Goal: Task Accomplishment & Management: Use online tool/utility

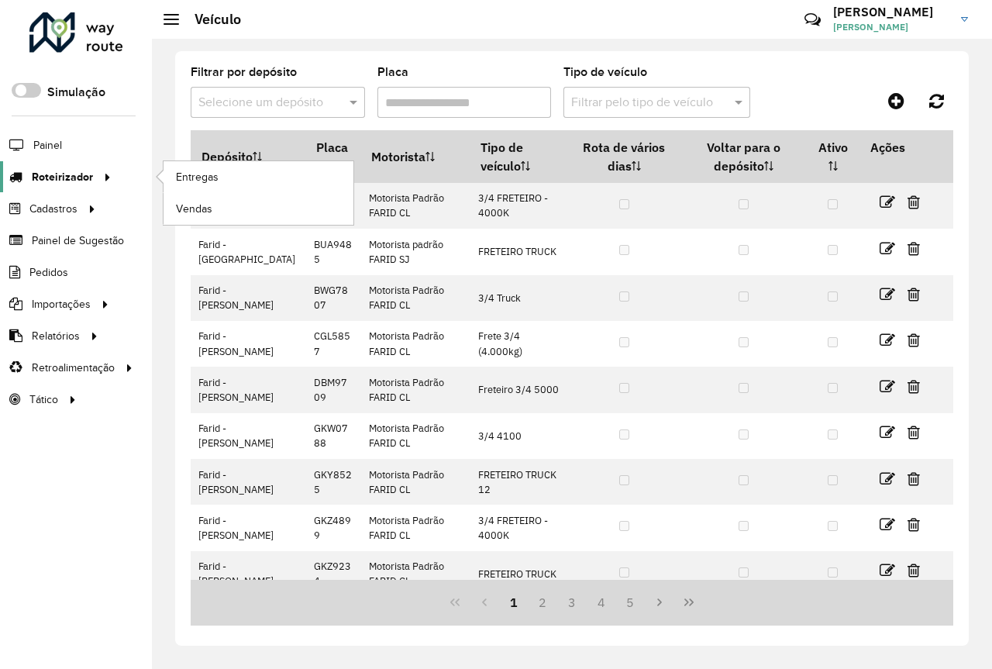
scroll to position [156, 0]
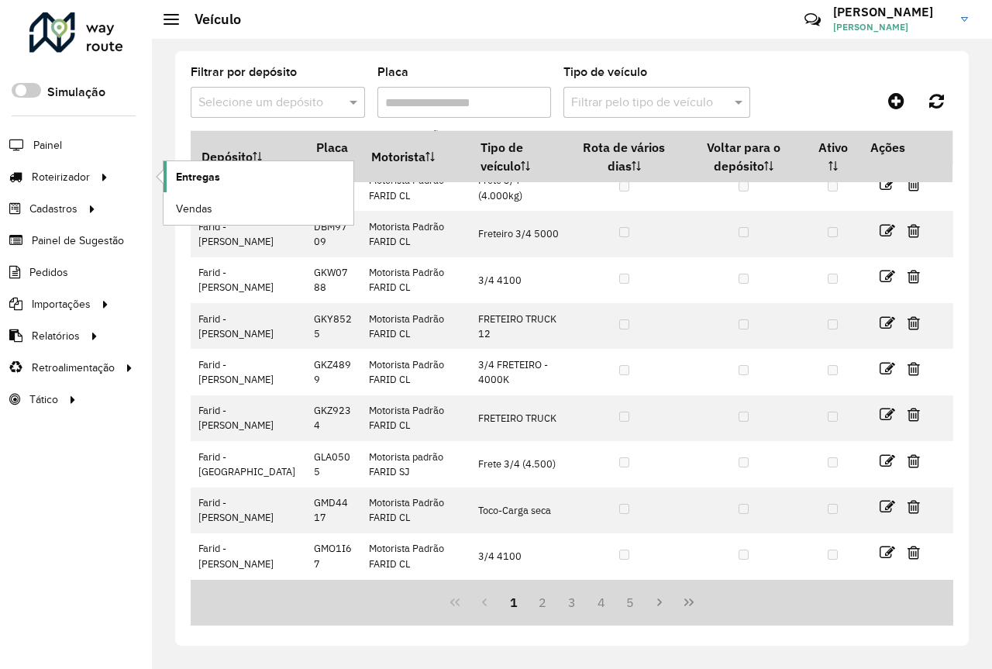
click at [298, 167] on link "Entregas" at bounding box center [259, 176] width 190 height 31
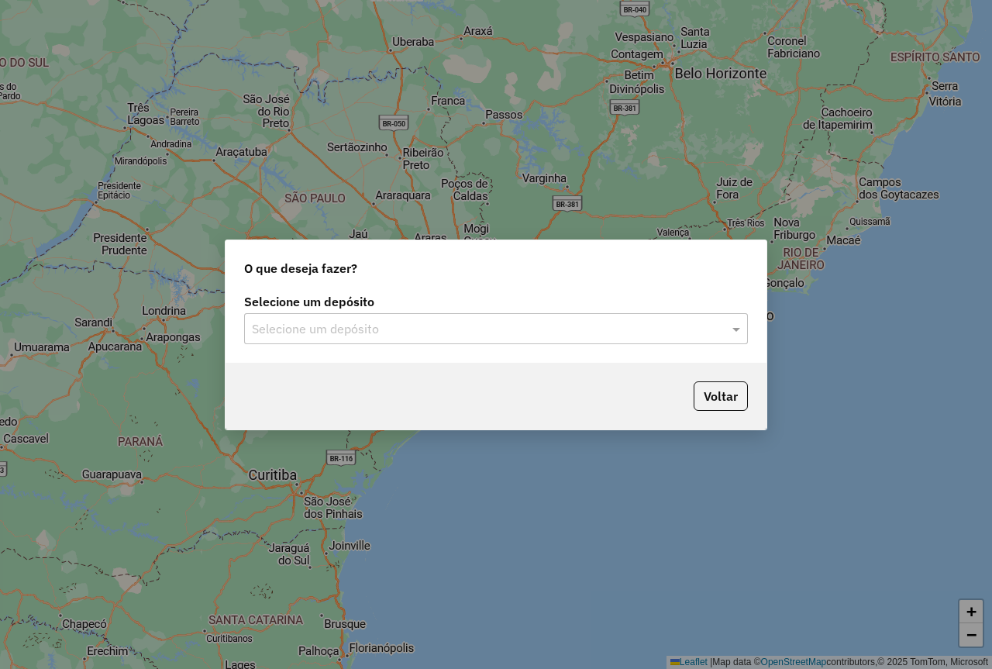
click at [314, 335] on div "Selecione um depósito" at bounding box center [496, 328] width 504 height 31
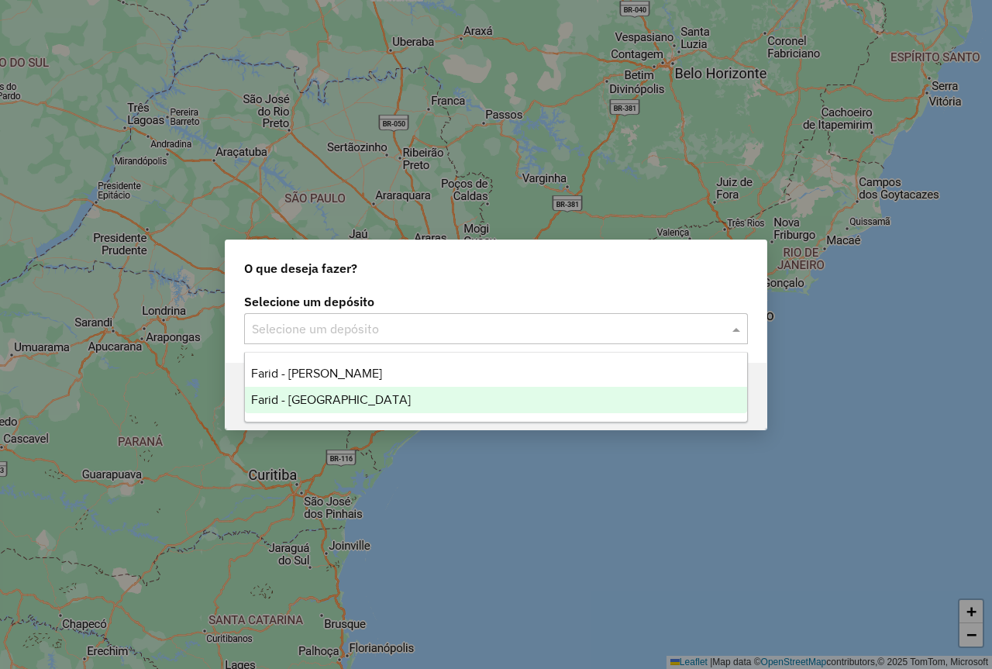
click at [349, 394] on div "Farid - [GEOGRAPHIC_DATA]" at bounding box center [496, 400] width 502 height 26
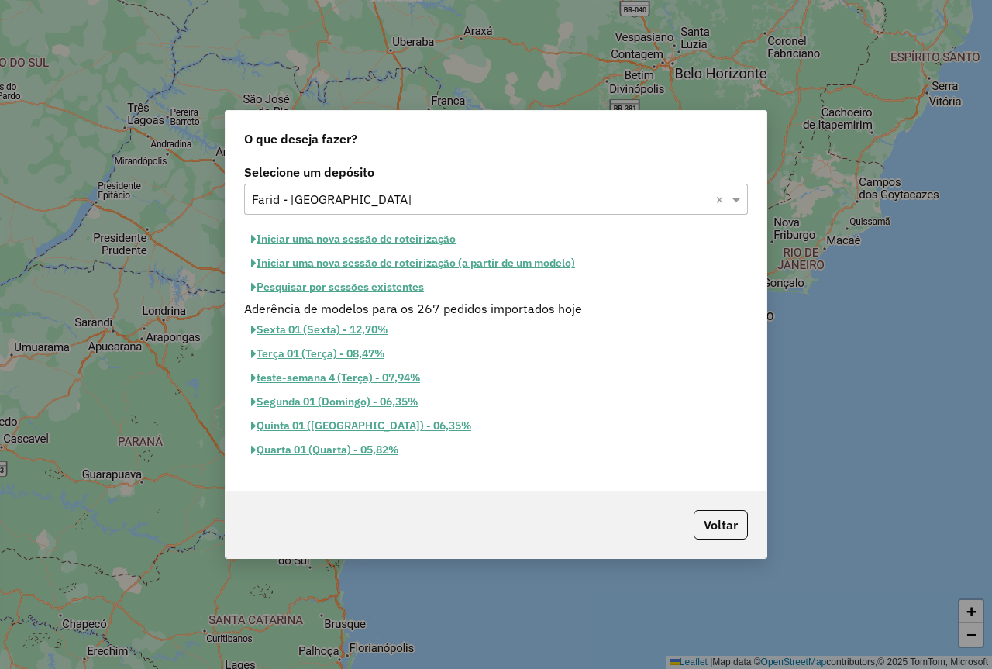
click at [363, 237] on button "Iniciar uma nova sessão de roteirização" at bounding box center [353, 239] width 219 height 24
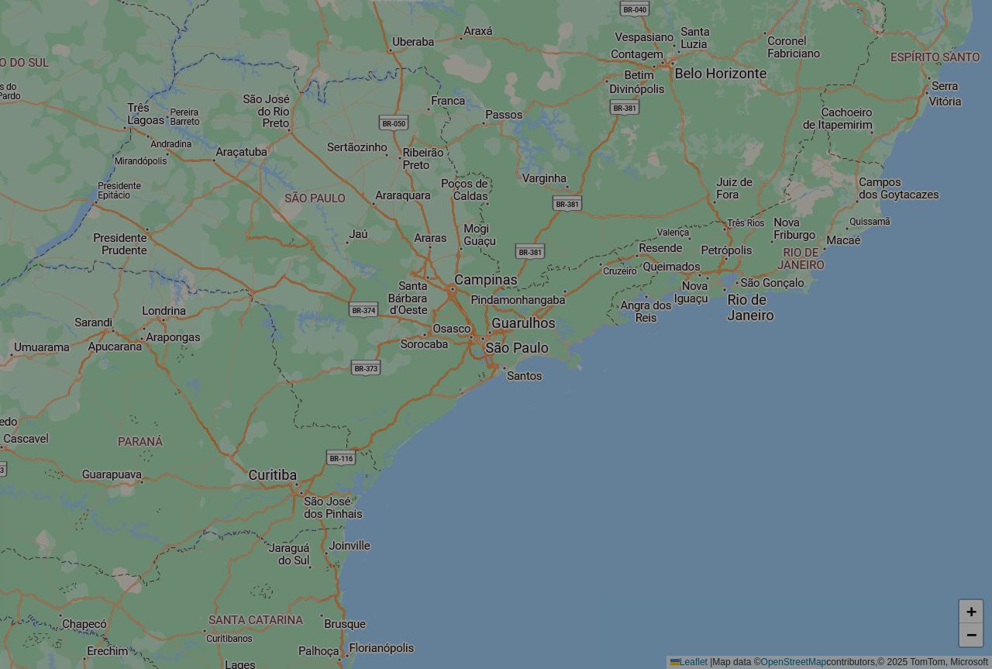
select select "*"
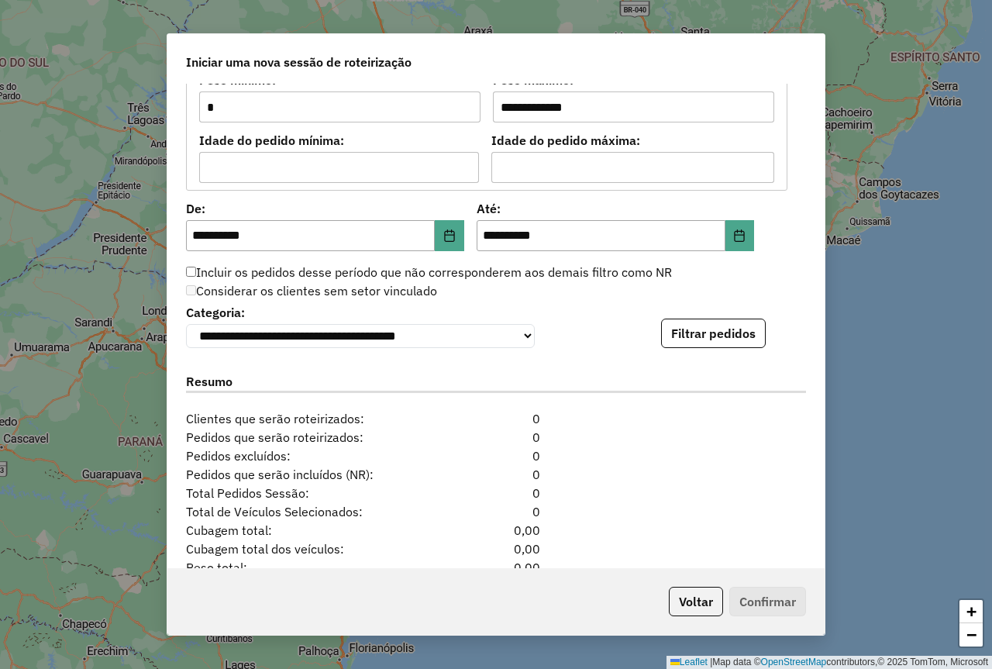
scroll to position [1473, 0]
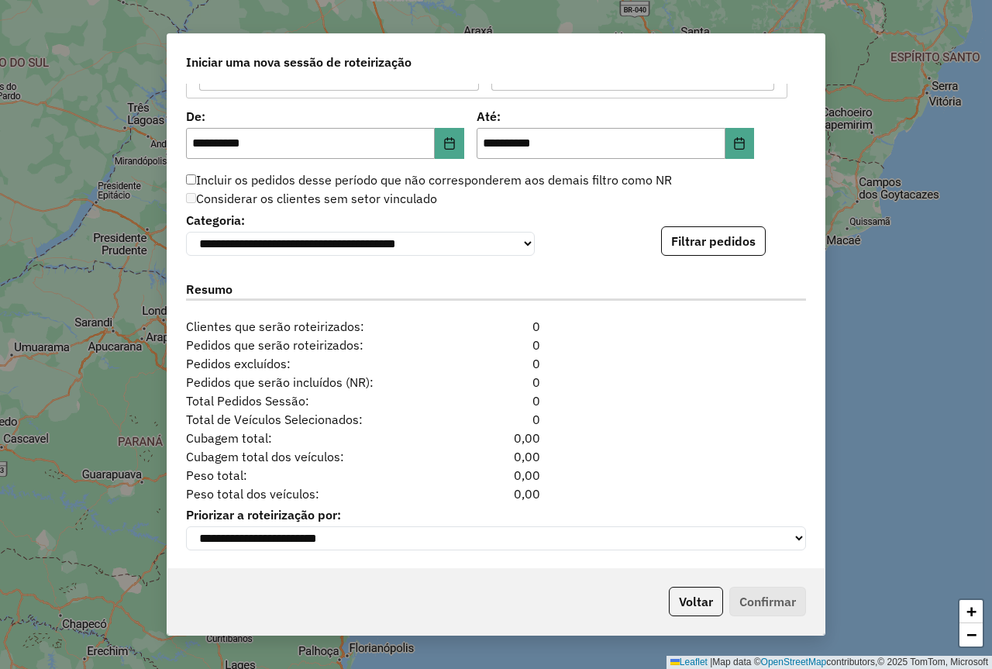
click at [712, 253] on button "Filtrar pedidos" at bounding box center [713, 240] width 105 height 29
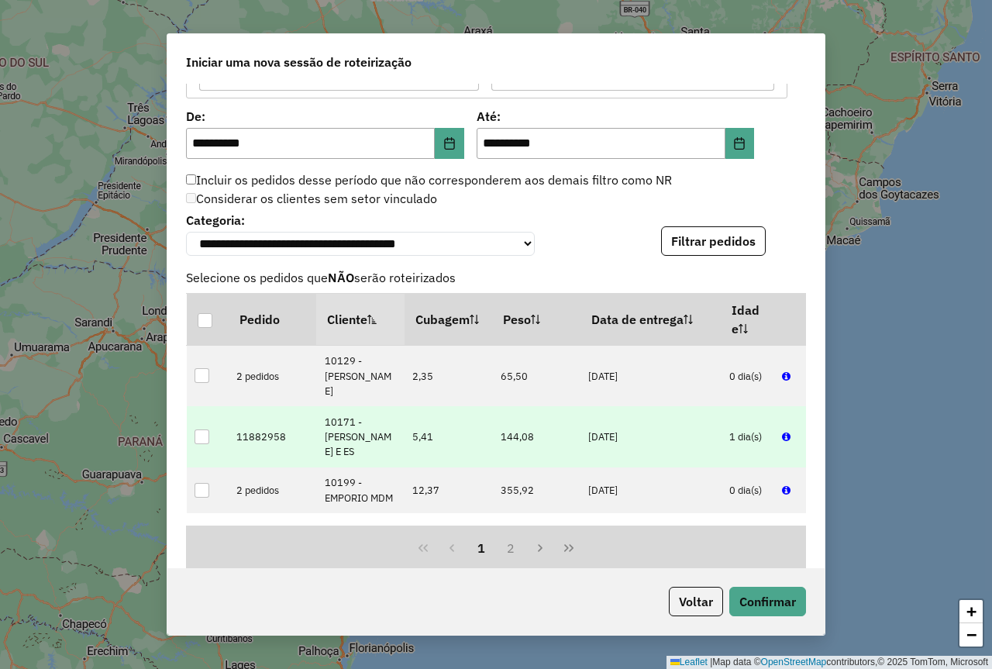
scroll to position [1783, 0]
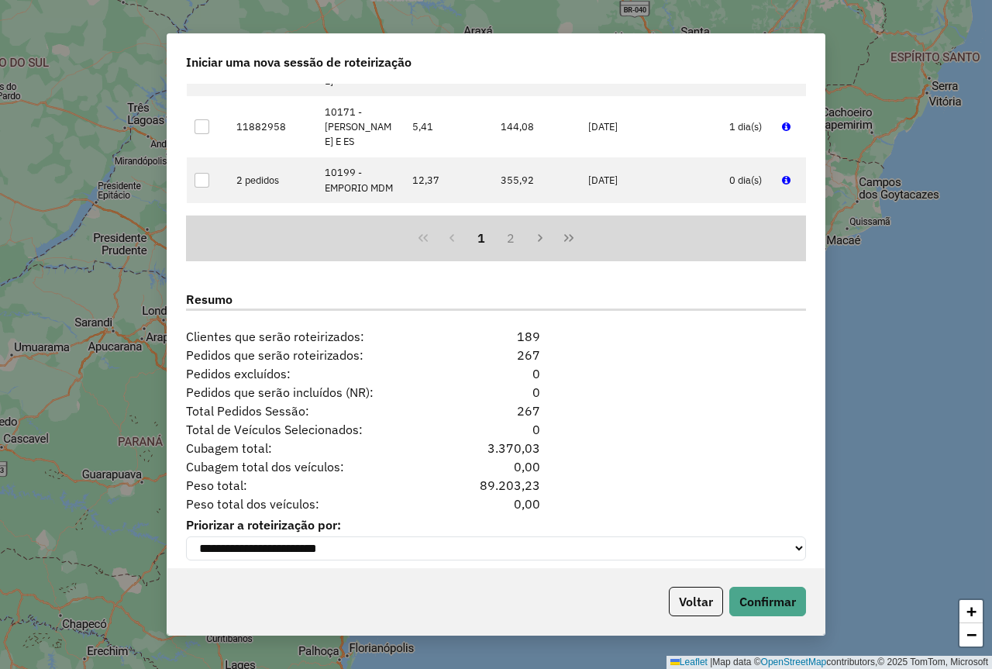
drag, startPoint x: 480, startPoint y: 490, endPoint x: 543, endPoint y: 487, distance: 63.6
click at [543, 487] on div "89.203,23" at bounding box center [496, 485] width 106 height 19
click at [488, 495] on div "89.203,23" at bounding box center [496, 485] width 106 height 19
drag, startPoint x: 480, startPoint y: 492, endPoint x: 559, endPoint y: 496, distance: 79.2
click at [555, 495] on div "Peso total: 89.203,23" at bounding box center [496, 485] width 639 height 19
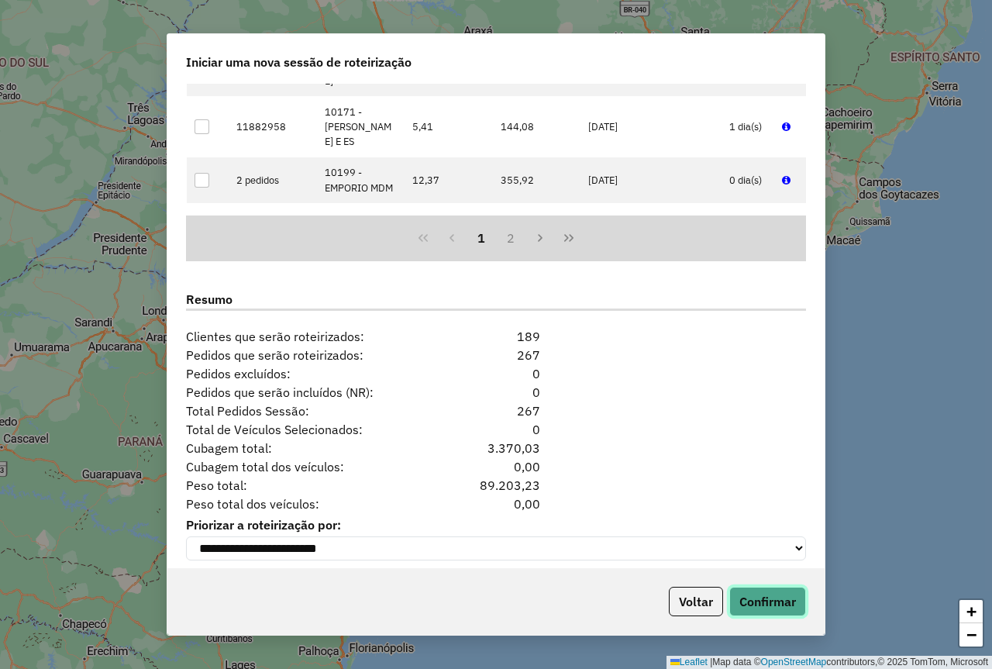
click at [771, 600] on button "Confirmar" at bounding box center [768, 601] width 77 height 29
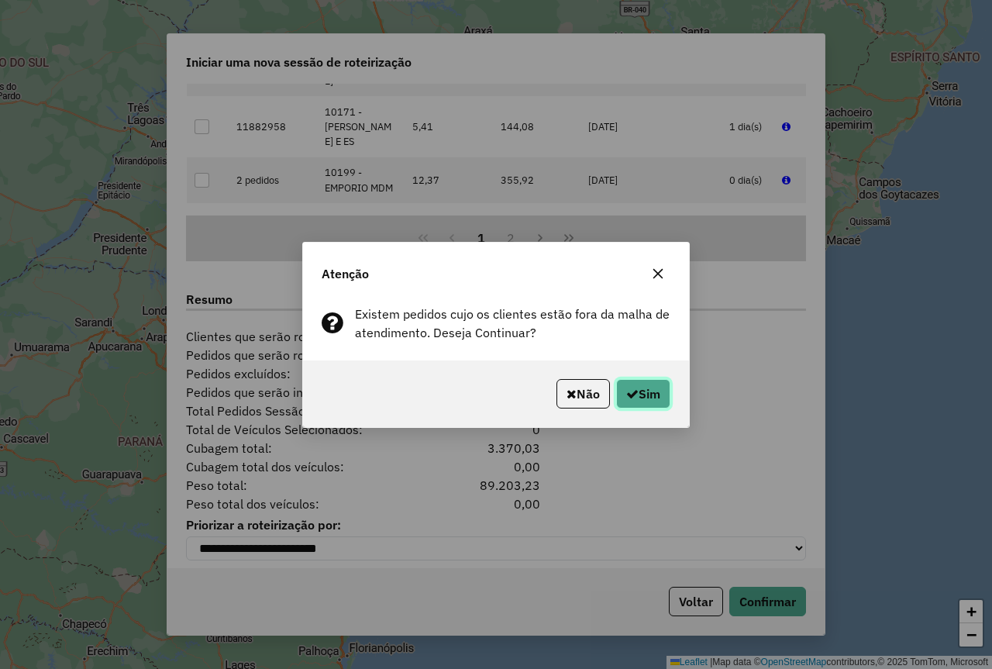
drag, startPoint x: 633, startPoint y: 383, endPoint x: 649, endPoint y: 388, distance: 17.2
click at [635, 383] on button "Sim" at bounding box center [643, 393] width 54 height 29
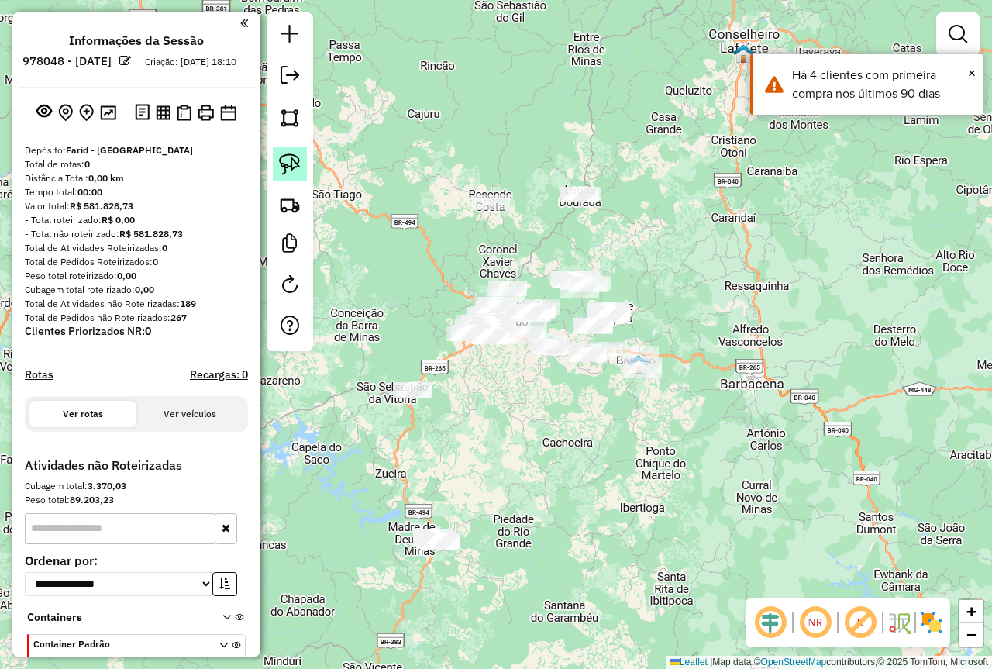
click at [280, 174] on img at bounding box center [290, 165] width 22 height 22
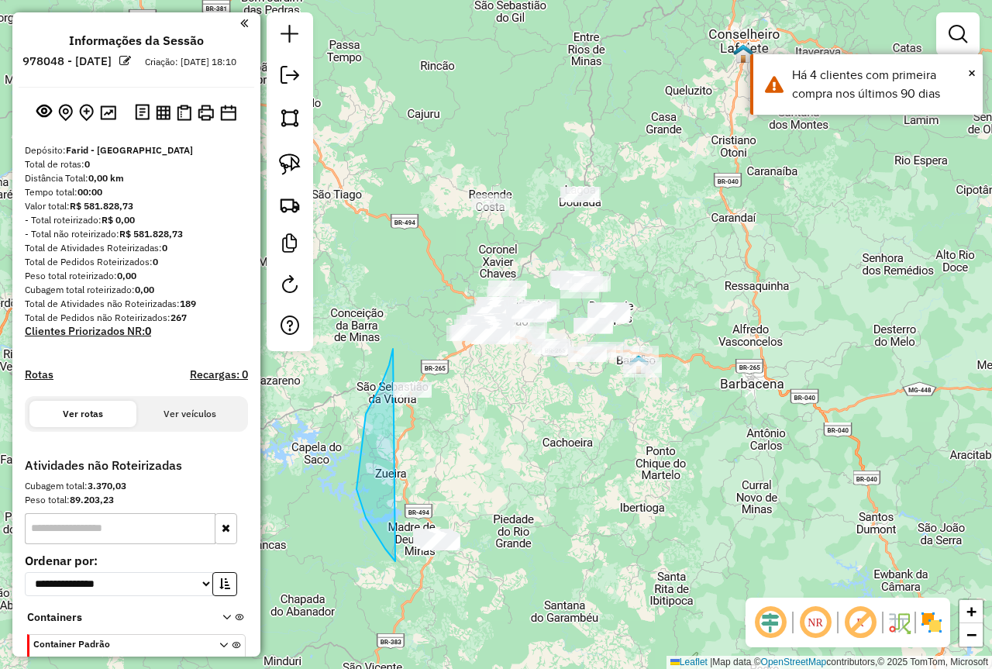
drag, startPoint x: 393, startPoint y: 349, endPoint x: 538, endPoint y: 554, distance: 250.8
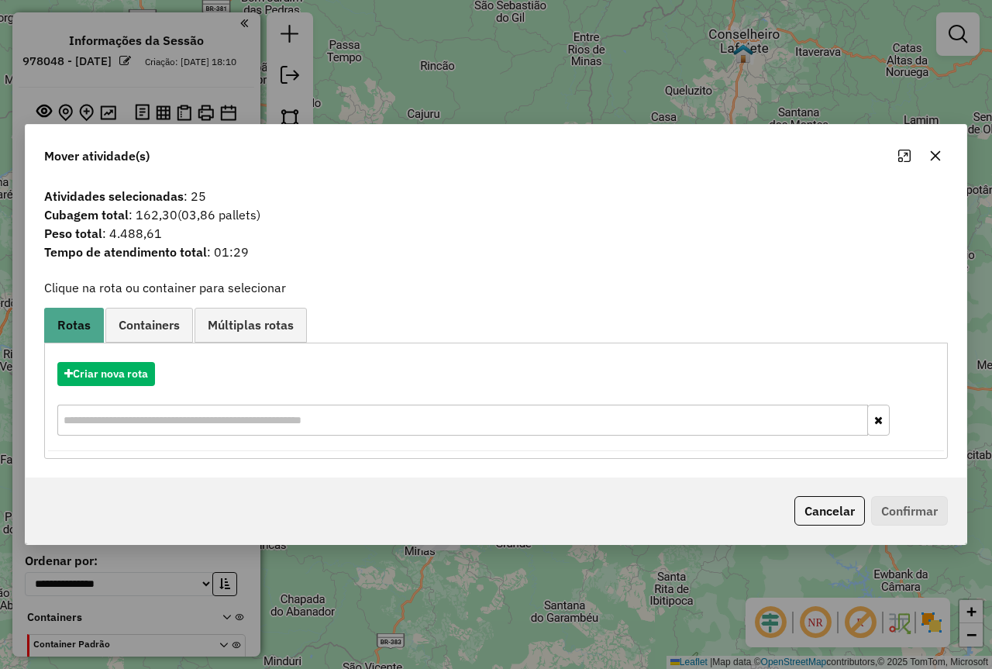
click at [839, 495] on div "Cancelar Confirmar" at bounding box center [496, 511] width 941 height 67
click at [829, 509] on button "Cancelar" at bounding box center [830, 510] width 71 height 29
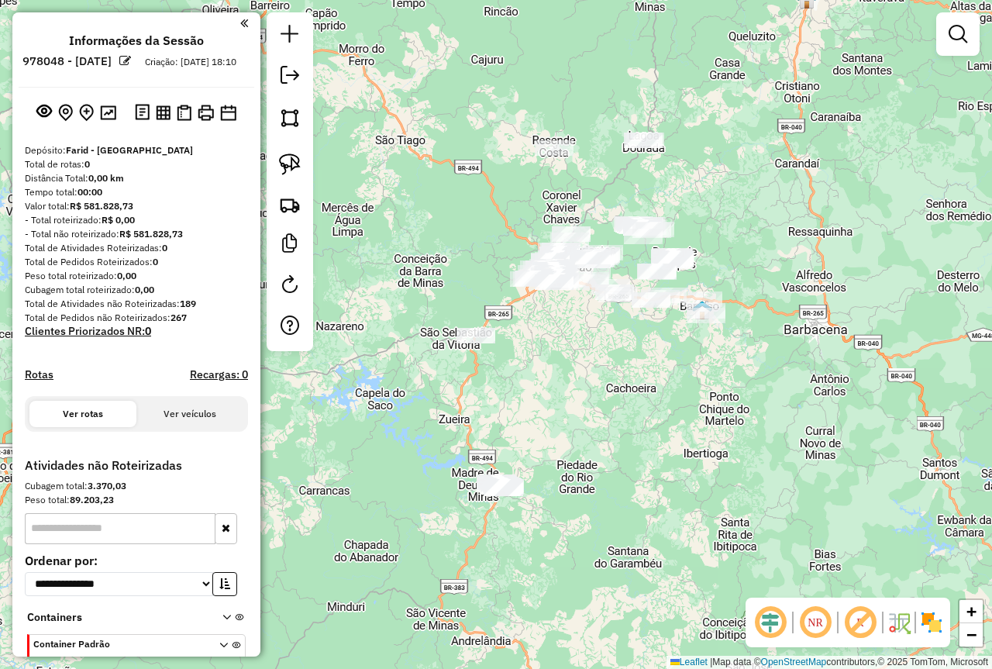
drag, startPoint x: 429, startPoint y: 450, endPoint x: 492, endPoint y: 401, distance: 80.2
click at [493, 402] on div "Janela de atendimento Grade de atendimento Capacidade Transportadoras Veículos …" at bounding box center [496, 334] width 992 height 669
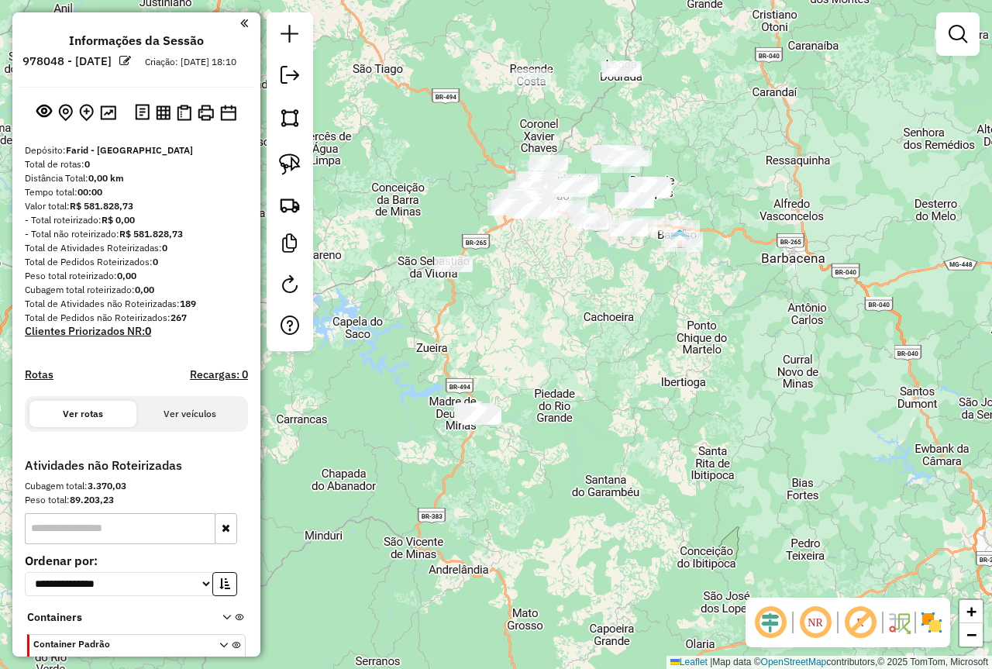
drag, startPoint x: 471, startPoint y: 329, endPoint x: 478, endPoint y: 350, distance: 22.1
click at [478, 350] on div "Janela de atendimento Grade de atendimento Capacidade Transportadoras Veículos …" at bounding box center [496, 334] width 992 height 669
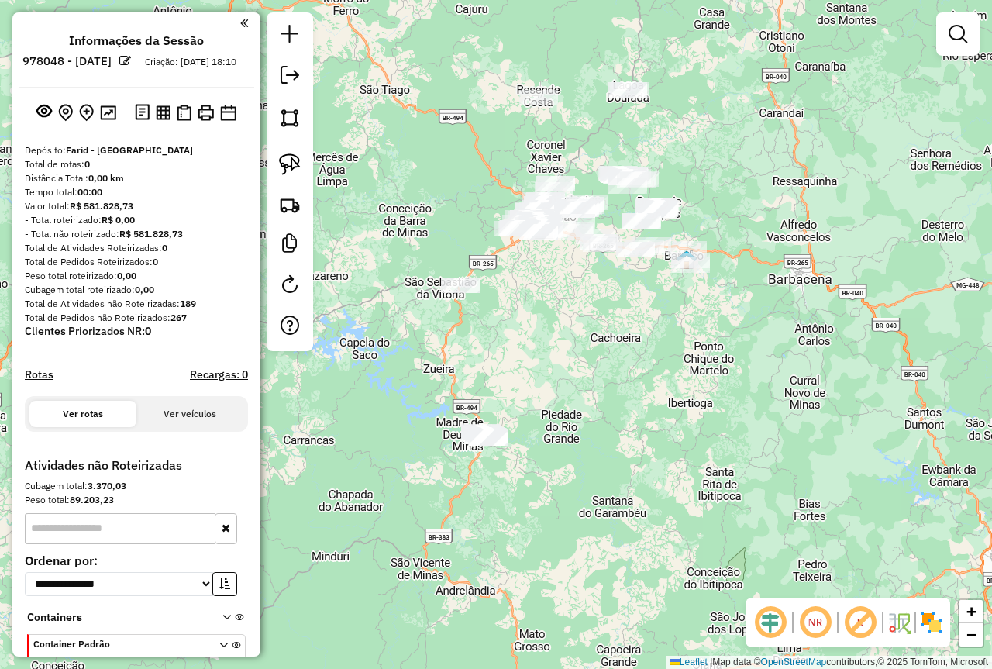
click at [931, 621] on img at bounding box center [931, 622] width 25 height 25
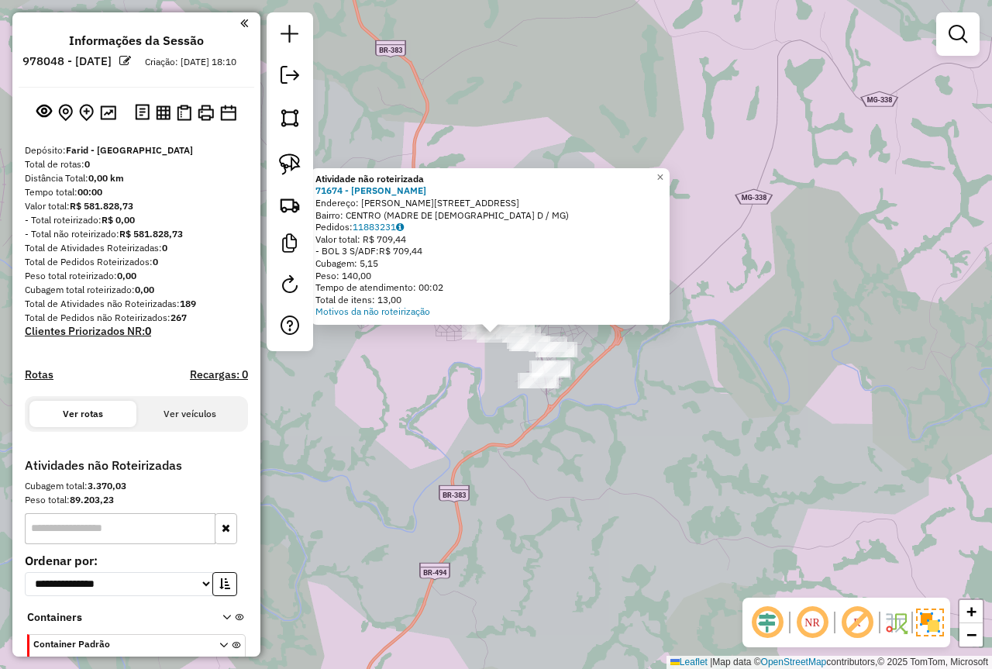
click at [467, 400] on div "Atividade não roteirizada 71674 - MARIA ANDREIA RIBEIR Endereço: R JOAQUIM CARV…" at bounding box center [496, 334] width 992 height 669
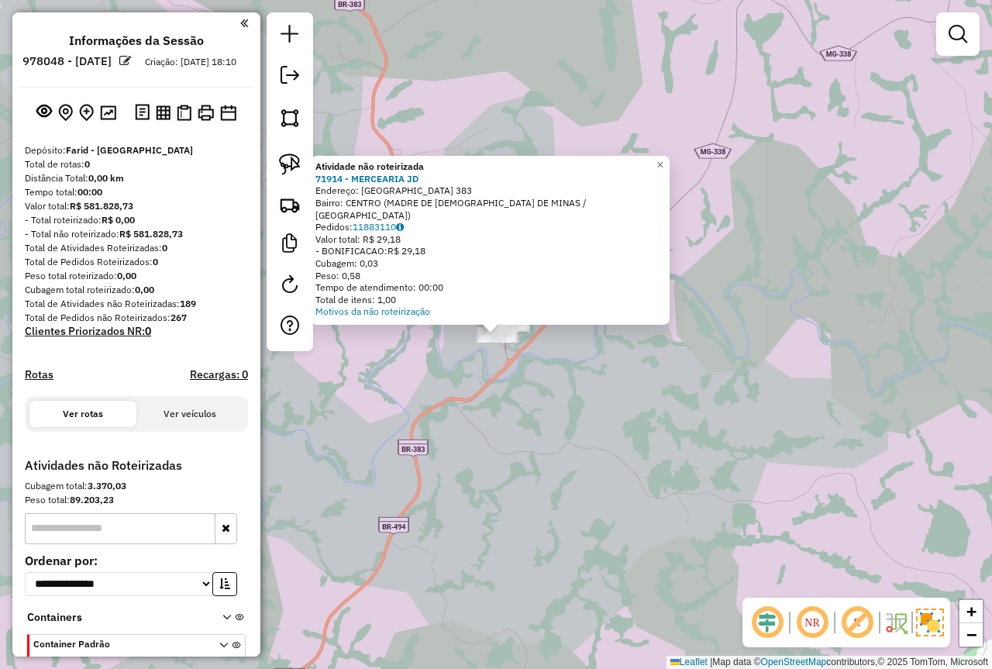
click at [470, 393] on div "Atividade não roteirizada 71914 - MERCEARIA JD Endereço: RIO GRANDE 383 Bairro:…" at bounding box center [496, 334] width 992 height 669
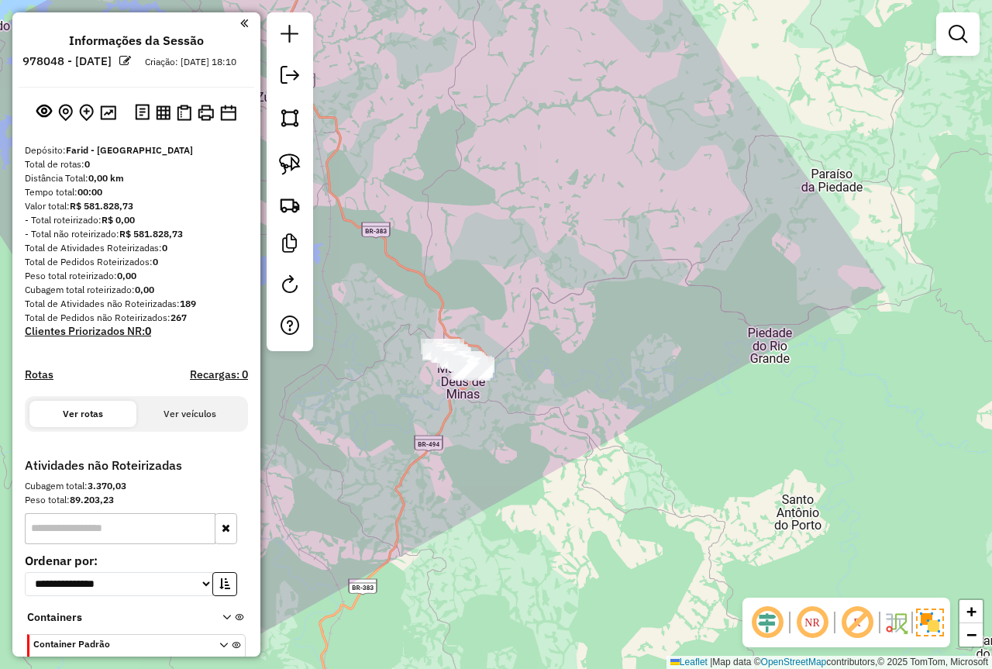
drag, startPoint x: 395, startPoint y: 378, endPoint x: 484, endPoint y: 418, distance: 97.8
click at [484, 417] on div "Janela de atendimento Grade de atendimento Capacidade Transportadoras Veículos …" at bounding box center [496, 334] width 992 height 669
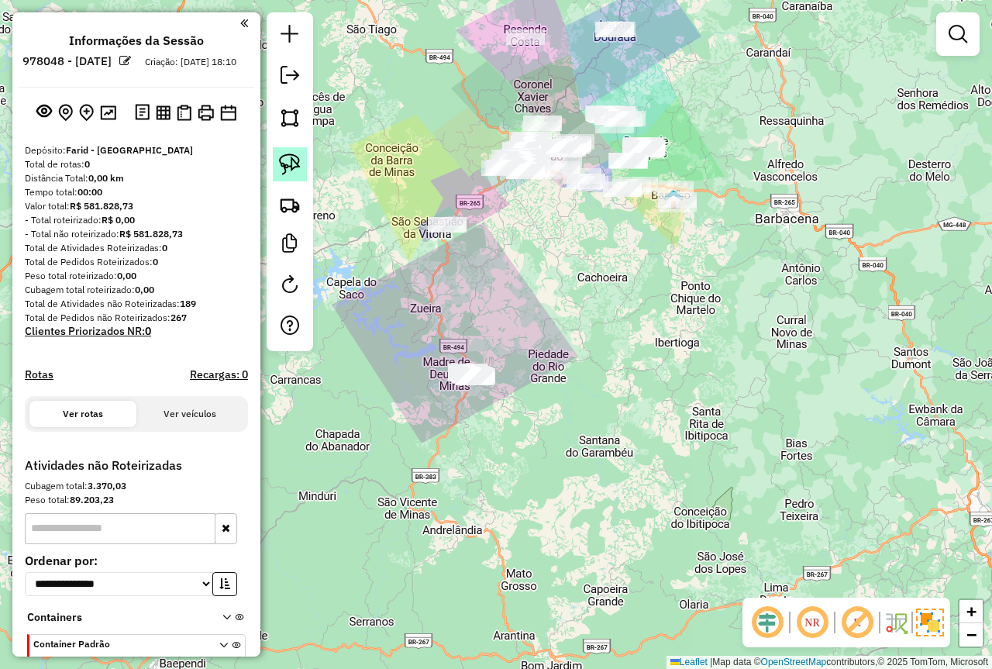
click at [283, 156] on img at bounding box center [290, 165] width 22 height 22
drag, startPoint x: 467, startPoint y: 304, endPoint x: 636, endPoint y: 494, distance: 253.7
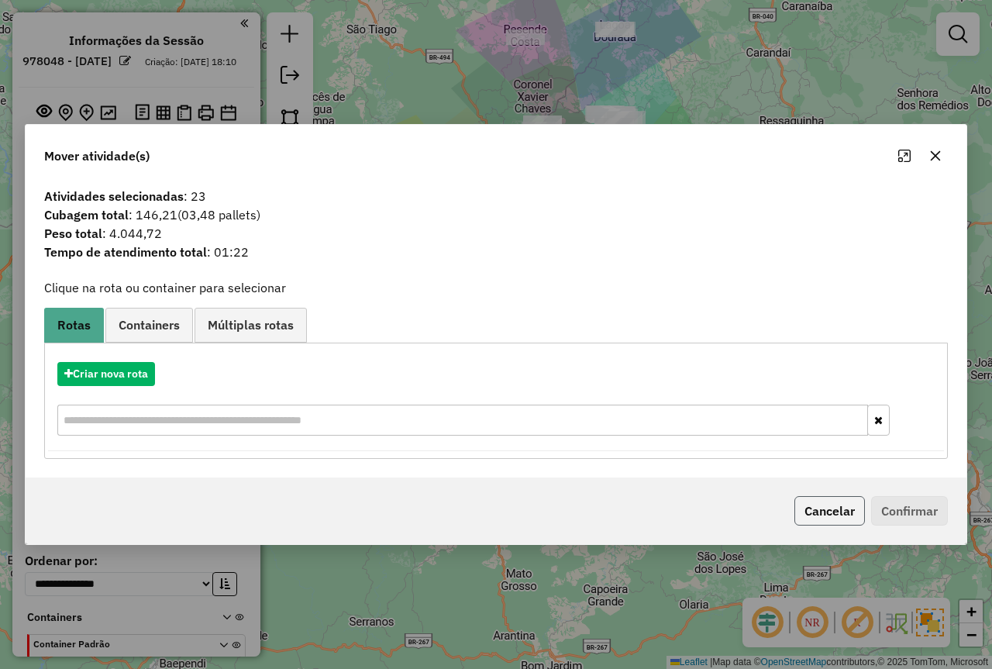
drag, startPoint x: 837, startPoint y: 522, endPoint x: 808, endPoint y: 509, distance: 31.6
click at [836, 520] on button "Cancelar" at bounding box center [830, 510] width 71 height 29
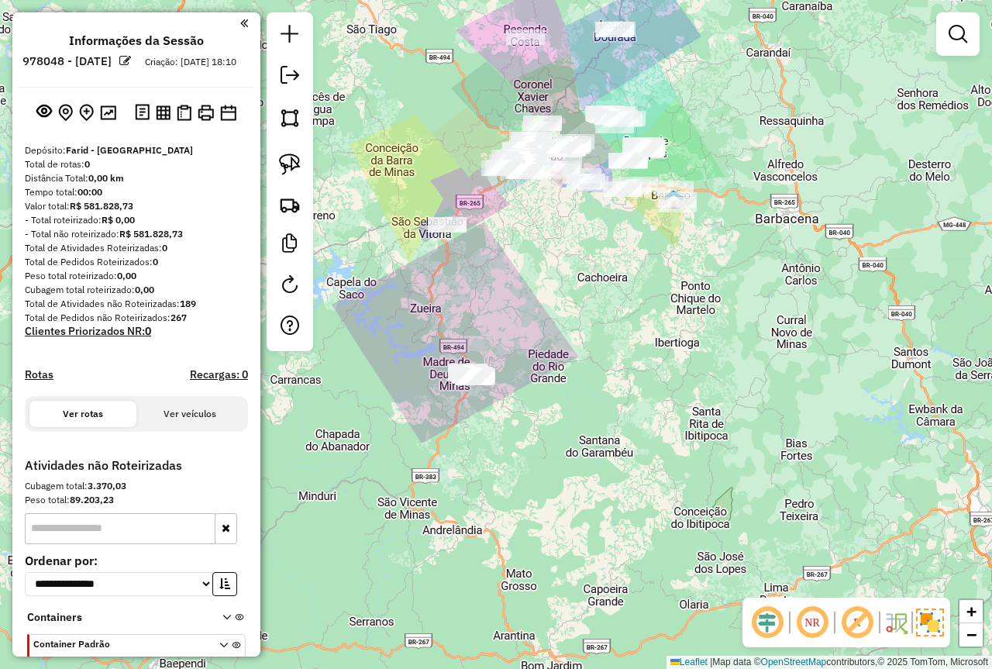
drag, startPoint x: 299, startPoint y: 148, endPoint x: 441, endPoint y: 250, distance: 174.5
click at [299, 149] on link at bounding box center [290, 164] width 34 height 34
drag, startPoint x: 521, startPoint y: 309, endPoint x: 584, endPoint y: 450, distance: 154.4
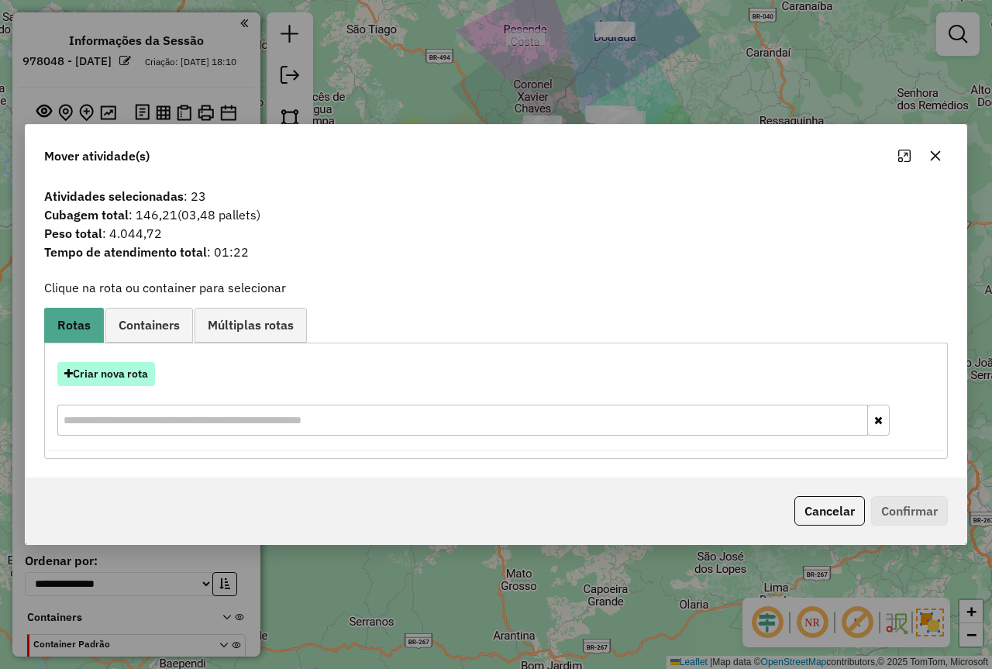
click at [116, 375] on button "Criar nova rota" at bounding box center [106, 374] width 98 height 24
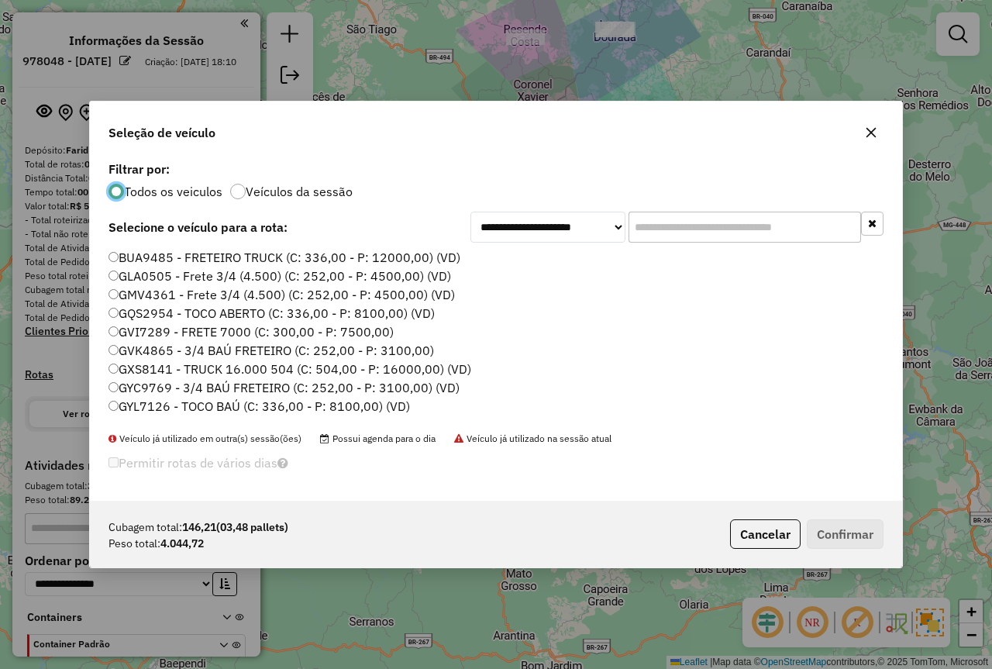
scroll to position [9, 5]
drag, startPoint x: 709, startPoint y: 231, endPoint x: 679, endPoint y: 196, distance: 45.7
click at [693, 227] on input "text" at bounding box center [745, 227] width 233 height 31
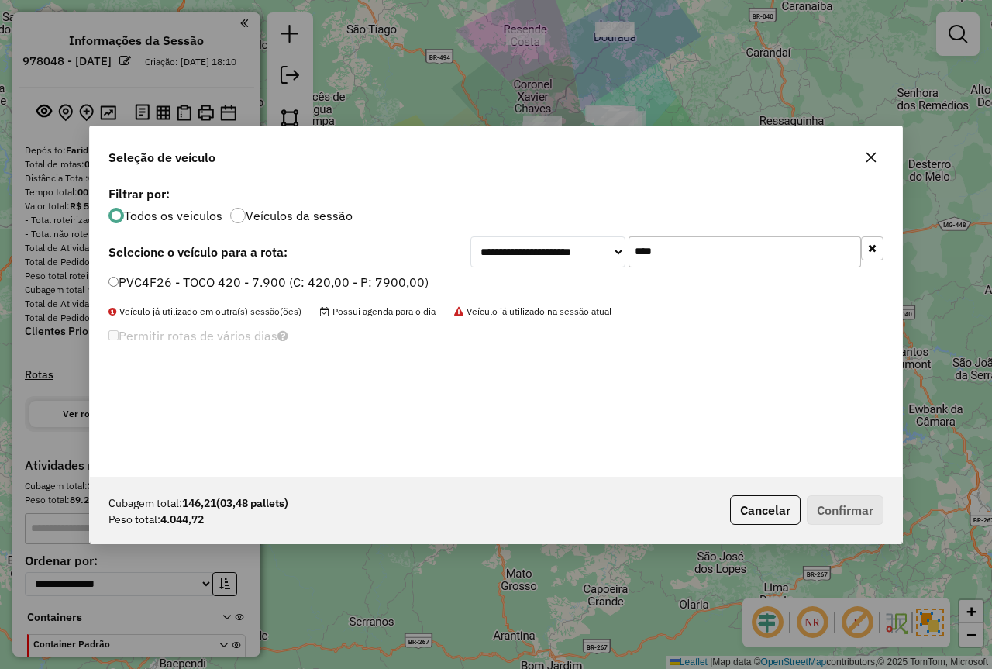
type input "****"
drag, startPoint x: 337, startPoint y: 285, endPoint x: 354, endPoint y: 302, distance: 23.6
click at [337, 285] on label "PVC4F26 - TOCO 420 - 7.900 (C: 420,00 - P: 7900,00)" at bounding box center [269, 282] width 320 height 19
click at [843, 516] on button "Confirmar" at bounding box center [845, 509] width 77 height 29
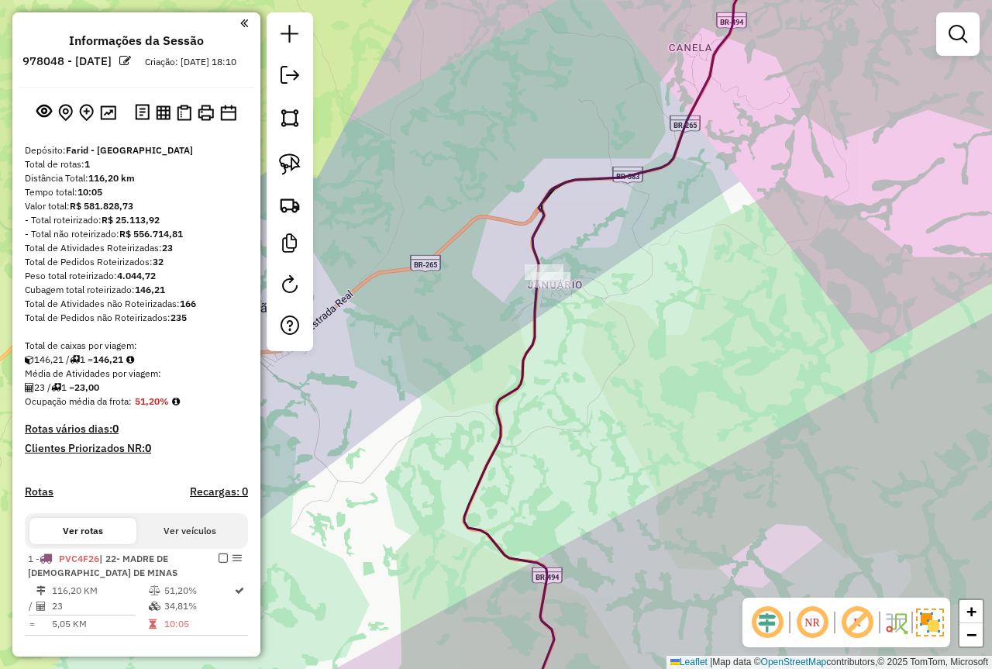
drag, startPoint x: 281, startPoint y: 163, endPoint x: 434, endPoint y: 200, distance: 157.2
click at [279, 161] on img at bounding box center [290, 165] width 22 height 22
drag, startPoint x: 638, startPoint y: 250, endPoint x: 510, endPoint y: 309, distance: 140.8
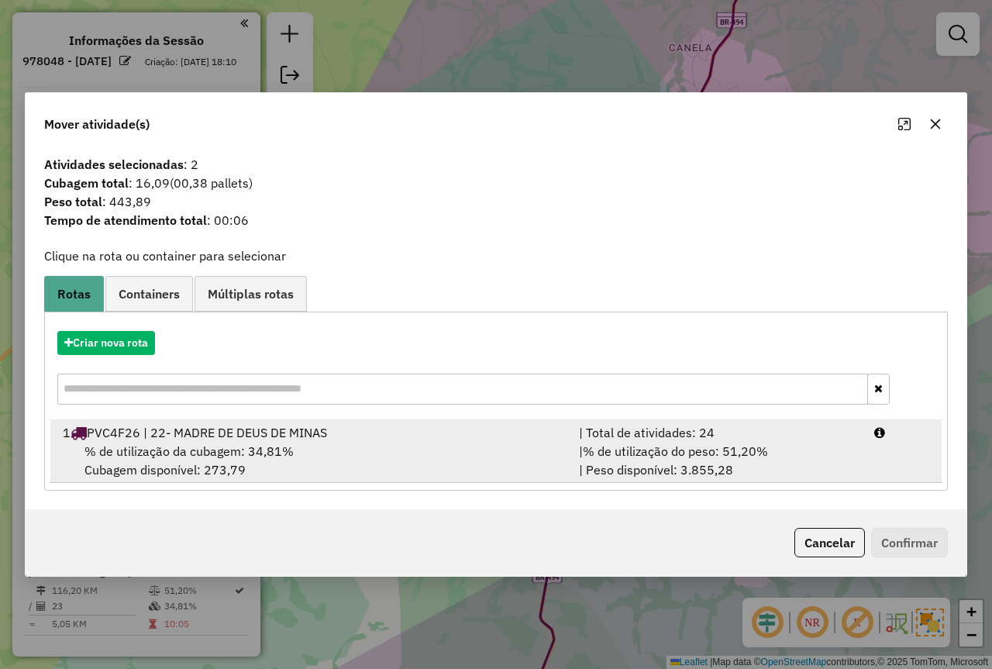
click at [664, 434] on div "| Total de atividades: 24" at bounding box center [717, 432] width 295 height 19
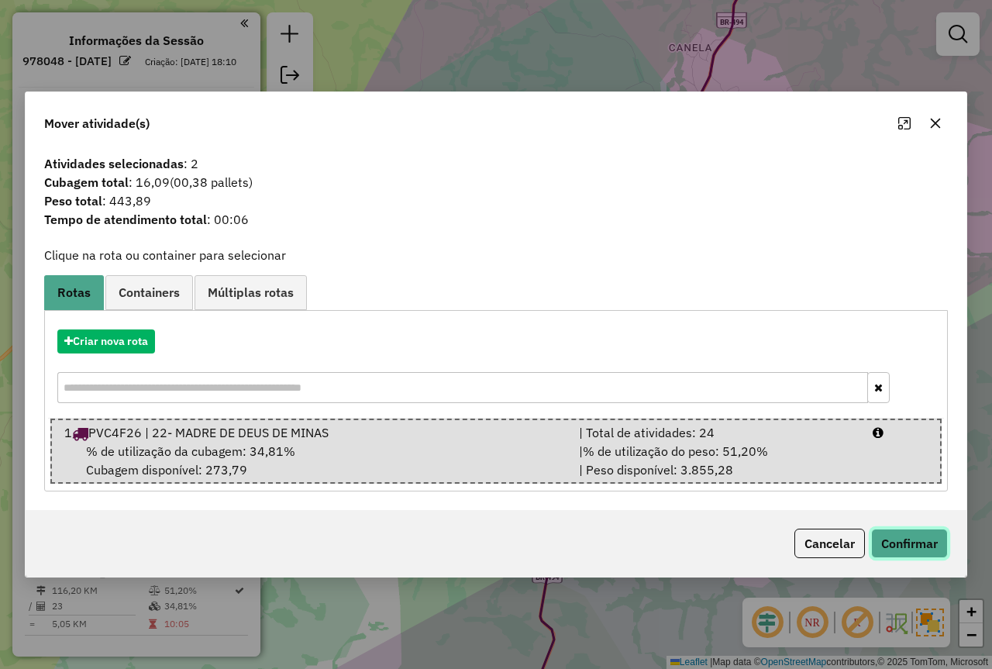
click at [906, 553] on button "Confirmar" at bounding box center [909, 543] width 77 height 29
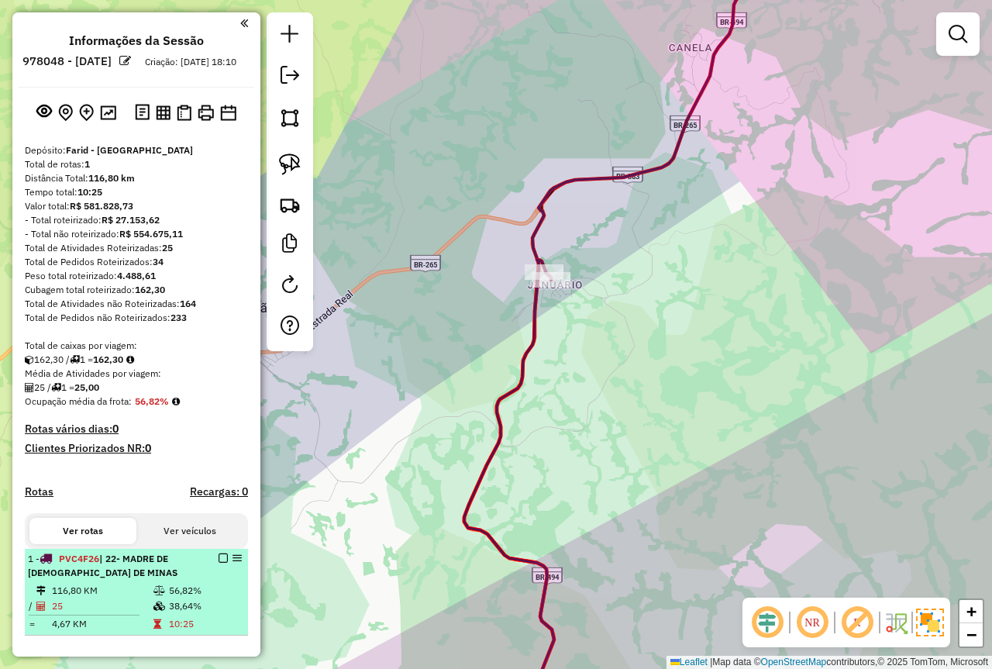
click at [109, 616] on hr at bounding box center [84, 615] width 111 height 1
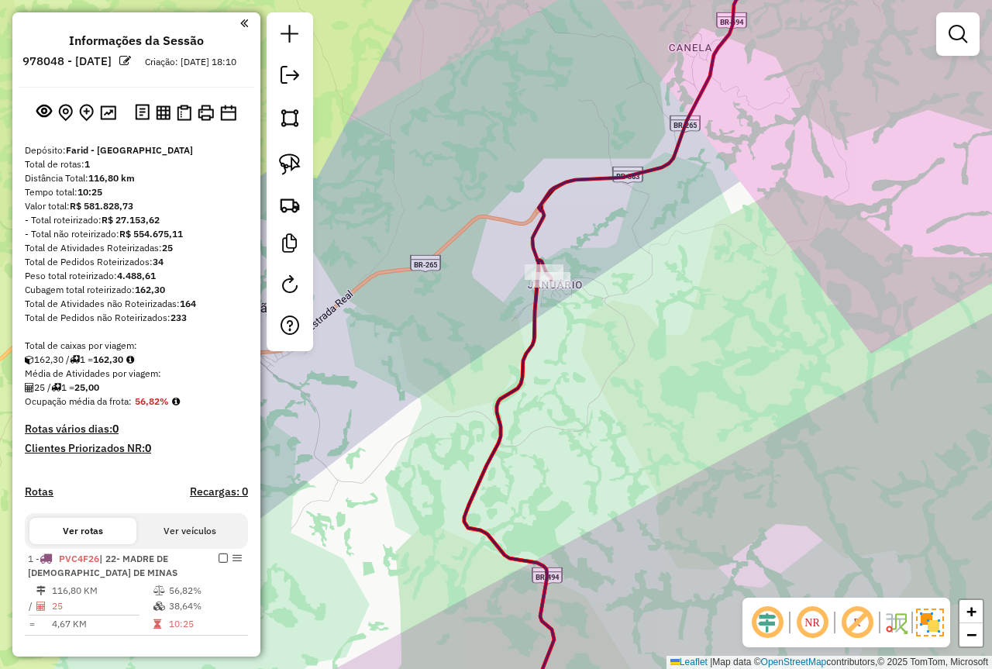
select select "**********"
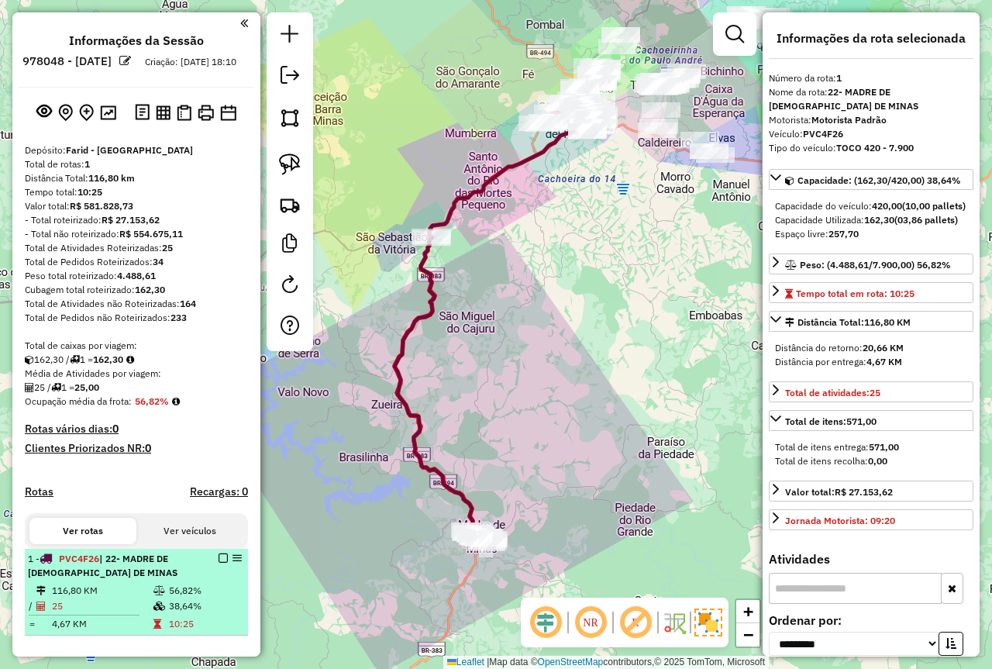
click at [122, 614] on td "25" at bounding box center [102, 607] width 102 height 16
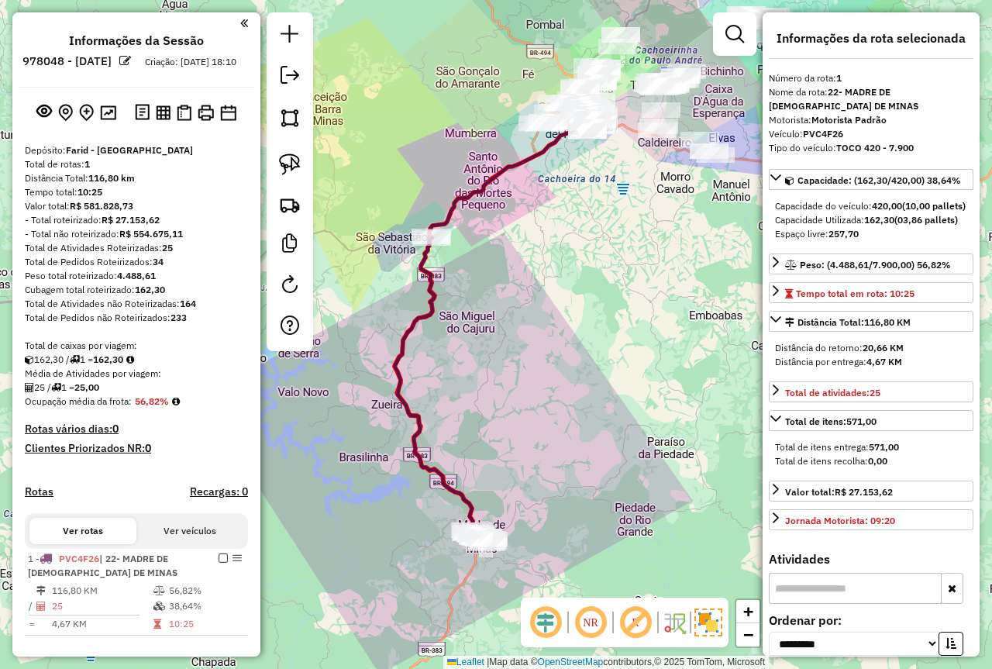
scroll to position [78, 0]
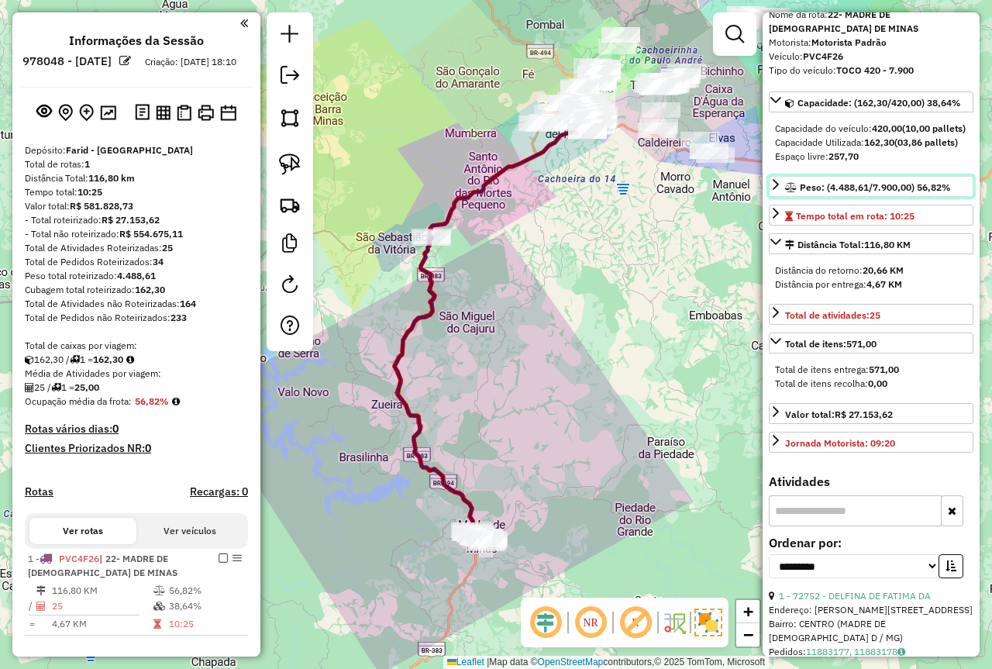
click at [835, 195] on div "Peso: (4.488,61/7.900,00) 56,82%" at bounding box center [868, 188] width 166 height 14
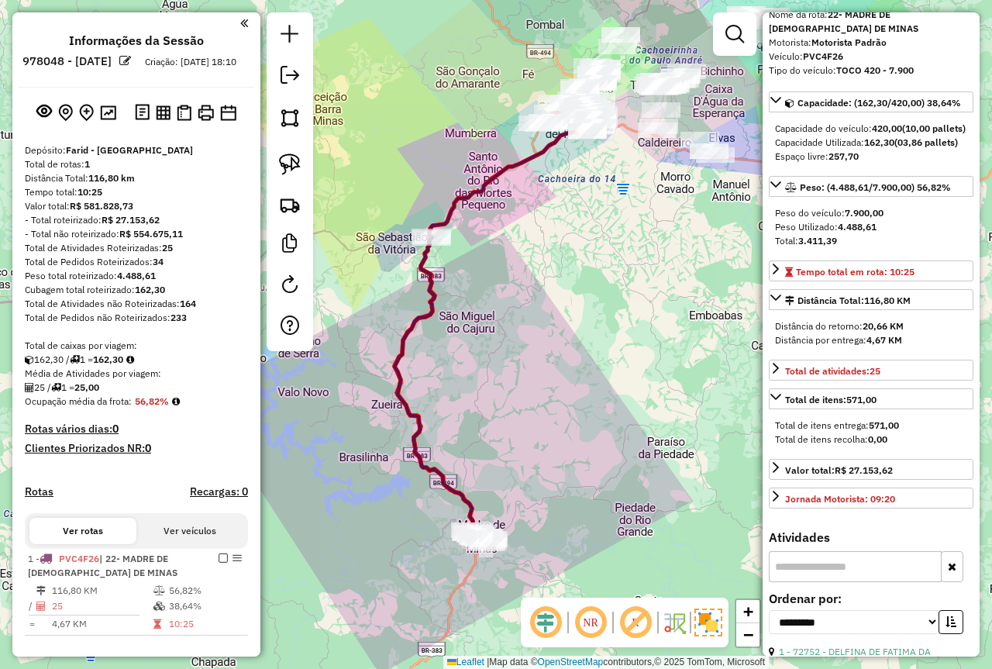
drag, startPoint x: 843, startPoint y: 254, endPoint x: 868, endPoint y: 242, distance: 28.1
click at [840, 248] on div "Total: 3.411,39" at bounding box center [871, 241] width 192 height 14
click at [823, 234] on div "Peso Utilizado: 4.488,61" at bounding box center [871, 227] width 192 height 14
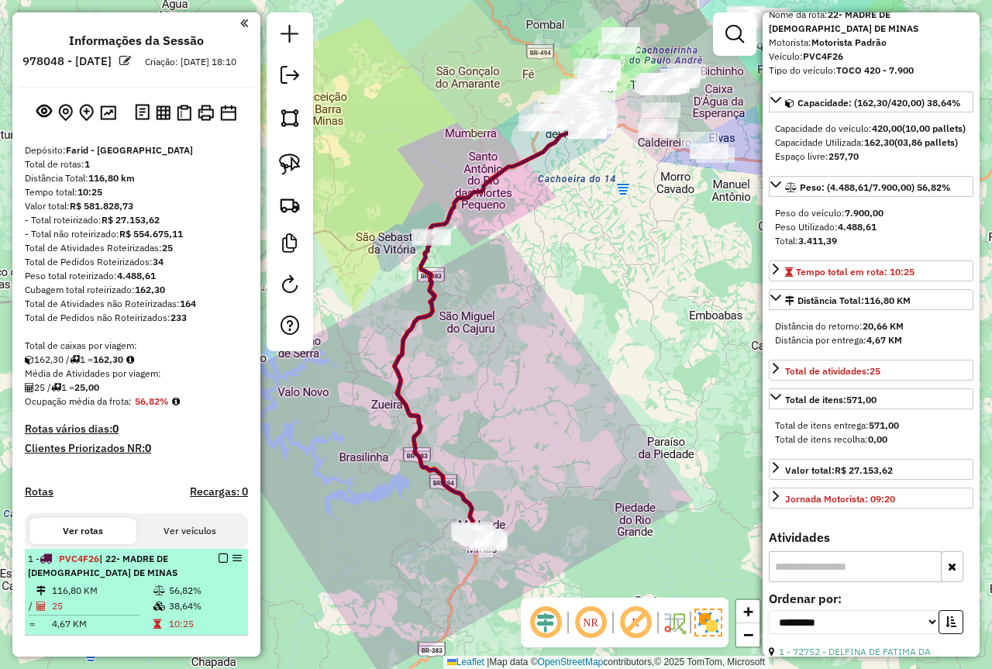
click at [173, 599] on td "56,82%" at bounding box center [205, 591] width 74 height 16
click at [153, 599] on td at bounding box center [161, 591] width 16 height 16
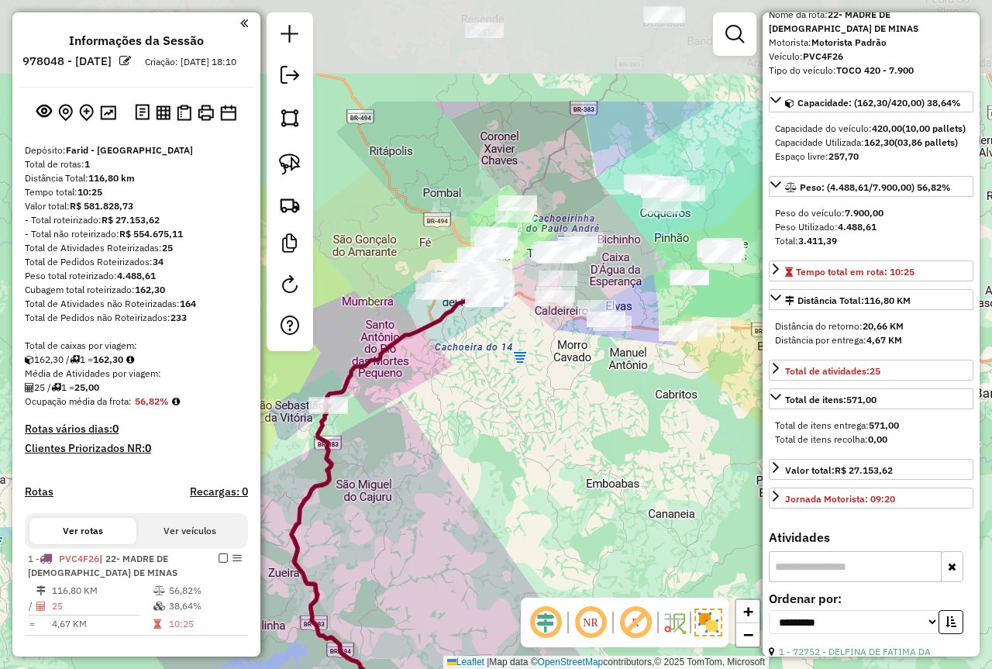
drag, startPoint x: 564, startPoint y: 316, endPoint x: 454, endPoint y: 490, distance: 205.6
click at [454, 491] on div "Janela de atendimento Grade de atendimento Capacidade Transportadoras Veículos …" at bounding box center [496, 334] width 992 height 669
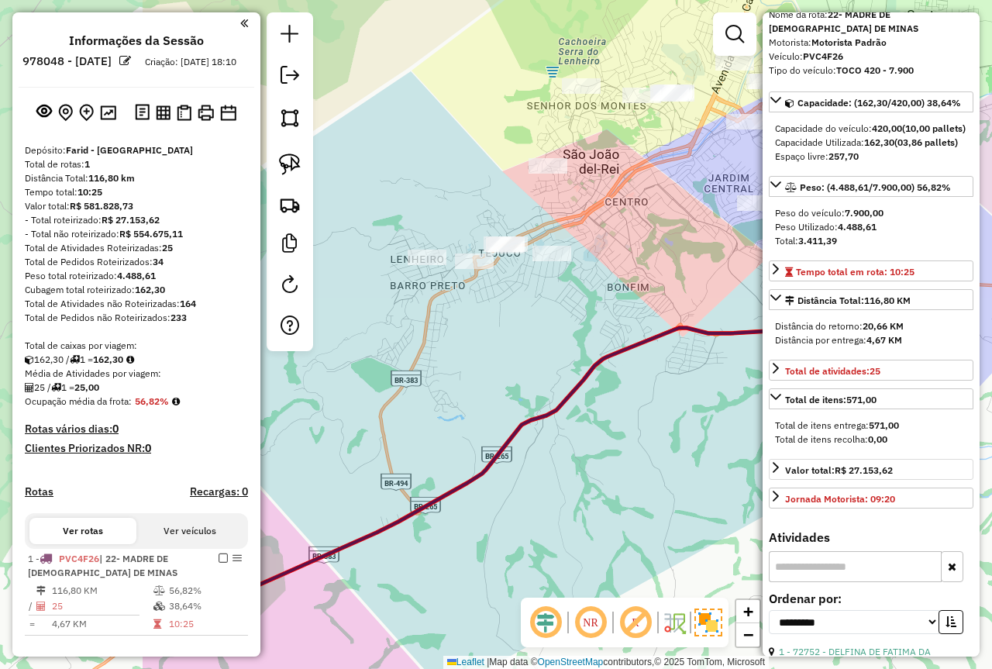
drag, startPoint x: 661, startPoint y: 455, endPoint x: 794, endPoint y: 482, distance: 135.3
click at [794, 482] on hb-router-mapa "**********" at bounding box center [496, 334] width 992 height 669
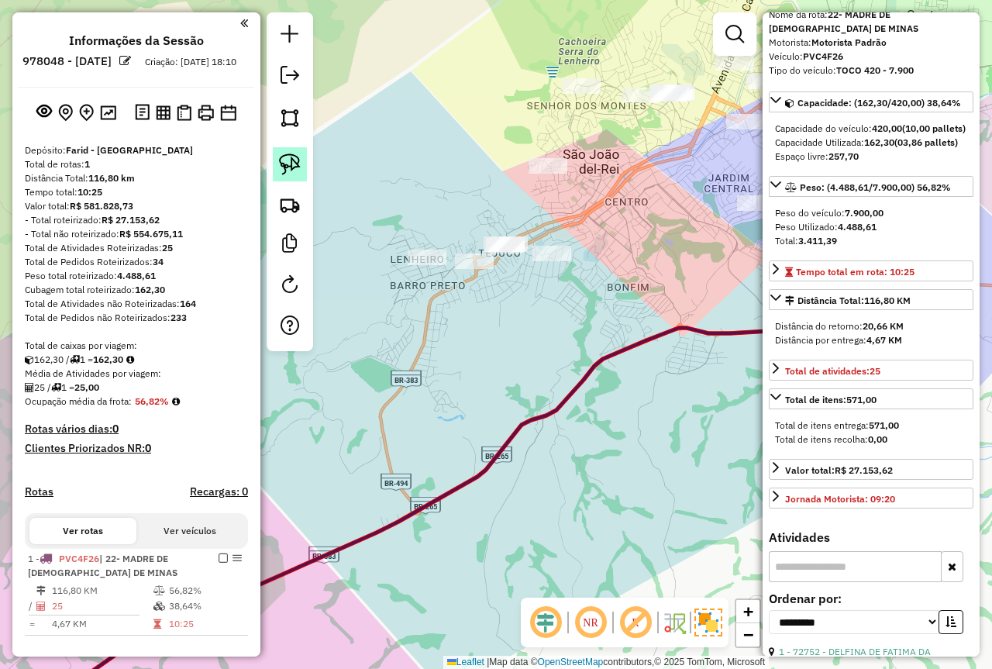
click at [296, 161] on img at bounding box center [290, 165] width 22 height 22
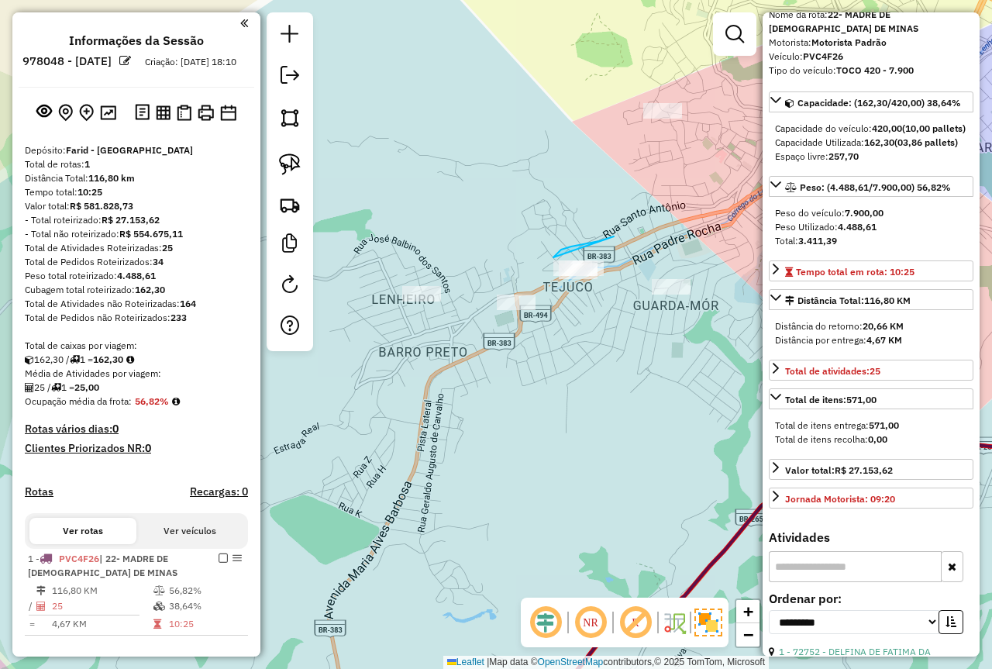
drag, startPoint x: 571, startPoint y: 247, endPoint x: 612, endPoint y: 297, distance: 65.0
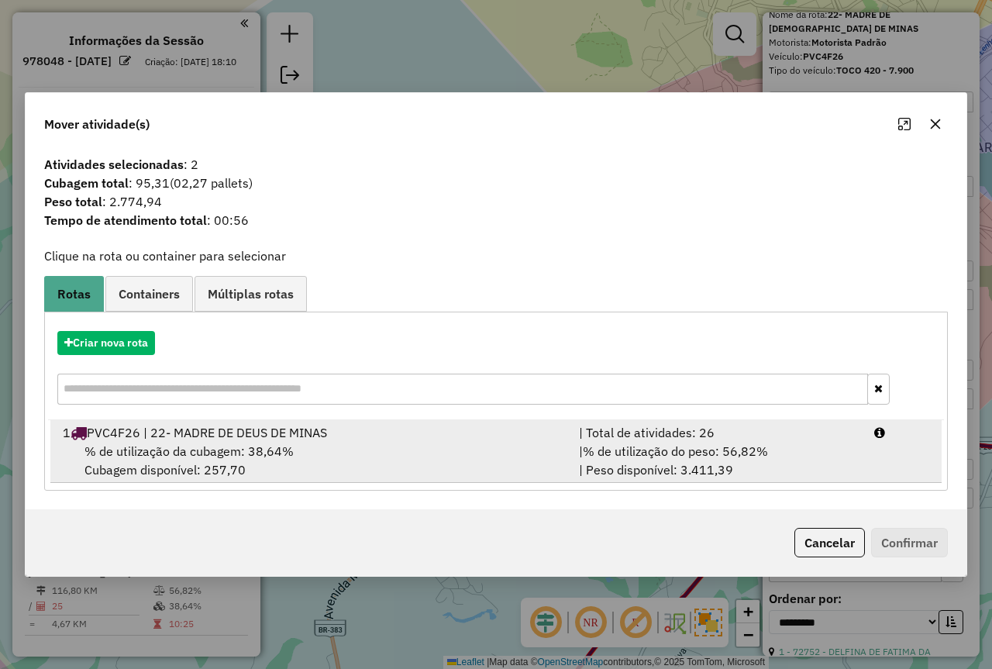
drag, startPoint x: 818, startPoint y: 460, endPoint x: 864, endPoint y: 470, distance: 47.6
click at [818, 461] on div "| % de utilização do peso: 56,82% | Peso disponível: 3.411,39" at bounding box center [717, 460] width 295 height 37
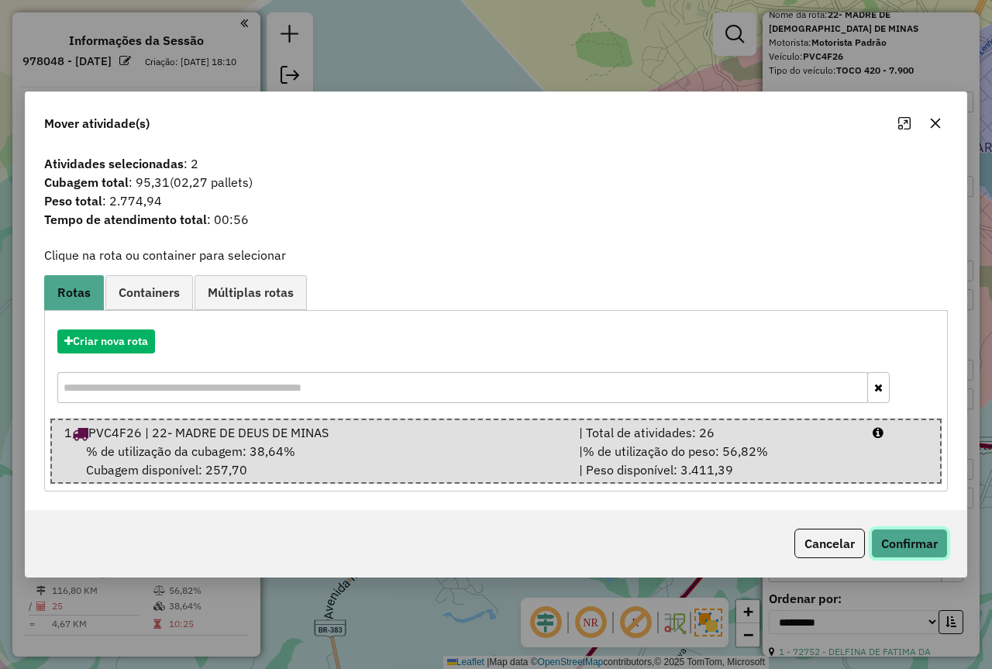
click at [905, 530] on button "Confirmar" at bounding box center [909, 543] width 77 height 29
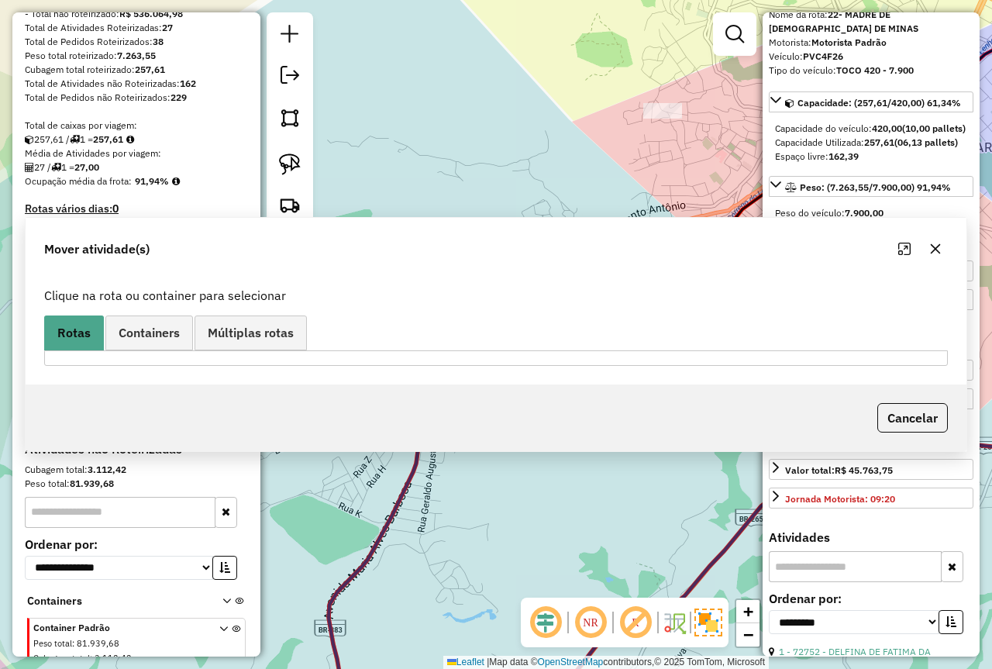
scroll to position [298, 0]
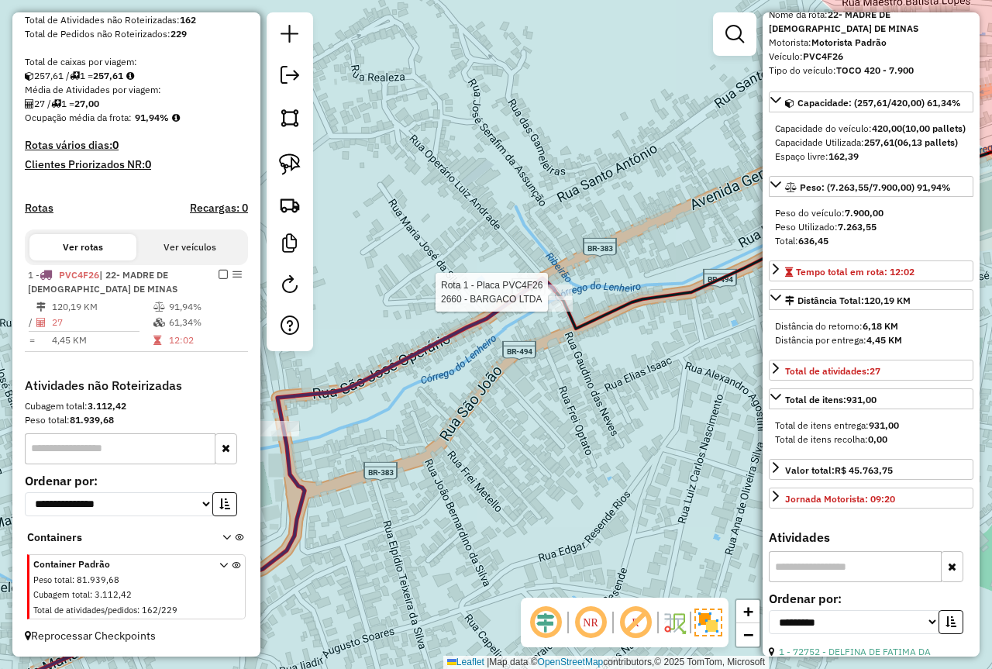
click at [555, 284] on icon at bounding box center [244, 507] width 621 height 458
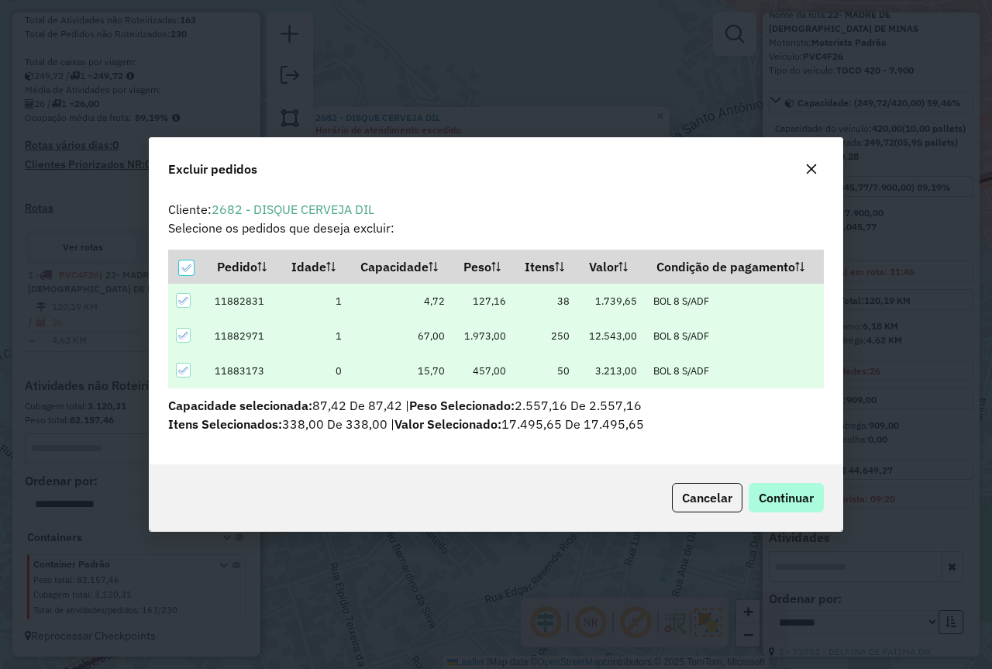
scroll to position [9, 5]
click at [791, 505] on span "Continuar" at bounding box center [786, 498] width 55 height 16
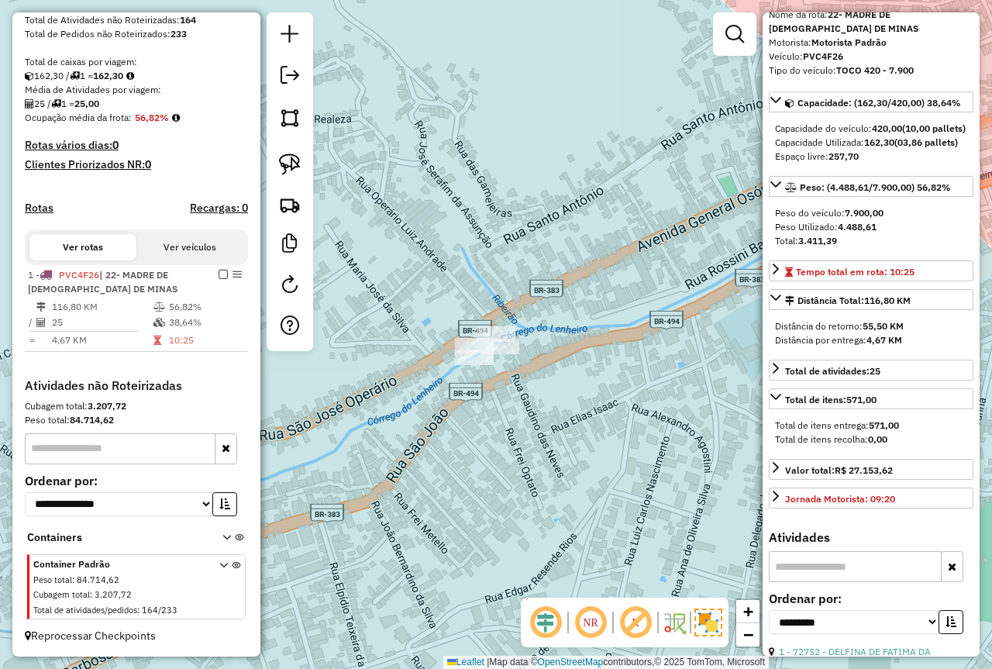
drag, startPoint x: 217, startPoint y: 273, endPoint x: 256, endPoint y: 276, distance: 38.9
click at [219, 273] on em at bounding box center [223, 274] width 9 height 9
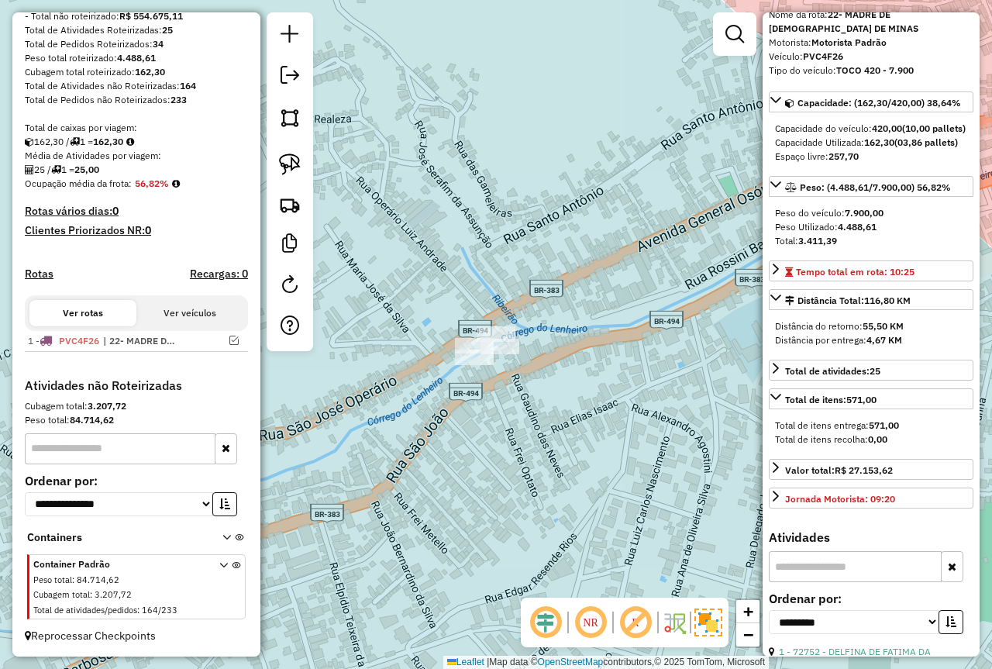
scroll to position [232, 0]
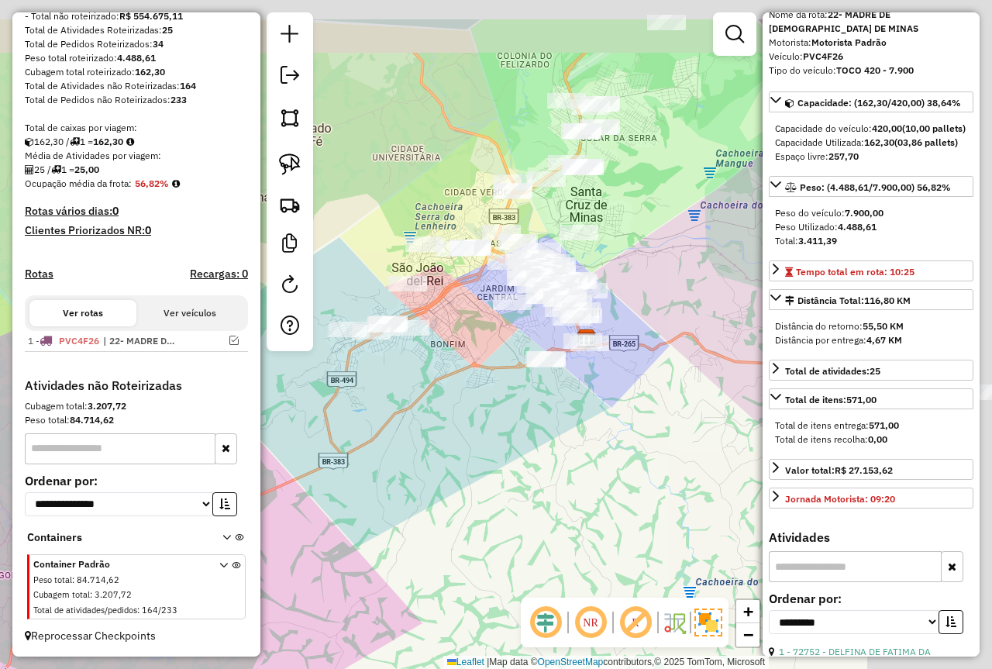
drag, startPoint x: 579, startPoint y: 380, endPoint x: 203, endPoint y: 380, distance: 376.0
click at [480, 418] on div "Janela de atendimento Grade de atendimento Capacidade Transportadoras Veículos …" at bounding box center [496, 334] width 992 height 669
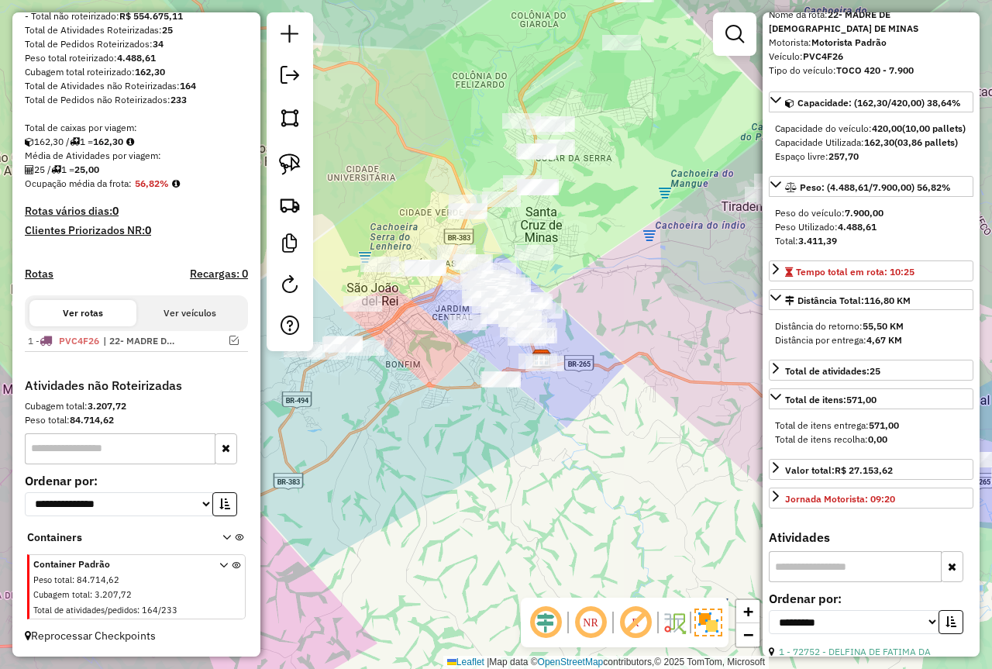
drag, startPoint x: 592, startPoint y: 456, endPoint x: 576, endPoint y: 453, distance: 15.8
click at [576, 465] on div "Janela de atendimento Grade de atendimento Capacidade Transportadoras Veículos …" at bounding box center [496, 334] width 992 height 669
click at [733, 28] on em at bounding box center [735, 34] width 19 height 19
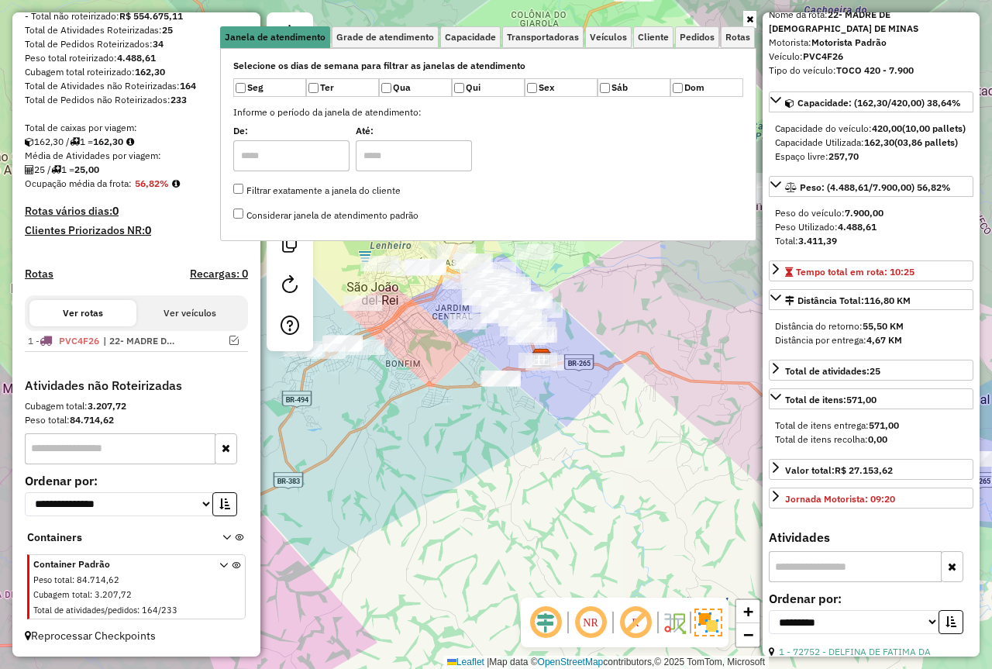
drag, startPoint x: 664, startPoint y: 349, endPoint x: 672, endPoint y: 345, distance: 9.4
click at [668, 348] on div "Janela de atendimento Grade de atendimento Capacidade Transportadoras Veículos …" at bounding box center [496, 334] width 992 height 669
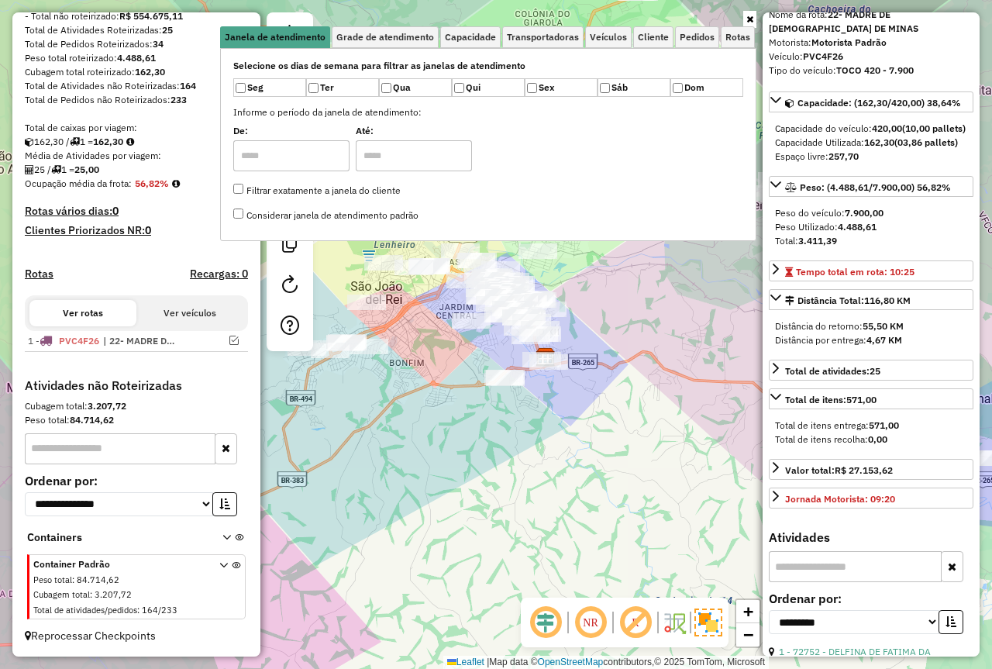
click at [714, 260] on div "Janela de atendimento Grade de atendimento Capacidade Transportadoras Veículos …" at bounding box center [496, 334] width 992 height 669
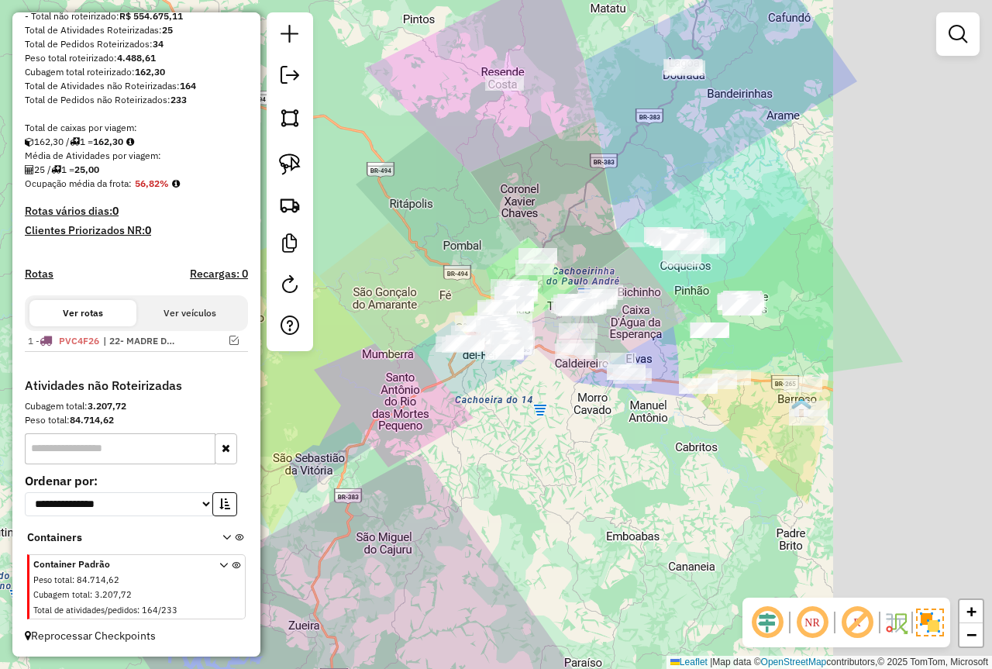
drag, startPoint x: 828, startPoint y: 285, endPoint x: 663, endPoint y: 327, distance: 170.5
click at [663, 327] on div "Janela de atendimento Grade de atendimento Capacidade Transportadoras Veículos …" at bounding box center [496, 334] width 992 height 669
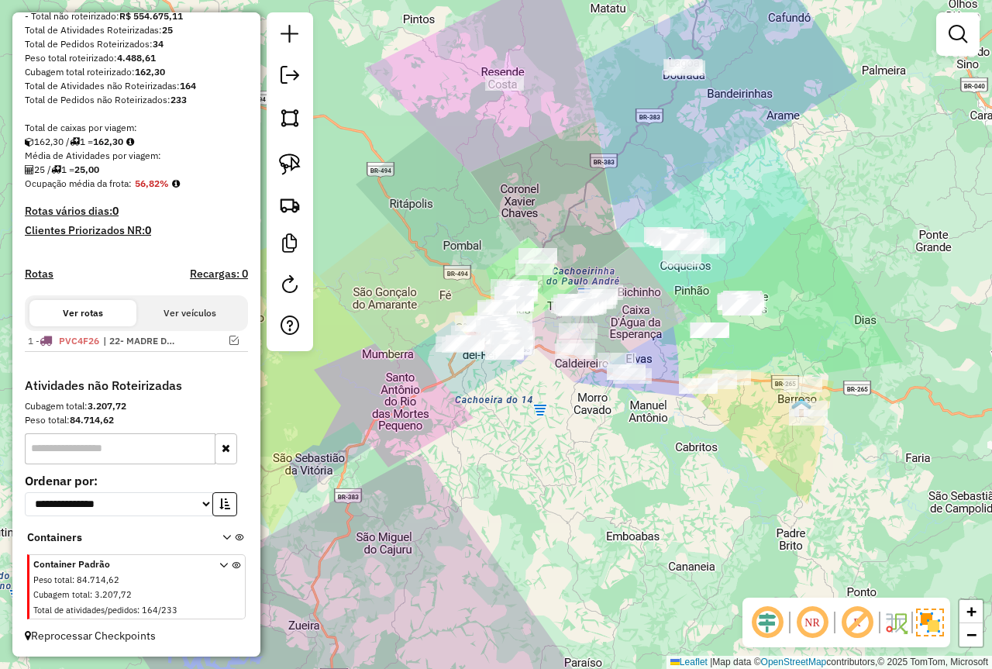
drag, startPoint x: 289, startPoint y: 139, endPoint x: 323, endPoint y: 148, distance: 34.6
click at [312, 147] on div at bounding box center [290, 181] width 47 height 339
click at [290, 164] on img at bounding box center [290, 165] width 22 height 22
drag, startPoint x: 723, startPoint y: 213, endPoint x: 722, endPoint y: 255, distance: 41.9
click at [720, 256] on div "Janela de atendimento Grade de atendimento Capacidade Transportadoras Veículos …" at bounding box center [496, 334] width 992 height 669
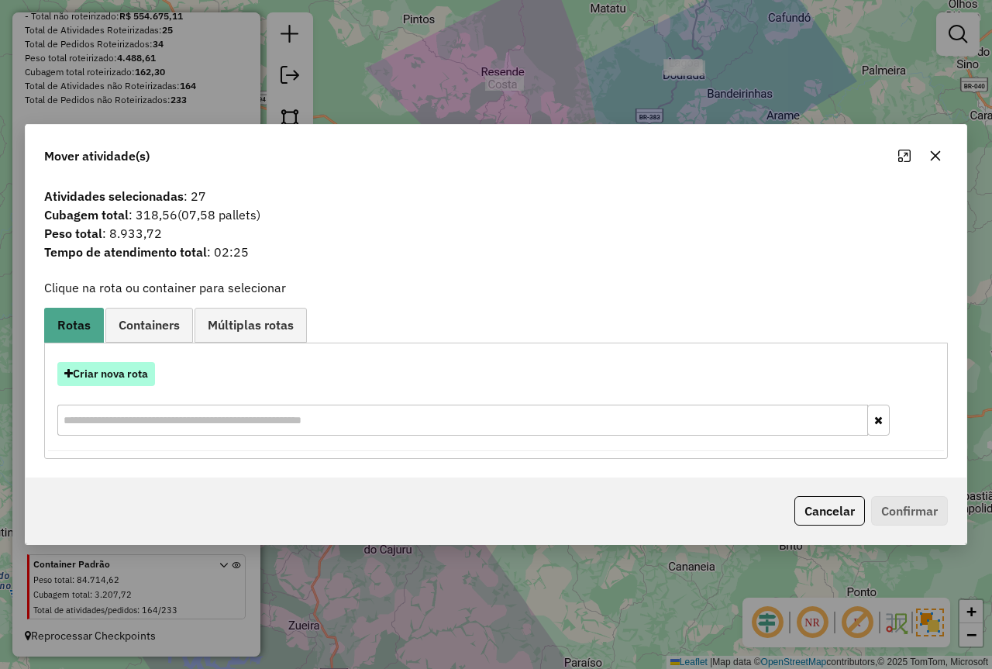
click at [125, 381] on button "Criar nova rota" at bounding box center [106, 374] width 98 height 24
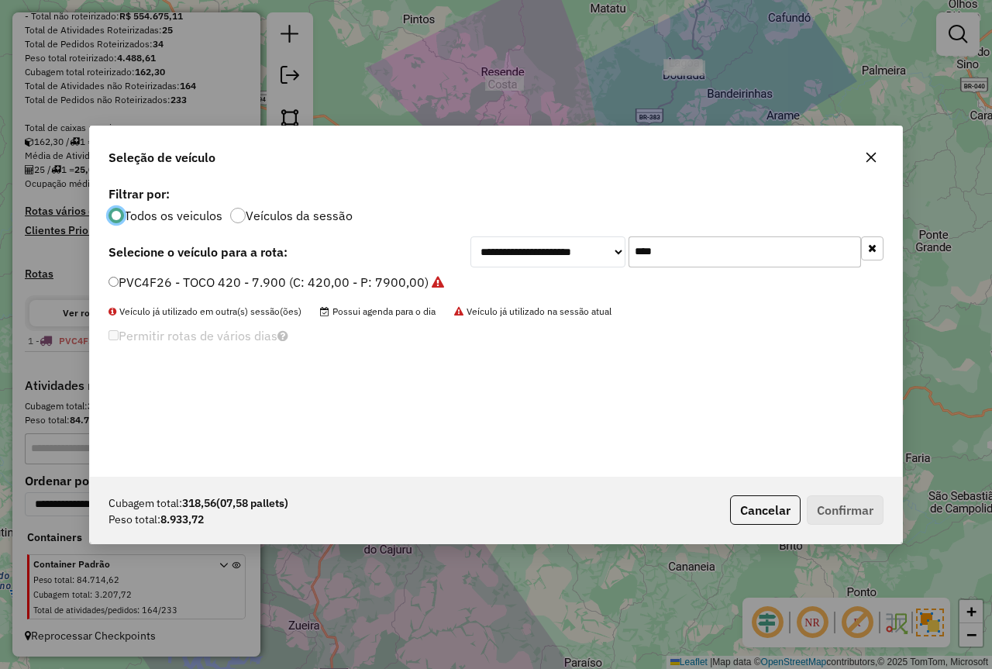
scroll to position [9, 5]
drag, startPoint x: 673, startPoint y: 249, endPoint x: 420, endPoint y: 254, distance: 252.8
click at [442, 249] on div "**********" at bounding box center [496, 251] width 775 height 31
type input "****"
click at [344, 271] on div "**********" at bounding box center [496, 329] width 812 height 295
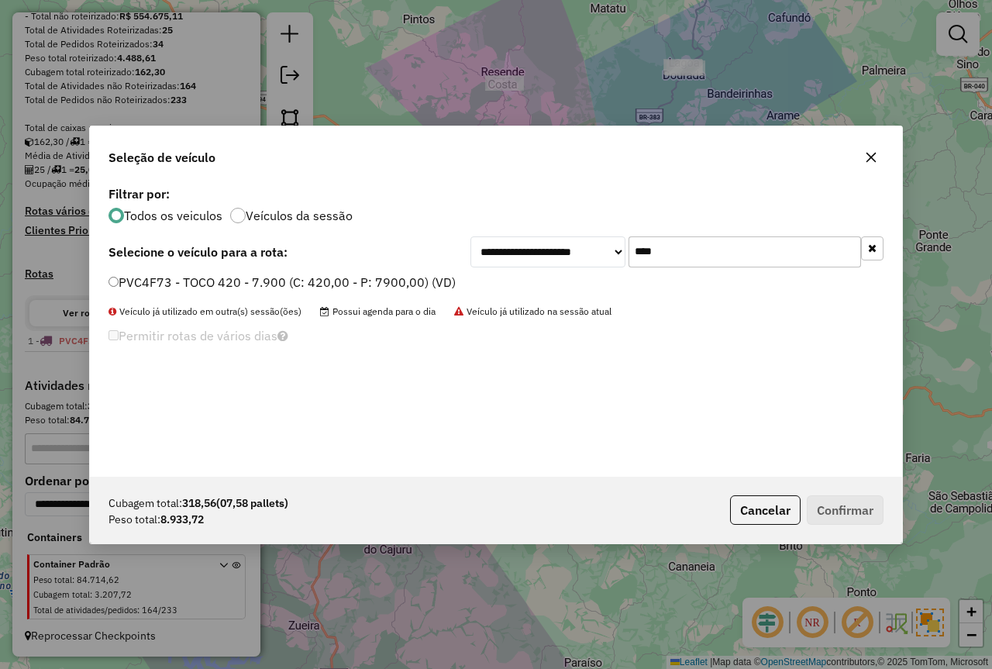
click at [426, 276] on label "PVC4F73 - TOCO 420 - 7.900 (C: 420,00 - P: 7900,00) (VD)" at bounding box center [282, 282] width 347 height 19
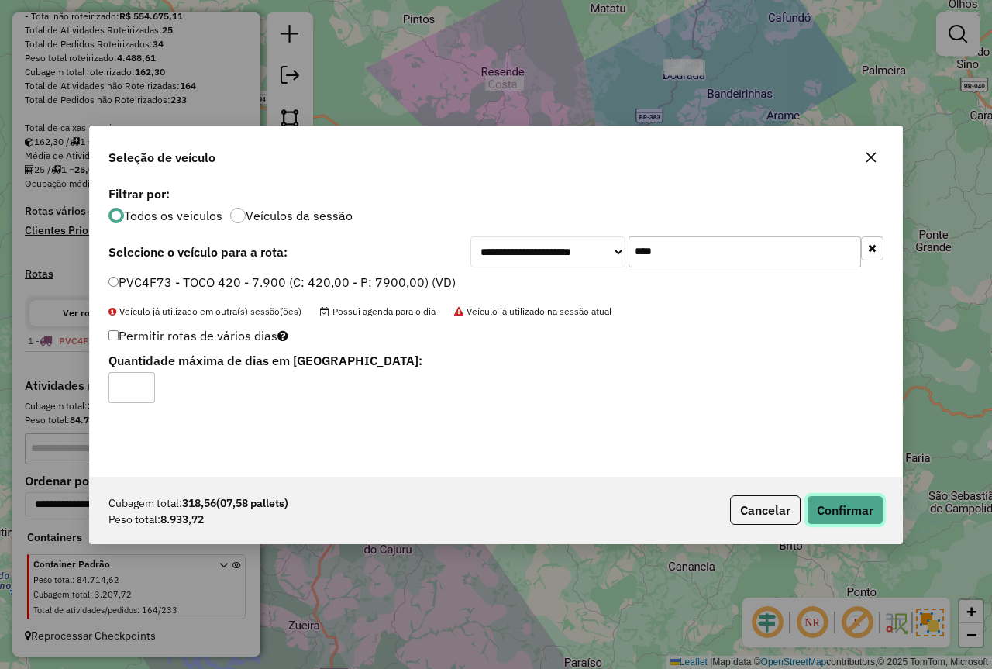
click at [856, 519] on button "Confirmar" at bounding box center [845, 509] width 77 height 29
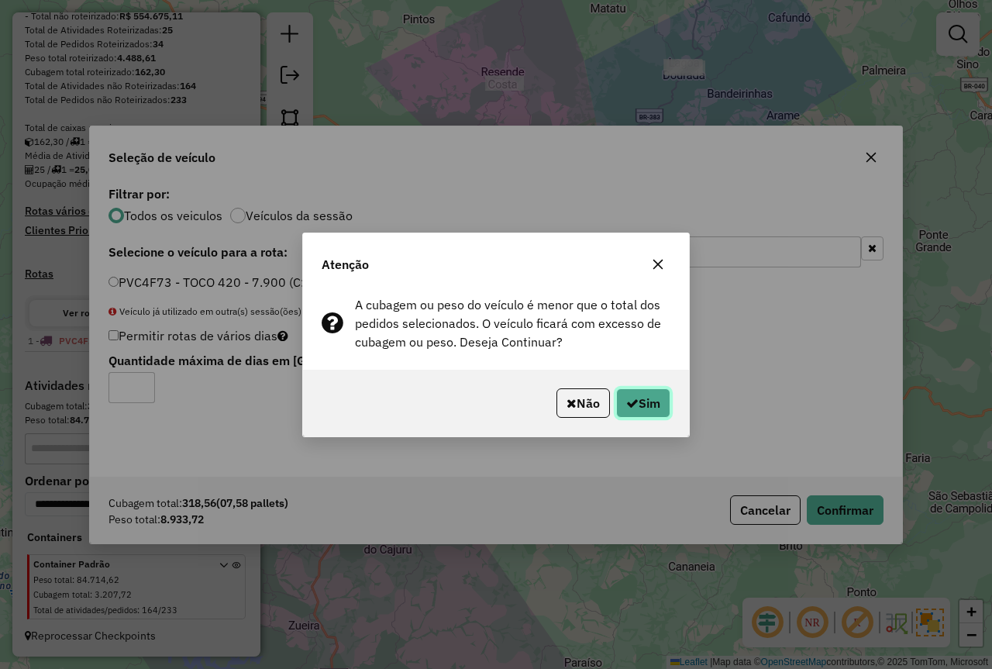
click at [660, 395] on button "Sim" at bounding box center [643, 402] width 54 height 29
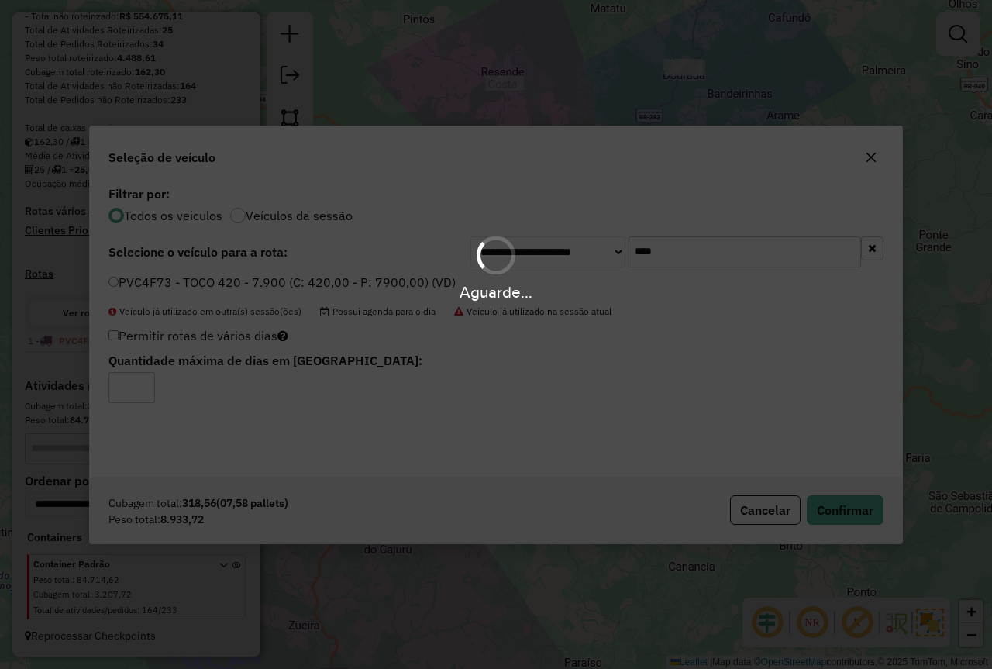
scroll to position [298, 0]
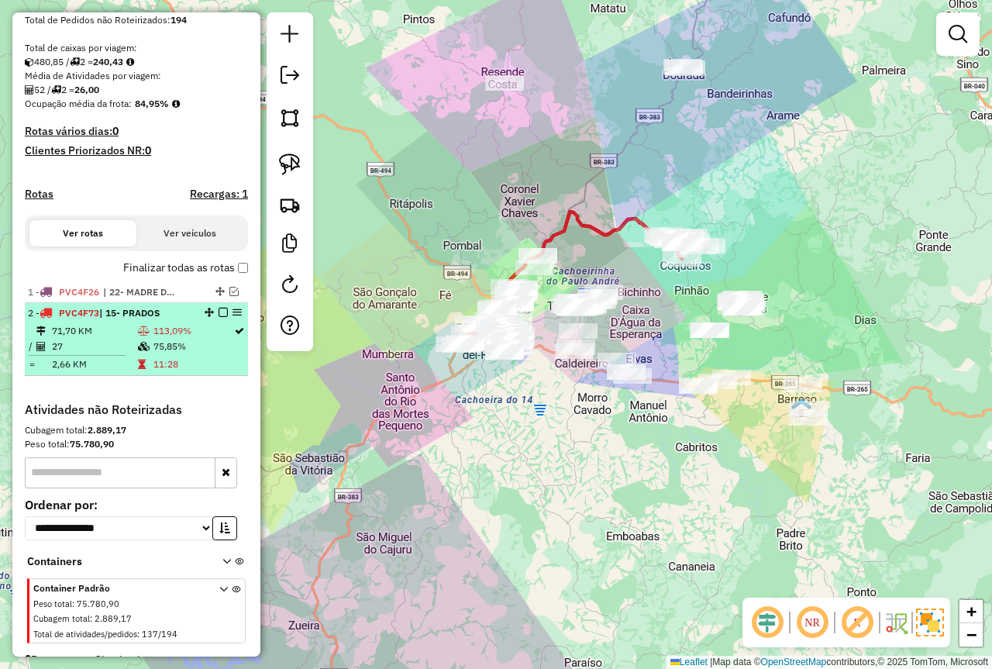
click at [102, 339] on td "71,70 KM" at bounding box center [94, 331] width 86 height 16
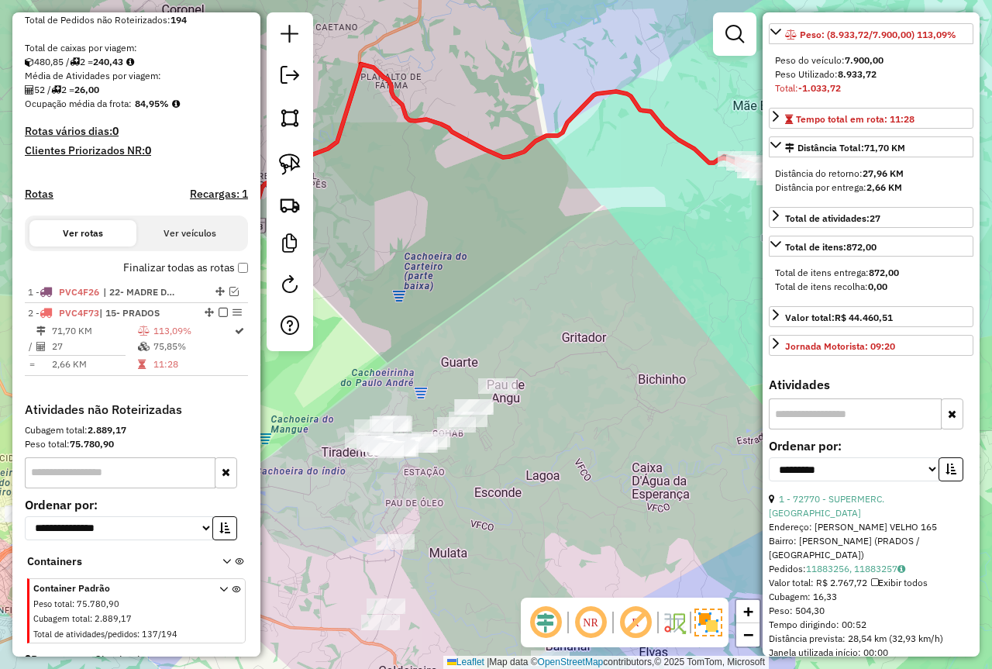
scroll to position [388, 0]
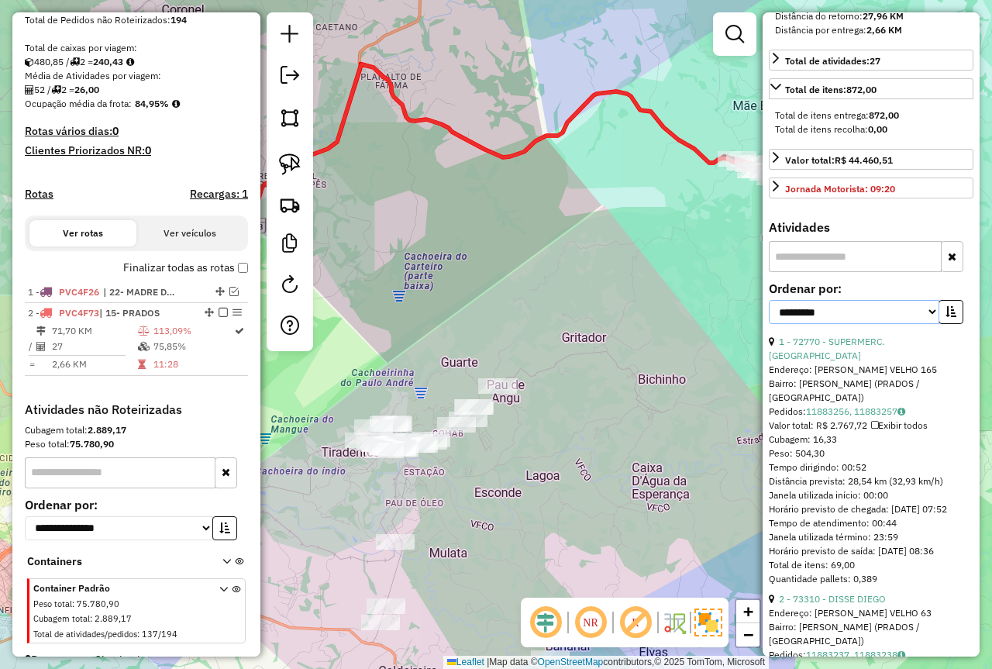
click at [851, 324] on select "**********" at bounding box center [854, 312] width 171 height 24
select select "*********"
click at [769, 324] on select "**********" at bounding box center [854, 312] width 171 height 24
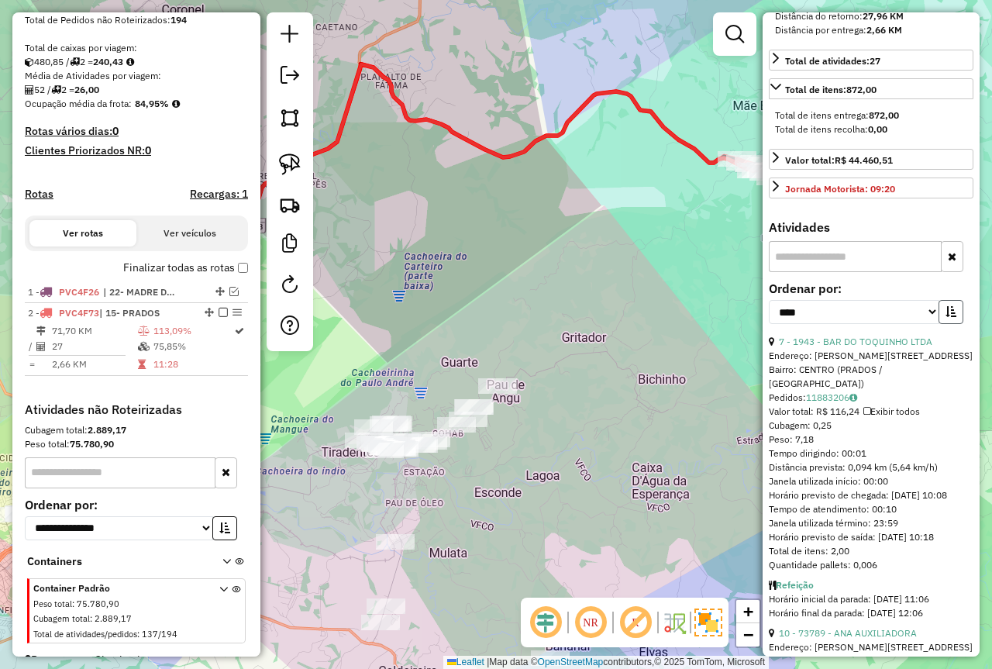
click at [953, 324] on button "button" at bounding box center [951, 312] width 25 height 24
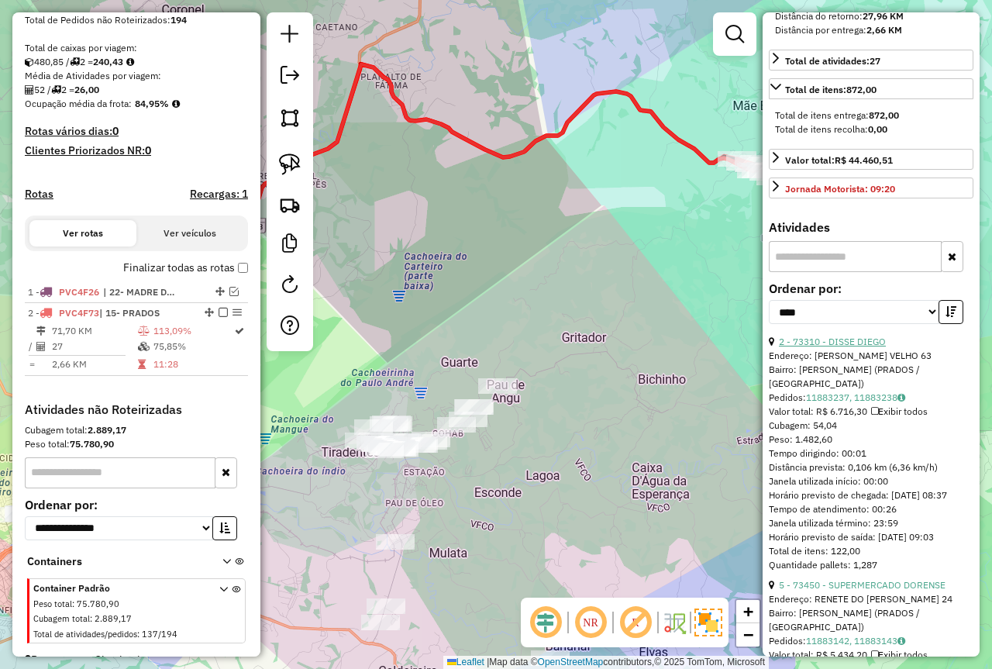
click at [867, 347] on link "2 - 73310 - DISSE DIEGO" at bounding box center [832, 342] width 107 height 12
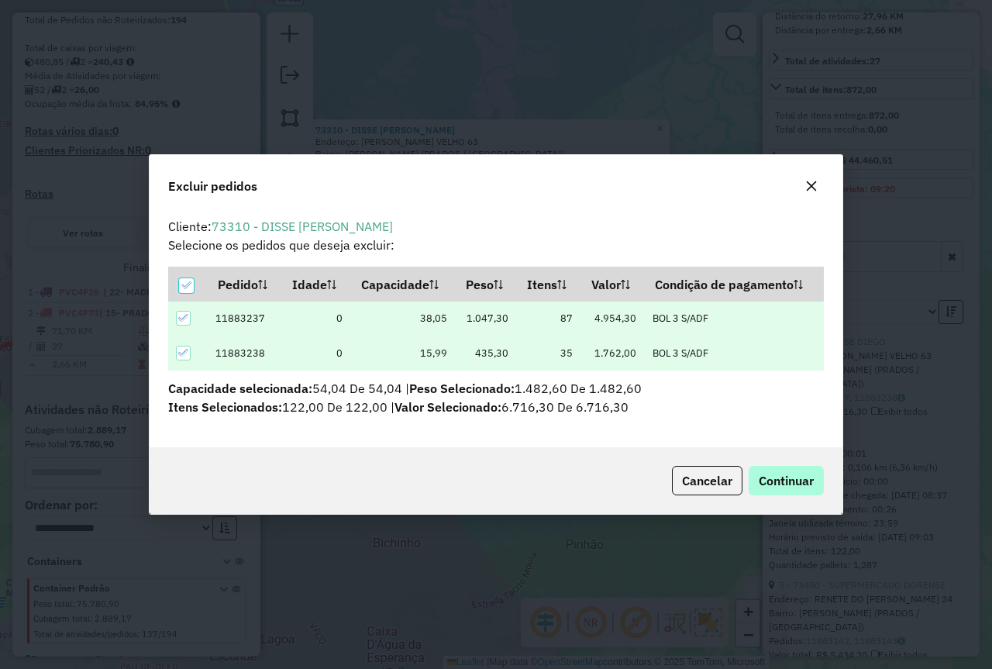
scroll to position [0, 0]
click at [780, 489] on button "Continuar" at bounding box center [786, 480] width 75 height 29
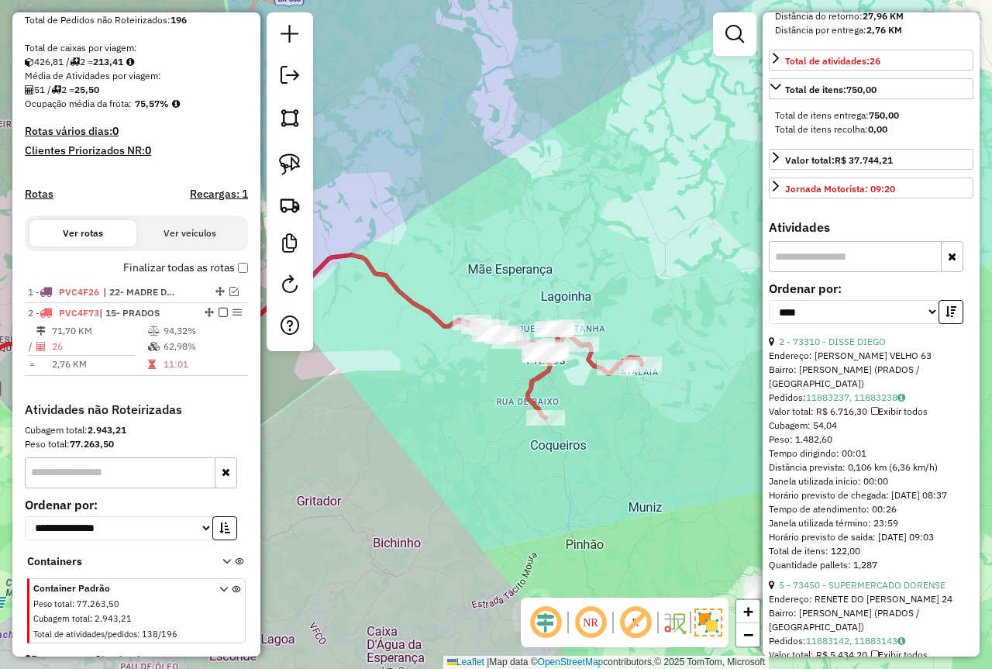
scroll to position [336, 0]
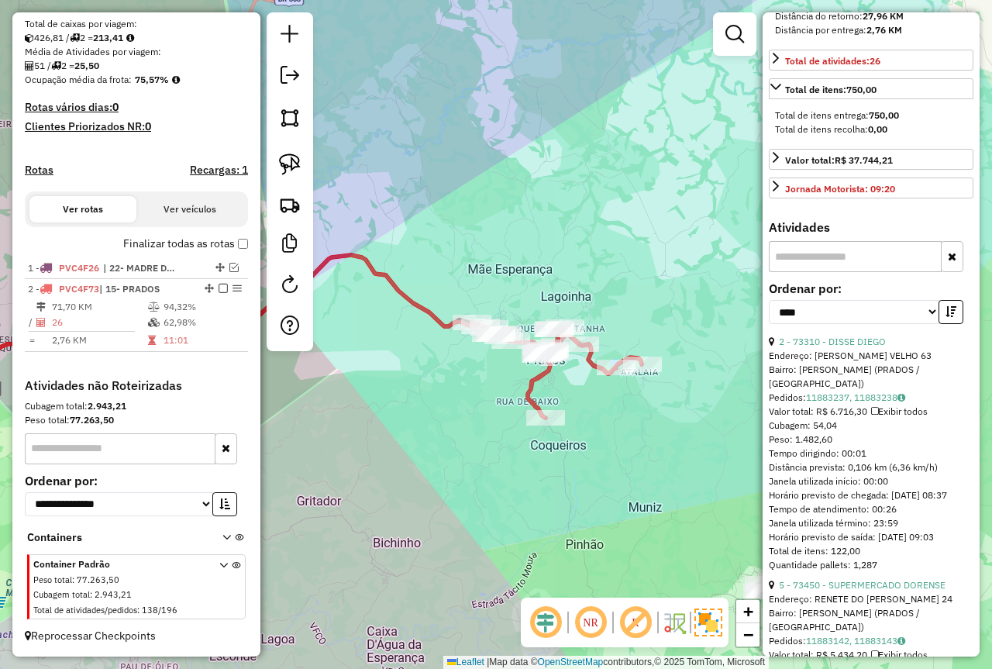
click at [219, 288] on em at bounding box center [223, 288] width 9 height 9
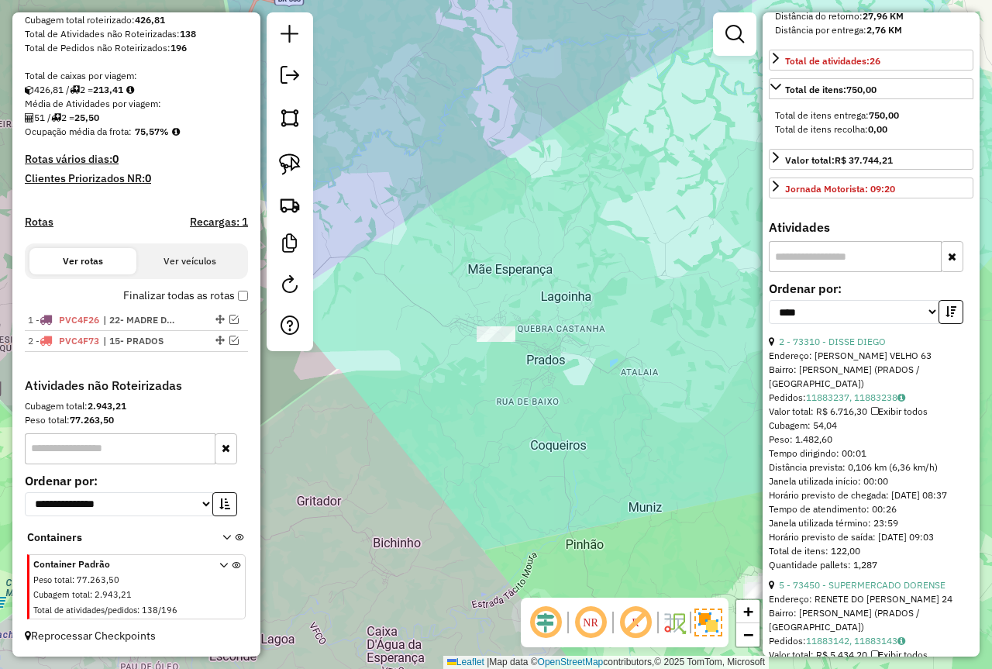
scroll to position [284, 0]
drag, startPoint x: 528, startPoint y: 395, endPoint x: 388, endPoint y: 150, distance: 283.0
click at [388, 150] on div "Janela de atendimento Grade de atendimento Capacidade Transportadoras Veículos …" at bounding box center [496, 334] width 992 height 669
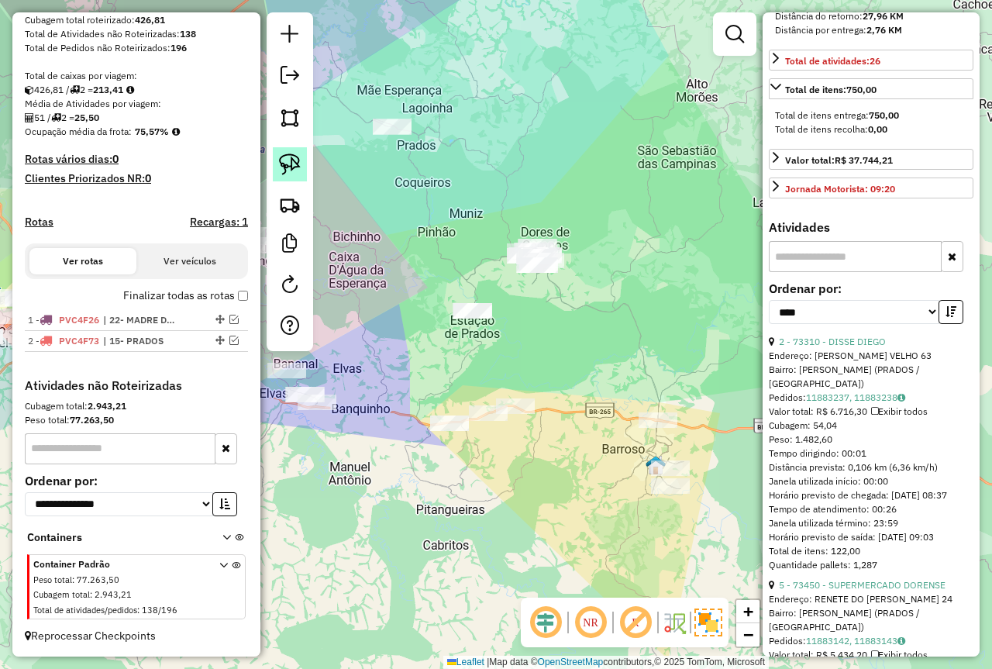
drag, startPoint x: 468, startPoint y: 237, endPoint x: 305, endPoint y: 172, distance: 175.3
click at [468, 236] on div "Janela de atendimento Grade de atendimento Capacidade Transportadoras Veículos …" at bounding box center [496, 334] width 992 height 669
click at [293, 161] on img at bounding box center [290, 165] width 22 height 22
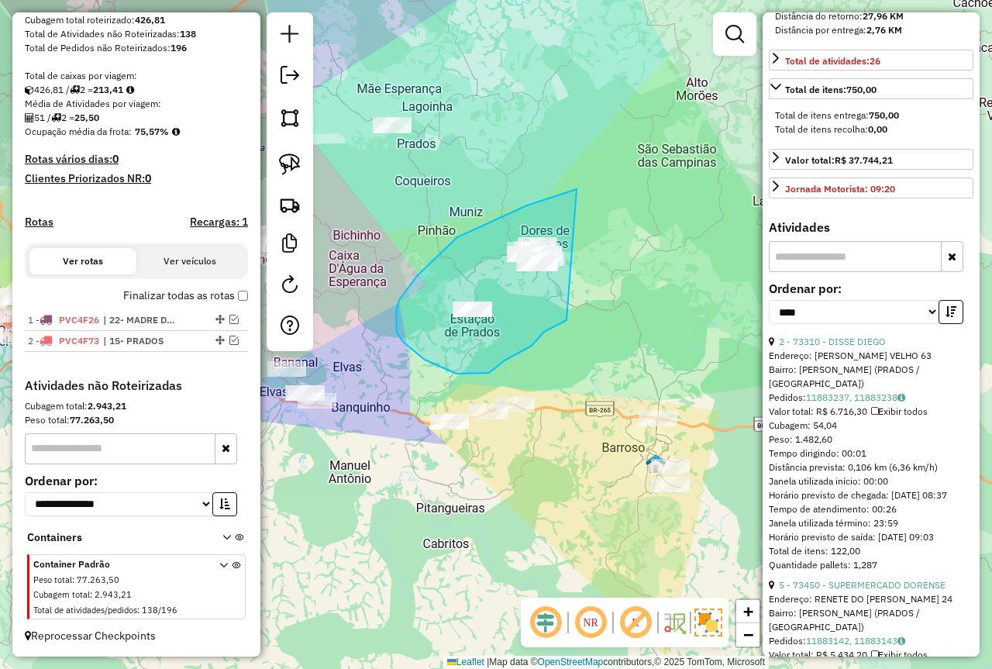
drag, startPoint x: 568, startPoint y: 192, endPoint x: 615, endPoint y: 304, distance: 120.9
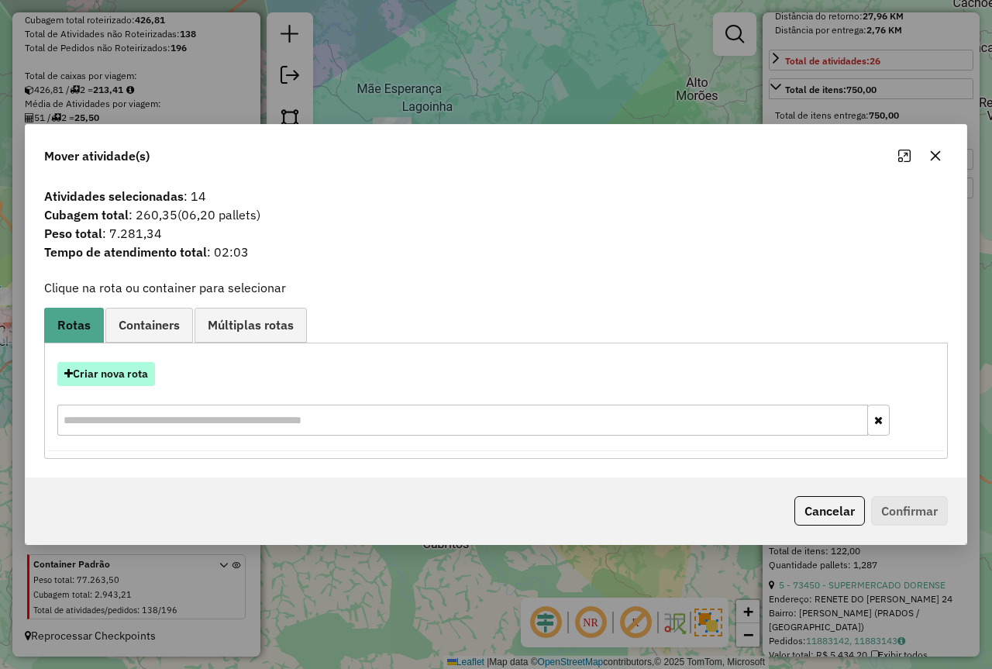
click at [126, 369] on button "Criar nova rota" at bounding box center [106, 374] width 98 height 24
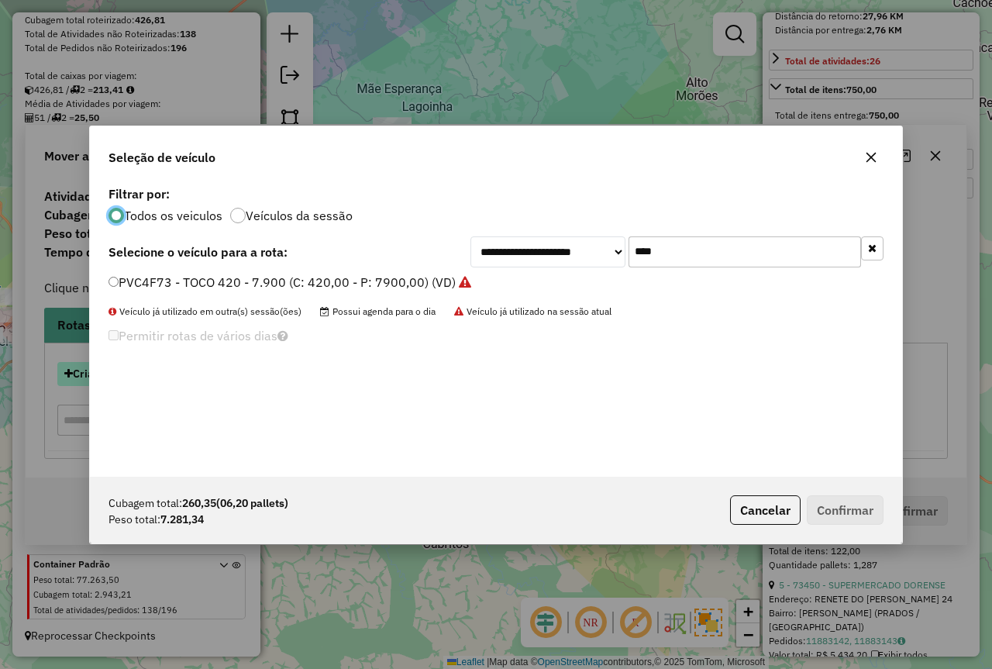
scroll to position [9, 5]
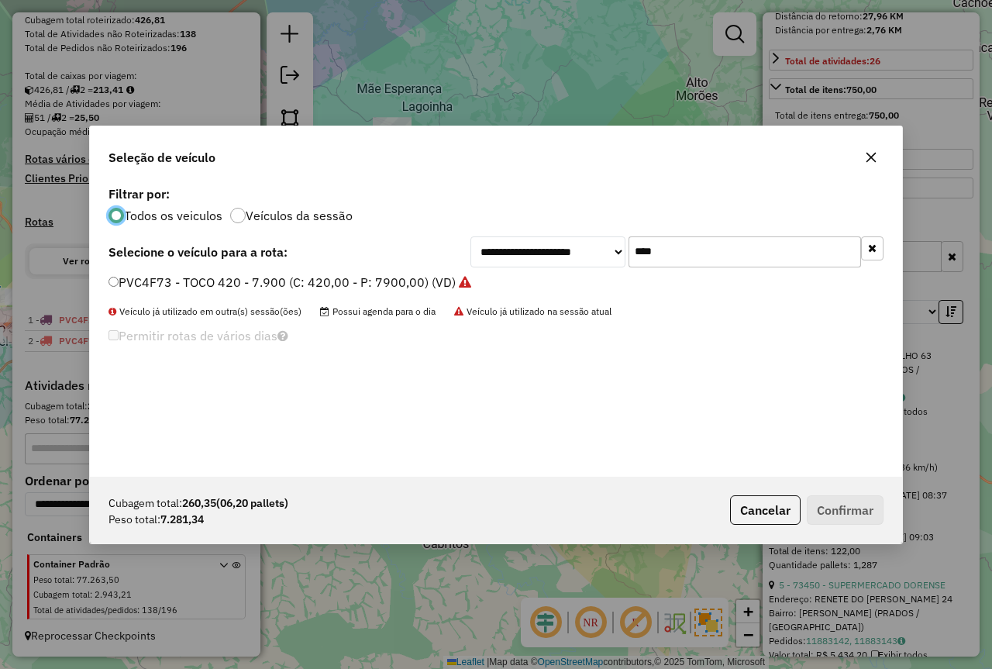
drag, startPoint x: 670, startPoint y: 248, endPoint x: 334, endPoint y: 298, distance: 339.3
click at [332, 303] on div "**********" at bounding box center [496, 329] width 812 height 295
type input "****"
drag, startPoint x: 298, startPoint y: 281, endPoint x: 388, endPoint y: 301, distance: 92.2
click at [299, 281] on label "PVC4F86 - TOCO 420 - 7.900 (C: 420,00 - P: 7900,00) (VD)" at bounding box center [282, 282] width 347 height 19
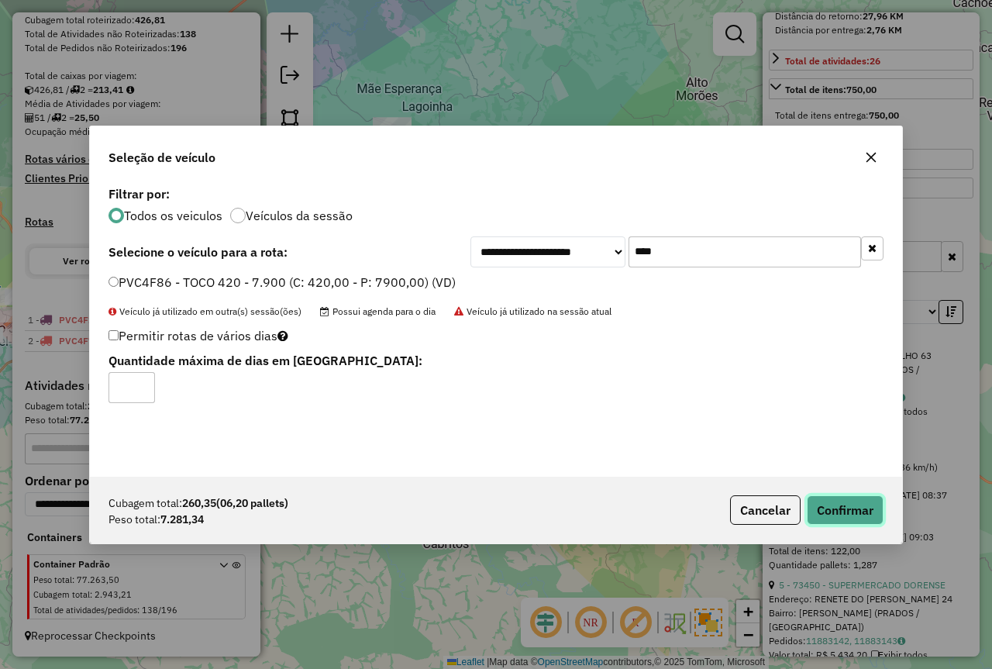
click at [869, 507] on button "Confirmar" at bounding box center [845, 509] width 77 height 29
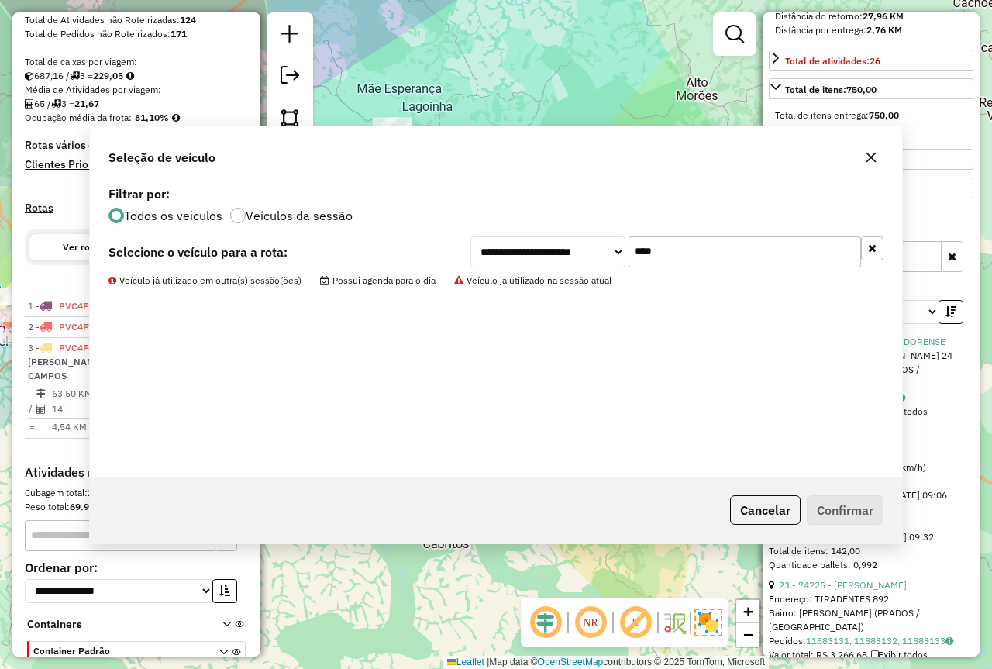
scroll to position [371, 0]
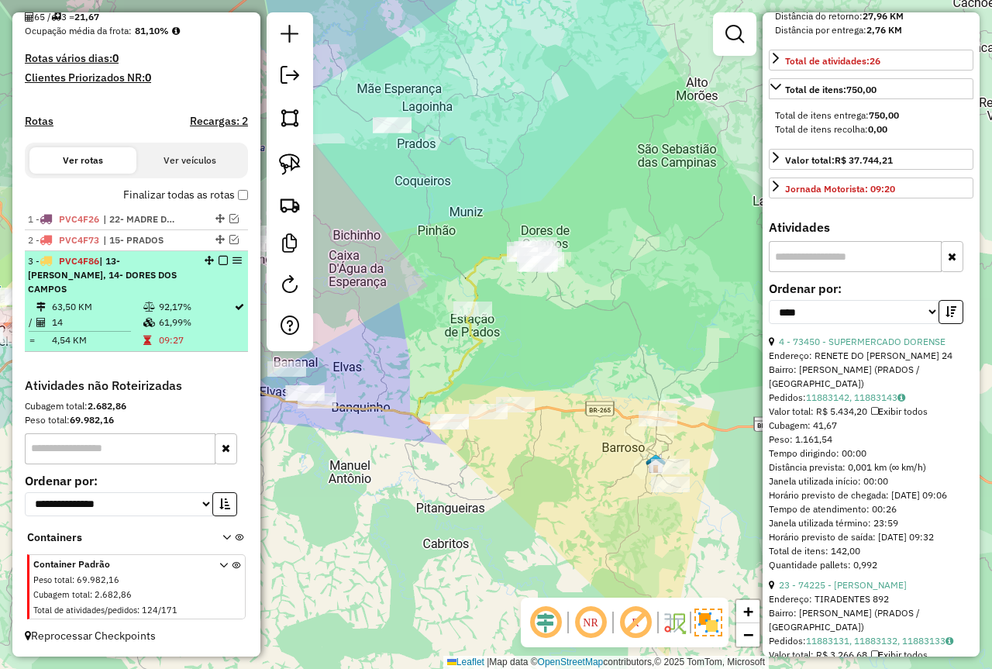
click at [165, 277] on span "| 13- [PERSON_NAME], 14- DORES DOS CAMPOS" at bounding box center [102, 275] width 149 height 40
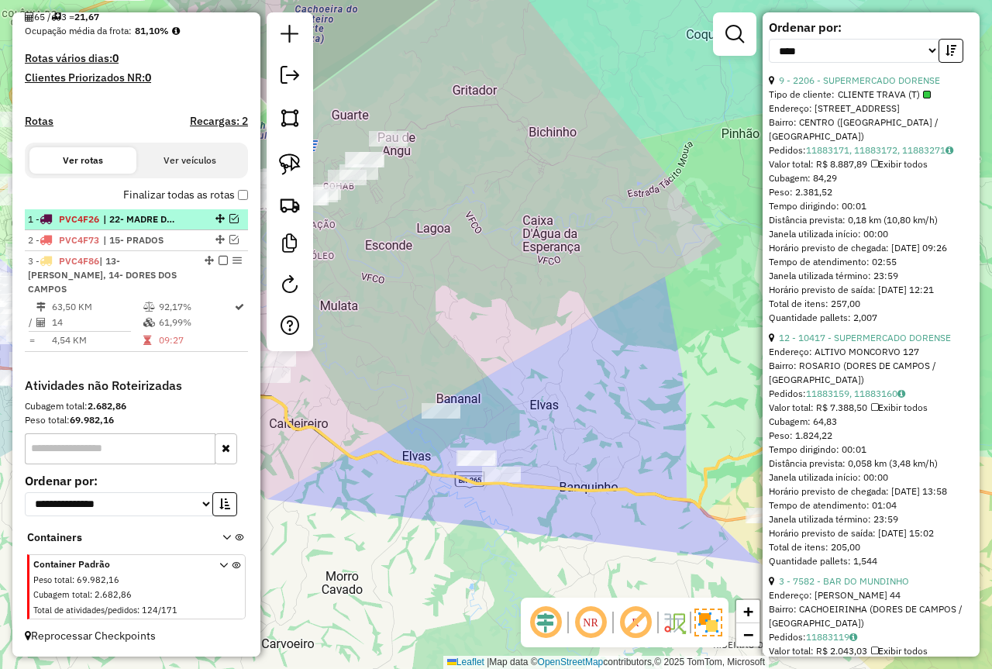
scroll to position [479, 0]
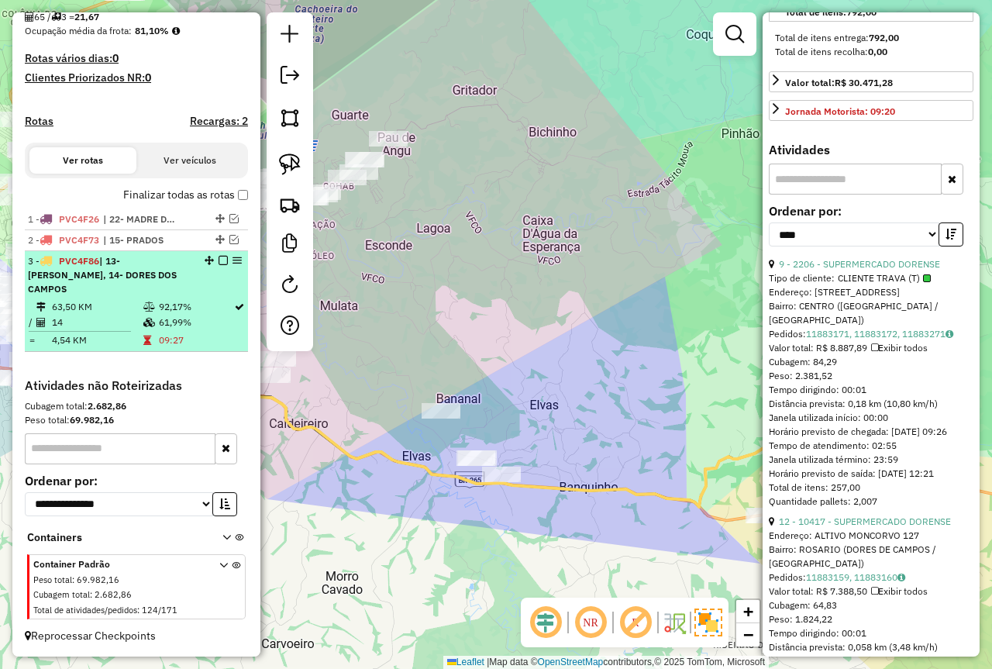
click at [219, 265] on em at bounding box center [223, 260] width 9 height 9
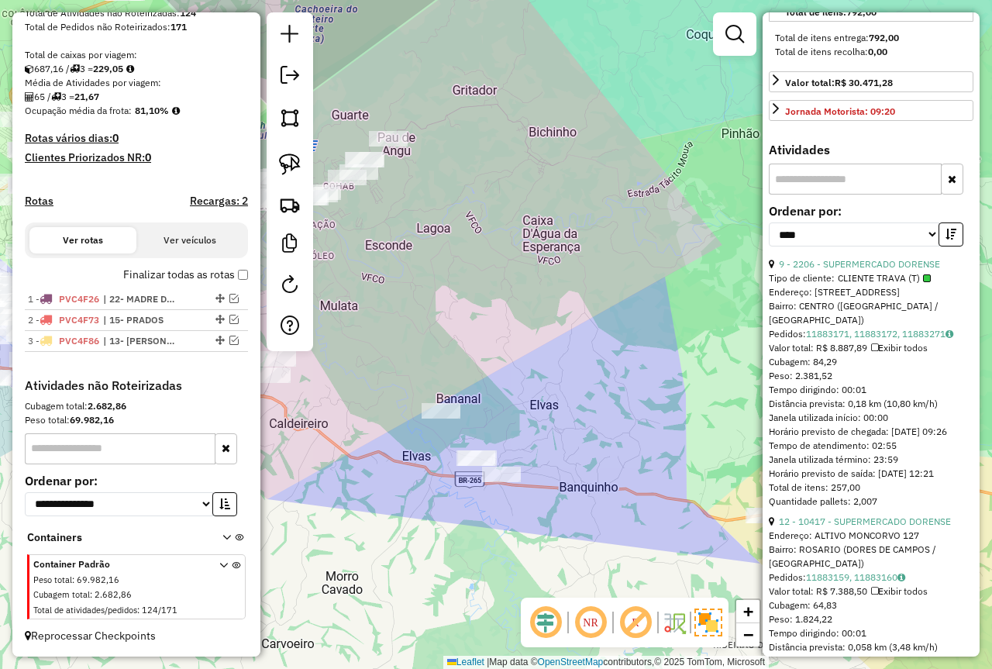
scroll to position [305, 0]
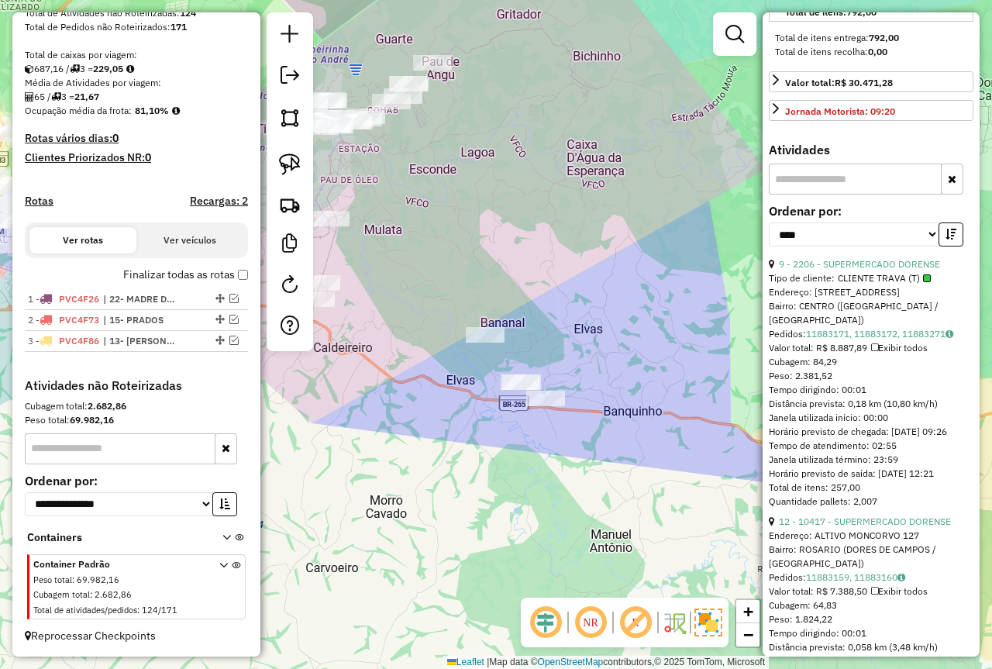
drag, startPoint x: 591, startPoint y: 350, endPoint x: 389, endPoint y: 216, distance: 242.1
click at [389, 216] on div "Janela de atendimento Grade de atendimento Capacidade Transportadoras Veículos …" at bounding box center [496, 334] width 992 height 669
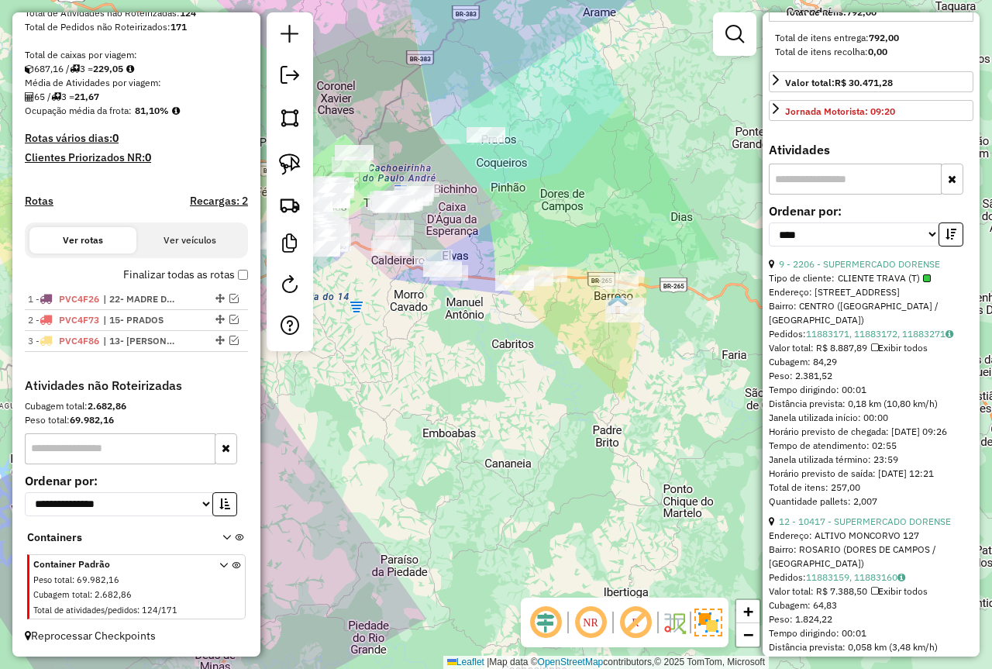
drag, startPoint x: 494, startPoint y: 350, endPoint x: 514, endPoint y: 354, distance: 20.5
click at [514, 354] on div "Janela de atendimento Grade de atendimento Capacidade Transportadoras Veículos …" at bounding box center [496, 334] width 992 height 669
click at [294, 164] on img at bounding box center [290, 165] width 22 height 22
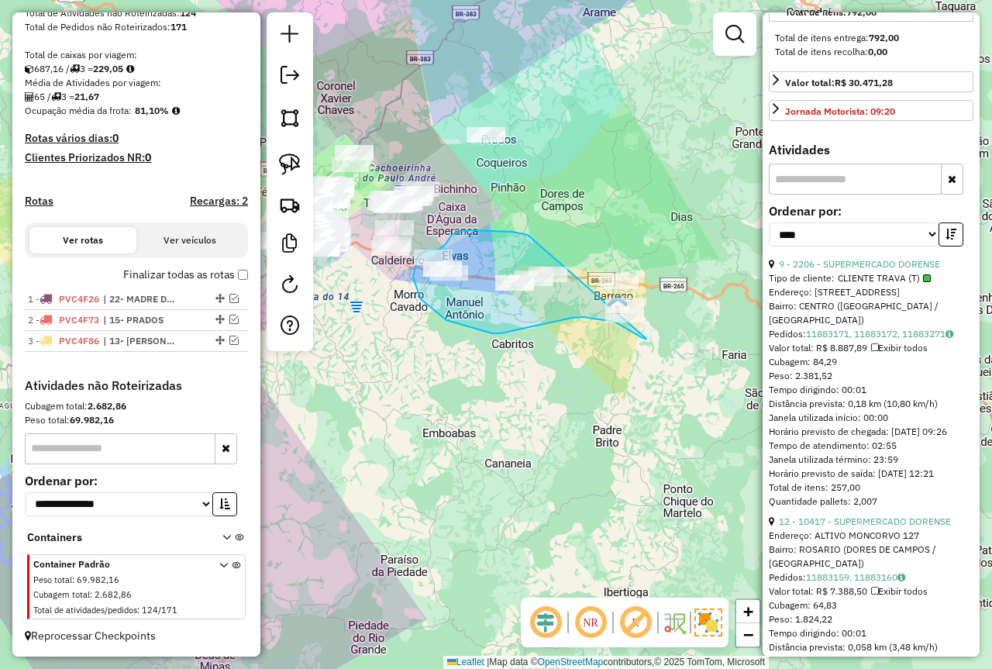
drag, startPoint x: 492, startPoint y: 231, endPoint x: 643, endPoint y: 281, distance: 159.4
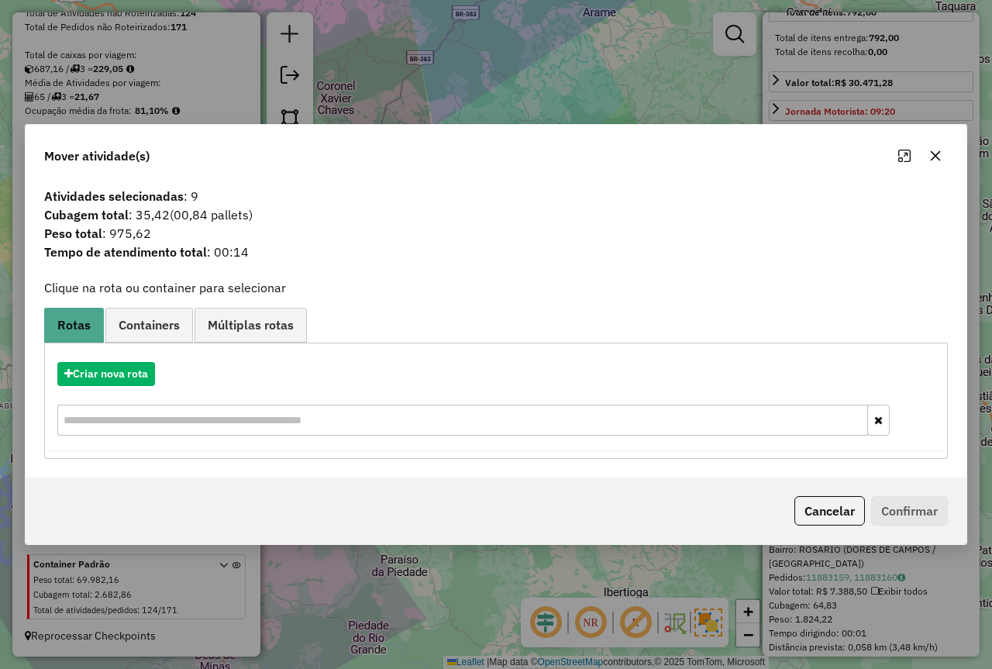
drag, startPoint x: 834, startPoint y: 502, endPoint x: 821, endPoint y: 502, distance: 13.2
click at [833, 503] on button "Cancelar" at bounding box center [830, 510] width 71 height 29
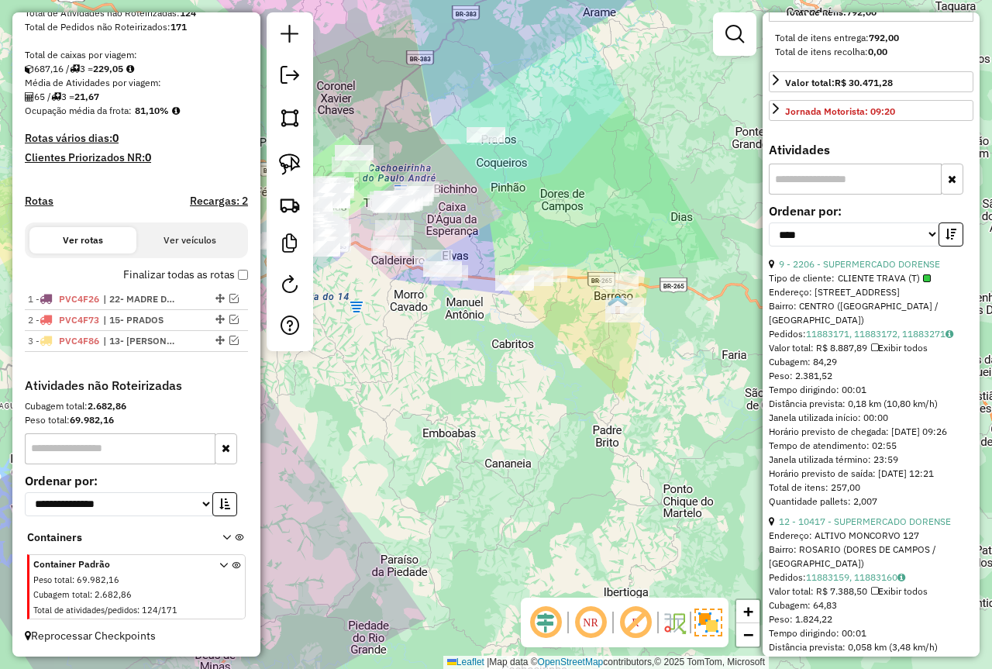
drag, startPoint x: 457, startPoint y: 433, endPoint x: 597, endPoint y: 441, distance: 139.8
click at [597, 454] on div "Janela de atendimento Grade de atendimento Capacidade Transportadoras Veículos …" at bounding box center [496, 334] width 992 height 669
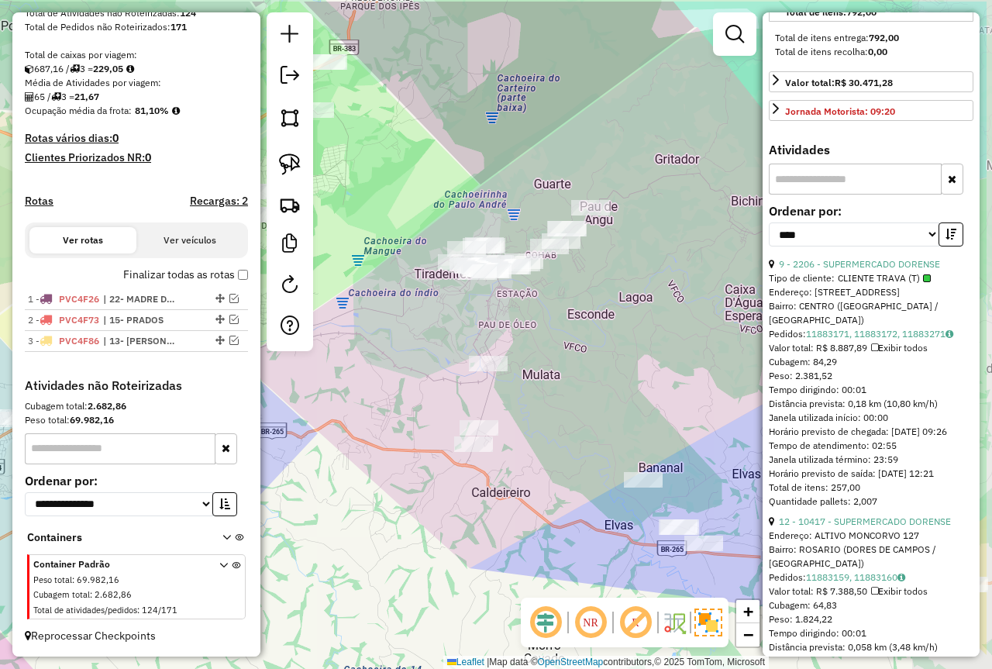
drag, startPoint x: 655, startPoint y: 205, endPoint x: 445, endPoint y: 193, distance: 210.4
click at [549, 270] on div "Janela de atendimento Grade de atendimento Capacidade Transportadoras Veículos …" at bounding box center [496, 334] width 992 height 669
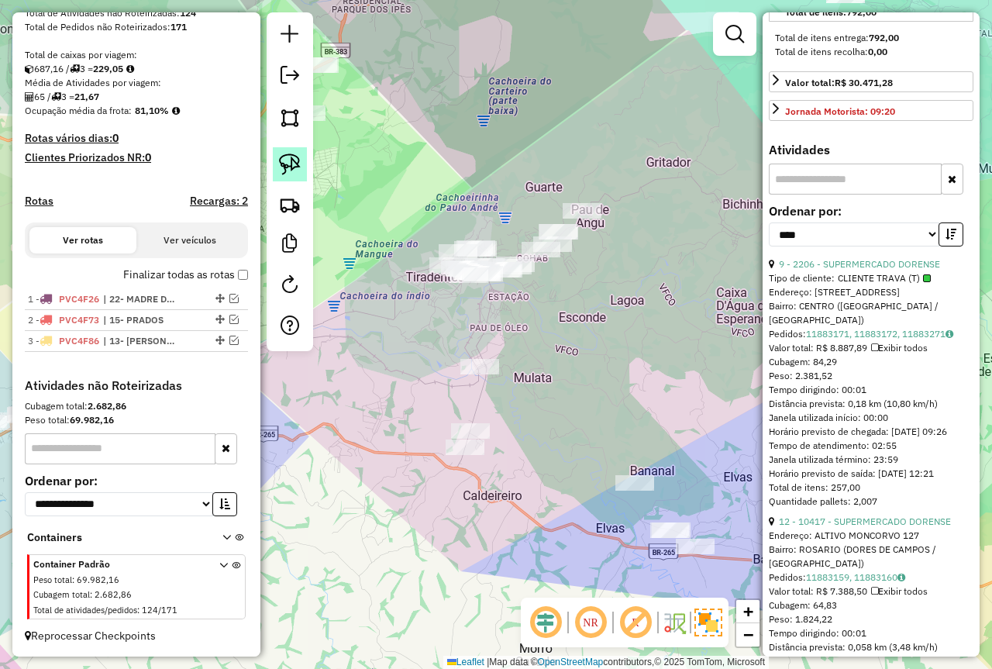
click at [300, 171] on link at bounding box center [290, 164] width 34 height 34
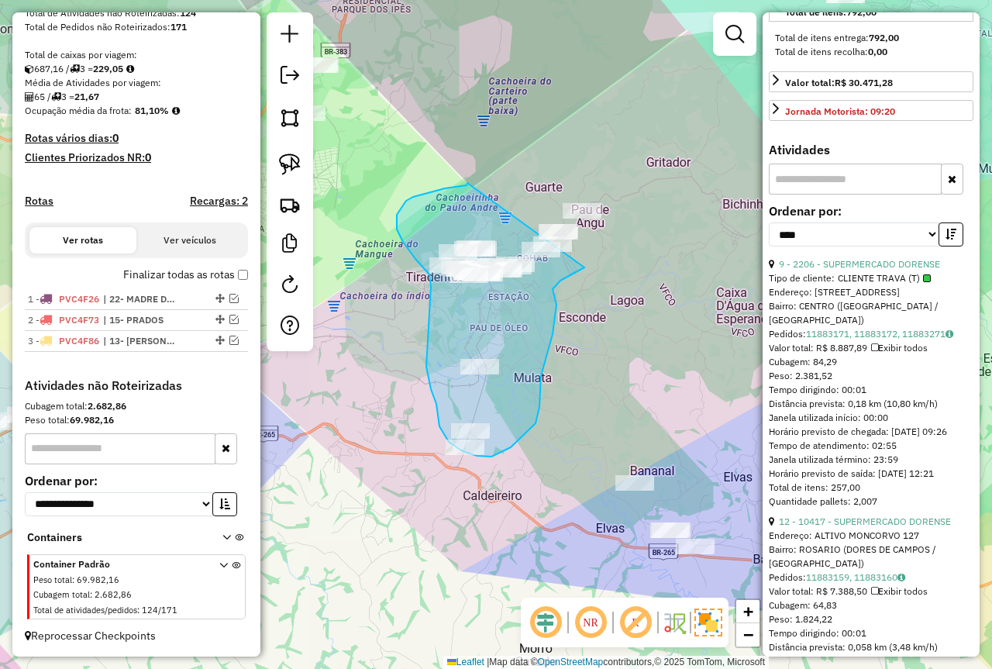
drag, startPoint x: 467, startPoint y: 183, endPoint x: 533, endPoint y: 165, distance: 68.3
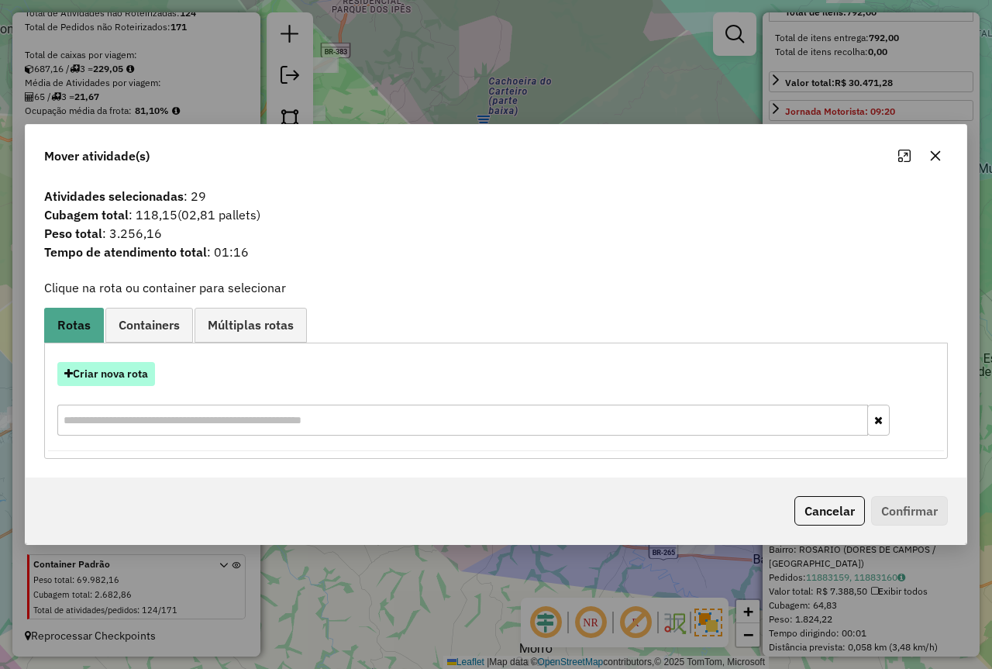
click at [92, 375] on button "Criar nova rota" at bounding box center [106, 374] width 98 height 24
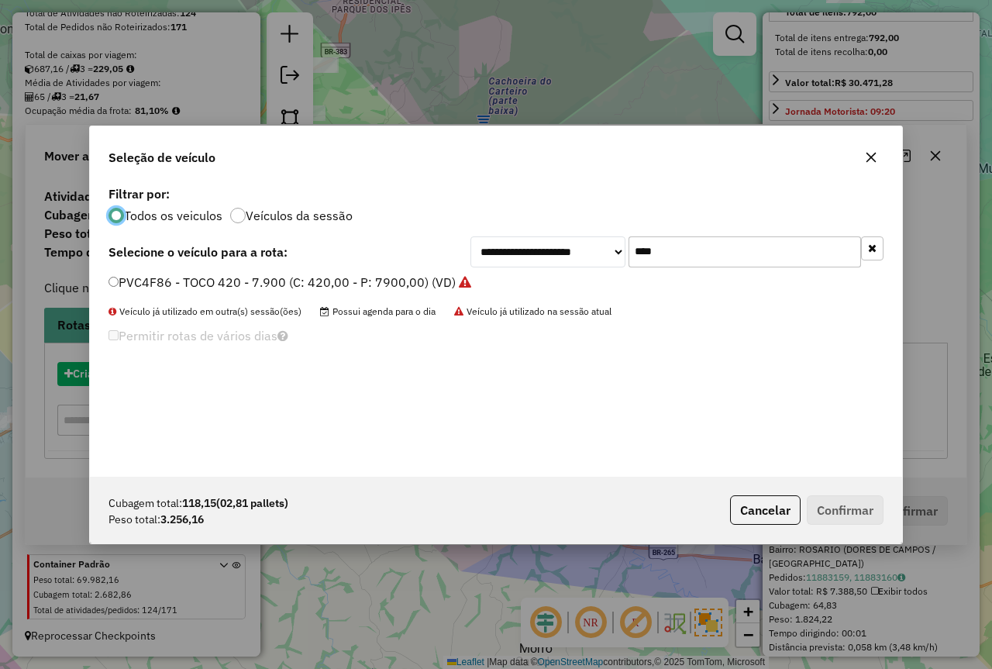
scroll to position [9, 5]
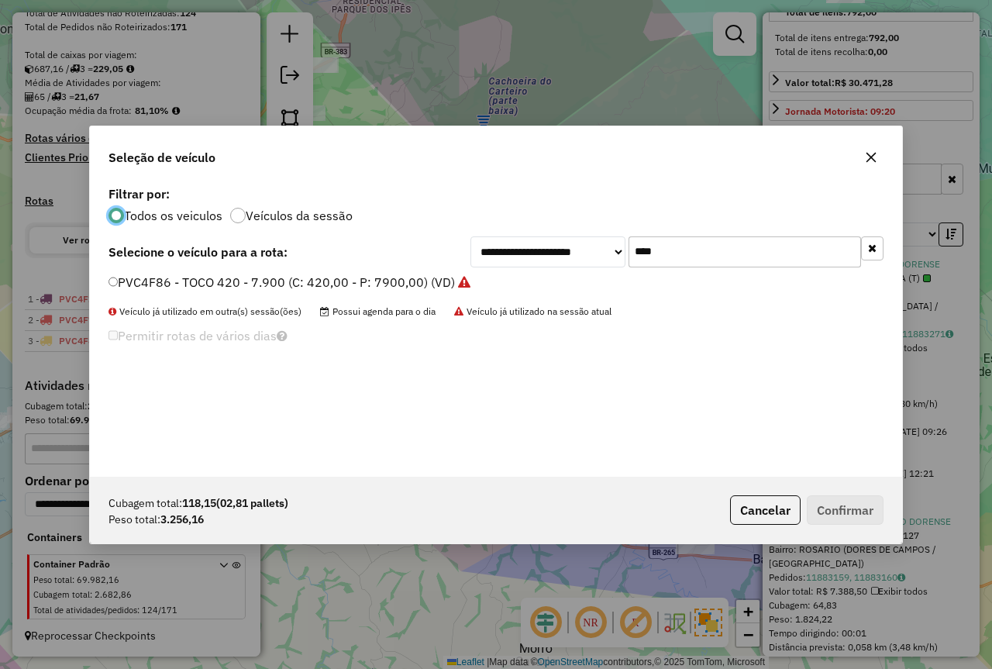
drag, startPoint x: 335, startPoint y: 301, endPoint x: 321, endPoint y: 301, distance: 14.0
click at [324, 301] on div "**********" at bounding box center [496, 329] width 812 height 295
type input "***"
drag, startPoint x: 770, startPoint y: 519, endPoint x: 271, endPoint y: 419, distance: 509.0
click at [770, 518] on button "Cancelar" at bounding box center [765, 509] width 71 height 29
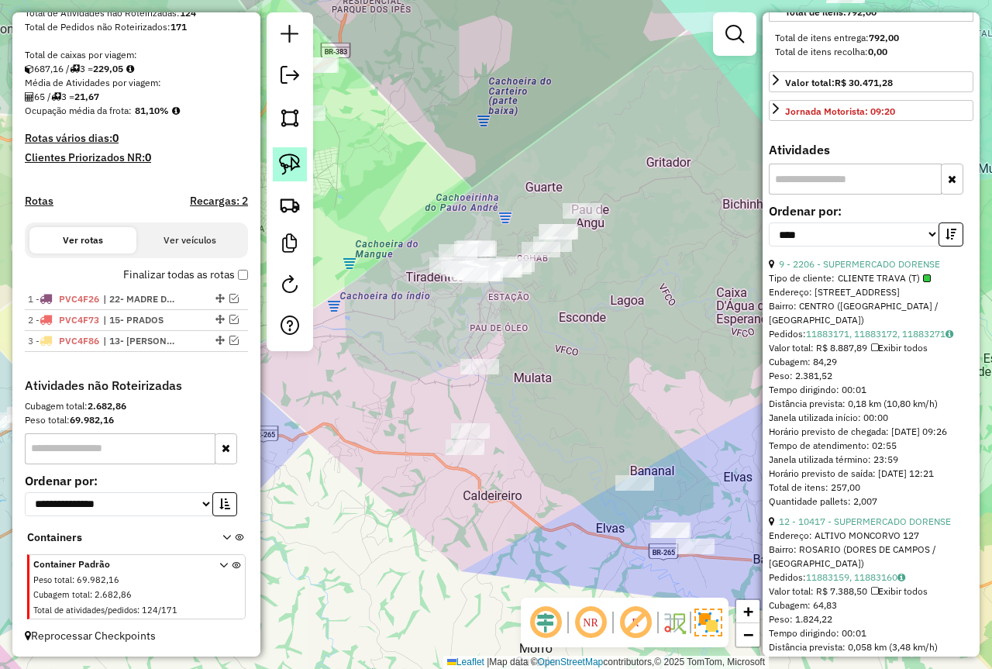
click at [286, 159] on img at bounding box center [290, 165] width 22 height 22
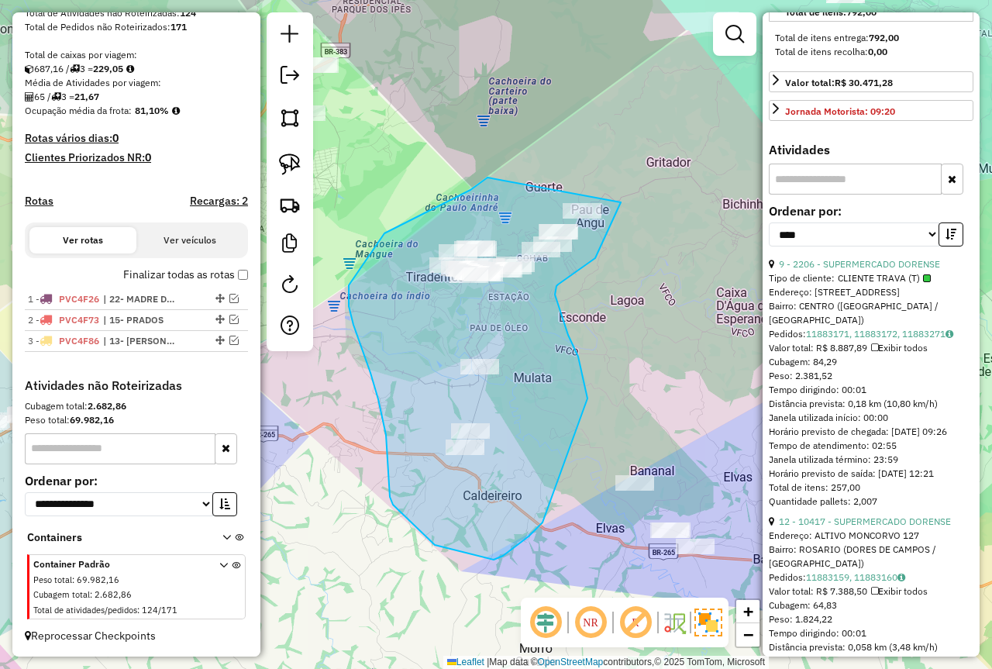
drag, startPoint x: 385, startPoint y: 233, endPoint x: 497, endPoint y: 157, distance: 135.7
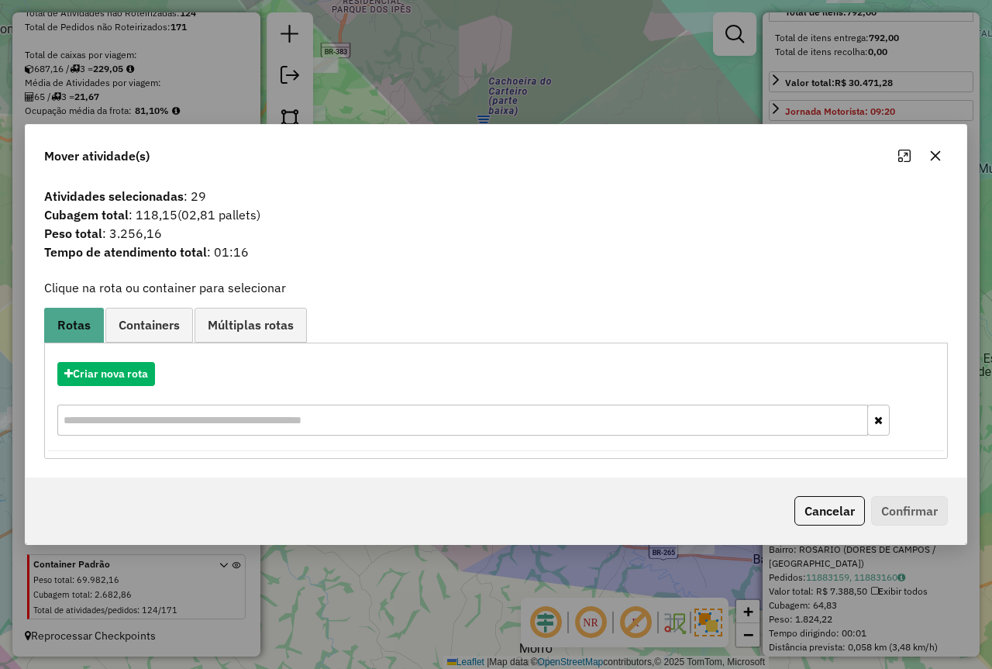
drag, startPoint x: 171, startPoint y: 236, endPoint x: 93, endPoint y: 239, distance: 77.6
click at [93, 239] on span "Peso total : 3.256,16" at bounding box center [496, 233] width 923 height 19
click at [792, 507] on div "Cancelar Confirmar" at bounding box center [868, 510] width 160 height 29
click at [100, 363] on button "Criar nova rota" at bounding box center [106, 374] width 98 height 24
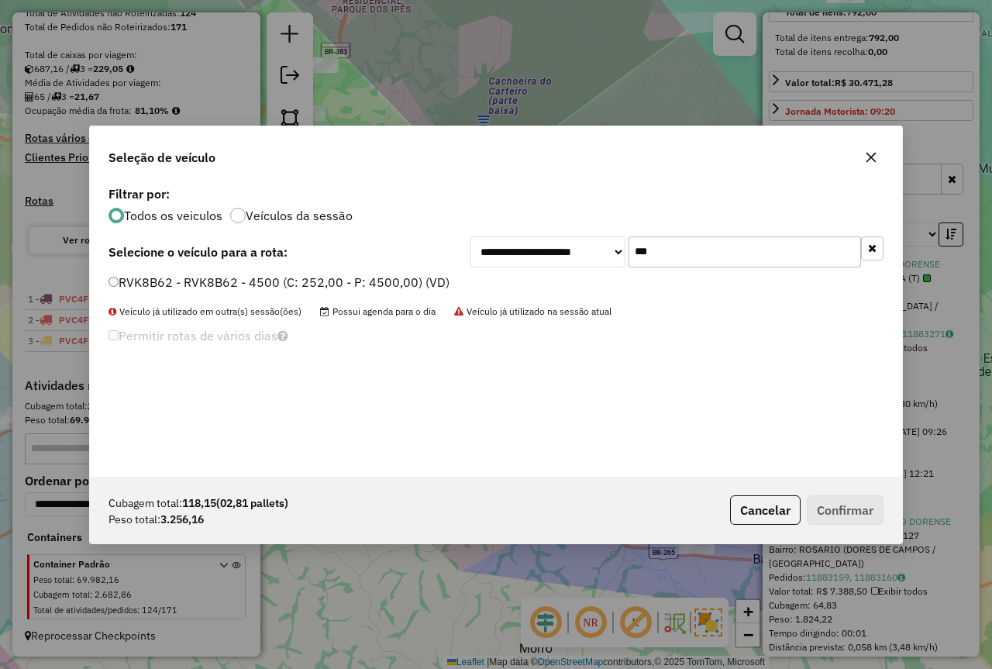
drag, startPoint x: 671, startPoint y: 250, endPoint x: 457, endPoint y: 264, distance: 214.4
click at [461, 267] on div "**********" at bounding box center [496, 251] width 775 height 31
type input "****"
click at [350, 279] on label "PVH2E14 - 3/4 CASA 252 - 3090 (C: 252,00 - P: 3090,00)" at bounding box center [279, 282] width 340 height 19
click at [843, 512] on button "Confirmar" at bounding box center [845, 509] width 77 height 29
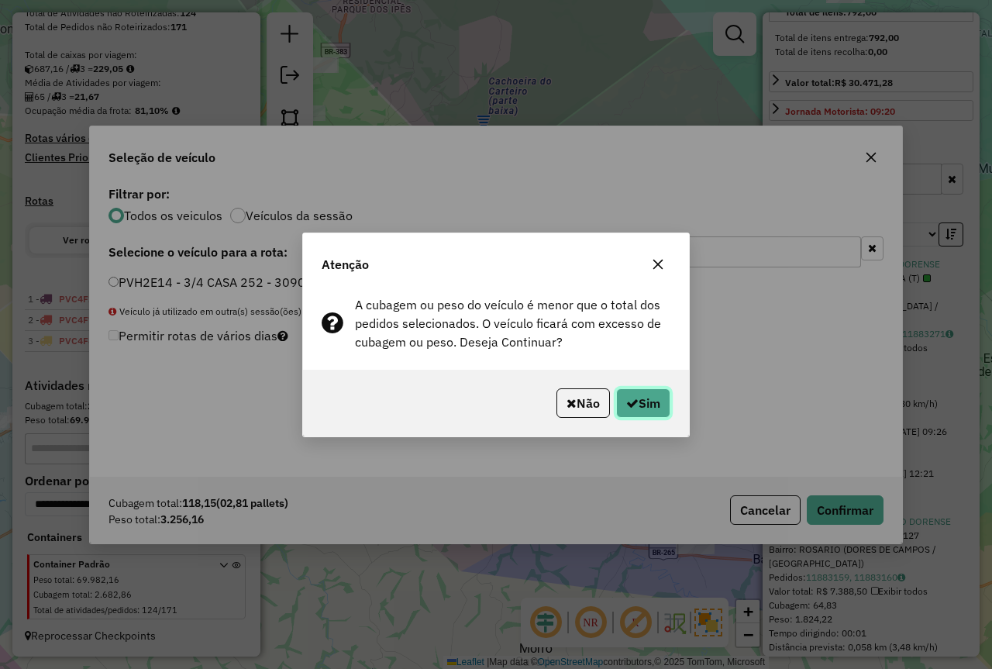
click at [636, 405] on button "Sim" at bounding box center [643, 402] width 54 height 29
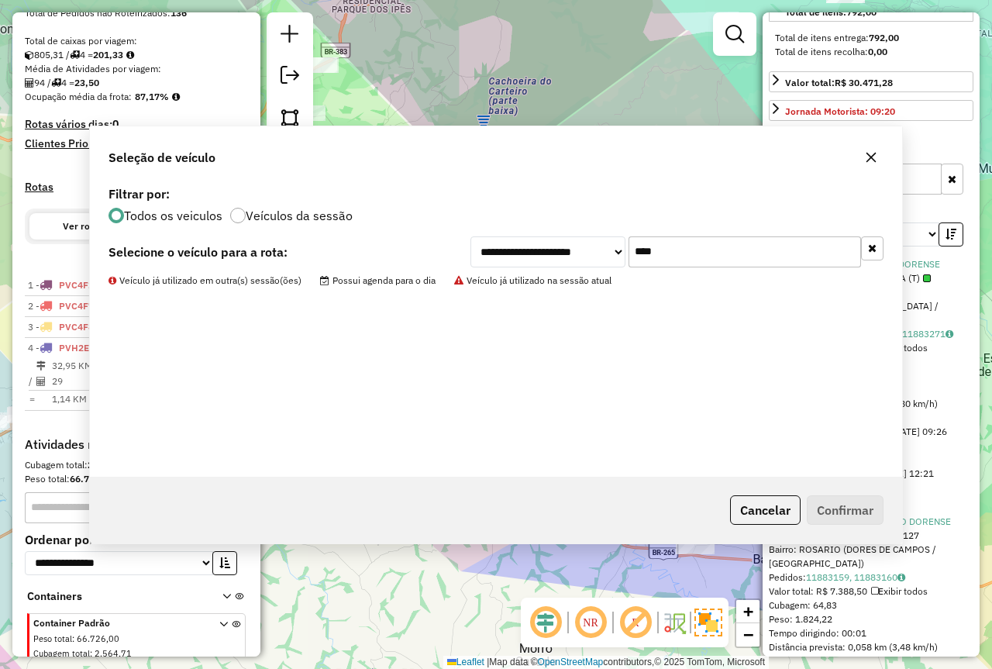
scroll to position [378, 0]
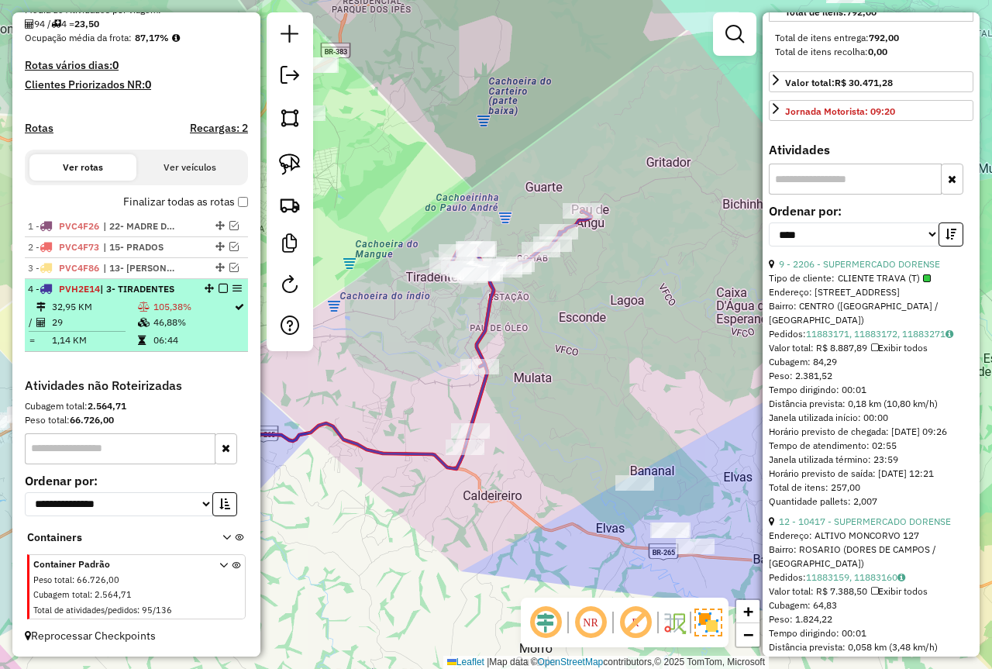
click at [138, 338] on icon at bounding box center [142, 340] width 8 height 9
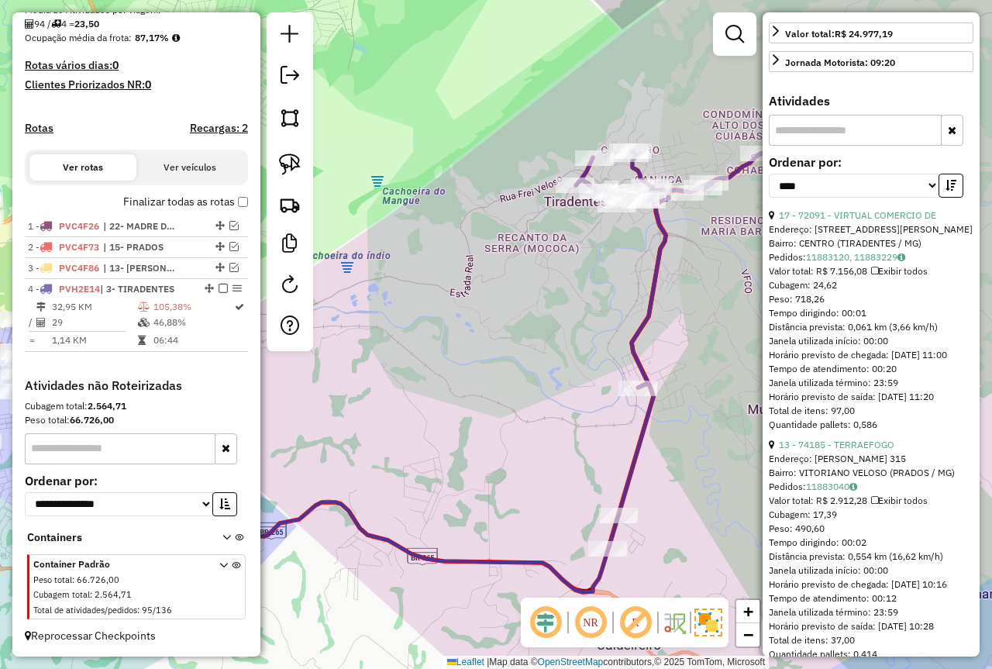
scroll to position [606, 0]
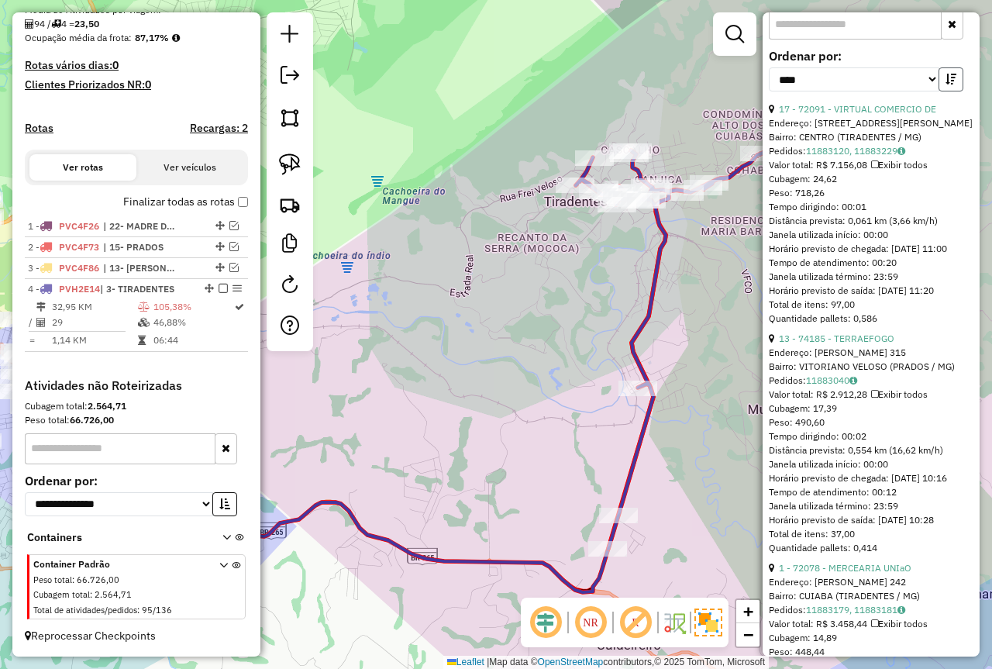
click at [953, 91] on button "button" at bounding box center [951, 79] width 25 height 24
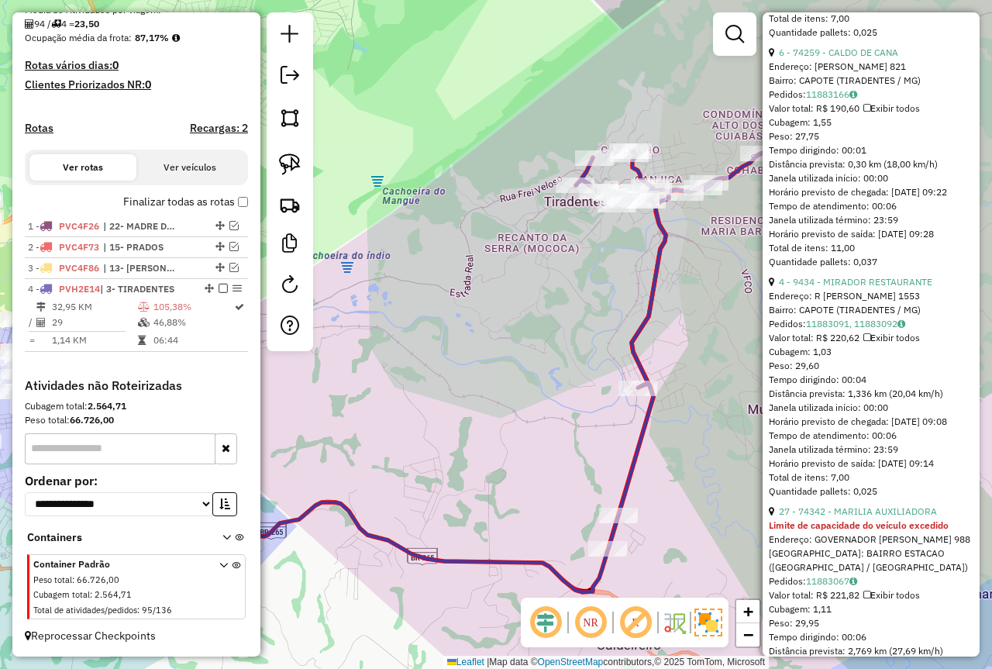
drag, startPoint x: 918, startPoint y: 378, endPoint x: 910, endPoint y: 427, distance: 50.2
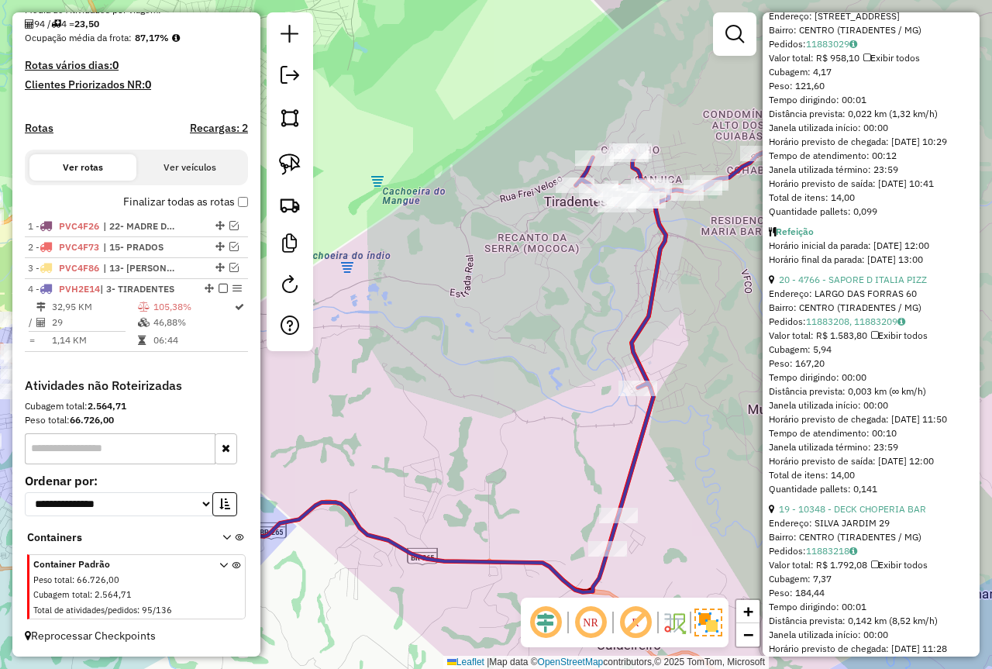
scroll to position [6156, 0]
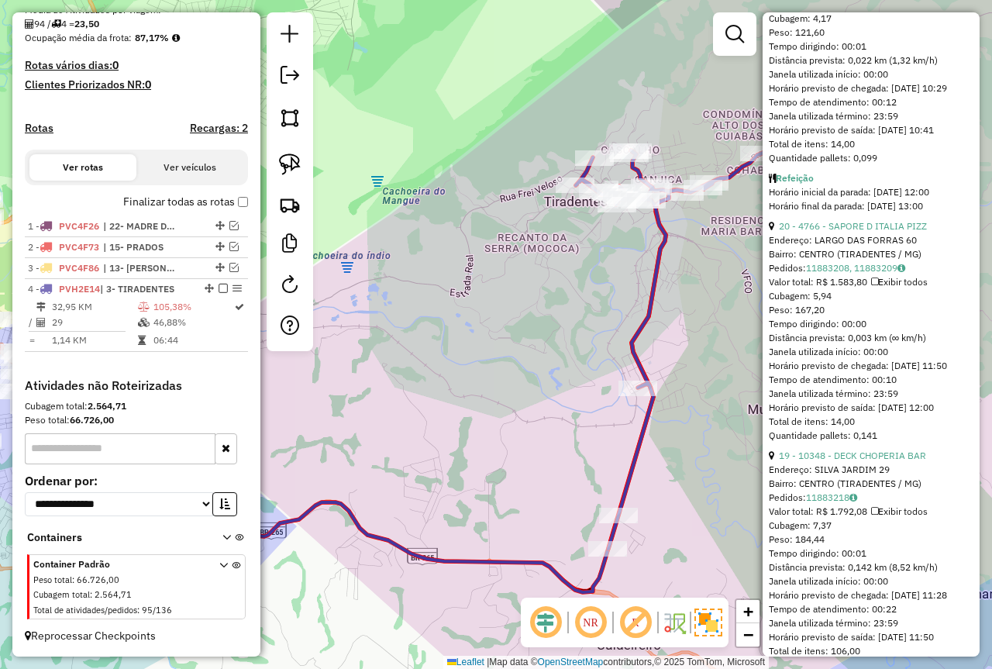
drag, startPoint x: 871, startPoint y: 298, endPoint x: 878, endPoint y: 306, distance: 10.4
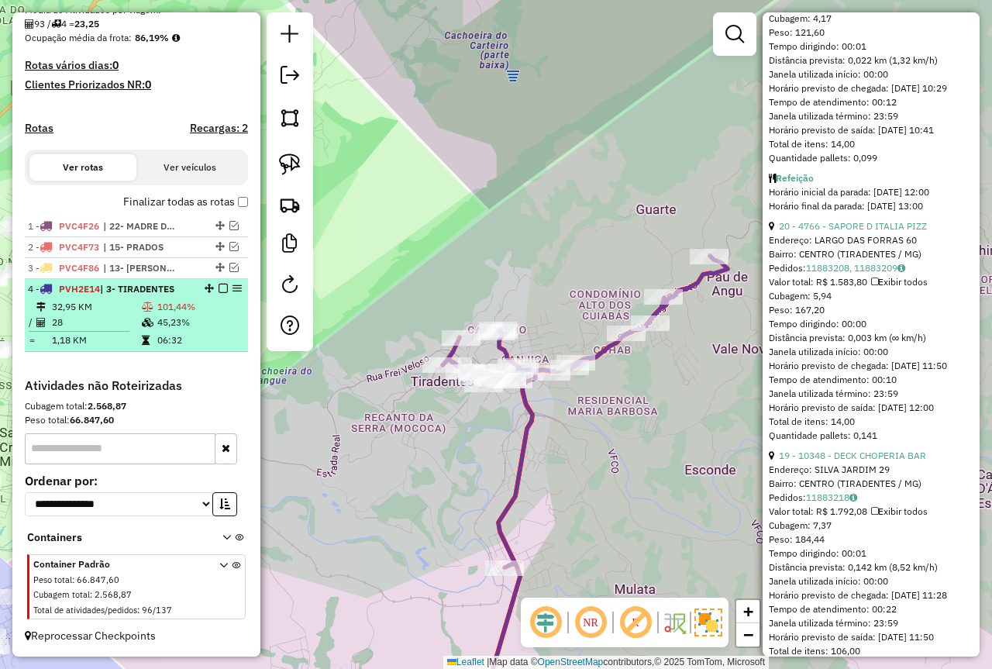
scroll to position [446, 0]
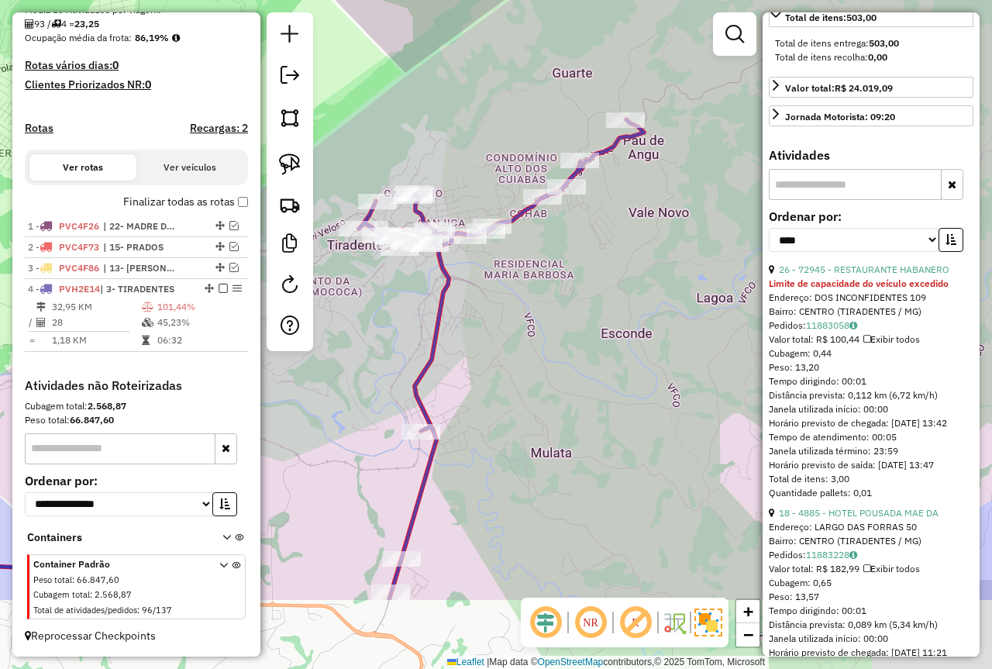
drag, startPoint x: 550, startPoint y: 464, endPoint x: 461, endPoint y: 319, distance: 169.1
click at [464, 336] on div "Janela de atendimento Grade de atendimento Capacidade Transportadoras Veículos …" at bounding box center [496, 334] width 992 height 669
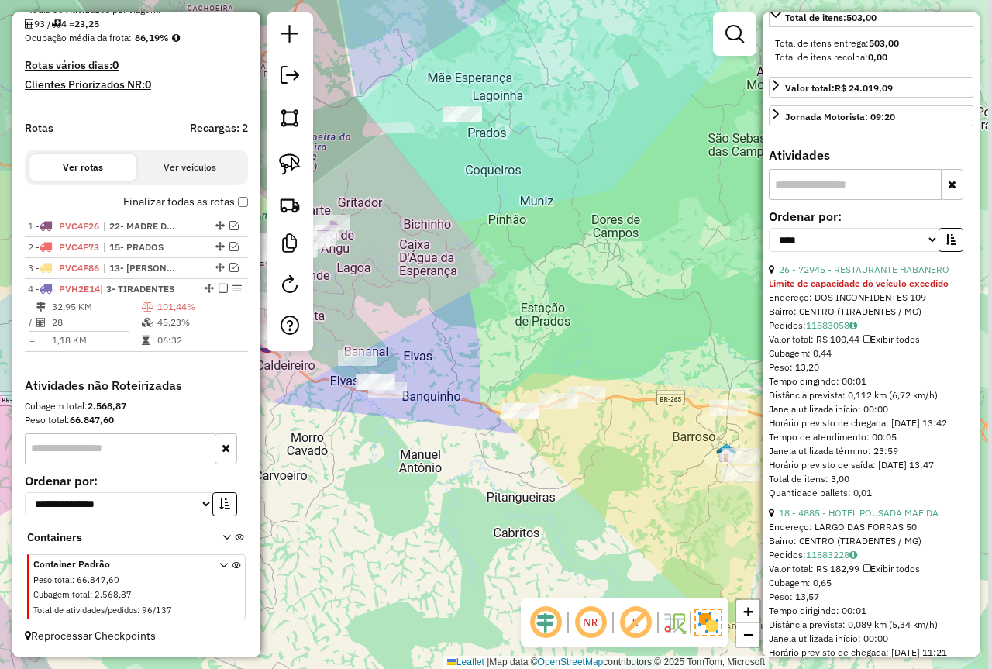
drag, startPoint x: 536, startPoint y: 380, endPoint x: 347, endPoint y: 321, distance: 198.1
click at [347, 321] on div "Janela de atendimento Grade de atendimento Capacidade Transportadoras Veículos …" at bounding box center [496, 334] width 992 height 669
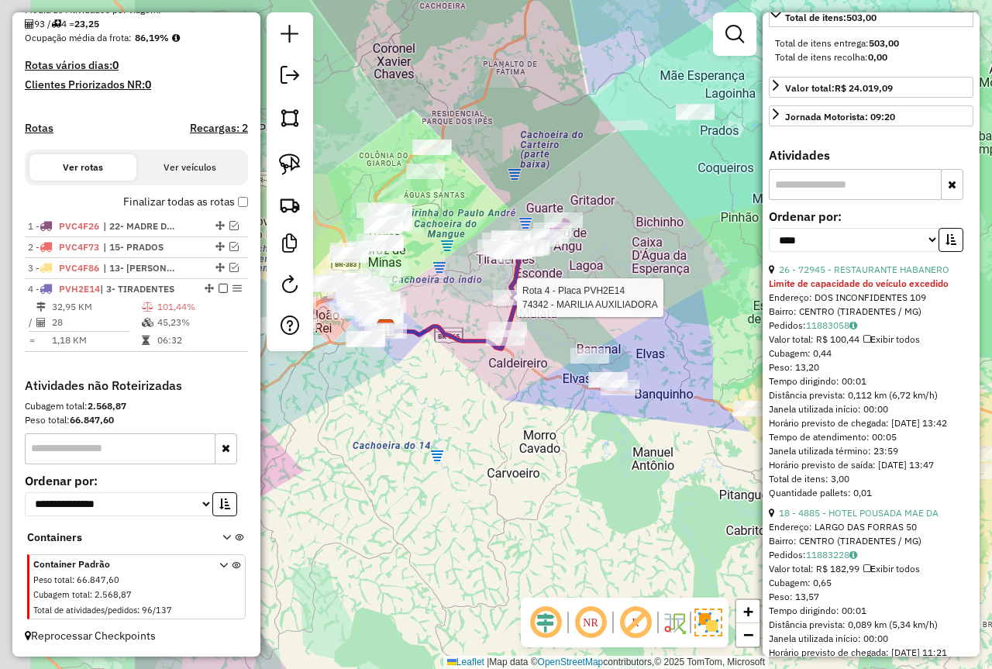
drag, startPoint x: 670, startPoint y: 357, endPoint x: 711, endPoint y: 351, distance: 41.6
click at [724, 353] on div "Rota 4 - Placa PVH2E14 74342 - MARILIA AUXILIADORA Janela de atendimento Grade …" at bounding box center [496, 334] width 992 height 669
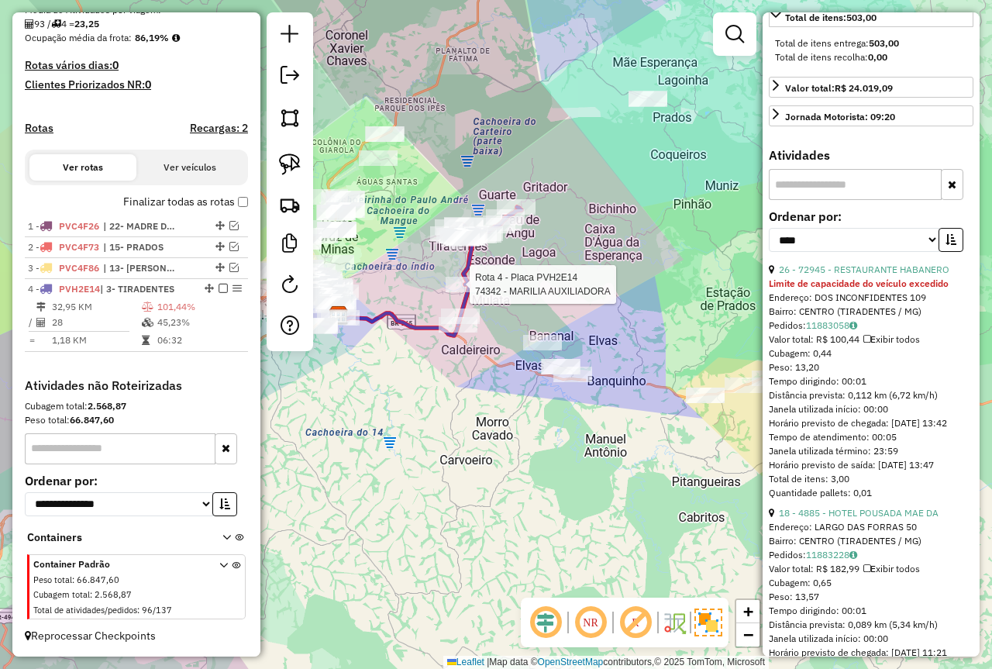
drag, startPoint x: 636, startPoint y: 336, endPoint x: 595, endPoint y: 338, distance: 41.9
click at [595, 338] on div "Rota 4 - Placa PVH2E14 74342 - MARILIA AUXILIADORA Janela de atendimento Grade …" at bounding box center [496, 334] width 992 height 669
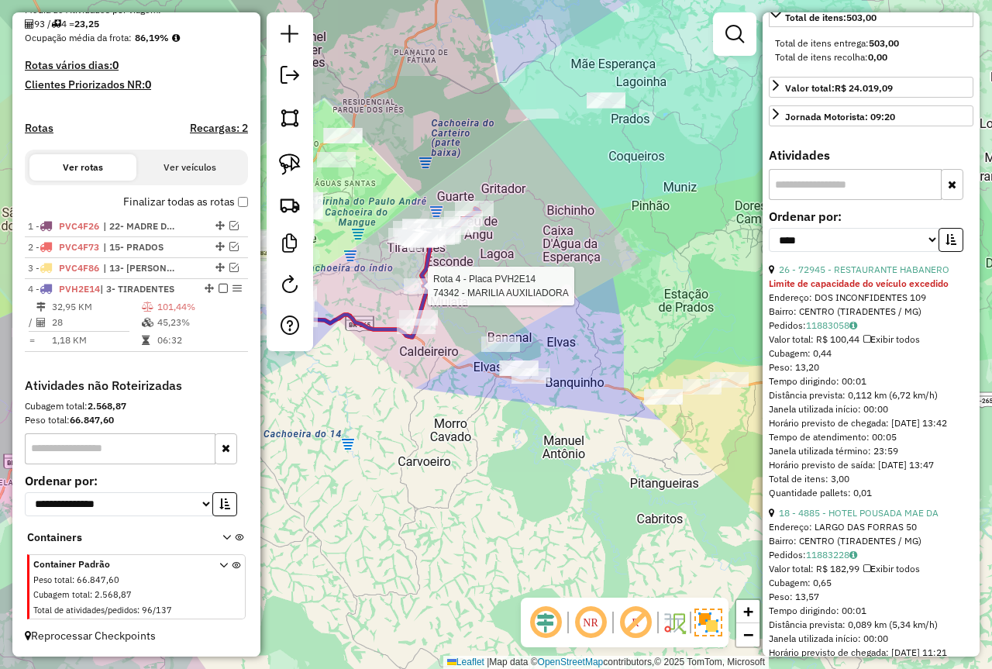
click at [660, 329] on div "Rota 4 - Placa PVH2E14 74342 - MARILIA AUXILIADORA Janela de atendimento Grade …" at bounding box center [496, 334] width 992 height 669
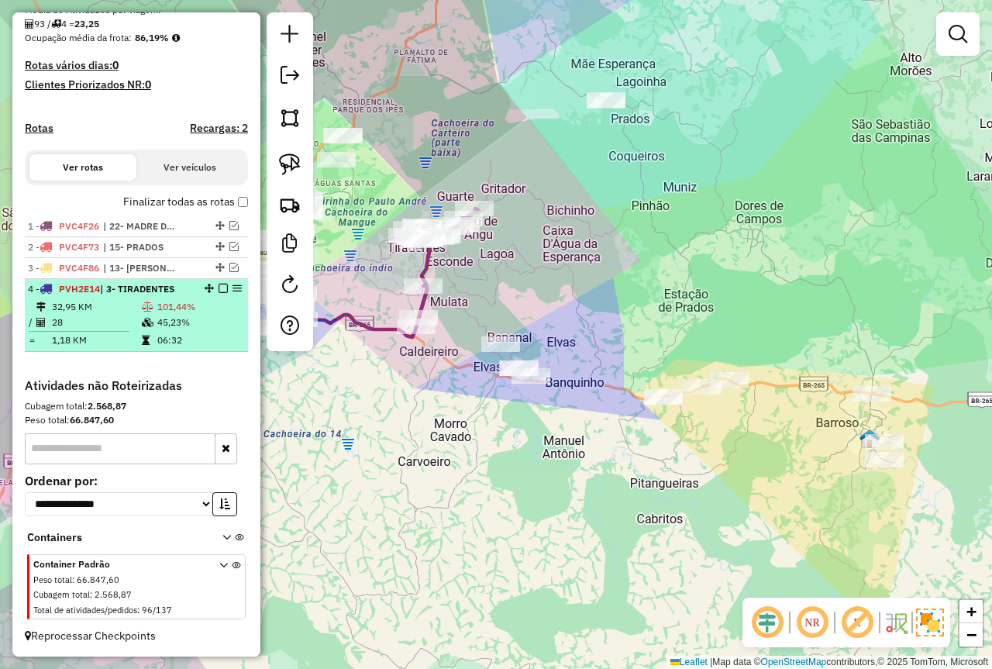
click at [220, 289] on em at bounding box center [223, 288] width 9 height 9
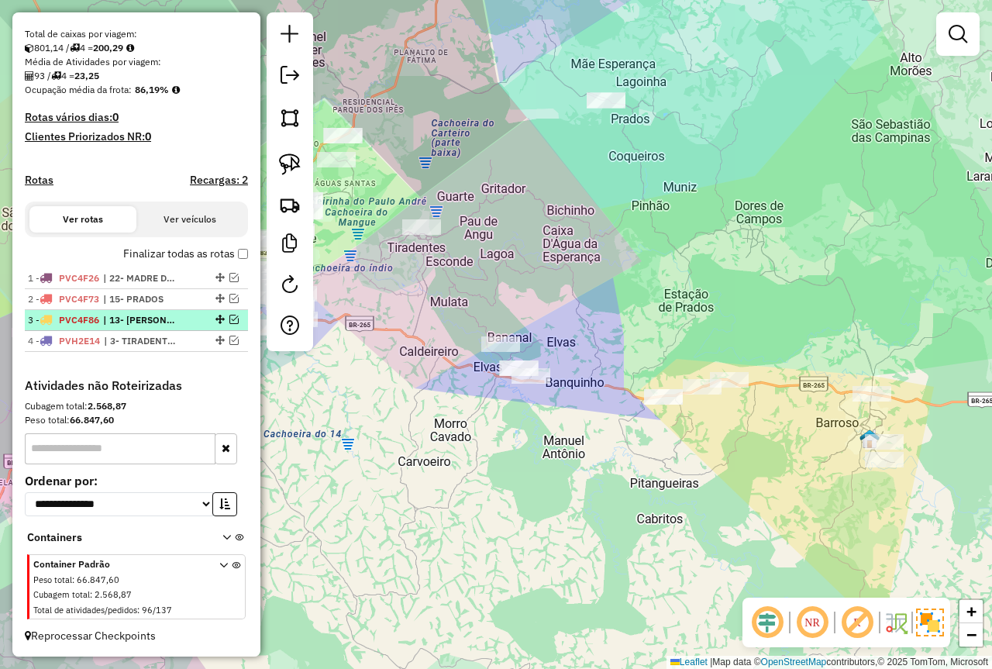
click at [229, 319] on em at bounding box center [233, 319] width 9 height 9
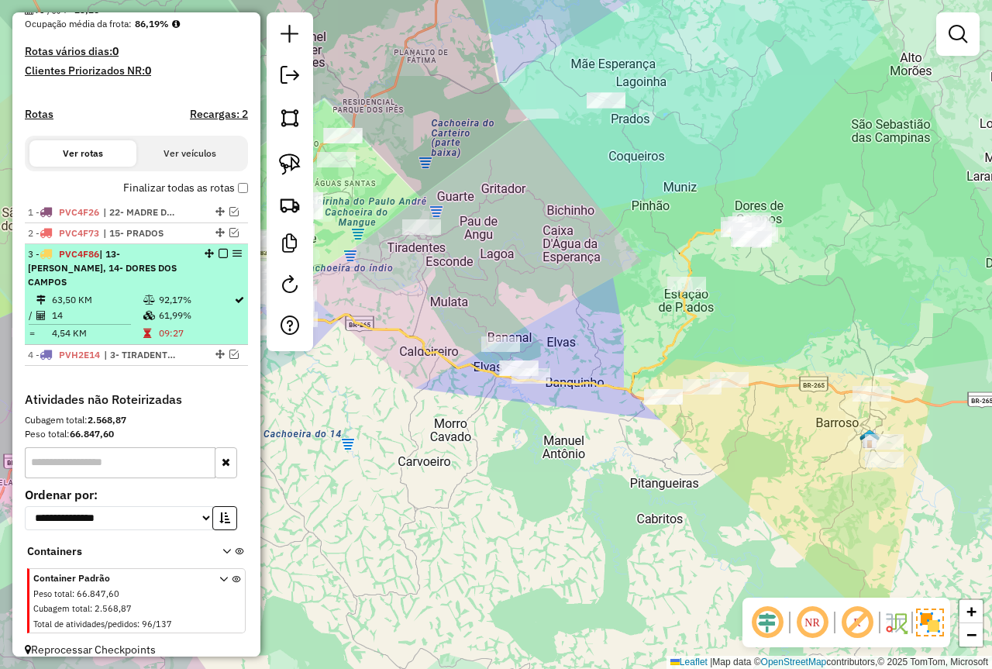
click at [158, 327] on td "09:27" at bounding box center [195, 334] width 75 height 16
select select "*********"
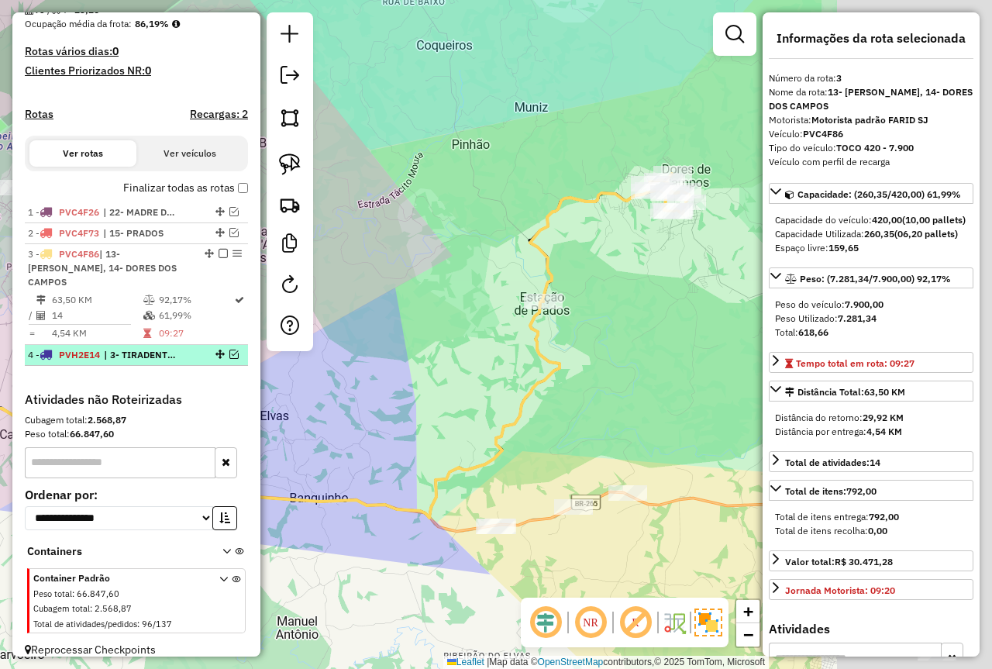
drag, startPoint x: 387, startPoint y: 341, endPoint x: 238, endPoint y: 354, distance: 149.4
click at [237, 354] on hb-router-mapa "Informações da Sessão 978048 - 12/08/2025 Criação: 11/08/2025 18:10 Depósito: F…" at bounding box center [496, 334] width 992 height 669
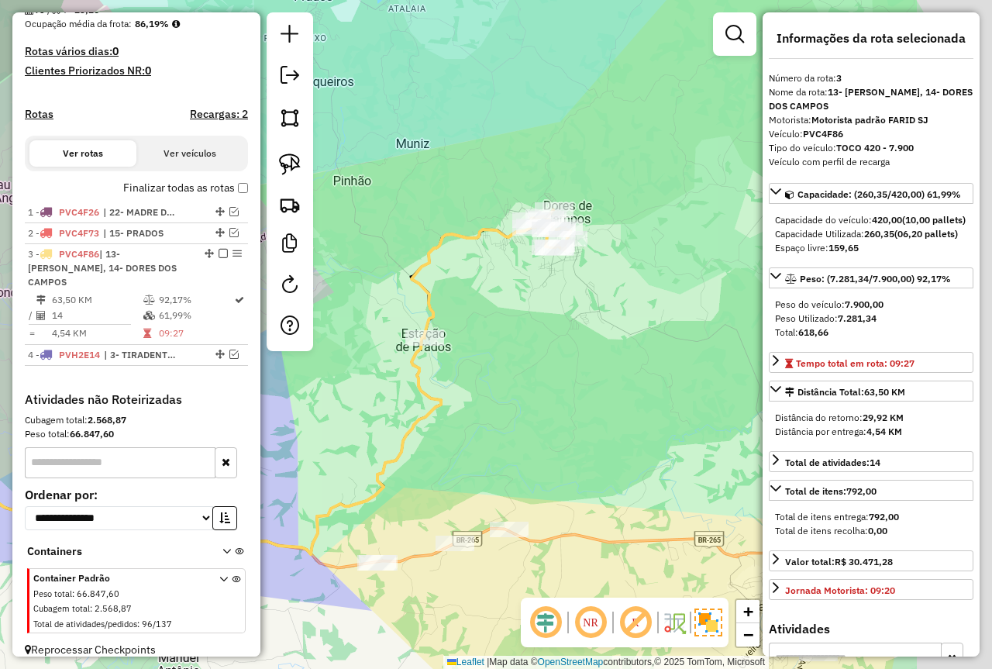
drag, startPoint x: 701, startPoint y: 343, endPoint x: 541, endPoint y: 392, distance: 166.8
click at [579, 381] on div "Janela de atendimento Grade de atendimento Capacidade Transportadoras Veículos …" at bounding box center [496, 334] width 992 height 669
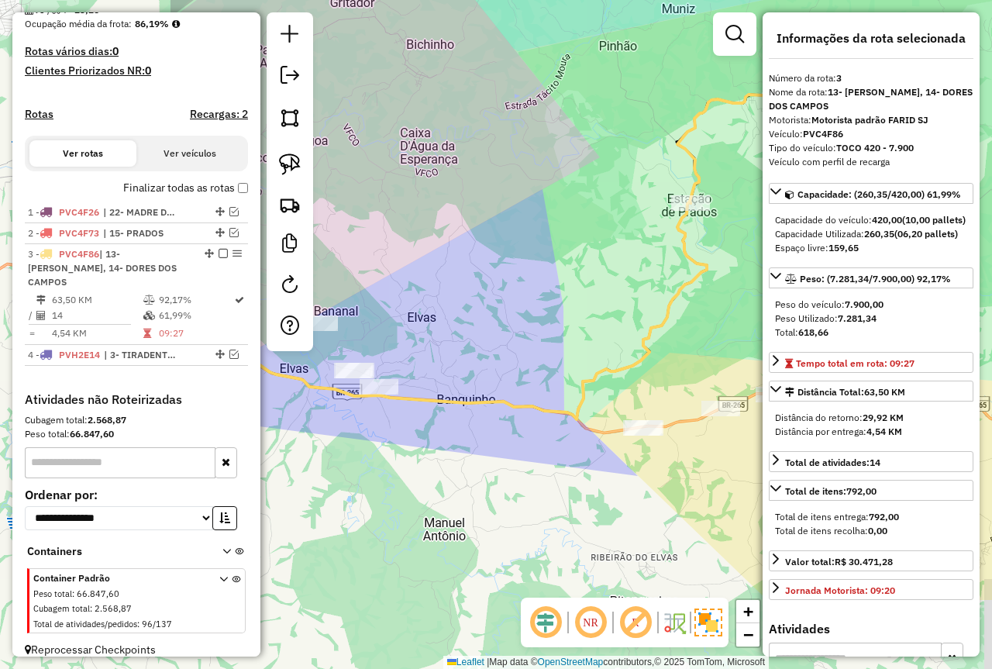
drag, startPoint x: 544, startPoint y: 384, endPoint x: 814, endPoint y: 247, distance: 302.3
click at [814, 247] on hb-router-mapa "Informações da Sessão 978048 - 12/08/2025 Criação: 11/08/2025 18:10 Depósito: F…" at bounding box center [496, 334] width 992 height 669
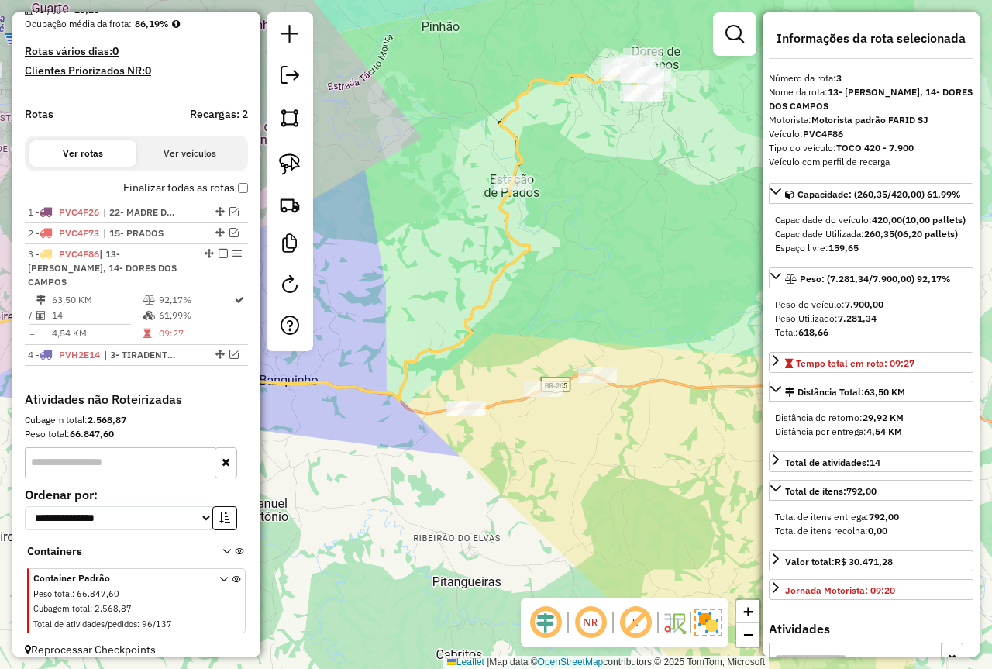
drag, startPoint x: 451, startPoint y: 341, endPoint x: 274, endPoint y: 322, distance: 178.6
click at [274, 322] on hb-router-mapa "Informações da Sessão 978048 - 12/08/2025 Criação: 11/08/2025 18:10 Depósito: F…" at bounding box center [496, 334] width 992 height 669
drag, startPoint x: 554, startPoint y: 356, endPoint x: 457, endPoint y: 334, distance: 99.3
click at [457, 334] on div "Janela de atendimento Grade de atendimento Capacidade Transportadoras Veículos …" at bounding box center [496, 334] width 992 height 669
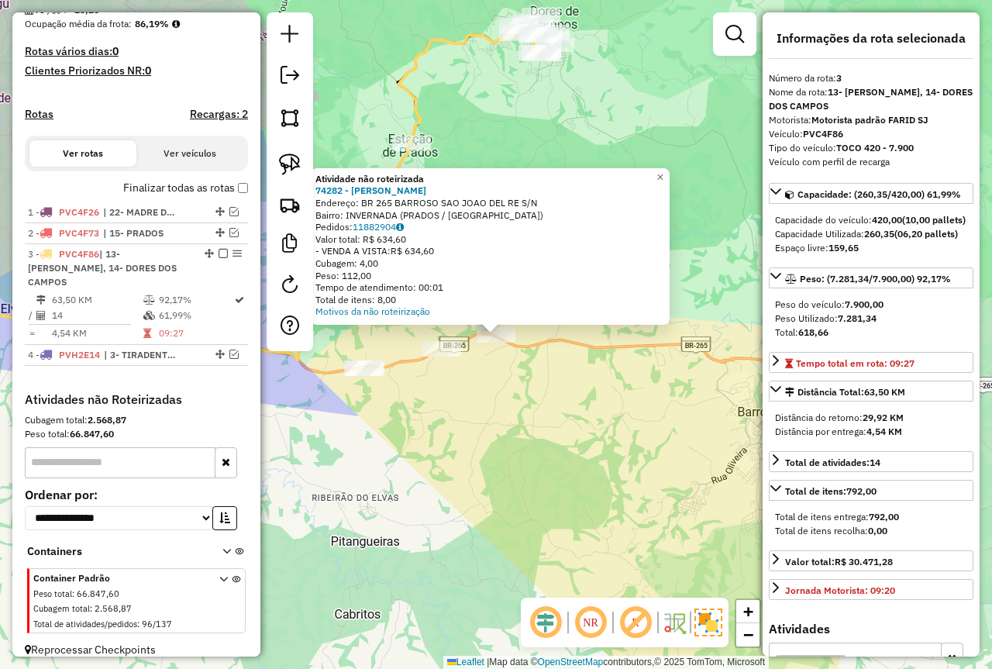
click at [525, 429] on div "Atividade não roteirizada 74282 - ARIELMA SANTOS CERQU Endereço: BR 265 BARROSO…" at bounding box center [496, 334] width 992 height 669
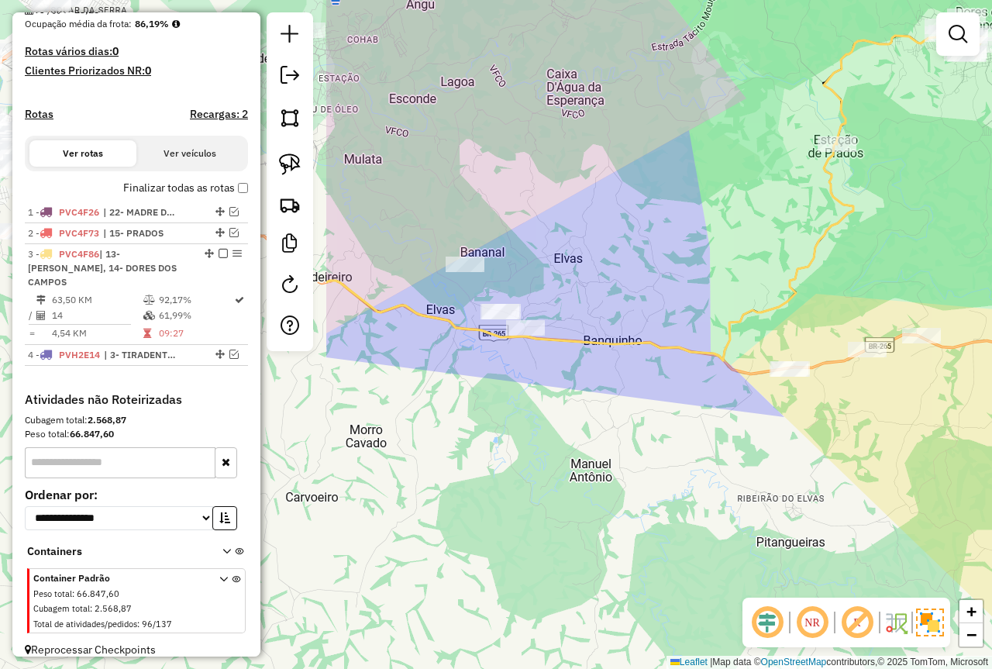
drag, startPoint x: 763, startPoint y: 461, endPoint x: 701, endPoint y: 448, distance: 63.2
click at [769, 461] on div "Janela de atendimento Grade de atendimento Capacidade Transportadoras Veículos …" at bounding box center [496, 334] width 992 height 669
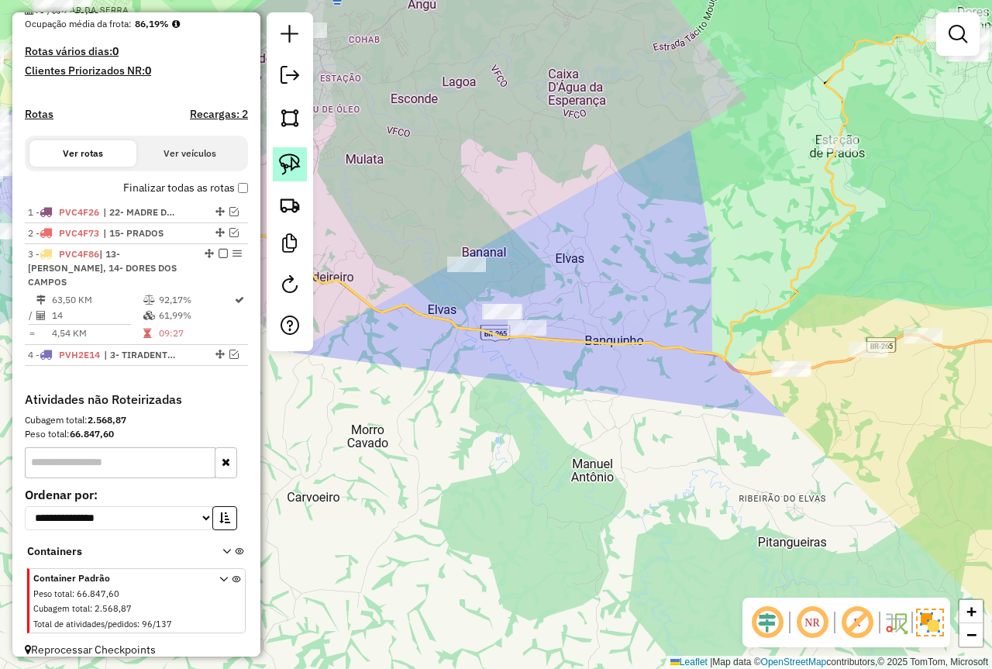
click at [293, 165] on img at bounding box center [290, 165] width 22 height 22
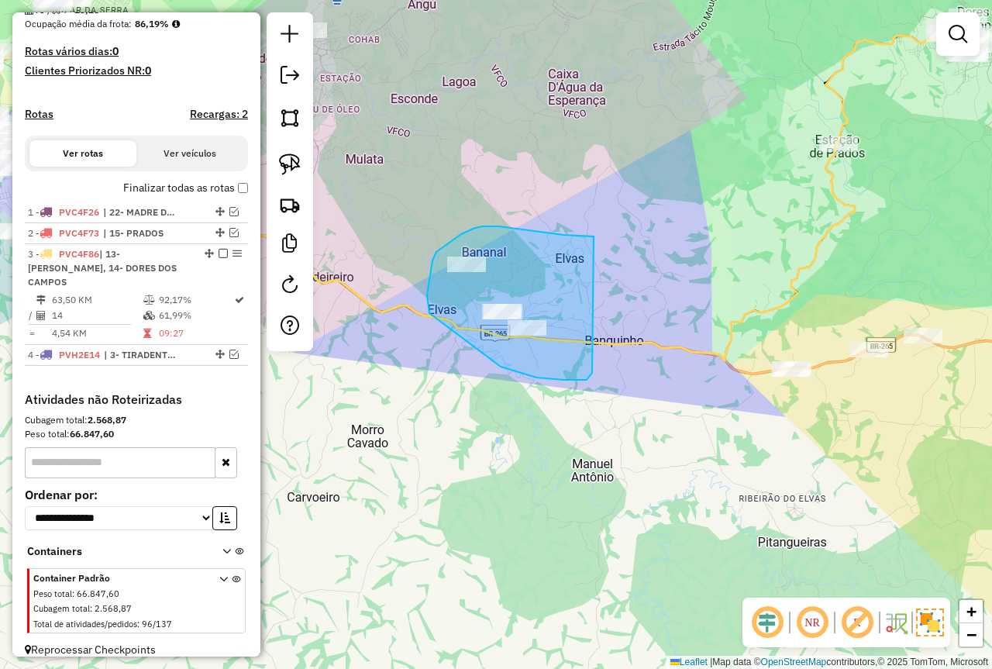
drag, startPoint x: 564, startPoint y: 235, endPoint x: 591, endPoint y: 371, distance: 139.1
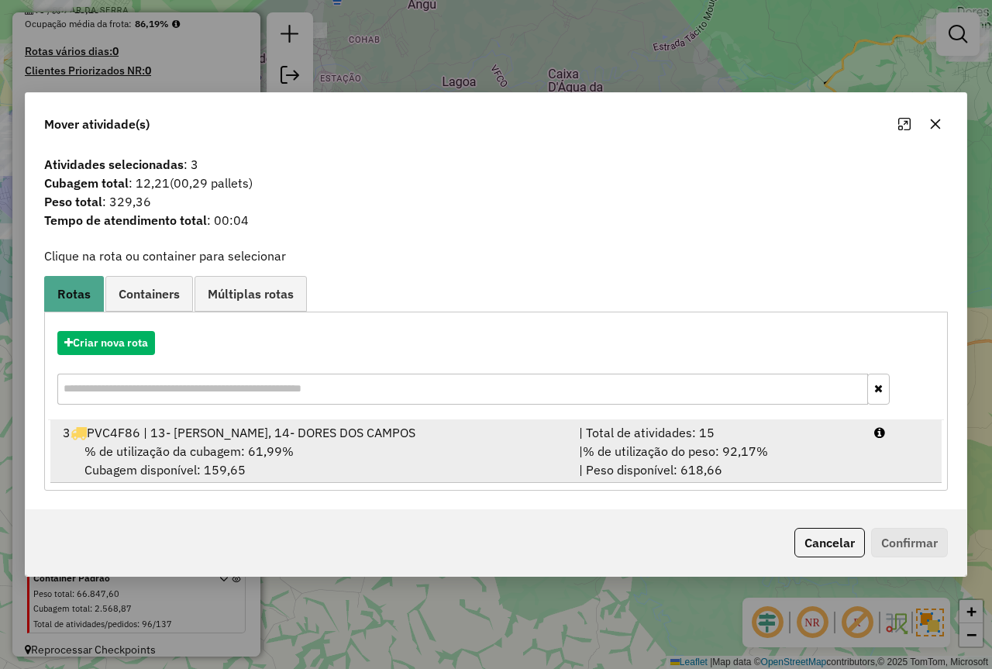
click at [790, 451] on div "| % de utilização do peso: 92,17% | Peso disponível: 618,66" at bounding box center [717, 460] width 295 height 37
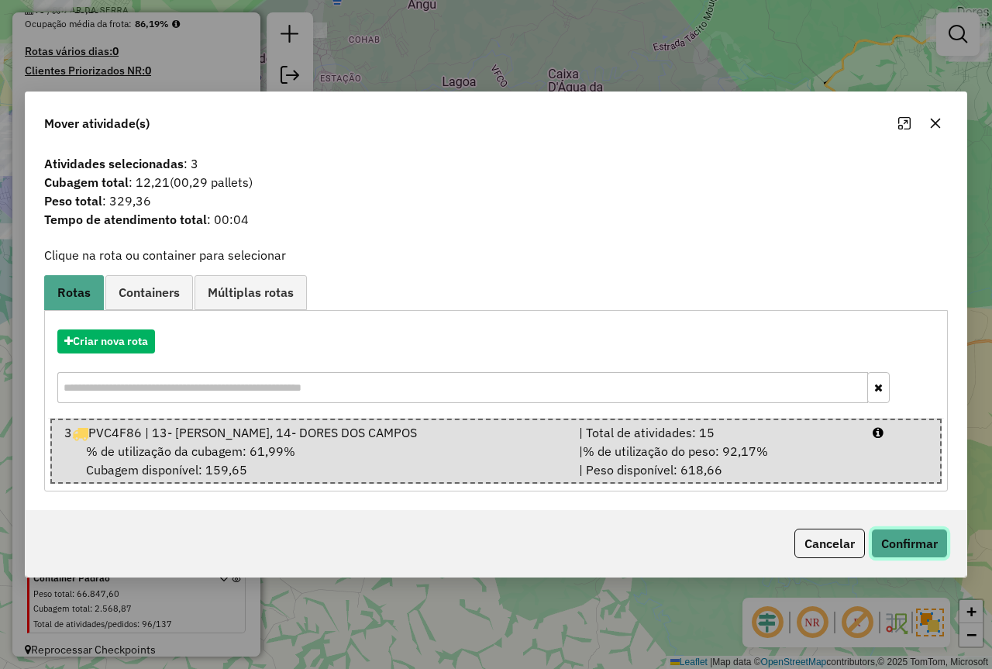
click at [930, 536] on button "Confirmar" at bounding box center [909, 543] width 77 height 29
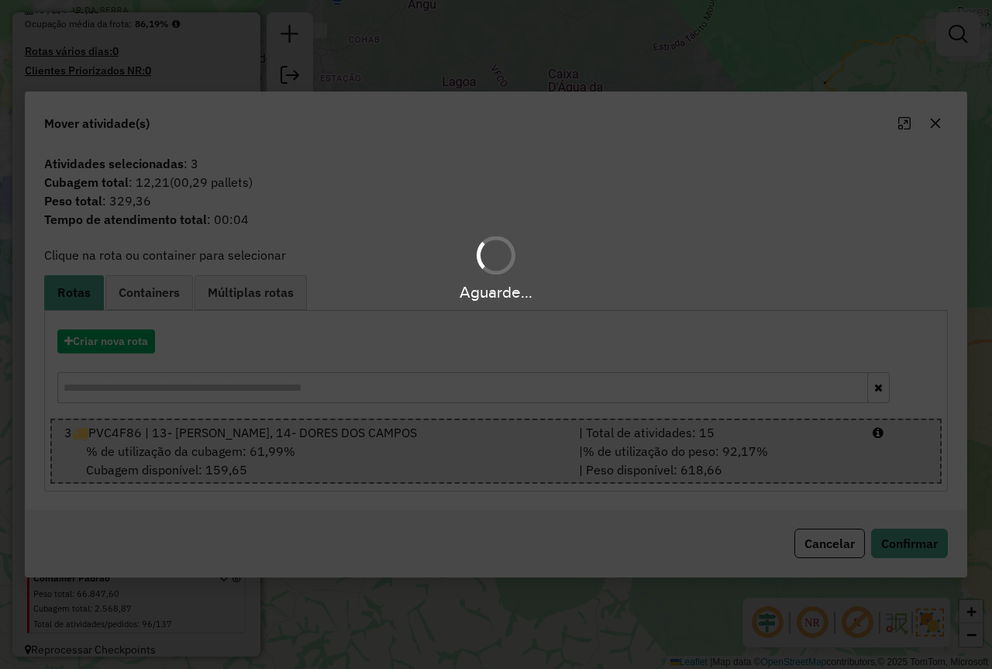
click at [897, 547] on div "Aguarde..." at bounding box center [496, 334] width 992 height 669
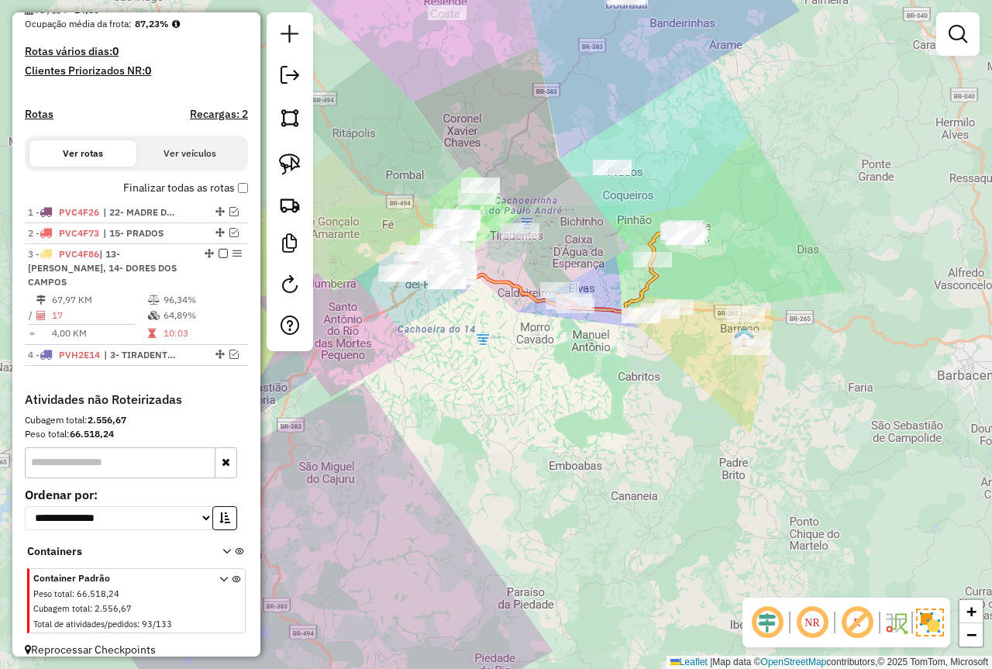
click at [580, 394] on div "Janela de atendimento Grade de atendimento Capacidade Transportadoras Veículos …" at bounding box center [496, 334] width 992 height 669
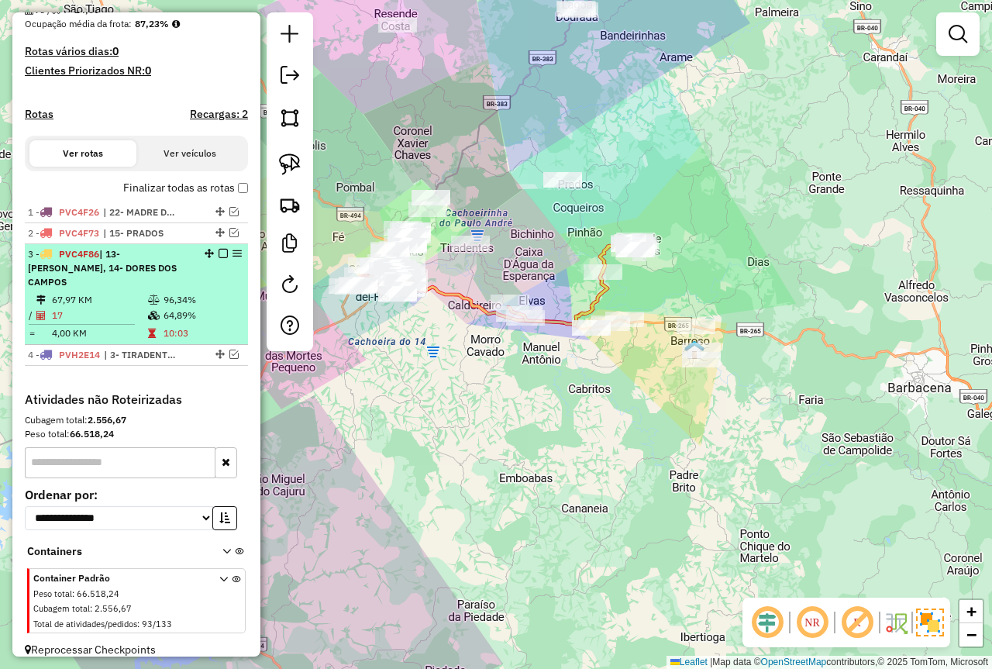
click at [219, 258] on em at bounding box center [223, 253] width 9 height 9
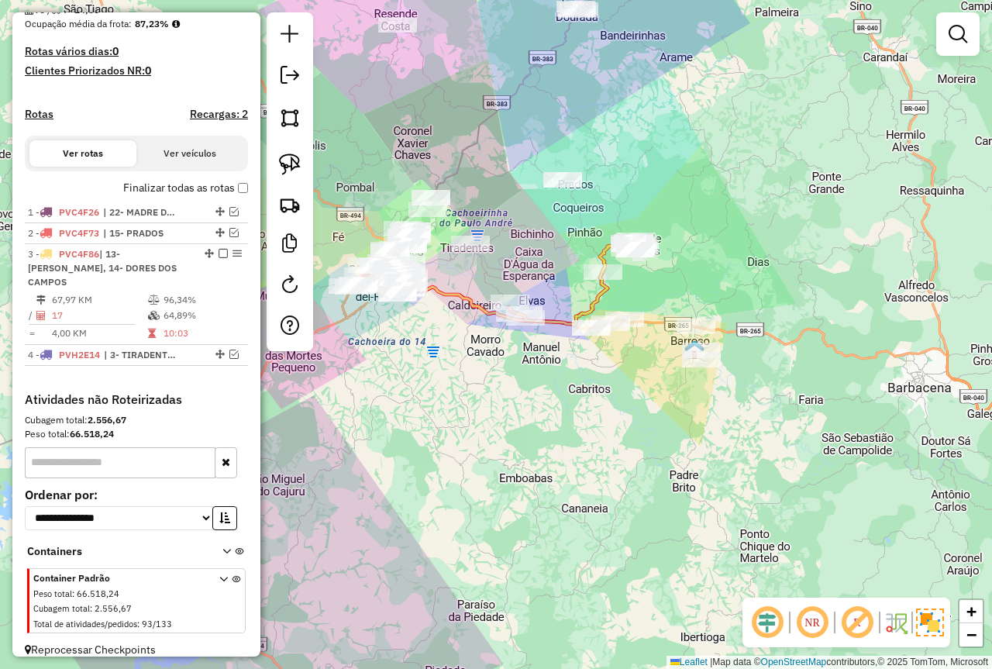
scroll to position [326, 0]
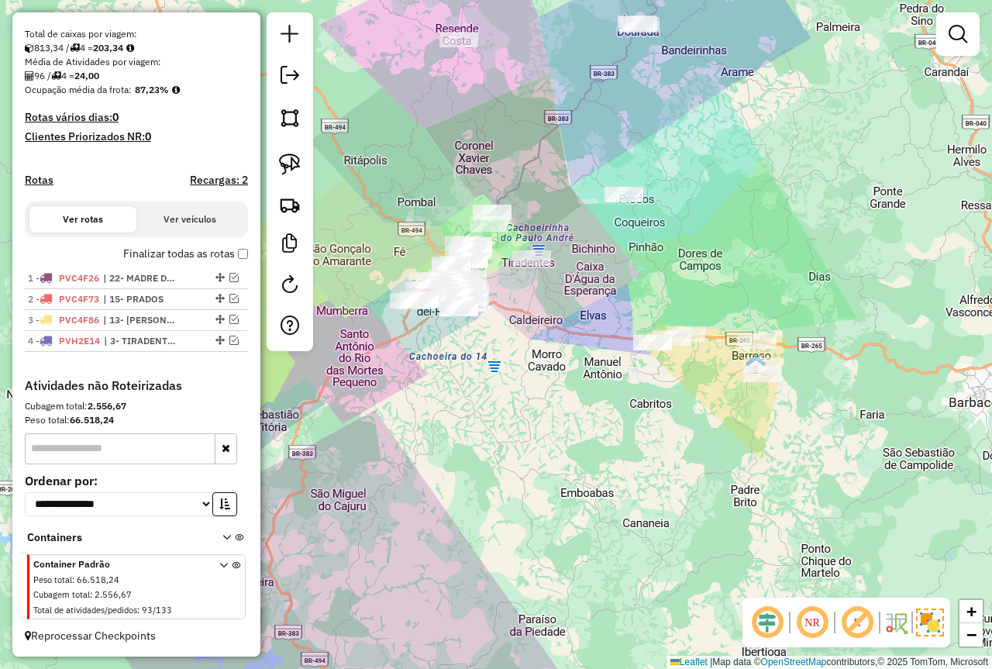
drag, startPoint x: 469, startPoint y: 421, endPoint x: 488, endPoint y: 423, distance: 18.7
click at [488, 423] on div "Janela de atendimento Grade de atendimento Capacidade Transportadoras Veículos …" at bounding box center [496, 334] width 992 height 669
click at [474, 423] on div "Janela de atendimento Grade de atendimento Capacidade Transportadoras Veículos …" at bounding box center [496, 334] width 992 height 669
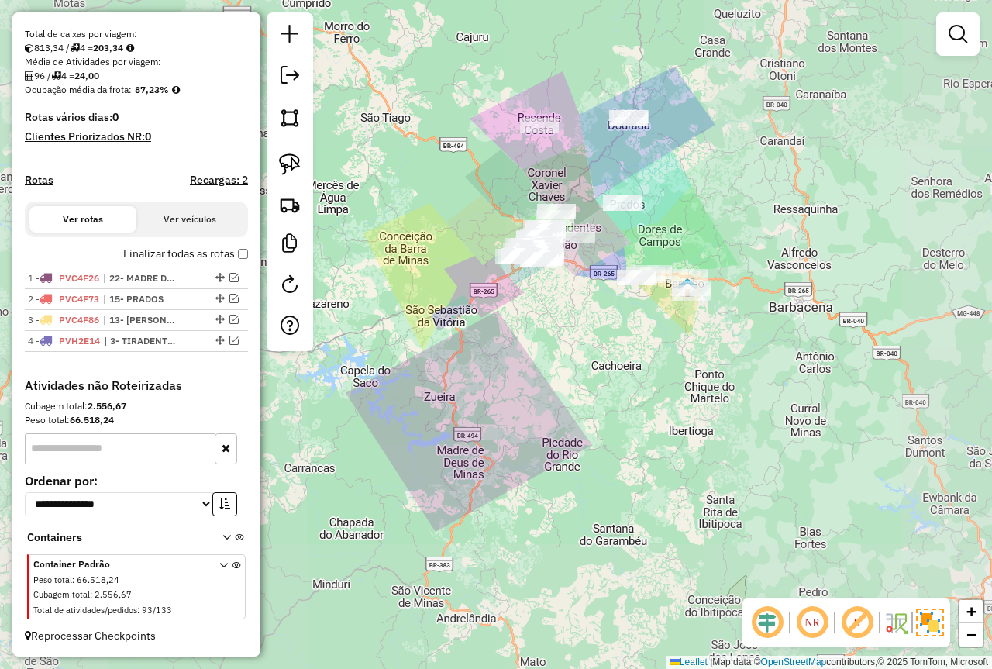
drag, startPoint x: 644, startPoint y: 191, endPoint x: 622, endPoint y: 224, distance: 39.6
click at [622, 224] on div "Janela de atendimento Grade de atendimento Capacidade Transportadoras Veículos …" at bounding box center [496, 334] width 992 height 669
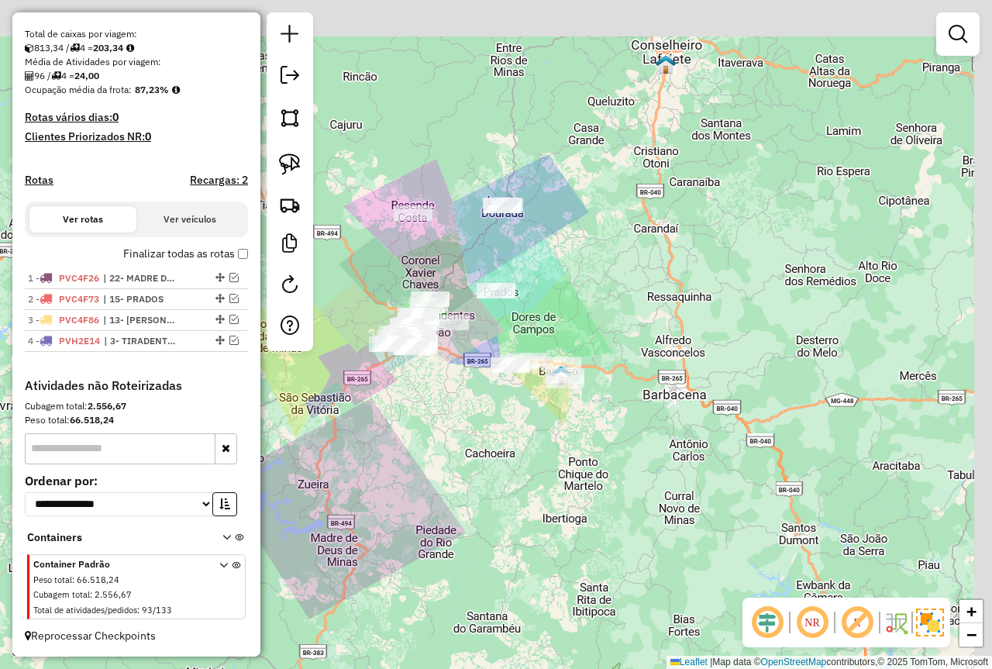
drag, startPoint x: 650, startPoint y: 140, endPoint x: 436, endPoint y: 179, distance: 216.7
click at [573, 172] on div "Janela de atendimento Grade de atendimento Capacidade Transportadoras Veículos …" at bounding box center [496, 334] width 992 height 669
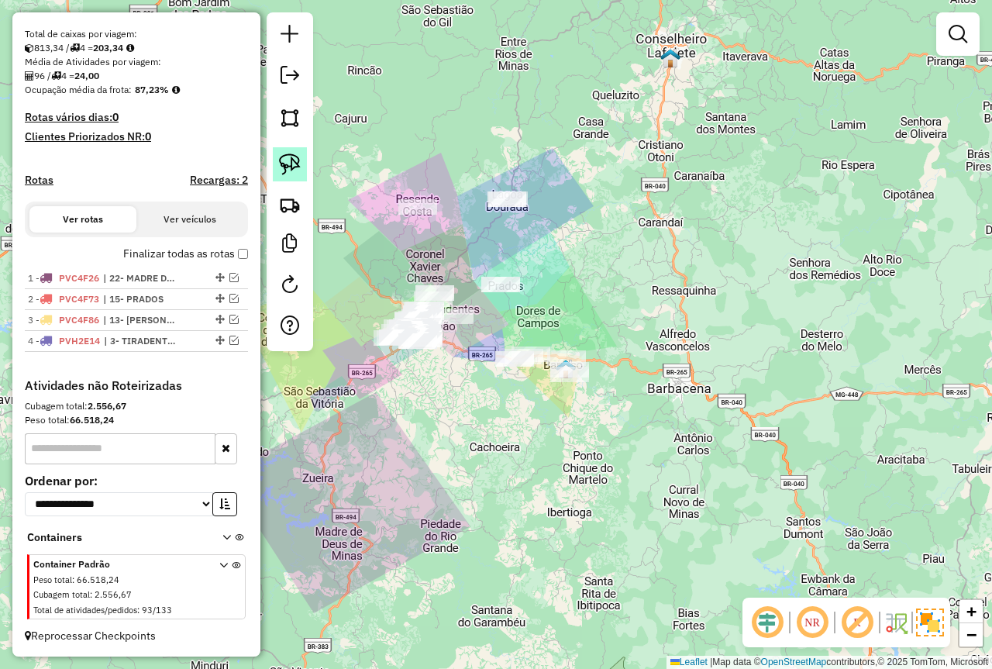
click at [285, 160] on img at bounding box center [290, 165] width 22 height 22
drag, startPoint x: 511, startPoint y: 169, endPoint x: 544, endPoint y: 219, distance: 59.8
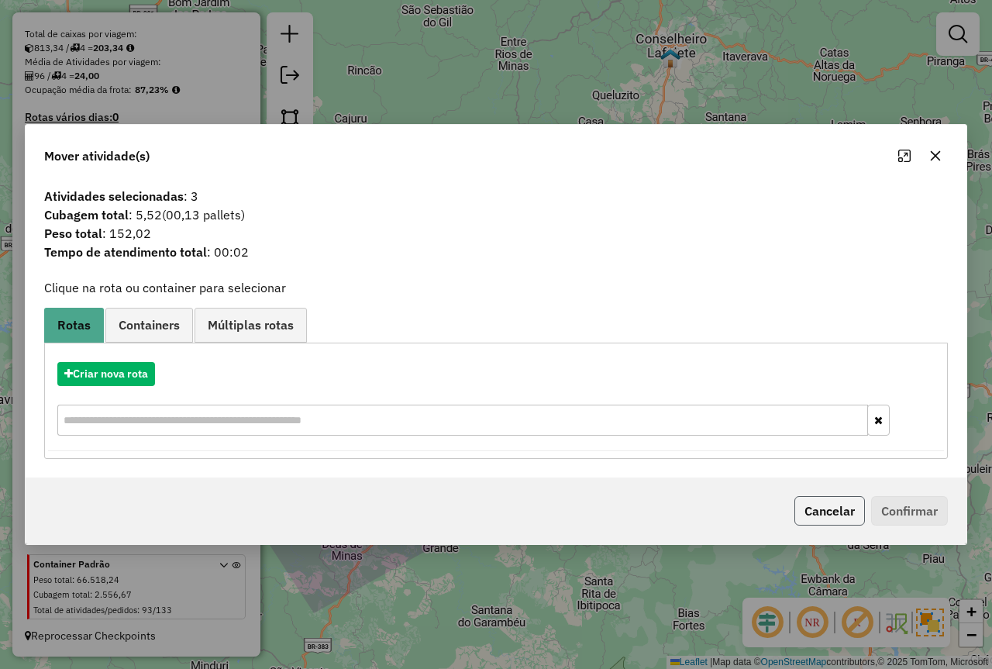
click at [823, 506] on button "Cancelar" at bounding box center [830, 510] width 71 height 29
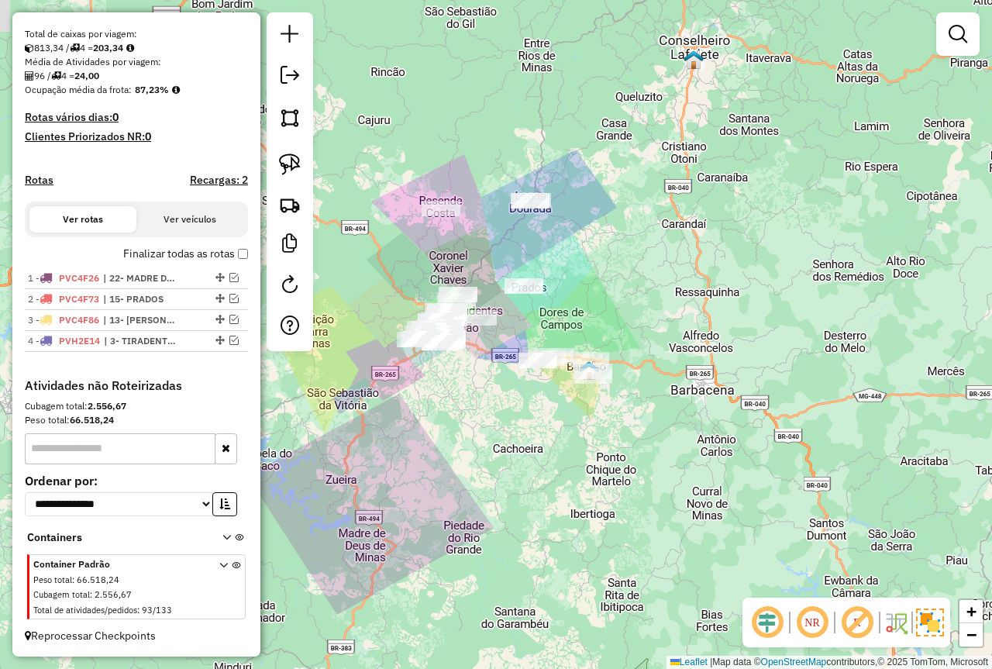
drag, startPoint x: 475, startPoint y: 395, endPoint x: 490, endPoint y: 363, distance: 35.0
click at [509, 385] on div "Janela de atendimento Grade de atendimento Capacidade Transportadoras Veículos …" at bounding box center [496, 334] width 992 height 669
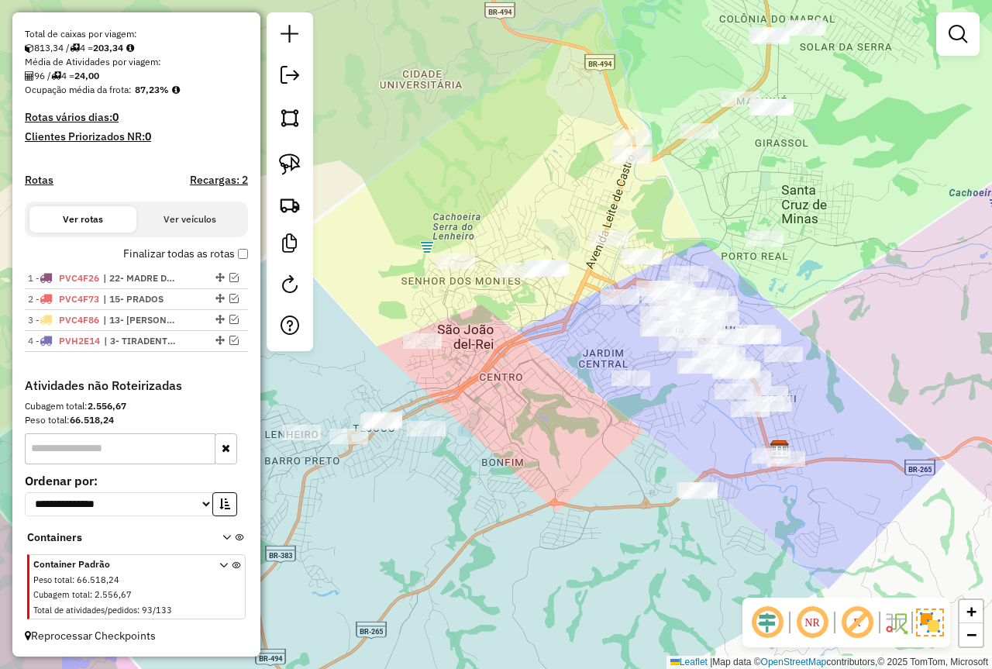
drag, startPoint x: 569, startPoint y: 349, endPoint x: 806, endPoint y: 135, distance: 318.9
click at [473, 345] on div "Janela de atendimento Grade de atendimento Capacidade Transportadoras Veículos …" at bounding box center [496, 334] width 992 height 669
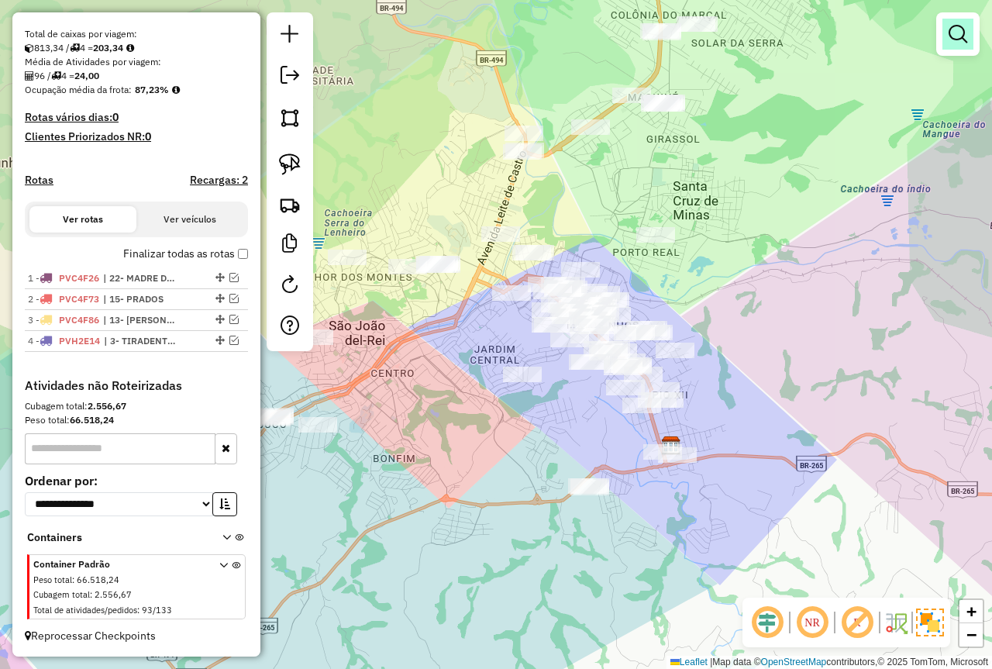
click at [959, 34] on em at bounding box center [958, 34] width 19 height 19
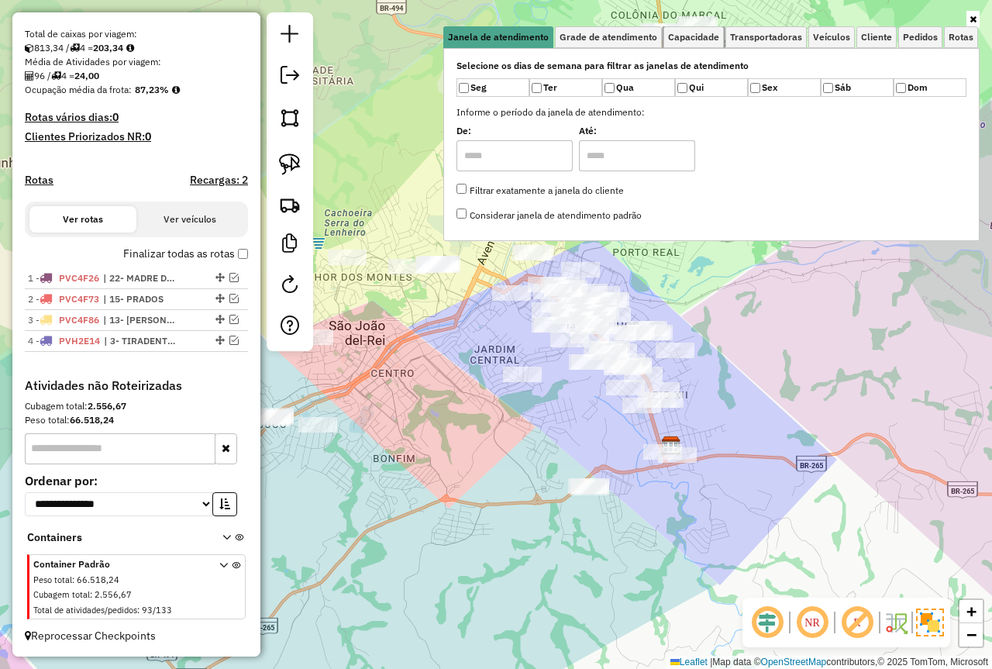
drag, startPoint x: 685, startPoint y: 34, endPoint x: 709, endPoint y: 60, distance: 35.6
click at [686, 36] on span "Capacidade" at bounding box center [693, 37] width 51 height 9
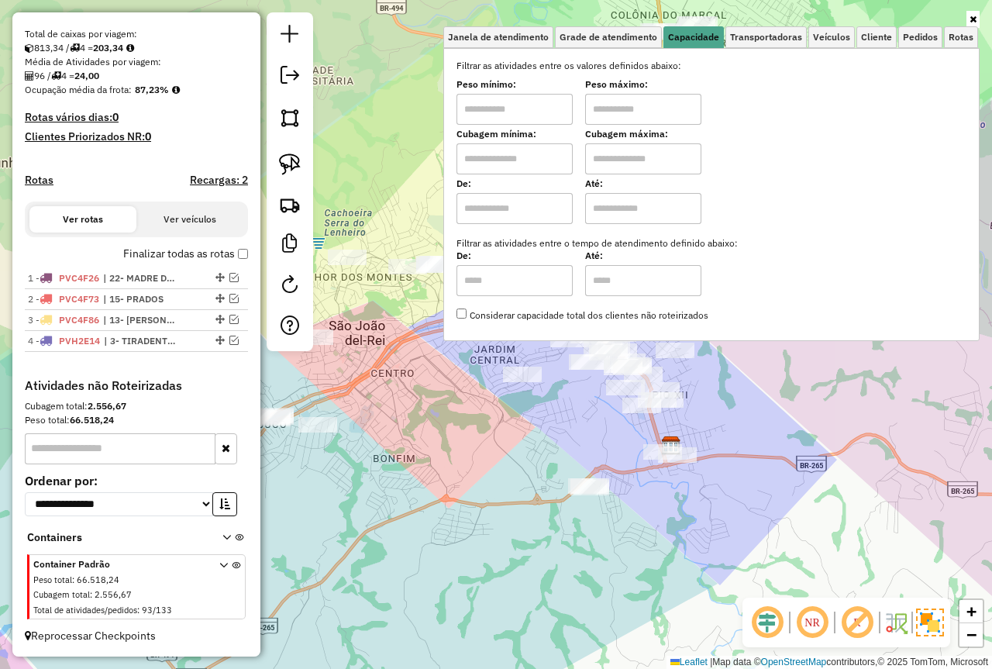
click at [646, 107] on input "text" at bounding box center [643, 109] width 116 height 31
click at [538, 106] on input "text" at bounding box center [515, 109] width 116 height 31
type input "****"
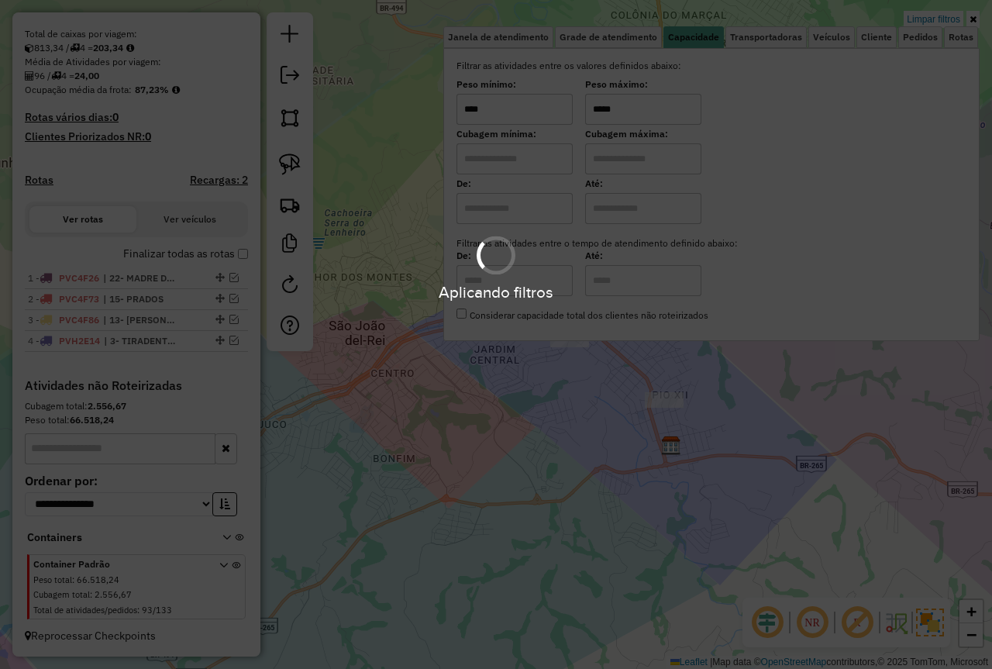
click at [557, 404] on div "Limpar filtros Janela de atendimento Grade de atendimento Capacidade Transporta…" at bounding box center [496, 334] width 992 height 669
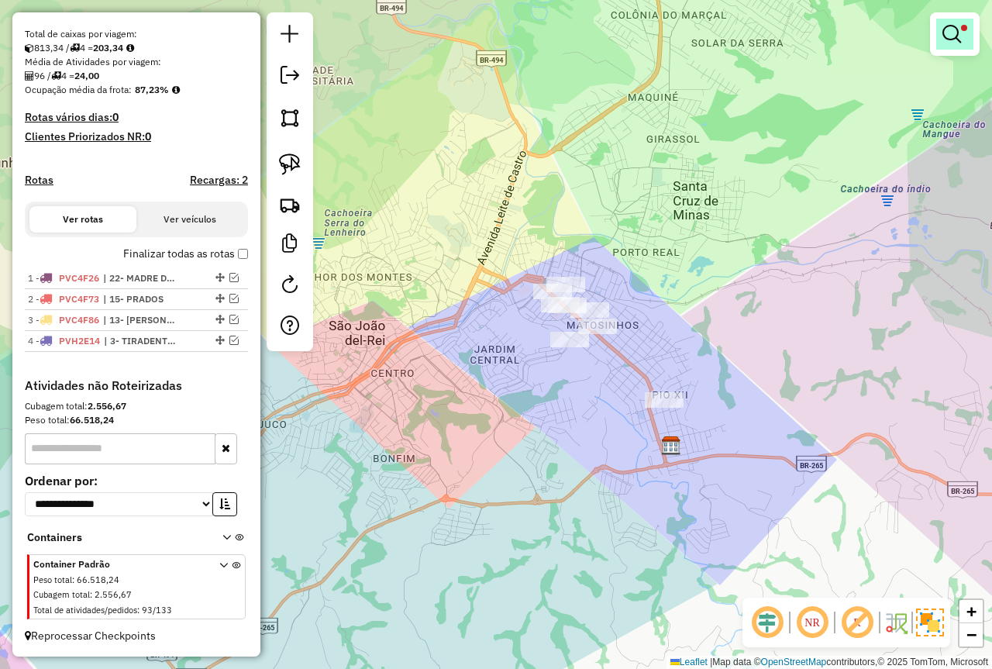
click at [952, 42] on em at bounding box center [952, 34] width 19 height 19
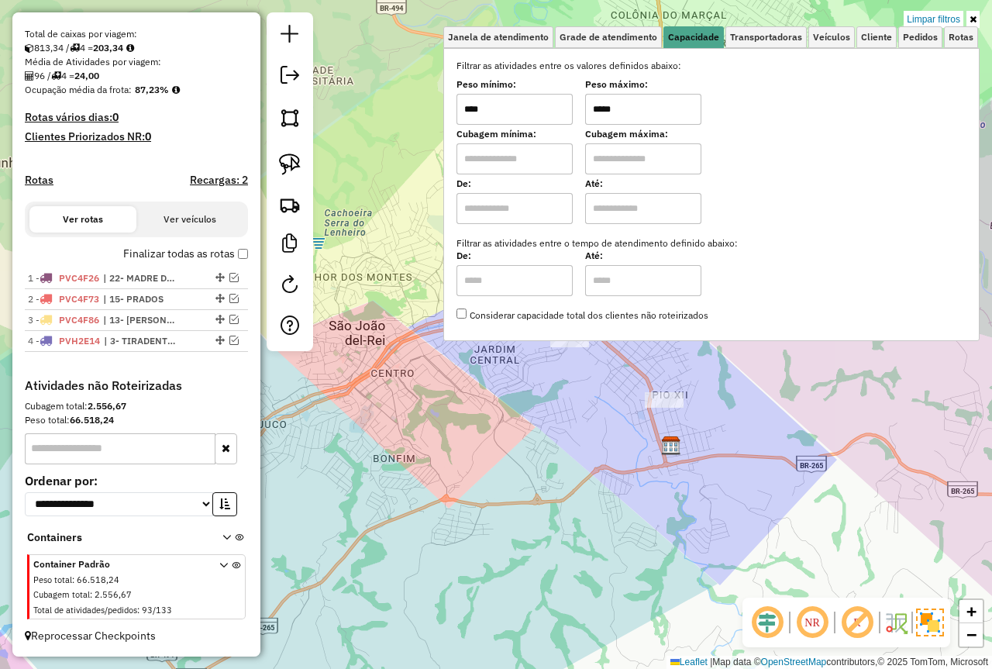
drag, startPoint x: 636, startPoint y: 112, endPoint x: 370, endPoint y: 145, distance: 268.0
click at [361, 148] on div "Limpar filtros Janela de atendimento Grade de atendimento Capacidade Transporta…" at bounding box center [496, 334] width 992 height 669
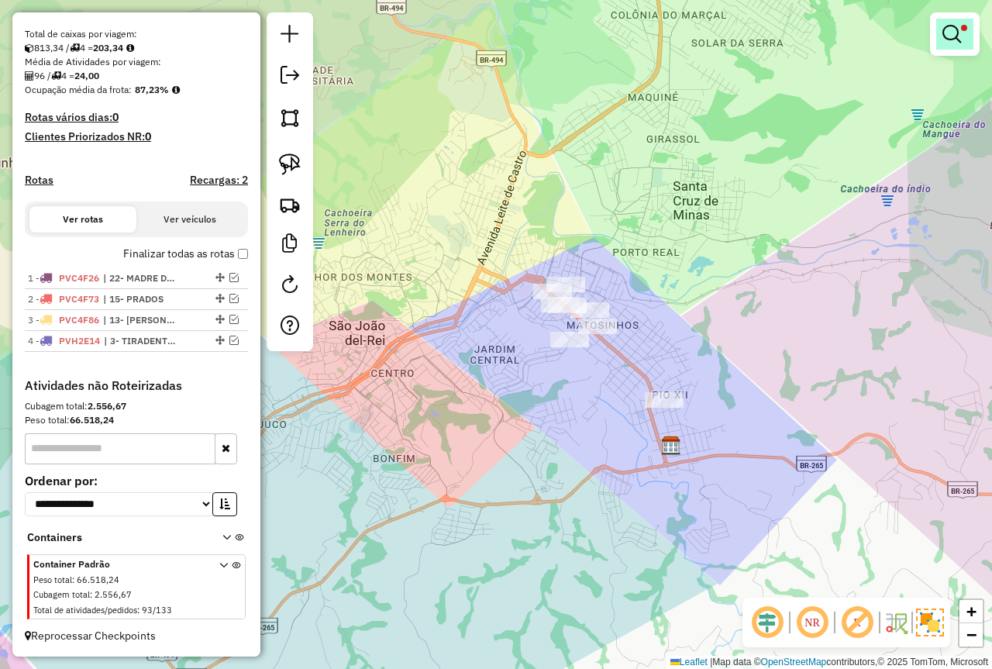
click at [967, 30] on link at bounding box center [955, 34] width 37 height 31
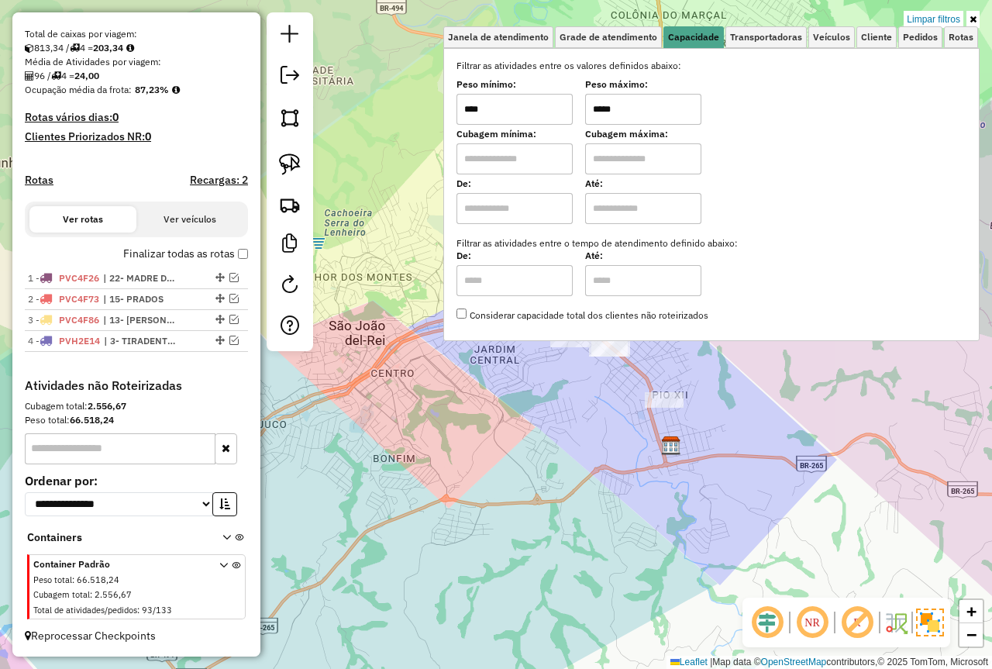
type input "*****"
click at [619, 400] on div "Limpar filtros Janela de atendimento Grade de atendimento Capacidade Transporta…" at bounding box center [496, 334] width 992 height 669
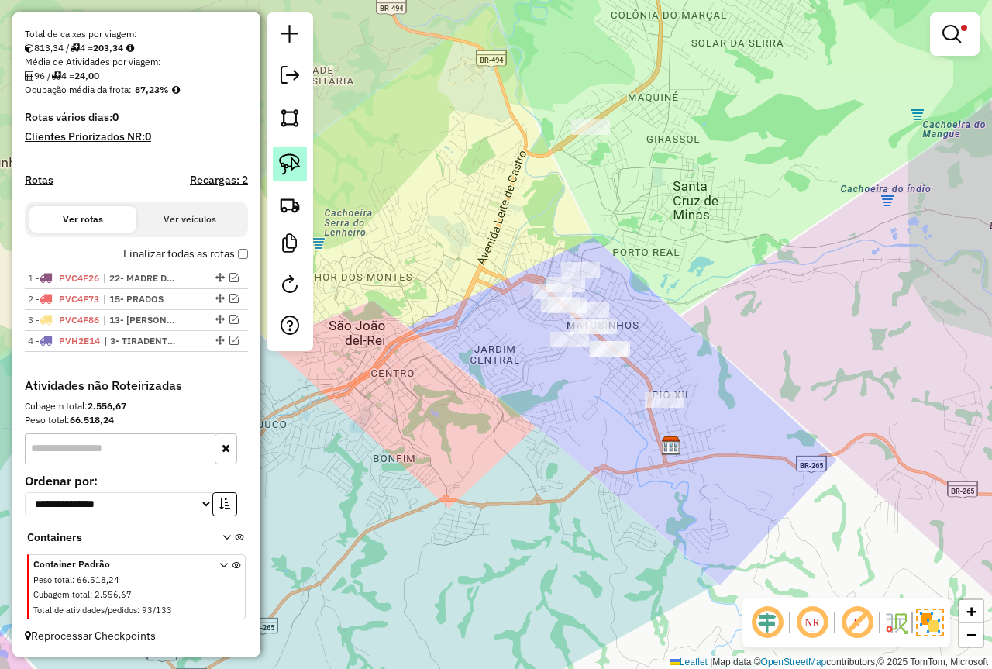
click at [289, 156] on img at bounding box center [290, 165] width 22 height 22
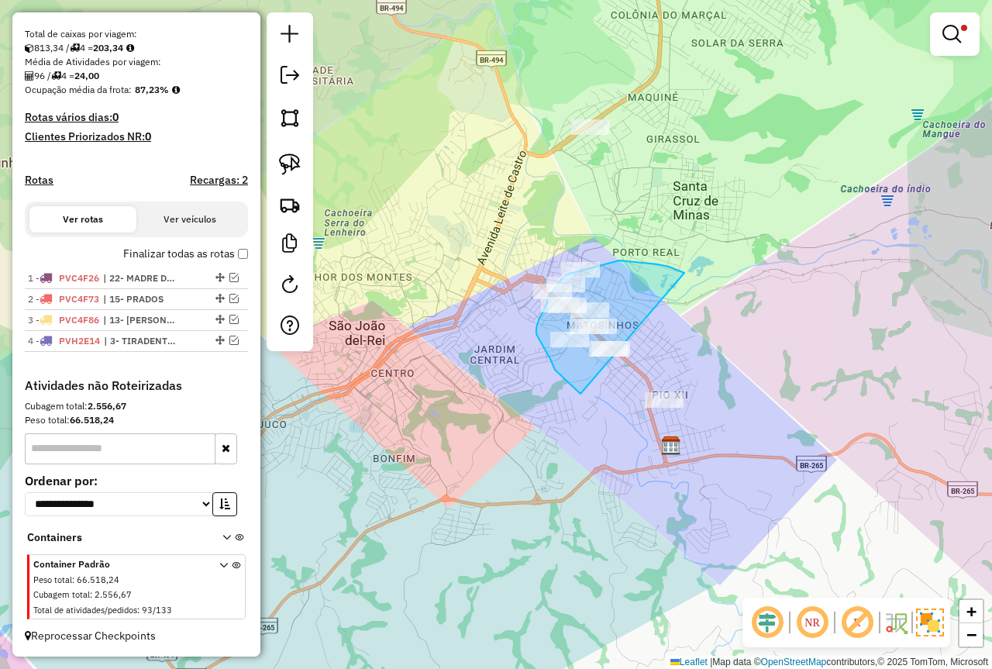
drag, startPoint x: 619, startPoint y: 260, endPoint x: 661, endPoint y: 437, distance: 181.7
click at [661, 437] on div "Limpar filtros Janela de atendimento Grade de atendimento Capacidade Transporta…" at bounding box center [496, 334] width 992 height 669
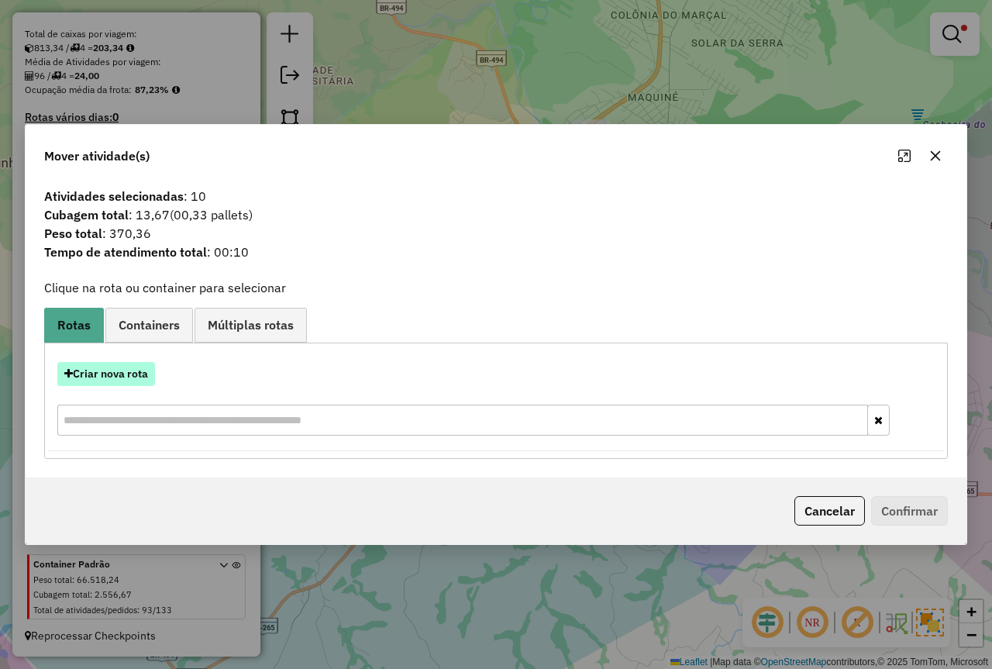
click at [142, 374] on button "Criar nova rota" at bounding box center [106, 374] width 98 height 24
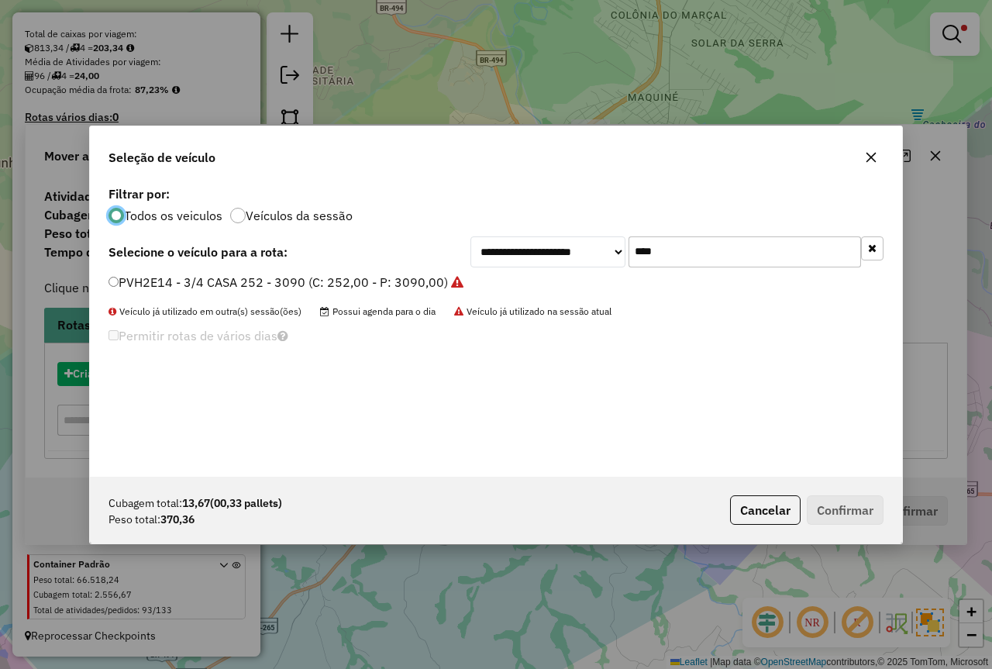
scroll to position [9, 5]
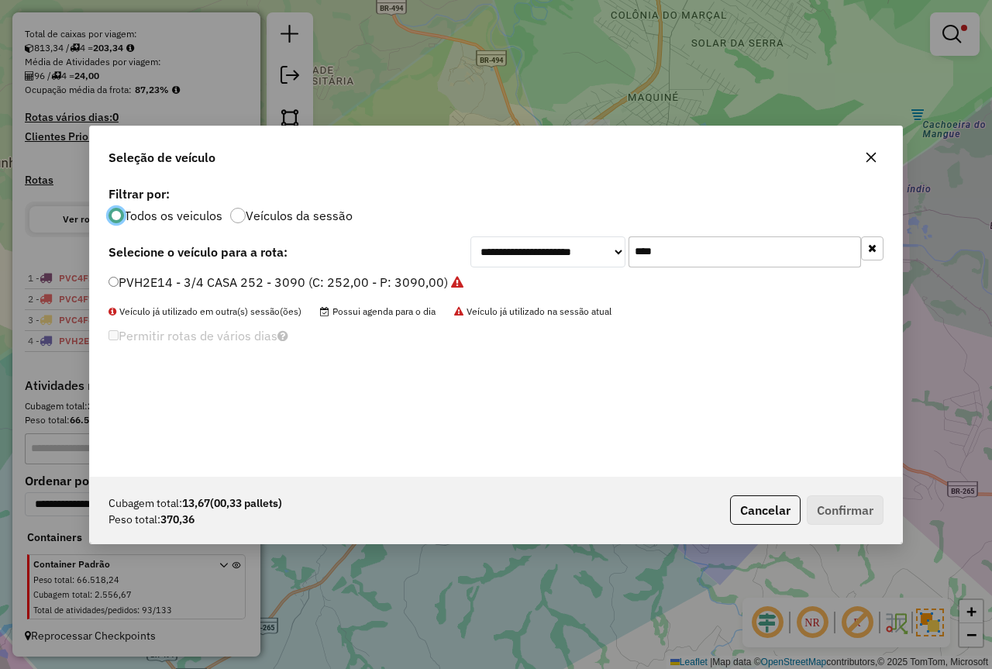
drag, startPoint x: 434, startPoint y: 268, endPoint x: 416, endPoint y: 272, distance: 19.0
click at [416, 272] on div "**********" at bounding box center [496, 329] width 812 height 295
type input "****"
drag, startPoint x: 343, startPoint y: 284, endPoint x: 414, endPoint y: 309, distance: 74.8
click at [343, 283] on label "PXI0H40 - MOTO 2000 KG (C: 503,00 - P: 2000,00) (VD)" at bounding box center [274, 282] width 330 height 19
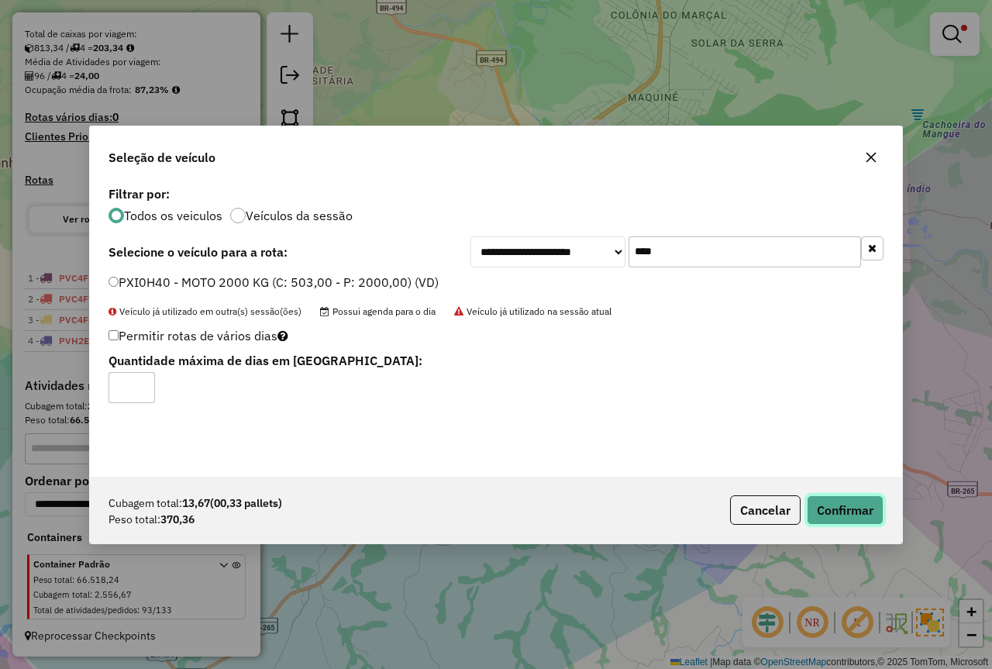
click at [827, 512] on button "Confirmar" at bounding box center [845, 509] width 77 height 29
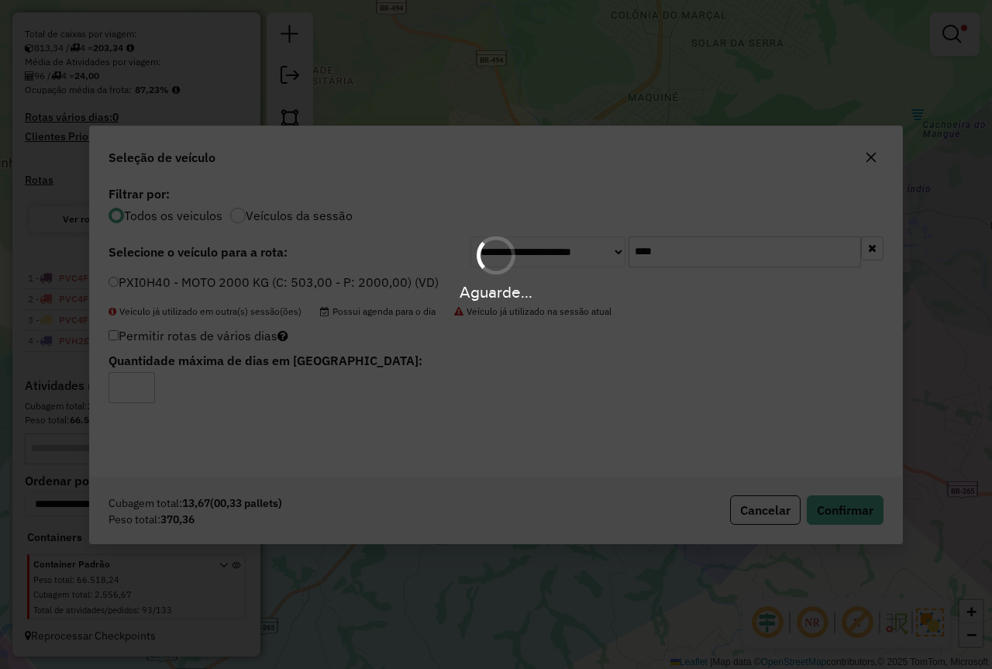
scroll to position [378, 0]
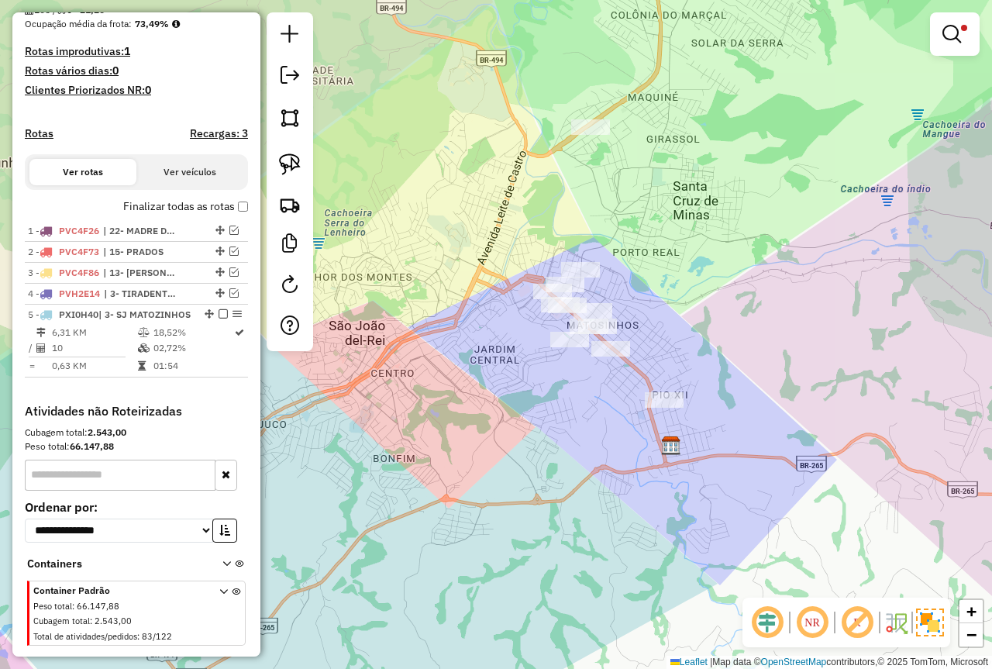
click at [284, 161] on img at bounding box center [290, 165] width 22 height 22
drag, startPoint x: 585, startPoint y: 250, endPoint x: 629, endPoint y: 292, distance: 60.3
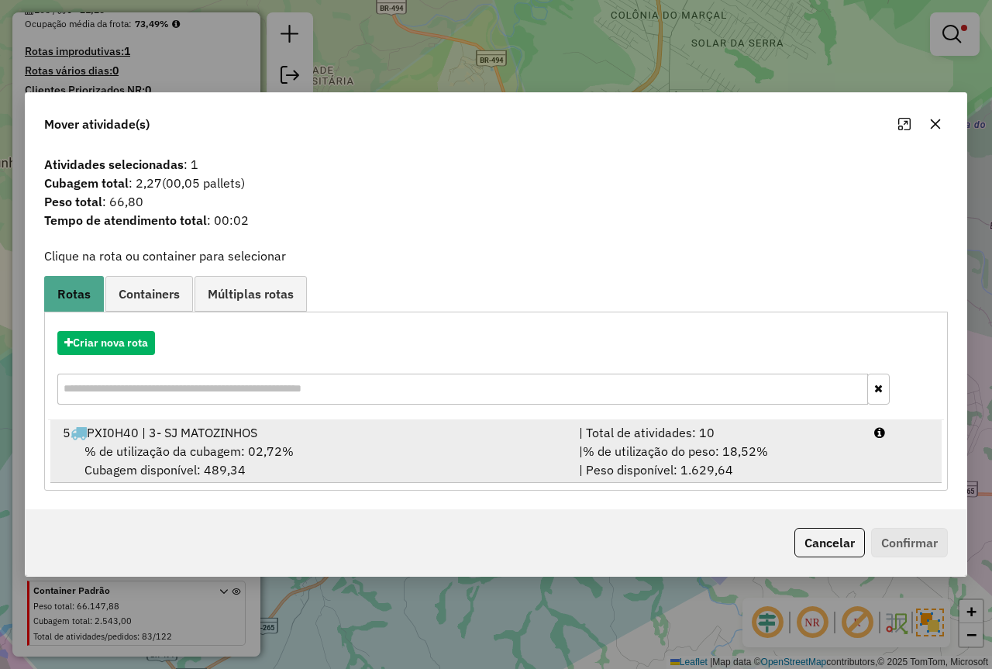
click at [855, 461] on div "| % de utilização do peso: 18,52% | Peso disponível: 1.629,64" at bounding box center [717, 460] width 295 height 37
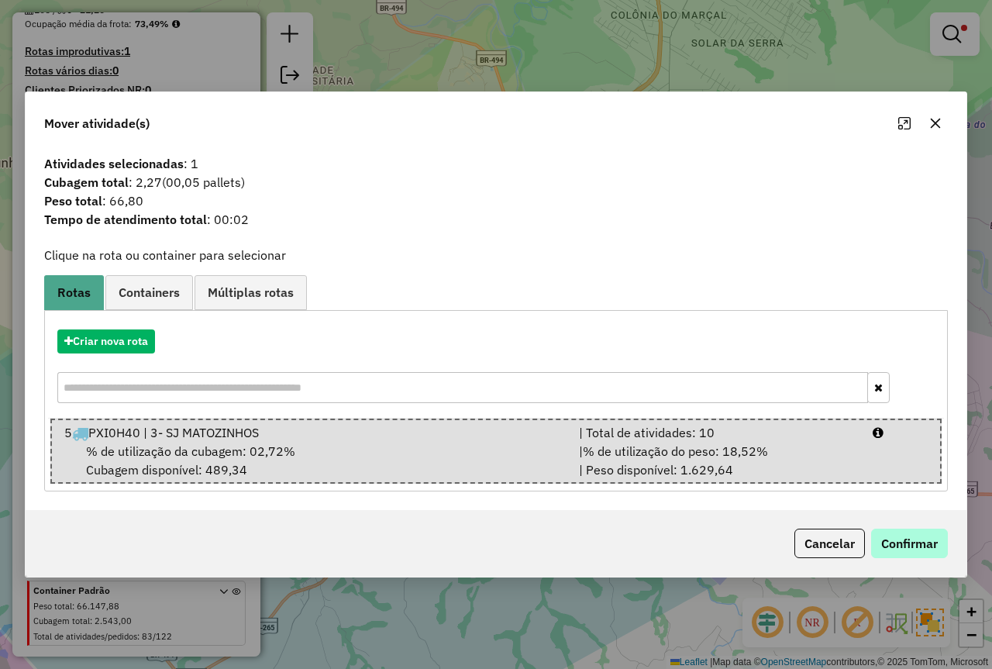
click at [930, 526] on div "Cancelar Confirmar" at bounding box center [496, 543] width 941 height 67
click at [933, 536] on button "Confirmar" at bounding box center [909, 543] width 77 height 29
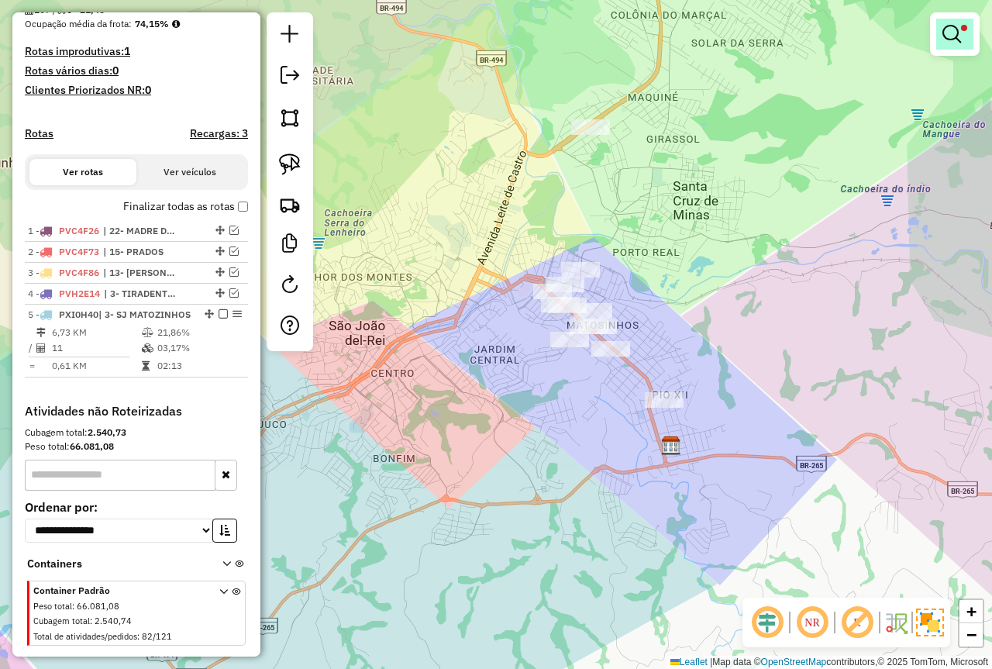
click at [973, 39] on link at bounding box center [955, 34] width 37 height 31
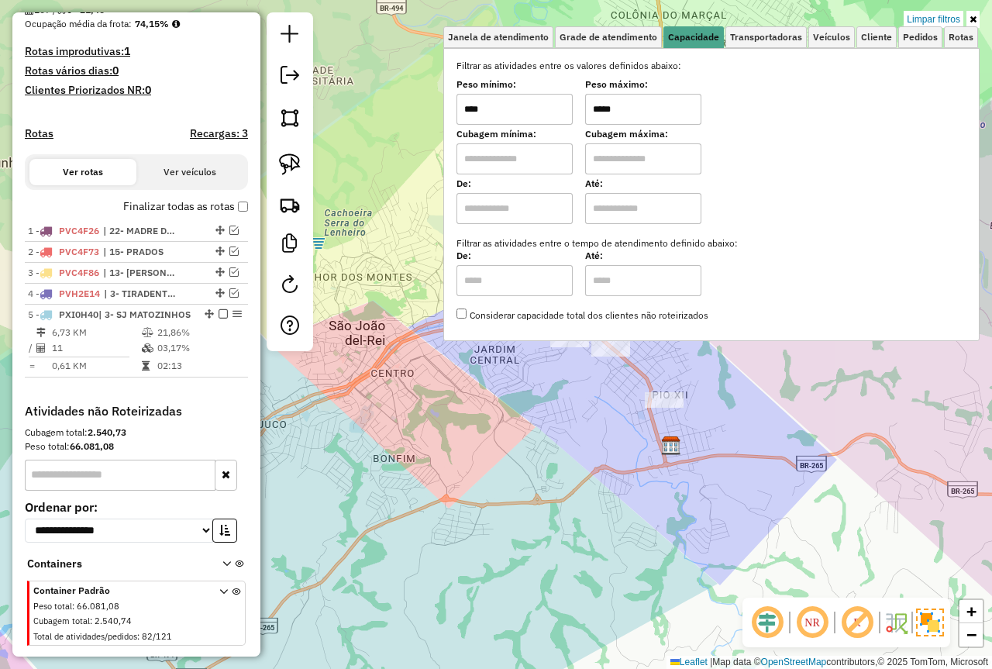
click at [402, 117] on div "Limpar filtros Janela de atendimento Grade de atendimento Capacidade Transporta…" at bounding box center [496, 334] width 992 height 669
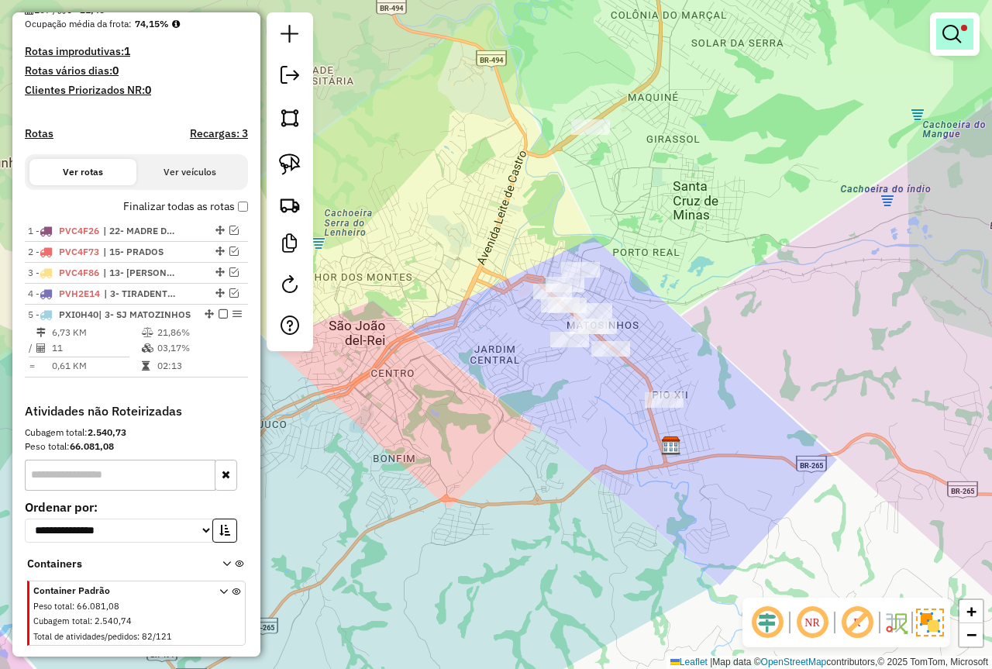
click at [966, 31] on link at bounding box center [955, 34] width 37 height 31
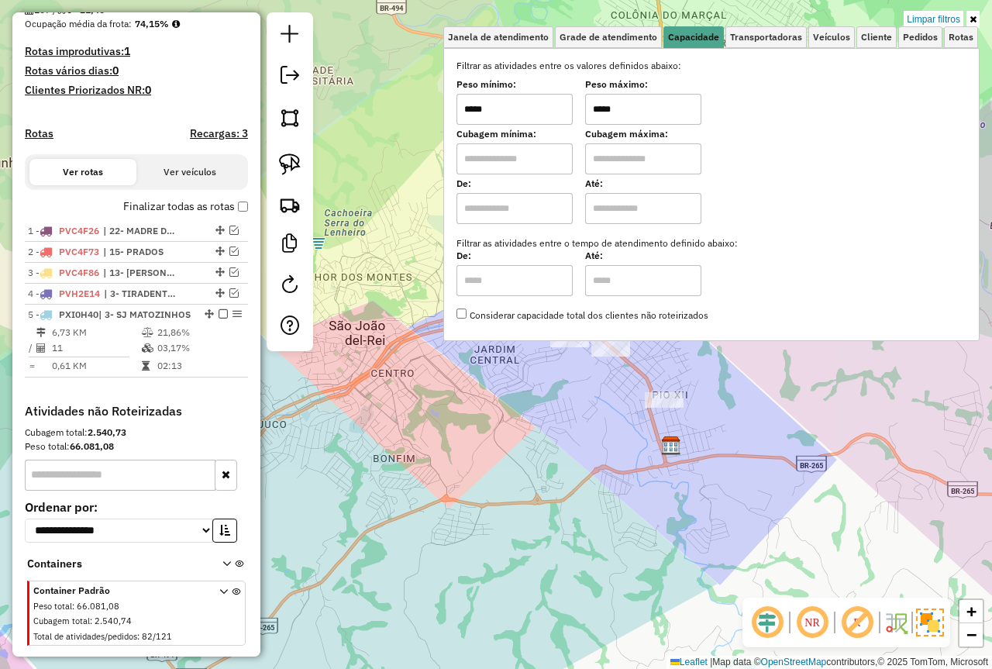
type input "*****"
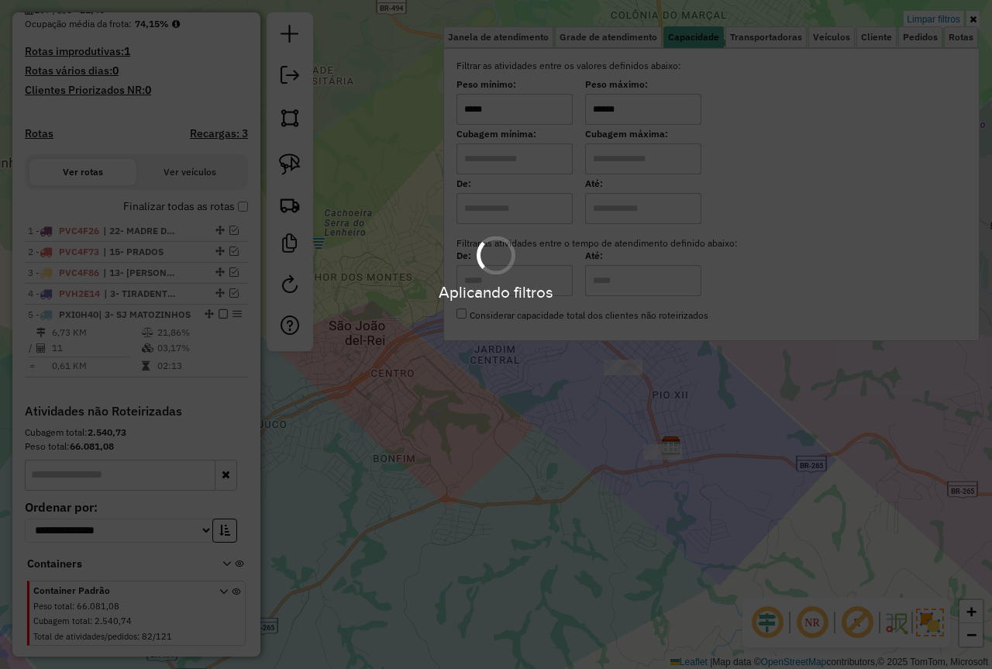
click at [547, 412] on div "Limpar filtros Janela de atendimento Grade de atendimento Capacidade Transporta…" at bounding box center [496, 334] width 992 height 669
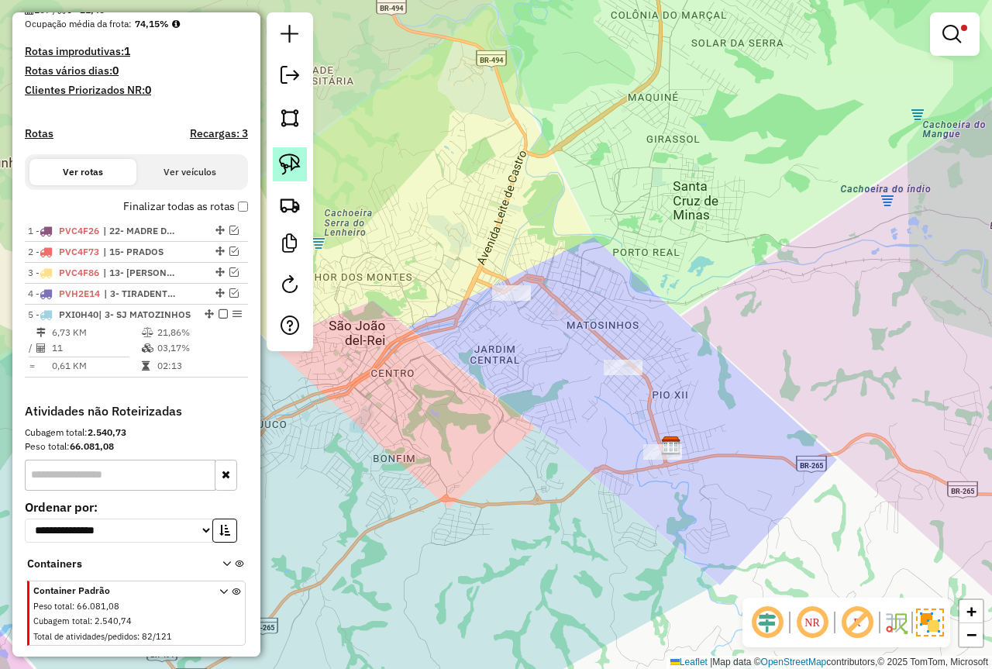
click at [306, 168] on div at bounding box center [290, 181] width 47 height 339
click at [944, 40] on em at bounding box center [952, 34] width 19 height 19
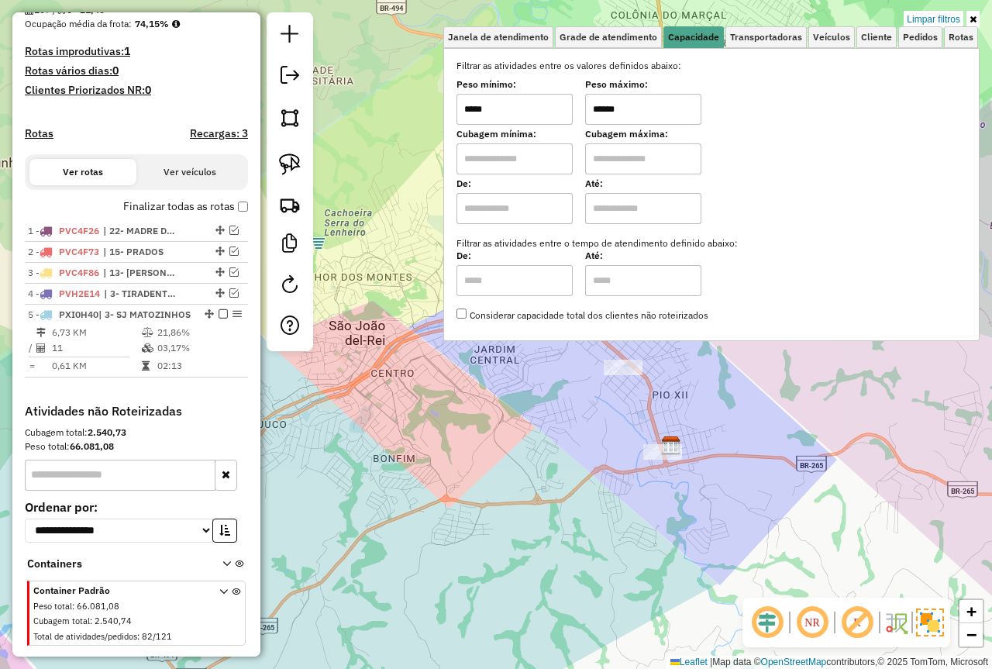
drag, startPoint x: 625, startPoint y: 119, endPoint x: 551, endPoint y: 129, distance: 74.4
click at [551, 129] on div "Filtrar as atividades entre os valores definidos abaixo: Peso mínimo: ***** Pes…" at bounding box center [712, 191] width 510 height 264
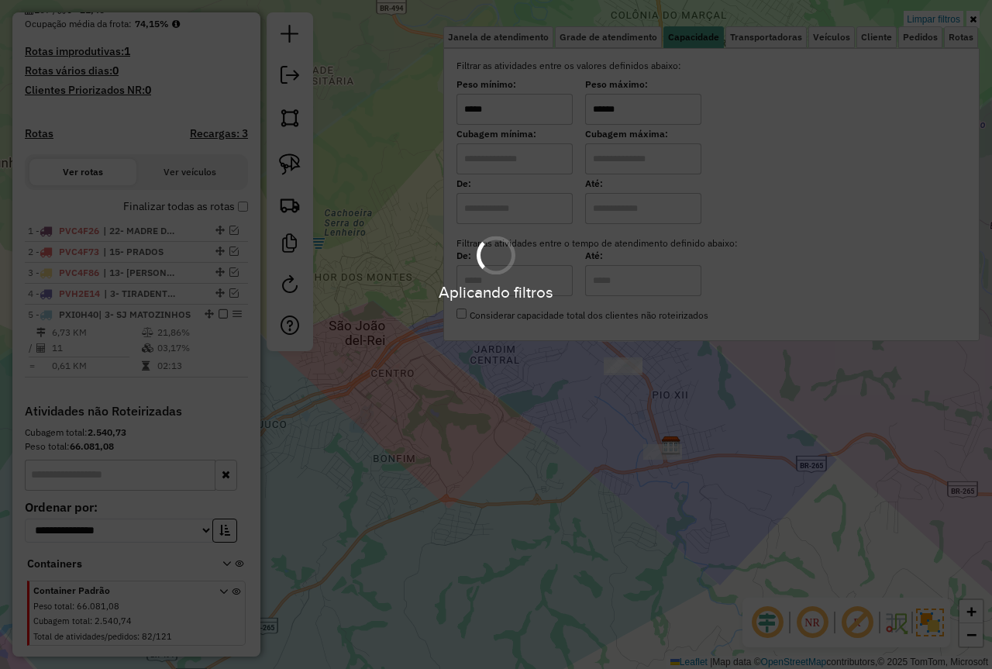
type input "******"
click at [571, 412] on div "Limpar filtros Janela de atendimento Grade de atendimento Capacidade Transporta…" at bounding box center [496, 334] width 992 height 669
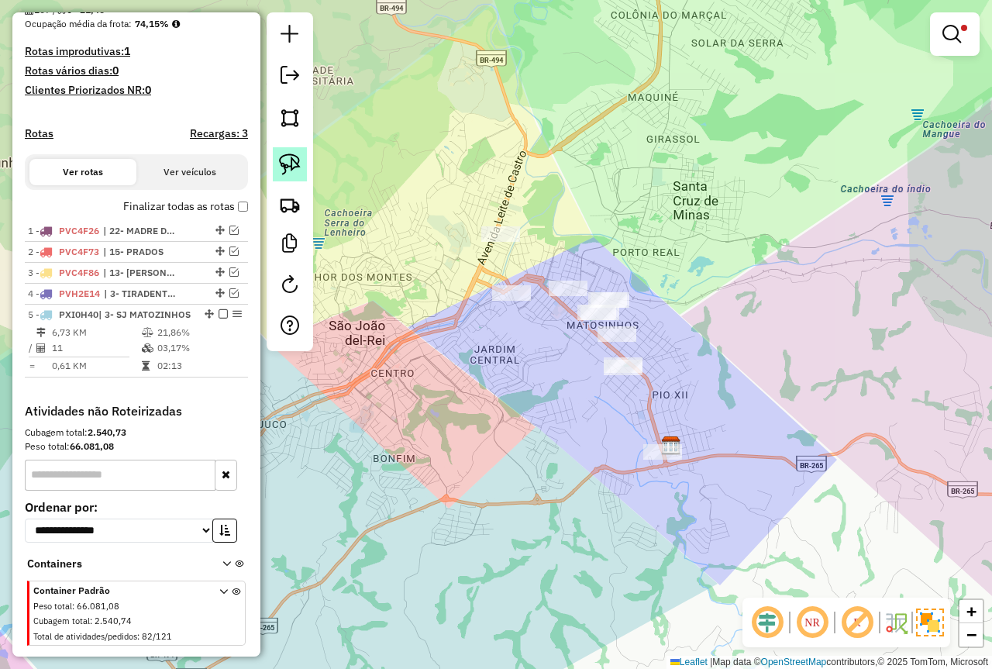
click at [287, 165] on img at bounding box center [290, 165] width 22 height 22
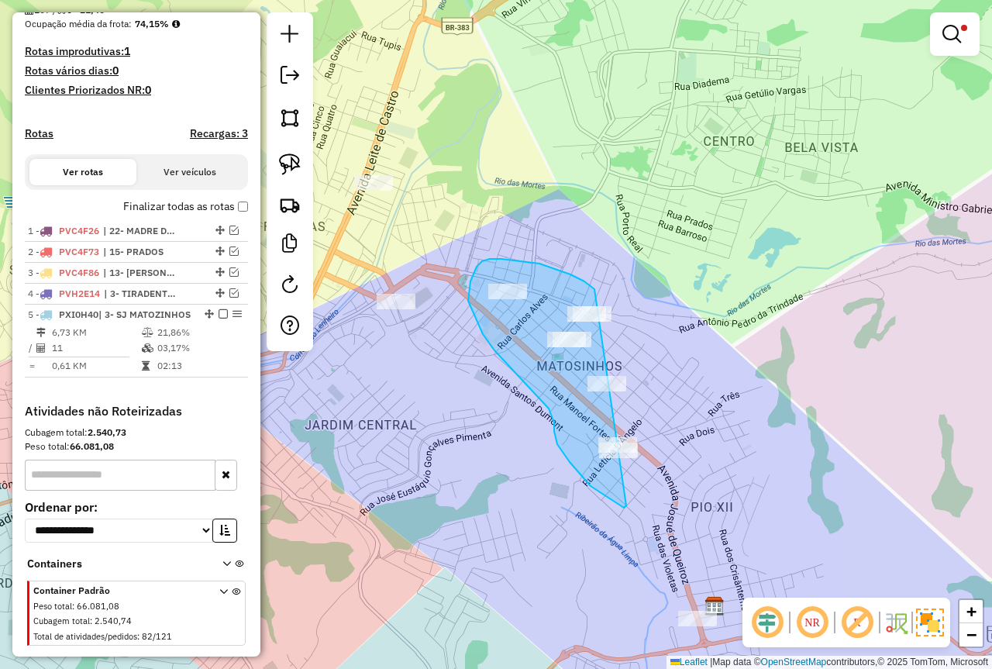
drag, startPoint x: 547, startPoint y: 266, endPoint x: 641, endPoint y: 421, distance: 181.2
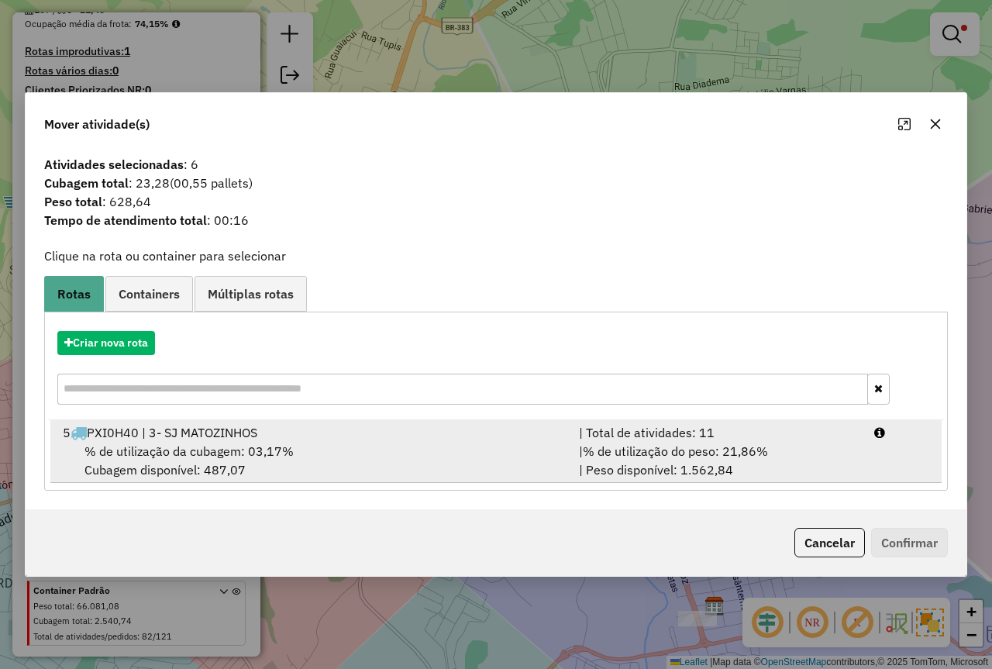
click at [816, 443] on div "| % de utilização do peso: 21,86% | Peso disponível: 1.562,84" at bounding box center [717, 460] width 295 height 37
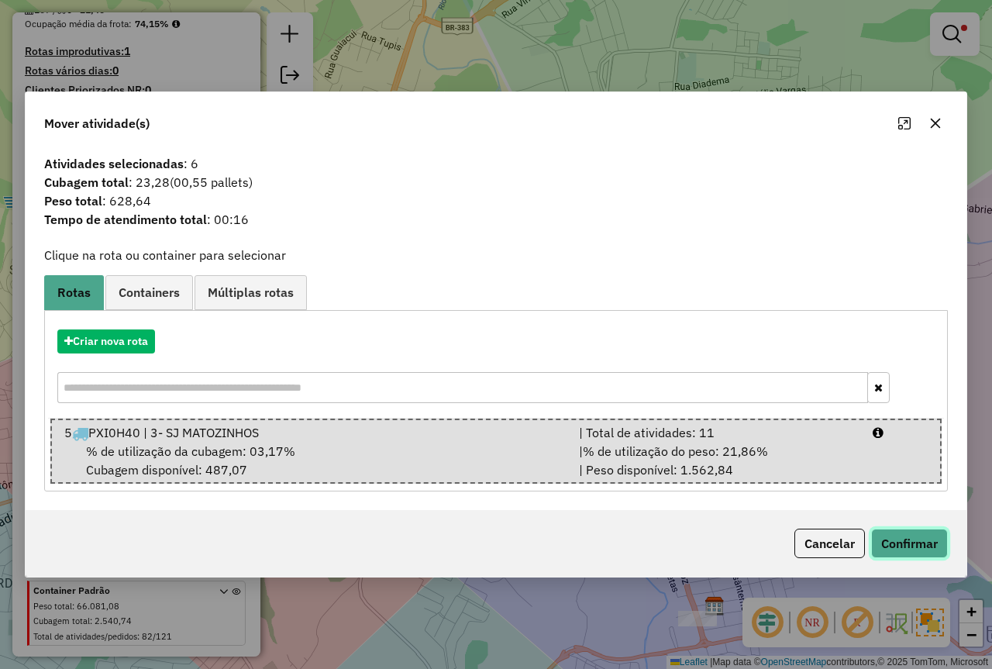
click at [906, 529] on button "Confirmar" at bounding box center [909, 543] width 77 height 29
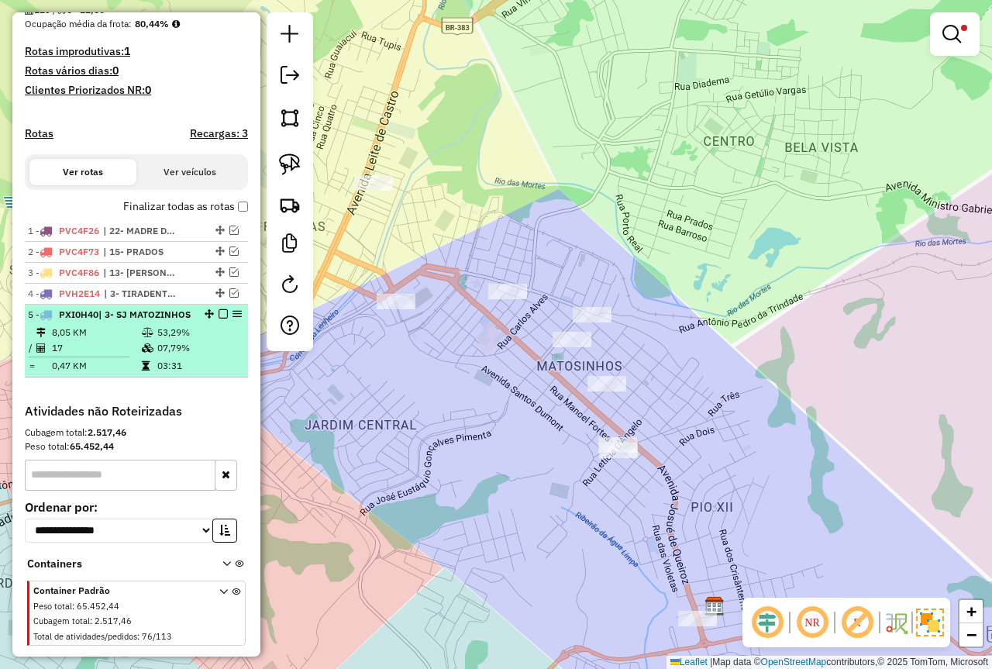
click at [152, 340] on td at bounding box center [149, 333] width 16 height 16
select select "*********"
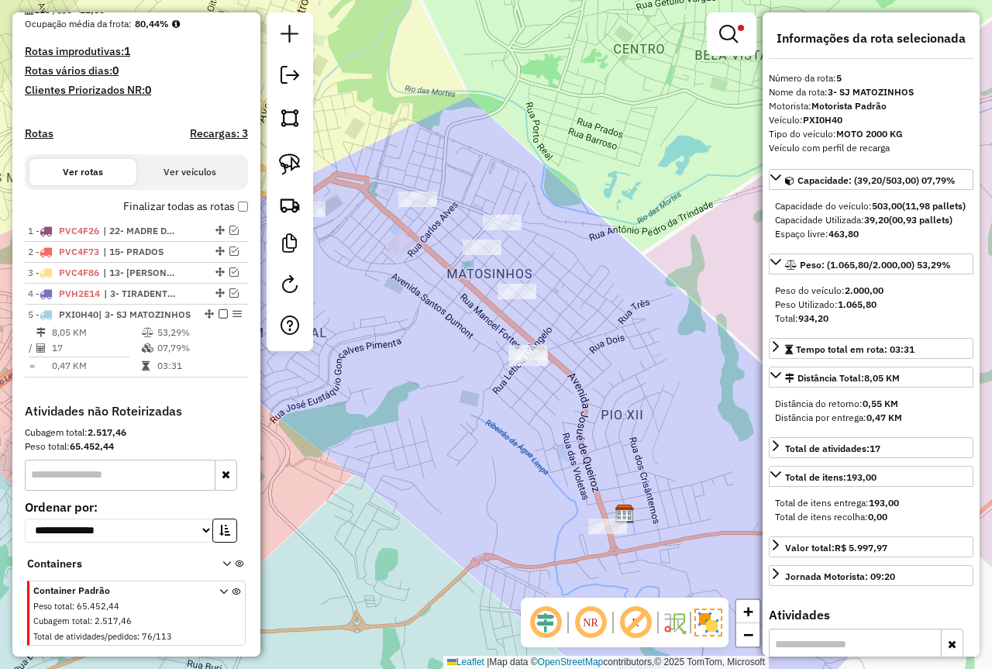
drag, startPoint x: 468, startPoint y: 376, endPoint x: 611, endPoint y: 409, distance: 146.3
click at [611, 409] on div "Limpar filtros Janela de atendimento Grade de atendimento Capacidade Transporta…" at bounding box center [496, 334] width 992 height 669
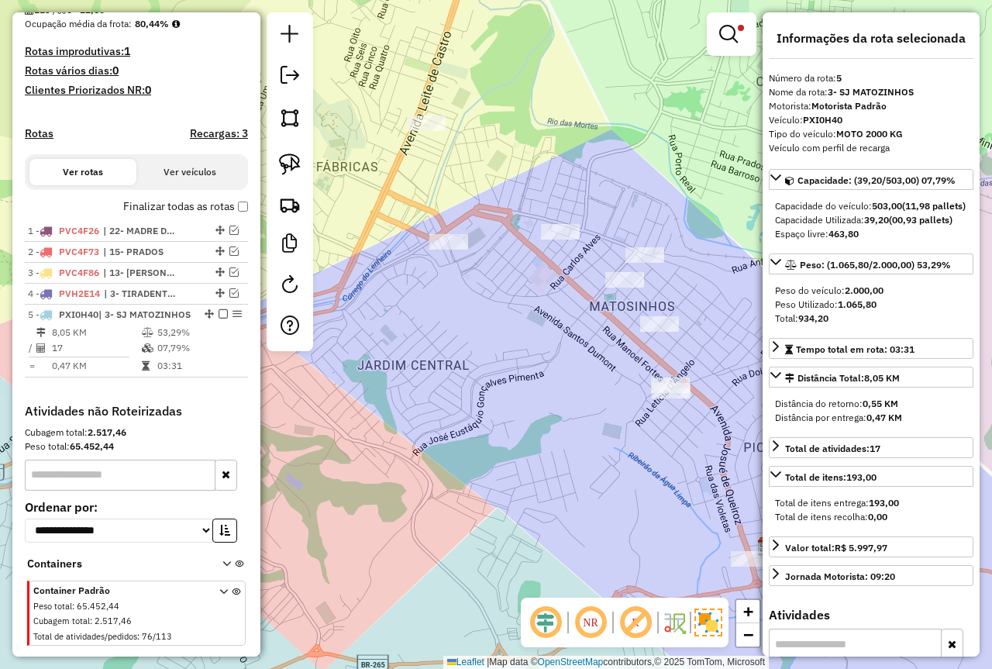
click at [488, 309] on div "Limpar filtros Janela de atendimento Grade de atendimento Capacidade Transporta…" at bounding box center [496, 334] width 992 height 669
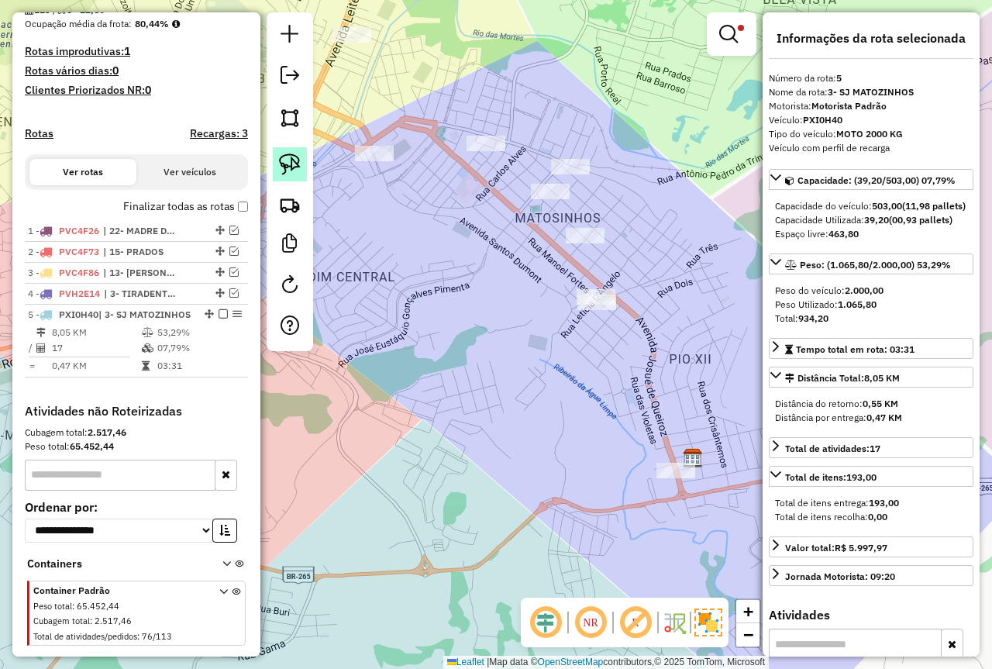
click at [275, 175] on link at bounding box center [290, 164] width 34 height 34
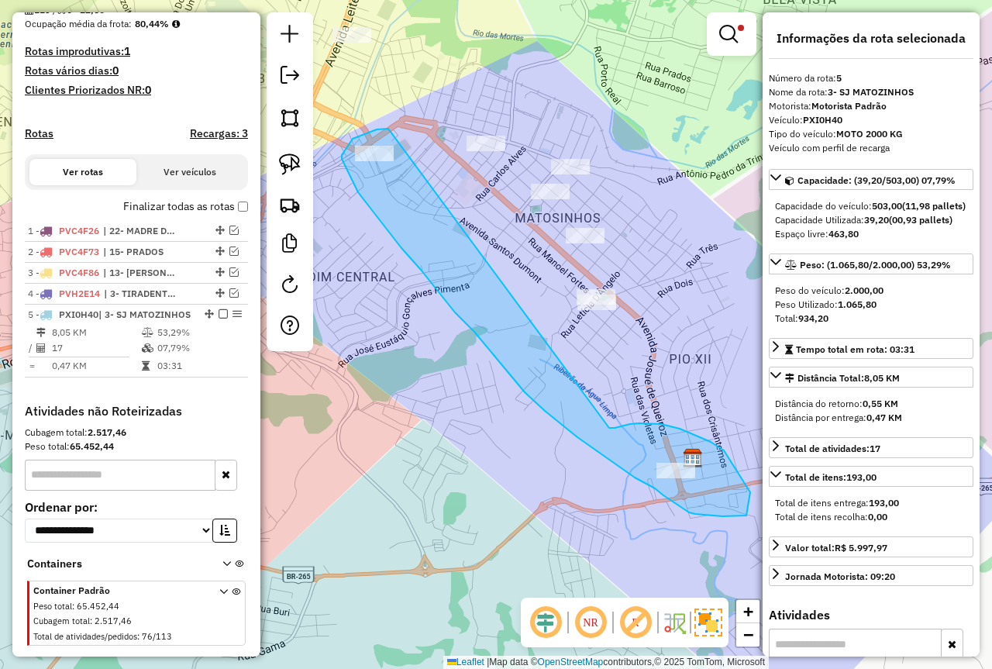
drag, startPoint x: 388, startPoint y: 129, endPoint x: 599, endPoint y: 429, distance: 366.3
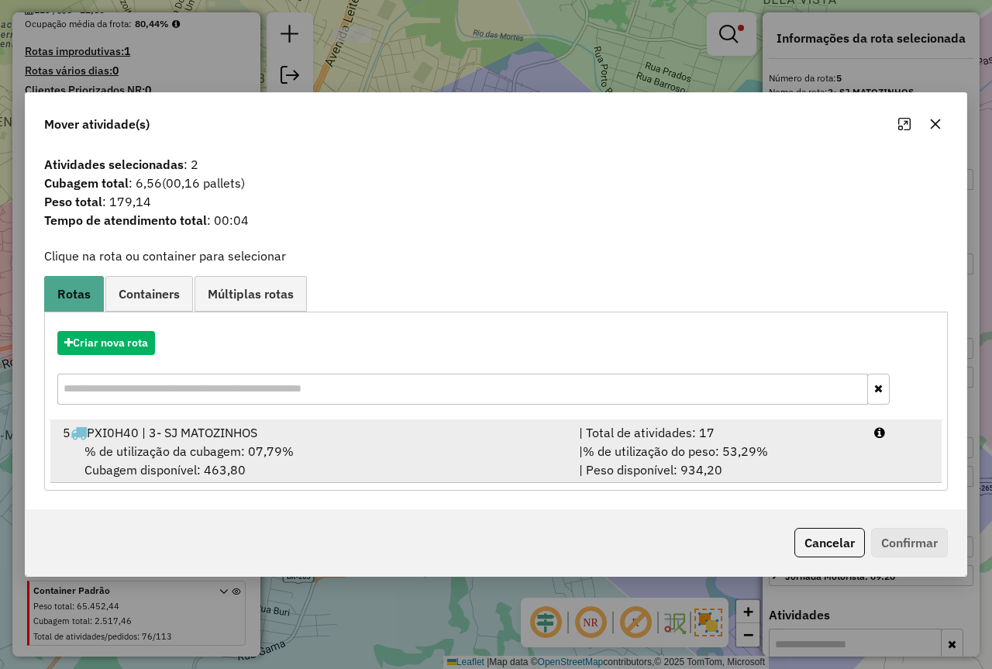
click at [819, 451] on div "| % de utilização do peso: 53,29% | Peso disponível: 934,20" at bounding box center [717, 460] width 295 height 37
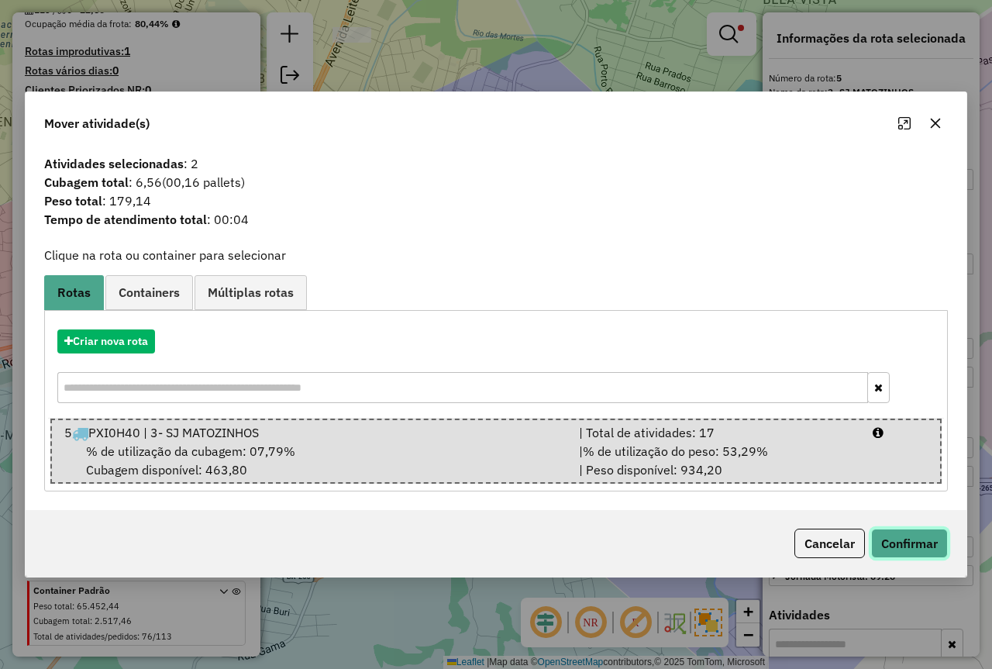
click at [901, 538] on button "Confirmar" at bounding box center [909, 543] width 77 height 29
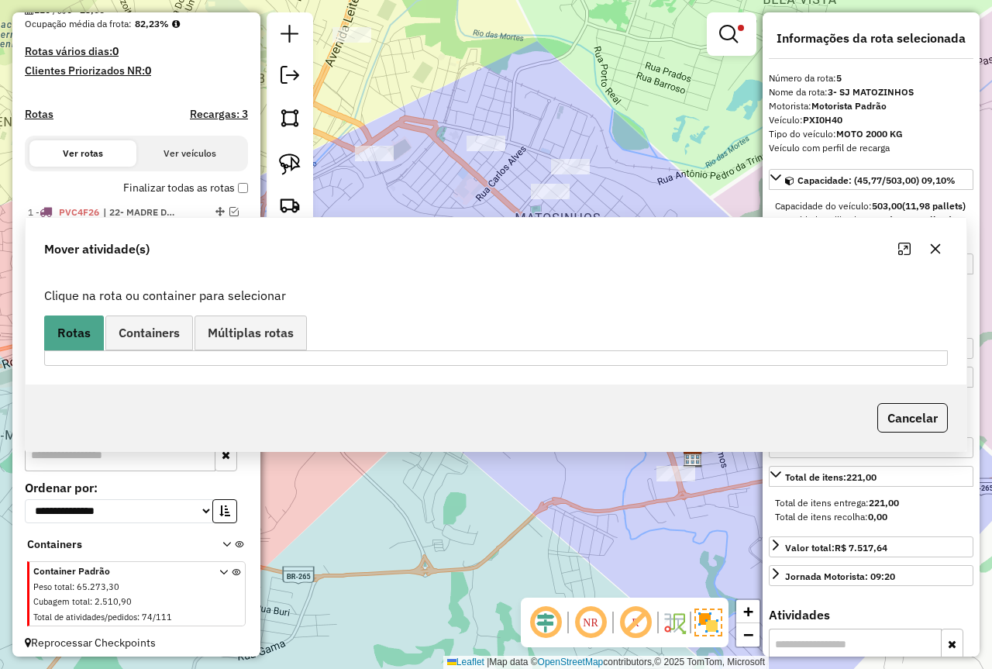
scroll to position [412, 0]
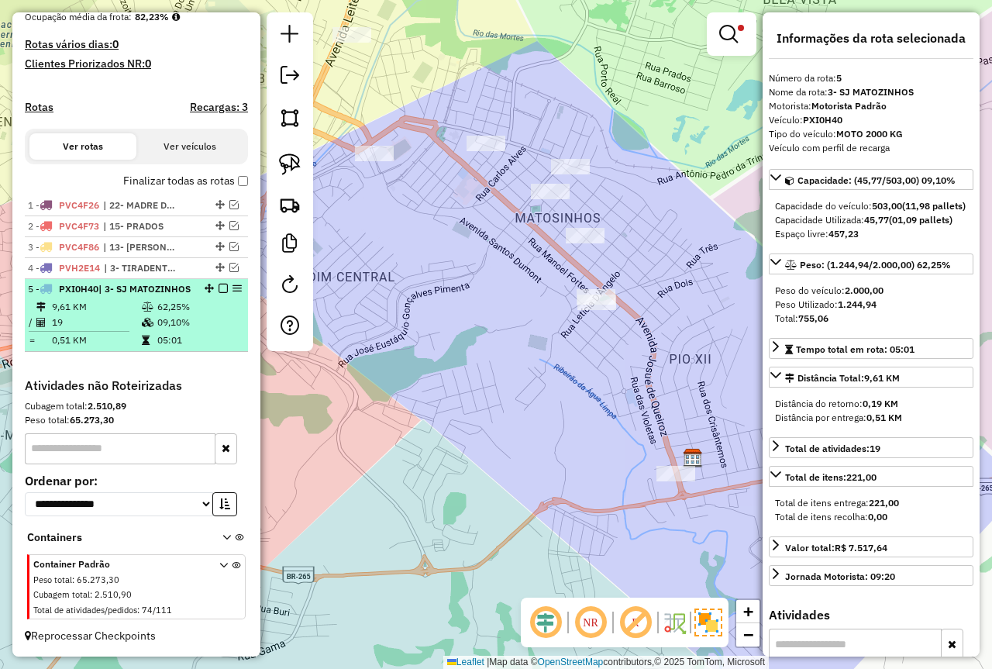
drag, startPoint x: 153, startPoint y: 316, endPoint x: 198, endPoint y: 336, distance: 49.0
click at [157, 316] on td "09,10%" at bounding box center [199, 323] width 85 height 16
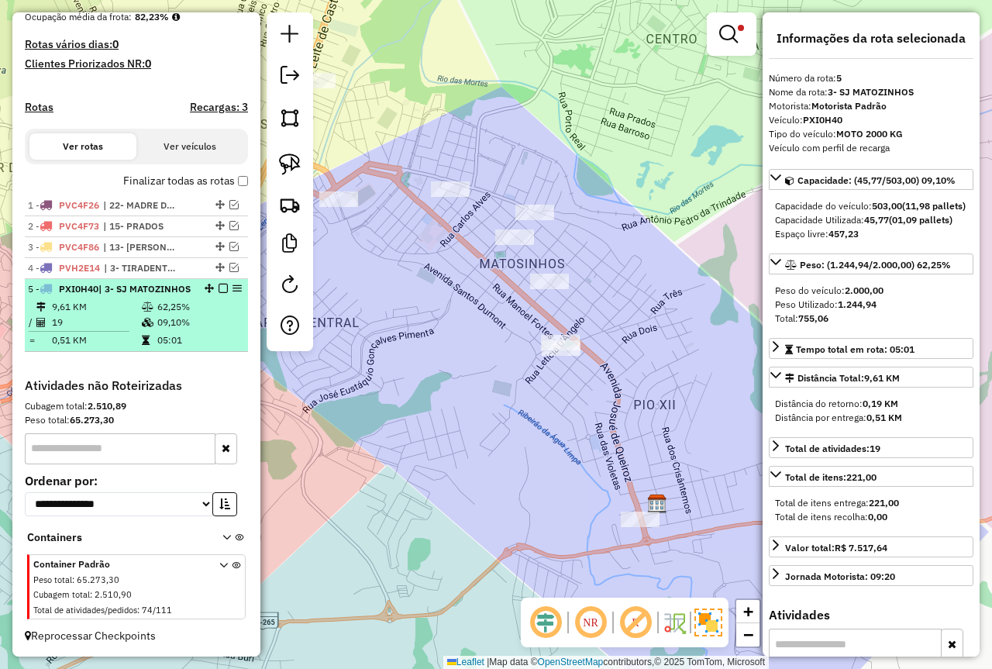
click at [219, 284] on em at bounding box center [223, 288] width 9 height 9
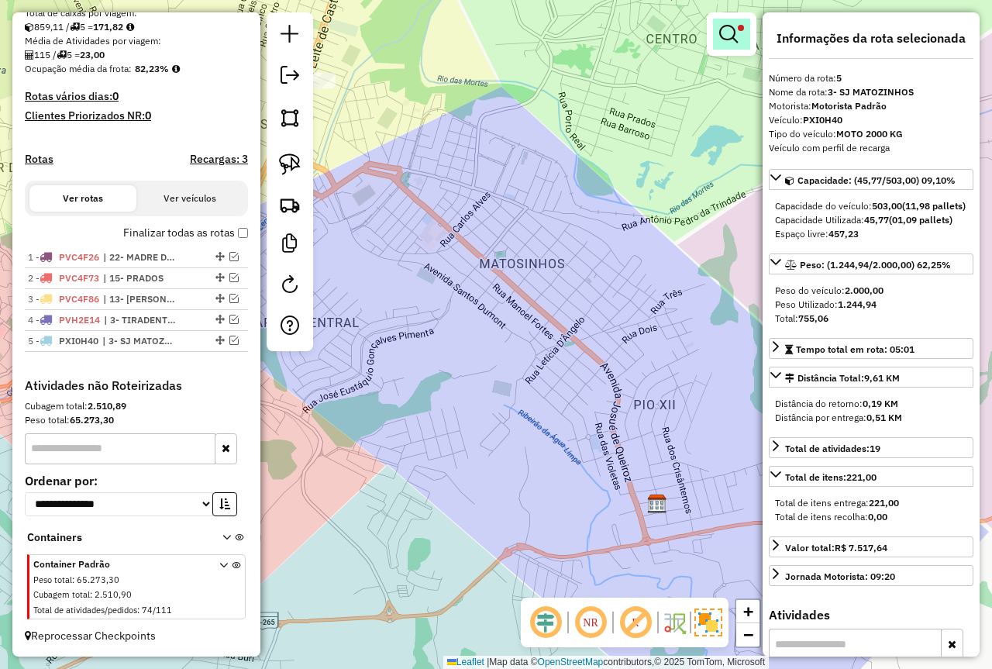
click at [726, 38] on em at bounding box center [728, 34] width 19 height 19
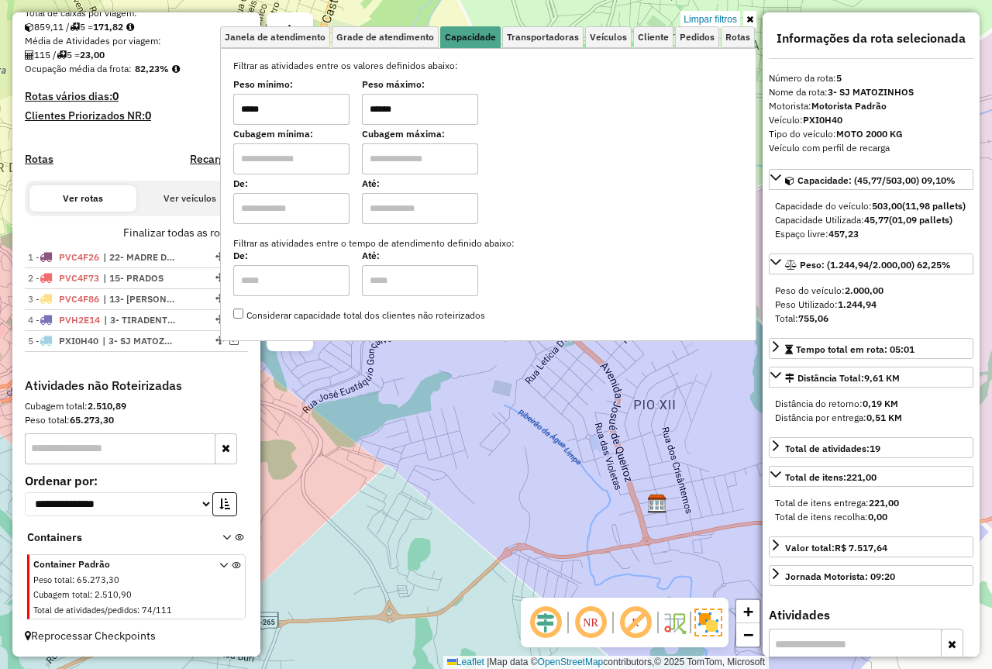
drag, startPoint x: 361, startPoint y: 106, endPoint x: 296, endPoint y: 121, distance: 66.8
click at [333, 109] on div "Peso mínimo: ***** Peso máximo: ******" at bounding box center [488, 102] width 510 height 43
type input "****"
drag, startPoint x: 292, startPoint y: 111, endPoint x: 161, endPoint y: 125, distance: 131.8
click at [195, 98] on hb-router-mapa "Informações da Sessão 978048 - 12/08/2025 Criação: 11/08/2025 18:10 Depósito: F…" at bounding box center [496, 334] width 992 height 669
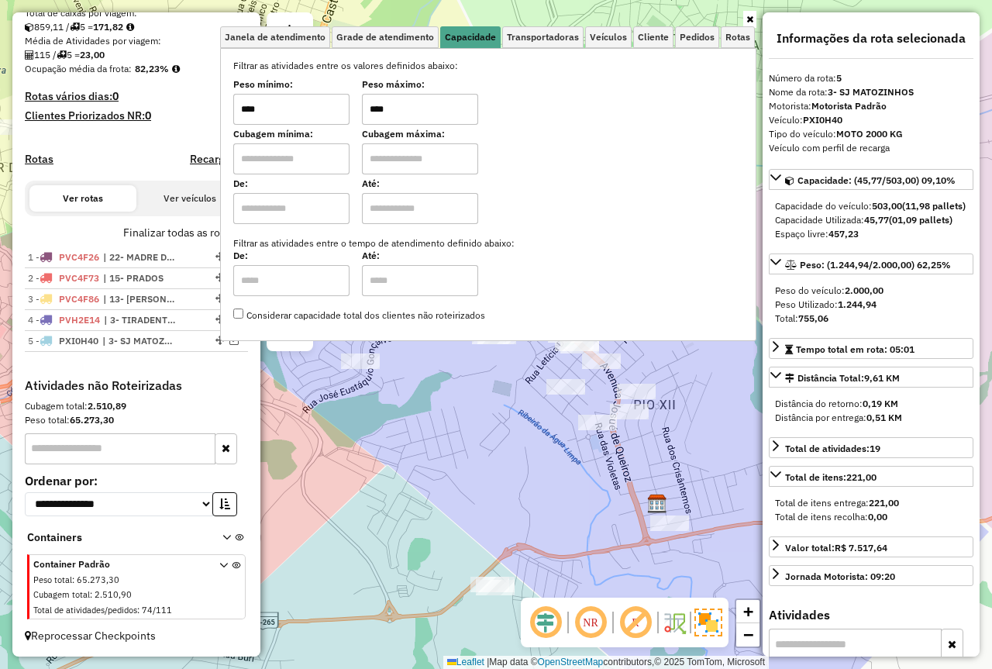
type input "****"
click at [509, 498] on div "Janela de atendimento Grade de atendimento Capacidade Transportadoras Veículos …" at bounding box center [496, 334] width 992 height 669
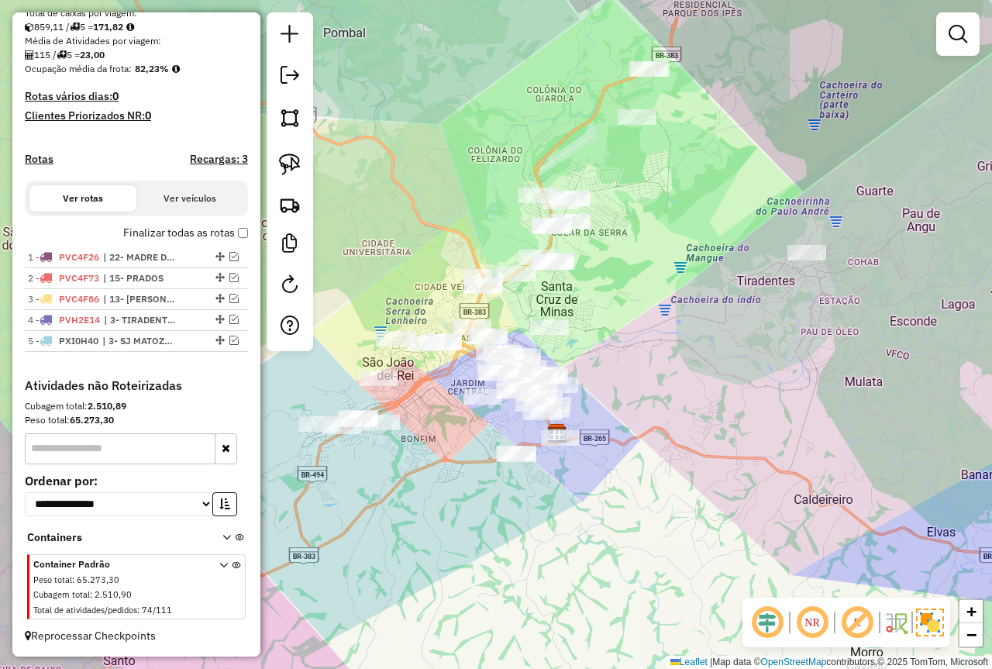
drag, startPoint x: 400, startPoint y: 417, endPoint x: 437, endPoint y: 421, distance: 37.4
click at [437, 421] on div "Janela de atendimento Grade de atendimento Capacidade Transportadoras Veículos …" at bounding box center [496, 334] width 992 height 669
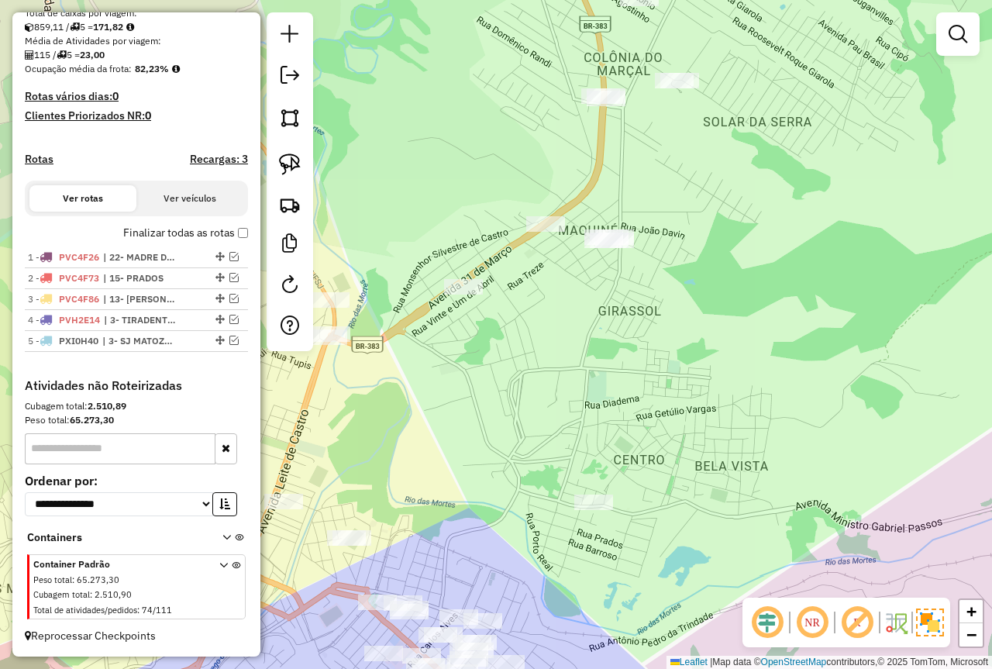
drag, startPoint x: 657, startPoint y: 316, endPoint x: 621, endPoint y: 323, distance: 37.1
click at [622, 323] on div "Janela de atendimento Grade de atendimento Capacidade Transportadoras Veículos …" at bounding box center [496, 334] width 992 height 669
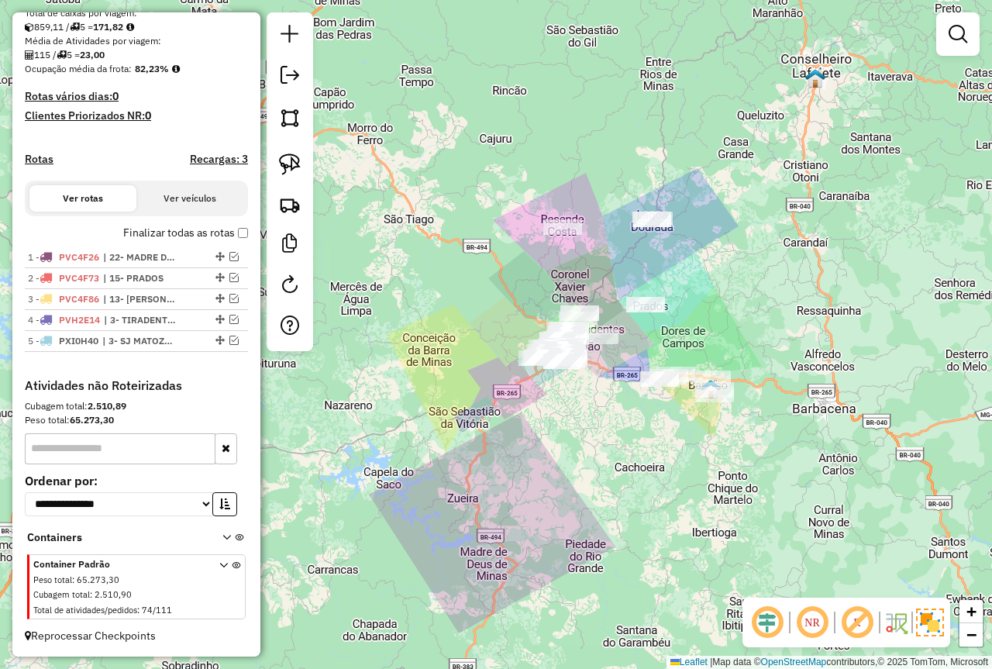
drag, startPoint x: 681, startPoint y: 402, endPoint x: 660, endPoint y: 412, distance: 23.2
click at [660, 412] on div "Janela de atendimento Grade de atendimento Capacidade Transportadoras Veículos …" at bounding box center [496, 334] width 992 height 669
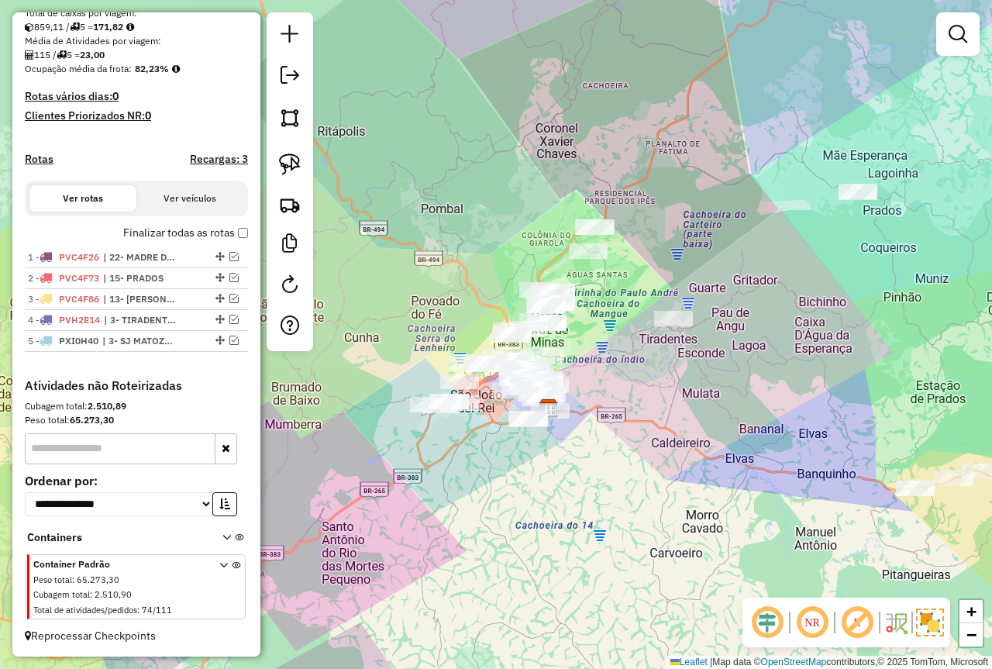
drag, startPoint x: 508, startPoint y: 426, endPoint x: 504, endPoint y: 399, distance: 27.4
click at [575, 392] on div "Janela de atendimento Grade de atendimento Capacidade Transportadoras Veículos …" at bounding box center [496, 334] width 992 height 669
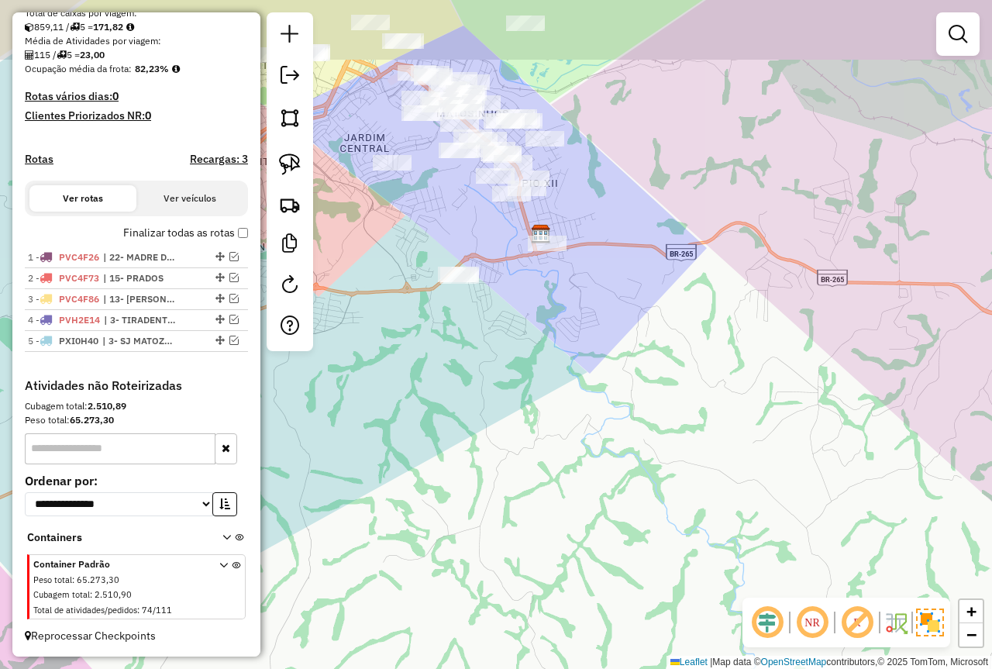
drag, startPoint x: 530, startPoint y: 181, endPoint x: 359, endPoint y: 166, distance: 171.3
click at [481, 232] on div "Janela de atendimento Grade de atendimento Capacidade Transportadoras Veículos …" at bounding box center [496, 334] width 992 height 669
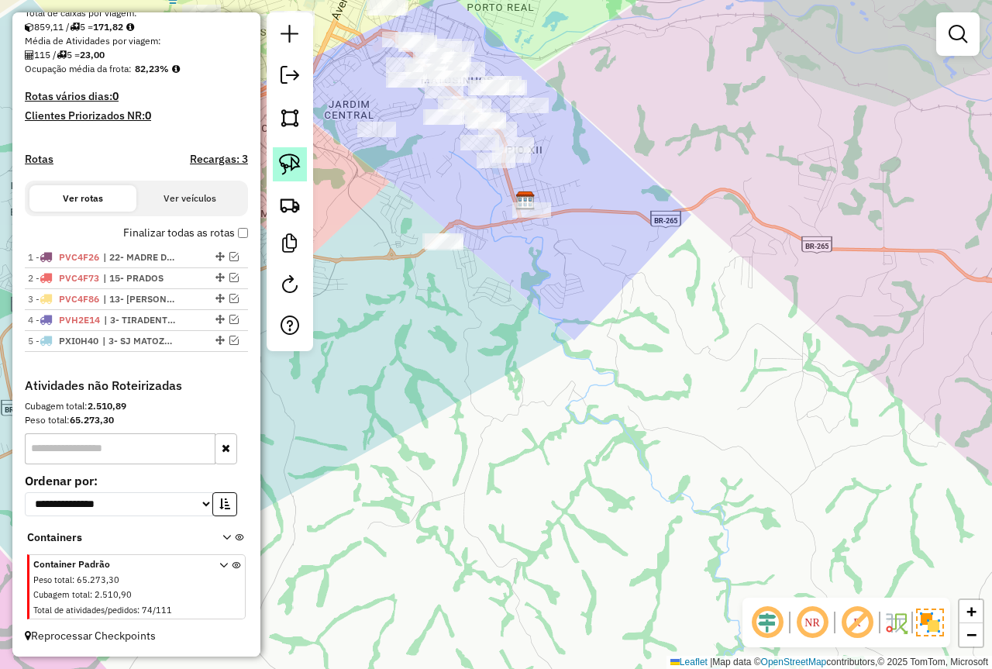
click at [281, 157] on img at bounding box center [290, 165] width 22 height 22
drag, startPoint x: 484, startPoint y: 223, endPoint x: 481, endPoint y: 305, distance: 81.5
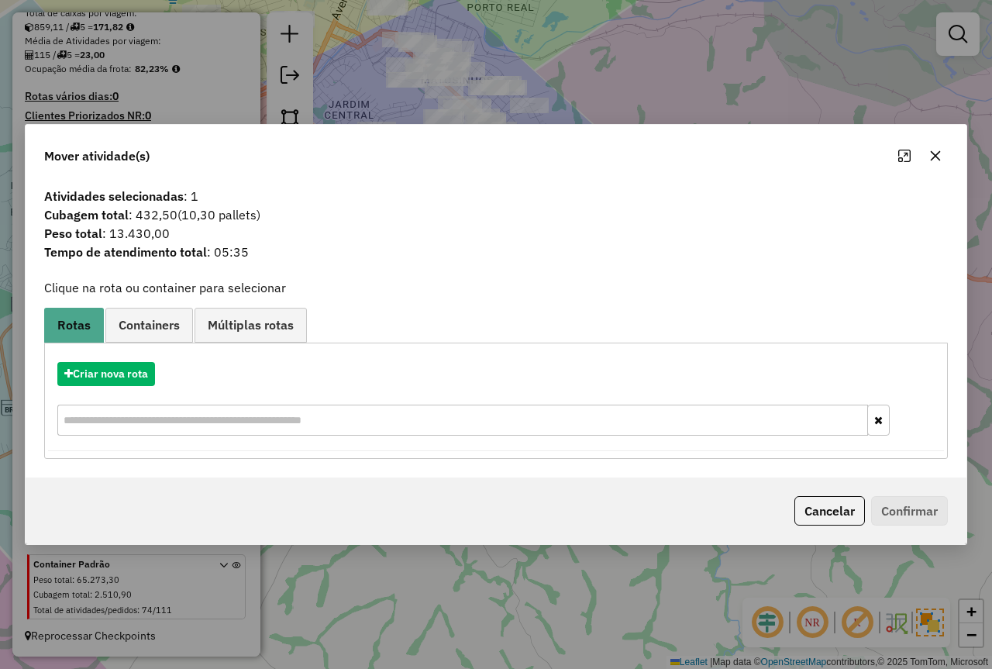
click at [808, 509] on button "Cancelar" at bounding box center [830, 510] width 71 height 29
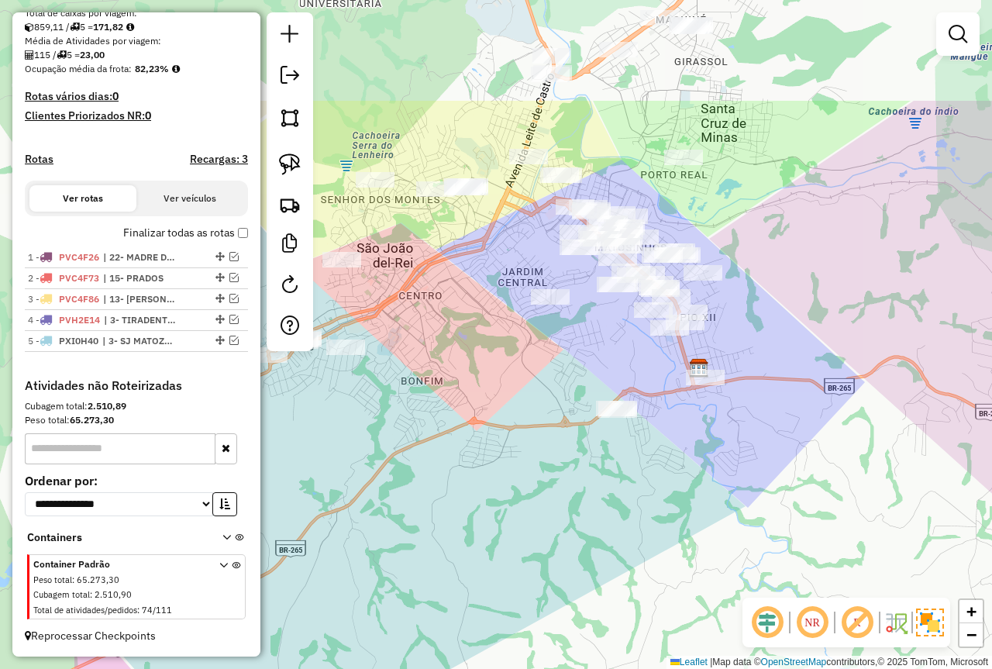
drag, startPoint x: 564, startPoint y: 416, endPoint x: 668, endPoint y: 451, distance: 110.3
click at [668, 540] on div "Janela de atendimento Grade de atendimento Capacidade Transportadoras Veículos …" at bounding box center [496, 334] width 992 height 669
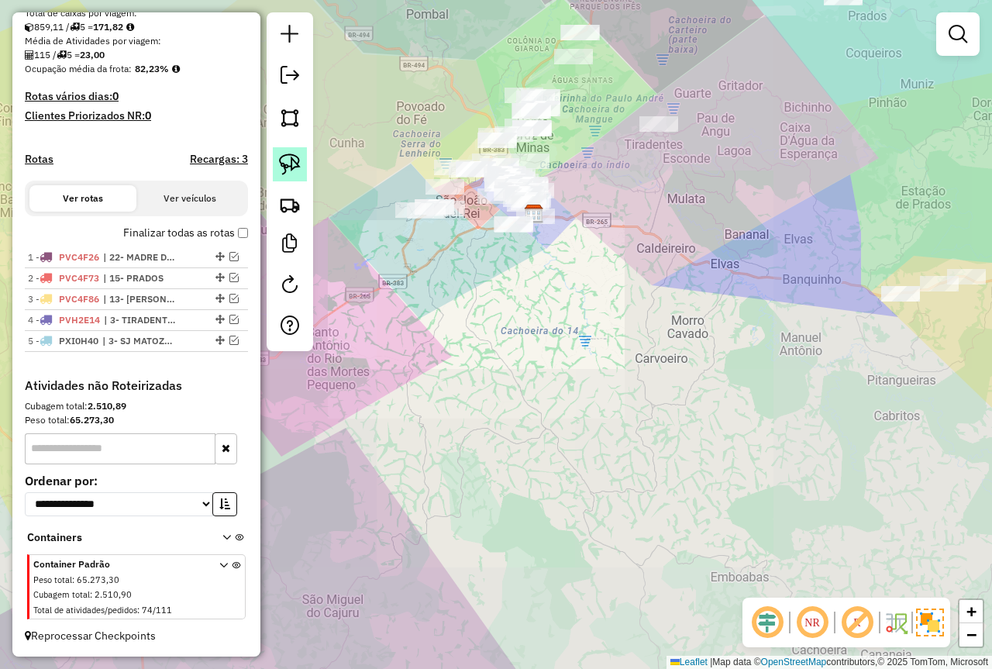
click at [292, 161] on img at bounding box center [290, 165] width 22 height 22
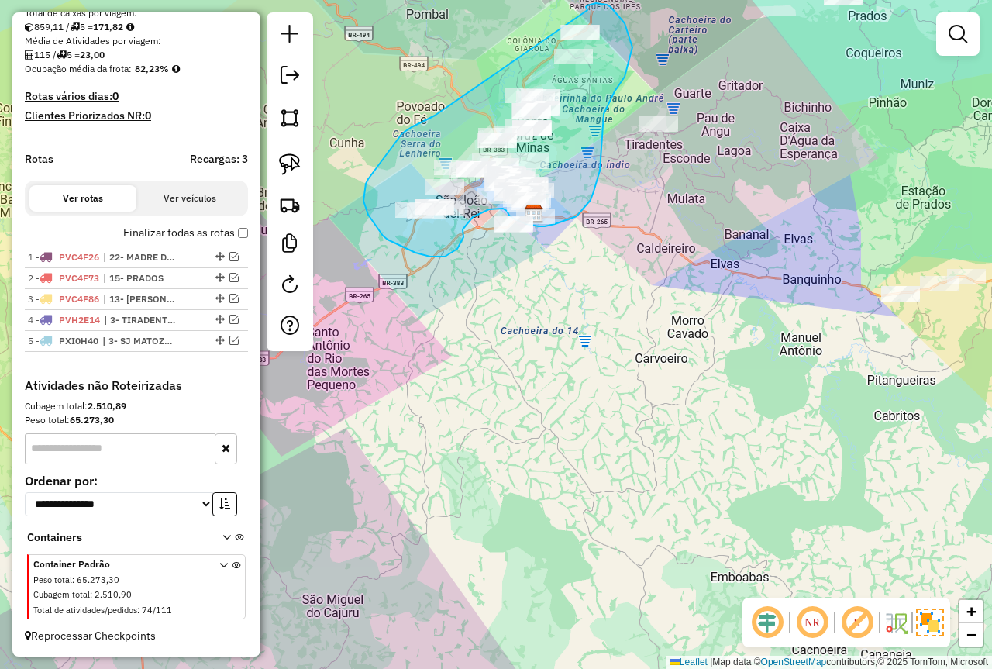
drag, startPoint x: 412, startPoint y: 127, endPoint x: 577, endPoint y: 14, distance: 200.2
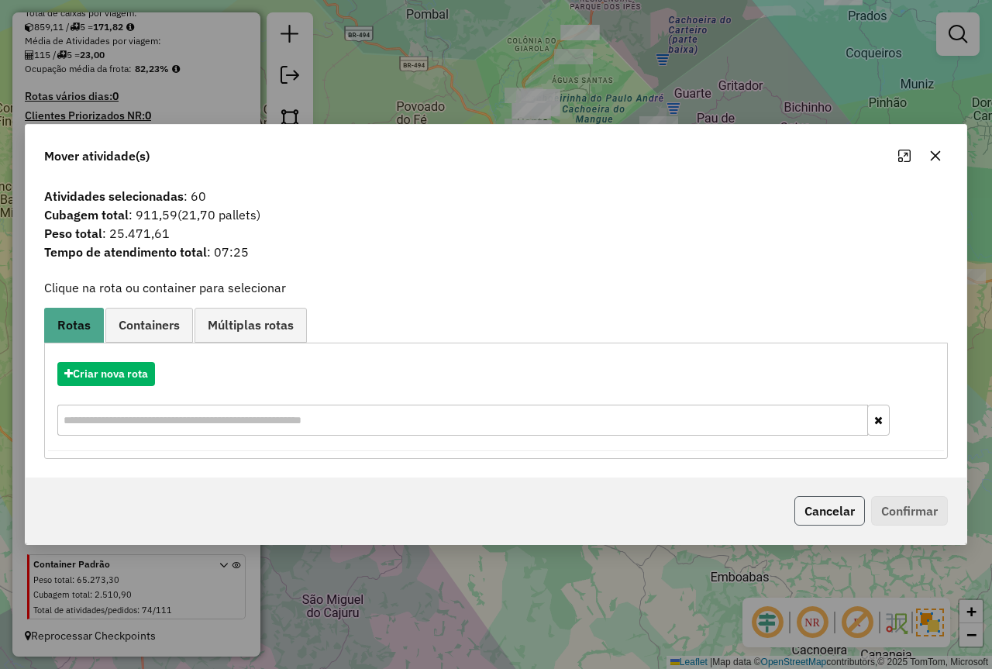
click at [812, 503] on button "Cancelar" at bounding box center [830, 510] width 71 height 29
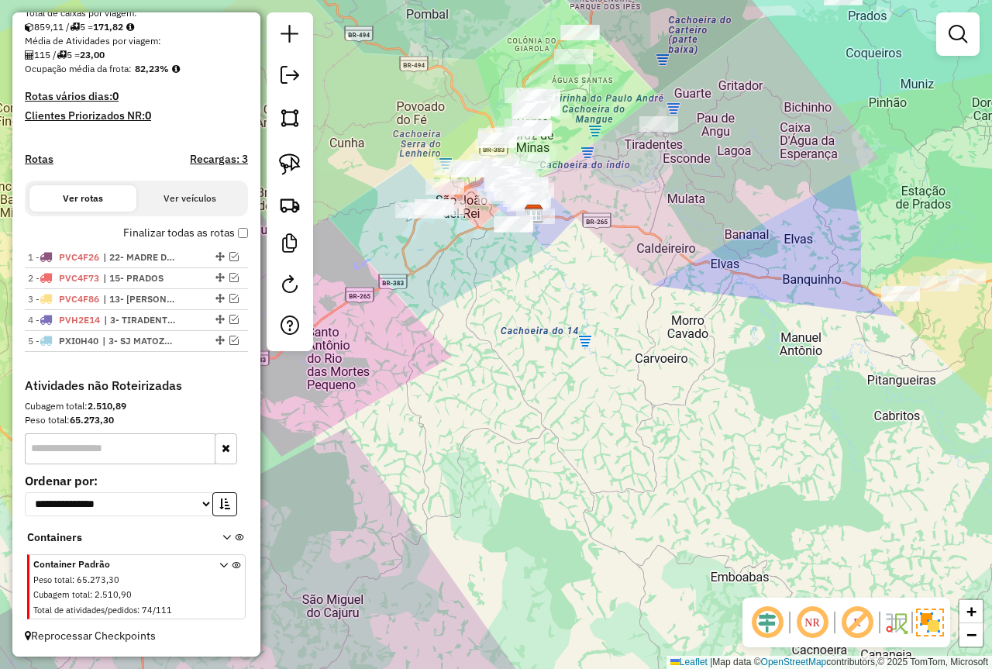
drag, startPoint x: 117, startPoint y: 414, endPoint x: 26, endPoint y: 426, distance: 92.2
click at [26, 426] on div "Peso total: 65.273,30" at bounding box center [136, 420] width 223 height 14
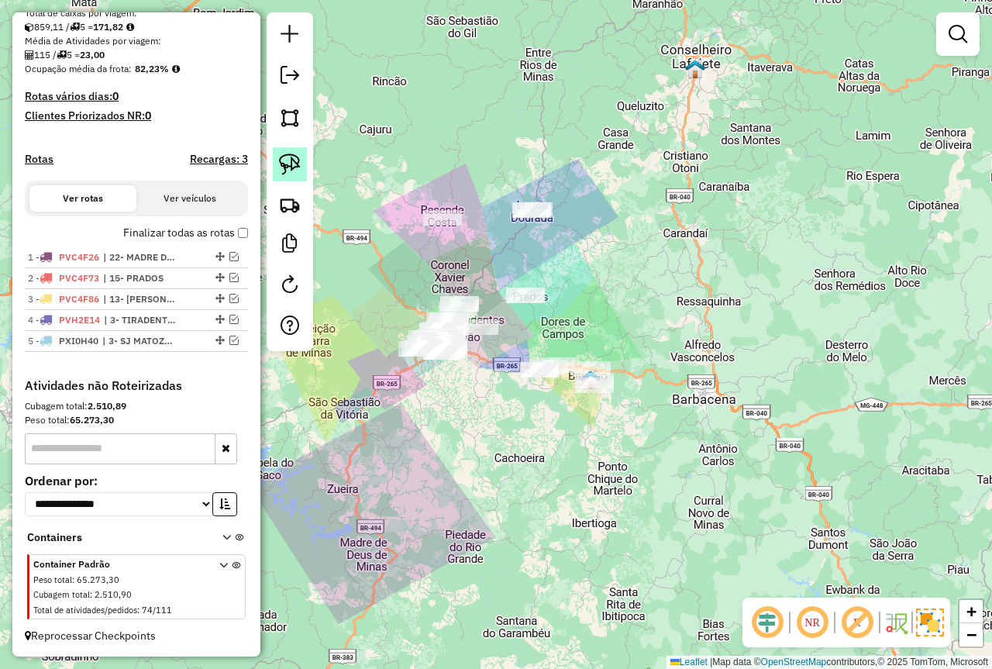
click at [298, 164] on img at bounding box center [290, 165] width 22 height 22
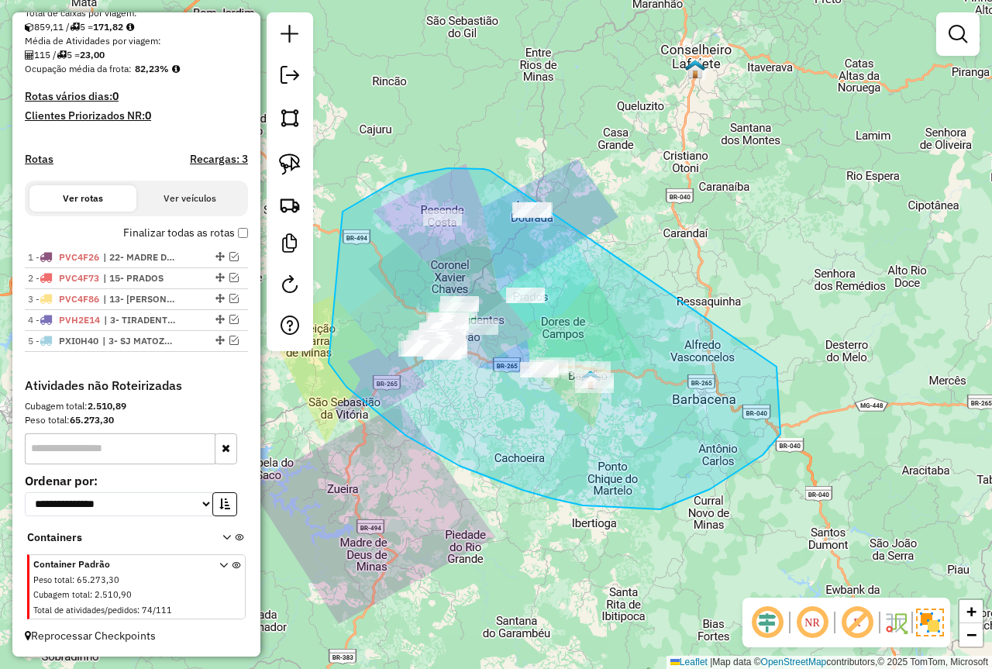
drag, startPoint x: 470, startPoint y: 168, endPoint x: 759, endPoint y: 348, distance: 340.5
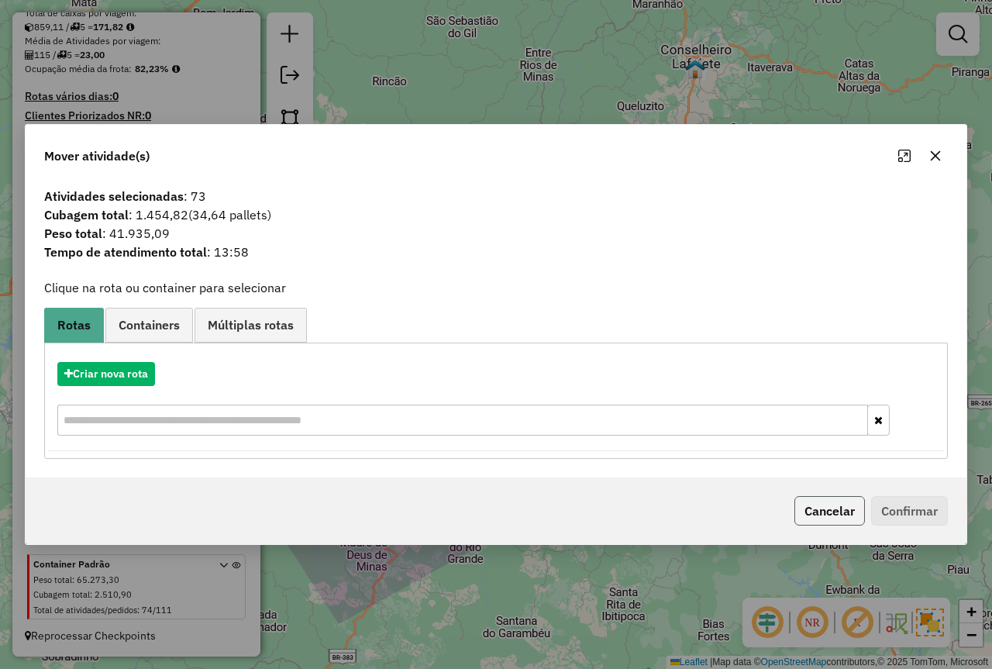
click at [859, 512] on button "Cancelar" at bounding box center [830, 510] width 71 height 29
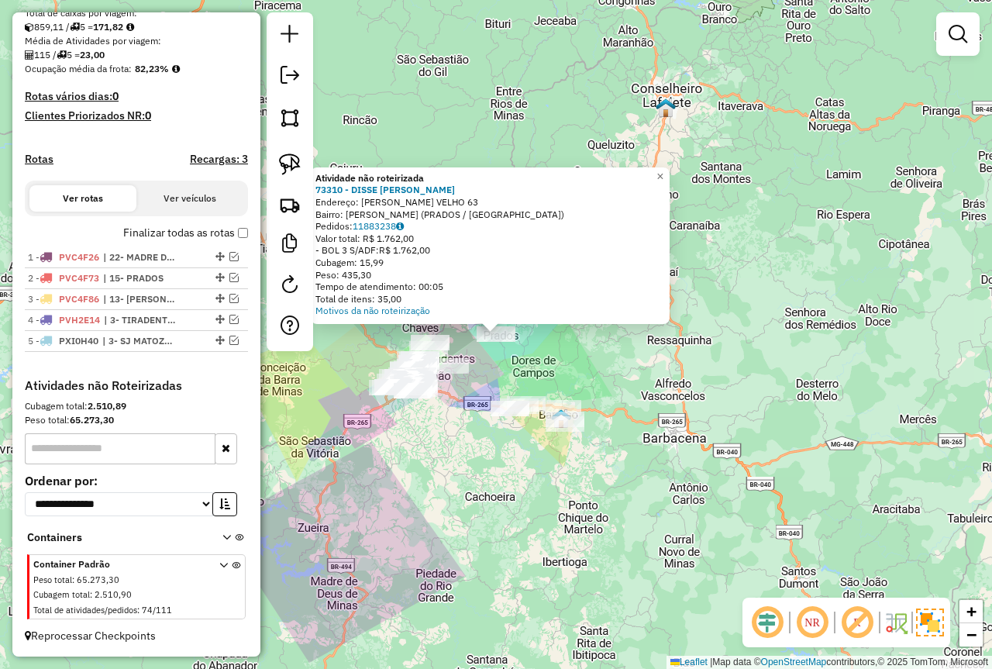
click at [642, 329] on div "Atividade não roteirizada 73310 - DISSE DIEGO Endereço: SEBASTIaO SILVA VELHO 6…" at bounding box center [496, 334] width 992 height 669
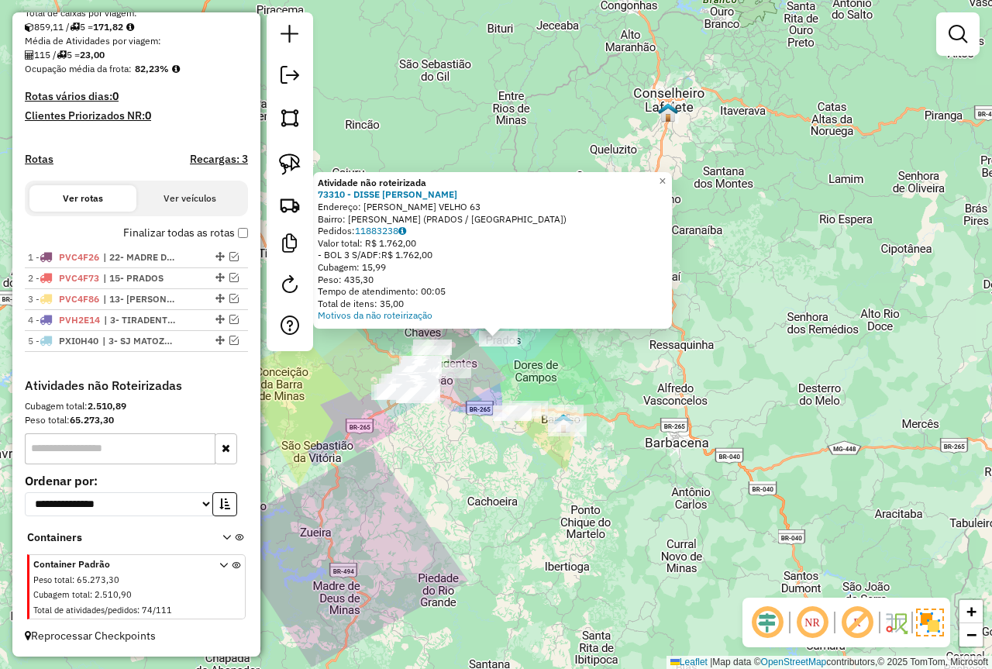
click at [650, 377] on div "Atividade não roteirizada 73310 - DISSE DIEGO Endereço: SEBASTIaO SILVA VELHO 6…" at bounding box center [496, 334] width 992 height 669
drag, startPoint x: 633, startPoint y: 379, endPoint x: 650, endPoint y: 379, distance: 17.1
click at [633, 379] on div "Atividade não roteirizada 73310 - DISSE DIEGO Endereço: SEBASTIaO SILVA VELHO 6…" at bounding box center [496, 334] width 992 height 669
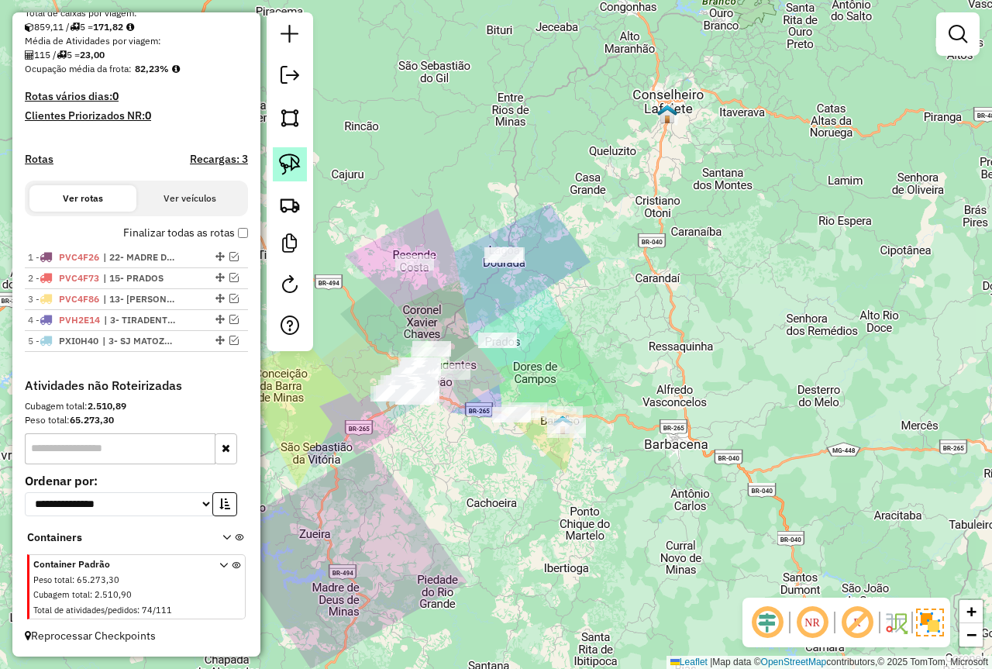
click at [284, 163] on img at bounding box center [290, 165] width 22 height 22
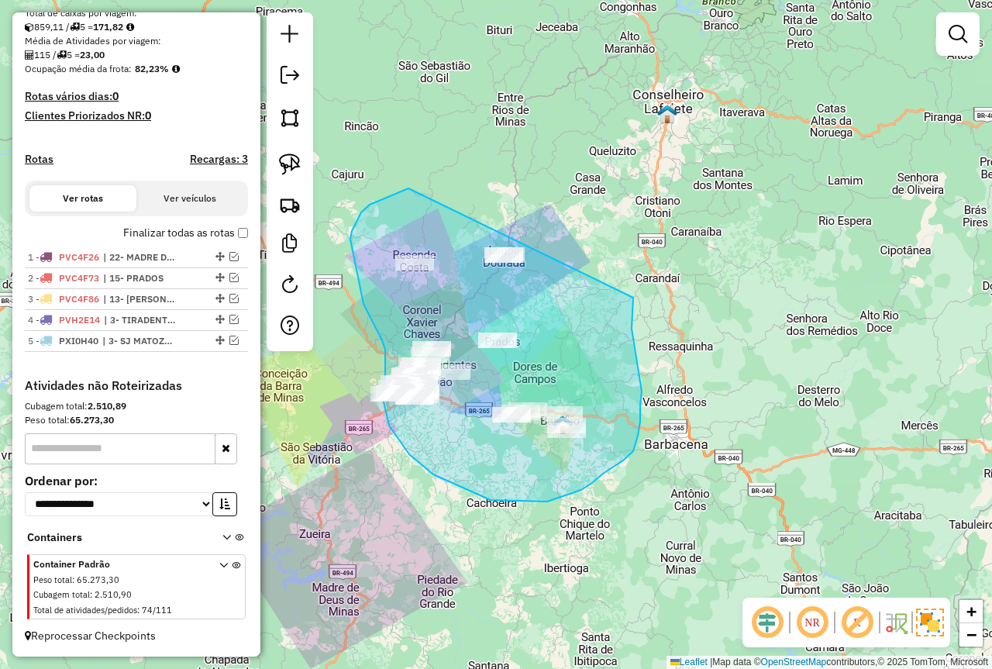
drag, startPoint x: 370, startPoint y: 205, endPoint x: 633, endPoint y: 298, distance: 279.5
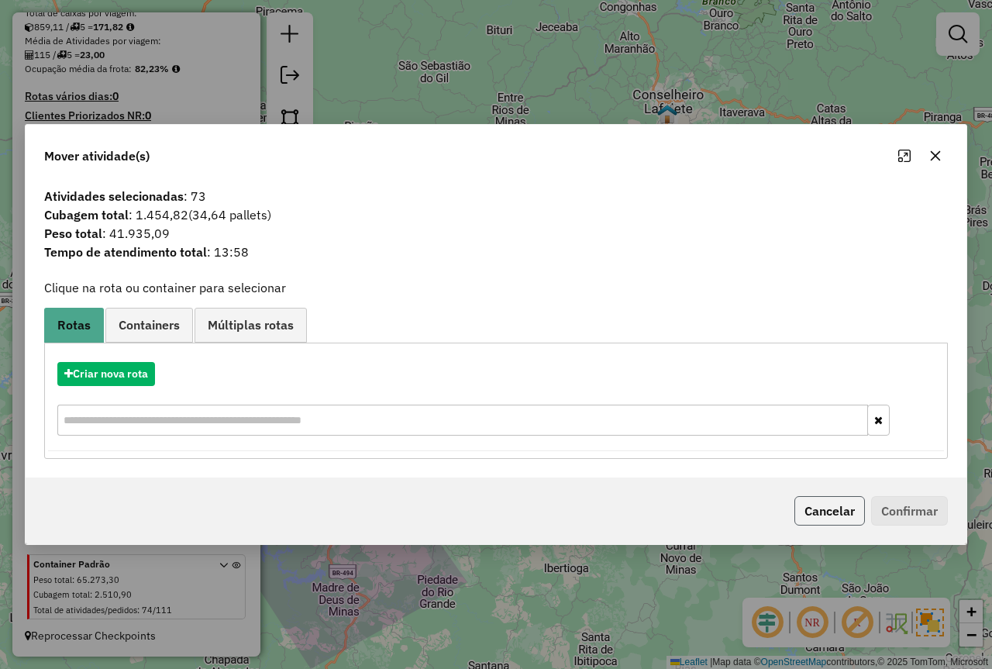
drag, startPoint x: 799, startPoint y: 523, endPoint x: 806, endPoint y: 501, distance: 23.3
click at [801, 519] on button "Cancelar" at bounding box center [830, 510] width 71 height 29
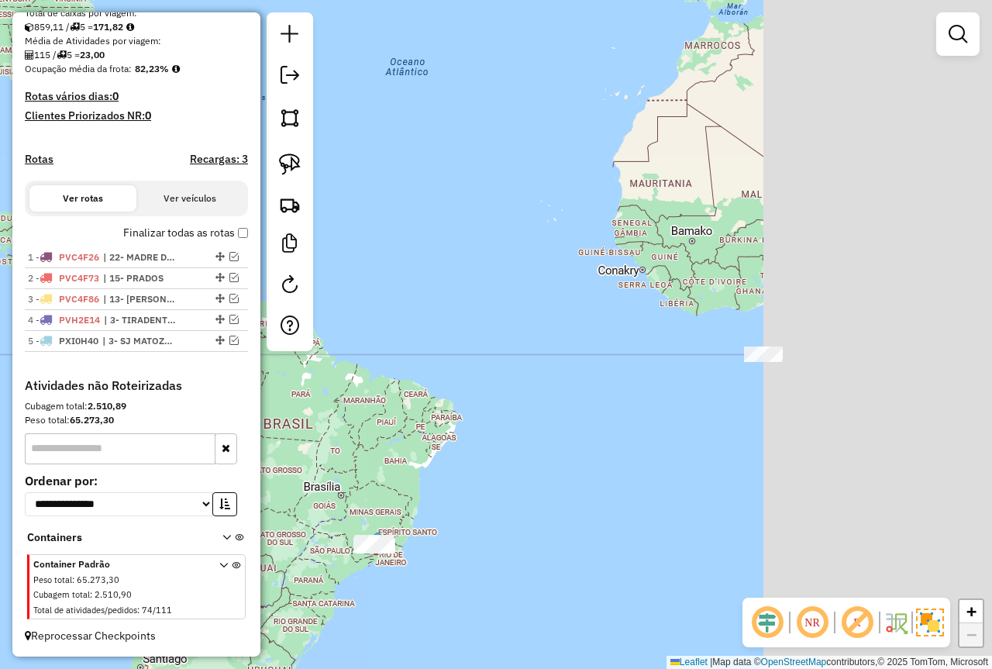
drag, startPoint x: 564, startPoint y: 443, endPoint x: 496, endPoint y: 465, distance: 71.6
click at [496, 465] on div "Janela de atendimento Grade de atendimento Capacidade Transportadoras Veículos …" at bounding box center [496, 334] width 992 height 669
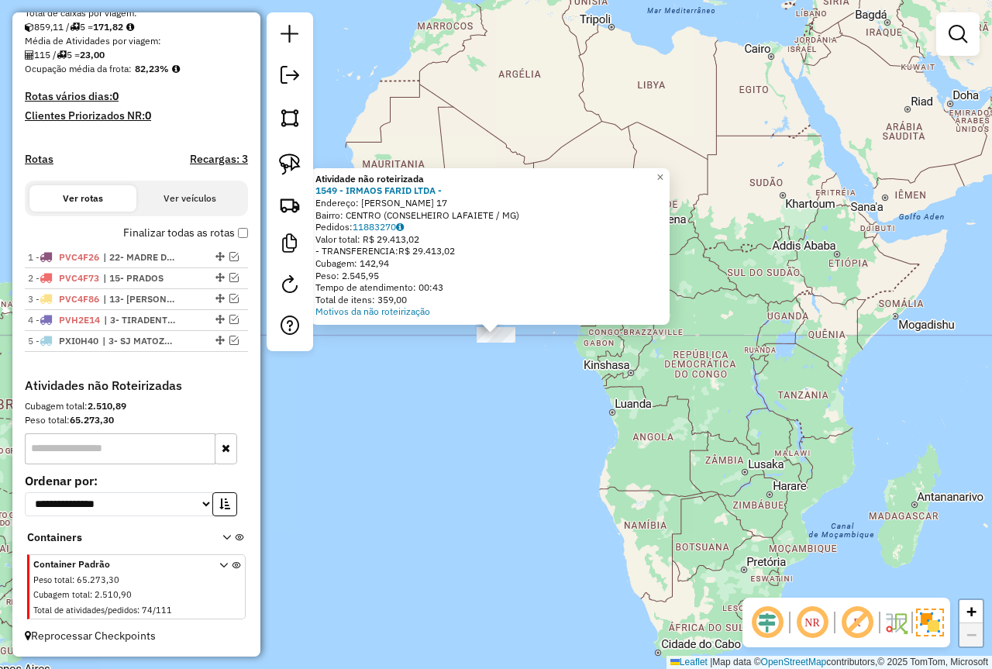
click at [542, 444] on div "Atividade não roteirizada 1549 - IRMAOS FARID LTDA - Endereço: JOSE NICOLAU DE …" at bounding box center [496, 334] width 992 height 669
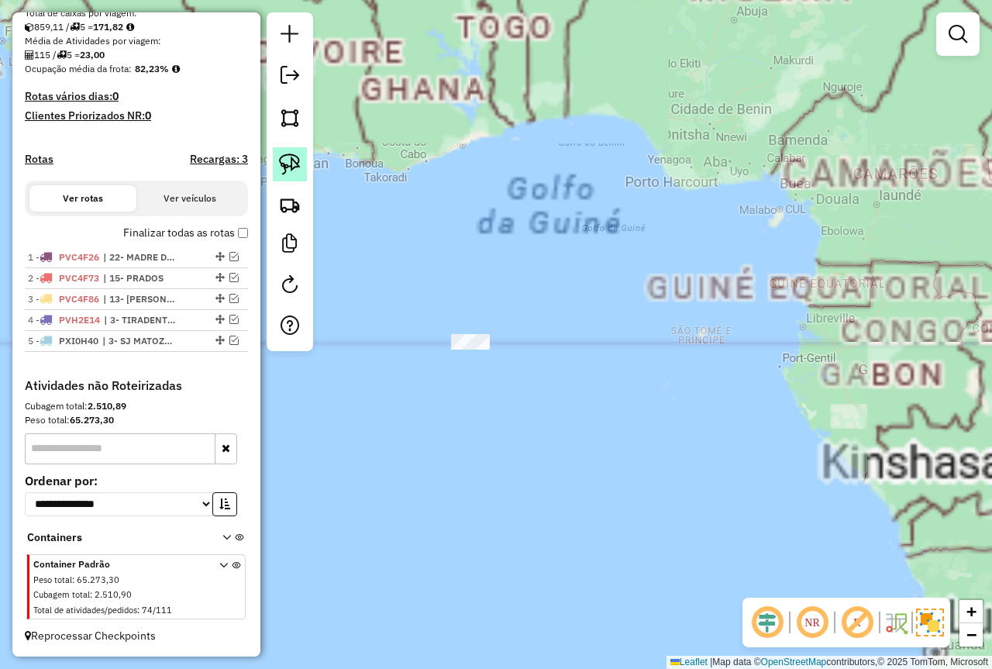
click at [276, 170] on link at bounding box center [290, 164] width 34 height 34
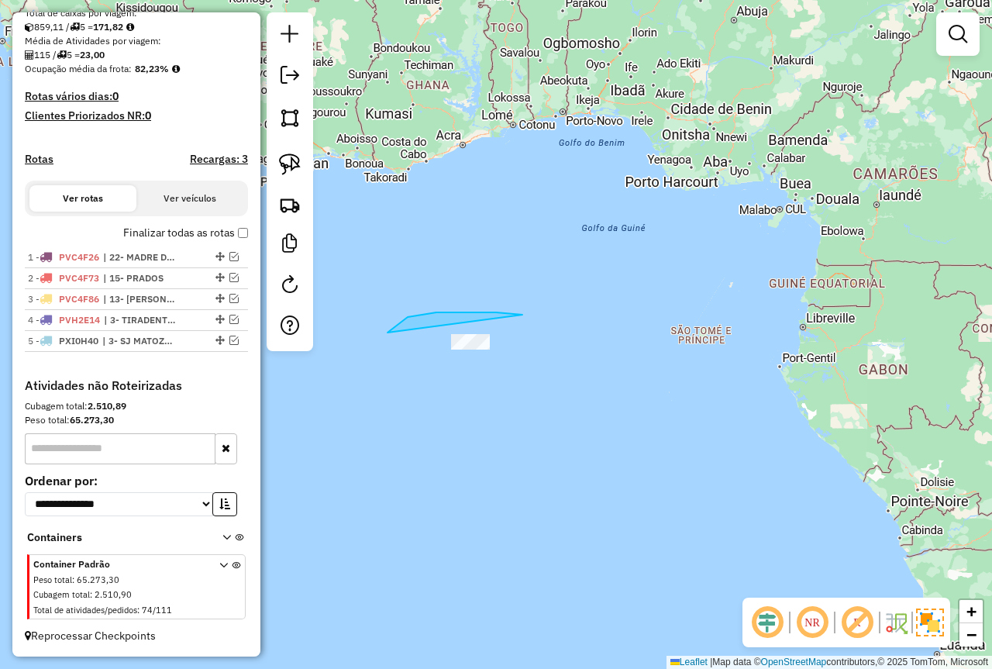
drag, startPoint x: 496, startPoint y: 312, endPoint x: 570, endPoint y: 396, distance: 111.5
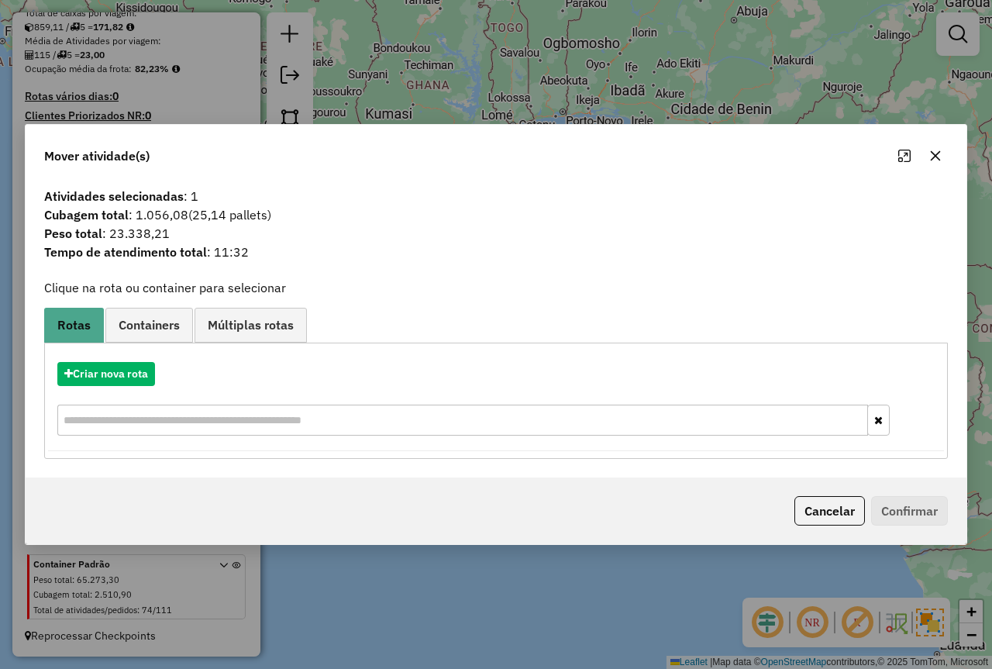
drag, startPoint x: 108, startPoint y: 233, endPoint x: 256, endPoint y: 243, distance: 148.4
click at [256, 243] on div "Atividades selecionadas : 1 Cubagem total : 1.056,08 (25,14 pallets) Peso total…" at bounding box center [496, 229] width 923 height 85
click at [830, 503] on button "Cancelar" at bounding box center [830, 510] width 71 height 29
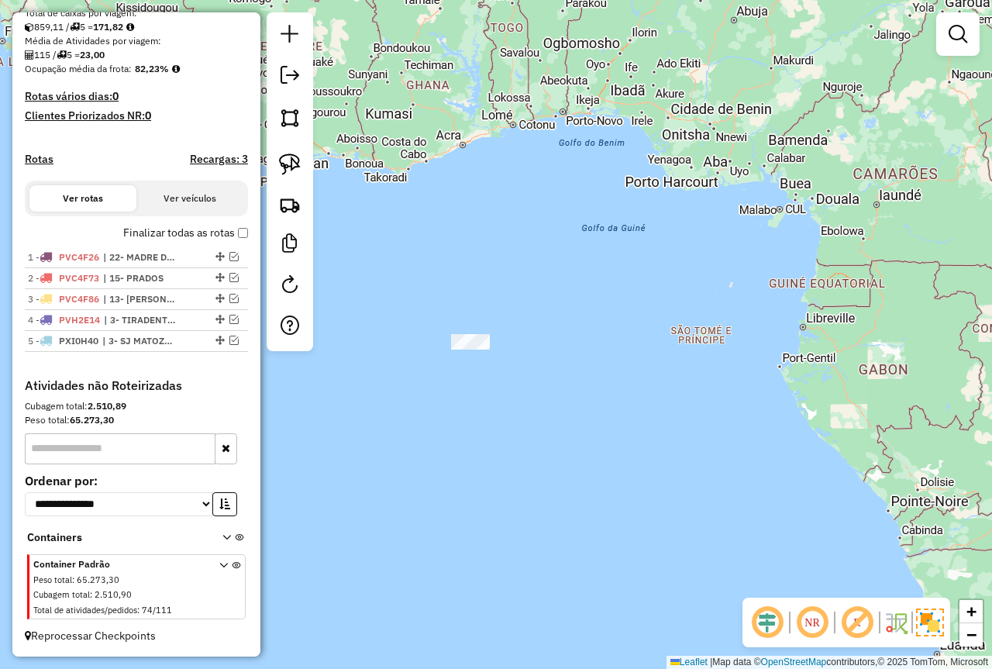
drag, startPoint x: 392, startPoint y: 486, endPoint x: 642, endPoint y: 367, distance: 276.7
click at [642, 367] on div "Janela de atendimento Grade de atendimento Capacidade Transportadoras Veículos …" at bounding box center [496, 334] width 992 height 669
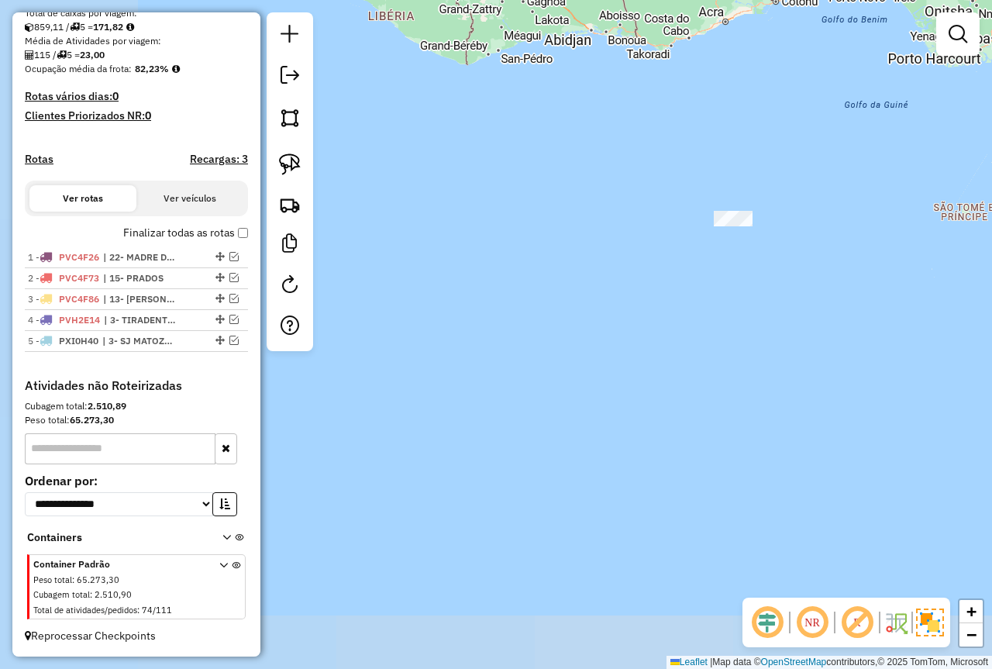
drag, startPoint x: 519, startPoint y: 385, endPoint x: 837, endPoint y: 282, distance: 333.9
click at [837, 282] on div "Janela de atendimento Grade de atendimento Capacidade Transportadoras Veículos …" at bounding box center [496, 334] width 992 height 669
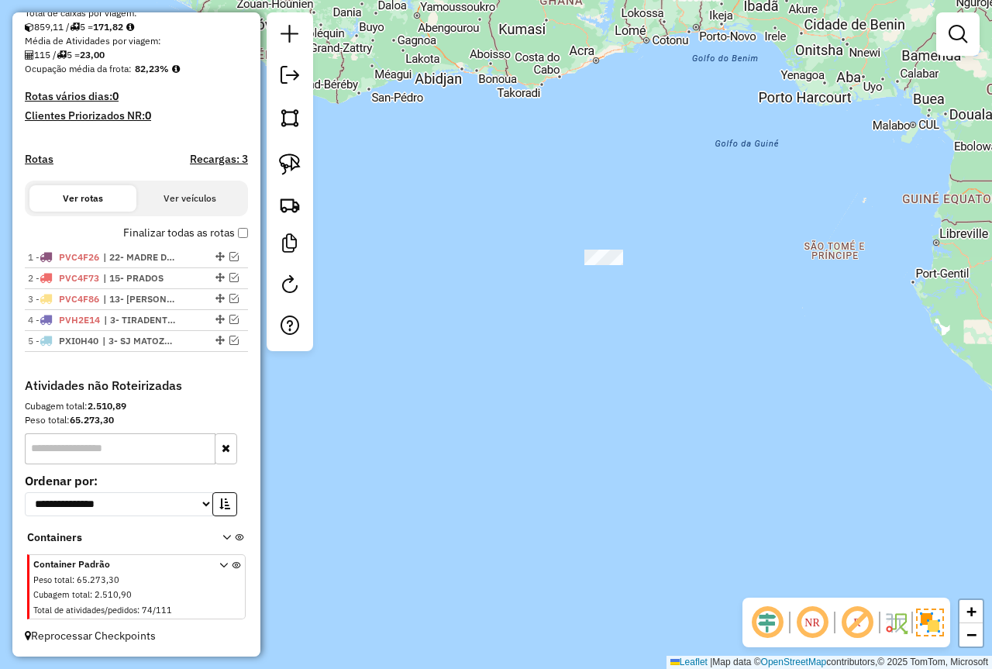
drag, startPoint x: 681, startPoint y: 292, endPoint x: 319, endPoint y: 420, distance: 384.0
click at [319, 420] on div "Janela de atendimento Grade de atendimento Capacidade Transportadoras Veículos …" at bounding box center [496, 334] width 992 height 669
drag, startPoint x: 915, startPoint y: 251, endPoint x: 906, endPoint y: 254, distance: 8.8
click at [912, 250] on div "Janela de atendimento Grade de atendimento Capacidade Transportadoras Veículos …" at bounding box center [496, 334] width 992 height 669
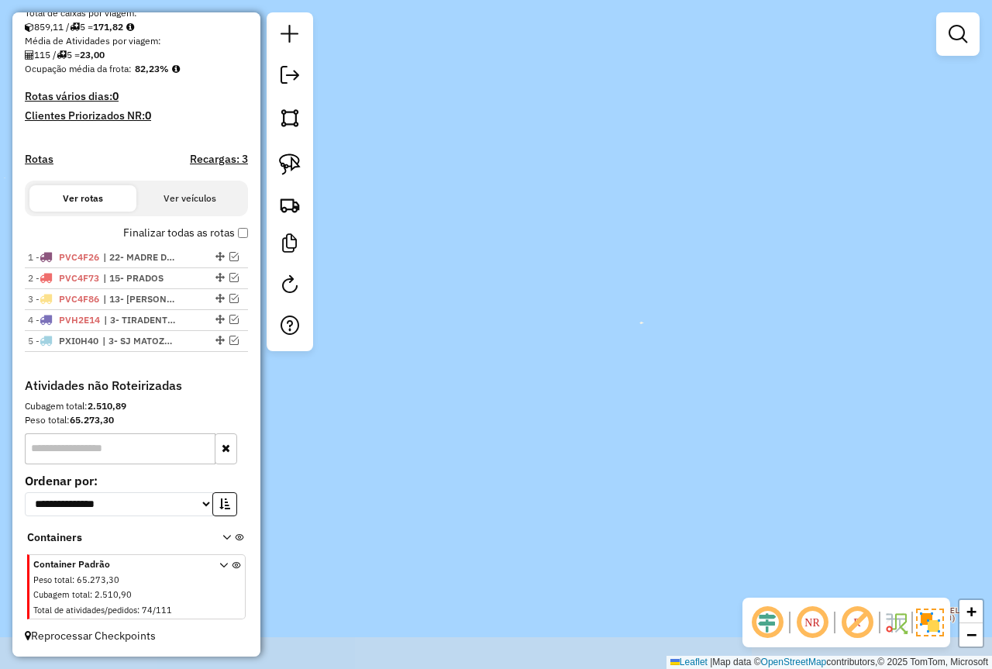
drag, startPoint x: 570, startPoint y: 428, endPoint x: 737, endPoint y: 330, distance: 193.9
click at [840, 250] on div "Janela de atendimento Grade de atendimento Capacidade Transportadoras Veículos …" at bounding box center [496, 334] width 992 height 669
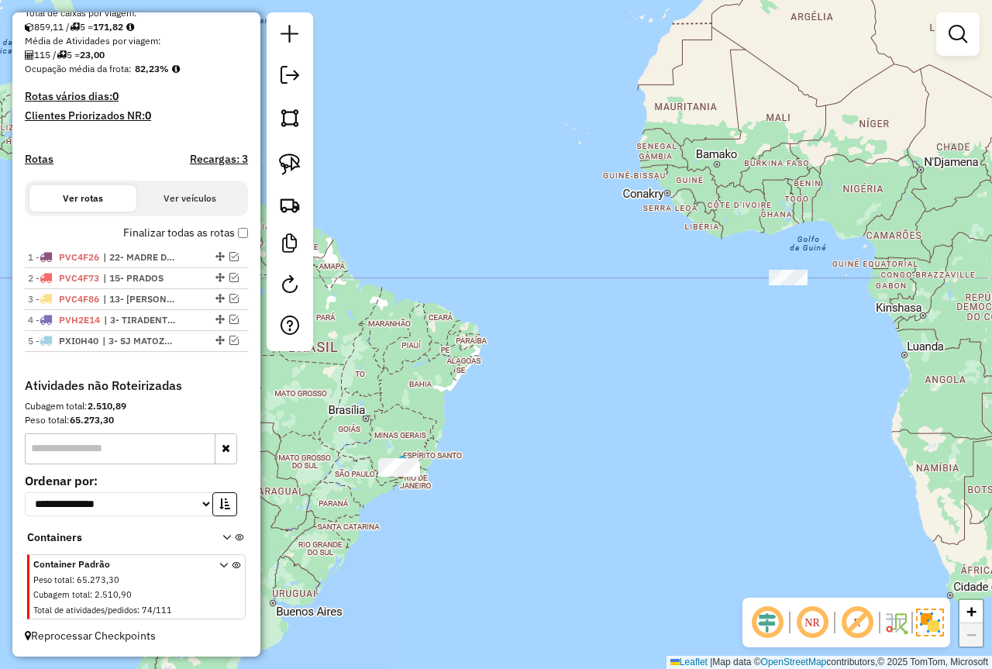
drag, startPoint x: 594, startPoint y: 398, endPoint x: 664, endPoint y: 363, distance: 78.0
click at [664, 363] on div "Janela de atendimento Grade de atendimento Capacidade Transportadoras Veículos …" at bounding box center [496, 334] width 992 height 669
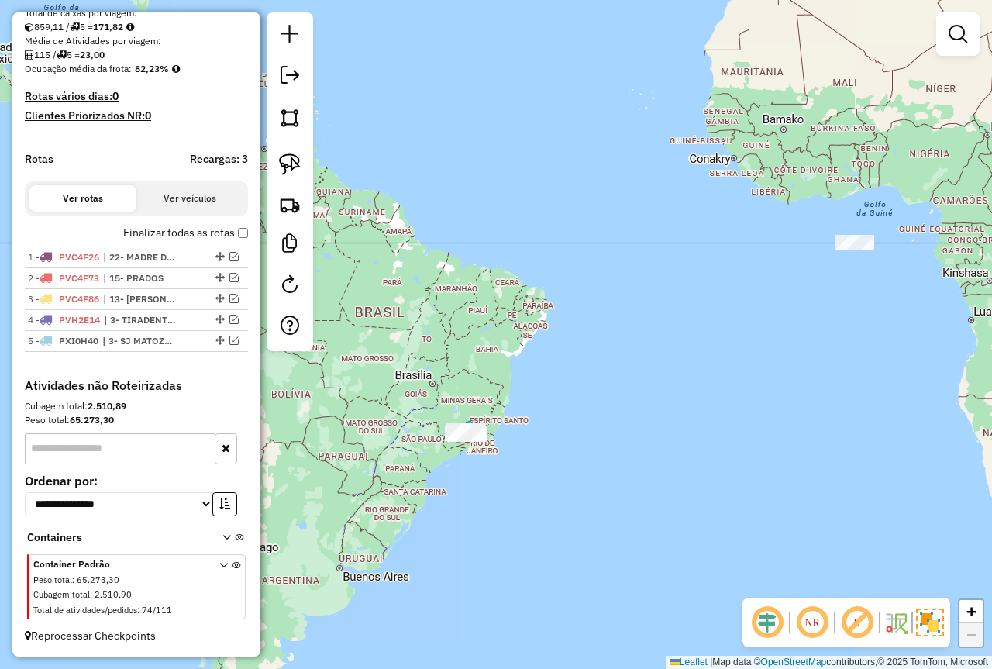
drag, startPoint x: 793, startPoint y: 270, endPoint x: 756, endPoint y: 281, distance: 39.0
click at [756, 281] on div "Janela de atendimento Grade de atendimento Capacidade Transportadoras Veículos …" at bounding box center [496, 334] width 992 height 669
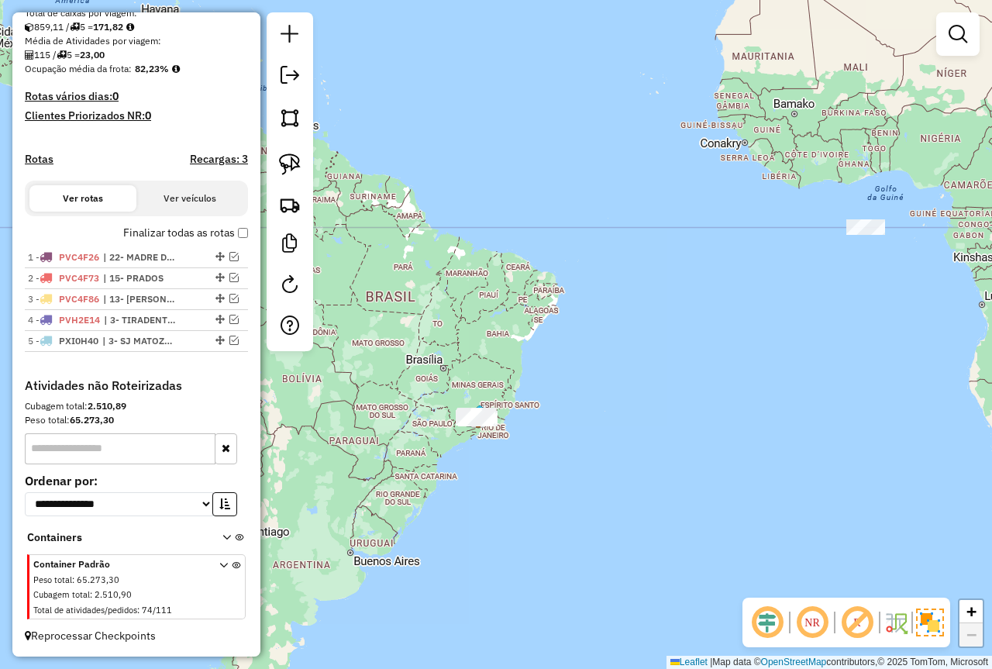
drag, startPoint x: 674, startPoint y: 365, endPoint x: 781, endPoint y: 287, distance: 132.6
click at [804, 269] on div "Janela de atendimento Grade de atendimento Capacidade Transportadoras Veículos …" at bounding box center [496, 334] width 992 height 669
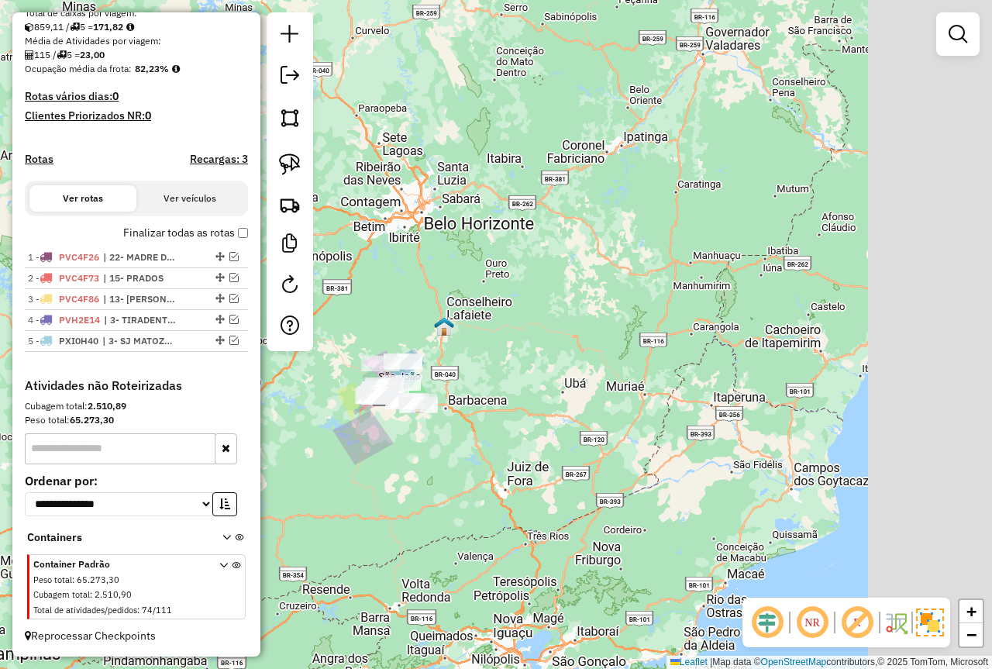
drag, startPoint x: 826, startPoint y: 232, endPoint x: 594, endPoint y: 350, distance: 260.7
click at [338, 440] on div "Janela de atendimento Grade de atendimento Capacidade Transportadoras Veículos …" at bounding box center [496, 334] width 992 height 669
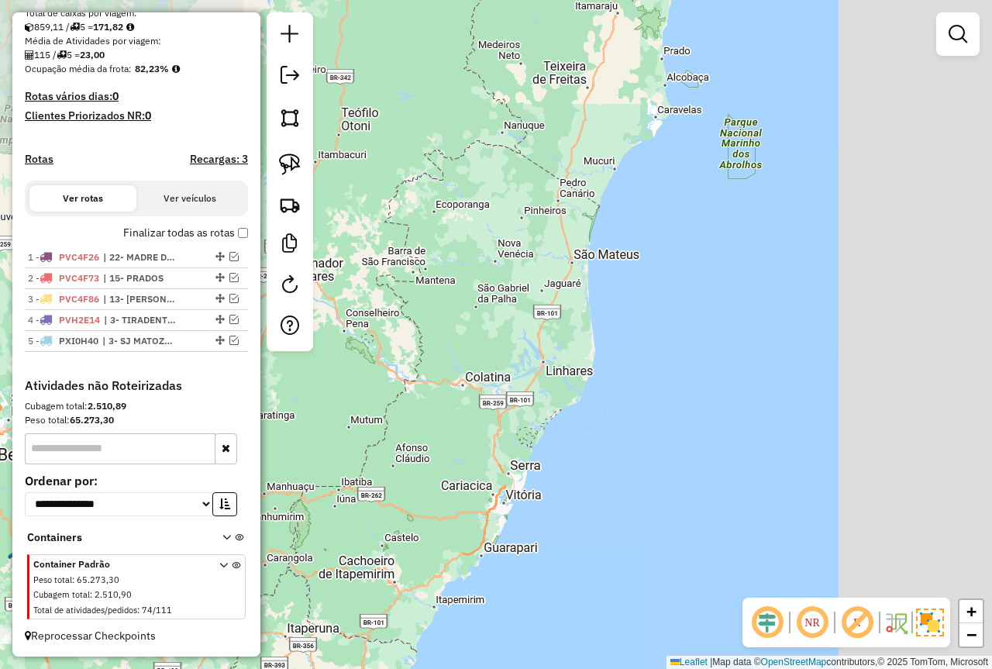
drag, startPoint x: 590, startPoint y: 329, endPoint x: 400, endPoint y: 449, distance: 224.8
click at [386, 453] on div "Janela de atendimento Grade de atendimento Capacidade Transportadoras Veículos …" at bounding box center [496, 334] width 992 height 669
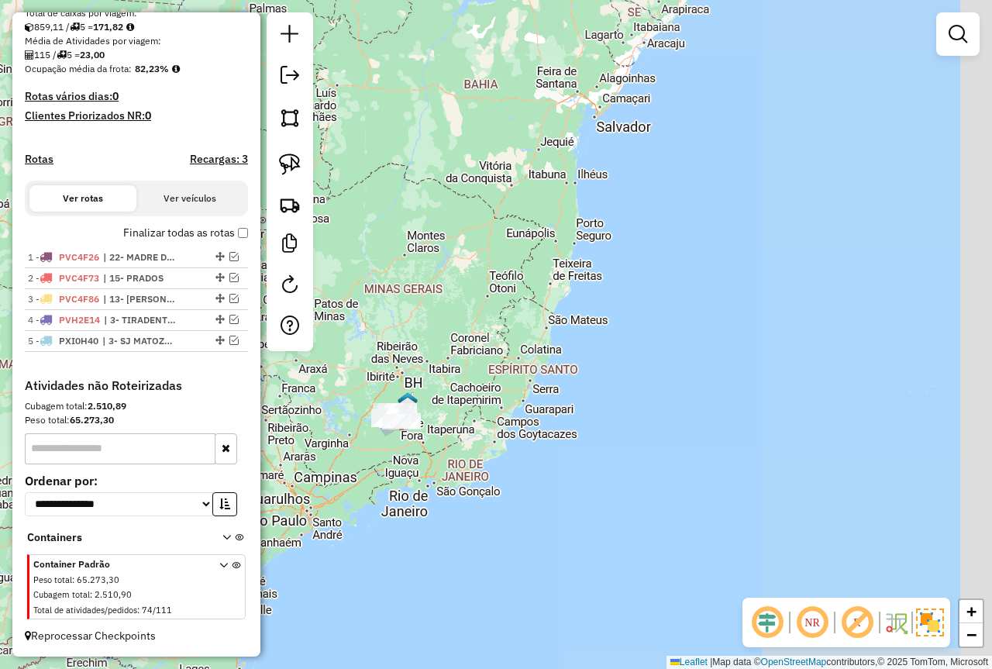
drag, startPoint x: 691, startPoint y: 329, endPoint x: 632, endPoint y: 360, distance: 66.2
click at [515, 406] on div "Janela de atendimento Grade de atendimento Capacidade Transportadoras Veículos …" at bounding box center [496, 334] width 992 height 669
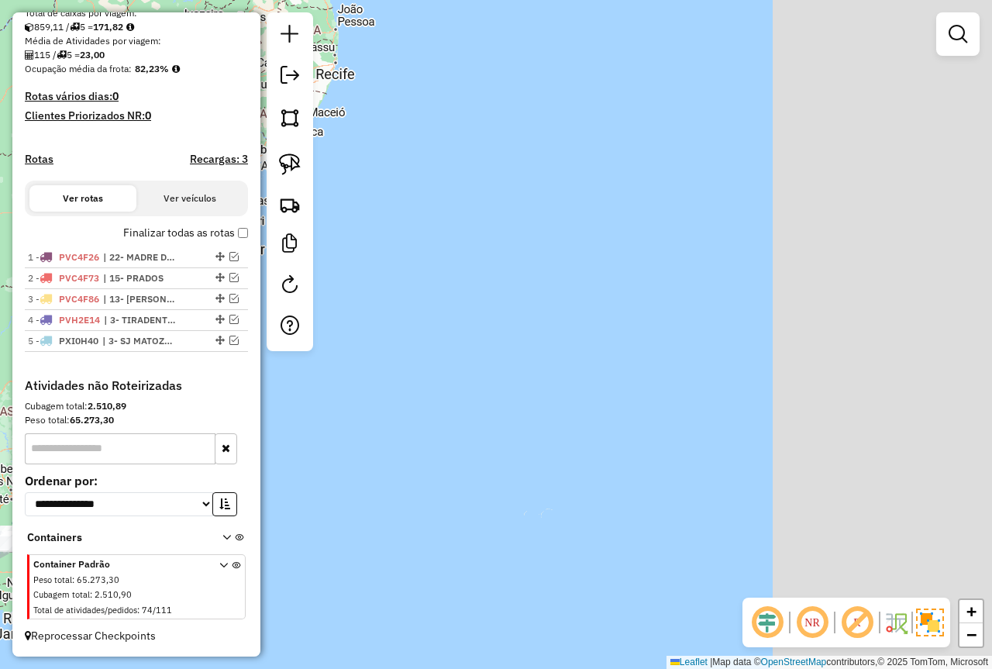
drag, startPoint x: 602, startPoint y: 302, endPoint x: 362, endPoint y: 419, distance: 267.0
click at [361, 419] on div "Janela de atendimento Grade de atendimento Capacidade Transportadoras Veículos …" at bounding box center [496, 334] width 992 height 669
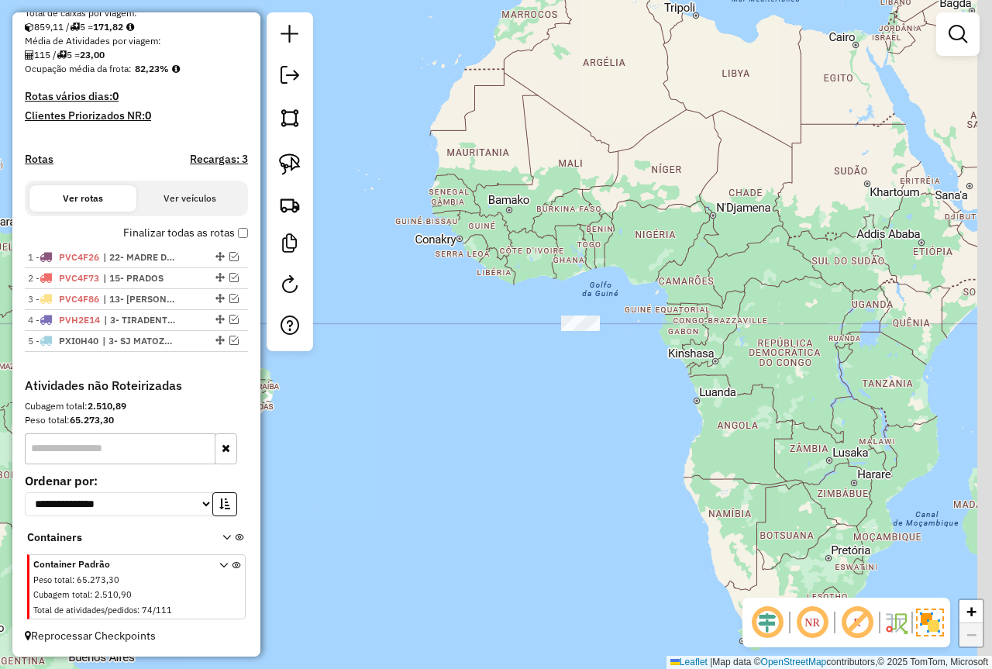
drag, startPoint x: 568, startPoint y: 321, endPoint x: 438, endPoint y: 408, distance: 156.5
click at [438, 412] on div "Janela de atendimento Grade de atendimento Capacidade Transportadoras Veículos …" at bounding box center [496, 334] width 992 height 669
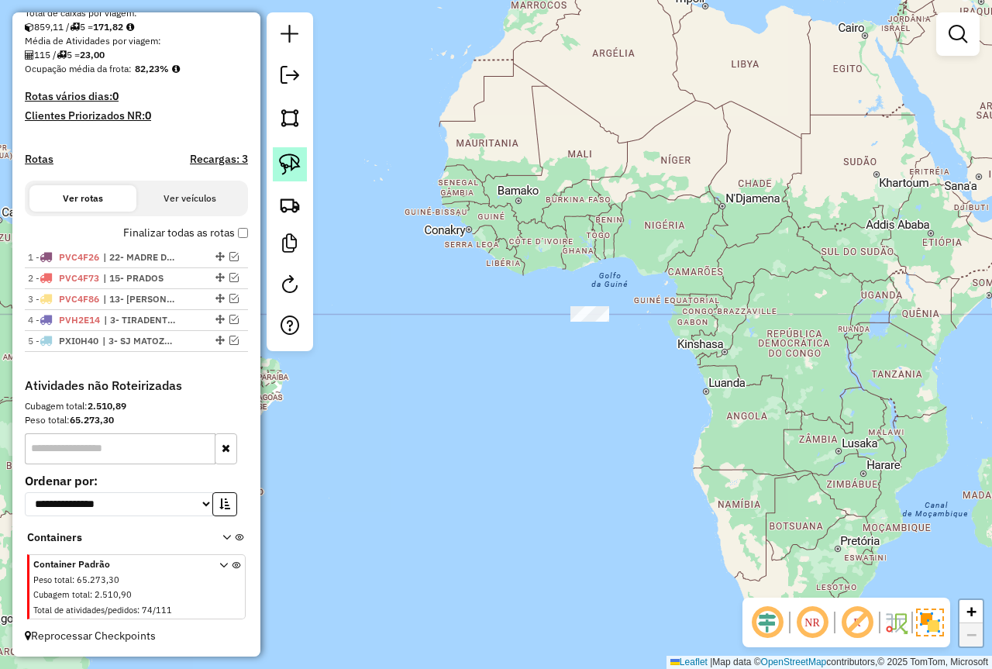
click at [297, 167] on img at bounding box center [290, 165] width 22 height 22
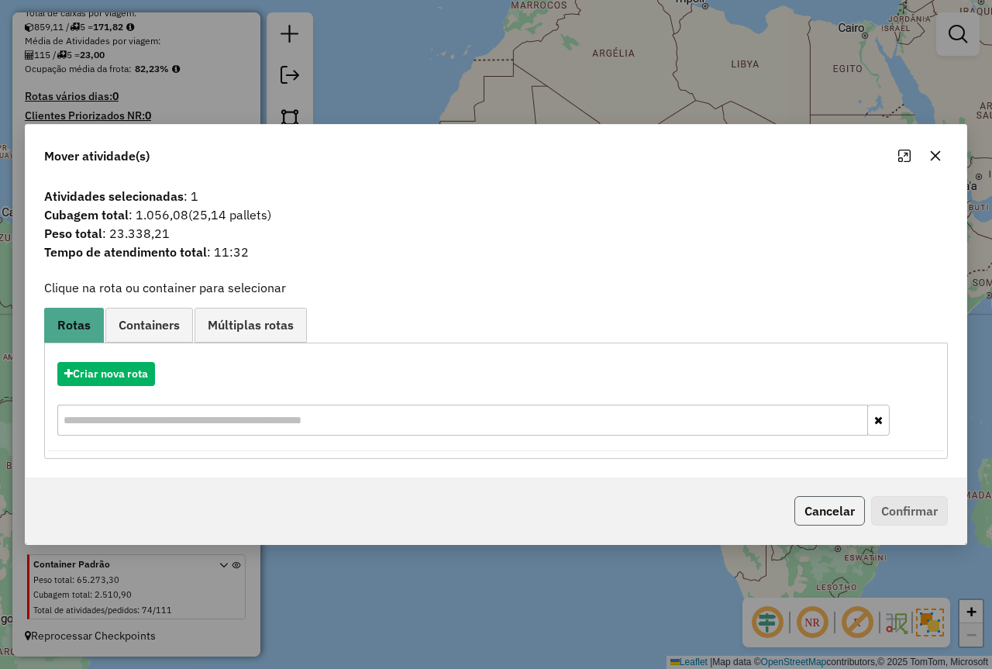
click at [804, 504] on button "Cancelar" at bounding box center [830, 510] width 71 height 29
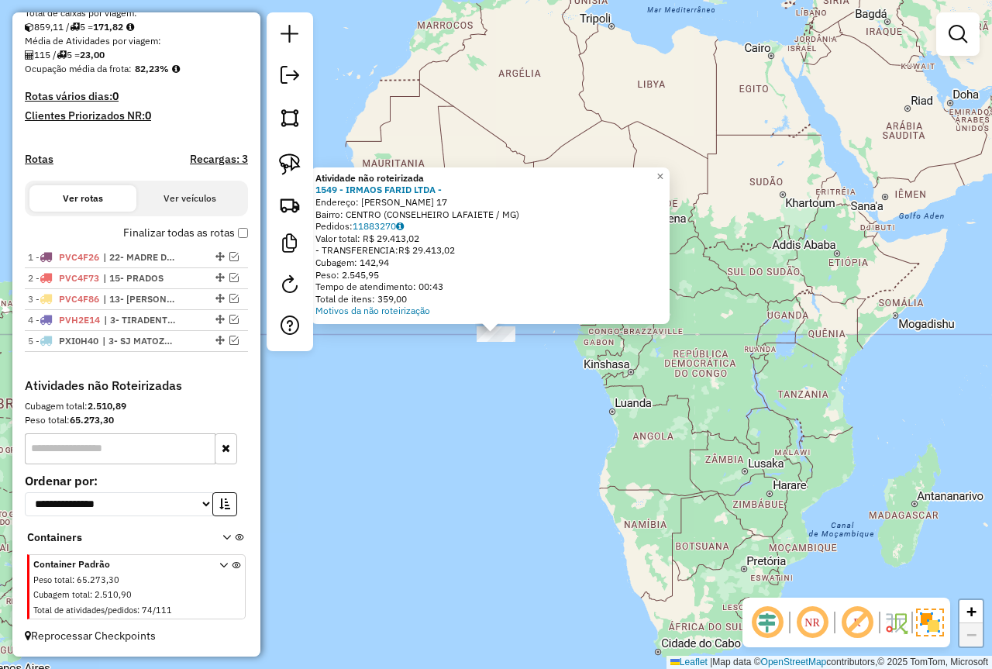
click at [463, 409] on div "Atividade não roteirizada 1549 - IRMAOS FARID LTDA - Endereço: JOSE NICOLAU DE …" at bounding box center [496, 334] width 992 height 669
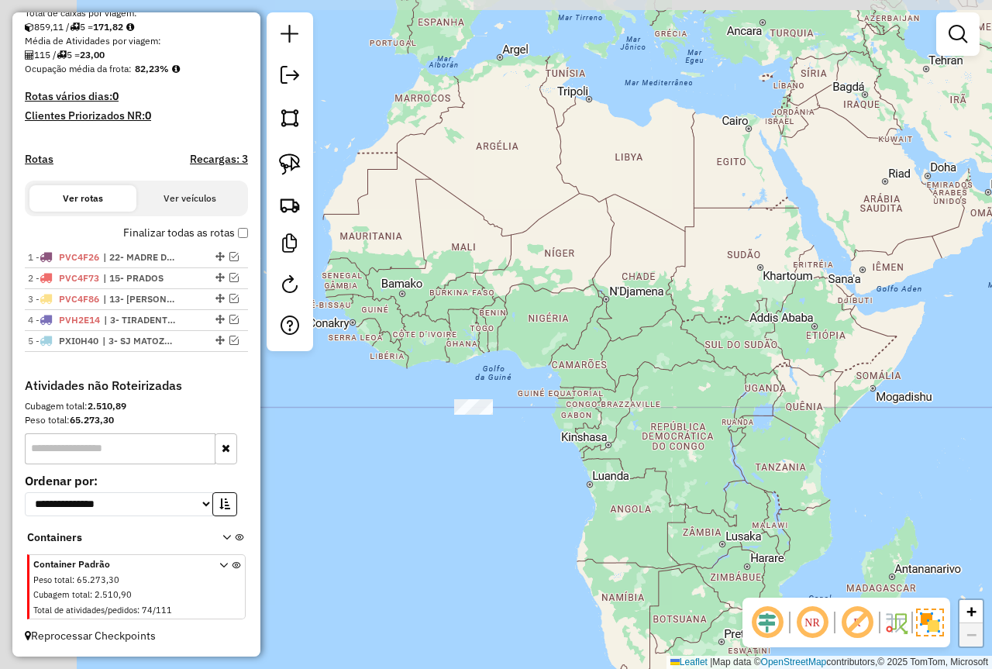
drag, startPoint x: 381, startPoint y: 528, endPoint x: 870, endPoint y: 278, distance: 548.5
click at [875, 279] on div "Janela de atendimento Grade de atendimento Capacidade Transportadoras Veículos …" at bounding box center [496, 334] width 992 height 669
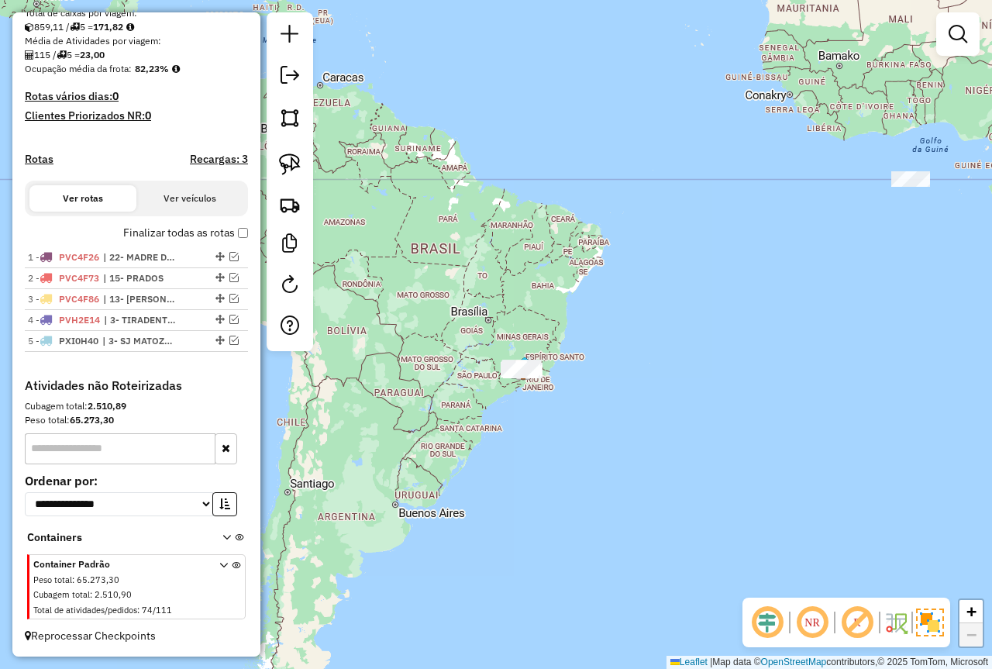
drag, startPoint x: 624, startPoint y: 388, endPoint x: 636, endPoint y: 387, distance: 11.7
click at [637, 387] on div "Janela de atendimento Grade de atendimento Capacidade Transportadoras Veículos …" at bounding box center [496, 334] width 992 height 669
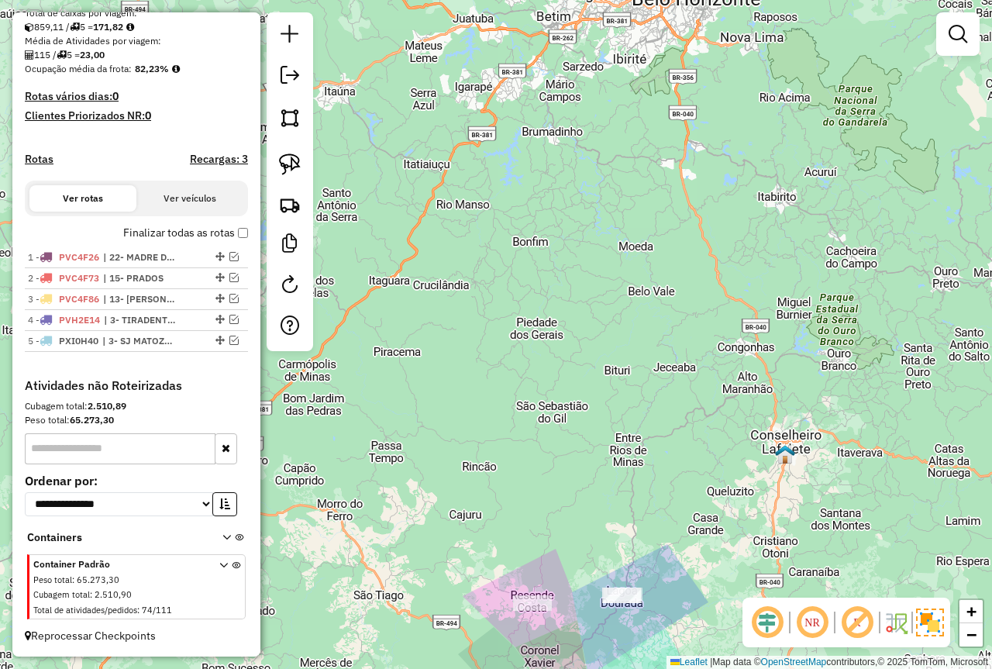
drag, startPoint x: 564, startPoint y: 571, endPoint x: 550, endPoint y: 412, distance: 159.5
click at [550, 412] on div "Janela de atendimento Grade de atendimento Capacidade Transportadoras Veículos …" at bounding box center [496, 334] width 992 height 669
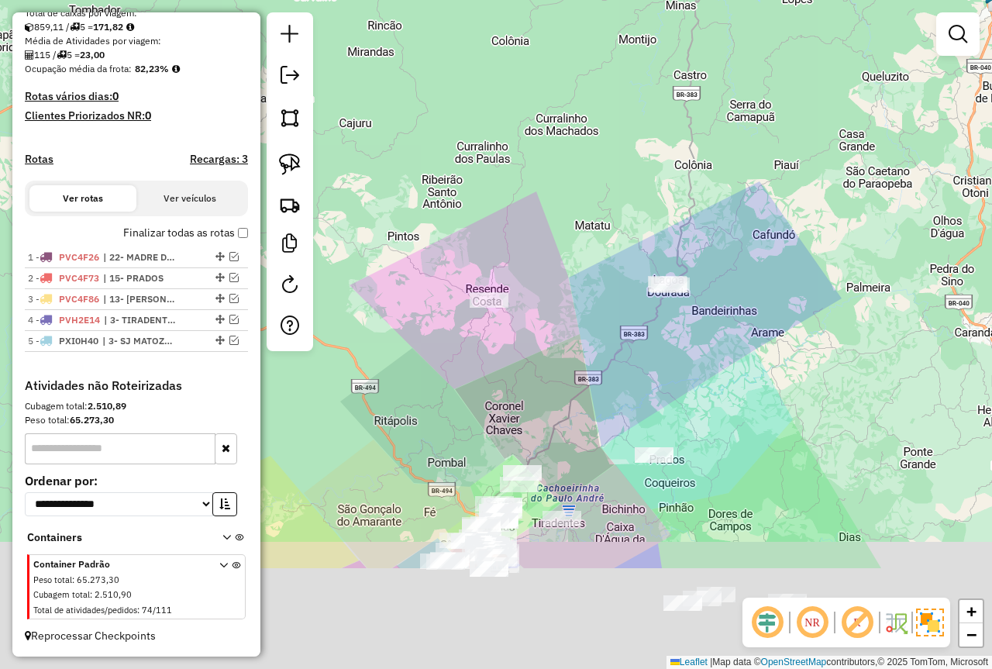
drag, startPoint x: 558, startPoint y: 505, endPoint x: 536, endPoint y: 312, distance: 194.3
click at [536, 312] on div "Janela de atendimento Grade de atendimento Capacidade Transportadoras Veículos …" at bounding box center [496, 334] width 992 height 669
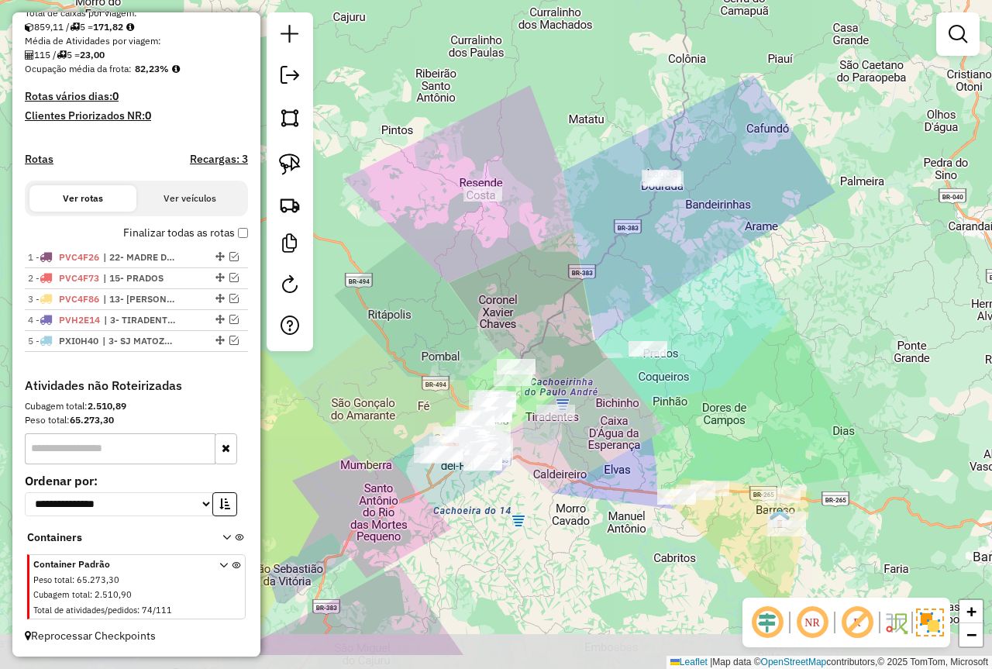
drag, startPoint x: 538, startPoint y: 428, endPoint x: 533, endPoint y: 347, distance: 81.5
click at [533, 347] on div "Janela de atendimento Grade de atendimento Capacidade Transportadoras Veículos …" at bounding box center [496, 334] width 992 height 669
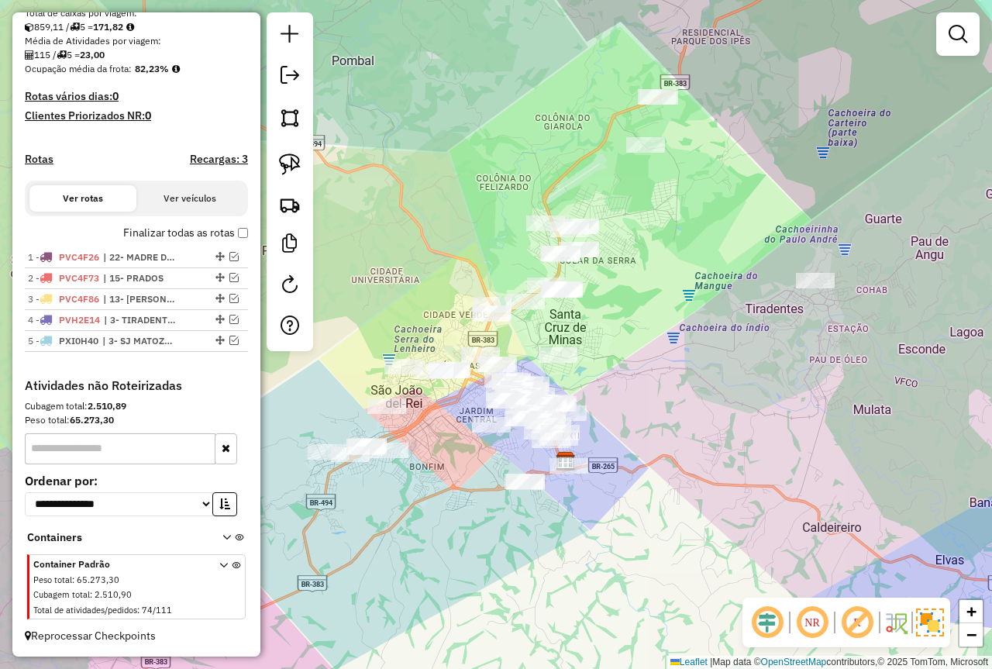
drag, startPoint x: 646, startPoint y: 302, endPoint x: 616, endPoint y: 340, distance: 47.9
click at [616, 340] on div "Janela de atendimento Grade de atendimento Capacidade Transportadoras Veículos …" at bounding box center [496, 334] width 992 height 669
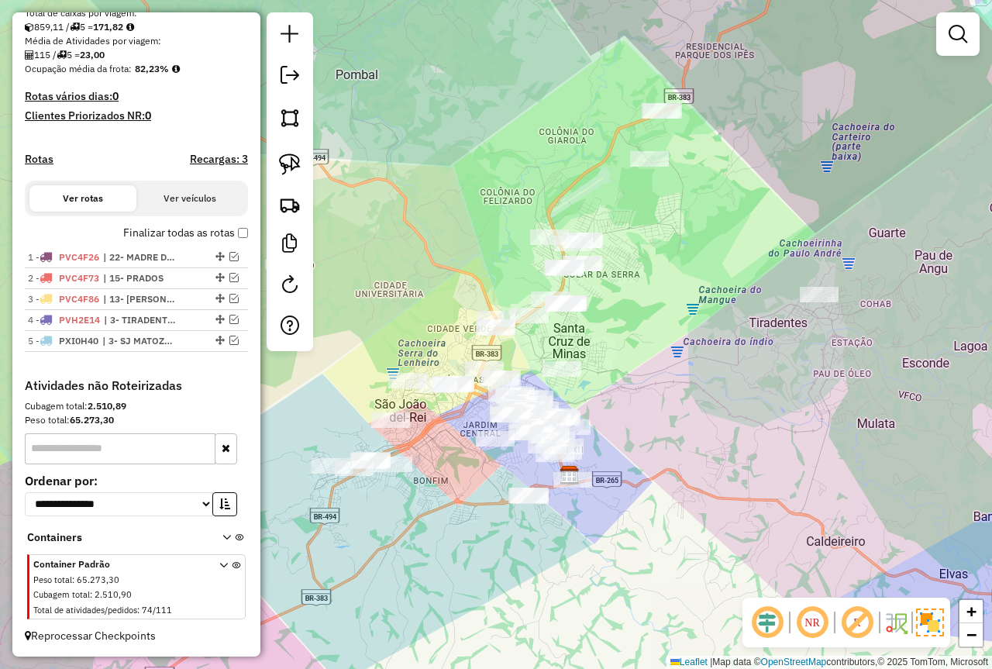
drag, startPoint x: 295, startPoint y: 168, endPoint x: 325, endPoint y: 178, distance: 31.6
click at [294, 168] on img at bounding box center [290, 165] width 22 height 22
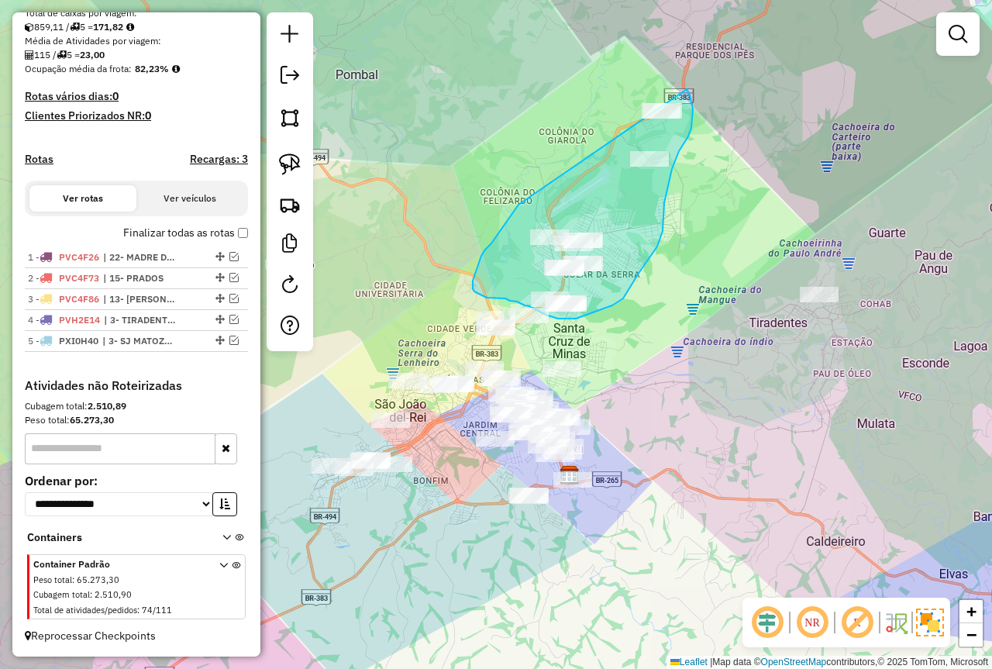
drag, startPoint x: 516, startPoint y: 209, endPoint x: 642, endPoint y: 98, distance: 167.0
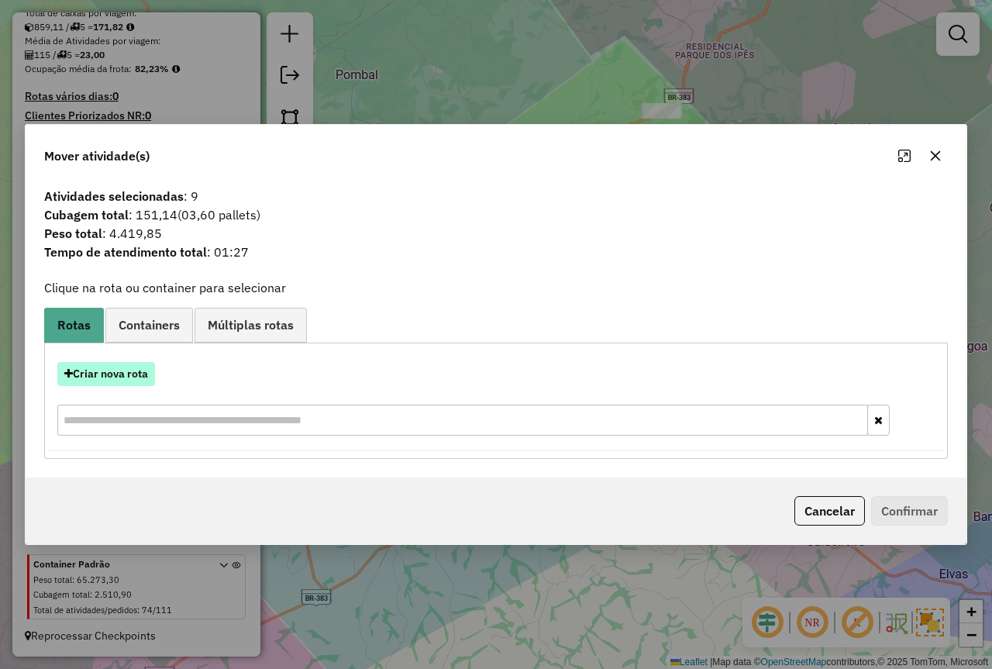
click at [132, 374] on button "Criar nova rota" at bounding box center [106, 374] width 98 height 24
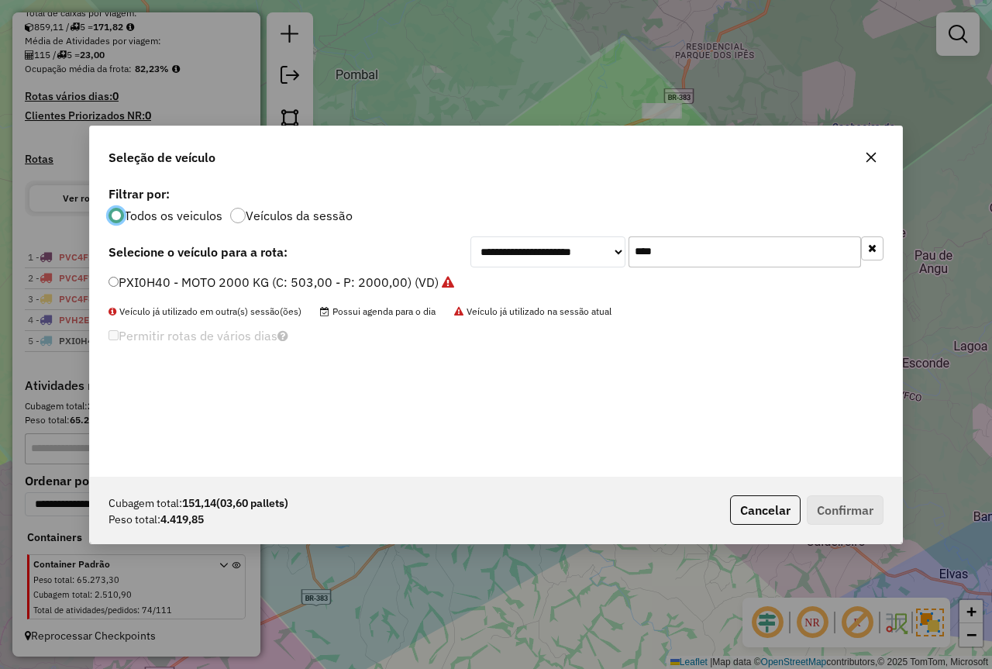
scroll to position [9, 5]
drag, startPoint x: 687, startPoint y: 247, endPoint x: 480, endPoint y: 273, distance: 208.7
click at [492, 276] on div "**********" at bounding box center [496, 329] width 812 height 295
type input "***"
click at [208, 296] on div "TET4H42 - 8 BAIAS - 7000 (C: 336,00 - P: 7000,00) (VD)" at bounding box center [496, 289] width 794 height 31
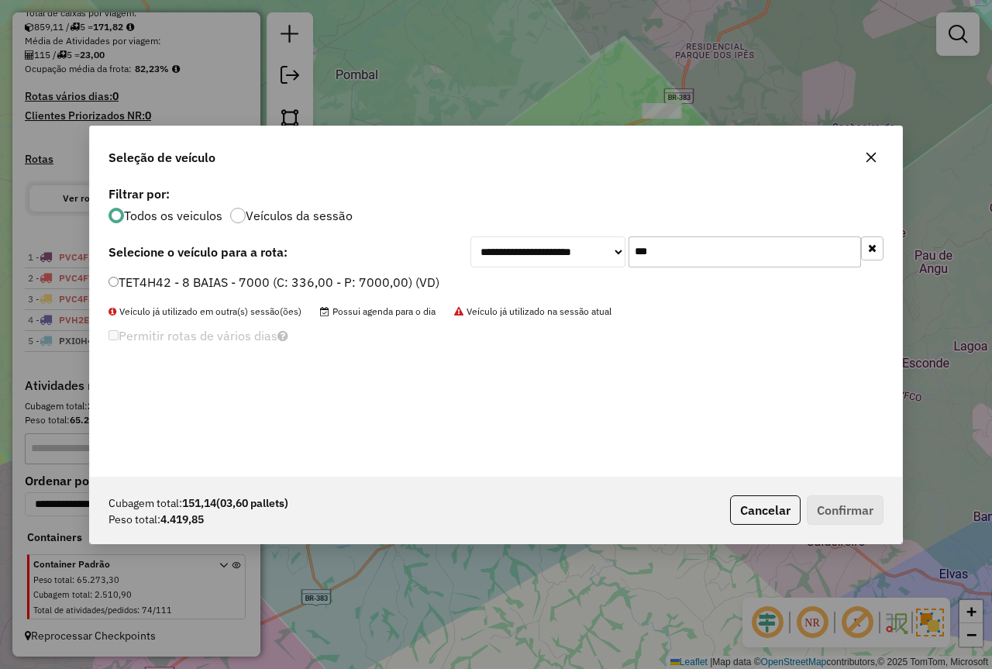
click at [195, 286] on label "TET4H42 - 8 BAIAS - 7000 (C: 336,00 - P: 7000,00) (VD)" at bounding box center [274, 282] width 331 height 19
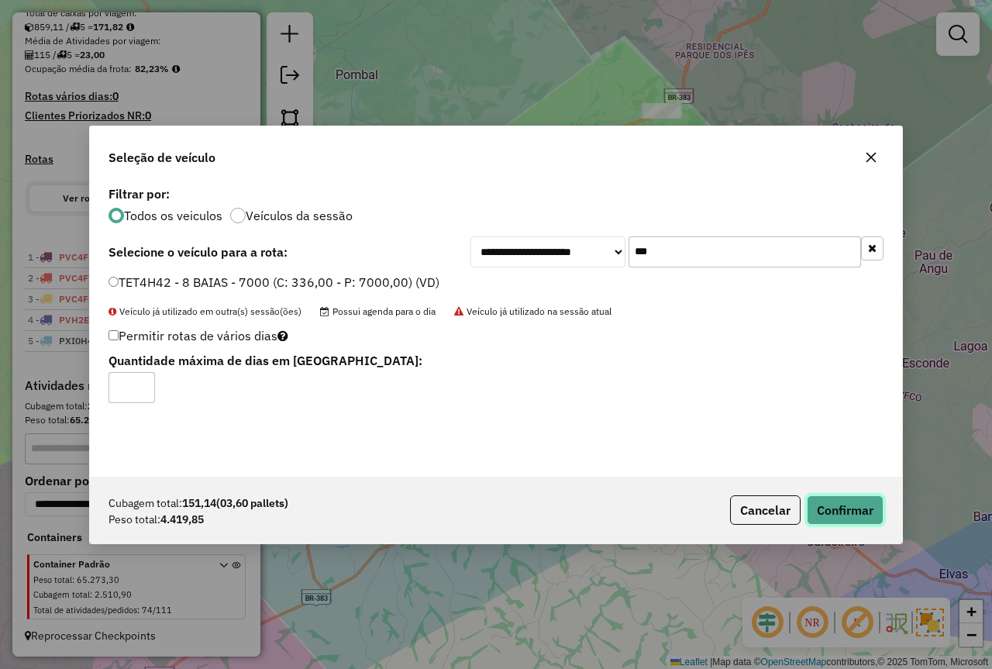
drag, startPoint x: 826, startPoint y: 505, endPoint x: 840, endPoint y: 515, distance: 17.4
click at [827, 506] on button "Confirmar" at bounding box center [845, 509] width 77 height 29
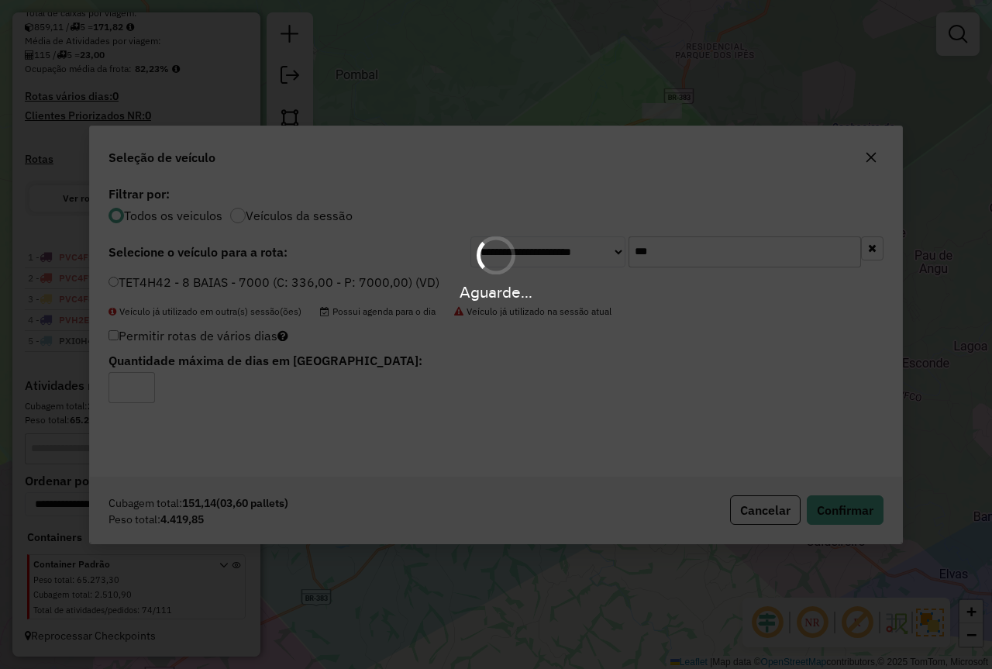
scroll to position [412, 0]
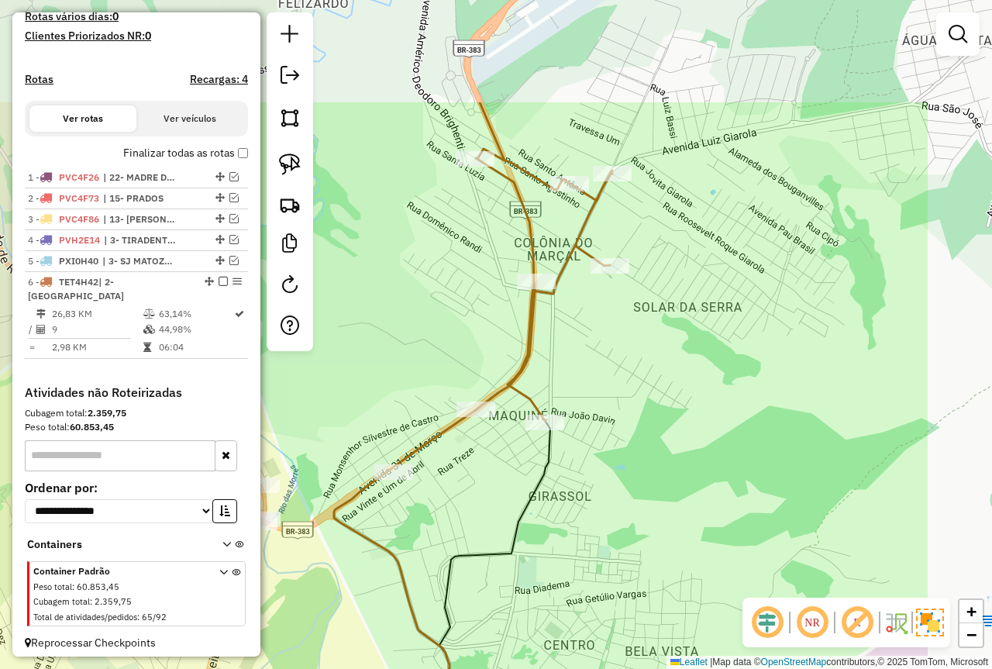
drag, startPoint x: 549, startPoint y: 209, endPoint x: 380, endPoint y: 380, distance: 240.7
click at [380, 381] on div "Janela de atendimento Grade de atendimento Capacidade Transportadoras Veículos …" at bounding box center [496, 334] width 992 height 669
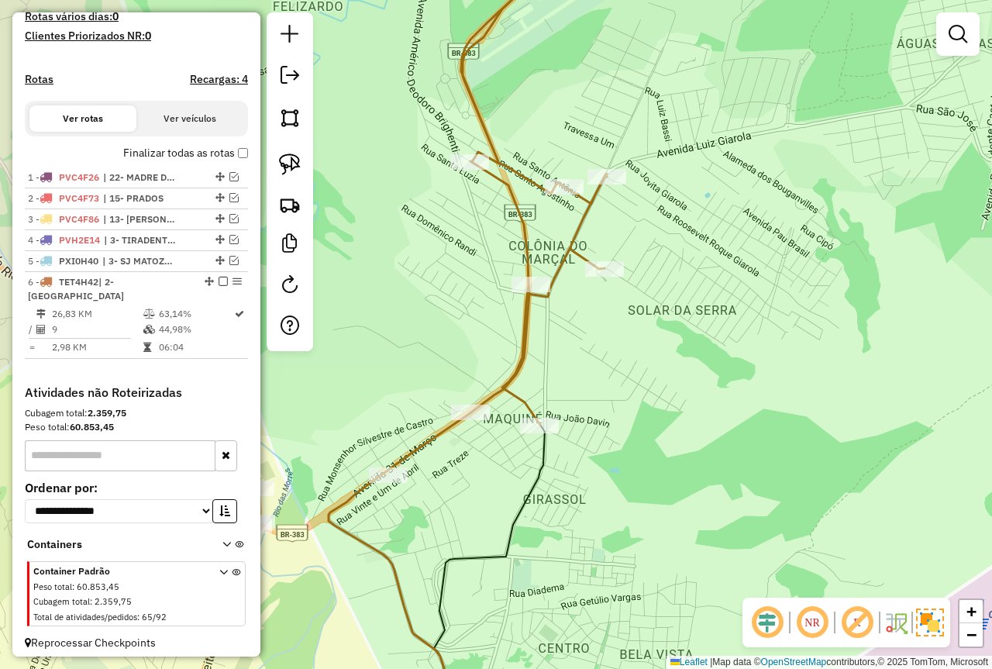
click at [293, 145] on div at bounding box center [290, 181] width 47 height 339
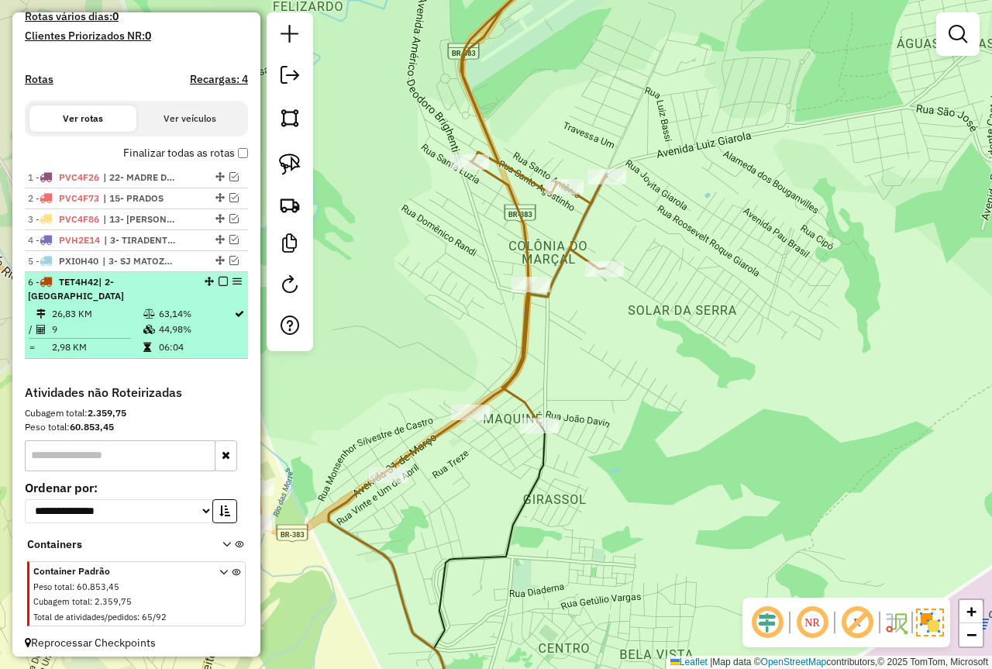
click at [208, 324] on td "44,98%" at bounding box center [195, 330] width 75 height 16
select select "*********"
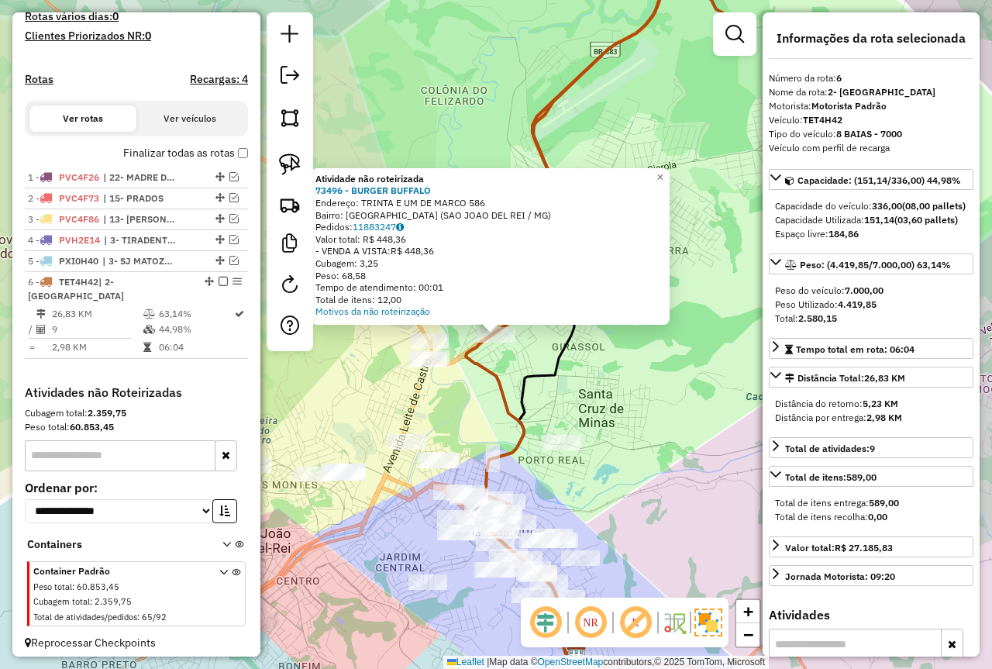
click at [461, 391] on div "Atividade não roteirizada 73496 - BURGER BUFFALO Endereço: TRINTA E UM DE MARCO…" at bounding box center [496, 334] width 992 height 669
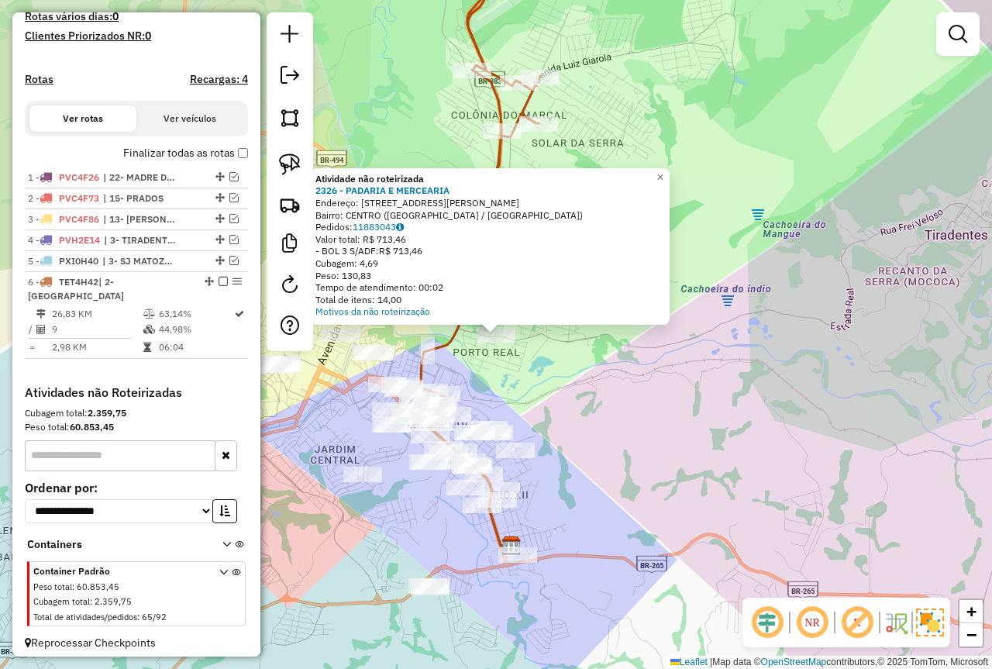
click at [633, 423] on div "Atividade não roteirizada 2326 - PADARIA E MERCEARIA Endereço: [STREET_ADDRESS]…" at bounding box center [496, 334] width 992 height 669
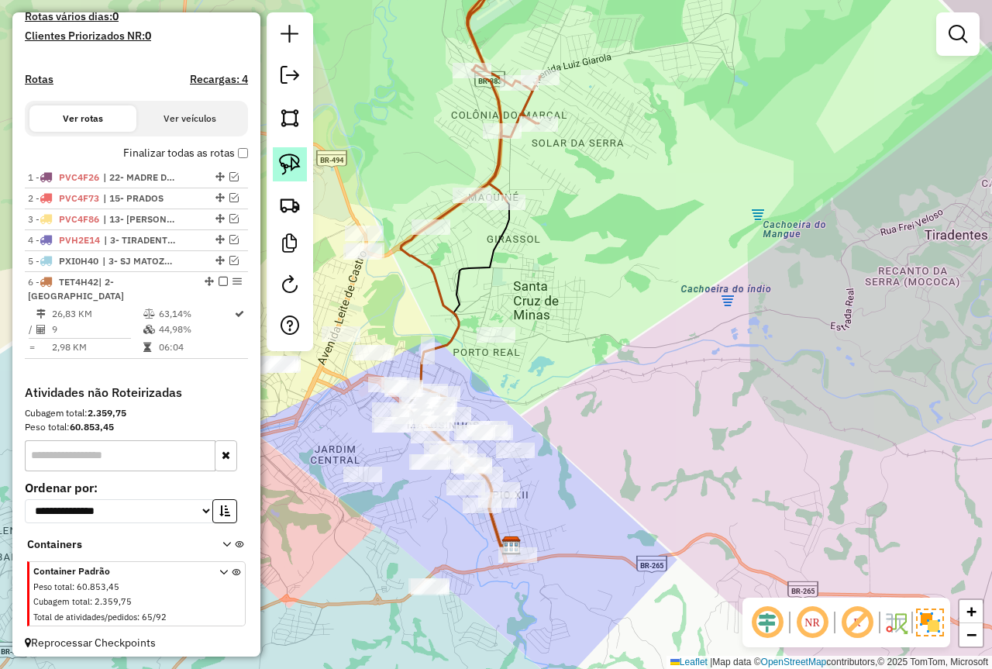
click at [283, 164] on img at bounding box center [290, 165] width 22 height 22
drag, startPoint x: 414, startPoint y: 207, endPoint x: 474, endPoint y: 245, distance: 71.4
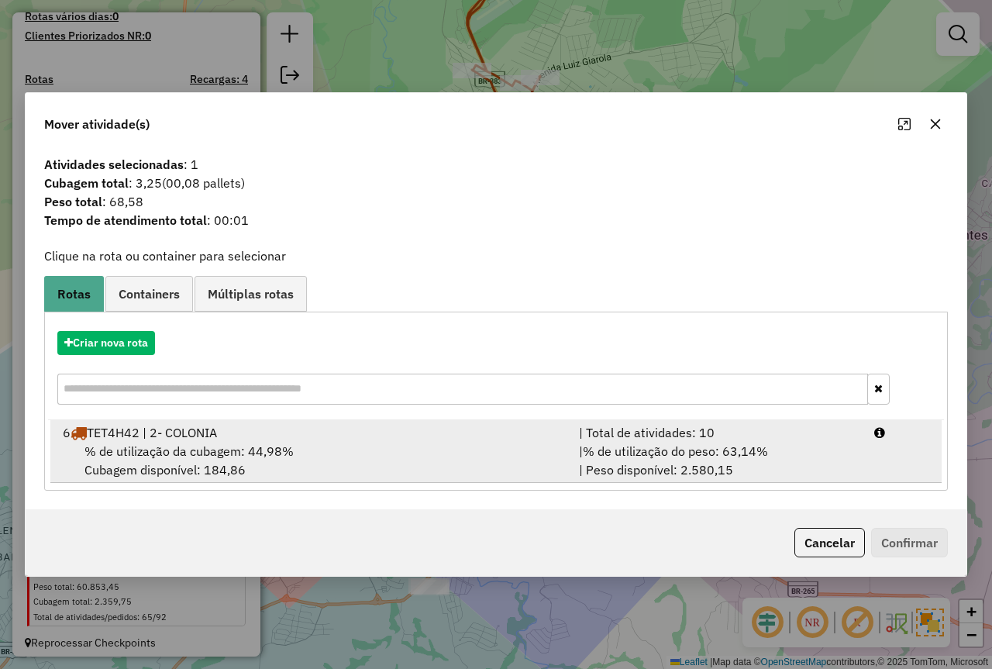
click at [781, 463] on div "| % de utilização do peso: 63,14% | Peso disponível: 2.580,15" at bounding box center [717, 460] width 295 height 37
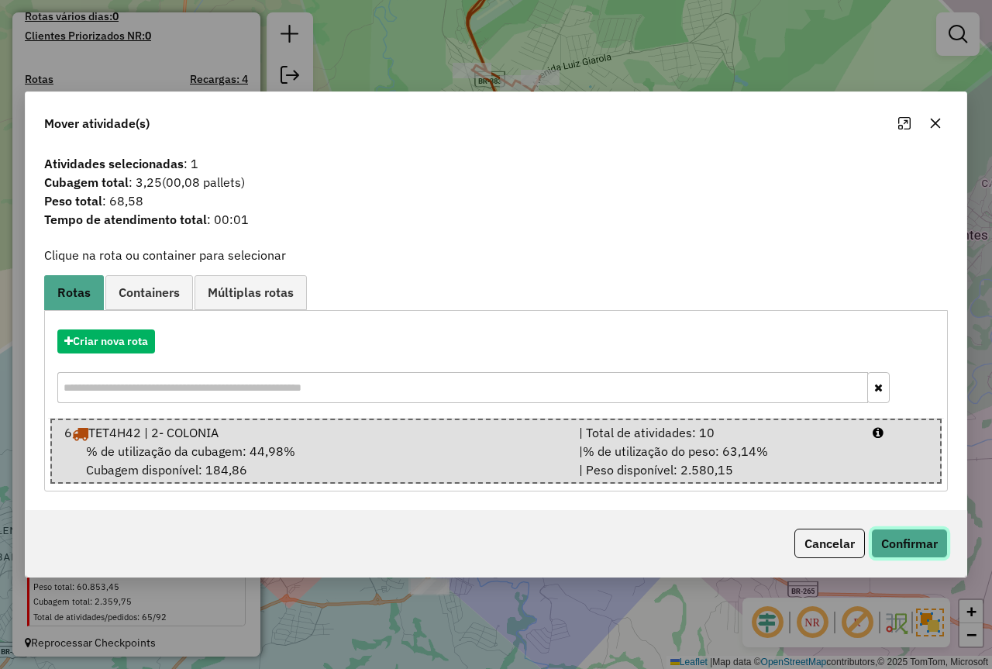
click at [909, 543] on button "Confirmar" at bounding box center [909, 543] width 77 height 29
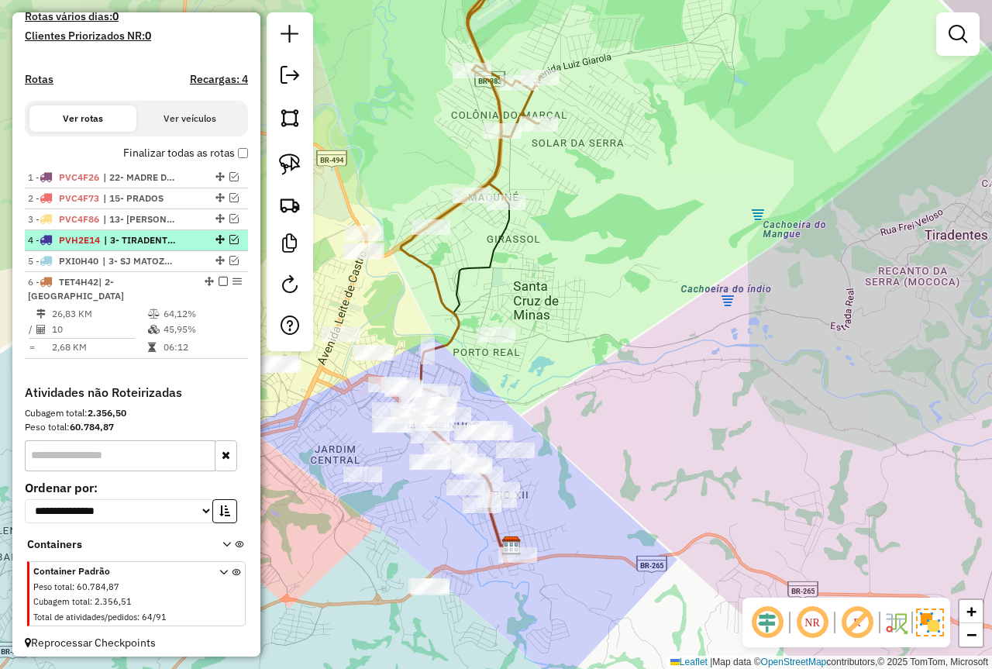
click at [219, 286] on em at bounding box center [223, 281] width 9 height 9
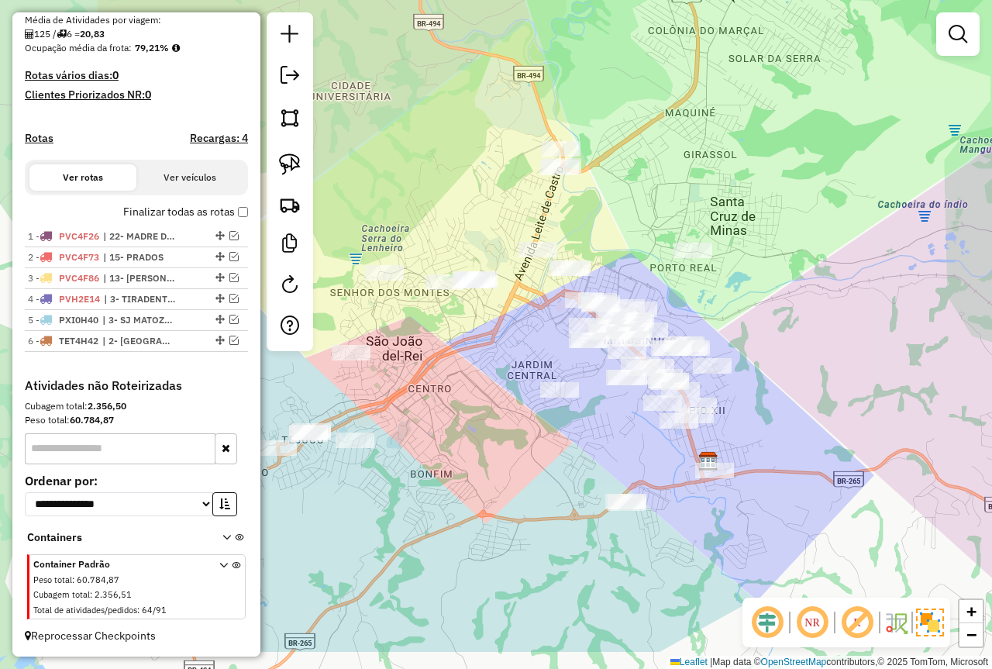
drag, startPoint x: 534, startPoint y: 361, endPoint x: 733, endPoint y: 276, distance: 216.7
click at [733, 276] on div "Janela de atendimento Grade de atendimento Capacidade Transportadoras Veículos …" at bounding box center [496, 334] width 992 height 669
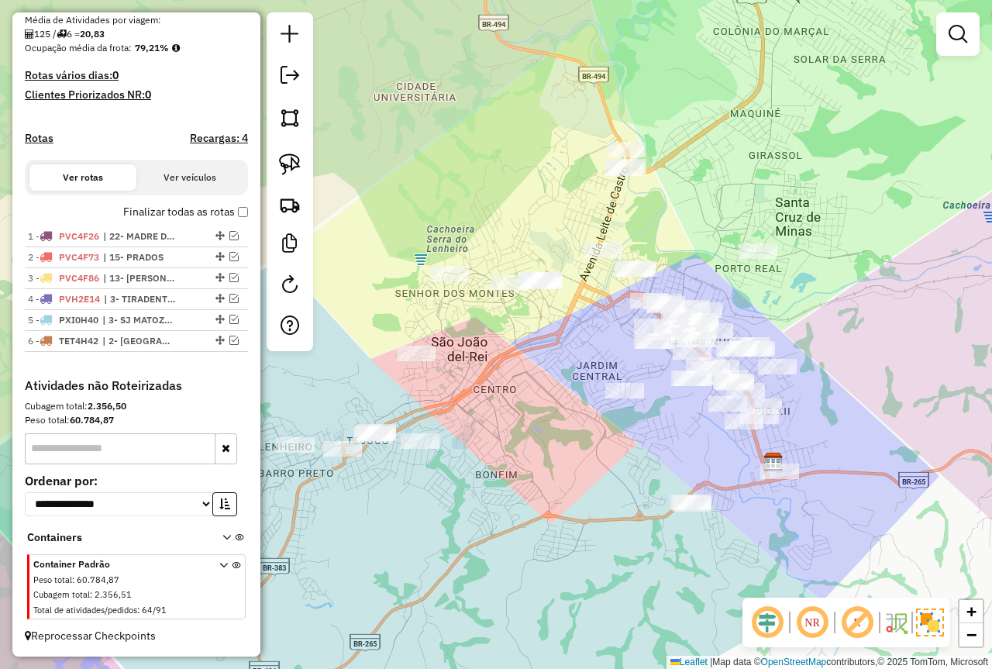
drag, startPoint x: 577, startPoint y: 443, endPoint x: 587, endPoint y: 447, distance: 10.8
click at [587, 447] on div "Janela de atendimento Grade de atendimento Capacidade Transportadoras Veículos …" at bounding box center [496, 334] width 992 height 669
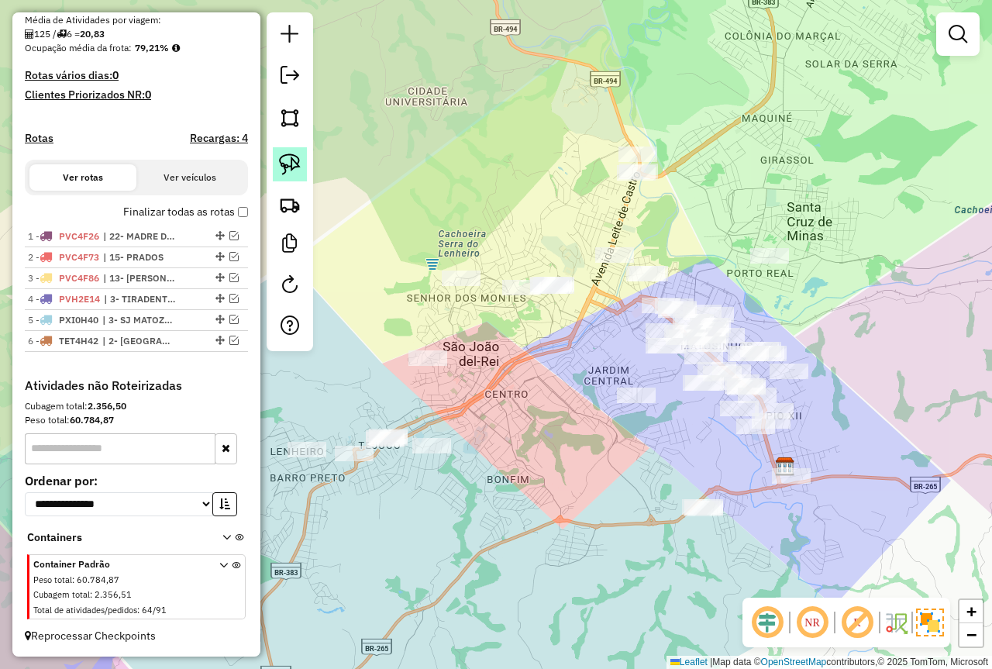
click at [301, 164] on link at bounding box center [290, 164] width 34 height 34
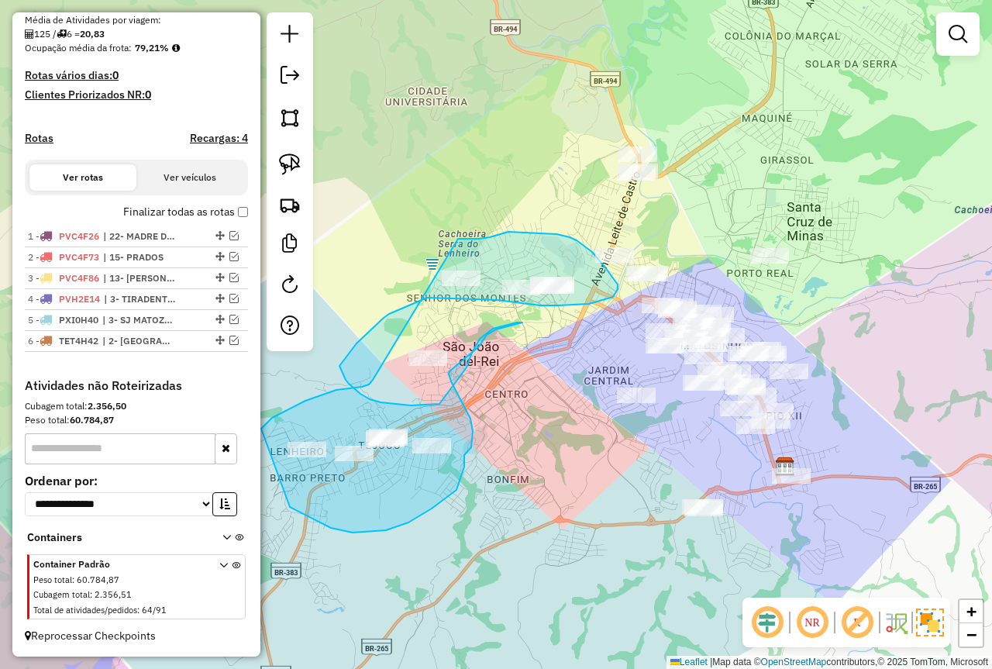
drag, startPoint x: 350, startPoint y: 388, endPoint x: 446, endPoint y: 239, distance: 176.8
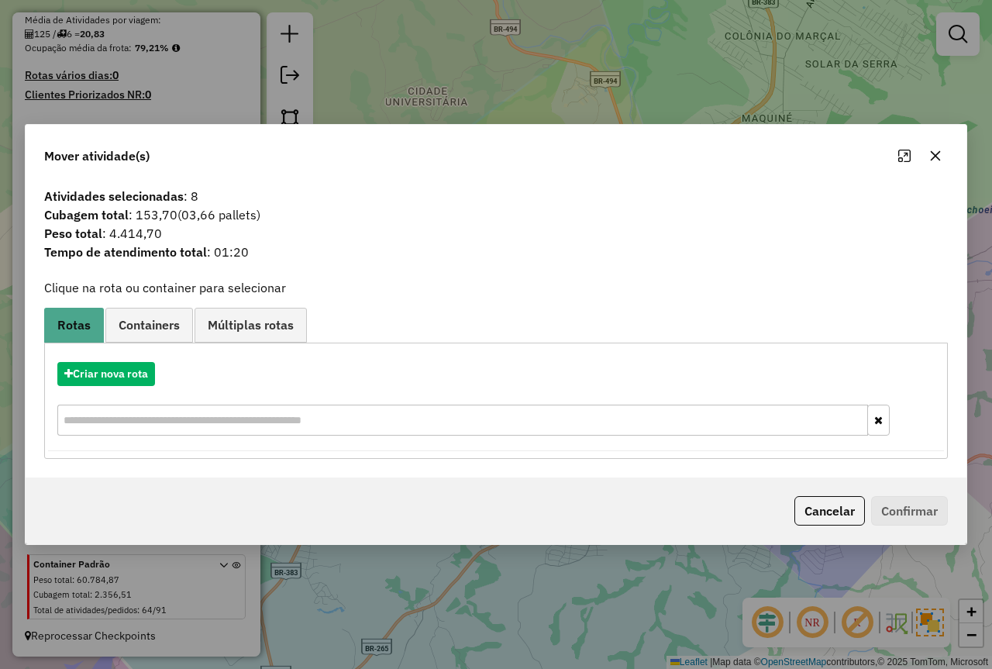
click at [826, 524] on button "Cancelar" at bounding box center [830, 510] width 71 height 29
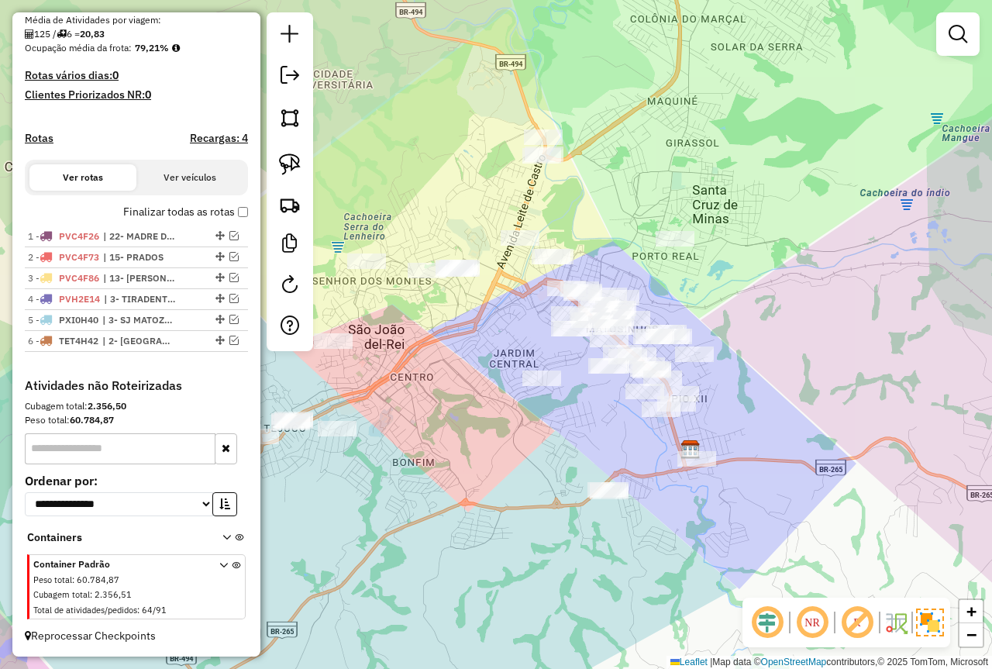
drag, startPoint x: 591, startPoint y: 471, endPoint x: 605, endPoint y: 431, distance: 42.9
click at [564, 459] on div "Janela de atendimento Grade de atendimento Capacidade Transportadoras Veículos …" at bounding box center [496, 334] width 992 height 669
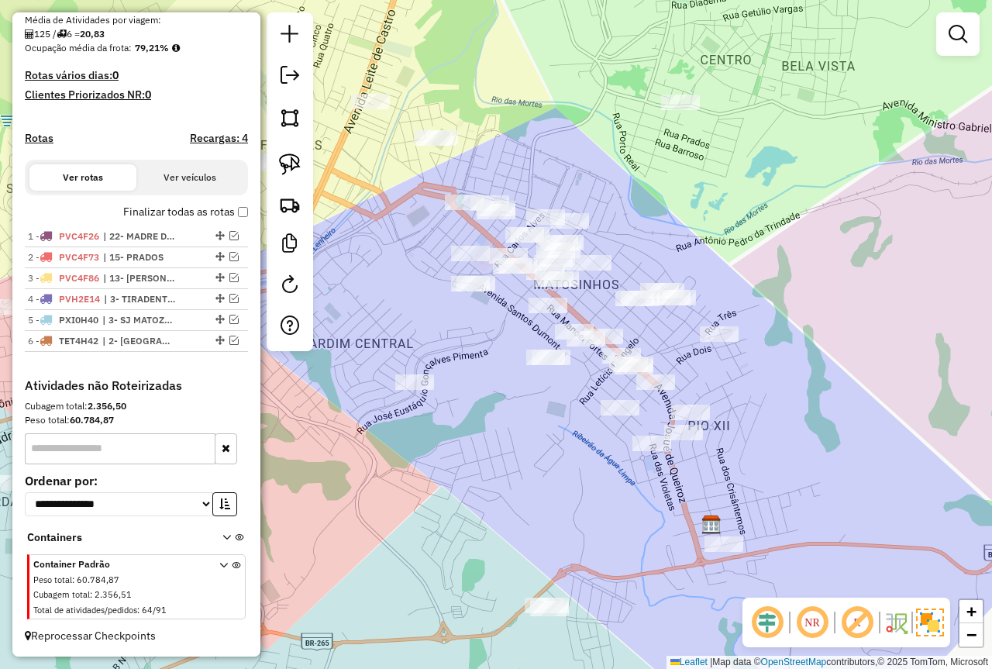
click at [567, 421] on div "Janela de atendimento Grade de atendimento Capacidade Transportadoras Veículos …" at bounding box center [496, 334] width 992 height 669
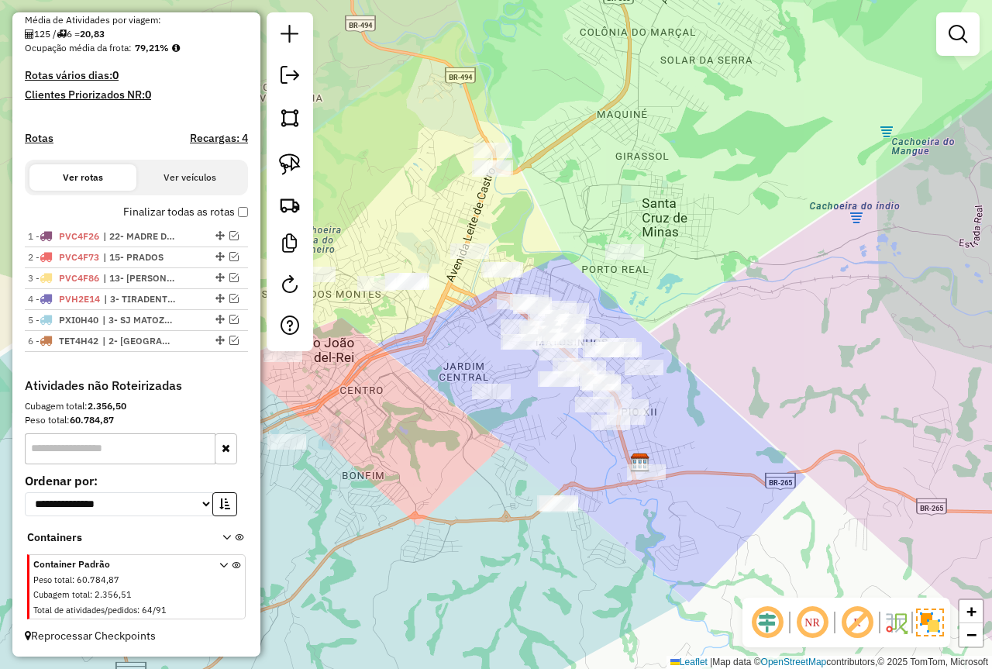
click at [946, 36] on link at bounding box center [958, 34] width 31 height 31
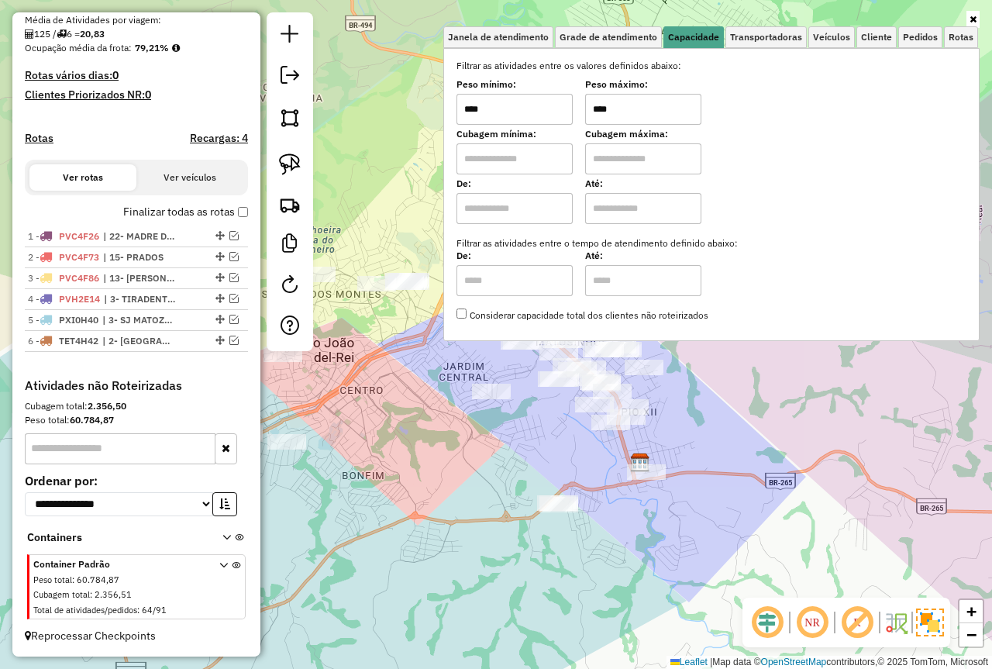
drag, startPoint x: 431, startPoint y: 136, endPoint x: 413, endPoint y: 147, distance: 20.5
click at [414, 146] on div "Janela de atendimento Grade de atendimento Capacidade Transportadoras Veículos …" at bounding box center [496, 334] width 992 height 669
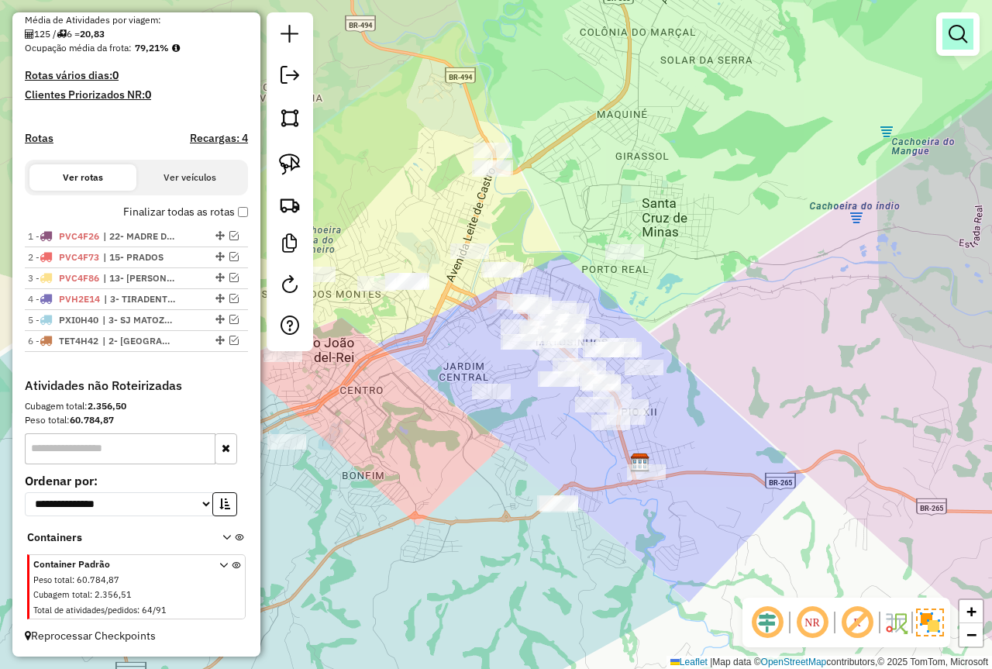
click at [963, 36] on em at bounding box center [958, 34] width 19 height 19
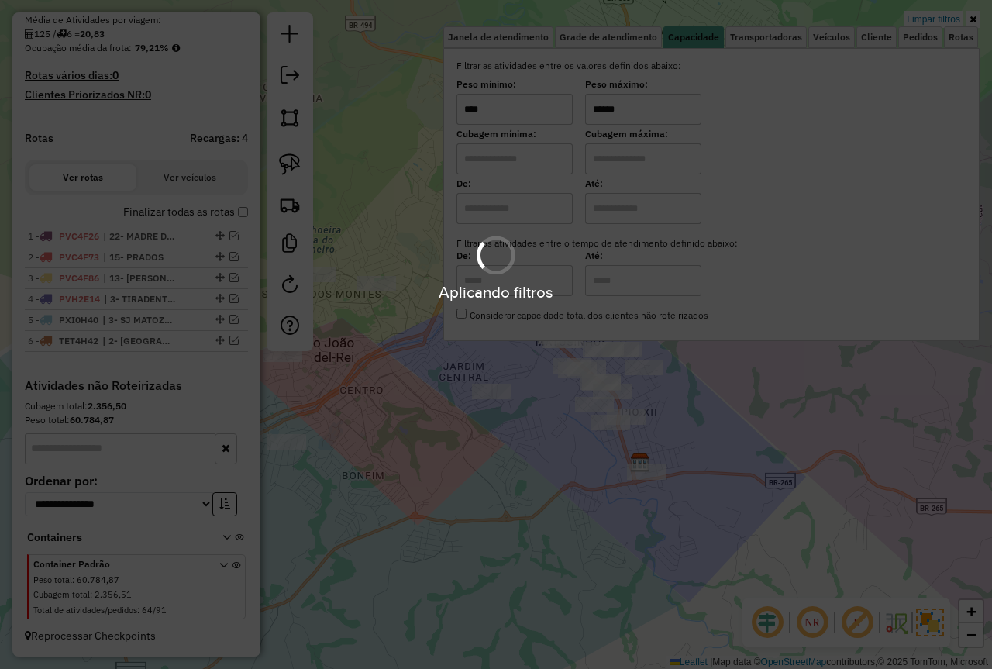
type input "******"
click at [520, 426] on div "Aplicando filtros" at bounding box center [496, 334] width 992 height 669
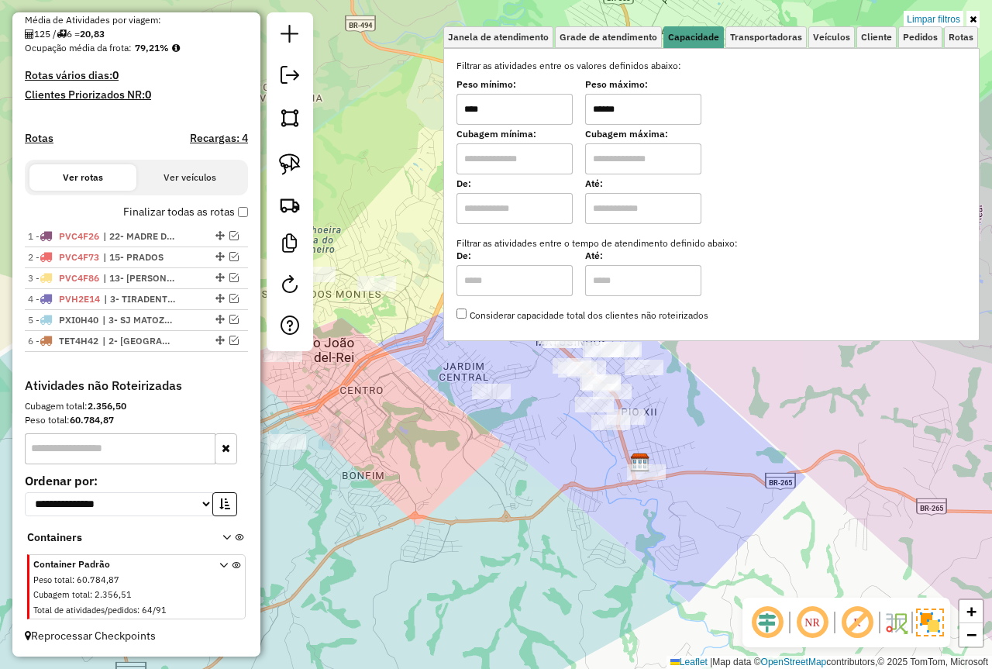
click at [527, 434] on div "Limpar filtros Janela de atendimento Grade de atendimento Capacidade Transporta…" at bounding box center [496, 334] width 992 height 669
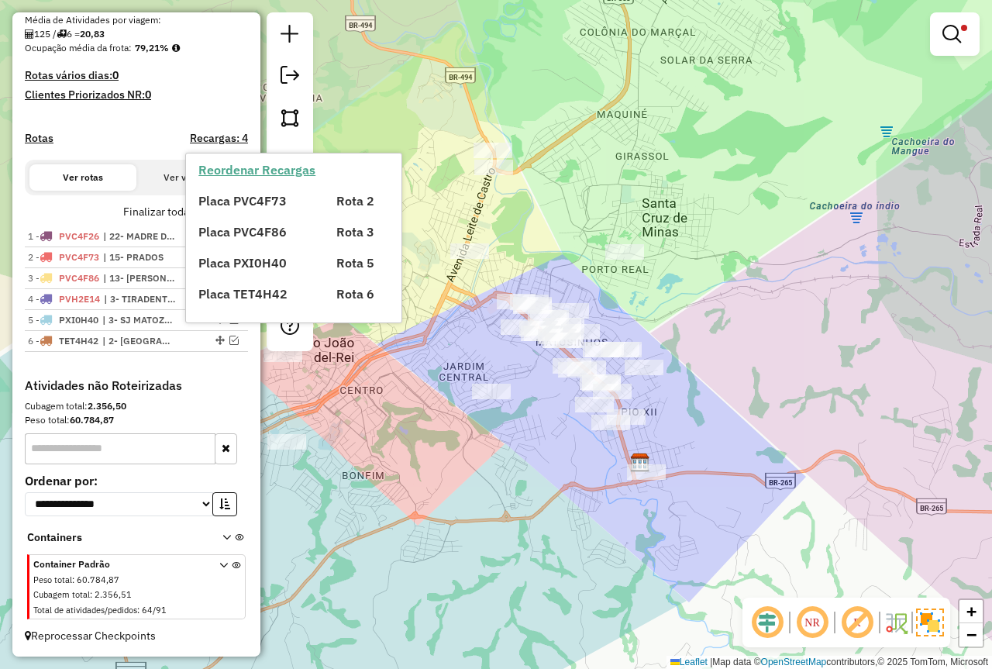
click at [295, 171] on strong "Reordenar Recargas" at bounding box center [256, 170] width 117 height 16
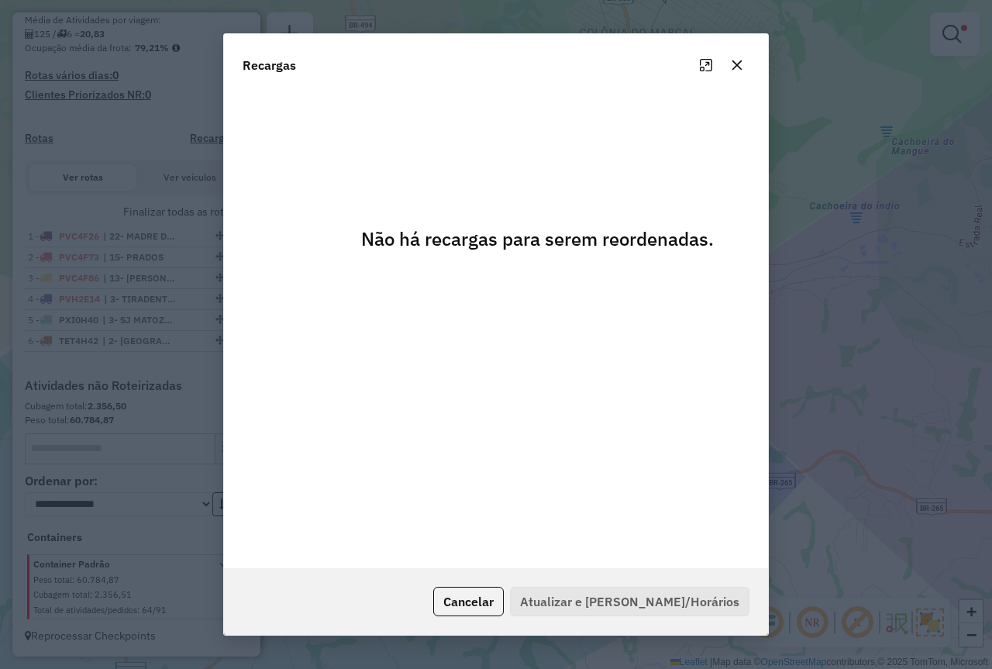
drag, startPoint x: 733, startPoint y: 64, endPoint x: 583, endPoint y: 118, distance: 159.2
click at [733, 64] on icon "button" at bounding box center [737, 65] width 12 height 12
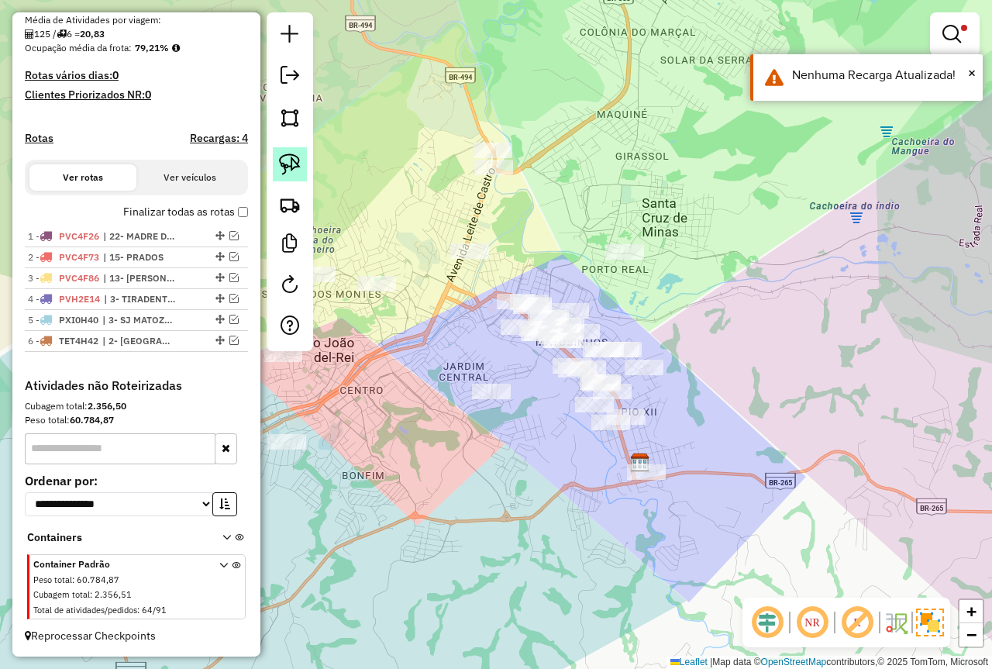
click at [285, 160] on img at bounding box center [290, 165] width 22 height 22
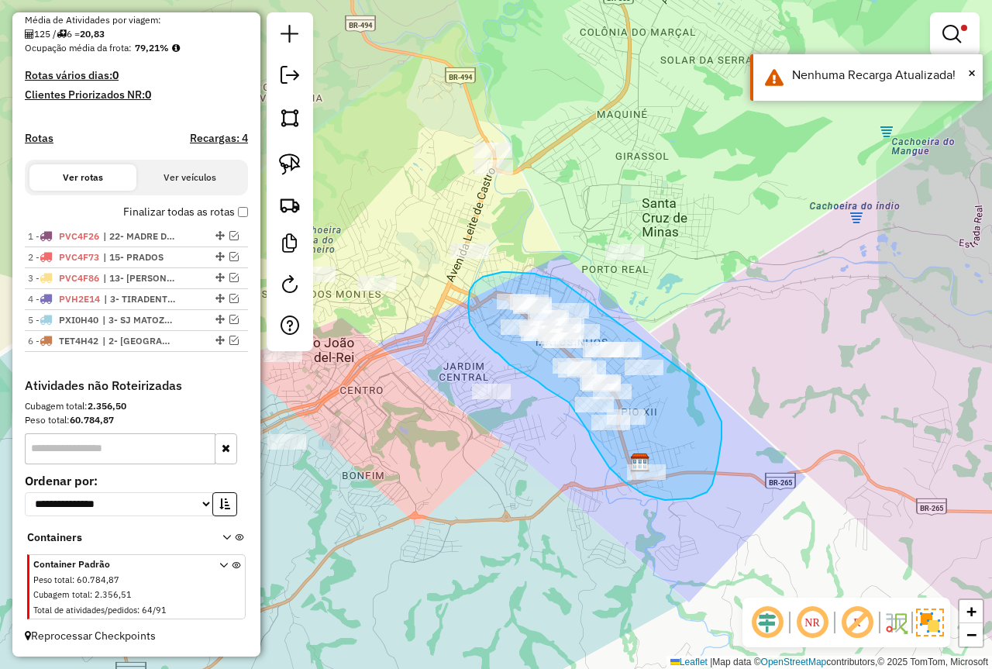
drag, startPoint x: 559, startPoint y: 279, endPoint x: 704, endPoint y: 386, distance: 180.2
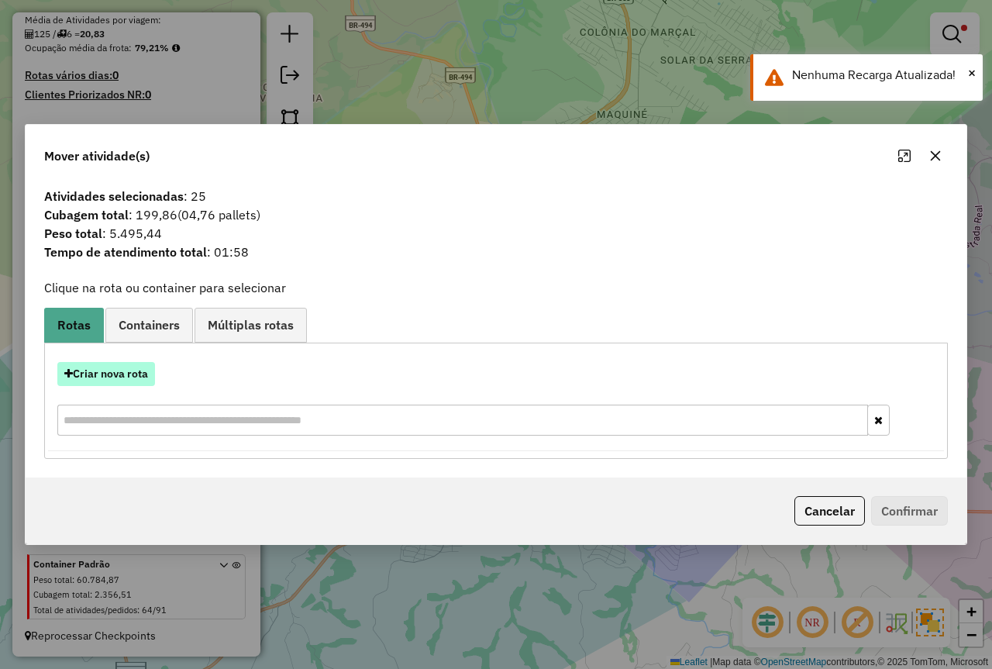
click at [123, 374] on button "Criar nova rota" at bounding box center [106, 374] width 98 height 24
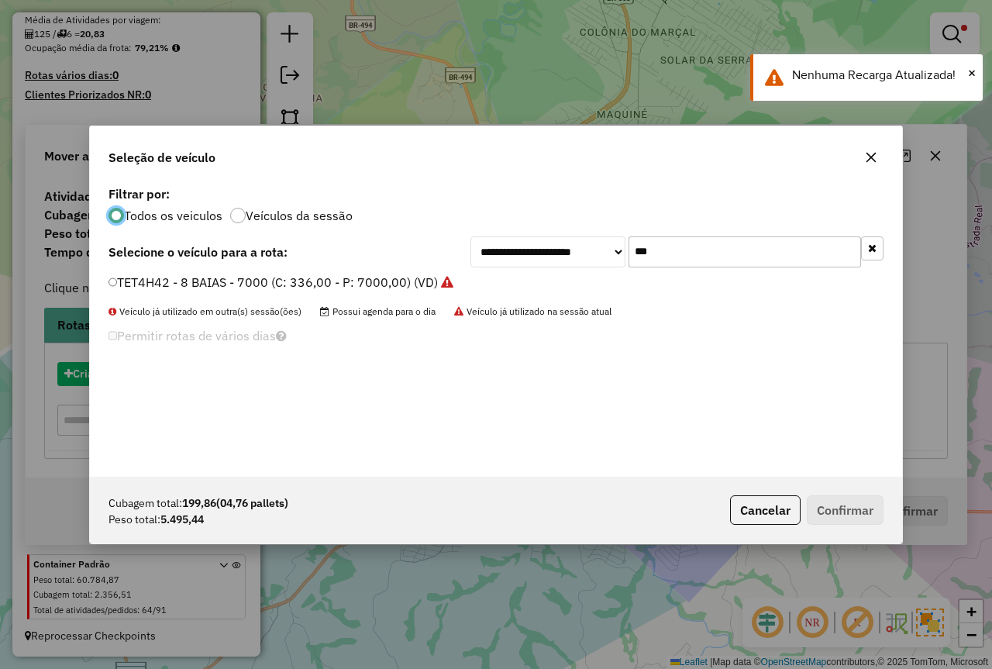
scroll to position [9, 5]
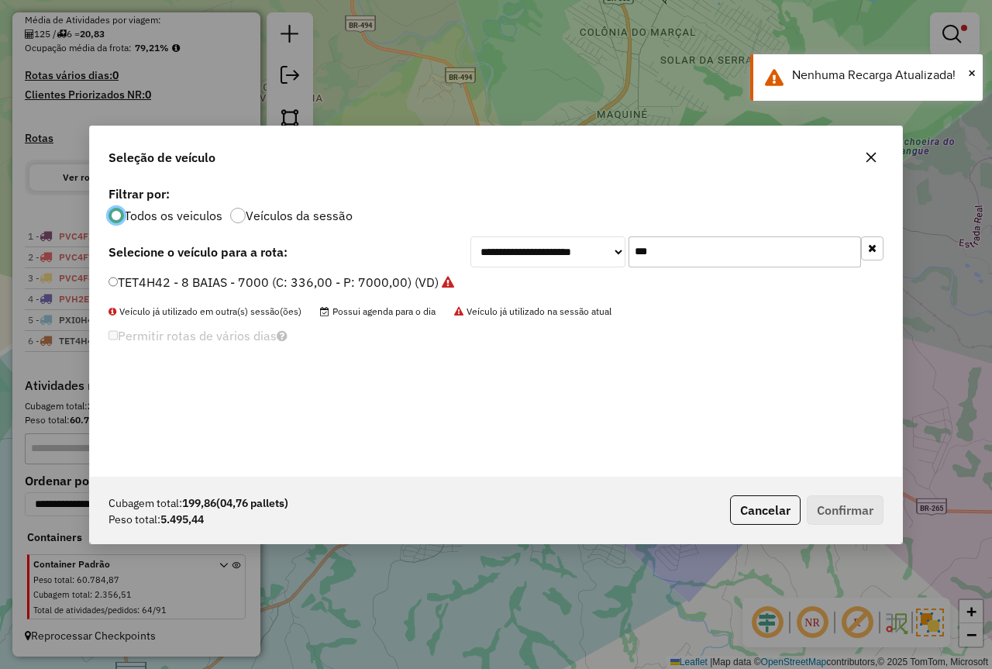
drag, startPoint x: 618, startPoint y: 254, endPoint x: 421, endPoint y: 282, distance: 198.9
click at [431, 276] on div "**********" at bounding box center [496, 329] width 812 height 295
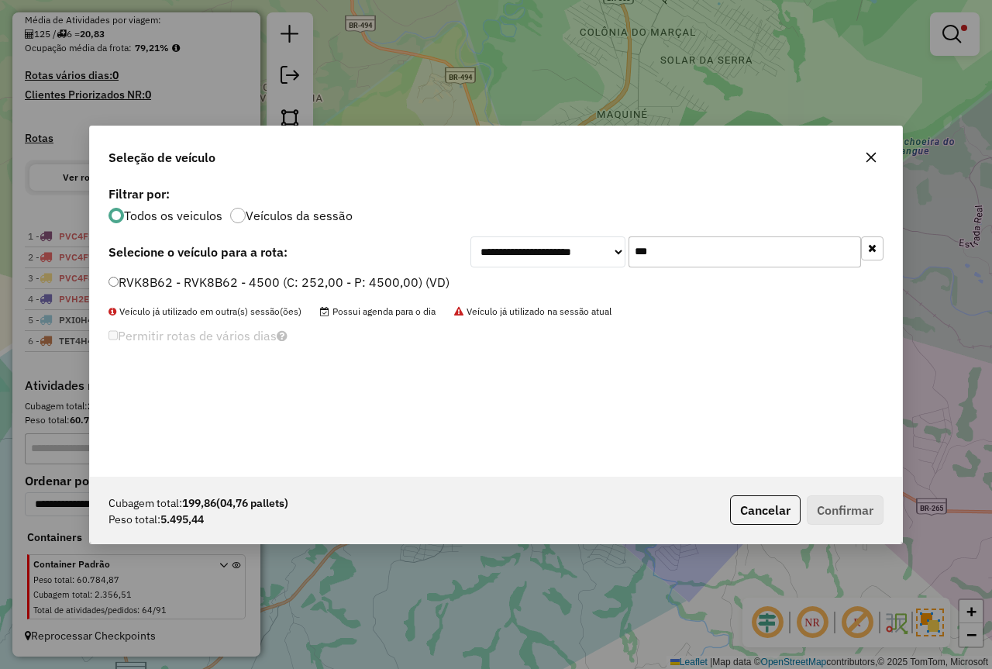
type input "***"
click at [233, 285] on label "RVK8B62 - RVK8B62 - 4500 (C: 252,00 - P: 4500,00) (VD)" at bounding box center [279, 282] width 341 height 19
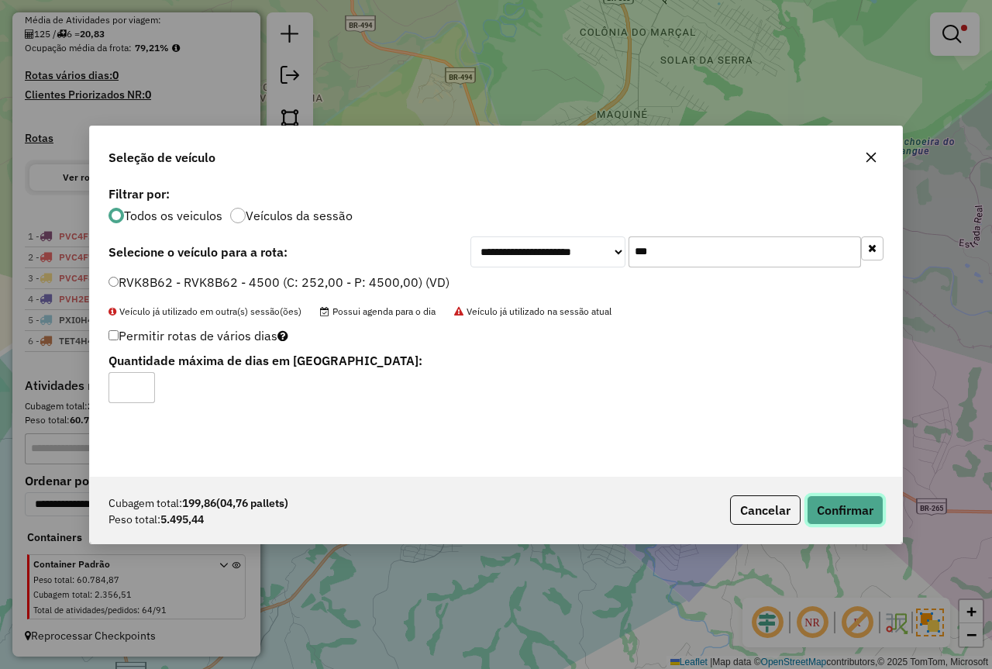
click at [847, 502] on button "Confirmar" at bounding box center [845, 509] width 77 height 29
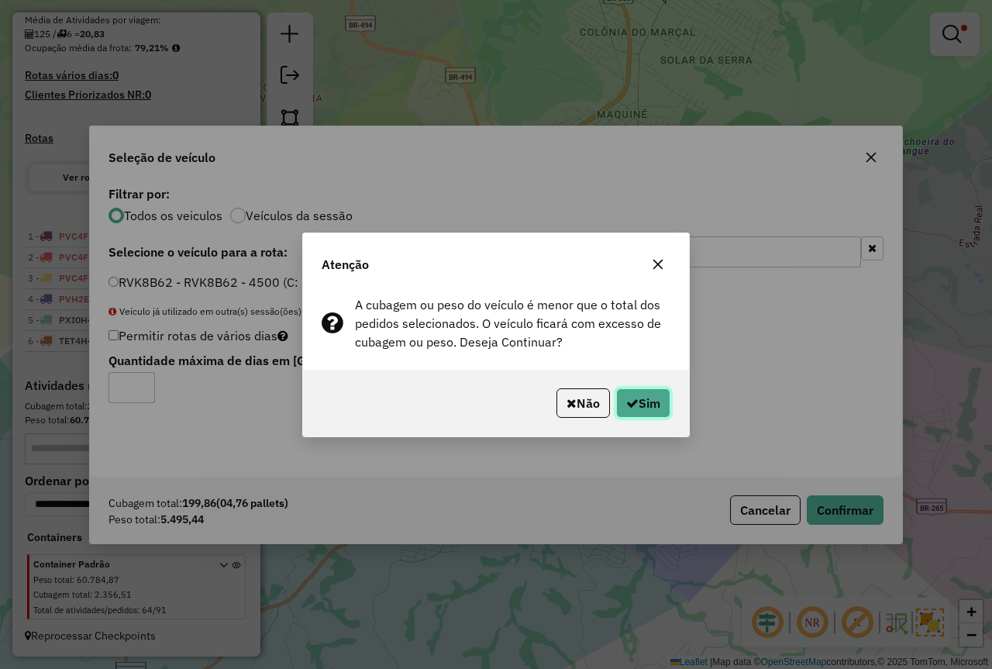
drag, startPoint x: 648, startPoint y: 398, endPoint x: 657, endPoint y: 407, distance: 12.1
click at [648, 399] on button "Sim" at bounding box center [643, 402] width 54 height 29
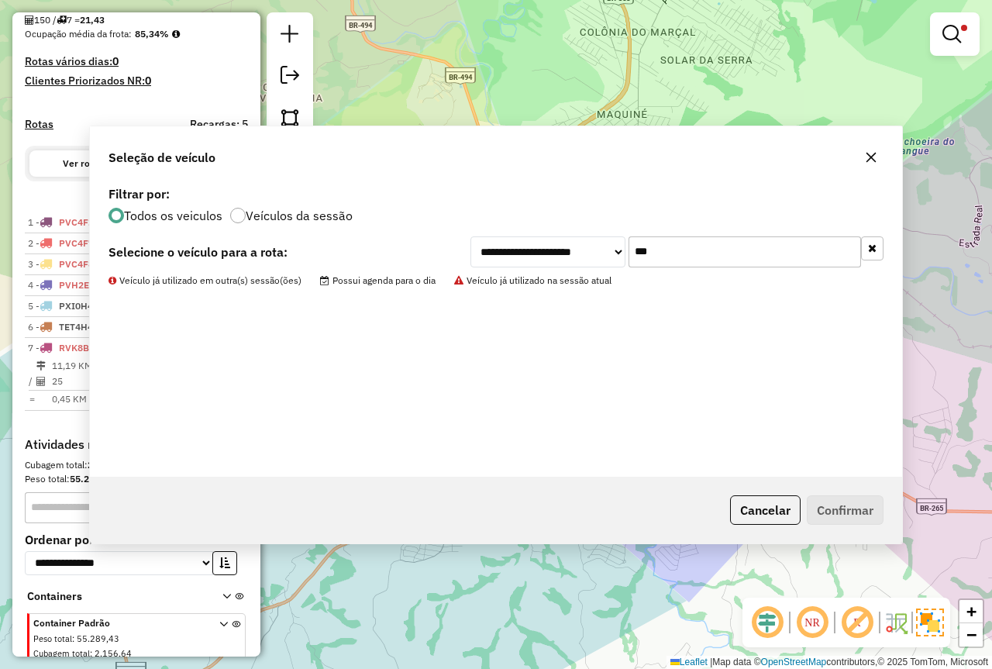
scroll to position [412, 0]
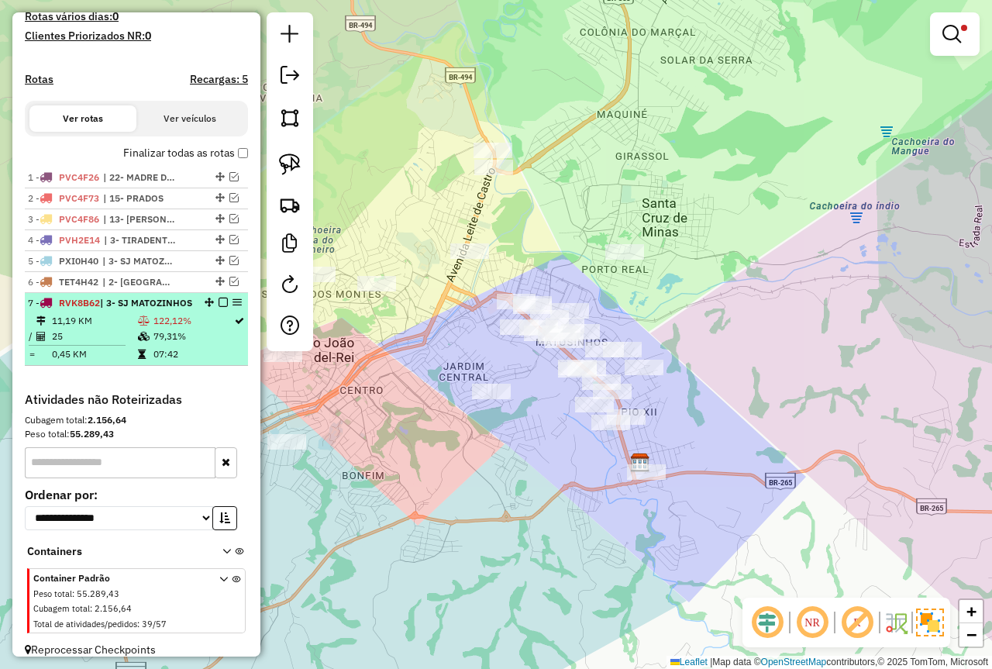
click at [171, 329] on td "122,12%" at bounding box center [193, 321] width 81 height 16
select select "*********"
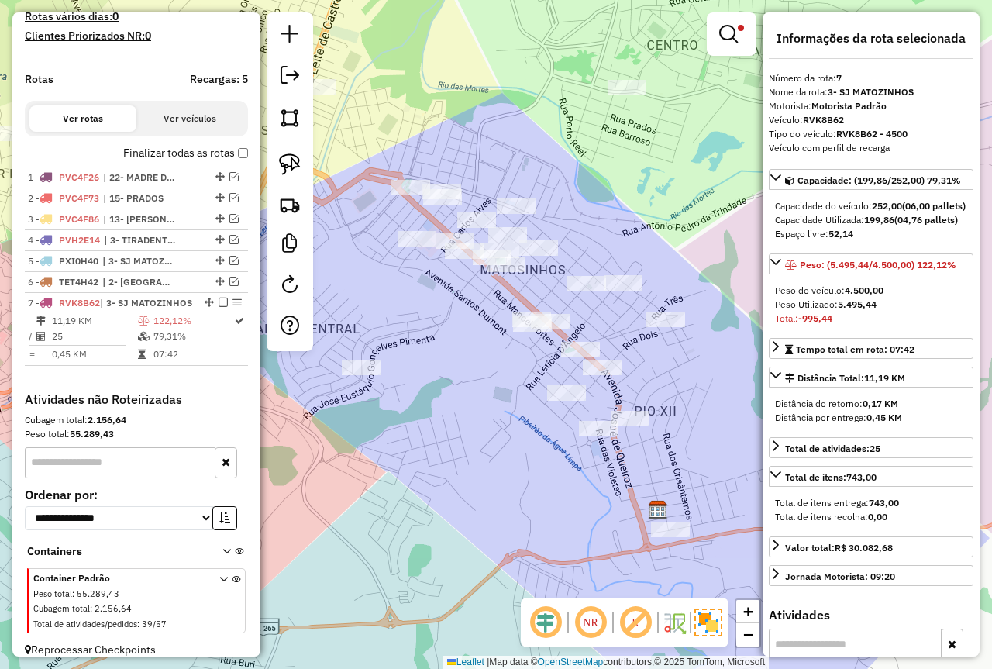
drag, startPoint x: 519, startPoint y: 457, endPoint x: 711, endPoint y: 441, distance: 193.0
click at [520, 457] on div "Limpar filtros Janela de atendimento Grade de atendimento Capacidade Transporta…" at bounding box center [496, 334] width 992 height 669
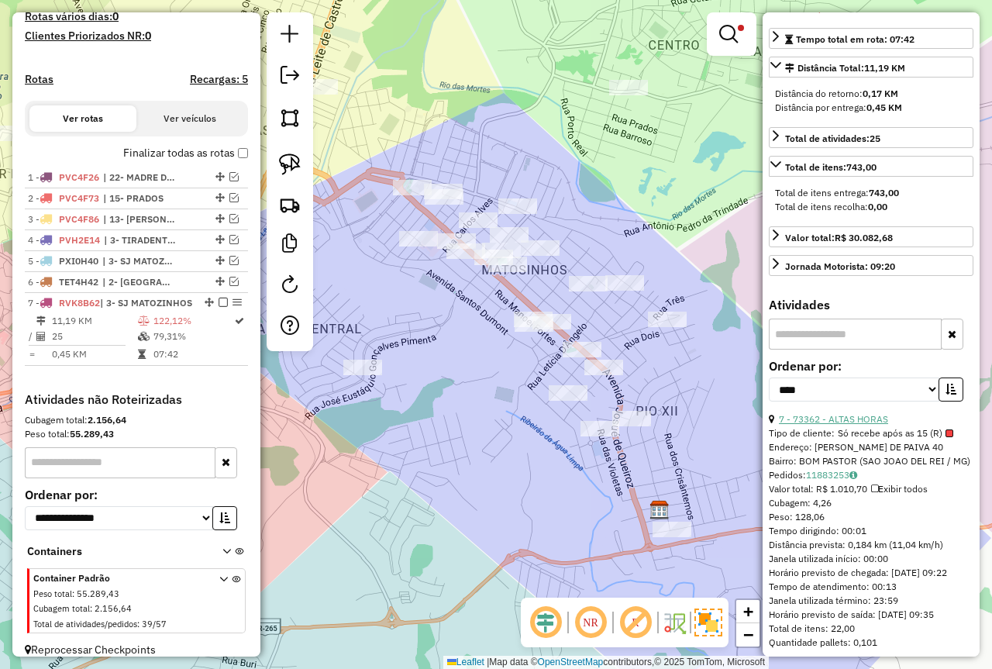
click at [836, 425] on link "7 - 73362 - ALTAS HORAS" at bounding box center [833, 419] width 109 height 12
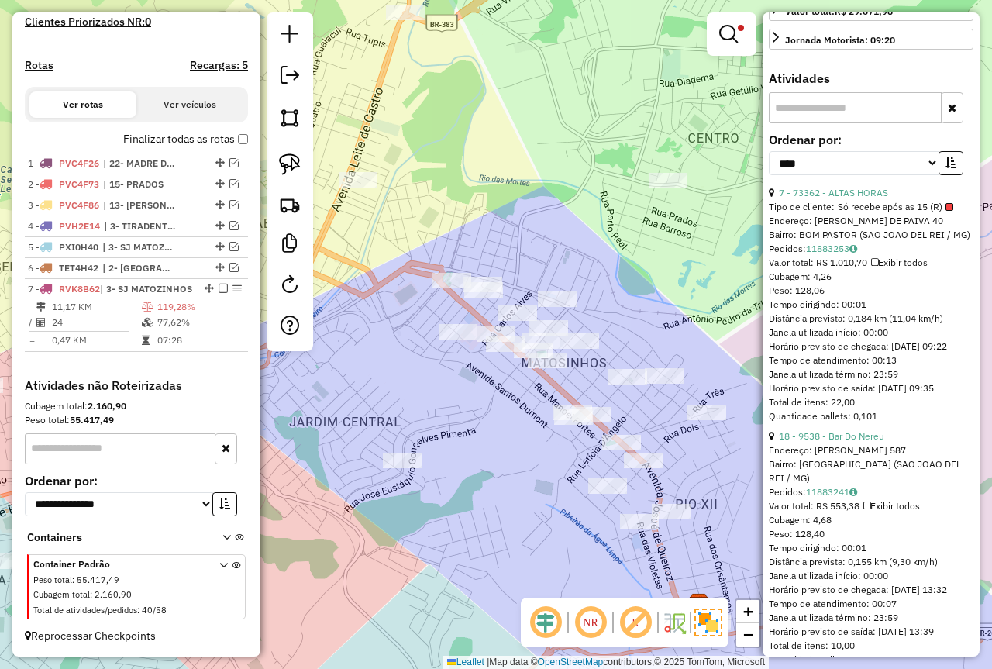
scroll to position [543, 0]
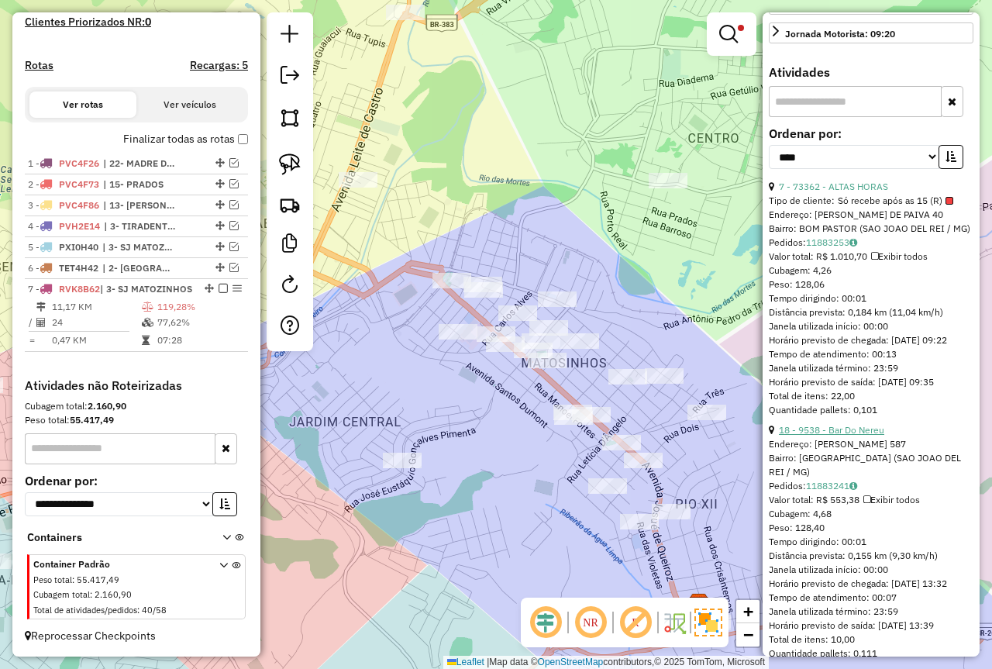
click at [849, 436] on link "18 - 9538 - Bar Do Nereu" at bounding box center [831, 430] width 105 height 12
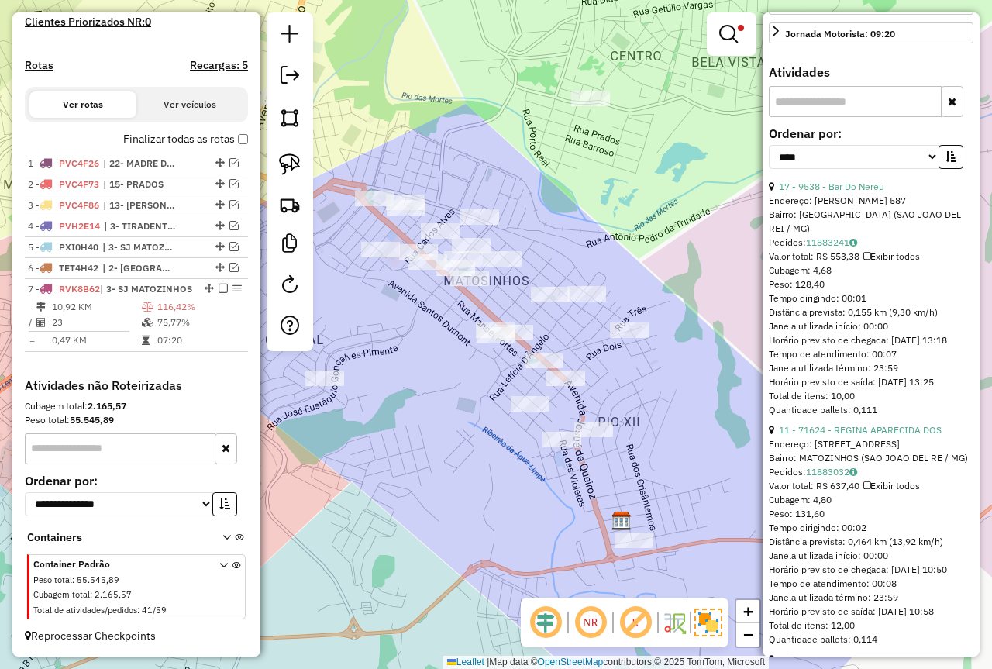
click at [164, 310] on td "116,42%" at bounding box center [199, 307] width 85 height 16
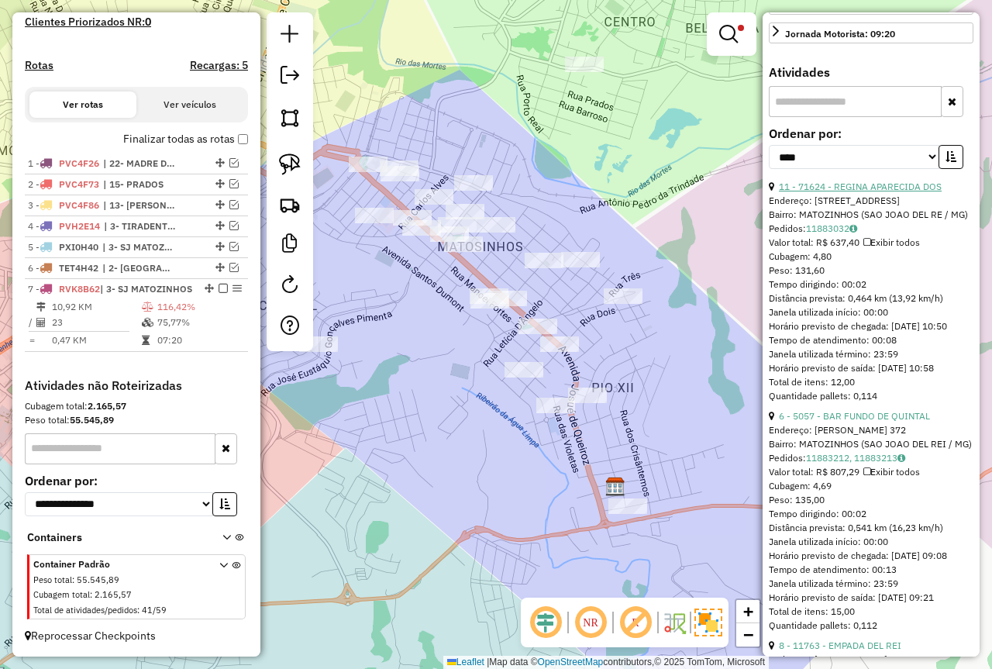
click at [872, 192] on link "11 - 71624 - REGINA APARECIDA DOS" at bounding box center [860, 187] width 163 height 12
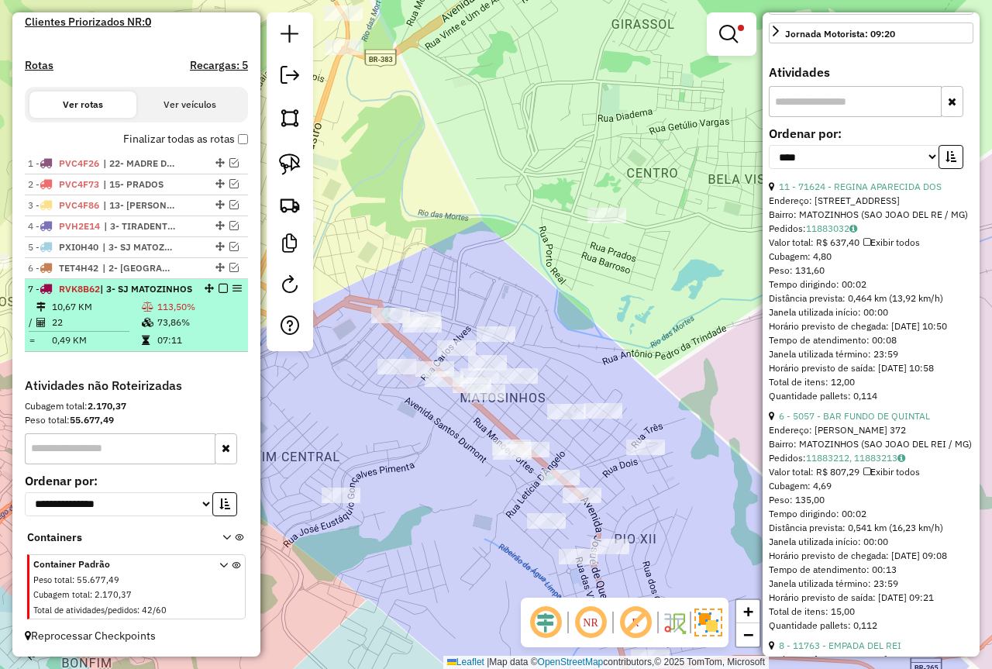
click at [222, 284] on em at bounding box center [223, 288] width 9 height 9
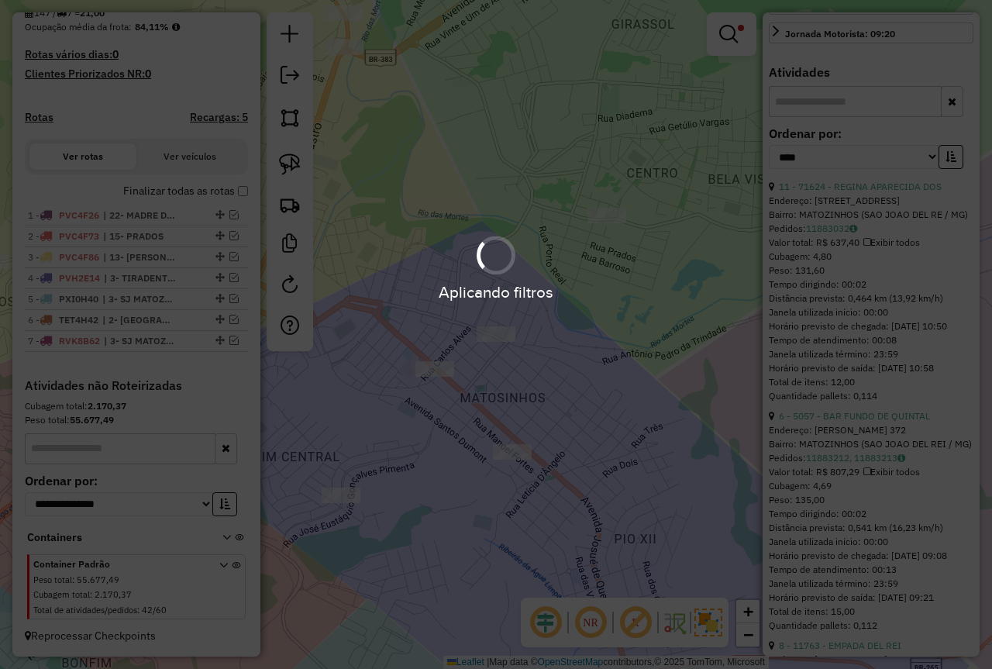
scroll to position [388, 0]
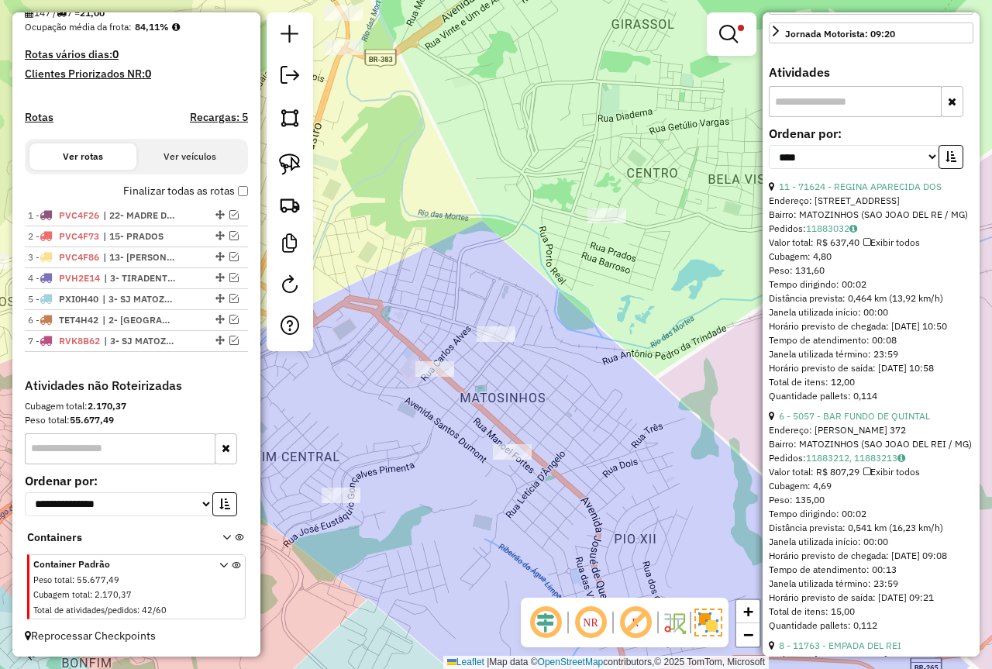
drag, startPoint x: 348, startPoint y: 391, endPoint x: 598, endPoint y: 371, distance: 250.4
click at [614, 375] on div "Limpar filtros Janela de atendimento Grade de atendimento Capacidade Transporta…" at bounding box center [496, 334] width 992 height 669
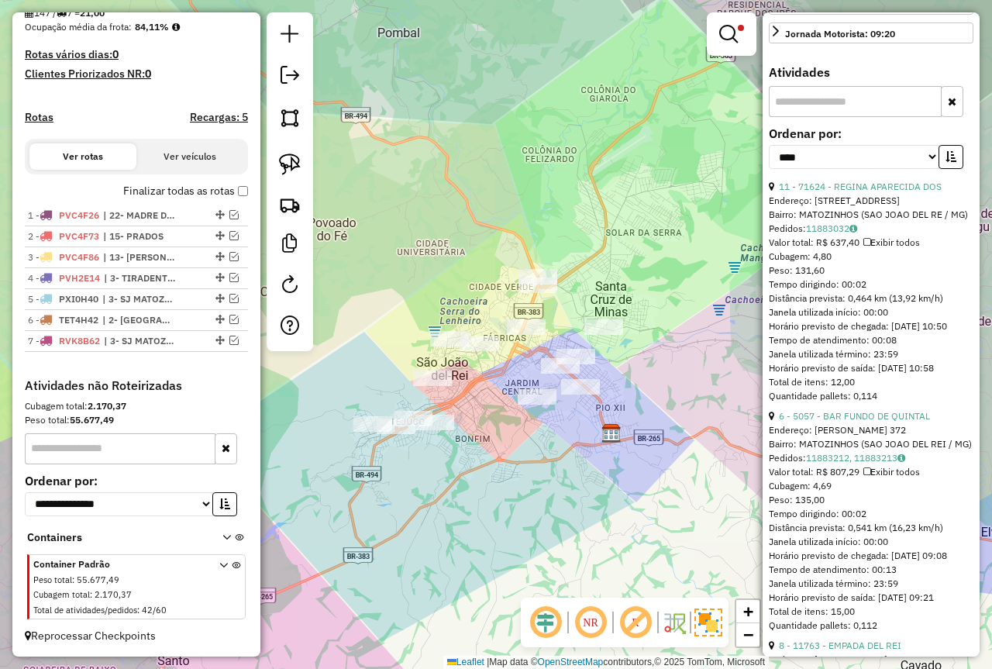
click at [508, 416] on div "Limpar filtros Janela de atendimento Grade de atendimento Capacidade Transporta…" at bounding box center [496, 334] width 992 height 669
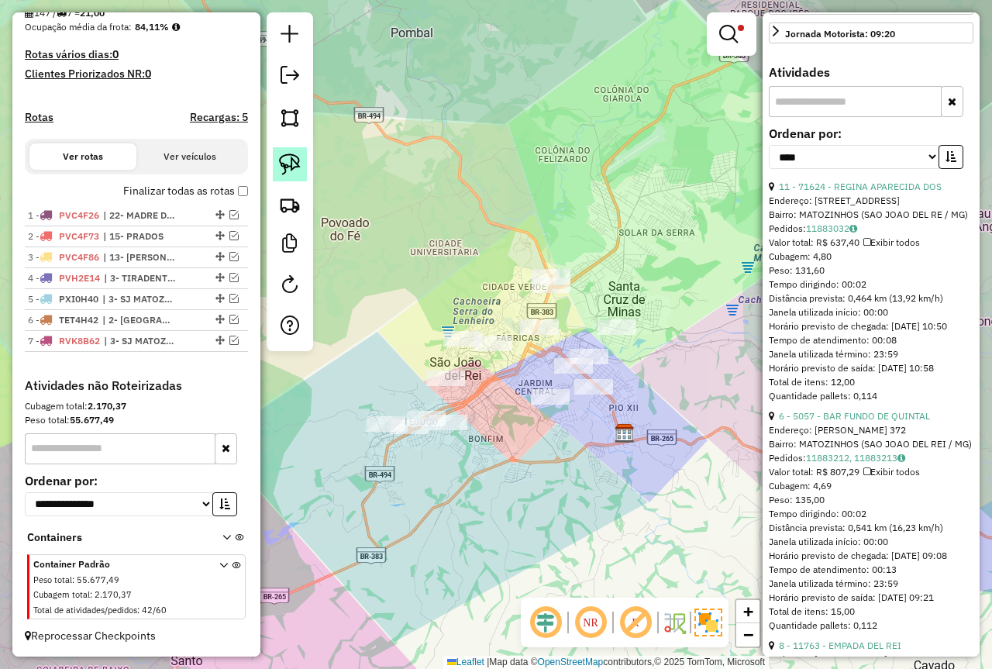
click at [277, 156] on link at bounding box center [290, 164] width 34 height 34
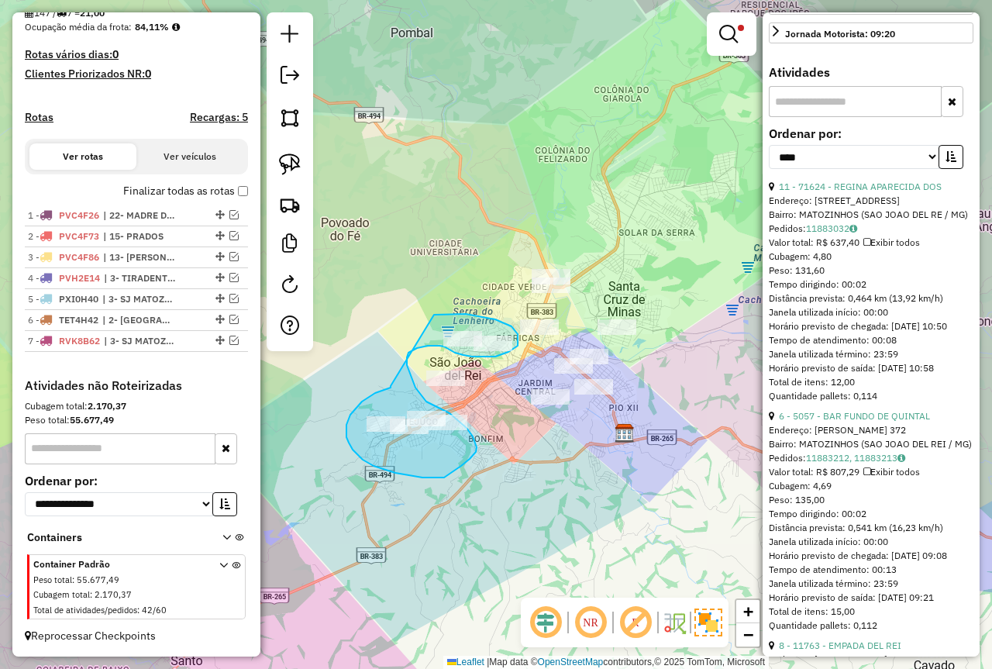
drag, startPoint x: 391, startPoint y: 388, endPoint x: 399, endPoint y: 347, distance: 42.0
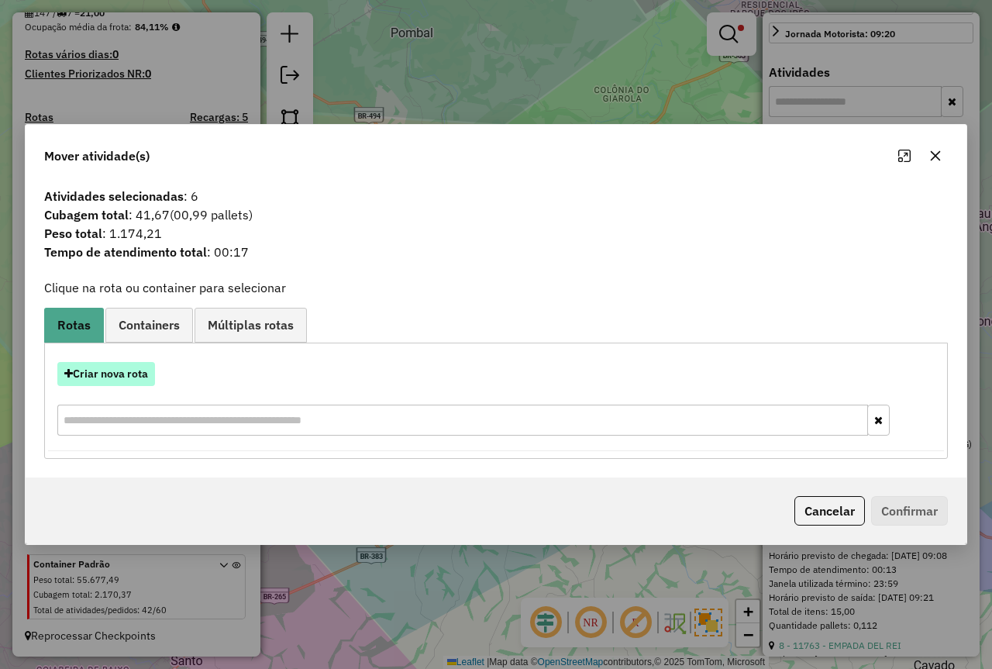
click at [120, 374] on button "Criar nova rota" at bounding box center [106, 374] width 98 height 24
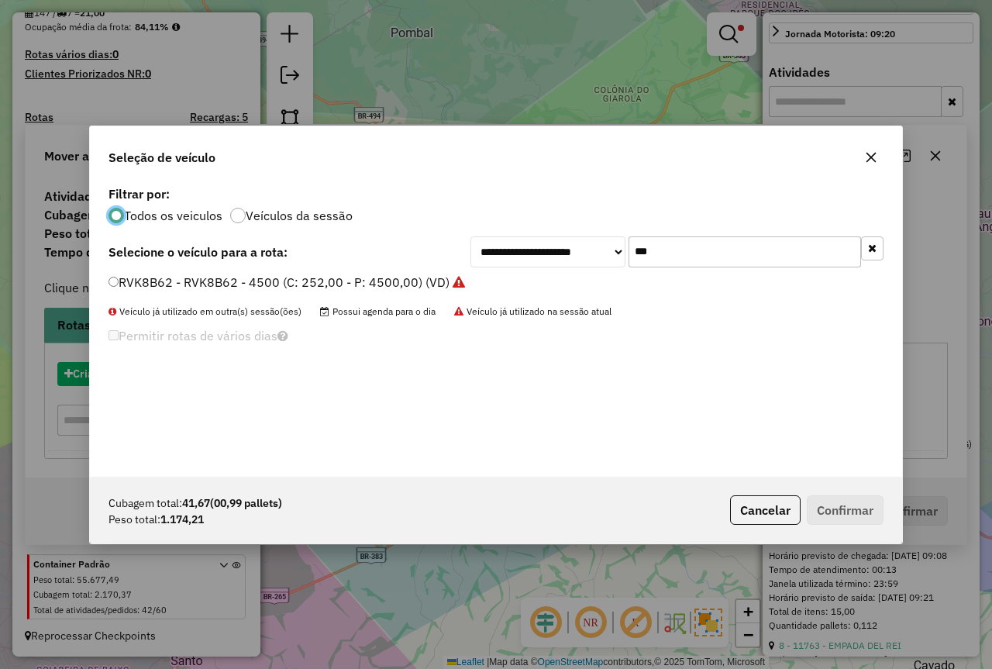
scroll to position [9, 5]
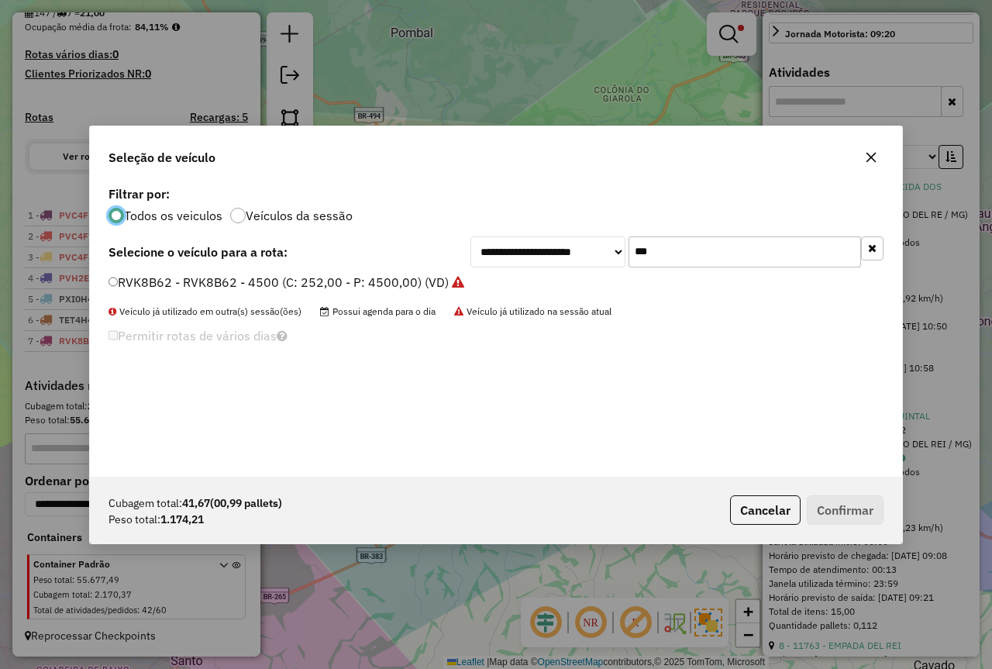
drag, startPoint x: 872, startPoint y: 150, endPoint x: 840, endPoint y: 113, distance: 48.9
click at [873, 150] on button "button" at bounding box center [871, 157] width 25 height 25
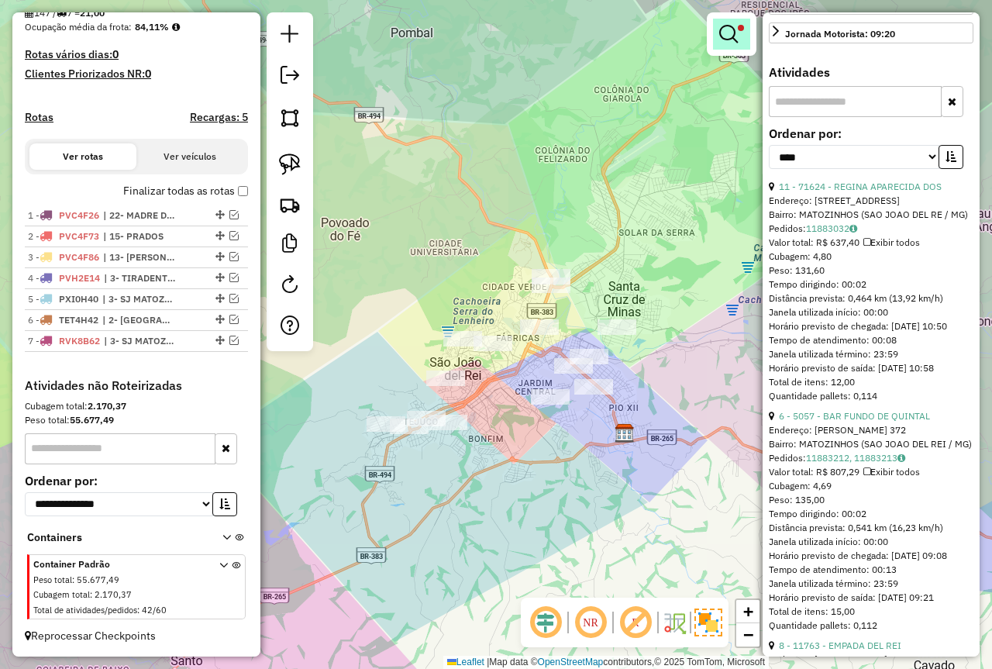
click at [737, 19] on link at bounding box center [731, 34] width 37 height 31
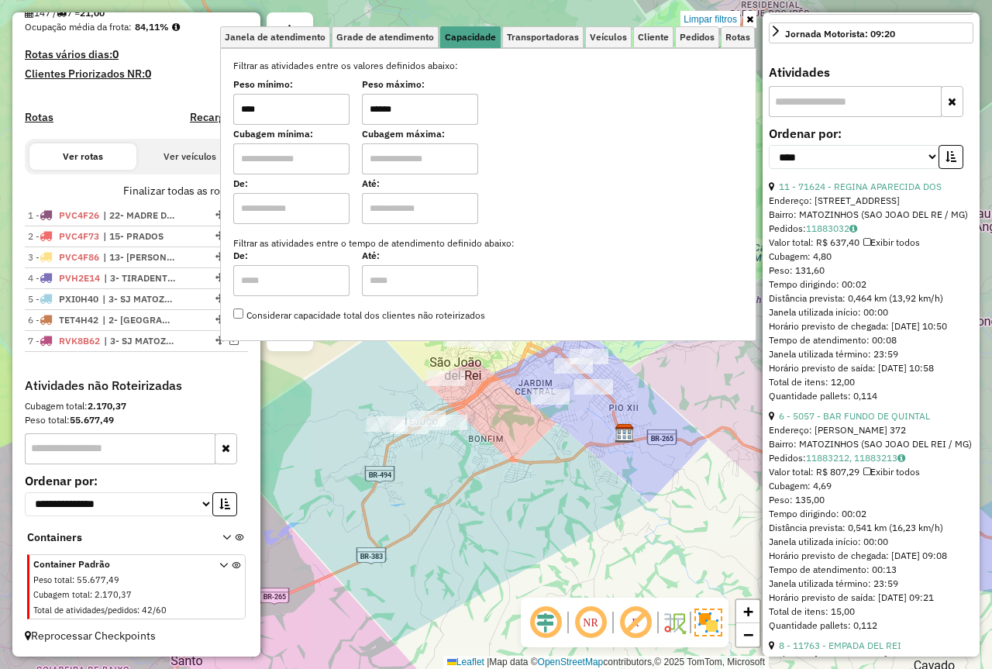
drag, startPoint x: 432, startPoint y: 108, endPoint x: 297, endPoint y: 120, distance: 135.5
click at [297, 120] on div "Peso mínimo: **** Peso máximo: ******" at bounding box center [488, 102] width 510 height 43
type input "****"
click at [491, 477] on div "Limpar filtros Janela de atendimento Grade de atendimento Capacidade Transporta…" at bounding box center [496, 334] width 992 height 669
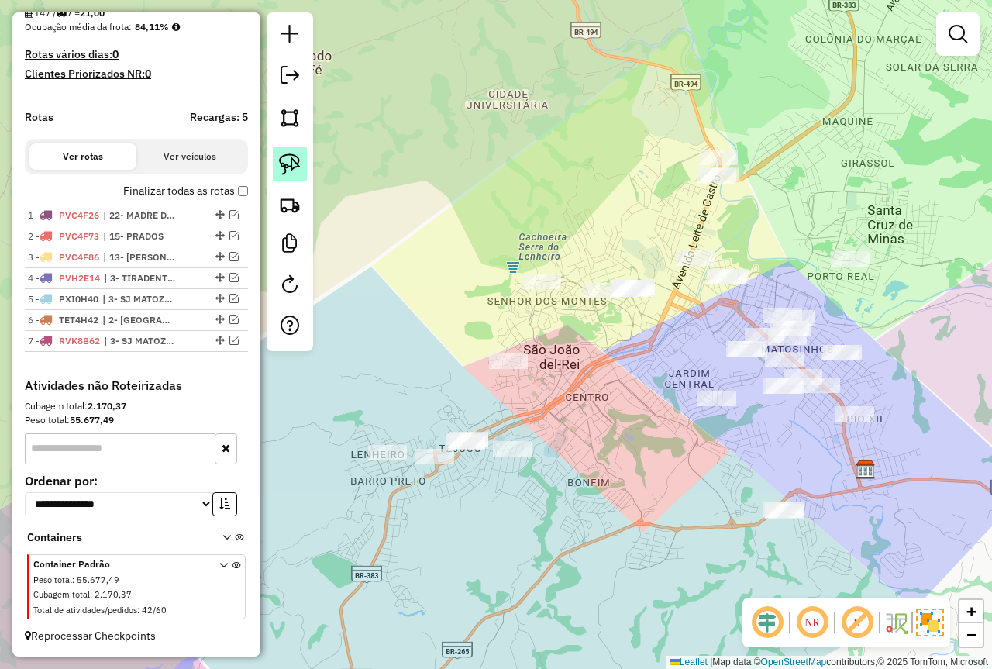
click at [283, 163] on img at bounding box center [290, 165] width 22 height 22
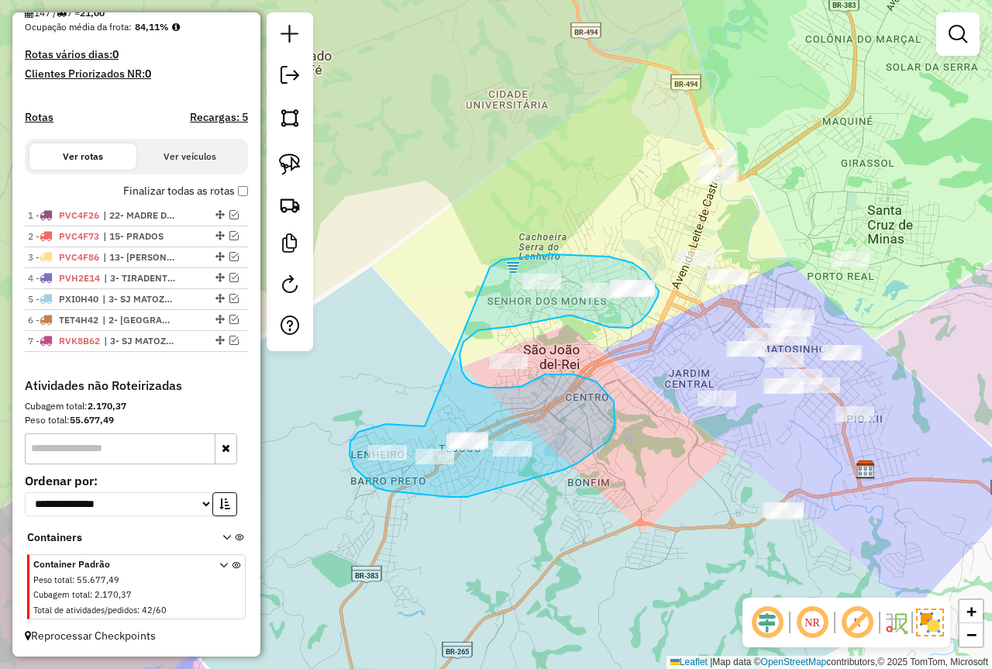
drag, startPoint x: 423, startPoint y: 426, endPoint x: 481, endPoint y: 271, distance: 166.1
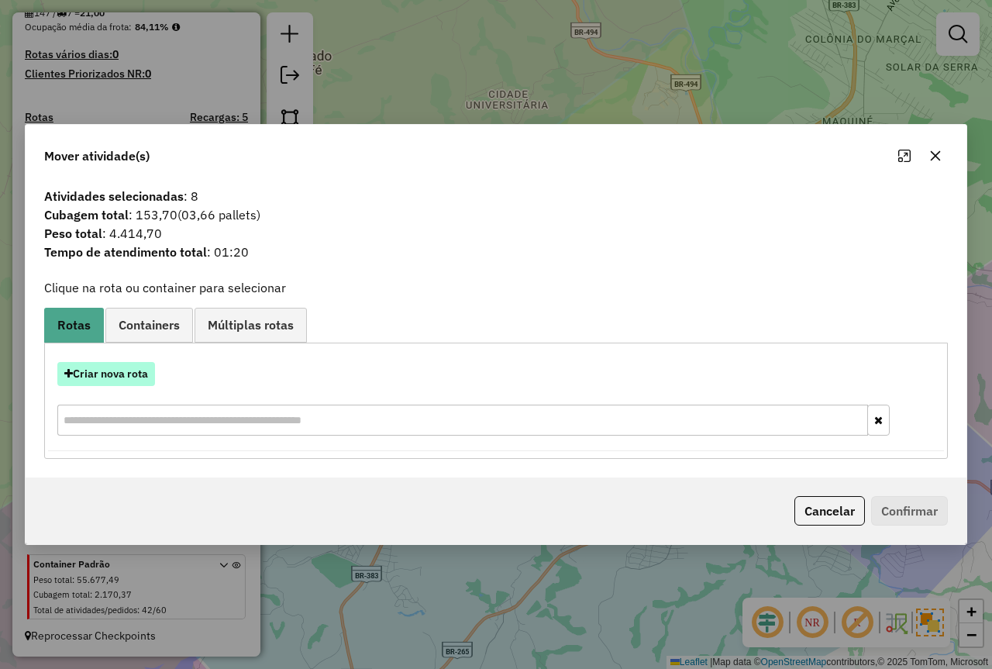
click at [105, 367] on button "Criar nova rota" at bounding box center [106, 374] width 98 height 24
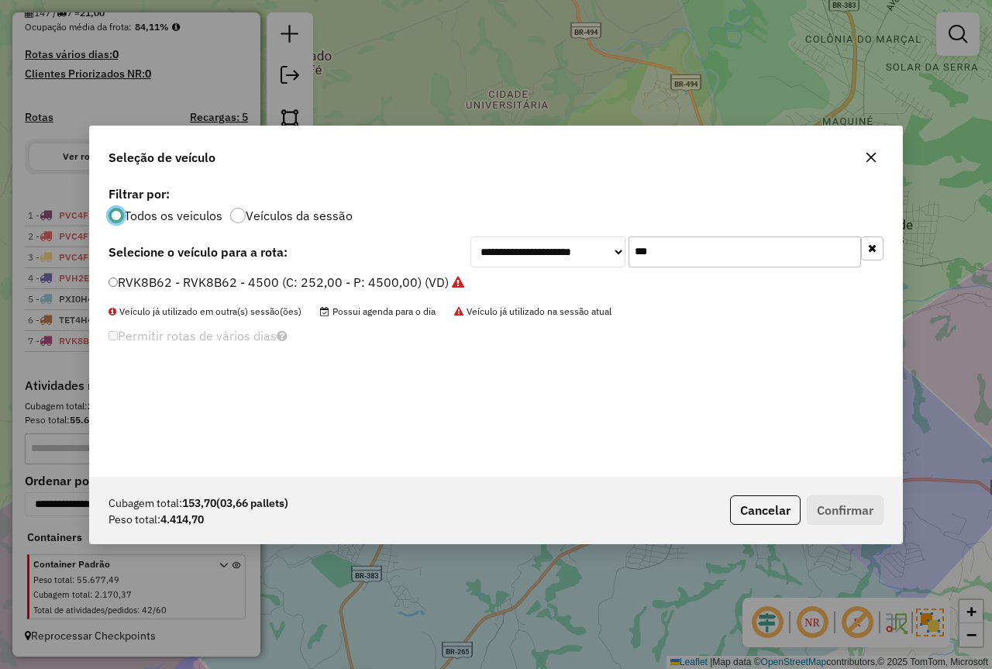
drag, startPoint x: 603, startPoint y: 242, endPoint x: 461, endPoint y: 280, distance: 146.9
click at [461, 280] on div "**********" at bounding box center [496, 329] width 812 height 295
type input "****"
click at [289, 284] on label "OQO3750 - TOCO 420 - 7.730 (C: 420,00 - P: 7730,00)" at bounding box center [270, 282] width 323 height 19
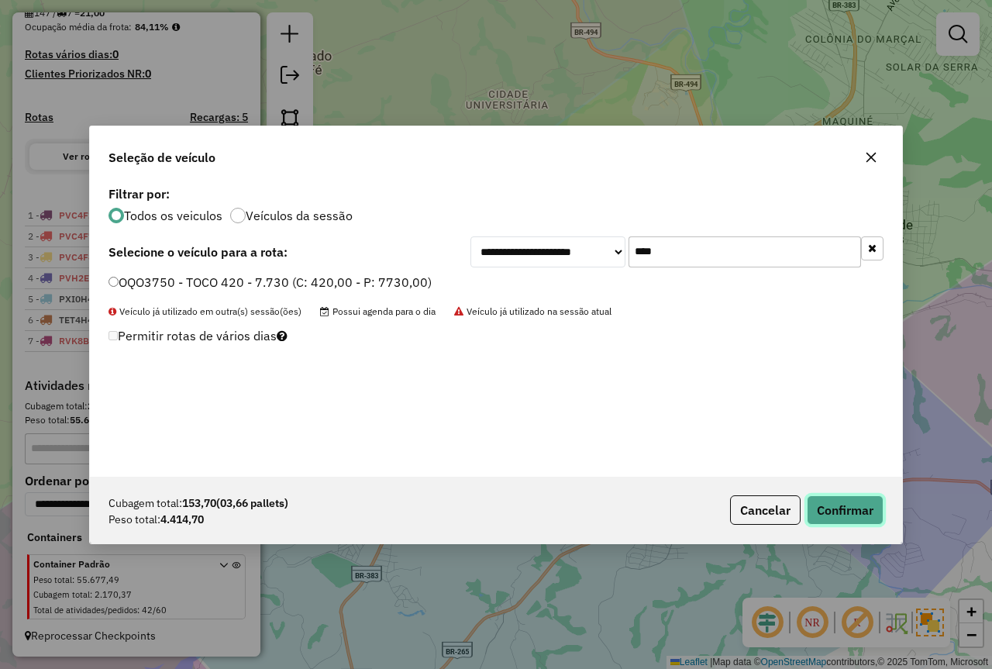
click at [833, 512] on button "Confirmar" at bounding box center [845, 509] width 77 height 29
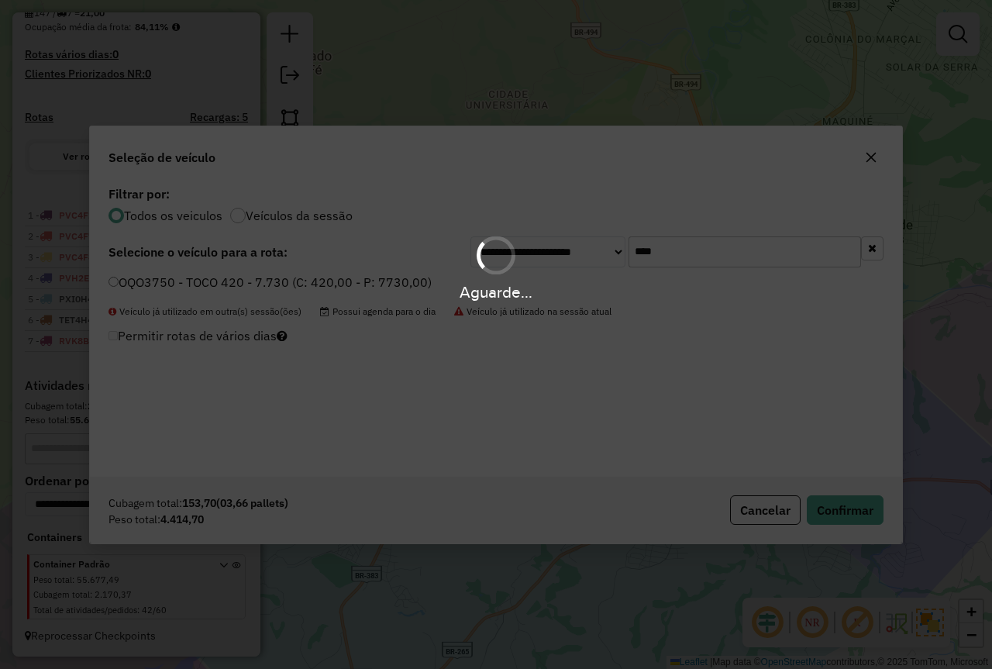
scroll to position [474, 0]
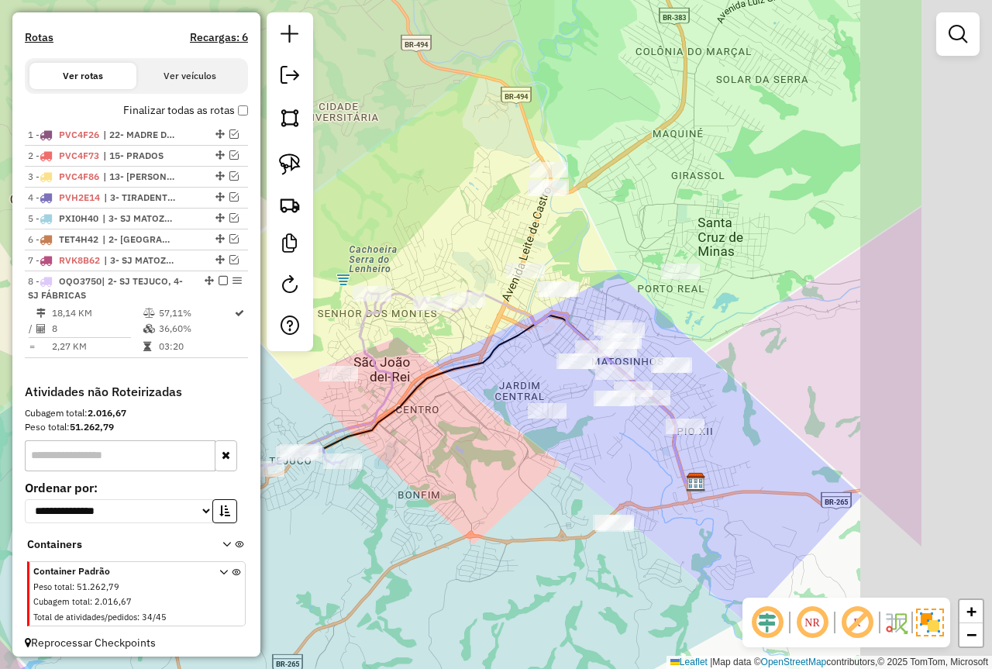
drag, startPoint x: 664, startPoint y: 445, endPoint x: 495, endPoint y: 457, distance: 168.7
click at [495, 457] on div "Janela de atendimento Grade de atendimento Capacidade Transportadoras Veículos …" at bounding box center [496, 334] width 992 height 669
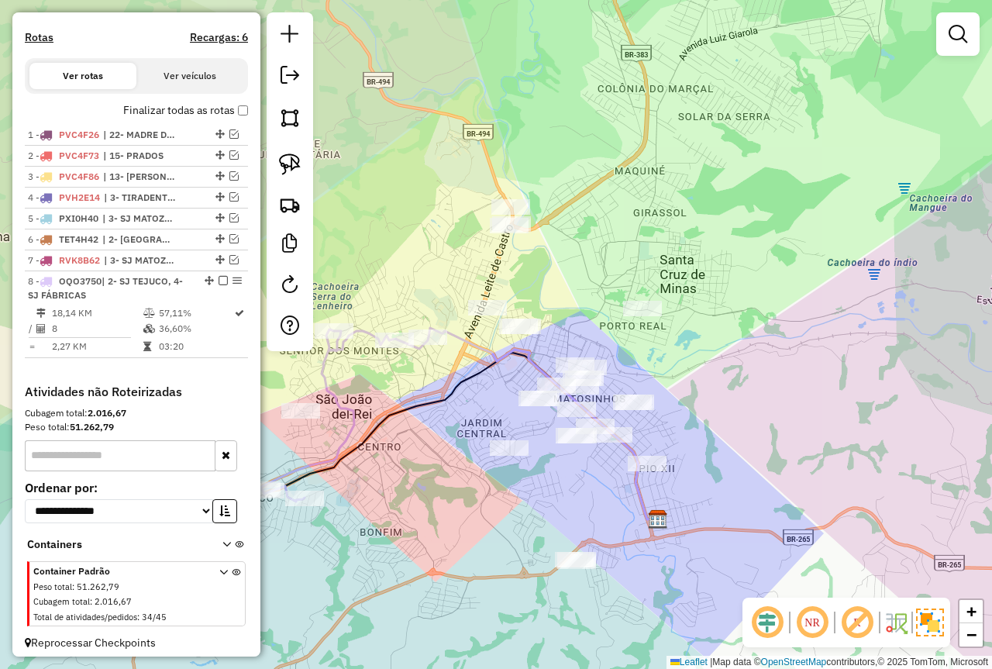
drag, startPoint x: 495, startPoint y: 380, endPoint x: 443, endPoint y: 359, distance: 55.3
click at [453, 419] on div "Janela de atendimento Grade de atendimento Capacidade Transportadoras Veículos …" at bounding box center [496, 334] width 992 height 669
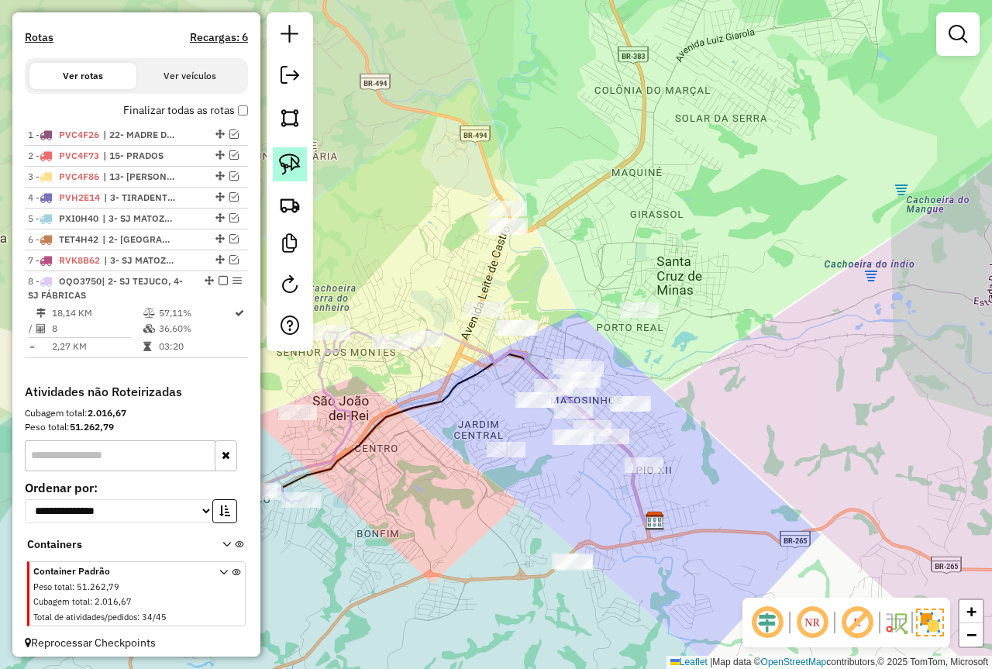
click at [288, 181] on link at bounding box center [290, 164] width 34 height 34
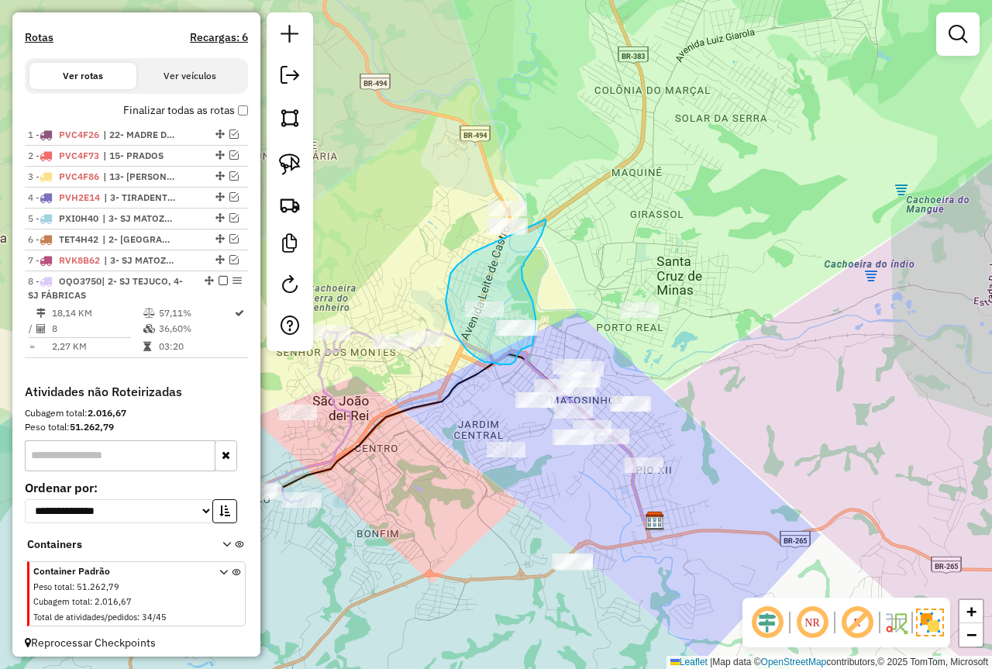
drag, startPoint x: 450, startPoint y: 274, endPoint x: 490, endPoint y: 200, distance: 83.6
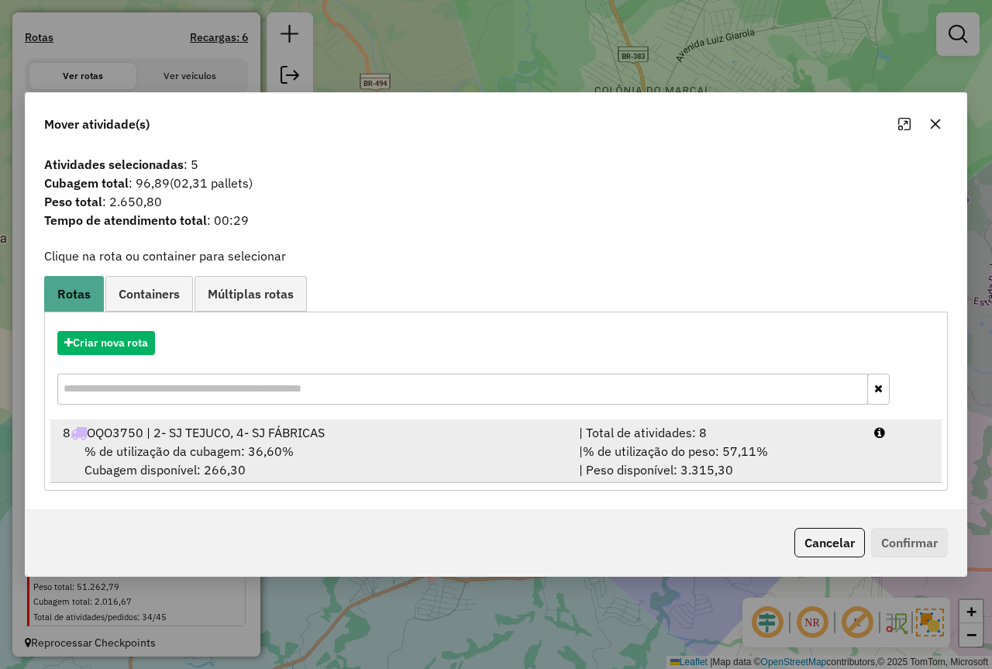
click at [777, 432] on div "| Total de atividades: 8" at bounding box center [717, 432] width 295 height 19
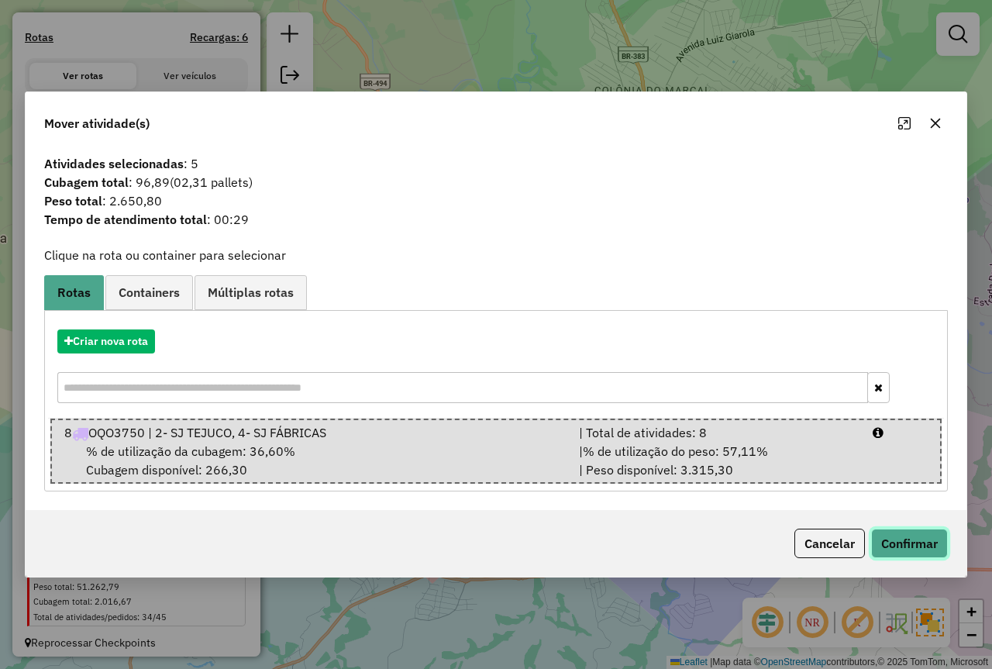
click at [890, 557] on button "Confirmar" at bounding box center [909, 543] width 77 height 29
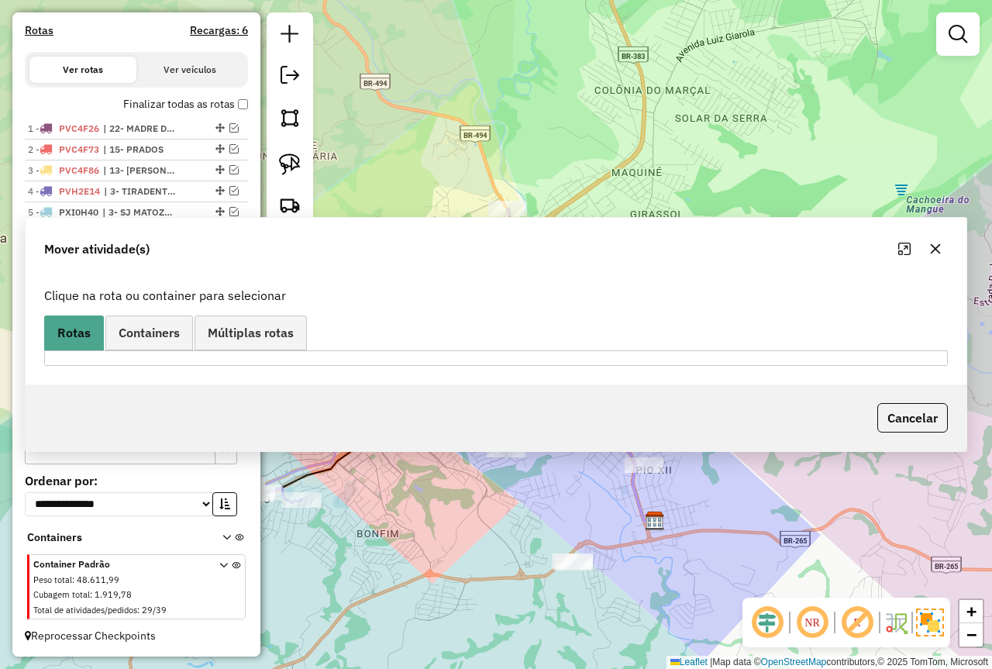
scroll to position [454, 0]
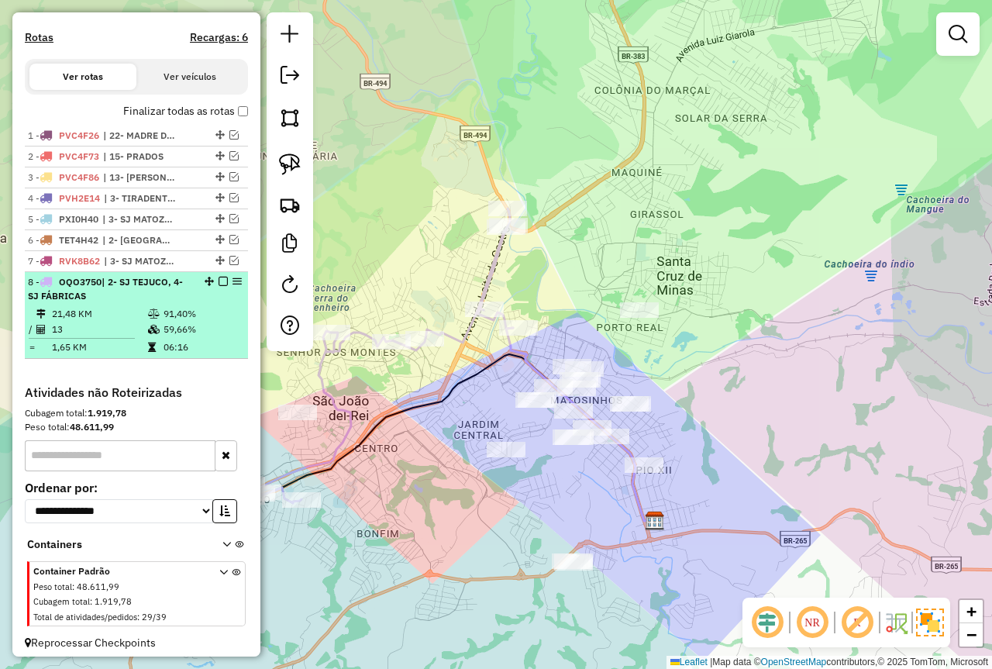
click at [155, 319] on icon at bounding box center [154, 313] width 12 height 9
select select "*********"
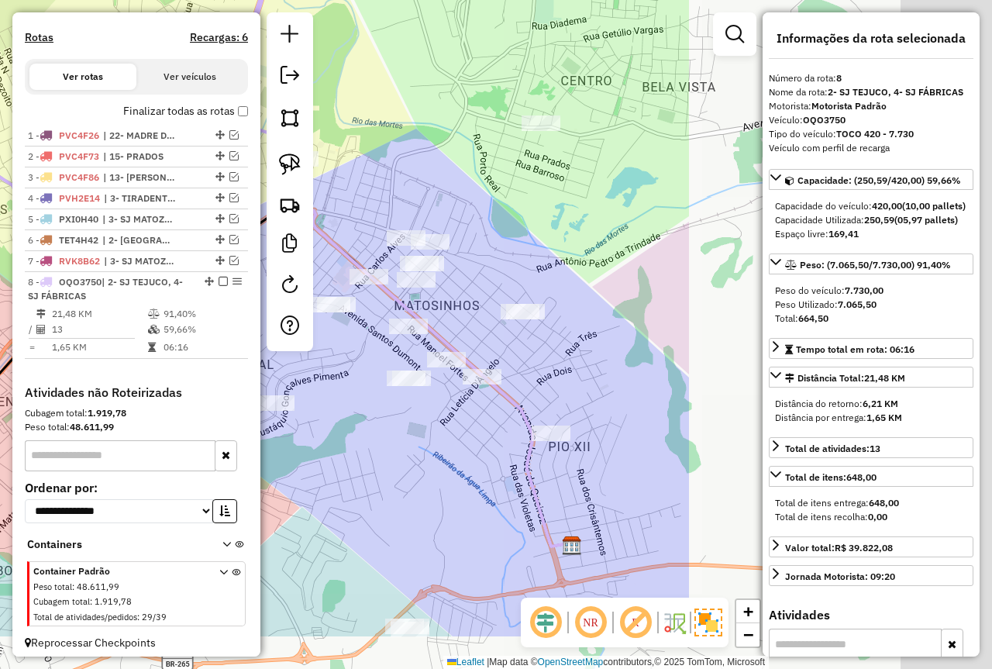
drag, startPoint x: 692, startPoint y: 449, endPoint x: 263, endPoint y: 336, distance: 443.4
click at [283, 344] on hb-router-mapa "Informações da Sessão 978048 - 12/08/2025 Criação: 11/08/2025 18:10 Depósito: F…" at bounding box center [496, 334] width 992 height 669
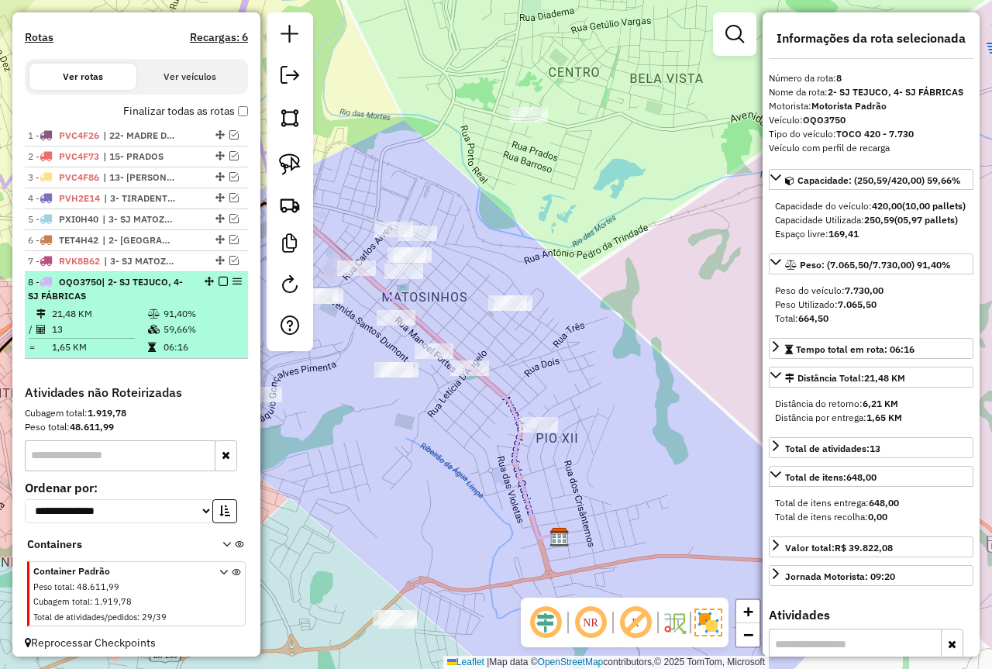
click at [219, 286] on em at bounding box center [223, 281] width 9 height 9
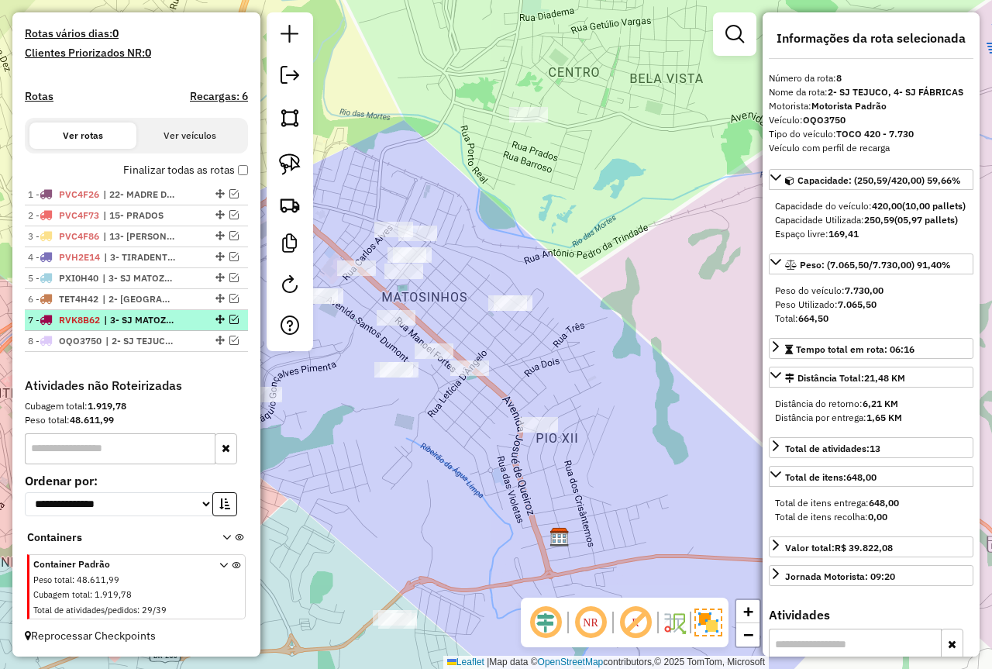
click at [229, 317] on em at bounding box center [233, 319] width 9 height 9
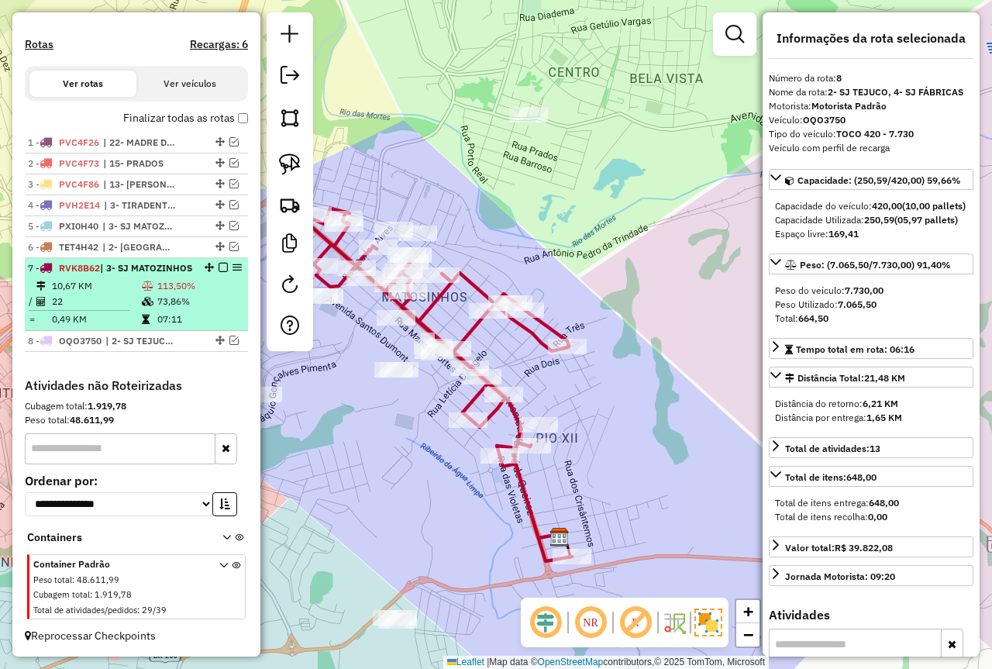
click at [160, 309] on td "73,86%" at bounding box center [199, 302] width 85 height 16
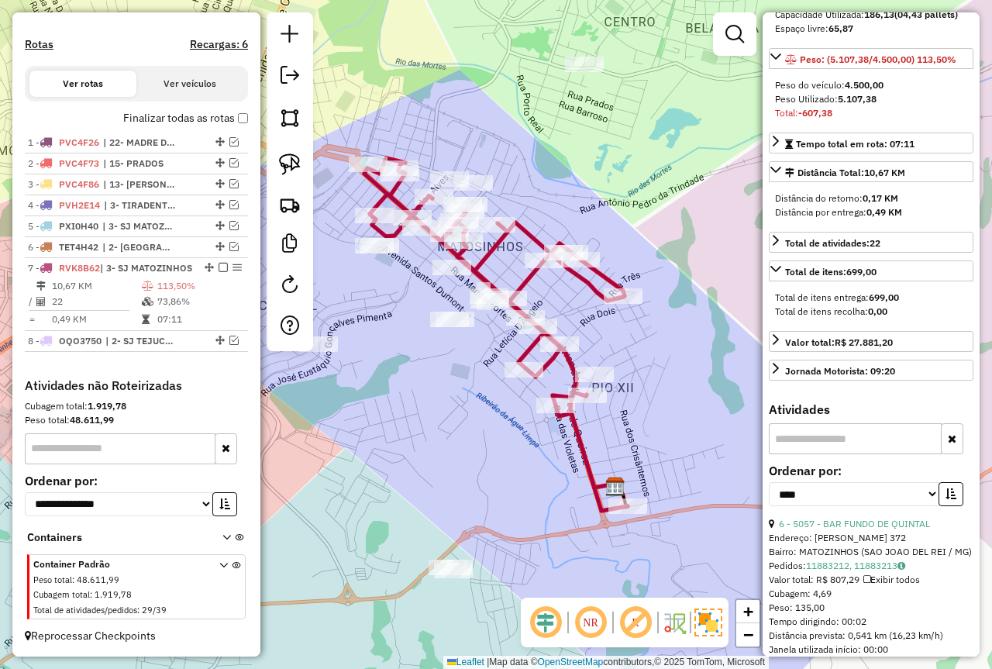
scroll to position [233, 0]
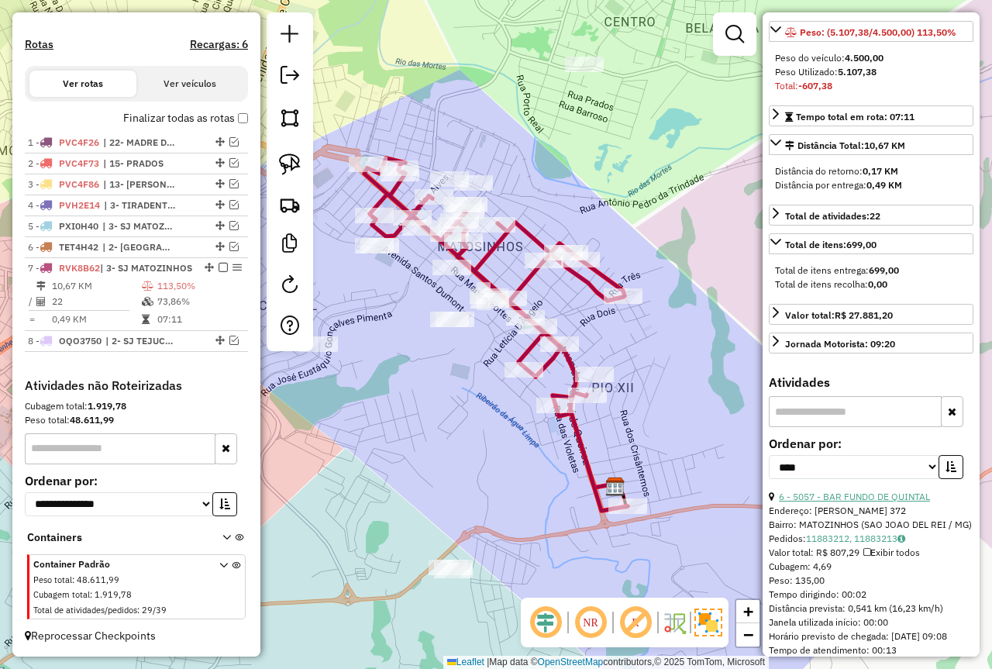
click at [849, 502] on link "6 - 5057 - BAR FUNDO DE QUINTAL" at bounding box center [854, 497] width 151 height 12
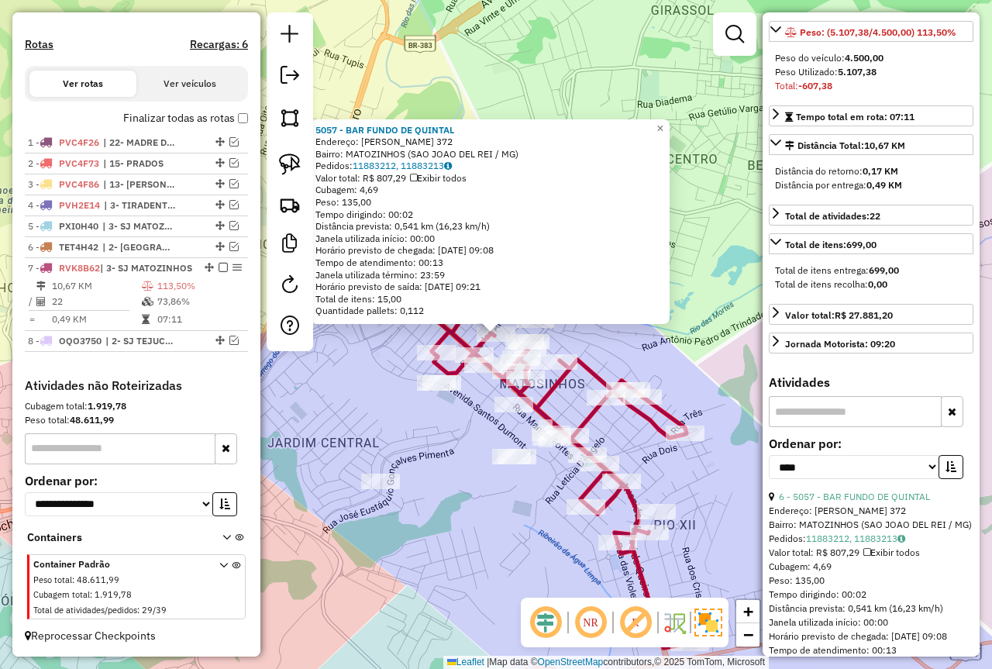
click at [939, 479] on button "button" at bounding box center [951, 467] width 25 height 24
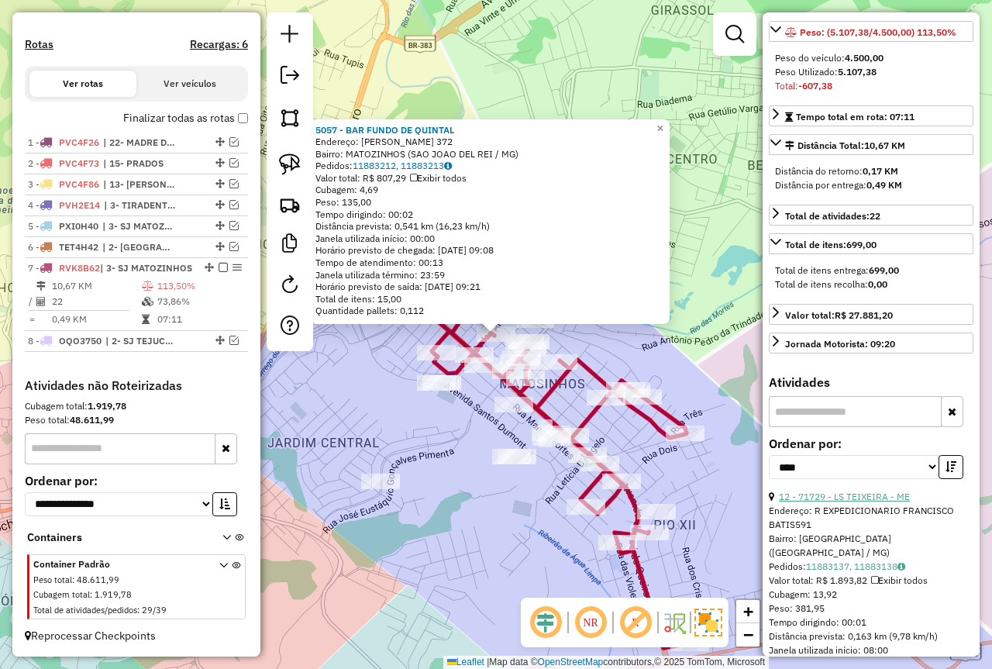
click at [843, 502] on link "12 - 71729 - LS TEIXEIRA - ME" at bounding box center [844, 497] width 131 height 12
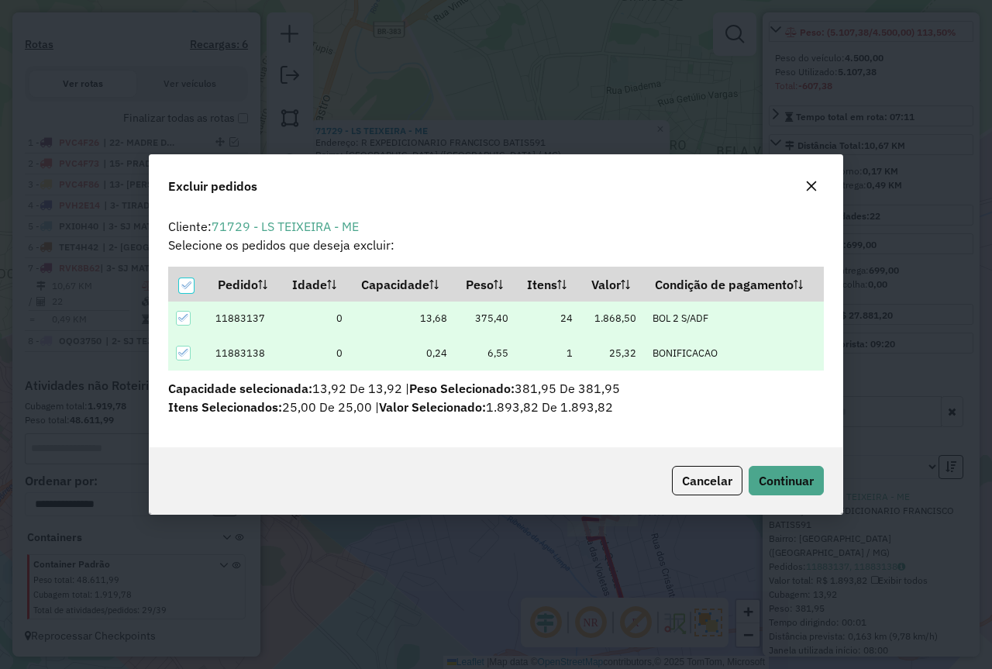
scroll to position [0, 0]
click at [799, 484] on span "Continuar" at bounding box center [786, 481] width 55 height 16
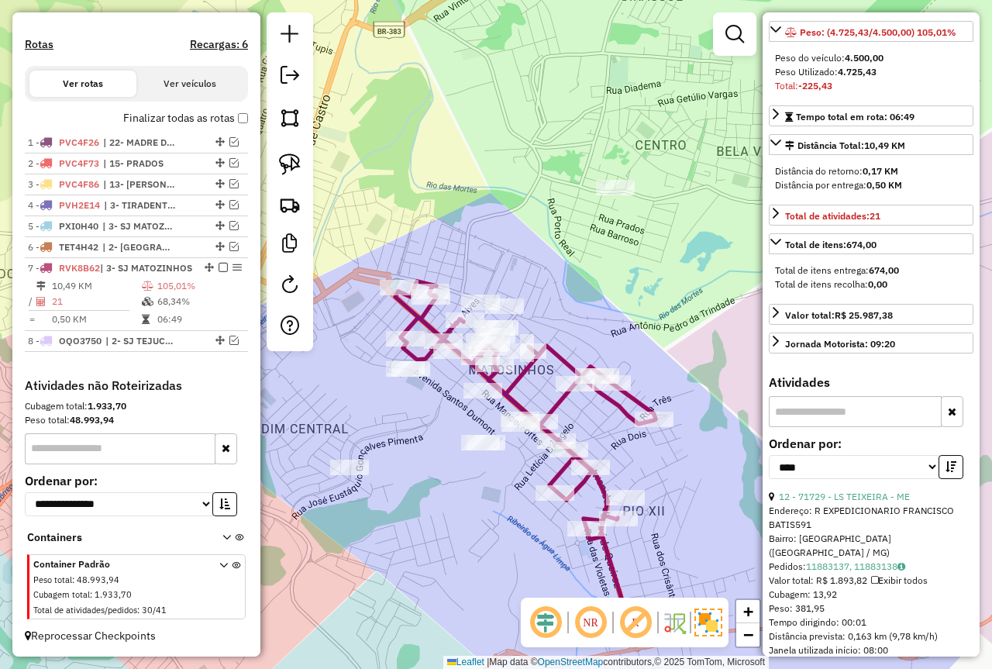
scroll to position [475, 0]
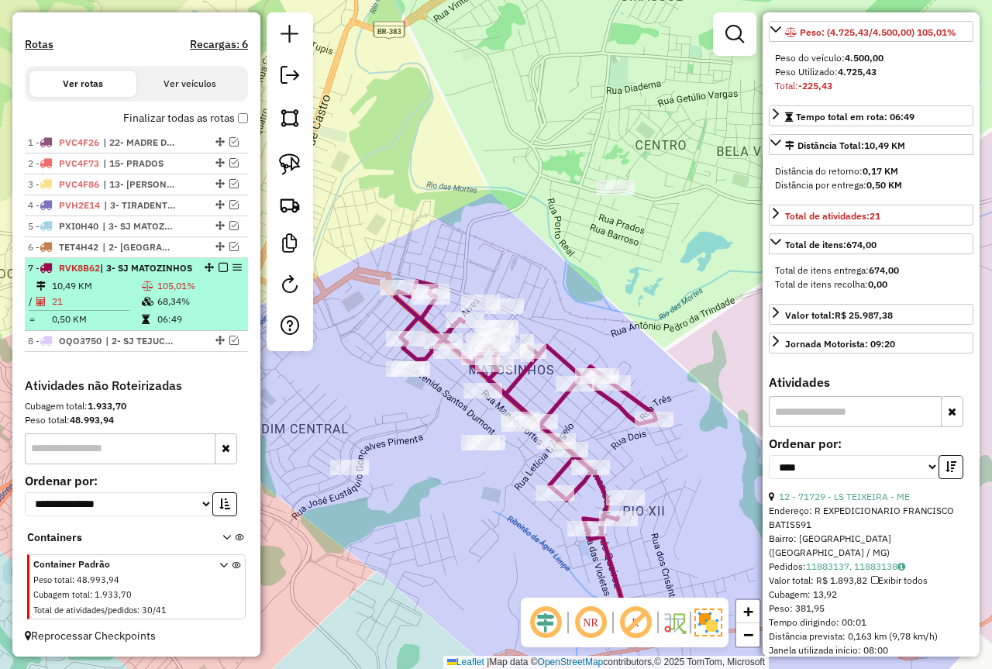
click at [163, 292] on td "105,01%" at bounding box center [199, 286] width 85 height 16
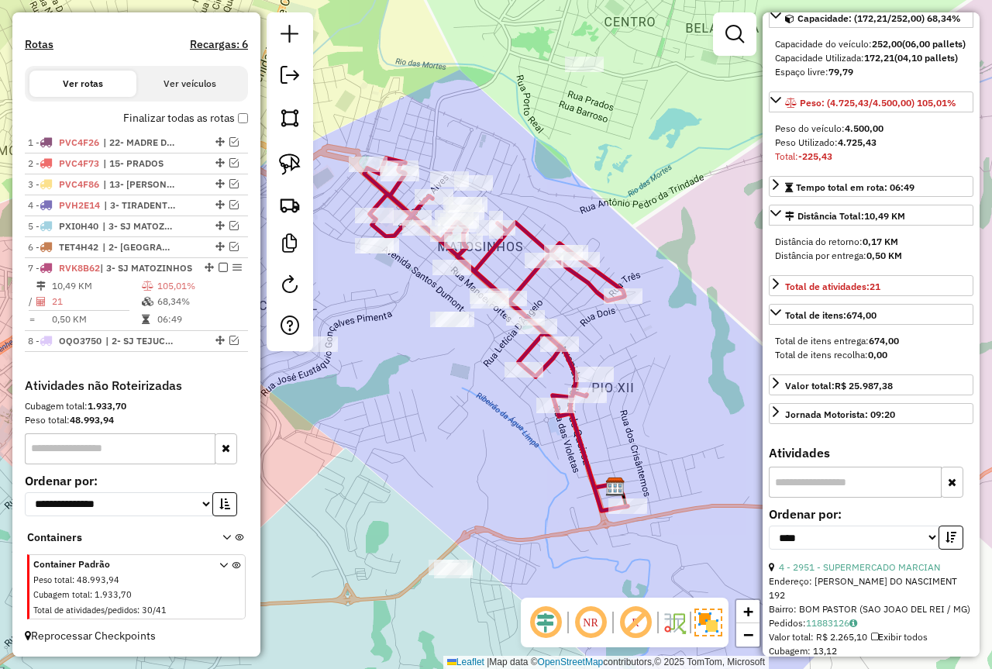
scroll to position [78, 0]
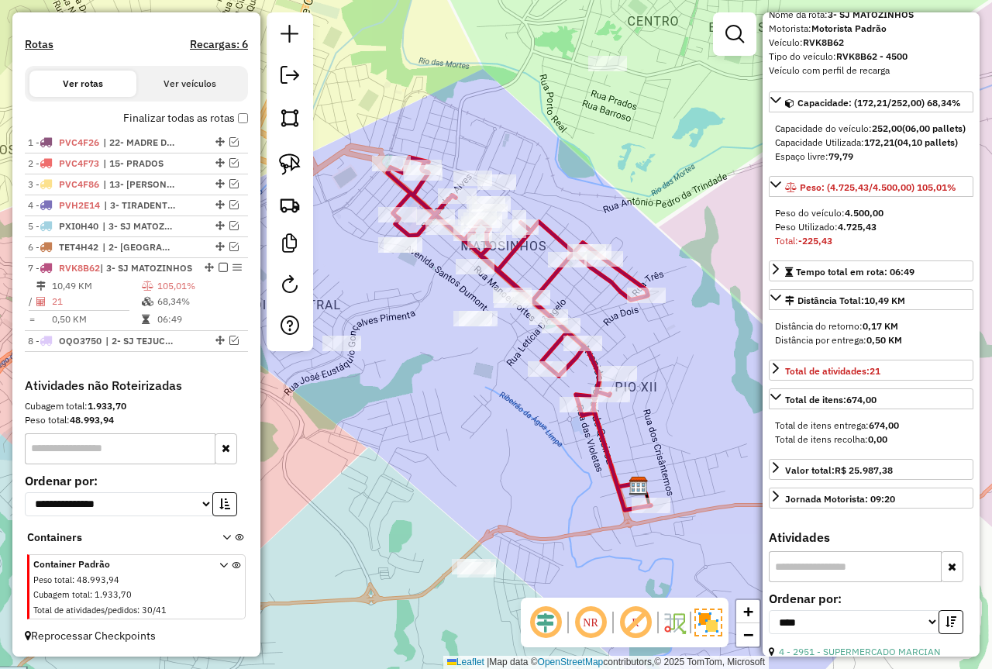
drag, startPoint x: 704, startPoint y: 367, endPoint x: 664, endPoint y: 345, distance: 45.1
click at [769, 361] on hb-router-mapa "Informações da Sessão 978048 - 12/08/2025 Criação: 11/08/2025 18:10 Depósito: F…" at bounding box center [496, 334] width 992 height 669
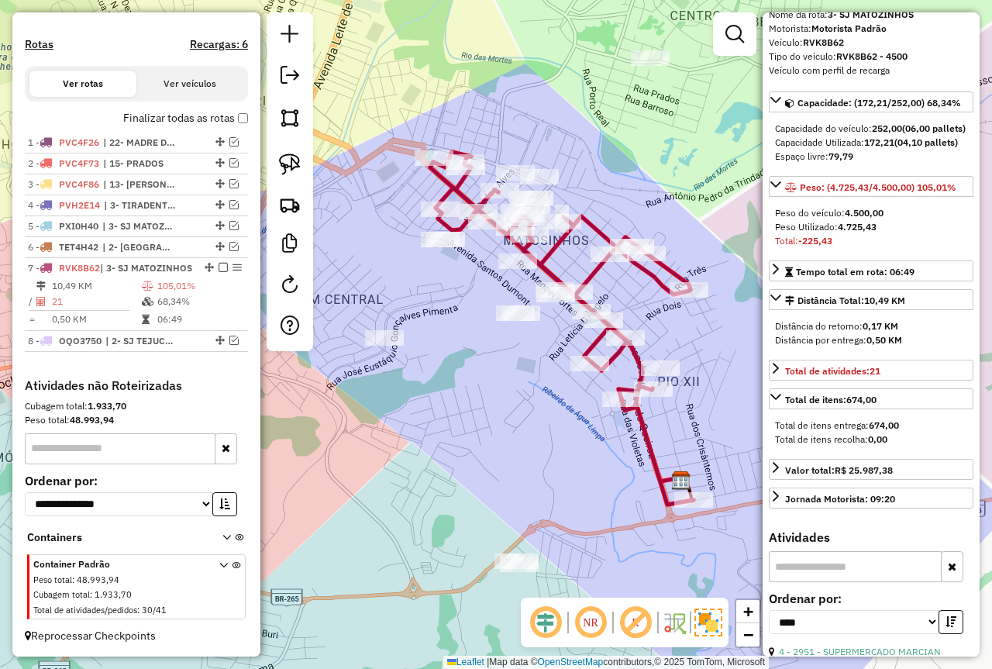
click at [519, 400] on div "Janela de atendimento Grade de atendimento Capacidade Transportadoras Veículos …" at bounding box center [496, 334] width 992 height 669
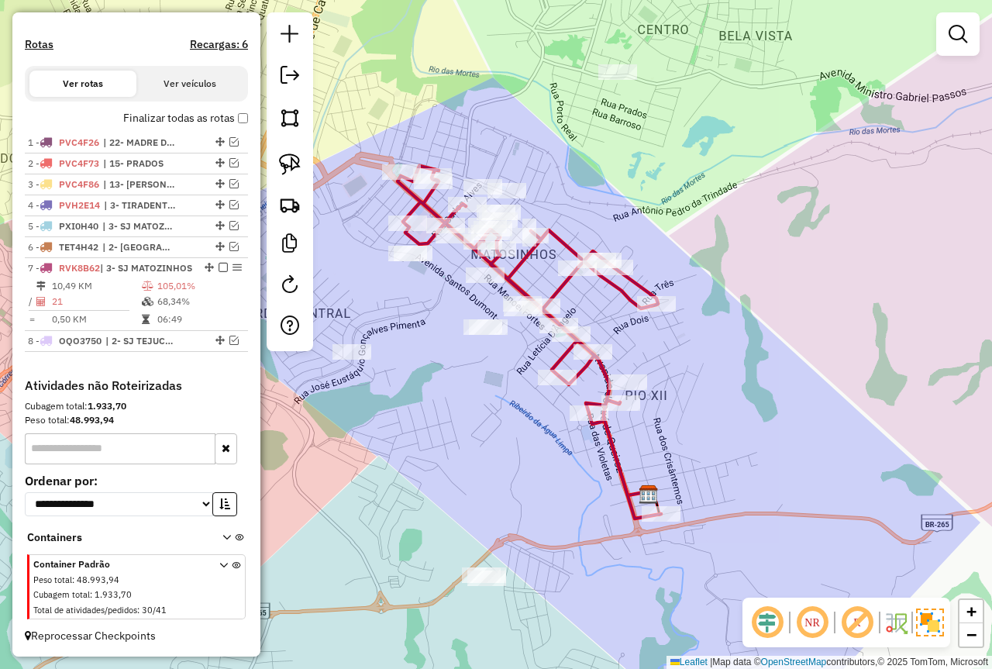
drag, startPoint x: 505, startPoint y: 383, endPoint x: 473, endPoint y: 397, distance: 35.4
click at [473, 397] on div "Janela de atendimento Grade de atendimento Capacidade Transportadoras Veículos …" at bounding box center [496, 334] width 992 height 669
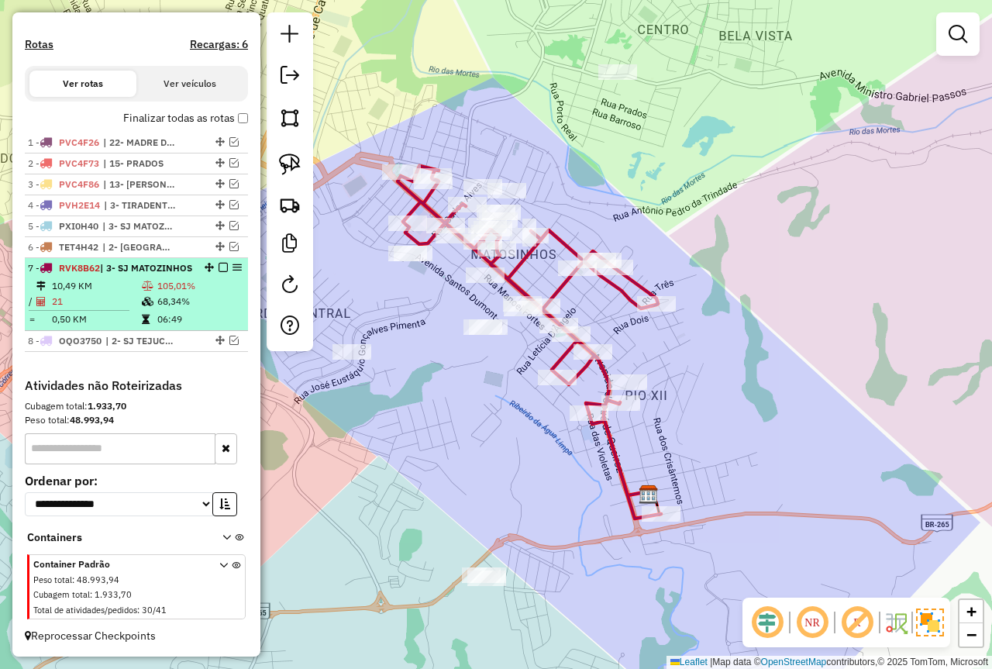
click at [190, 297] on td "68,34%" at bounding box center [199, 302] width 85 height 16
select select "*********"
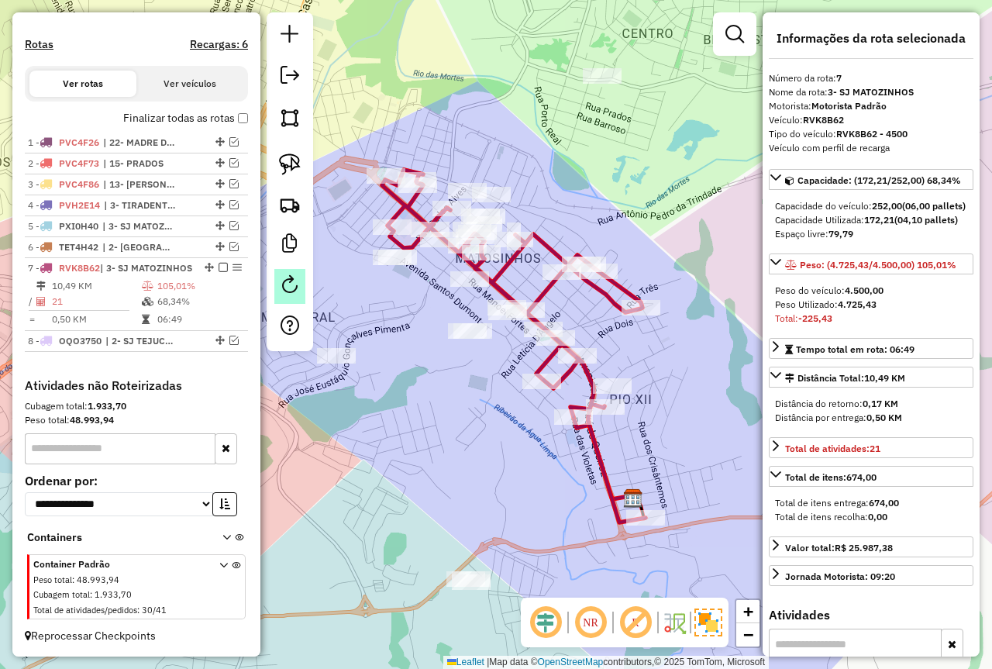
drag, startPoint x: 457, startPoint y: 388, endPoint x: 288, endPoint y: 282, distance: 198.5
click at [460, 388] on div "Janela de atendimento Grade de atendimento Capacidade Transportadoras Veículos …" at bounding box center [496, 334] width 992 height 669
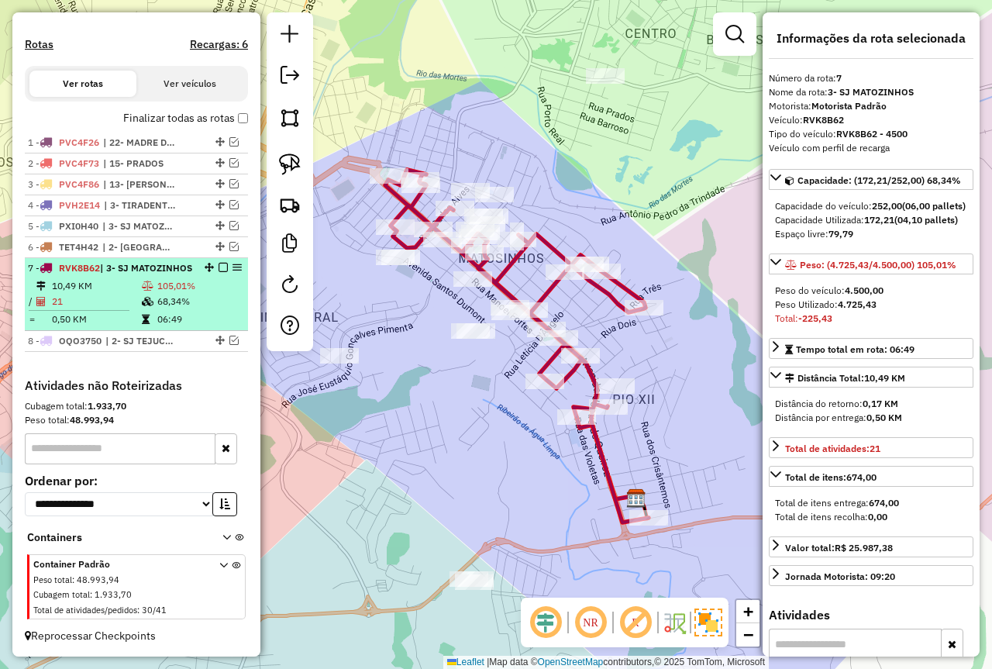
click at [219, 263] on em at bounding box center [223, 267] width 9 height 9
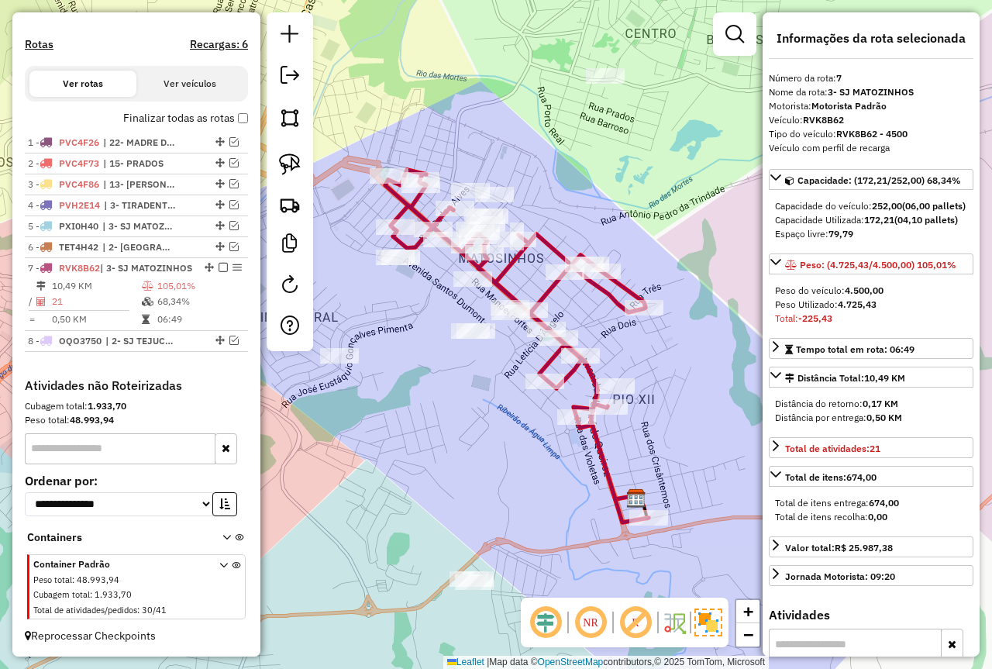
scroll to position [409, 0]
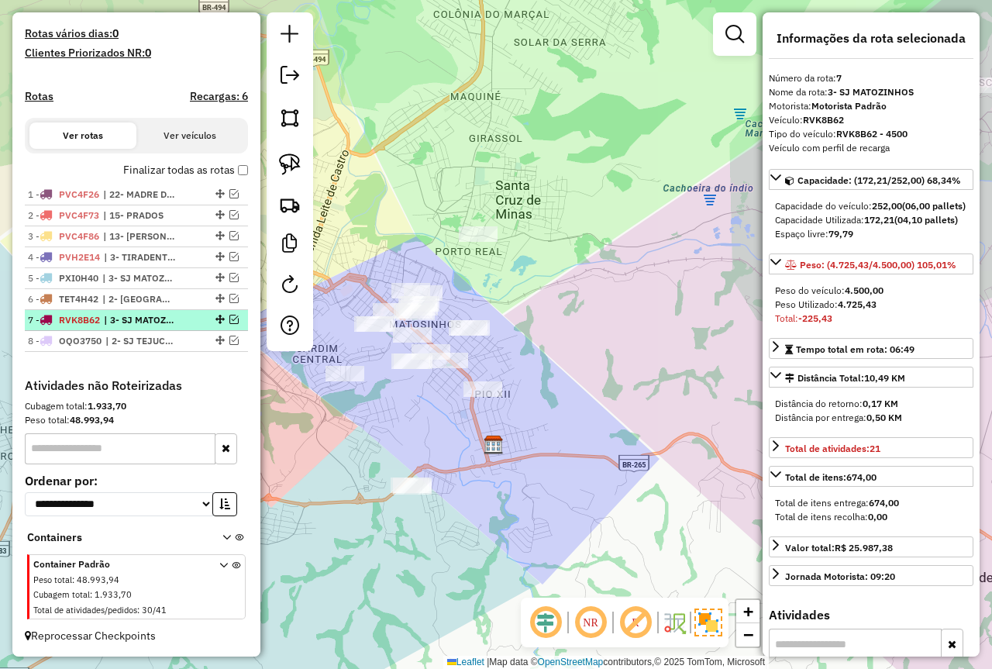
click at [229, 319] on em at bounding box center [233, 319] width 9 height 9
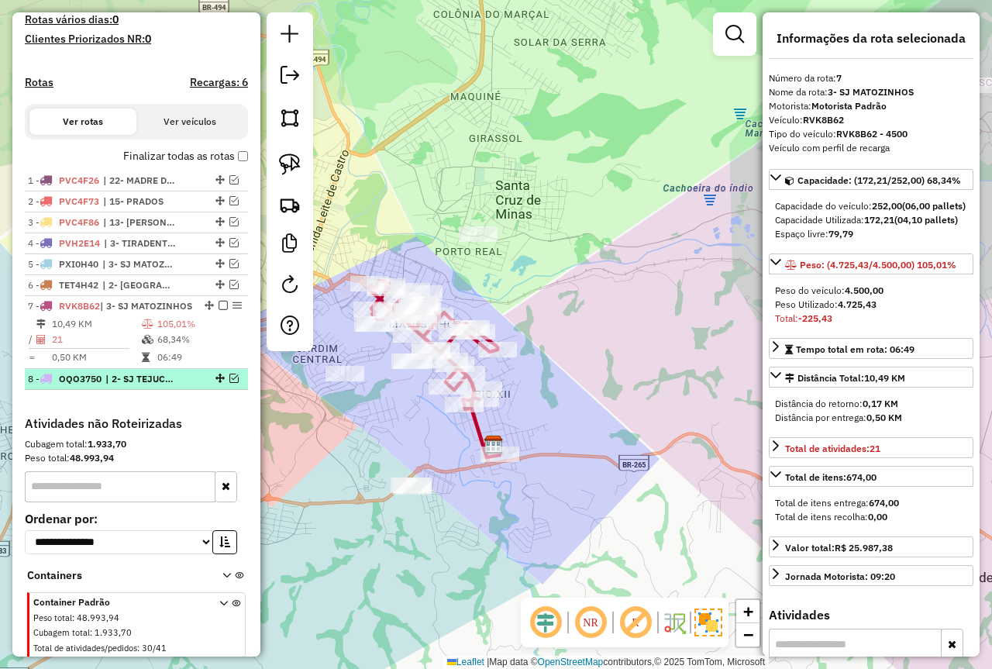
scroll to position [475, 0]
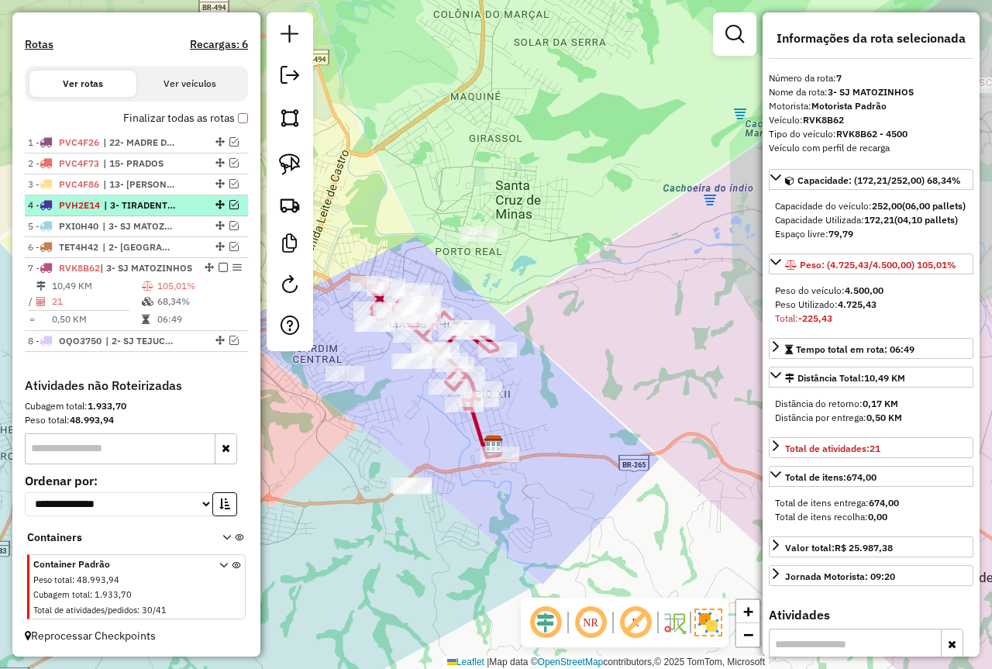
click at [229, 200] on em at bounding box center [233, 204] width 9 height 9
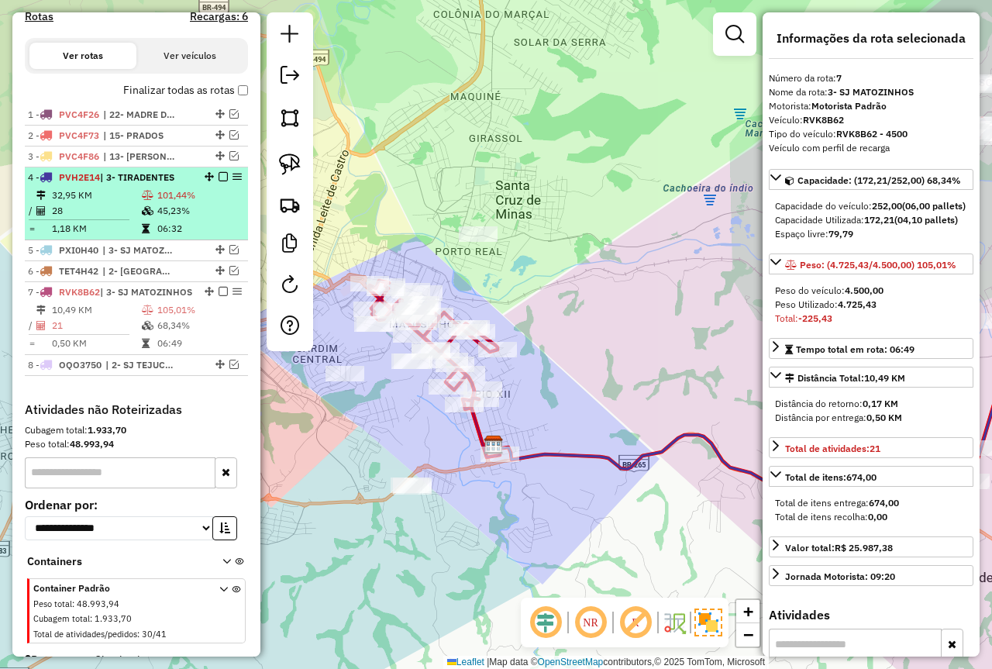
click at [95, 219] on td "28" at bounding box center [96, 211] width 90 height 16
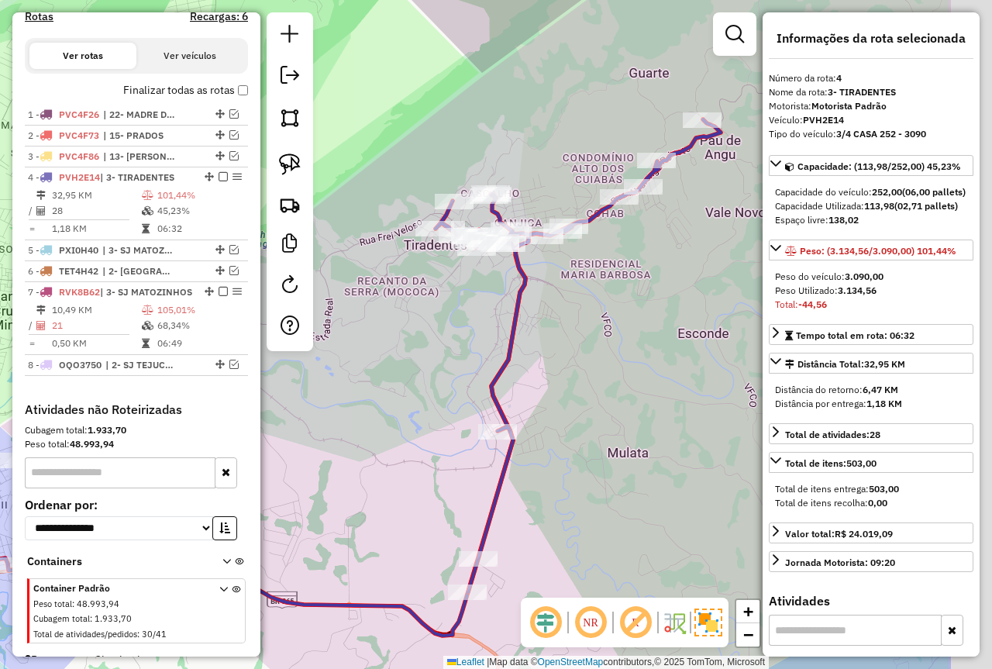
drag, startPoint x: 490, startPoint y: 219, endPoint x: 370, endPoint y: 242, distance: 122.3
click at [357, 259] on div "Janela de atendimento Grade de atendimento Capacidade Transportadoras Veículos …" at bounding box center [496, 334] width 992 height 669
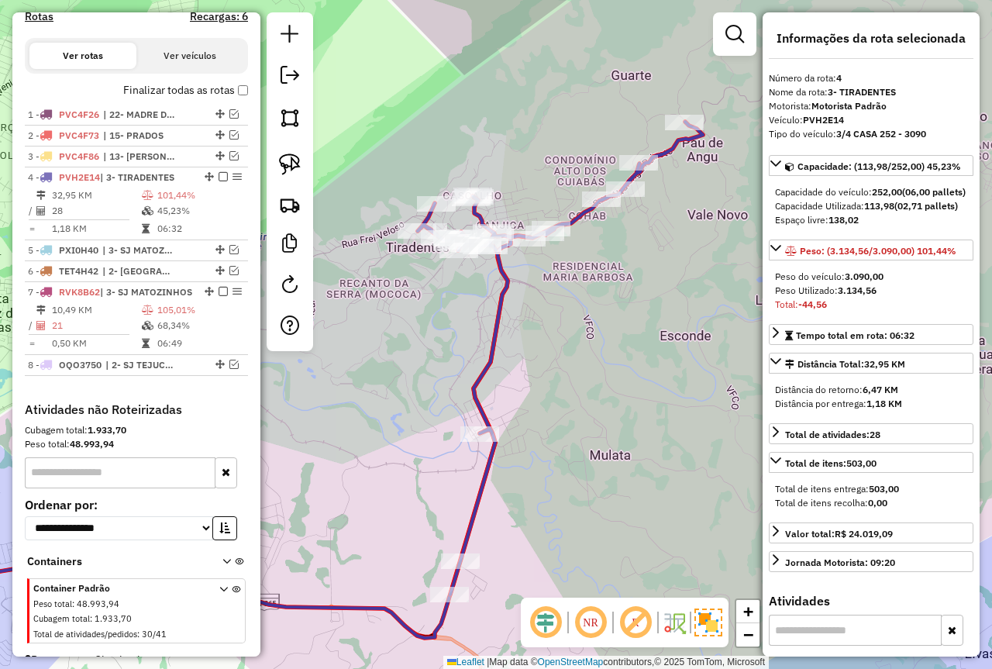
drag, startPoint x: 279, startPoint y: 160, endPoint x: 329, endPoint y: 160, distance: 49.6
click at [279, 160] on img at bounding box center [290, 165] width 22 height 22
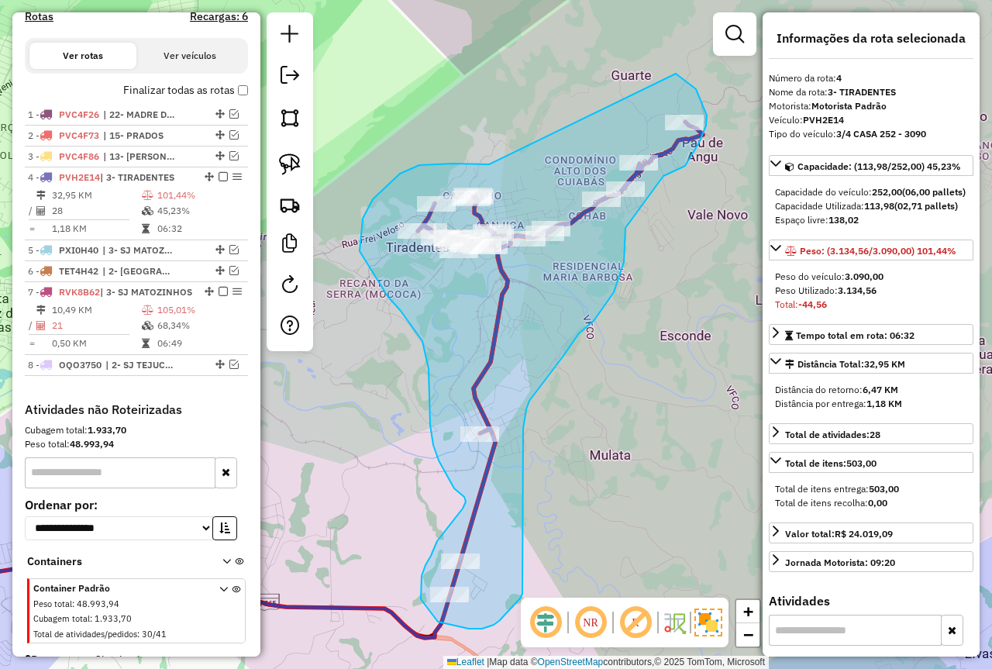
drag, startPoint x: 460, startPoint y: 164, endPoint x: 633, endPoint y: 67, distance: 198.5
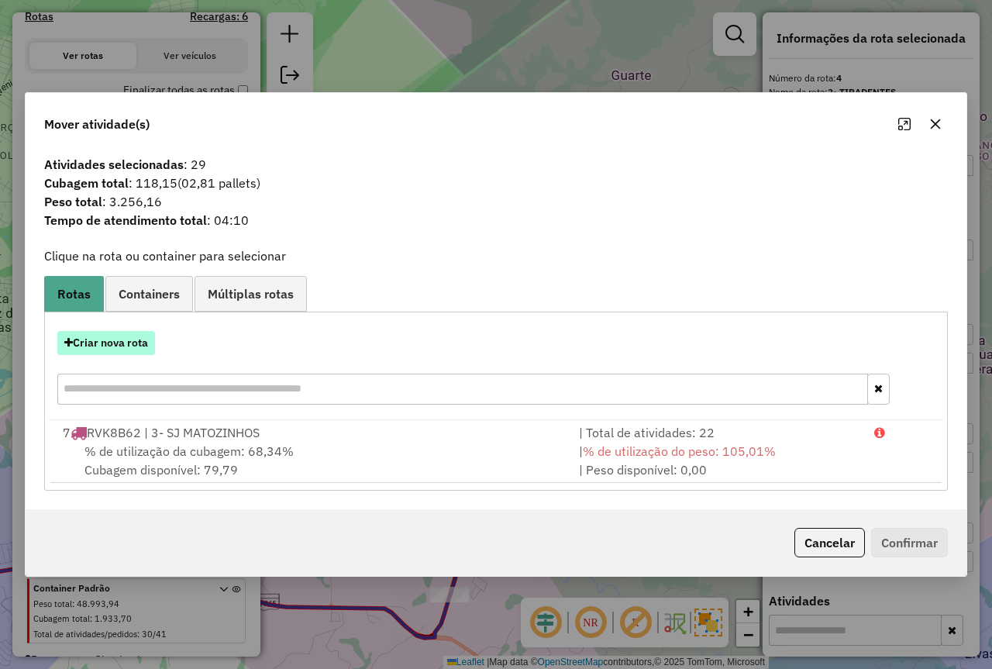
click at [122, 344] on button "Criar nova rota" at bounding box center [106, 343] width 98 height 24
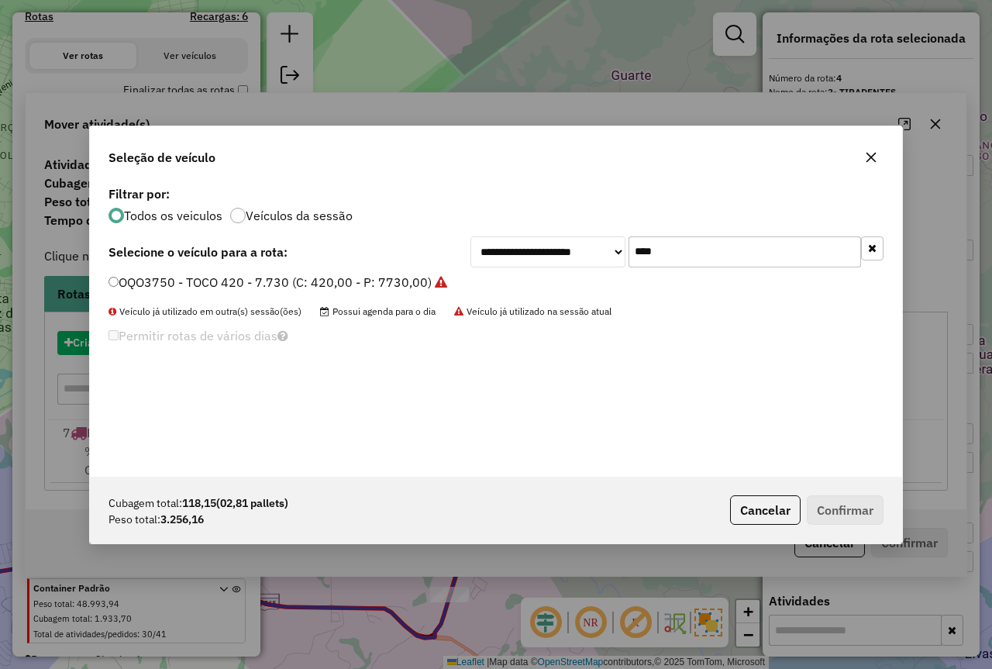
scroll to position [9, 5]
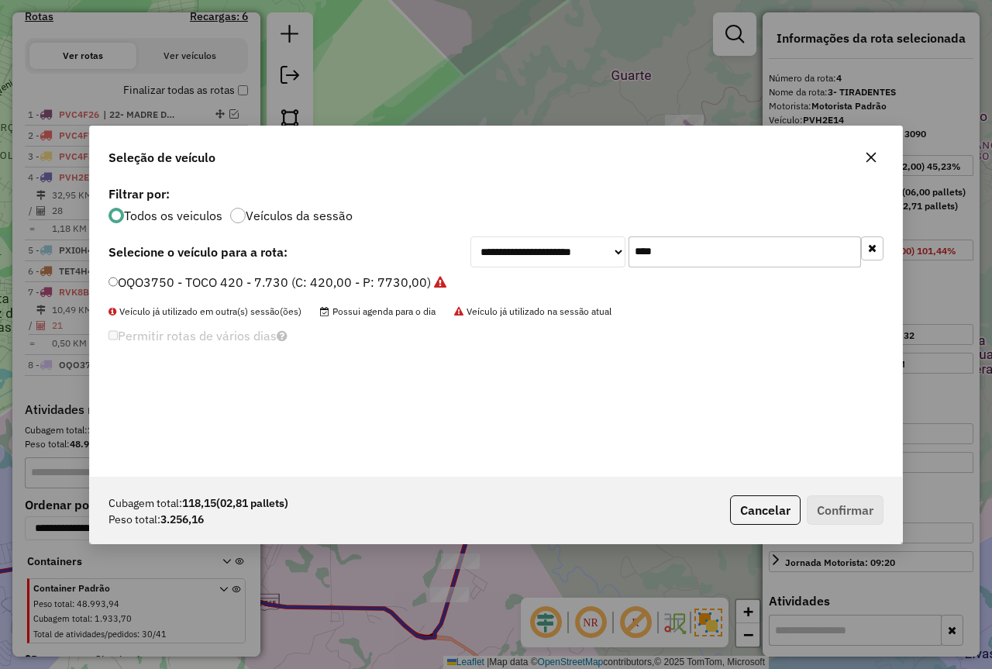
drag, startPoint x: 679, startPoint y: 250, endPoint x: 436, endPoint y: 280, distance: 245.3
click at [438, 280] on div "**********" at bounding box center [496, 329] width 812 height 295
type input "***"
click at [198, 281] on label "RVK8B62 - RVK8B62 - 4500 (C: 252,00 - P: 4500,00) (VD)" at bounding box center [287, 282] width 357 height 19
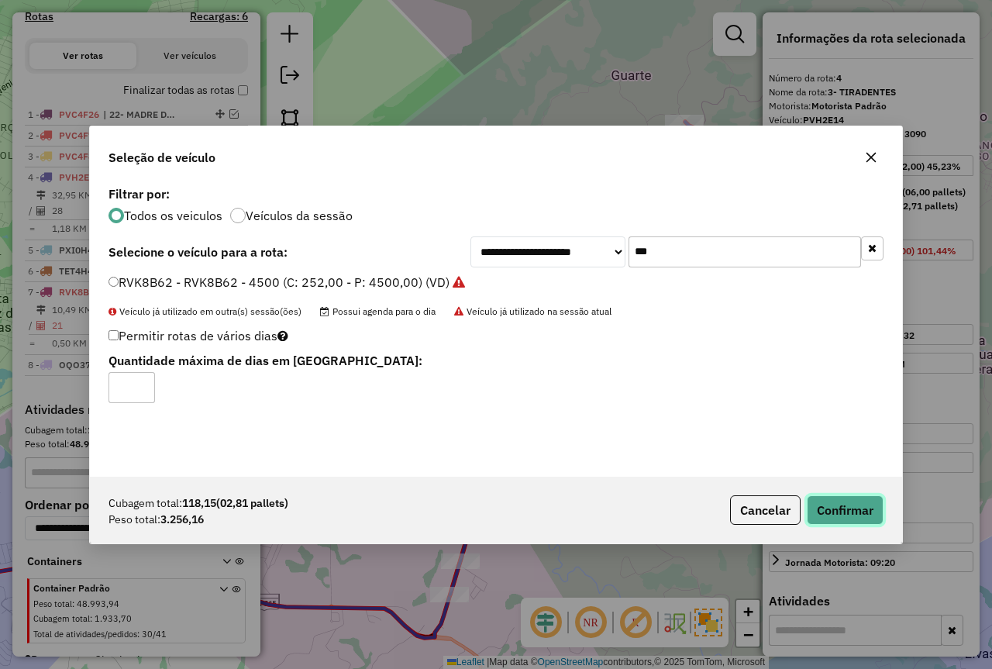
click at [840, 514] on button "Confirmar" at bounding box center [845, 509] width 77 height 29
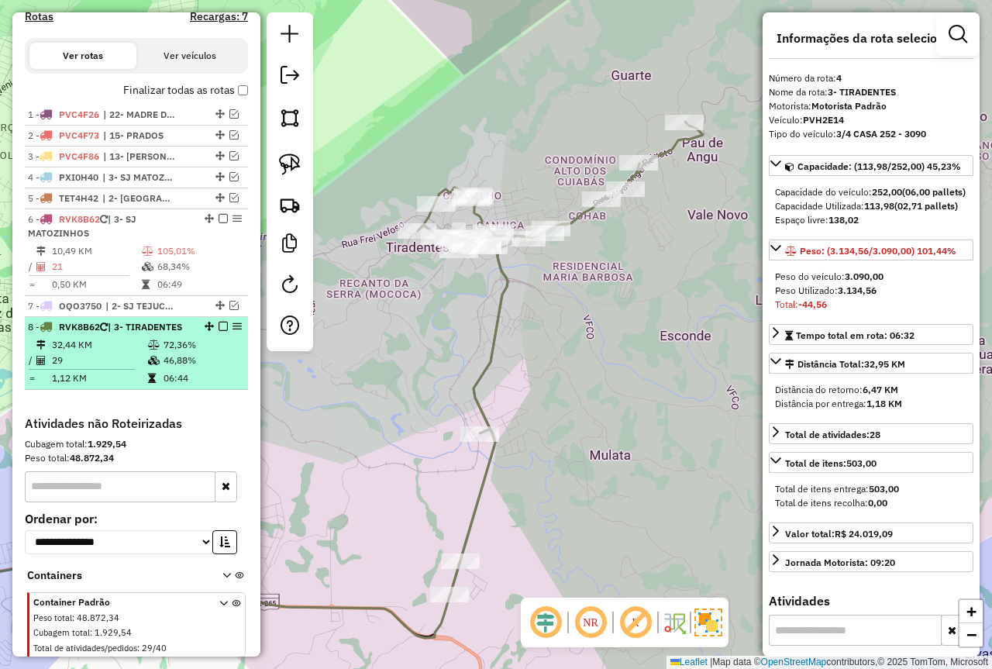
click at [165, 368] on td "46,88%" at bounding box center [202, 361] width 78 height 16
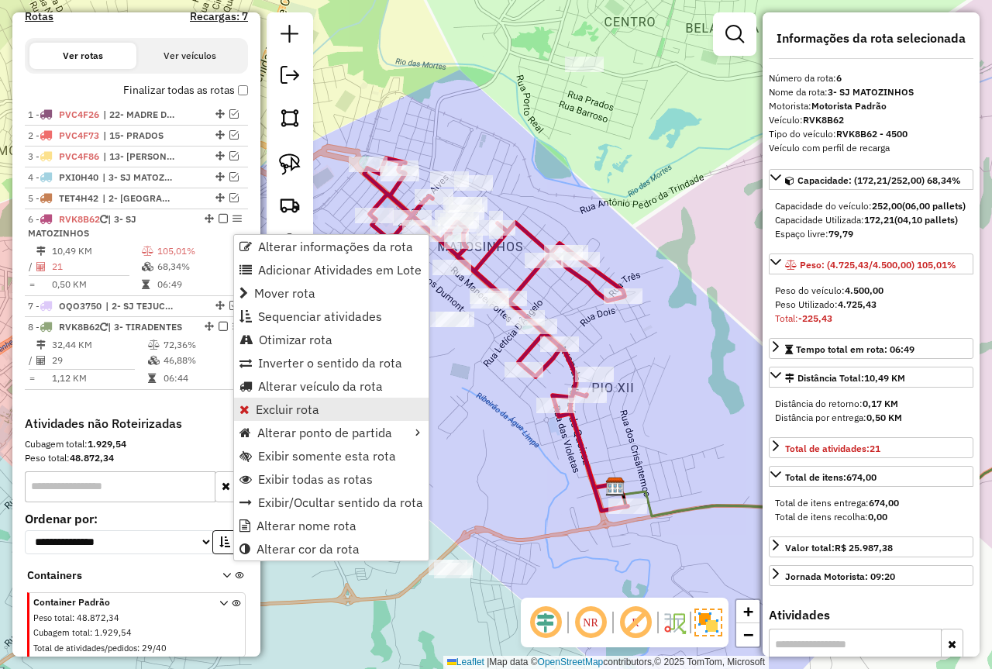
click at [316, 415] on span "Excluir rota" at bounding box center [288, 409] width 64 height 12
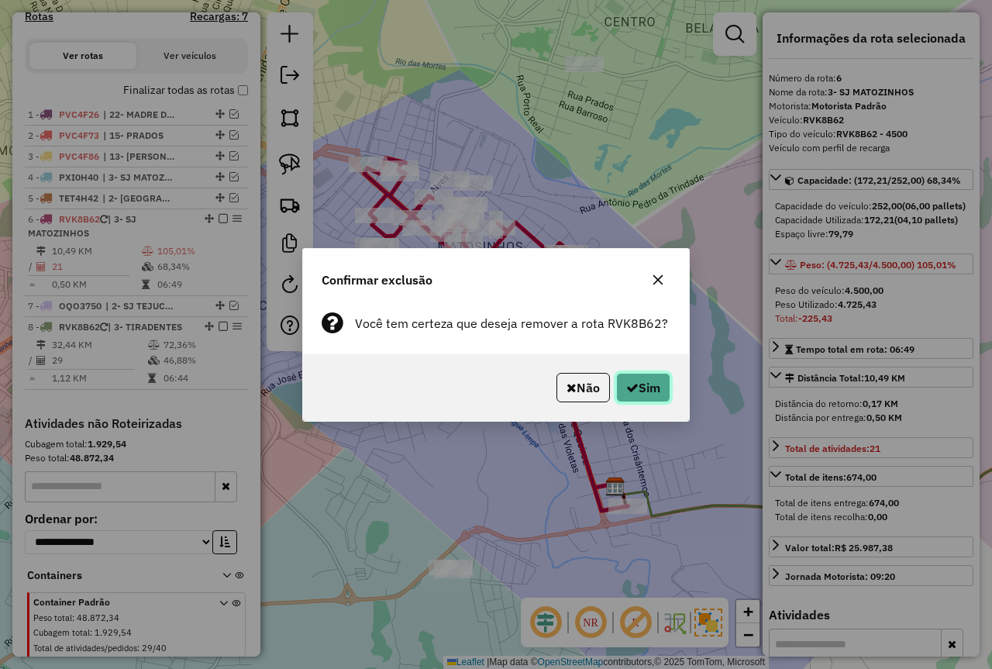
click at [645, 387] on button "Sim" at bounding box center [643, 387] width 54 height 29
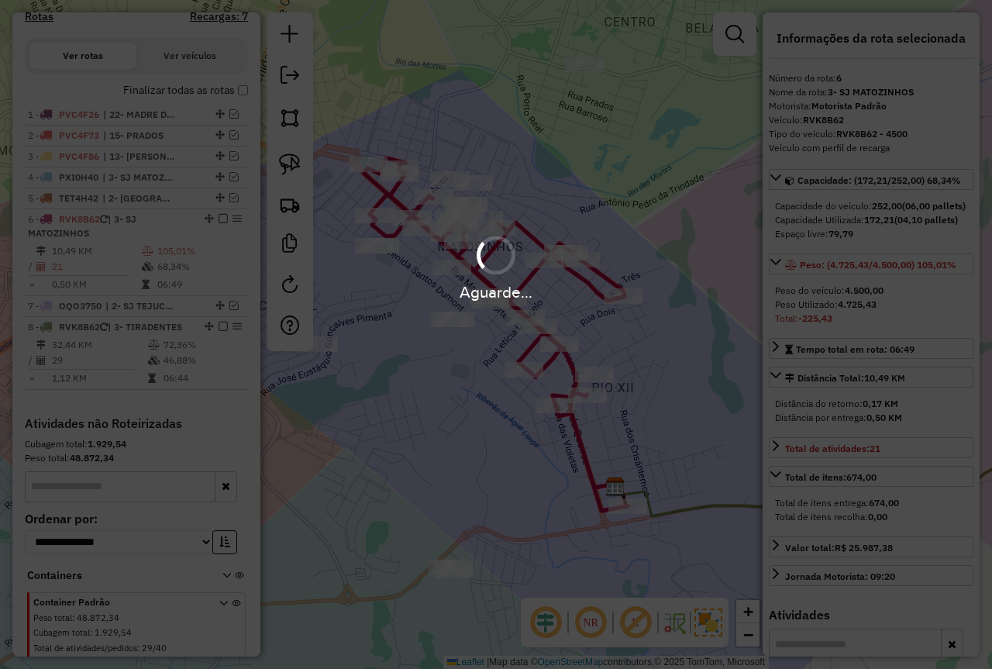
scroll to position [440, 0]
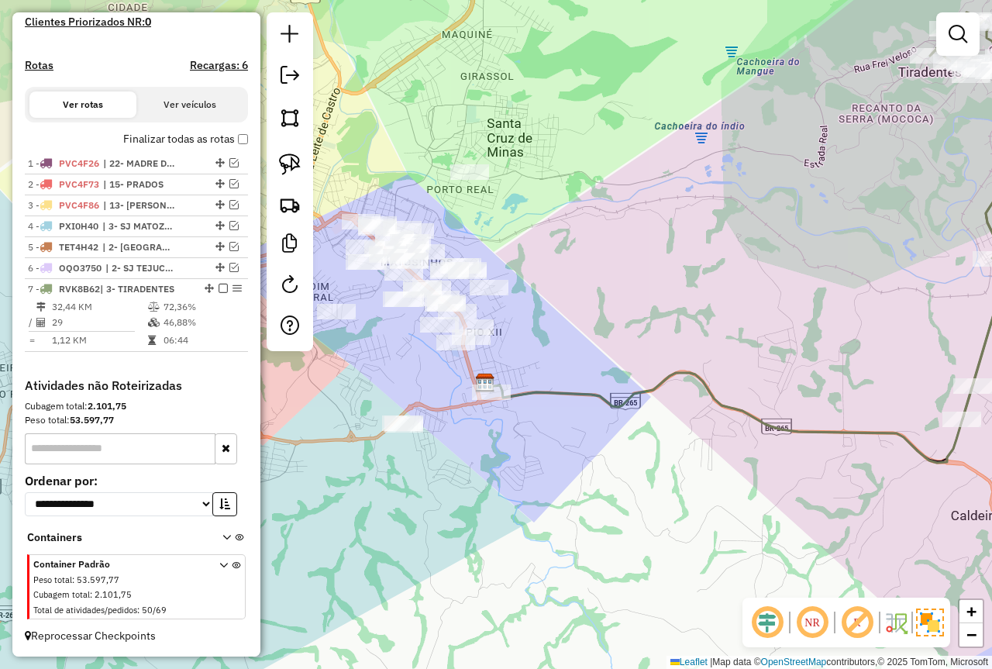
drag, startPoint x: 354, startPoint y: 334, endPoint x: 394, endPoint y: 348, distance: 42.7
click at [397, 354] on div "Janela de atendimento Grade de atendimento Capacidade Transportadoras Veículos …" at bounding box center [496, 334] width 992 height 669
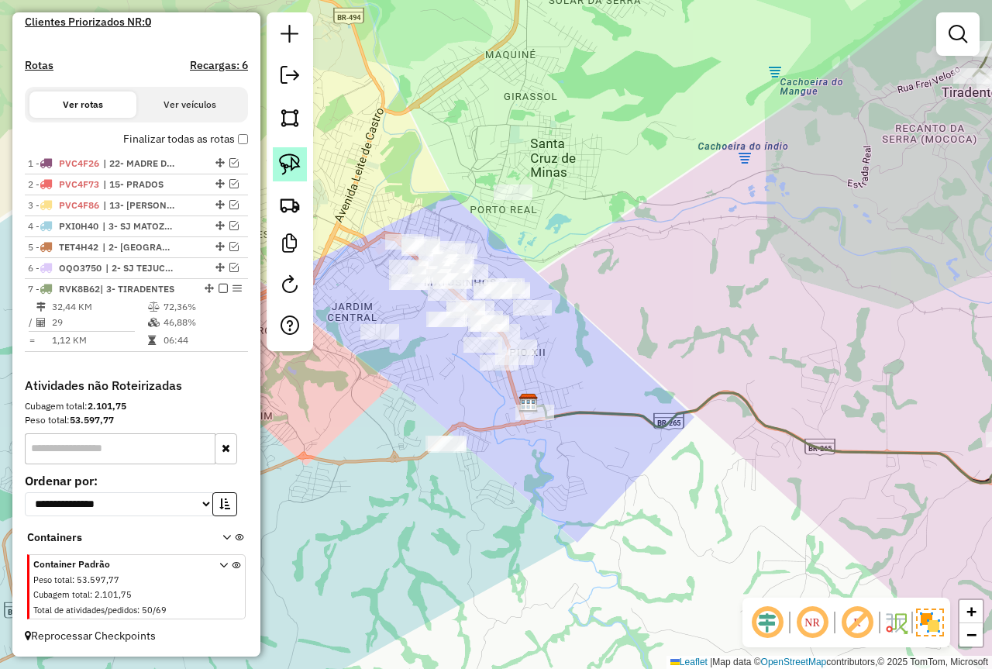
click at [286, 170] on img at bounding box center [290, 165] width 22 height 22
click at [956, 35] on em at bounding box center [958, 34] width 19 height 19
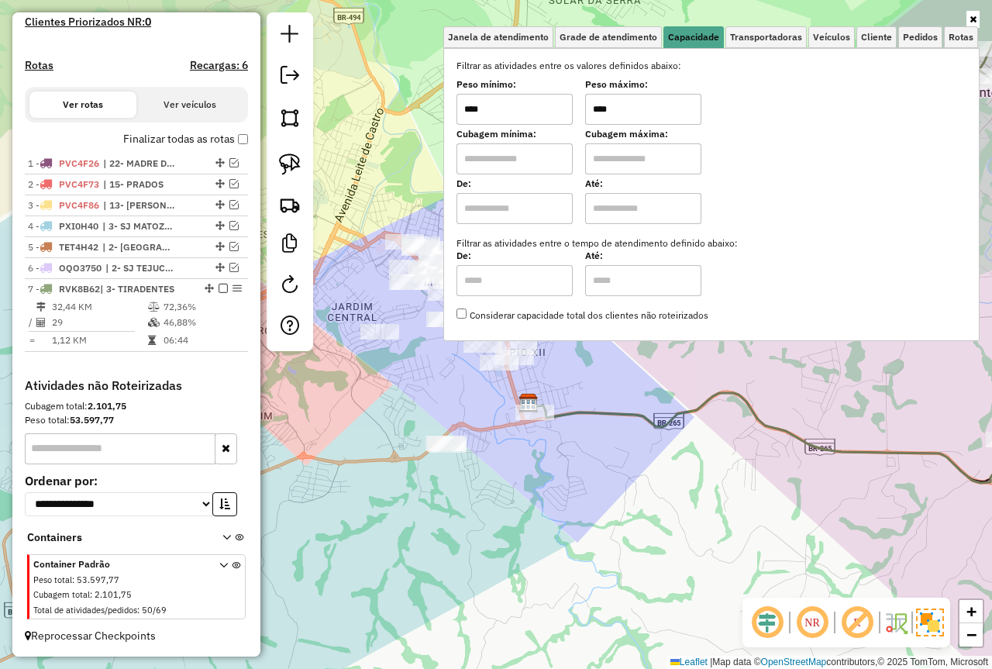
drag, startPoint x: 636, startPoint y: 111, endPoint x: 559, endPoint y: 111, distance: 76.8
click at [561, 112] on div "Peso mínimo: **** Peso máximo: ****" at bounding box center [712, 102] width 510 height 43
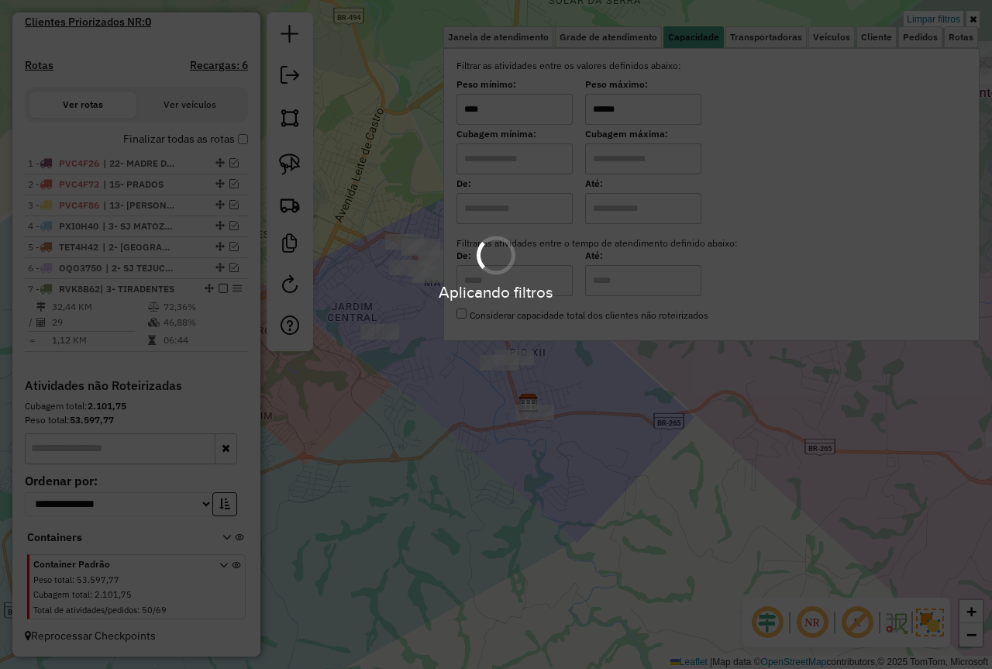
type input "******"
click at [614, 364] on hb-app "Aplicando filtros Pop-up bloqueado! Seu navegador bloqueou automáticamente a ab…" at bounding box center [496, 334] width 992 height 669
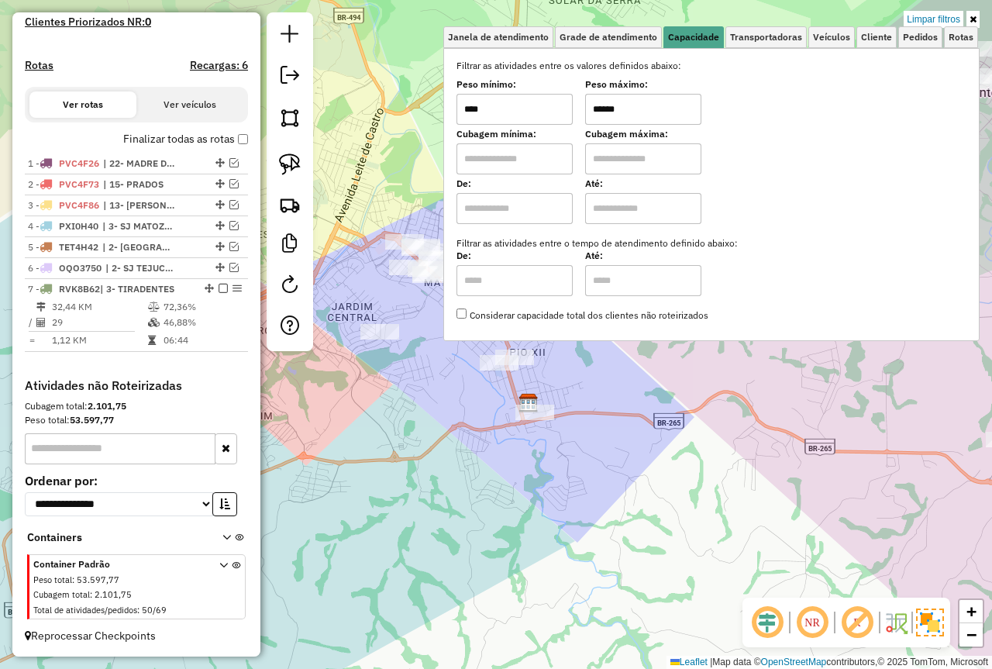
click at [596, 375] on div "Limpar filtros Janela de atendimento Grade de atendimento Capacidade Transporta…" at bounding box center [496, 334] width 992 height 669
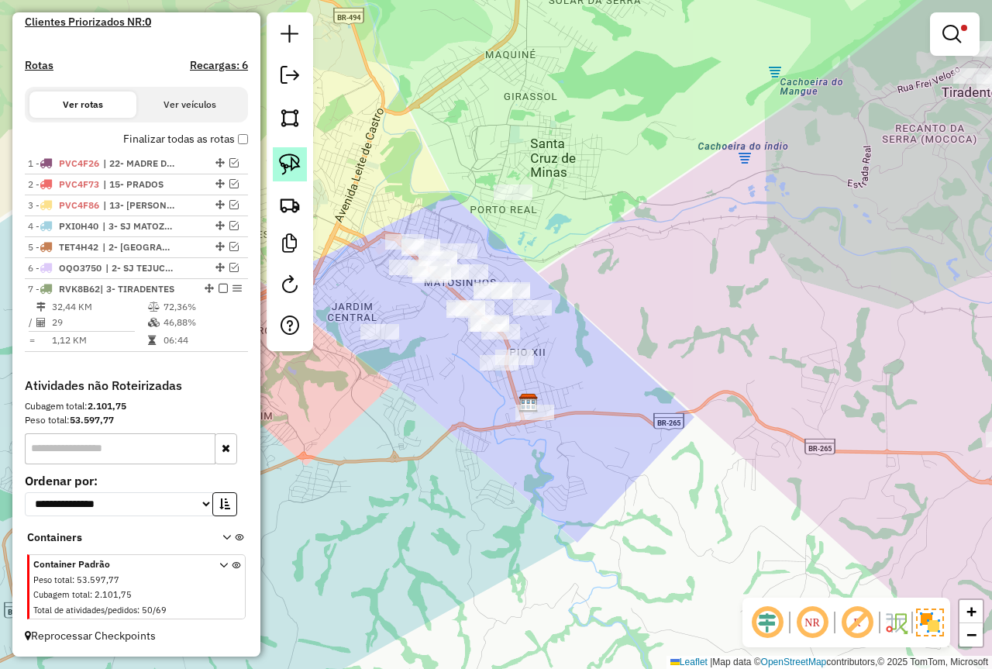
click at [283, 160] on img at bounding box center [290, 165] width 22 height 22
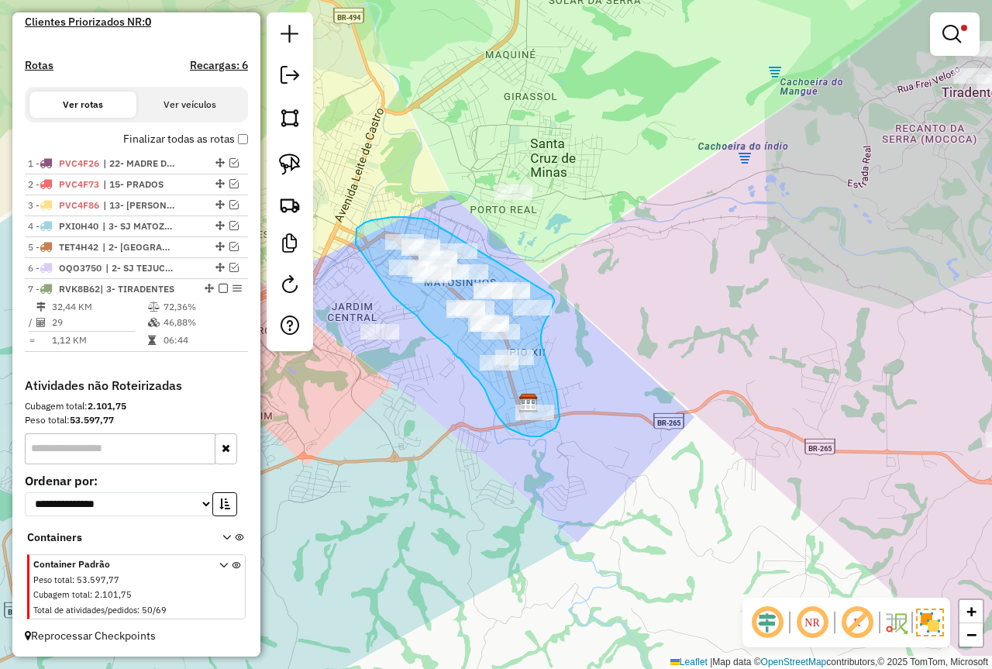
drag, startPoint x: 427, startPoint y: 219, endPoint x: 548, endPoint y: 292, distance: 140.8
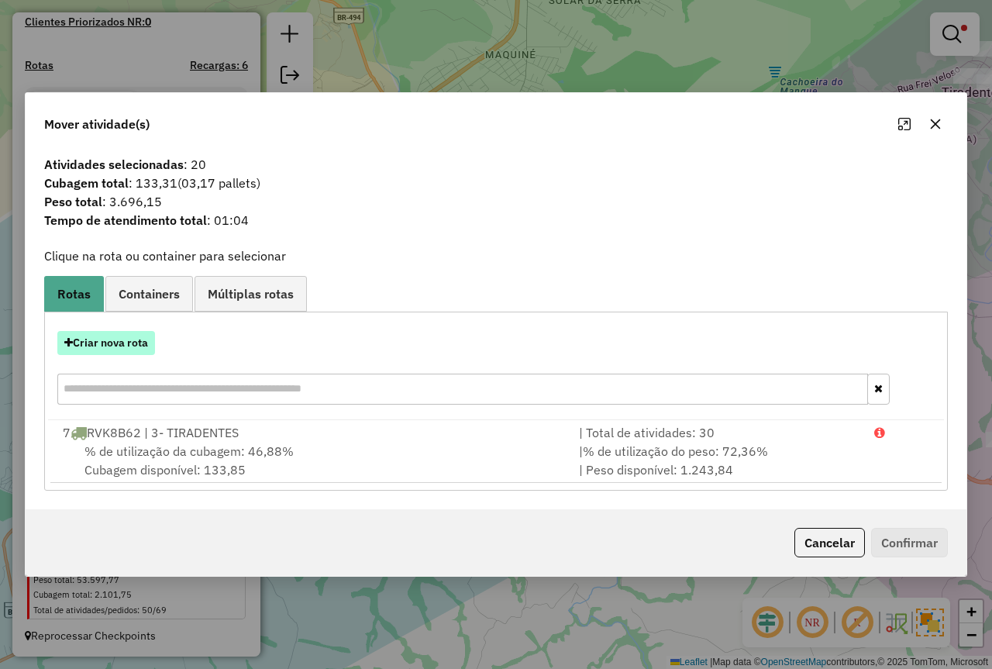
click at [126, 350] on button "Criar nova rota" at bounding box center [106, 343] width 98 height 24
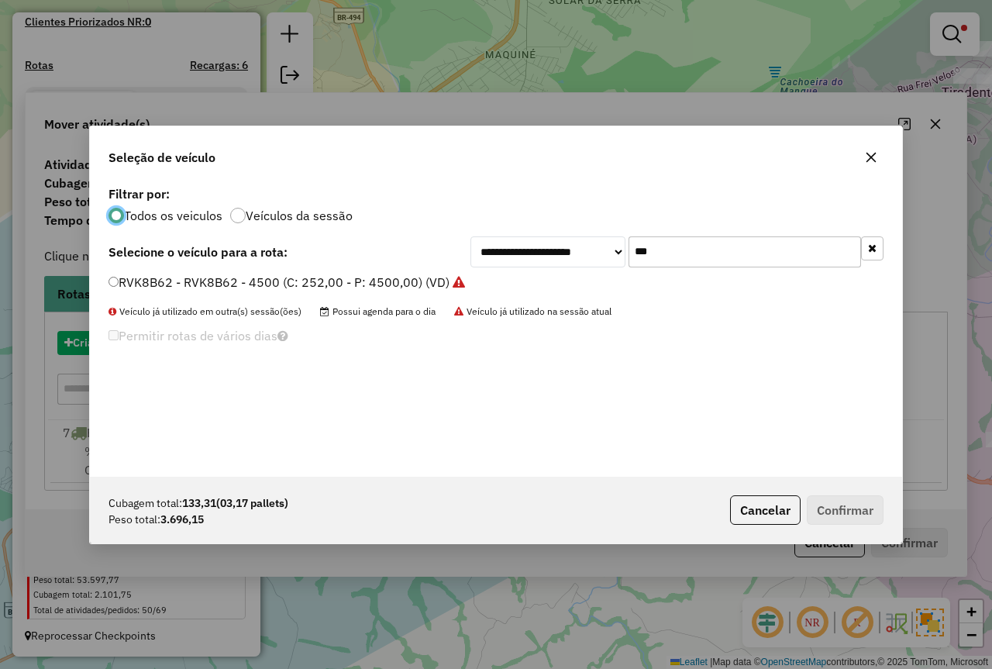
scroll to position [9, 5]
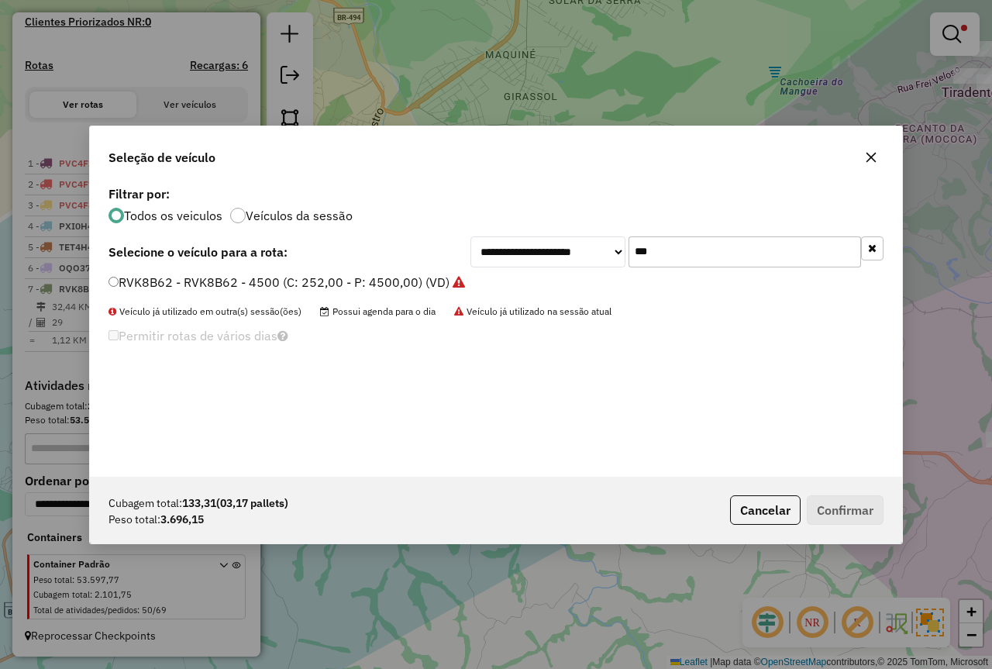
drag, startPoint x: 545, startPoint y: 235, endPoint x: 447, endPoint y: 213, distance: 100.1
click at [422, 239] on div "**********" at bounding box center [496, 251] width 775 height 31
type input "****"
click at [347, 269] on div "**********" at bounding box center [496, 329] width 812 height 295
click at [347, 286] on label "PVH2E14 - 3/4 CASA 252 - 3090 (C: 252,00 - P: 3090,00)" at bounding box center [279, 282] width 340 height 19
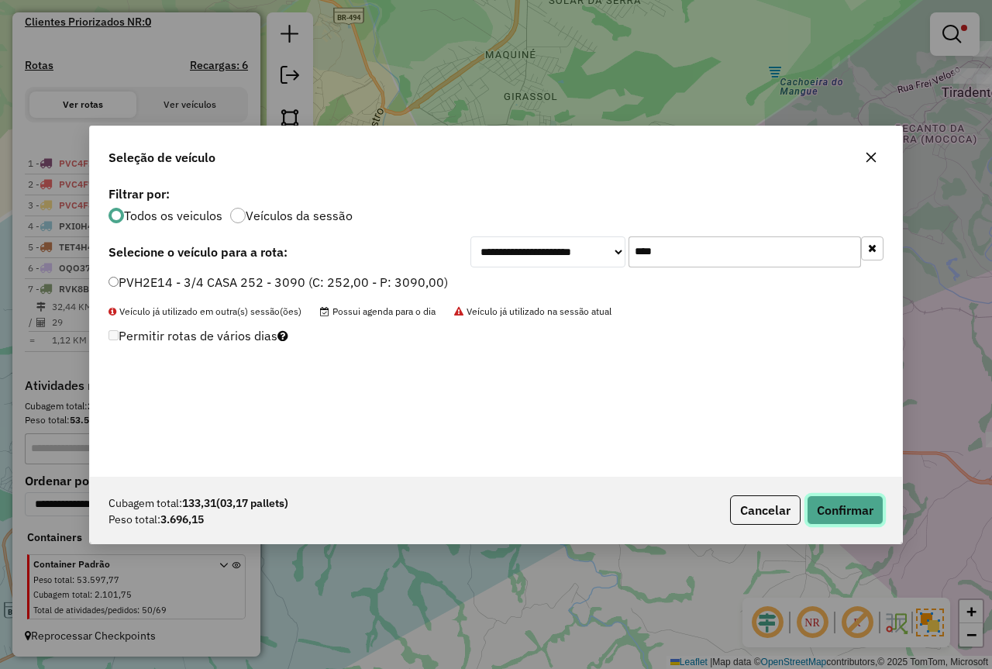
click at [868, 509] on button "Confirmar" at bounding box center [845, 509] width 77 height 29
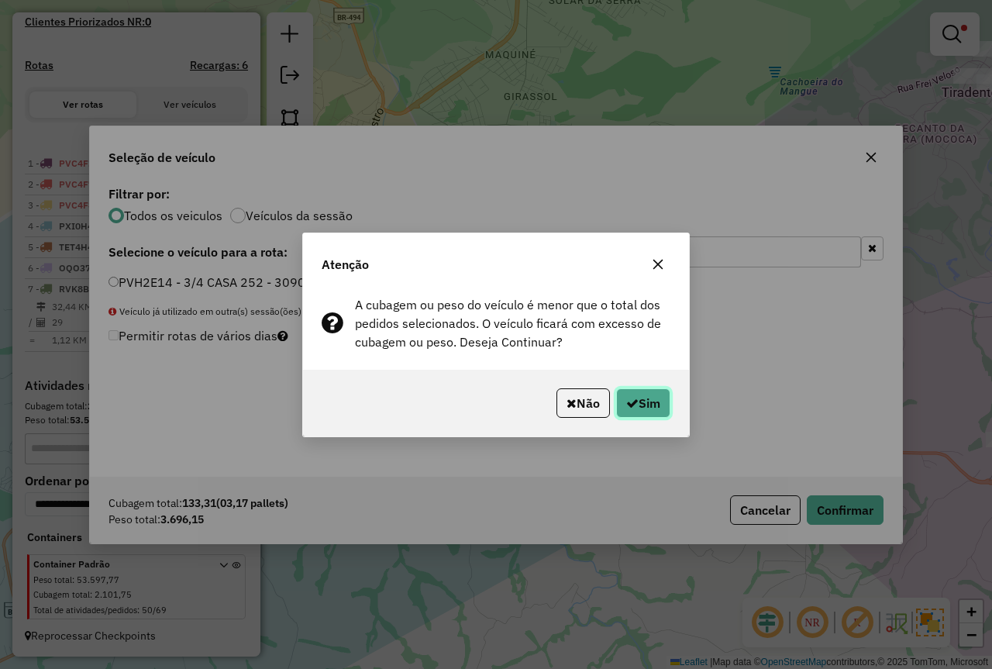
drag, startPoint x: 644, startPoint y: 401, endPoint x: 604, endPoint y: 401, distance: 40.3
click at [647, 401] on button "Sim" at bounding box center [643, 402] width 54 height 29
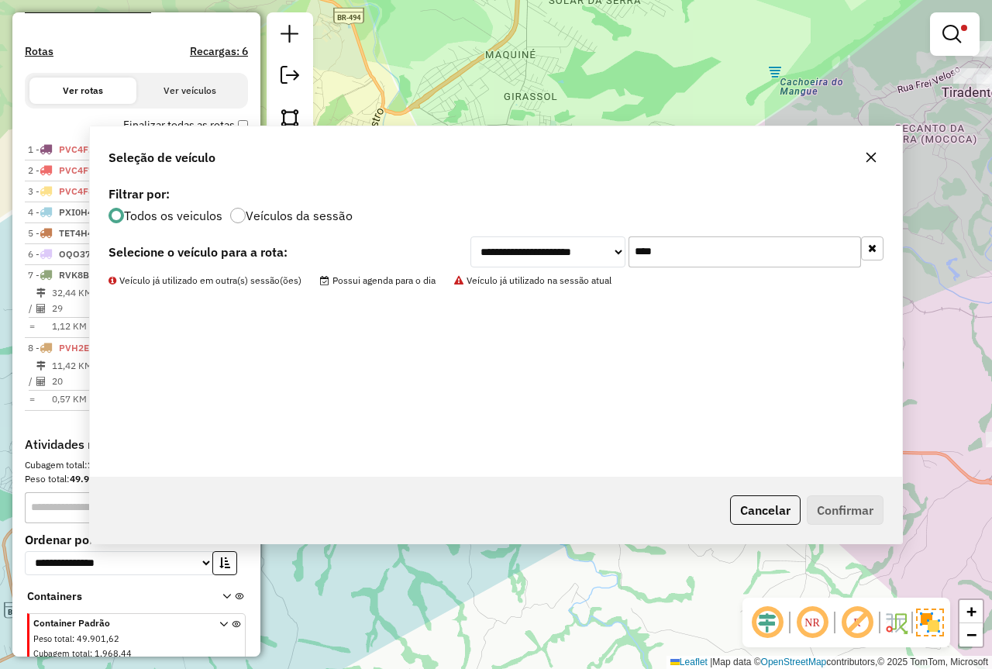
scroll to position [475, 0]
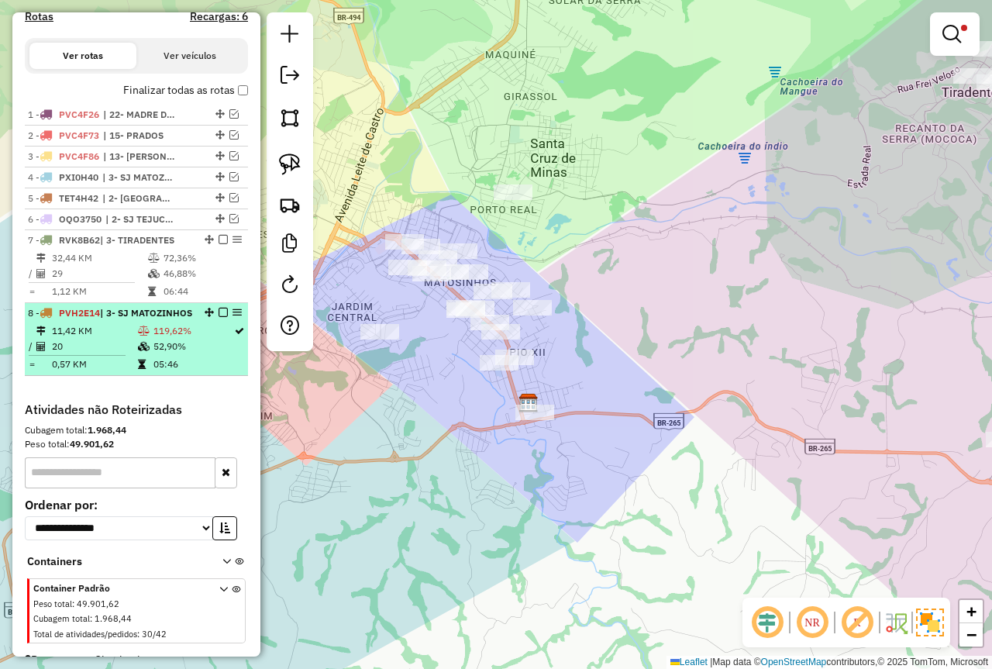
drag, startPoint x: 146, startPoint y: 347, endPoint x: 173, endPoint y: 354, distance: 28.2
click at [146, 320] on div "8 - PVH2E14 | 3- SJ MATOZINHOS" at bounding box center [110, 313] width 164 height 14
select select "*********"
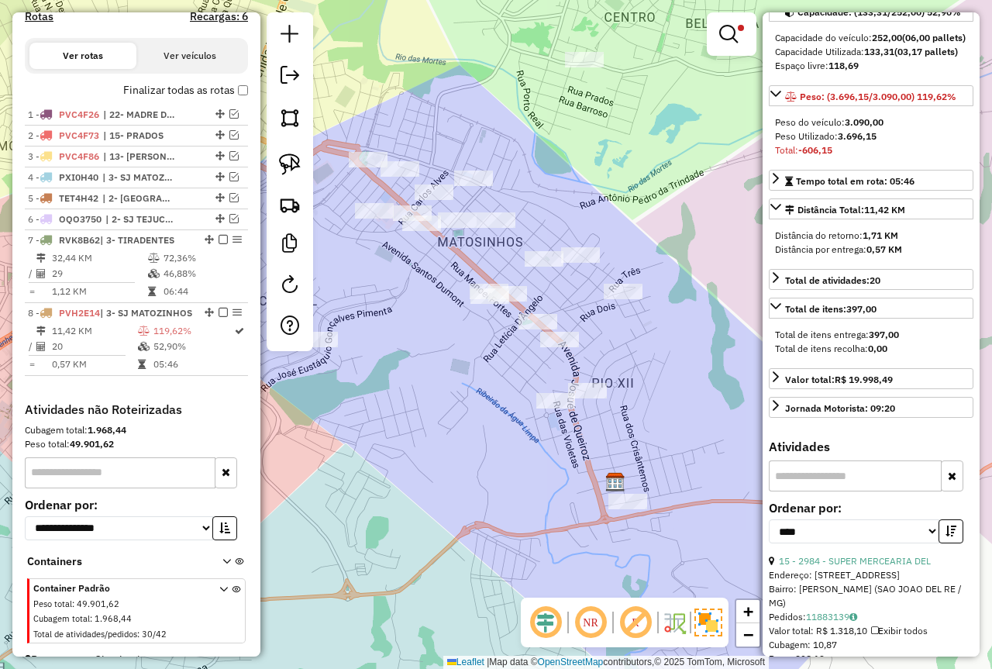
scroll to position [310, 0]
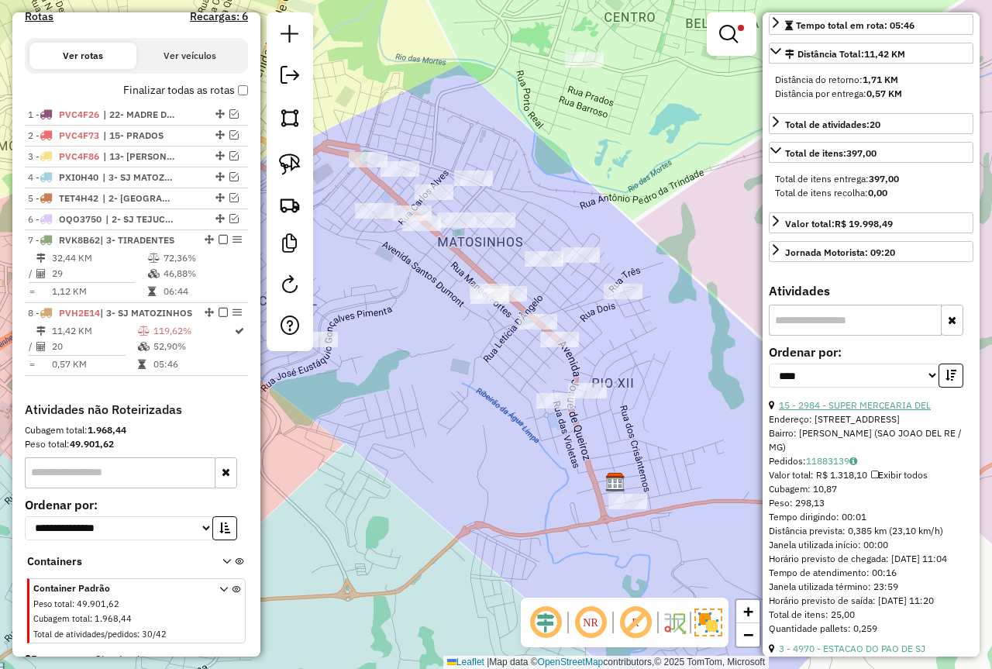
click at [853, 411] on link "15 - 2984 - SUPER MERCEARIA DEL" at bounding box center [855, 405] width 152 height 12
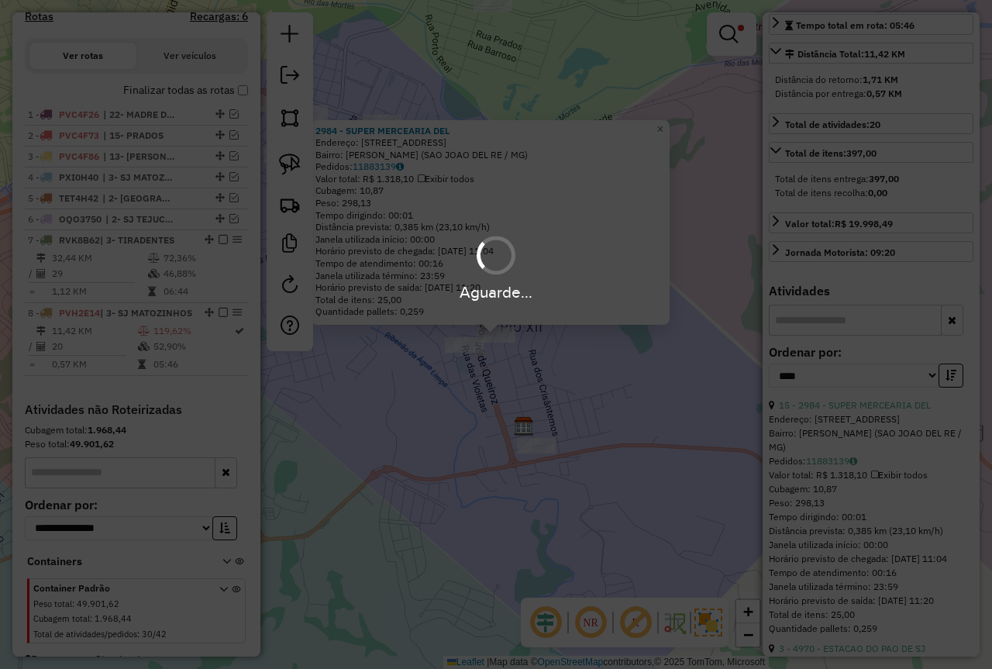
scroll to position [527, 0]
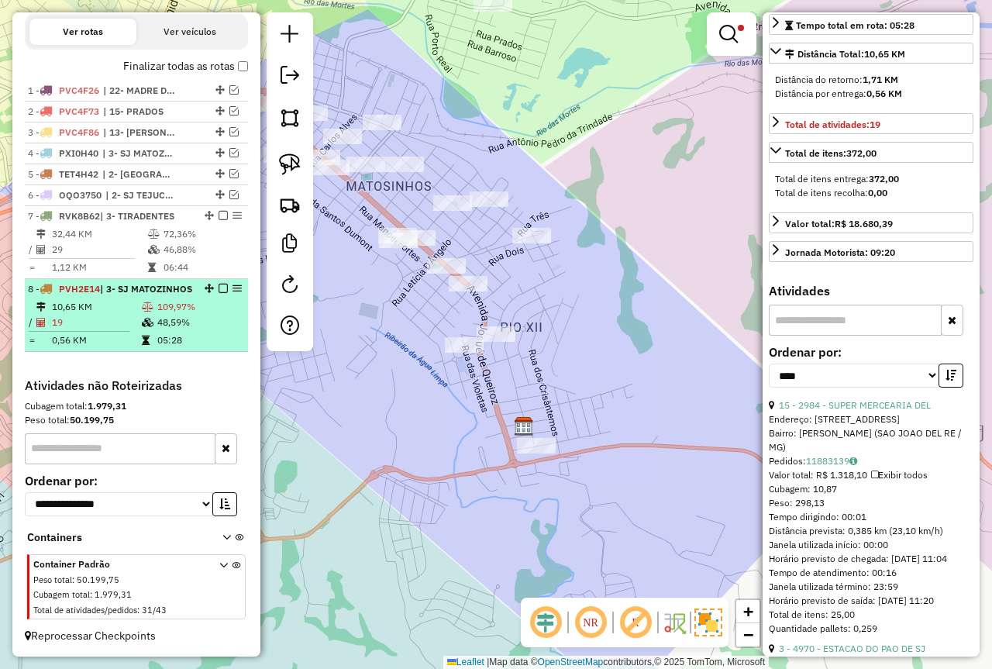
click at [146, 323] on icon at bounding box center [148, 322] width 12 height 9
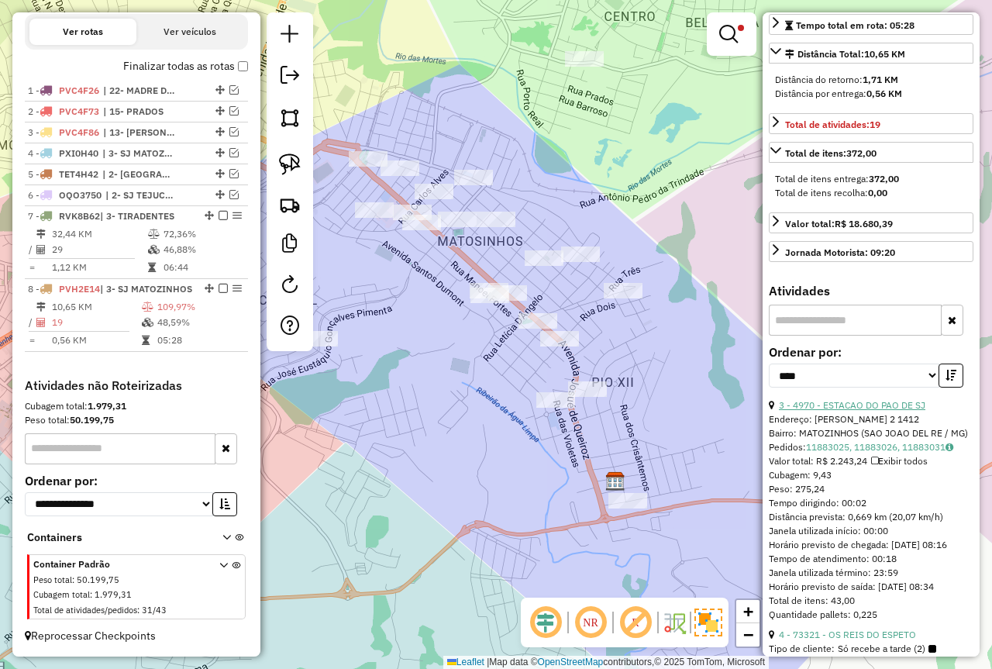
click at [858, 411] on link "3 - 4970 - ESTACAO DO PAO DE SJ" at bounding box center [852, 405] width 147 height 12
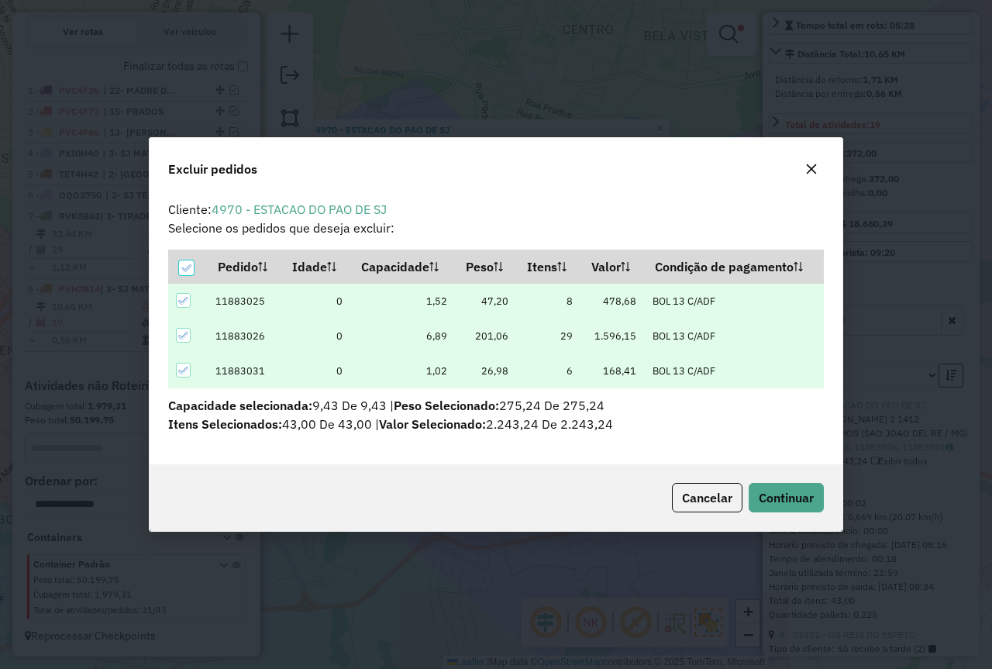
scroll to position [0, 0]
click at [789, 500] on span "Continuar" at bounding box center [786, 498] width 55 height 16
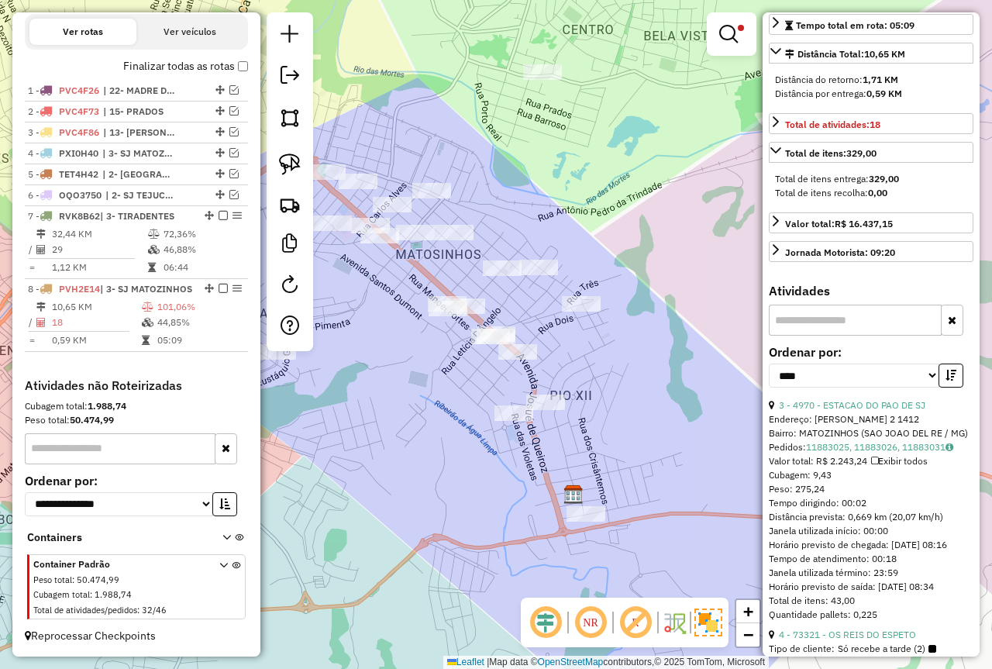
click at [185, 312] on td "101,06%" at bounding box center [199, 307] width 85 height 16
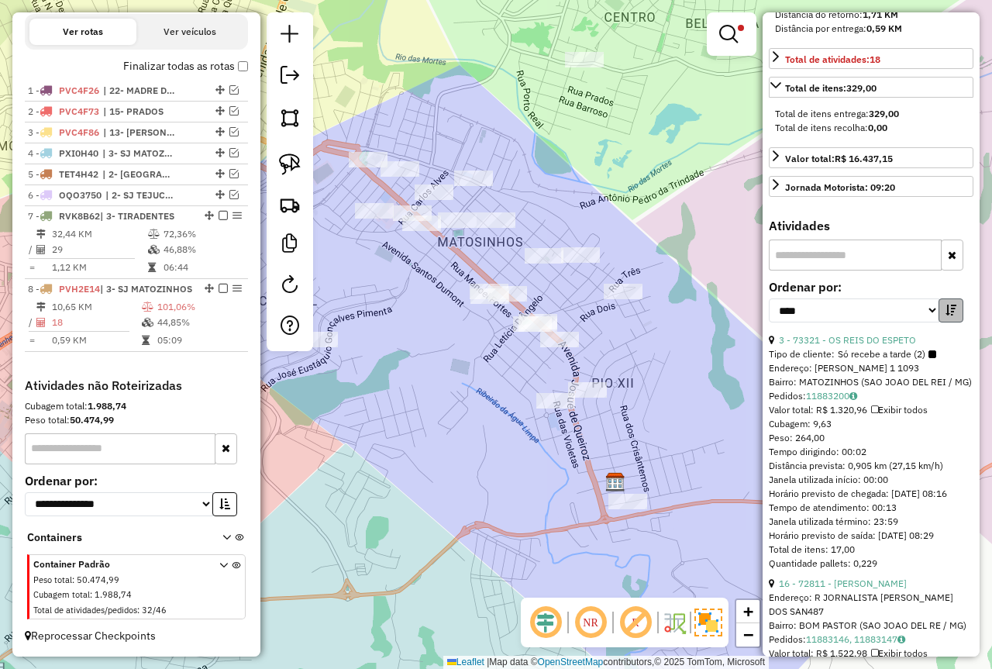
scroll to position [388, 0]
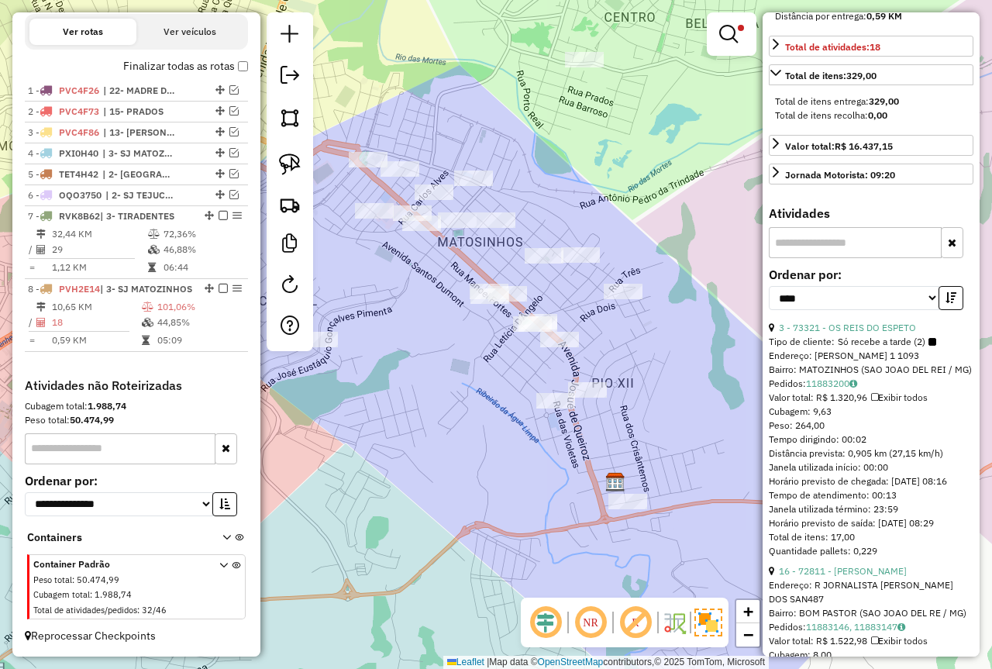
drag, startPoint x: 940, startPoint y: 323, endPoint x: 941, endPoint y: 340, distance: 17.1
click at [939, 310] on button "button" at bounding box center [951, 298] width 25 height 24
click at [940, 310] on button "button" at bounding box center [951, 298] width 25 height 24
click at [860, 333] on link "10 - 73362 - ALTAS HORAS" at bounding box center [836, 328] width 115 height 12
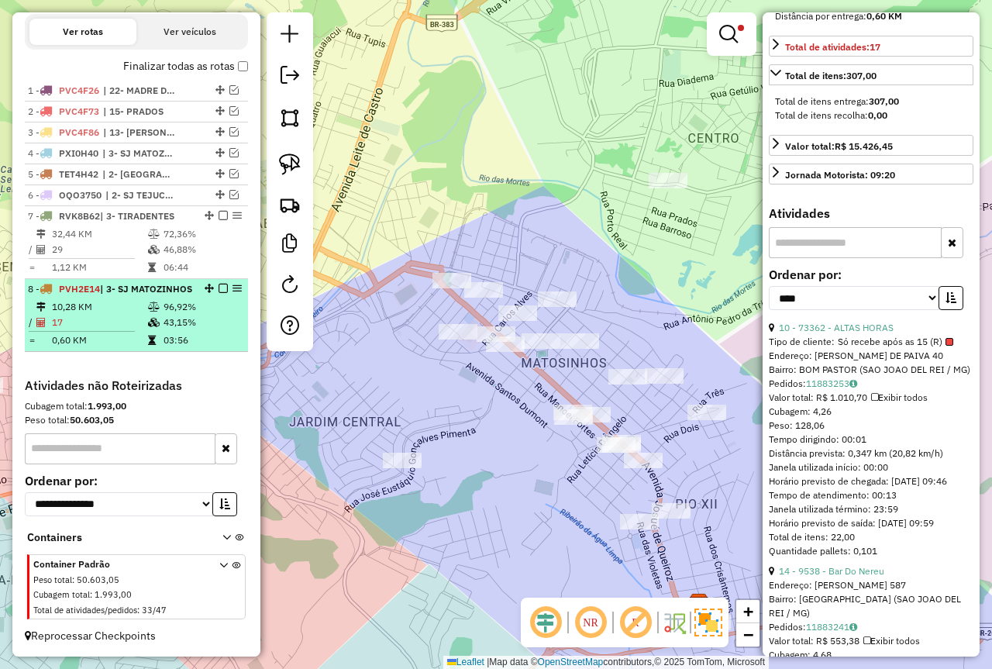
click at [205, 302] on td "96,92%" at bounding box center [202, 307] width 78 height 16
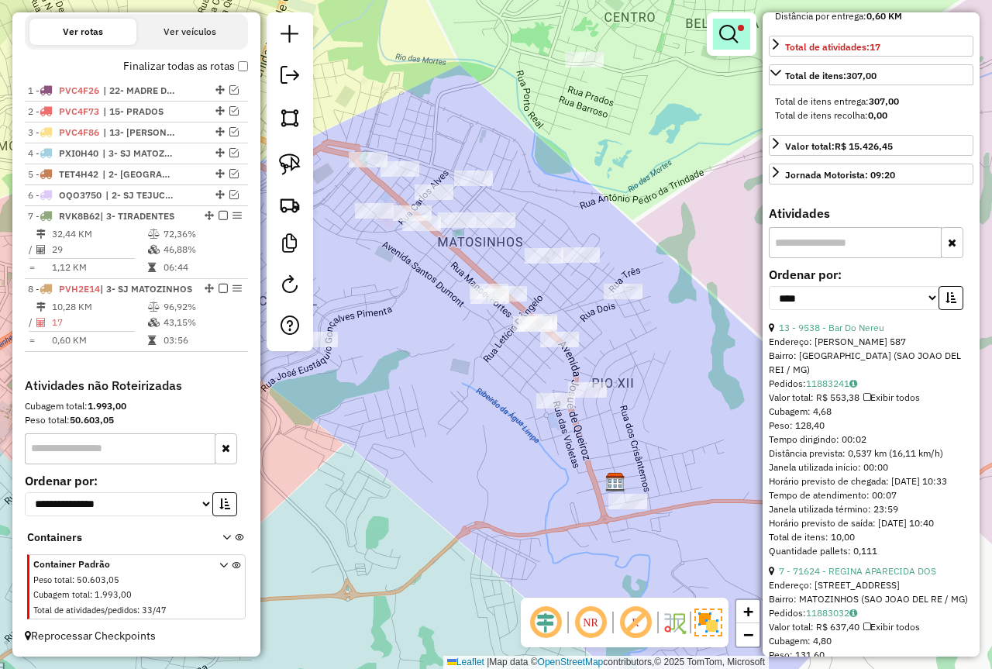
click at [728, 41] on em at bounding box center [728, 34] width 19 height 19
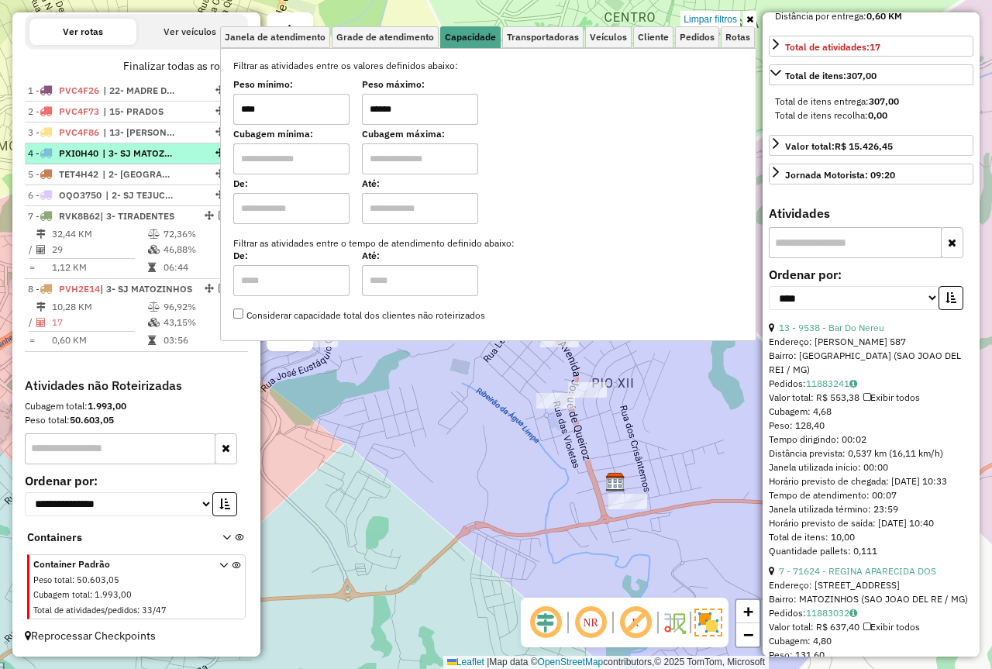
drag, startPoint x: 429, startPoint y: 112, endPoint x: 209, endPoint y: 133, distance: 221.2
click at [244, 132] on div "Filtrar as atividades entre os valores definidos abaixo: Peso mínimo: **** Peso…" at bounding box center [488, 191] width 510 height 264
type input "****"
click at [398, 446] on div "Limpar filtros Janela de atendimento Grade de atendimento Capacidade Transporta…" at bounding box center [496, 334] width 992 height 669
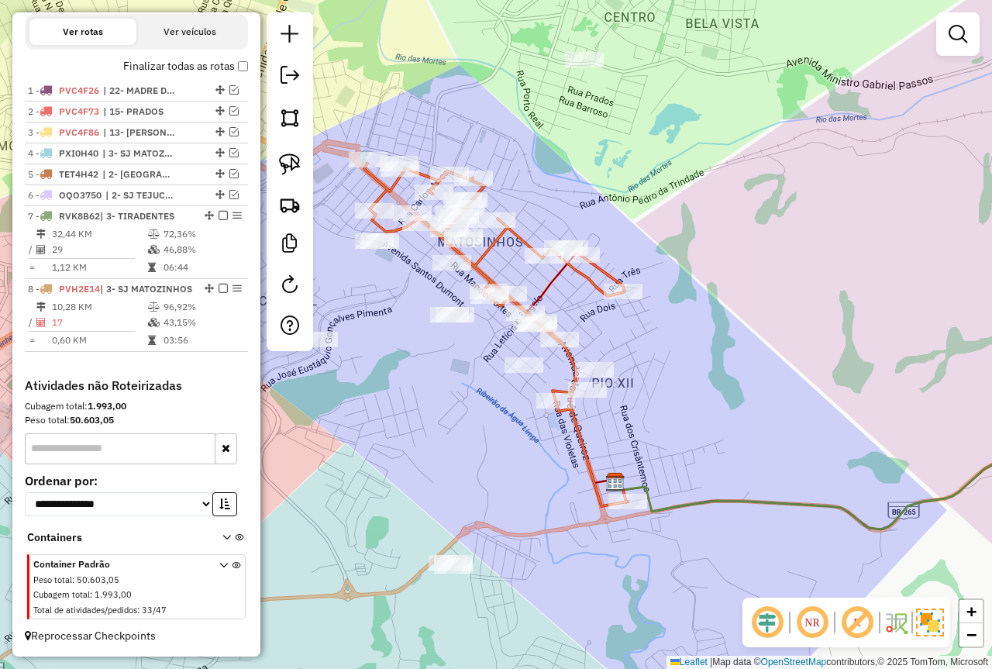
click at [506, 456] on div "Janela de atendimento Grade de atendimento Capacidade Transportadoras Veículos …" at bounding box center [496, 334] width 992 height 669
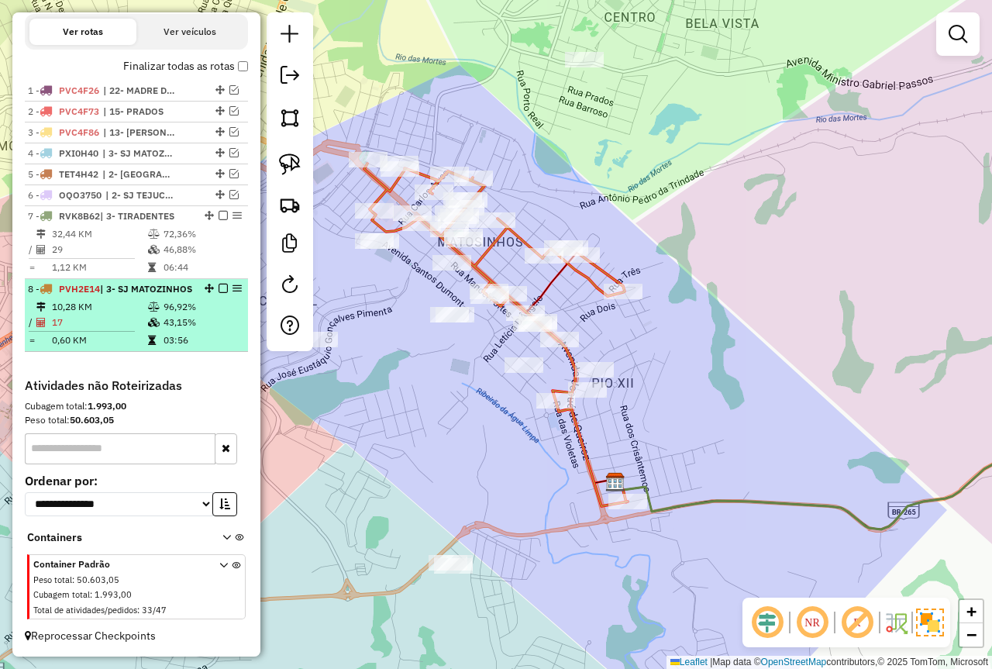
click at [174, 297] on li "8 - PVH2E14 | 3- SJ MATOZINHOS 10,28 KM 96,92% / 17 43,15% = 0,60 KM 03:56" at bounding box center [136, 315] width 223 height 73
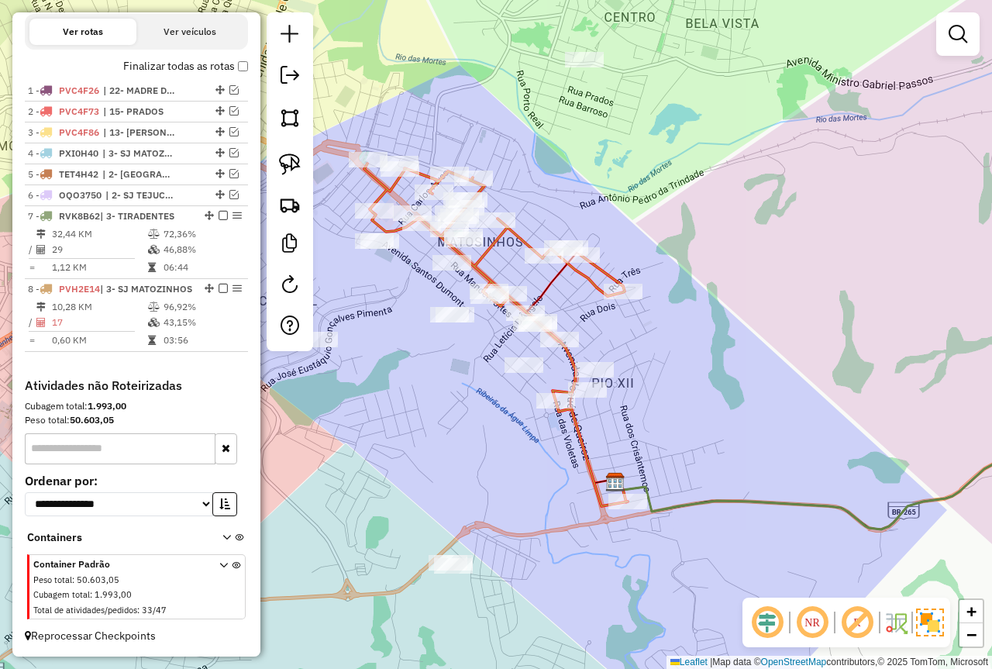
select select "*********"
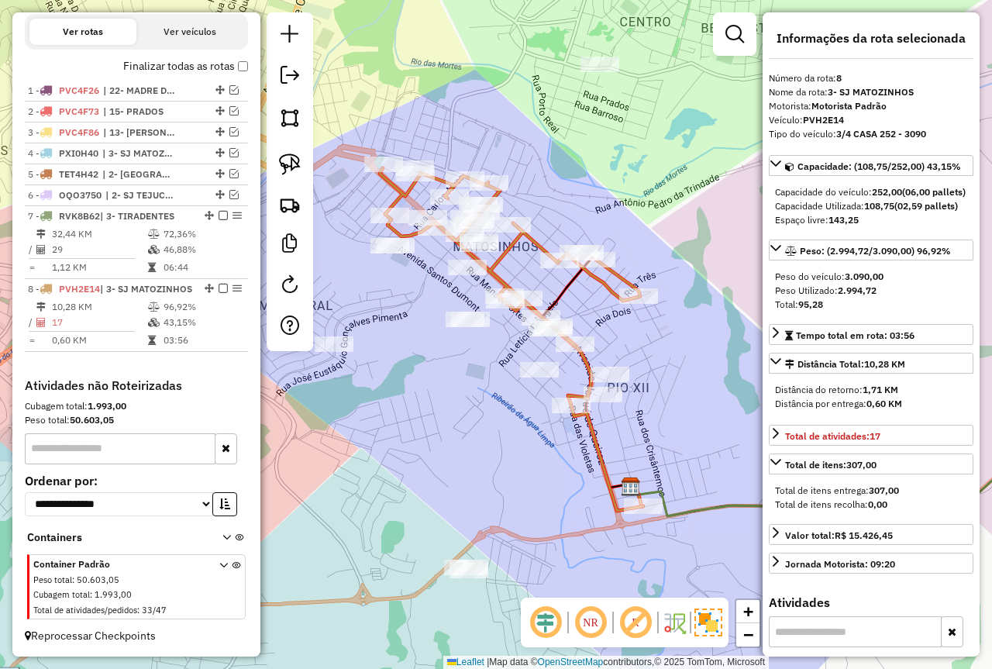
drag, startPoint x: 402, startPoint y: 430, endPoint x: 625, endPoint y: 465, distance: 226.1
click at [626, 465] on div "Janela de atendimento Grade de atendimento Capacidade Transportadoras Veículos …" at bounding box center [496, 334] width 992 height 669
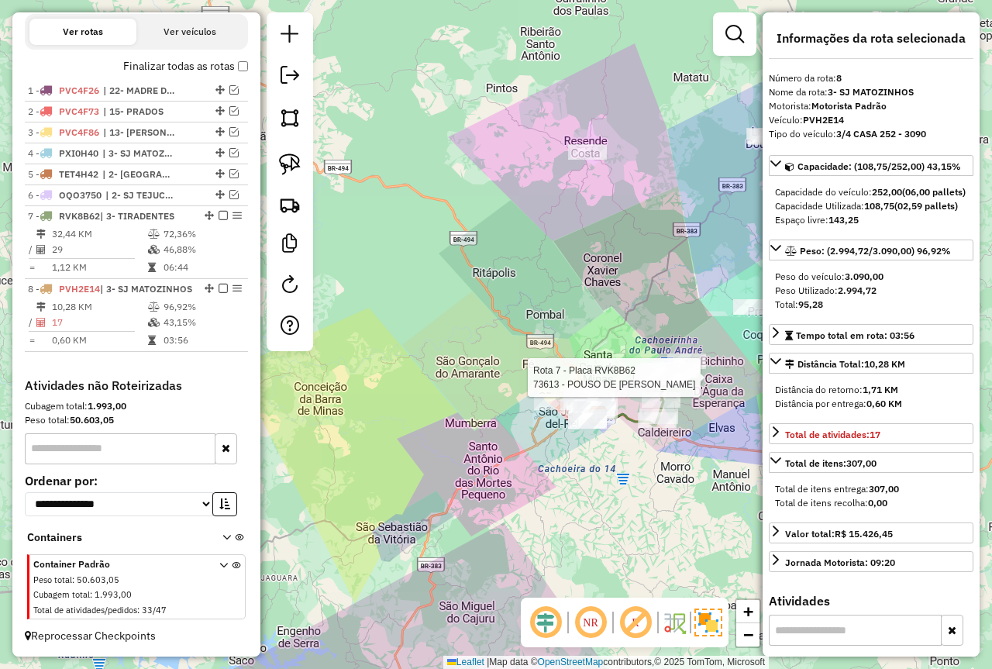
click at [648, 385] on div at bounding box center [659, 378] width 39 height 16
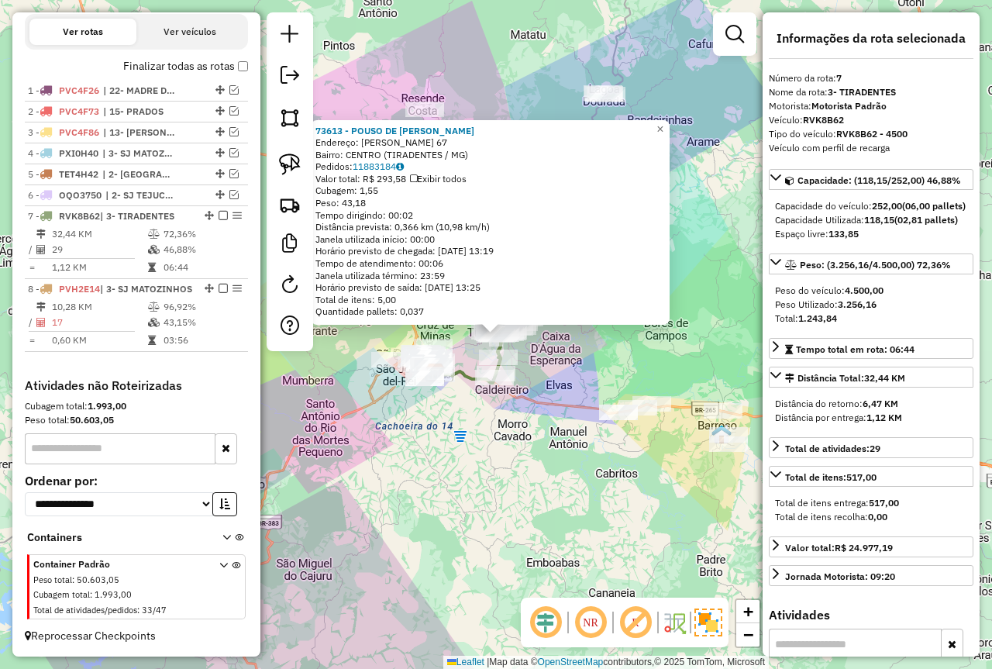
click at [616, 379] on div "73613 - POUSO DE MARIA Endereço: MARTIM PAOLUCCI 67 Bairro: CENTRO (TIRADENTES …" at bounding box center [496, 334] width 992 height 669
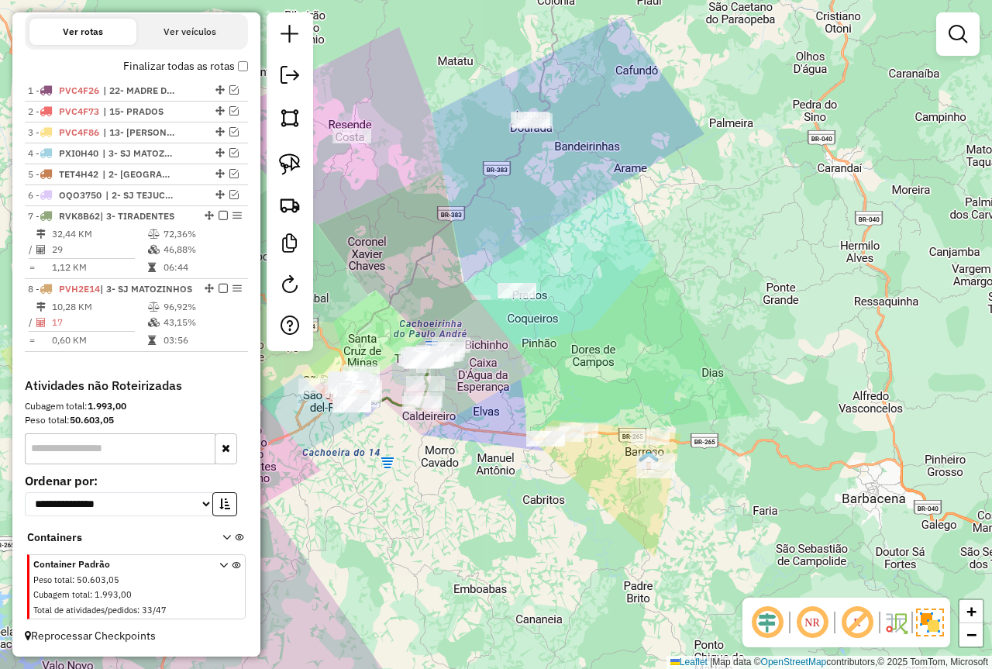
drag, startPoint x: 558, startPoint y: 376, endPoint x: 550, endPoint y: 384, distance: 11.0
click at [547, 383] on div "Janela de atendimento Grade de atendimento Capacidade Transportadoras Veículos …" at bounding box center [496, 334] width 992 height 669
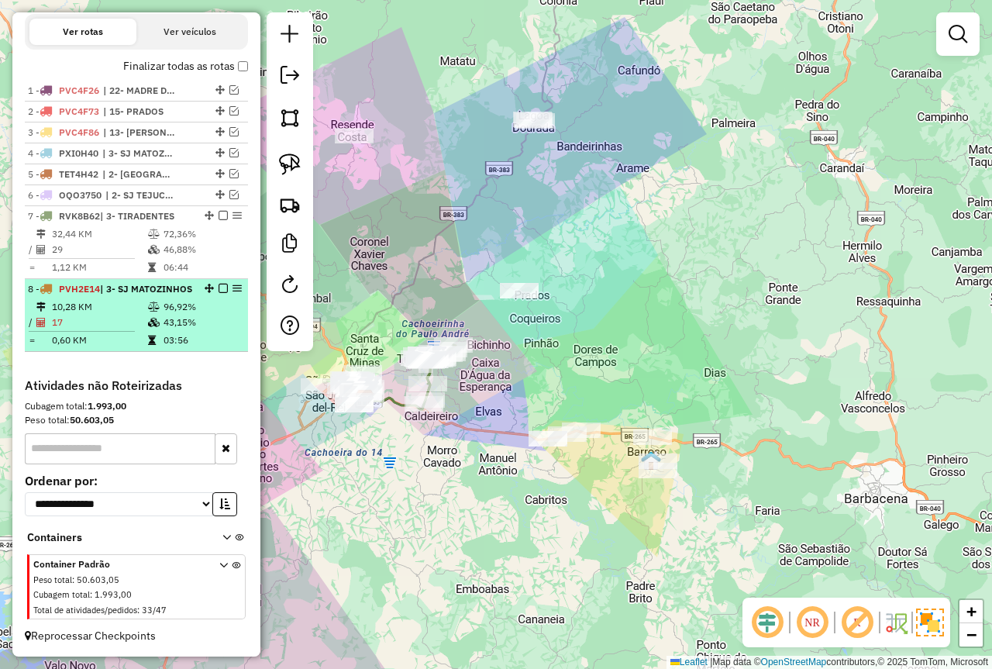
click at [133, 297] on li "8 - PVH2E14 | 3- SJ MATOZINHOS 10,28 KM 96,92% / 17 43,15% = 0,60 KM 03:56" at bounding box center [136, 315] width 223 height 73
select select "*********"
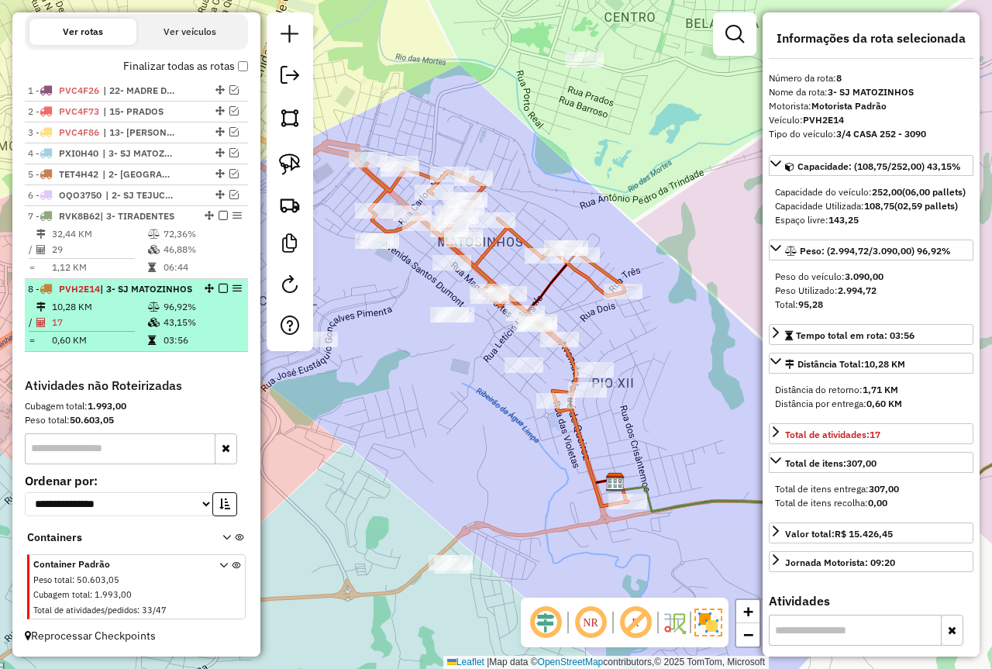
click at [219, 284] on em at bounding box center [223, 288] width 9 height 9
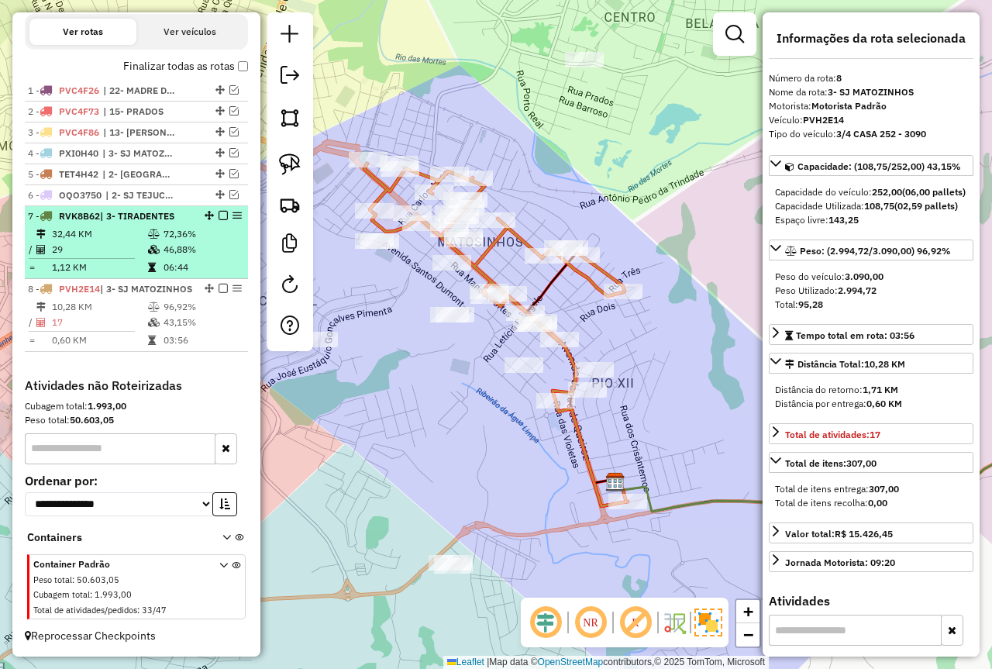
scroll to position [461, 0]
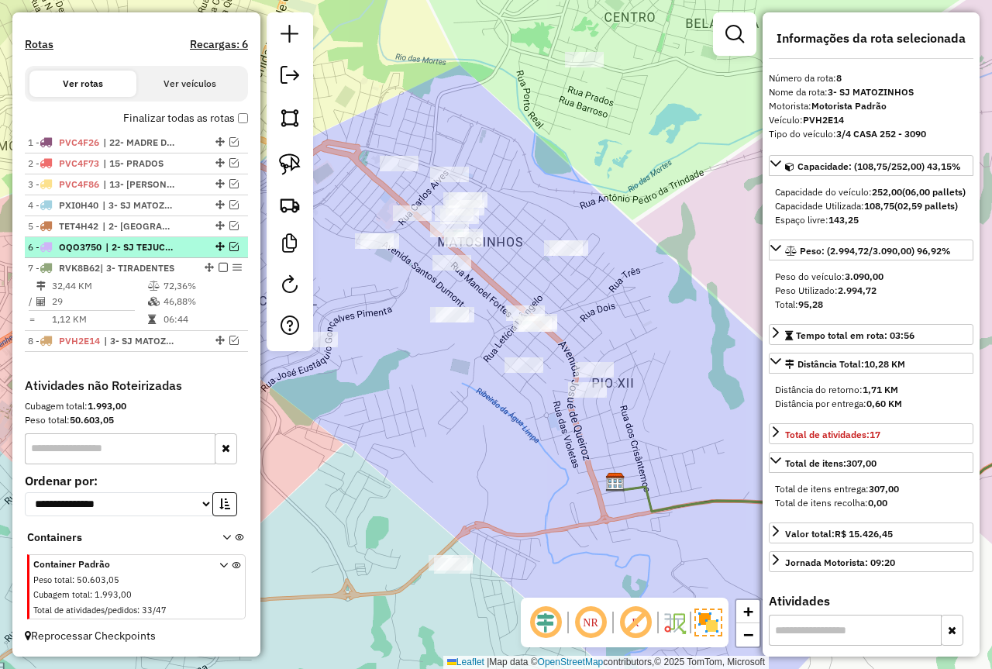
click at [229, 250] on em at bounding box center [233, 246] width 9 height 9
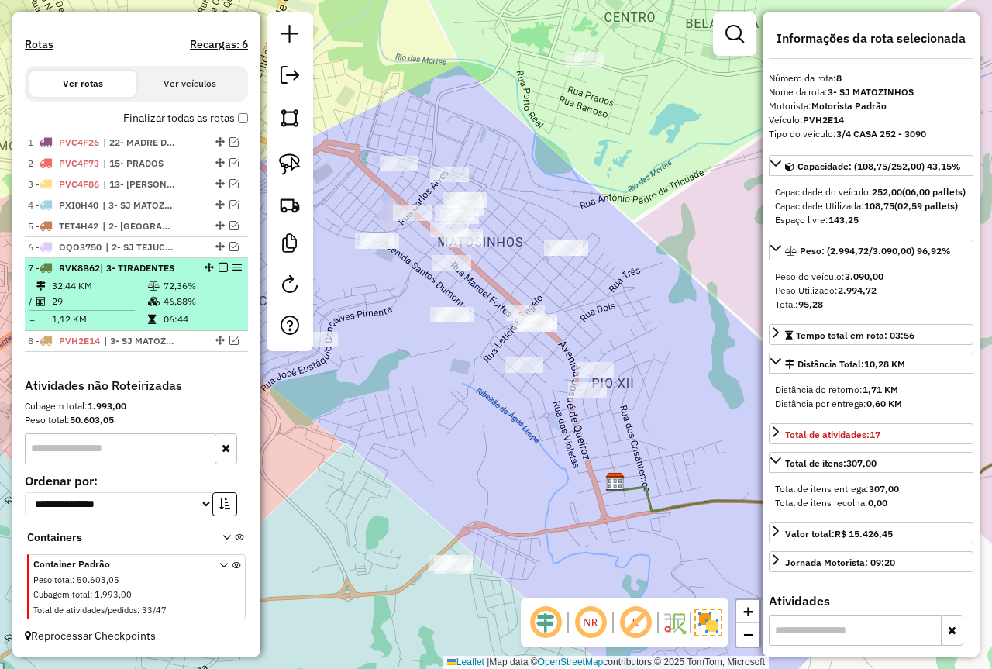
scroll to position [527, 0]
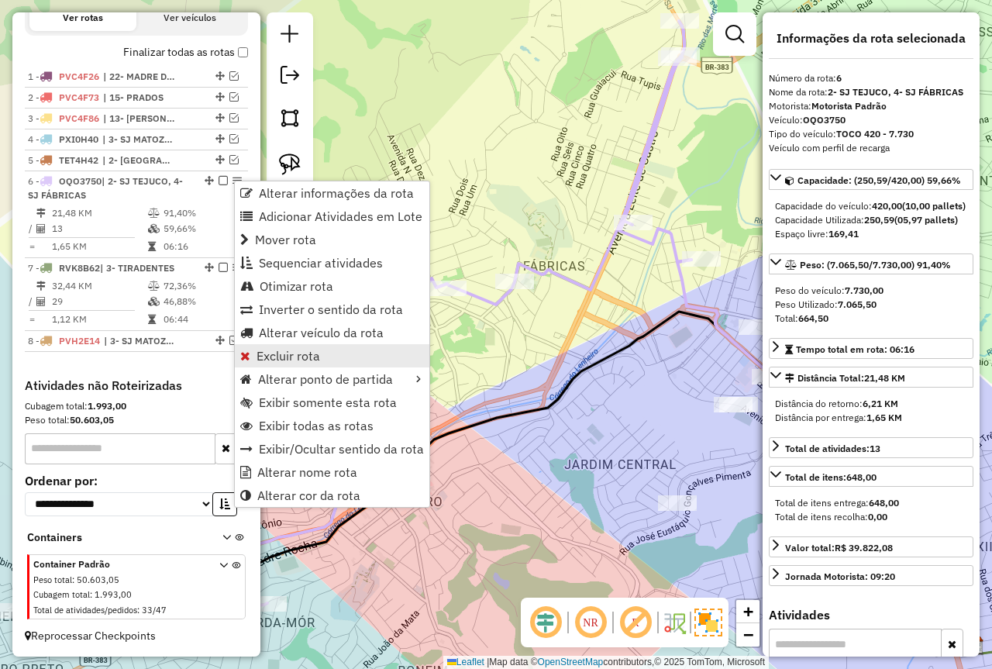
click at [311, 357] on span "Excluir rota" at bounding box center [289, 356] width 64 height 12
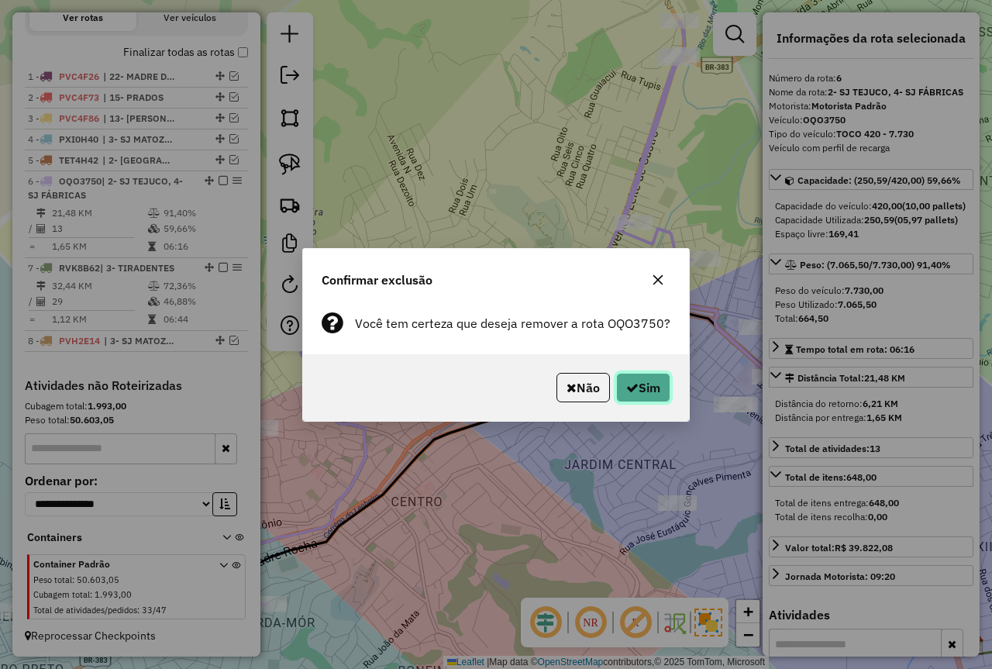
click at [640, 378] on button "Sim" at bounding box center [643, 387] width 54 height 29
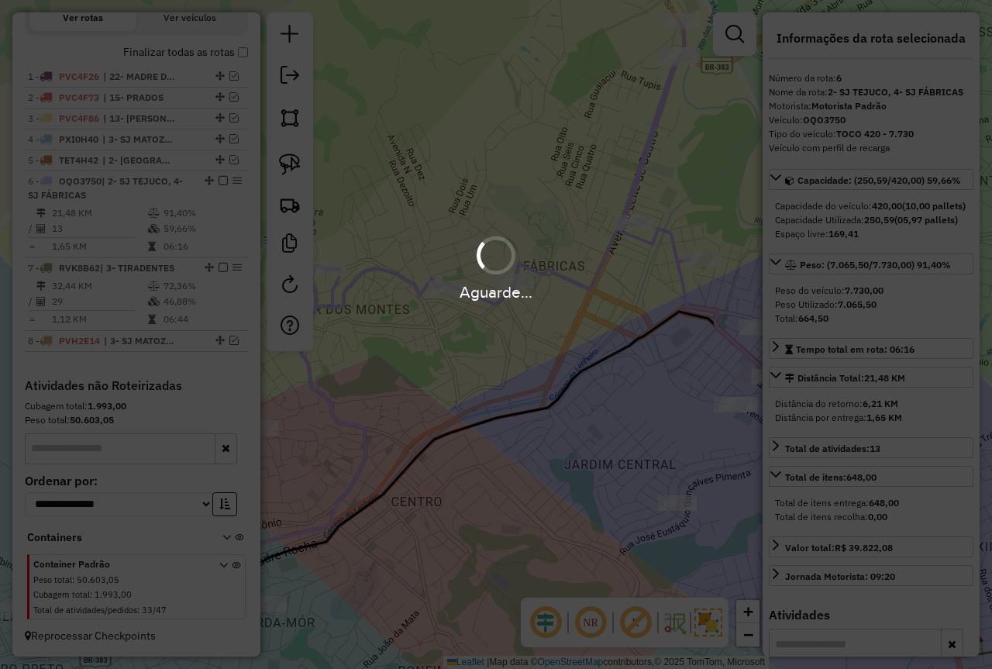
scroll to position [440, 0]
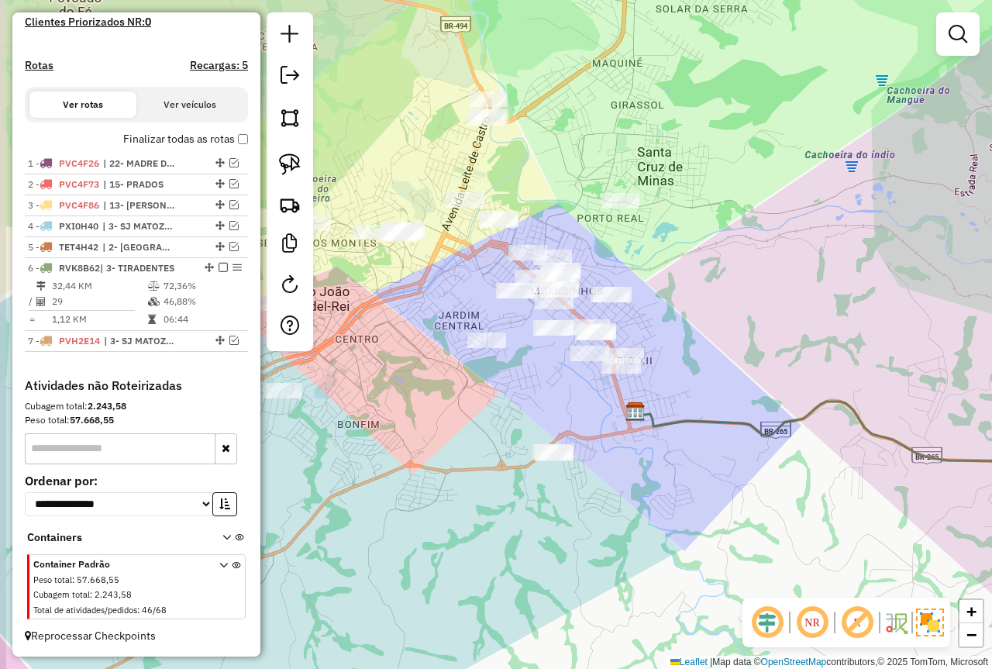
drag, startPoint x: 377, startPoint y: 360, endPoint x: 398, endPoint y: 362, distance: 21.8
click at [400, 366] on div "Janela de atendimento Grade de atendimento Capacidade Transportadoras Veículos …" at bounding box center [496, 334] width 992 height 669
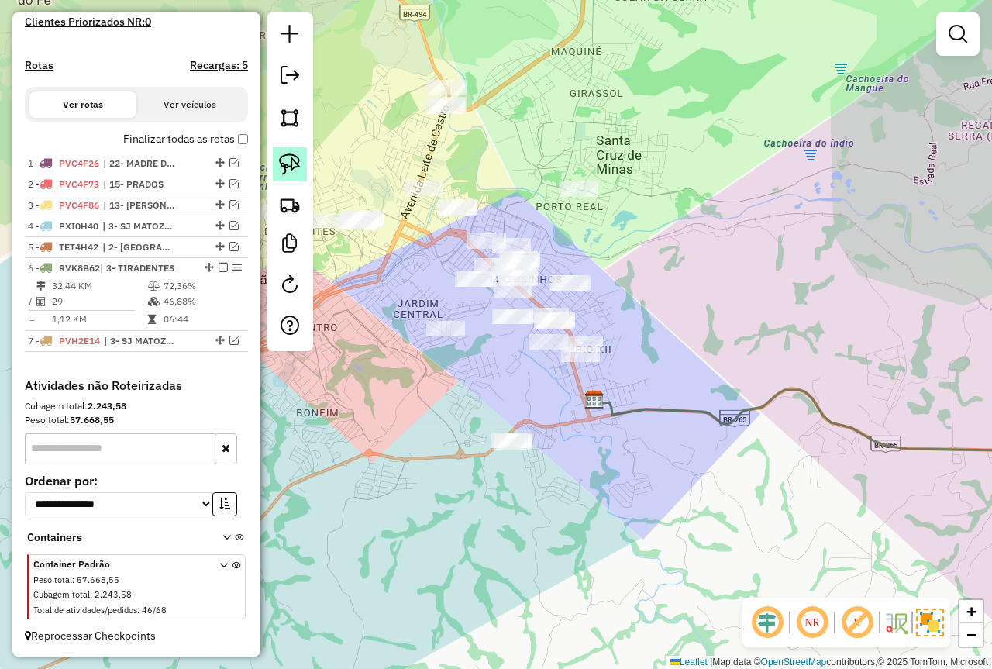
click at [292, 163] on img at bounding box center [290, 165] width 22 height 22
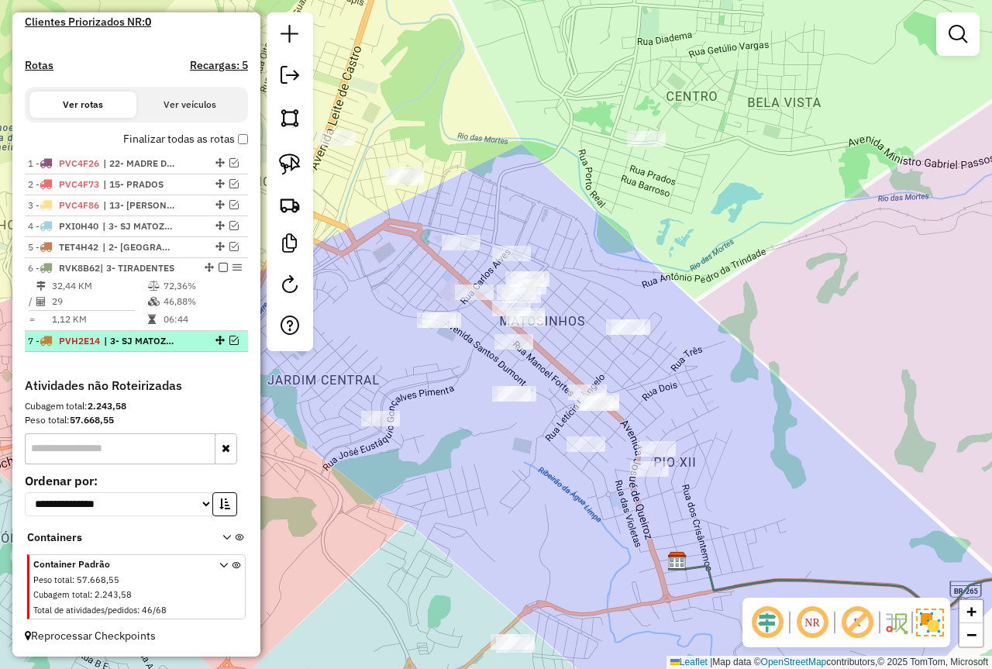
click at [230, 339] on em at bounding box center [233, 340] width 9 height 9
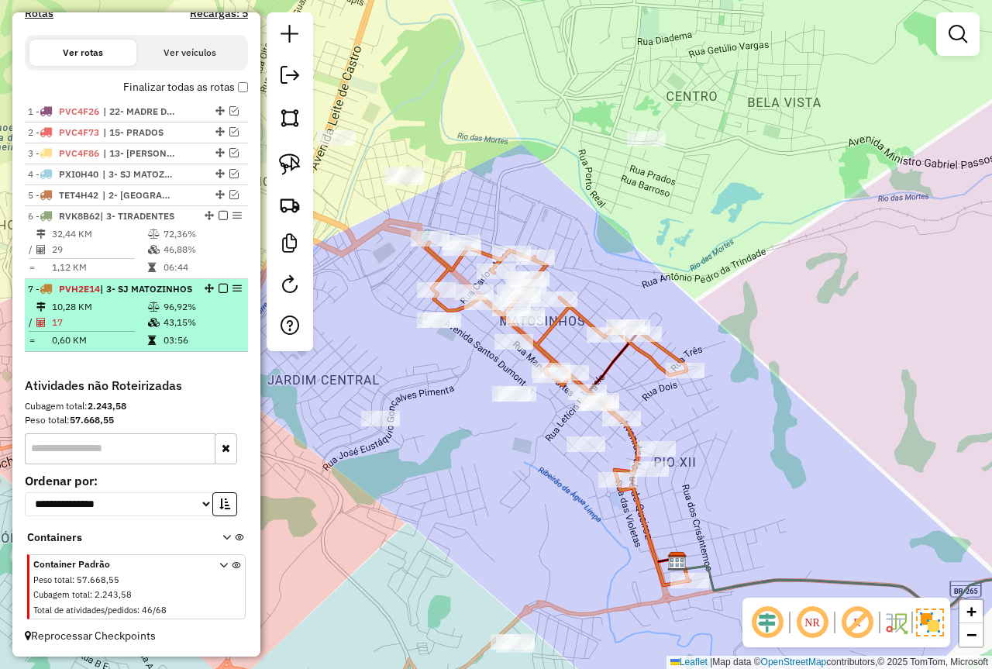
click at [133, 333] on td "0,60 KM" at bounding box center [99, 341] width 96 height 16
select select "*********"
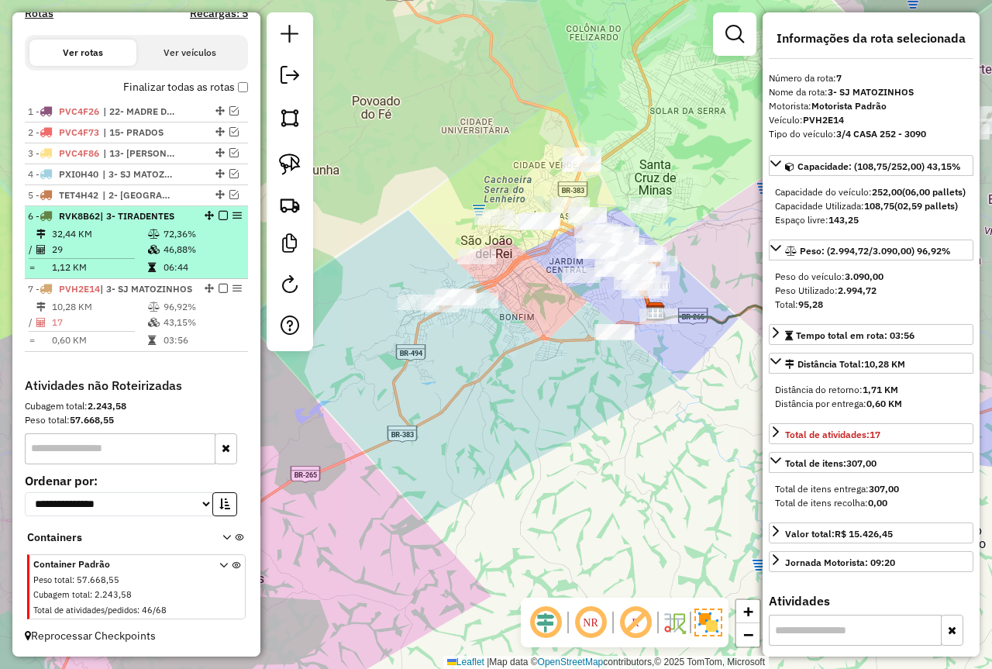
click at [167, 242] on td "46,88%" at bounding box center [202, 250] width 78 height 16
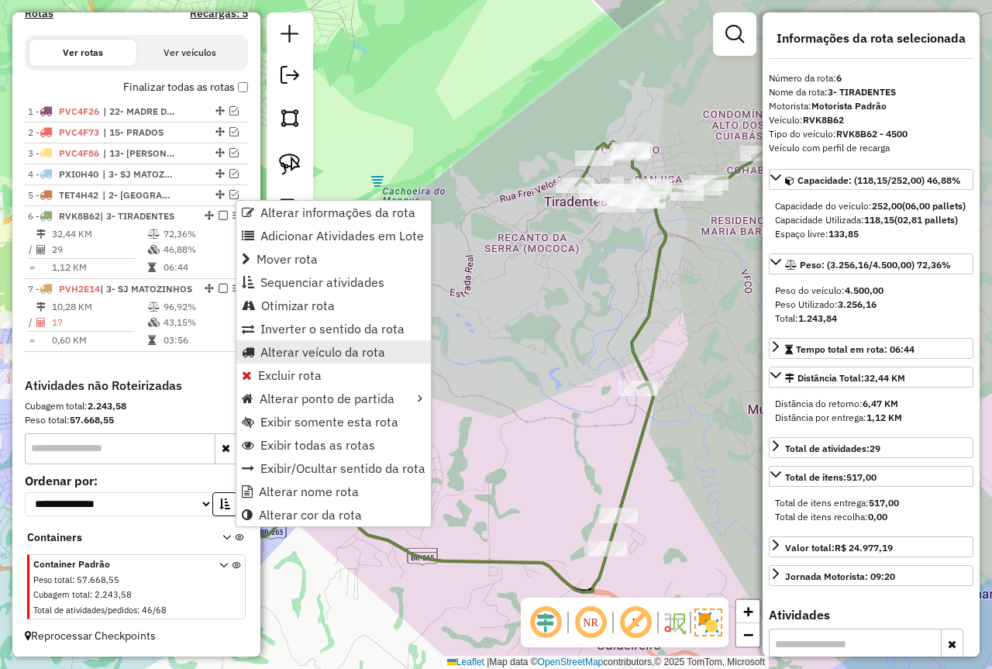
click at [295, 355] on span "Alterar veículo da rota" at bounding box center [322, 352] width 125 height 12
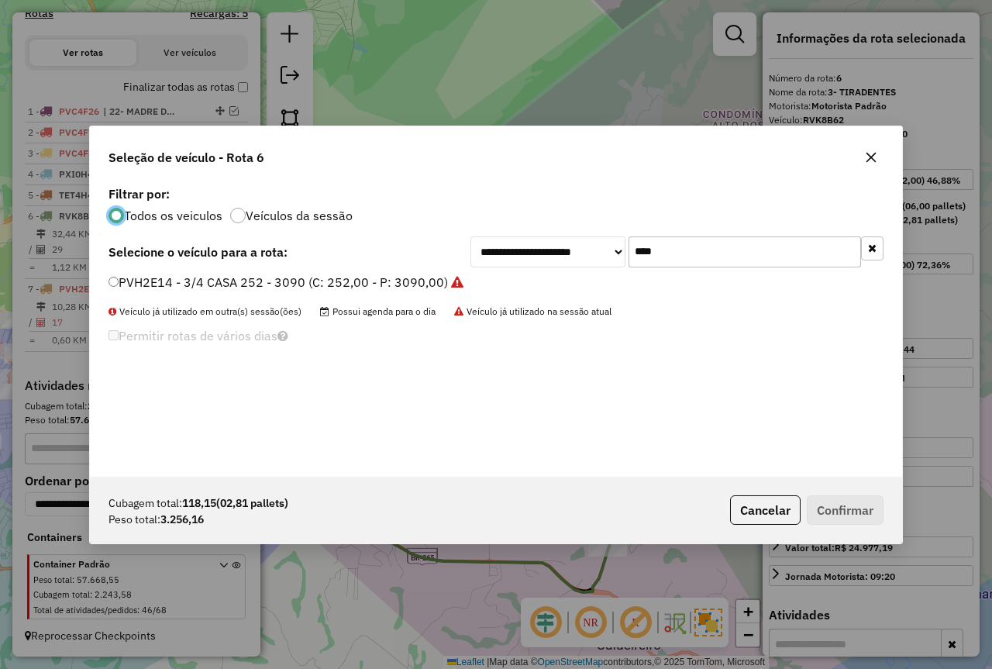
scroll to position [9, 5]
click at [305, 286] on label "PVH2E14 - 3/4 CASA 252 - 3090 (C: 252,00 - P: 3090,00)" at bounding box center [286, 282] width 355 height 19
click at [838, 507] on button "Confirmar" at bounding box center [845, 509] width 77 height 29
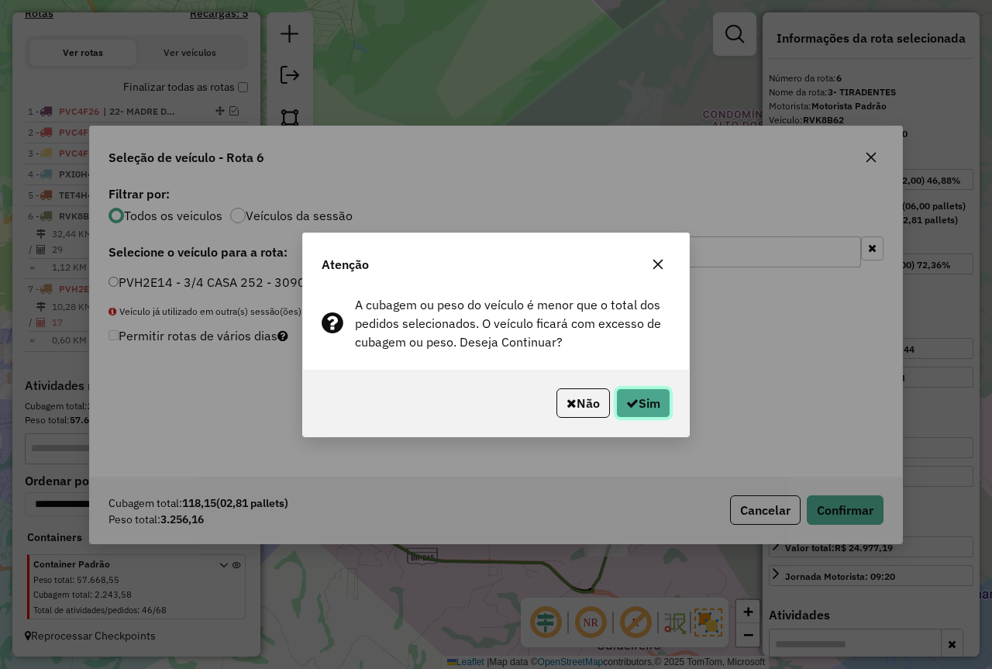
click at [647, 405] on button "Sim" at bounding box center [643, 402] width 54 height 29
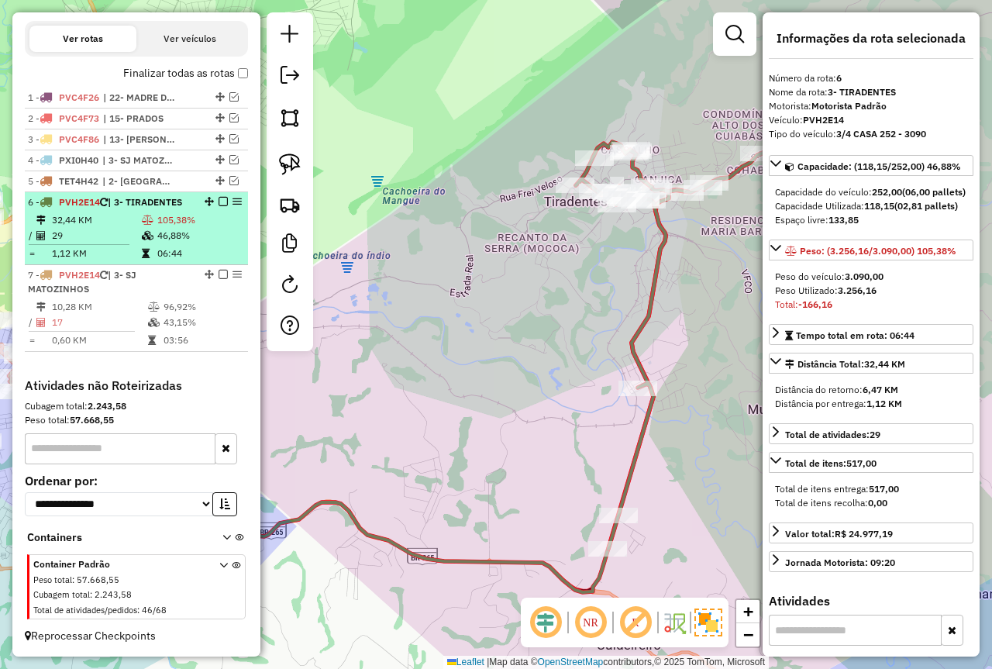
scroll to position [520, 0]
click at [131, 223] on td "32,44 KM" at bounding box center [96, 220] width 90 height 16
drag, startPoint x: 217, startPoint y: 188, endPoint x: 226, endPoint y: 195, distance: 11.2
click at [217, 195] on div "6 - PVH2E14 | 3- TIRADENTES" at bounding box center [136, 202] width 217 height 14
click at [219, 197] on em at bounding box center [223, 201] width 9 height 9
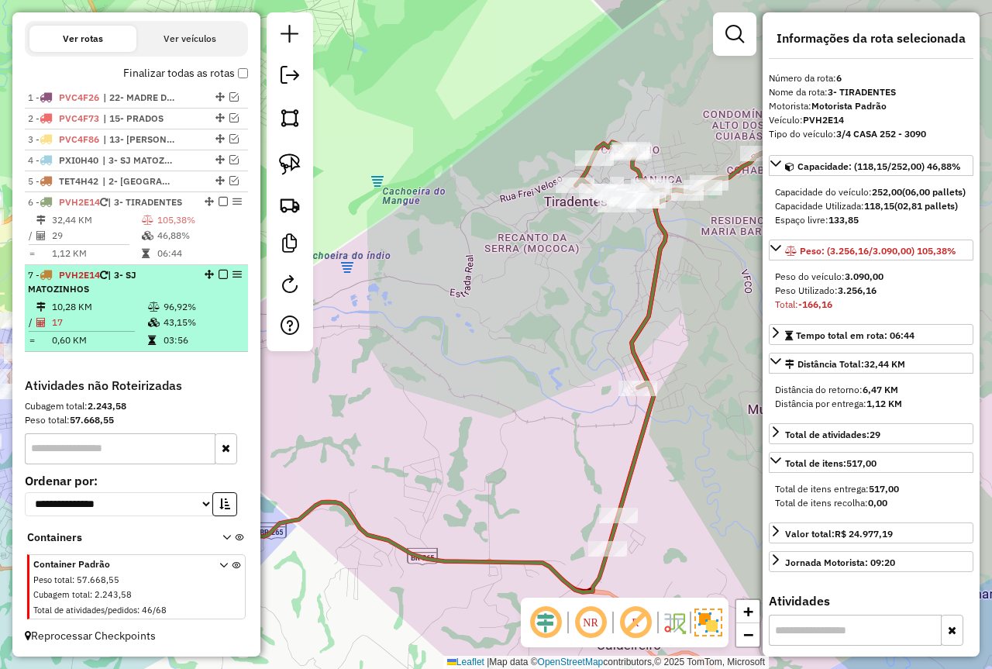
scroll to position [454, 0]
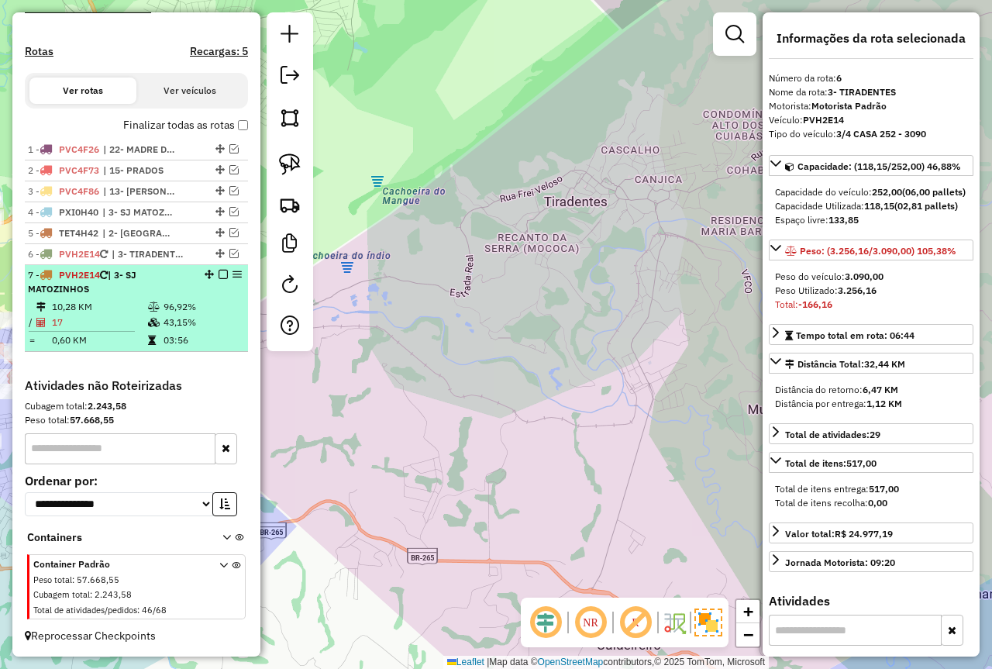
drag, startPoint x: 152, startPoint y: 268, endPoint x: 161, endPoint y: 261, distance: 11.6
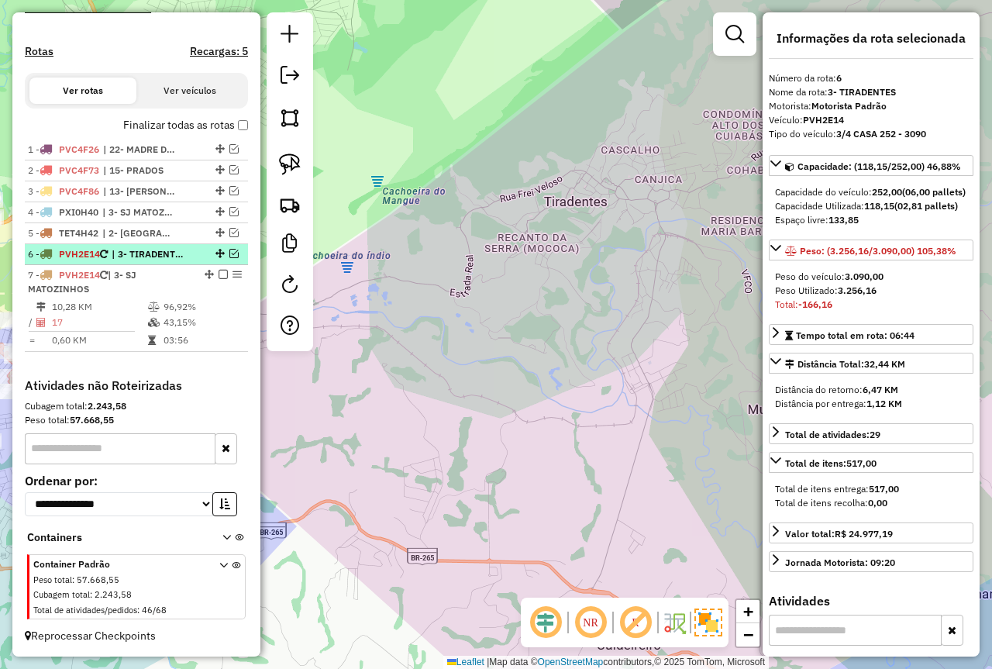
click at [152, 269] on li "7 - PVH2E14 | 3- SJ MATOZINHOS 10,28 KM 96,92% / 17 43,15% = 0,60 KM 03:56" at bounding box center [136, 308] width 223 height 87
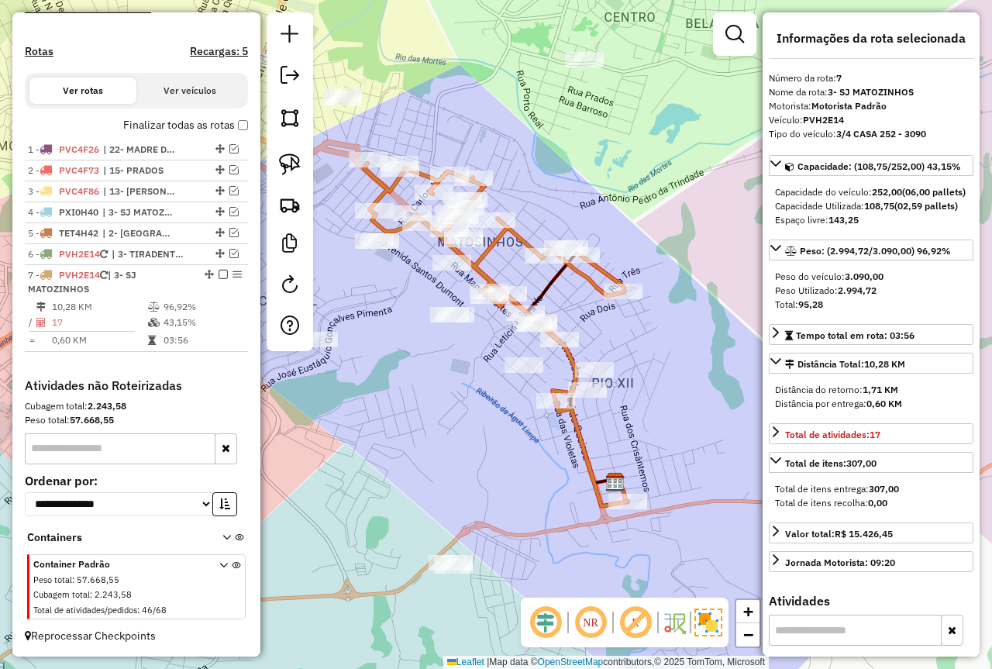
drag, startPoint x: 444, startPoint y: 381, endPoint x: 463, endPoint y: 398, distance: 25.2
click at [463, 398] on div "Janela de atendimento Grade de atendimento Capacidade Transportadoras Veículos …" at bounding box center [496, 334] width 992 height 669
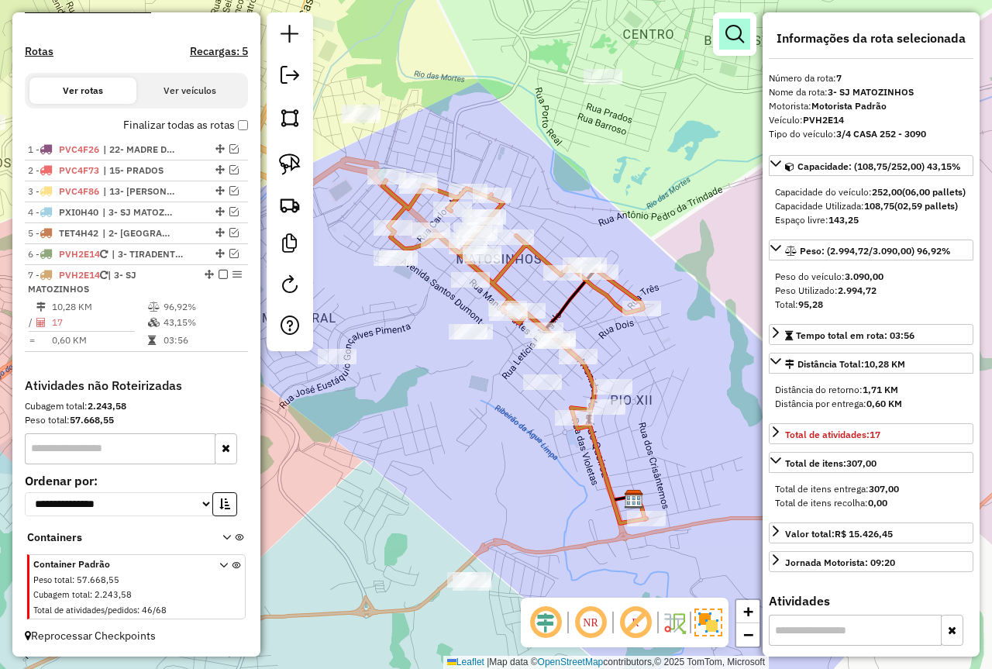
click at [740, 38] on em at bounding box center [735, 34] width 19 height 19
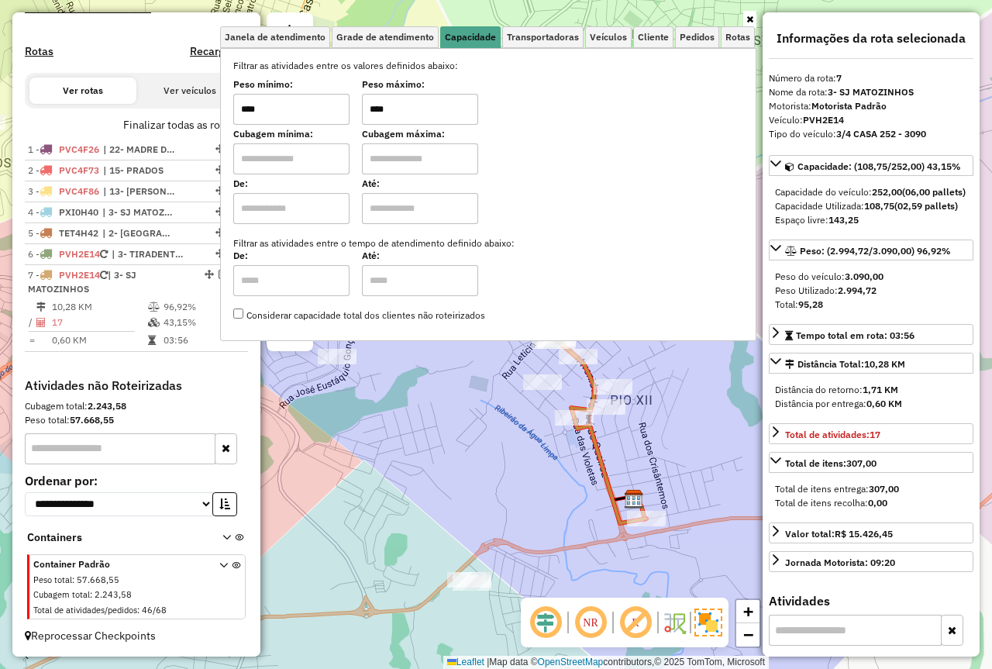
drag, startPoint x: 437, startPoint y: 111, endPoint x: 277, endPoint y: 114, distance: 160.5
click at [288, 128] on div "Filtrar as atividades entre os valores definidos abaixo: Peso mínimo: **** Peso…" at bounding box center [488, 191] width 510 height 264
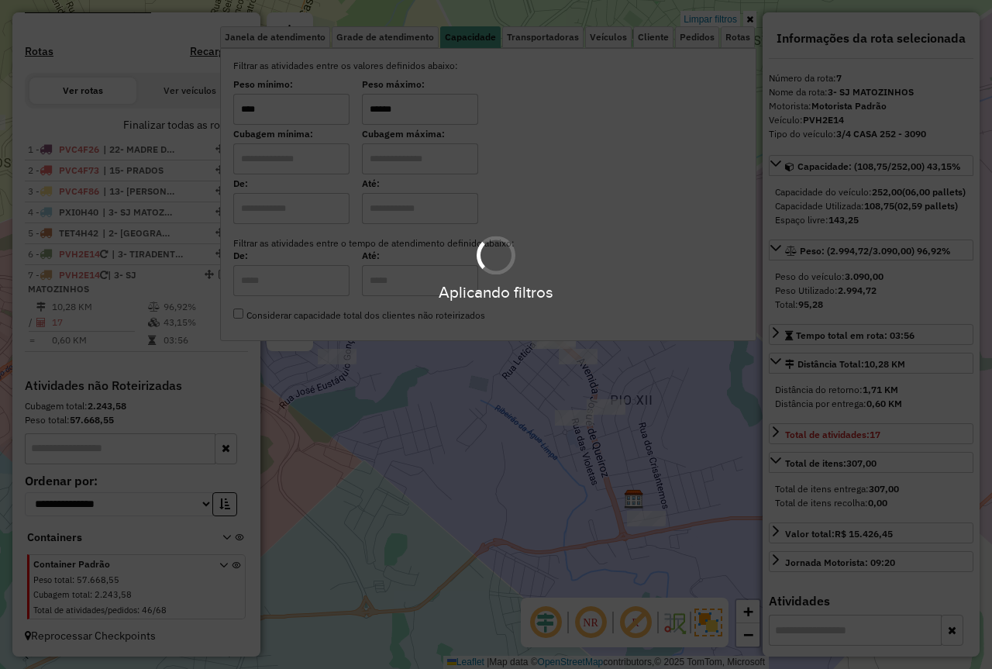
type input "******"
click at [405, 392] on div "Limpar filtros Janela de atendimento Grade de atendimento Capacidade Transporta…" at bounding box center [496, 334] width 992 height 669
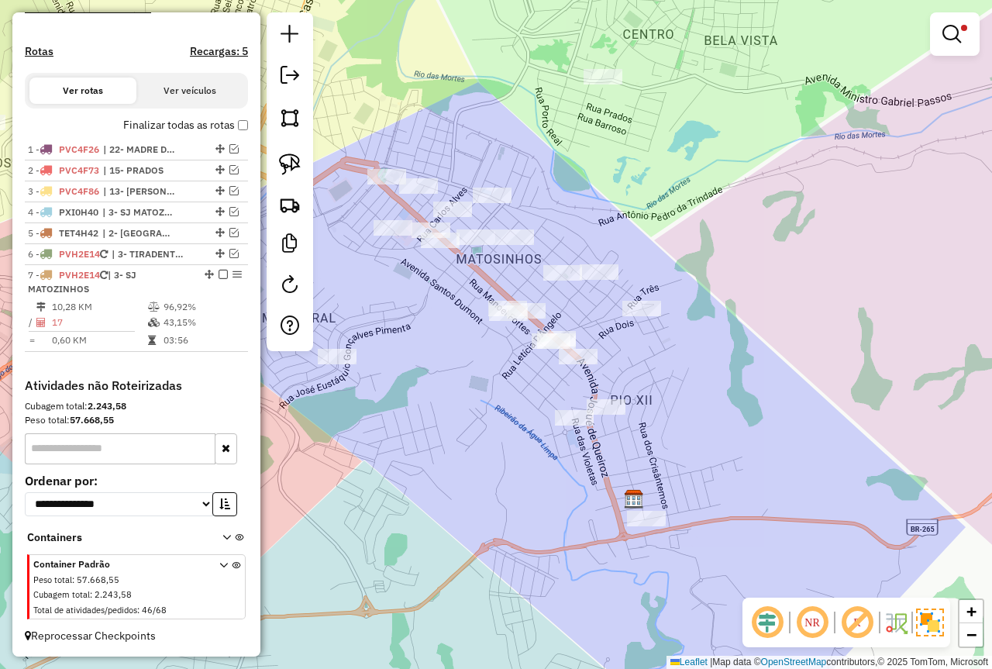
click at [430, 405] on div "Limpar filtros Janela de atendimento Grade de atendimento Capacidade Transporta…" at bounding box center [496, 334] width 992 height 669
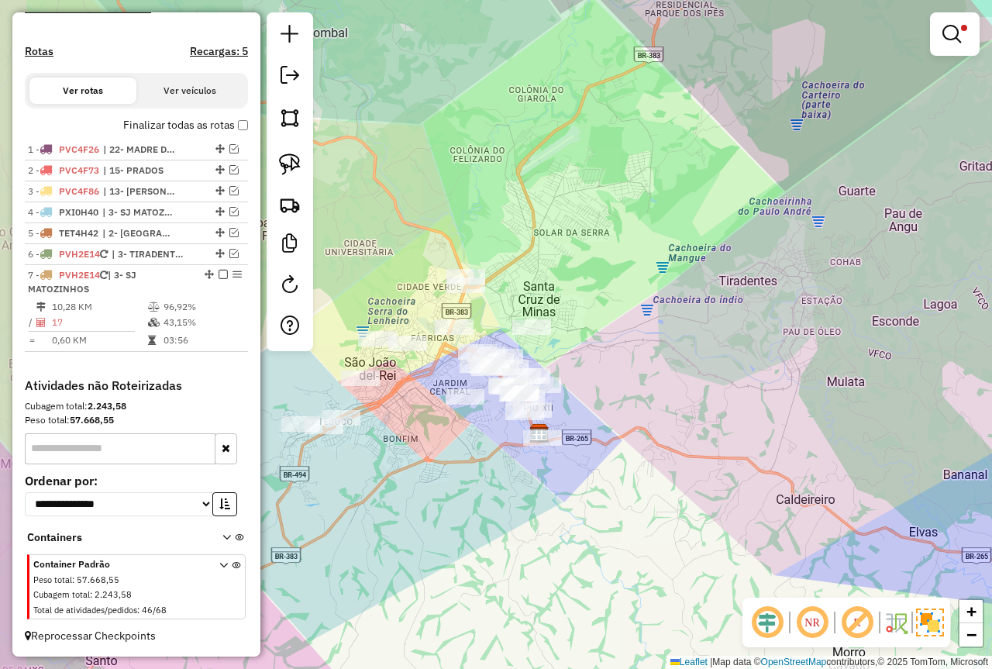
drag, startPoint x: 426, startPoint y: 423, endPoint x: 471, endPoint y: 423, distance: 45.0
click at [478, 431] on div "Limpar filtros Janela de atendimento Grade de atendimento Capacidade Transporta…" at bounding box center [496, 334] width 992 height 669
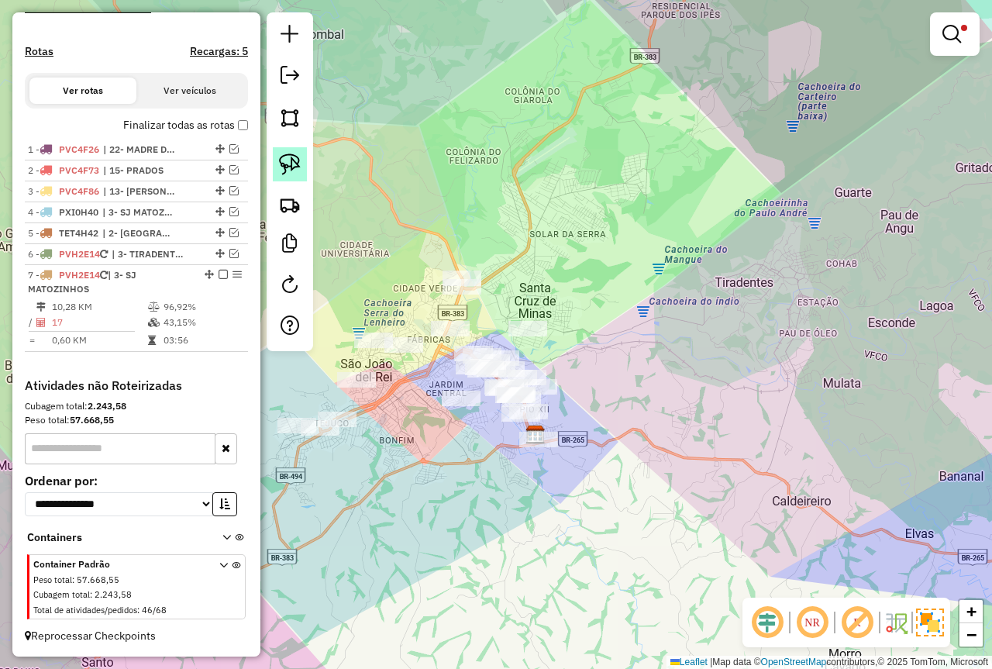
click at [290, 160] on img at bounding box center [290, 165] width 22 height 22
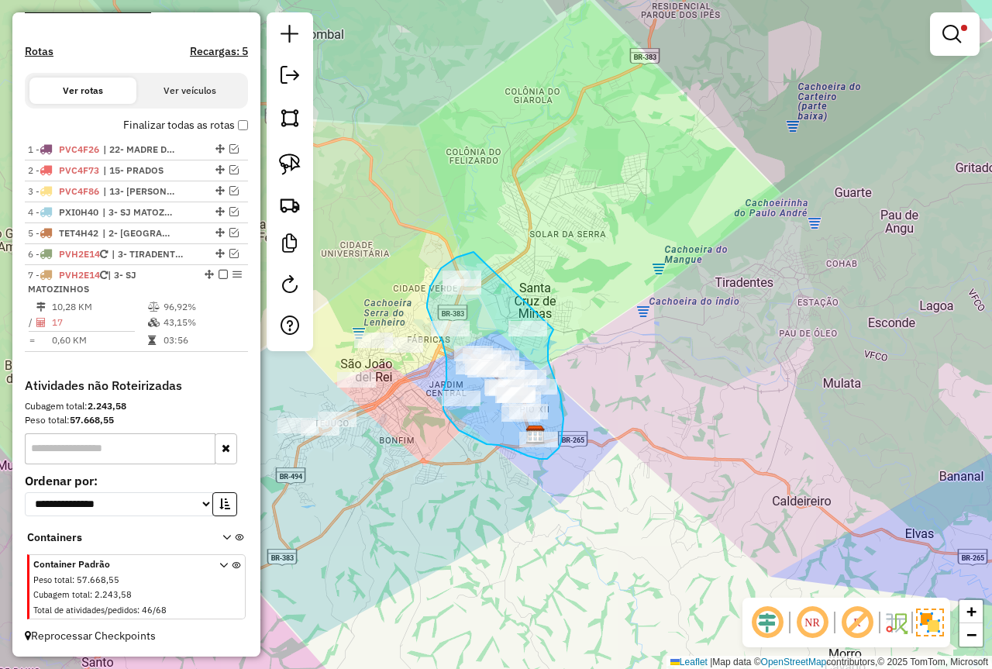
drag, startPoint x: 441, startPoint y: 268, endPoint x: 550, endPoint y: 315, distance: 118.8
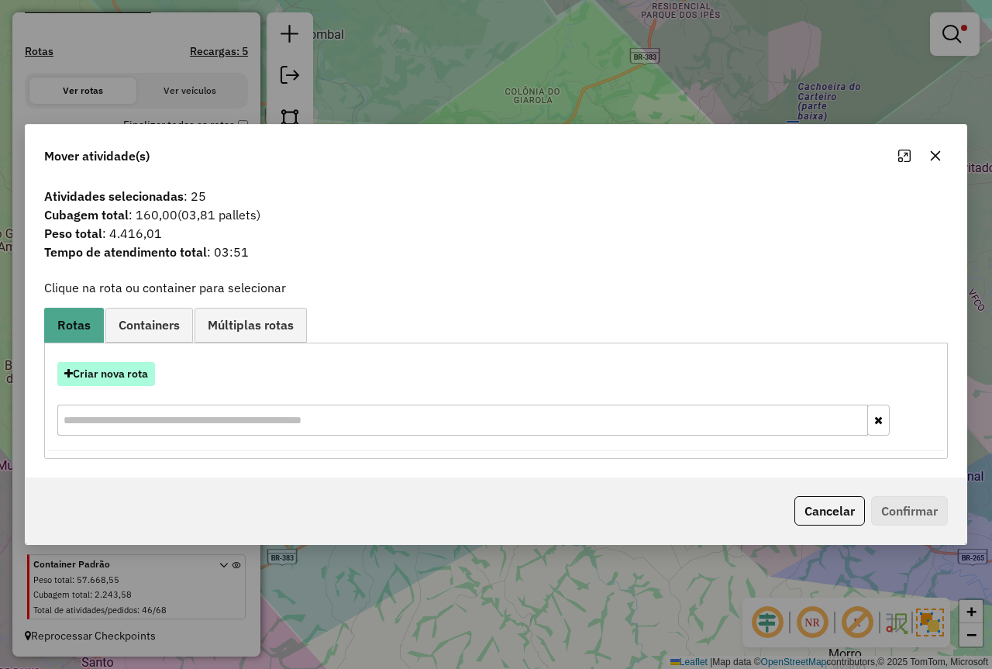
click at [126, 373] on button "Criar nova rota" at bounding box center [106, 374] width 98 height 24
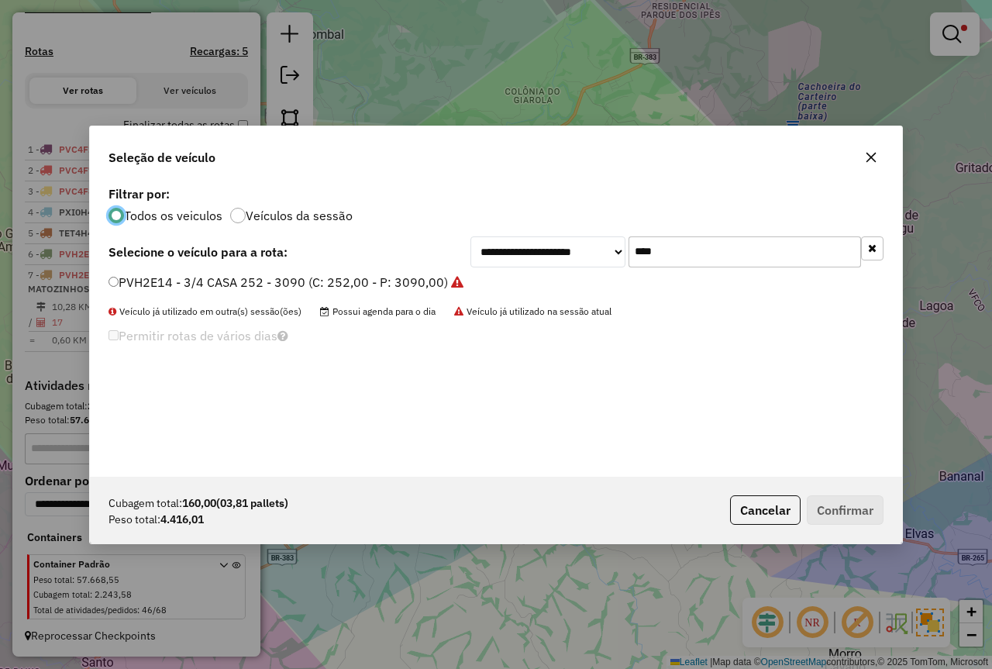
scroll to position [9, 5]
drag, startPoint x: 684, startPoint y: 257, endPoint x: 398, endPoint y: 267, distance: 285.5
click at [409, 278] on div "**********" at bounding box center [496, 329] width 812 height 295
type input "***"
click at [199, 278] on label "RVK8B62 - RVK8B62 - 4500 (C: 252,00 - P: 4500,00) (VD)" at bounding box center [279, 282] width 341 height 19
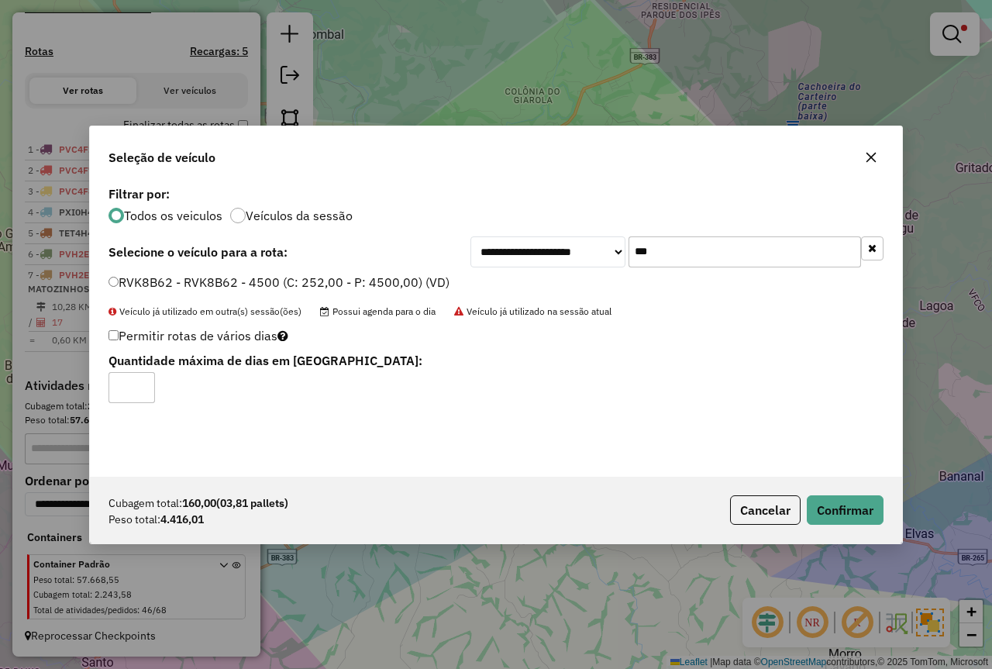
click at [838, 532] on div "Cubagem total: 160,00 (03,81 pallets) Peso total: 4.416,01 Cancelar Confirmar" at bounding box center [496, 510] width 812 height 67
click at [823, 502] on button "Confirmar" at bounding box center [845, 509] width 77 height 29
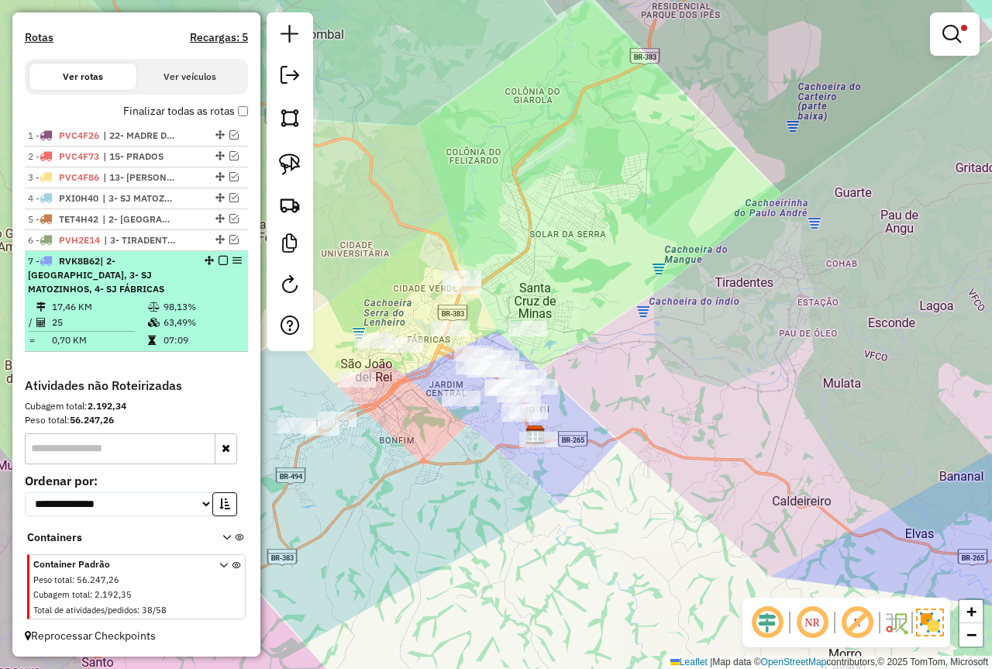
click at [210, 305] on td "98,13%" at bounding box center [202, 307] width 78 height 16
select select "*********"
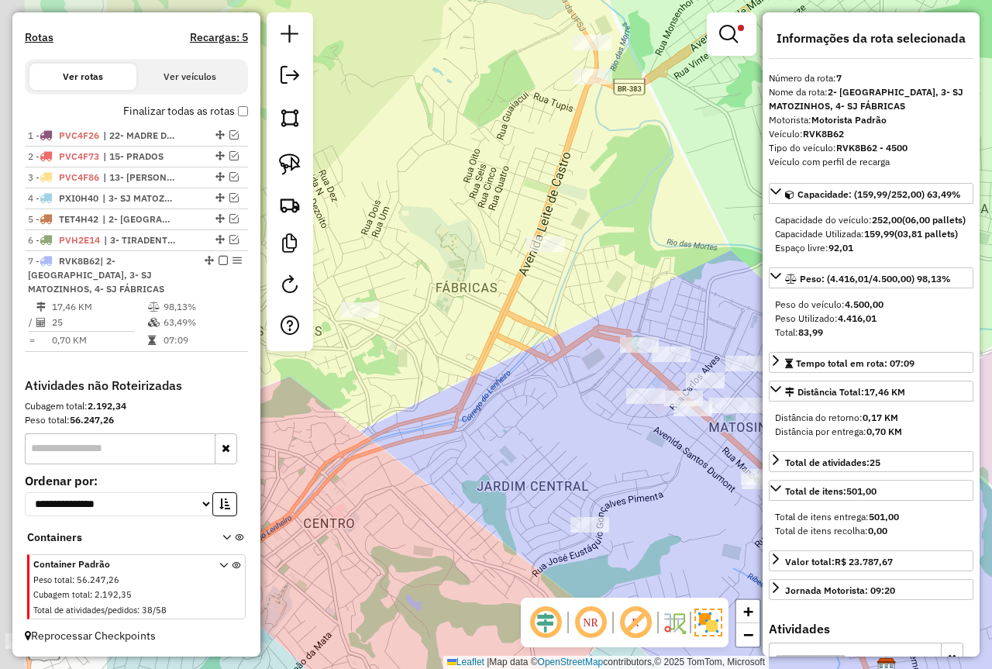
drag, startPoint x: 365, startPoint y: 419, endPoint x: 574, endPoint y: 452, distance: 211.2
click at [574, 452] on div "Limpar filtros Janela de atendimento Grade de atendimento Capacidade Transporta…" at bounding box center [496, 334] width 992 height 669
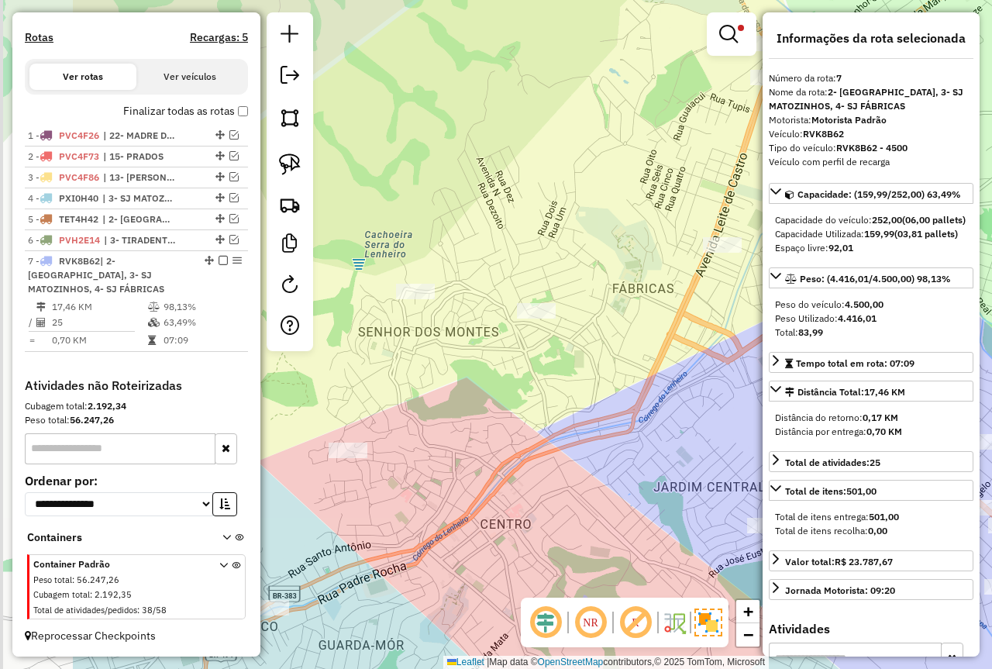
drag, startPoint x: 558, startPoint y: 366, endPoint x: 550, endPoint y: 340, distance: 27.5
click at [571, 361] on div "Limpar filtros Janela de atendimento Grade de atendimento Capacidade Transporta…" at bounding box center [496, 334] width 992 height 669
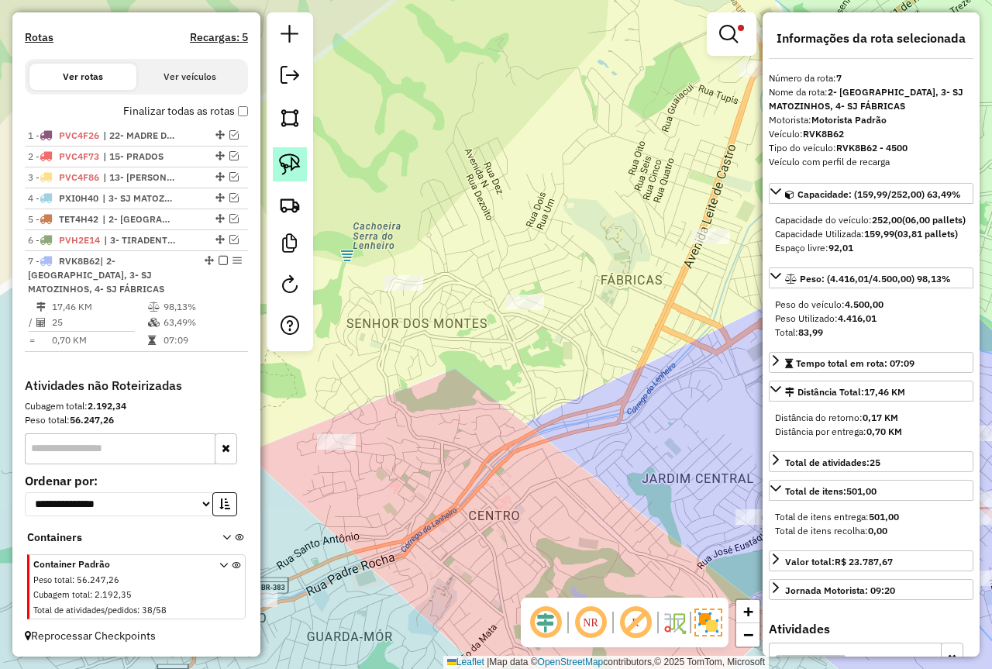
drag, startPoint x: 284, startPoint y: 167, endPoint x: 320, endPoint y: 179, distance: 38.5
click at [285, 167] on img at bounding box center [290, 165] width 22 height 22
drag, startPoint x: 436, startPoint y: 242, endPoint x: 609, endPoint y: 310, distance: 185.1
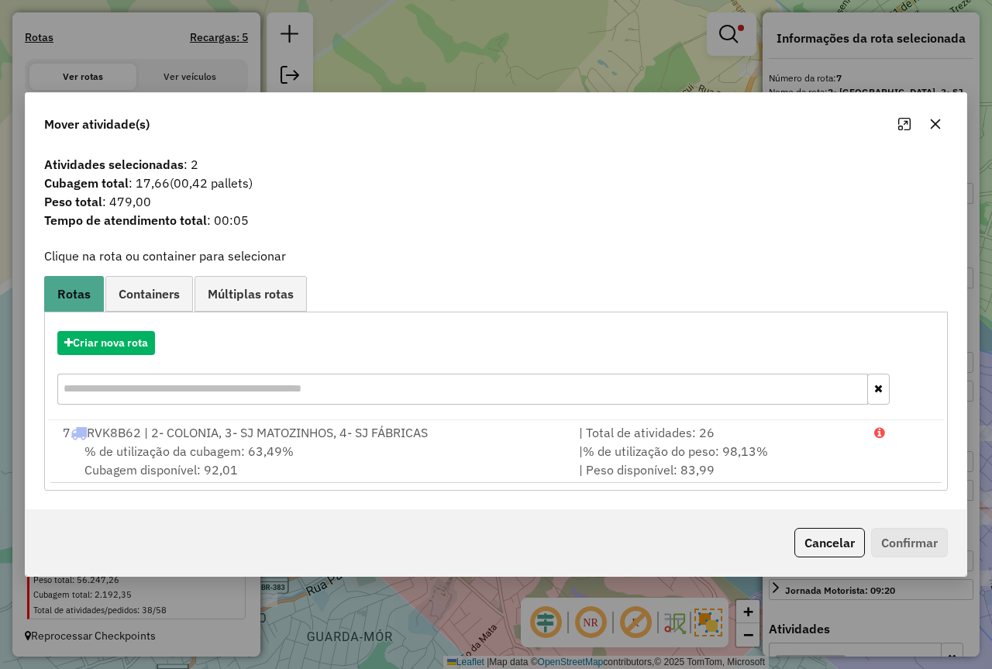
click at [789, 418] on div "Criar nova rota" at bounding box center [496, 369] width 896 height 101
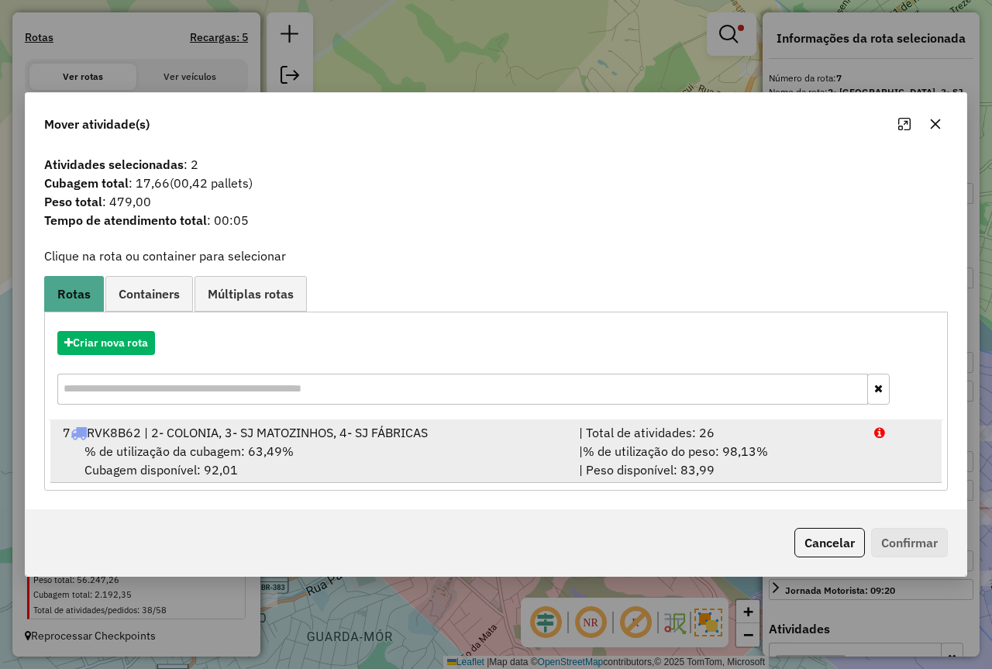
click at [806, 459] on div "| % de utilização do peso: 98,13% | Peso disponível: 83,99" at bounding box center [717, 460] width 295 height 37
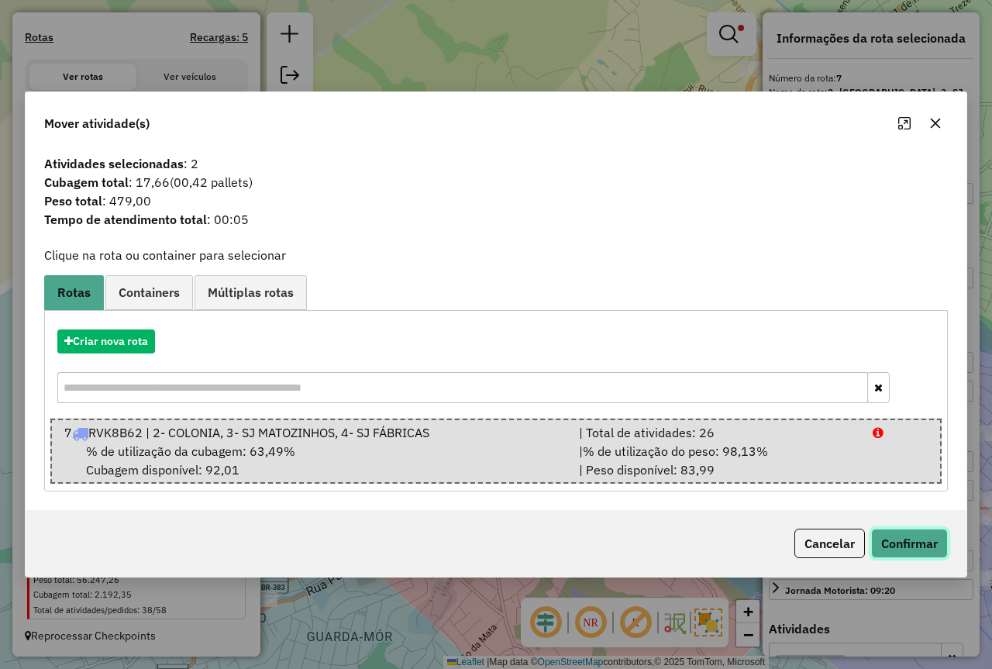
click at [922, 543] on button "Confirmar" at bounding box center [909, 543] width 77 height 29
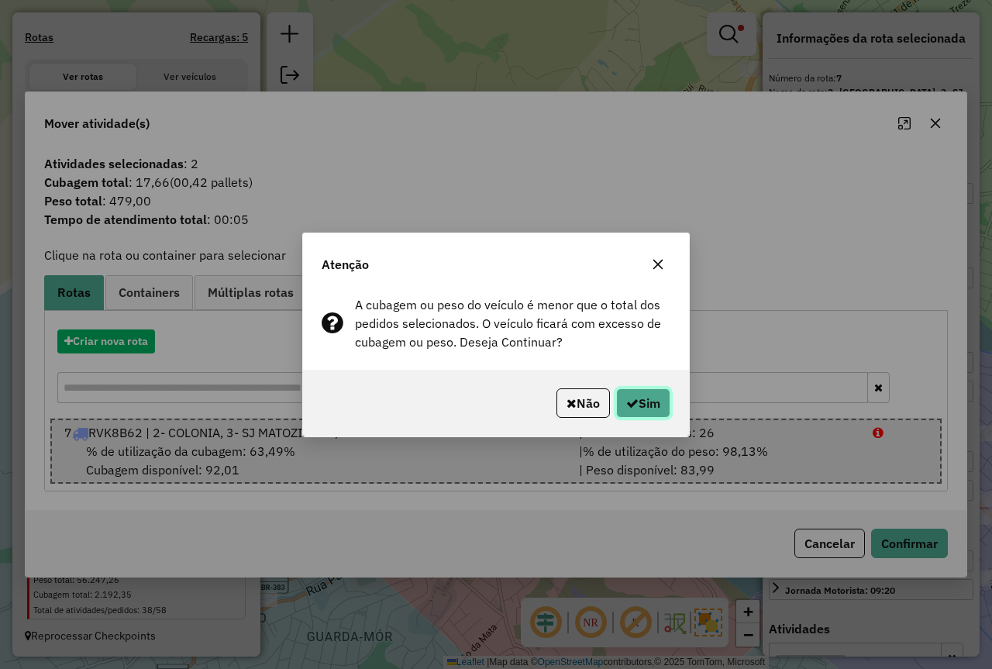
click at [658, 409] on button "Sim" at bounding box center [643, 402] width 54 height 29
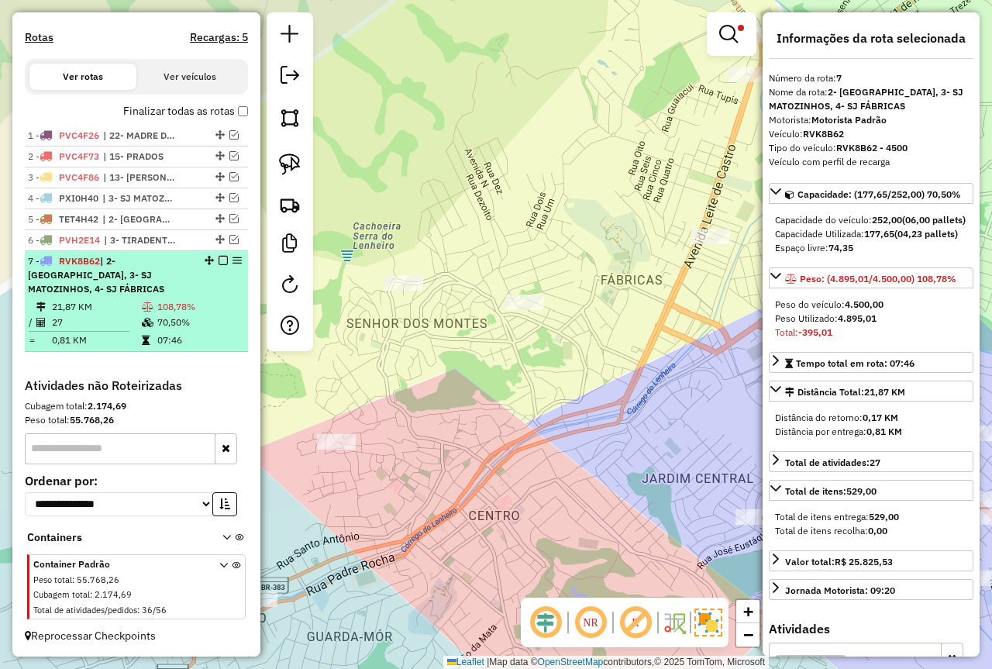
click at [147, 303] on li "7 - RVK8B62 | 2- COLONIA, 3- SJ MATOZINHOS, 4- SJ FÁBRICAS 21,87 KM 108,78% / 2…" at bounding box center [136, 301] width 223 height 101
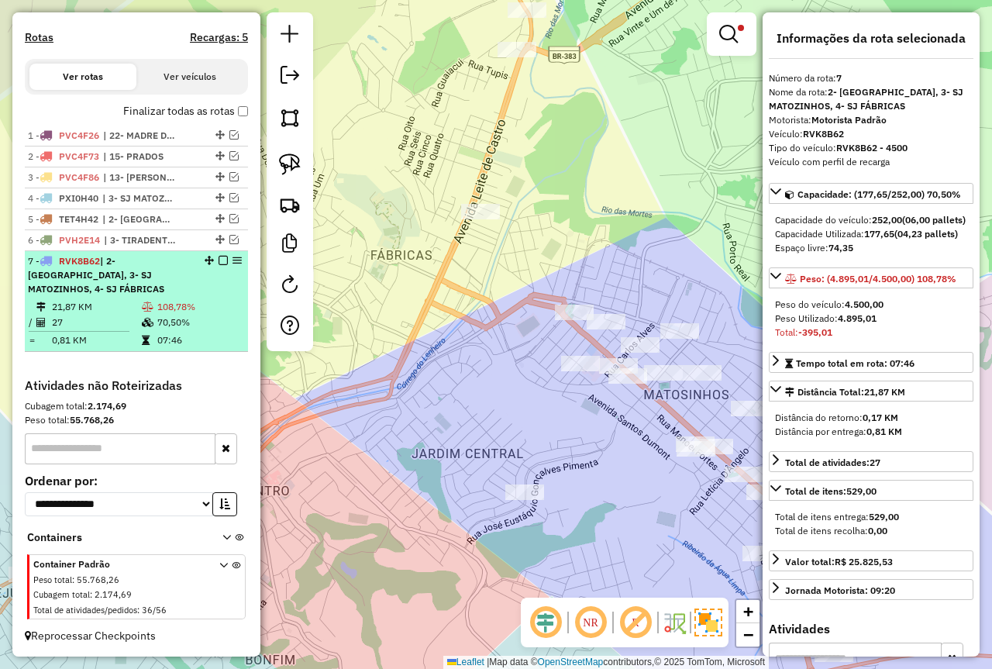
click at [219, 265] on em at bounding box center [223, 260] width 9 height 9
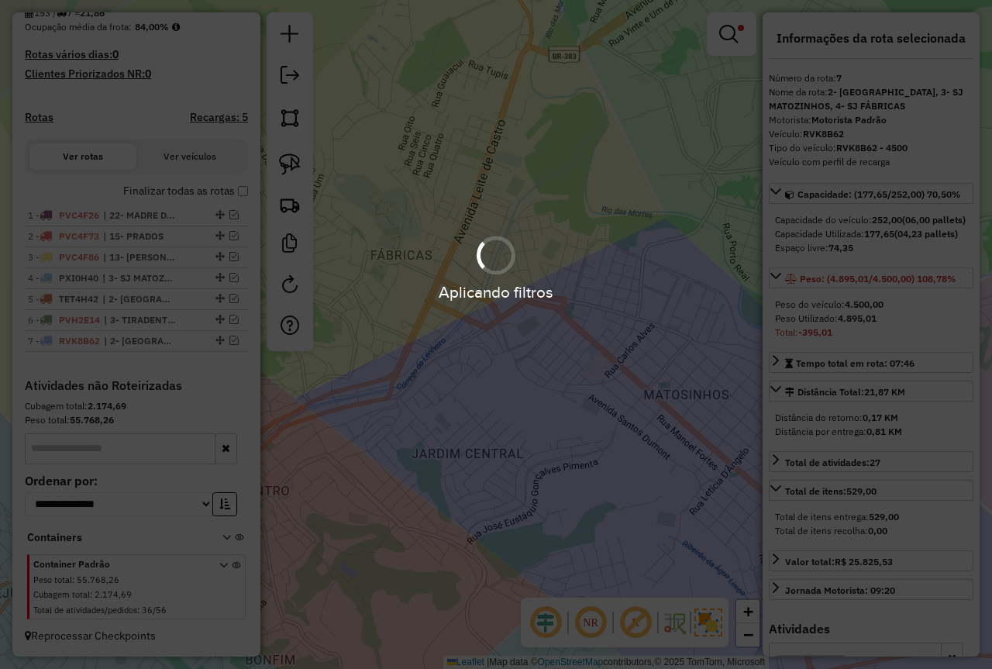
scroll to position [388, 0]
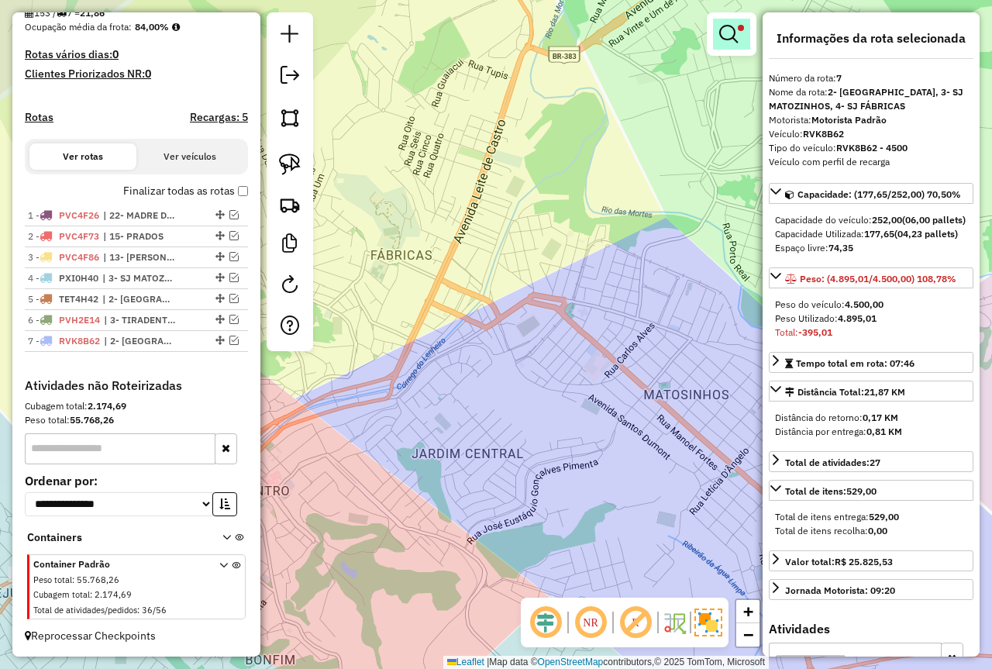
click at [732, 29] on em at bounding box center [728, 34] width 19 height 19
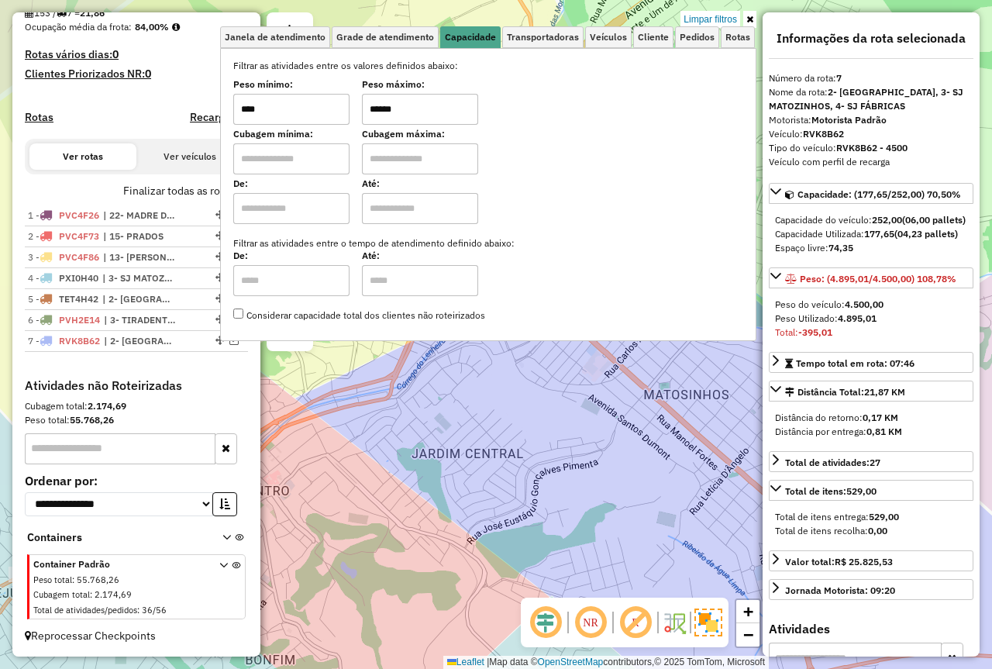
drag, startPoint x: 451, startPoint y: 108, endPoint x: 238, endPoint y: 135, distance: 214.9
click at [264, 131] on div "Filtrar as atividades entre os valores definidos abaixo: Peso mínimo: **** Peso…" at bounding box center [488, 191] width 510 height 264
type input "****"
click at [493, 414] on div "Limpar filtros Janela de atendimento Grade de atendimento Capacidade Transporta…" at bounding box center [496, 334] width 992 height 669
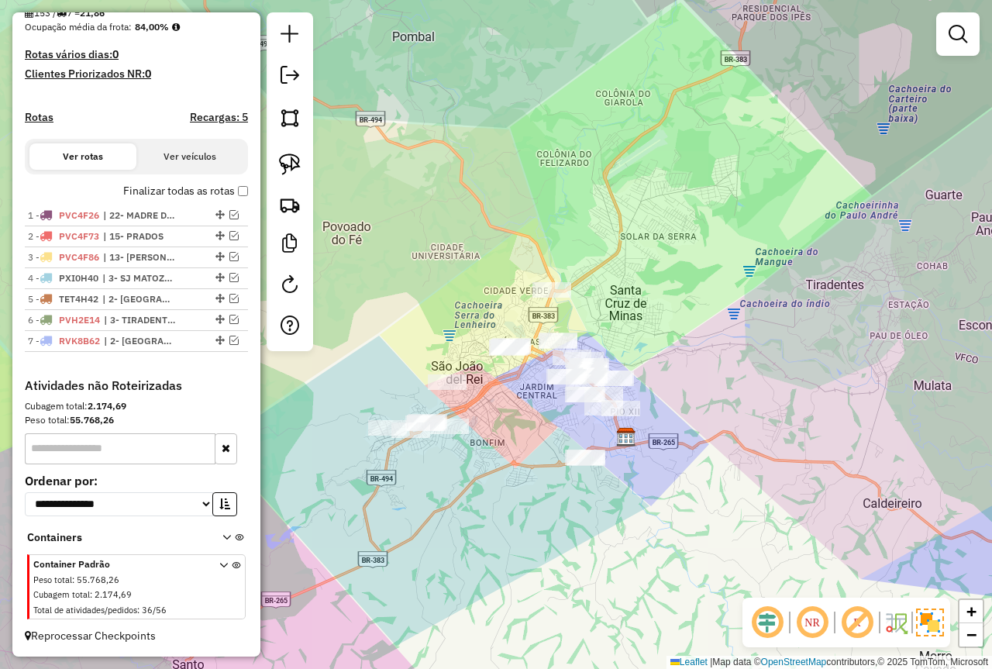
drag, startPoint x: 550, startPoint y: 446, endPoint x: 520, endPoint y: 419, distance: 40.1
click at [520, 419] on div "Janela de atendimento Grade de atendimento Capacidade Transportadoras Veículos …" at bounding box center [496, 334] width 992 height 669
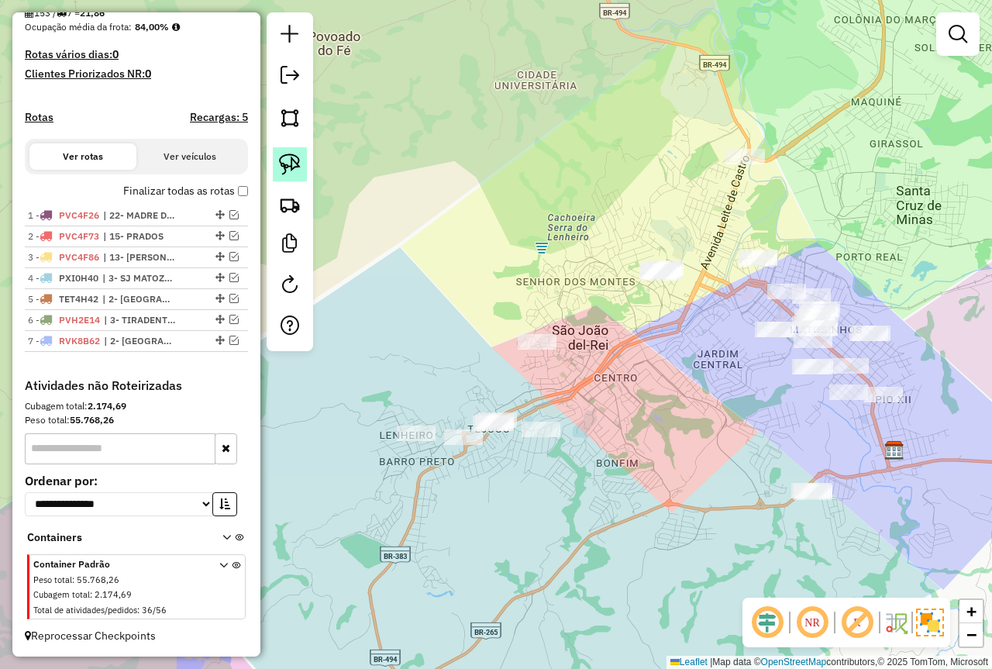
click at [283, 165] on img at bounding box center [290, 165] width 22 height 22
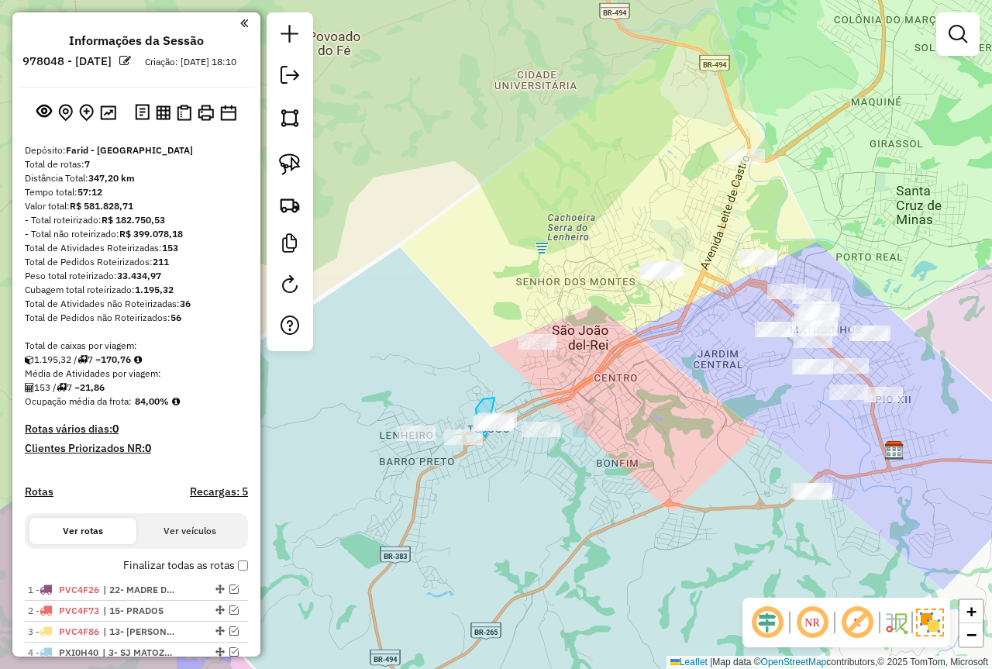
scroll to position [388, 0]
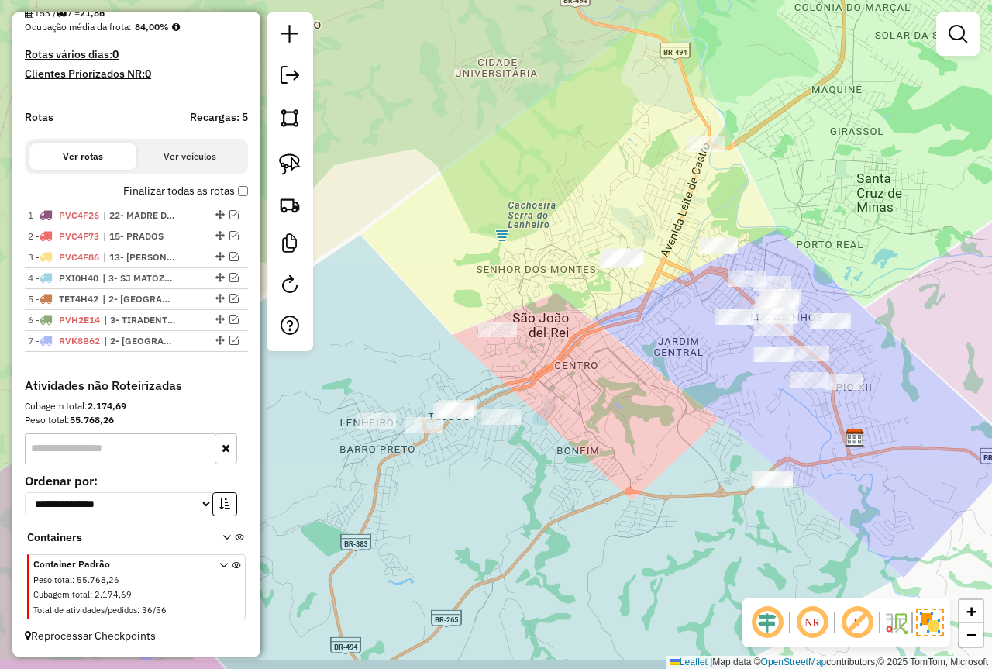
drag, startPoint x: 678, startPoint y: 332, endPoint x: 643, endPoint y: 316, distance: 39.2
click at [643, 316] on div "Janela de atendimento Grade de atendimento Capacidade Transportadoras Veículos …" at bounding box center [496, 334] width 992 height 669
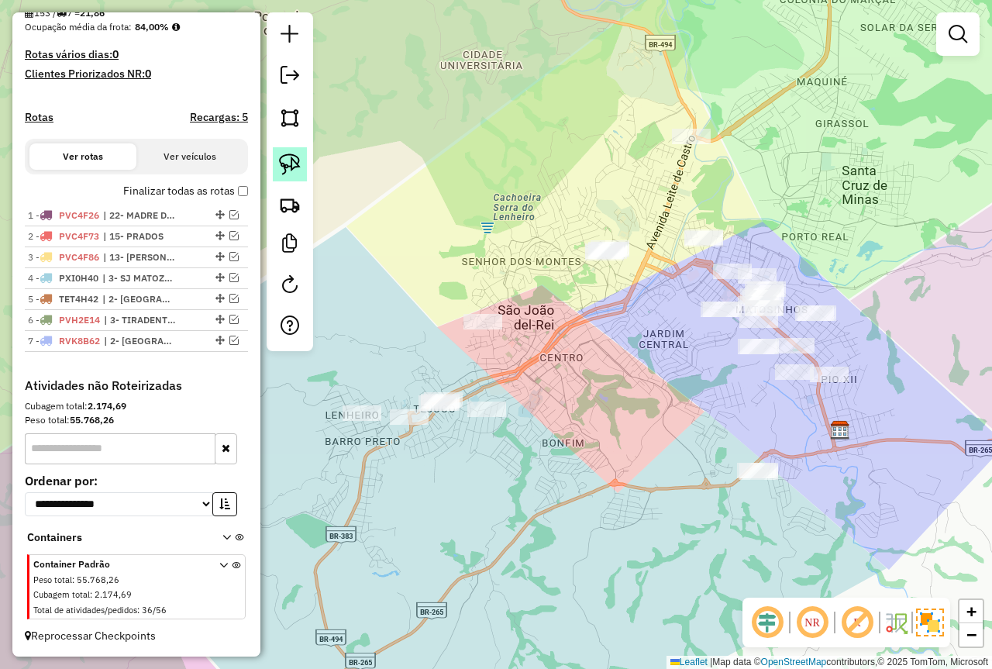
click at [286, 159] on img at bounding box center [290, 165] width 22 height 22
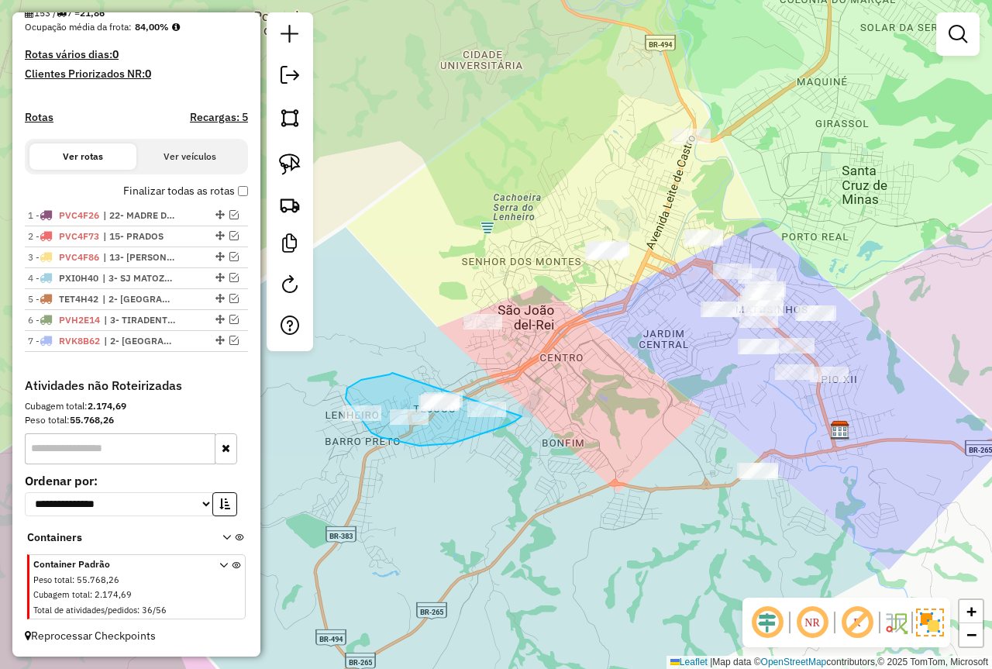
drag, startPoint x: 392, startPoint y: 373, endPoint x: 512, endPoint y: 393, distance: 121.8
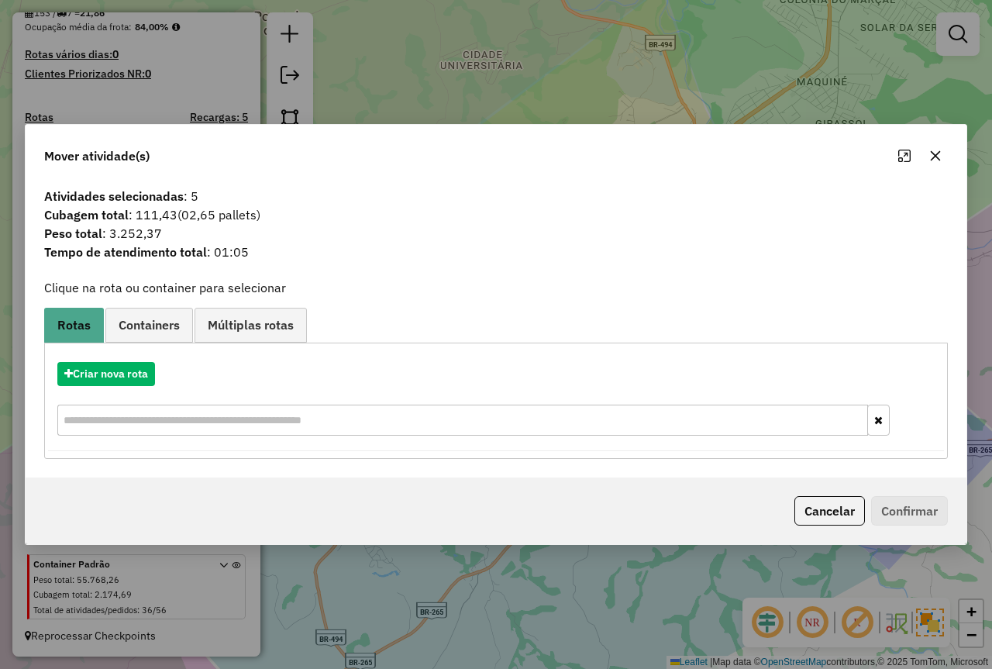
click at [112, 361] on div "Criar nova rota" at bounding box center [496, 400] width 896 height 101
click at [118, 379] on button "Criar nova rota" at bounding box center [106, 374] width 98 height 24
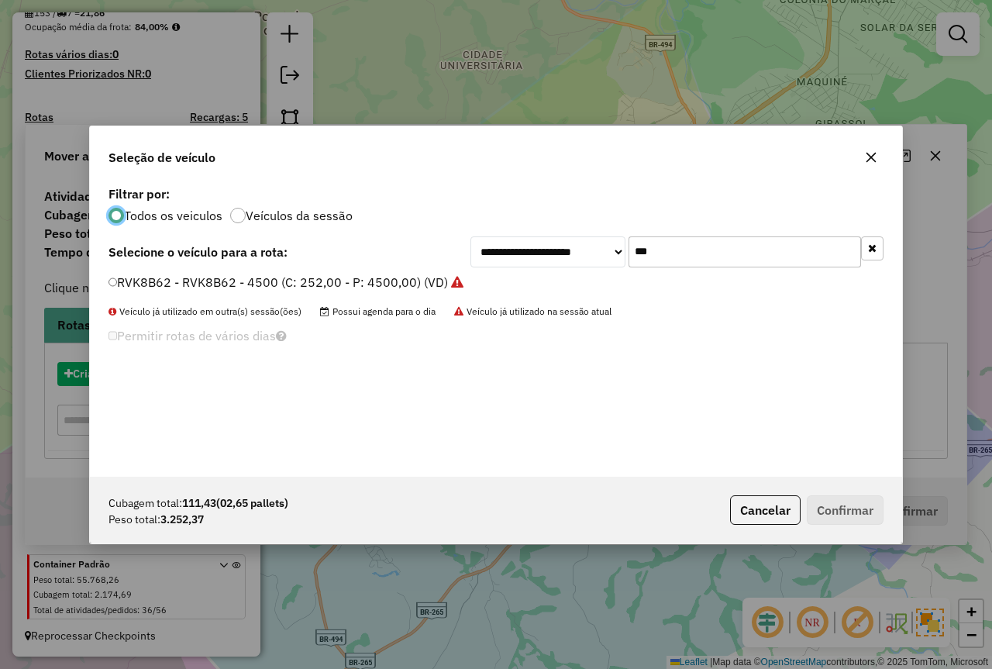
scroll to position [9, 5]
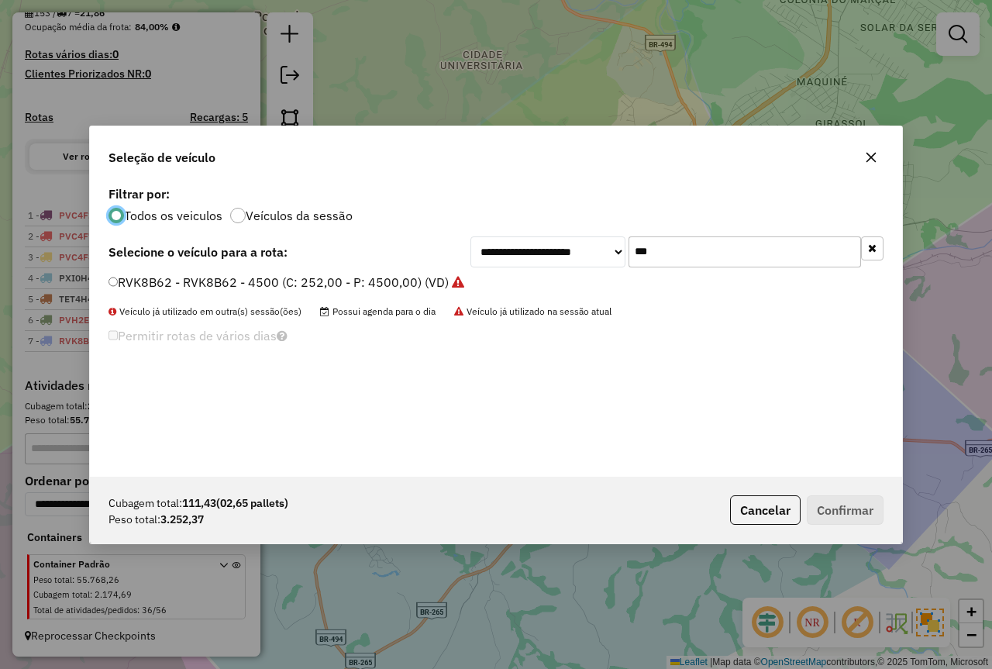
drag, startPoint x: 564, startPoint y: 260, endPoint x: 458, endPoint y: 264, distance: 106.3
click at [474, 260] on div "**********" at bounding box center [677, 251] width 413 height 31
type input "****"
click at [254, 280] on label "OQO3750 - TOCO 420 - 7.730 (C: 420,00 - P: 7730,00)" at bounding box center [270, 282] width 323 height 19
click at [357, 287] on label "OQO3750 - TOCO 420 - 7.730 (C: 420,00 - P: 7730,00)" at bounding box center [270, 282] width 323 height 19
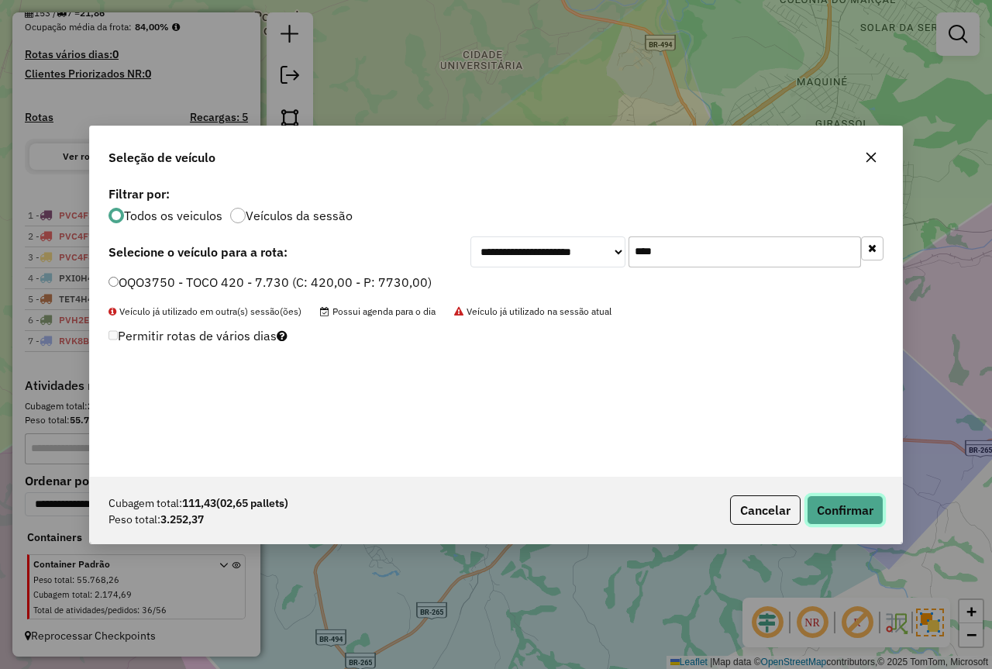
click at [847, 514] on button "Confirmar" at bounding box center [845, 509] width 77 height 29
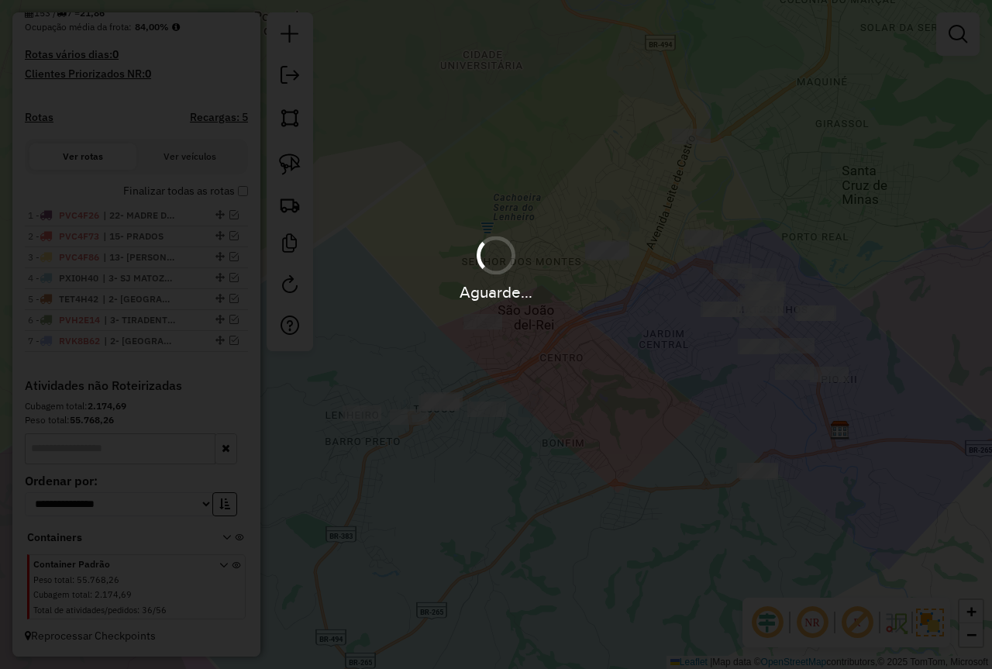
scroll to position [481, 0]
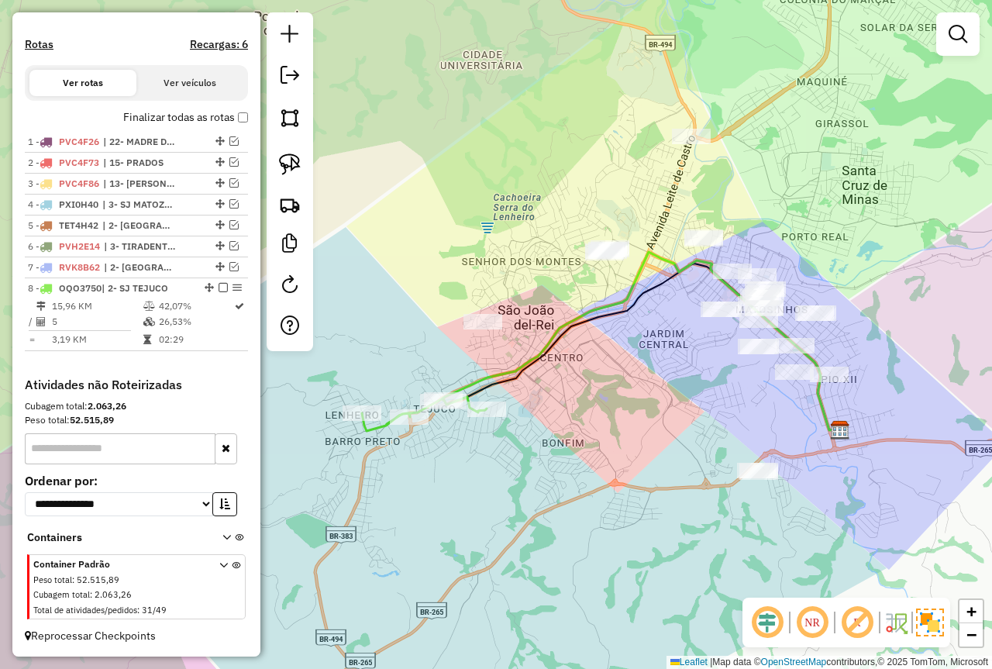
drag, startPoint x: 633, startPoint y: 329, endPoint x: 403, endPoint y: 341, distance: 229.8
click at [403, 341] on div "Janela de atendimento Grade de atendimento Capacidade Transportadoras Veículos …" at bounding box center [496, 334] width 992 height 669
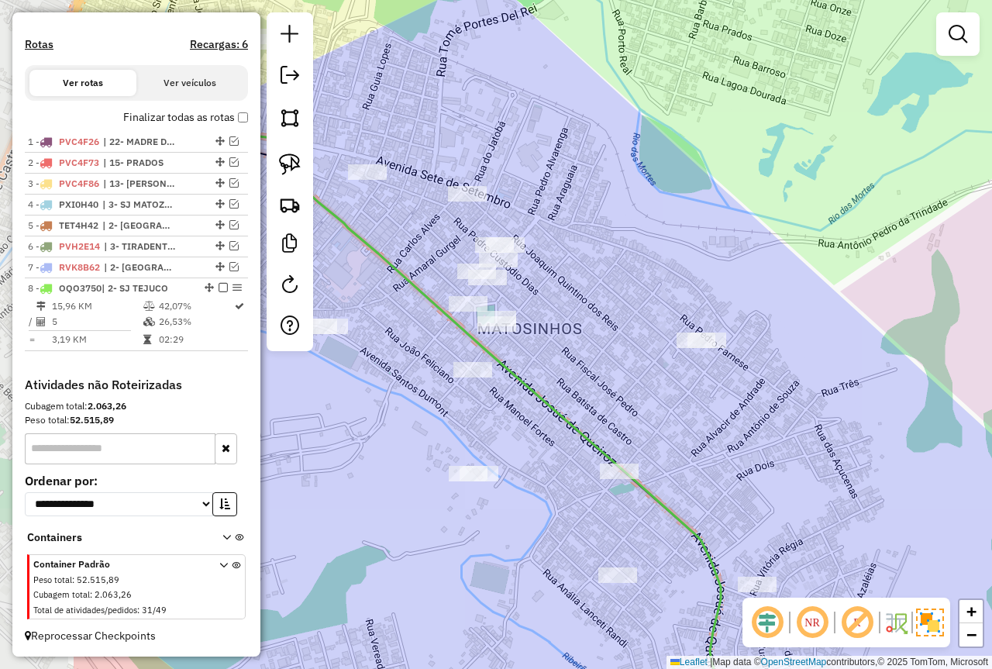
drag, startPoint x: 645, startPoint y: 392, endPoint x: 530, endPoint y: 301, distance: 146.9
click at [649, 392] on div "Janela de atendimento Grade de atendimento Capacidade Transportadoras Veículos …" at bounding box center [496, 334] width 992 height 669
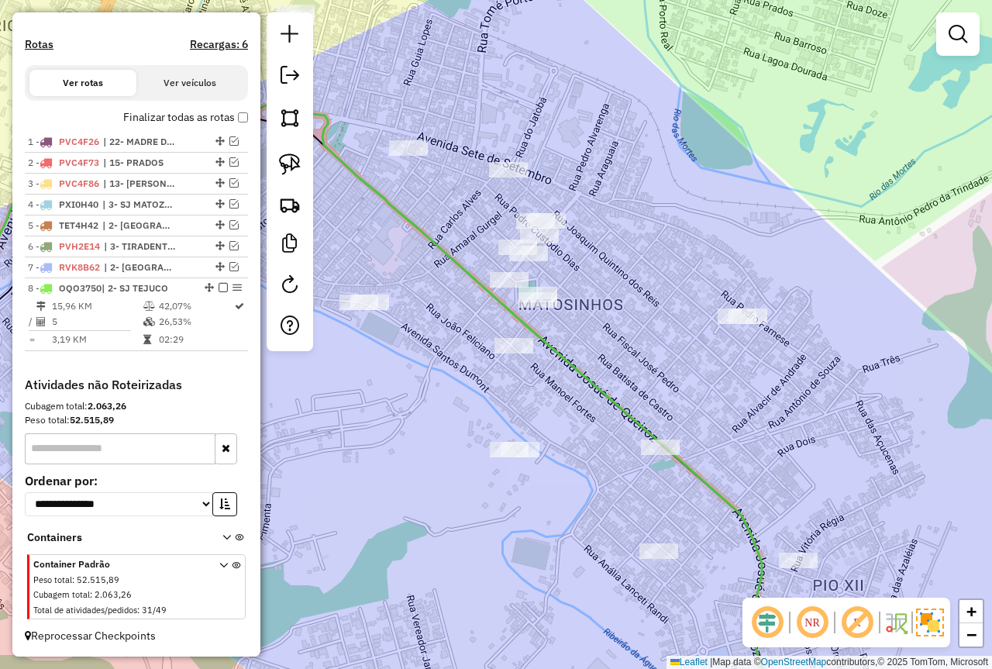
drag, startPoint x: 617, startPoint y: 350, endPoint x: 639, endPoint y: 328, distance: 31.3
click at [637, 328] on div "Janela de atendimento Grade de atendimento Capacidade Transportadoras Veículos …" at bounding box center [496, 334] width 992 height 669
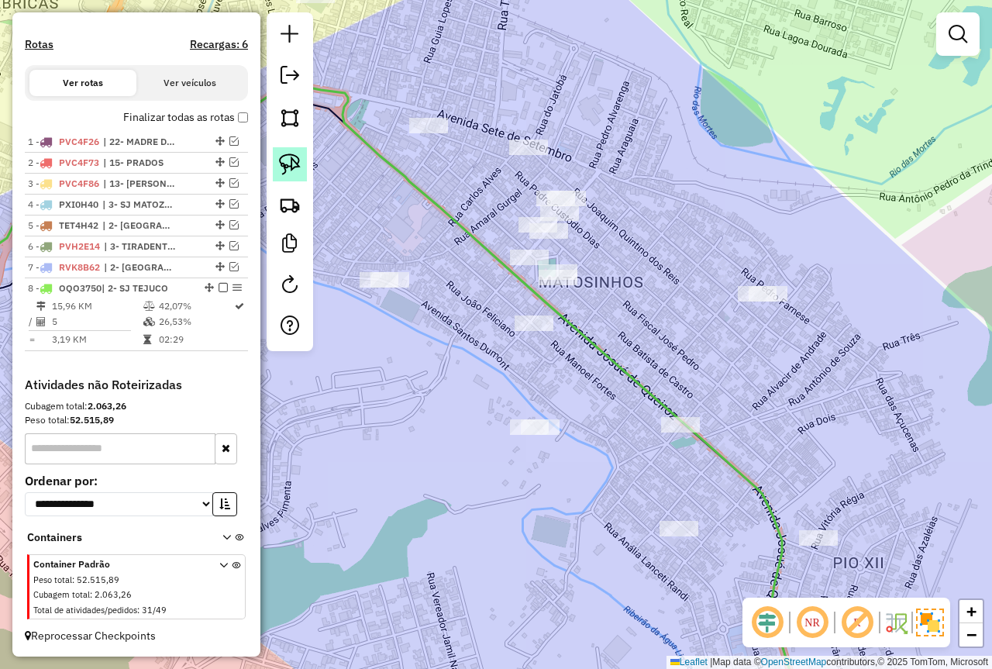
click at [291, 167] on img at bounding box center [290, 165] width 22 height 22
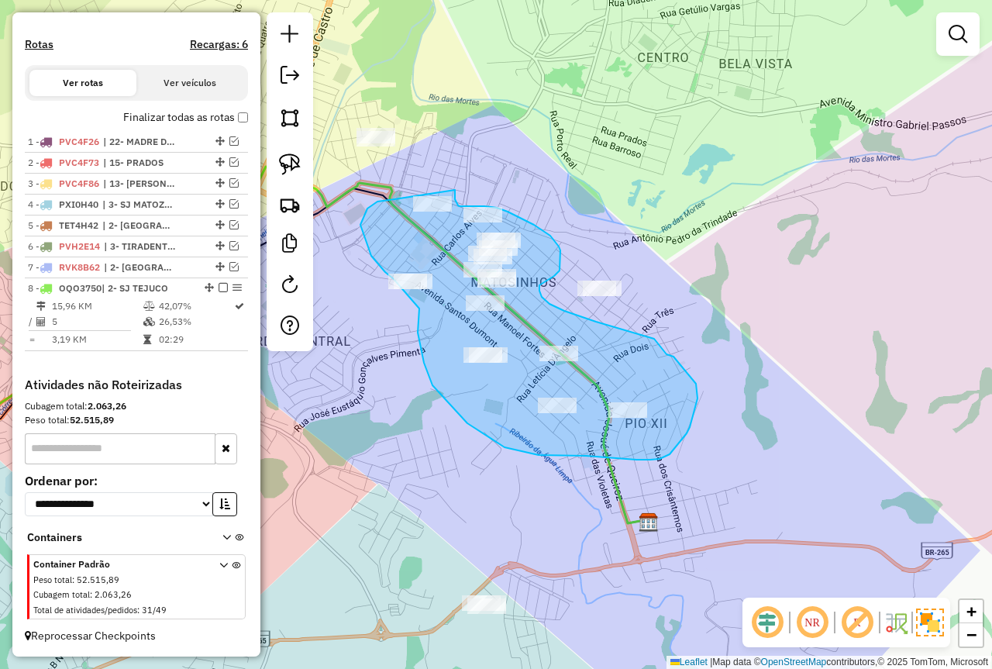
drag, startPoint x: 395, startPoint y: 199, endPoint x: 451, endPoint y: 211, distance: 57.8
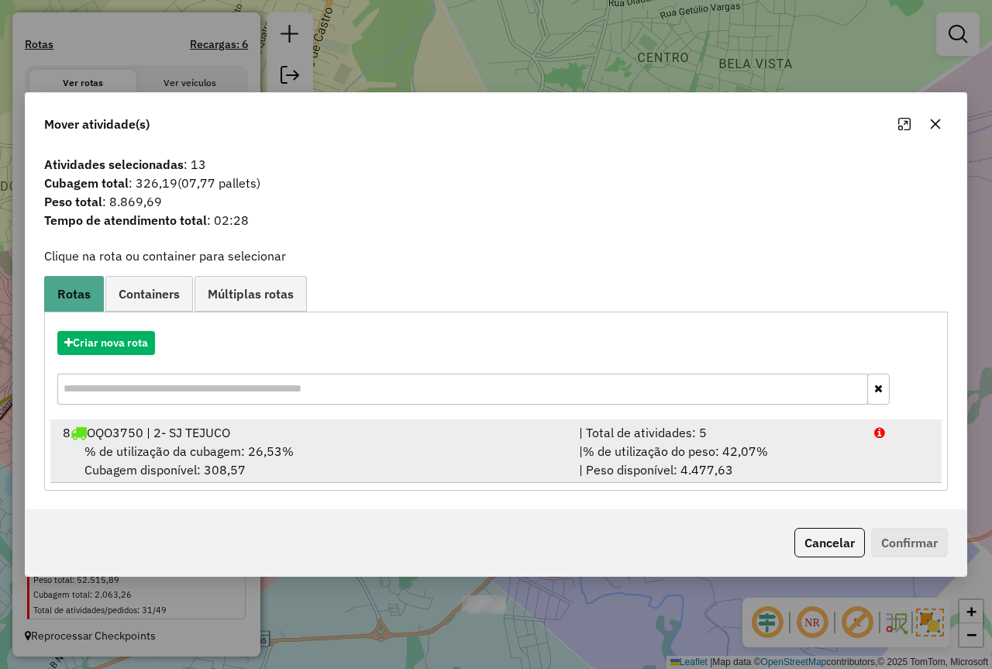
drag, startPoint x: 788, startPoint y: 444, endPoint x: 886, endPoint y: 484, distance: 106.1
click at [794, 447] on div "| % de utilização do peso: 42,07% | Peso disponível: 4.477,63" at bounding box center [717, 460] width 295 height 37
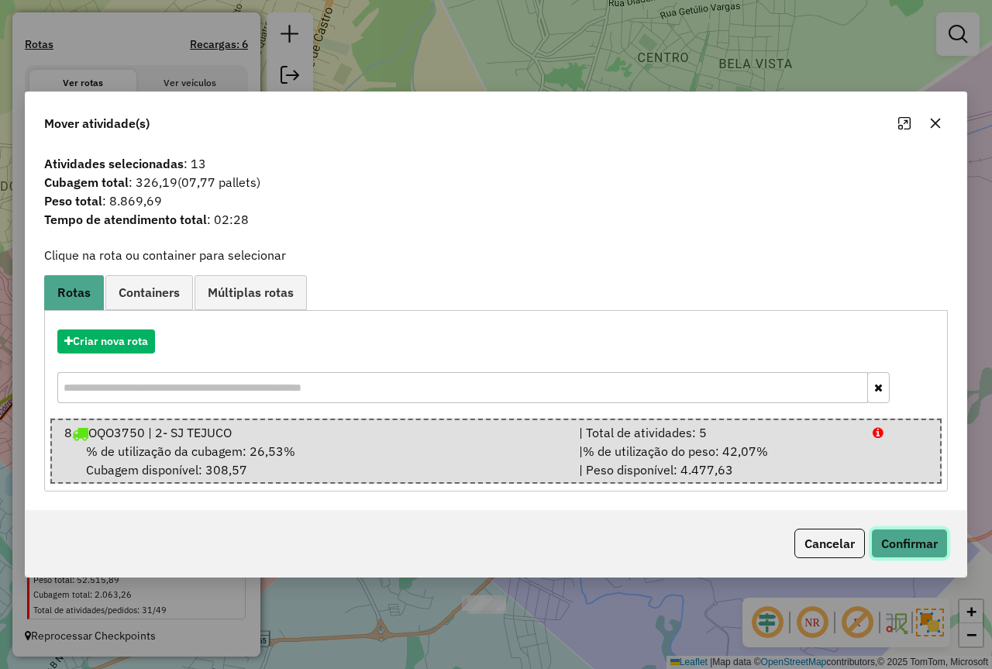
click at [896, 538] on button "Confirmar" at bounding box center [909, 543] width 77 height 29
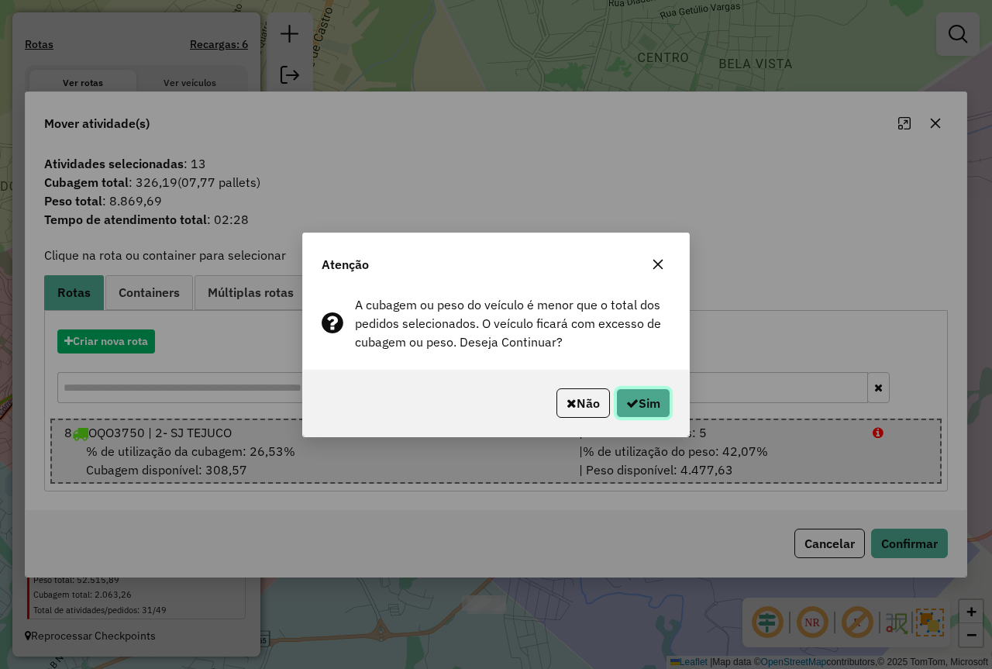
click at [661, 398] on button "Sim" at bounding box center [643, 402] width 54 height 29
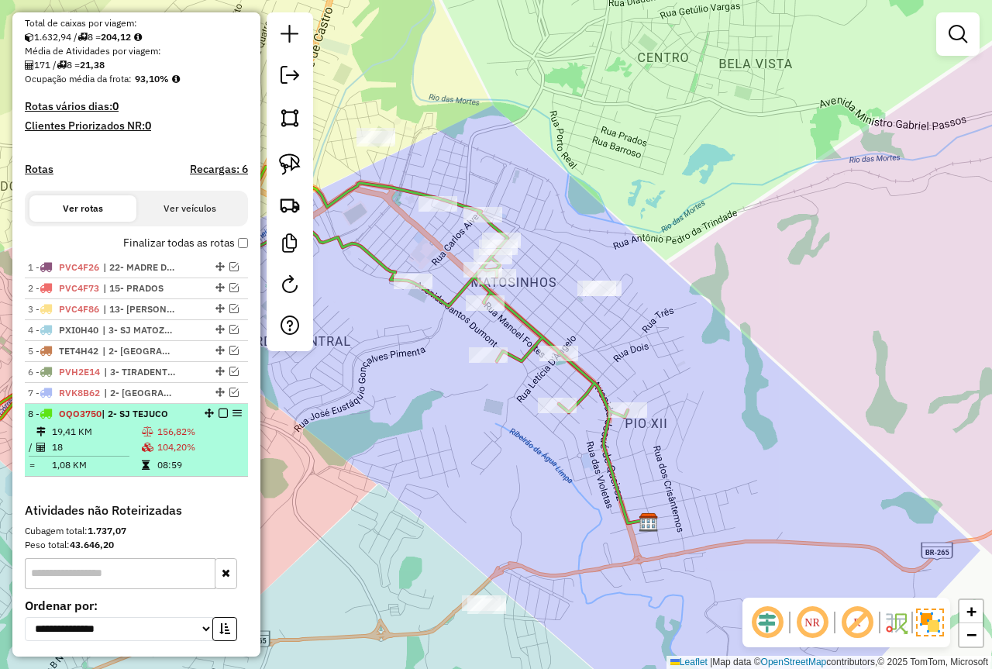
scroll to position [384, 0]
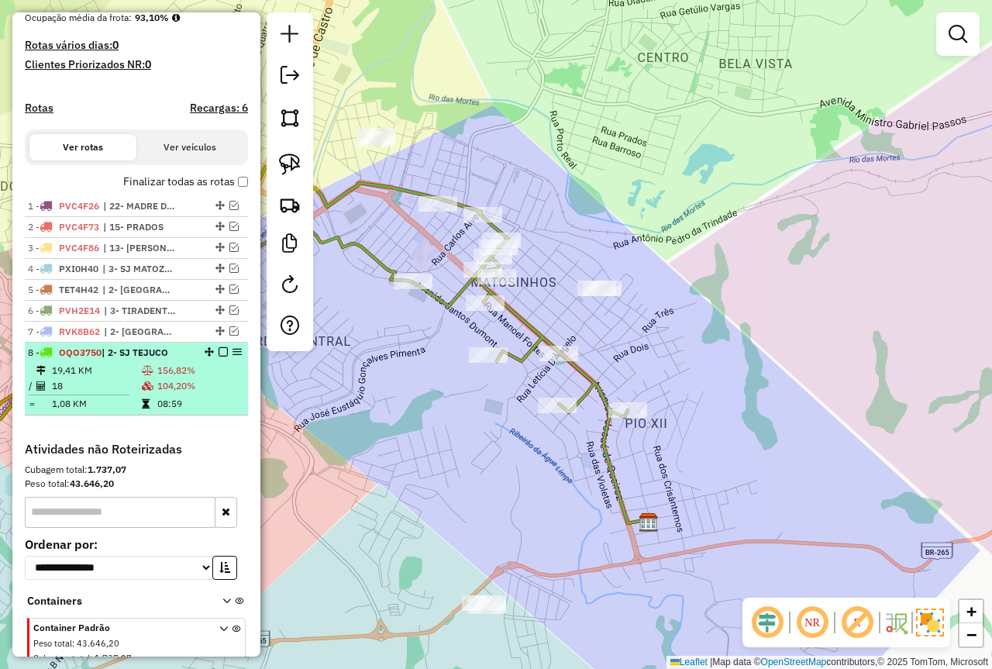
click at [157, 378] on td "156,82%" at bounding box center [199, 371] width 85 height 16
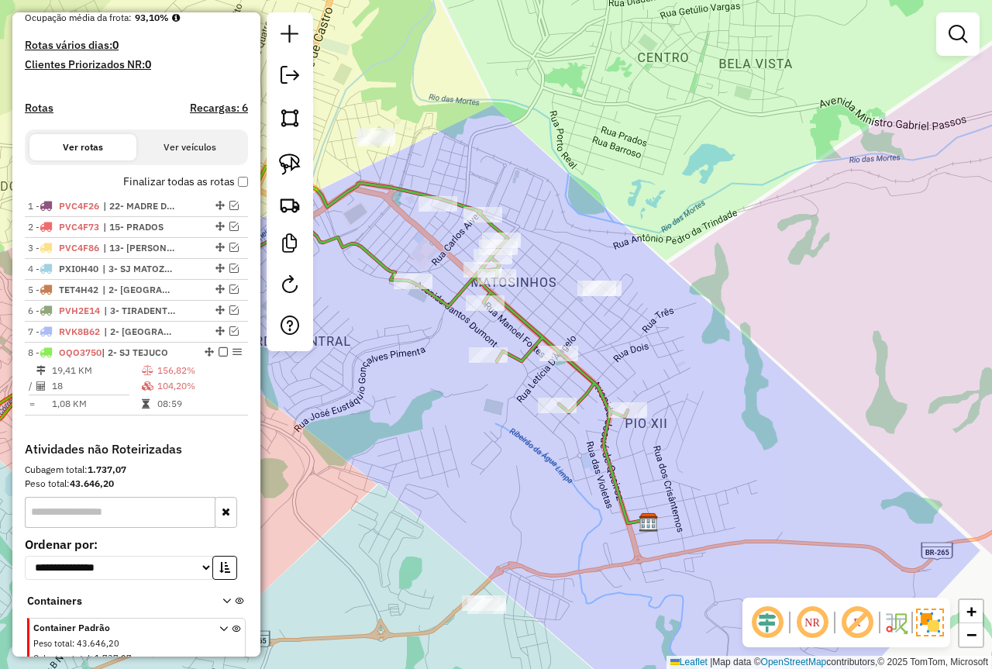
select select "*********"
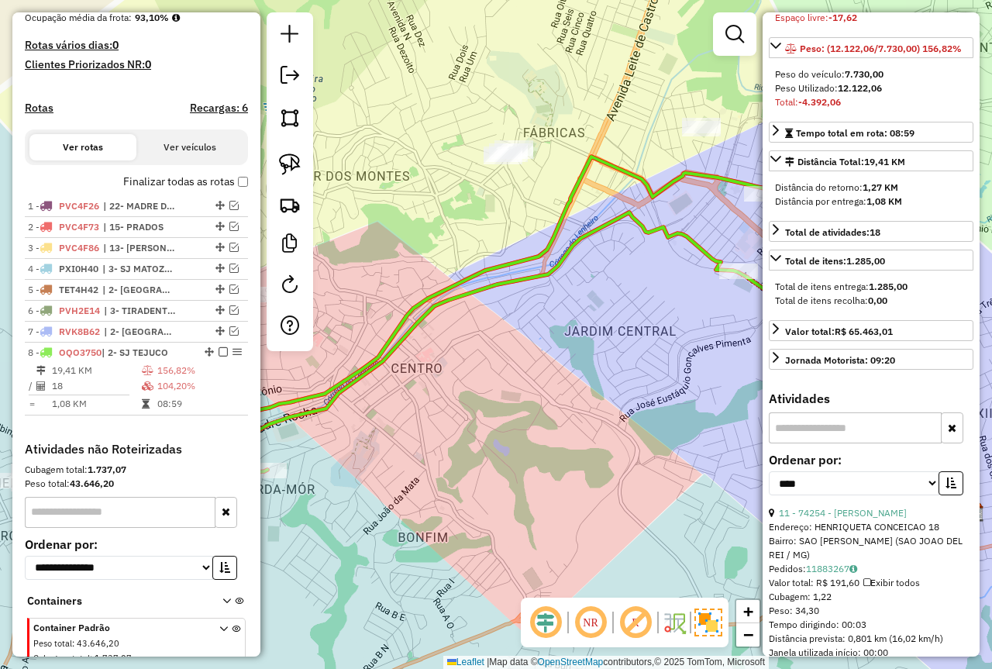
scroll to position [388, 0]
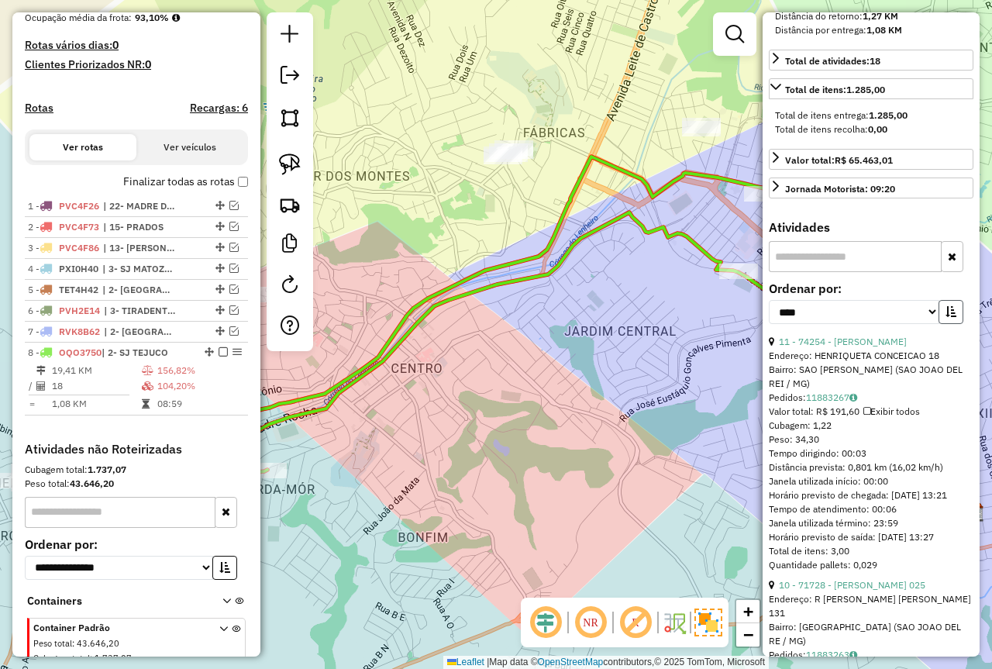
click at [948, 317] on icon "button" at bounding box center [951, 311] width 11 height 11
click at [857, 347] on link "9 - 2682 - DISQUE CERVEJA DIL" at bounding box center [847, 342] width 136 height 12
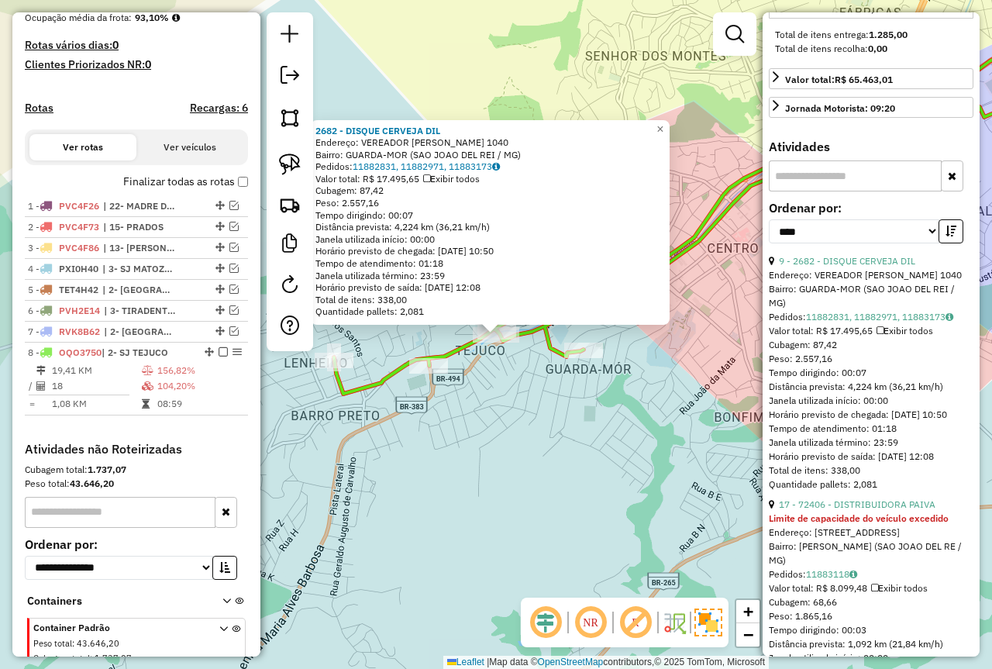
scroll to position [620, 0]
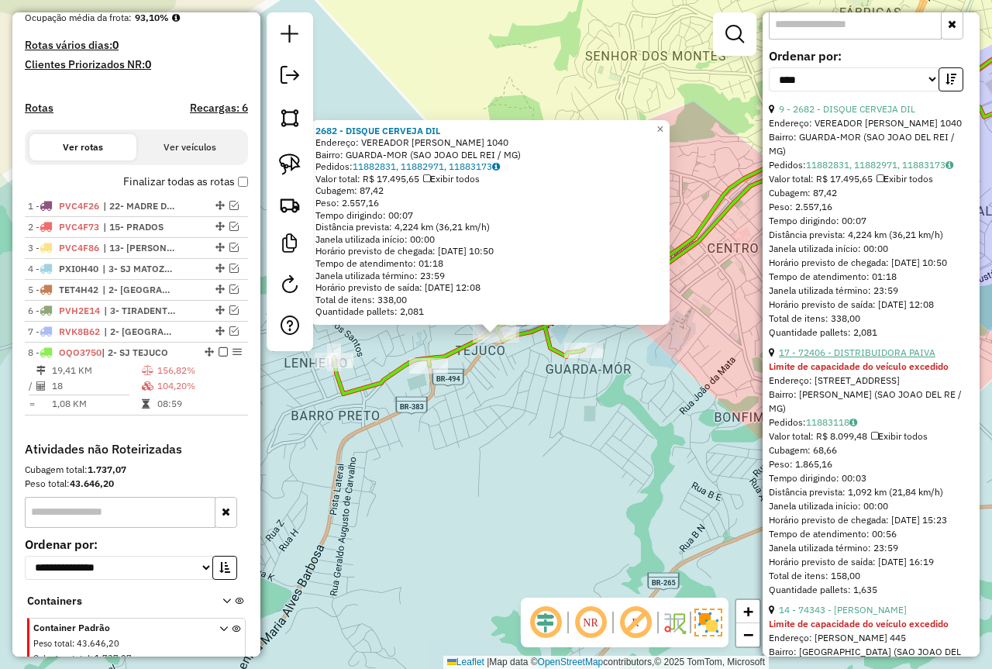
click at [854, 358] on link "17 - 72406 - DISTRIBUIDORA PAIVA" at bounding box center [857, 353] width 157 height 12
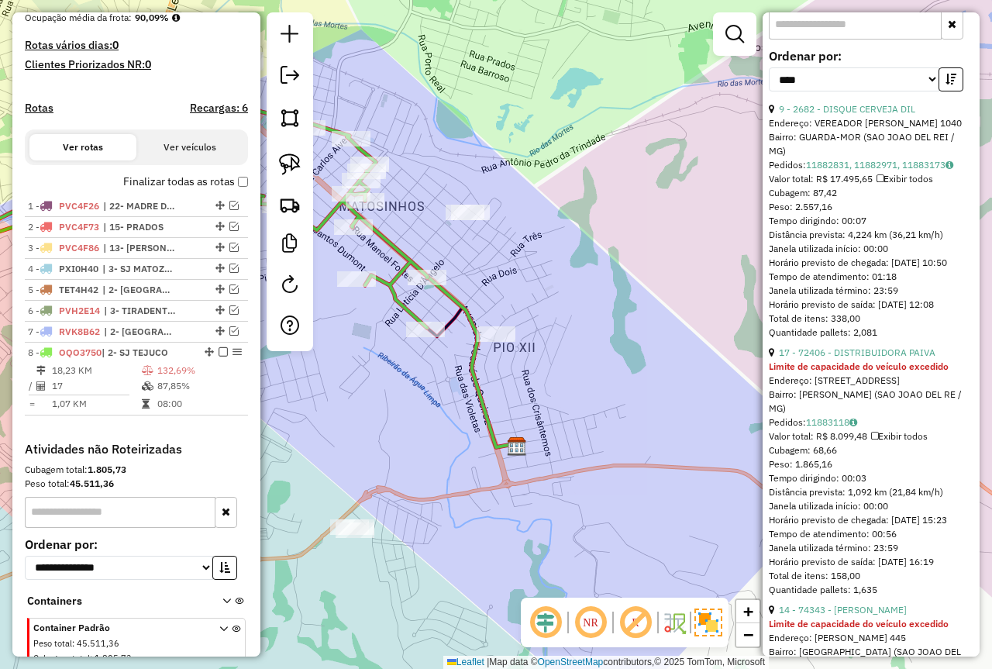
scroll to position [461, 0]
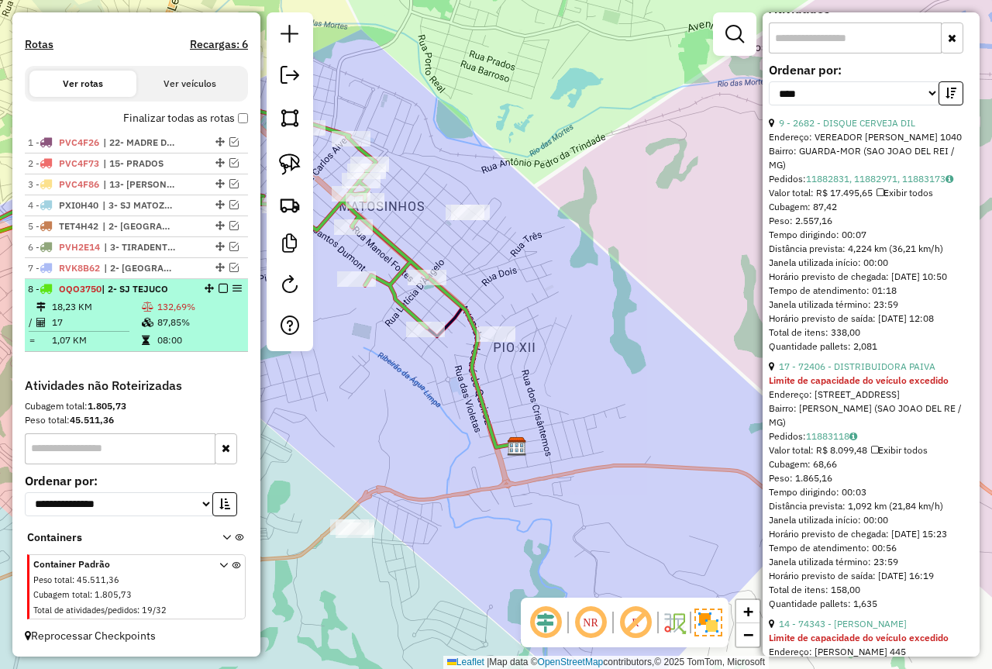
click at [178, 319] on td "87,85%" at bounding box center [199, 323] width 85 height 16
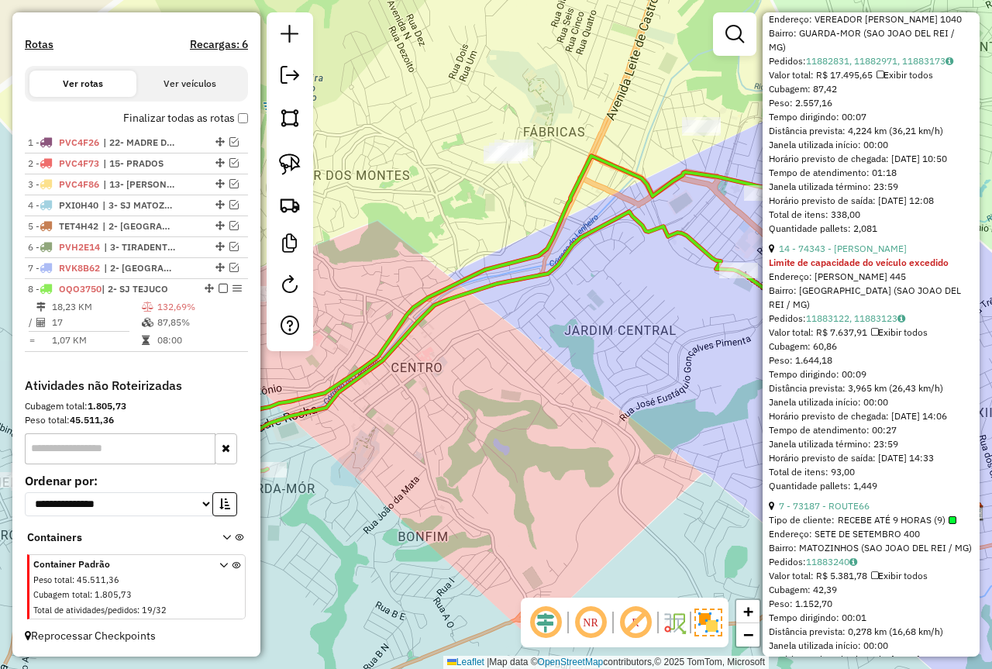
scroll to position [761, 0]
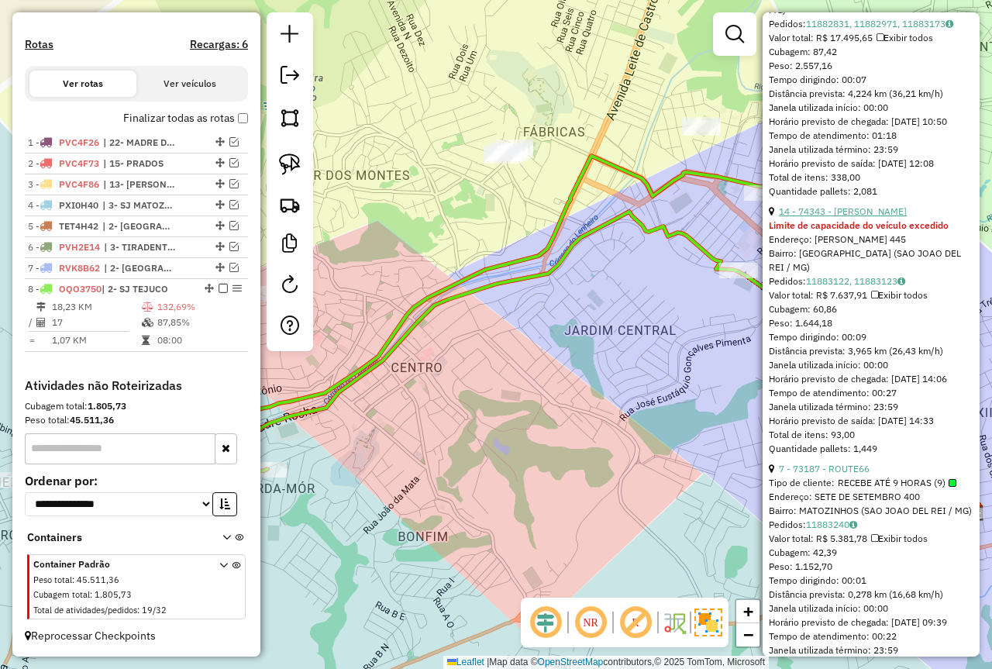
click at [857, 217] on link "14 - 74343 - [PERSON_NAME]" at bounding box center [843, 211] width 128 height 12
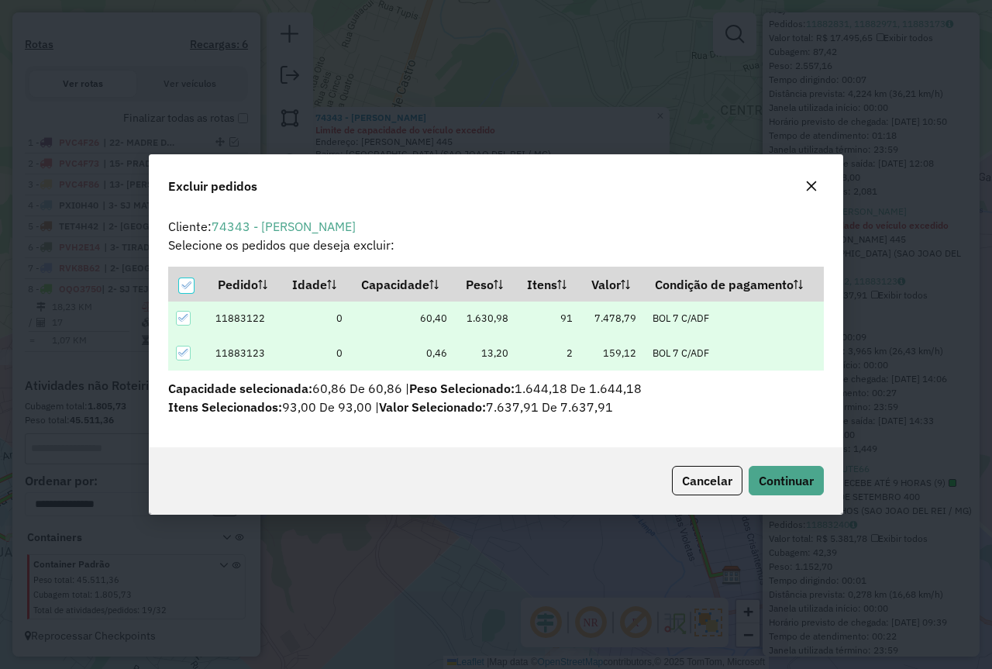
scroll to position [0, 0]
click at [806, 479] on span "Continuar" at bounding box center [786, 481] width 55 height 16
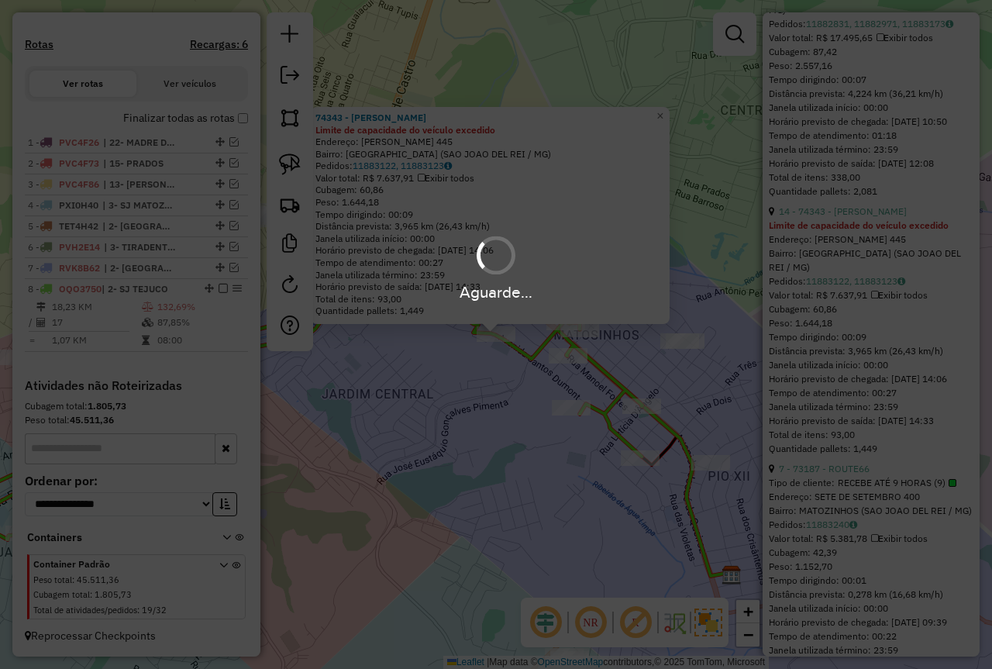
scroll to position [490, 0]
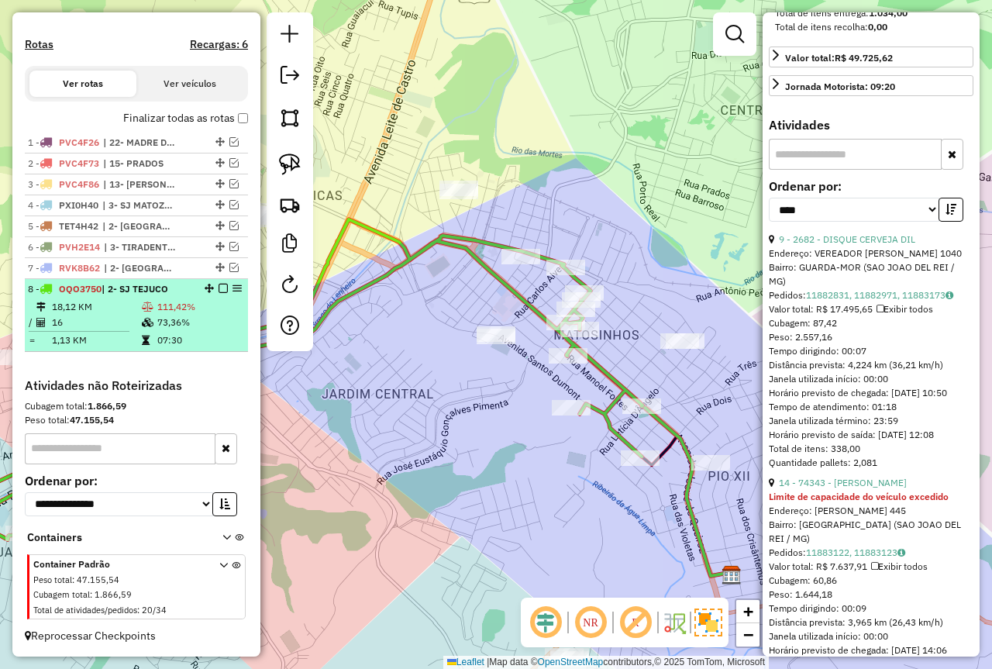
click at [198, 321] on td "73,36%" at bounding box center [199, 323] width 85 height 16
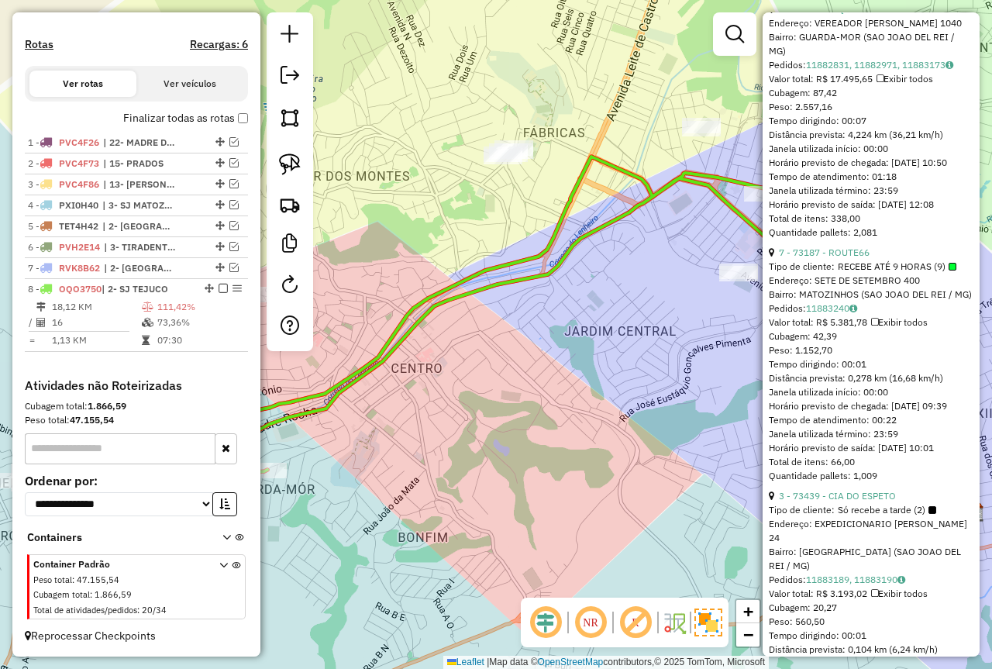
scroll to position [723, 0]
click at [857, 256] on link "7 - 73187 - ROUTE66" at bounding box center [824, 250] width 91 height 12
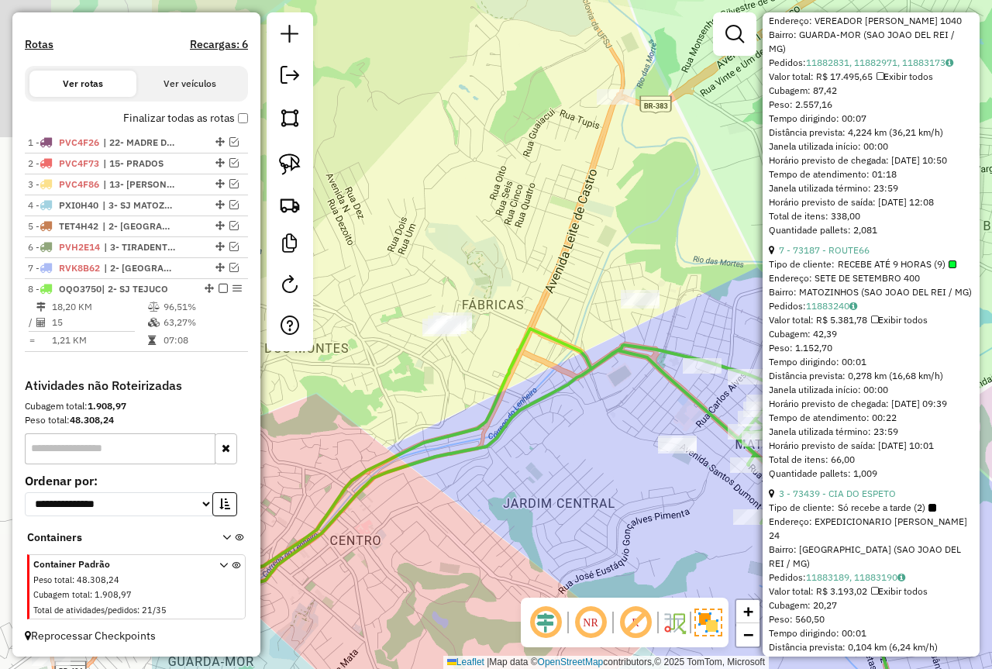
drag, startPoint x: 826, startPoint y: 294, endPoint x: 840, endPoint y: 297, distance: 14.3
click at [840, 297] on hb-router-mapa "Informações da Sessão 978048 - [DATE] Criação: [DATE] 18:10 Depósito: Farid - […" at bounding box center [496, 334] width 992 height 669
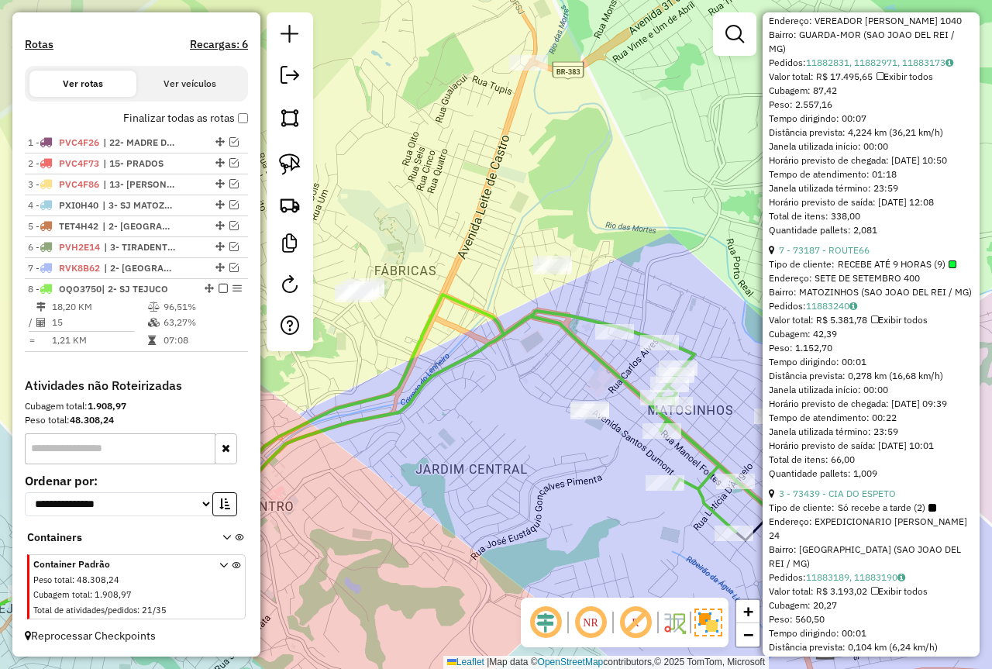
drag, startPoint x: 499, startPoint y: 223, endPoint x: 498, endPoint y: 292, distance: 68.2
click at [416, 195] on div "Janela de atendimento Grade de atendimento Capacidade Transportadoras Veículos …" at bounding box center [496, 334] width 992 height 669
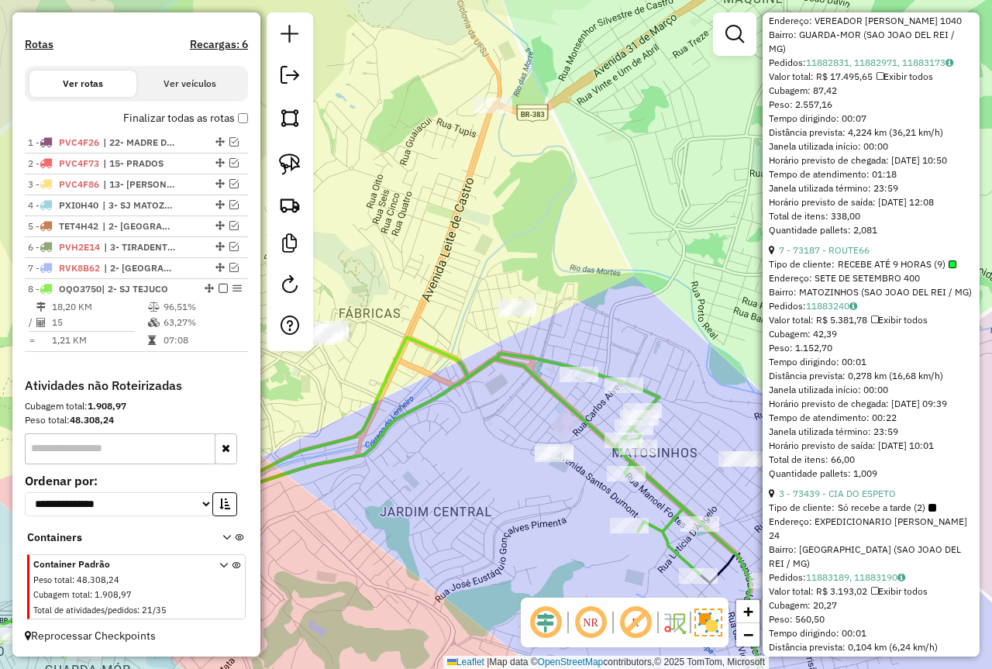
drag, startPoint x: 457, startPoint y: 199, endPoint x: 351, endPoint y: 176, distance: 108.7
click at [426, 246] on div "Janela de atendimento Grade de atendimento Capacidade Transportadoras Veículos …" at bounding box center [496, 334] width 992 height 669
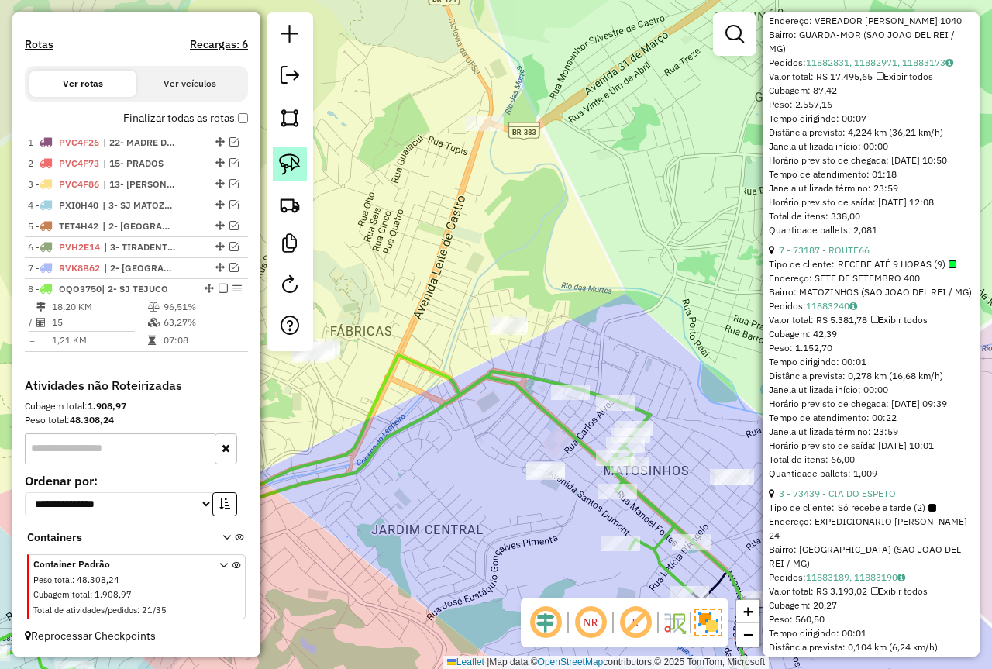
click at [292, 173] on img at bounding box center [290, 165] width 22 height 22
drag, startPoint x: 484, startPoint y: 102, endPoint x: 488, endPoint y: 171, distance: 69.1
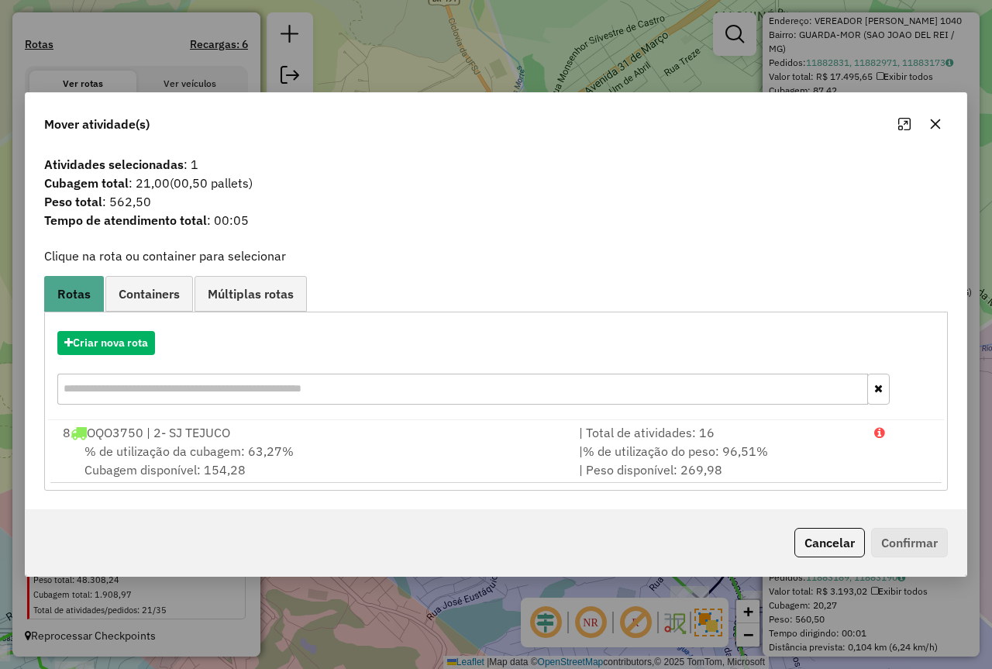
click at [834, 546] on button "Cancelar" at bounding box center [830, 542] width 71 height 29
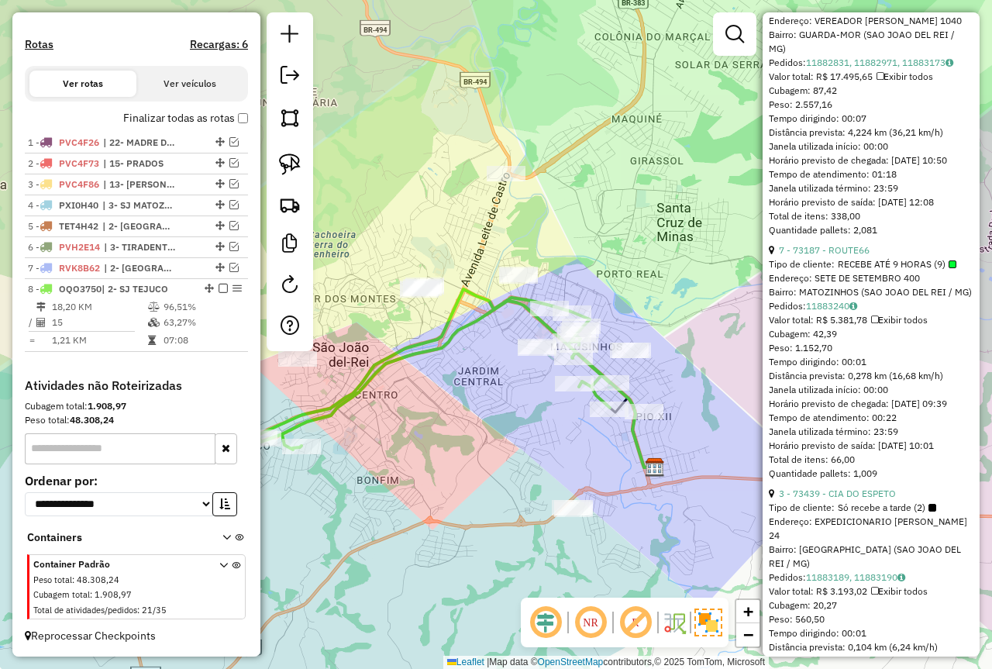
drag, startPoint x: 502, startPoint y: 446, endPoint x: 581, endPoint y: 416, distance: 83.9
click at [454, 439] on div "Janela de atendimento Grade de atendimento Capacidade Transportadoras Veículos …" at bounding box center [496, 334] width 992 height 669
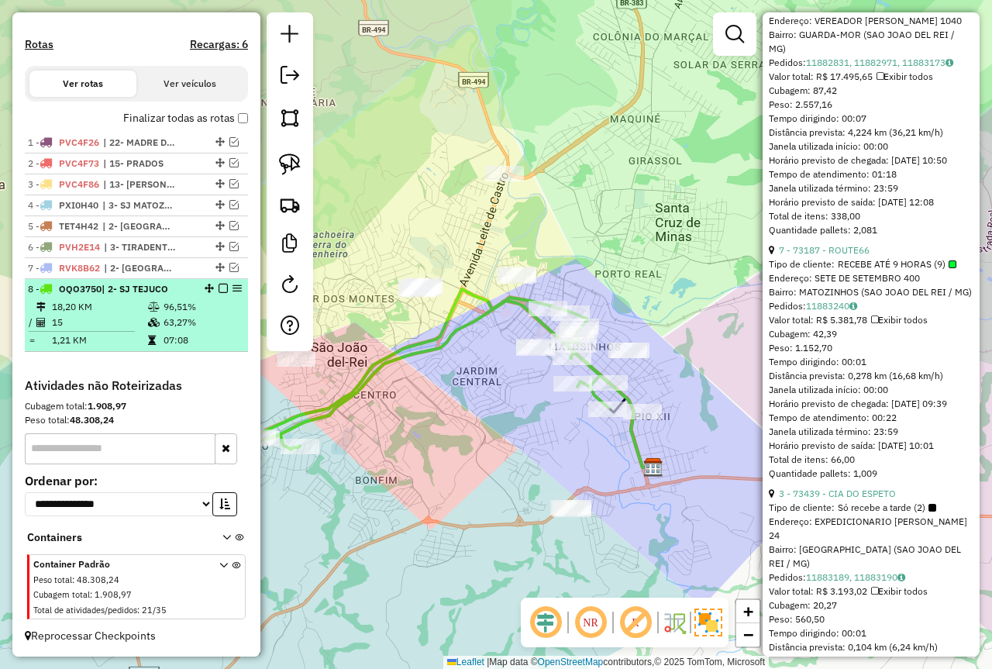
click at [219, 288] on em at bounding box center [223, 288] width 9 height 9
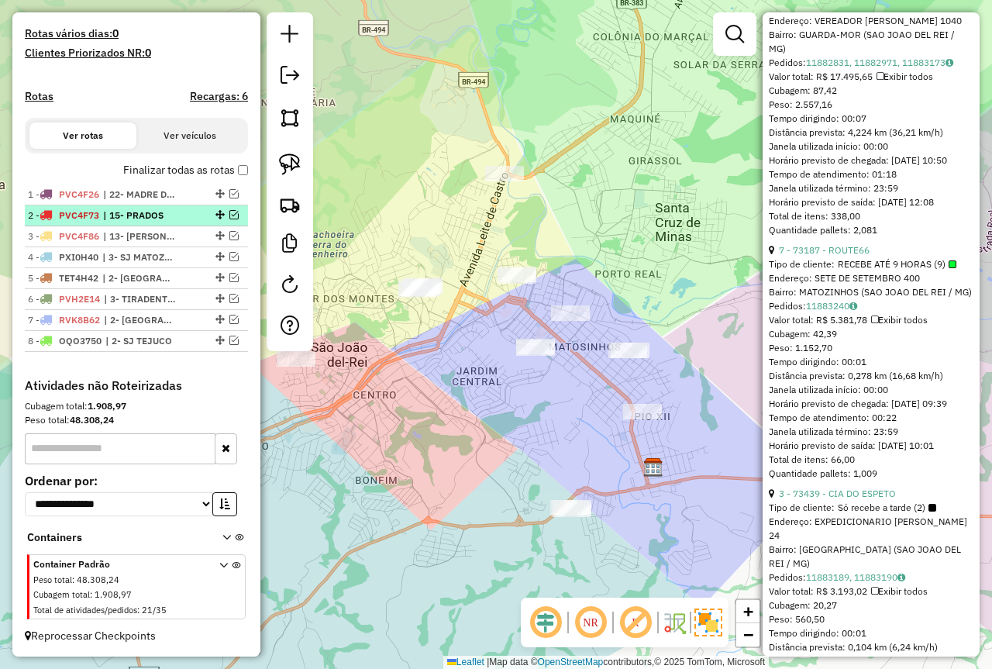
scroll to position [409, 0]
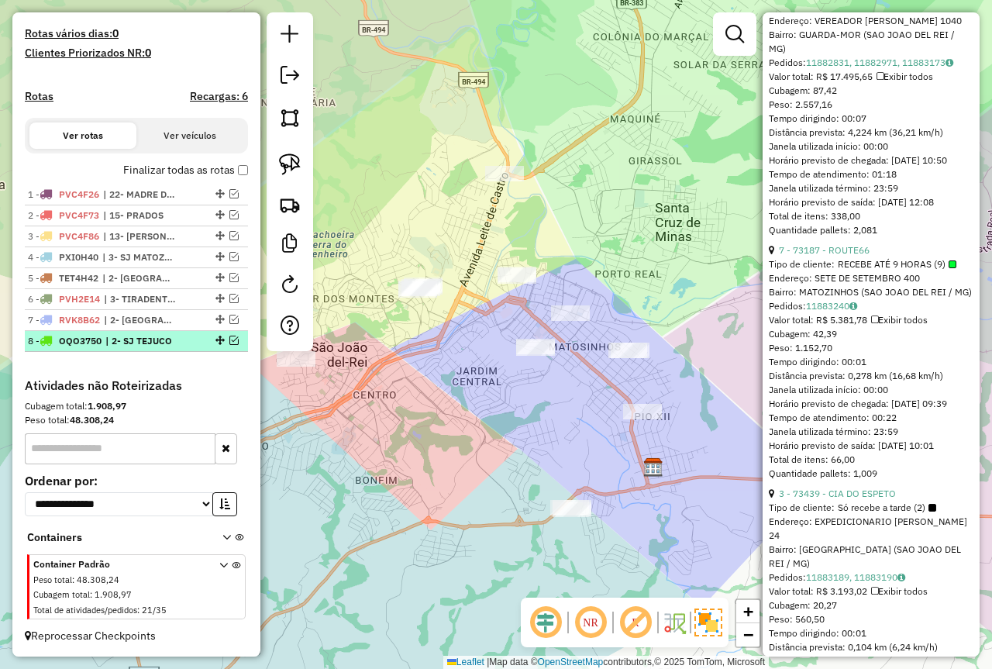
click at [229, 336] on em at bounding box center [233, 340] width 9 height 9
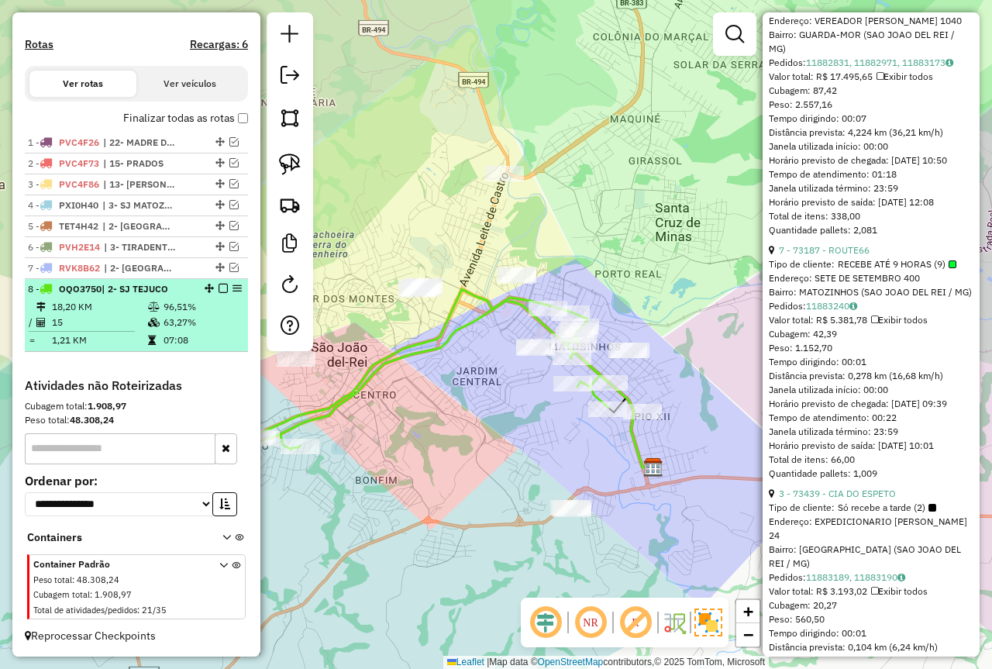
click at [122, 322] on td "15" at bounding box center [99, 323] width 96 height 16
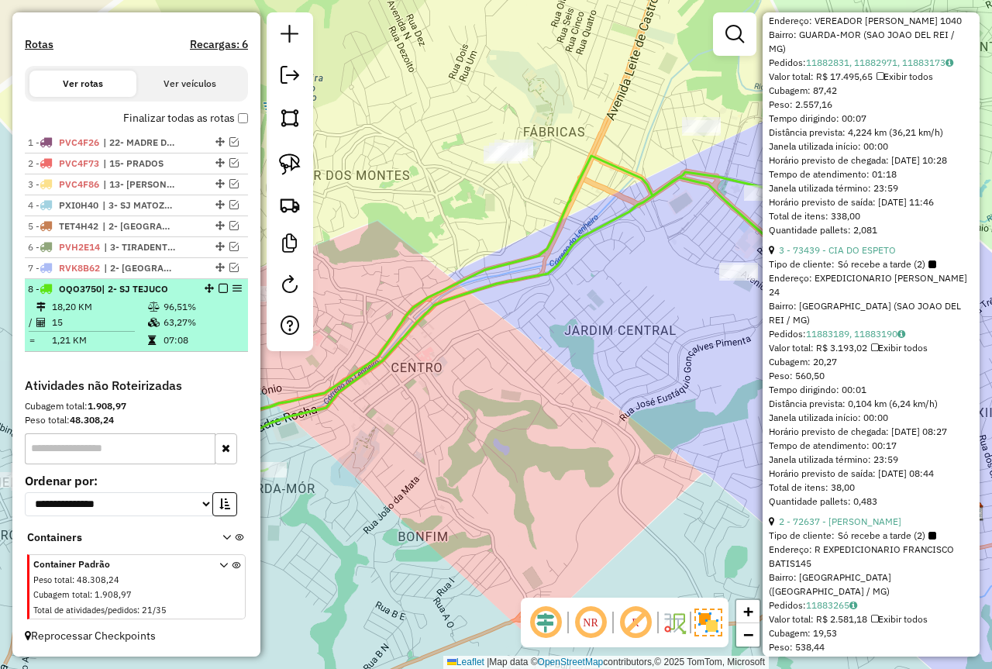
click at [219, 288] on em at bounding box center [223, 288] width 9 height 9
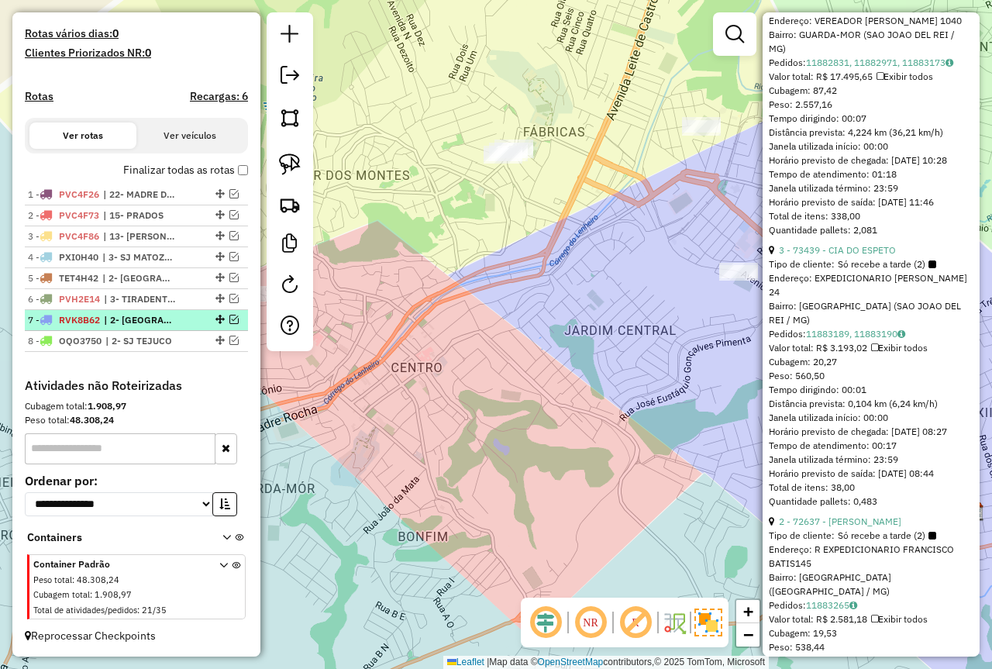
click at [229, 317] on em at bounding box center [233, 319] width 9 height 9
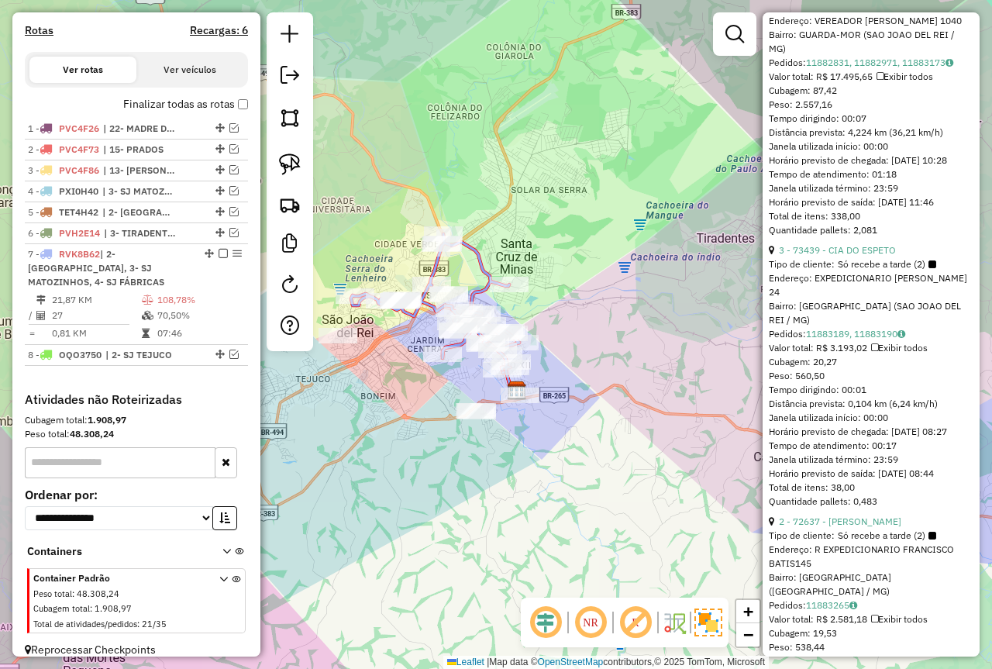
drag, startPoint x: 472, startPoint y: 385, endPoint x: 337, endPoint y: 365, distance: 136.4
click at [374, 385] on div "Janela de atendimento Grade de atendimento Capacidade Transportadoras Veículos …" at bounding box center [496, 334] width 992 height 669
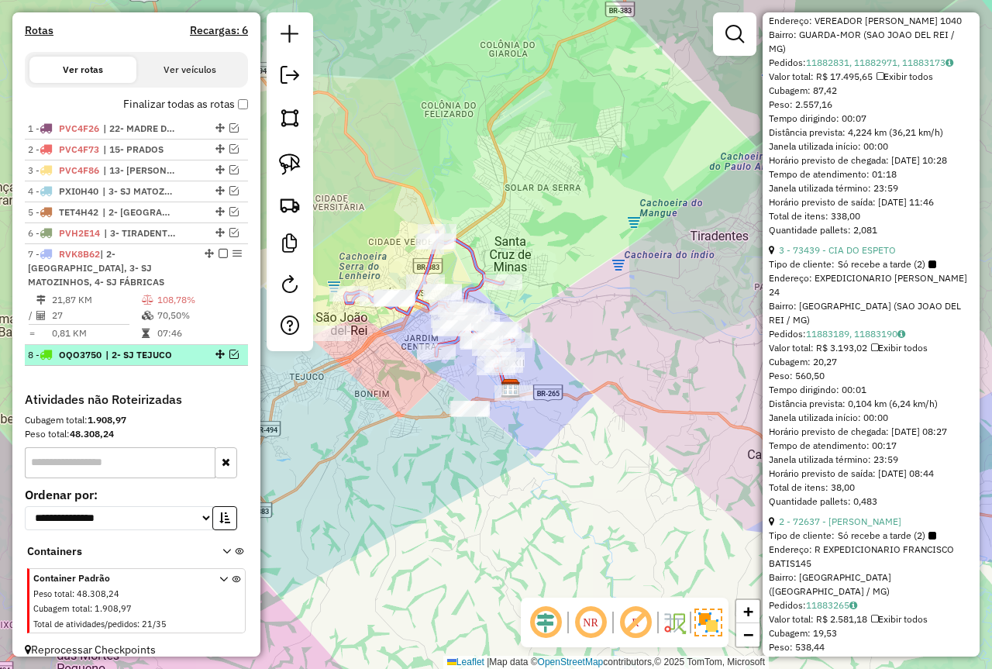
click at [229, 355] on em at bounding box center [233, 354] width 9 height 9
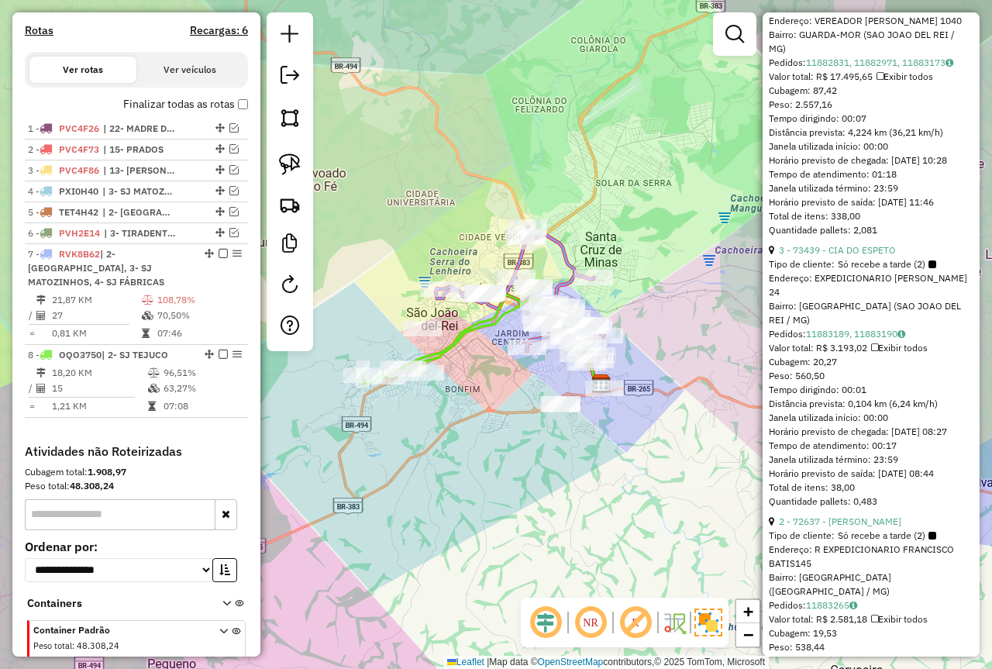
drag, startPoint x: 336, startPoint y: 412, endPoint x: 426, endPoint y: 408, distance: 90.8
click at [426, 408] on div "Janela de atendimento Grade de atendimento Capacidade Transportadoras Veículos …" at bounding box center [496, 334] width 992 height 669
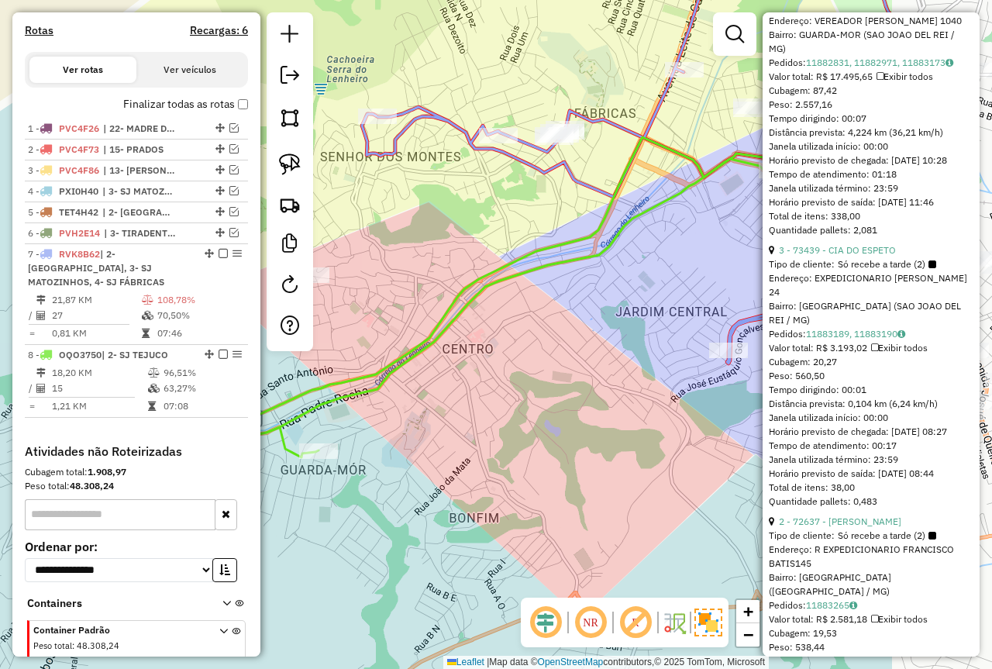
drag, startPoint x: 555, startPoint y: 314, endPoint x: 334, endPoint y: 364, distance: 226.5
click at [334, 365] on div "Janela de atendimento Grade de atendimento Capacidade Transportadoras Veículos …" at bounding box center [496, 334] width 992 height 669
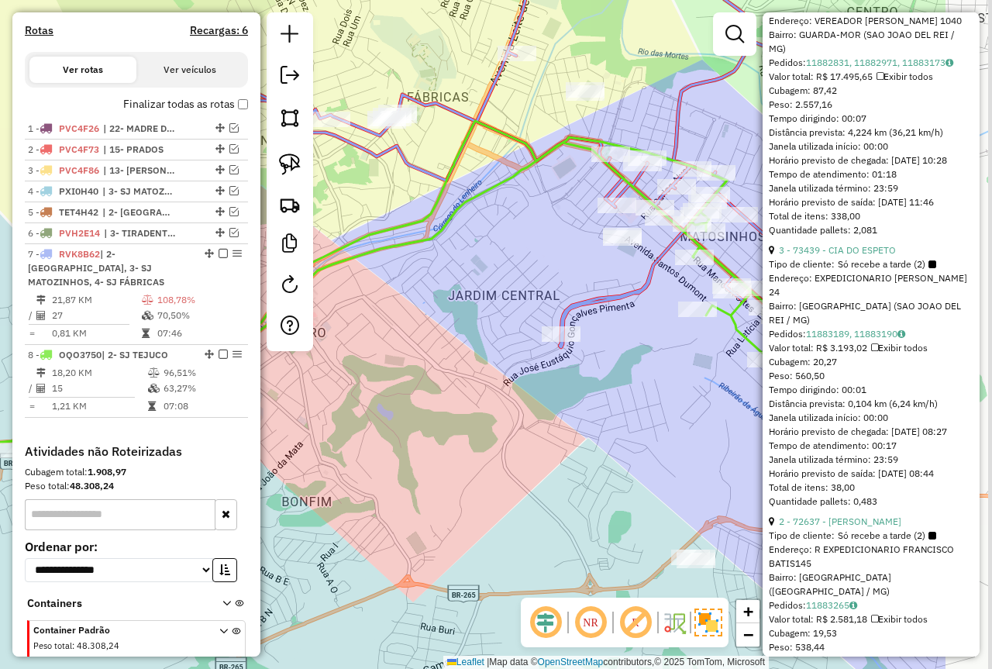
drag, startPoint x: 526, startPoint y: 312, endPoint x: 389, endPoint y: 302, distance: 137.6
click at [389, 302] on div "Janela de atendimento Grade de atendimento Capacidade Transportadoras Veículos …" at bounding box center [496, 334] width 992 height 669
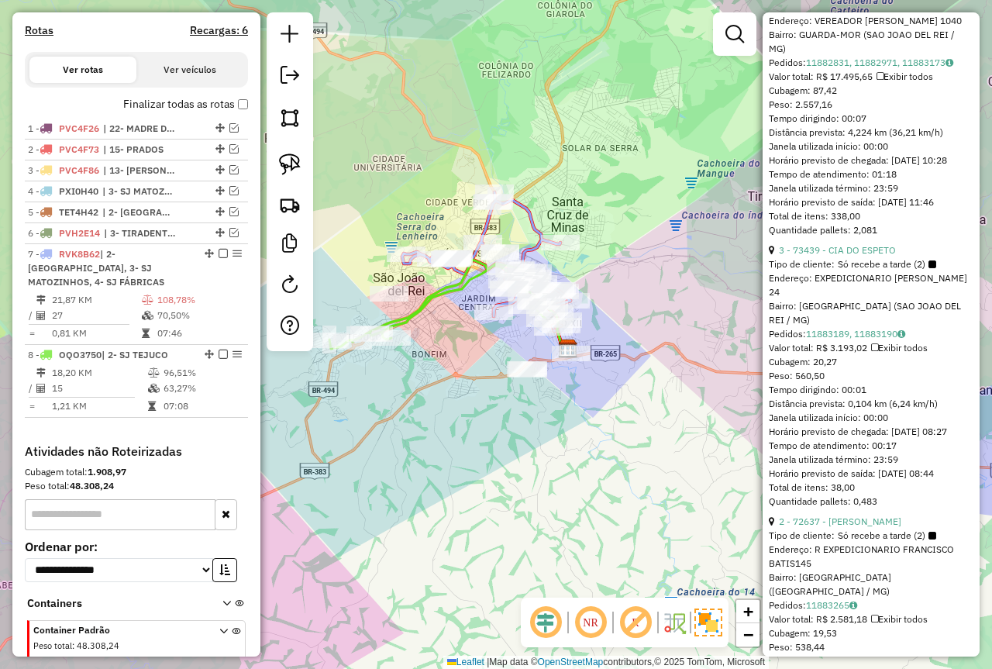
scroll to position [409, 0]
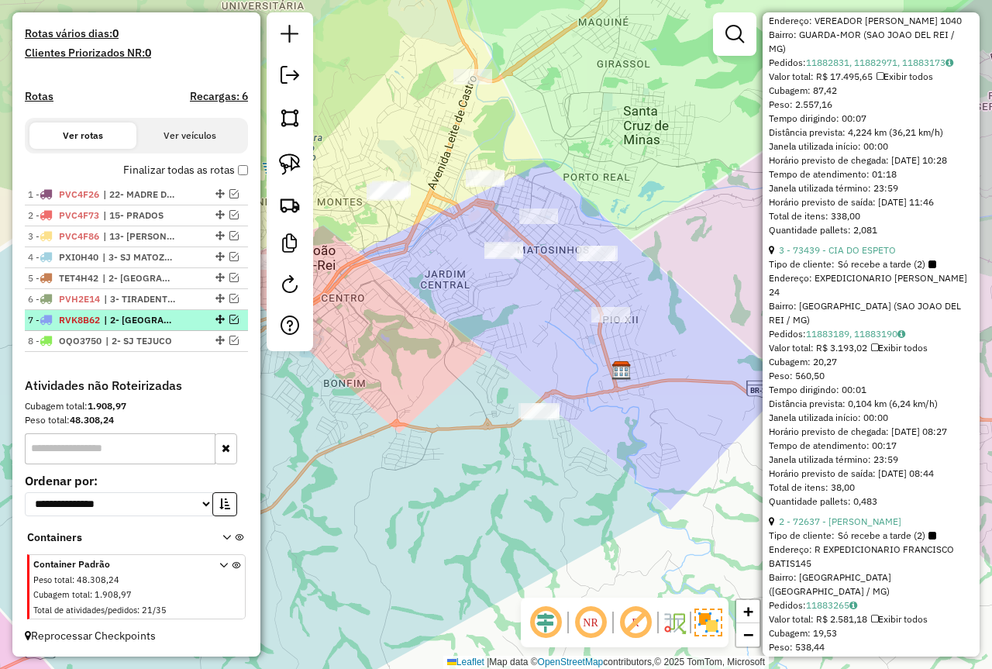
click at [229, 319] on em at bounding box center [233, 319] width 9 height 9
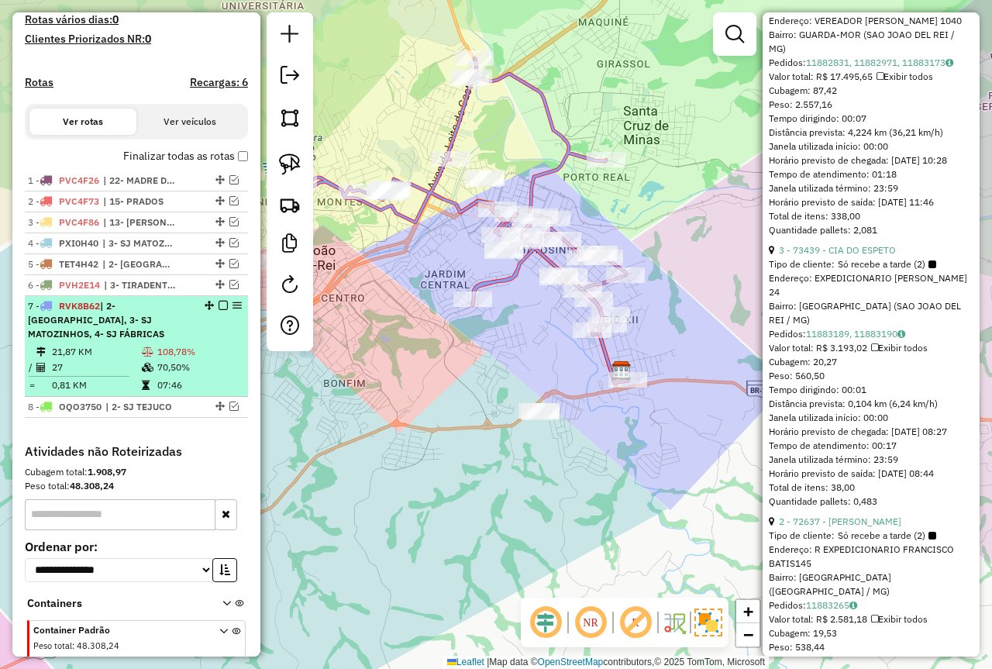
scroll to position [737, 0]
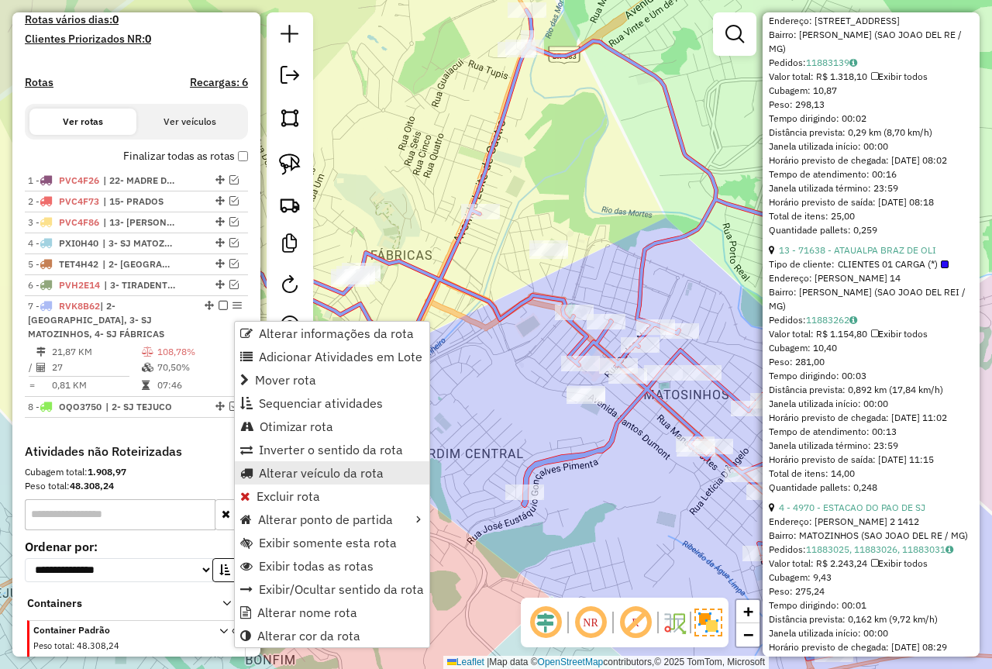
click at [336, 481] on link "Alterar veículo da rota" at bounding box center [332, 472] width 195 height 23
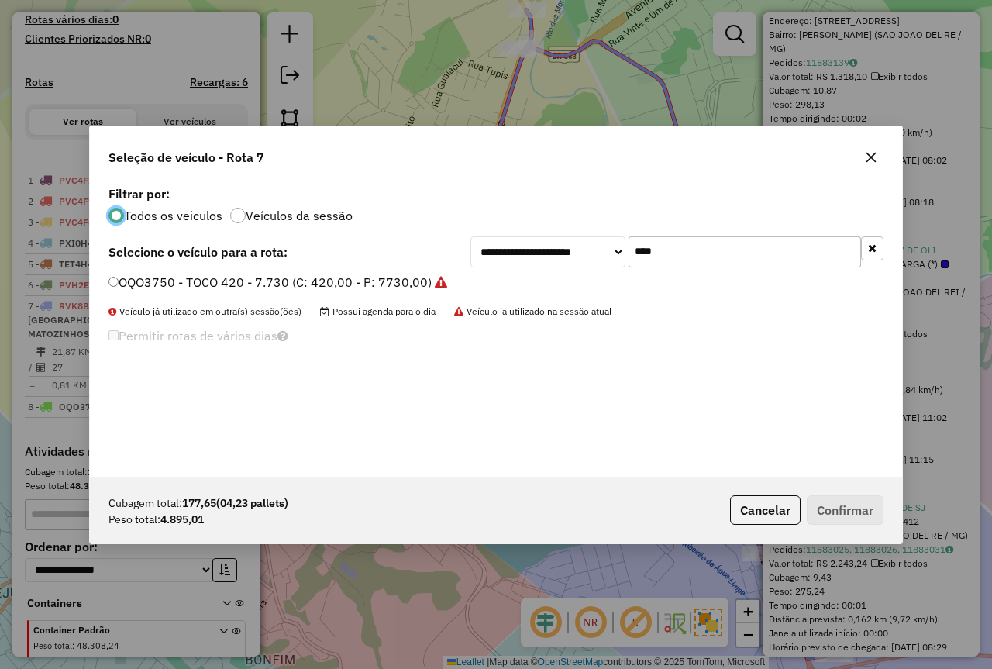
scroll to position [9, 5]
drag, startPoint x: 689, startPoint y: 252, endPoint x: 533, endPoint y: 262, distance: 156.9
click at [533, 262] on div "**********" at bounding box center [677, 251] width 413 height 31
click at [259, 293] on div "OQO3750 - TOCO 420 - 7.730 (C: 420,00 - P: 7730,00)" at bounding box center [496, 289] width 794 height 31
click at [251, 282] on label "OQO3750 - TOCO 420 - 7.730 (C: 420,00 - P: 7730,00)" at bounding box center [278, 282] width 339 height 19
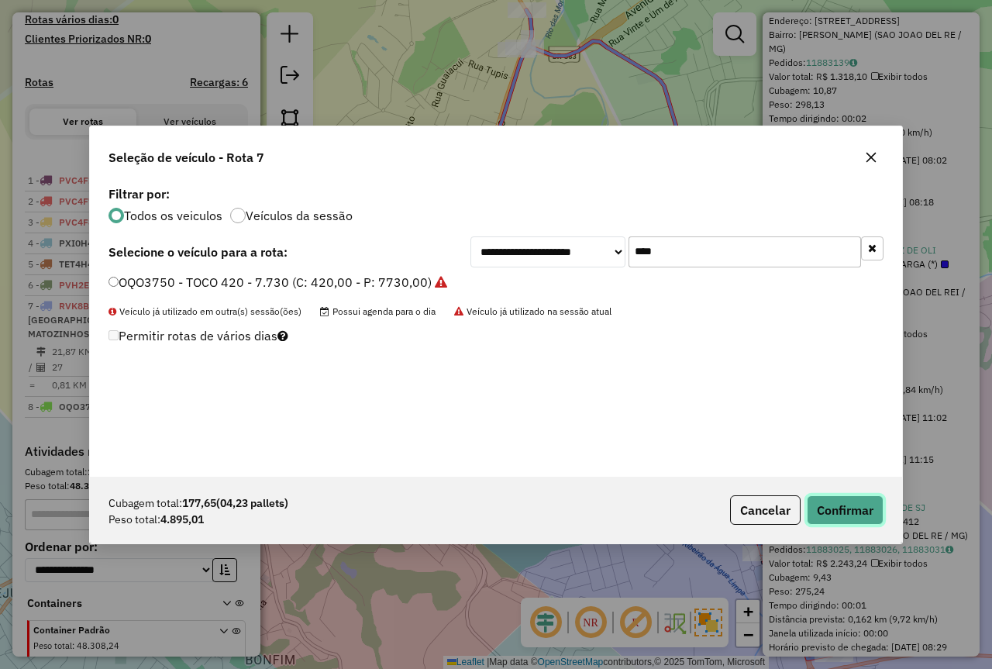
click at [831, 516] on button "Confirmar" at bounding box center [845, 509] width 77 height 29
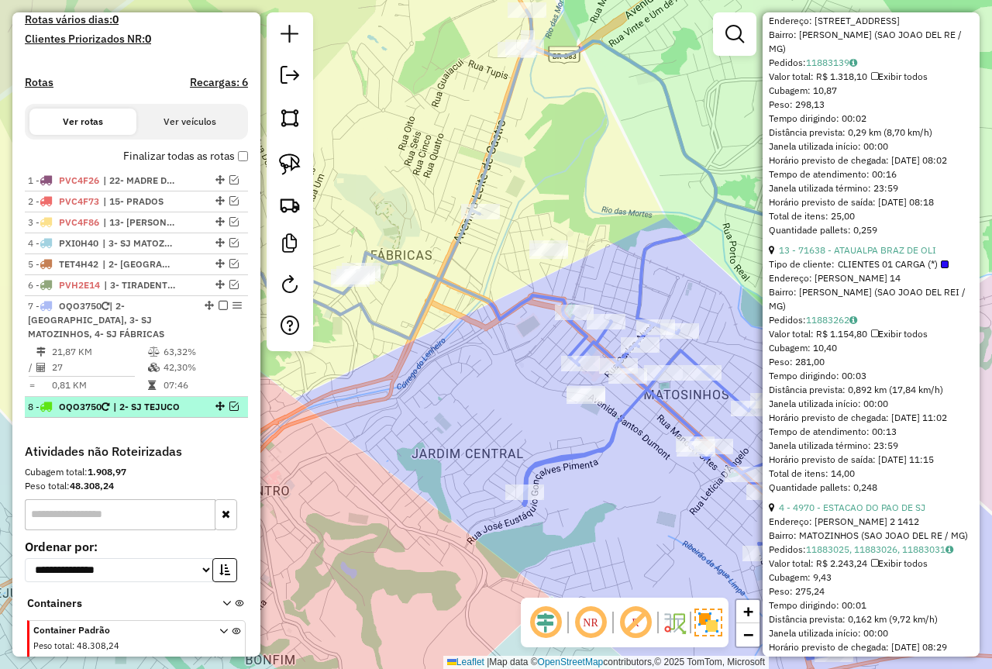
scroll to position [475, 0]
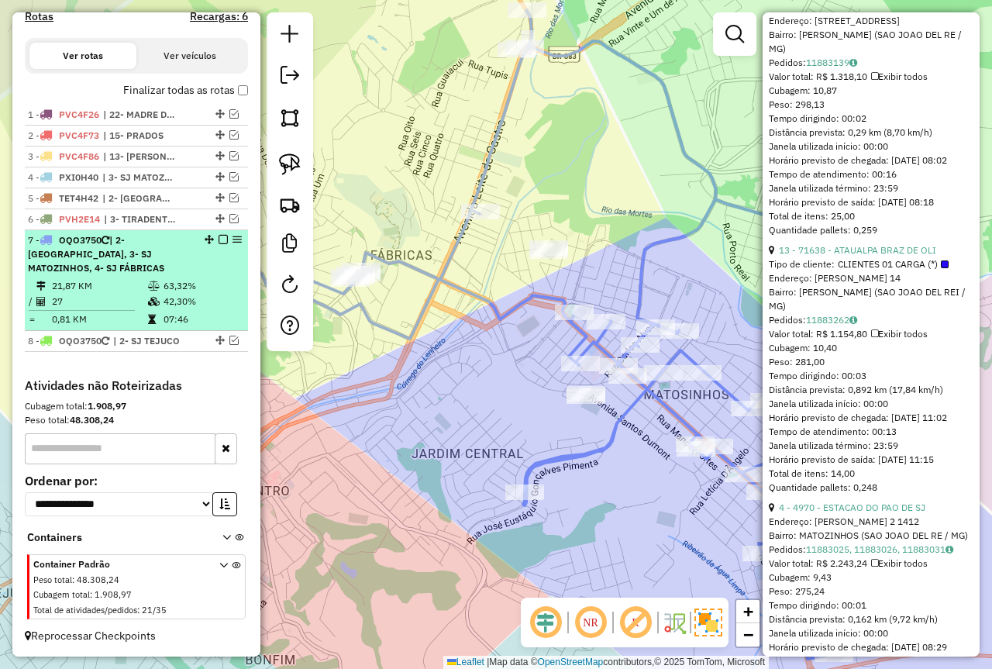
drag, startPoint x: 150, startPoint y: 292, endPoint x: 160, endPoint y: 289, distance: 10.3
click at [147, 291] on td at bounding box center [155, 286] width 16 height 16
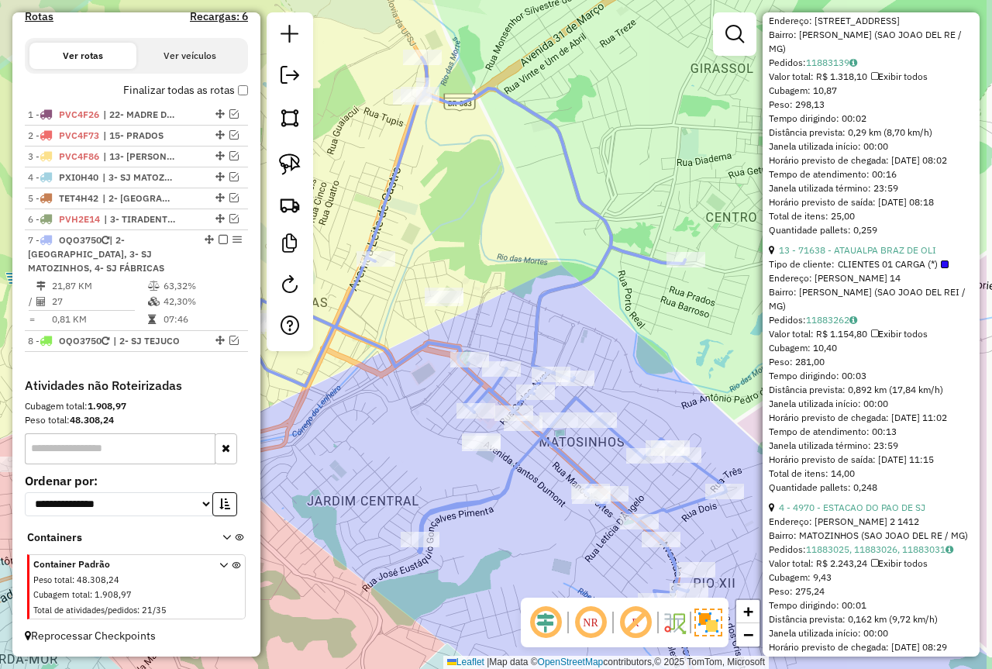
drag, startPoint x: 383, startPoint y: 379, endPoint x: 346, endPoint y: 468, distance: 96.6
click at [341, 468] on div "Janela de atendimento Grade de atendimento Capacidade Transportadoras Veículos …" at bounding box center [496, 334] width 992 height 669
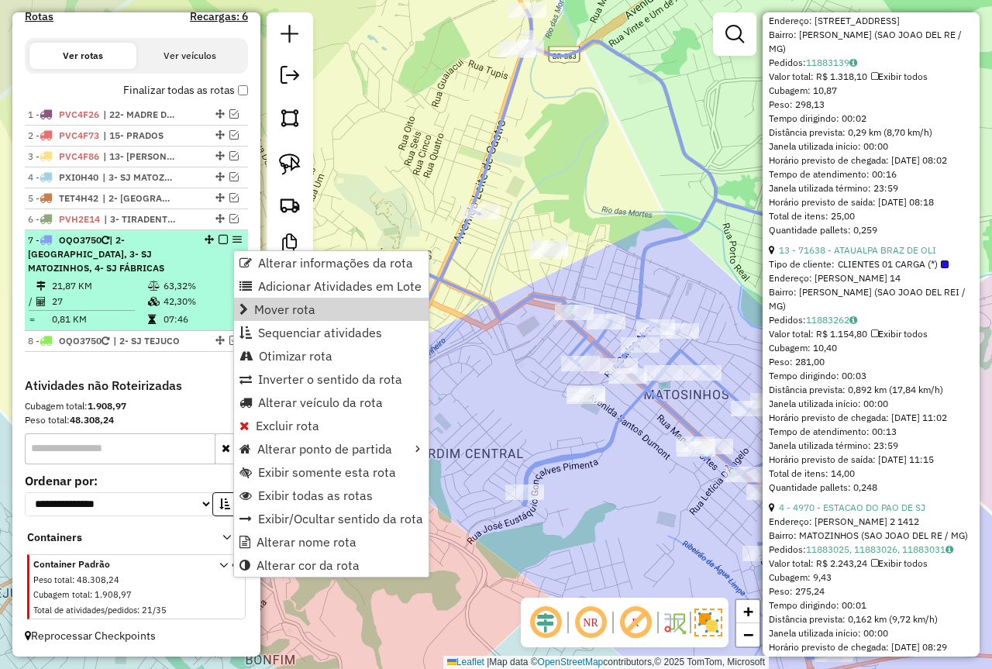
click at [154, 297] on icon at bounding box center [154, 301] width 12 height 9
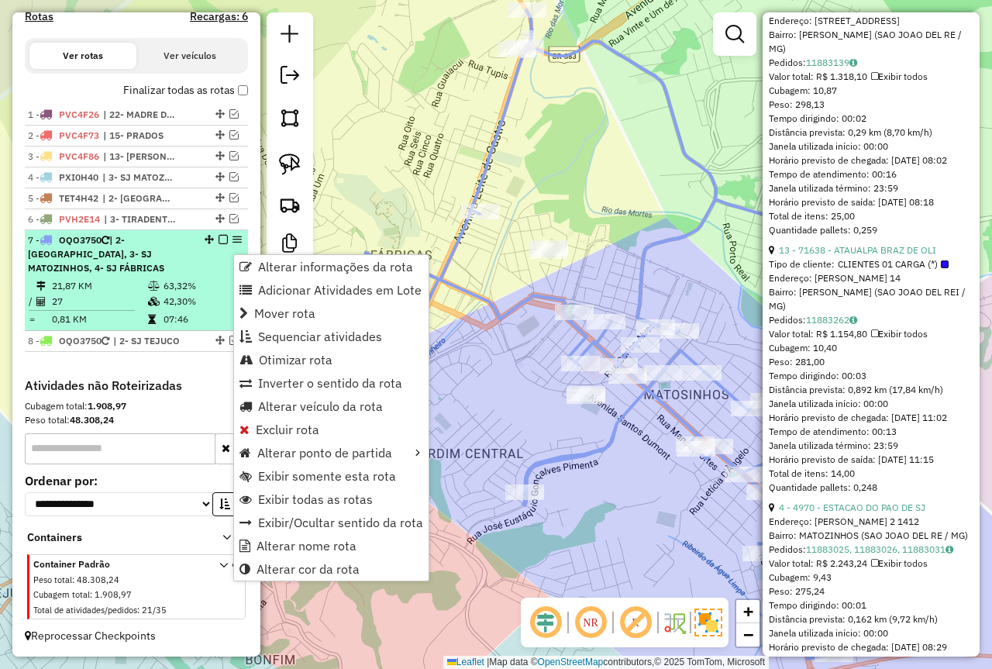
click at [180, 294] on td "42,30%" at bounding box center [202, 302] width 78 height 16
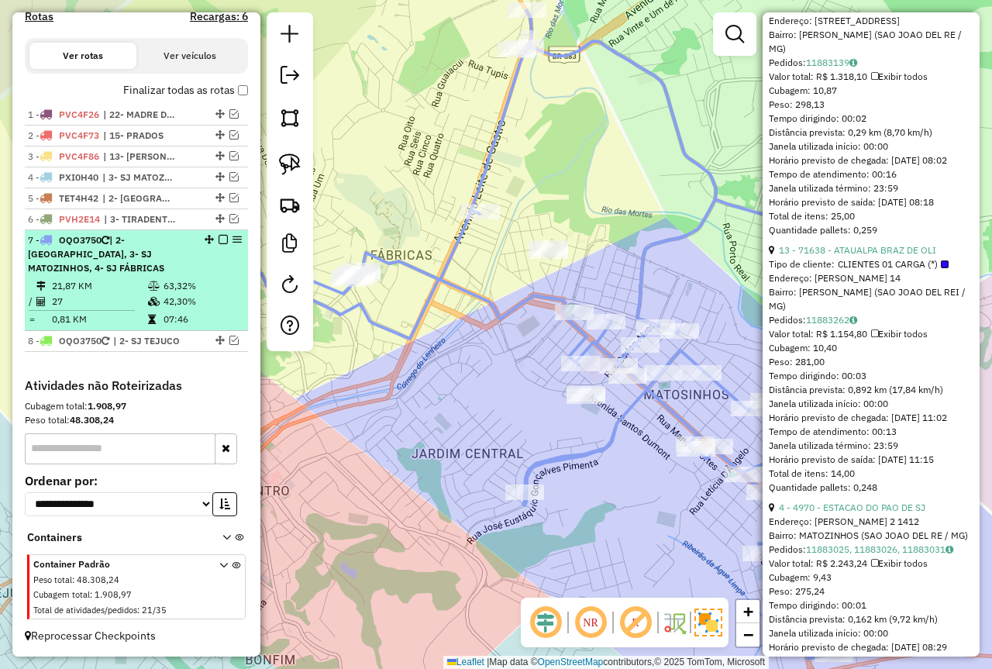
click at [179, 297] on td "42,30%" at bounding box center [202, 302] width 78 height 16
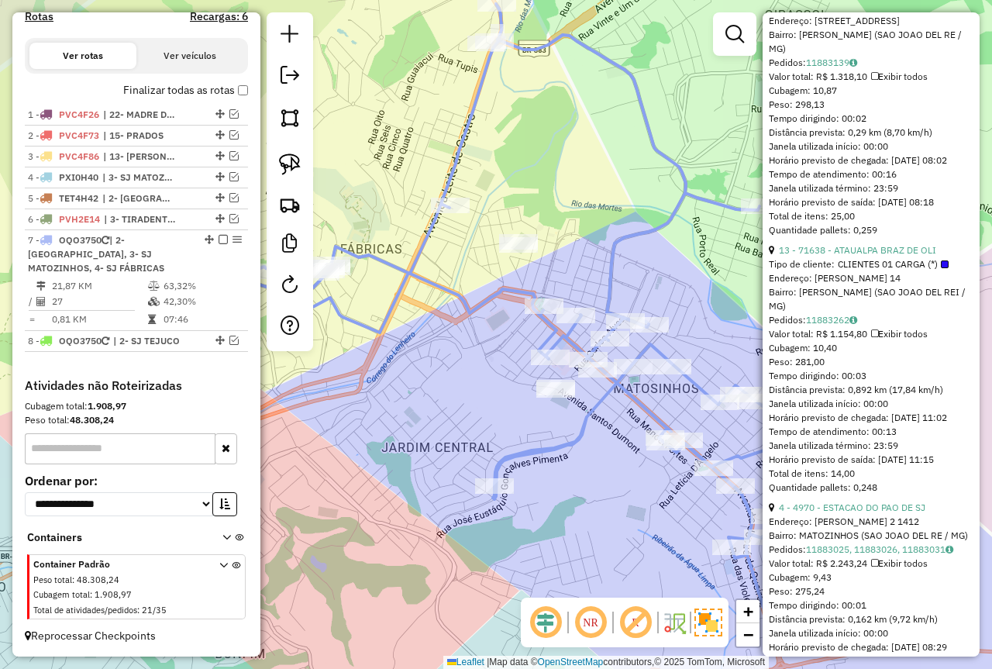
drag, startPoint x: 483, startPoint y: 421, endPoint x: 402, endPoint y: 406, distance: 82.0
click at [402, 406] on div "Janela de atendimento Grade de atendimento Capacidade Transportadoras Veículos …" at bounding box center [496, 334] width 992 height 669
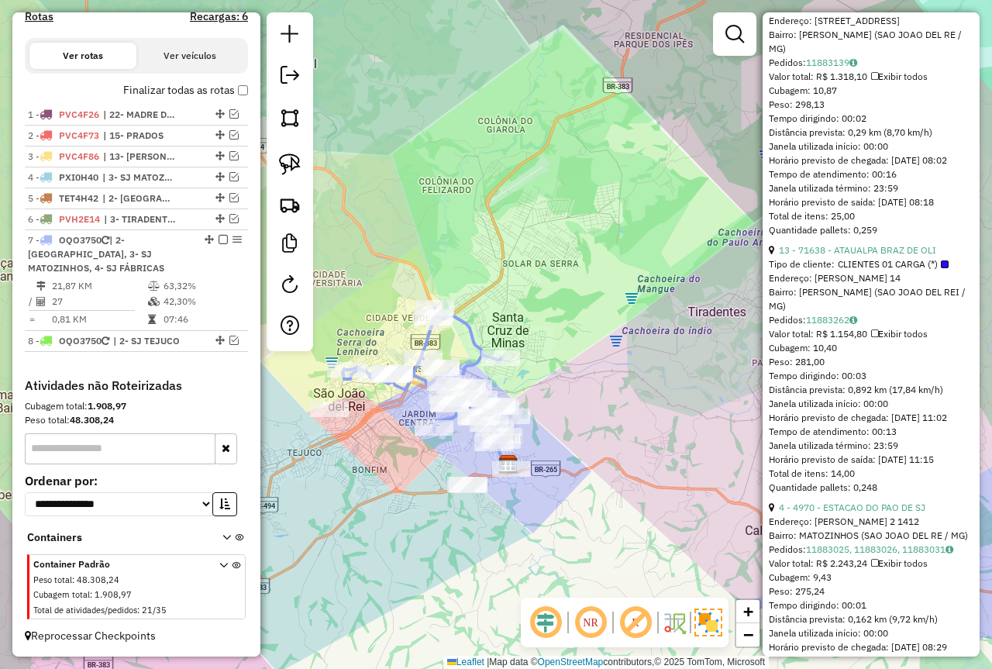
drag, startPoint x: 594, startPoint y: 330, endPoint x: 531, endPoint y: 361, distance: 70.0
click at [531, 361] on div "Janela de atendimento Grade de atendimento Capacidade Transportadoras Veículos …" at bounding box center [496, 334] width 992 height 669
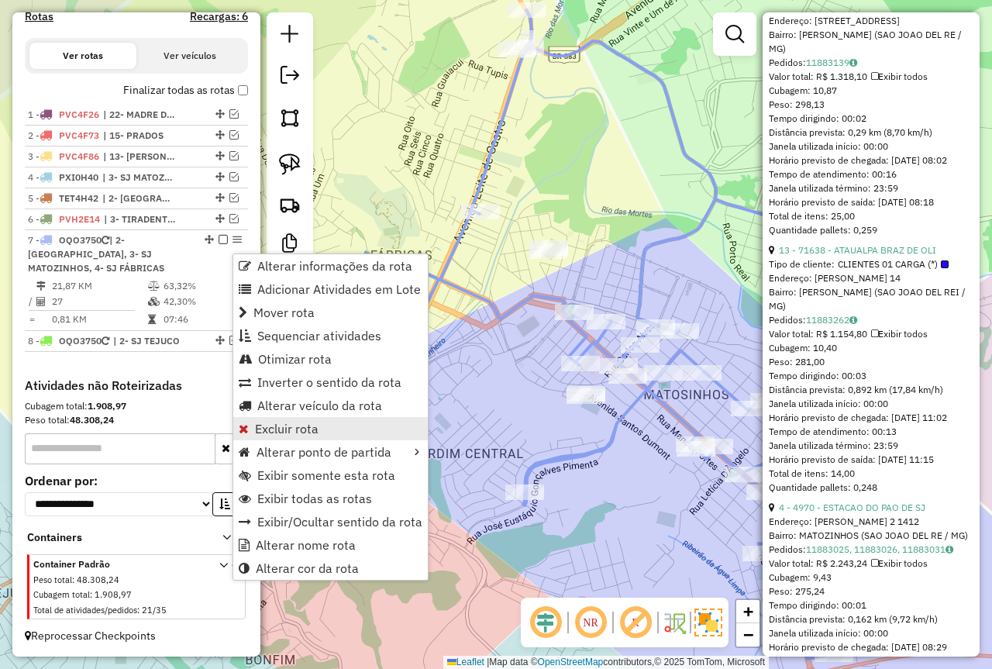
click at [292, 435] on span "Excluir rota" at bounding box center [287, 429] width 64 height 12
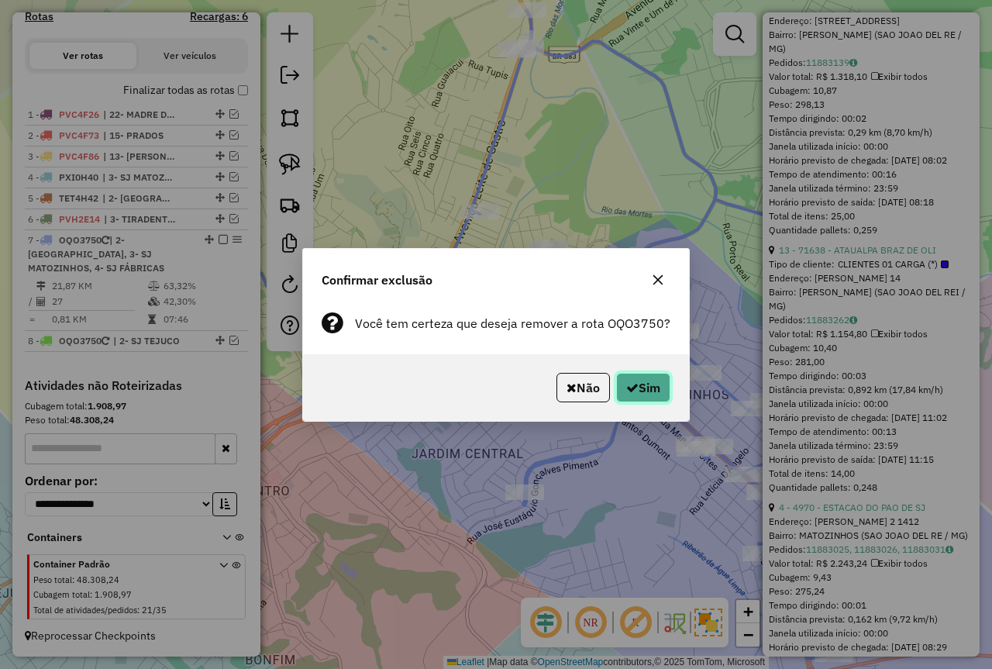
click at [653, 389] on button "Sim" at bounding box center [643, 387] width 54 height 29
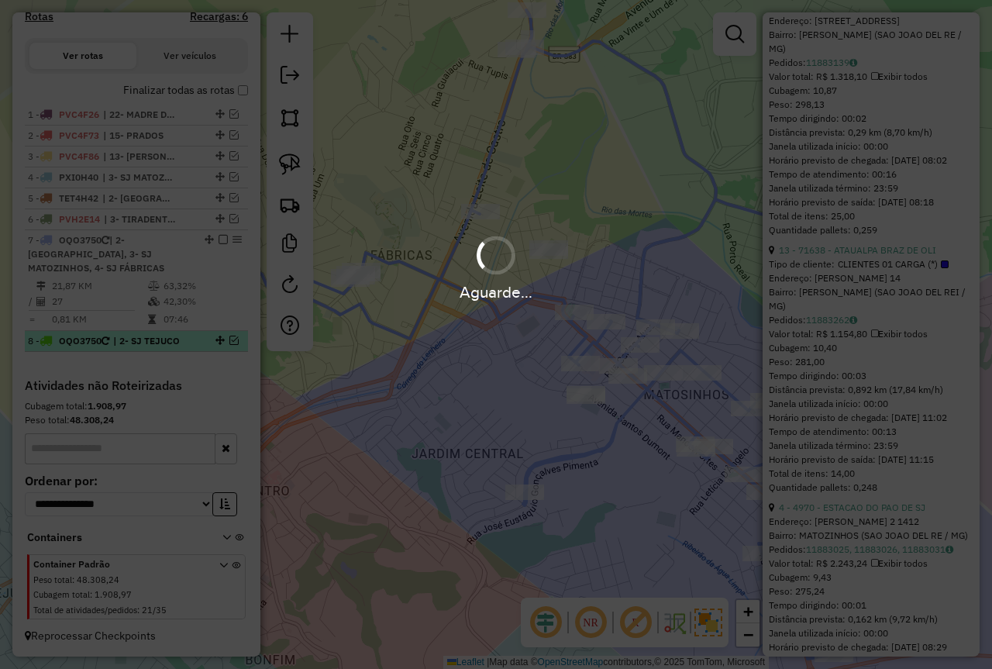
scroll to position [388, 0]
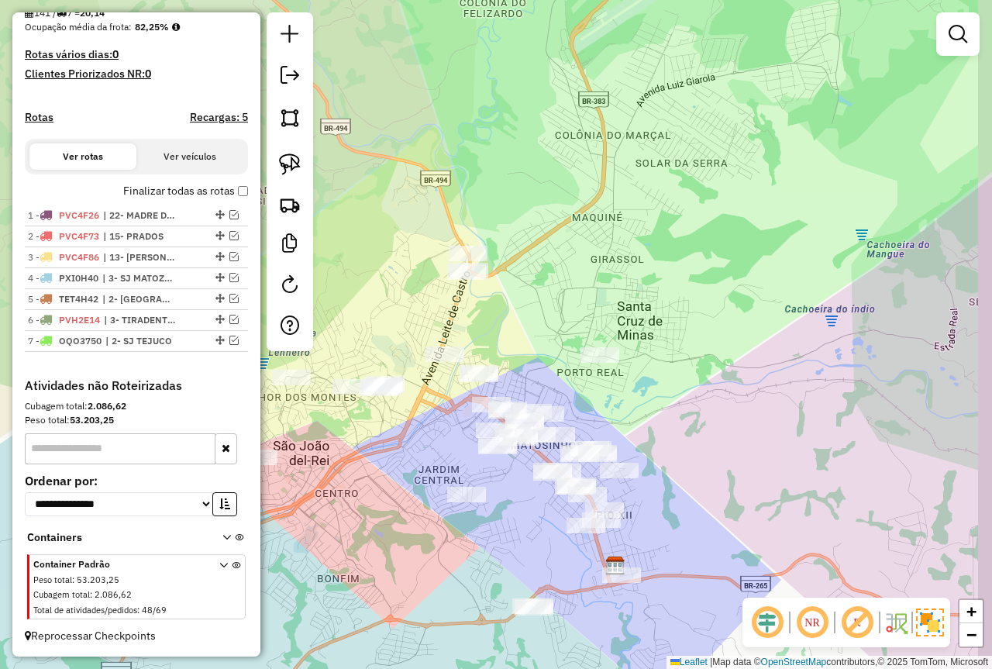
drag, startPoint x: 771, startPoint y: 509, endPoint x: 700, endPoint y: 463, distance: 84.1
click at [700, 463] on div "Janela de atendimento Grade de atendimento Capacidade Transportadoras Veículos …" at bounding box center [496, 334] width 992 height 669
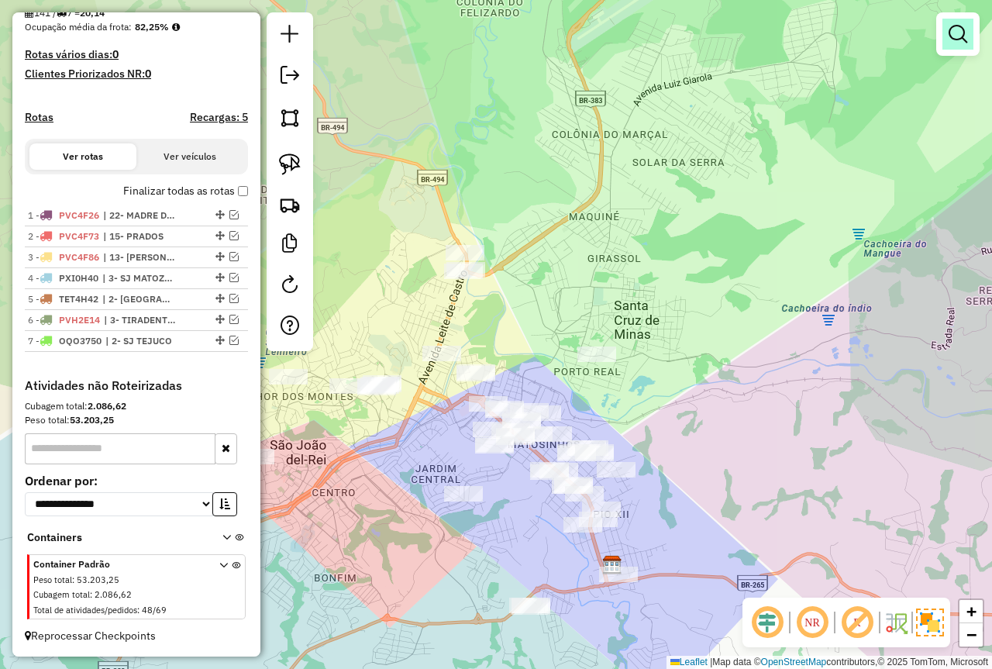
click at [955, 36] on em at bounding box center [958, 34] width 19 height 19
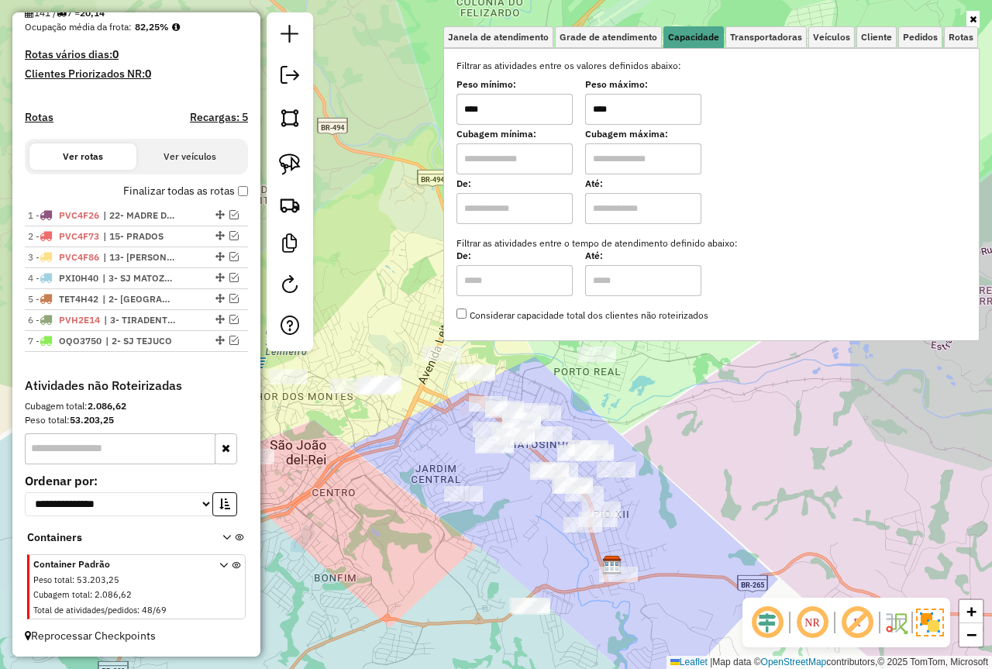
click at [798, 382] on div "Janela de atendimento Grade de atendimento Capacidade Transportadoras Veículos …" at bounding box center [496, 334] width 992 height 669
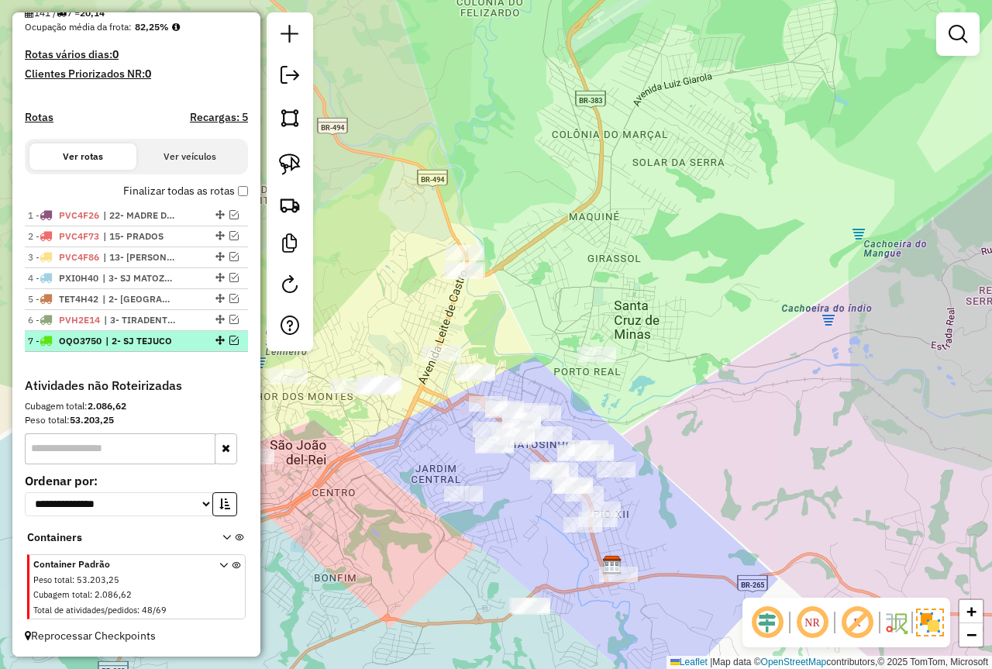
click at [229, 337] on em at bounding box center [233, 340] width 9 height 9
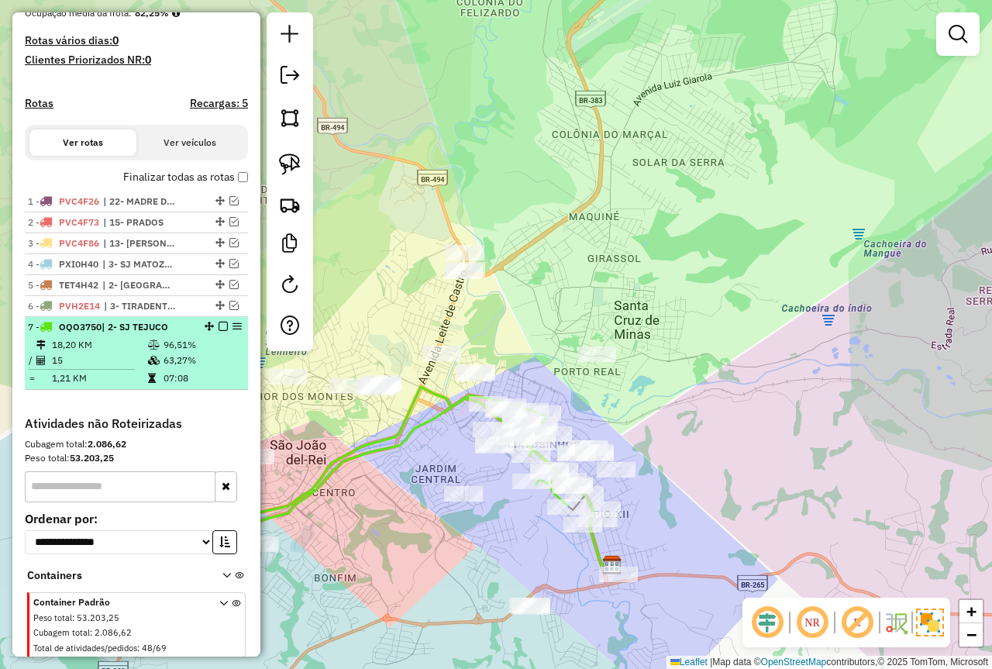
scroll to position [440, 0]
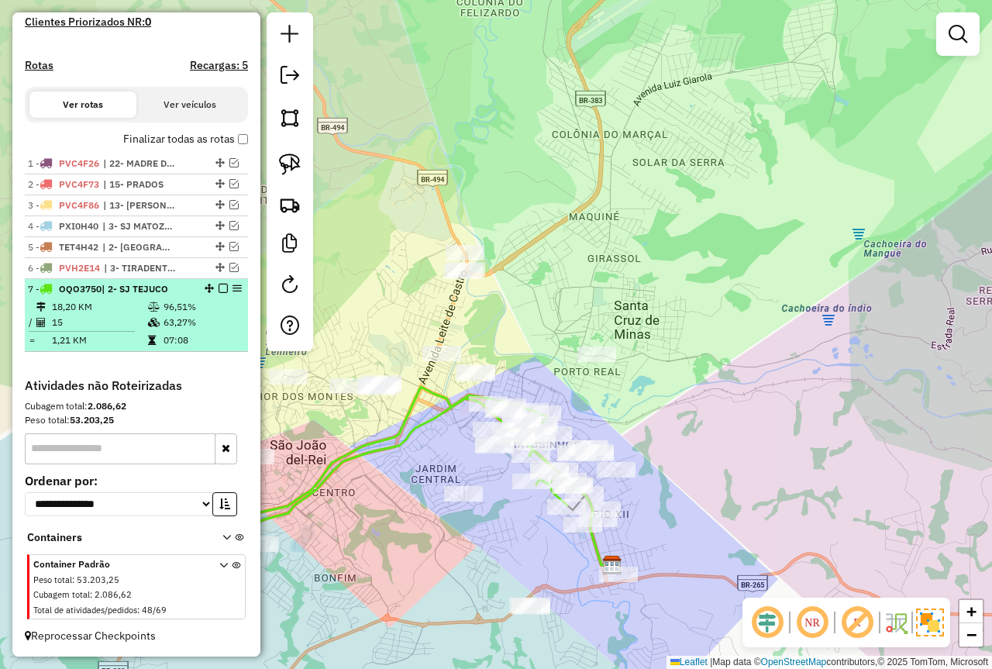
select select "*********"
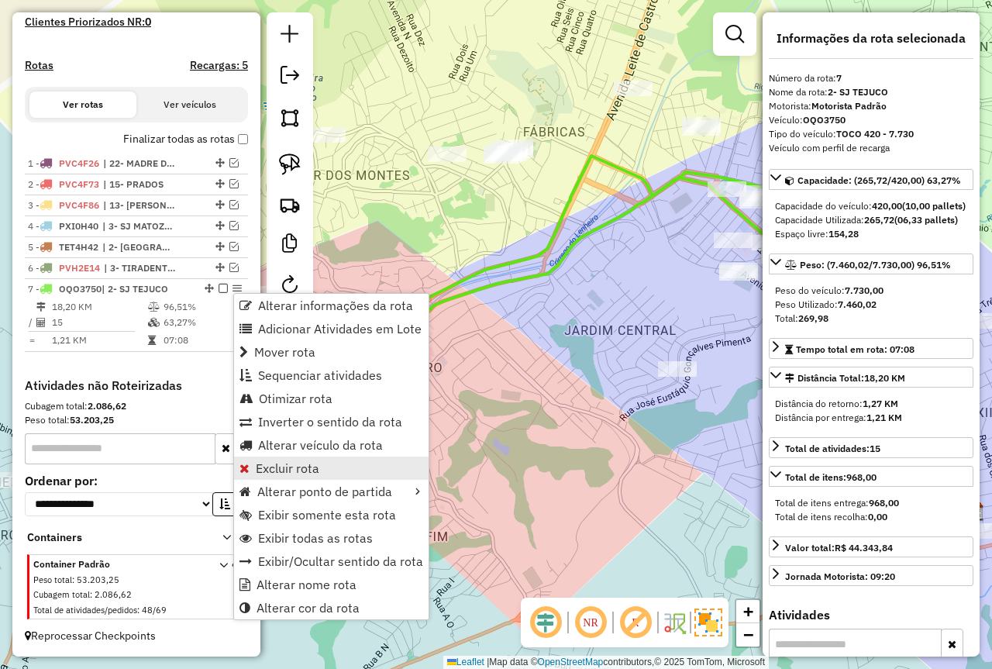
click at [333, 467] on link "Excluir rota" at bounding box center [331, 468] width 195 height 23
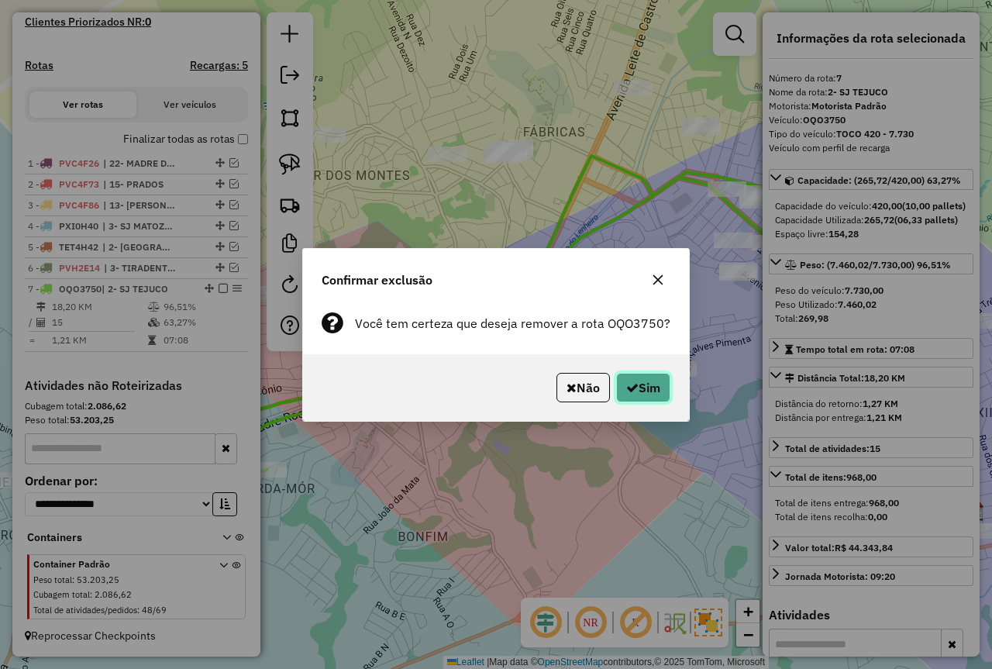
click at [645, 387] on button "Sim" at bounding box center [643, 387] width 54 height 29
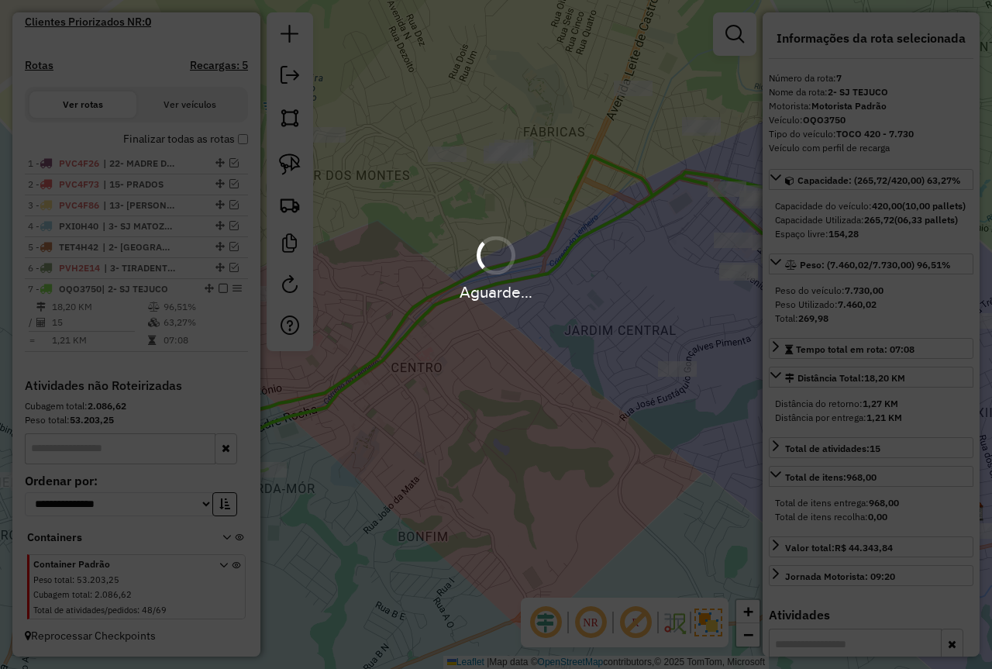
scroll to position [367, 0]
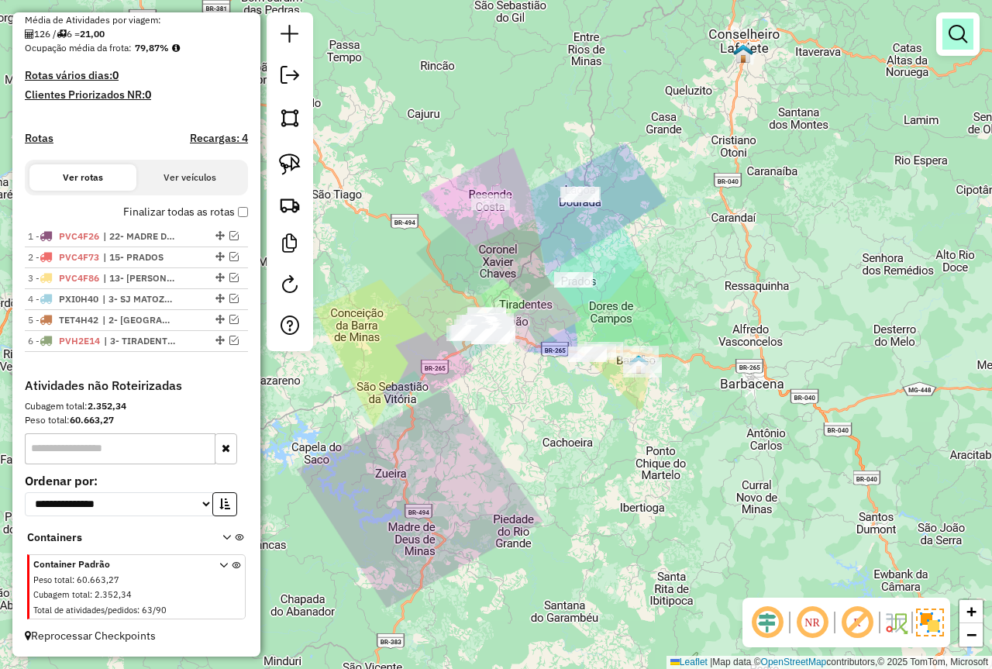
click at [965, 39] on em at bounding box center [958, 34] width 19 height 19
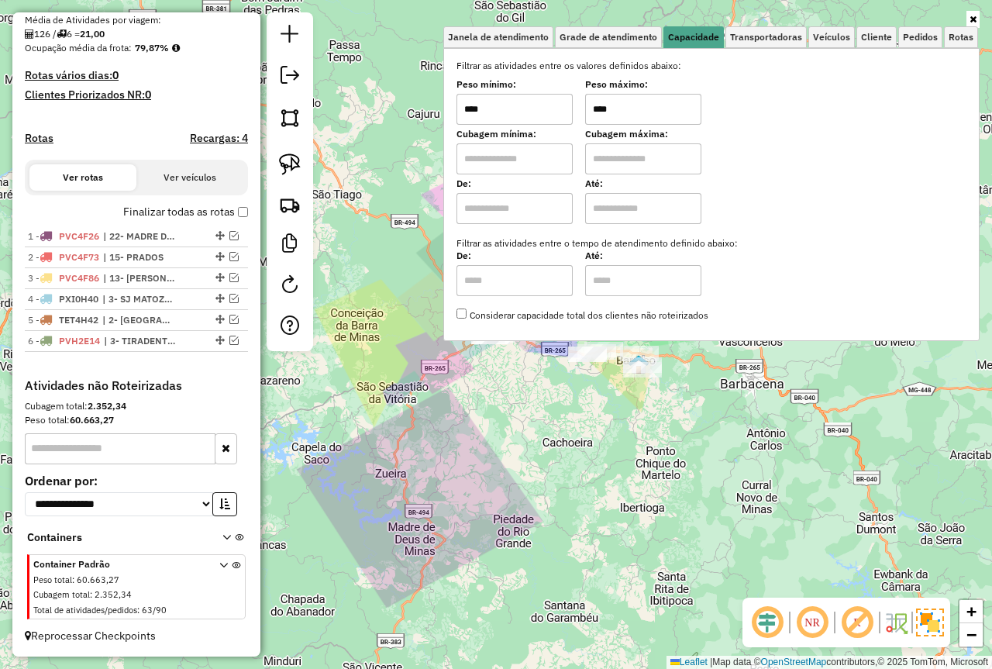
drag, startPoint x: 644, startPoint y: 114, endPoint x: 345, endPoint y: 146, distance: 300.9
click at [345, 146] on div "Janela de atendimento Grade de atendimento Capacidade Transportadoras Veículos …" at bounding box center [496, 334] width 992 height 669
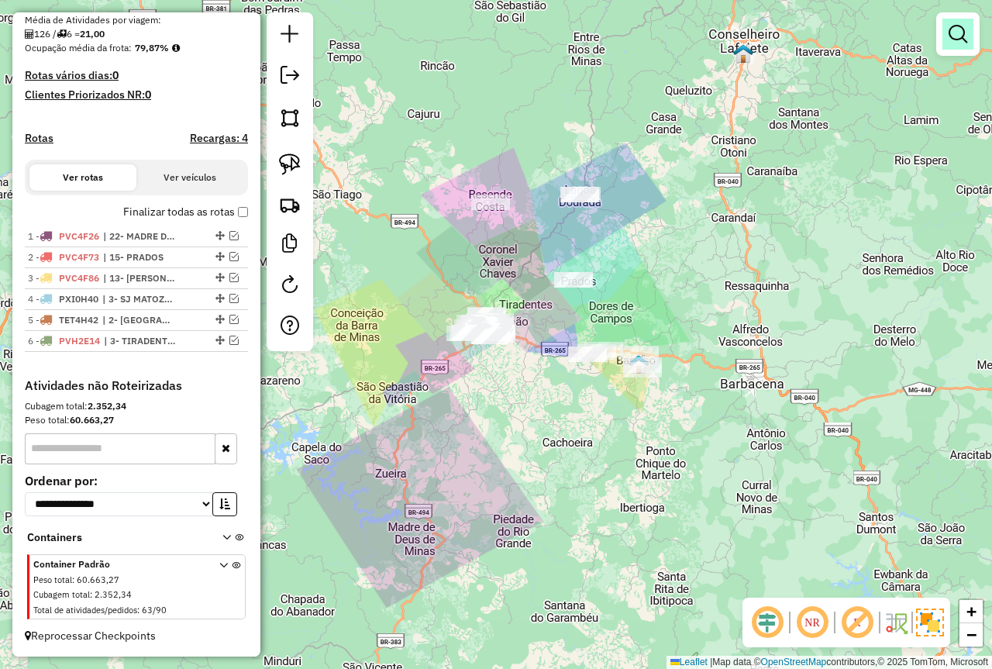
click at [947, 27] on link at bounding box center [958, 34] width 31 height 31
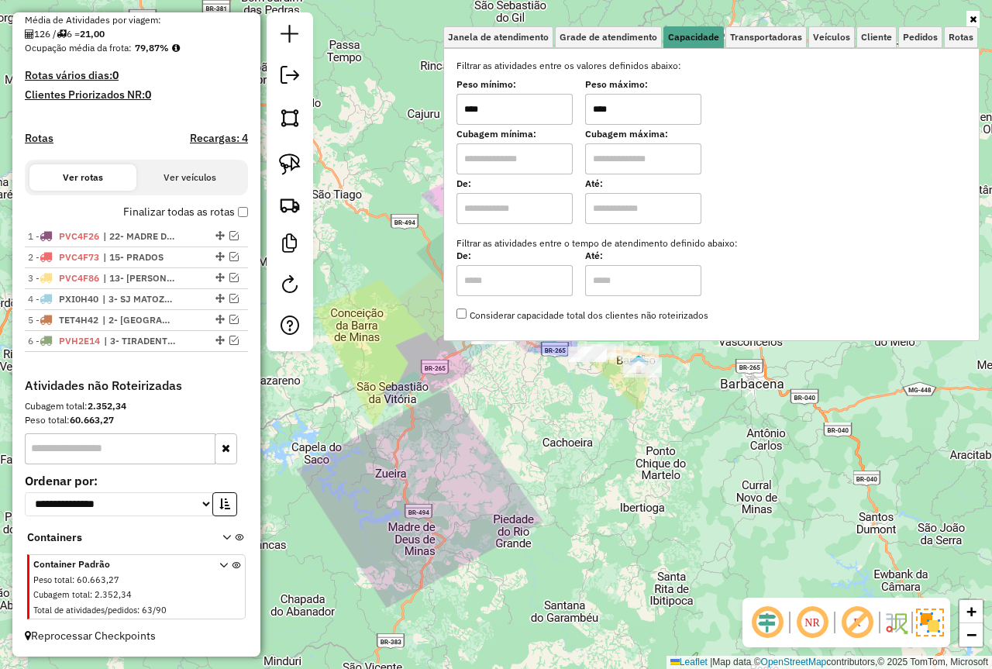
type input "****"
type input "******"
click at [243, 209] on div "Depósito: Farid - [GEOGRAPHIC_DATA] Total de rotas: 6 Distância Total: 325,33 k…" at bounding box center [137, 84] width 236 height 588
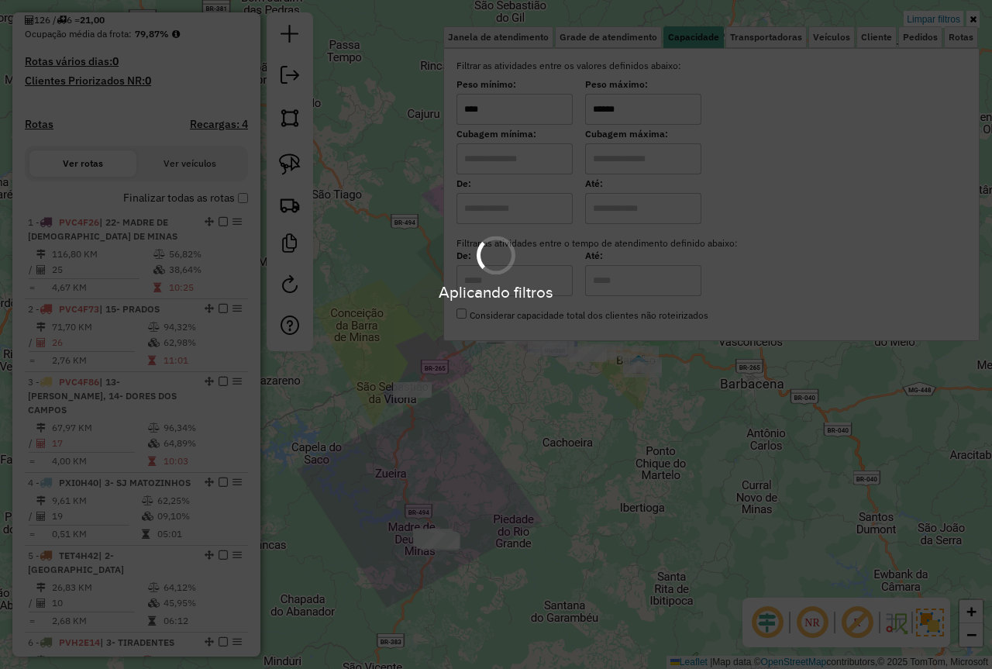
click at [236, 211] on div "Aplicando filtros" at bounding box center [496, 334] width 992 height 669
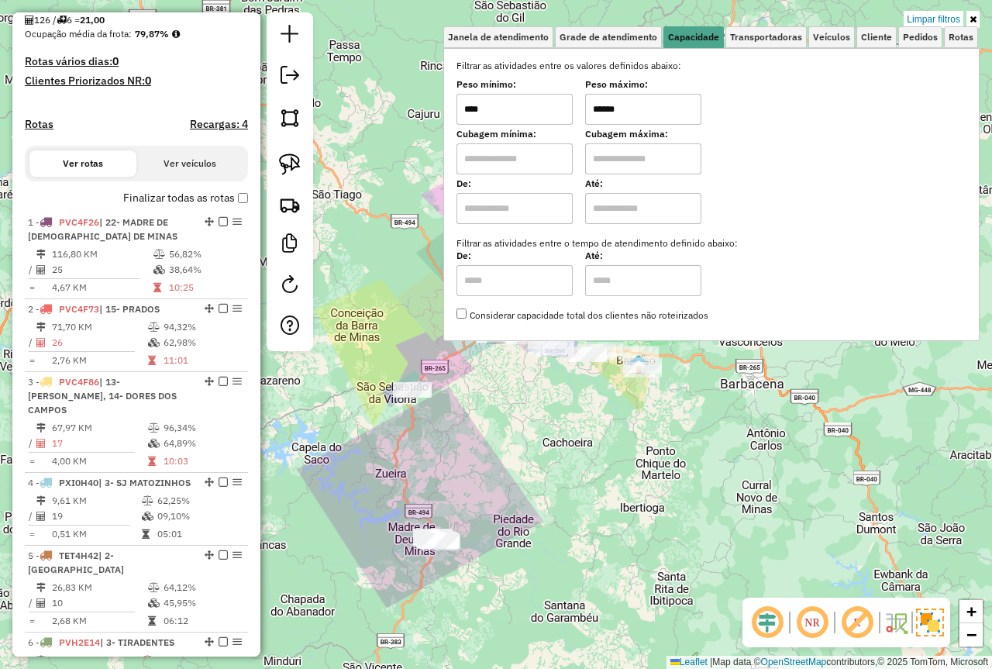
click at [878, 410] on div "Limpar filtros Janela de atendimento Grade de atendimento Capacidade Transporta…" at bounding box center [496, 334] width 992 height 669
click at [970, 16] on icon at bounding box center [973, 19] width 7 height 9
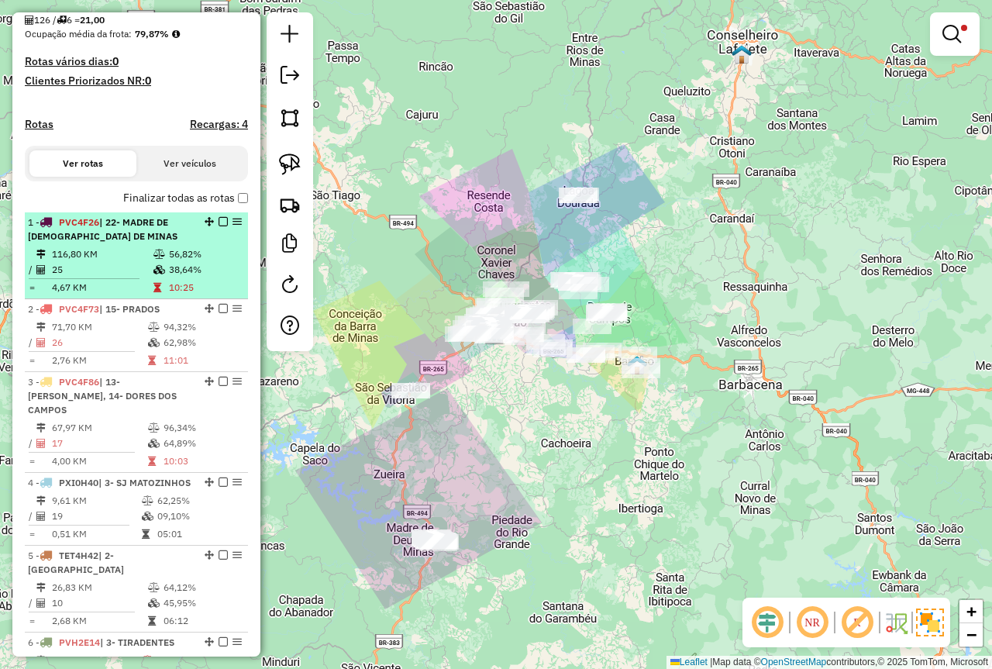
click at [127, 243] on div "1 - PVC4F26 | 22- MADRE DE DEUS DE MINAS" at bounding box center [110, 230] width 164 height 28
select select "*********"
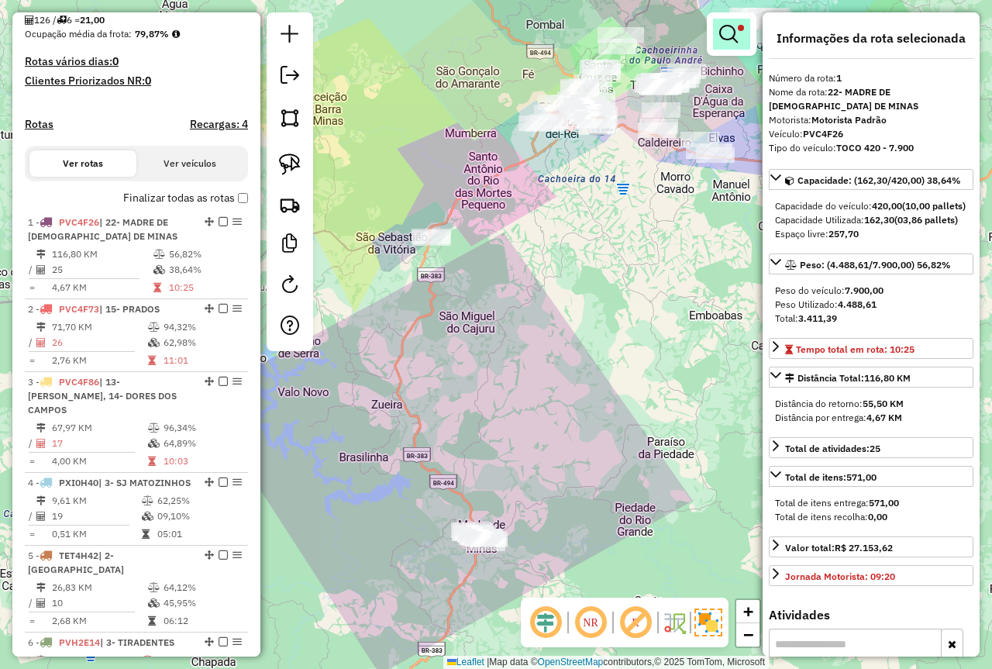
click at [740, 40] on link at bounding box center [731, 34] width 37 height 31
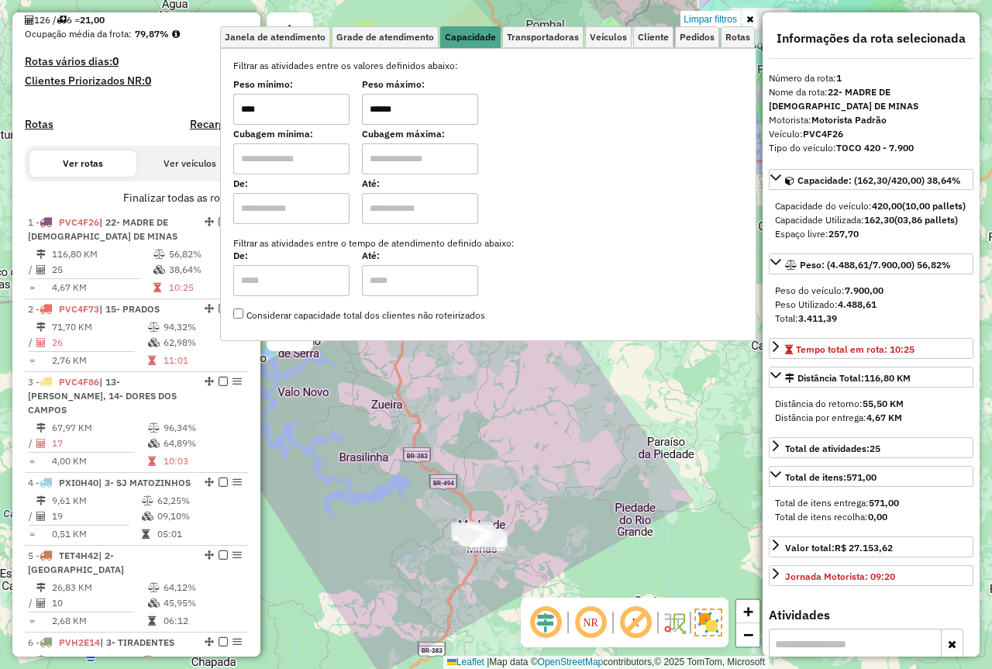
drag, startPoint x: 417, startPoint y: 109, endPoint x: 344, endPoint y: 105, distance: 73.0
click at [345, 105] on div "Peso mínimo: **** Peso máximo: ******" at bounding box center [488, 102] width 510 height 43
type input "****"
drag, startPoint x: 512, startPoint y: 431, endPoint x: 491, endPoint y: 423, distance: 23.1
click at [507, 429] on div "Limpar filtros Janela de atendimento Grade de atendimento Capacidade Transporta…" at bounding box center [496, 334] width 992 height 669
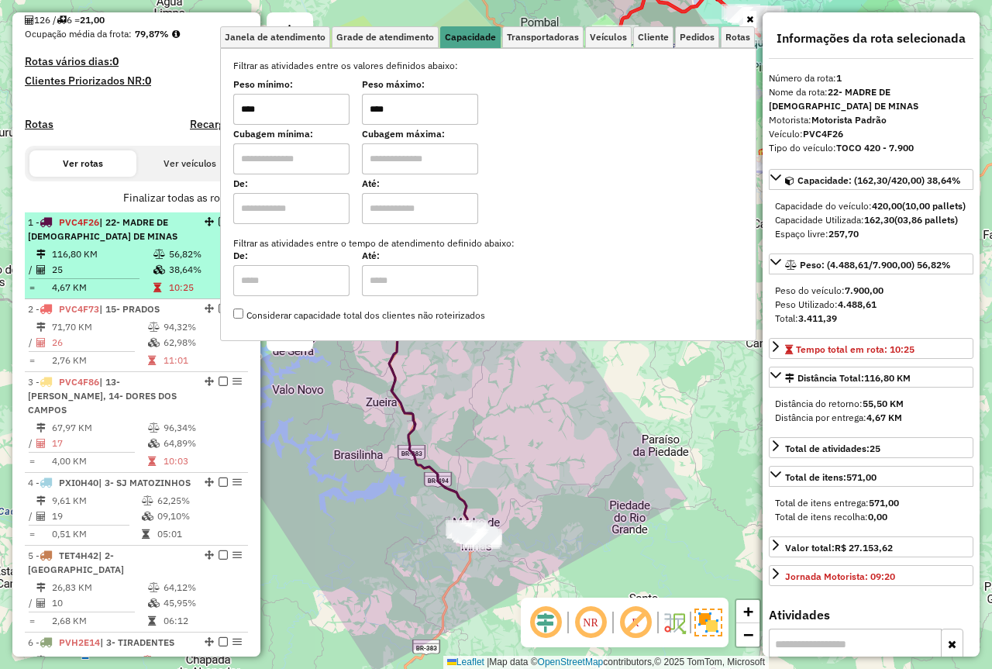
click at [161, 274] on icon at bounding box center [160, 269] width 12 height 9
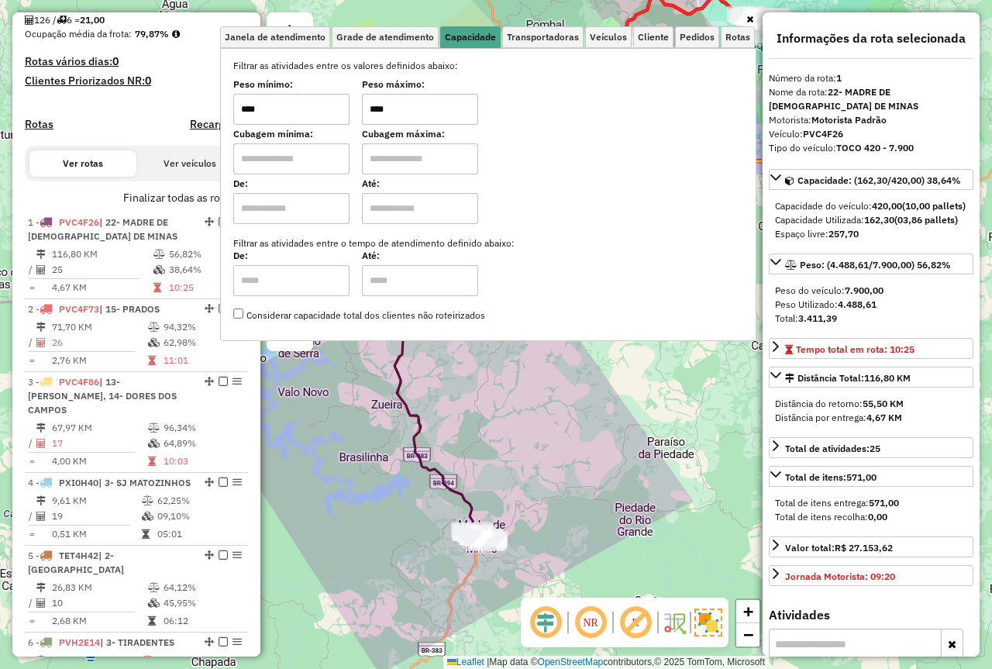
click at [502, 371] on div "Janela de atendimento Grade de atendimento Capacidade Transportadoras Veículos …" at bounding box center [496, 334] width 992 height 669
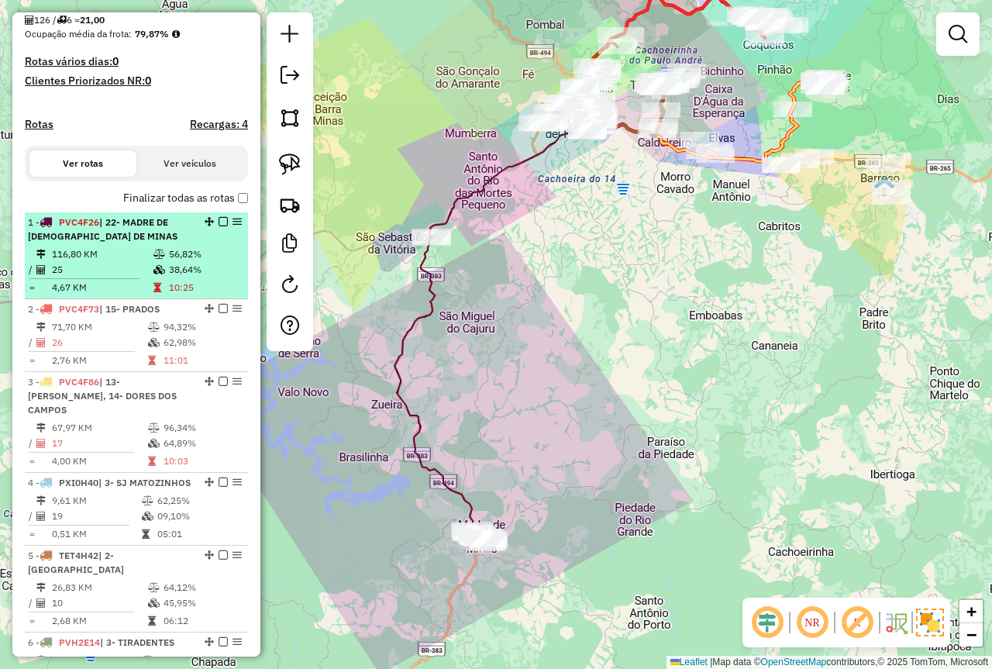
drag, startPoint x: 109, startPoint y: 252, endPoint x: 124, endPoint y: 259, distance: 16.3
click at [109, 243] on div "1 - PVC4F26 | 22- MADRE DE DEUS DE MINAS" at bounding box center [110, 230] width 164 height 28
select select "*********"
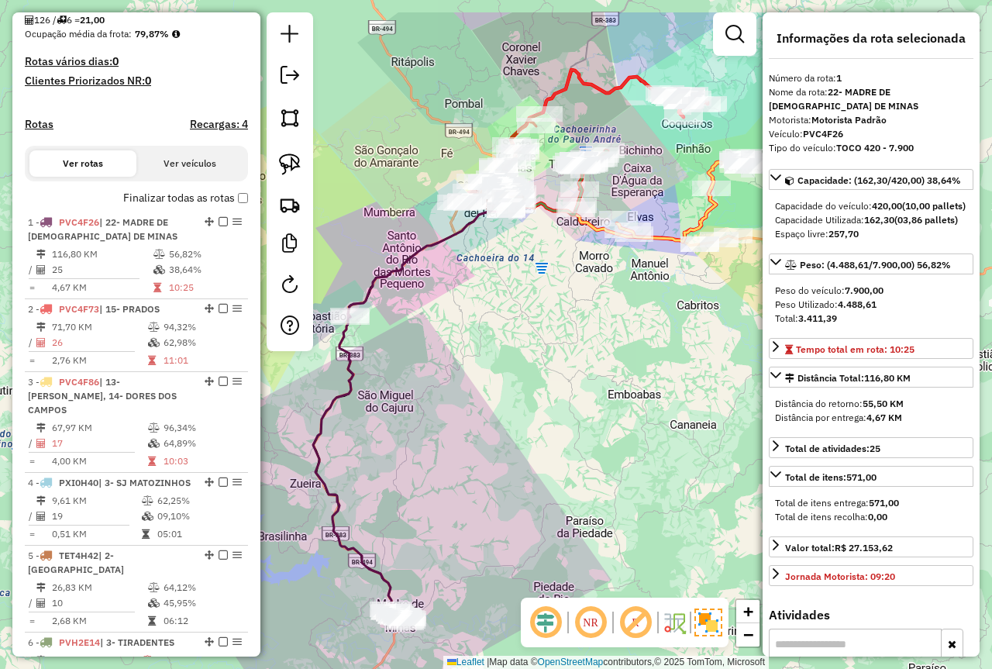
drag, startPoint x: 535, startPoint y: 274, endPoint x: 446, endPoint y: 359, distance: 122.8
click at [446, 359] on div "Janela de atendimento Grade de atendimento Capacidade Transportadoras Veículos …" at bounding box center [496, 334] width 992 height 669
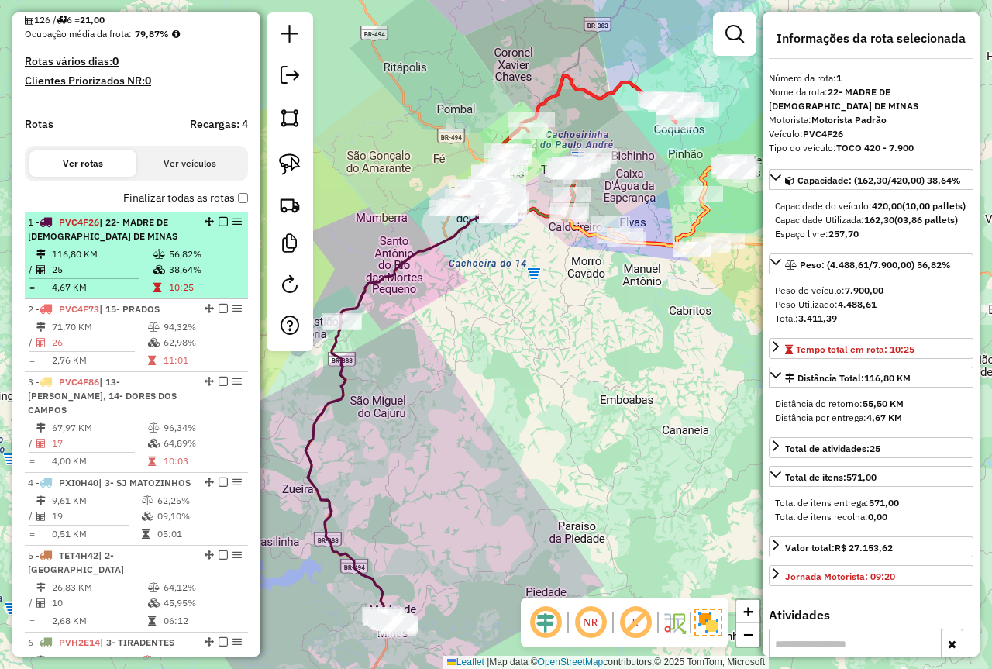
click at [219, 226] on em at bounding box center [223, 221] width 9 height 9
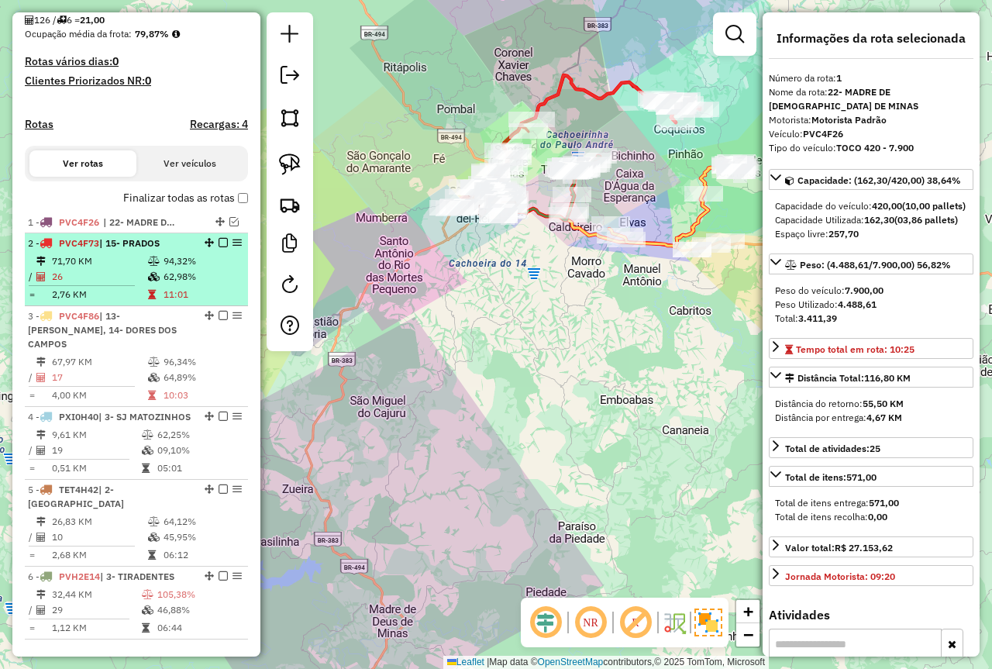
click at [142, 285] on td "26" at bounding box center [99, 277] width 96 height 16
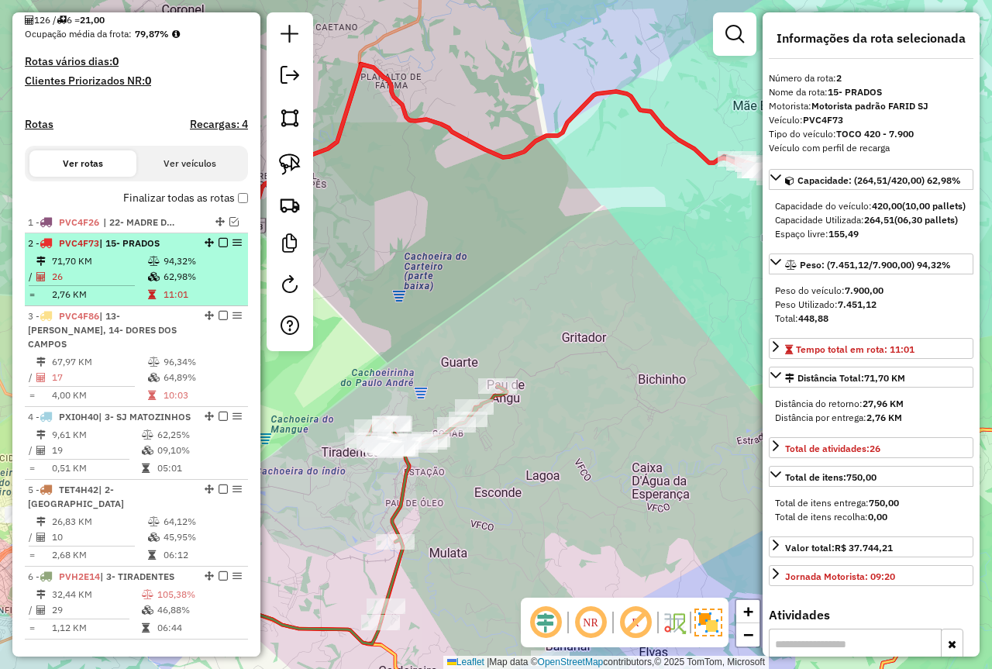
click at [219, 247] on em at bounding box center [223, 242] width 9 height 9
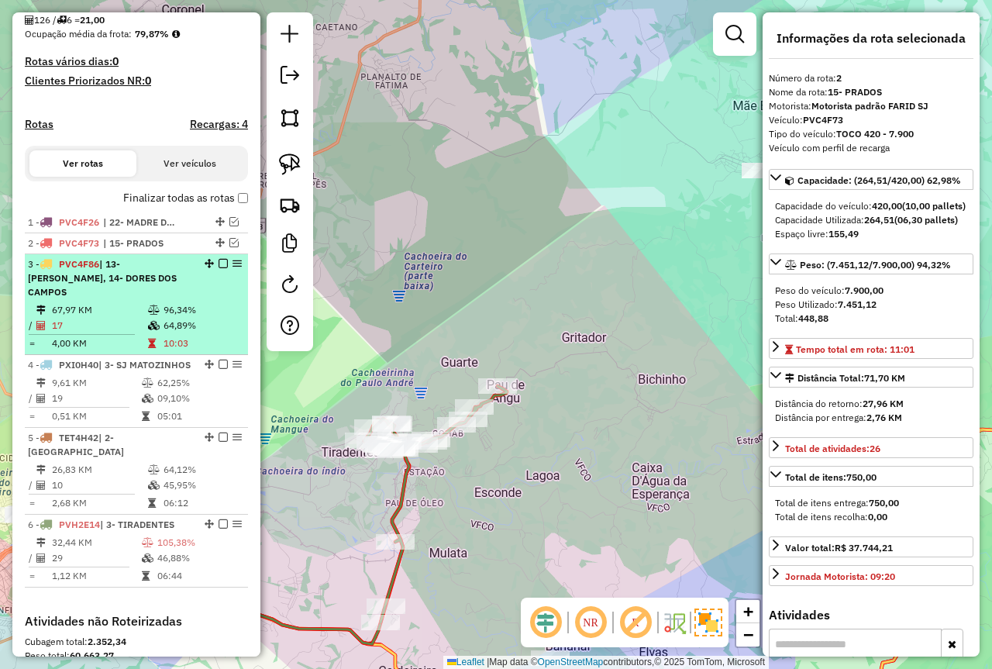
click at [99, 326] on td "17" at bounding box center [99, 326] width 96 height 16
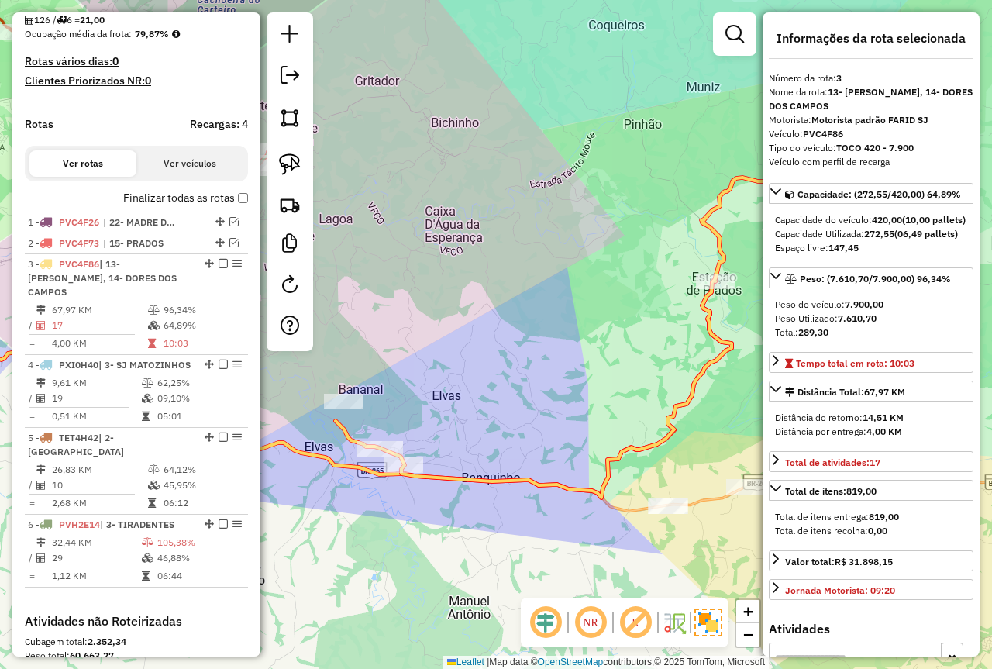
drag, startPoint x: 402, startPoint y: 332, endPoint x: 405, endPoint y: 323, distance: 9.6
click at [405, 323] on div "Janela de atendimento Grade de atendimento Capacidade Transportadoras Veículos …" at bounding box center [496, 334] width 992 height 669
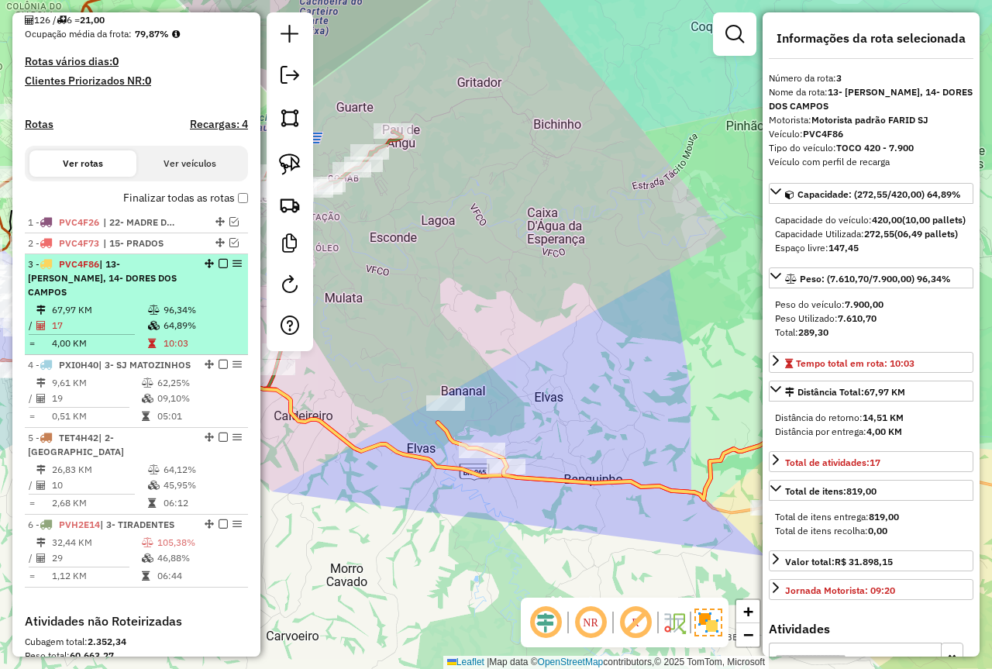
click at [219, 268] on em at bounding box center [223, 263] width 9 height 9
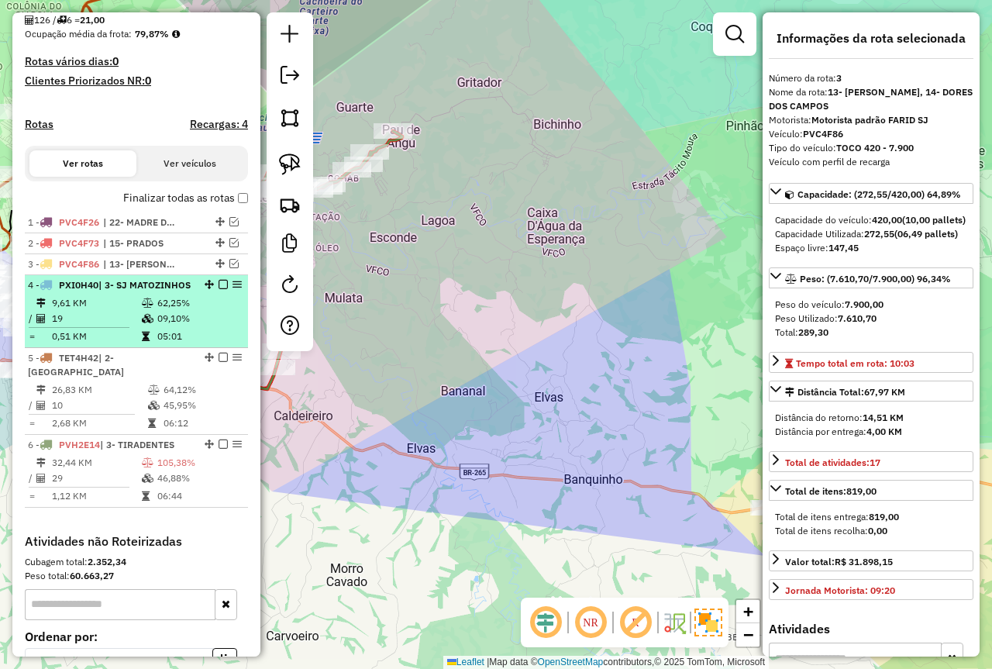
click at [117, 323] on li "4 - PXI0H40 | 3- SJ MATOZINHOS 9,61 KM 62,25% / 19 09,10% = 0,51 KM 05:01" at bounding box center [136, 311] width 223 height 73
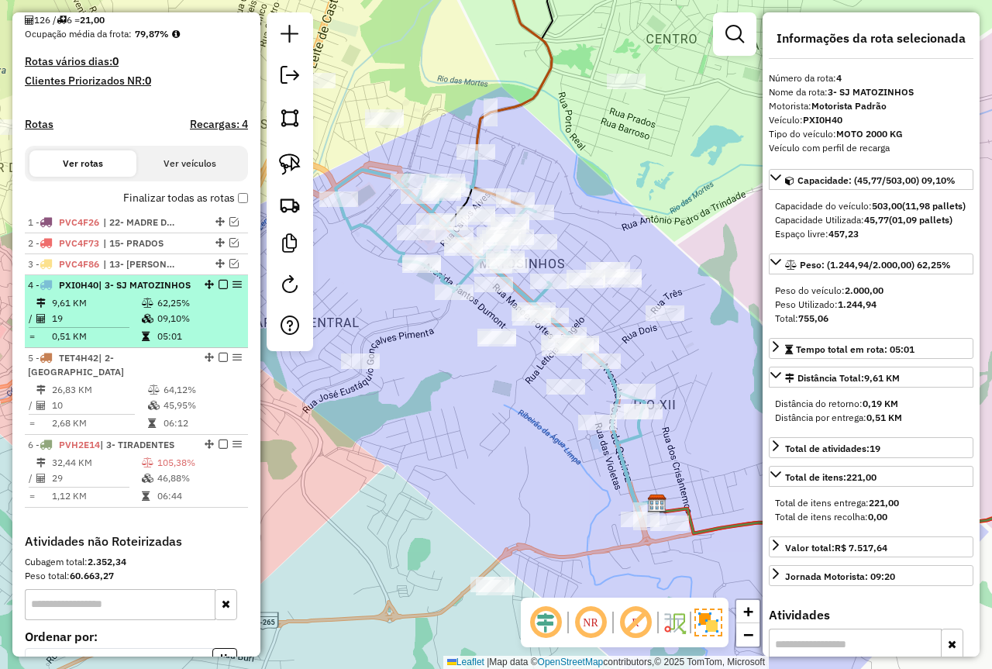
click at [219, 289] on em at bounding box center [223, 284] width 9 height 9
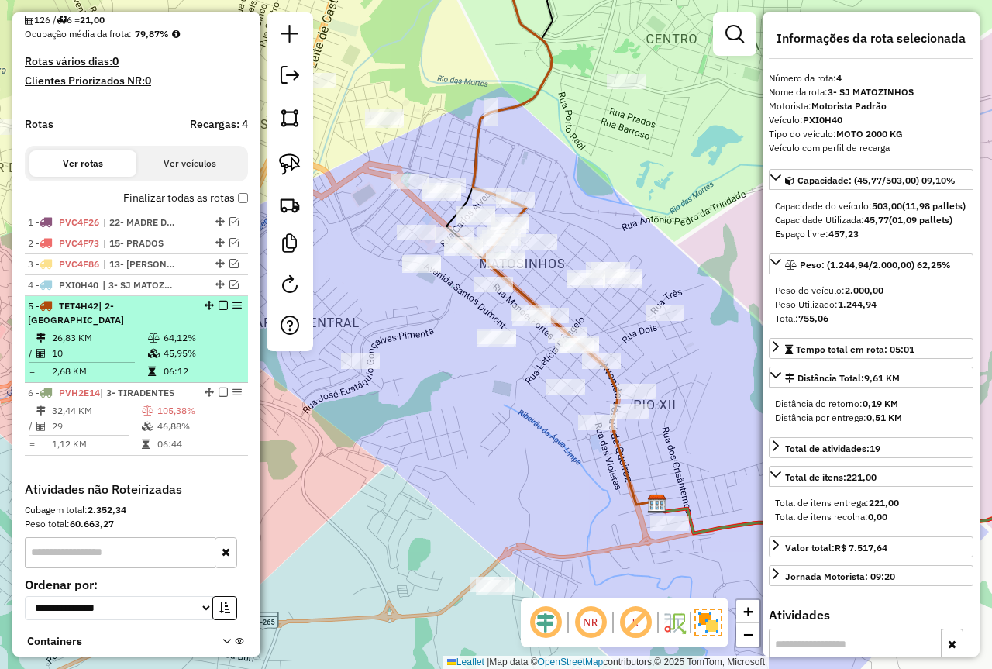
click at [163, 335] on td "64,12%" at bounding box center [202, 338] width 78 height 16
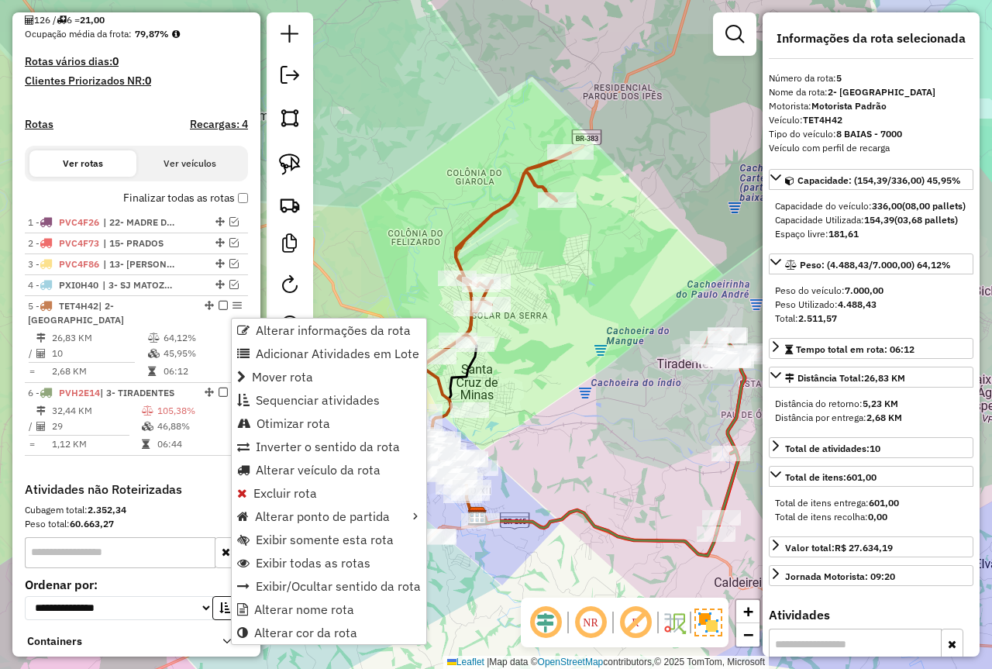
click at [619, 285] on div "Janela de atendimento Grade de atendimento Capacidade Transportadoras Veículos …" at bounding box center [496, 334] width 992 height 669
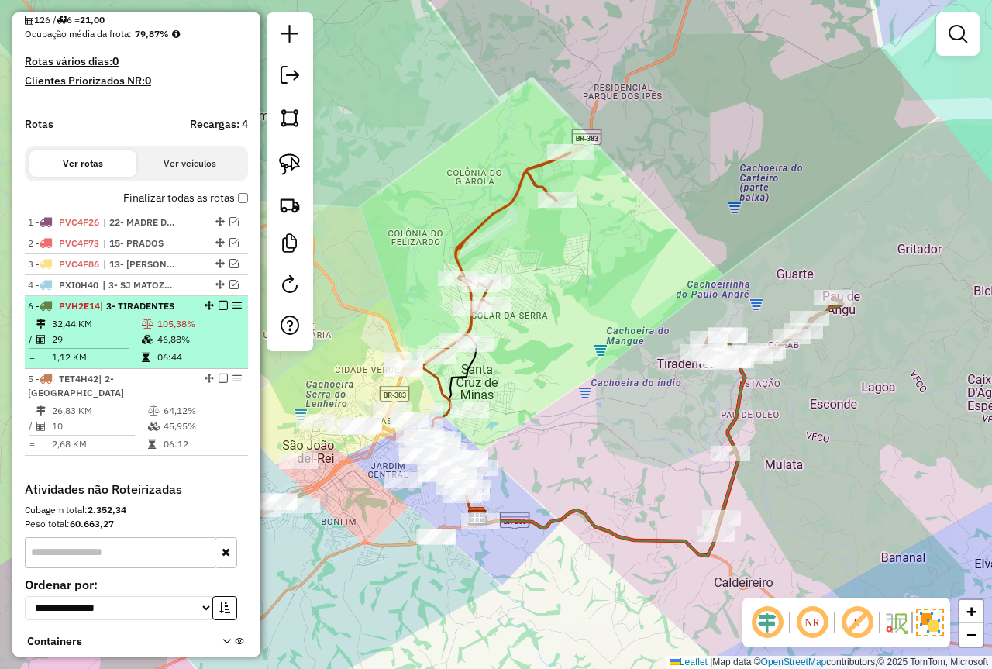
drag, startPoint x: 203, startPoint y: 393, endPoint x: 202, endPoint y: 323, distance: 70.6
click at [164, 347] on td "46,88%" at bounding box center [199, 340] width 85 height 16
select select "*********"
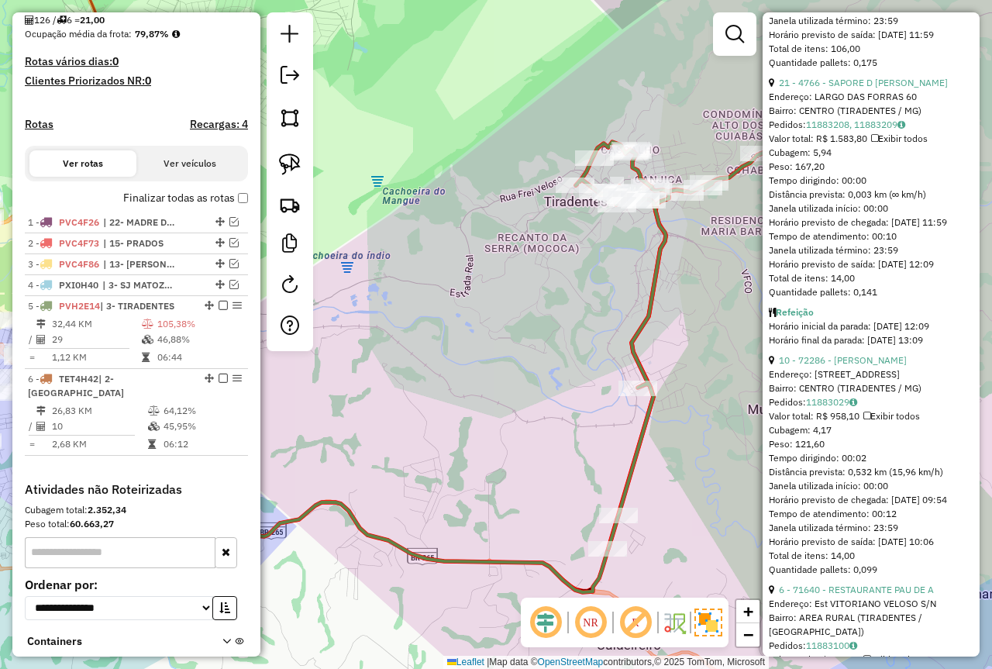
scroll to position [1861, 0]
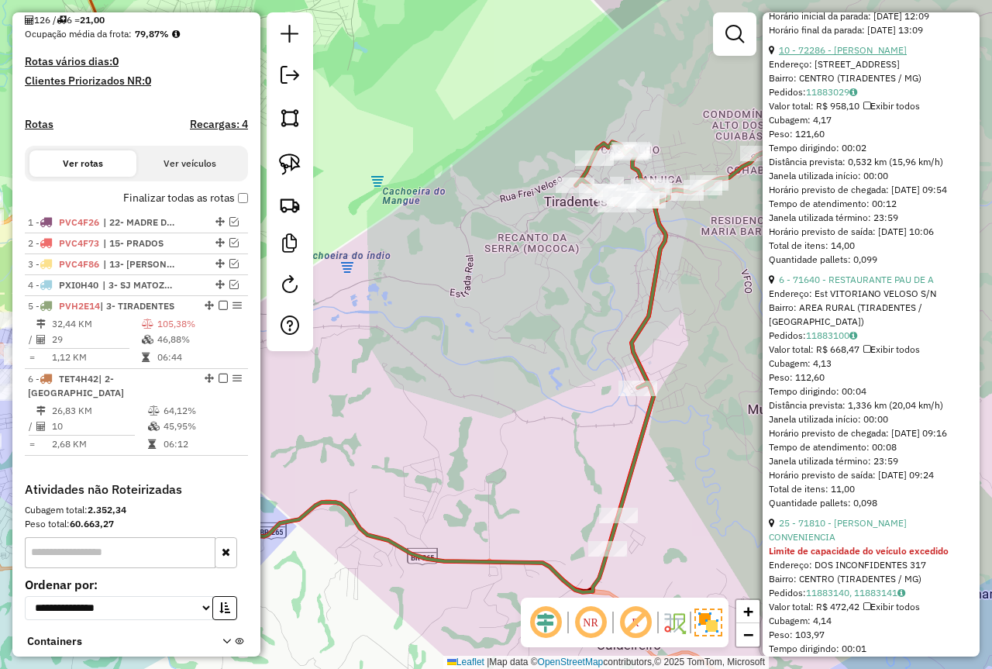
click at [861, 56] on link "10 - 72286 - [PERSON_NAME]" at bounding box center [843, 50] width 128 height 12
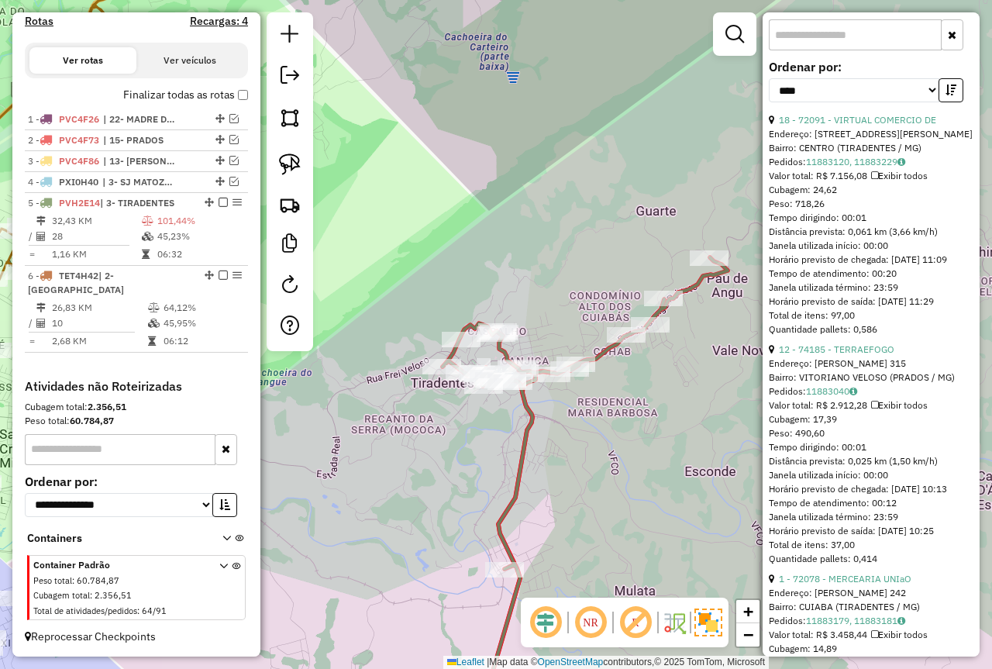
scroll to position [471, 0]
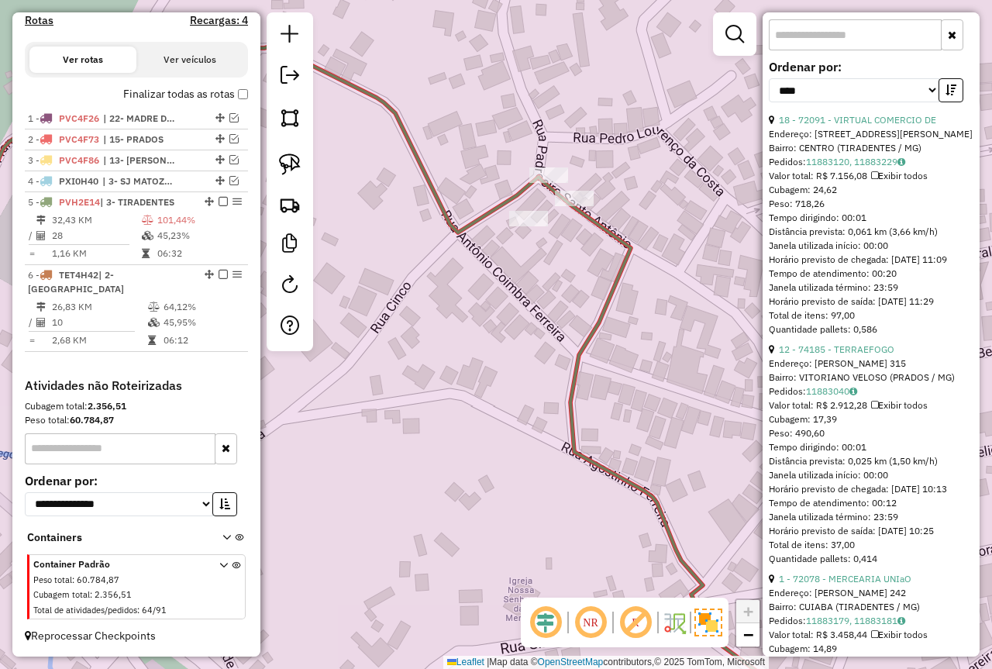
drag, startPoint x: 299, startPoint y: 159, endPoint x: 417, endPoint y: 194, distance: 122.9
click at [298, 159] on img at bounding box center [290, 165] width 22 height 22
drag, startPoint x: 505, startPoint y: 207, endPoint x: 549, endPoint y: 229, distance: 48.9
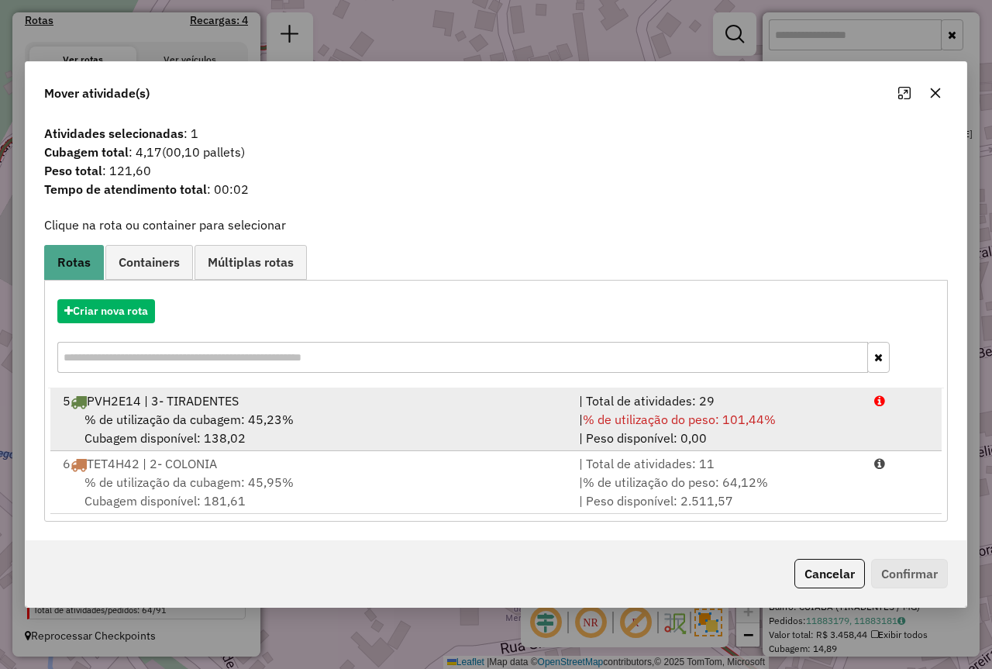
click at [542, 414] on div "% de utilização da cubagem: 45,23% Cubagem disponível: 138,02" at bounding box center [311, 428] width 516 height 37
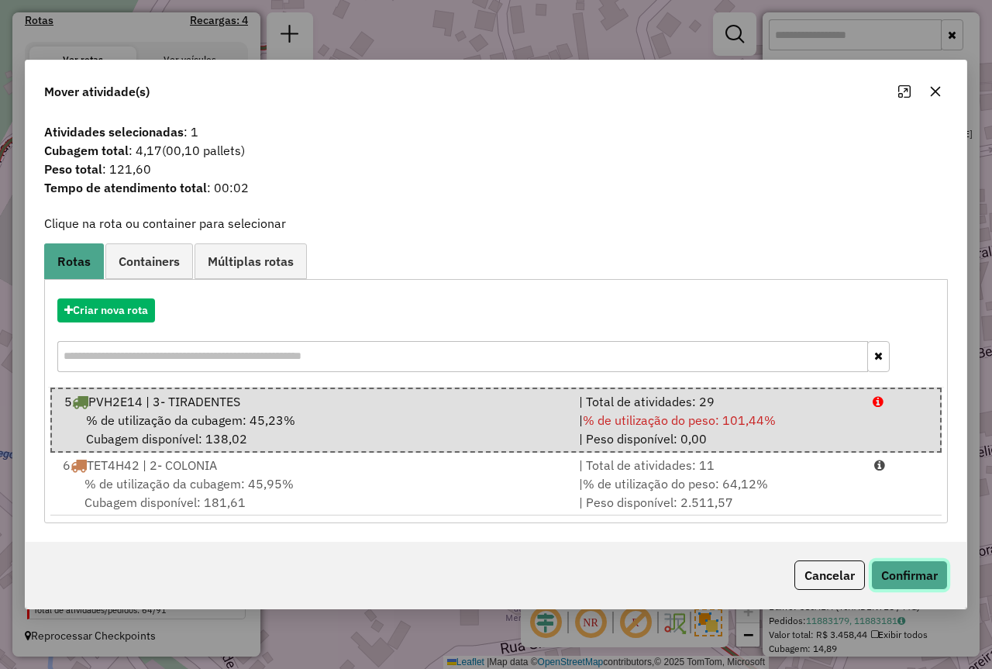
click at [926, 571] on button "Confirmar" at bounding box center [909, 575] width 77 height 29
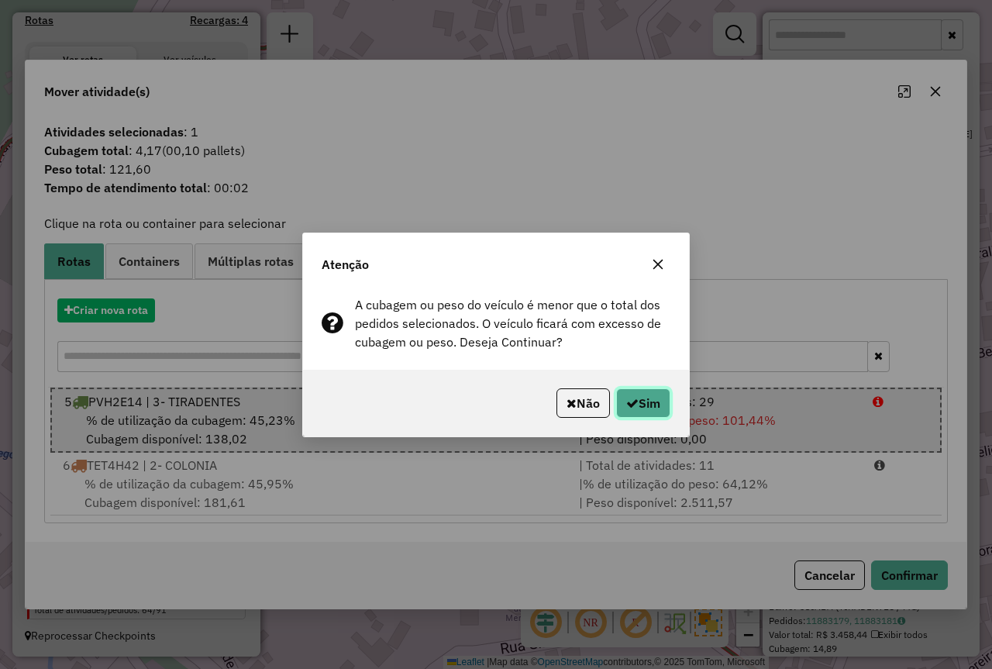
click at [645, 411] on button "Sim" at bounding box center [643, 402] width 54 height 29
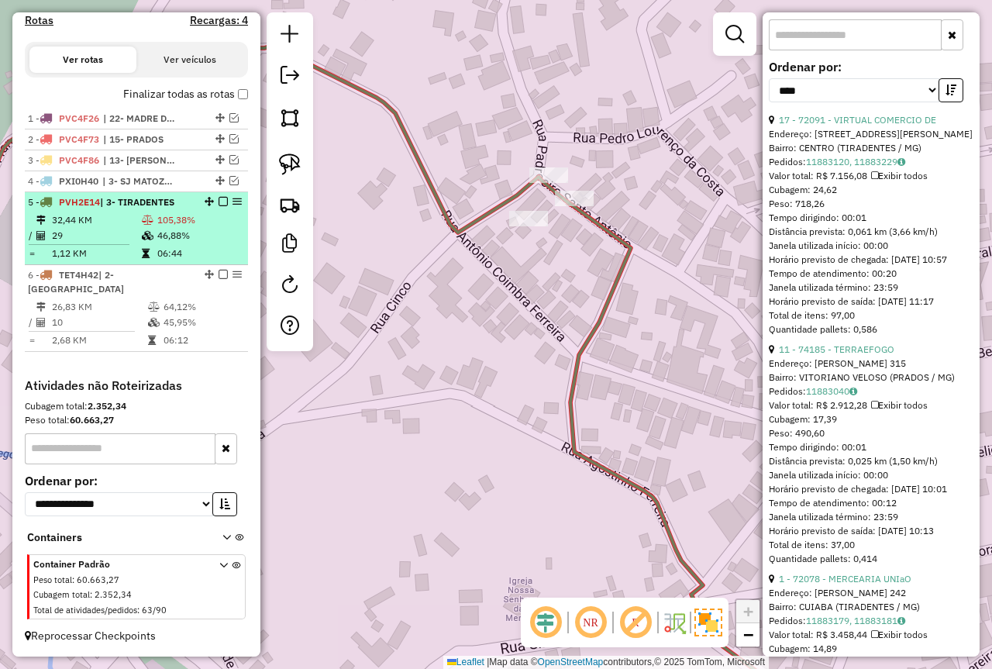
click at [130, 260] on td "1,12 KM" at bounding box center [96, 254] width 90 height 16
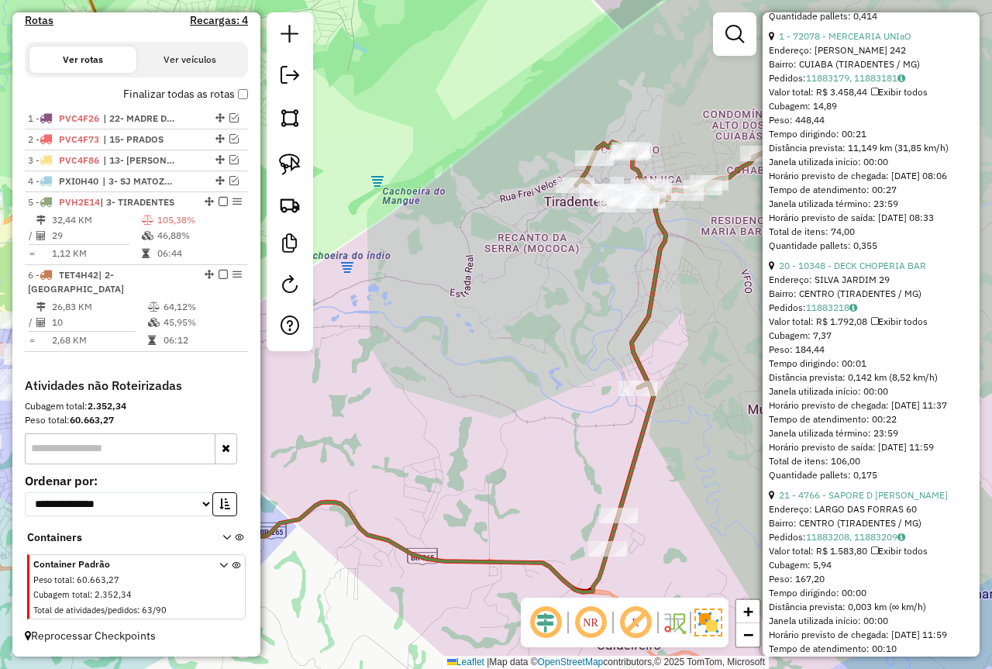
scroll to position [1526, 0]
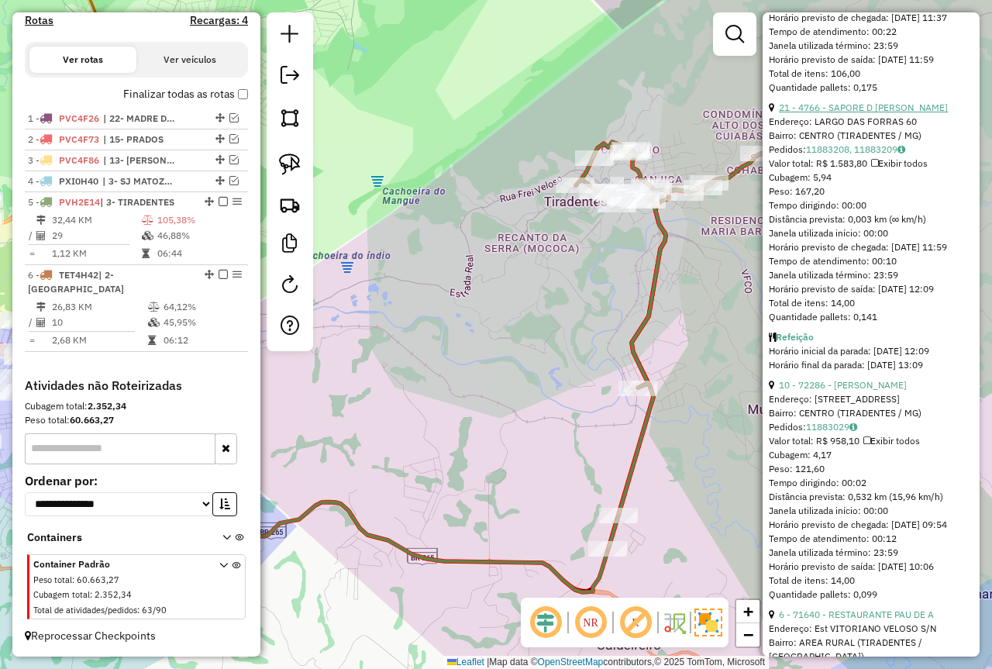
click at [860, 113] on link "21 - 4766 - SAPORE D [PERSON_NAME]" at bounding box center [863, 108] width 169 height 12
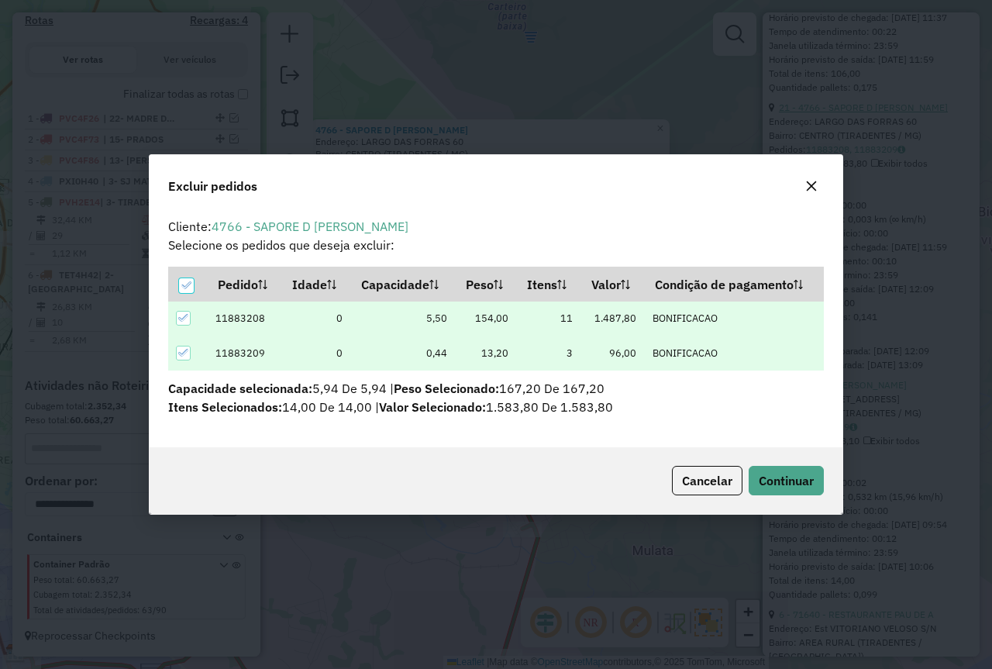
scroll to position [0, 0]
drag, startPoint x: 793, startPoint y: 485, endPoint x: 658, endPoint y: 465, distance: 136.4
click at [792, 486] on span "Continuar" at bounding box center [786, 481] width 55 height 16
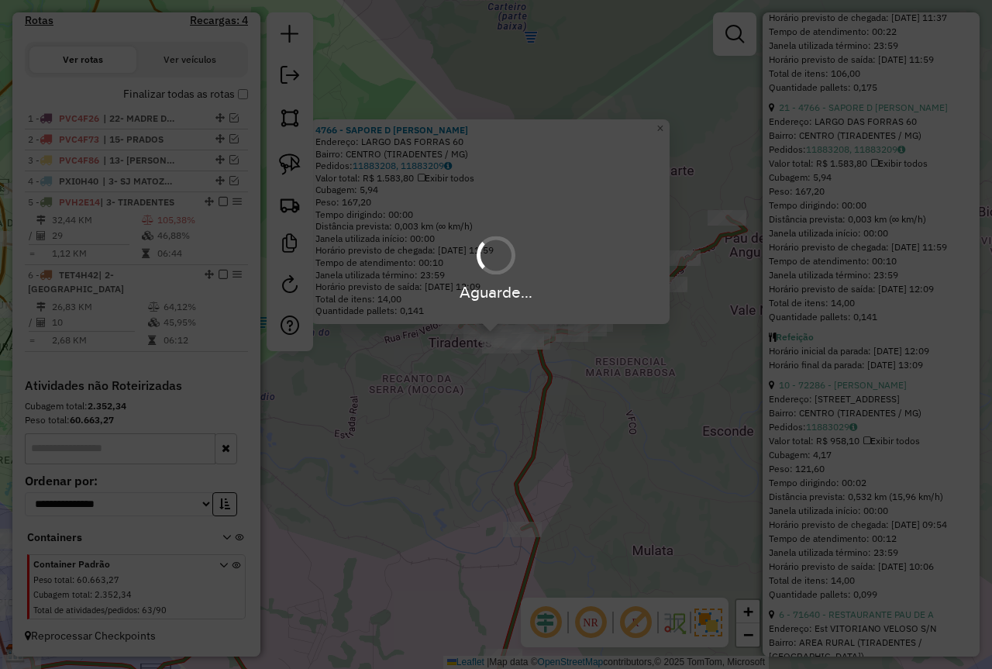
scroll to position [552, 0]
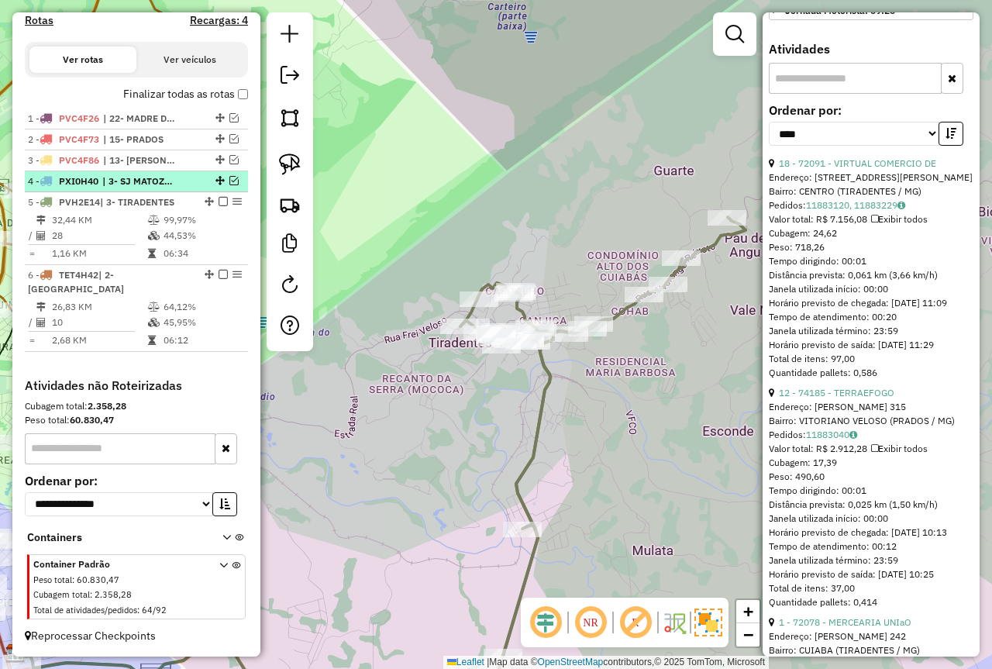
drag, startPoint x: 216, startPoint y: 219, endPoint x: 214, endPoint y: 243, distance: 24.1
click at [219, 206] on em at bounding box center [223, 201] width 9 height 9
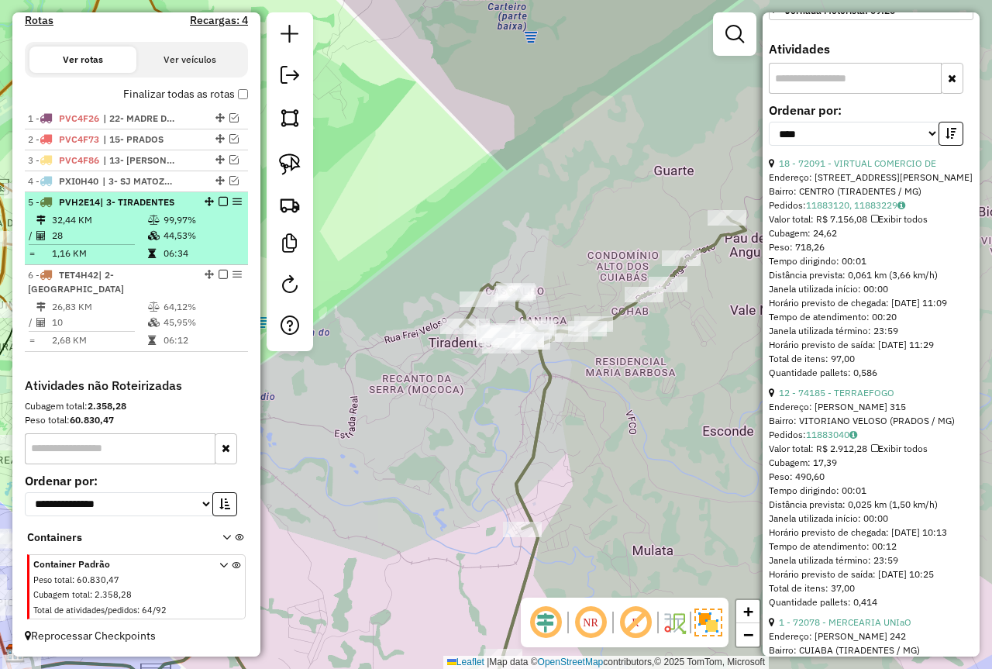
scroll to position [419, 0]
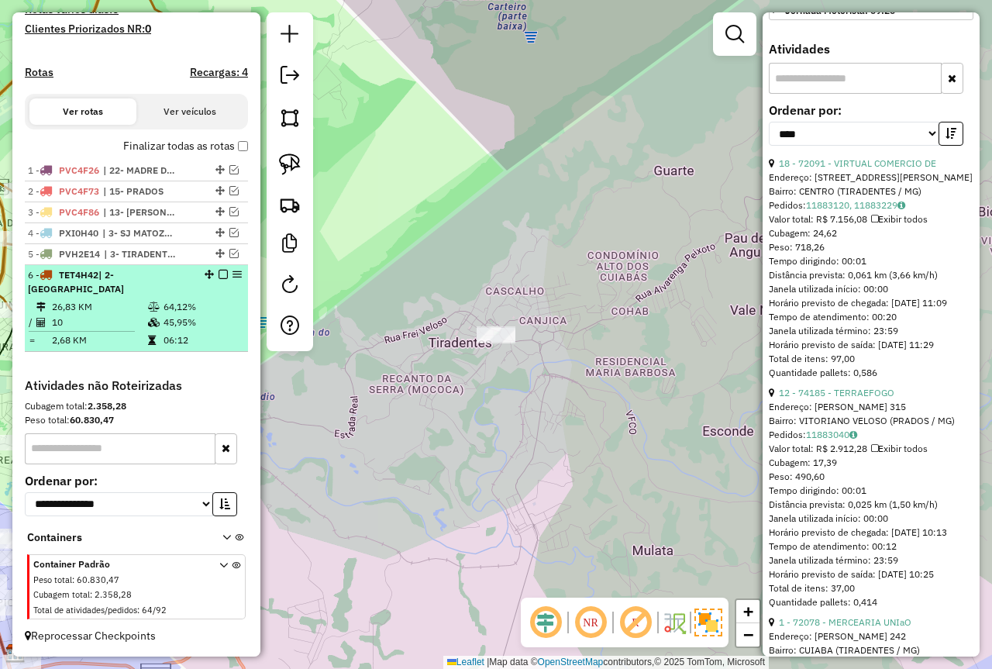
click at [167, 284] on div "6 - TET4H42 | 2- COLONIA" at bounding box center [110, 282] width 164 height 28
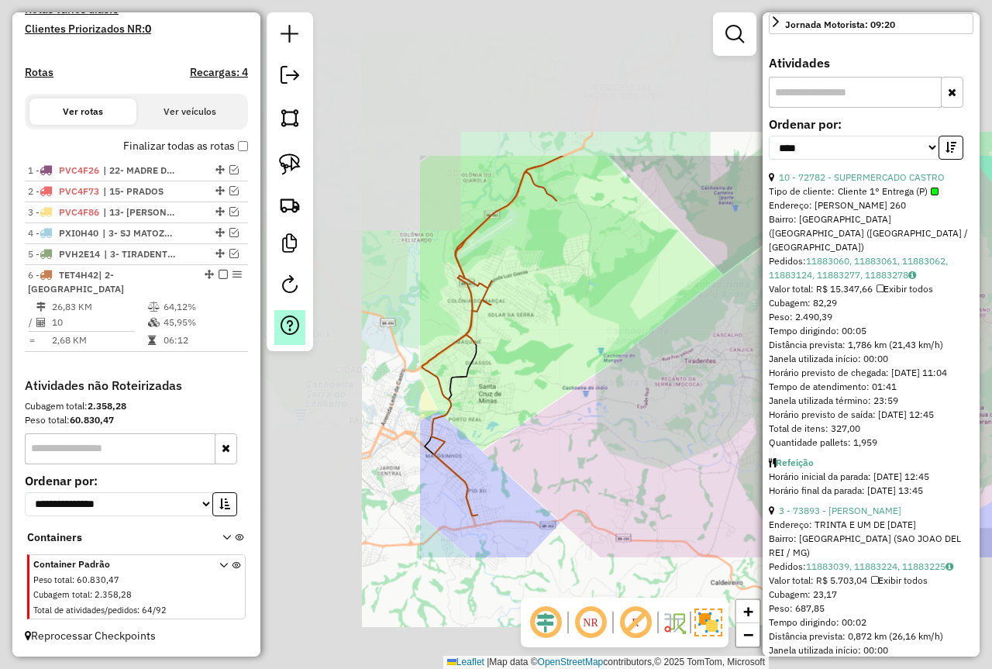
scroll to position [566, 0]
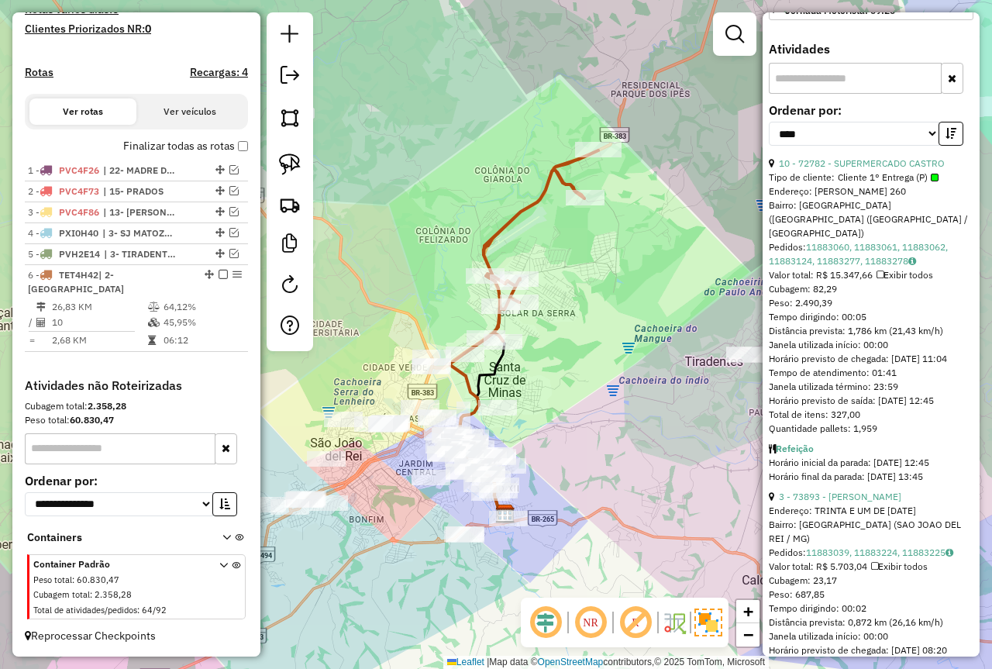
drag, startPoint x: 631, startPoint y: 347, endPoint x: 439, endPoint y: 287, distance: 201.6
click at [657, 340] on div "Janela de atendimento Grade de atendimento Capacidade Transportadoras Veículos …" at bounding box center [496, 334] width 992 height 669
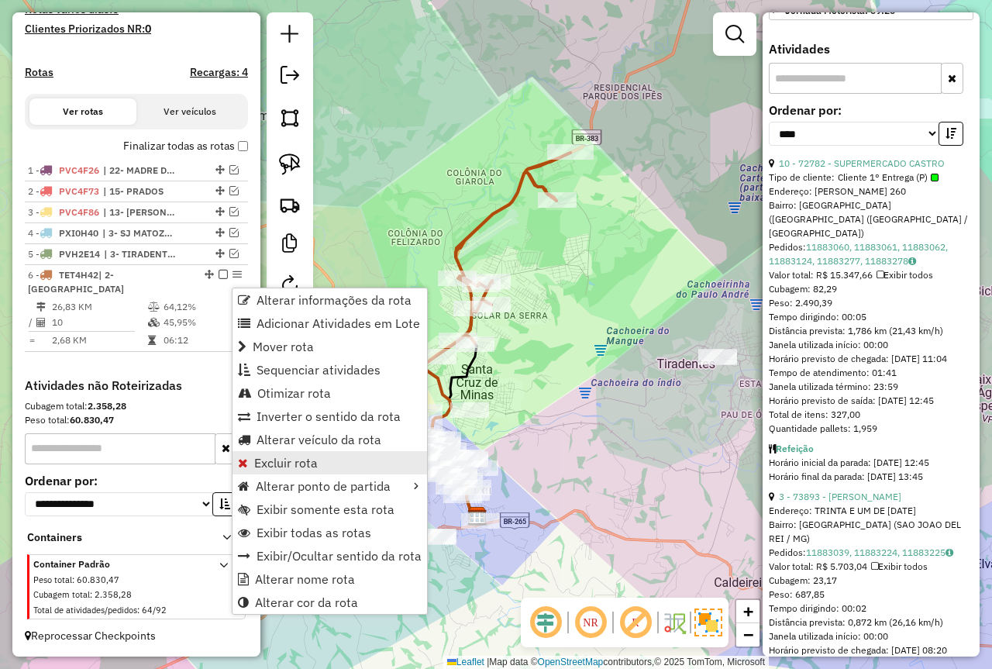
click at [322, 466] on link "Excluir rota" at bounding box center [330, 462] width 195 height 23
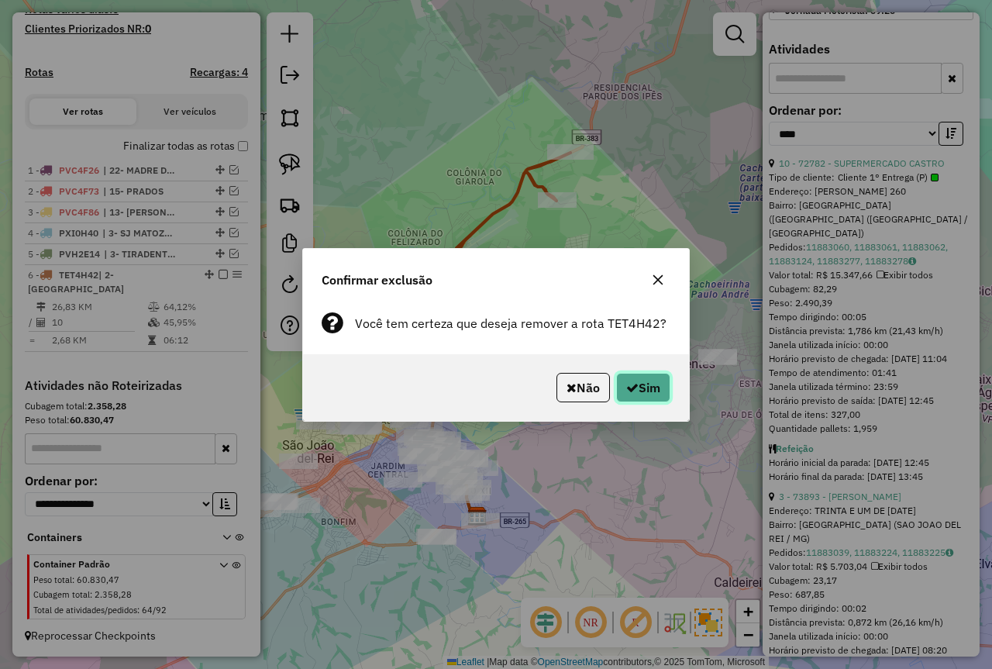
click at [647, 381] on button "Sim" at bounding box center [643, 387] width 54 height 29
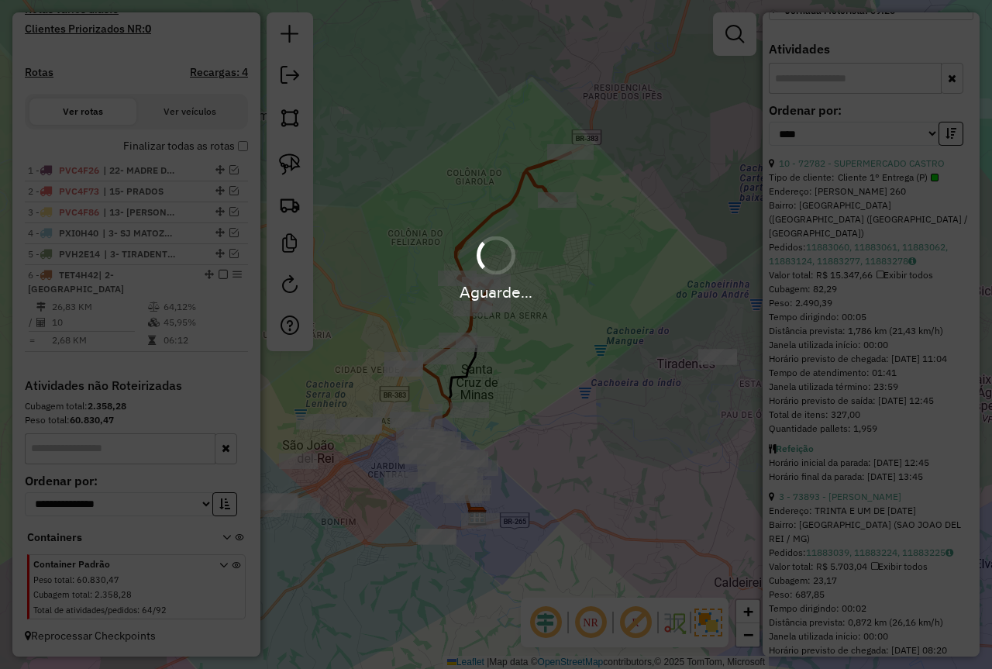
scroll to position [347, 0]
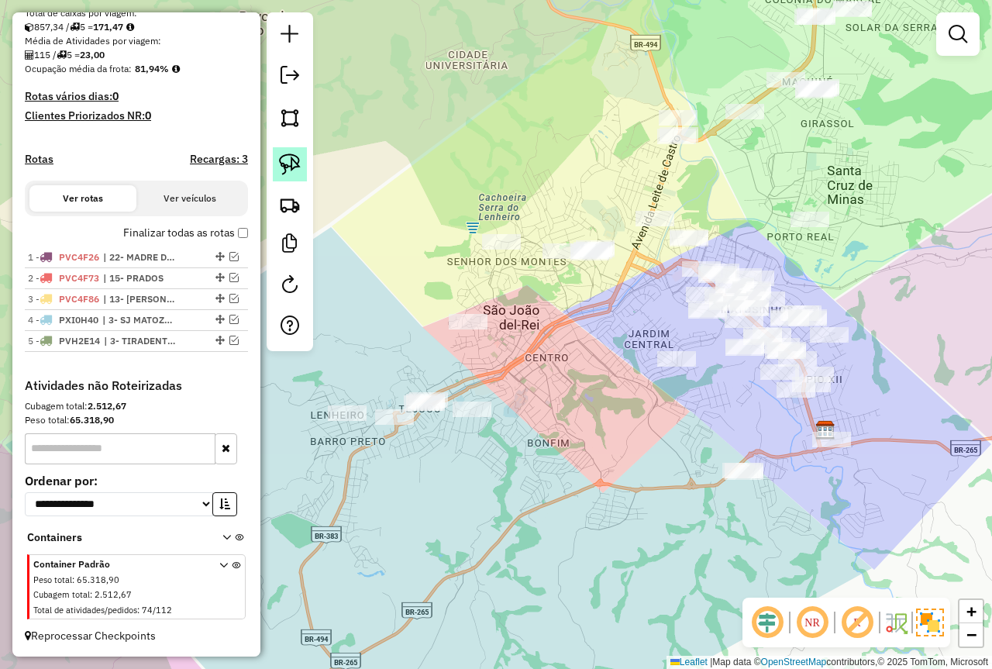
click at [285, 171] on img at bounding box center [290, 165] width 22 height 22
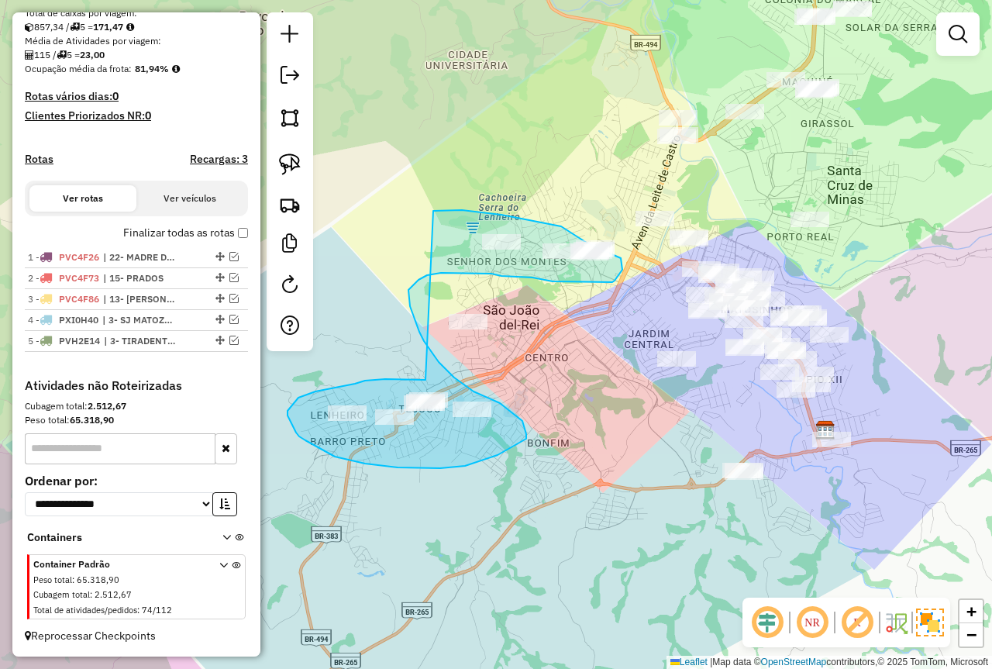
drag, startPoint x: 365, startPoint y: 381, endPoint x: 433, endPoint y: 211, distance: 183.0
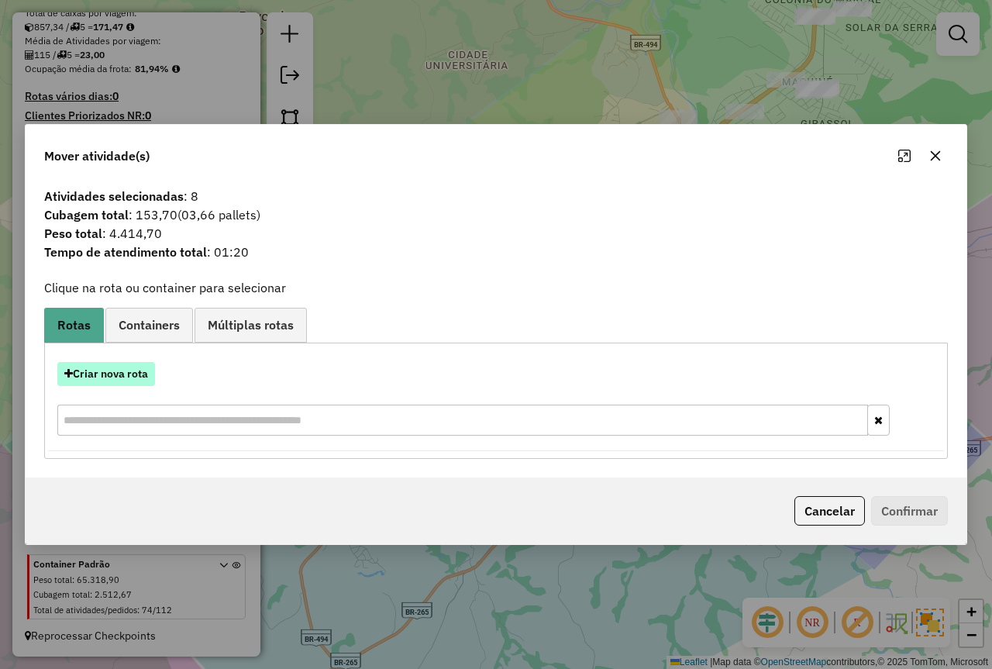
click at [91, 373] on button "Criar nova rota" at bounding box center [106, 374] width 98 height 24
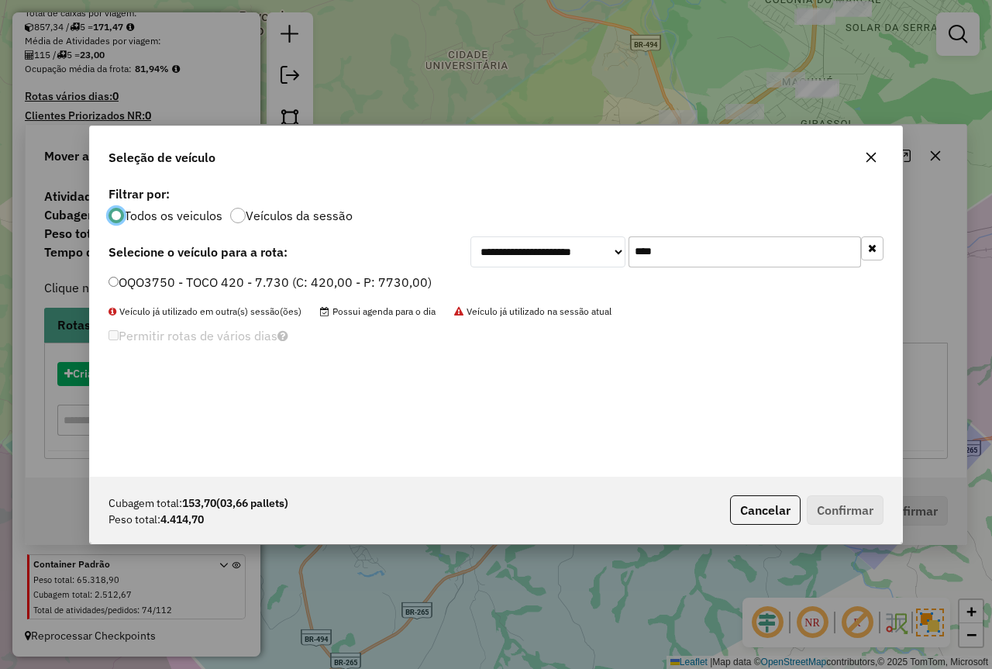
scroll to position [9, 5]
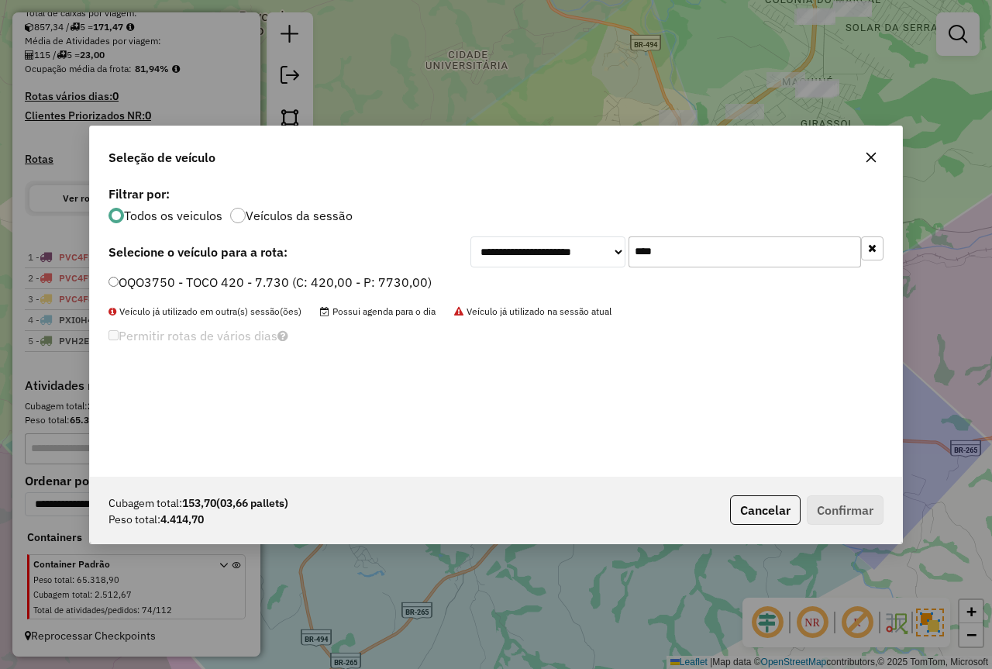
drag, startPoint x: 710, startPoint y: 252, endPoint x: 511, endPoint y: 256, distance: 199.3
click at [511, 256] on div "**********" at bounding box center [677, 251] width 413 height 31
type input "***"
click at [278, 272] on div "**********" at bounding box center [496, 329] width 812 height 295
click at [278, 284] on label "TET4H42 - 8 BAIAS - 7000 (C: 336,00 - P: 7000,00) (VD)" at bounding box center [274, 282] width 331 height 19
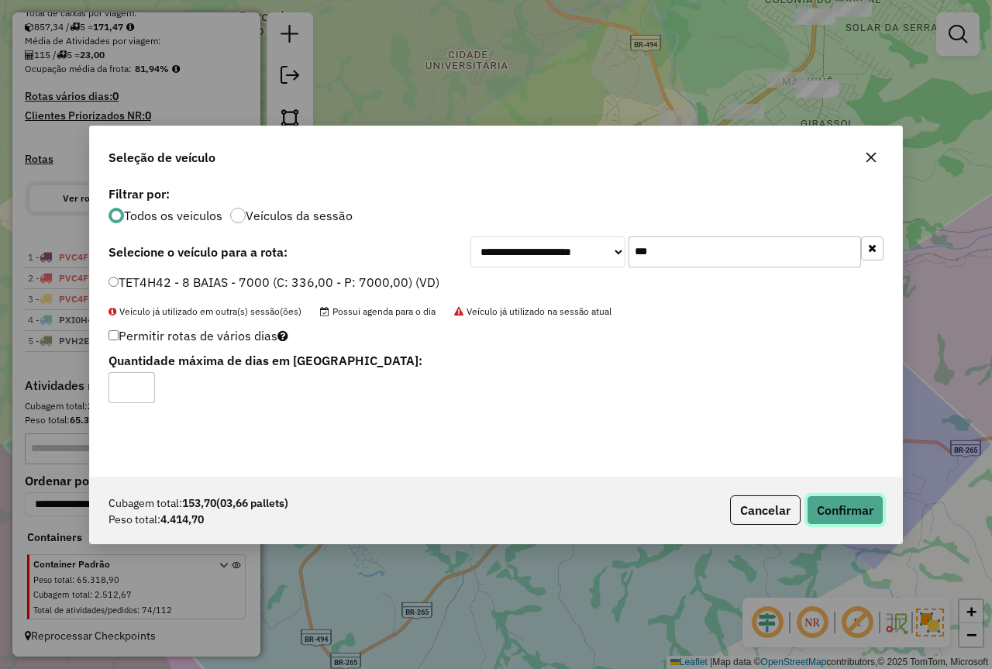
click at [822, 509] on button "Confirmar" at bounding box center [845, 509] width 77 height 29
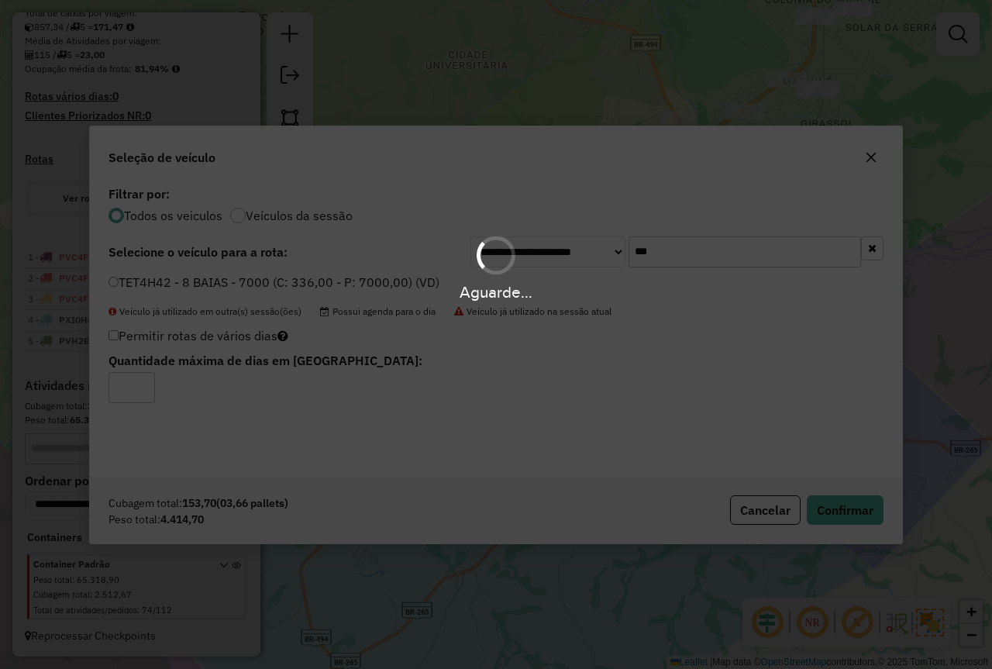
scroll to position [453, 0]
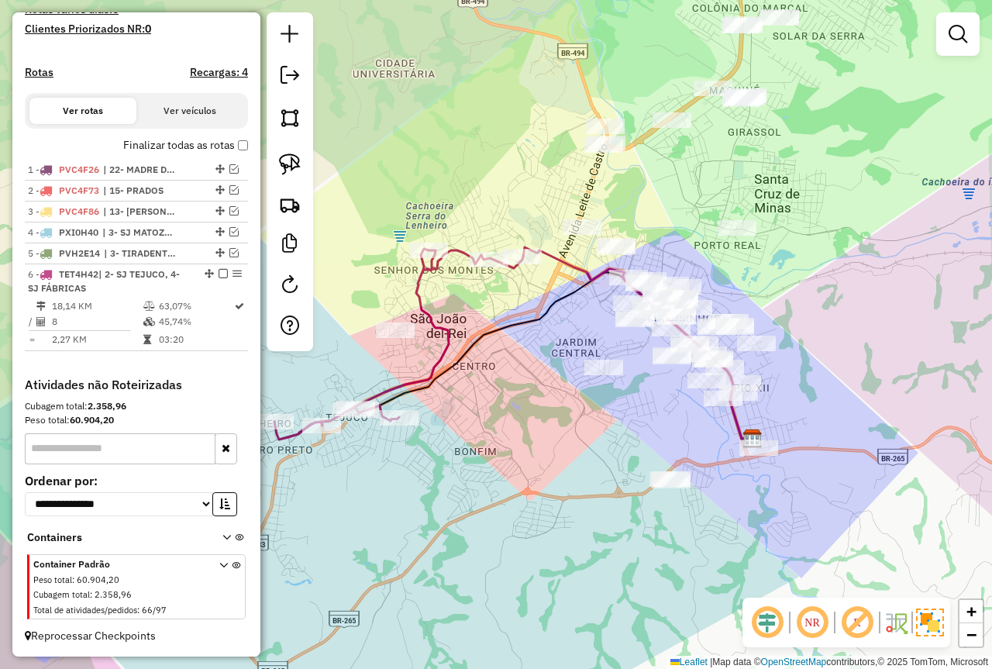
drag, startPoint x: 635, startPoint y: 322, endPoint x: 562, endPoint y: 330, distance: 73.4
click at [562, 330] on div "Janela de atendimento Grade de atendimento Capacidade Transportadoras Veículos …" at bounding box center [496, 334] width 992 height 669
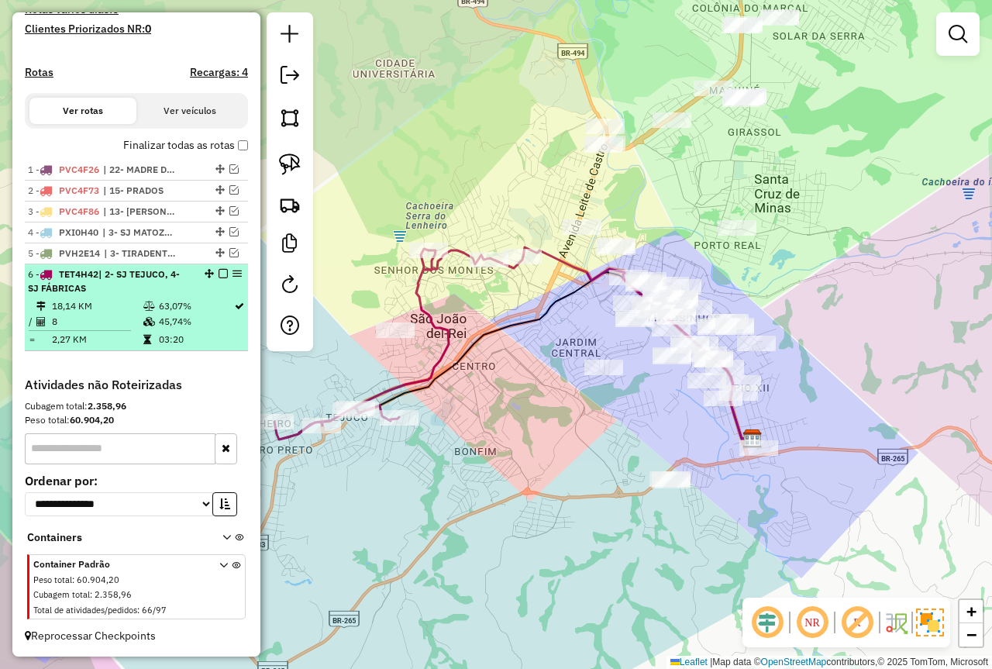
click at [219, 275] on em at bounding box center [223, 273] width 9 height 9
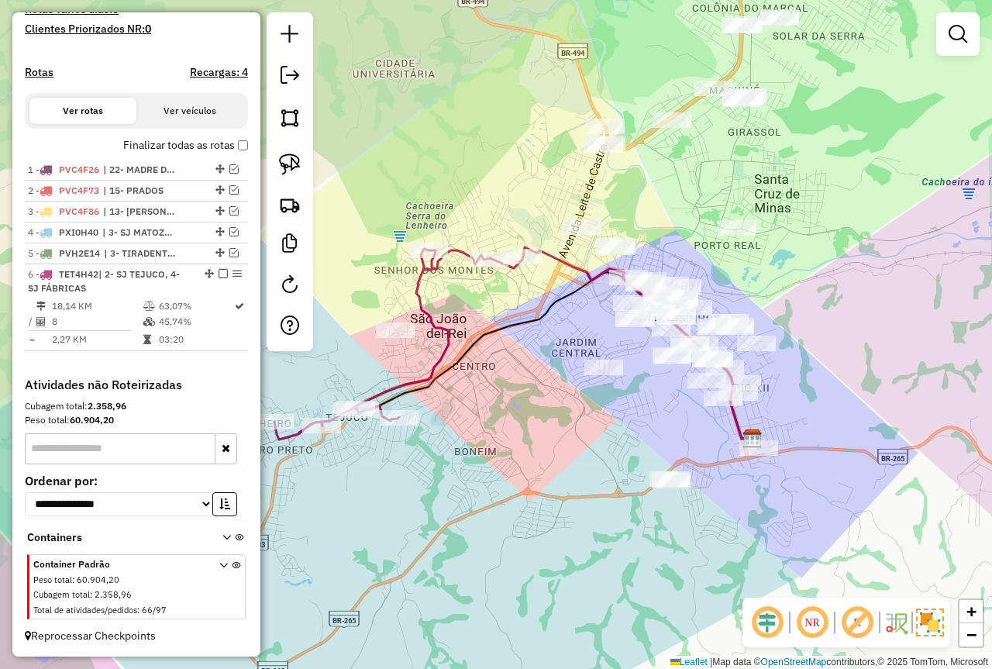
scroll to position [387, 0]
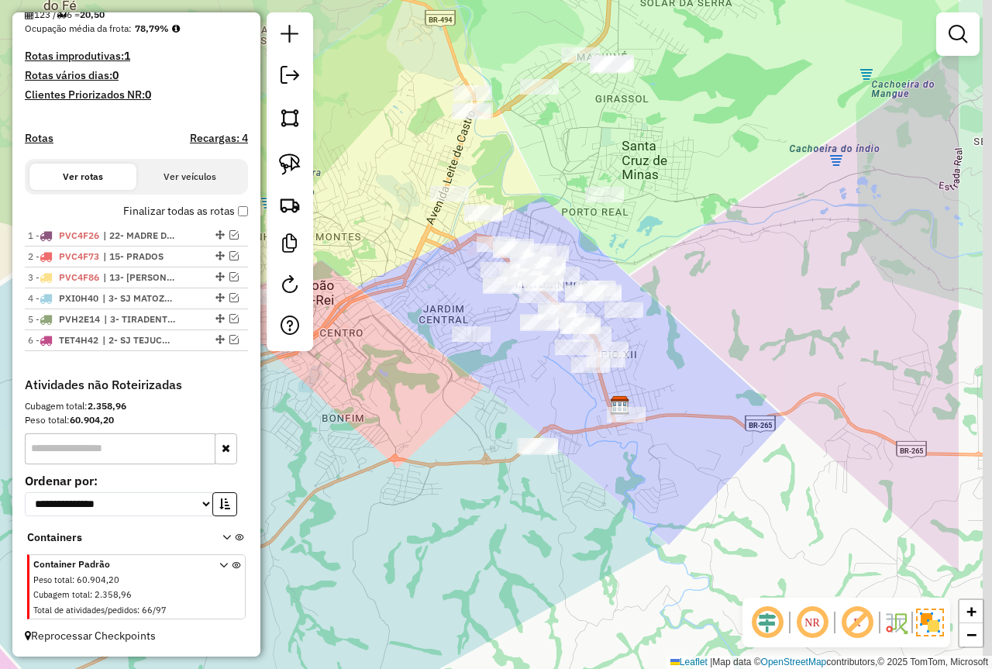
drag, startPoint x: 501, startPoint y: 354, endPoint x: 367, endPoint y: 321, distance: 137.5
click at [367, 321] on div "Janela de atendimento Grade de atendimento Capacidade Transportadoras Veículos …" at bounding box center [496, 334] width 992 height 669
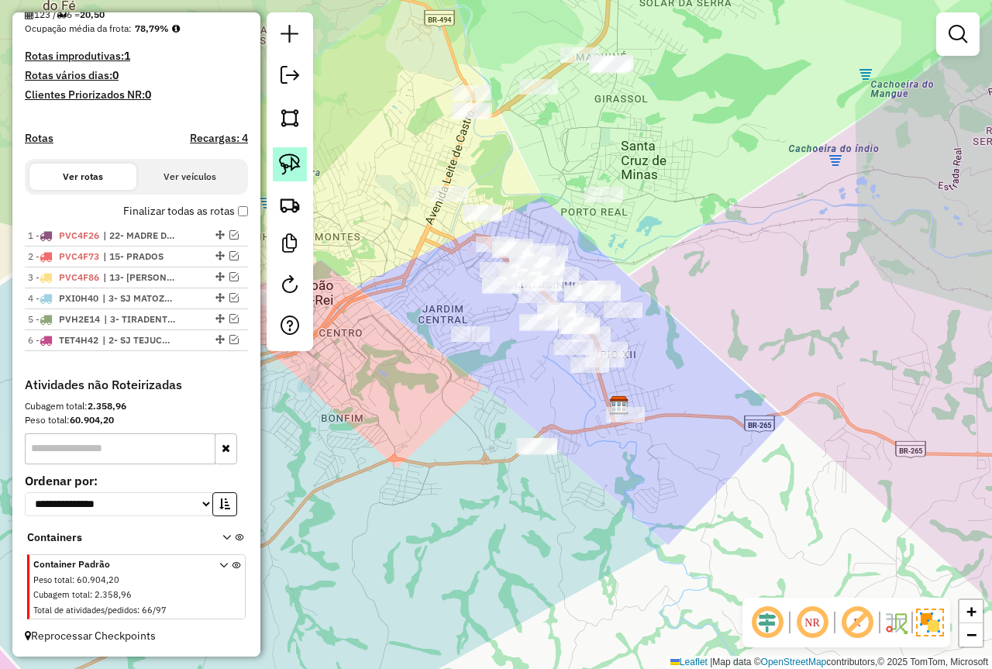
click at [288, 157] on img at bounding box center [290, 165] width 22 height 22
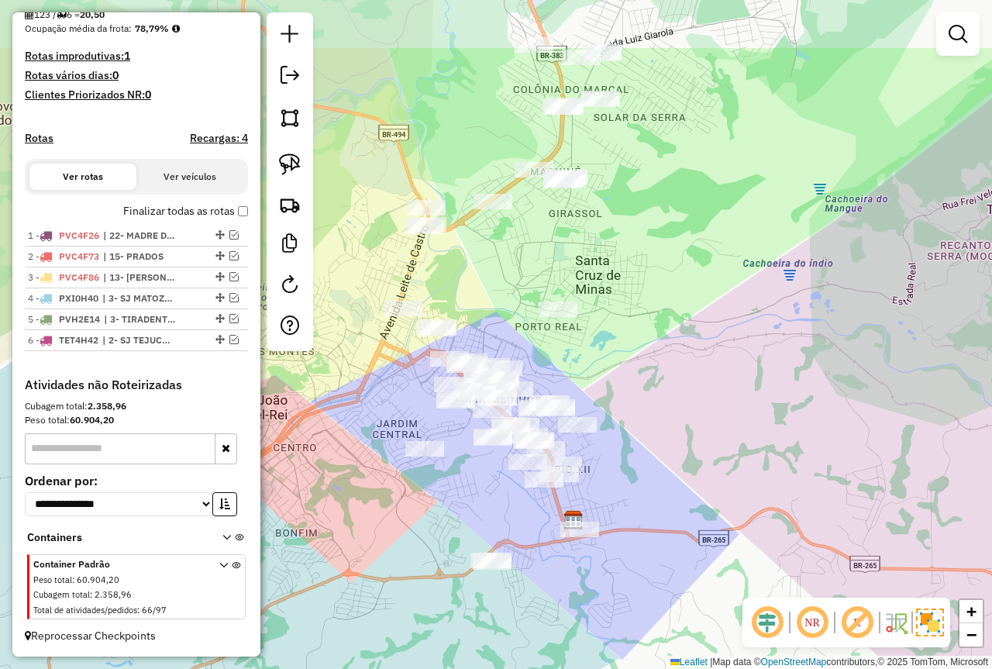
drag, startPoint x: 601, startPoint y: 120, endPoint x: 555, endPoint y: 235, distance: 123.5
click at [555, 235] on div "Janela de atendimento Grade de atendimento Capacidade Transportadoras Veículos …" at bounding box center [496, 334] width 992 height 669
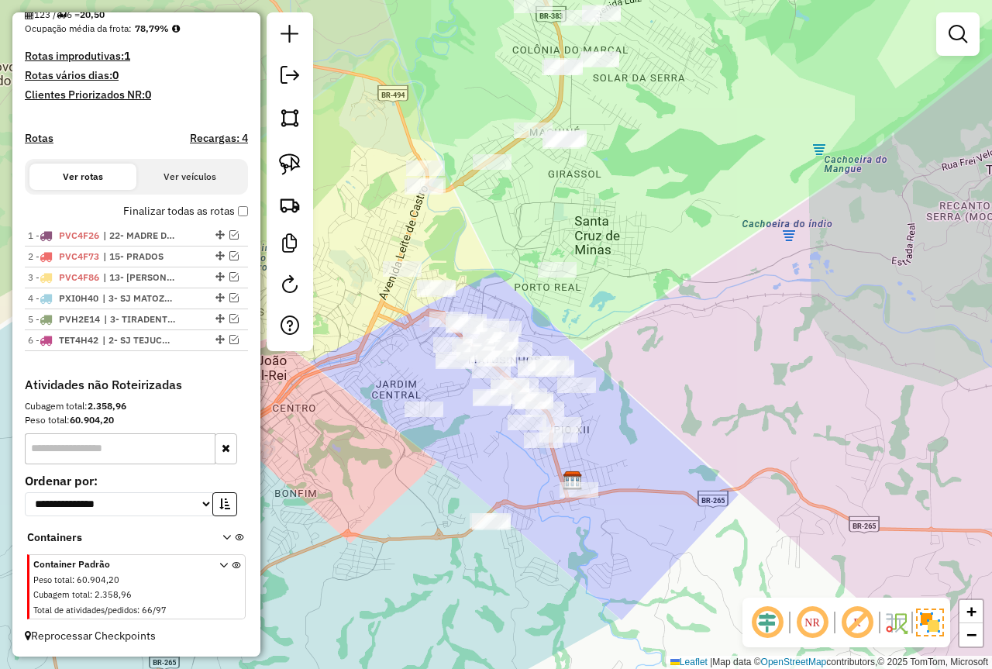
drag, startPoint x: 564, startPoint y: 264, endPoint x: 560, endPoint y: 224, distance: 39.7
click at [564, 202] on div "Janela de atendimento Grade de atendimento Capacidade Transportadoras Veículos …" at bounding box center [496, 334] width 992 height 669
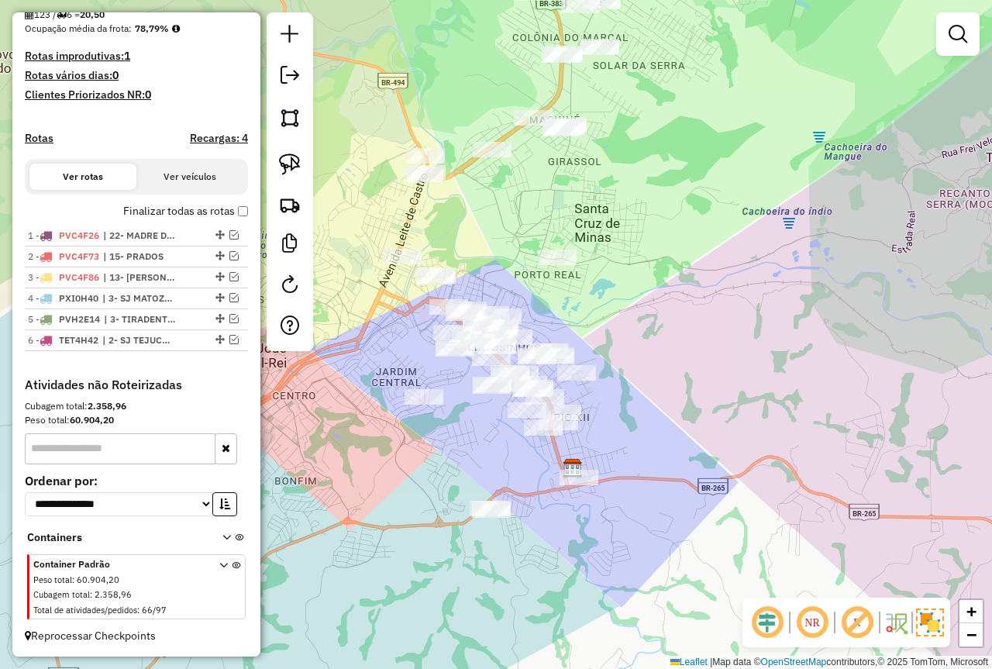
drag, startPoint x: 636, startPoint y: 278, endPoint x: 630, endPoint y: 306, distance: 28.8
click at [630, 305] on div "Janela de atendimento Grade de atendimento Capacidade Transportadoras Veículos …" at bounding box center [496, 334] width 992 height 669
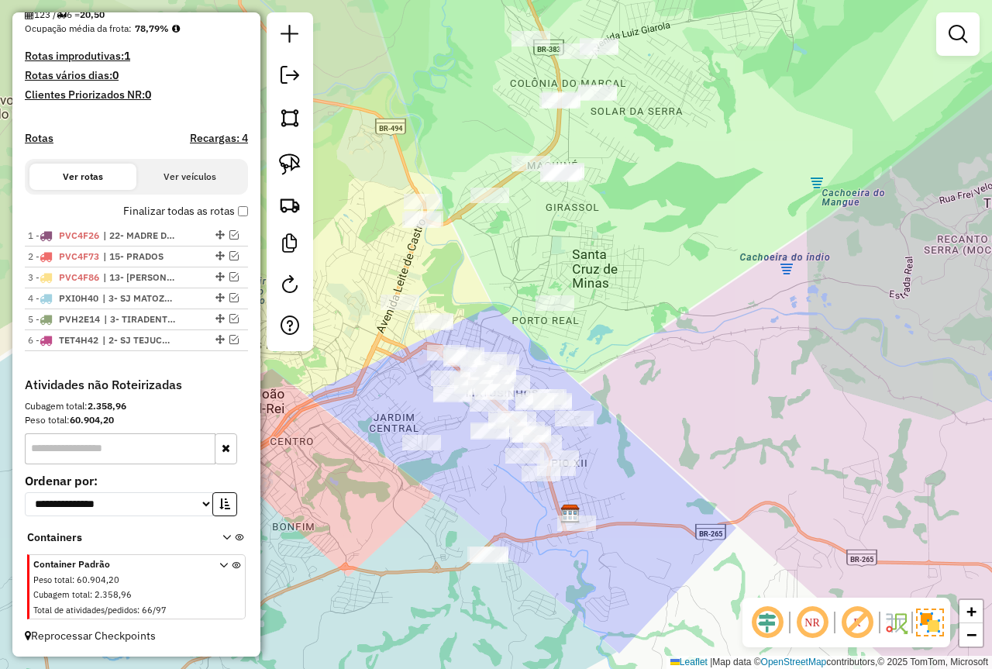
drag, startPoint x: 689, startPoint y: 251, endPoint x: 693, endPoint y: 279, distance: 28.2
click at [693, 279] on div "Janela de atendimento Grade de atendimento Capacidade Transportadoras Veículos …" at bounding box center [496, 334] width 992 height 669
click at [944, 34] on link at bounding box center [958, 34] width 31 height 31
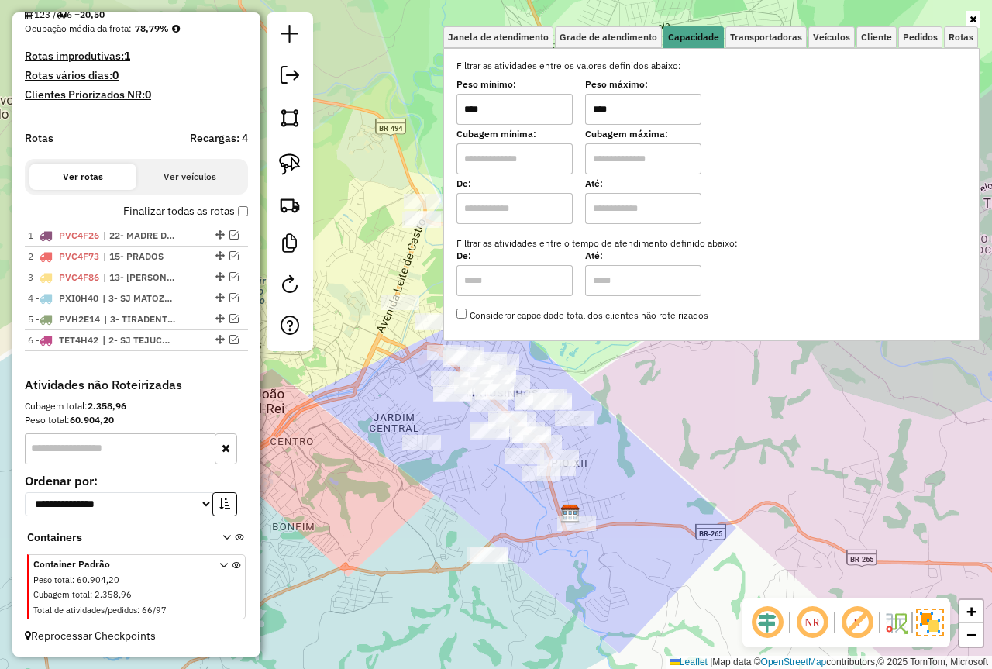
drag, startPoint x: 661, startPoint y: 105, endPoint x: 469, endPoint y: 117, distance: 192.6
click at [469, 117] on div "Peso mínimo: **** Peso máximo: ****" at bounding box center [712, 102] width 510 height 43
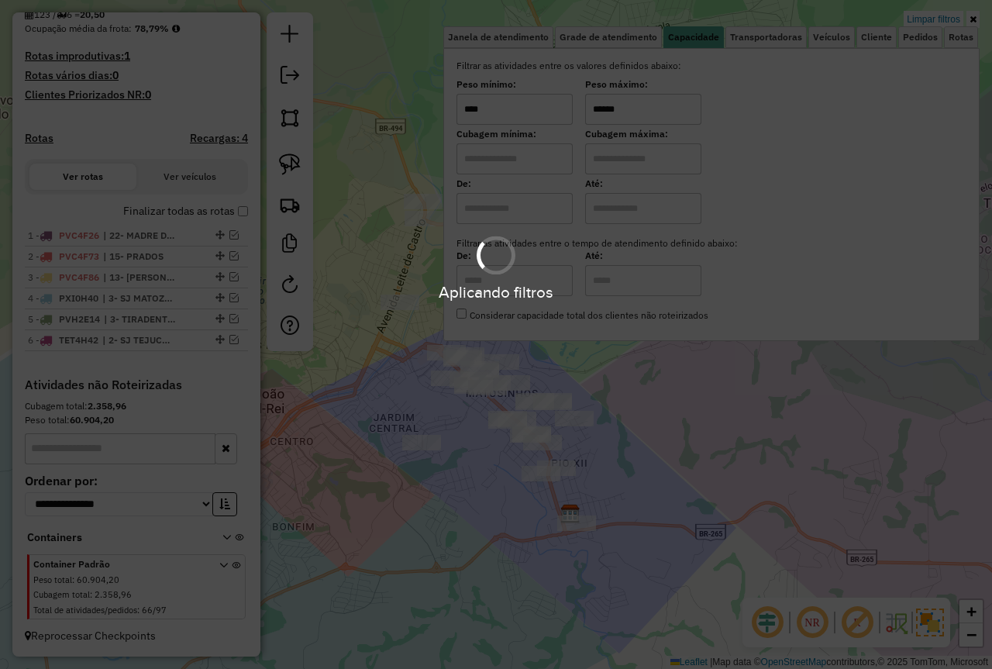
type input "******"
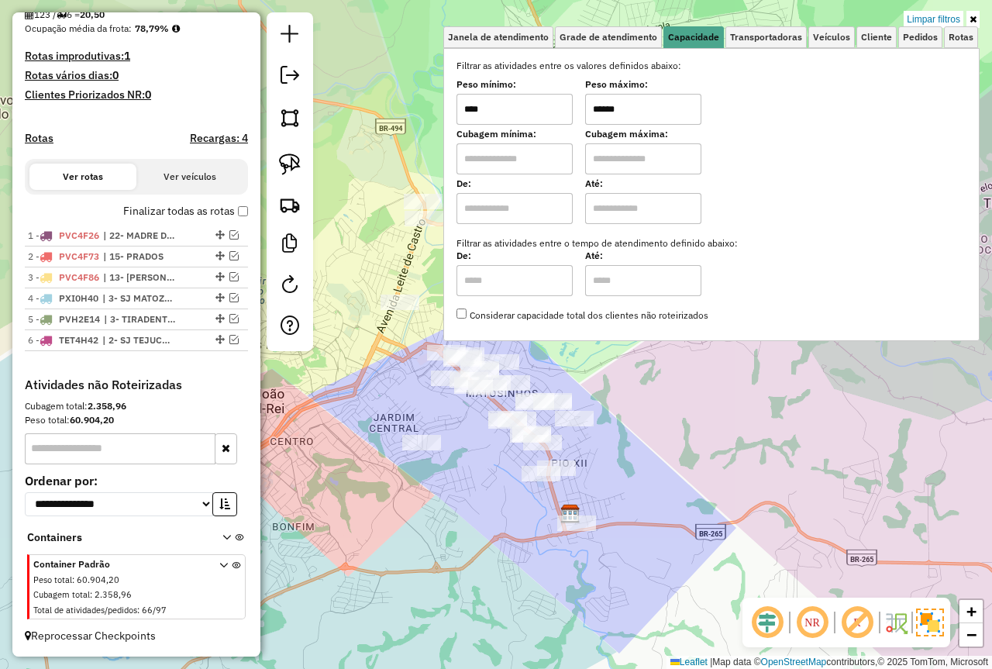
click at [770, 374] on hb-app "Aplicando filtros Pop-up bloqueado! Seu navegador bloqueou automáticamente a ab…" at bounding box center [496, 334] width 992 height 669
click at [729, 359] on div "Limpar filtros Janela de atendimento Grade de atendimento Capacidade Transporta…" at bounding box center [496, 334] width 992 height 669
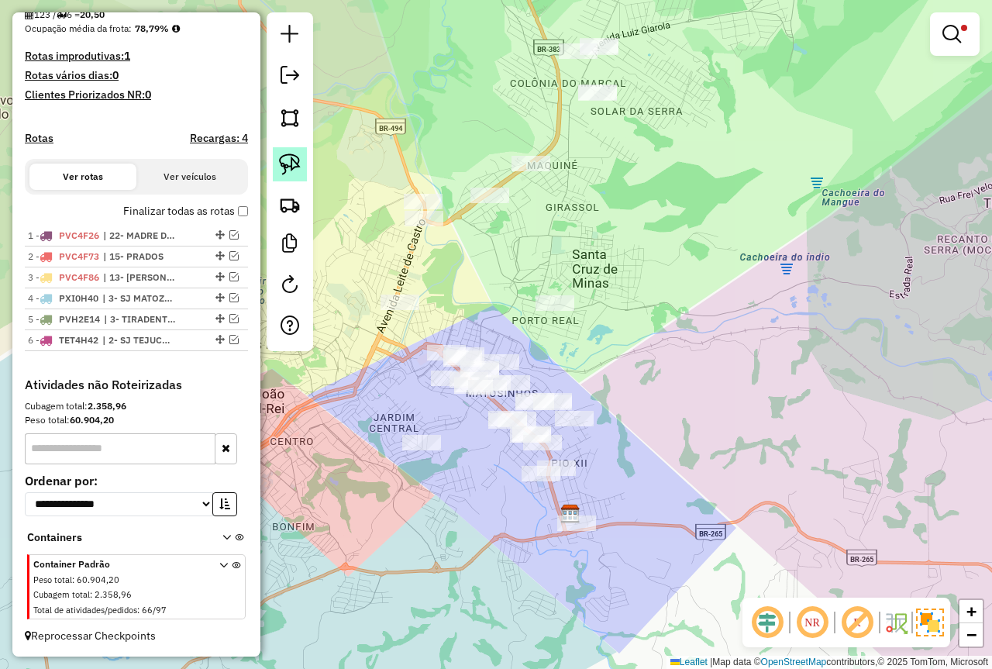
click at [285, 162] on img at bounding box center [290, 165] width 22 height 22
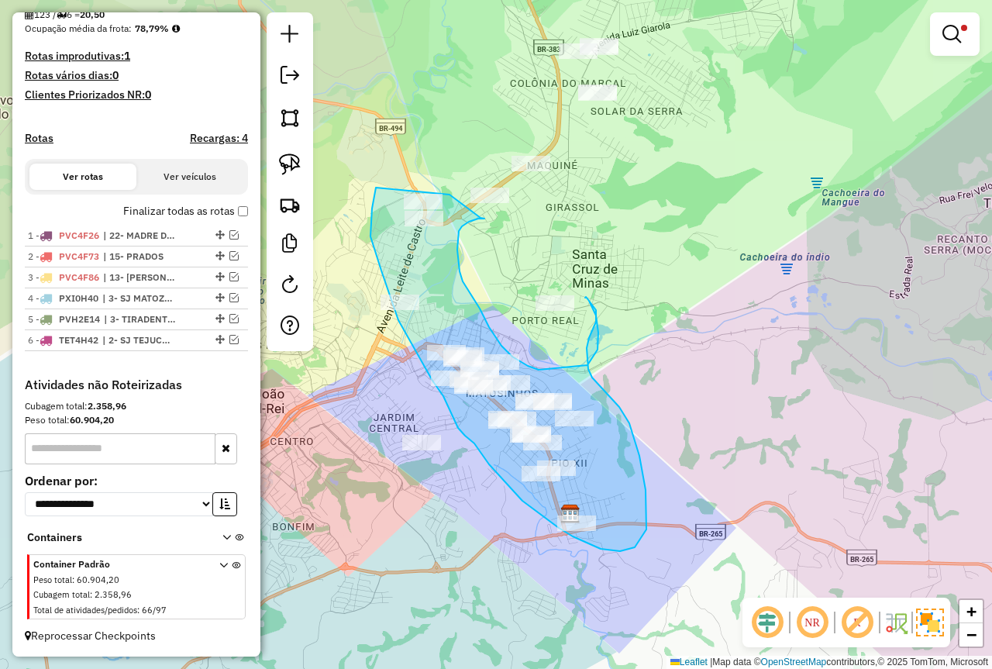
drag, startPoint x: 371, startPoint y: 230, endPoint x: 429, endPoint y: 172, distance: 82.2
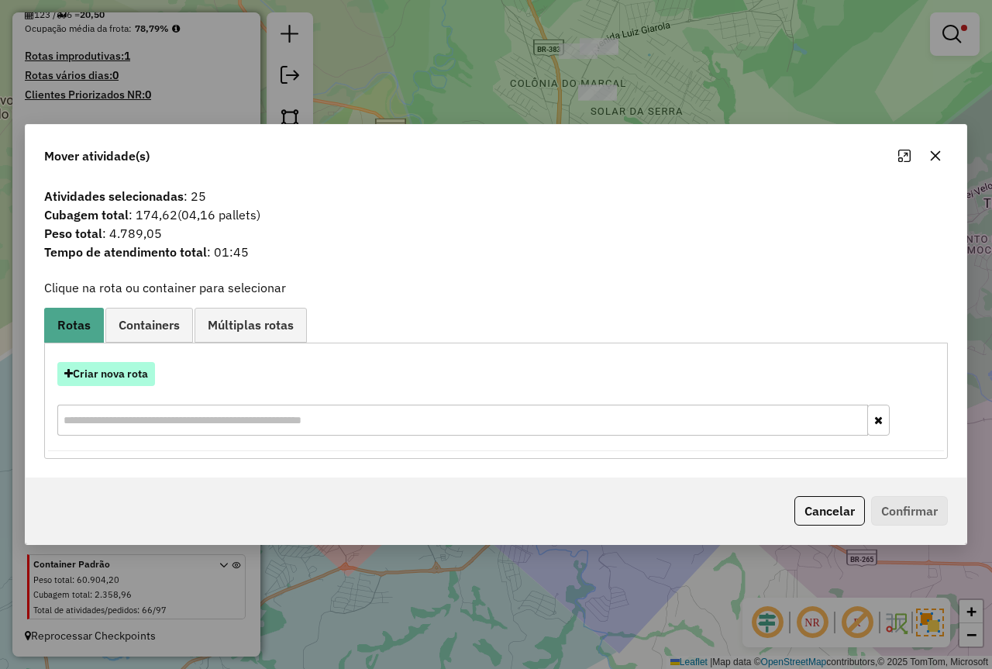
click at [132, 368] on button "Criar nova rota" at bounding box center [106, 374] width 98 height 24
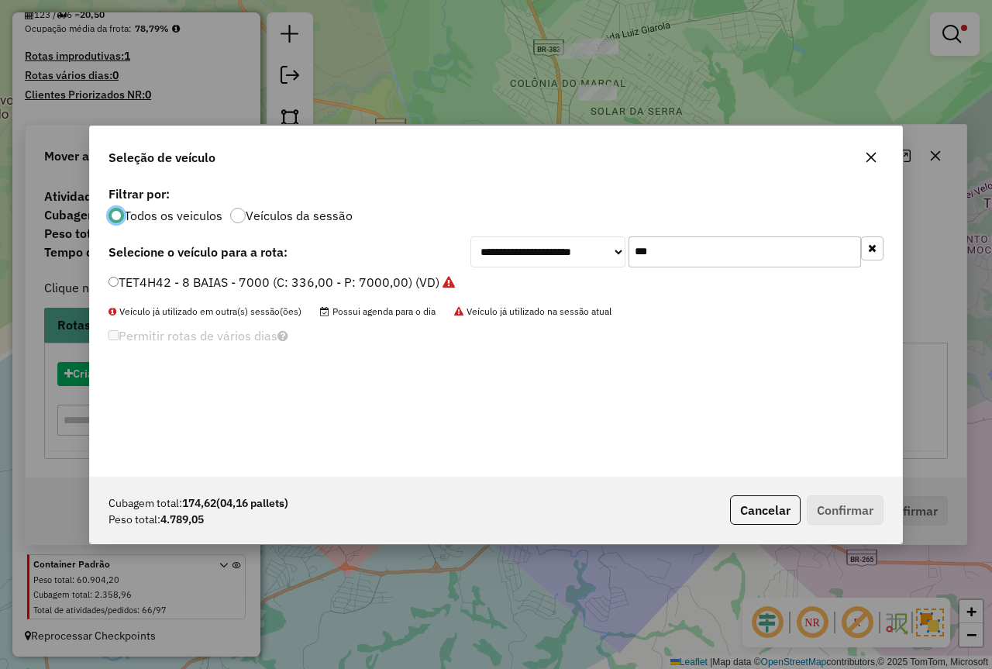
scroll to position [9, 5]
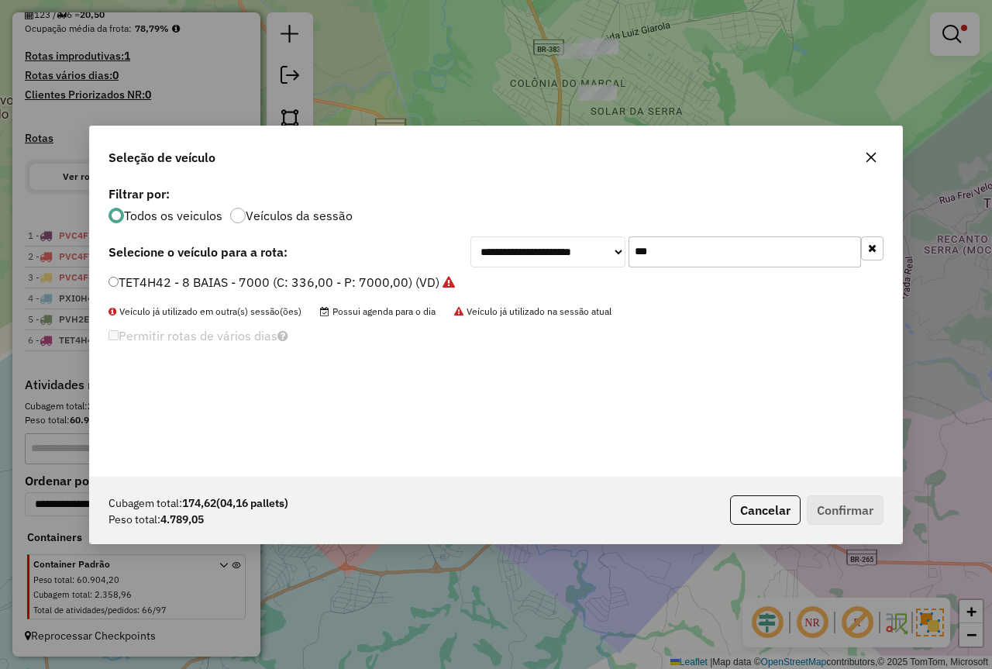
drag, startPoint x: 648, startPoint y: 249, endPoint x: 554, endPoint y: 250, distance: 94.6
click at [554, 250] on div "**********" at bounding box center [677, 251] width 413 height 31
type input "***"
drag, startPoint x: 167, startPoint y: 281, endPoint x: 379, endPoint y: 343, distance: 220.8
click at [167, 281] on label "RVK8B62 - RVK8B62 - 4500 (C: 252,00 - P: 4500,00) (VD)" at bounding box center [279, 282] width 341 height 19
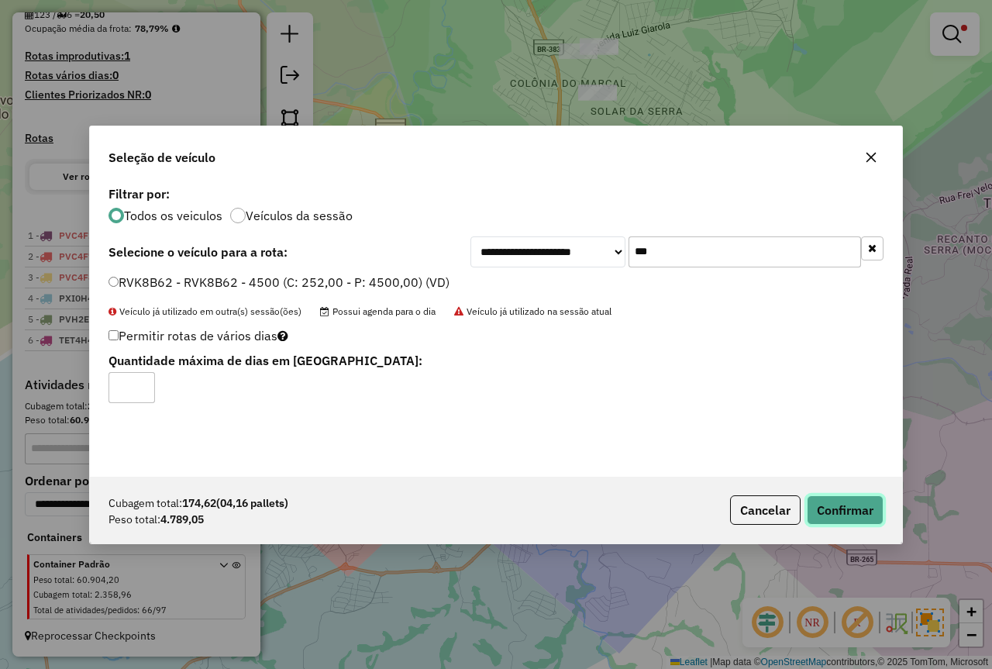
click at [828, 507] on button "Confirmar" at bounding box center [845, 509] width 77 height 29
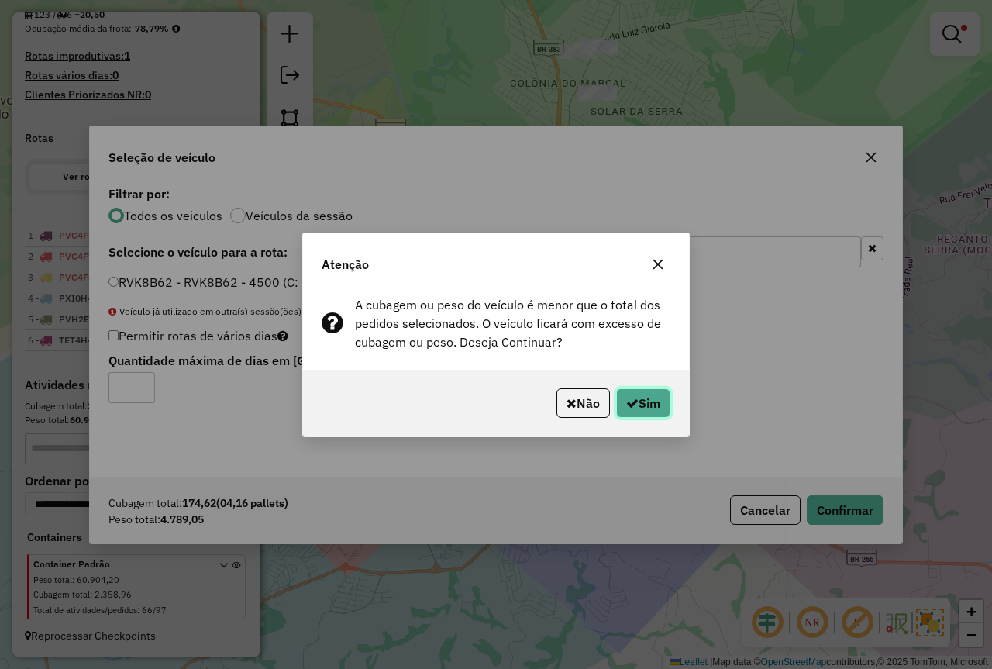
click at [633, 405] on icon "button" at bounding box center [632, 403] width 12 height 12
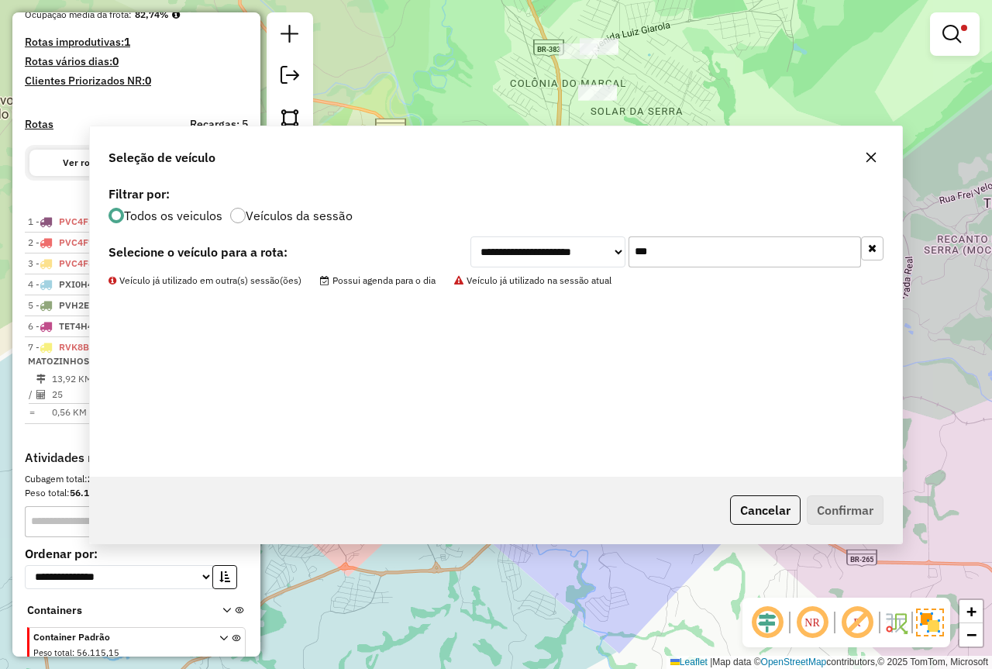
scroll to position [474, 0]
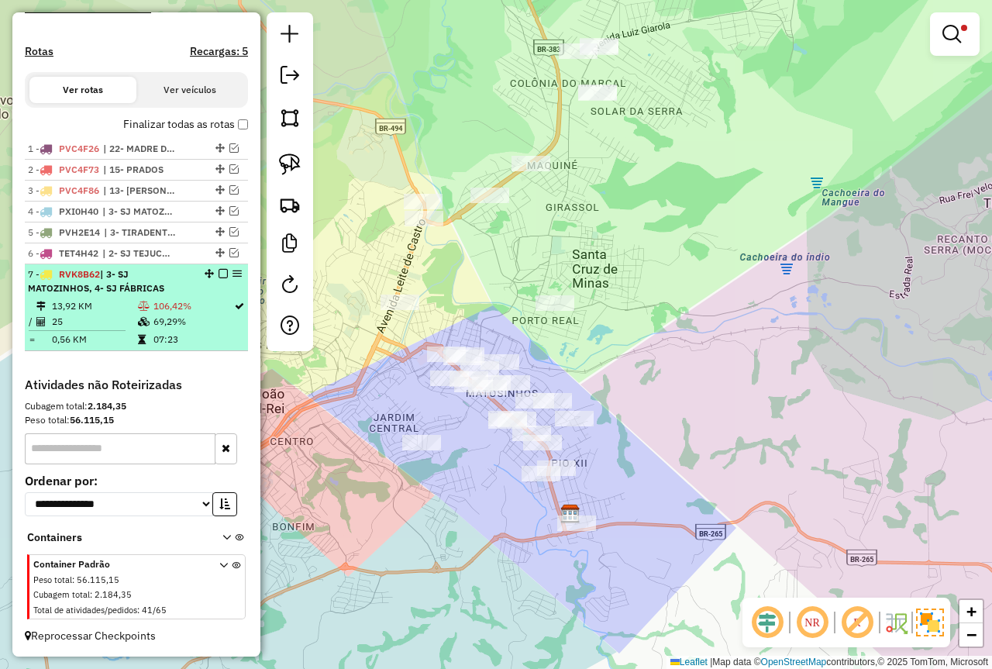
click at [174, 319] on td "69,29%" at bounding box center [193, 322] width 81 height 16
select select "*********"
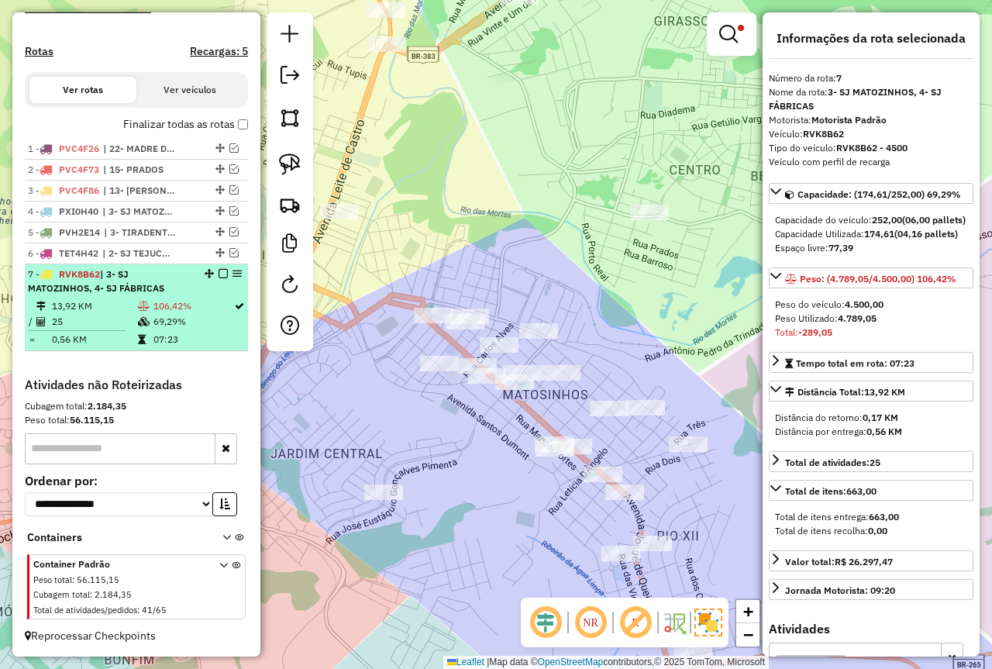
click at [219, 272] on em at bounding box center [223, 273] width 9 height 9
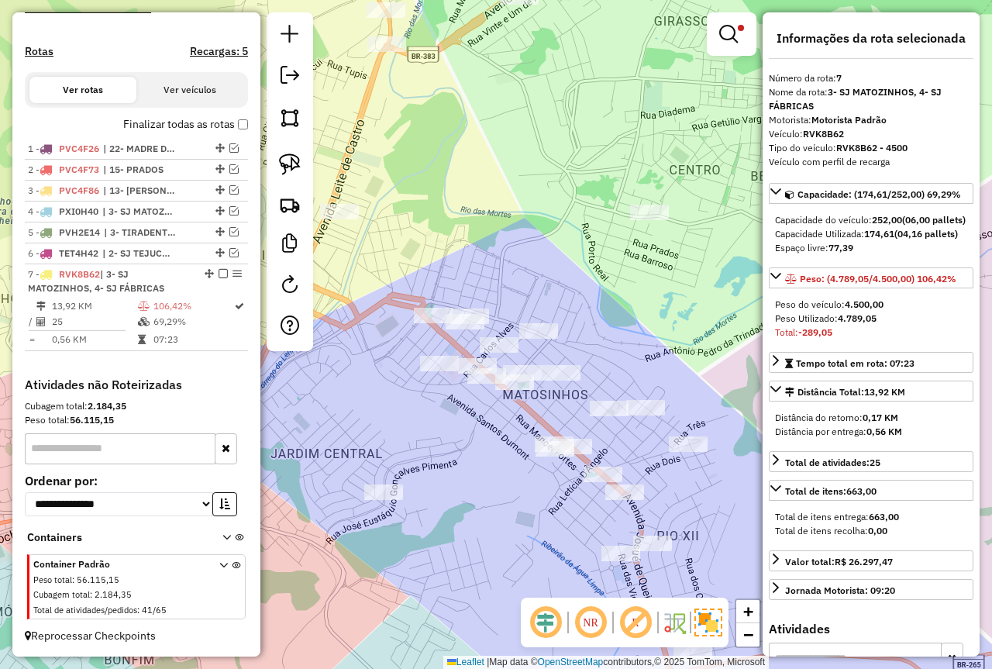
scroll to position [408, 0]
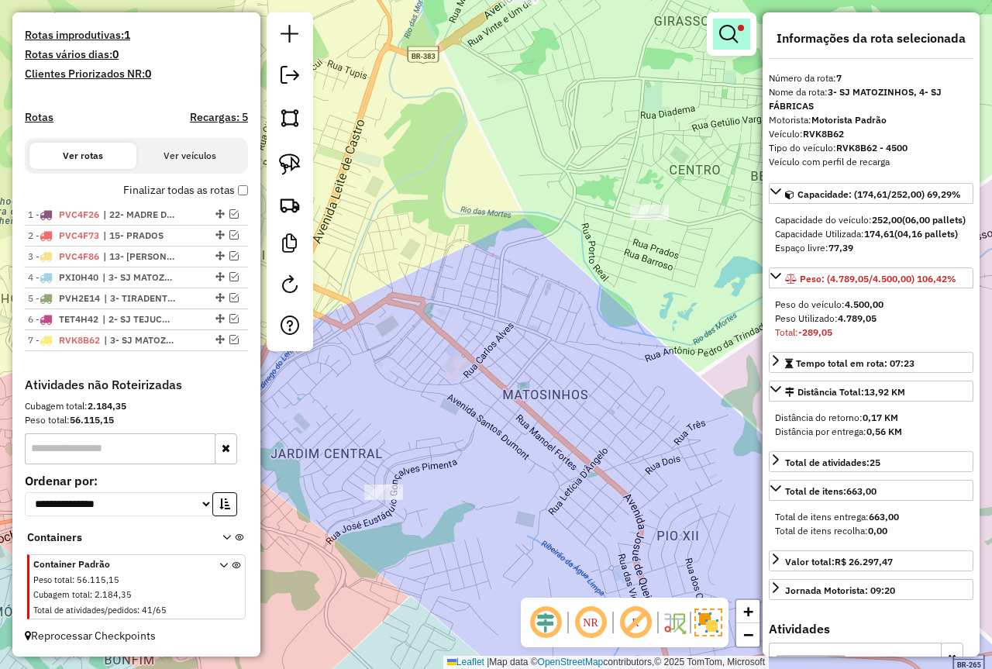
click at [740, 32] on link at bounding box center [731, 34] width 37 height 31
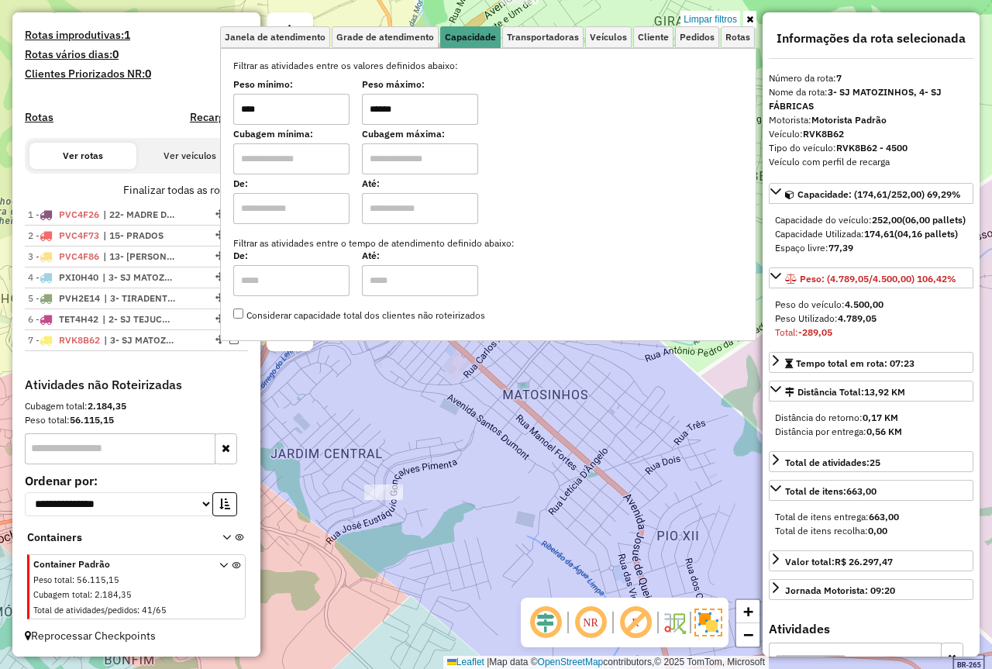
drag, startPoint x: 311, startPoint y: 102, endPoint x: 288, endPoint y: 105, distance: 22.8
click at [308, 102] on div "Peso mínimo: **** Peso máximo: ******" at bounding box center [488, 102] width 510 height 43
type input "****"
click at [589, 450] on div "Limpar filtros Janela de atendimento Grade de atendimento Capacidade Transporta…" at bounding box center [496, 334] width 992 height 669
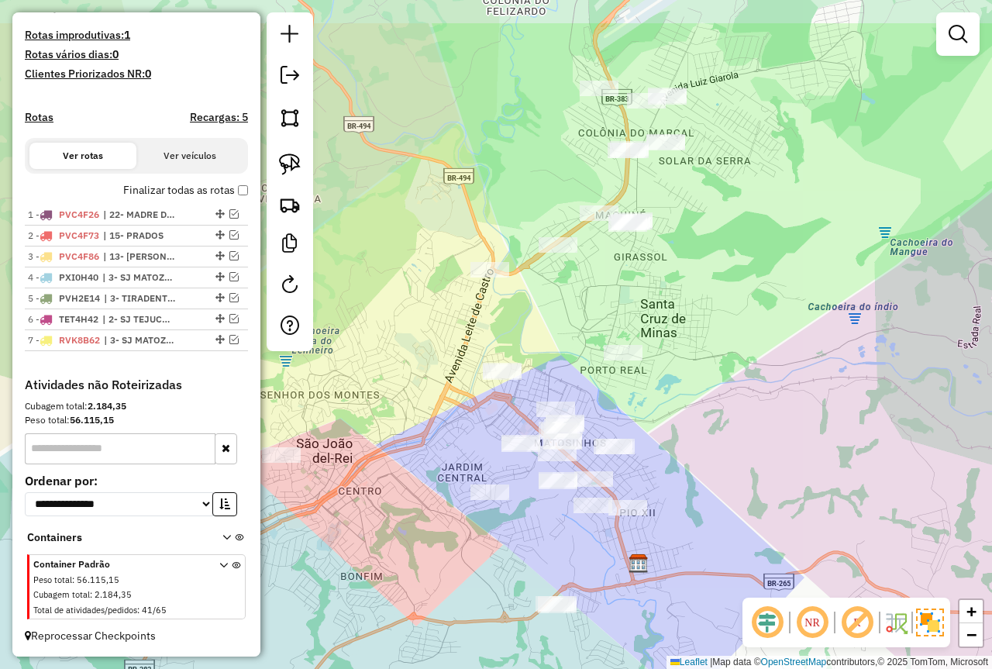
drag, startPoint x: 696, startPoint y: 191, endPoint x: 668, endPoint y: 281, distance: 94.2
click at [668, 281] on div "Janela de atendimento Grade de atendimento Capacidade Transportadoras Veículos …" at bounding box center [496, 334] width 992 height 669
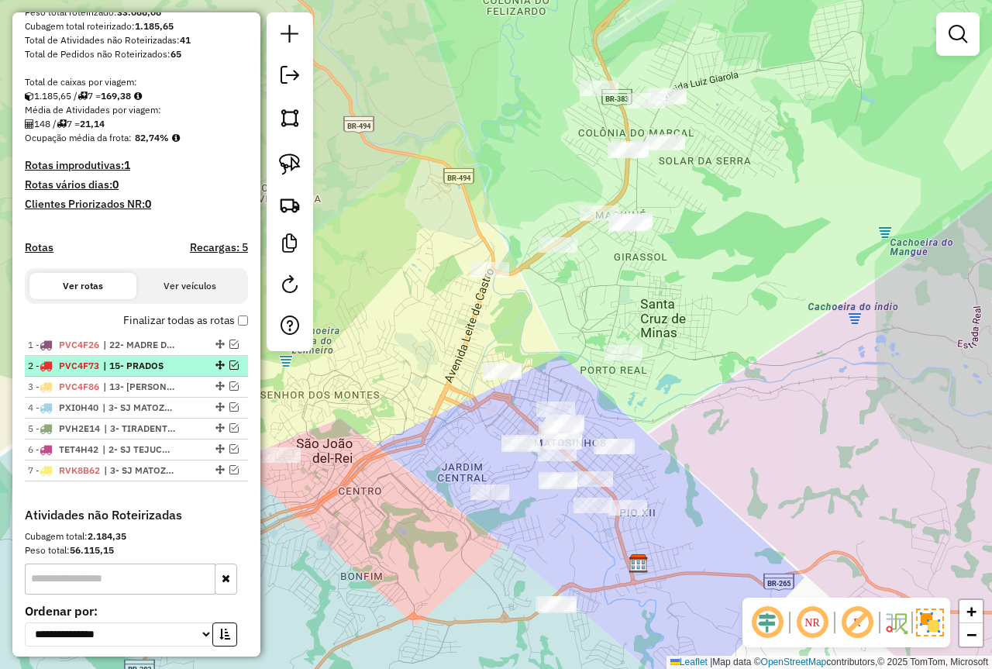
scroll to position [253, 0]
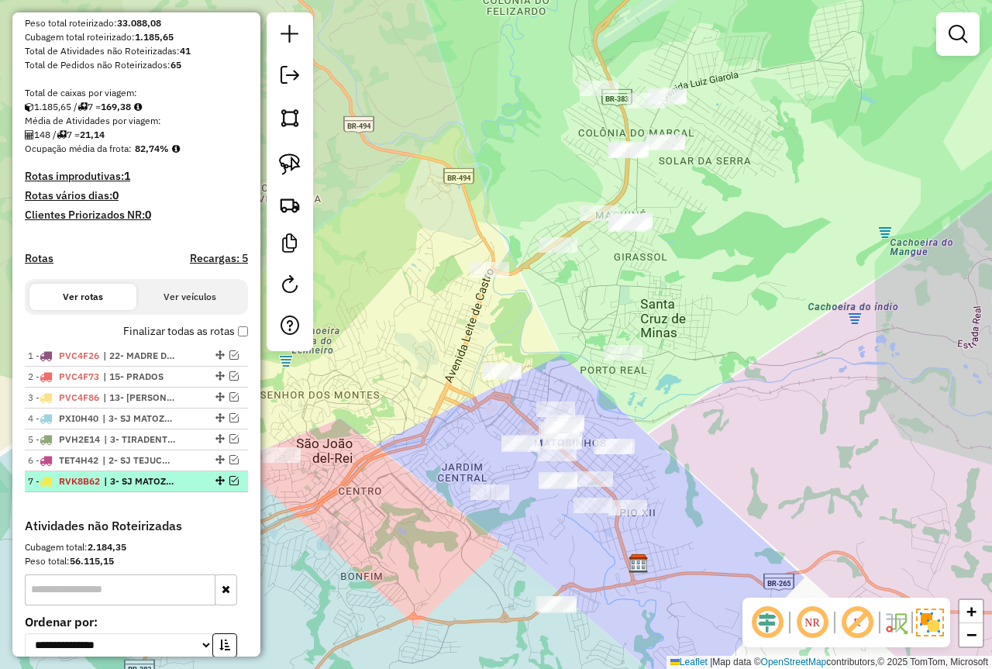
click at [229, 485] on em at bounding box center [233, 480] width 9 height 9
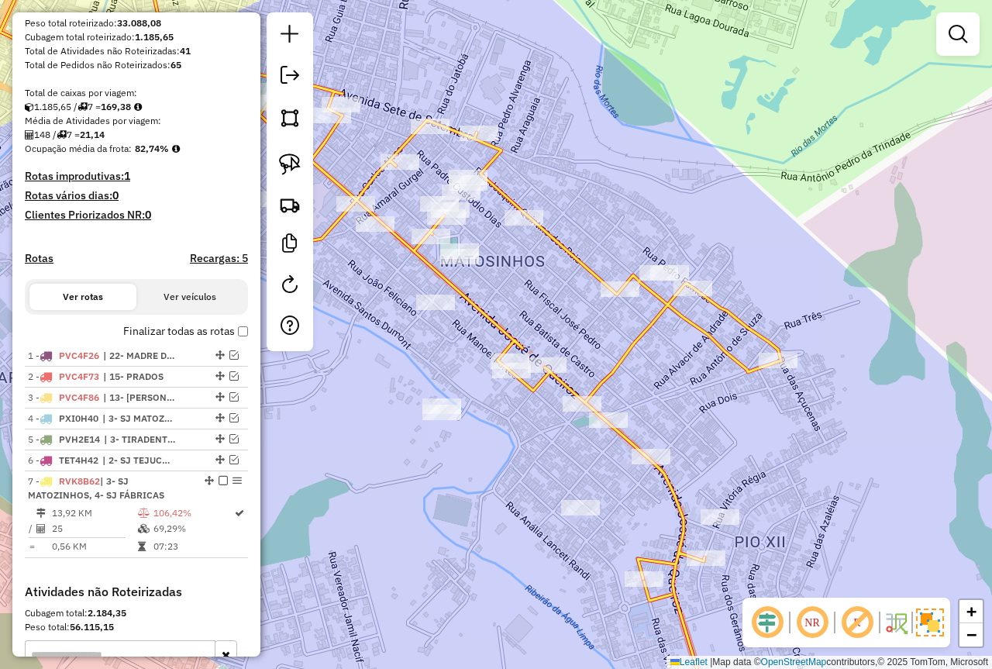
drag, startPoint x: 704, startPoint y: 459, endPoint x: 768, endPoint y: 440, distance: 66.5
click at [771, 441] on div "Janela de atendimento Grade de atendimento Capacidade Transportadoras Veículos …" at bounding box center [496, 334] width 992 height 669
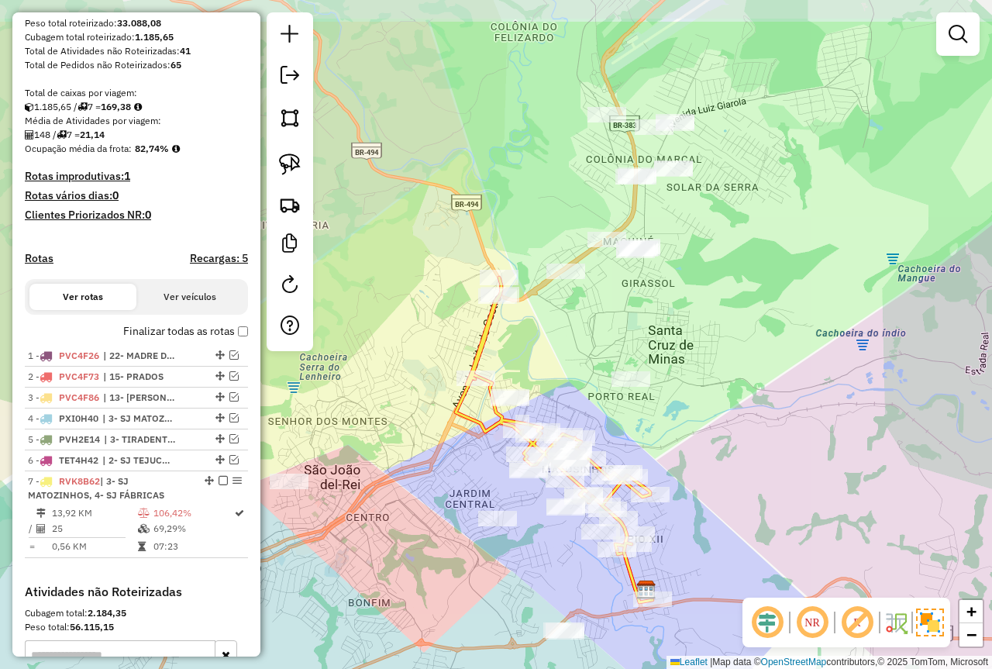
drag, startPoint x: 715, startPoint y: 307, endPoint x: 679, endPoint y: 367, distance: 69.5
click at [679, 367] on div "Janela de atendimento Grade de atendimento Capacidade Transportadoras Veículos …" at bounding box center [496, 334] width 992 height 669
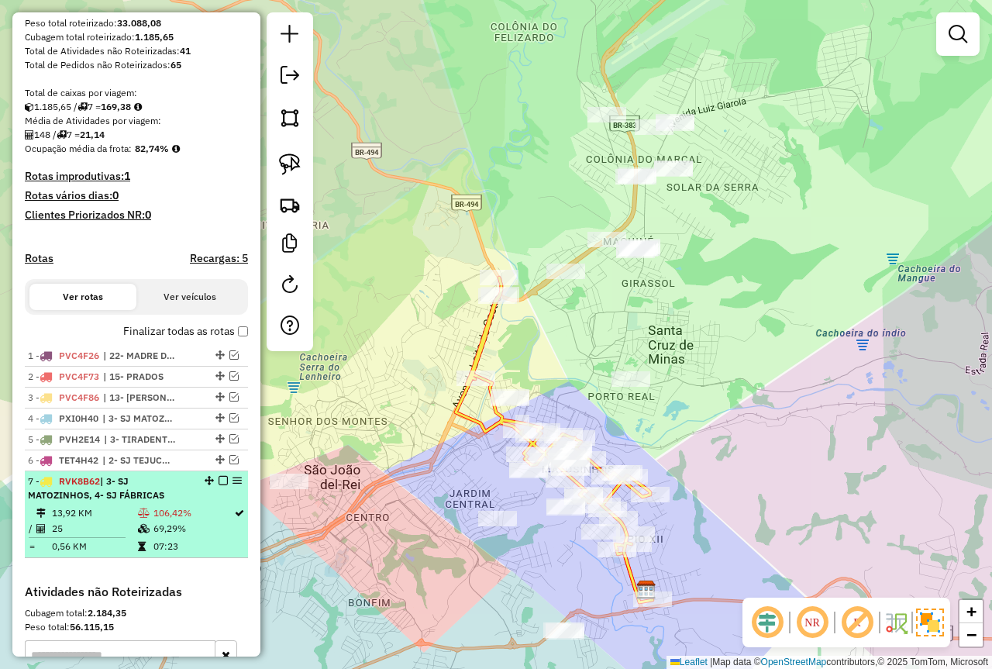
click at [220, 485] on em at bounding box center [223, 480] width 9 height 9
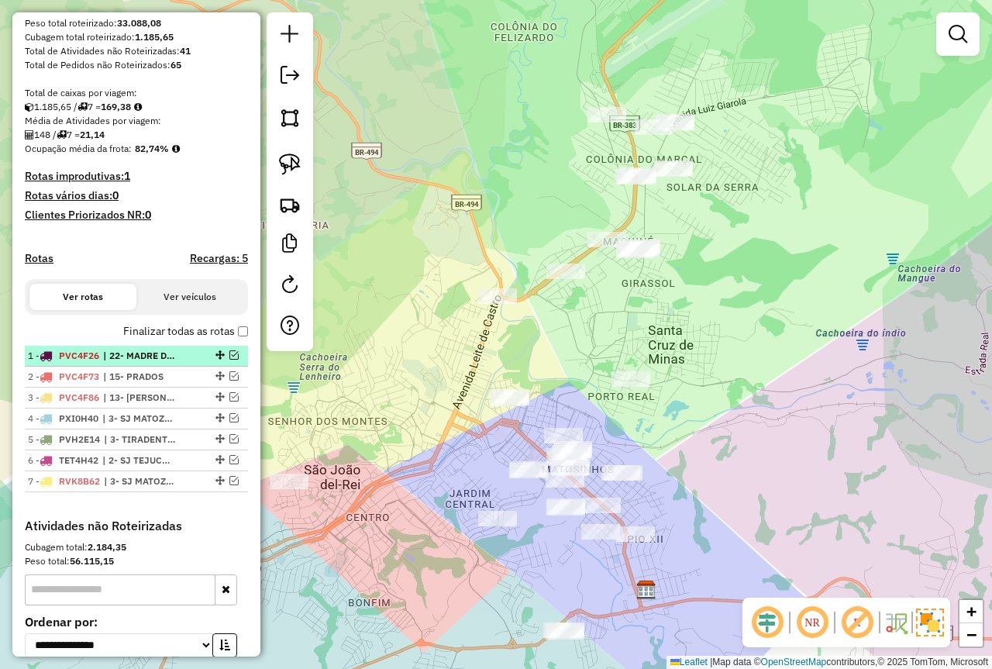
click at [229, 360] on em at bounding box center [233, 354] width 9 height 9
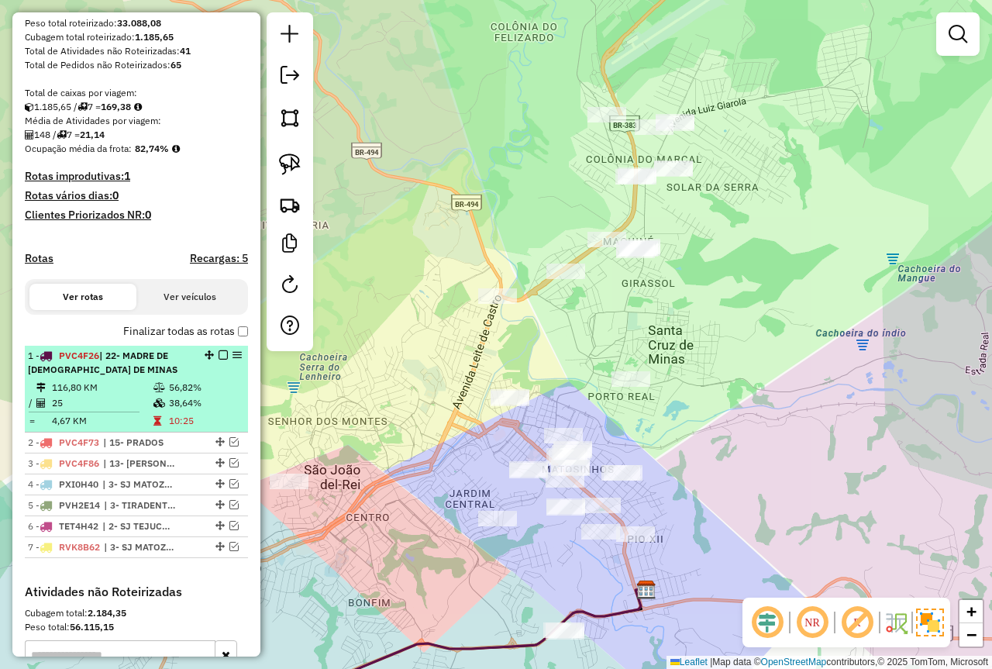
click at [189, 395] on td "56,82%" at bounding box center [205, 388] width 74 height 16
select select "*********"
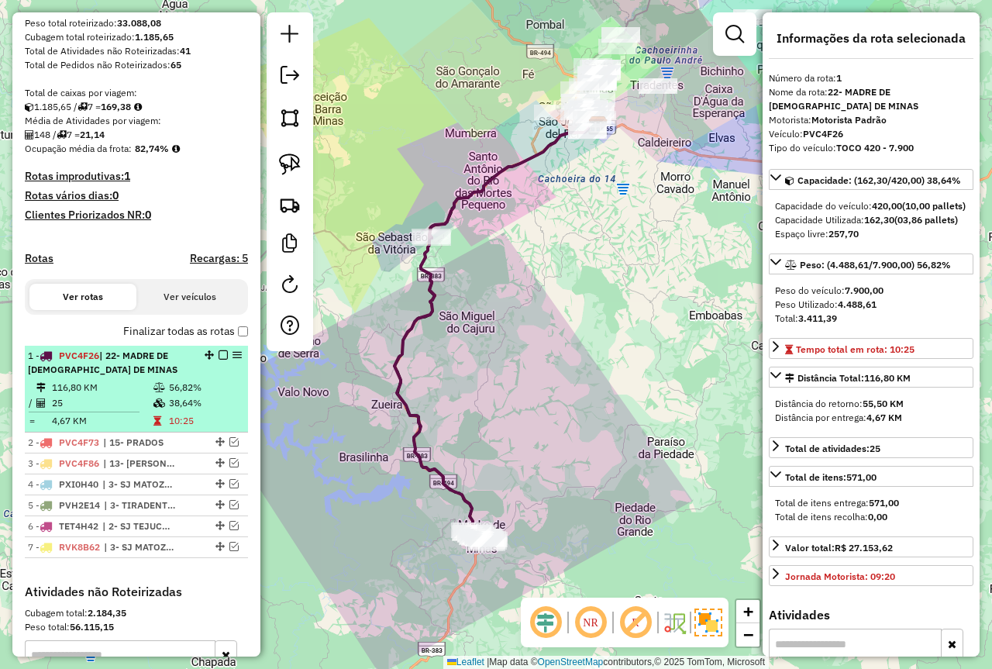
click at [220, 360] on em at bounding box center [223, 354] width 9 height 9
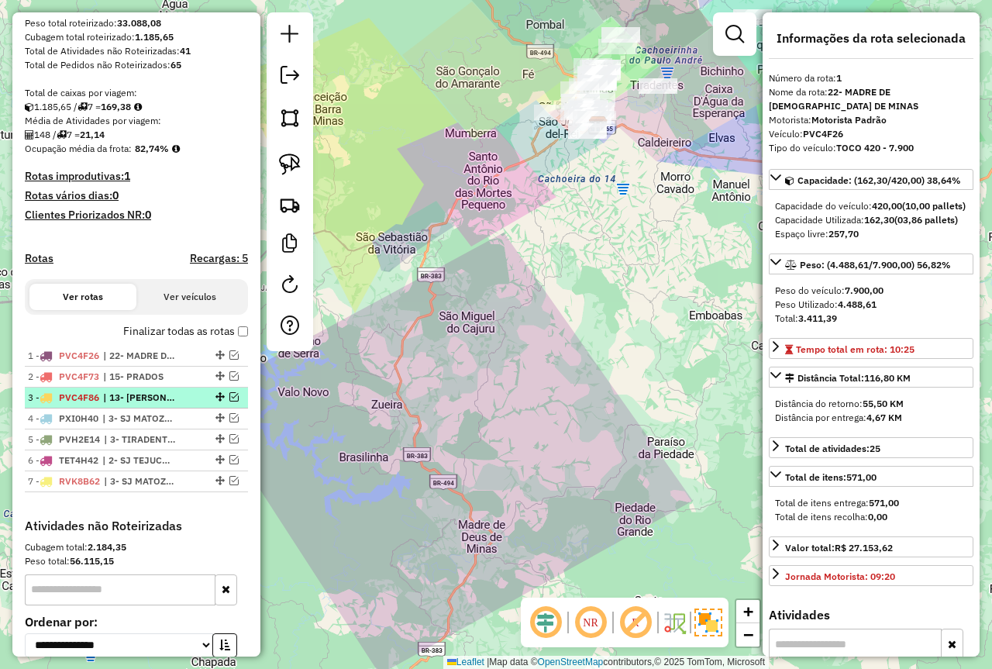
click at [229, 402] on em at bounding box center [233, 396] width 9 height 9
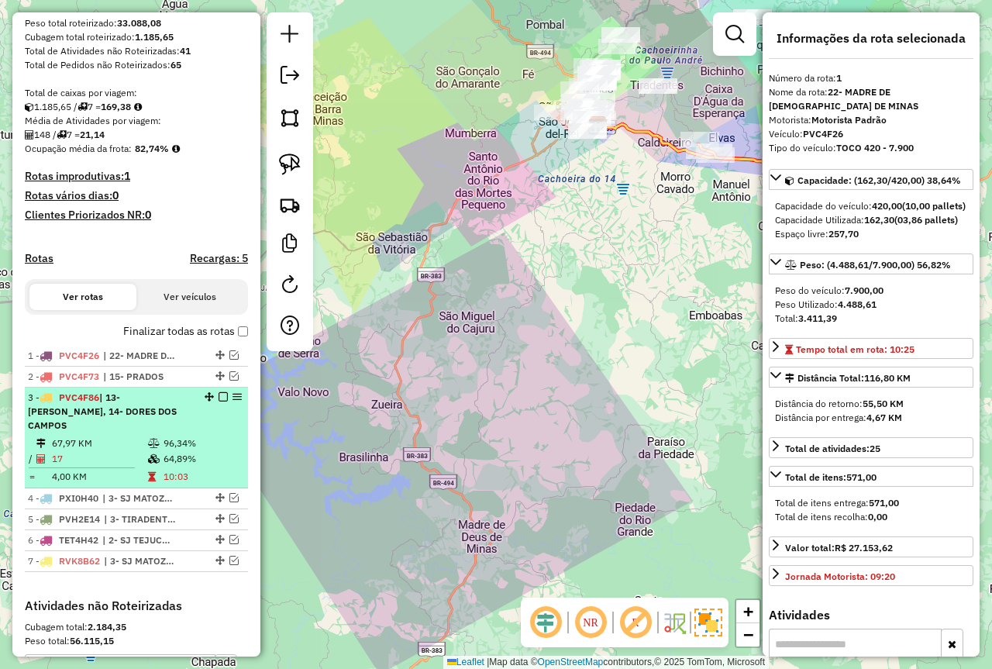
click at [219, 402] on em at bounding box center [223, 396] width 9 height 9
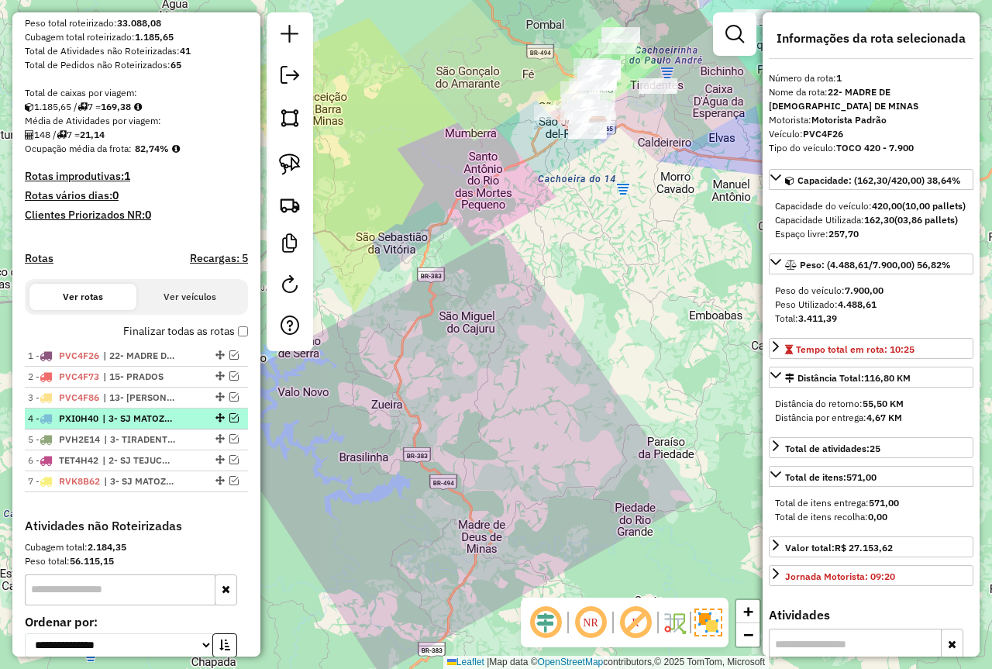
click at [231, 423] on em at bounding box center [233, 417] width 9 height 9
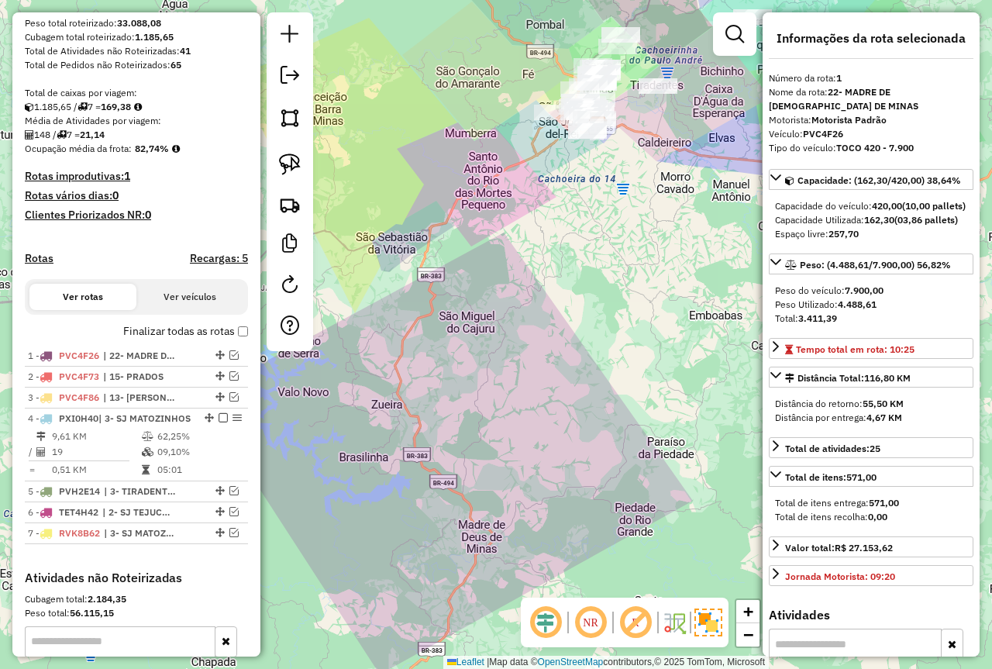
drag, startPoint x: 559, startPoint y: 185, endPoint x: 476, endPoint y: 307, distance: 147.3
click at [475, 307] on div "Janela de atendimento Grade de atendimento Capacidade Transportadoras Veículos …" at bounding box center [496, 334] width 992 height 669
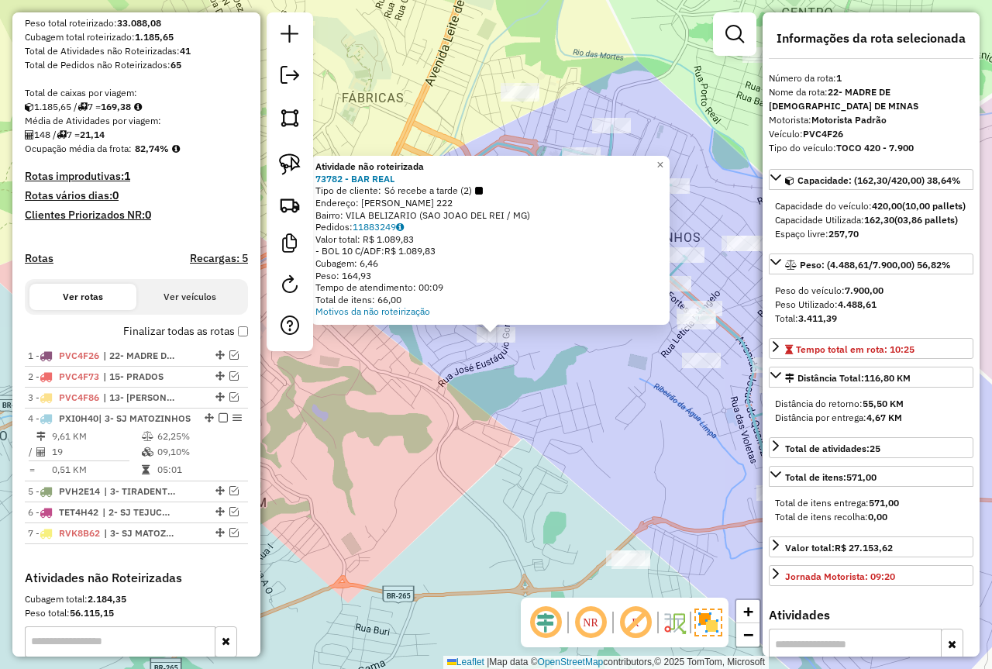
click at [528, 416] on div "Atividade não roteirizada 73782 - BAR REAL Tipo de cliente: Só recebe a tarde (…" at bounding box center [496, 334] width 992 height 669
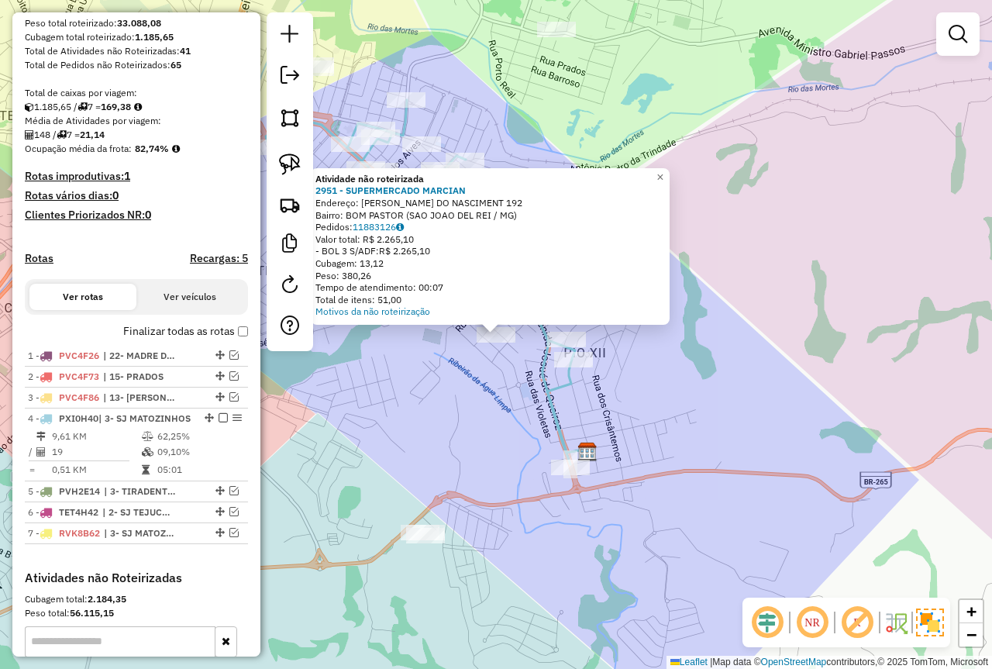
click at [499, 436] on div "Atividade não roteirizada 2951 - SUPERMERCADO [PERSON_NAME]: ALCENDINO BATISTA …" at bounding box center [496, 334] width 992 height 669
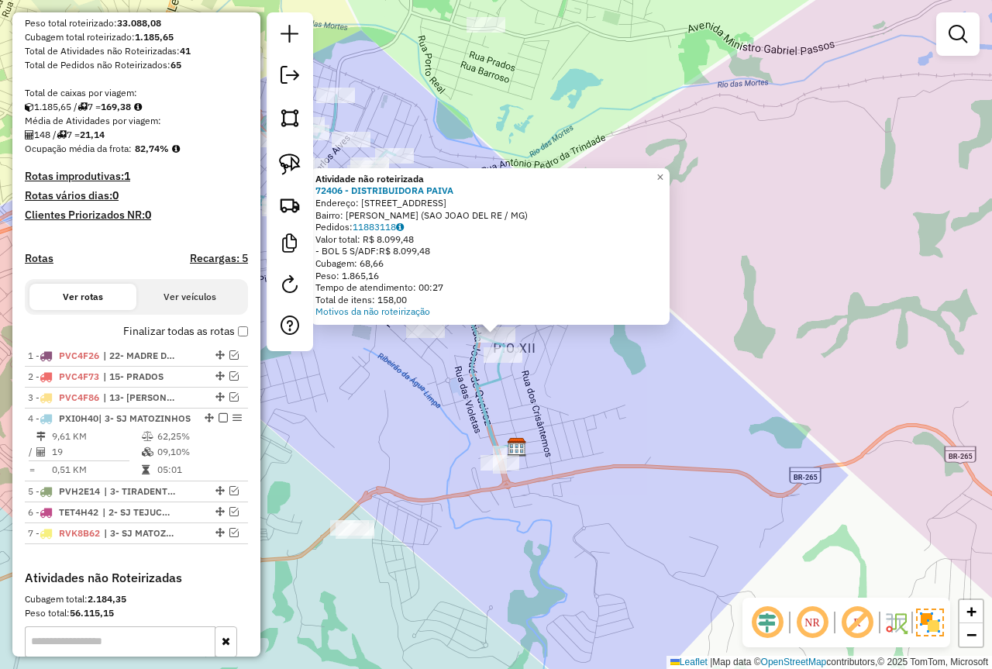
click at [444, 428] on div "Atividade não roteirizada 72406 - DISTRIBUIDORA PAIVA Endereço: R DAS PETUNIAS …" at bounding box center [496, 334] width 992 height 669
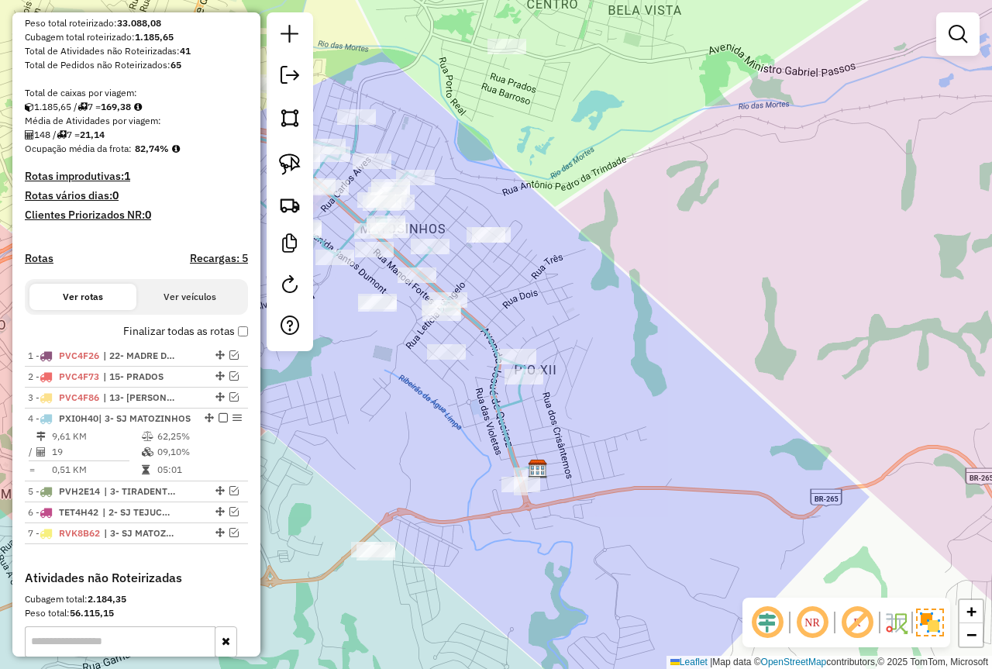
drag, startPoint x: 556, startPoint y: 223, endPoint x: 638, endPoint y: 335, distance: 139.2
click at [638, 335] on div "Janela de atendimento Grade de atendimento Capacidade Transportadoras Veículos …" at bounding box center [496, 334] width 992 height 669
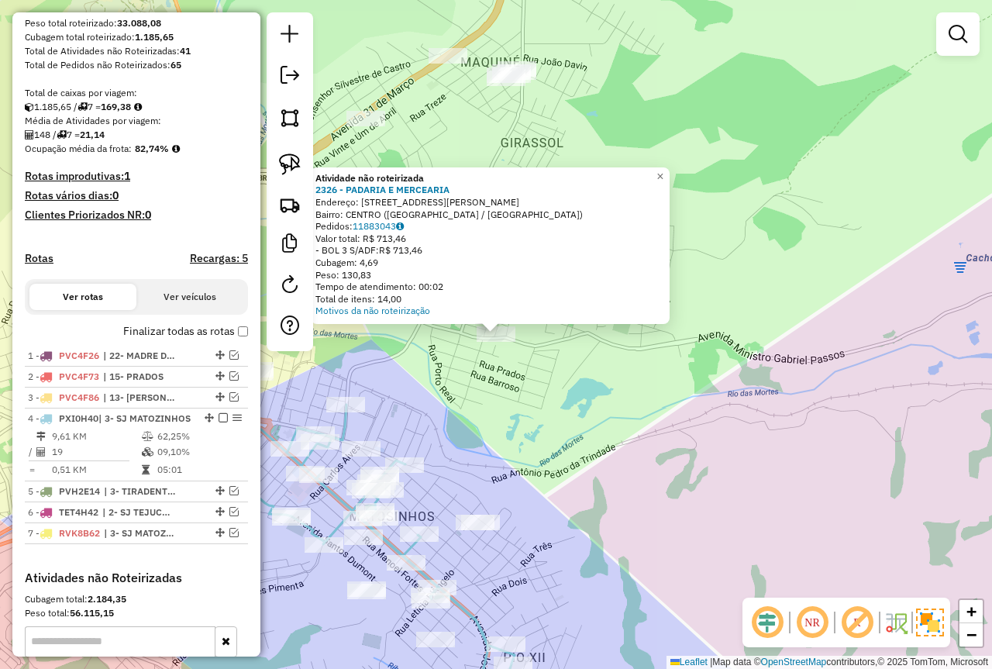
click at [692, 415] on div "Atividade não roteirizada 2326 - PADARIA E MERCEARIA Endereço: [STREET_ADDRESS]…" at bounding box center [496, 334] width 992 height 669
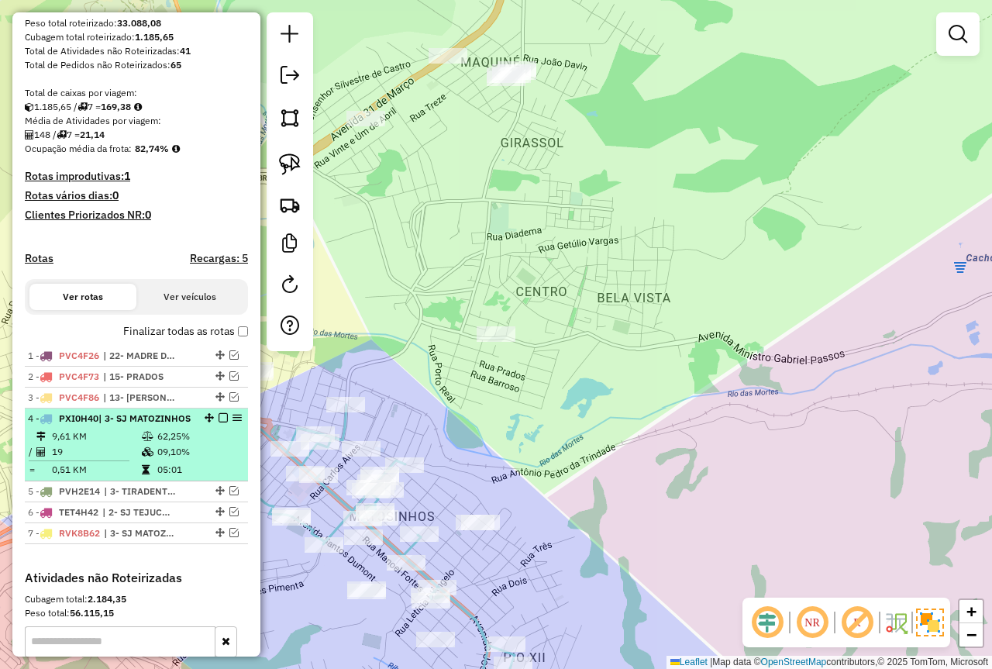
click at [118, 460] on td "19" at bounding box center [96, 452] width 90 height 16
select select "*********"
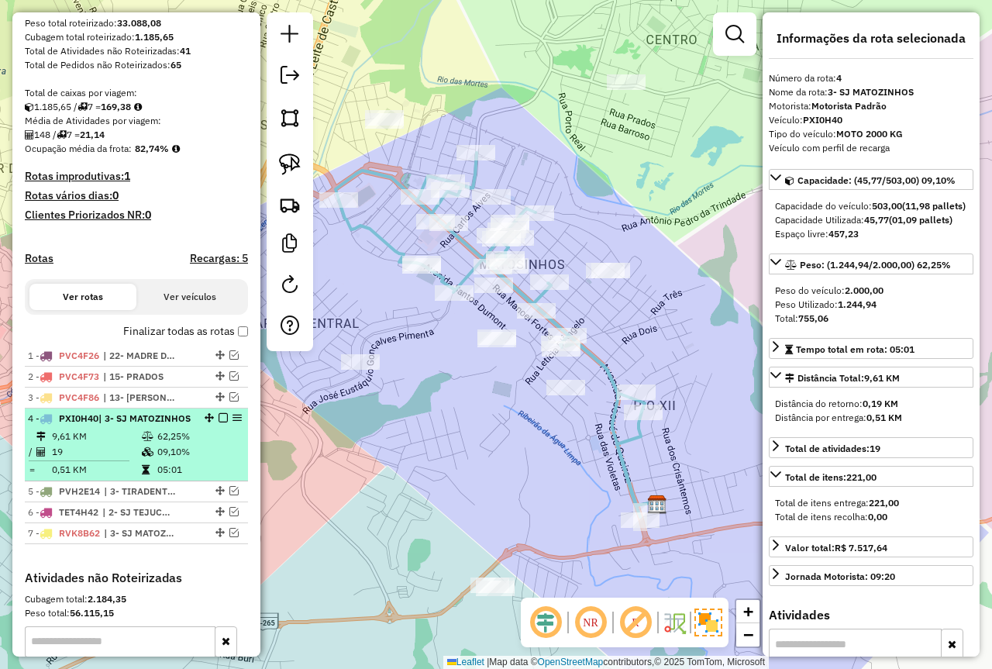
click at [219, 423] on em at bounding box center [223, 417] width 9 height 9
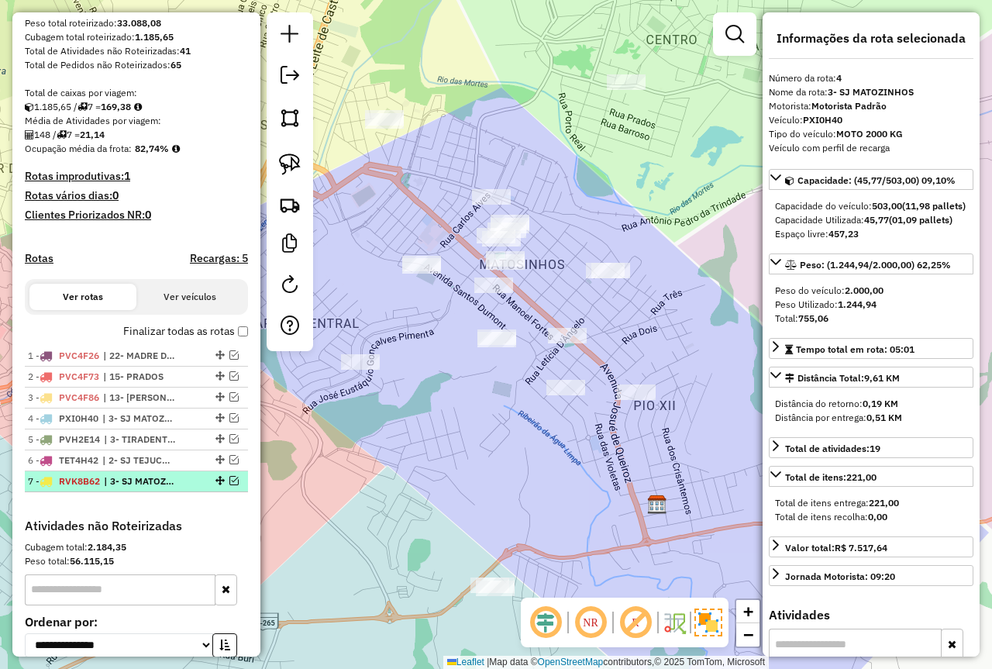
click at [229, 485] on em at bounding box center [233, 480] width 9 height 9
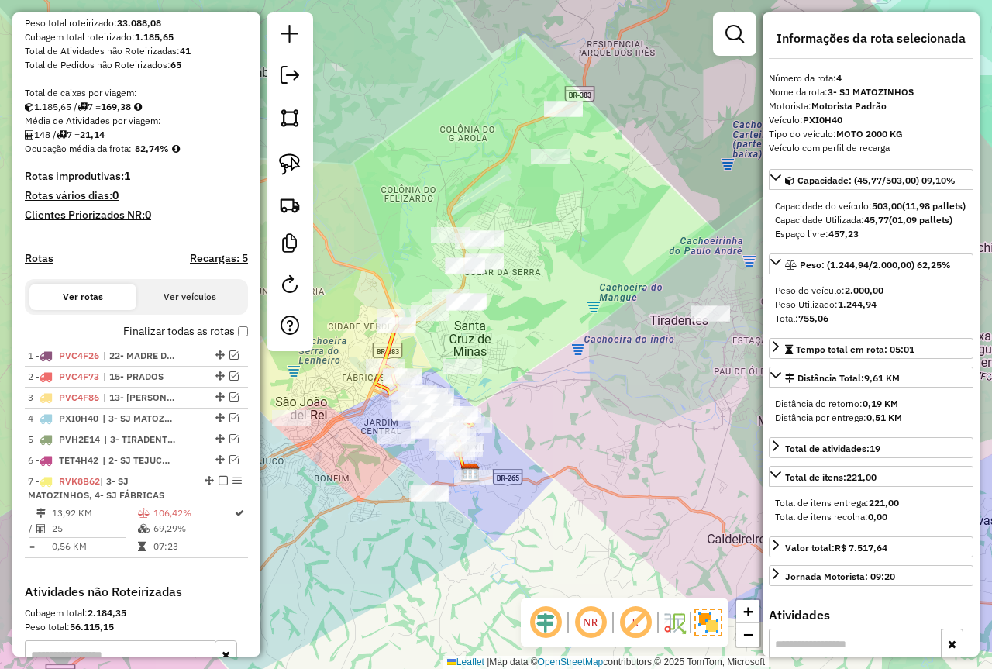
drag, startPoint x: 545, startPoint y: 360, endPoint x: 577, endPoint y: 403, distance: 53.8
click at [590, 402] on div "Janela de atendimento Grade de atendimento Capacidade Transportadoras Veículos …" at bounding box center [496, 334] width 992 height 669
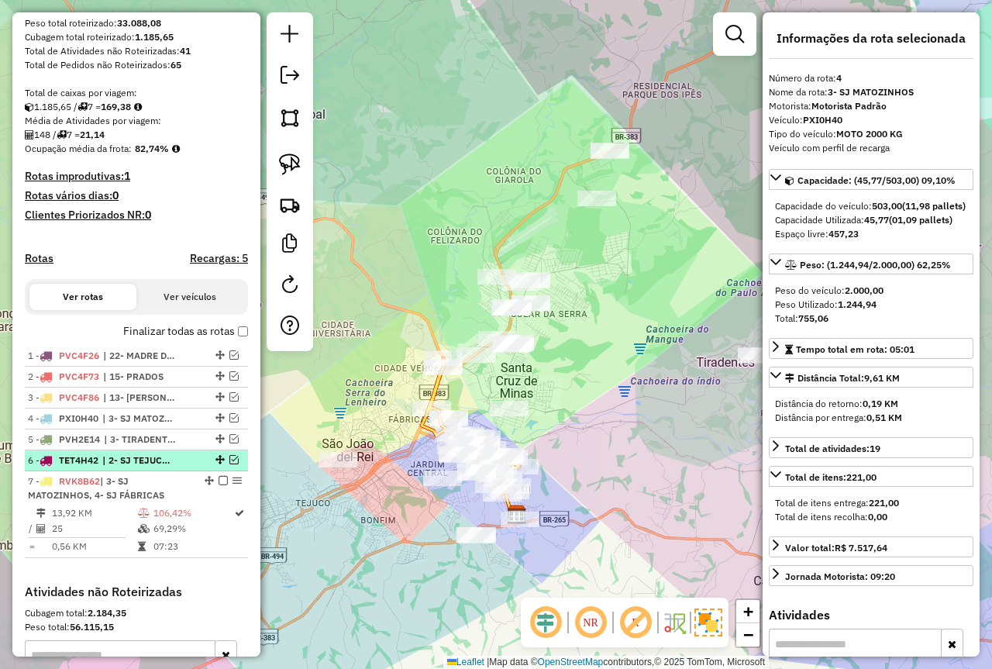
click at [229, 464] on em at bounding box center [233, 459] width 9 height 9
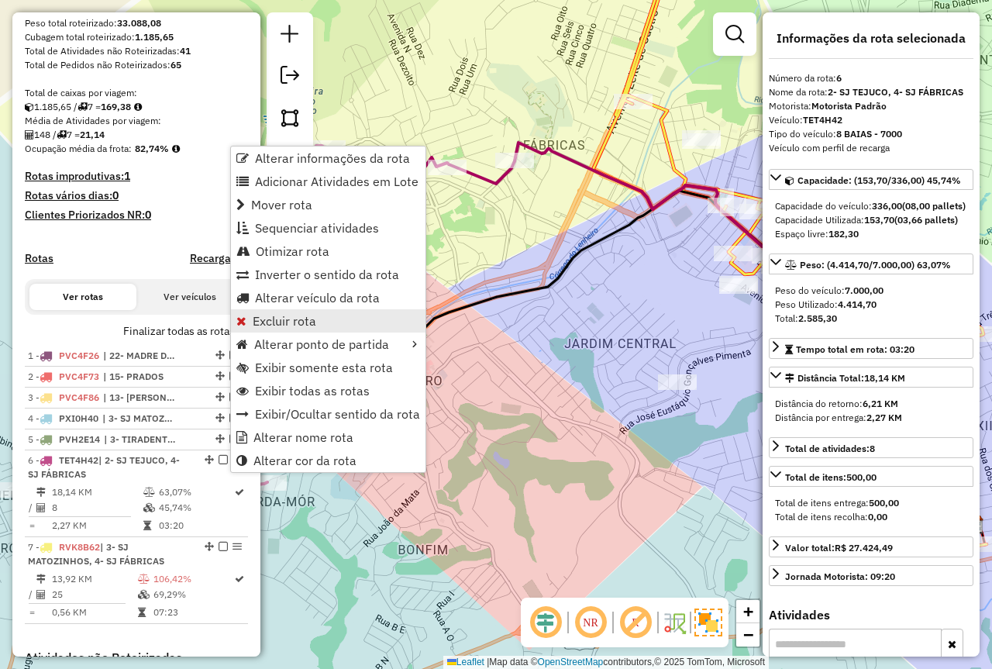
click at [329, 319] on link "Excluir rota" at bounding box center [328, 320] width 195 height 23
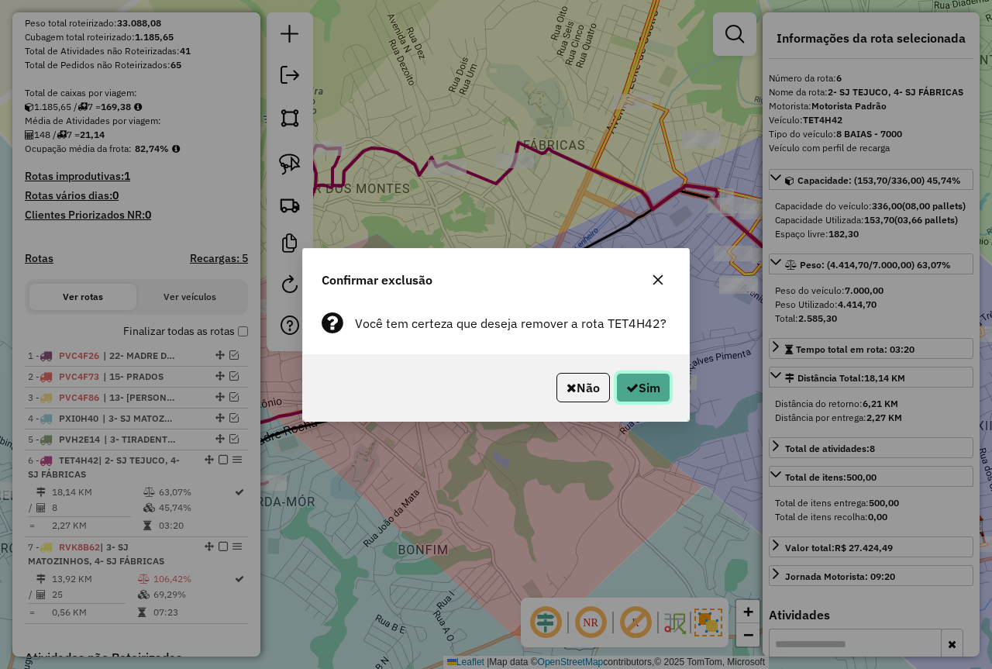
click at [639, 384] on button "Sim" at bounding box center [643, 387] width 54 height 29
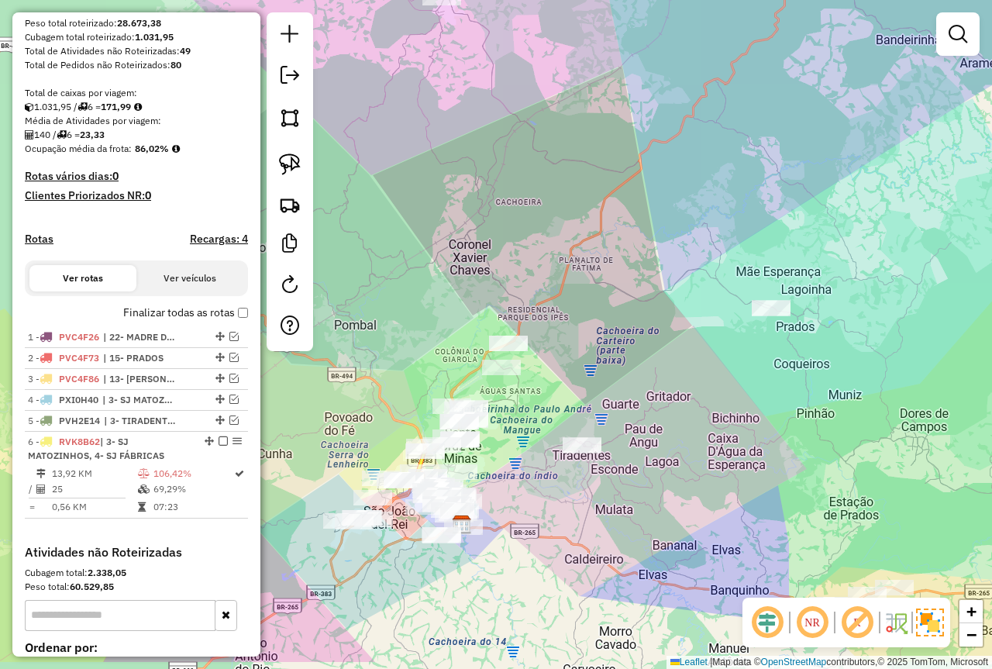
drag, startPoint x: 427, startPoint y: 267, endPoint x: 423, endPoint y: 150, distance: 117.1
click at [505, 153] on div "Janela de atendimento Grade de atendimento Capacidade Transportadoras Veículos …" at bounding box center [496, 334] width 992 height 669
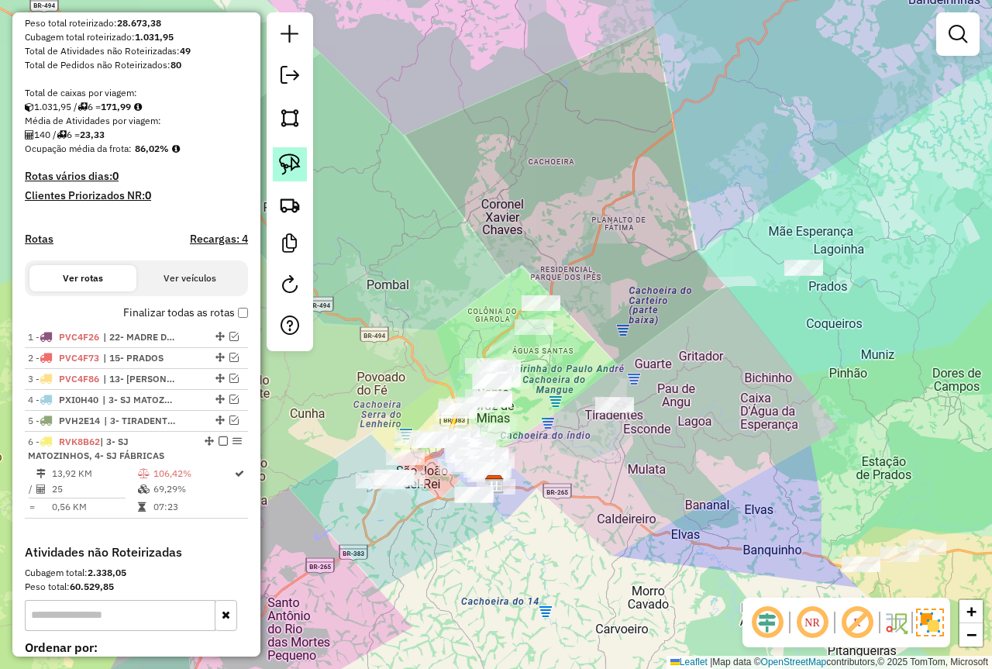
click at [278, 167] on link at bounding box center [290, 164] width 34 height 34
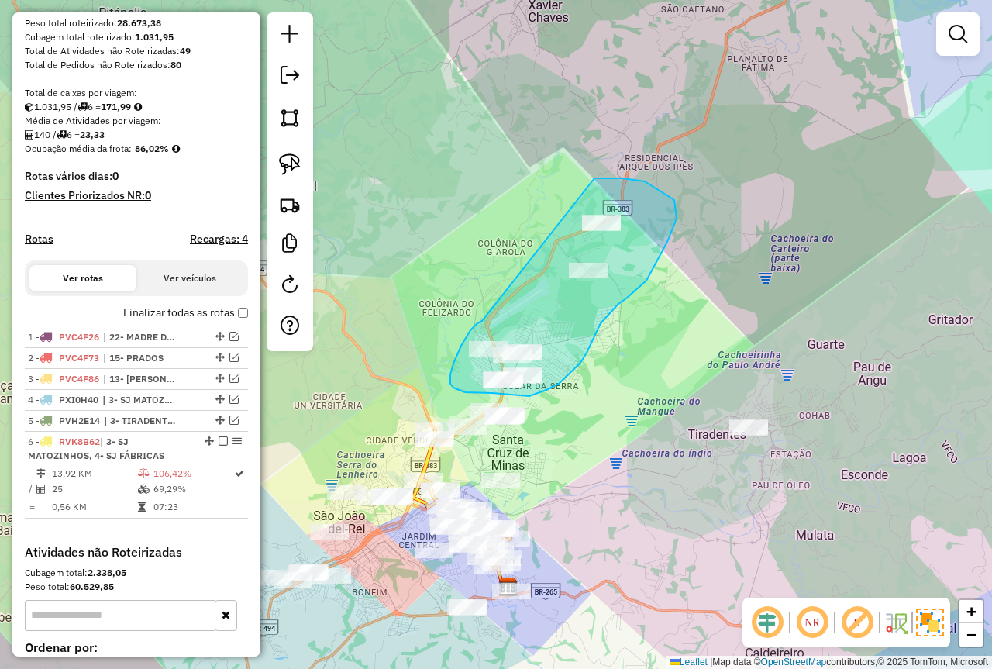
drag, startPoint x: 482, startPoint y: 321, endPoint x: 575, endPoint y: 192, distance: 158.8
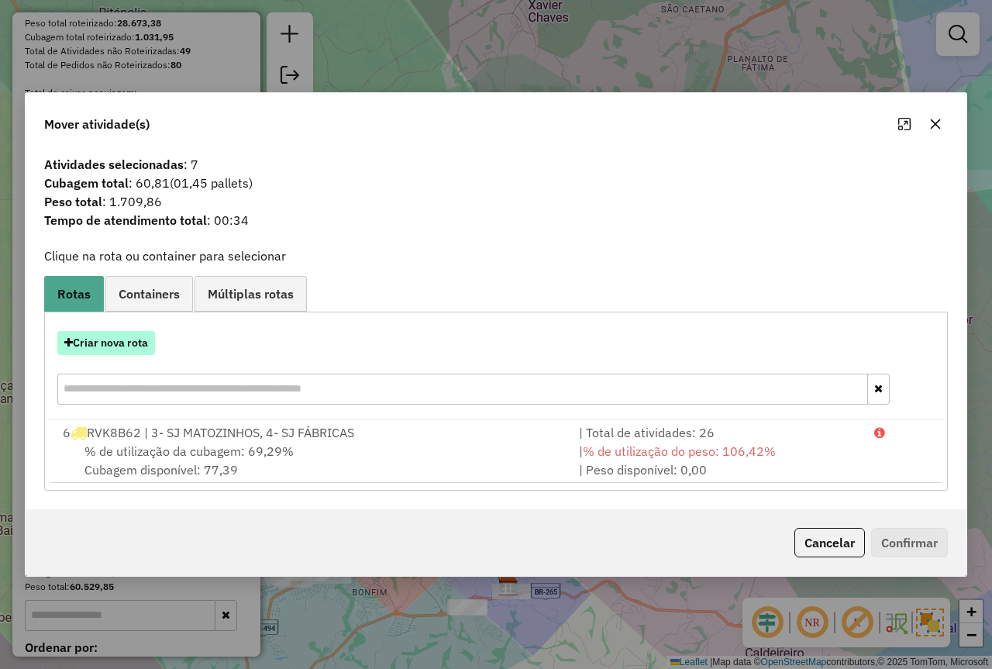
click at [134, 340] on button "Criar nova rota" at bounding box center [106, 343] width 98 height 24
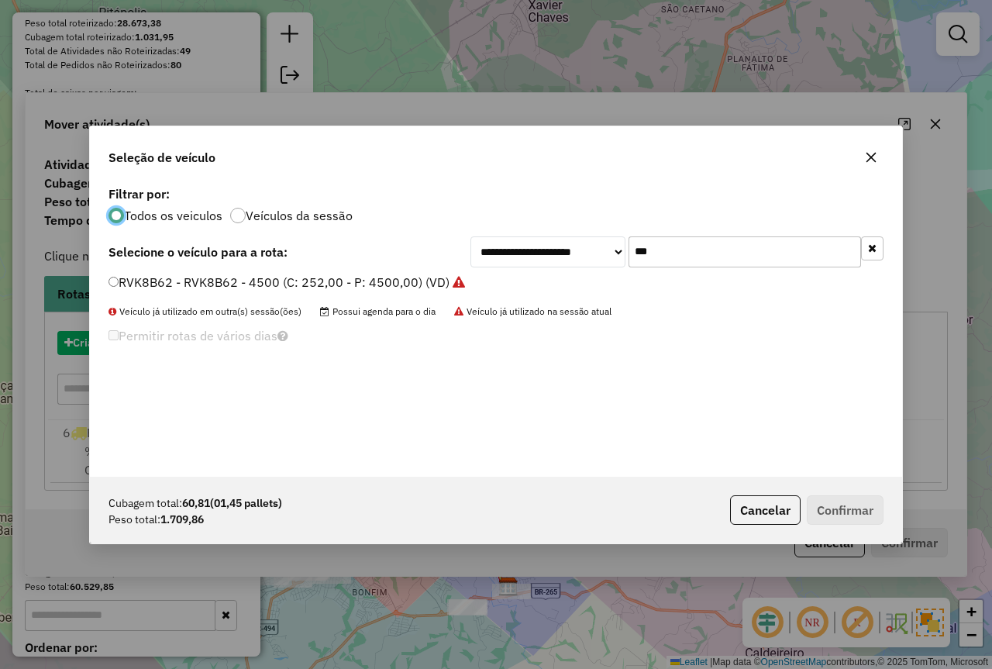
scroll to position [9, 5]
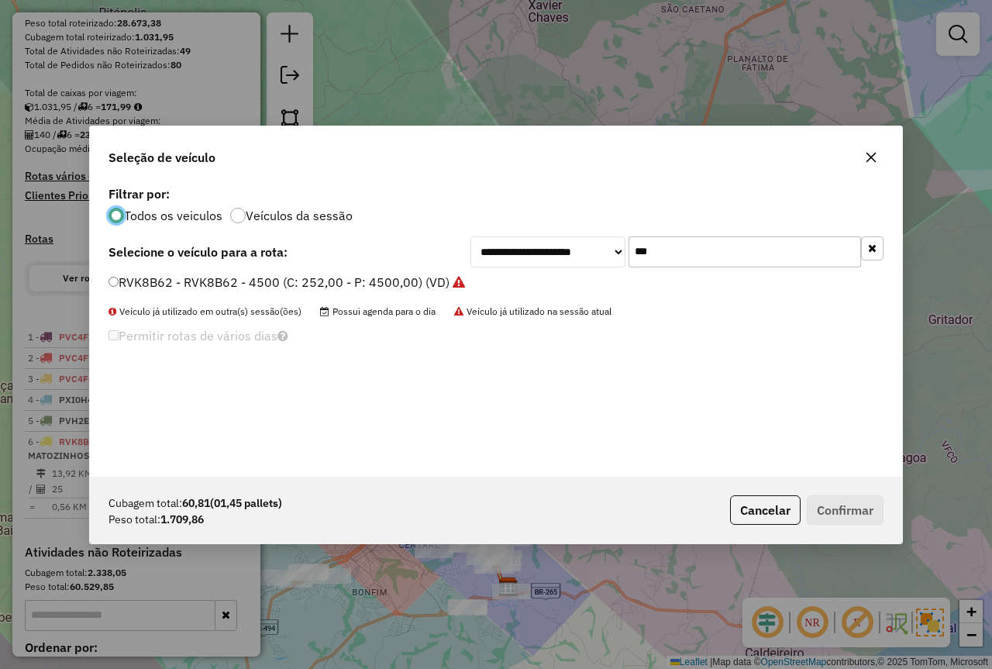
drag, startPoint x: 604, startPoint y: 251, endPoint x: 554, endPoint y: 253, distance: 49.6
click at [558, 254] on div "**********" at bounding box center [677, 251] width 413 height 31
type input "***"
click at [183, 288] on label "TET4H42 - 8 BAIAS - 7000 (C: 336,00 - P: 7000,00) (VD)" at bounding box center [274, 282] width 331 height 19
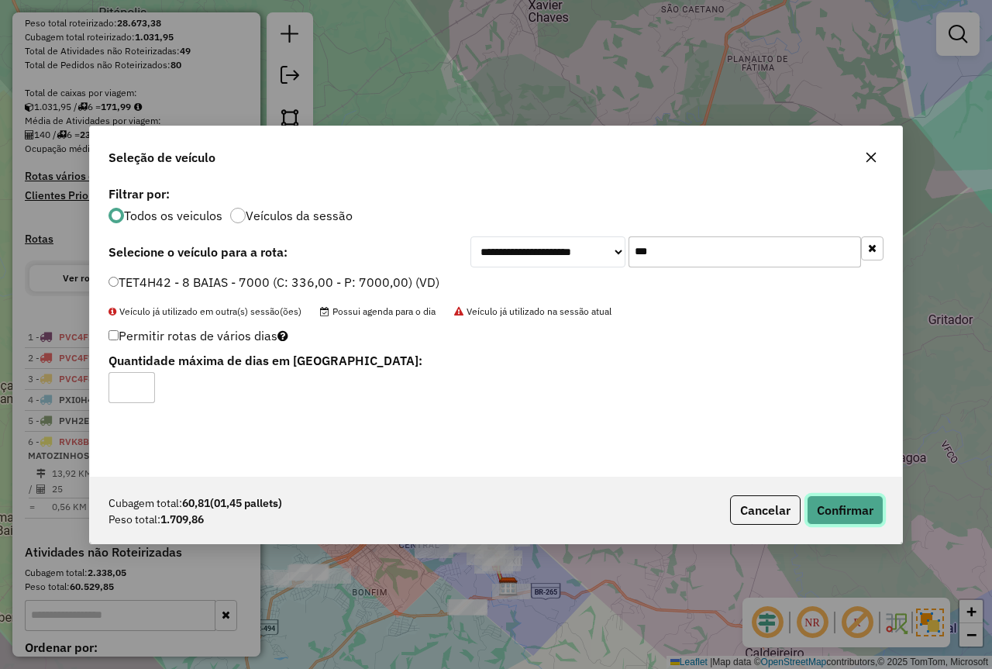
click at [867, 510] on button "Confirmar" at bounding box center [845, 509] width 77 height 29
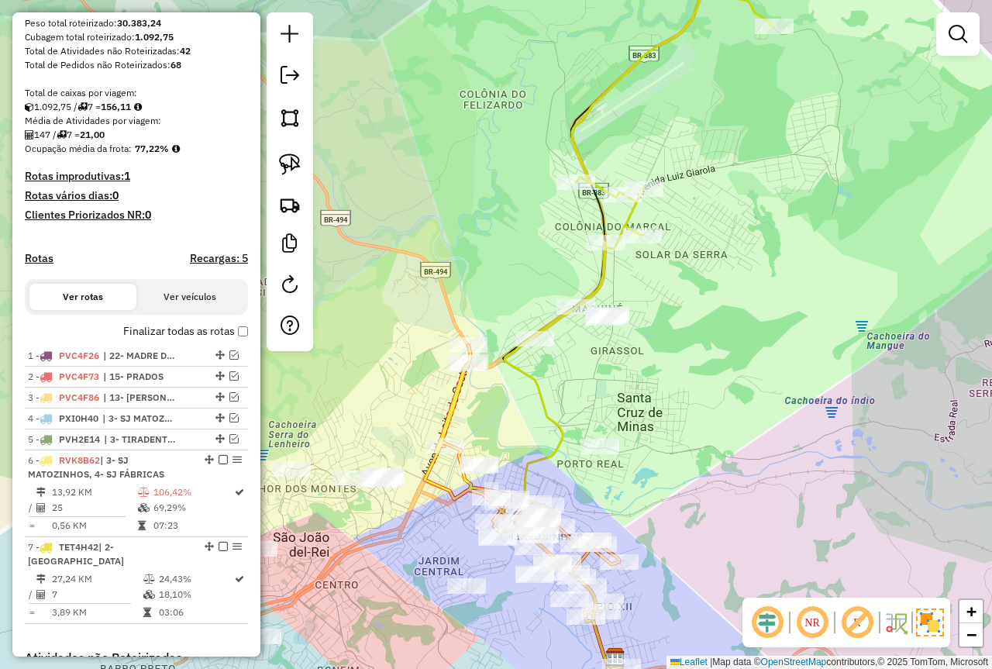
drag, startPoint x: 523, startPoint y: 485, endPoint x: 621, endPoint y: 419, distance: 118.9
click at [621, 419] on div "Janela de atendimento Grade de atendimento Capacidade Transportadoras Veículos …" at bounding box center [496, 334] width 992 height 669
click at [291, 167] on img at bounding box center [290, 165] width 22 height 22
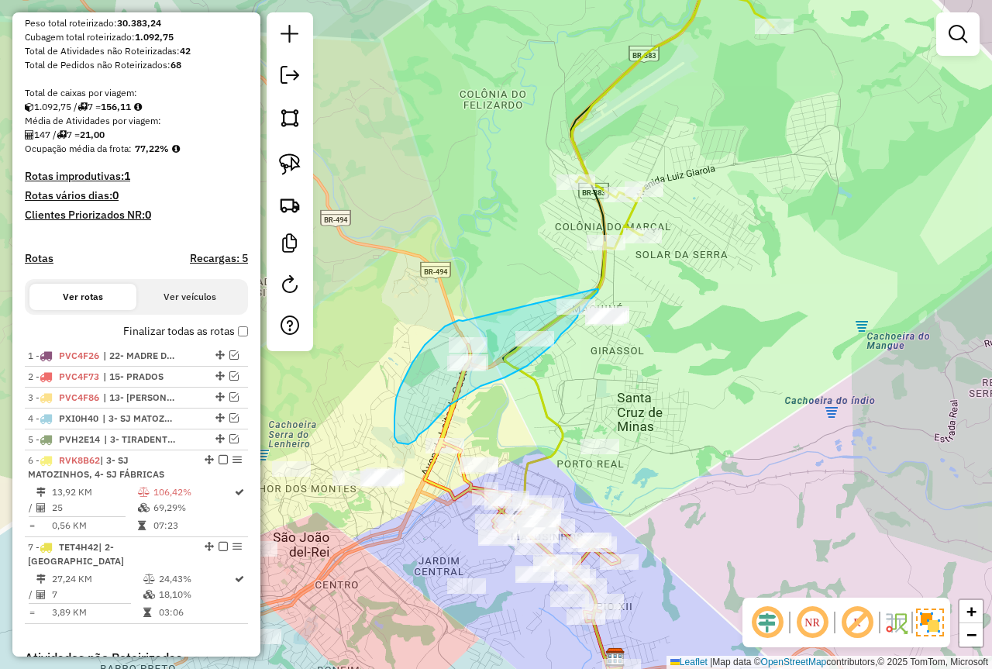
drag, startPoint x: 463, startPoint y: 321, endPoint x: 595, endPoint y: 289, distance: 136.3
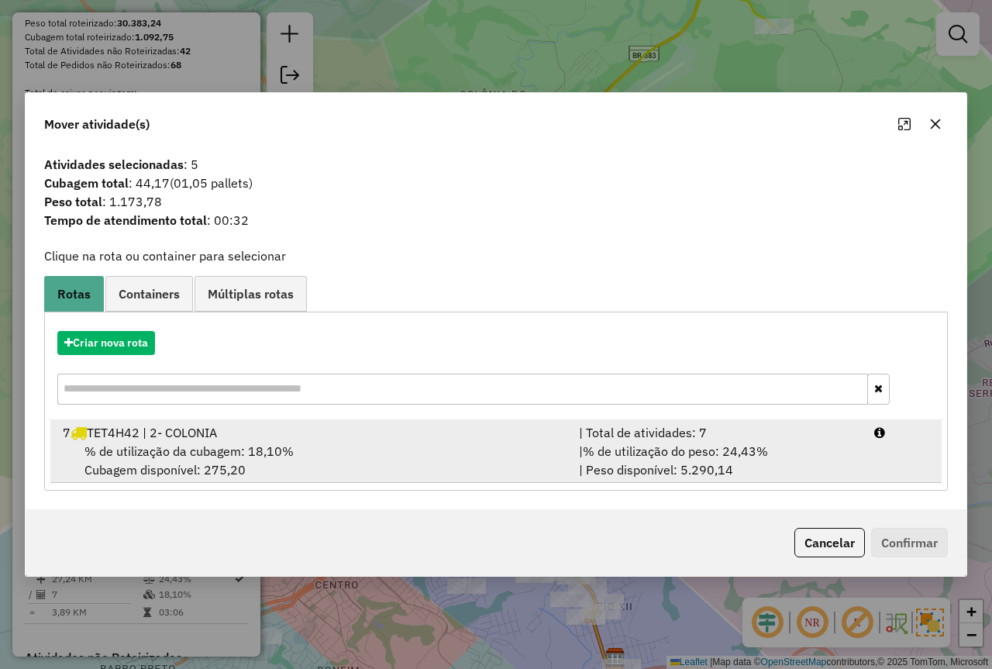
click at [819, 432] on div "| Total de atividades: 7" at bounding box center [717, 432] width 295 height 19
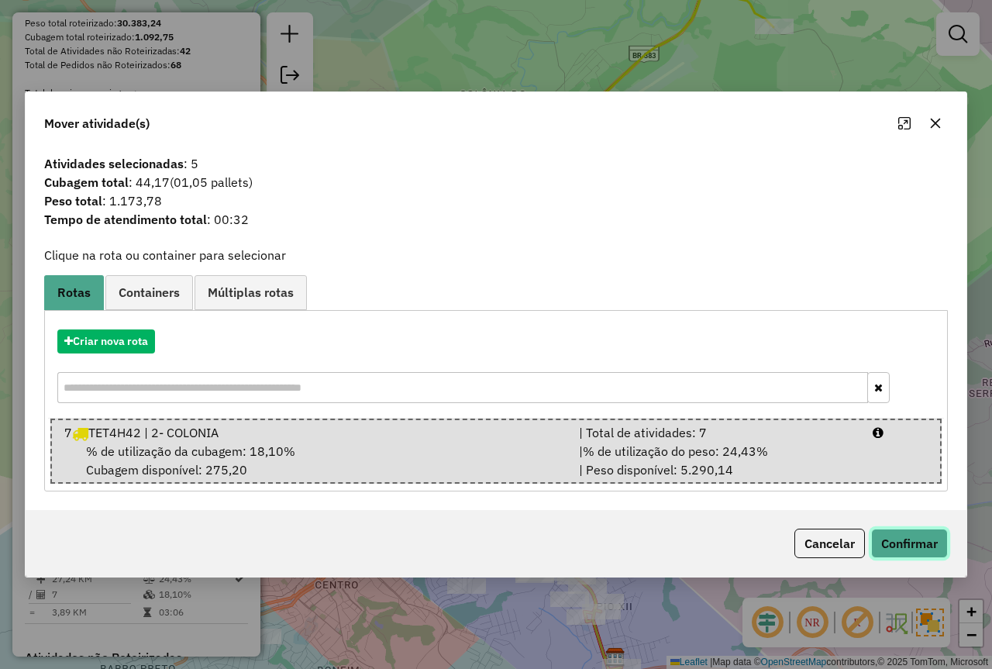
click at [899, 543] on button "Confirmar" at bounding box center [909, 543] width 77 height 29
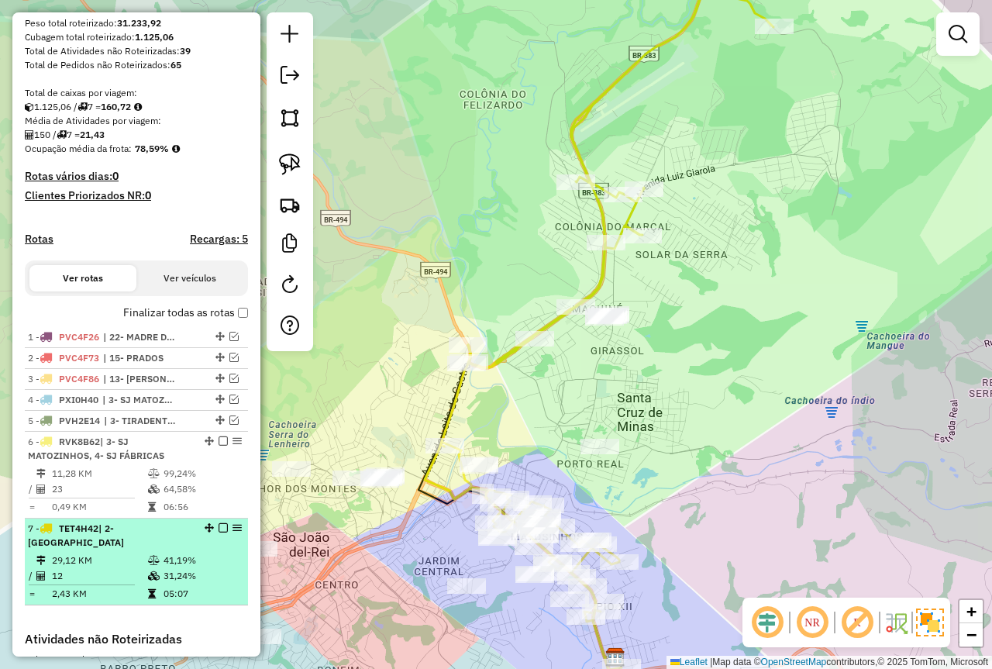
click at [174, 555] on td "41,19%" at bounding box center [202, 561] width 78 height 16
select select "*********"
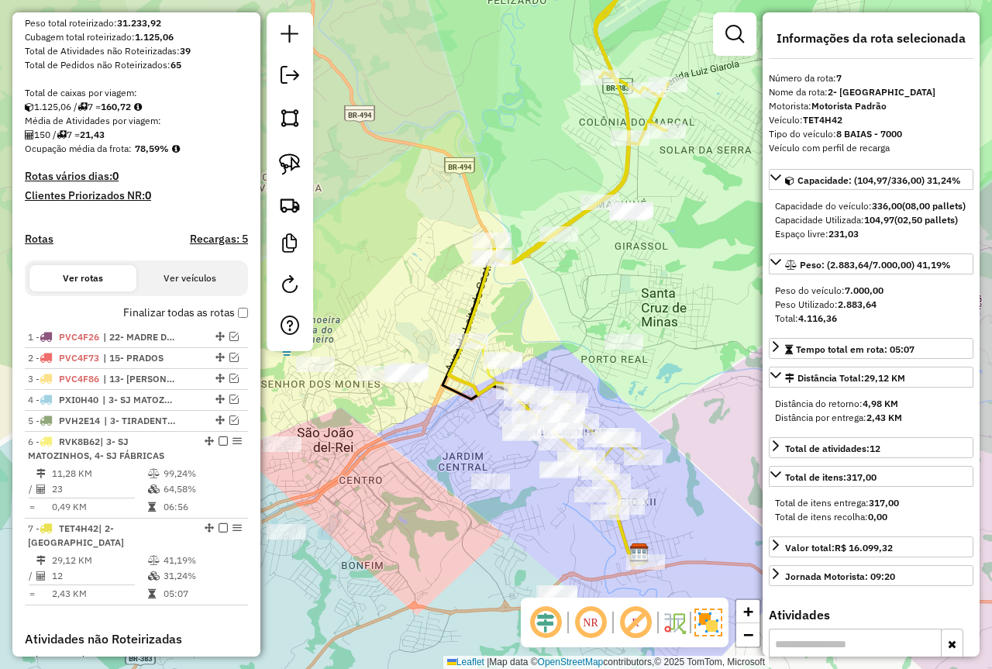
drag, startPoint x: 421, startPoint y: 436, endPoint x: 440, endPoint y: 426, distance: 21.2
click at [440, 426] on div "Janela de atendimento Grade de atendimento Capacidade Transportadoras Veículos …" at bounding box center [496, 334] width 992 height 669
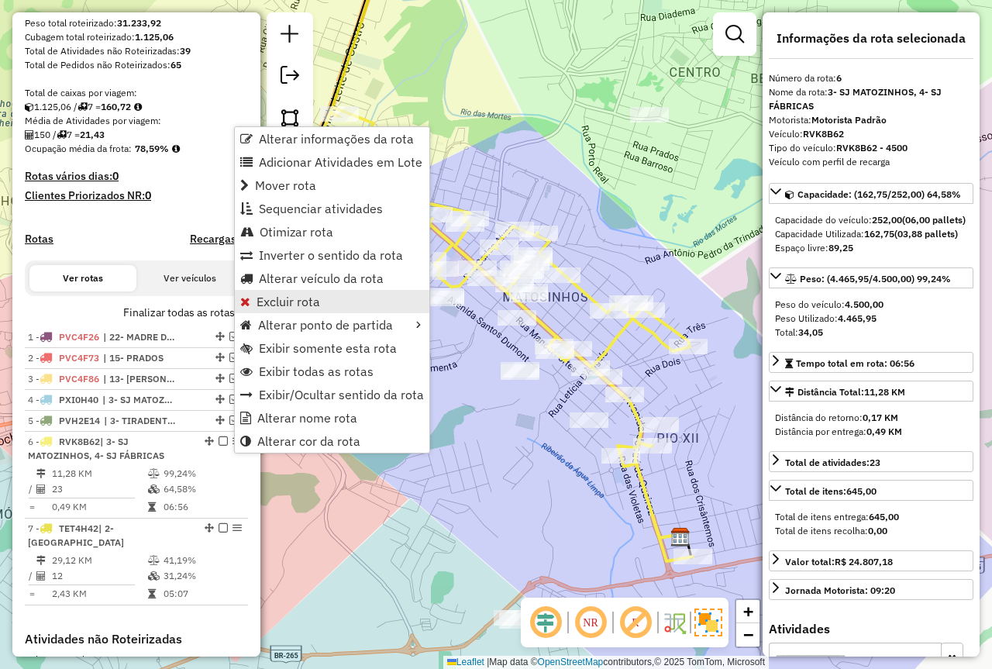
click at [304, 307] on span "Excluir rota" at bounding box center [289, 301] width 64 height 12
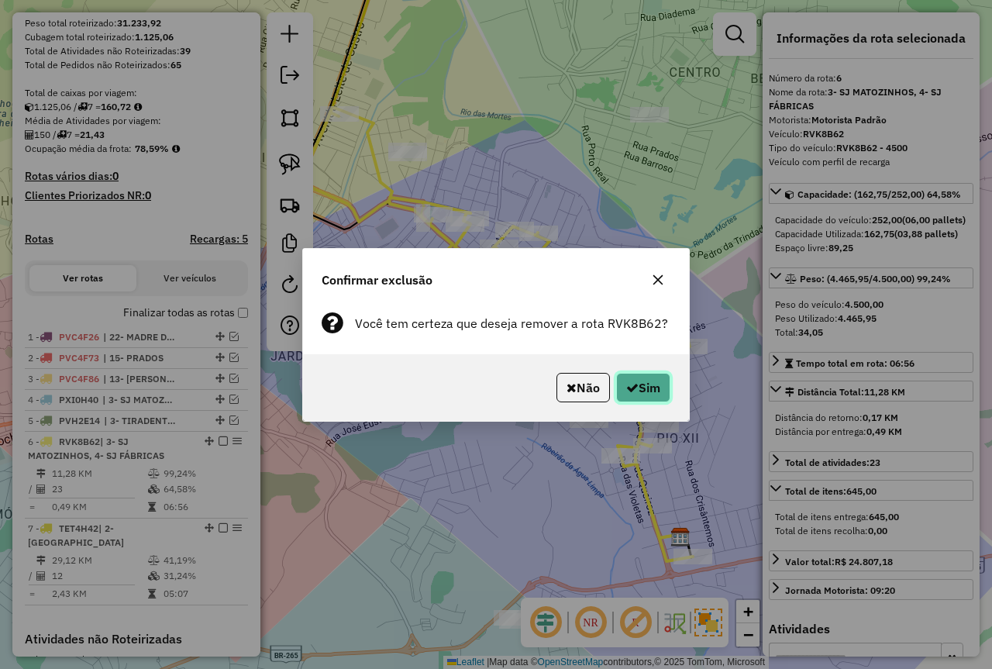
click at [640, 382] on button "Sim" at bounding box center [643, 387] width 54 height 29
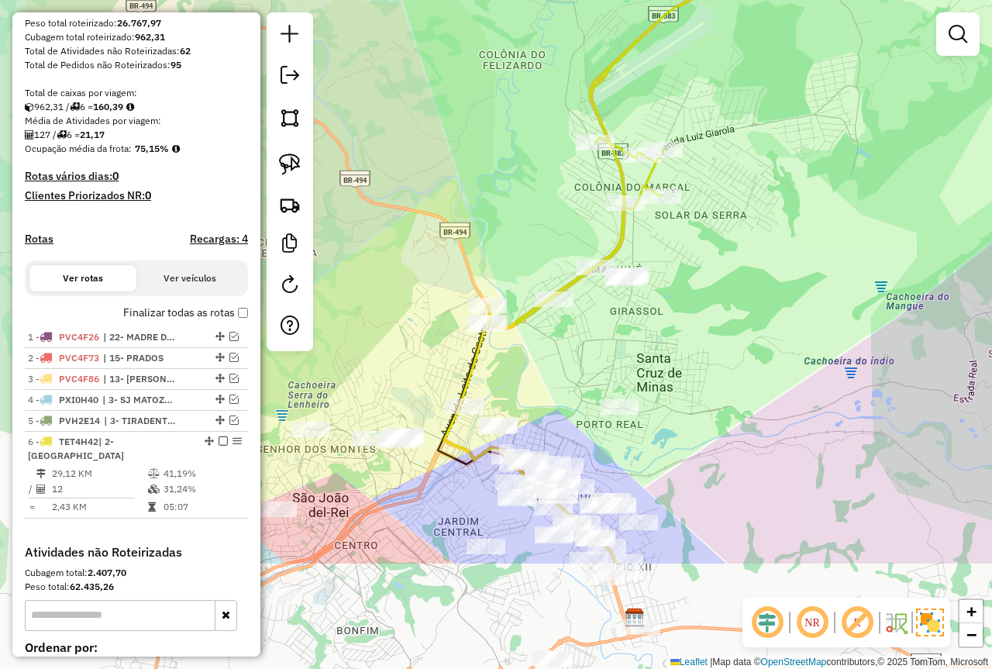
drag, startPoint x: 628, startPoint y: 429, endPoint x: 731, endPoint y: 274, distance: 186.2
click at [737, 264] on div "Janela de atendimento Grade de atendimento Capacidade Transportadoras Veículos …" at bounding box center [496, 334] width 992 height 669
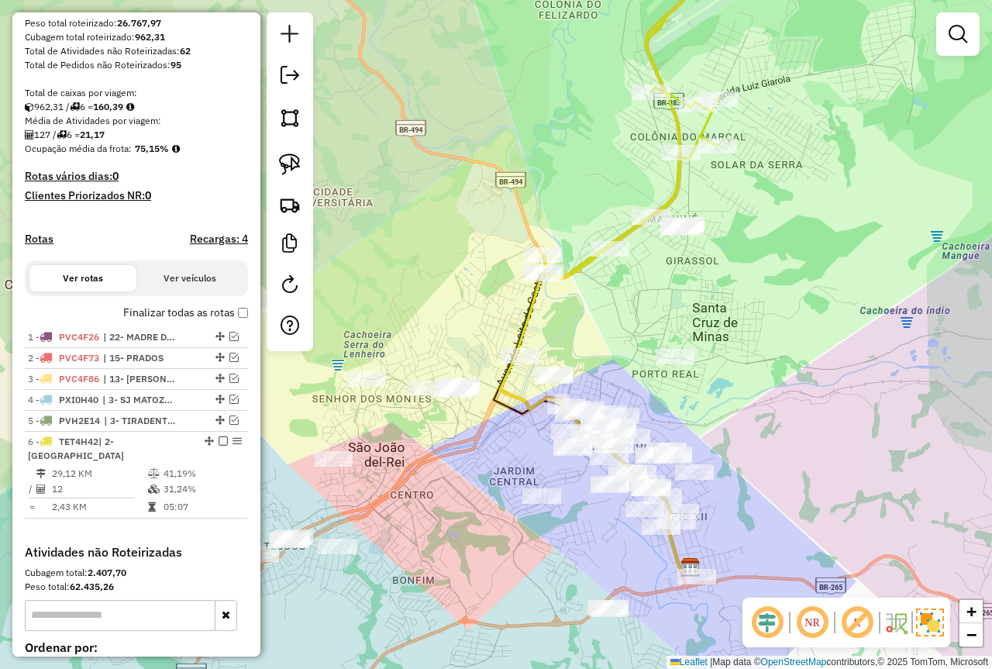
drag, startPoint x: 714, startPoint y: 387, endPoint x: 761, endPoint y: 346, distance: 62.6
click at [761, 346] on div "Janela de atendimento Grade de atendimento Capacidade Transportadoras Veículos …" at bounding box center [496, 334] width 992 height 669
click at [282, 160] on img at bounding box center [290, 165] width 22 height 22
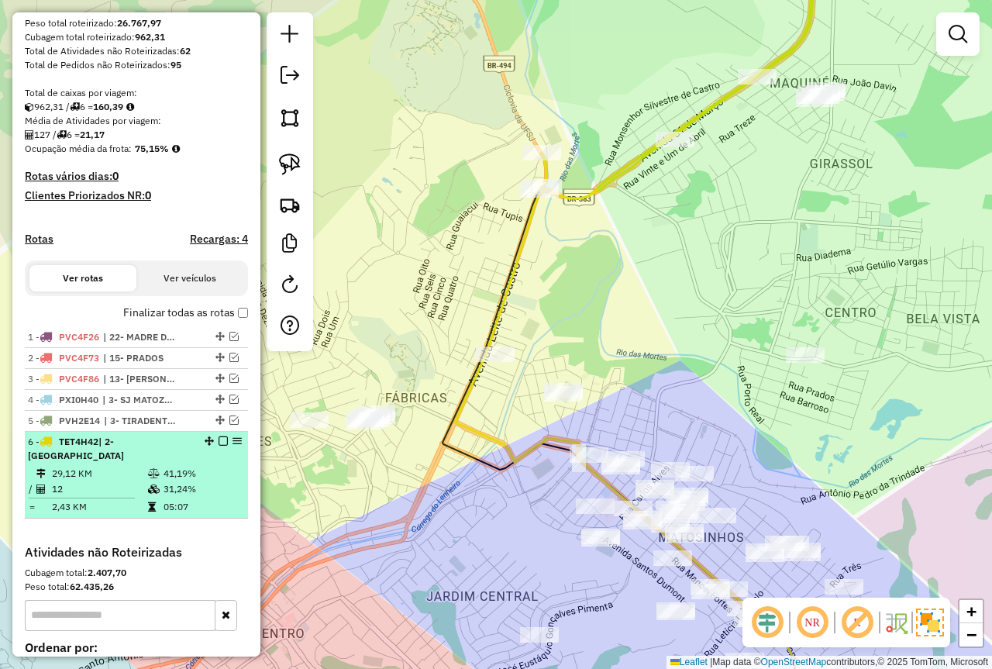
click at [219, 446] on em at bounding box center [223, 440] width 9 height 9
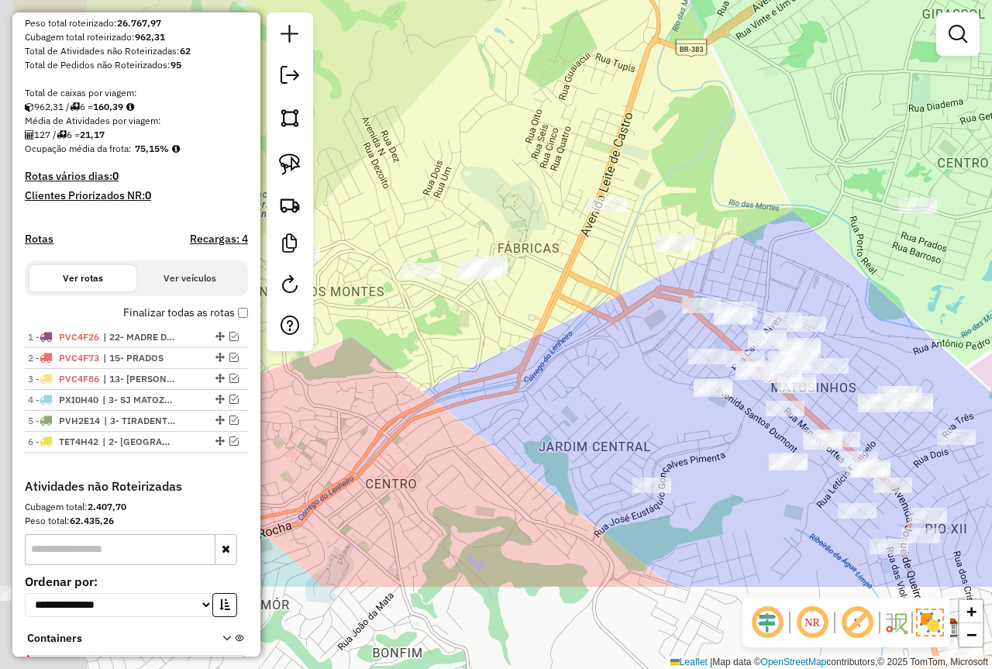
drag, startPoint x: 473, startPoint y: 412, endPoint x: 496, endPoint y: 368, distance: 49.9
click at [496, 368] on div "Janela de atendimento Grade de atendimento Capacidade Transportadoras Veículos …" at bounding box center [496, 334] width 992 height 669
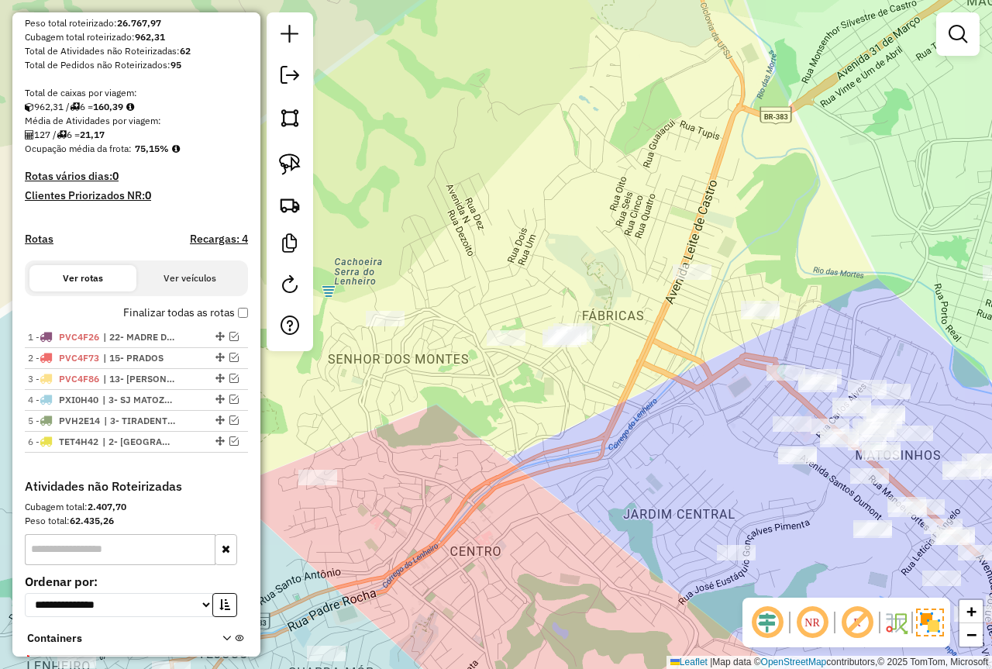
click at [483, 412] on div "Janela de atendimento Grade de atendimento Capacidade Transportadoras Veículos …" at bounding box center [496, 334] width 992 height 669
click at [290, 168] on img at bounding box center [290, 165] width 22 height 22
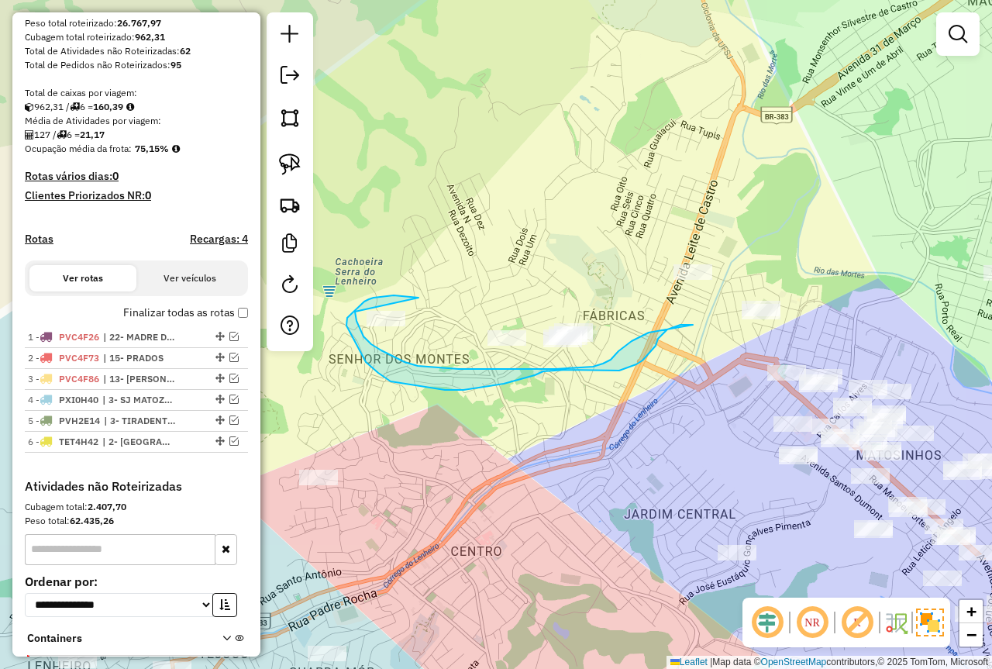
drag, startPoint x: 364, startPoint y: 302, endPoint x: 378, endPoint y: 336, distance: 36.6
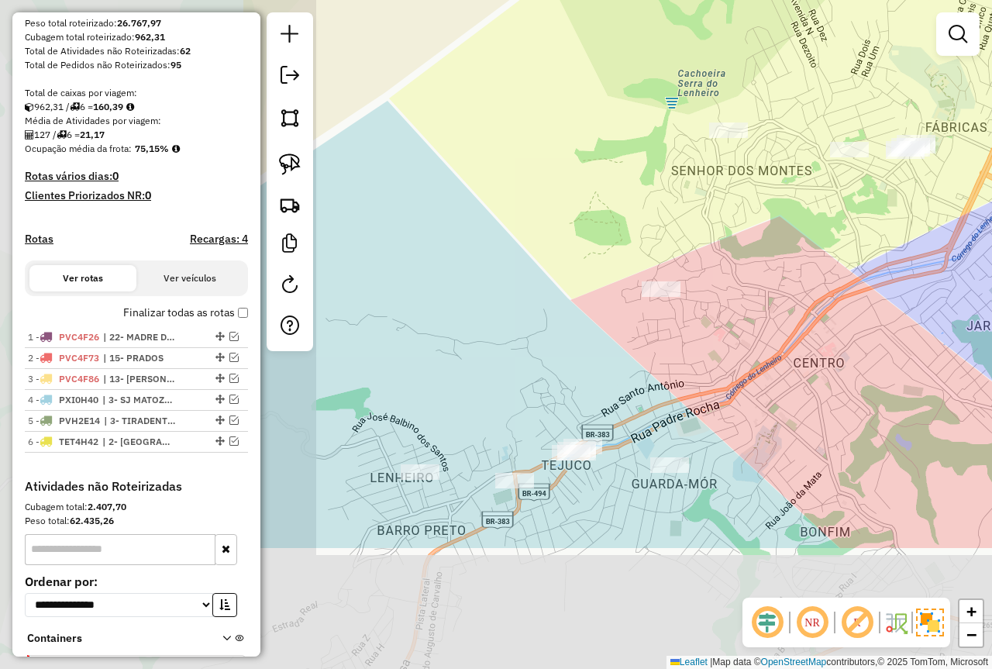
drag, startPoint x: 433, startPoint y: 448, endPoint x: 776, endPoint y: 260, distance: 391.0
click at [776, 260] on div "Janela de atendimento Grade de atendimento Capacidade Transportadoras Veículos …" at bounding box center [496, 334] width 992 height 669
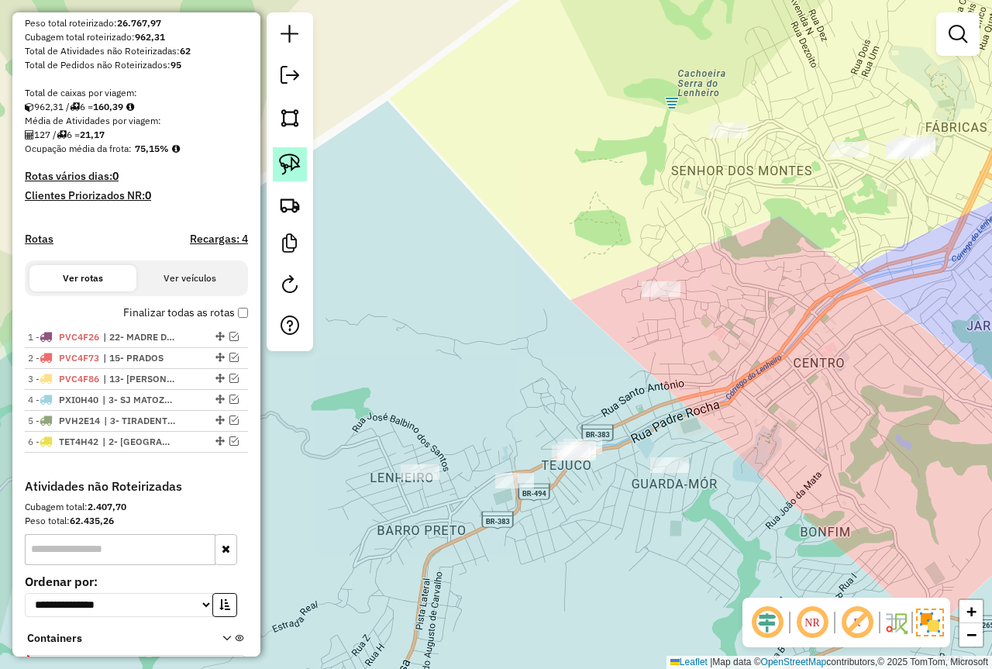
click at [276, 166] on link at bounding box center [290, 164] width 34 height 34
drag, startPoint x: 504, startPoint y: 435, endPoint x: 355, endPoint y: 434, distance: 148.9
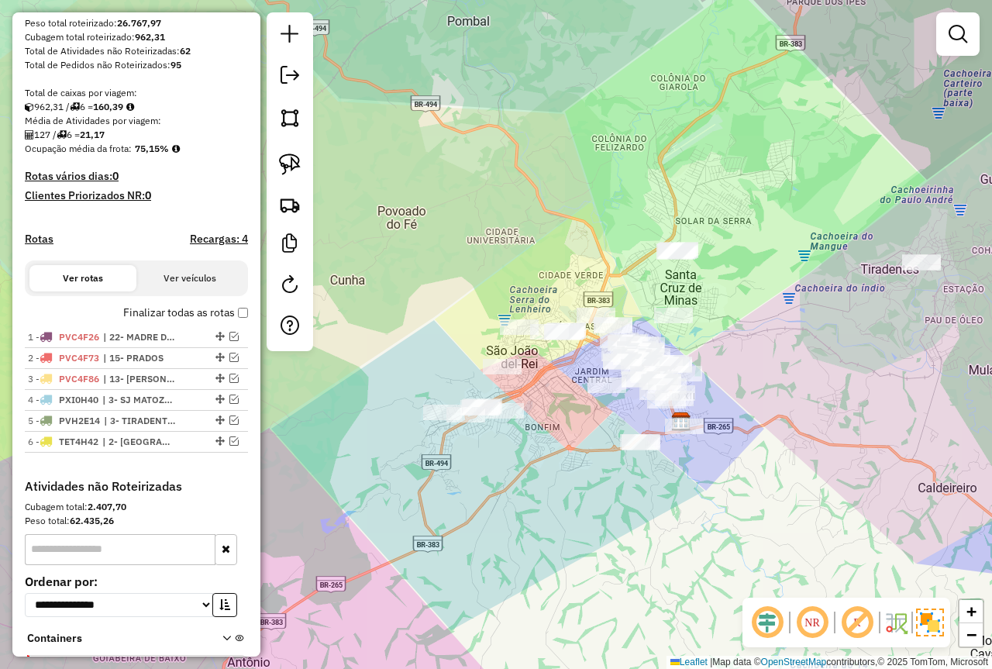
drag, startPoint x: 640, startPoint y: 403, endPoint x: 561, endPoint y: 394, distance: 78.9
click at [561, 394] on div "Janela de atendimento Grade de atendimento Capacidade Transportadoras Veículos …" at bounding box center [496, 334] width 992 height 669
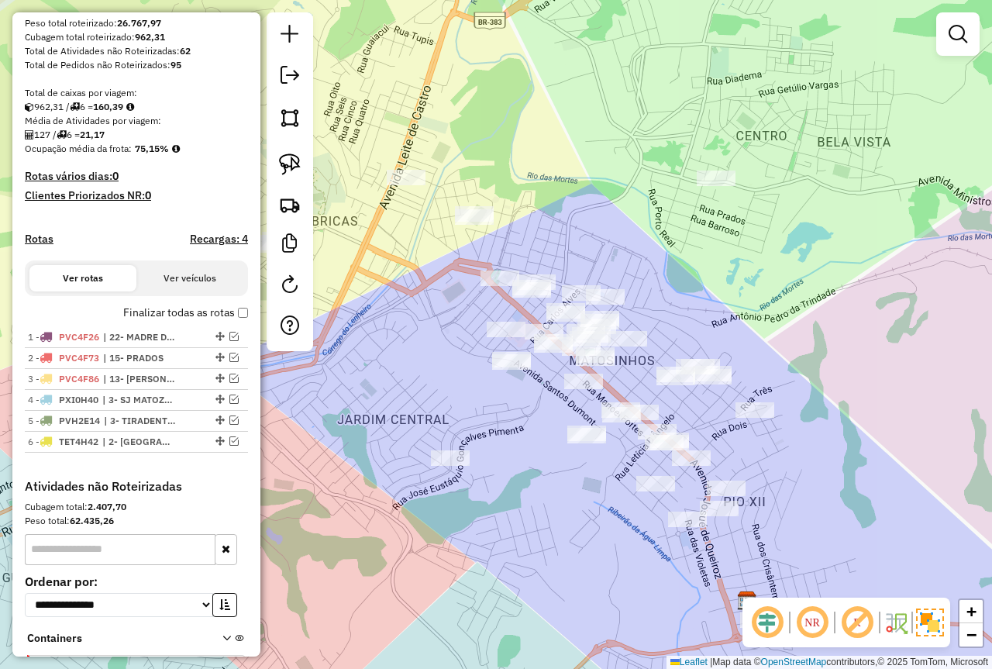
drag, startPoint x: 780, startPoint y: 316, endPoint x: 757, endPoint y: 302, distance: 26.9
click at [757, 302] on div "Janela de atendimento Grade de atendimento Capacidade Transportadoras Veículos …" at bounding box center [496, 334] width 992 height 669
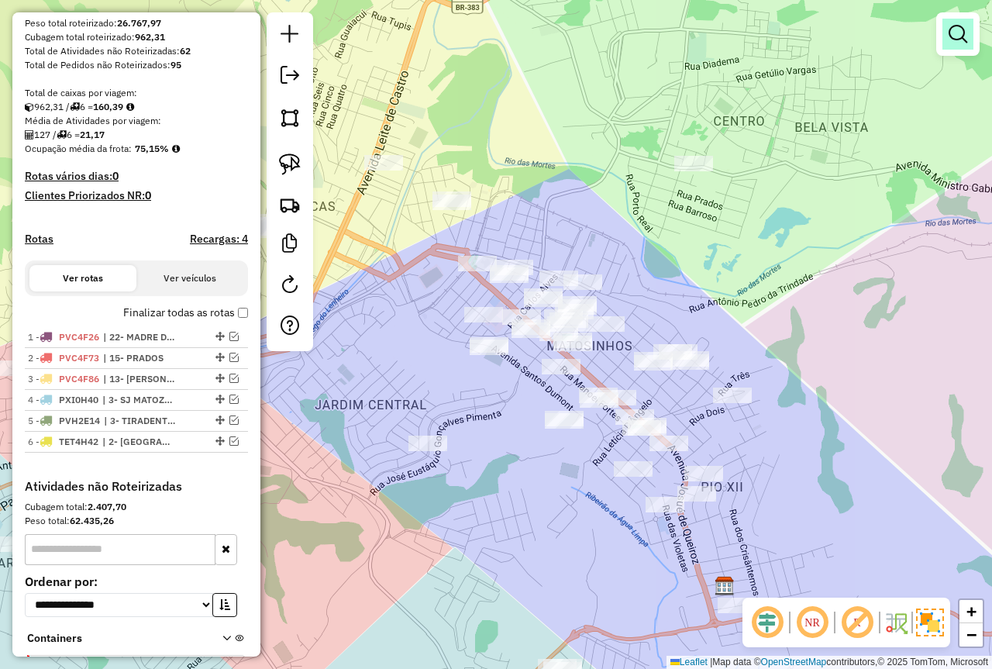
click at [947, 49] on link at bounding box center [958, 34] width 31 height 31
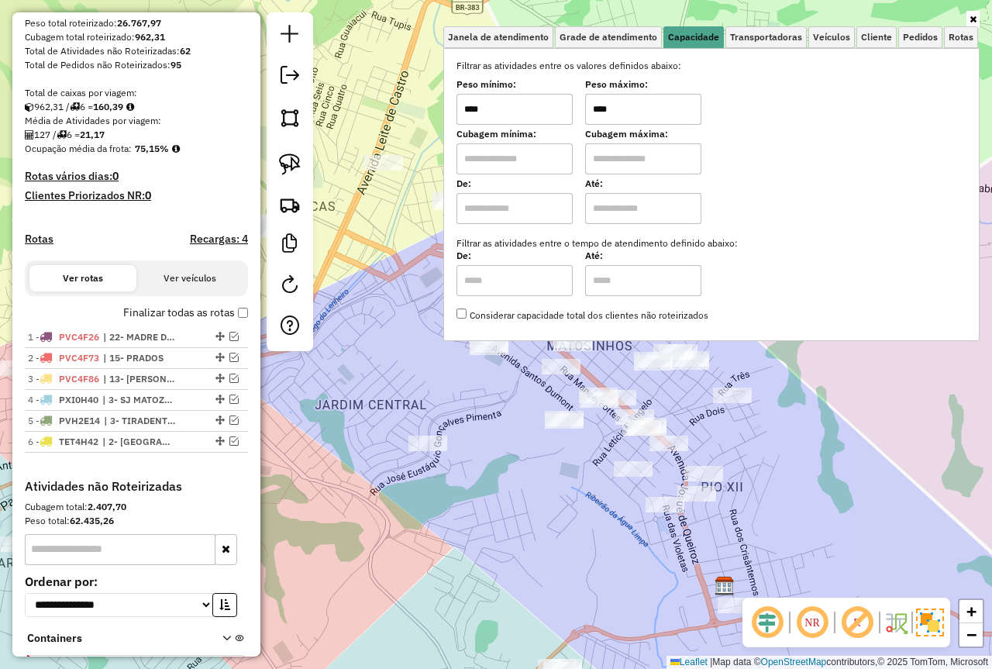
drag, startPoint x: 667, startPoint y: 104, endPoint x: 562, endPoint y: 117, distance: 105.5
click at [563, 117] on div "Peso mínimo: **** Peso máximo: ****" at bounding box center [712, 102] width 510 height 43
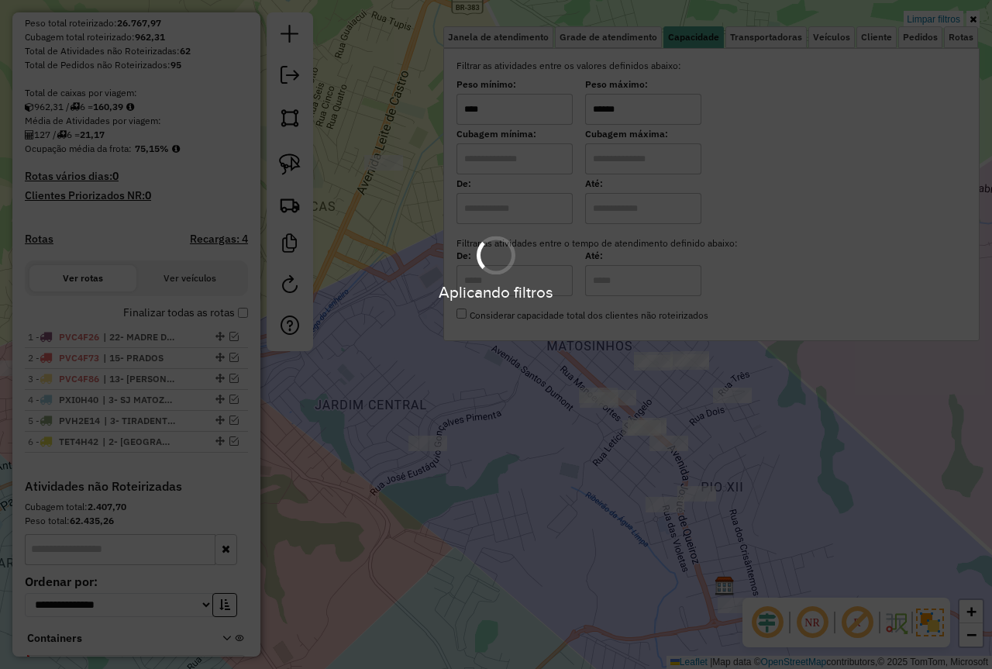
type input "******"
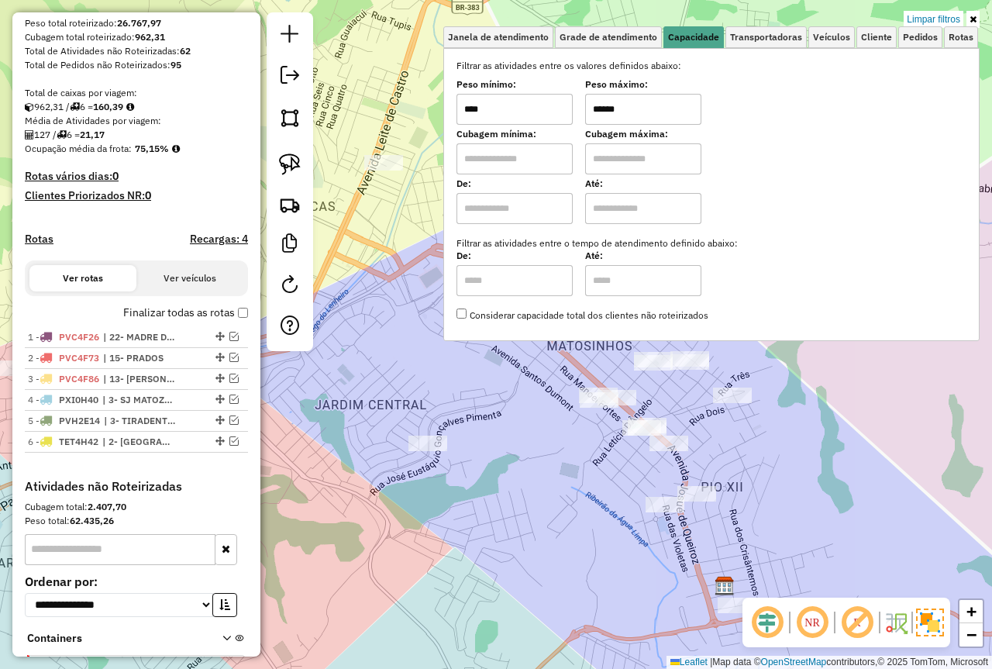
click at [527, 457] on div "Limpar filtros Janela de atendimento Grade de atendimento Capacidade Transporta…" at bounding box center [496, 334] width 992 height 669
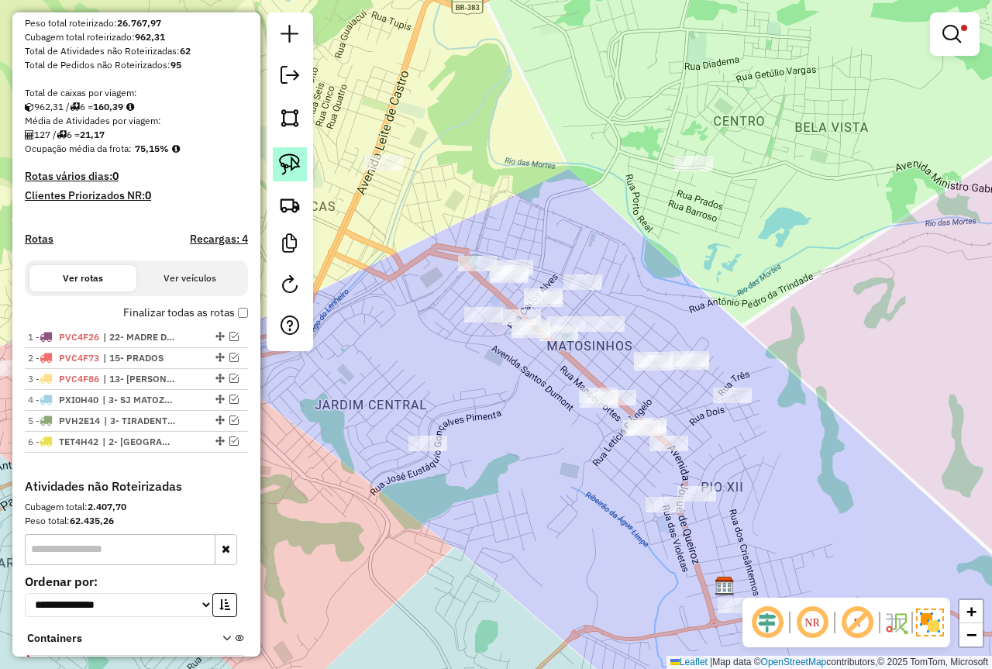
click at [277, 157] on link at bounding box center [290, 164] width 34 height 34
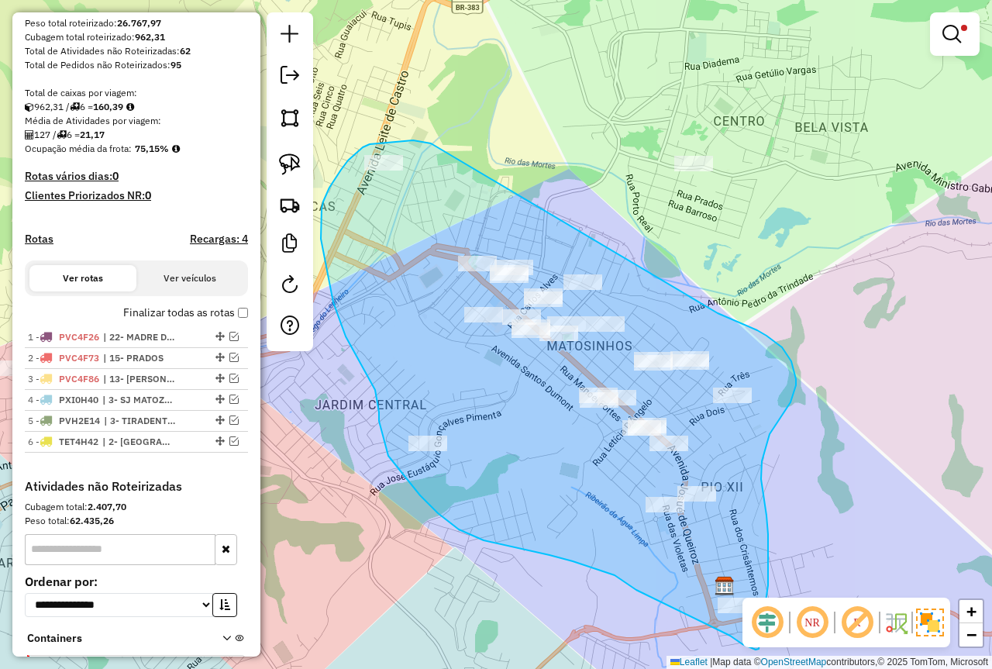
drag, startPoint x: 341, startPoint y: 170, endPoint x: 717, endPoint y: 312, distance: 402.2
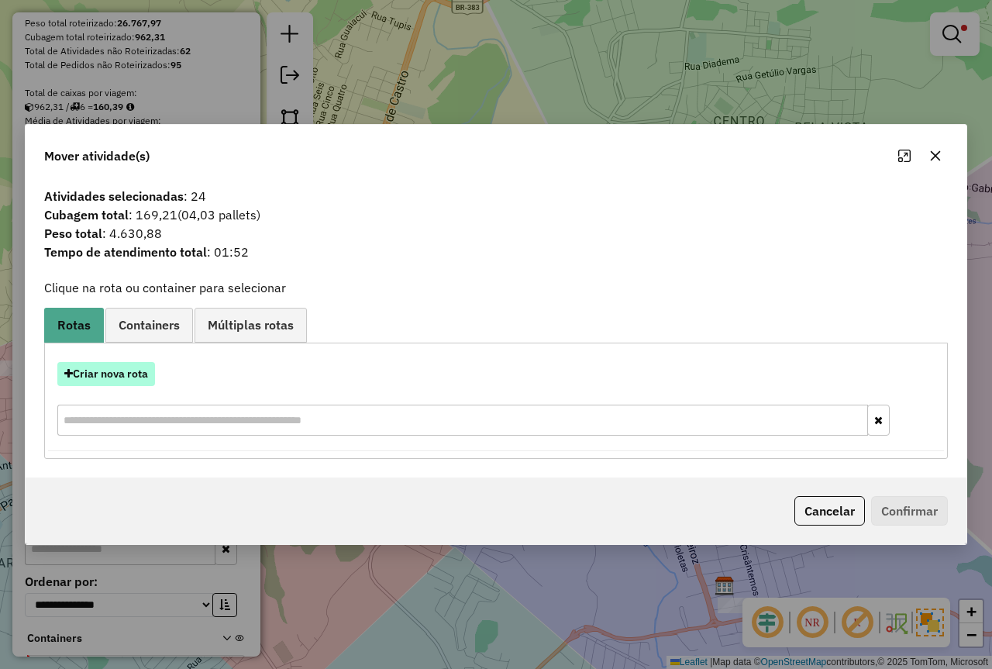
click at [135, 368] on button "Criar nova rota" at bounding box center [106, 374] width 98 height 24
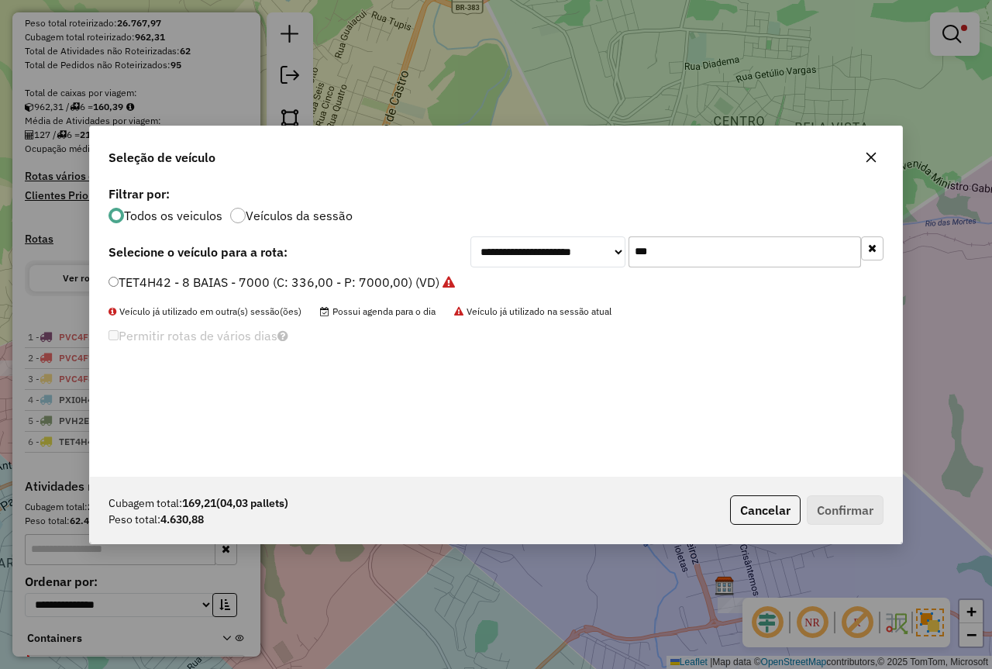
drag, startPoint x: 688, startPoint y: 250, endPoint x: 565, endPoint y: 247, distance: 122.5
click at [575, 247] on div "**********" at bounding box center [677, 251] width 413 height 31
type input "***"
click at [196, 284] on label "RVK8B62 - RVK8B62 - 4500 (C: 252,00 - P: 4500,00) (VD)" at bounding box center [279, 282] width 341 height 19
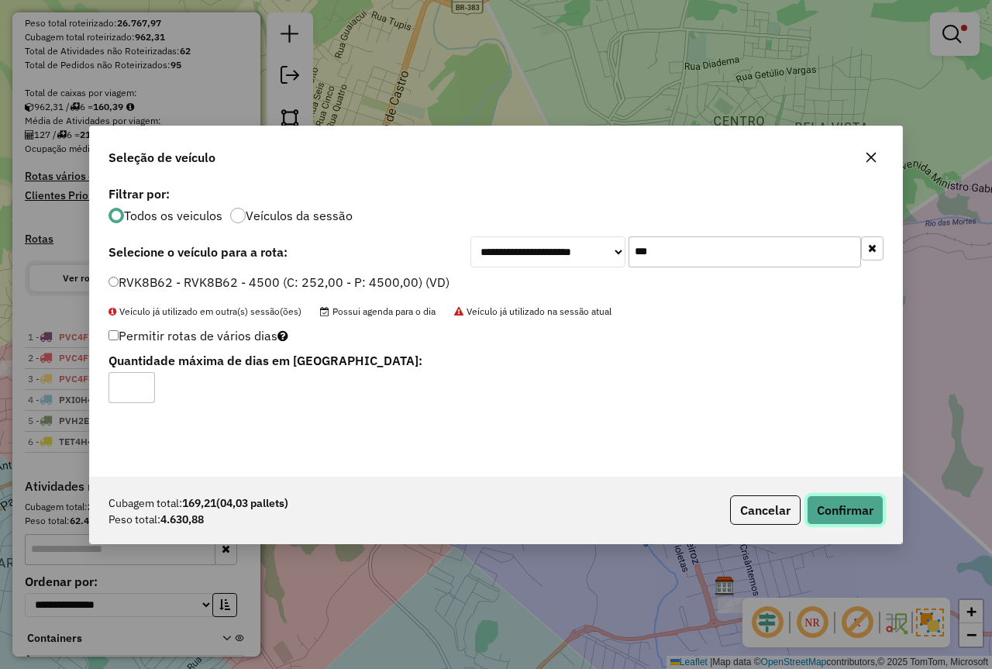
click at [869, 521] on button "Confirmar" at bounding box center [845, 509] width 77 height 29
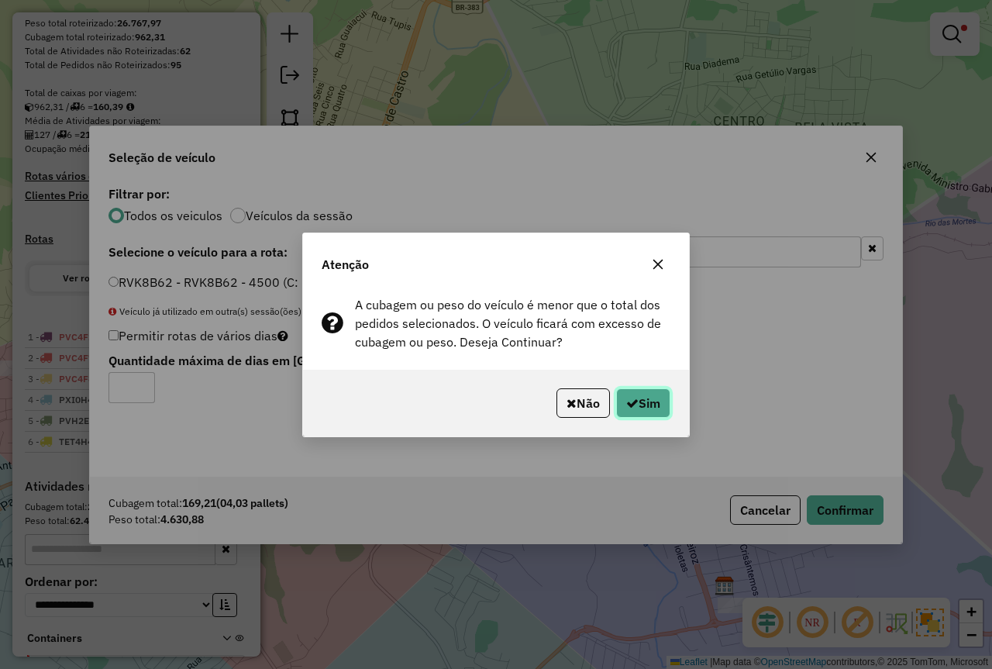
click at [652, 405] on button "Sim" at bounding box center [643, 402] width 54 height 29
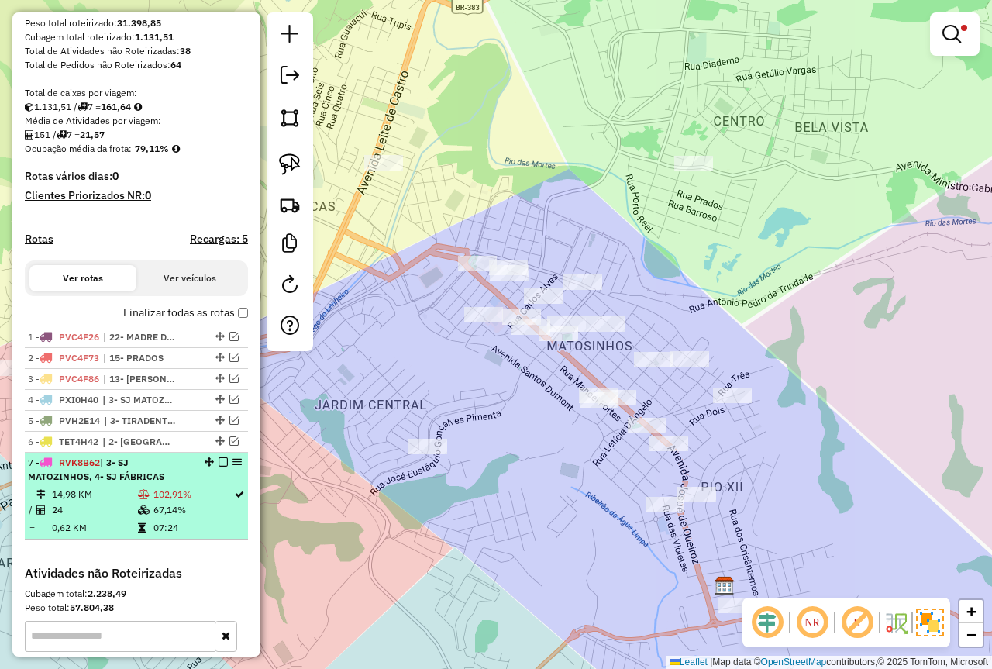
click at [104, 502] on td "14,98 KM" at bounding box center [94, 495] width 86 height 16
select select "*********"
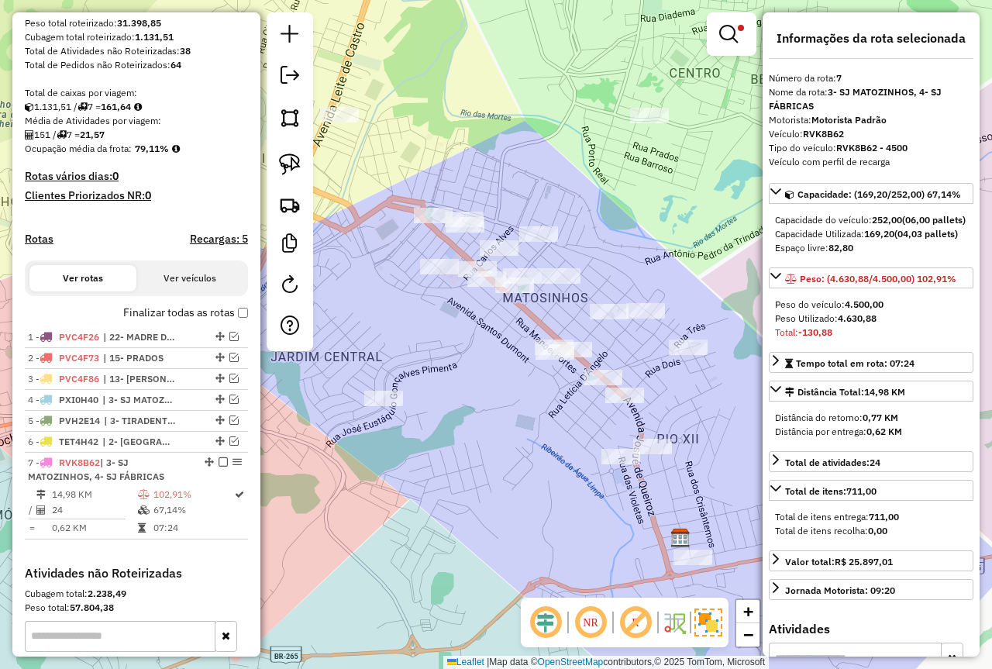
click at [504, 449] on div "Limpar filtros Janela de atendimento Grade de atendimento Capacidade Transporta…" at bounding box center [496, 334] width 992 height 669
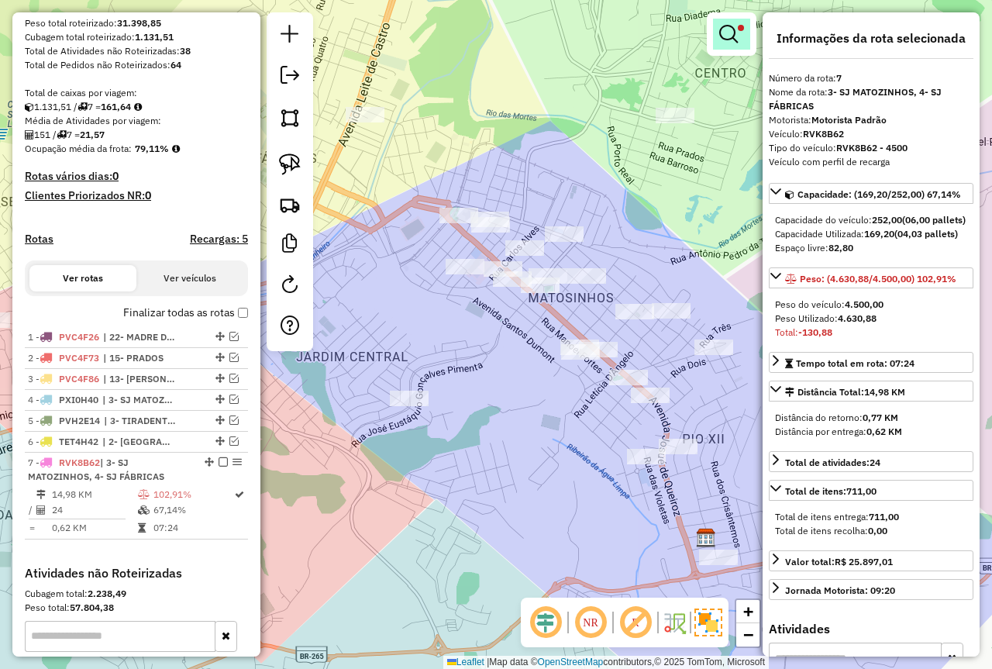
click at [727, 33] on em at bounding box center [728, 34] width 19 height 19
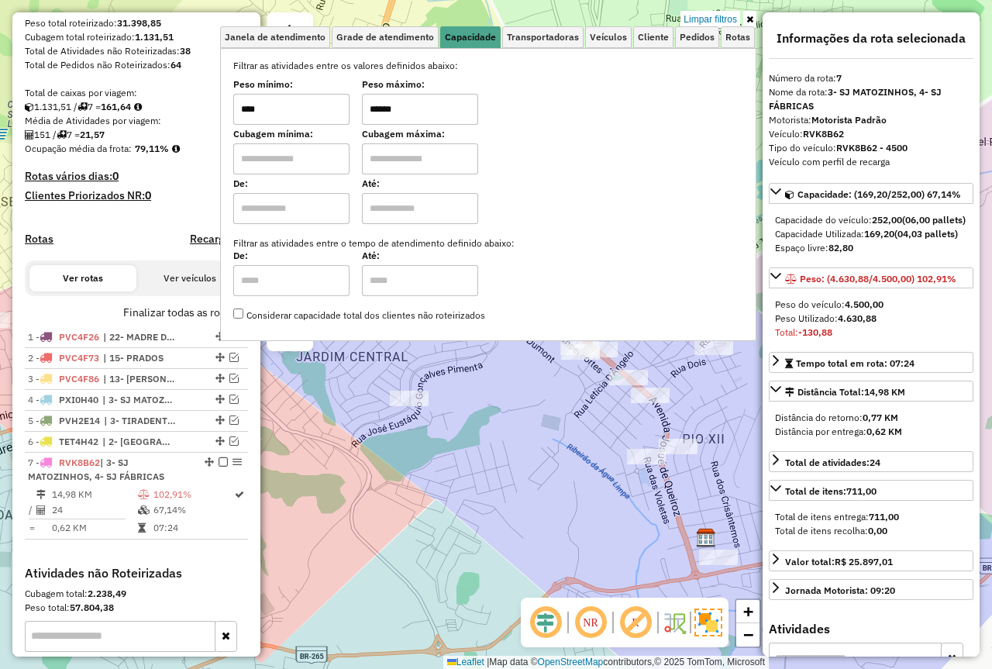
drag, startPoint x: 528, startPoint y: 416, endPoint x: 524, endPoint y: 436, distance: 19.8
click at [527, 417] on div "Limpar filtros Janela de atendimento Grade de atendimento Capacidade Transporta…" at bounding box center [496, 334] width 992 height 669
click at [485, 474] on div "Limpar filtros Janela de atendimento Grade de atendimento Capacidade Transporta…" at bounding box center [496, 334] width 992 height 669
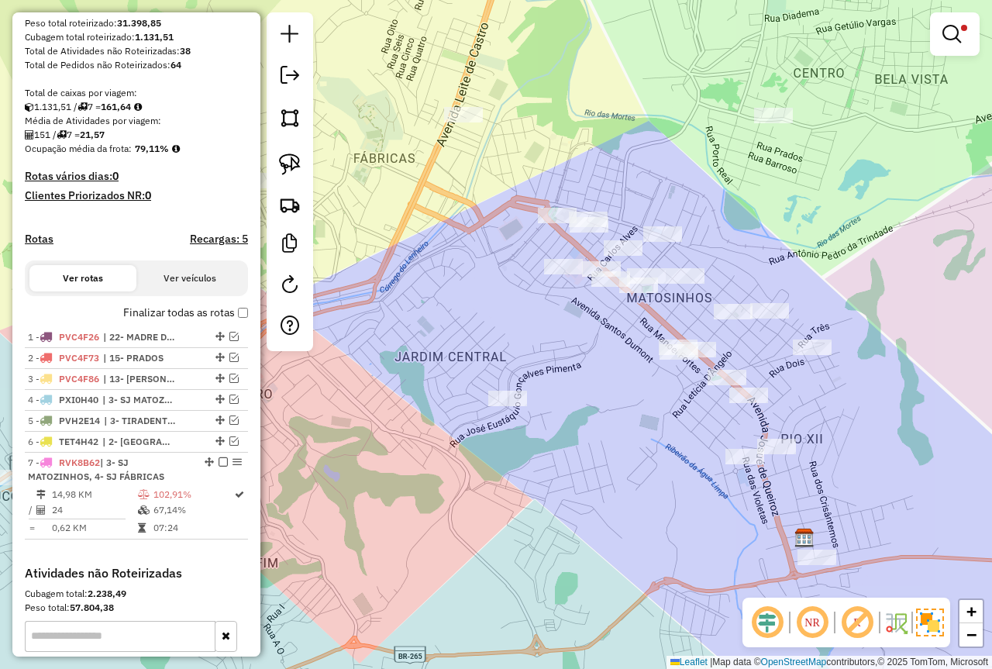
drag, startPoint x: 571, startPoint y: 476, endPoint x: 641, endPoint y: 473, distance: 70.6
click at [648, 473] on div "Limpar filtros Janela de atendimento Grade de atendimento Capacidade Transporta…" at bounding box center [496, 334] width 992 height 669
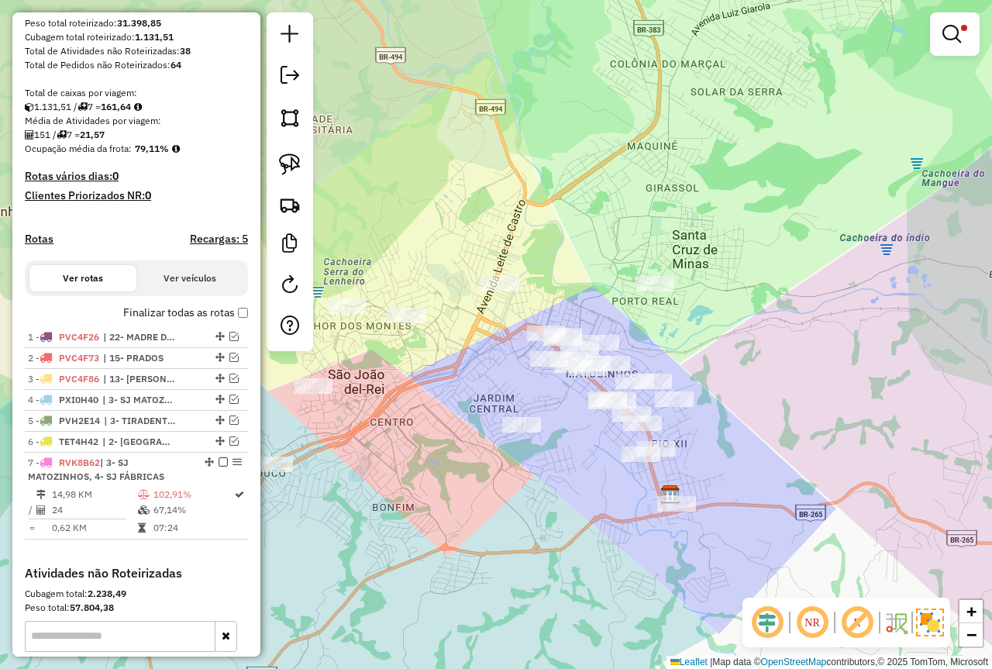
drag, startPoint x: 535, startPoint y: 422, endPoint x: 394, endPoint y: 474, distance: 150.6
click at [394, 474] on div "Limpar filtros Janela de atendimento Grade de atendimento Capacidade Transporta…" at bounding box center [496, 334] width 992 height 669
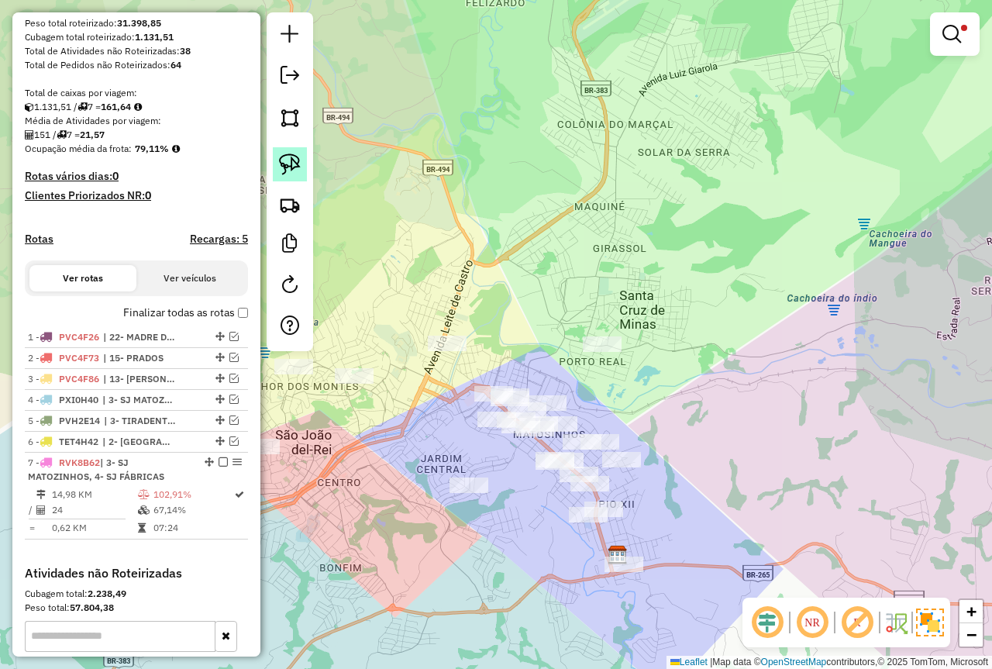
click at [292, 171] on img at bounding box center [290, 165] width 22 height 22
drag, startPoint x: 617, startPoint y: 316, endPoint x: 606, endPoint y: 365, distance: 50.0
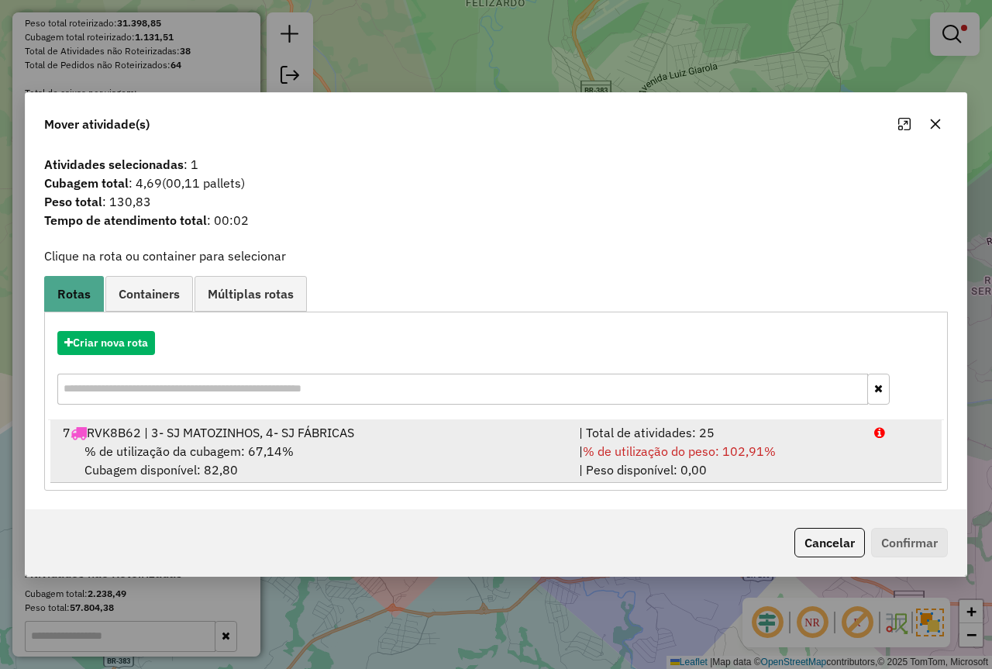
click at [595, 461] on div "| % de utilização do peso: 102,91% | Peso disponível: 0,00" at bounding box center [717, 460] width 295 height 37
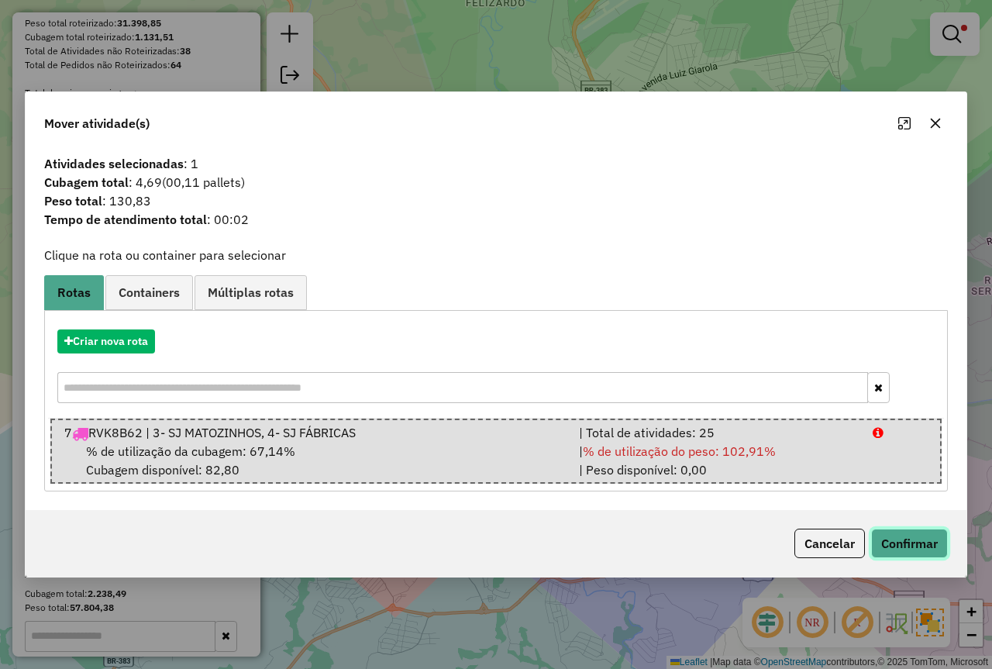
click at [886, 546] on button "Confirmar" at bounding box center [909, 543] width 77 height 29
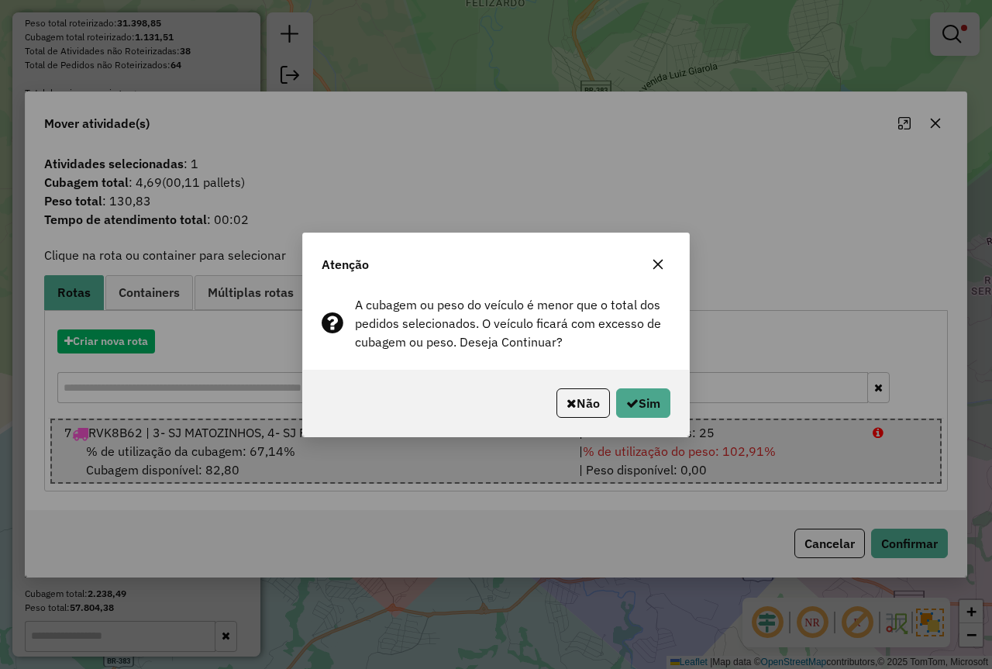
click at [661, 425] on div "Não Sim" at bounding box center [496, 403] width 386 height 67
click at [643, 400] on button "Sim" at bounding box center [643, 402] width 54 height 29
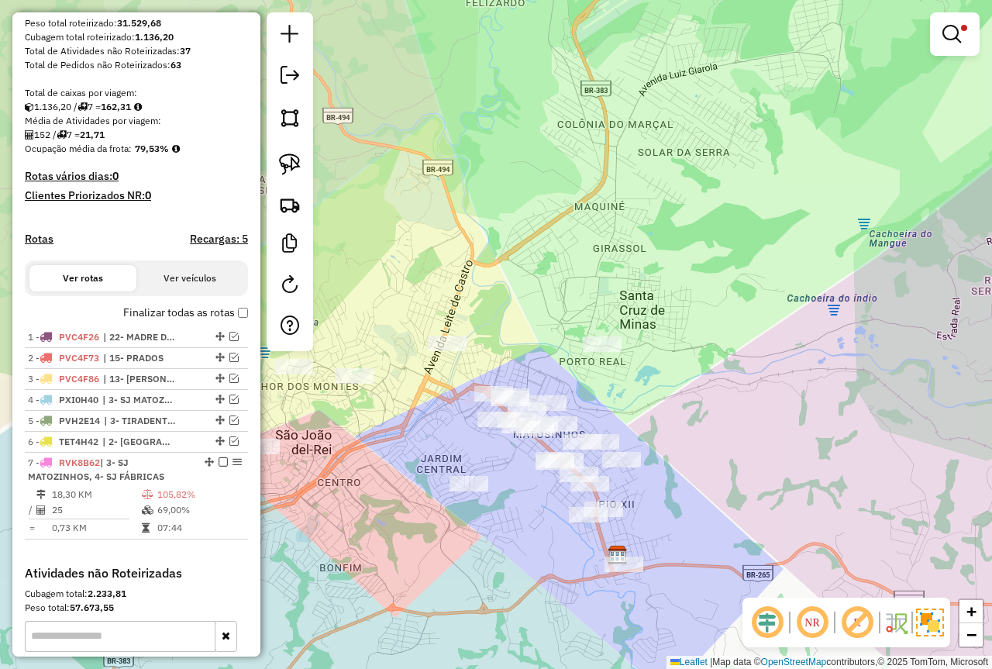
click at [957, 38] on em at bounding box center [952, 34] width 19 height 19
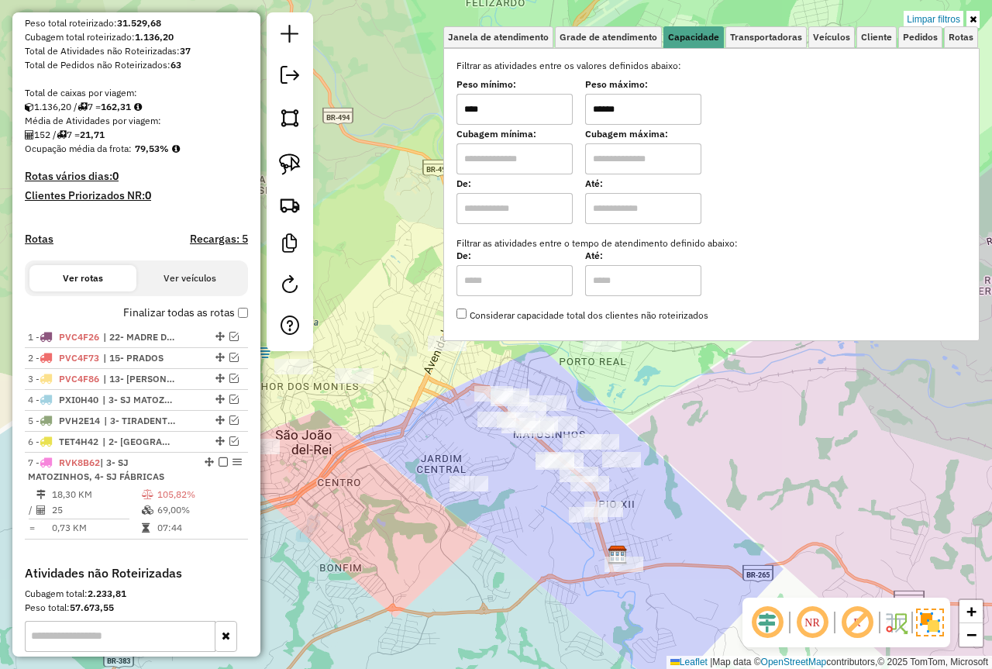
drag, startPoint x: 641, startPoint y: 109, endPoint x: 470, endPoint y: 115, distance: 171.4
click at [470, 115] on div "Peso mínimo: **** Peso máximo: ******" at bounding box center [712, 102] width 510 height 43
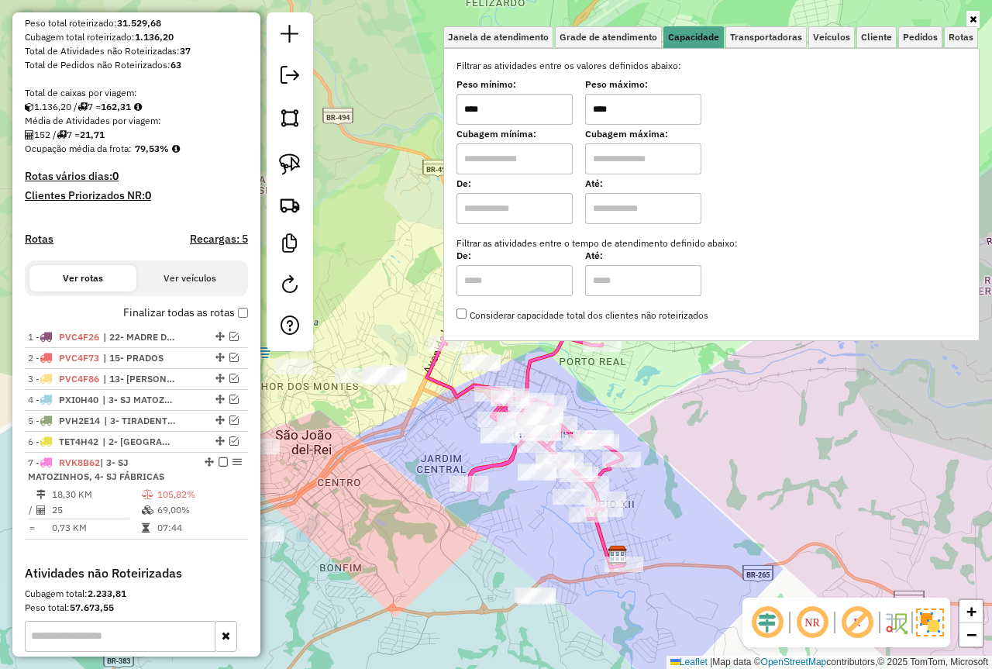
type input "****"
click at [405, 489] on div "Janela de atendimento Grade de atendimento Capacidade Transportadoras Veículos …" at bounding box center [496, 334] width 992 height 669
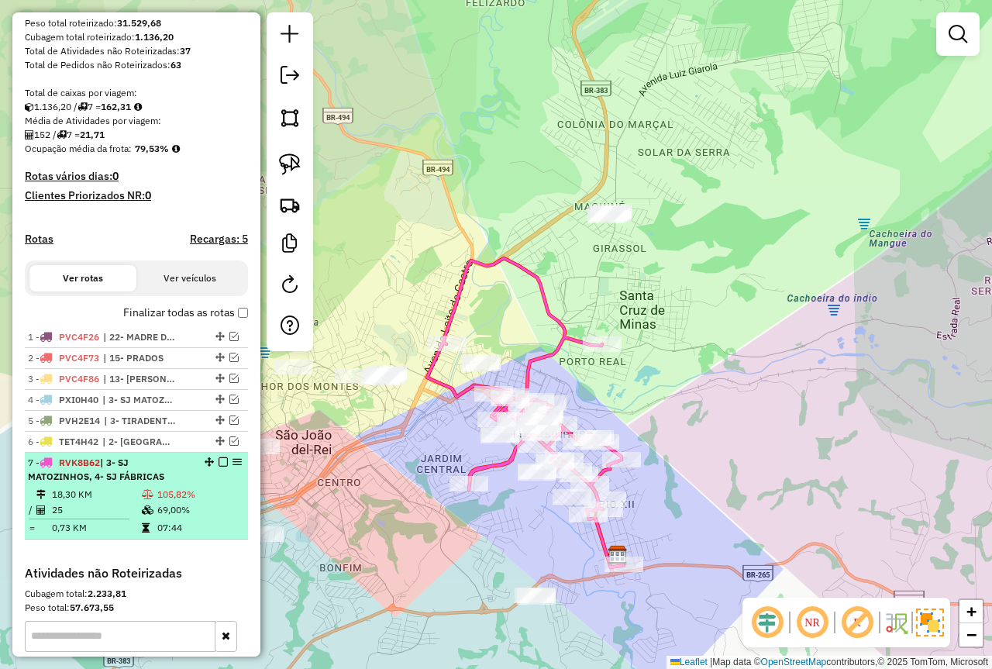
click at [219, 467] on em at bounding box center [223, 461] width 9 height 9
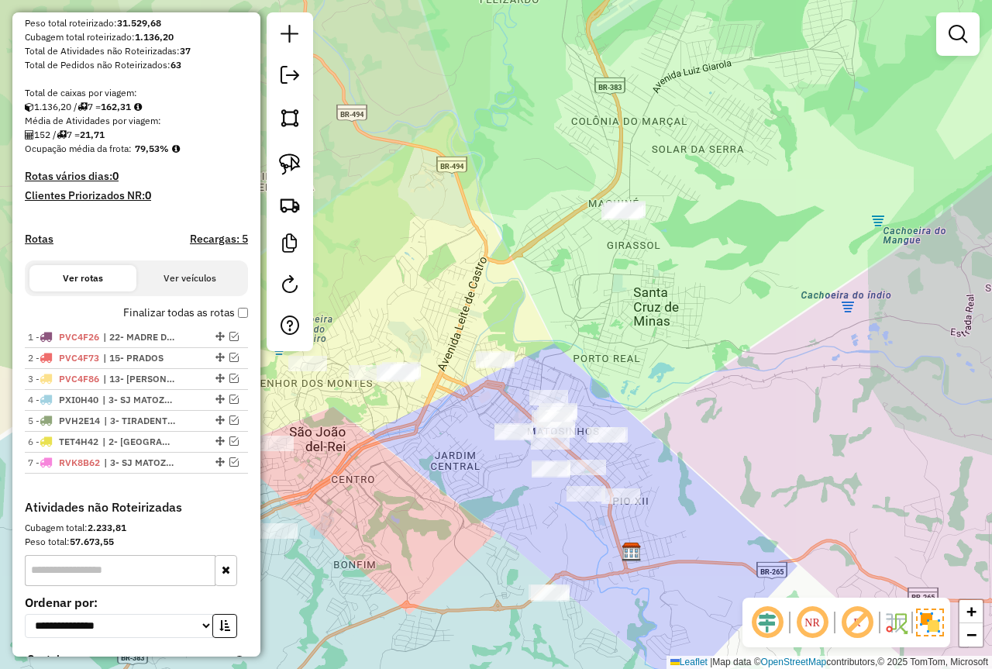
drag, startPoint x: 418, startPoint y: 467, endPoint x: 487, endPoint y: 462, distance: 69.2
click at [490, 462] on div "Janela de atendimento Grade de atendimento Capacidade Transportadoras Veículos …" at bounding box center [496, 334] width 992 height 669
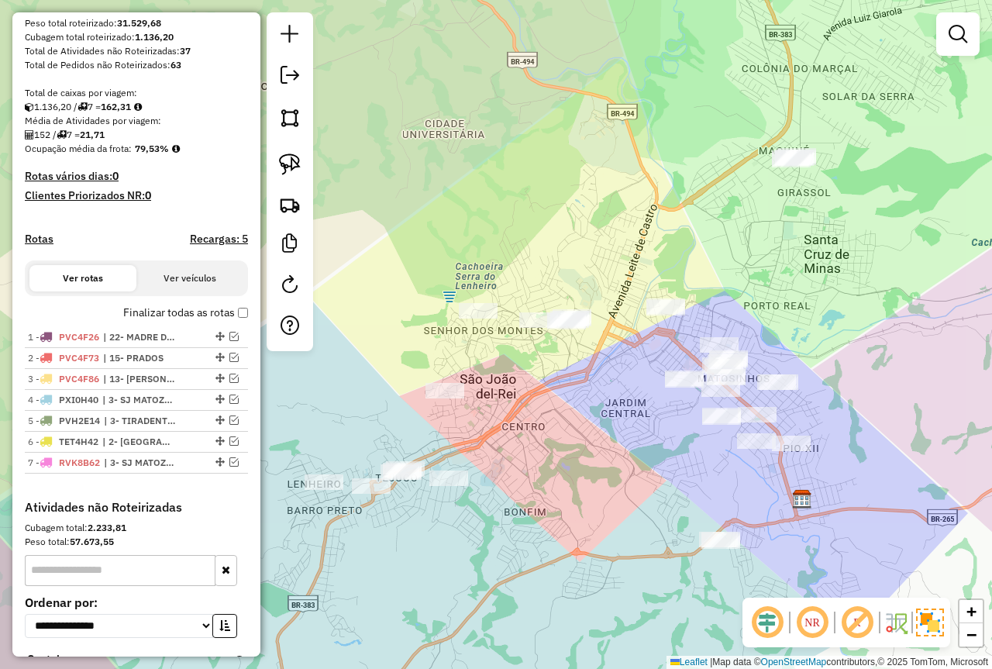
drag, startPoint x: 471, startPoint y: 474, endPoint x: 514, endPoint y: 440, distance: 55.2
click at [514, 440] on div "Janela de atendimento Grade de atendimento Capacidade Transportadoras Veículos …" at bounding box center [496, 334] width 992 height 669
drag, startPoint x: 216, startPoint y: 455, endPoint x: 224, endPoint y: 484, distance: 29.9
click at [229, 446] on em at bounding box center [233, 440] width 9 height 9
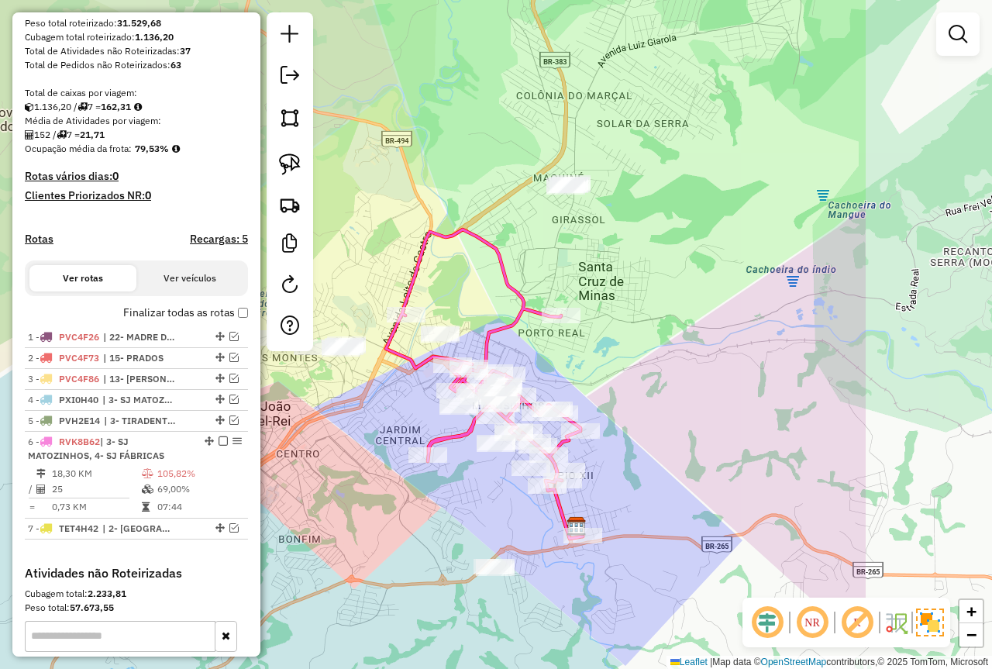
drag, startPoint x: 541, startPoint y: 462, endPoint x: 322, endPoint y: 488, distance: 221.0
click at [322, 488] on div "Janela de atendimento Grade de atendimento Capacidade Transportadoras Veículos …" at bounding box center [496, 334] width 992 height 669
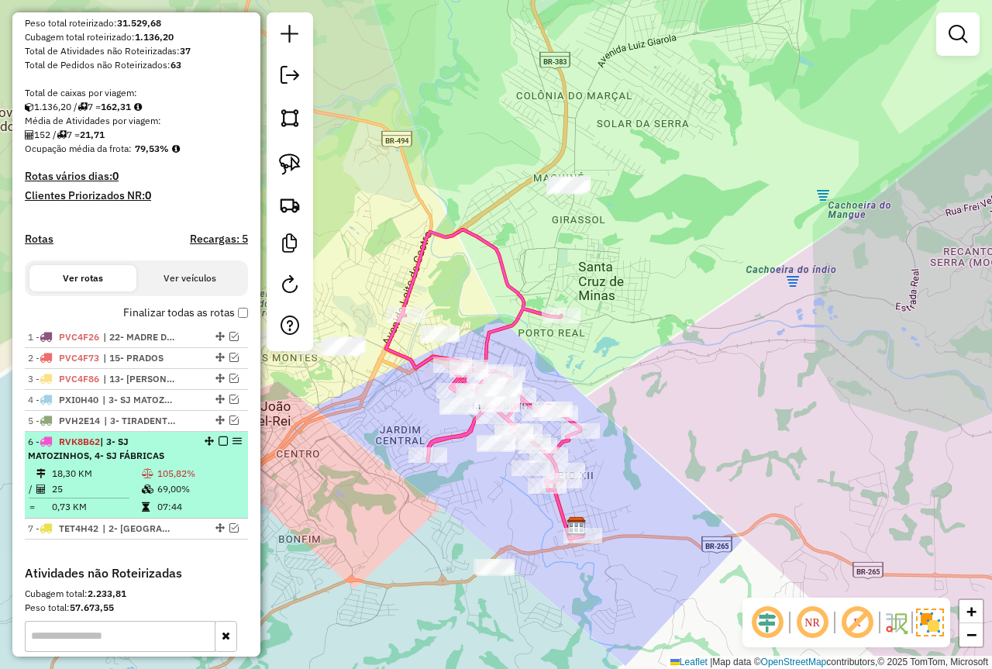
click at [219, 446] on em at bounding box center [223, 440] width 9 height 9
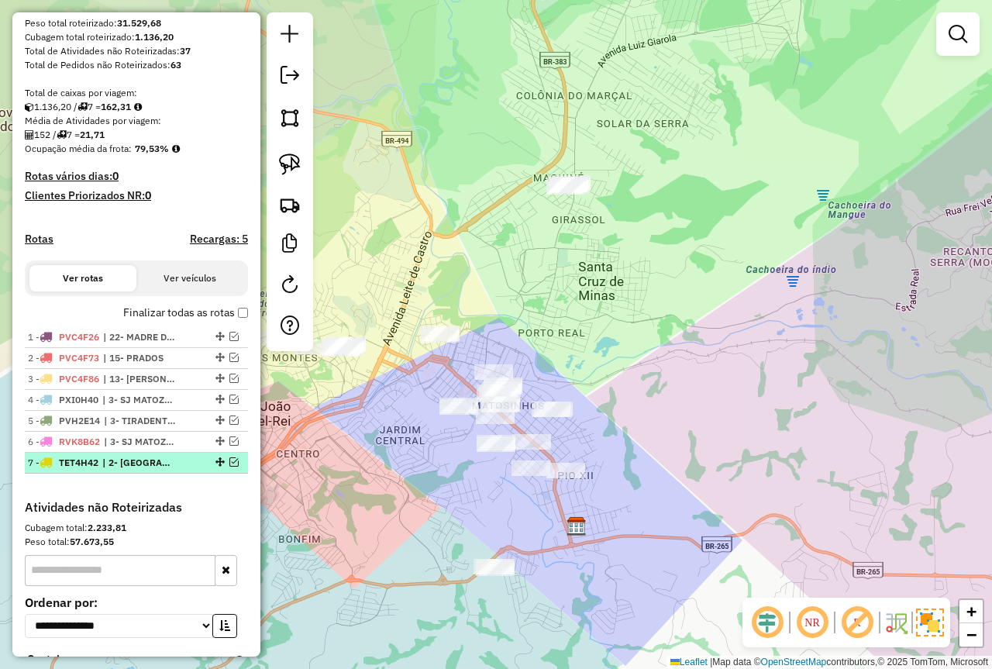
click at [229, 467] on em at bounding box center [233, 461] width 9 height 9
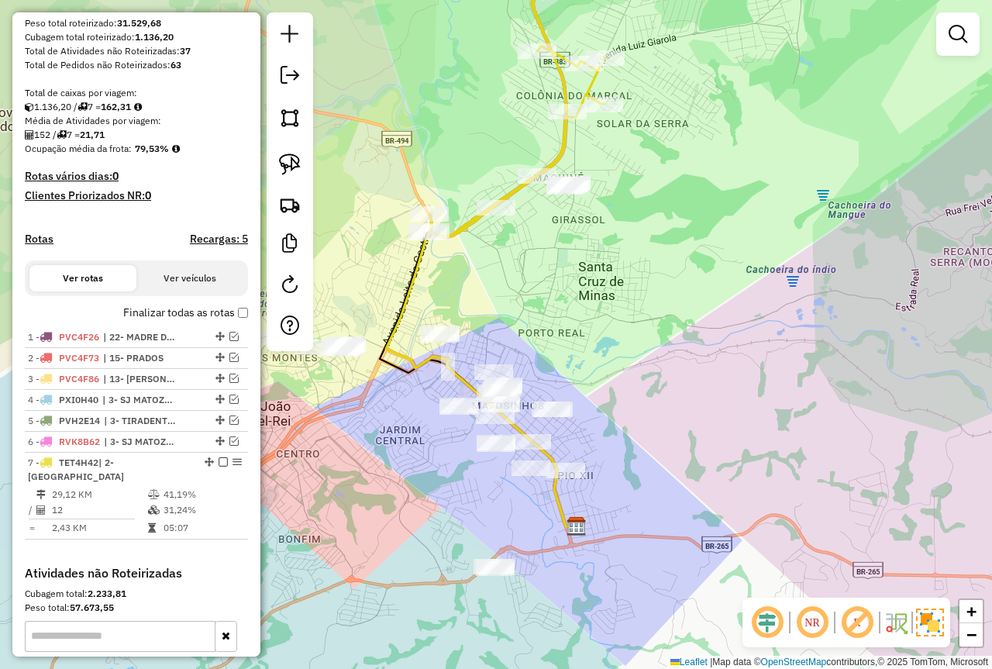
click at [423, 455] on div "Janela de atendimento Grade de atendimento Capacidade Transportadoras Veículos …" at bounding box center [496, 334] width 992 height 669
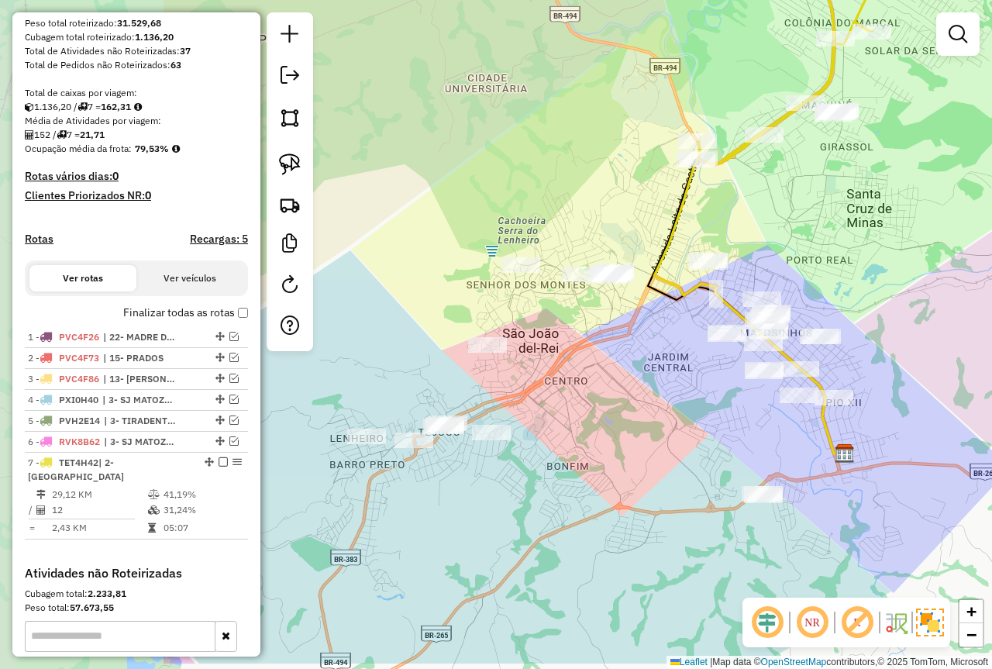
drag, startPoint x: 388, startPoint y: 483, endPoint x: 651, endPoint y: 410, distance: 272.7
click at [651, 410] on div "Janela de atendimento Grade de atendimento Capacidade Transportadoras Veículos …" at bounding box center [496, 334] width 992 height 669
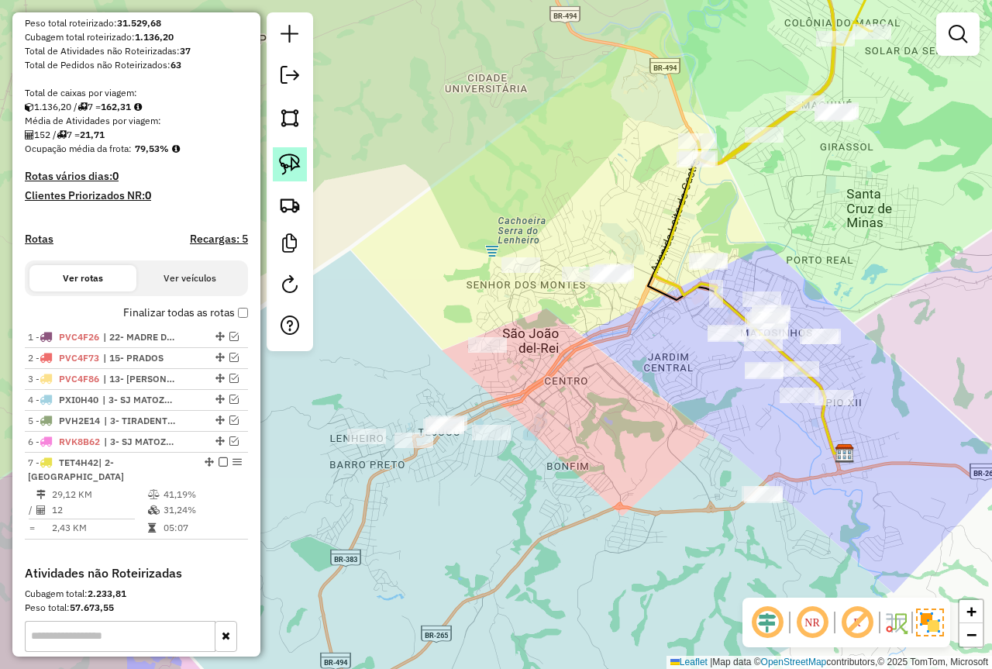
click at [301, 162] on link at bounding box center [290, 164] width 34 height 34
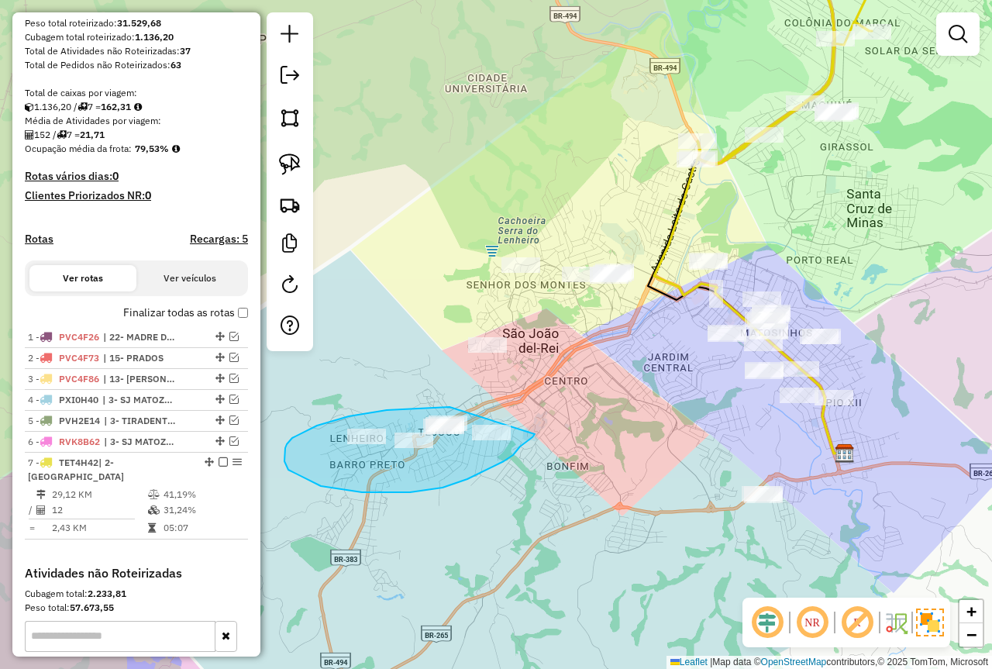
drag, startPoint x: 450, startPoint y: 407, endPoint x: 535, endPoint y: 434, distance: 89.5
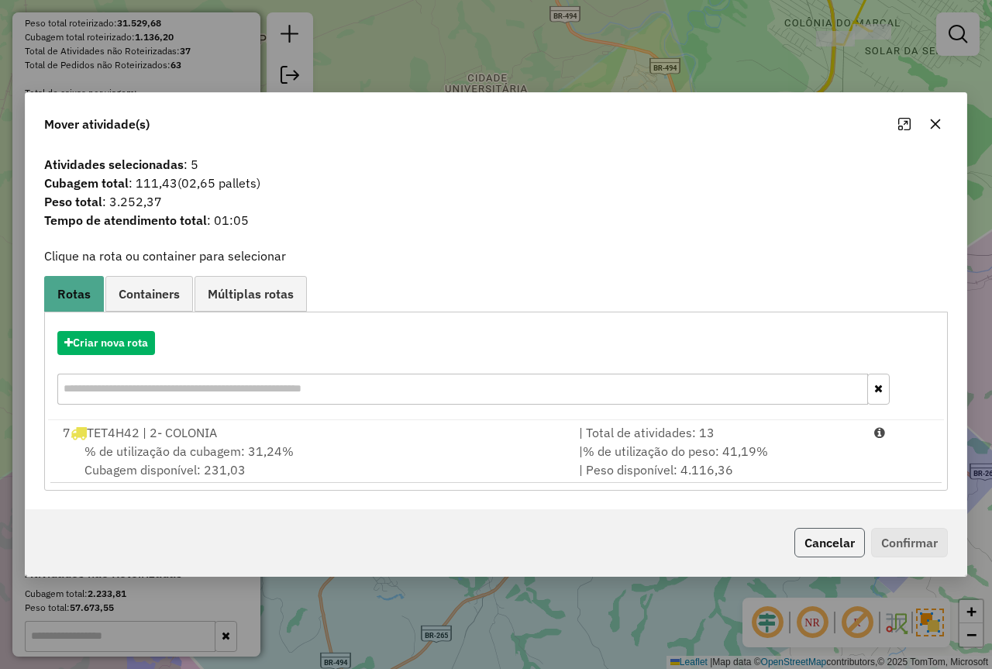
click at [805, 541] on button "Cancelar" at bounding box center [830, 542] width 71 height 29
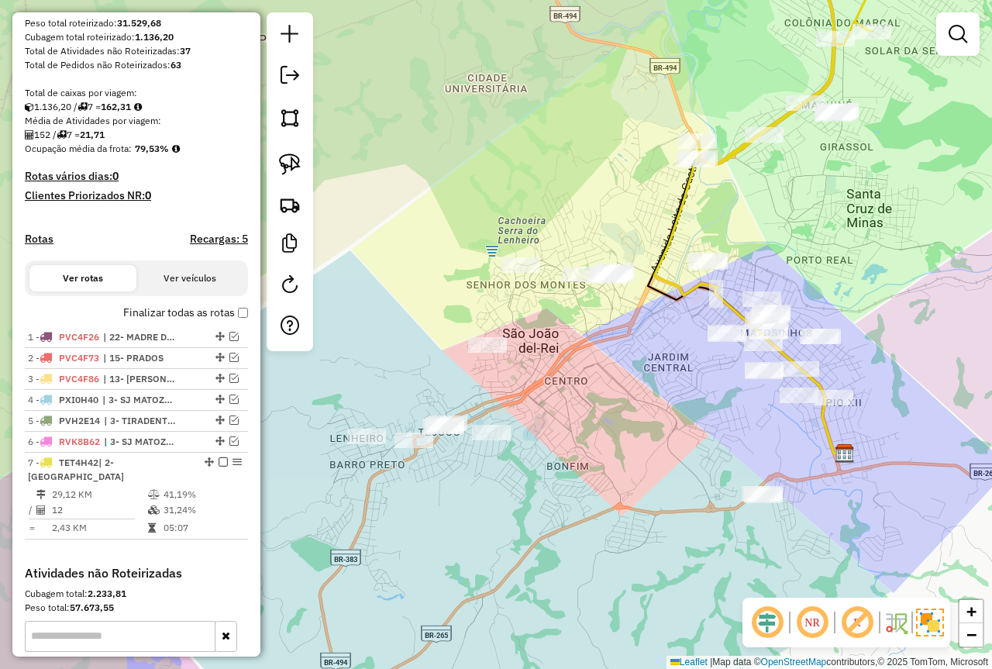
click at [290, 167] on img at bounding box center [290, 165] width 22 height 22
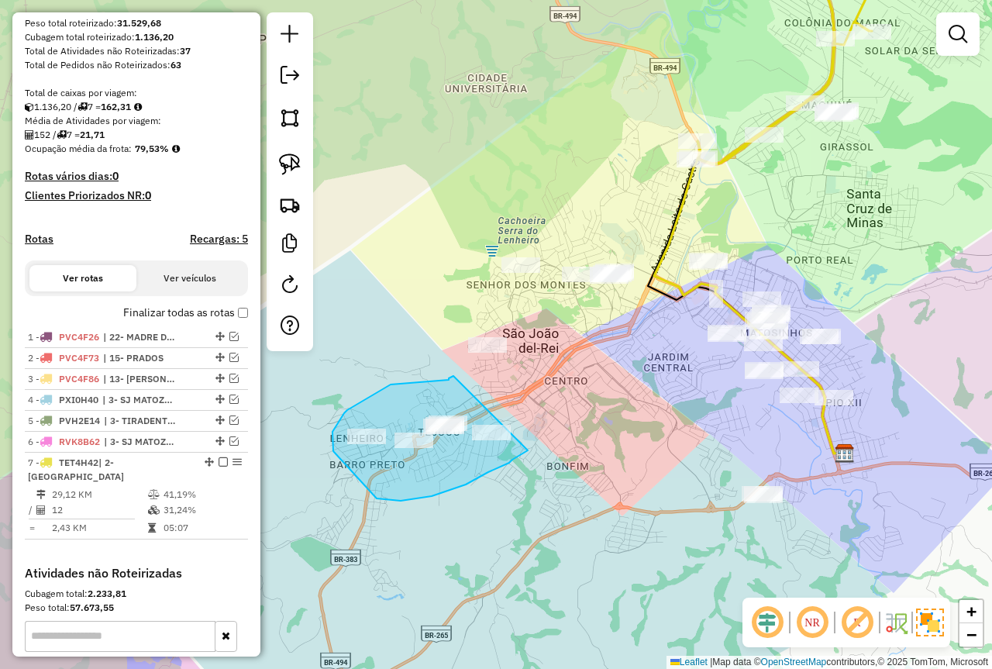
drag, startPoint x: 449, startPoint y: 378, endPoint x: 528, endPoint y: 450, distance: 107.0
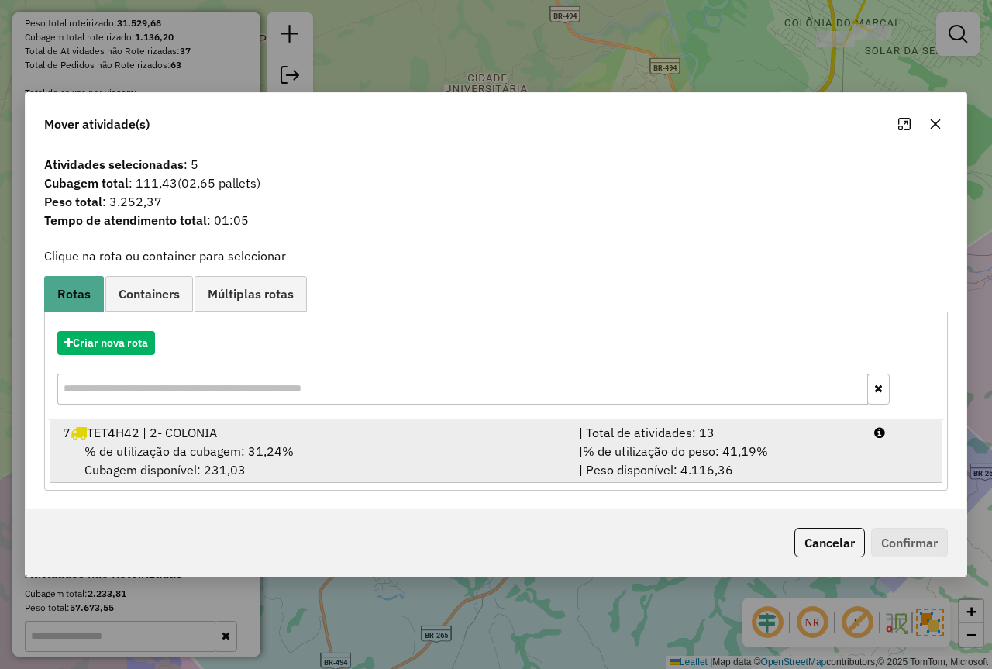
click at [628, 453] on span "% de utilização do peso: 41,19%" at bounding box center [675, 451] width 185 height 16
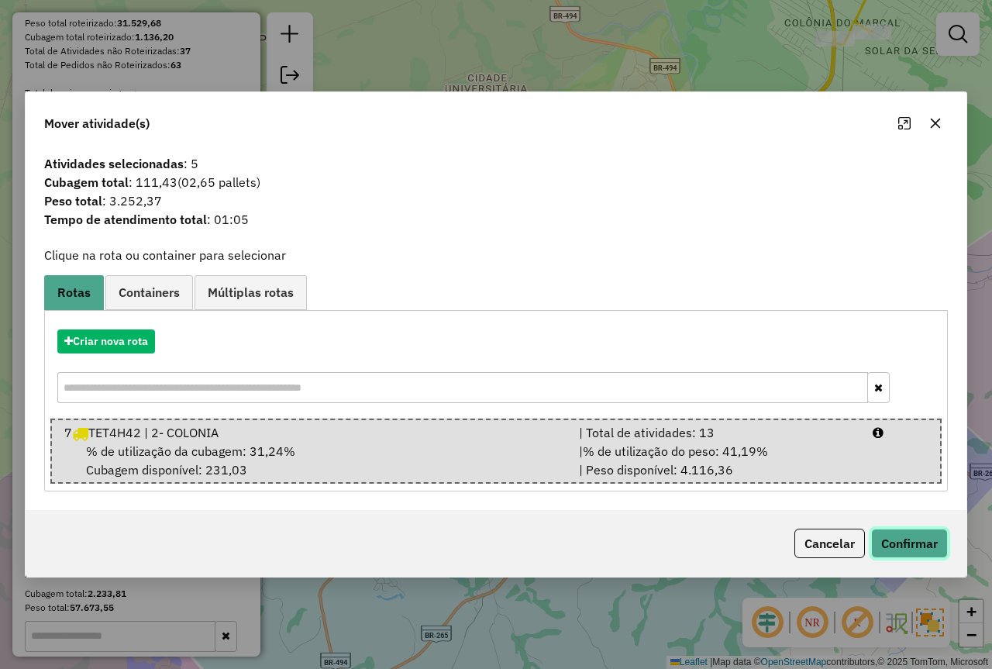
click at [894, 547] on button "Confirmar" at bounding box center [909, 543] width 77 height 29
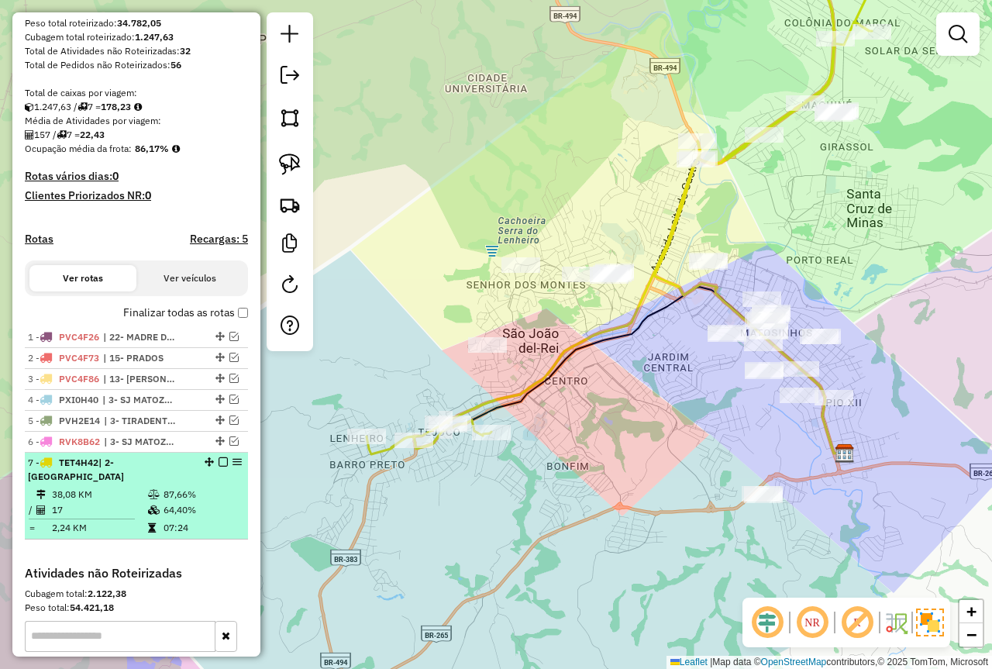
click at [195, 500] on td "87,66%" at bounding box center [202, 495] width 78 height 16
select select "*********"
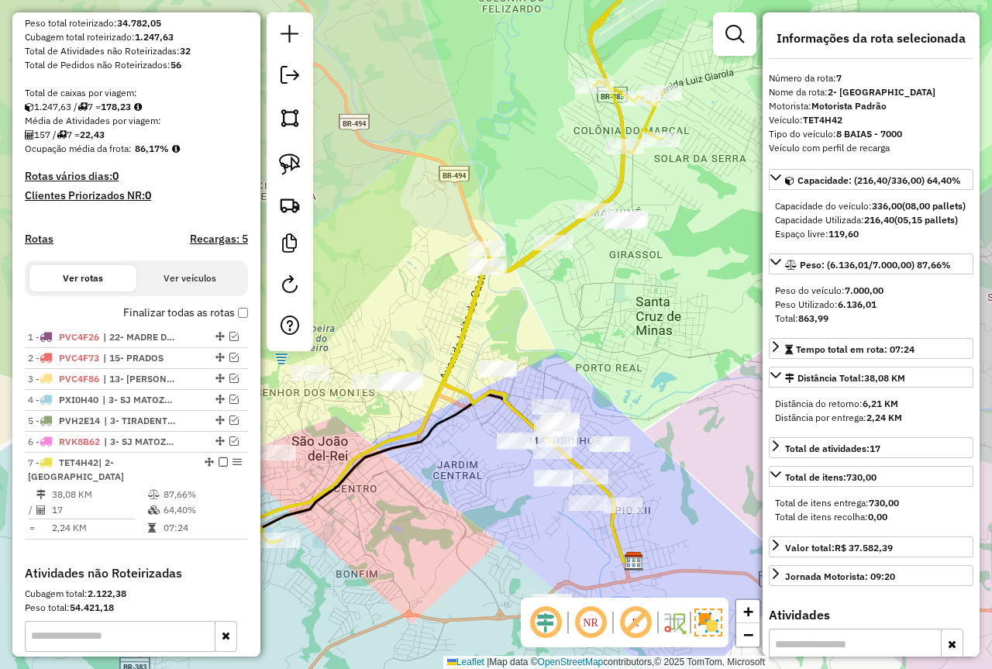
drag, startPoint x: 375, startPoint y: 518, endPoint x: 377, endPoint y: 567, distance: 48.9
click at [377, 567] on div "Janela de atendimento Grade de atendimento Capacidade Transportadoras Veículos …" at bounding box center [496, 334] width 992 height 669
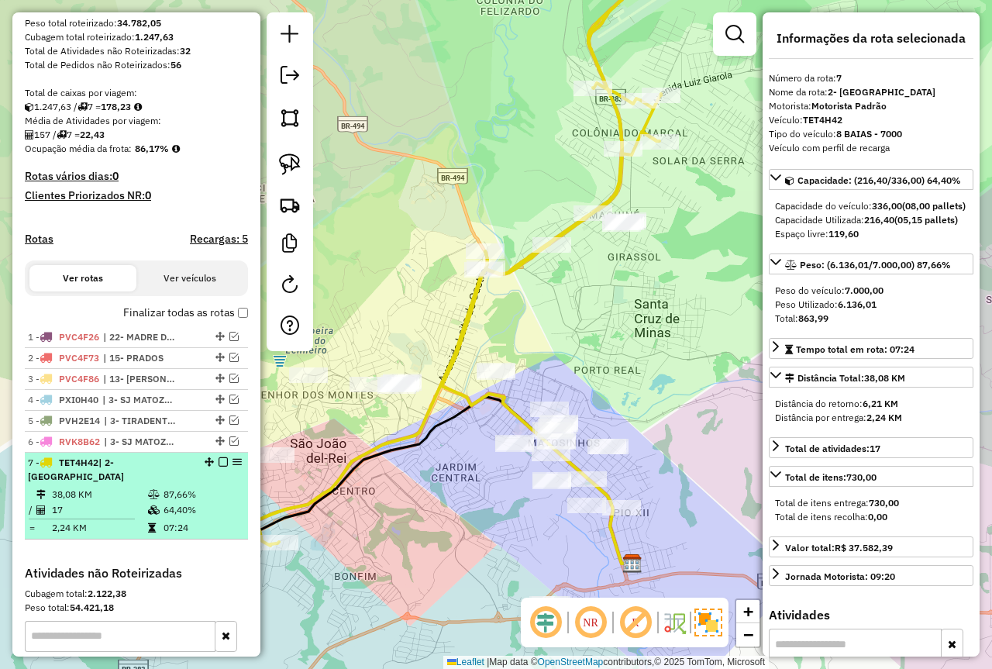
click at [175, 520] on td "07:24" at bounding box center [202, 528] width 78 height 16
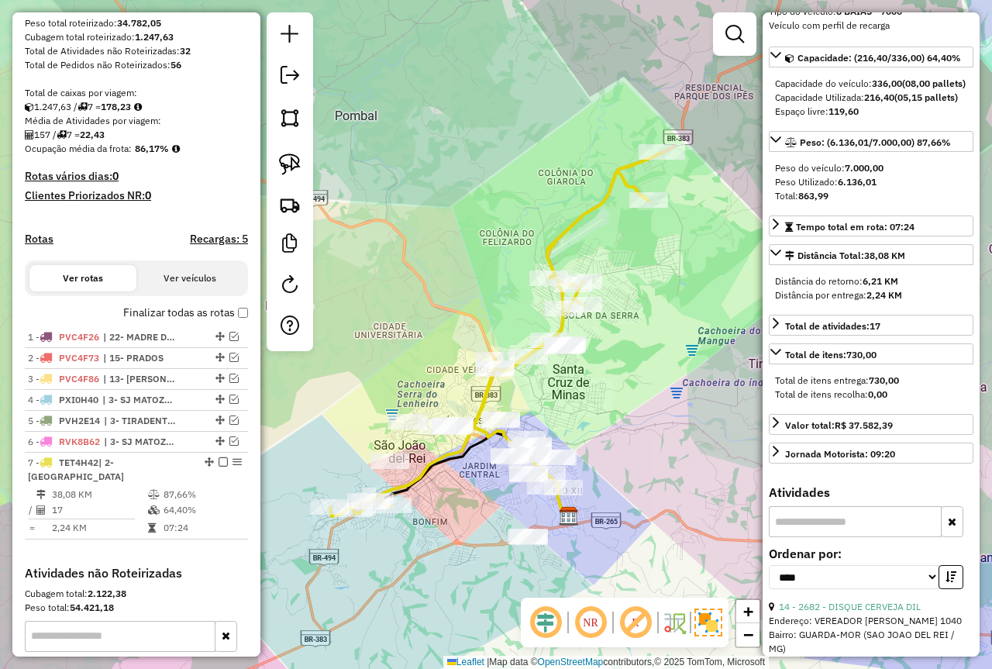
scroll to position [155, 0]
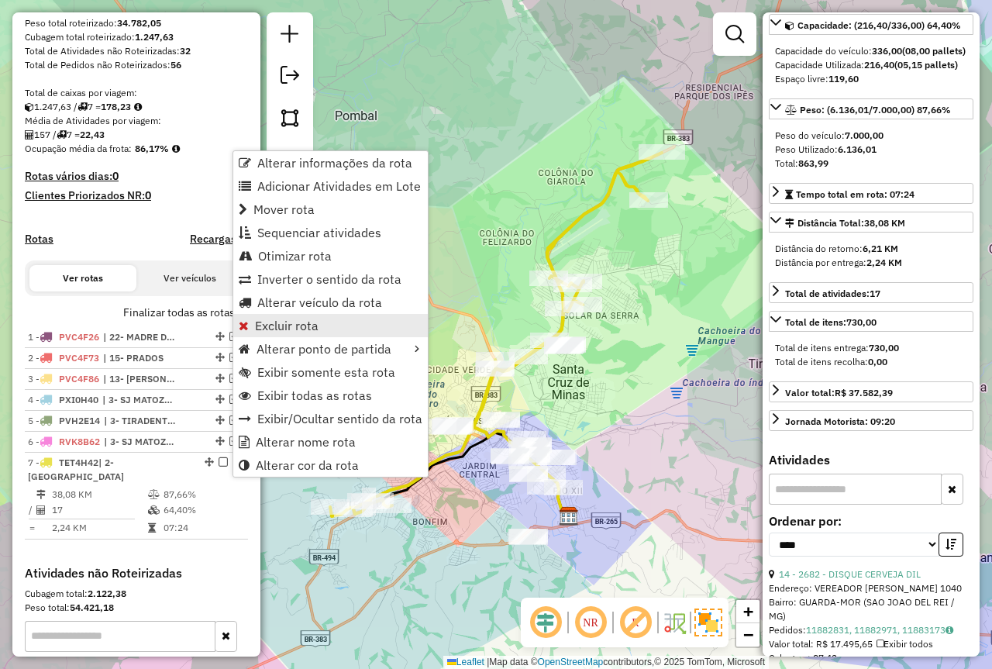
click at [323, 320] on link "Excluir rota" at bounding box center [330, 325] width 195 height 23
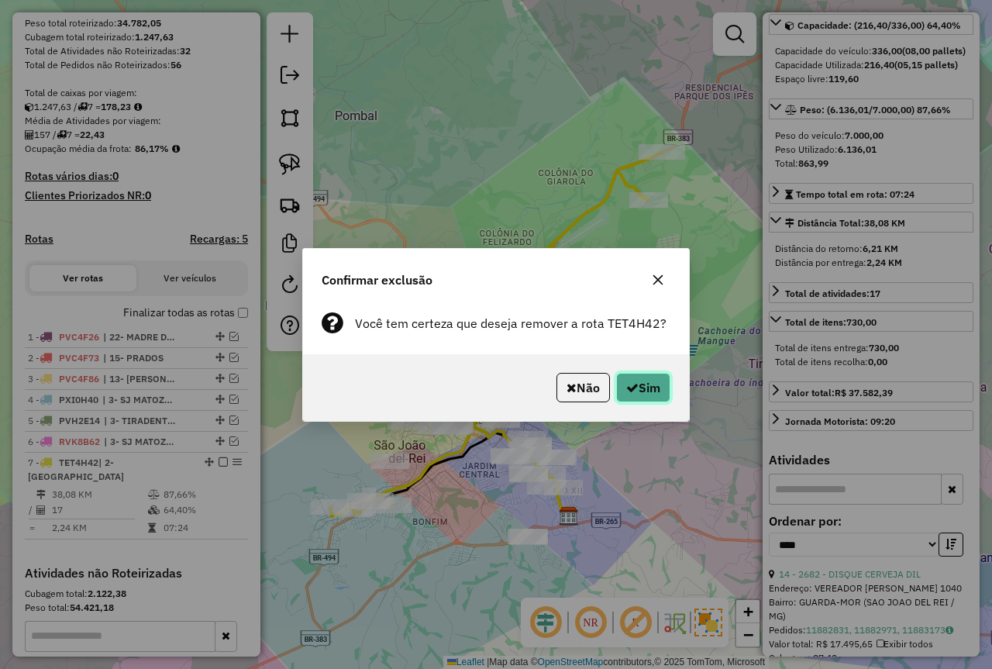
click at [643, 389] on button "Sim" at bounding box center [643, 387] width 54 height 29
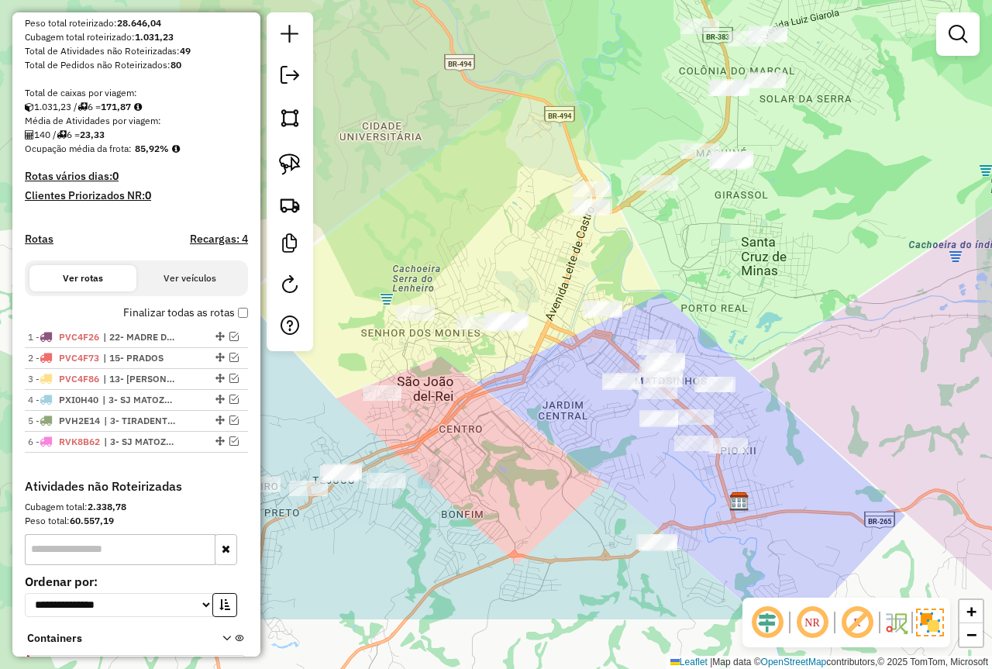
drag, startPoint x: 486, startPoint y: 422, endPoint x: 765, endPoint y: 305, distance: 302.7
click at [765, 305] on div "Janela de atendimento Grade de atendimento Capacidade Transportadoras Veículos …" at bounding box center [496, 334] width 992 height 669
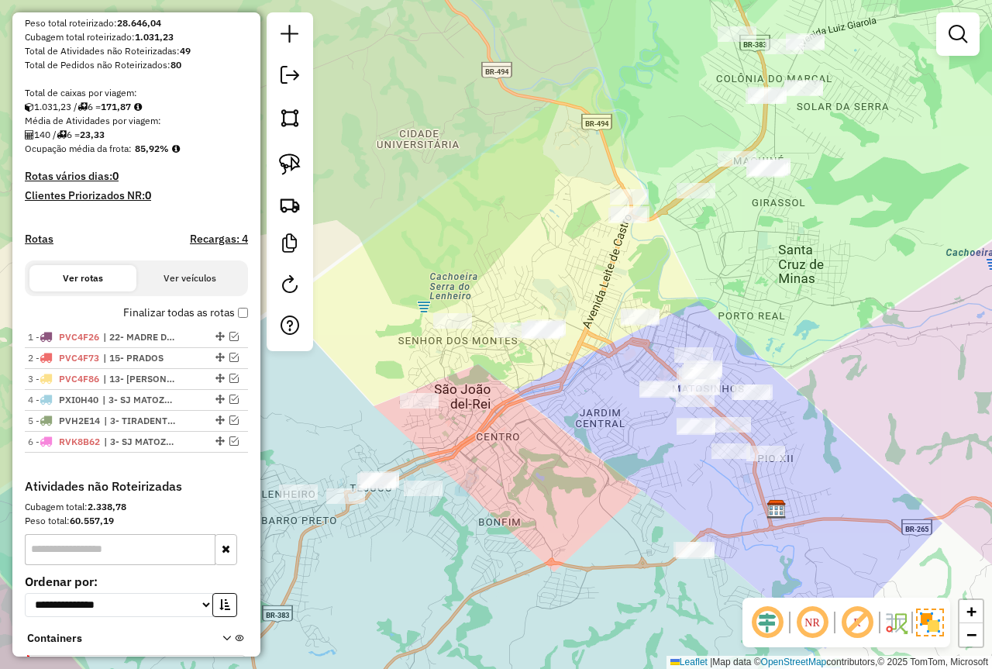
drag, startPoint x: 792, startPoint y: 304, endPoint x: 819, endPoint y: 321, distance: 32.0
click at [814, 344] on div "Janela de atendimento Grade de atendimento Capacidade Transportadoras Veículos …" at bounding box center [496, 334] width 992 height 669
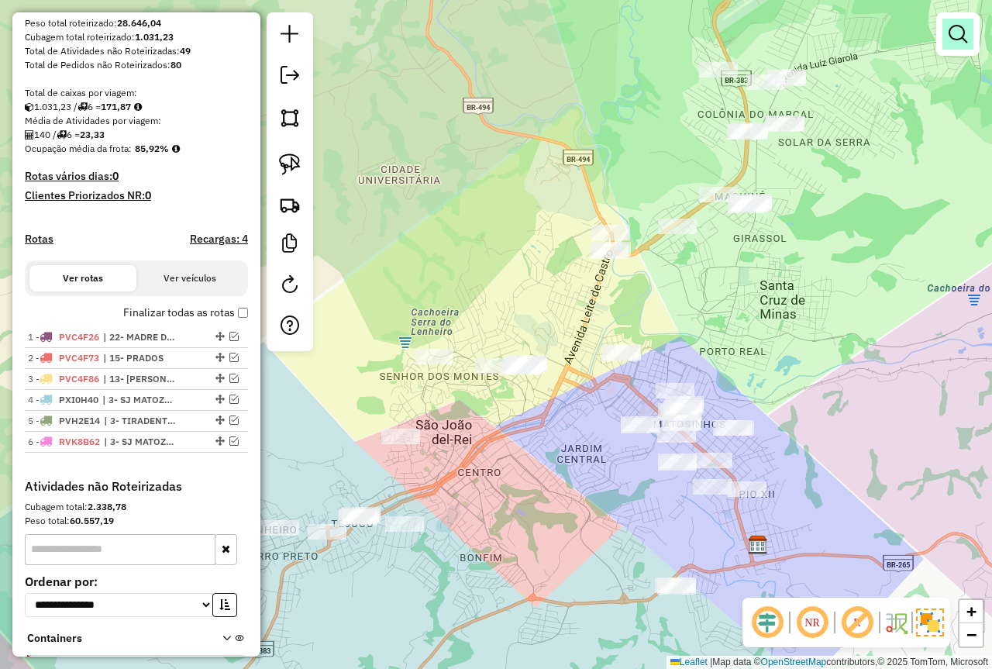
click at [954, 33] on em at bounding box center [958, 34] width 19 height 19
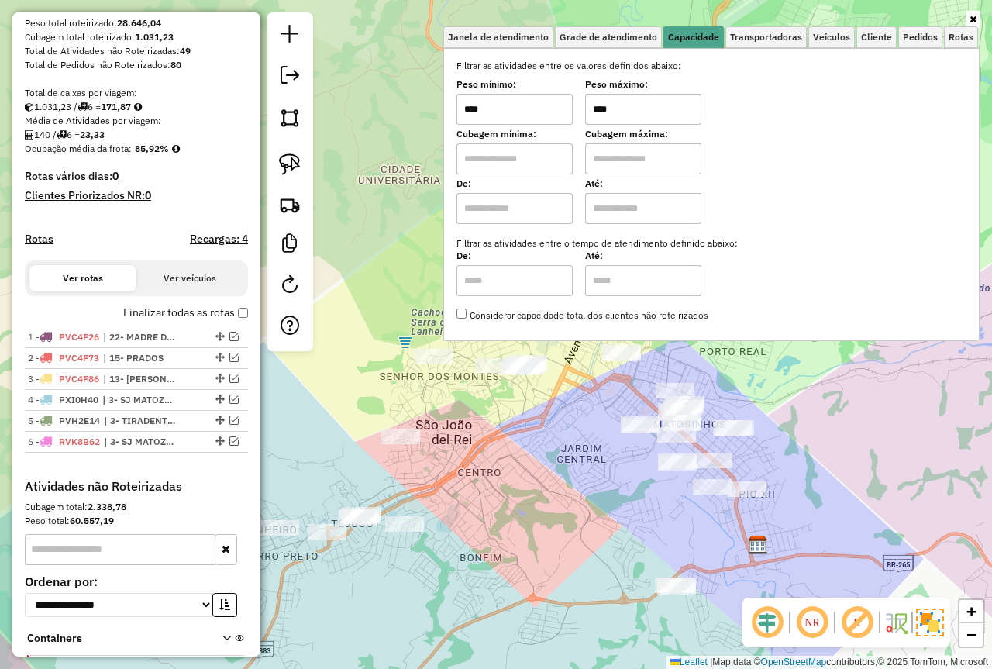
drag, startPoint x: 658, startPoint y: 116, endPoint x: 516, endPoint y: 109, distance: 142.8
click at [520, 111] on div "Peso mínimo: **** Peso máximo: ****" at bounding box center [712, 102] width 510 height 43
type input "******"
click at [628, 434] on div "Limpar filtros Janela de atendimento Grade de atendimento Capacidade Transporta…" at bounding box center [496, 334] width 992 height 669
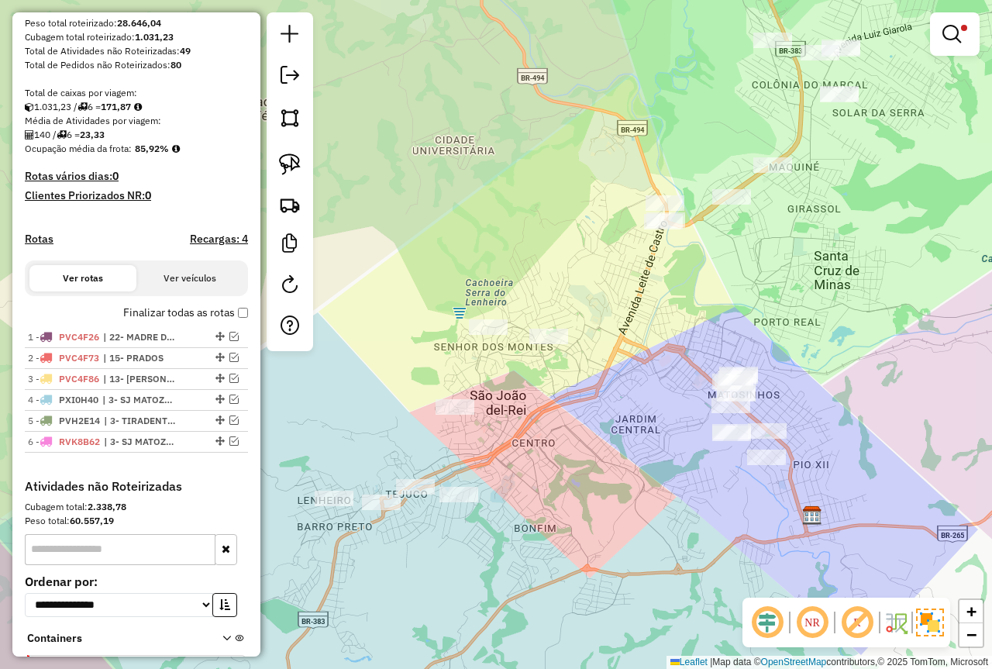
drag, startPoint x: 512, startPoint y: 505, endPoint x: 552, endPoint y: 474, distance: 49.8
click at [552, 474] on div "Limpar filtros Janela de atendimento Grade de atendimento Capacidade Transporta…" at bounding box center [496, 334] width 992 height 669
click at [279, 165] on img at bounding box center [290, 165] width 22 height 22
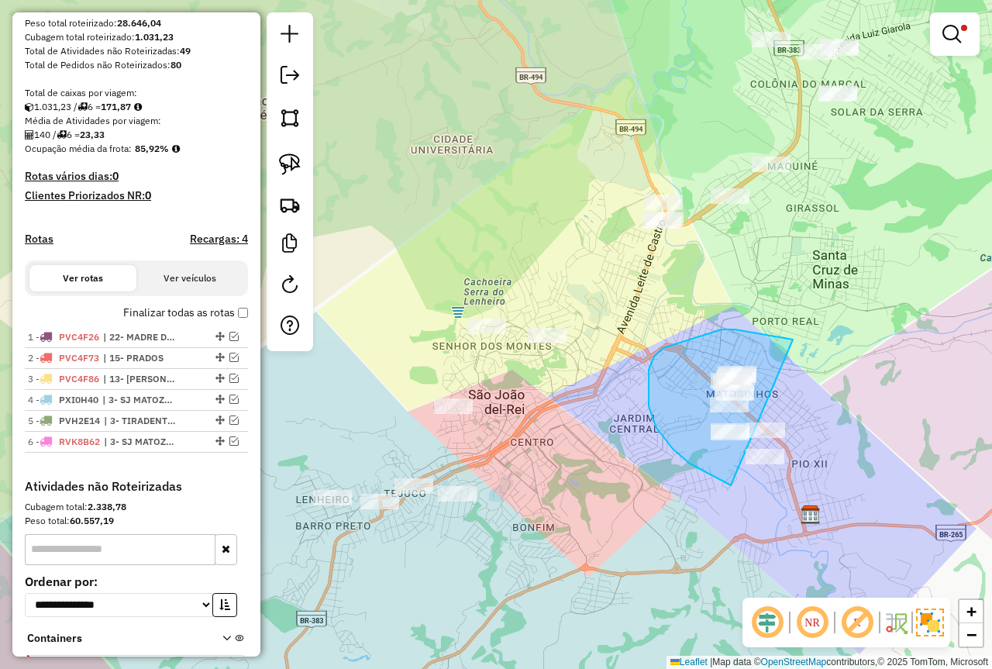
drag, startPoint x: 791, startPoint y: 340, endPoint x: 833, endPoint y: 480, distance: 146.4
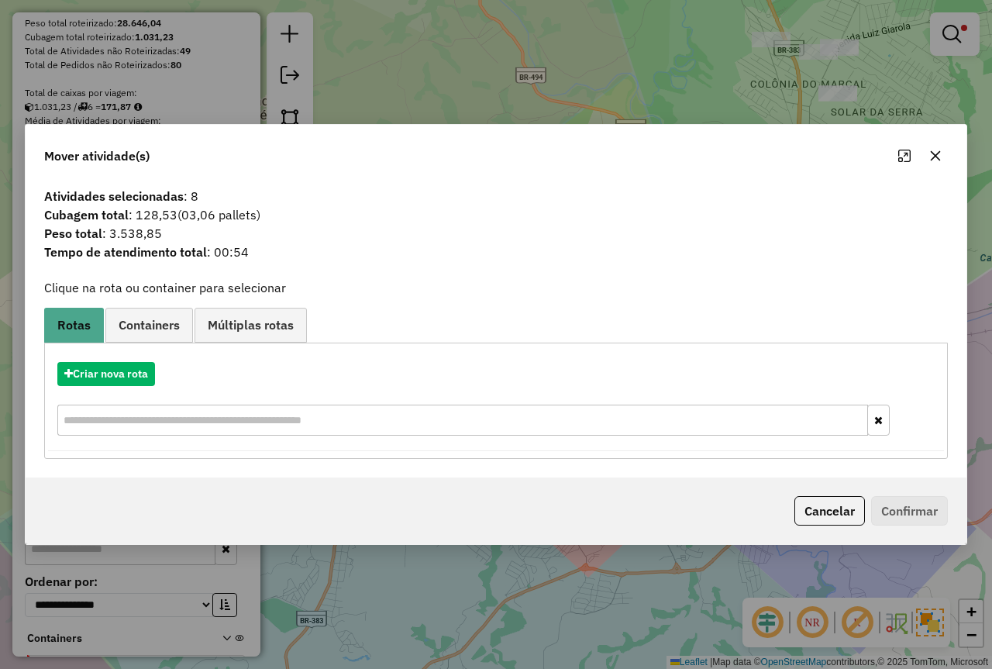
click at [870, 511] on div "Cancelar Confirmar" at bounding box center [868, 510] width 160 height 29
click at [855, 511] on button "Cancelar" at bounding box center [830, 510] width 71 height 29
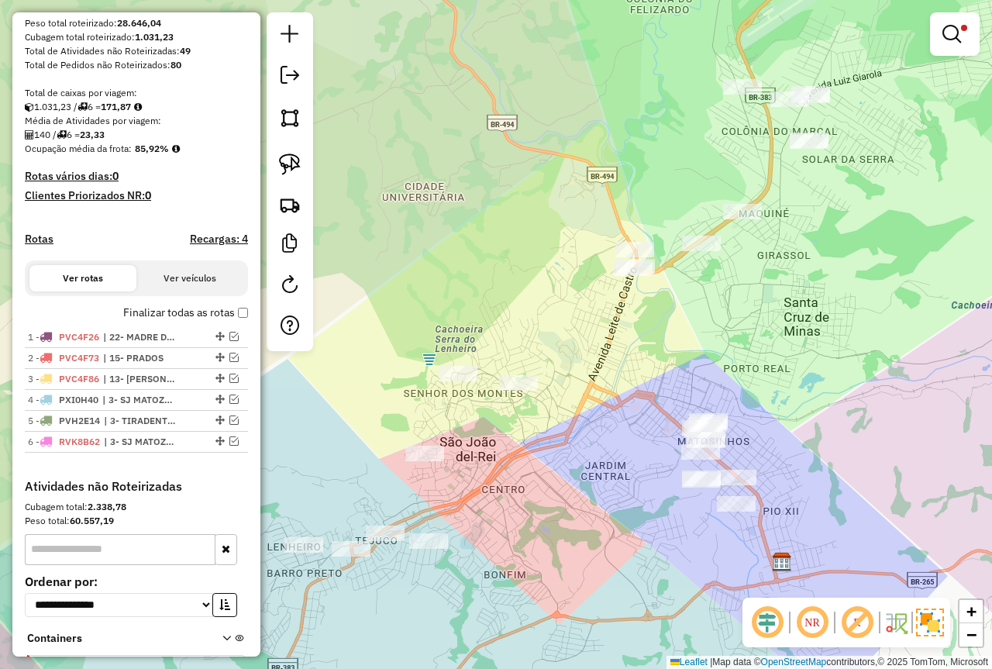
drag, startPoint x: 867, startPoint y: 305, endPoint x: 837, endPoint y: 353, distance: 55.7
click at [837, 353] on div "Limpar filtros Janela de atendimento Grade de atendimento Capacidade Transporta…" at bounding box center [496, 334] width 992 height 669
click at [302, 152] on link at bounding box center [290, 164] width 34 height 34
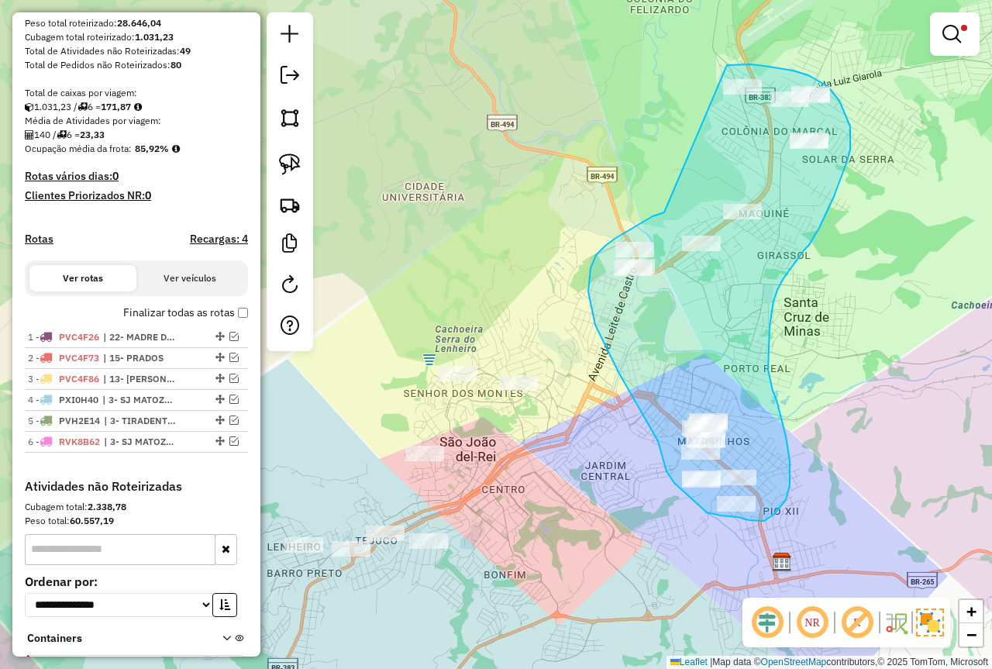
drag, startPoint x: 653, startPoint y: 216, endPoint x: 726, endPoint y: 65, distance: 168.2
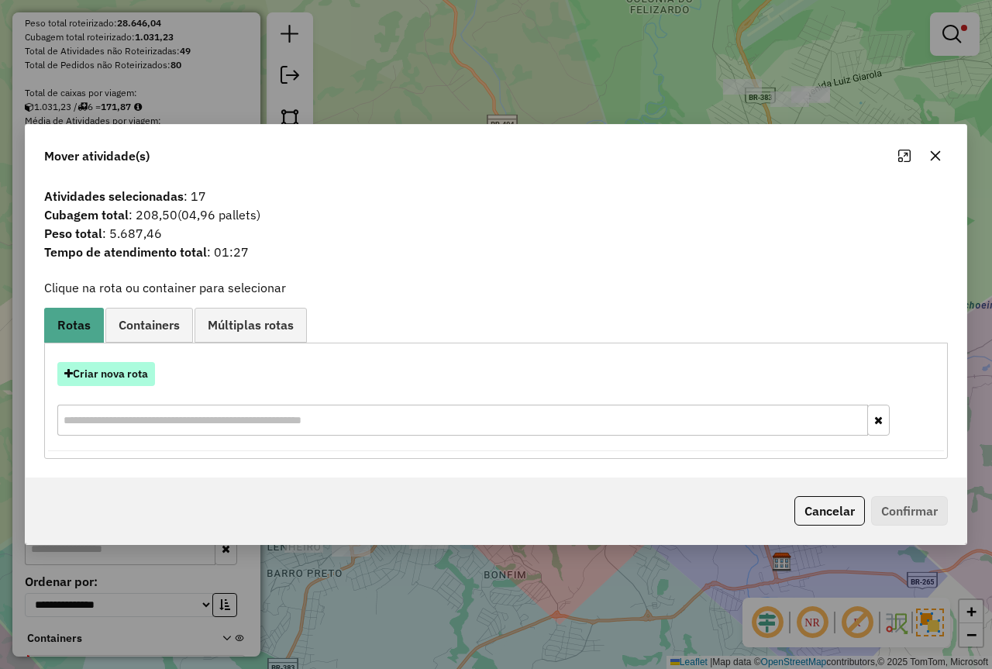
click at [127, 378] on button "Criar nova rota" at bounding box center [106, 374] width 98 height 24
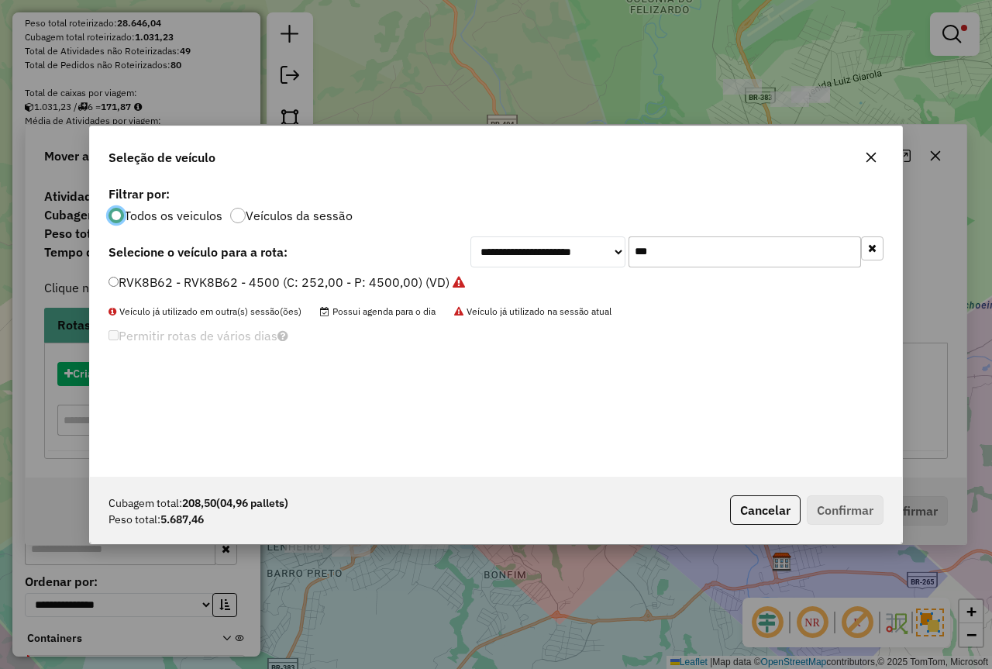
scroll to position [9, 5]
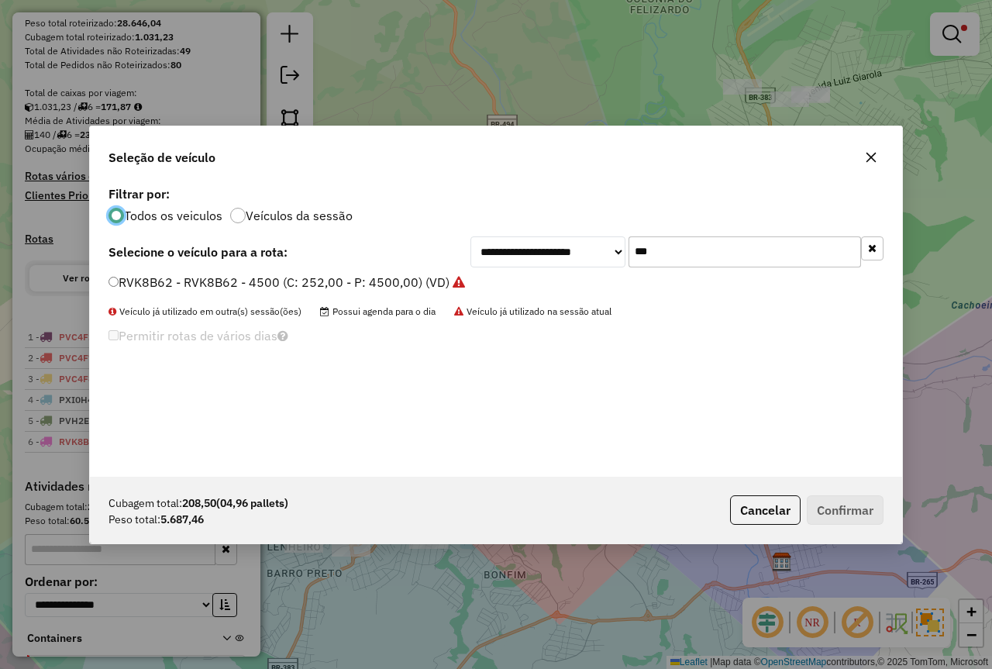
drag, startPoint x: 700, startPoint y: 254, endPoint x: 554, endPoint y: 241, distance: 147.1
click at [562, 242] on div "**********" at bounding box center [677, 251] width 413 height 31
type input "***"
drag, startPoint x: 187, startPoint y: 281, endPoint x: 228, endPoint y: 295, distance: 43.6
click at [187, 281] on label "TET4H42 - 8 BAIAS - 7000 (C: 336,00 - P: 7000,00) (VD)" at bounding box center [274, 282] width 331 height 19
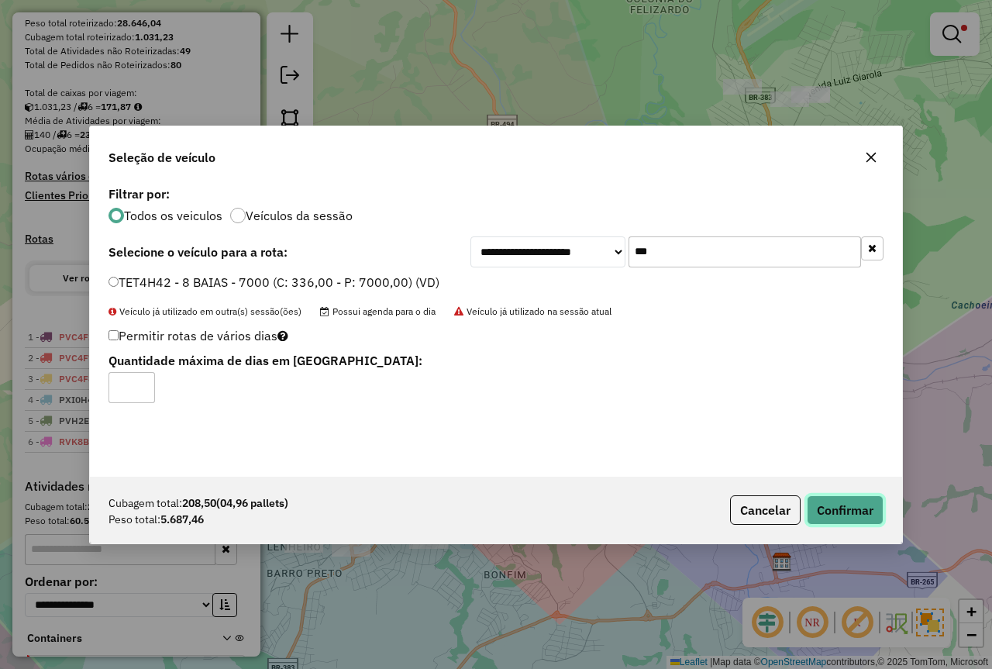
click at [833, 520] on button "Confirmar" at bounding box center [845, 509] width 77 height 29
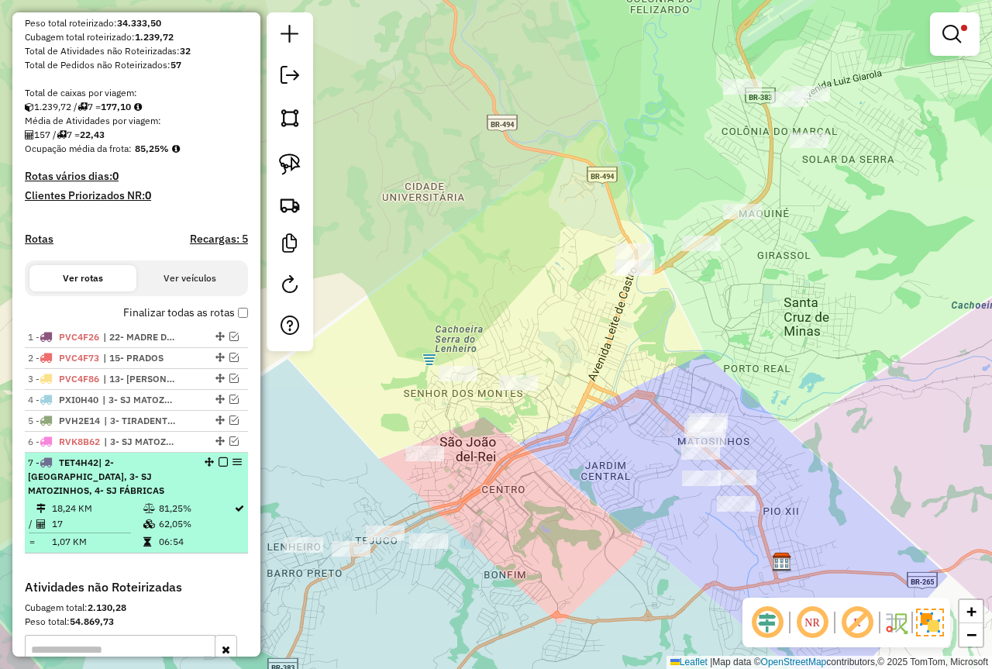
click at [164, 490] on span "| 2- [GEOGRAPHIC_DATA], 3- SJ MATOZINHOS, 4- SJ FÁBRICAS" at bounding box center [96, 477] width 136 height 40
select select "*********"
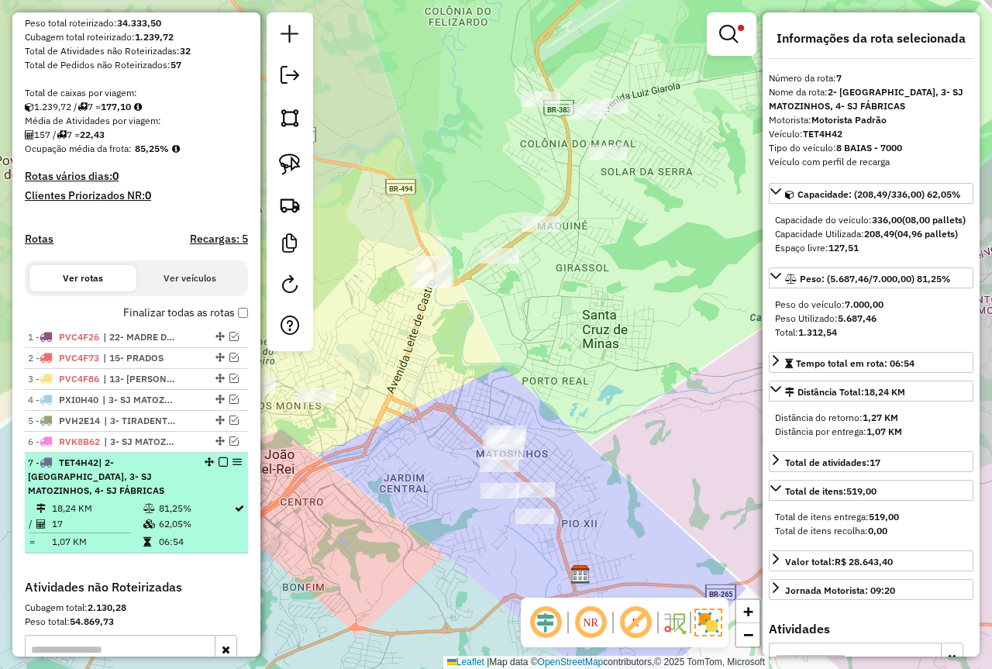
click at [219, 467] on em at bounding box center [223, 461] width 9 height 9
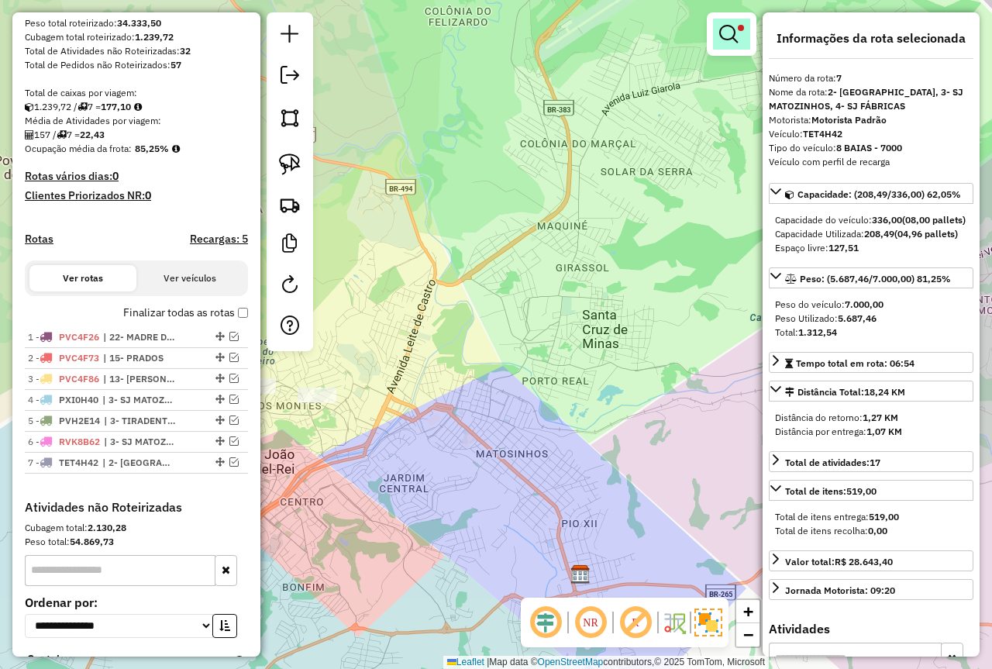
click at [740, 27] on span at bounding box center [741, 28] width 6 height 6
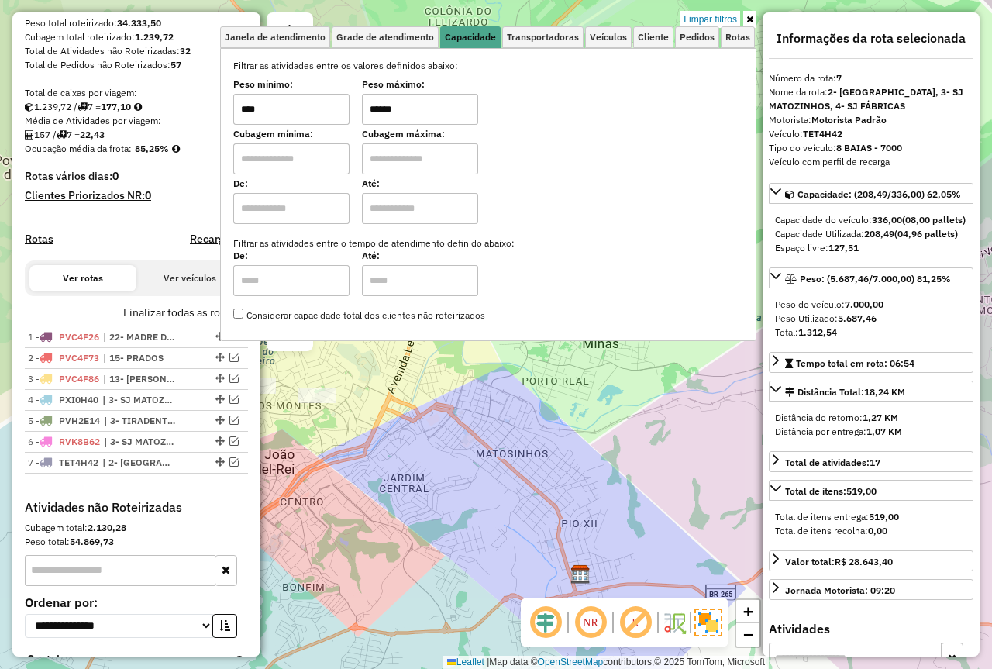
drag, startPoint x: 345, startPoint y: 116, endPoint x: 295, endPoint y: 111, distance: 50.7
click at [303, 111] on div "Peso mínimo: **** Peso máximo: ******" at bounding box center [488, 102] width 510 height 43
type input "****"
click at [417, 374] on div "Janela de atendimento Grade de atendimento Capacidade Transportadoras Veículos …" at bounding box center [496, 334] width 992 height 669
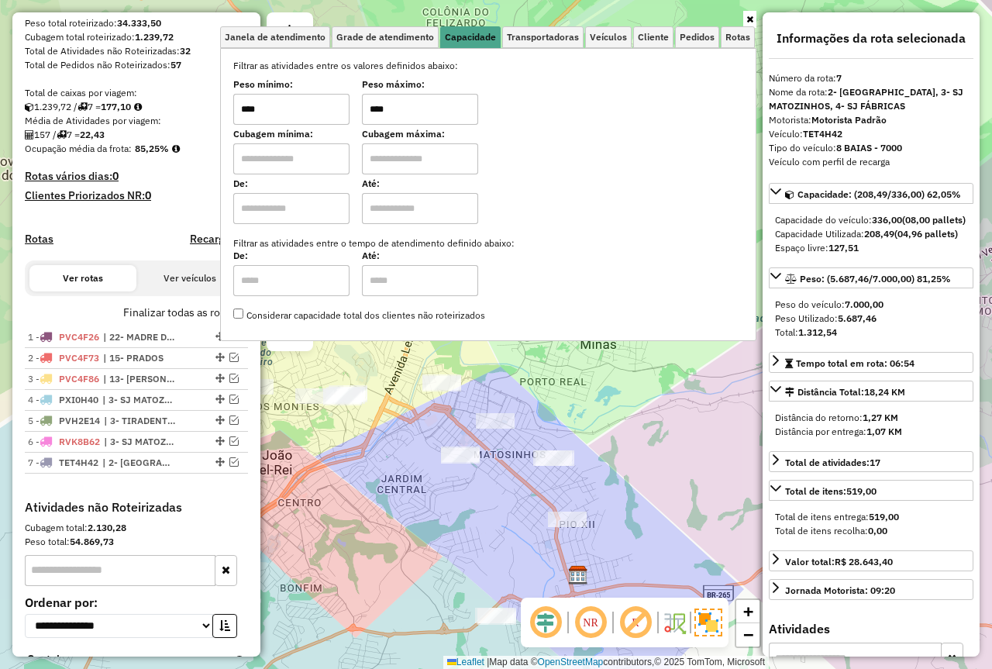
click at [536, 405] on div "Janela de atendimento Grade de atendimento Capacidade Transportadoras Veículos …" at bounding box center [496, 334] width 992 height 669
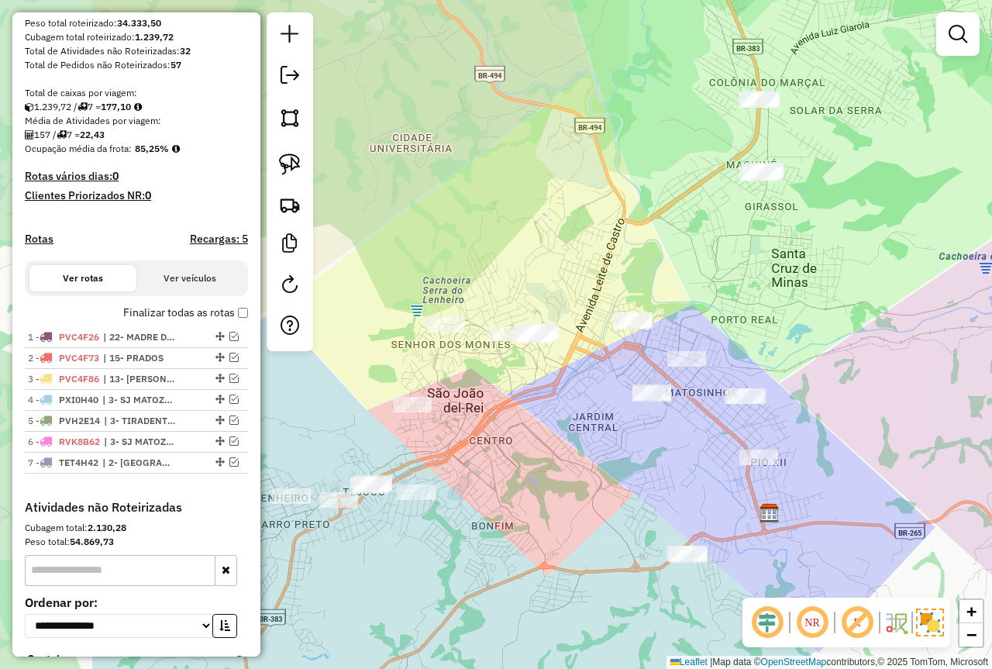
drag, startPoint x: 630, startPoint y: 367, endPoint x: 822, endPoint y: 305, distance: 201.3
click at [822, 305] on div "Janela de atendimento Grade de atendimento Capacidade Transportadoras Veículos …" at bounding box center [496, 334] width 992 height 669
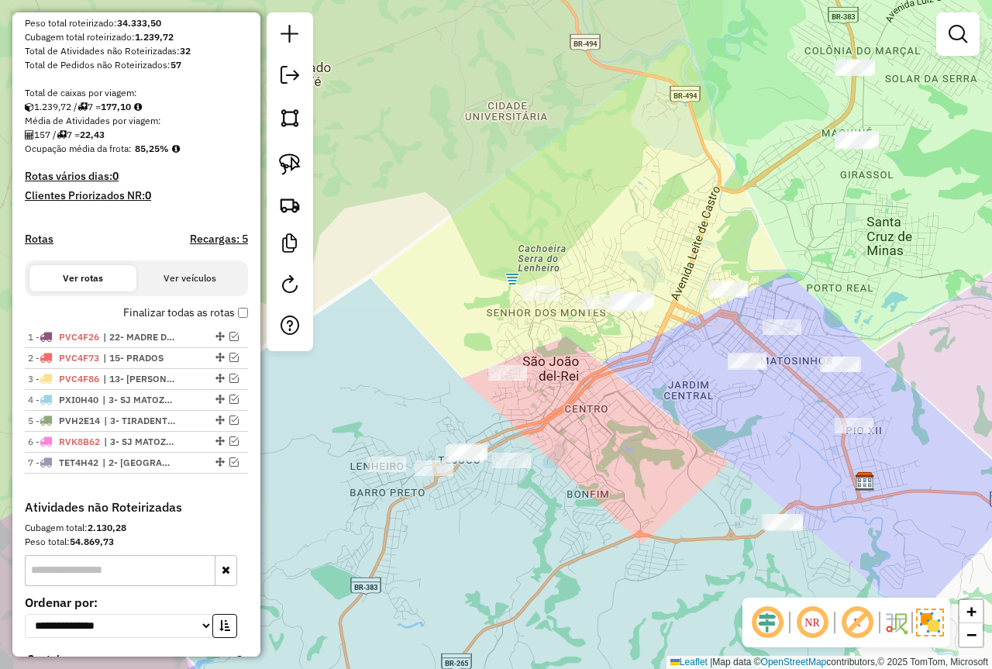
drag, startPoint x: 558, startPoint y: 439, endPoint x: 640, endPoint y: 414, distance: 85.8
click at [640, 414] on div "Janela de atendimento Grade de atendimento Capacidade Transportadoras Veículos …" at bounding box center [496, 334] width 992 height 669
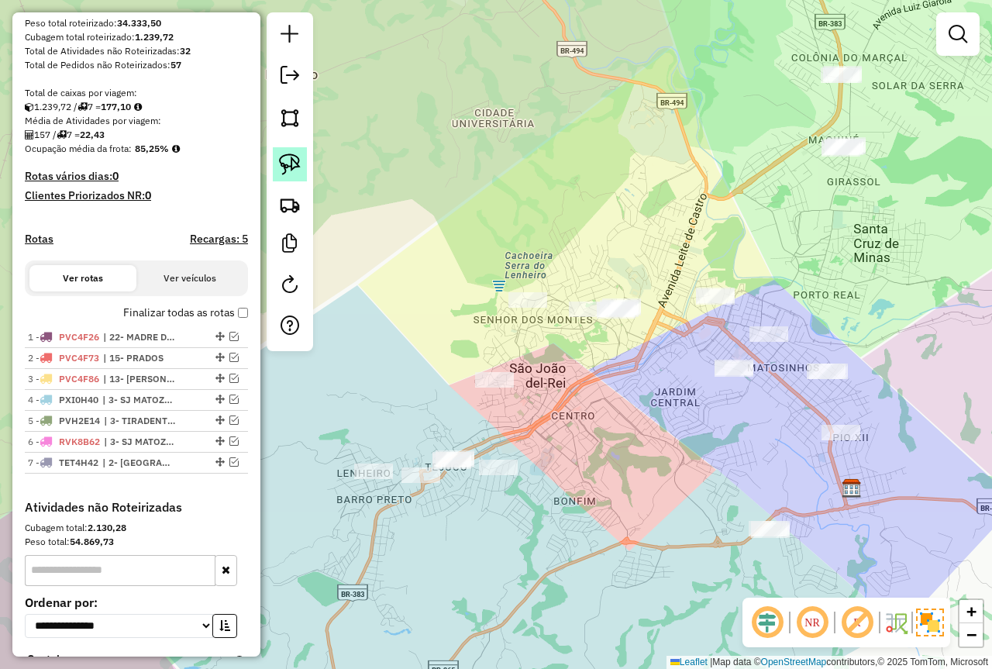
click at [278, 154] on link at bounding box center [290, 164] width 34 height 34
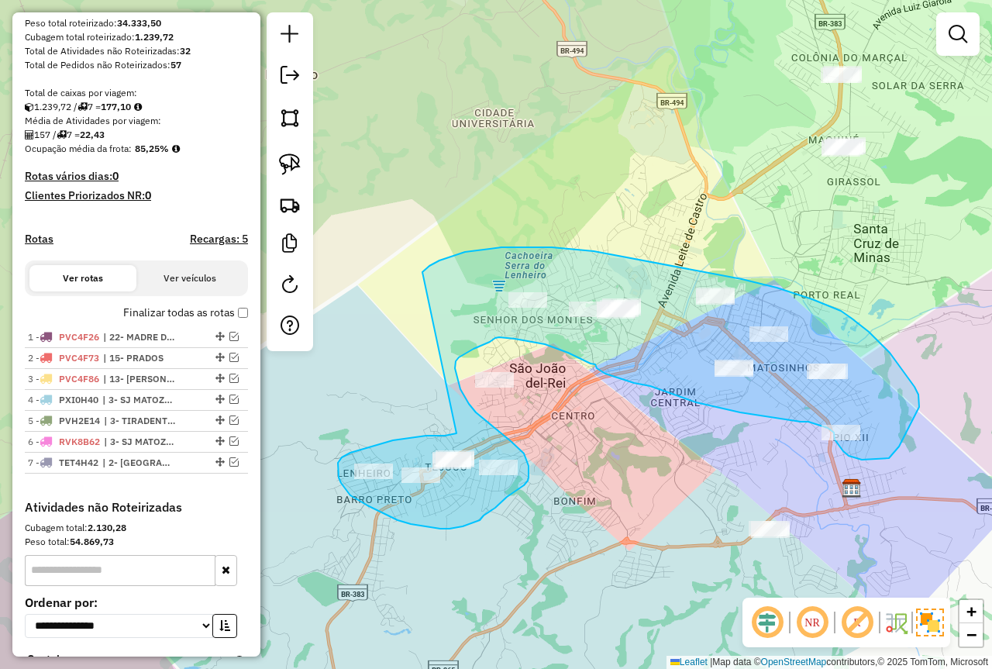
drag, startPoint x: 454, startPoint y: 434, endPoint x: 423, endPoint y: 272, distance: 165.1
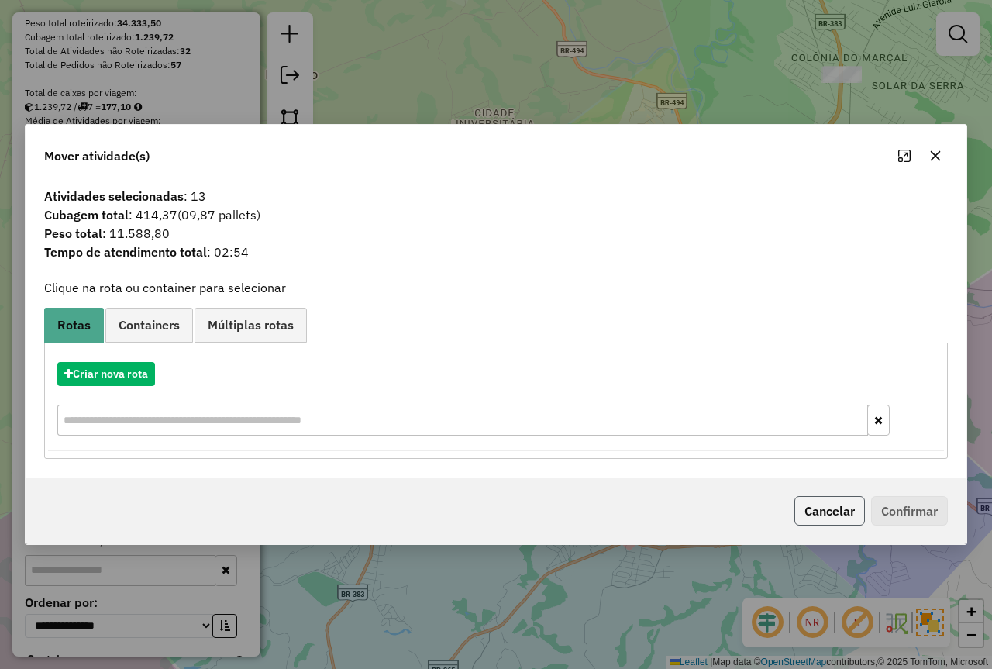
click at [817, 504] on button "Cancelar" at bounding box center [830, 510] width 71 height 29
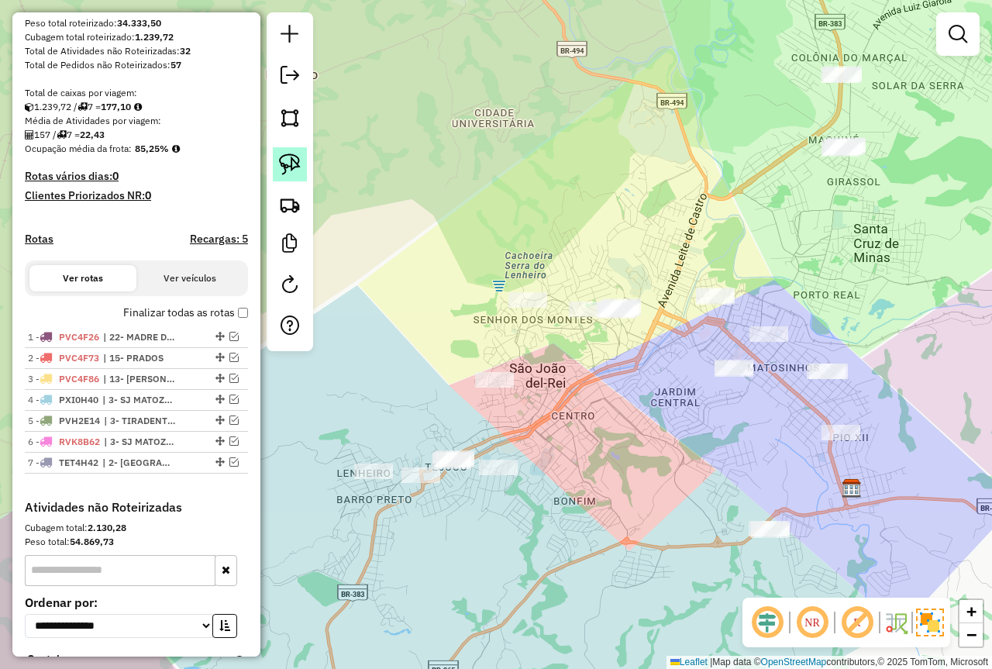
click at [289, 167] on img at bounding box center [290, 165] width 22 height 22
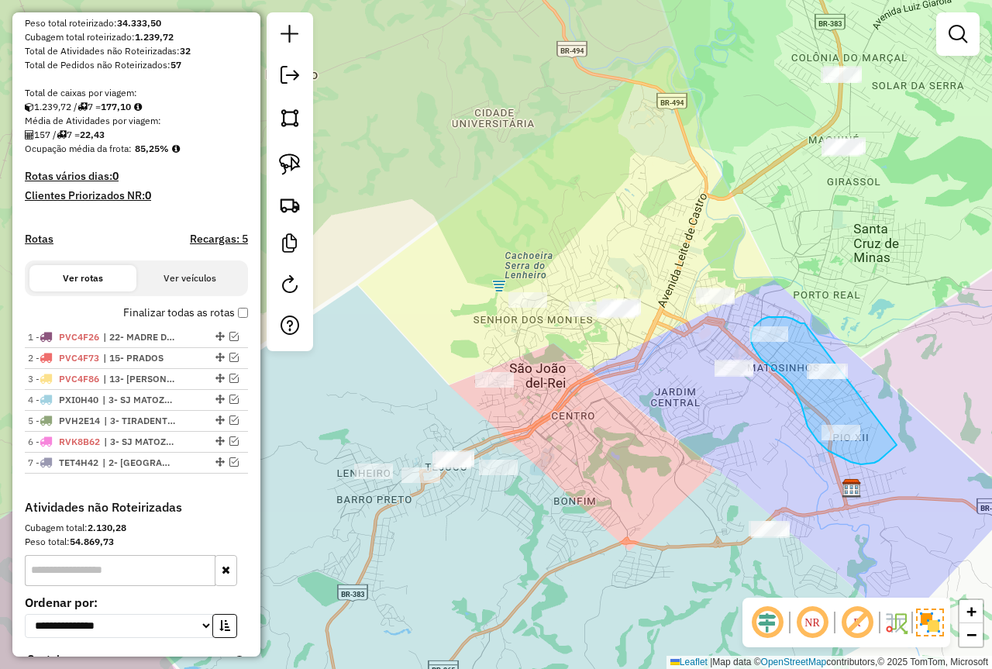
drag, startPoint x: 805, startPoint y: 323, endPoint x: 900, endPoint y: 390, distance: 116.4
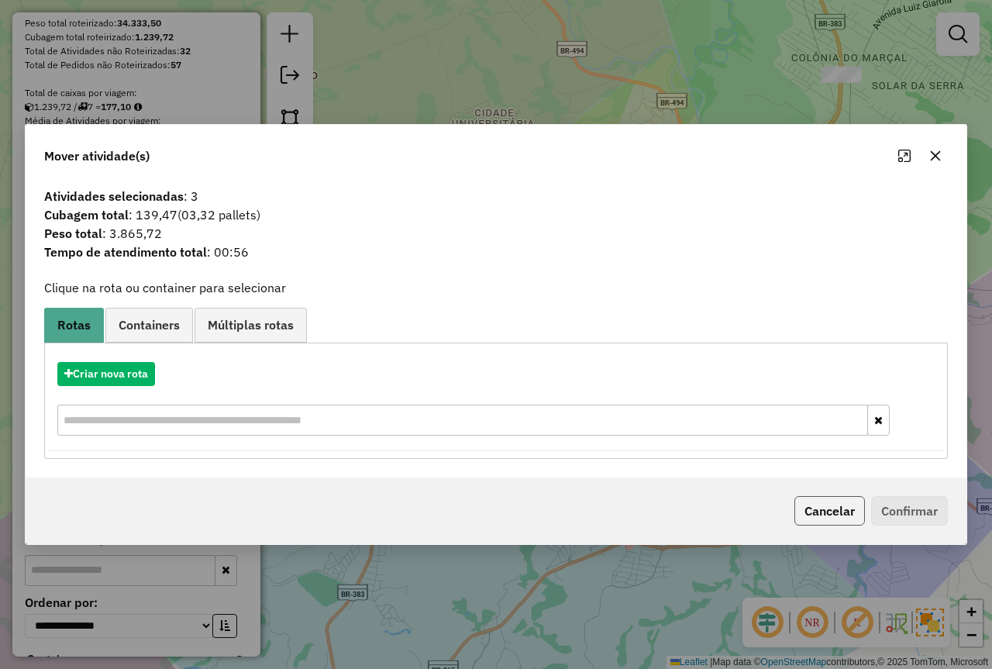
click at [800, 502] on button "Cancelar" at bounding box center [830, 510] width 71 height 29
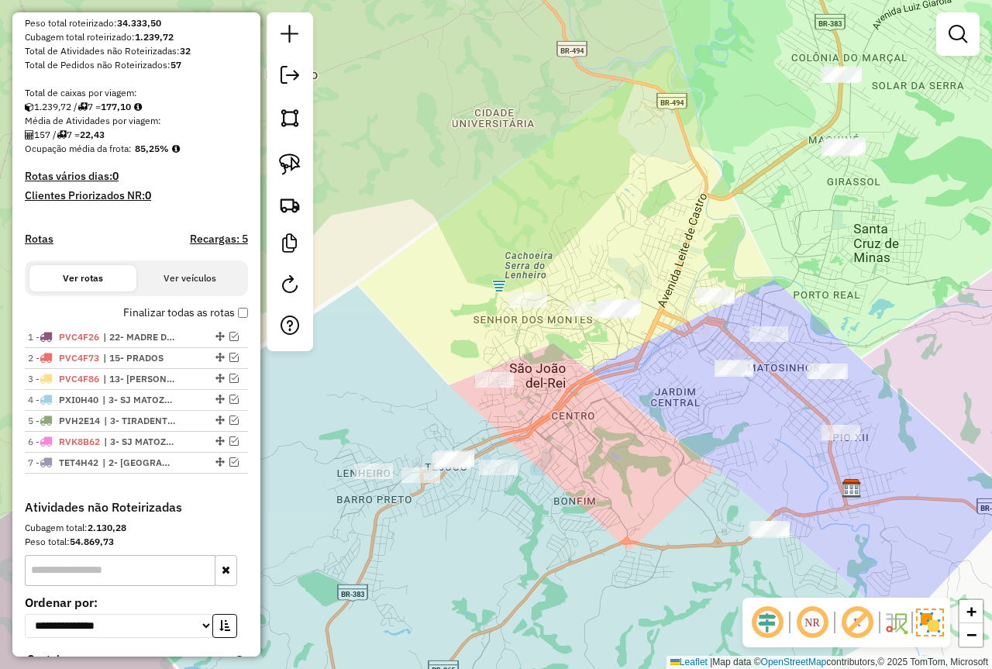
click at [847, 440] on div at bounding box center [841, 433] width 39 height 16
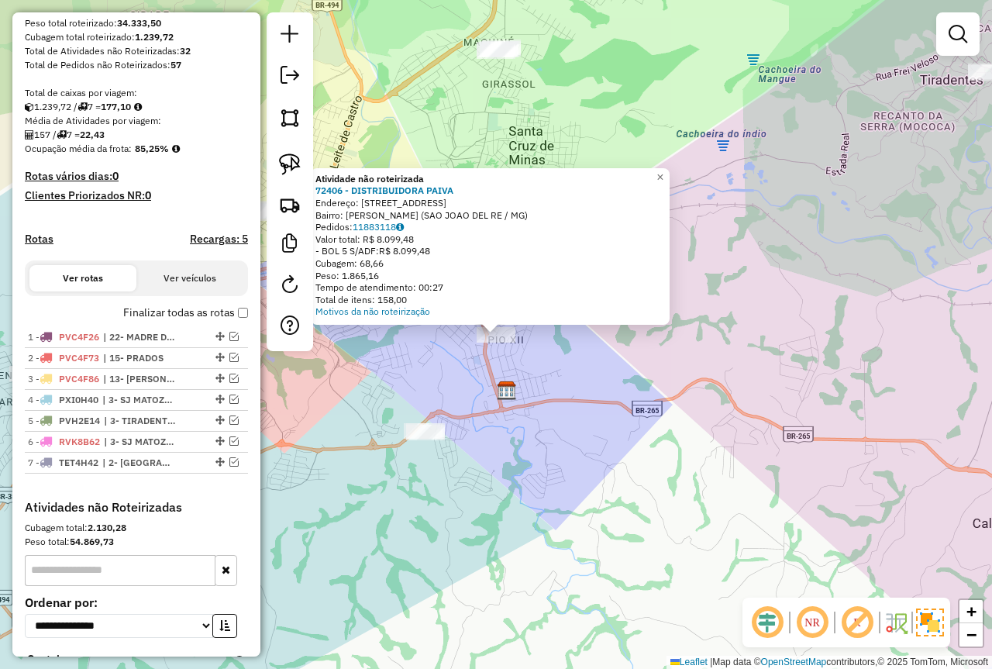
drag, startPoint x: 482, startPoint y: 375, endPoint x: 447, endPoint y: 370, distance: 36.1
click at [481, 375] on div "Atividade não roteirizada 72406 - DISTRIBUIDORA PAIVA Endereço: R DAS PETUNIAS …" at bounding box center [496, 334] width 992 height 669
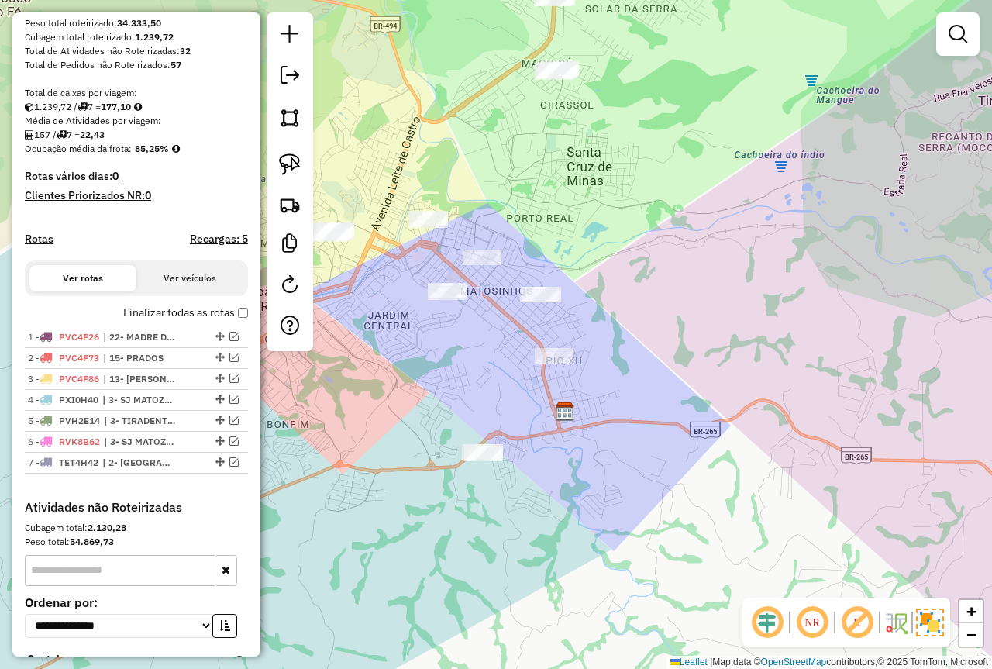
drag, startPoint x: 423, startPoint y: 366, endPoint x: 485, endPoint y: 388, distance: 65.7
click at [485, 388] on div "Janela de atendimento Grade de atendimento Capacidade Transportadoras Veículos …" at bounding box center [496, 334] width 992 height 669
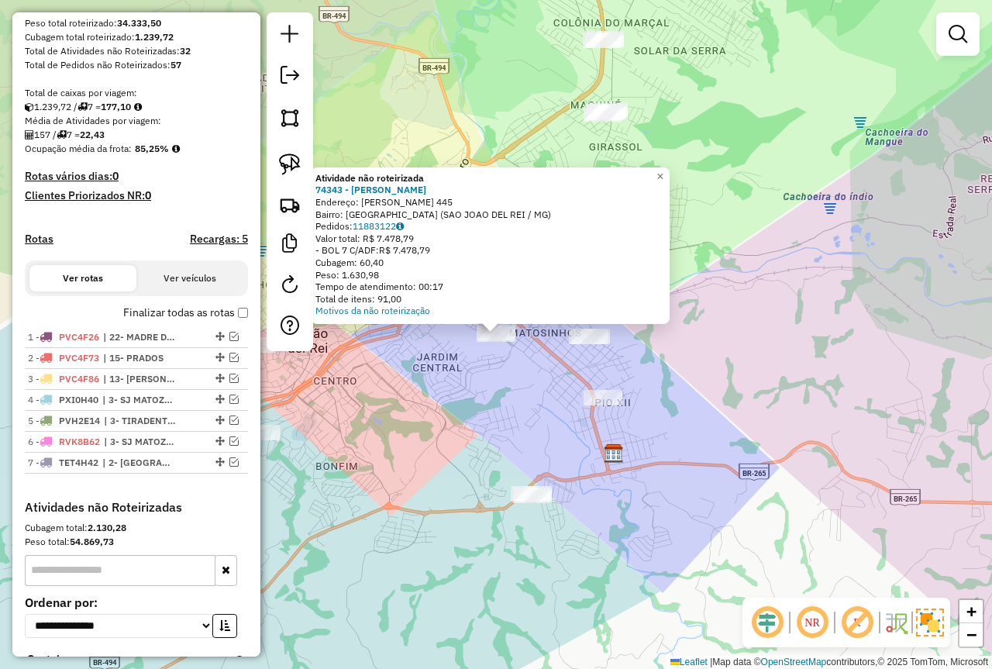
click at [566, 430] on div "Atividade não roteirizada 74343 - [PERSON_NAME]: [PERSON_NAME] 445 Bairro: [GEO…" at bounding box center [496, 334] width 992 height 669
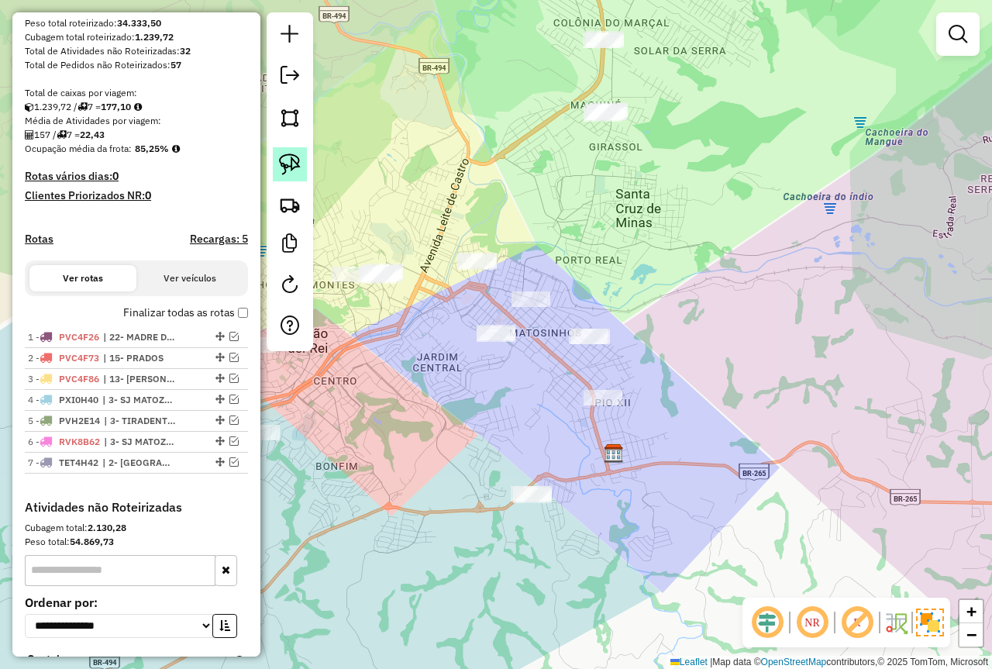
click at [295, 167] on img at bounding box center [290, 165] width 22 height 22
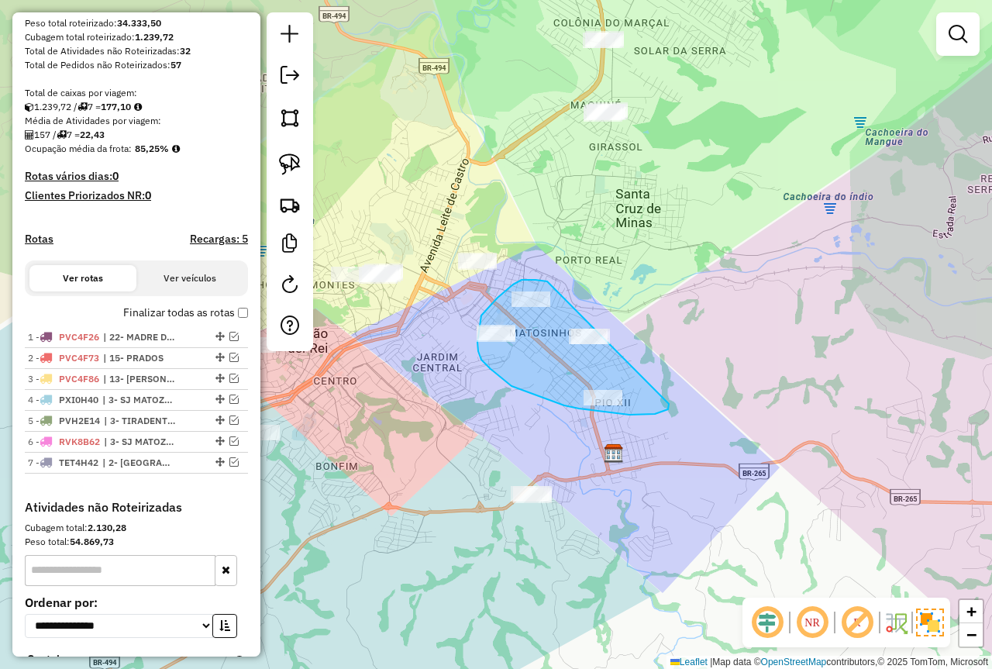
drag, startPoint x: 533, startPoint y: 280, endPoint x: 669, endPoint y: 404, distance: 184.4
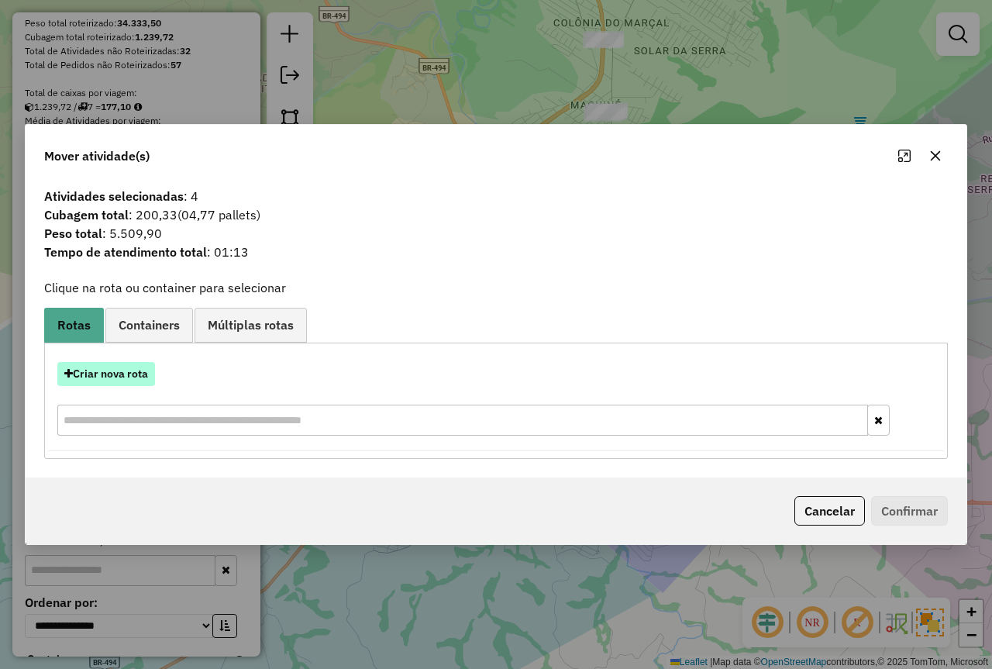
click at [137, 371] on button "Criar nova rota" at bounding box center [106, 374] width 98 height 24
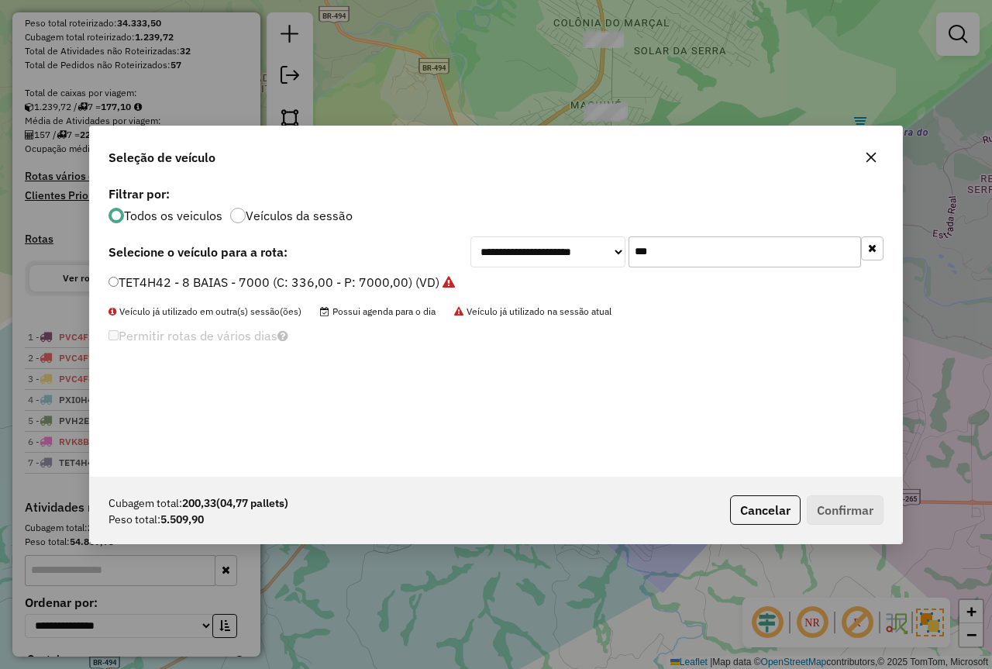
drag, startPoint x: 688, startPoint y: 259, endPoint x: 473, endPoint y: 267, distance: 215.7
click at [473, 267] on div "**********" at bounding box center [496, 329] width 812 height 295
type input "*"
type input "****"
click at [392, 274] on div "**********" at bounding box center [496, 329] width 812 height 295
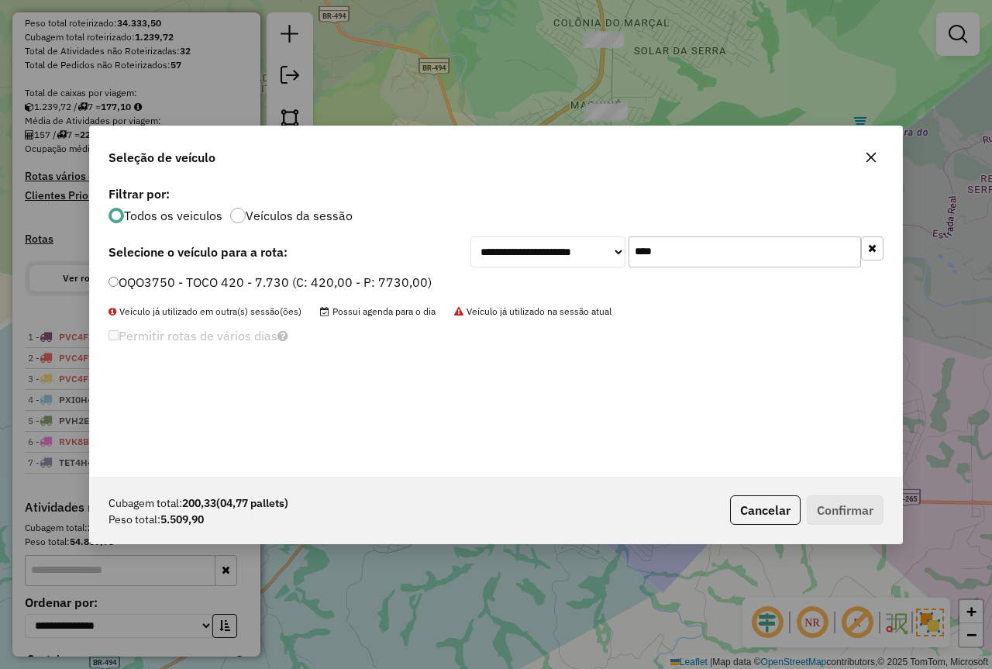
click at [336, 280] on label "OQO3750 - TOCO 420 - 7.730 (C: 420,00 - P: 7730,00)" at bounding box center [270, 282] width 323 height 19
click at [848, 518] on button "Confirmar" at bounding box center [845, 509] width 77 height 29
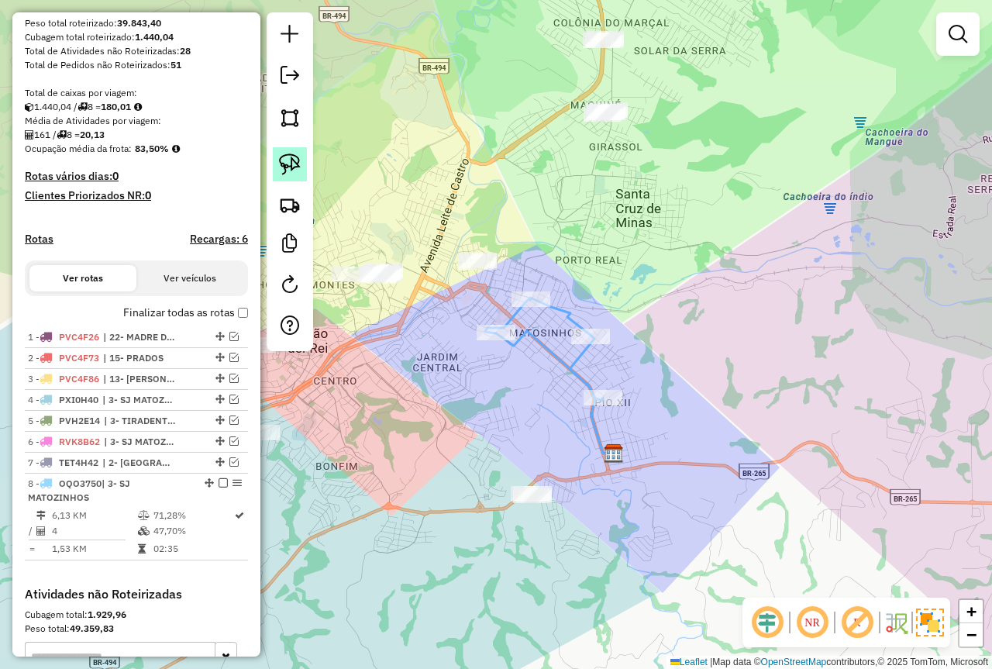
click at [282, 157] on img at bounding box center [290, 165] width 22 height 22
drag, startPoint x: 455, startPoint y: 252, endPoint x: 514, endPoint y: 273, distance: 62.5
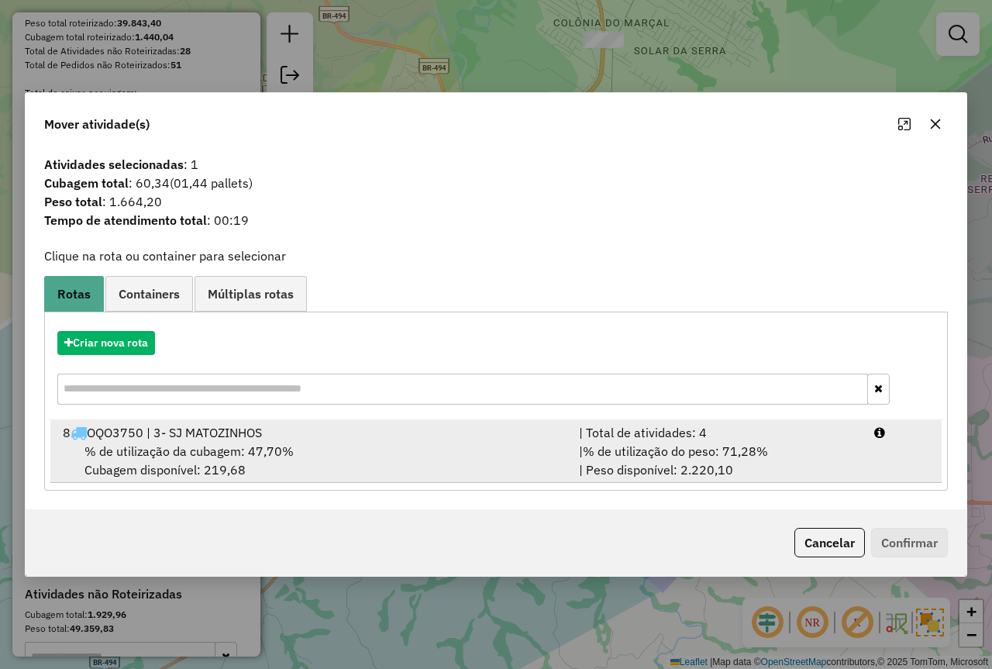
click at [752, 454] on span "% de utilização do peso: 71,28%" at bounding box center [675, 451] width 185 height 16
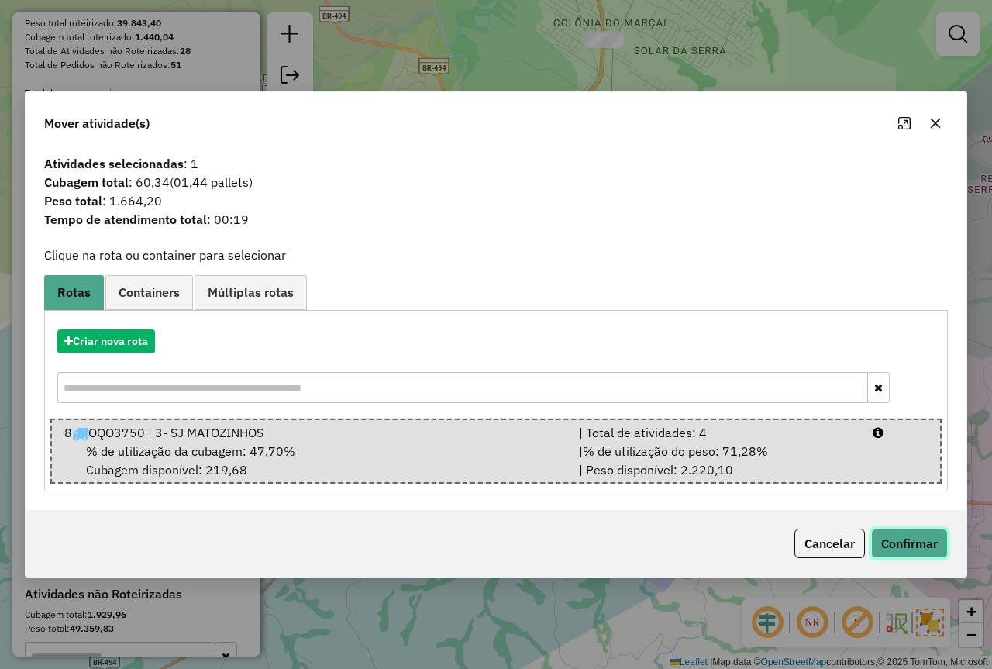
click at [928, 540] on button "Confirmar" at bounding box center [909, 543] width 77 height 29
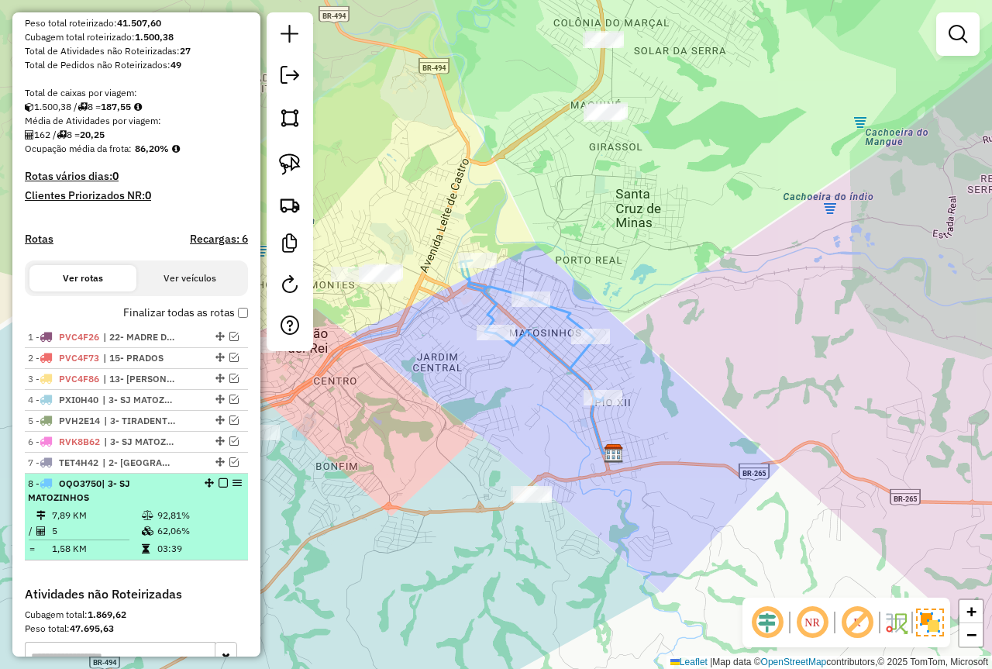
click at [220, 488] on em at bounding box center [223, 482] width 9 height 9
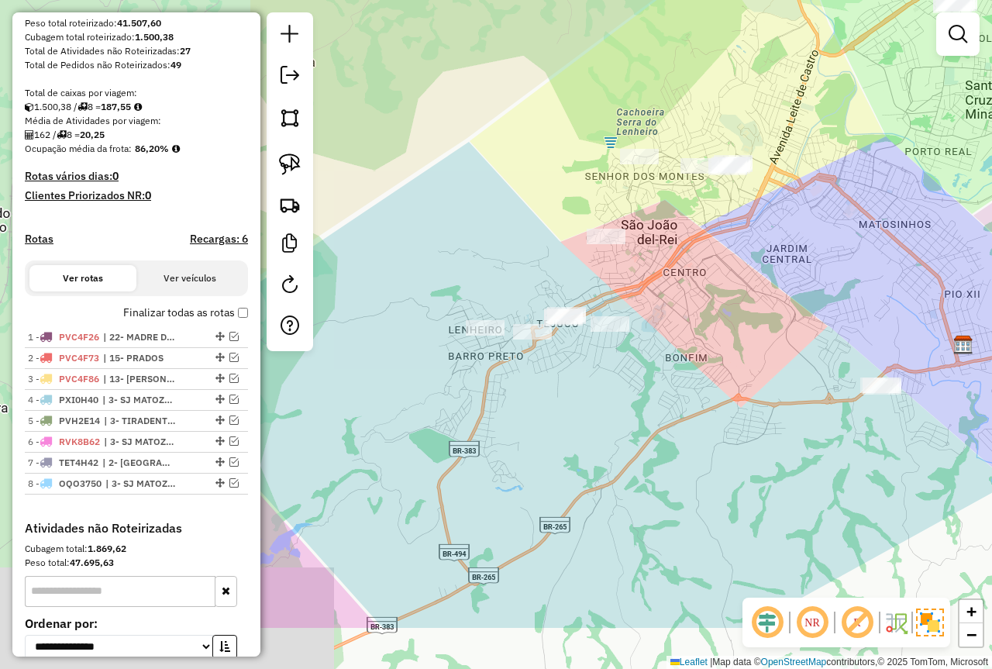
drag, startPoint x: 395, startPoint y: 540, endPoint x: 745, endPoint y: 416, distance: 372.0
click at [747, 418] on div "Janela de atendimento Grade de atendimento Capacidade Transportadoras Veículos …" at bounding box center [496, 334] width 992 height 669
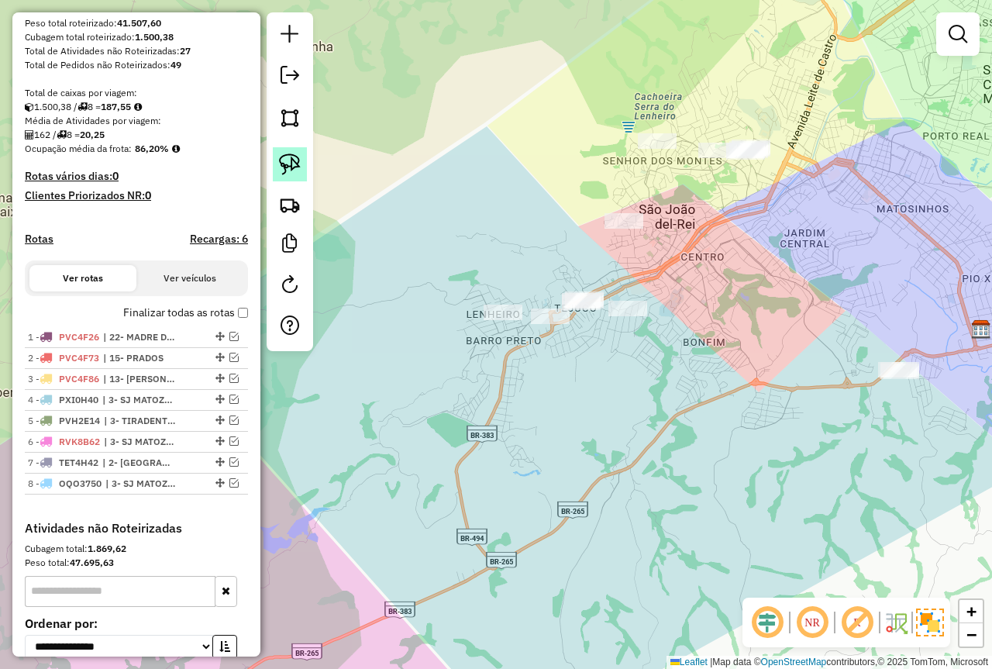
click at [288, 180] on link at bounding box center [290, 164] width 34 height 34
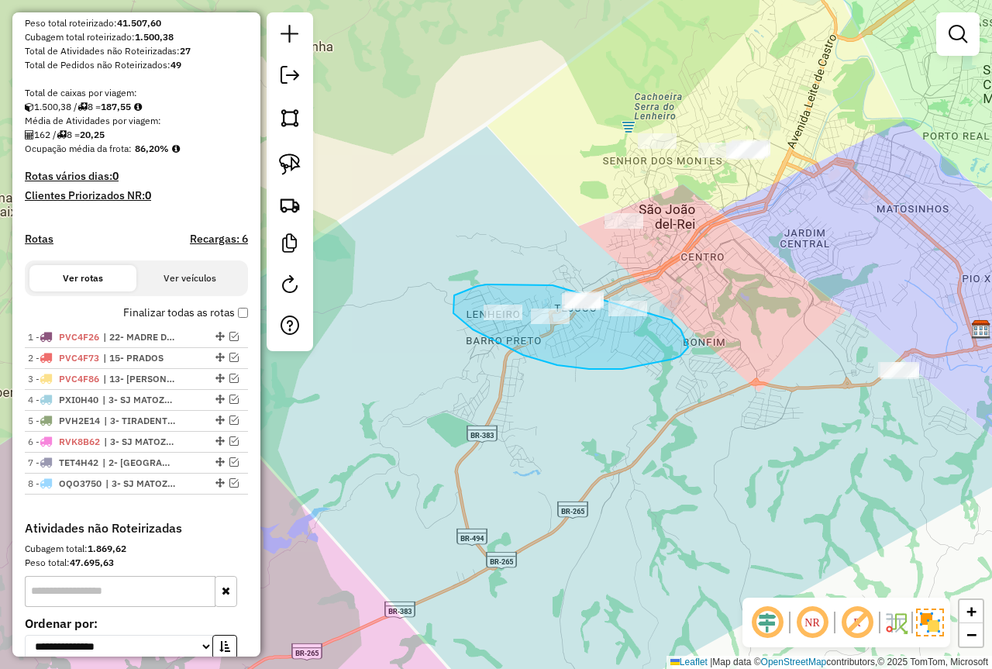
drag, startPoint x: 508, startPoint y: 285, endPoint x: 662, endPoint y: 309, distance: 156.3
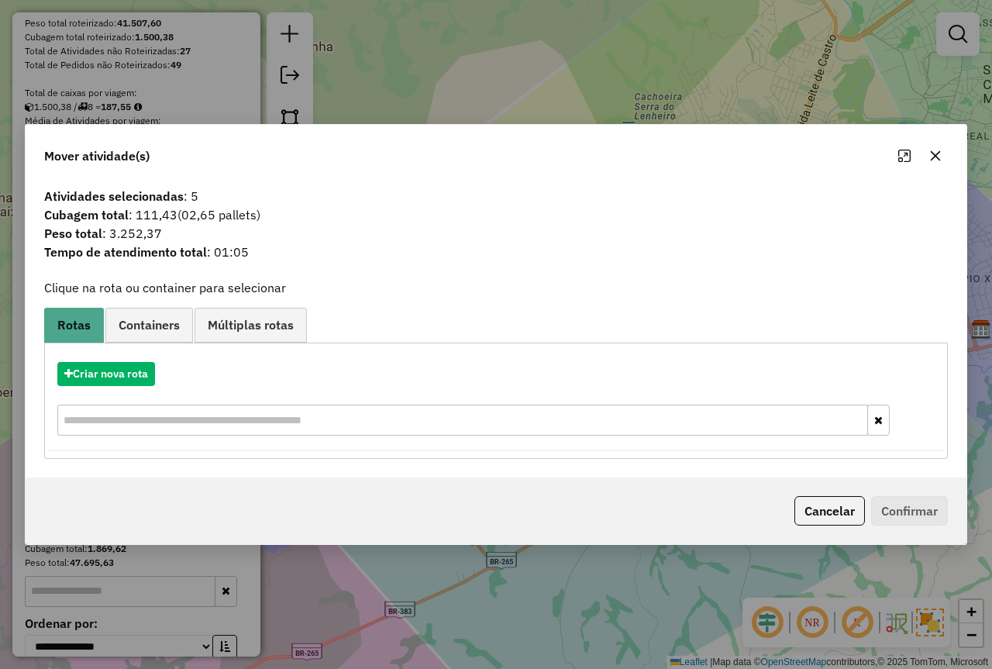
click at [91, 360] on div "Criar nova rota" at bounding box center [496, 400] width 896 height 101
click at [91, 367] on button "Criar nova rota" at bounding box center [106, 374] width 98 height 24
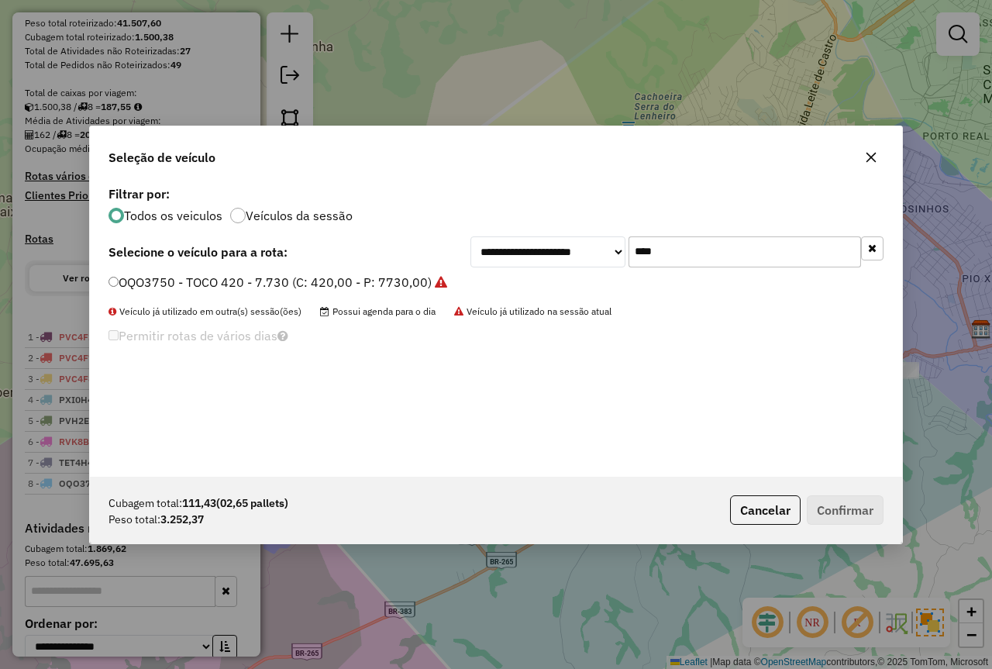
click at [222, 288] on label "OQO3750 - TOCO 420 - 7.730 (C: 420,00 - P: 7730,00)" at bounding box center [278, 282] width 339 height 19
click at [833, 505] on button "Confirmar" at bounding box center [845, 509] width 77 height 29
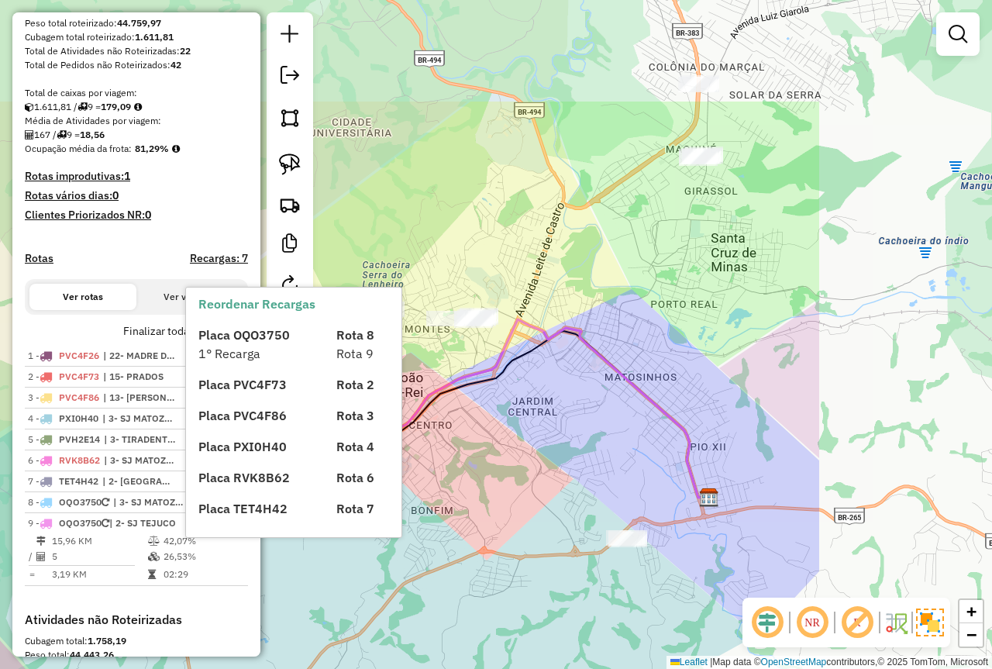
drag, startPoint x: 819, startPoint y: 271, endPoint x: 544, endPoint y: 454, distance: 329.4
click at [542, 454] on div "Janela de atendimento Grade de atendimento Capacidade Transportadoras Veículos …" at bounding box center [496, 334] width 992 height 669
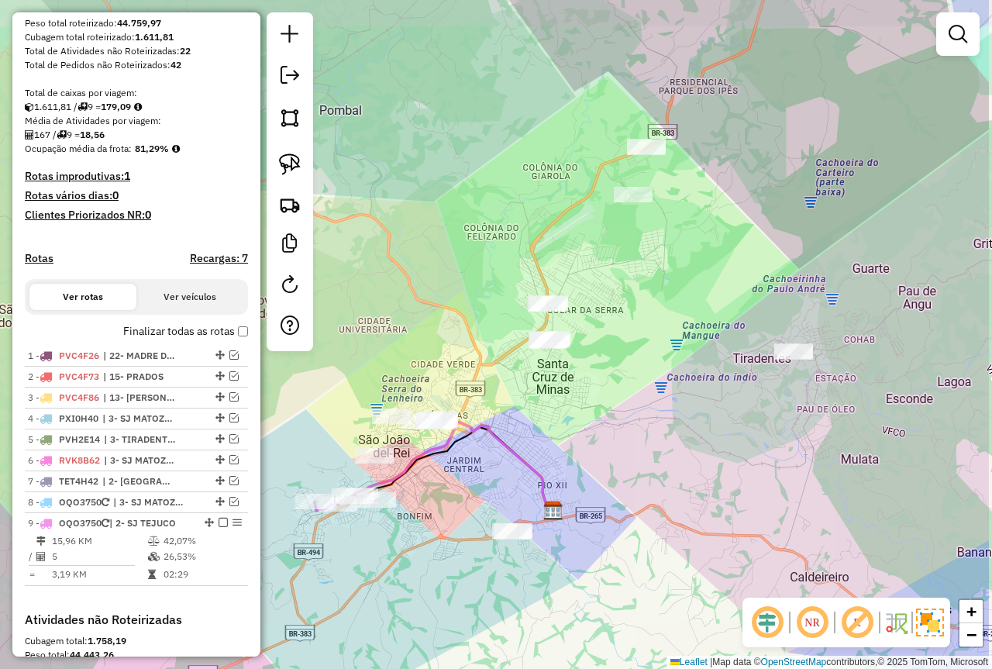
drag, startPoint x: 752, startPoint y: 377, endPoint x: 646, endPoint y: 440, distance: 123.8
click at [646, 440] on div "Janela de atendimento Grade de atendimento Capacidade Transportadoras Veículos …" at bounding box center [496, 334] width 992 height 669
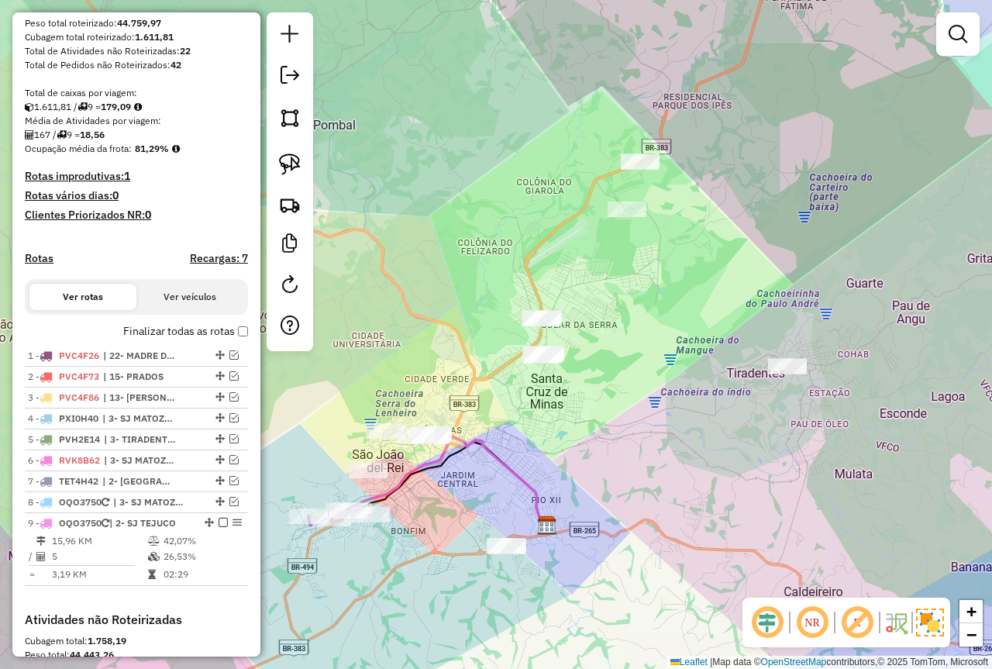
drag, startPoint x: 615, startPoint y: 395, endPoint x: 539, endPoint y: 400, distance: 76.1
click at [608, 423] on div "Janela de atendimento Grade de atendimento Capacidade Transportadoras Veículos …" at bounding box center [496, 334] width 992 height 669
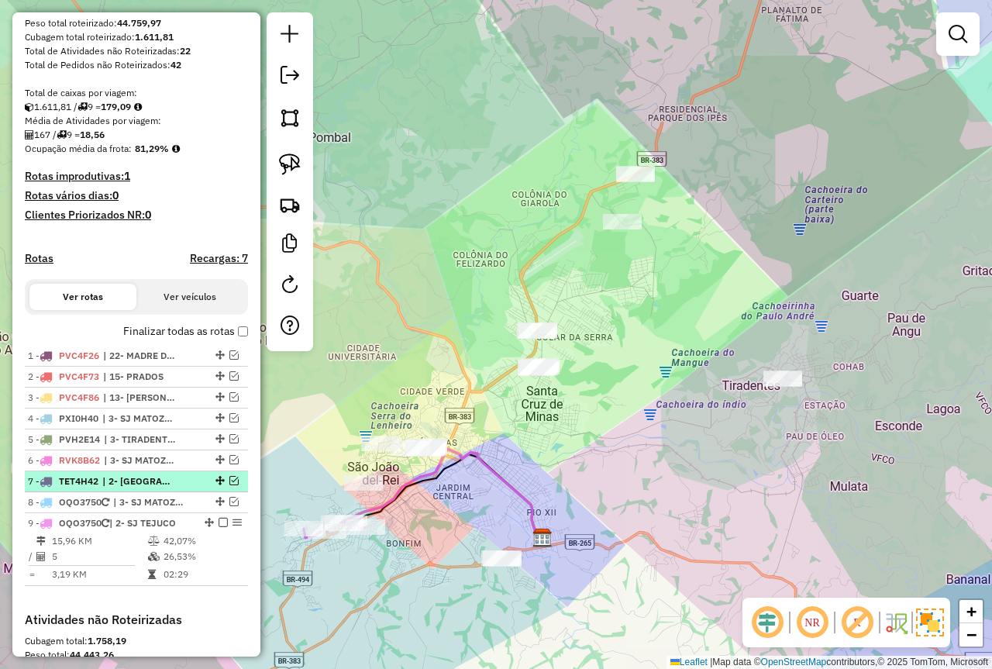
click at [229, 485] on em at bounding box center [233, 480] width 9 height 9
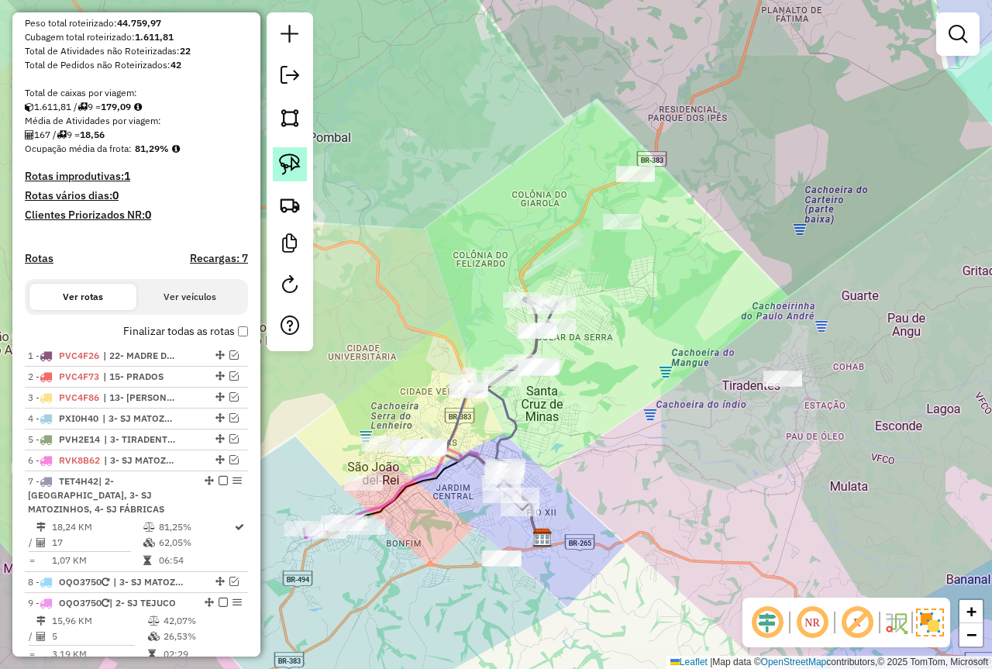
click at [286, 163] on img at bounding box center [290, 165] width 22 height 22
drag, startPoint x: 666, startPoint y: 133, endPoint x: 718, endPoint y: 237, distance: 116.1
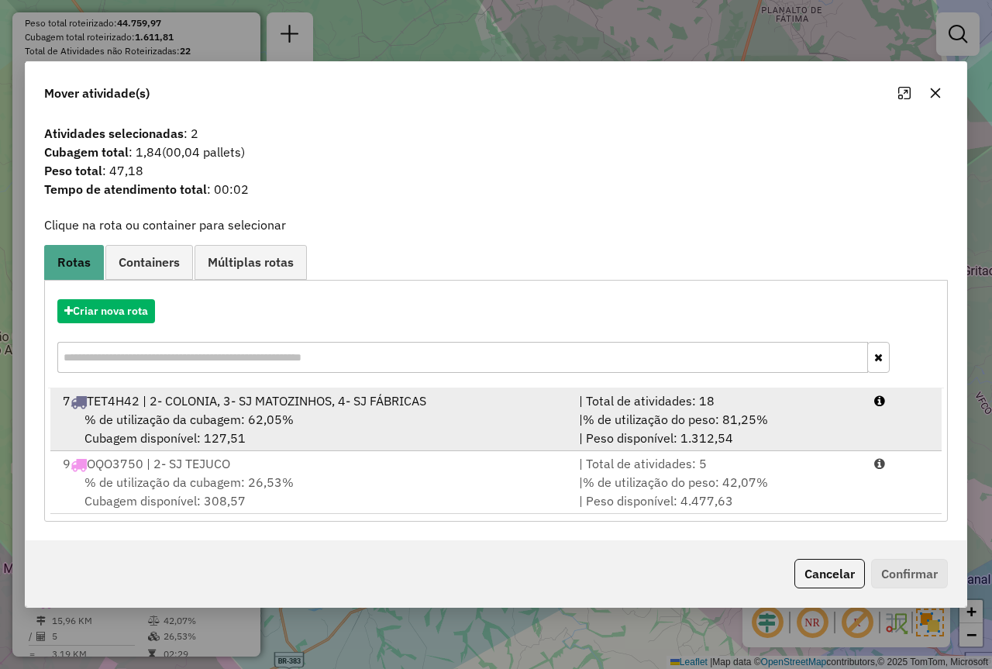
drag, startPoint x: 676, startPoint y: 413, endPoint x: 684, endPoint y: 421, distance: 11.0
click at [674, 413] on span "% de utilização do peso: 81,25%" at bounding box center [675, 420] width 185 height 16
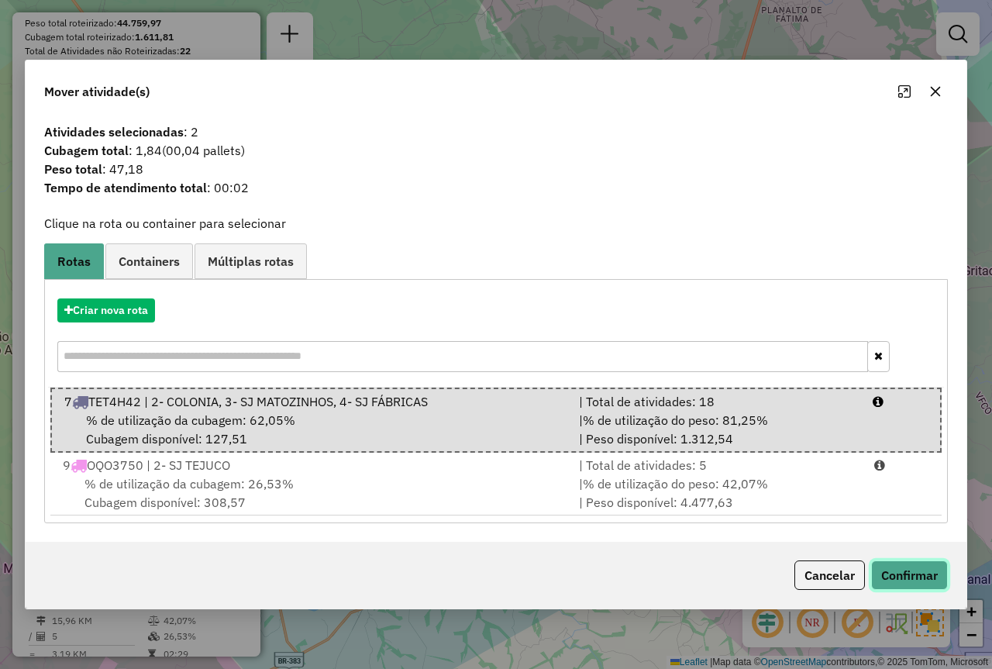
click at [893, 563] on button "Confirmar" at bounding box center [909, 575] width 77 height 29
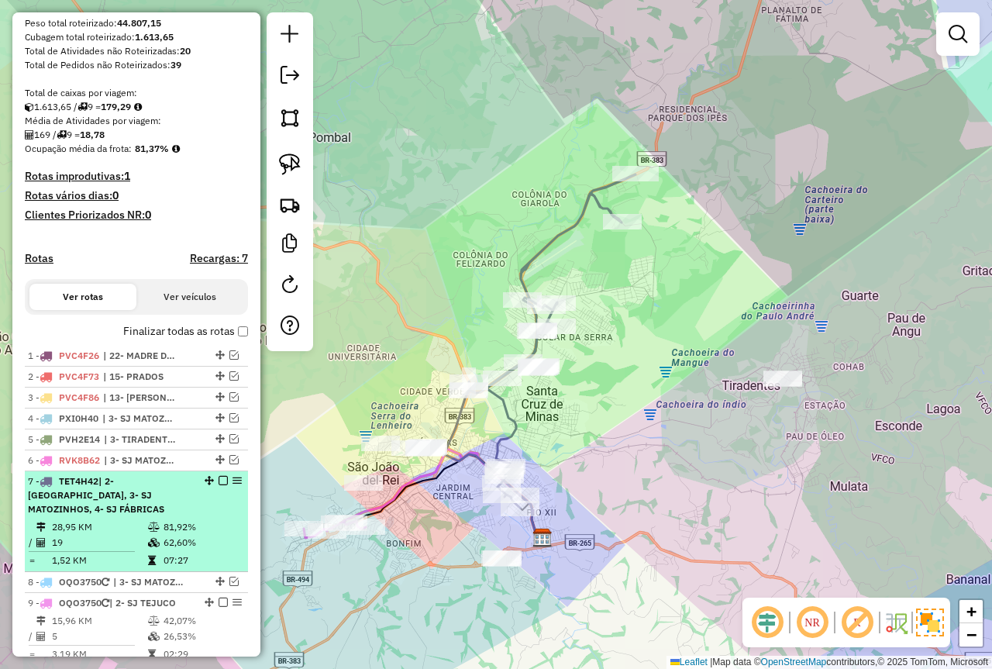
click at [180, 536] on table "28,95 KM 81,92% / 19 62,60% = 1,52 KM 07:27" at bounding box center [136, 543] width 217 height 49
select select "*********"
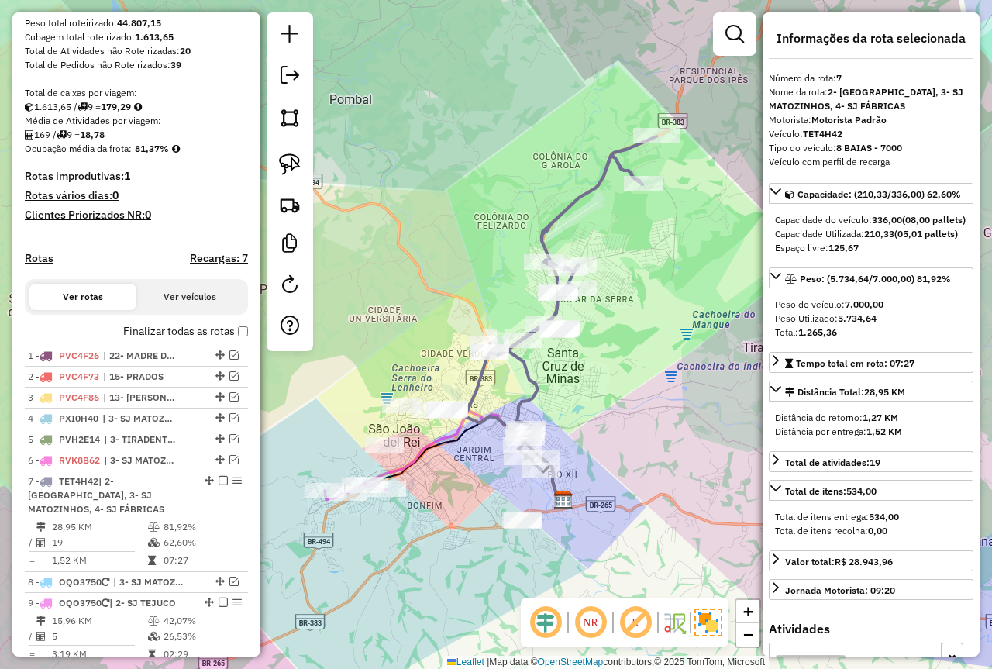
drag, startPoint x: 615, startPoint y: 426, endPoint x: 654, endPoint y: 413, distance: 41.7
click at [654, 413] on div "Janela de atendimento Grade de atendimento Capacidade Transportadoras Veículos …" at bounding box center [496, 334] width 992 height 669
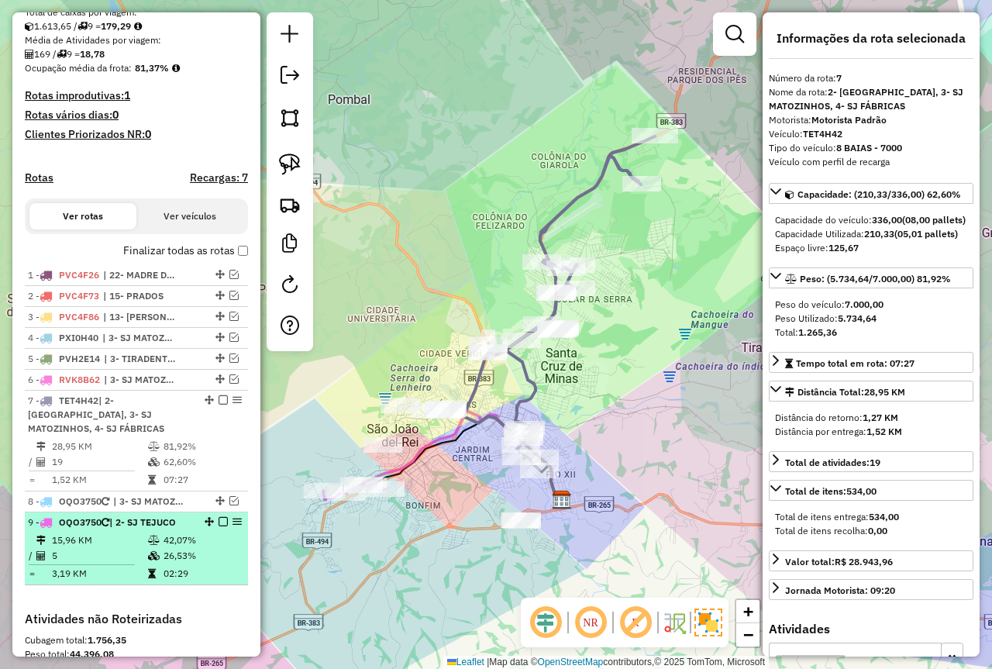
scroll to position [408, 0]
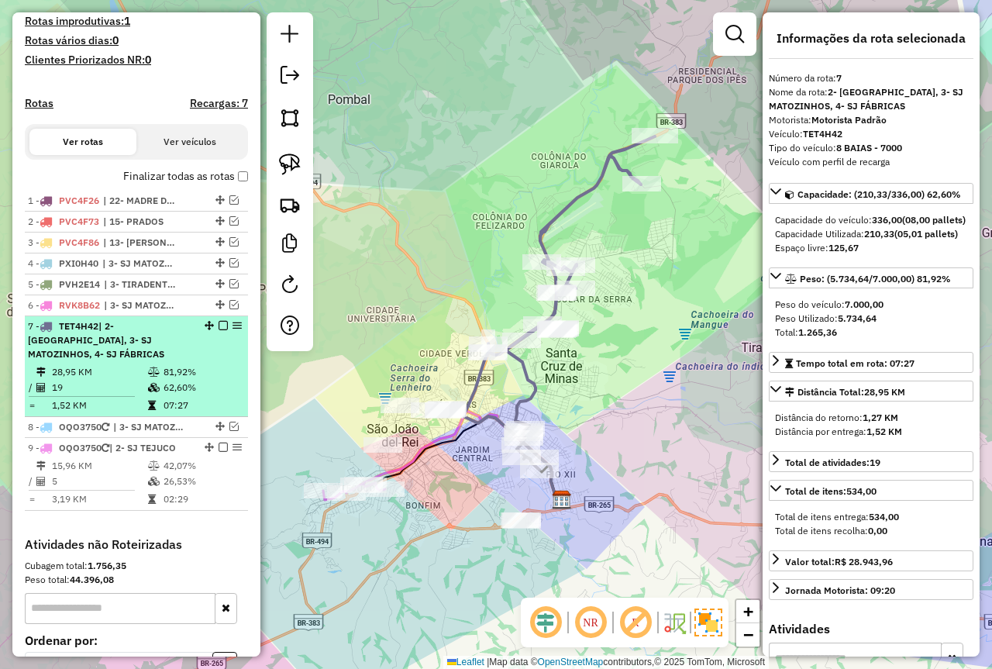
click at [220, 330] on em at bounding box center [223, 325] width 9 height 9
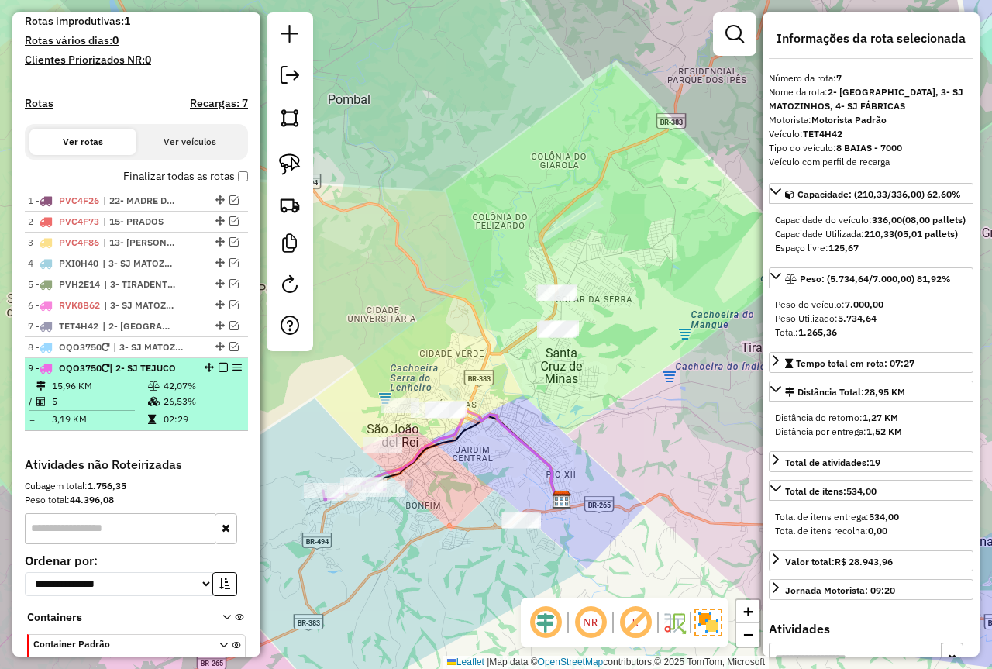
click at [193, 394] on td "42,07%" at bounding box center [202, 386] width 78 height 16
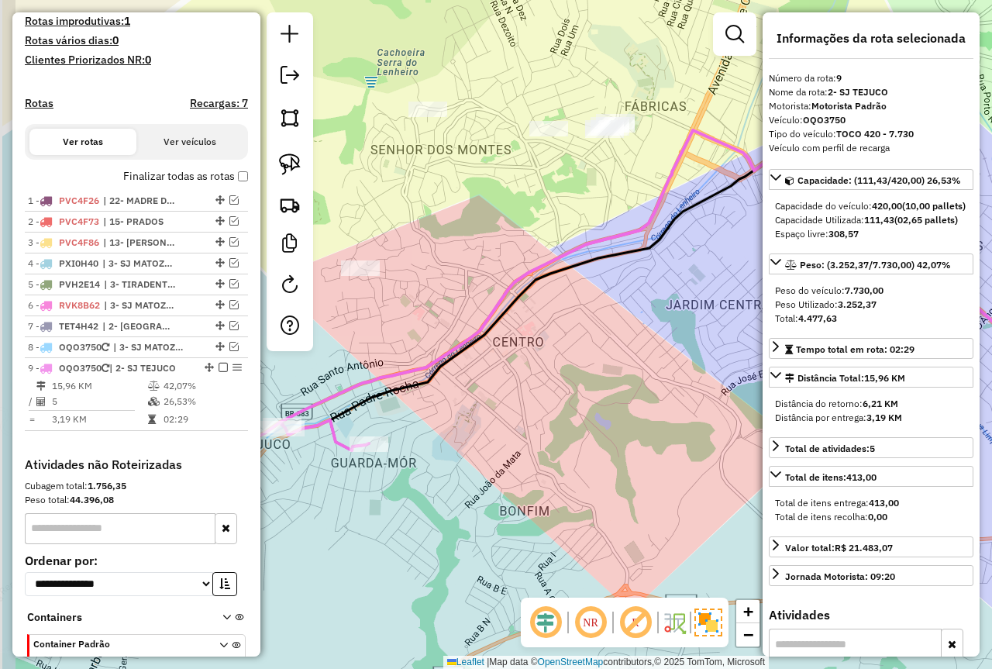
drag, startPoint x: 508, startPoint y: 385, endPoint x: 596, endPoint y: 320, distance: 109.3
click at [596, 320] on div "Janela de atendimento Grade de atendimento Capacidade Transportadoras Veículos …" at bounding box center [496, 334] width 992 height 669
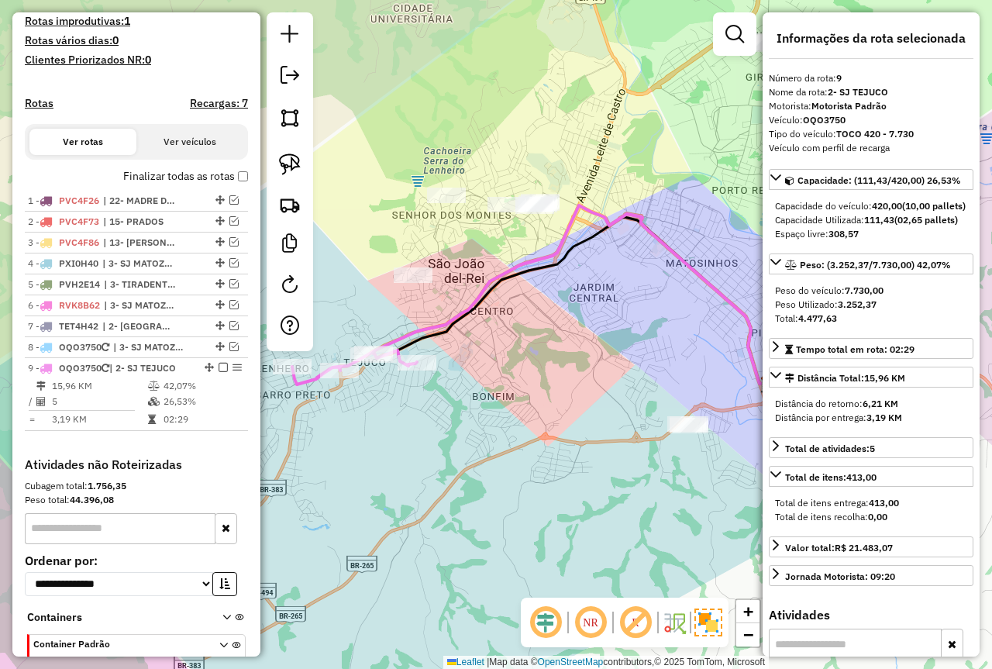
drag, startPoint x: 540, startPoint y: 297, endPoint x: 474, endPoint y: 305, distance: 67.1
click at [474, 305] on icon at bounding box center [572, 294] width 398 height 178
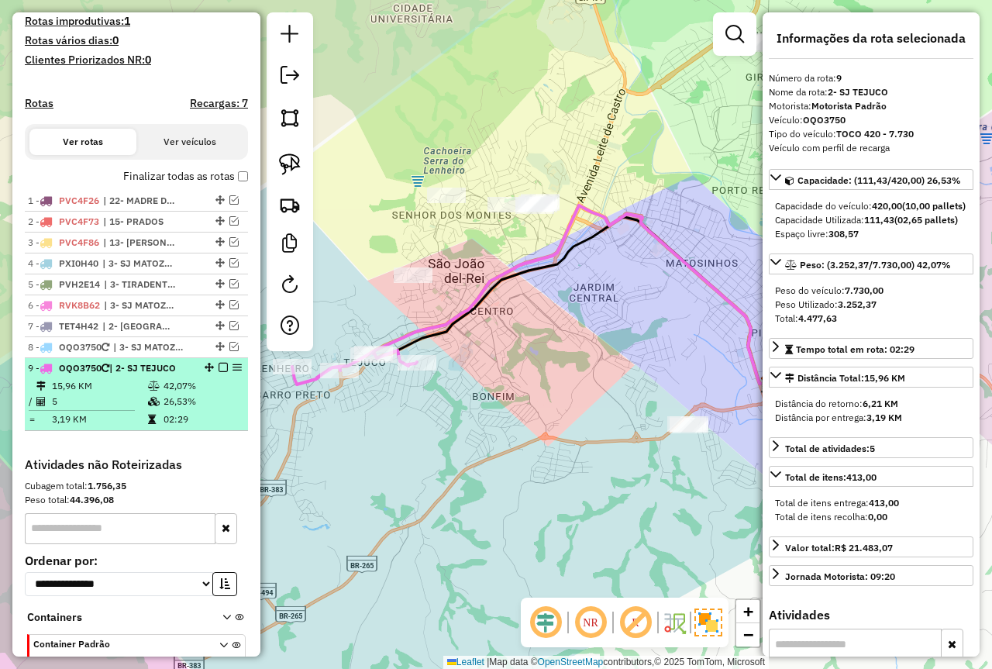
click at [219, 372] on em at bounding box center [223, 367] width 9 height 9
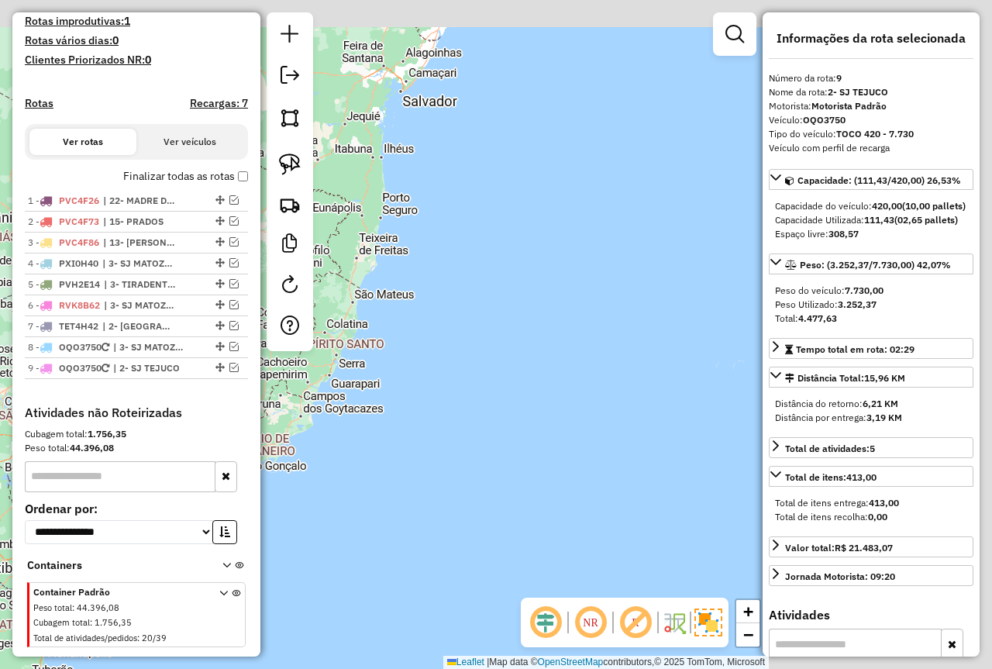
drag, startPoint x: 649, startPoint y: 362, endPoint x: 160, endPoint y: 446, distance: 496.3
click at [153, 446] on hb-router-mapa "Informações da Sessão 978048 - [DATE] Criação: [DATE] 18:10 Depósito: Farid - […" at bounding box center [496, 334] width 992 height 669
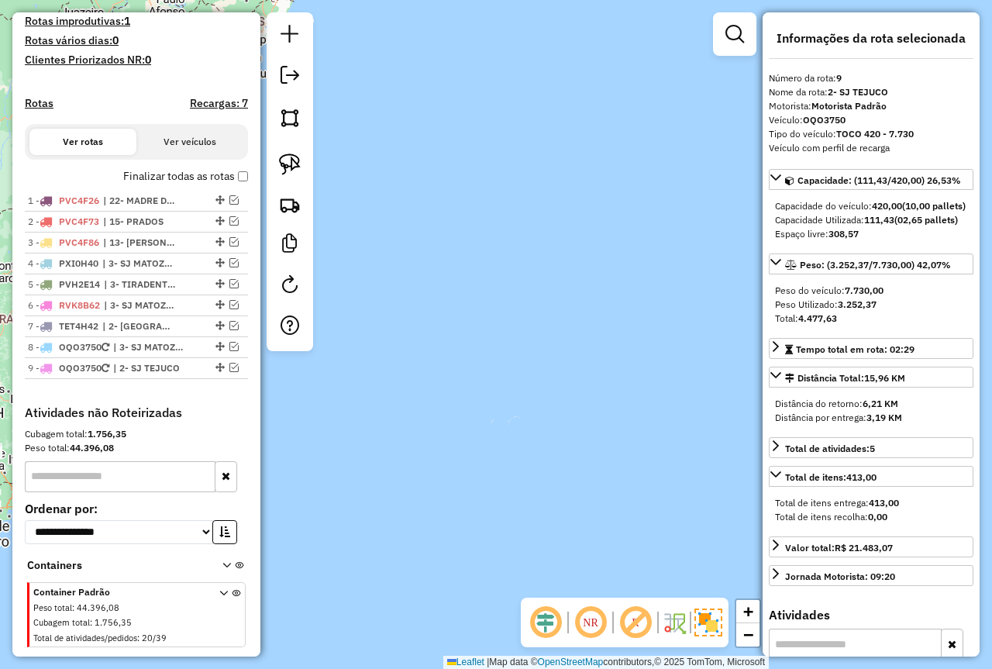
drag, startPoint x: 530, startPoint y: 304, endPoint x: 678, endPoint y: 320, distance: 149.0
click at [324, 453] on div "Janela de atendimento Grade de atendimento Capacidade Transportadoras Veículos …" at bounding box center [496, 334] width 992 height 669
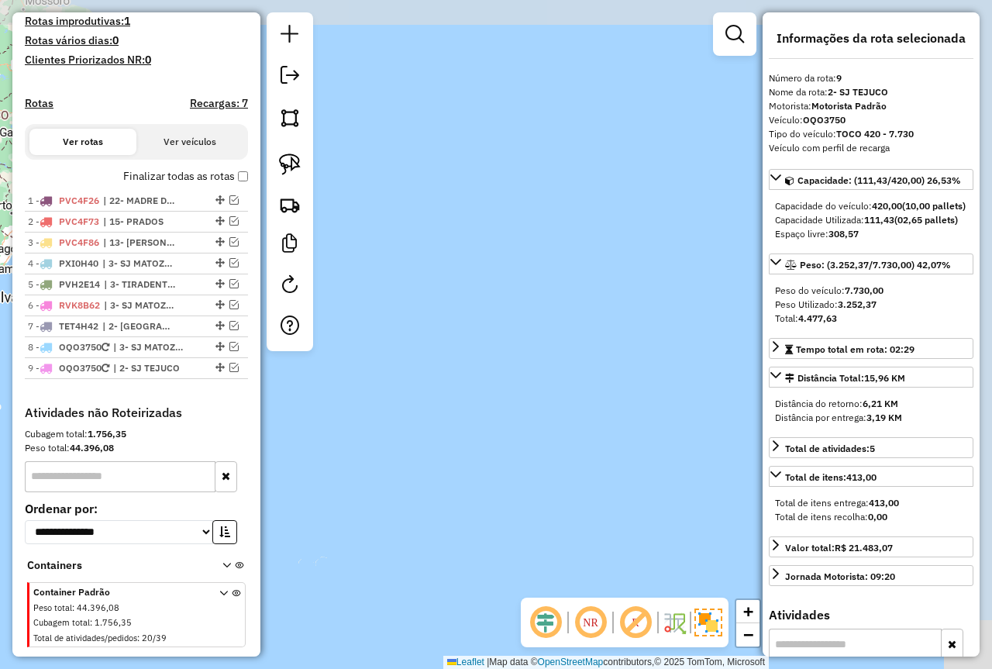
drag, startPoint x: 386, startPoint y: 481, endPoint x: 356, endPoint y: 498, distance: 34.7
click at [354, 499] on div "Janela de atendimento Grade de atendimento Capacidade Transportadoras Veículos …" at bounding box center [496, 334] width 992 height 669
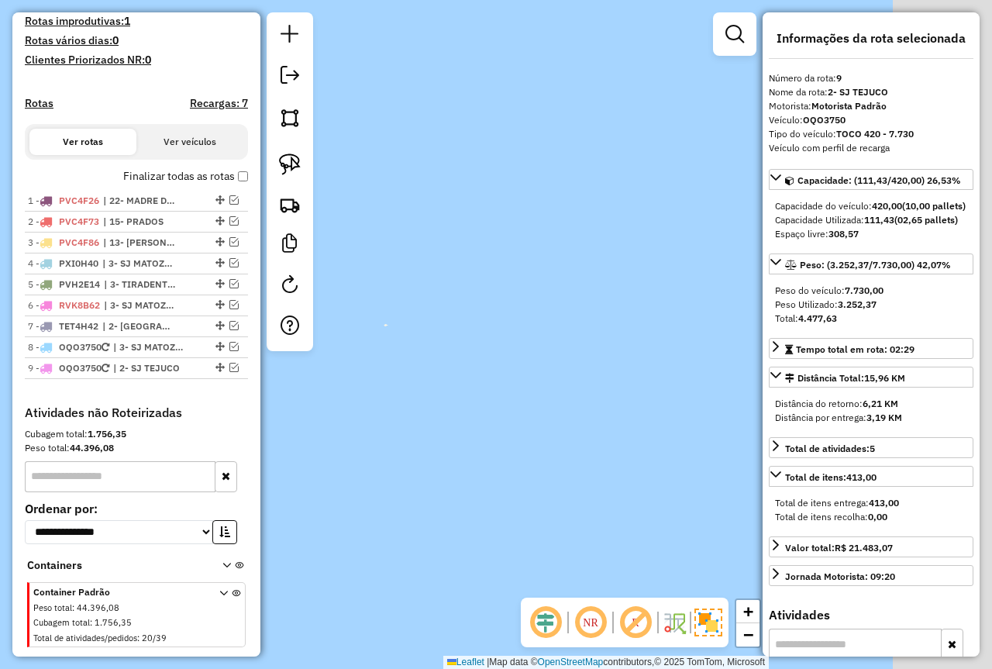
drag, startPoint x: 603, startPoint y: 388, endPoint x: 401, endPoint y: 430, distance: 206.6
click at [388, 452] on div "Janela de atendimento Grade de atendimento Capacidade Transportadoras Veículos …" at bounding box center [496, 334] width 992 height 669
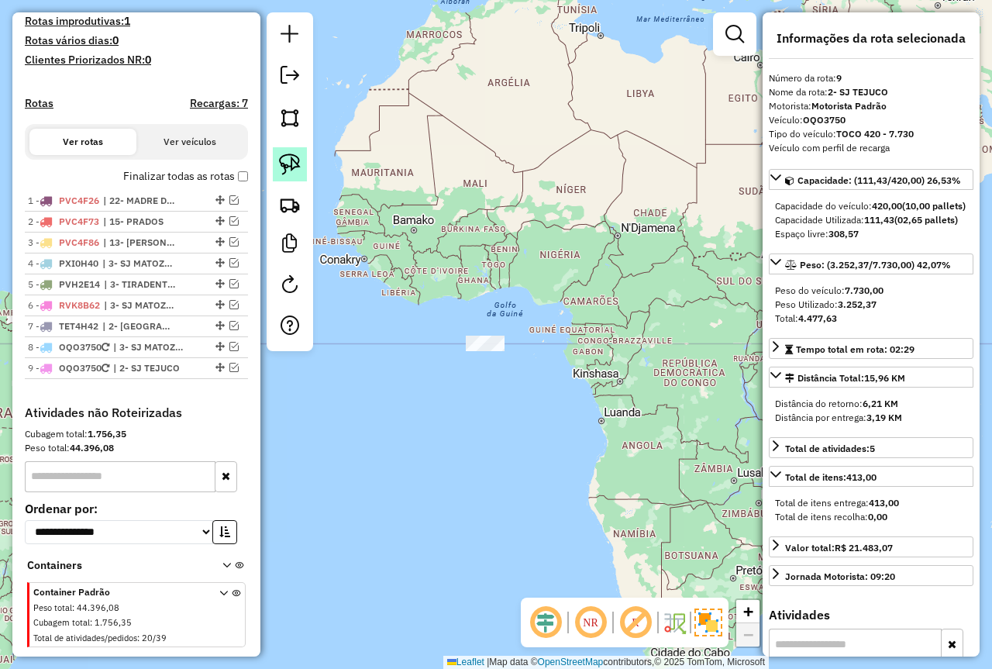
click at [296, 166] on img at bounding box center [290, 165] width 22 height 22
drag, startPoint x: 485, startPoint y: 303, endPoint x: 523, endPoint y: 387, distance: 91.9
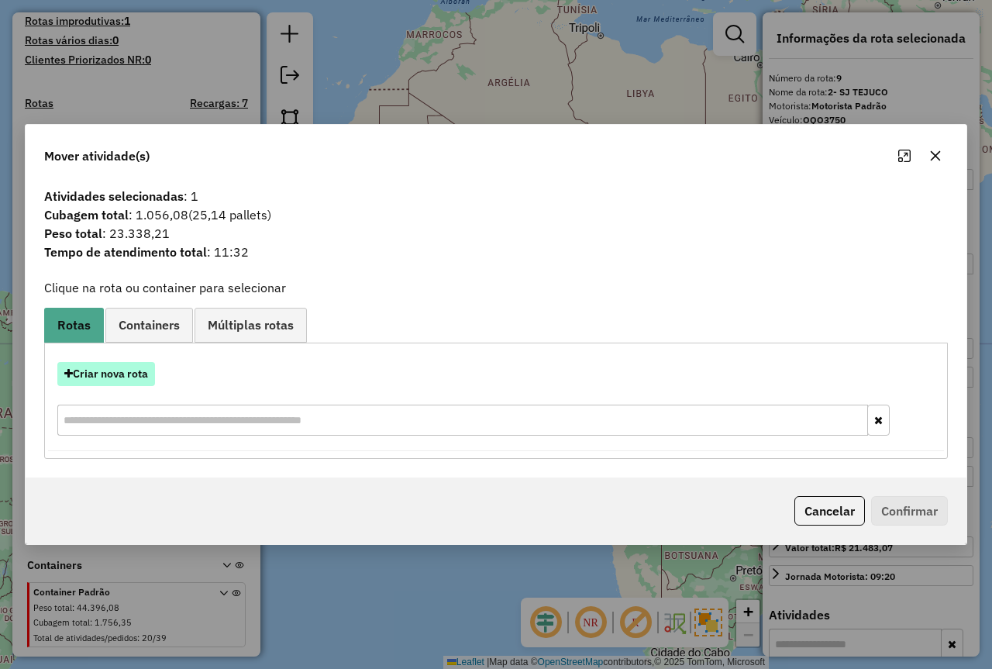
click at [123, 372] on button "Criar nova rota" at bounding box center [106, 374] width 98 height 24
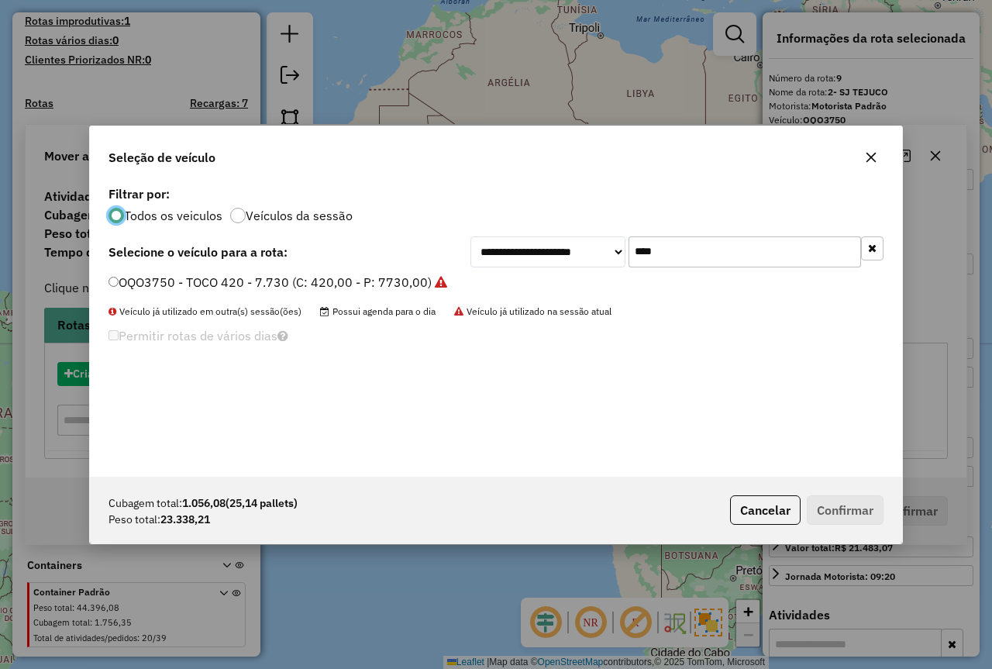
scroll to position [9, 5]
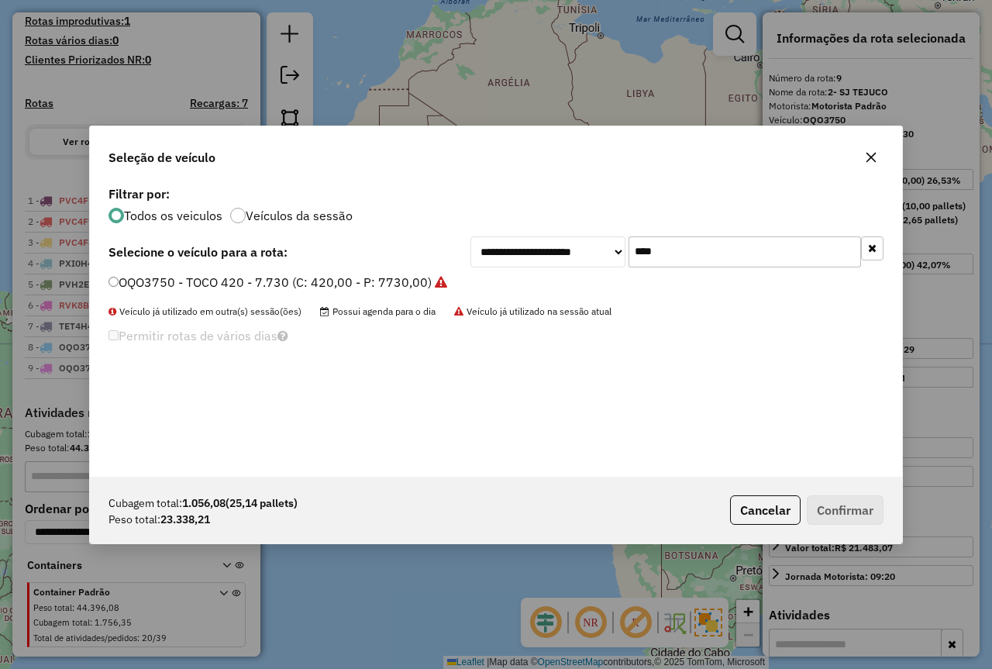
drag, startPoint x: 511, startPoint y: 255, endPoint x: 490, endPoint y: 258, distance: 21.2
click at [490, 258] on div "**********" at bounding box center [677, 251] width 413 height 31
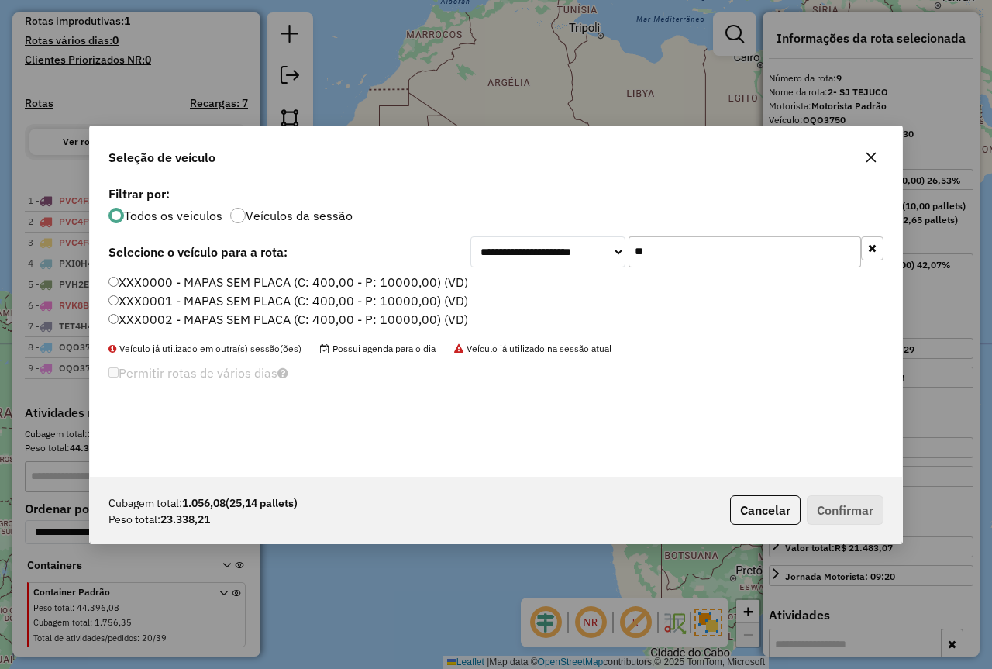
type input "**"
click at [139, 277] on label "XXX0000 - MAPAS SEM PLACA (C: 400,00 - P: 10000,00) (VD)" at bounding box center [289, 282] width 360 height 19
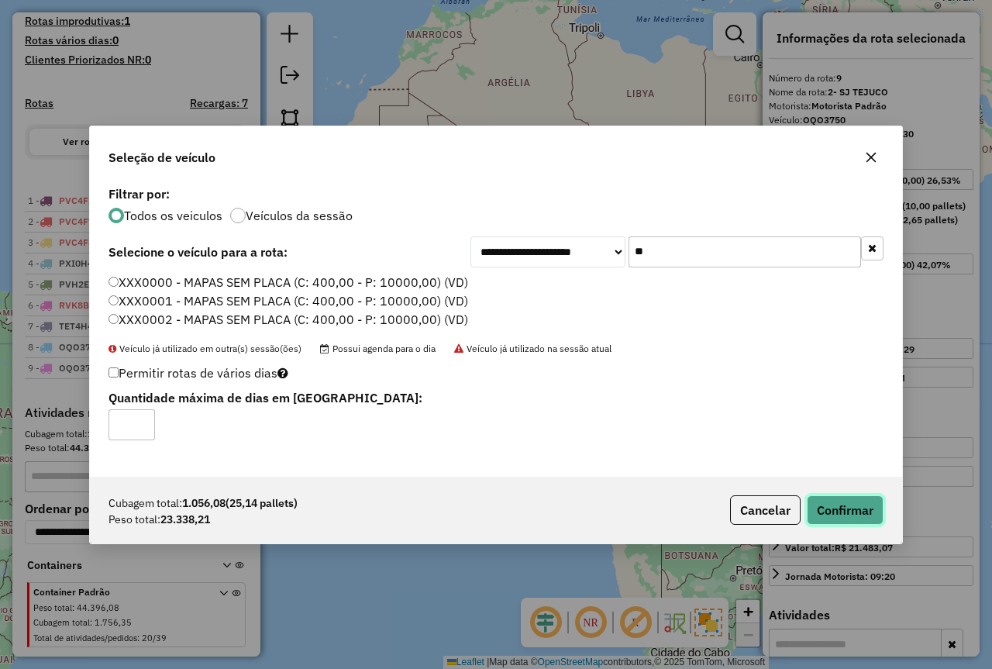
click at [833, 519] on button "Confirmar" at bounding box center [845, 509] width 77 height 29
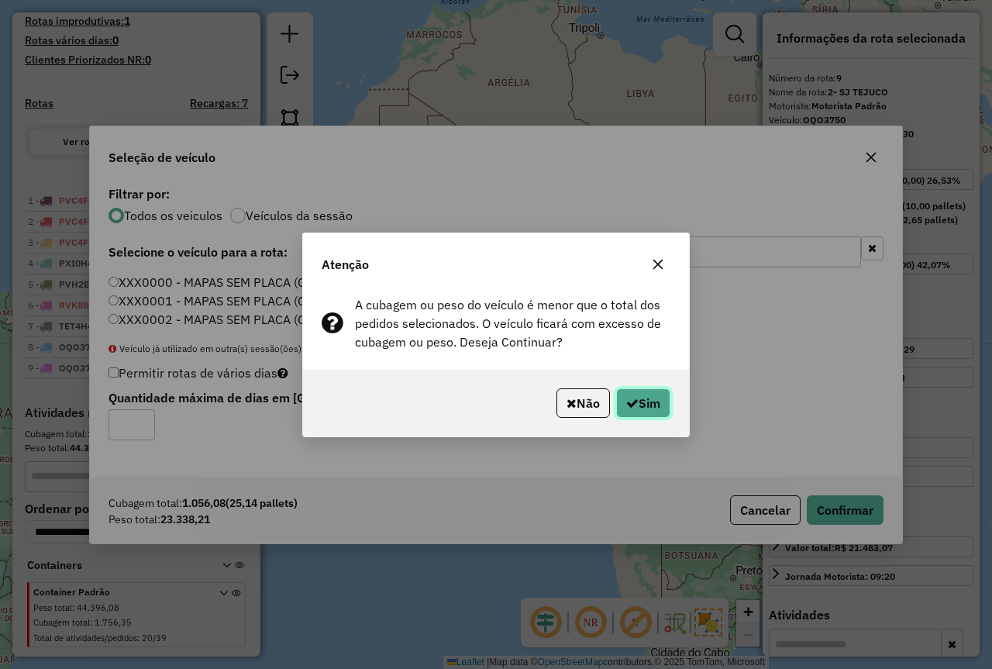
click at [649, 403] on button "Sim" at bounding box center [643, 402] width 54 height 29
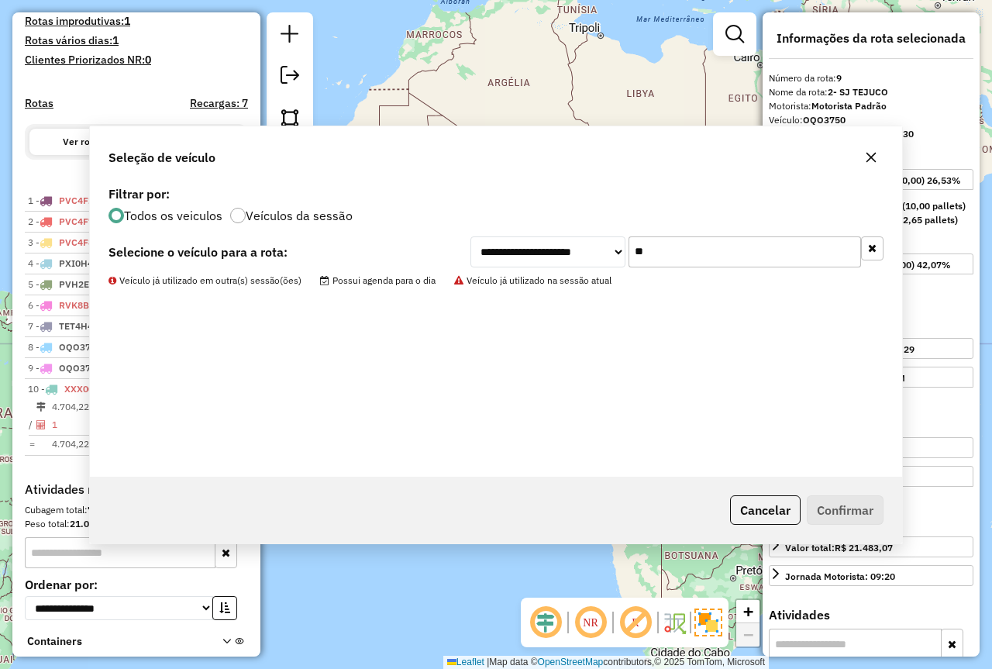
scroll to position [526, 0]
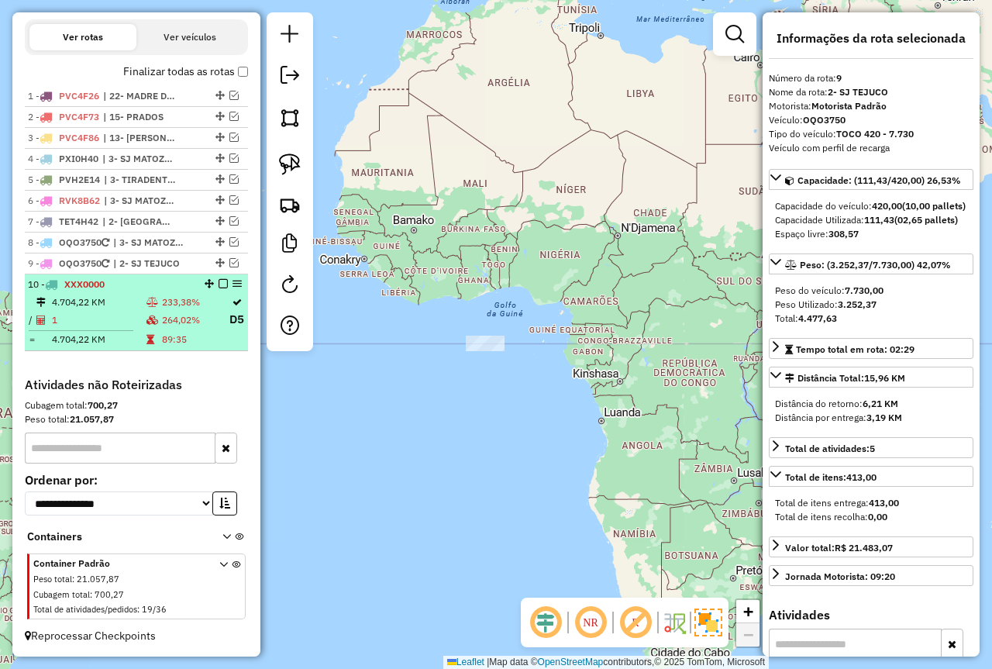
click at [219, 286] on em at bounding box center [223, 283] width 9 height 9
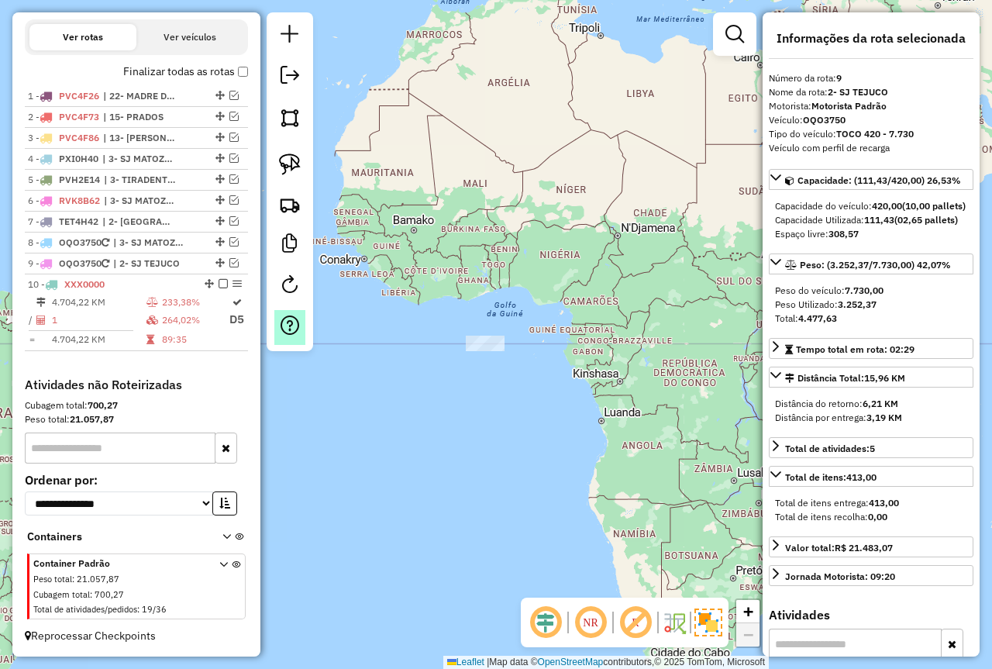
scroll to position [471, 0]
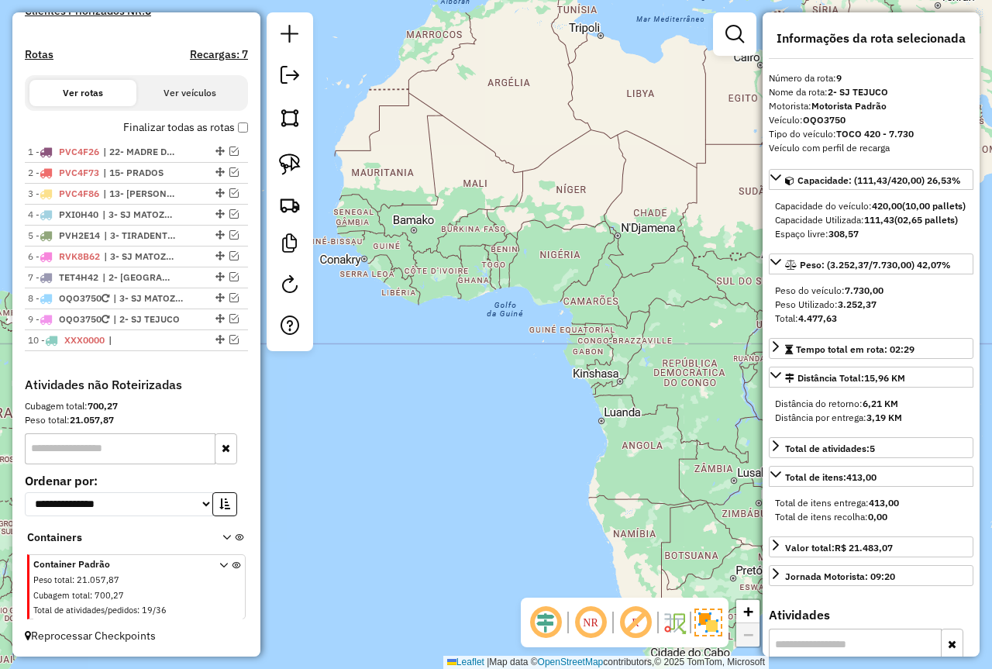
drag, startPoint x: 815, startPoint y: 354, endPoint x: 831, endPoint y: 351, distance: 16.6
click at [841, 351] on hb-router-mapa "Informações da Sessão 978048 - [DATE] Criação: [DATE] 18:10 Depósito: Farid - […" at bounding box center [496, 334] width 992 height 669
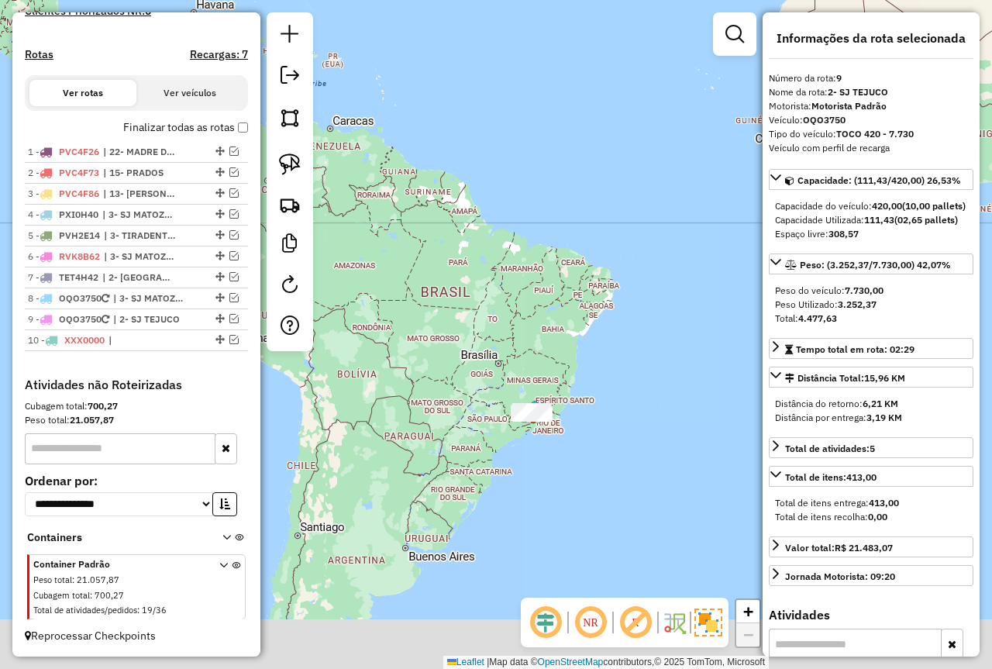
drag, startPoint x: 540, startPoint y: 432, endPoint x: 481, endPoint y: 373, distance: 83.3
click at [474, 372] on div "Janela de atendimento Grade de atendimento Capacidade Transportadoras Veículos …" at bounding box center [496, 334] width 992 height 669
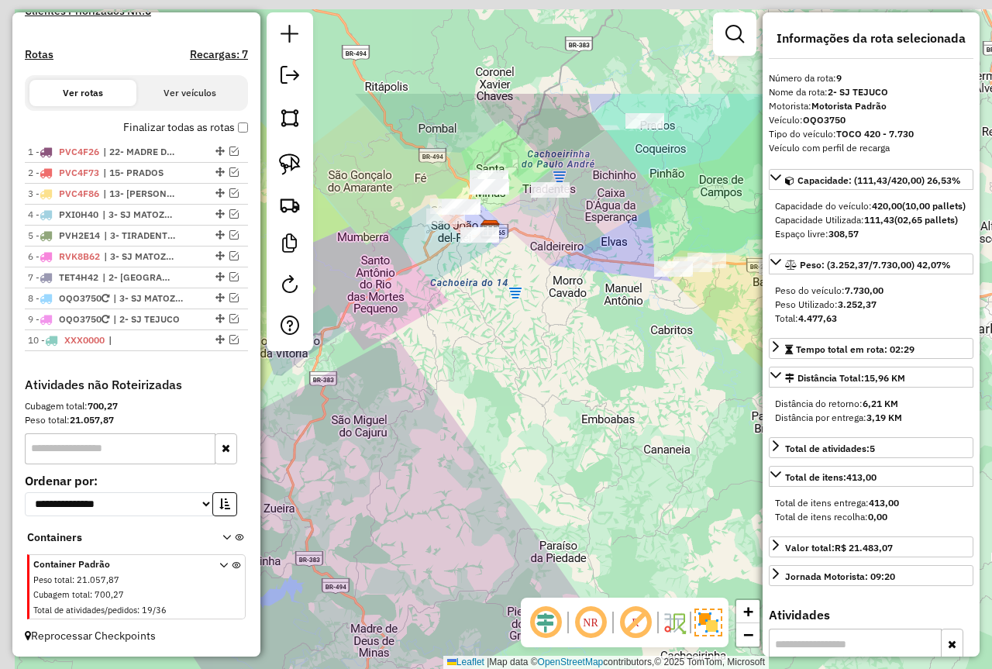
drag, startPoint x: 557, startPoint y: 236, endPoint x: 621, endPoint y: 369, distance: 147.7
click at [648, 397] on div "Janela de atendimento Grade de atendimento Capacidade Transportadoras Veículos …" at bounding box center [496, 334] width 992 height 669
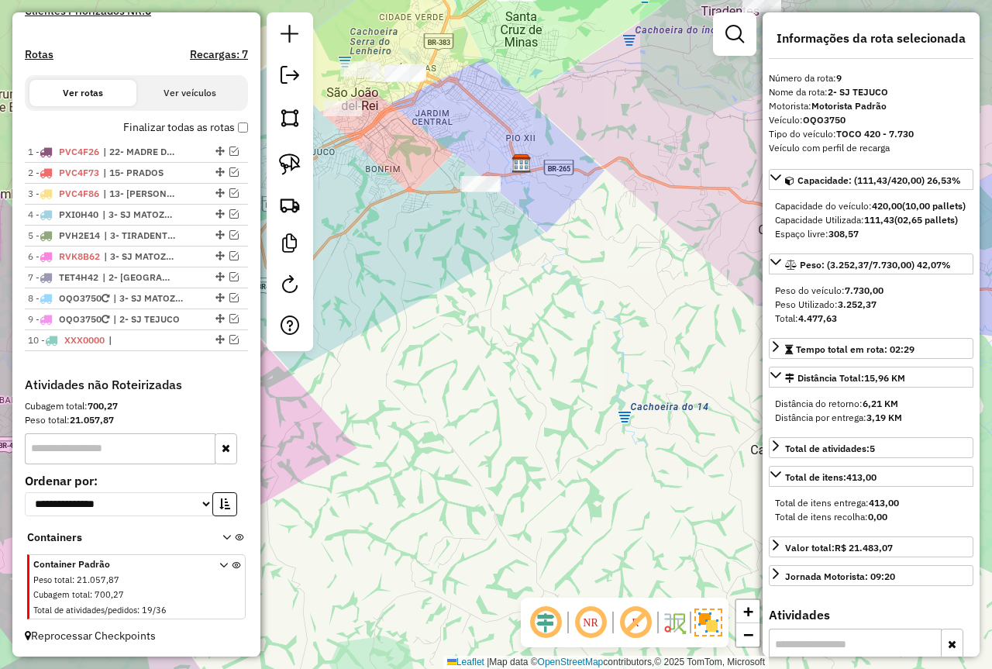
drag, startPoint x: 230, startPoint y: 341, endPoint x: 245, endPoint y: 312, distance: 32.2
click at [229, 341] on em at bounding box center [233, 339] width 9 height 9
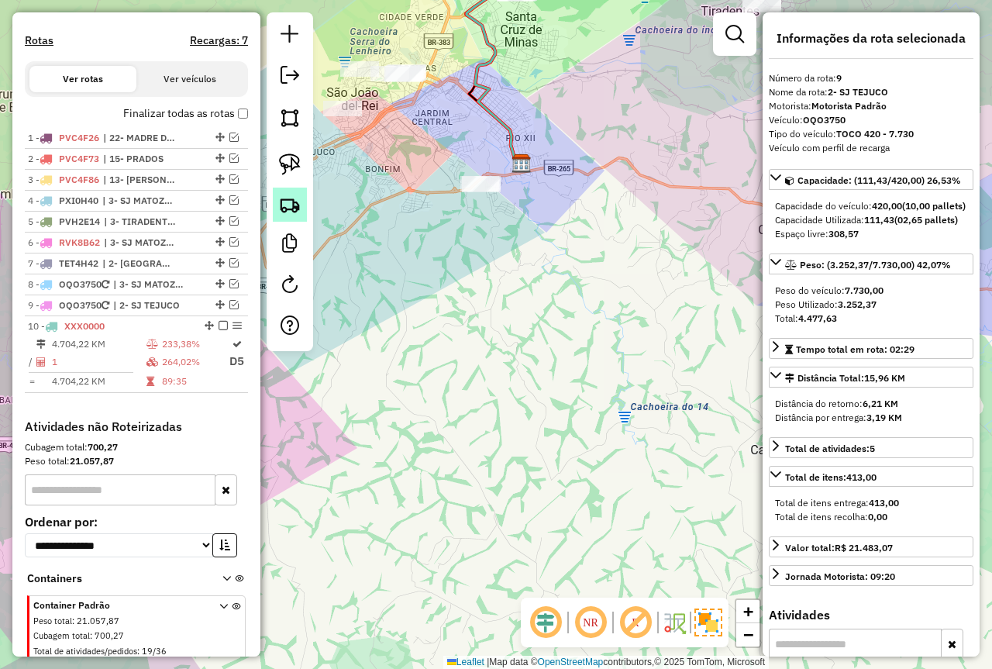
scroll to position [526, 0]
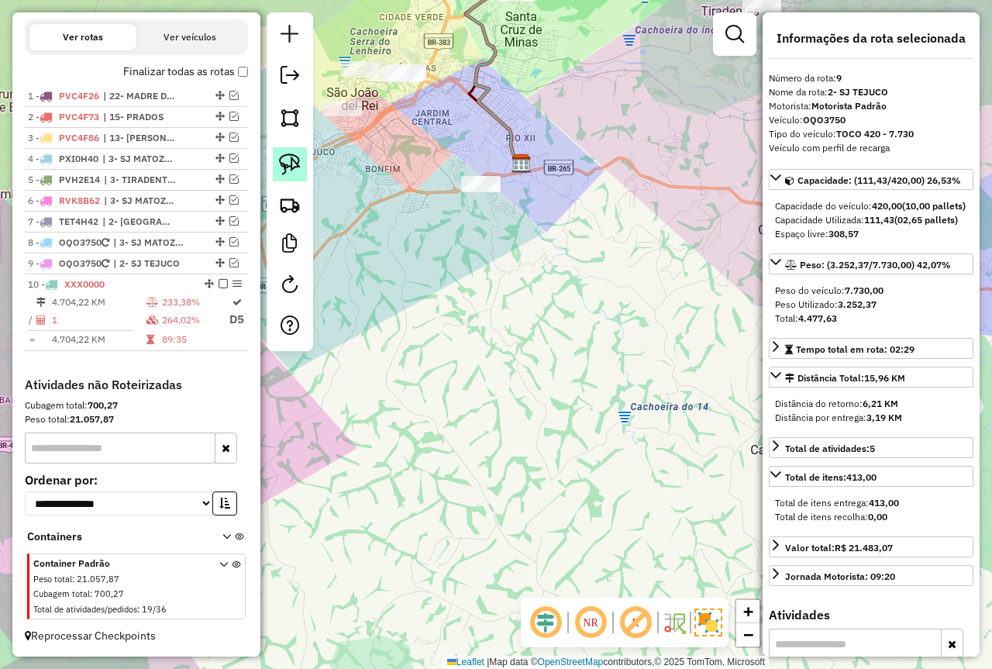
click at [281, 153] on link at bounding box center [290, 164] width 34 height 34
drag, startPoint x: 523, startPoint y: 171, endPoint x: 519, endPoint y: 223, distance: 52.0
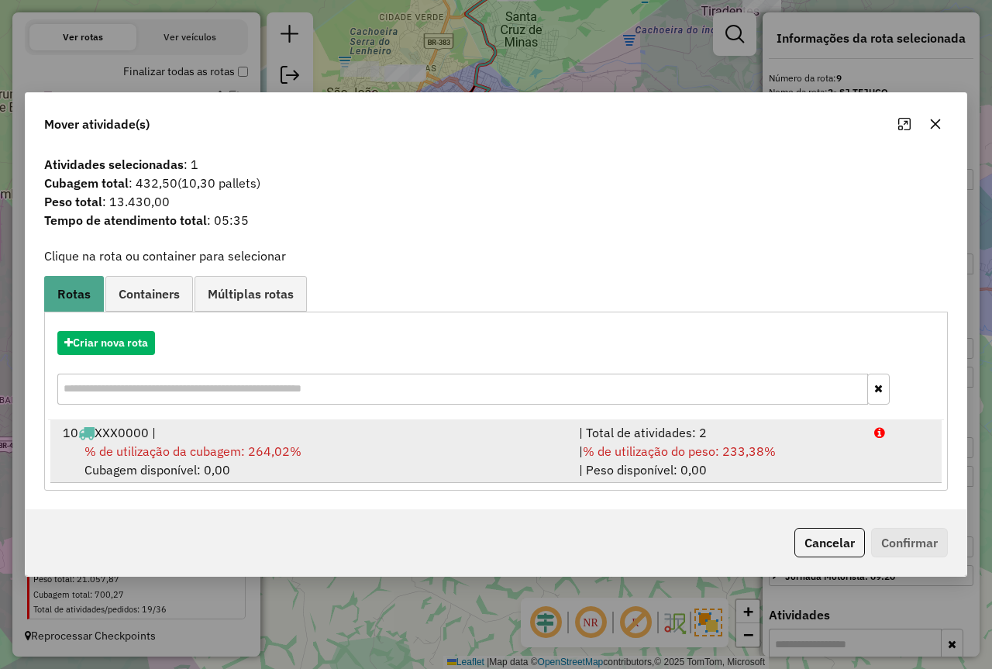
click at [723, 444] on span "% de utilização do peso: 233,38%" at bounding box center [679, 451] width 193 height 16
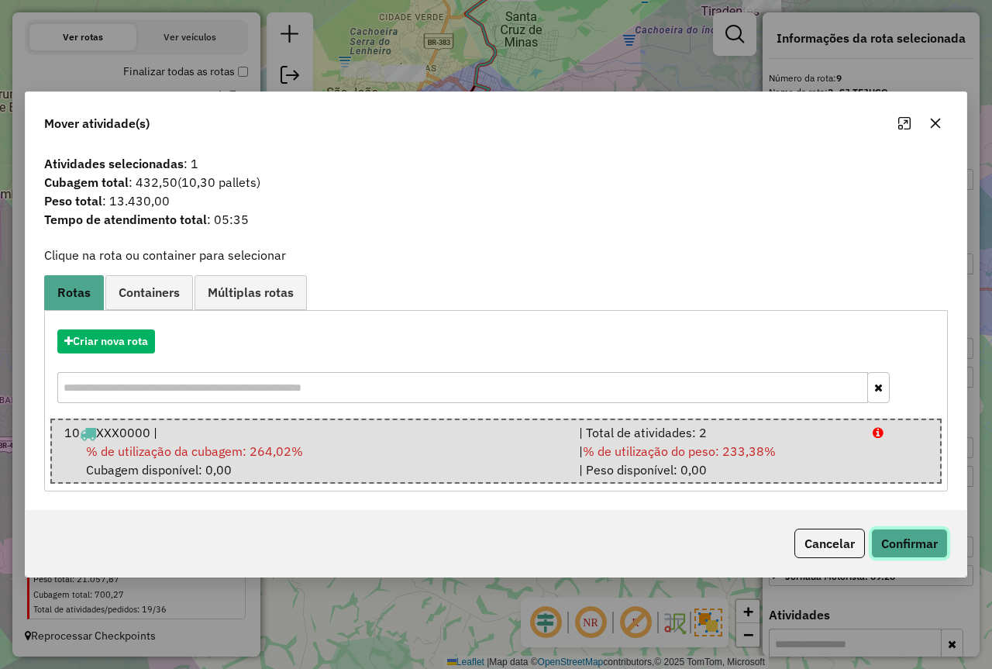
click at [914, 536] on button "Confirmar" at bounding box center [909, 543] width 77 height 29
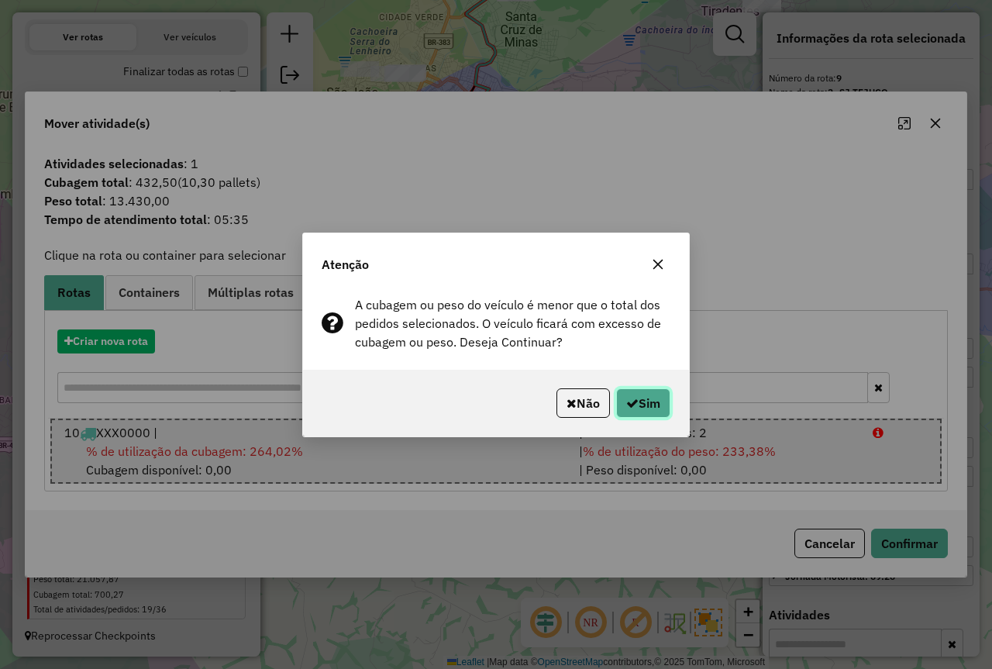
click at [647, 403] on button "Sim" at bounding box center [643, 402] width 54 height 29
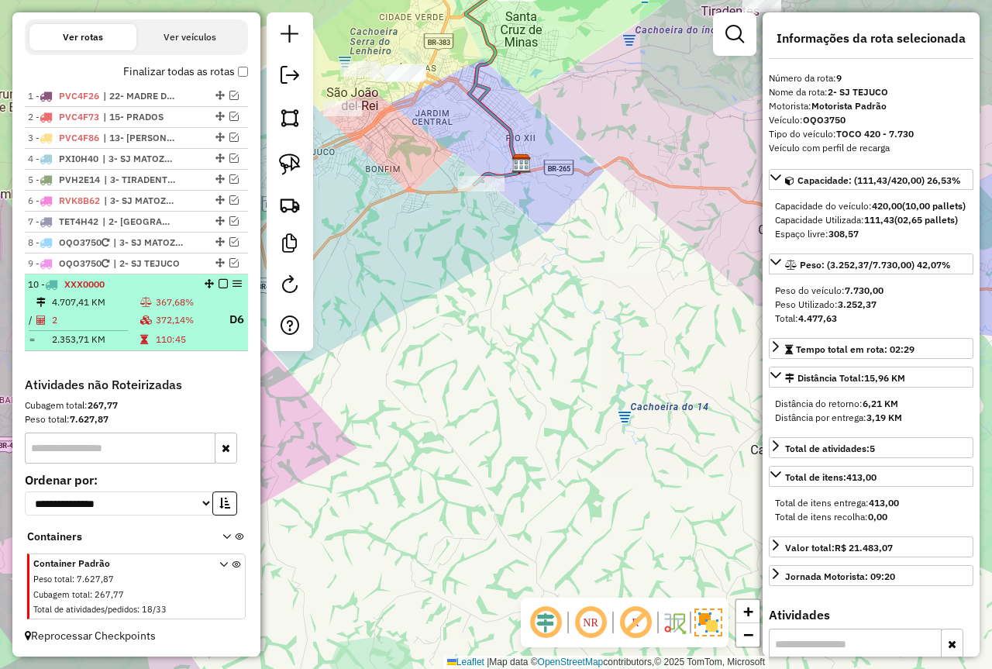
click at [219, 285] on em at bounding box center [223, 283] width 9 height 9
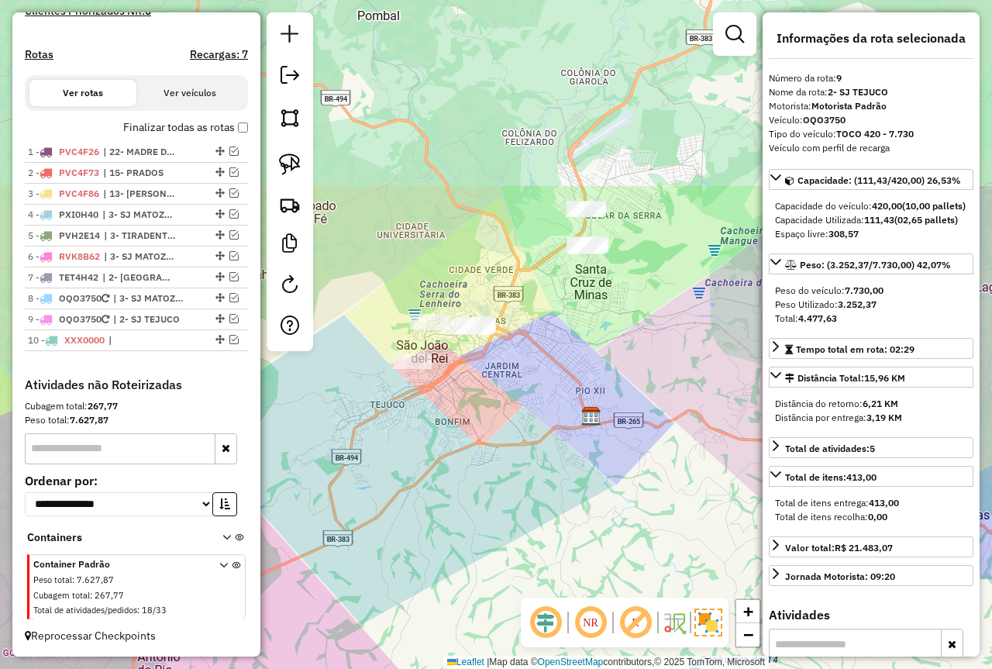
drag, startPoint x: 415, startPoint y: 252, endPoint x: 462, endPoint y: 502, distance: 254.8
click at [460, 516] on div "Janela de atendimento Grade de atendimento Capacidade Transportadoras Veículos …" at bounding box center [496, 334] width 992 height 669
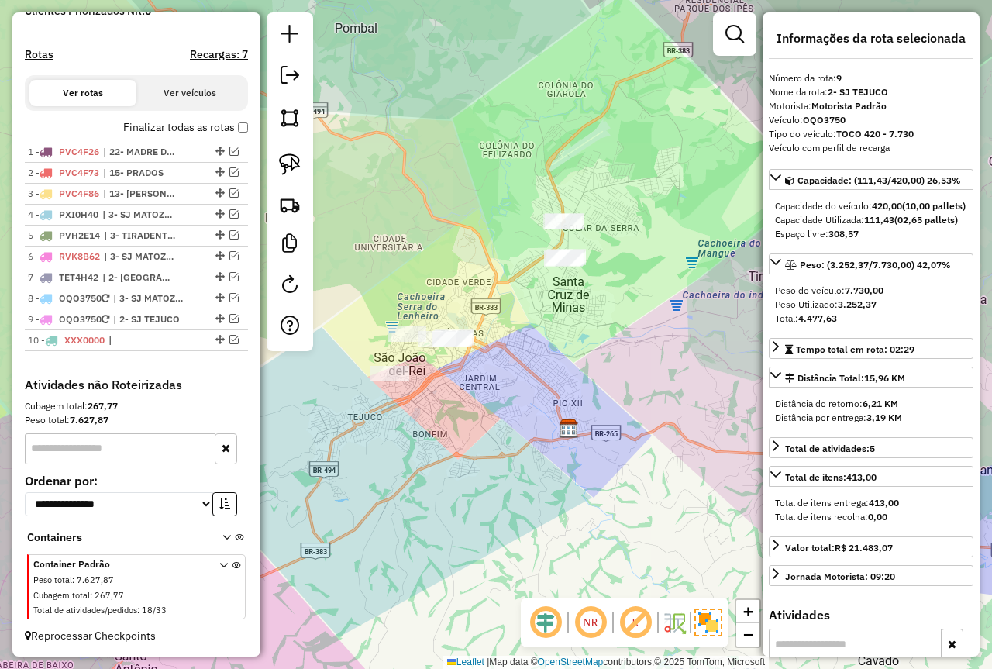
click at [545, 385] on div "Janela de atendimento Grade de atendimento Capacidade Transportadoras Veículos …" at bounding box center [496, 334] width 992 height 669
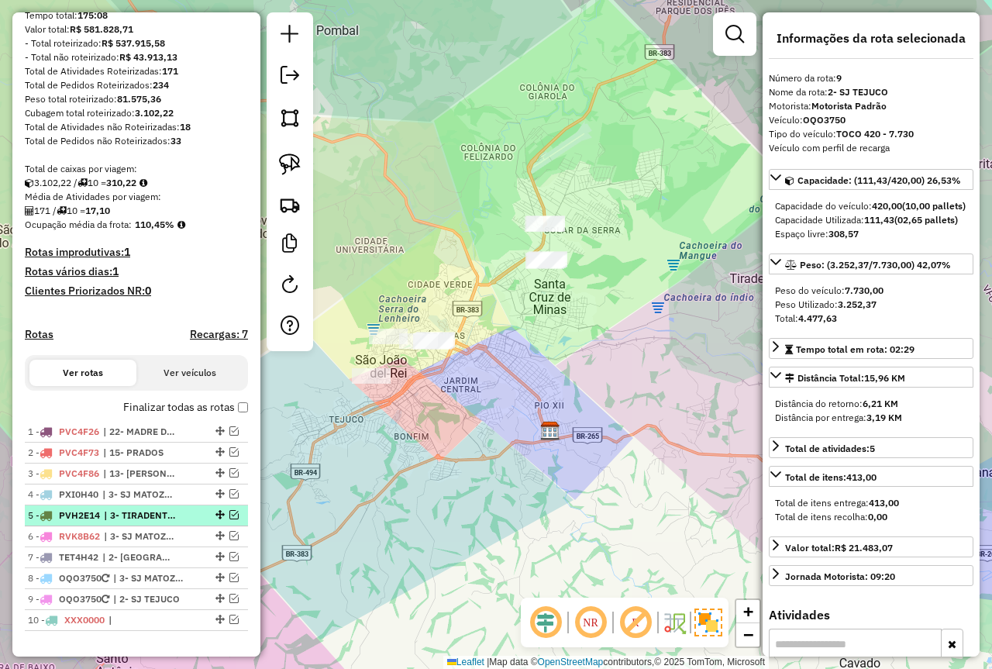
scroll to position [83, 0]
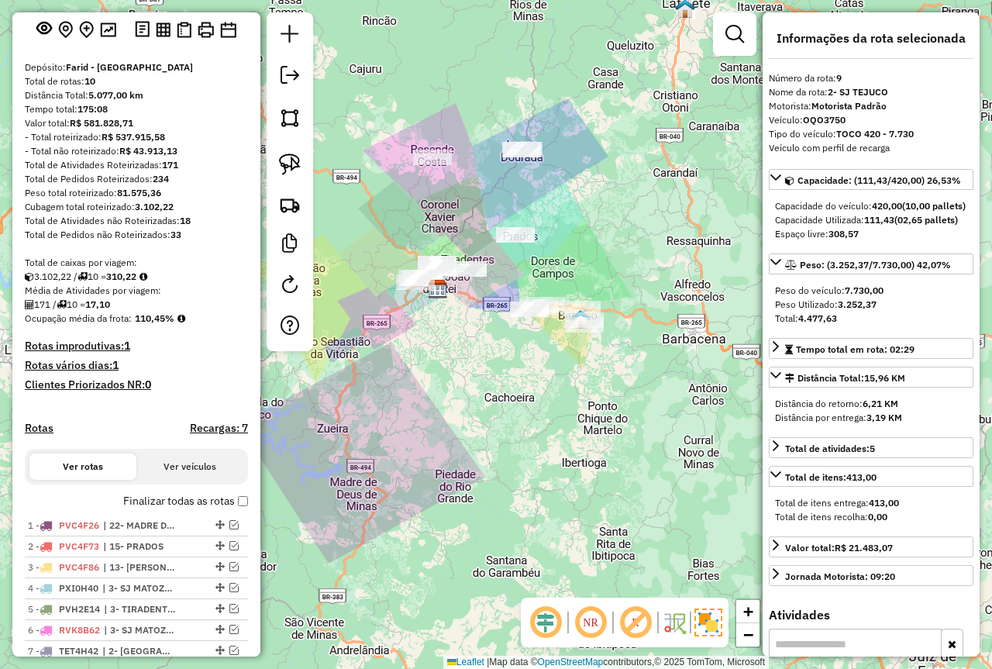
drag, startPoint x: 543, startPoint y: 316, endPoint x: 490, endPoint y: 312, distance: 52.9
click at [489, 312] on div "Janela de atendimento Grade de atendimento Capacidade Transportadoras Veículos …" at bounding box center [496, 334] width 992 height 669
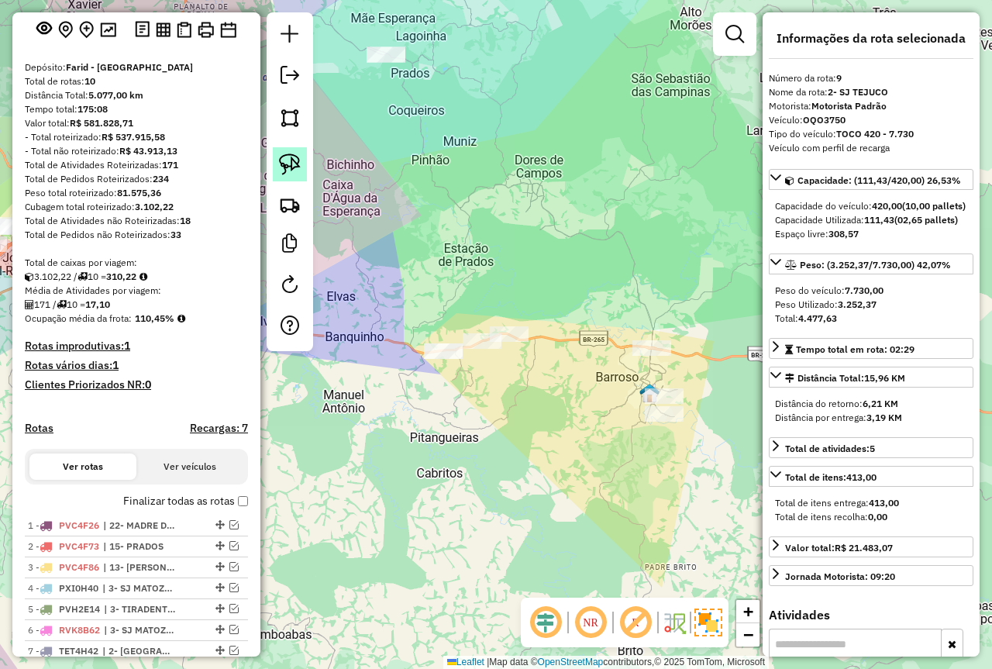
click at [289, 158] on img at bounding box center [290, 165] width 22 height 22
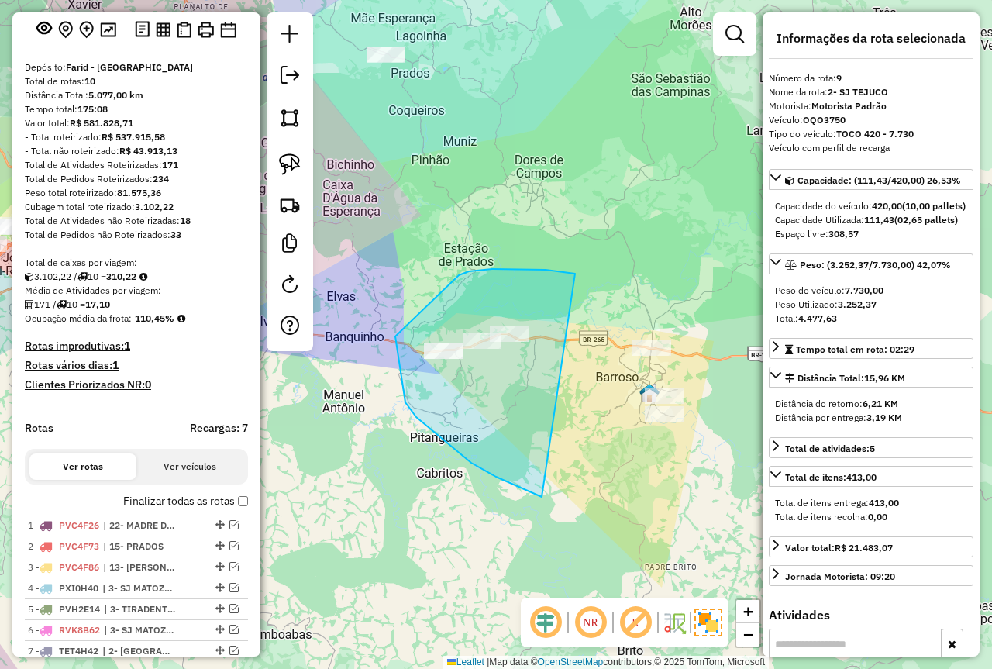
drag, startPoint x: 571, startPoint y: 274, endPoint x: 739, endPoint y: 419, distance: 222.0
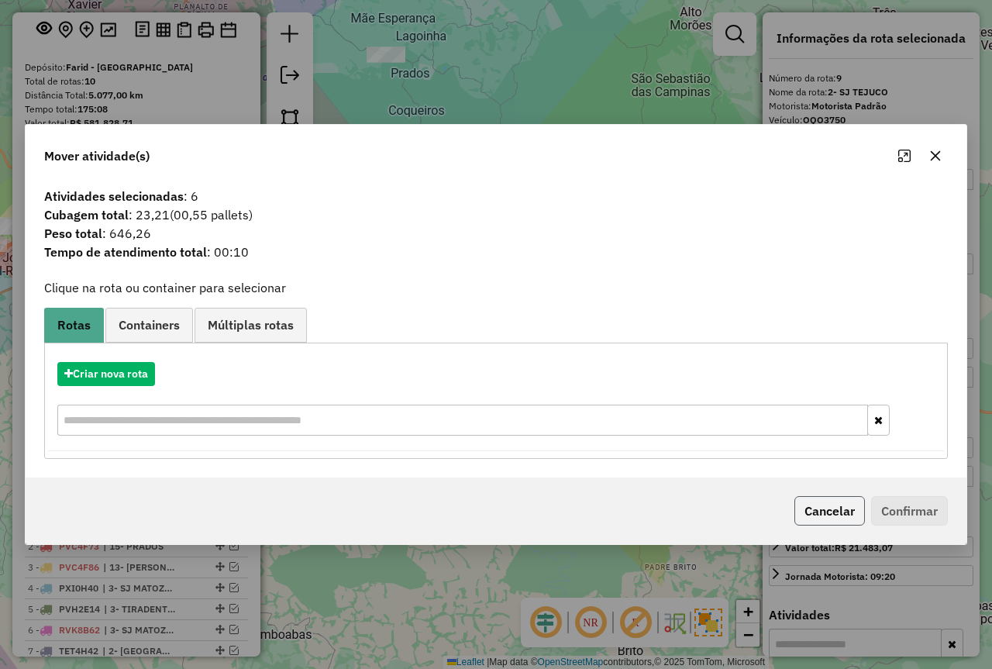
click at [850, 516] on button "Cancelar" at bounding box center [830, 510] width 71 height 29
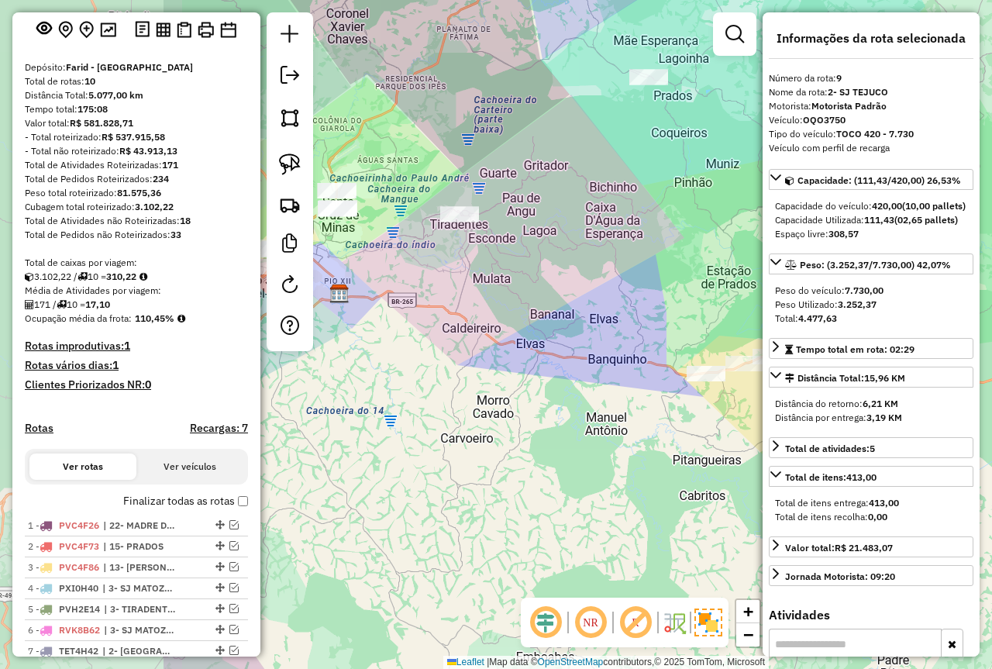
drag, startPoint x: 436, startPoint y: 404, endPoint x: 675, endPoint y: 417, distance: 239.9
click at [702, 427] on div "Janela de atendimento Grade de atendimento Capacidade Transportadoras Veículos …" at bounding box center [496, 334] width 992 height 669
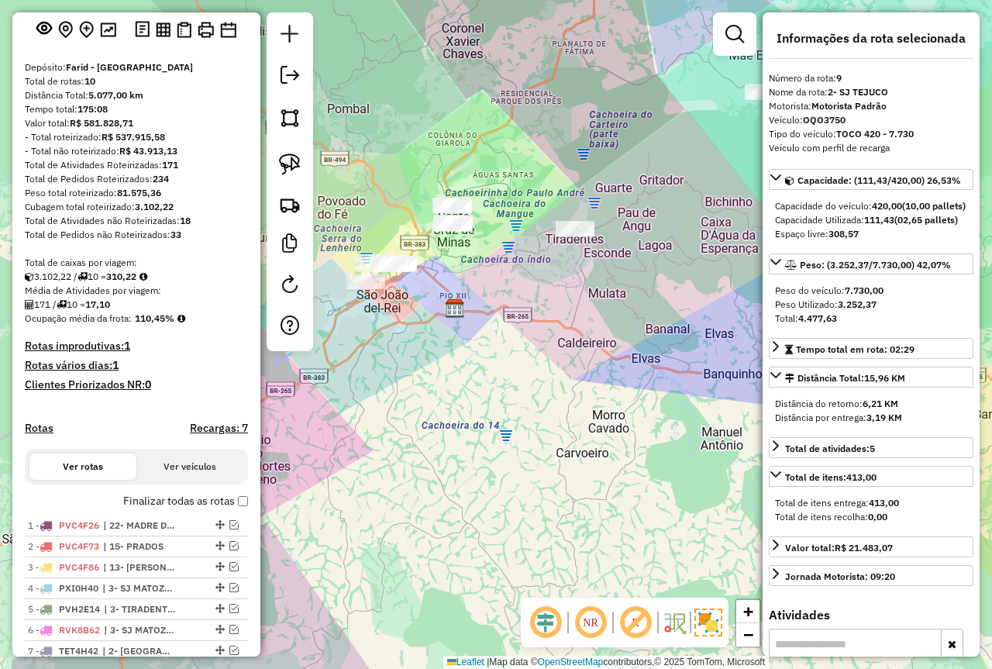
drag, startPoint x: 458, startPoint y: 357, endPoint x: 558, endPoint y: 370, distance: 100.8
click at [558, 370] on div "Janela de atendimento Grade de atendimento Capacidade Transportadoras Veículos …" at bounding box center [496, 334] width 992 height 669
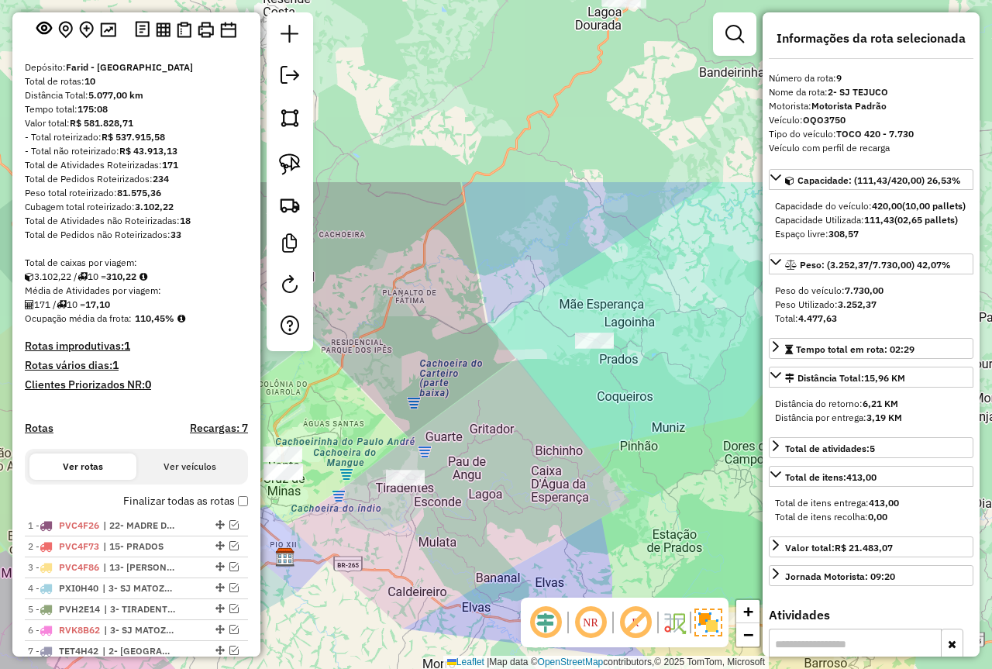
drag, startPoint x: 566, startPoint y: 327, endPoint x: 580, endPoint y: 583, distance: 256.2
click at [580, 583] on div "Janela de atendimento Grade de atendimento Capacidade Transportadoras Veículos …" at bounding box center [496, 334] width 992 height 669
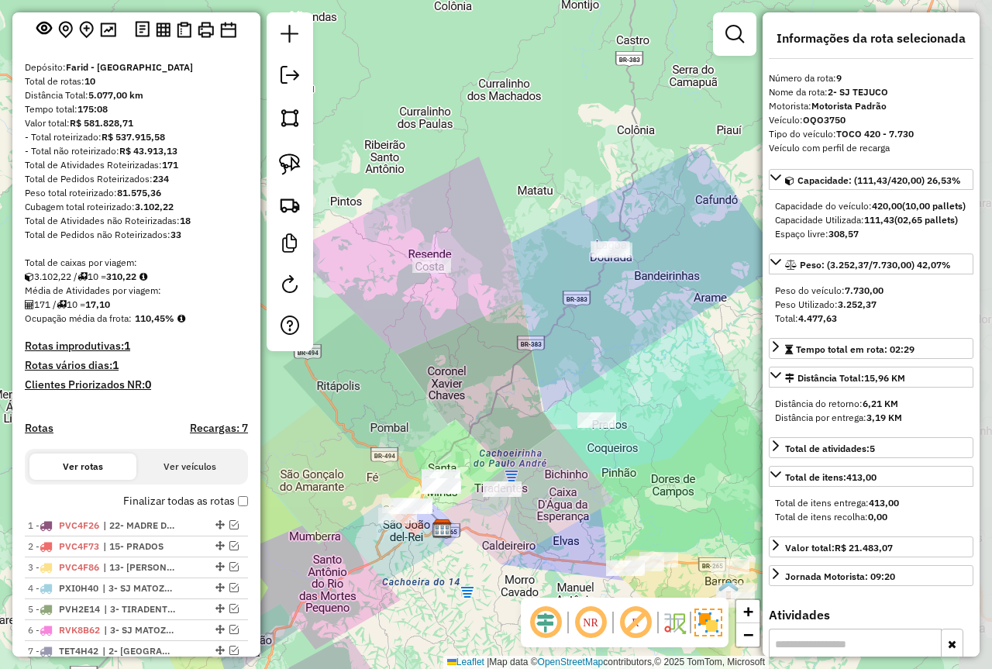
drag, startPoint x: 580, startPoint y: 464, endPoint x: 522, endPoint y: 444, distance: 61.5
click at [522, 444] on div "Janela de atendimento Grade de atendimento Capacidade Transportadoras Veículos …" at bounding box center [496, 334] width 992 height 669
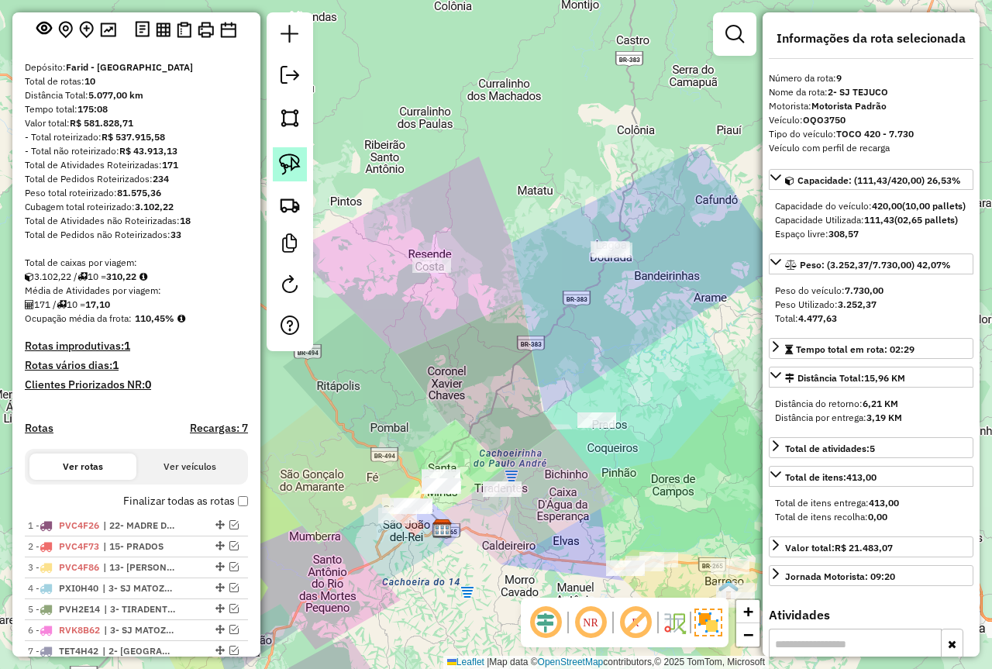
click at [281, 159] on img at bounding box center [290, 165] width 22 height 22
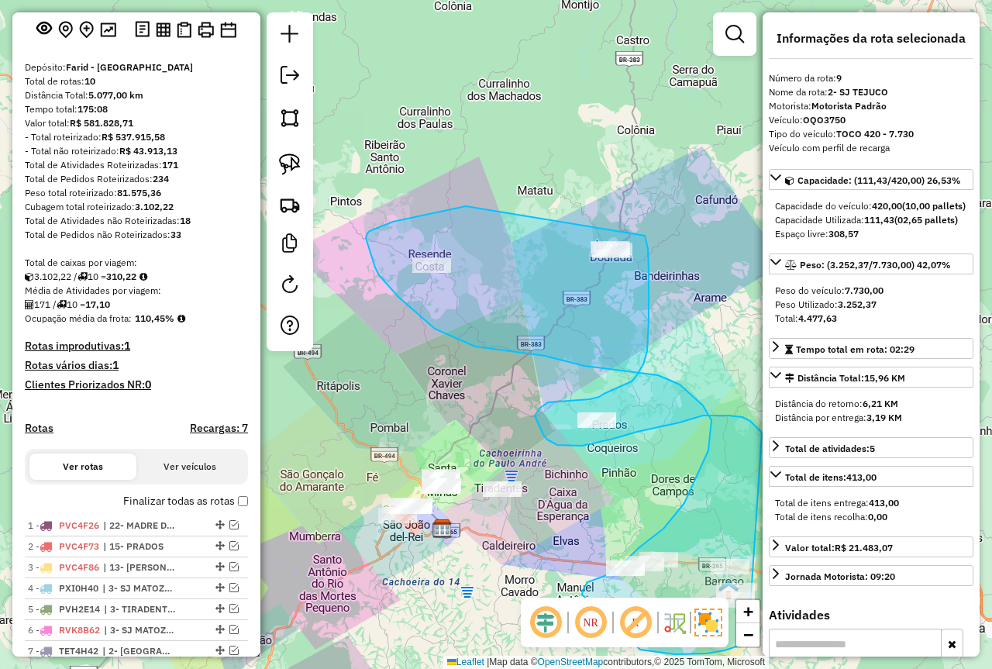
drag, startPoint x: 466, startPoint y: 206, endPoint x: 570, endPoint y: 213, distance: 104.1
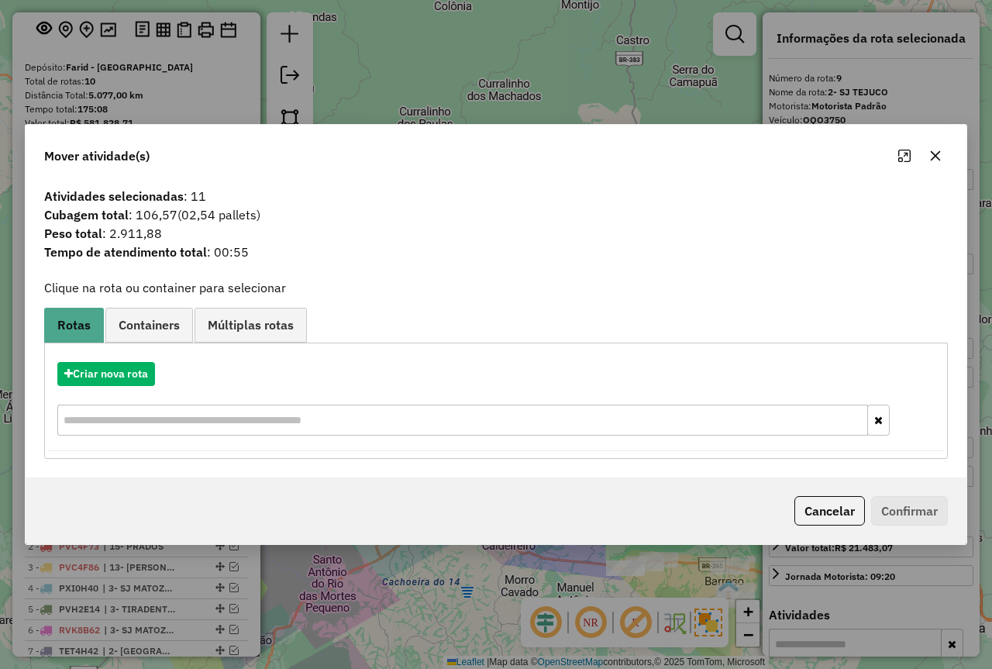
click at [833, 509] on button "Cancelar" at bounding box center [830, 510] width 71 height 29
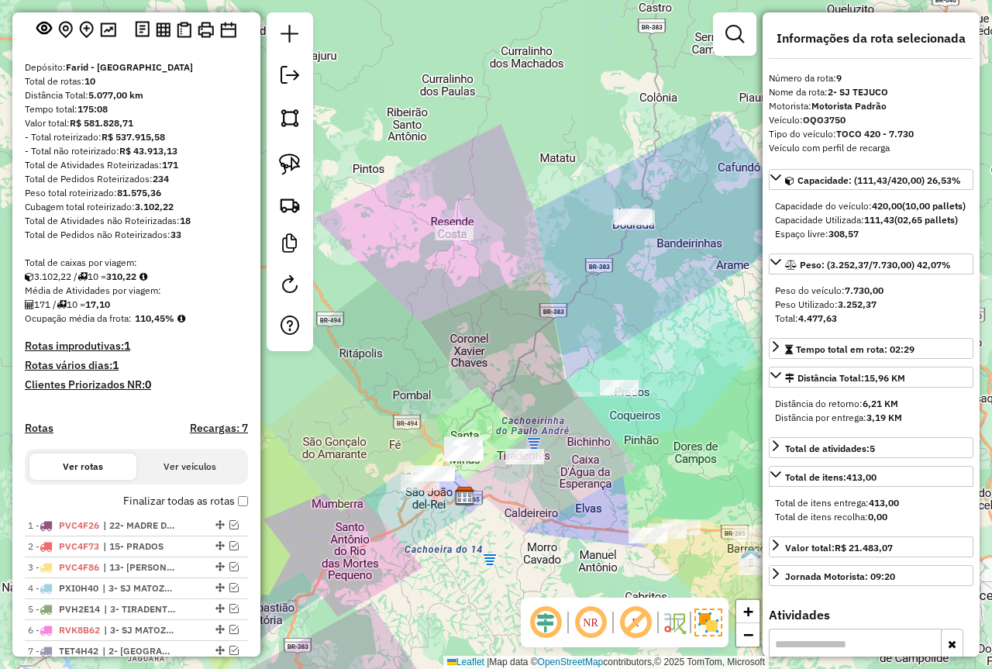
drag, startPoint x: 481, startPoint y: 448, endPoint x: 355, endPoint y: 395, distance: 136.9
click at [536, 357] on div "Janela de atendimento Grade de atendimento Capacidade Transportadoras Veículos …" at bounding box center [496, 334] width 992 height 669
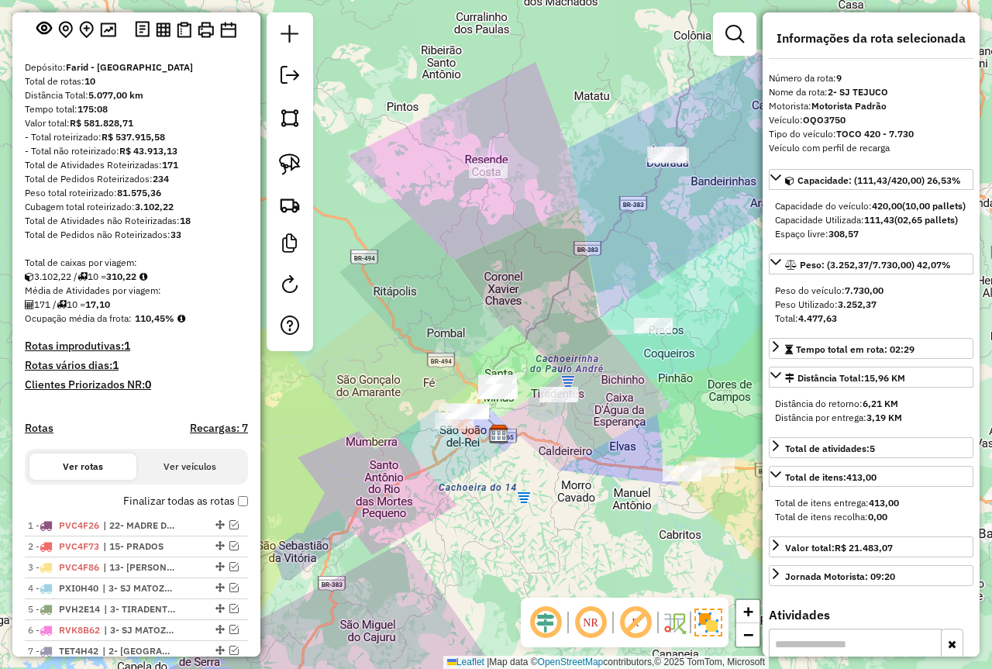
scroll to position [316, 0]
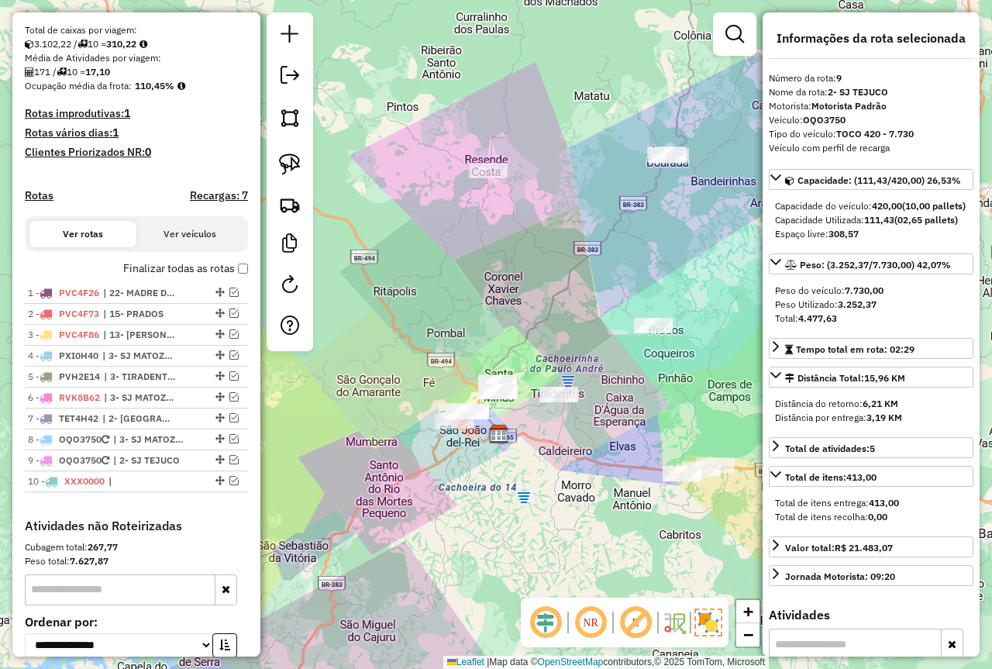
click at [233, 277] on label "Finalizar todas as rotas" at bounding box center [185, 268] width 125 height 16
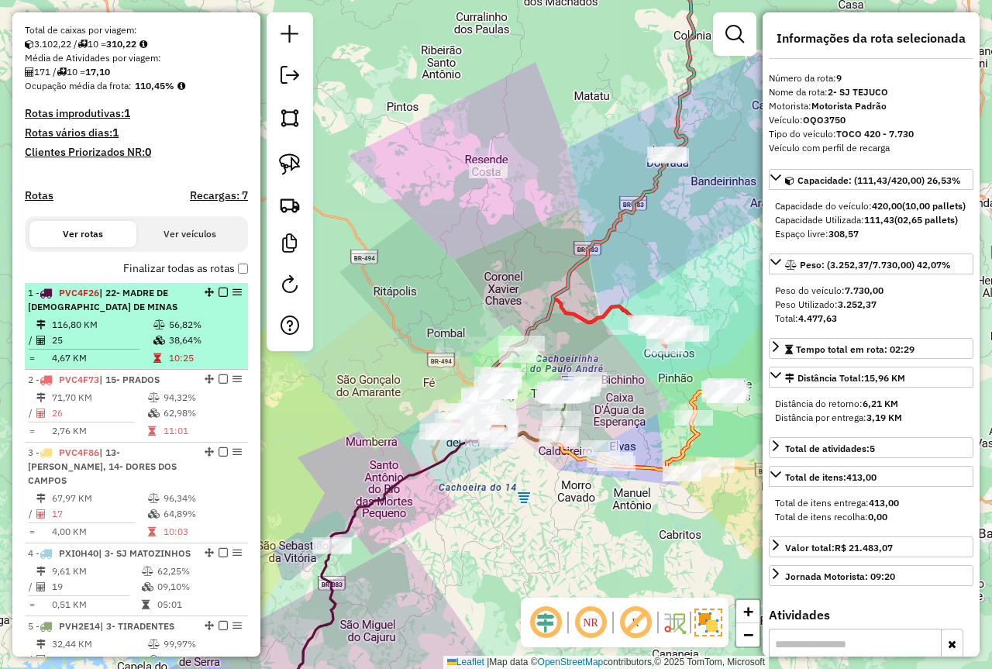
drag, startPoint x: 167, startPoint y: 328, endPoint x: 188, endPoint y: 342, distance: 25.2
click at [167, 314] on div "1 - PVC4F26 | 22- MADRE DE DEUS DE MINAS" at bounding box center [110, 300] width 164 height 28
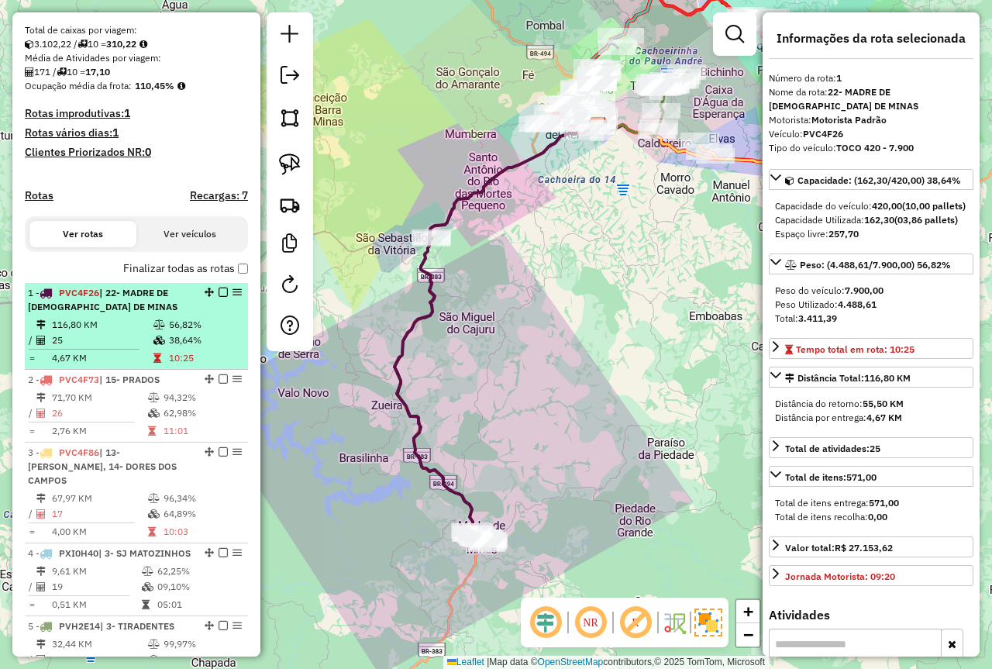
click at [219, 297] on em at bounding box center [223, 292] width 9 height 9
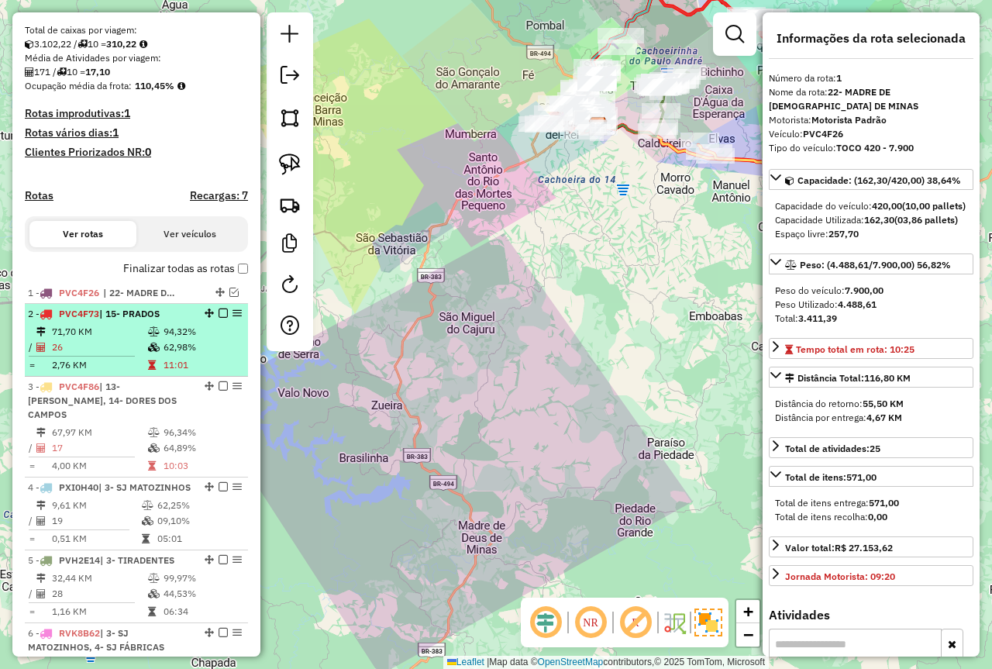
drag, startPoint x: 80, startPoint y: 373, endPoint x: 111, endPoint y: 373, distance: 31.0
click at [80, 373] on td "2,76 KM" at bounding box center [99, 365] width 96 height 16
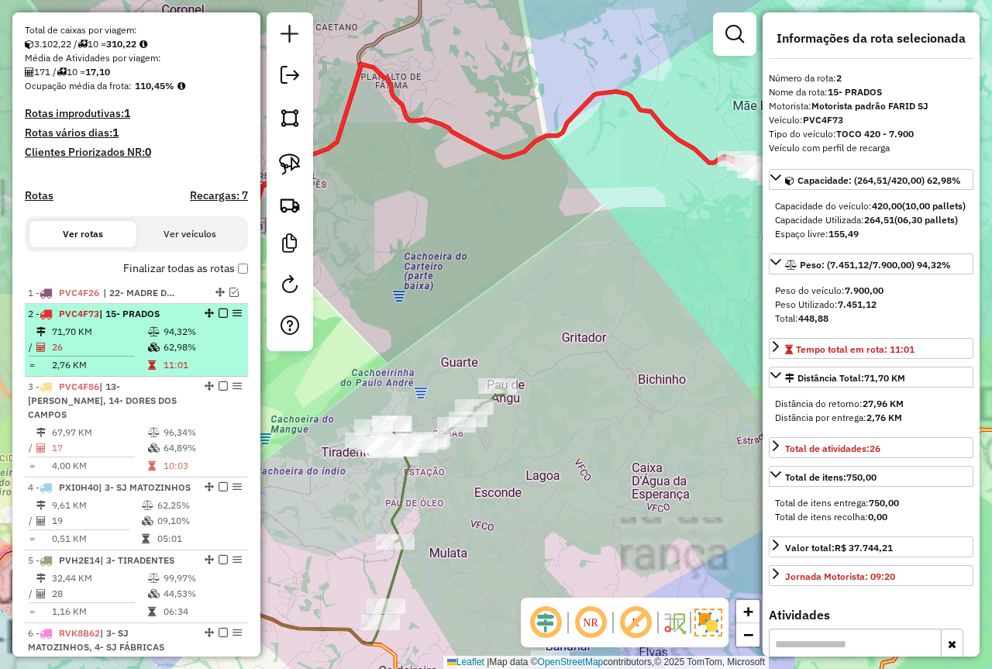
click at [219, 318] on em at bounding box center [223, 313] width 9 height 9
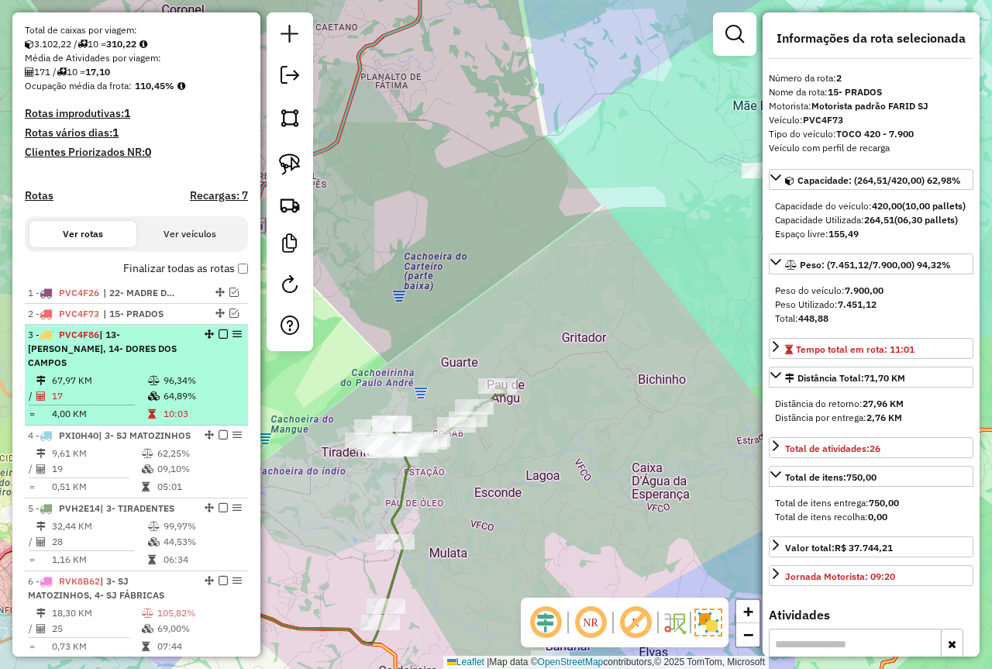
click at [136, 388] on table "67,97 KM 96,34% / 17 64,89% = 4,00 KM 10:03" at bounding box center [136, 397] width 217 height 49
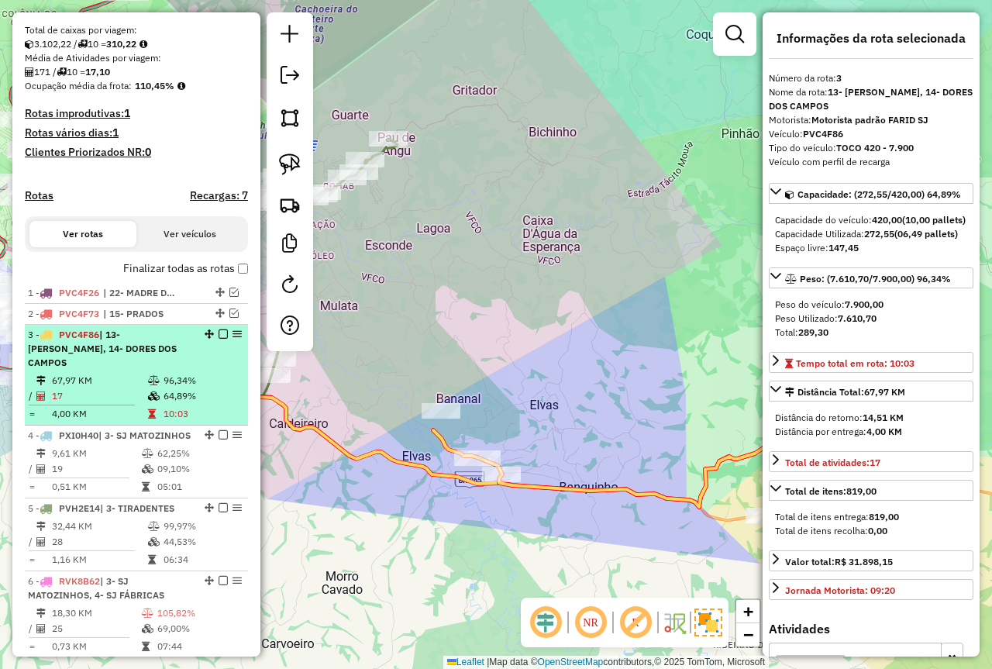
click at [219, 339] on em at bounding box center [223, 333] width 9 height 9
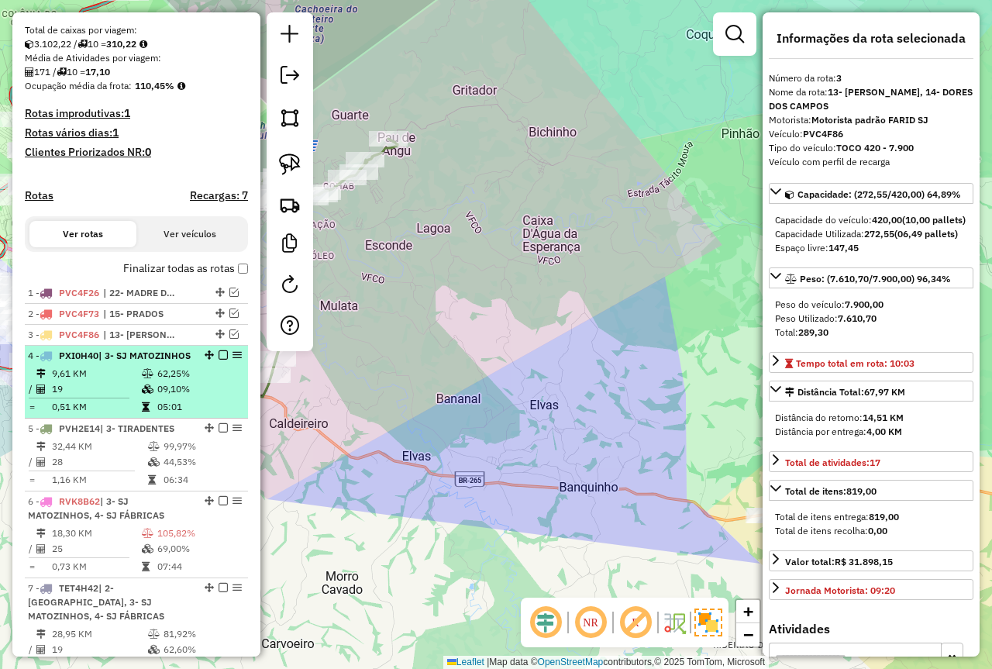
click at [122, 381] on td "9,61 KM" at bounding box center [96, 374] width 90 height 16
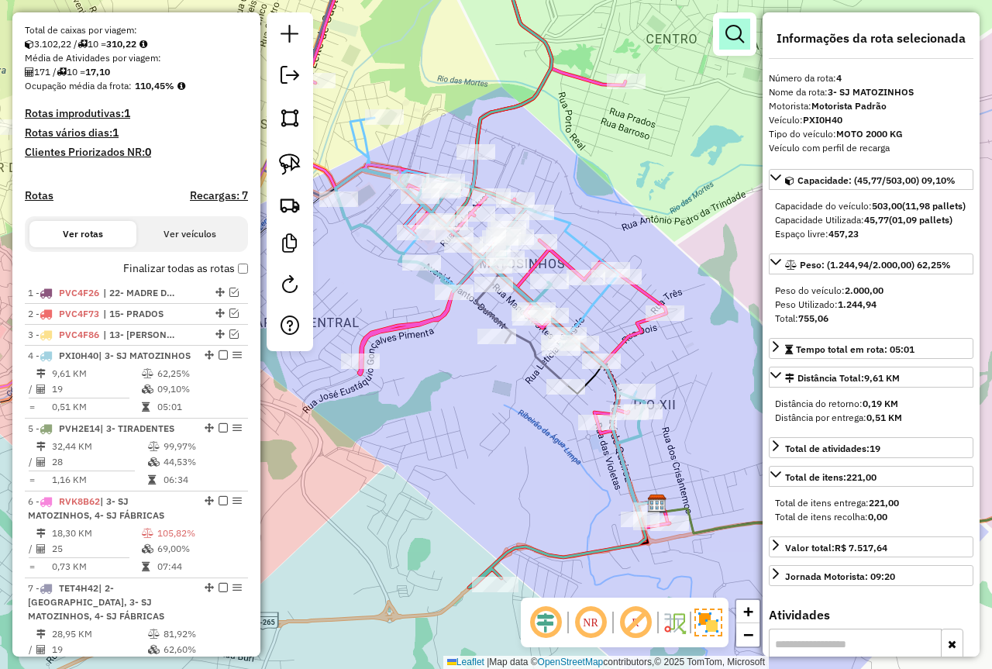
click at [739, 39] on em at bounding box center [735, 34] width 19 height 19
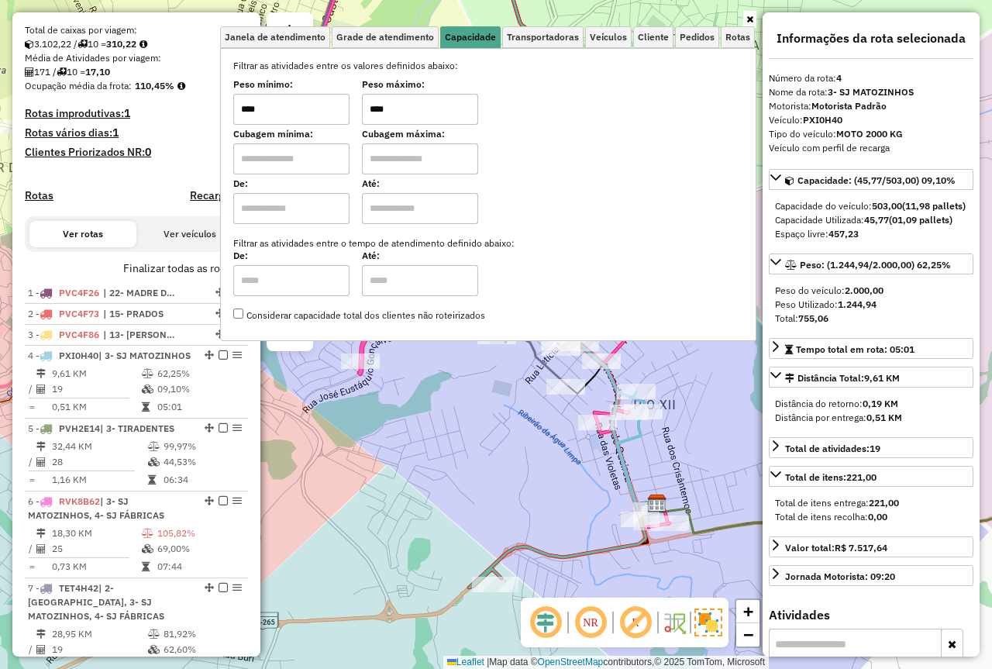
drag, startPoint x: 448, startPoint y: 104, endPoint x: 333, endPoint y: 116, distance: 115.4
click at [333, 116] on div "Peso mínimo: **** Peso máximo: ****" at bounding box center [488, 102] width 510 height 43
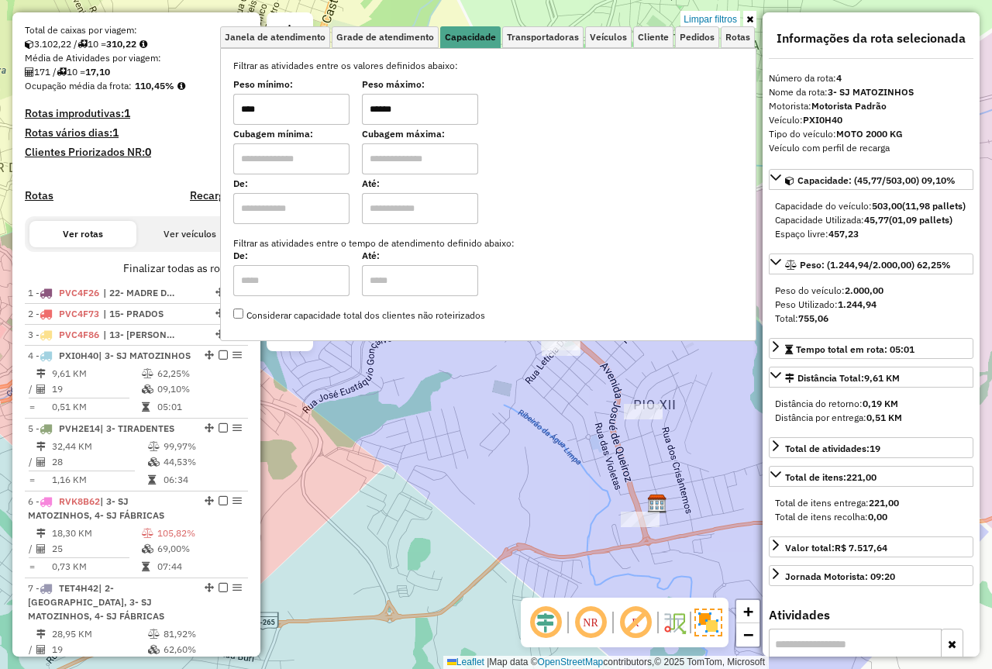
click at [481, 409] on div "Limpar filtros Janela de atendimento Grade de atendimento Capacidade Transporta…" at bounding box center [496, 334] width 992 height 669
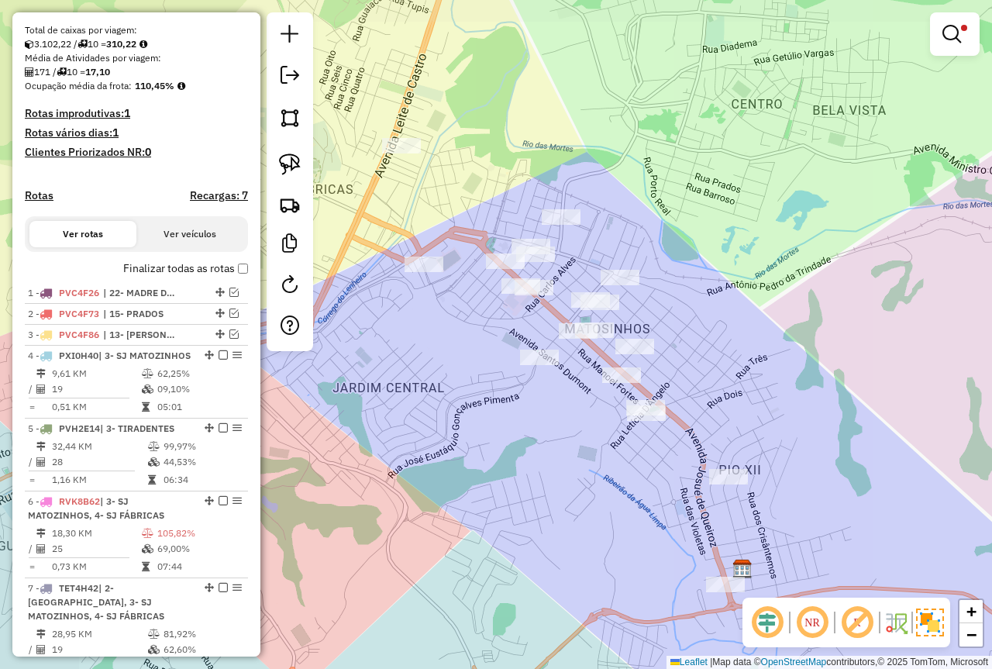
drag, startPoint x: 470, startPoint y: 364, endPoint x: 602, endPoint y: 444, distance: 155.2
click at [602, 444] on div "Limpar filtros Janela de atendimento Grade de atendimento Capacidade Transporta…" at bounding box center [496, 334] width 992 height 669
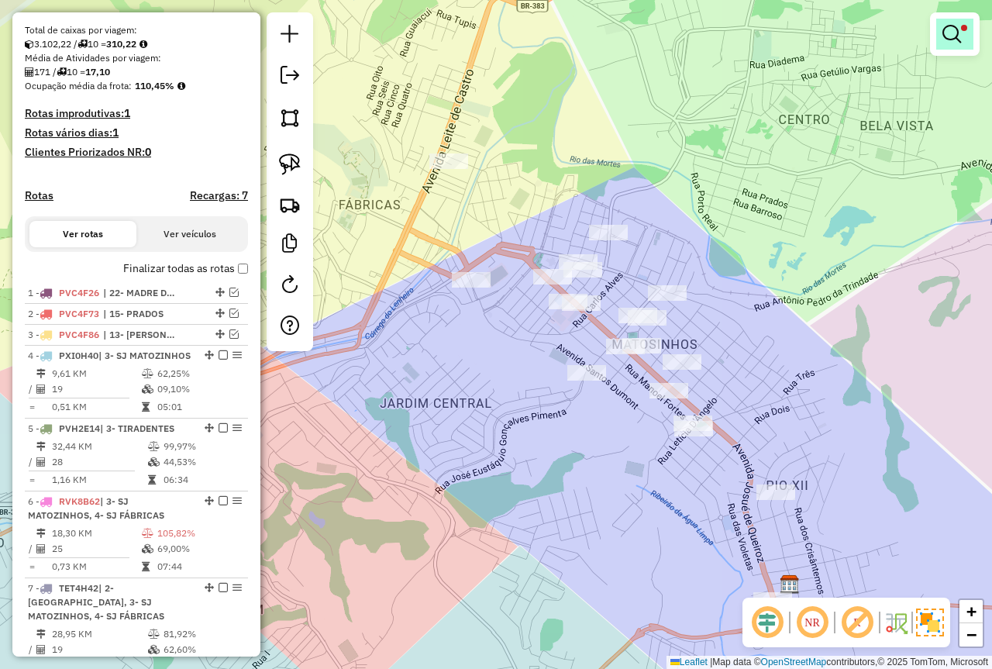
click at [955, 45] on link at bounding box center [955, 34] width 37 height 31
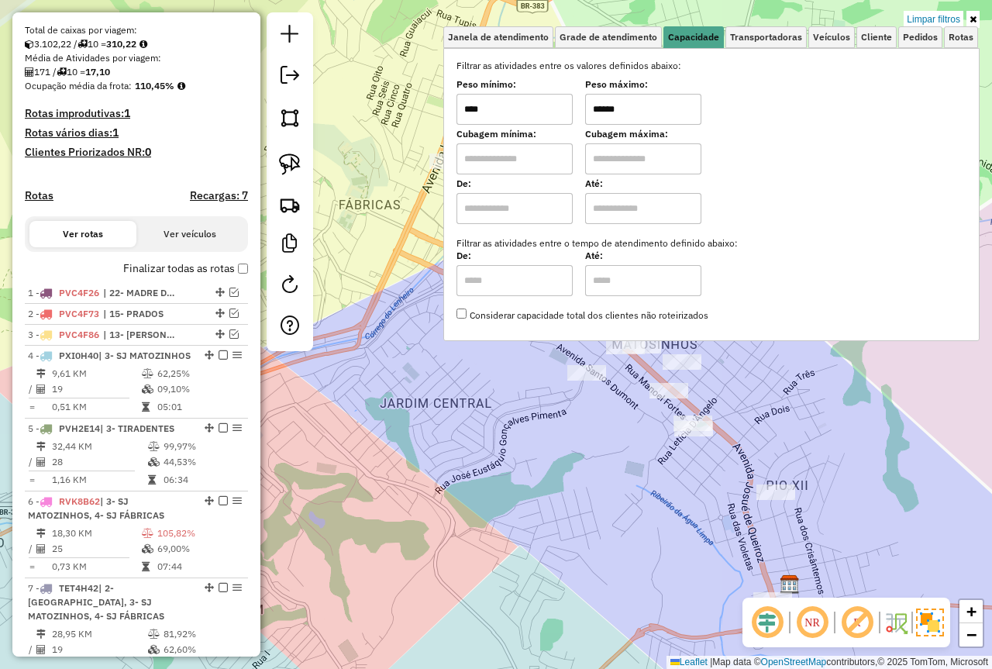
drag, startPoint x: 630, startPoint y: 111, endPoint x: 506, endPoint y: 102, distance: 124.3
click at [506, 102] on div "Peso mínimo: **** Peso máximo: ******" at bounding box center [712, 102] width 510 height 43
type input "****"
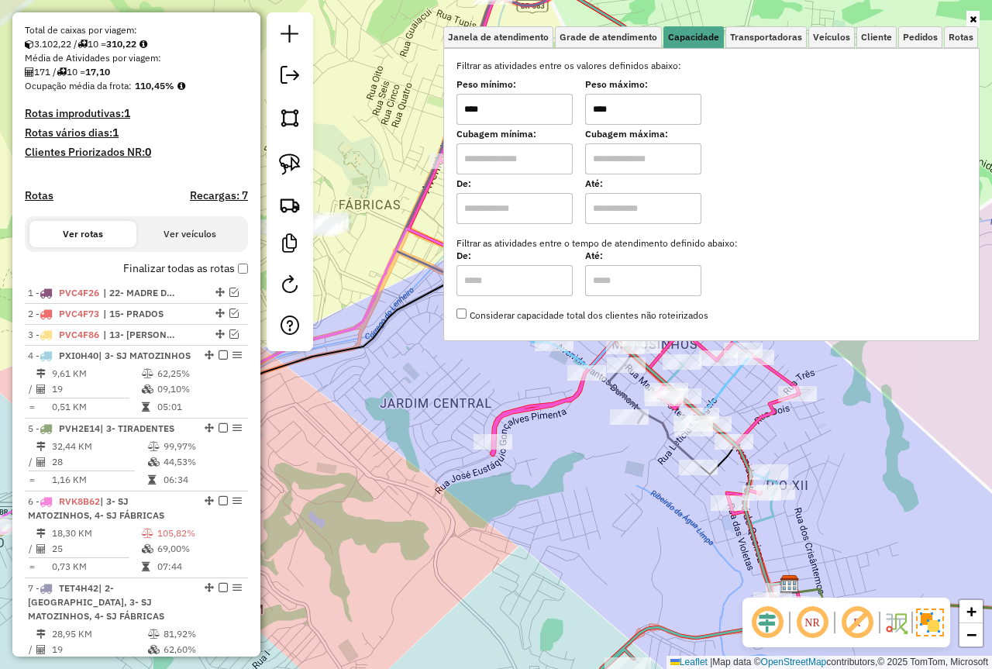
click at [494, 475] on div "Janela de atendimento Grade de atendimento Capacidade Transportadoras Veículos …" at bounding box center [496, 334] width 992 height 669
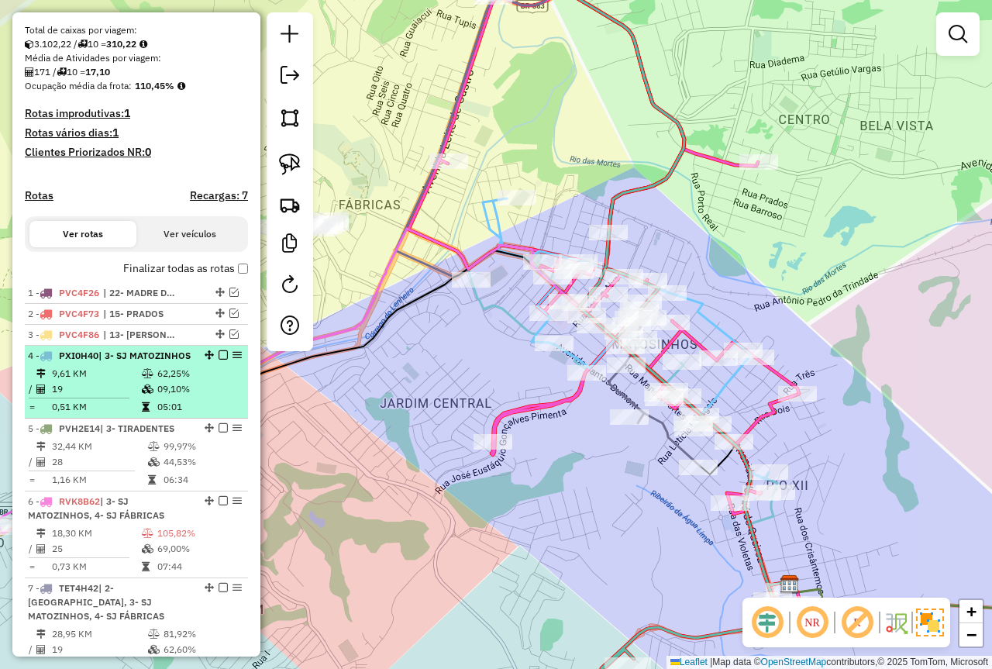
click at [219, 360] on em at bounding box center [223, 354] width 9 height 9
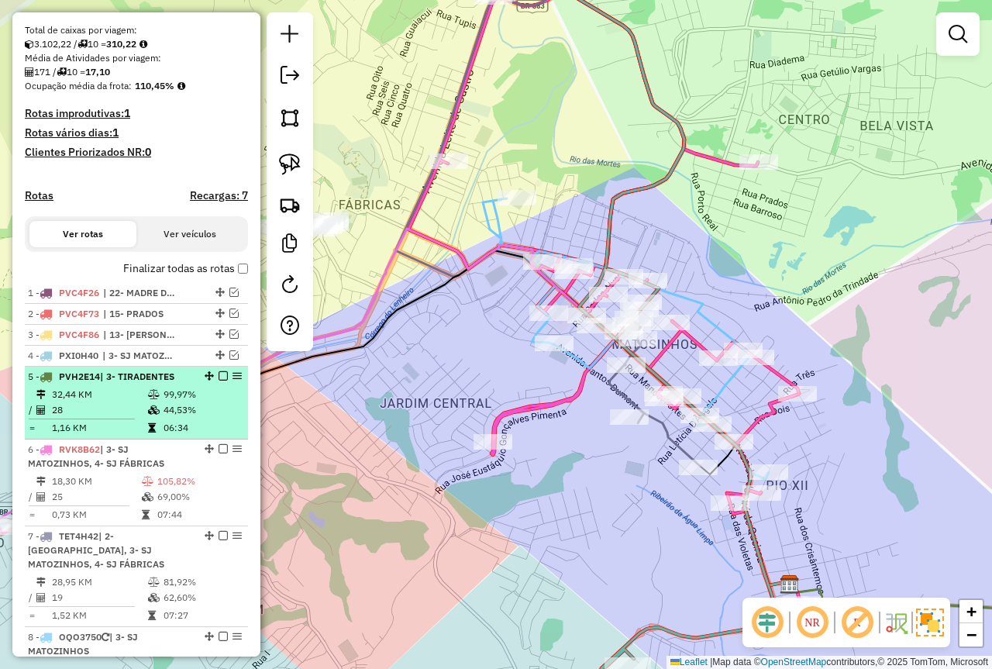
click at [150, 384] on div "5 - PVH2E14 | 3- TIRADENTES" at bounding box center [110, 377] width 164 height 14
select select "*********"
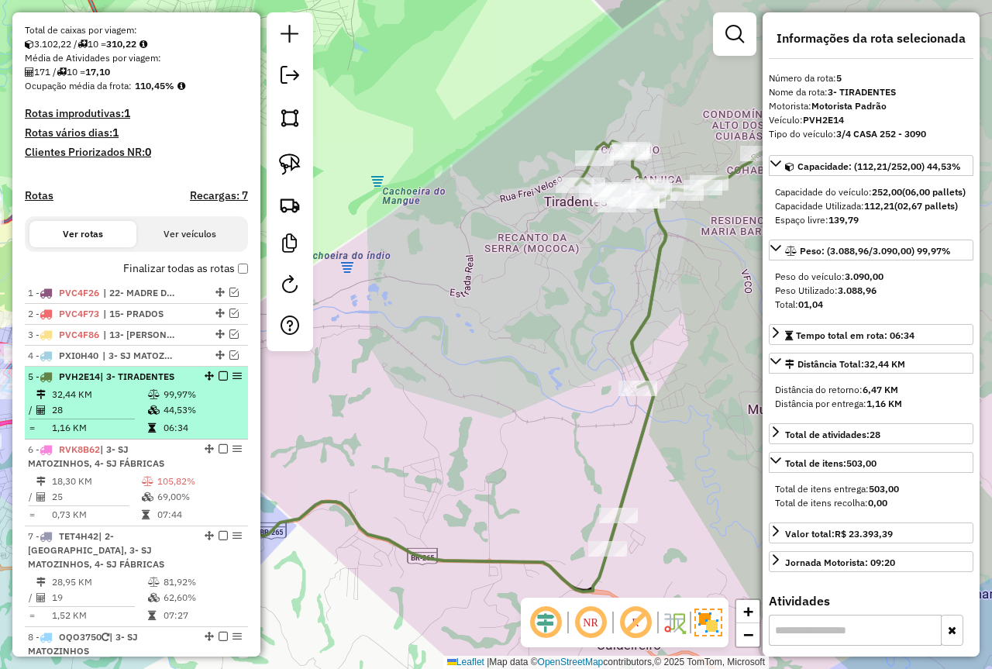
click at [142, 402] on td "32,44 KM" at bounding box center [99, 395] width 96 height 16
click at [170, 418] on td "44,53%" at bounding box center [202, 410] width 78 height 16
click at [219, 381] on em at bounding box center [223, 375] width 9 height 9
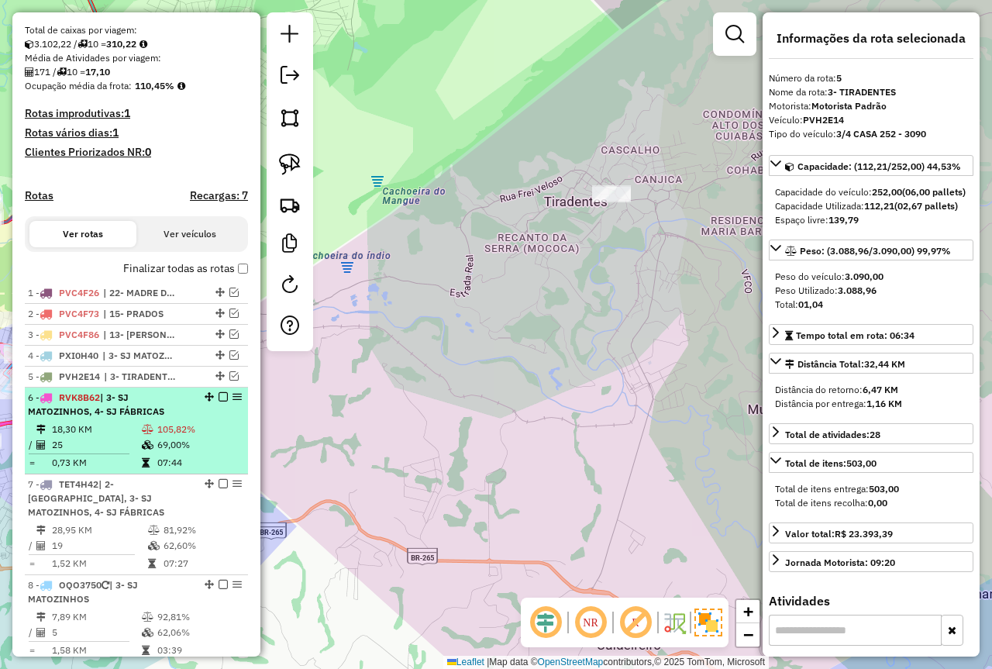
click at [166, 419] on div "6 - RVK8B62 | 3- SJ MATOZINHOS, 4- SJ FÁBRICAS" at bounding box center [110, 405] width 164 height 28
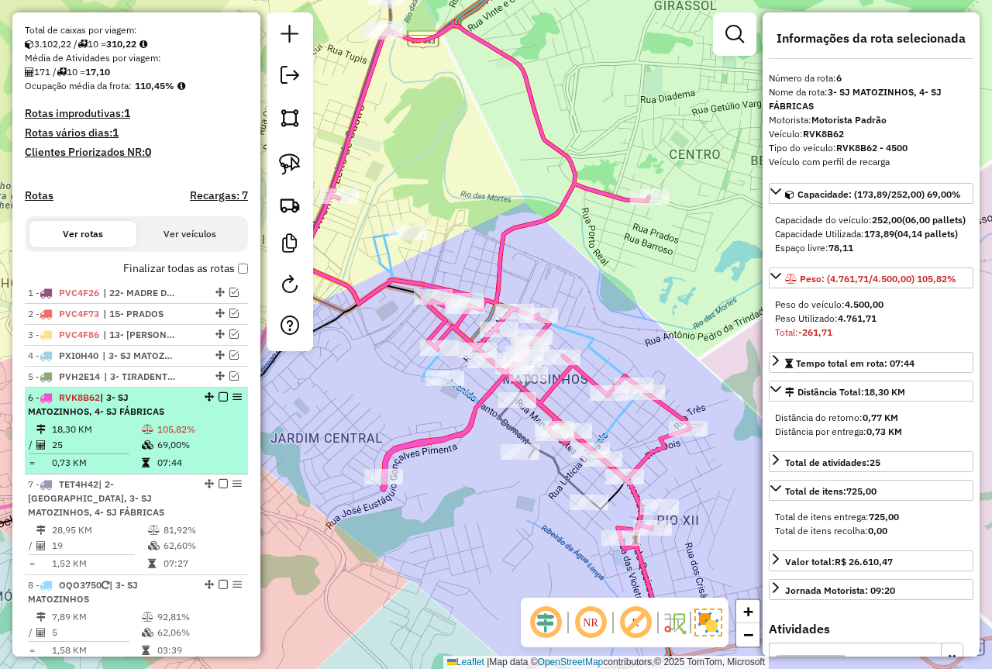
scroll to position [548, 0]
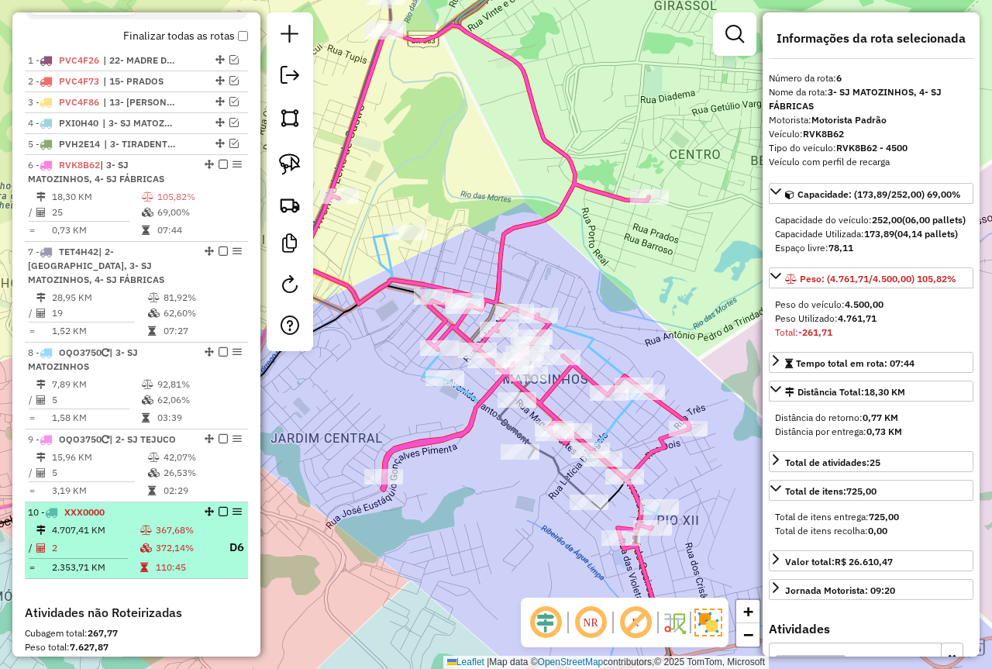
click at [219, 512] on em at bounding box center [223, 511] width 9 height 9
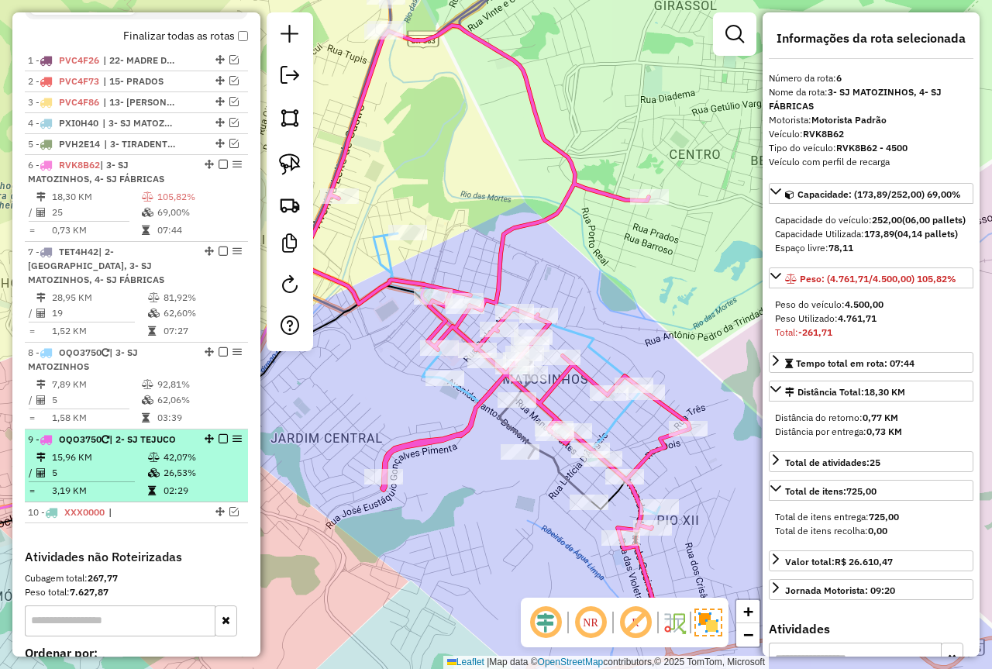
click at [158, 476] on td at bounding box center [155, 473] width 16 height 16
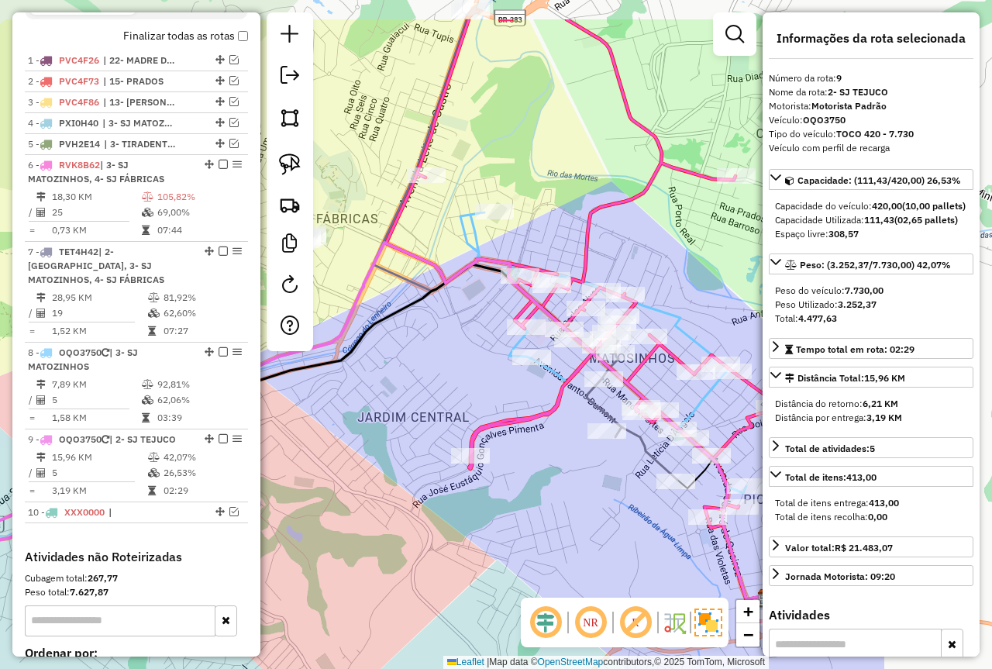
drag, startPoint x: 472, startPoint y: 418, endPoint x: 327, endPoint y: 488, distance: 160.9
click at [248, 509] on hb-router-mapa "Informações da Sessão 978048 - [DATE] Criação: [DATE] 18:10 Depósito: Farid - […" at bounding box center [496, 334] width 992 height 669
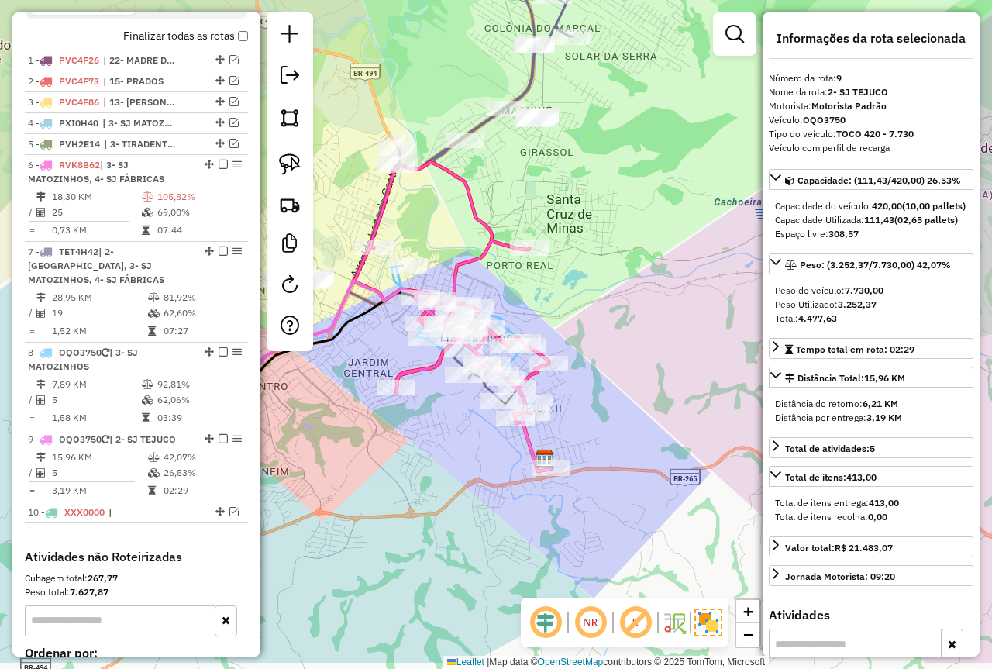
drag, startPoint x: 433, startPoint y: 447, endPoint x: 367, endPoint y: 374, distance: 99.3
click at [367, 374] on div "Janela de atendimento Grade de atendimento Capacidade Transportadoras Veículos …" at bounding box center [496, 334] width 992 height 669
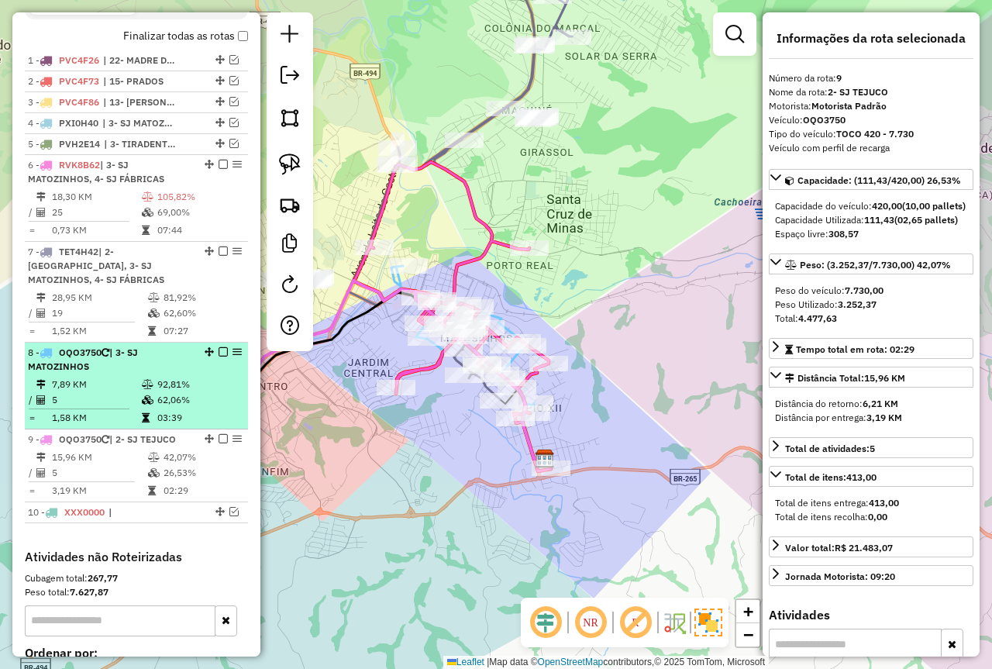
click at [141, 394] on td at bounding box center [149, 400] width 16 height 16
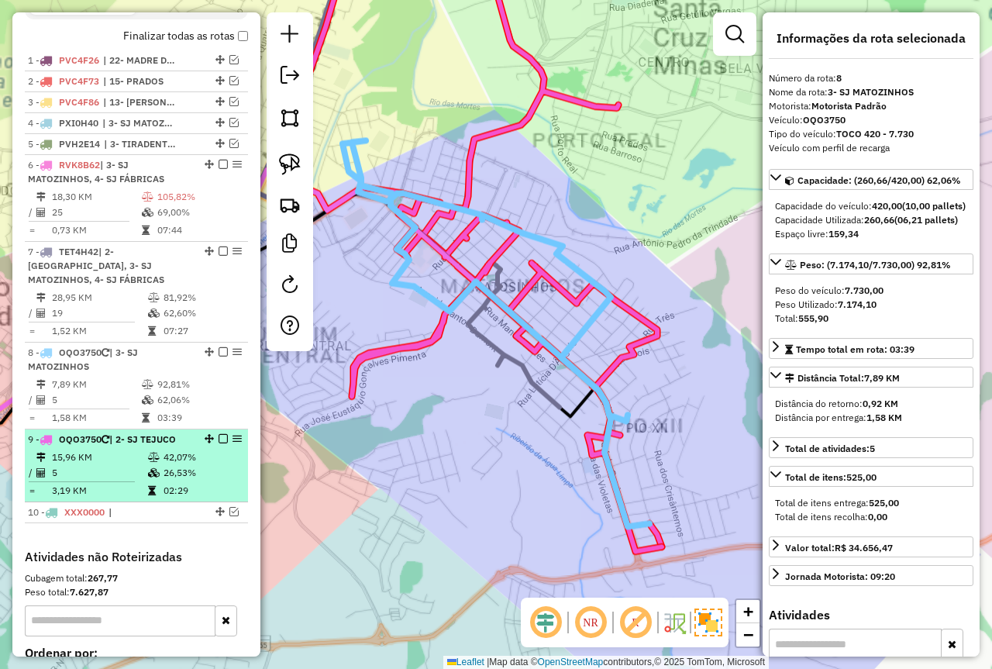
click at [156, 454] on icon at bounding box center [154, 457] width 12 height 9
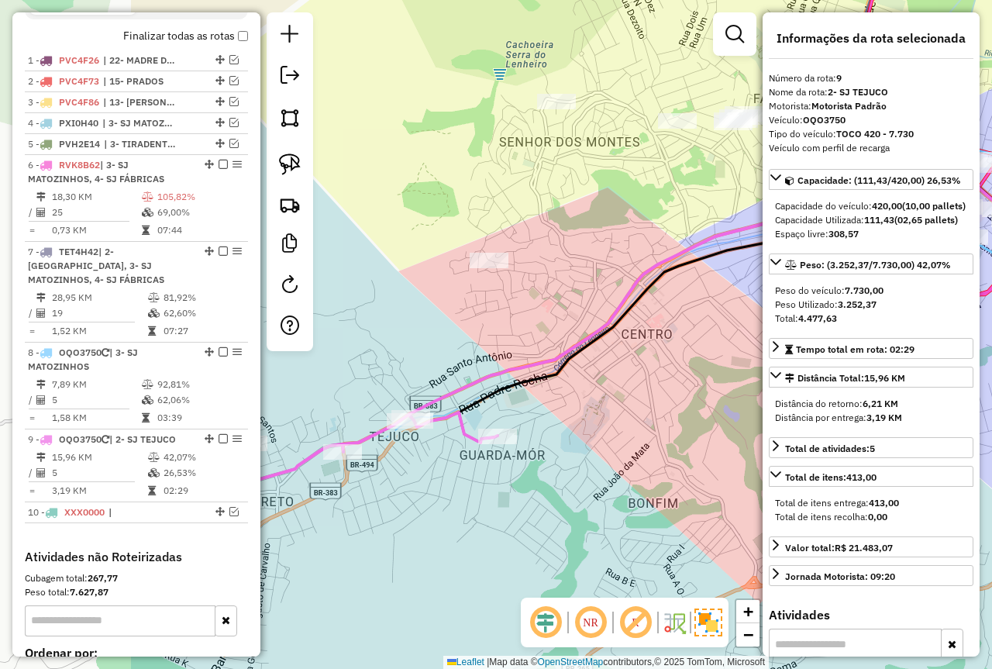
drag, startPoint x: 348, startPoint y: 435, endPoint x: 578, endPoint y: 401, distance: 232.8
click at [578, 401] on div "Janela de atendimento Grade de atendimento Capacidade Transportadoras Veículos …" at bounding box center [496, 334] width 992 height 669
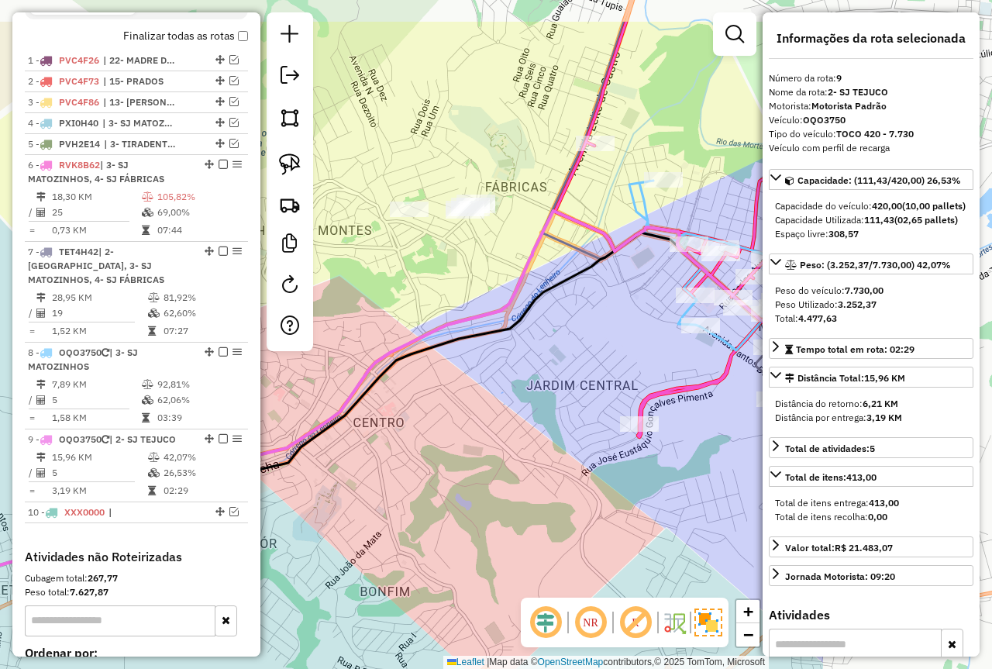
drag, startPoint x: 623, startPoint y: 305, endPoint x: 355, endPoint y: 393, distance: 282.4
click at [355, 393] on icon at bounding box center [481, 358] width 683 height 295
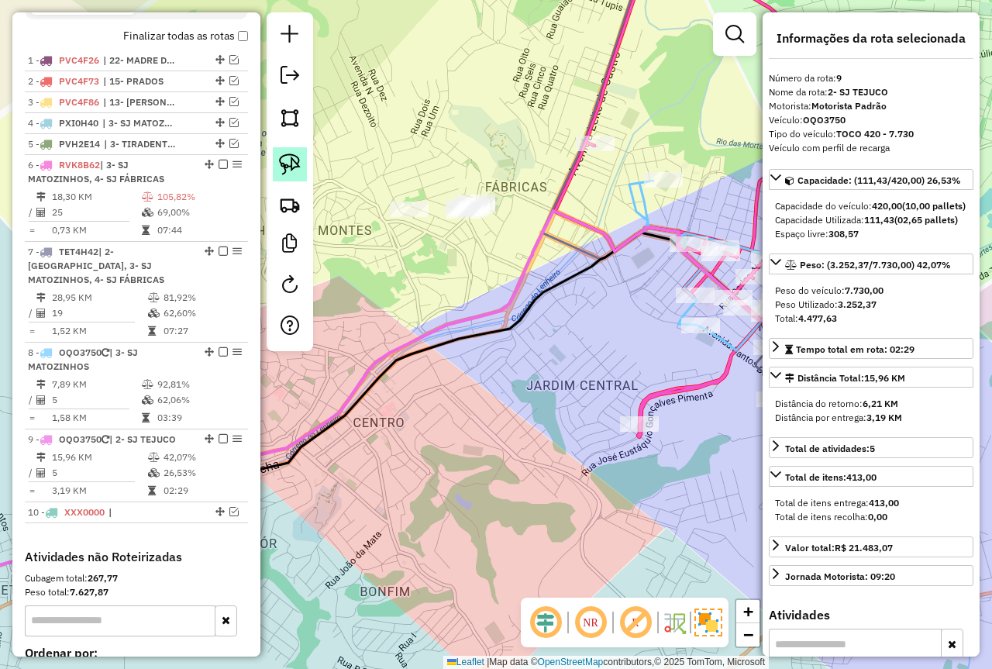
click at [285, 167] on img at bounding box center [290, 165] width 22 height 22
drag, startPoint x: 496, startPoint y: 184, endPoint x: 497, endPoint y: 244, distance: 60.5
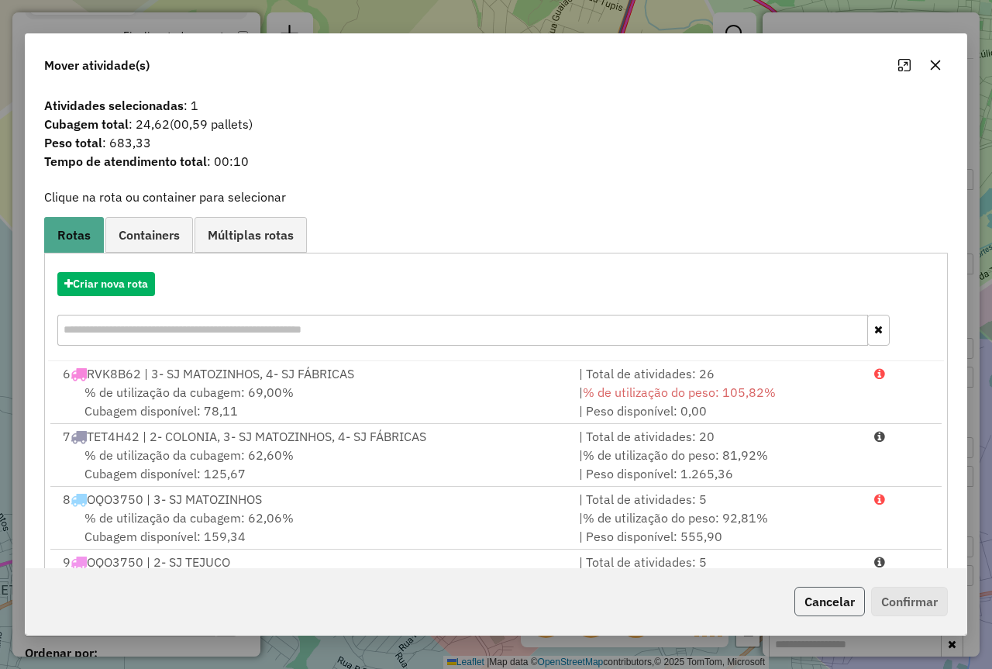
click at [823, 595] on button "Cancelar" at bounding box center [830, 601] width 71 height 29
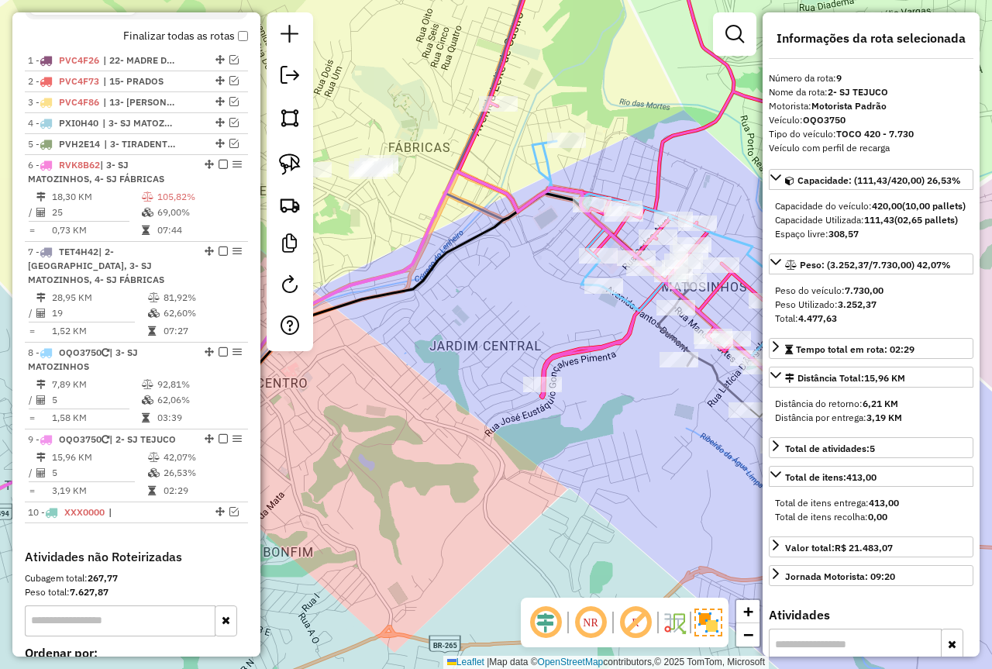
drag, startPoint x: 631, startPoint y: 462, endPoint x: 443, endPoint y: 413, distance: 194.6
click at [443, 413] on div "Janela de atendimento Grade de atendimento Capacidade Transportadoras Veículos …" at bounding box center [496, 334] width 992 height 669
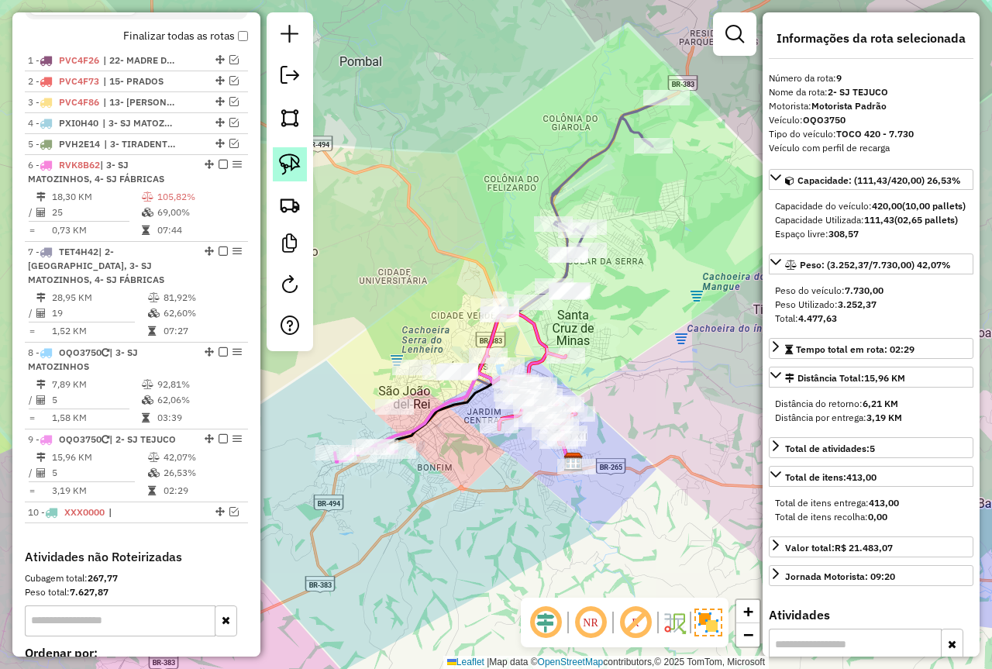
click at [292, 162] on img at bounding box center [290, 165] width 22 height 22
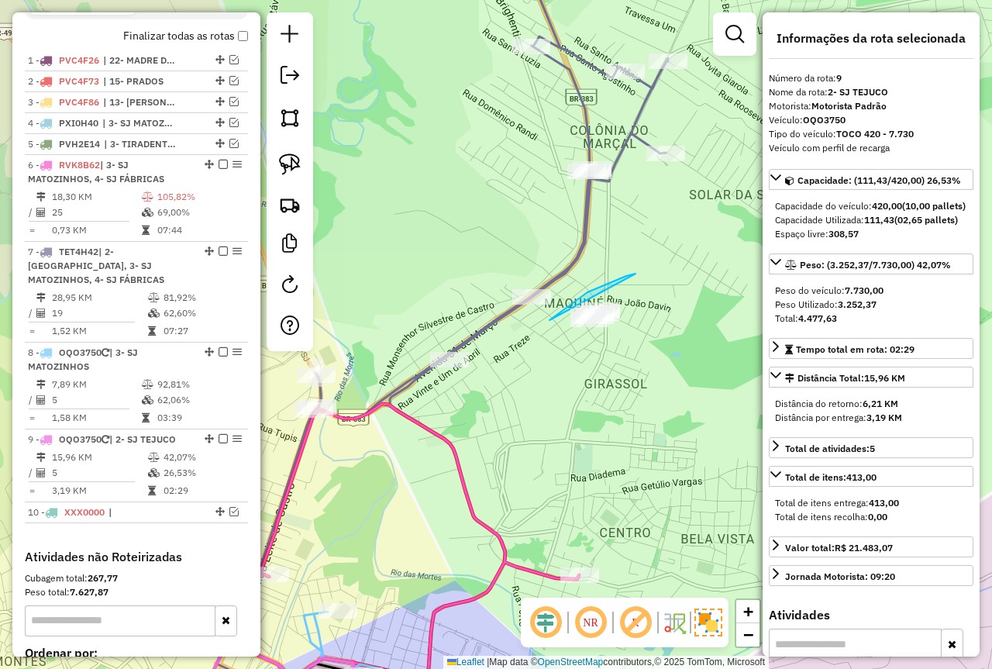
drag, startPoint x: 636, startPoint y: 274, endPoint x: 629, endPoint y: 389, distance: 115.7
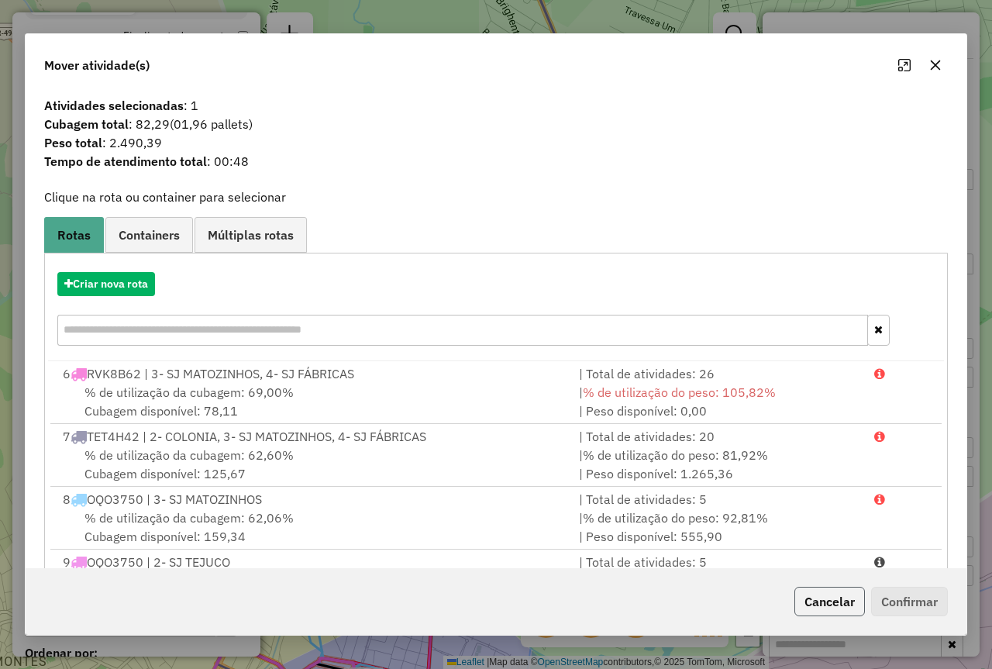
click at [819, 609] on button "Cancelar" at bounding box center [830, 601] width 71 height 29
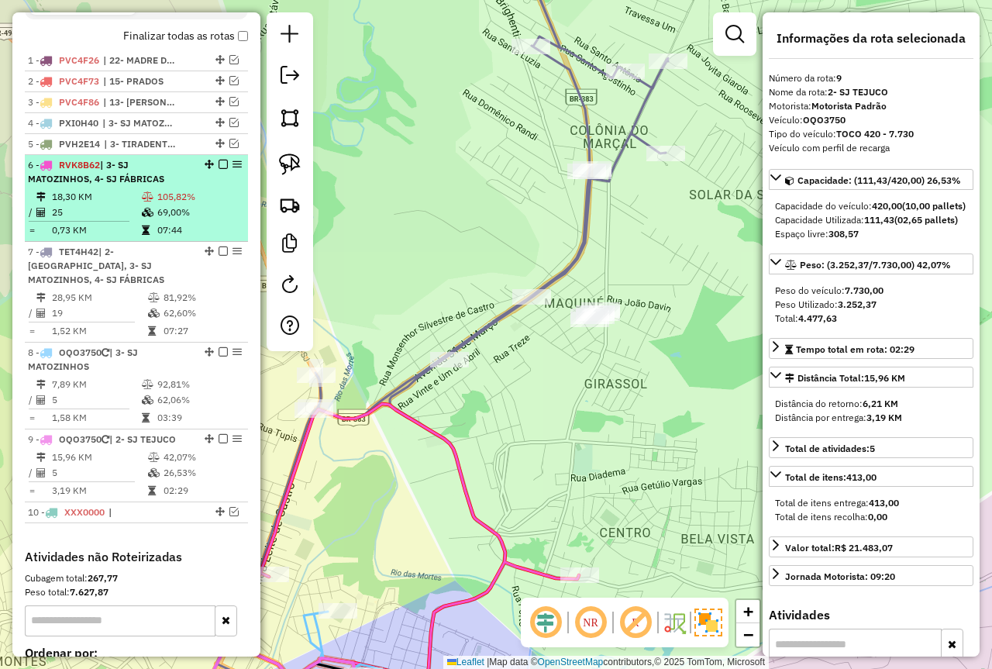
click at [191, 220] on td "69,00%" at bounding box center [199, 213] width 85 height 16
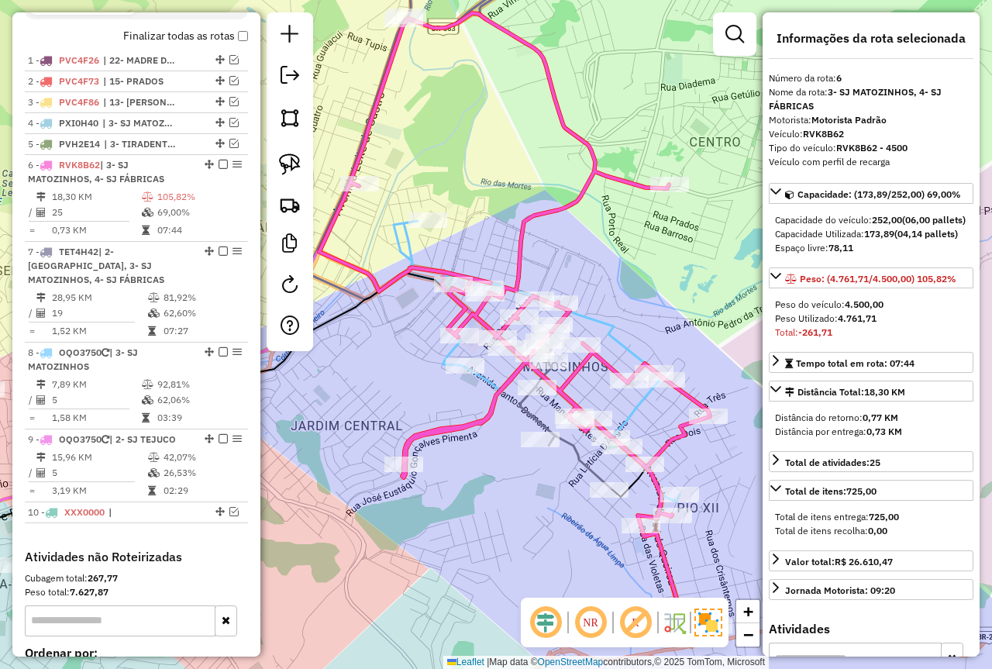
drag, startPoint x: 305, startPoint y: 419, endPoint x: 329, endPoint y: 405, distance: 26.7
click at [329, 405] on div "Janela de atendimento Grade de atendimento Capacidade Transportadoras Veículos …" at bounding box center [496, 334] width 992 height 669
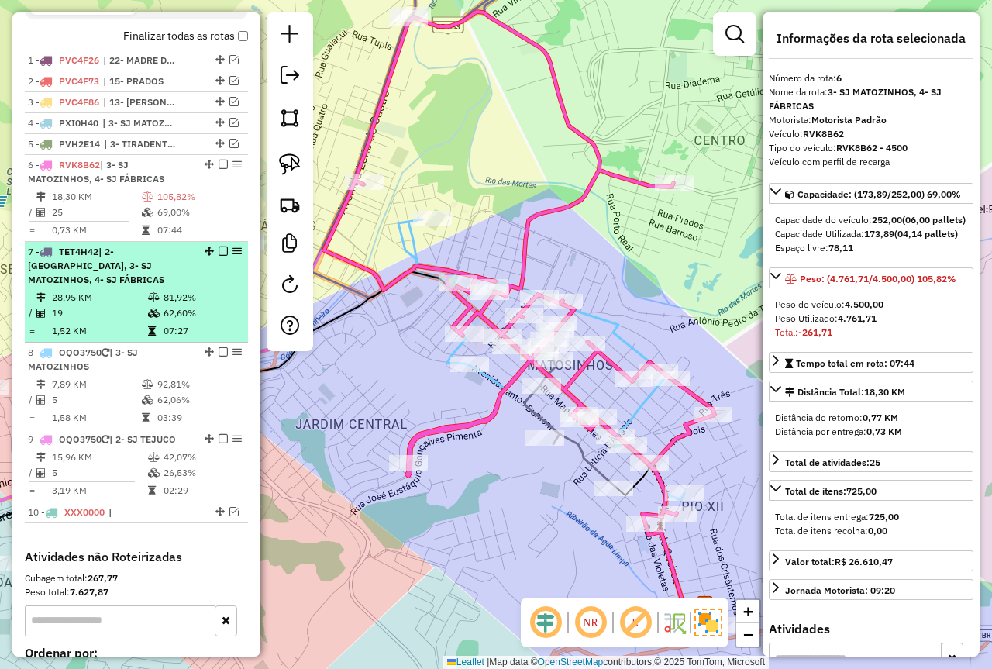
click at [163, 292] on td "81,92%" at bounding box center [202, 298] width 78 height 16
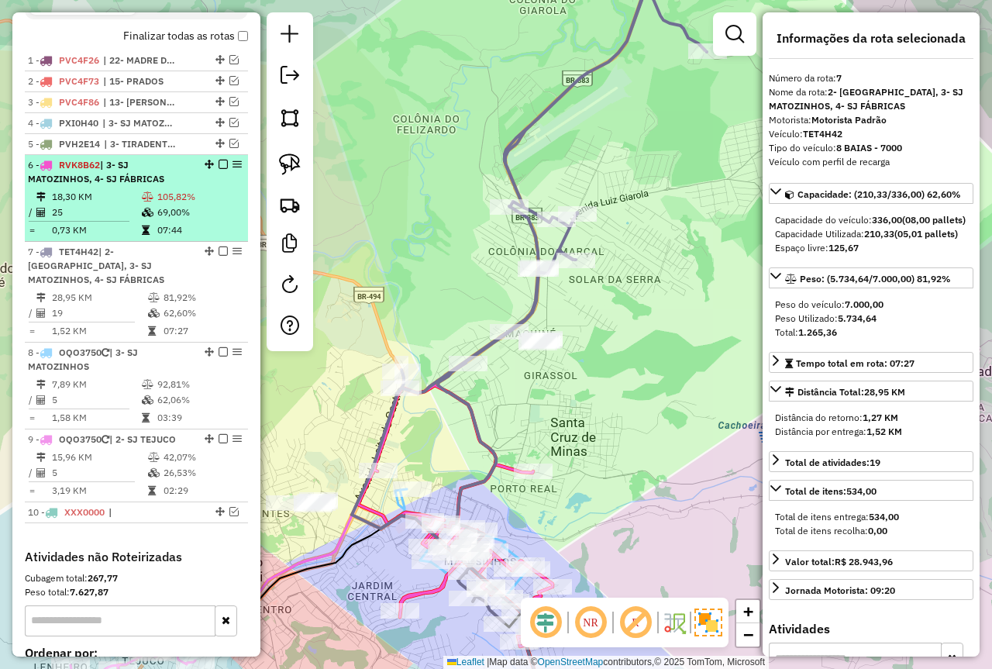
click at [193, 235] on table "18,30 KM 105,82% / 25 69,00% = 0,73 KM 07:44" at bounding box center [136, 213] width 217 height 49
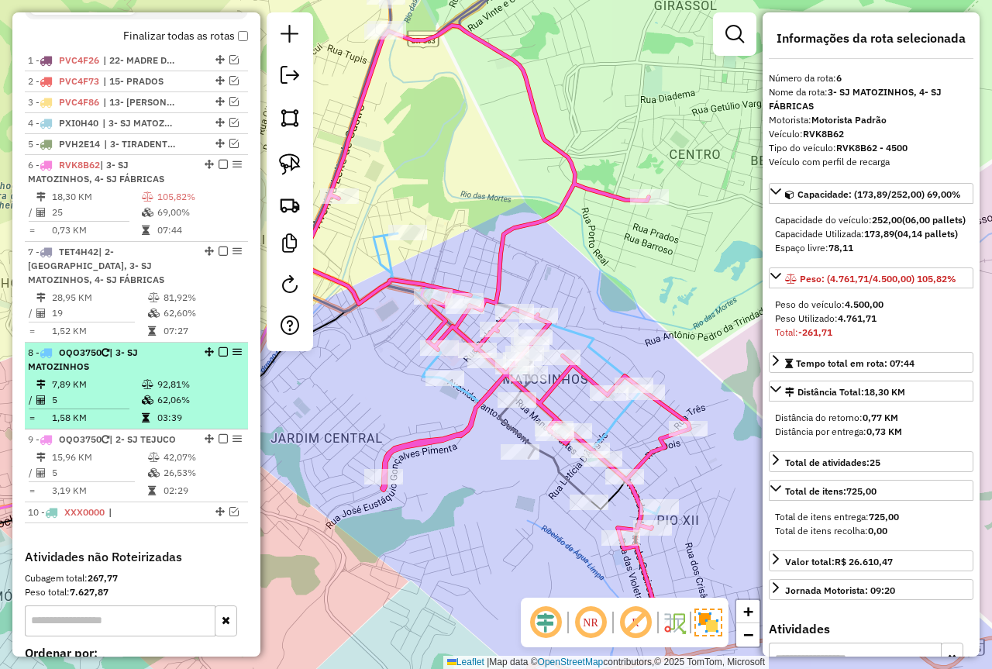
click at [164, 385] on td "92,81%" at bounding box center [199, 385] width 85 height 16
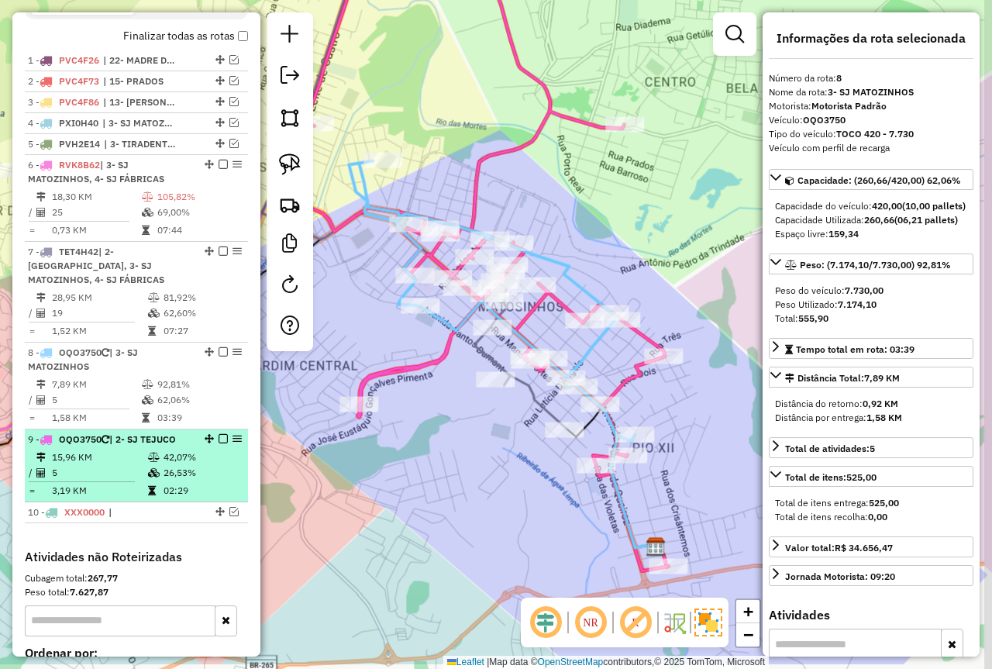
click at [167, 460] on td "42,07%" at bounding box center [202, 458] width 78 height 16
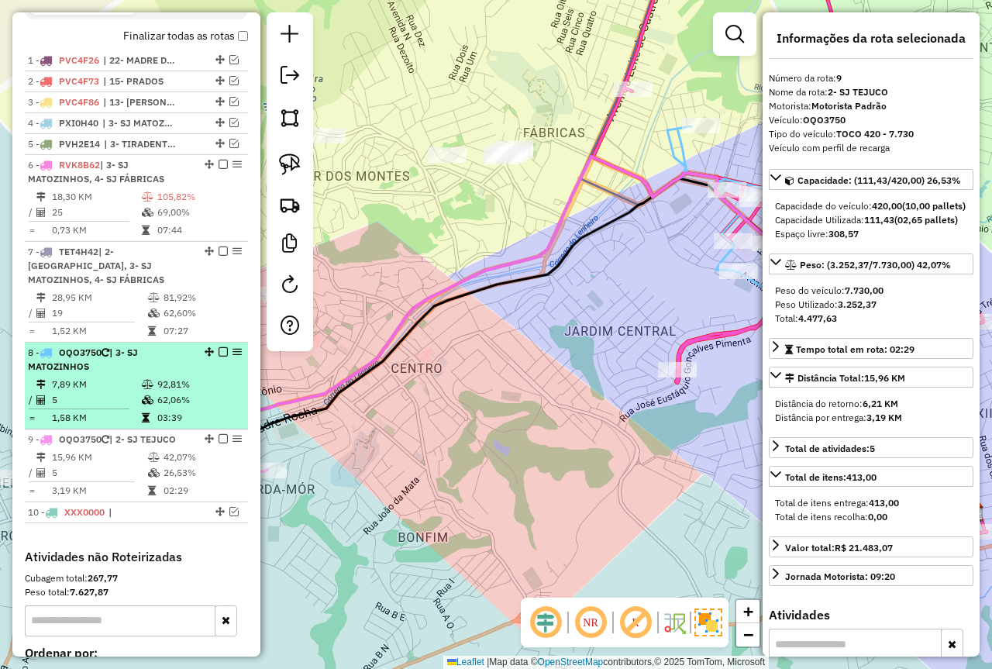
click at [173, 357] on div "8 - OQO3750 | 3- SJ MATOZINHOS" at bounding box center [110, 360] width 164 height 28
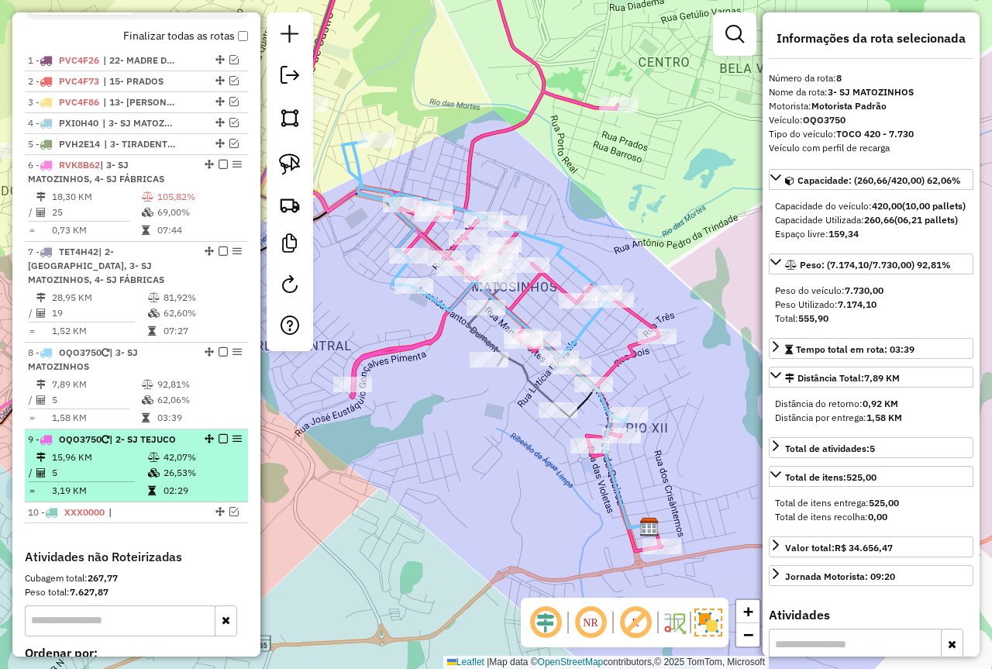
click at [185, 433] on div "9 - OQO3750 | 2- SJ TEJUCO" at bounding box center [110, 440] width 164 height 14
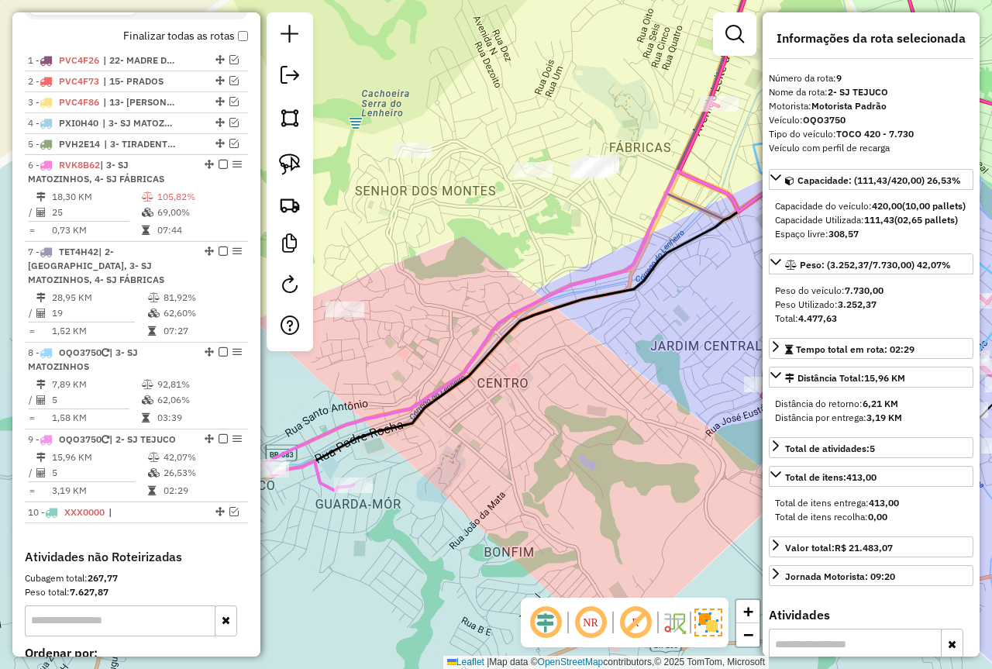
drag, startPoint x: 536, startPoint y: 383, endPoint x: 622, endPoint y: 398, distance: 87.3
click at [622, 398] on div "Janela de atendimento Grade de atendimento Capacidade Transportadoras Veículos …" at bounding box center [496, 334] width 992 height 669
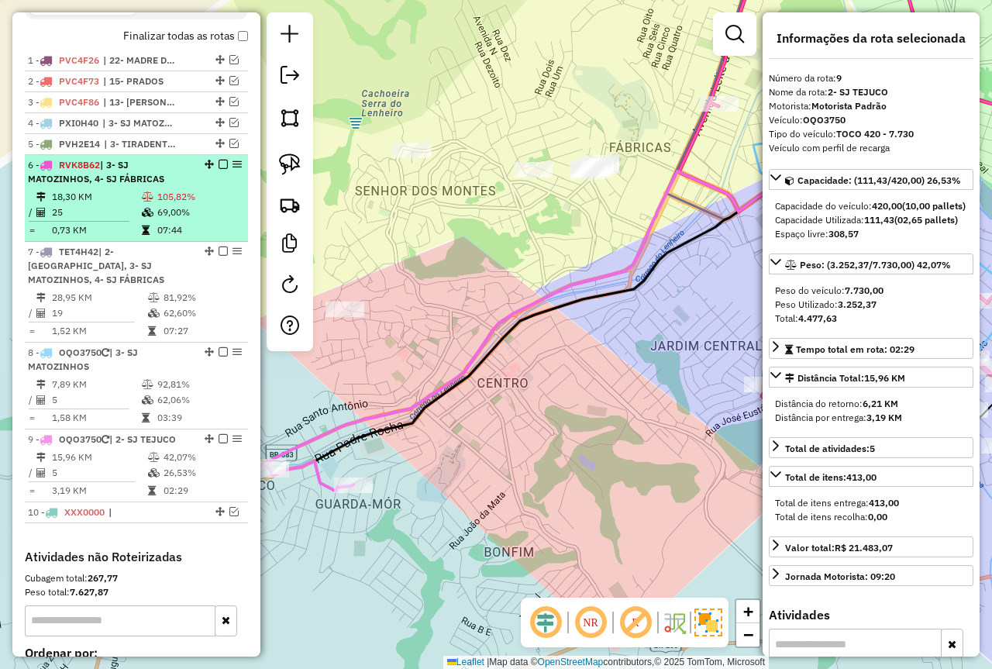
click at [136, 238] on td "0,73 KM" at bounding box center [96, 231] width 90 height 16
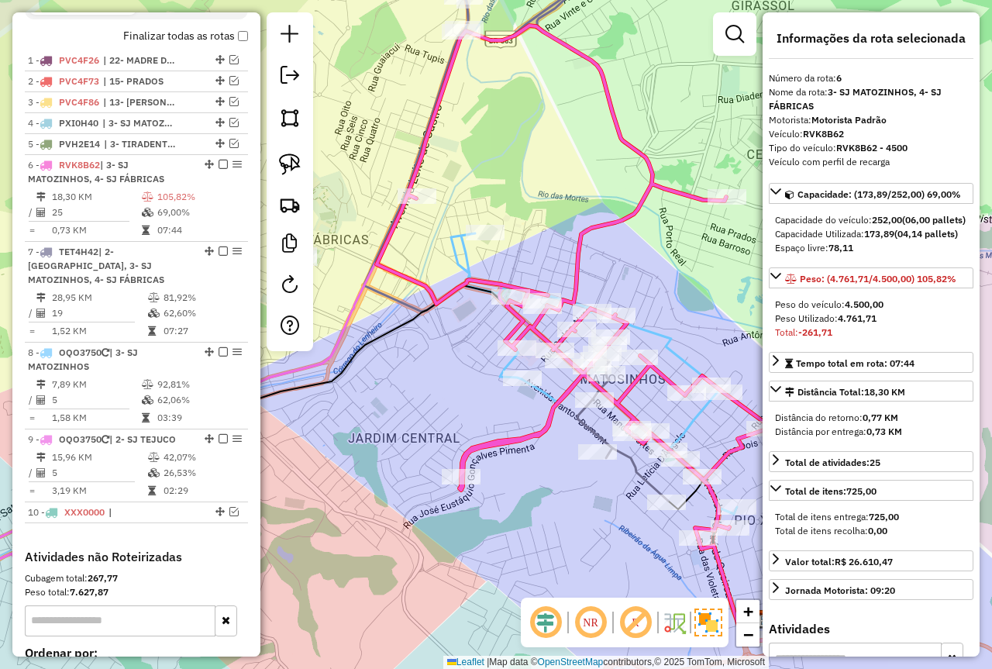
drag, startPoint x: 371, startPoint y: 378, endPoint x: 448, endPoint y: 379, distance: 77.5
click at [448, 379] on div "Janela de atendimento Grade de atendimento Capacidade Transportadoras Veículos …" at bounding box center [496, 334] width 992 height 669
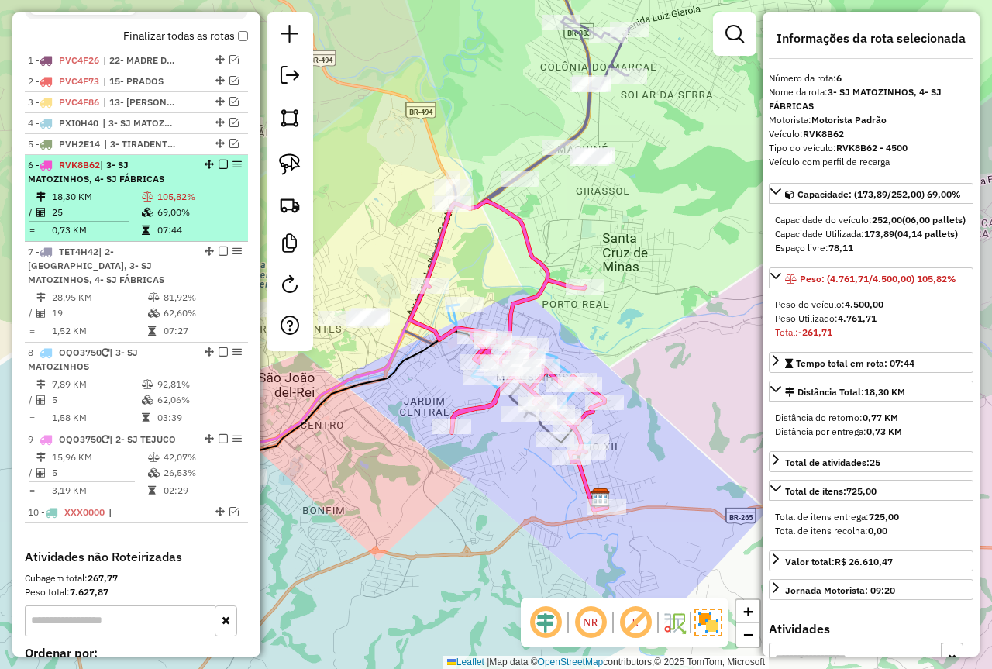
click at [219, 169] on em at bounding box center [223, 164] width 9 height 9
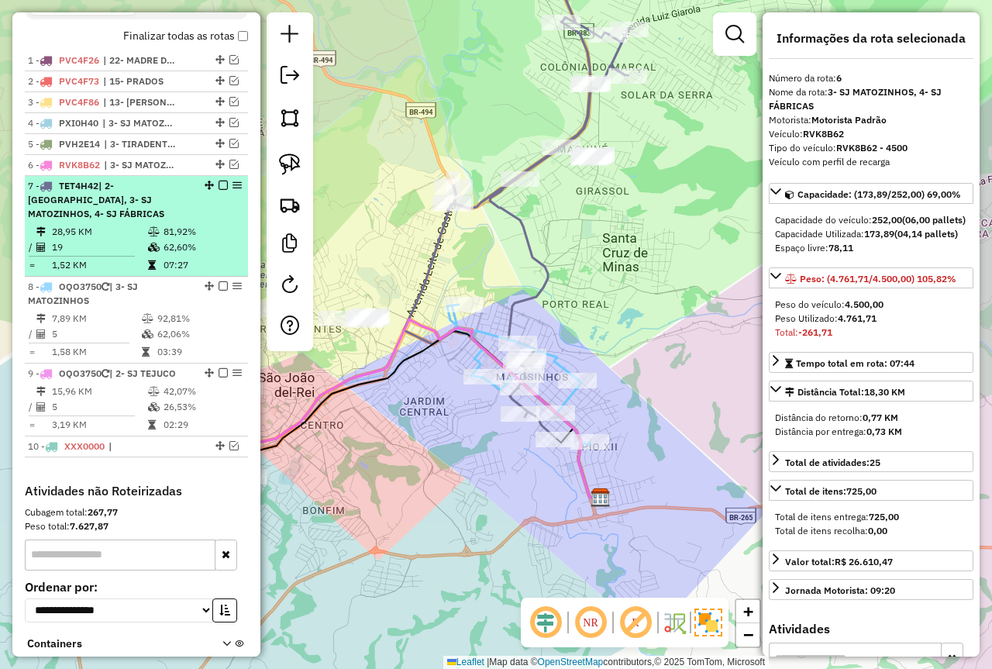
click at [189, 231] on td "81,92%" at bounding box center [202, 232] width 78 height 16
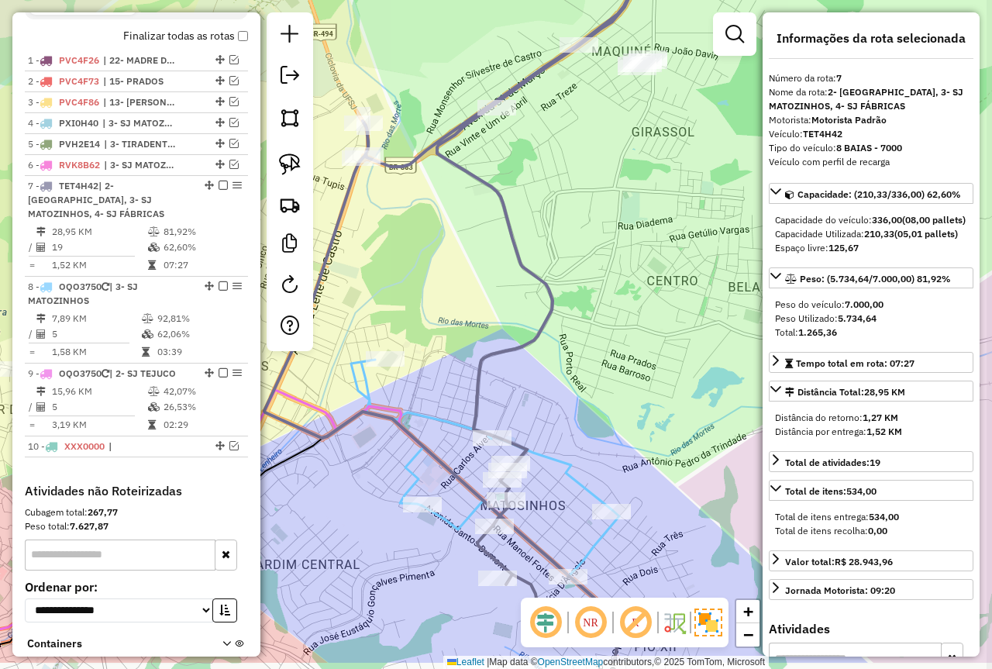
drag, startPoint x: 455, startPoint y: 447, endPoint x: 443, endPoint y: 372, distance: 75.5
click at [443, 372] on div "Janela de atendimento Grade de atendimento Capacidade Transportadoras Veículos …" at bounding box center [496, 334] width 992 height 669
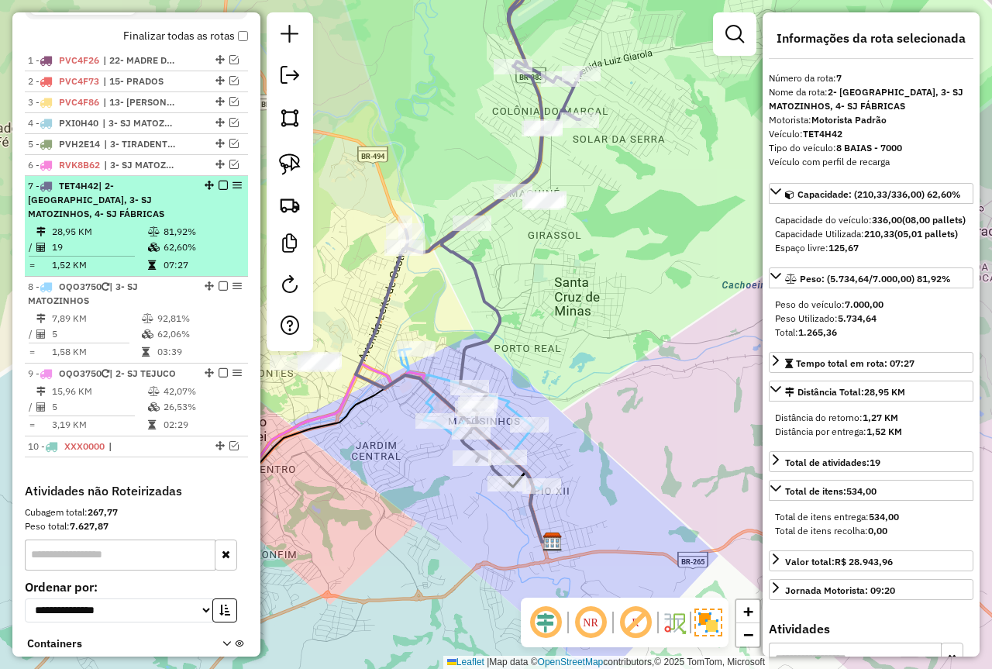
click at [205, 240] on td "62,60%" at bounding box center [202, 248] width 78 height 16
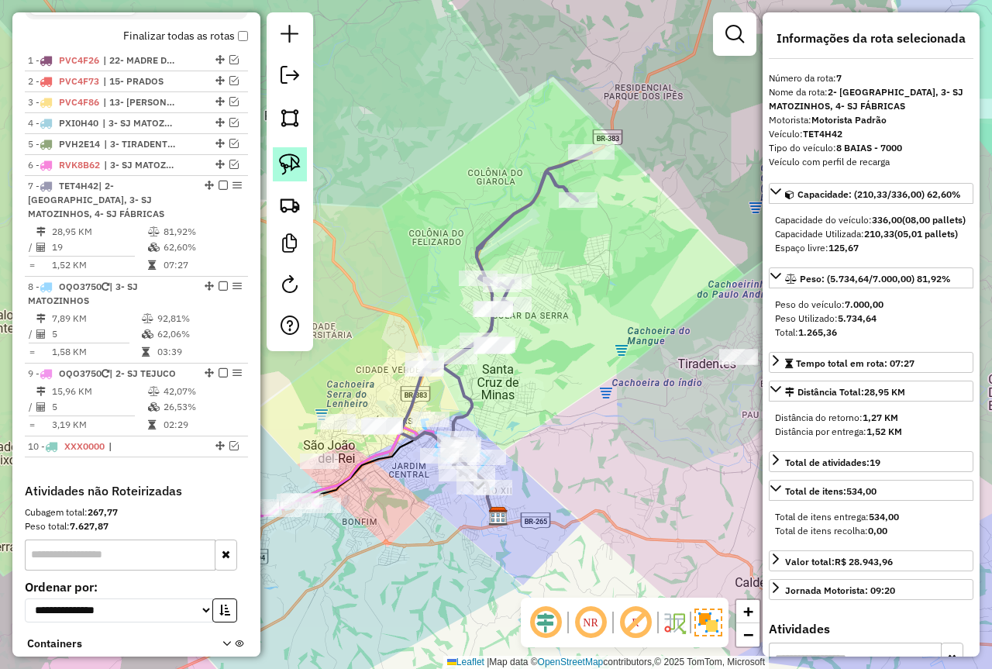
click at [294, 158] on img at bounding box center [290, 165] width 22 height 22
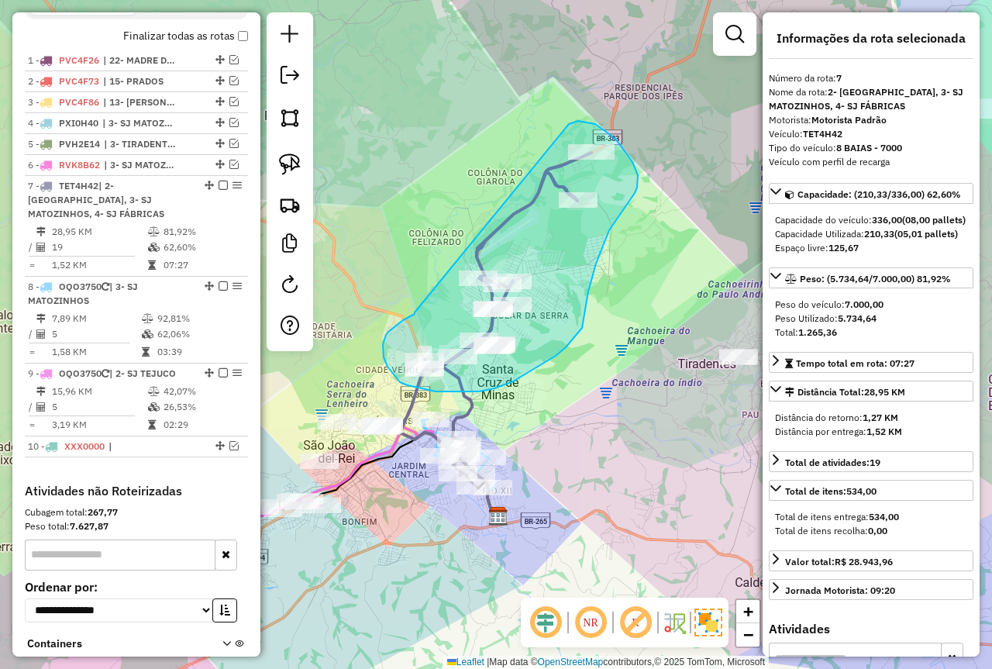
drag, startPoint x: 415, startPoint y: 312, endPoint x: 557, endPoint y: 136, distance: 226.7
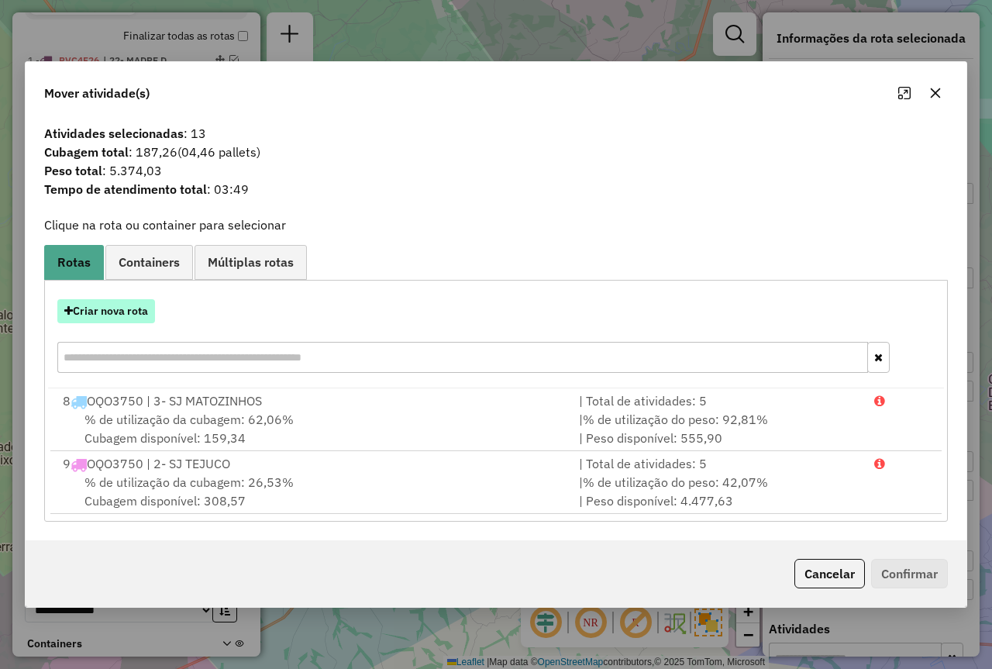
click at [141, 311] on button "Criar nova rota" at bounding box center [106, 311] width 98 height 24
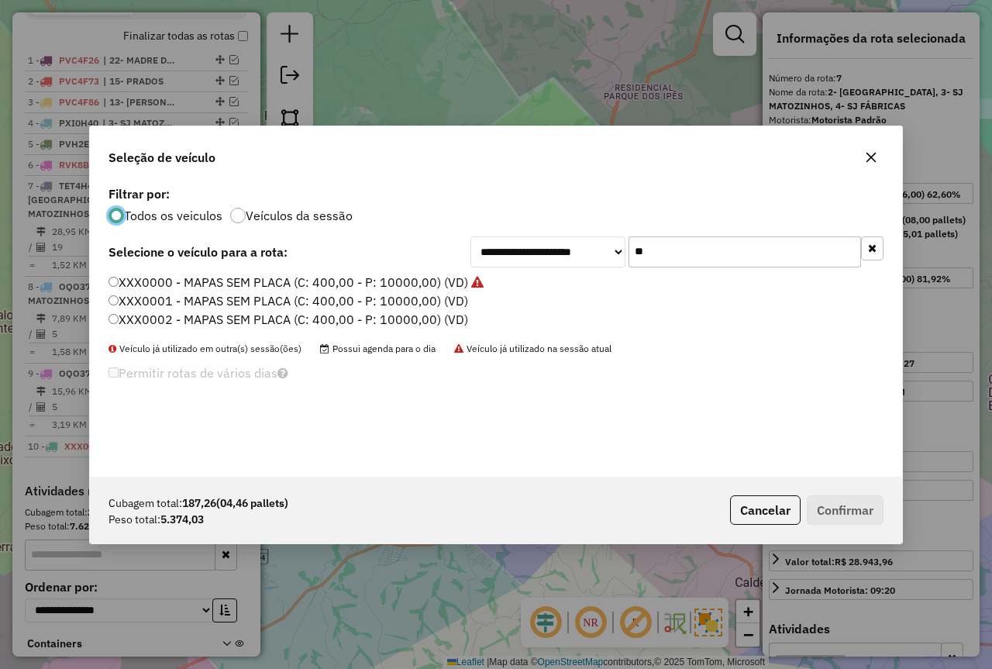
scroll to position [9, 5]
drag, startPoint x: 719, startPoint y: 243, endPoint x: 522, endPoint y: 243, distance: 197.7
click at [528, 243] on div "**********" at bounding box center [677, 251] width 413 height 31
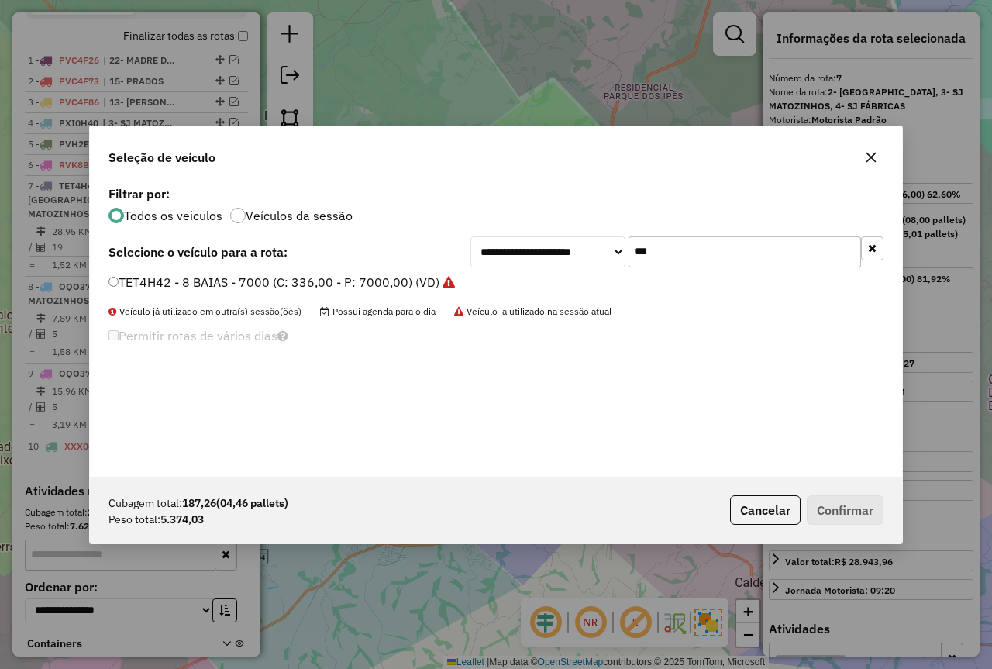
type input "***"
click at [177, 280] on label "TET4H42 - 8 BAIAS - 7000 (C: 336,00 - P: 7000,00) (VD)" at bounding box center [282, 282] width 347 height 19
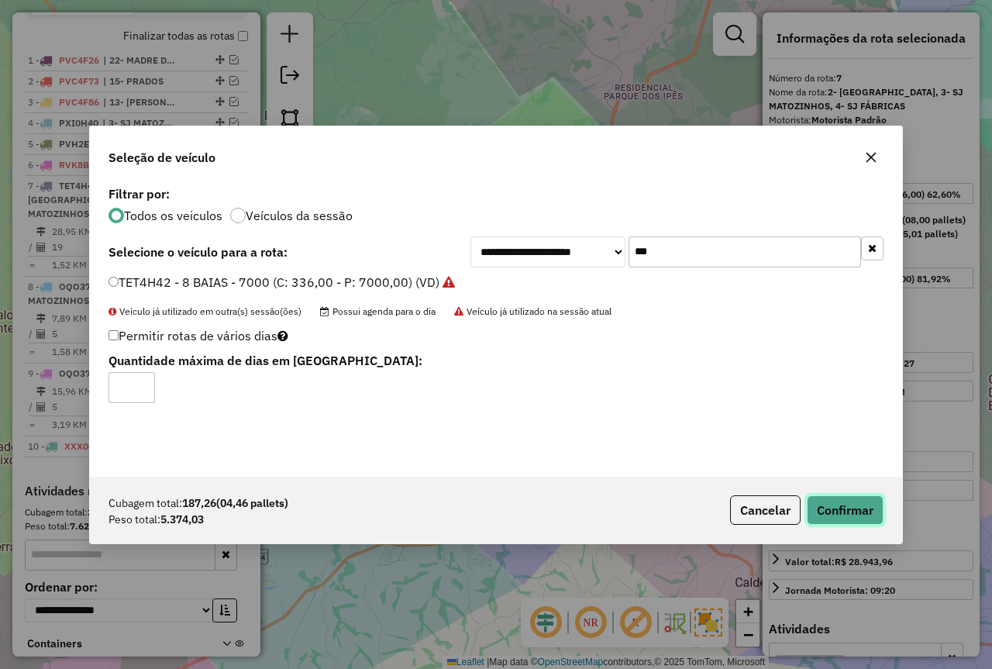
click at [877, 505] on button "Confirmar" at bounding box center [845, 509] width 77 height 29
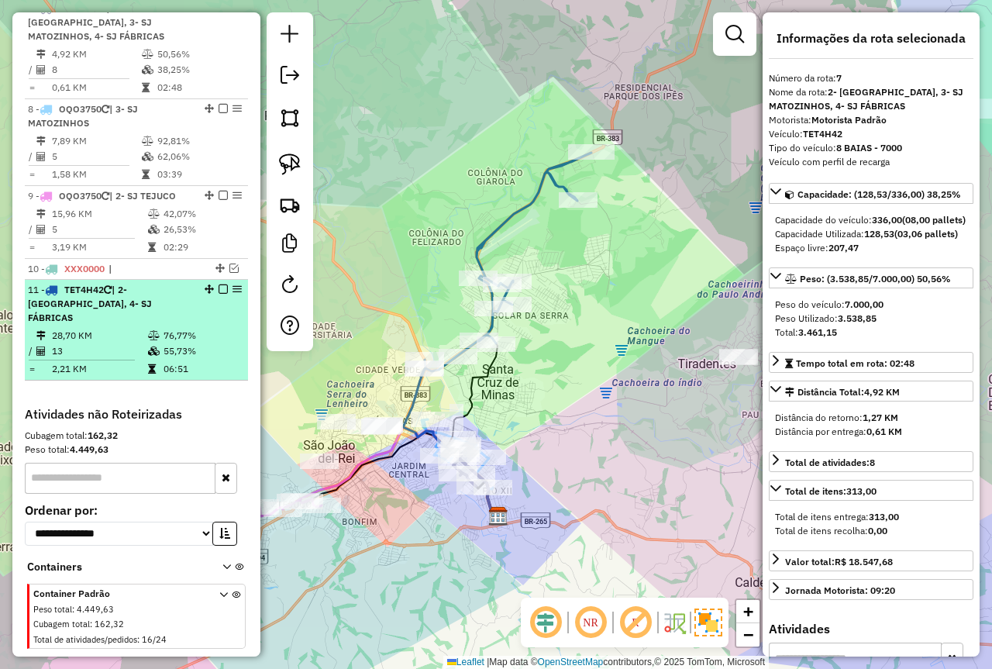
scroll to position [648, 0]
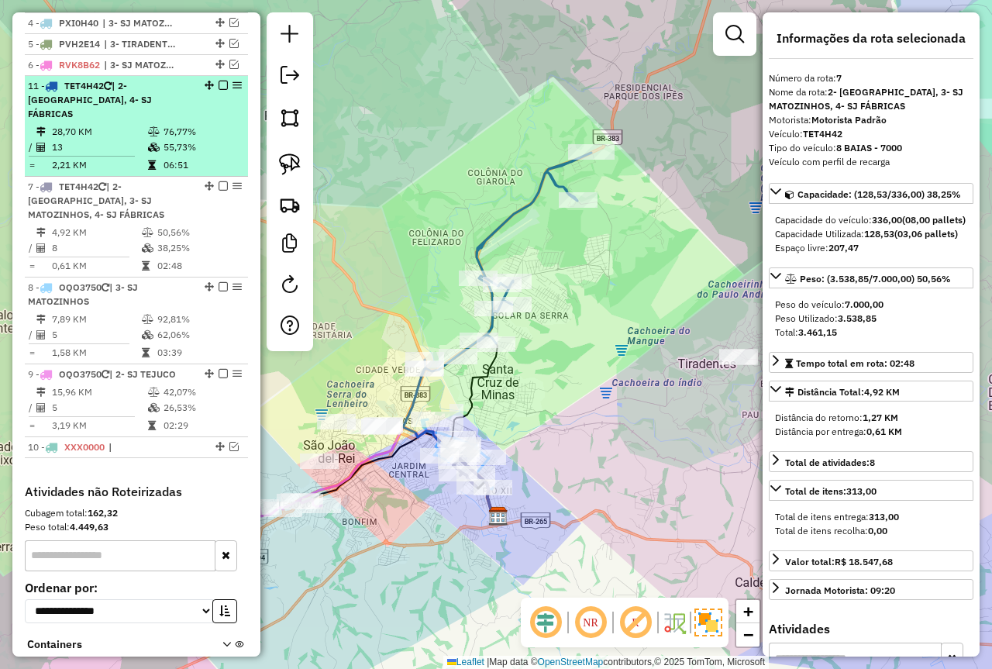
drag, startPoint x: 205, startPoint y: 365, endPoint x: 198, endPoint y: 118, distance: 247.4
click at [219, 90] on em at bounding box center [223, 85] width 9 height 9
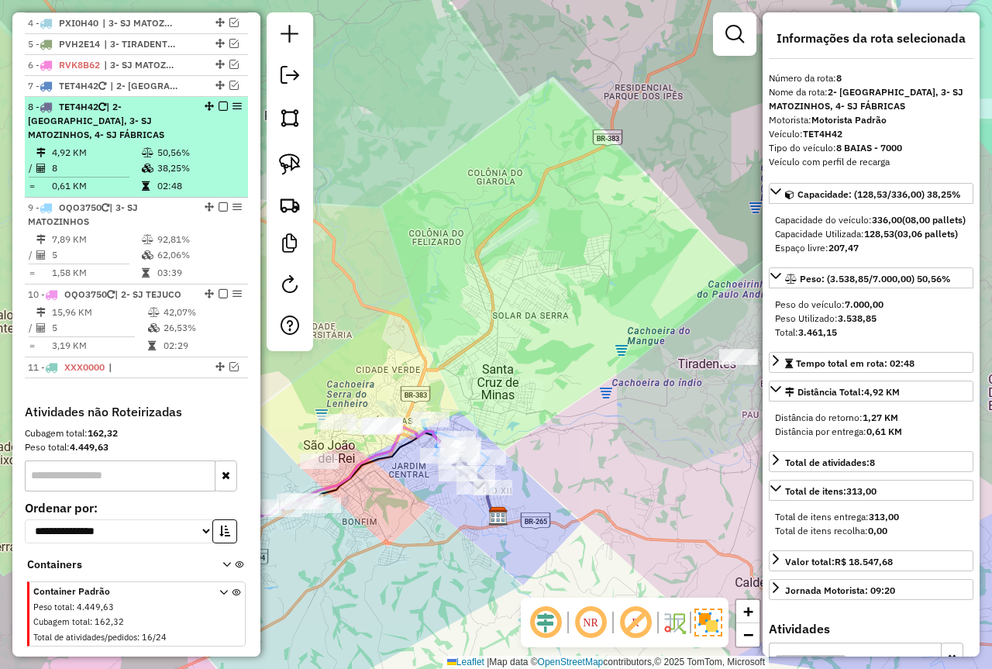
click at [170, 181] on td "02:48" at bounding box center [199, 186] width 85 height 16
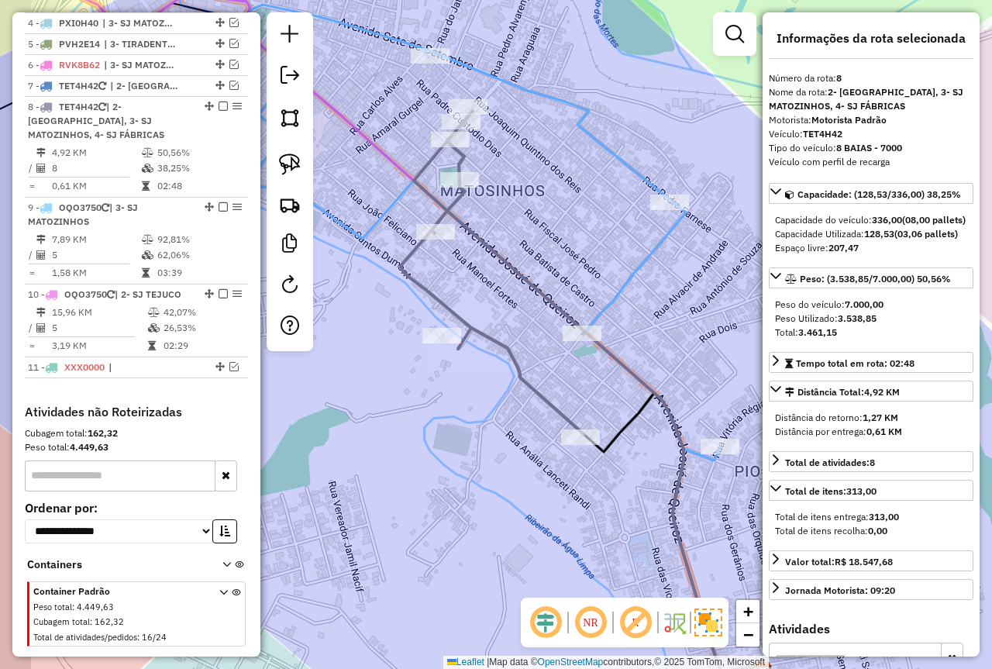
drag, startPoint x: 418, startPoint y: 366, endPoint x: 486, endPoint y: 410, distance: 81.3
click at [488, 413] on div "Janela de atendimento Grade de atendimento Capacidade Transportadoras Veículos …" at bounding box center [496, 334] width 992 height 669
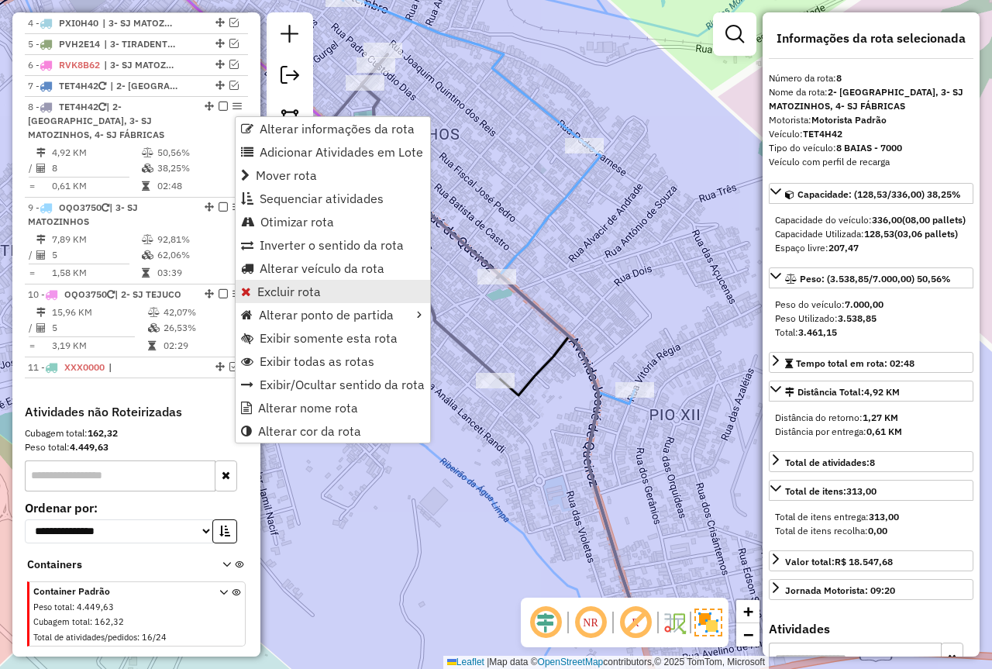
click at [323, 294] on link "Excluir rota" at bounding box center [333, 291] width 195 height 23
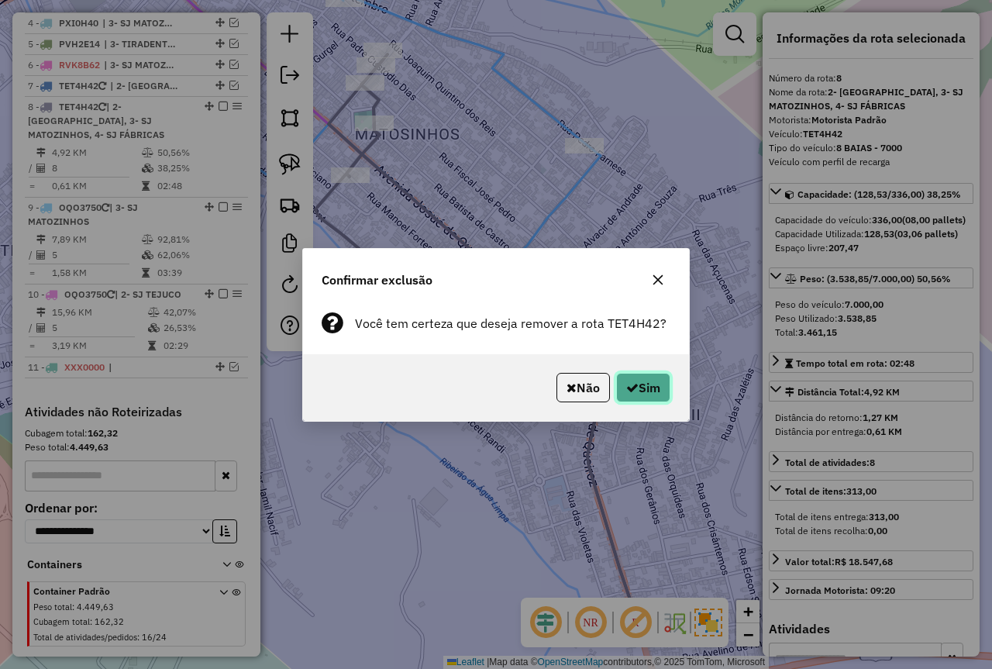
click at [647, 378] on button "Sim" at bounding box center [643, 387] width 54 height 29
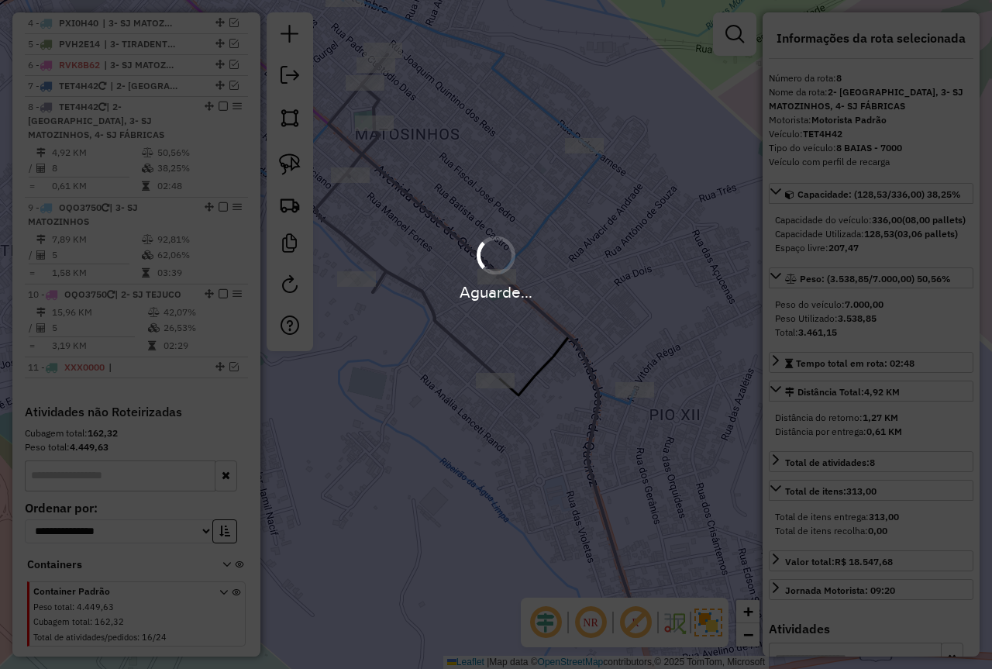
scroll to position [588, 0]
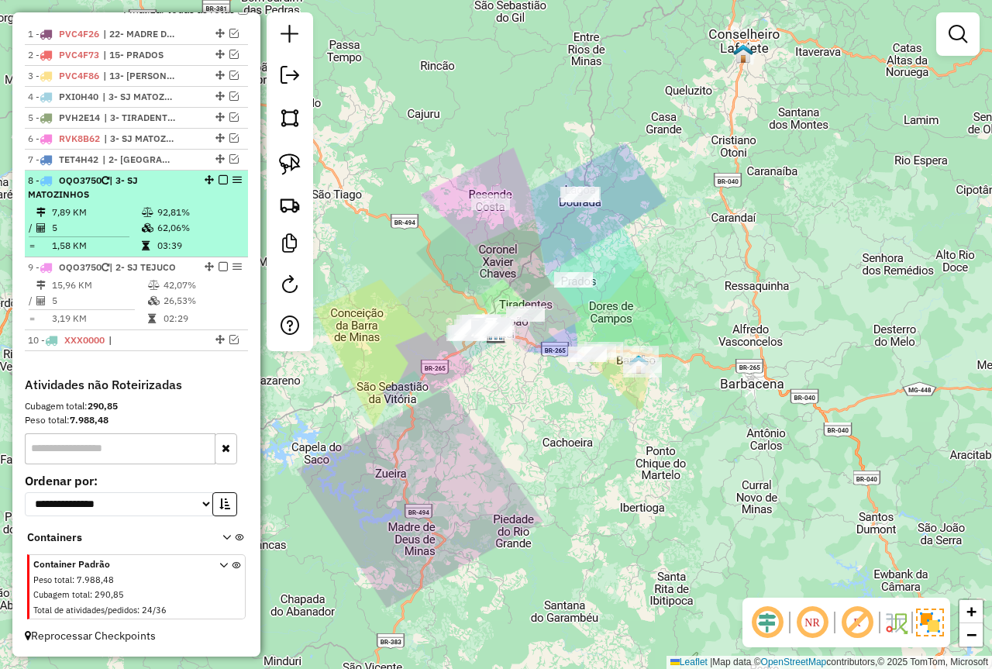
click at [163, 216] on td "92,81%" at bounding box center [199, 213] width 85 height 16
select select "*********"
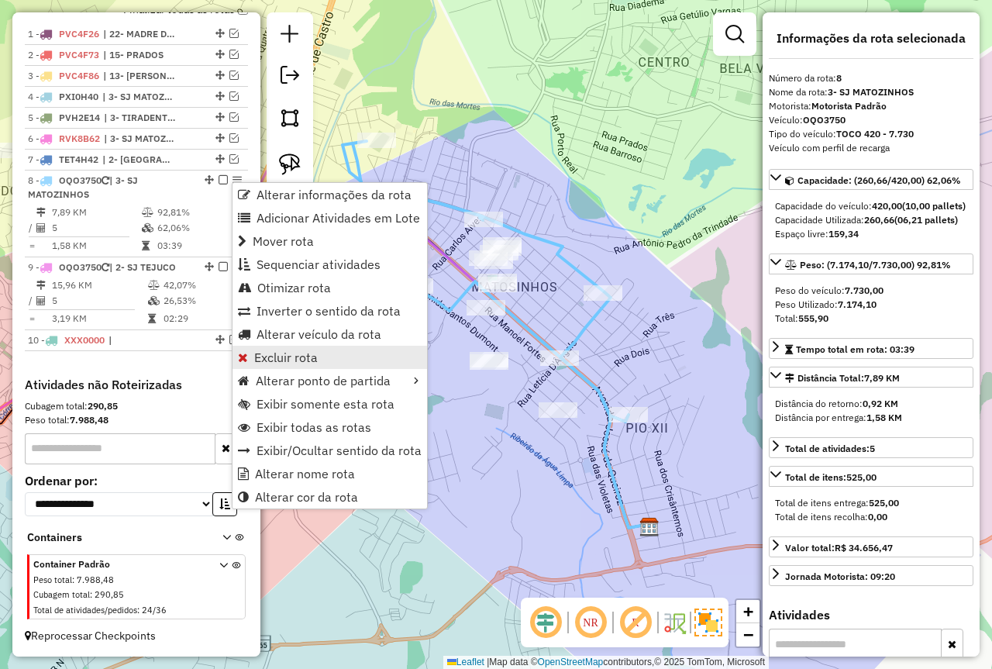
click at [292, 354] on span "Excluir rota" at bounding box center [286, 357] width 64 height 12
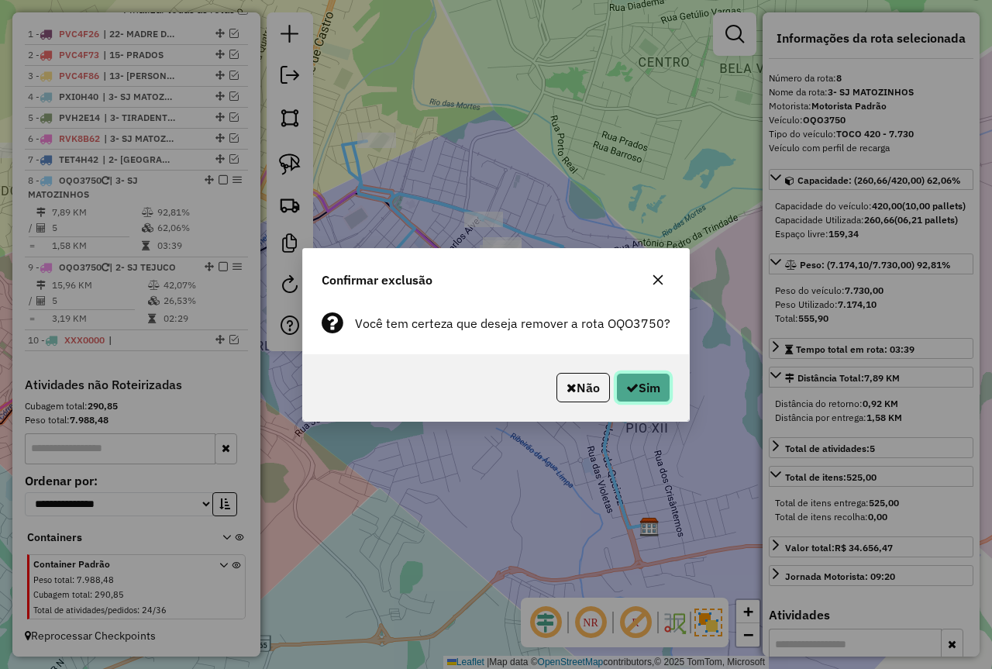
click at [646, 388] on button "Sim" at bounding box center [643, 387] width 54 height 29
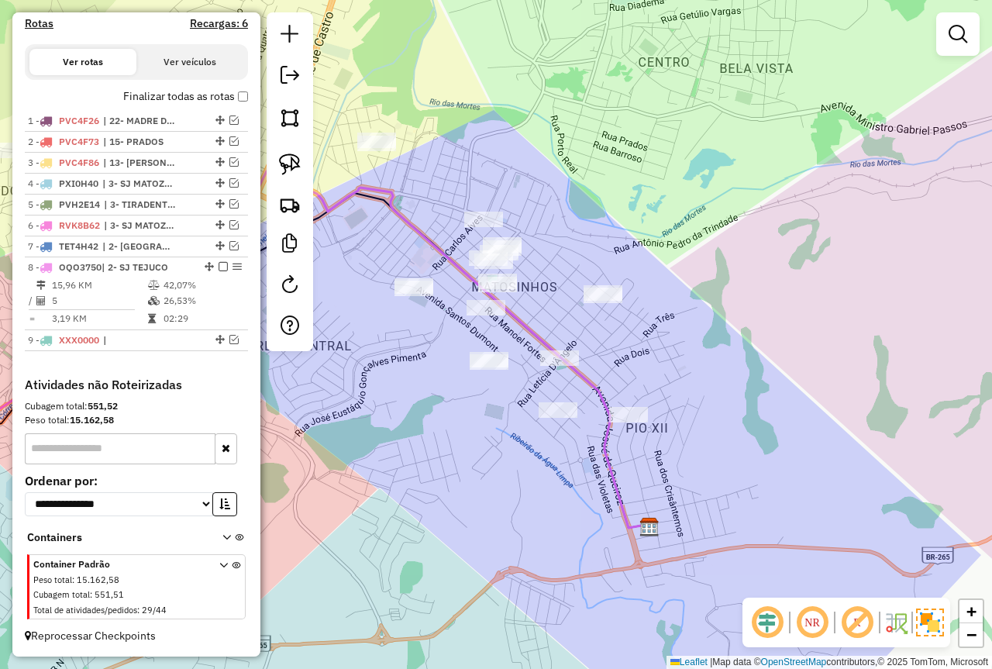
scroll to position [502, 0]
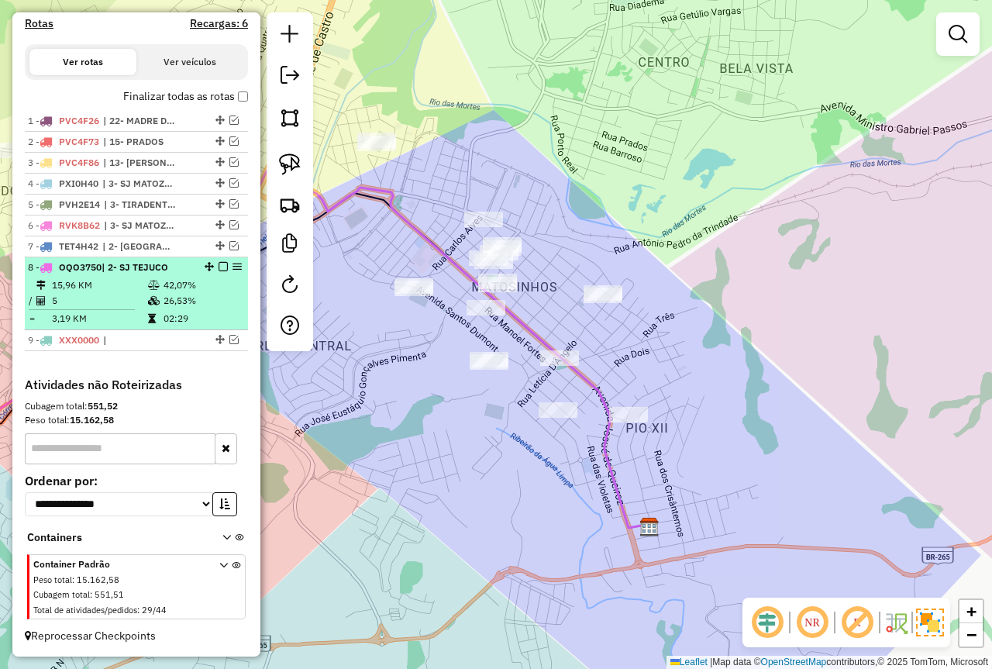
select select "*********"
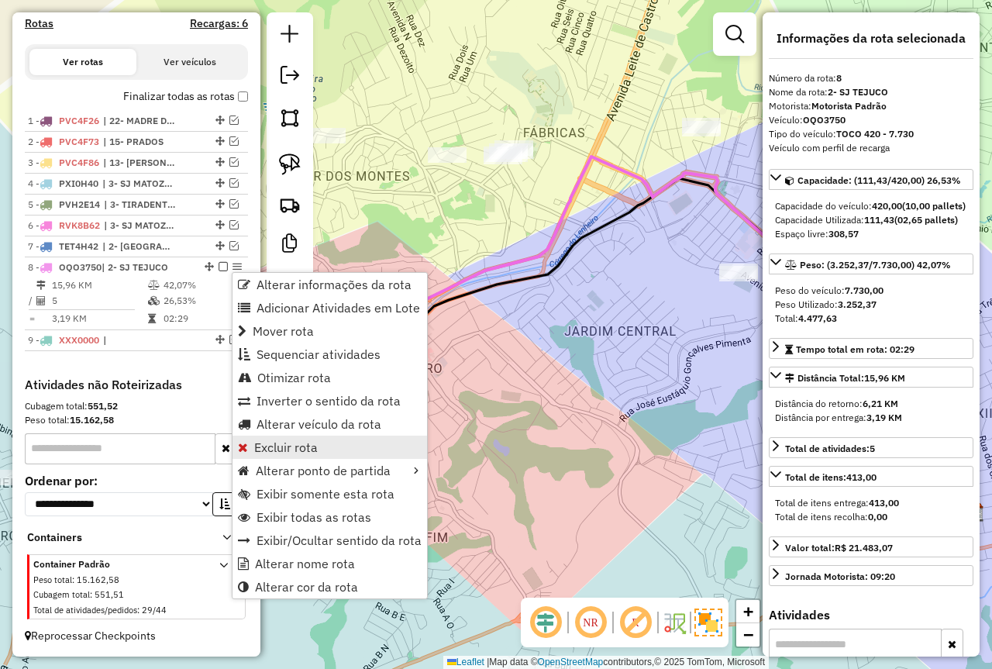
click at [322, 444] on link "Excluir rota" at bounding box center [330, 447] width 195 height 23
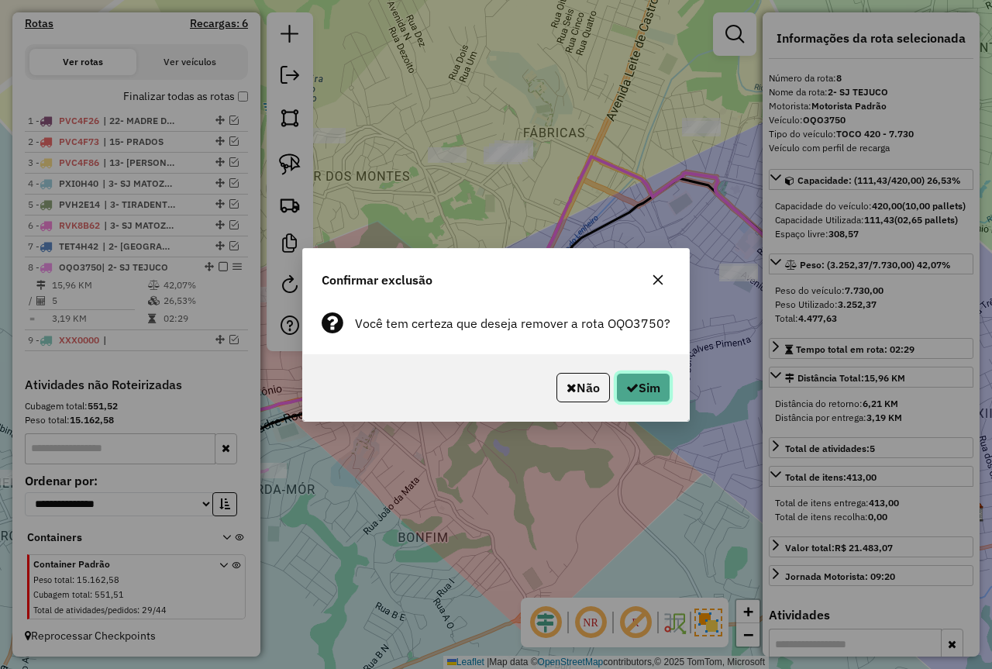
click at [632, 393] on icon "button" at bounding box center [632, 387] width 12 height 12
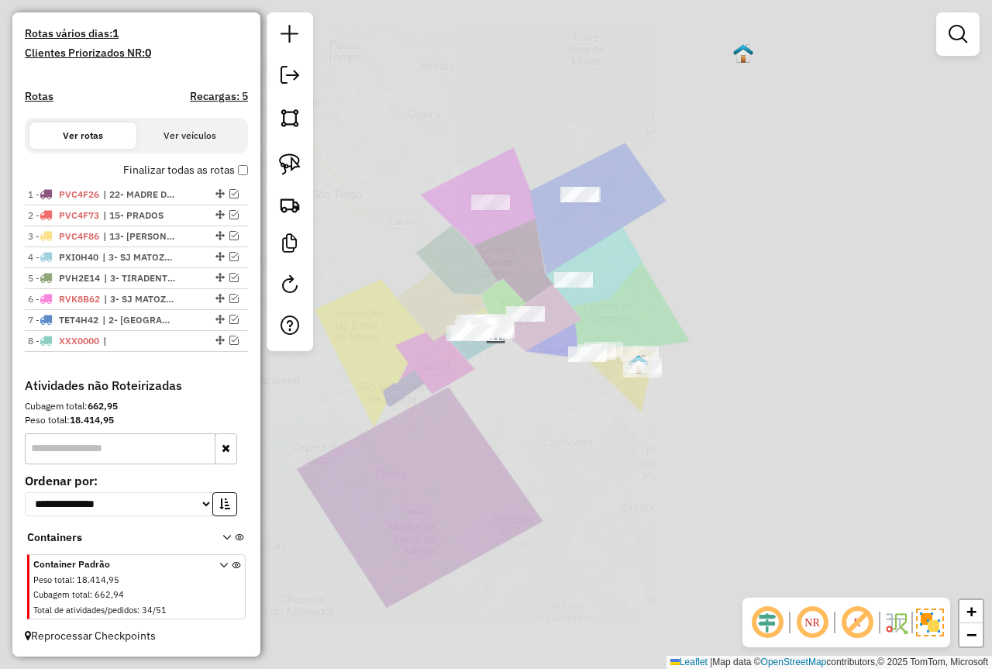
scroll to position [409, 0]
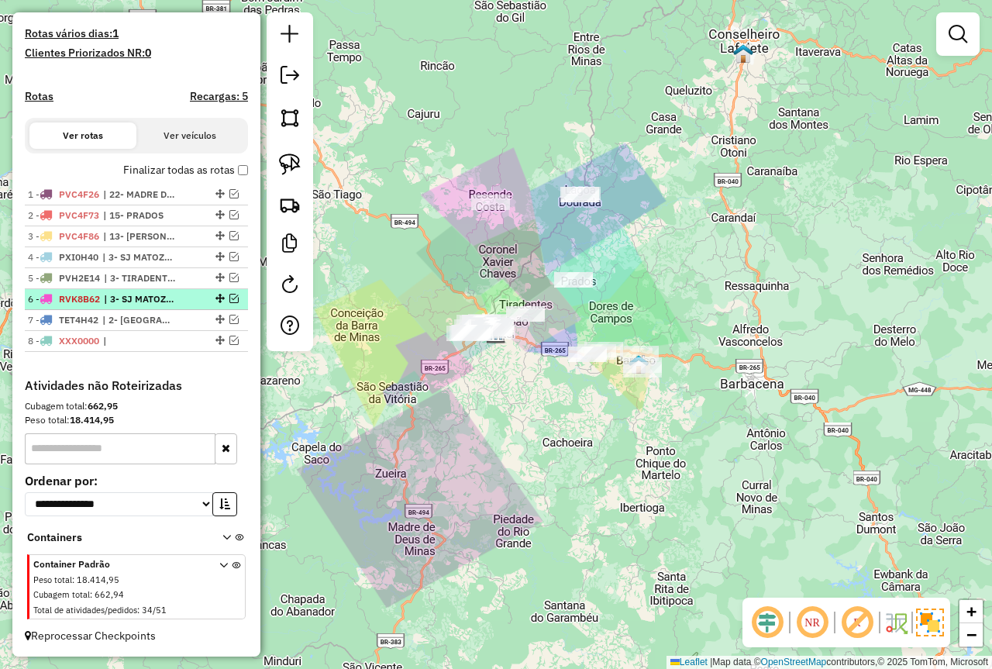
click at [229, 295] on em at bounding box center [233, 298] width 9 height 9
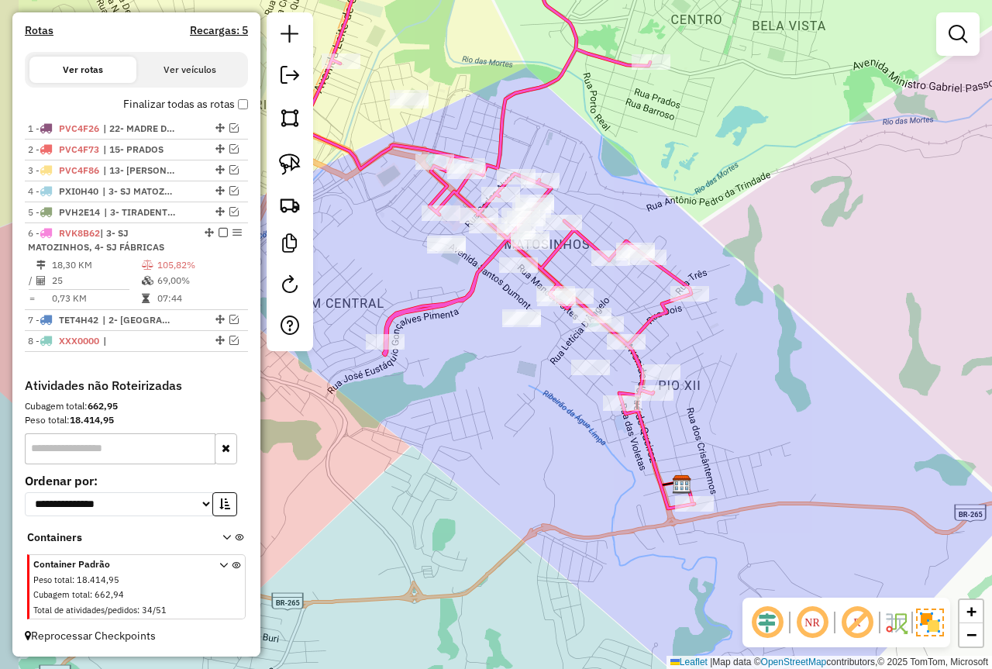
drag, startPoint x: 654, startPoint y: 383, endPoint x: 730, endPoint y: 375, distance: 76.4
click at [730, 375] on div "Janela de atendimento Grade de atendimento Capacidade Transportadoras Veículos …" at bounding box center [496, 334] width 992 height 669
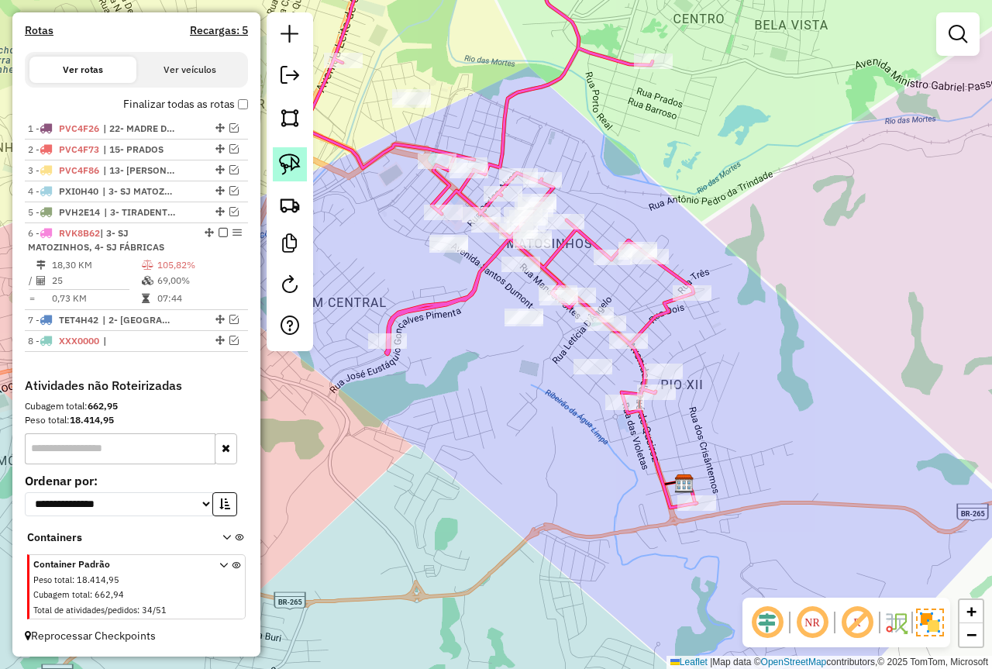
click at [296, 161] on img at bounding box center [290, 165] width 22 height 22
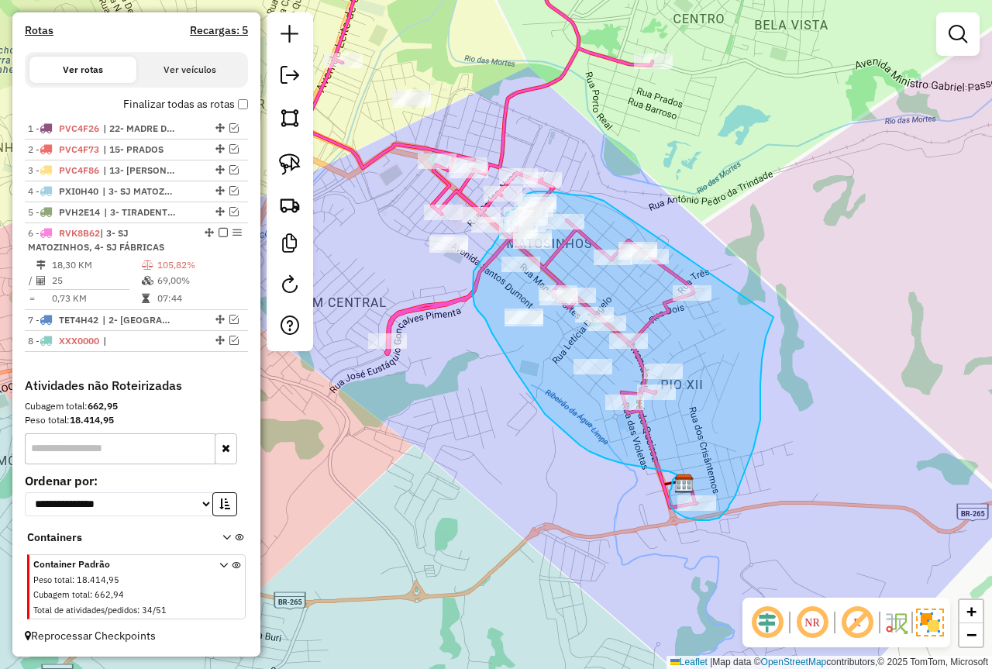
drag, startPoint x: 600, startPoint y: 199, endPoint x: 774, endPoint y: 317, distance: 209.9
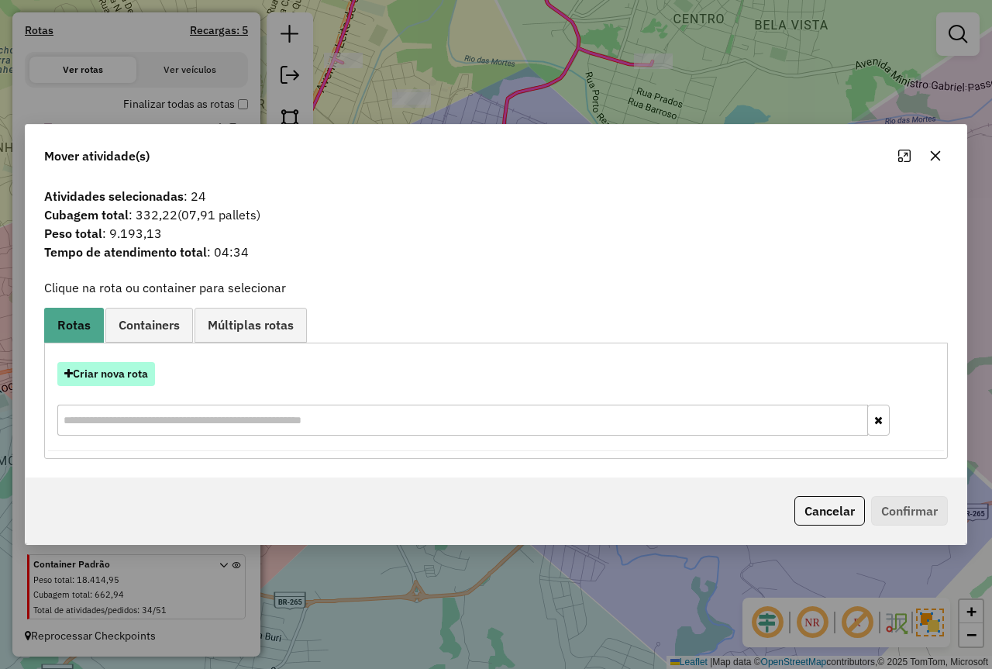
click at [129, 368] on button "Criar nova rota" at bounding box center [106, 374] width 98 height 24
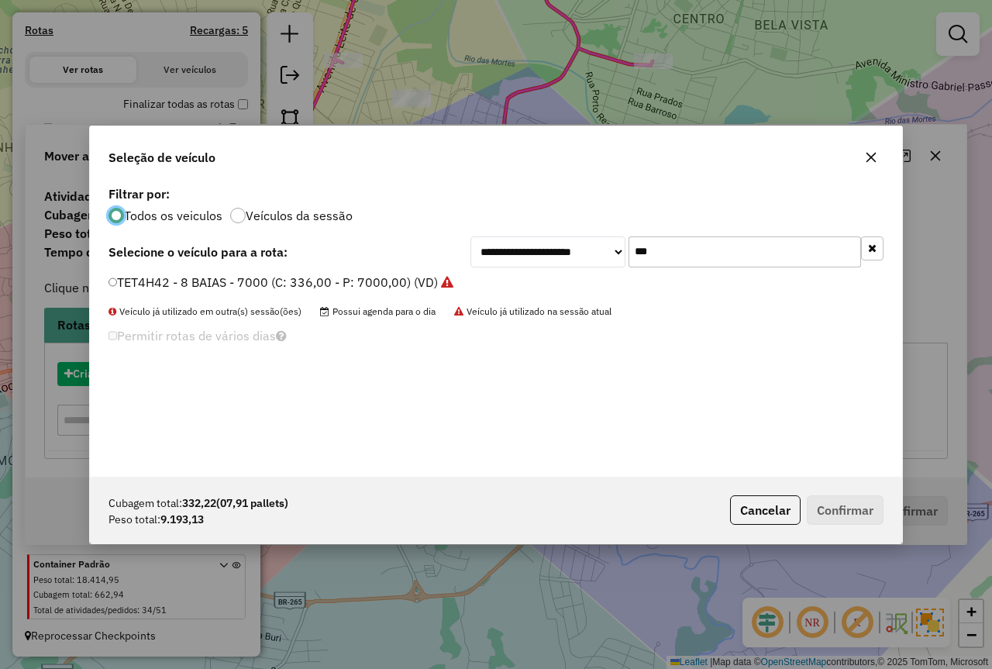
scroll to position [9, 5]
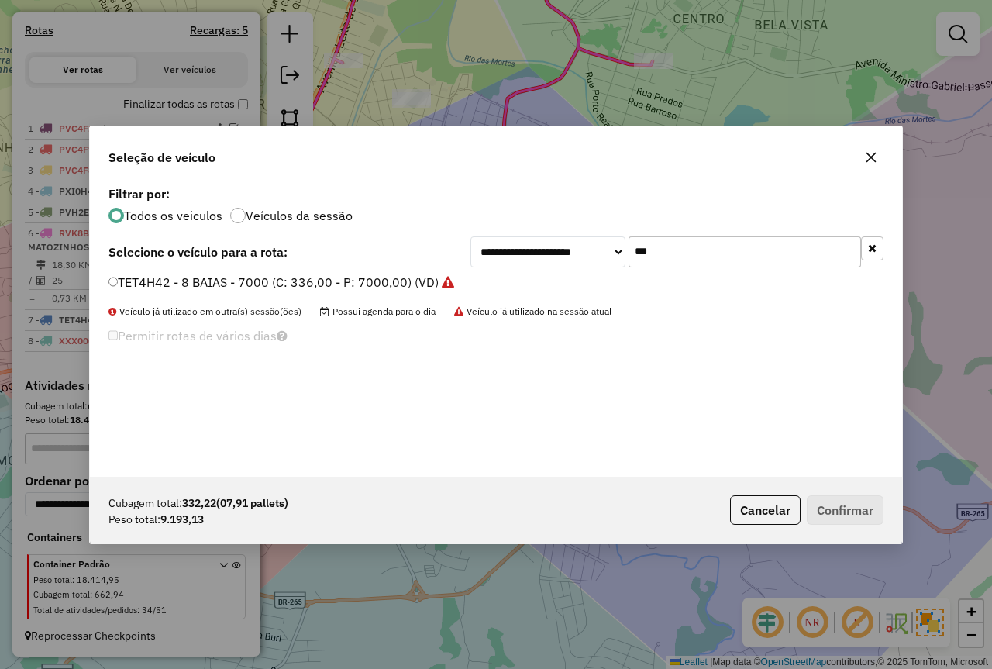
drag, startPoint x: 728, startPoint y: 256, endPoint x: 516, endPoint y: 250, distance: 212.5
click at [516, 250] on div "**********" at bounding box center [677, 251] width 413 height 31
type input "****"
click at [327, 283] on label "OQO3750 - TOCO 420 - 7.730 (C: 420,00 - P: 7730,00)" at bounding box center [270, 282] width 323 height 19
click at [850, 519] on button "Confirmar" at bounding box center [845, 509] width 77 height 29
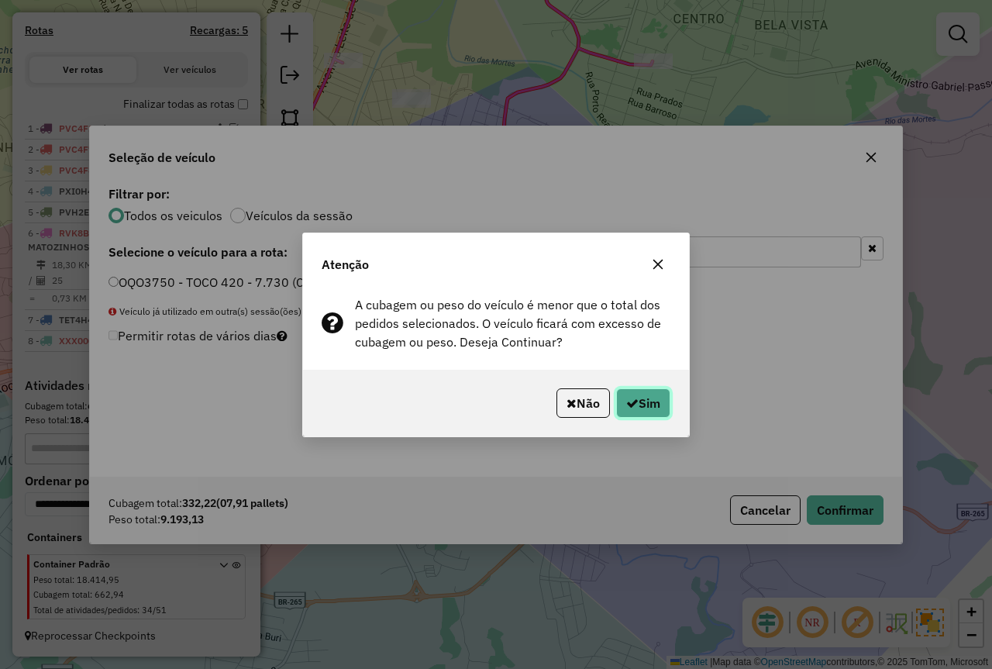
click at [655, 407] on button "Sim" at bounding box center [643, 402] width 54 height 29
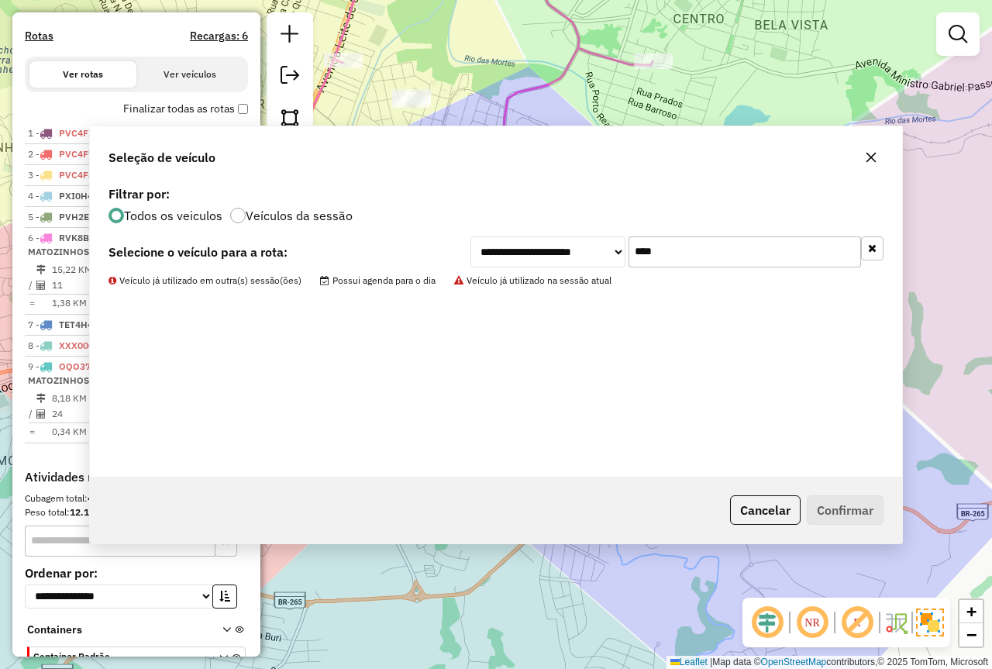
scroll to position [581, 0]
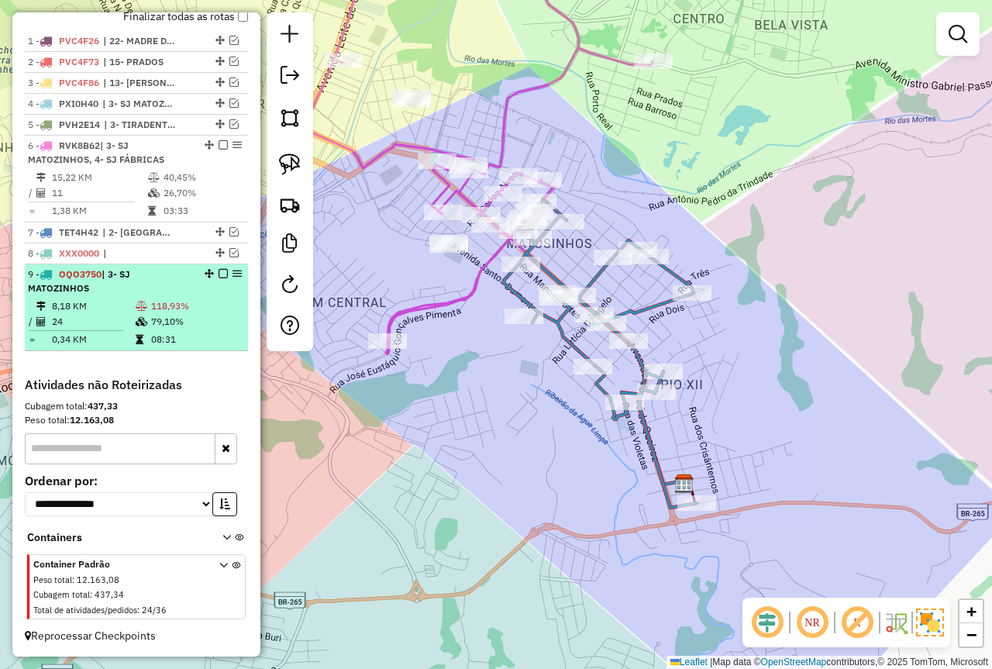
click at [170, 313] on td "118,93%" at bounding box center [195, 306] width 91 height 16
select select "*********"
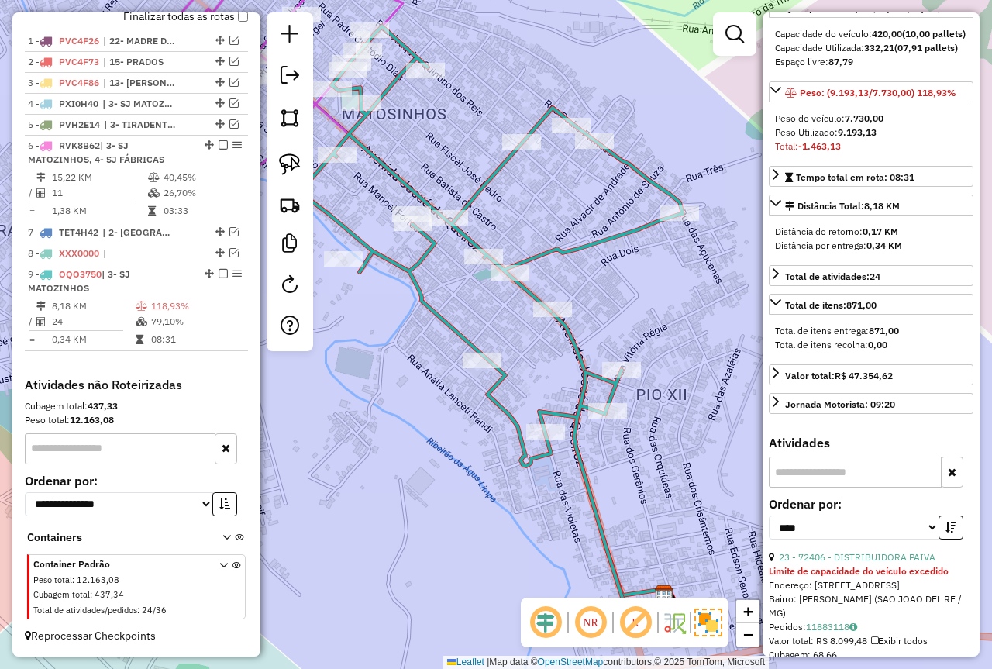
scroll to position [310, 0]
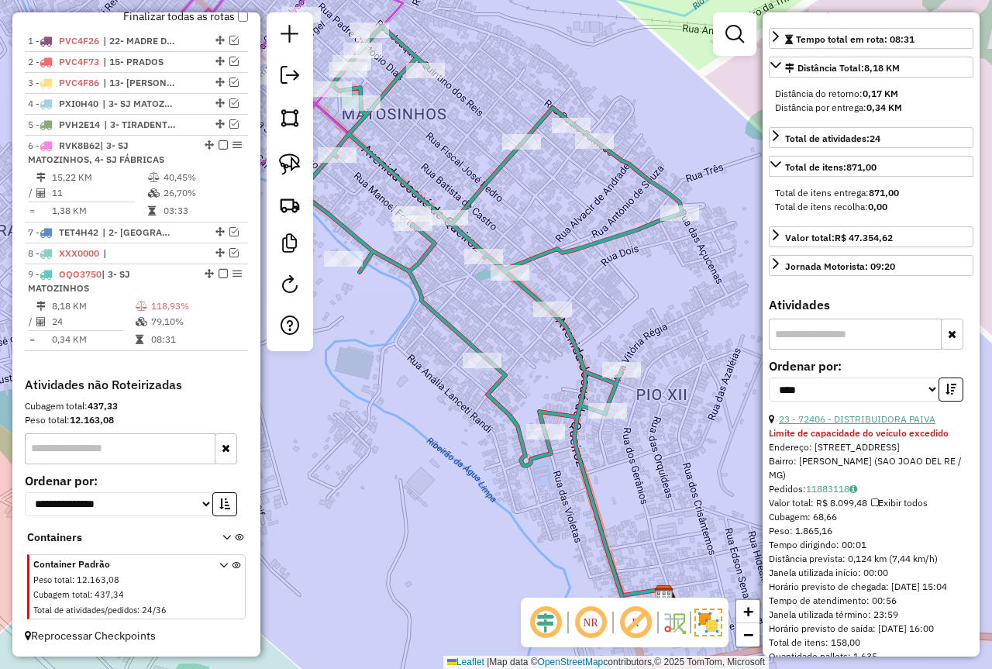
click at [854, 425] on link "23 - 72406 - DISTRIBUIDORA PAIVA" at bounding box center [857, 419] width 157 height 12
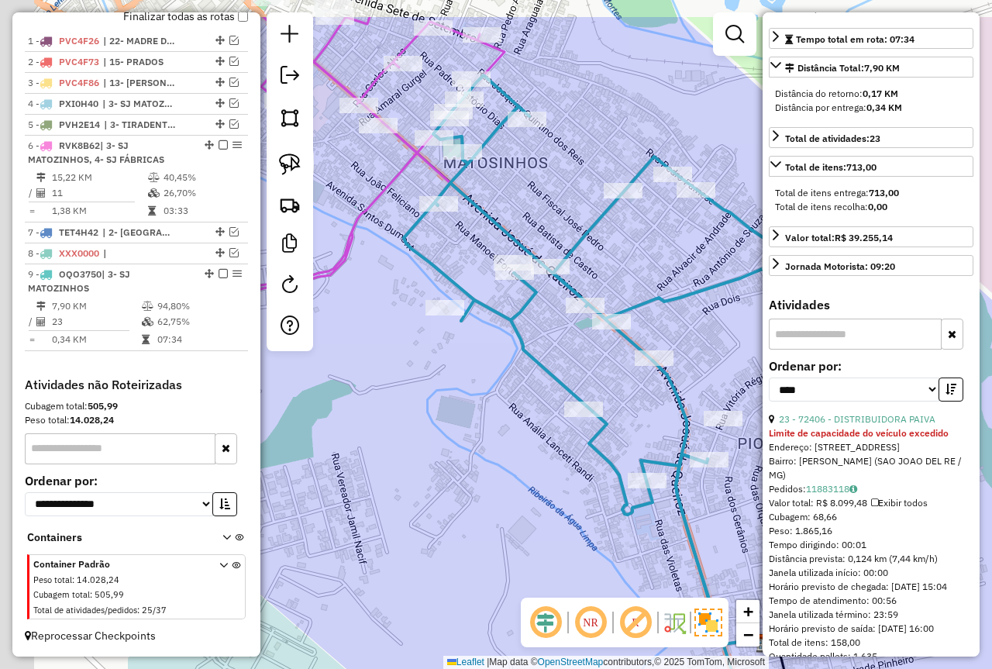
drag, startPoint x: 395, startPoint y: 447, endPoint x: 705, endPoint y: 602, distance: 347.4
click at [705, 602] on hb-router-mapa "Informações da Sessão 978048 - [DATE] Criação: [DATE] 18:10 Depósito: Farid - […" at bounding box center [496, 334] width 992 height 669
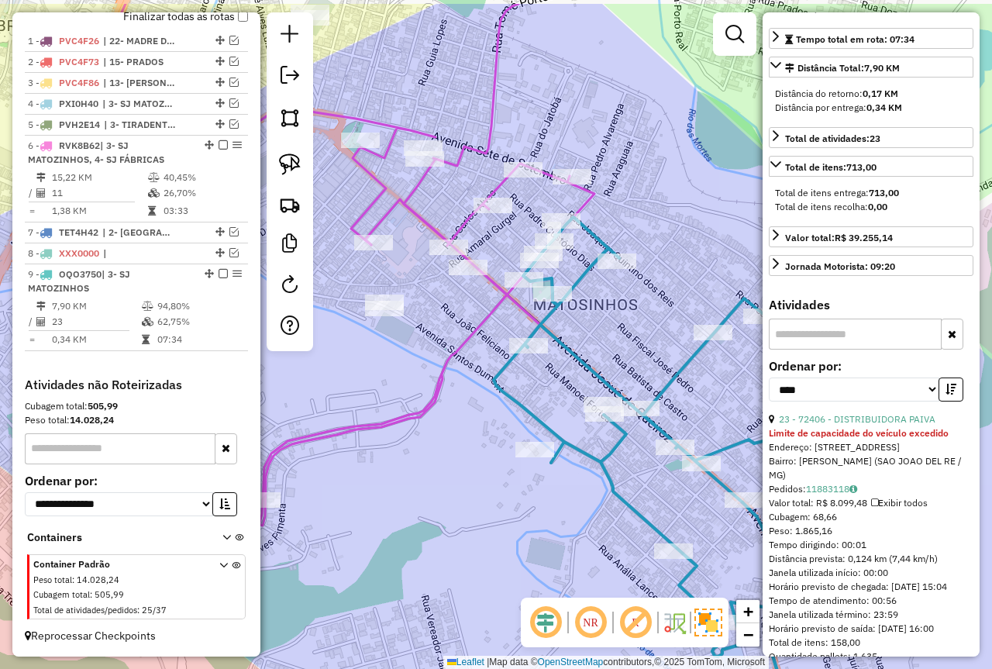
drag, startPoint x: 426, startPoint y: 333, endPoint x: 353, endPoint y: 295, distance: 83.2
click at [430, 409] on icon at bounding box center [344, 265] width 502 height 522
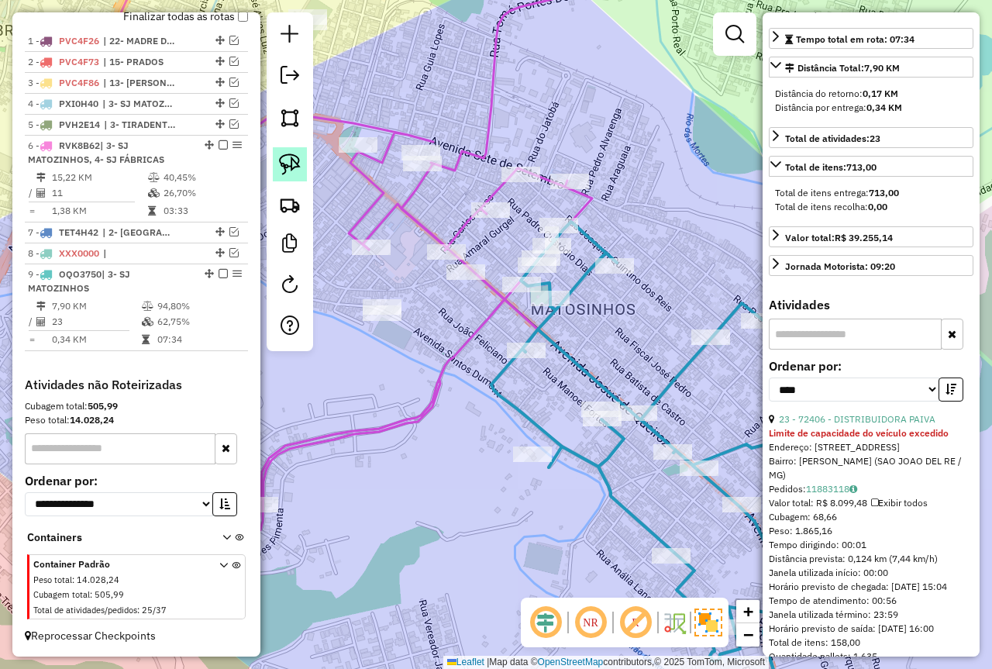
click at [282, 155] on img at bounding box center [290, 165] width 22 height 22
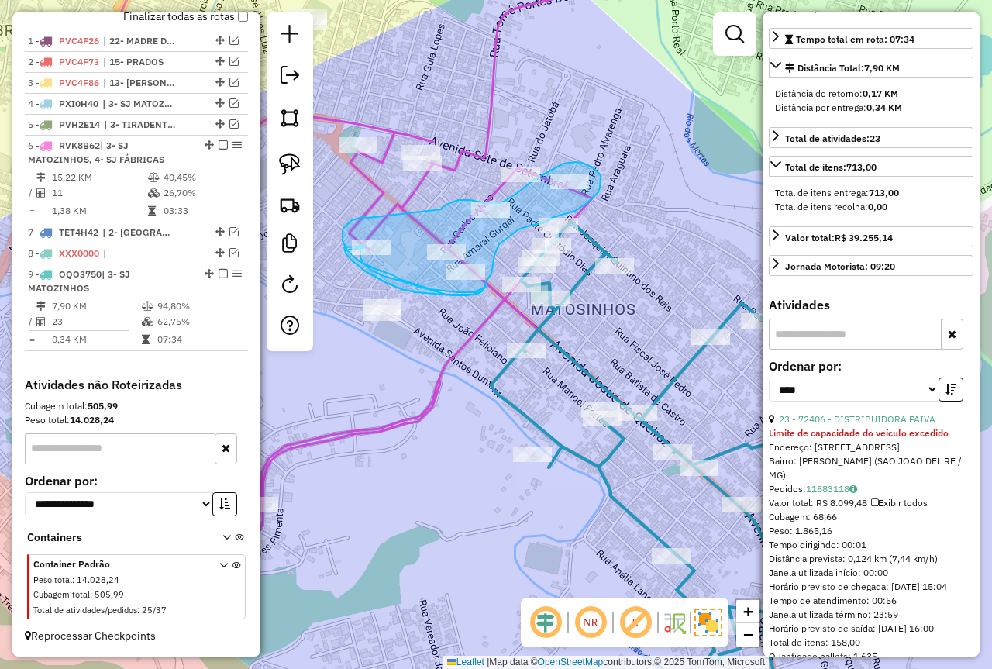
drag, startPoint x: 366, startPoint y: 218, endPoint x: 441, endPoint y: 212, distance: 75.4
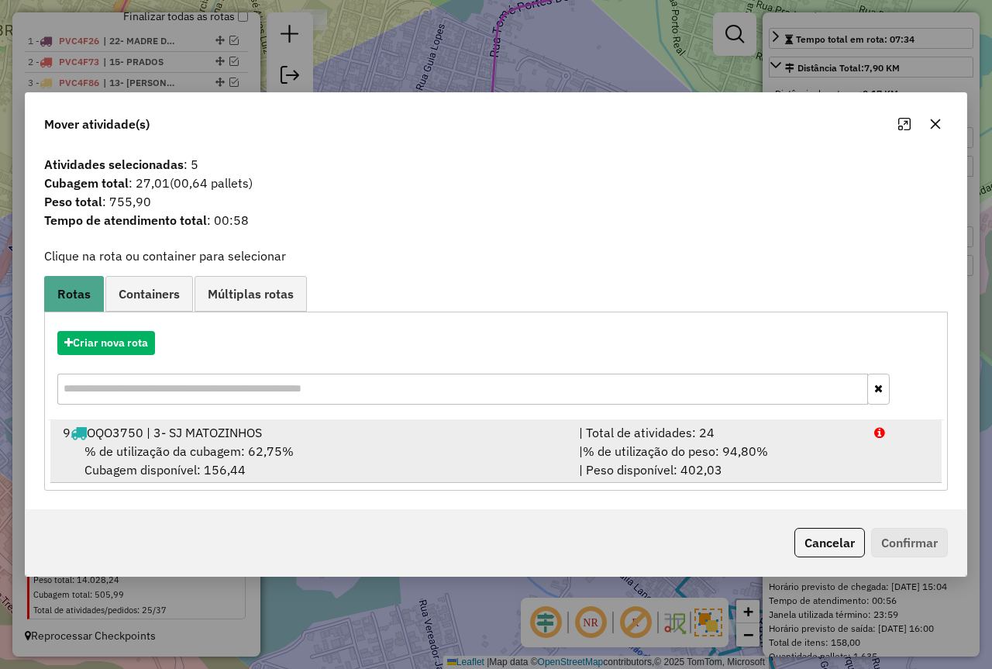
click at [687, 449] on span "% de utilização do peso: 94,80%" at bounding box center [675, 451] width 185 height 16
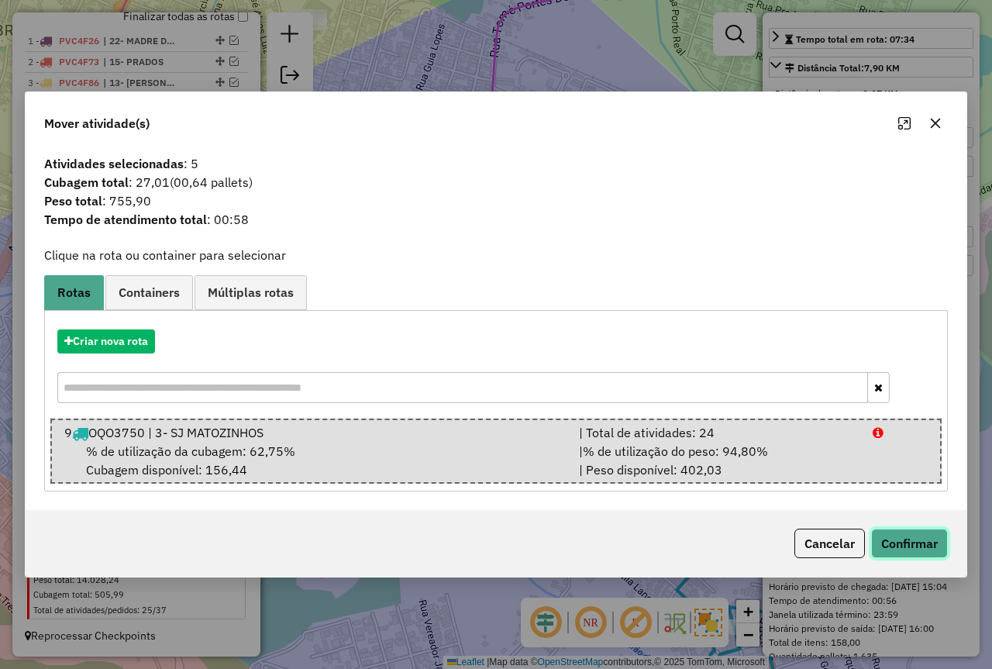
click at [900, 541] on button "Confirmar" at bounding box center [909, 543] width 77 height 29
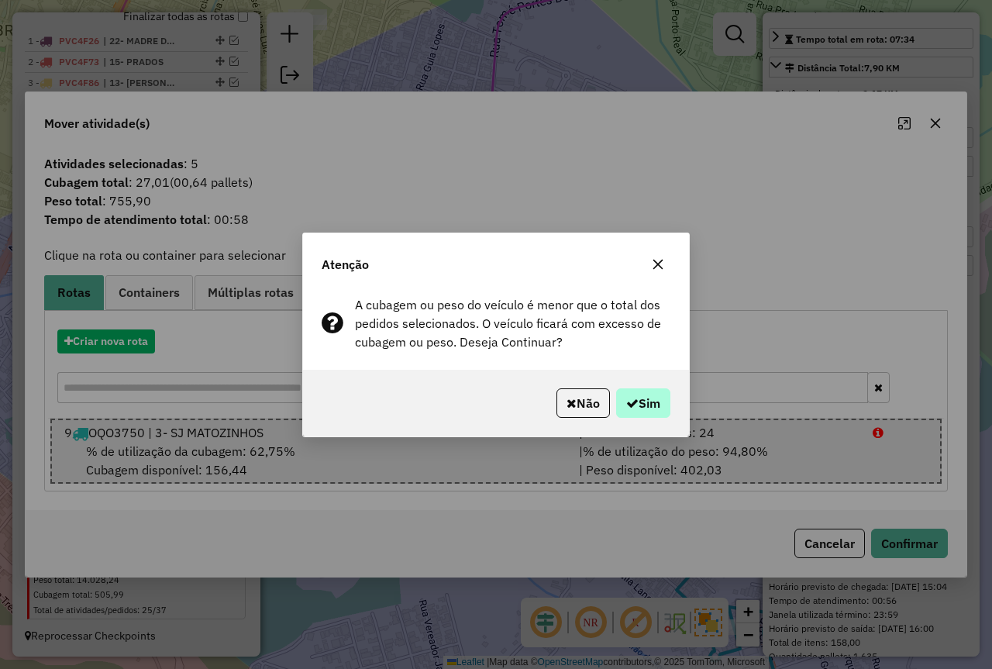
click at [613, 386] on div "Não Sim" at bounding box center [496, 403] width 386 height 67
click at [619, 391] on button "Sim" at bounding box center [643, 402] width 54 height 29
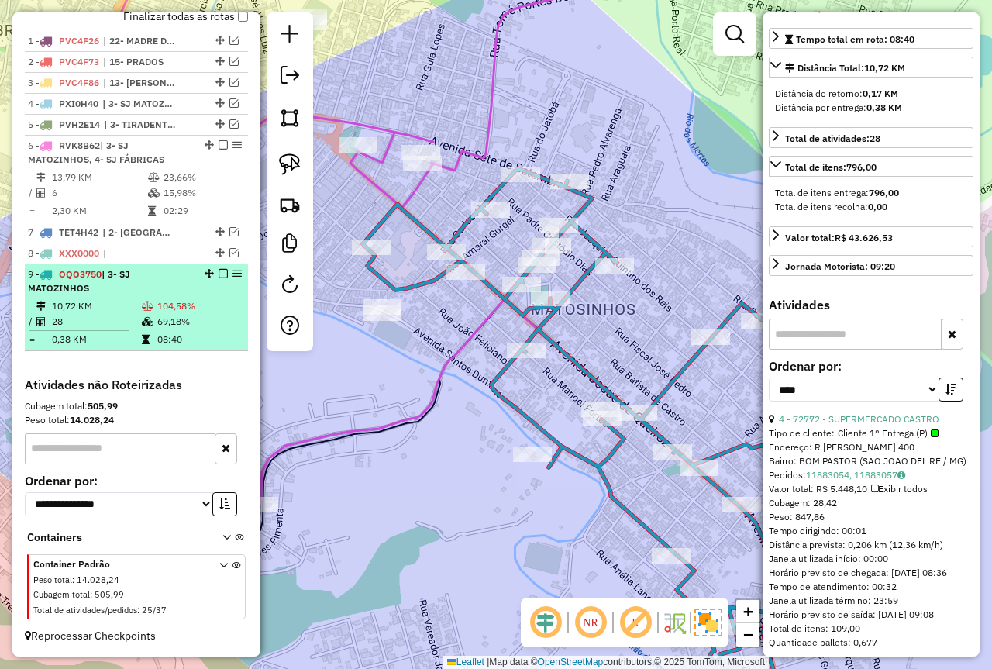
click at [118, 299] on td "10,72 KM" at bounding box center [96, 306] width 90 height 16
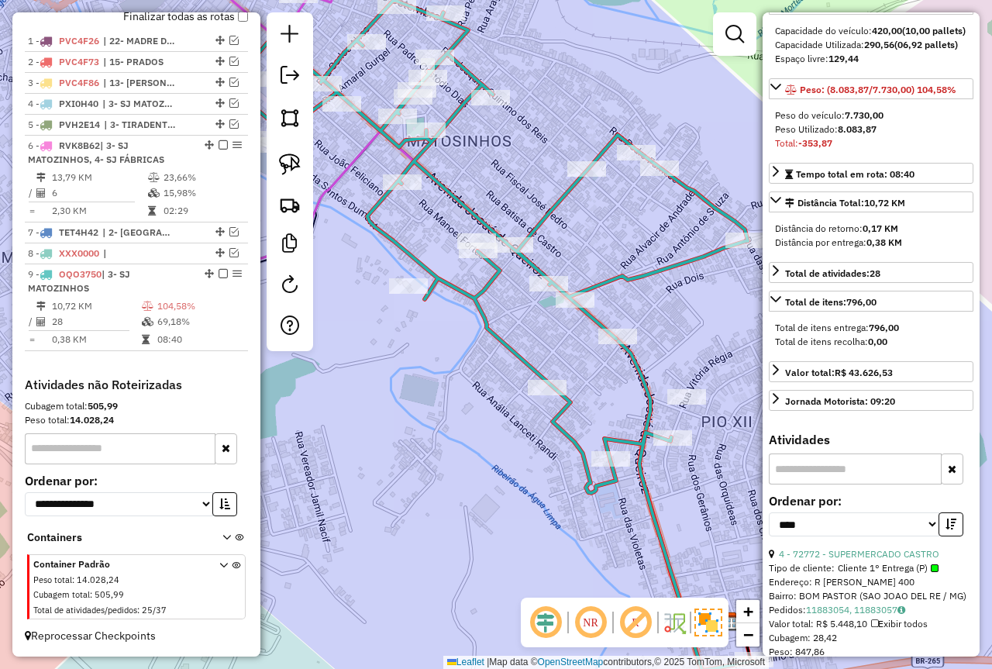
scroll to position [0, 0]
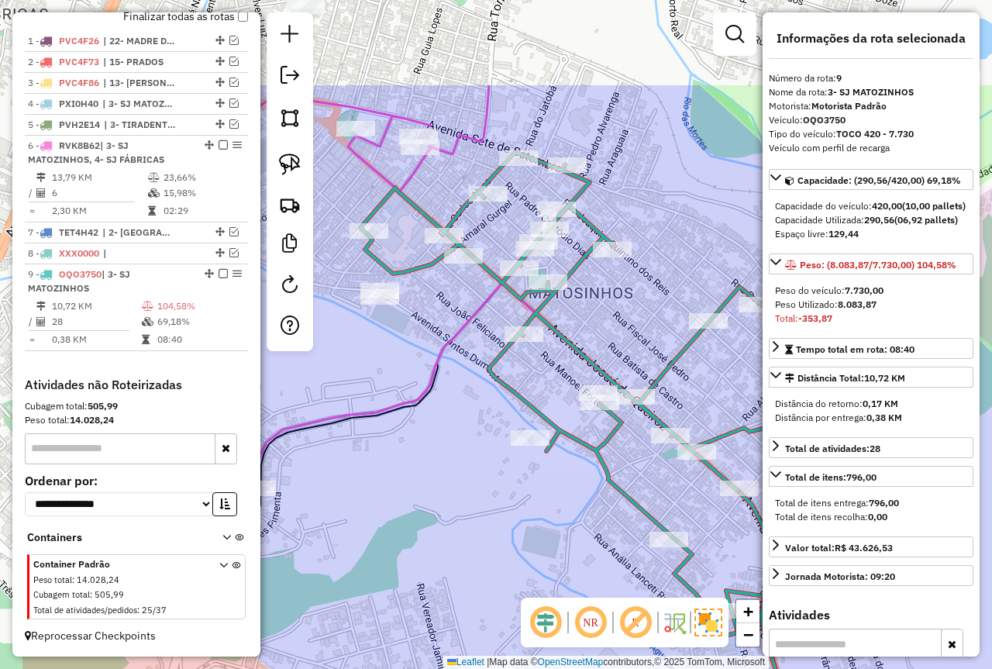
drag, startPoint x: 454, startPoint y: 397, endPoint x: 557, endPoint y: 482, distance: 134.4
click at [571, 539] on div "Janela de atendimento Grade de atendimento Capacidade Transportadoras Veículos …" at bounding box center [496, 334] width 992 height 669
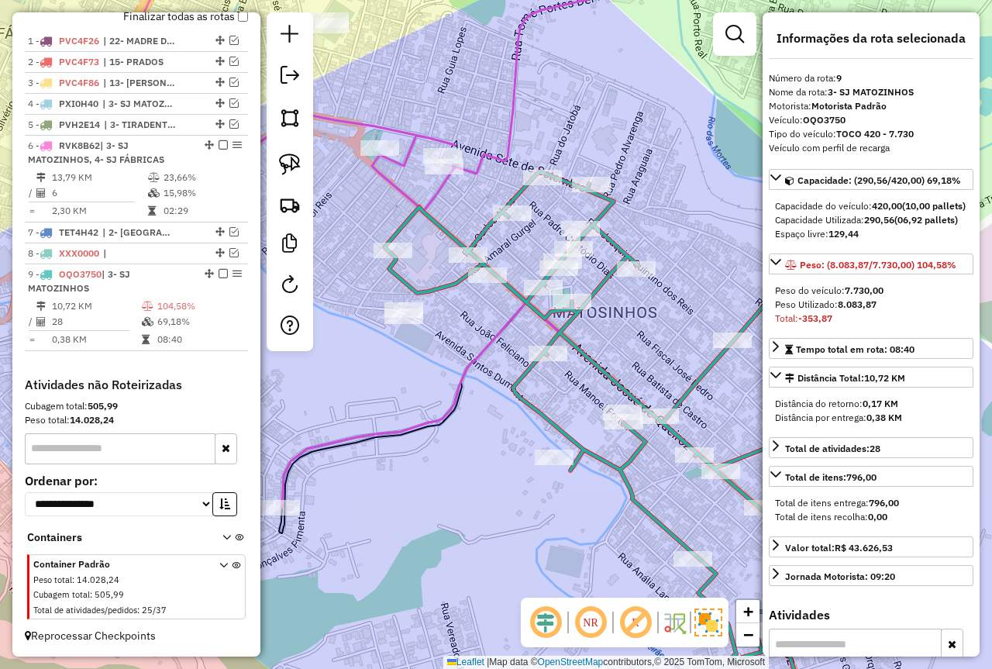
drag, startPoint x: 346, startPoint y: 219, endPoint x: 381, endPoint y: 231, distance: 37.5
click at [393, 261] on div "Janela de atendimento Grade de atendimento Capacidade Transportadoras Veículos …" at bounding box center [496, 334] width 992 height 669
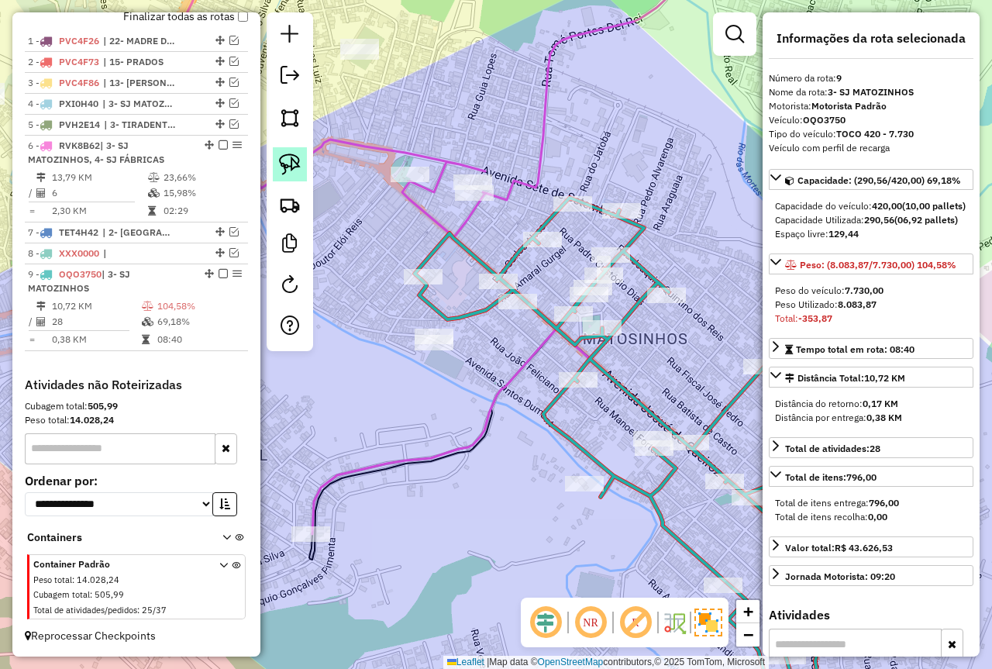
click at [296, 152] on link at bounding box center [290, 164] width 34 height 34
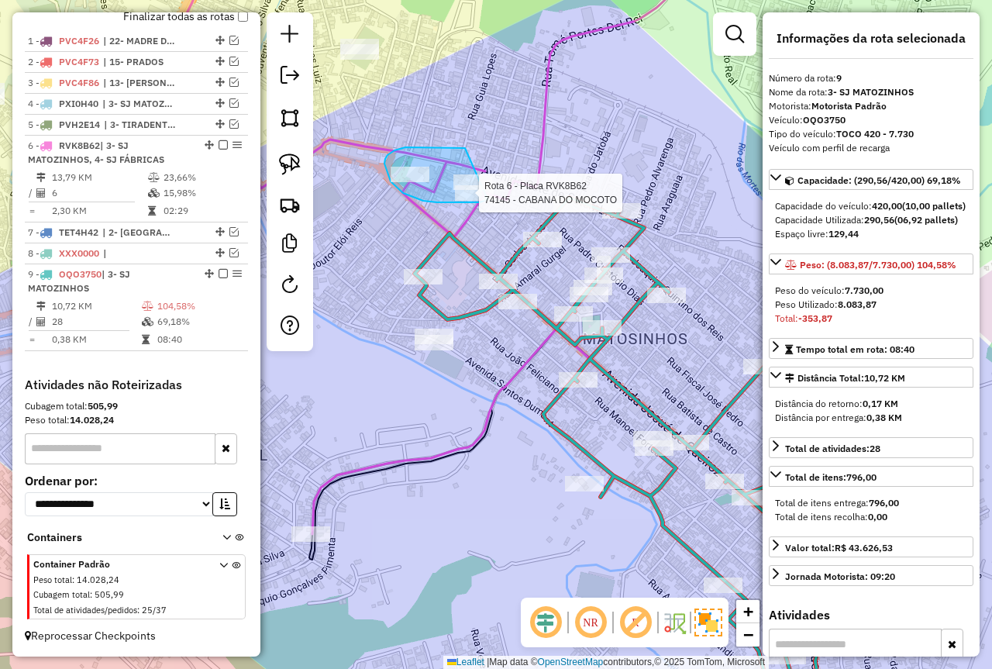
click at [491, 198] on div "Rota 6 - Placa RVK8B62 74145 - CABANA DO MOCOTO Janela de atendimento Grade de …" at bounding box center [496, 334] width 992 height 669
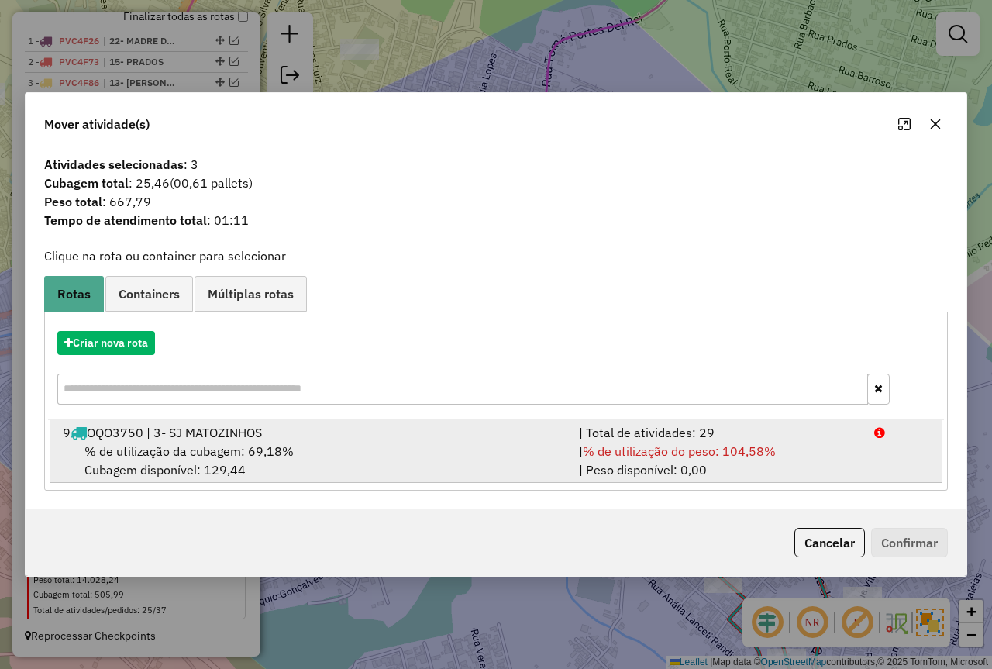
click at [595, 449] on span "% de utilização do peso: 104,58%" at bounding box center [679, 451] width 193 height 16
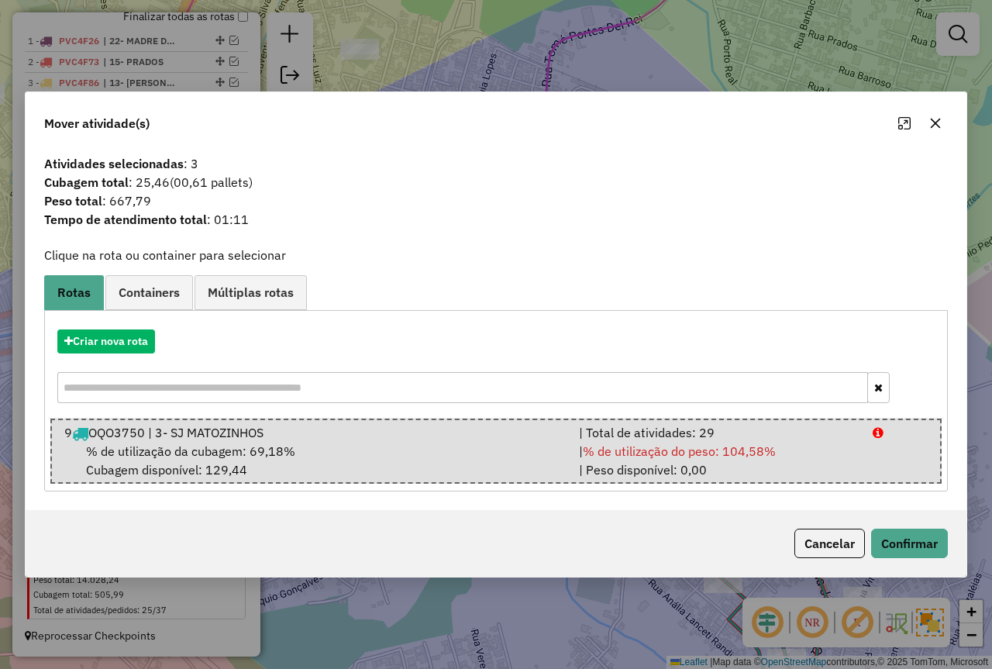
drag, startPoint x: 842, startPoint y: 534, endPoint x: 873, endPoint y: 543, distance: 32.2
click at [852, 536] on button "Cancelar" at bounding box center [830, 543] width 71 height 29
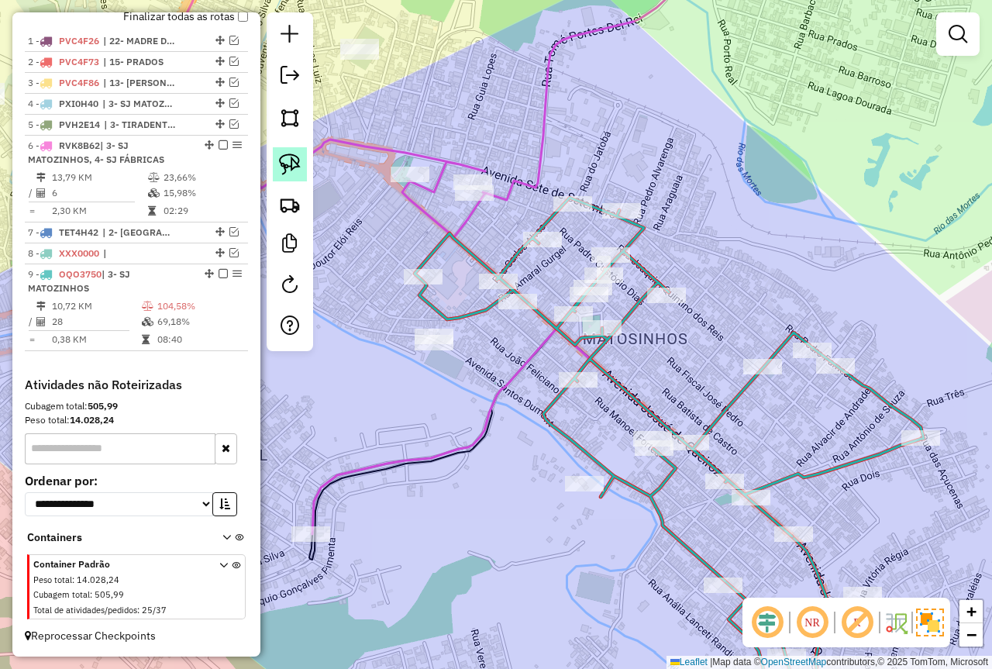
click at [289, 160] on img at bounding box center [290, 165] width 22 height 22
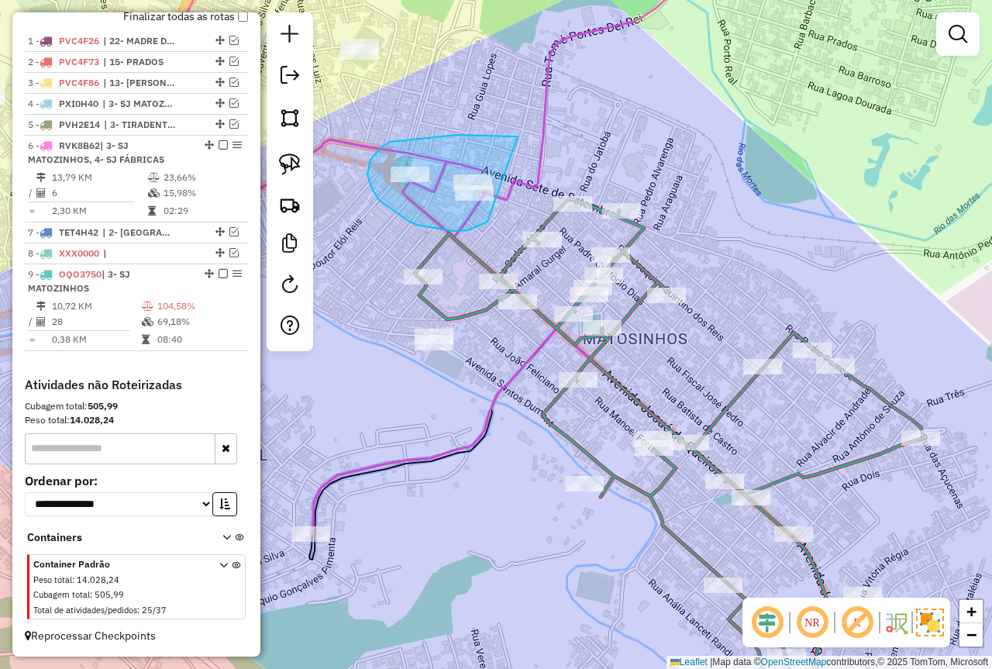
drag, startPoint x: 518, startPoint y: 136, endPoint x: 496, endPoint y: 217, distance: 83.5
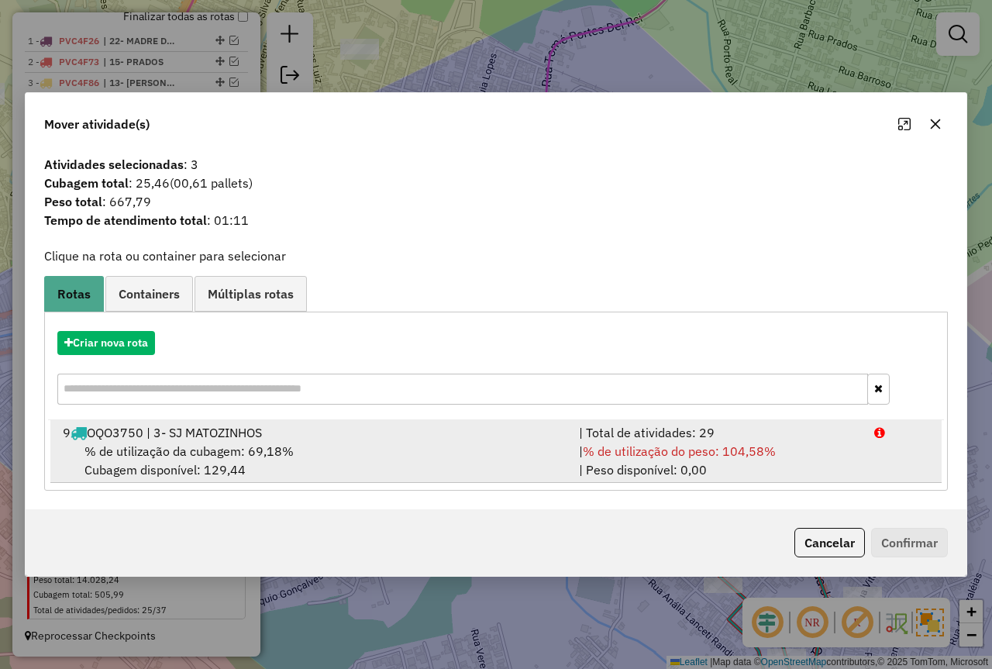
click at [590, 437] on div "| Total de atividades: 29" at bounding box center [717, 432] width 295 height 19
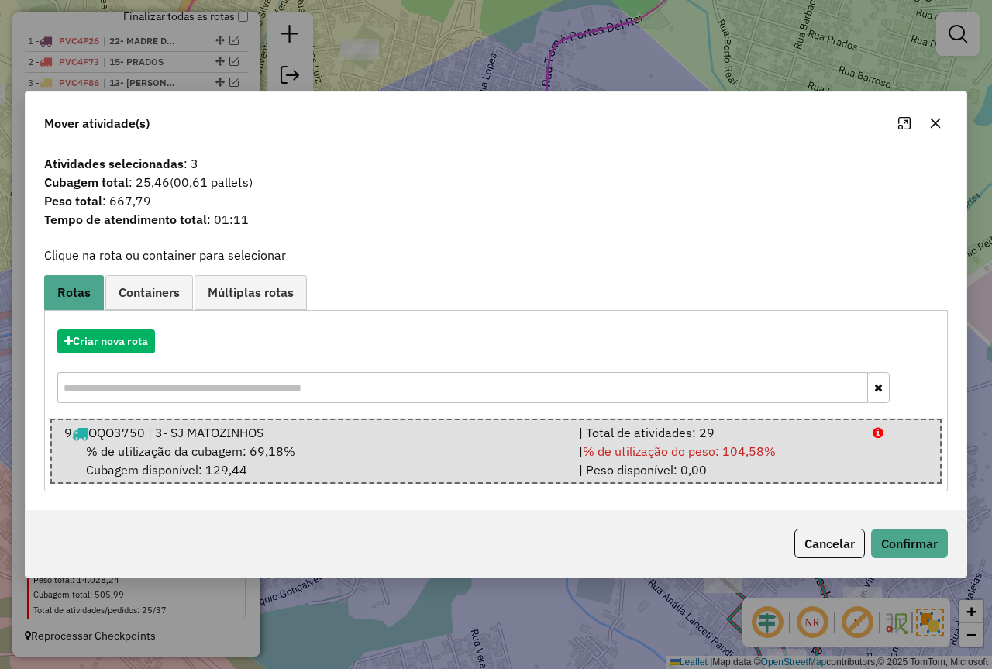
click at [867, 568] on div "Cancelar Confirmar" at bounding box center [496, 543] width 941 height 67
click at [784, 522] on div "Cancelar Confirmar" at bounding box center [496, 543] width 941 height 67
click at [819, 539] on button "Cancelar" at bounding box center [830, 543] width 71 height 29
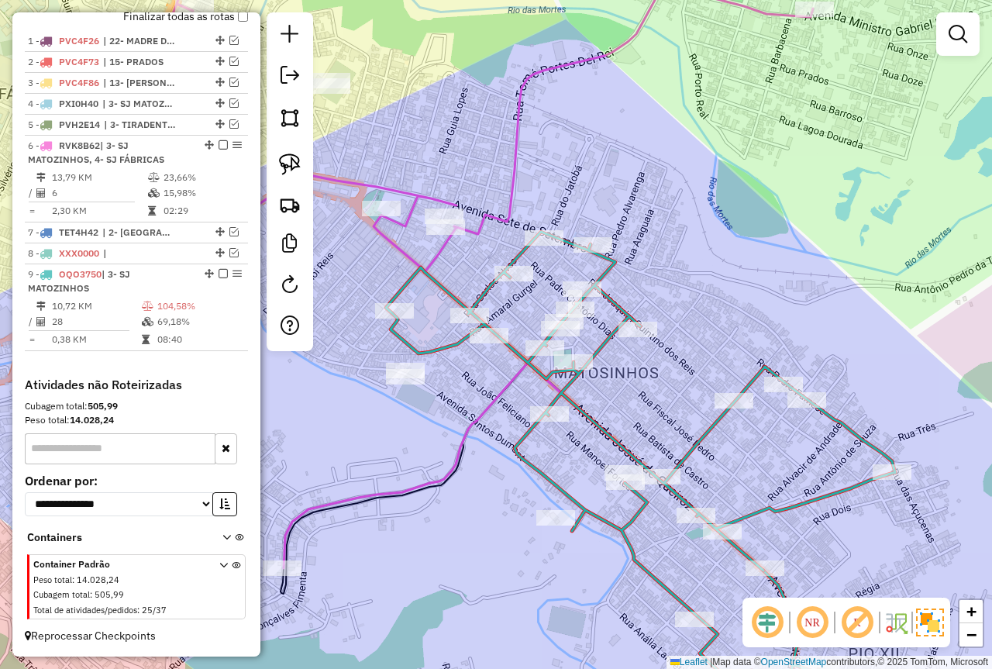
drag, startPoint x: 367, startPoint y: 152, endPoint x: 436, endPoint y: 174, distance: 71.6
click at [436, 174] on div "Janela de atendimento Grade de atendimento Capacidade Transportadoras Veículos …" at bounding box center [496, 334] width 992 height 669
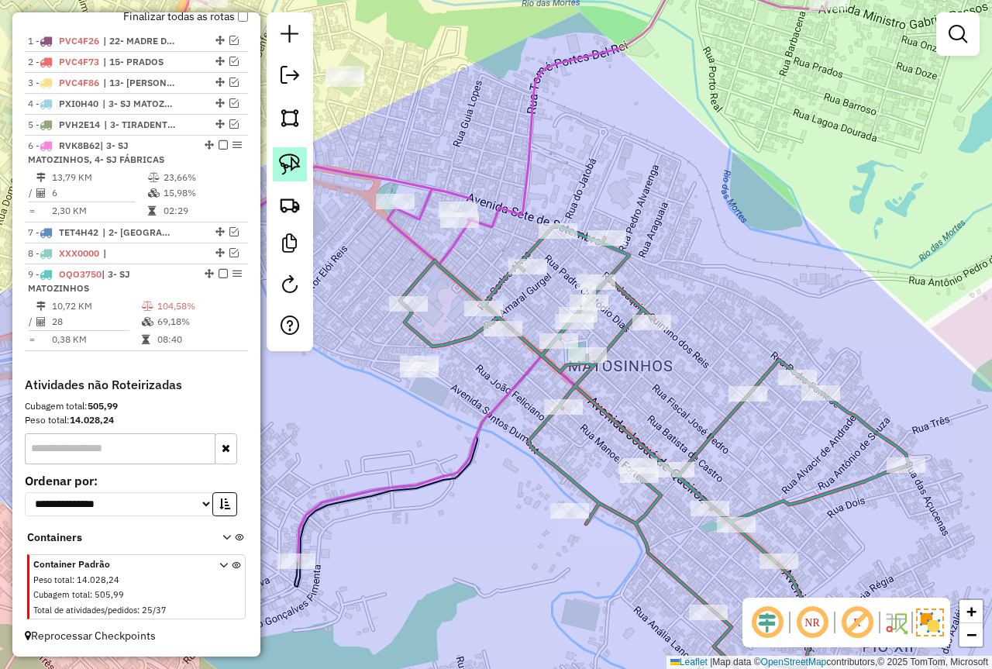
click at [300, 161] on link at bounding box center [290, 164] width 34 height 34
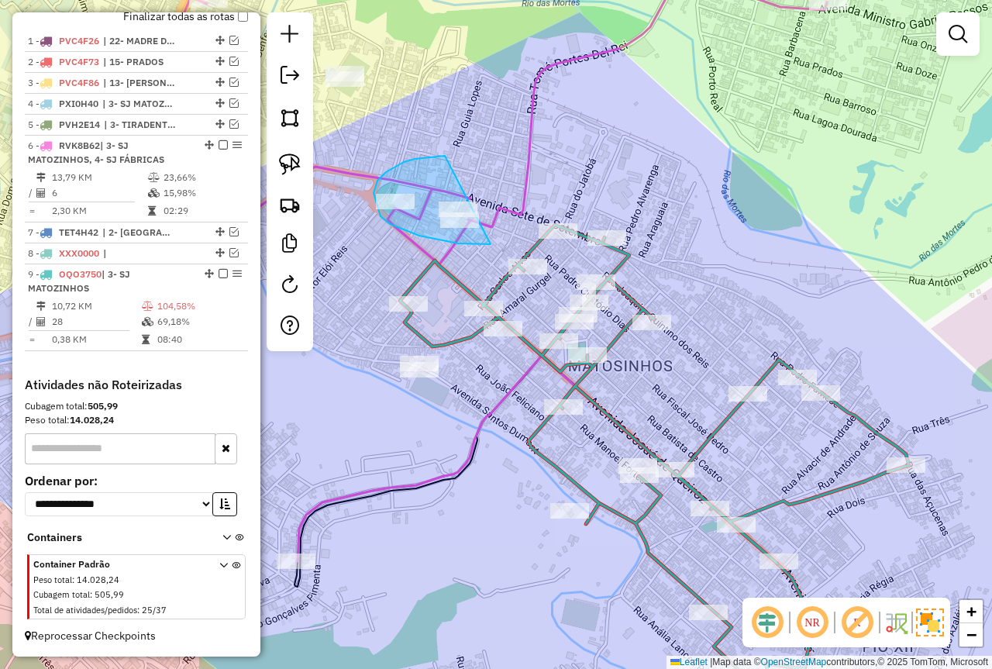
drag, startPoint x: 404, startPoint y: 162, endPoint x: 502, endPoint y: 236, distance: 123.4
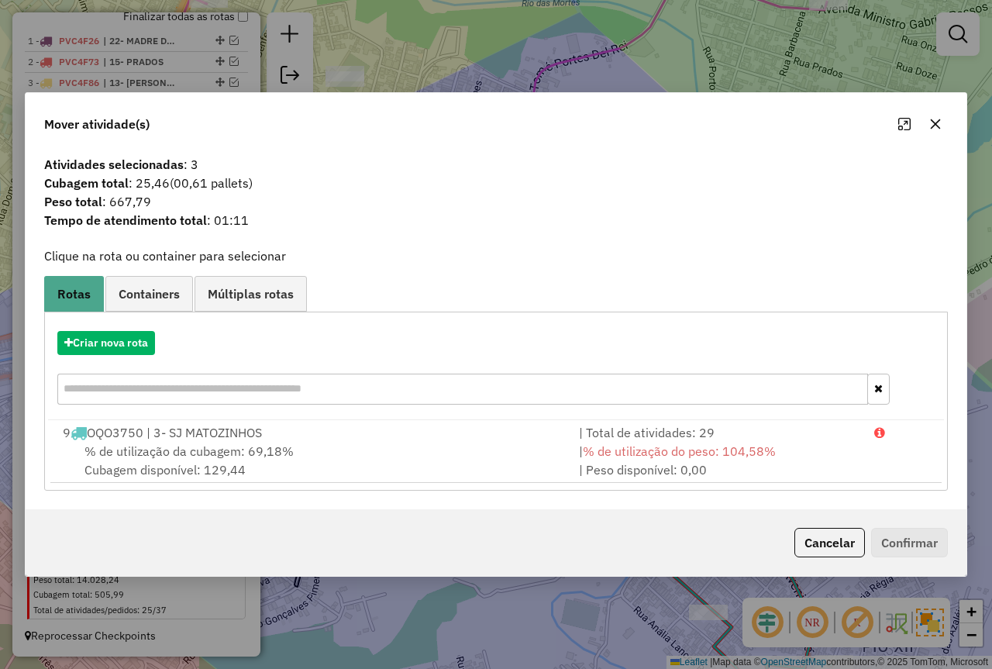
click at [780, 454] on hb-app "Aguarde... Pop-up bloqueado! Seu navegador bloqueou automáticamente a abertura …" at bounding box center [496, 334] width 992 height 669
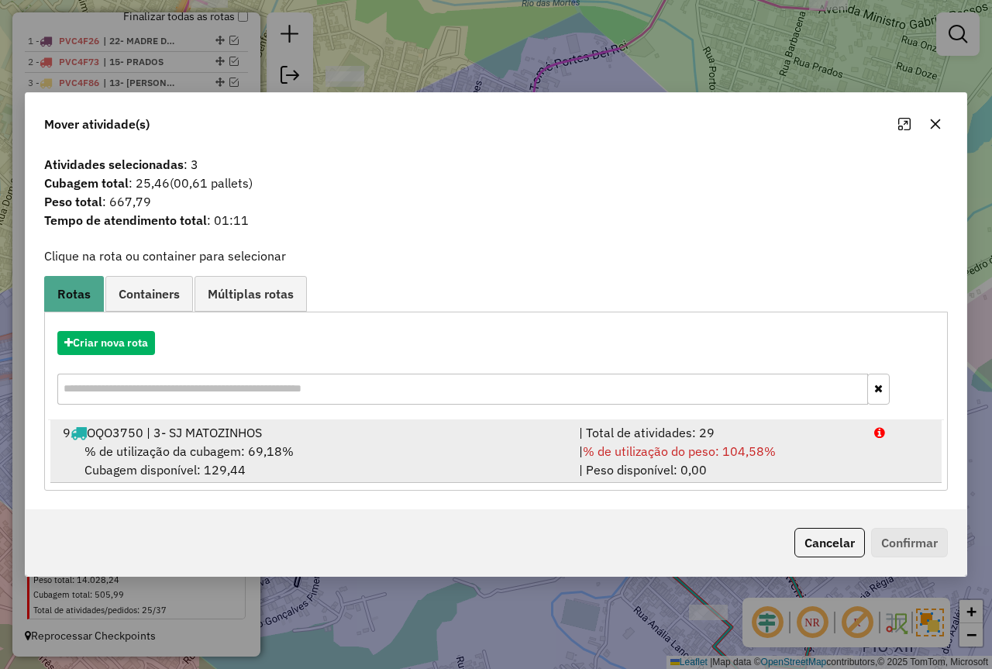
click at [837, 457] on div "| % de utilização do peso: 104,58% | Peso disponível: 0,00" at bounding box center [717, 460] width 295 height 37
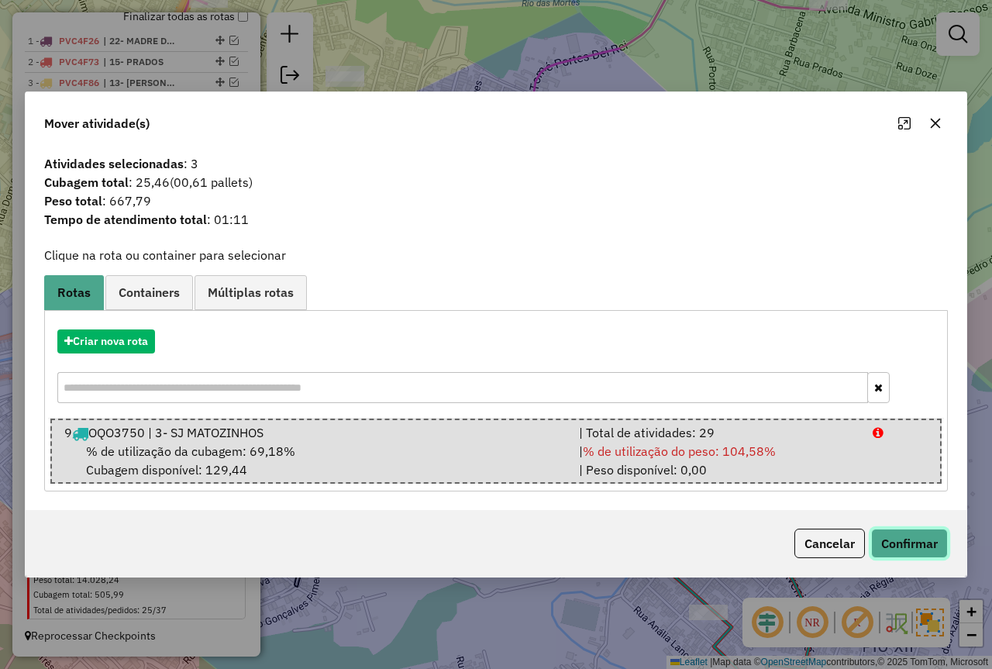
click at [913, 529] on button "Confirmar" at bounding box center [909, 543] width 77 height 29
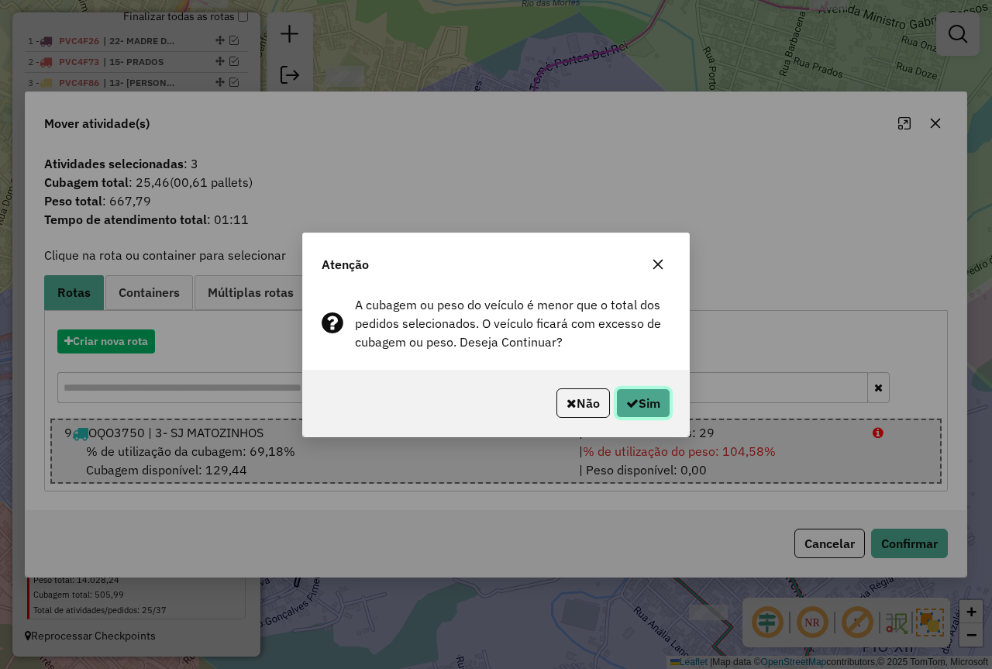
click at [645, 402] on button "Sim" at bounding box center [643, 402] width 54 height 29
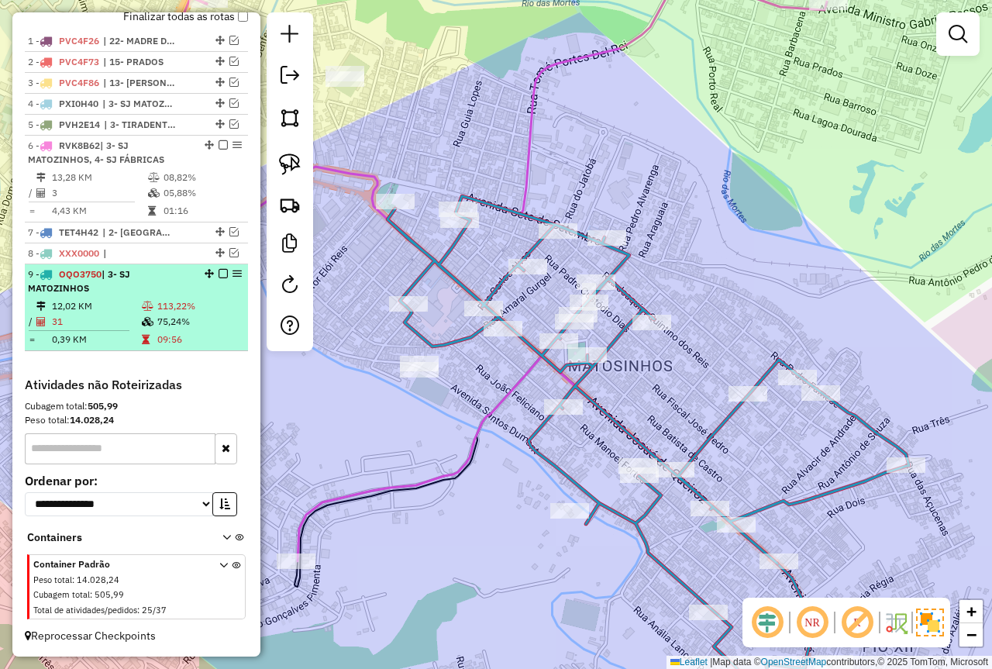
click at [153, 292] on div "9 - OQO3750 | 3- SJ MATOZINHOS" at bounding box center [110, 281] width 164 height 28
select select "*********"
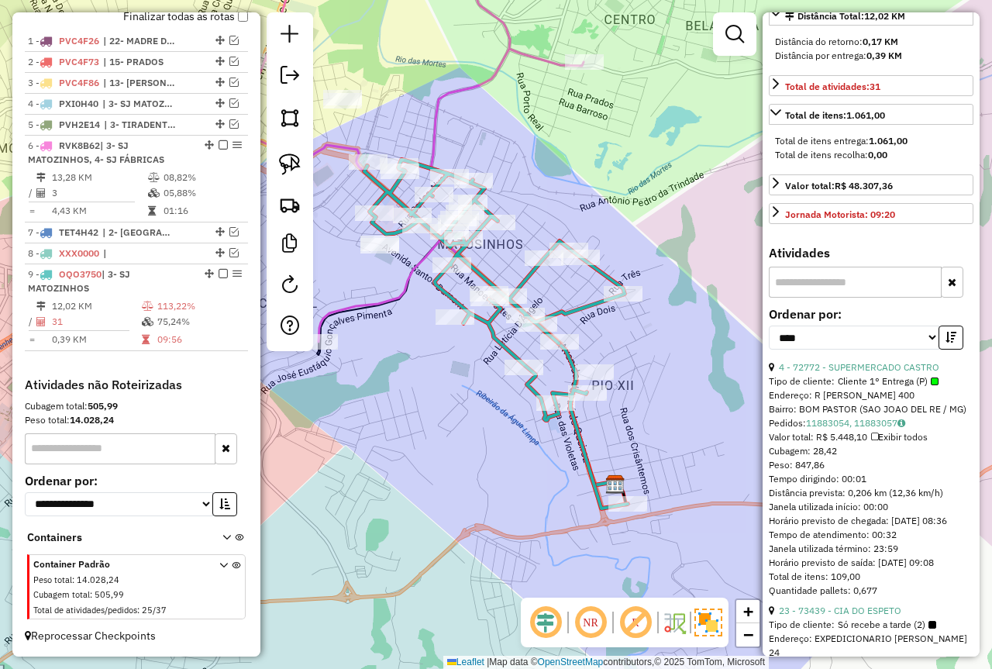
scroll to position [388, 0]
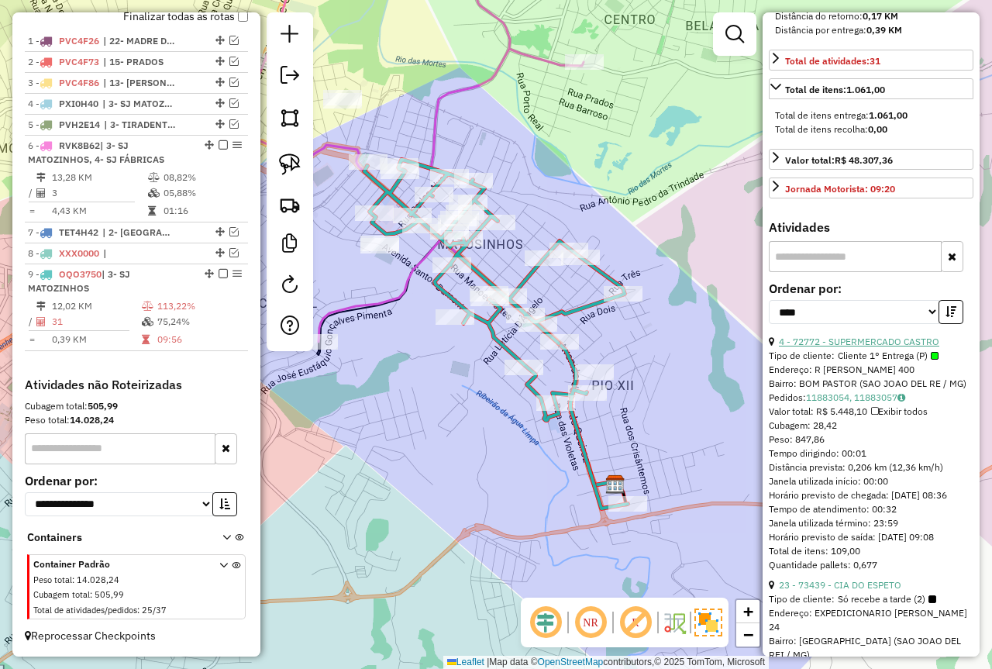
click at [880, 347] on link "4 - 72772 - SUPERMERCADO CASTRO" at bounding box center [859, 342] width 160 height 12
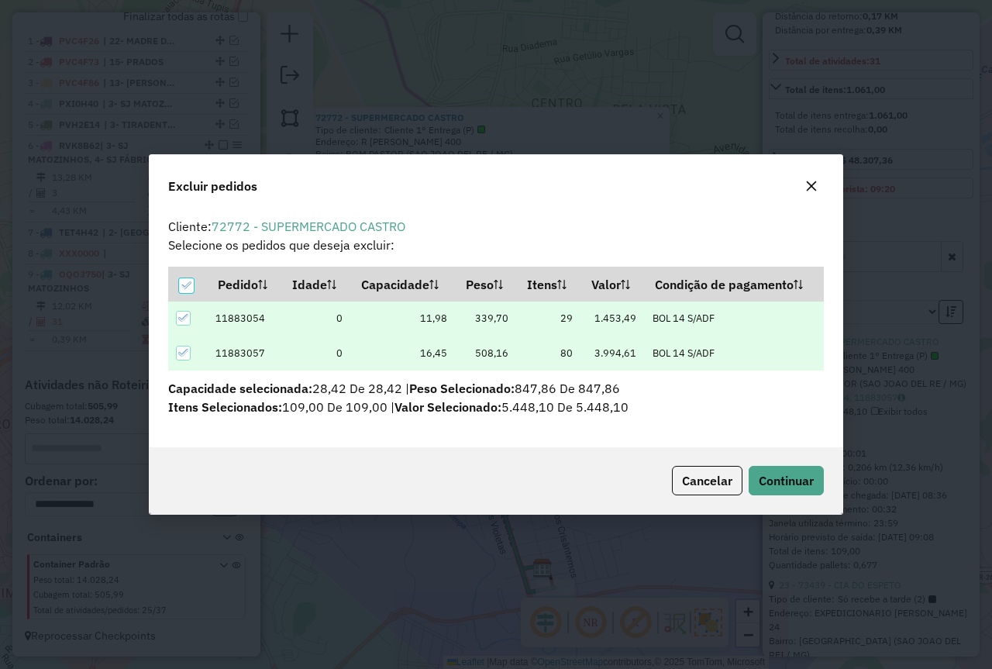
scroll to position [0, 0]
click at [767, 488] on span "Continuar" at bounding box center [786, 481] width 55 height 16
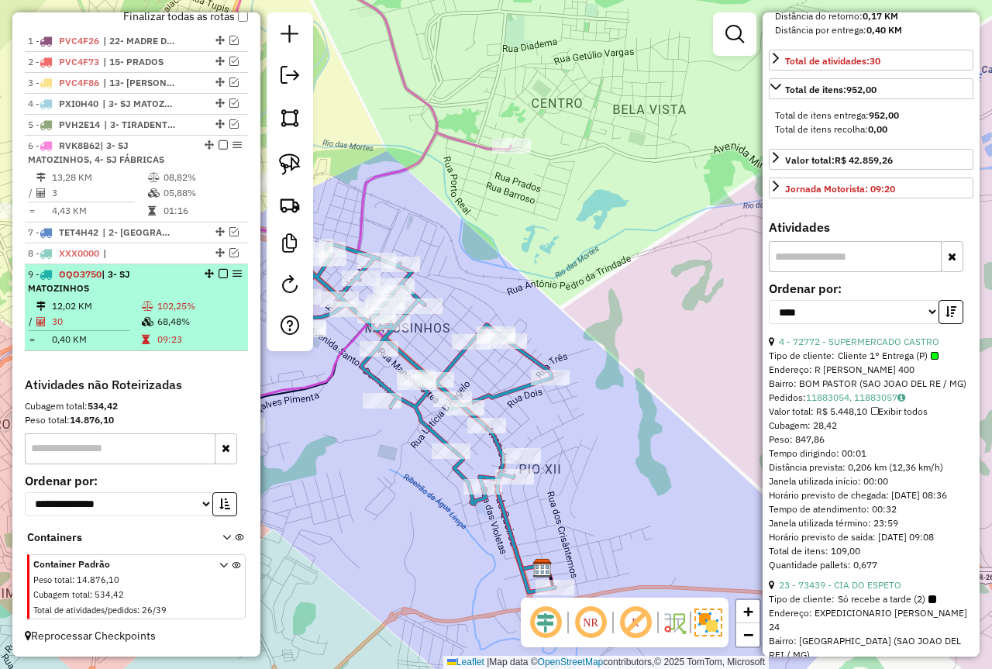
click at [140, 297] on li "9 - OQO3750 | 3- SJ MATOZINHOS 12,02 KM 102,25% / 30 68,48% = 0,40 KM 09:23" at bounding box center [136, 307] width 223 height 87
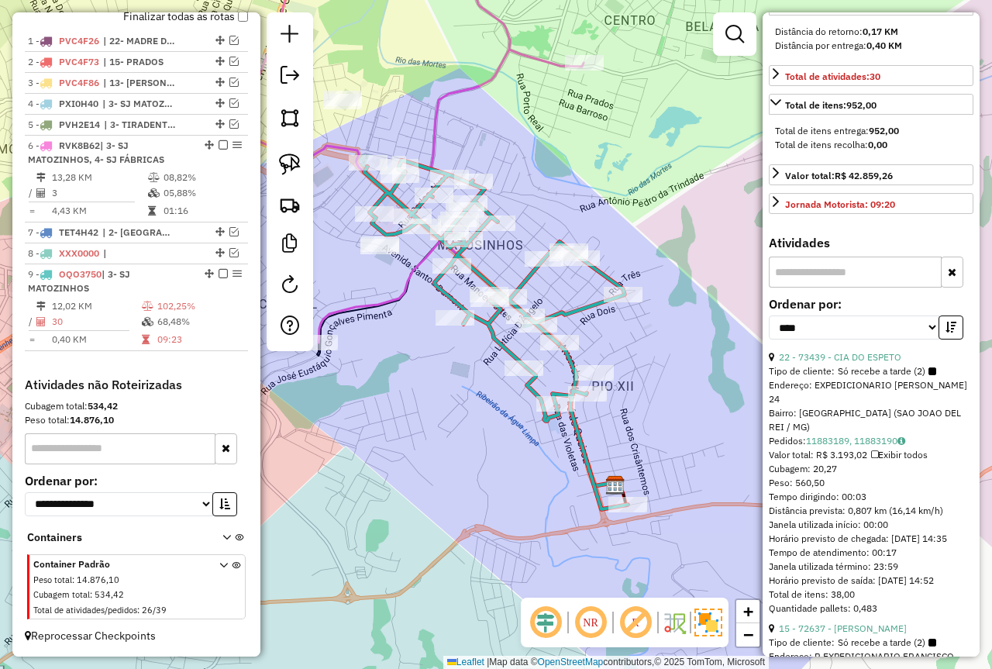
scroll to position [388, 0]
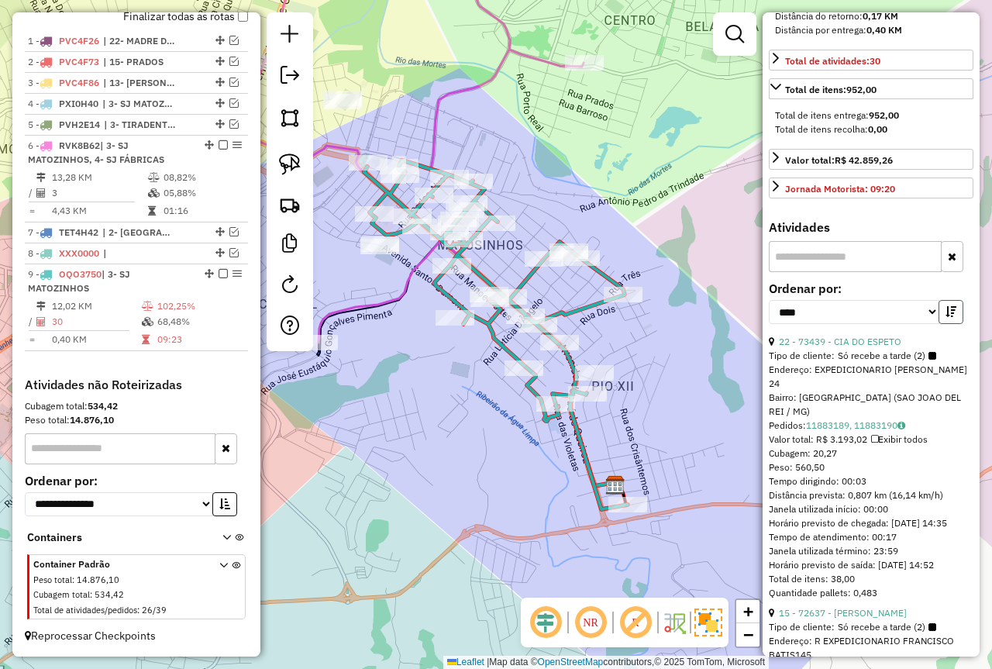
click at [951, 324] on button "button" at bounding box center [951, 312] width 25 height 24
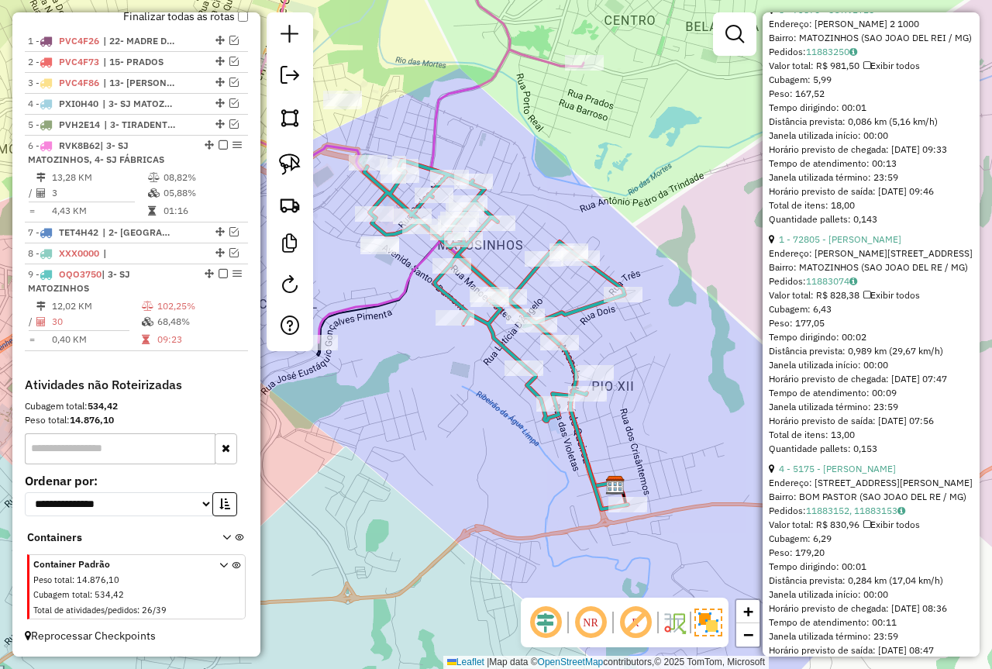
scroll to position [3024, 0]
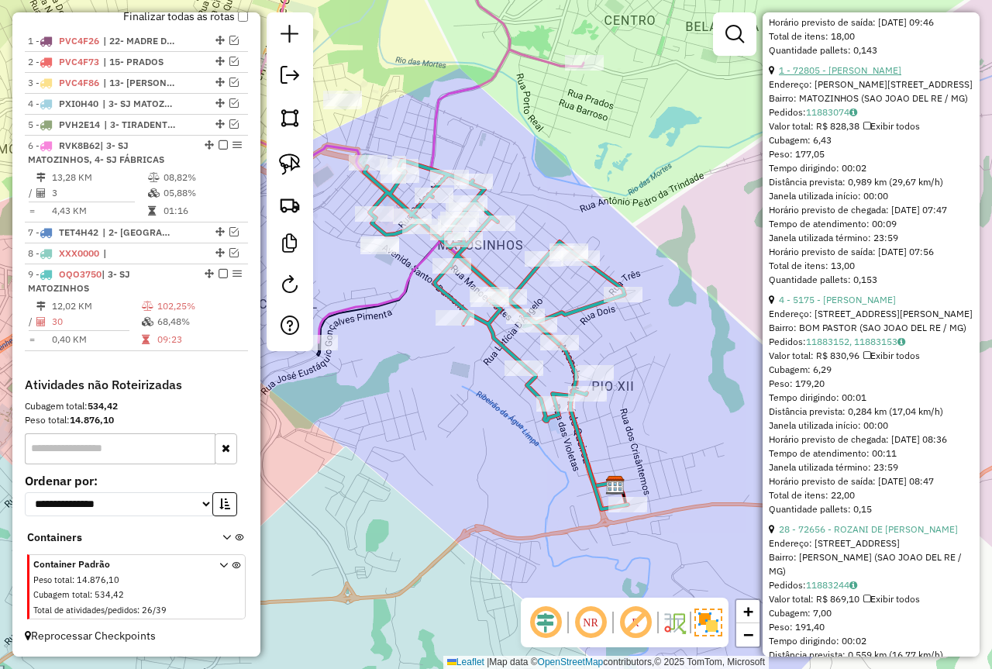
click at [869, 76] on link "1 - 72805 - [PERSON_NAME]" at bounding box center [840, 70] width 122 height 12
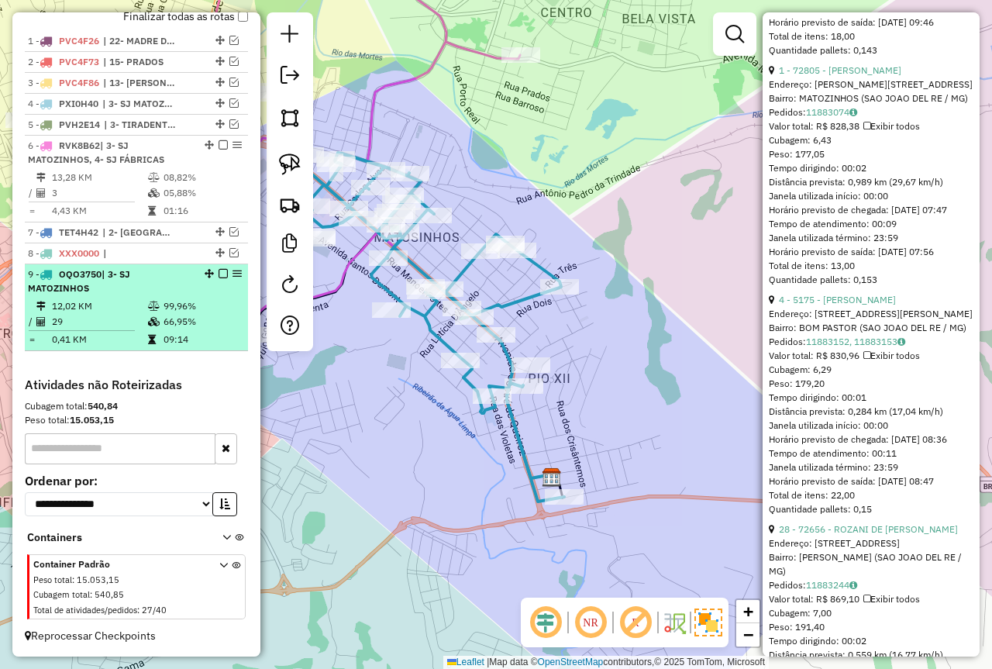
scroll to position [519, 0]
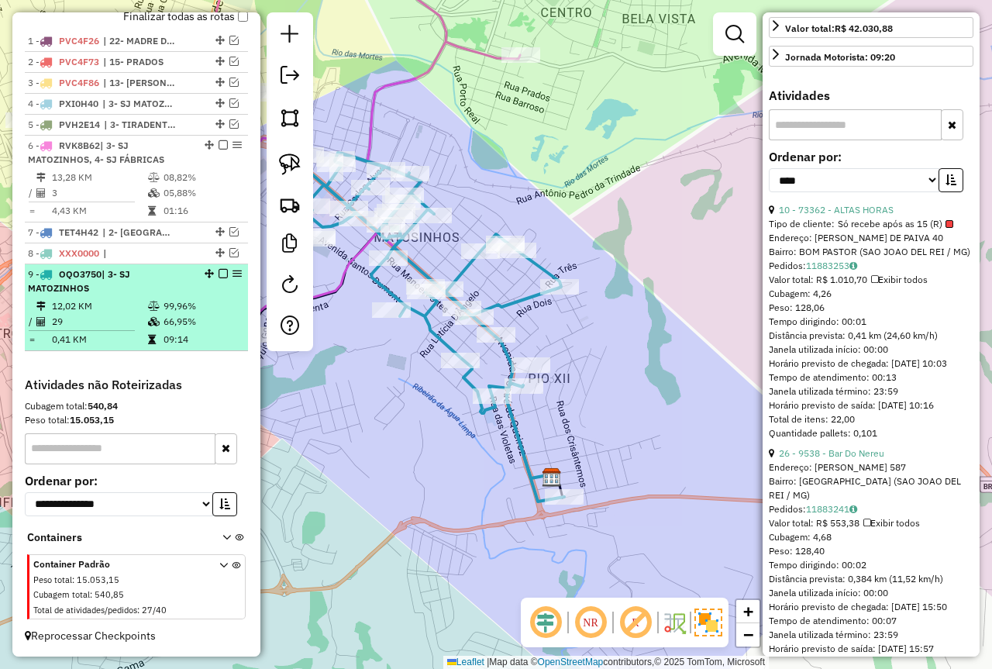
click at [219, 275] on em at bounding box center [223, 273] width 9 height 9
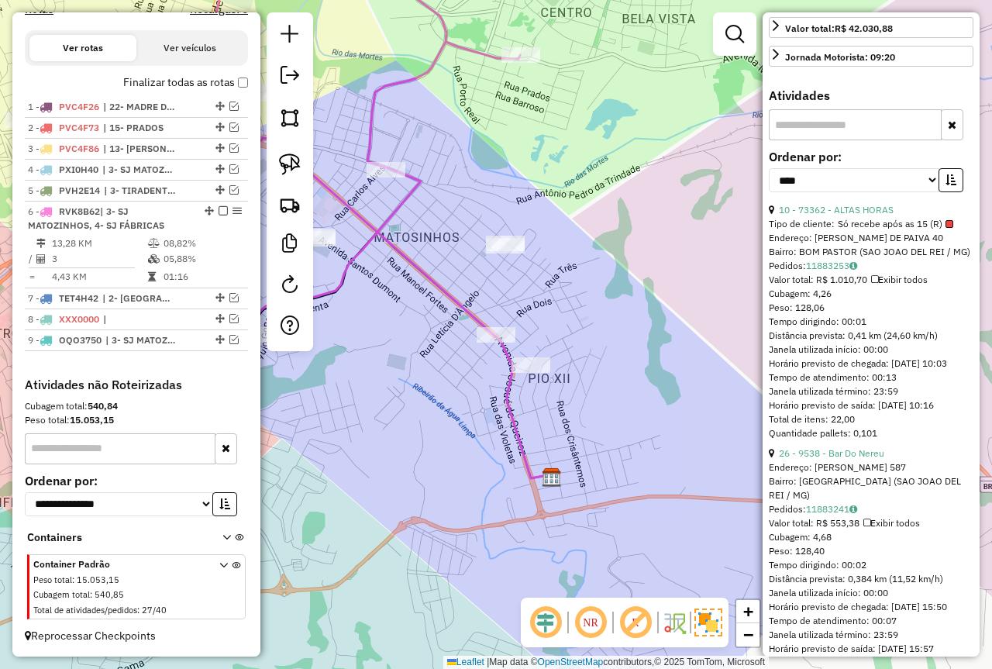
scroll to position [516, 0]
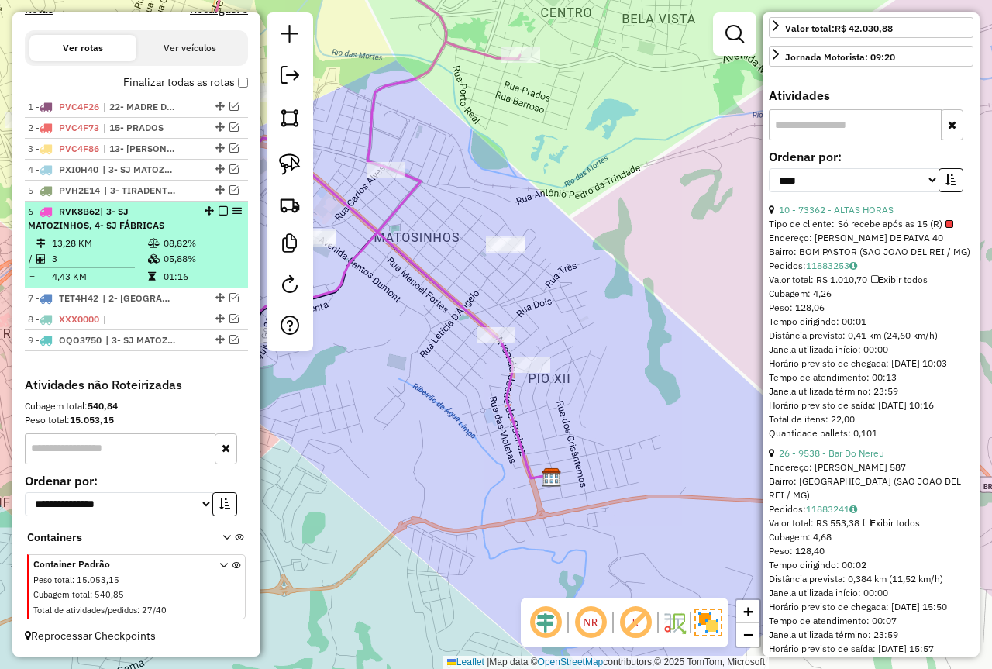
click at [157, 262] on icon at bounding box center [154, 258] width 12 height 9
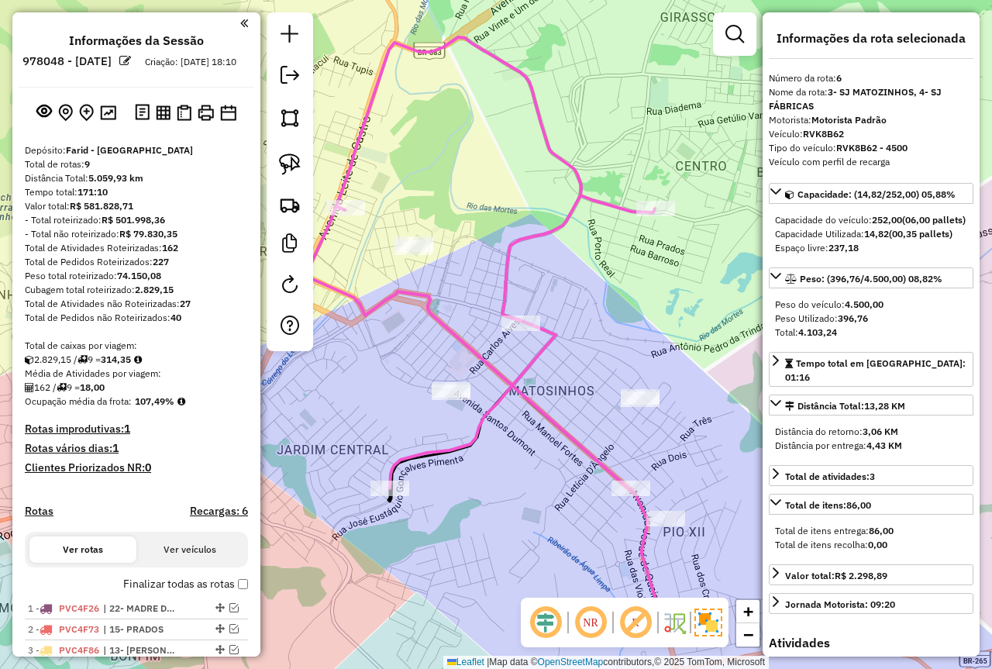
select select "*********"
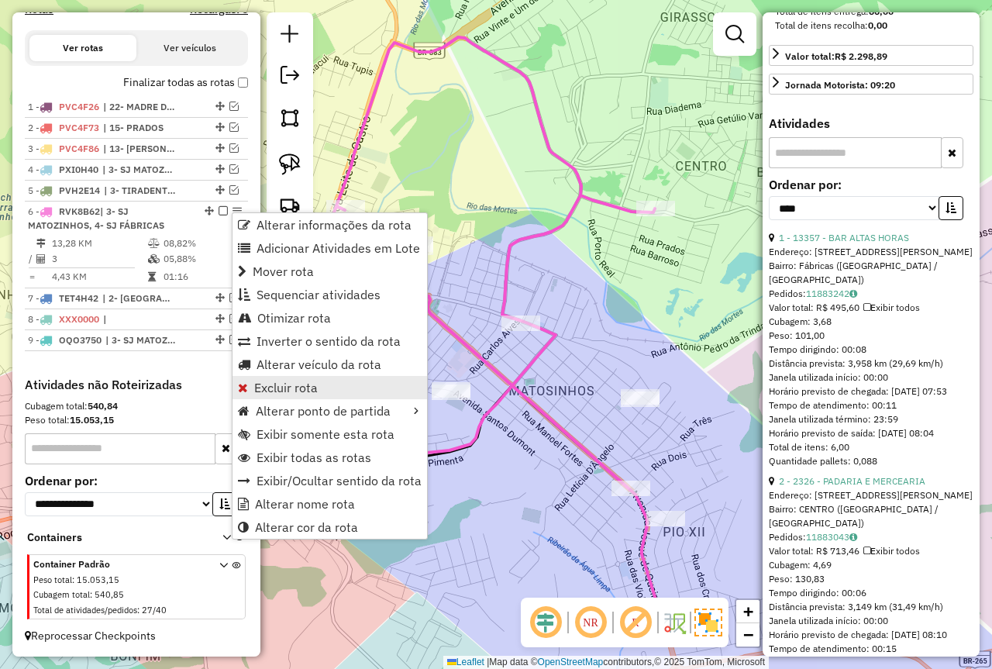
click at [330, 388] on link "Excluir rota" at bounding box center [330, 387] width 195 height 23
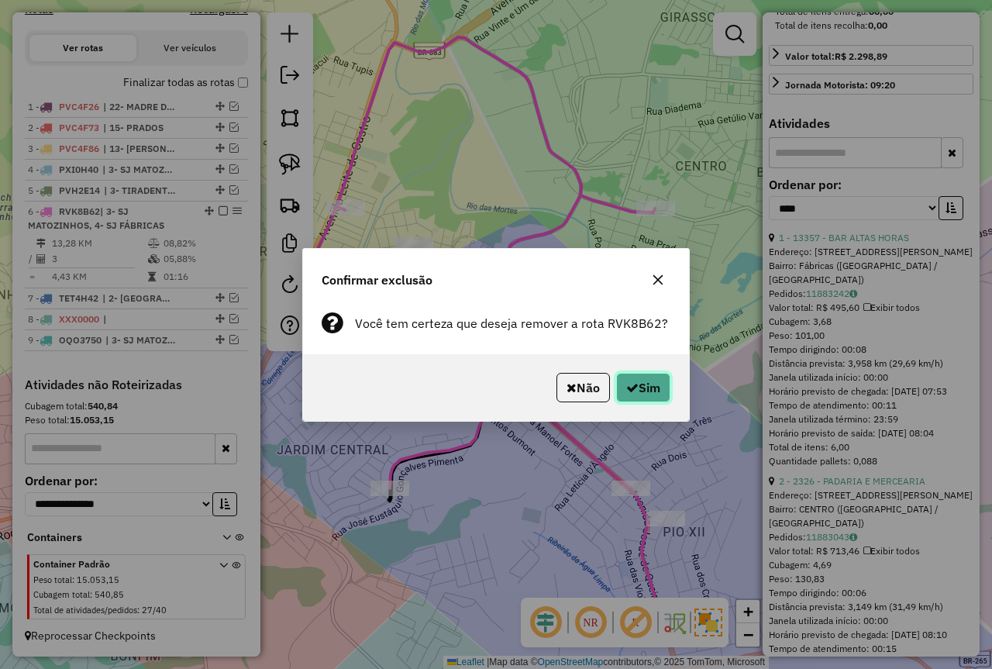
click at [664, 383] on button "Sim" at bounding box center [643, 387] width 54 height 29
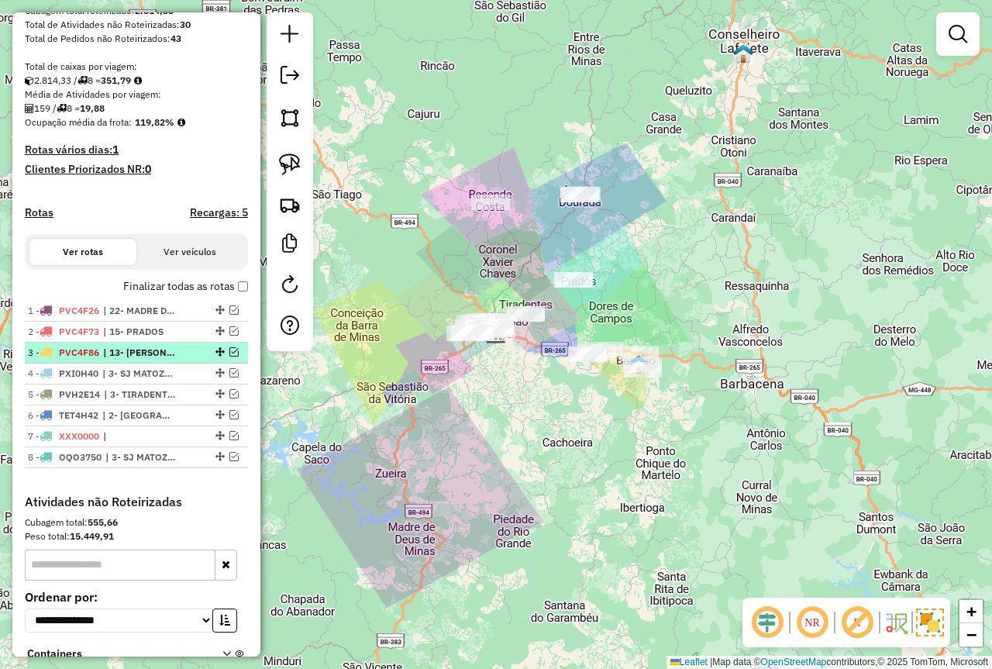
scroll to position [177, 0]
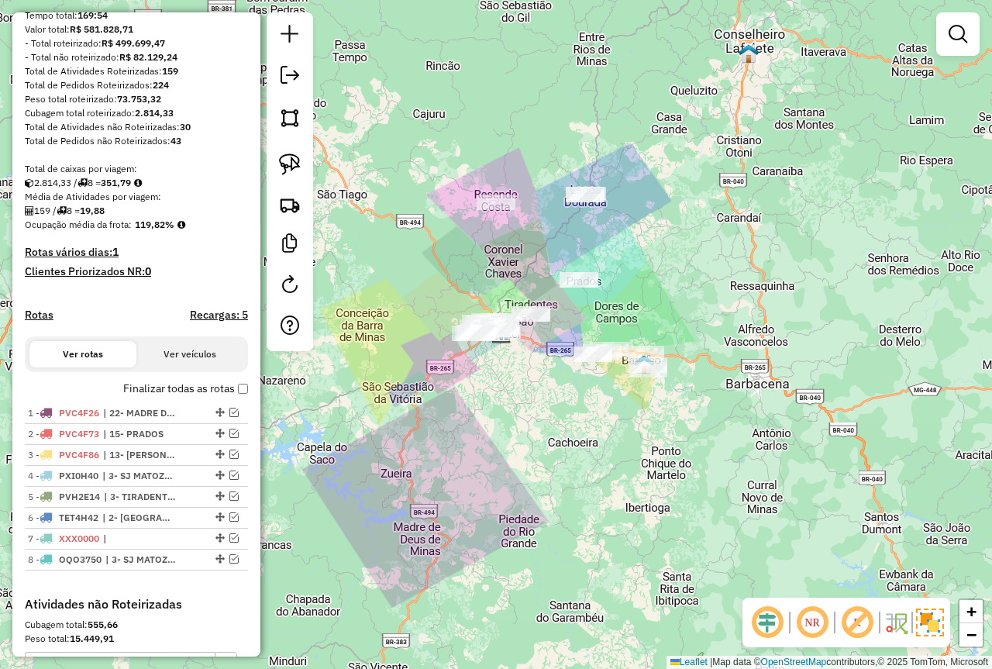
drag, startPoint x: 457, startPoint y: 446, endPoint x: 467, endPoint y: 446, distance: 10.9
click at [467, 446] on div "Janela de atendimento Grade de atendimento Capacidade Transportadoras Veículos …" at bounding box center [496, 334] width 992 height 669
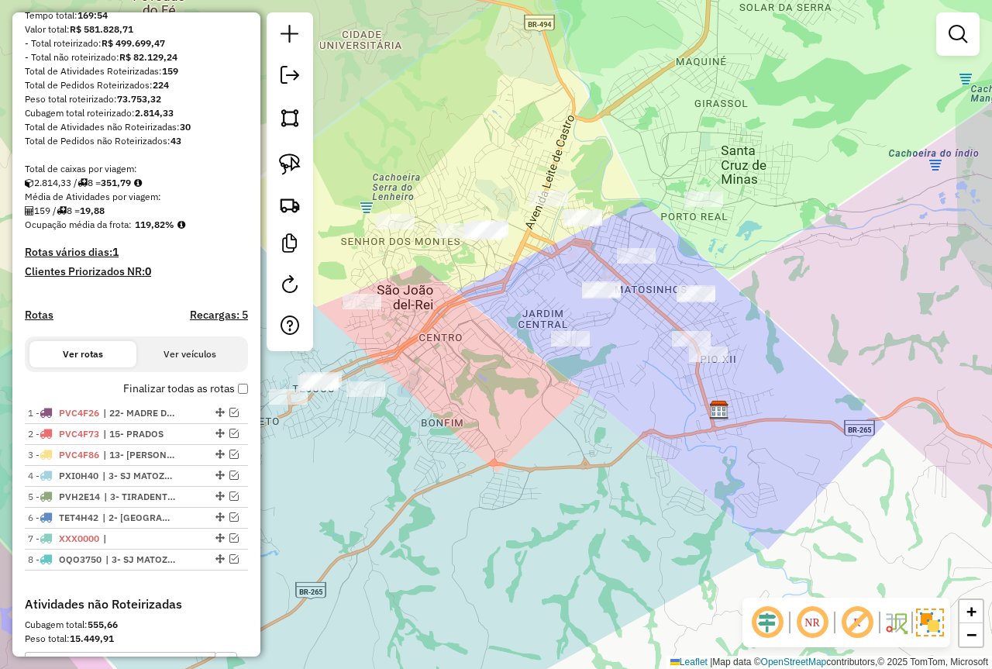
drag, startPoint x: 482, startPoint y: 358, endPoint x: 471, endPoint y: 459, distance: 101.5
click at [474, 453] on div "Janela de atendimento Grade de atendimento Capacidade Transportadoras Veículos …" at bounding box center [496, 334] width 992 height 669
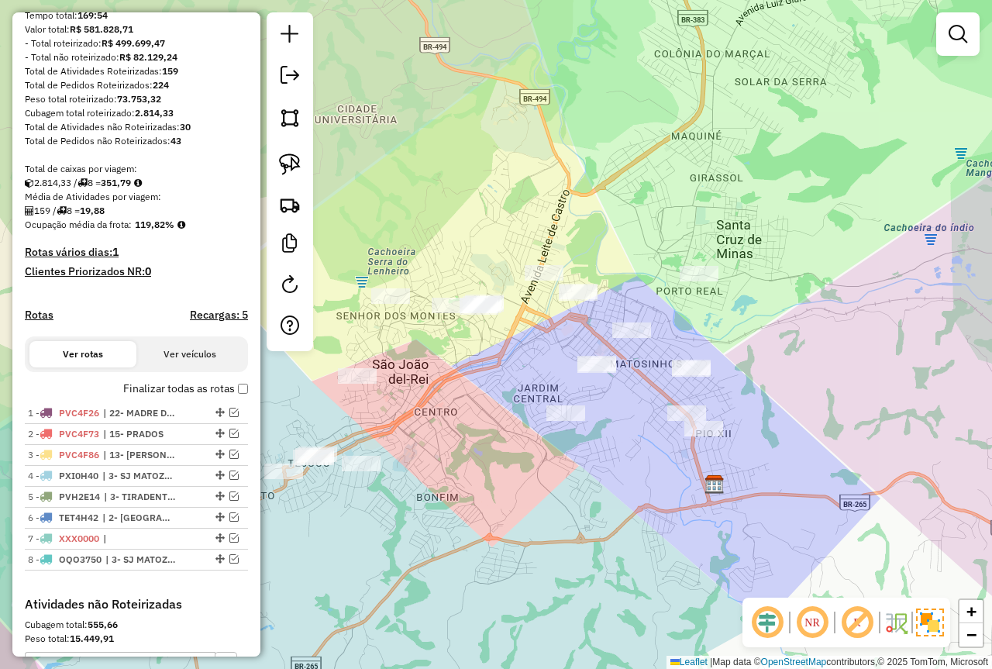
drag, startPoint x: 516, startPoint y: 440, endPoint x: 524, endPoint y: 431, distance: 12.1
click at [524, 431] on div "Janela de atendimento Grade de atendimento Capacidade Transportadoras Veículos …" at bounding box center [496, 334] width 992 height 669
click at [295, 172] on img at bounding box center [290, 165] width 22 height 22
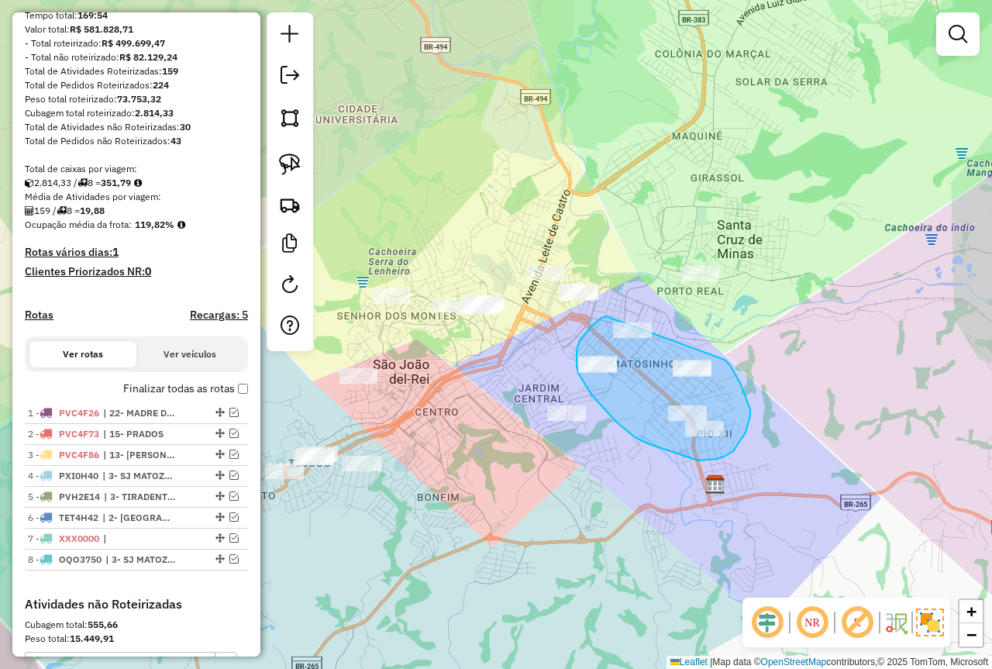
drag, startPoint x: 602, startPoint y: 318, endPoint x: 725, endPoint y: 360, distance: 130.2
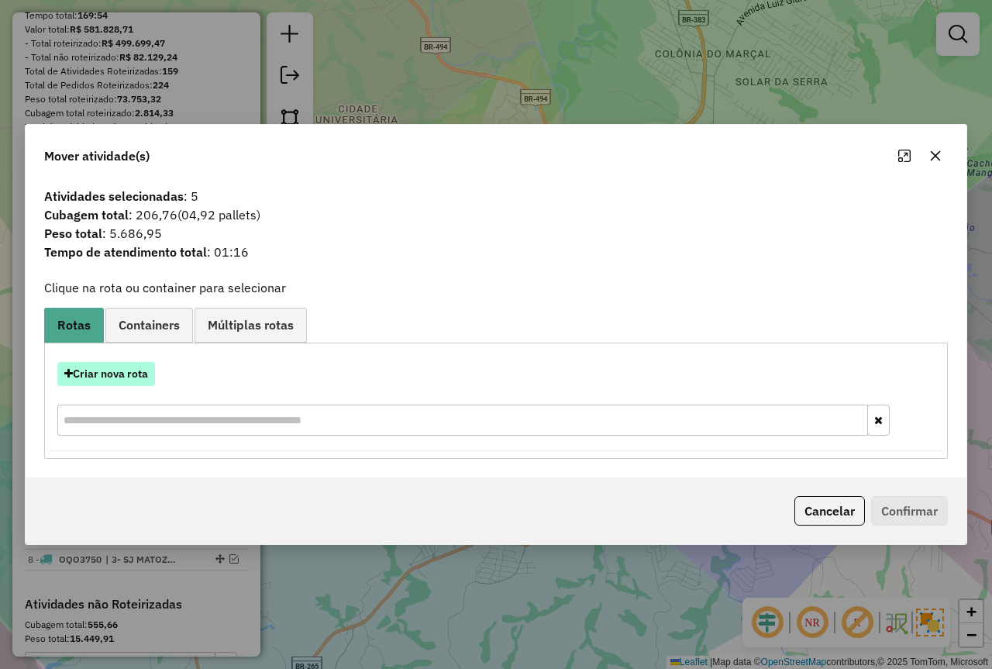
click at [137, 378] on button "Criar nova rota" at bounding box center [106, 374] width 98 height 24
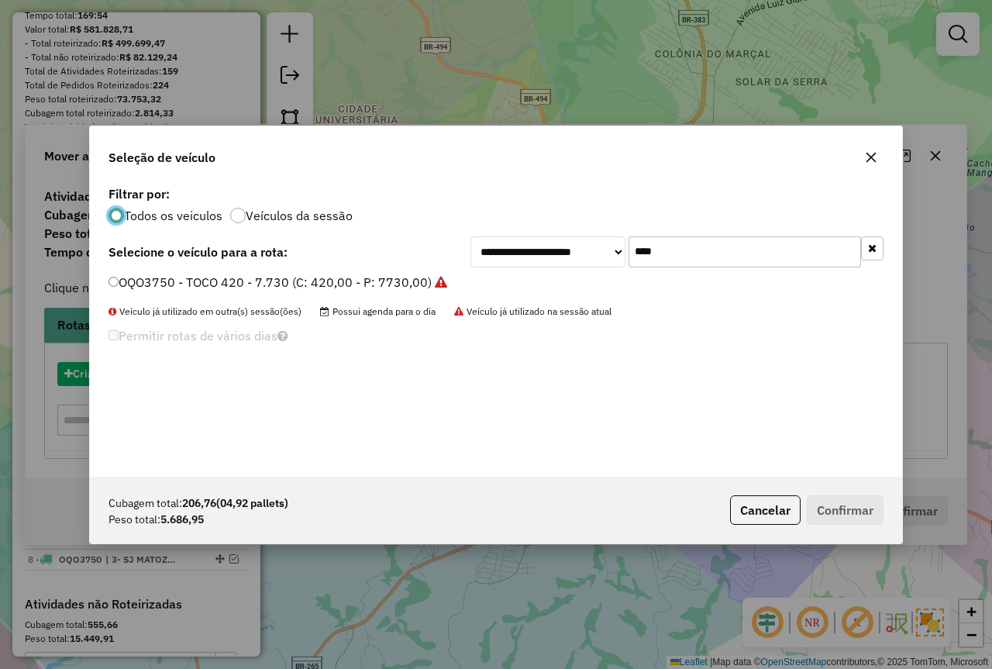
scroll to position [9, 5]
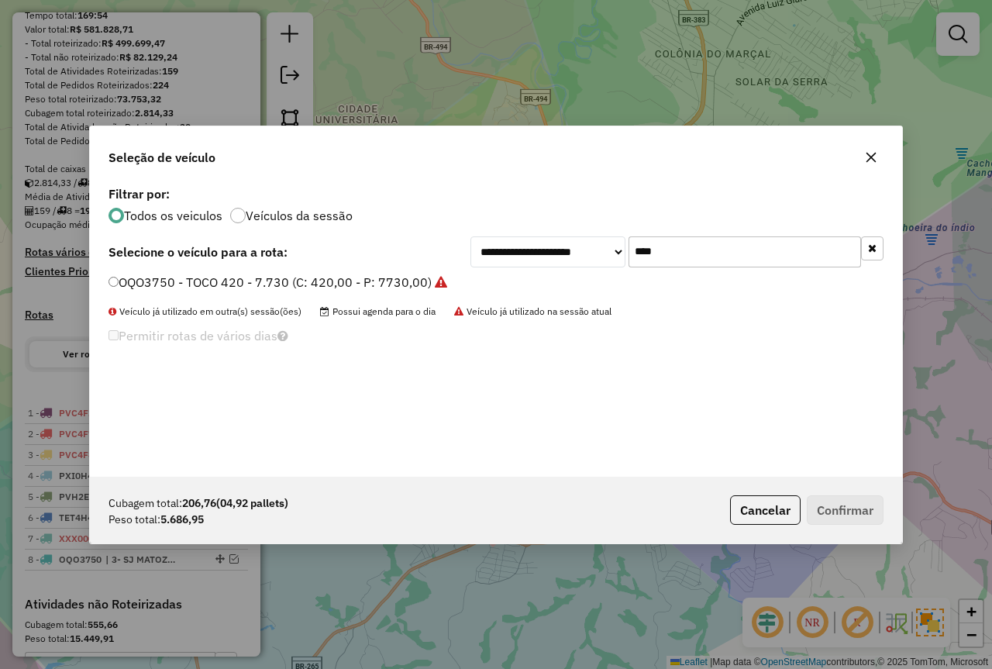
drag, startPoint x: 711, startPoint y: 244, endPoint x: 578, endPoint y: 243, distance: 133.4
click at [591, 245] on div "**********" at bounding box center [677, 251] width 413 height 31
type input "***"
click at [304, 282] on label "RVK8B62 - RVK8B62 - 4500 (C: 252,00 - P: 4500,00) (VD)" at bounding box center [279, 282] width 341 height 19
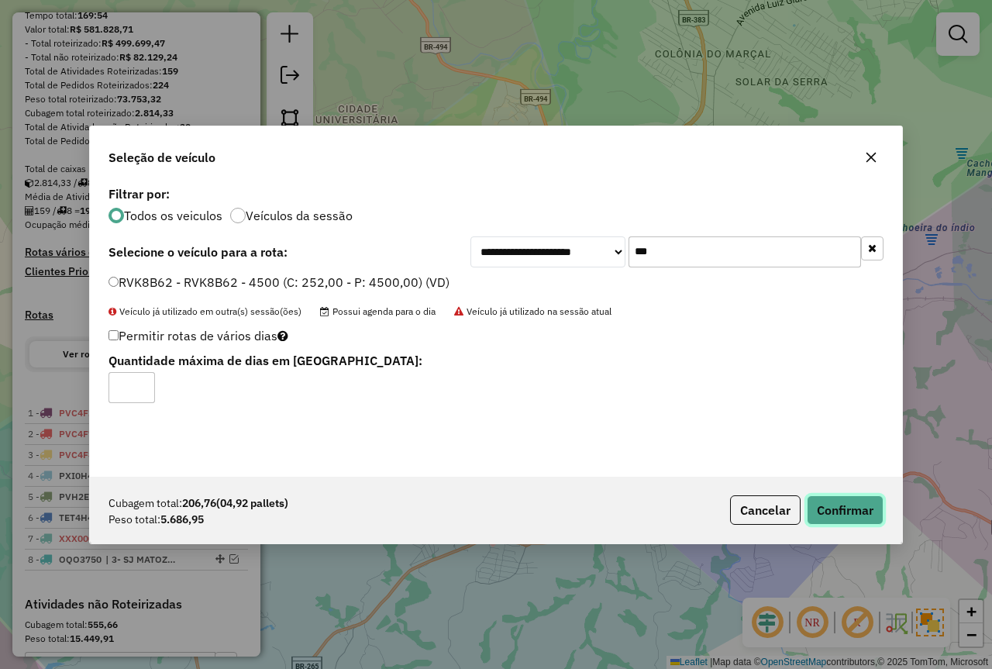
click at [857, 498] on button "Confirmar" at bounding box center [845, 509] width 77 height 29
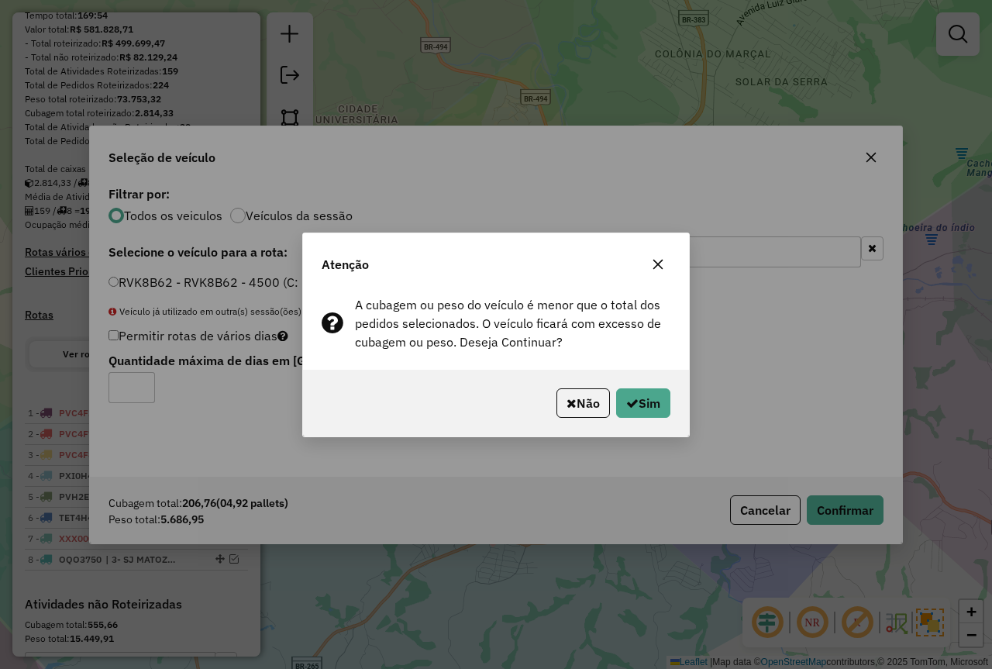
drag, startPoint x: 573, startPoint y: 409, endPoint x: 780, endPoint y: 240, distance: 267.2
click at [577, 409] on button "Não" at bounding box center [583, 402] width 53 height 29
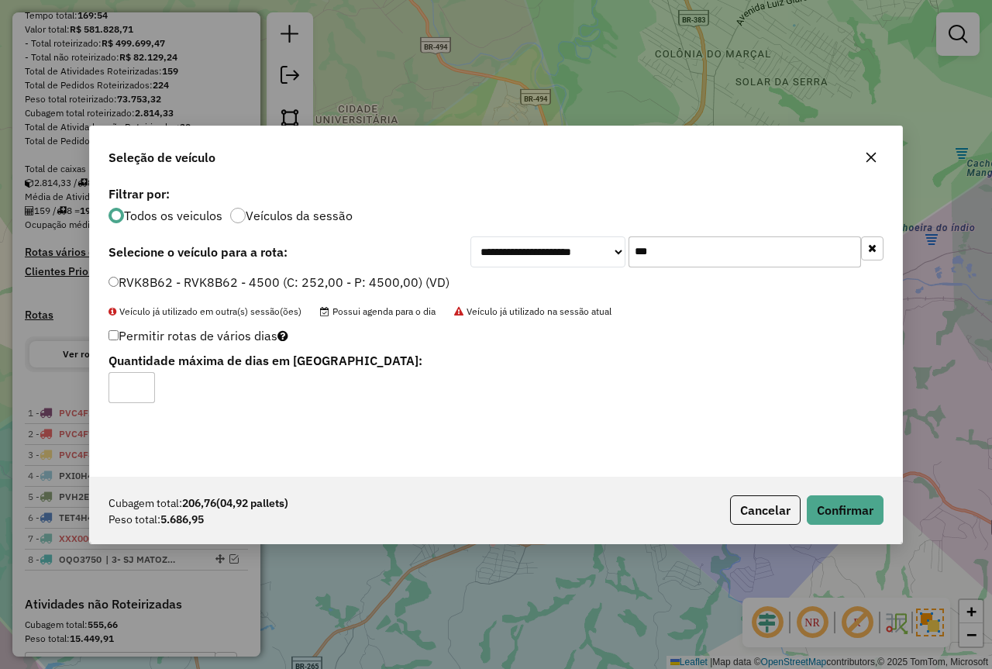
click at [860, 163] on button "button" at bounding box center [871, 157] width 25 height 25
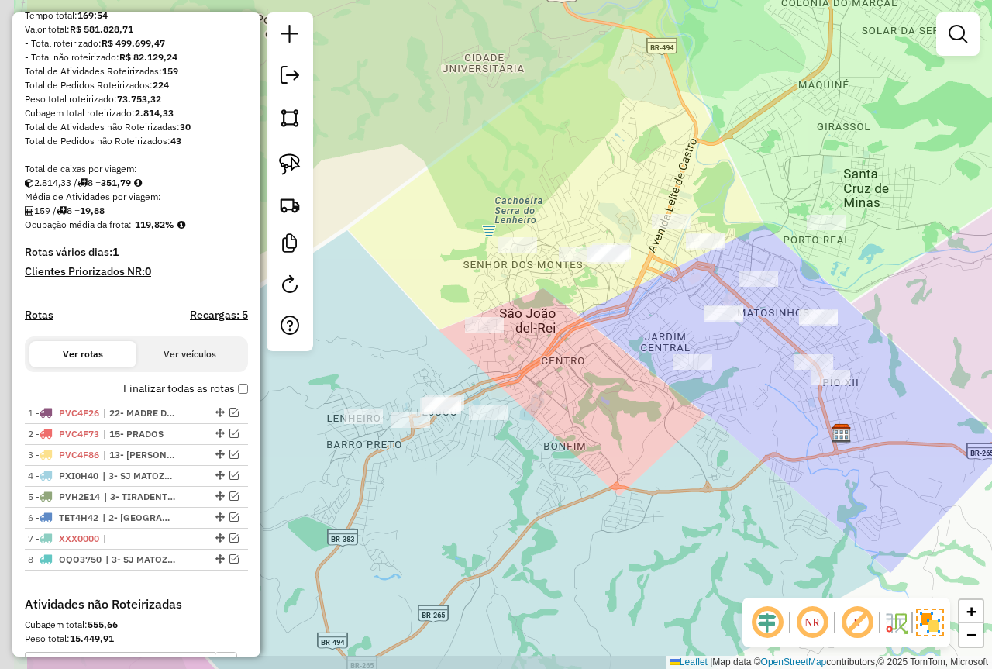
drag, startPoint x: 506, startPoint y: 376, endPoint x: 638, endPoint y: 334, distance: 138.3
click at [584, 346] on div "Janela de atendimento Grade de atendimento Capacidade Transportadoras Veículos …" at bounding box center [496, 334] width 992 height 669
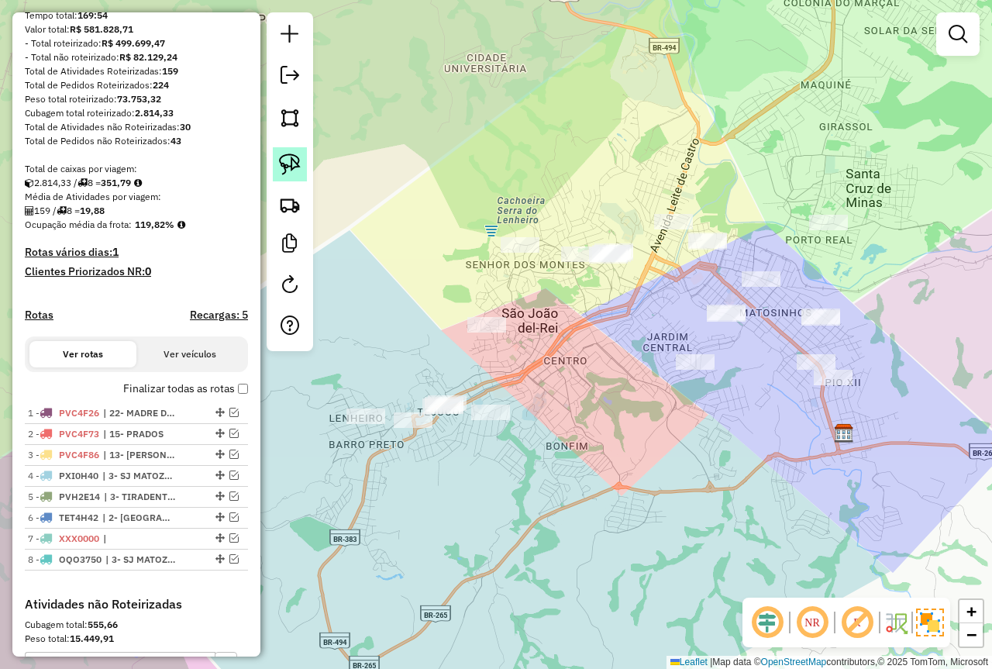
click at [304, 167] on link at bounding box center [290, 164] width 34 height 34
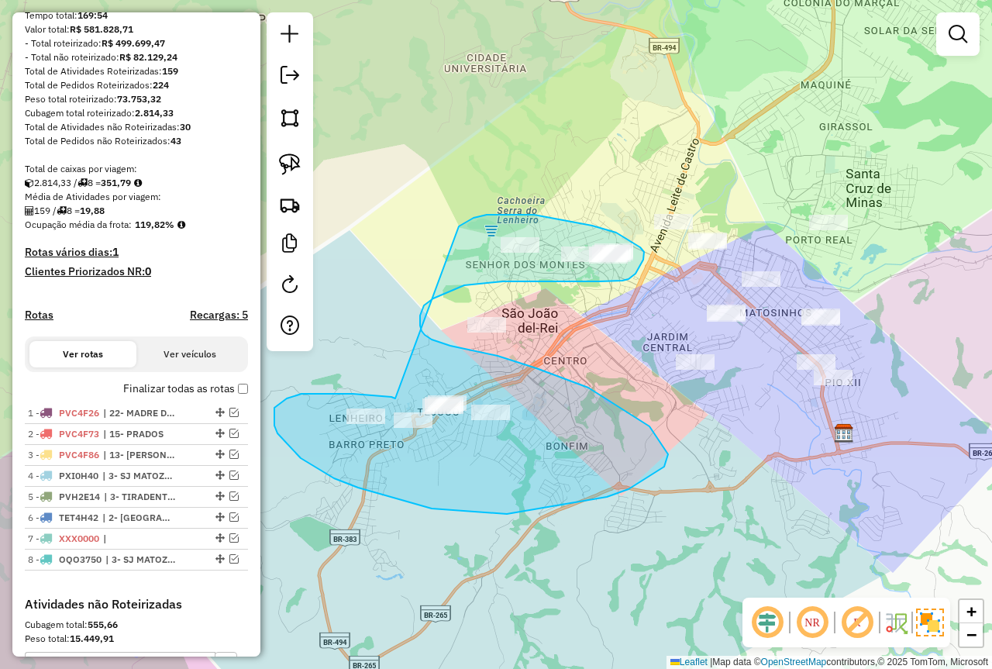
drag, startPoint x: 395, startPoint y: 398, endPoint x: 433, endPoint y: 257, distance: 145.9
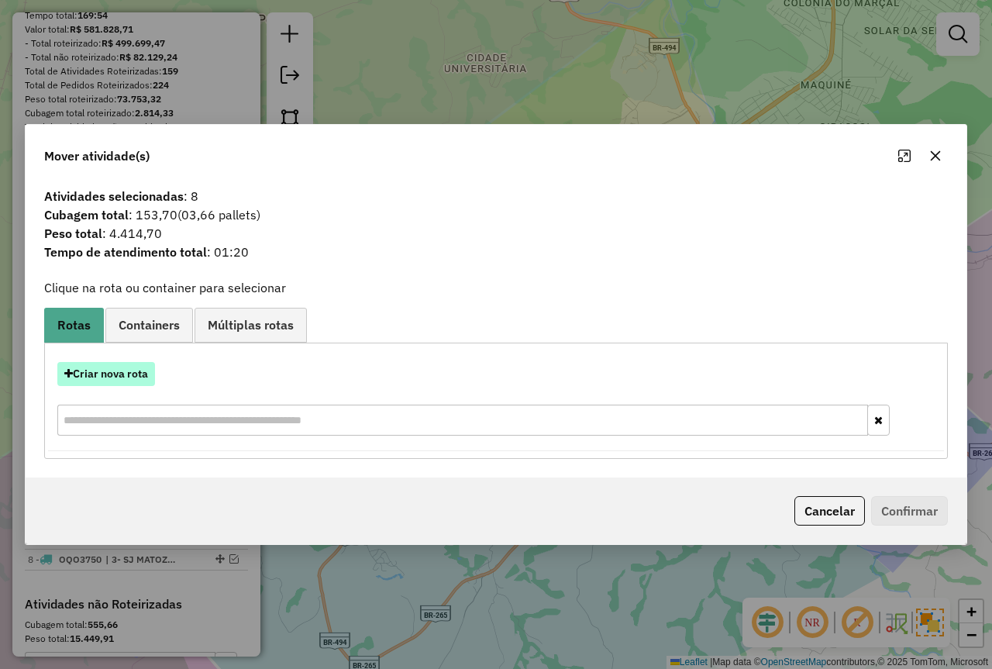
click at [93, 377] on button "Criar nova rota" at bounding box center [106, 374] width 98 height 24
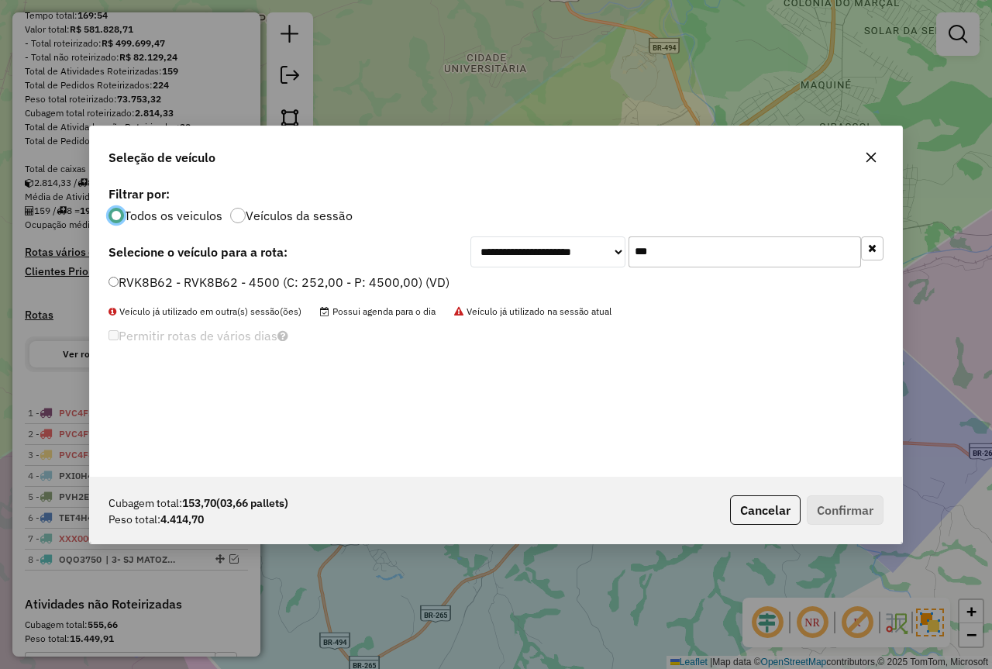
click at [296, 278] on label "RVK8B62 - RVK8B62 - 4500 (C: 252,00 - P: 4500,00) (VD)" at bounding box center [279, 282] width 341 height 19
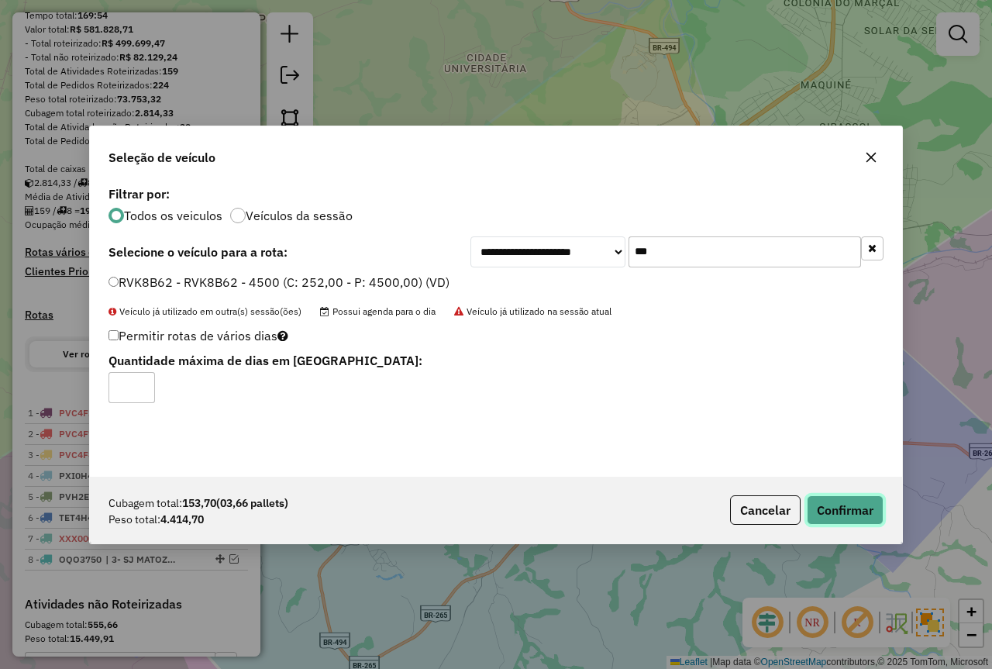
click at [850, 507] on button "Confirmar" at bounding box center [845, 509] width 77 height 29
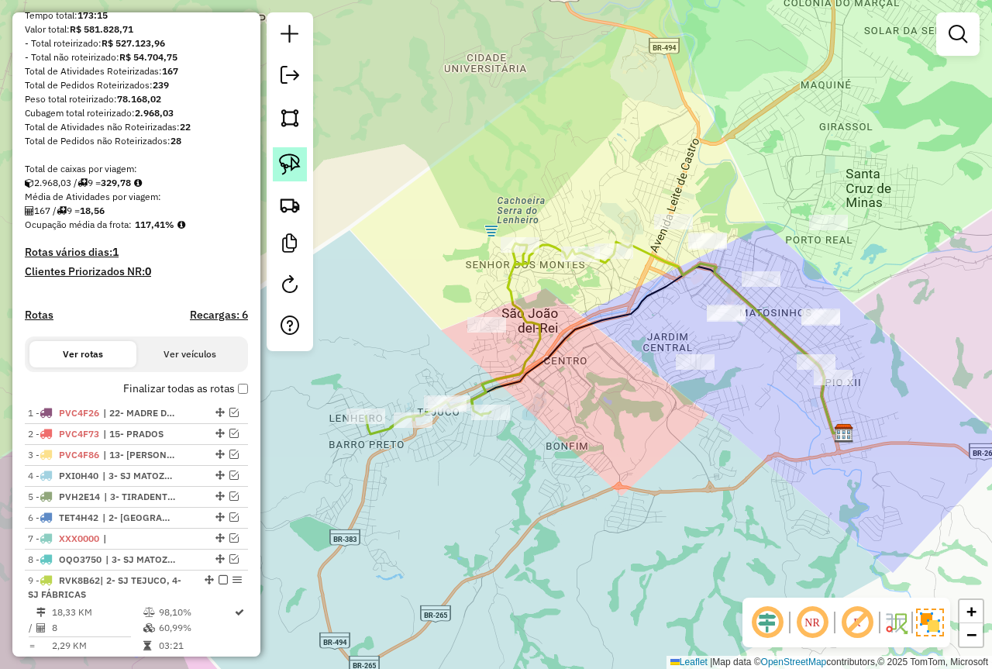
click at [288, 170] on img at bounding box center [290, 165] width 22 height 22
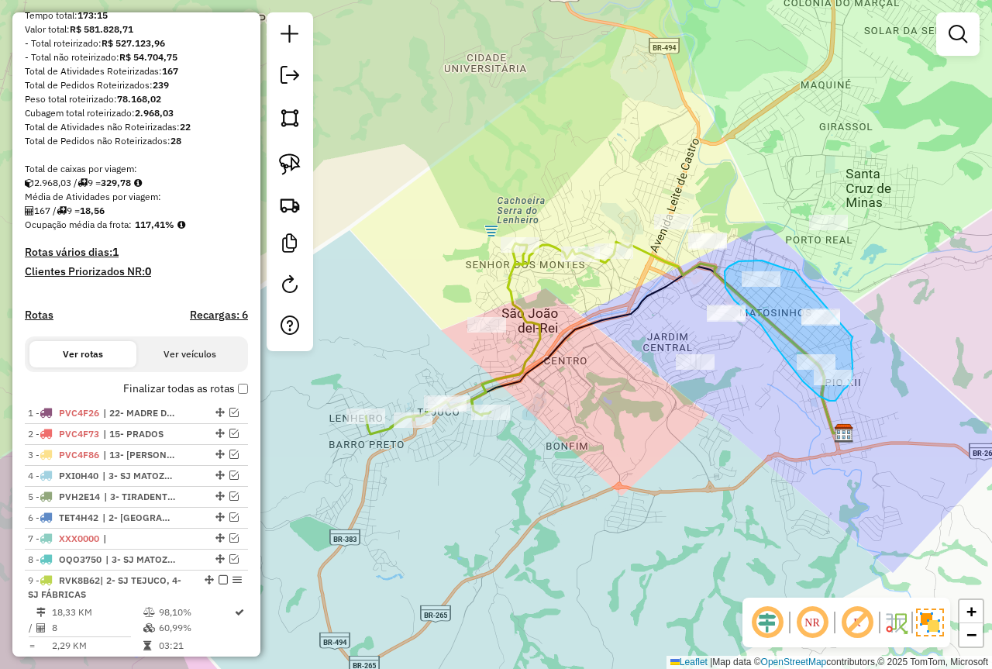
drag, startPoint x: 795, startPoint y: 271, endPoint x: 853, endPoint y: 337, distance: 88.5
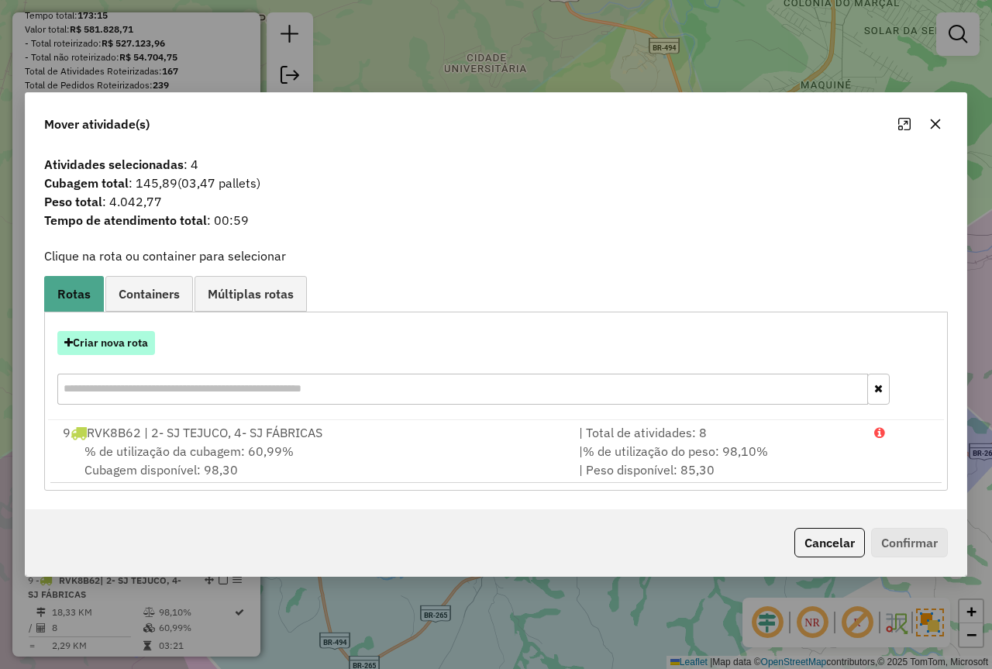
click at [143, 350] on button "Criar nova rota" at bounding box center [106, 343] width 98 height 24
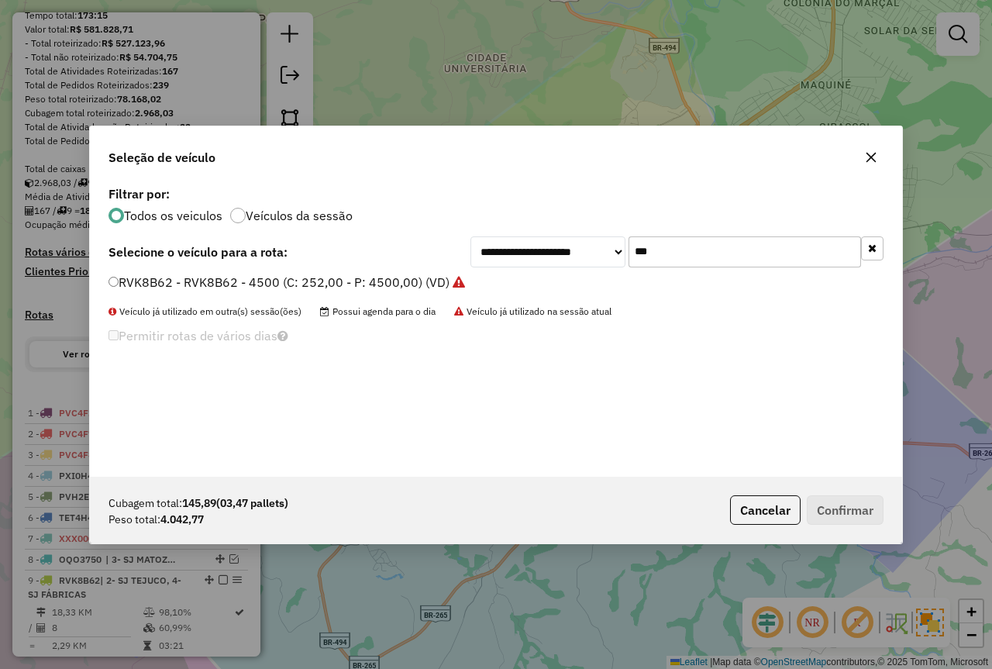
click at [296, 284] on label "RVK8B62 - RVK8B62 - 4500 (C: 252,00 - P: 4500,00) (VD)" at bounding box center [287, 282] width 357 height 19
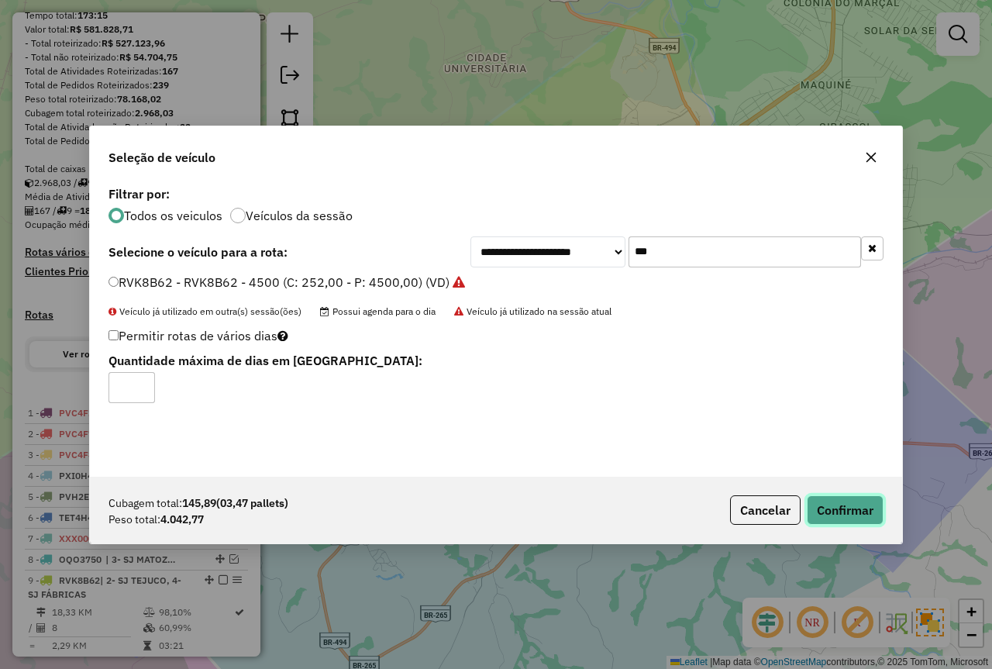
click at [844, 513] on button "Confirmar" at bounding box center [845, 509] width 77 height 29
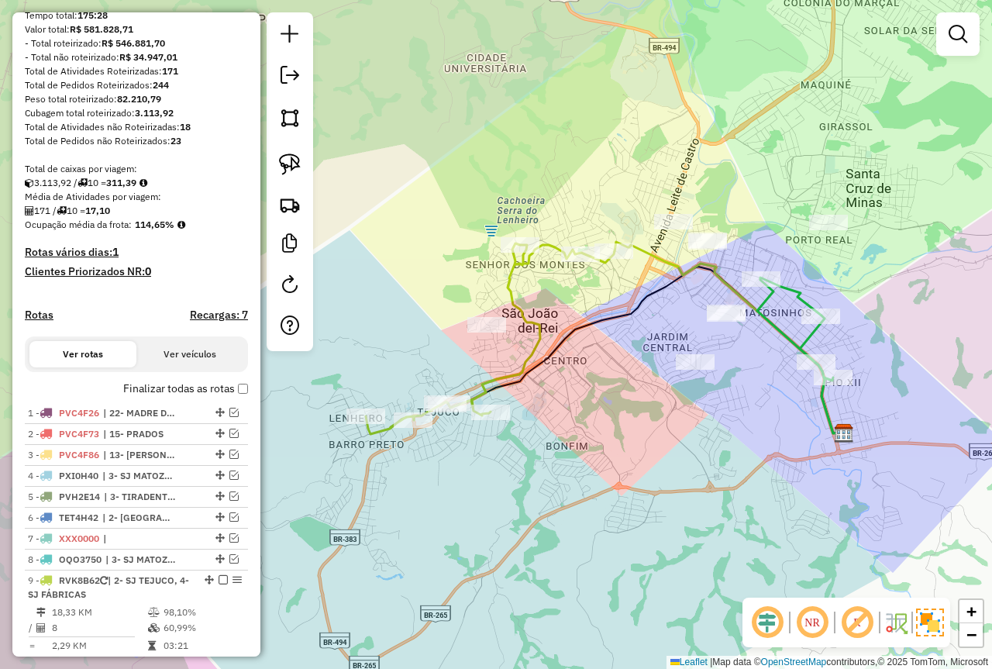
scroll to position [487, 0]
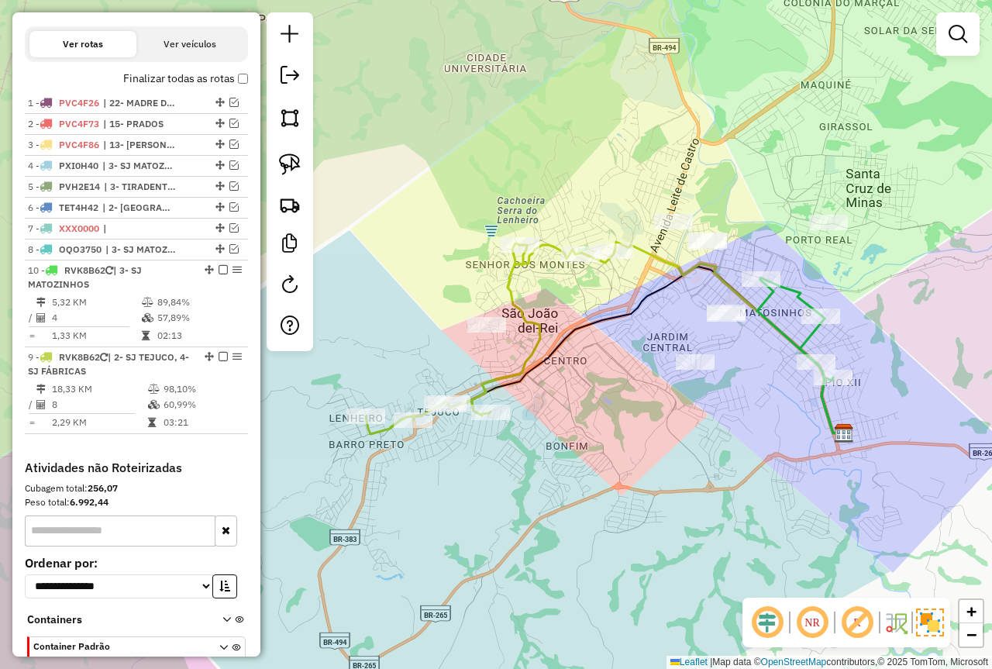
drag, startPoint x: 202, startPoint y: 369, endPoint x: 202, endPoint y: 300, distance: 69.0
click at [178, 310] on td "89,84%" at bounding box center [199, 303] width 85 height 16
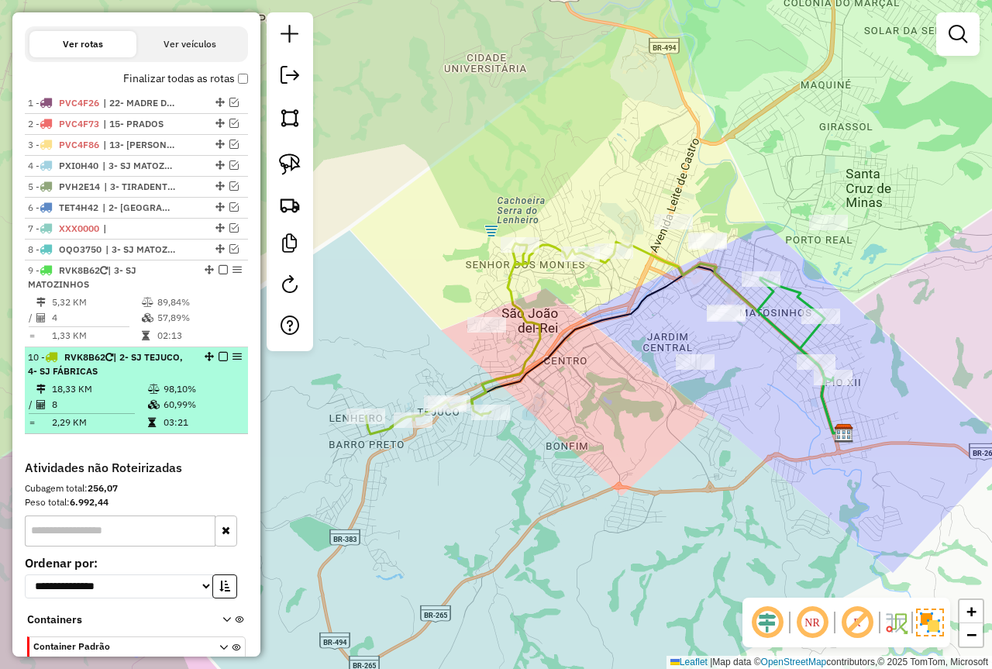
select select "*********"
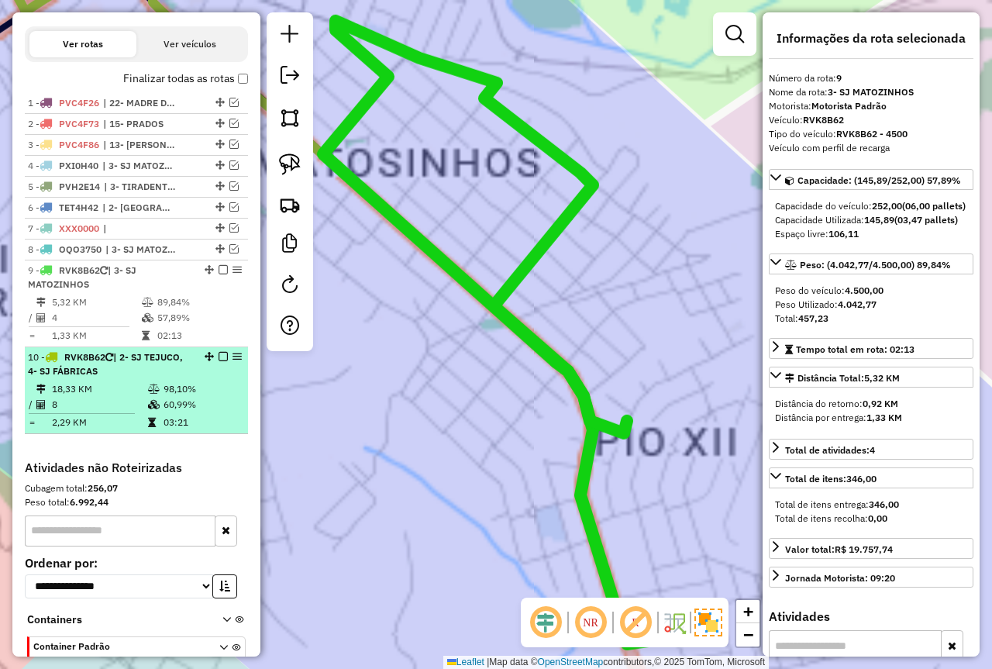
click at [181, 412] on td "60,99%" at bounding box center [202, 405] width 78 height 16
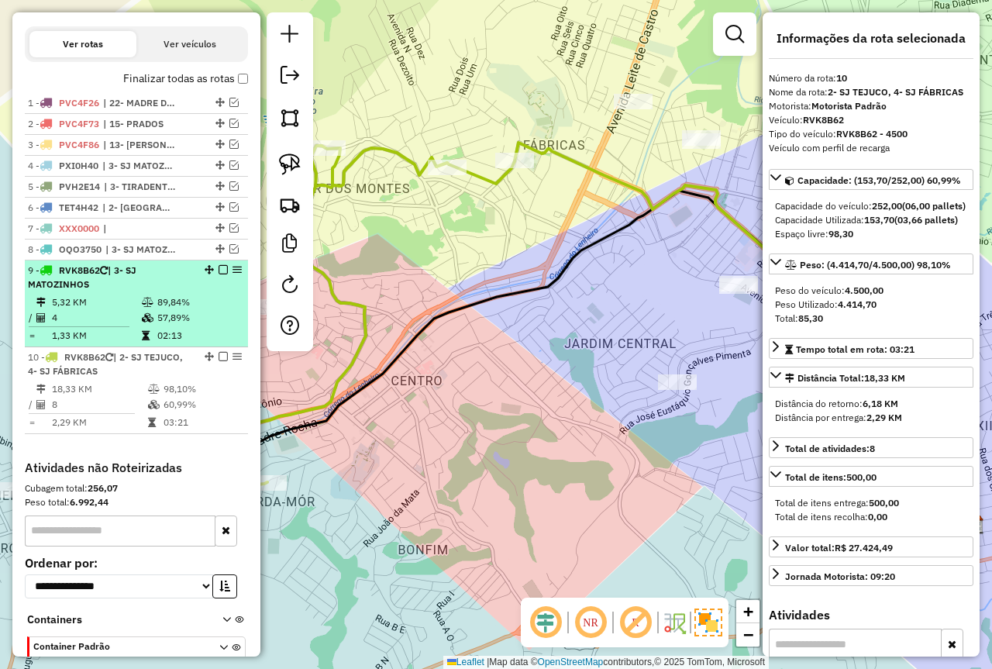
click at [219, 274] on em at bounding box center [223, 269] width 9 height 9
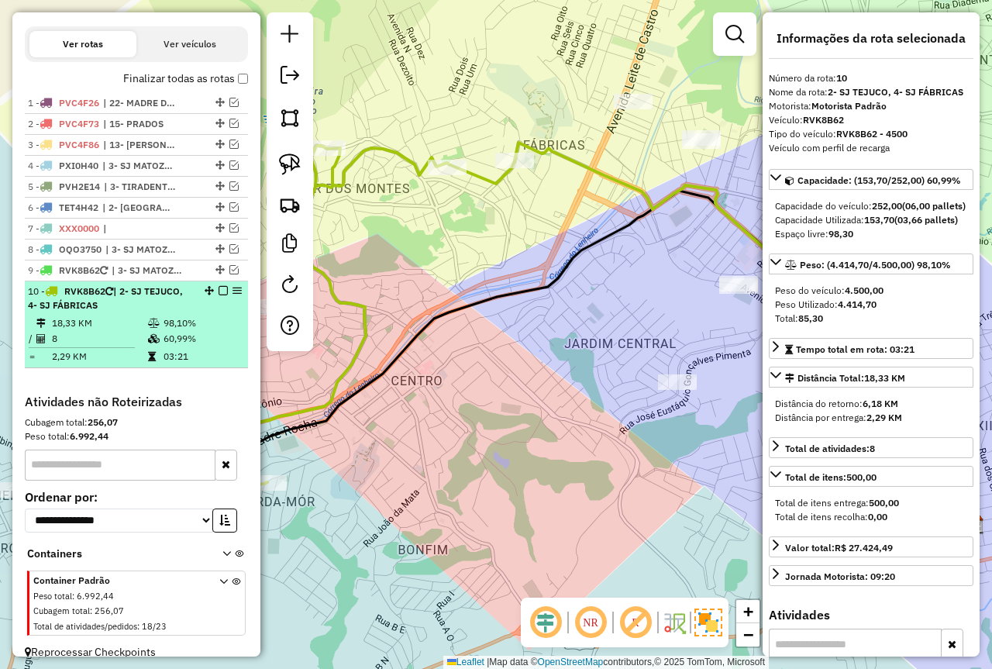
click at [219, 295] on em at bounding box center [223, 290] width 9 height 9
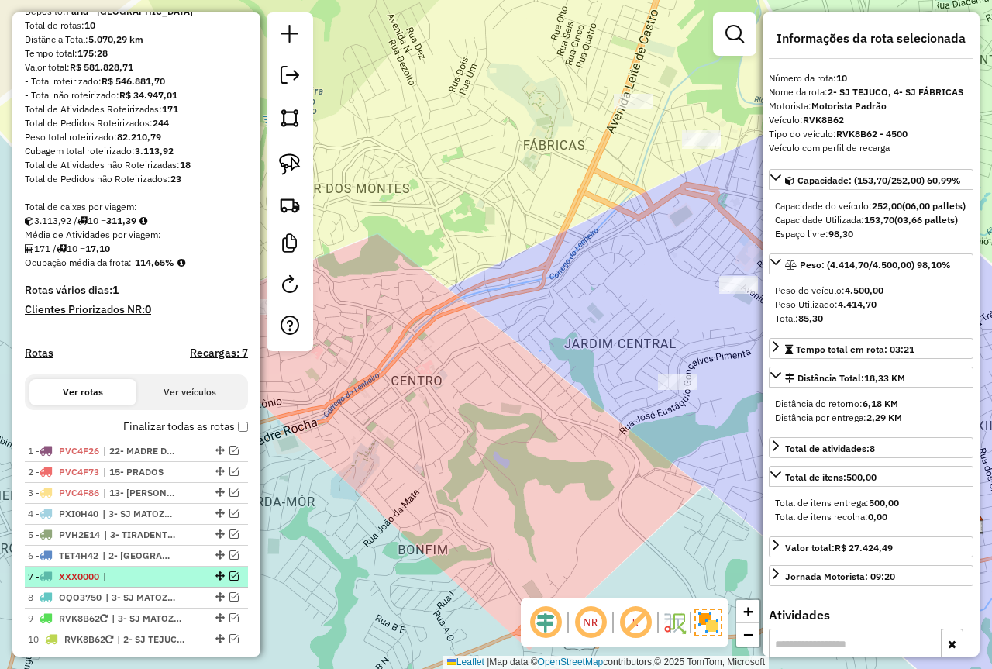
scroll to position [0, 0]
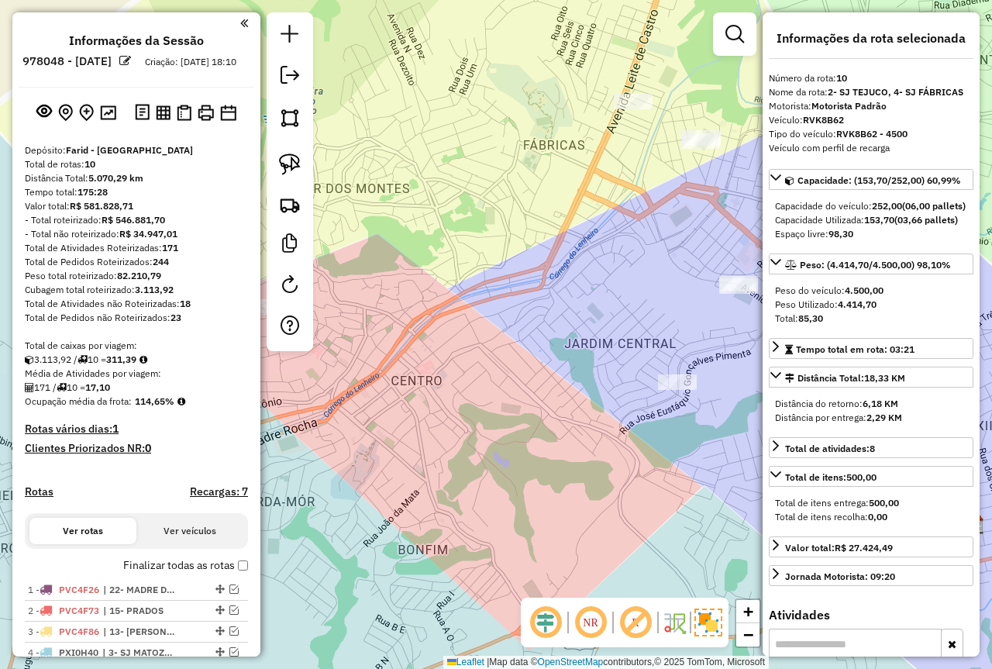
drag, startPoint x: 523, startPoint y: 398, endPoint x: 430, endPoint y: 373, distance: 96.5
click at [430, 373] on div "Janela de atendimento Grade de atendimento Capacidade Transportadoras Veículos …" at bounding box center [496, 334] width 992 height 669
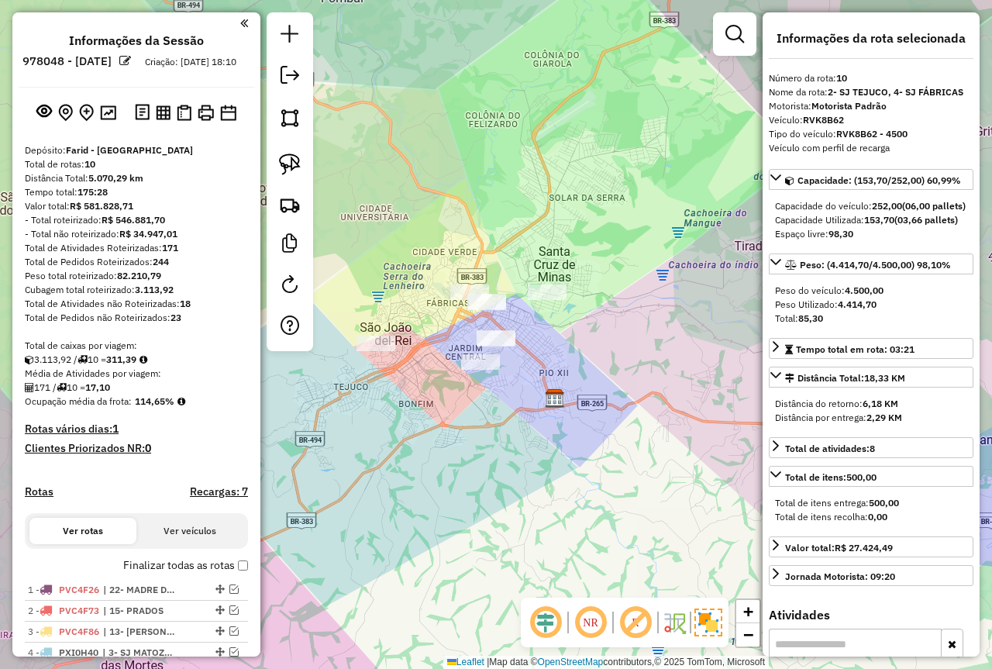
drag, startPoint x: 399, startPoint y: 392, endPoint x: 415, endPoint y: 387, distance: 16.2
click at [415, 387] on div "Janela de atendimento Grade de atendimento Capacidade Transportadoras Veículos …" at bounding box center [496, 334] width 992 height 669
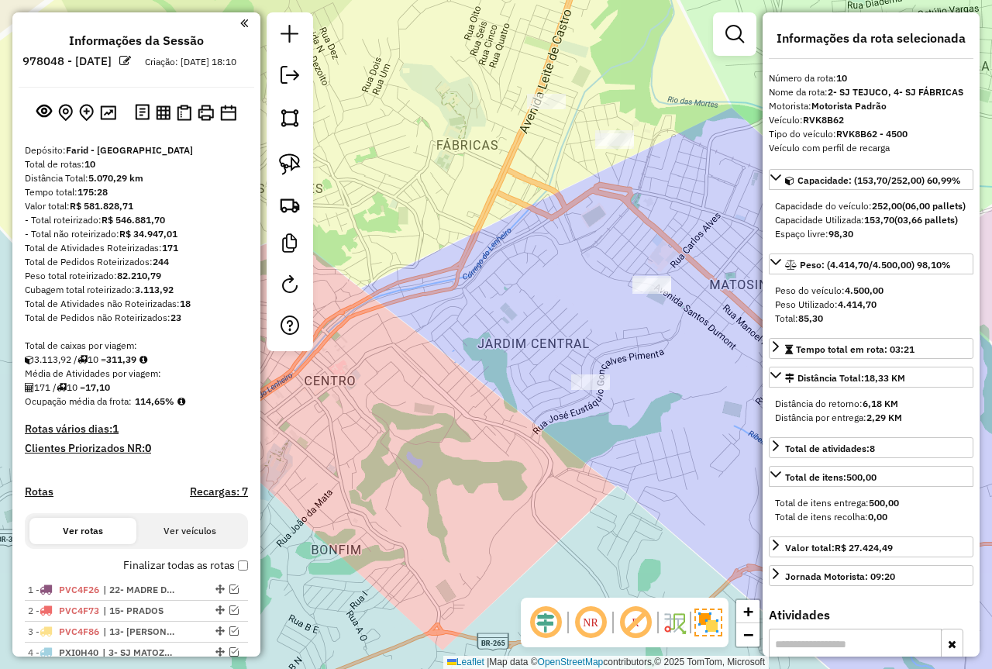
drag, startPoint x: 483, startPoint y: 336, endPoint x: 402, endPoint y: 404, distance: 105.7
click at [402, 404] on div "Janela de atendimento Grade de atendimento Capacidade Transportadoras Veículos …" at bounding box center [496, 334] width 992 height 669
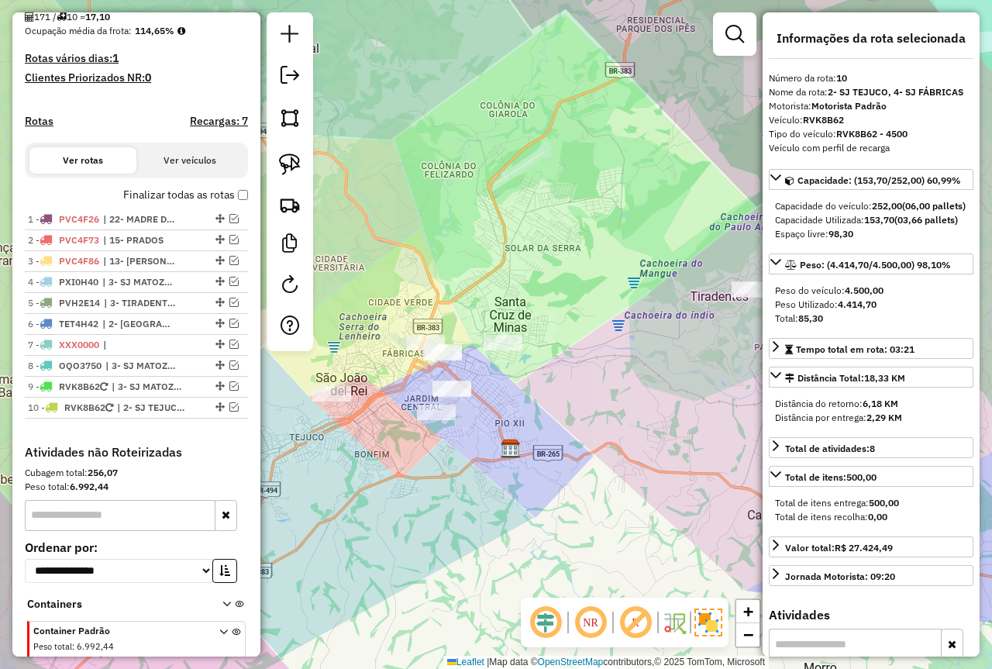
scroll to position [219, 0]
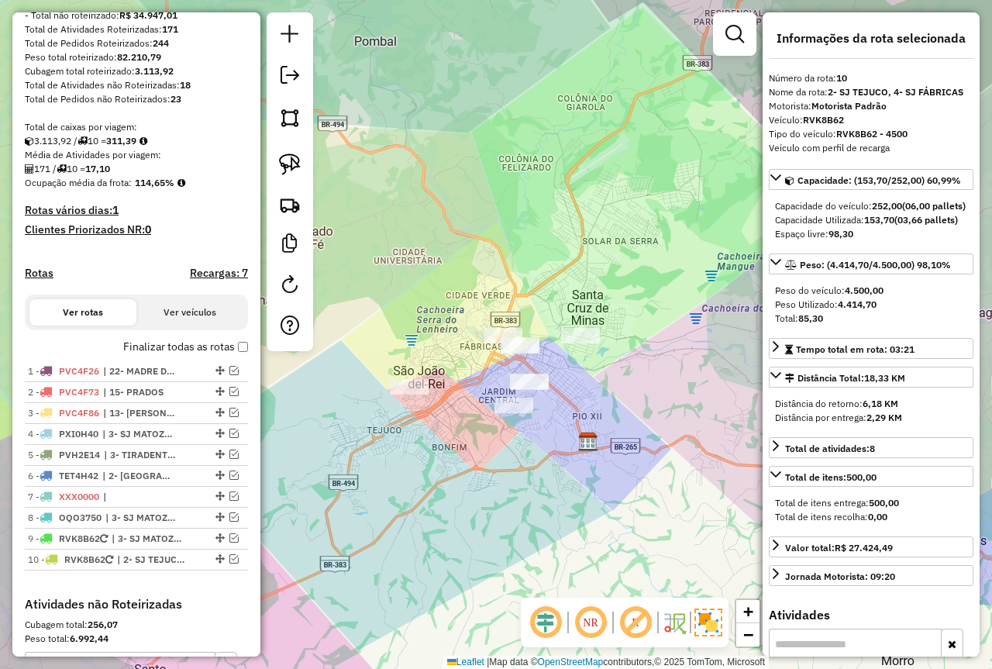
drag, startPoint x: 571, startPoint y: 382, endPoint x: 649, endPoint y: 375, distance: 77.8
click at [649, 375] on div "Janela de atendimento Grade de atendimento Capacidade Transportadoras Veículos …" at bounding box center [496, 334] width 992 height 669
drag, startPoint x: 637, startPoint y: 374, endPoint x: 512, endPoint y: 343, distance: 129.4
click at [513, 344] on div "Janela de atendimento Grade de atendimento Capacidade Transportadoras Veículos …" at bounding box center [496, 334] width 992 height 669
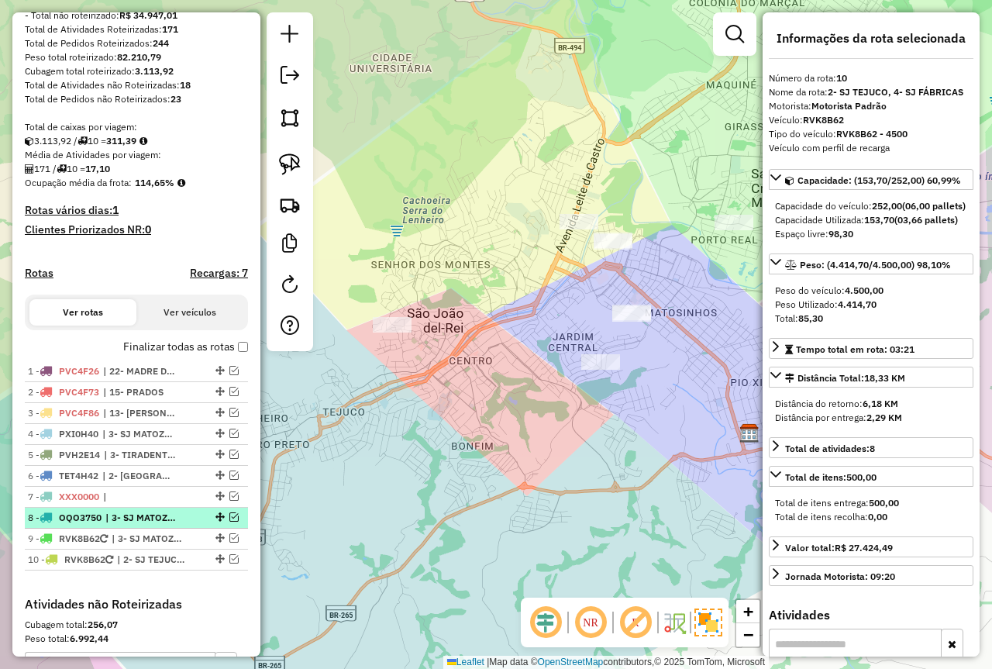
click at [229, 522] on em at bounding box center [233, 516] width 9 height 9
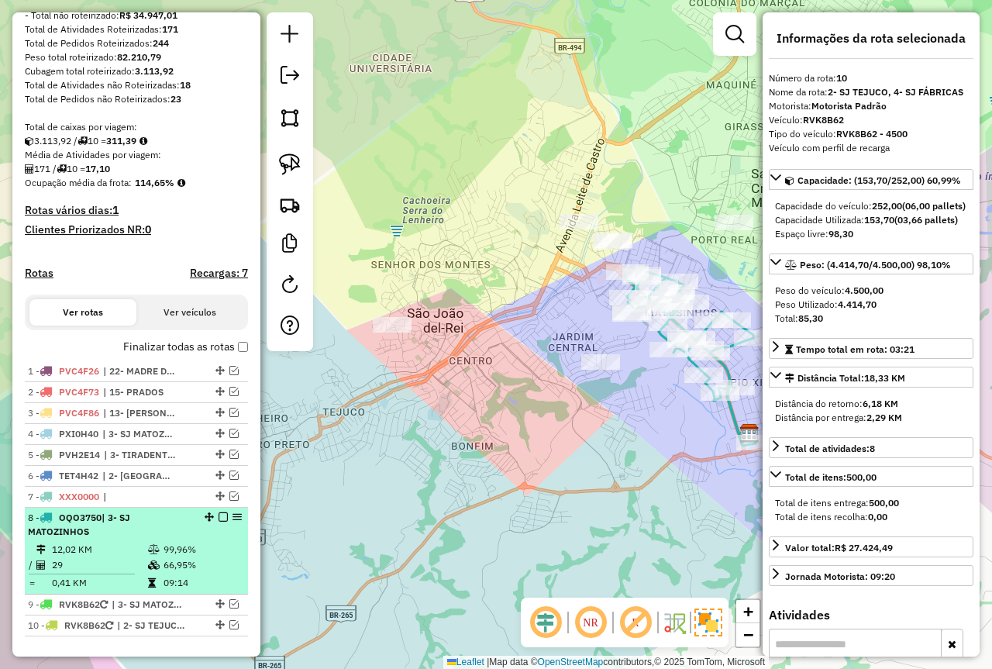
click at [164, 557] on td "99,96%" at bounding box center [202, 550] width 78 height 16
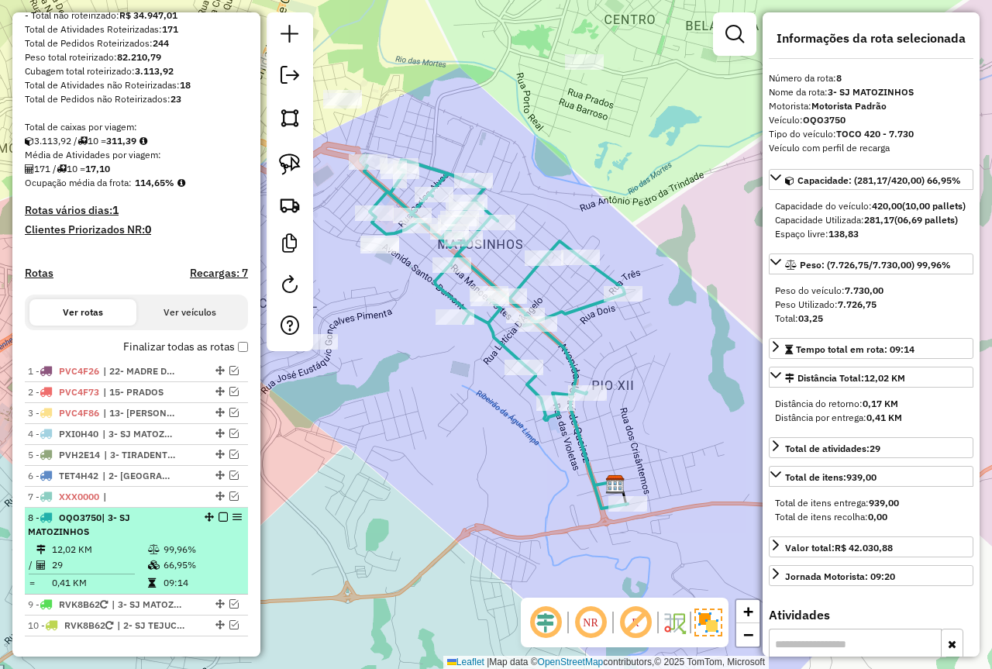
click at [219, 522] on em at bounding box center [223, 516] width 9 height 9
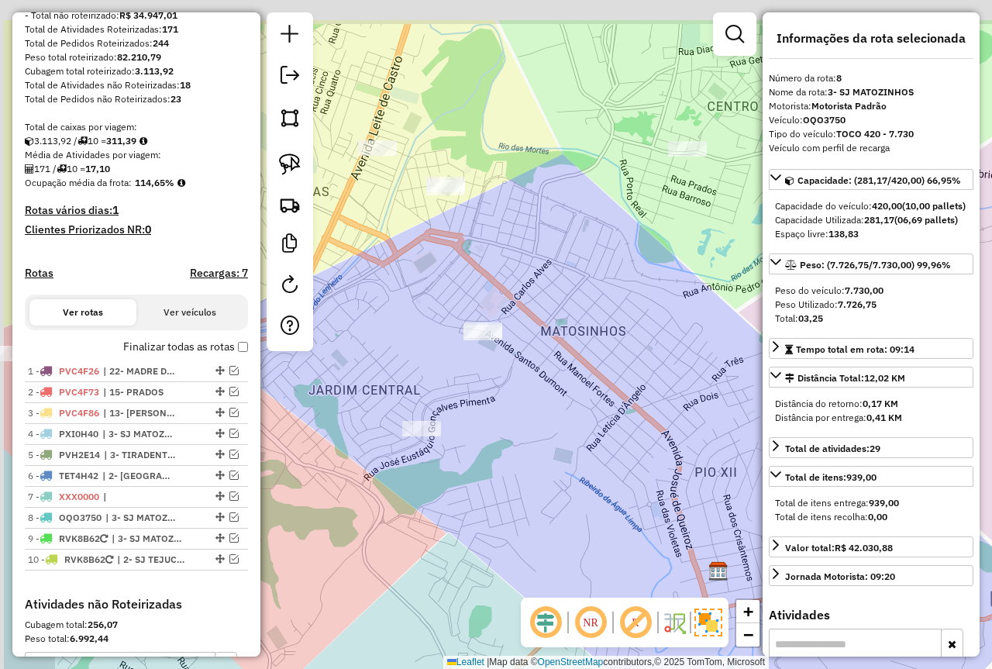
drag, startPoint x: 422, startPoint y: 480, endPoint x: 526, endPoint y: 570, distance: 138.0
click at [526, 570] on div "Janela de atendimento Grade de atendimento Capacidade Transportadoras Veículos …" at bounding box center [496, 334] width 992 height 669
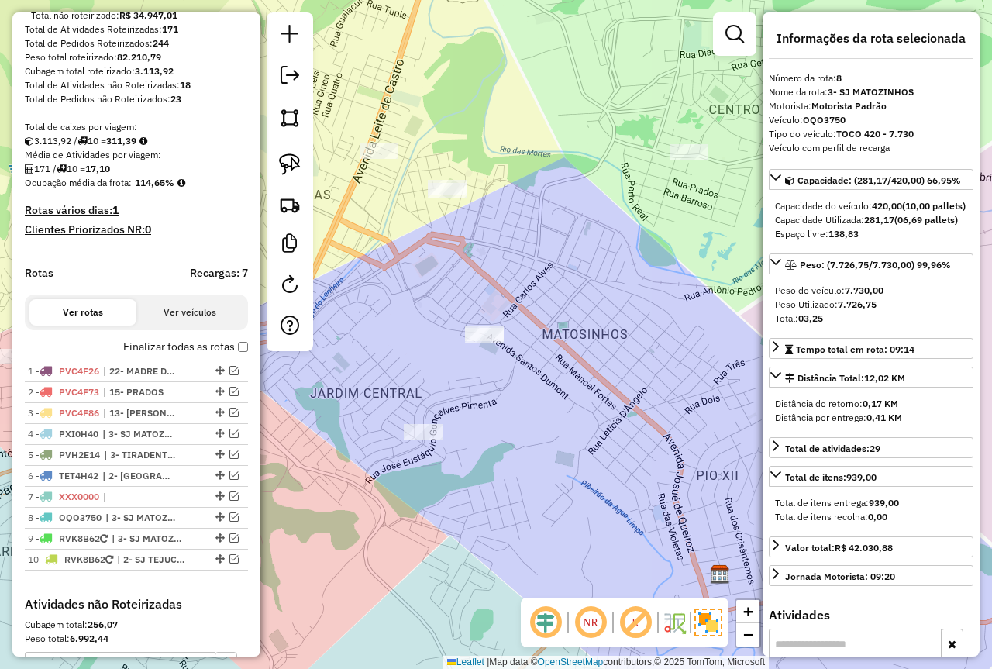
drag, startPoint x: 573, startPoint y: 374, endPoint x: 564, endPoint y: 428, distance: 54.2
click at [564, 428] on div "Janela de atendimento Grade de atendimento Capacidade Transportadoras Veículos …" at bounding box center [496, 334] width 992 height 669
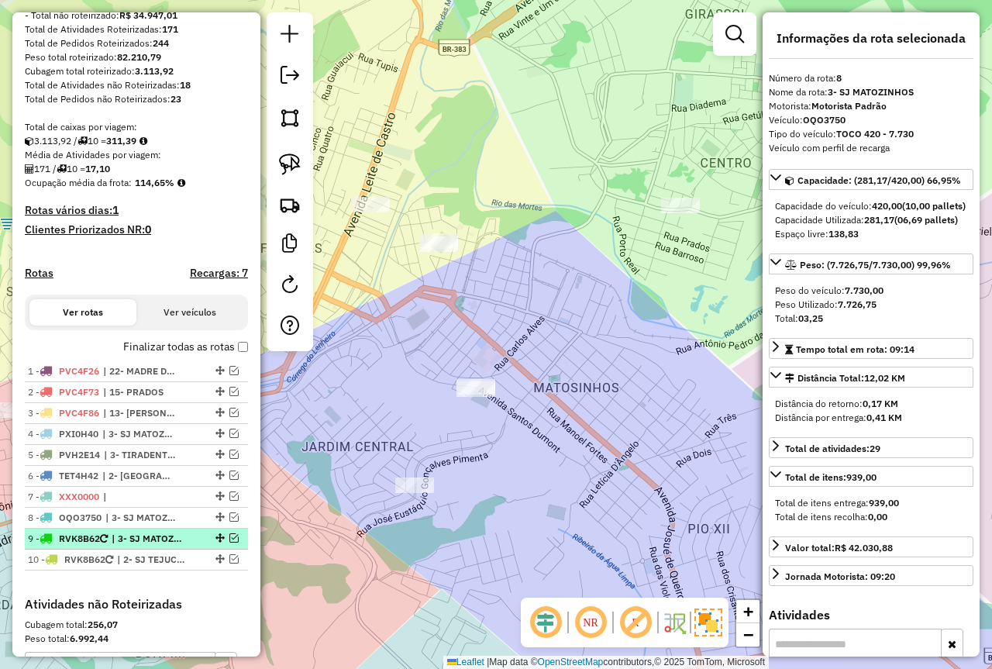
click at [229, 543] on em at bounding box center [233, 537] width 9 height 9
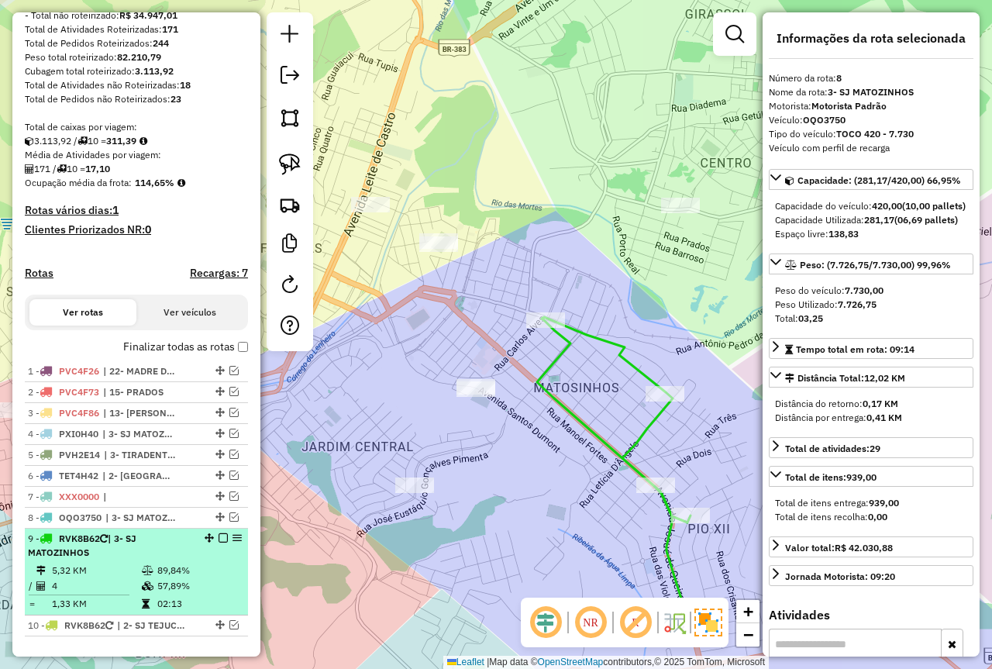
click at [206, 560] on div "9 - RVK8B62 | 3- SJ MATOZINHOS" at bounding box center [136, 546] width 217 height 28
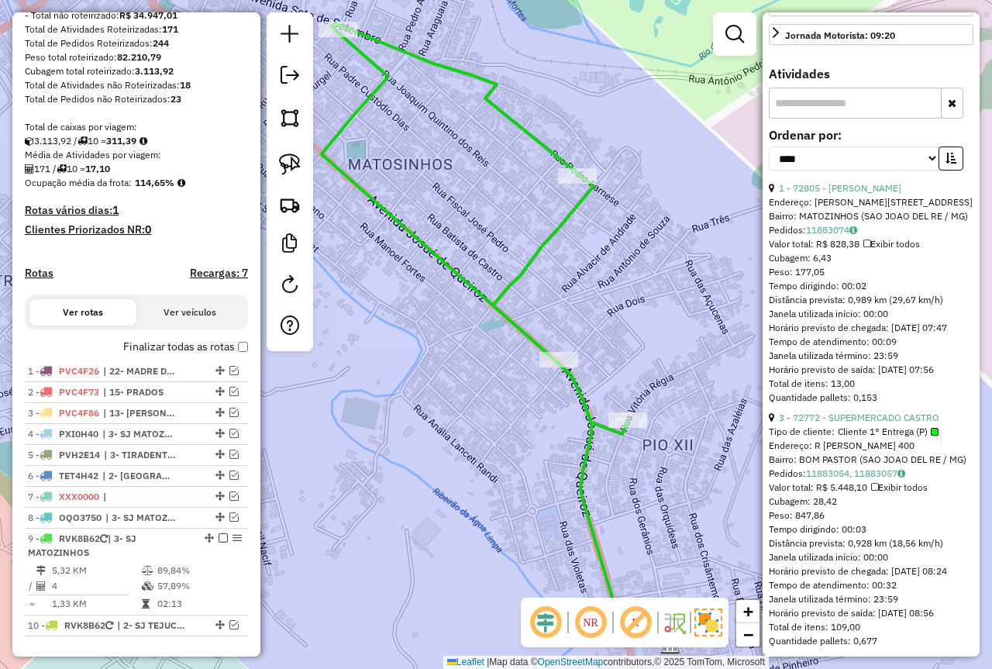
scroll to position [543, 0]
click at [944, 169] on button "button" at bounding box center [951, 157] width 25 height 24
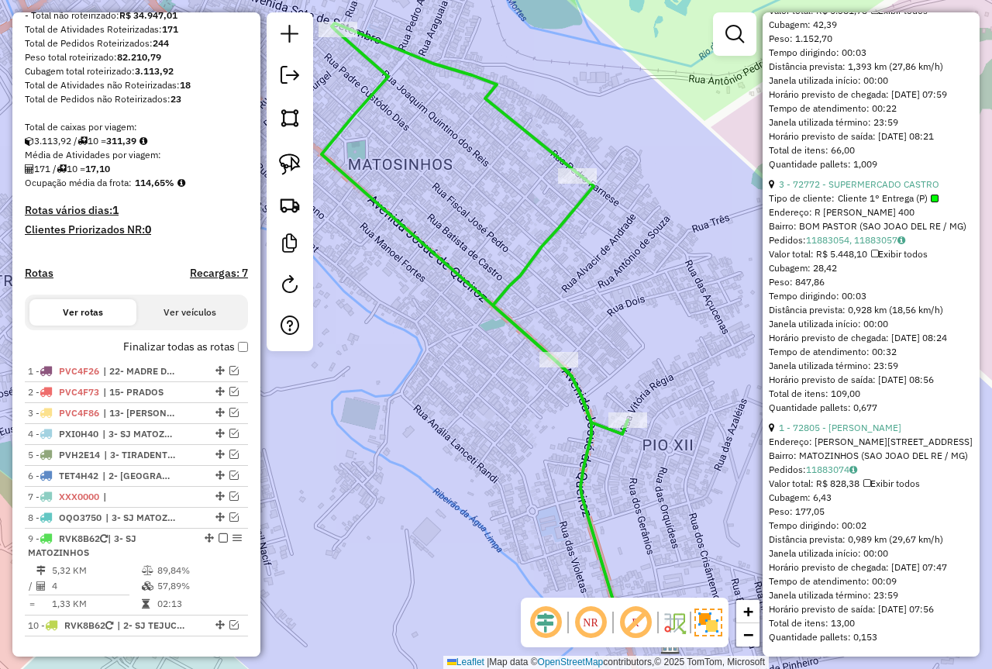
scroll to position [1102, 0]
click at [892, 422] on link "1 - 72805 - [PERSON_NAME]" at bounding box center [840, 428] width 122 height 12
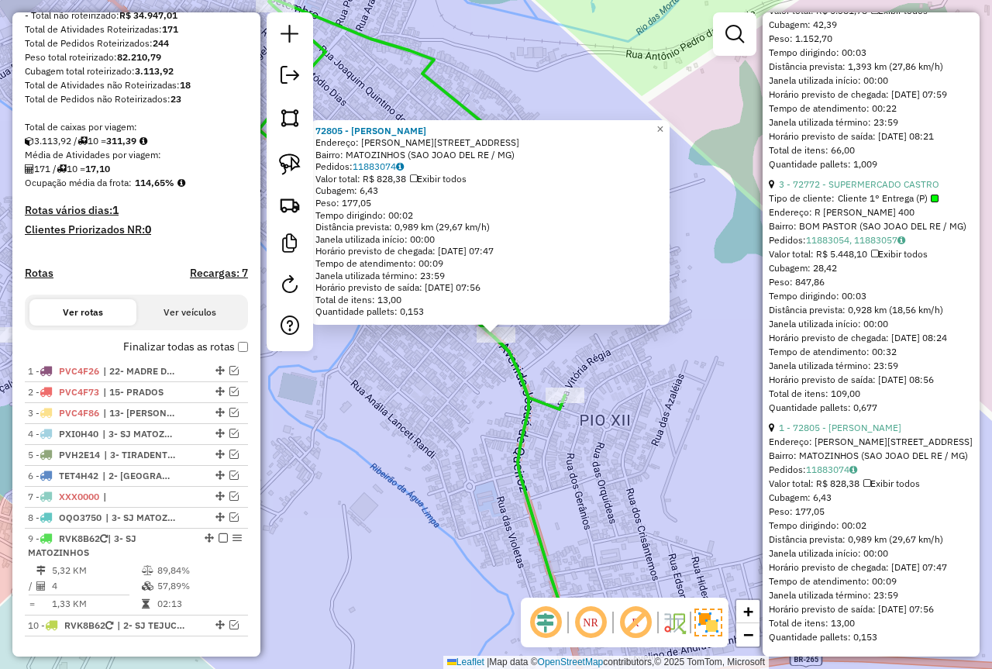
click at [662, 478] on div "72805 - MARIA ANGELICA DE OL Endereço: Av JOSUE DE QUEIROZ 1 1419 Bairro: MATOZ…" at bounding box center [496, 334] width 992 height 669
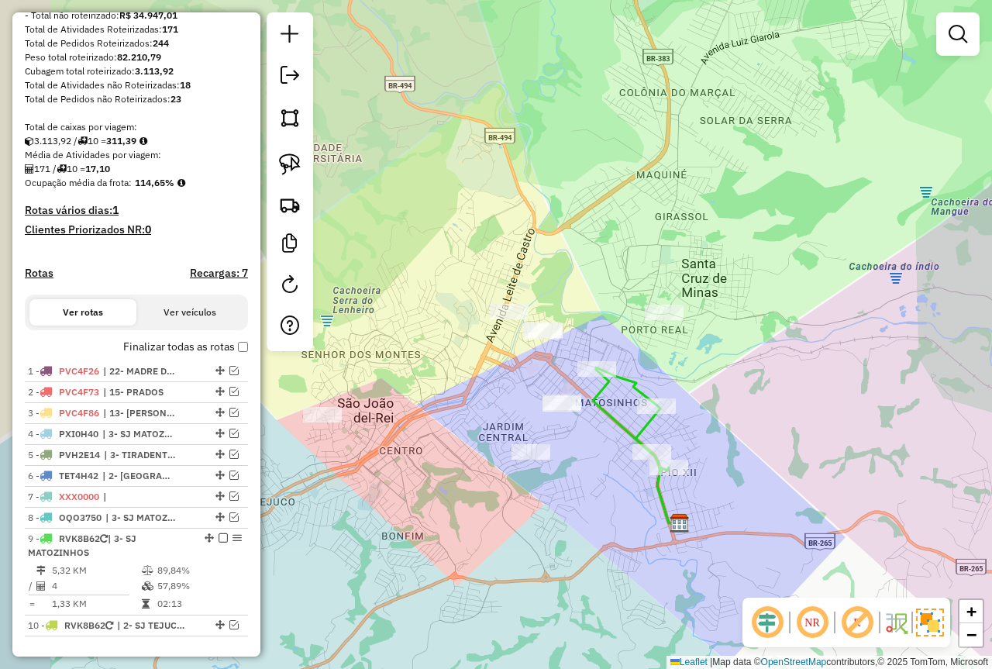
drag, startPoint x: 649, startPoint y: 409, endPoint x: 714, endPoint y: 444, distance: 73.9
click at [714, 444] on div "Janela de atendimento Grade de atendimento Capacidade Transportadoras Veículos …" at bounding box center [496, 334] width 992 height 669
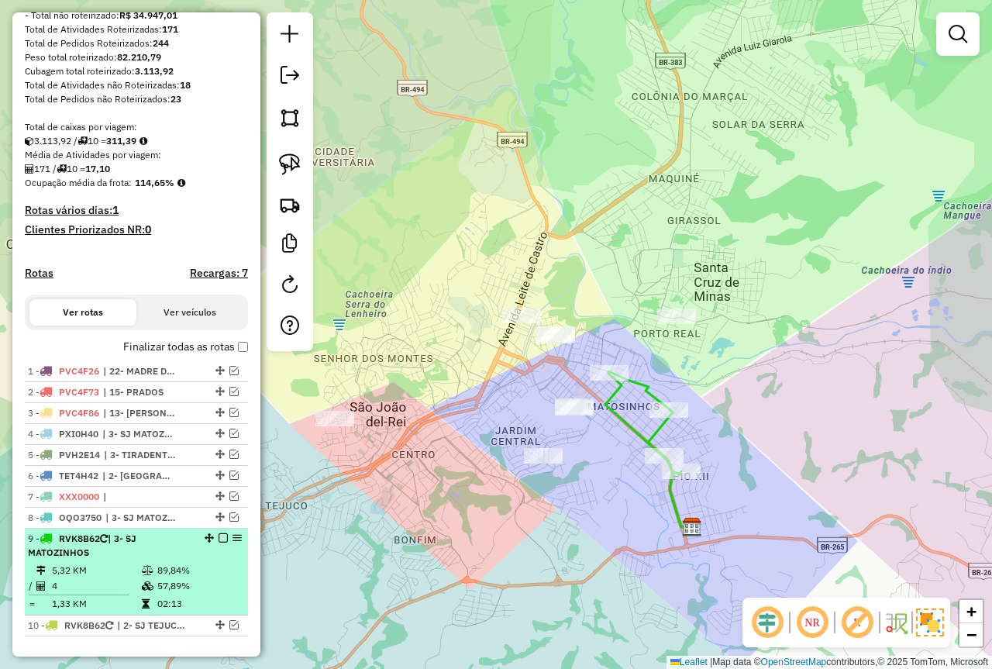
click at [158, 592] on td "57,89%" at bounding box center [199, 586] width 85 height 16
select select "*********"
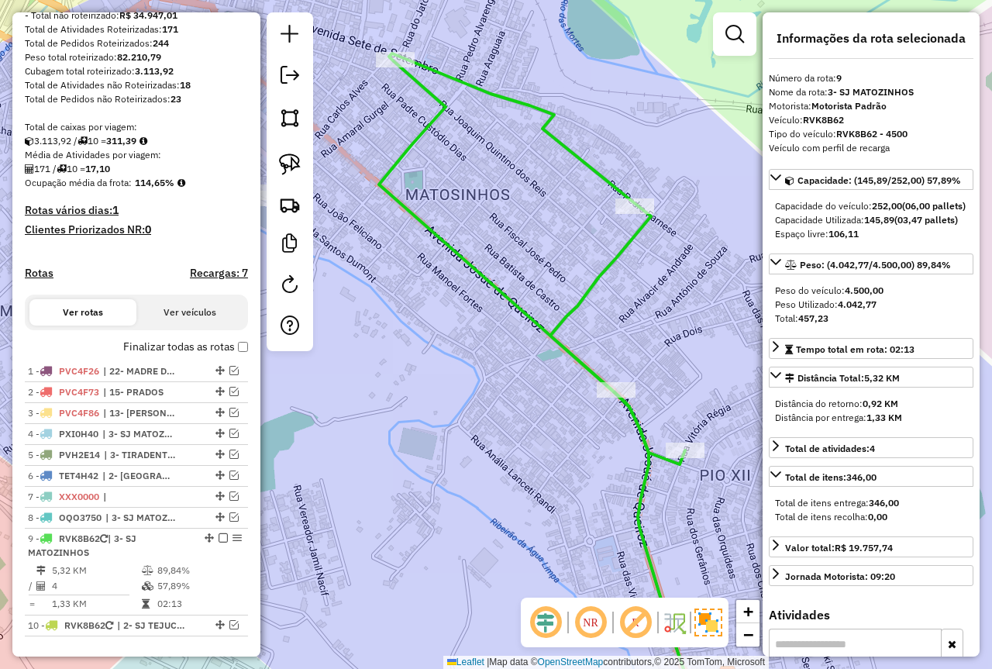
drag, startPoint x: 490, startPoint y: 461, endPoint x: 755, endPoint y: 592, distance: 295.4
click at [752, 588] on div "Janela de atendimento Grade de atendimento Capacidade Transportadoras Veículos …" at bounding box center [496, 334] width 992 height 669
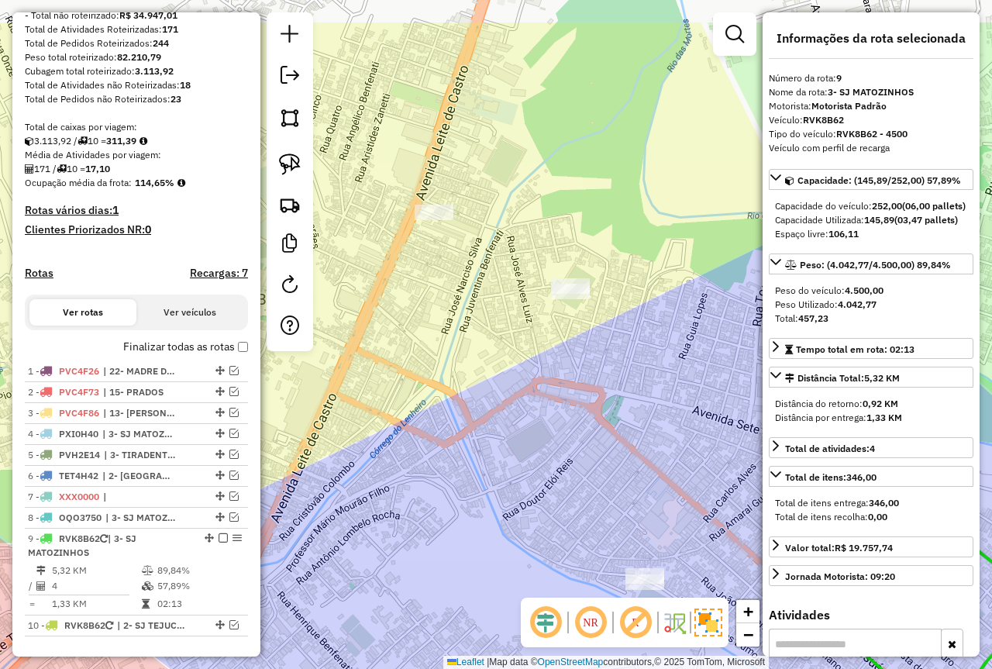
drag, startPoint x: 623, startPoint y: 394, endPoint x: 695, endPoint y: 483, distance: 114.2
click at [695, 483] on div "Janela de atendimento Grade de atendimento Capacidade Transportadoras Veículos …" at bounding box center [496, 334] width 992 height 669
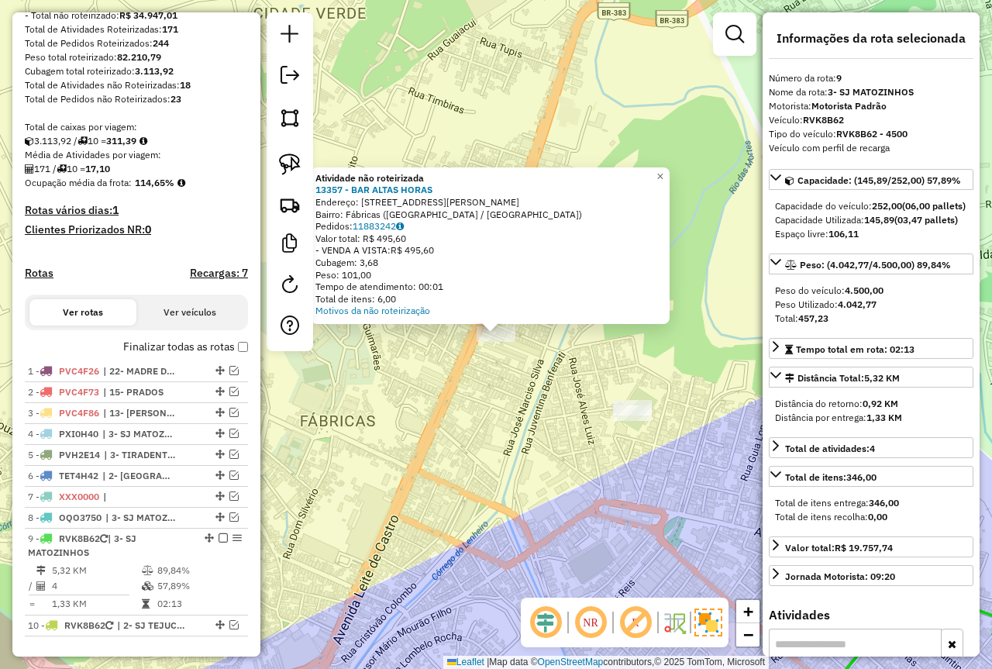
click at [504, 426] on div "Atividade não roteirizada 13357 - BAR ALTAS HORAS Endereço: Rua Rosina Silva Te…" at bounding box center [496, 334] width 992 height 669
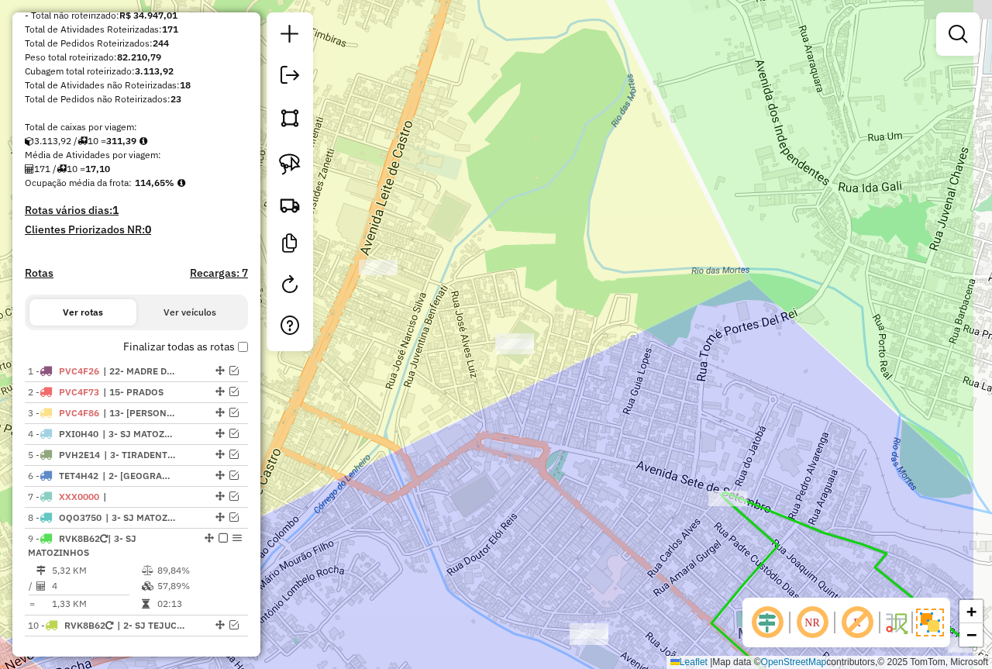
drag, startPoint x: 627, startPoint y: 466, endPoint x: 443, endPoint y: 367, distance: 209.1
click at [440, 365] on div "Janela de atendimento Grade de atendimento Capacidade Transportadoras Veículos …" at bounding box center [496, 334] width 992 height 669
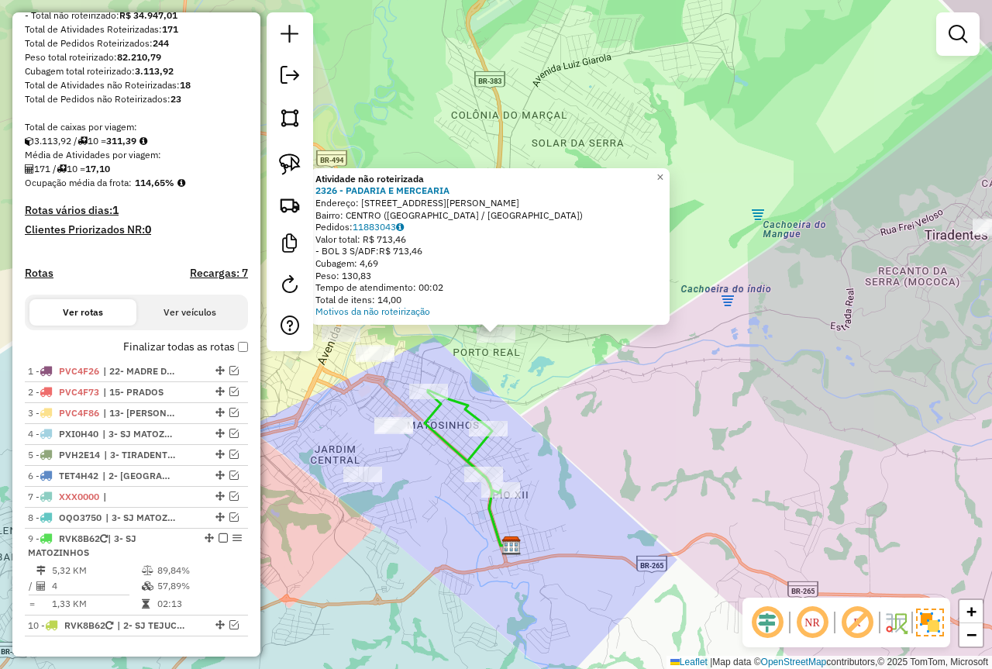
click at [571, 421] on div "Atividade não roteirizada 2326 - PADARIA E MERCEARIA Endereço: [STREET_ADDRESS]…" at bounding box center [496, 334] width 992 height 669
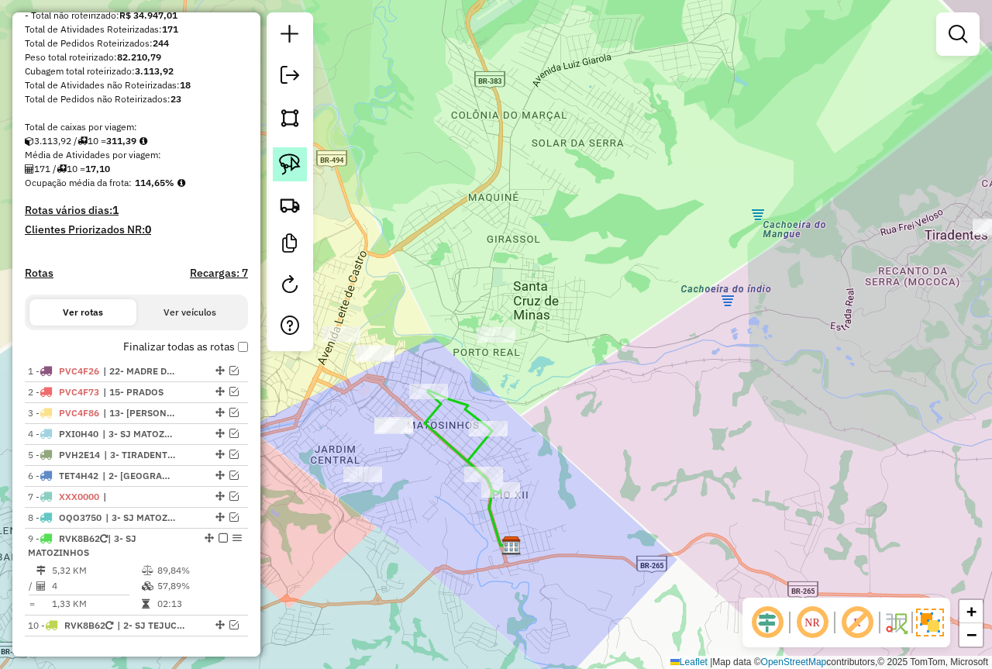
click at [294, 174] on img at bounding box center [290, 165] width 22 height 22
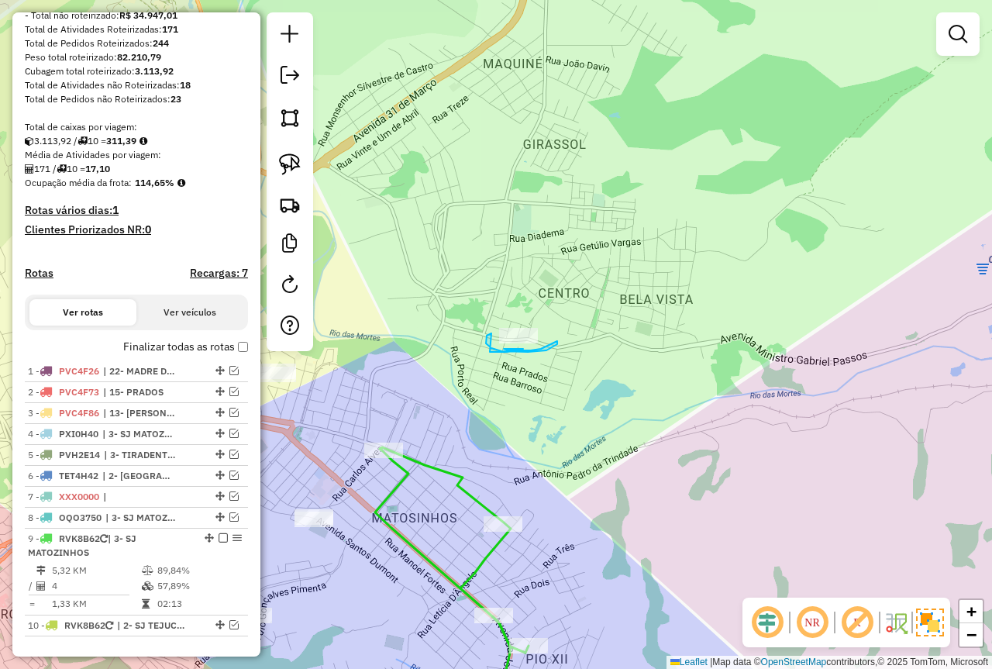
drag, startPoint x: 492, startPoint y: 333, endPoint x: 489, endPoint y: 352, distance: 18.8
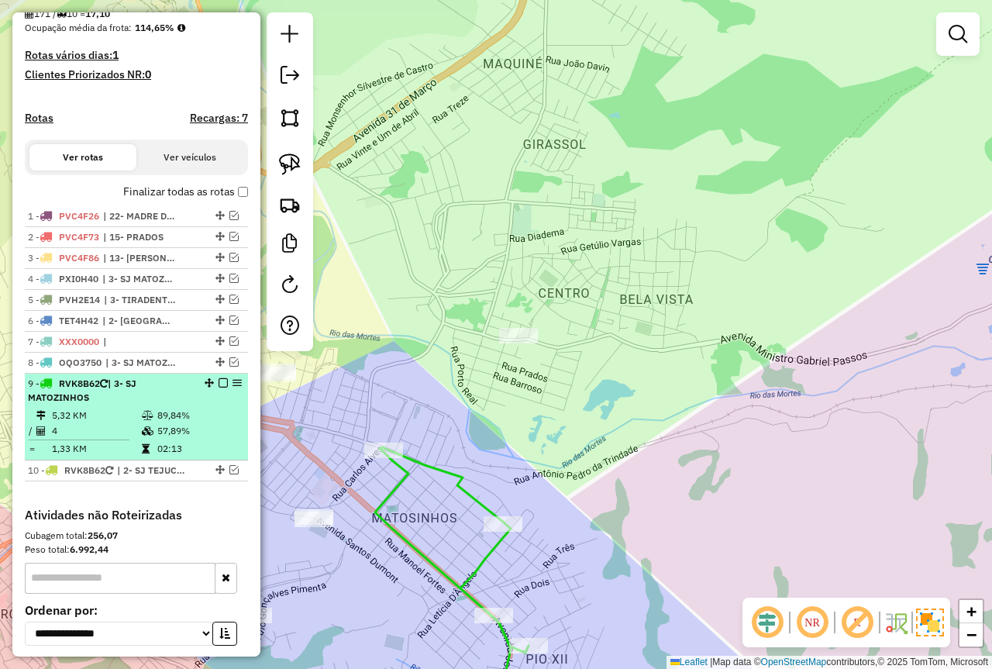
click at [219, 388] on em at bounding box center [223, 382] width 9 height 9
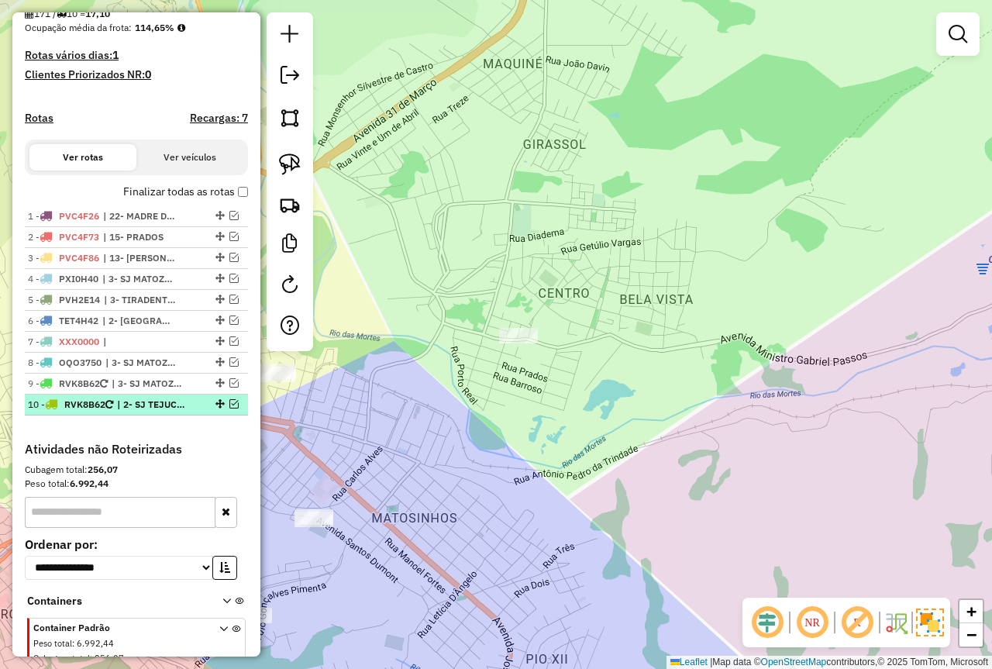
click at [229, 409] on em at bounding box center [233, 403] width 9 height 9
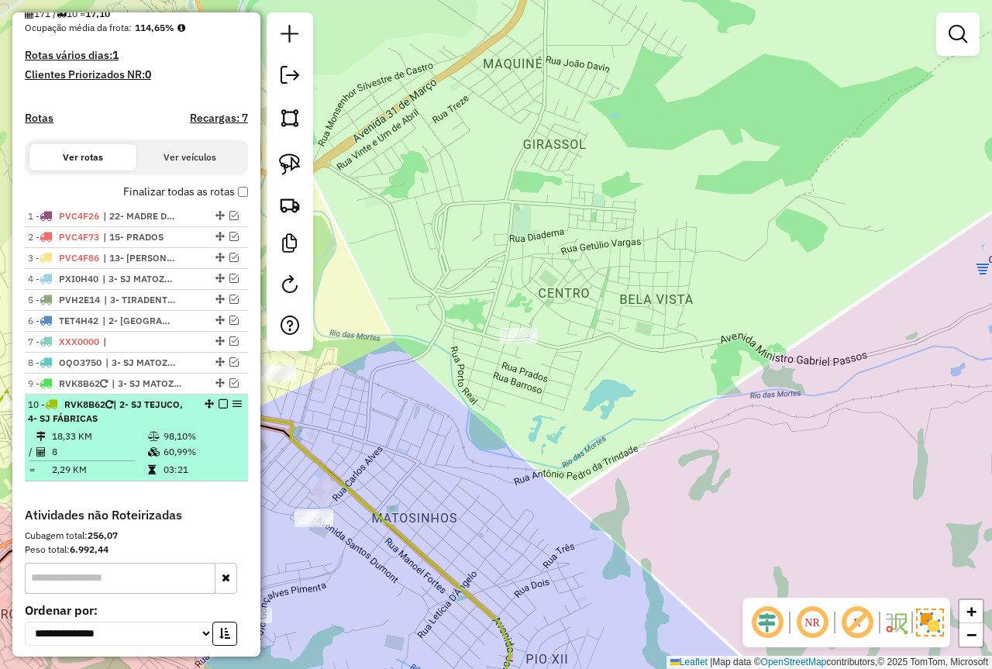
click at [159, 426] on div "10 - RVK8B62 | 2- SJ TEJUCO, 4- SJ FÁBRICAS" at bounding box center [110, 412] width 164 height 28
select select "*********"
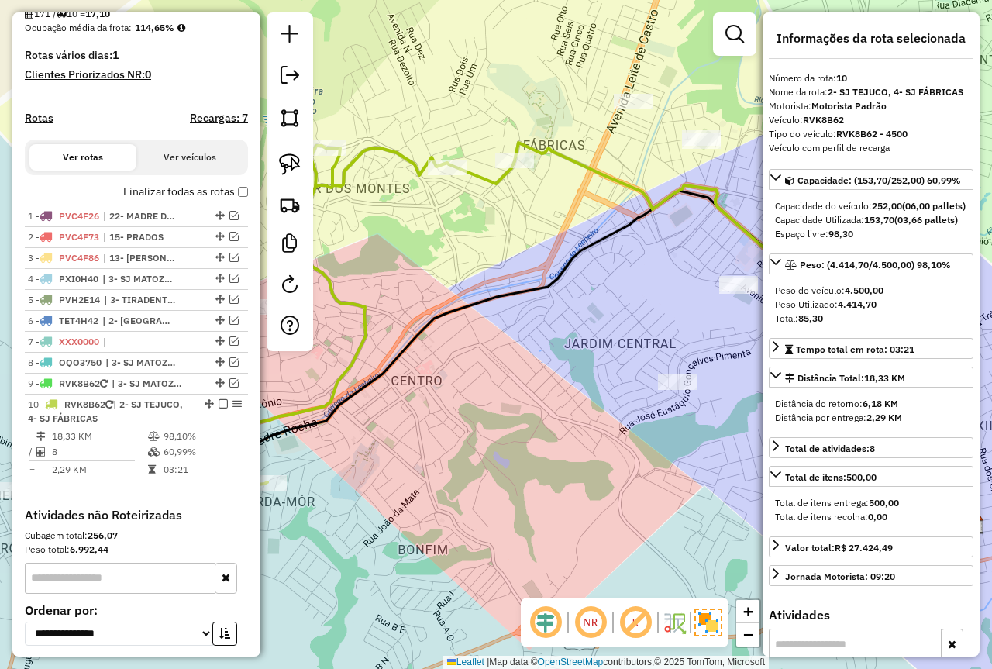
drag, startPoint x: 518, startPoint y: 364, endPoint x: 559, endPoint y: 422, distance: 71.2
click at [557, 422] on div "Janela de atendimento Grade de atendimento Capacidade Transportadoras Veículos …" at bounding box center [496, 334] width 992 height 669
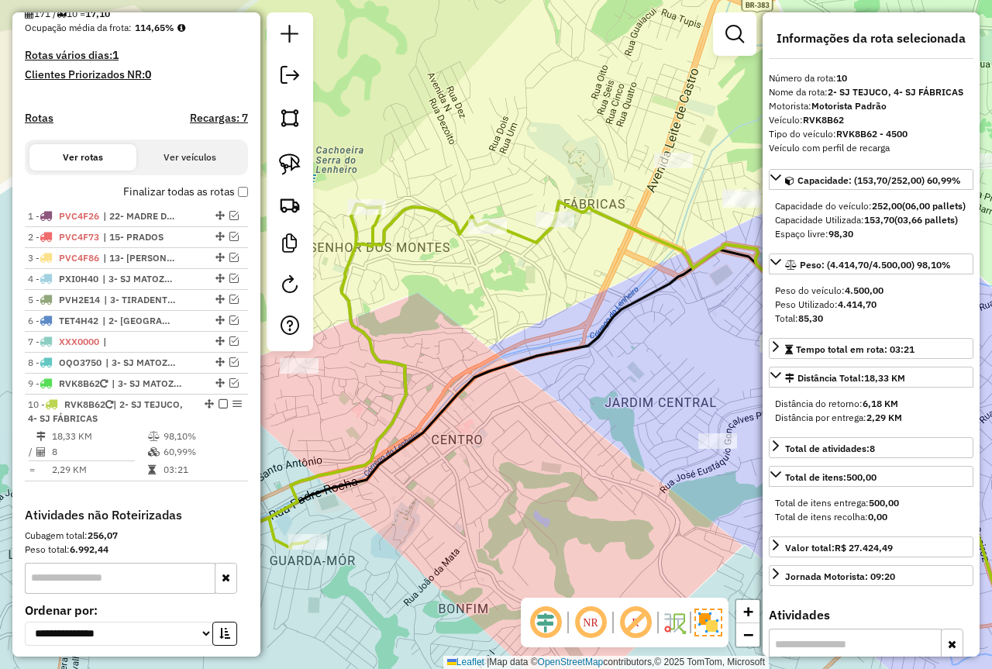
drag, startPoint x: 495, startPoint y: 266, endPoint x: 502, endPoint y: 262, distance: 8.0
click at [502, 262] on div "Janela de atendimento Grade de atendimento Capacidade Transportadoras Veículos …" at bounding box center [496, 334] width 992 height 669
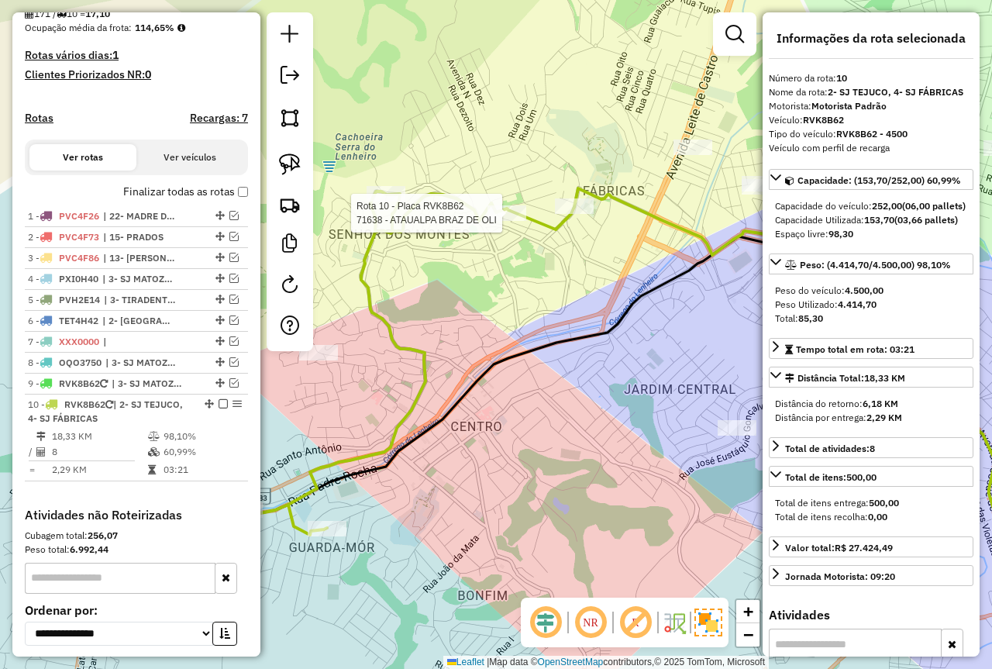
click at [498, 221] on div at bounding box center [507, 213] width 39 height 16
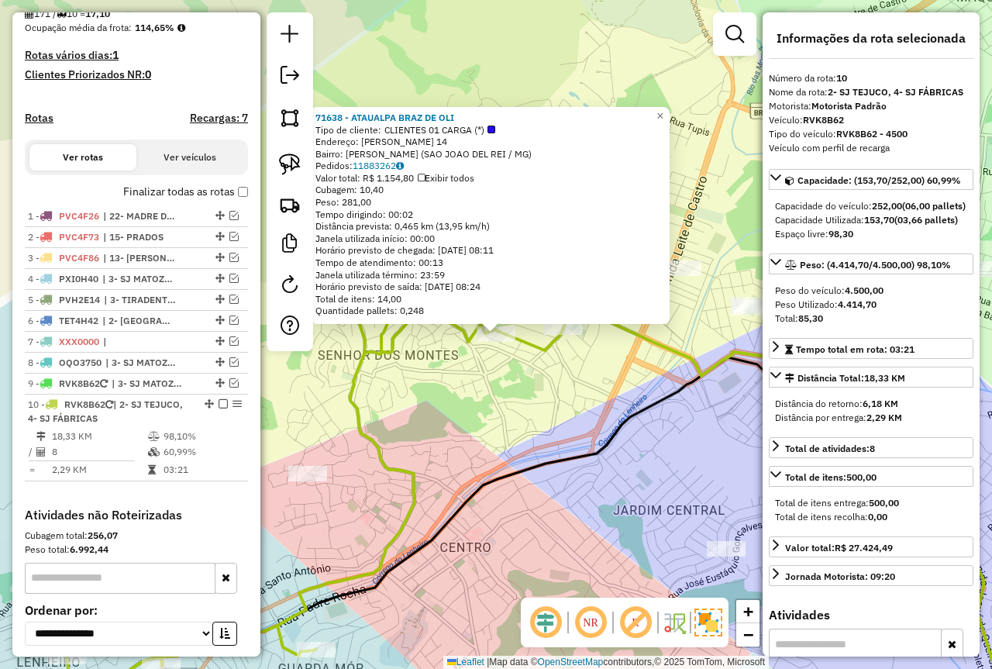
scroll to position [517, 0]
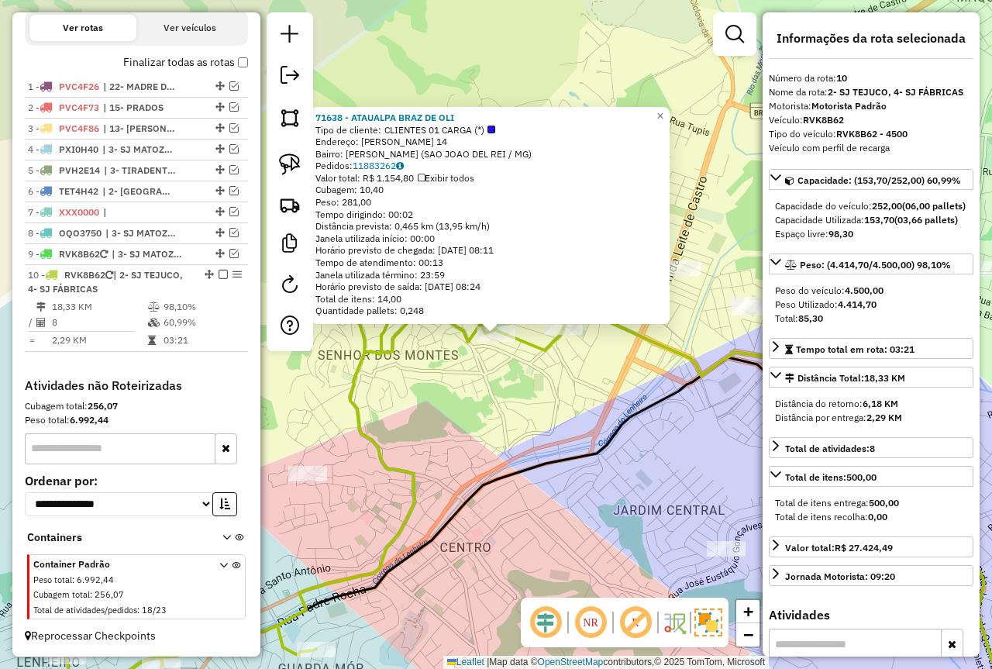
click at [489, 436] on div "71638 - ATAUALPA BRAZ DE OLI Tipo de cliente: CLIENTES 01 CARGA (*) Endereço: V…" at bounding box center [496, 334] width 992 height 669
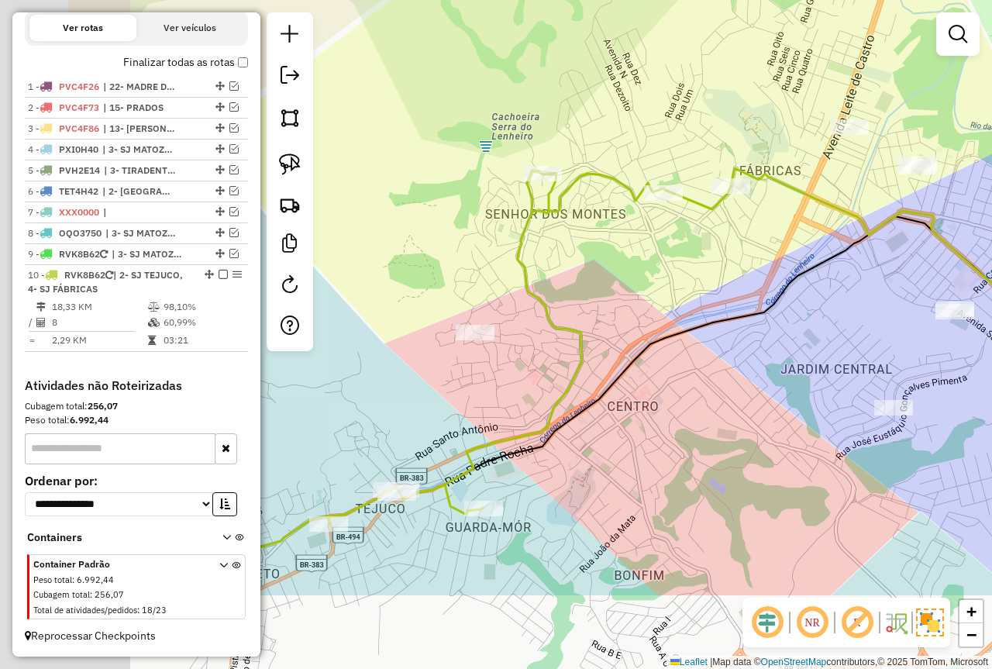
drag, startPoint x: 613, startPoint y: 375, endPoint x: 678, endPoint y: 312, distance: 90.5
click at [678, 312] on icon at bounding box center [794, 383] width 793 height 335
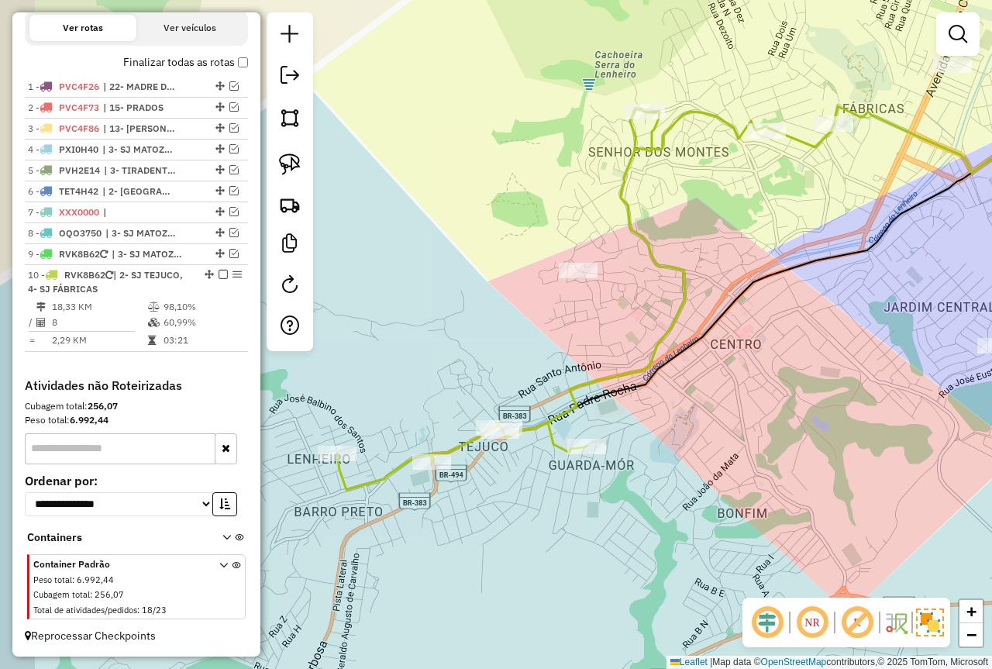
drag, startPoint x: 480, startPoint y: 483, endPoint x: 512, endPoint y: 472, distance: 34.3
click at [512, 472] on div "Janela de atendimento Grade de atendimento Capacidade Transportadoras Veículos …" at bounding box center [496, 334] width 992 height 669
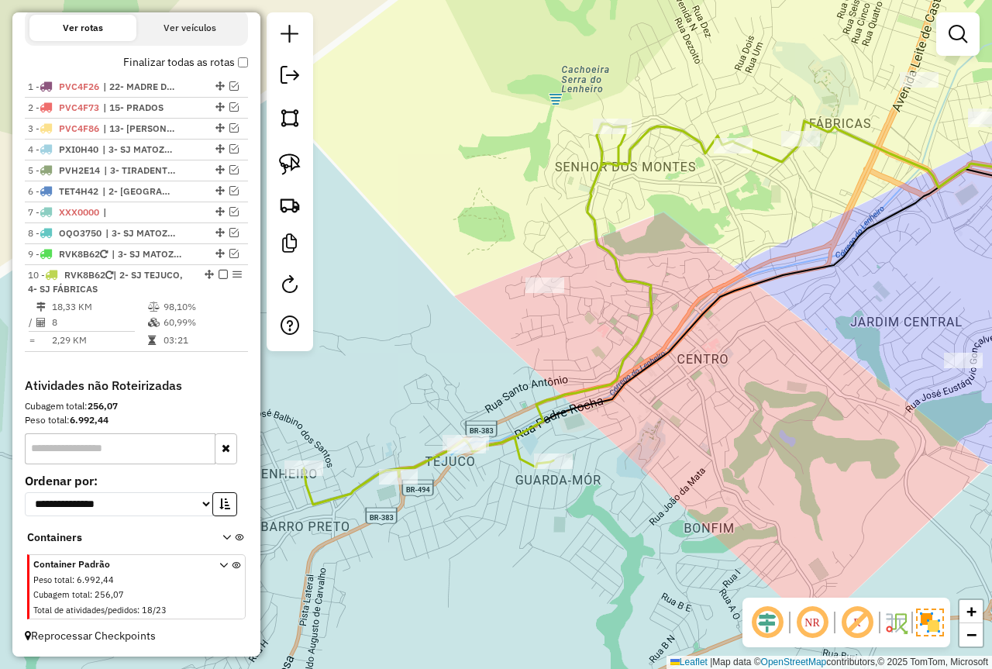
drag, startPoint x: 697, startPoint y: 308, endPoint x: 549, endPoint y: 378, distance: 163.7
click at [542, 416] on div "Janela de atendimento Grade de atendimento Capacidade Transportadoras Veículos …" at bounding box center [496, 334] width 992 height 669
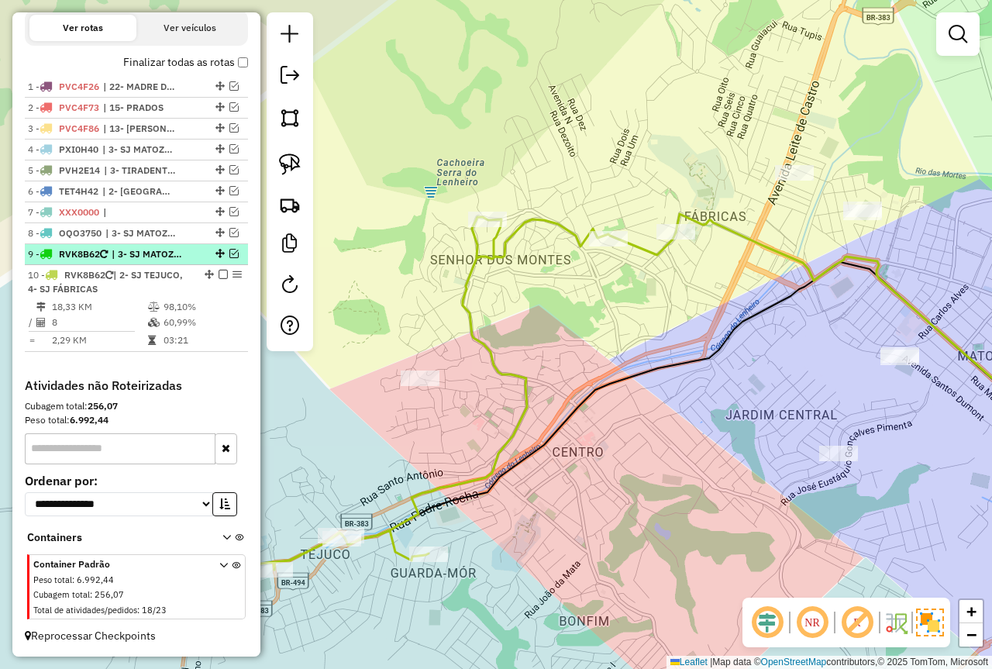
click at [232, 254] on em at bounding box center [233, 253] width 9 height 9
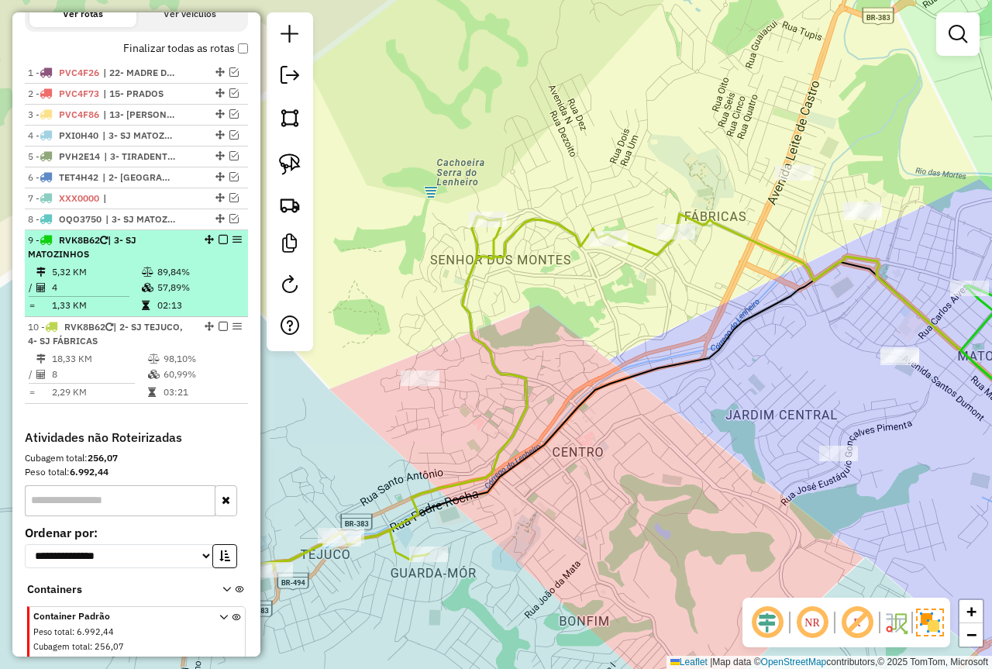
click at [183, 261] on div "9 - RVK8B62 | 3- SJ MATOZINHOS" at bounding box center [110, 247] width 164 height 28
select select "*********"
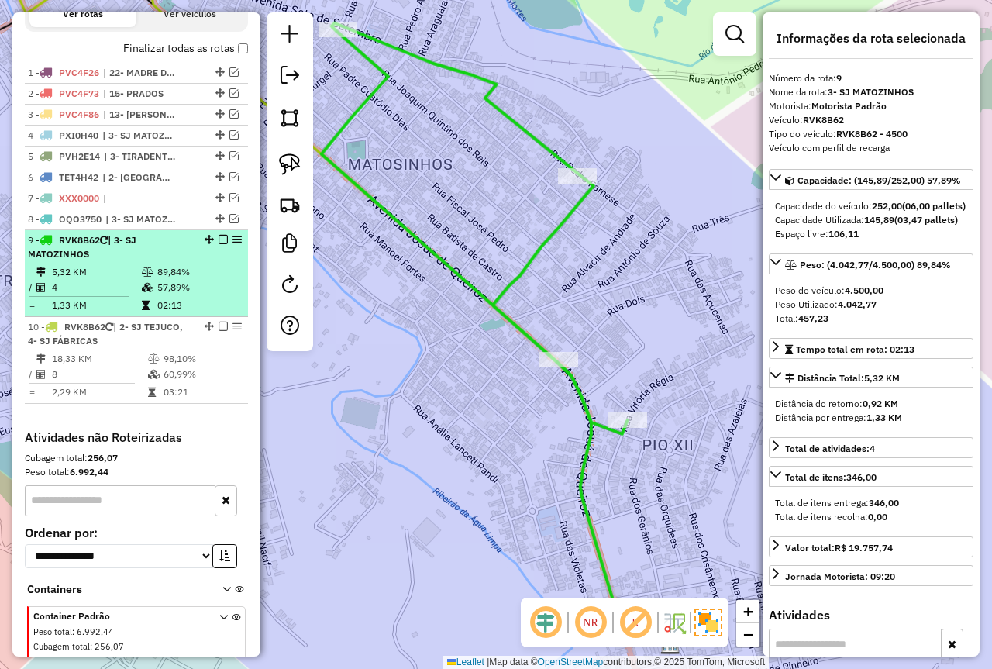
click at [221, 244] on em at bounding box center [223, 239] width 9 height 9
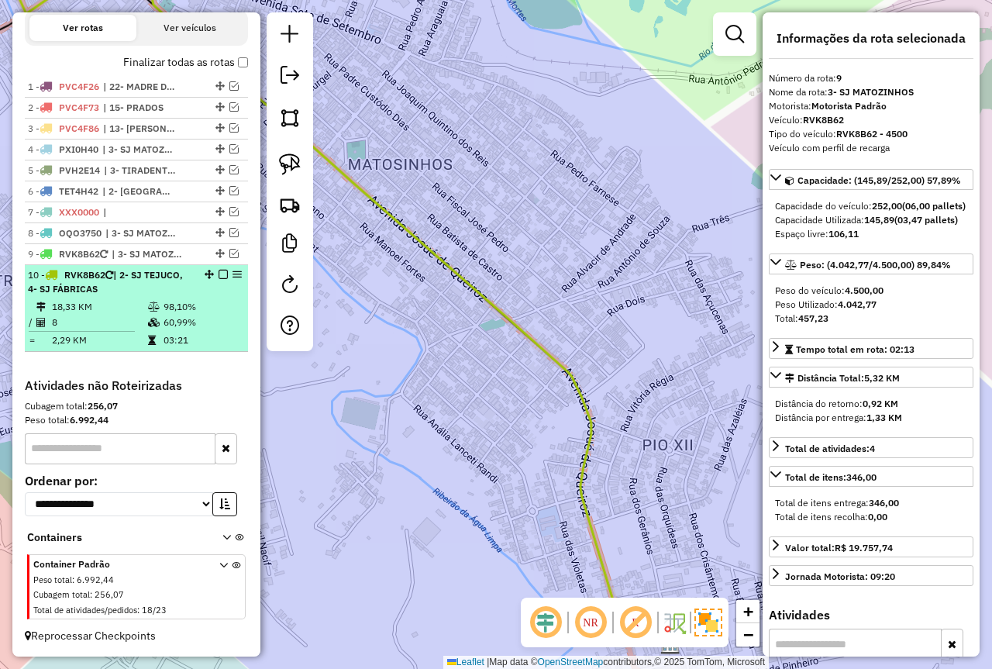
click at [212, 319] on td "60,99%" at bounding box center [202, 323] width 78 height 16
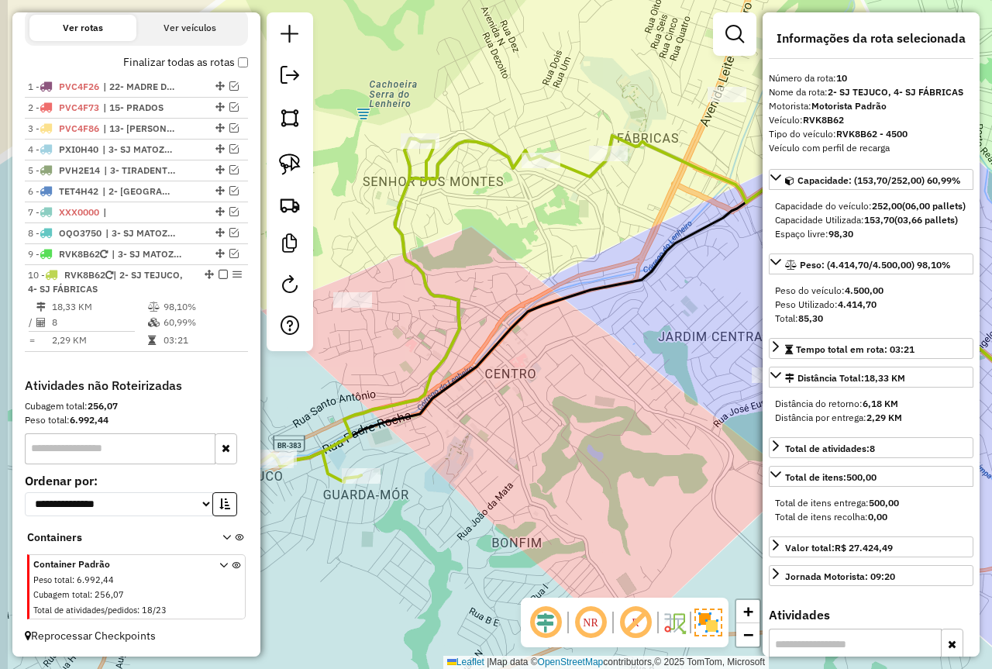
drag, startPoint x: 453, startPoint y: 367, endPoint x: 572, endPoint y: 363, distance: 119.5
click at [572, 363] on div "Janela de atendimento Grade de atendimento Capacidade Transportadoras Veículos …" at bounding box center [496, 334] width 992 height 669
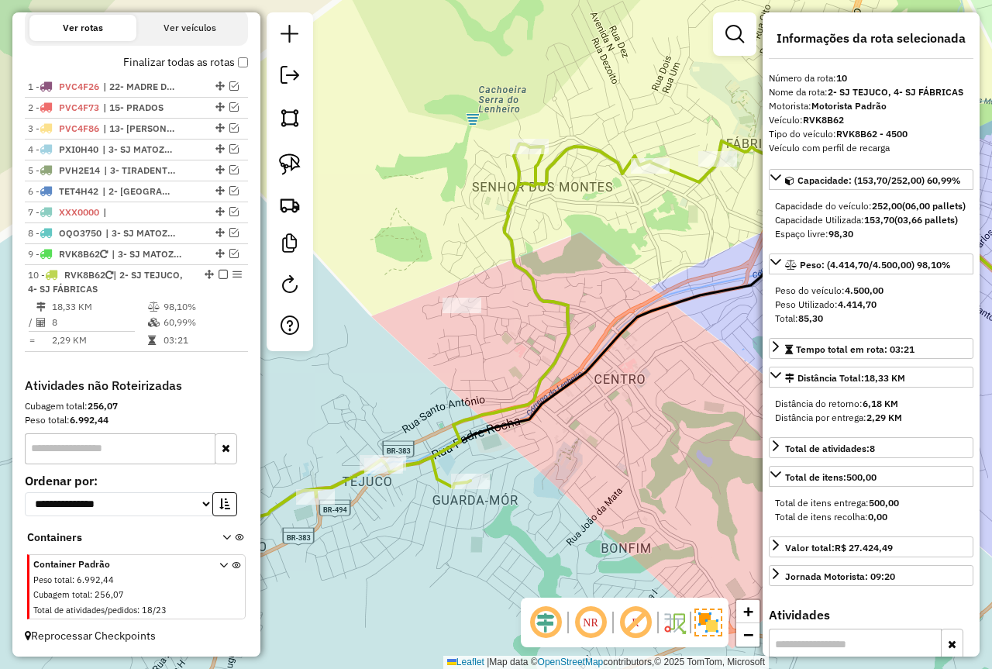
drag, startPoint x: 535, startPoint y: 383, endPoint x: 619, endPoint y: 386, distance: 83.8
click at [619, 386] on div "Janela de atendimento Grade de atendimento Capacidade Transportadoras Veículos …" at bounding box center [496, 334] width 992 height 669
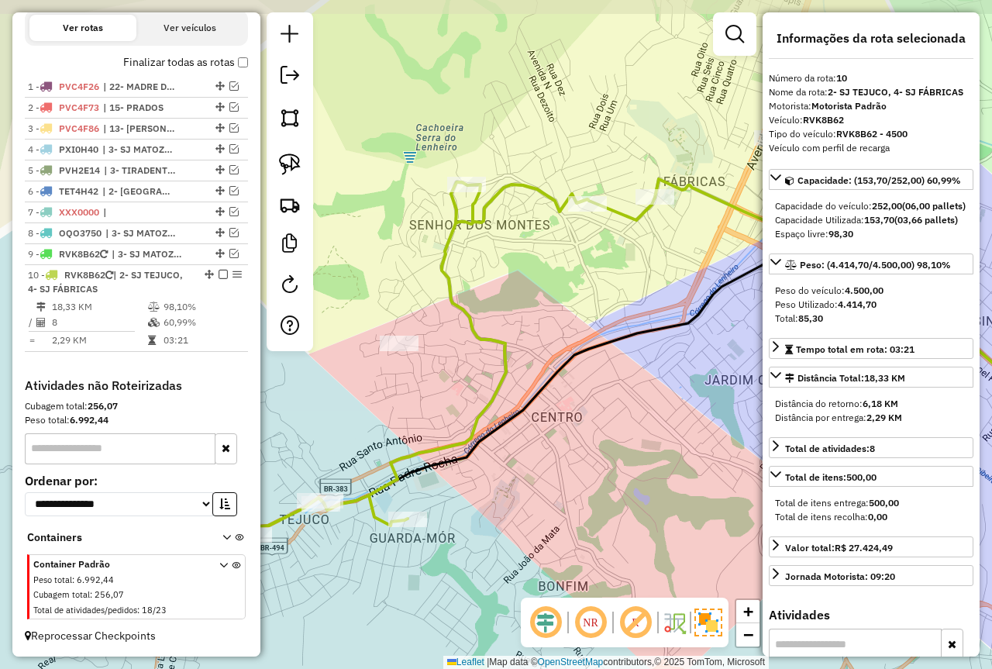
drag, startPoint x: 634, startPoint y: 307, endPoint x: 571, endPoint y: 345, distance: 73.4
click at [571, 345] on div "Janela de atendimento Grade de atendimento Capacidade Transportadoras Veículos …" at bounding box center [496, 334] width 992 height 669
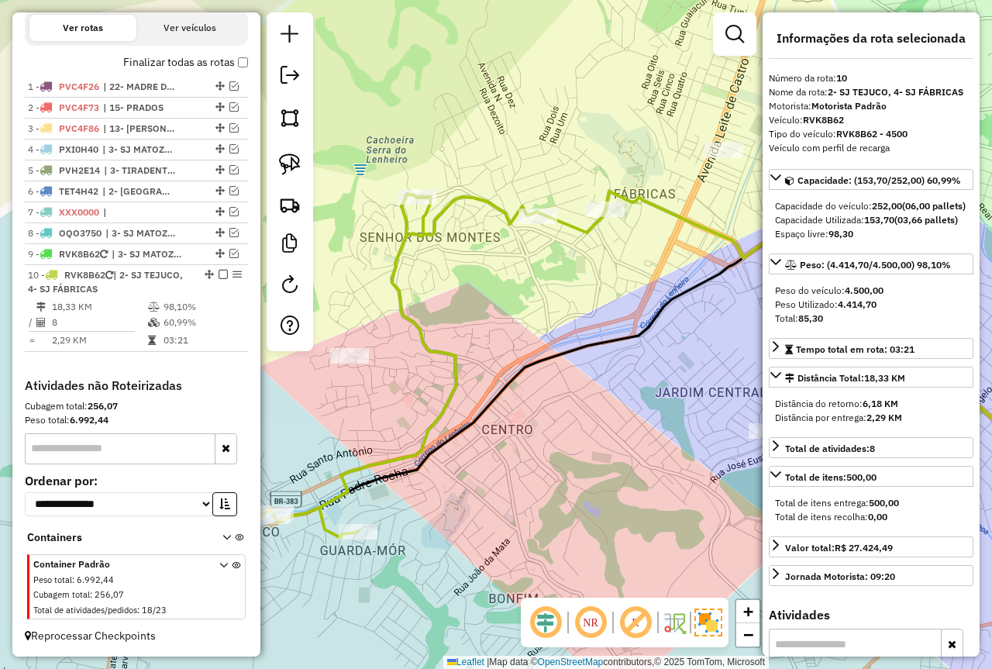
drag, startPoint x: 645, startPoint y: 438, endPoint x: 577, endPoint y: 454, distance: 70.1
click at [577, 454] on div "Janela de atendimento Grade de atendimento Capacidade Transportadoras Veículos …" at bounding box center [496, 334] width 992 height 669
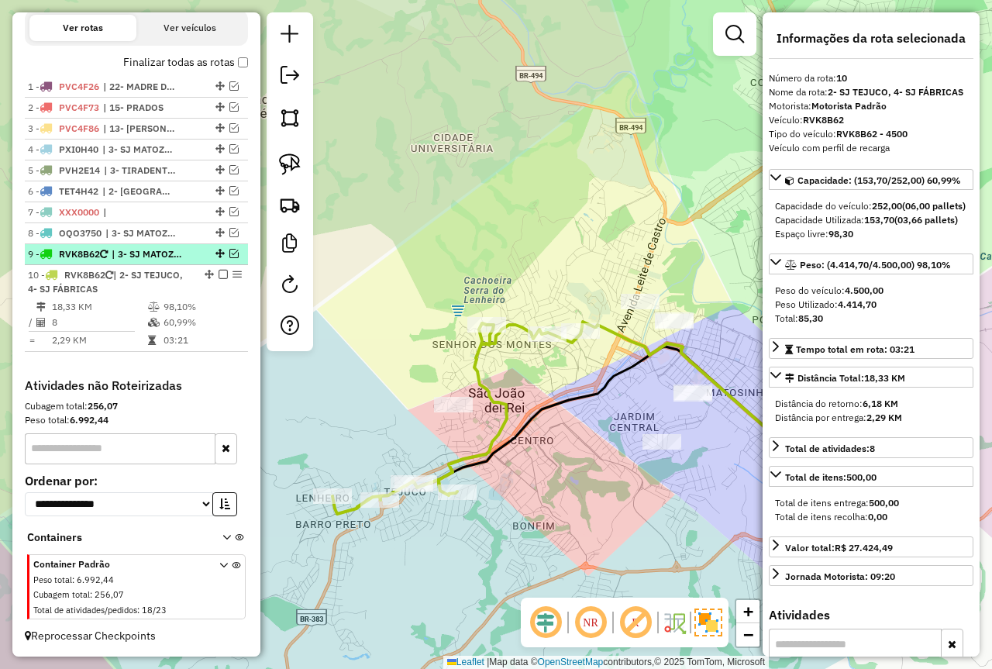
click at [229, 254] on em at bounding box center [233, 253] width 9 height 9
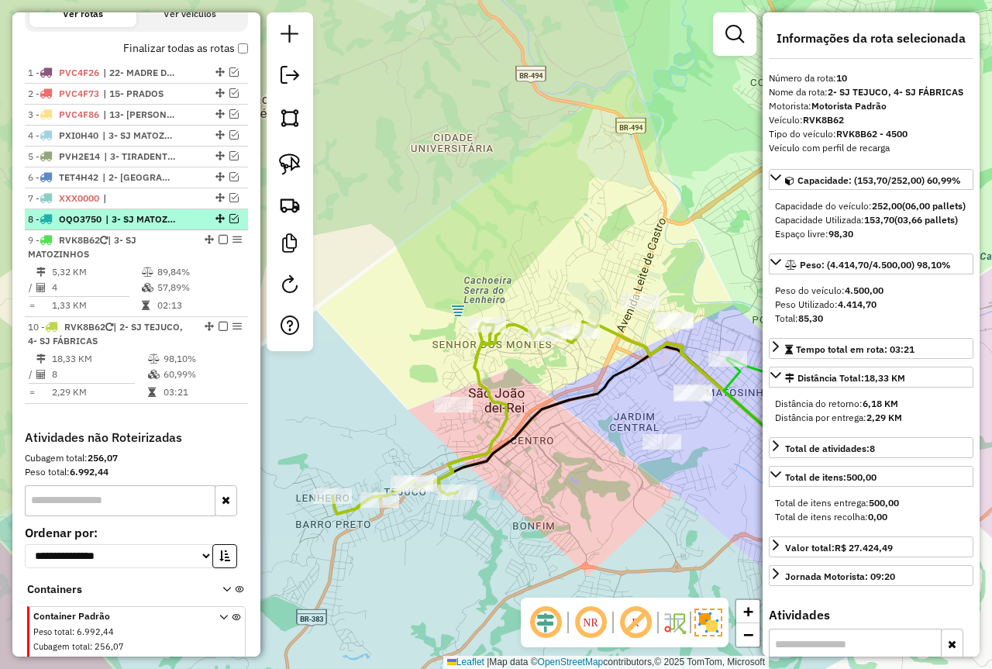
click at [229, 223] on em at bounding box center [233, 218] width 9 height 9
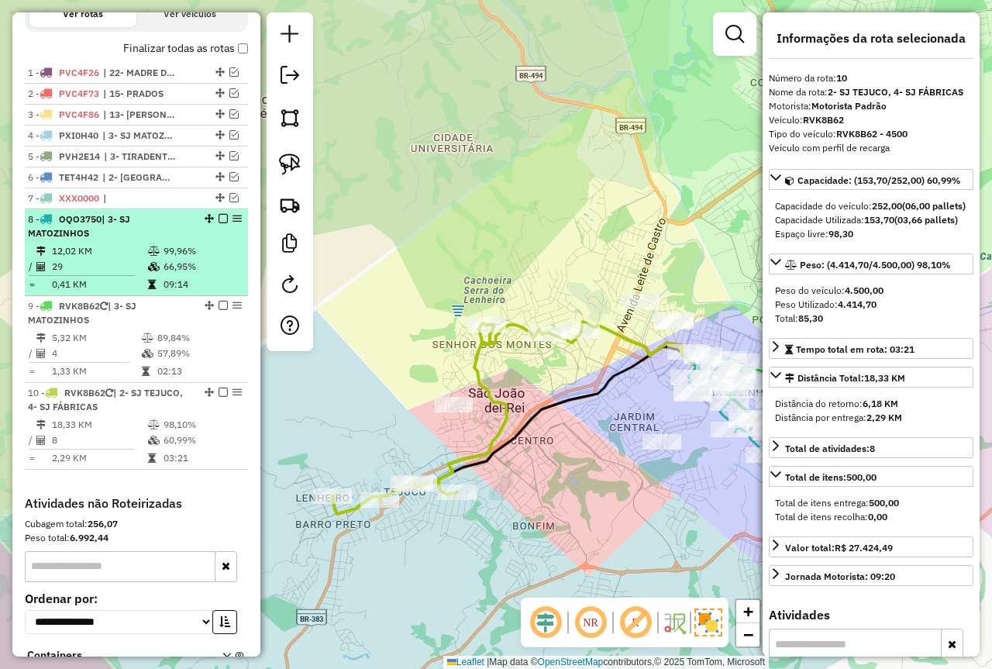
click at [180, 259] on td "99,96%" at bounding box center [202, 251] width 78 height 16
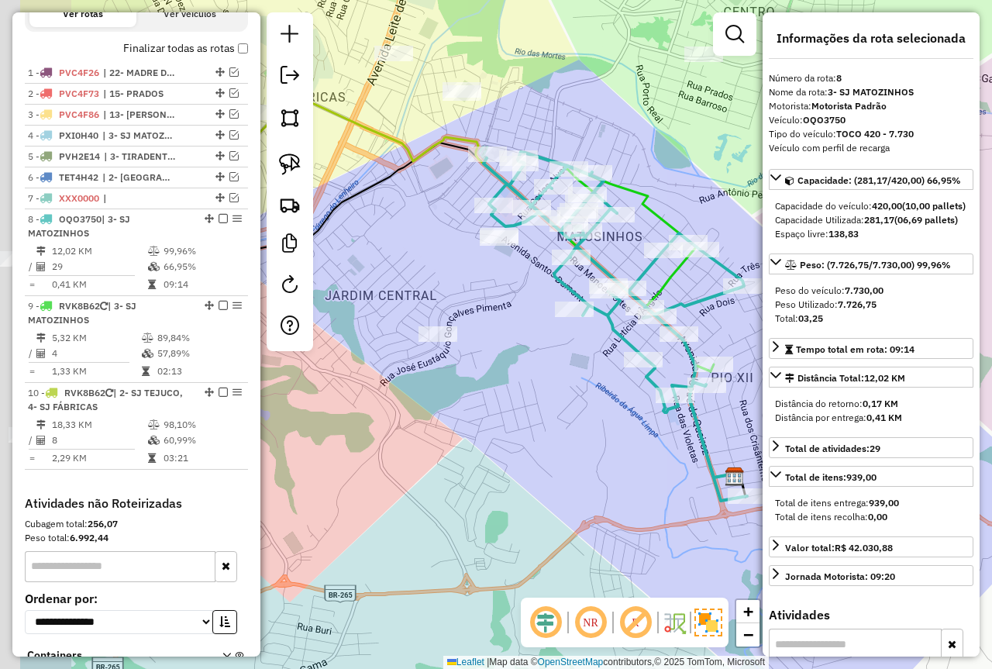
drag, startPoint x: 515, startPoint y: 447, endPoint x: 635, endPoint y: 440, distance: 120.4
click at [635, 440] on div "Janela de atendimento Grade de atendimento Capacidade Transportadoras Veículos …" at bounding box center [496, 334] width 992 height 669
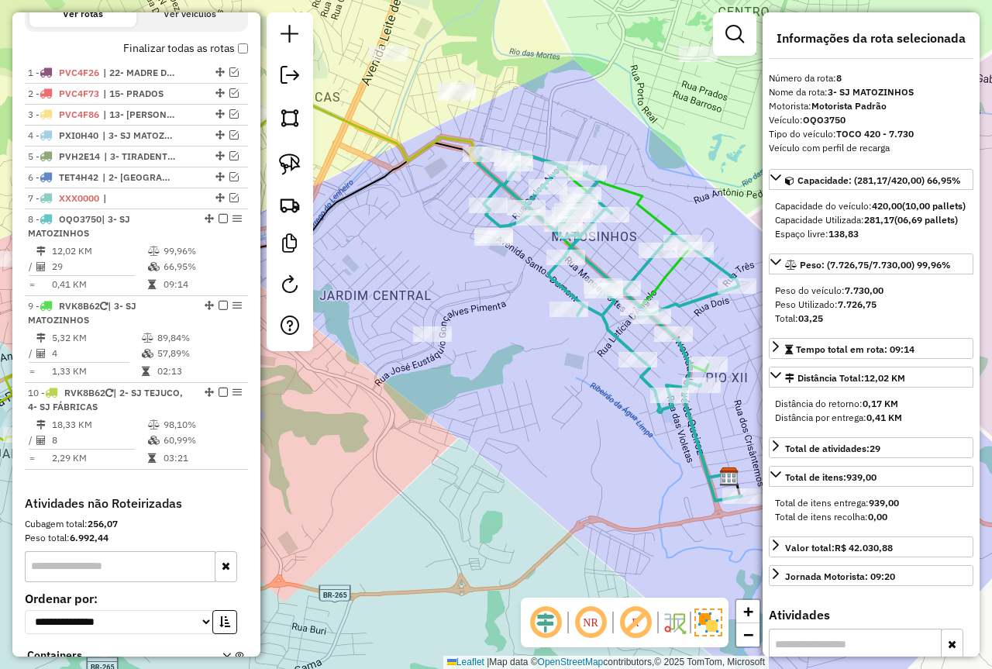
drag, startPoint x: 519, startPoint y: 432, endPoint x: 492, endPoint y: 427, distance: 26.8
click at [492, 427] on div "Janela de atendimento Grade de atendimento Capacidade Transportadoras Veículos …" at bounding box center [496, 334] width 992 height 669
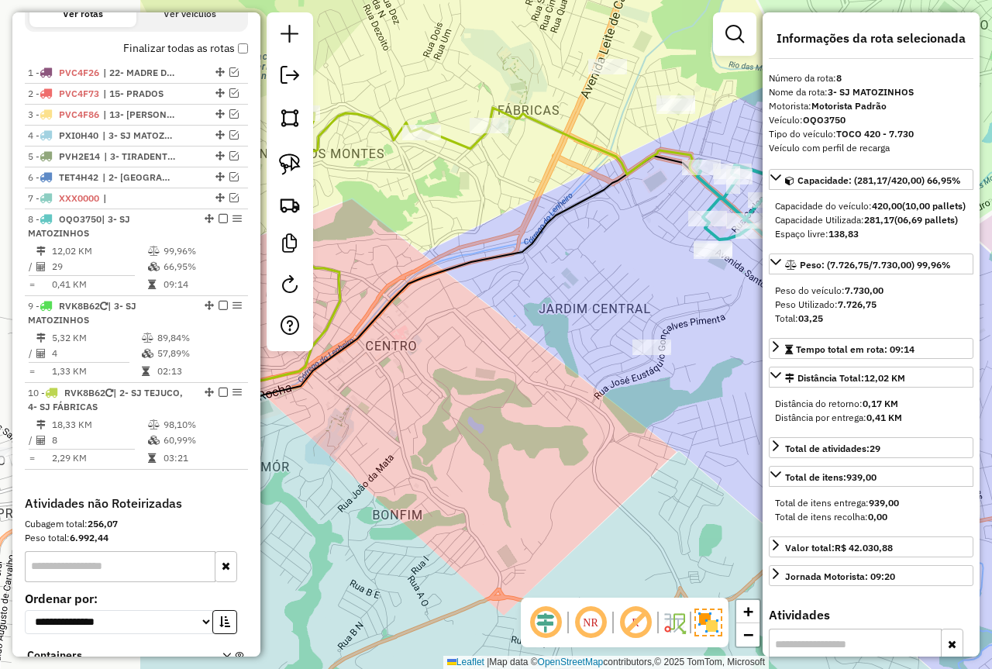
drag, startPoint x: 535, startPoint y: 433, endPoint x: 558, endPoint y: 380, distance: 57.6
click at [679, 428] on div "Janela de atendimento Grade de atendimento Capacidade Transportadoras Veículos …" at bounding box center [496, 334] width 992 height 669
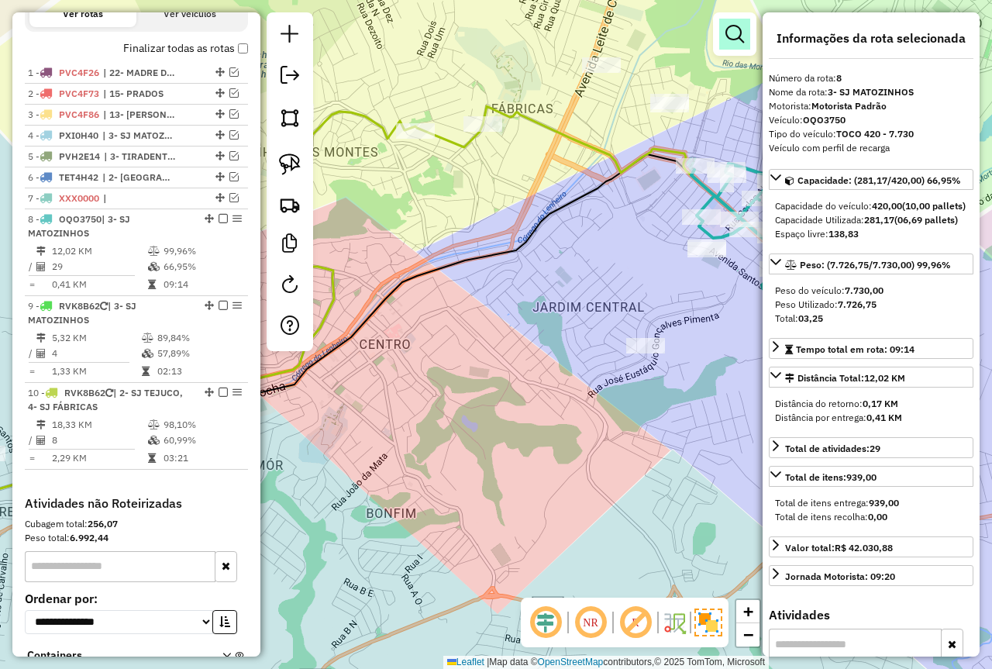
click at [739, 43] on link at bounding box center [734, 34] width 31 height 31
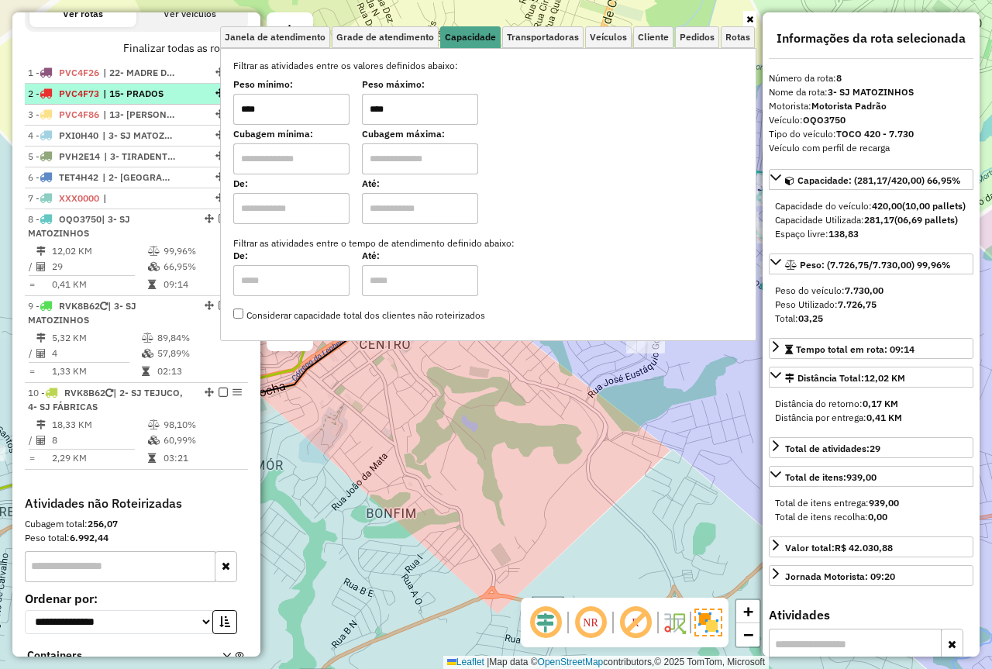
drag, startPoint x: 427, startPoint y: 112, endPoint x: 195, endPoint y: 116, distance: 231.8
click at [195, 116] on hb-router-mapa "Informações da Sessão 978048 - 12/08/2025 Criação: 11/08/2025 18:10 Depósito: F…" at bounding box center [496, 334] width 992 height 669
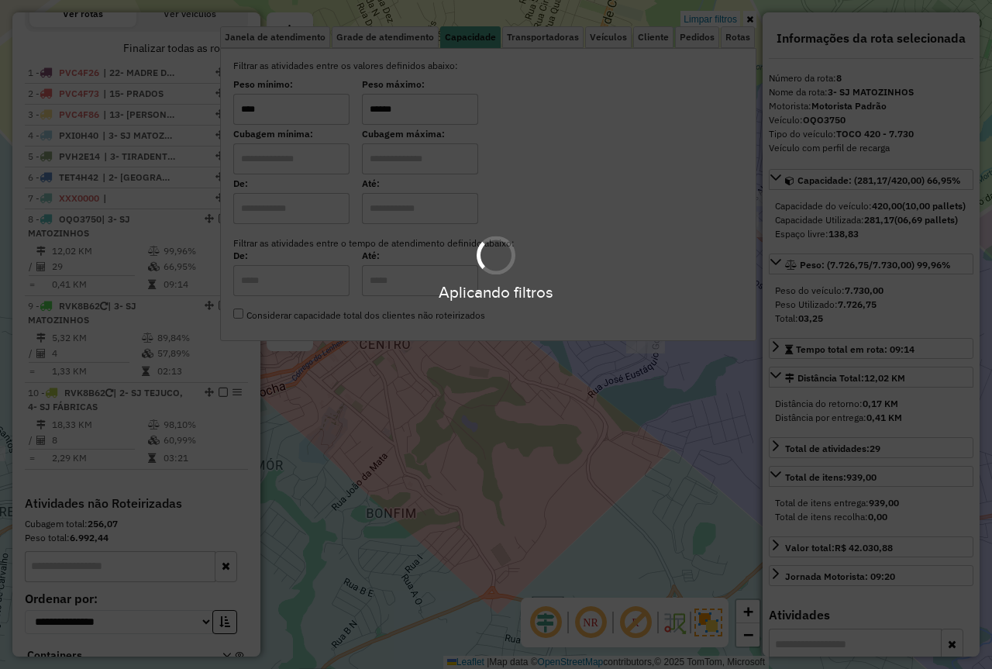
type input "******"
click at [640, 410] on div "Limpar filtros Janela de atendimento Grade de atendimento Capacidade Transporta…" at bounding box center [496, 334] width 992 height 669
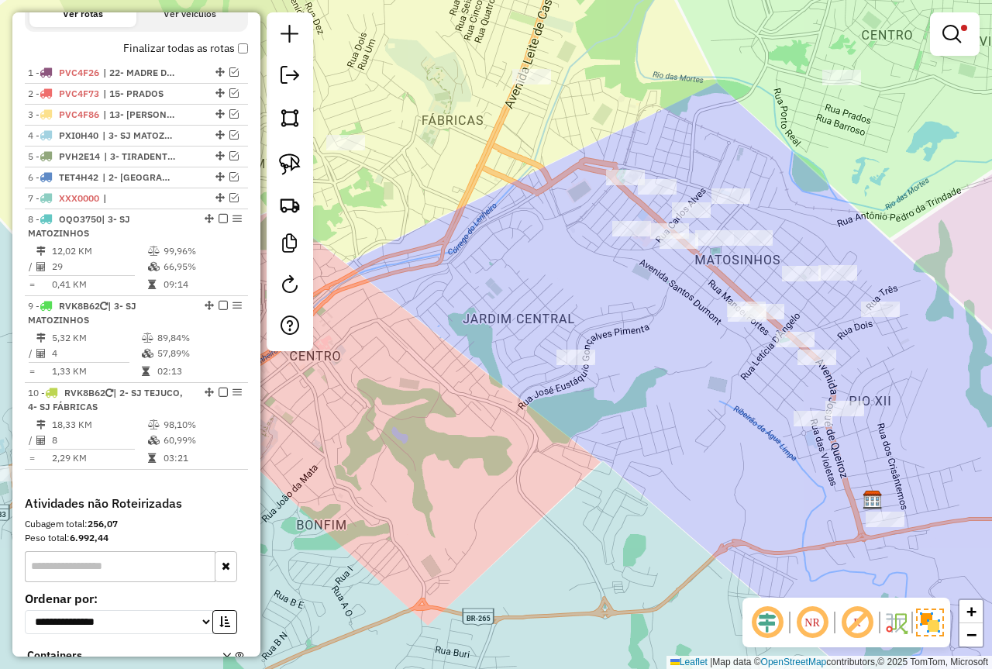
drag, startPoint x: 547, startPoint y: 269, endPoint x: 477, endPoint y: 281, distance: 71.6
click at [477, 281] on div "Limpar filtros Janela de atendimento Grade de atendimento Capacidade Transporta…" at bounding box center [496, 334] width 992 height 669
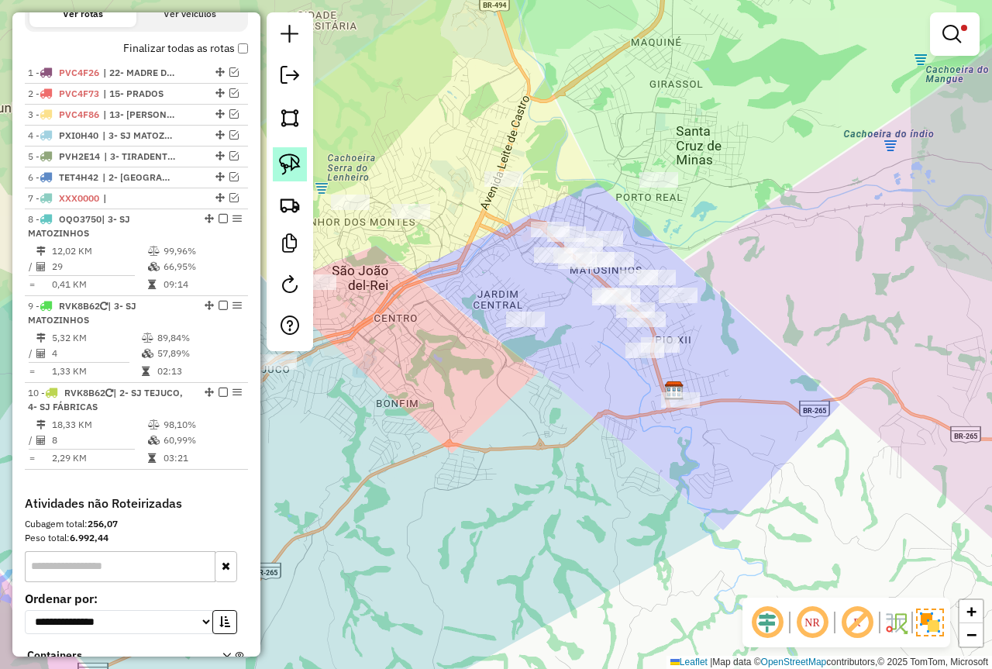
click at [295, 155] on img at bounding box center [290, 165] width 22 height 22
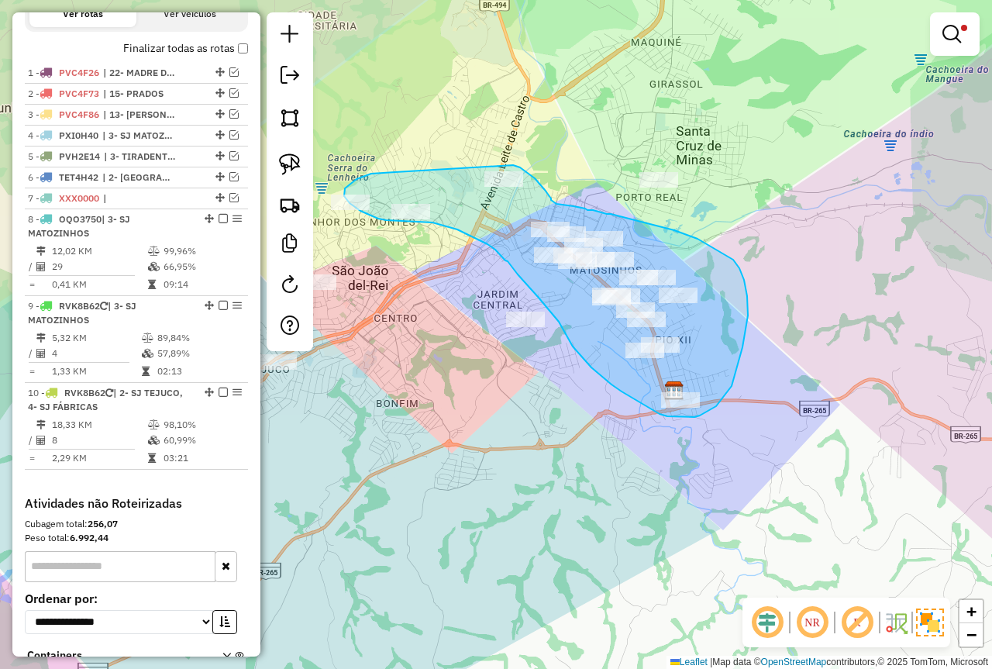
drag, startPoint x: 369, startPoint y: 174, endPoint x: 488, endPoint y: 164, distance: 119.0
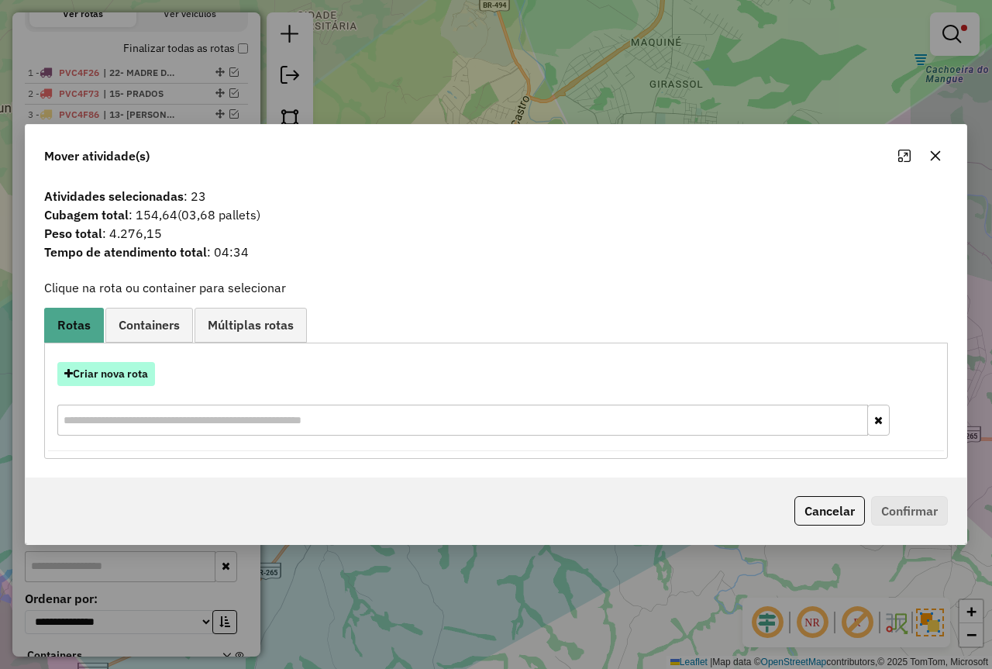
click at [124, 377] on button "Criar nova rota" at bounding box center [106, 374] width 98 height 24
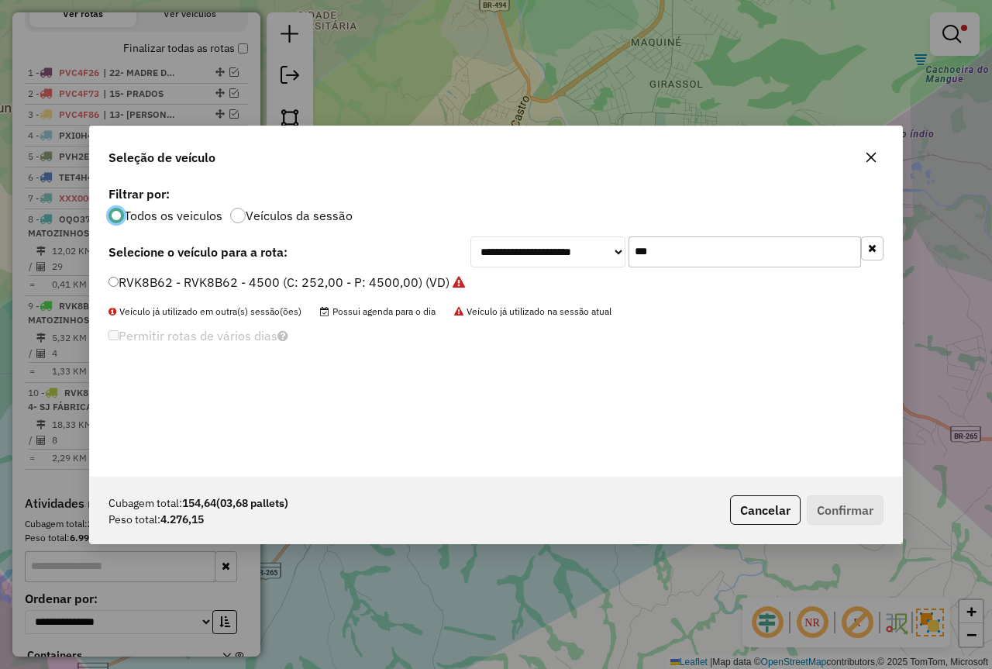
scroll to position [9, 5]
click at [693, 254] on input "***" at bounding box center [745, 251] width 233 height 31
click at [380, 291] on div "RVK8B62 - RVK8B62 - 4500 (C: 252,00 - P: 4500,00) (VD)" at bounding box center [496, 289] width 794 height 31
click at [378, 289] on label "RVK8B62 - RVK8B62 - 4500 (C: 252,00 - P: 4500,00) (VD)" at bounding box center [287, 282] width 357 height 19
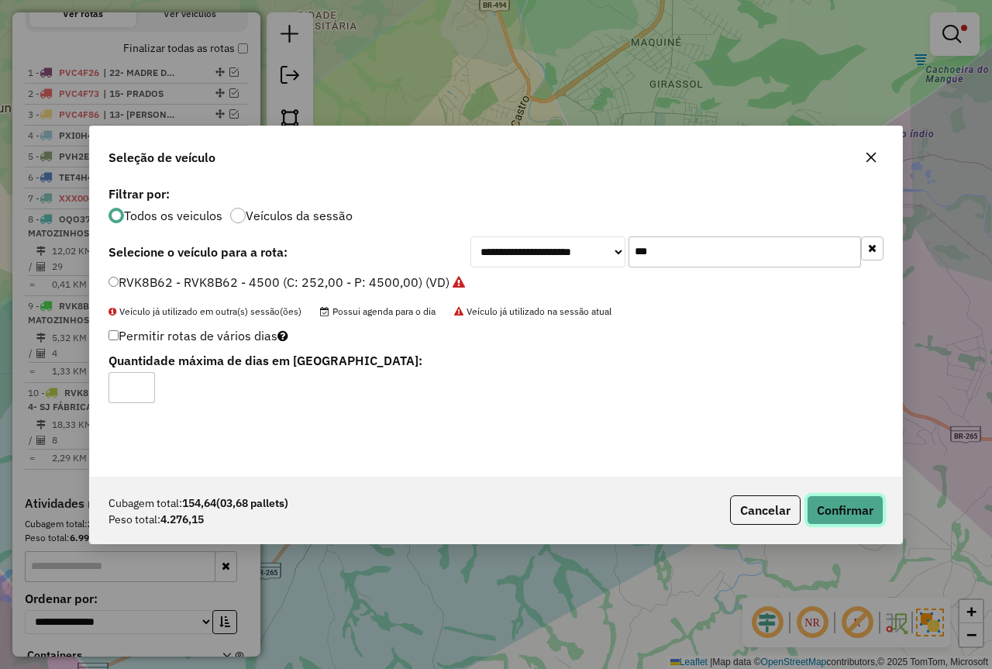
click at [826, 500] on button "Confirmar" at bounding box center [845, 509] width 77 height 29
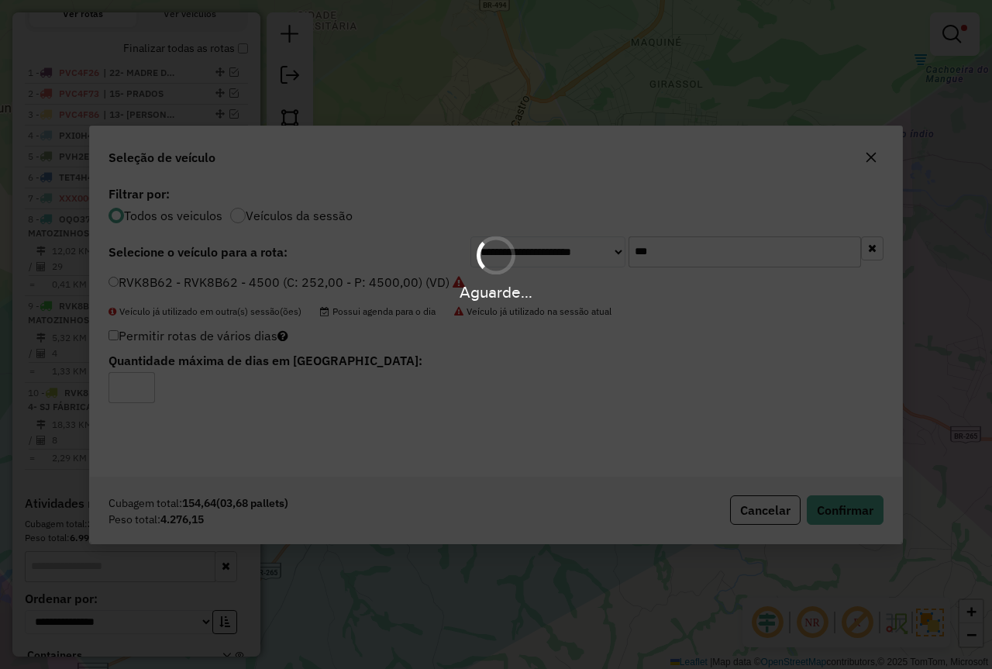
scroll to position [536, 0]
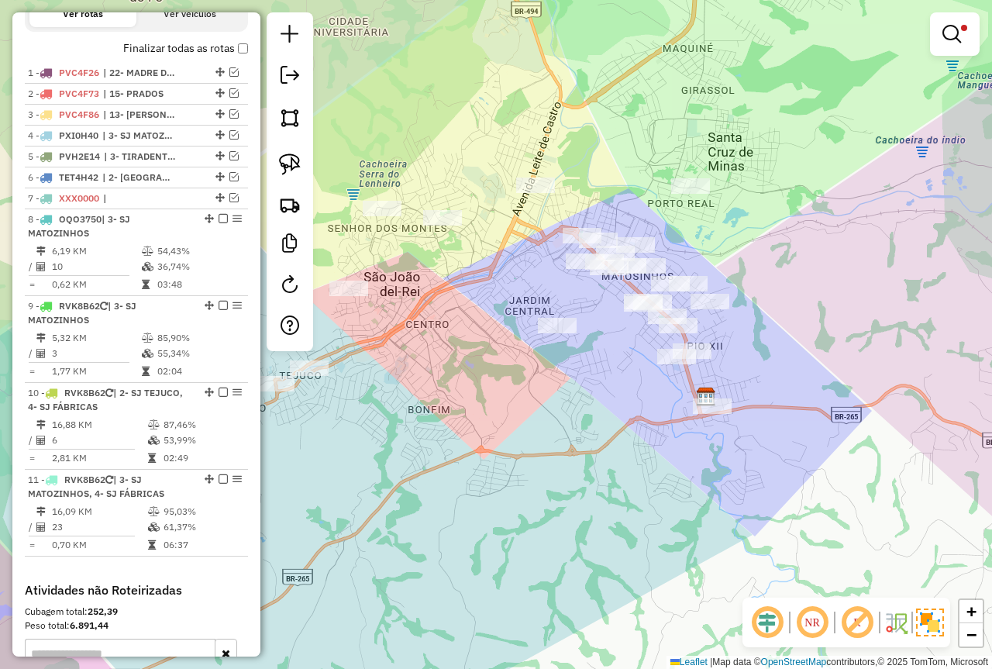
drag, startPoint x: 443, startPoint y: 309, endPoint x: 475, endPoint y: 316, distance: 32.4
click at [475, 316] on div "Limpar filtros Janela de atendimento Grade de atendimento Capacidade Transporta…" at bounding box center [496, 334] width 992 height 669
click at [297, 171] on img at bounding box center [290, 165] width 22 height 22
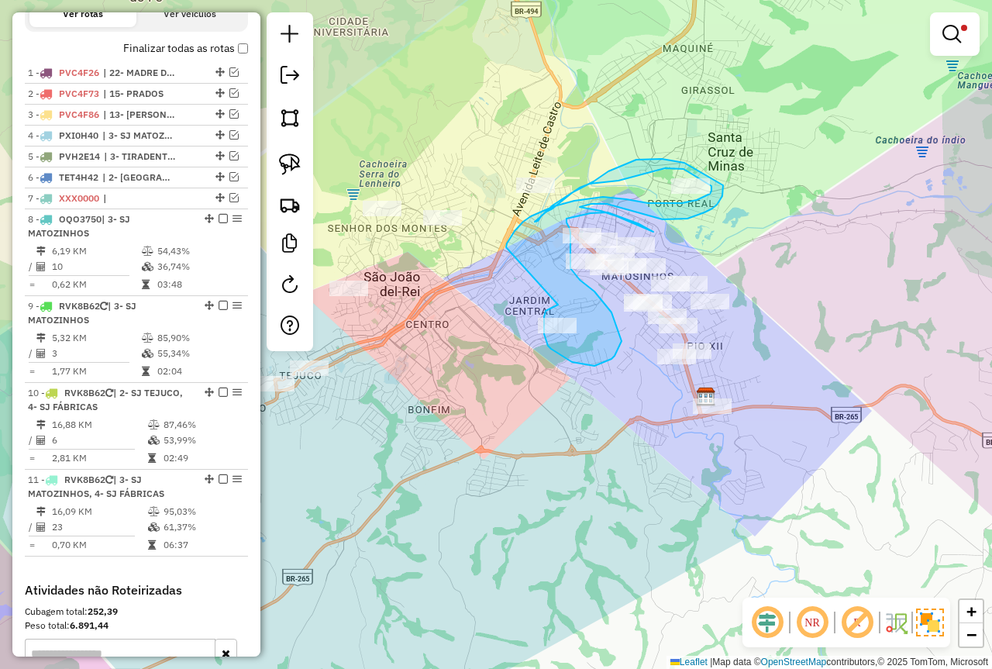
drag, startPoint x: 558, startPoint y: 305, endPoint x: 506, endPoint y: 247, distance: 77.4
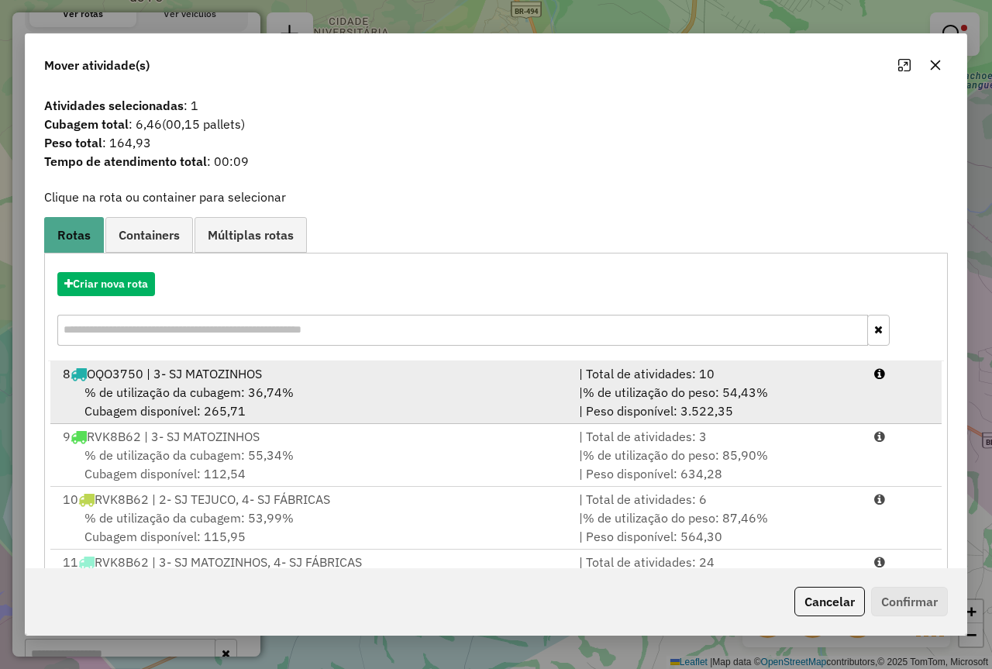
click at [361, 385] on div "% de utilização da cubagem: 36,74% Cubagem disponível: 265,71" at bounding box center [311, 401] width 516 height 37
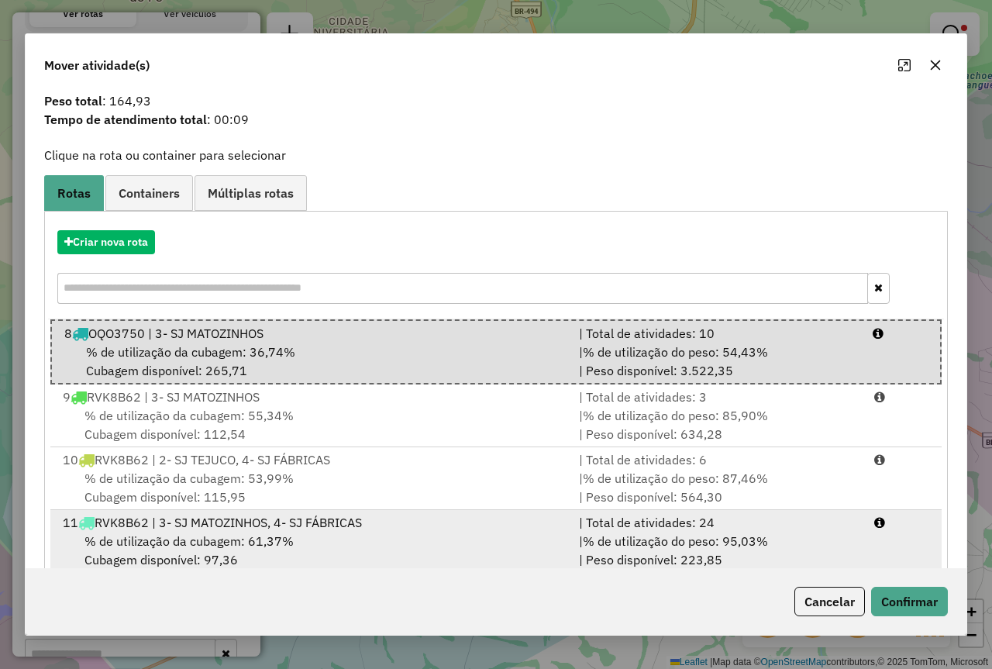
scroll to position [73, 0]
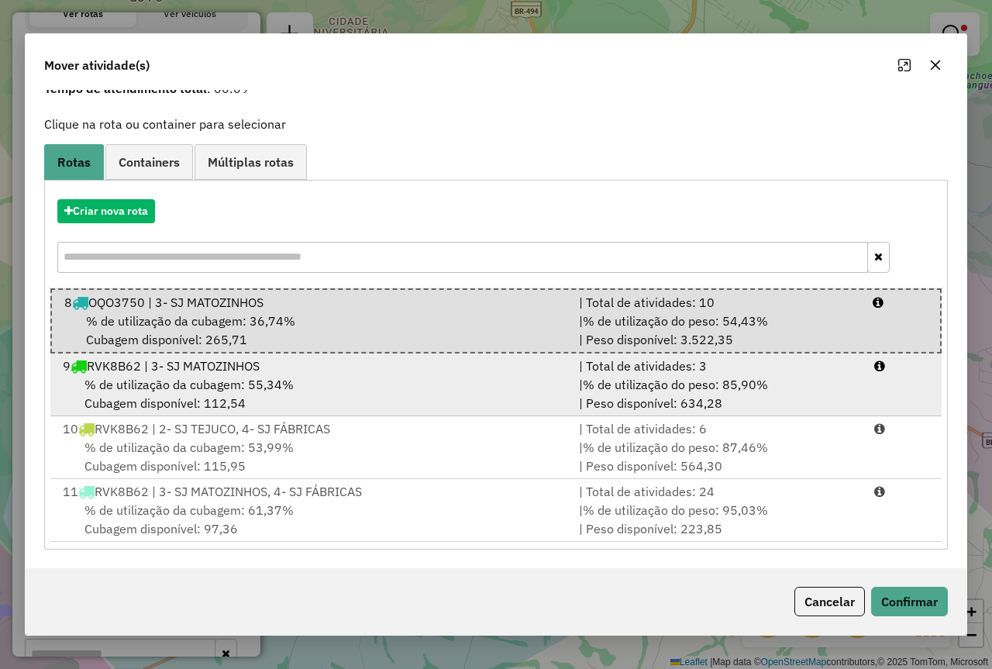
click at [404, 366] on div "9 RVK8B62 | 3- SJ MATOZINHOS" at bounding box center [311, 366] width 516 height 19
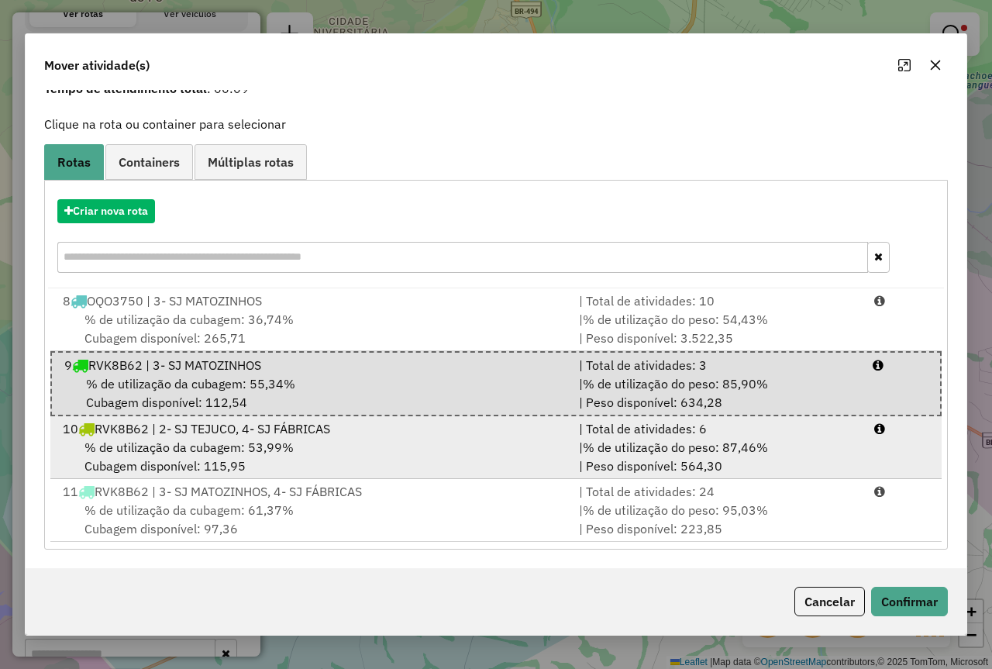
click at [649, 460] on div "| % de utilização do peso: 87,46% | Peso disponível: 564,30" at bounding box center [717, 456] width 295 height 37
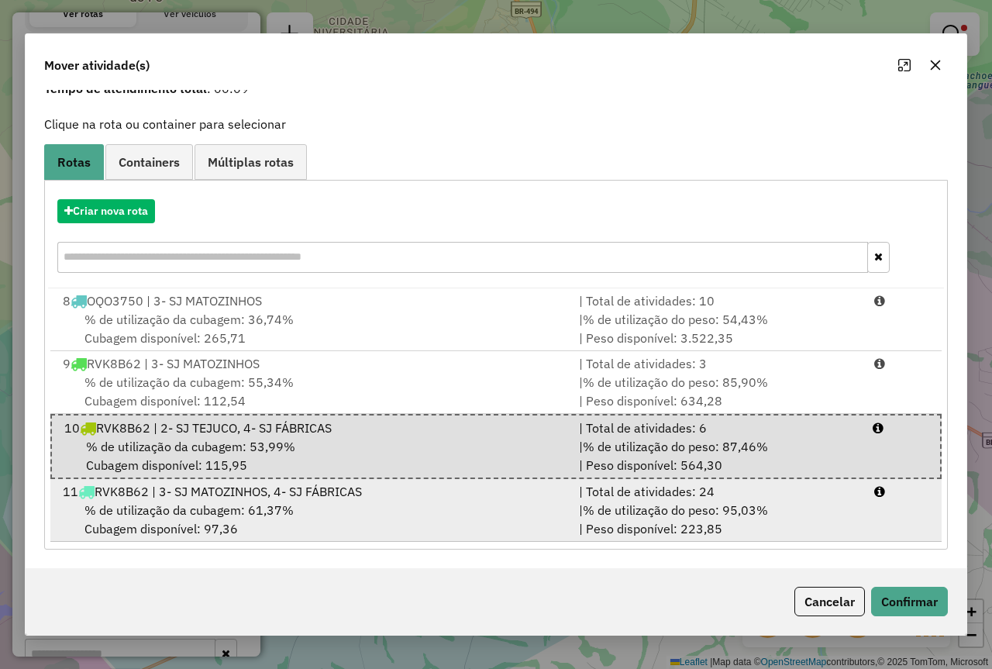
click at [693, 510] on span "% de utilização do peso: 95,03%" at bounding box center [675, 510] width 185 height 16
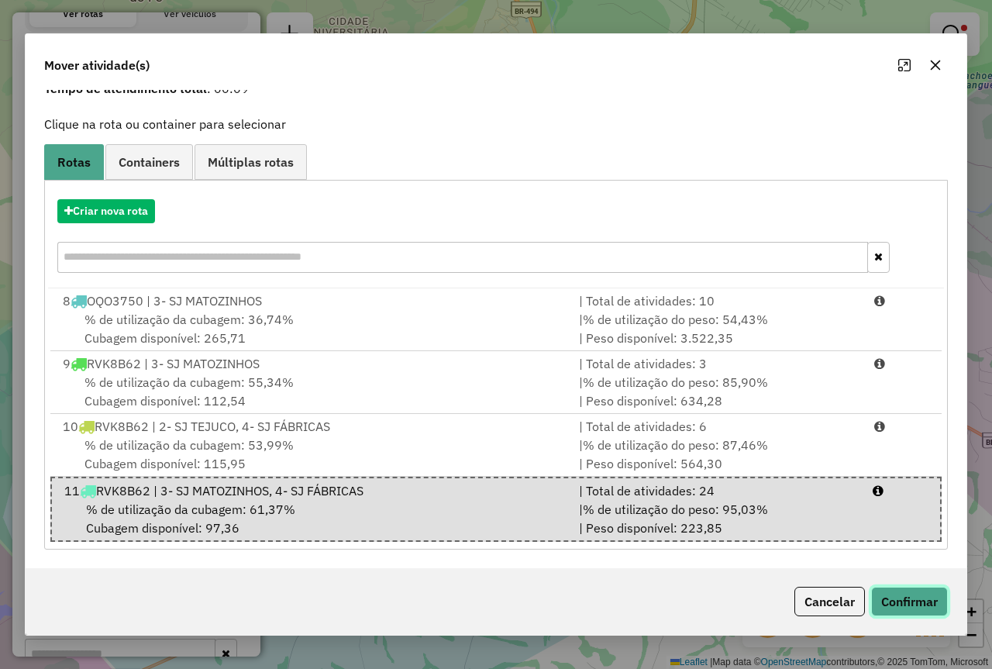
click at [902, 598] on button "Confirmar" at bounding box center [909, 601] width 77 height 29
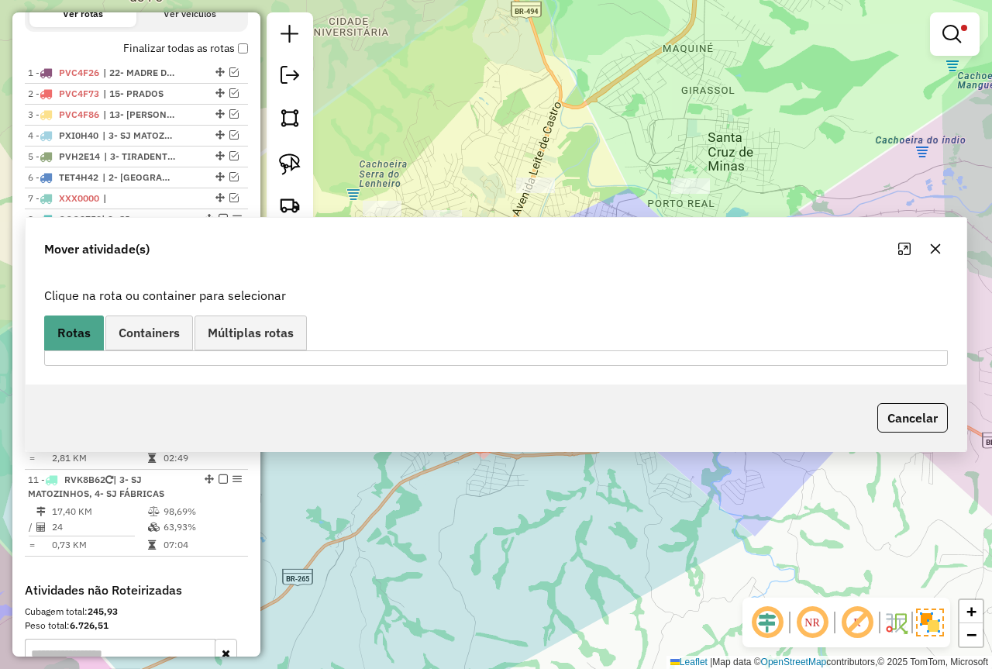
scroll to position [0, 0]
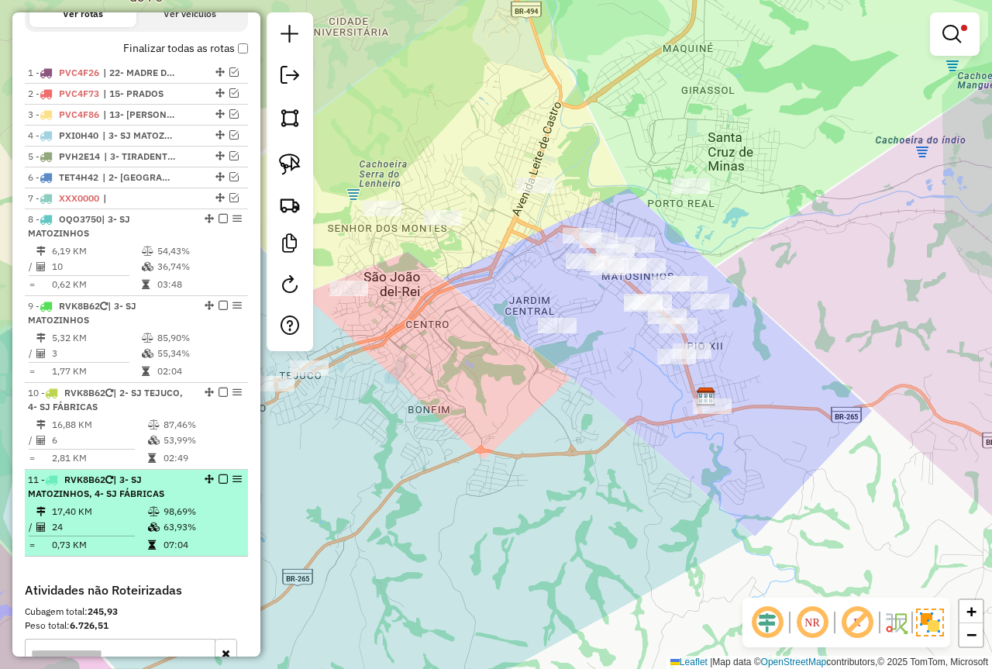
click at [178, 501] on div "11 - RVK8B62 | 3- SJ MATOZINHOS, 4- SJ FÁBRICAS" at bounding box center [110, 487] width 164 height 28
select select "*********"
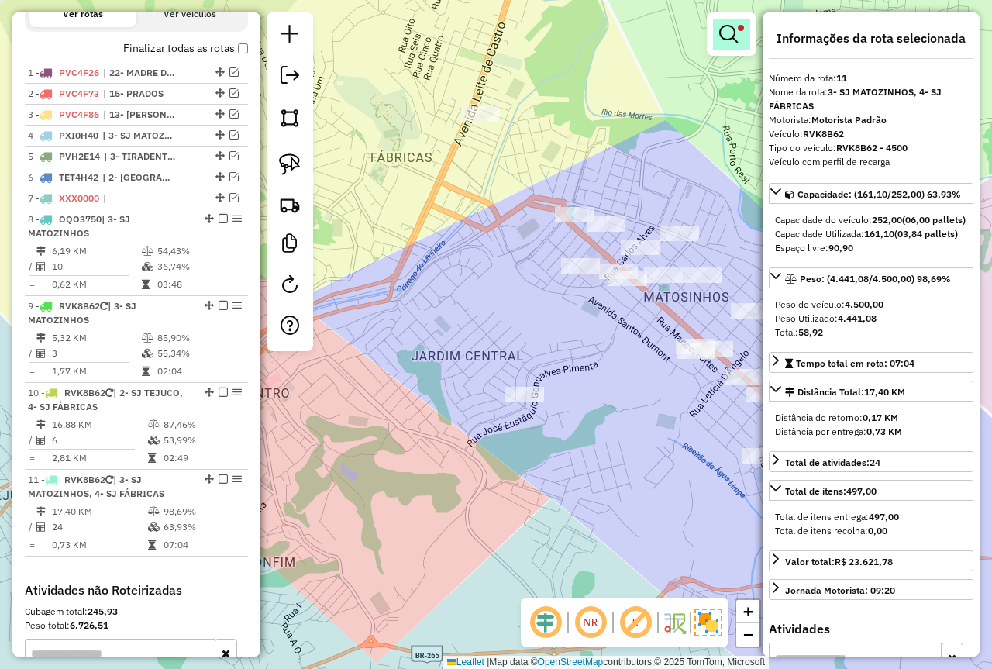
click at [739, 27] on span at bounding box center [741, 28] width 6 height 6
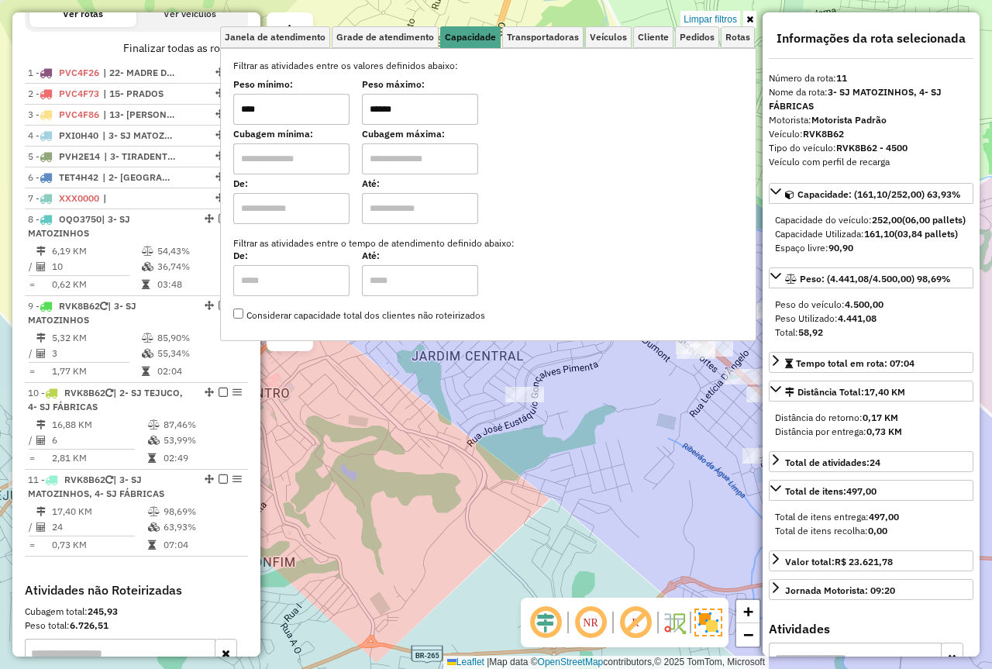
drag, startPoint x: 436, startPoint y: 112, endPoint x: 281, endPoint y: 128, distance: 155.8
click at [290, 128] on div "Filtrar as atividades entre os valores definidos abaixo: Peso mínimo: **** Peso…" at bounding box center [488, 191] width 510 height 264
click at [630, 401] on div "Limpar filtros Janela de atendimento Grade de atendimento Capacidade Transporta…" at bounding box center [496, 334] width 992 height 669
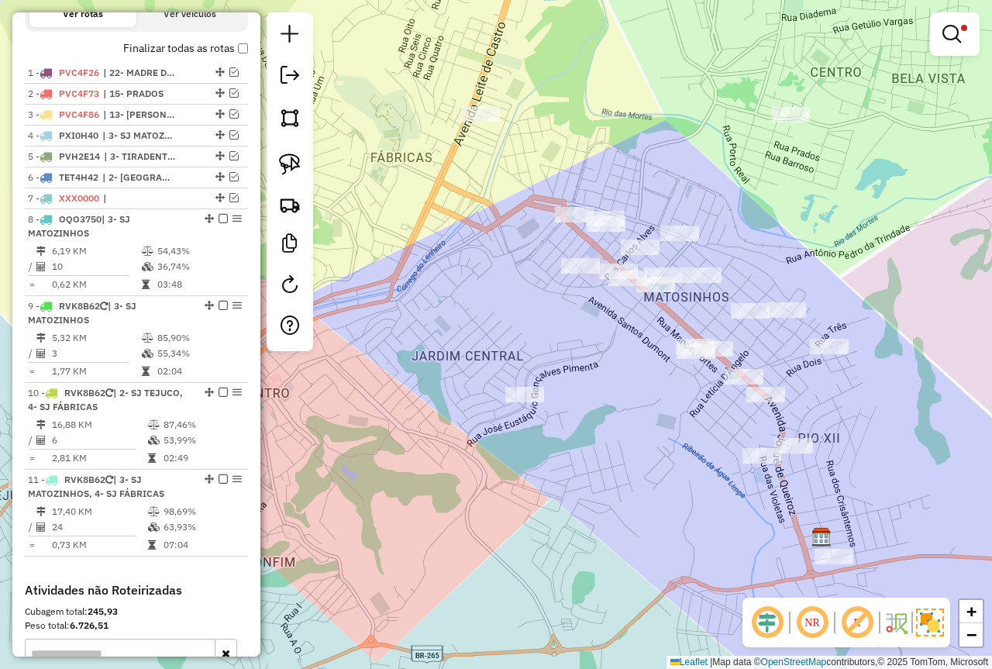
click at [634, 402] on div "Limpar filtros Janela de atendimento Grade de atendimento Capacidade Transporta…" at bounding box center [496, 334] width 992 height 669
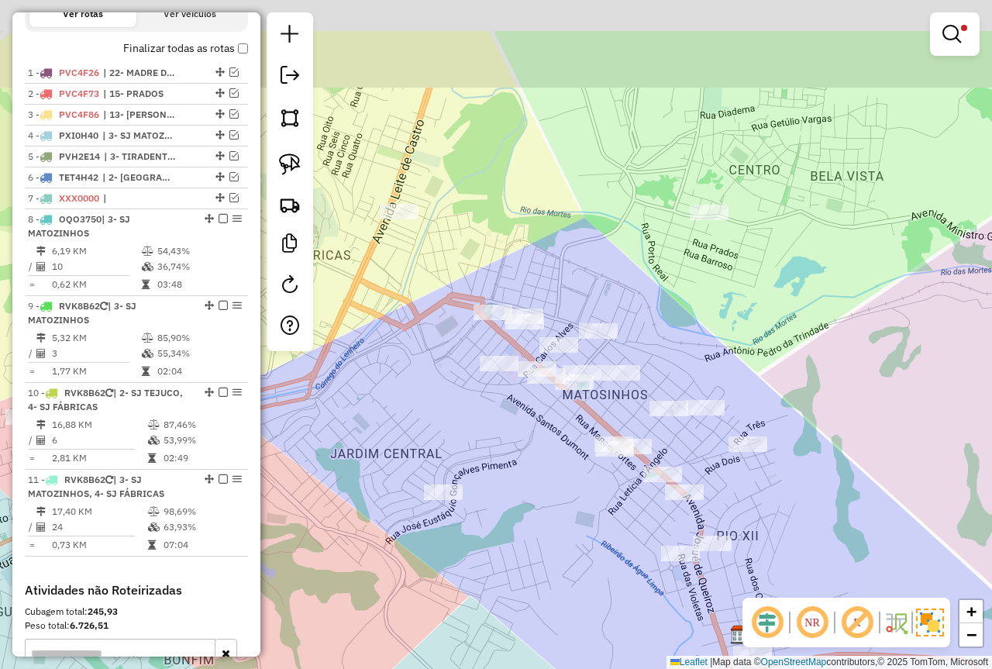
drag, startPoint x: 600, startPoint y: 343, endPoint x: 492, endPoint y: 490, distance: 182.5
click at [492, 490] on div "Limpar filtros Janela de atendimento Grade de atendimento Capacidade Transporta…" at bounding box center [496, 334] width 992 height 669
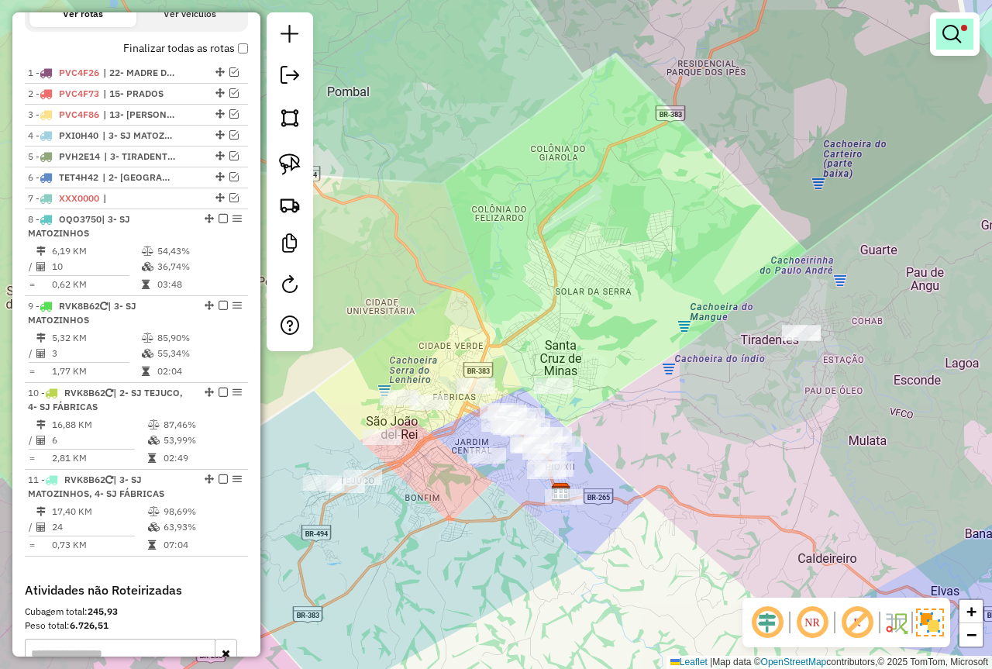
click at [954, 22] on link at bounding box center [955, 34] width 37 height 31
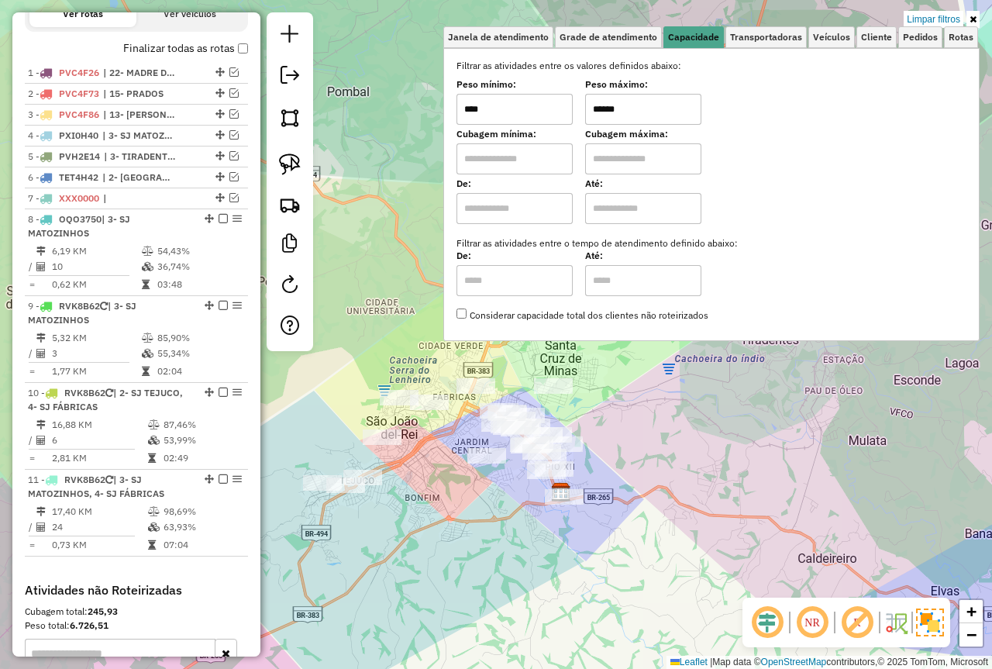
drag, startPoint x: 627, startPoint y: 119, endPoint x: 564, endPoint y: 119, distance: 63.6
click at [564, 119] on div "Peso mínimo: **** Peso máximo: ******" at bounding box center [712, 102] width 510 height 43
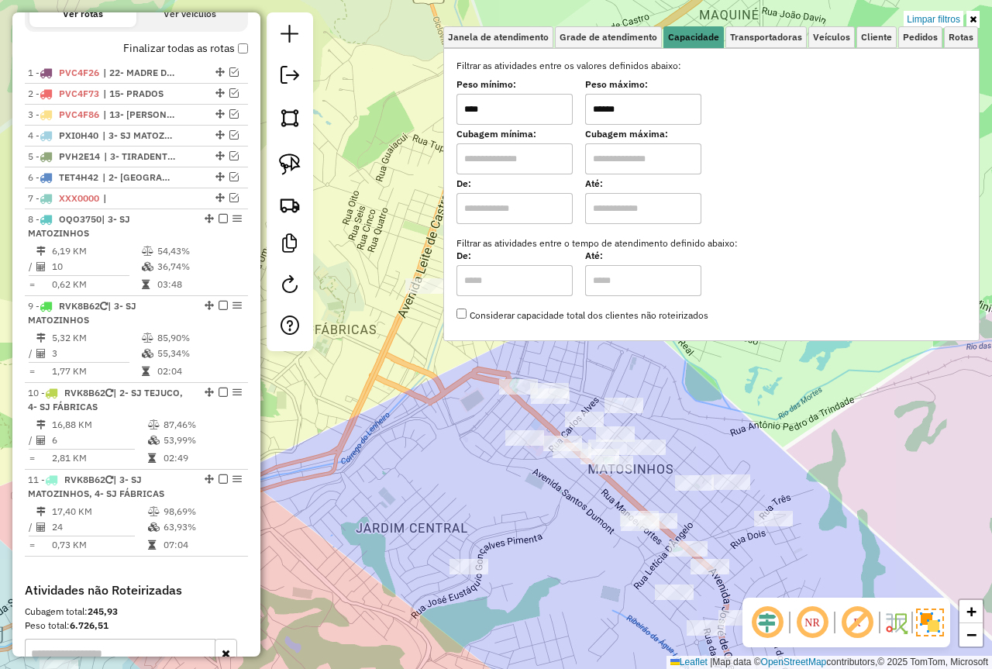
drag, startPoint x: 681, startPoint y: 398, endPoint x: 678, endPoint y: 237, distance: 161.3
click at [668, 367] on div "Limpar filtros Janela de atendimento Grade de atendimento Capacidade Transporta…" at bounding box center [496, 334] width 992 height 669
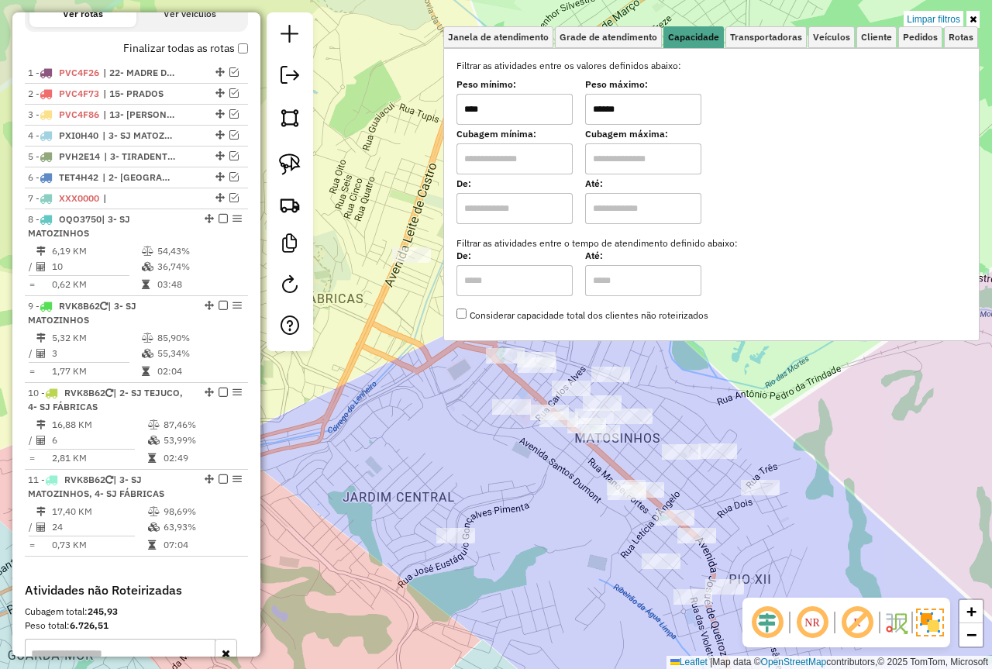
drag, startPoint x: 647, startPoint y: 110, endPoint x: 560, endPoint y: 105, distance: 87.7
click at [560, 105] on div "Peso mínimo: **** Peso máximo: ******" at bounding box center [712, 102] width 510 height 43
type input "******"
click at [711, 385] on div "Limpar filtros Janela de atendimento Grade de atendimento Capacidade Transporta…" at bounding box center [496, 334] width 992 height 669
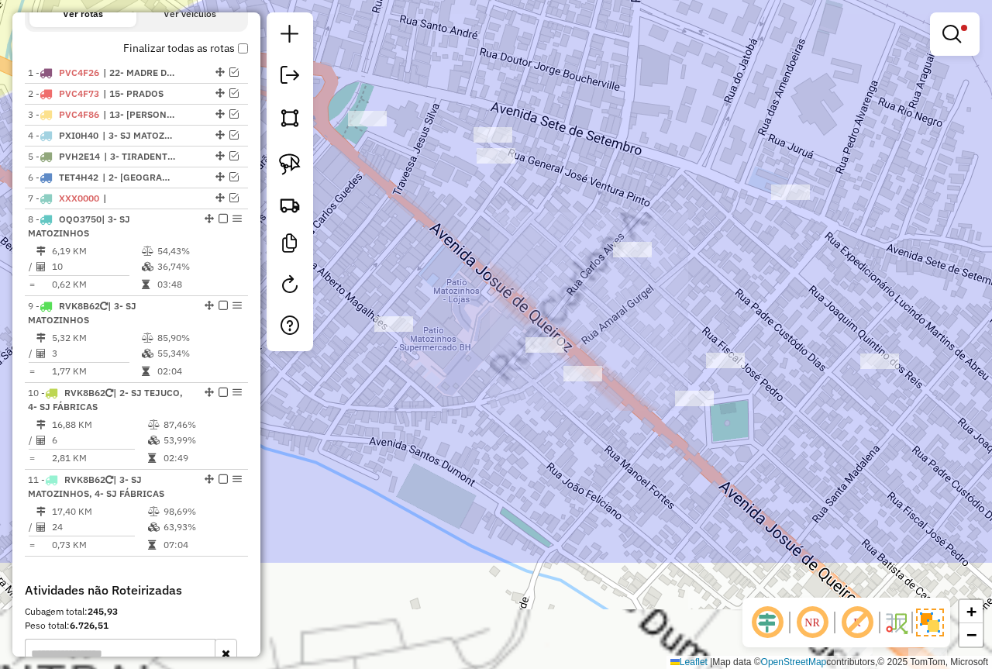
drag, startPoint x: 513, startPoint y: 412, endPoint x: 508, endPoint y: 260, distance: 152.1
click at [508, 260] on div "Limpar filtros Janela de atendimento Grade de atendimento Capacidade Transporta…" at bounding box center [496, 334] width 992 height 669
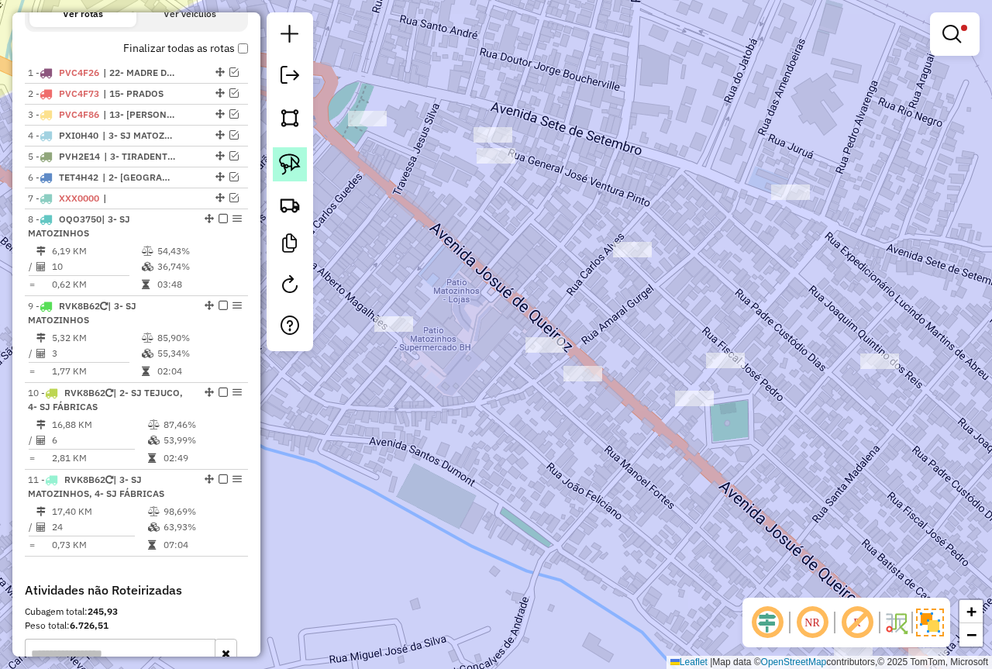
click at [287, 163] on img at bounding box center [290, 165] width 22 height 22
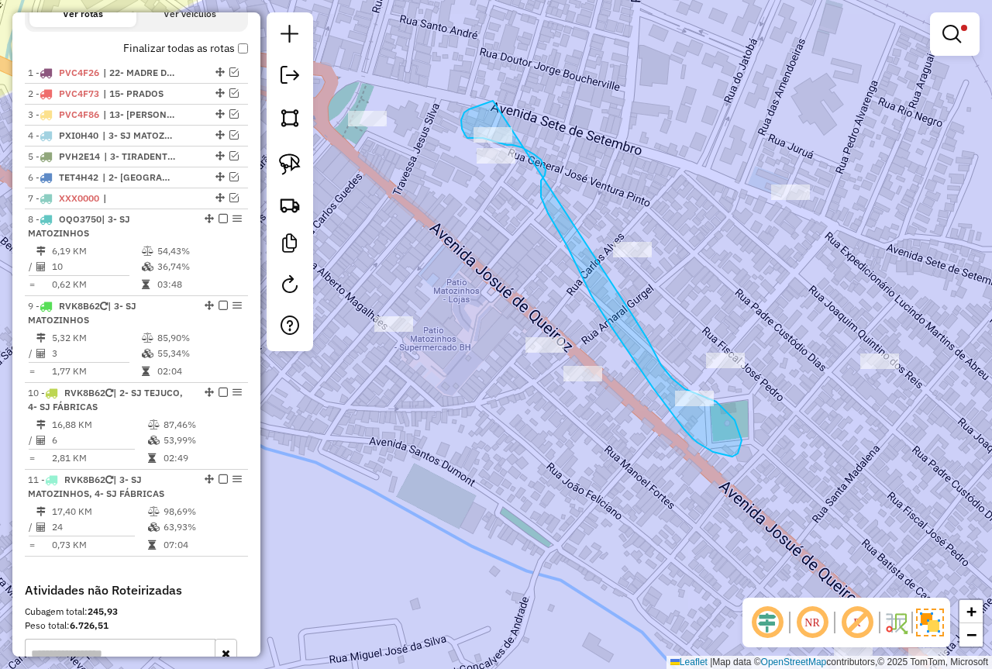
drag, startPoint x: 493, startPoint y: 101, endPoint x: 632, endPoint y: 314, distance: 254.4
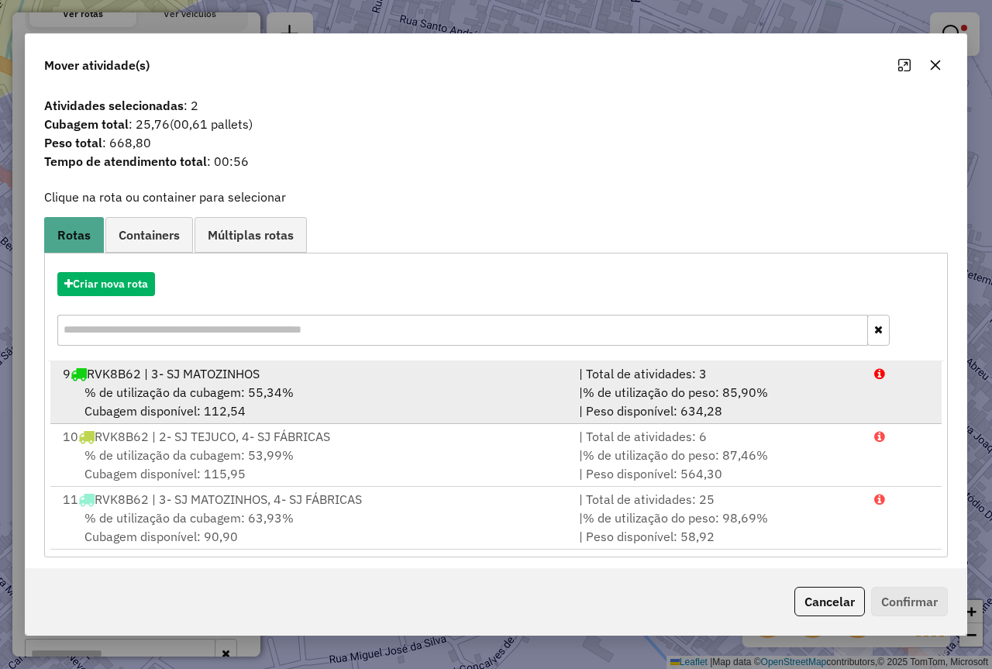
click at [444, 400] on div "% de utilização da cubagem: 55,34% Cubagem disponível: 112,54" at bounding box center [311, 401] width 516 height 37
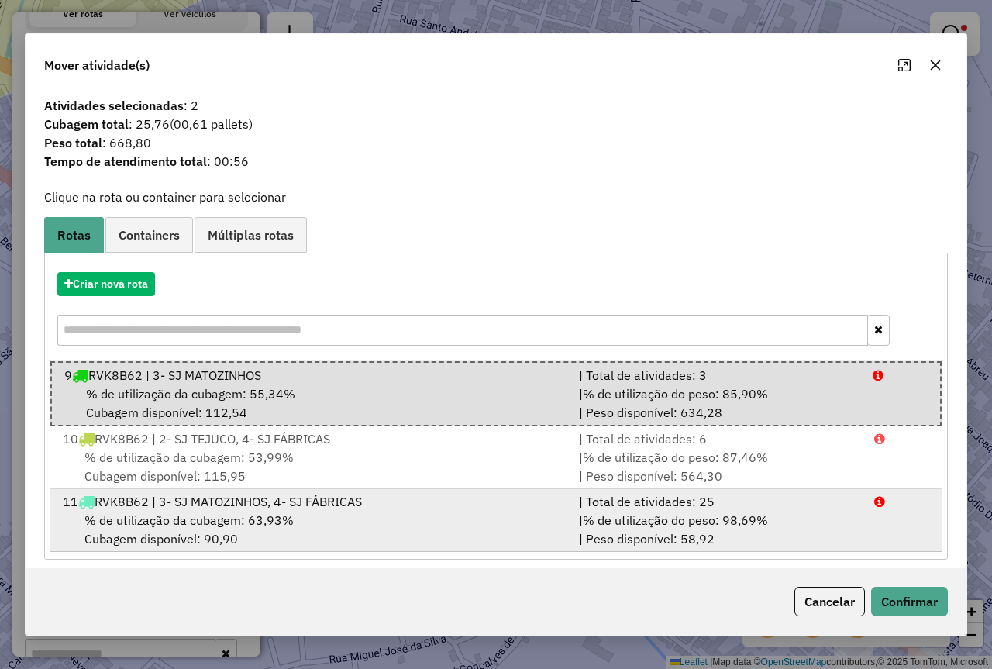
click at [654, 530] on div "| % de utilização do peso: 98,69% | Peso disponível: 58,92" at bounding box center [717, 529] width 295 height 37
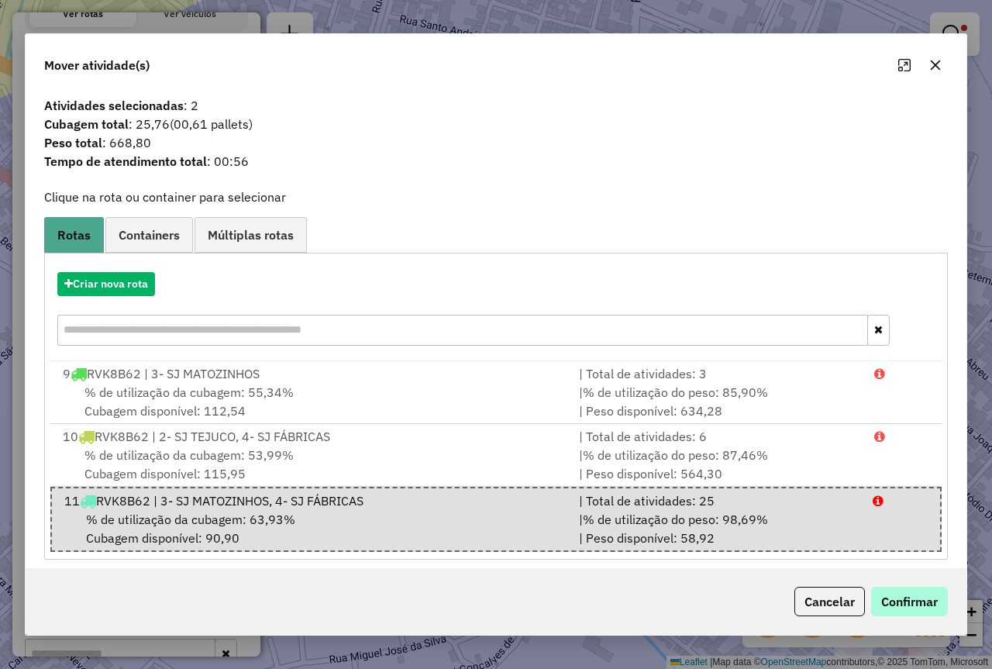
drag, startPoint x: 940, startPoint y: 636, endPoint x: 919, endPoint y: 612, distance: 32.0
click at [937, 636] on div "Mover atividade(s) Atividades selecionadas : 2 Cubagem total : 25,76 (00,61 pal…" at bounding box center [496, 334] width 992 height 669
click at [918, 611] on button "Confirmar" at bounding box center [909, 601] width 77 height 29
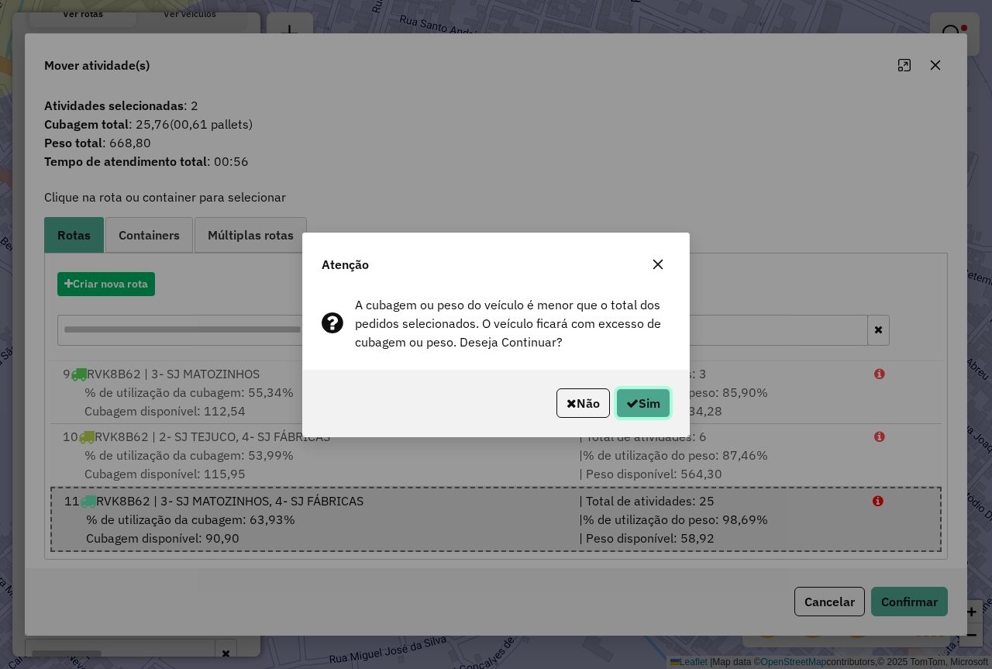
click at [643, 397] on button "Sim" at bounding box center [643, 402] width 54 height 29
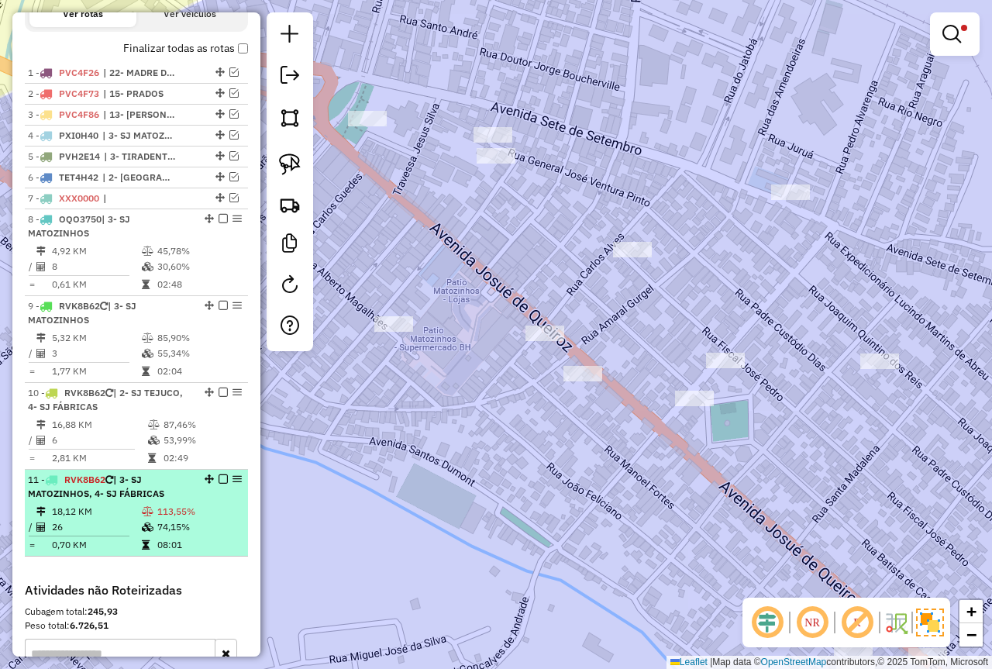
click at [149, 516] on icon at bounding box center [148, 511] width 12 height 9
select select "*********"
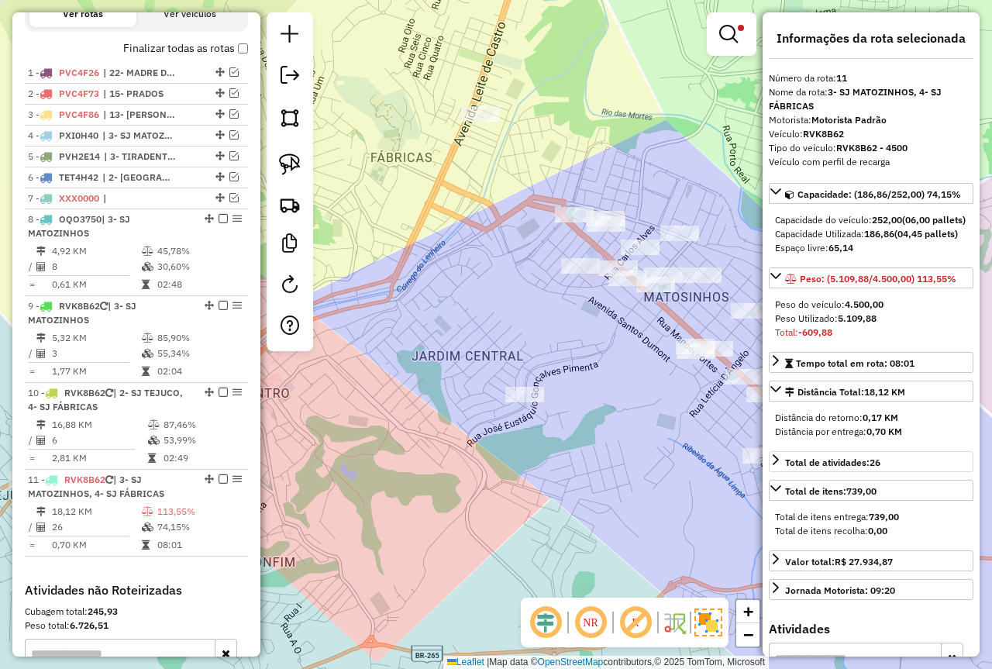
scroll to position [310, 0]
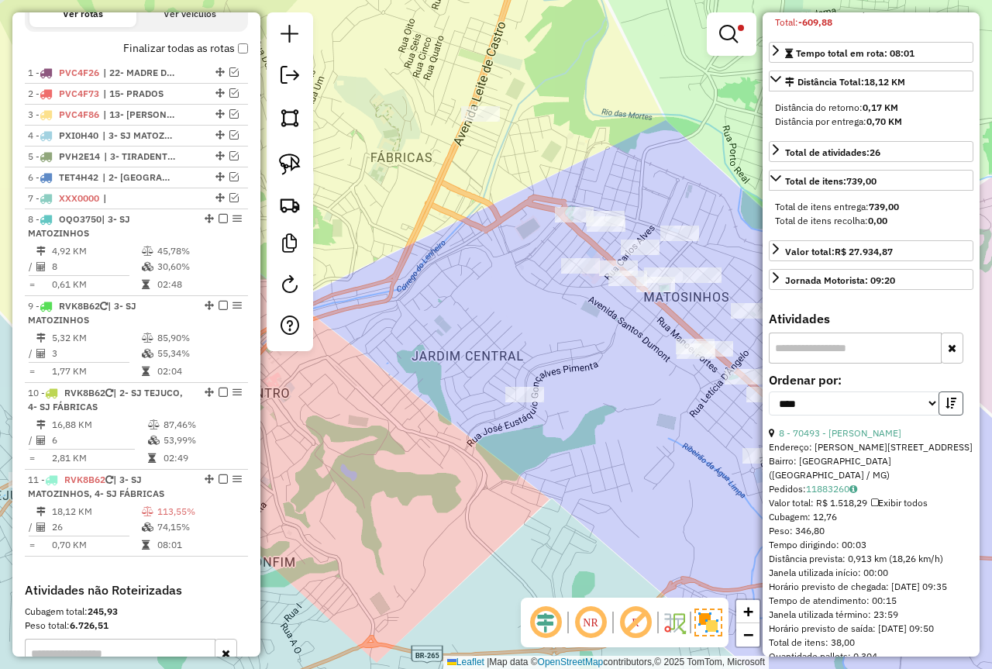
click at [940, 416] on button "button" at bounding box center [951, 404] width 25 height 24
click at [947, 409] on icon "button" at bounding box center [951, 403] width 11 height 11
click at [871, 439] on link "8 - 70493 - ANTONIO JOSE MOREIRA" at bounding box center [840, 433] width 122 height 12
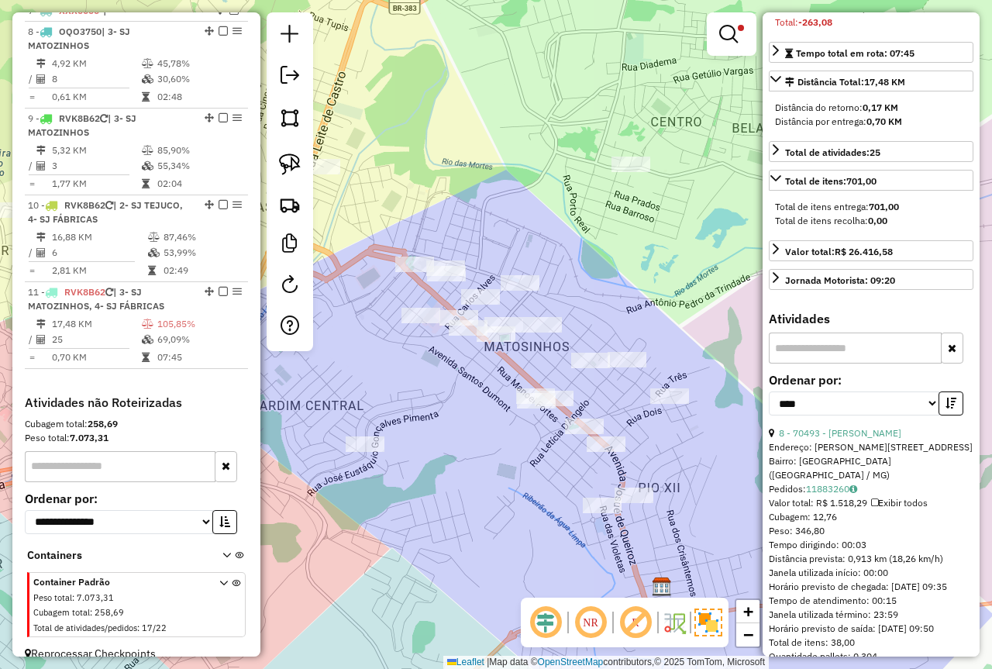
scroll to position [755, 0]
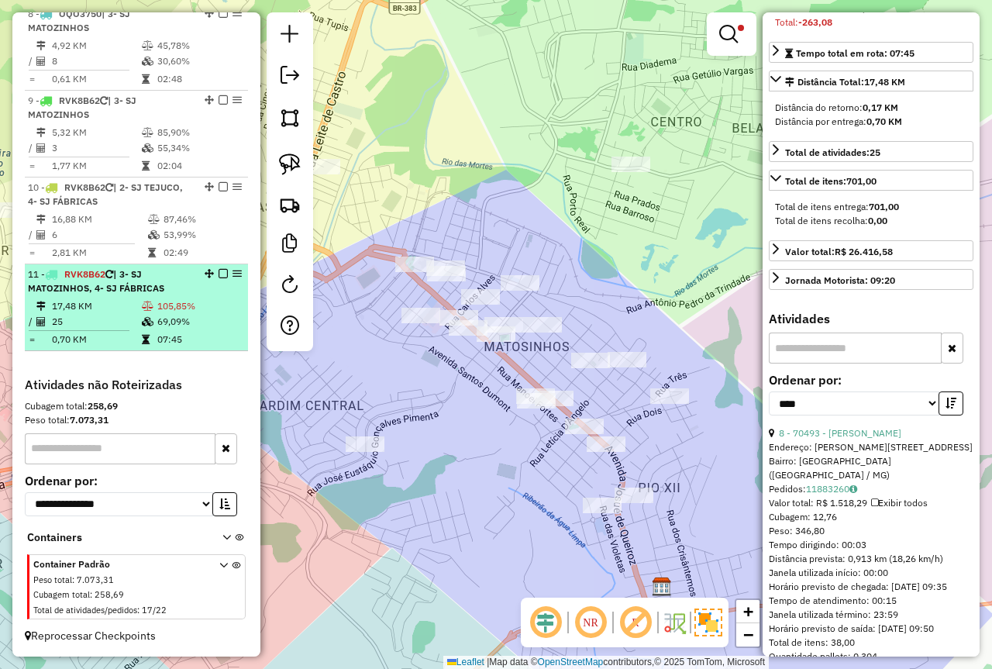
click at [198, 326] on td "69,09%" at bounding box center [199, 322] width 85 height 16
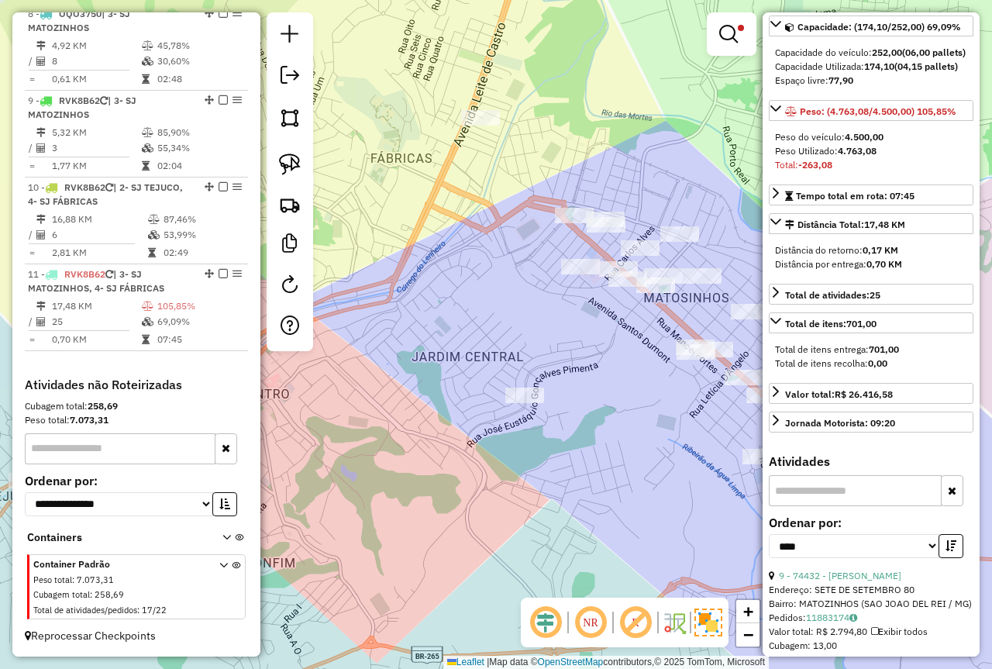
scroll to position [155, 0]
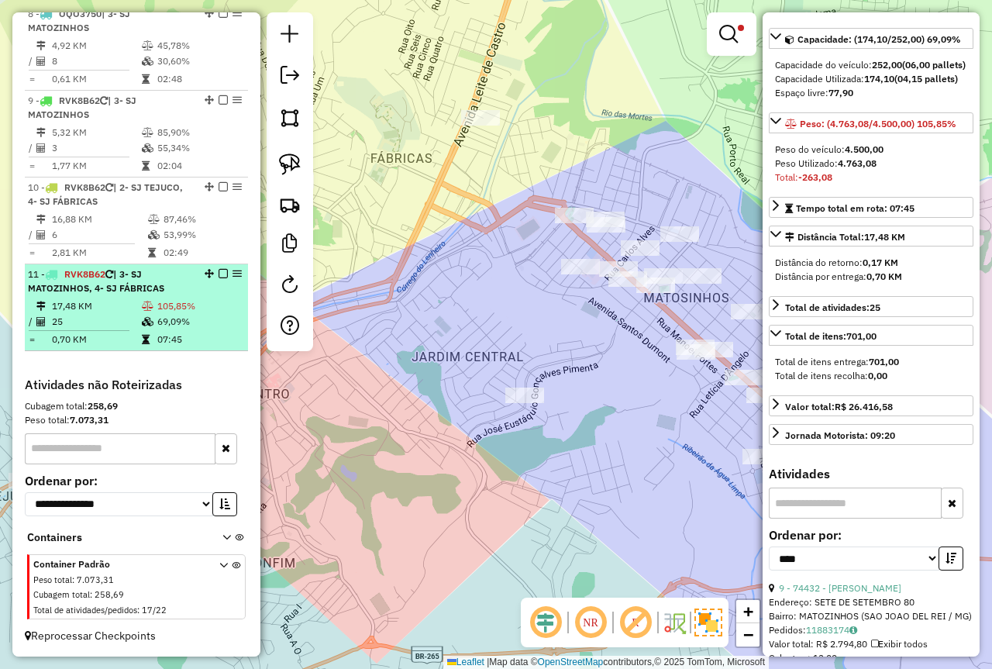
click at [219, 276] on em at bounding box center [223, 273] width 9 height 9
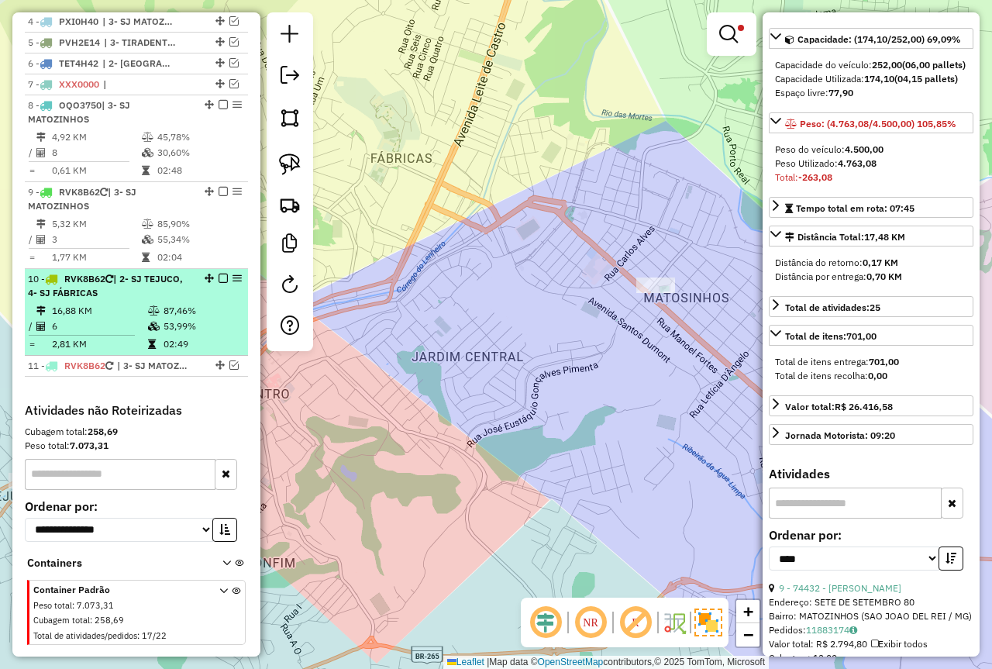
scroll to position [612, 0]
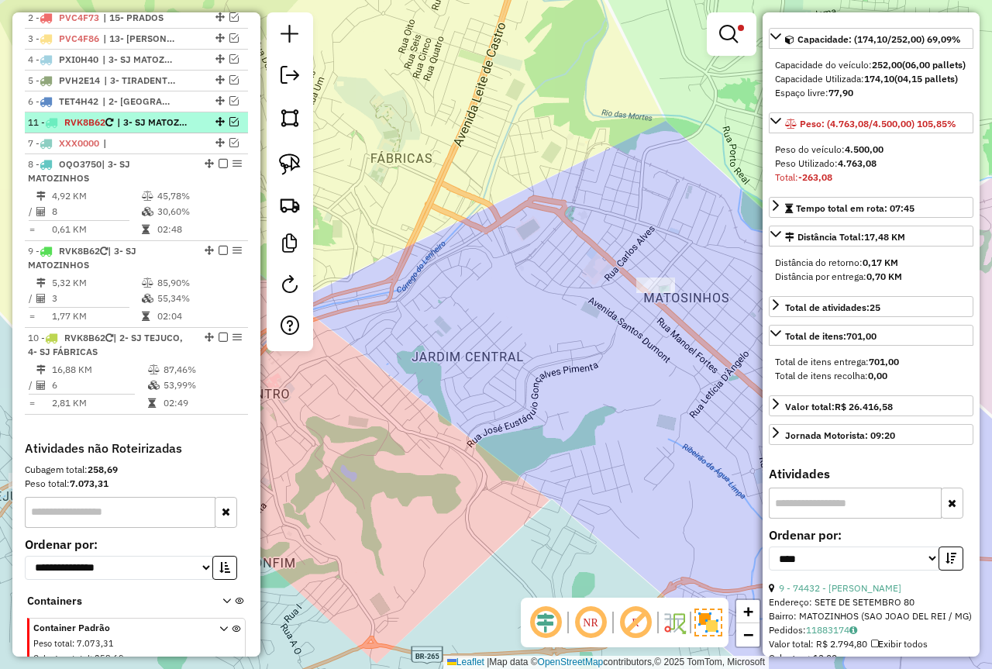
drag, startPoint x: 215, startPoint y: 415, endPoint x: 204, endPoint y: 139, distance: 276.2
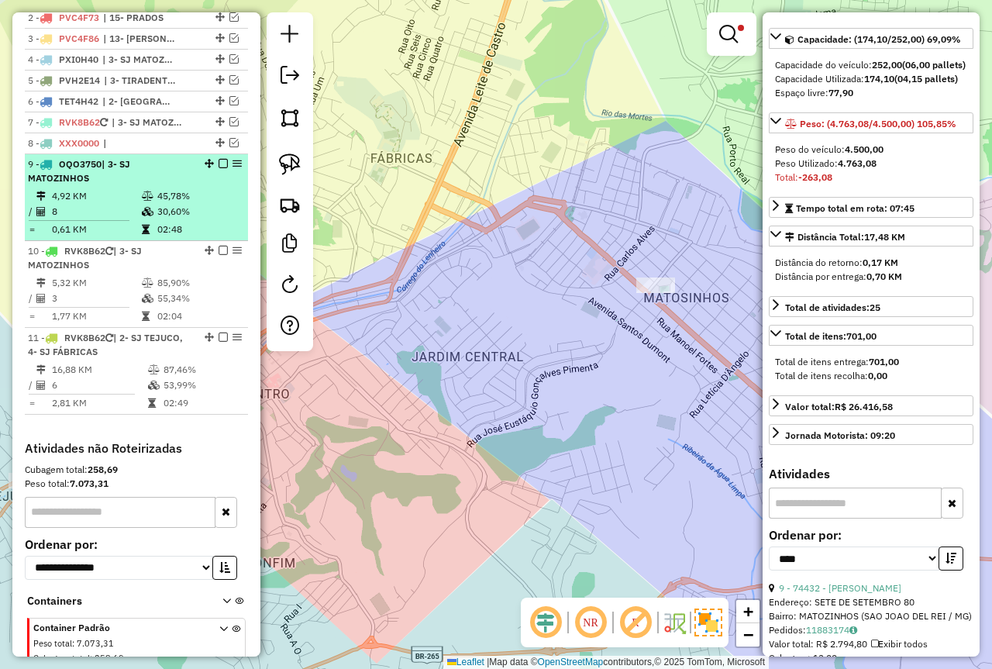
click at [159, 219] on td "30,60%" at bounding box center [199, 212] width 85 height 16
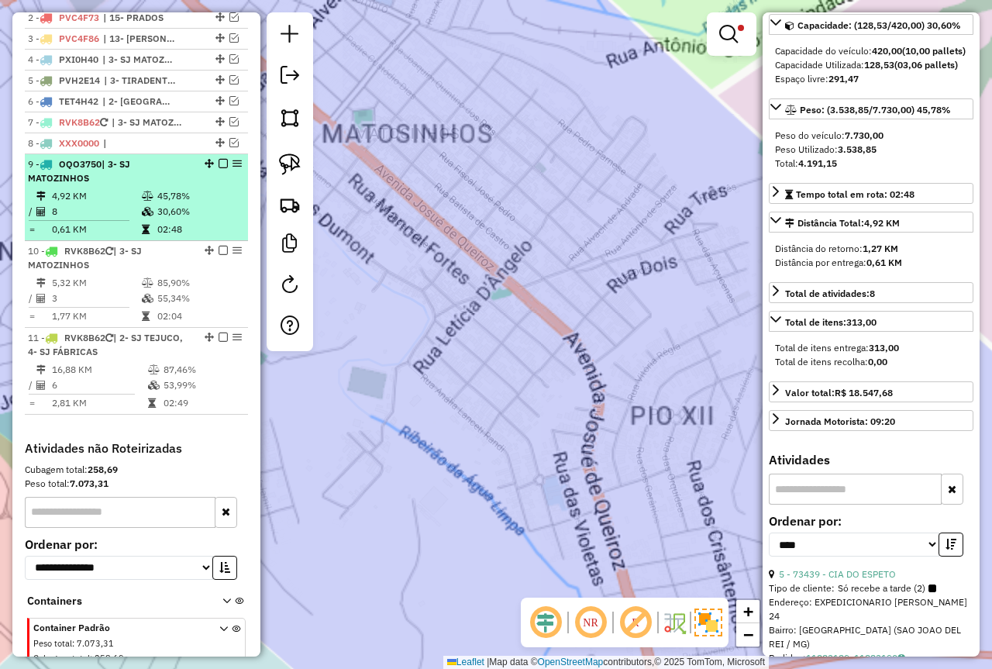
scroll to position [141, 0]
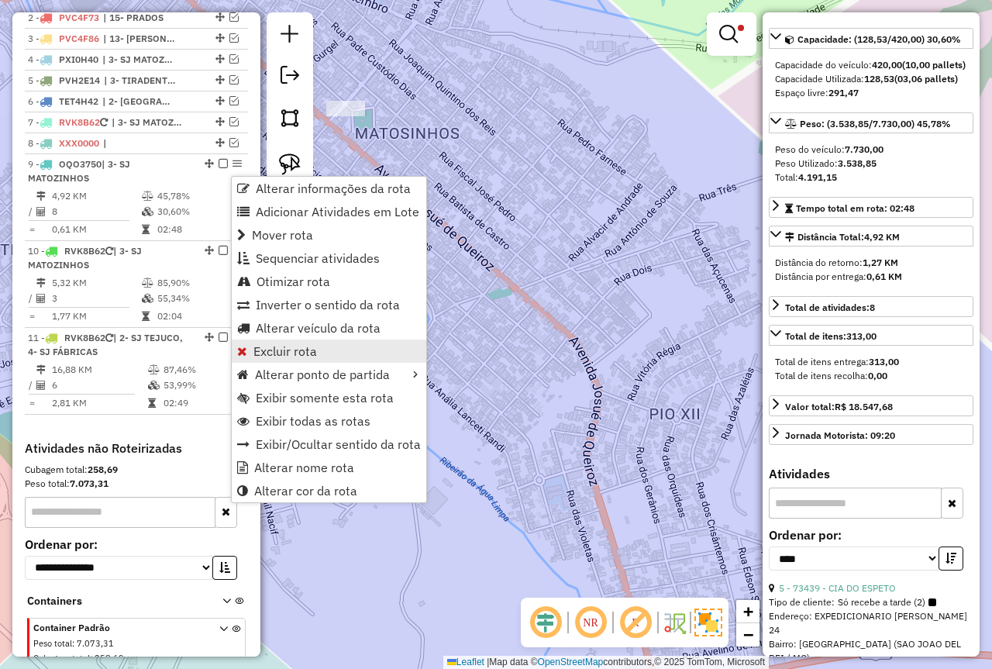
click at [314, 356] on span "Excluir rota" at bounding box center [286, 351] width 64 height 12
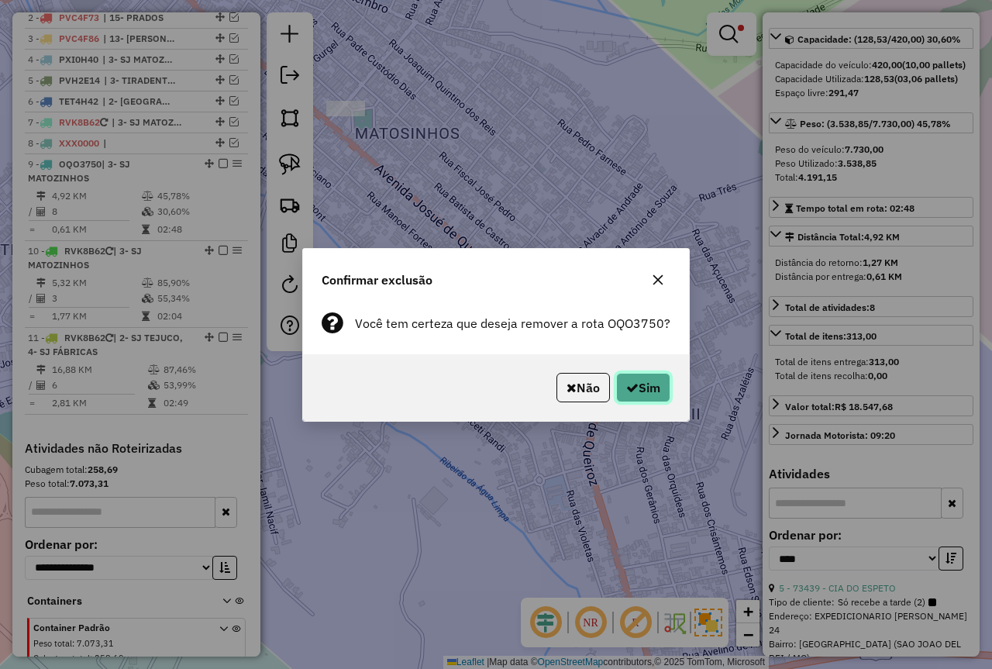
click at [634, 388] on icon "button" at bounding box center [632, 387] width 12 height 12
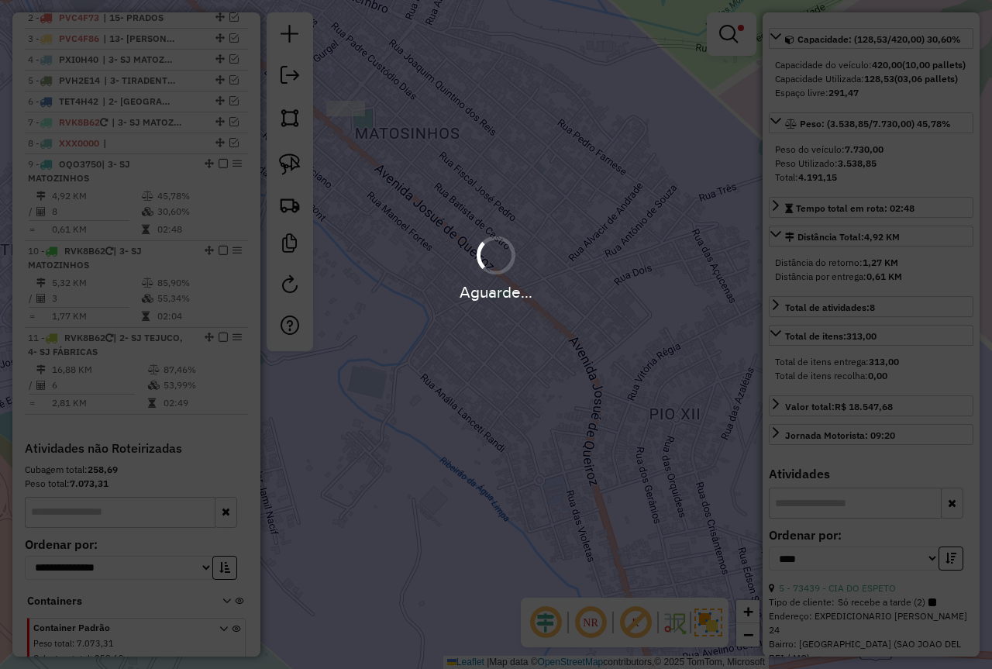
scroll to position [583, 0]
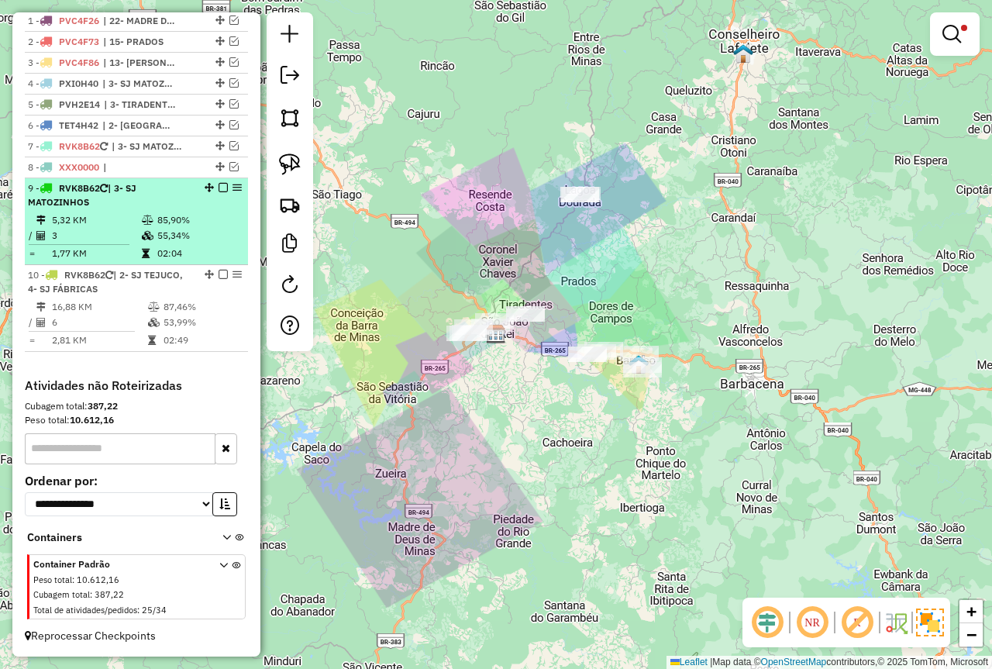
select select "*********"
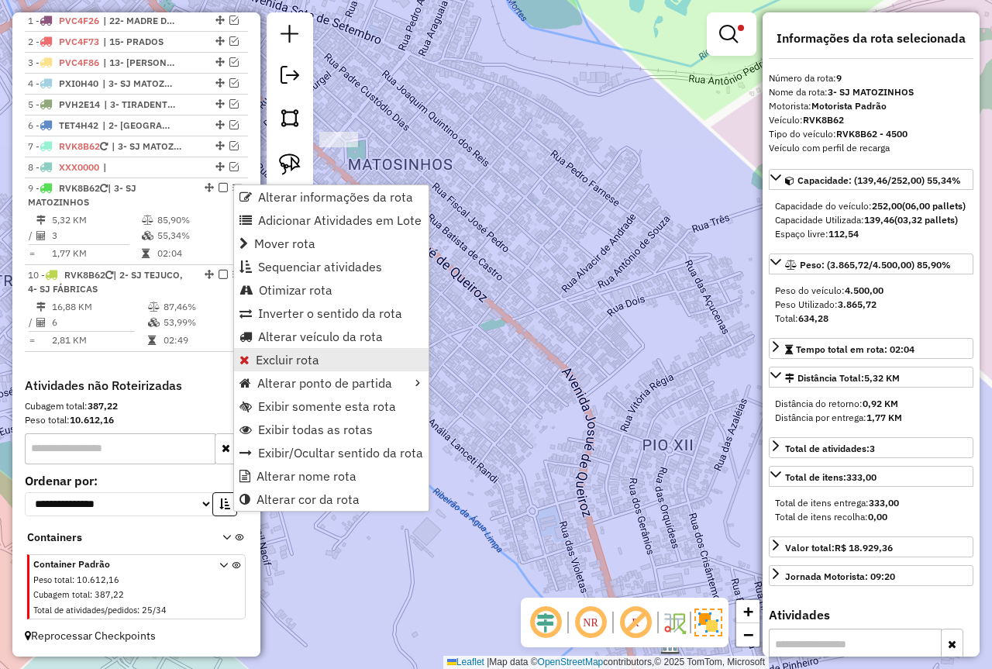
click at [323, 360] on link "Excluir rota" at bounding box center [331, 359] width 195 height 23
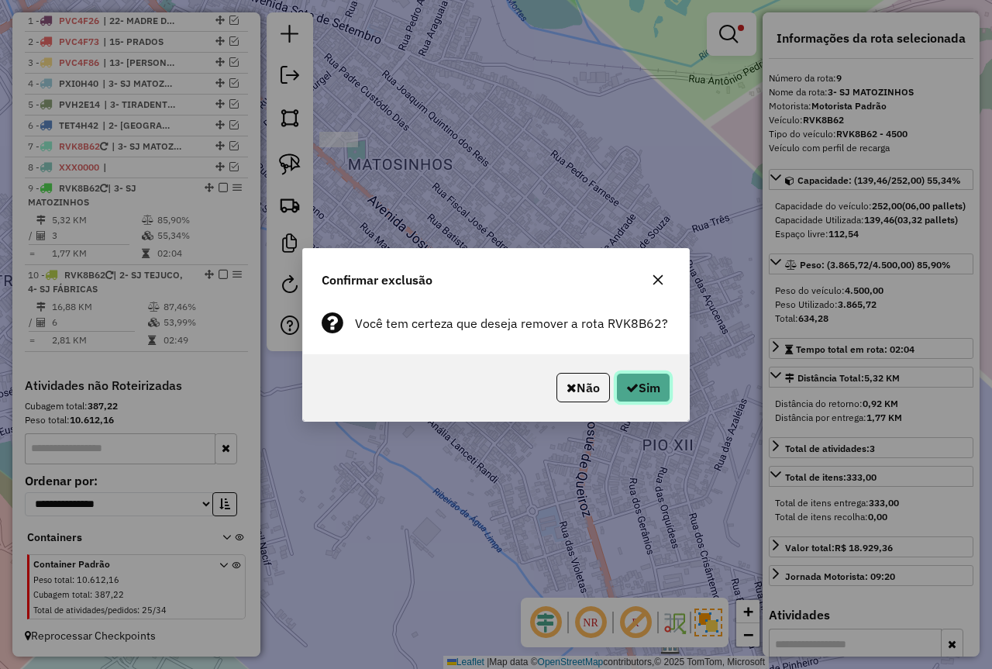
click at [651, 377] on button "Sim" at bounding box center [643, 387] width 54 height 29
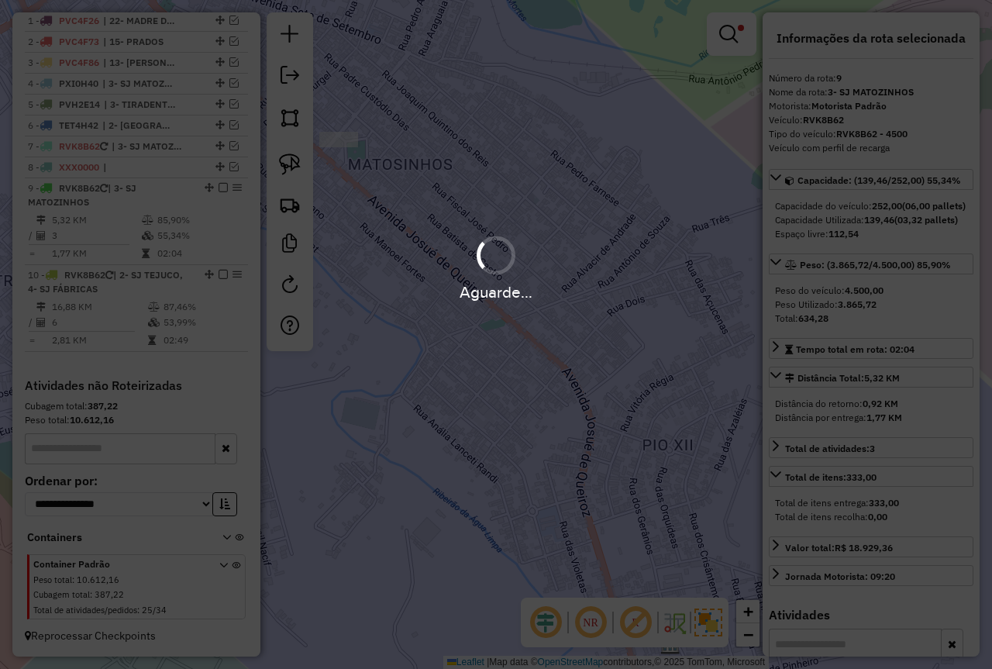
scroll to position [496, 0]
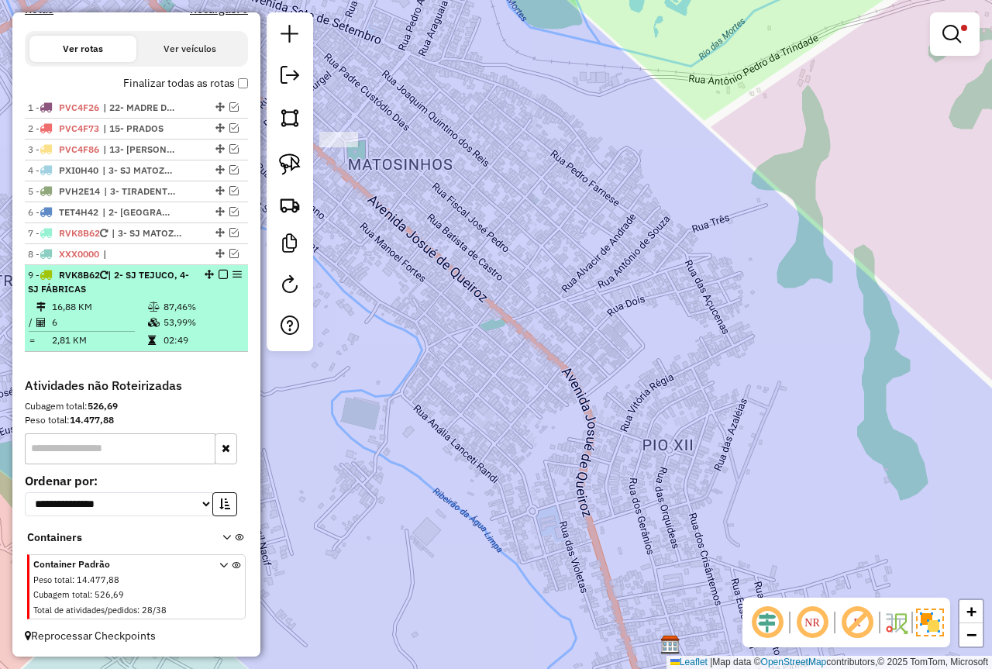
select select "*********"
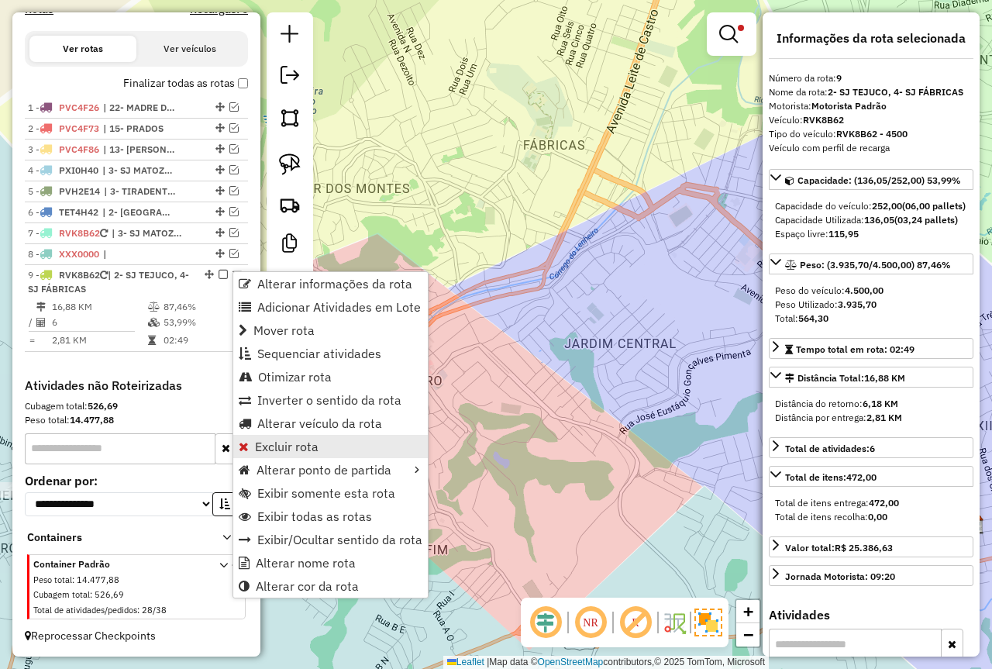
click at [309, 450] on span "Excluir rota" at bounding box center [287, 446] width 64 height 12
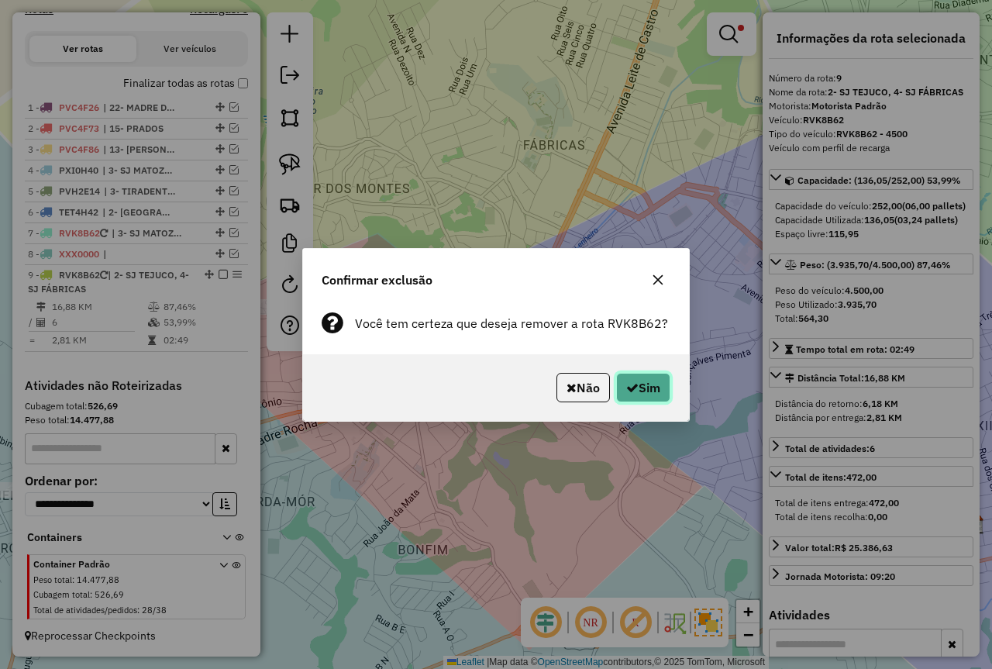
click at [644, 390] on button "Sim" at bounding box center [643, 387] width 54 height 29
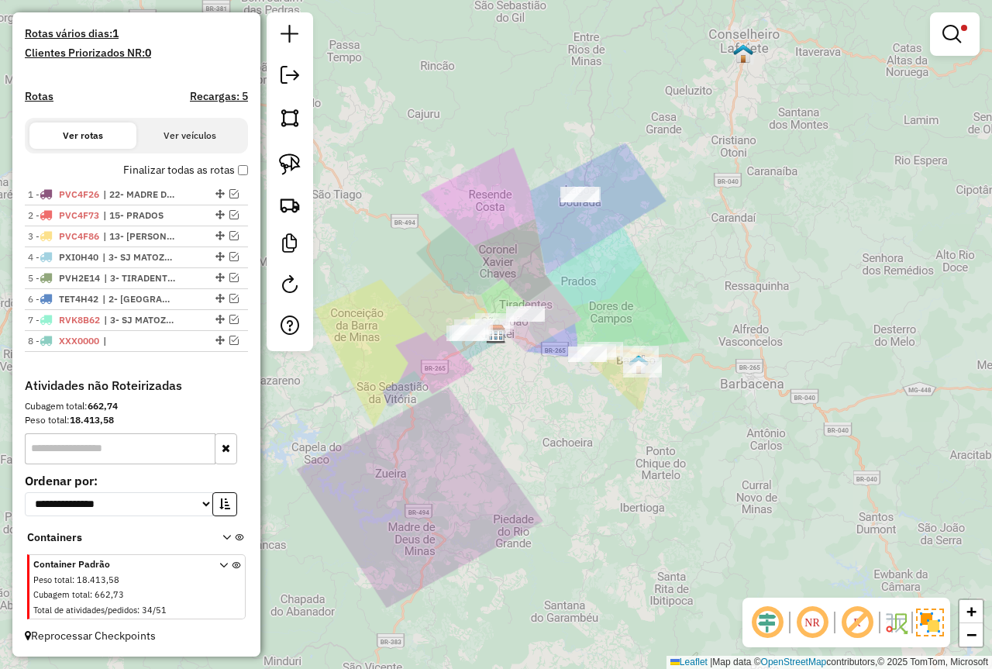
scroll to position [409, 0]
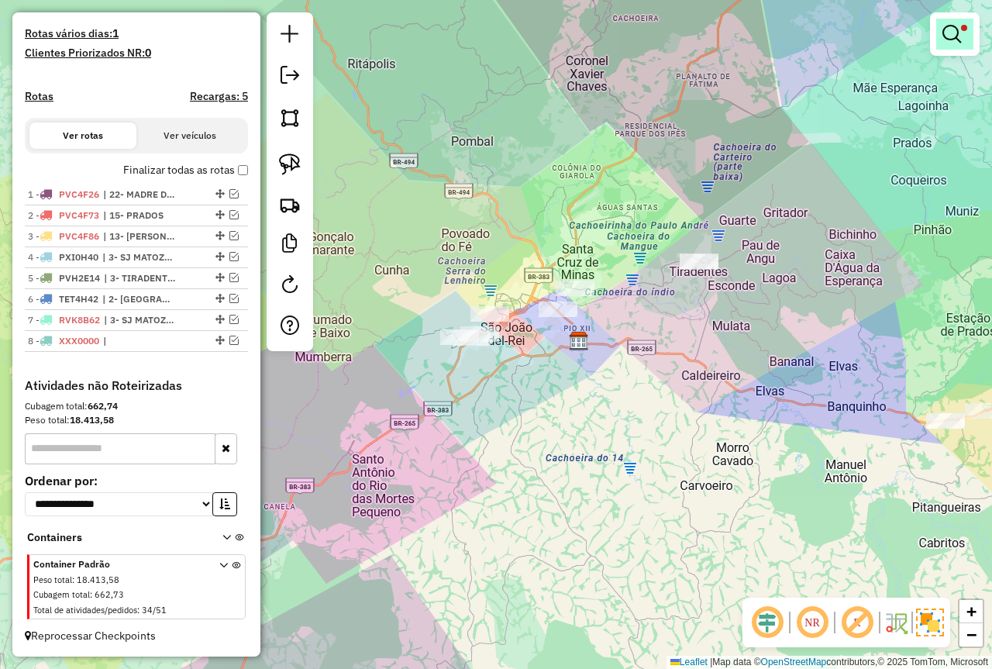
click at [946, 29] on em at bounding box center [952, 34] width 19 height 19
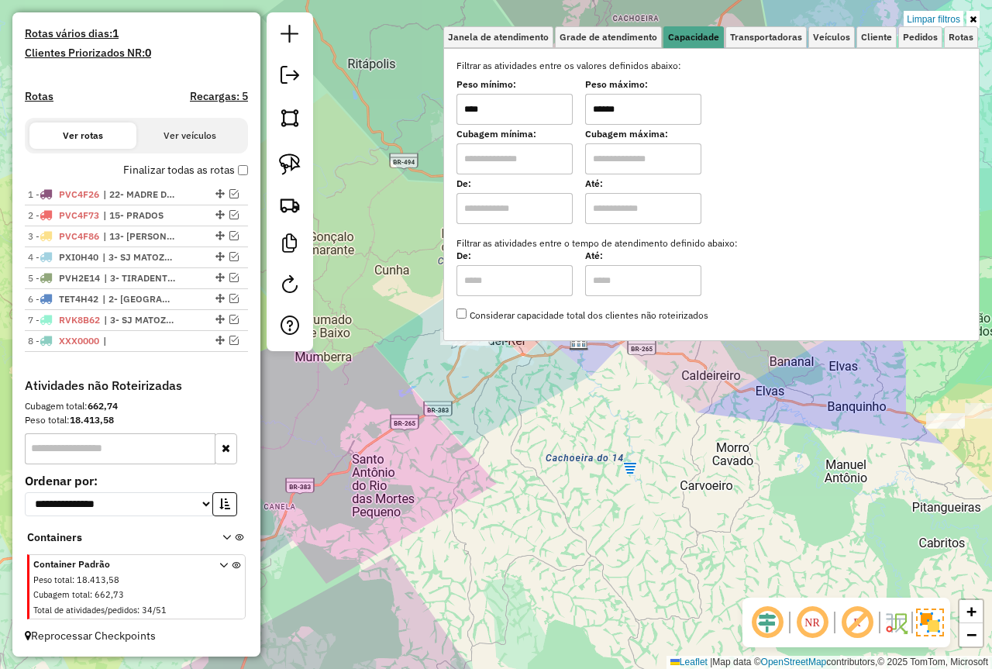
drag, startPoint x: 658, startPoint y: 106, endPoint x: 498, endPoint y: 101, distance: 160.6
click at [499, 99] on div "Peso mínimo: **** Peso máximo: ******" at bounding box center [712, 102] width 510 height 43
type input "****"
click at [609, 394] on div "Limpar filtros Janela de atendimento Grade de atendimento Capacidade Transporta…" at bounding box center [496, 334] width 992 height 669
click at [557, 368] on div "Janela de atendimento Grade de atendimento Capacidade Transportadoras Veículos …" at bounding box center [496, 334] width 992 height 669
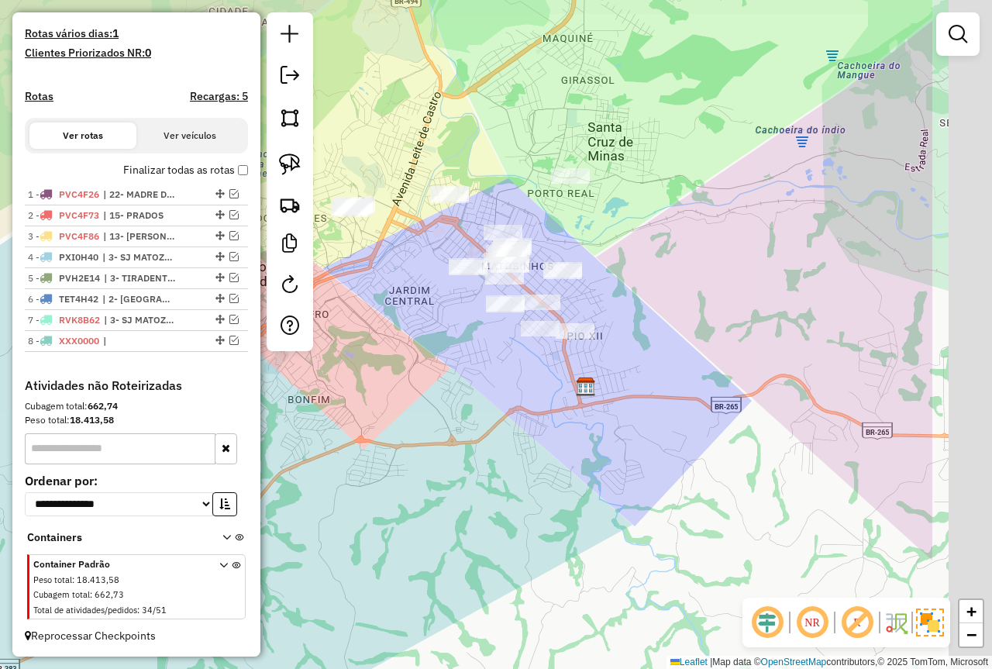
drag, startPoint x: 605, startPoint y: 353, endPoint x: 453, endPoint y: 374, distance: 154.2
click at [453, 374] on div "Janela de atendimento Grade de atendimento Capacidade Transportadoras Veículos …" at bounding box center [496, 334] width 992 height 669
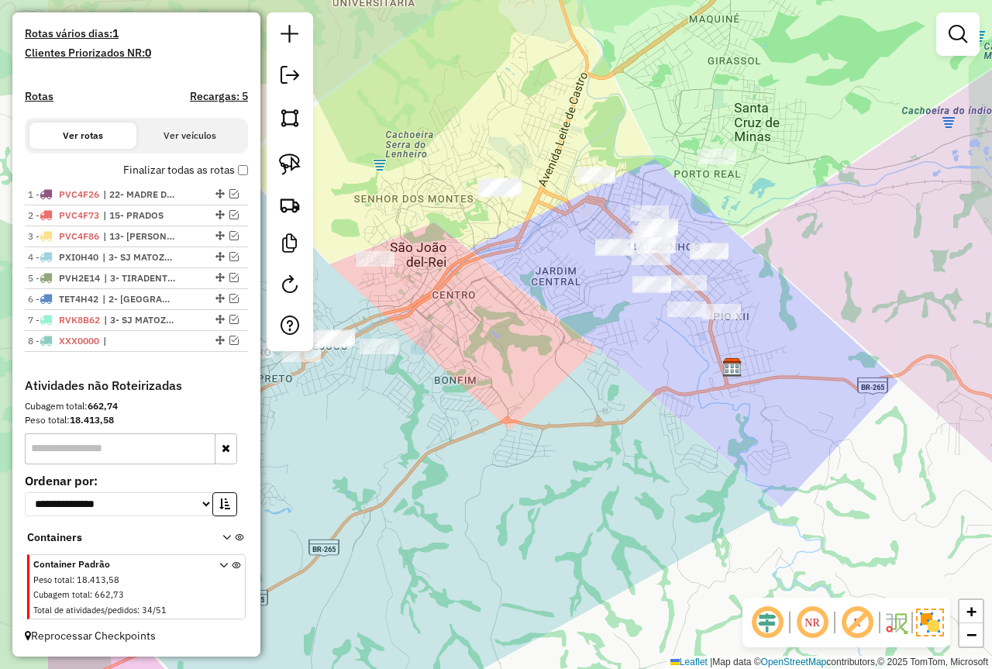
drag, startPoint x: 472, startPoint y: 367, endPoint x: 605, endPoint y: 348, distance: 134.0
click at [605, 348] on div "Janela de atendimento Grade de atendimento Capacidade Transportadoras Veículos …" at bounding box center [496, 334] width 992 height 669
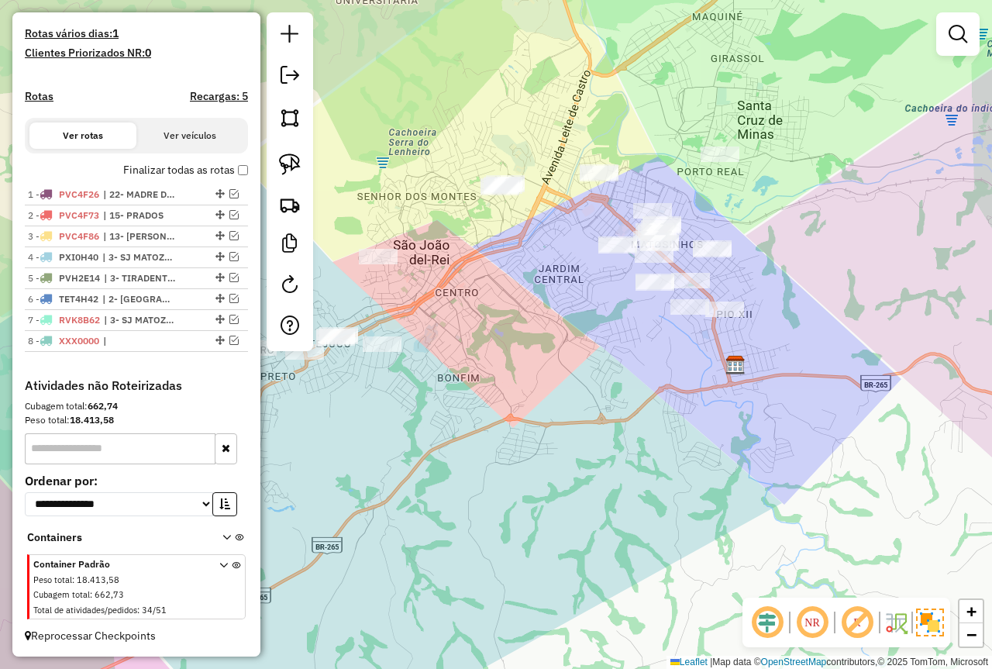
drag, startPoint x: 872, startPoint y: 229, endPoint x: 850, endPoint y: 240, distance: 24.6
click at [850, 240] on div "Janela de atendimento Grade de atendimento Capacidade Transportadoras Veículos …" at bounding box center [496, 334] width 992 height 669
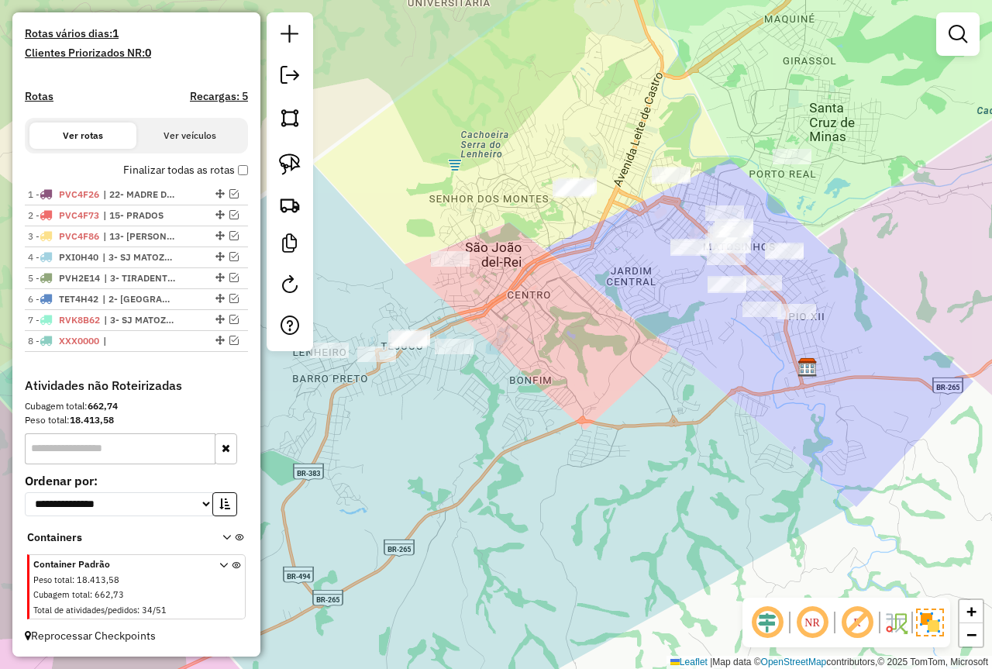
drag, startPoint x: 797, startPoint y: 271, endPoint x: 869, endPoint y: 274, distance: 72.1
click at [869, 274] on div "Janela de atendimento Grade de atendimento Capacidade Transportadoras Veículos …" at bounding box center [496, 334] width 992 height 669
click at [230, 319] on em at bounding box center [233, 319] width 9 height 9
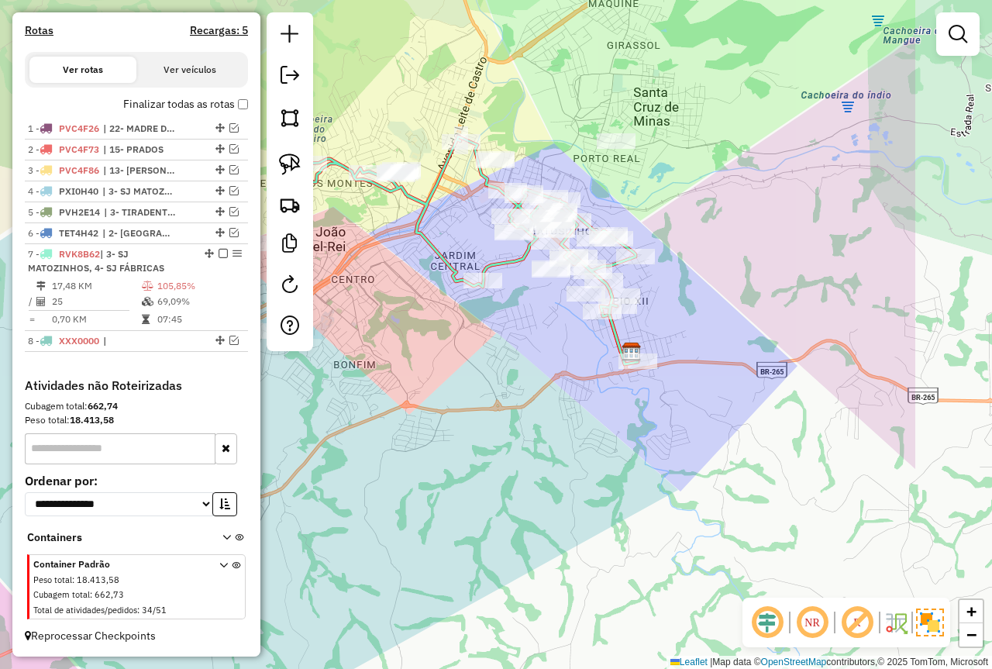
drag, startPoint x: 479, startPoint y: 363, endPoint x: 378, endPoint y: 345, distance: 103.1
click at [371, 345] on div "Janela de atendimento Grade de atendimento Capacidade Transportadoras Veículos …" at bounding box center [496, 334] width 992 height 669
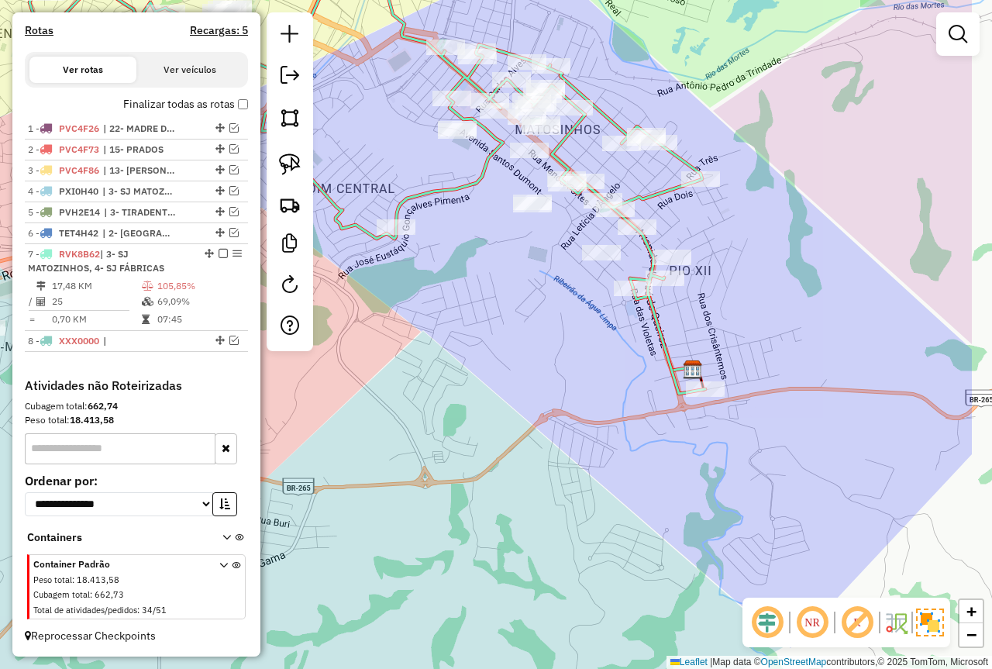
drag, startPoint x: 457, startPoint y: 338, endPoint x: 365, endPoint y: 334, distance: 91.6
click at [365, 334] on div "Janela de atendimento Grade de atendimento Capacidade Transportadoras Veículos …" at bounding box center [496, 334] width 992 height 669
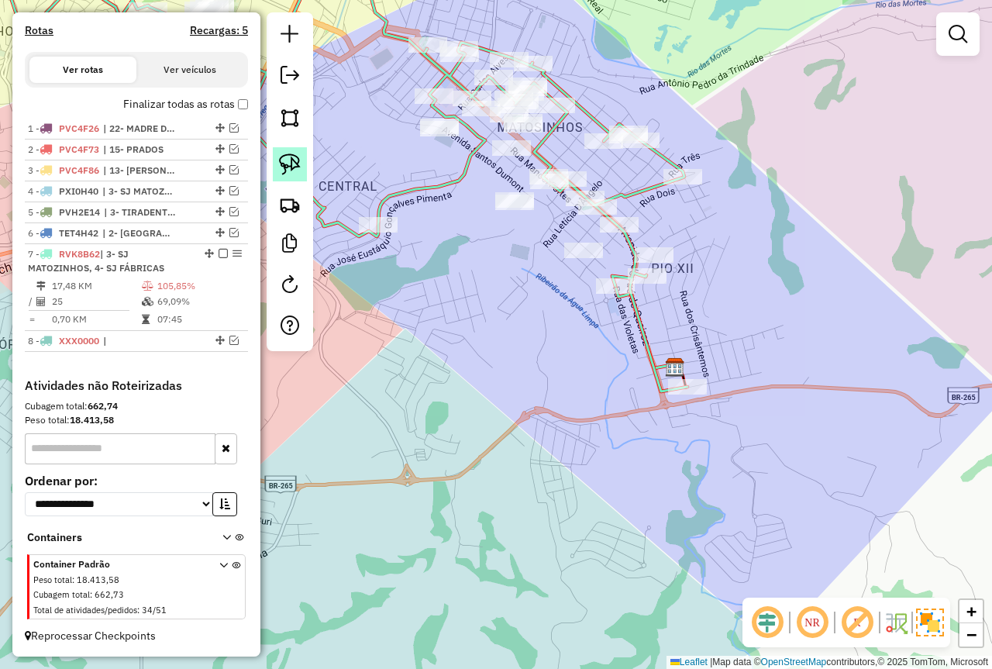
click at [289, 153] on link at bounding box center [290, 164] width 34 height 34
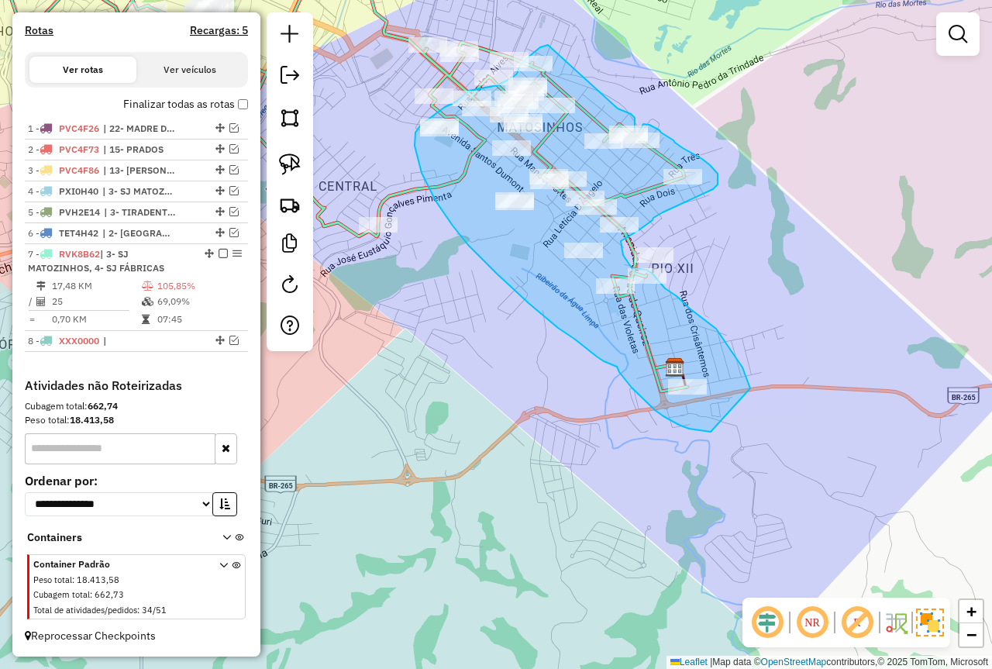
drag, startPoint x: 548, startPoint y: 45, endPoint x: 618, endPoint y: 109, distance: 94.4
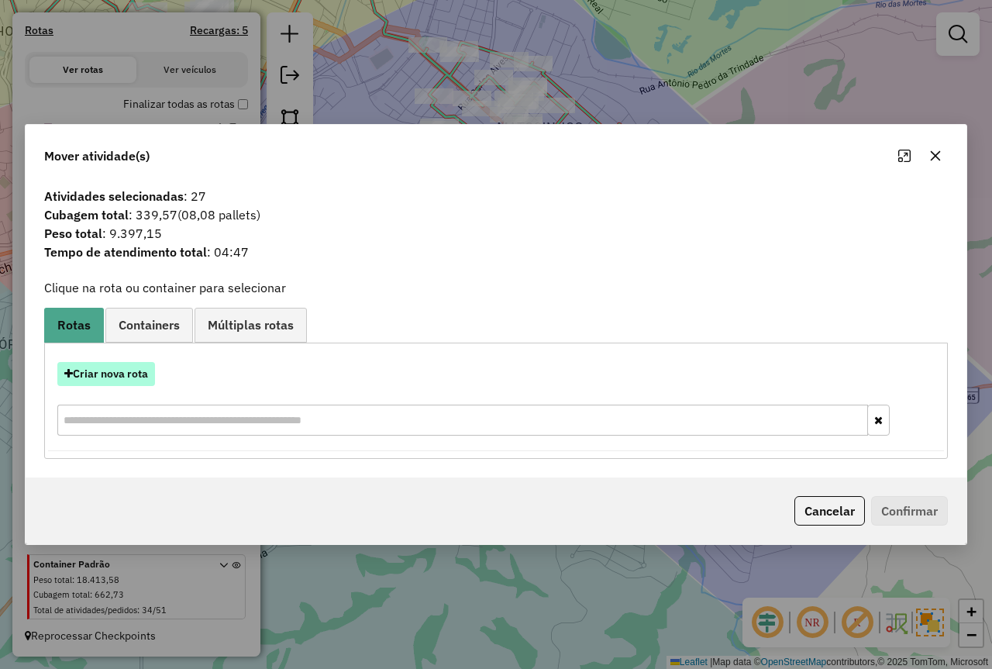
click at [119, 367] on button "Criar nova rota" at bounding box center [106, 374] width 98 height 24
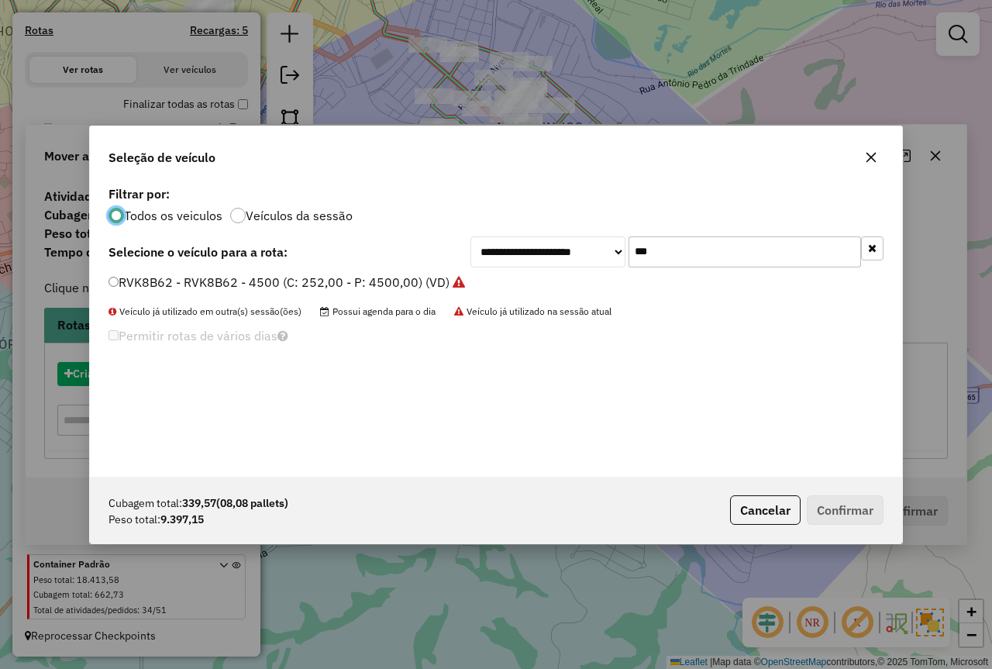
scroll to position [9, 5]
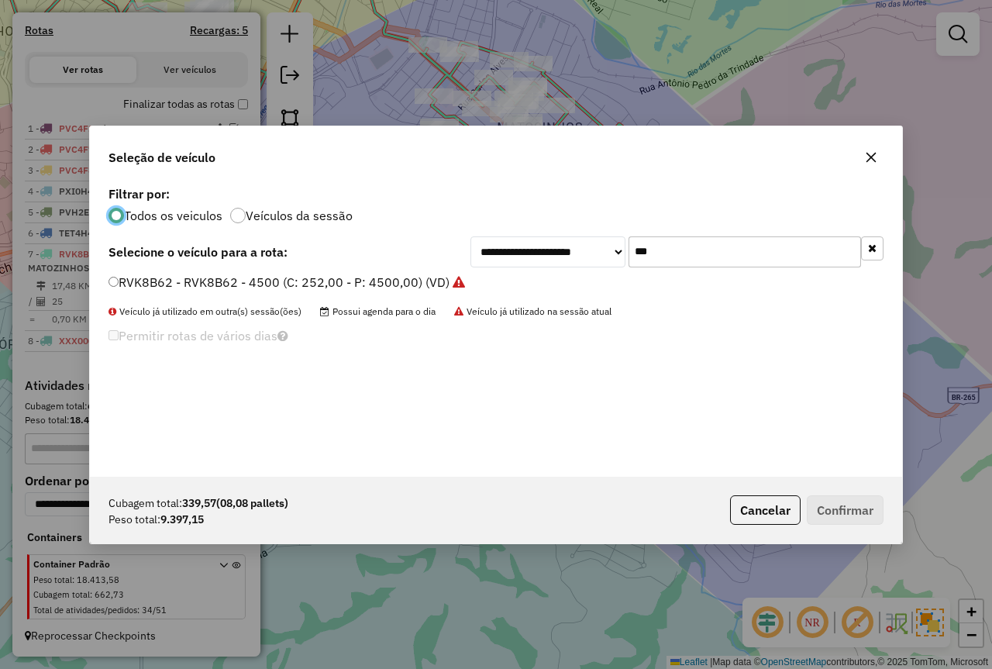
drag, startPoint x: 576, startPoint y: 251, endPoint x: 539, endPoint y: 248, distance: 37.3
click at [533, 253] on div "**********" at bounding box center [677, 251] width 413 height 31
type input "****"
click at [361, 274] on label "OQO3750 - TOCO 420 - 7.730 (C: 420,00 - P: 7730,00)" at bounding box center [270, 282] width 323 height 19
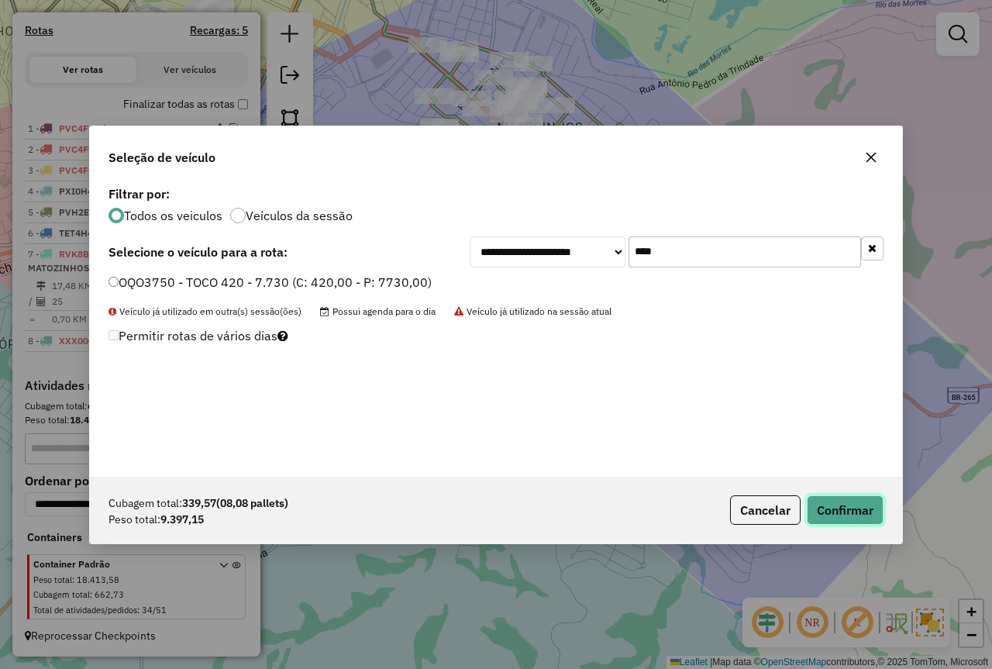
click at [849, 510] on button "Confirmar" at bounding box center [845, 509] width 77 height 29
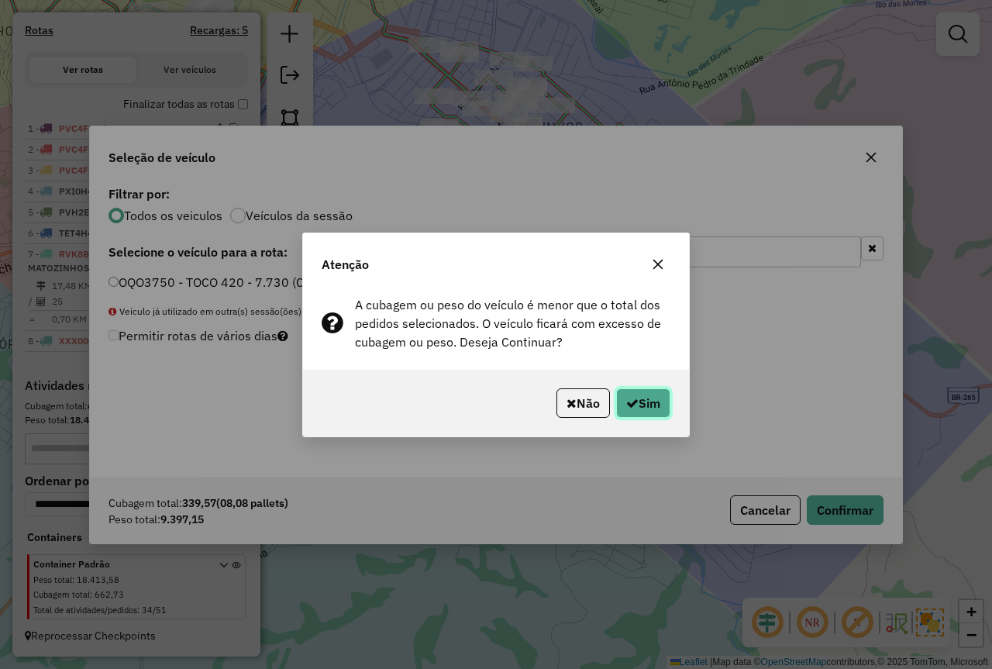
click at [656, 399] on button "Sim" at bounding box center [643, 402] width 54 height 29
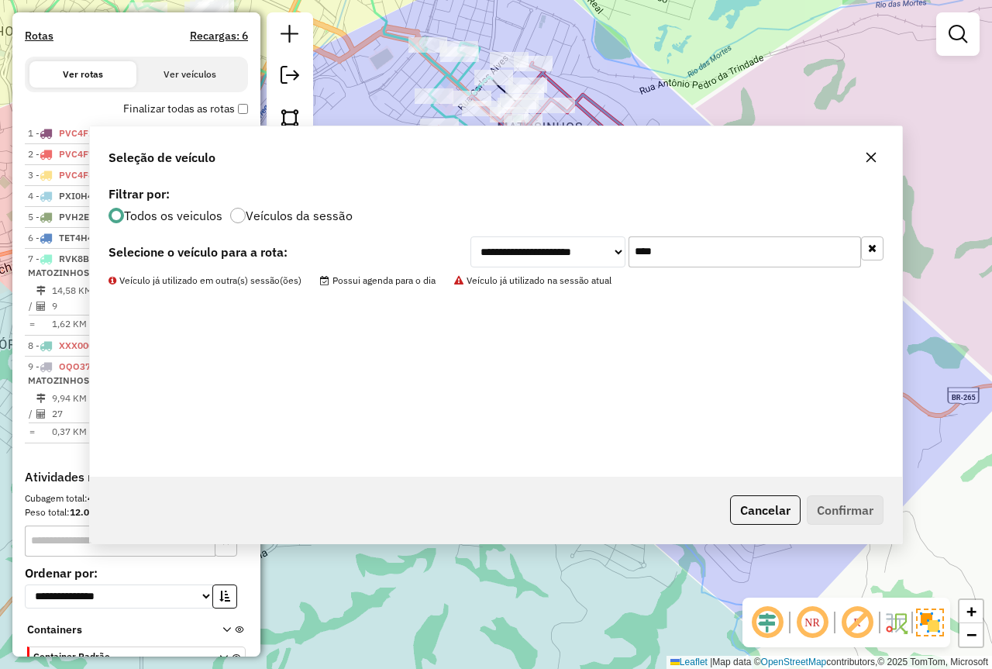
scroll to position [581, 0]
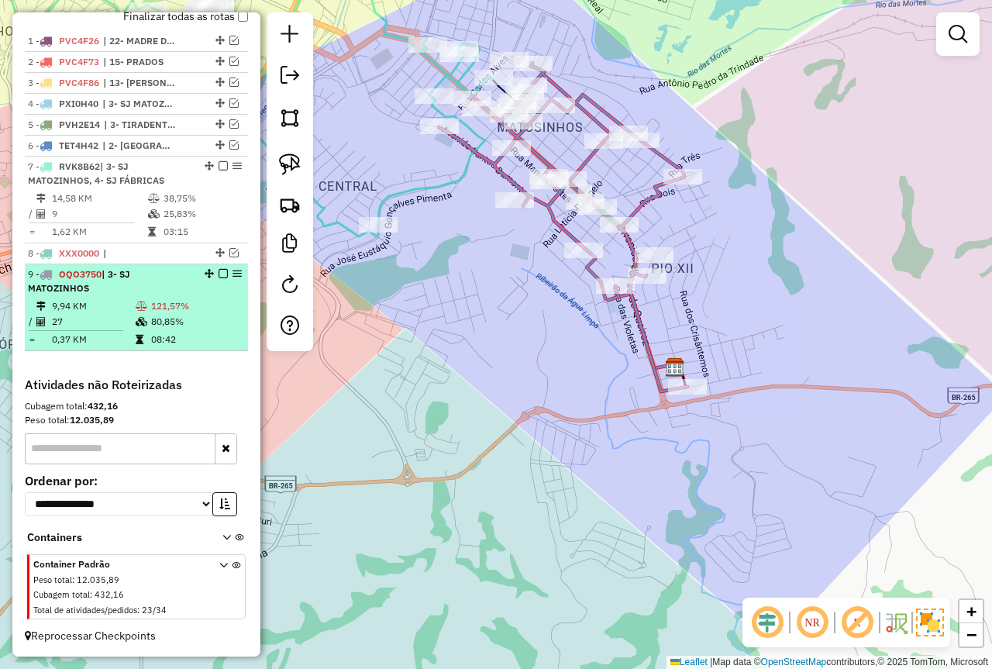
click at [136, 338] on icon at bounding box center [140, 339] width 8 height 9
select select "*********"
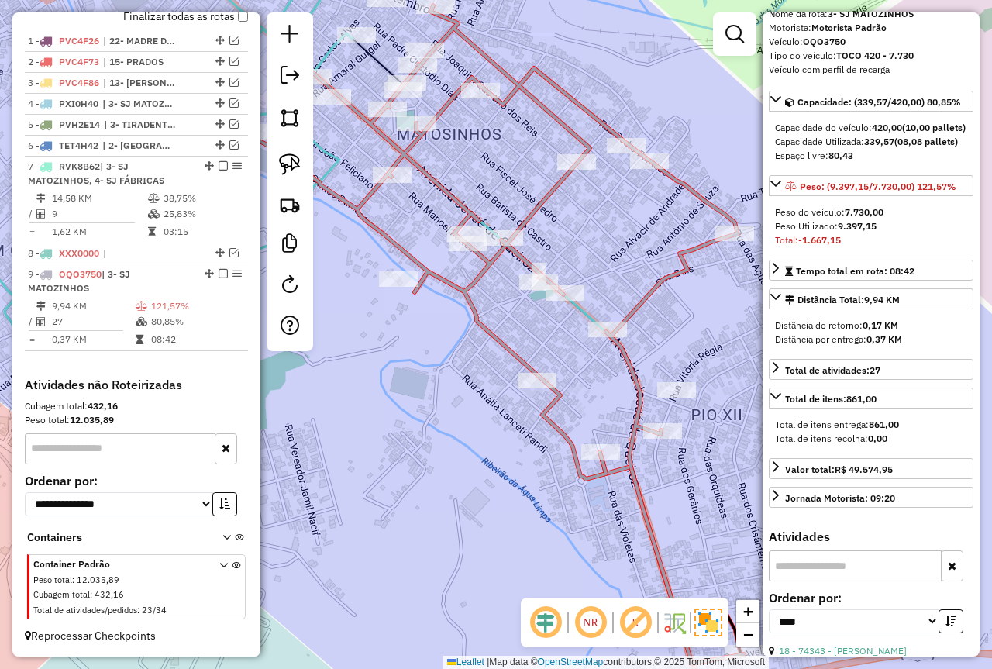
scroll to position [233, 0]
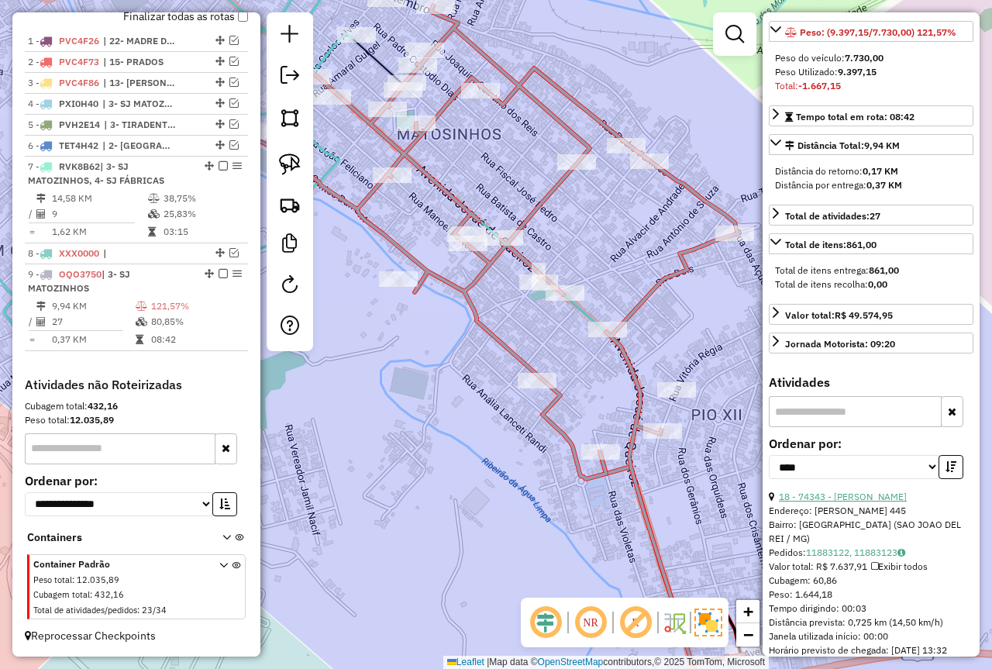
click at [862, 502] on link "18 - 74343 - ANA CAROLINA SILVA" at bounding box center [843, 497] width 128 height 12
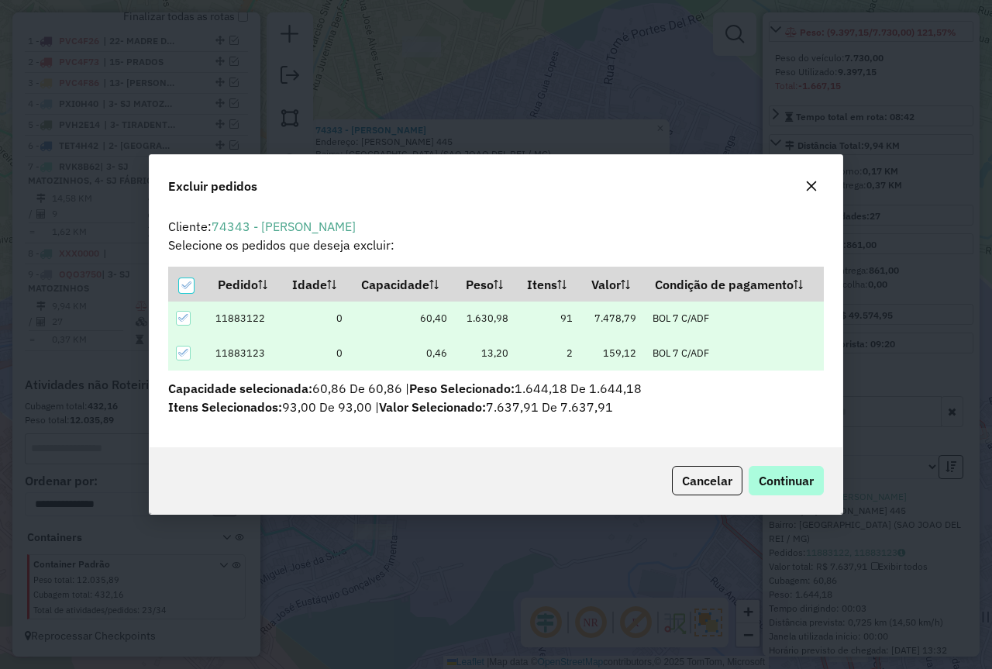
scroll to position [0, 0]
click at [779, 476] on span "Continuar" at bounding box center [786, 481] width 55 height 16
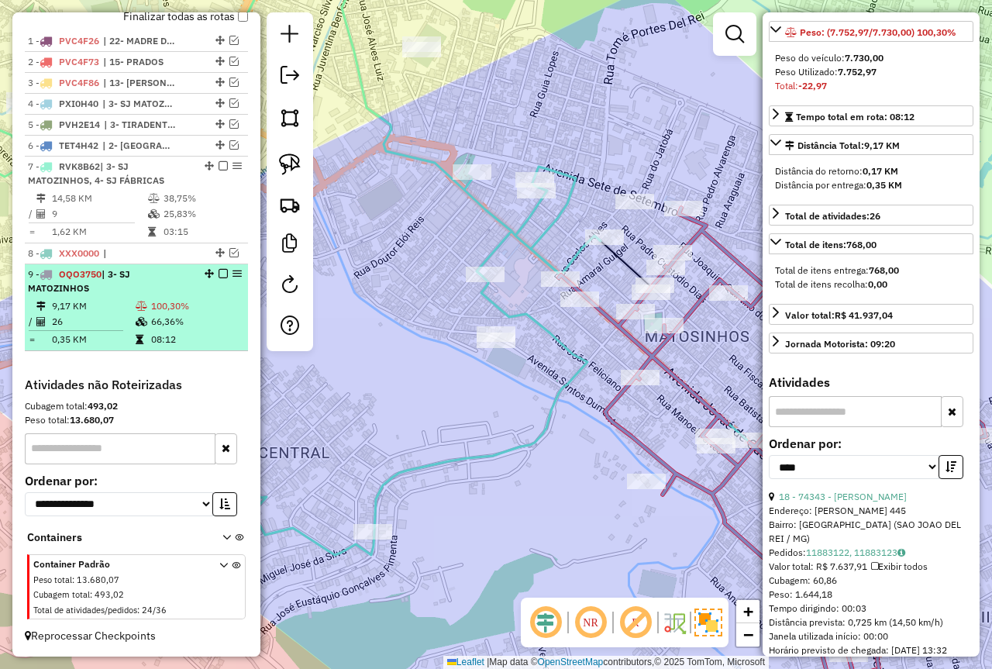
click at [152, 316] on td "66,36%" at bounding box center [195, 322] width 91 height 16
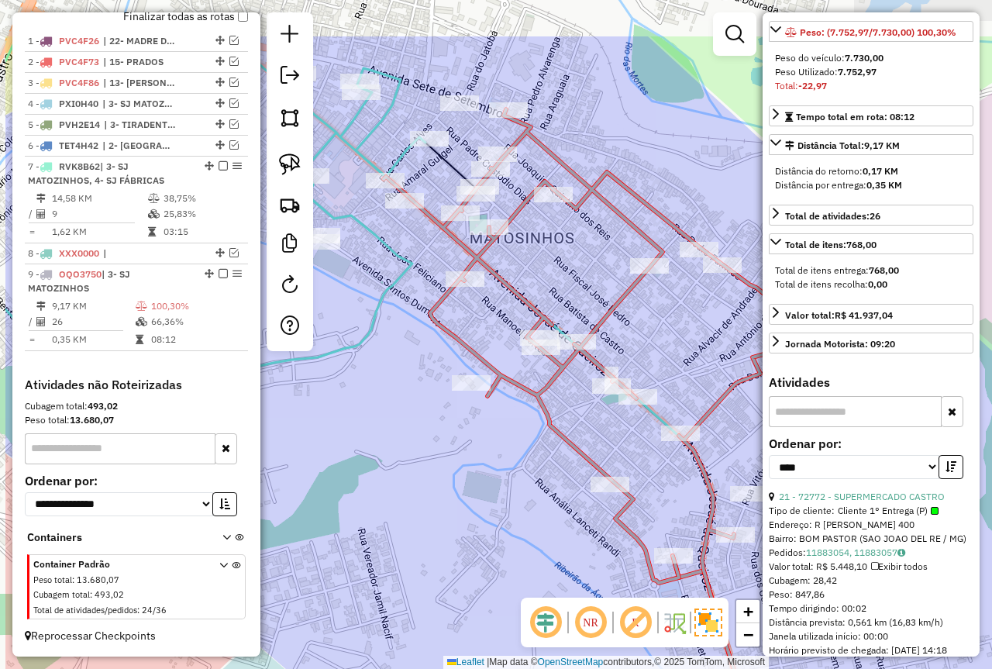
drag, startPoint x: 392, startPoint y: 374, endPoint x: 502, endPoint y: 486, distance: 157.3
click at [502, 486] on div "Janela de atendimento Grade de atendimento Capacidade Transportadoras Veículos …" at bounding box center [496, 334] width 992 height 669
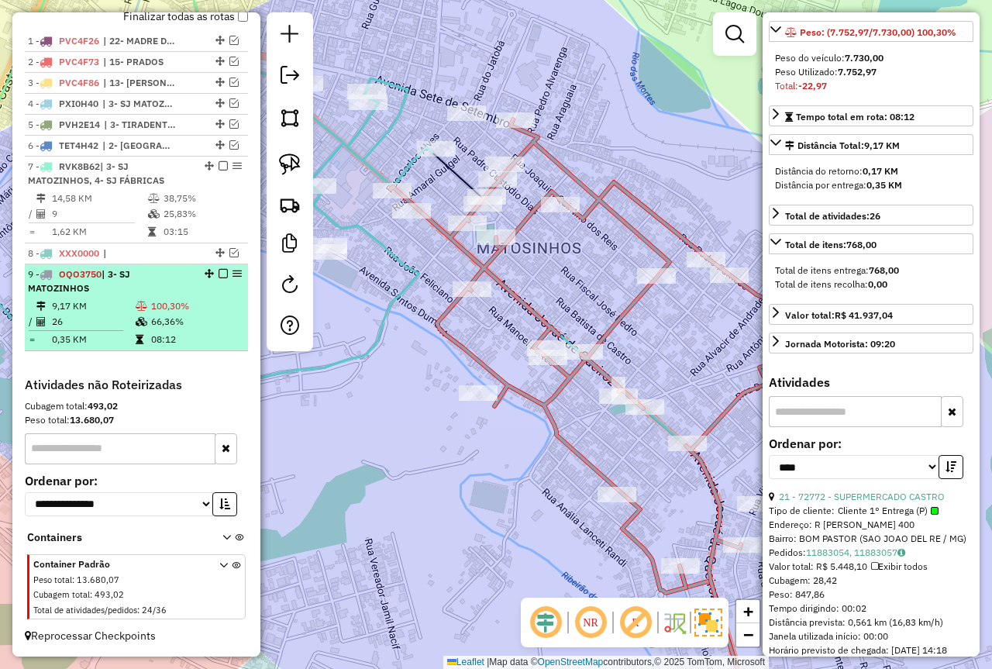
click at [152, 295] on div "9 - OQO3750 | 3- SJ MATOZINHOS" at bounding box center [110, 281] width 164 height 28
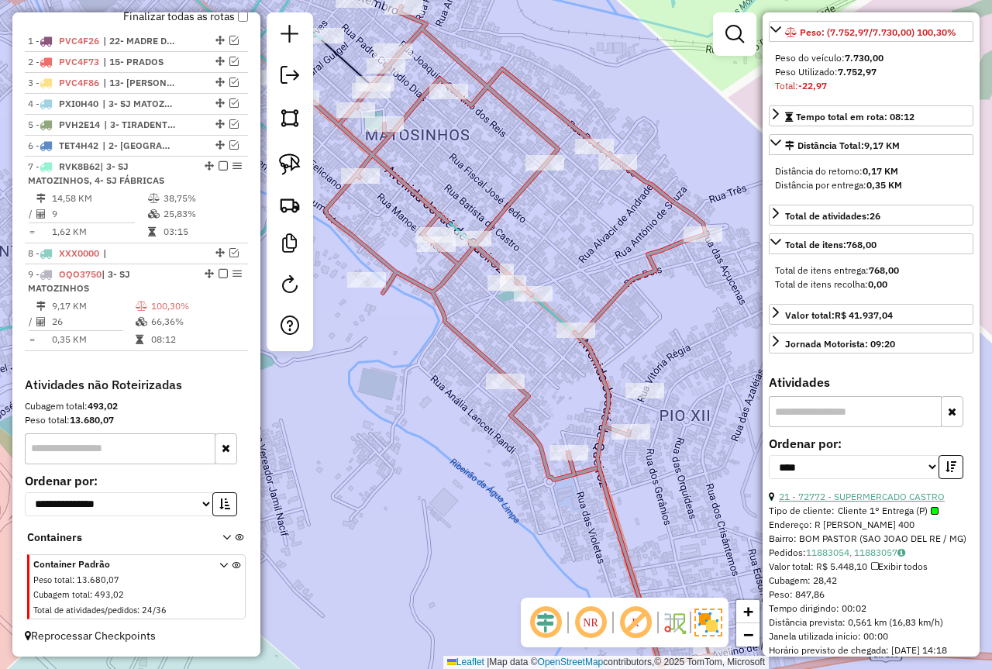
click at [898, 502] on link "21 - 72772 - SUPERMERCADO CASTRO" at bounding box center [862, 497] width 166 height 12
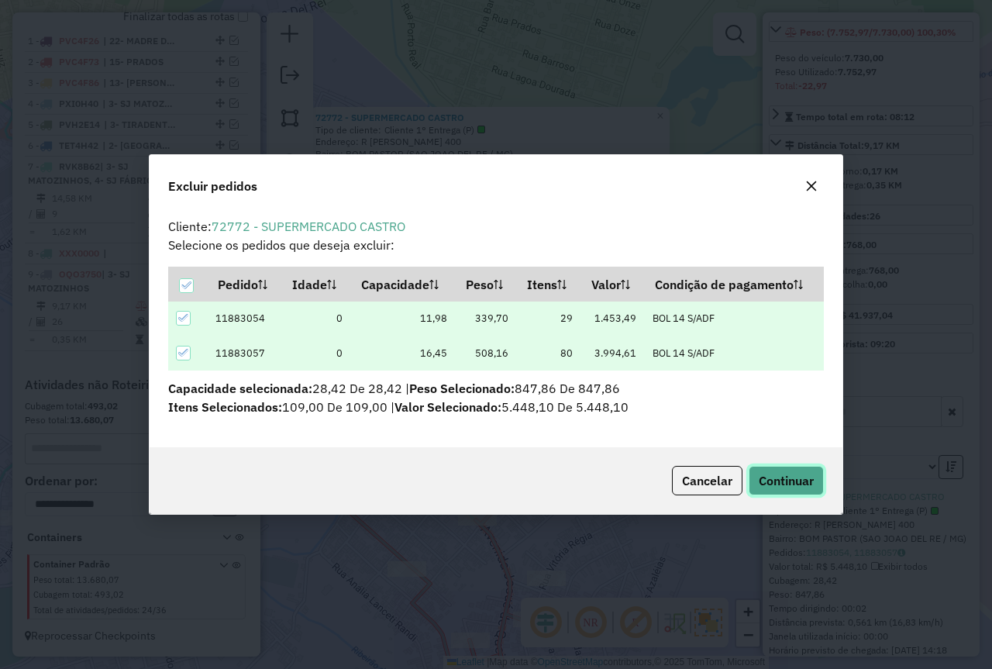
click at [809, 482] on span "Continuar" at bounding box center [786, 481] width 55 height 16
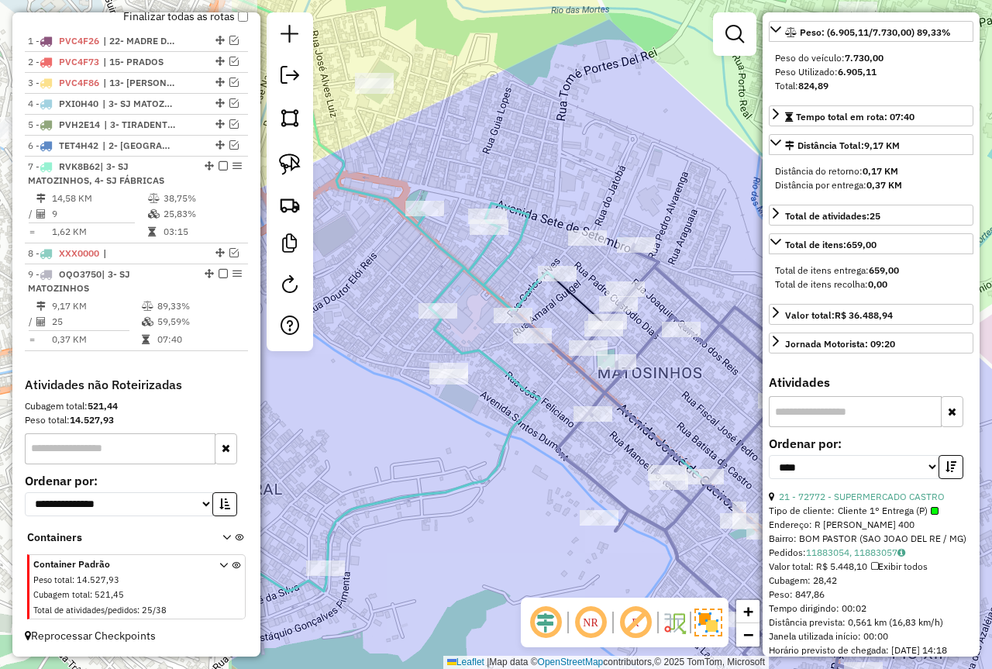
drag, startPoint x: 512, startPoint y: 402, endPoint x: 822, endPoint y: 446, distance: 312.4
click at [822, 446] on hb-router-mapa "Informações da Sessão 978048 - 12/08/2025 Criação: 11/08/2025 18:10 Depósito: F…" at bounding box center [496, 334] width 992 height 669
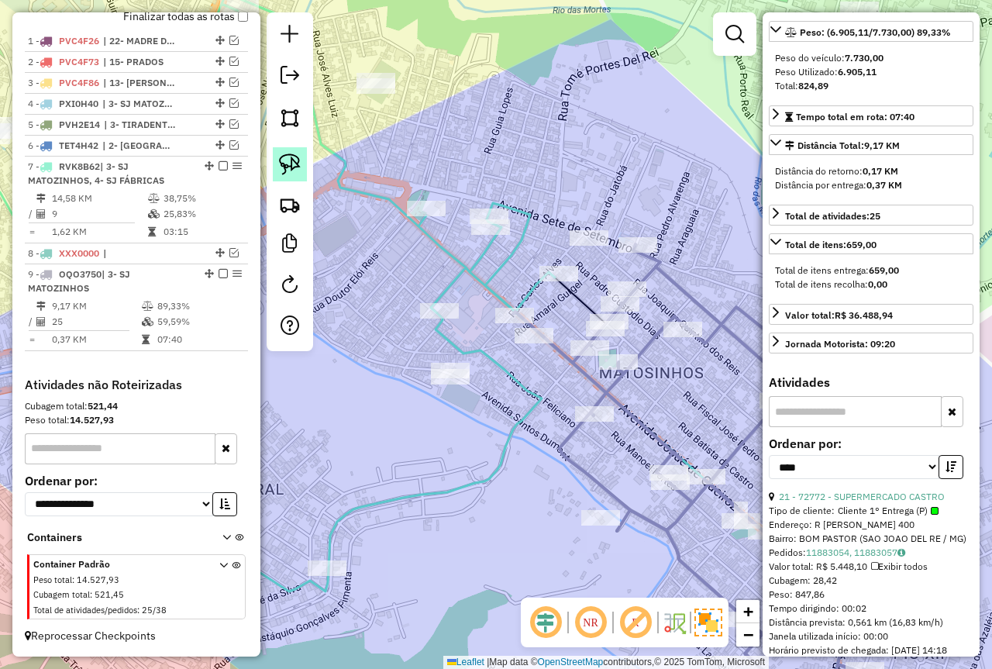
click at [291, 160] on img at bounding box center [290, 165] width 22 height 22
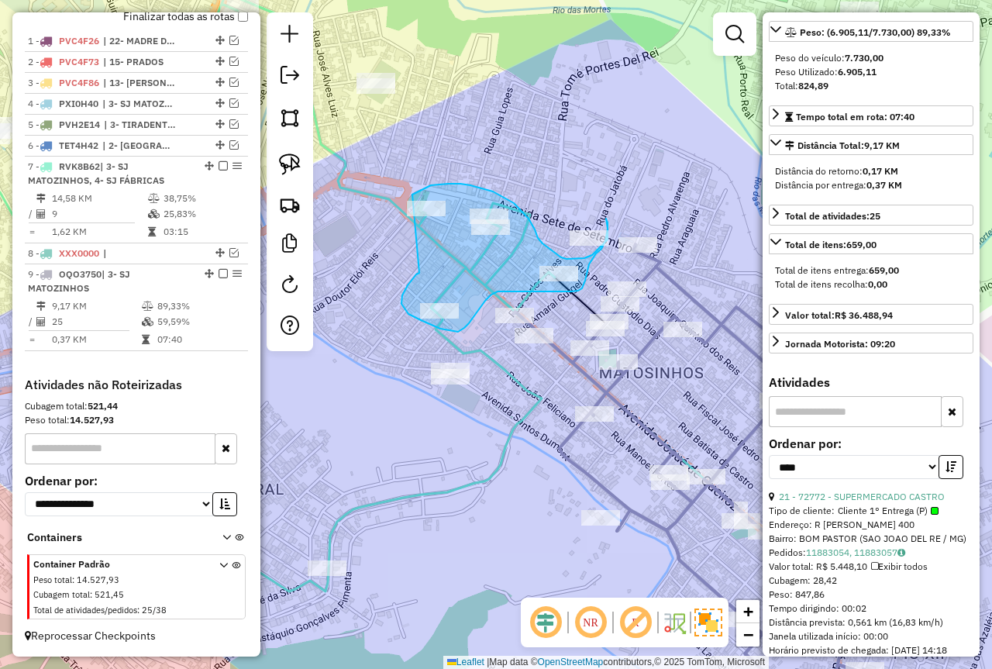
drag, startPoint x: 419, startPoint y: 273, endPoint x: 392, endPoint y: 216, distance: 62.8
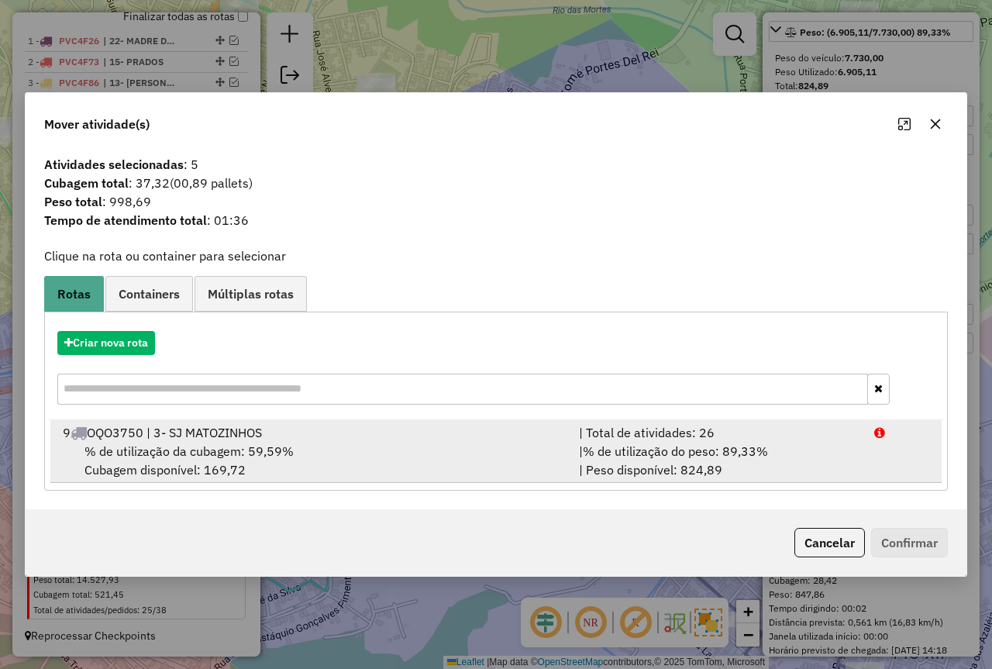
click at [796, 478] on div "| % de utilização do peso: 89,33% | Peso disponível: 824,89" at bounding box center [717, 460] width 295 height 37
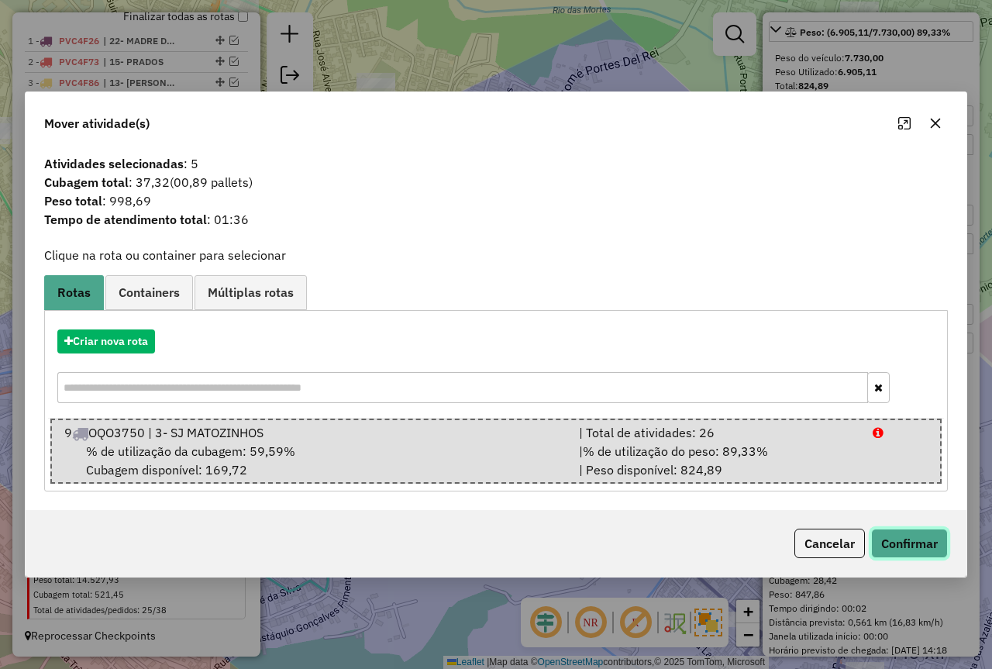
click at [912, 549] on button "Confirmar" at bounding box center [909, 543] width 77 height 29
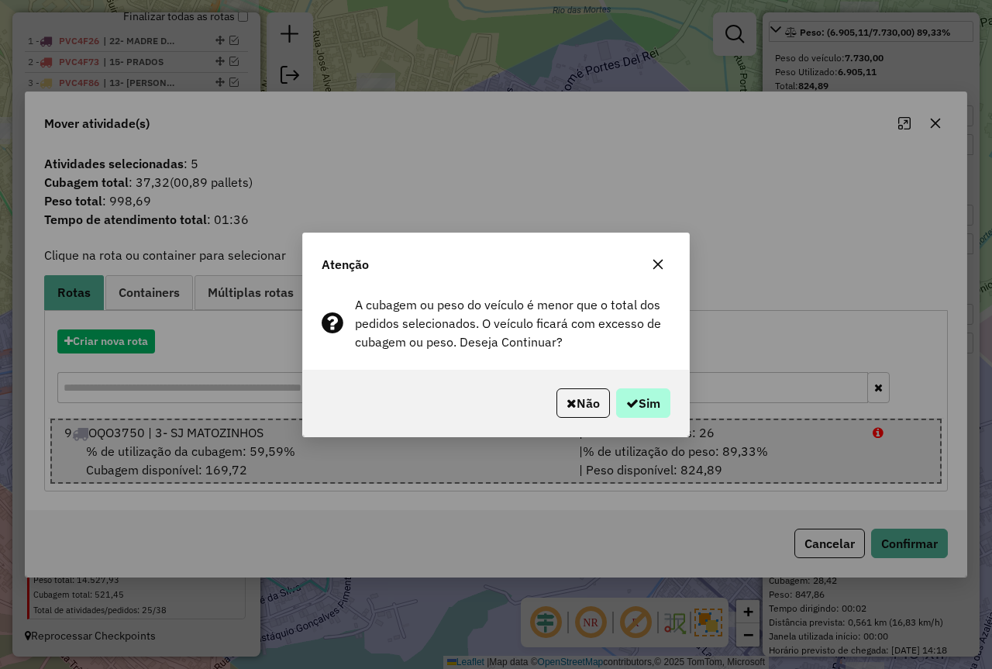
click at [618, 388] on div "Não Sim" at bounding box center [496, 403] width 386 height 67
drag, startPoint x: 622, startPoint y: 398, endPoint x: 581, endPoint y: 395, distance: 40.5
click at [620, 398] on button "Sim" at bounding box center [643, 402] width 54 height 29
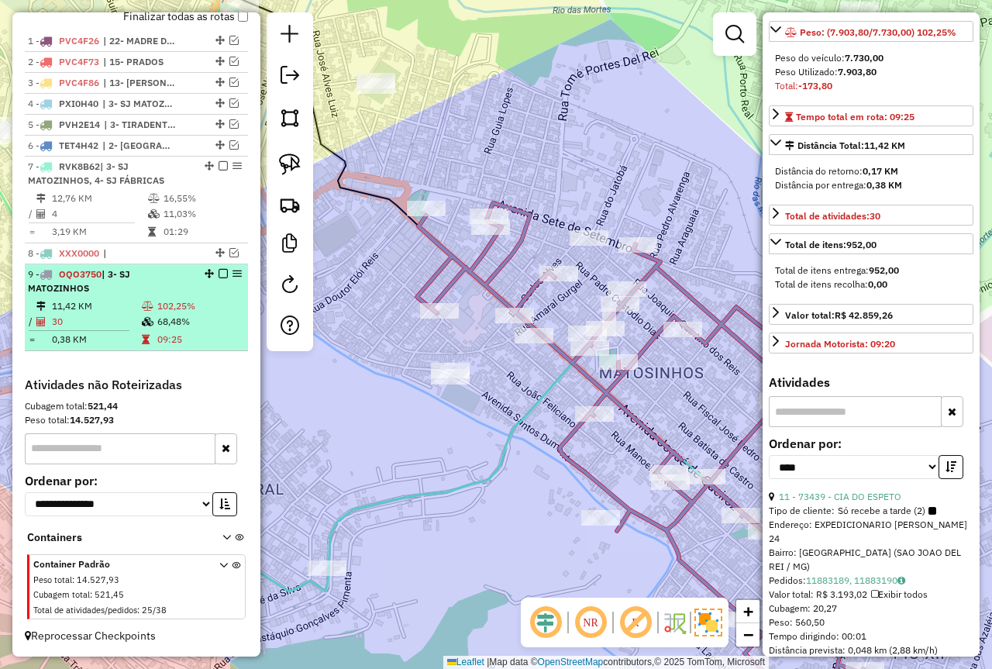
click at [164, 306] on td "102,25%" at bounding box center [199, 306] width 85 height 16
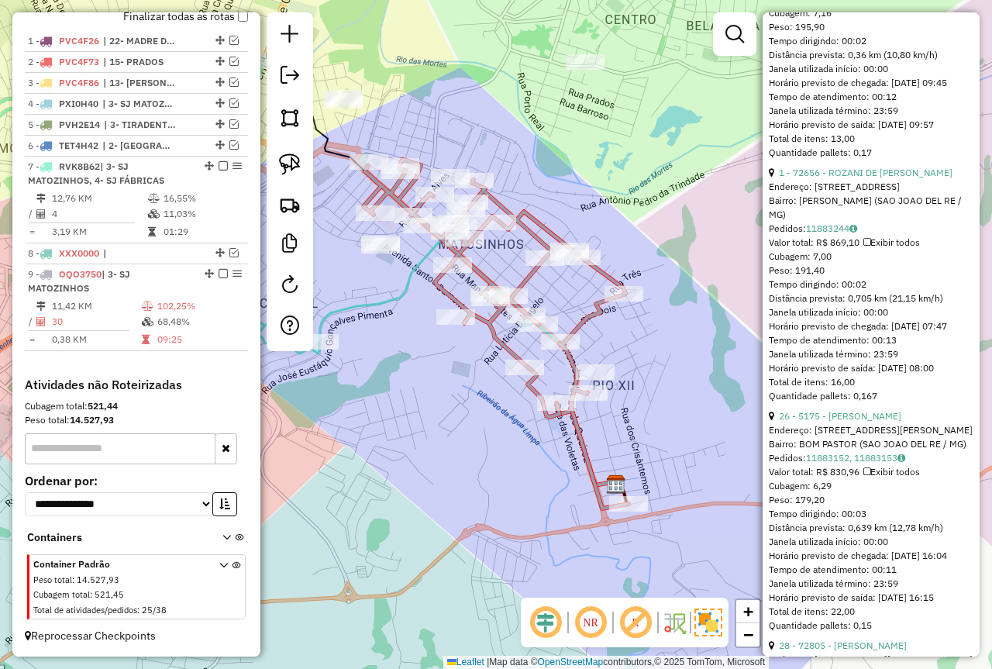
scroll to position [5272, 0]
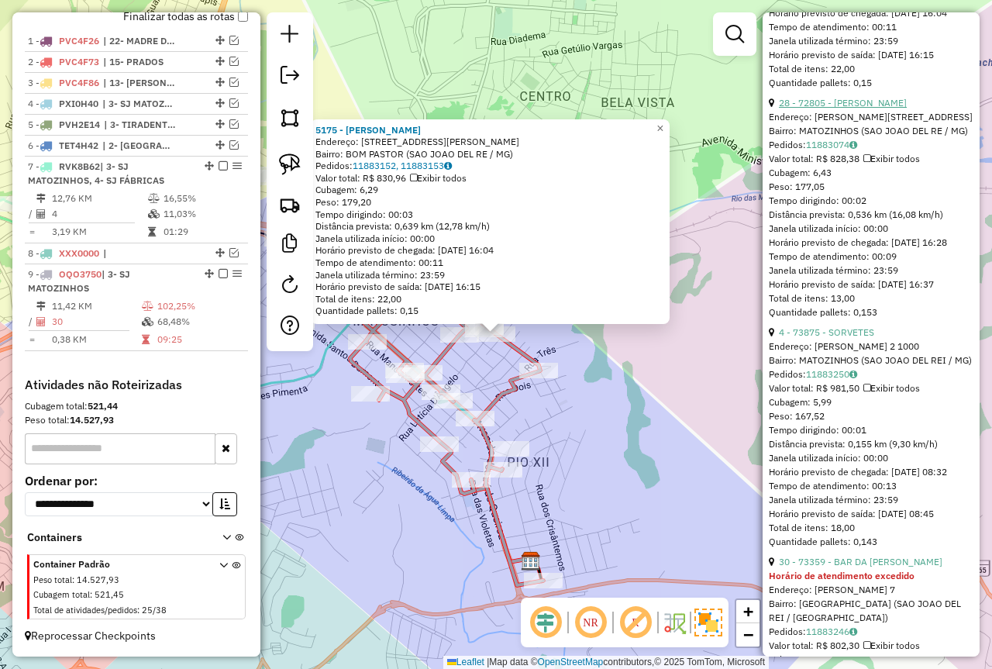
click at [875, 109] on link "28 - 72805 - MARIA ANGELICA DE OL" at bounding box center [843, 103] width 128 height 12
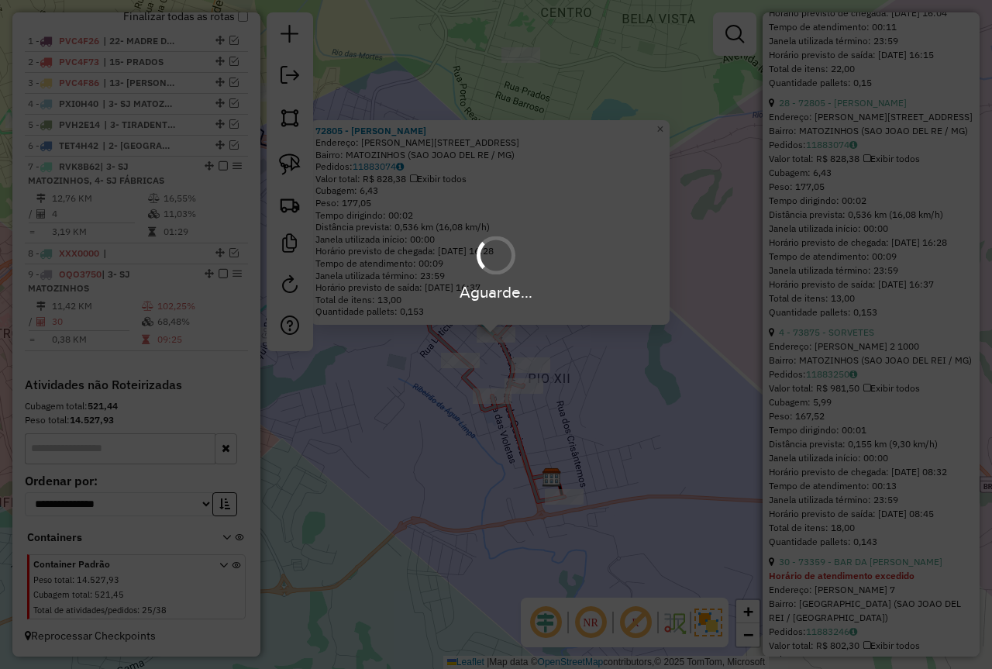
scroll to position [389, 0]
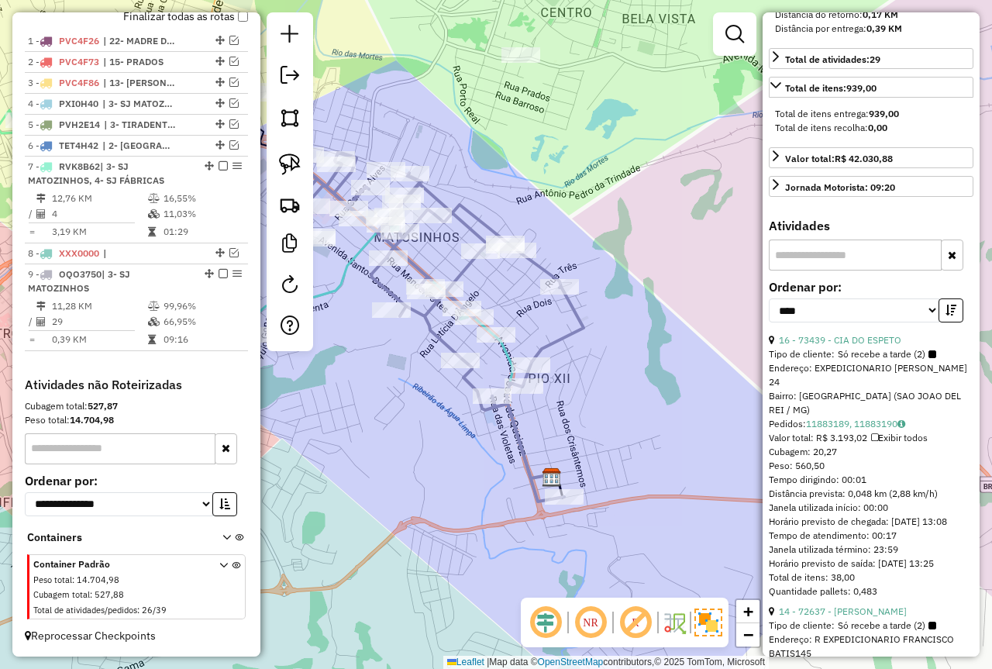
click at [220, 274] on em at bounding box center [223, 273] width 9 height 9
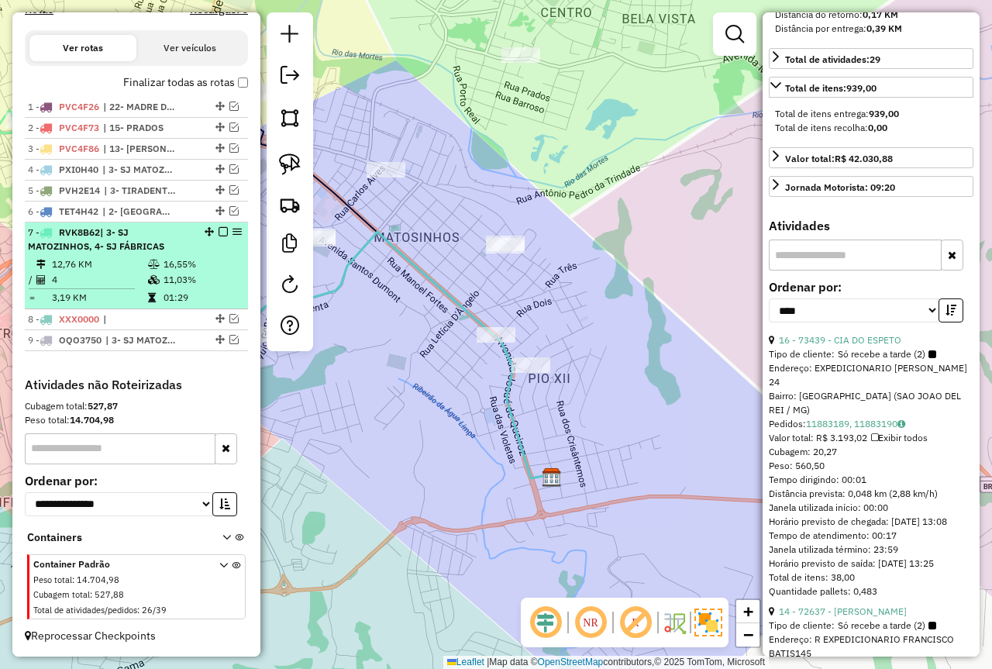
scroll to position [516, 0]
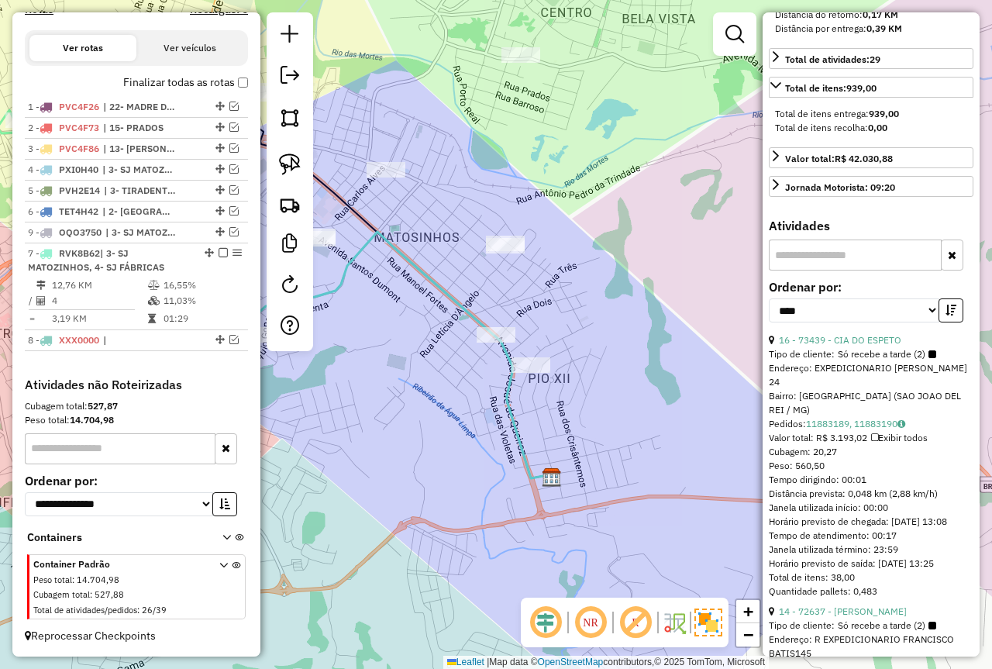
drag, startPoint x: 212, startPoint y: 338, endPoint x: 200, endPoint y: 250, distance: 89.2
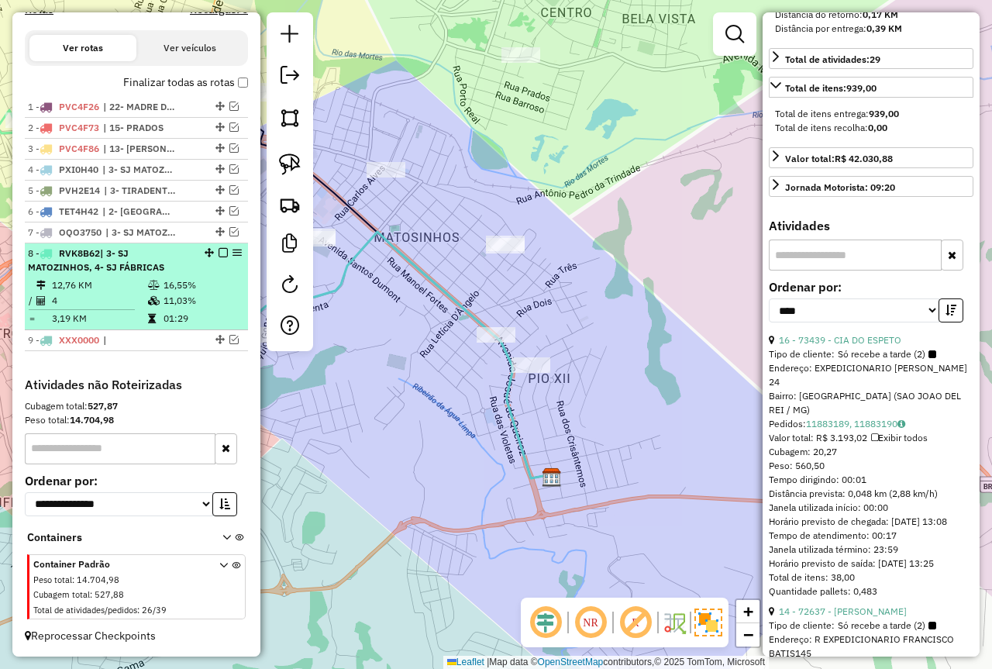
click at [175, 290] on td "16,55%" at bounding box center [202, 286] width 78 height 16
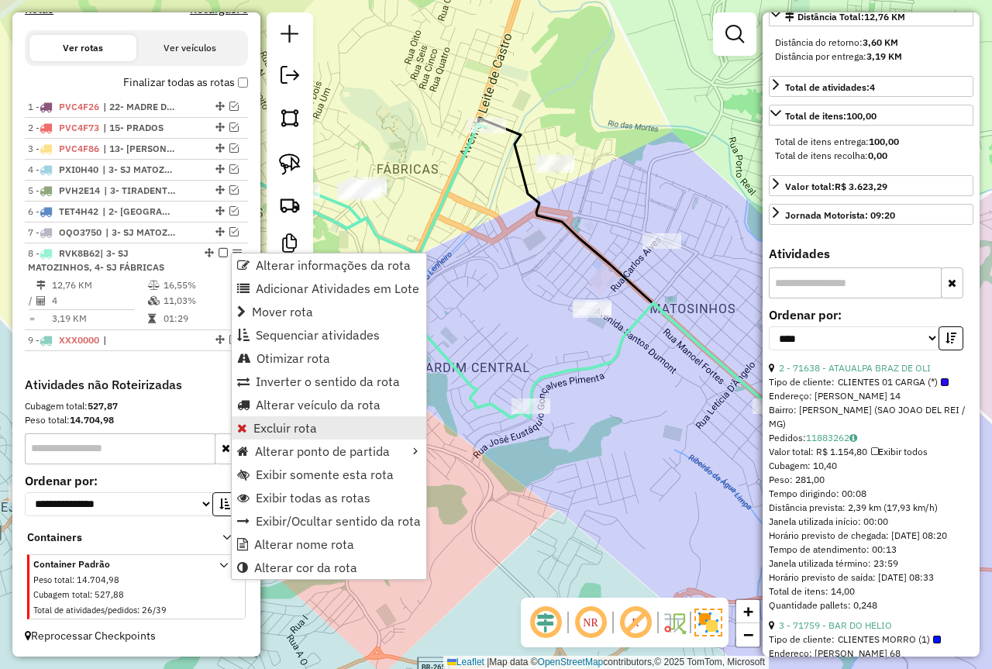
click at [302, 422] on span "Excluir rota" at bounding box center [286, 428] width 64 height 12
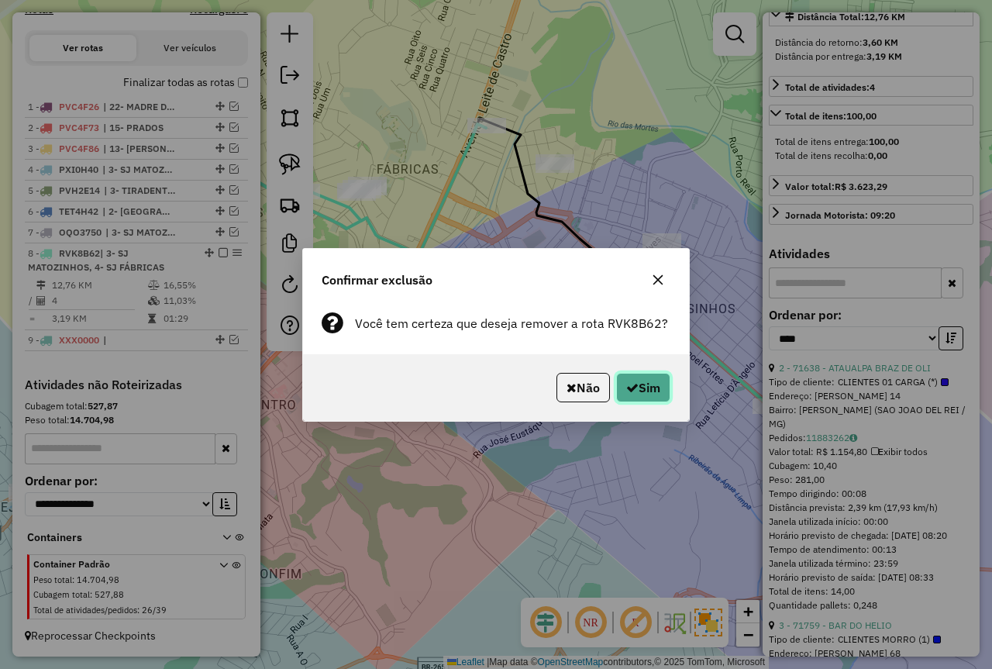
click at [658, 378] on button "Sim" at bounding box center [643, 387] width 54 height 29
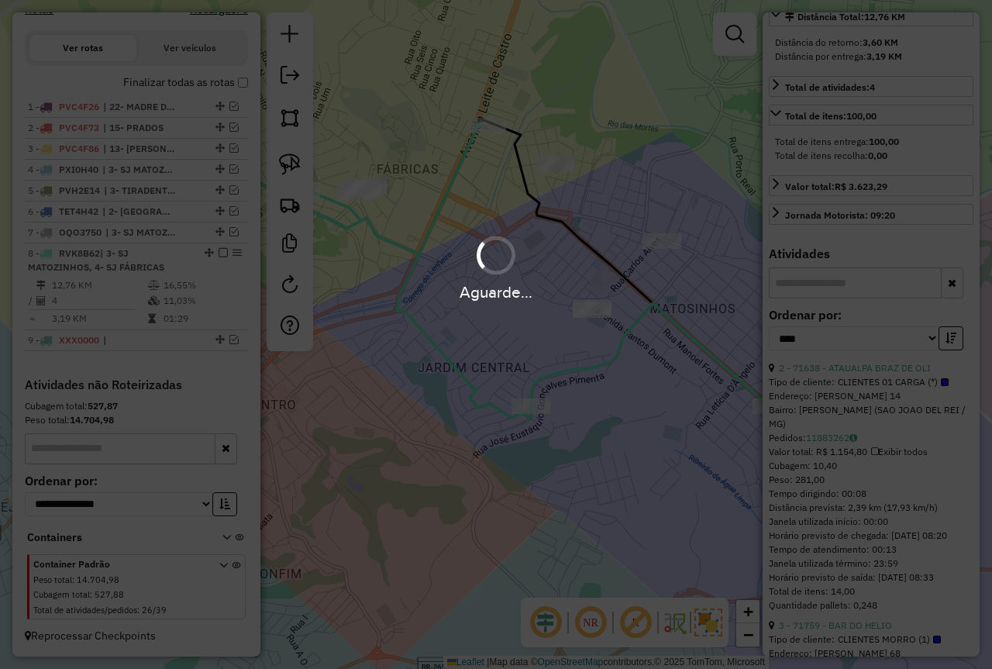
scroll to position [409, 0]
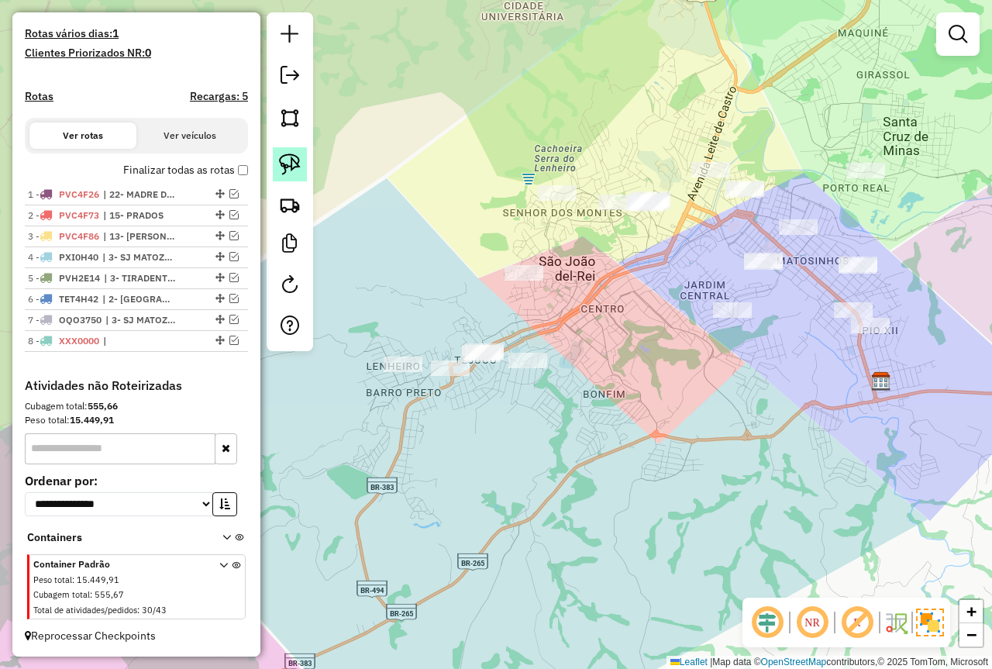
click at [291, 169] on img at bounding box center [290, 165] width 22 height 22
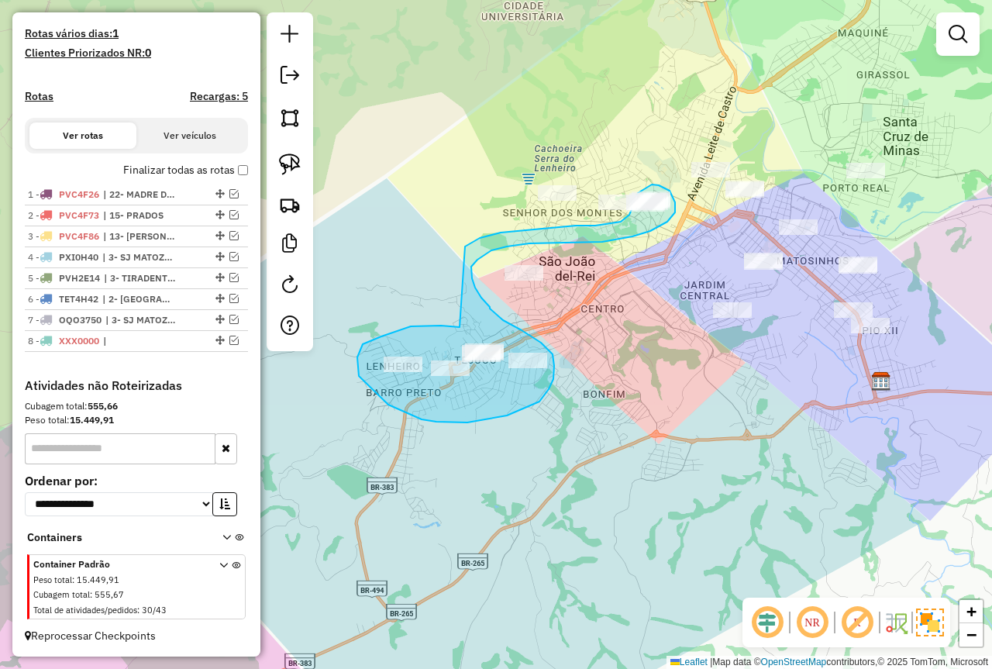
drag, startPoint x: 460, startPoint y: 327, endPoint x: 465, endPoint y: 247, distance: 80.8
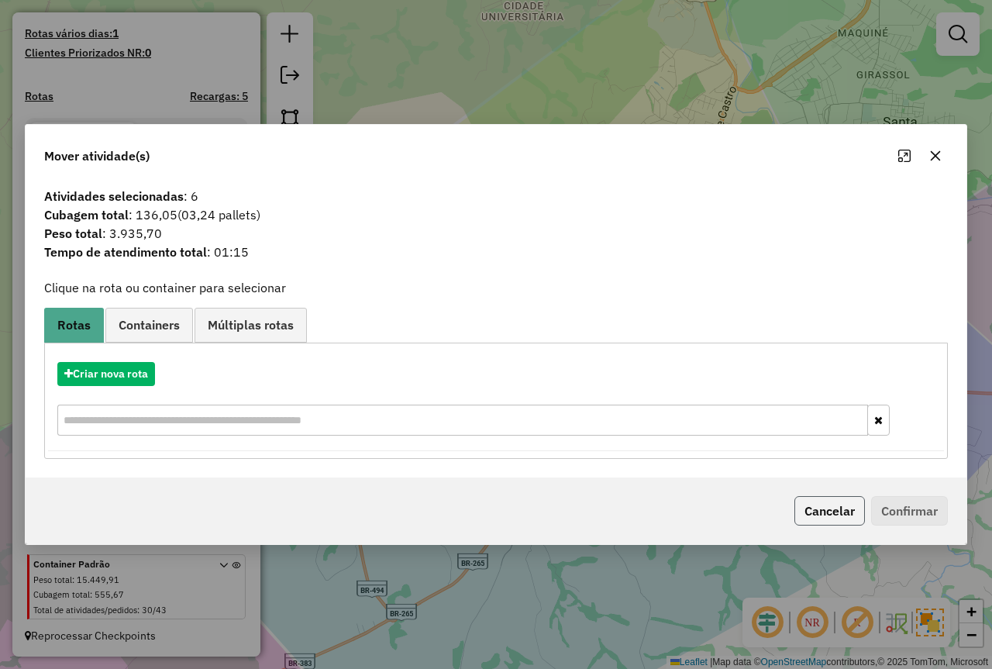
click at [837, 515] on button "Cancelar" at bounding box center [830, 510] width 71 height 29
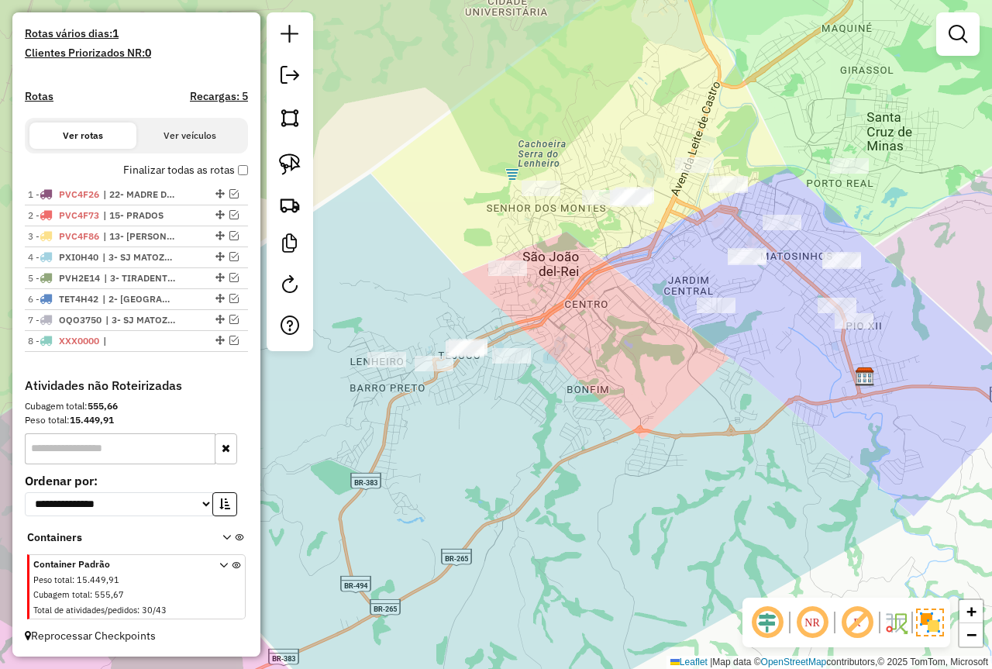
drag, startPoint x: 741, startPoint y: 419, endPoint x: 619, endPoint y: 395, distance: 124.1
click at [619, 395] on div "Janela de atendimento Grade de atendimento Capacidade Transportadoras Veículos …" at bounding box center [496, 334] width 992 height 669
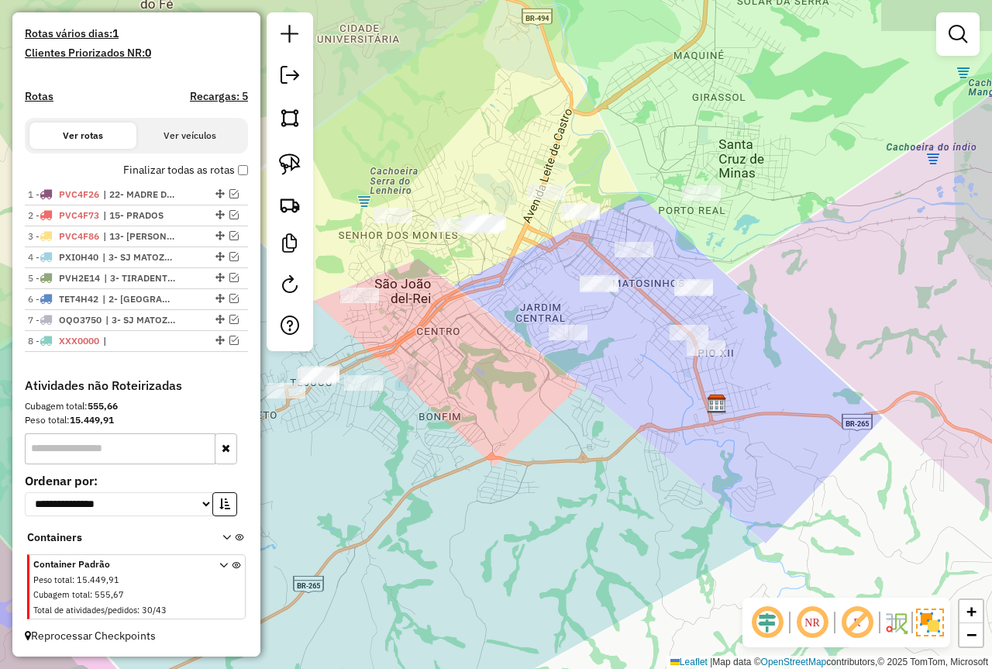
drag, startPoint x: 692, startPoint y: 251, endPoint x: 650, endPoint y: 301, distance: 64.9
click at [650, 303] on div "Janela de atendimento Grade de atendimento Capacidade Transportadoras Veículos …" at bounding box center [496, 334] width 992 height 669
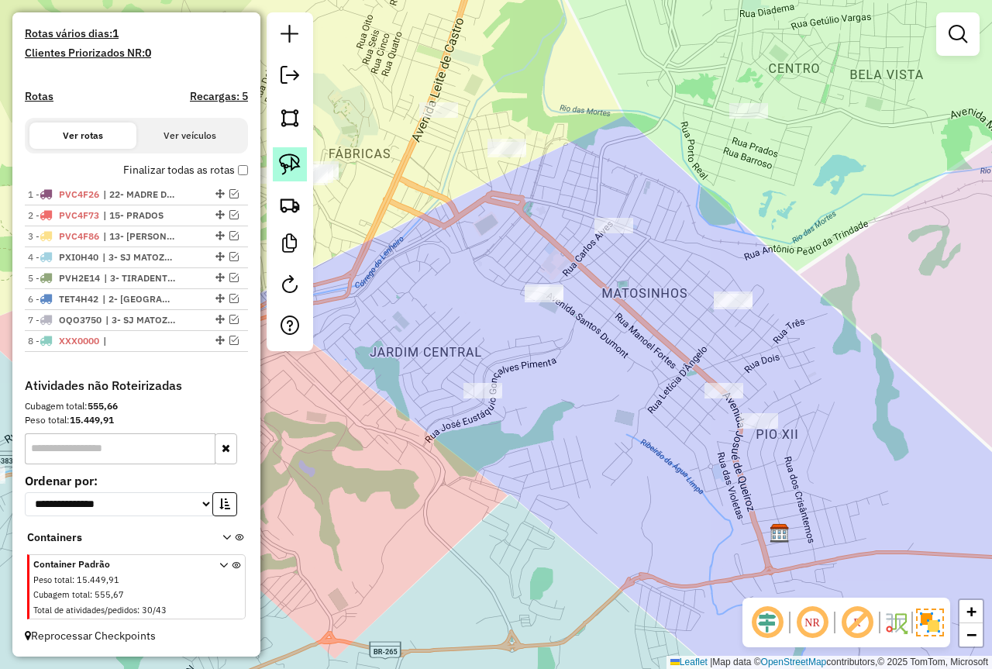
click at [291, 171] on img at bounding box center [290, 165] width 22 height 22
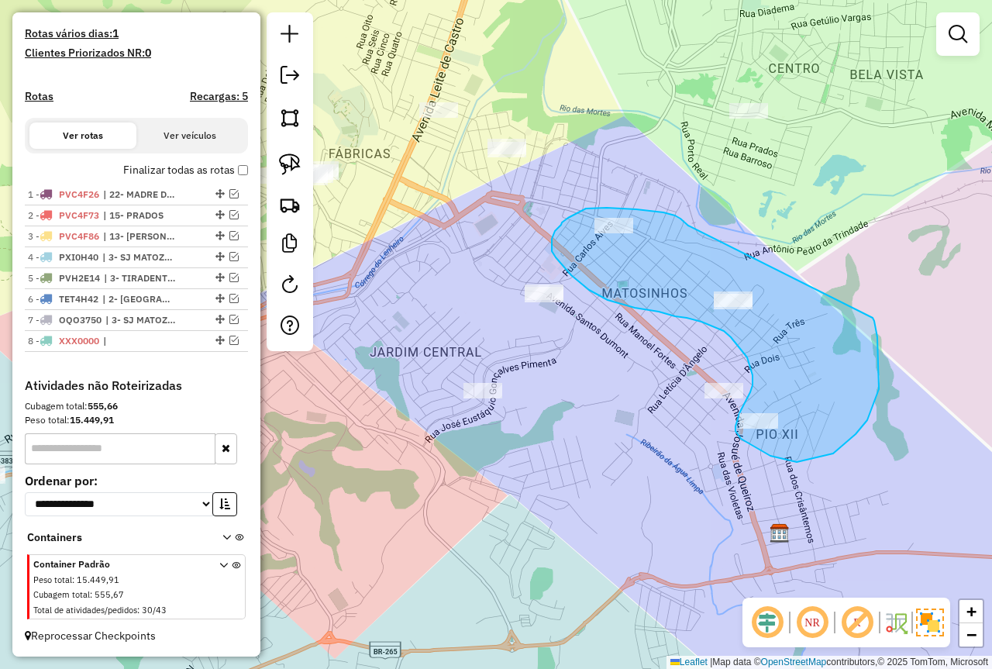
drag, startPoint x: 687, startPoint y: 225, endPoint x: 873, endPoint y: 318, distance: 208.0
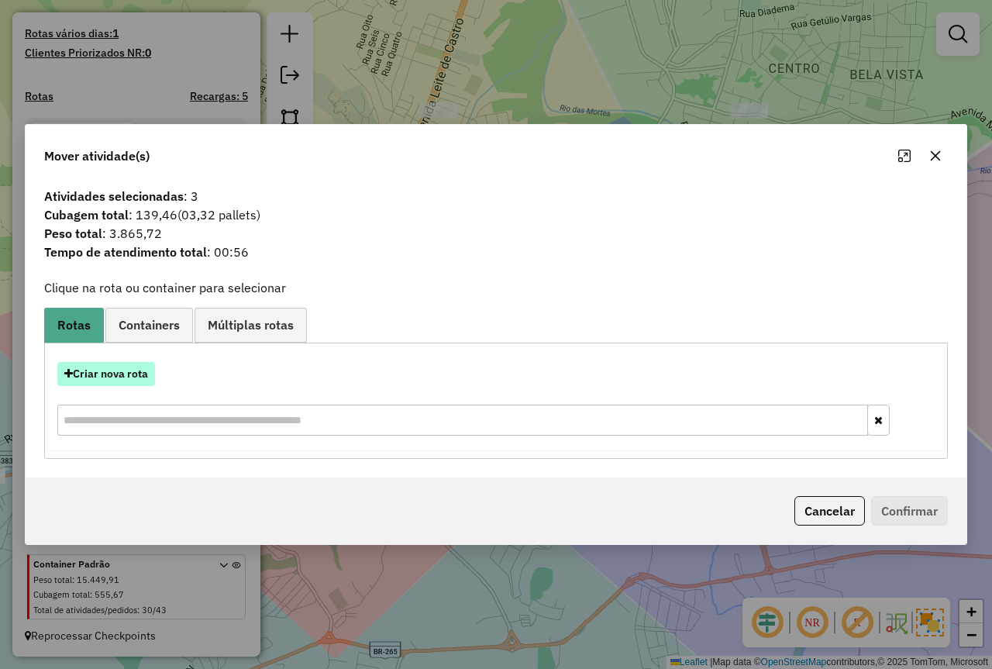
click at [112, 372] on button "Criar nova rota" at bounding box center [106, 374] width 98 height 24
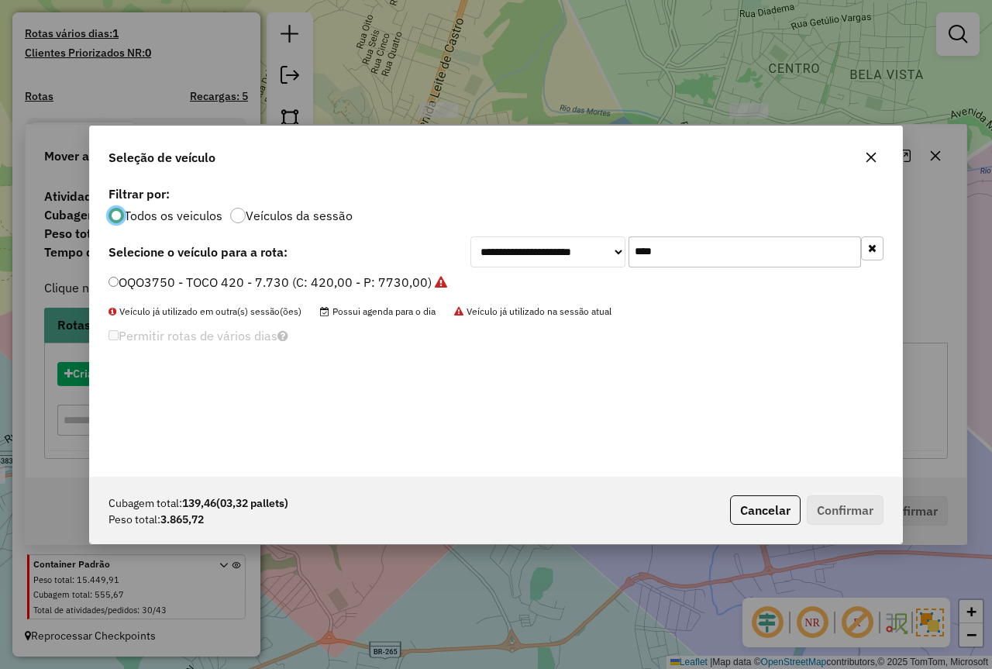
scroll to position [9, 5]
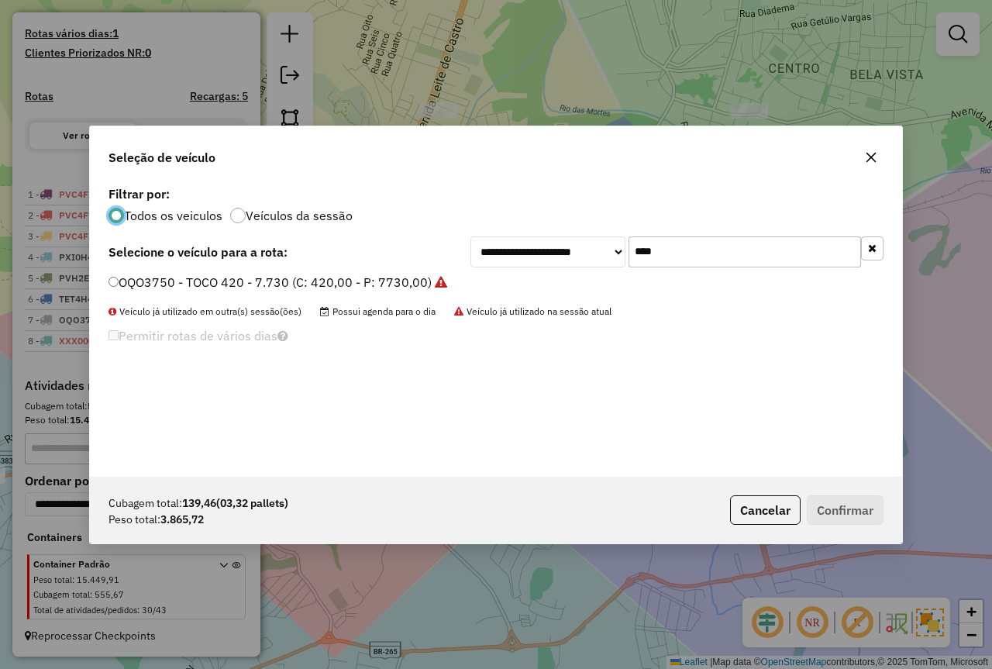
drag, startPoint x: 677, startPoint y: 255, endPoint x: 564, endPoint y: 245, distance: 112.9
click at [564, 245] on div "**********" at bounding box center [677, 251] width 413 height 31
type input "***"
click at [212, 282] on label "RVK8B62 - RVK8B62 - 4500 (C: 252,00 - P: 4500,00) (VD)" at bounding box center [279, 282] width 341 height 19
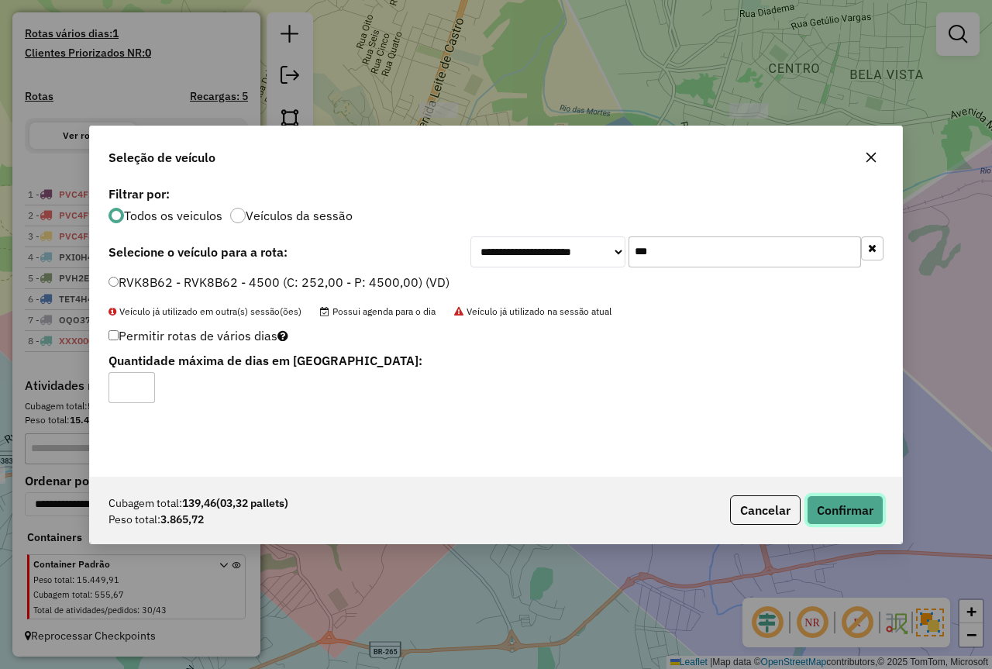
click at [861, 506] on button "Confirmar" at bounding box center [845, 509] width 77 height 29
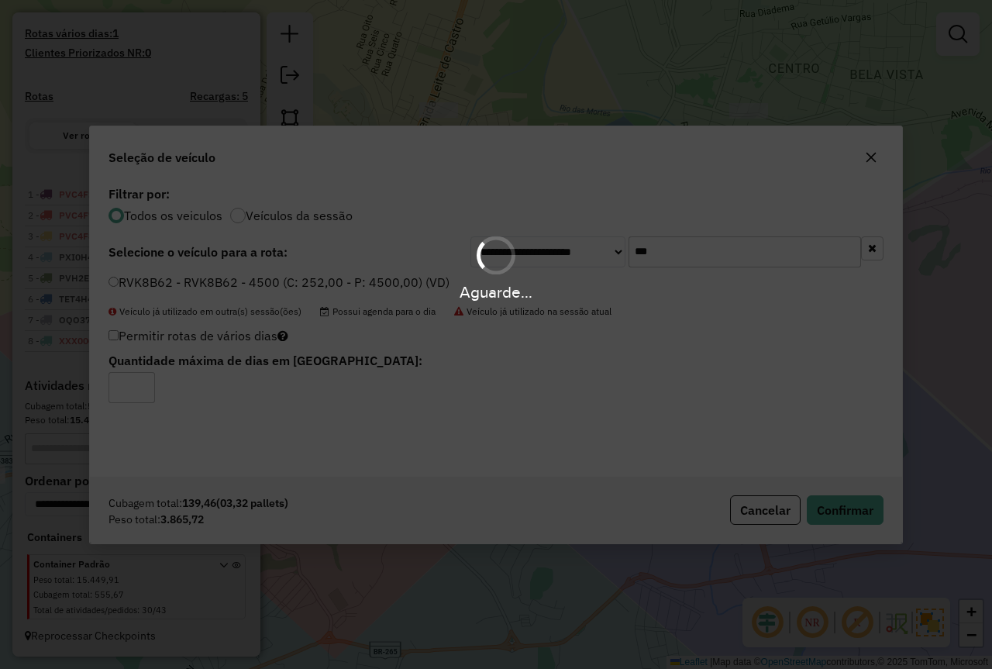
scroll to position [496, 0]
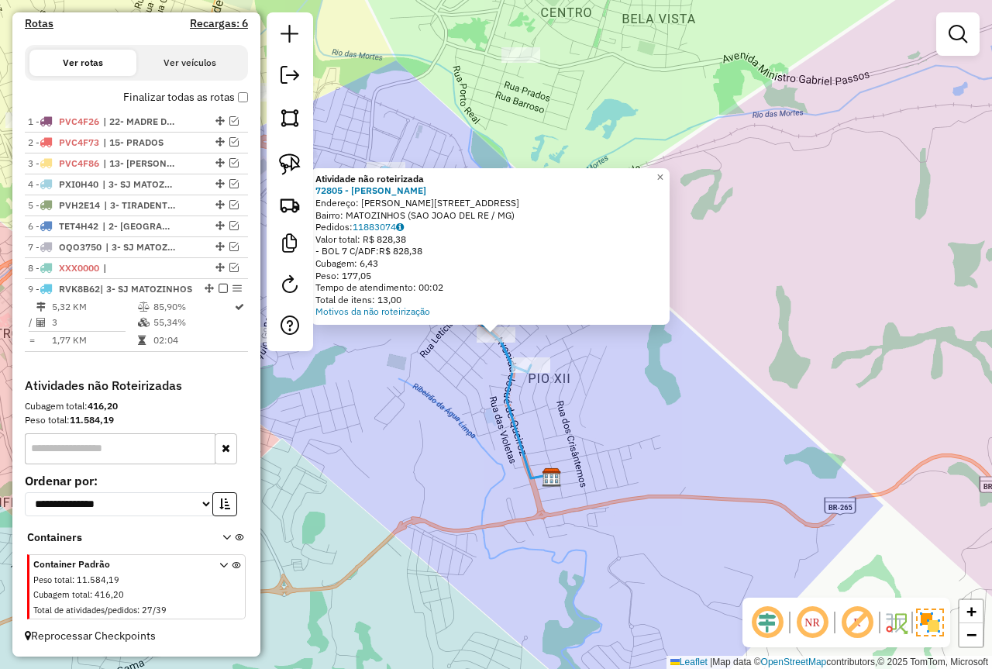
click at [378, 372] on div "Atividade não roteirizada 72805 - MARIA ANGELICA DE OL Endereço: Av JOSUE DE QU…" at bounding box center [496, 334] width 992 height 669
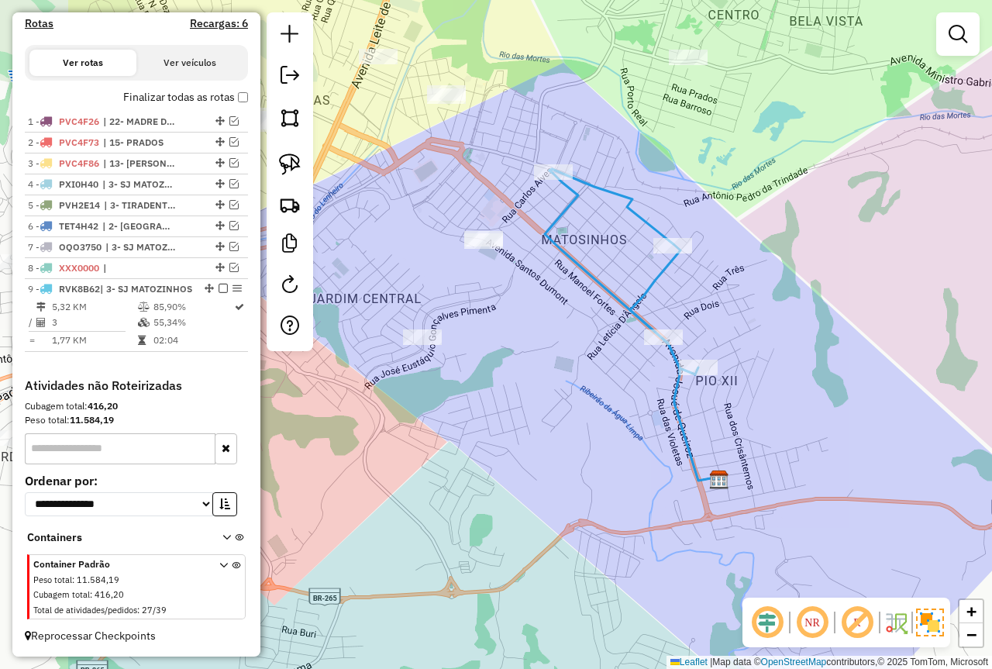
drag, startPoint x: 435, startPoint y: 378, endPoint x: 585, endPoint y: 380, distance: 150.4
click at [585, 380] on div "Janela de atendimento Grade de atendimento Capacidade Transportadoras Veículos …" at bounding box center [496, 334] width 992 height 669
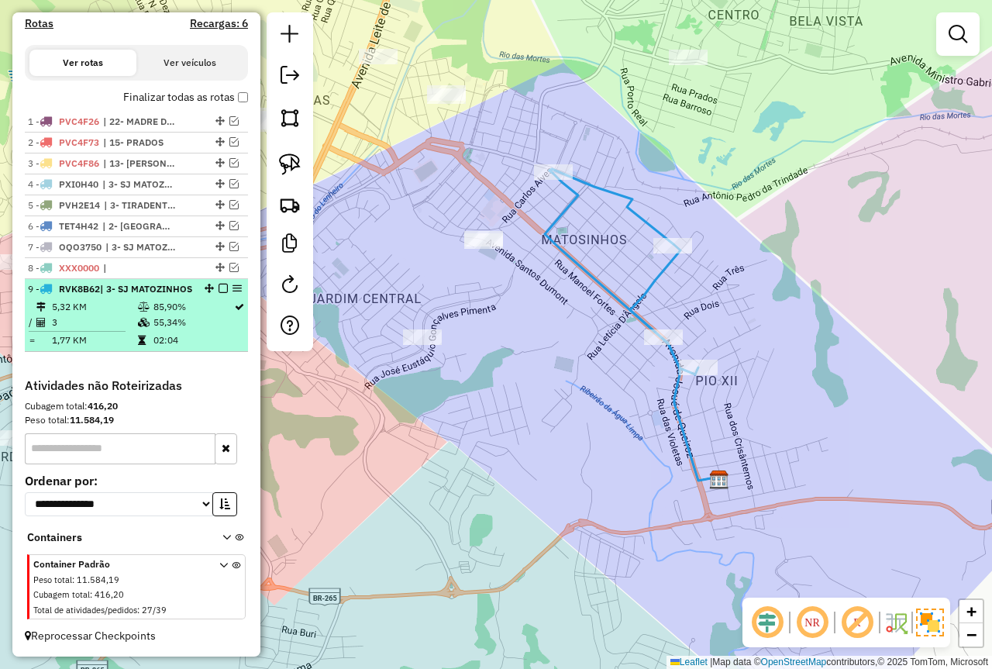
click at [219, 284] on em at bounding box center [223, 288] width 9 height 9
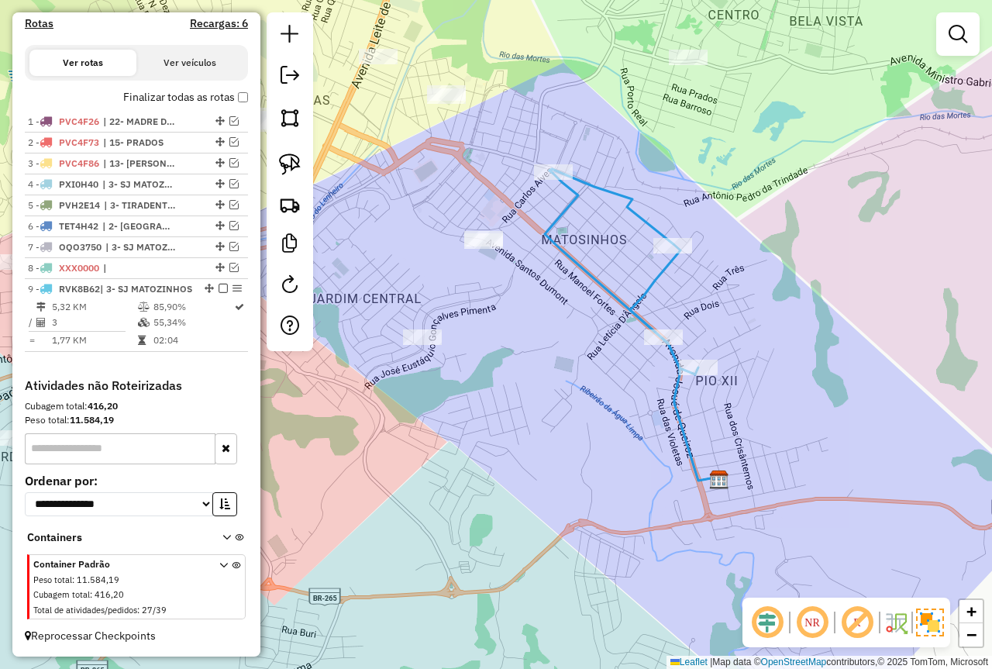
scroll to position [430, 0]
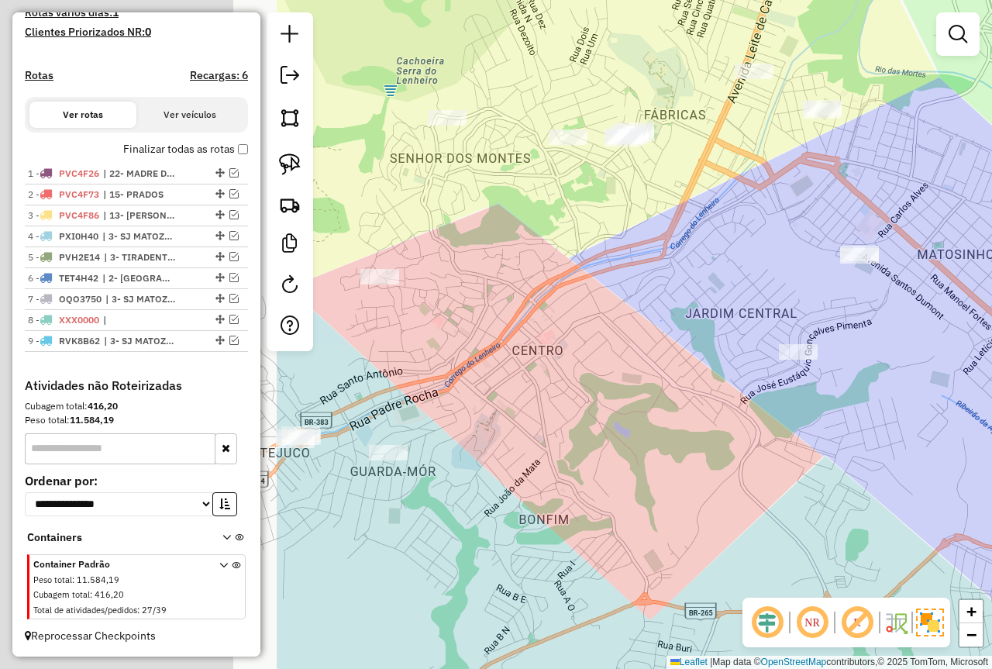
drag, startPoint x: 440, startPoint y: 257, endPoint x: 871, endPoint y: 271, distance: 432.1
click at [871, 271] on div "Janela de atendimento Grade de atendimento Capacidade Transportadoras Veículos …" at bounding box center [496, 334] width 992 height 669
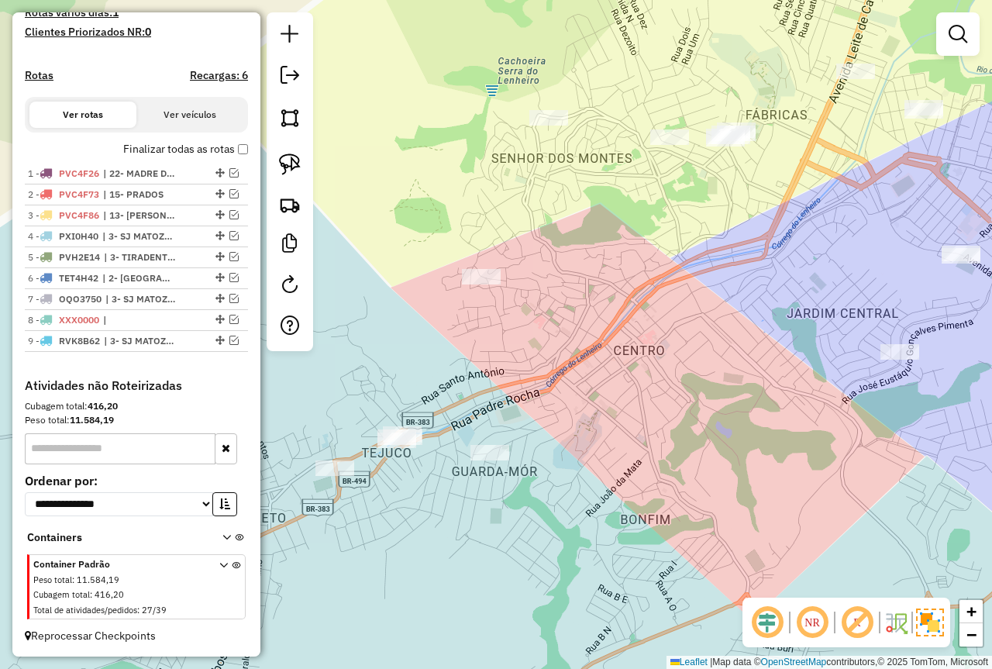
drag, startPoint x: 756, startPoint y: 298, endPoint x: 810, endPoint y: 260, distance: 66.2
click at [812, 260] on div "Janela de atendimento Grade de atendimento Capacidade Transportadoras Veículos …" at bounding box center [496, 334] width 992 height 669
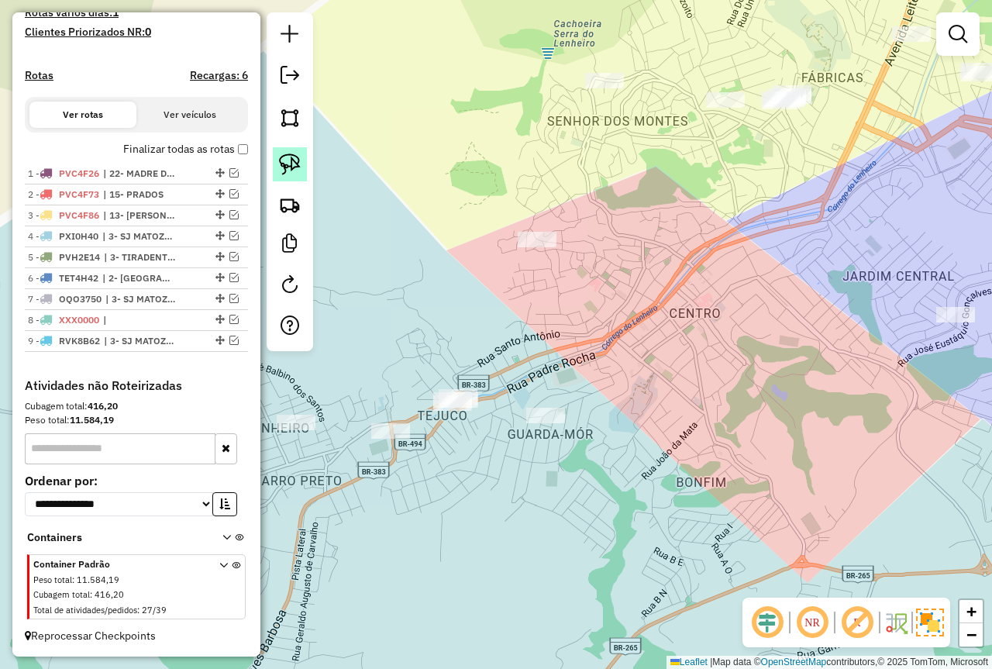
click at [281, 155] on img at bounding box center [290, 165] width 22 height 22
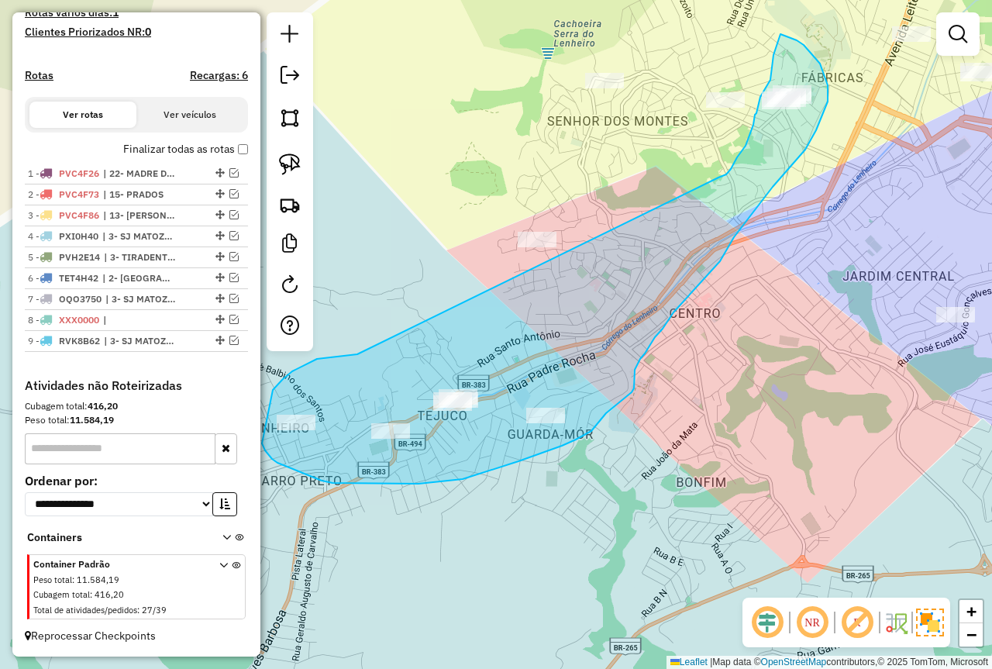
drag, startPoint x: 354, startPoint y: 355, endPoint x: 719, endPoint y: 178, distance: 406.0
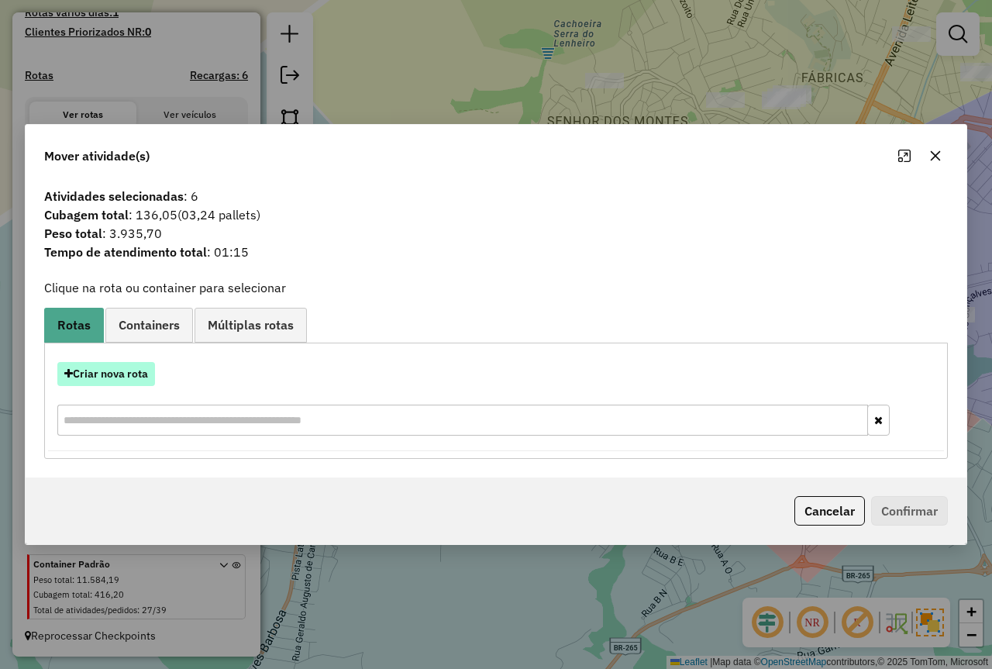
click at [126, 365] on button "Criar nova rota" at bounding box center [106, 374] width 98 height 24
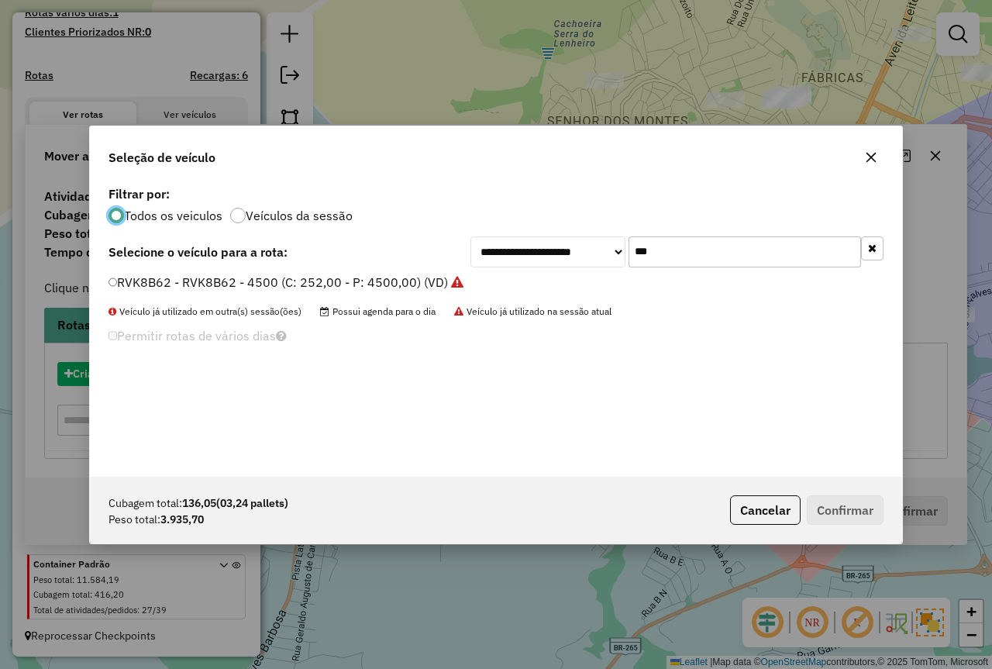
scroll to position [9, 5]
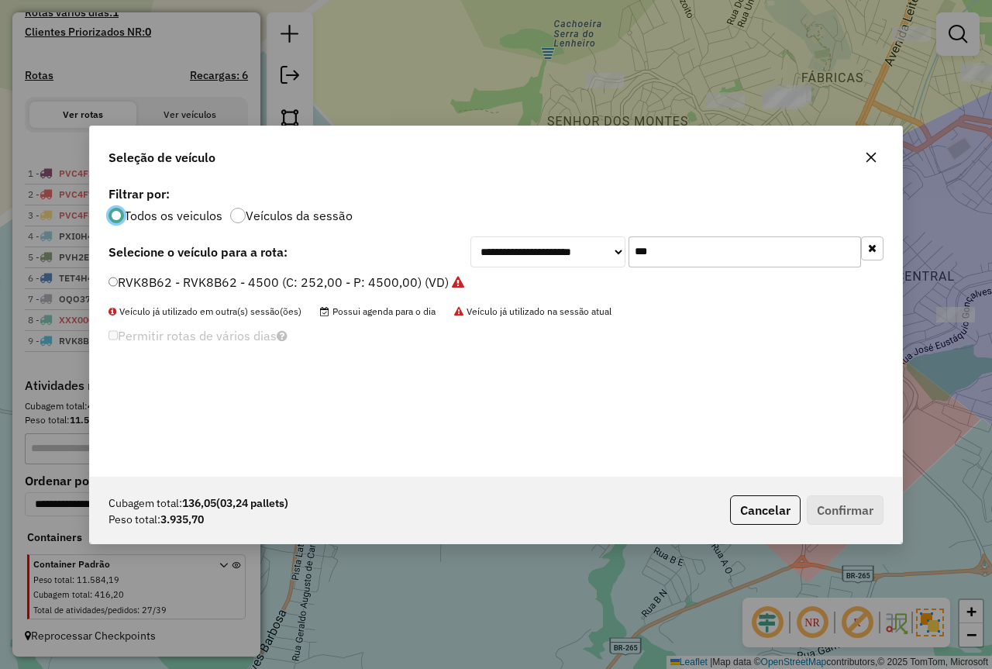
click at [248, 288] on label "RVK8B62 - RVK8B62 - 4500 (C: 252,00 - P: 4500,00) (VD)" at bounding box center [287, 282] width 356 height 19
click at [306, 281] on label "RVK8B62 - RVK8B62 - 4500 (C: 252,00 - P: 4500,00) (VD)" at bounding box center [287, 282] width 356 height 19
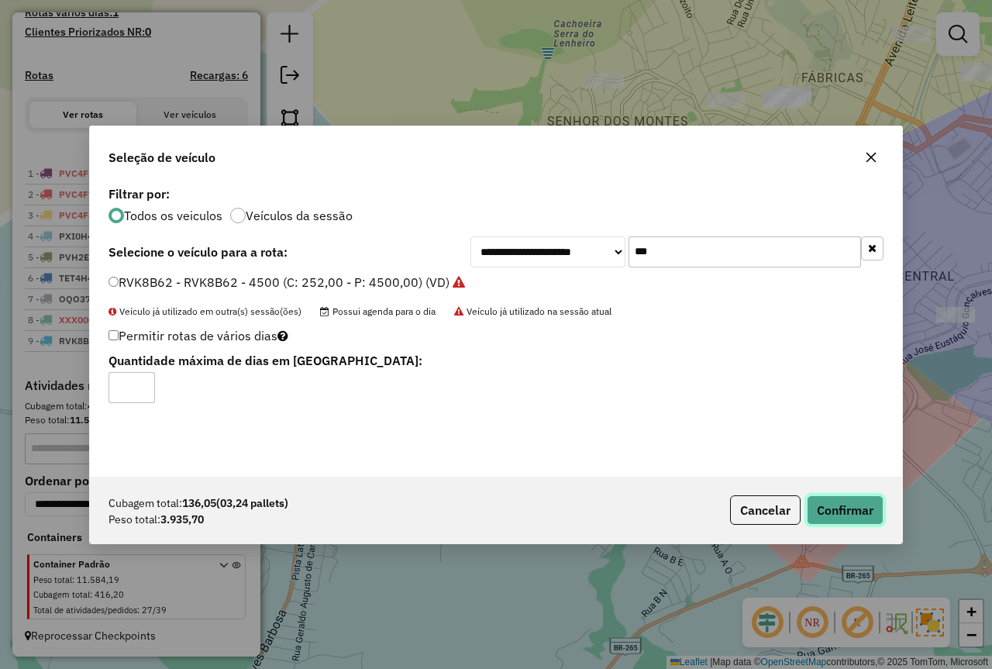
click at [840, 511] on button "Confirmar" at bounding box center [845, 509] width 77 height 29
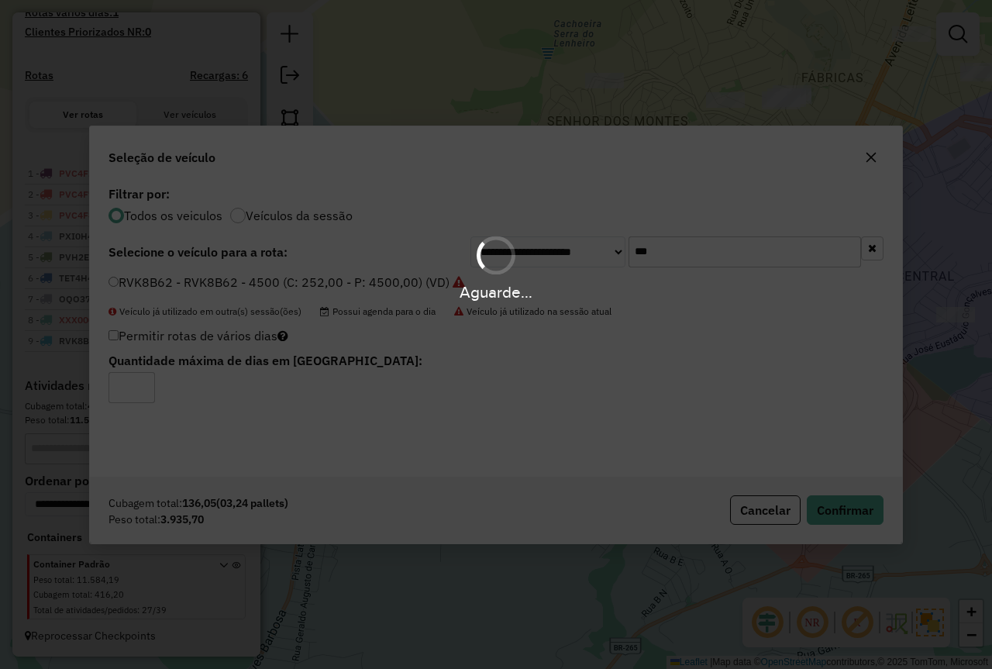
scroll to position [517, 0]
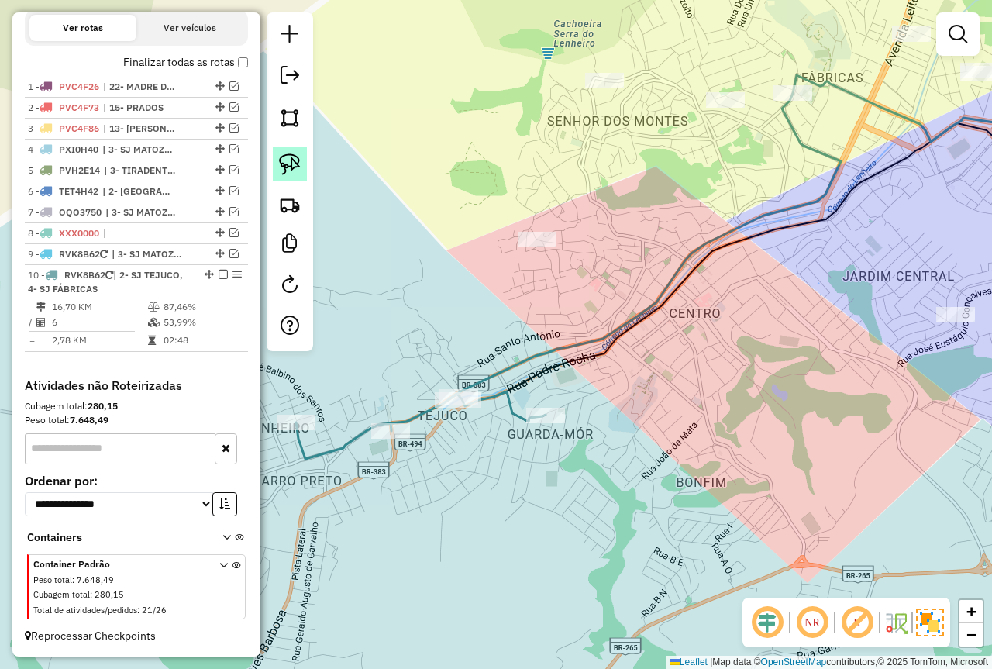
click at [300, 166] on img at bounding box center [290, 165] width 22 height 22
drag, startPoint x: 937, startPoint y: 298, endPoint x: 968, endPoint y: 333, distance: 45.6
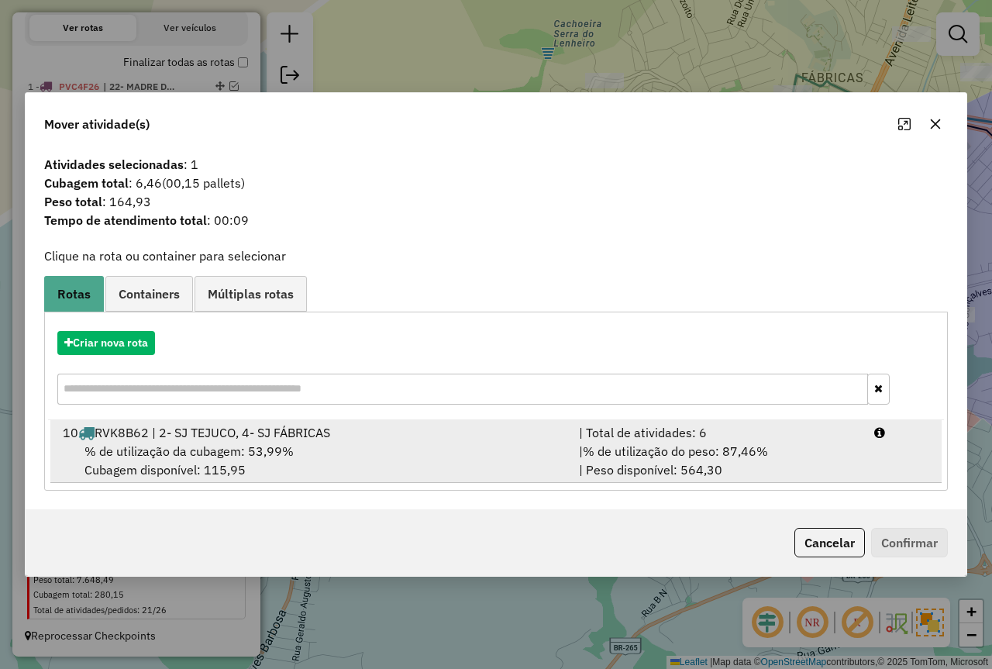
click at [606, 449] on span "% de utilização do peso: 87,46%" at bounding box center [675, 451] width 185 height 16
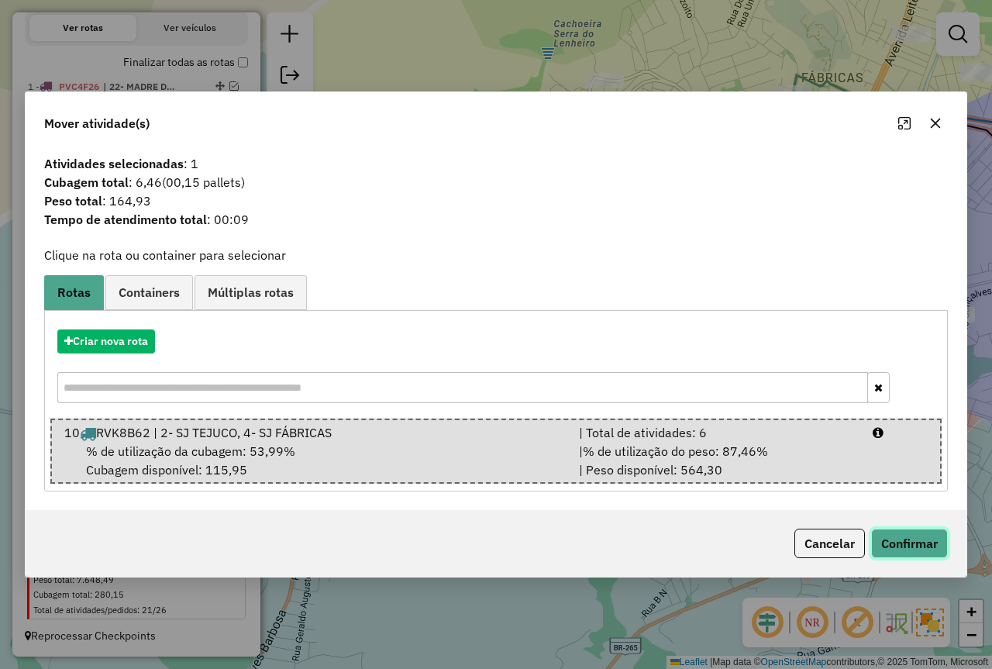
click at [932, 550] on button "Confirmar" at bounding box center [909, 543] width 77 height 29
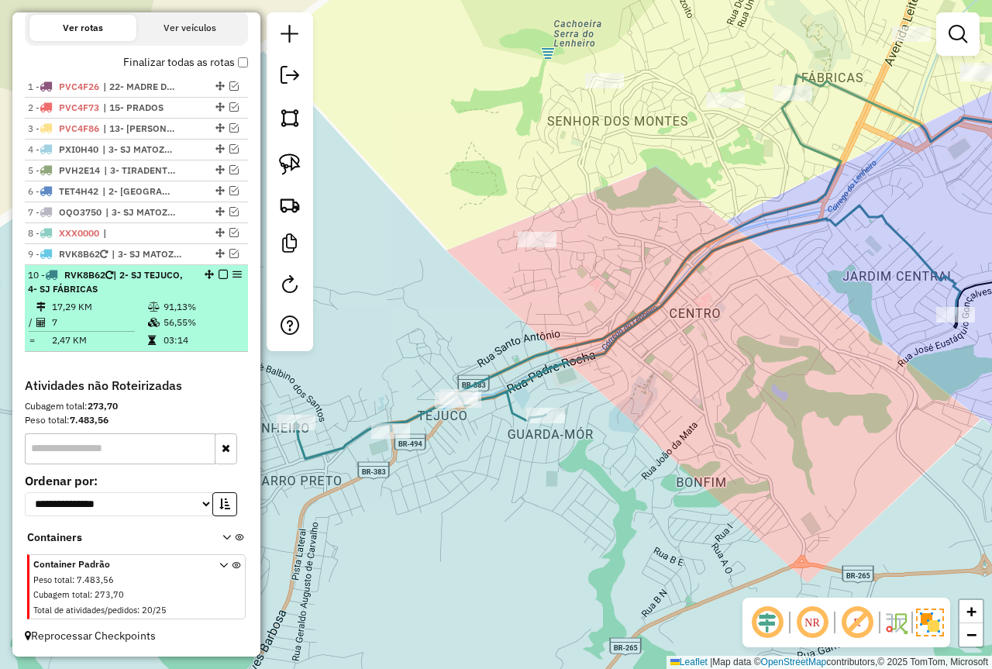
click at [219, 274] on em at bounding box center [223, 274] width 9 height 9
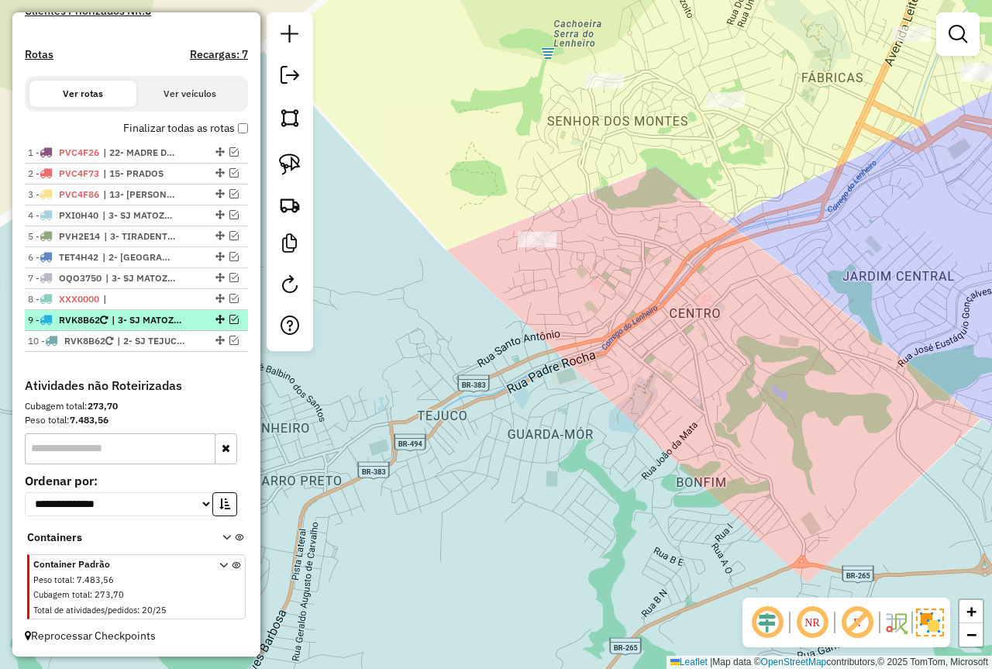
click at [229, 321] on em at bounding box center [233, 319] width 9 height 9
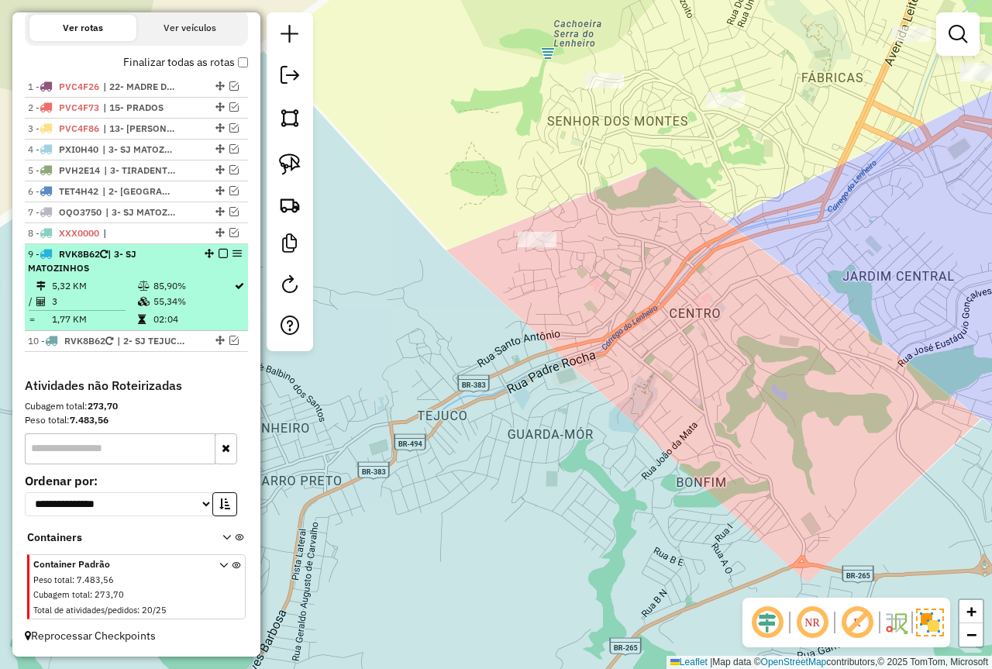
click at [174, 267] on div "9 - RVK8B62 | 3- SJ MATOZINHOS" at bounding box center [110, 261] width 164 height 28
select select "*********"
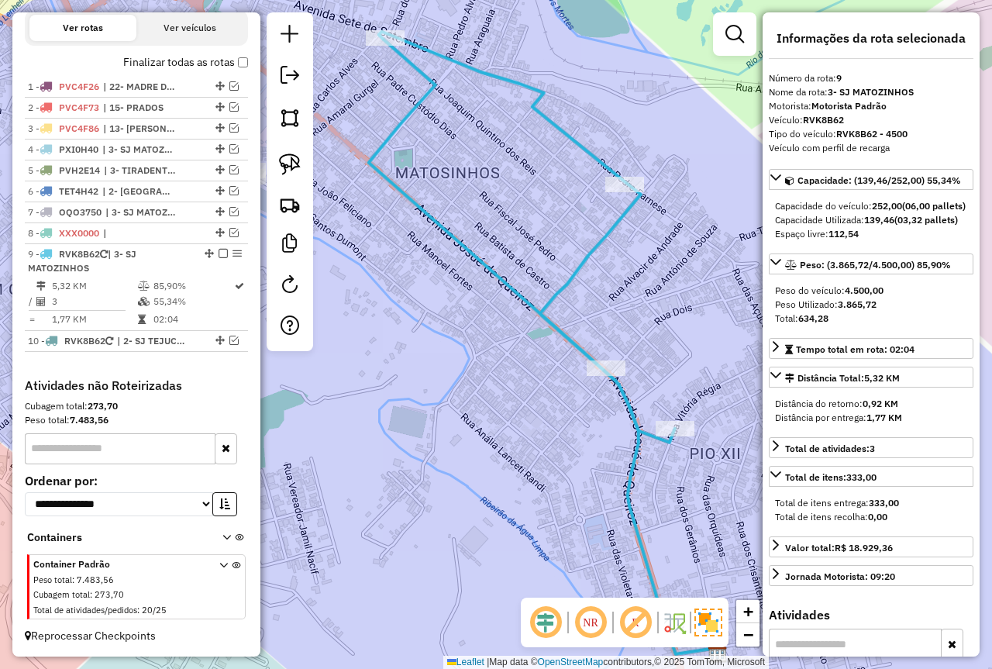
drag, startPoint x: 509, startPoint y: 330, endPoint x: 584, endPoint y: 345, distance: 76.6
click at [584, 345] on div "Janela de atendimento Grade de atendimento Capacidade Transportadoras Veículos …" at bounding box center [496, 334] width 992 height 669
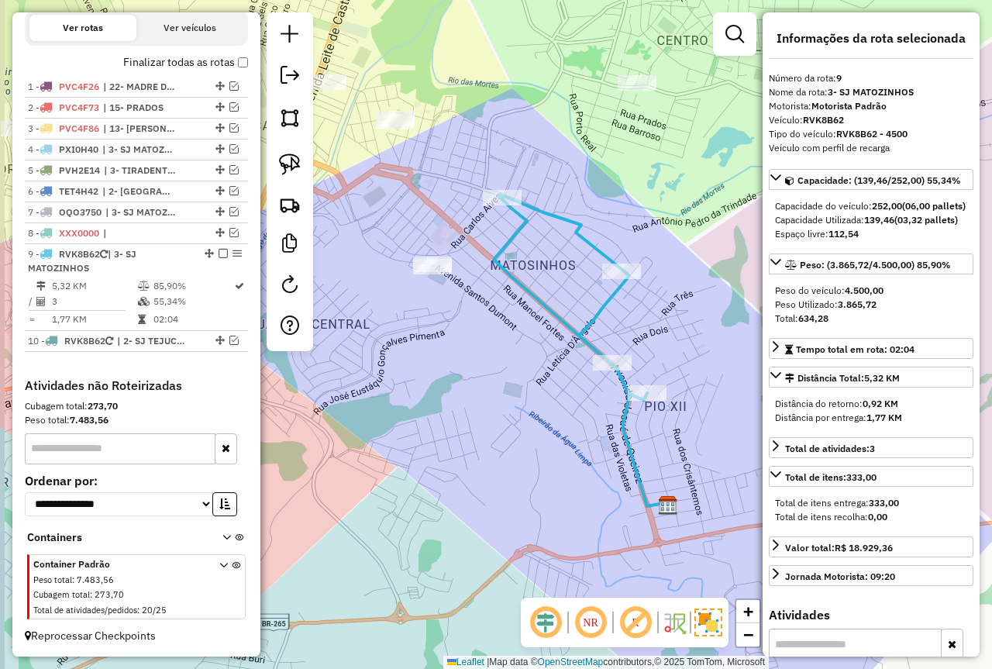
drag, startPoint x: 469, startPoint y: 285, endPoint x: 518, endPoint y: 316, distance: 57.4
click at [518, 316] on div "Janela de atendimento Grade de atendimento Capacidade Transportadoras Veículos …" at bounding box center [496, 334] width 992 height 669
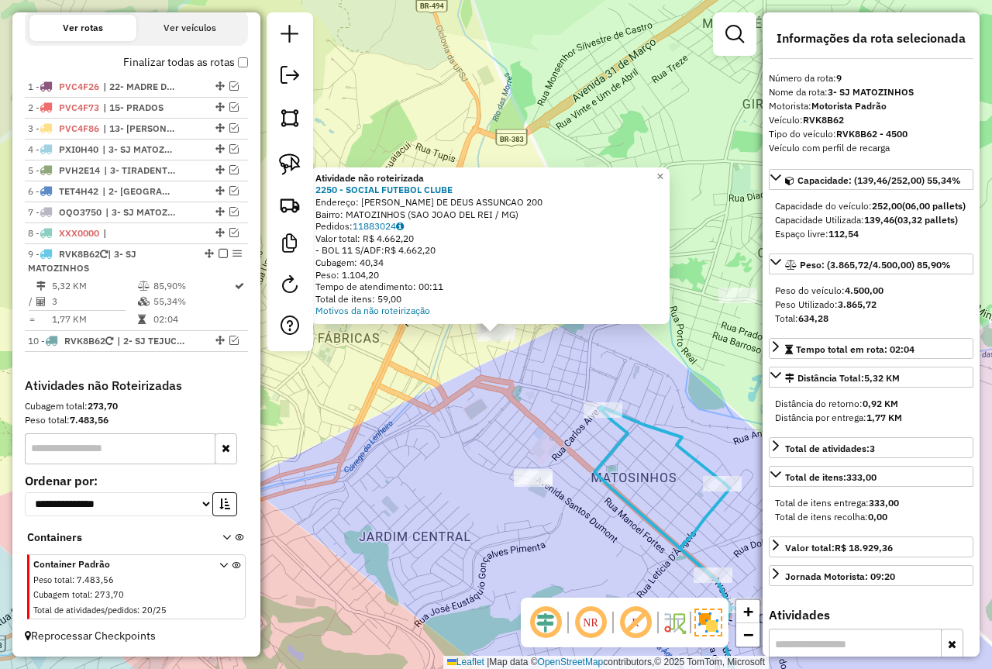
click at [477, 408] on div "Atividade não roteirizada 2250 - SOCIAL FUTEBOL CLUBE Endereço: JOAO DE DEUS AS…" at bounding box center [496, 334] width 992 height 669
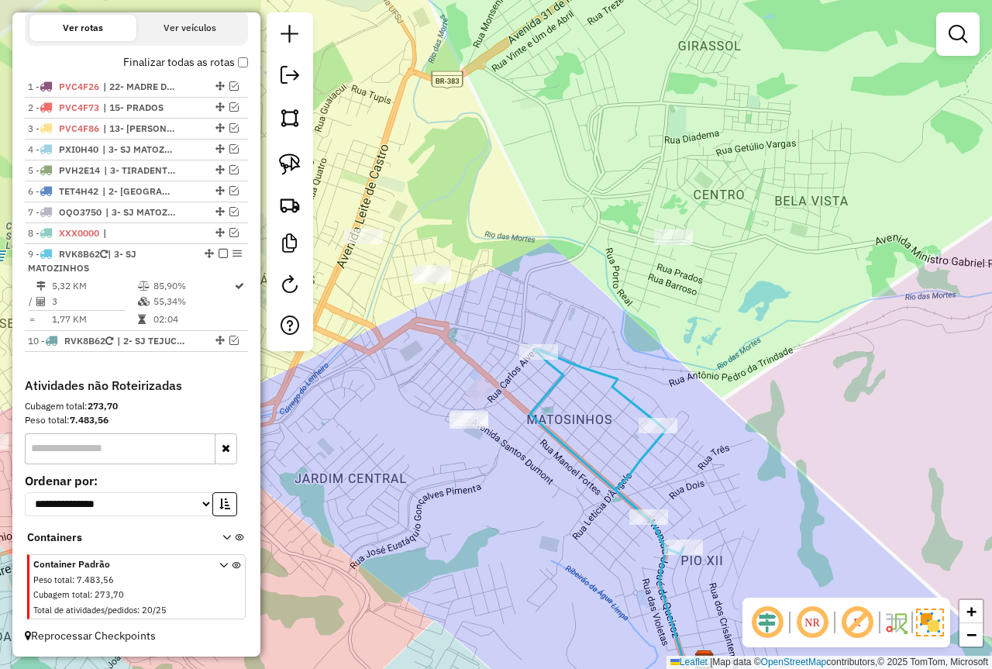
drag, startPoint x: 573, startPoint y: 504, endPoint x: 513, endPoint y: 447, distance: 82.8
click at [508, 445] on div "Janela de atendimento Grade de atendimento Capacidade Transportadoras Veículos …" at bounding box center [496, 334] width 992 height 669
click at [647, 505] on icon at bounding box center [608, 449] width 149 height 205
select select "*********"
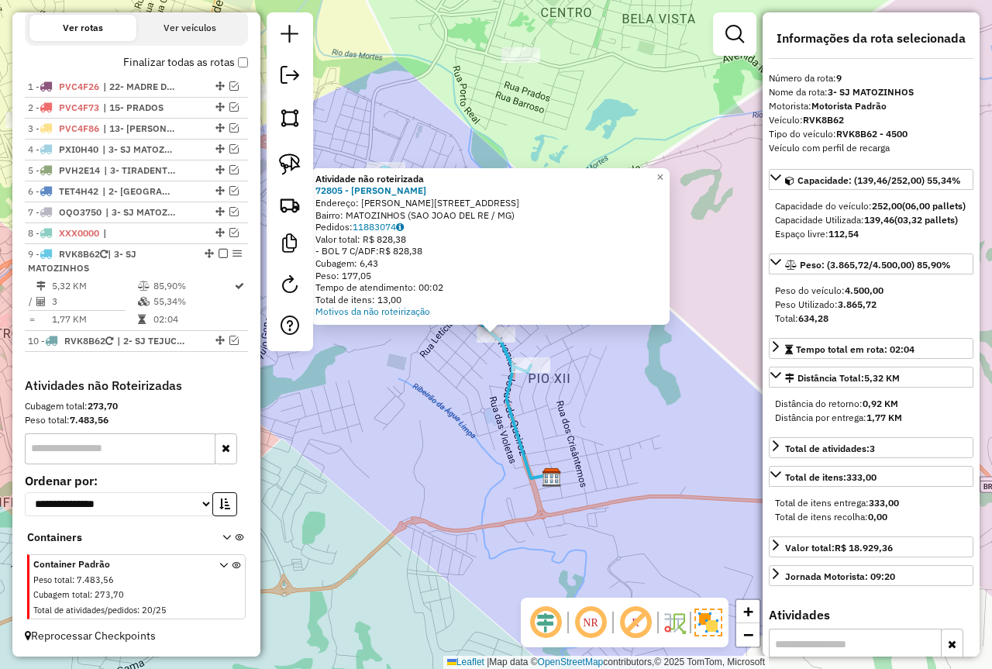
click at [420, 395] on div "Atividade não roteirizada 72805 - MARIA ANGELICA DE OL Endereço: Av JOSUE DE QU…" at bounding box center [496, 334] width 992 height 669
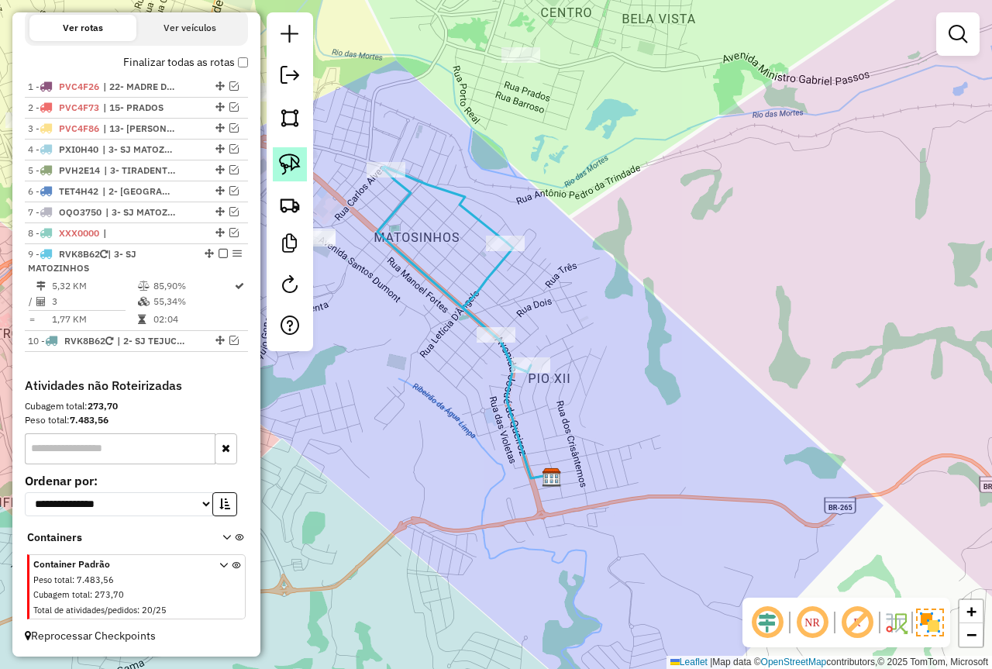
click at [292, 171] on img at bounding box center [290, 165] width 22 height 22
drag, startPoint x: 471, startPoint y: 325, endPoint x: 522, endPoint y: 332, distance: 51.6
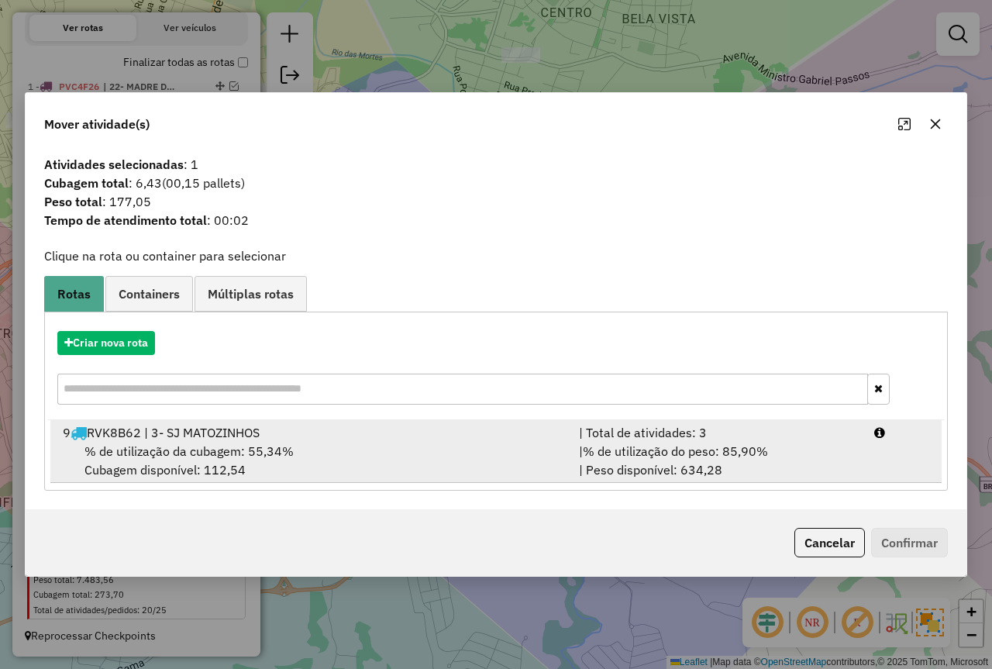
click at [759, 457] on span "% de utilização do peso: 85,90%" at bounding box center [675, 451] width 185 height 16
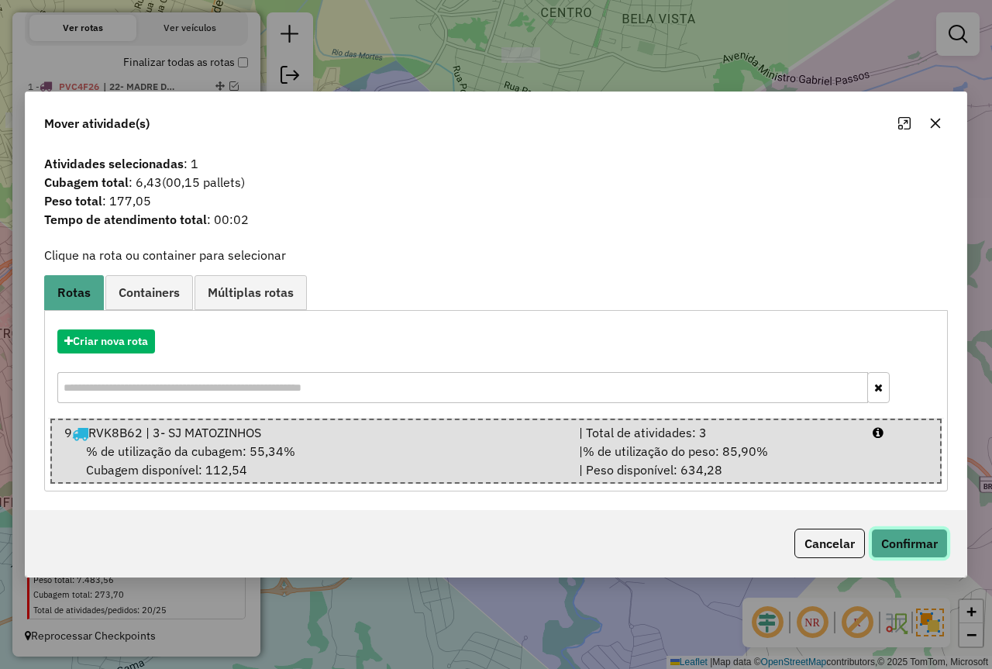
click at [918, 540] on button "Confirmar" at bounding box center [909, 543] width 77 height 29
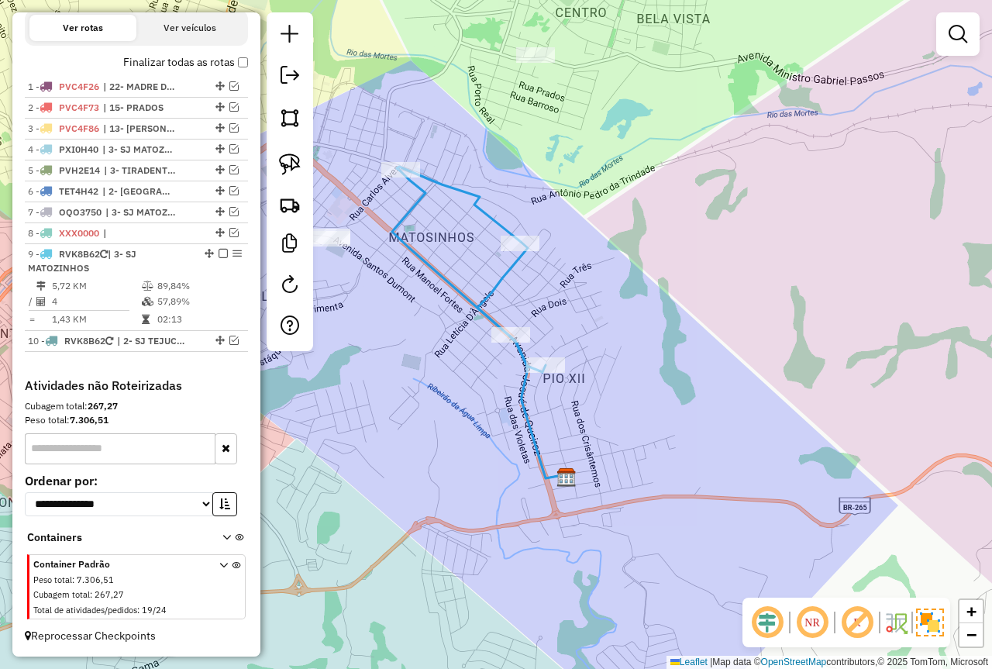
drag, startPoint x: 404, startPoint y: 277, endPoint x: 495, endPoint y: 299, distance: 93.5
click at [500, 298] on div "Janela de atendimento Grade de atendimento Capacidade Transportadoras Veículos …" at bounding box center [496, 334] width 992 height 669
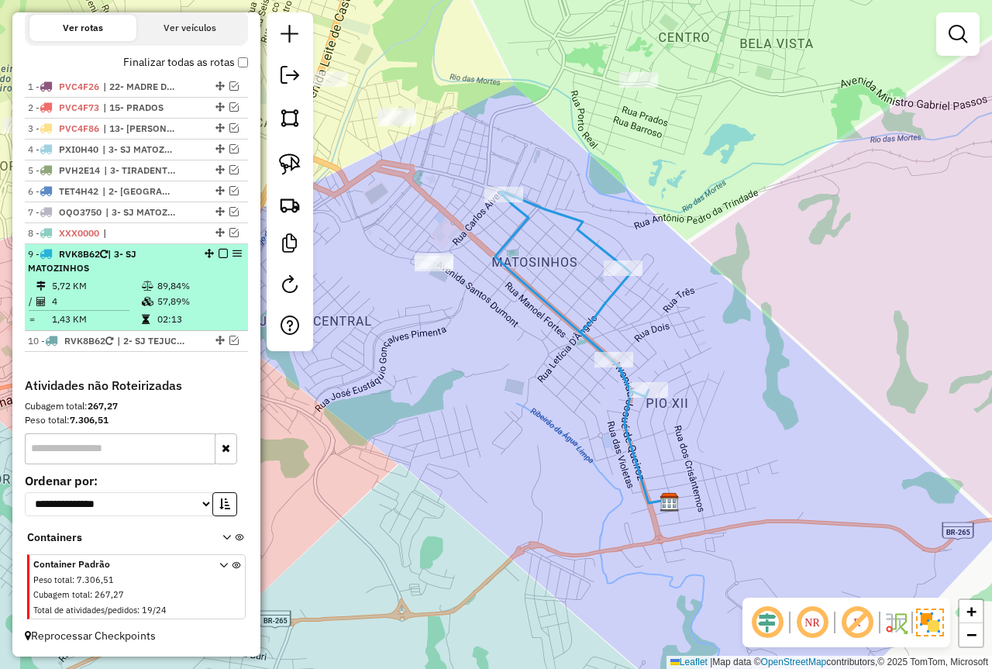
click at [188, 278] on td "89,84%" at bounding box center [199, 286] width 85 height 16
select select "*********"
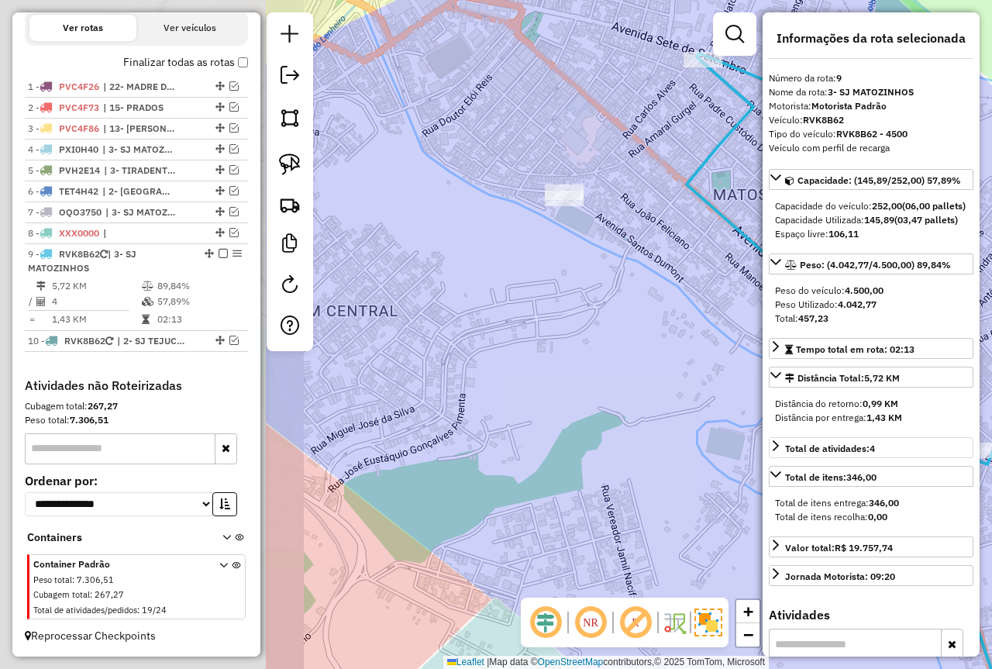
drag, startPoint x: 402, startPoint y: 442, endPoint x: 771, endPoint y: 474, distance: 371.2
click at [771, 474] on hb-router-mapa "Informações da Sessão 978048 - 12/08/2025 Criação: 11/08/2025 18:10 Depósito: F…" at bounding box center [496, 334] width 992 height 669
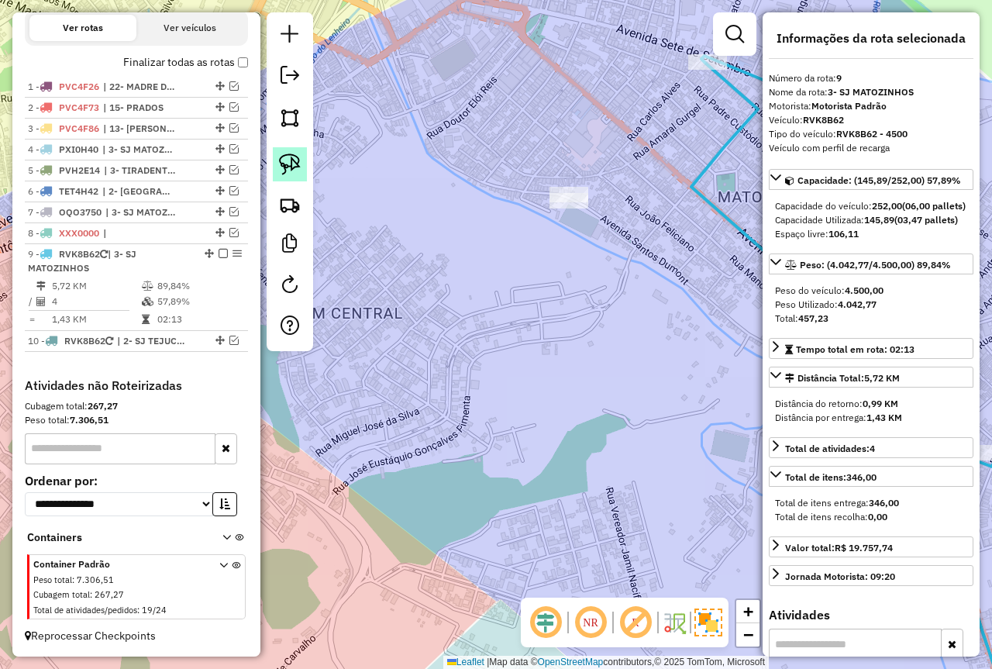
click at [289, 164] on img at bounding box center [290, 165] width 22 height 22
drag, startPoint x: 634, startPoint y: 178, endPoint x: 554, endPoint y: 212, distance: 87.1
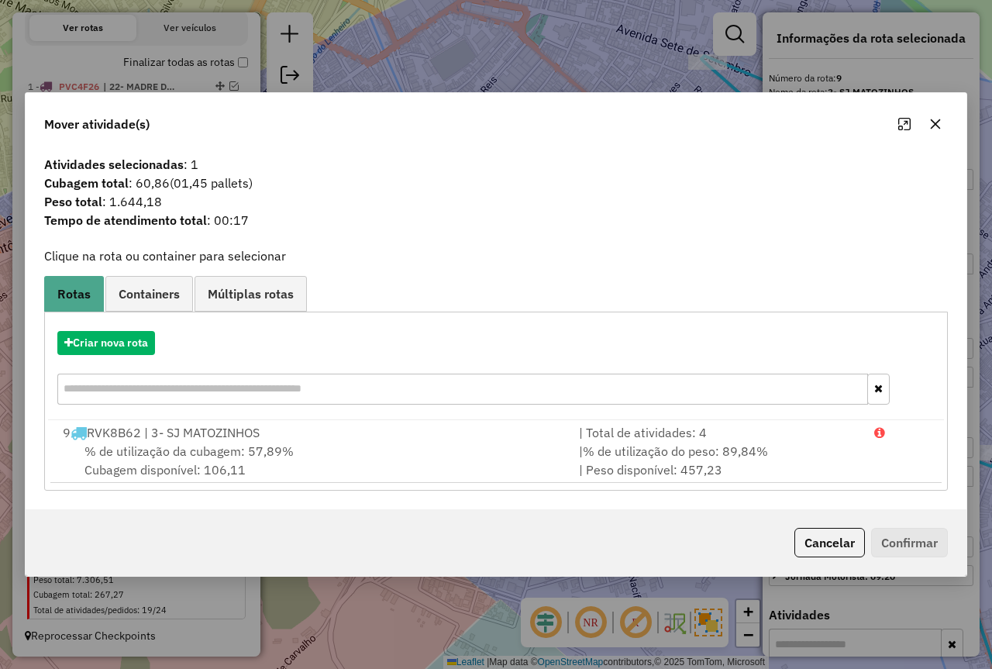
click at [826, 561] on div "Cancelar Confirmar" at bounding box center [496, 542] width 941 height 67
click at [830, 544] on button "Cancelar" at bounding box center [830, 542] width 71 height 29
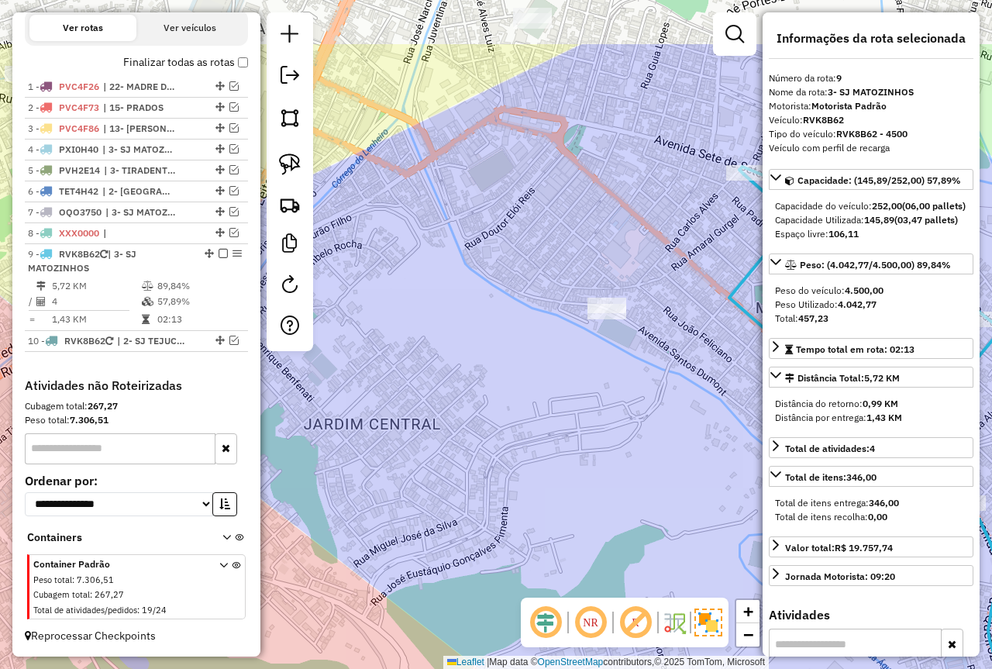
drag, startPoint x: 535, startPoint y: 88, endPoint x: 574, endPoint y: 204, distance: 122.8
click at [574, 204] on div "Janela de atendimento Grade de atendimento Capacidade Transportadoras Veículos …" at bounding box center [496, 334] width 992 height 669
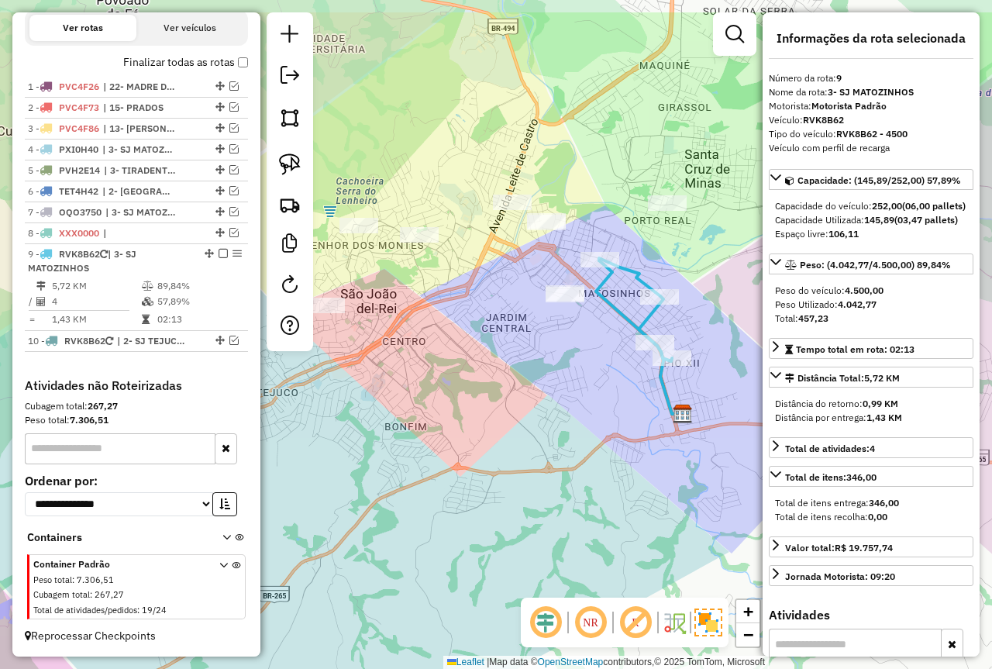
drag, startPoint x: 599, startPoint y: 160, endPoint x: 605, endPoint y: 239, distance: 79.3
click at [605, 239] on div "Janela de atendimento Grade de atendimento Capacidade Transportadoras Veículos …" at bounding box center [496, 334] width 992 height 669
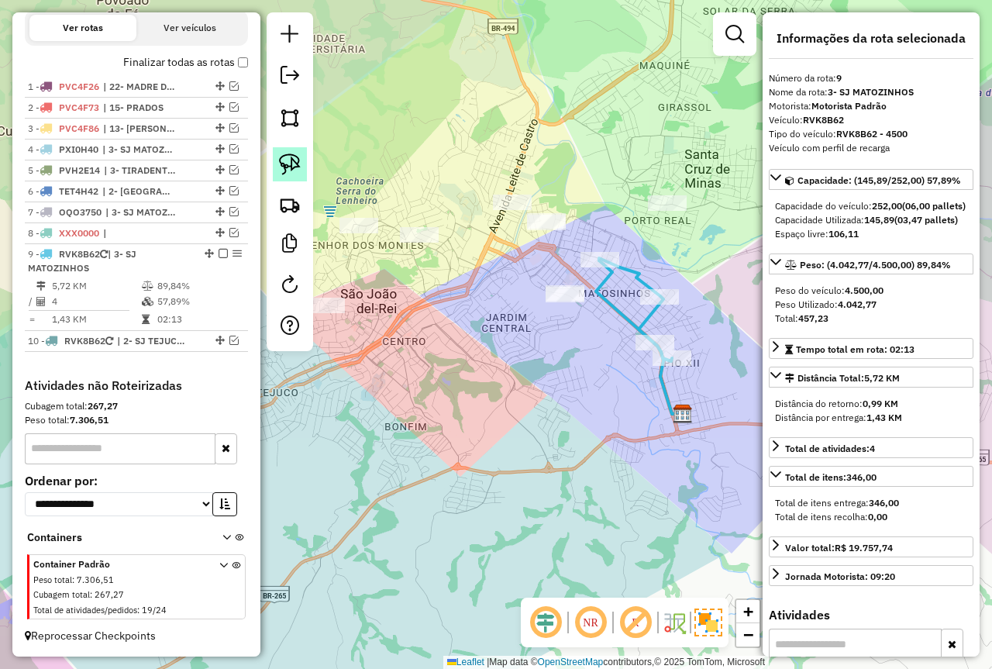
click at [291, 159] on img at bounding box center [290, 165] width 22 height 22
drag, startPoint x: 706, startPoint y: 168, endPoint x: 686, endPoint y: 224, distance: 59.3
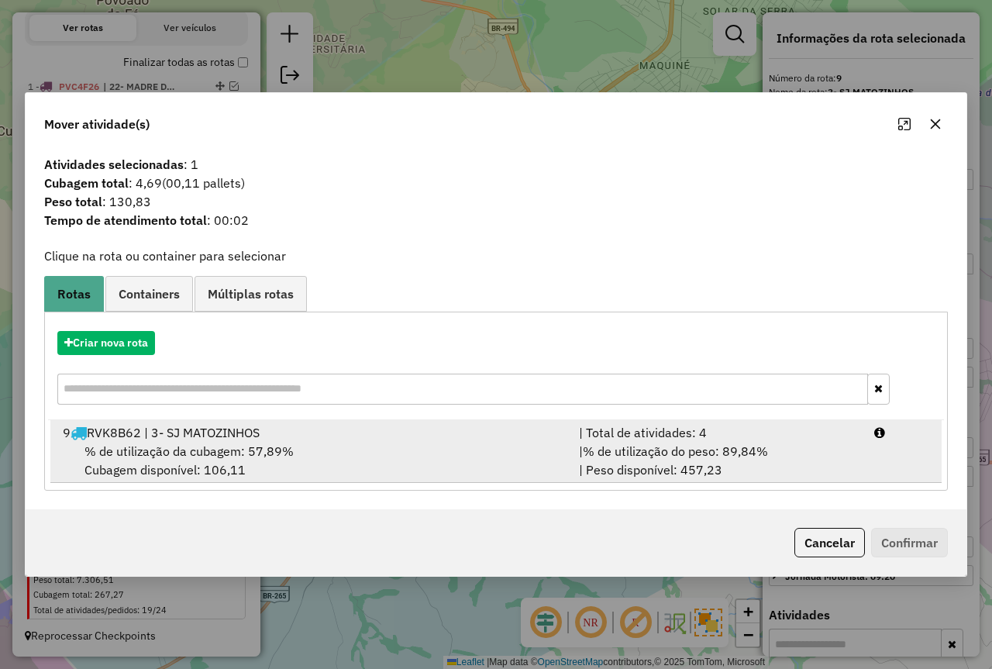
click at [762, 447] on span "% de utilização do peso: 89,84%" at bounding box center [675, 451] width 185 height 16
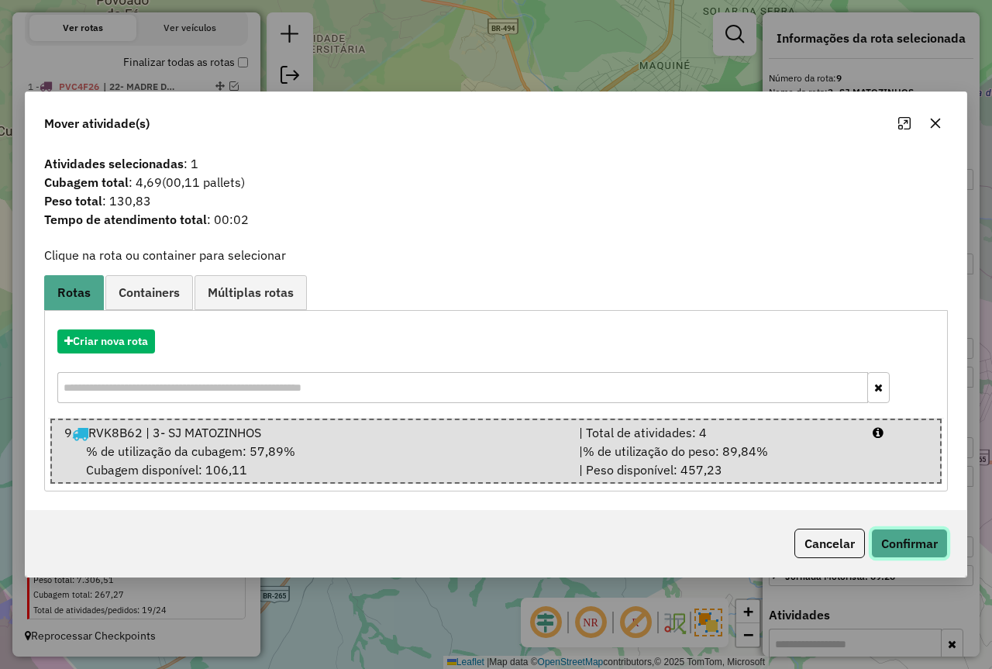
click at [909, 538] on button "Confirmar" at bounding box center [909, 543] width 77 height 29
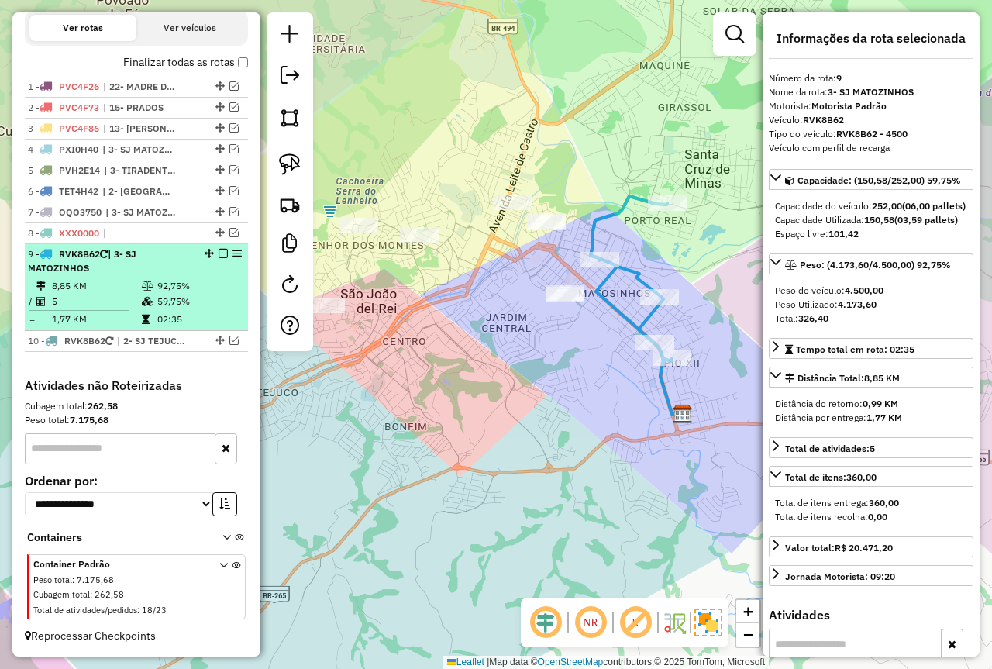
click at [188, 304] on td "59,75%" at bounding box center [199, 302] width 85 height 16
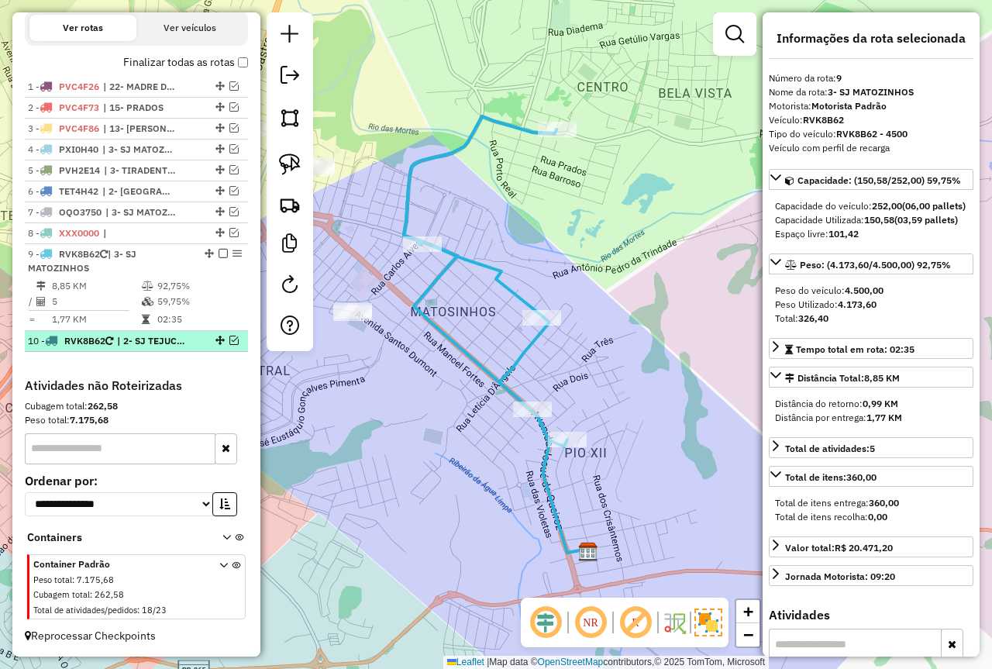
click at [230, 336] on em at bounding box center [233, 340] width 9 height 9
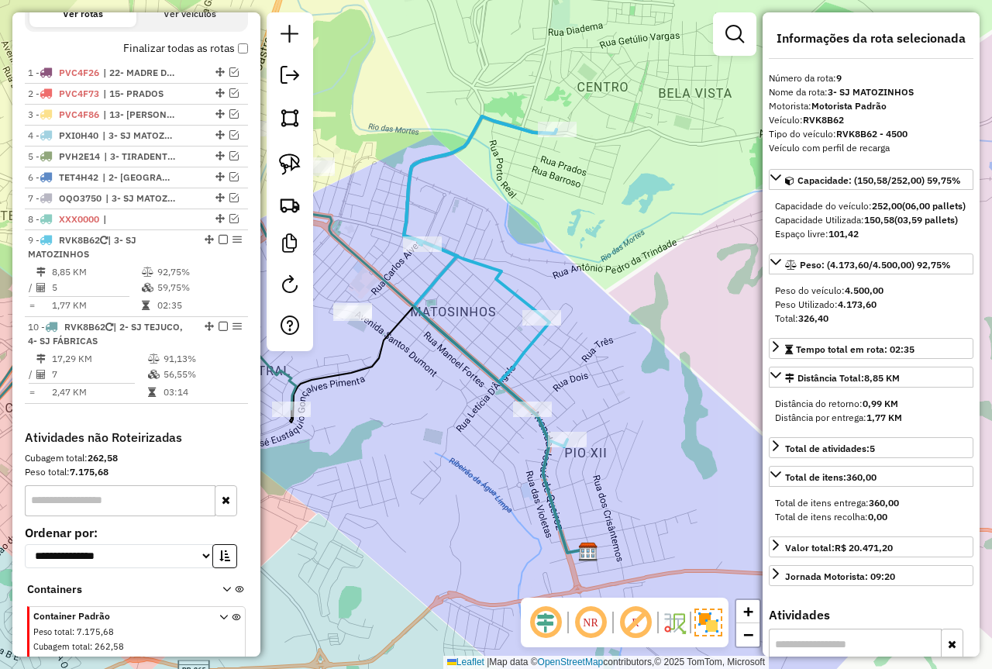
scroll to position [583, 0]
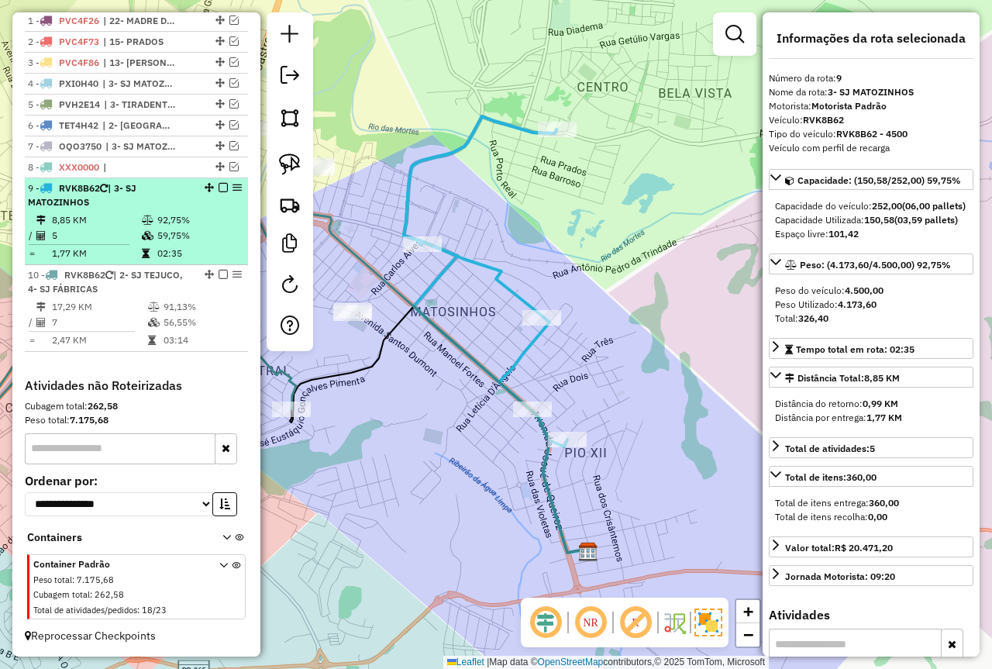
click at [167, 248] on td "02:35" at bounding box center [199, 254] width 85 height 16
click at [219, 190] on em at bounding box center [223, 187] width 9 height 9
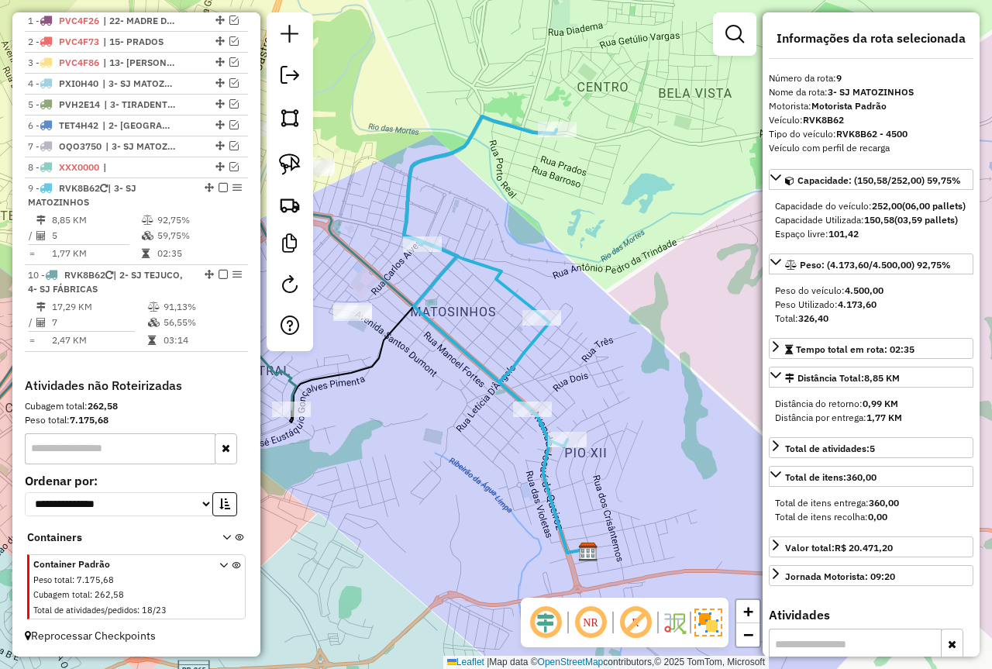
scroll to position [517, 0]
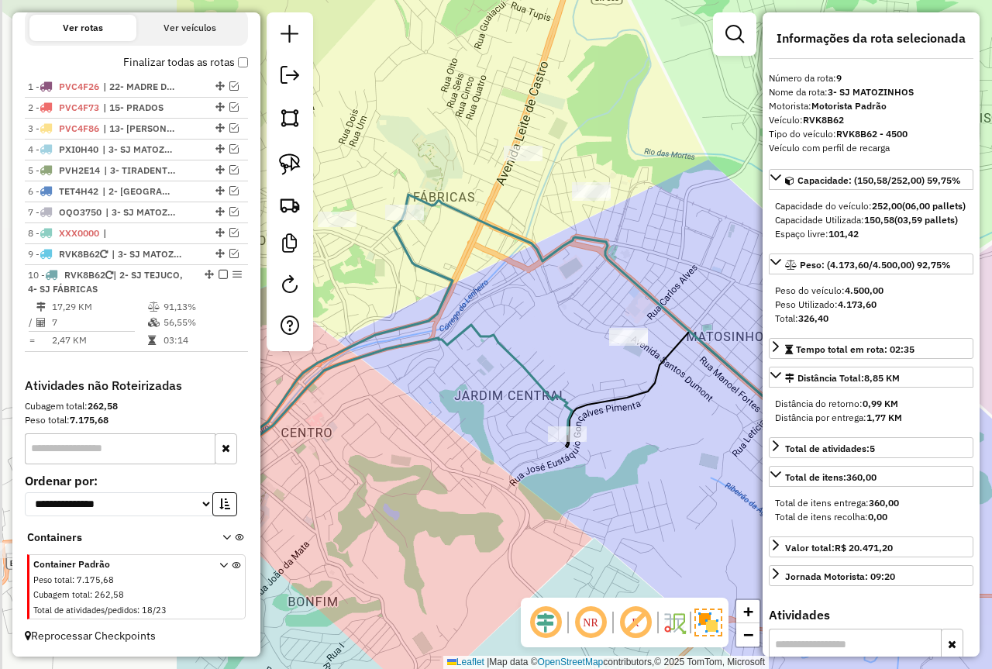
drag, startPoint x: 488, startPoint y: 411, endPoint x: 763, endPoint y: 425, distance: 275.6
click at [805, 437] on hb-router-mapa "Informações da Sessão 978048 - 12/08/2025 Criação: 11/08/2025 18:10 Depósito: F…" at bounding box center [496, 334] width 992 height 669
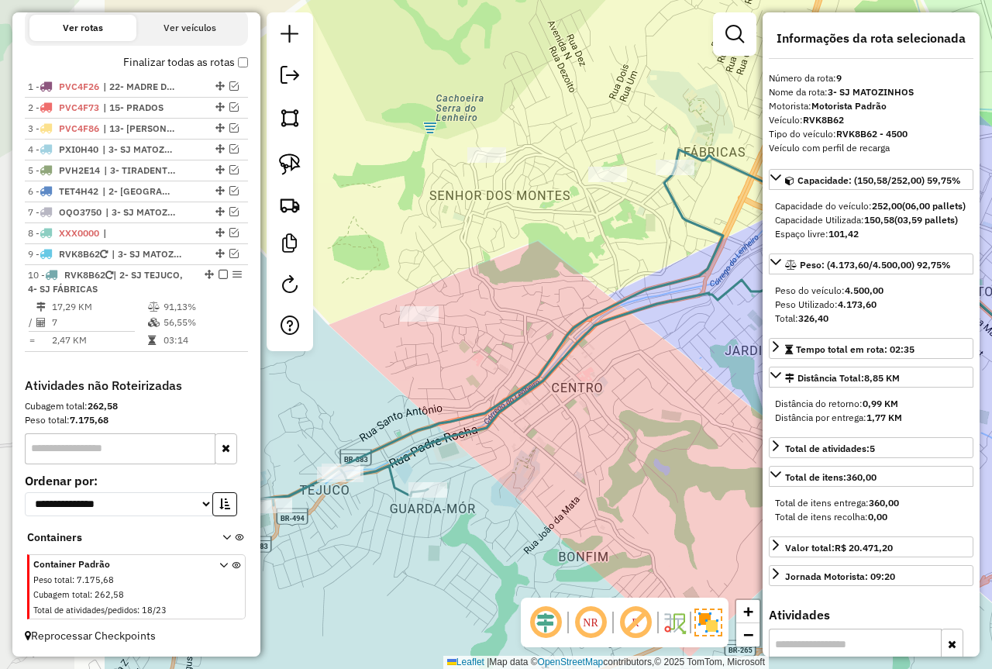
drag, startPoint x: 528, startPoint y: 367, endPoint x: 699, endPoint y: 338, distance: 173.0
click at [740, 319] on div "Janela de atendimento Grade de atendimento Capacidade Transportadoras Veículos …" at bounding box center [496, 334] width 992 height 669
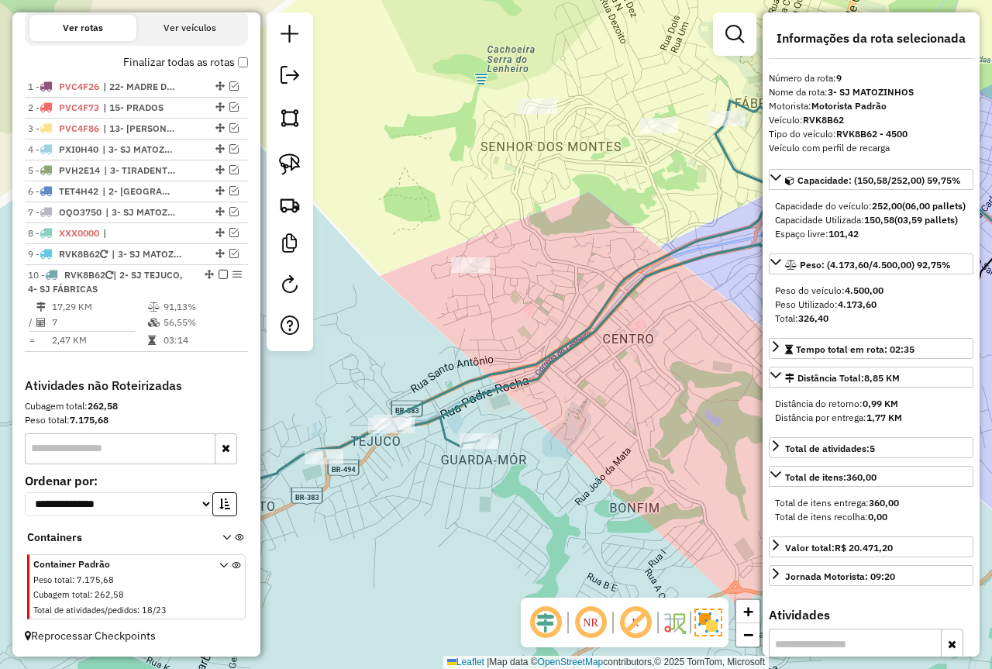
click at [624, 364] on div "Janela de atendimento Grade de atendimento Capacidade Transportadoras Veículos …" at bounding box center [496, 334] width 992 height 669
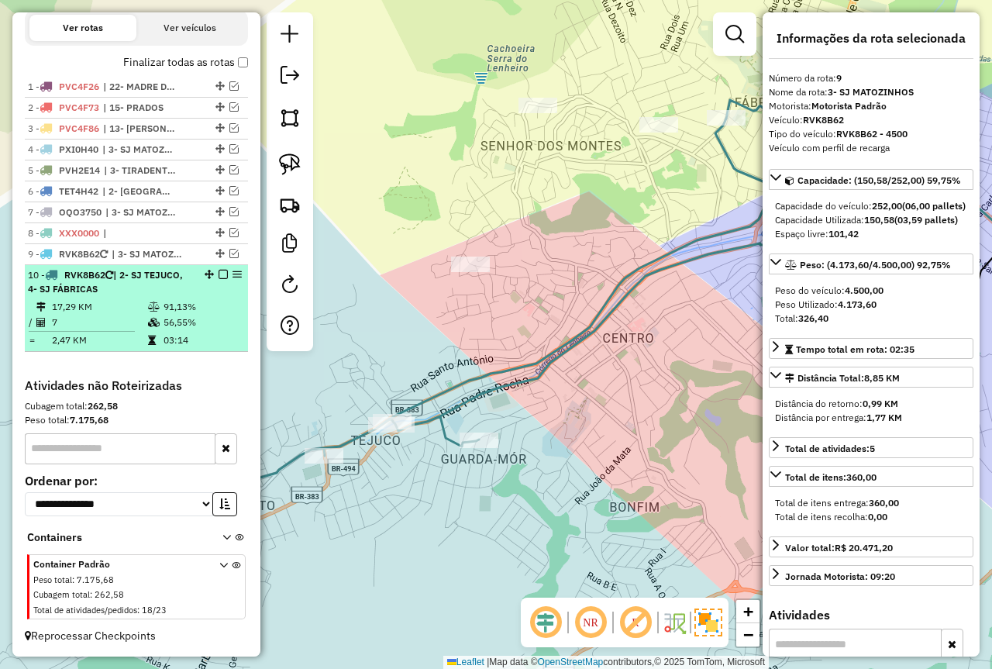
click at [219, 274] on em at bounding box center [223, 274] width 9 height 9
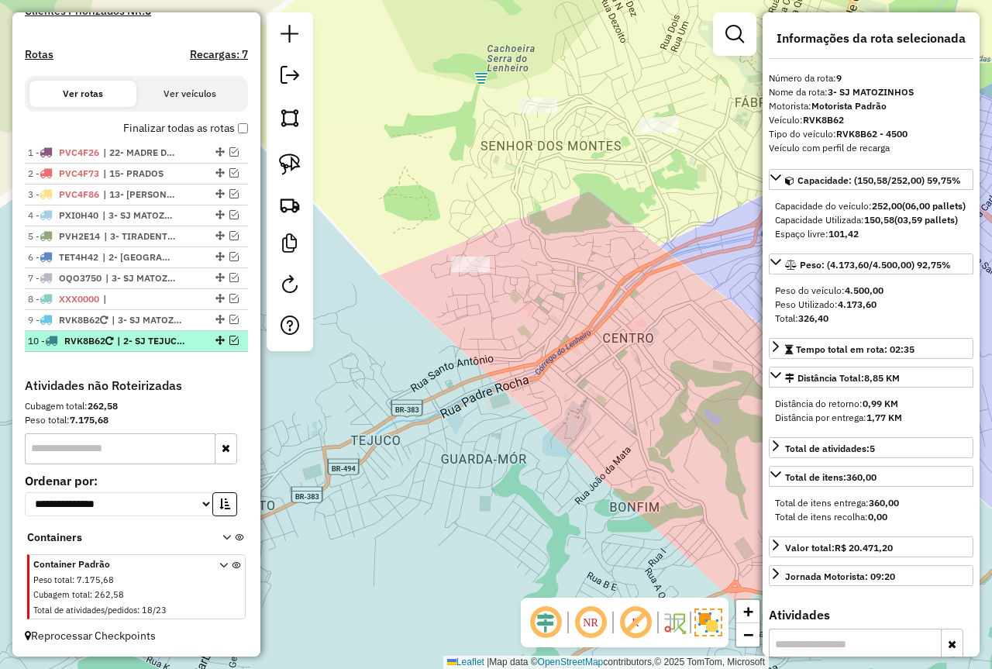
scroll to position [451, 0]
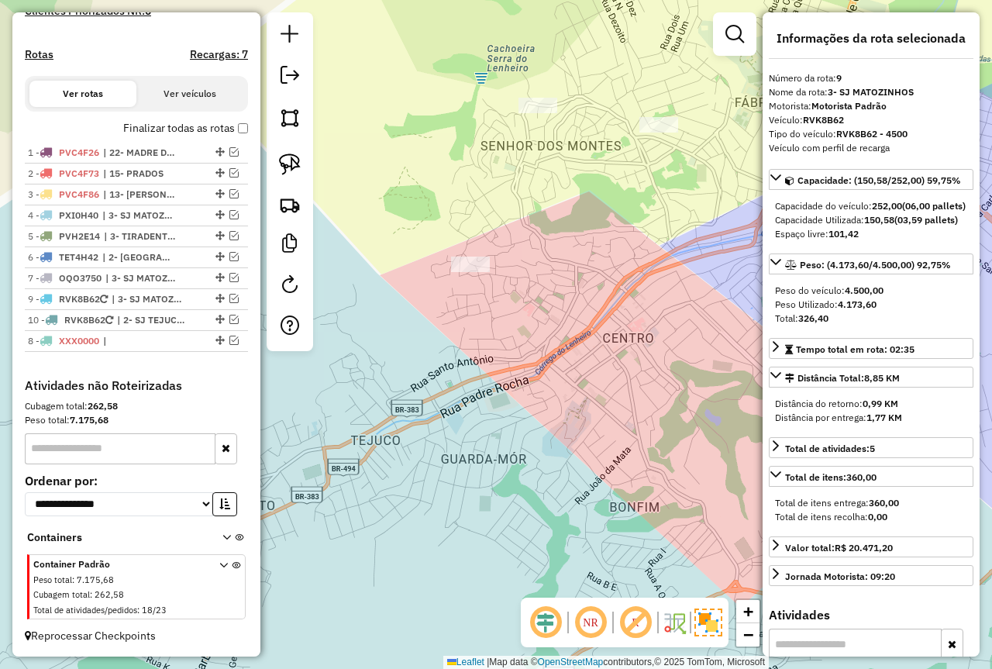
drag, startPoint x: 216, startPoint y: 296, endPoint x: 219, endPoint y: 364, distance: 67.5
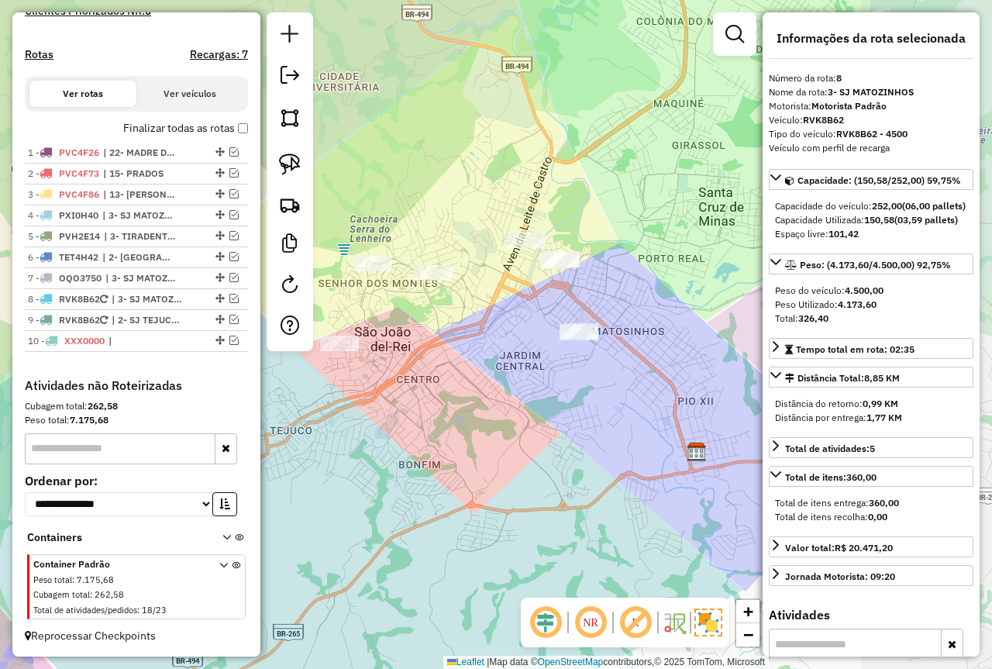
drag, startPoint x: 688, startPoint y: 332, endPoint x: 466, endPoint y: 390, distance: 229.2
click at [464, 389] on div "Janela de atendimento Grade de atendimento Capacidade Transportadoras Veículos …" at bounding box center [496, 334] width 992 height 669
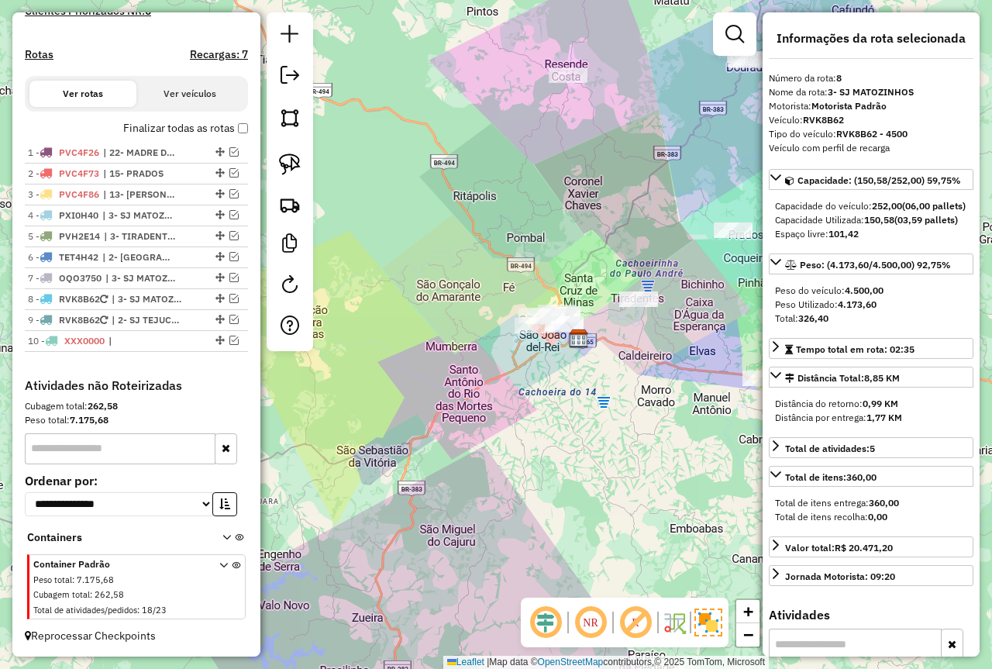
drag, startPoint x: 675, startPoint y: 350, endPoint x: 516, endPoint y: 375, distance: 161.6
click at [516, 376] on div "Janela de atendimento Grade de atendimento Capacidade Transportadoras Veículos …" at bounding box center [496, 334] width 992 height 669
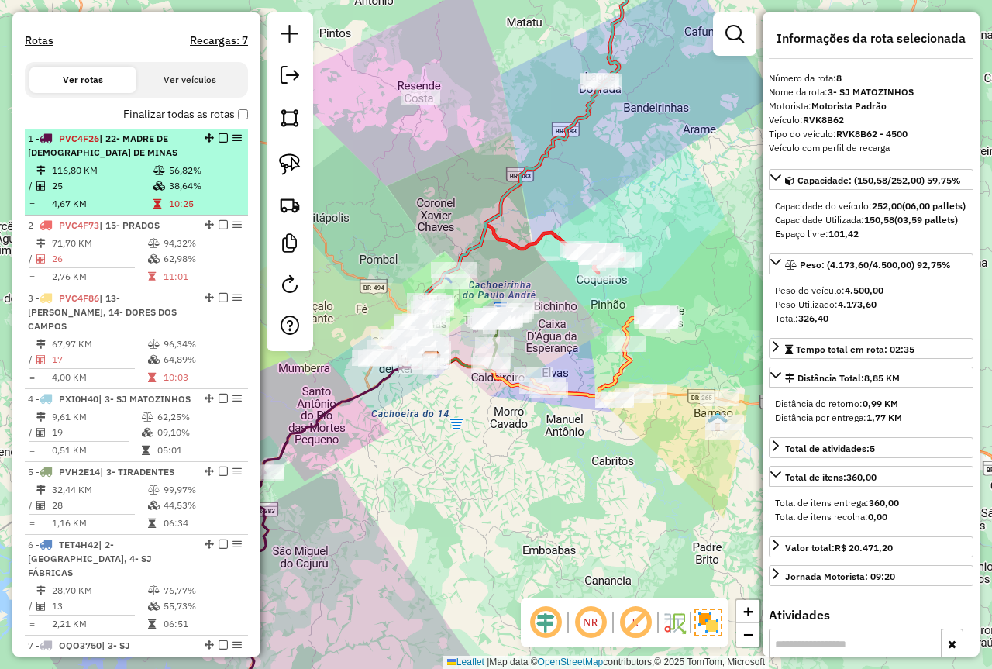
click at [159, 175] on icon at bounding box center [160, 170] width 12 height 9
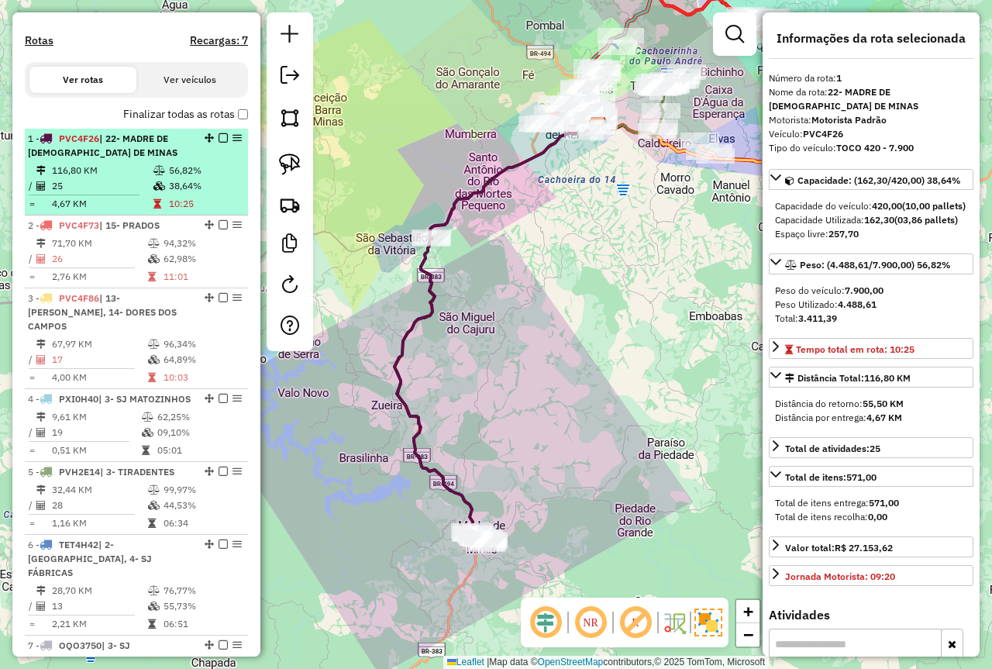
click at [222, 143] on em at bounding box center [223, 137] width 9 height 9
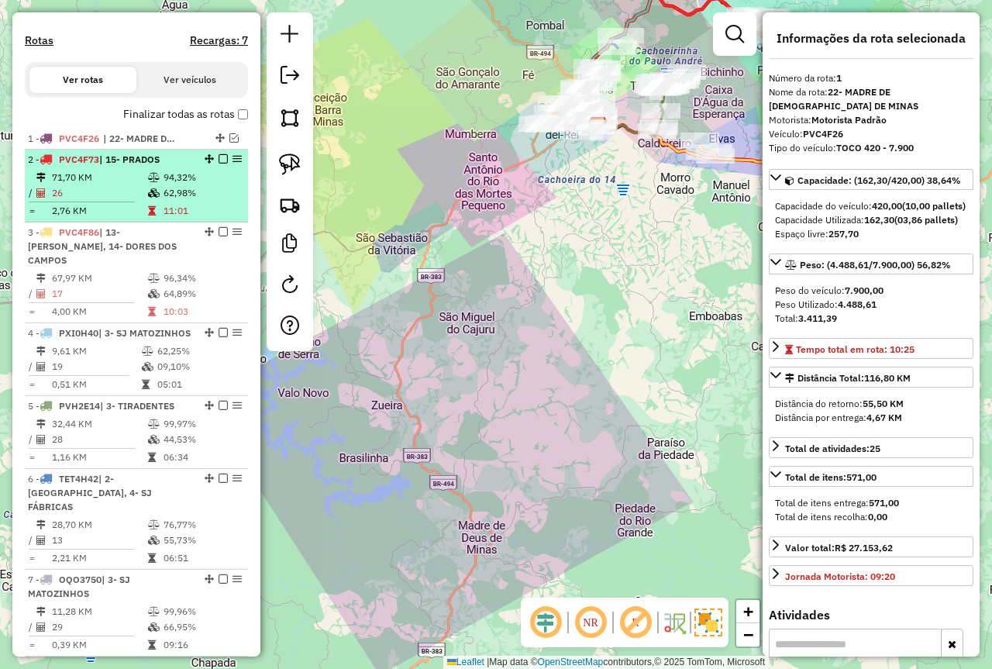
click at [128, 165] on span "| 15- PRADOS" at bounding box center [129, 160] width 60 height 12
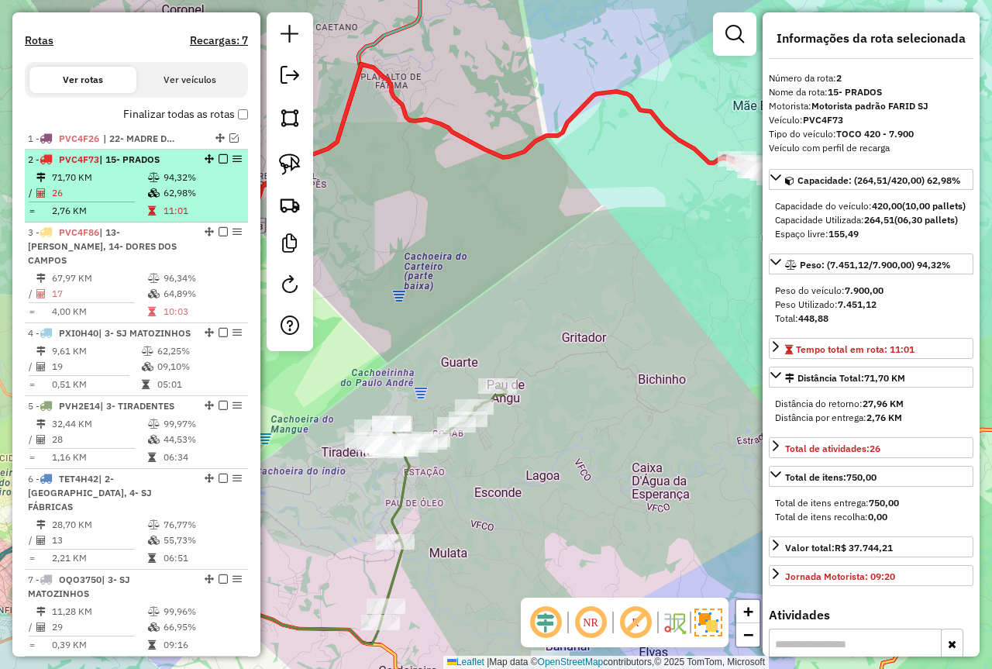
click at [219, 164] on em at bounding box center [223, 158] width 9 height 9
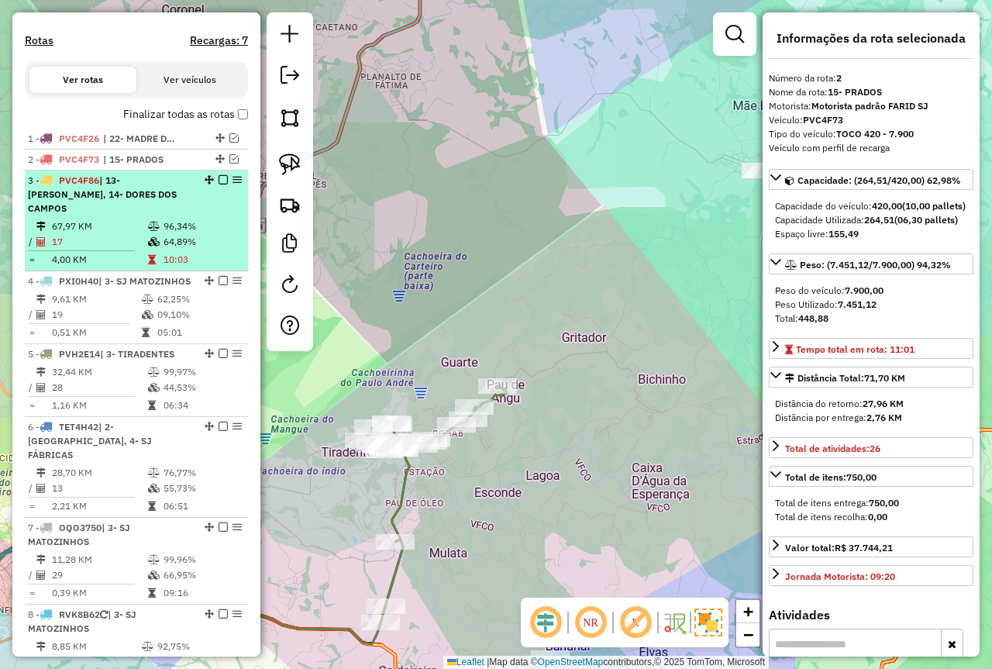
click at [131, 202] on span "| 13- [PERSON_NAME], 14- DORES DOS CAMPOS" at bounding box center [102, 194] width 149 height 40
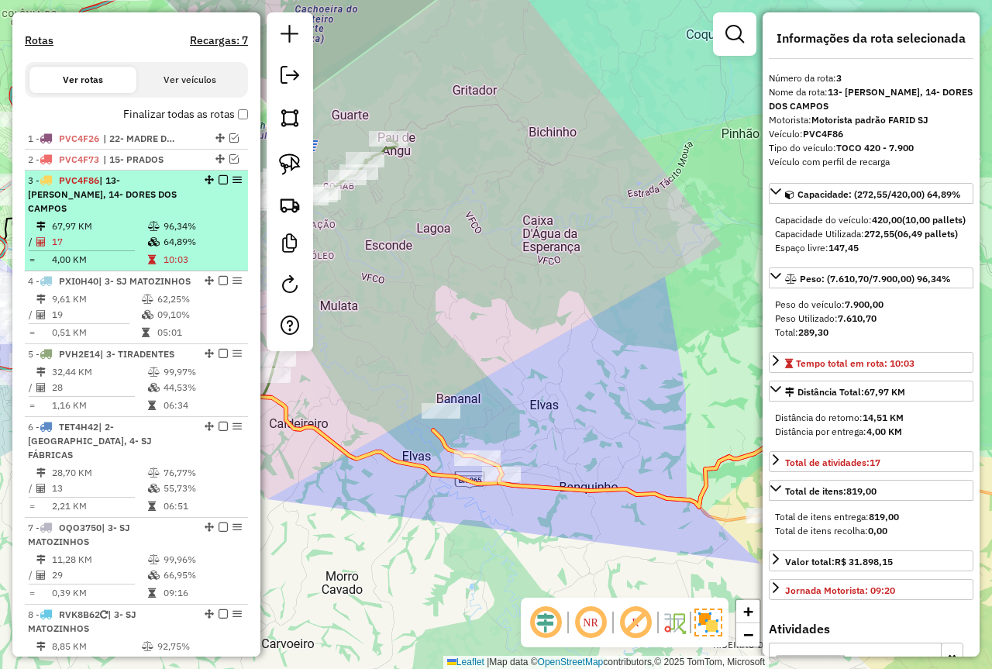
click at [219, 185] on em at bounding box center [223, 179] width 9 height 9
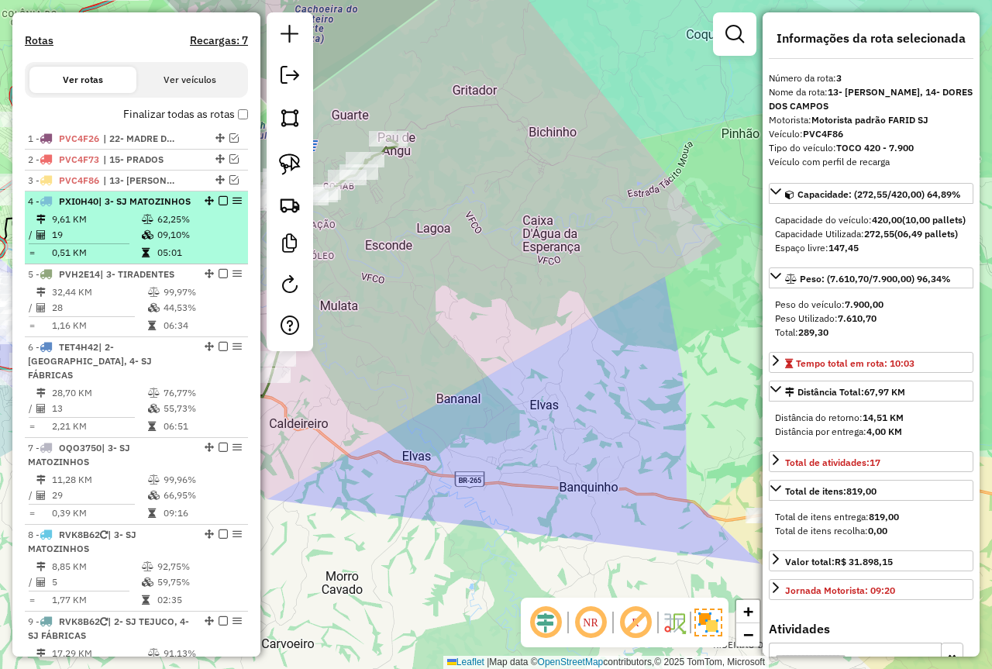
click at [158, 209] on div "4 - PXI0H40 | 3- SJ MATOZINHOS" at bounding box center [110, 202] width 164 height 14
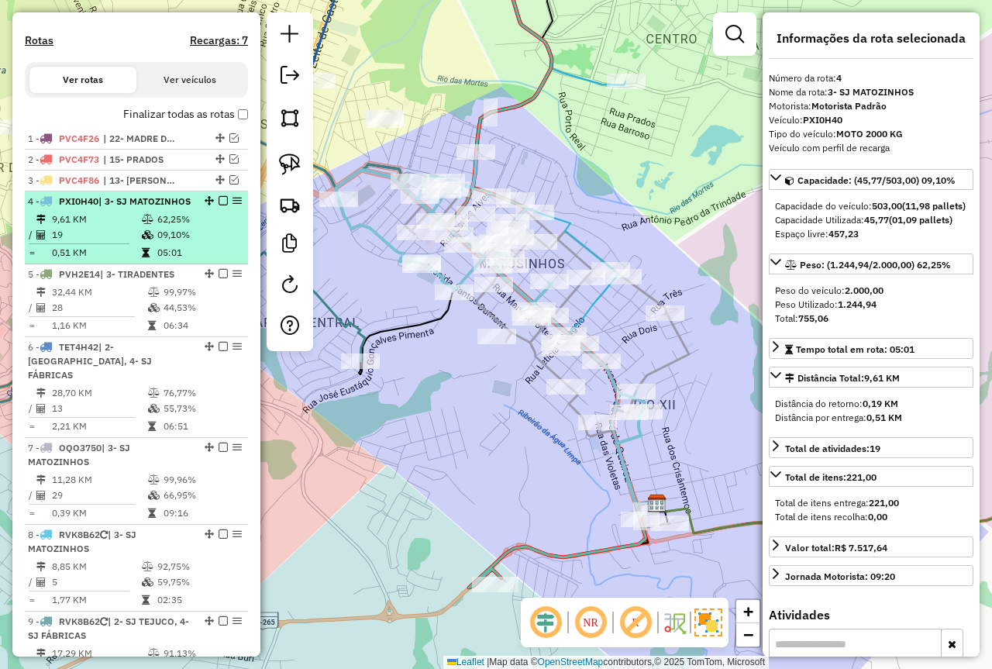
click at [219, 205] on em at bounding box center [223, 200] width 9 height 9
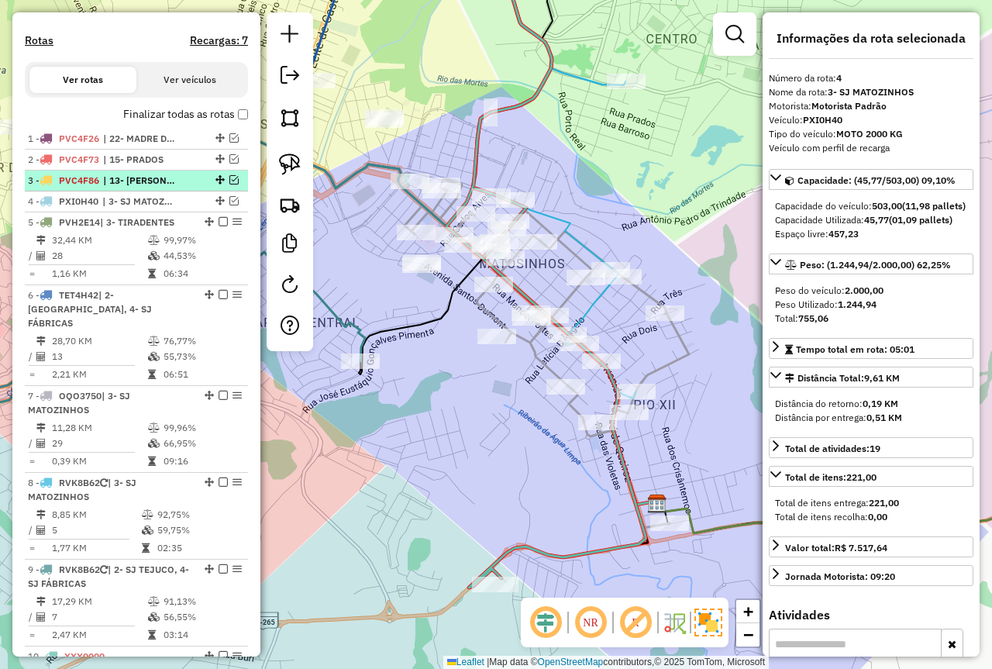
click at [116, 188] on span "| 13- [PERSON_NAME], 14- DORES DOS CAMPOS" at bounding box center [138, 181] width 71 height 14
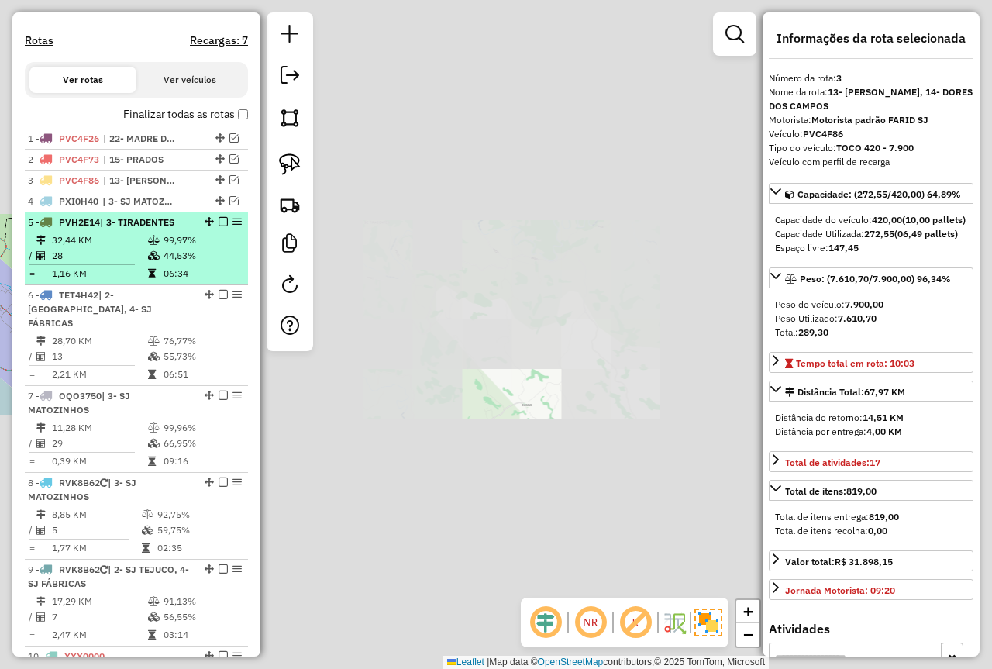
drag, startPoint x: 161, startPoint y: 253, endPoint x: 239, endPoint y: 243, distance: 78.2
click at [163, 248] on td "99,97%" at bounding box center [202, 241] width 78 height 16
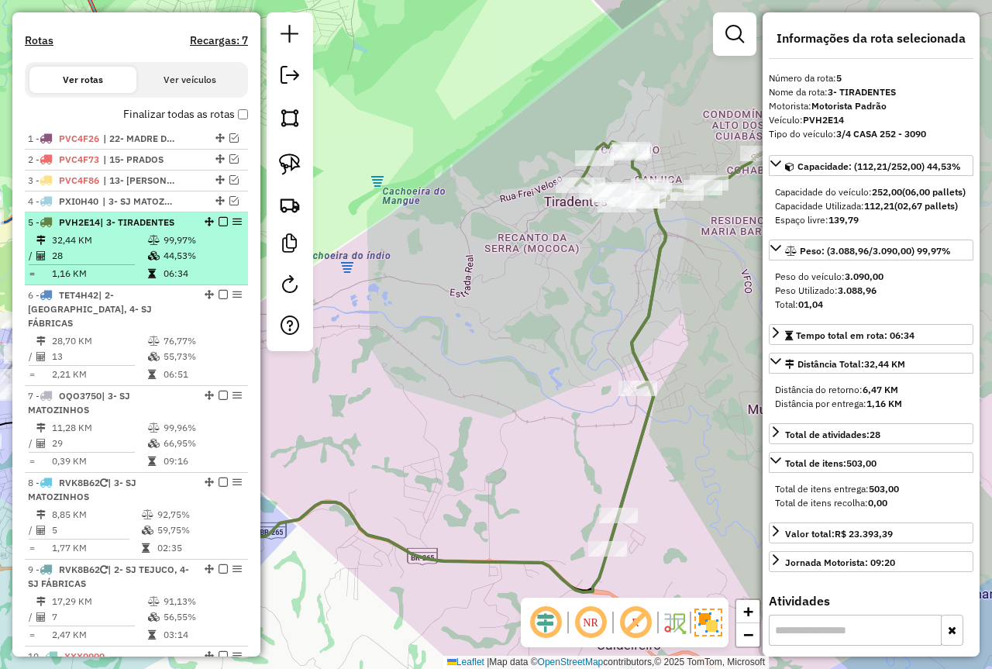
click at [219, 226] on em at bounding box center [223, 221] width 9 height 9
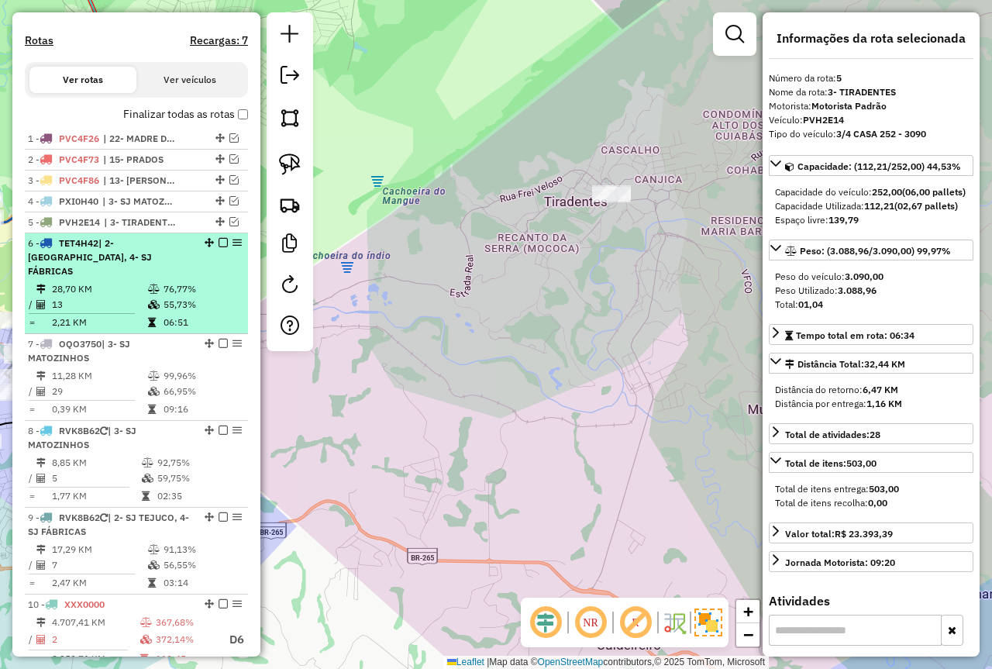
drag, startPoint x: 177, startPoint y: 289, endPoint x: 188, endPoint y: 283, distance: 12.5
click at [180, 287] on td "76,77%" at bounding box center [202, 289] width 78 height 16
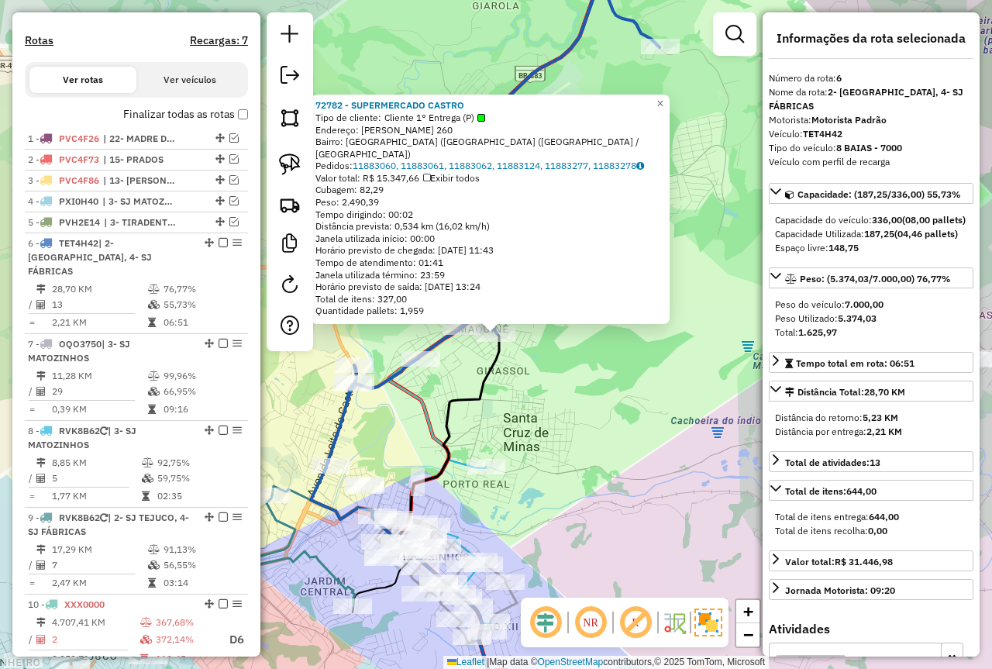
scroll to position [686, 0]
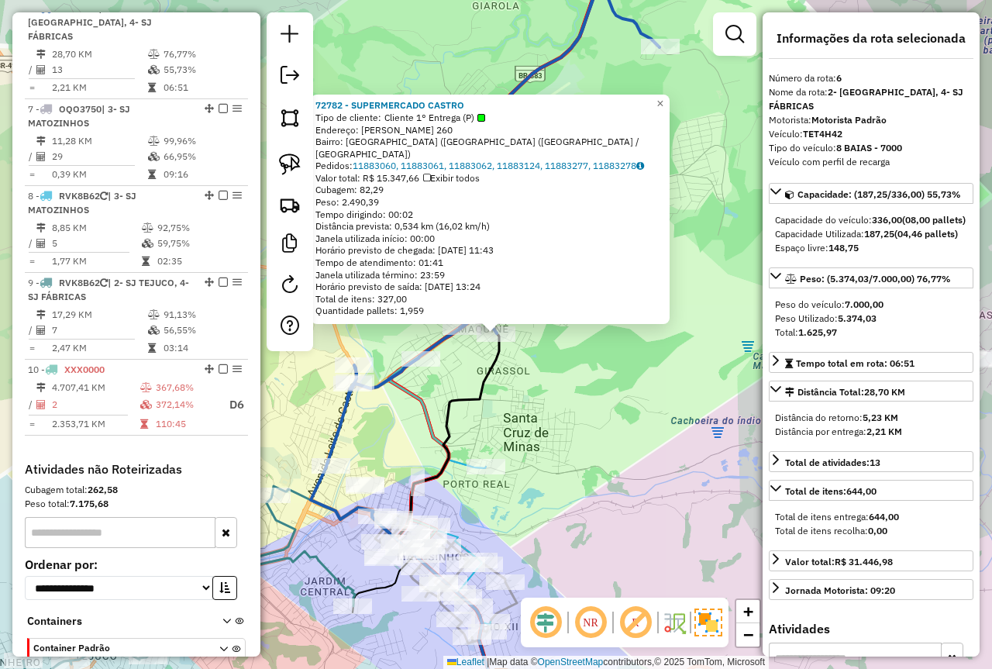
click at [551, 404] on div "72782 - SUPERMERCADO CASTRO Tipo de cliente: Cliente 1° Entrega (P) Endereço: S…" at bounding box center [496, 334] width 992 height 669
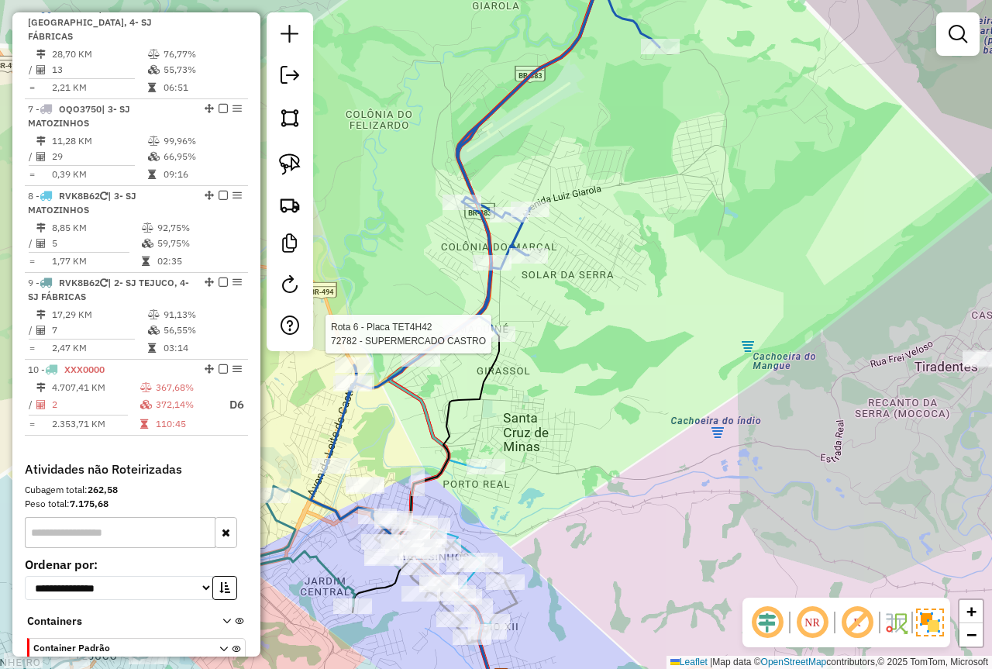
select select "*********"
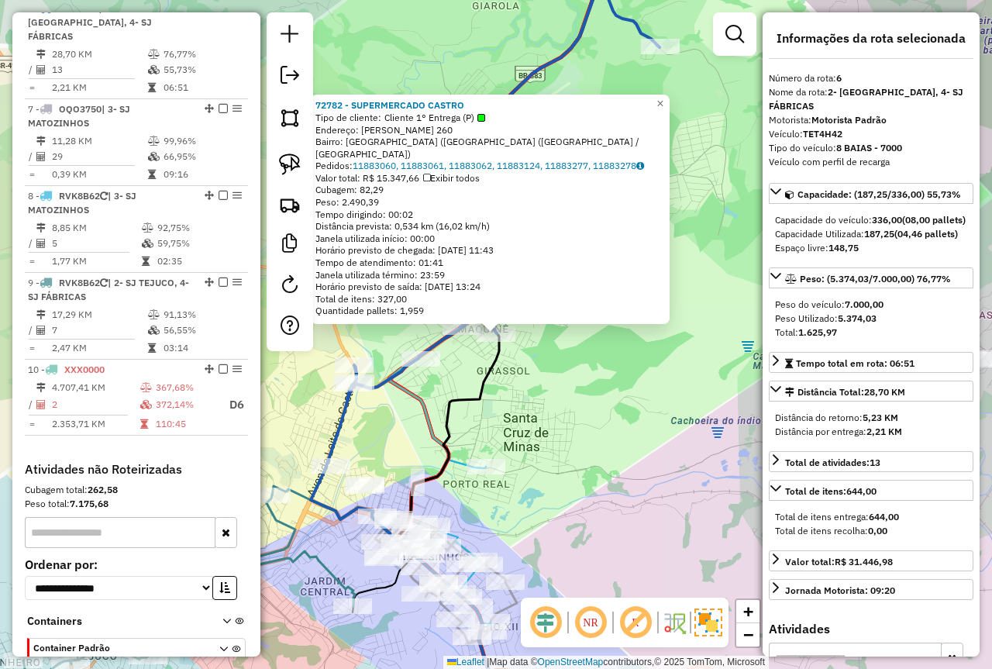
click at [528, 398] on div "72782 - SUPERMERCADO CASTRO Tipo de cliente: Cliente 1° Entrega (P) Endereço: S…" at bounding box center [496, 334] width 992 height 669
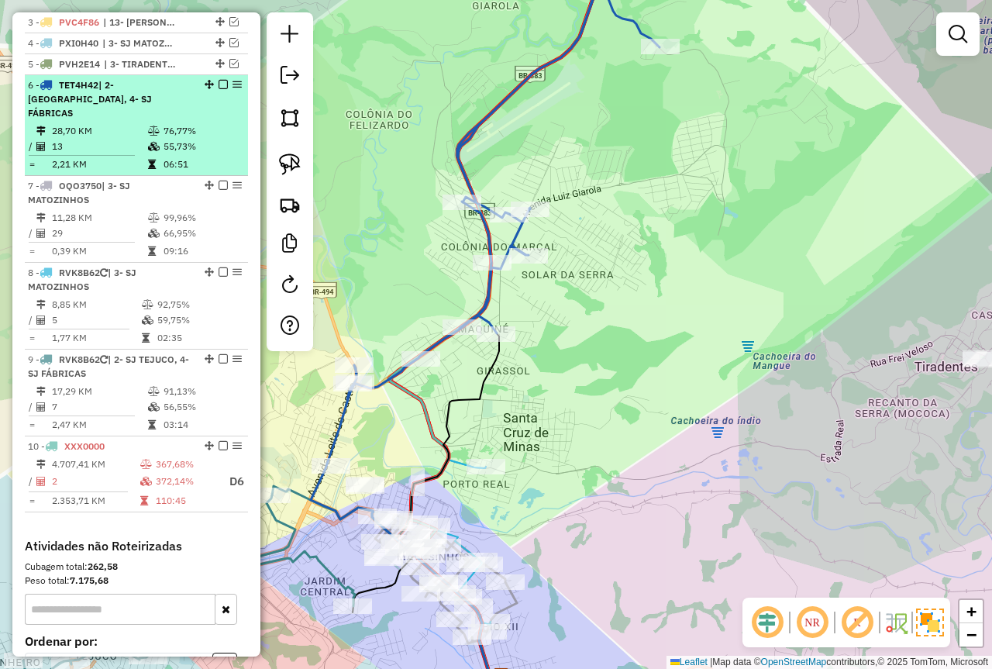
scroll to position [609, 0]
click at [219, 90] on em at bounding box center [223, 85] width 9 height 9
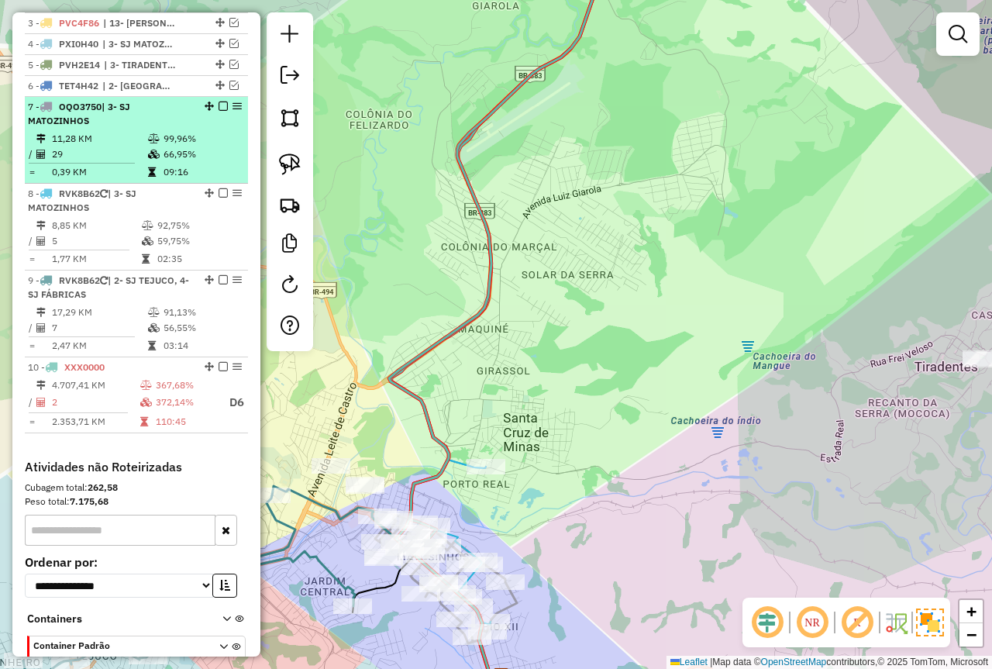
click at [163, 180] on td "09:16" at bounding box center [202, 172] width 78 height 16
select select "*********"
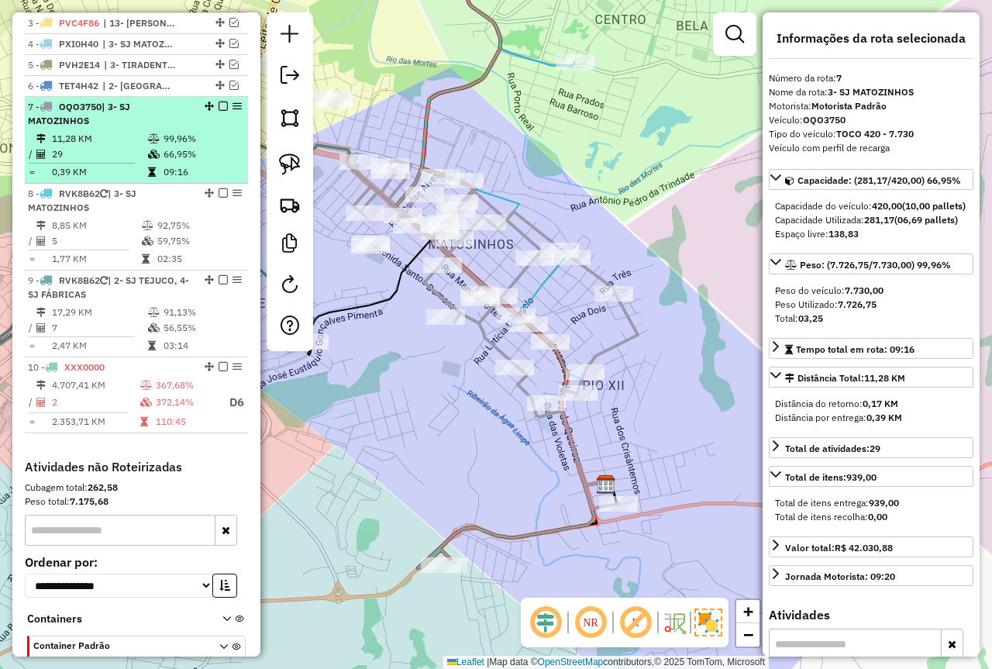
click at [219, 111] on em at bounding box center [223, 106] width 9 height 9
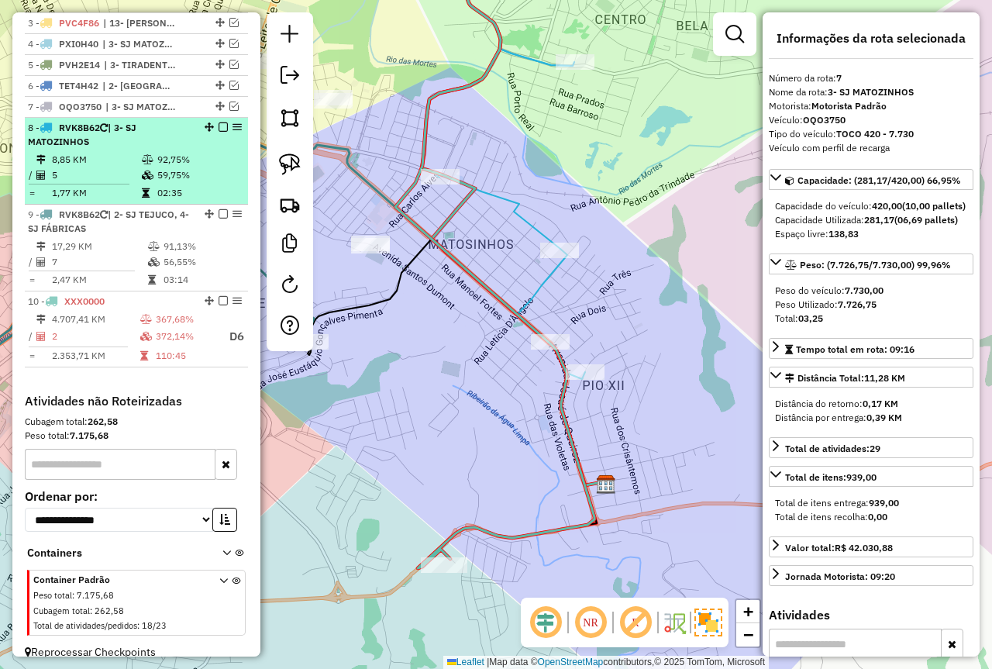
click at [126, 183] on td "5" at bounding box center [96, 175] width 90 height 16
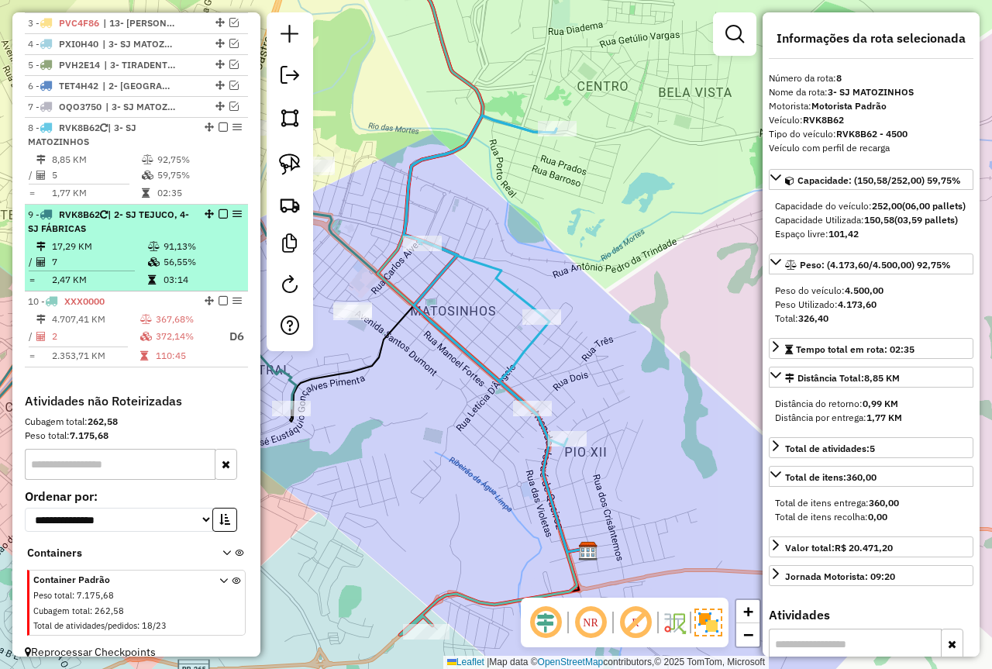
click at [172, 270] on td "56,55%" at bounding box center [202, 262] width 78 height 16
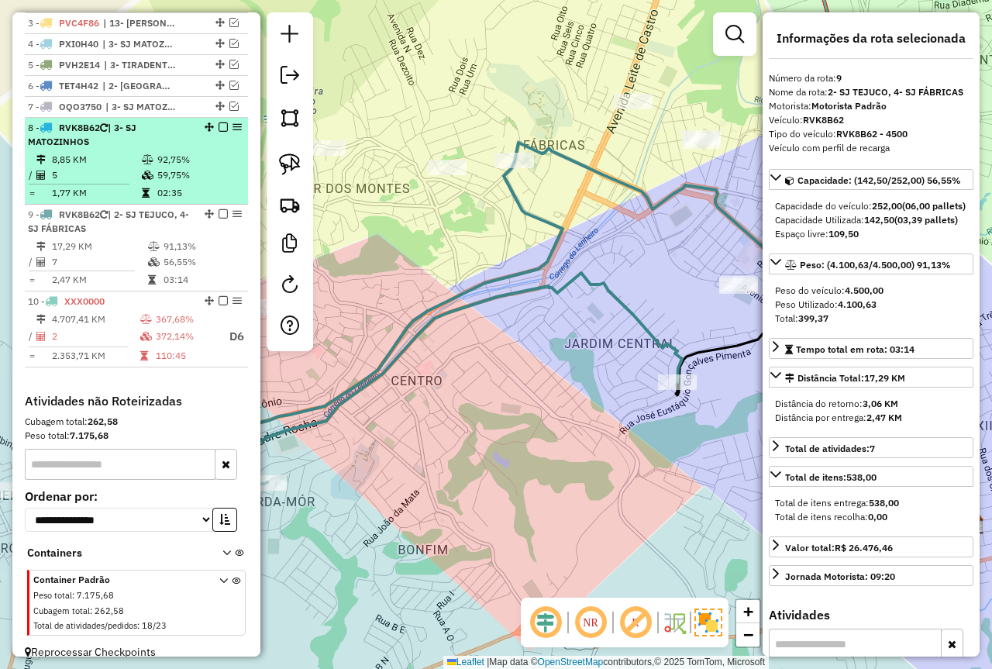
click at [149, 180] on icon at bounding box center [148, 175] width 12 height 9
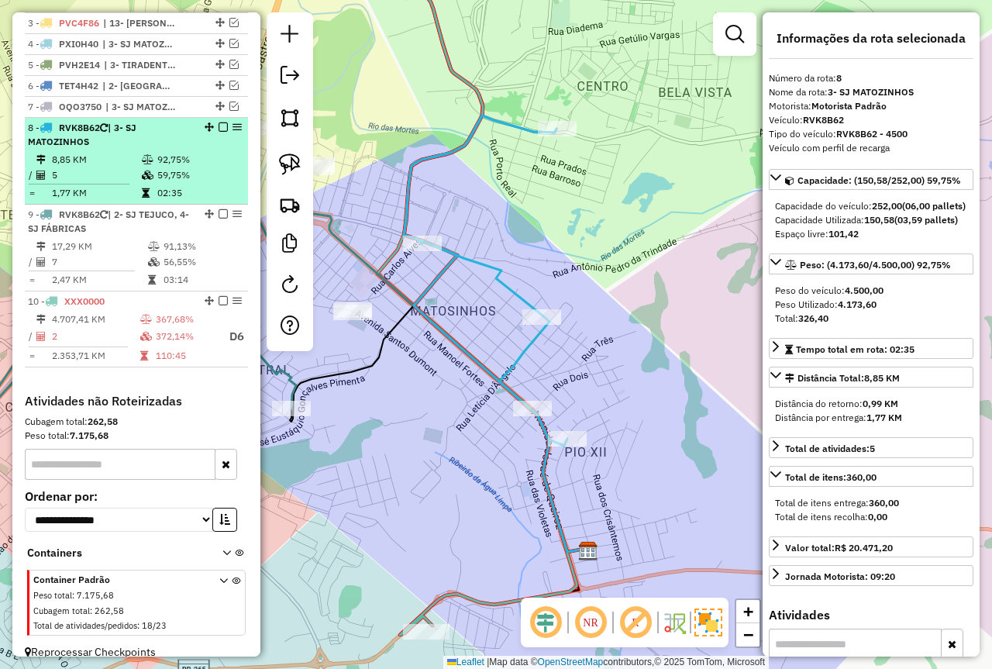
click at [157, 165] on td "92,75%" at bounding box center [199, 160] width 85 height 16
click at [146, 149] on div "8 - RVK8B62 | 3- SJ MATOZINHOS" at bounding box center [110, 135] width 164 height 28
click at [119, 205] on li "8 - RVK8B62 | 3- SJ MATOZINHOS 8,85 KM 92,75% / 5 59,75% = 1,77 KM 02:35" at bounding box center [136, 161] width 223 height 87
click at [153, 147] on div "8 - RVK8B62 | 3- SJ MATOZINHOS" at bounding box center [110, 135] width 164 height 28
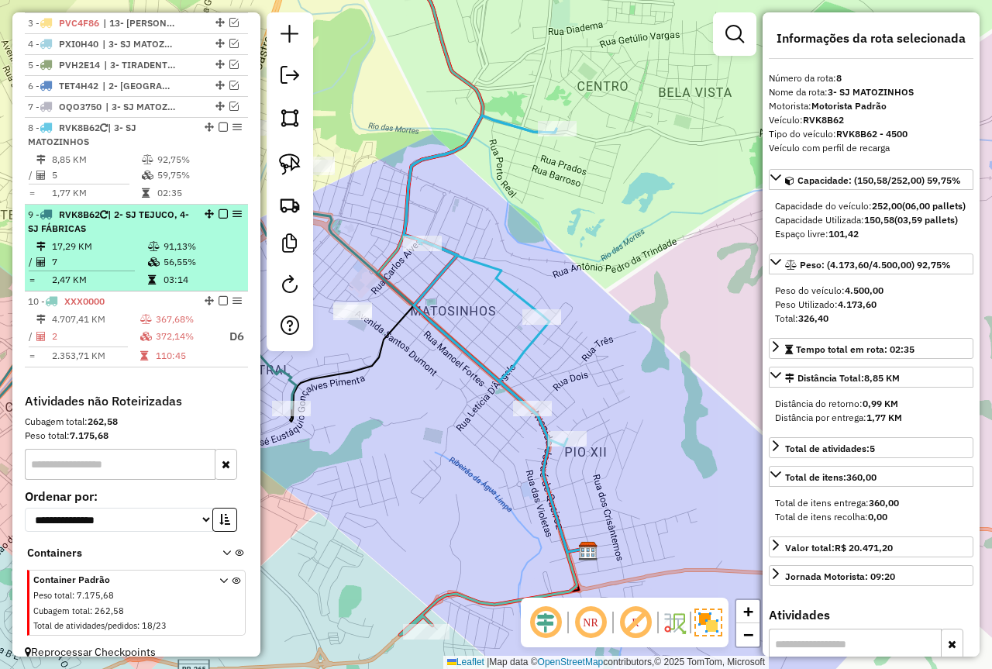
click at [167, 257] on li "9 - RVK8B62 | 2- SJ TEJUCO, 4- SJ FÁBRICAS 17,29 KM 91,13% / 7 56,55% = 2,47 KM…" at bounding box center [136, 248] width 223 height 87
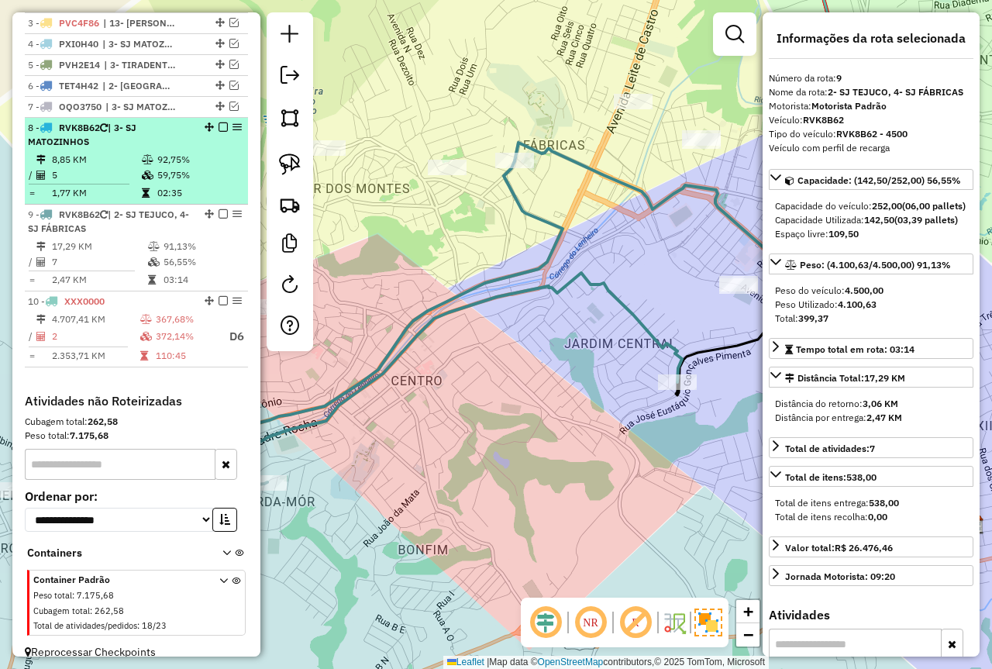
click at [199, 167] on td "92,75%" at bounding box center [199, 160] width 85 height 16
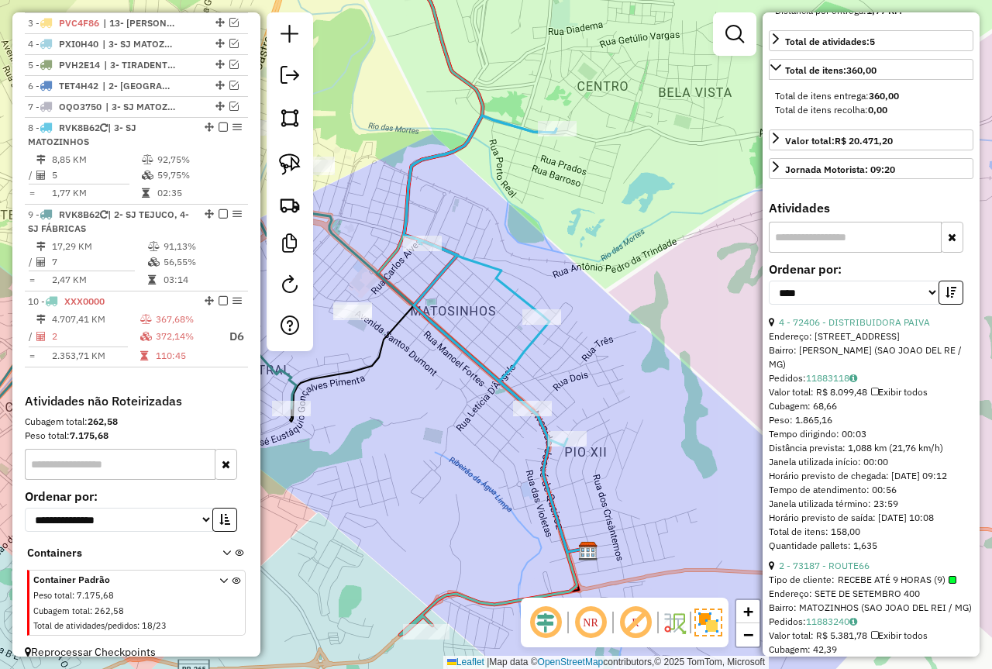
scroll to position [310, 0]
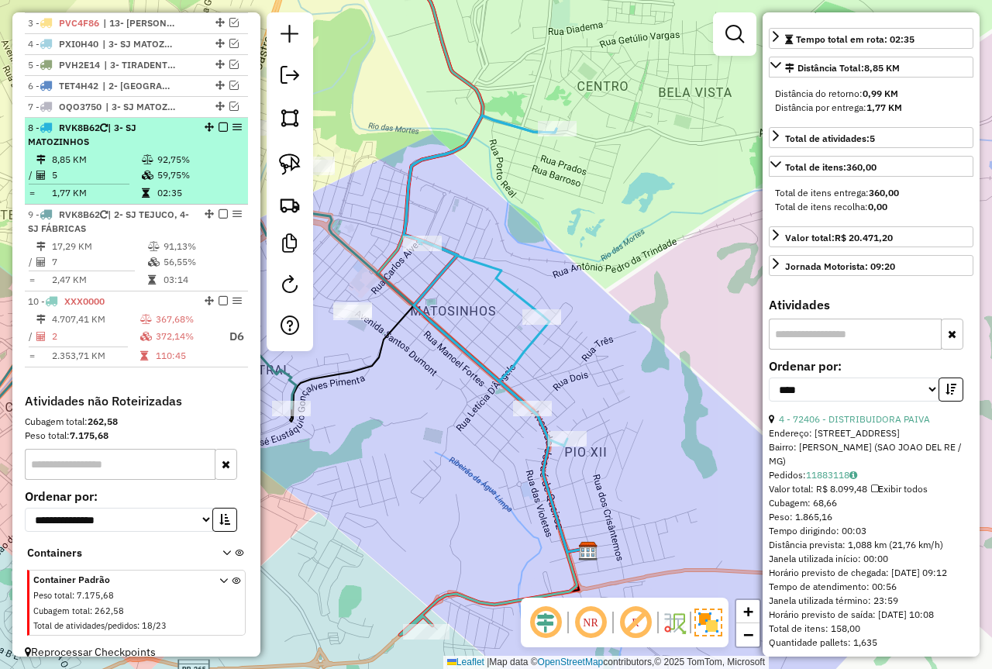
click at [166, 183] on td "59,75%" at bounding box center [199, 175] width 85 height 16
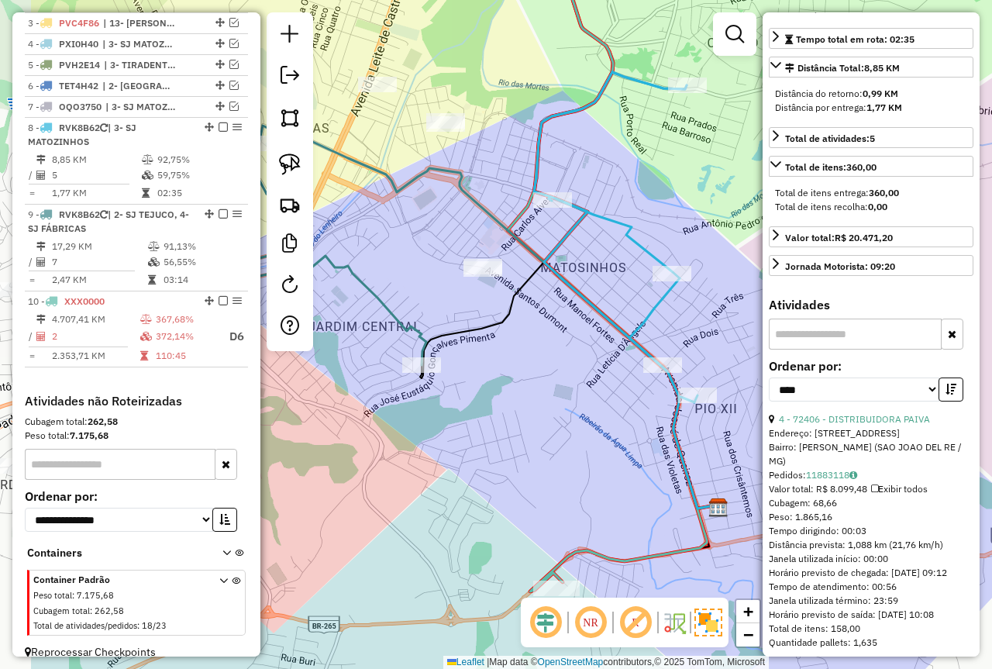
drag, startPoint x: 547, startPoint y: 447, endPoint x: 905, endPoint y: 354, distance: 369.1
click at [905, 354] on hb-router-mapa "Informações da Sessão 978048 - 12/08/2025 Criação: 11/08/2025 18:10 Depósito: F…" at bounding box center [496, 334] width 992 height 669
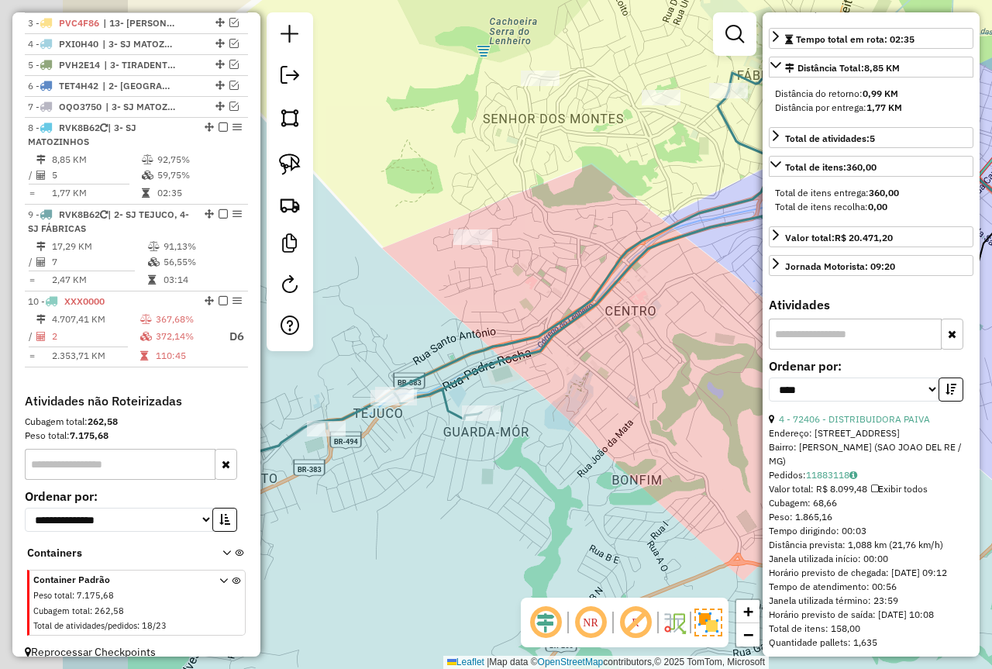
drag, startPoint x: 561, startPoint y: 312, endPoint x: 581, endPoint y: 279, distance: 39.0
click at [720, 335] on div "Janela de atendimento Grade de atendimento Capacidade Transportadoras Veículos …" at bounding box center [496, 334] width 992 height 669
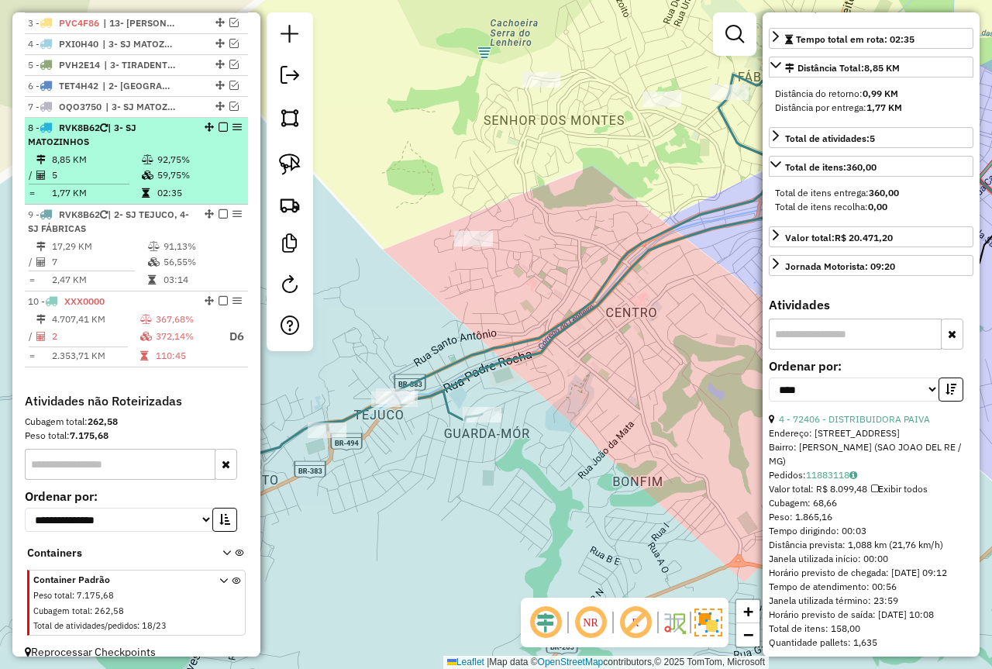
click at [102, 163] on li "8 - RVK8B62 | 3- SJ MATOZINHOS 8,85 KM 92,75% / 5 59,75% = 1,77 KM 02:35" at bounding box center [136, 161] width 223 height 87
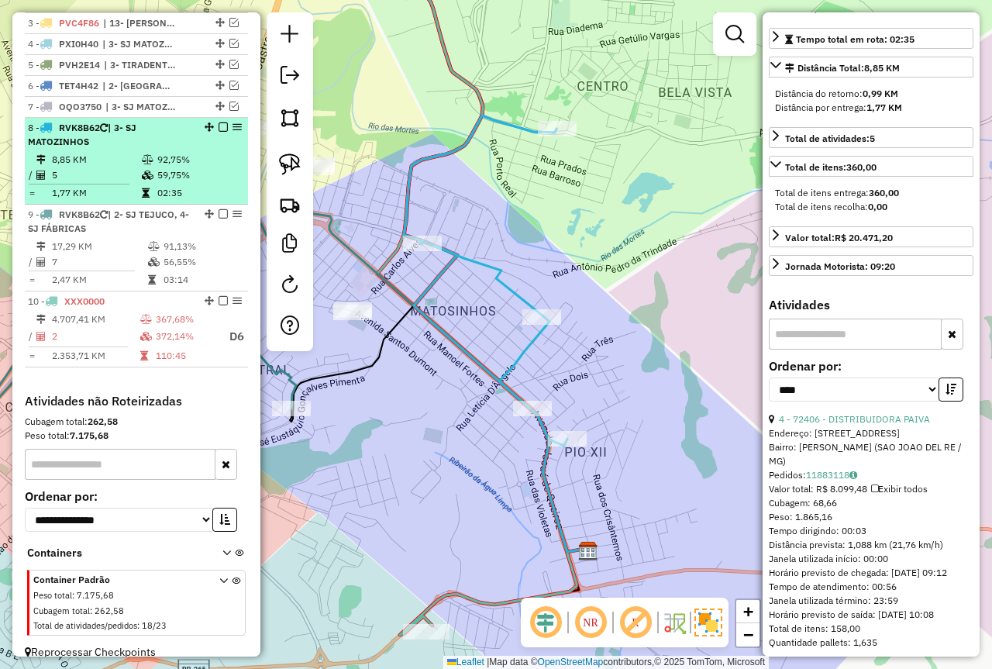
click at [143, 164] on li "8 - RVK8B62 | 3- SJ MATOZINHOS 8,85 KM 92,75% / 5 59,75% = 1,77 KM 02:35" at bounding box center [136, 161] width 223 height 87
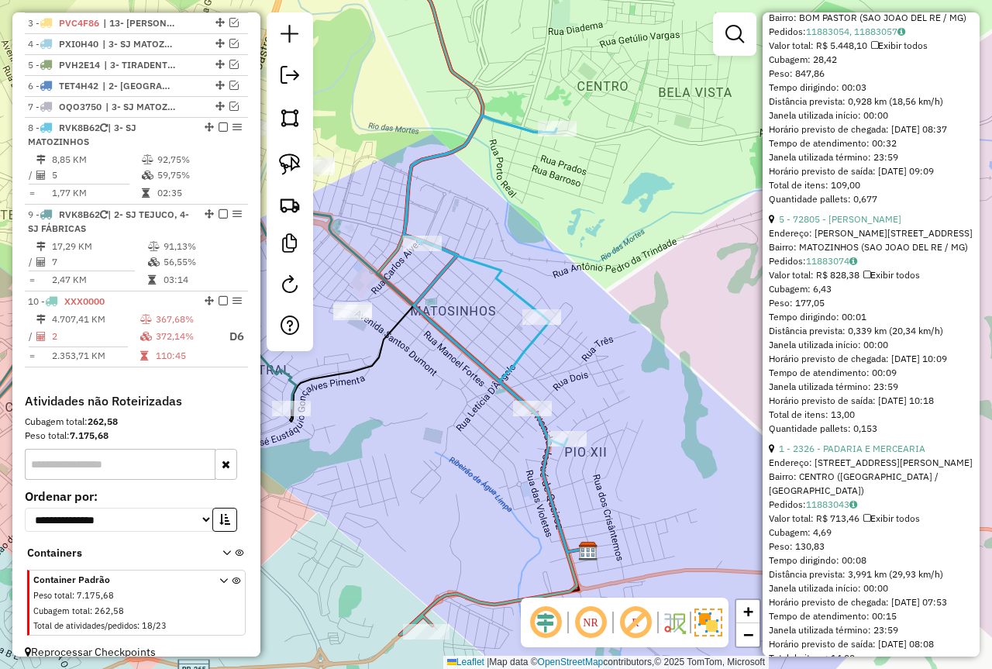
scroll to position [1345, 0]
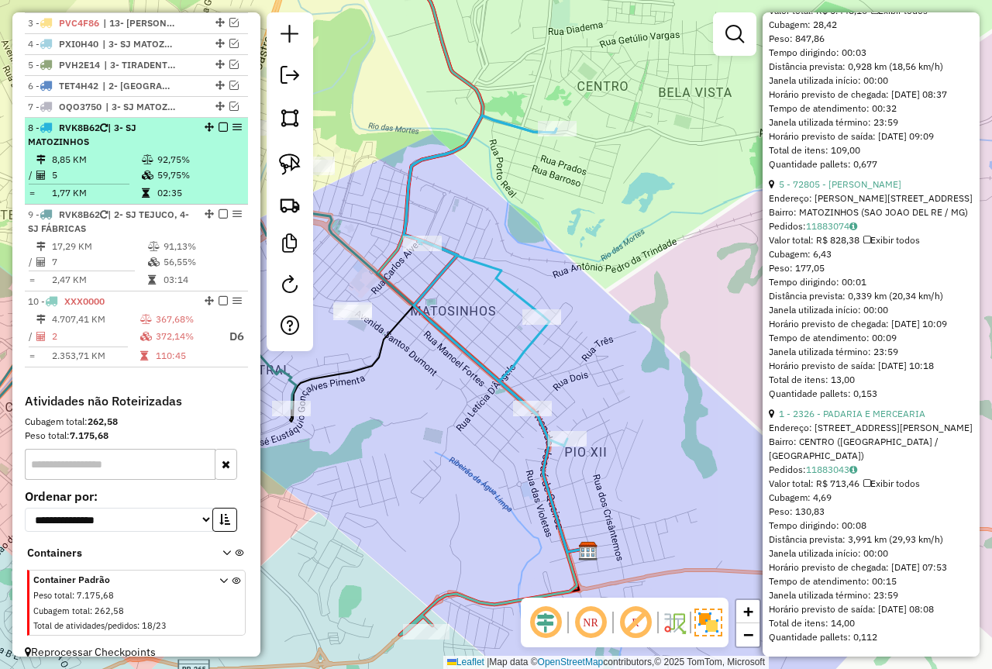
click at [219, 132] on em at bounding box center [223, 126] width 9 height 9
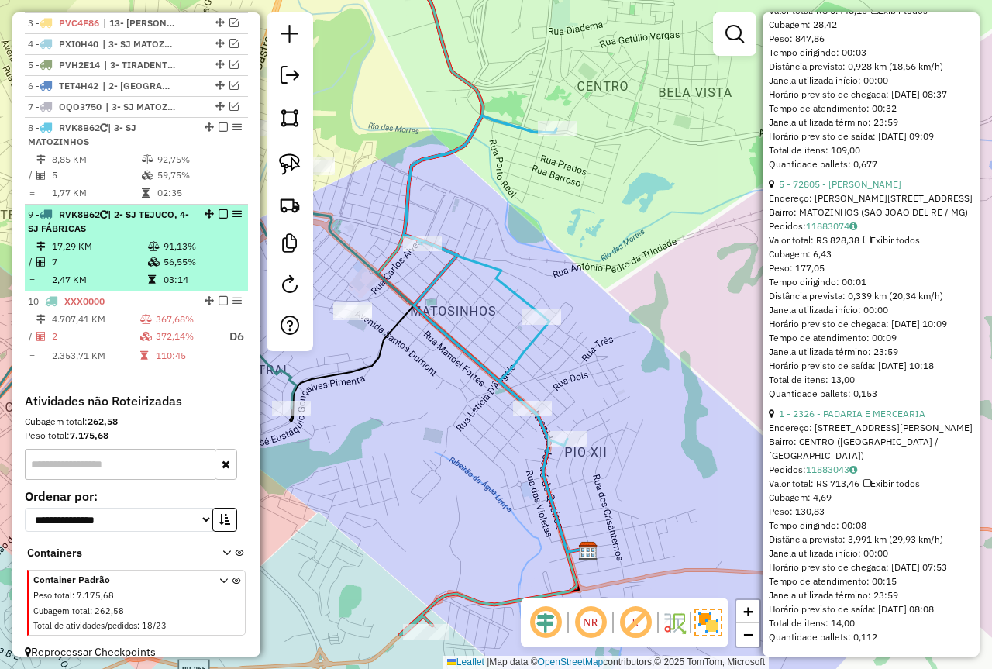
scroll to position [573, 0]
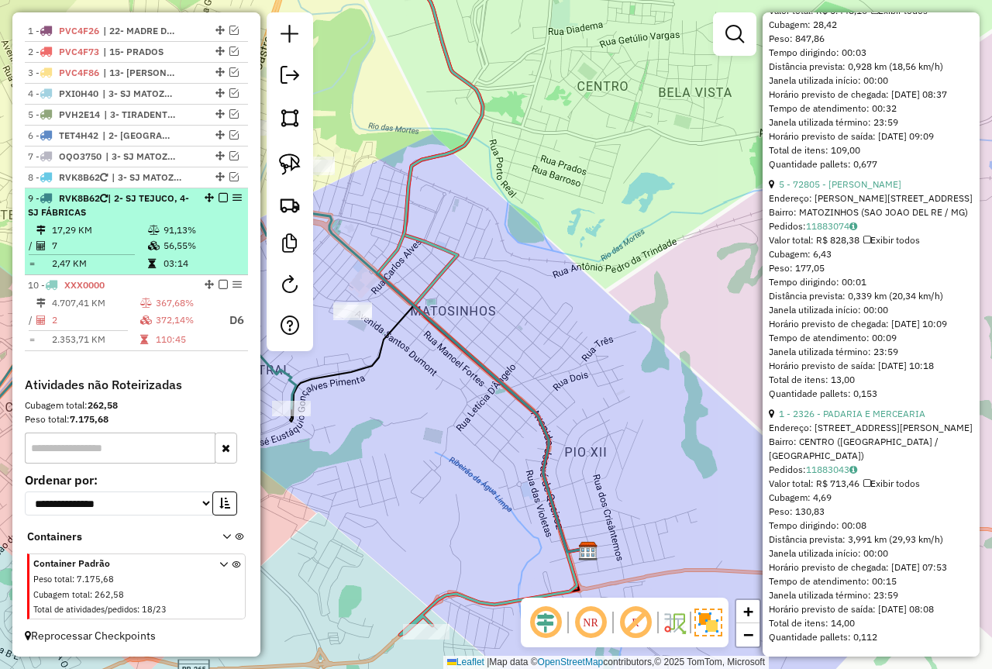
click at [182, 242] on td "56,55%" at bounding box center [202, 246] width 78 height 16
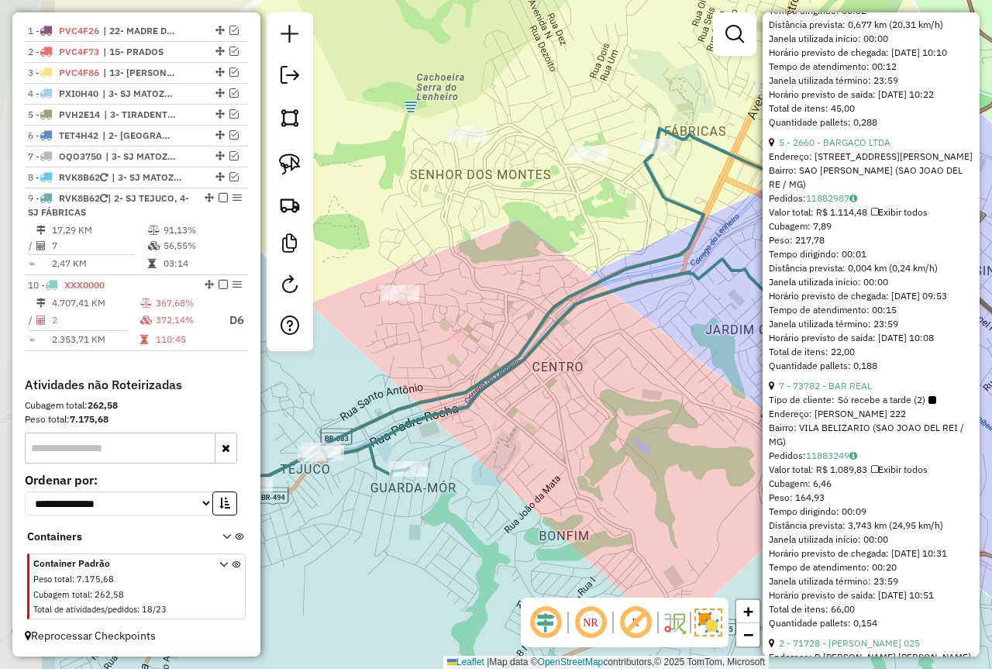
drag, startPoint x: 371, startPoint y: 344, endPoint x: 513, endPoint y: 329, distance: 143.4
click at [513, 329] on div "Janela de atendimento Grade de atendimento Capacidade Transportadoras Veículos …" at bounding box center [496, 334] width 992 height 669
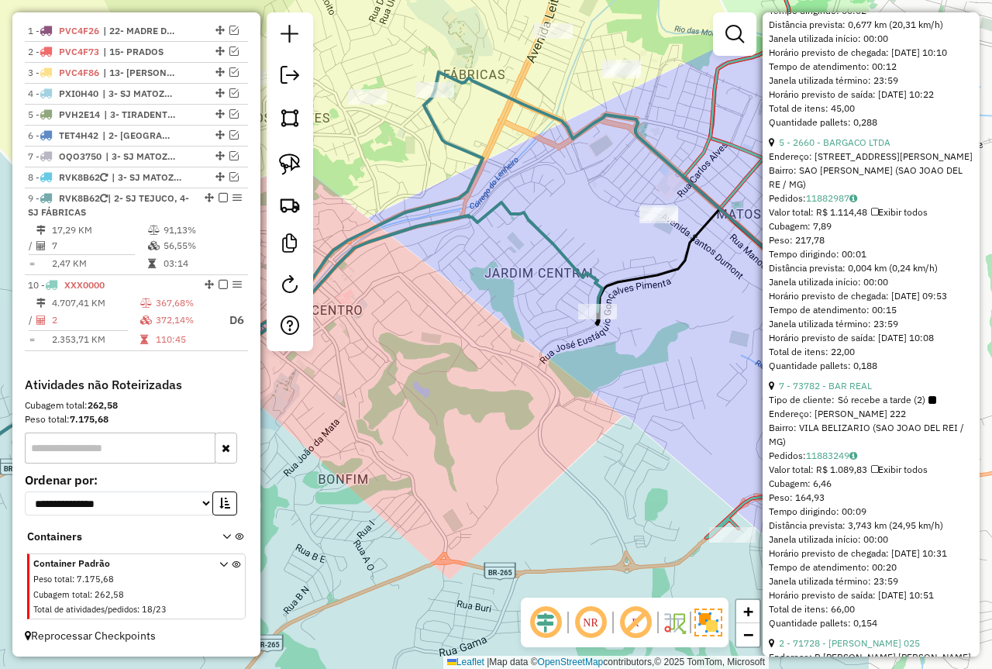
drag, startPoint x: 533, startPoint y: 345, endPoint x: 310, endPoint y: 289, distance: 229.4
click at [310, 289] on hb-router-mapa "Informações da Sessão 978048 - 12/08/2025 Criação: 11/08/2025 18:10 Depósito: F…" at bounding box center [496, 334] width 992 height 669
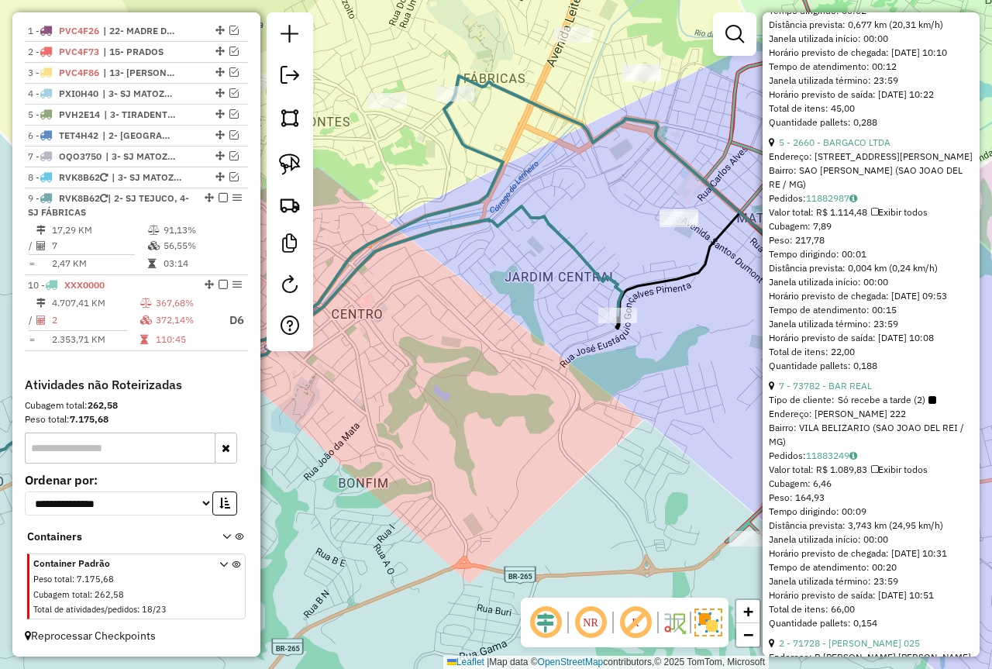
drag, startPoint x: 440, startPoint y: 343, endPoint x: 461, endPoint y: 347, distance: 20.5
click at [461, 347] on div "Janela de atendimento Grade de atendimento Capacidade Transportadoras Veículos …" at bounding box center [496, 334] width 992 height 669
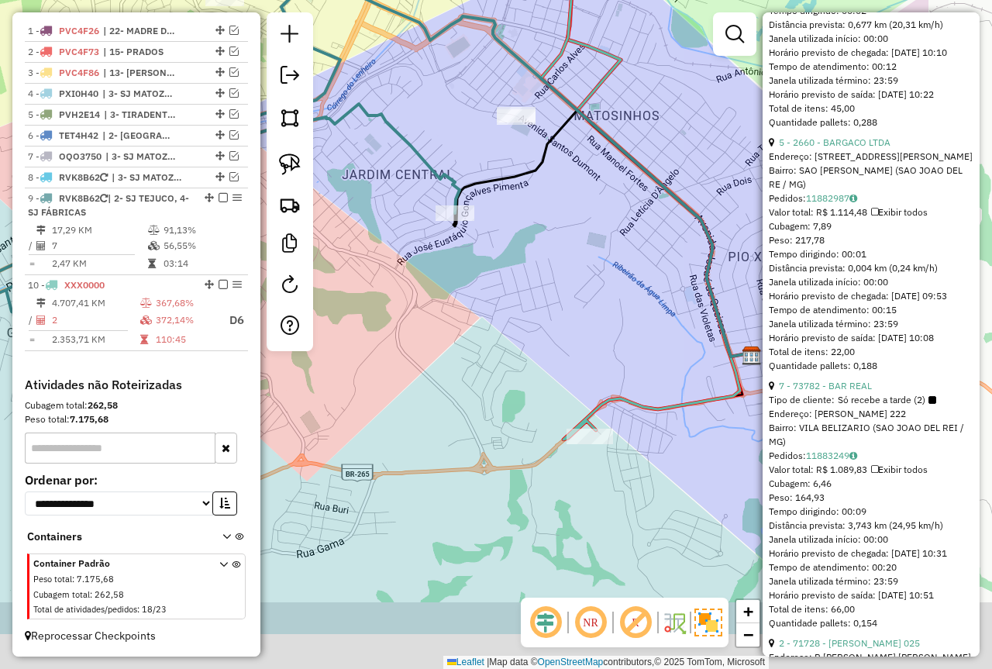
drag, startPoint x: 512, startPoint y: 397, endPoint x: 355, endPoint y: 299, distance: 185.2
click at [349, 294] on div "Janela de atendimento Grade de atendimento Capacidade Transportadoras Veículos …" at bounding box center [496, 334] width 992 height 669
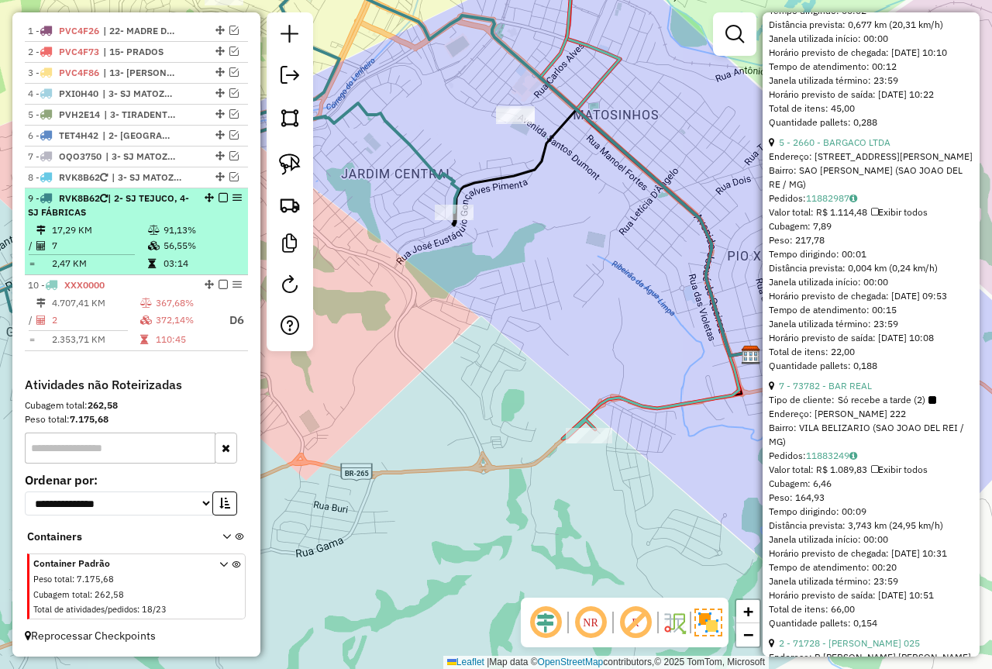
click at [219, 200] on em at bounding box center [223, 197] width 9 height 9
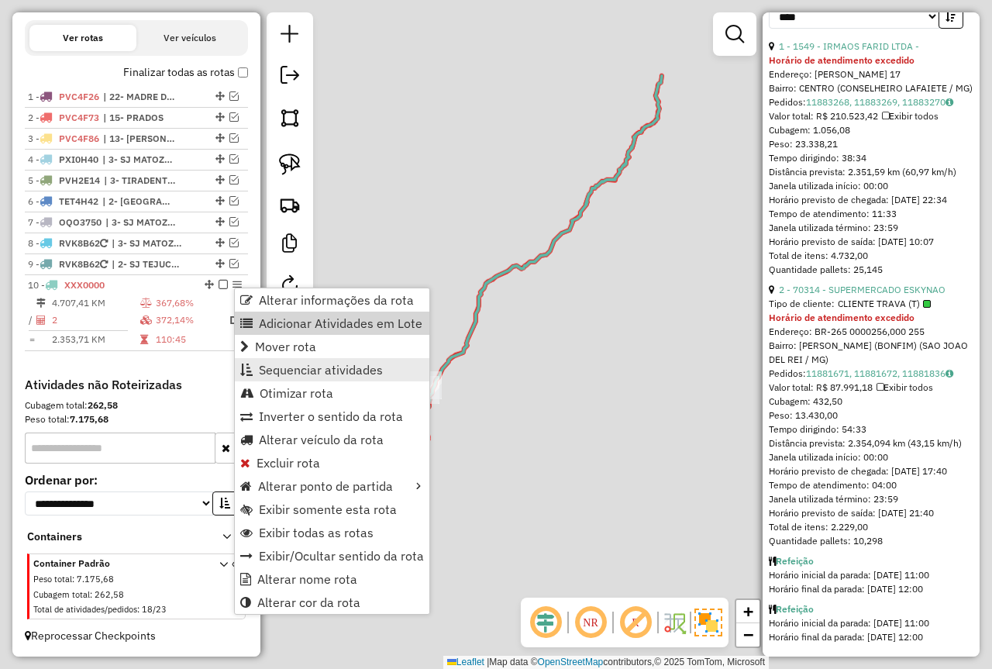
scroll to position [753, 0]
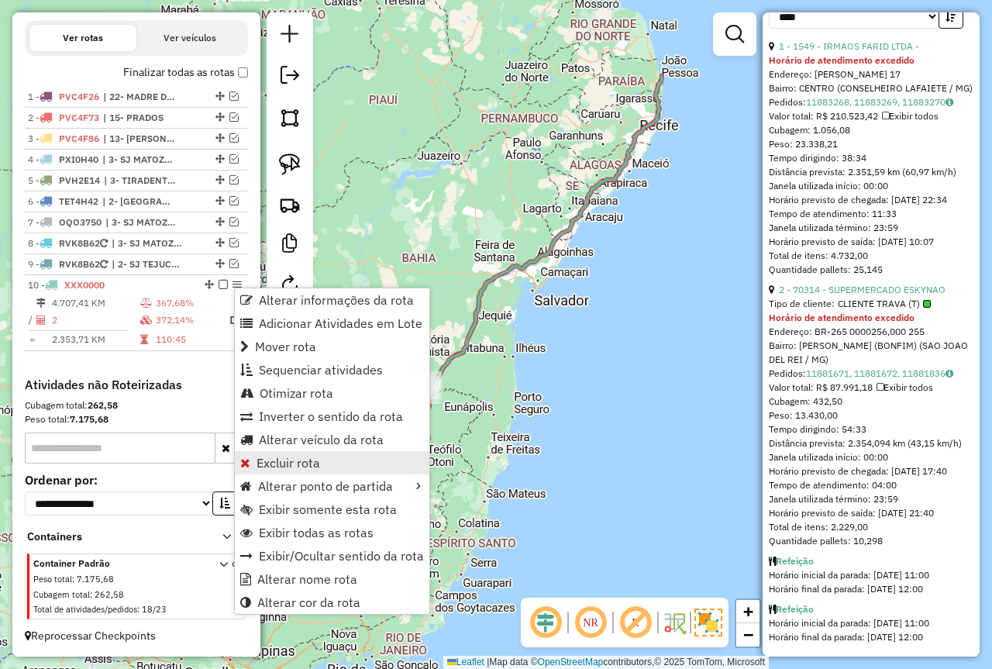
click at [309, 464] on span "Excluir rota" at bounding box center [289, 463] width 64 height 12
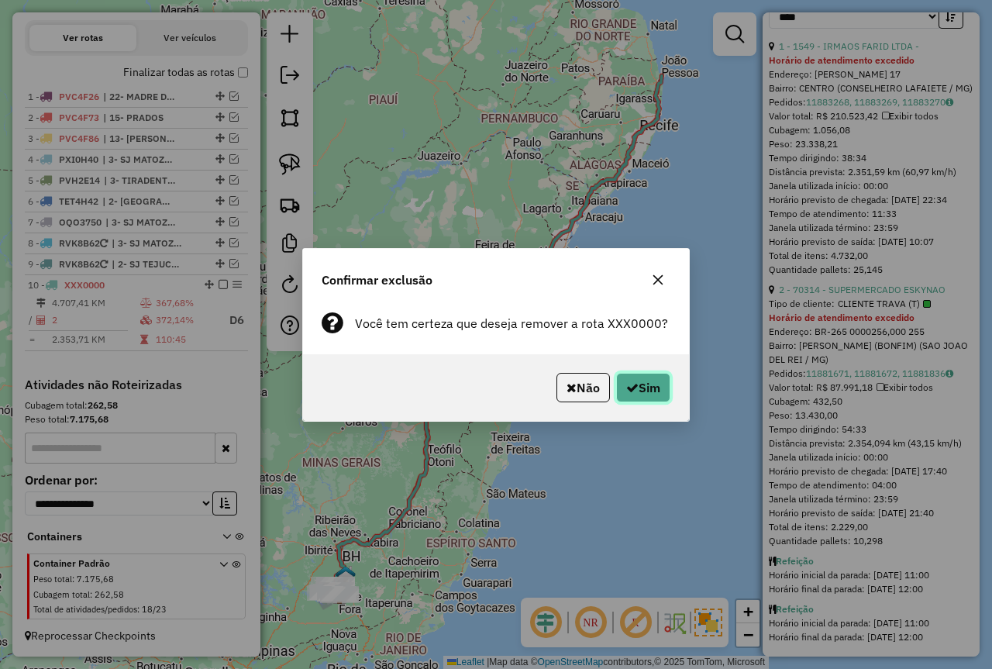
click at [647, 395] on button "Sim" at bounding box center [643, 387] width 54 height 29
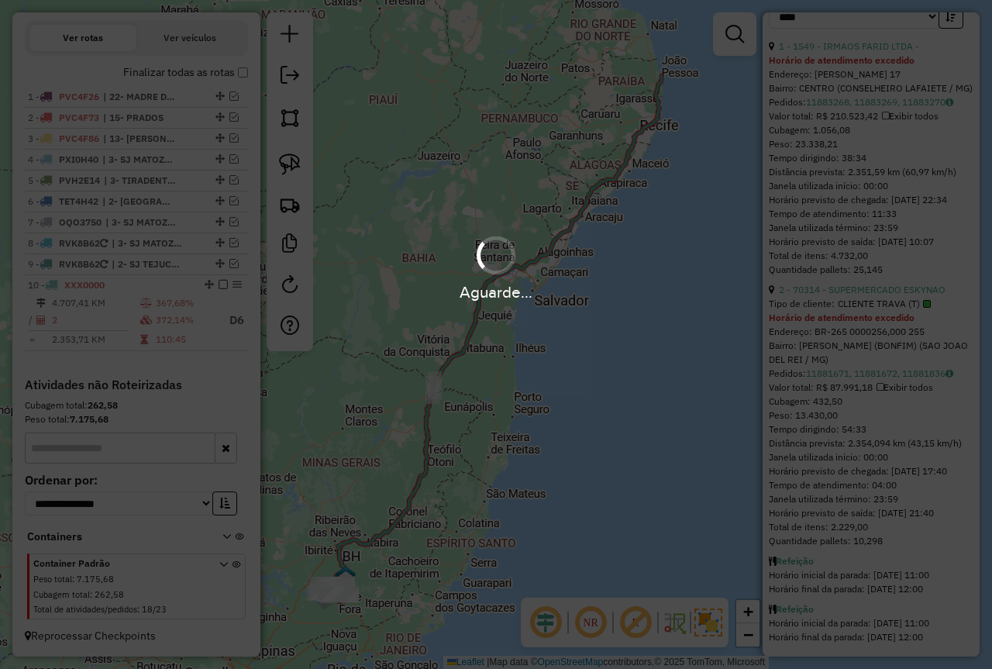
scroll to position [430, 0]
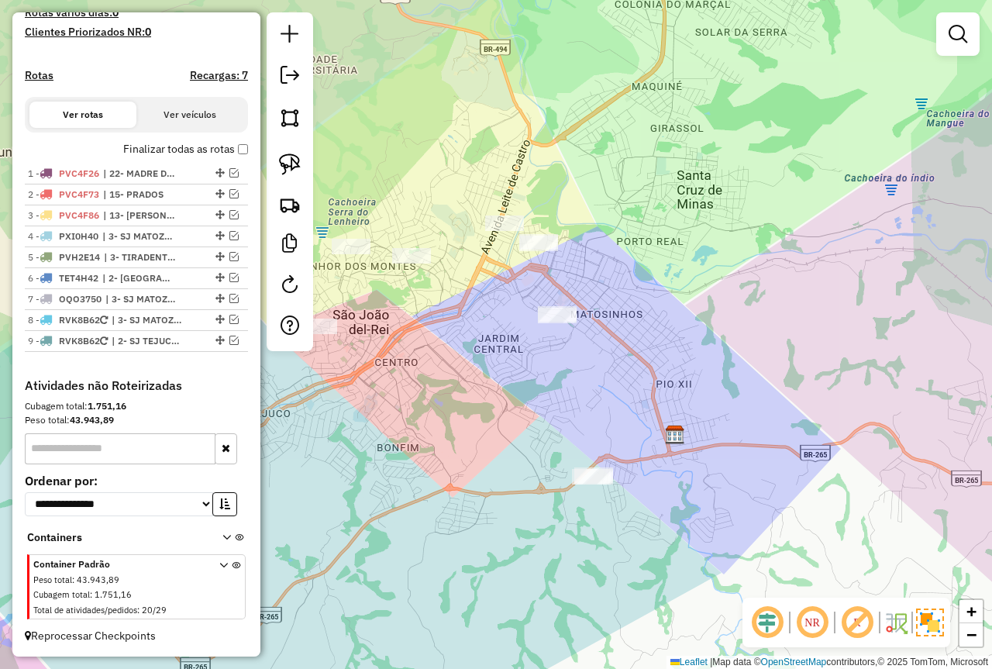
drag, startPoint x: 492, startPoint y: 329, endPoint x: 557, endPoint y: 339, distance: 65.8
click at [557, 339] on div "Janela de atendimento Grade de atendimento Capacidade Transportadoras Veículos …" at bounding box center [496, 334] width 992 height 669
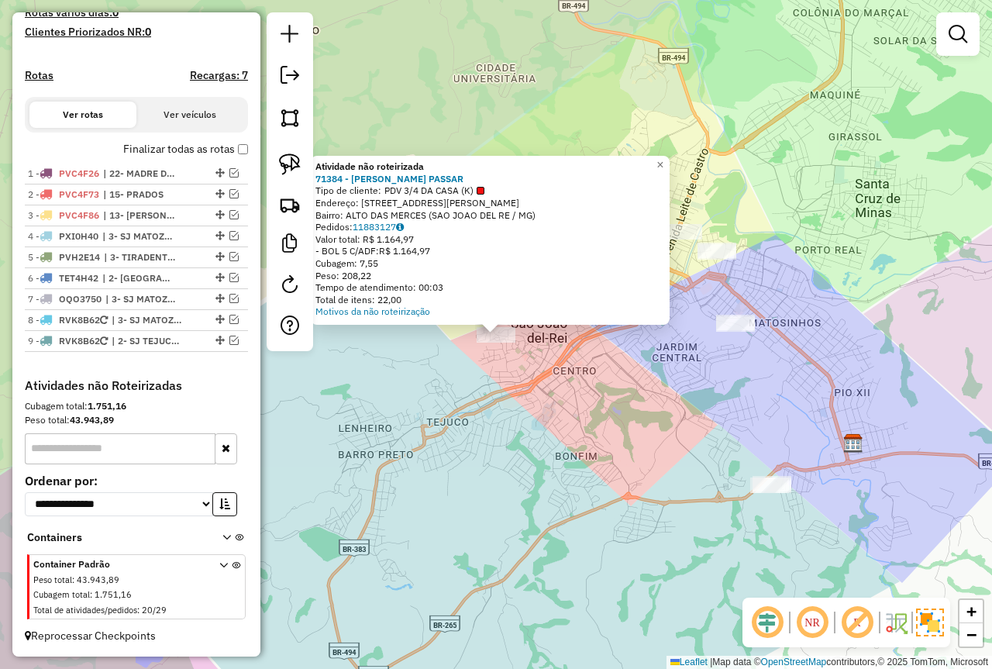
click at [503, 405] on div "Atividade não roteirizada 71384 - LIDIANE KELLY PASSAR Tipo de cliente: PDV 3/4…" at bounding box center [496, 334] width 992 height 669
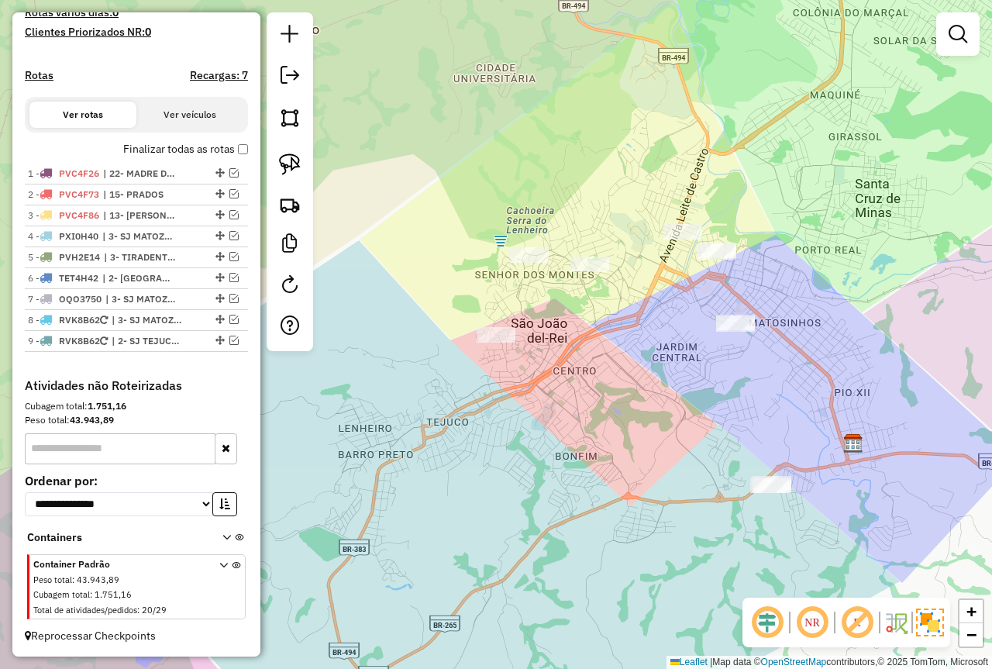
click at [442, 409] on div "Janela de atendimento Grade de atendimento Capacidade Transportadoras Veículos …" at bounding box center [496, 334] width 992 height 669
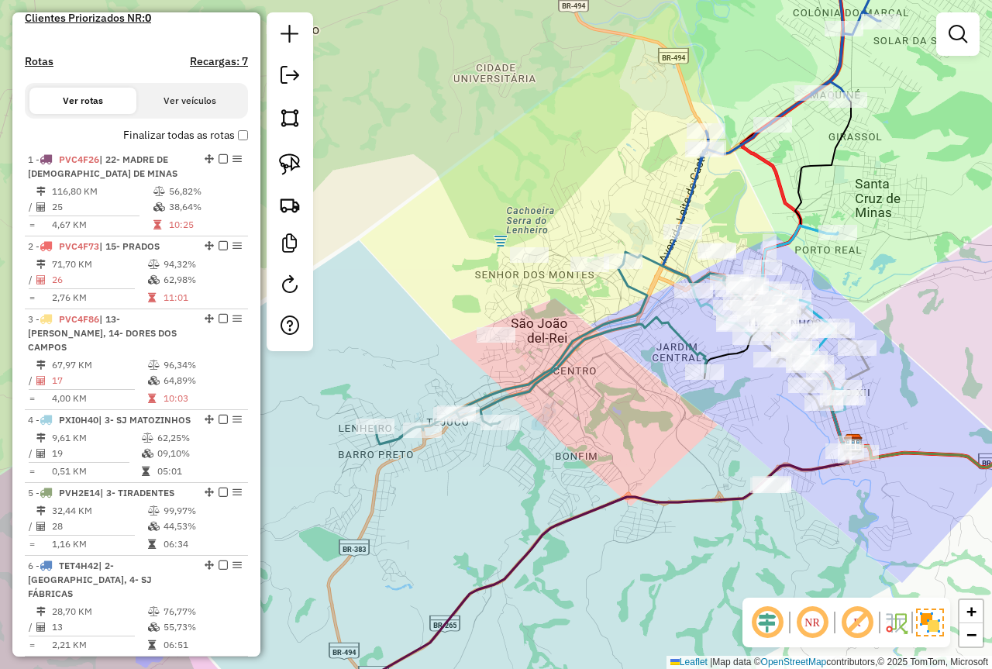
click at [413, 353] on div "Rota 9 - Placa RVK8B62 2682 - DISQUE CERVEJA DIL Janela de atendimento Grade de…" at bounding box center [496, 334] width 992 height 669
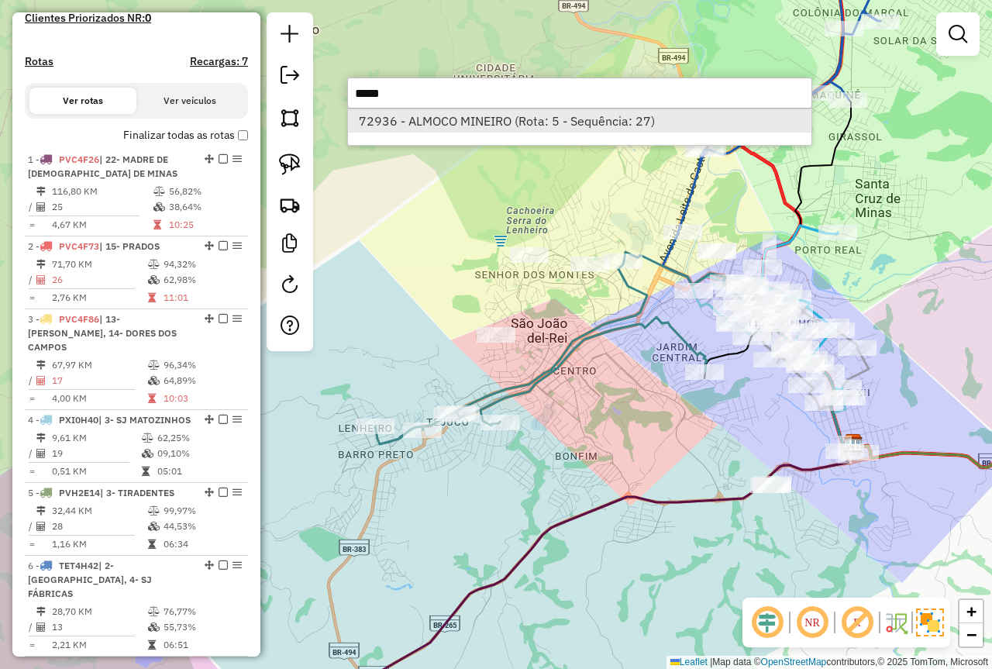
type input "*****"
click at [493, 123] on li "72936 - ALMOCO MINEIRO (Rota: 5 - Sequência: 27)" at bounding box center [580, 120] width 464 height 23
select select "*********"
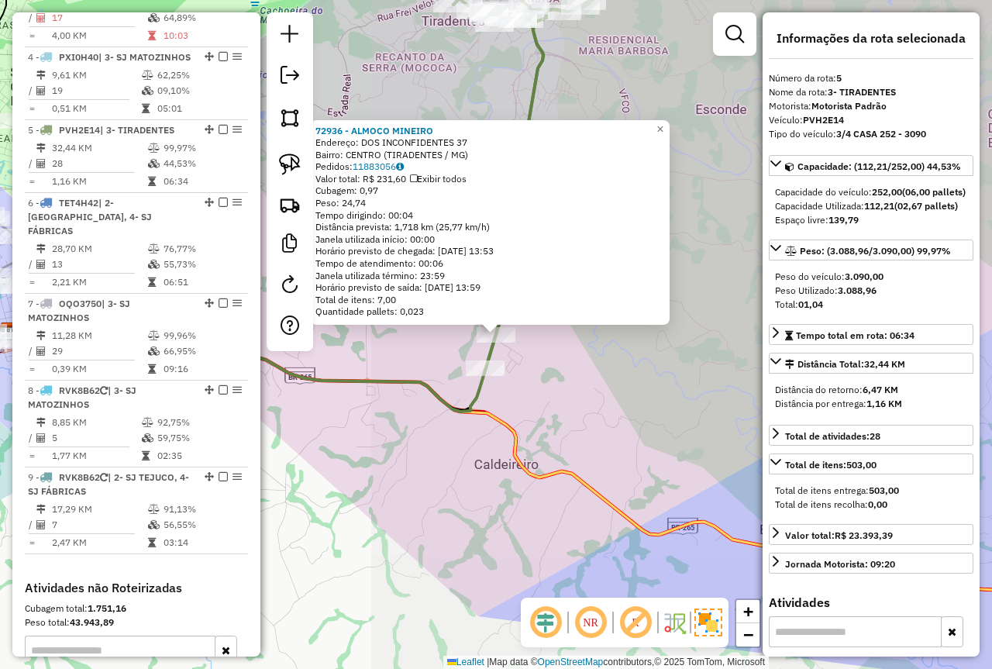
scroll to position [915, 0]
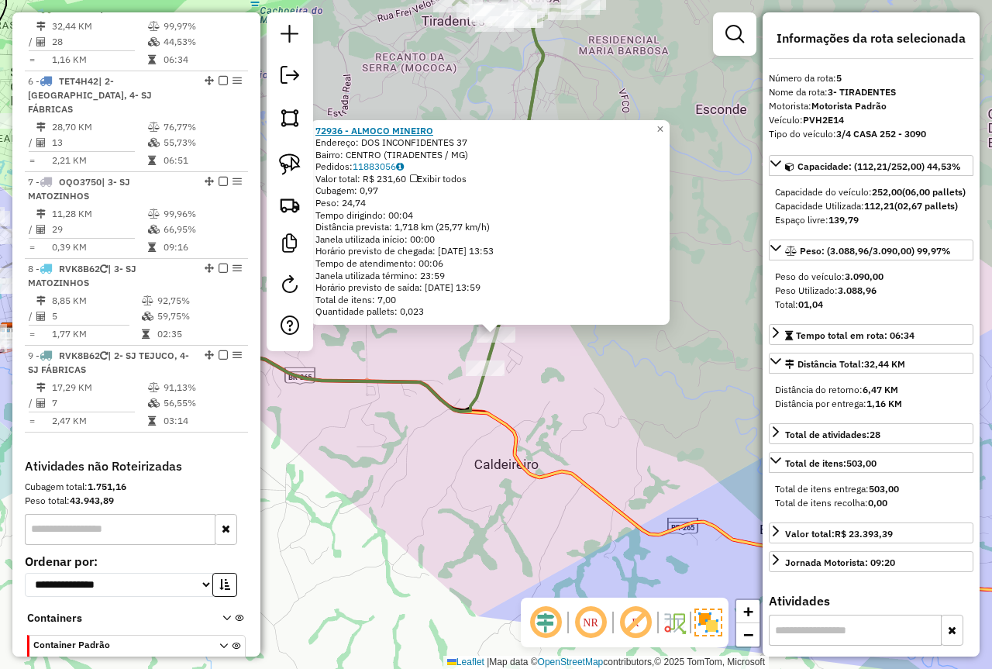
drag, startPoint x: 426, startPoint y: 125, endPoint x: 321, endPoint y: 126, distance: 104.7
click at [321, 126] on div "72936 - ALMOCO MINEIRO" at bounding box center [491, 131] width 350 height 12
copy strong "72936 - ALMOCO MINEIRO"
click at [356, 477] on div "72936 - ALMOCO MINEIRO Endereço: DOS INCONFIDENTES 37 Bairro: CENTRO (TIRADENTE…" at bounding box center [496, 334] width 992 height 669
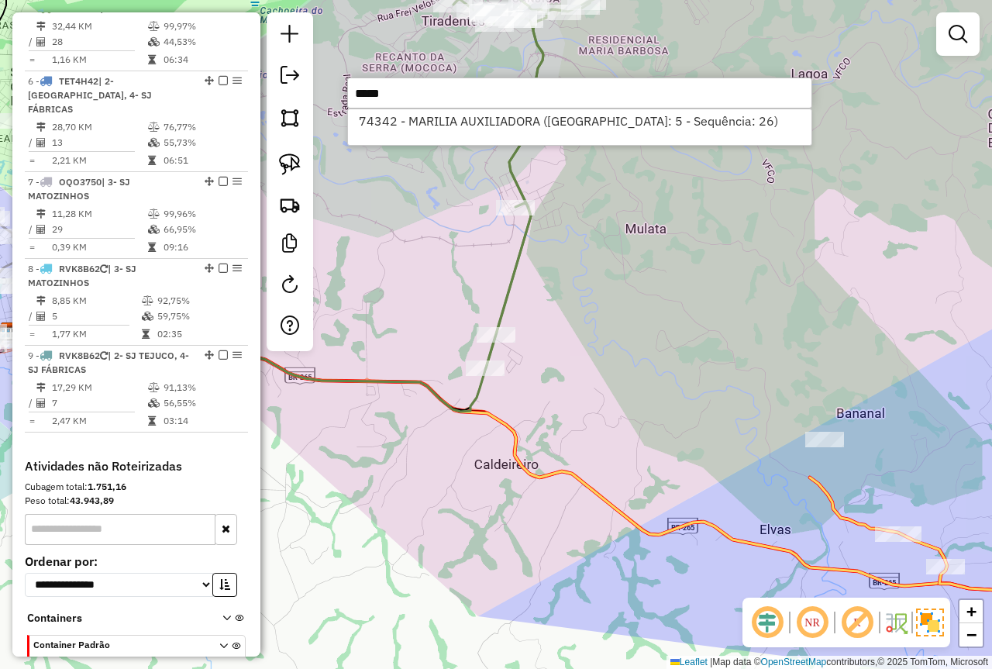
type input "*****"
click at [441, 109] on div "74342 - MARILIA AUXILIADORA (Rota: 5 - Sequência: 26)" at bounding box center [579, 127] width 465 height 37
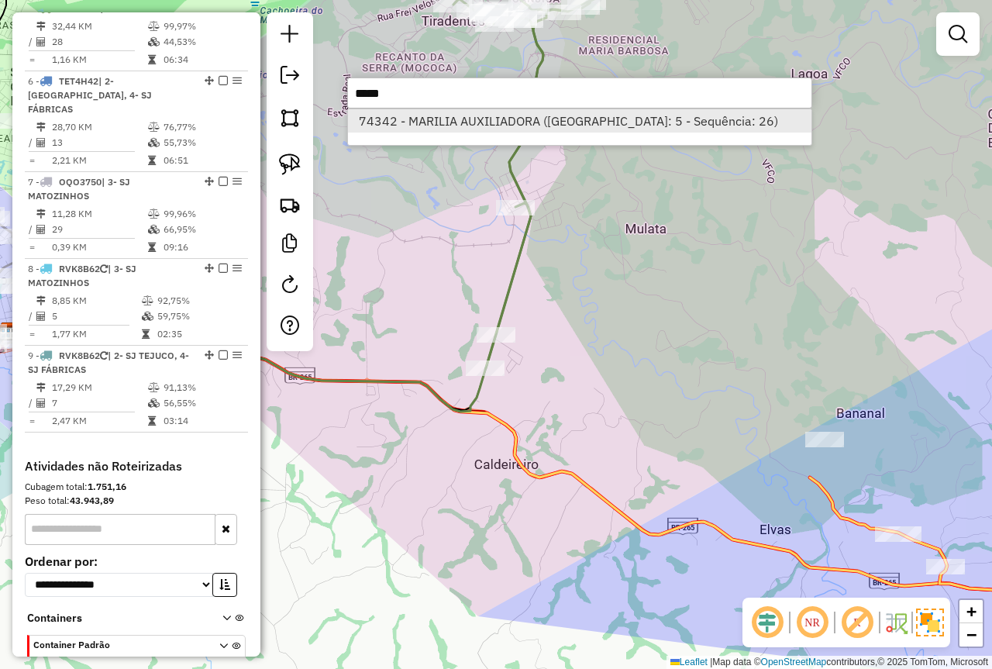
click at [465, 125] on li "74342 - MARILIA AUXILIADORA (Rota: 5 - Sequência: 26)" at bounding box center [580, 120] width 464 height 23
select select "*********"
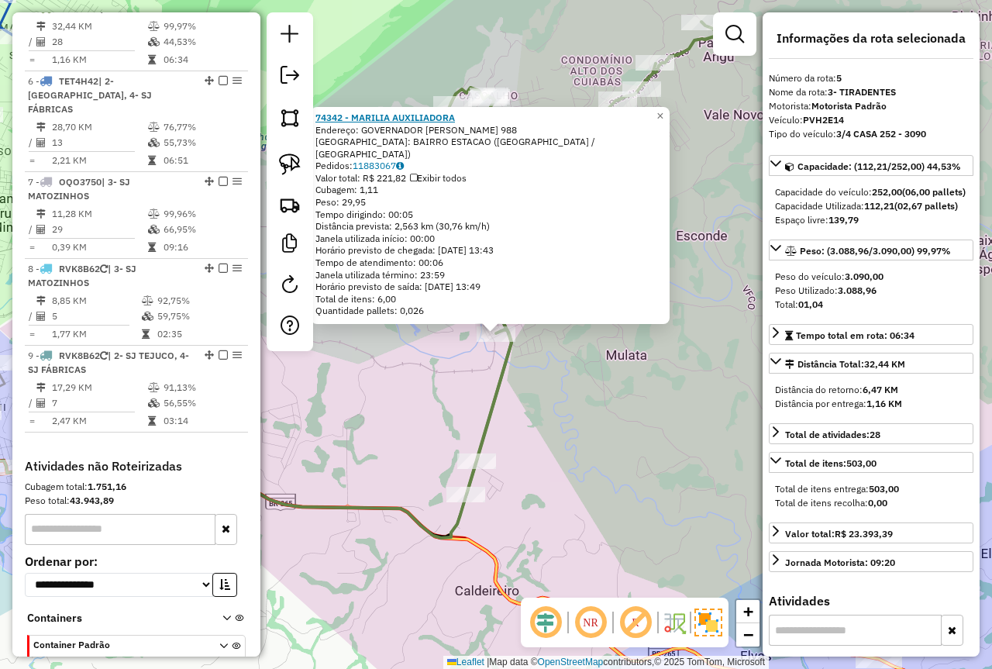
drag, startPoint x: 482, startPoint y: 129, endPoint x: 321, endPoint y: 124, distance: 161.3
click at [321, 124] on div "74342 - MARILIA AUXILIADORA" at bounding box center [491, 118] width 350 height 12
copy strong "74342 - MARILIA AUXILIADORA"
click at [565, 445] on div "74342 - MARILIA AUXILIADORA Endereço: GOVERNADOR ISRAEL PINHEIRO 988 Bairro: BA…" at bounding box center [496, 334] width 992 height 669
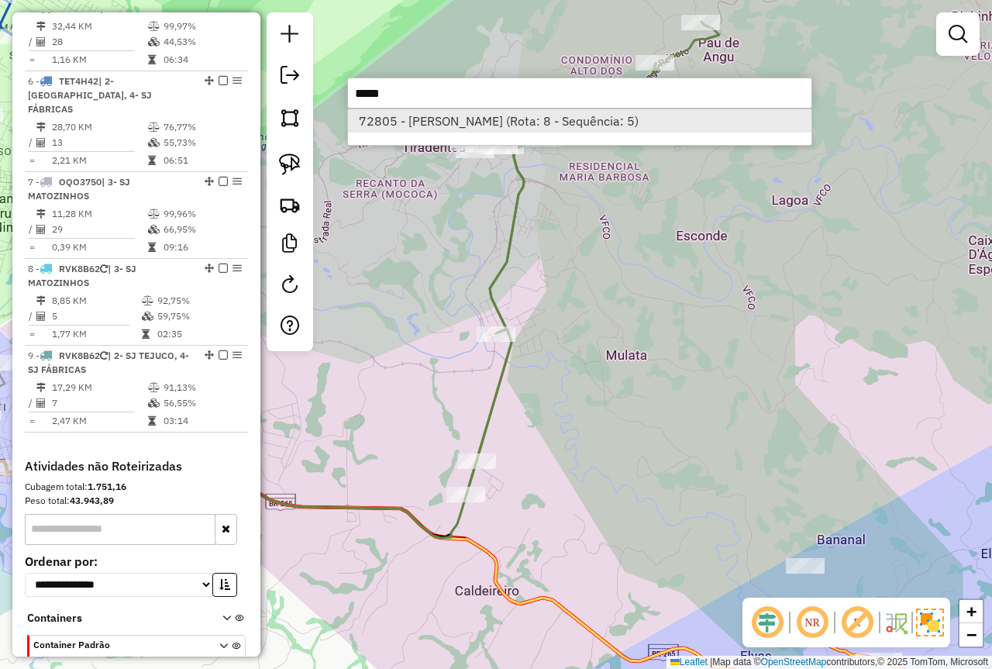
type input "*****"
click at [527, 122] on li "72805 - MARIA ANGELICA DE OL (Rota: 8 - Sequência: 5)" at bounding box center [580, 120] width 464 height 23
select select "*********"
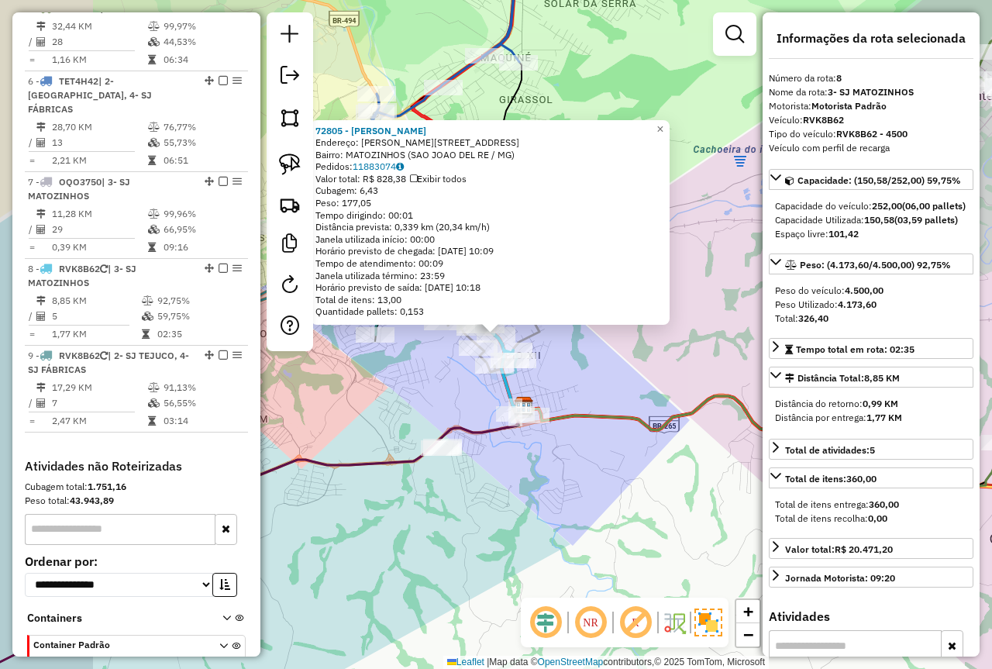
scroll to position [995, 0]
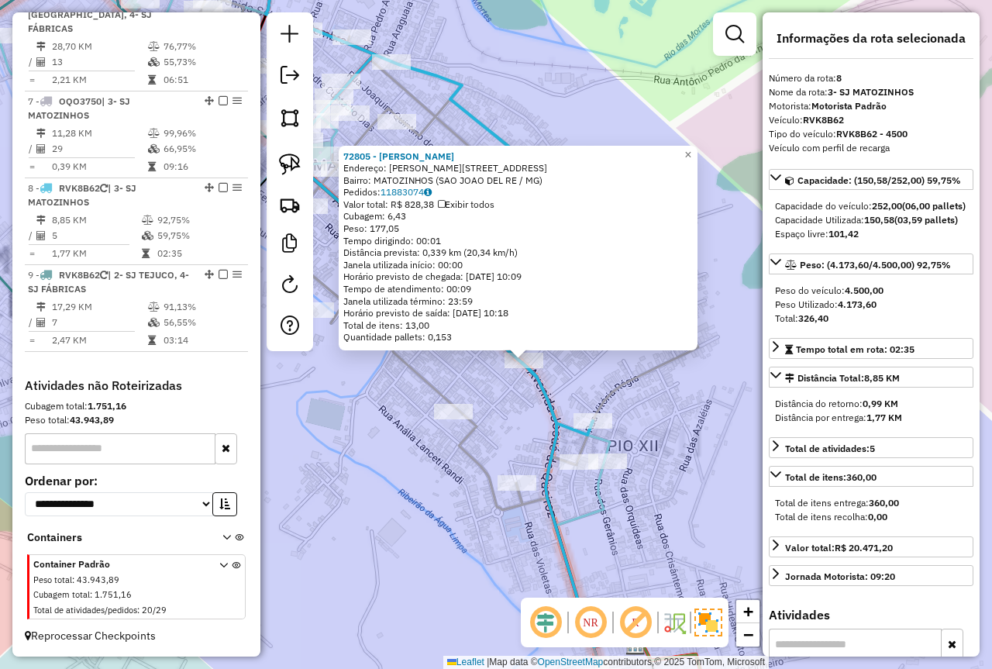
click at [576, 374] on div "Rota 8 - Placa RVK8B62 72805 - MARIA ANGELICA DE OL 72805 - MARIA ANGELICA DE O…" at bounding box center [496, 334] width 992 height 669
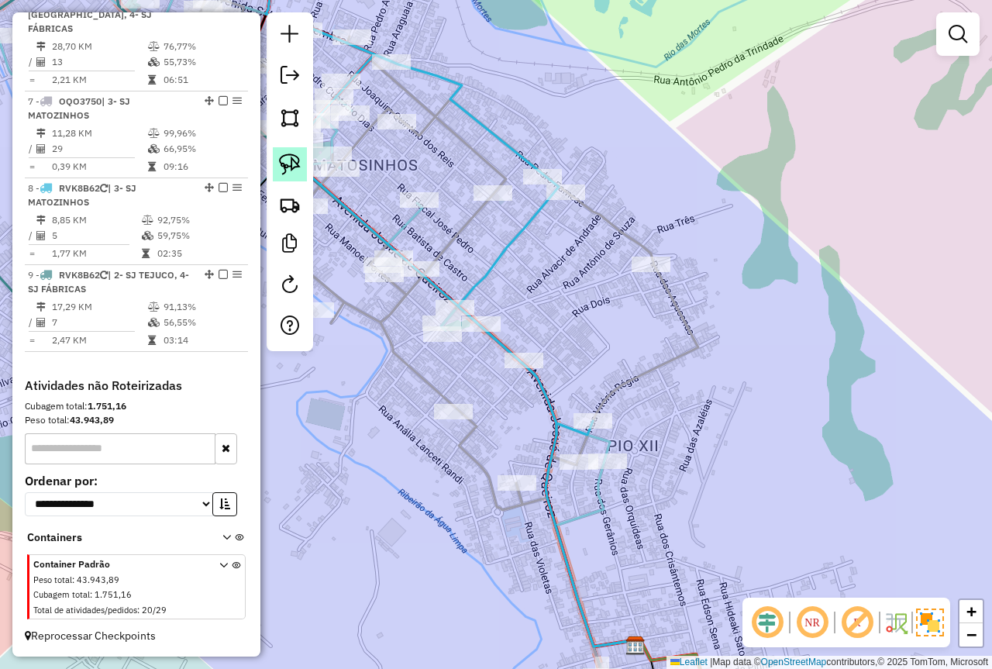
drag, startPoint x: 289, startPoint y: 160, endPoint x: 394, endPoint y: 222, distance: 121.3
click at [290, 160] on img at bounding box center [290, 165] width 22 height 22
drag, startPoint x: 517, startPoint y: 331, endPoint x: 546, endPoint y: 374, distance: 52.0
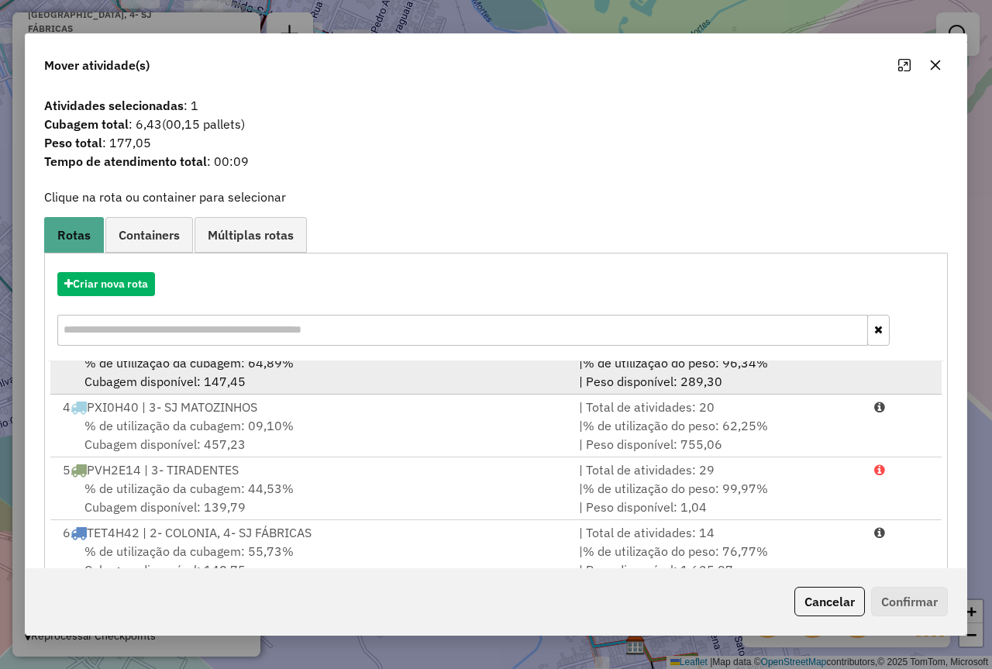
scroll to position [192, 0]
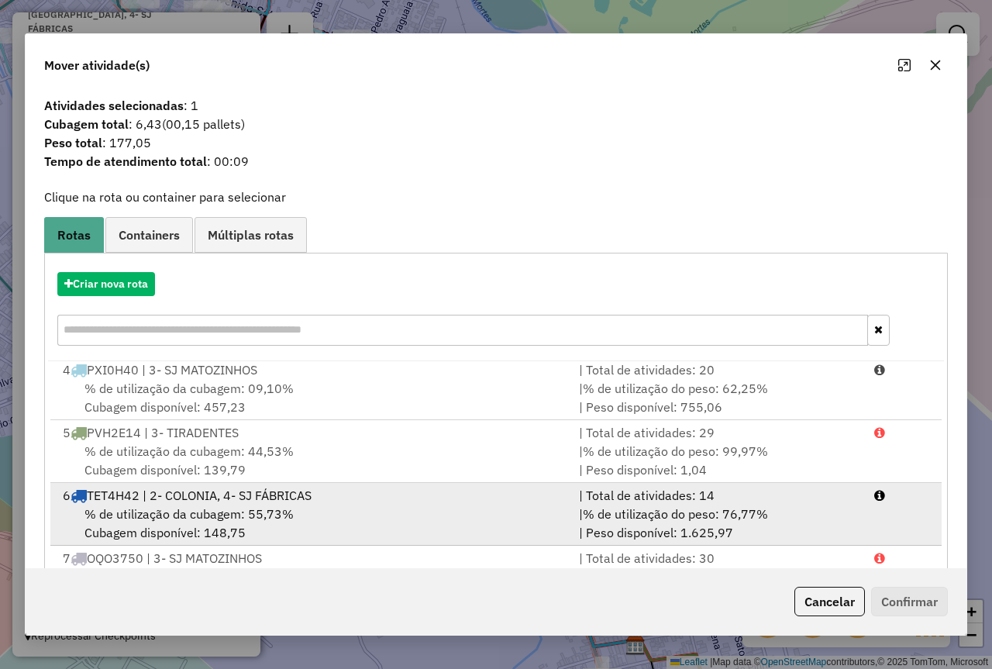
click at [385, 546] on li "7 OQO3750 | 3- SJ MATOZINHOS | Total de atividades: 30 % de utilização da cubag…" at bounding box center [496, 577] width 892 height 63
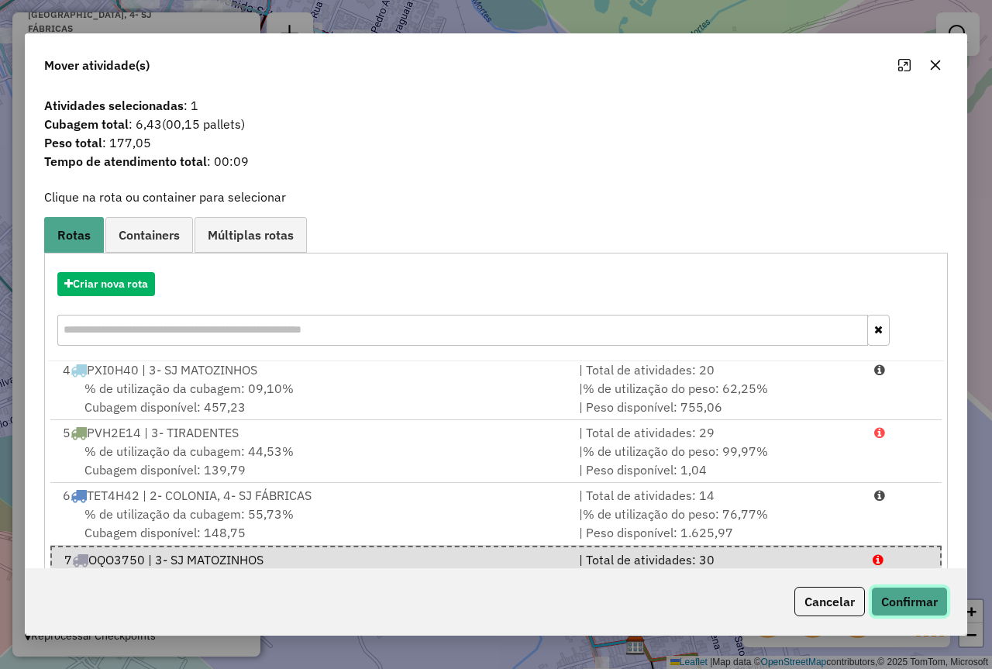
click at [897, 595] on button "Confirmar" at bounding box center [909, 601] width 77 height 29
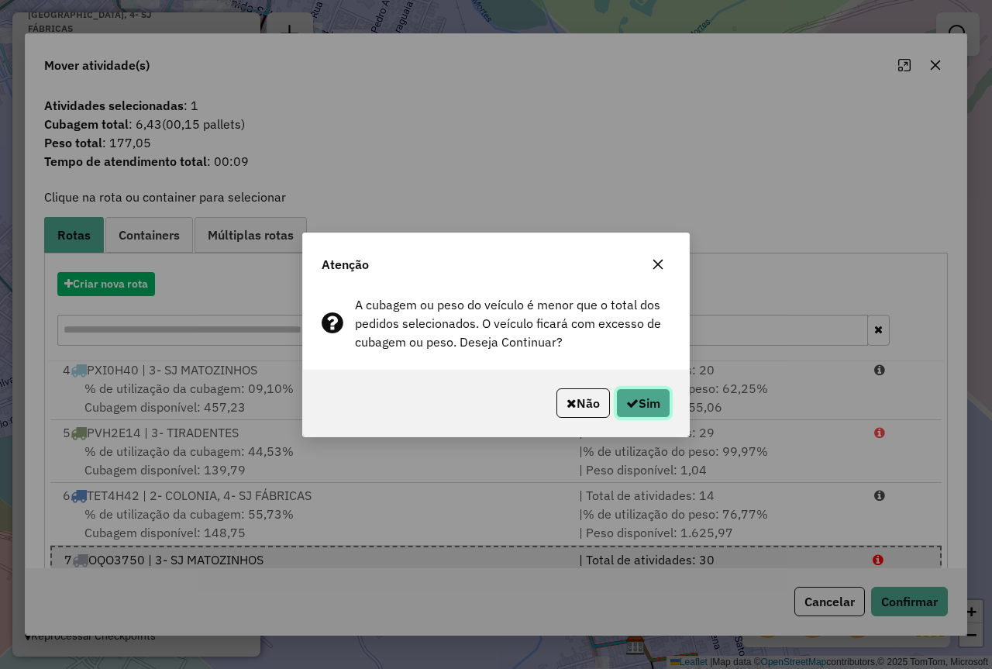
click at [639, 397] on button "Sim" at bounding box center [643, 402] width 54 height 29
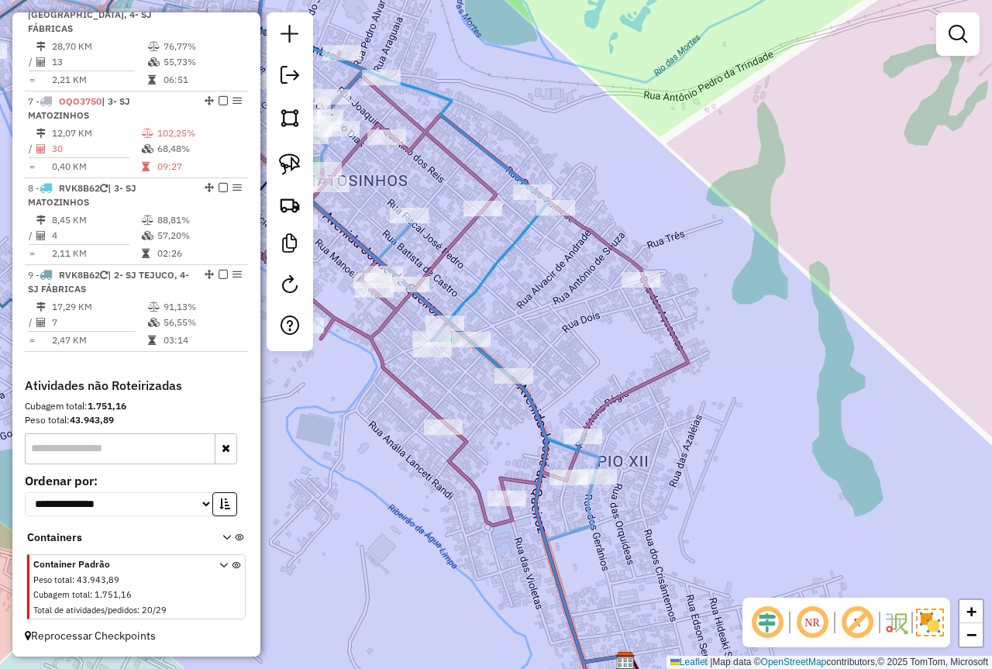
drag, startPoint x: 571, startPoint y: 366, endPoint x: 566, endPoint y: 379, distance: 14.3
click at [566, 378] on div "Janela de atendimento Grade de atendimento Capacidade Transportadoras Veículos …" at bounding box center [496, 334] width 992 height 669
click at [564, 486] on div at bounding box center [568, 479] width 39 height 16
select select "*********"
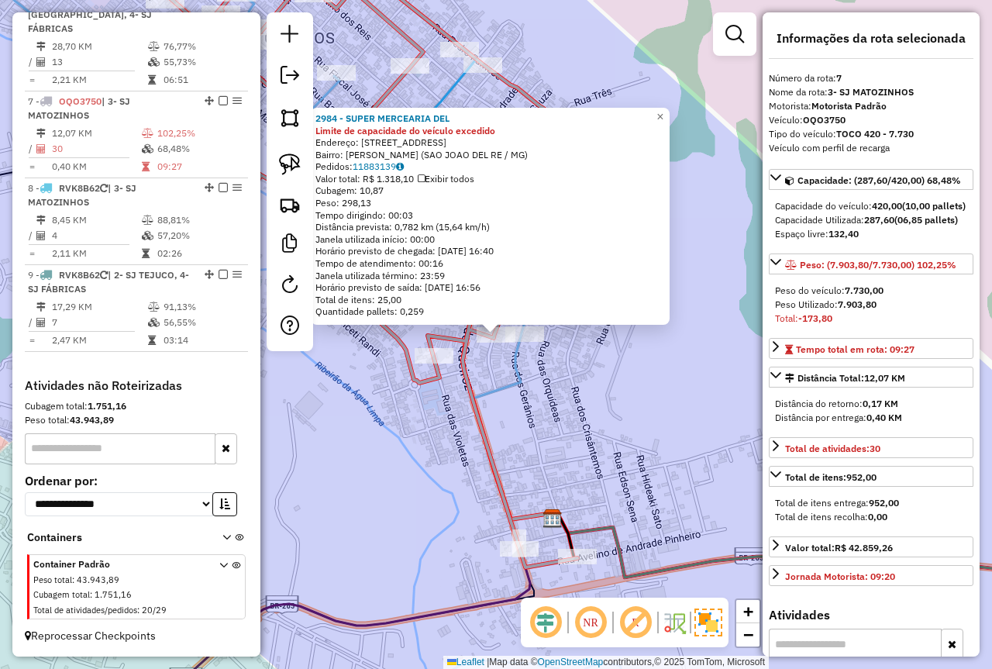
click at [553, 469] on div "2984 - SUPER MERCEARIA DEL Limite de capacidade do veículo excedido Endereço: R…" at bounding box center [496, 334] width 992 height 669
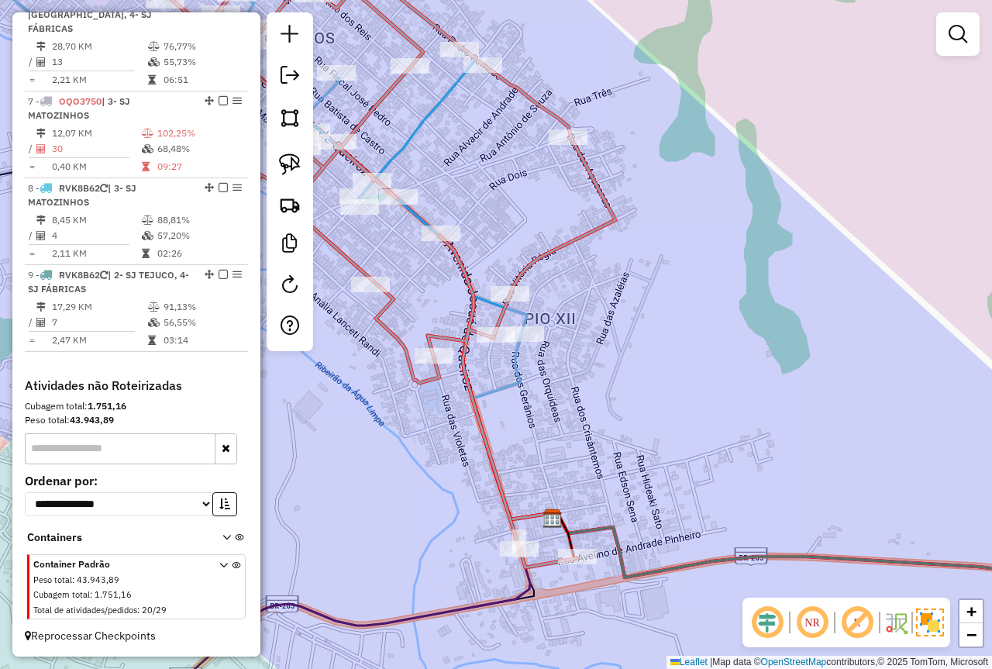
click at [294, 169] on img at bounding box center [290, 165] width 22 height 22
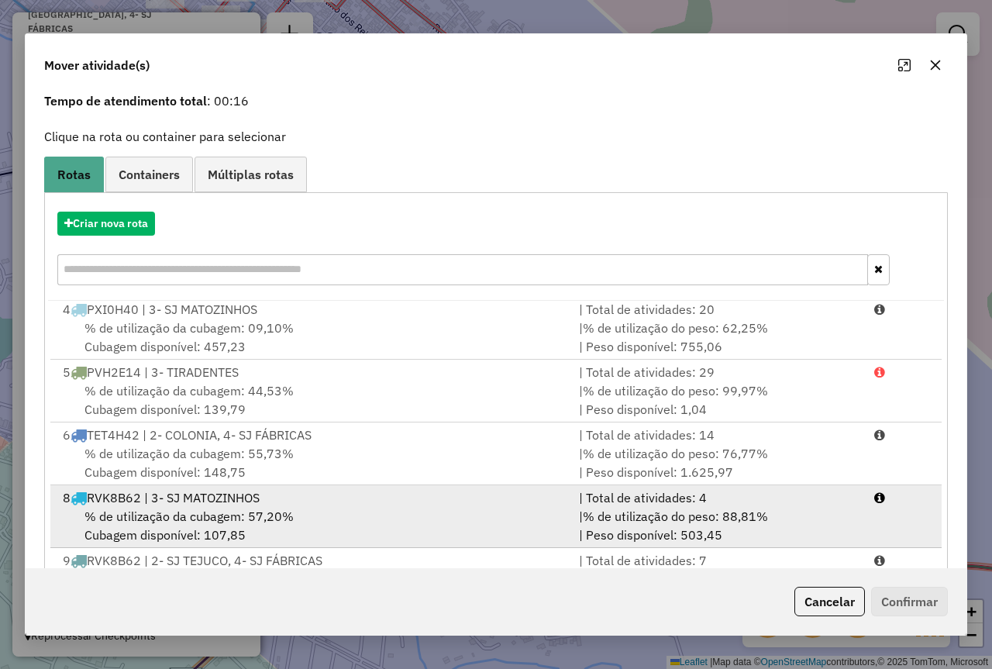
scroll to position [129, 0]
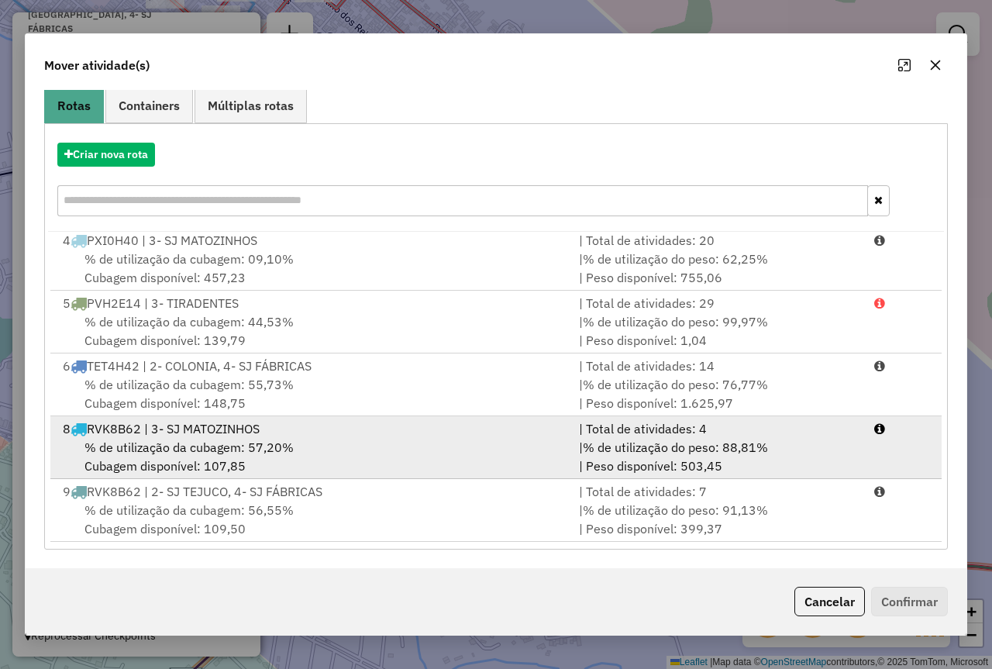
click at [412, 423] on div "8 RVK8B62 | 3- SJ MATOZINHOS" at bounding box center [311, 428] width 516 height 19
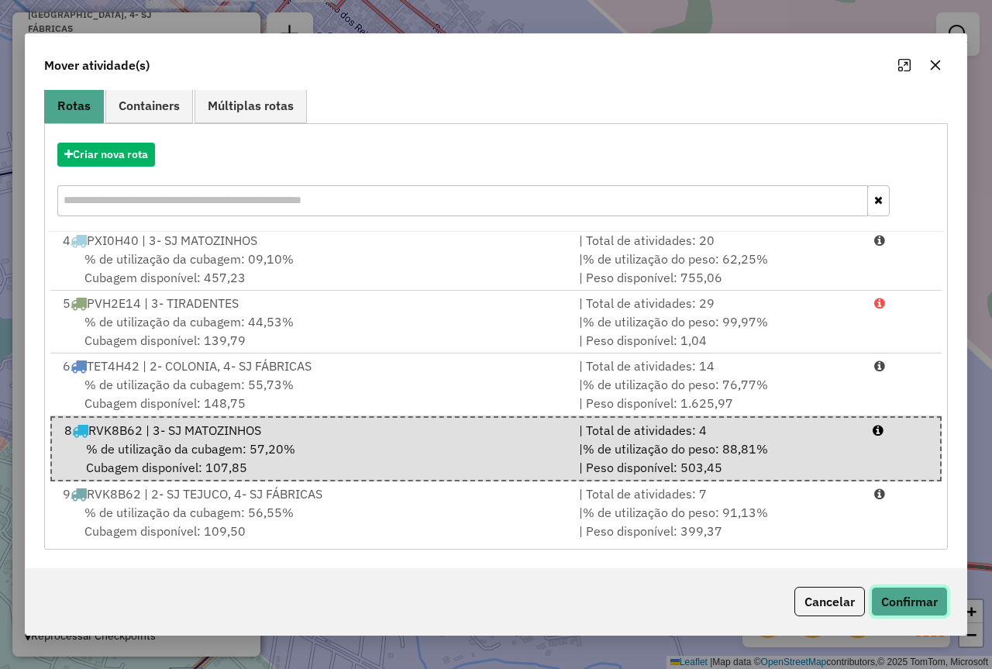
click at [944, 609] on button "Confirmar" at bounding box center [909, 601] width 77 height 29
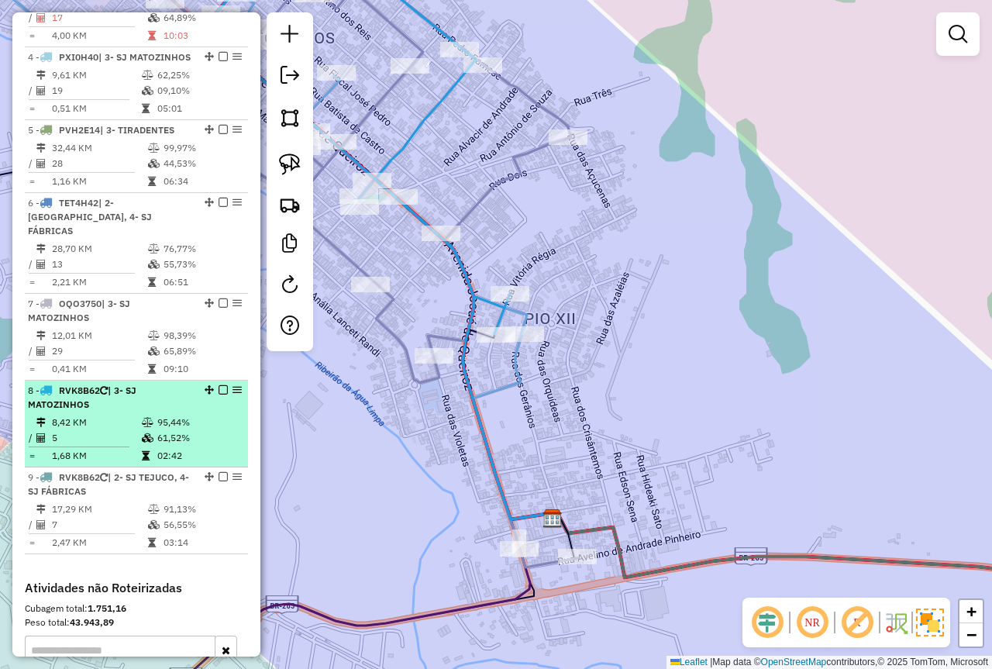
scroll to position [763, 0]
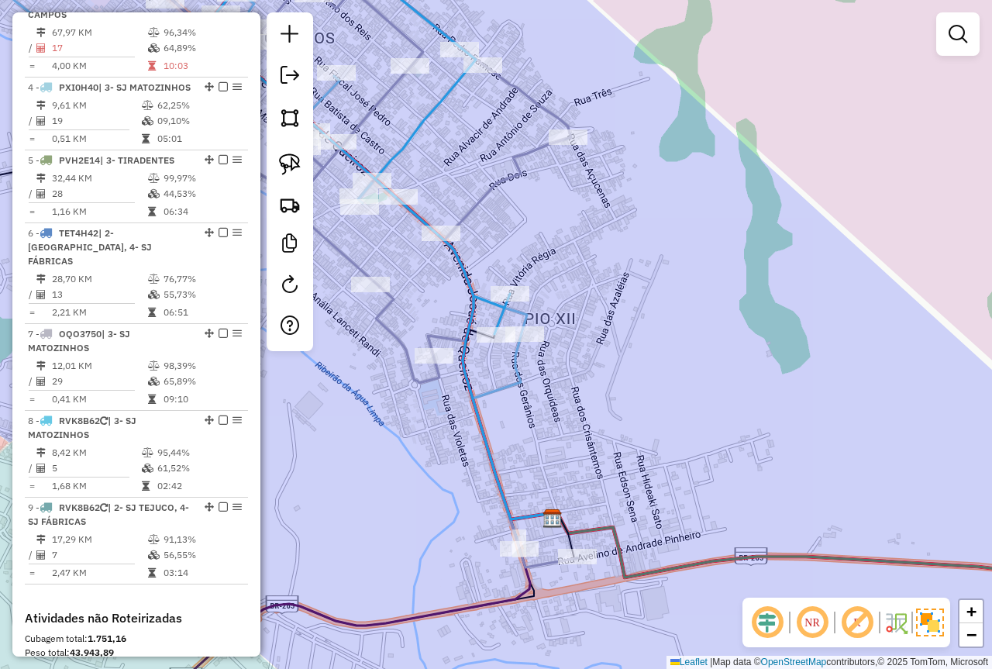
click at [746, 379] on div "Janela de atendimento Grade de atendimento Capacidade Transportadoras Veículos …" at bounding box center [496, 334] width 992 height 669
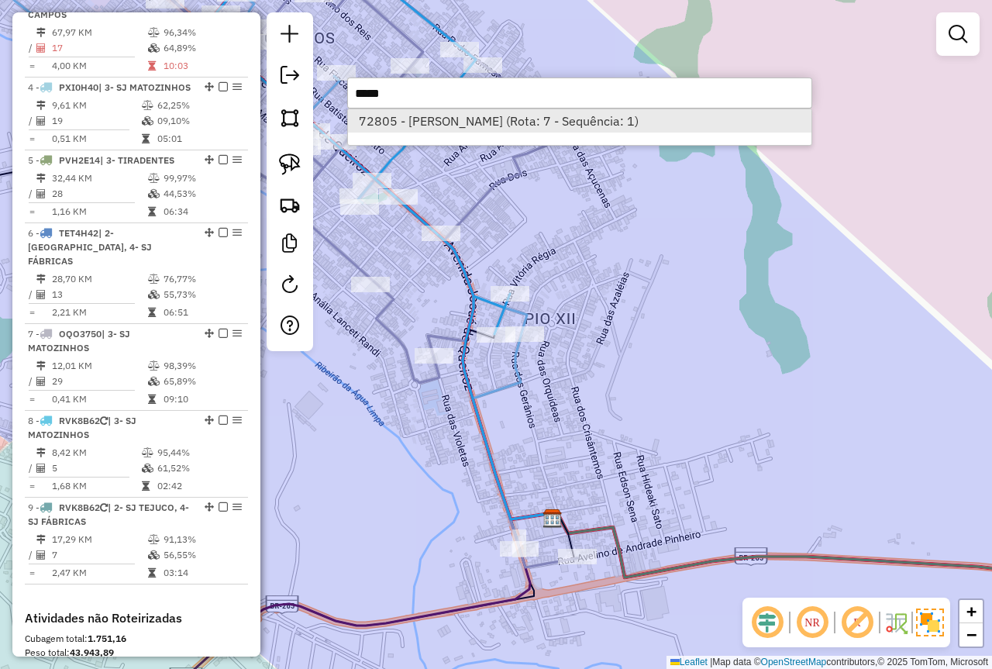
type input "*****"
click at [534, 119] on li "72805 - MARIA ANGELICA DE OL (Rota: 7 - Sequência: 1)" at bounding box center [580, 120] width 464 height 23
select select "*********"
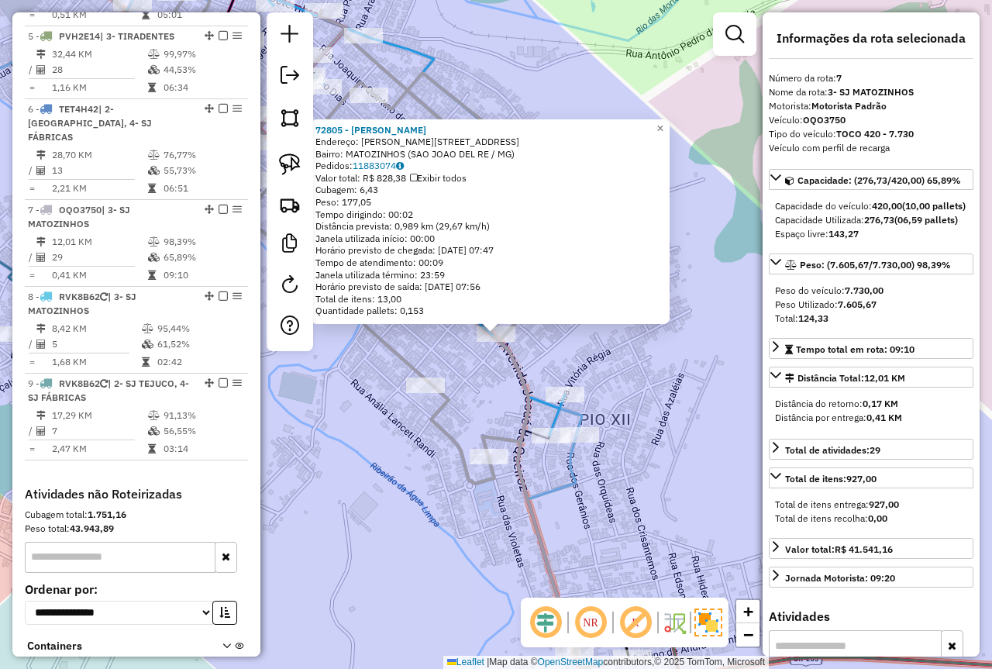
scroll to position [995, 0]
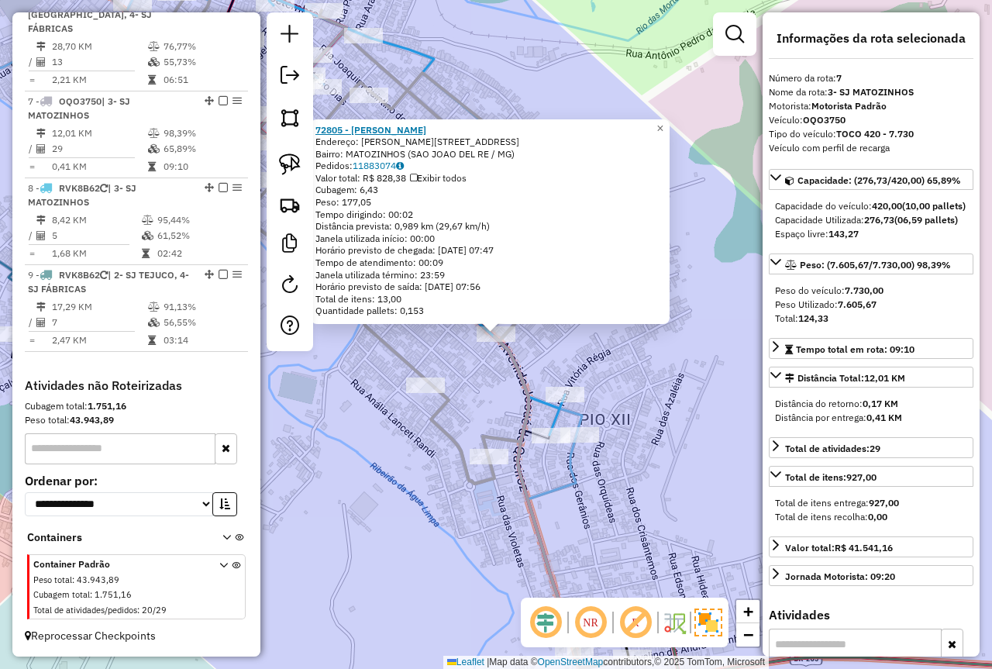
drag, startPoint x: 485, startPoint y: 128, endPoint x: 322, endPoint y: 127, distance: 162.8
click at [322, 127] on div "72805 - [PERSON_NAME]" at bounding box center [491, 130] width 350 height 12
copy strong "72805 - [PERSON_NAME]"
click at [306, 447] on div "72805 - MARIA ANGELICA DE OL Endereço: Av JOSUE DE QUEIROZ 1 1419 Bairro: MATOZ…" at bounding box center [496, 334] width 992 height 669
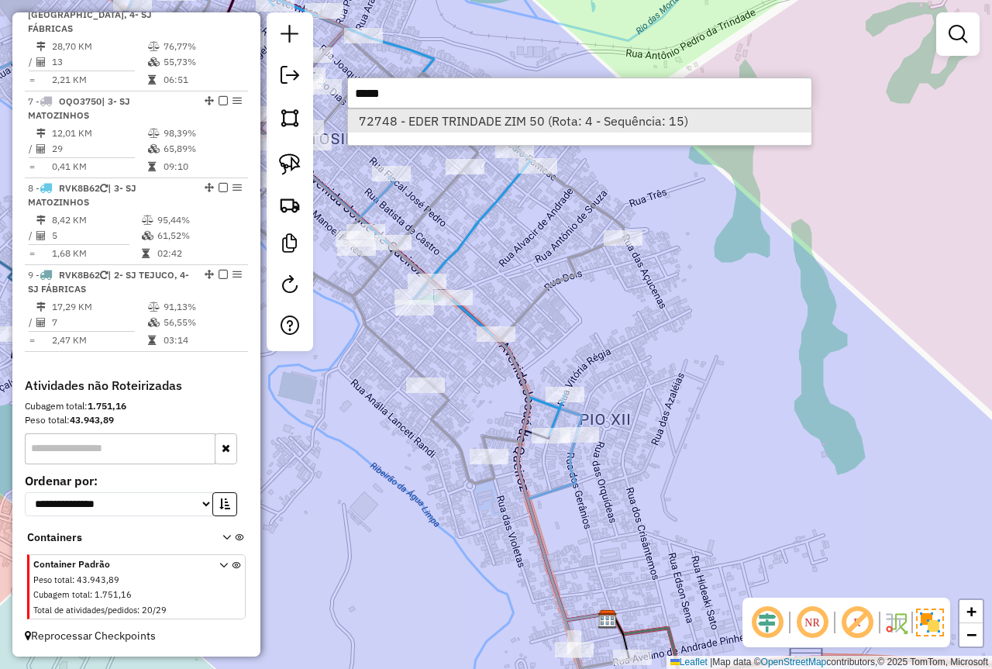
type input "*****"
click at [485, 122] on li "72748 - EDER TRINDADE ZIM 50 (Rota: 4 - Sequência: 15)" at bounding box center [580, 120] width 464 height 23
select select "*********"
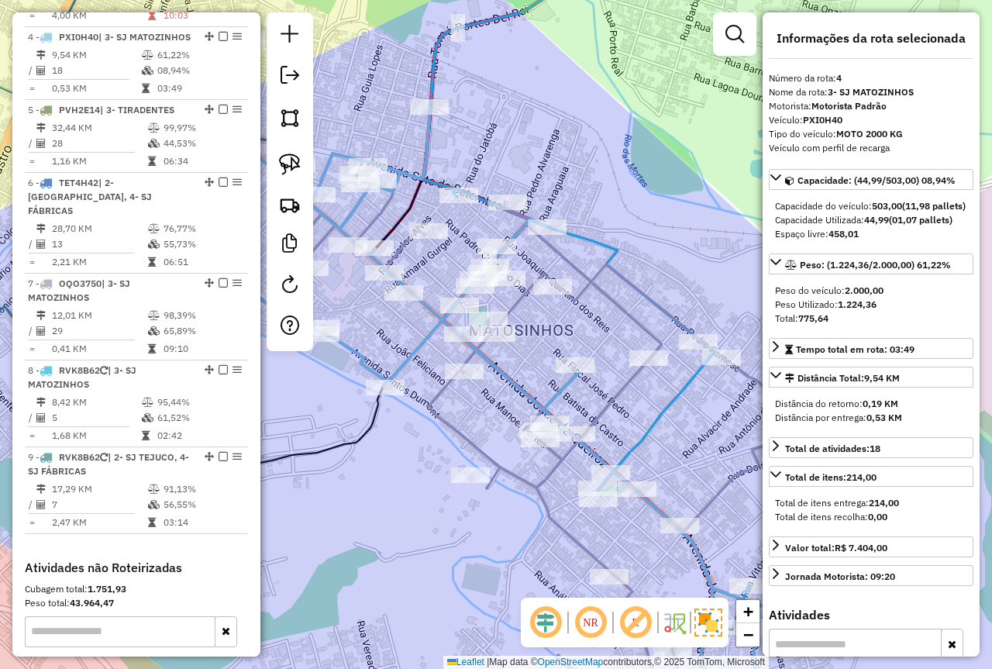
scroll to position [828, 0]
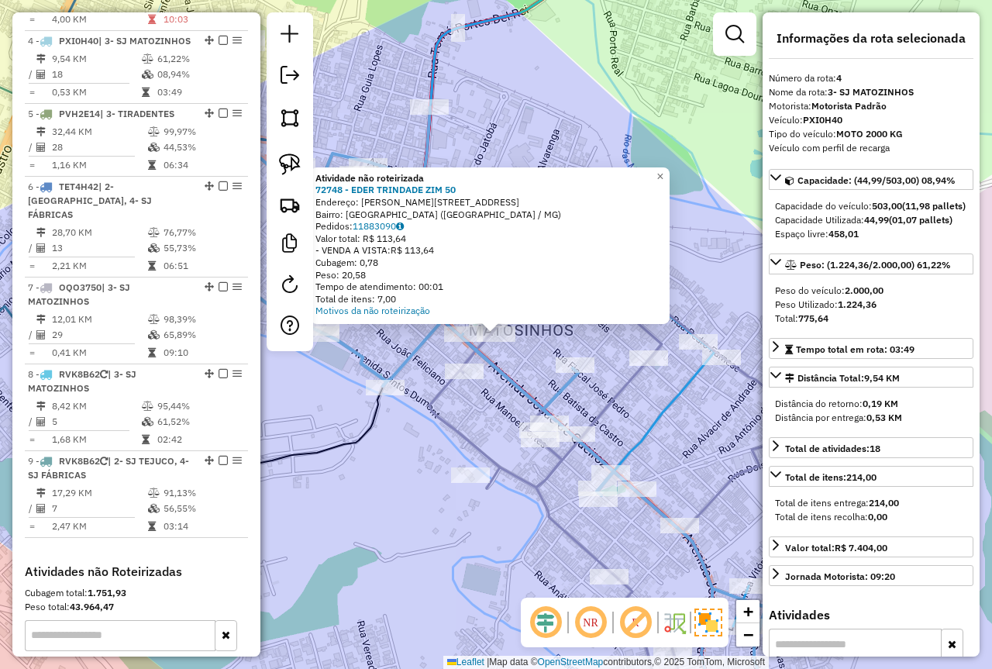
click at [358, 480] on div "Atividade não roteirizada 72748 - EDER TRINDADE ZIM 50 Endereço: R BATISTA DE C…" at bounding box center [496, 334] width 992 height 669
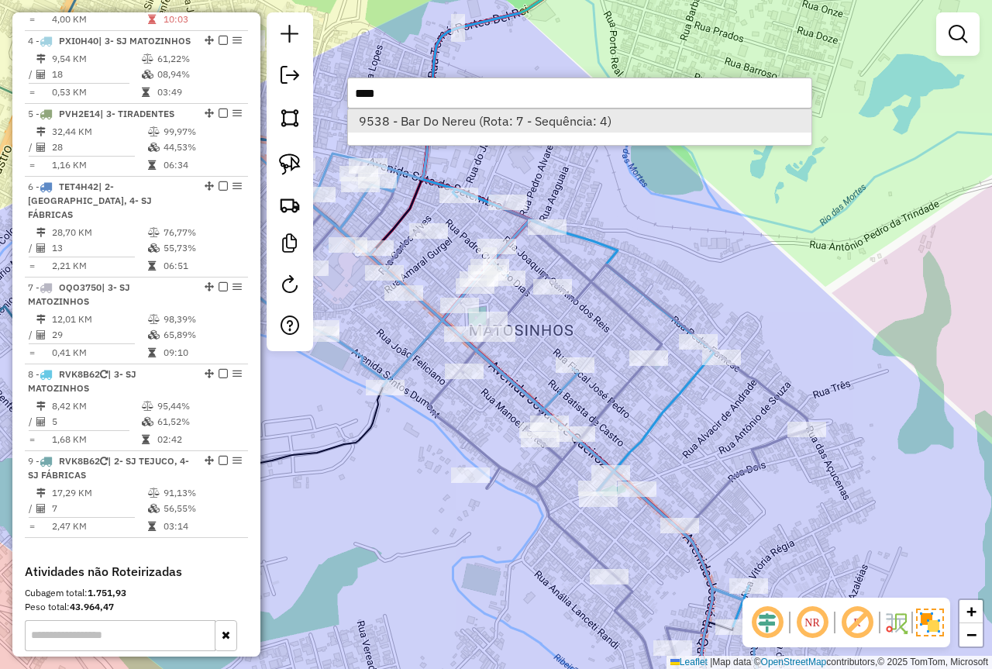
type input "****"
click at [448, 117] on li "9538 - Bar Do Nereu (Rota: 7 - Sequência: 4)" at bounding box center [580, 120] width 464 height 23
select select "*********"
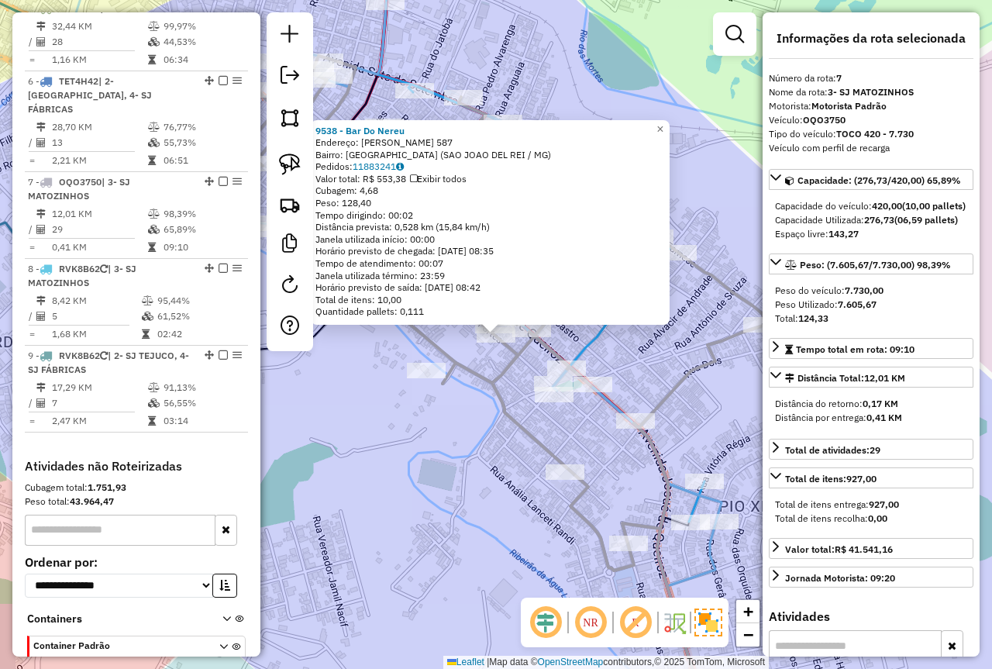
scroll to position [1015, 0]
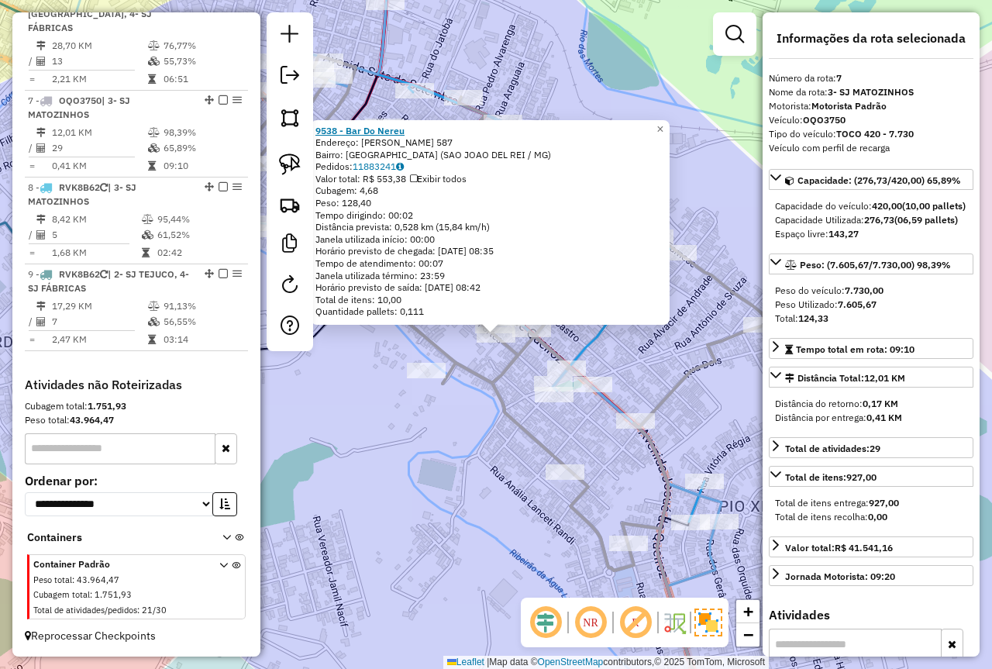
drag, startPoint x: 389, startPoint y: 129, endPoint x: 323, endPoint y: 128, distance: 65.9
click at [323, 128] on div "9538 - Bar Do Nereu" at bounding box center [491, 131] width 350 height 12
copy strong "9538 - Bar Do Nereu"
click at [431, 461] on div "9538 - Bar Do Nereu Endereço: MANOEL FORTES 587 Bairro: VILA SANTA TEREZINHA (S…" at bounding box center [496, 334] width 992 height 669
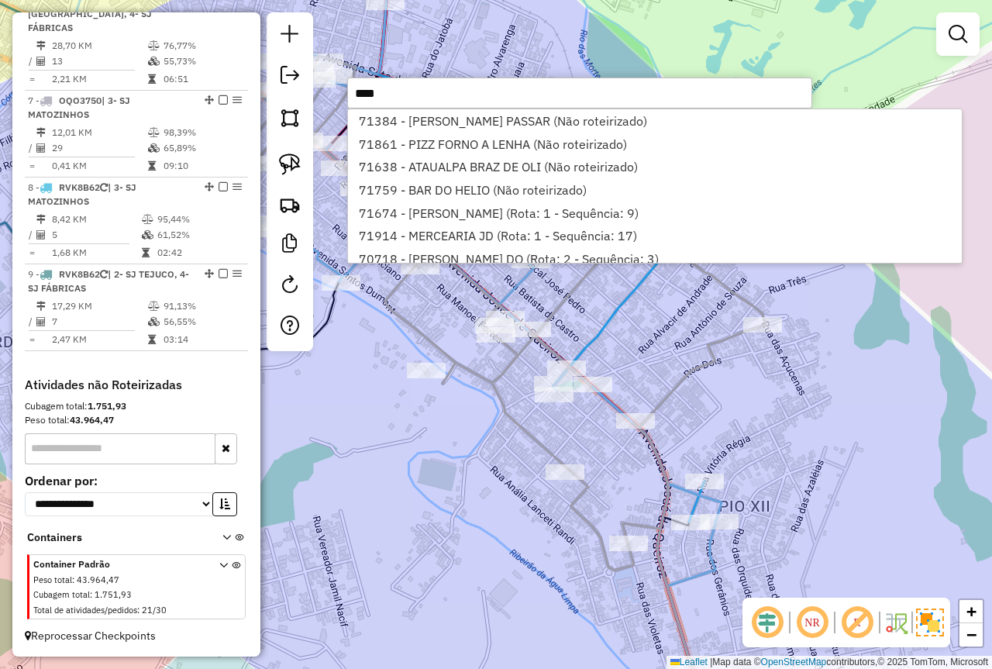
type input "*****"
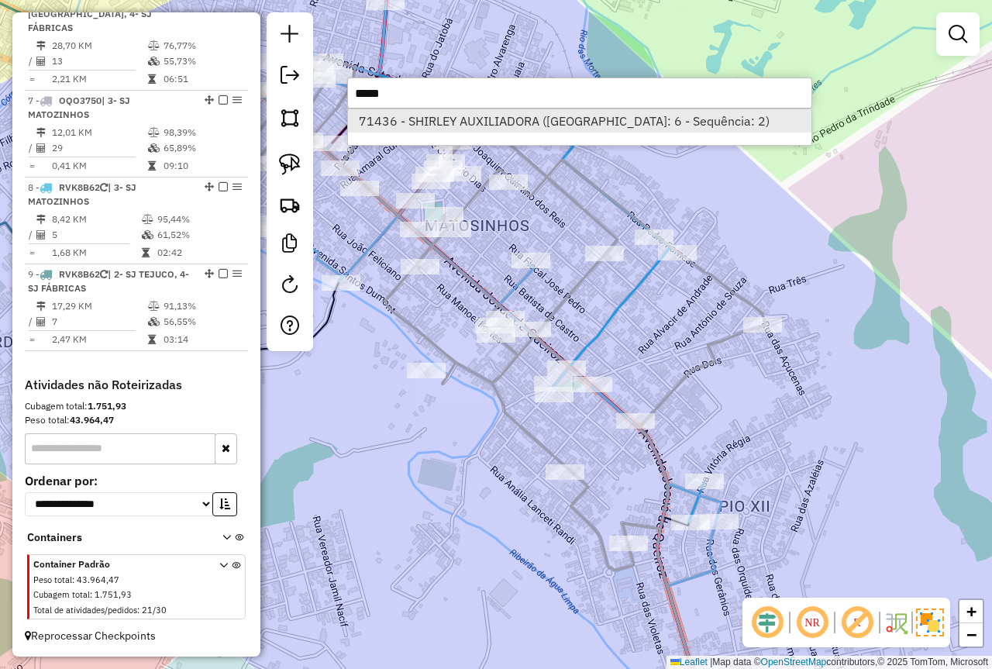
click at [449, 122] on li "71436 - SHIRLEY AUXILIADORA (Rota: 6 - Sequência: 2)" at bounding box center [580, 120] width 464 height 23
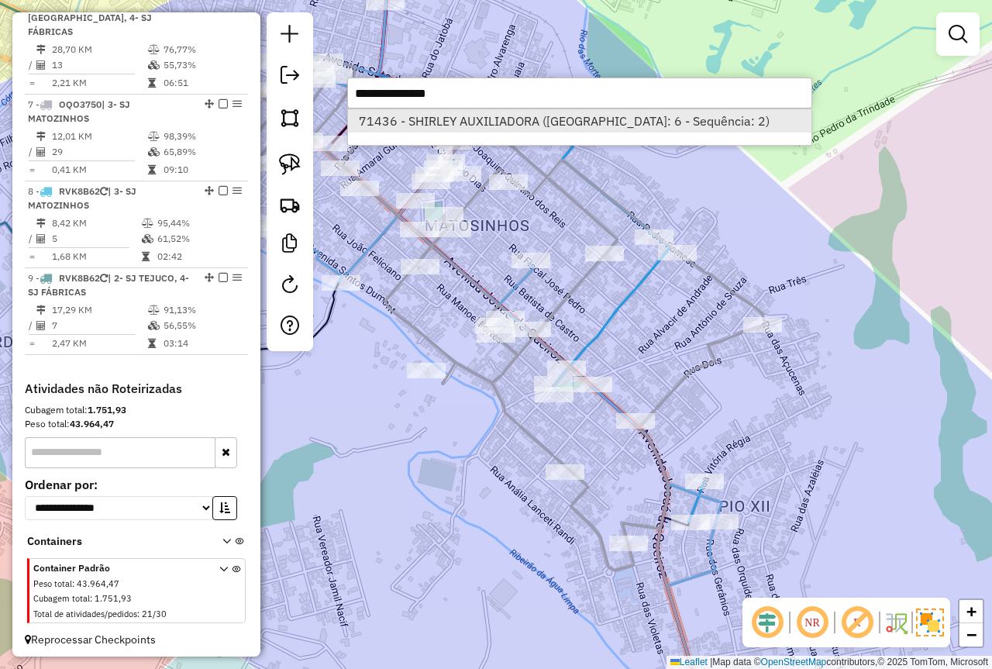
select select "*********"
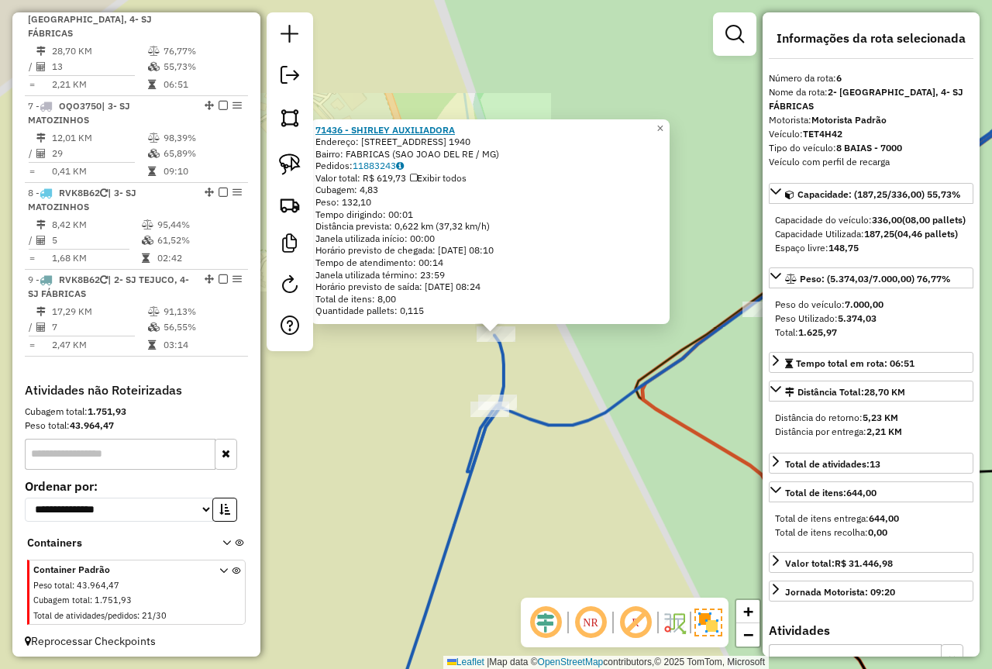
scroll to position [1006, 0]
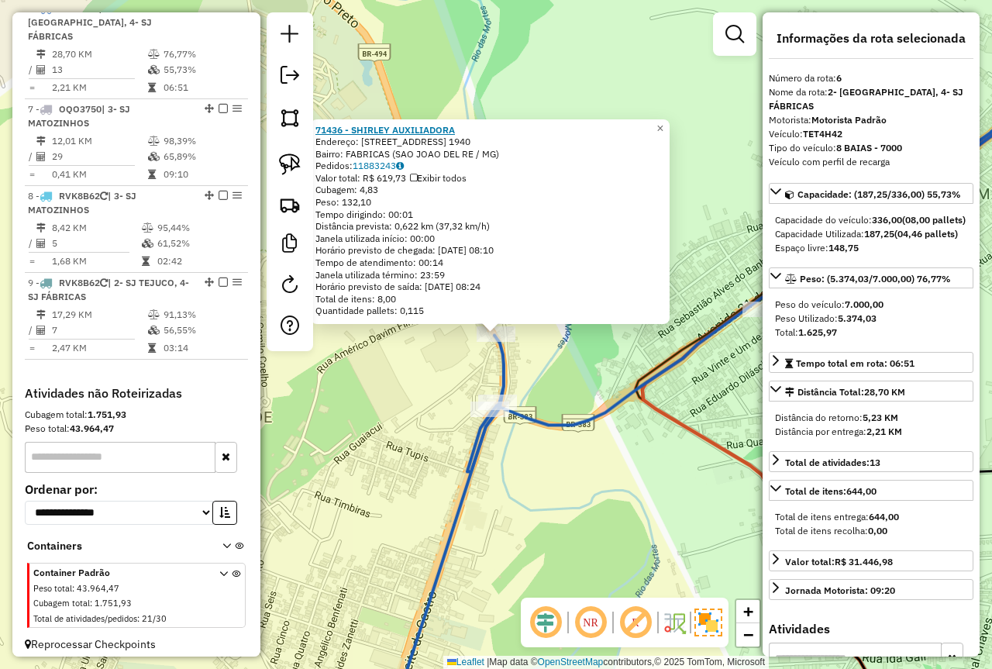
drag, startPoint x: 474, startPoint y: 129, endPoint x: 322, endPoint y: 129, distance: 152.7
click at [322, 129] on div "71436 - SHIRLEY AUXILIADORA" at bounding box center [491, 130] width 350 height 12
copy strong "71436 - SHIRLEY AUXILIADORA"
click at [594, 478] on div "71436 - SHIRLEY AUXILIADORA Endereço: Av LEITE DE CASTRO 2 1940 Bairro: FABRICA…" at bounding box center [496, 334] width 992 height 669
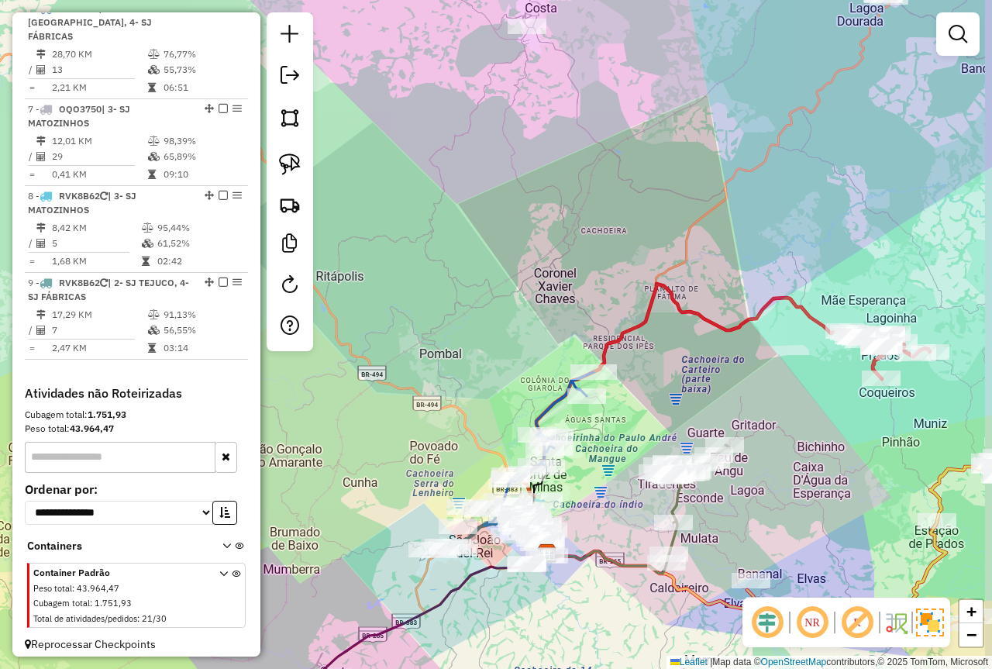
drag, startPoint x: 766, startPoint y: 355, endPoint x: 638, endPoint y: 366, distance: 128.4
click at [638, 366] on div "Janela de atendimento Grade de atendimento Capacidade Transportadoras Veículos …" at bounding box center [496, 334] width 992 height 669
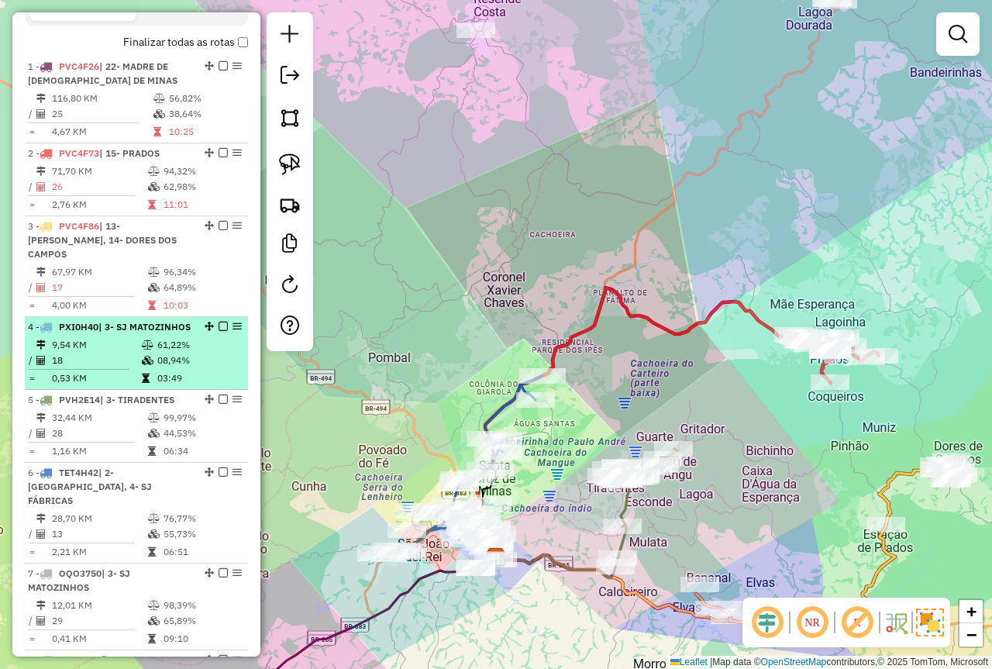
scroll to position [464, 0]
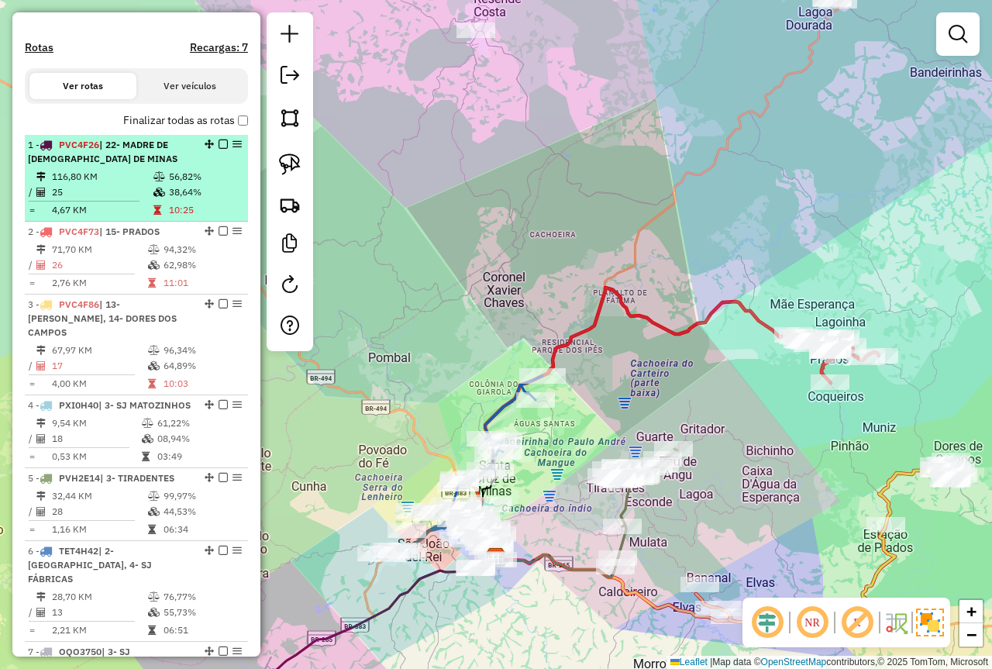
drag, startPoint x: 148, startPoint y: 194, endPoint x: 182, endPoint y: 193, distance: 34.1
click at [148, 185] on td "116,80 KM" at bounding box center [102, 177] width 102 height 16
select select "*********"
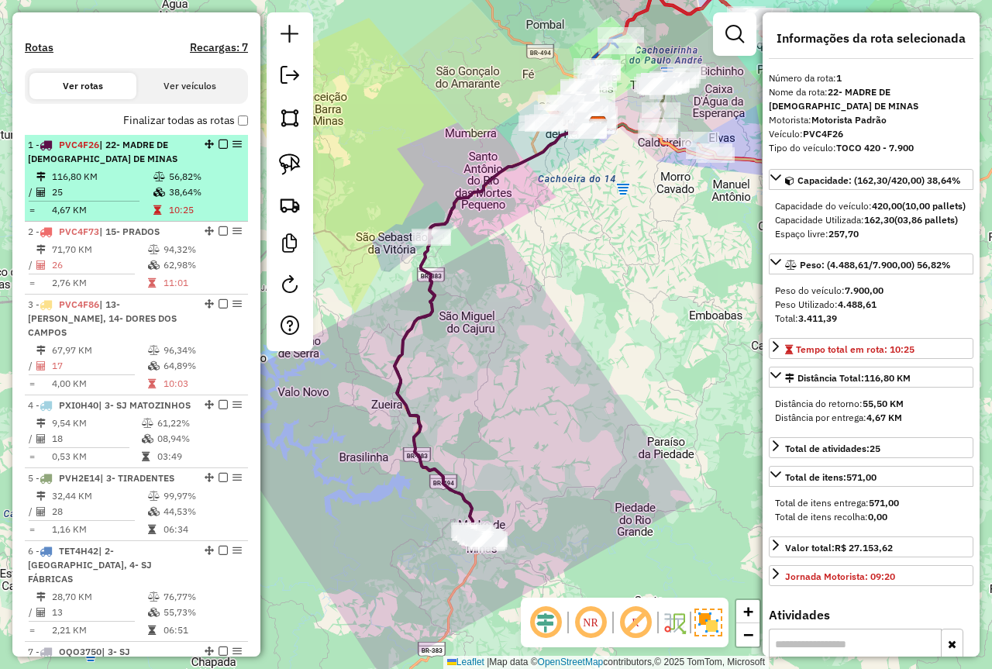
click at [219, 149] on em at bounding box center [223, 144] width 9 height 9
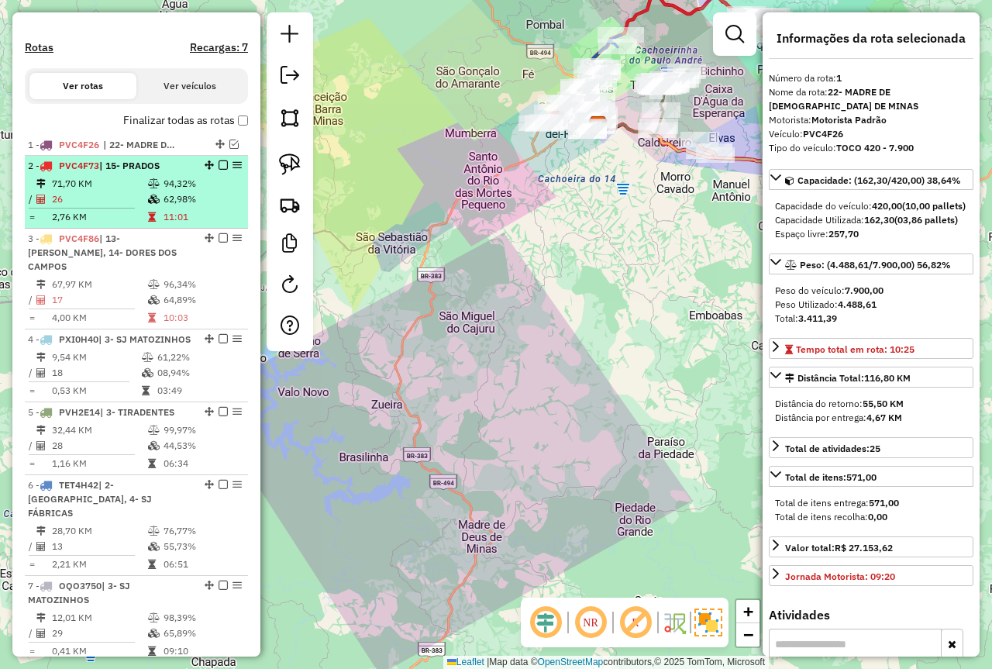
drag, startPoint x: 170, startPoint y: 205, endPoint x: 181, endPoint y: 200, distance: 12.5
click at [170, 191] on td "94,32%" at bounding box center [202, 184] width 78 height 16
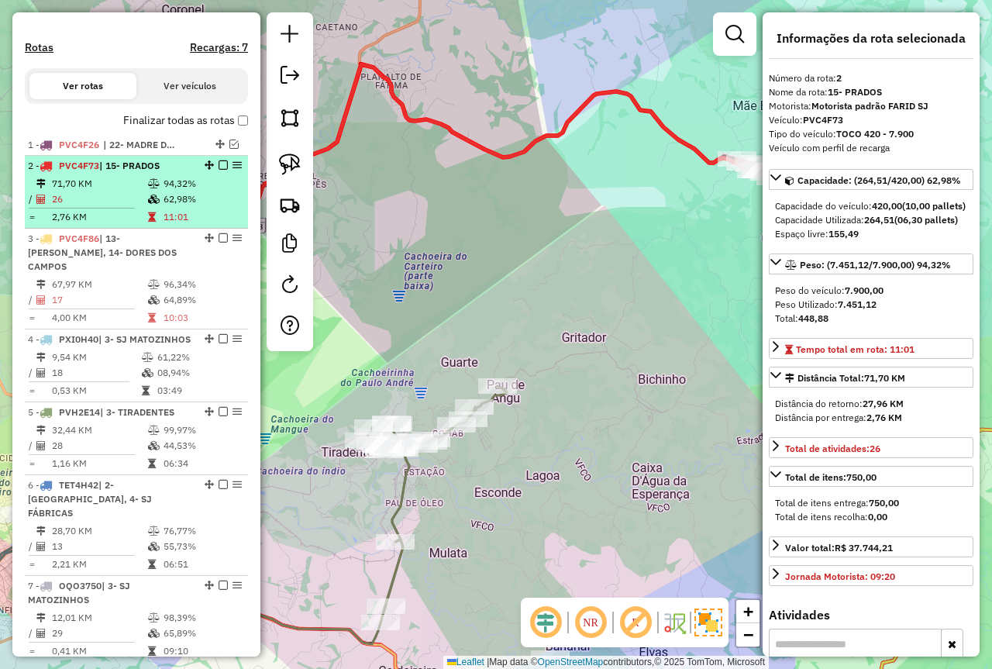
click at [219, 170] on em at bounding box center [223, 164] width 9 height 9
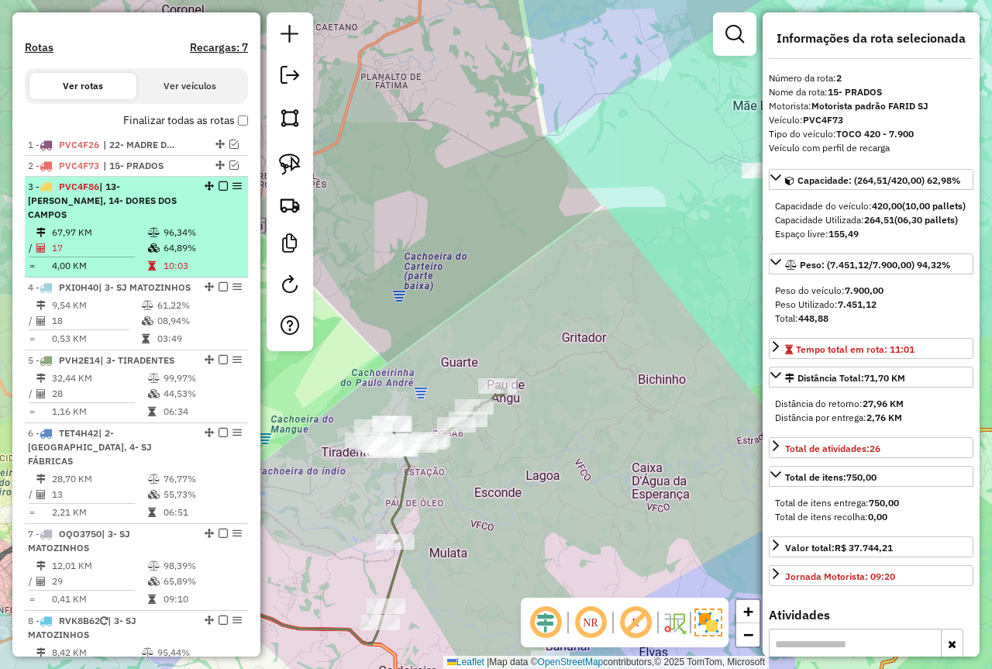
click at [215, 267] on td "10:03" at bounding box center [202, 266] width 78 height 16
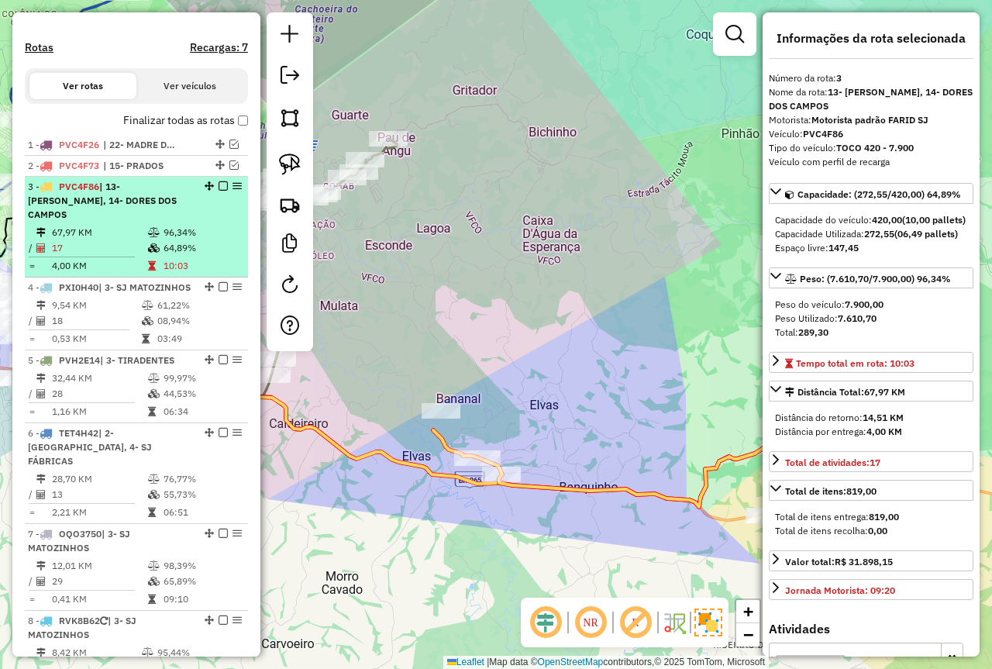
click at [219, 191] on em at bounding box center [223, 185] width 9 height 9
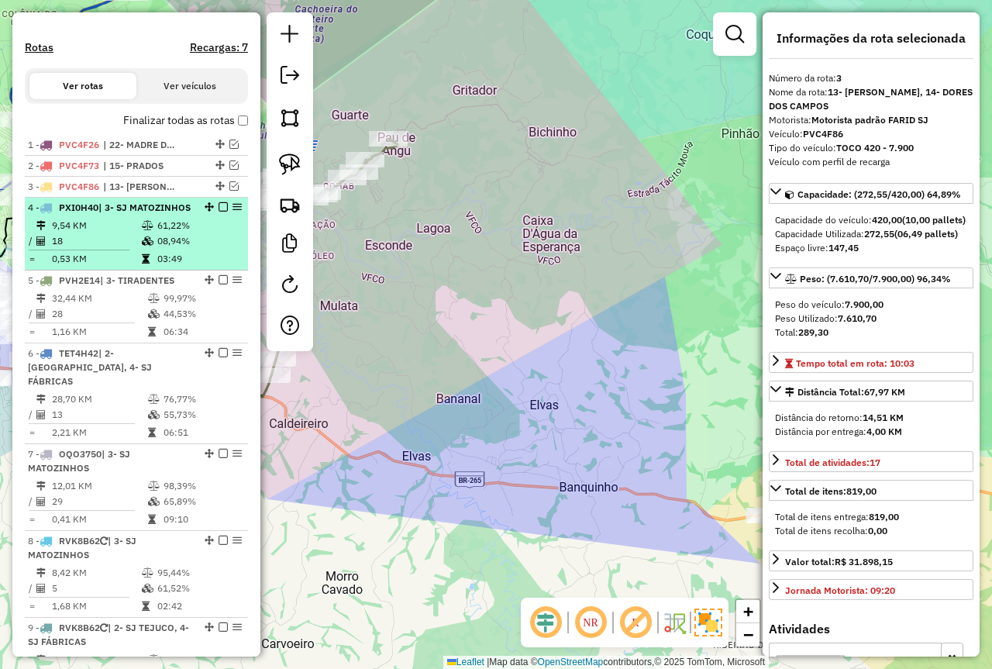
click at [178, 215] on div "4 - PXI0H40 | 3- SJ MATOZINHOS" at bounding box center [110, 208] width 164 height 14
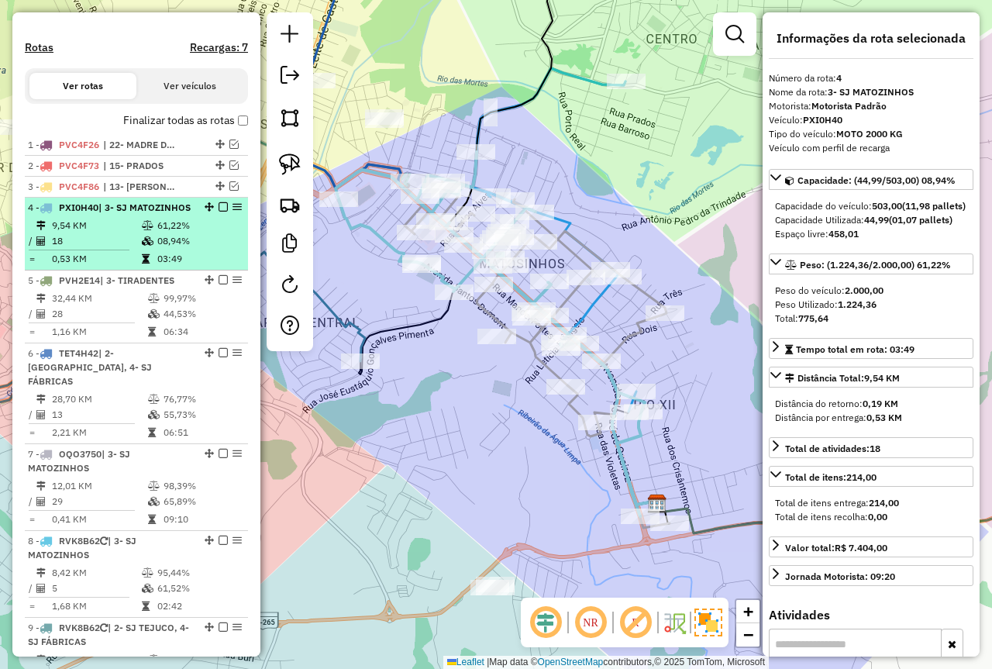
click at [219, 212] on em at bounding box center [223, 206] width 9 height 9
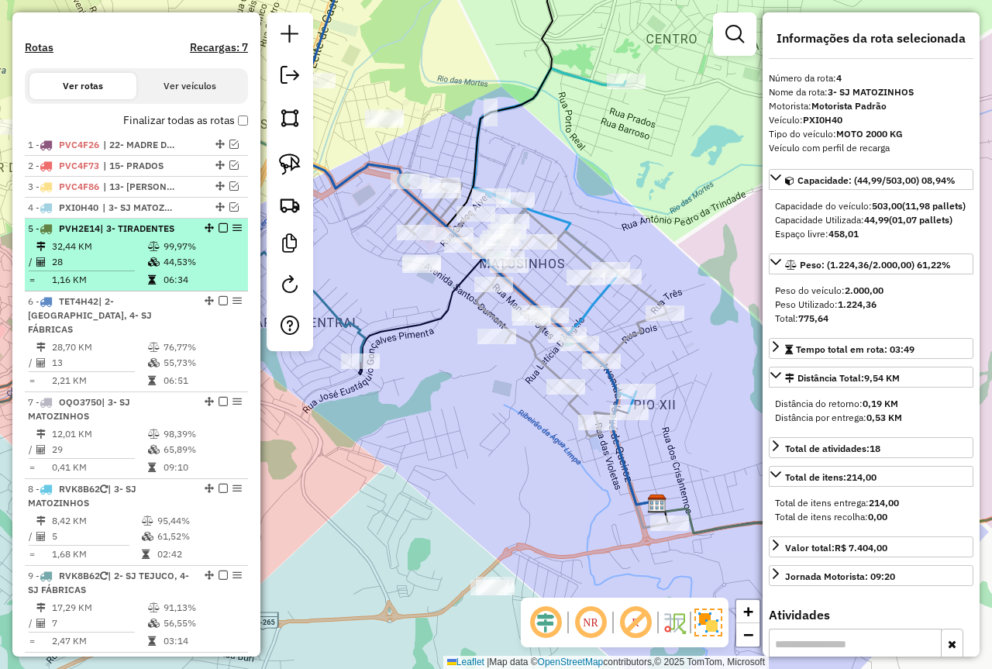
click at [100, 270] on td "28" at bounding box center [99, 262] width 96 height 16
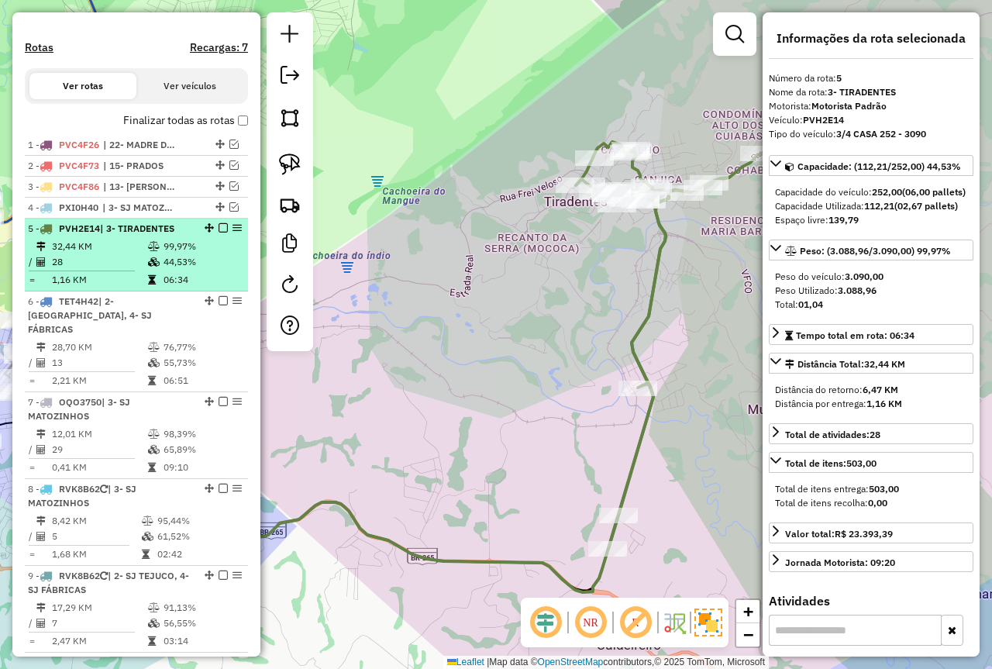
click at [219, 233] on em at bounding box center [223, 227] width 9 height 9
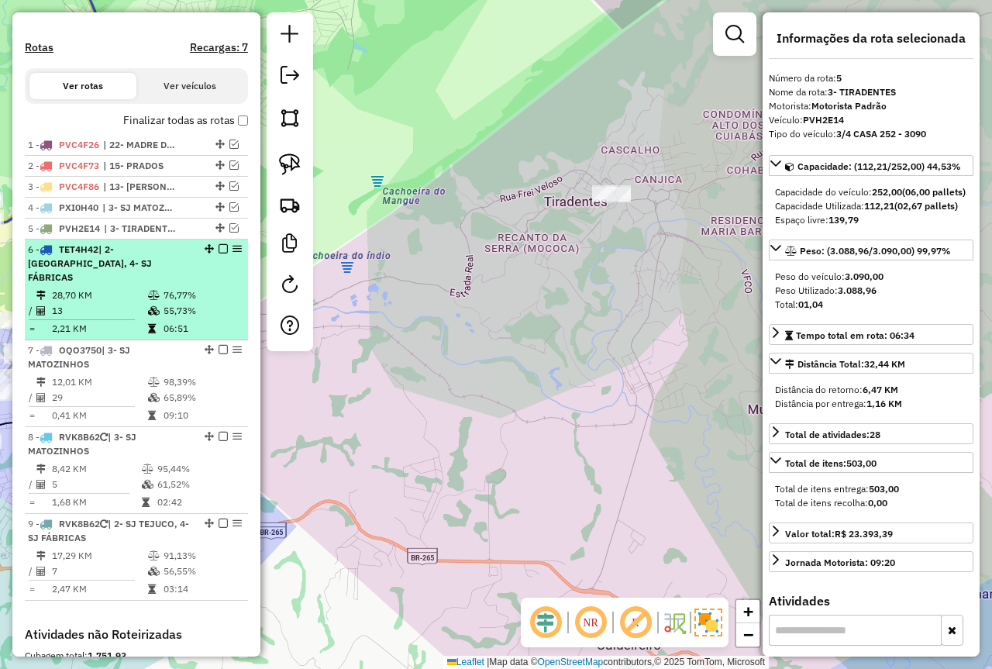
click at [216, 274] on div "6 - TET4H42 | 2- COLONIA, 4- SJ FÁBRICAS" at bounding box center [136, 264] width 217 height 42
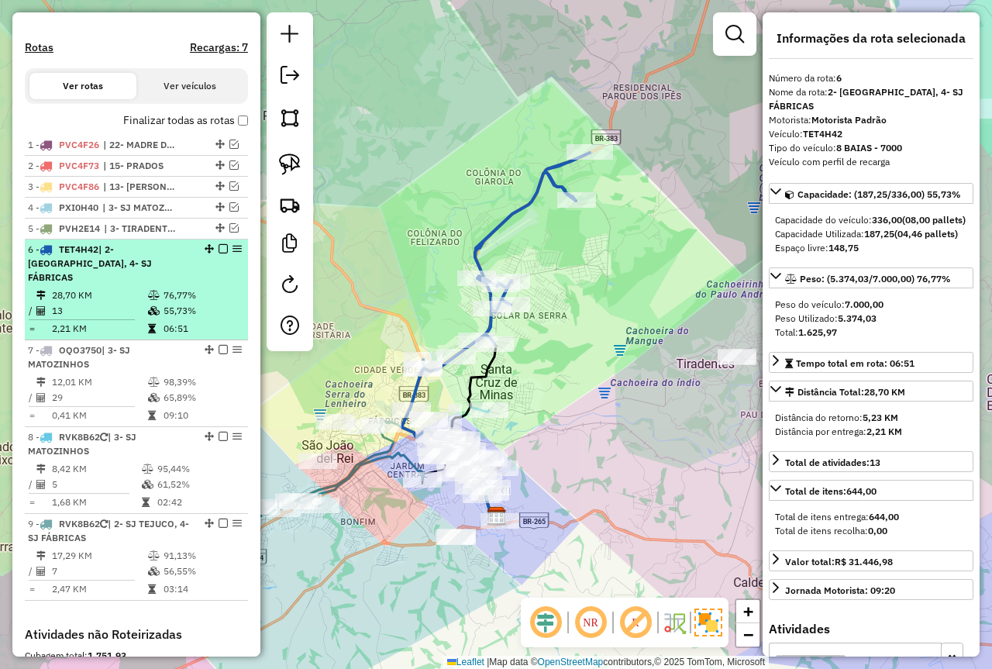
click at [219, 254] on em at bounding box center [223, 248] width 9 height 9
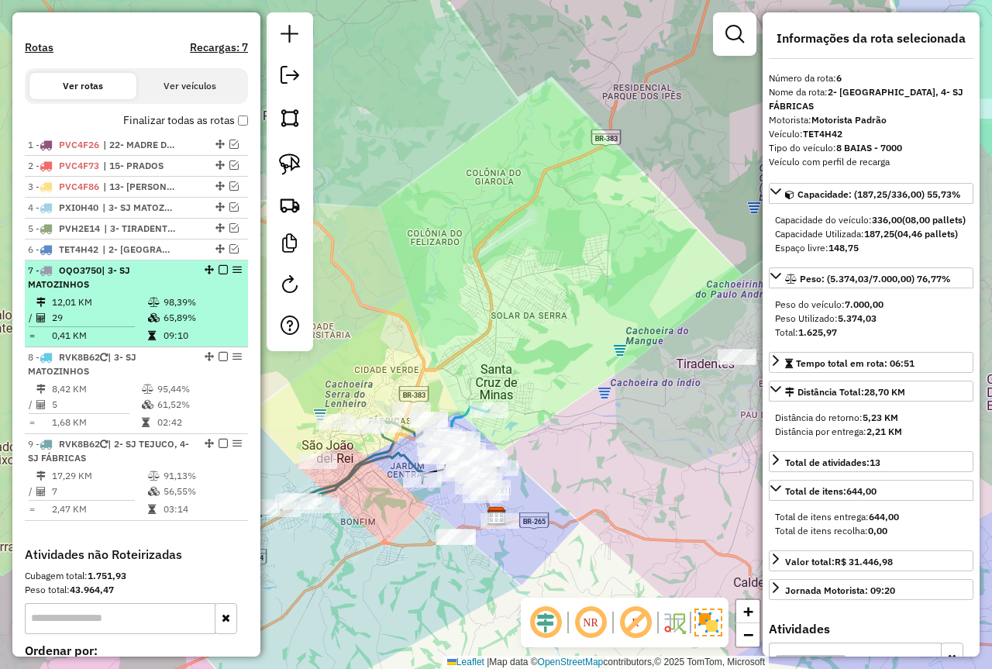
click at [152, 292] on div "7 - OQO3750 | 3- SJ MATOZINHOS" at bounding box center [110, 278] width 164 height 28
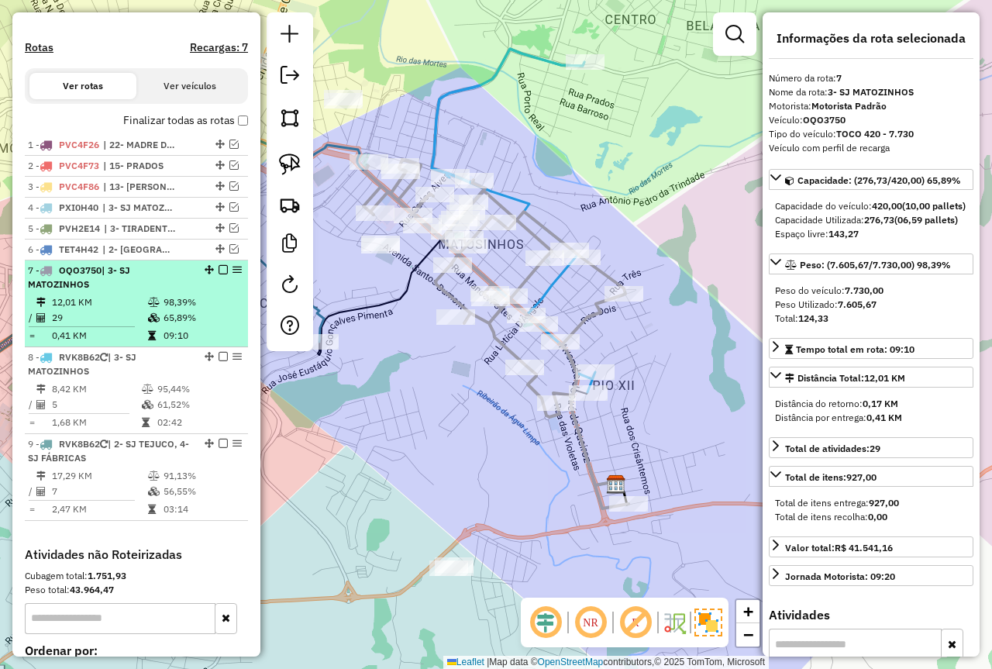
click at [219, 274] on em at bounding box center [223, 269] width 9 height 9
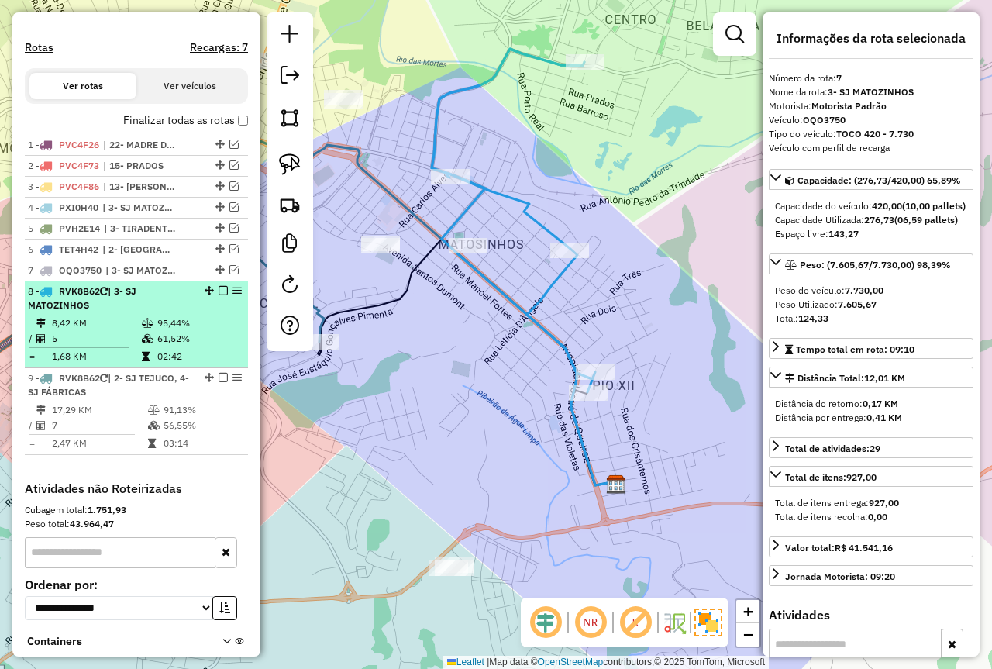
click at [171, 328] on li "8 - RVK8B62 | 3- SJ MATOZINHOS 8,42 KM 95,44% / 5 61,52% = 1,68 KM 02:42" at bounding box center [136, 324] width 223 height 87
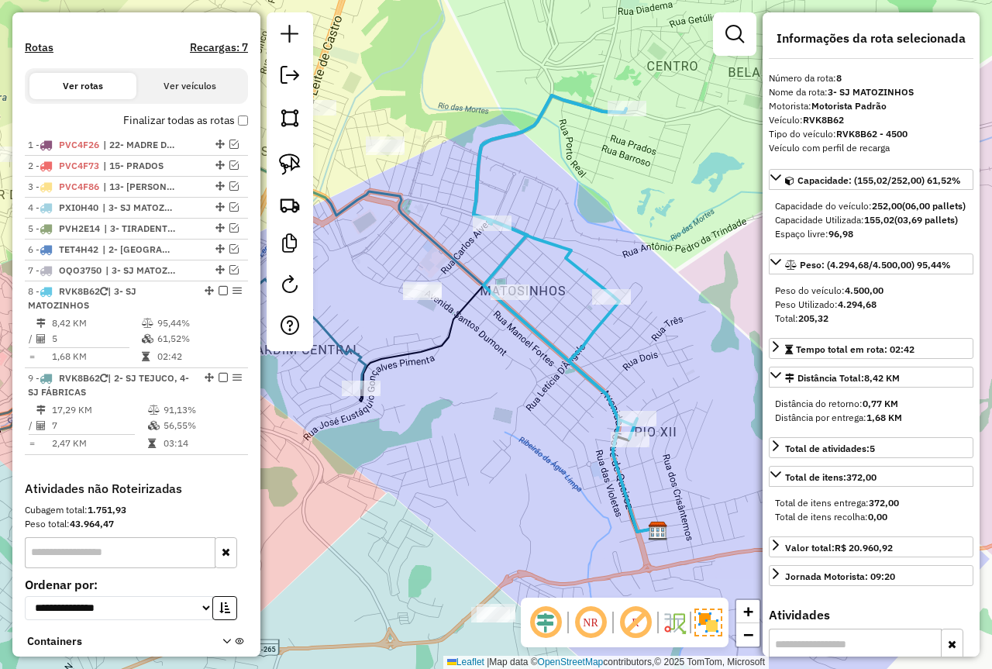
drag, startPoint x: 388, startPoint y: 395, endPoint x: 447, endPoint y: 375, distance: 62.3
click at [447, 375] on div "Janela de atendimento Grade de atendimento Capacidade Transportadoras Veículos …" at bounding box center [496, 334] width 992 height 669
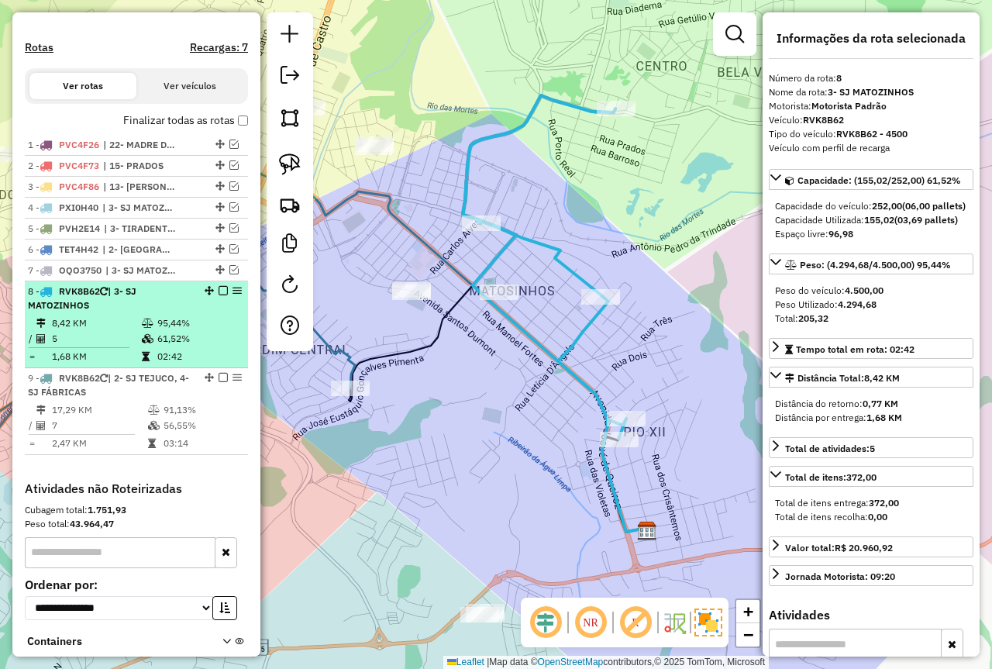
click at [222, 295] on em at bounding box center [223, 290] width 9 height 9
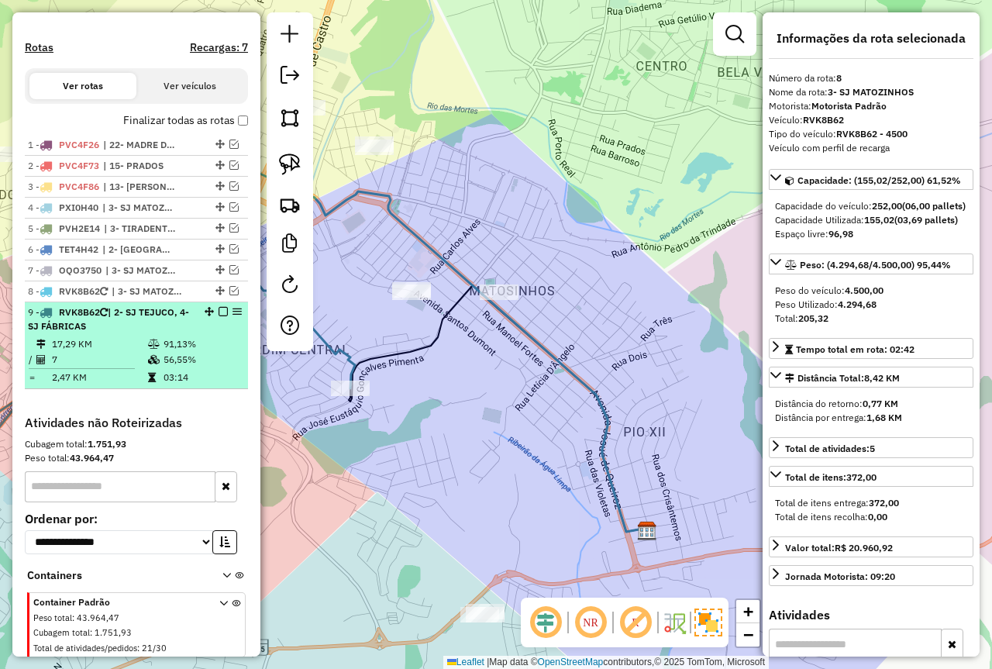
click at [140, 367] on td "7" at bounding box center [99, 360] width 96 height 16
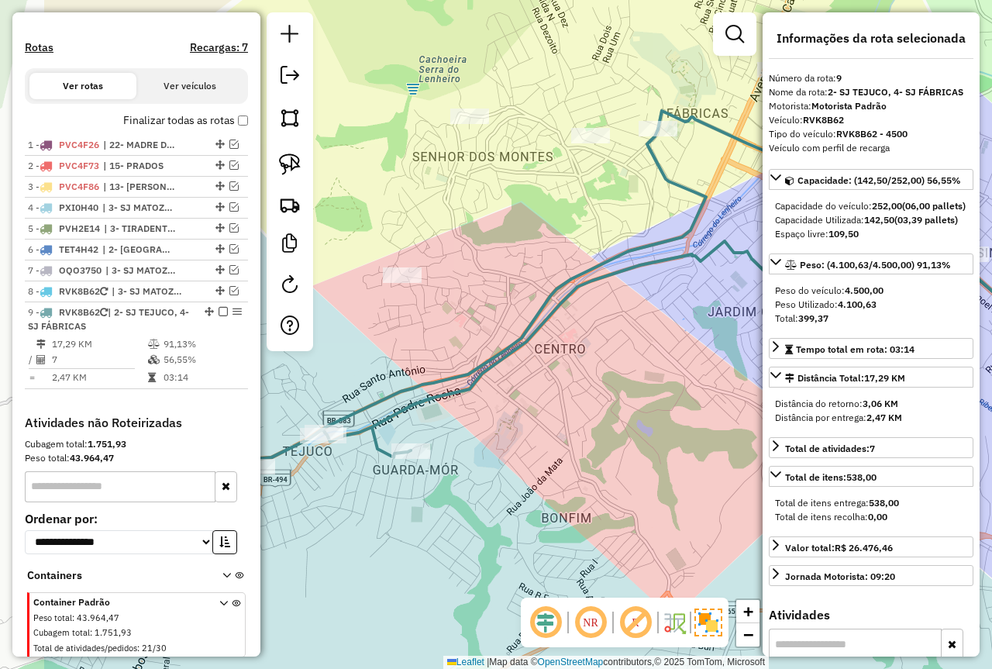
drag, startPoint x: 509, startPoint y: 453, endPoint x: 671, endPoint y: 417, distance: 165.9
click at [671, 417] on div "Janela de atendimento Grade de atendimento Capacidade Transportadoras Veículos …" at bounding box center [496, 334] width 992 height 669
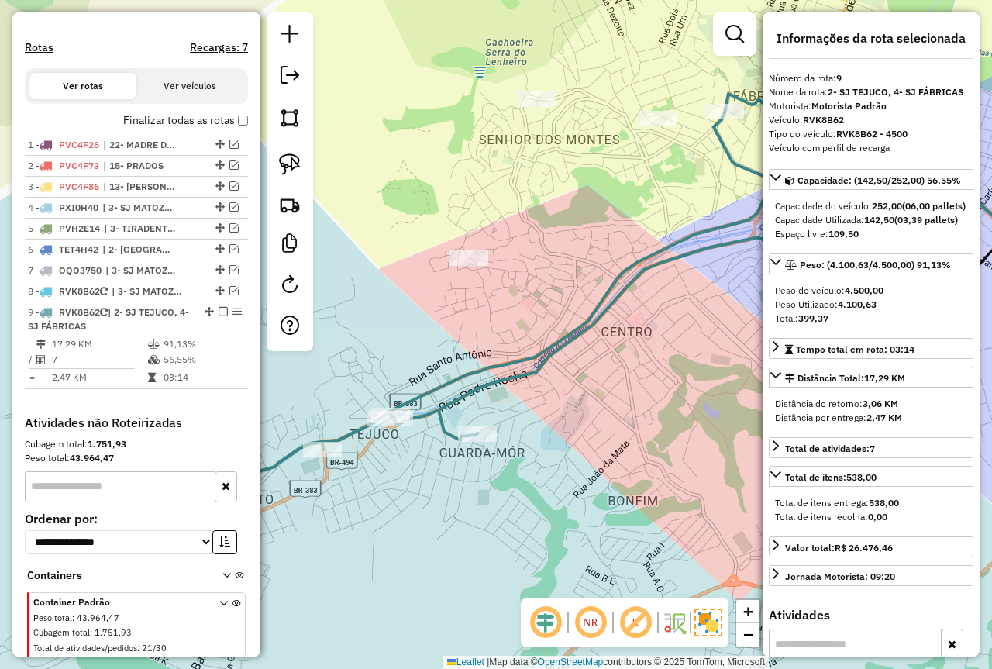
drag, startPoint x: 405, startPoint y: 457, endPoint x: 419, endPoint y: 455, distance: 14.9
click at [419, 455] on div "Janela de atendimento Grade de atendimento Capacidade Transportadoras Veículos …" at bounding box center [496, 334] width 992 height 669
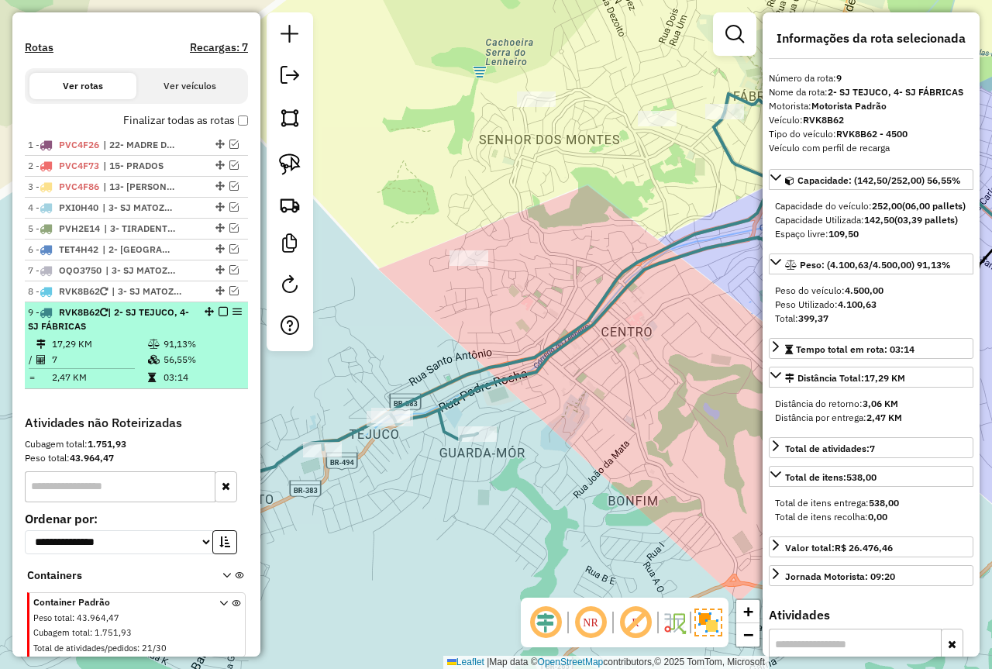
click at [219, 316] on em at bounding box center [223, 311] width 9 height 9
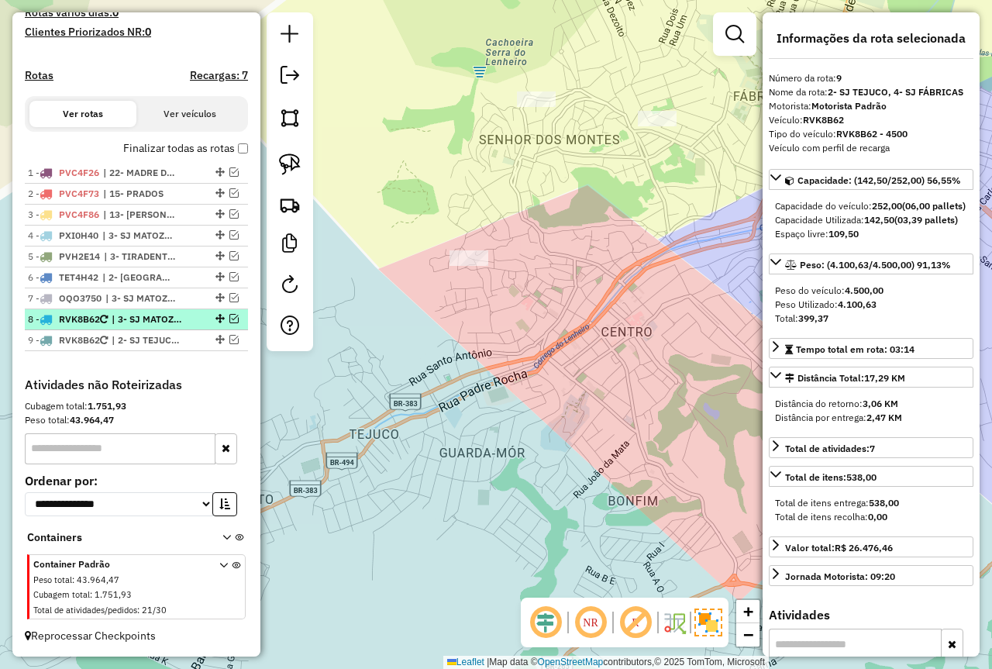
scroll to position [450, 0]
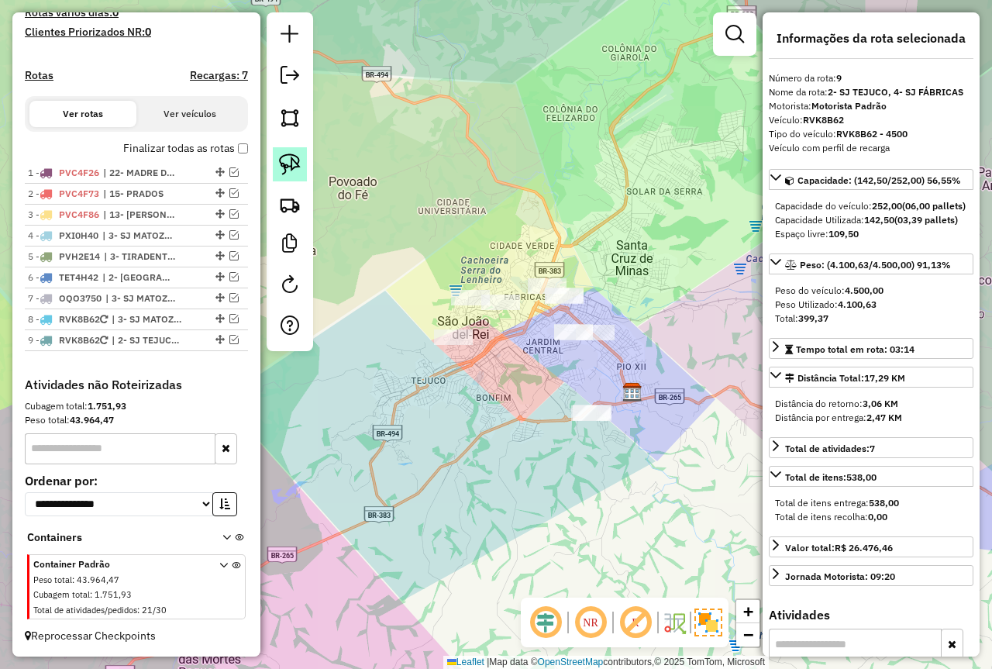
click at [292, 160] on img at bounding box center [290, 165] width 22 height 22
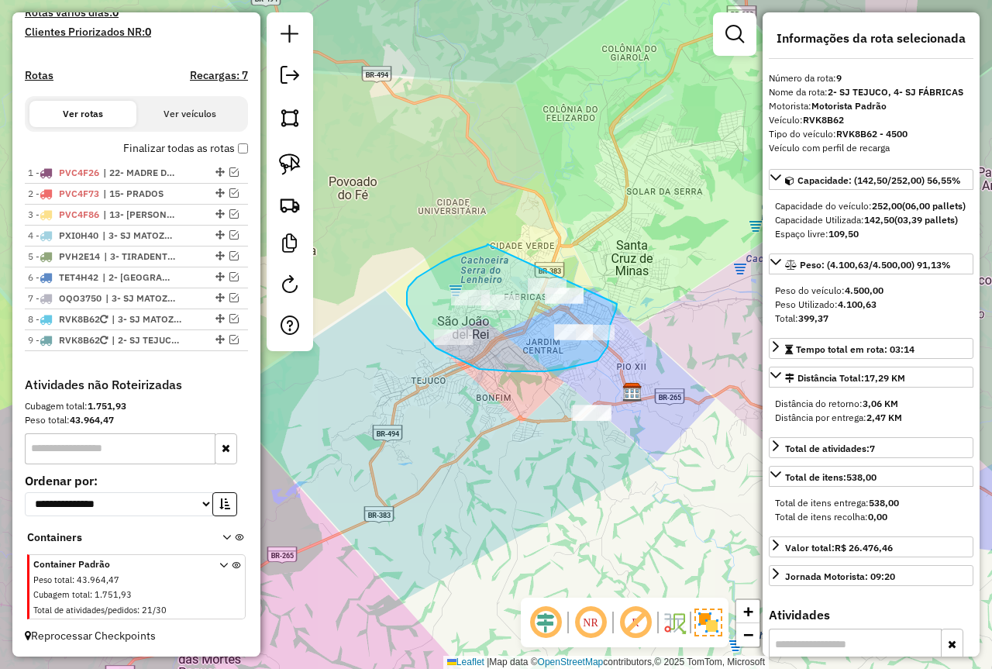
drag, startPoint x: 488, startPoint y: 244, endPoint x: 592, endPoint y: 259, distance: 105.7
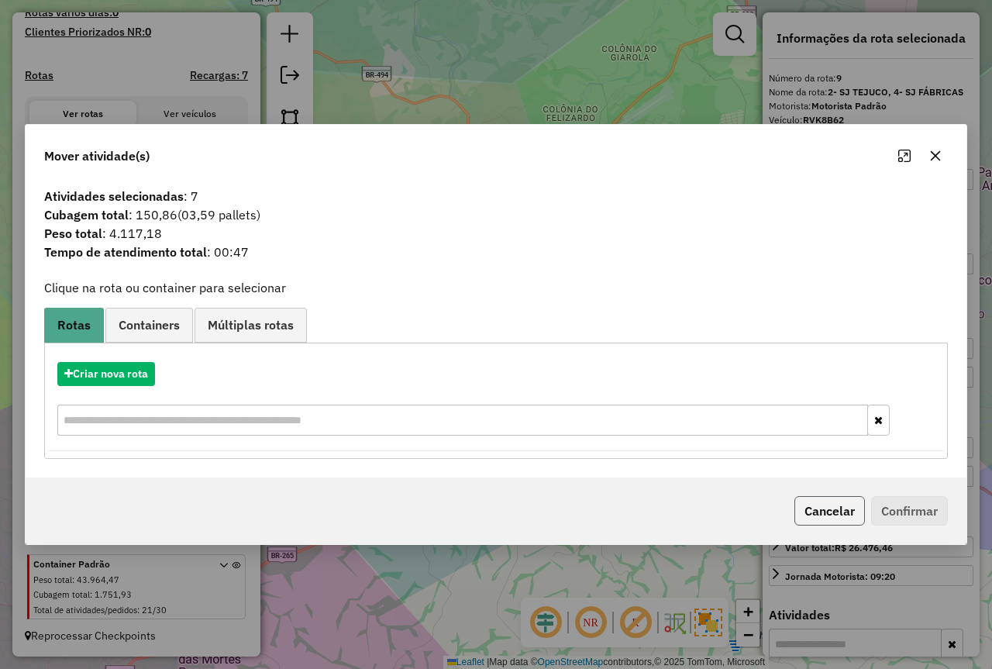
click at [809, 512] on button "Cancelar" at bounding box center [830, 510] width 71 height 29
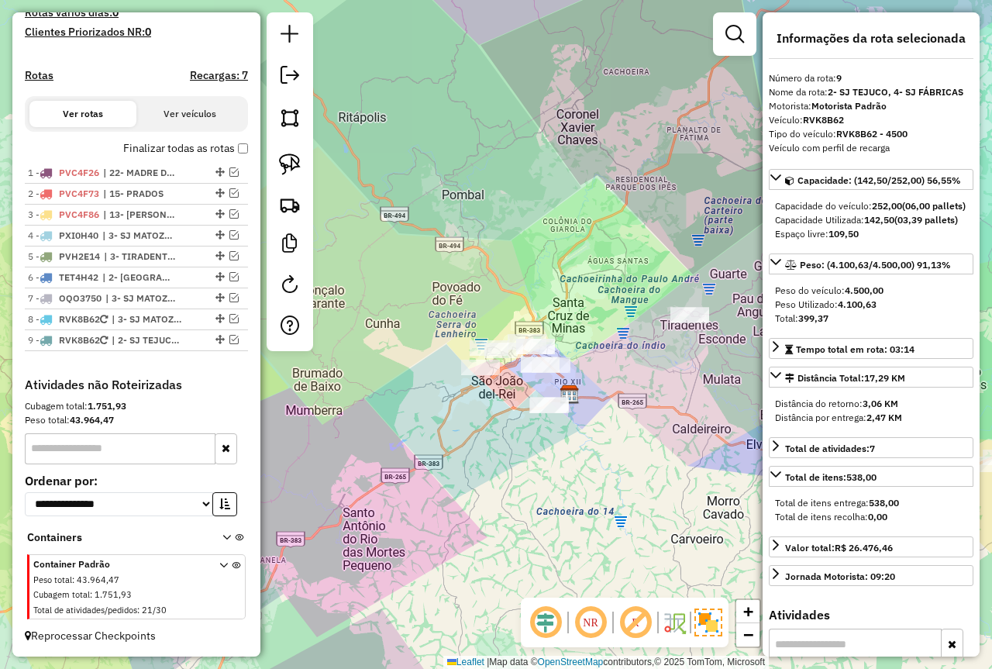
click at [399, 398] on div "Janela de atendimento Grade de atendimento Capacidade Transportadoras Veículos …" at bounding box center [496, 334] width 992 height 669
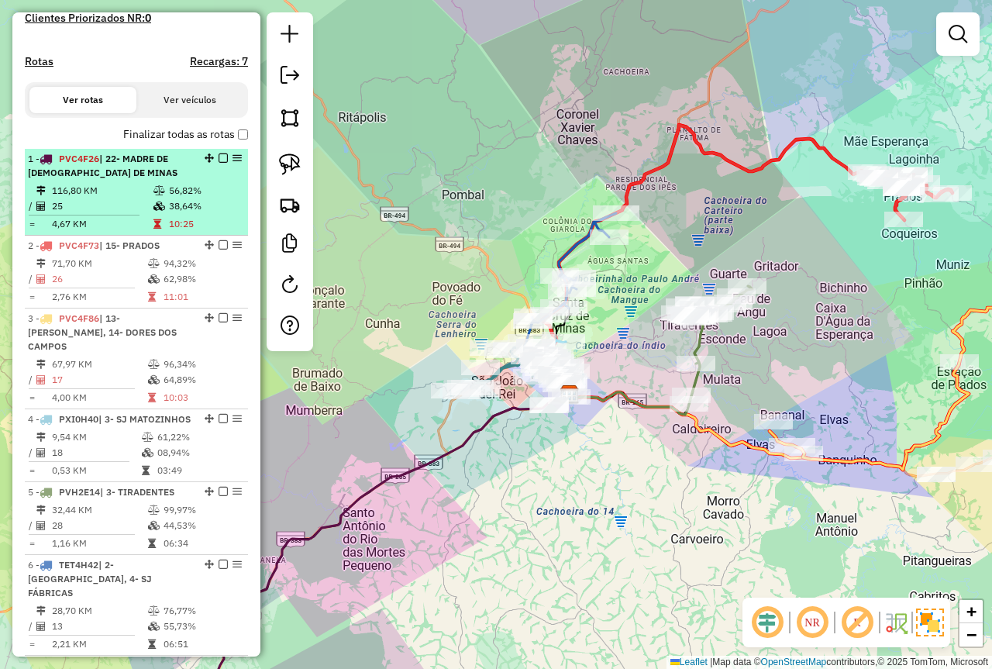
click at [173, 198] on td "56,82%" at bounding box center [205, 191] width 74 height 16
select select "*********"
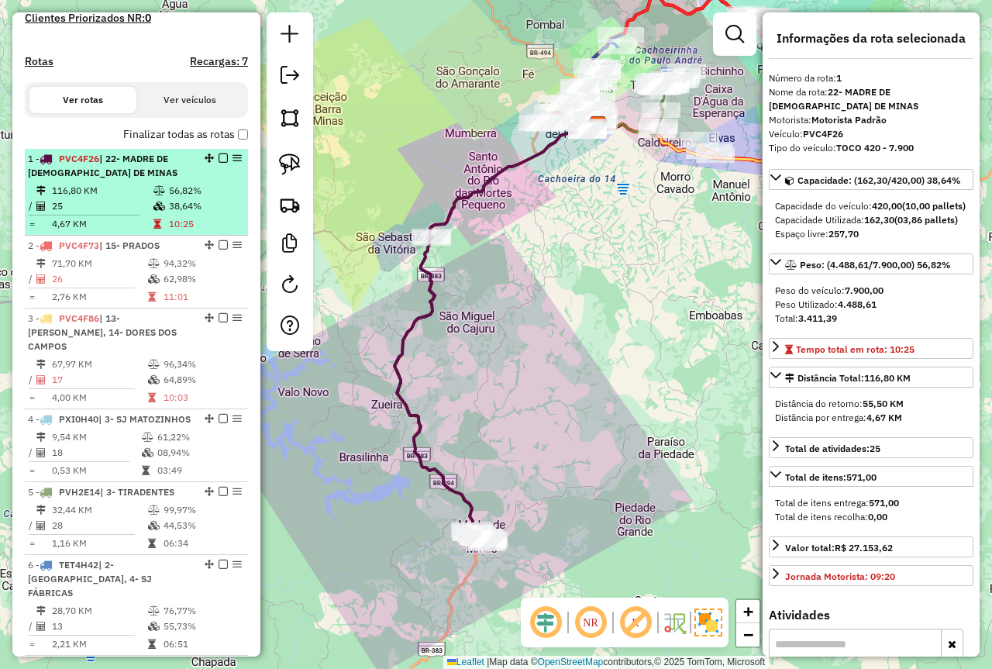
click at [219, 163] on em at bounding box center [223, 158] width 9 height 9
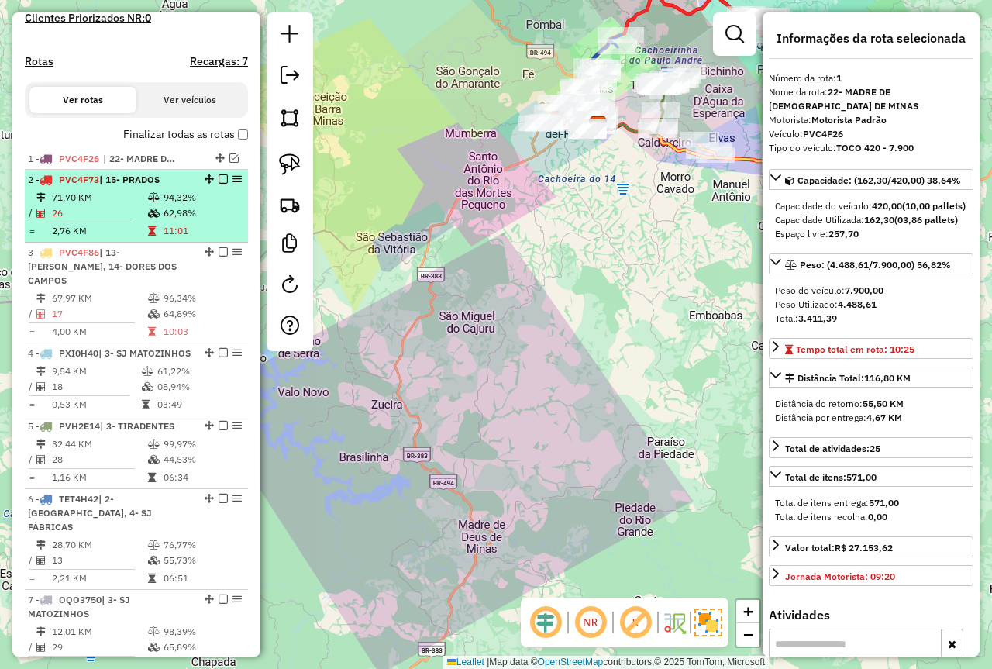
click at [185, 221] on td "62,98%" at bounding box center [202, 213] width 78 height 16
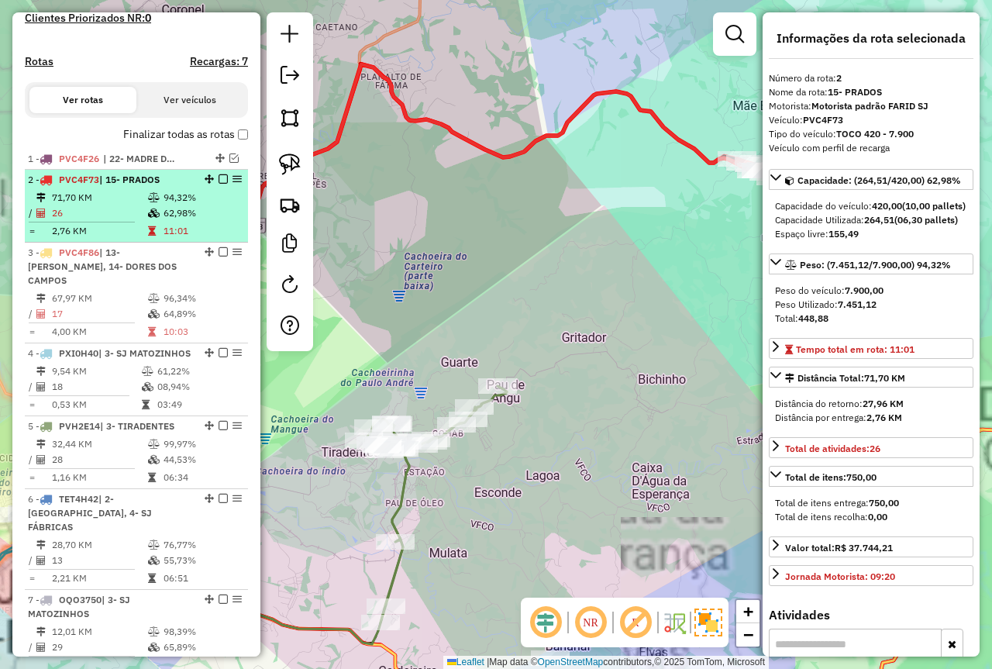
click at [219, 184] on em at bounding box center [223, 178] width 9 height 9
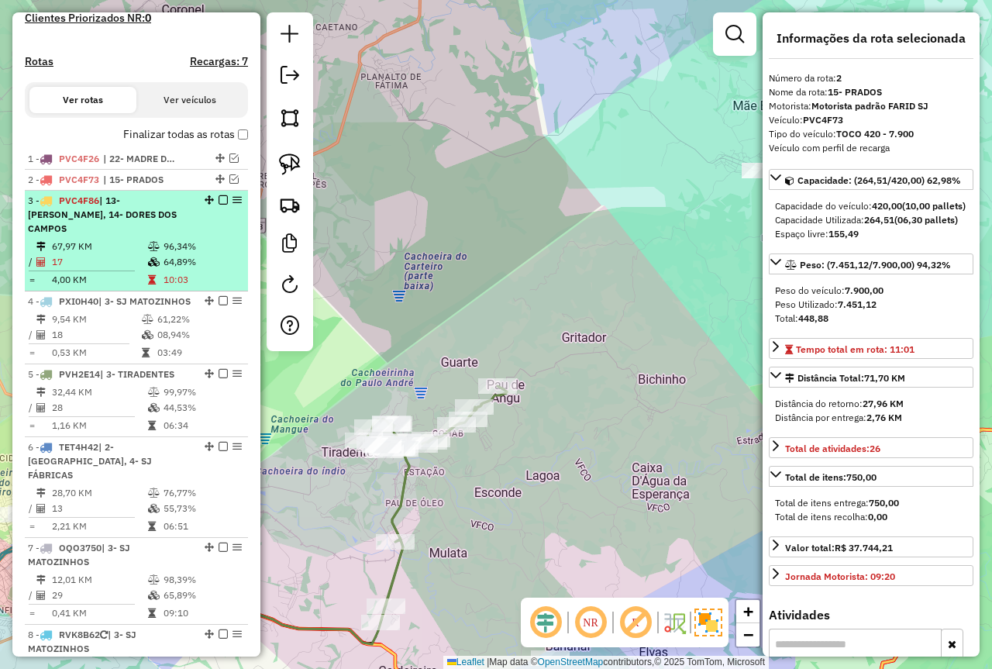
click at [152, 253] on td at bounding box center [155, 247] width 16 height 16
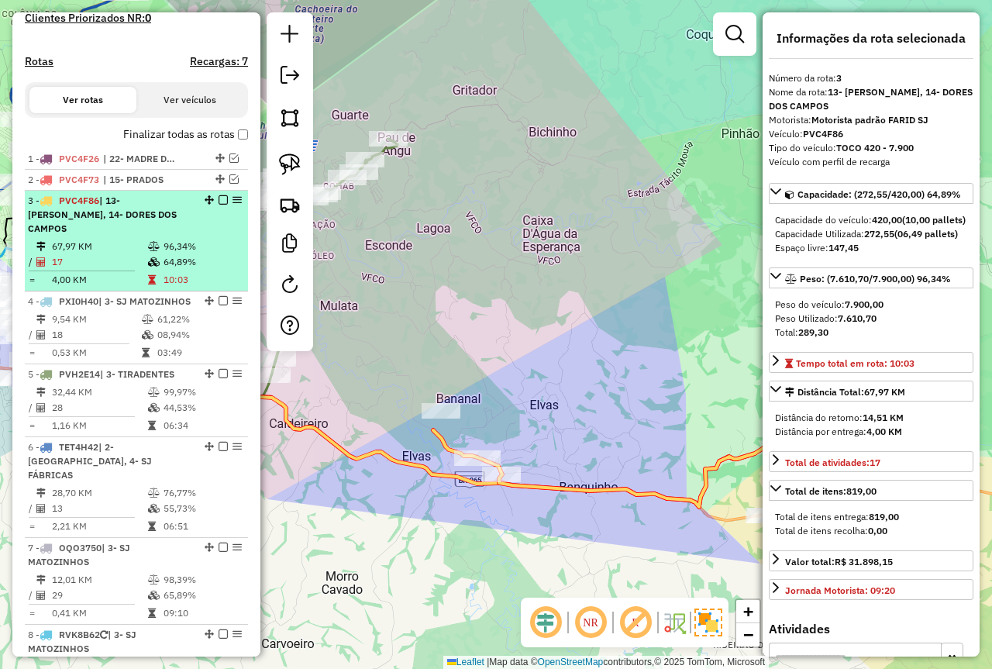
click at [219, 205] on em at bounding box center [223, 199] width 9 height 9
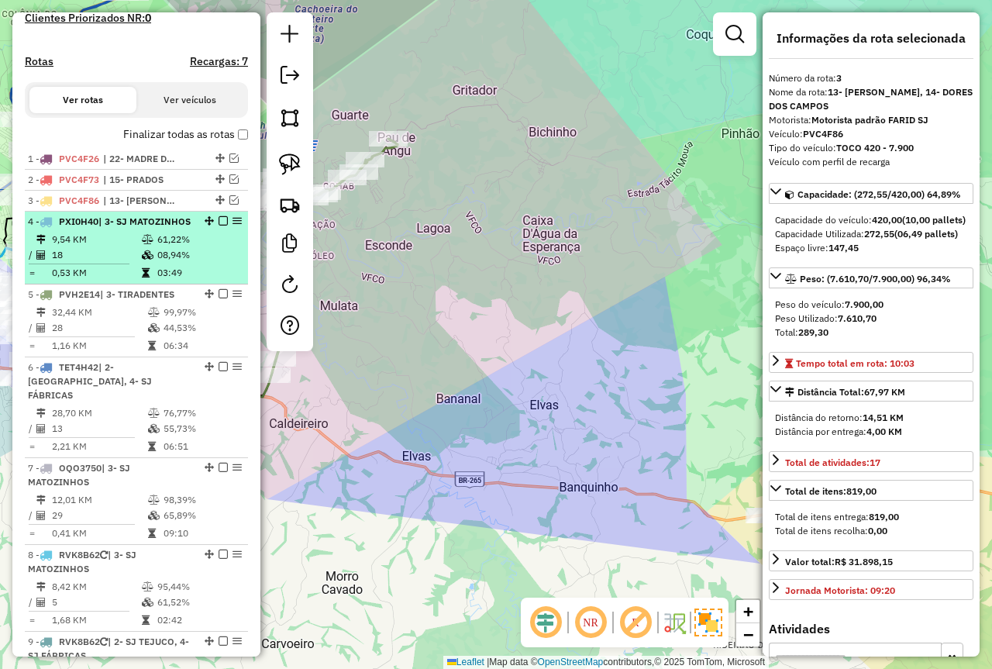
click at [157, 247] on td "61,22%" at bounding box center [199, 240] width 85 height 16
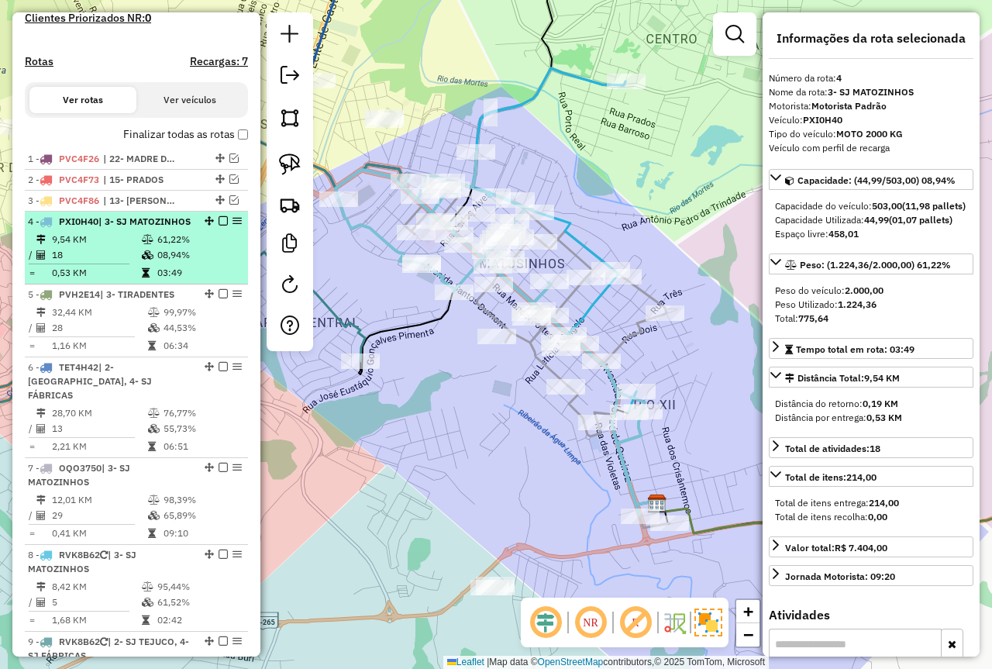
click at [219, 226] on em at bounding box center [223, 220] width 9 height 9
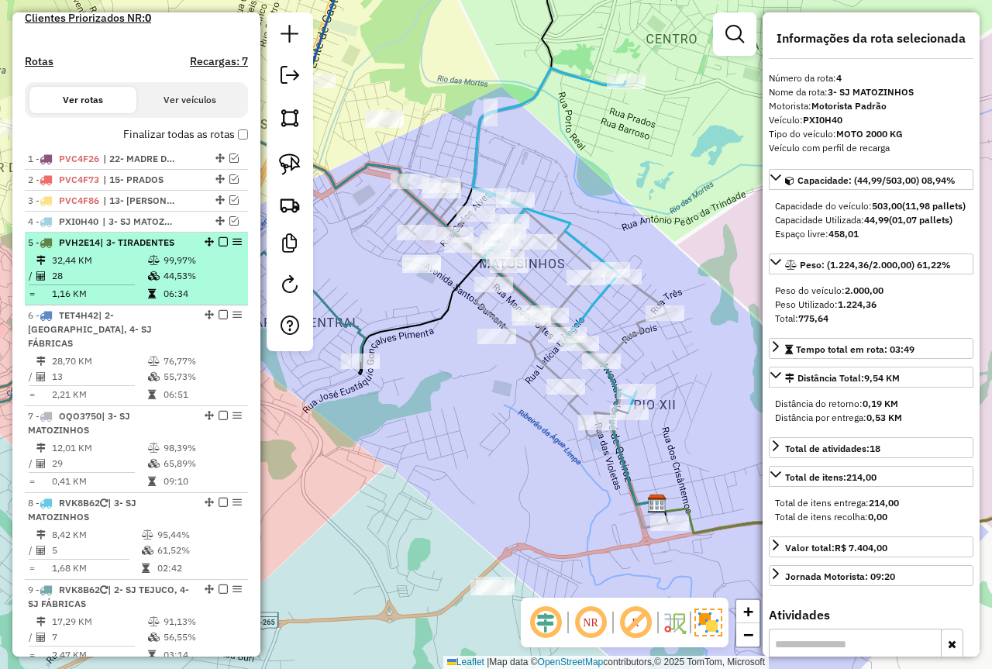
click at [155, 265] on icon at bounding box center [154, 260] width 12 height 9
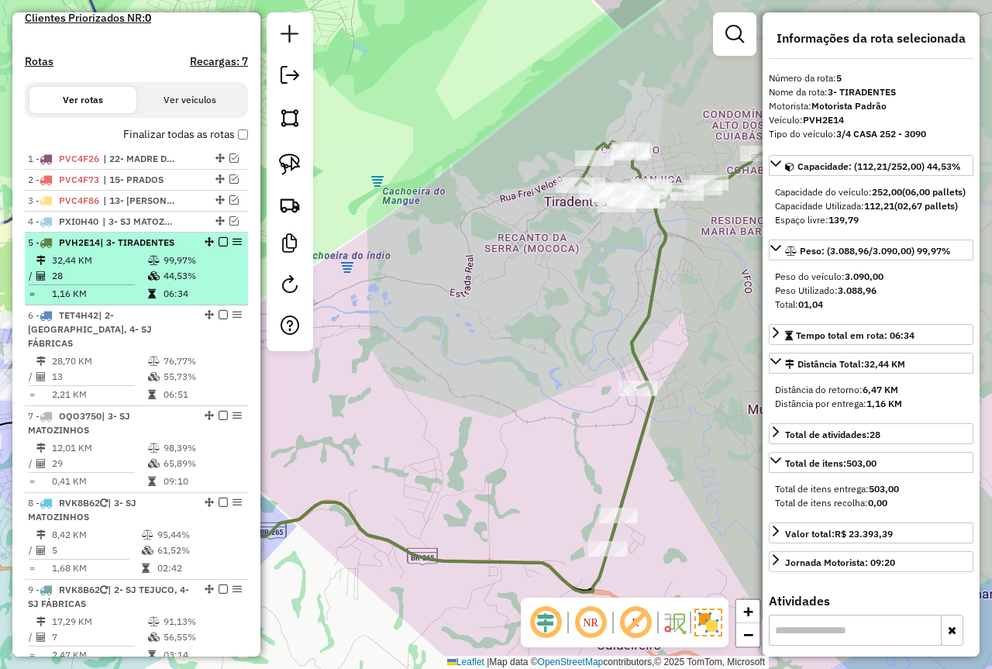
click at [220, 247] on em at bounding box center [223, 241] width 9 height 9
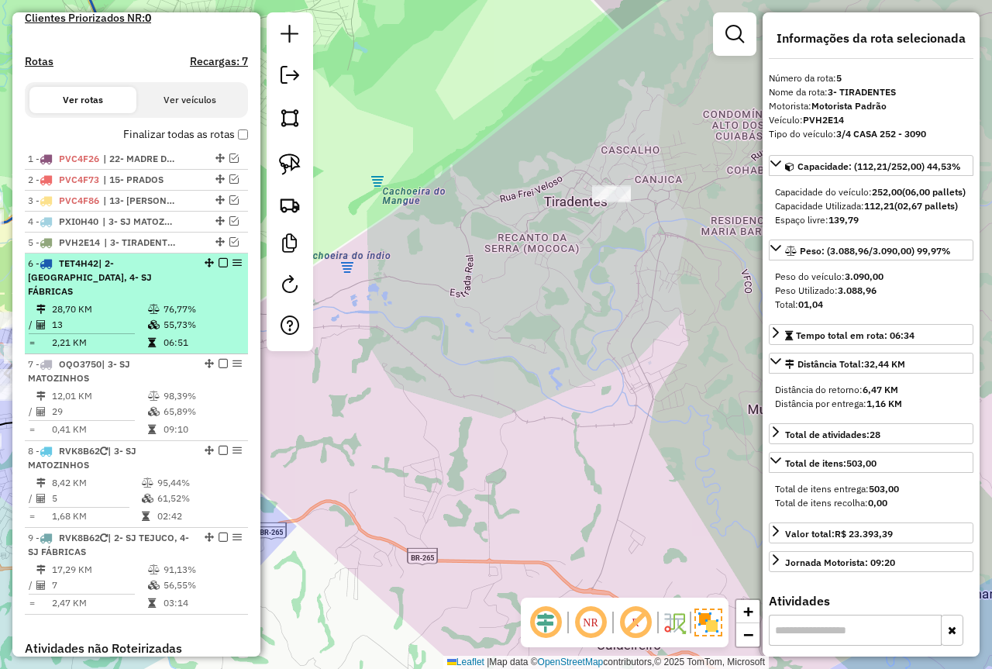
click at [123, 317] on td "13" at bounding box center [99, 325] width 96 height 16
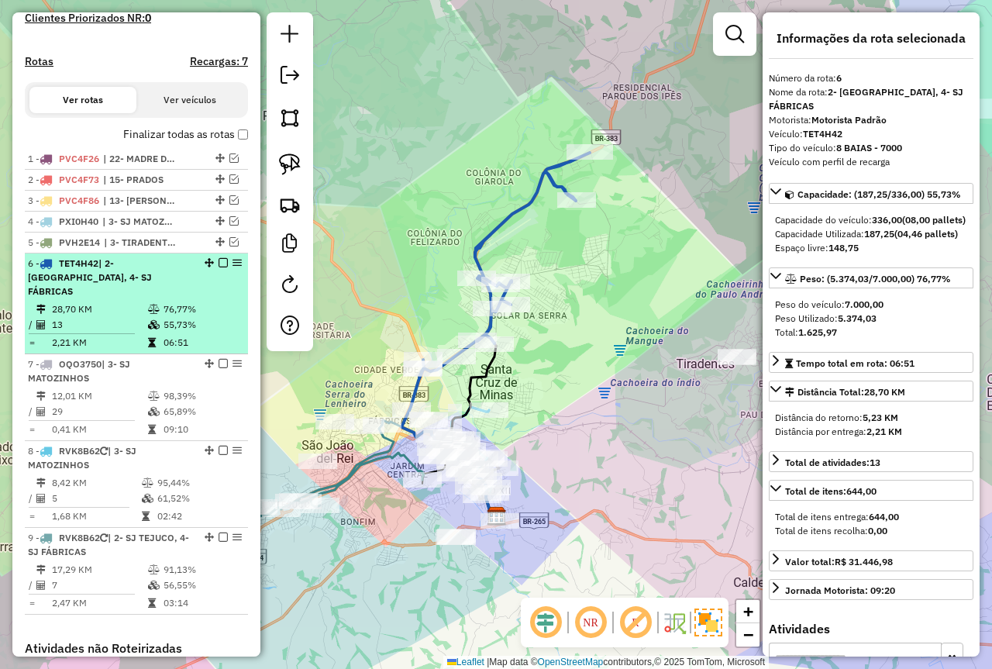
click at [219, 267] on em at bounding box center [223, 262] width 9 height 9
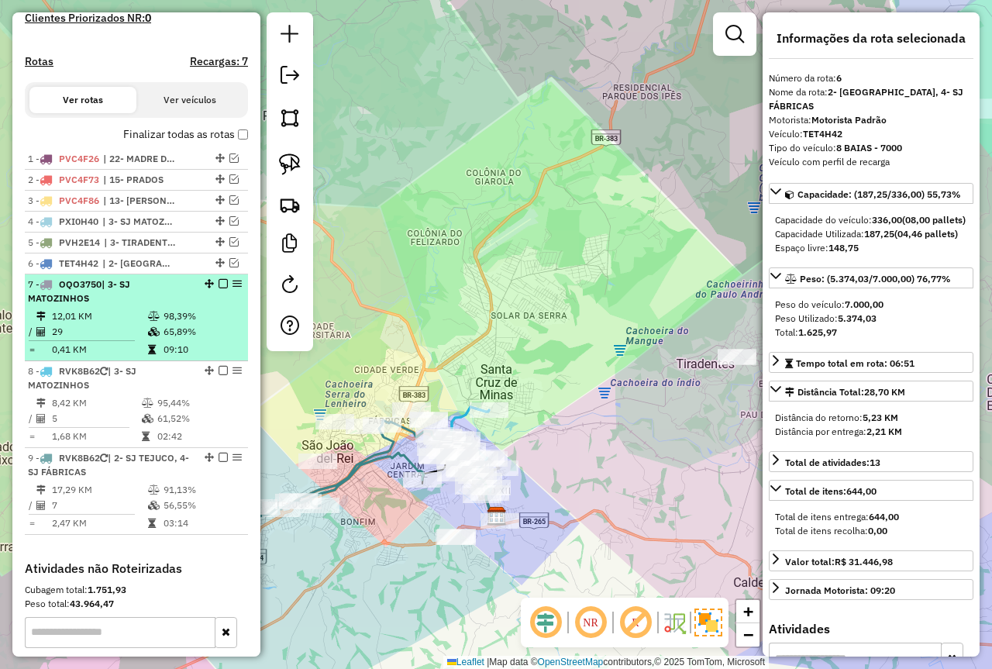
click at [125, 340] on td "29" at bounding box center [99, 332] width 96 height 16
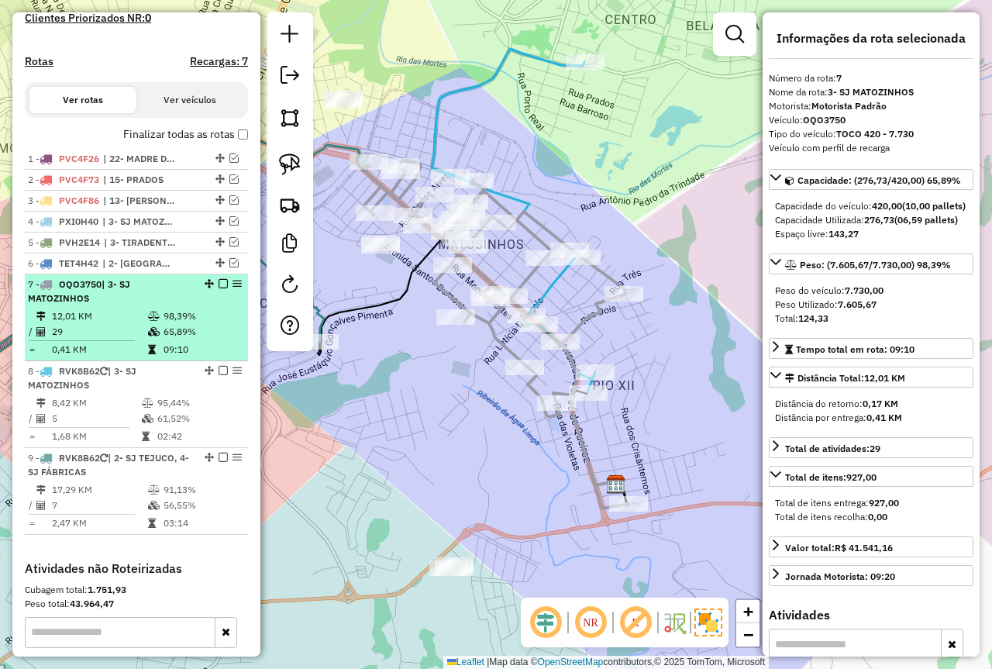
click at [219, 288] on em at bounding box center [223, 283] width 9 height 9
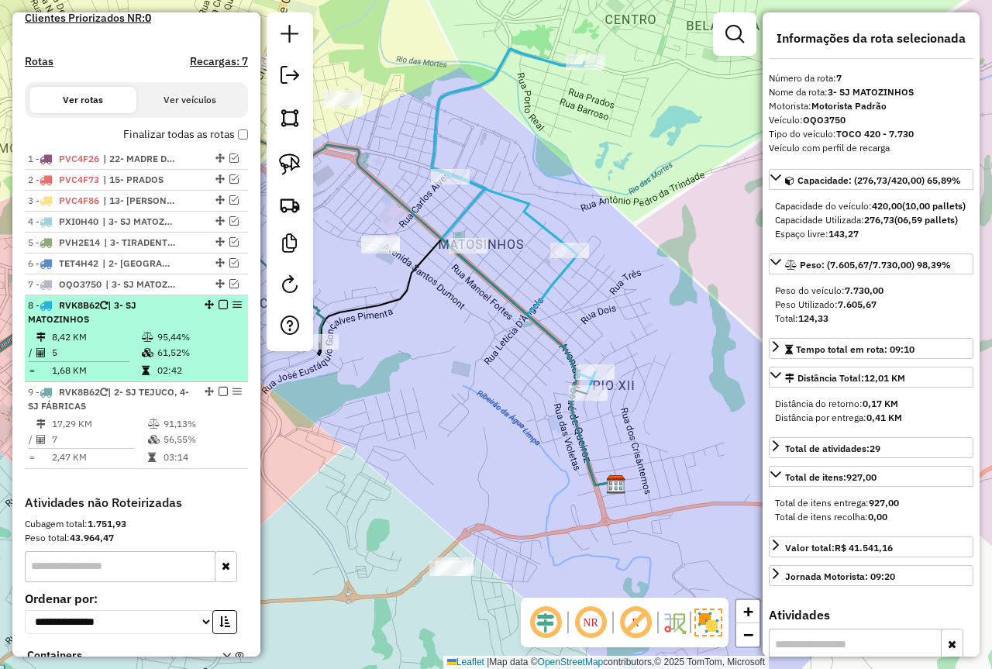
click at [147, 360] on table "8,42 KM 95,44% / 5 61,52% = 1,68 KM 02:42" at bounding box center [136, 353] width 217 height 49
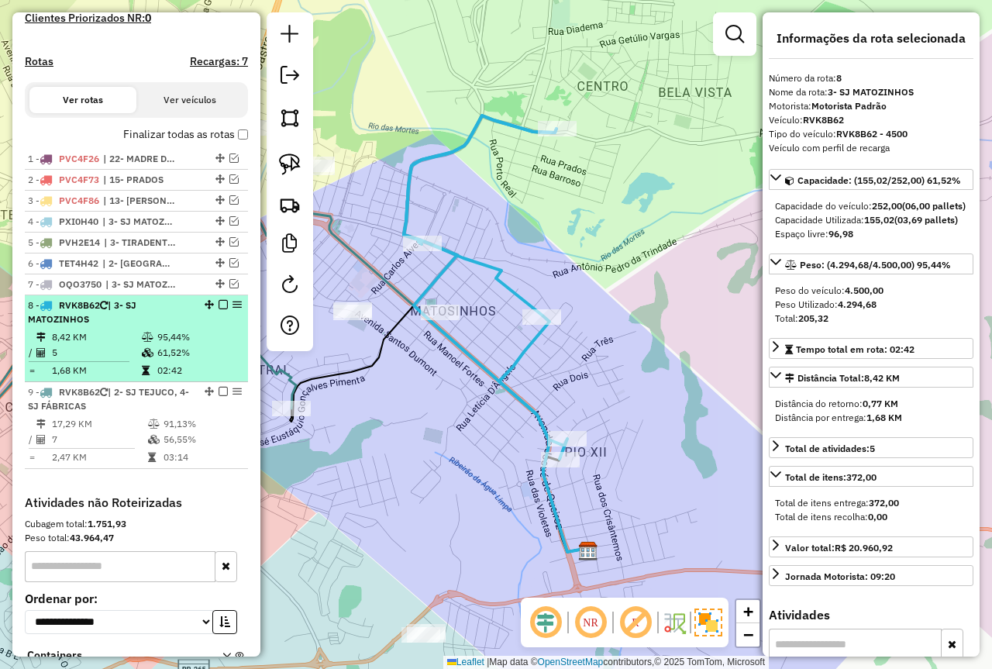
click at [219, 309] on em at bounding box center [223, 304] width 9 height 9
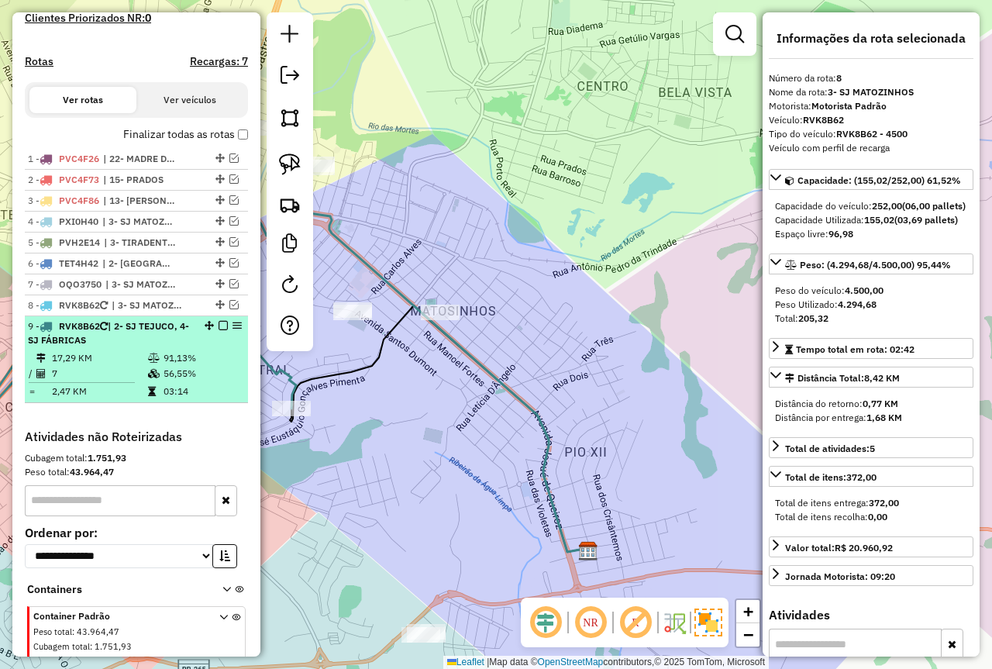
click at [204, 366] on td "91,13%" at bounding box center [202, 358] width 78 height 16
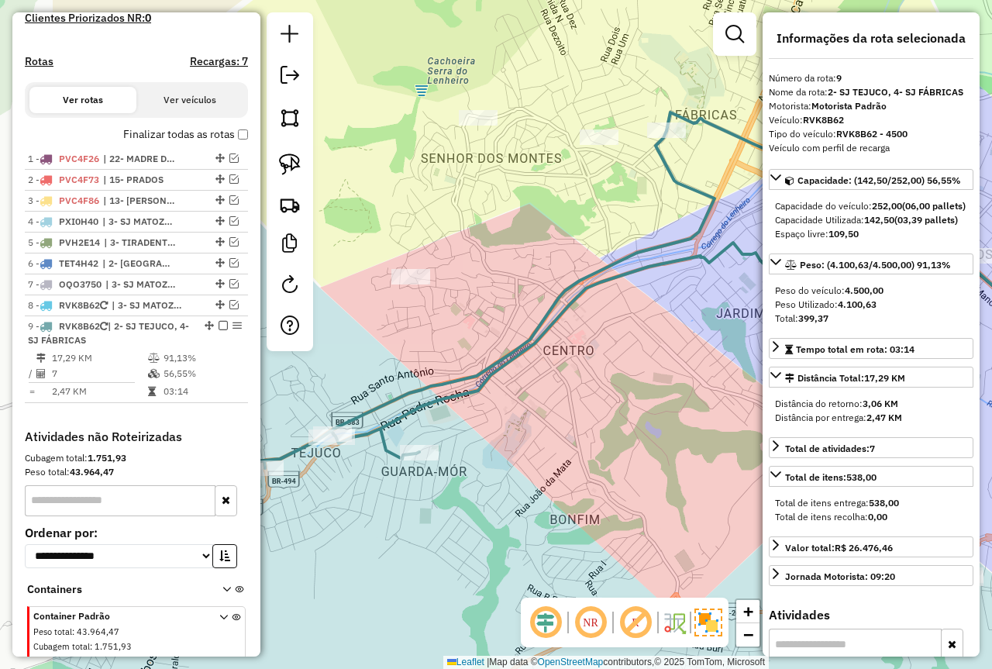
drag, startPoint x: 388, startPoint y: 389, endPoint x: 540, endPoint y: 359, distance: 154.9
click at [540, 359] on div "Janela de atendimento Grade de atendimento Capacidade Transportadoras Veículos …" at bounding box center [496, 334] width 992 height 669
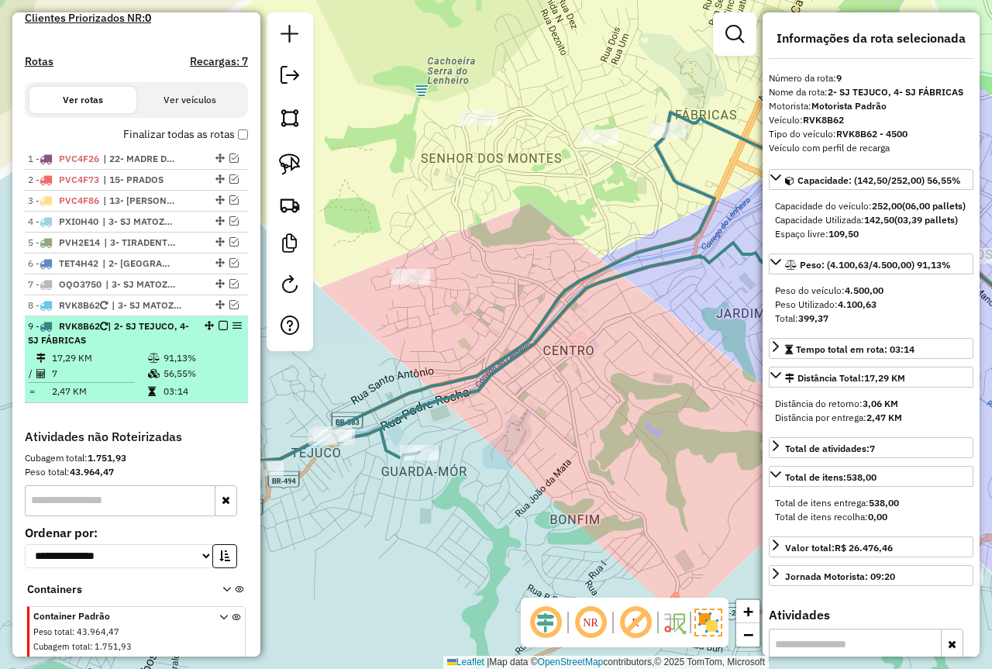
click at [219, 330] on em at bounding box center [223, 325] width 9 height 9
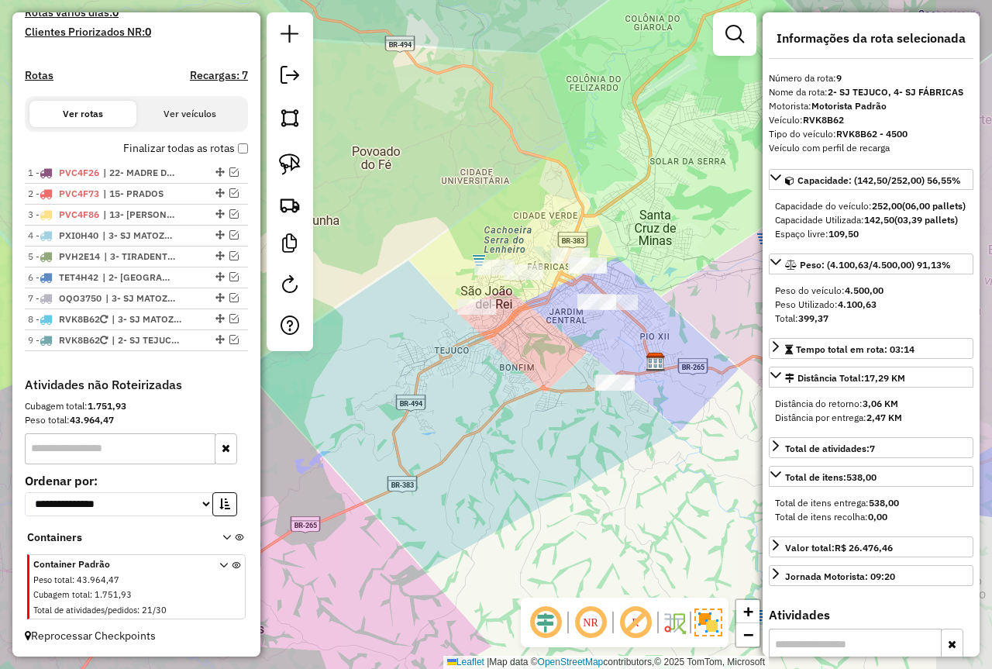
drag, startPoint x: 598, startPoint y: 367, endPoint x: 522, endPoint y: 374, distance: 76.2
click at [522, 374] on div "Janela de atendimento Grade de atendimento Capacidade Transportadoras Veículos …" at bounding box center [496, 334] width 992 height 669
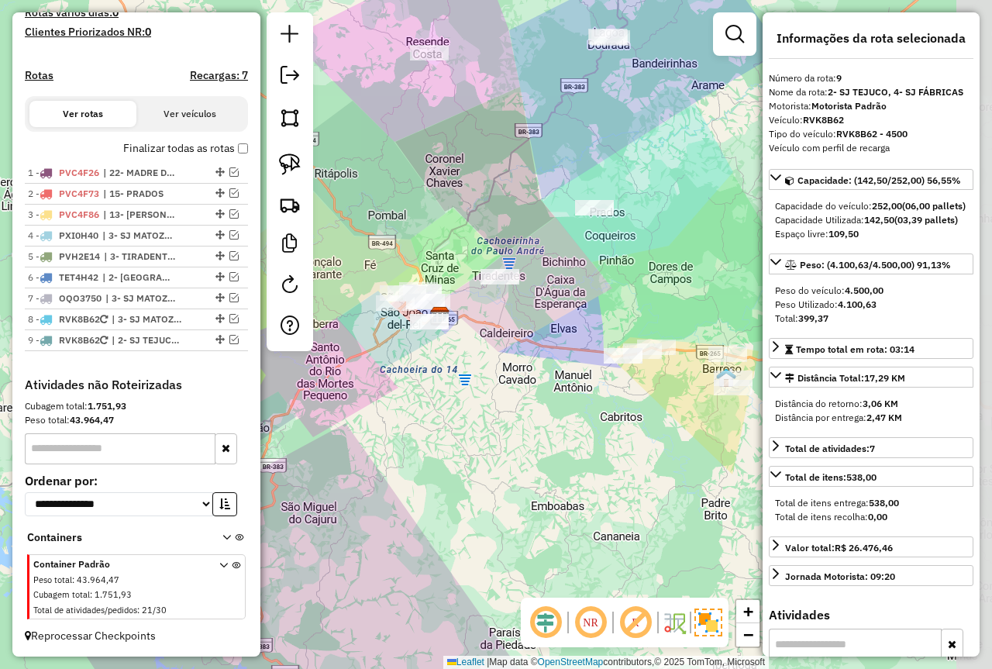
drag, startPoint x: 654, startPoint y: 407, endPoint x: 462, endPoint y: 415, distance: 192.4
click at [462, 415] on div "Janela de atendimento Grade de atendimento Capacidade Transportadoras Veículos …" at bounding box center [496, 334] width 992 height 669
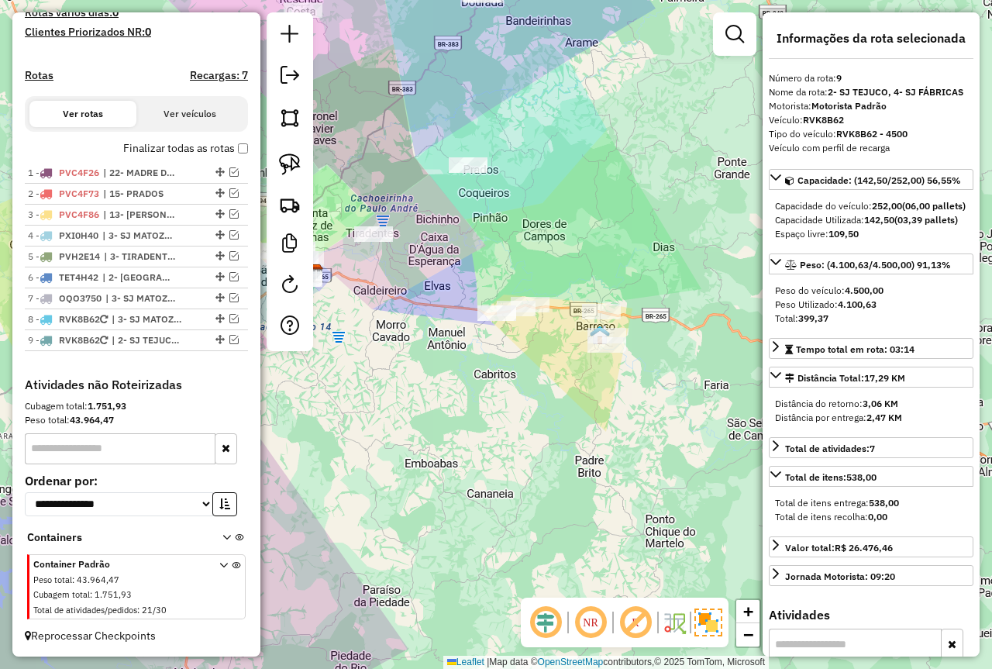
drag, startPoint x: 574, startPoint y: 398, endPoint x: 570, endPoint y: 364, distance: 34.4
click at [570, 364] on div "Janela de atendimento Grade de atendimento Capacidade Transportadoras Veículos …" at bounding box center [496, 334] width 992 height 669
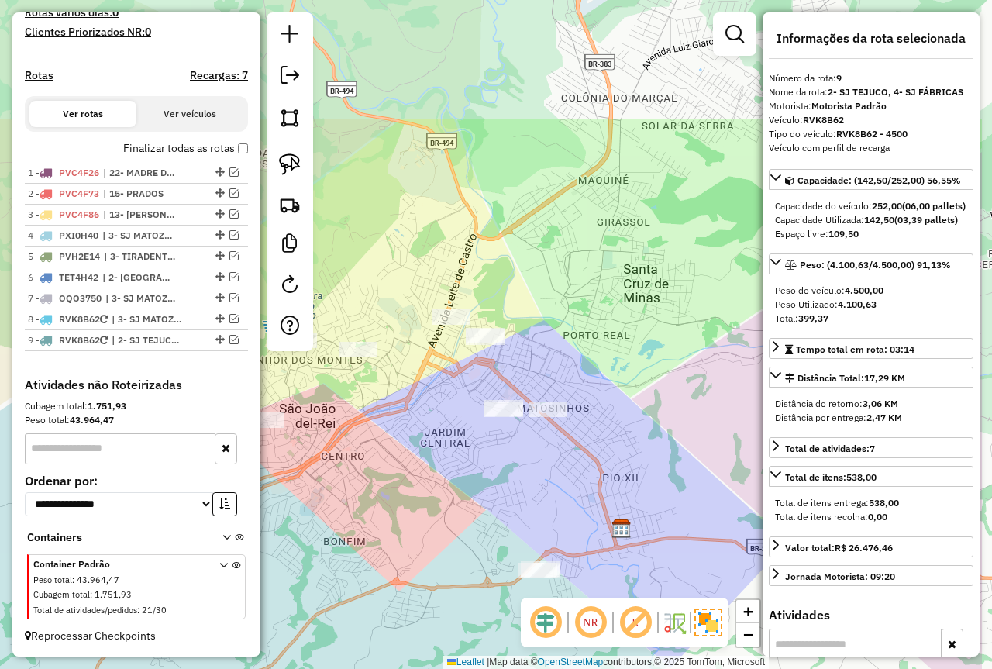
drag, startPoint x: 636, startPoint y: 347, endPoint x: 467, endPoint y: 474, distance: 212.1
click at [528, 533] on div "Janela de atendimento Grade de atendimento Capacidade Transportadoras Veículos …" at bounding box center [496, 334] width 992 height 669
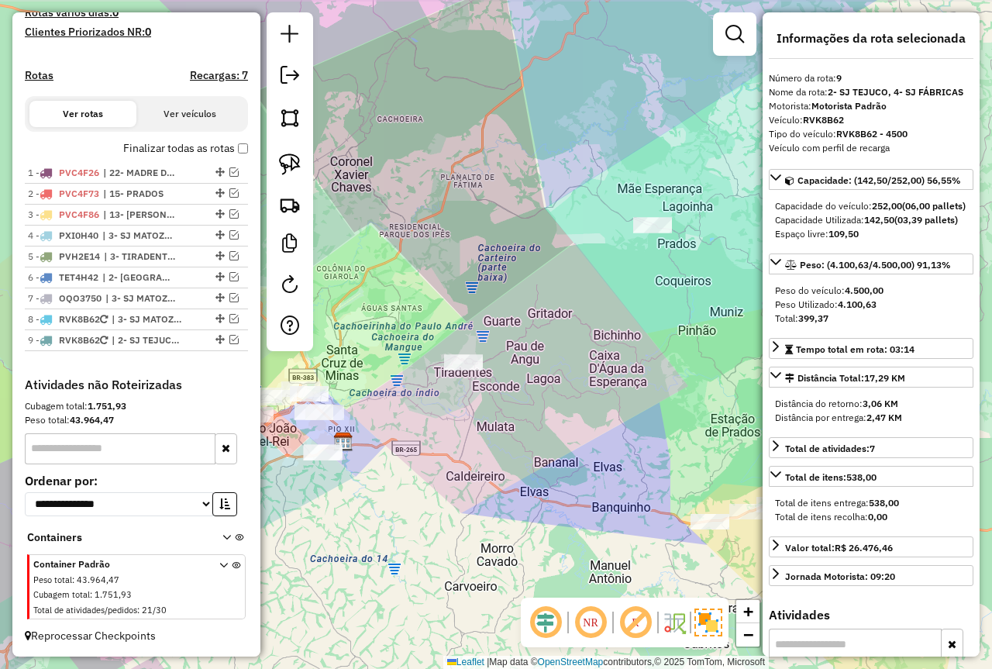
drag, startPoint x: 581, startPoint y: 372, endPoint x: 454, endPoint y: 418, distance: 135.9
click at [454, 418] on div "Janela de atendimento Grade de atendimento Capacidade Transportadoras Veículos …" at bounding box center [496, 334] width 992 height 669
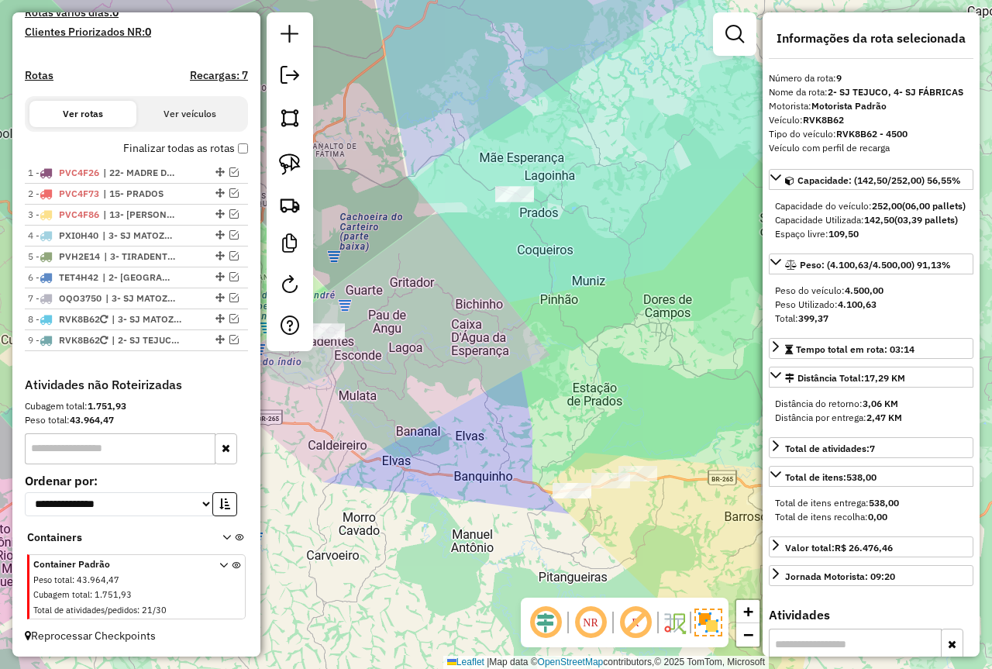
drag, startPoint x: 576, startPoint y: 377, endPoint x: 442, endPoint y: 346, distance: 137.7
click at [442, 346] on div "Janela de atendimento Grade de atendimento Capacidade Transportadoras Veículos …" at bounding box center [496, 334] width 992 height 669
click at [281, 153] on link at bounding box center [290, 164] width 34 height 34
drag, startPoint x: 520, startPoint y: 174, endPoint x: 564, endPoint y: 234, distance: 73.8
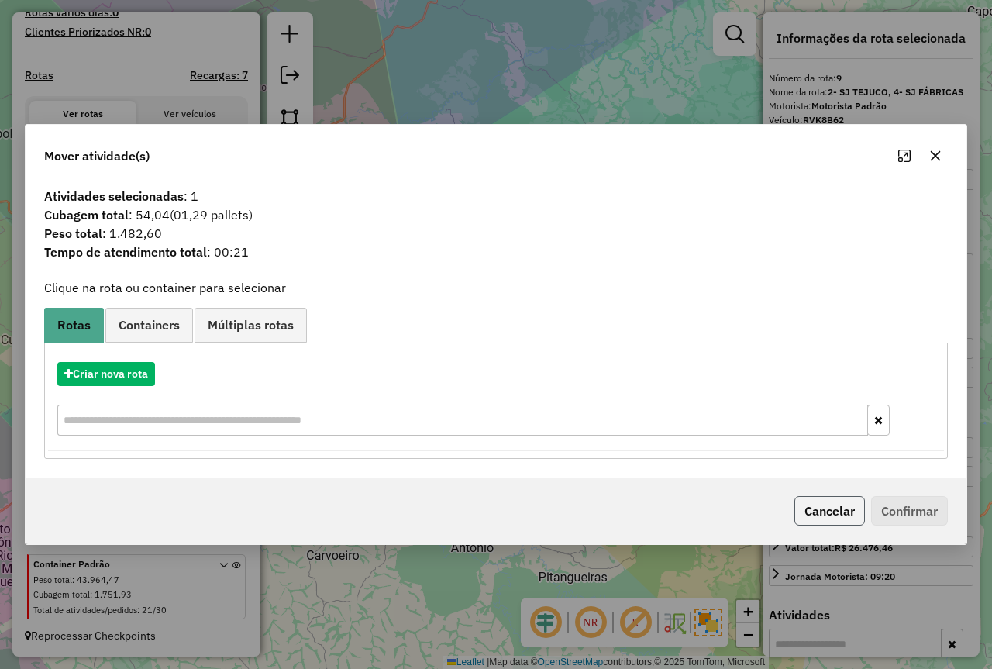
click at [809, 511] on button "Cancelar" at bounding box center [830, 510] width 71 height 29
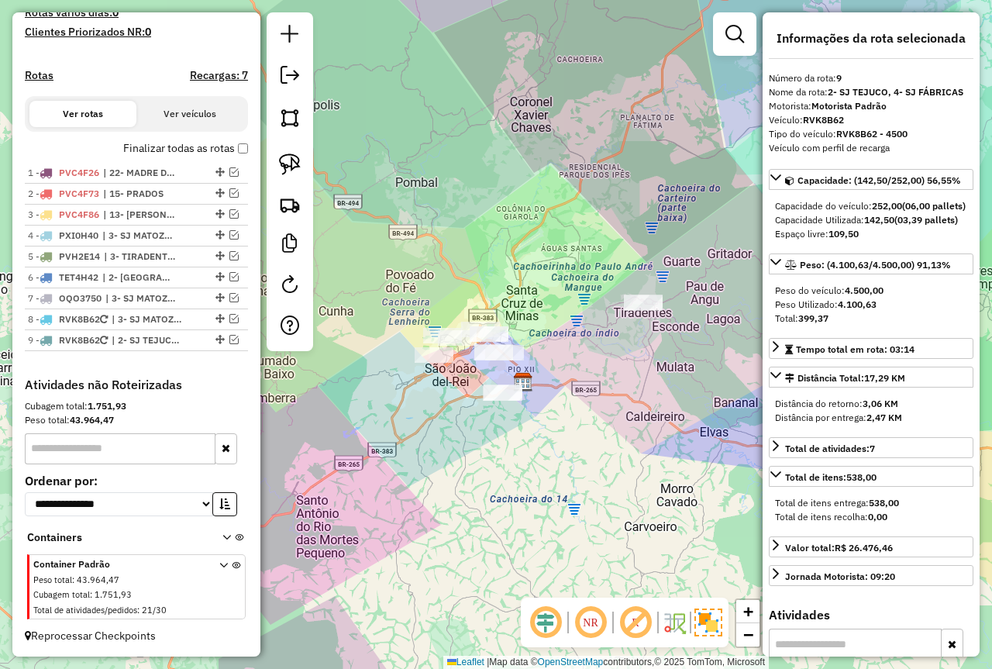
drag, startPoint x: 454, startPoint y: 464, endPoint x: 772, endPoint y: 435, distance: 319.2
click at [772, 435] on hb-router-mapa "Informações da Sessão 978048 - 12/08/2025 Criação: 11/08/2025 18:10 Depósito: F…" at bounding box center [496, 334] width 992 height 669
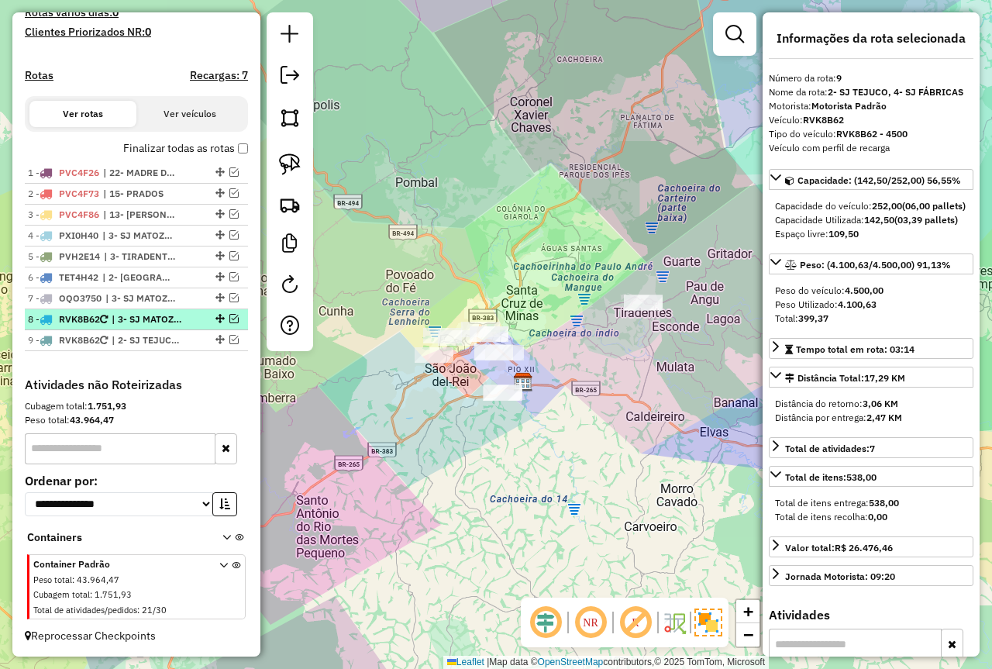
click at [223, 317] on div at bounding box center [218, 318] width 47 height 9
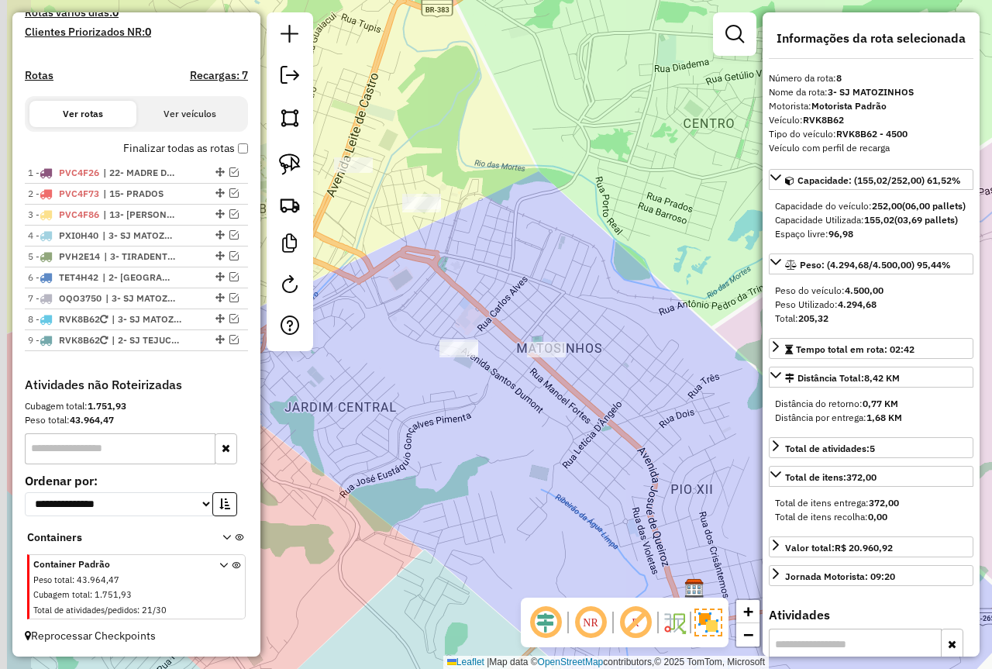
drag, startPoint x: 357, startPoint y: 334, endPoint x: 457, endPoint y: 367, distance: 105.4
click at [465, 371] on div "Janela de atendimento Grade de atendimento Capacidade Transportadoras Veículos …" at bounding box center [496, 334] width 992 height 669
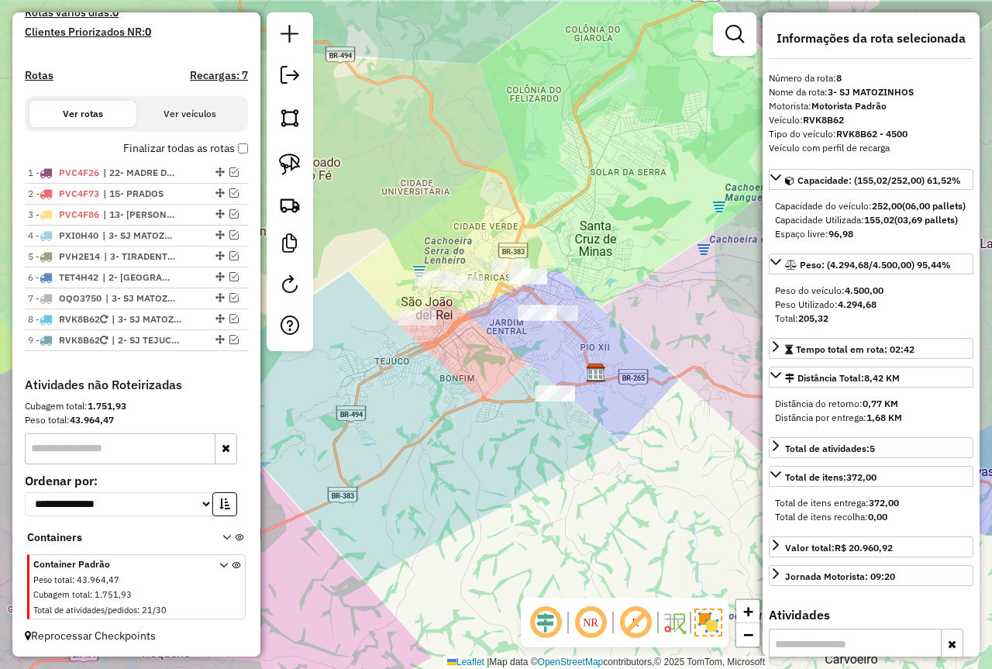
drag, startPoint x: 582, startPoint y: 191, endPoint x: 569, endPoint y: 315, distance: 124.7
click at [569, 315] on div "Janela de atendimento Grade de atendimento Capacidade Transportadoras Veículos …" at bounding box center [496, 334] width 992 height 669
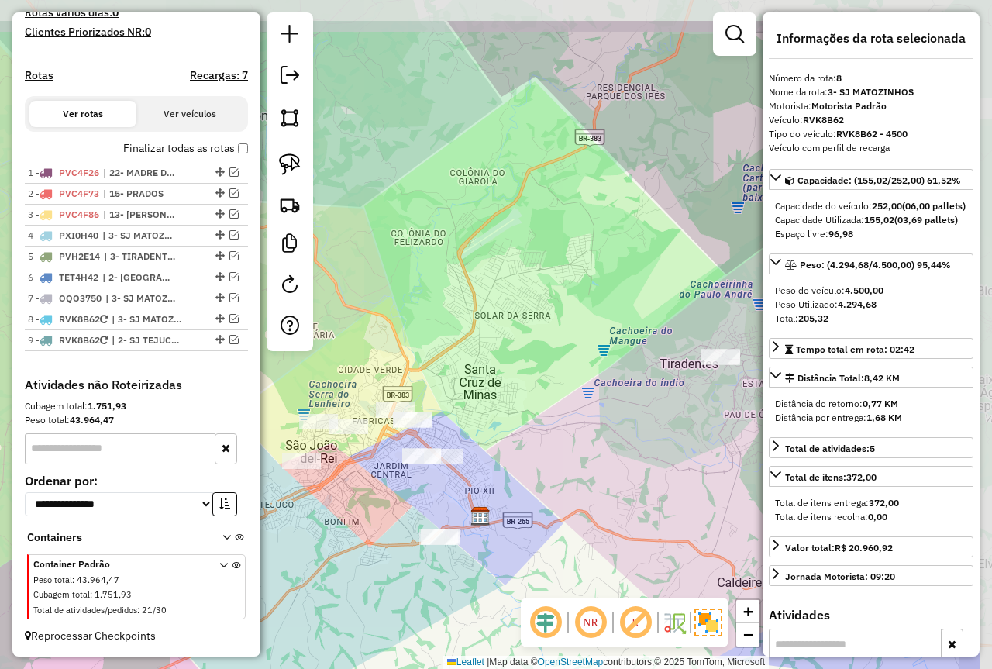
drag, startPoint x: 689, startPoint y: 253, endPoint x: 602, endPoint y: 326, distance: 113.4
click at [564, 360] on div "Janela de atendimento Grade de atendimento Capacidade Transportadoras Veículos …" at bounding box center [496, 334] width 992 height 669
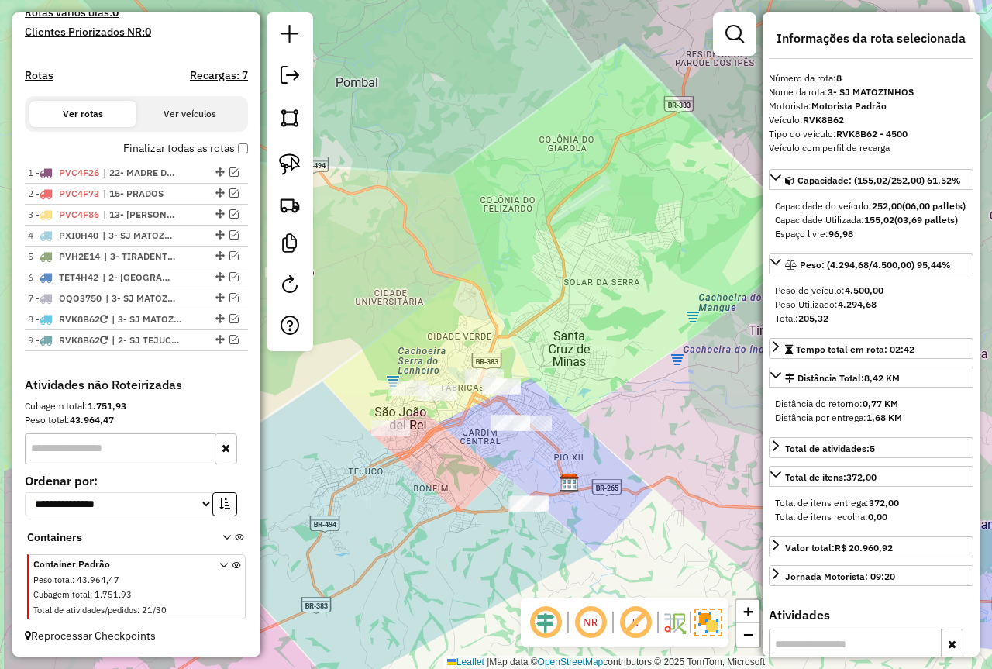
drag, startPoint x: 452, startPoint y: 310, endPoint x: 479, endPoint y: 198, distance: 114.9
click at [557, 254] on div "Janela de atendimento Grade de atendimento Capacidade Transportadoras Veículos …" at bounding box center [496, 334] width 992 height 669
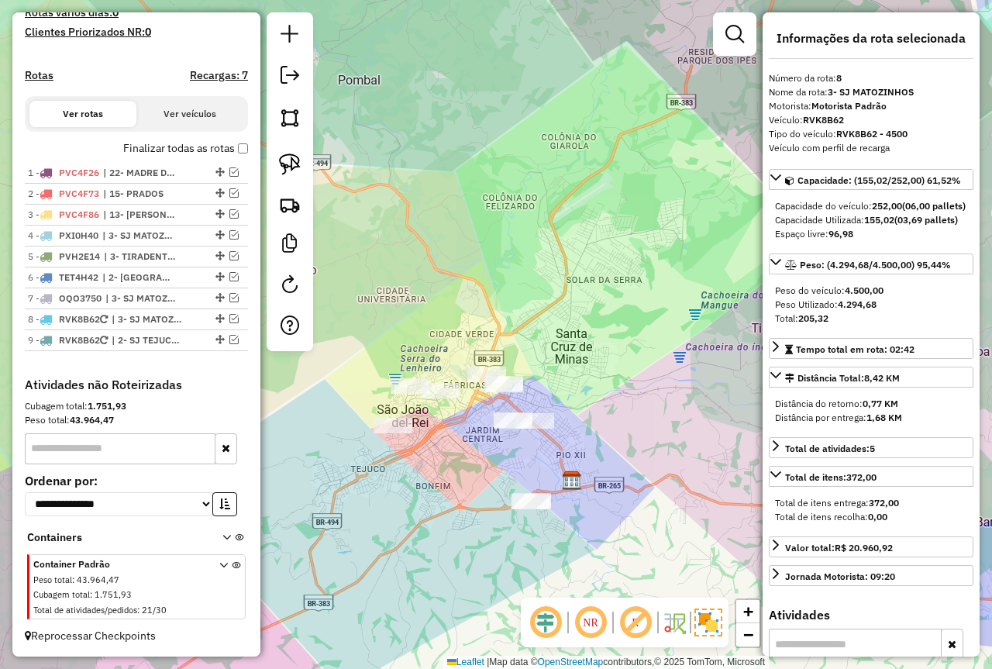
click at [268, 166] on div at bounding box center [290, 181] width 47 height 339
click at [285, 157] on img at bounding box center [290, 165] width 22 height 22
drag, startPoint x: 480, startPoint y: 336, endPoint x: 592, endPoint y: 459, distance: 166.3
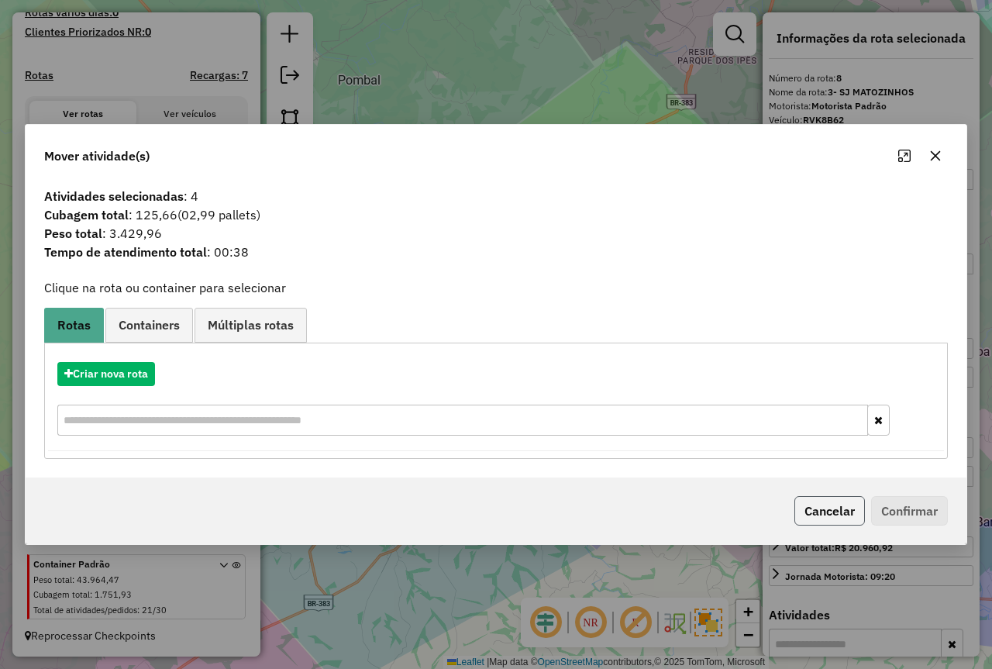
click at [819, 509] on button "Cancelar" at bounding box center [830, 510] width 71 height 29
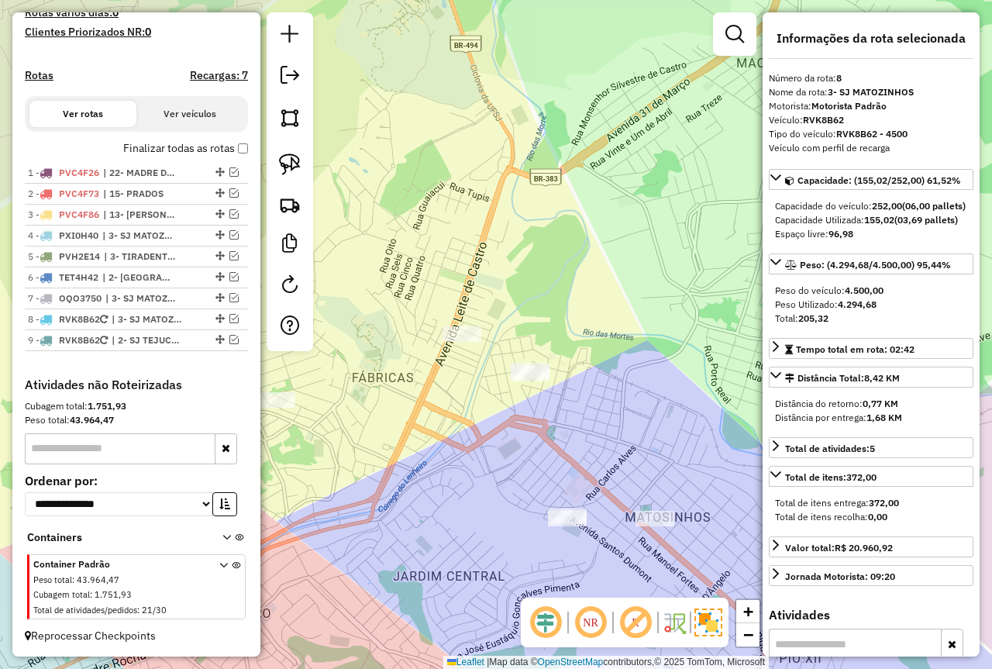
click at [609, 469] on div "Janela de atendimento Grade de atendimento Capacidade Transportadoras Veículos …" at bounding box center [496, 334] width 992 height 669
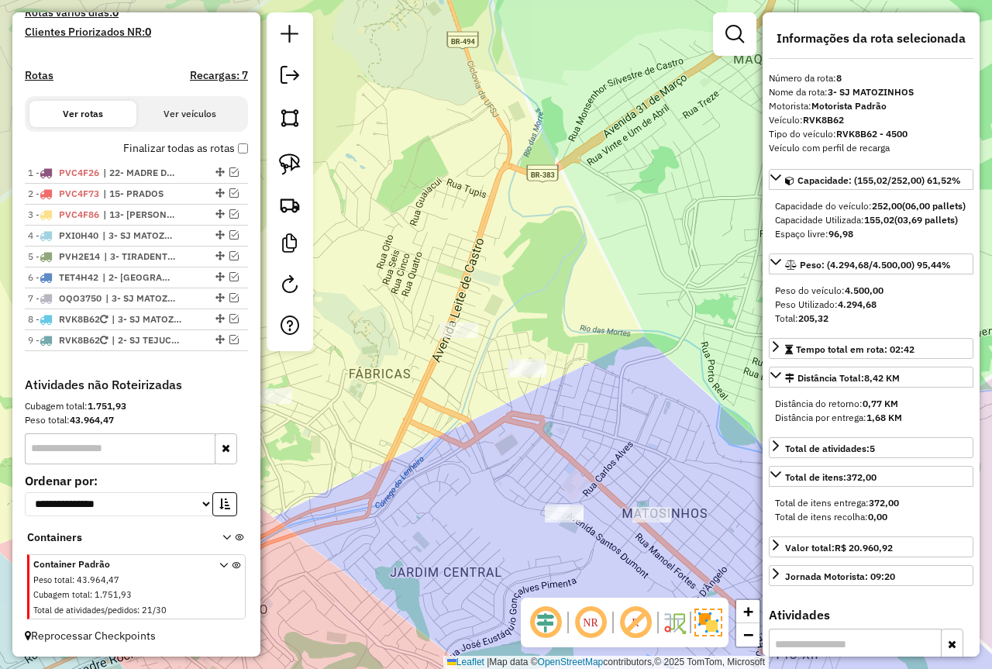
click at [648, 523] on div at bounding box center [652, 515] width 39 height 16
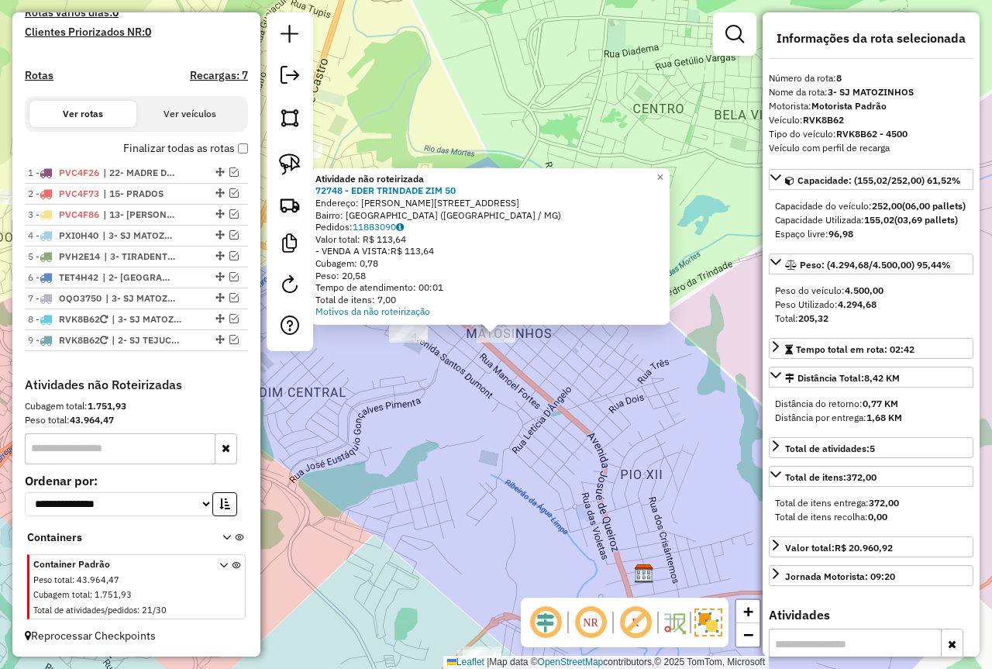
click at [530, 464] on div "Atividade não roteirizada 72748 - EDER TRINDADE ZIM 50 Endereço: R BATISTA DE C…" at bounding box center [496, 334] width 992 height 669
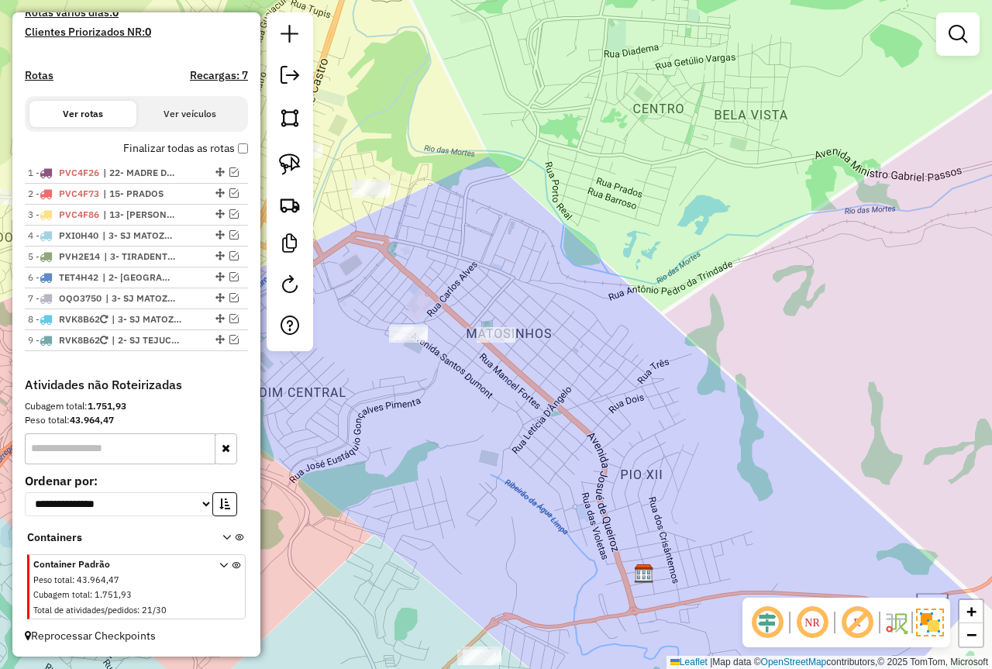
drag, startPoint x: 478, startPoint y: 392, endPoint x: 558, endPoint y: 432, distance: 89.1
click at [558, 432] on div "Janela de atendimento Grade de atendimento Capacidade Transportadoras Veículos …" at bounding box center [496, 334] width 992 height 669
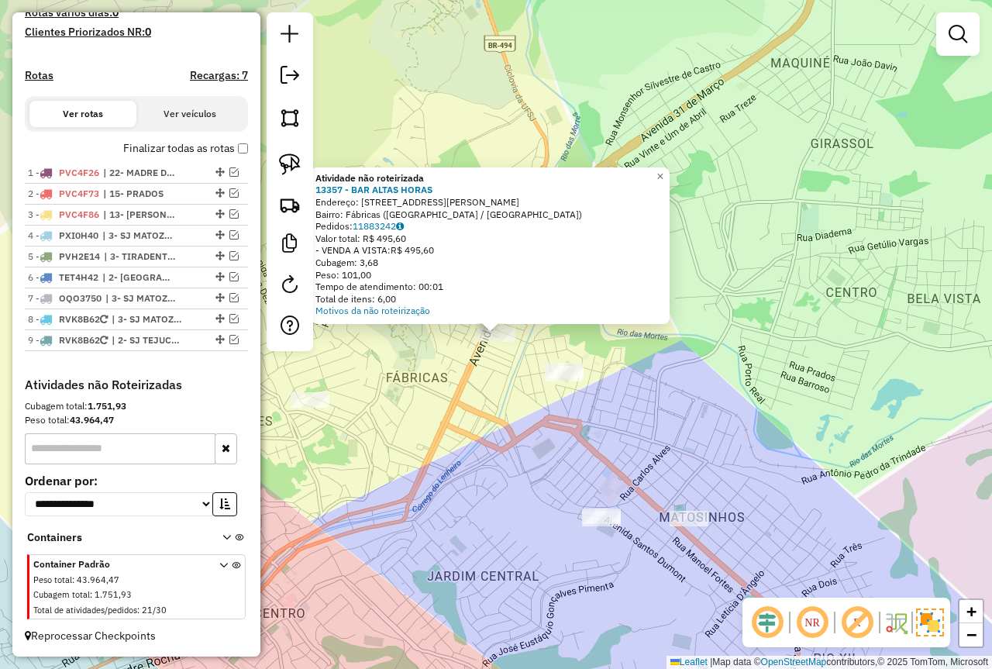
click at [502, 419] on div "Atividade não roteirizada 13357 - BAR ALTAS HORAS Endereço: Rua Rosina Silva Te…" at bounding box center [496, 334] width 992 height 669
click at [512, 433] on div "Atividade não roteirizada 13357 - BAR ALTAS HORAS Endereço: Rua Rosina Silva Te…" at bounding box center [496, 334] width 992 height 669
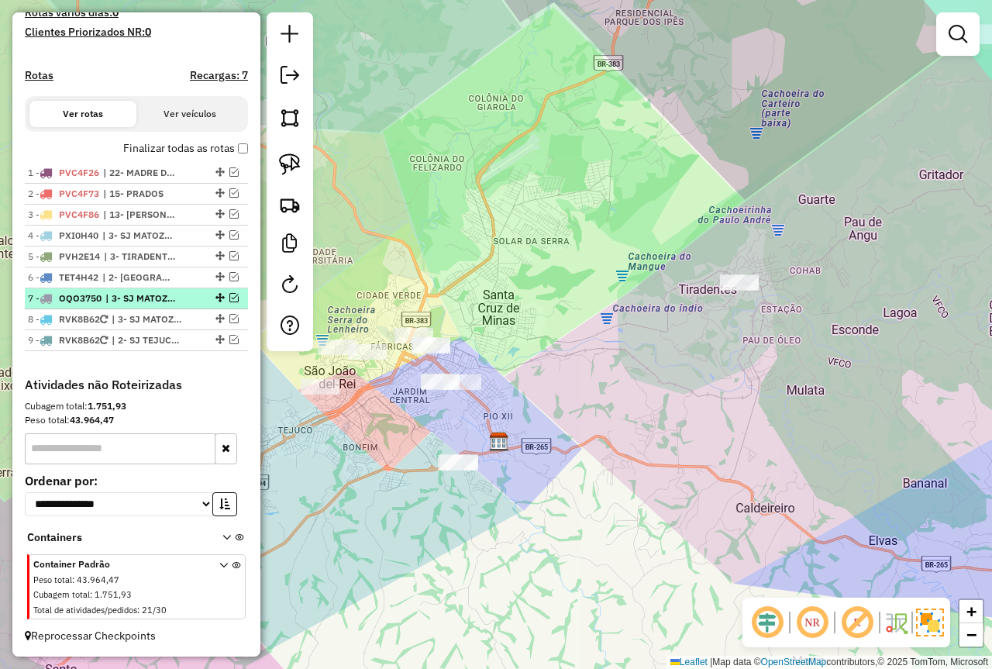
click at [231, 295] on em at bounding box center [233, 297] width 9 height 9
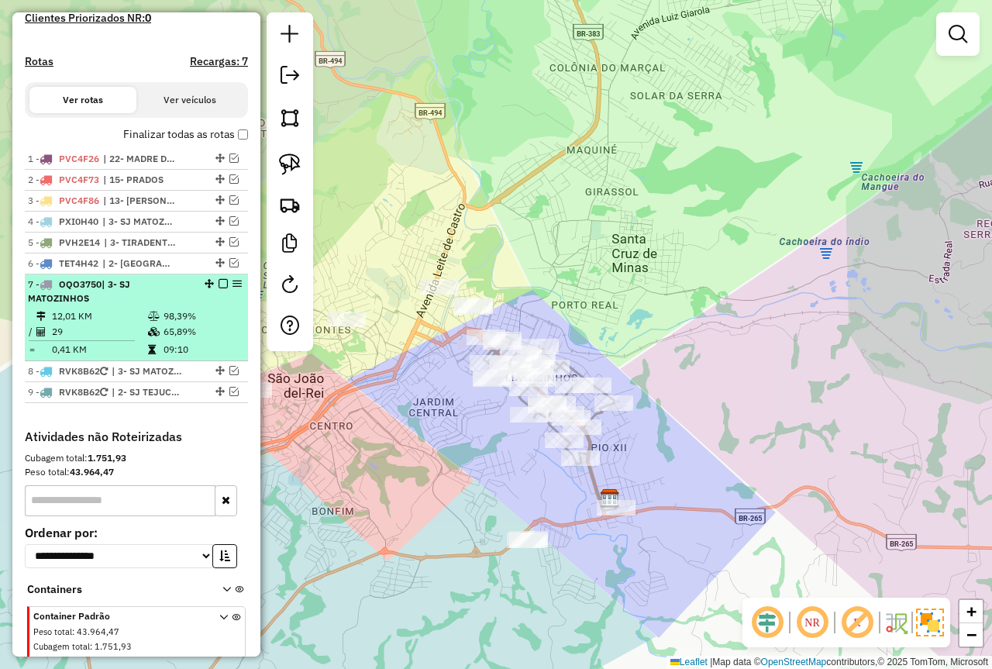
click at [150, 323] on td at bounding box center [155, 317] width 16 height 16
select select "*********"
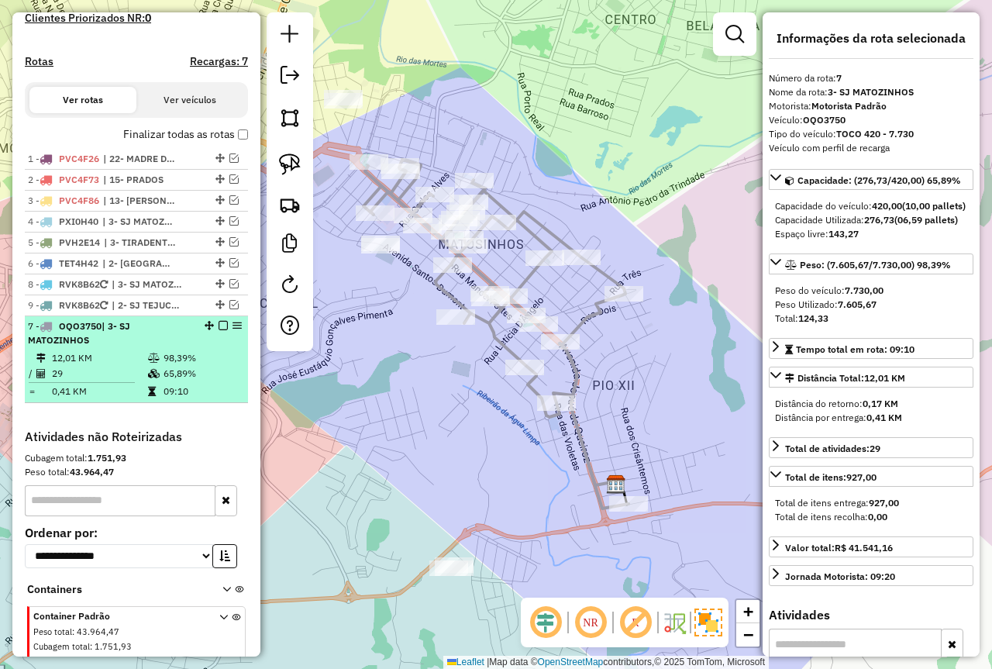
drag, startPoint x: 205, startPoint y: 299, endPoint x: 205, endPoint y: 412, distance: 113.2
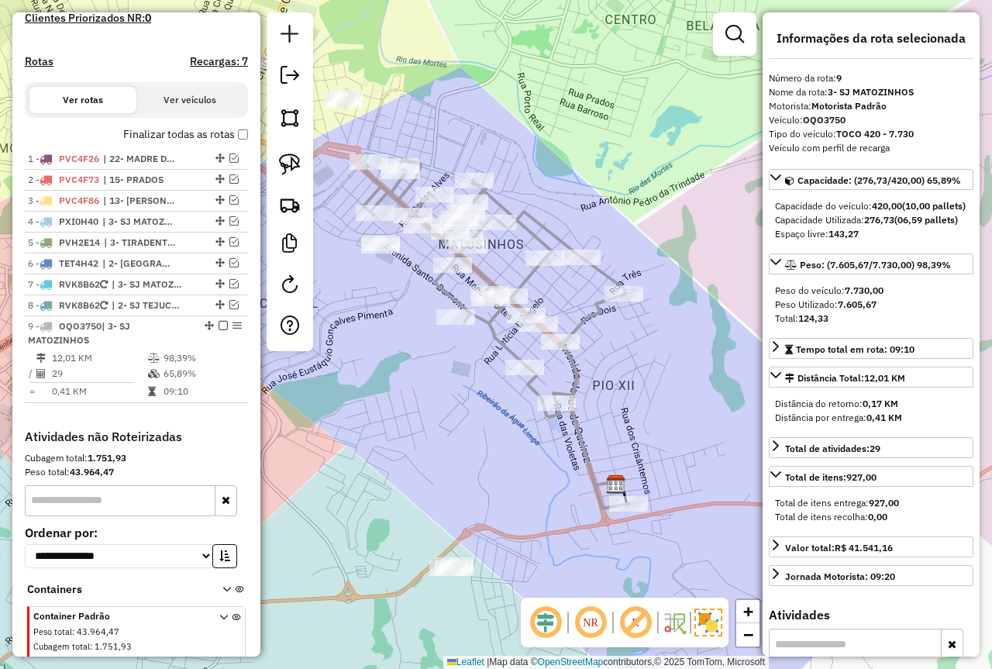
click at [176, 380] on td "65,89%" at bounding box center [202, 374] width 78 height 16
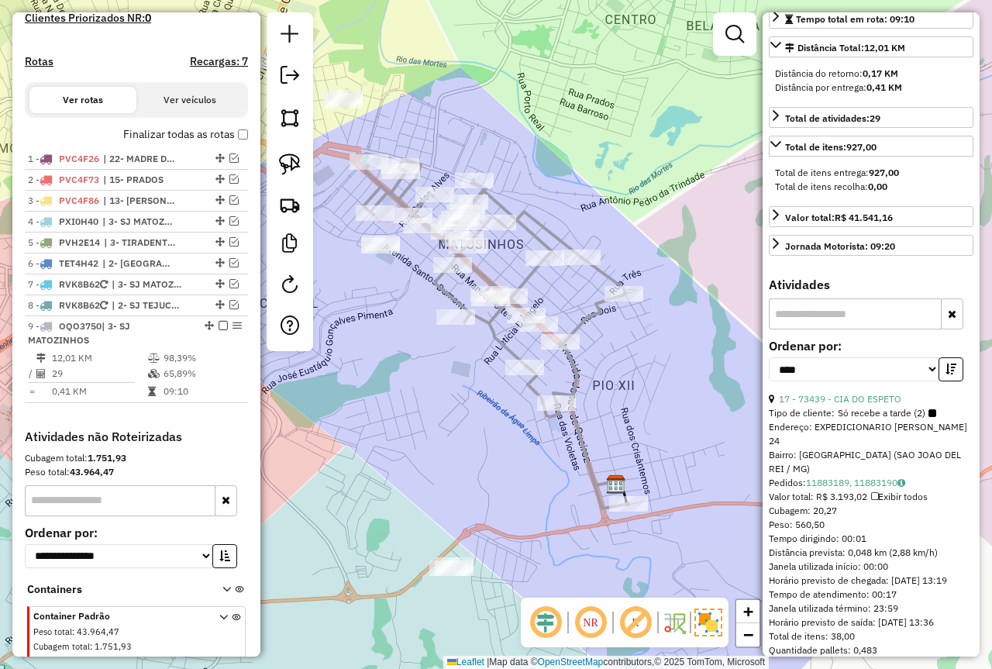
scroll to position [465, 0]
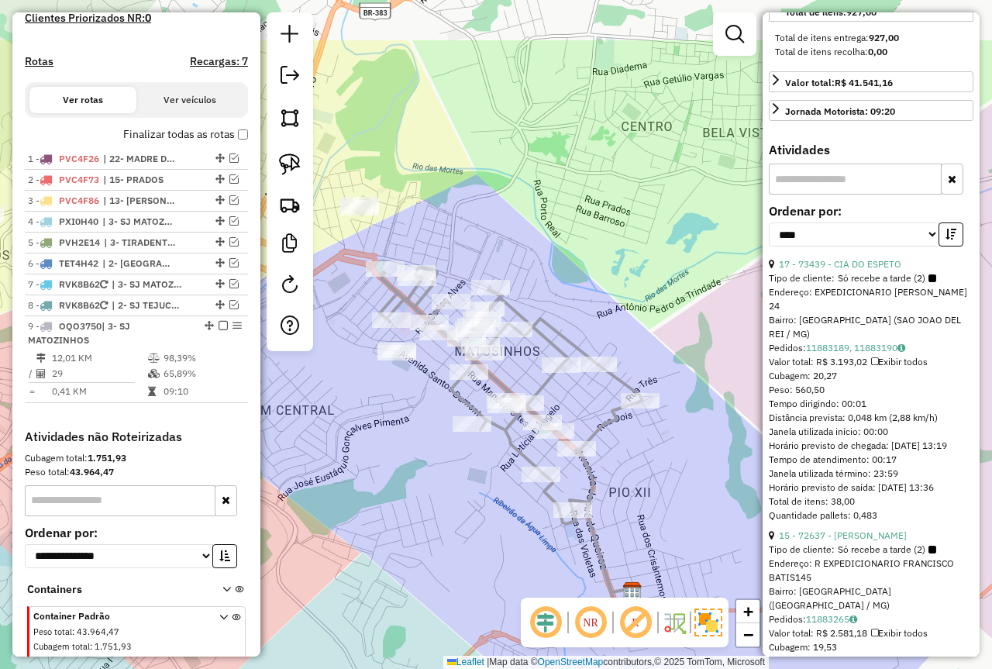
drag, startPoint x: 426, startPoint y: 375, endPoint x: 442, endPoint y: 482, distance: 108.2
click at [442, 482] on div "Janela de atendimento Grade de atendimento Capacidade Transportadoras Veículos …" at bounding box center [496, 334] width 992 height 669
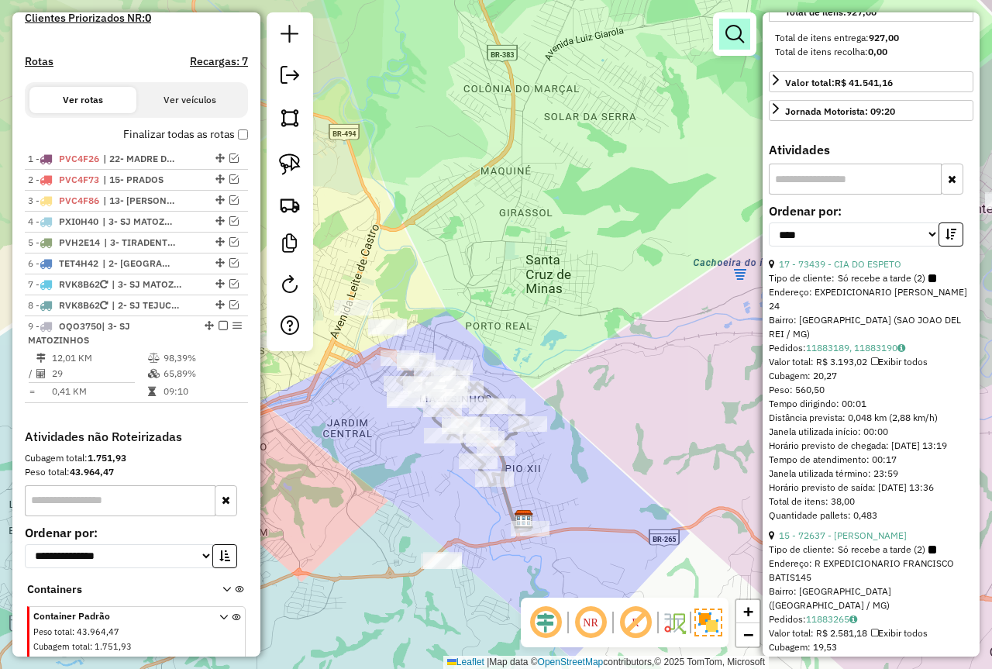
click at [731, 37] on em at bounding box center [735, 34] width 19 height 19
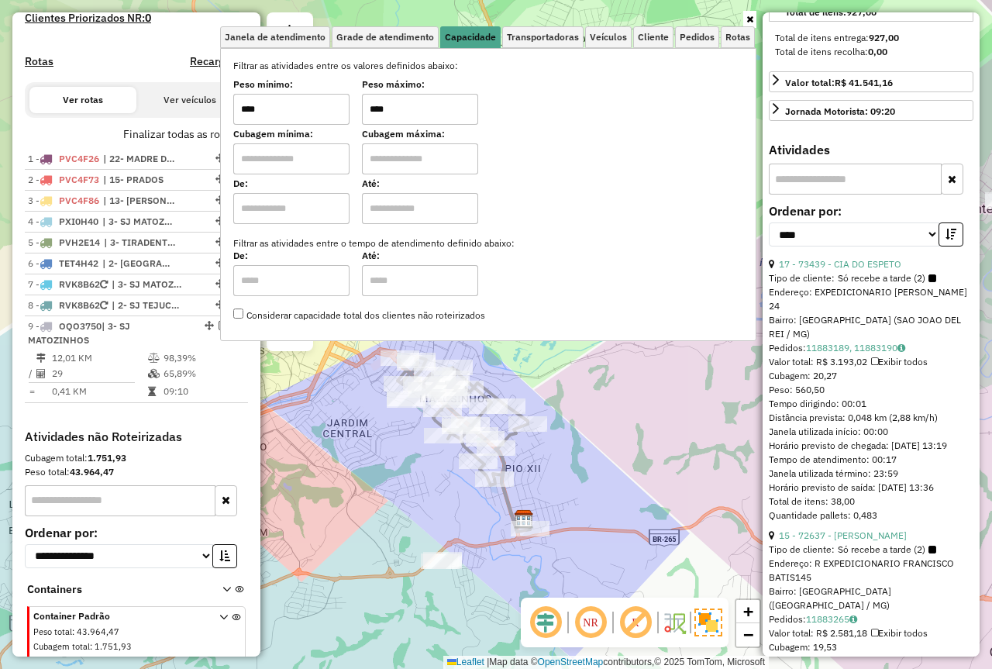
drag, startPoint x: 436, startPoint y: 105, endPoint x: 355, endPoint y: 109, distance: 80.7
click at [355, 109] on div "Peso mínimo: **** Peso máximo: ****" at bounding box center [488, 102] width 510 height 43
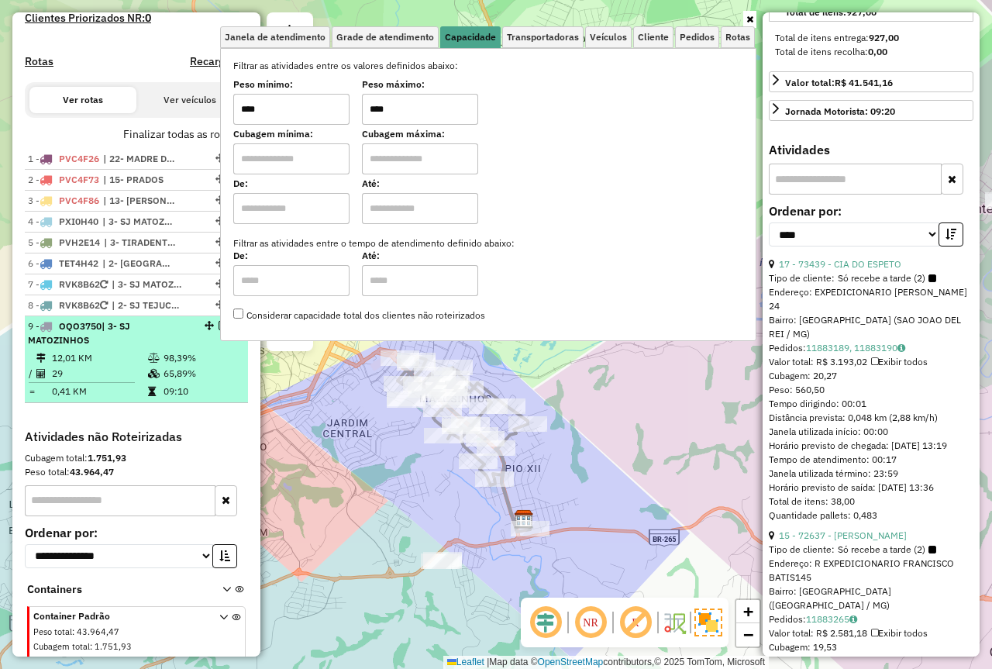
click at [183, 366] on td "98,39%" at bounding box center [202, 358] width 78 height 16
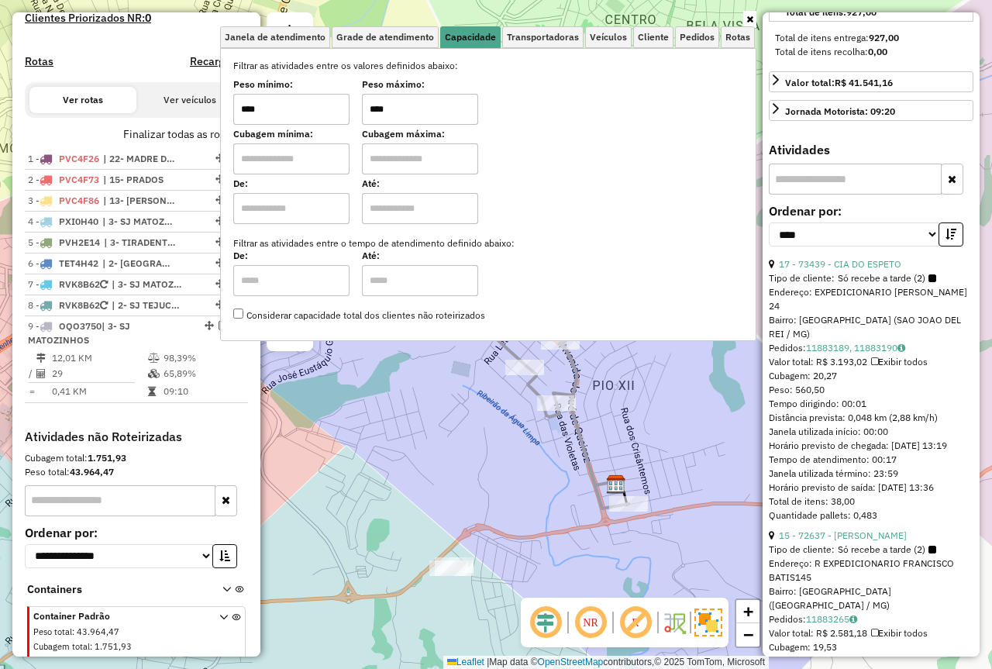
click at [419, 427] on div "Janela de atendimento Grade de atendimento Capacidade Transportadoras Veículos …" at bounding box center [496, 334] width 992 height 669
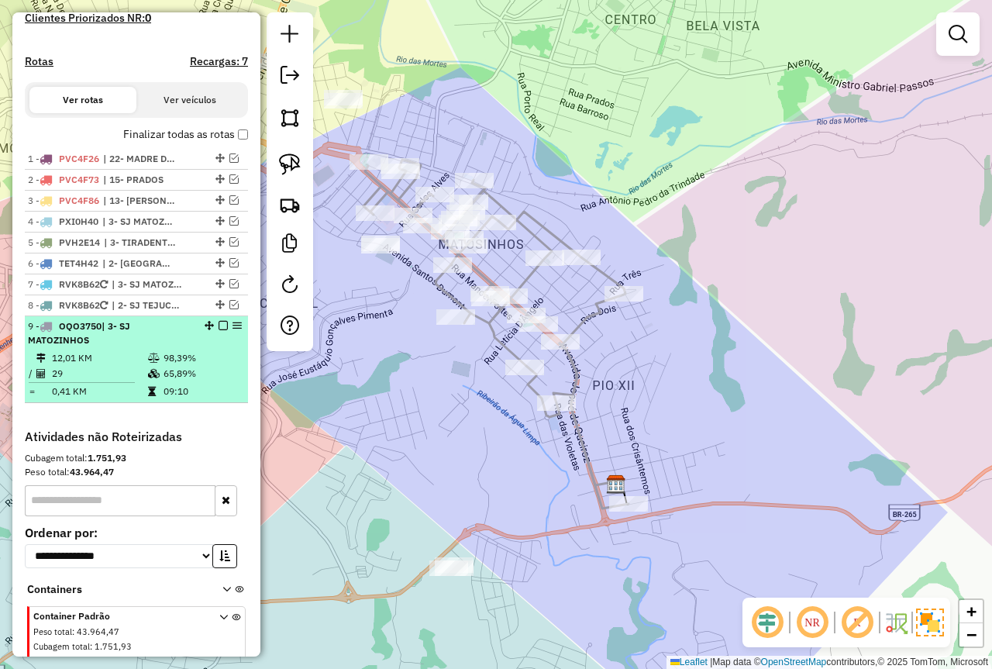
click at [197, 330] on div at bounding box center [218, 325] width 47 height 9
select select "*********"
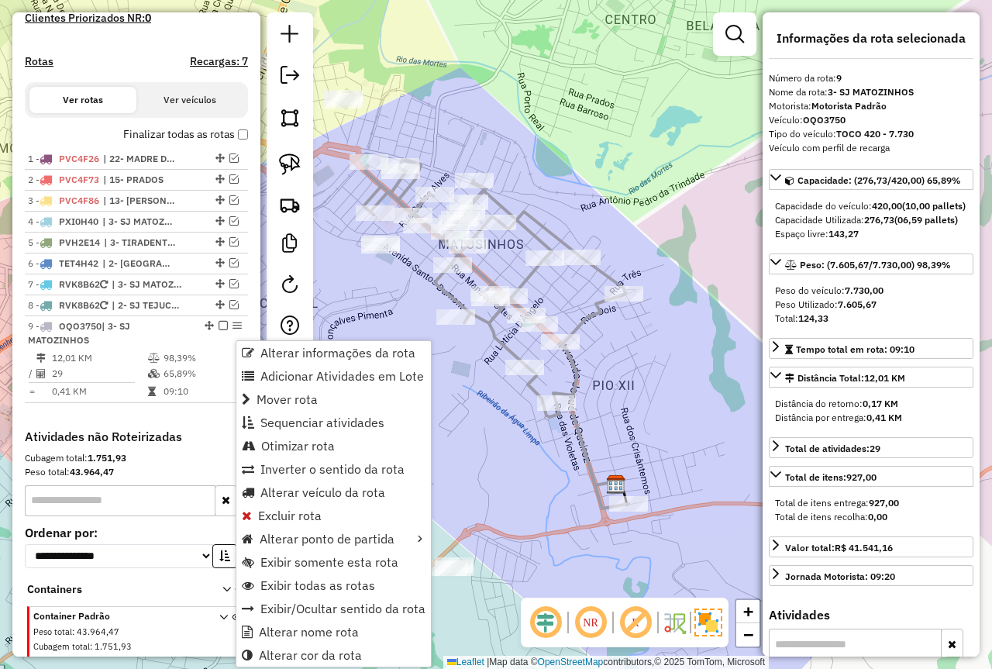
click at [471, 452] on div "Janela de atendimento Grade de atendimento Capacidade Transportadoras Veículos …" at bounding box center [496, 334] width 992 height 669
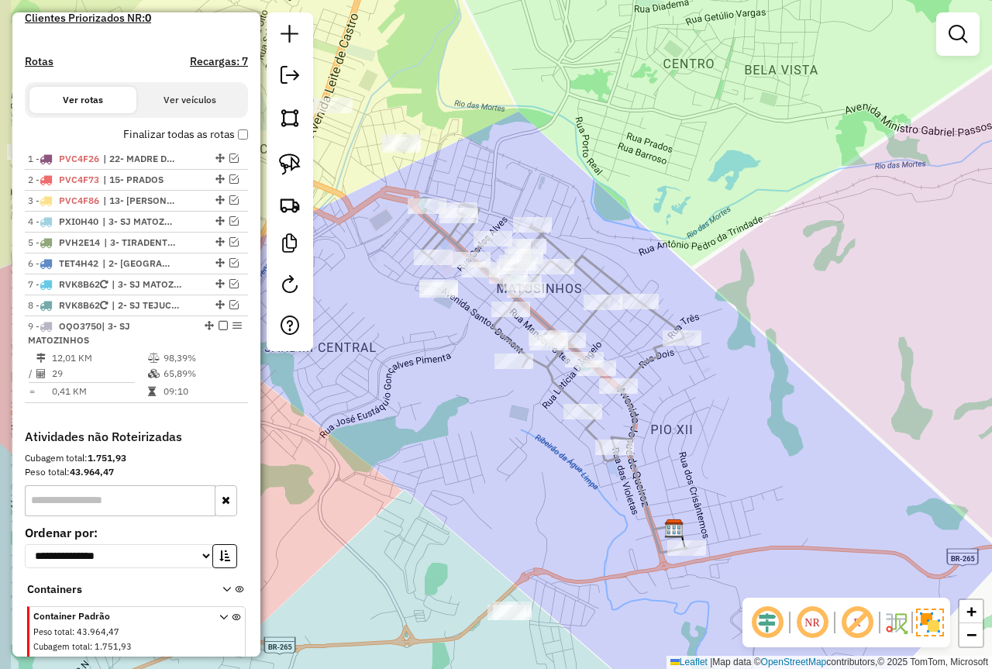
drag, startPoint x: 592, startPoint y: 157, endPoint x: 505, endPoint y: 176, distance: 88.8
click at [674, 226] on div "Janela de atendimento Grade de atendimento Capacidade Transportadoras Veículos …" at bounding box center [496, 334] width 992 height 669
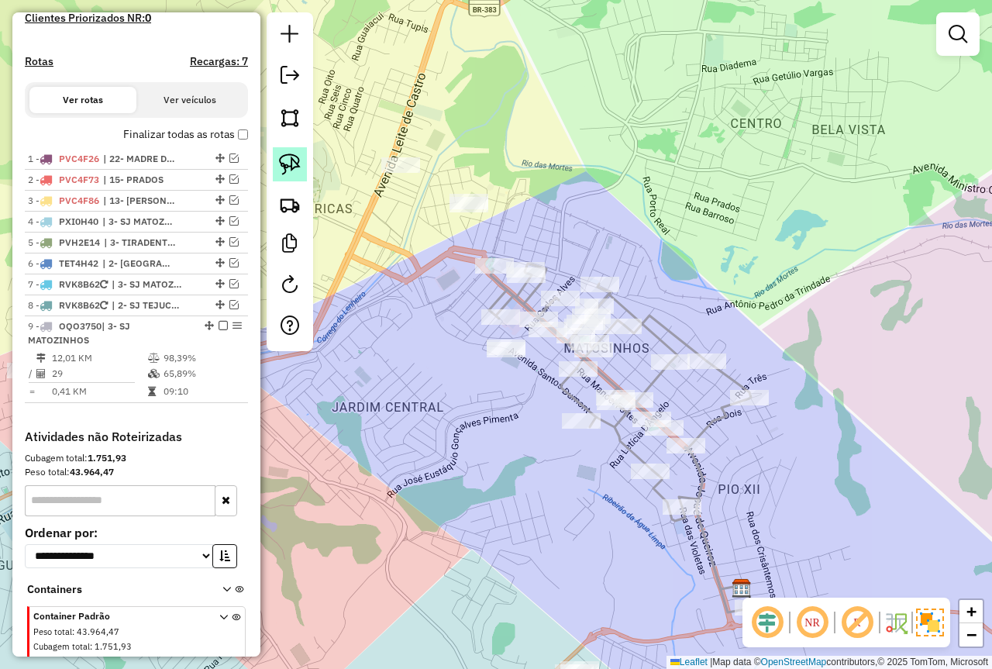
click at [287, 165] on img at bounding box center [290, 165] width 22 height 22
drag, startPoint x: 545, startPoint y: 238, endPoint x: 423, endPoint y: 255, distance: 122.9
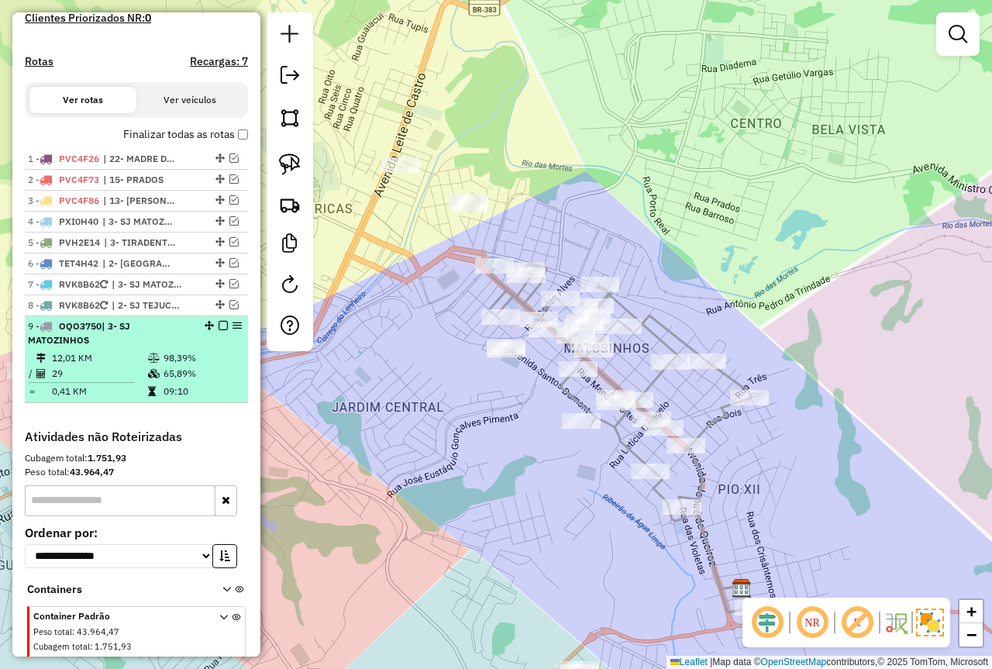
click at [195, 366] on td "98,39%" at bounding box center [202, 358] width 78 height 16
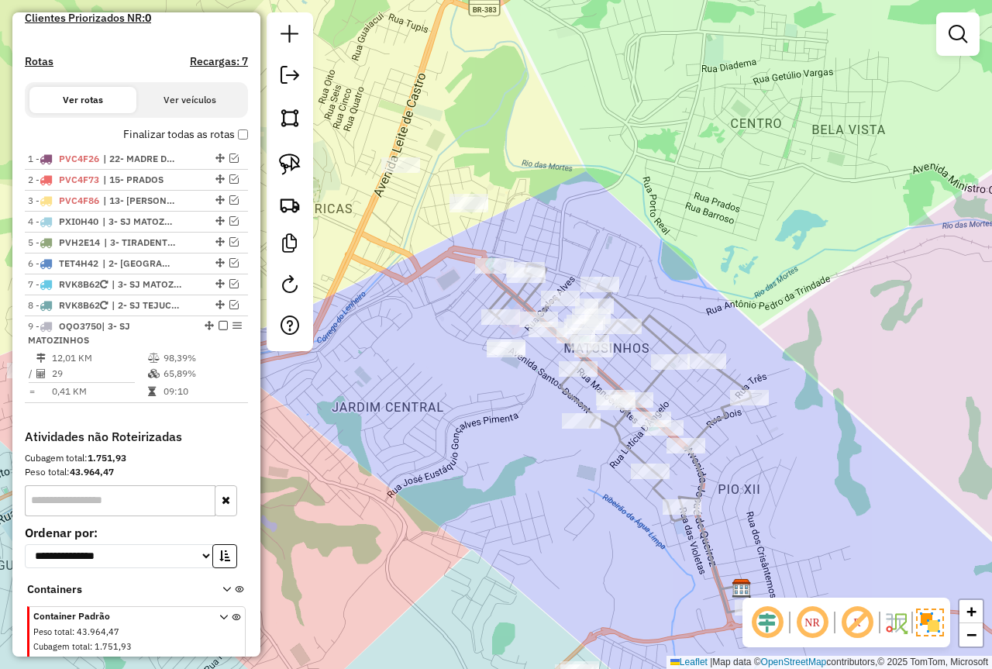
select select "*********"
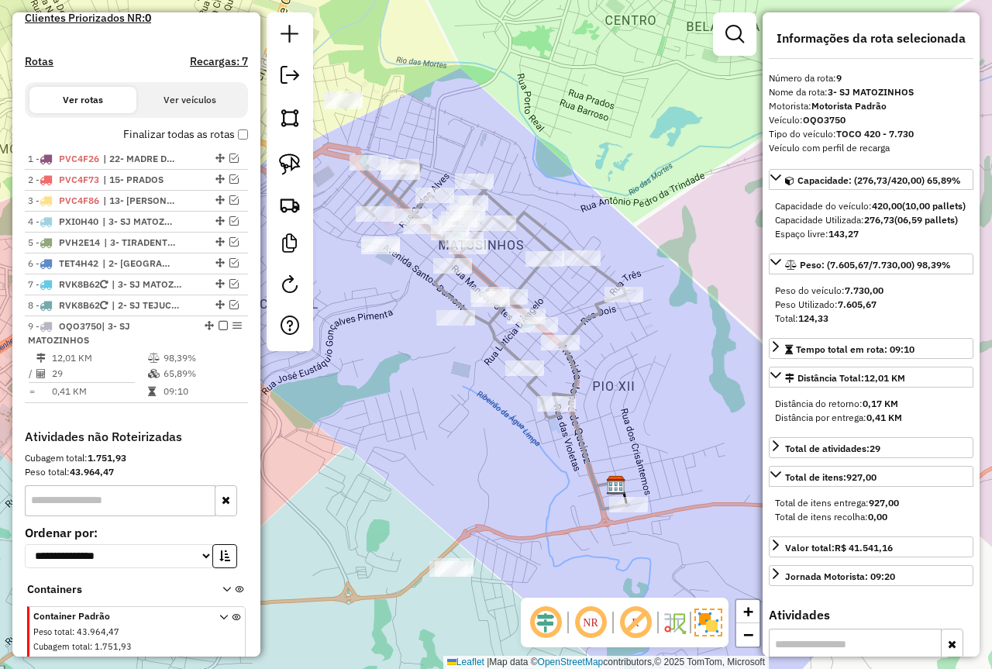
click at [638, 154] on div "Janela de atendimento Grade de atendimento Capacidade Transportadoras Veículos …" at bounding box center [496, 334] width 992 height 669
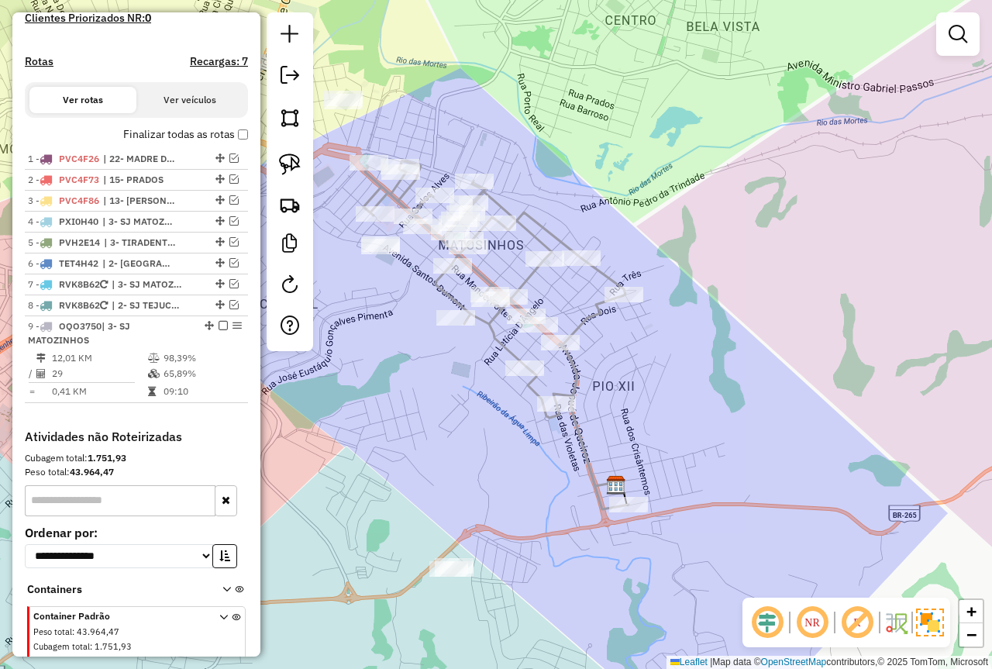
drag, startPoint x: 671, startPoint y: 164, endPoint x: 616, endPoint y: 226, distance: 82.4
click at [616, 226] on div "Janela de atendimento Grade de atendimento Capacidade Transportadoras Veículos …" at bounding box center [496, 334] width 992 height 669
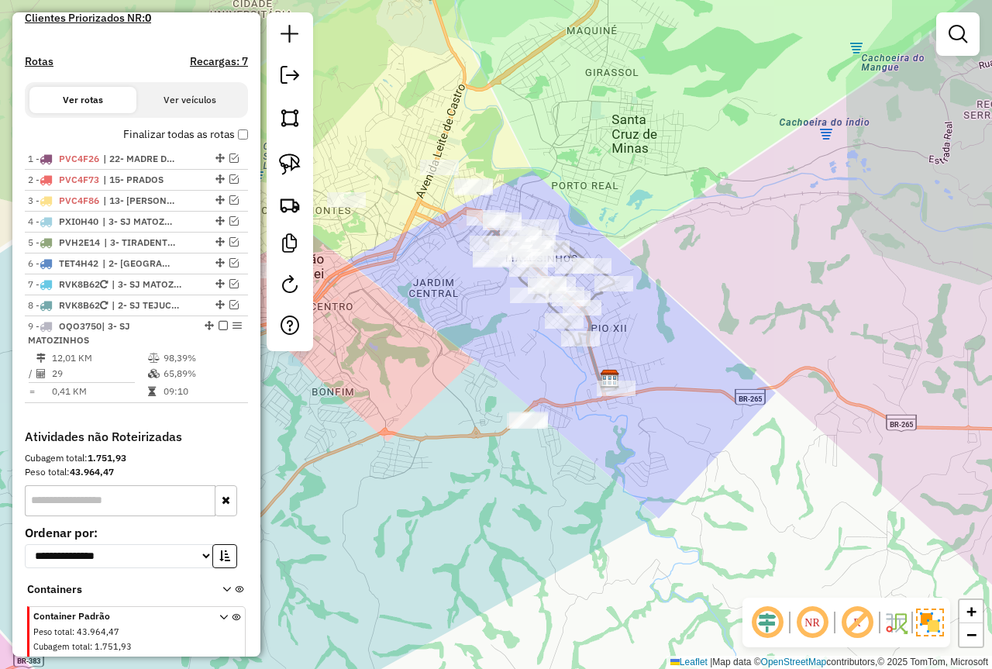
click at [970, 30] on link at bounding box center [958, 34] width 31 height 31
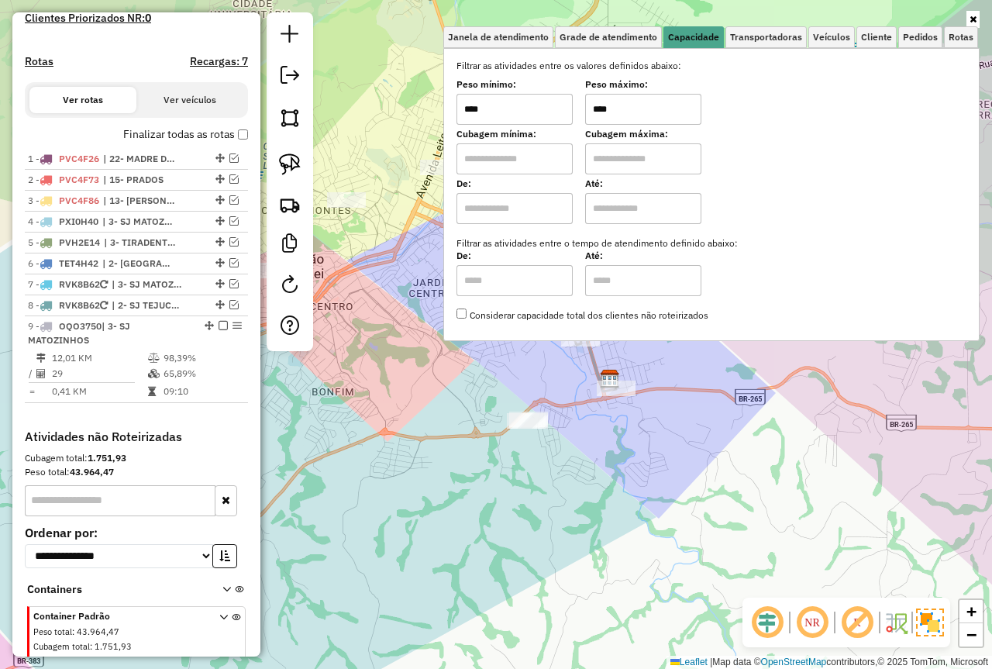
click at [488, 432] on div "Janela de atendimento Grade de atendimento Capacidade Transportadoras Veículos …" at bounding box center [496, 334] width 992 height 669
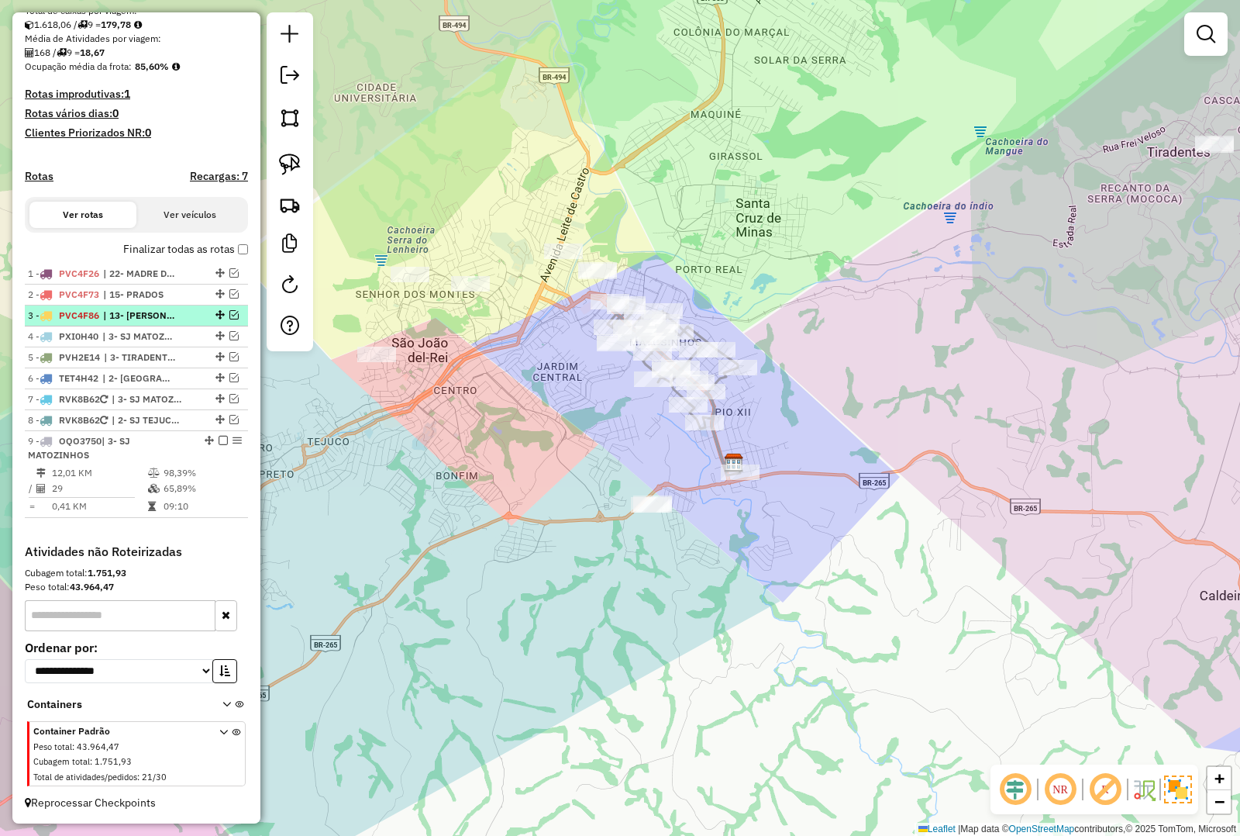
scroll to position [254, 0]
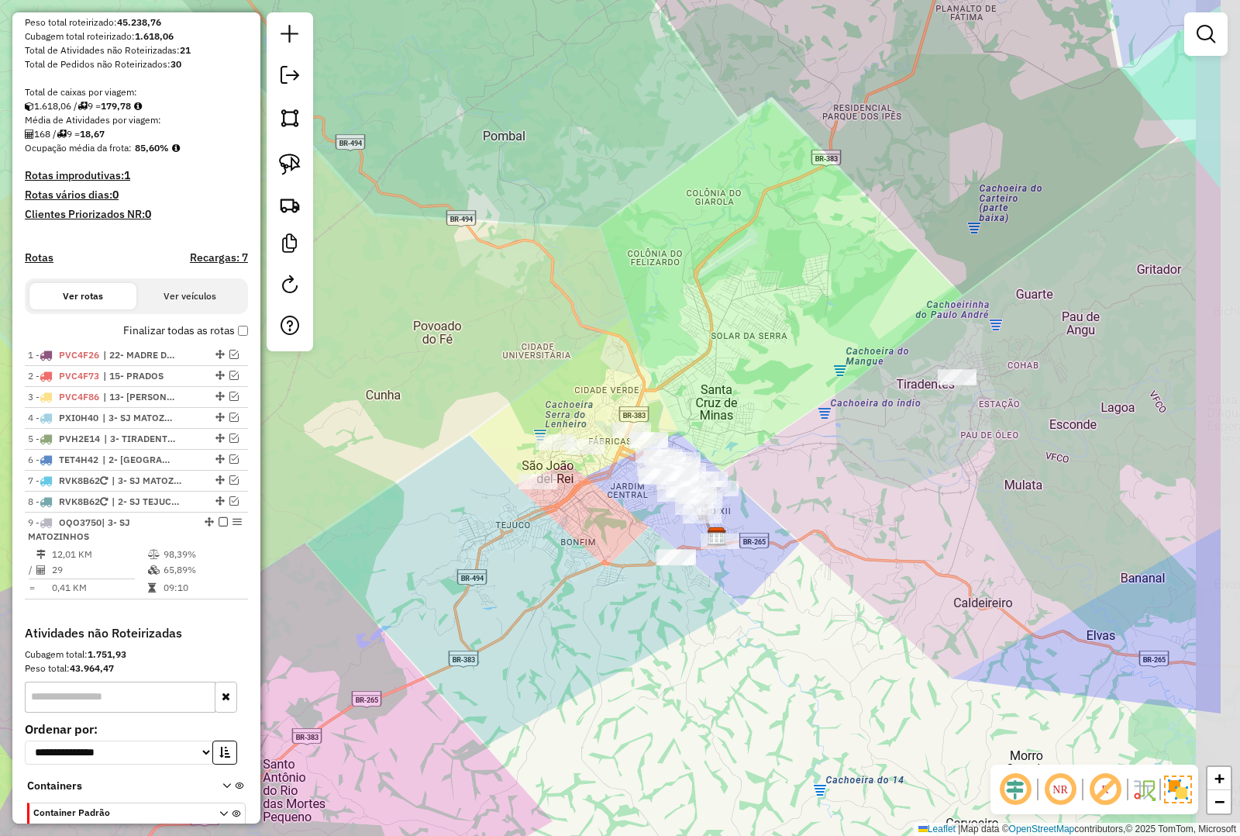
drag, startPoint x: 1008, startPoint y: 595, endPoint x: 827, endPoint y: 587, distance: 180.8
click at [859, 602] on div "Janela de atendimento Grade de atendimento Capacidade Transportadoras Veículos …" at bounding box center [620, 418] width 1240 height 836
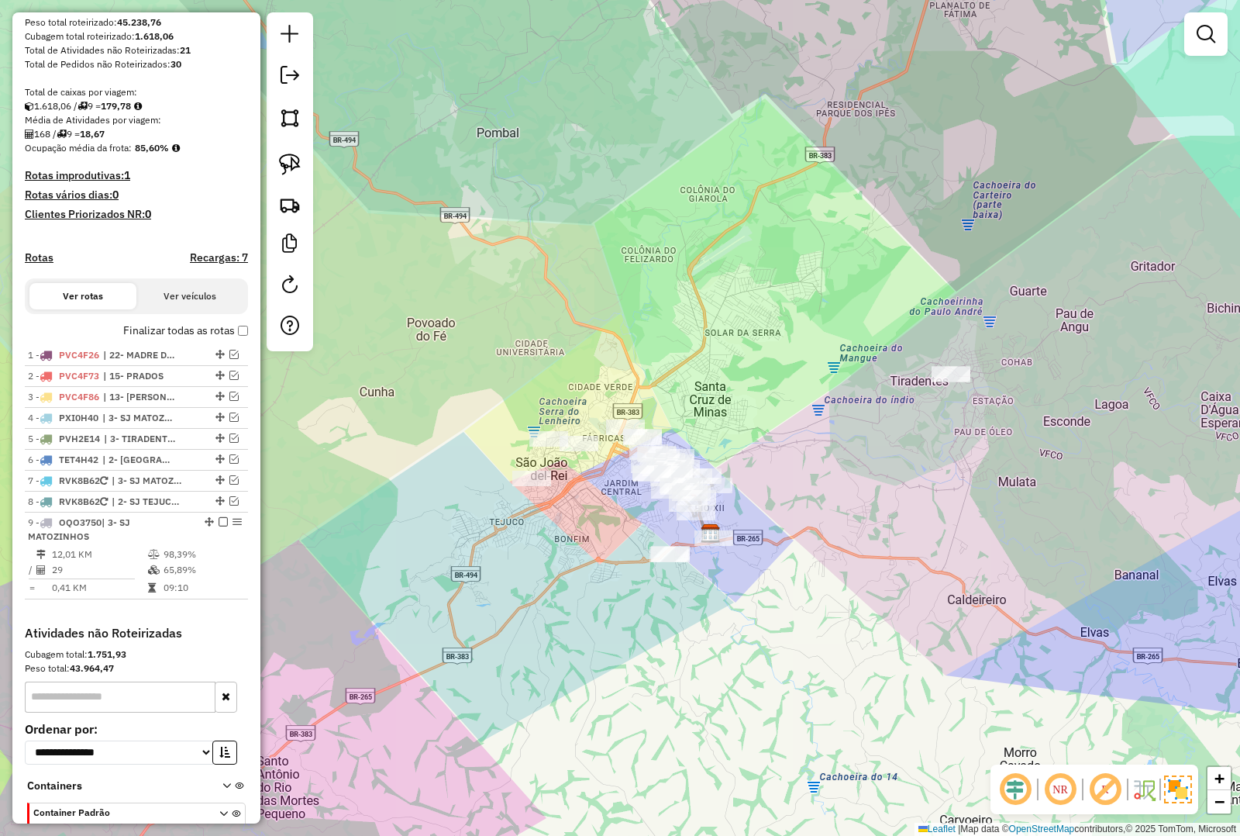
drag, startPoint x: 929, startPoint y: 535, endPoint x: 775, endPoint y: 516, distance: 154.7
click at [792, 517] on div "Rota 9 - Placa OQO3750 72656 - ROZANI DE FATIMA RIO Janela de atendimento Grade…" at bounding box center [620, 418] width 1240 height 836
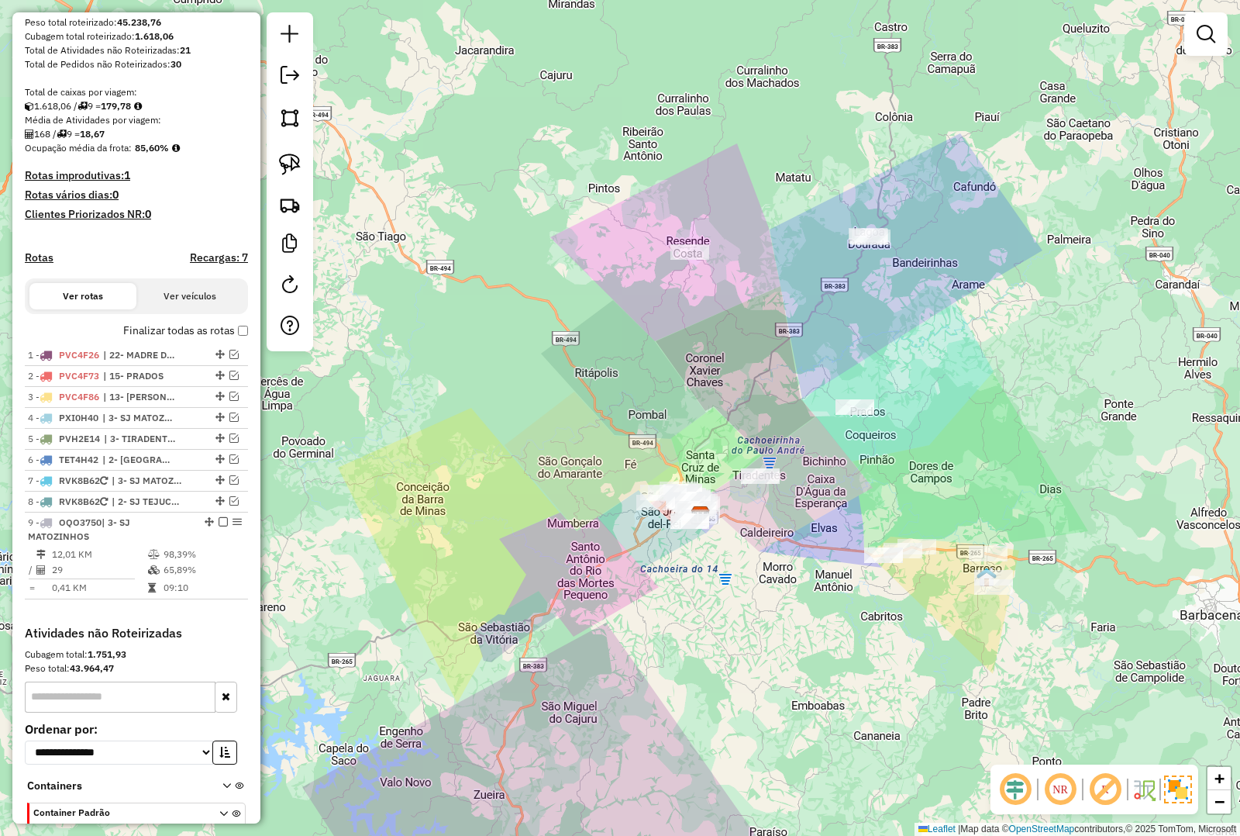
drag, startPoint x: 861, startPoint y: 543, endPoint x: 811, endPoint y: 540, distance: 49.7
click at [816, 544] on div "Janela de atendimento Grade de atendimento Capacidade Transportadoras Veículos …" at bounding box center [620, 418] width 1240 height 836
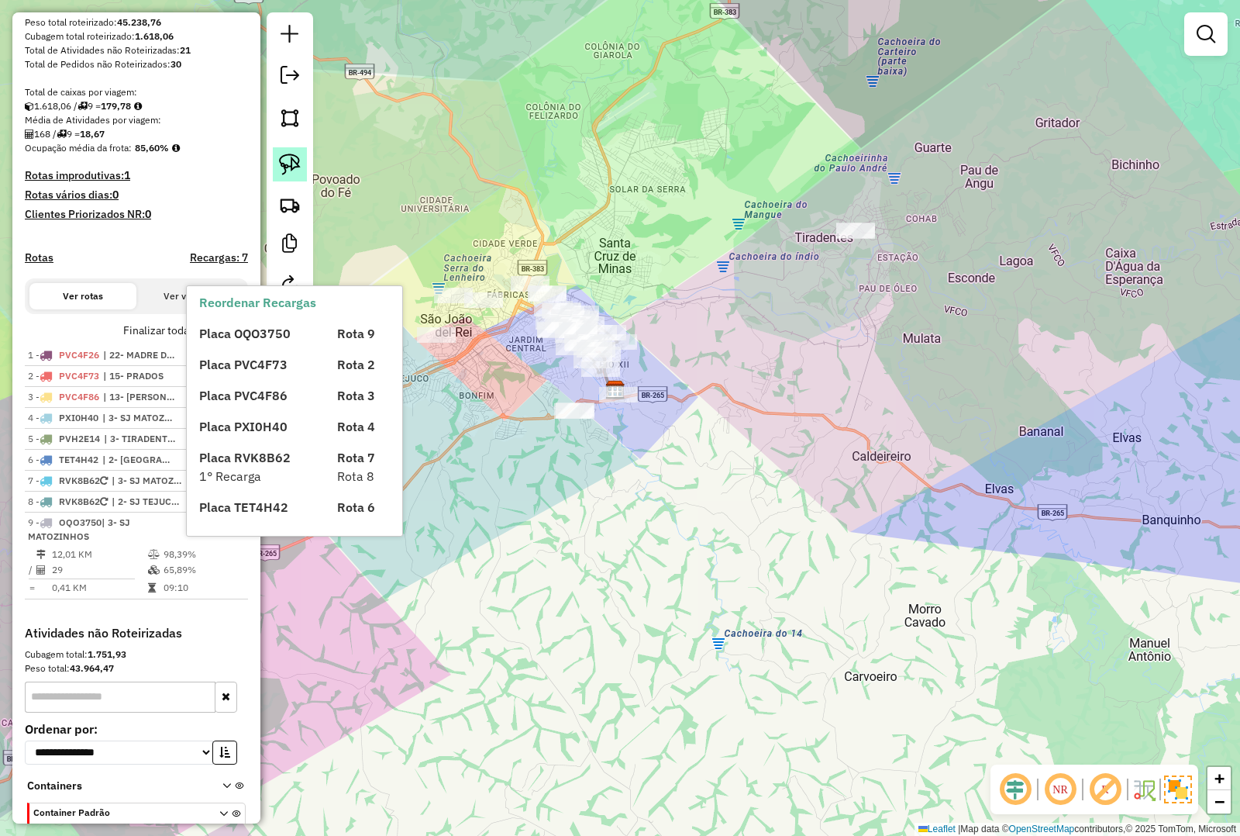
click at [295, 160] on img at bounding box center [290, 165] width 22 height 22
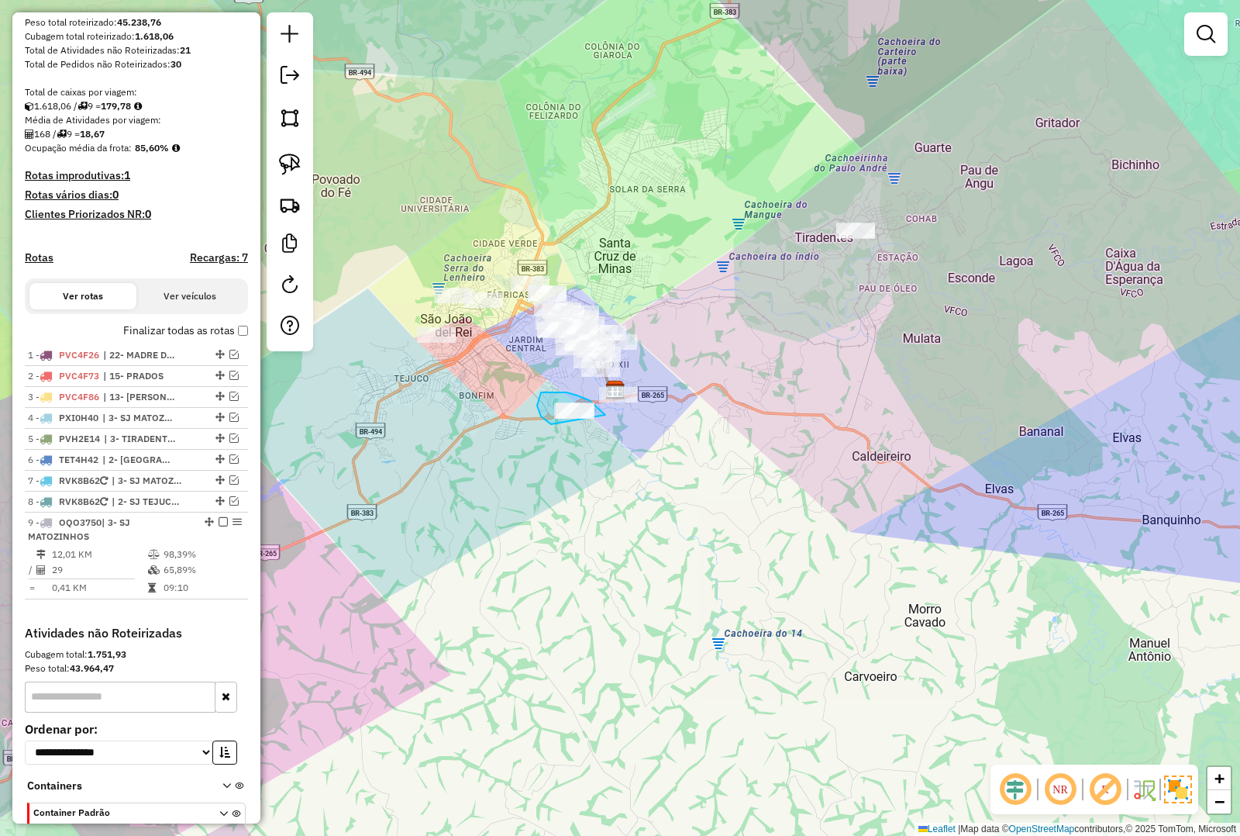
drag, startPoint x: 589, startPoint y: 400, endPoint x: 564, endPoint y: 428, distance: 37.9
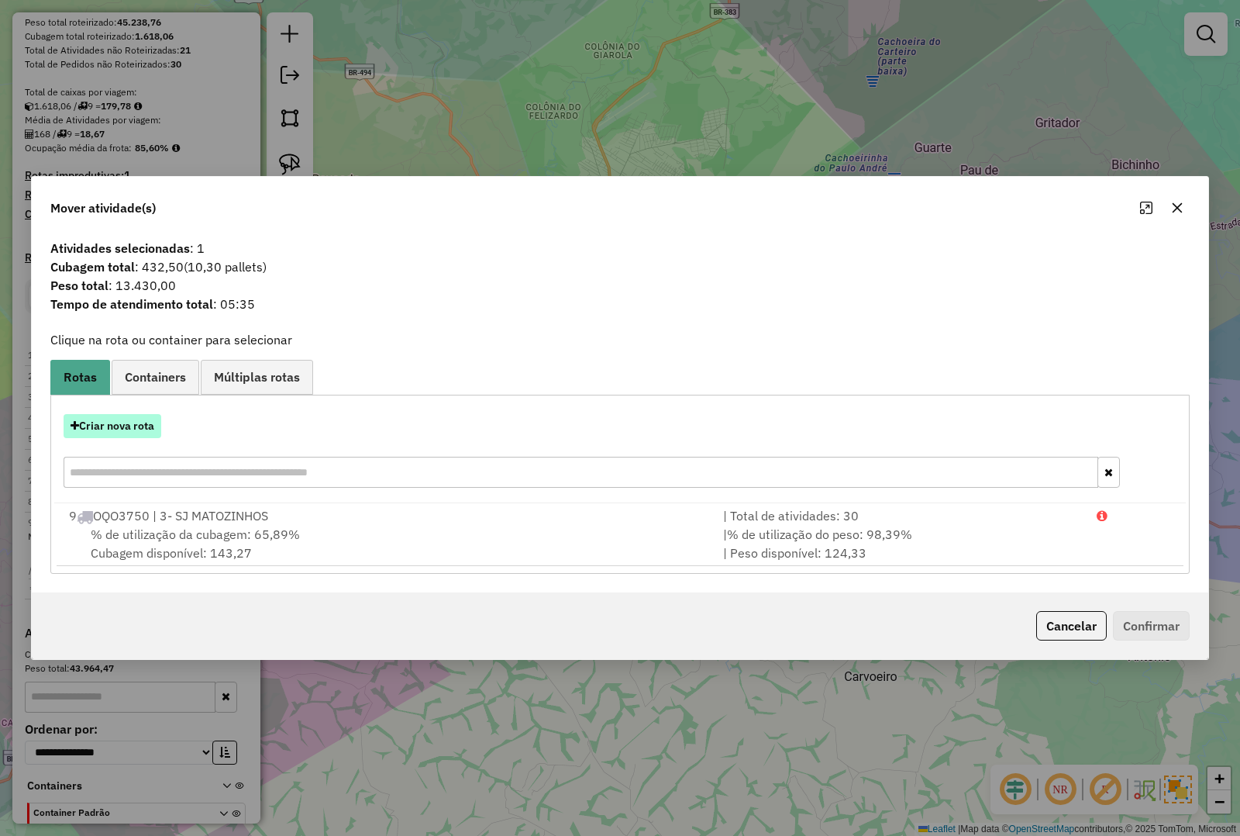
click at [132, 417] on button "Criar nova rota" at bounding box center [113, 426] width 98 height 24
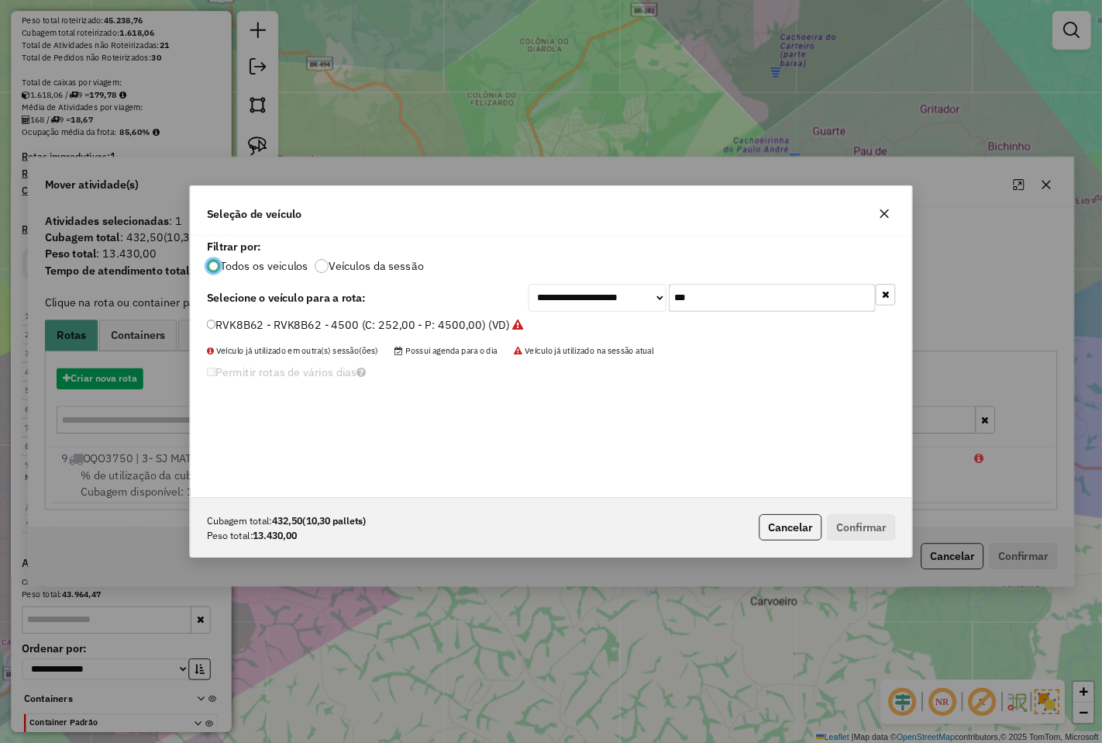
scroll to position [8, 5]
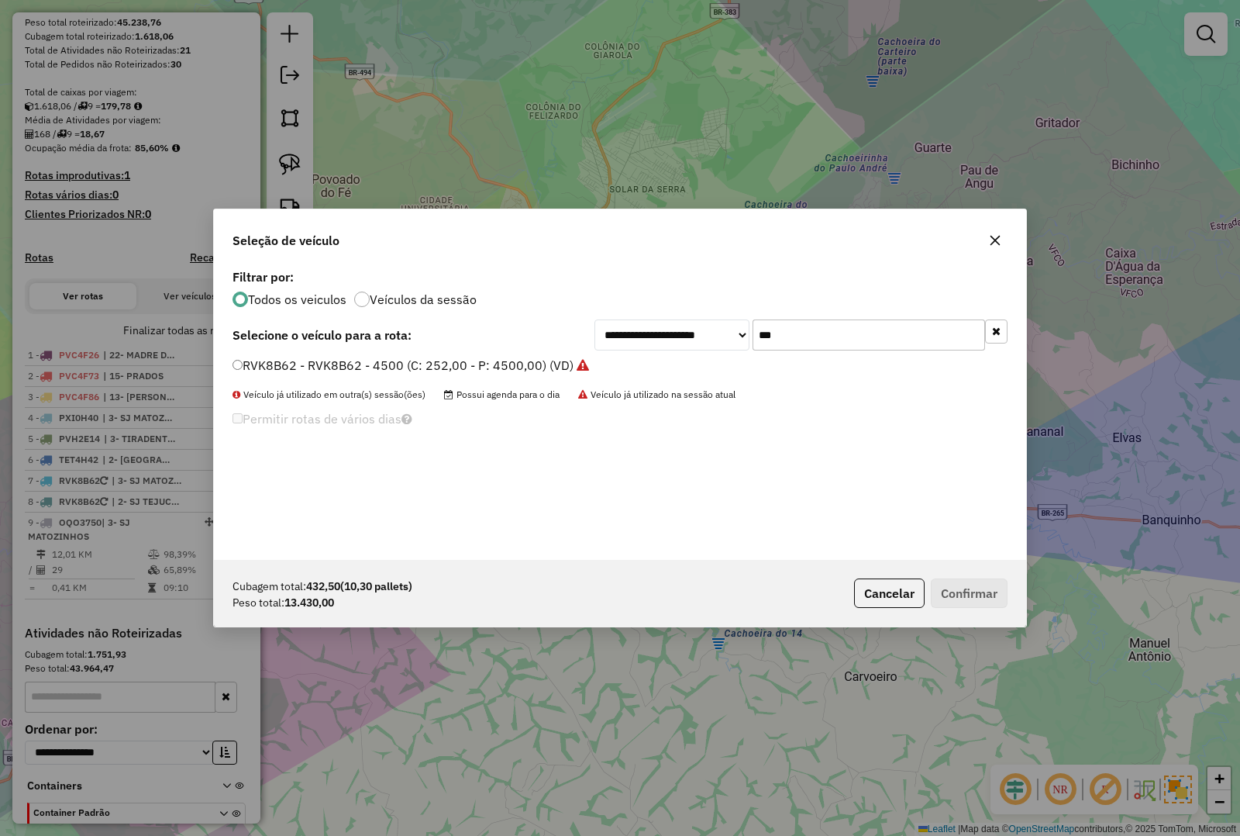
drag, startPoint x: 792, startPoint y: 329, endPoint x: 557, endPoint y: 351, distance: 236.7
click at [559, 351] on div "**********" at bounding box center [620, 412] width 812 height 295
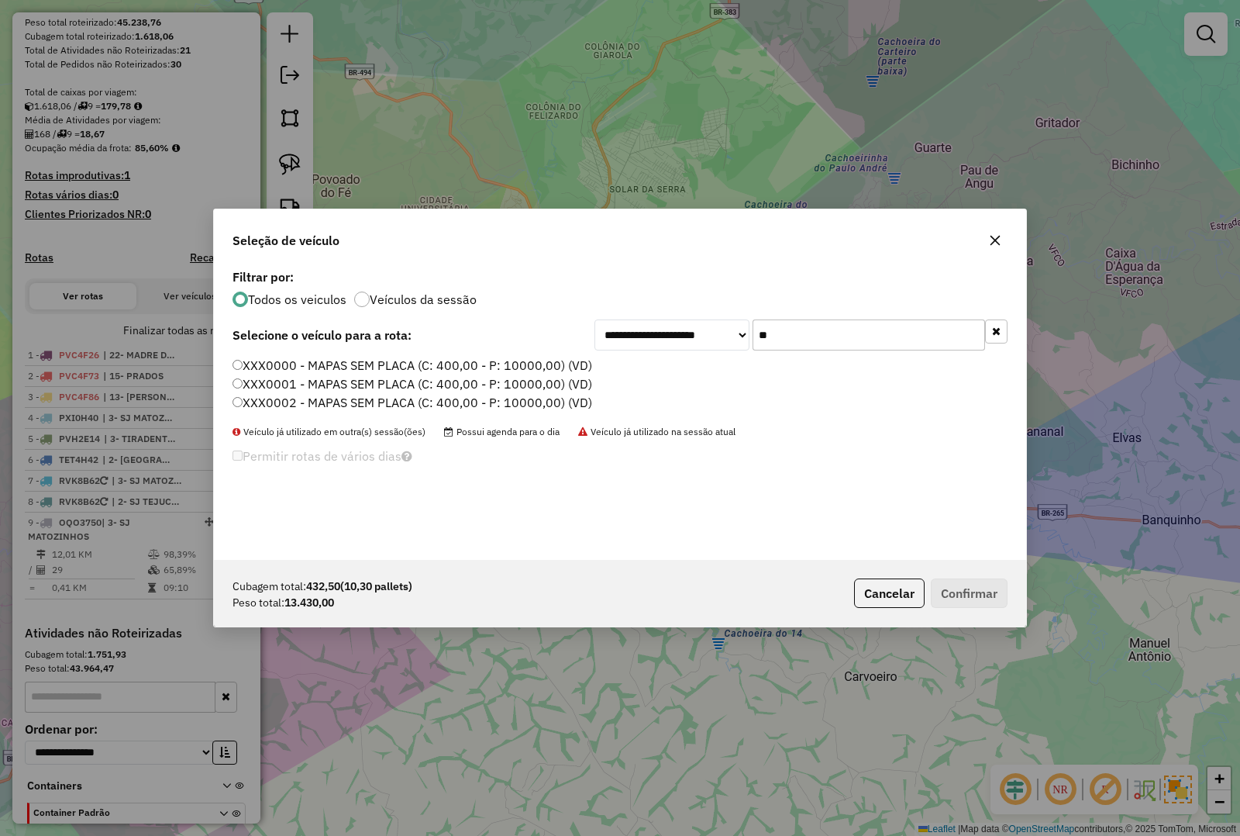
type input "**"
click at [260, 357] on label "XXX0000 - MAPAS SEM PLACA (C: 400,00 - P: 10000,00) (VD)" at bounding box center [413, 365] width 360 height 19
click at [978, 580] on button "Confirmar" at bounding box center [969, 592] width 77 height 29
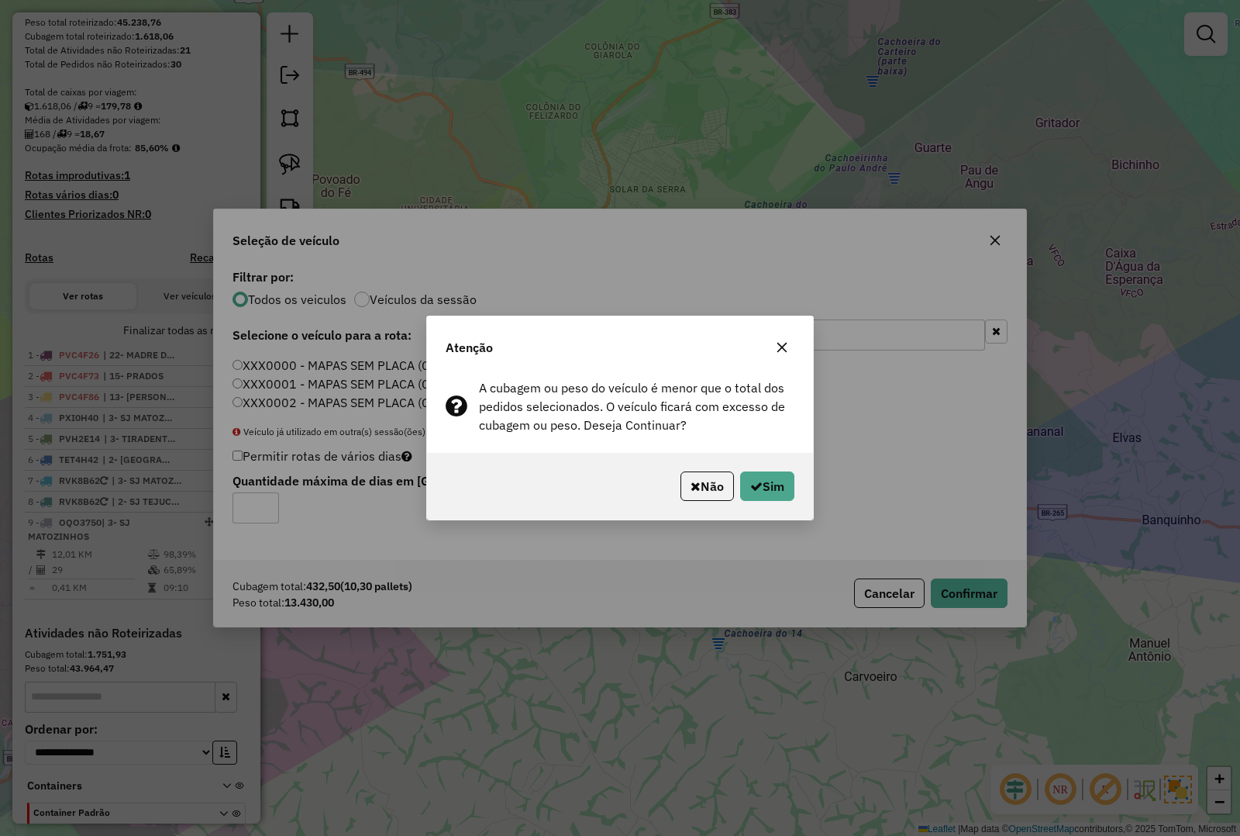
click at [741, 460] on div "Não Sim" at bounding box center [620, 486] width 386 height 67
click at [760, 477] on button "Sim" at bounding box center [767, 485] width 54 height 29
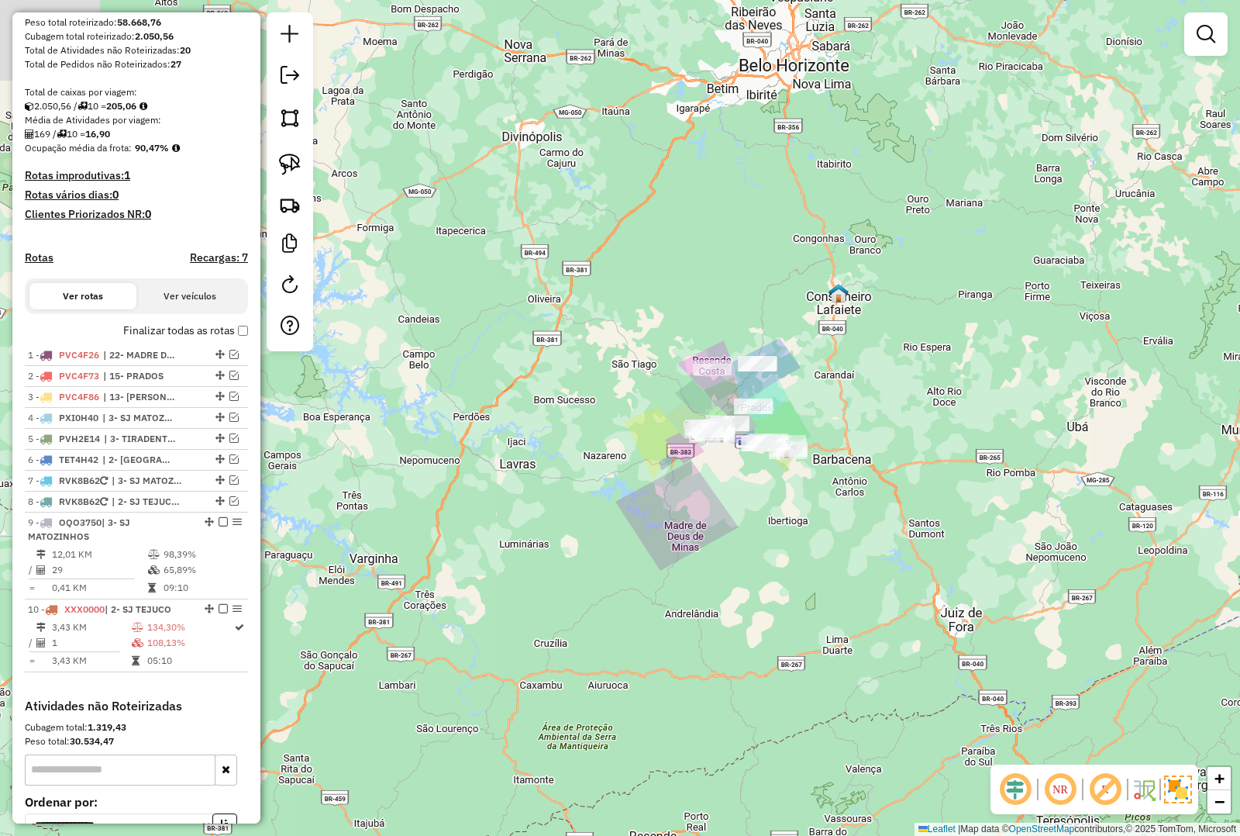
drag, startPoint x: 1060, startPoint y: 355, endPoint x: 768, endPoint y: 326, distance: 293.7
click at [925, 364] on div "Janela de atendimento Grade de atendimento Capacidade Transportadoras Veículos …" at bounding box center [620, 418] width 1240 height 836
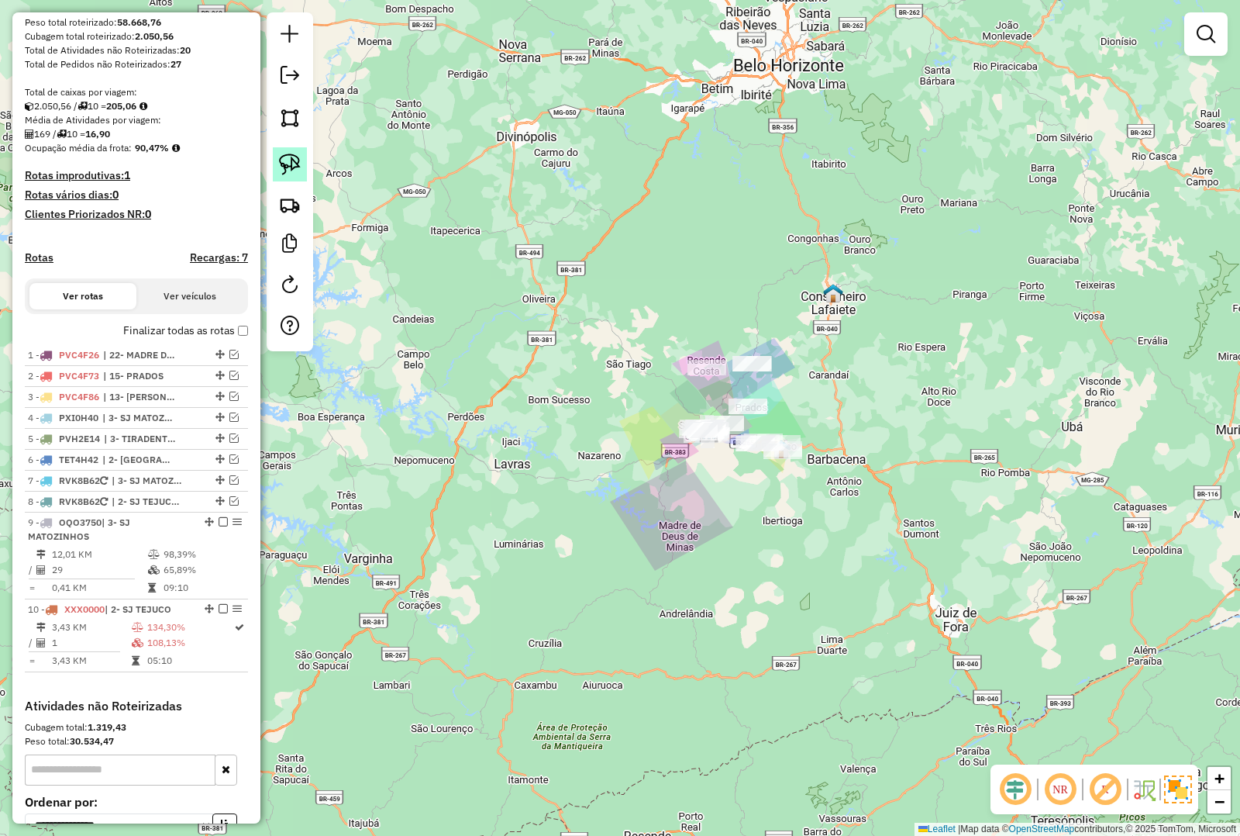
click at [295, 179] on link at bounding box center [290, 164] width 34 height 34
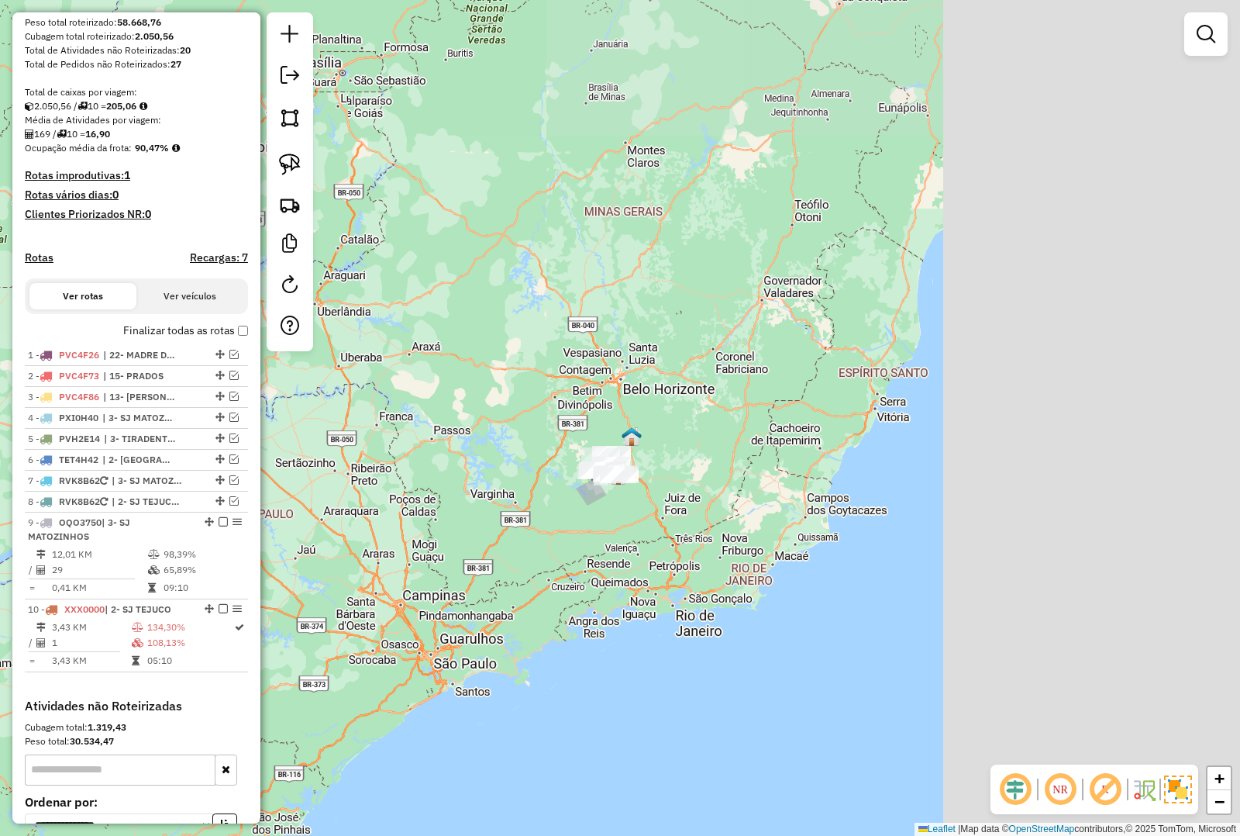
drag, startPoint x: 823, startPoint y: 481, endPoint x: 433, endPoint y: 510, distance: 391.8
click at [433, 510] on div "Janela de atendimento Grade de atendimento Capacidade Transportadoras Veículos …" at bounding box center [620, 418] width 1240 height 836
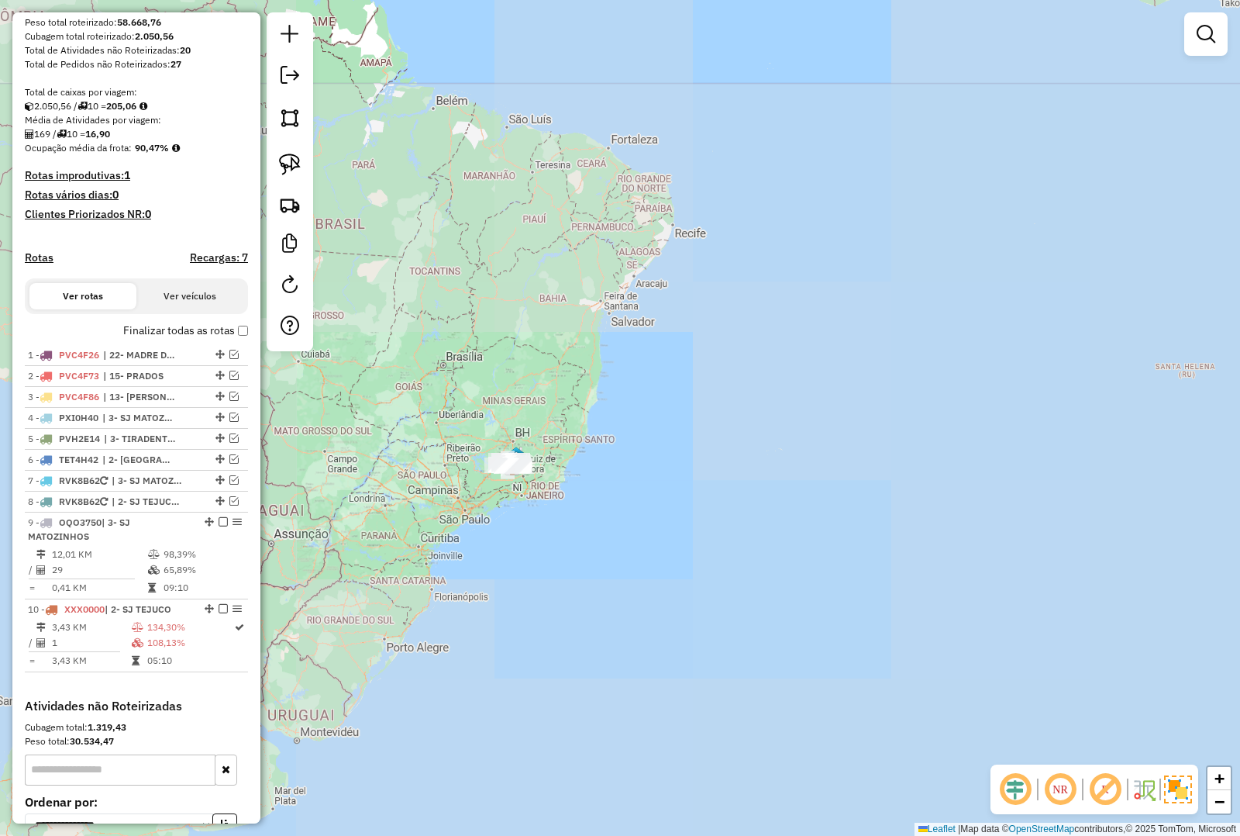
drag, startPoint x: 826, startPoint y: 397, endPoint x: 588, endPoint y: 467, distance: 248.0
click at [589, 464] on div "Janela de atendimento Grade de atendimento Capacidade Transportadoras Veículos …" at bounding box center [620, 418] width 1240 height 836
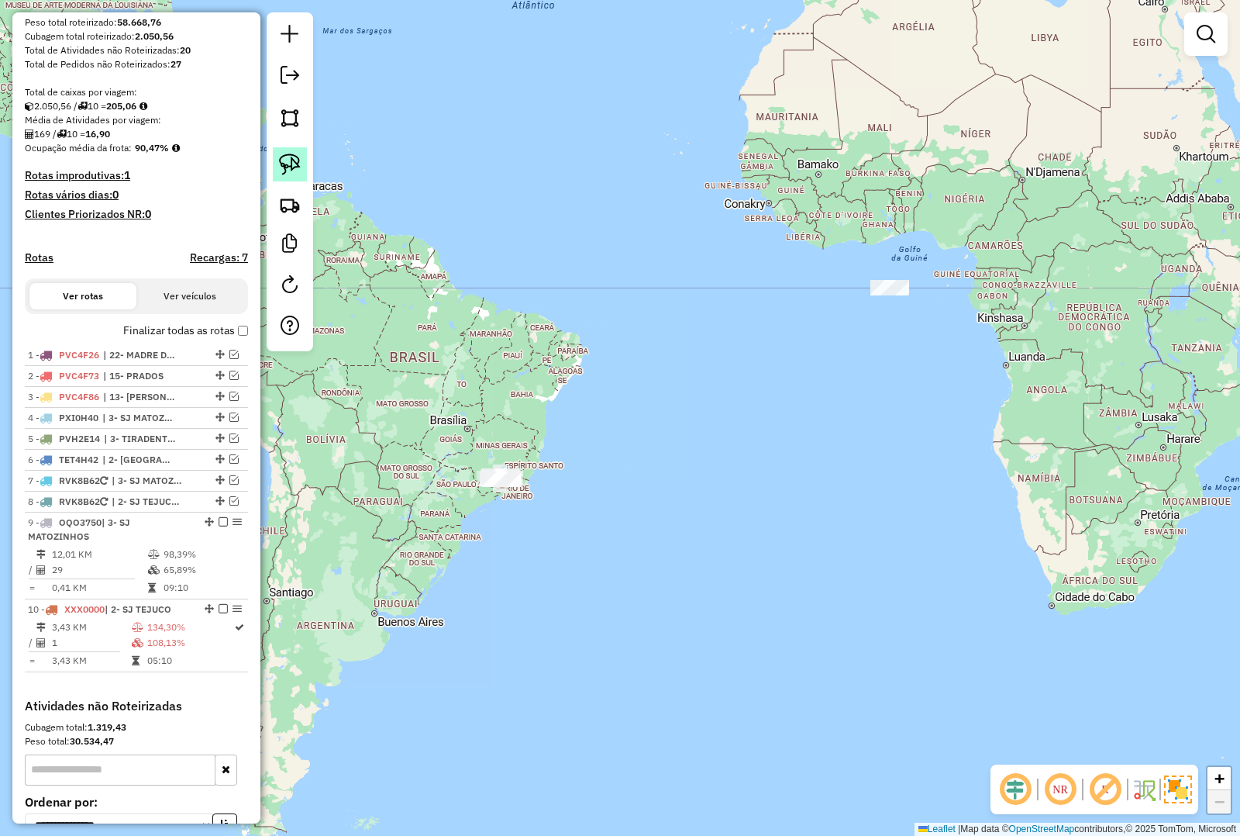
click at [295, 161] on img at bounding box center [290, 165] width 22 height 22
drag, startPoint x: 916, startPoint y: 276, endPoint x: 969, endPoint y: 315, distance: 65.4
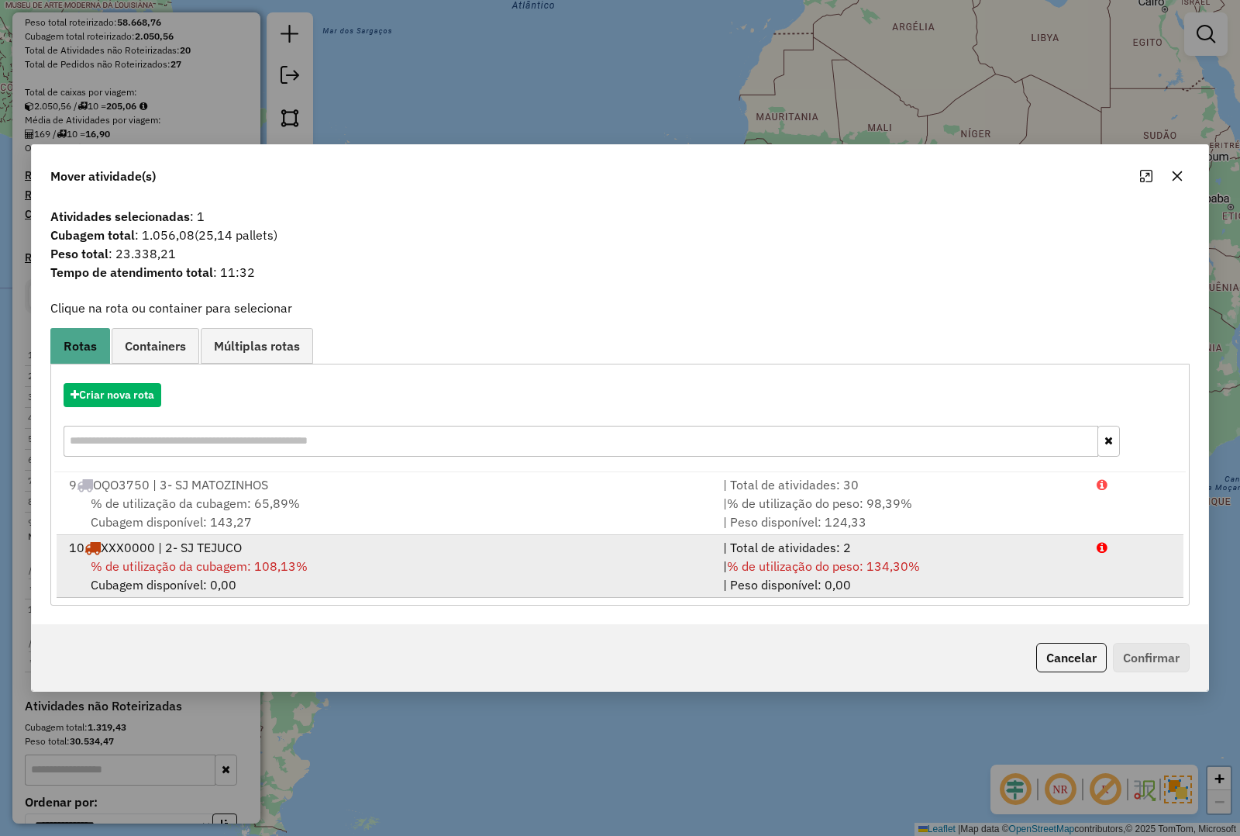
click at [469, 552] on div "10 XXX0000 | 2- SJ TEJUCO" at bounding box center [387, 547] width 654 height 19
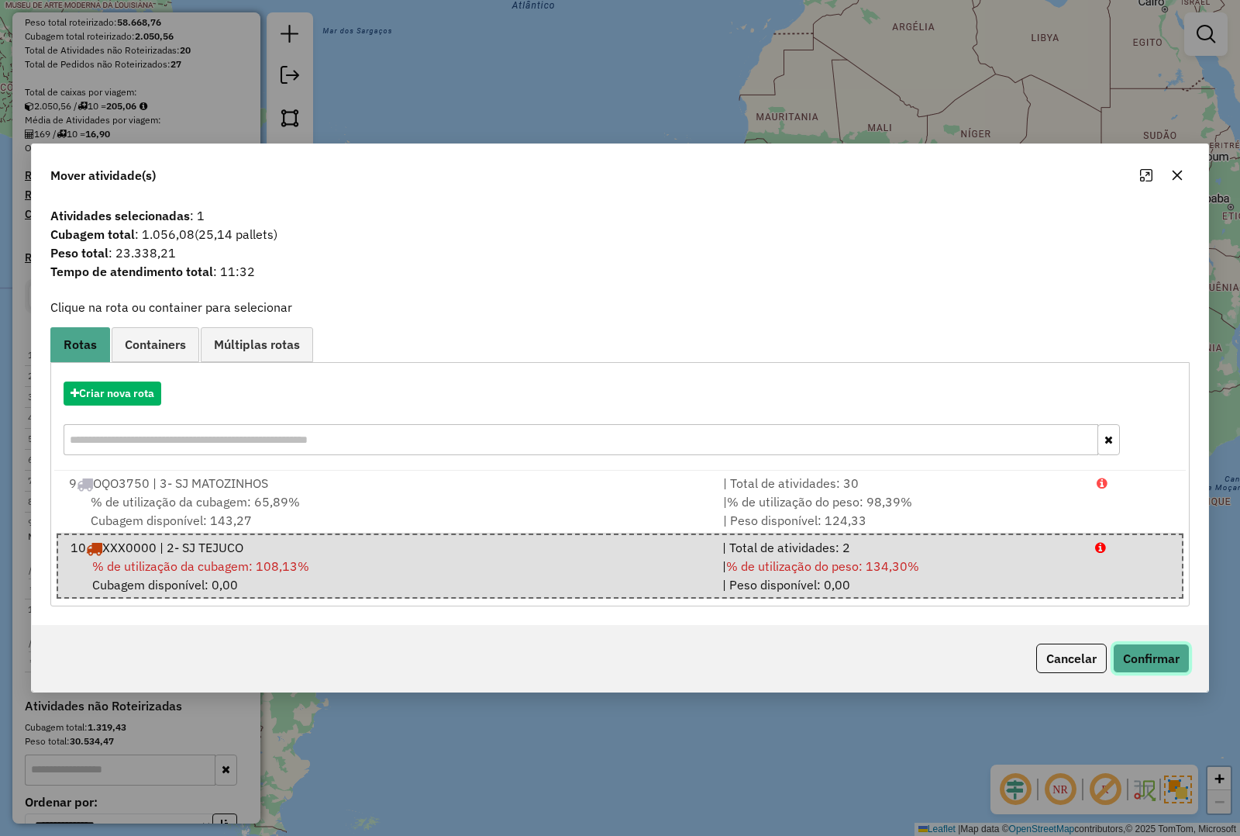
click at [992, 665] on button "Confirmar" at bounding box center [1151, 657] width 77 height 29
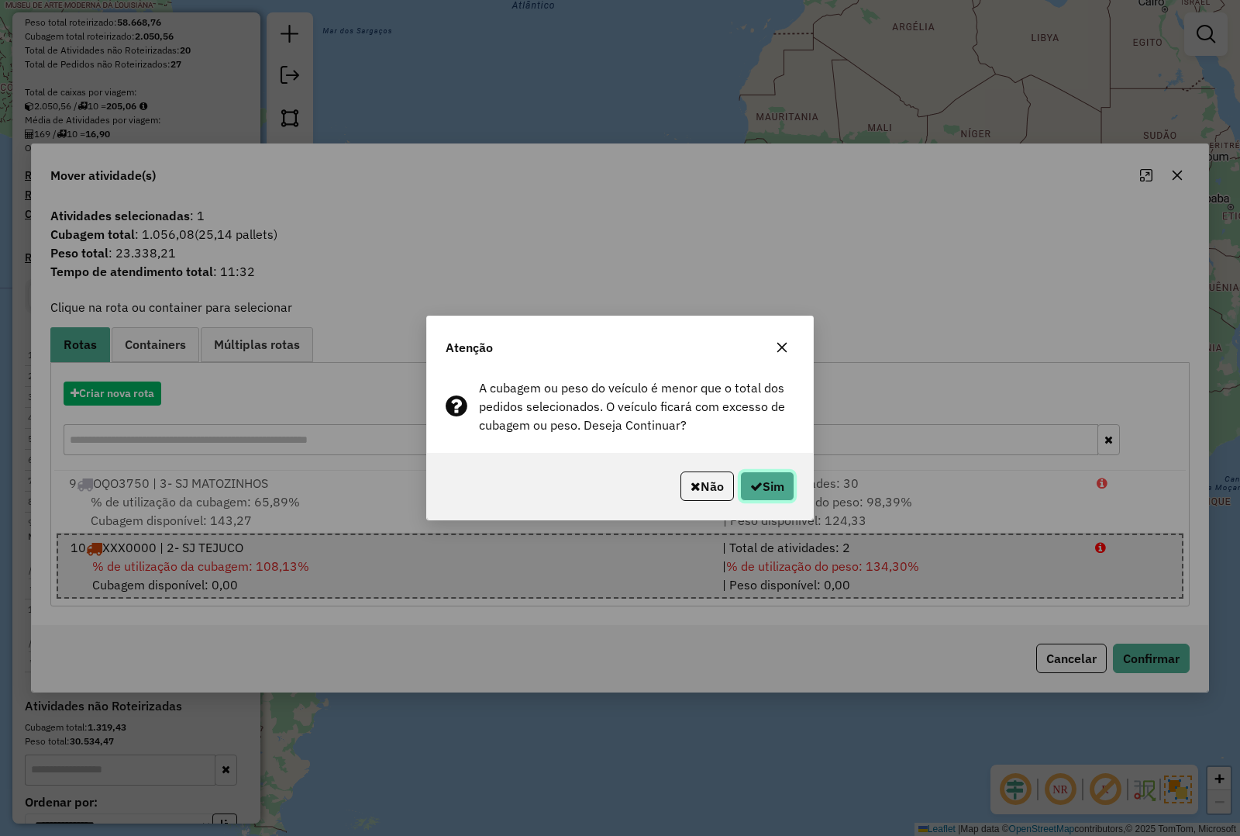
click at [792, 489] on button "Sim" at bounding box center [767, 485] width 54 height 29
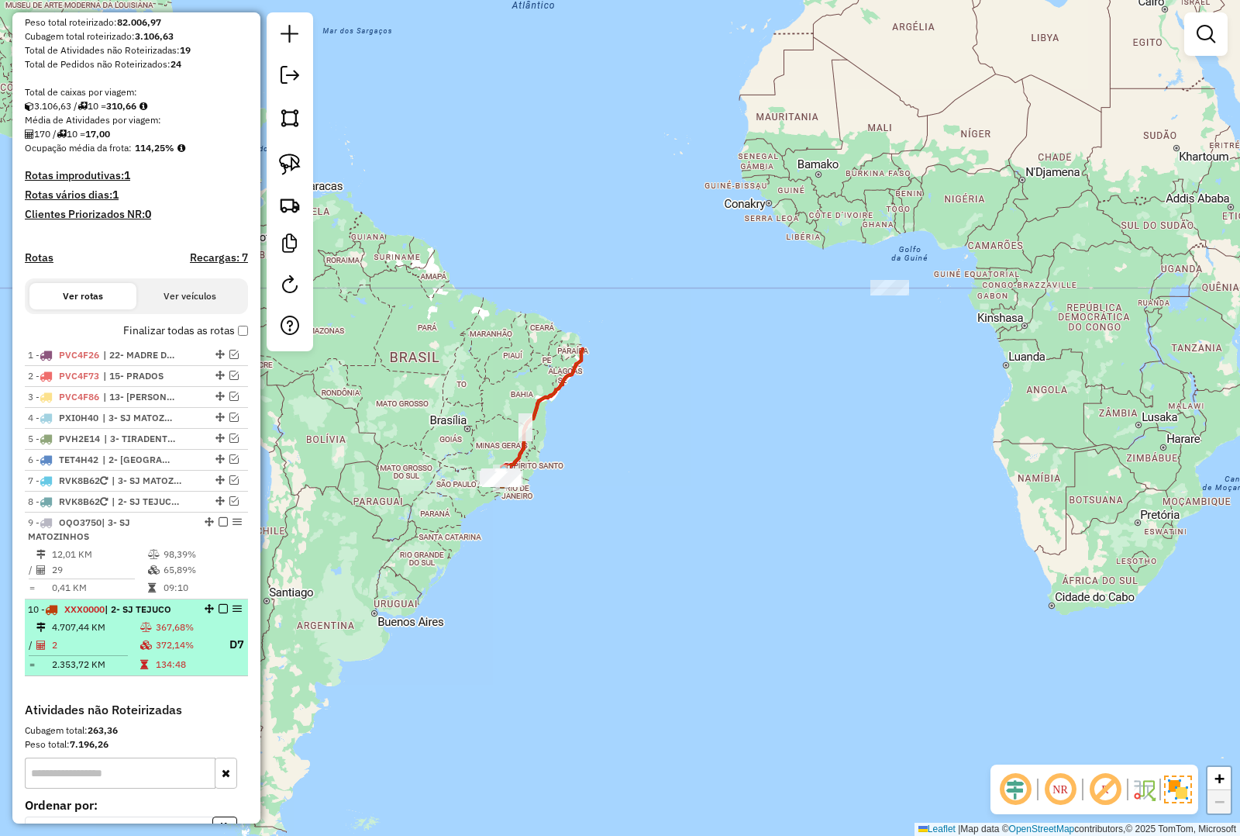
click at [219, 613] on em at bounding box center [223, 608] width 9 height 9
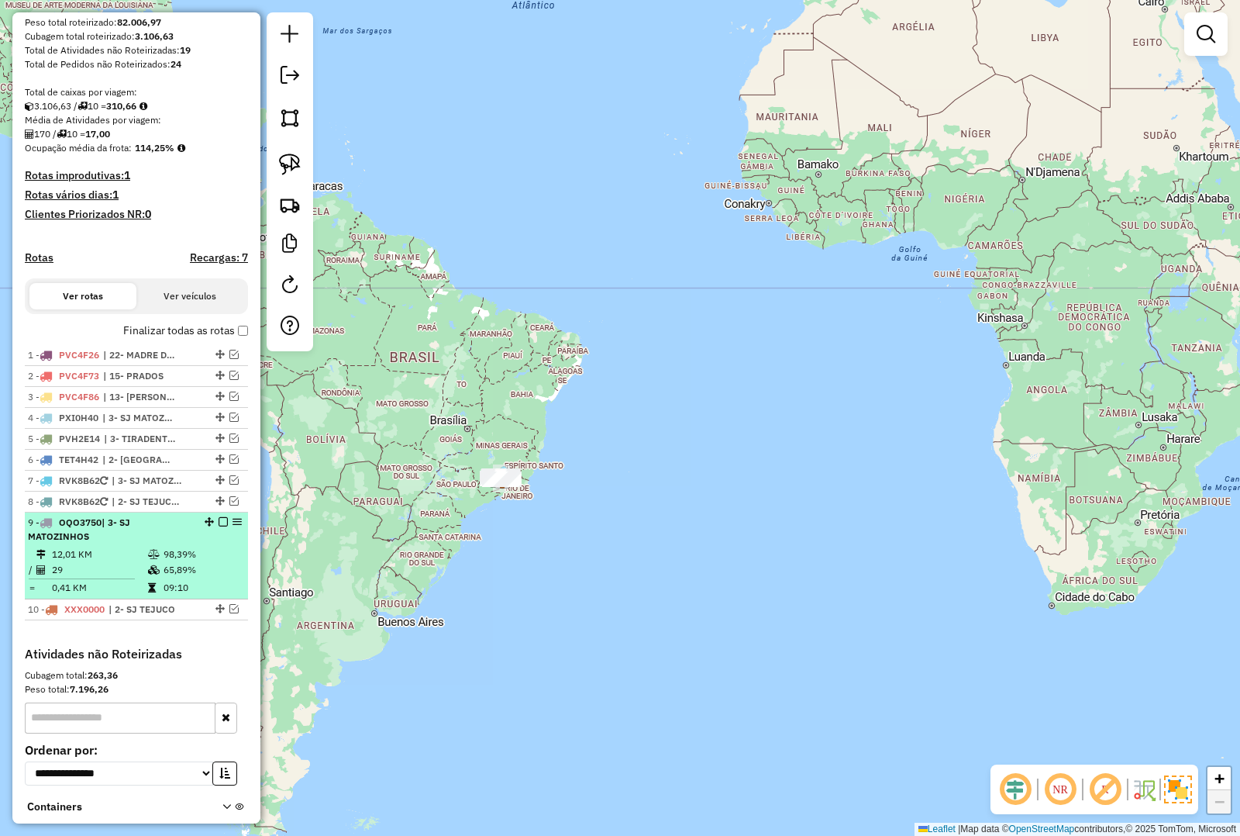
click at [149, 578] on td at bounding box center [155, 570] width 16 height 16
select select "*********"
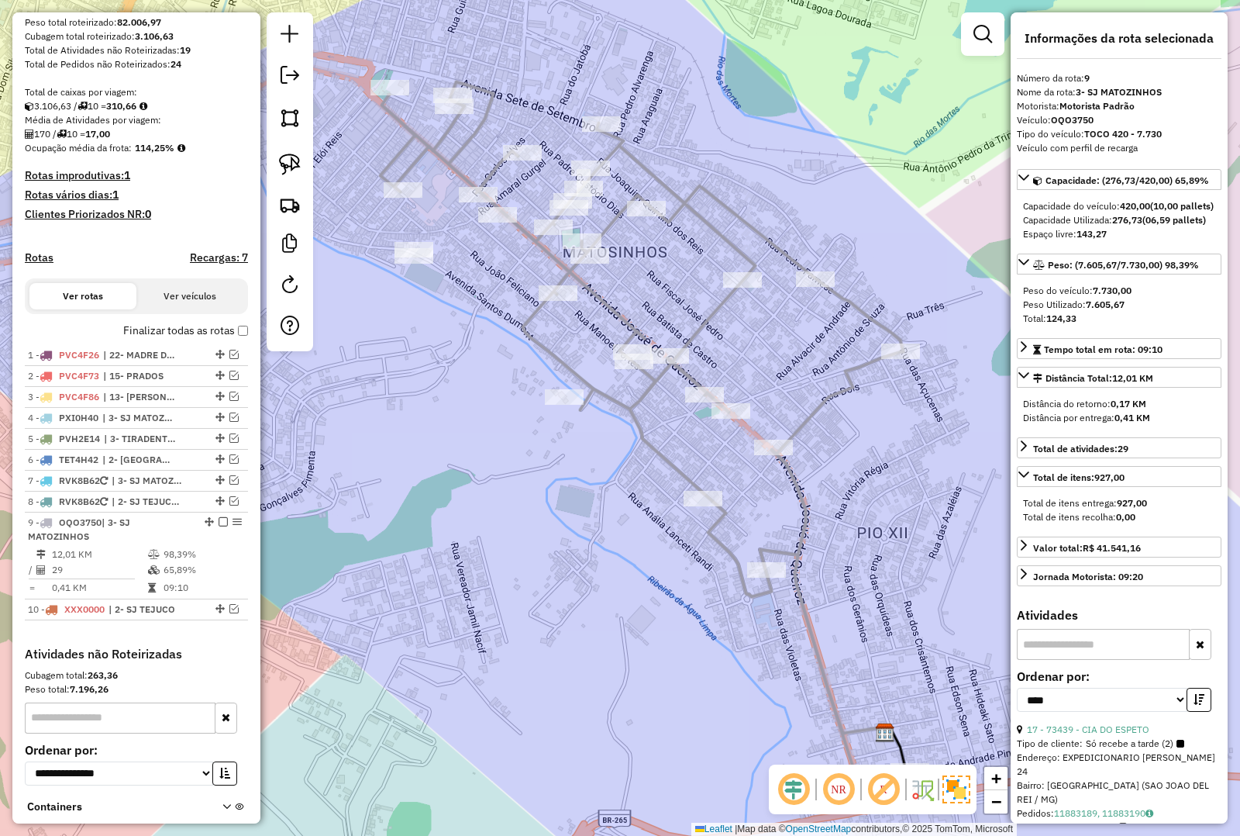
drag, startPoint x: 491, startPoint y: 466, endPoint x: 545, endPoint y: 539, distance: 90.9
click at [545, 539] on div "Janela de atendimento Grade de atendimento Capacidade Transportadoras Veículos …" at bounding box center [620, 418] width 1240 height 836
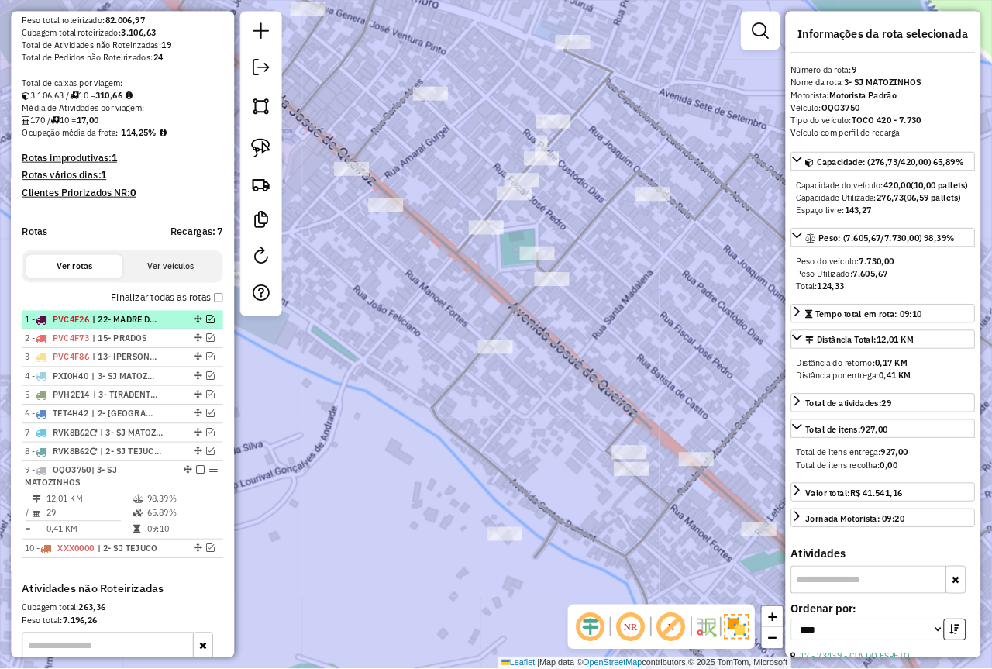
scroll to position [254, 0]
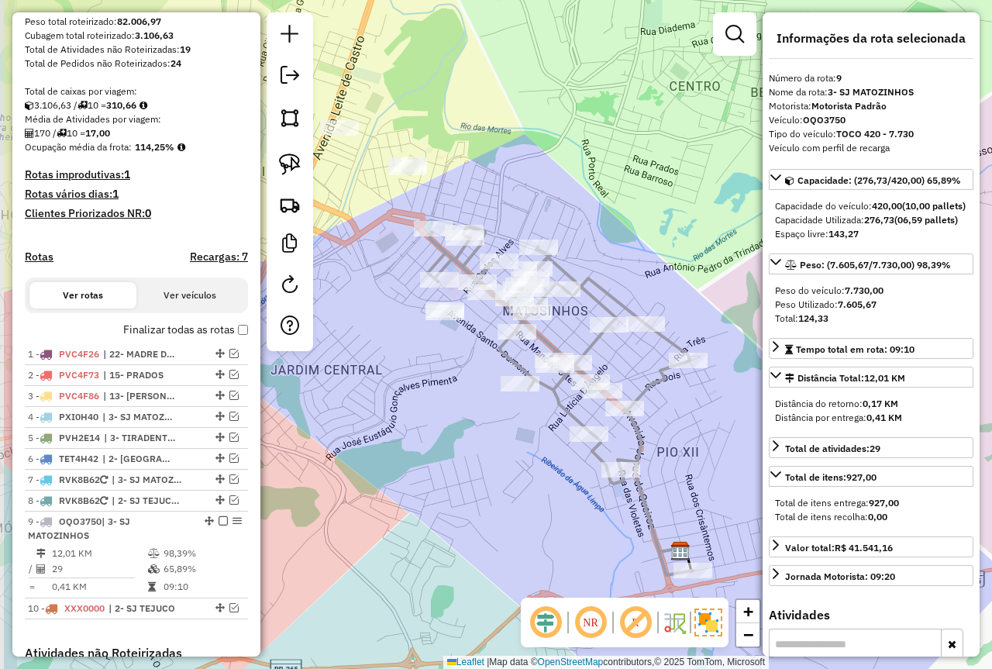
drag, startPoint x: 379, startPoint y: 381, endPoint x: 494, endPoint y: 339, distance: 122.4
click at [494, 339] on div "Janela de atendimento Grade de atendimento Capacidade Transportadoras Veículos …" at bounding box center [496, 334] width 992 height 669
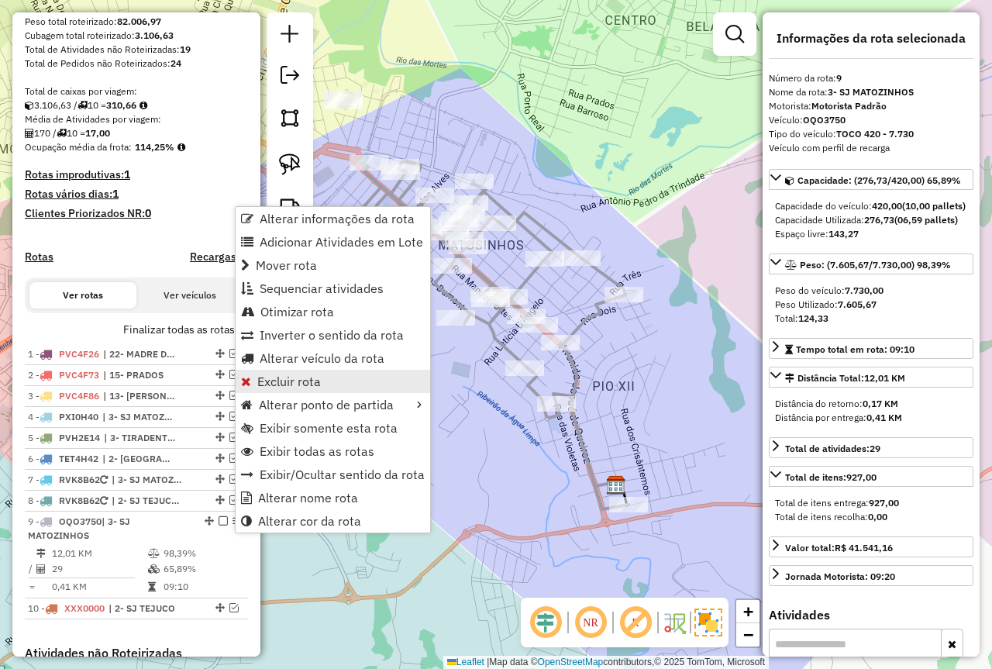
click at [278, 376] on span "Excluir rota" at bounding box center [289, 381] width 64 height 12
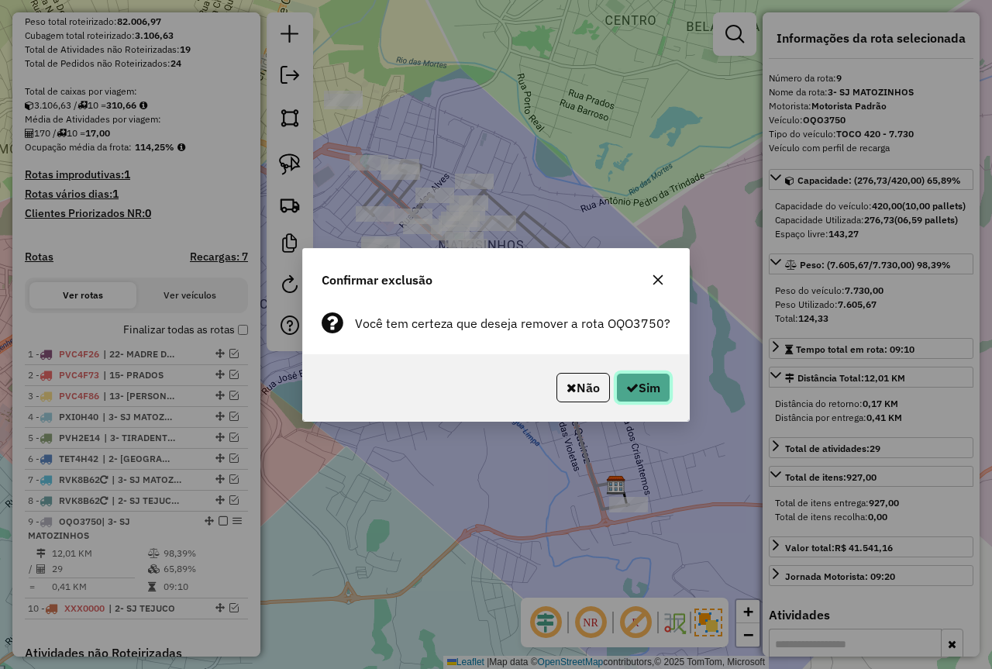
click at [646, 382] on button "Sim" at bounding box center [643, 387] width 54 height 29
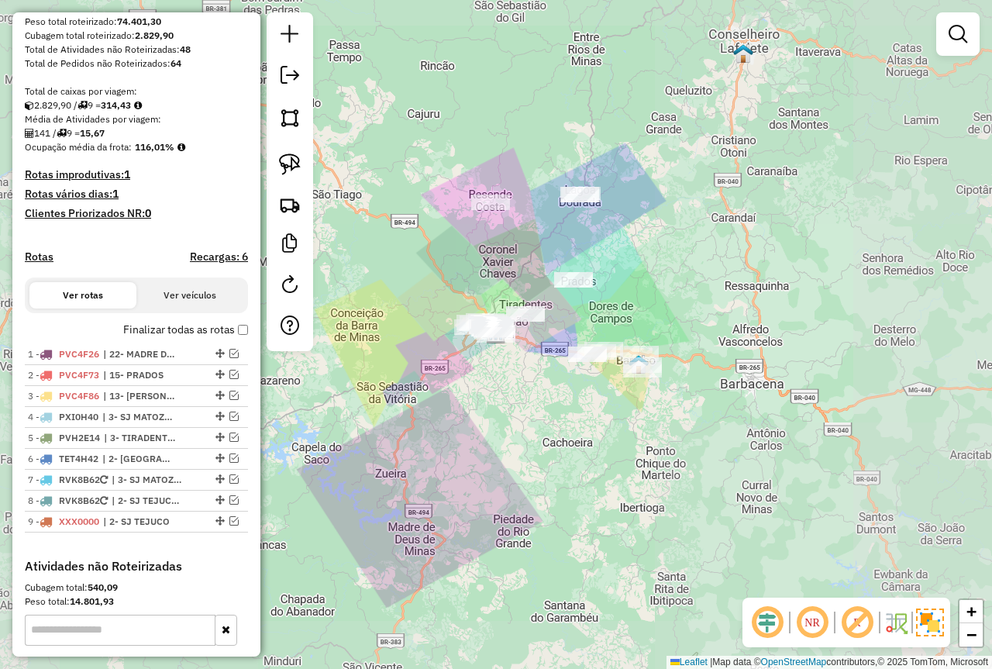
click at [735, 31] on div "Janela de atendimento Grade de atendimento Capacidade Transportadoras Veículos …" at bounding box center [496, 334] width 992 height 669
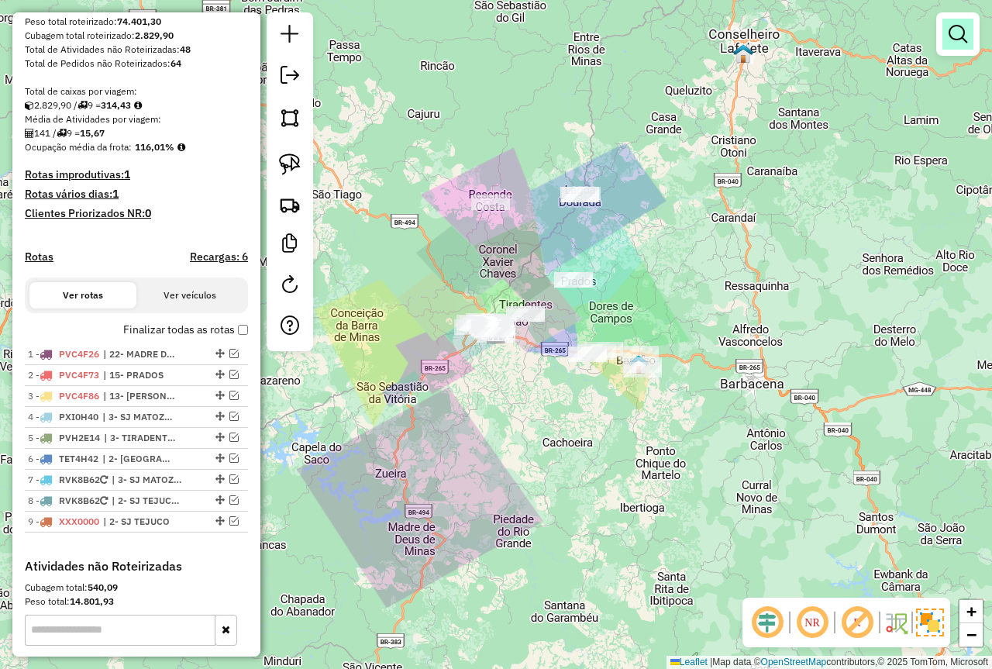
click at [948, 40] on link at bounding box center [958, 34] width 31 height 31
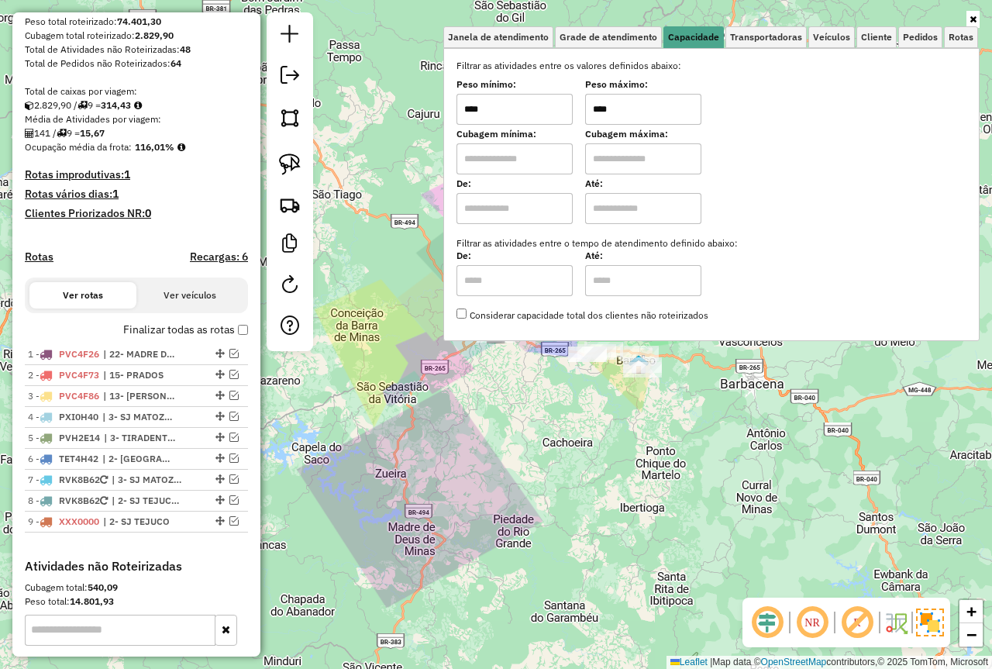
drag, startPoint x: 592, startPoint y: 112, endPoint x: 548, endPoint y: 117, distance: 44.4
click at [571, 111] on div "Peso mínimo: **** Peso máximo: ****" at bounding box center [712, 102] width 510 height 43
type input "******"
click at [497, 361] on div "Limpar filtros Janela de atendimento Grade de atendimento Capacidade Transporta…" at bounding box center [496, 334] width 992 height 669
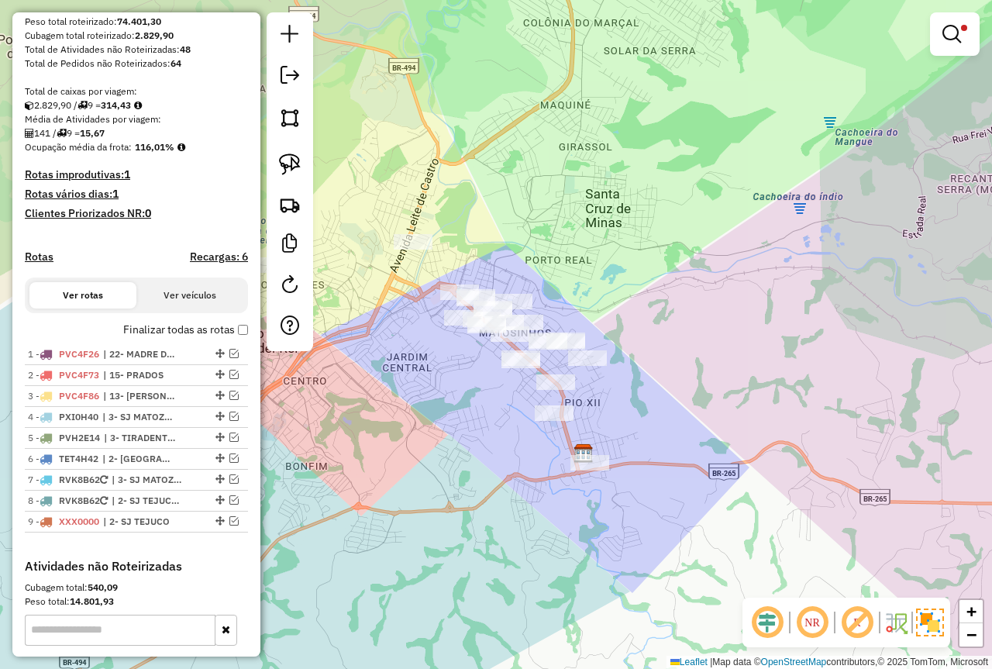
drag, startPoint x: 454, startPoint y: 196, endPoint x: 478, endPoint y: 181, distance: 28.0
click at [505, 188] on div "Limpar filtros Janela de atendimento Grade de atendimento Capacidade Transporta…" at bounding box center [496, 334] width 992 height 669
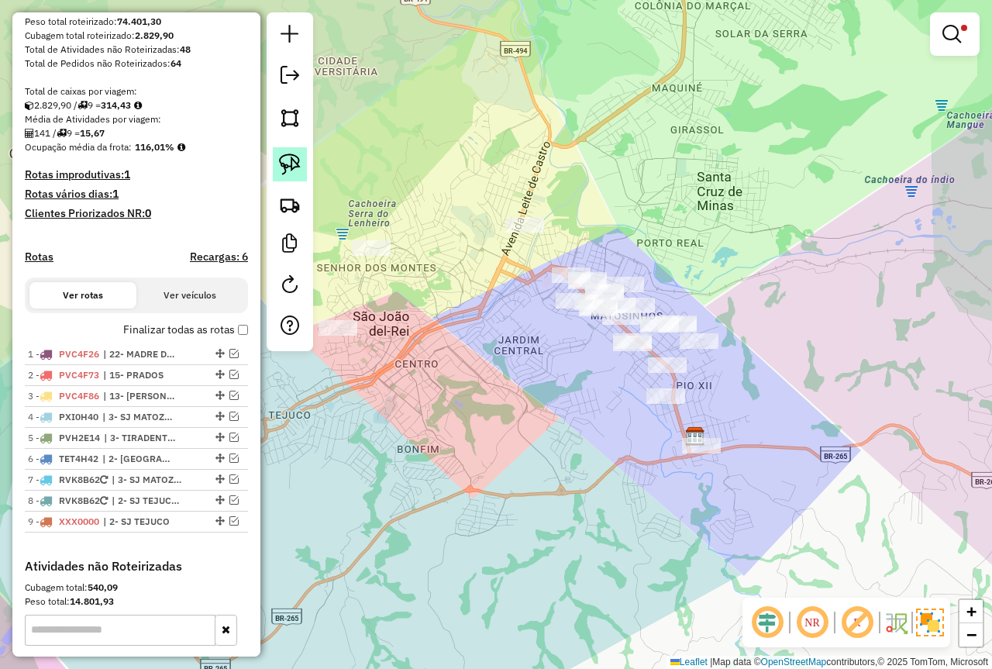
click at [283, 163] on img at bounding box center [290, 165] width 22 height 22
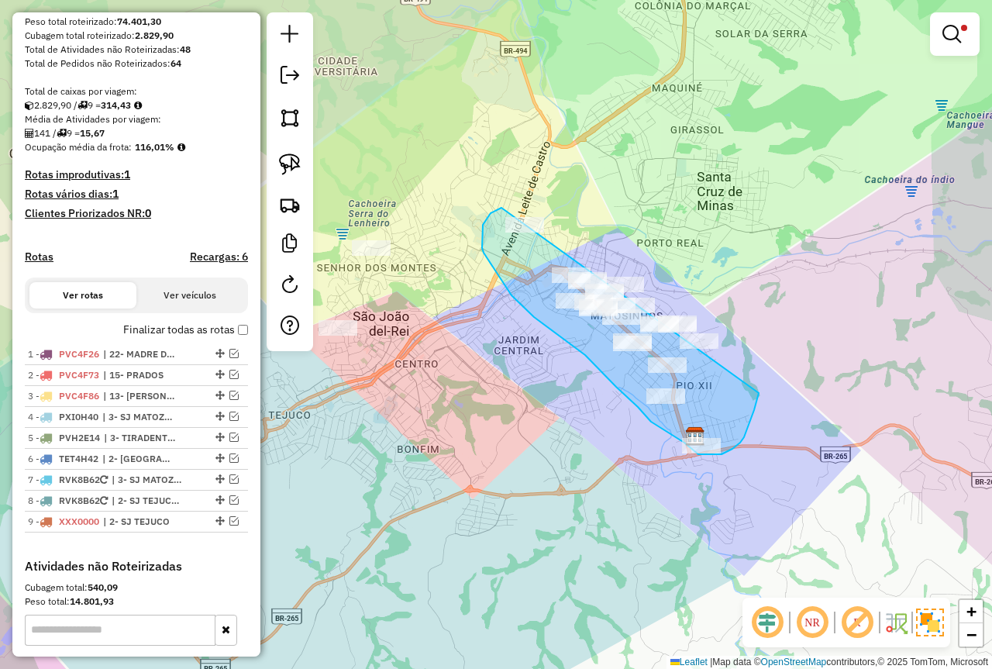
drag, startPoint x: 498, startPoint y: 209, endPoint x: 739, endPoint y: 317, distance: 263.7
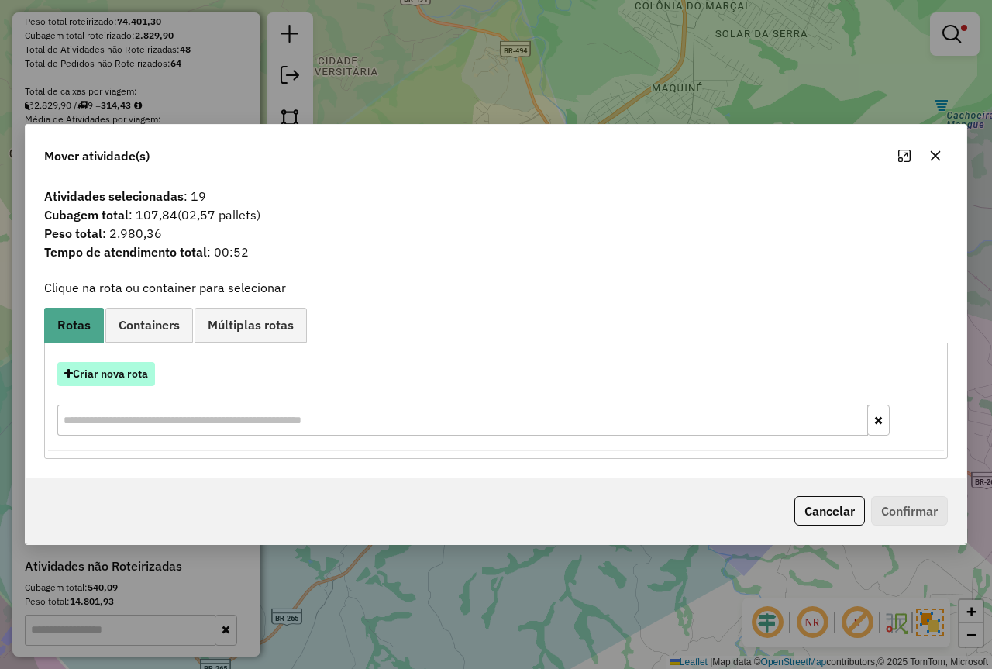
click at [125, 371] on button "Criar nova rota" at bounding box center [106, 374] width 98 height 24
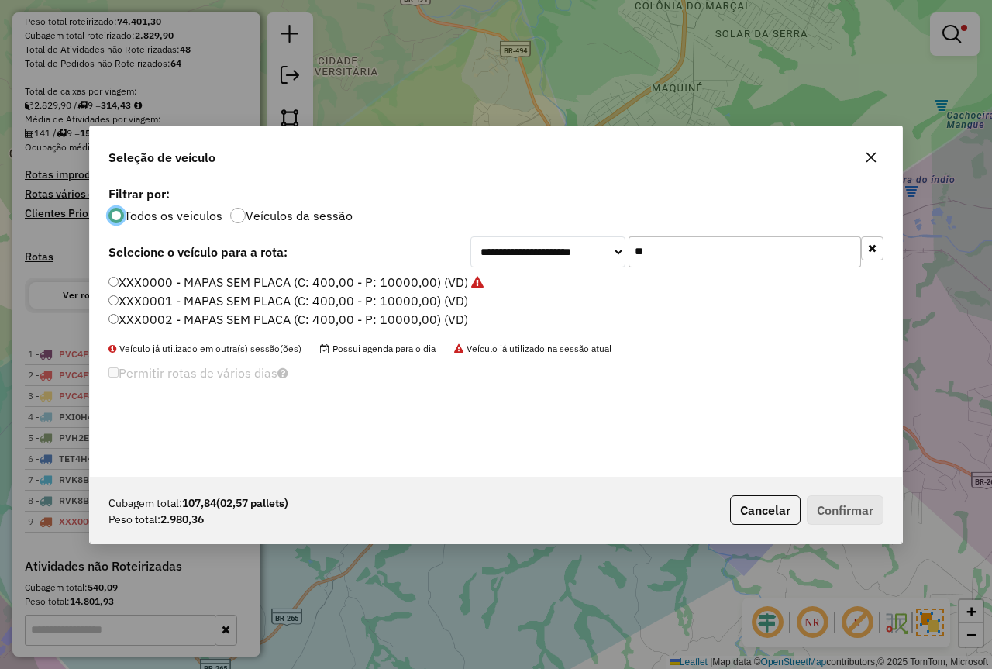
scroll to position [9, 5]
drag, startPoint x: 670, startPoint y: 254, endPoint x: 578, endPoint y: 242, distance: 92.2
click at [605, 245] on div "**********" at bounding box center [677, 251] width 413 height 31
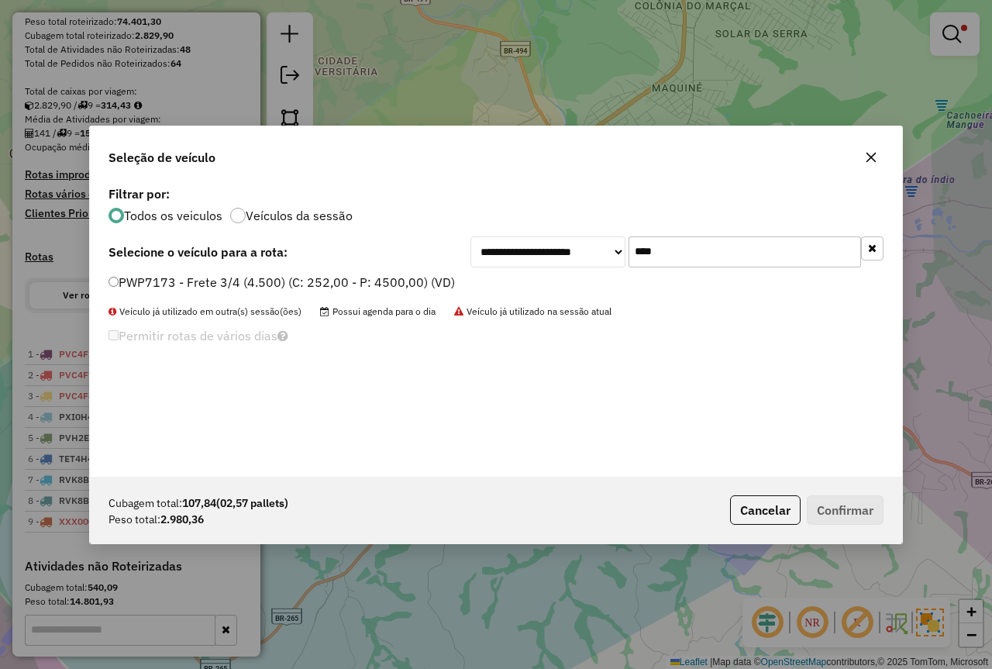
type input "****"
click at [377, 278] on label "PWP7173 - Frete 3/4 (4.500) (C: 252,00 - P: 4500,00) (VD)" at bounding box center [282, 282] width 347 height 19
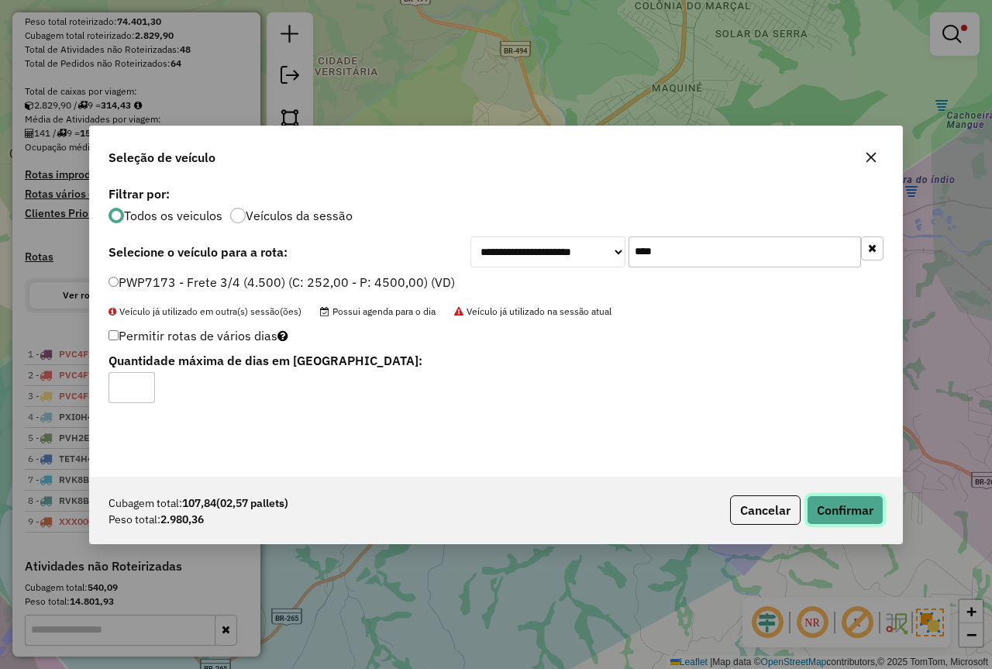
drag, startPoint x: 819, startPoint y: 500, endPoint x: 832, endPoint y: 502, distance: 13.3
click at [822, 500] on button "Confirmar" at bounding box center [845, 509] width 77 height 29
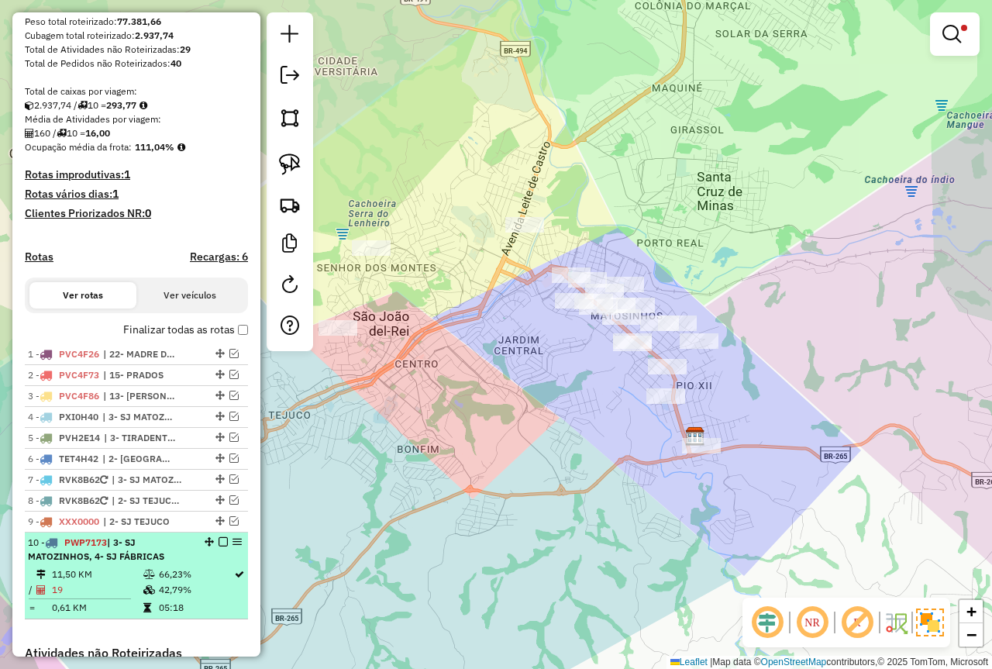
click at [195, 582] on td "66,23%" at bounding box center [195, 575] width 75 height 16
select select "*********"
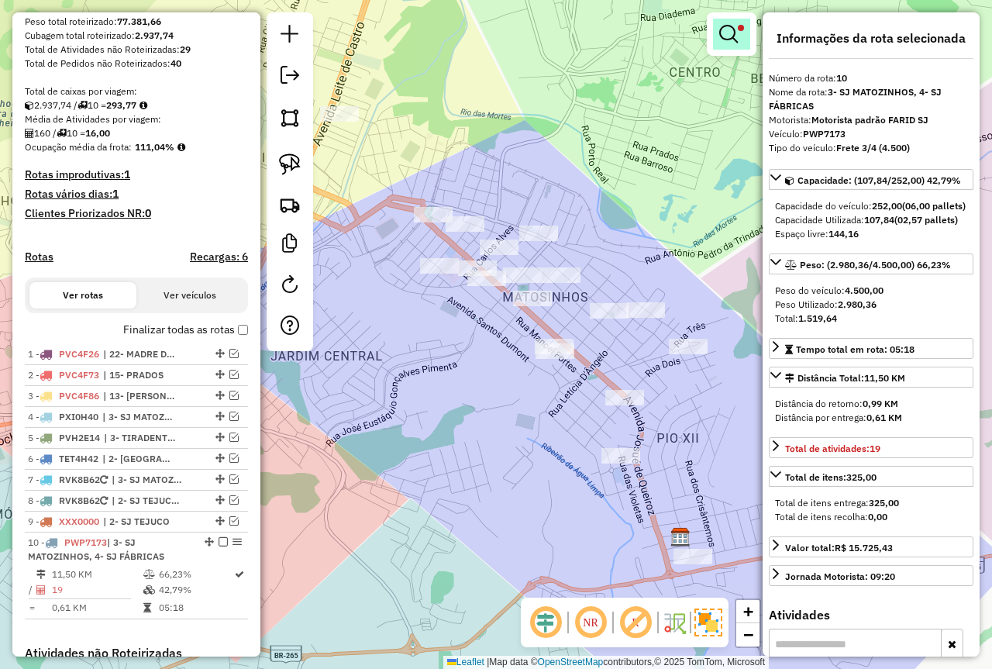
click at [728, 30] on em at bounding box center [728, 34] width 19 height 19
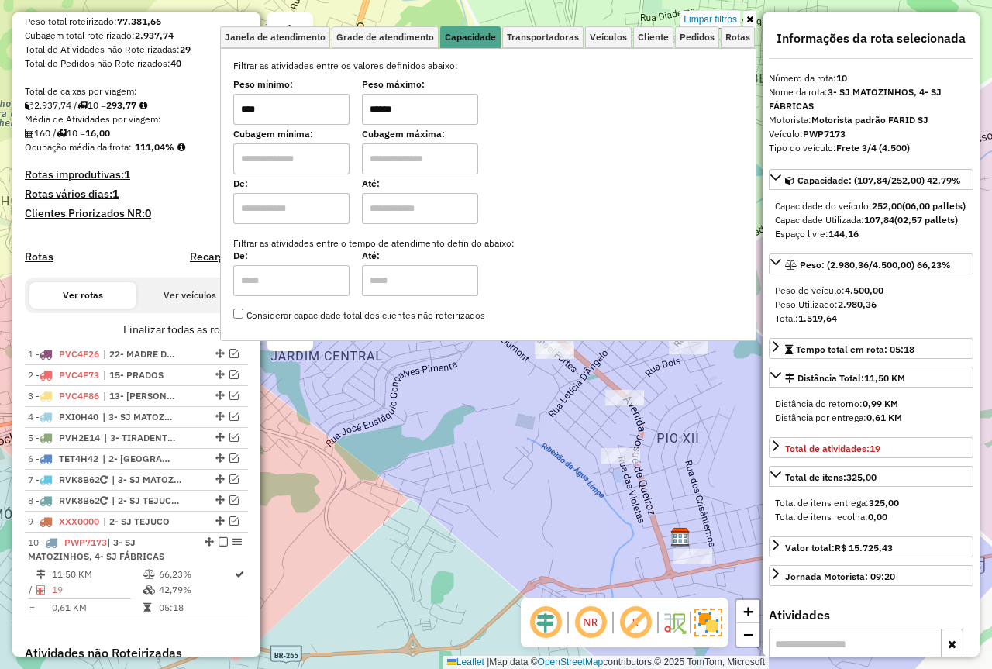
drag, startPoint x: 323, startPoint y: 115, endPoint x: 188, endPoint y: 135, distance: 137.2
click at [200, 132] on hb-router-mapa "Informações da Sessão 978048 - 12/08/2025 Criação: 11/08/2025 18:10 Depósito: F…" at bounding box center [496, 334] width 992 height 669
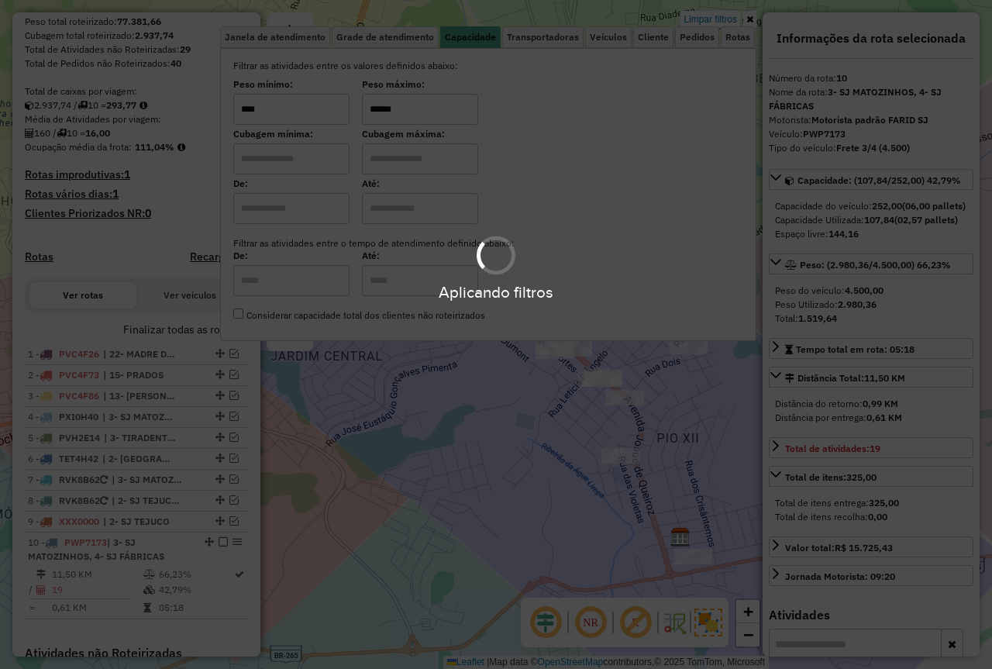
type input "******"
click at [477, 423] on div "Aplicando filtros" at bounding box center [496, 334] width 992 height 669
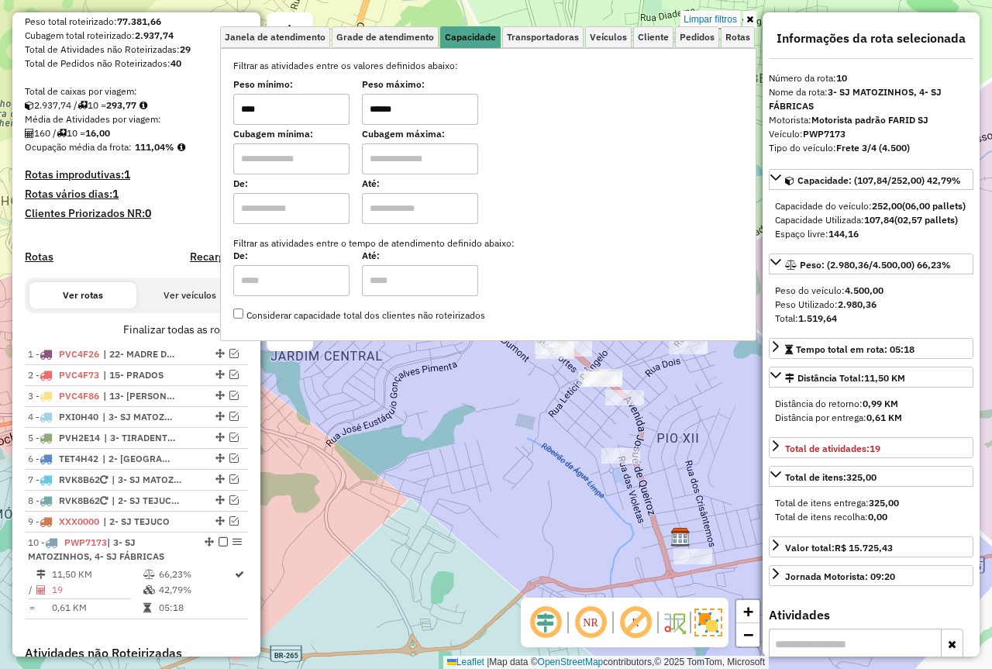
click at [484, 426] on div "Limpar filtros Janela de atendimento Grade de atendimento Capacidade Transporta…" at bounding box center [496, 334] width 992 height 669
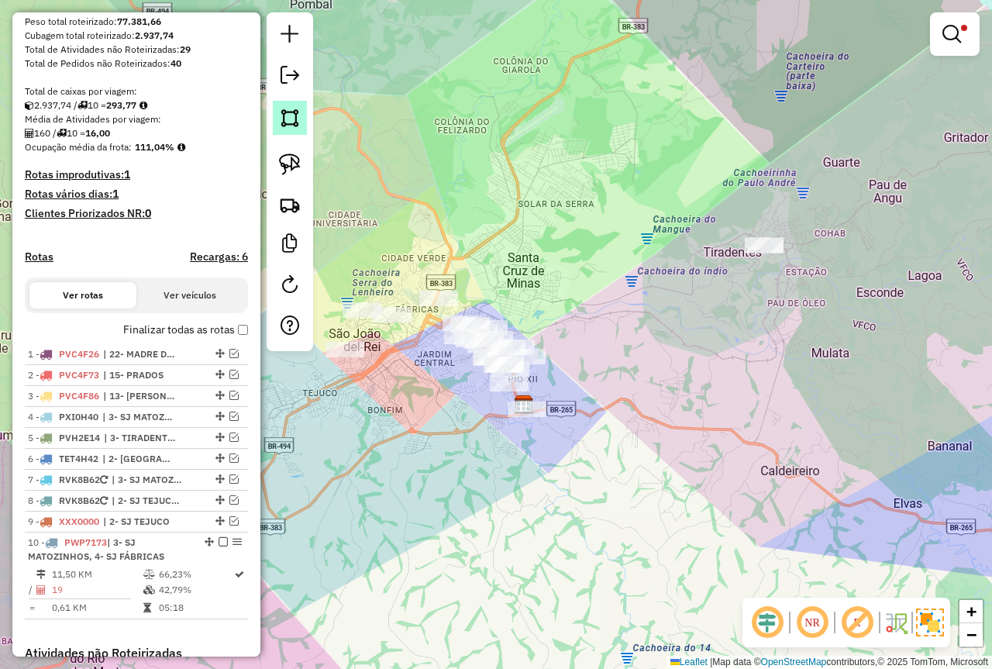
click at [288, 133] on link at bounding box center [290, 118] width 34 height 34
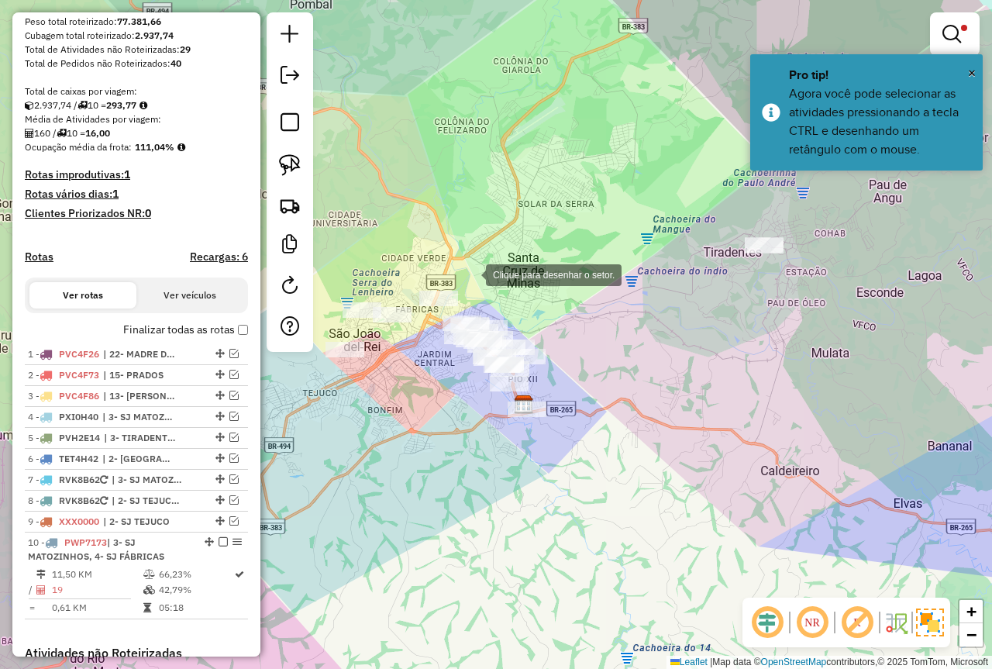
click at [471, 274] on div at bounding box center [470, 273] width 31 height 31
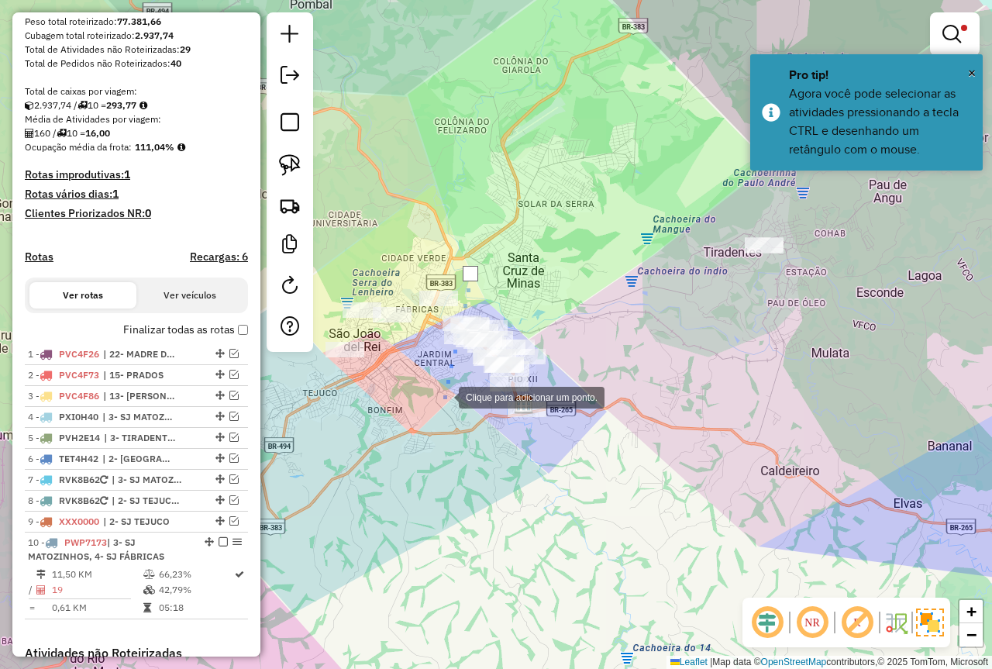
click at [443, 396] on div at bounding box center [443, 396] width 31 height 31
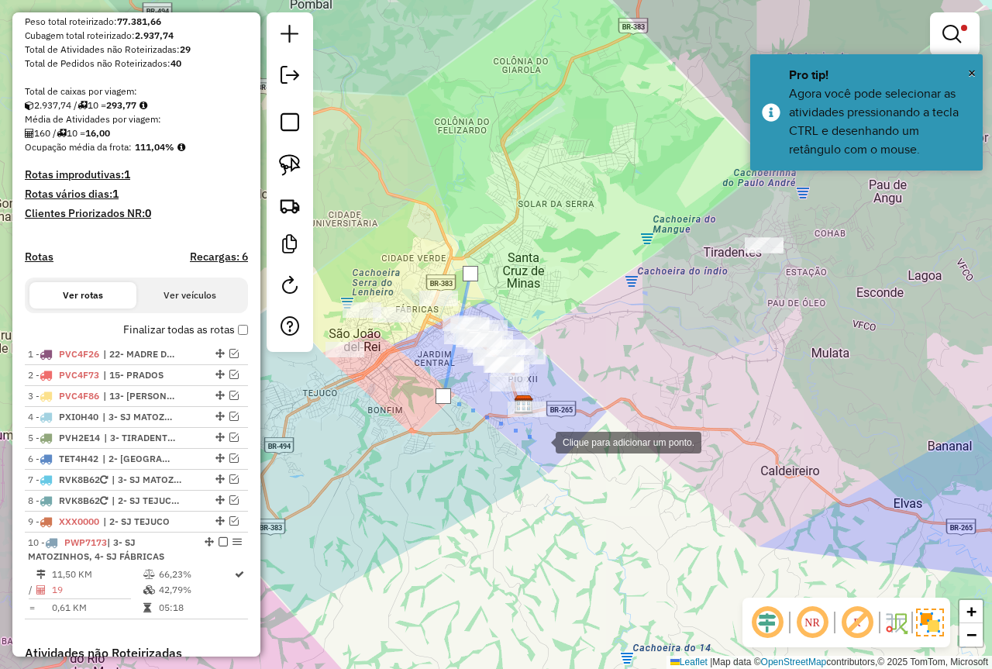
click at [540, 442] on div at bounding box center [540, 441] width 31 height 31
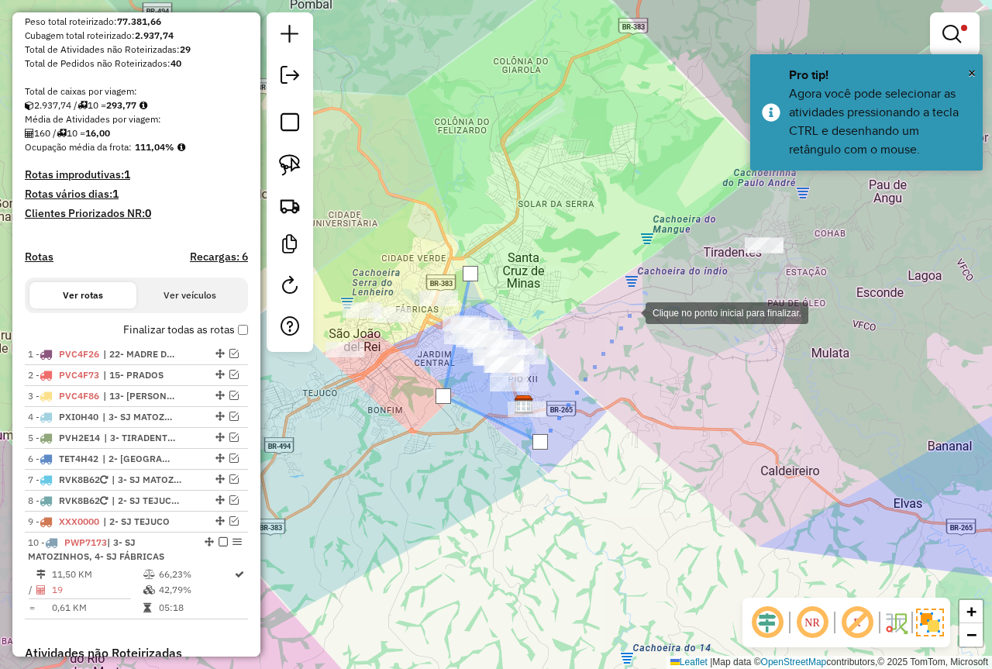
click at [630, 312] on div at bounding box center [630, 311] width 31 height 31
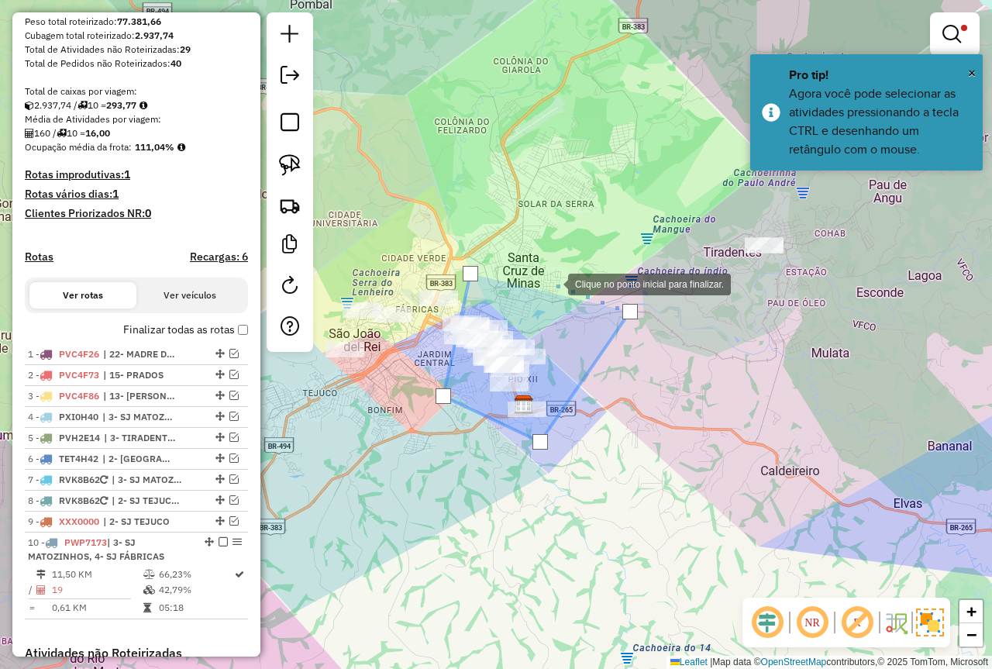
click at [537, 267] on div at bounding box center [552, 282] width 31 height 31
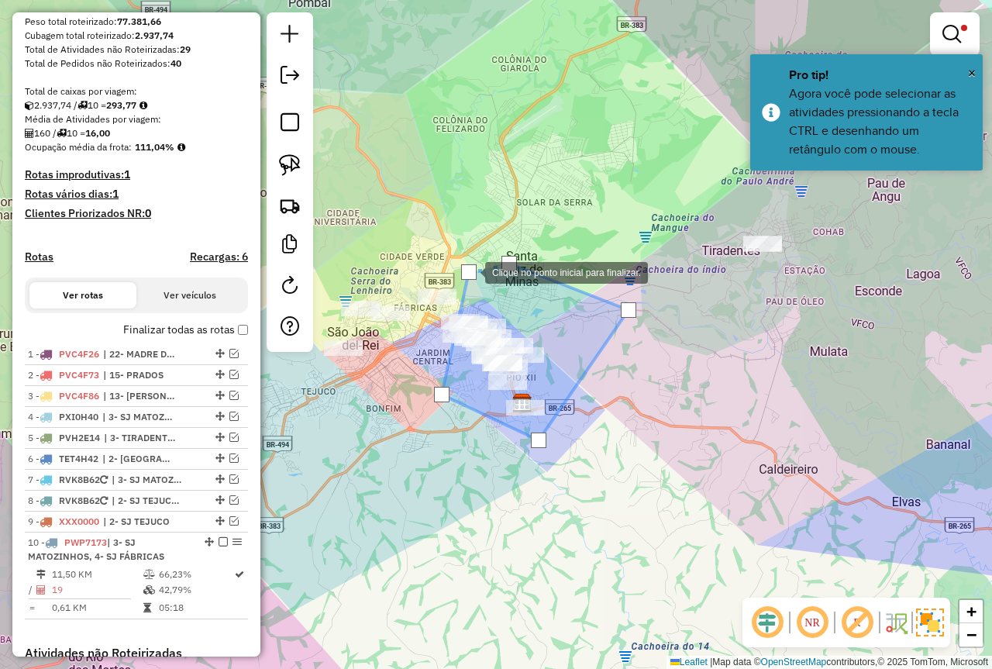
click at [470, 271] on div at bounding box center [469, 272] width 16 height 16
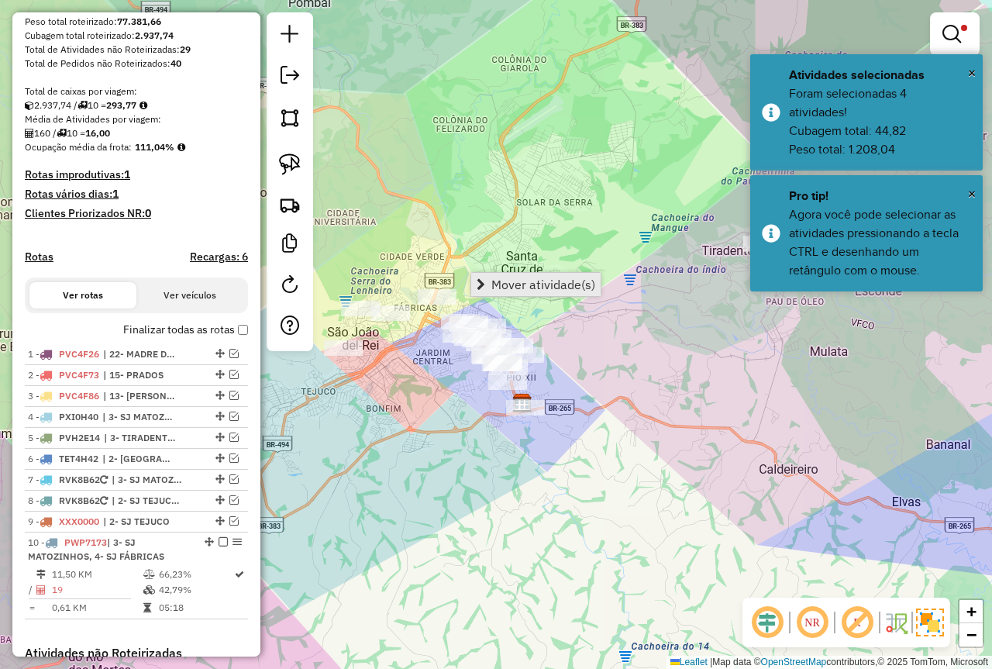
click at [528, 290] on span "Mover atividade(s)" at bounding box center [544, 284] width 104 height 12
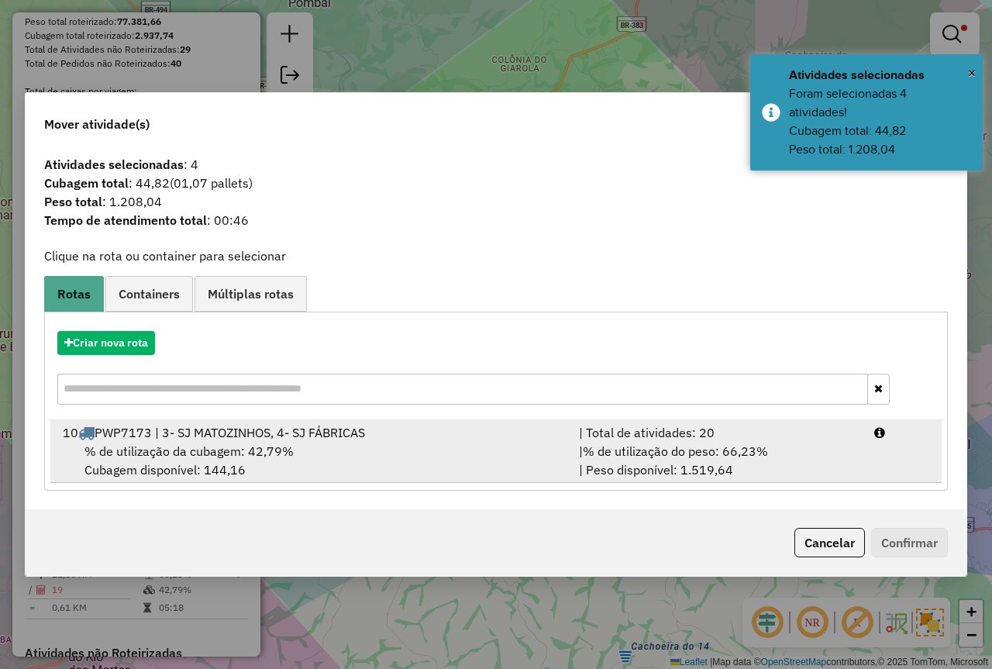
click at [755, 446] on span "% de utilização do peso: 66,23%" at bounding box center [675, 451] width 185 height 16
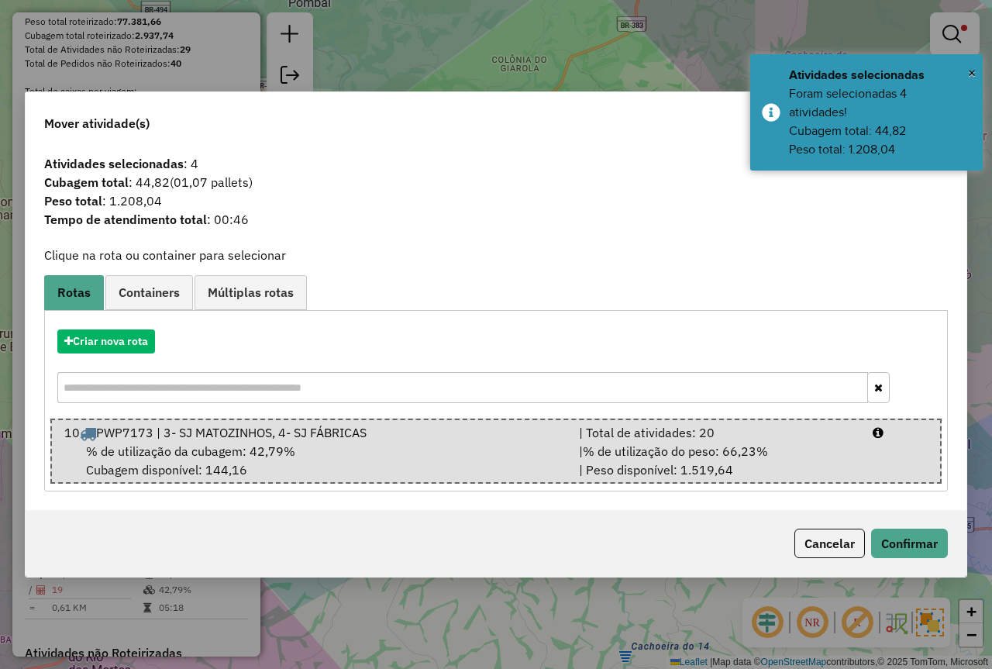
click at [874, 518] on div "Cancelar Confirmar" at bounding box center [496, 543] width 941 height 67
drag, startPoint x: 886, startPoint y: 530, endPoint x: 894, endPoint y: 537, distance: 10.4
click at [890, 533] on button "Confirmar" at bounding box center [909, 543] width 77 height 29
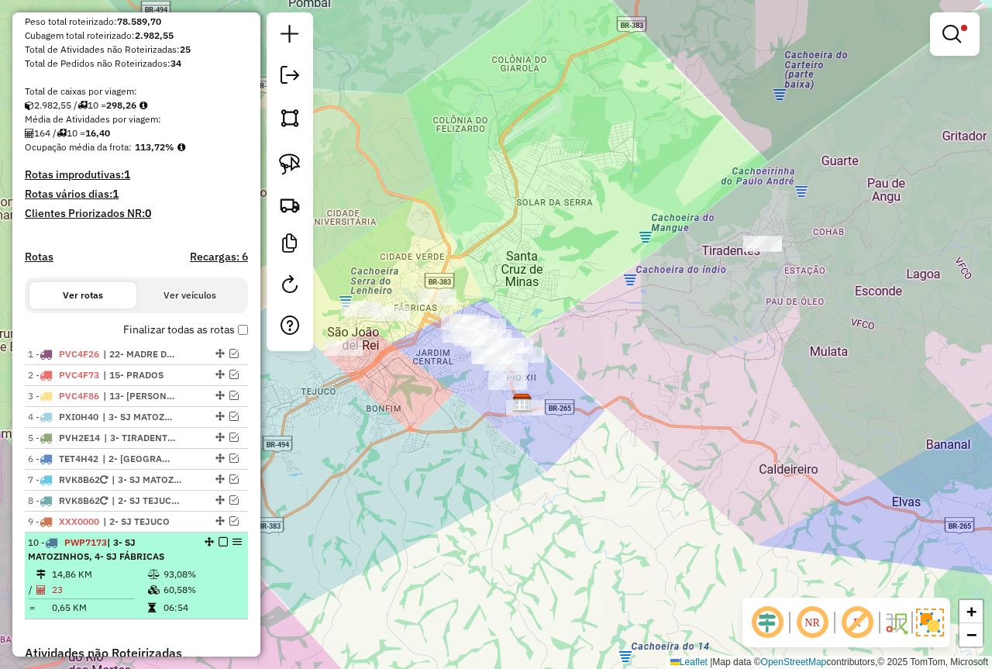
drag, startPoint x: 188, startPoint y: 583, endPoint x: 204, endPoint y: 579, distance: 16.7
click at [188, 582] on td "93,08%" at bounding box center [202, 575] width 78 height 16
select select "*********"
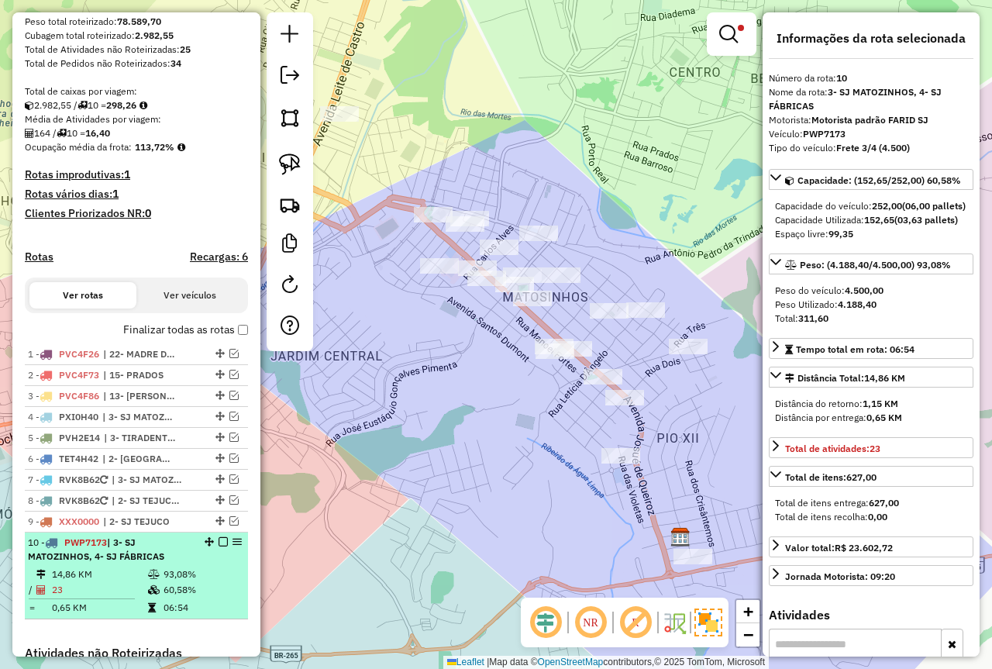
click at [221, 547] on em at bounding box center [223, 541] width 9 height 9
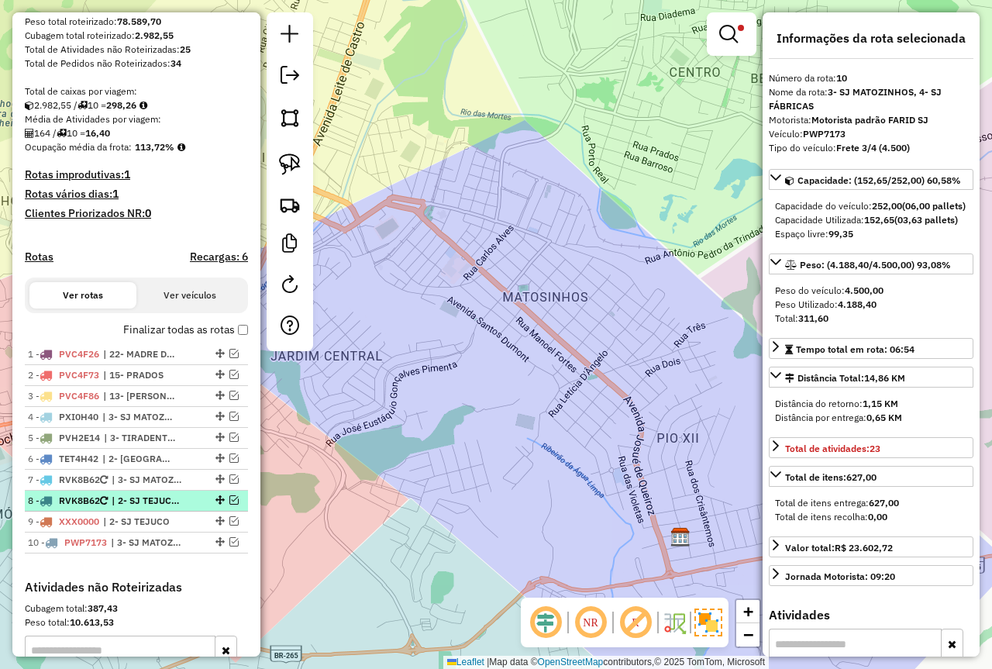
drag, startPoint x: 212, startPoint y: 556, endPoint x: 218, endPoint y: 524, distance: 32.2
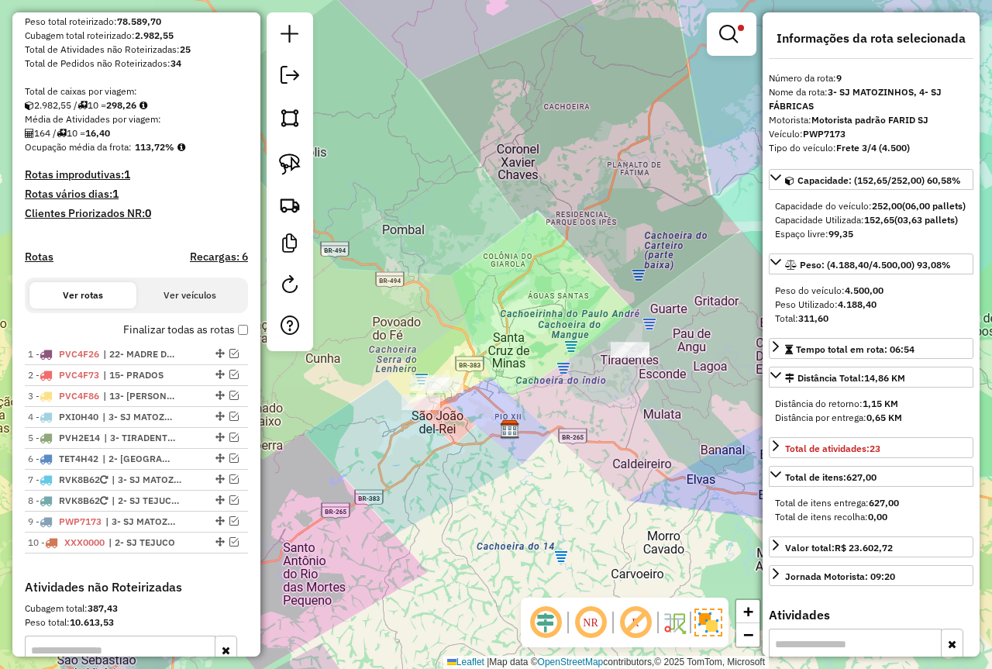
drag, startPoint x: 489, startPoint y: 319, endPoint x: 507, endPoint y: 343, distance: 30.6
click at [510, 347] on div "Limpar filtros Janela de atendimento Grade de atendimento Capacidade Transporta…" at bounding box center [496, 334] width 992 height 669
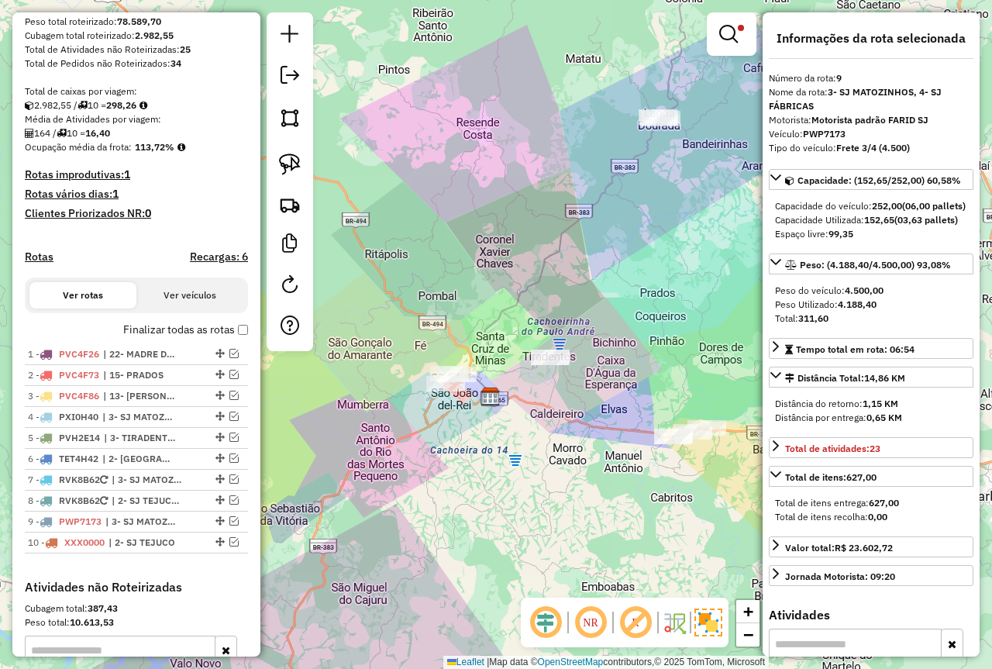
drag, startPoint x: 505, startPoint y: 276, endPoint x: 489, endPoint y: 288, distance: 20.5
click at [489, 288] on div "Limpar filtros Janela de atendimento Grade de atendimento Capacidade Transporta…" at bounding box center [496, 334] width 992 height 669
click at [284, 150] on link at bounding box center [290, 164] width 34 height 34
click at [729, 31] on em at bounding box center [728, 34] width 19 height 19
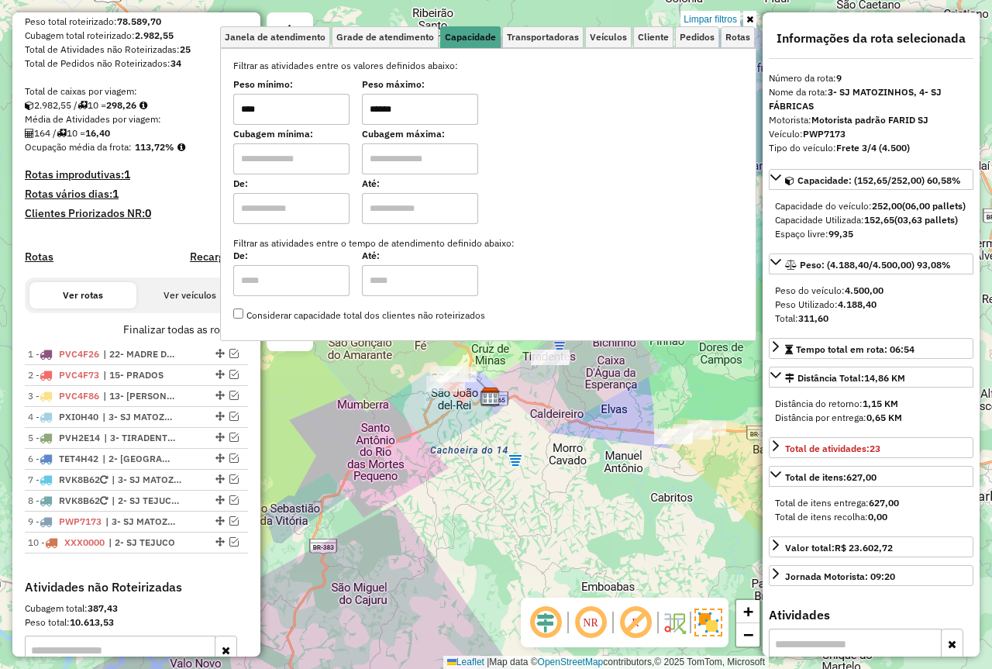
drag, startPoint x: 430, startPoint y: 118, endPoint x: 312, endPoint y: 122, distance: 117.1
click at [343, 112] on div "Peso mínimo: **** Peso máximo: ******" at bounding box center [488, 102] width 510 height 43
type input "****"
click at [473, 444] on div "Janela de atendimento Grade de atendimento Capacidade Transportadoras Veículos …" at bounding box center [496, 334] width 992 height 669
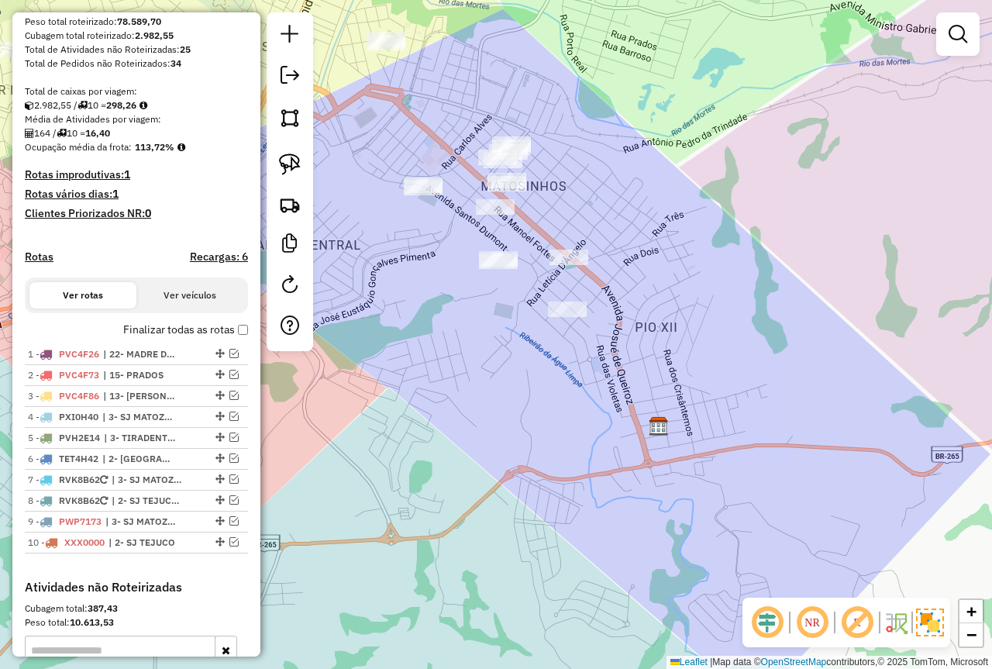
drag, startPoint x: 410, startPoint y: 394, endPoint x: 535, endPoint y: 465, distance: 143.8
click at [535, 465] on div "Janela de atendimento Grade de atendimento Capacidade Transportadoras Veículos …" at bounding box center [496, 334] width 992 height 669
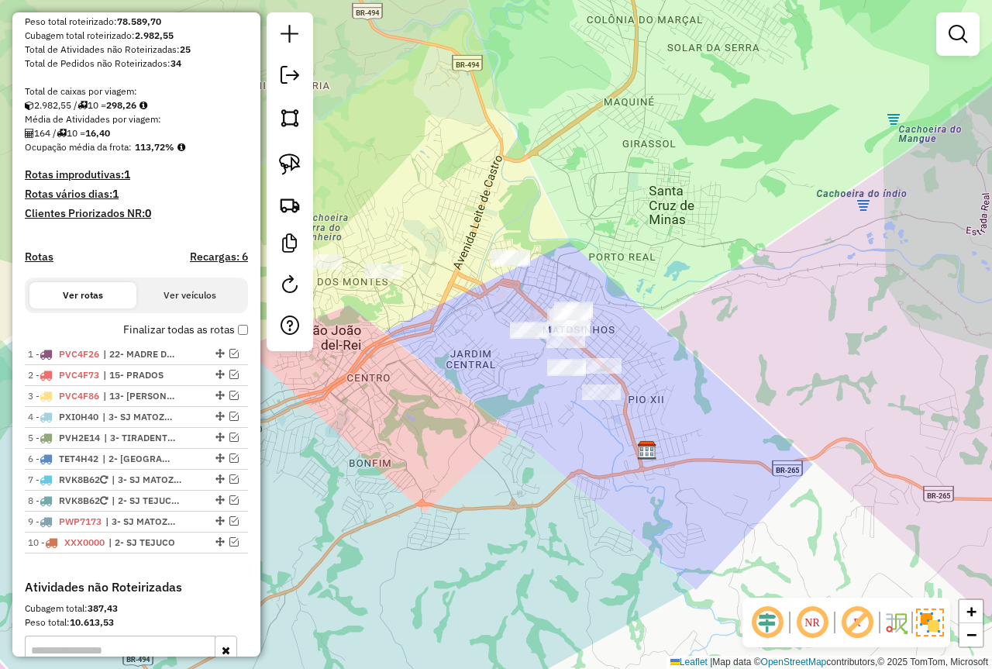
drag, startPoint x: 579, startPoint y: 233, endPoint x: 499, endPoint y: 390, distance: 175.8
click at [503, 382] on div "Janela de atendimento Grade de atendimento Capacidade Transportadoras Veículos …" at bounding box center [496, 334] width 992 height 669
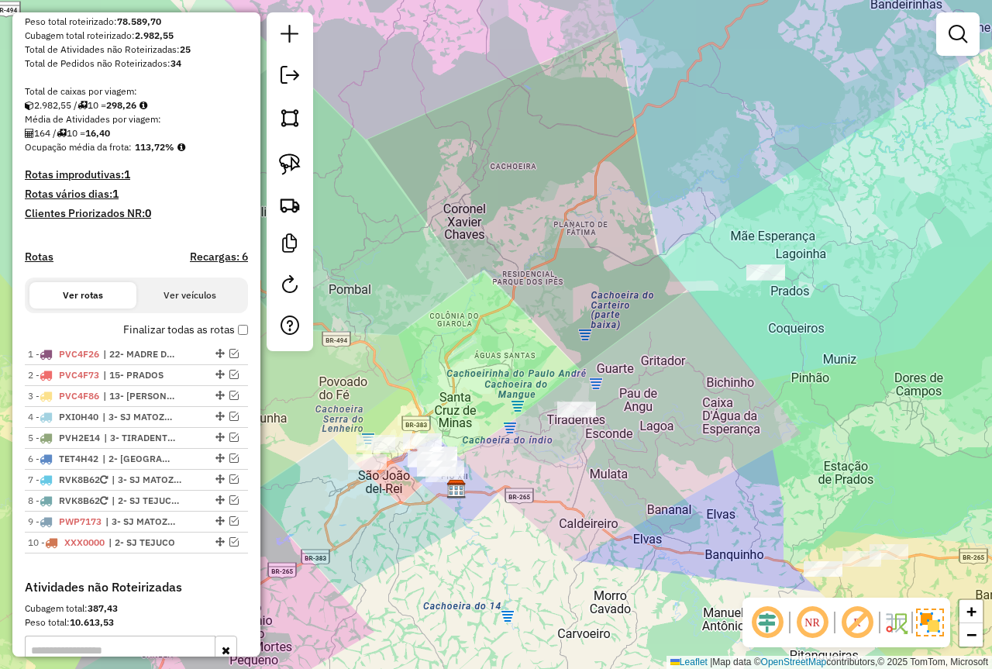
drag, startPoint x: 567, startPoint y: 269, endPoint x: 419, endPoint y: 347, distance: 168.2
click at [419, 347] on div "Janela de atendimento Grade de atendimento Capacidade Transportadoras Veículos …" at bounding box center [496, 334] width 992 height 669
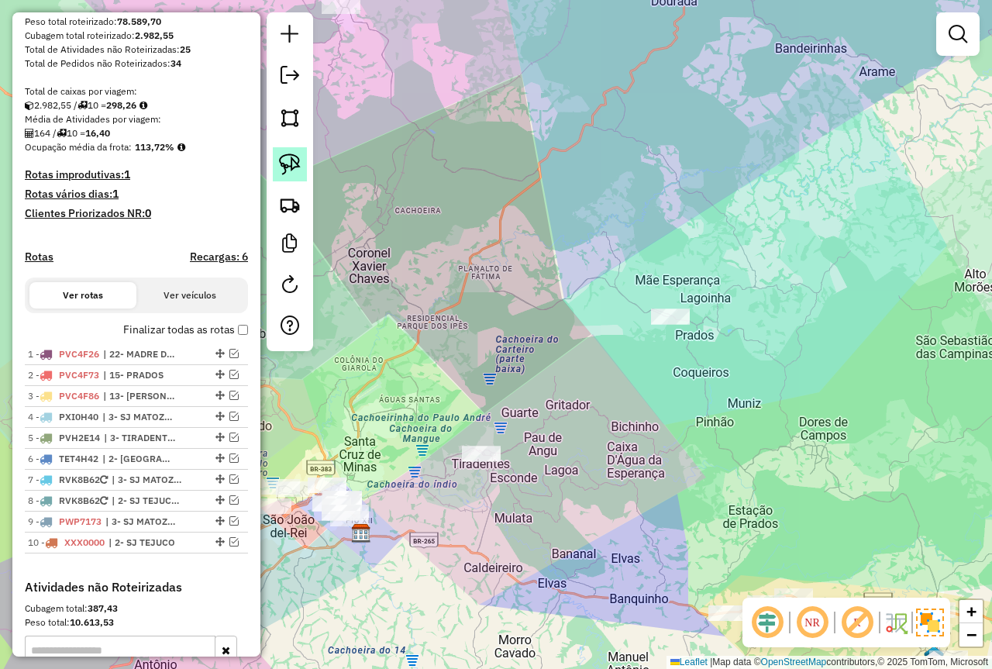
click at [284, 160] on img at bounding box center [290, 165] width 22 height 22
drag, startPoint x: 693, startPoint y: 281, endPoint x: 702, endPoint y: 351, distance: 70.4
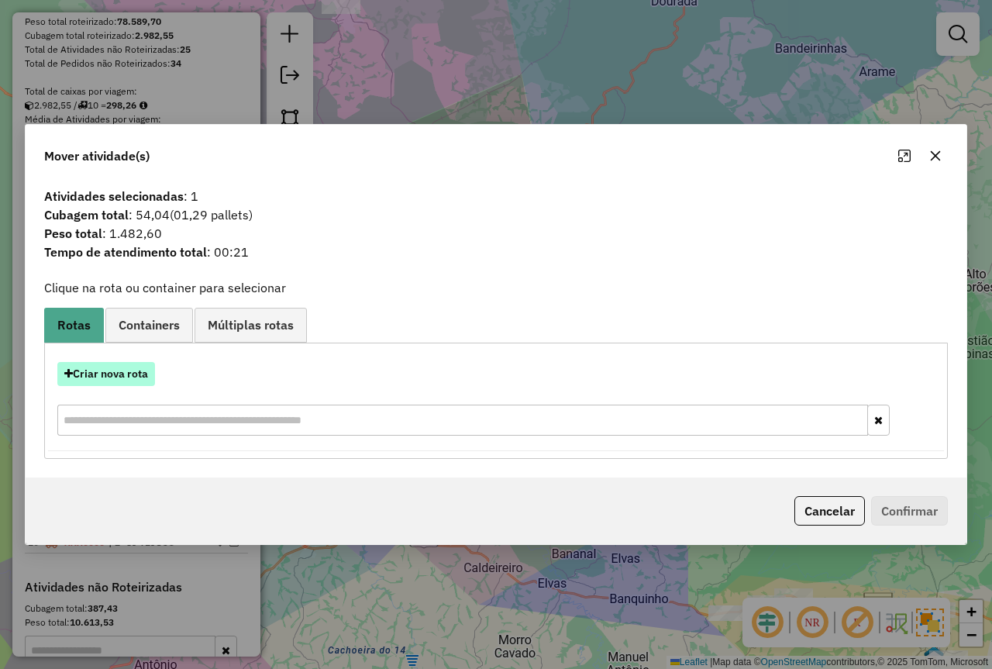
click at [116, 372] on button "Criar nova rota" at bounding box center [106, 374] width 98 height 24
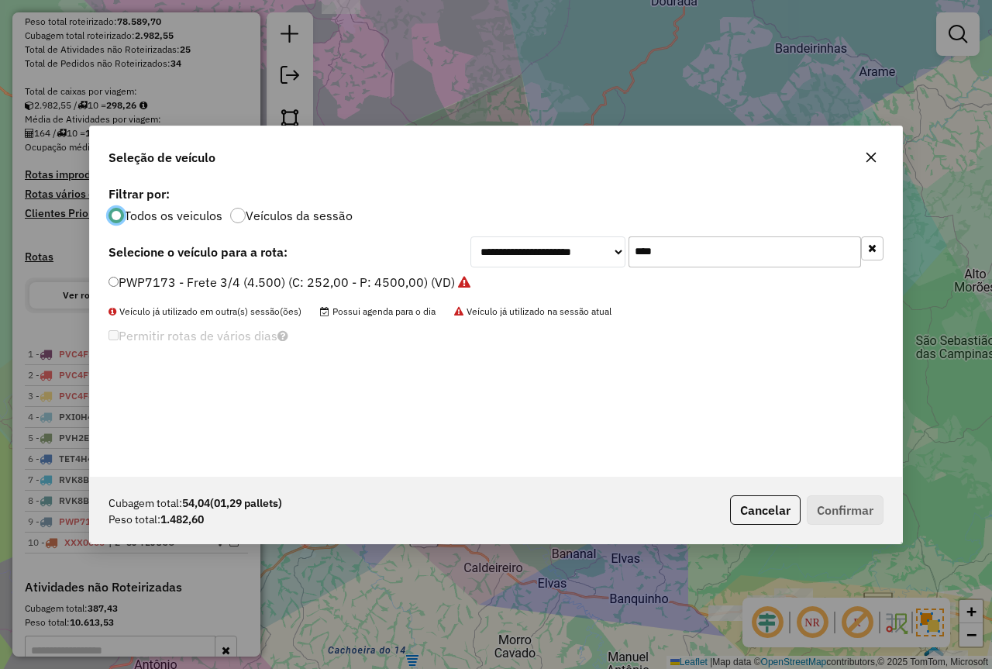
drag, startPoint x: 691, startPoint y: 243, endPoint x: 598, endPoint y: 243, distance: 93.0
click at [598, 243] on div "**********" at bounding box center [677, 251] width 413 height 31
type input "****"
click at [336, 279] on label "OQO3750 - TOCO 420 - 7.730 (C: 420,00 - P: 7730,00)" at bounding box center [270, 282] width 323 height 19
click at [868, 514] on button "Confirmar" at bounding box center [845, 509] width 77 height 29
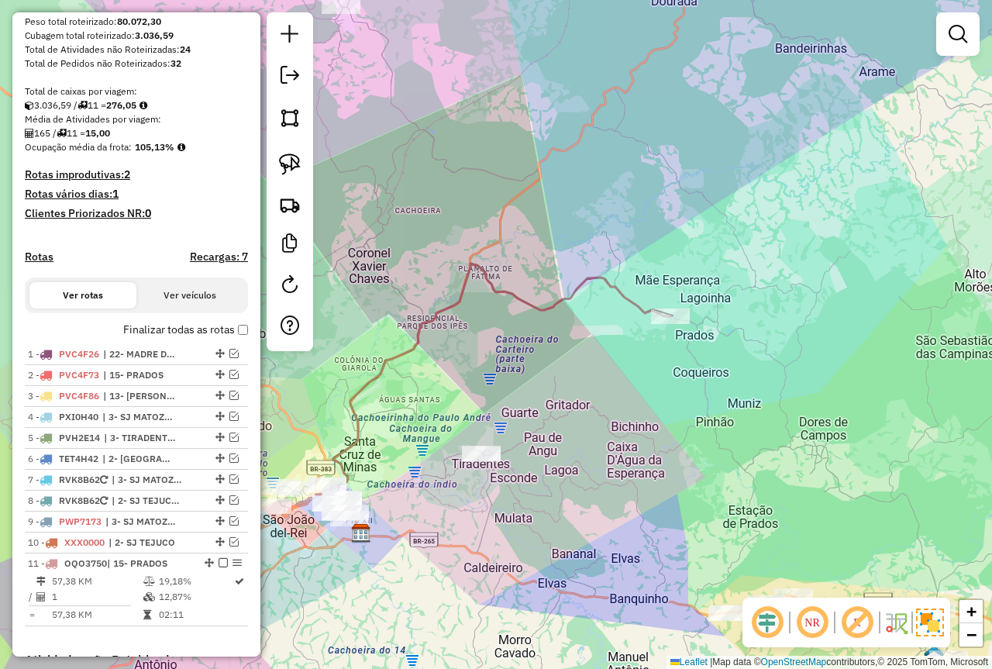
drag, startPoint x: 322, startPoint y: 556, endPoint x: 337, endPoint y: 547, distance: 17.7
click at [337, 548] on div "Janela de atendimento Grade de atendimento Capacidade Transportadoras Veículos …" at bounding box center [496, 334] width 992 height 669
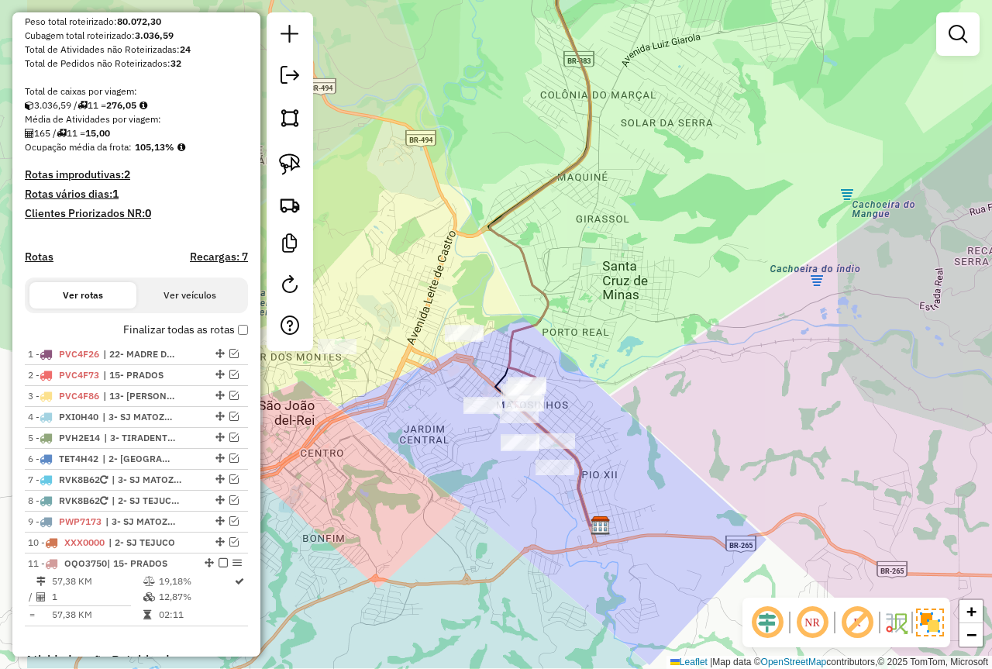
drag, startPoint x: 300, startPoint y: 553, endPoint x: 459, endPoint y: 469, distance: 179.6
click at [457, 470] on div "Janela de atendimento Grade de atendimento Capacidade Transportadoras Veículos …" at bounding box center [496, 334] width 992 height 669
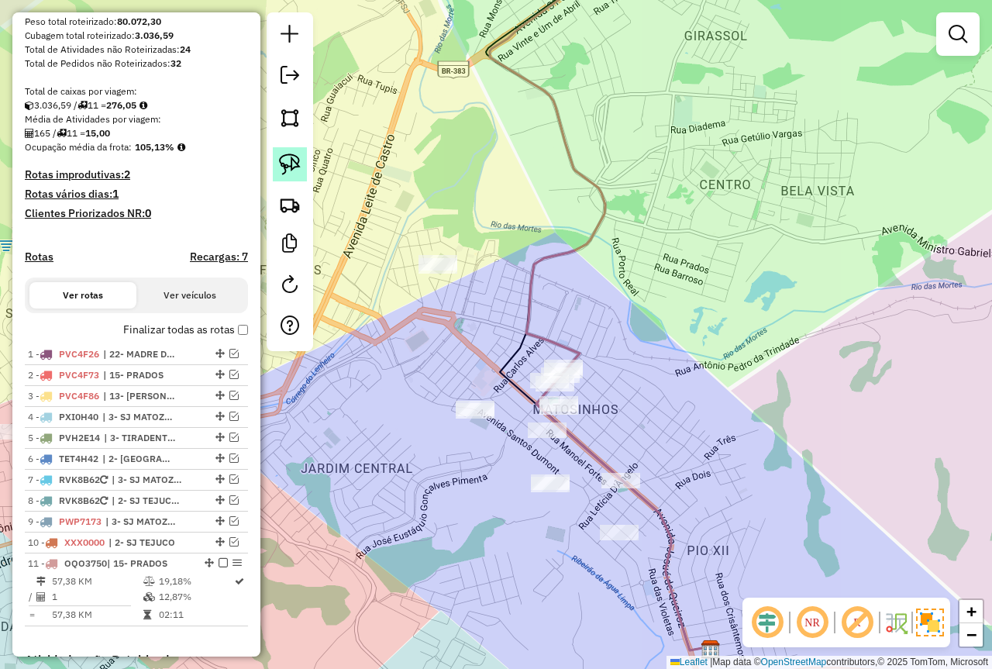
click at [283, 165] on img at bounding box center [290, 165] width 22 height 22
drag, startPoint x: 433, startPoint y: 235, endPoint x: 481, endPoint y: 281, distance: 66.9
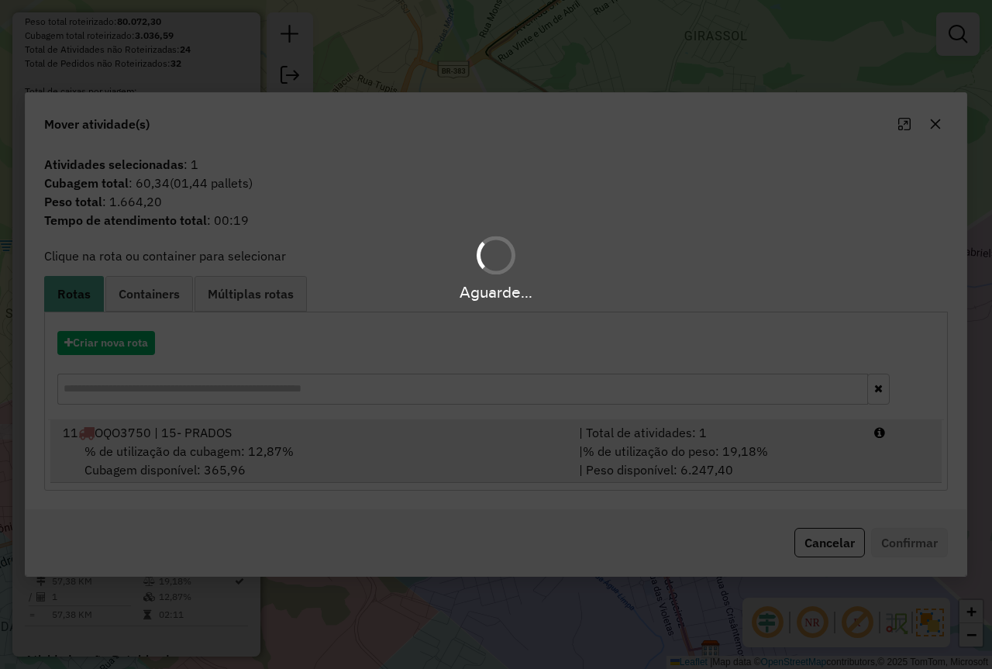
click at [743, 480] on li "11 OQO3750 | 15- PRADOS | Total de atividades: 1 % de utilização da cubagem: 12…" at bounding box center [496, 451] width 892 height 63
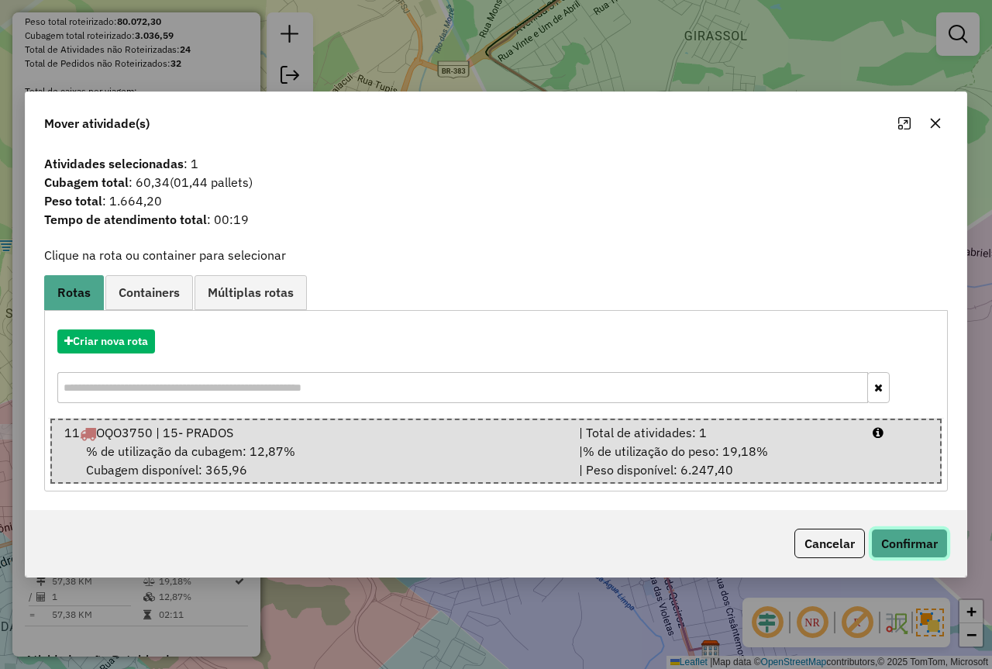
click at [904, 539] on button "Confirmar" at bounding box center [909, 543] width 77 height 29
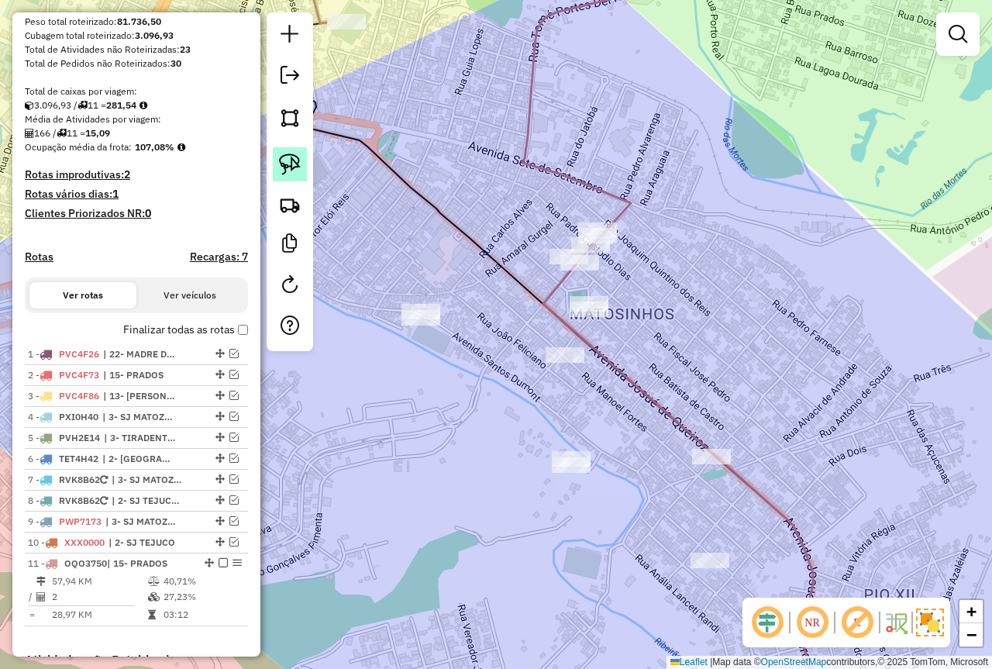
click at [294, 157] on img at bounding box center [290, 165] width 22 height 22
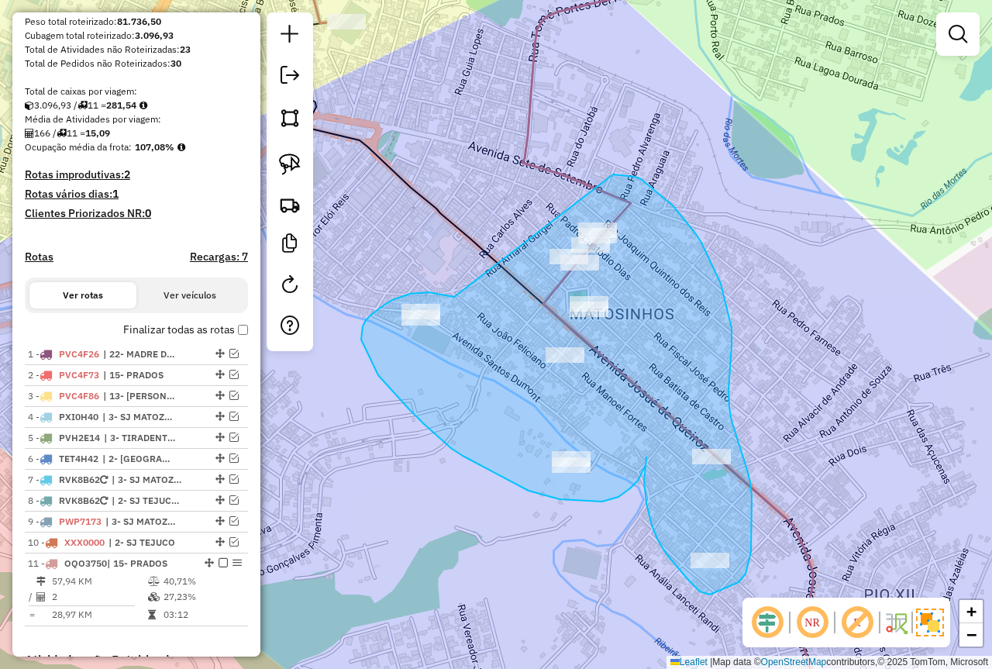
drag, startPoint x: 454, startPoint y: 297, endPoint x: 585, endPoint y: 196, distance: 164.7
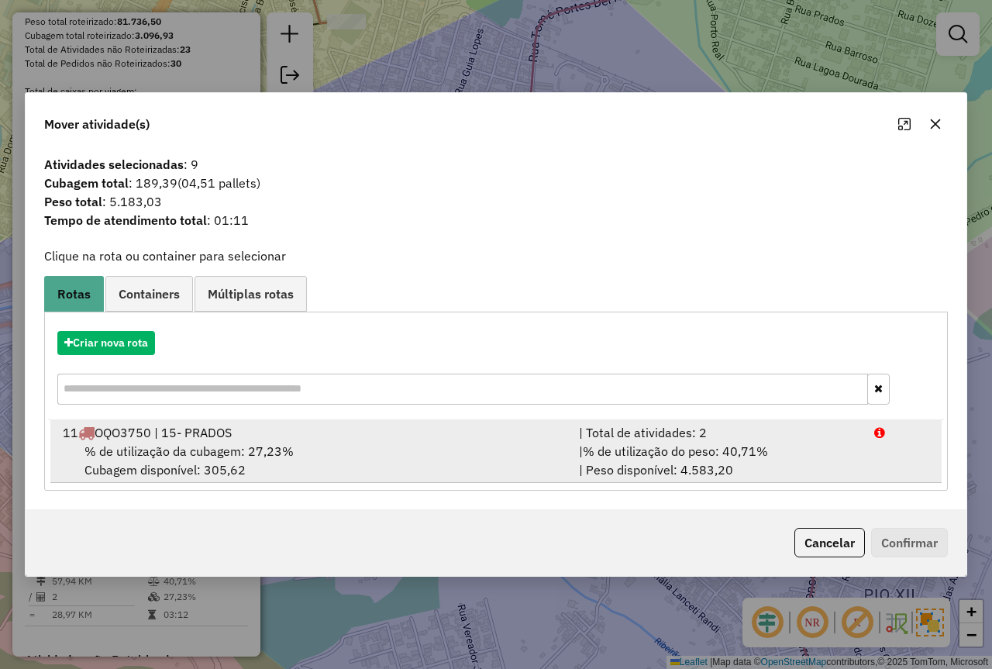
click at [758, 453] on span "% de utilização do peso: 40,71%" at bounding box center [675, 451] width 185 height 16
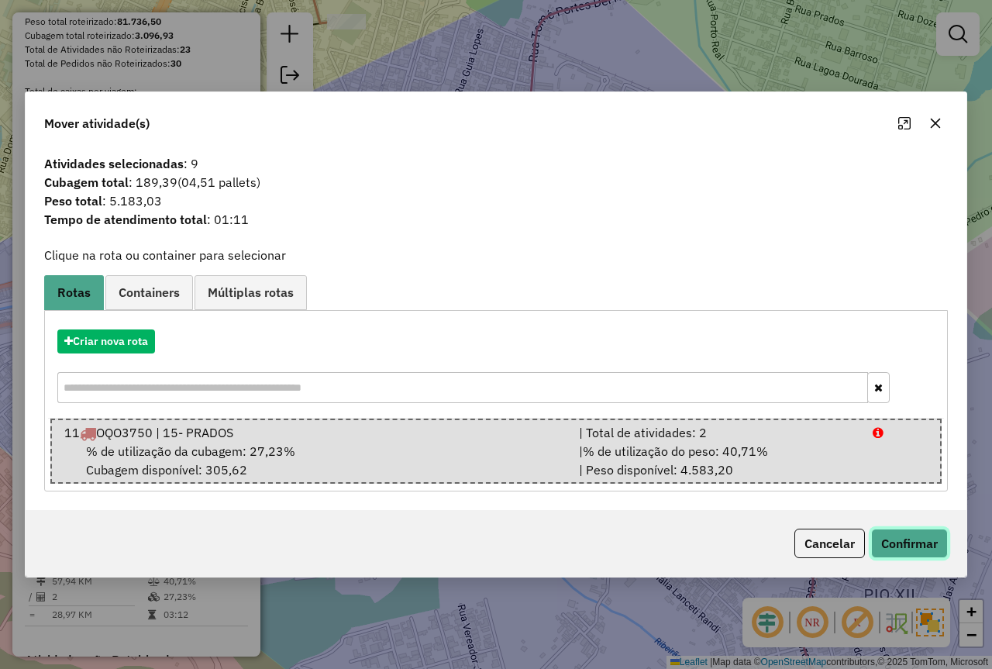
click at [905, 539] on button "Confirmar" at bounding box center [909, 543] width 77 height 29
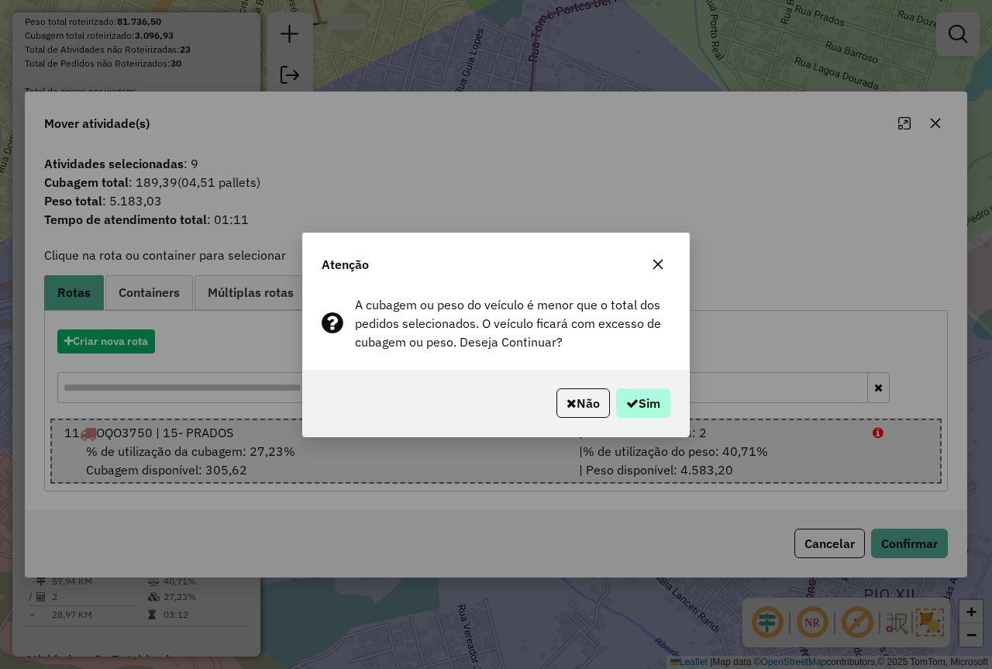
click at [644, 389] on div "Não Sim" at bounding box center [496, 403] width 386 height 67
click at [638, 392] on button "Sim" at bounding box center [643, 402] width 54 height 29
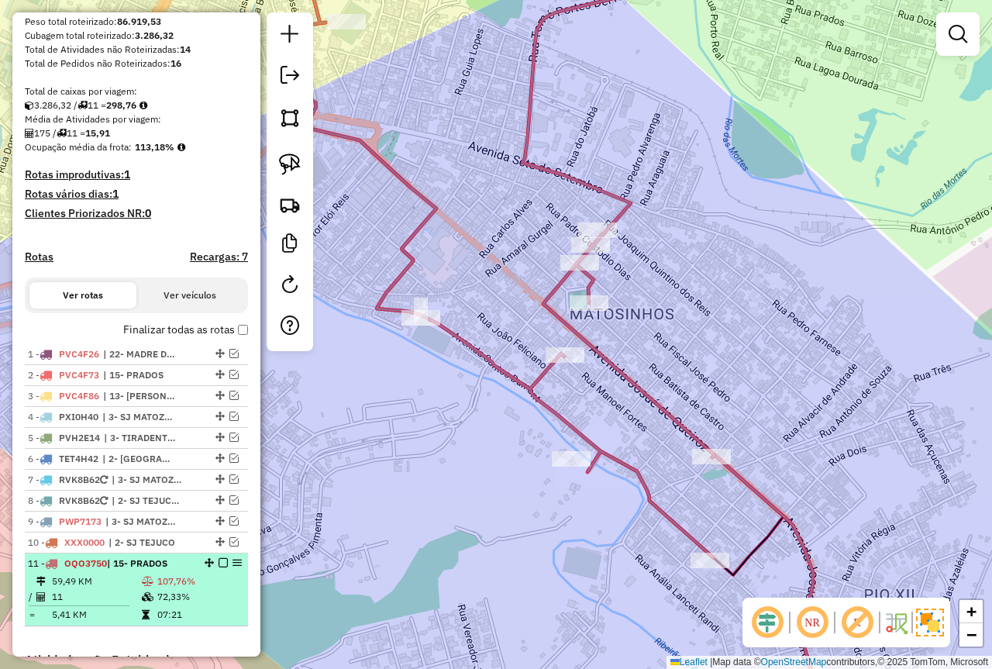
click at [151, 589] on td at bounding box center [149, 582] width 16 height 16
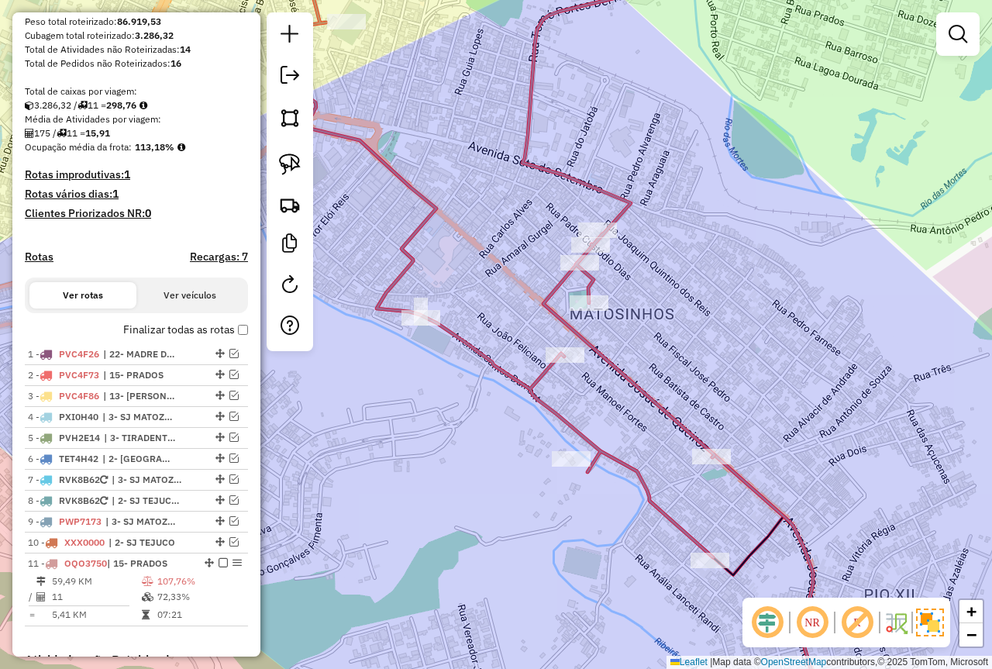
select select "*********"
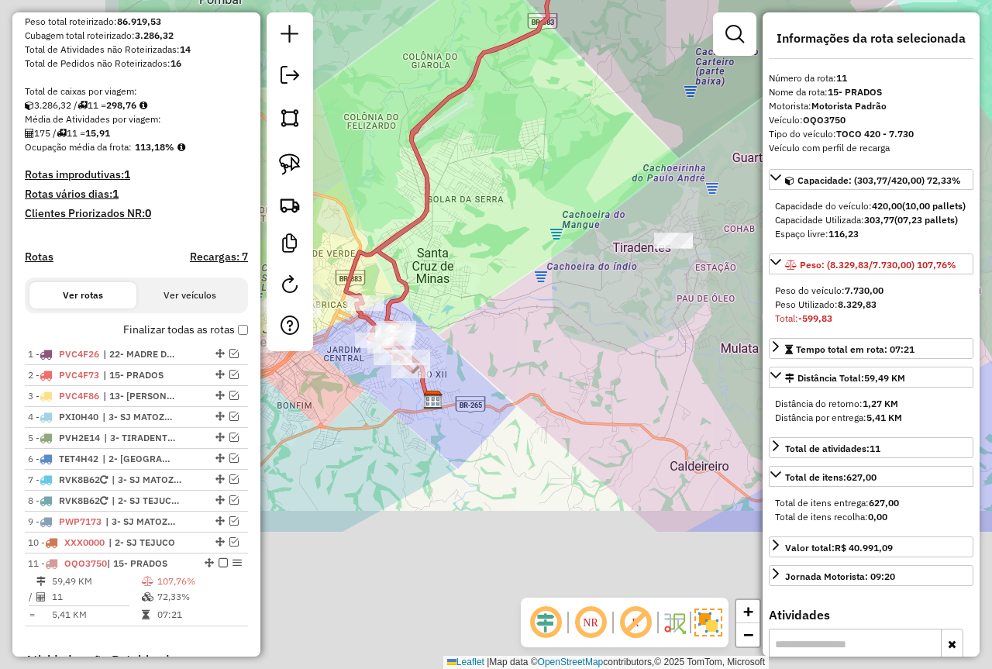
drag, startPoint x: 582, startPoint y: 419, endPoint x: 739, endPoint y: 275, distance: 212.4
click at [740, 276] on div "Janela de atendimento Grade de atendimento Capacidade Transportadoras Veículos …" at bounding box center [496, 334] width 992 height 669
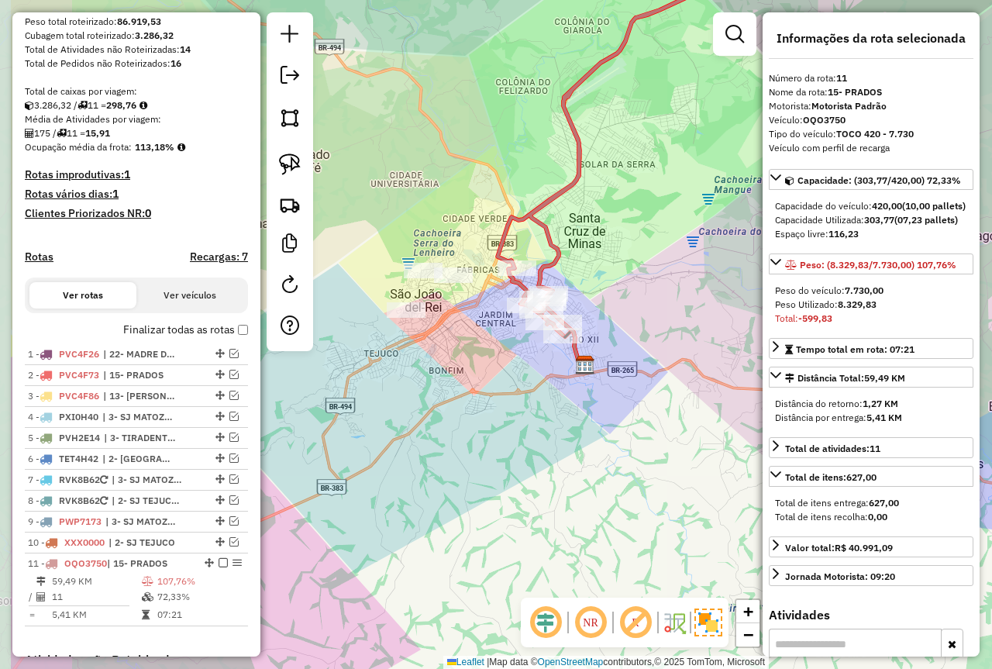
drag, startPoint x: 406, startPoint y: 390, endPoint x: 469, endPoint y: 392, distance: 62.8
click at [469, 392] on div "Janela de atendimento Grade de atendimento Capacidade Transportadoras Veículos …" at bounding box center [496, 334] width 992 height 669
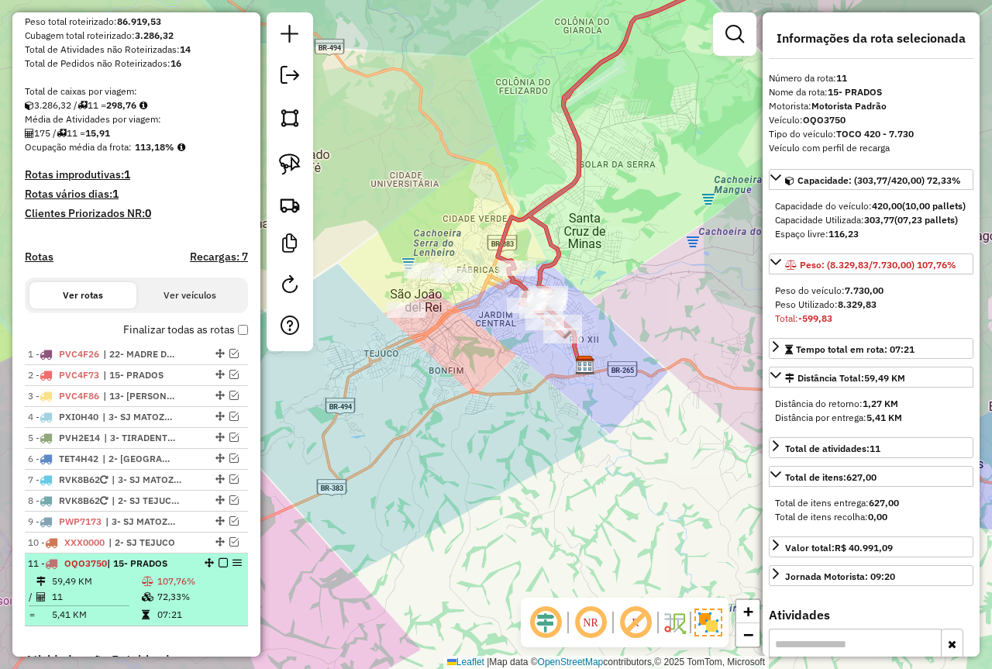
click at [125, 569] on span "| 15- PRADOS" at bounding box center [137, 563] width 60 height 12
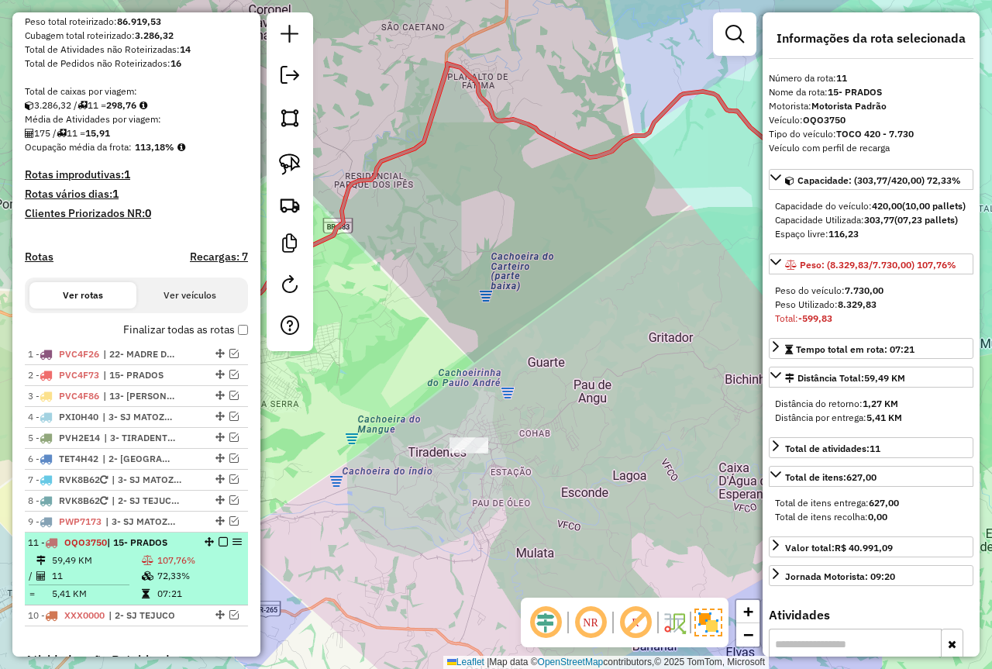
drag, startPoint x: 204, startPoint y: 574, endPoint x: 198, endPoint y: 556, distance: 18.6
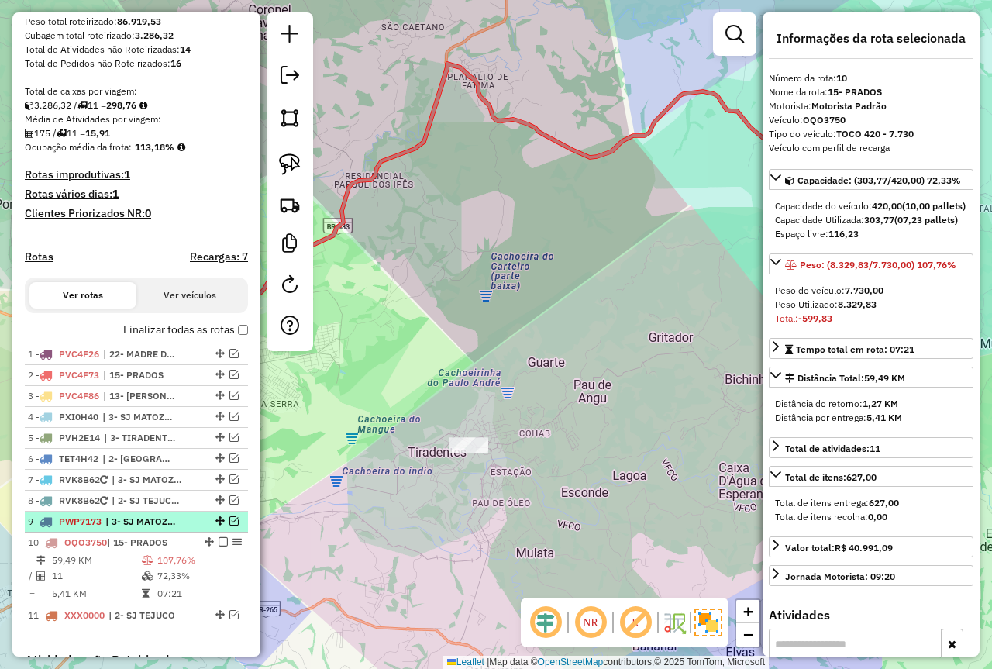
click at [229, 526] on em at bounding box center [233, 520] width 9 height 9
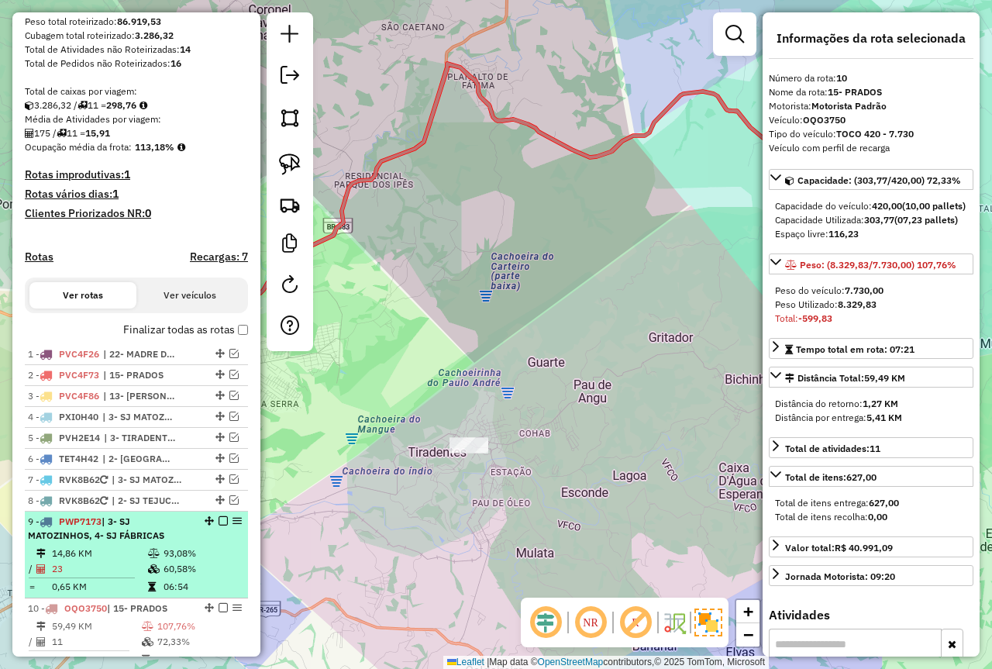
click at [188, 561] on td "93,08%" at bounding box center [202, 554] width 78 height 16
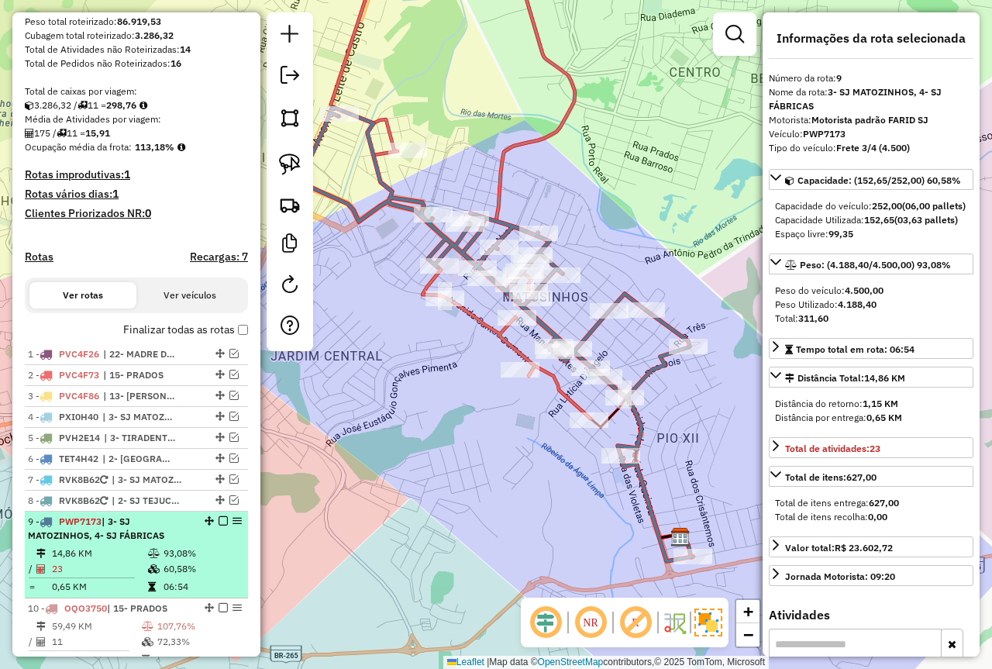
scroll to position [332, 0]
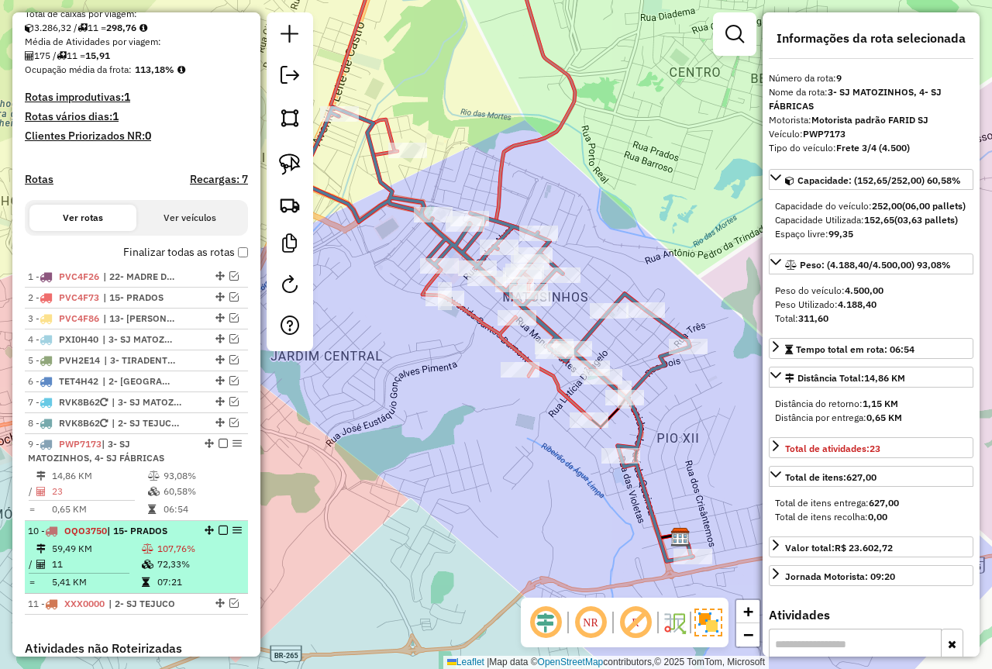
click at [175, 572] on td "72,33%" at bounding box center [199, 565] width 85 height 16
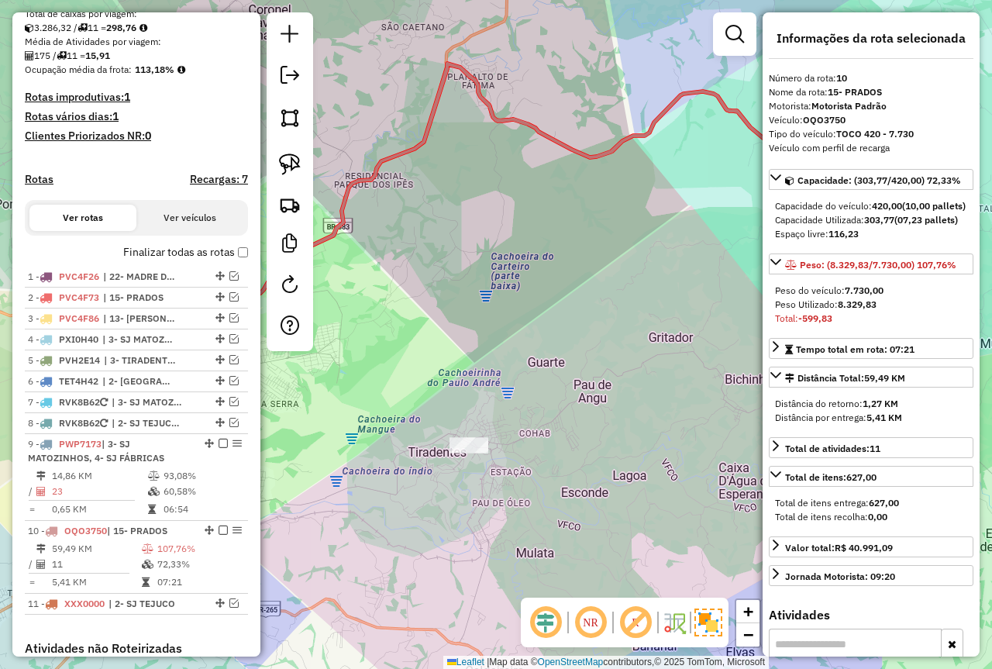
scroll to position [310, 0]
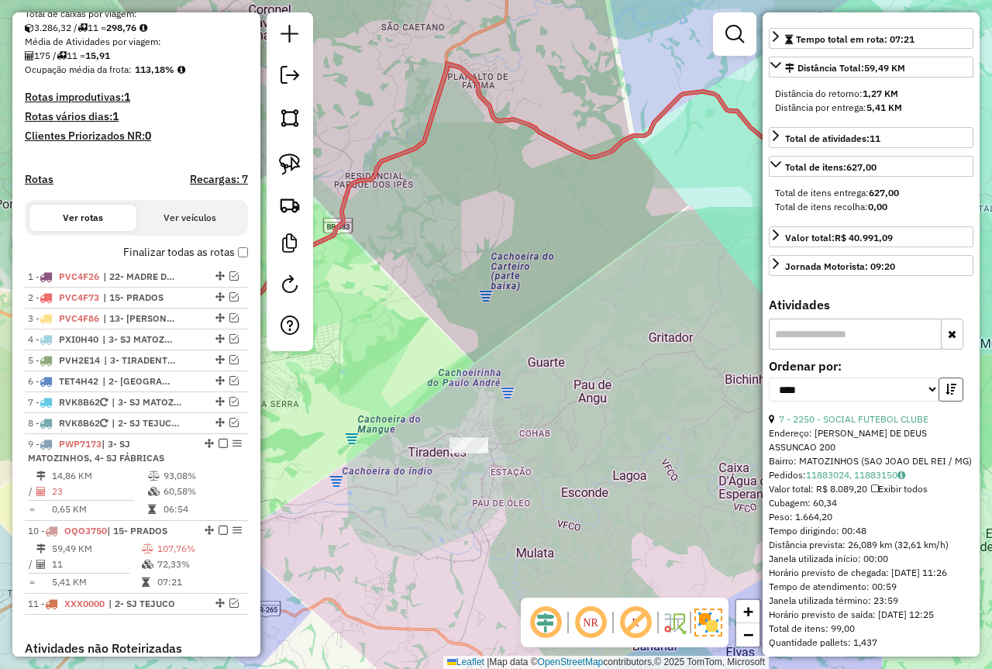
click at [939, 402] on button "button" at bounding box center [951, 390] width 25 height 24
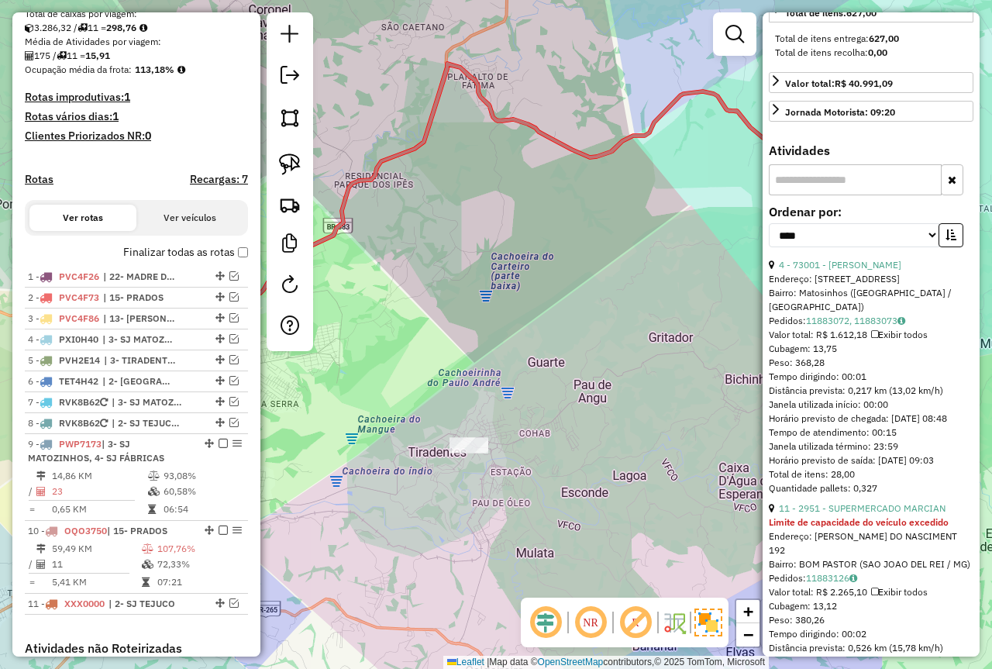
scroll to position [543, 0]
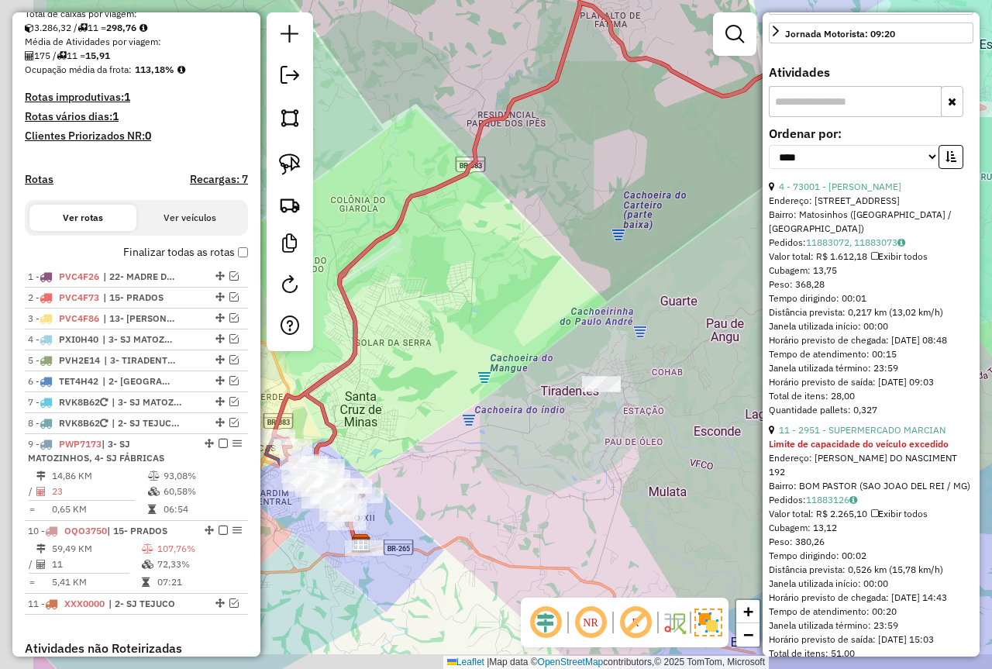
drag, startPoint x: 792, startPoint y: 433, endPoint x: 402, endPoint y: 501, distance: 396.5
click at [792, 433] on hb-router-mapa "Informações da Sessão 978048 - 12/08/2025 Criação: 11/08/2025 18:10 Depósito: F…" at bounding box center [496, 334] width 992 height 669
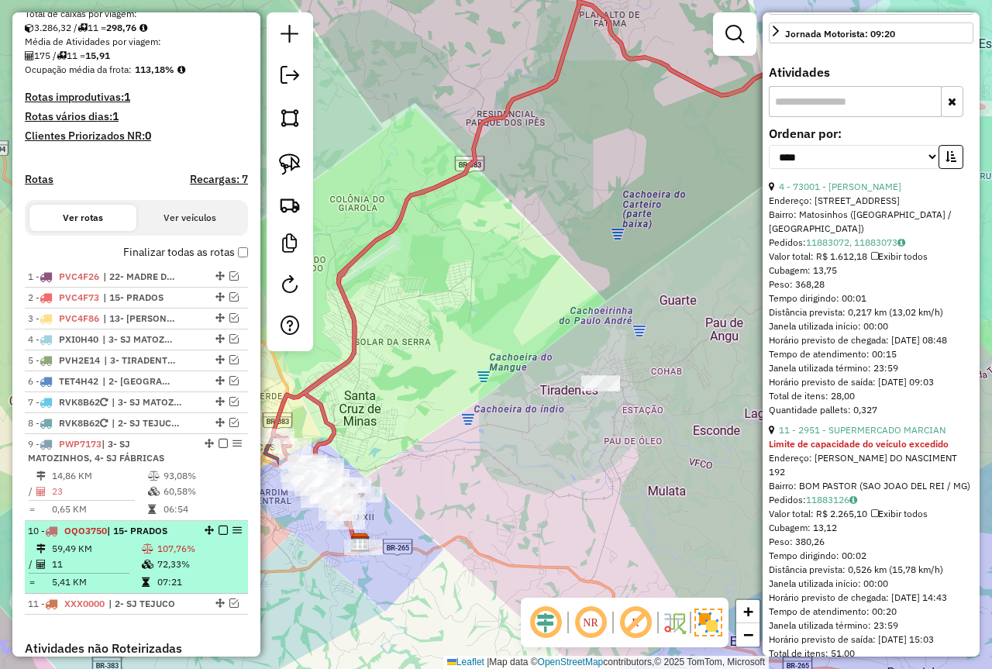
click at [99, 572] on td "11" at bounding box center [96, 565] width 90 height 16
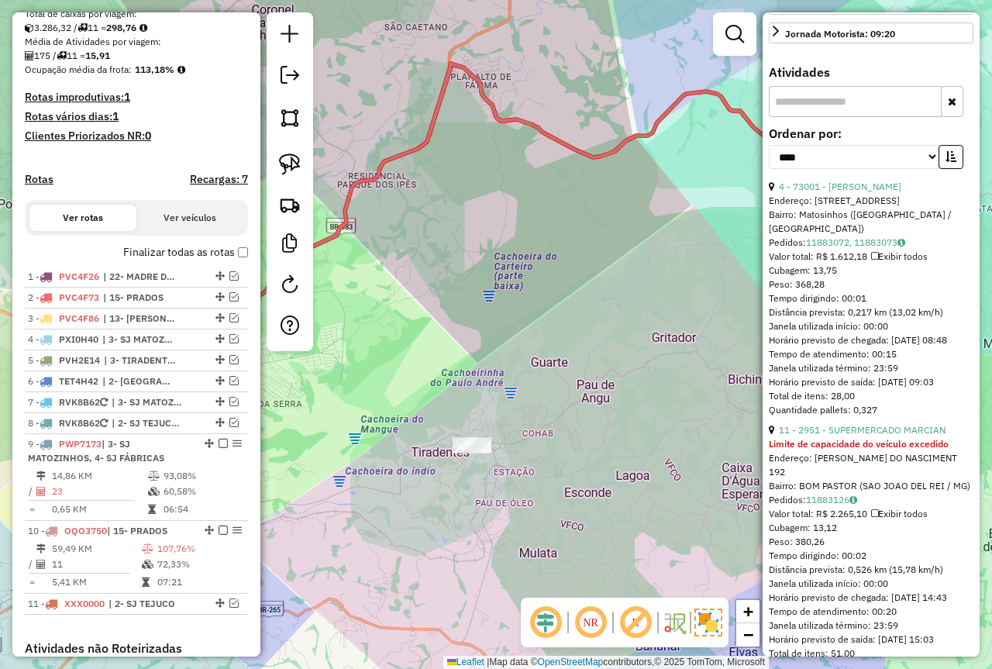
drag, startPoint x: 654, startPoint y: 348, endPoint x: 884, endPoint y: 308, distance: 233.0
click at [884, 308] on hb-router-mapa "Informações da Sessão 978048 - 12/08/2025 Criação: 11/08/2025 18:10 Depósito: F…" at bounding box center [496, 334] width 992 height 669
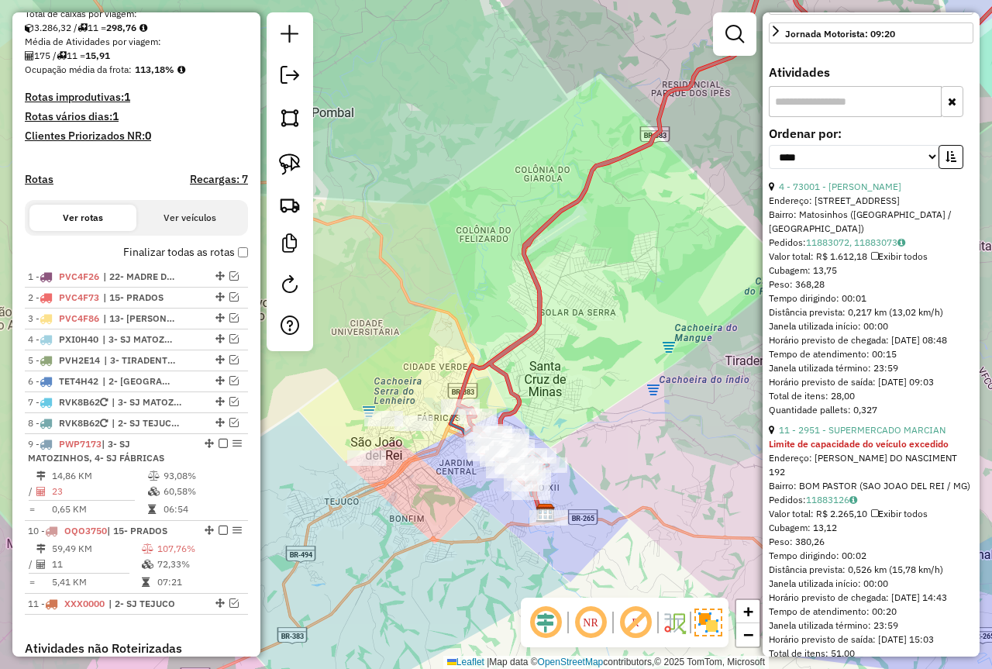
drag, startPoint x: 635, startPoint y: 487, endPoint x: 647, endPoint y: 462, distance: 27.4
click at [651, 464] on div "Janela de atendimento Grade de atendimento Capacidade Transportadoras Veículos …" at bounding box center [496, 334] width 992 height 669
drag, startPoint x: 148, startPoint y: 560, endPoint x: 710, endPoint y: 387, distance: 588.1
click at [147, 554] on icon at bounding box center [148, 548] width 12 height 9
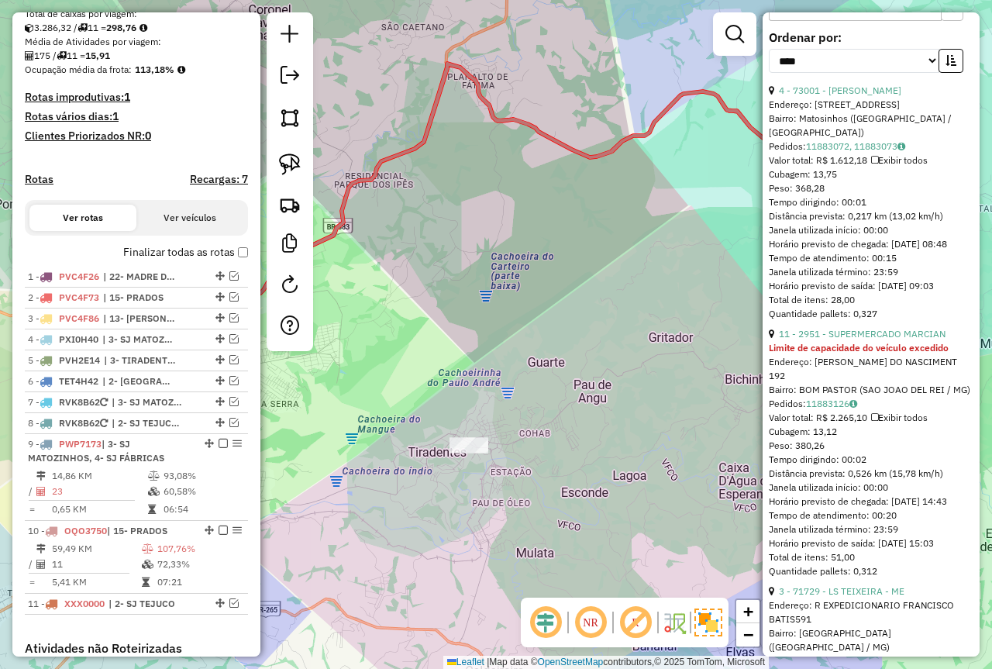
scroll to position [465, 0]
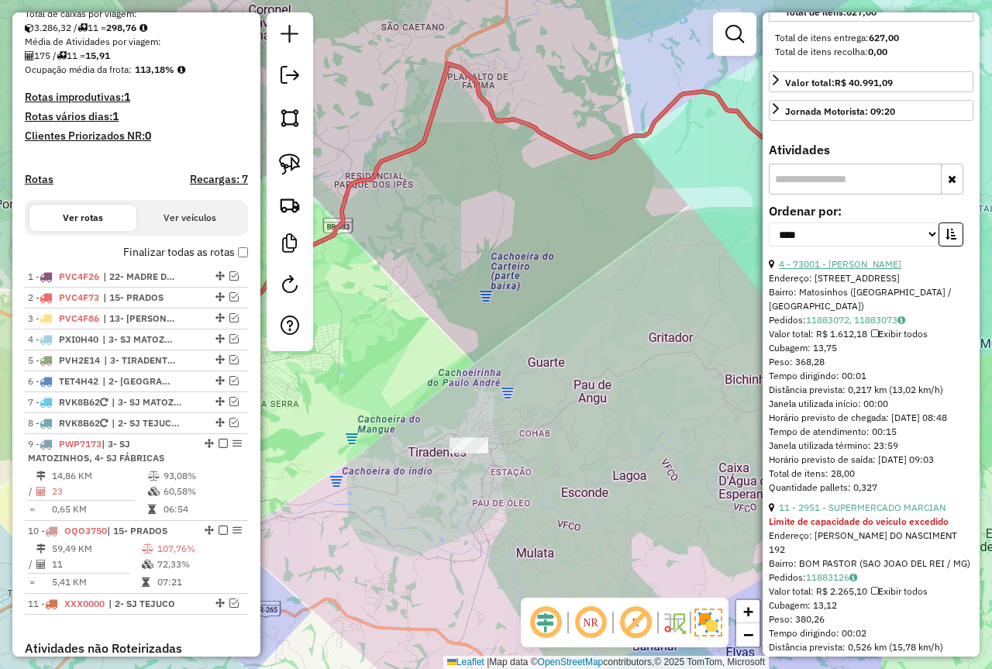
click at [870, 270] on link "4 - 73001 - DANIELA CONRADO" at bounding box center [840, 264] width 122 height 12
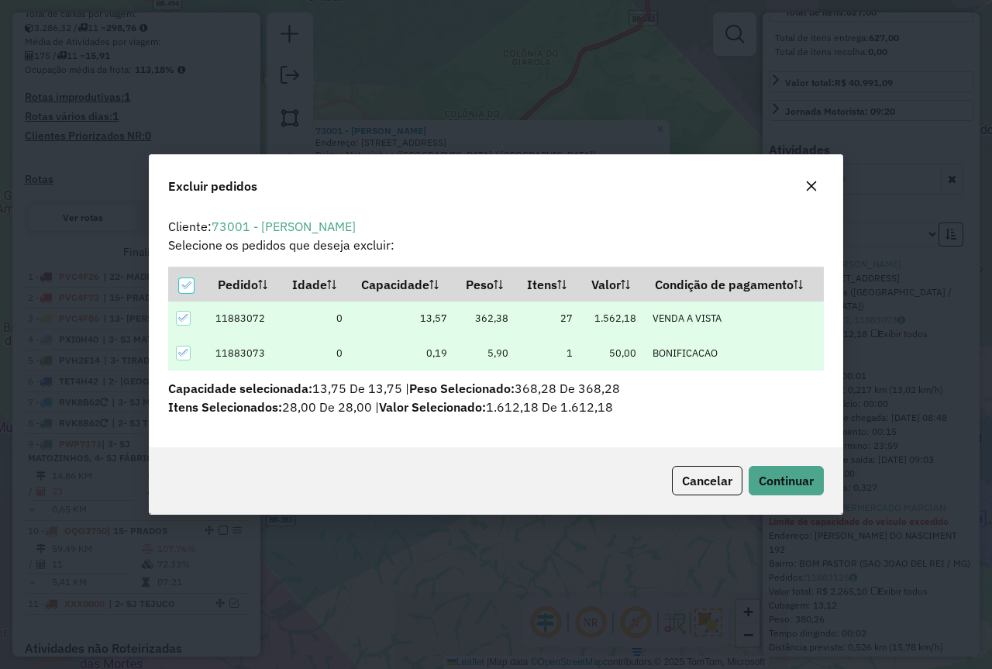
scroll to position [0, 0]
click at [812, 488] on button "Continuar" at bounding box center [786, 480] width 75 height 29
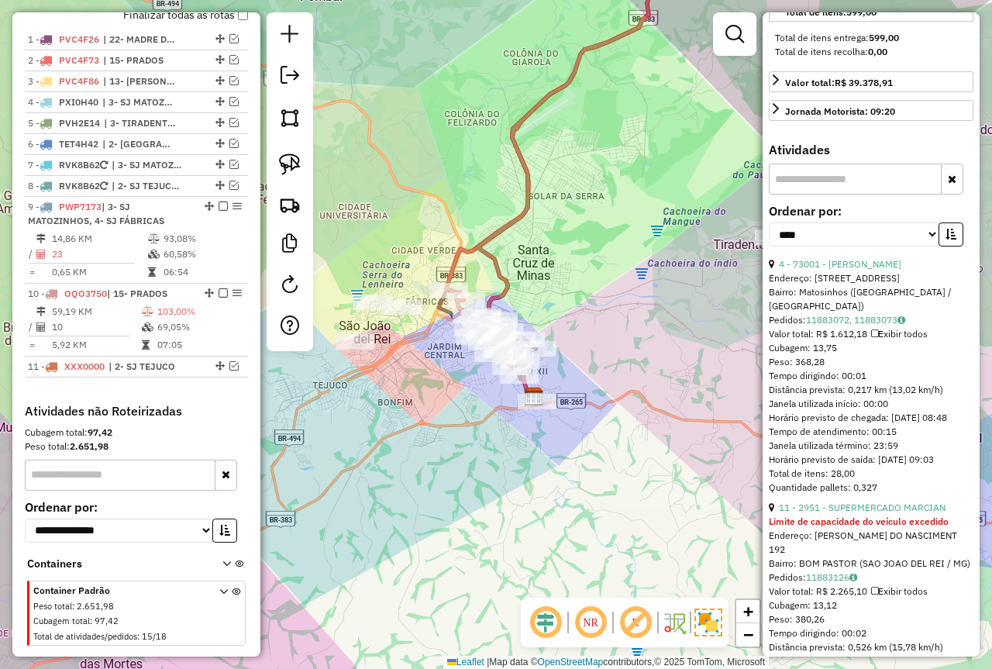
scroll to position [609, 0]
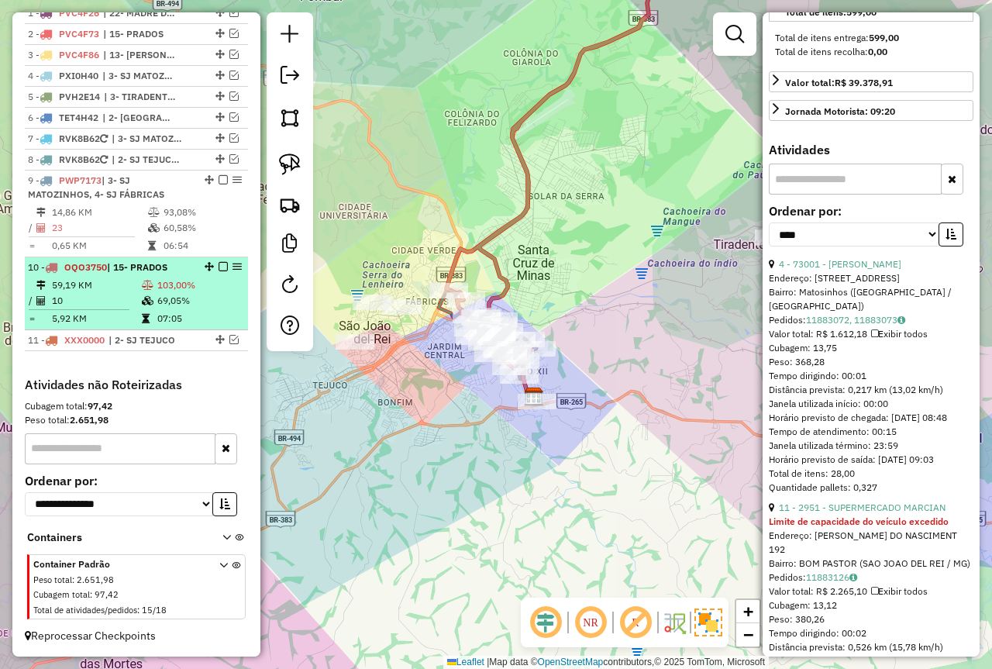
click at [167, 271] on span "| 15- PRADOS" at bounding box center [137, 267] width 60 height 12
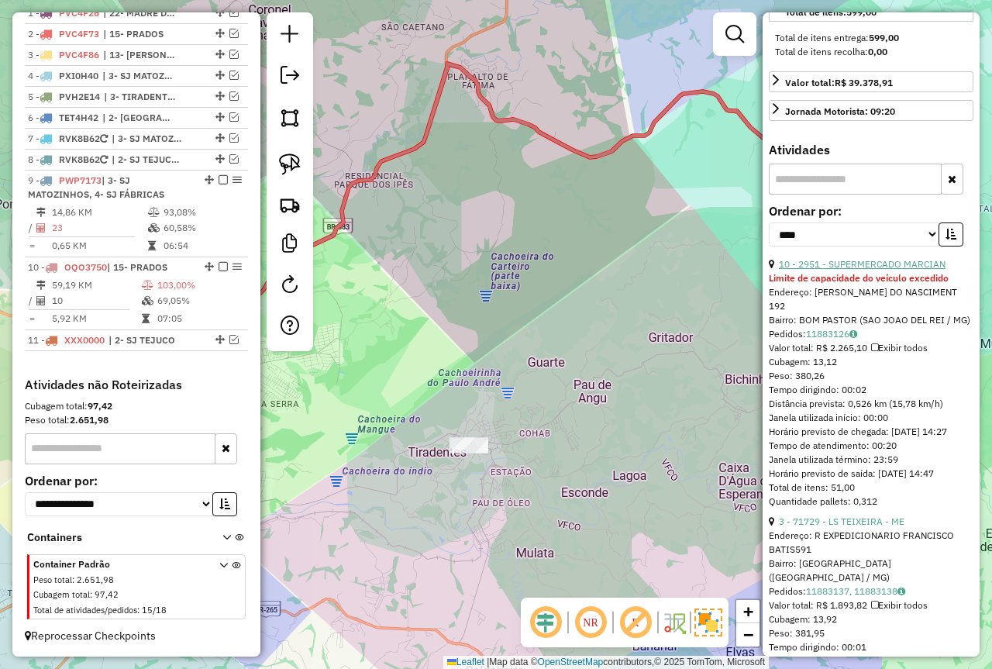
click at [868, 270] on link "10 - 2951 - SUPERMERCADO MARCIAN" at bounding box center [862, 264] width 167 height 12
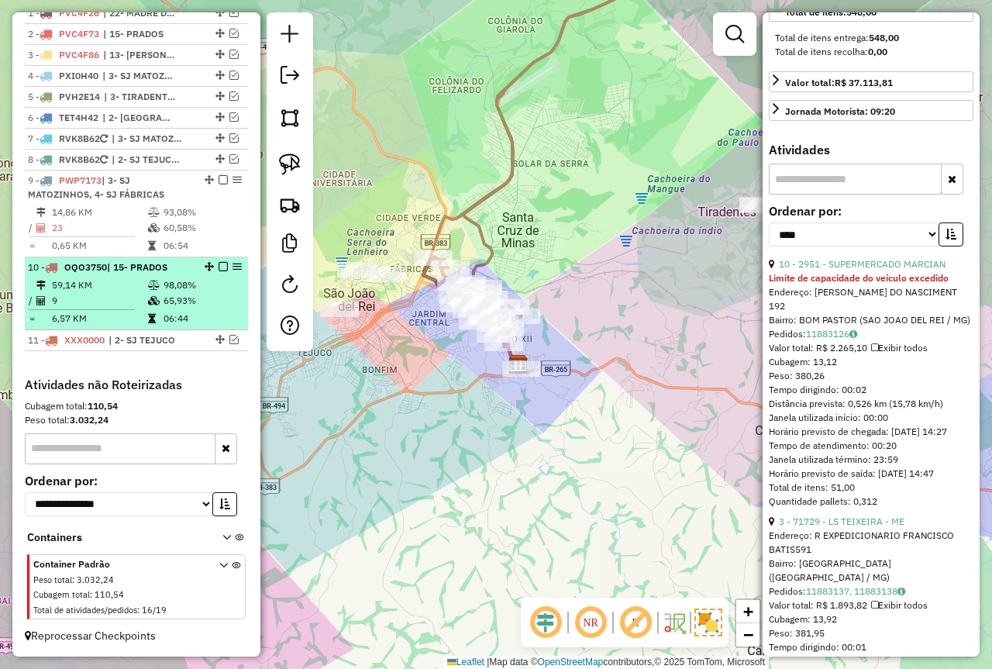
click at [219, 265] on em at bounding box center [223, 266] width 9 height 9
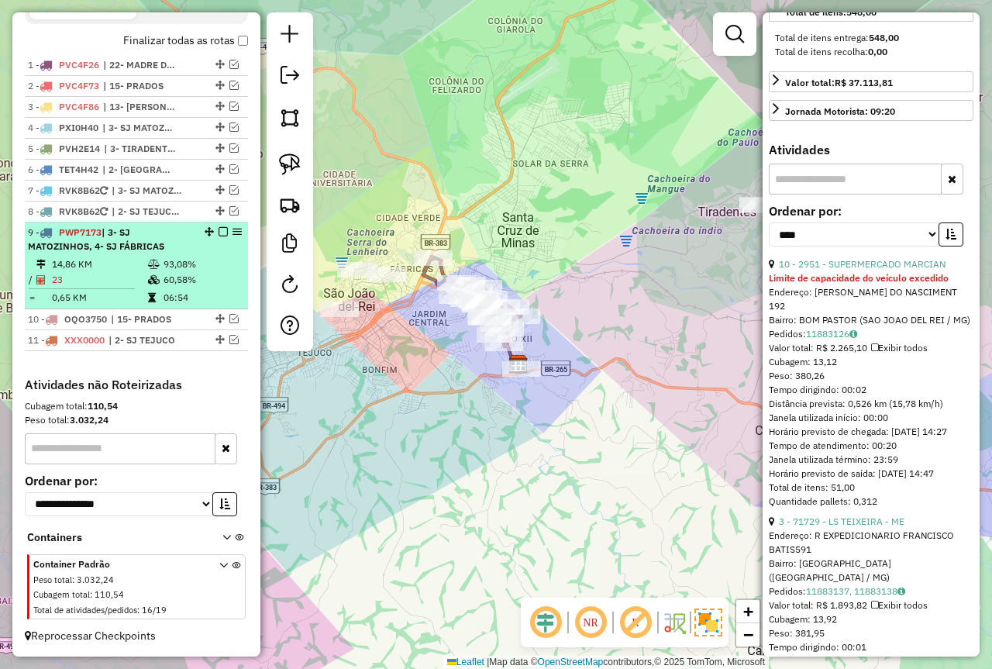
click at [163, 271] on td "93,08%" at bounding box center [202, 265] width 78 height 16
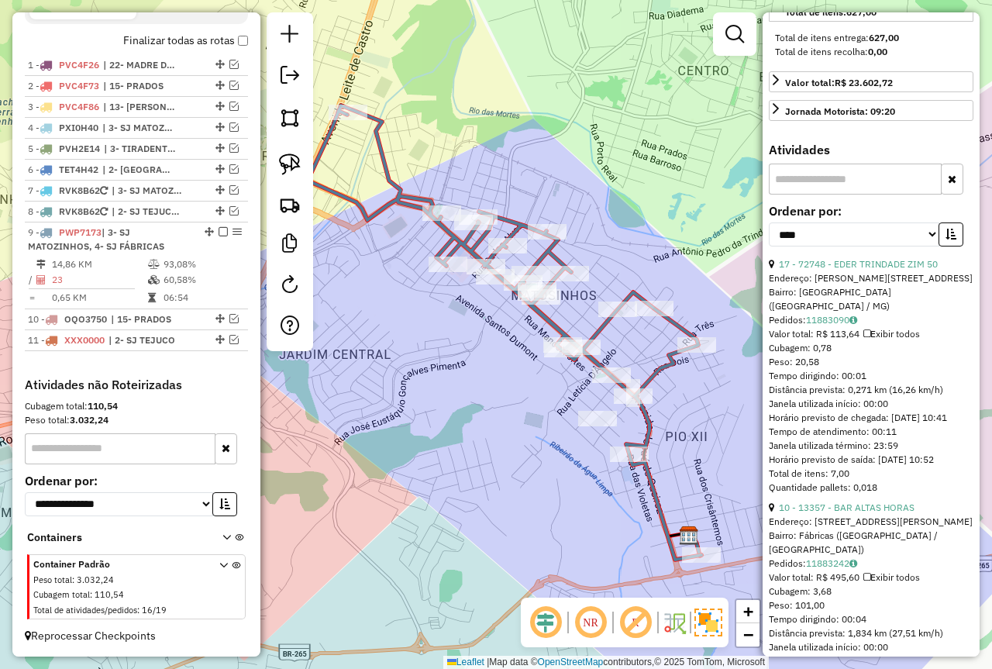
drag, startPoint x: 451, startPoint y: 406, endPoint x: 460, endPoint y: 405, distance: 8.7
click at [460, 405] on div "Janela de atendimento Grade de atendimento Capacidade Transportadoras Veículos …" at bounding box center [496, 334] width 992 height 669
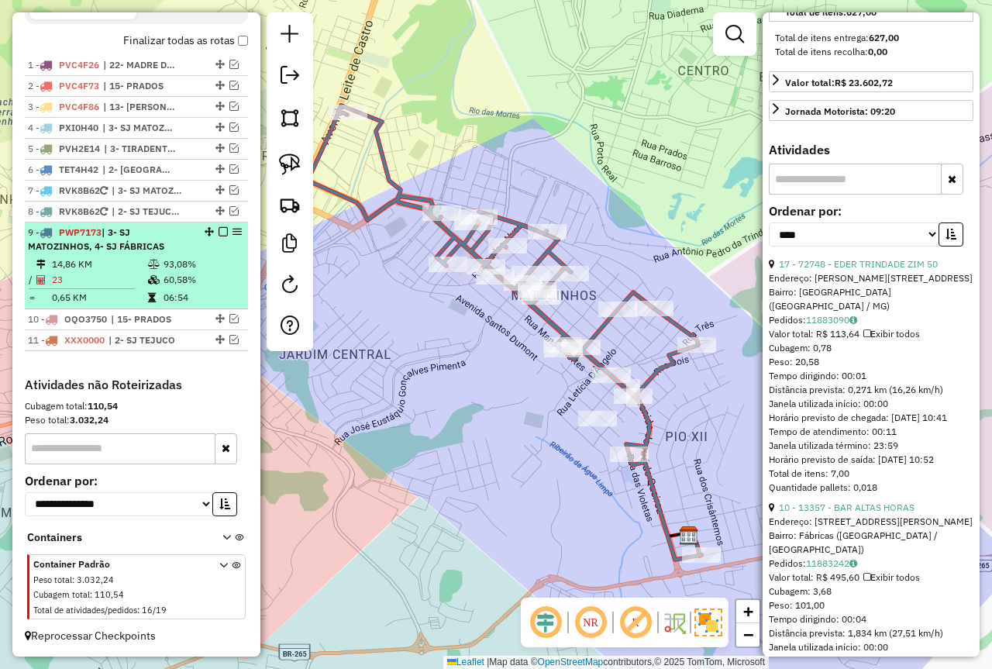
click at [219, 233] on em at bounding box center [223, 231] width 9 height 9
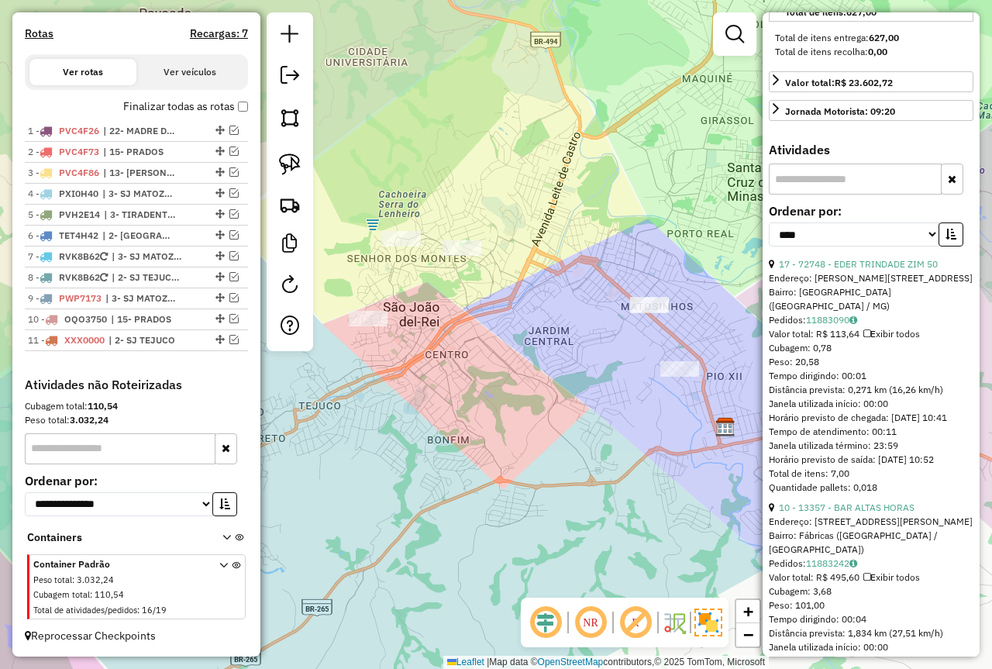
drag, startPoint x: 412, startPoint y: 371, endPoint x: 447, endPoint y: 398, distance: 44.7
click at [447, 398] on div "Janela de atendimento Grade de atendimento Capacidade Transportadoras Veículos …" at bounding box center [496, 334] width 992 height 669
drag, startPoint x: 212, startPoint y: 316, endPoint x: 208, endPoint y: 292, distance: 24.3
click at [230, 292] on div "9 - OQO3750 | 15- PRADOS" at bounding box center [136, 299] width 217 height 14
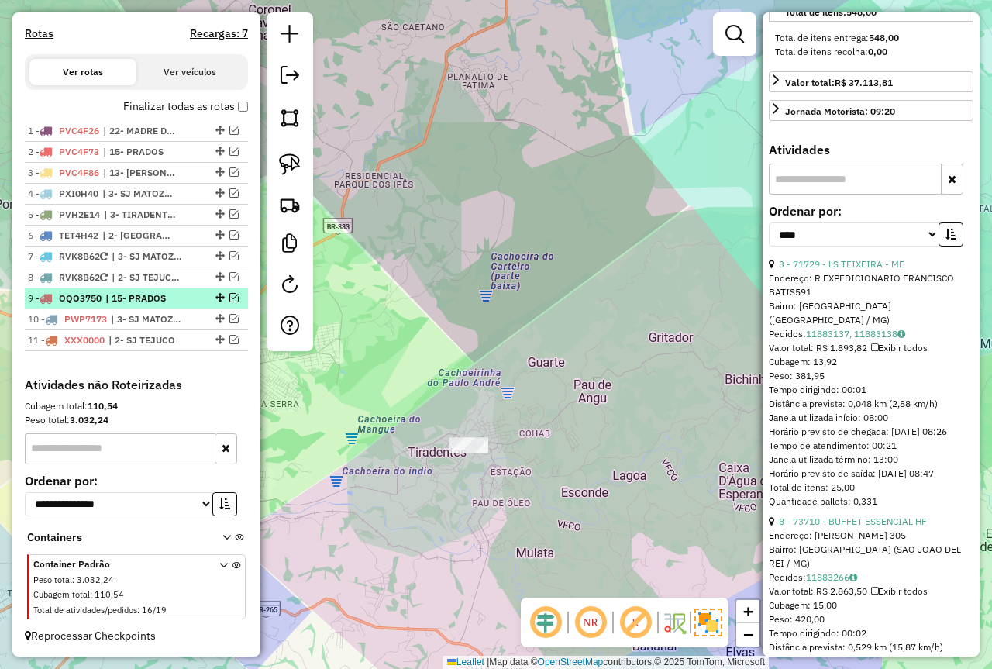
click at [229, 301] on em at bounding box center [233, 297] width 9 height 9
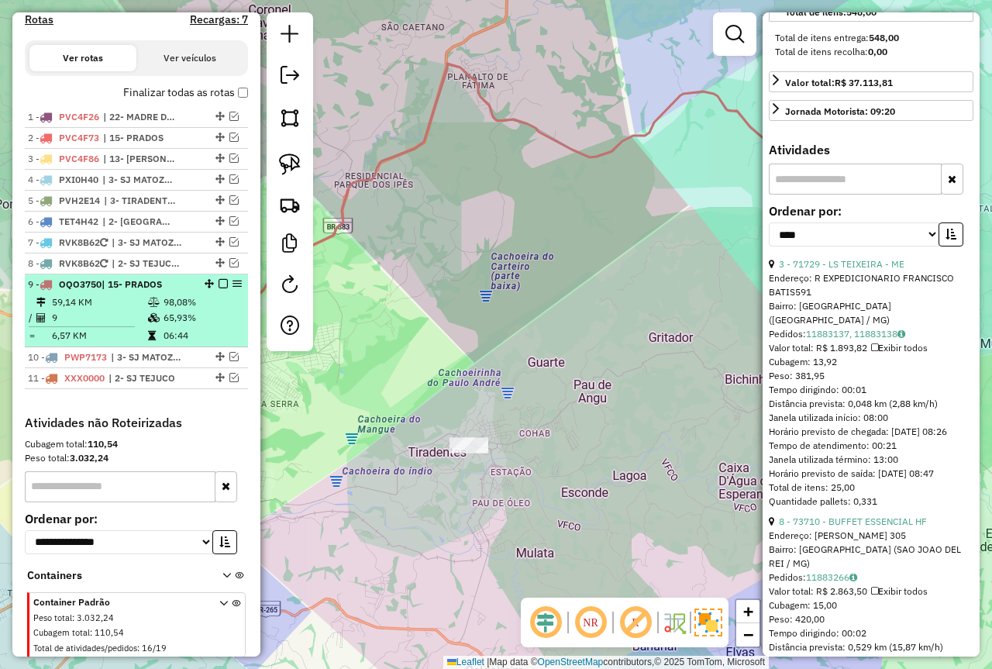
click at [158, 309] on td at bounding box center [155, 303] width 16 height 16
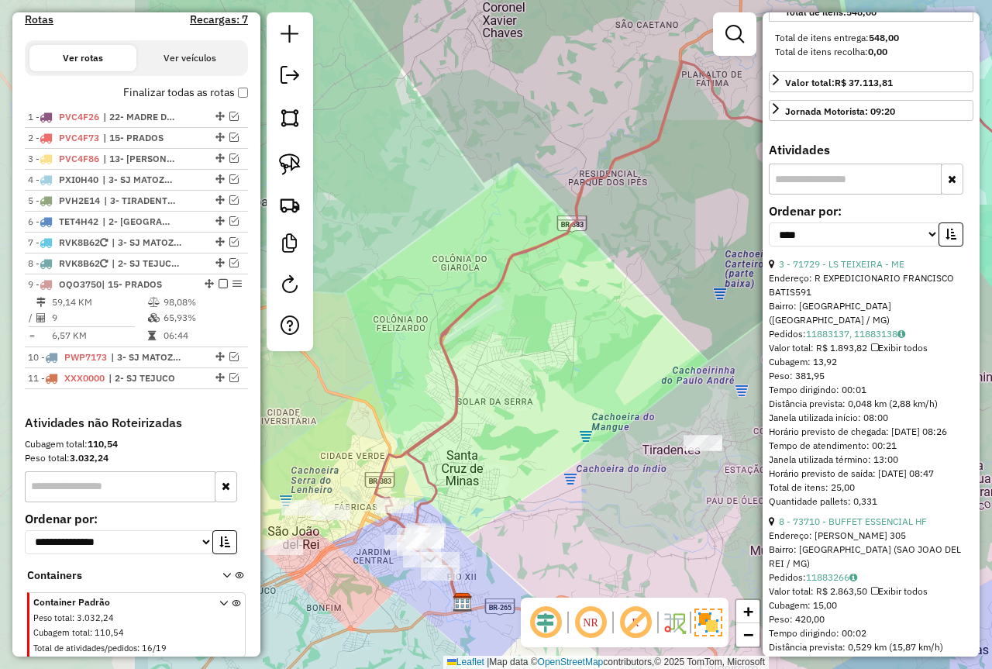
drag, startPoint x: 505, startPoint y: 358, endPoint x: 650, endPoint y: 349, distance: 145.3
click at [681, 353] on div "Janela de atendimento Grade de atendimento Capacidade Transportadoras Veículos …" at bounding box center [496, 334] width 992 height 669
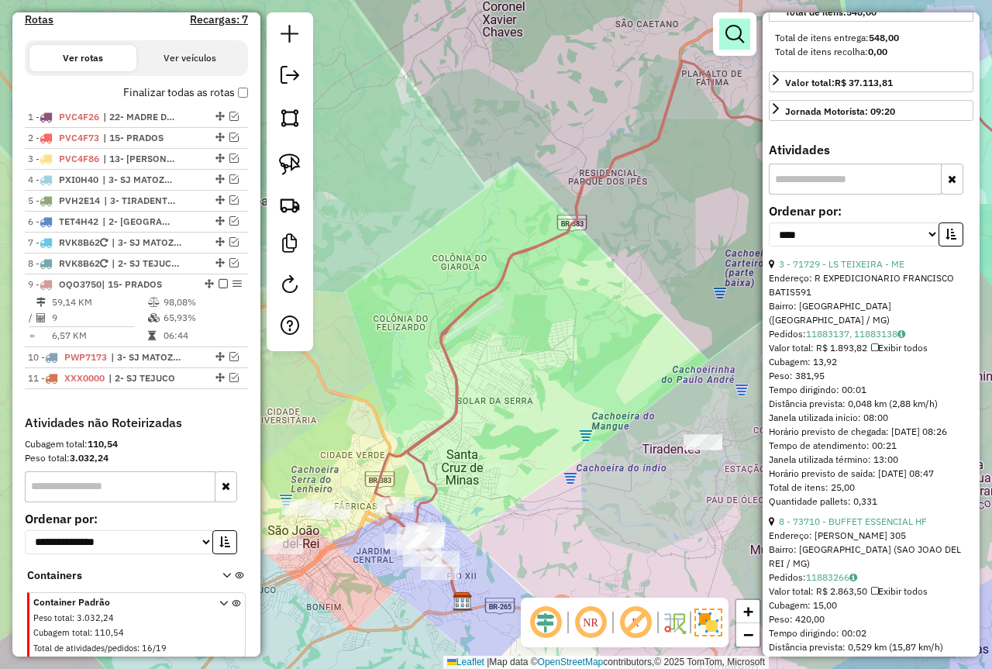
click at [726, 33] on em at bounding box center [735, 34] width 19 height 19
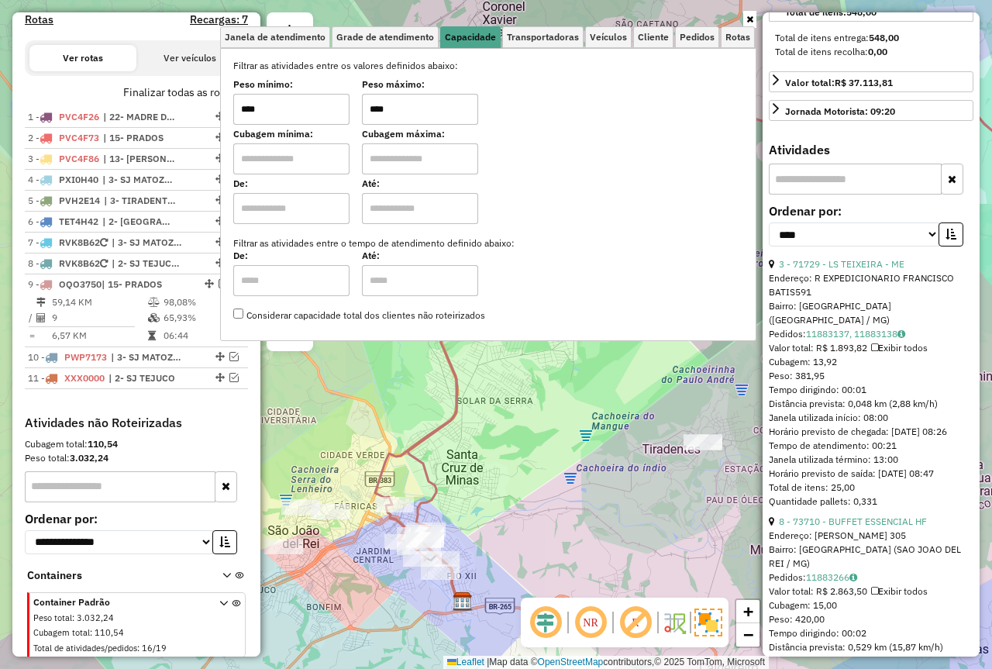
drag, startPoint x: 426, startPoint y: 122, endPoint x: 395, endPoint y: 119, distance: 31.1
click at [395, 119] on input "****" at bounding box center [420, 109] width 116 height 31
click at [422, 115] on input "****" at bounding box center [420, 109] width 116 height 31
click at [586, 362] on div "Janela de atendimento Grade de atendimento Capacidade Transportadoras Veículos …" at bounding box center [496, 334] width 992 height 669
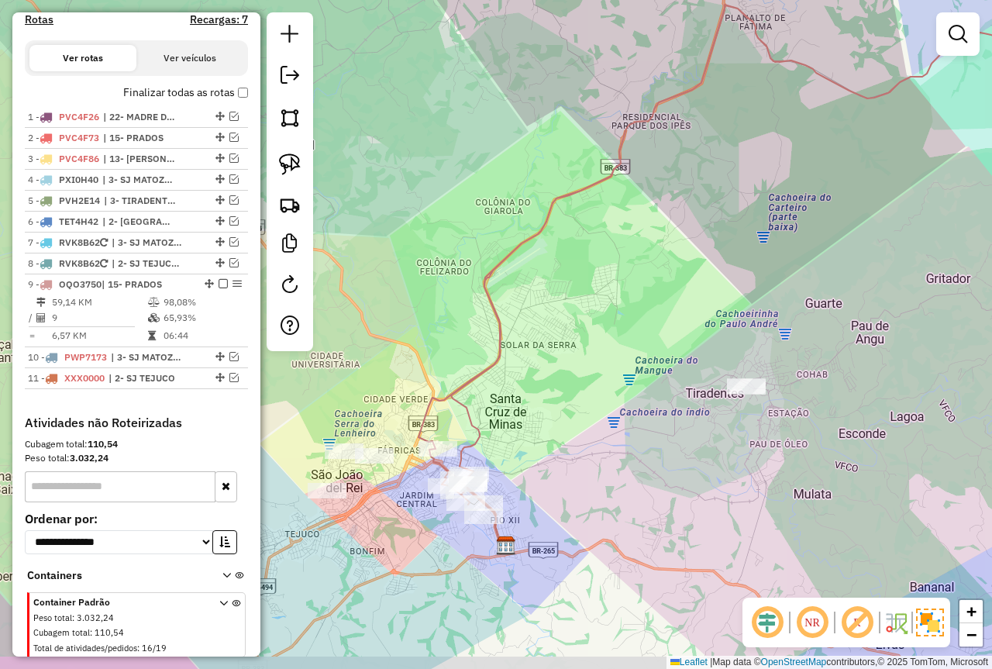
drag, startPoint x: 509, startPoint y: 463, endPoint x: 578, endPoint y: 350, distance: 132.2
click at [578, 351] on div "Janela de atendimento Grade de atendimento Capacidade Transportadoras Veículos …" at bounding box center [496, 334] width 992 height 669
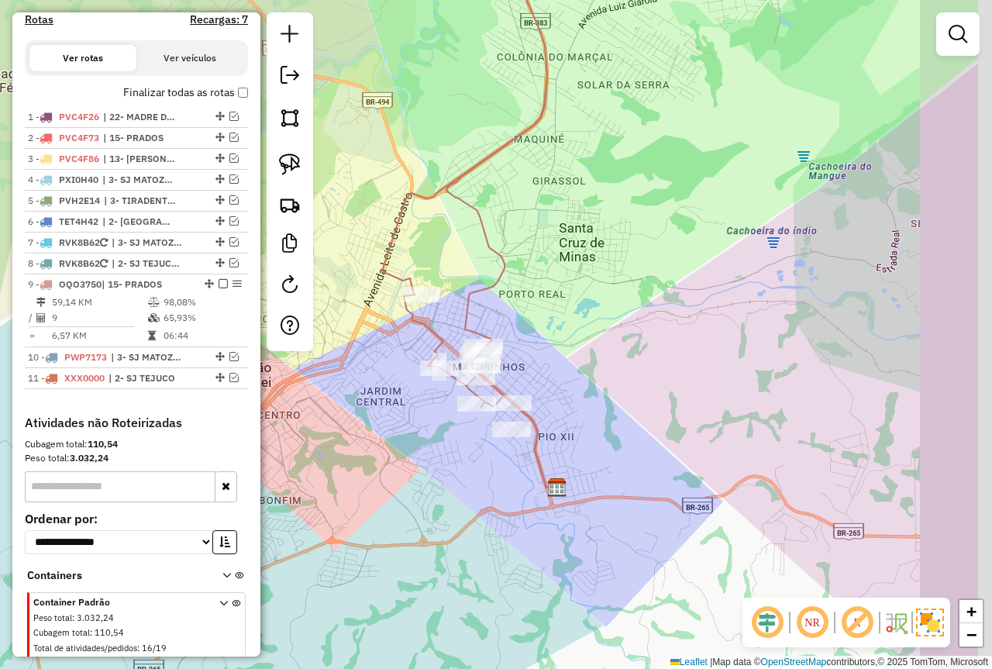
click at [398, 418] on div "Janela de atendimento Grade de atendimento Capacidade Transportadoras Veículos …" at bounding box center [496, 334] width 992 height 669
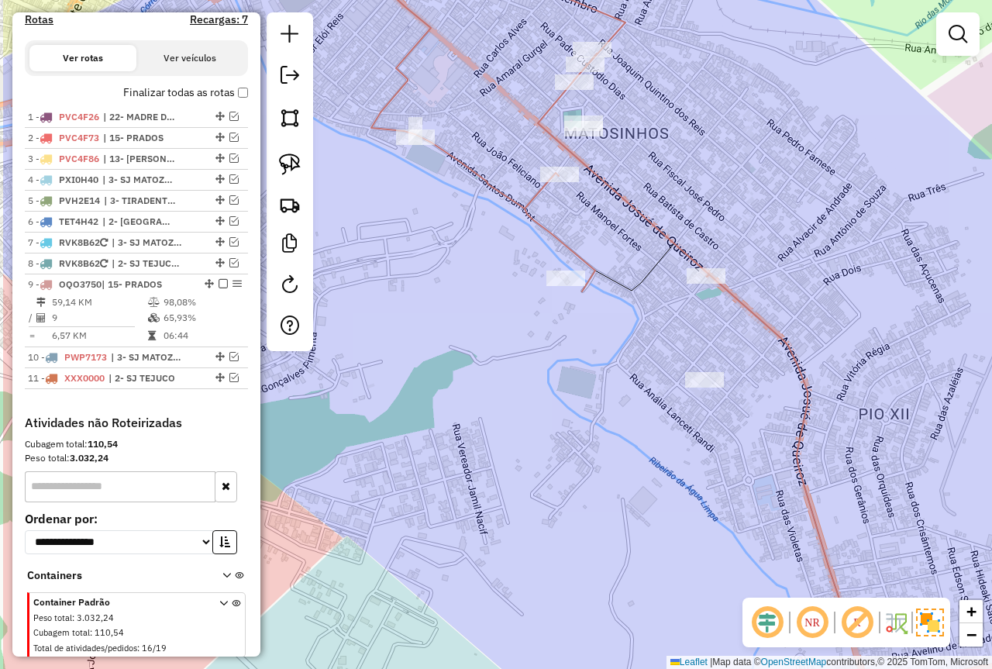
drag, startPoint x: 482, startPoint y: 465, endPoint x: 378, endPoint y: 367, distance: 143.2
click at [589, 416] on div "Janela de atendimento Grade de atendimento Capacidade Transportadoras Veículos …" at bounding box center [496, 334] width 992 height 669
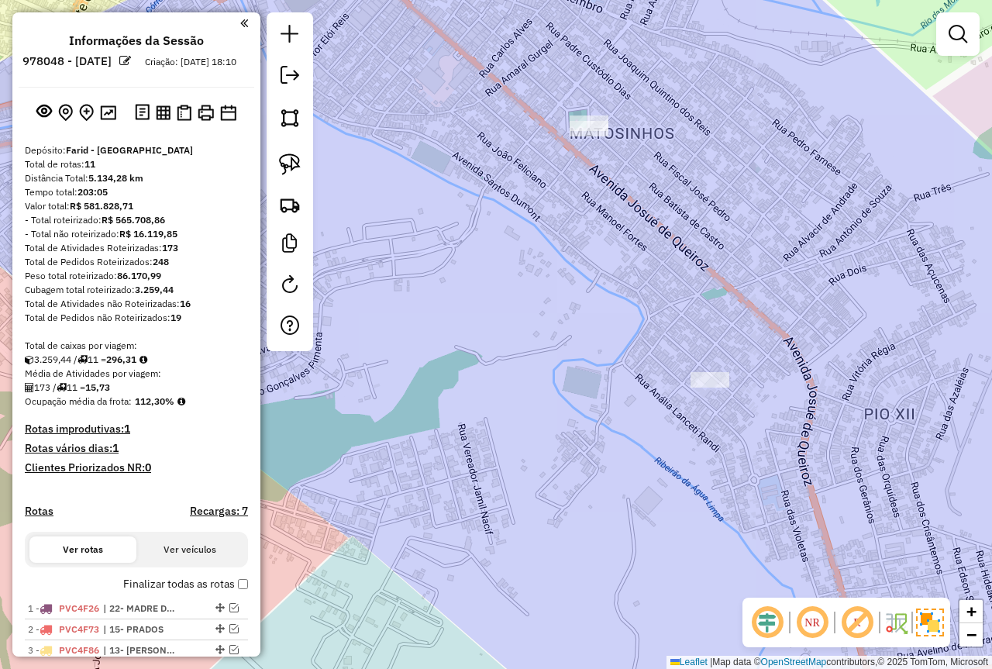
scroll to position [492, 0]
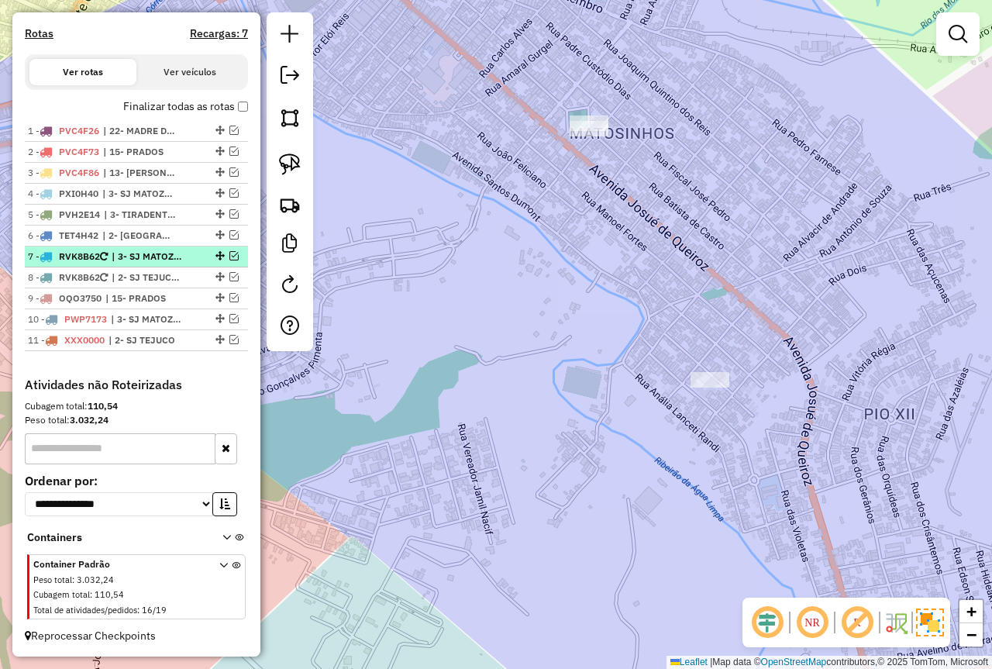
click at [229, 255] on em at bounding box center [233, 255] width 9 height 9
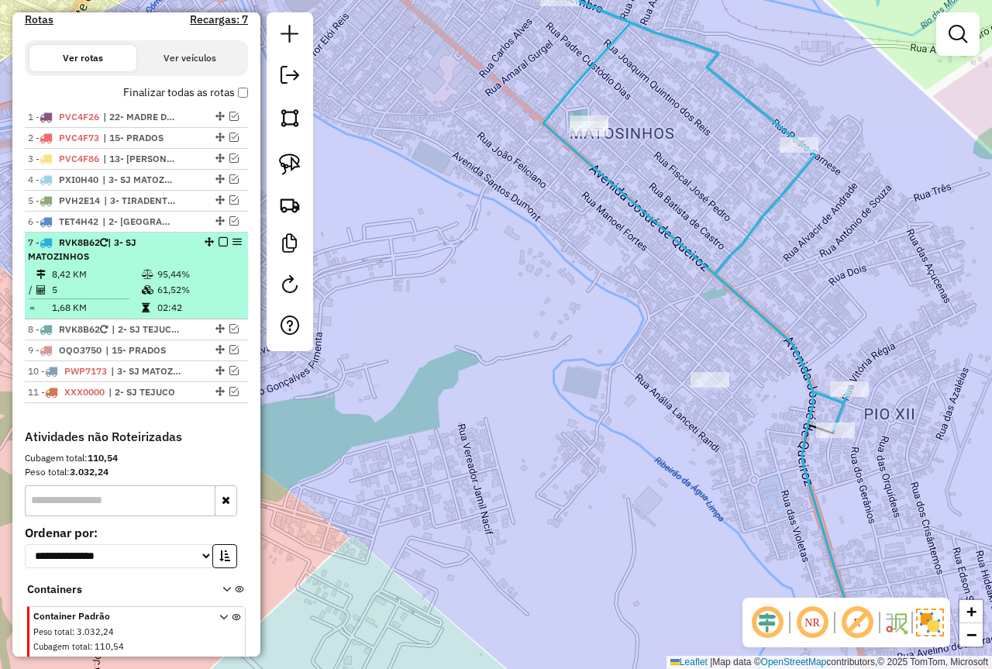
click at [197, 282] on td "95,44%" at bounding box center [199, 275] width 85 height 16
select select "*********"
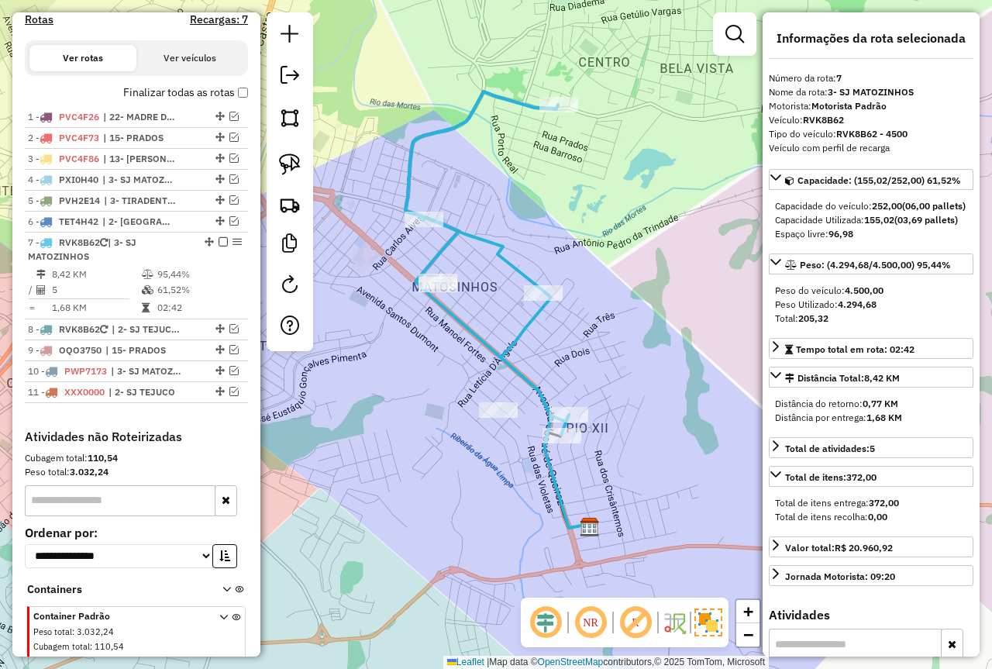
drag, startPoint x: 374, startPoint y: 422, endPoint x: 375, endPoint y: 397, distance: 24.9
click at [375, 397] on div "Janela de atendimento Grade de atendimento Capacidade Transportadoras Veículos …" at bounding box center [496, 334] width 992 height 669
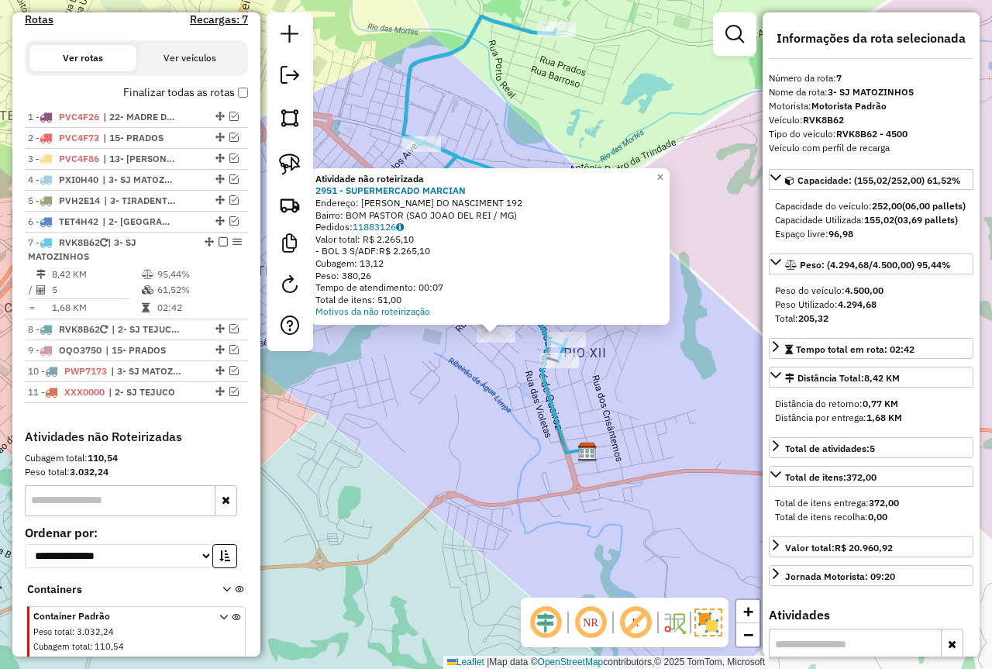
click at [384, 386] on div "Atividade não roteirizada 2951 - SUPERMERCADO [PERSON_NAME]: ALCENDINO BATISTA …" at bounding box center [496, 334] width 992 height 669
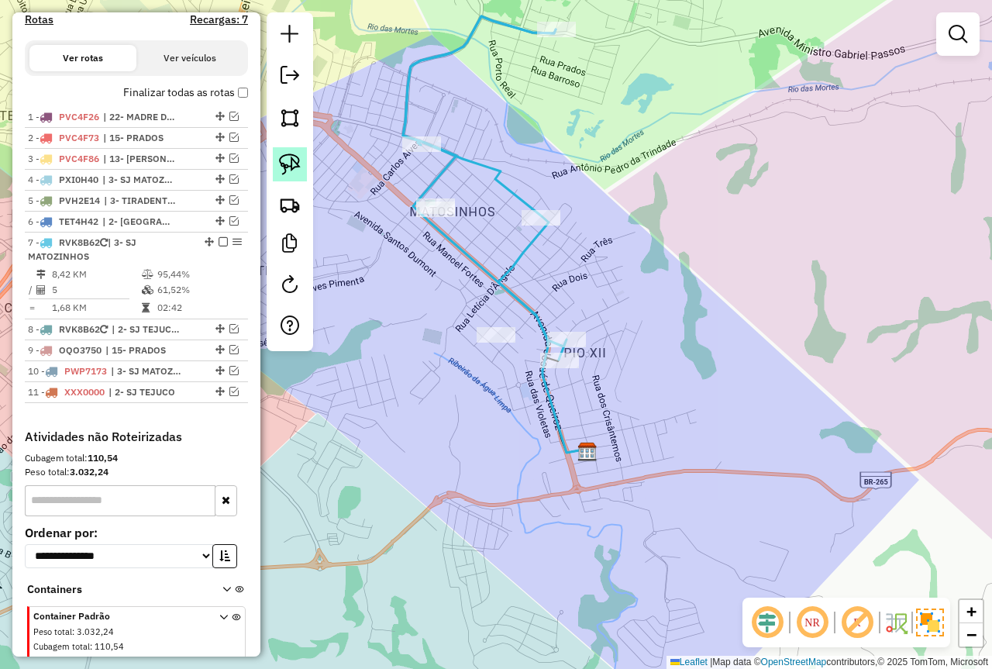
click at [282, 171] on img at bounding box center [290, 165] width 22 height 22
drag, startPoint x: 518, startPoint y: 311, endPoint x: 517, endPoint y: 353, distance: 41.9
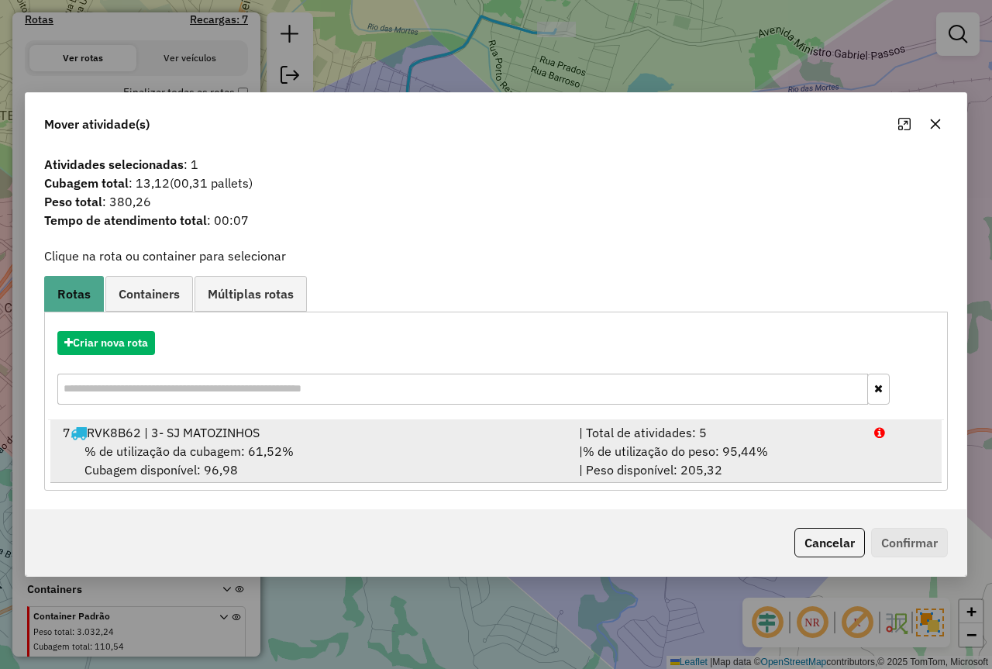
click at [788, 451] on div "| % de utilização do peso: 95,44% | Peso disponível: 205,32" at bounding box center [717, 460] width 295 height 37
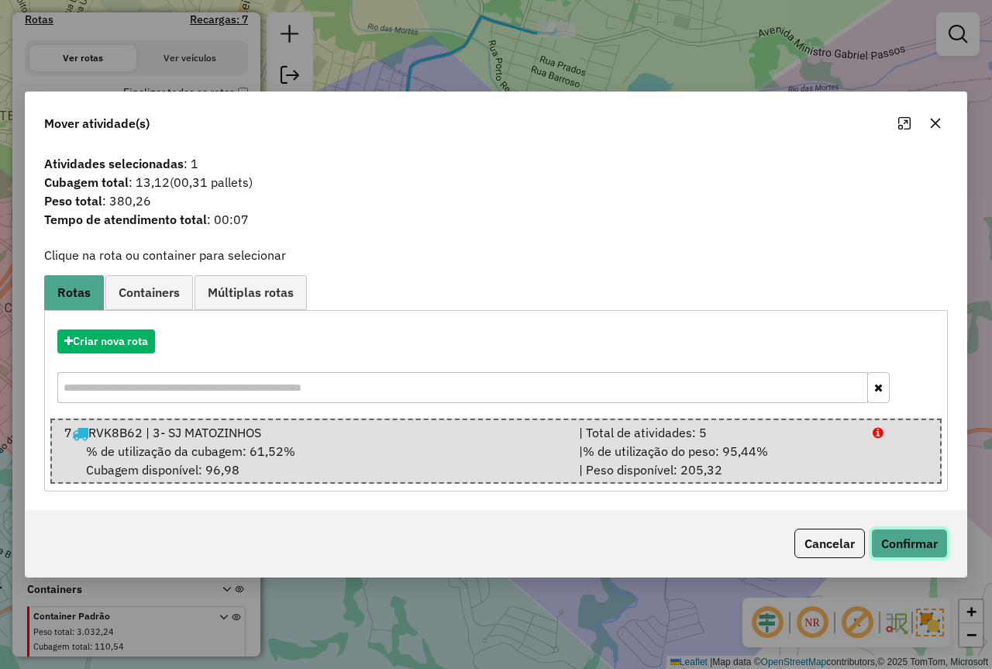
click at [901, 537] on button "Confirmar" at bounding box center [909, 543] width 77 height 29
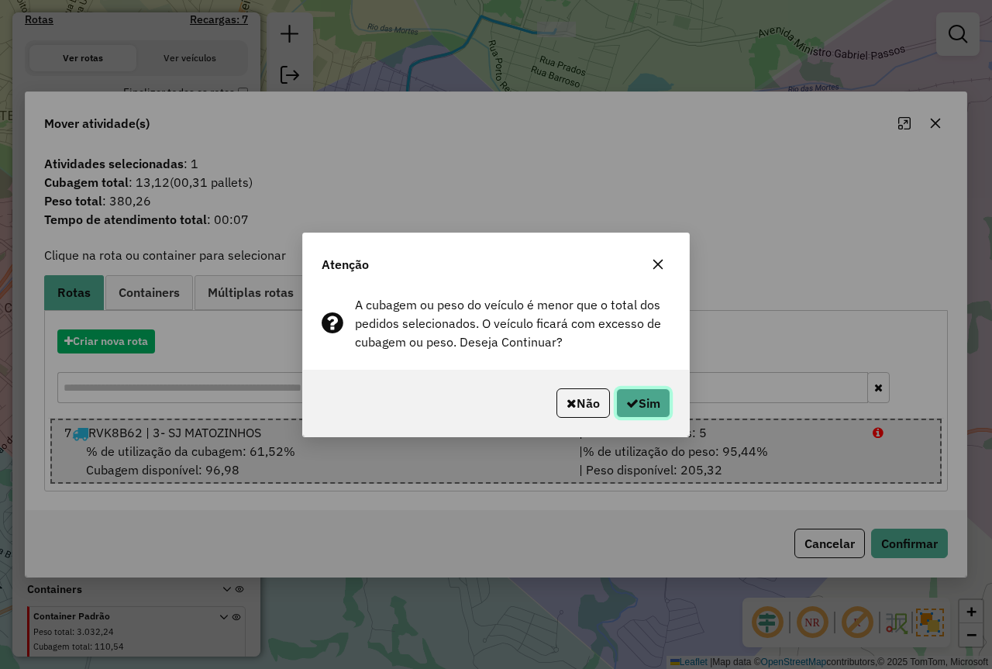
click at [636, 394] on button "Sim" at bounding box center [643, 402] width 54 height 29
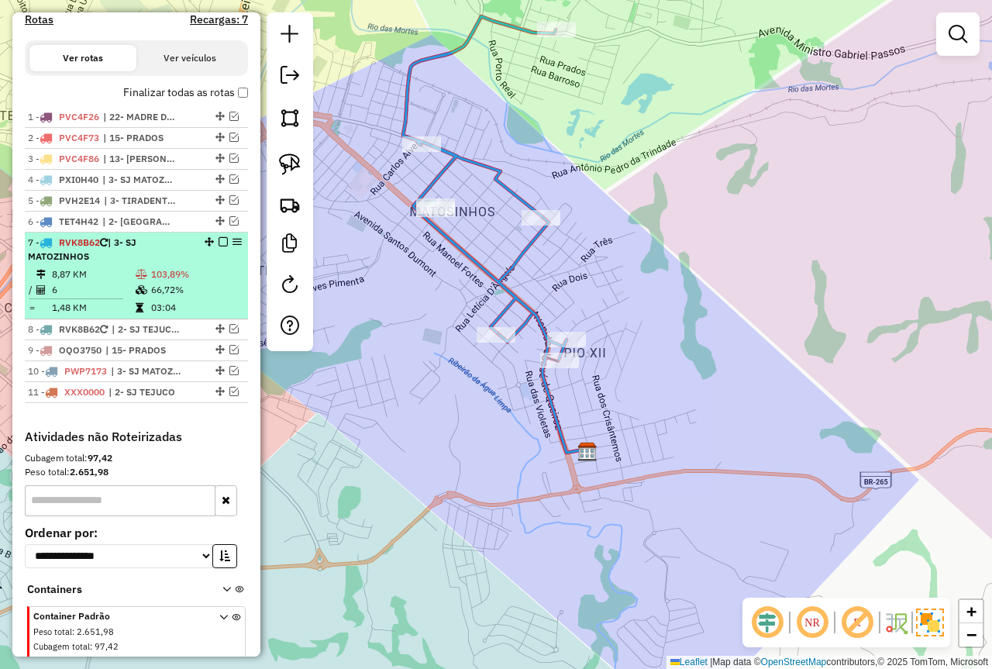
click at [223, 298] on td "66,72%" at bounding box center [195, 290] width 91 height 16
select select "*********"
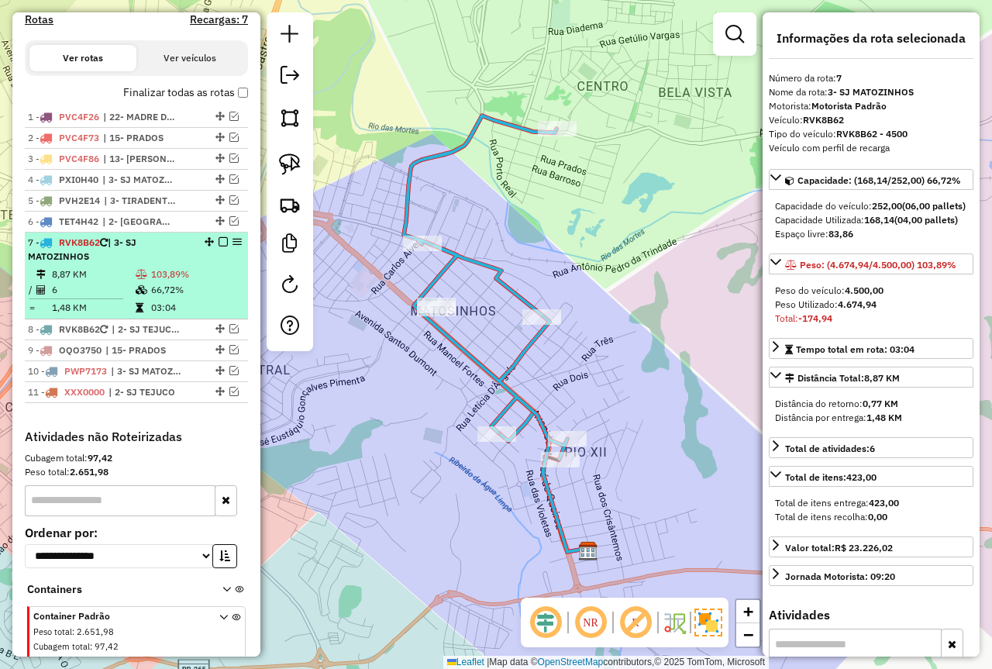
click at [219, 247] on em at bounding box center [223, 241] width 9 height 9
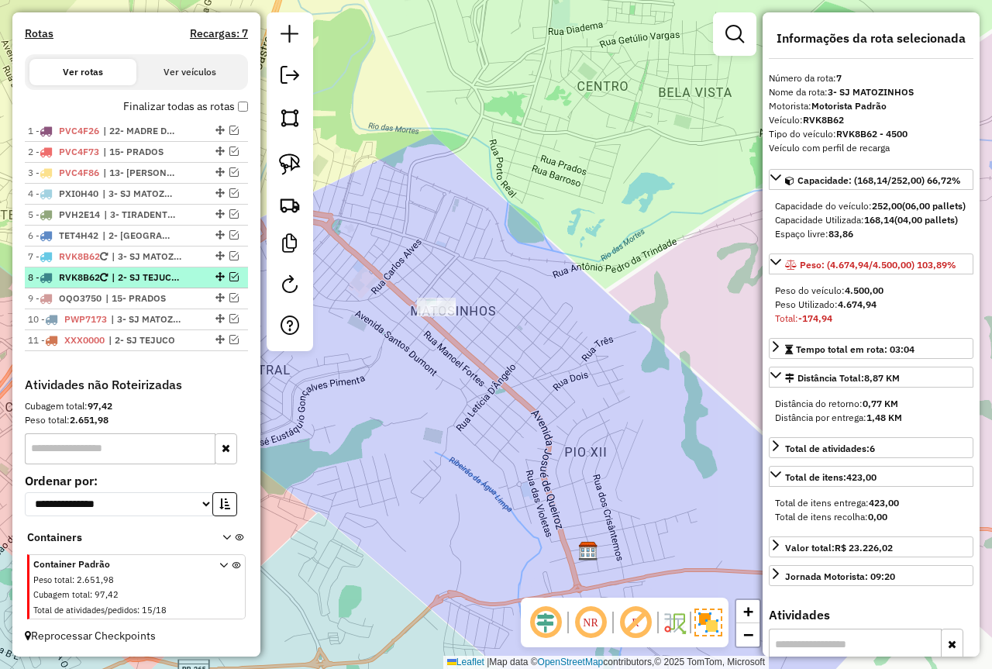
click at [230, 278] on em at bounding box center [233, 276] width 9 height 9
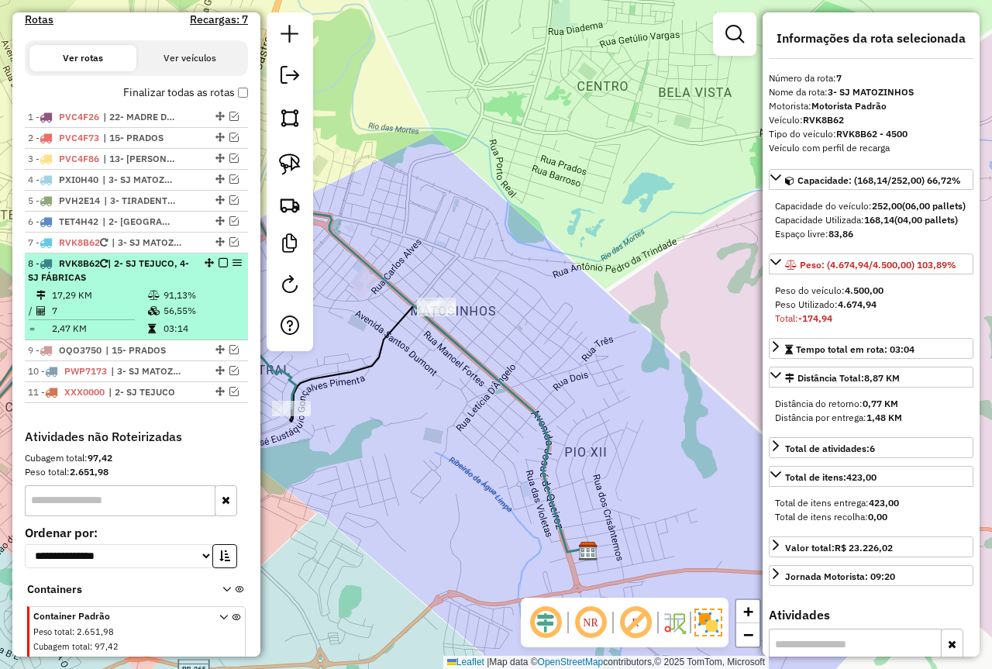
click at [154, 285] on div "8 - RVK8B62 | 2- SJ TEJUCO, 4- SJ FÁBRICAS" at bounding box center [110, 271] width 164 height 28
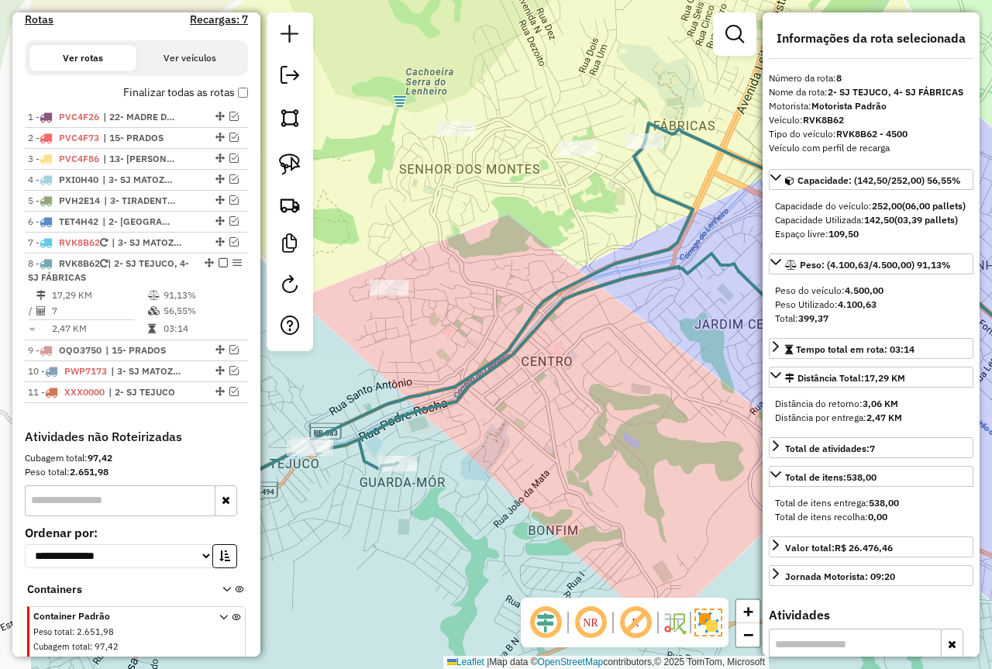
drag, startPoint x: 422, startPoint y: 440, endPoint x: 552, endPoint y: 420, distance: 131.7
click at [552, 420] on div "Janela de atendimento Grade de atendimento Capacidade Transportadoras Veículos …" at bounding box center [496, 334] width 992 height 669
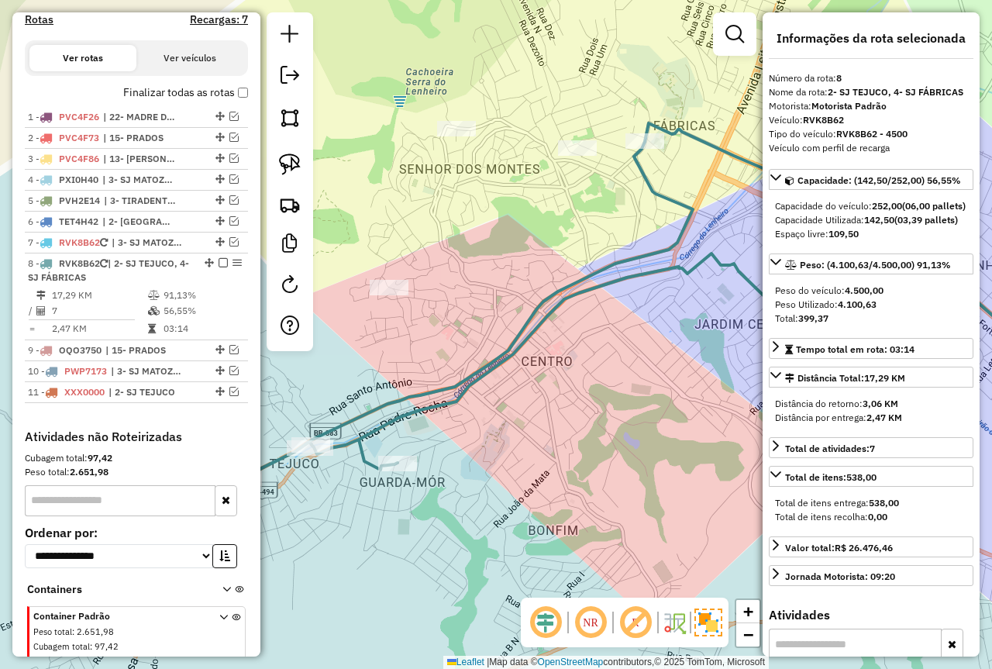
drag, startPoint x: 219, startPoint y: 275, endPoint x: 278, endPoint y: 309, distance: 67.4
click at [219, 267] on em at bounding box center [223, 262] width 9 height 9
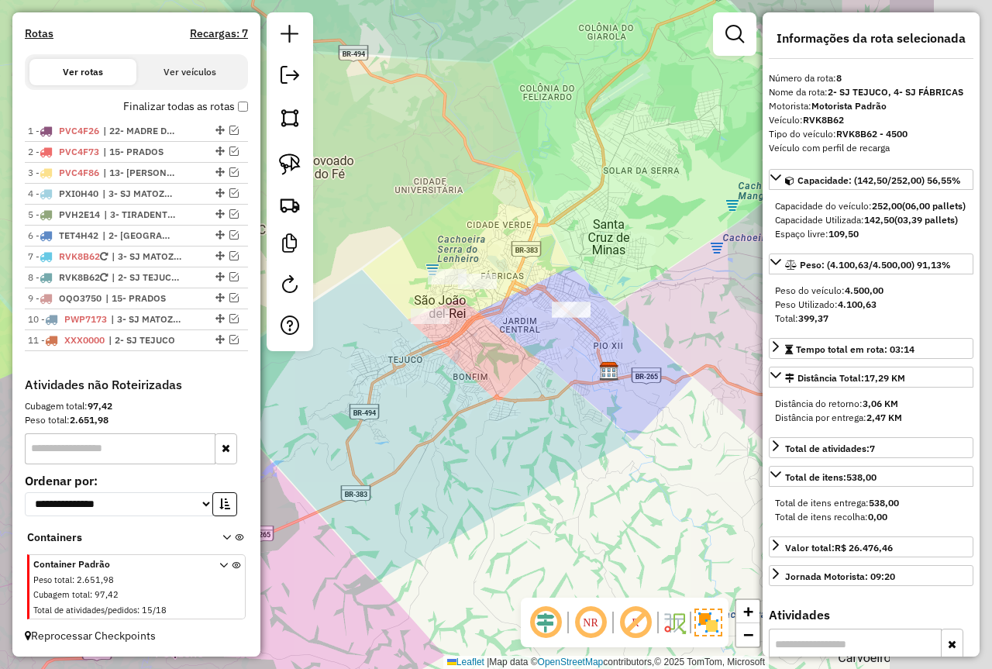
drag, startPoint x: 664, startPoint y: 343, endPoint x: 489, endPoint y: 344, distance: 175.2
click at [485, 344] on div "Janela de atendimento Grade de atendimento Capacidade Transportadoras Veículos …" at bounding box center [496, 334] width 992 height 669
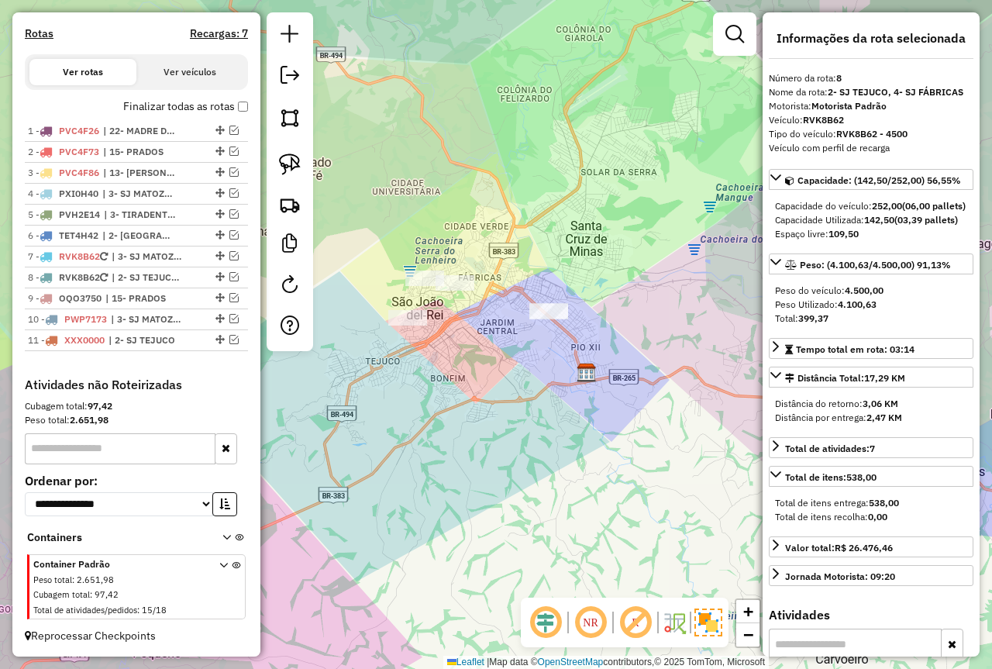
click at [551, 319] on div at bounding box center [549, 312] width 39 height 16
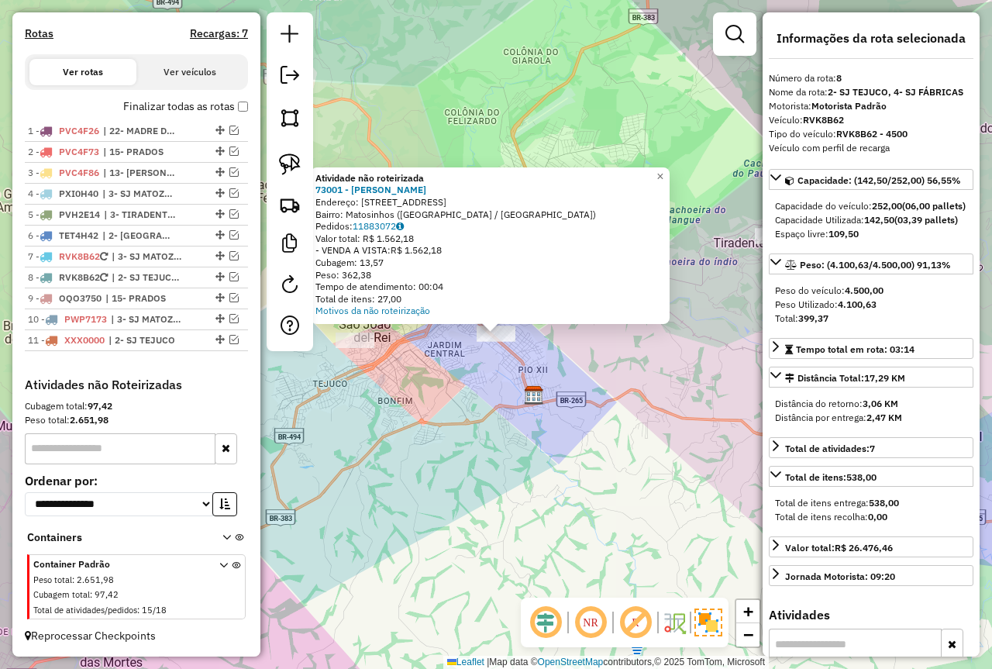
click at [433, 370] on div "Atividade não roteirizada 73001 - DANIELA CONRADO Endereço: Praça Santa Terezin…" at bounding box center [496, 334] width 992 height 669
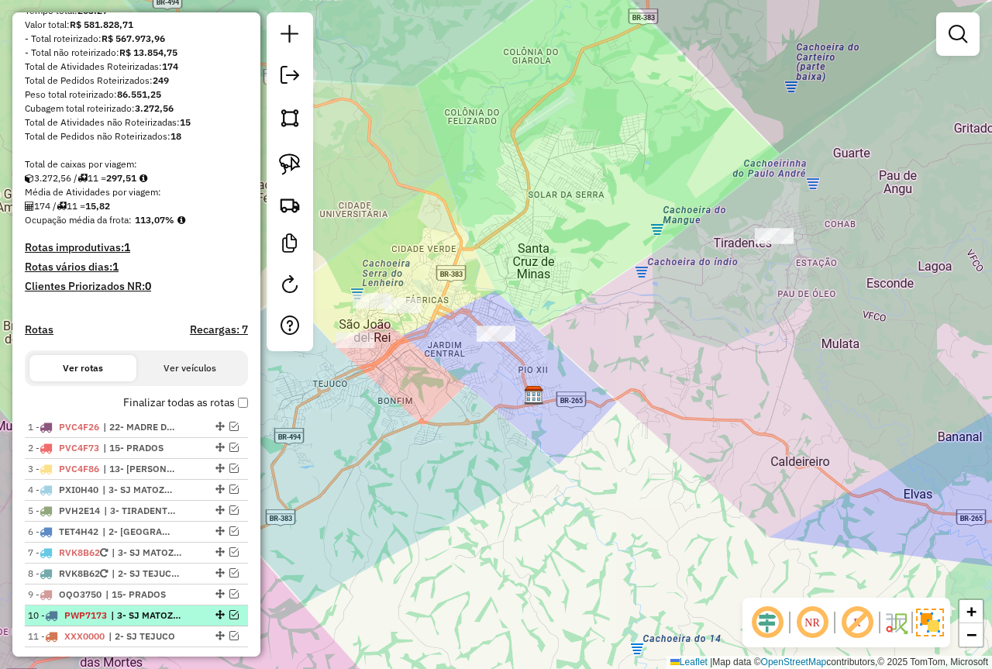
scroll to position [259, 0]
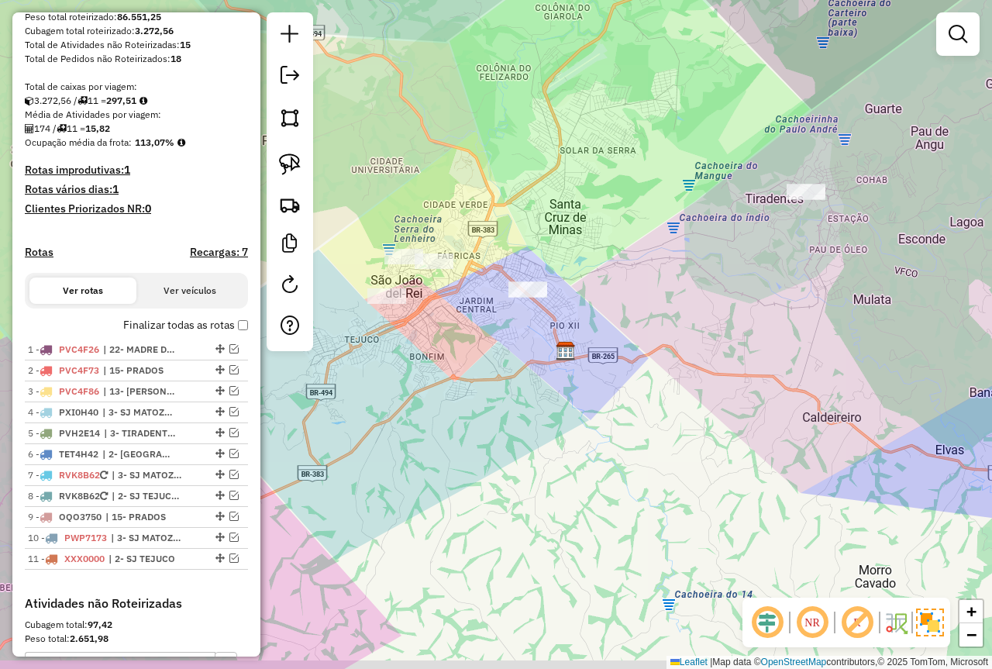
drag, startPoint x: 395, startPoint y: 503, endPoint x: 400, endPoint y: 488, distance: 15.4
click at [405, 487] on div "Janela de atendimento Grade de atendimento Capacidade Transportadoras Veículos …" at bounding box center [496, 334] width 992 height 669
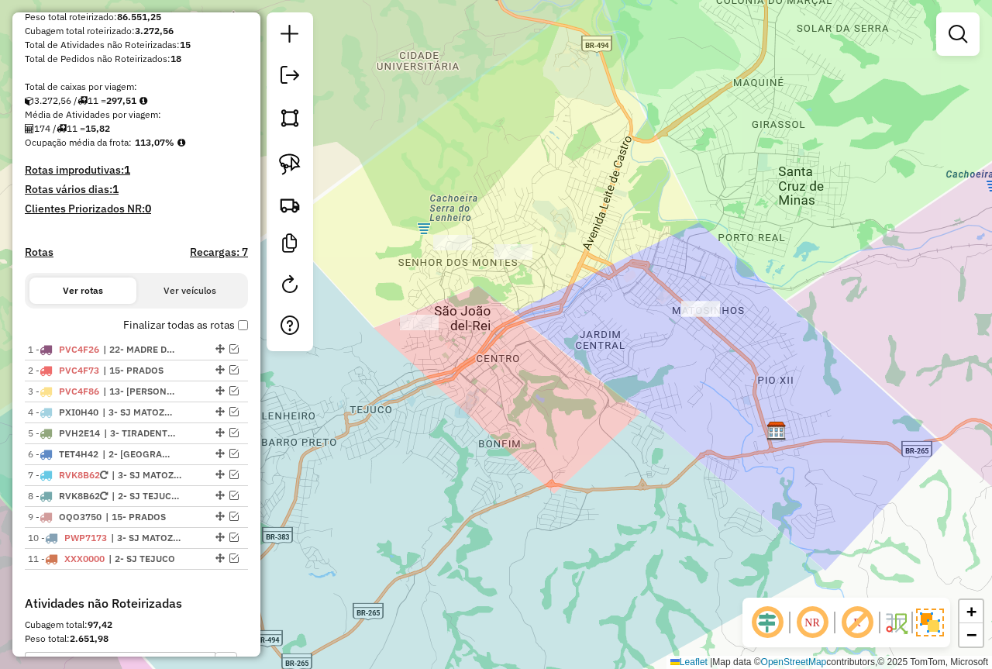
drag, startPoint x: 416, startPoint y: 409, endPoint x: 441, endPoint y: 410, distance: 24.9
click at [443, 410] on div "Janela de atendimento Grade de atendimento Capacidade Transportadoras Veículos …" at bounding box center [496, 334] width 992 height 669
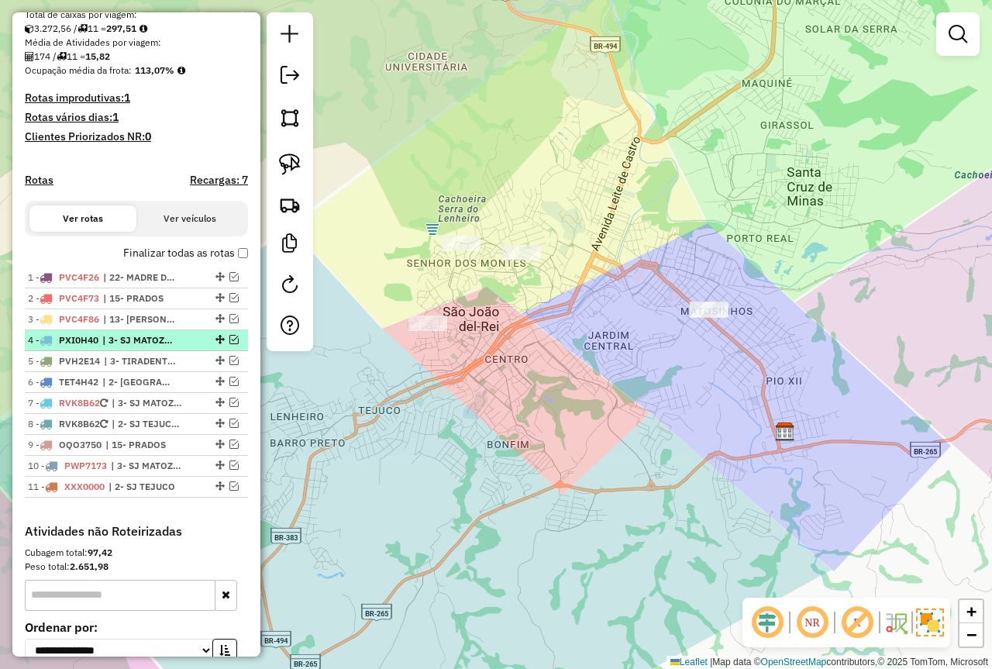
scroll to position [336, 0]
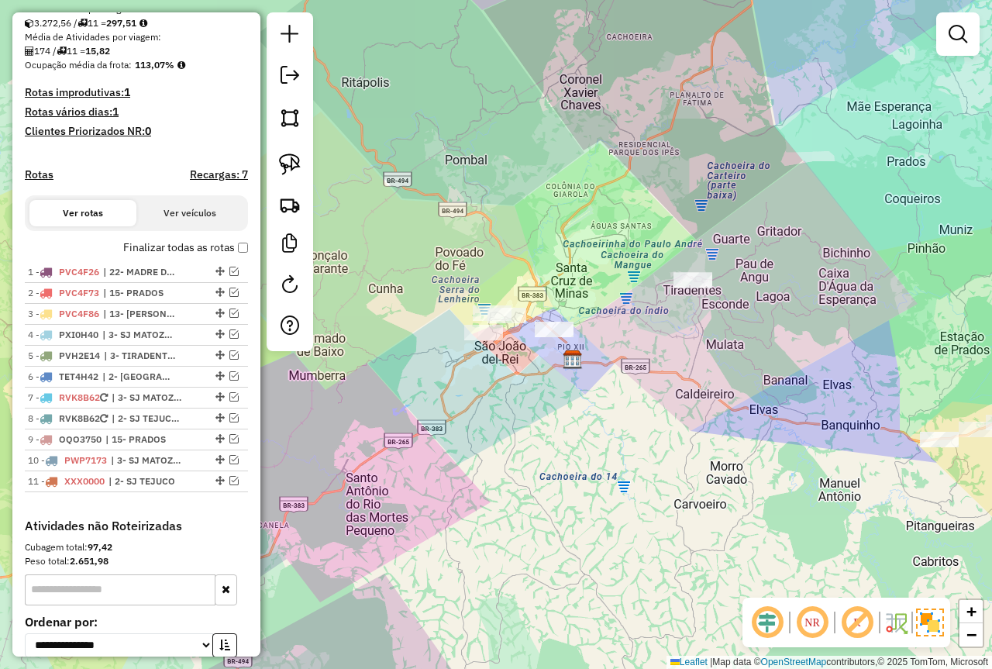
drag, startPoint x: 774, startPoint y: 309, endPoint x: 649, endPoint y: 330, distance: 126.7
click at [649, 330] on div "Janela de atendimento Grade de atendimento Capacidade Transportadoras Veículos …" at bounding box center [496, 334] width 992 height 669
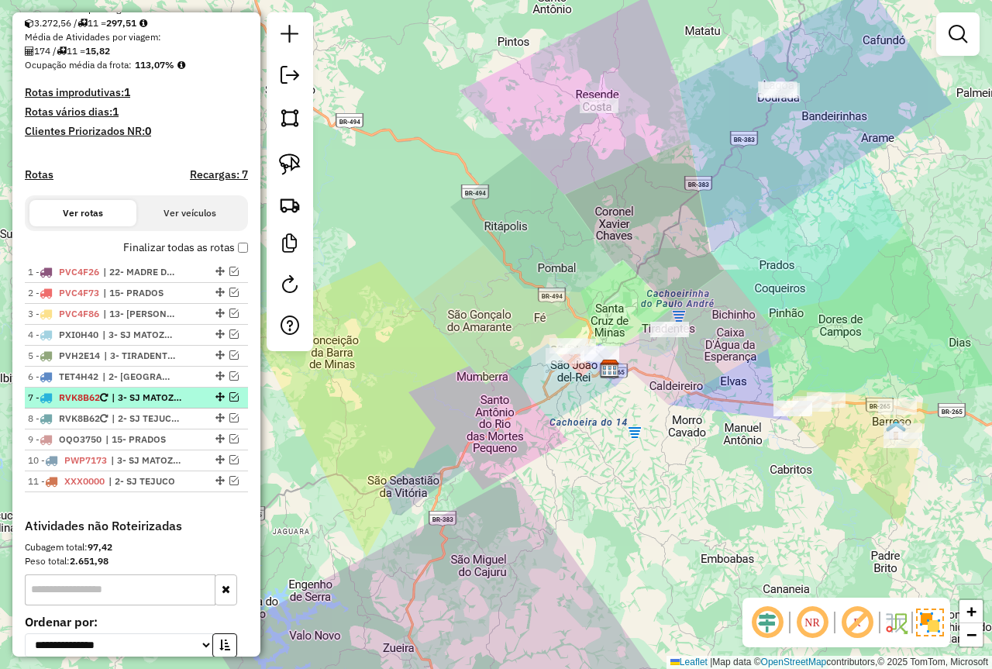
click at [229, 402] on em at bounding box center [233, 396] width 9 height 9
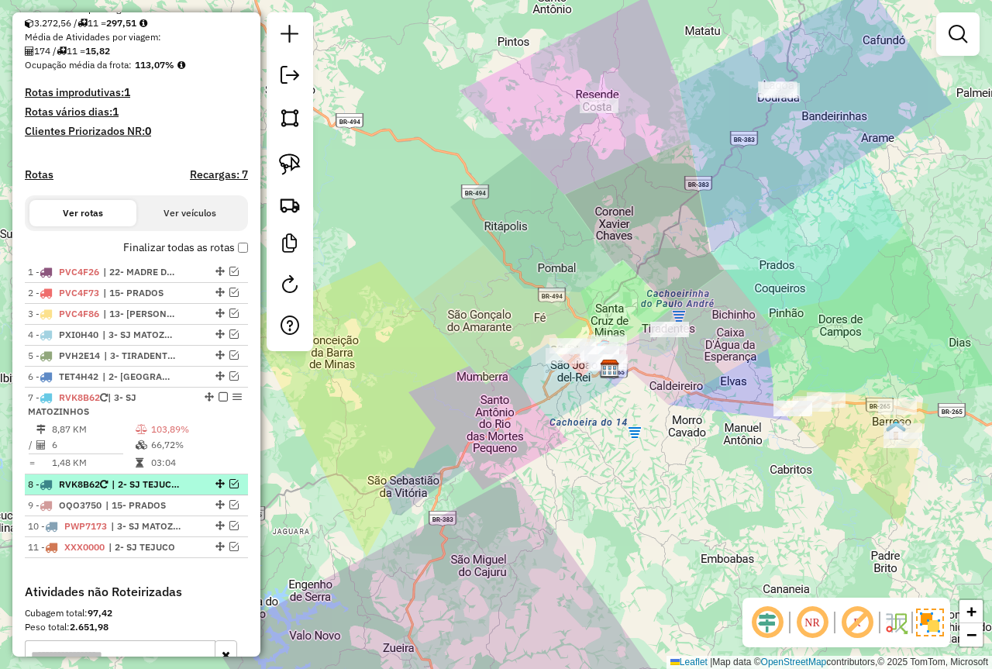
click at [230, 488] on em at bounding box center [233, 483] width 9 height 9
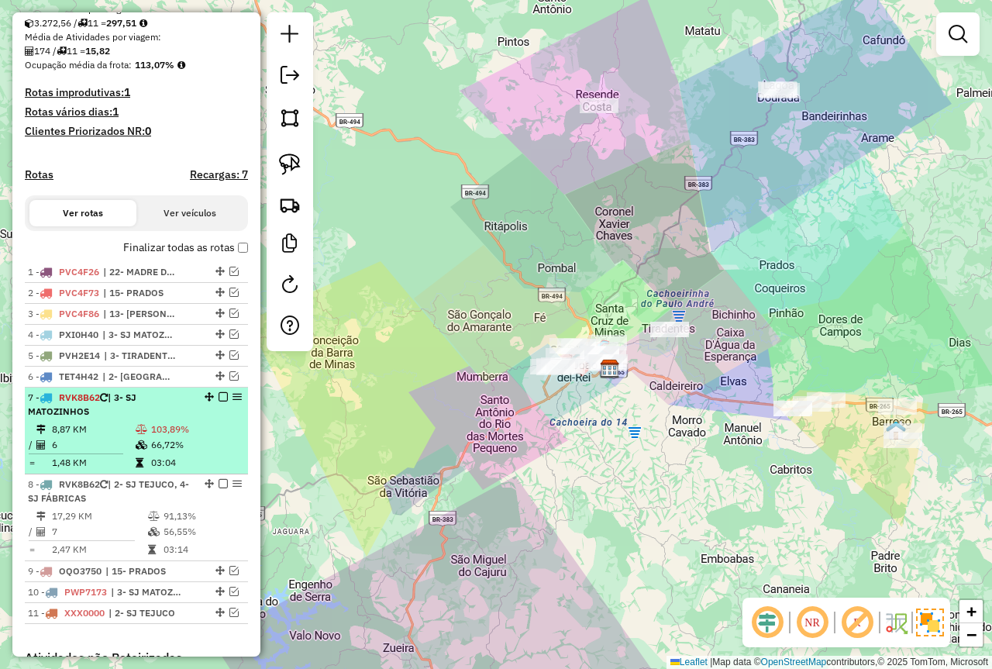
click at [150, 437] on td "103,89%" at bounding box center [195, 430] width 91 height 16
select select "*********"
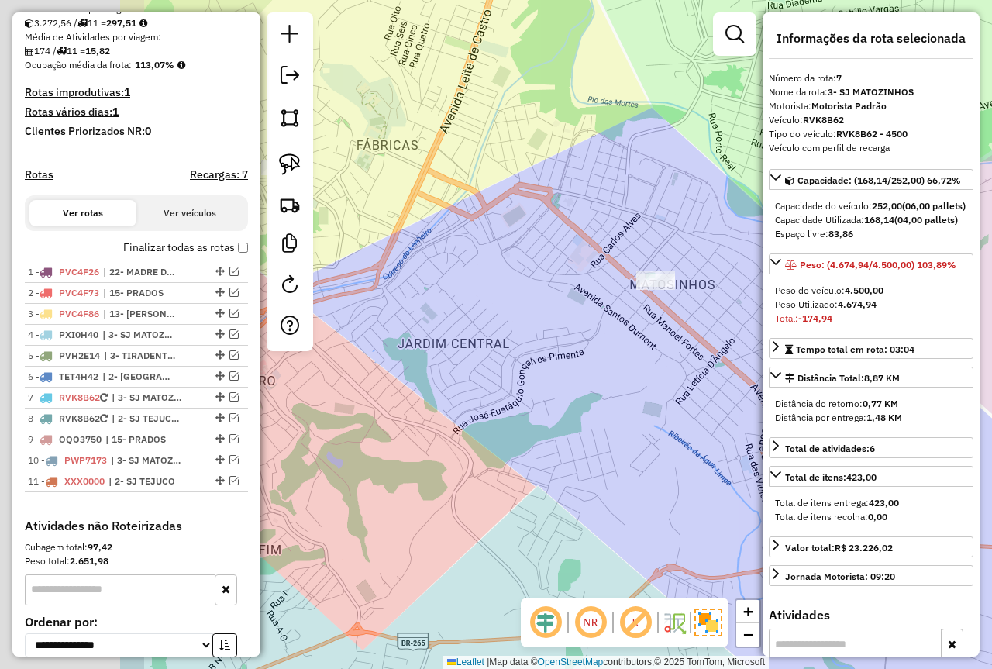
drag, startPoint x: 387, startPoint y: 289, endPoint x: 579, endPoint y: 265, distance: 193.8
click at [605, 262] on div "Janela de atendimento Grade de atendimento Capacidade Transportadoras Veículos …" at bounding box center [496, 334] width 992 height 669
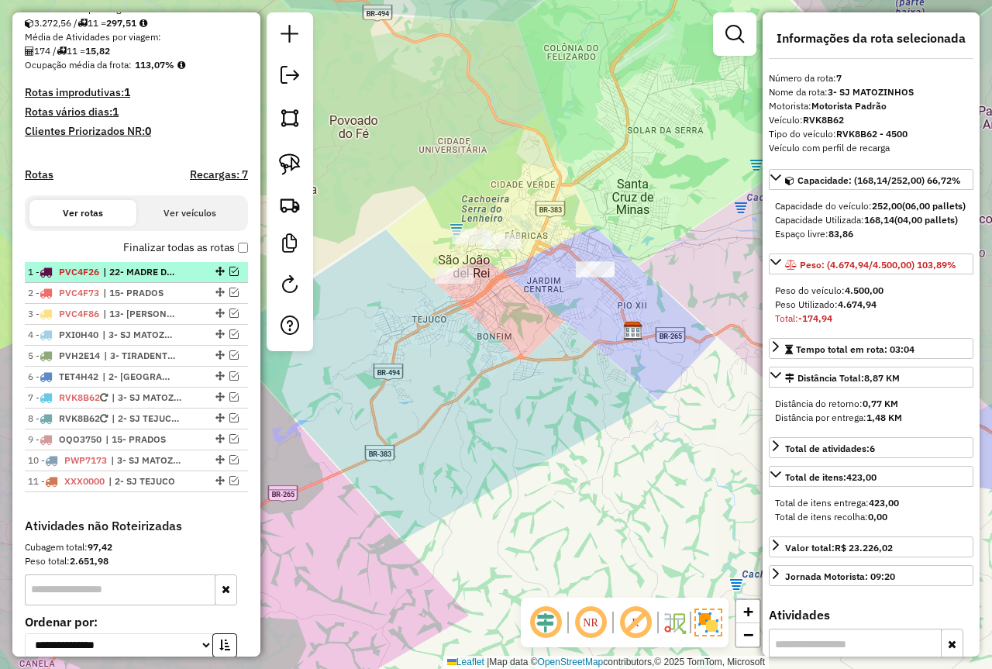
click at [228, 279] on div "1 - PVC4F26 | 22- MADRE DE DEUS DE MINAS" at bounding box center [136, 272] width 217 height 14
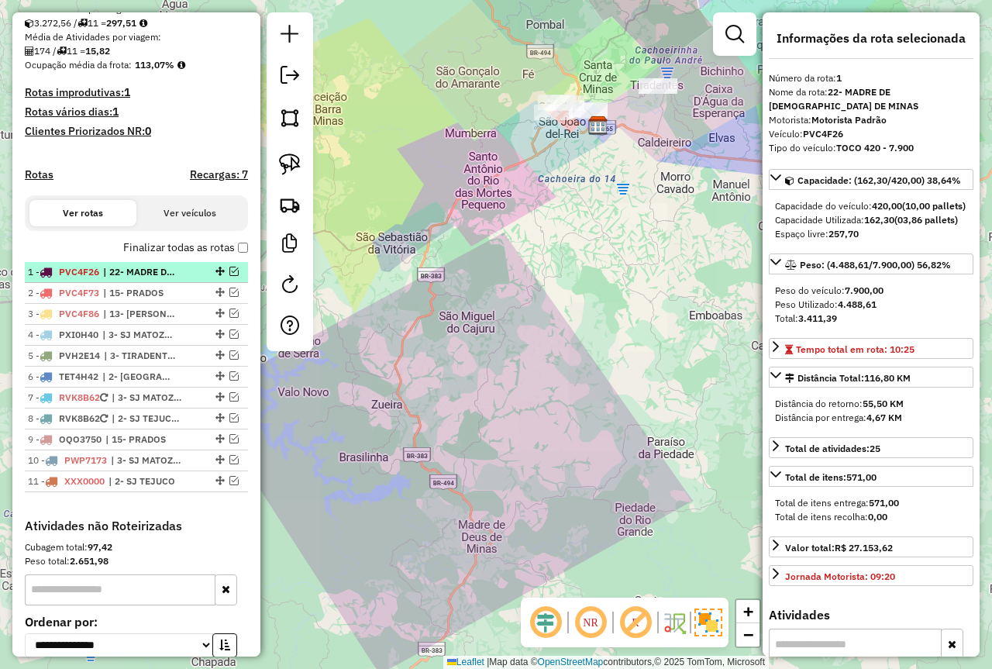
click at [228, 279] on div "1 - PVC4F26 | 22- MADRE DE DEUS DE MINAS" at bounding box center [136, 272] width 217 height 14
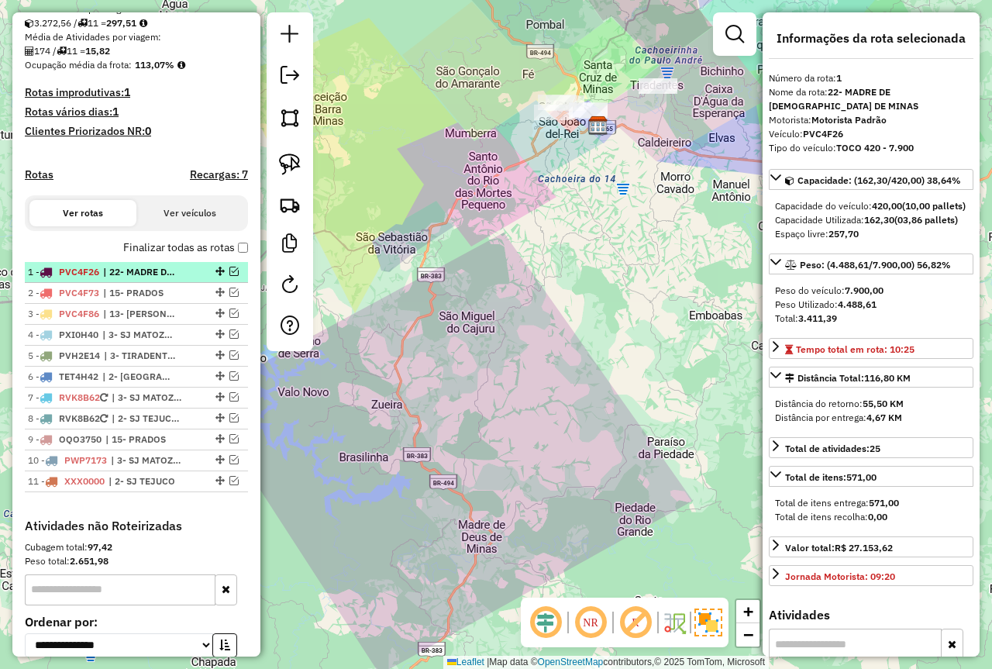
click at [229, 276] on em at bounding box center [233, 271] width 9 height 9
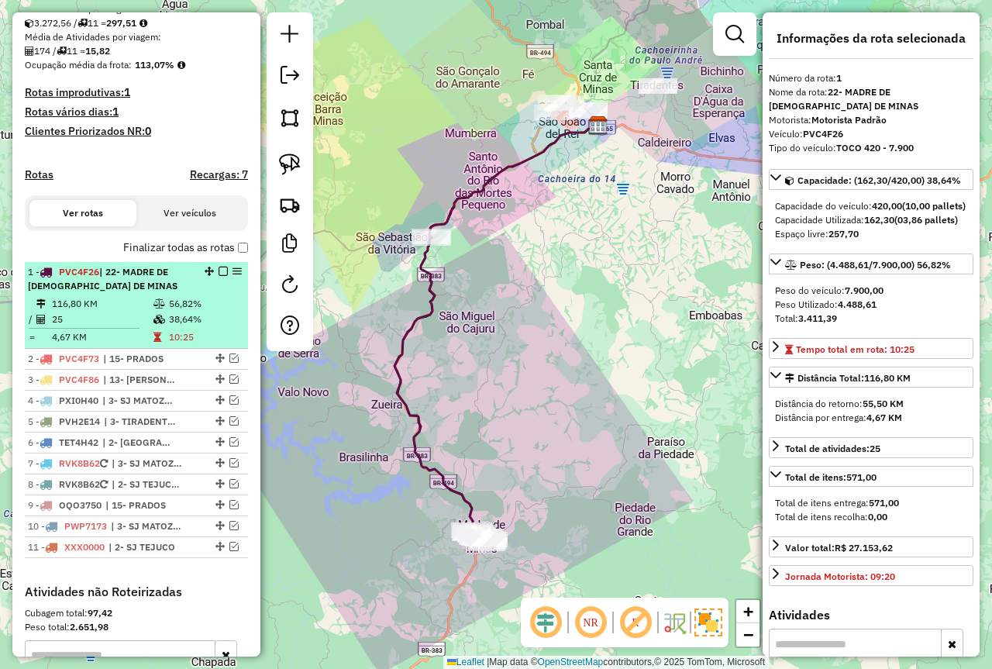
click at [175, 293] on div "1 - PVC4F26 | 22- MADRE DE DEUS DE MINAS" at bounding box center [110, 279] width 164 height 28
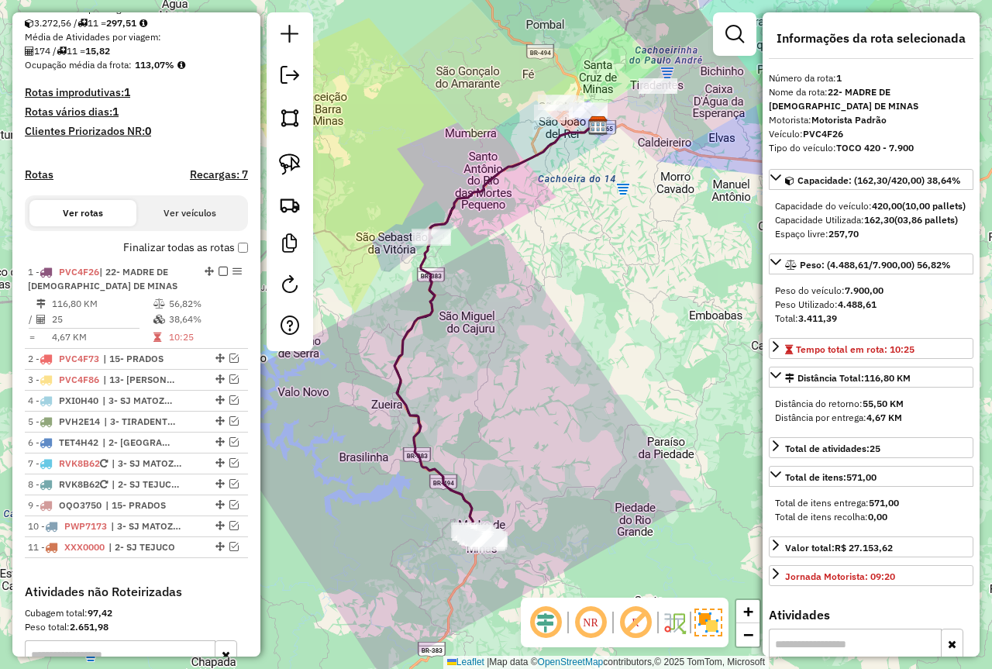
drag, startPoint x: 892, startPoint y: 319, endPoint x: 778, endPoint y: 309, distance: 114.4
click at [778, 309] on div "Peso do veículo: 7.900,00 Peso Utilizado: 4.488,61 Total: 3.411,39" at bounding box center [871, 305] width 205 height 54
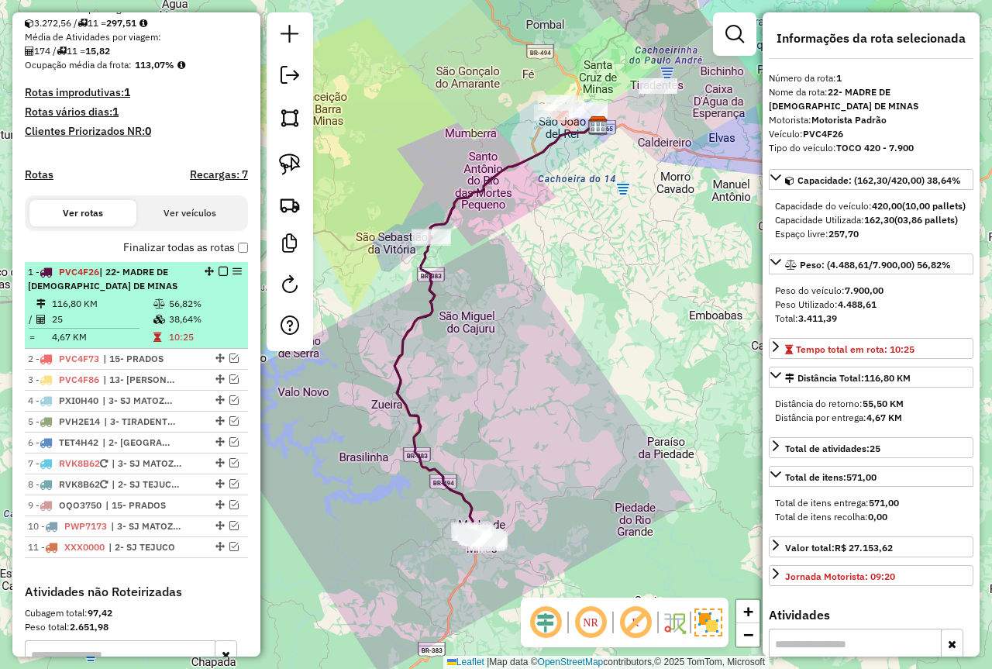
click at [70, 327] on td "25" at bounding box center [102, 320] width 102 height 16
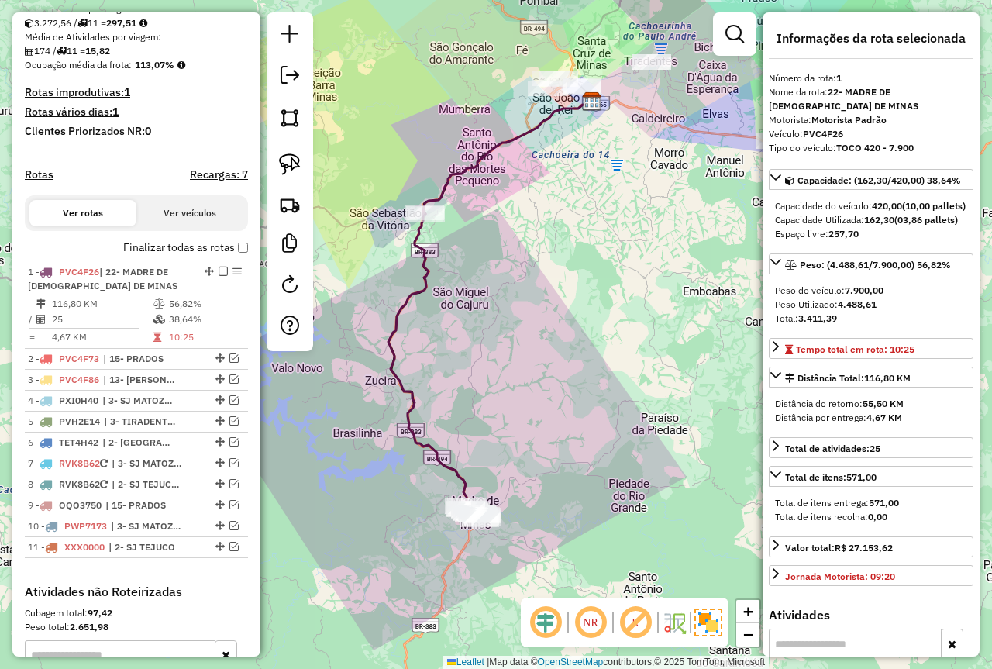
drag, startPoint x: 503, startPoint y: 449, endPoint x: 501, endPoint y: 408, distance: 41.2
click at [501, 408] on div "Janela de atendimento Grade de atendimento Capacidade Transportadoras Veículos …" at bounding box center [496, 334] width 992 height 669
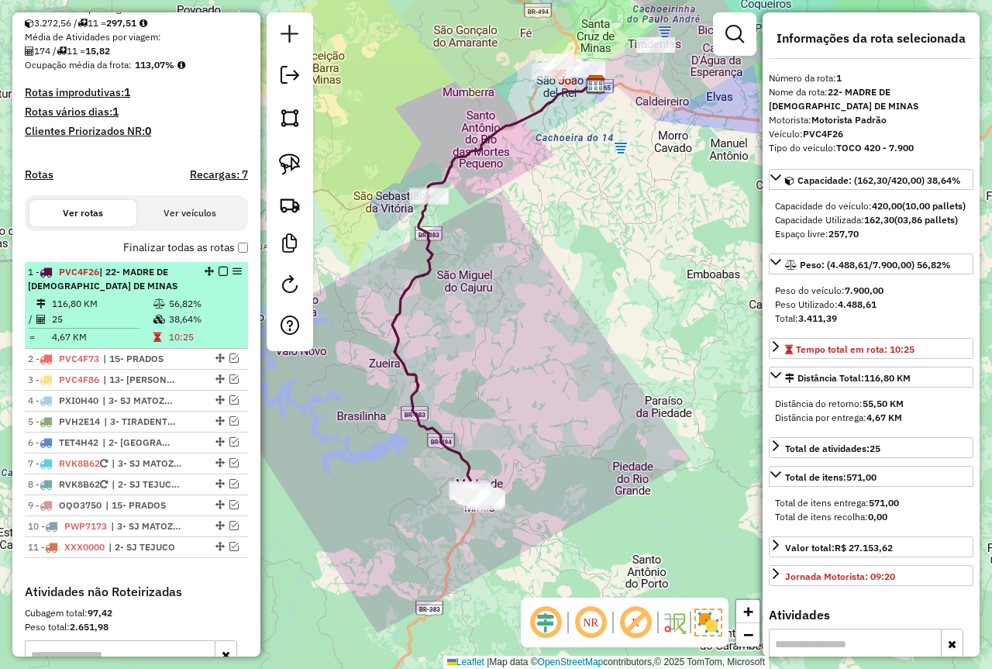
click at [222, 276] on em at bounding box center [223, 271] width 9 height 9
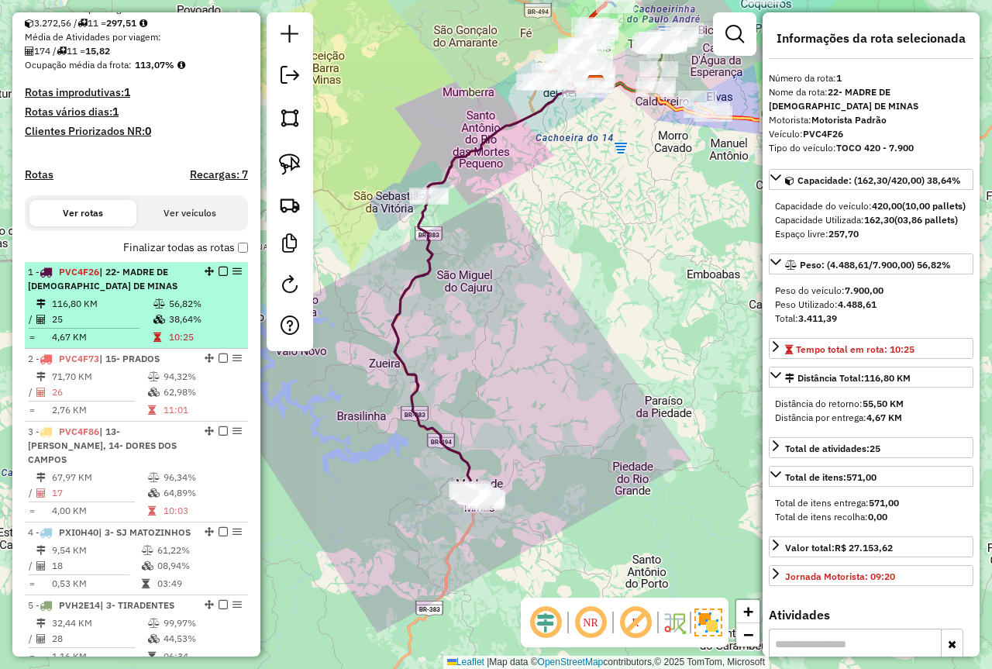
click at [145, 312] on td "116,80 KM" at bounding box center [102, 304] width 102 height 16
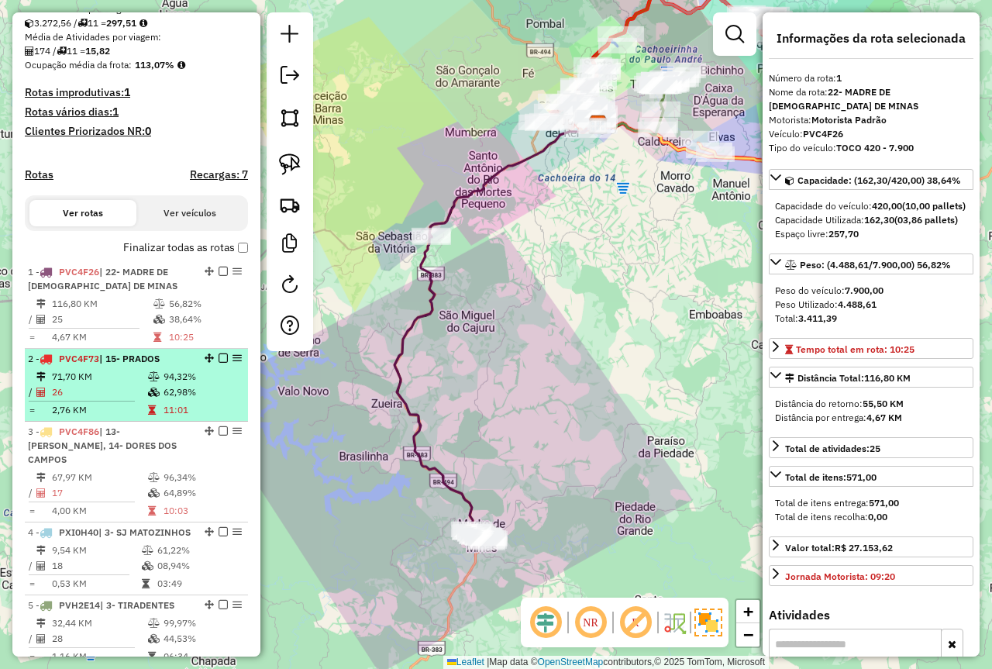
click at [148, 381] on icon at bounding box center [154, 376] width 12 height 9
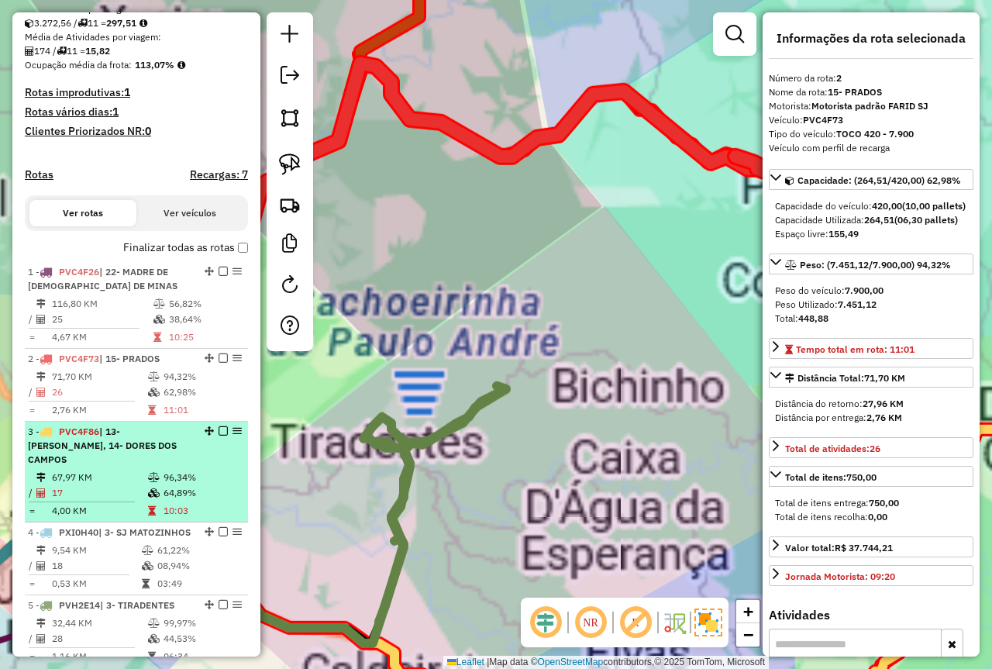
click at [154, 474] on icon at bounding box center [154, 477] width 12 height 9
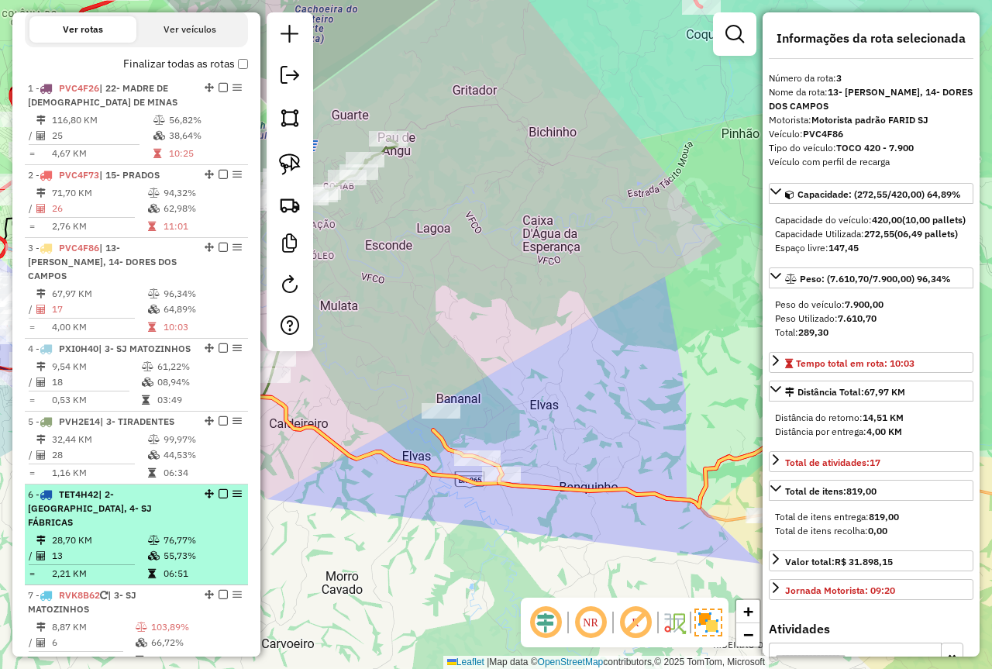
scroll to position [569, 0]
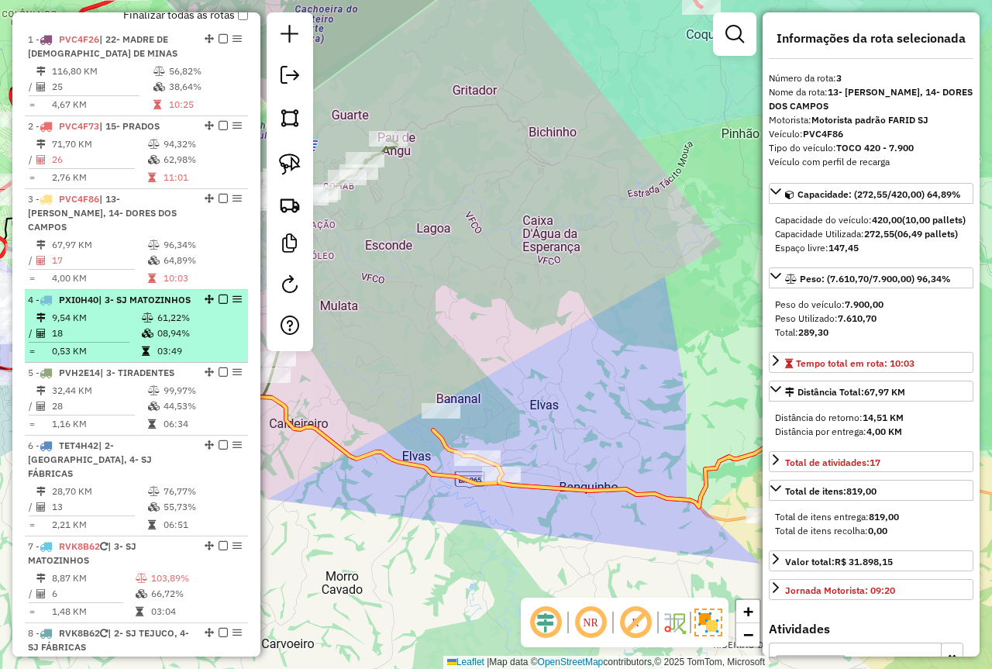
click at [126, 326] on td "9,54 KM" at bounding box center [96, 318] width 90 height 16
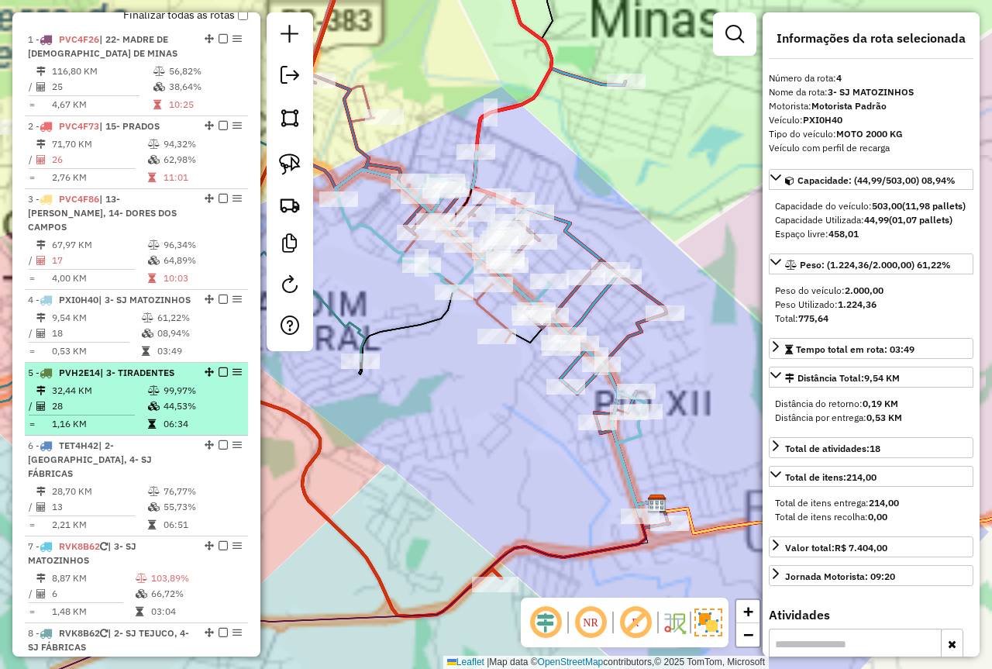
click at [142, 414] on td "28" at bounding box center [99, 406] width 96 height 16
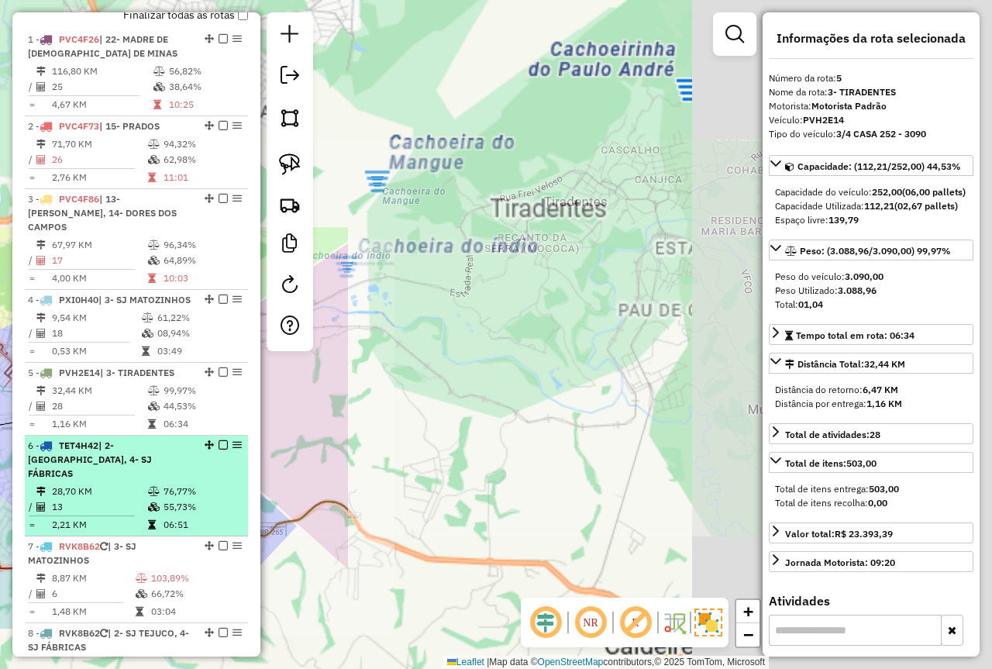
click at [133, 494] on td "28,70 KM" at bounding box center [99, 492] width 96 height 16
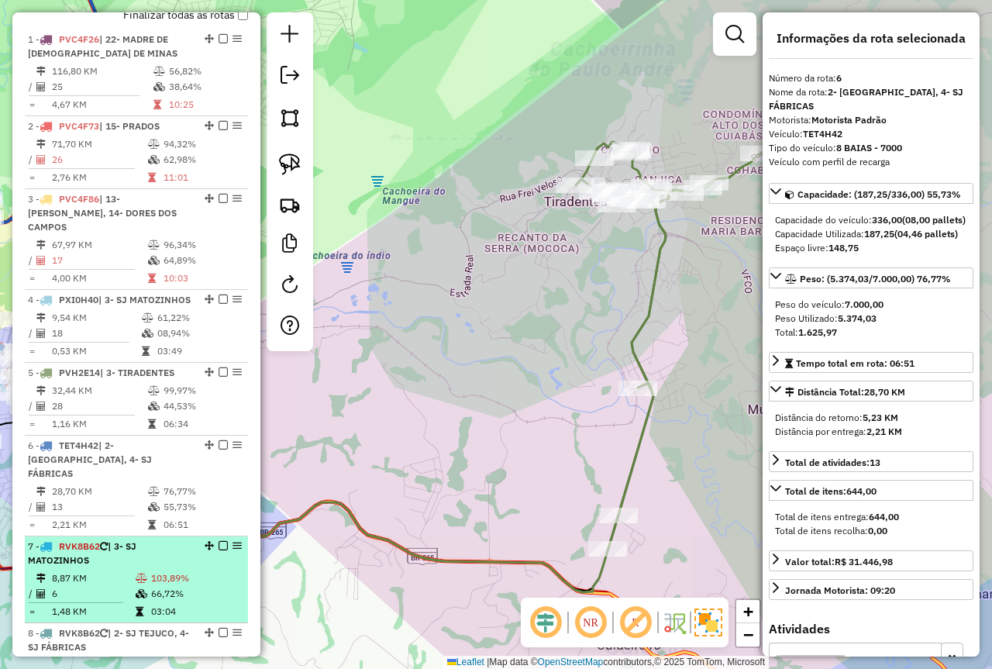
click at [145, 553] on div "7 - RVK8B62 | 3- SJ MATOZINHOS" at bounding box center [110, 554] width 164 height 28
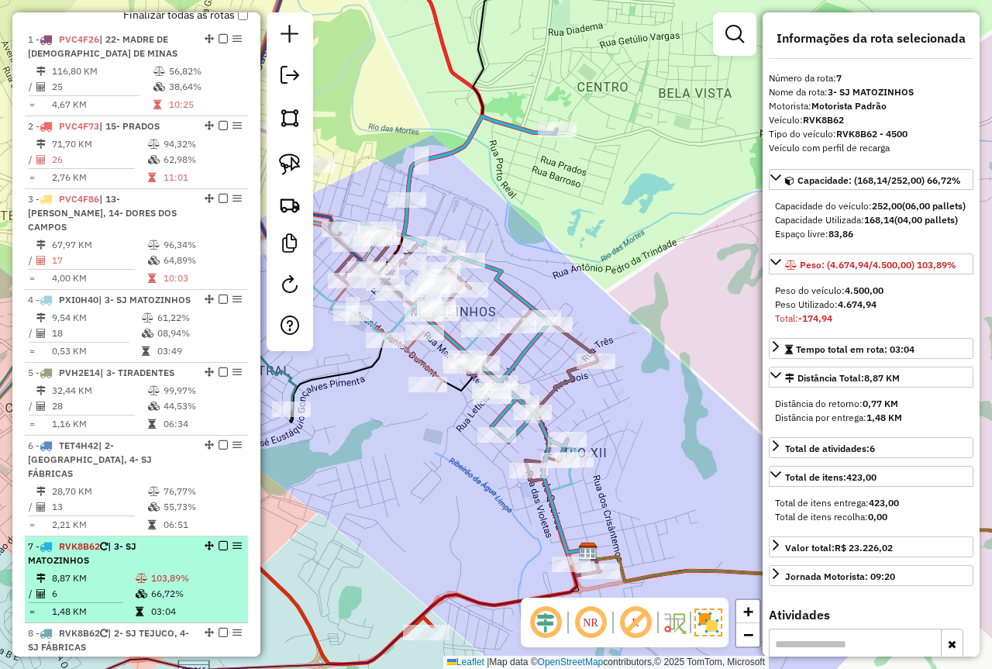
scroll to position [647, 0]
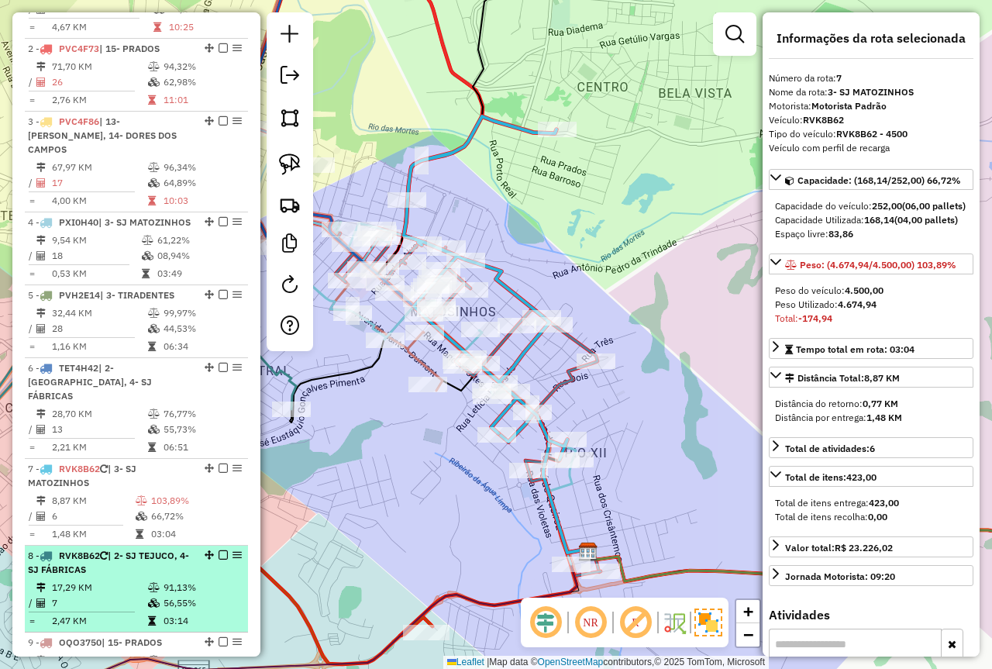
click at [121, 564] on div "8 - RVK8B62 | 2- SJ TEJUCO, 4- SJ FÁBRICAS" at bounding box center [110, 563] width 164 height 28
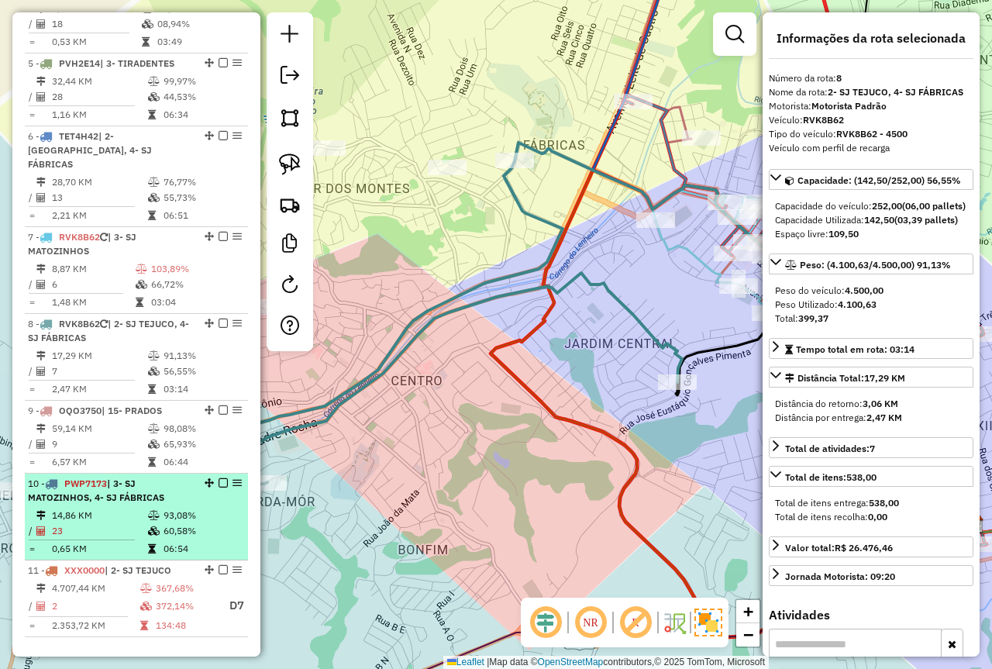
scroll to position [879, 0]
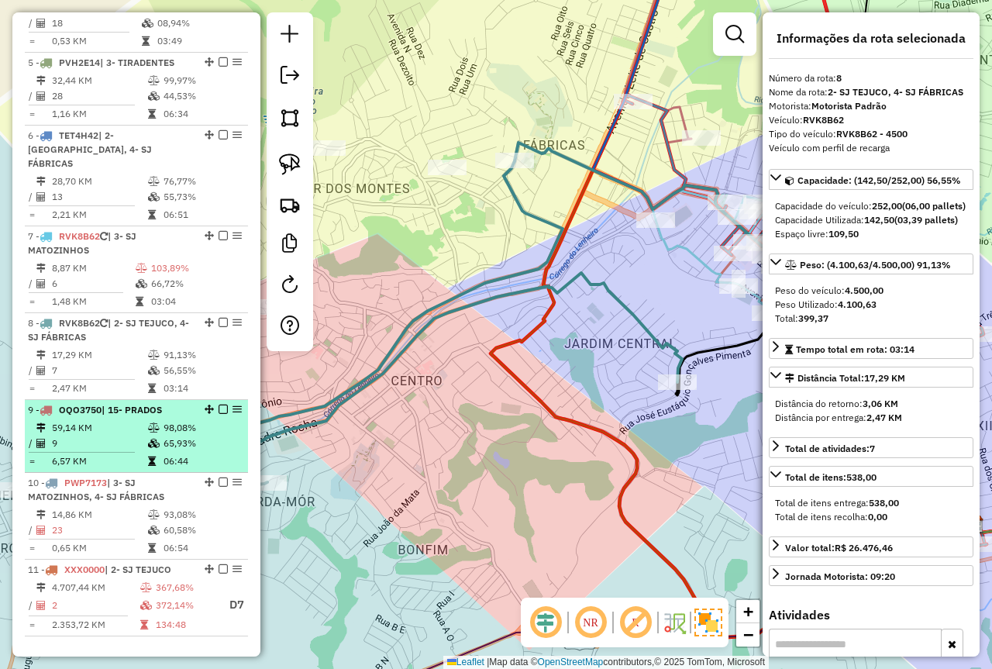
click at [101, 423] on td "59,14 KM" at bounding box center [99, 428] width 96 height 16
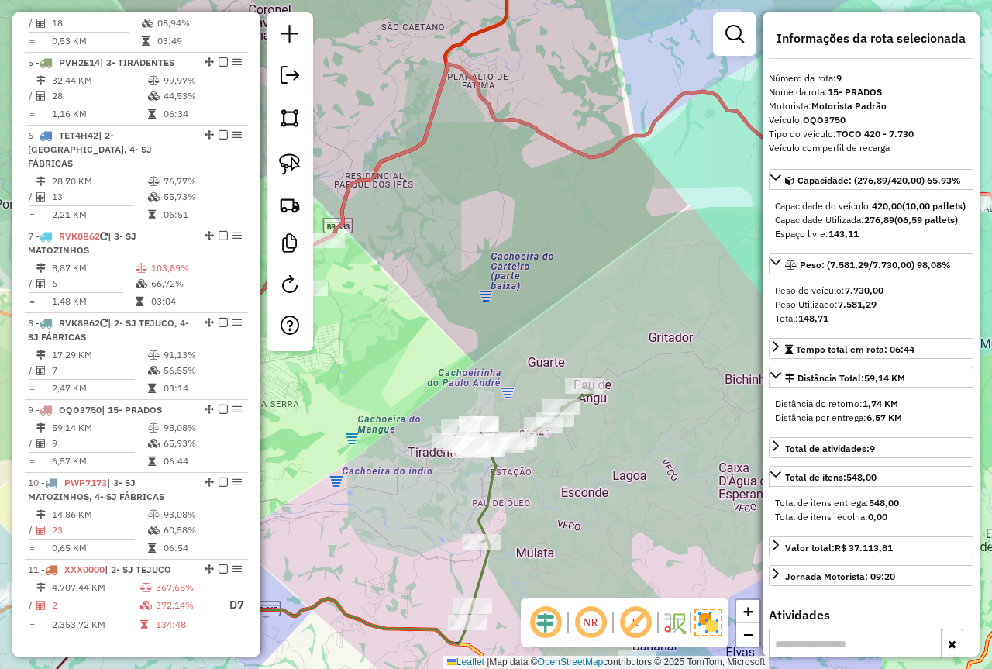
drag, startPoint x: 623, startPoint y: 319, endPoint x: 668, endPoint y: 314, distance: 45.2
click at [668, 314] on div "Janela de atendimento Grade de atendimento Capacidade Transportadoras Veículos …" at bounding box center [496, 334] width 992 height 669
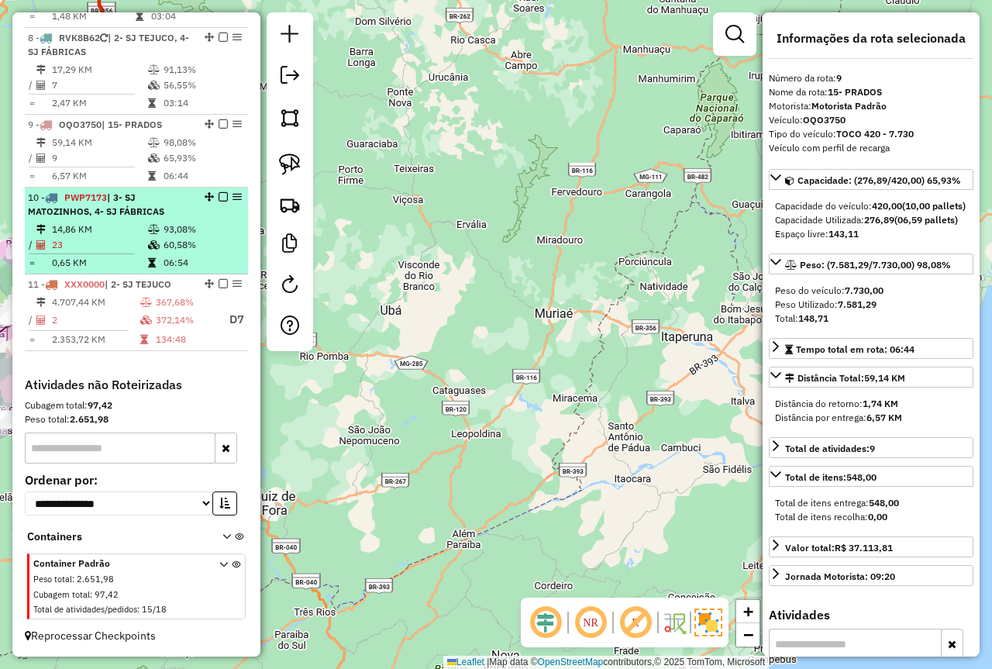
scroll to position [1087, 0]
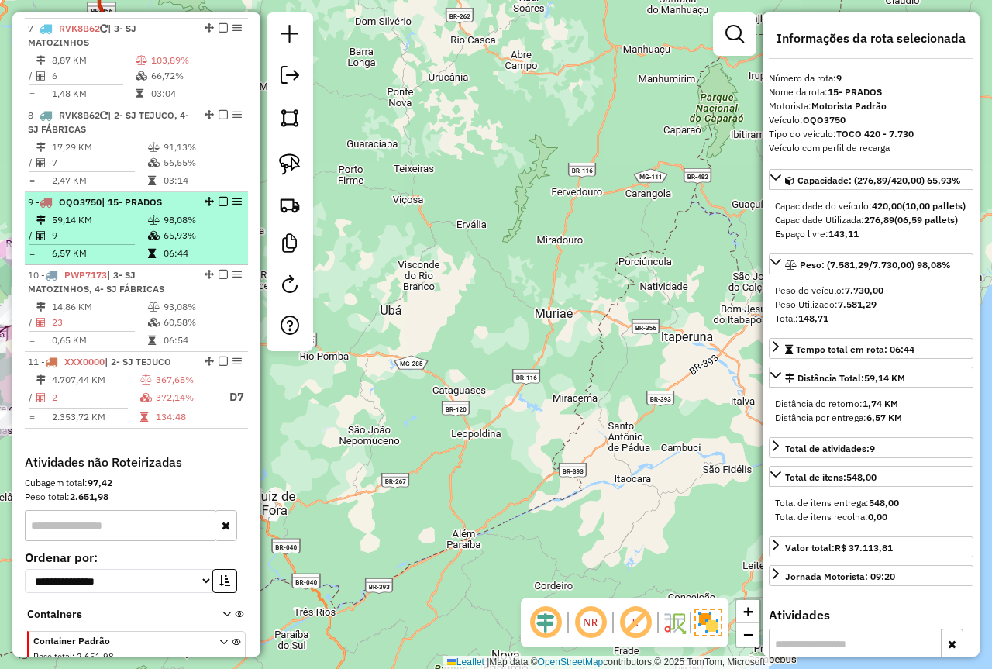
click at [133, 236] on td "9" at bounding box center [99, 236] width 96 height 16
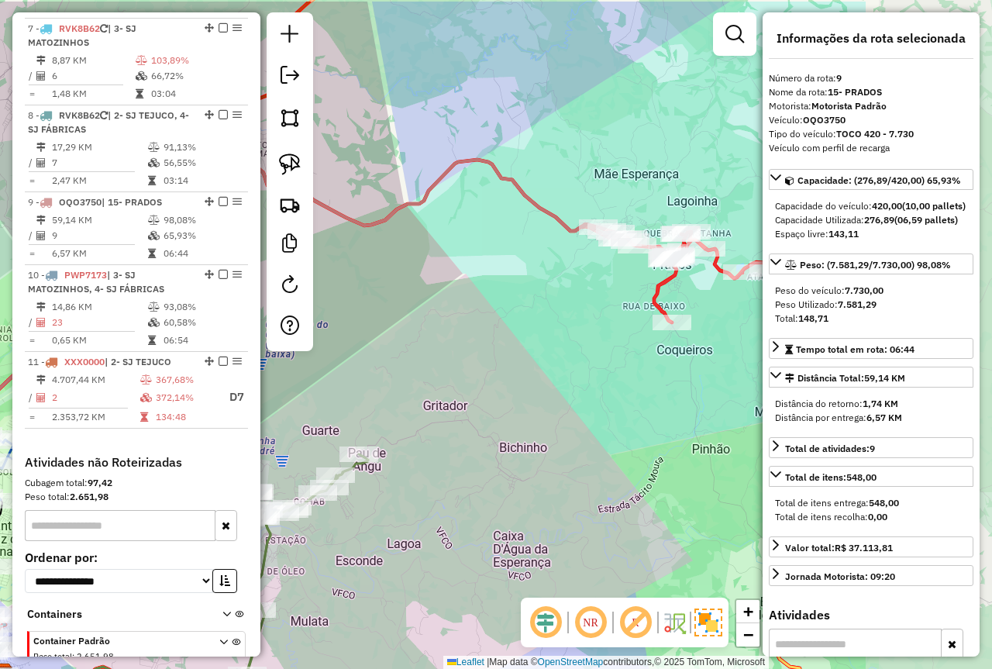
drag, startPoint x: 521, startPoint y: 314, endPoint x: 310, endPoint y: 374, distance: 219.4
click at [310, 374] on div "Janela de atendimento Grade de atendimento Capacidade Transportadoras Veículos …" at bounding box center [496, 334] width 992 height 669
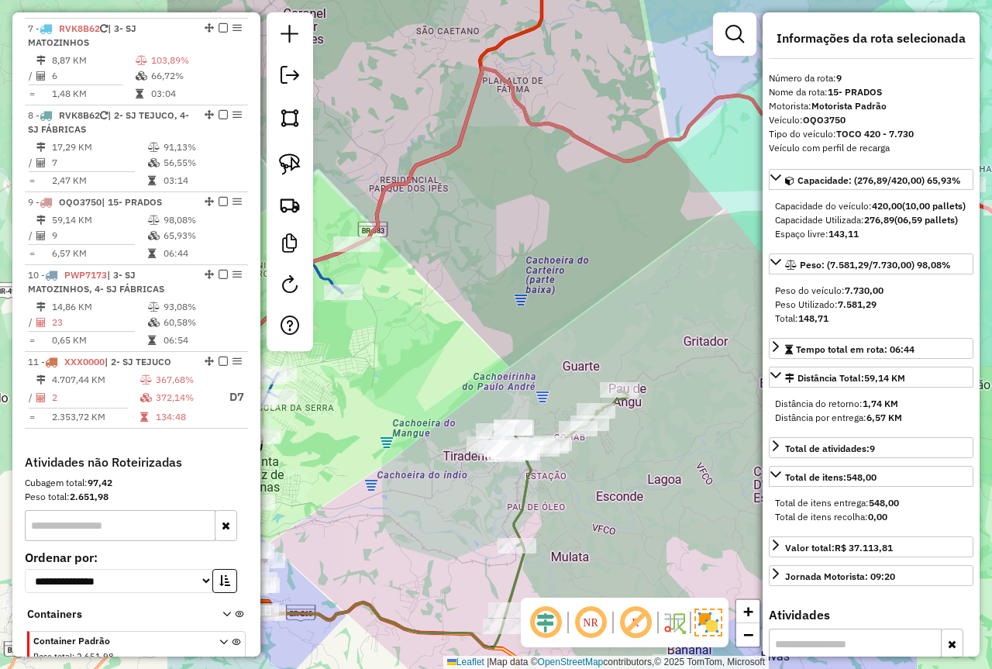
drag, startPoint x: 430, startPoint y: 395, endPoint x: 659, endPoint y: 319, distance: 241.0
click at [659, 319] on div "Janela de atendimento Grade de atendimento Capacidade Transportadoras Veículos …" at bounding box center [496, 334] width 992 height 669
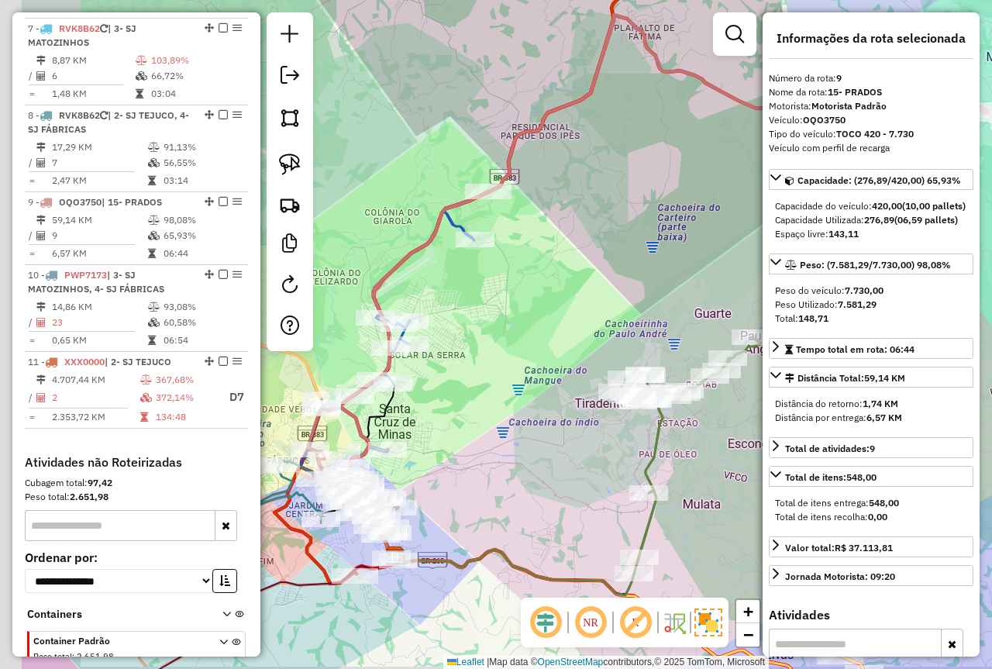
drag, startPoint x: 446, startPoint y: 345, endPoint x: 652, endPoint y: 240, distance: 231.6
click at [656, 230] on div "Janela de atendimento Grade de atendimento Capacidade Transportadoras Veículos …" at bounding box center [496, 334] width 992 height 669
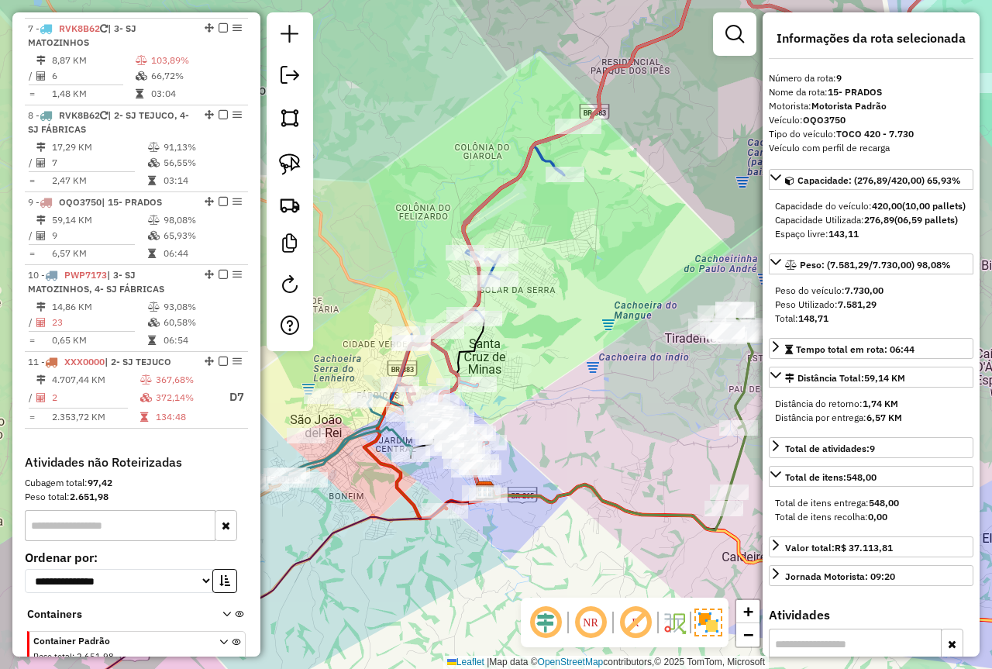
drag, startPoint x: 580, startPoint y: 367, endPoint x: 616, endPoint y: 343, distance: 42.6
click at [616, 343] on div "Janela de atendimento Grade de atendimento Capacidade Transportadoras Veículos …" at bounding box center [496, 334] width 992 height 669
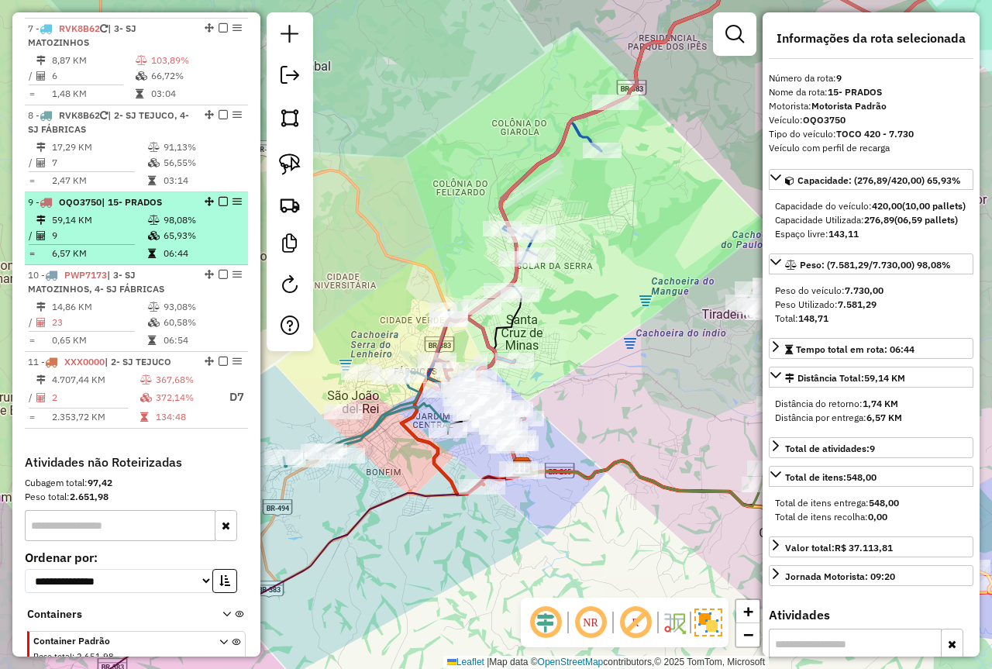
click at [118, 232] on td "9" at bounding box center [99, 236] width 96 height 16
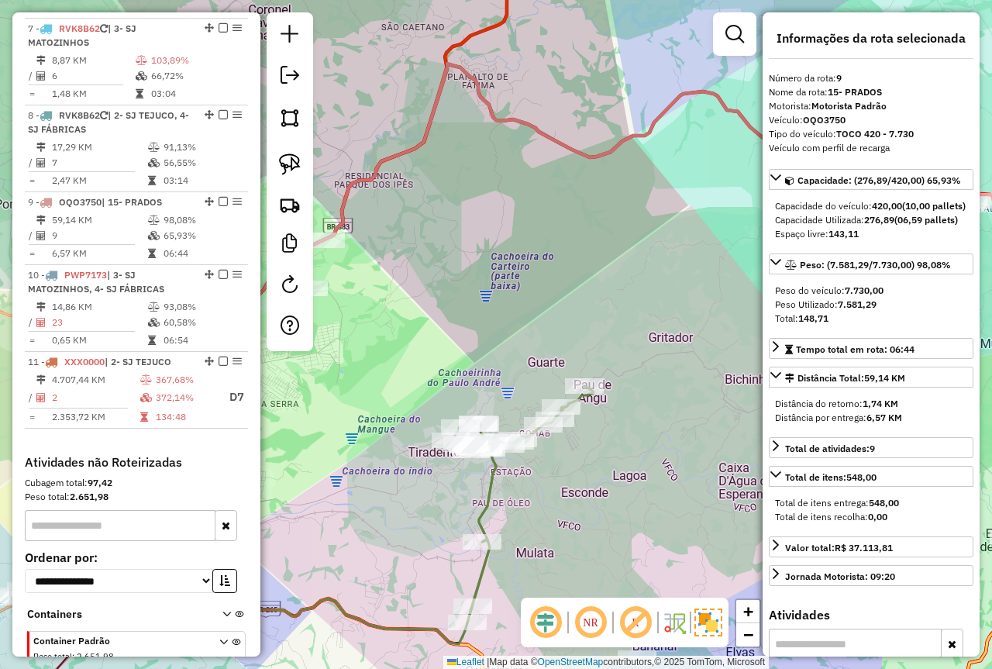
drag, startPoint x: 619, startPoint y: 307, endPoint x: 622, endPoint y: 337, distance: 30.4
click at [622, 337] on div "Janela de atendimento Grade de atendimento Capacidade Transportadoras Veículos …" at bounding box center [496, 334] width 992 height 669
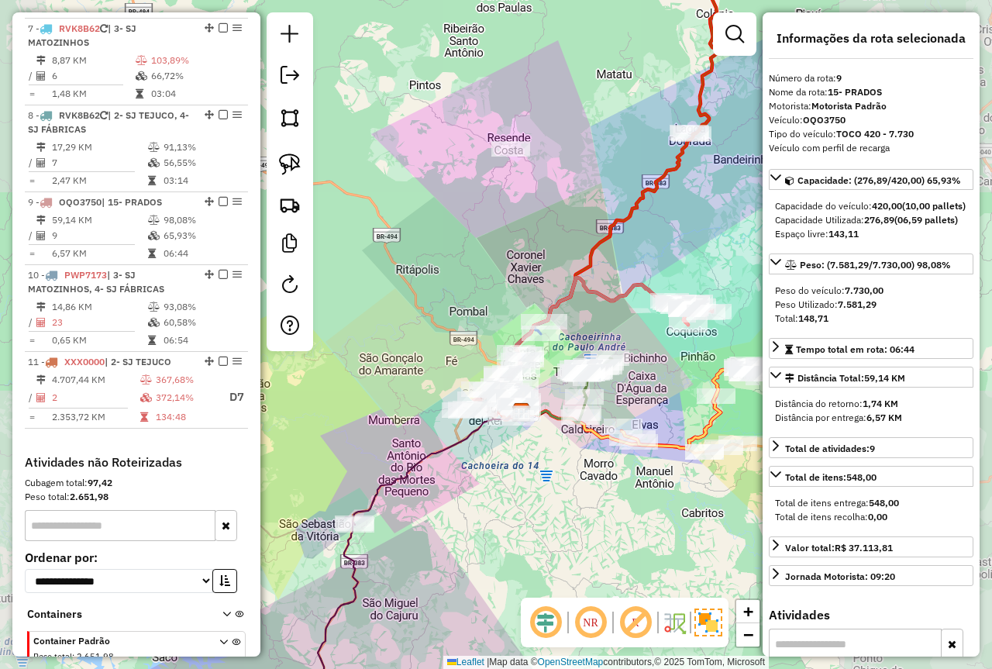
drag, startPoint x: 630, startPoint y: 338, endPoint x: 588, endPoint y: 342, distance: 41.3
click at [590, 342] on div "Janela de atendimento Grade de atendimento Capacidade Transportadoras Veículos …" at bounding box center [496, 334] width 992 height 669
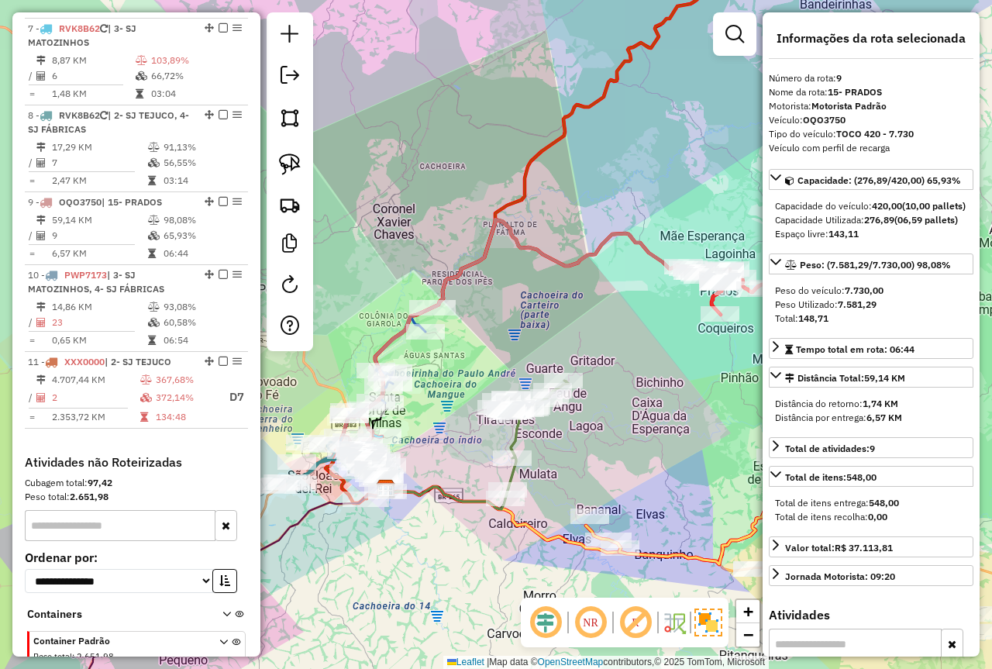
click at [578, 336] on div "Janela de atendimento Grade de atendimento Capacidade Transportadoras Veículos …" at bounding box center [496, 334] width 992 height 669
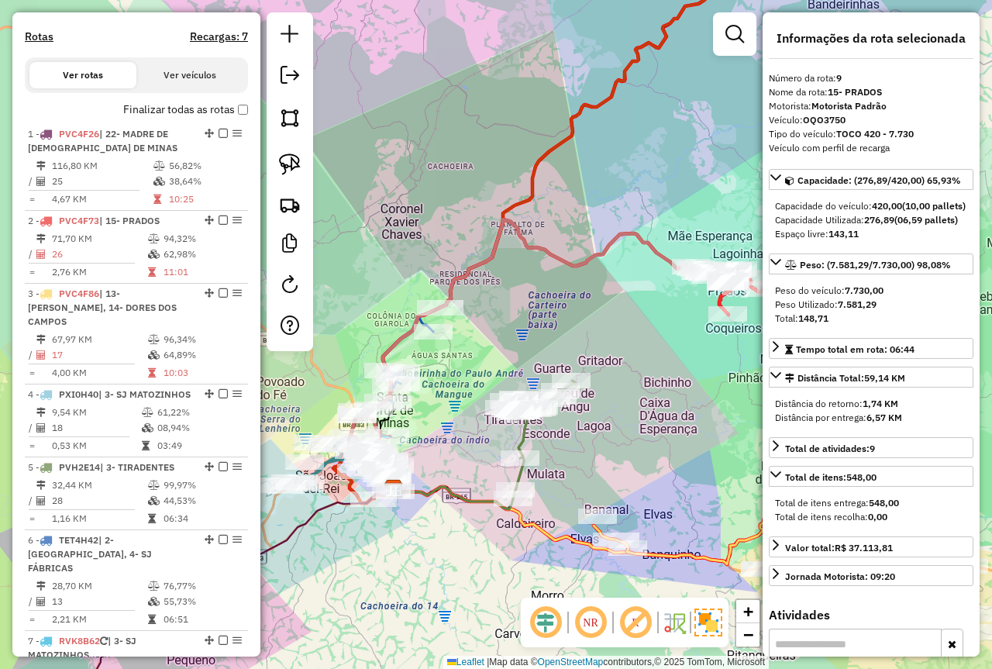
scroll to position [312, 0]
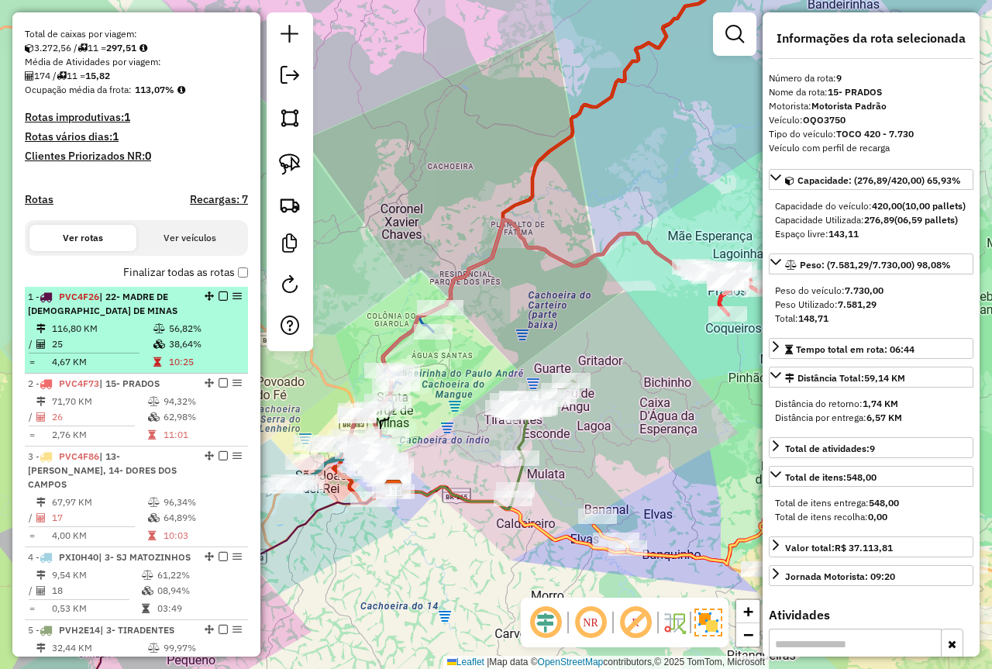
click at [169, 352] on td "38,64%" at bounding box center [205, 344] width 74 height 16
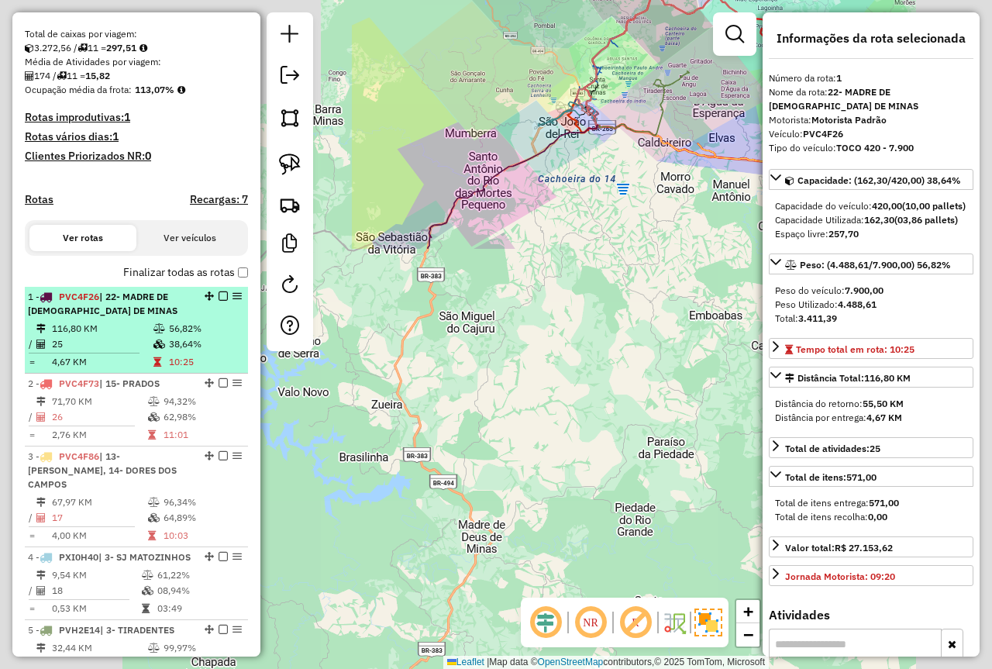
click at [188, 409] on td "94,32%" at bounding box center [202, 402] width 78 height 16
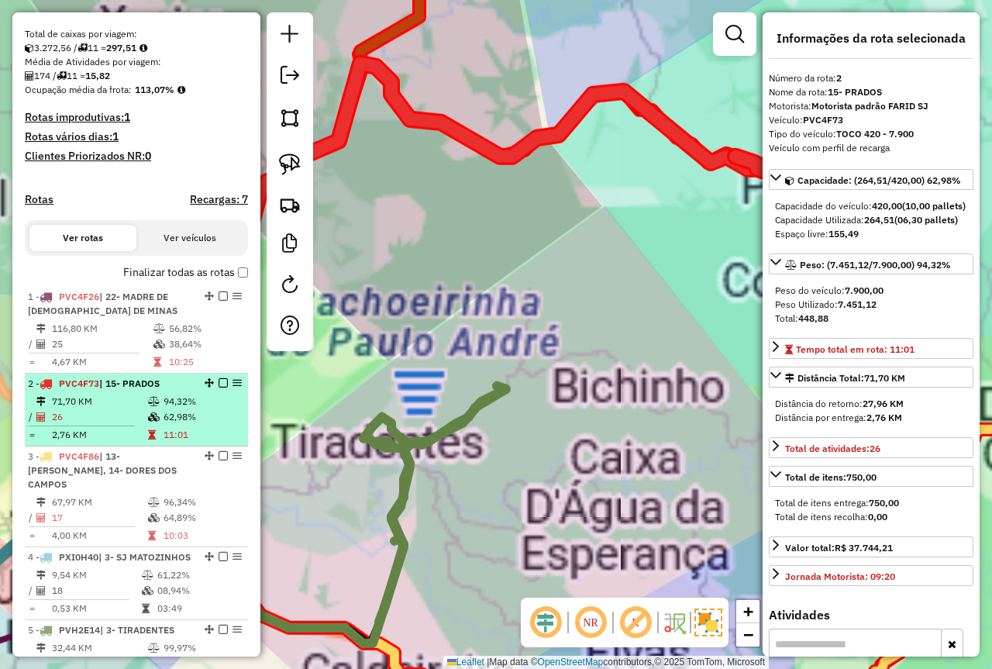
drag, startPoint x: 177, startPoint y: 350, endPoint x: 167, endPoint y: 441, distance: 92.0
click at [177, 356] on table "116,80 KM 56,82% / 25 38,64% = 4,67 KM 10:25" at bounding box center [136, 345] width 217 height 49
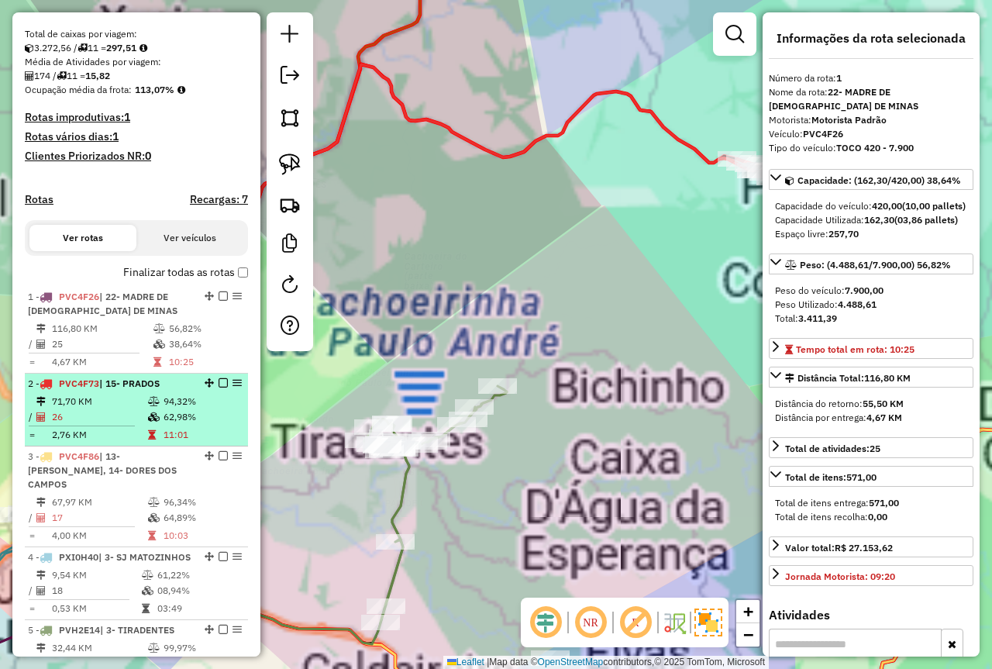
click at [167, 441] on td "11:01" at bounding box center [202, 435] width 78 height 16
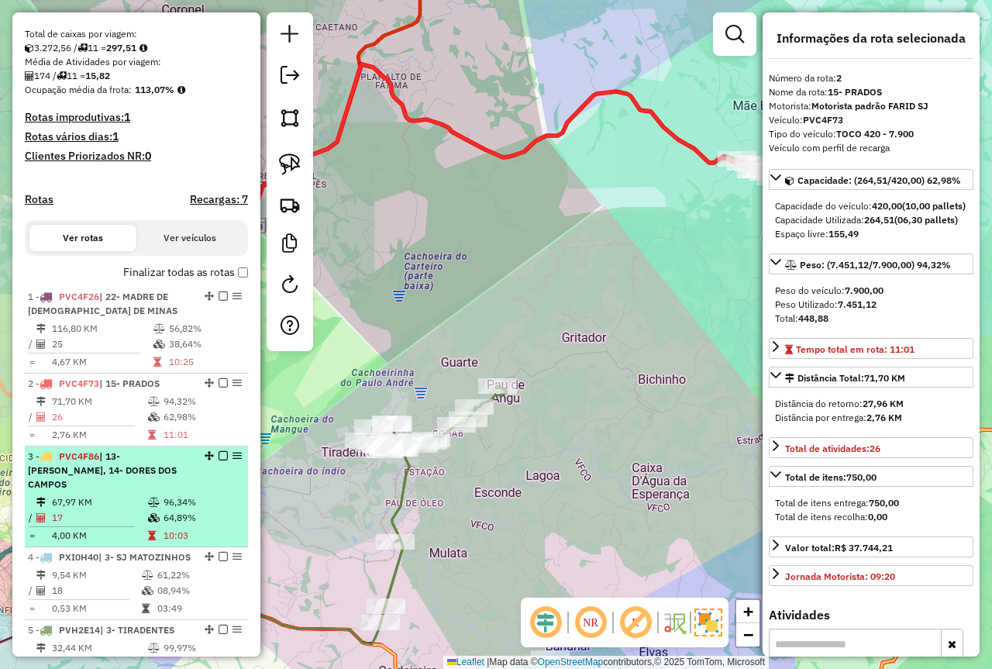
click at [185, 512] on td "64,89%" at bounding box center [202, 518] width 78 height 16
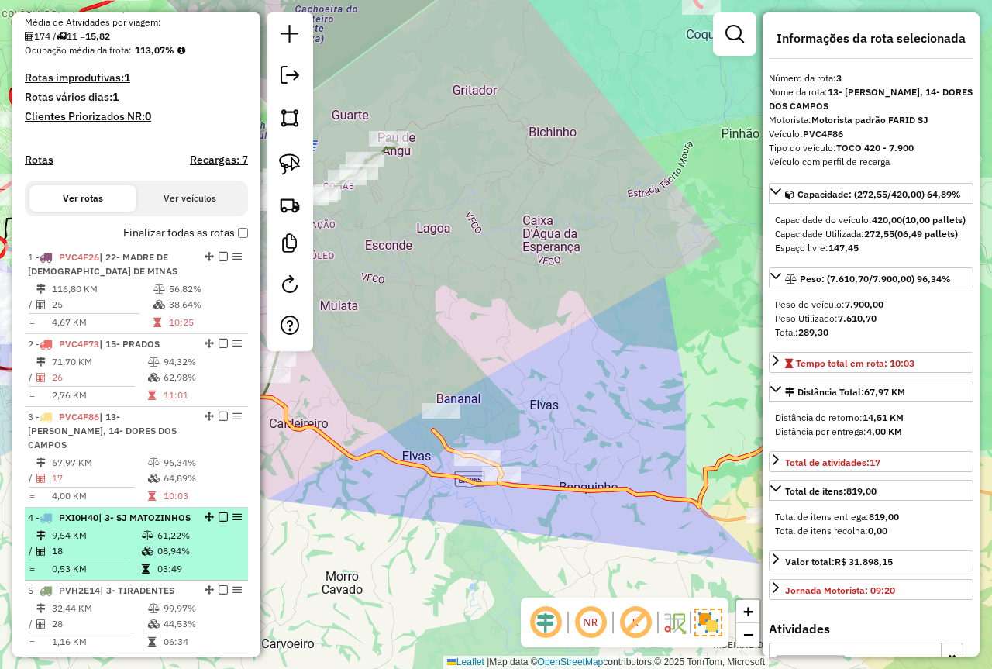
scroll to position [389, 0]
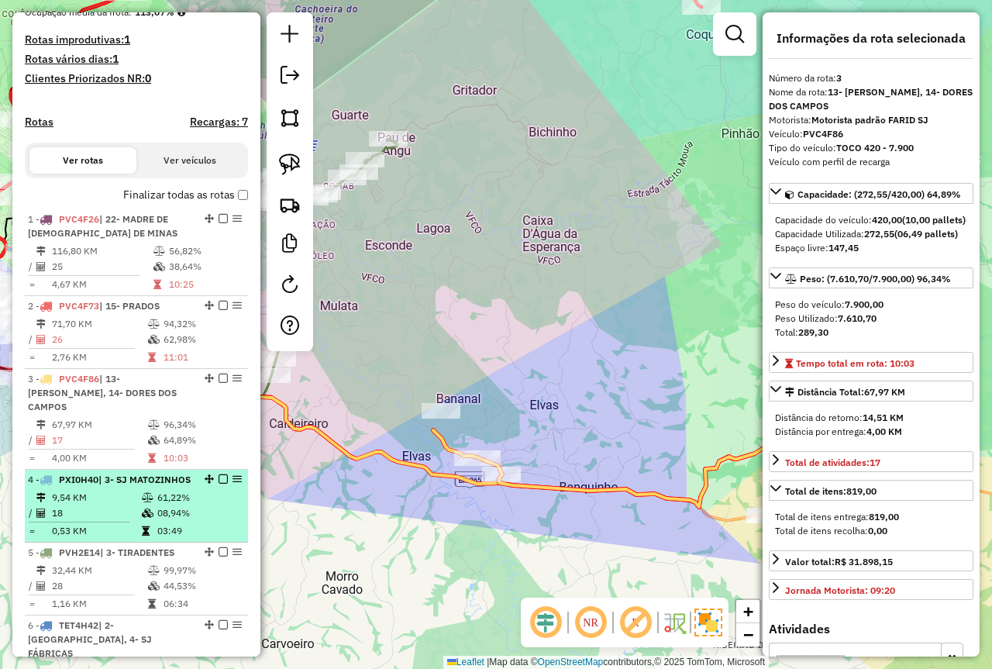
click at [171, 504] on td "61,22%" at bounding box center [199, 498] width 85 height 16
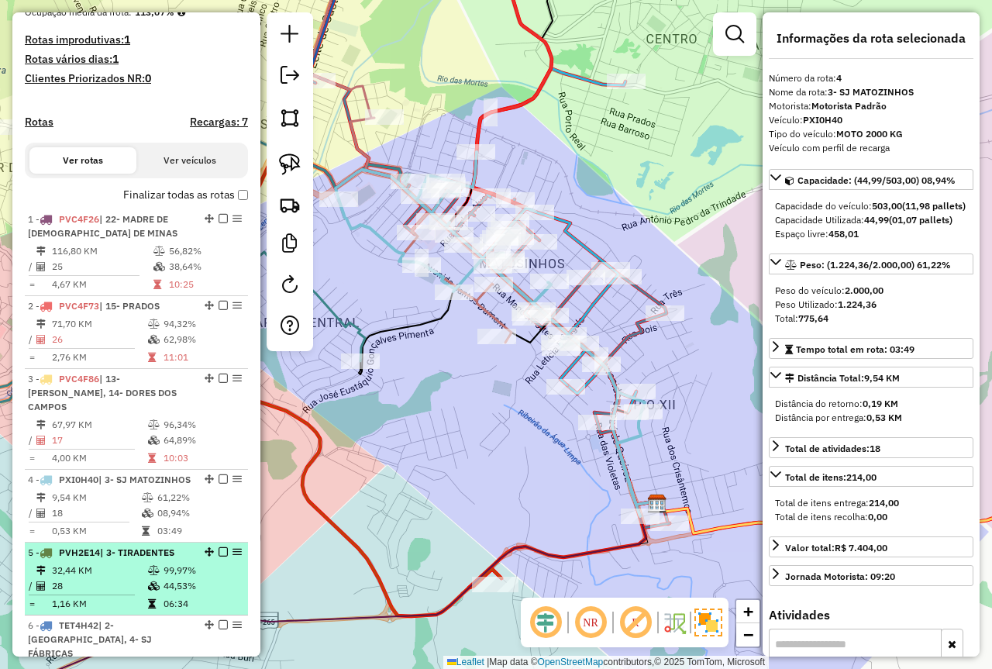
click at [174, 578] on td "99,97%" at bounding box center [202, 571] width 78 height 16
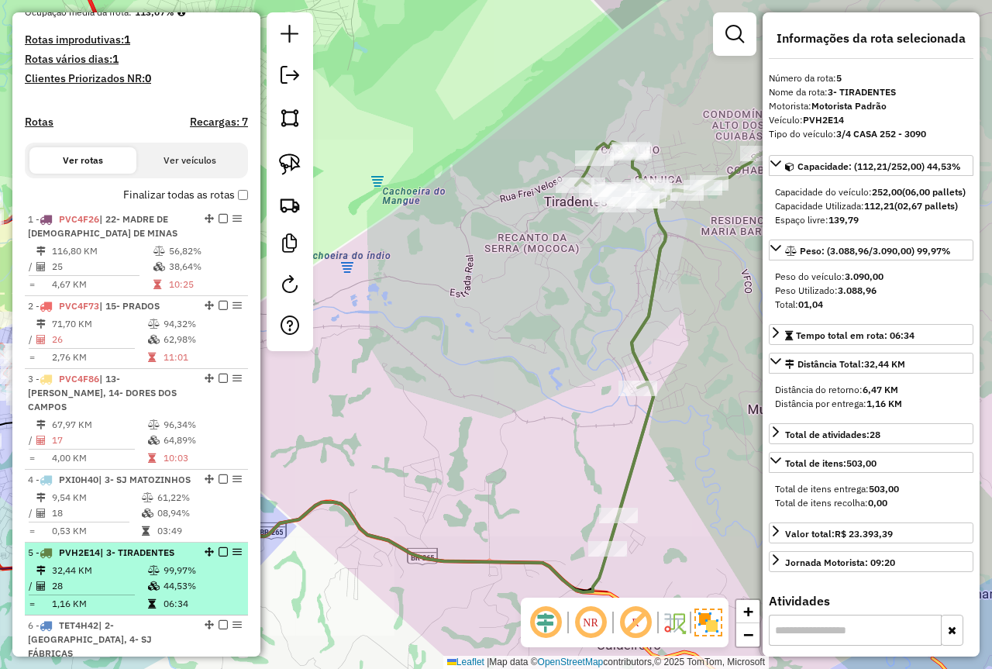
scroll to position [622, 0]
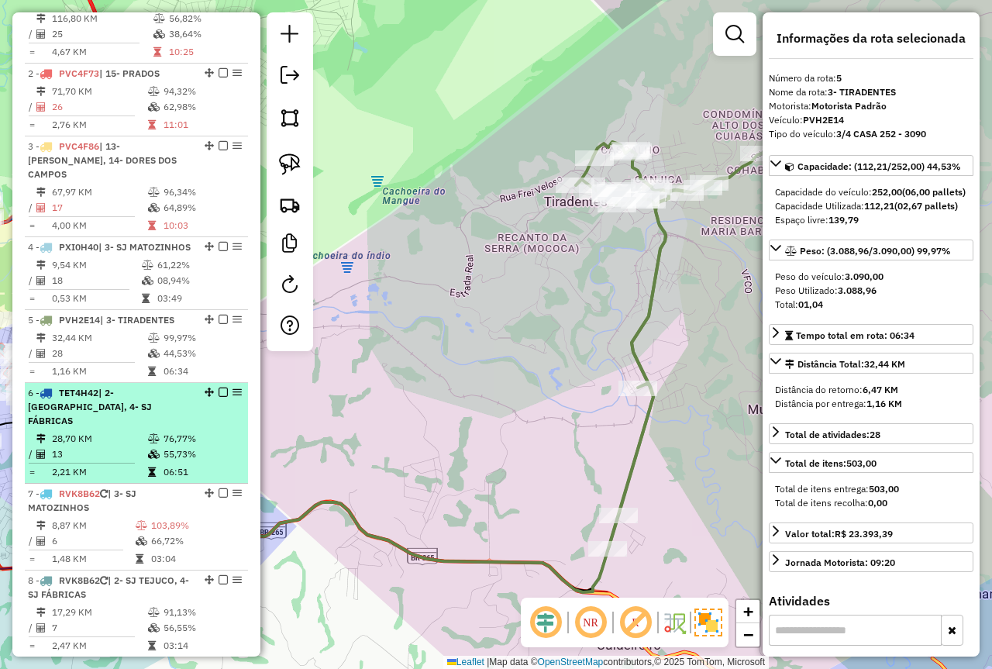
click at [177, 435] on td "76,77%" at bounding box center [202, 439] width 78 height 16
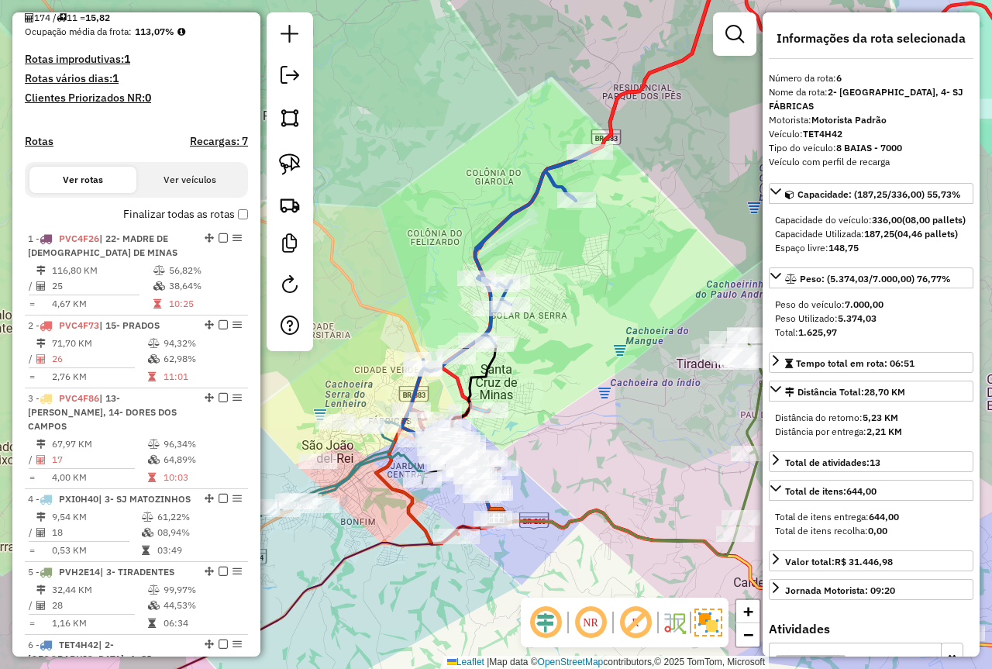
scroll to position [312, 0]
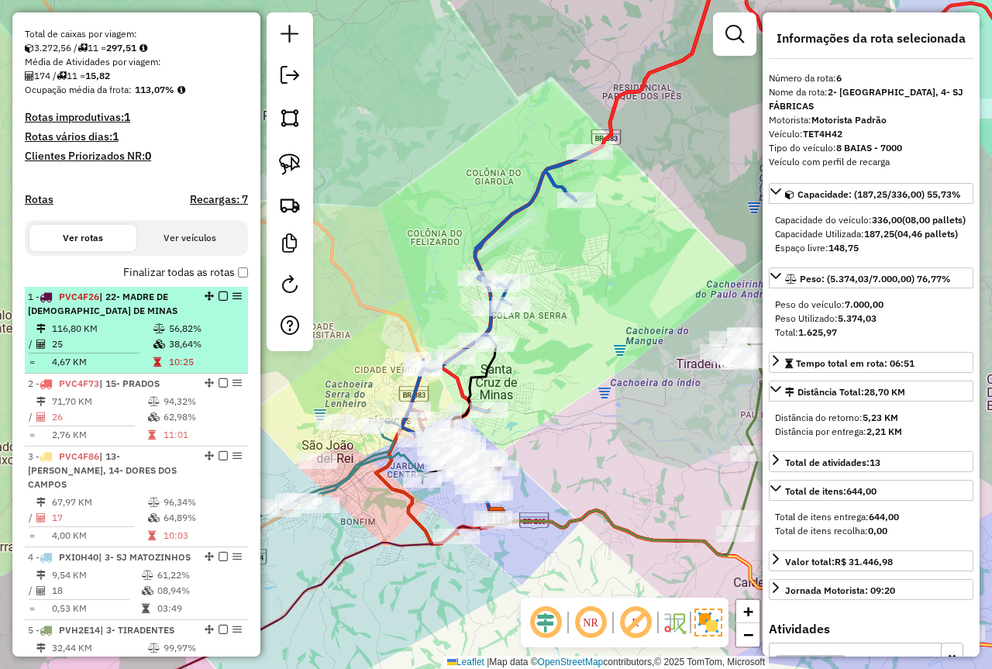
click at [126, 370] on td "4,67 KM" at bounding box center [102, 362] width 102 height 16
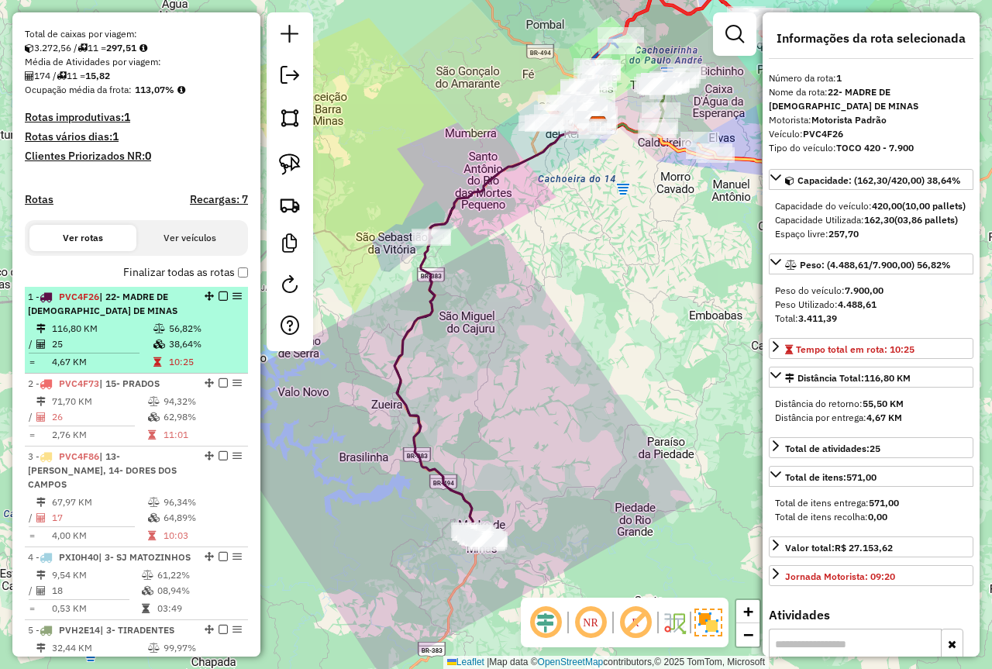
click at [180, 336] on td "56,82%" at bounding box center [205, 329] width 74 height 16
click at [219, 301] on em at bounding box center [223, 296] width 9 height 9
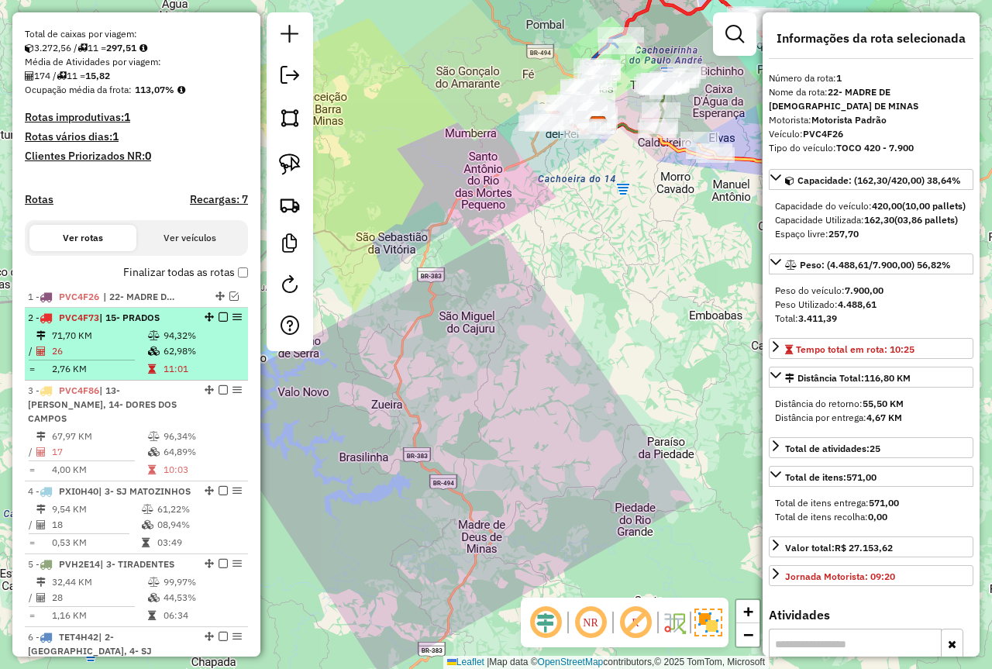
drag, startPoint x: 157, startPoint y: 353, endPoint x: 170, endPoint y: 354, distance: 13.3
click at [154, 340] on icon at bounding box center [154, 335] width 12 height 9
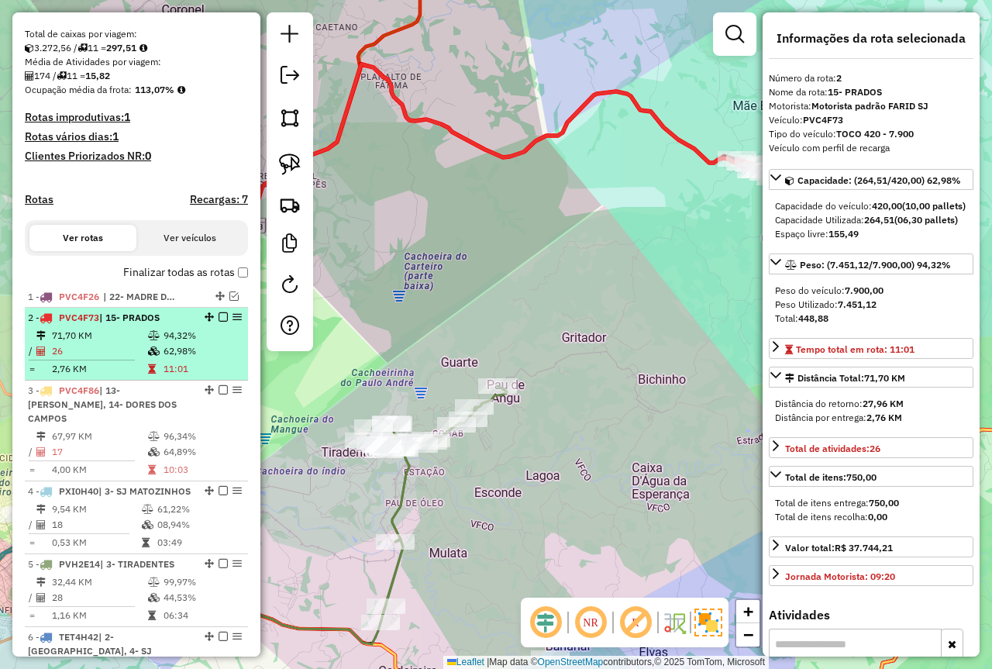
click at [219, 322] on em at bounding box center [223, 316] width 9 height 9
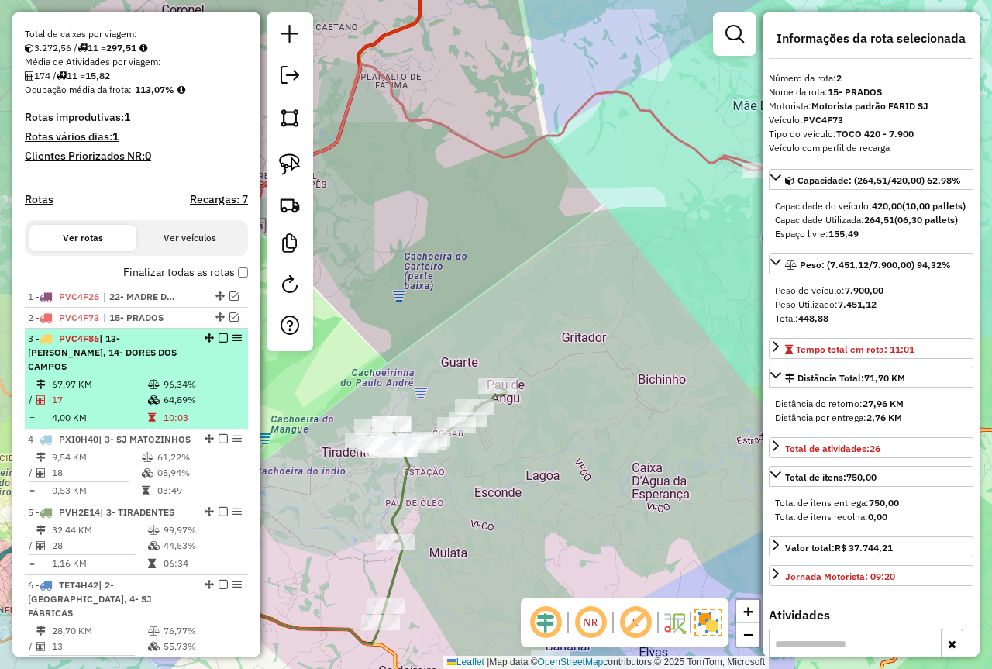
drag, startPoint x: 165, startPoint y: 396, endPoint x: 174, endPoint y: 398, distance: 8.7
click at [165, 396] on td "64,89%" at bounding box center [202, 400] width 78 height 16
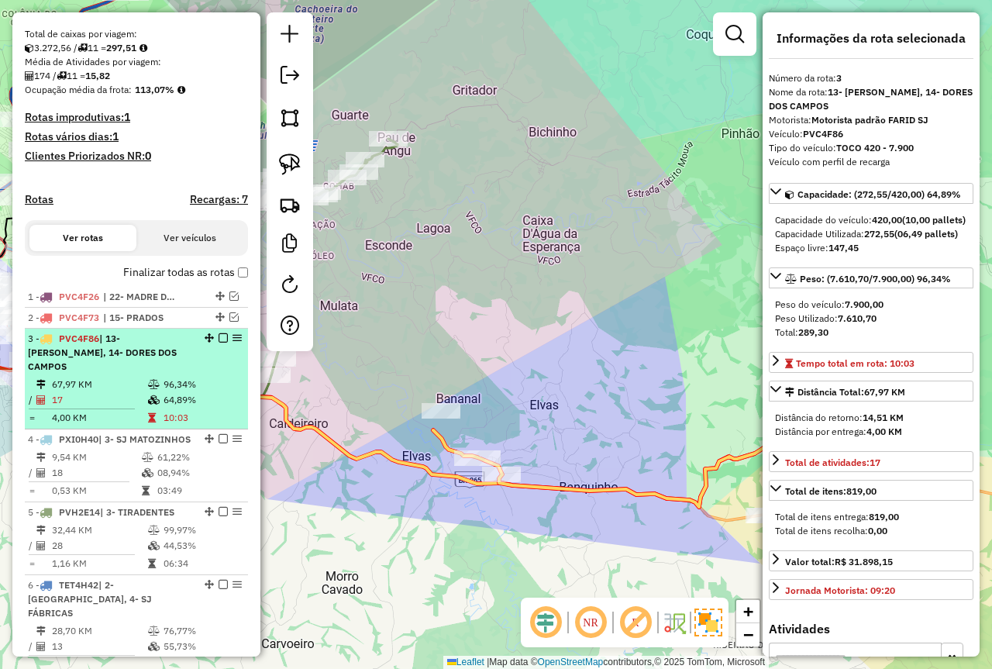
click at [219, 343] on em at bounding box center [223, 337] width 9 height 9
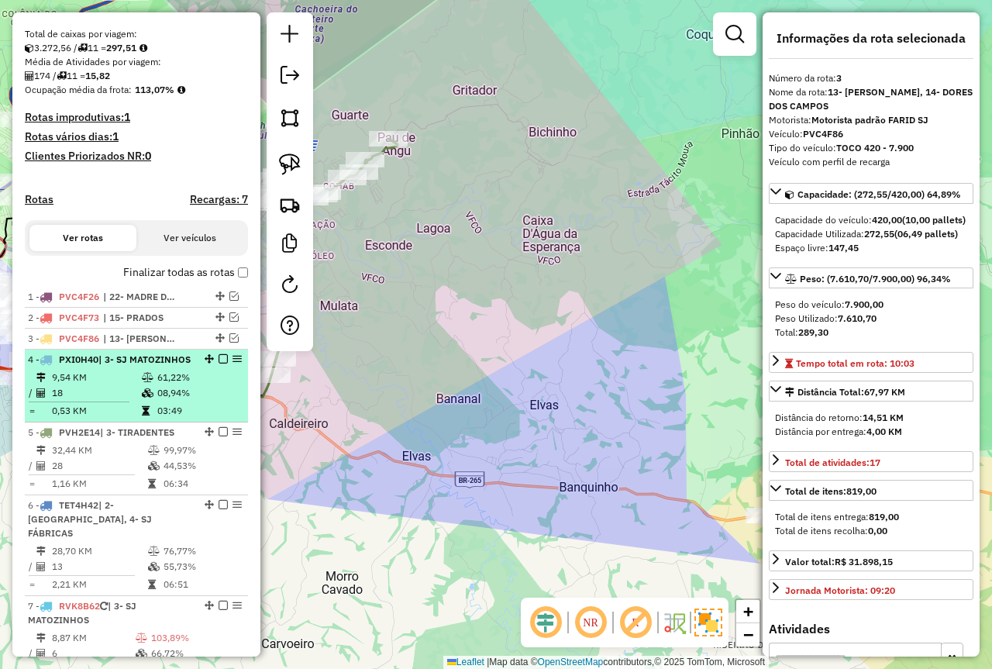
click at [168, 401] on td "08,94%" at bounding box center [199, 393] width 85 height 16
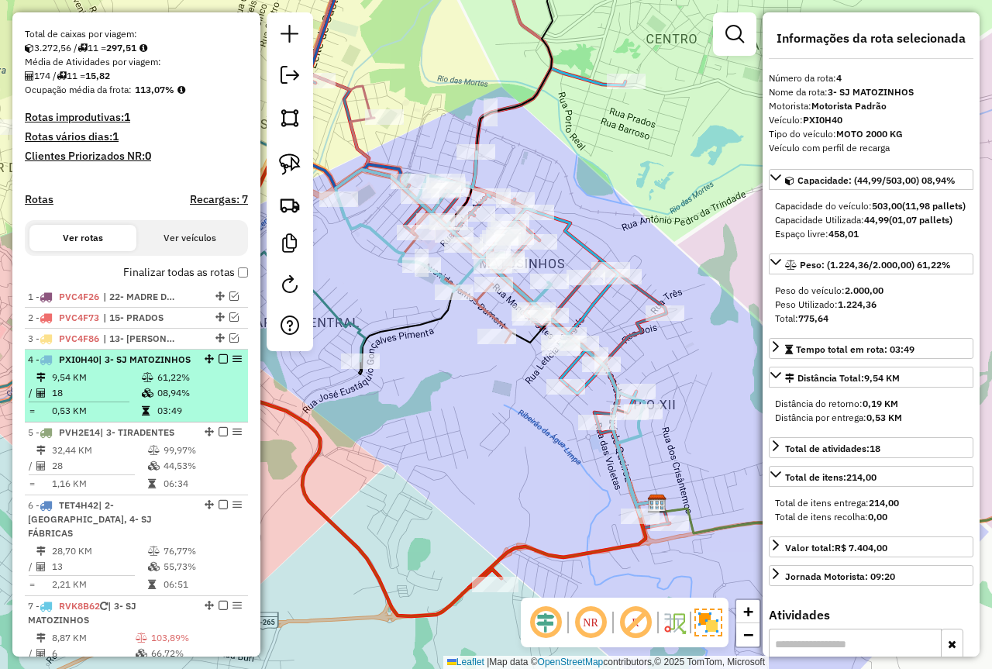
click at [219, 364] on em at bounding box center [223, 358] width 9 height 9
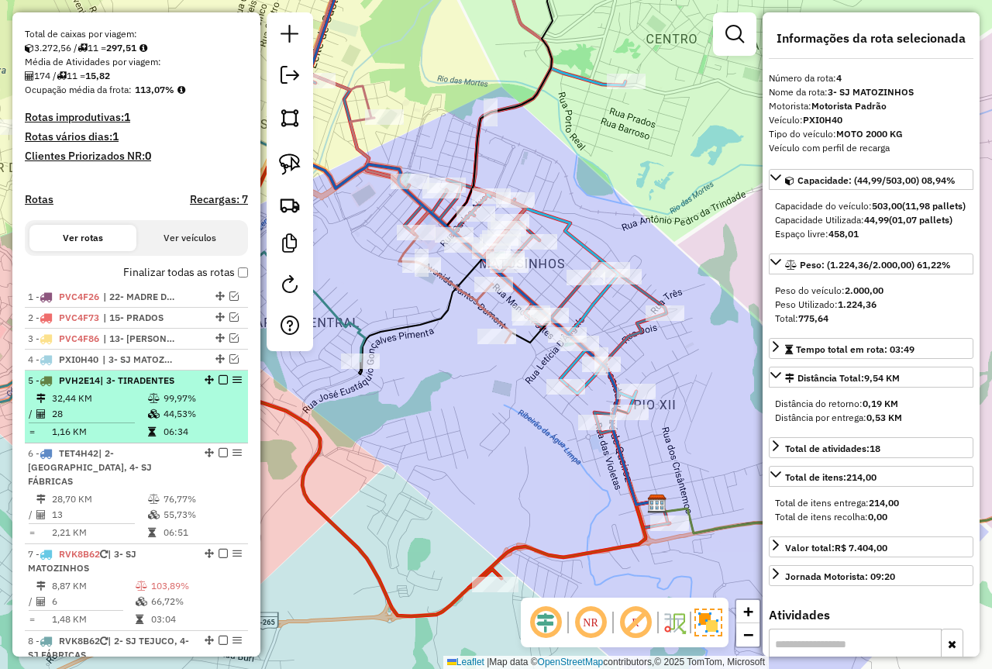
click at [188, 406] on td "99,97%" at bounding box center [202, 399] width 78 height 16
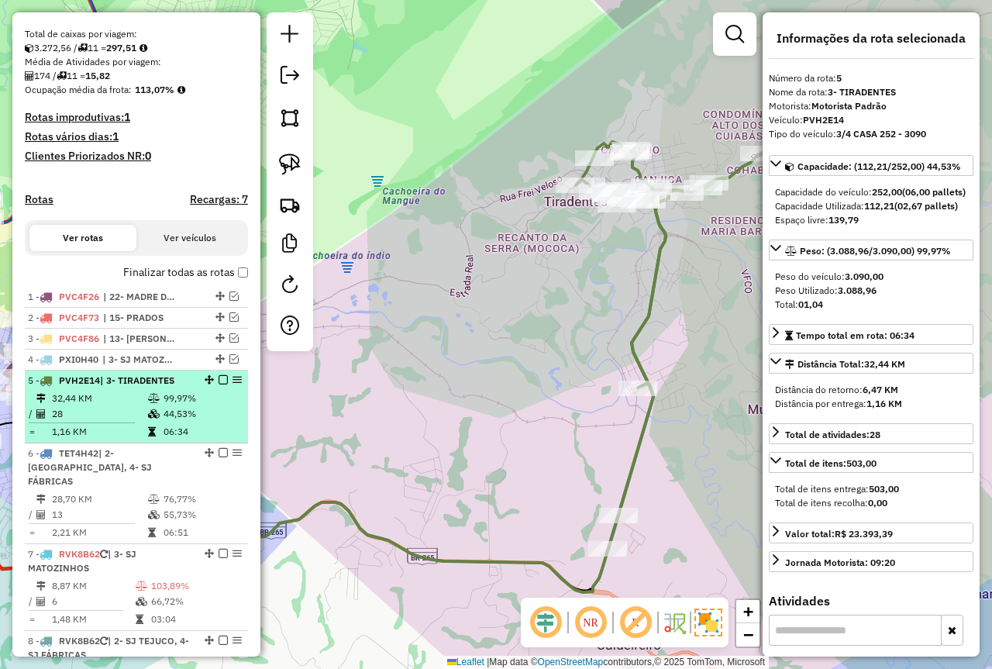
click at [219, 385] on em at bounding box center [223, 379] width 9 height 9
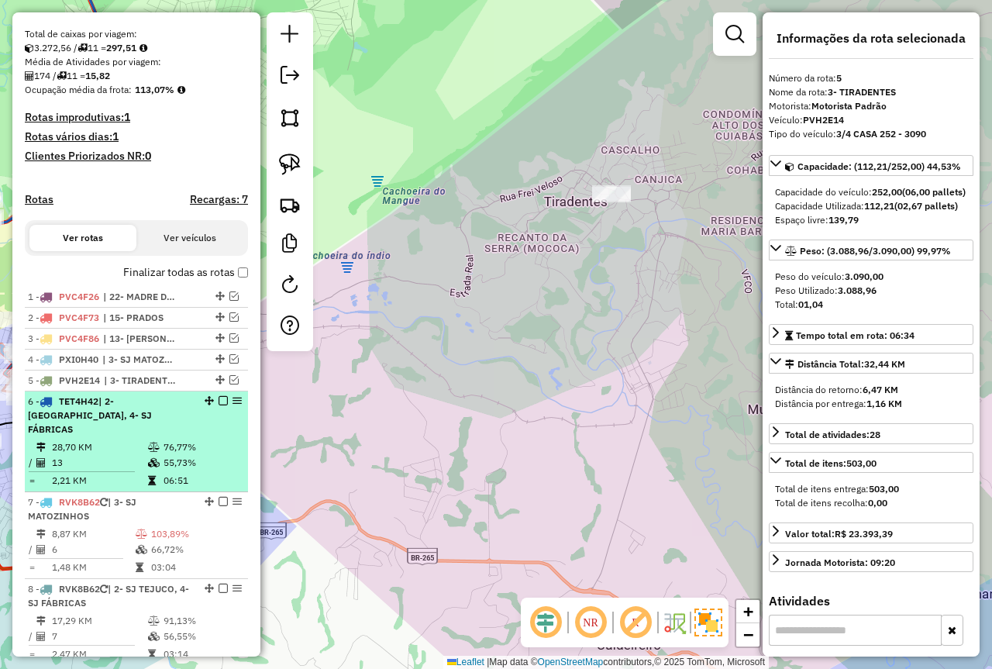
click at [149, 475] on td at bounding box center [155, 481] width 16 height 16
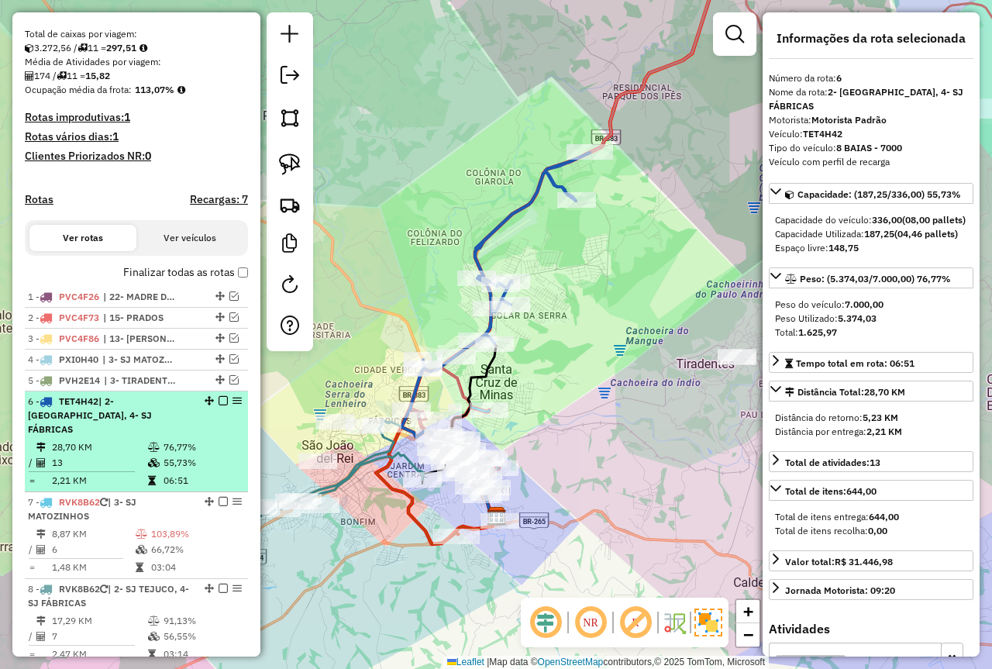
click at [219, 405] on em at bounding box center [223, 400] width 9 height 9
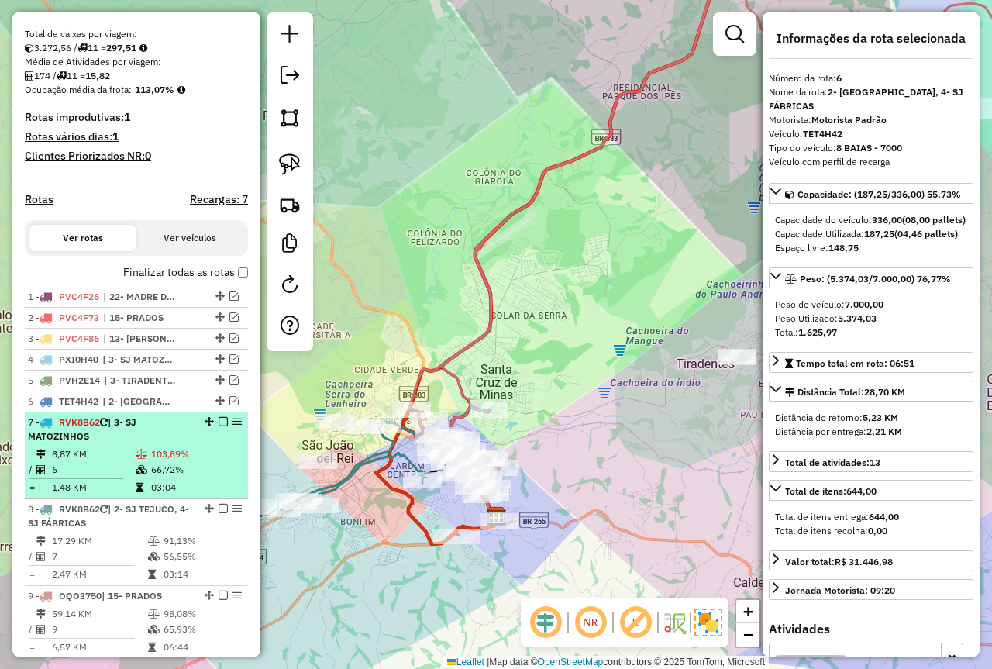
click at [171, 478] on td "66,72%" at bounding box center [195, 470] width 91 height 16
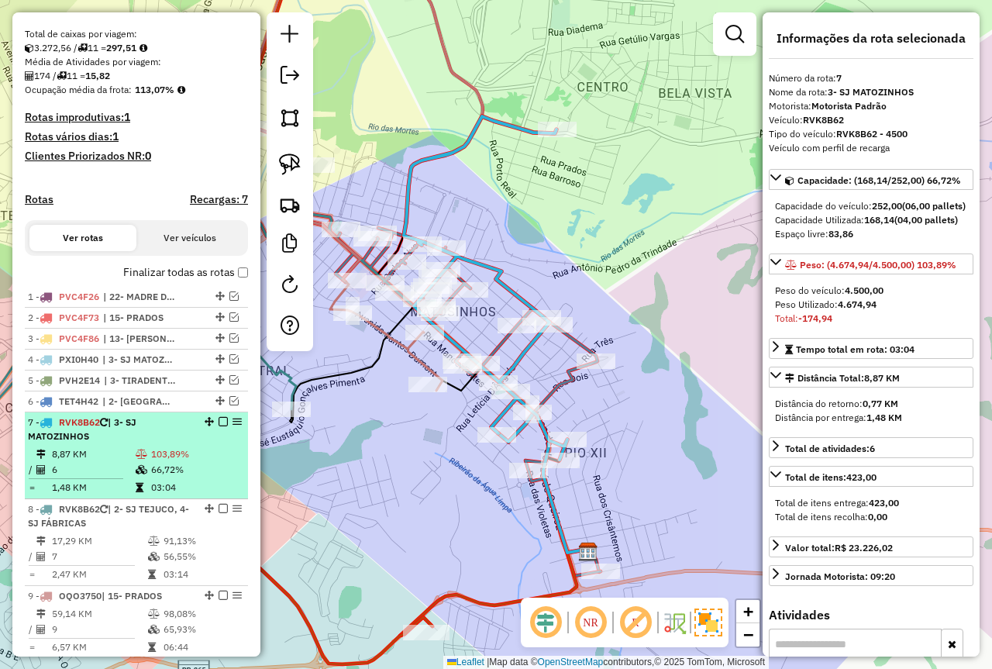
click at [219, 426] on em at bounding box center [223, 421] width 9 height 9
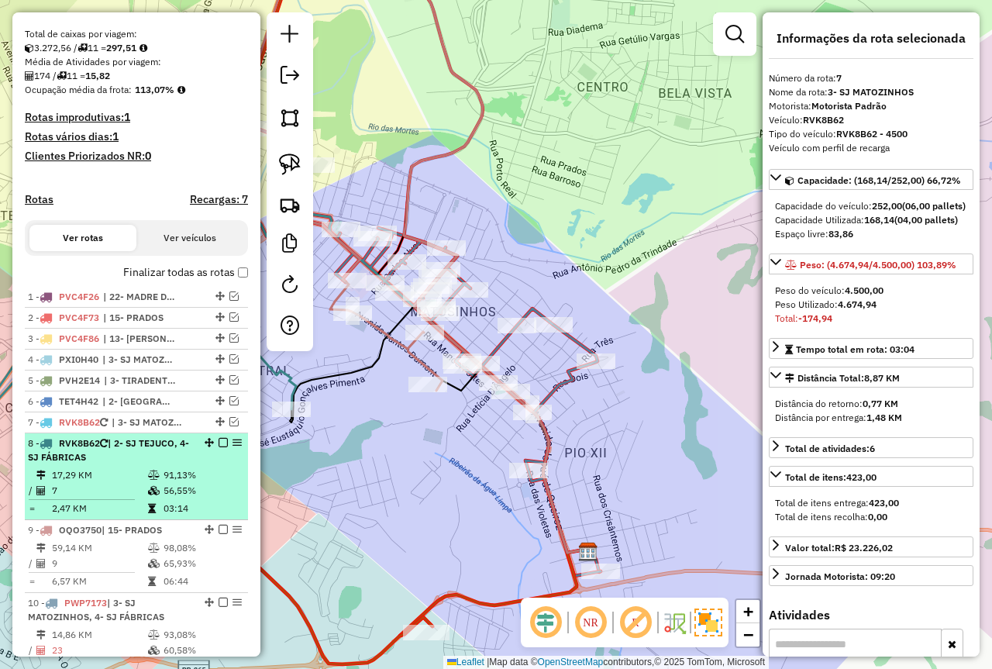
click at [199, 482] on td "91,13%" at bounding box center [202, 475] width 78 height 16
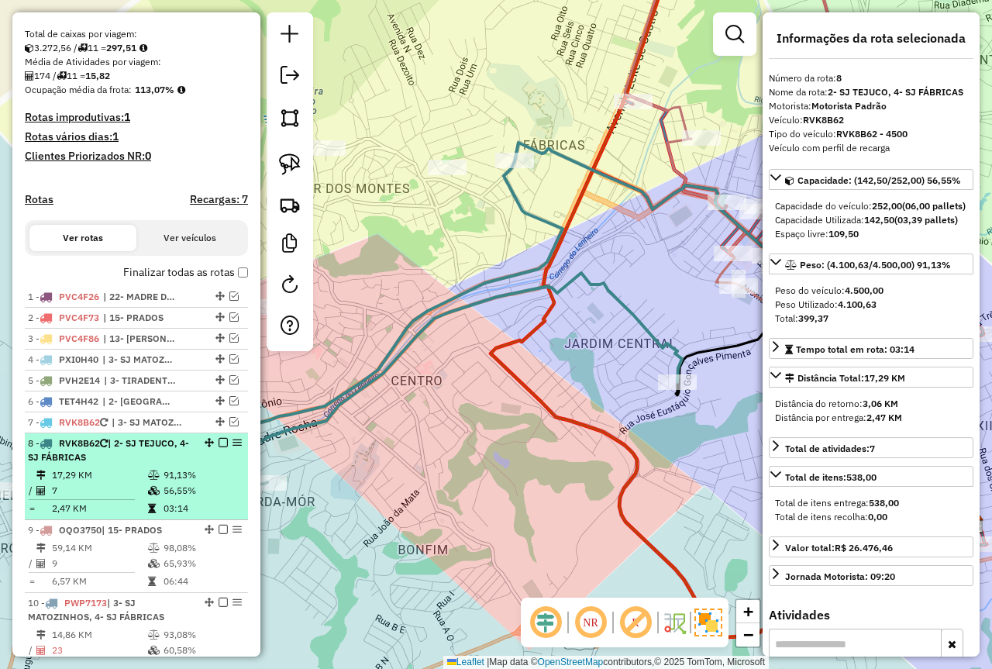
click at [194, 483] on td "91,13%" at bounding box center [202, 475] width 78 height 16
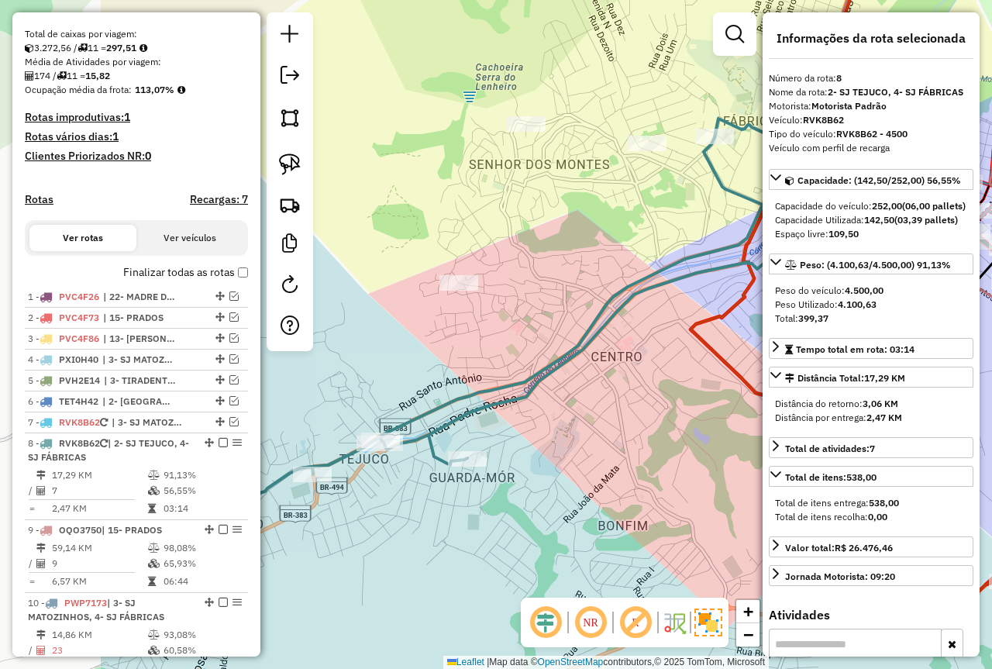
drag, startPoint x: 475, startPoint y: 480, endPoint x: 565, endPoint y: 459, distance: 92.3
click at [565, 459] on div "Janela de atendimento Grade de atendimento Capacidade Transportadoras Veículos …" at bounding box center [496, 334] width 992 height 669
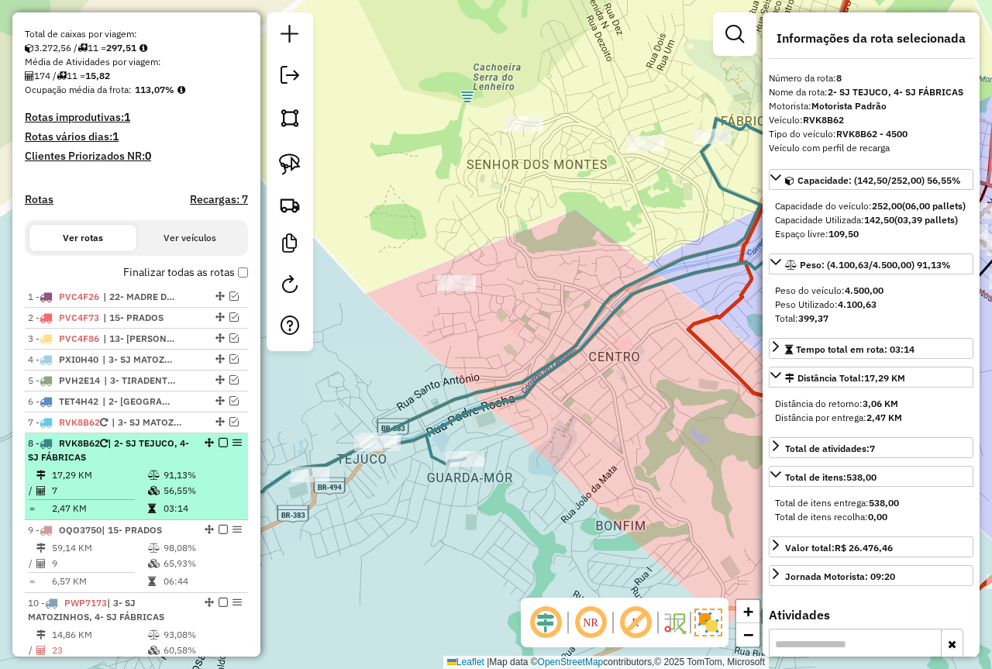
click at [219, 447] on em at bounding box center [223, 442] width 9 height 9
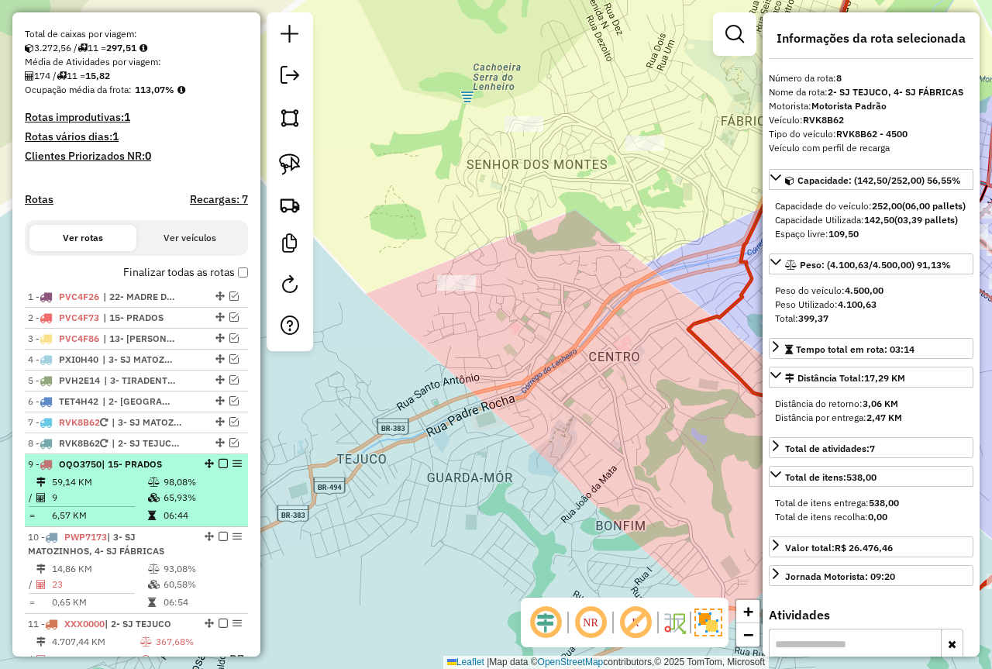
click at [140, 505] on td "9" at bounding box center [99, 498] width 96 height 16
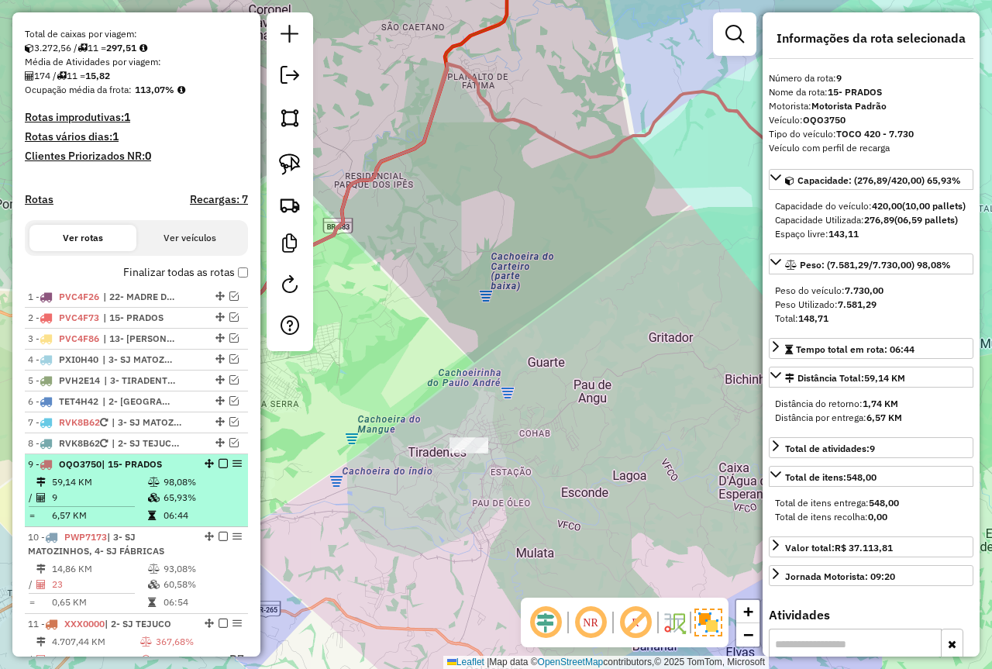
click at [219, 468] on em at bounding box center [223, 463] width 9 height 9
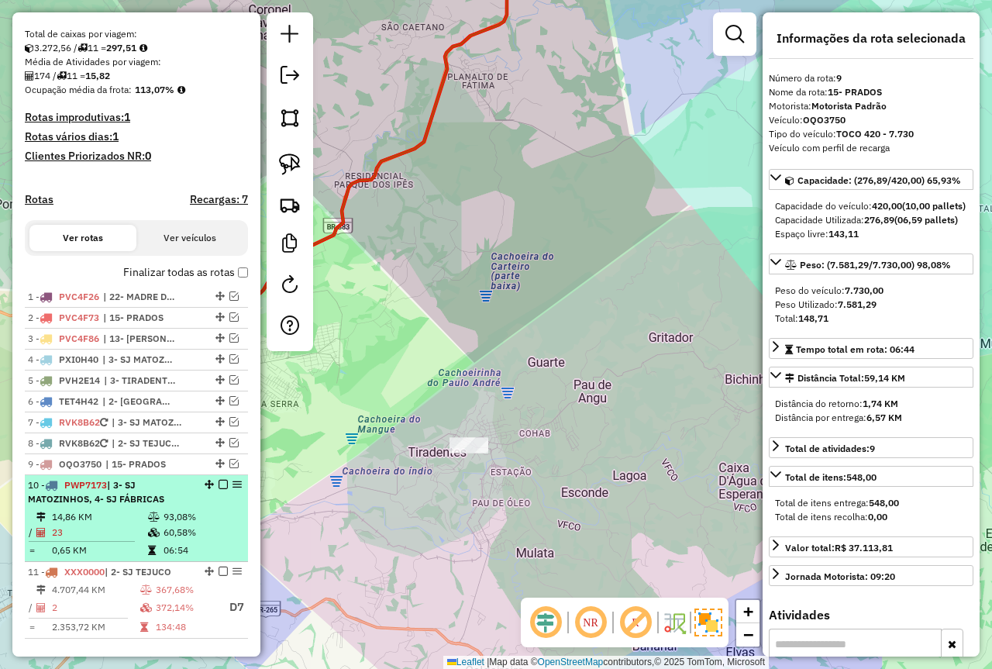
click at [156, 525] on td at bounding box center [155, 517] width 16 height 16
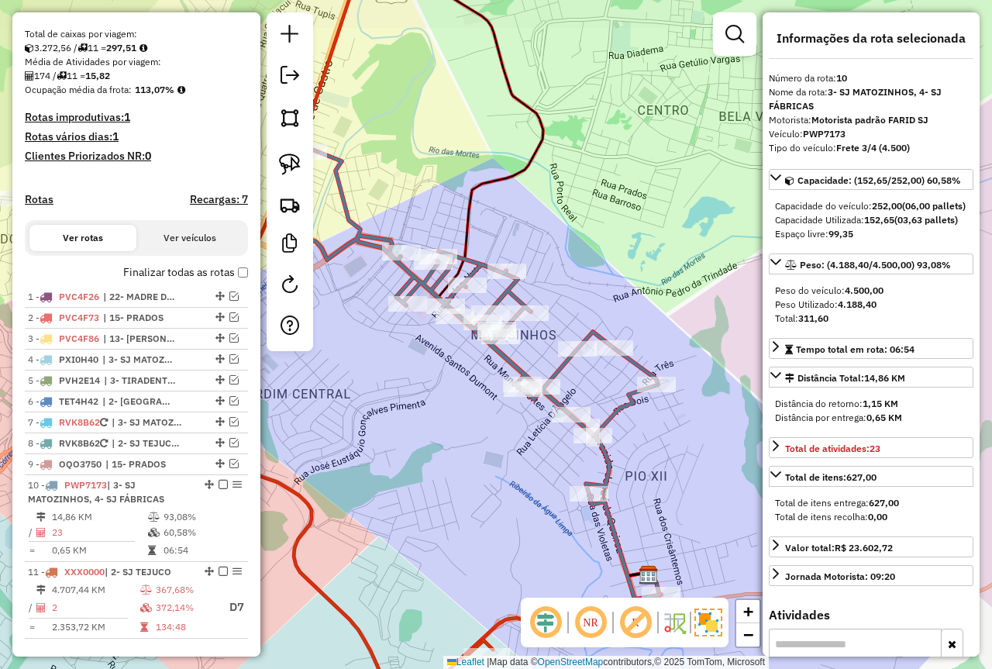
drag, startPoint x: 435, startPoint y: 465, endPoint x: 403, endPoint y: 503, distance: 49.5
click at [403, 503] on div "Janela de atendimento Grade de atendimento Capacidade Transportadoras Veículos …" at bounding box center [496, 334] width 992 height 669
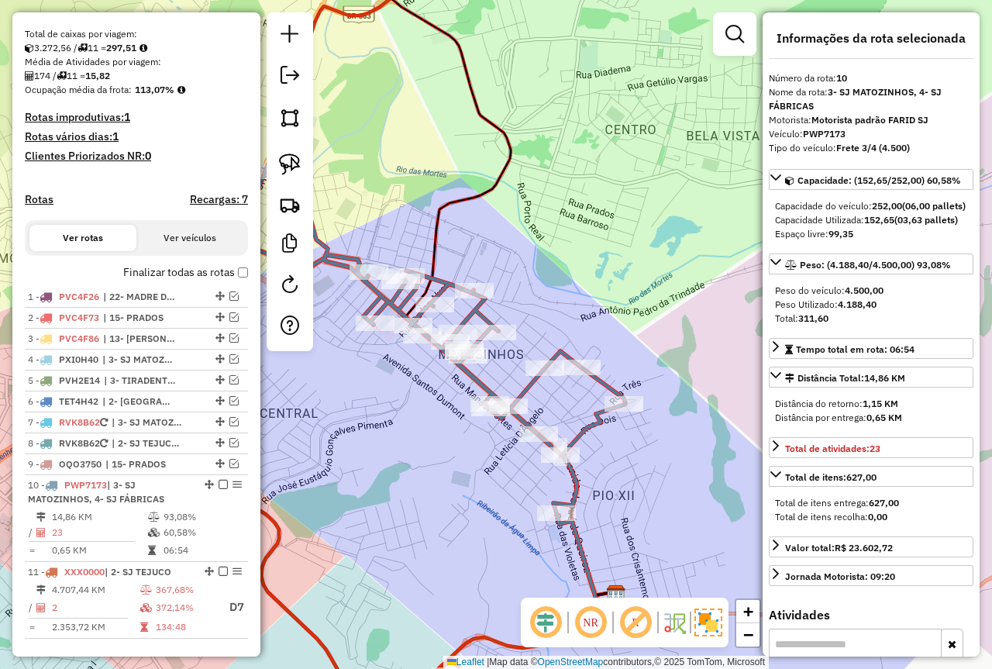
drag, startPoint x: 399, startPoint y: 472, endPoint x: 364, endPoint y: 492, distance: 40.3
click at [364, 492] on div "Janela de atendimento Grade de atendimento Capacidade Transportadoras Veículos …" at bounding box center [496, 334] width 992 height 669
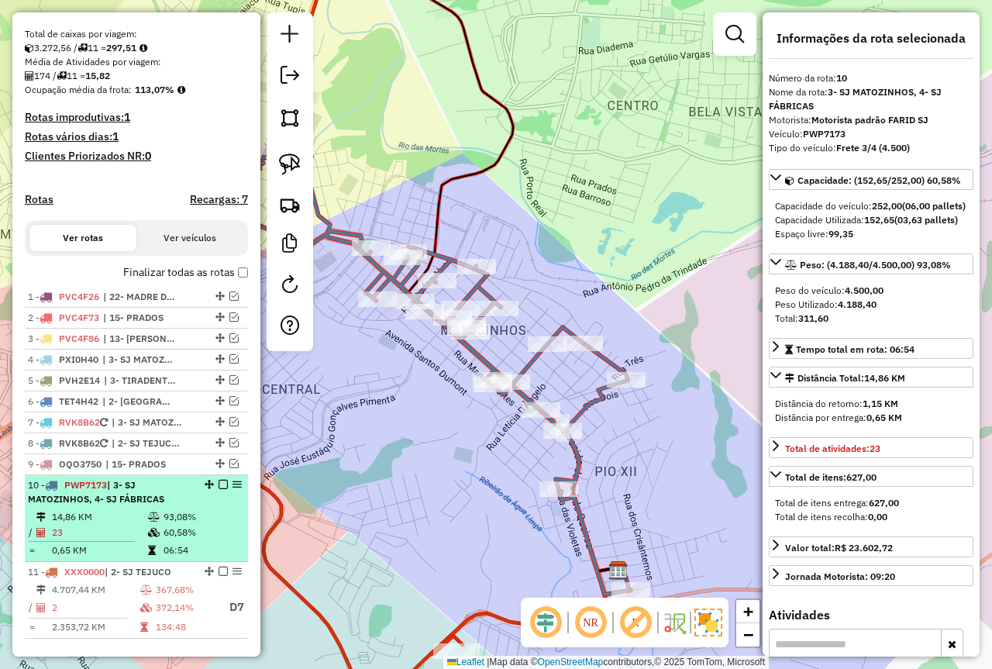
click at [219, 489] on em at bounding box center [223, 484] width 9 height 9
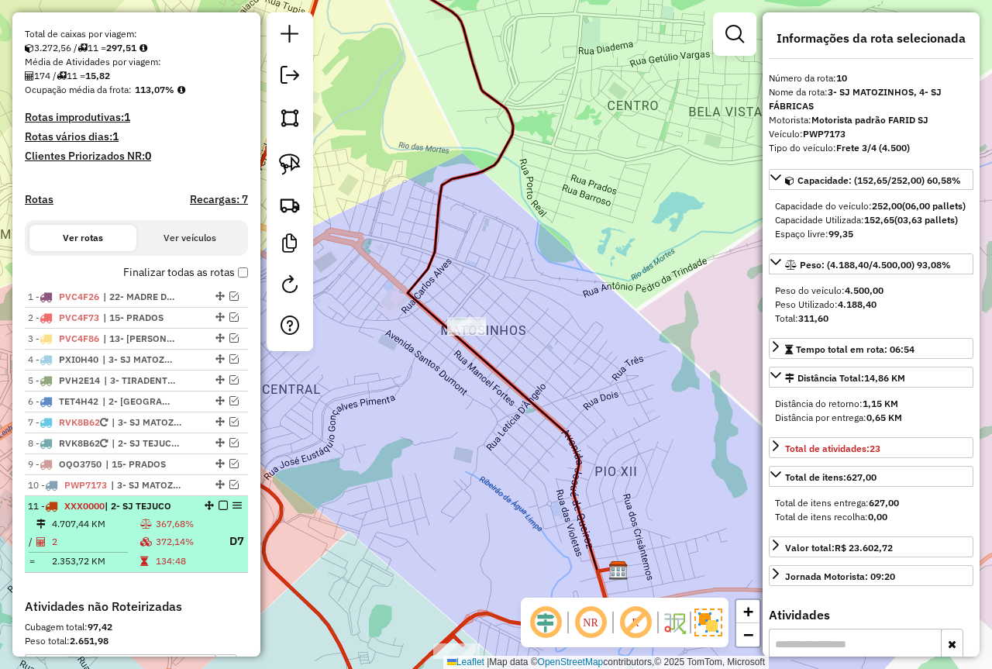
drag, startPoint x: 183, startPoint y: 541, endPoint x: 199, endPoint y: 532, distance: 18.8
click at [183, 532] on td "367,68%" at bounding box center [187, 524] width 64 height 16
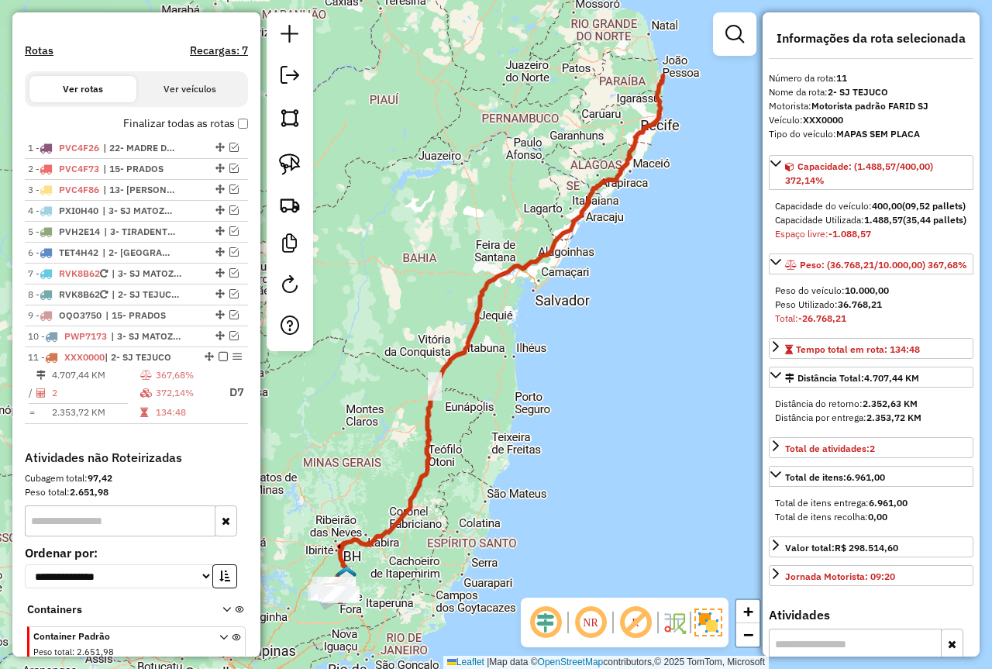
scroll to position [467, 0]
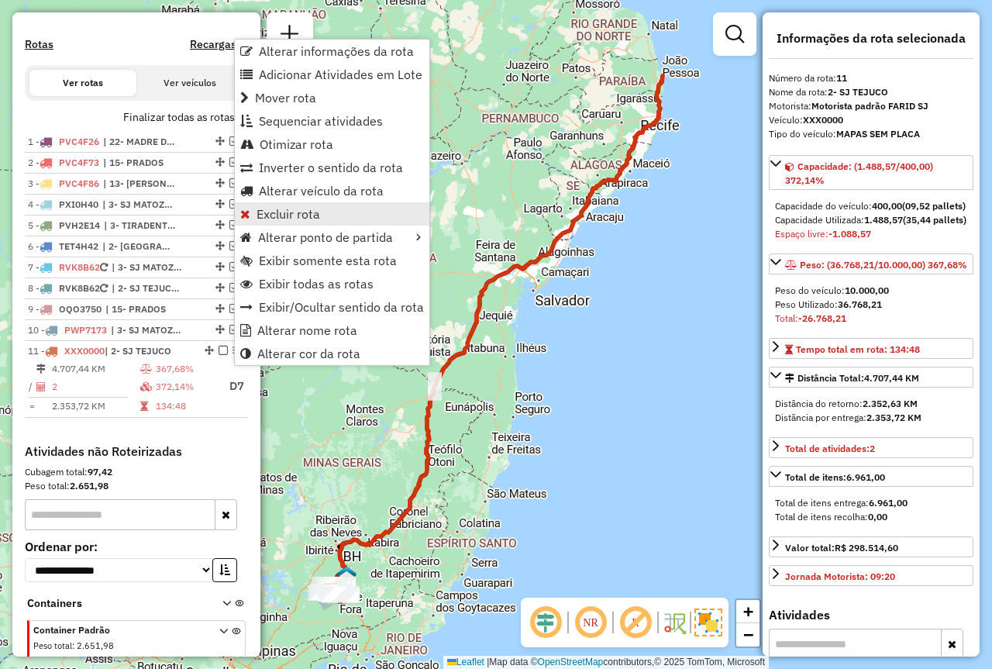
click at [276, 212] on span "Excluir rota" at bounding box center [289, 214] width 64 height 12
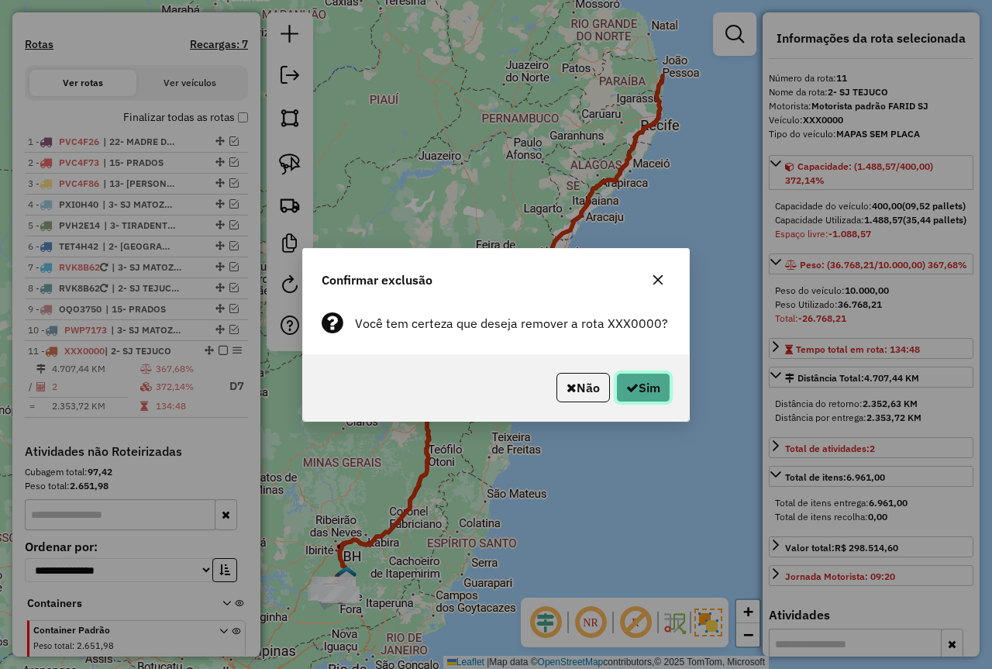
click at [652, 386] on button "Sim" at bounding box center [643, 387] width 54 height 29
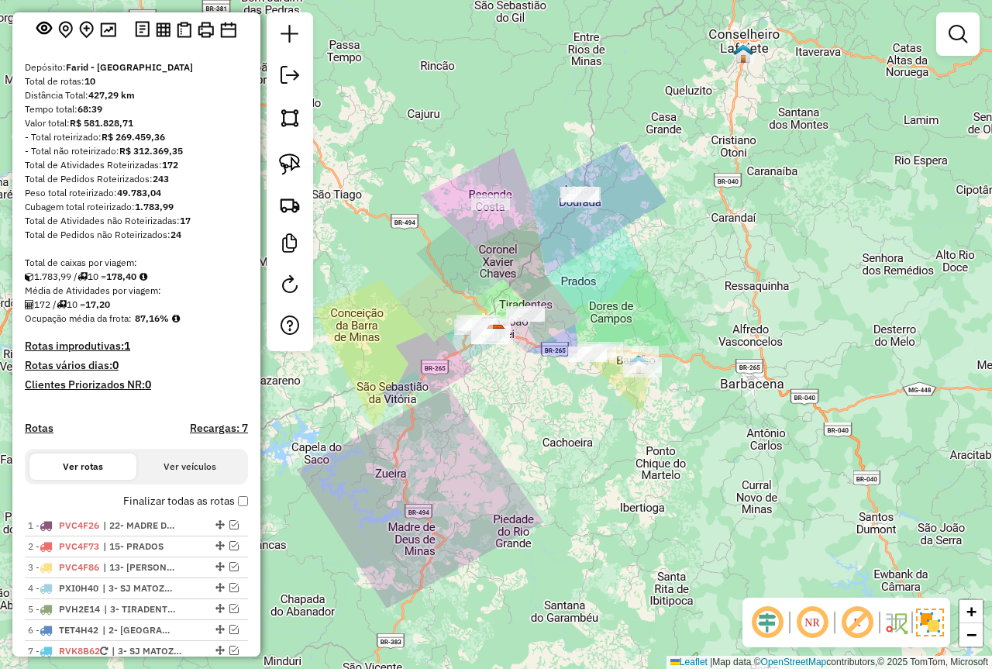
scroll to position [79, 0]
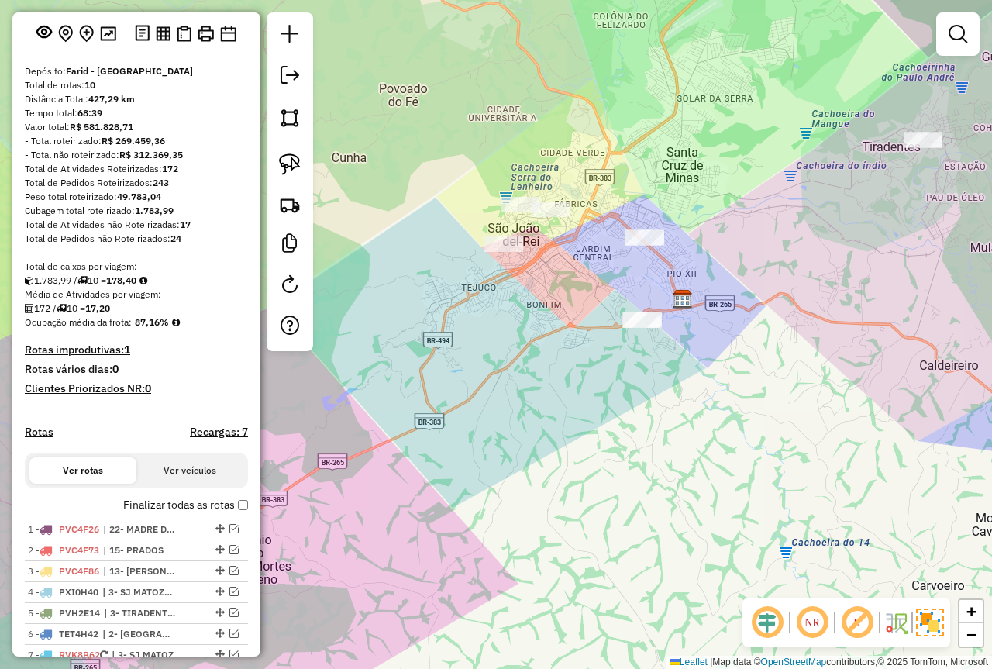
drag, startPoint x: 681, startPoint y: 292, endPoint x: 619, endPoint y: 302, distance: 62.8
click at [619, 302] on div "Janela de atendimento Grade de atendimento Capacidade Transportadoras Veículos …" at bounding box center [496, 334] width 992 height 669
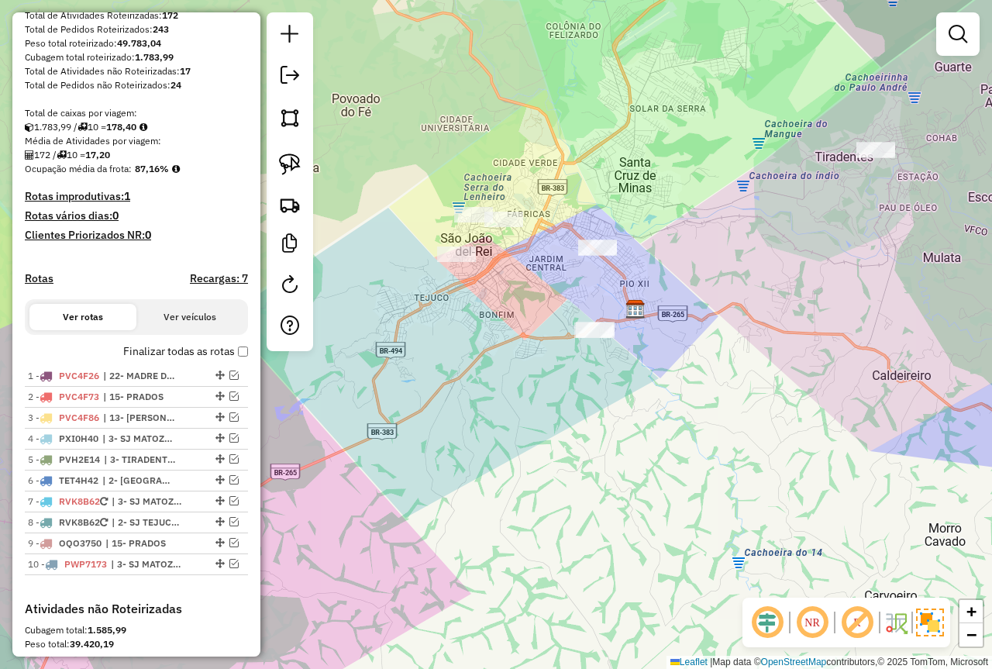
scroll to position [234, 0]
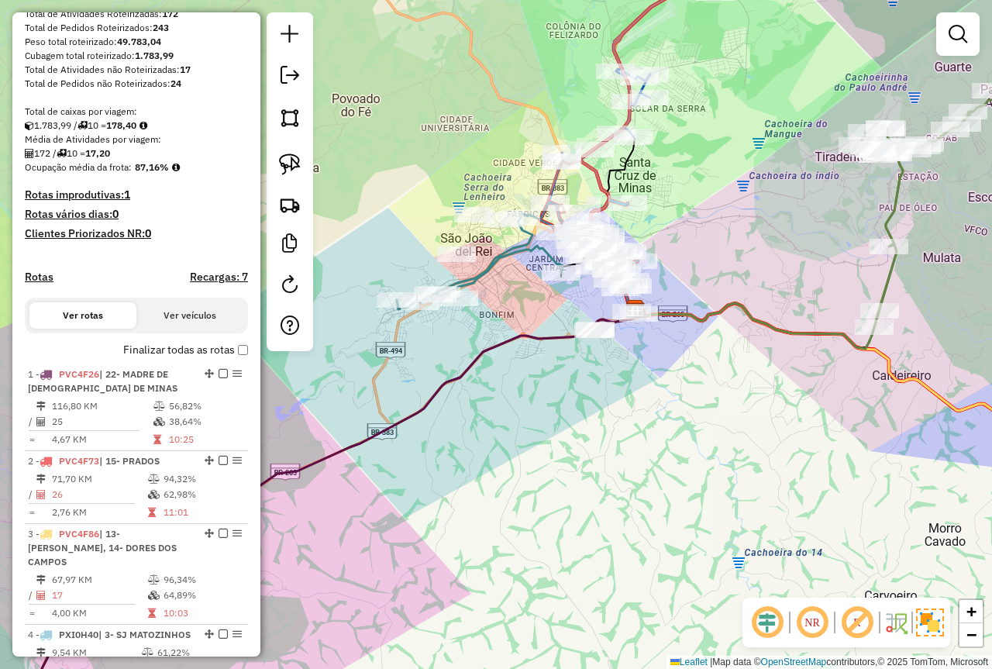
click at [526, 444] on div "Janela de atendimento Grade de atendimento Capacidade Transportadoras Veículos …" at bounding box center [496, 334] width 992 height 669
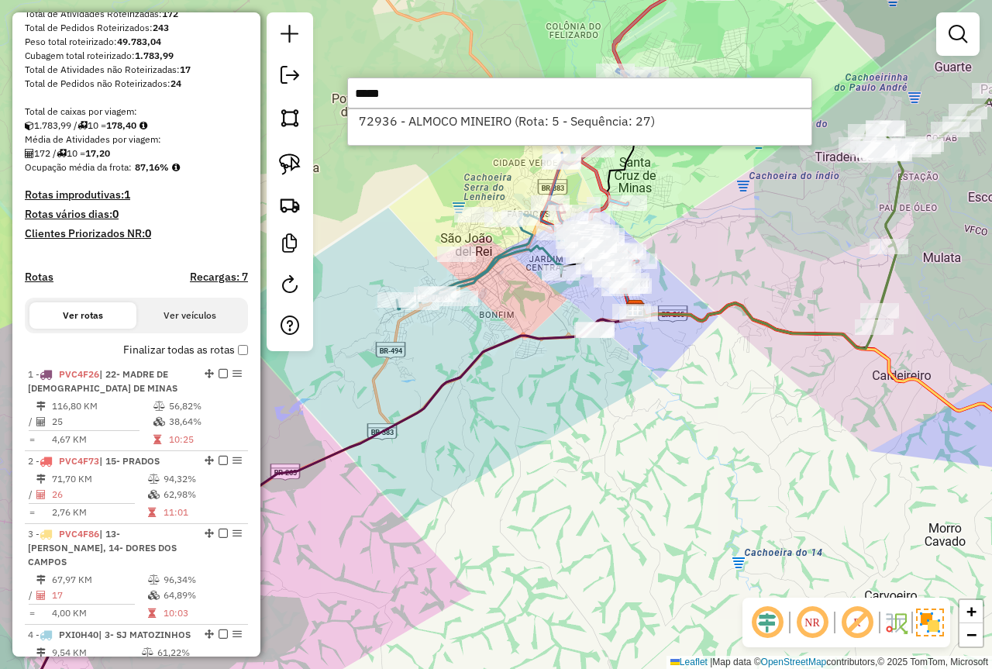
type input "*****"
click at [580, 109] on div "72936 - ALMOCO MINEIRO (Rota: 5 - Sequência: 27)" at bounding box center [579, 127] width 465 height 37
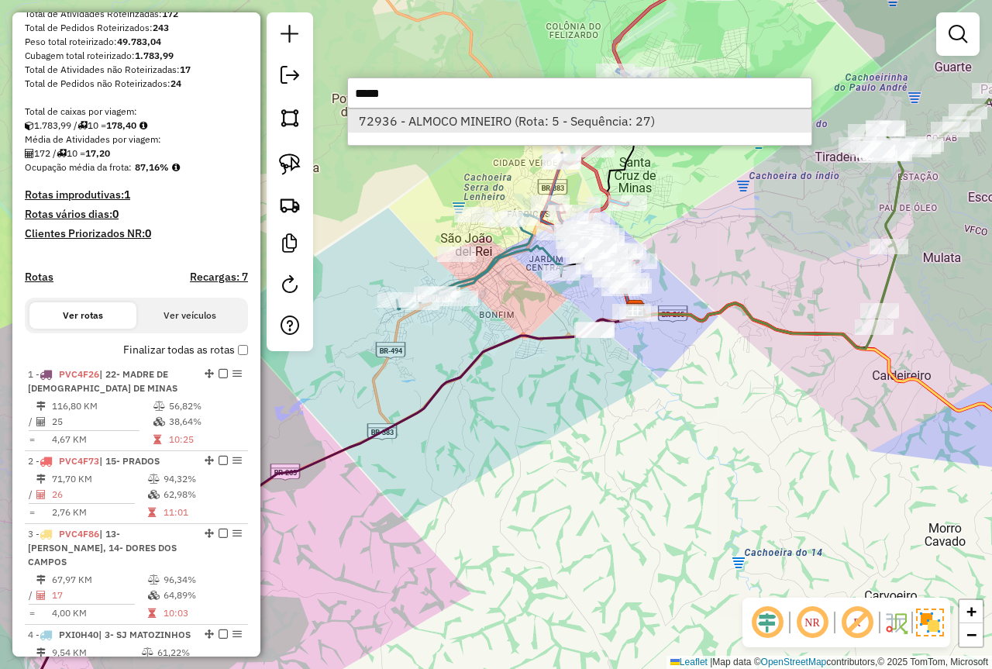
click at [573, 122] on li "72936 - ALMOCO MINEIRO (Rota: 5 - Sequência: 27)" at bounding box center [580, 120] width 464 height 23
select select "*********"
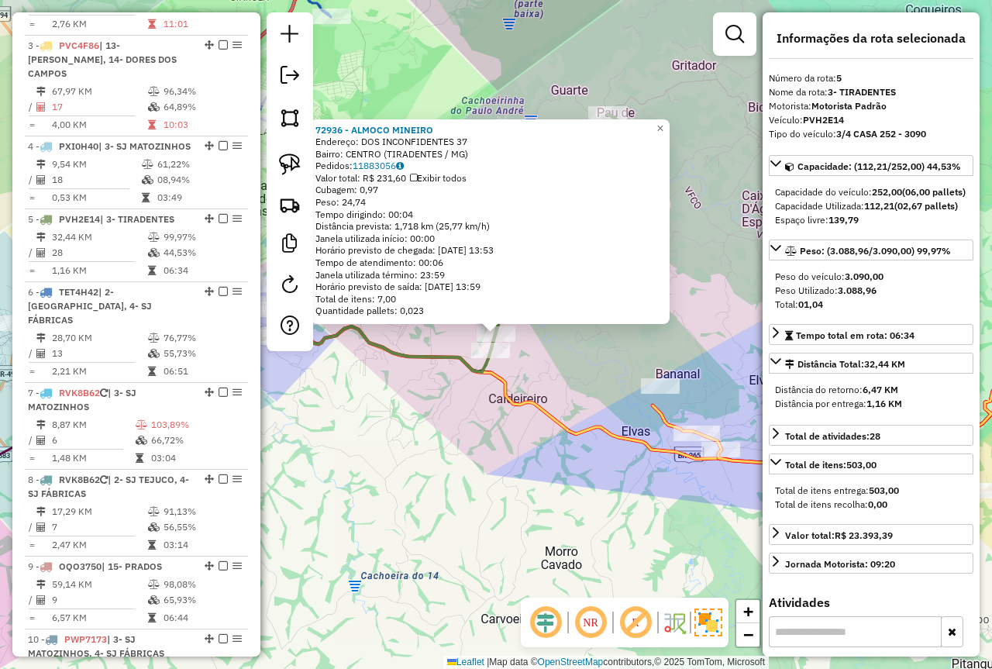
scroll to position [933, 0]
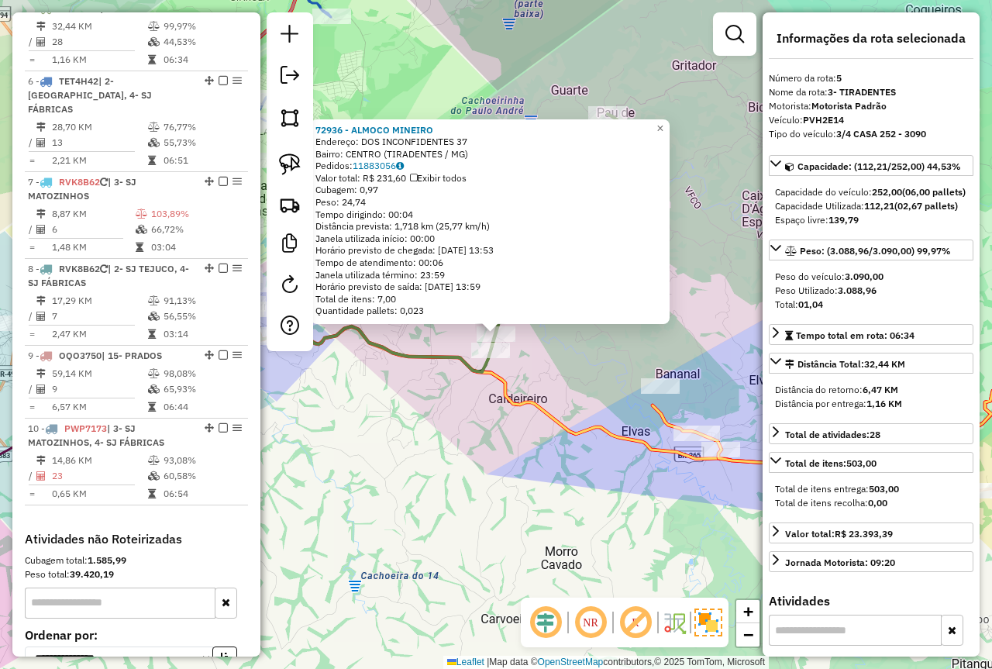
click at [452, 501] on div "72936 - ALMOCO MINEIRO Endereço: DOS INCONFIDENTES 37 Bairro: CENTRO (TIRADENTE…" at bounding box center [496, 334] width 992 height 669
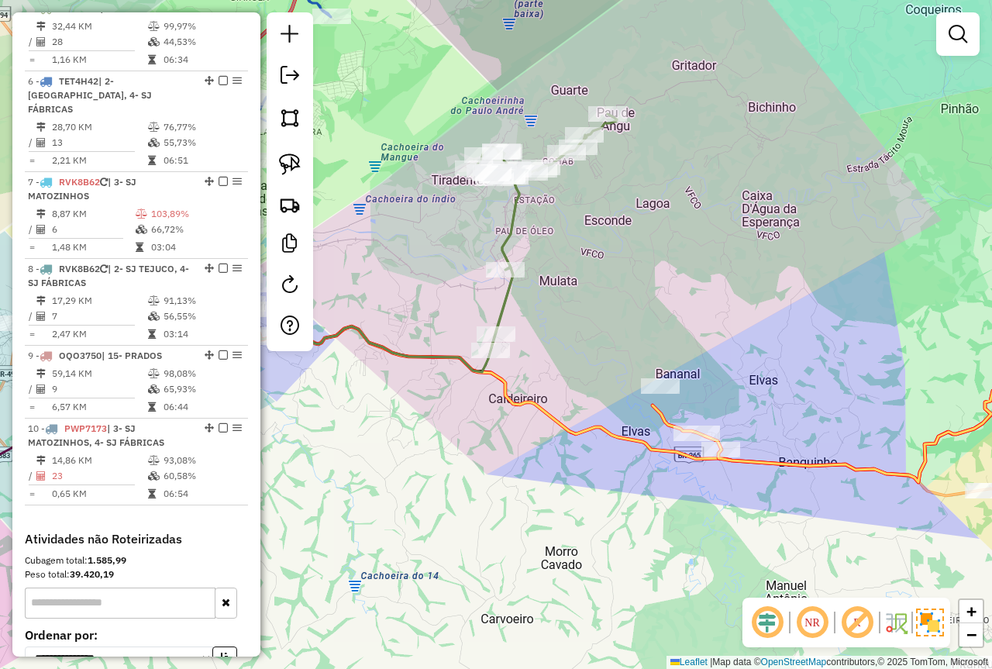
click at [508, 484] on div "Janela de atendimento Grade de atendimento Capacidade Transportadoras Veículos …" at bounding box center [496, 334] width 992 height 669
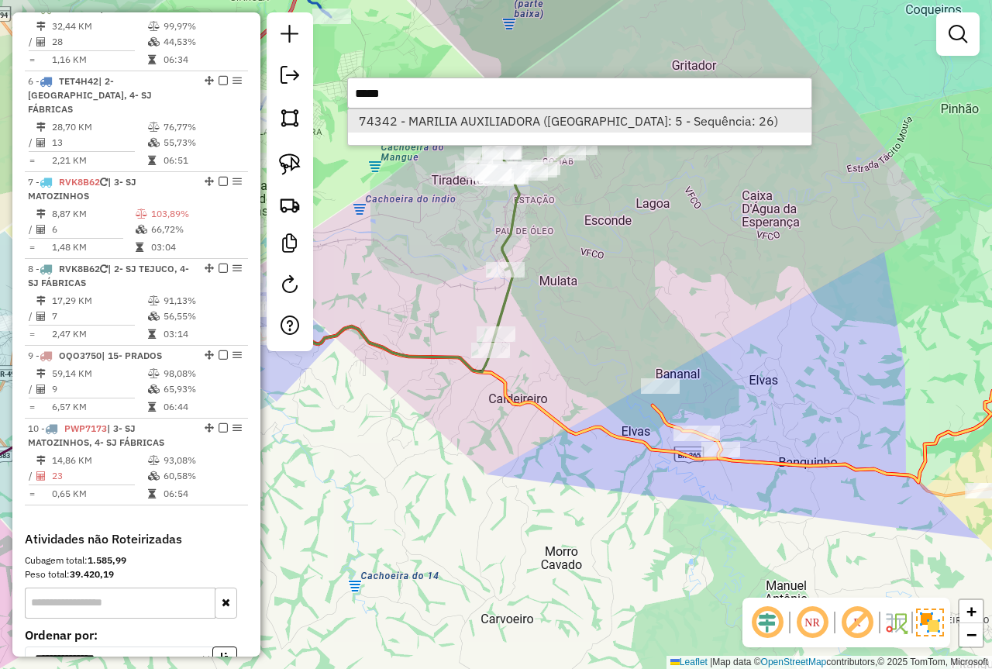
type input "*****"
click at [548, 119] on li "74342 - MARILIA AUXILIADORA (Rota: 5 - Sequência: 26)" at bounding box center [580, 120] width 464 height 23
select select "*********"
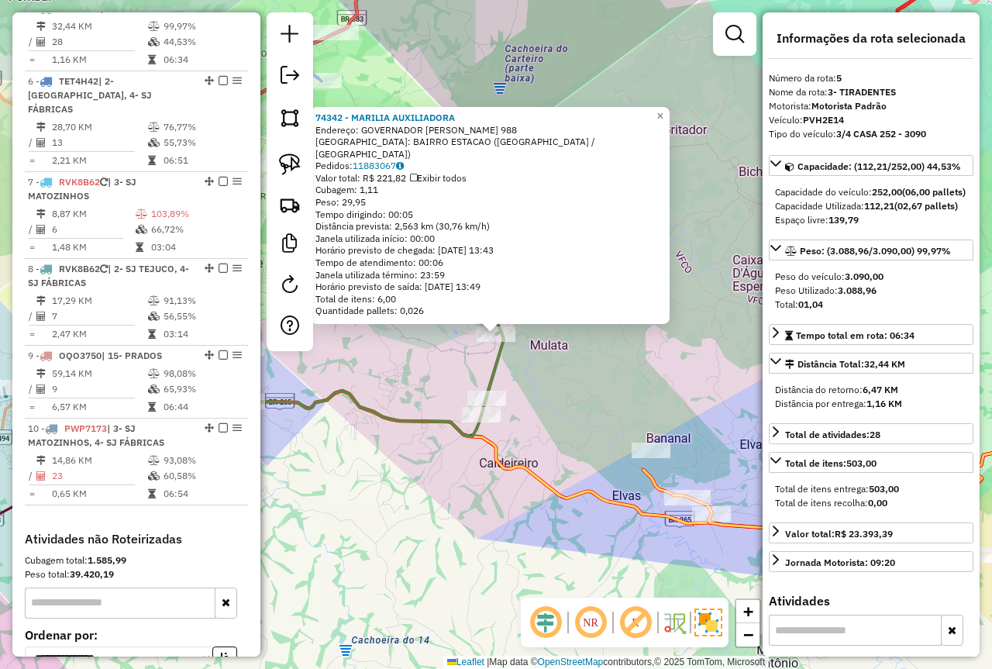
click at [426, 464] on div "74342 - MARILIA AUXILIADORA Endereço: GOVERNADOR ISRAEL PINHEIRO 988 Bairro: BA…" at bounding box center [496, 334] width 992 height 669
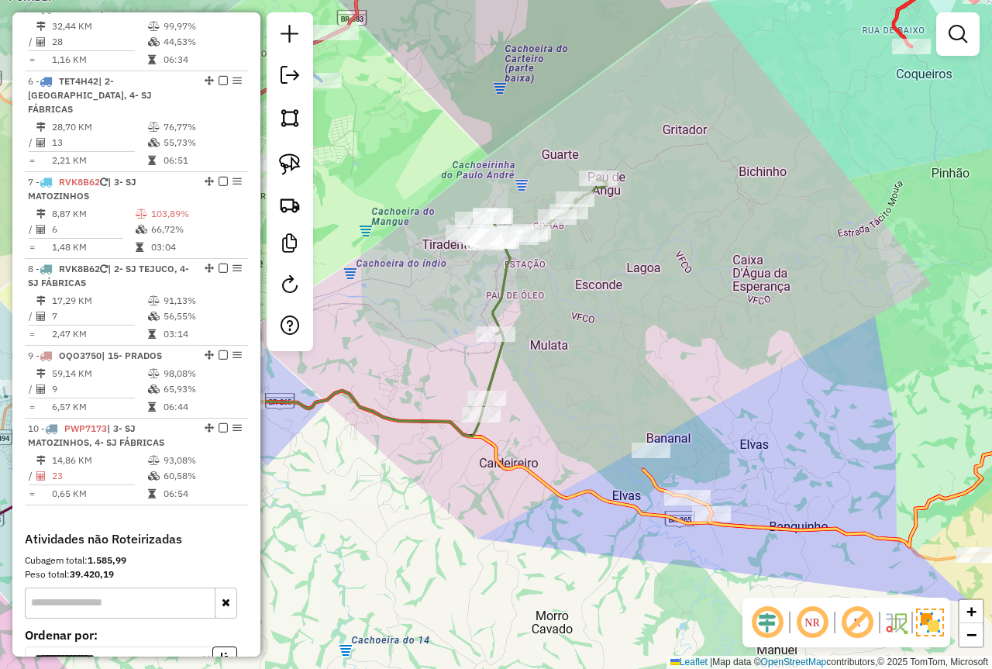
click at [451, 501] on div "Janela de atendimento Grade de atendimento Capacidade Transportadoras Veículos …" at bounding box center [496, 334] width 992 height 669
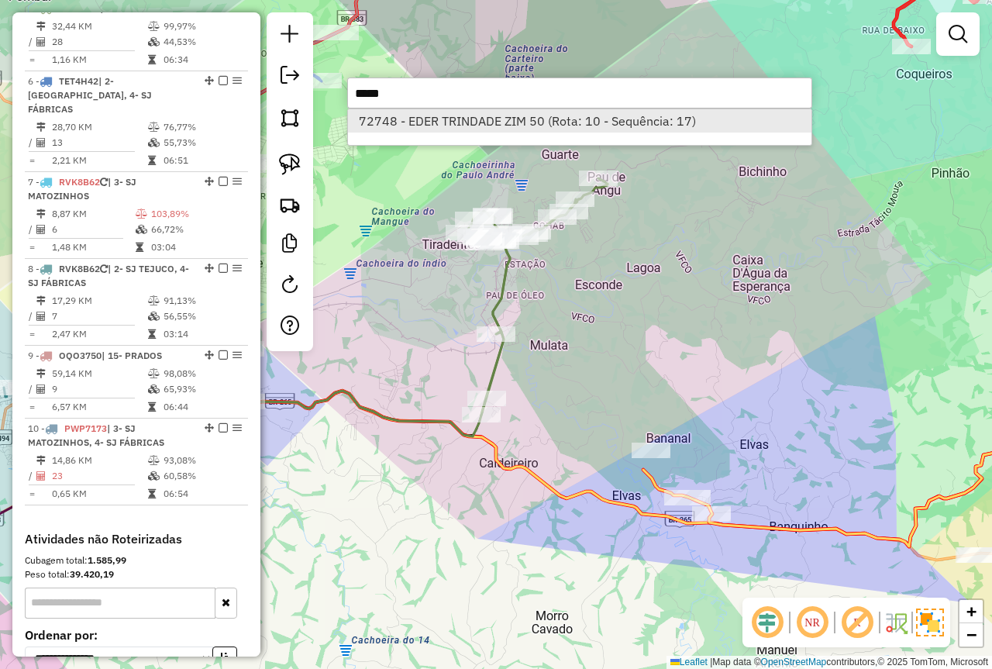
type input "*****"
click at [449, 125] on li "72748 - EDER TRINDADE ZIM 50 (Rota: 10 - Sequência: 17)" at bounding box center [580, 120] width 464 height 23
select select "*********"
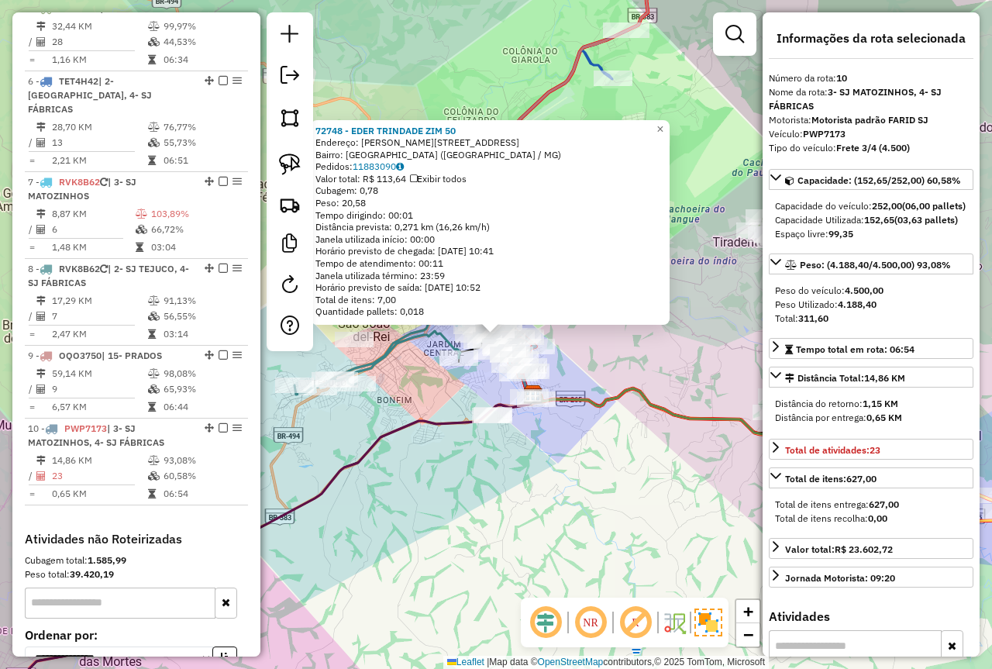
scroll to position [1088, 0]
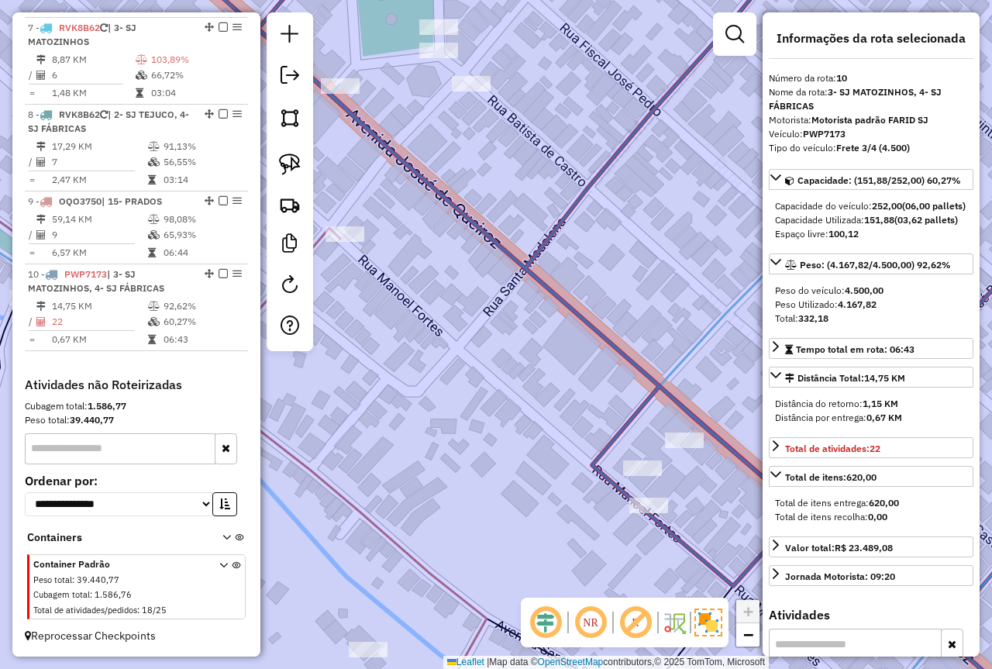
drag, startPoint x: 433, startPoint y: 79, endPoint x: 496, endPoint y: 197, distance: 133.9
click at [504, 229] on div "Janela de atendimento Grade de atendimento Capacidade Transportadoras Veículos …" at bounding box center [496, 334] width 992 height 669
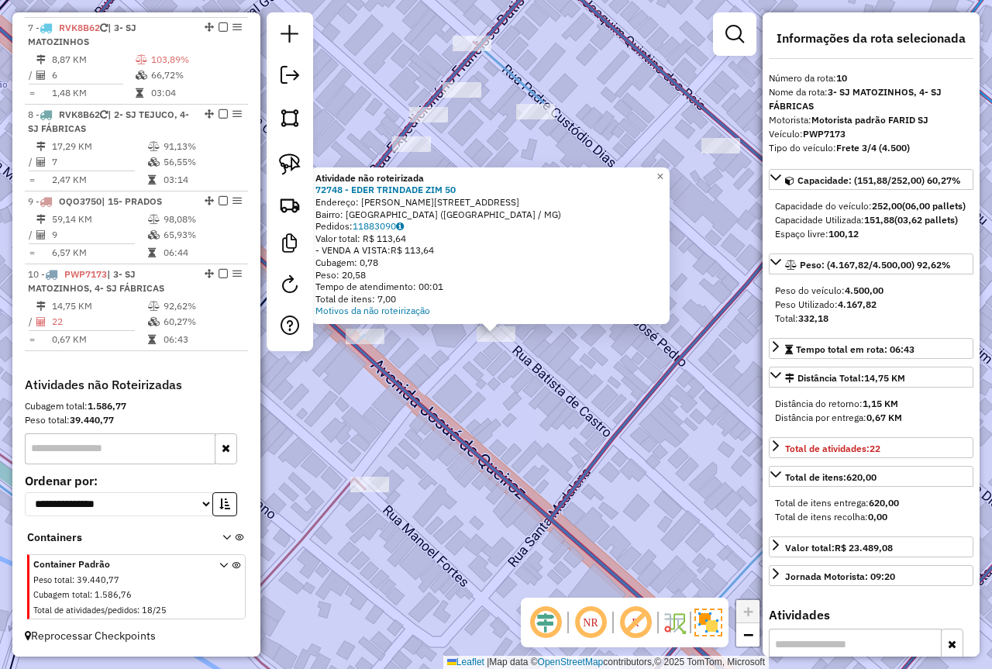
click at [433, 424] on icon at bounding box center [496, 334] width 1191 height 803
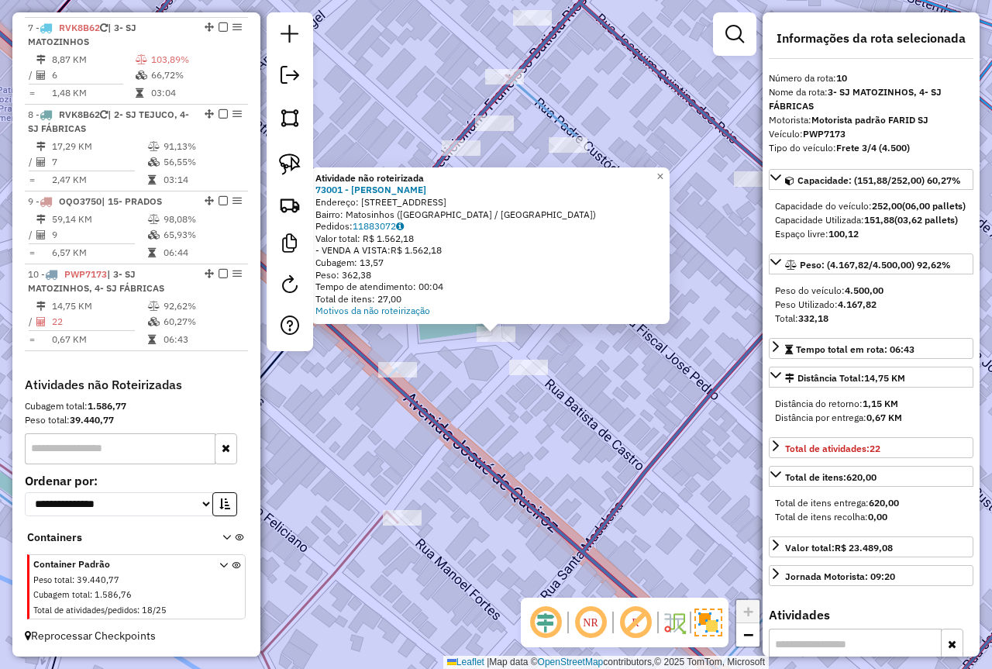
click at [462, 369] on div "Atividade não roteirizada 73001 - DANIELA CONRADO Endereço: Praça Santa Terezin…" at bounding box center [496, 334] width 992 height 669
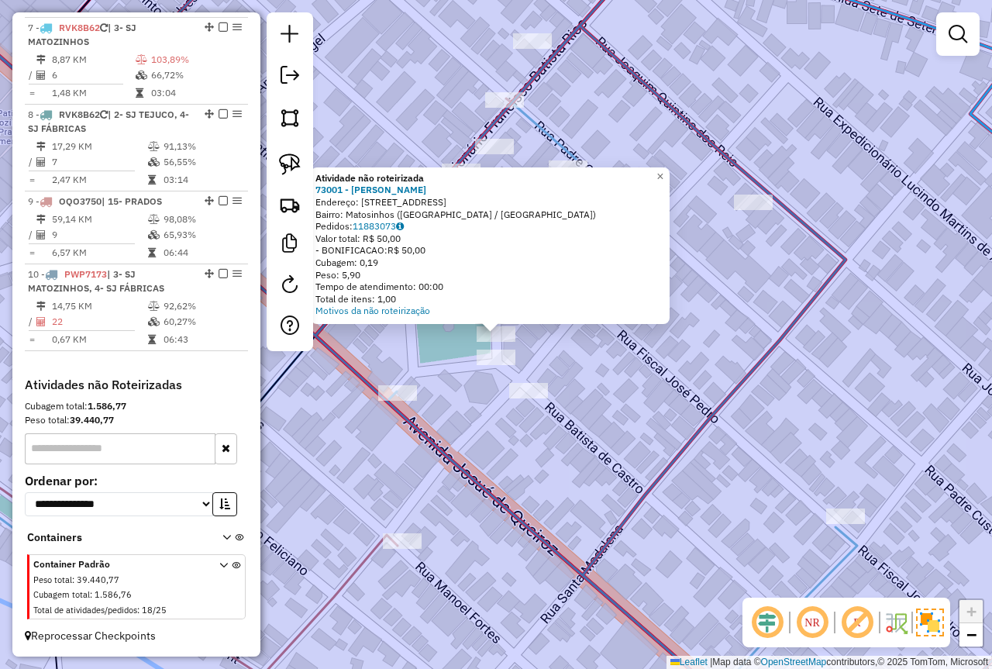
click at [472, 441] on div "Atividade não roteirizada 73001 - DANIELA CONRADO Endereço: Praça Santa Terezin…" at bounding box center [496, 334] width 992 height 669
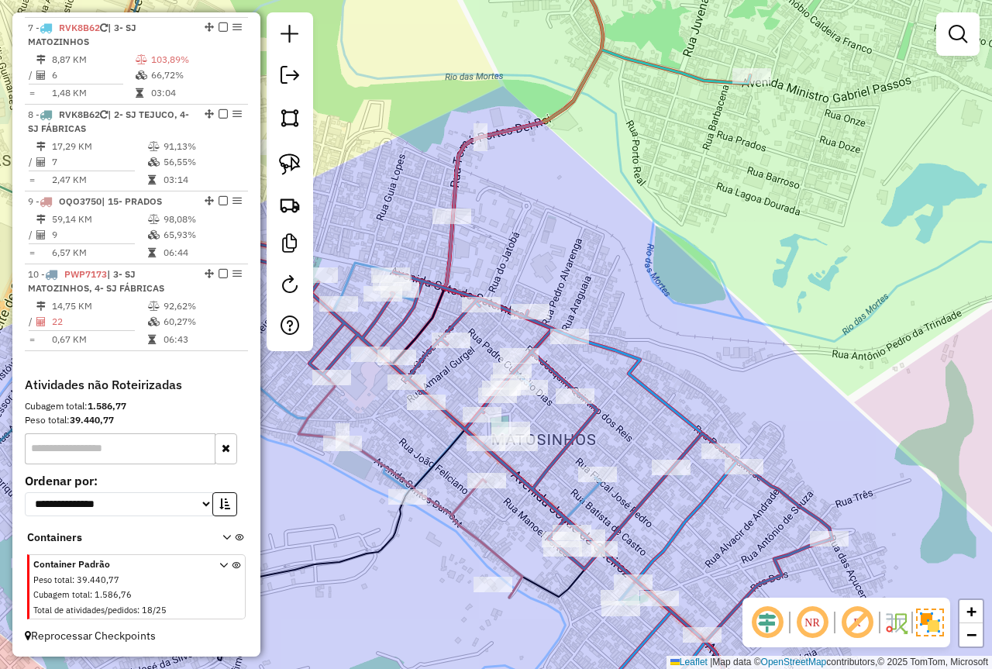
click at [336, 534] on div "Janela de atendimento Grade de atendimento Capacidade Transportadoras Veículos …" at bounding box center [496, 334] width 992 height 669
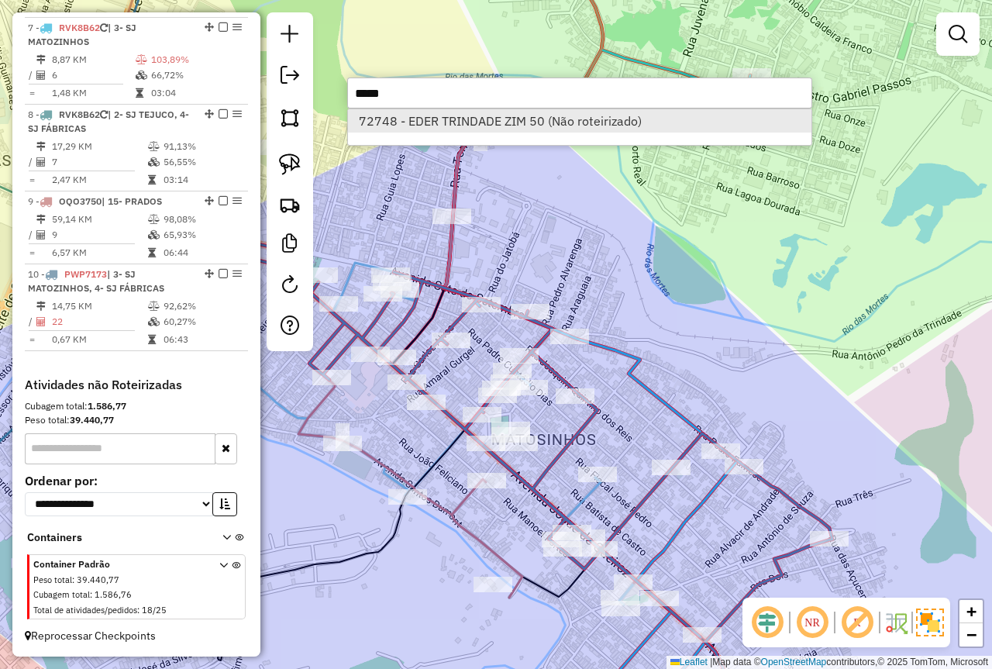
type input "*****"
click at [426, 122] on li "72748 - EDER TRINDADE ZIM 50 (Não roteirizado)" at bounding box center [580, 120] width 464 height 23
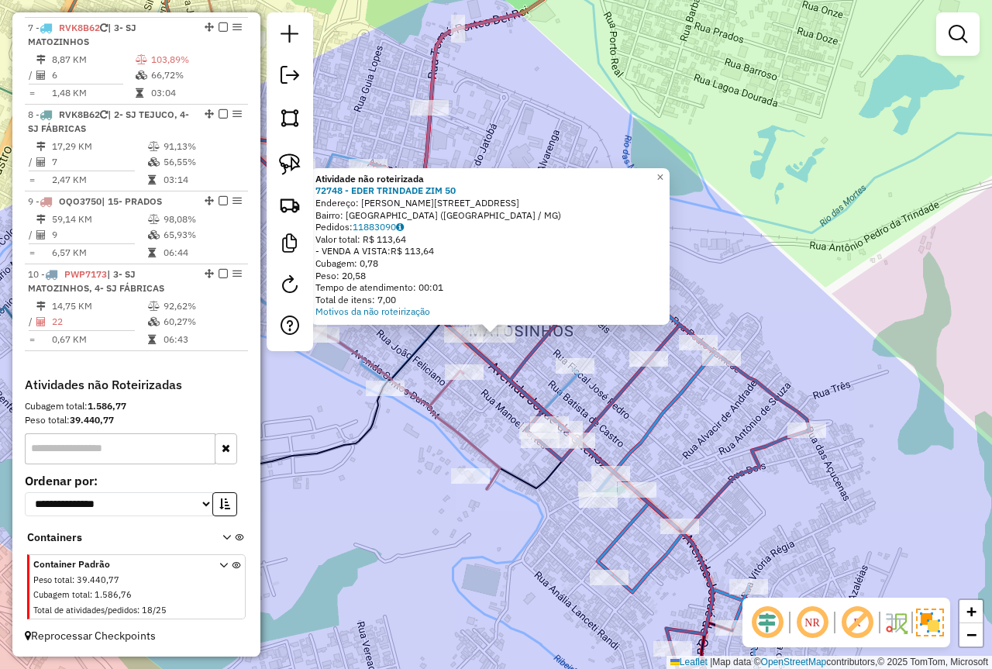
click at [754, 185] on div "Atividade não roteirizada 72748 - EDER TRINDADE ZIM 50 Endereço: R BATISTA DE C…" at bounding box center [496, 334] width 992 height 669
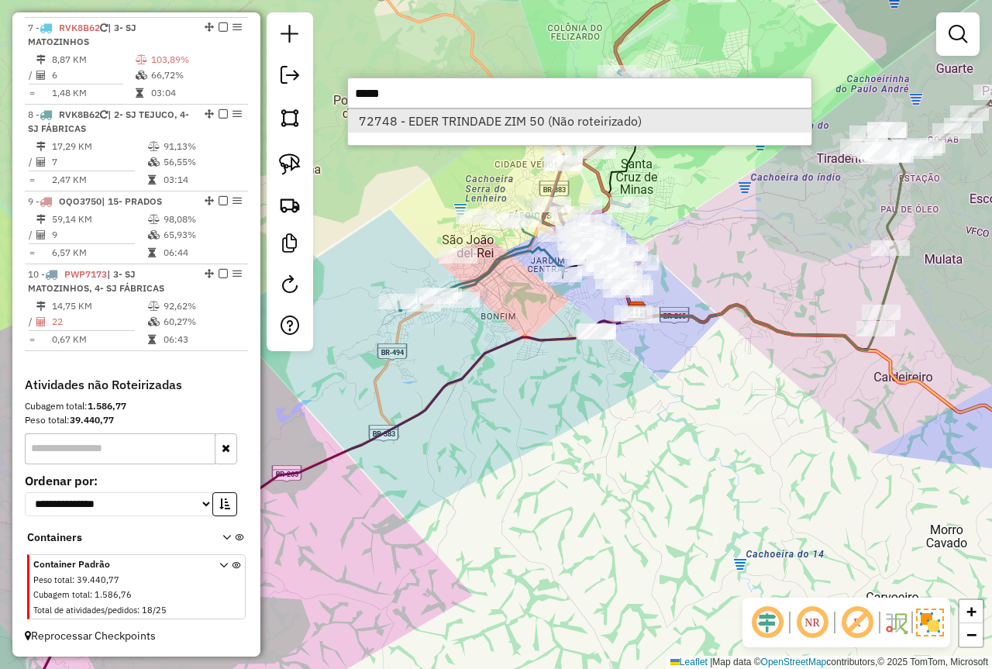
type input "*****"
click at [468, 128] on li "72748 - EDER TRINDADE ZIM 50 (Não roteirizado)" at bounding box center [580, 120] width 464 height 23
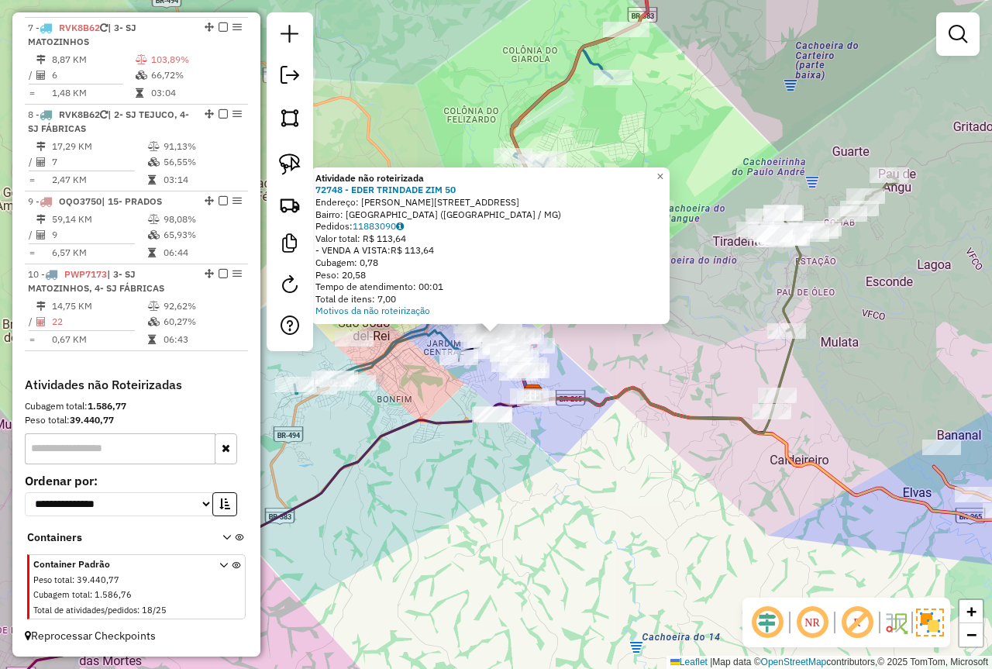
click at [450, 476] on div "Atividade não roteirizada 72748 - EDER TRINDADE ZIM 50 Endereço: R BATISTA DE C…" at bounding box center [496, 334] width 992 height 669
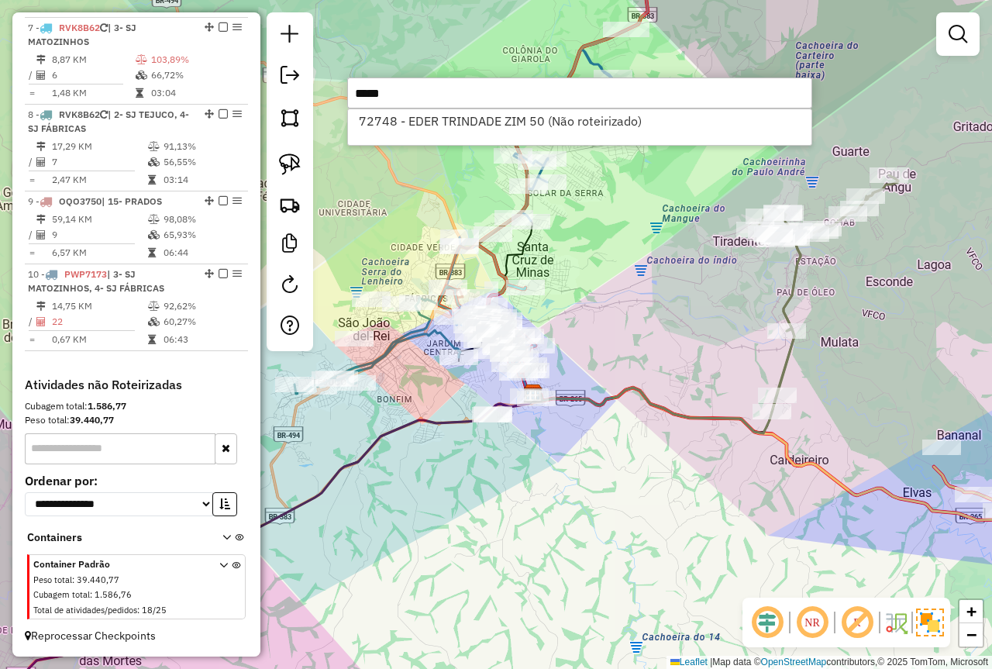
type input "*****"
click at [469, 517] on div "Janela de atendimento Grade de atendimento Capacidade Transportadoras Veículos …" at bounding box center [496, 334] width 992 height 669
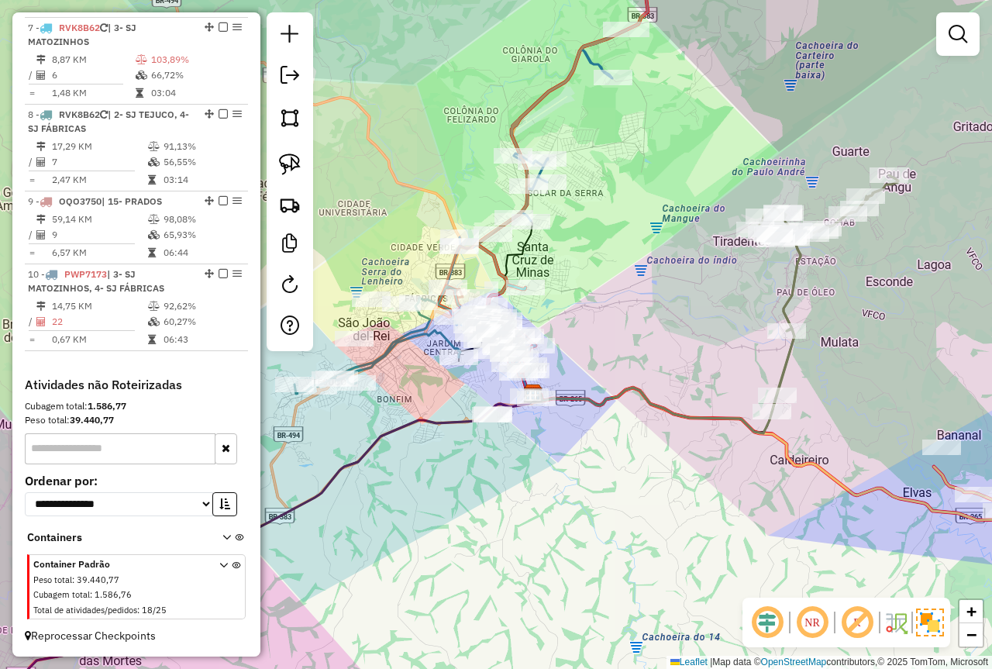
click at [413, 535] on div "Janela de atendimento Grade de atendimento Capacidade Transportadoras Veículos …" at bounding box center [496, 334] width 992 height 669
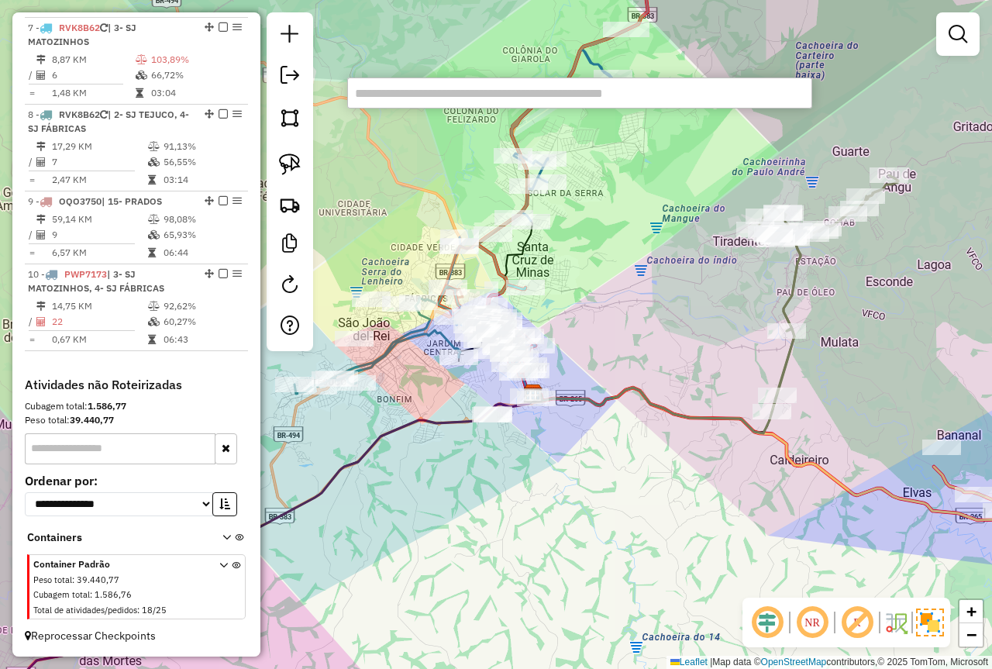
click at [447, 100] on input "text" at bounding box center [579, 93] width 465 height 31
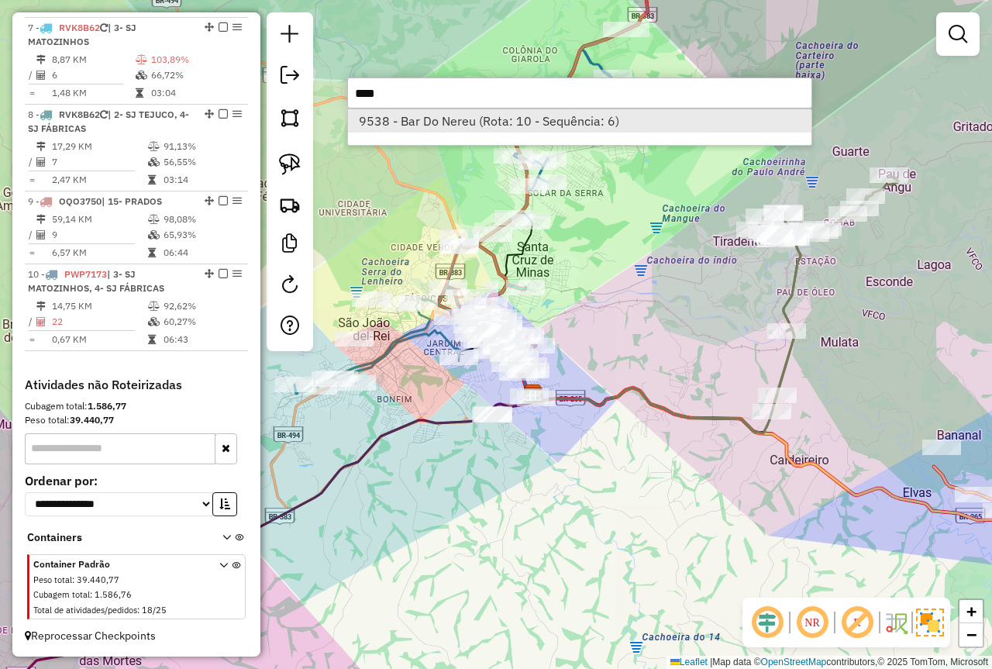
type input "****"
click at [480, 119] on li "9538 - Bar Do Nereu (Rota: 10 - Sequência: 6)" at bounding box center [580, 120] width 464 height 23
select select "*********"
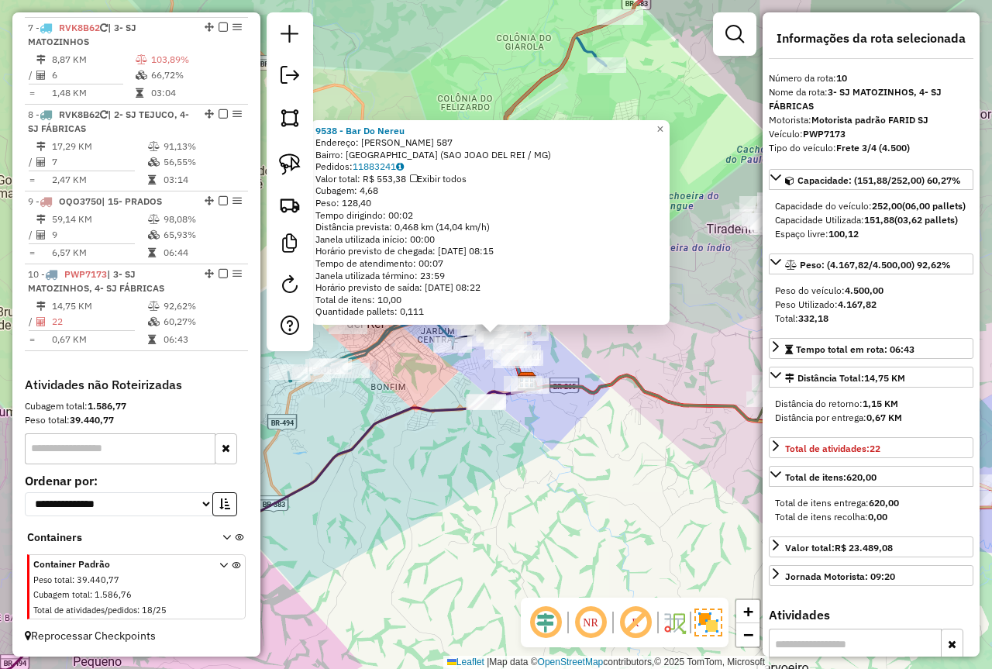
click at [578, 439] on div "9538 - Bar Do Nereu Endereço: MANOEL FORTES 587 Bairro: VILA SANTA TEREZINHA (S…" at bounding box center [496, 334] width 992 height 669
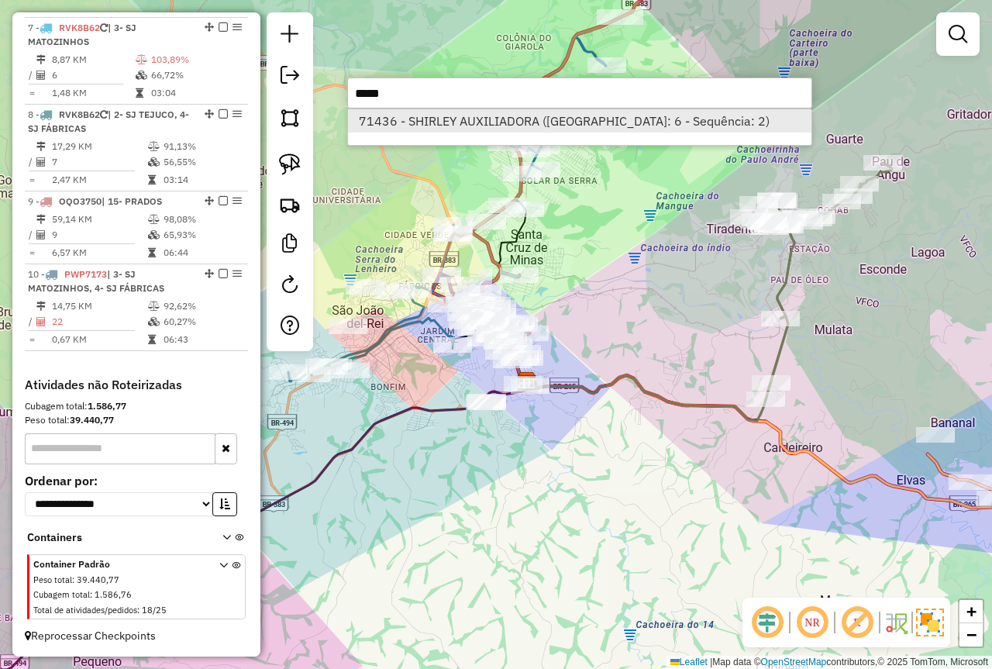
type input "*****"
click at [460, 123] on li "71436 - SHIRLEY AUXILIADORA (Rota: 6 - Sequência: 2)" at bounding box center [580, 120] width 464 height 23
select select "*********"
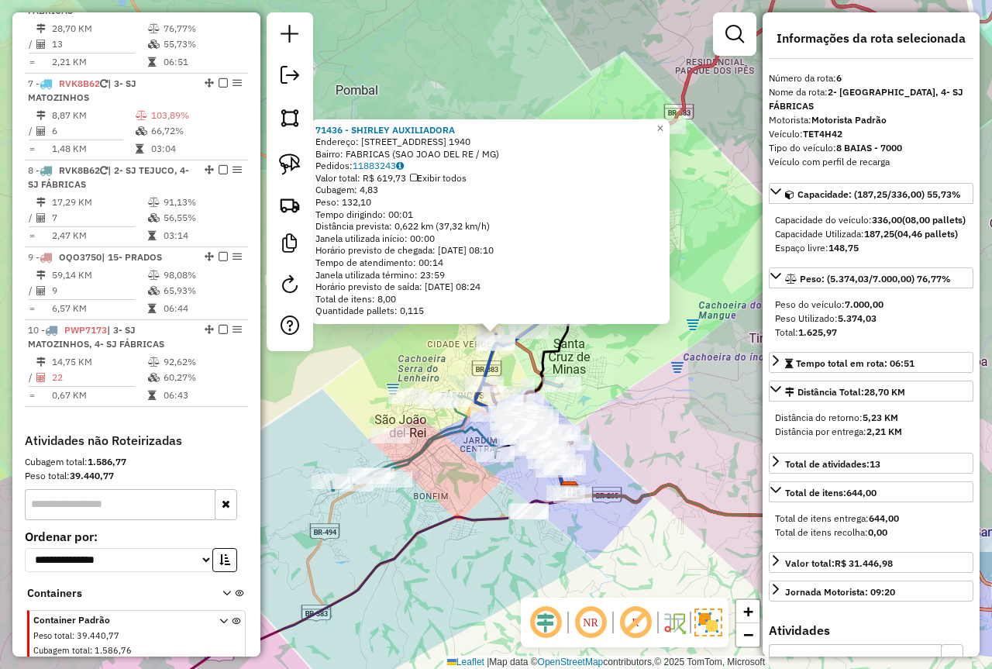
scroll to position [1006, 0]
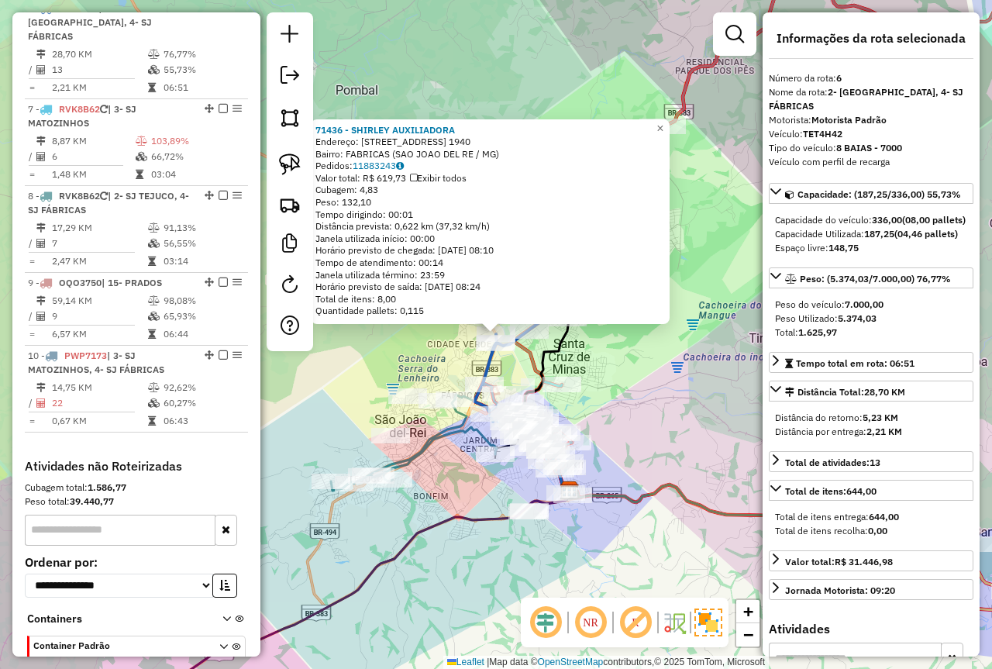
click at [626, 405] on div "Rota 10 - Placa PWP7173 72805 - MARIA ANGELICA DE OL Rota 10 - Placa PWP7173 72…" at bounding box center [496, 334] width 992 height 669
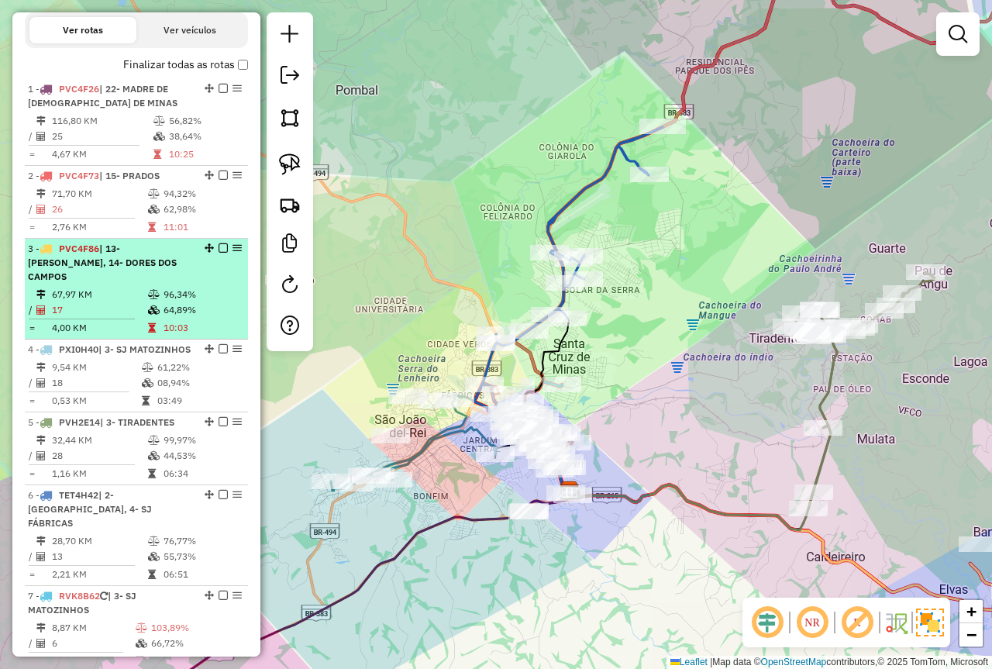
scroll to position [541, 0]
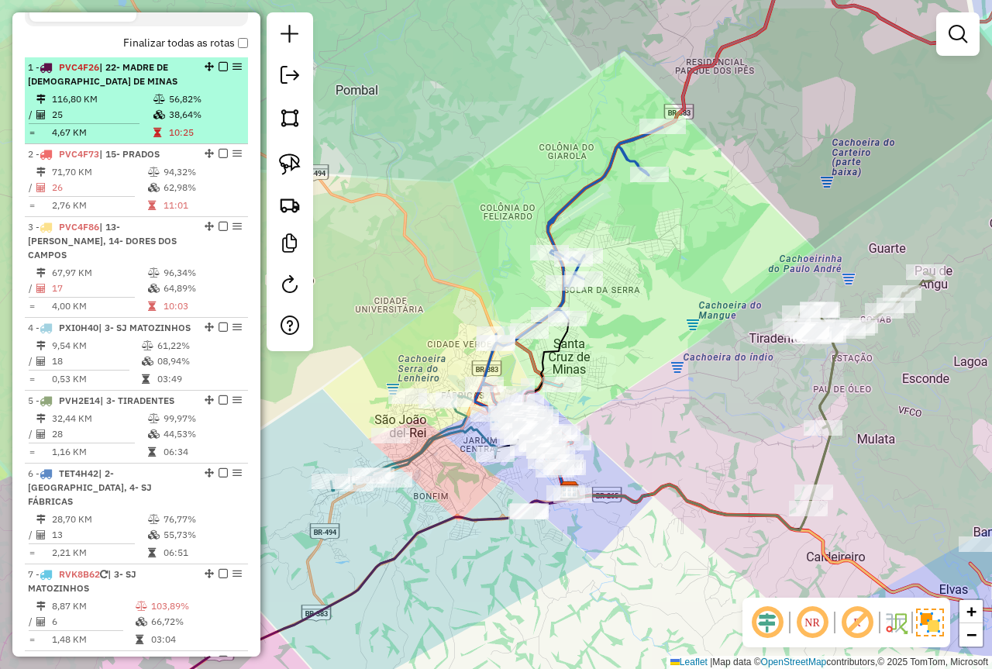
drag, startPoint x: 85, startPoint y: 96, endPoint x: 216, endPoint y: 134, distance: 137.2
click at [85, 87] on span "| 22- MADRE DE [DEMOGRAPHIC_DATA] DE MINAS" at bounding box center [103, 74] width 150 height 26
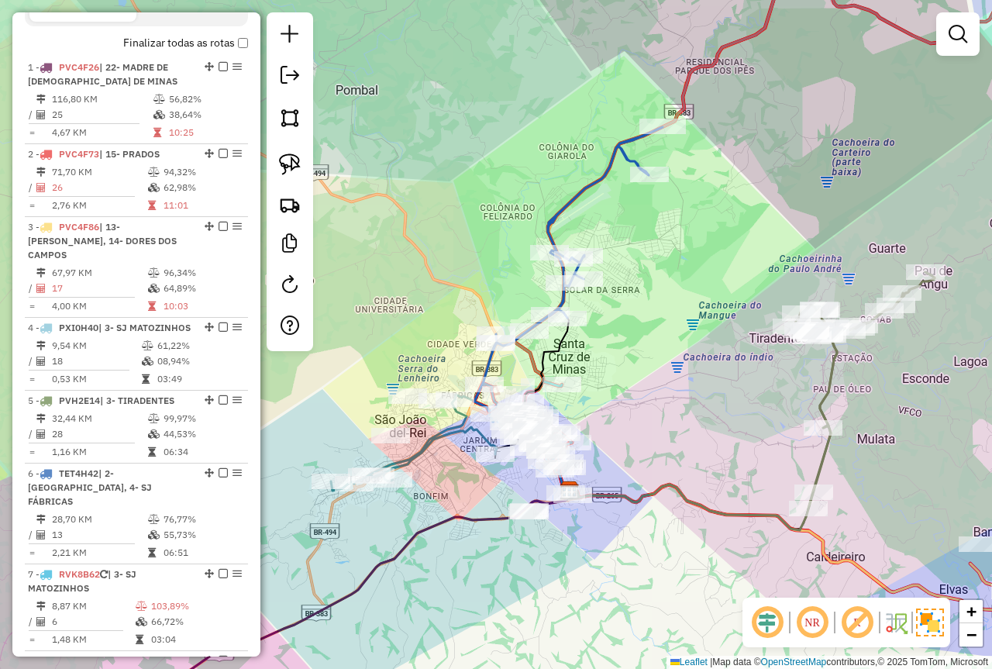
select select "*********"
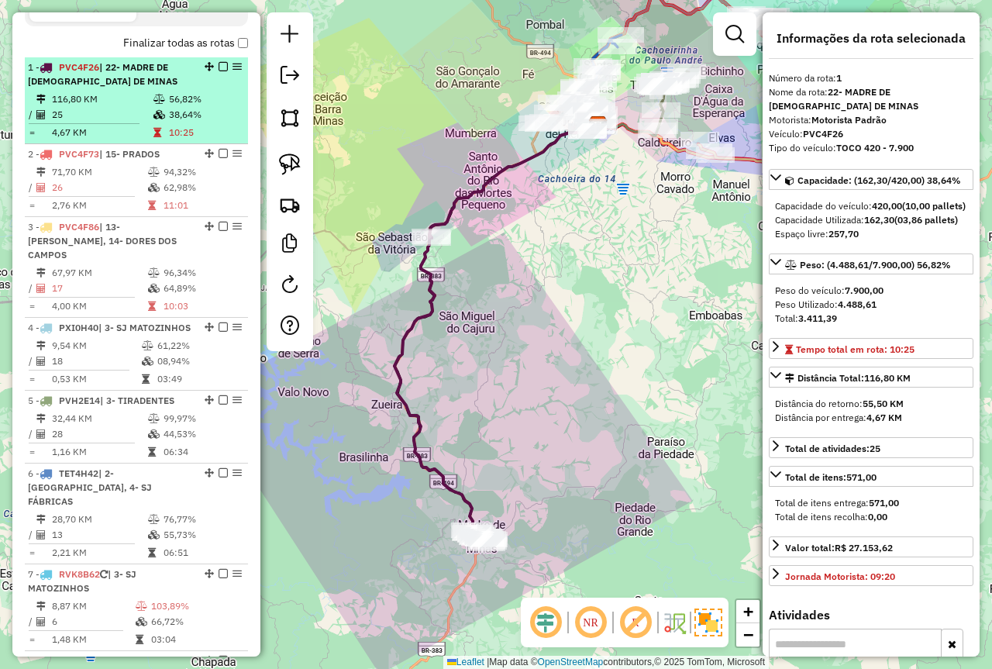
click at [219, 71] on em at bounding box center [223, 66] width 9 height 9
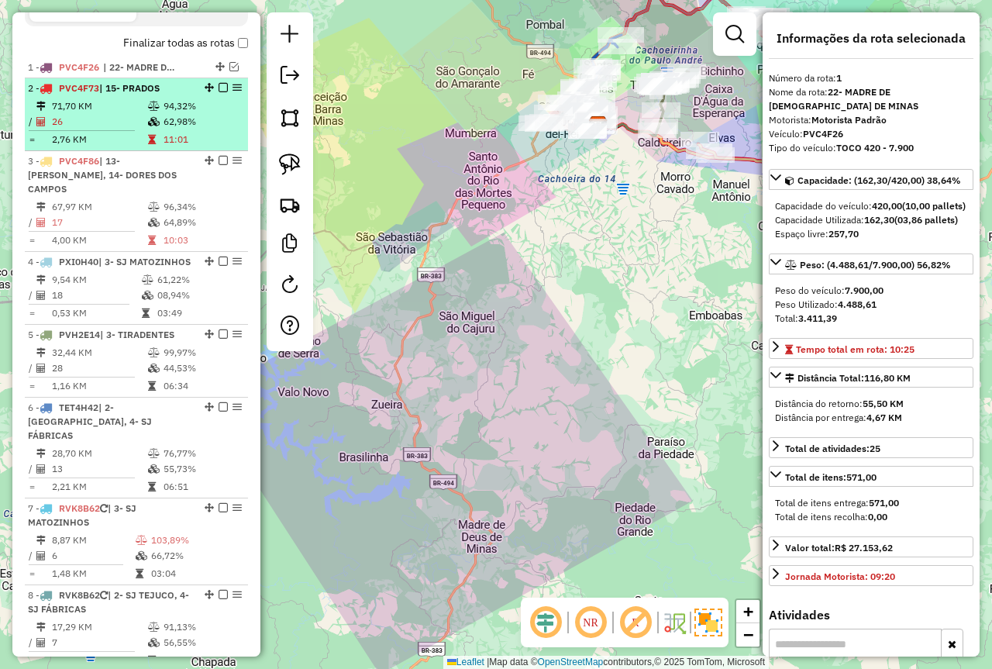
drag, startPoint x: 155, startPoint y: 136, endPoint x: 230, endPoint y: 129, distance: 75.5
click at [155, 126] on icon at bounding box center [154, 121] width 12 height 9
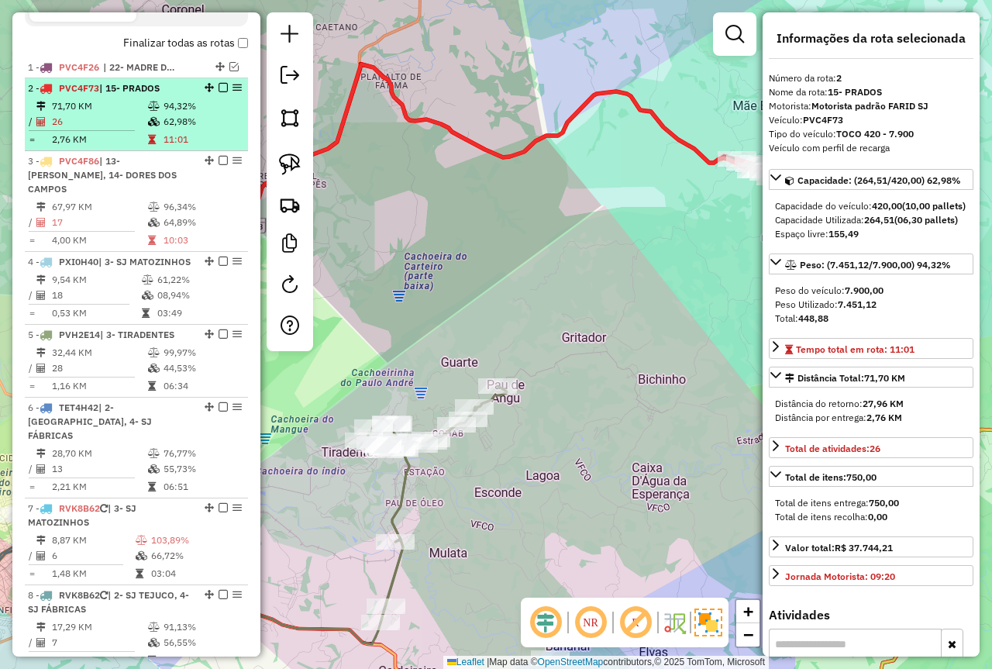
click at [219, 92] on em at bounding box center [223, 87] width 9 height 9
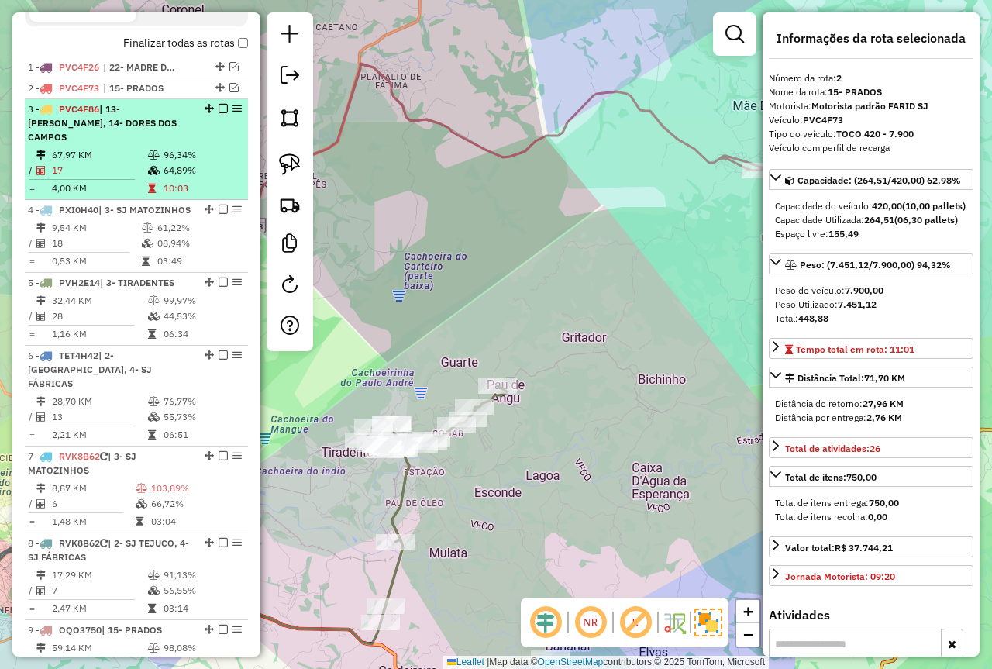
click at [165, 126] on span "| 13- [PERSON_NAME], 14- DORES DOS CAMPOS" at bounding box center [102, 123] width 149 height 40
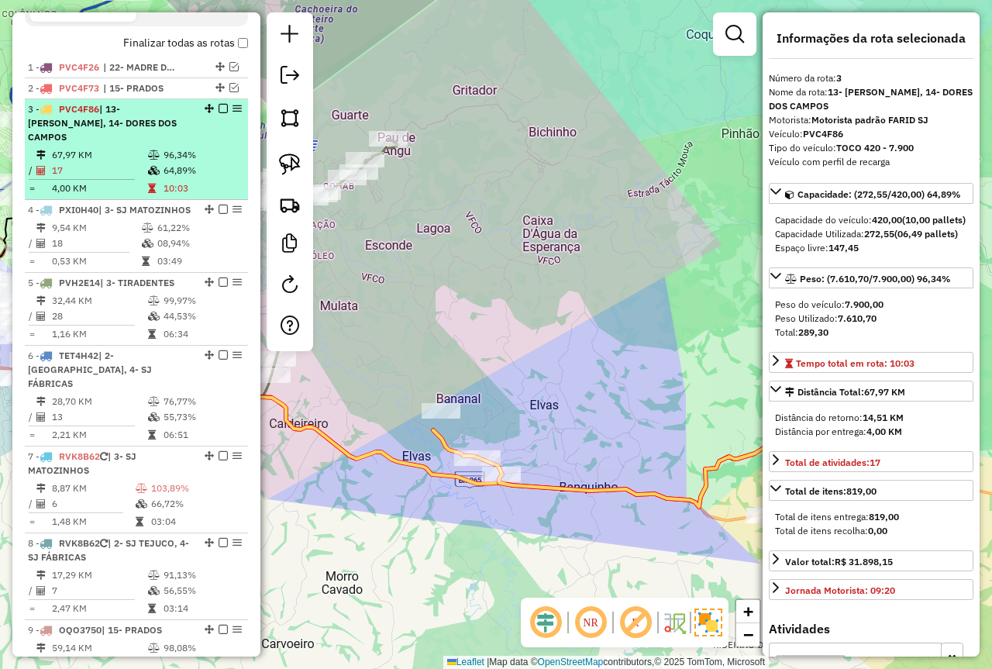
click at [220, 113] on em at bounding box center [223, 108] width 9 height 9
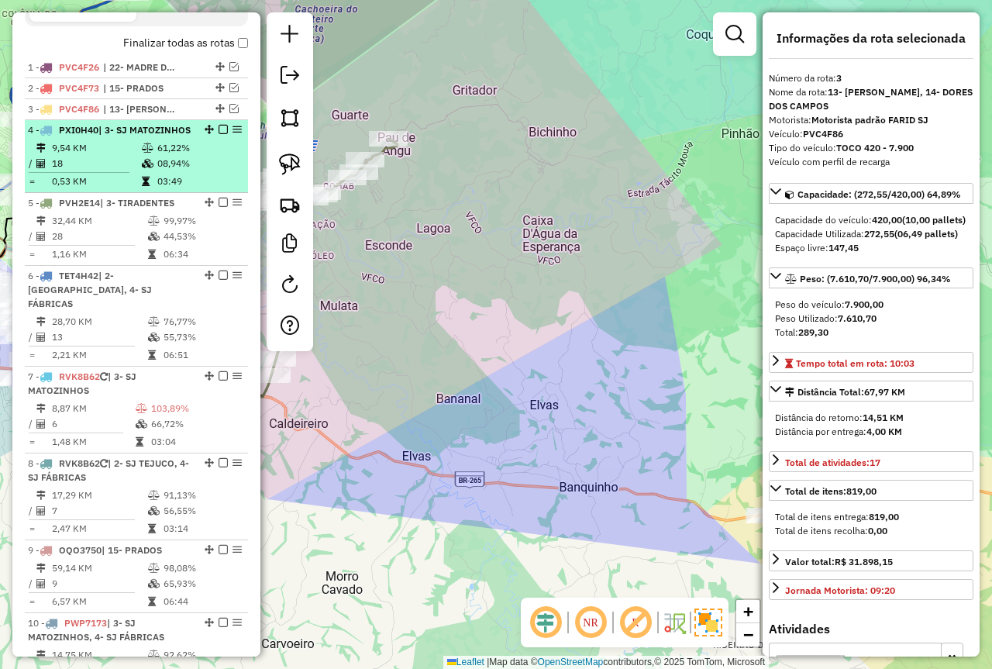
click at [104, 156] on td "9,54 KM" at bounding box center [96, 148] width 90 height 16
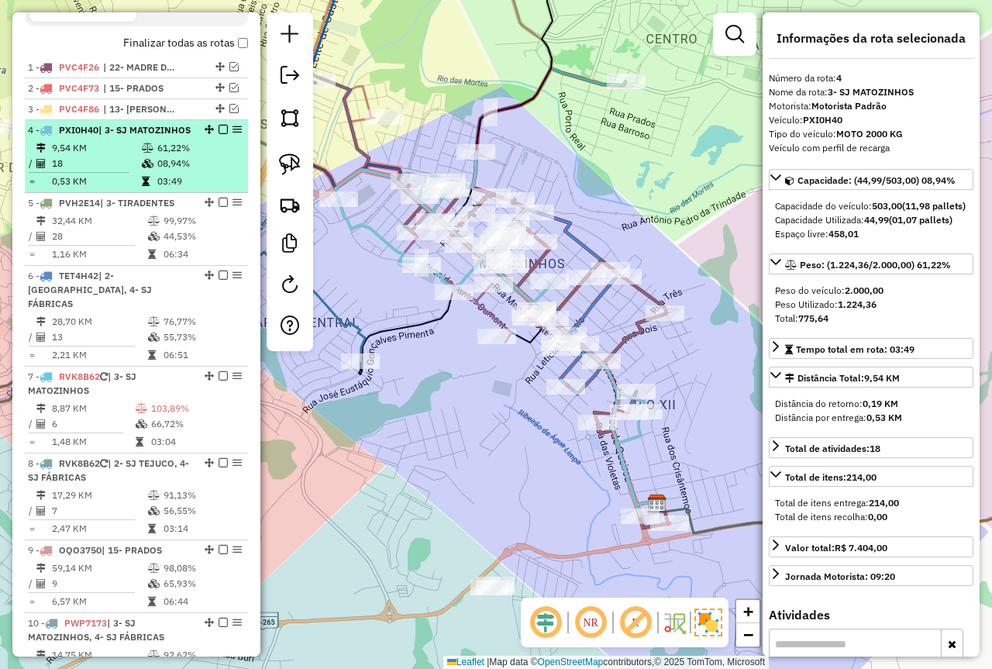
click at [219, 134] on em at bounding box center [223, 129] width 9 height 9
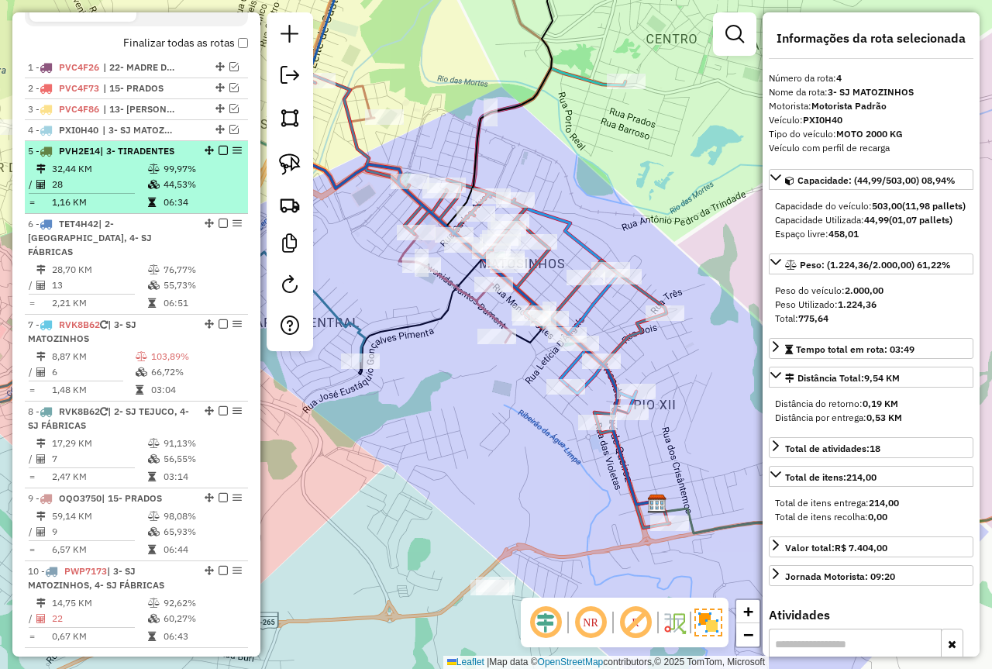
click at [117, 195] on td at bounding box center [87, 193] width 119 height 2
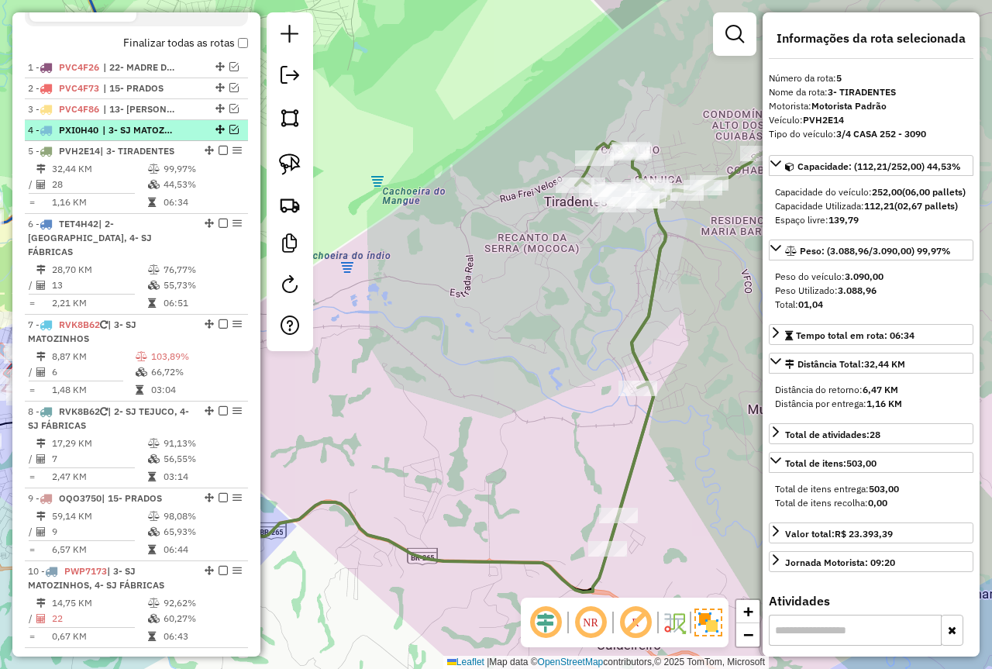
click at [214, 141] on li "4 - PXI0H40 | 3- SJ MATOZINHOS" at bounding box center [136, 130] width 223 height 21
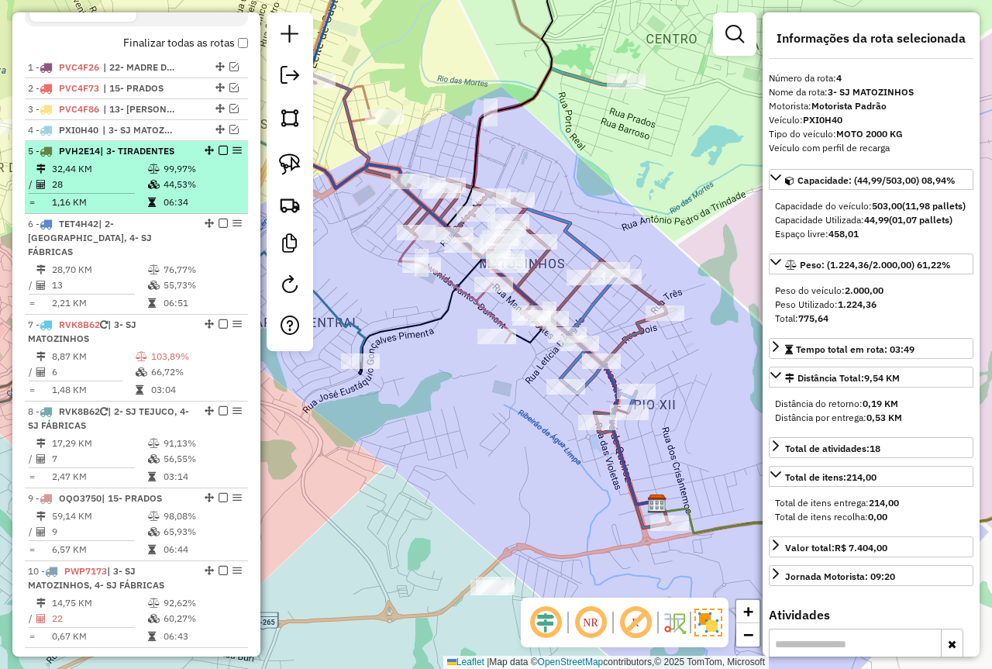
click at [219, 155] on em at bounding box center [223, 150] width 9 height 9
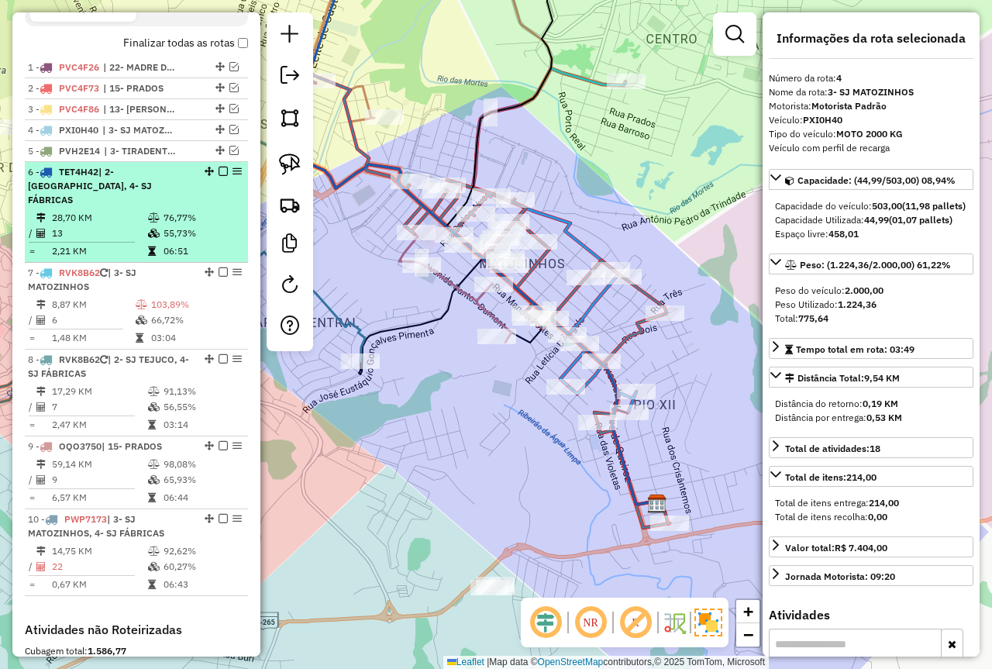
drag, startPoint x: 145, startPoint y: 225, endPoint x: 168, endPoint y: 224, distance: 23.3
click at [147, 225] on td at bounding box center [155, 218] width 16 height 16
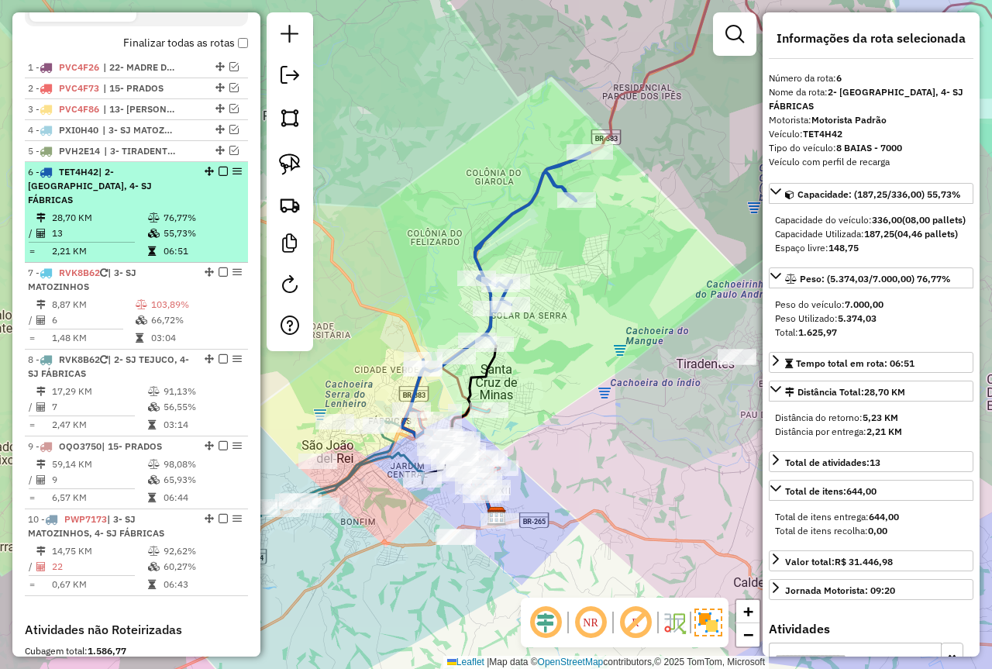
click at [219, 176] on em at bounding box center [223, 171] width 9 height 9
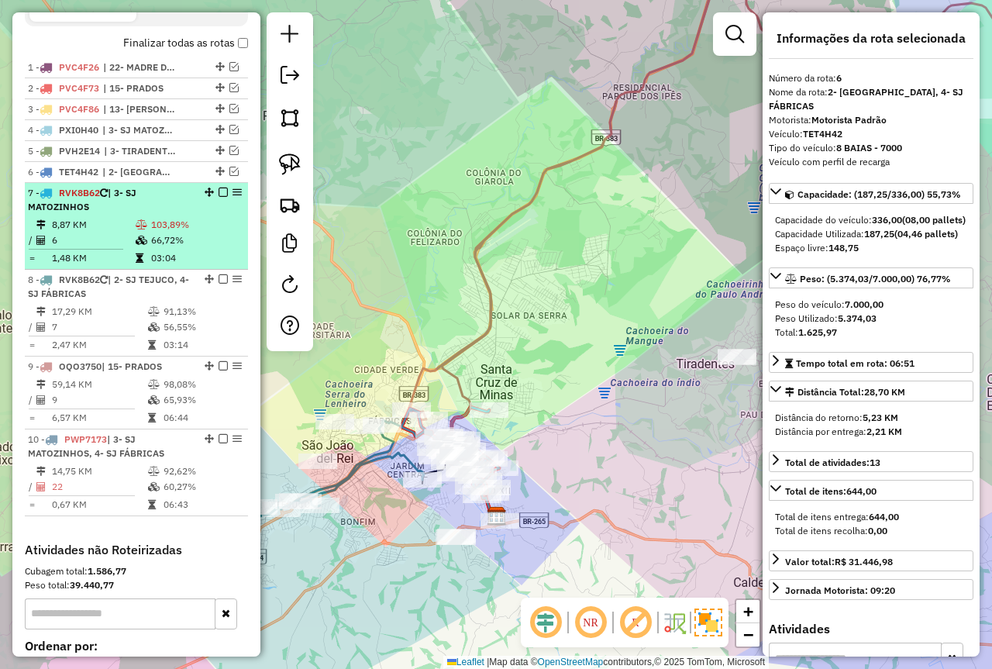
click at [135, 231] on td at bounding box center [143, 225] width 16 height 16
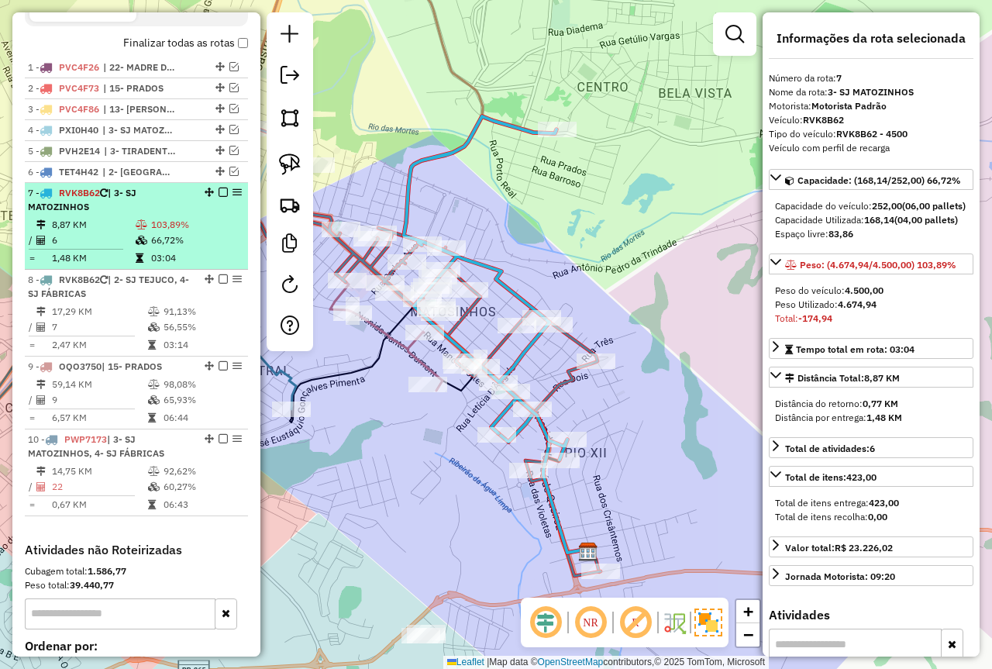
click at [221, 197] on em at bounding box center [223, 192] width 9 height 9
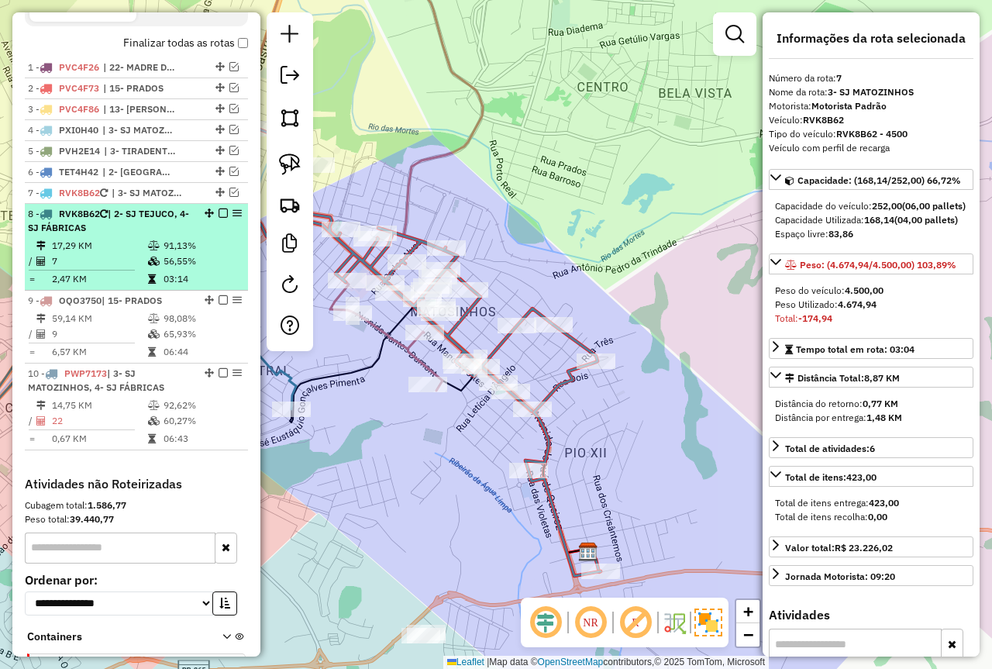
click at [176, 235] on div "8 - RVK8B62 | 2- SJ TEJUCO, 4- SJ FÁBRICAS" at bounding box center [110, 221] width 164 height 28
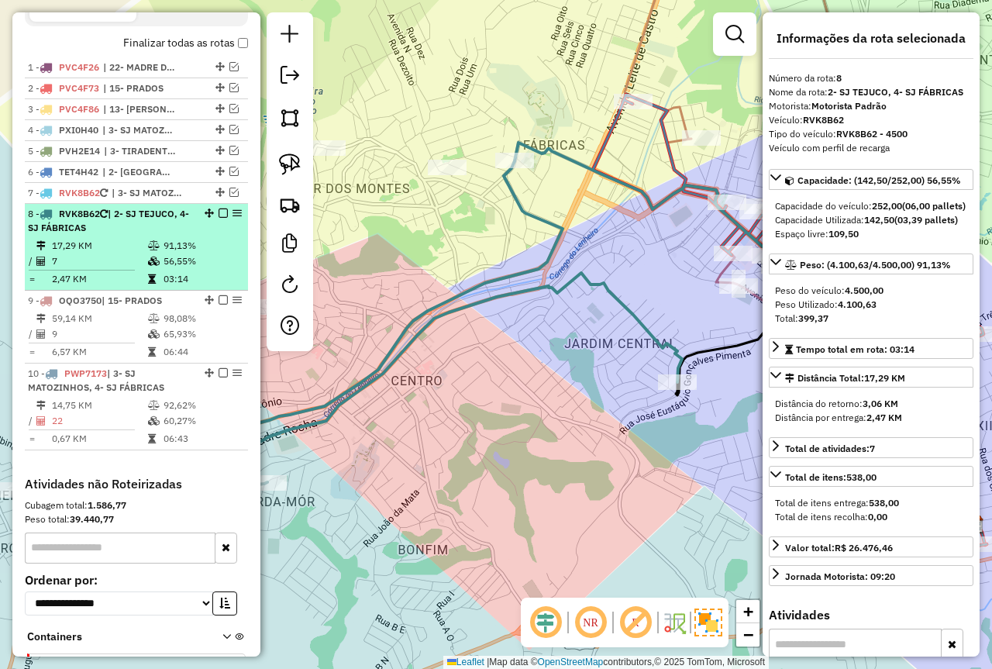
click at [219, 218] on em at bounding box center [223, 213] width 9 height 9
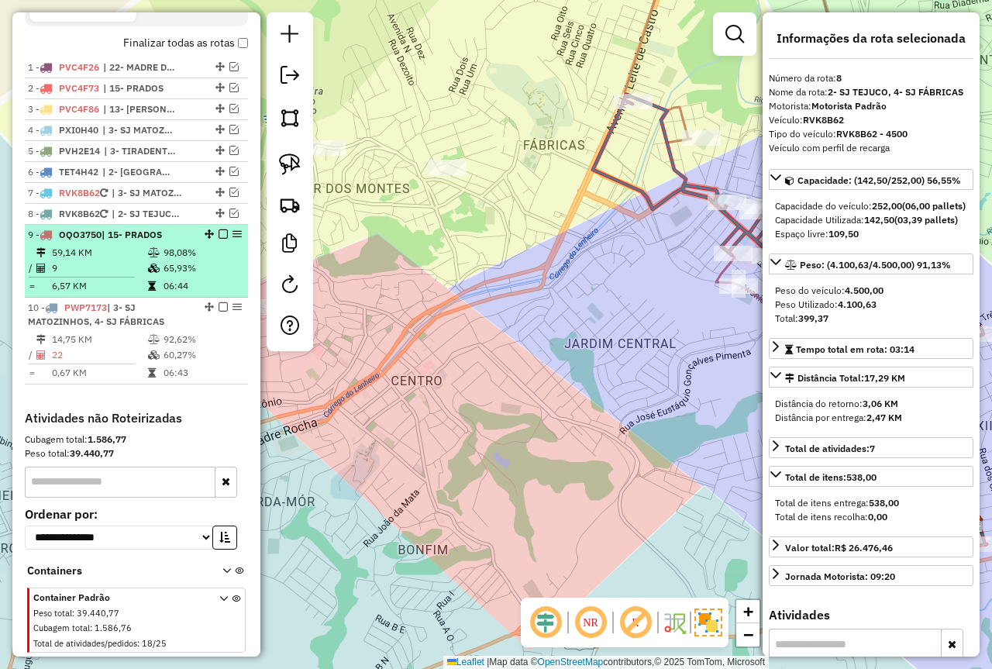
click at [183, 260] on td "98,08%" at bounding box center [202, 253] width 78 height 16
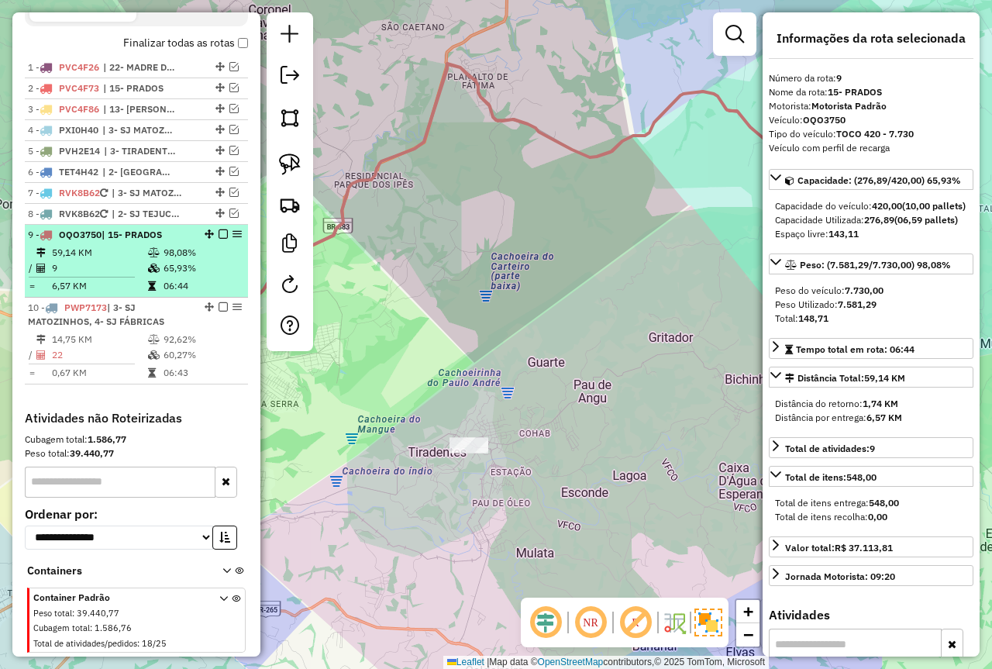
click at [219, 239] on em at bounding box center [223, 233] width 9 height 9
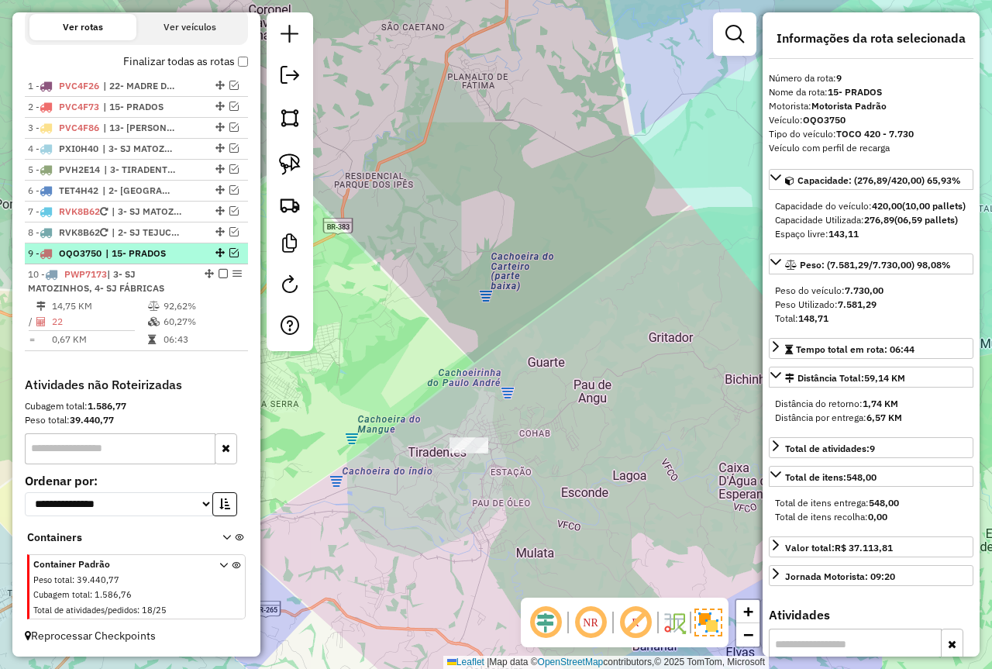
scroll to position [536, 0]
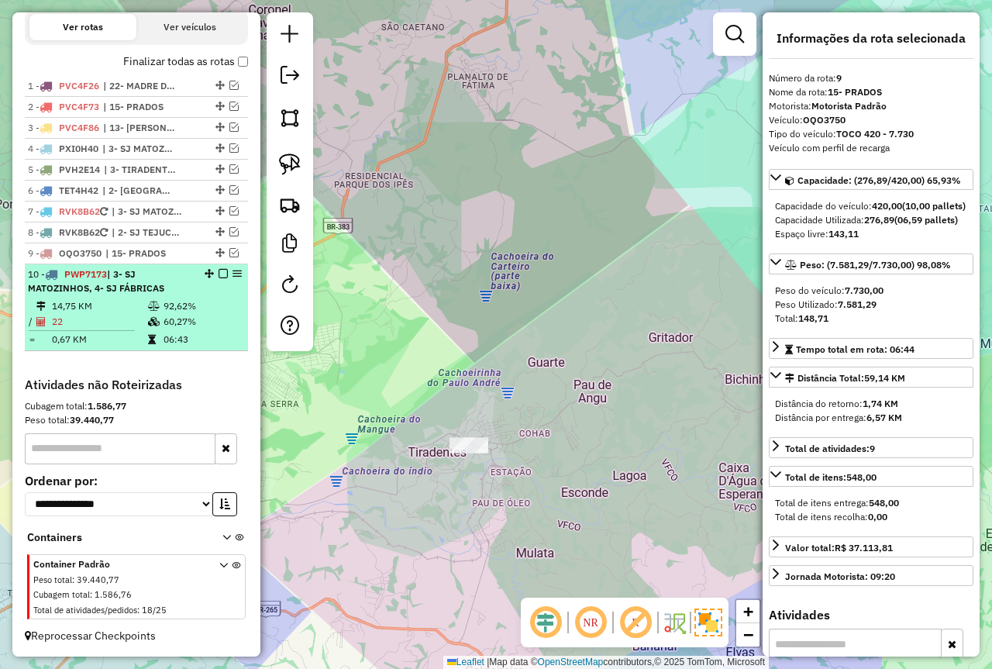
click at [129, 310] on td "14,75 KM" at bounding box center [99, 306] width 96 height 16
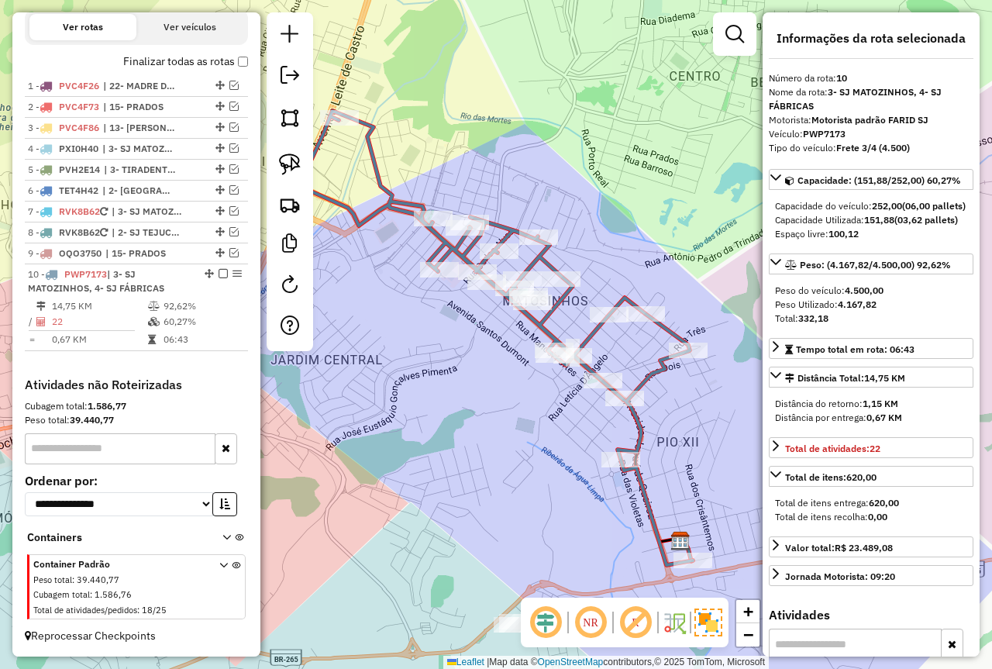
drag, startPoint x: 405, startPoint y: 329, endPoint x: 423, endPoint y: 376, distance: 50.5
click at [422, 376] on div "Janela de atendimento Grade de atendimento Capacidade Transportadoras Veículos …" at bounding box center [496, 334] width 992 height 669
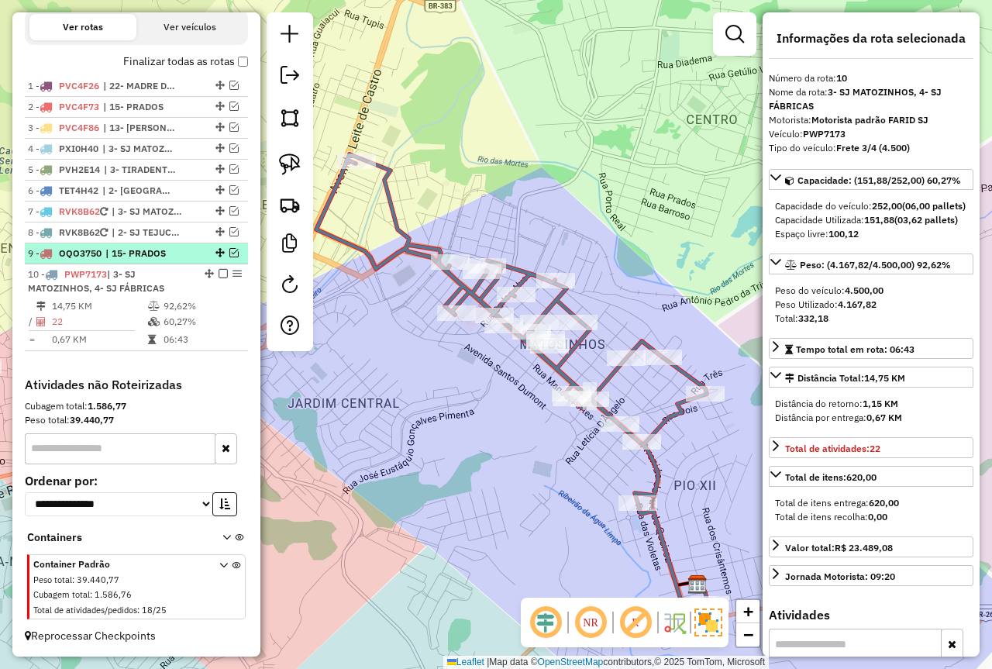
click at [229, 252] on em at bounding box center [233, 252] width 9 height 9
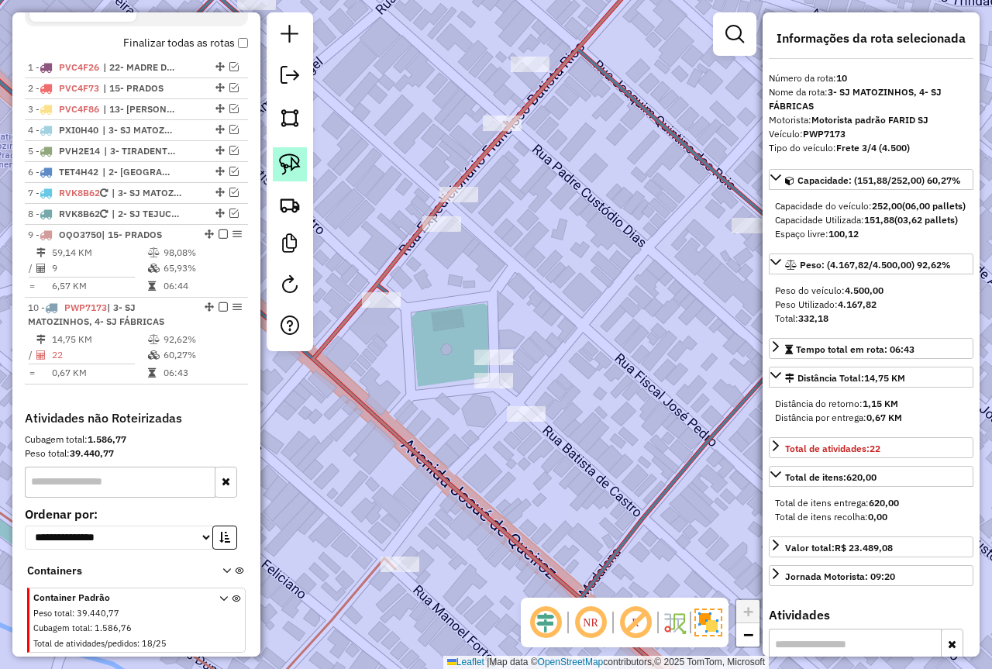
click at [278, 165] on link at bounding box center [290, 164] width 34 height 34
drag, startPoint x: 464, startPoint y: 336, endPoint x: 506, endPoint y: 390, distance: 67.9
click at [506, 390] on div "Janela de atendimento Grade de atendimento Capacidade Transportadoras Veículos …" at bounding box center [496, 334] width 992 height 669
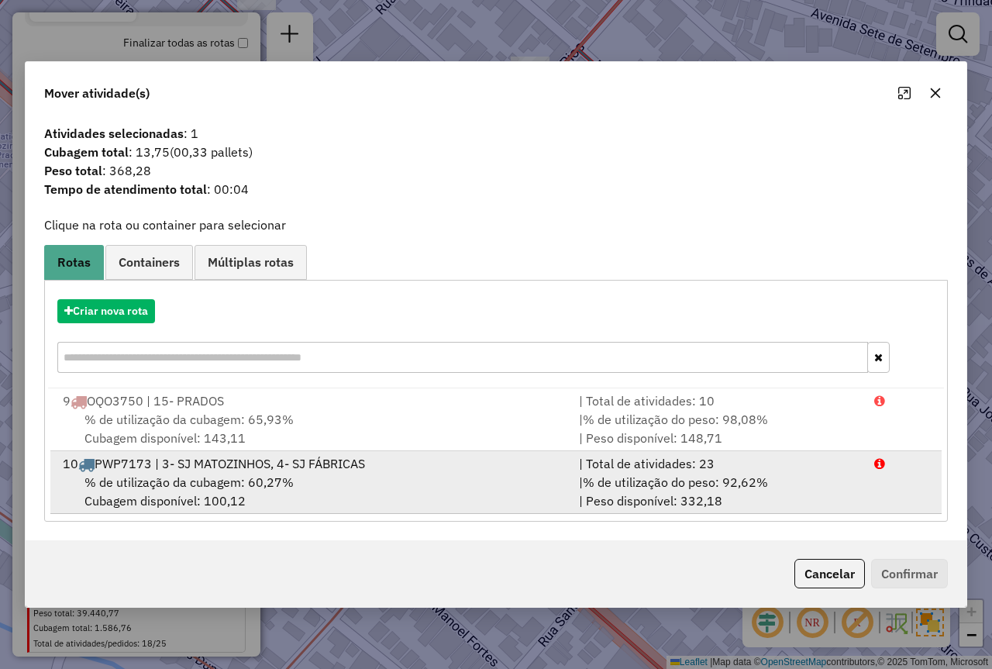
click at [461, 483] on div "% de utilização da cubagem: 60,27% Cubagem disponível: 100,12" at bounding box center [311, 491] width 516 height 37
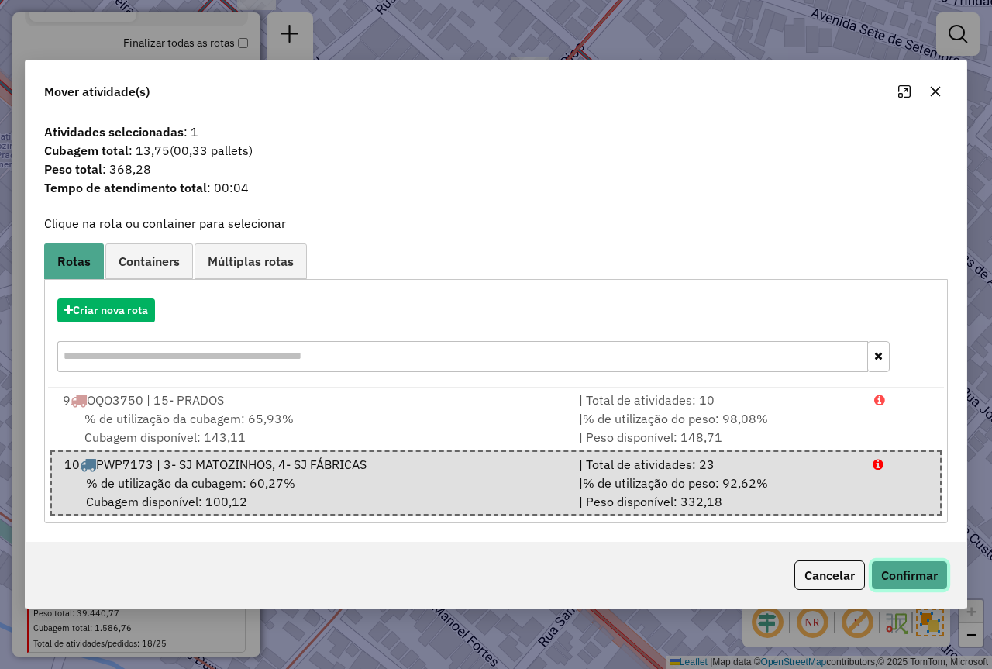
click at [895, 571] on button "Confirmar" at bounding box center [909, 575] width 77 height 29
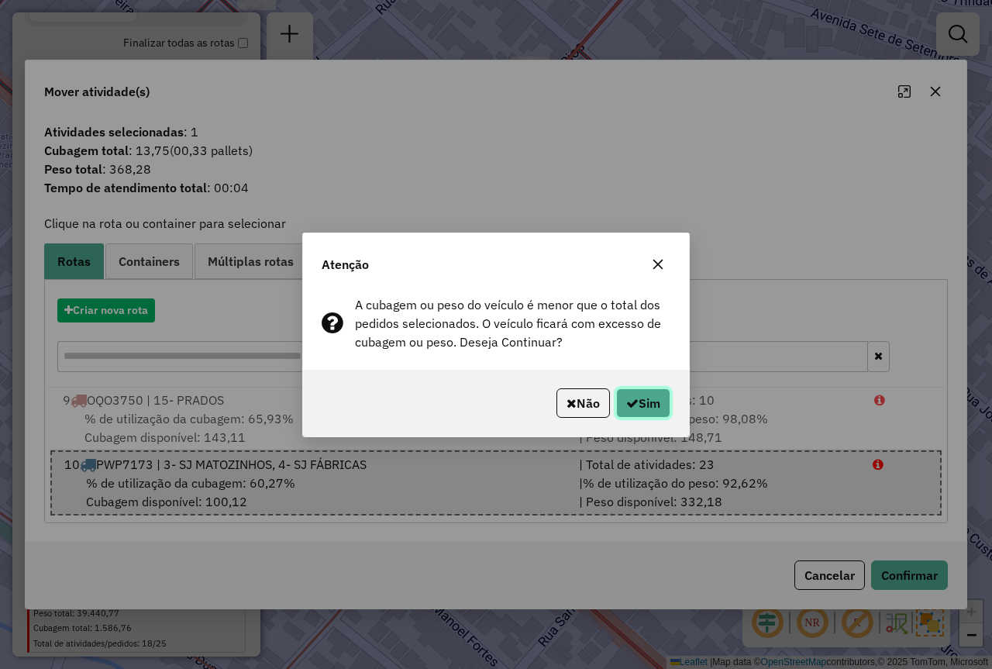
click at [647, 406] on button "Sim" at bounding box center [643, 402] width 54 height 29
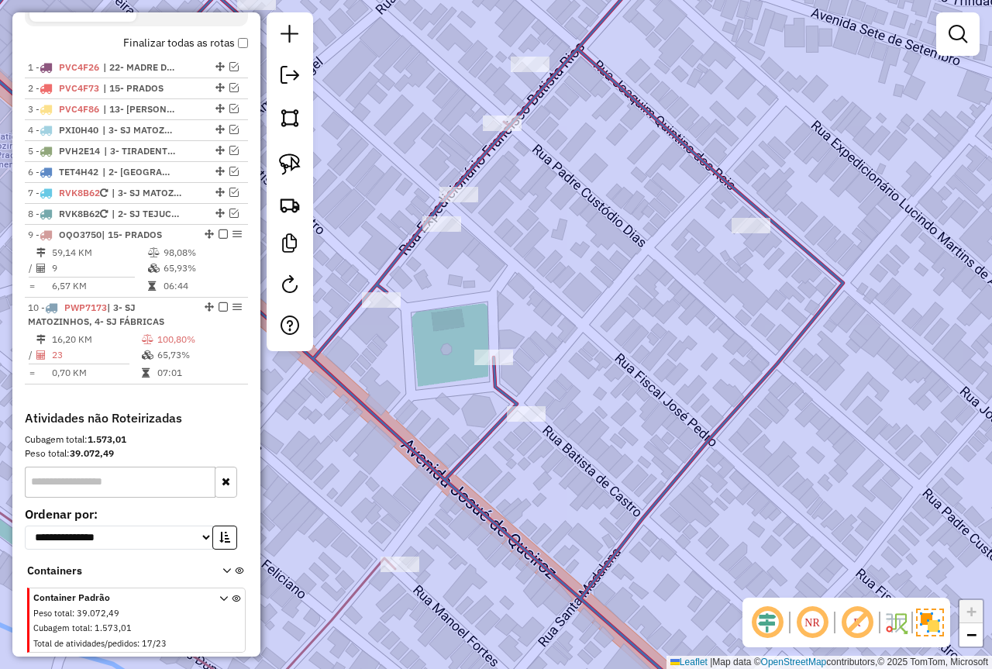
click at [519, 311] on div "Janela de atendimento Grade de atendimento Capacidade Transportadoras Veículos …" at bounding box center [496, 334] width 992 height 669
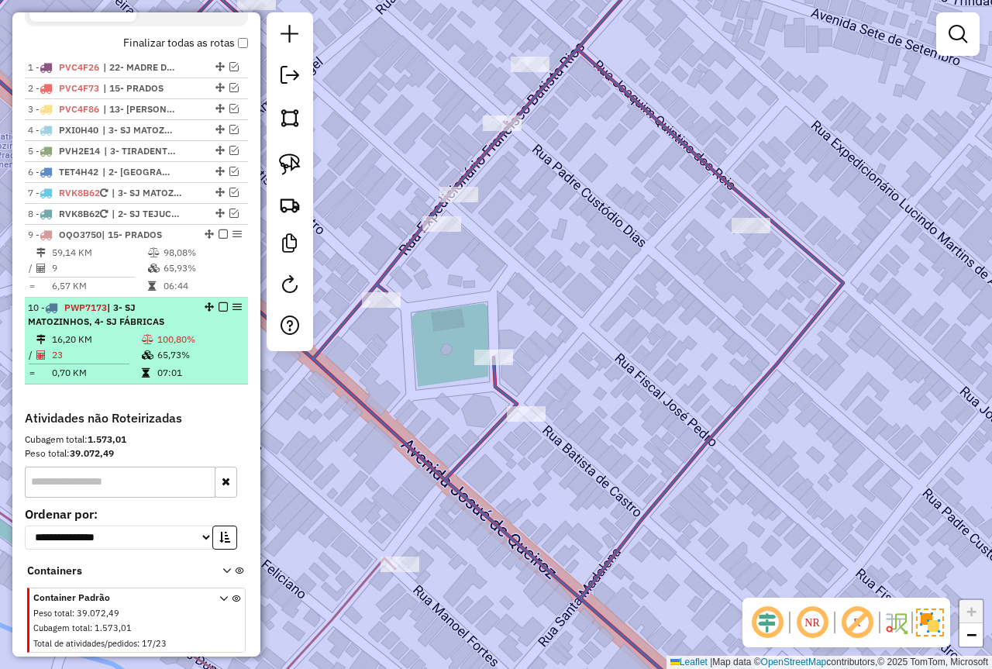
click at [185, 329] on div "10 - PWP7173 | 3- SJ MATOZINHOS, 4- SJ FÁBRICAS" at bounding box center [110, 315] width 164 height 28
select select "*********"
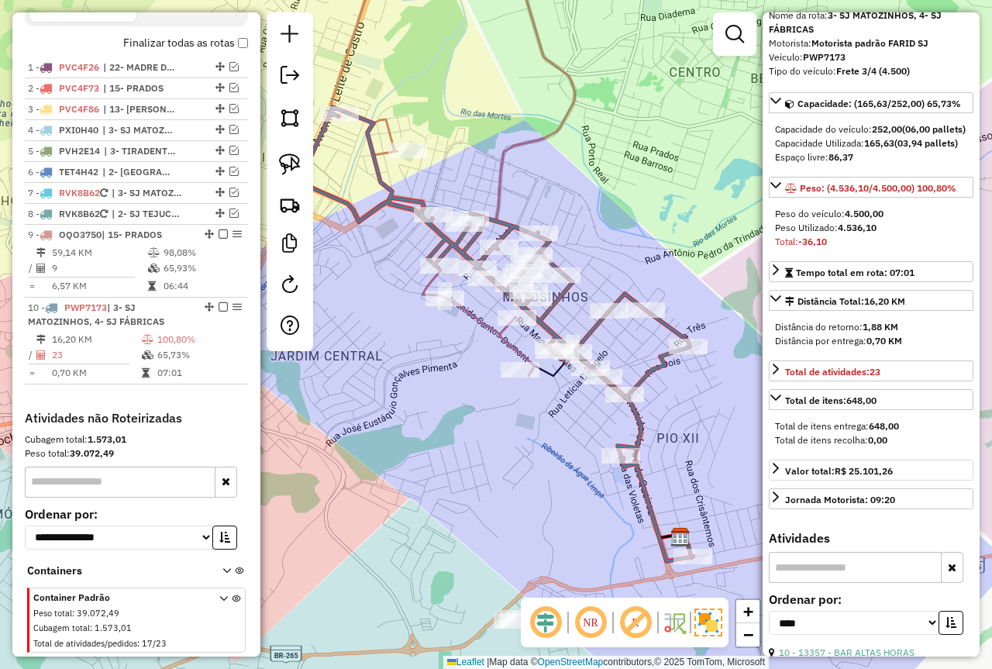
scroll to position [388, 0]
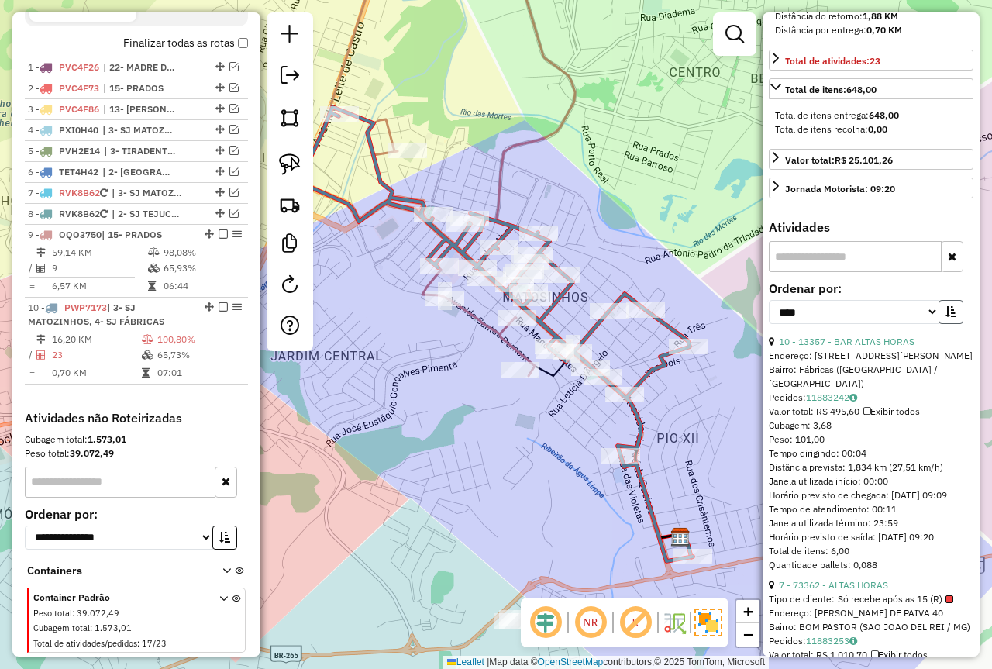
click at [946, 317] on icon "button" at bounding box center [951, 311] width 11 height 11
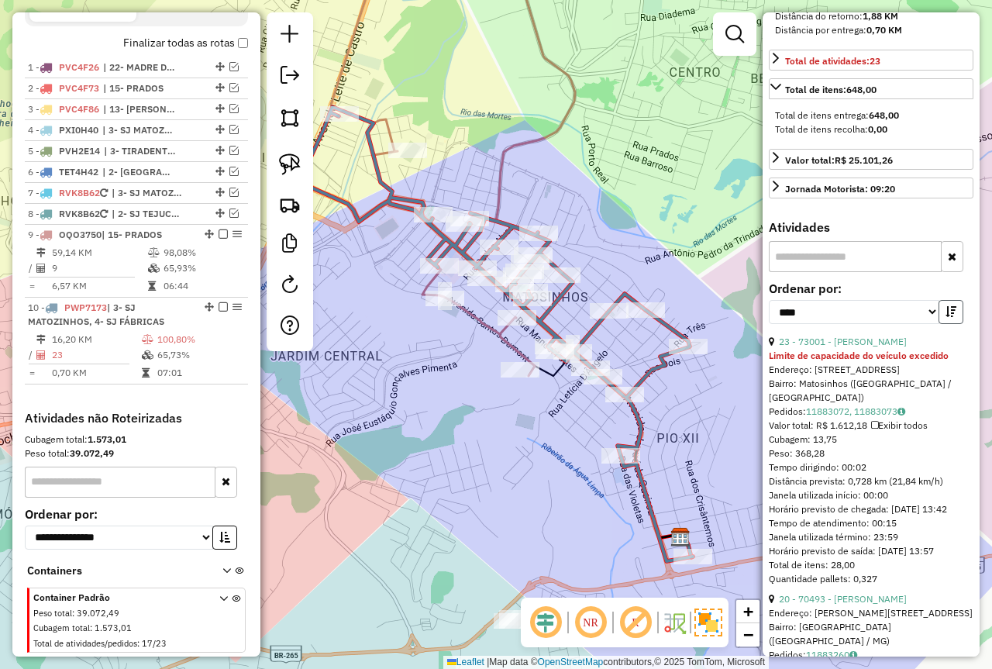
click at [951, 317] on icon "button" at bounding box center [951, 311] width 11 height 11
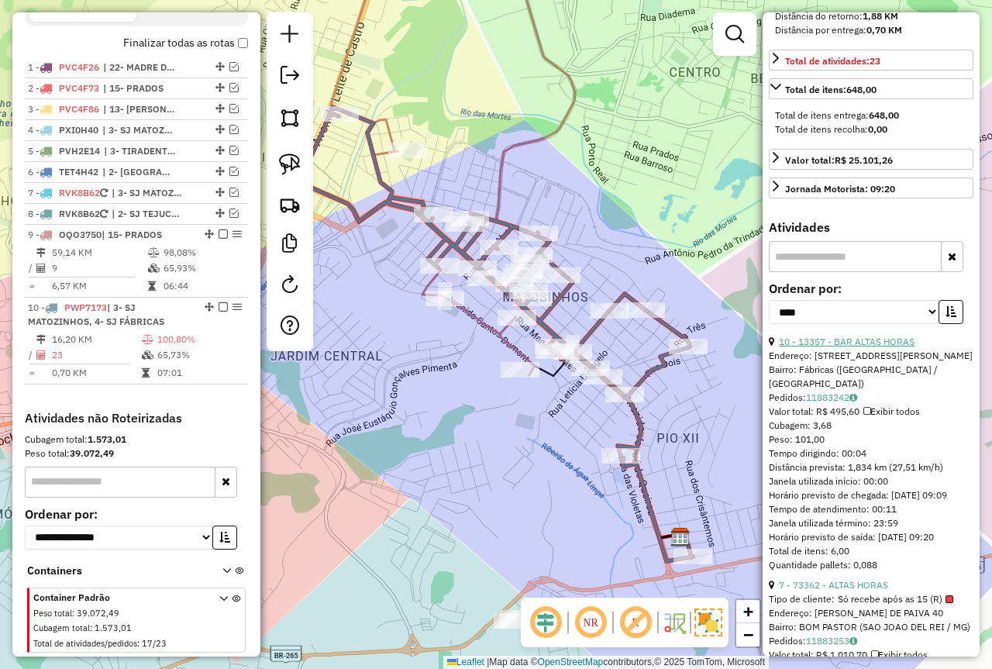
click at [861, 347] on link "10 - 13357 - BAR ALTAS HORAS" at bounding box center [847, 342] width 136 height 12
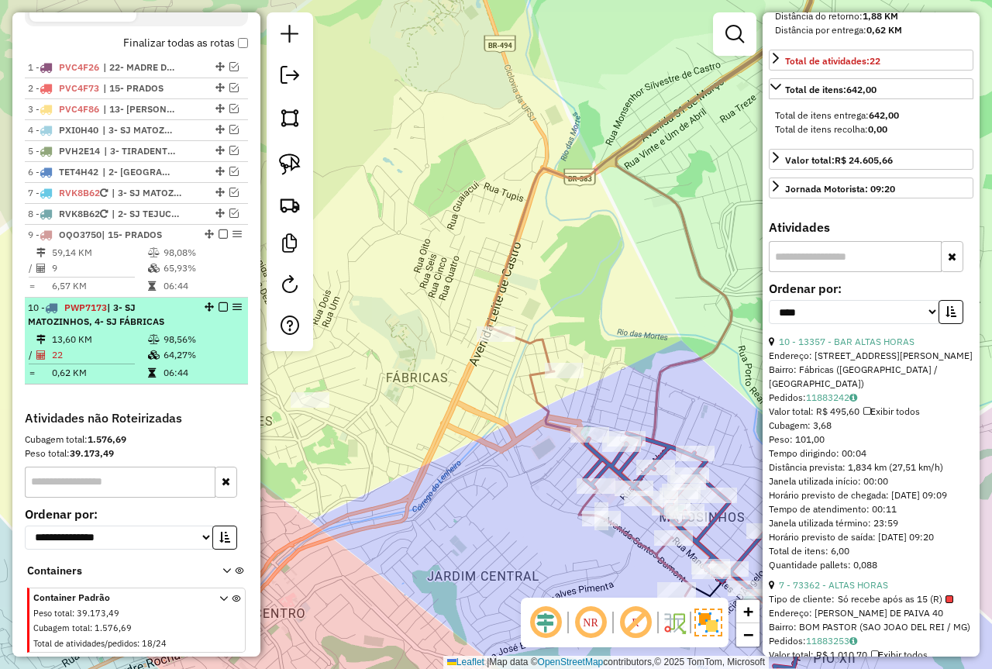
scroll to position [588, 0]
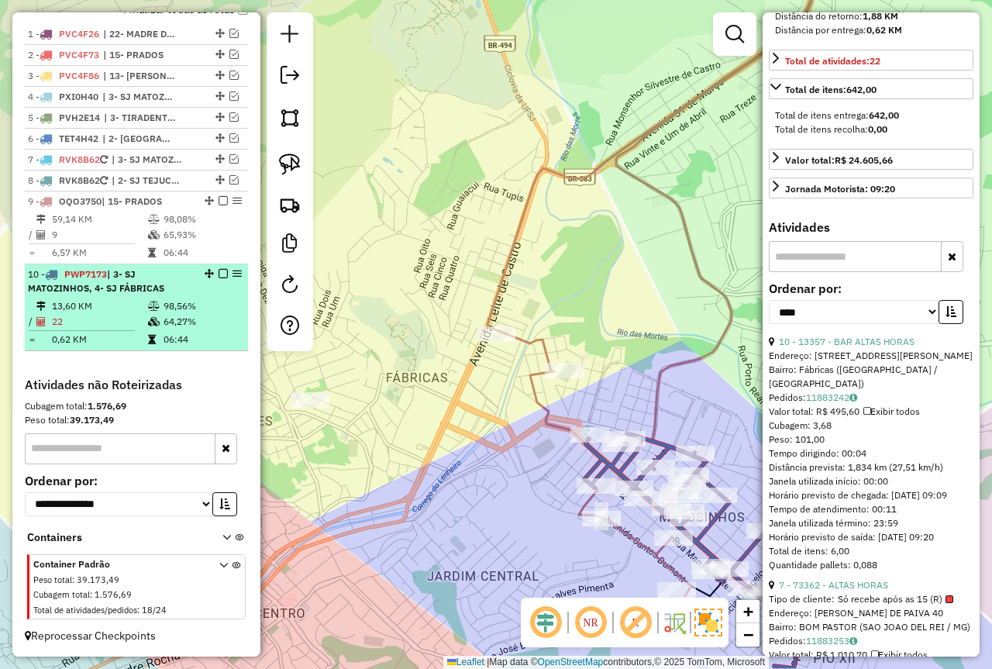
click at [219, 273] on em at bounding box center [223, 273] width 9 height 9
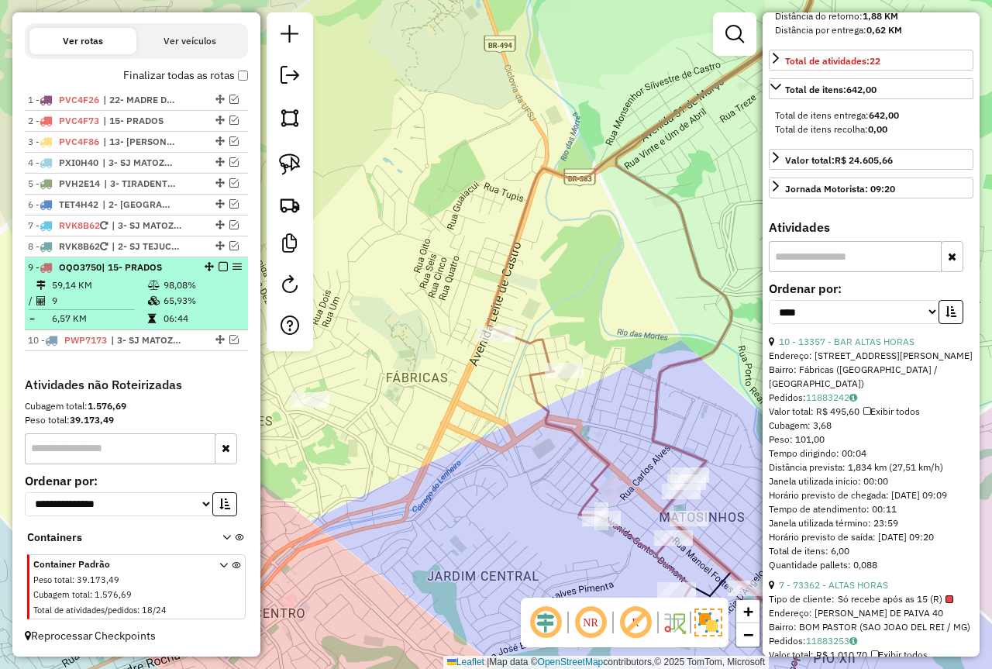
click at [171, 302] on td "65,93%" at bounding box center [202, 301] width 78 height 16
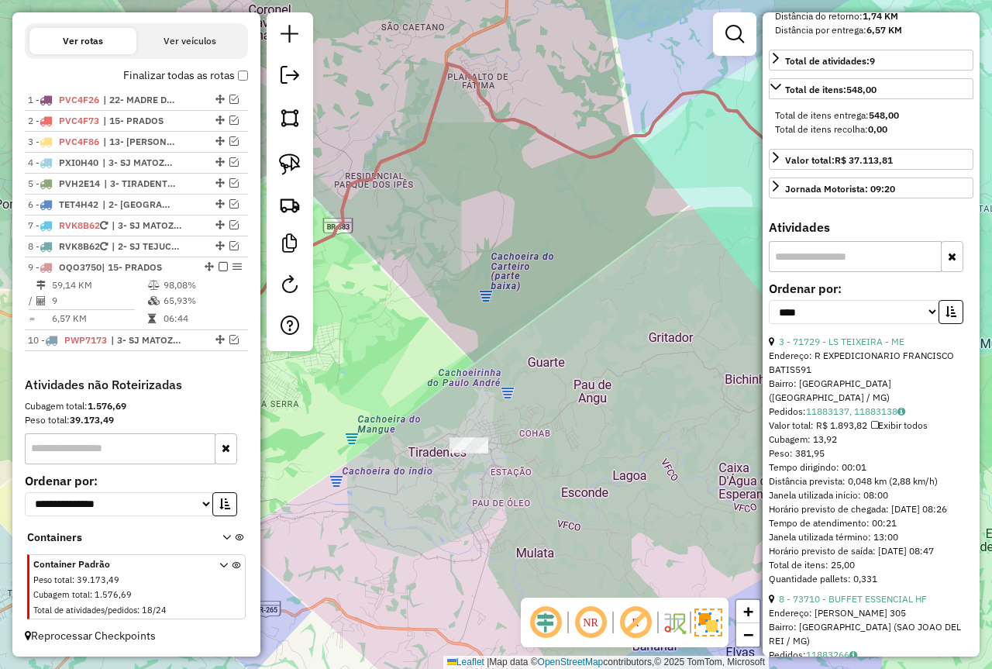
scroll to position [233, 0]
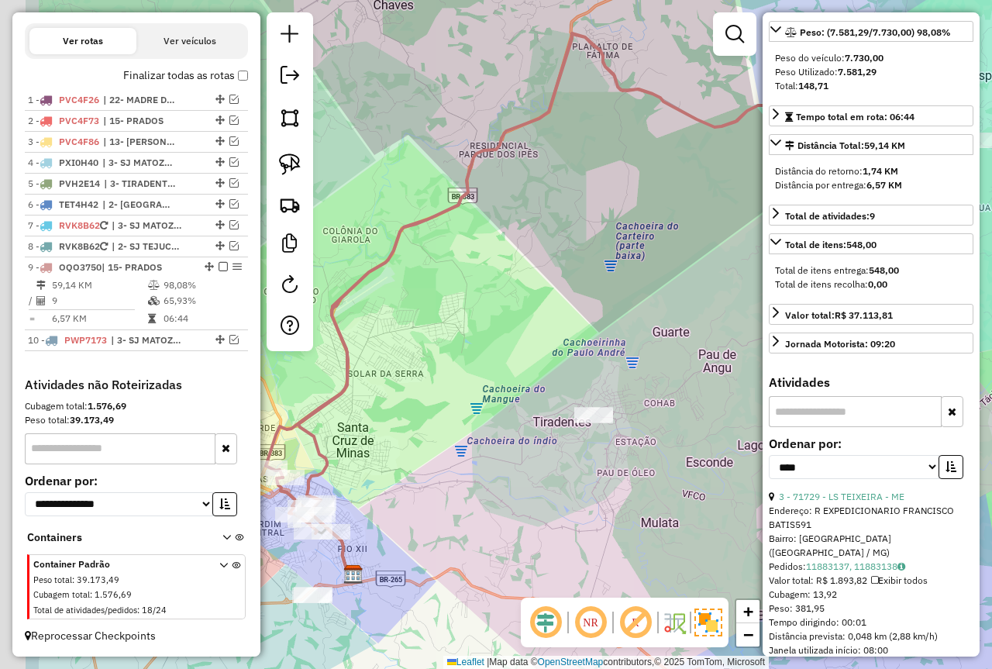
drag, startPoint x: 582, startPoint y: 290, endPoint x: 780, endPoint y: 228, distance: 207.2
click at [780, 228] on hb-router-mapa "Informações da Sessão 978048 - 12/08/2025 Criação: 11/08/2025 18:10 Depósito: F…" at bounding box center [496, 334] width 992 height 669
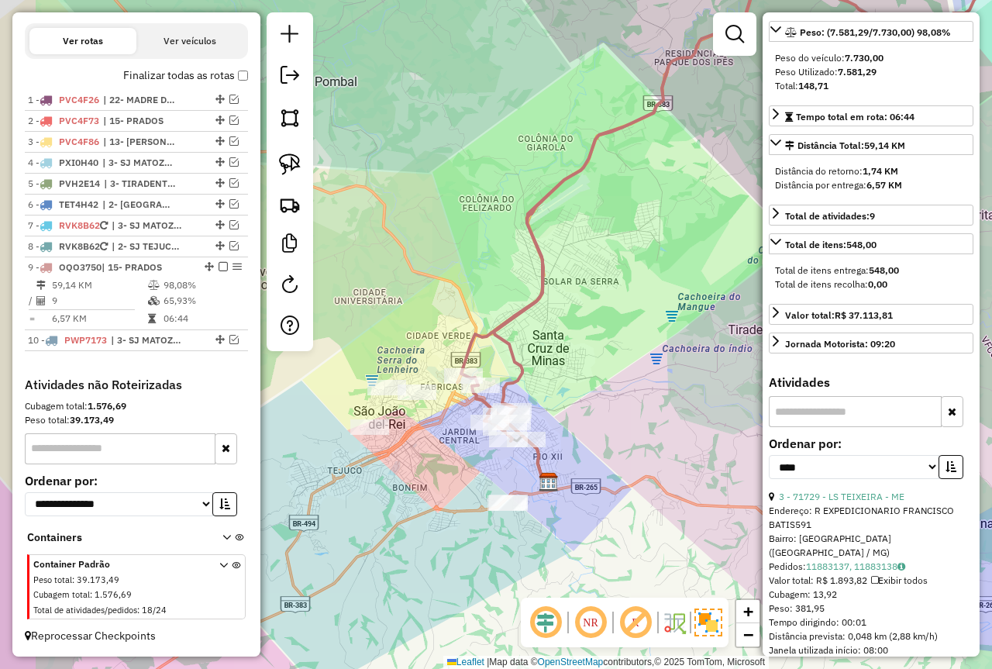
drag, startPoint x: 585, startPoint y: 274, endPoint x: 555, endPoint y: 285, distance: 31.1
click at [585, 269] on div "Janela de atendimento Grade de atendimento Capacidade Transportadoras Veículos …" at bounding box center [496, 334] width 992 height 669
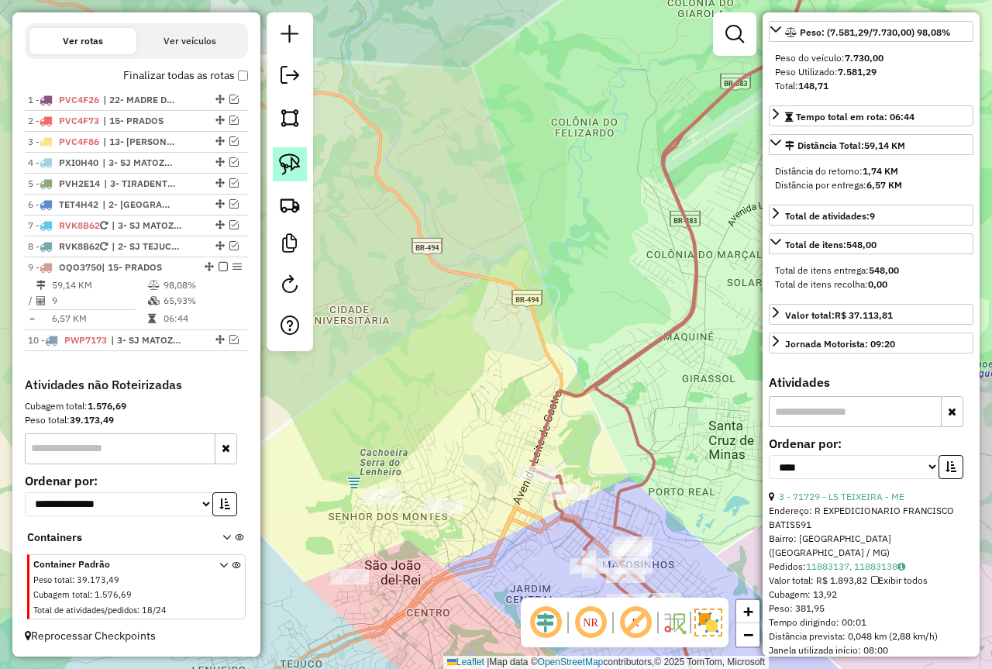
click at [285, 170] on img at bounding box center [290, 165] width 22 height 22
drag, startPoint x: 560, startPoint y: 435, endPoint x: 540, endPoint y: 494, distance: 62.3
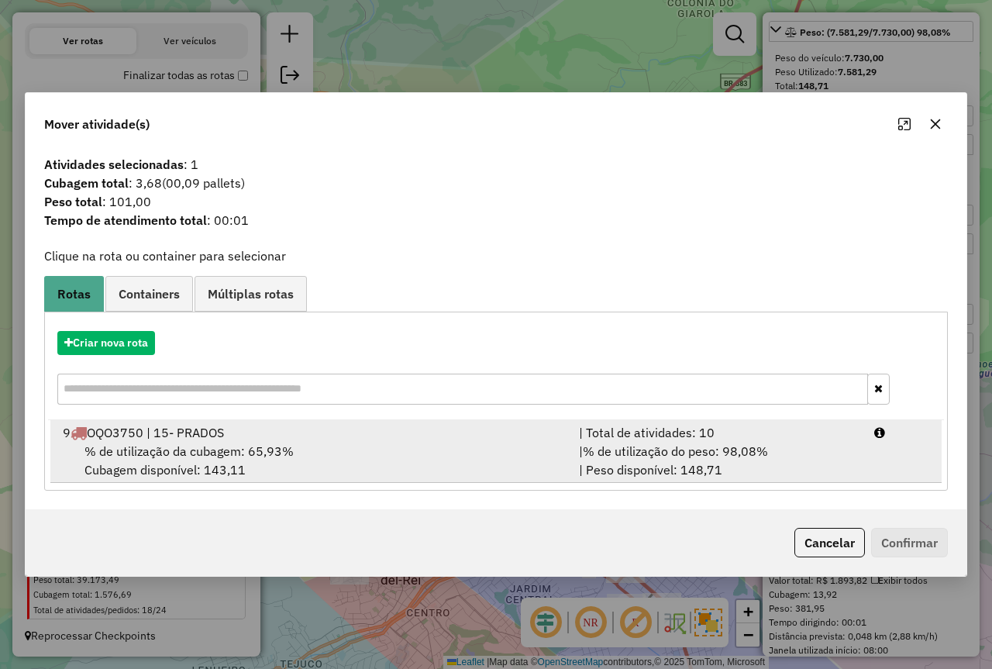
click at [797, 463] on div "| % de utilização do peso: 98,08% | Peso disponível: 148,71" at bounding box center [717, 460] width 295 height 37
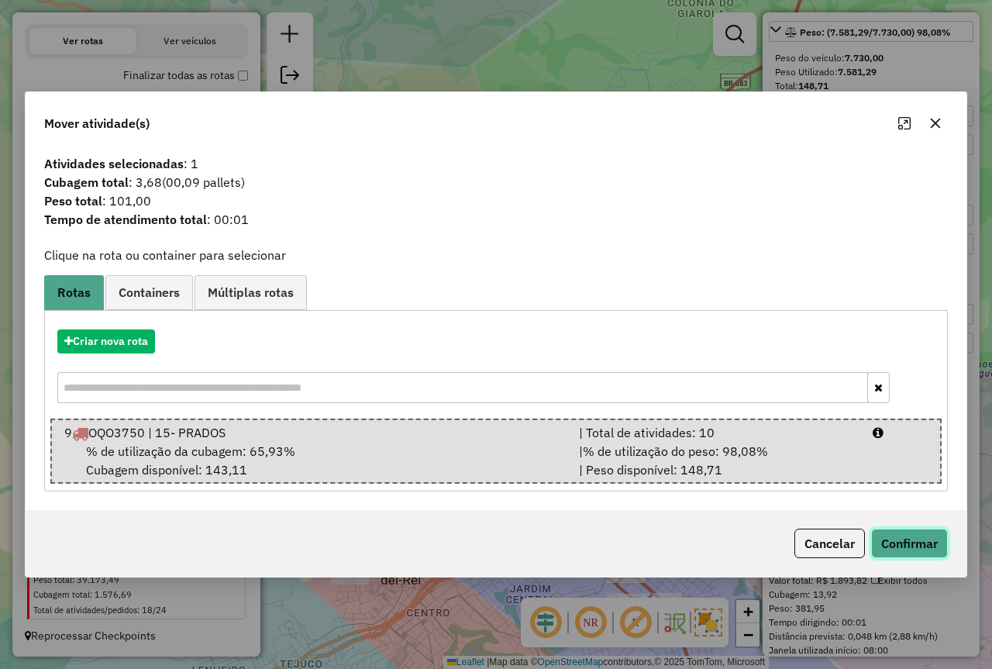
click at [906, 555] on button "Confirmar" at bounding box center [909, 543] width 77 height 29
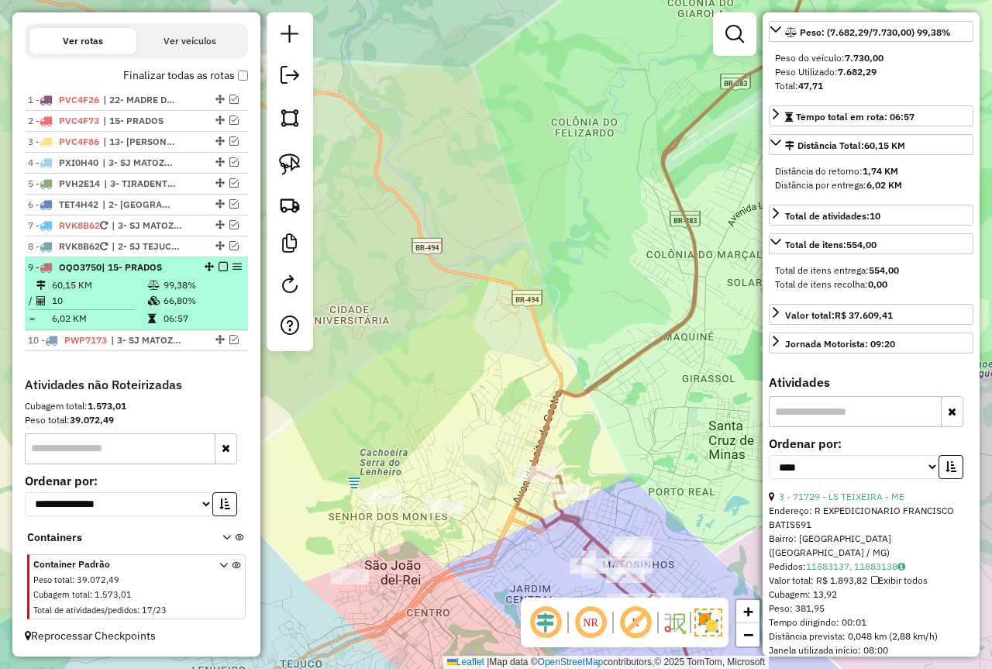
click at [150, 310] on table "60,15 KM 99,38% / 10 66,80% = 6,02 KM 06:57" at bounding box center [136, 302] width 217 height 49
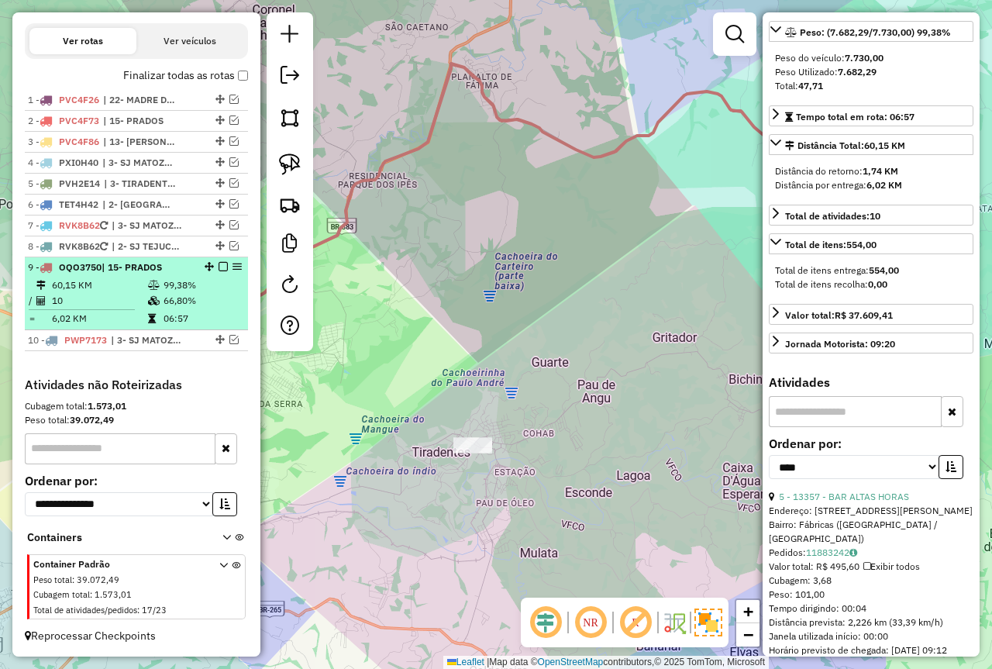
click at [220, 268] on em at bounding box center [223, 266] width 9 height 9
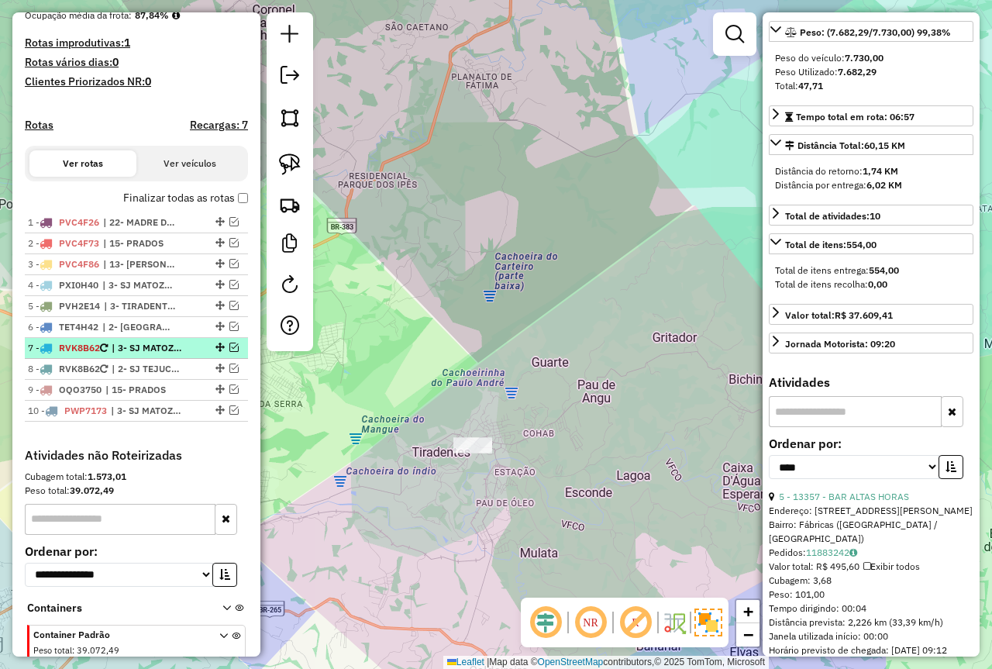
scroll to position [316, 0]
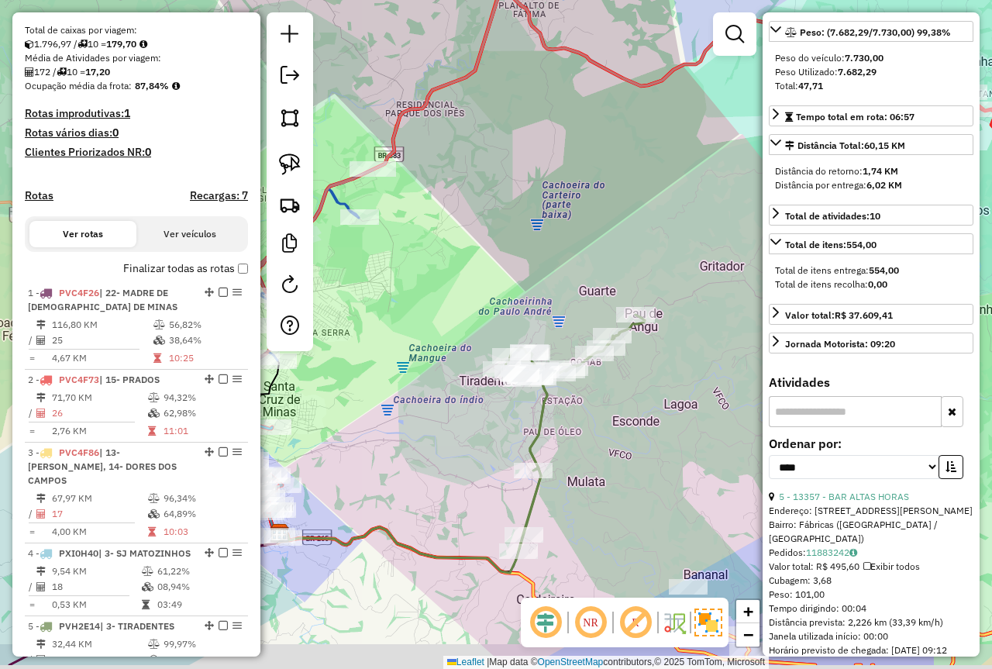
drag, startPoint x: 461, startPoint y: 301, endPoint x: 543, endPoint y: 205, distance: 126.4
click at [543, 205] on div "Janela de atendimento Grade de atendimento Capacidade Transportadoras Veículos …" at bounding box center [496, 334] width 992 height 669
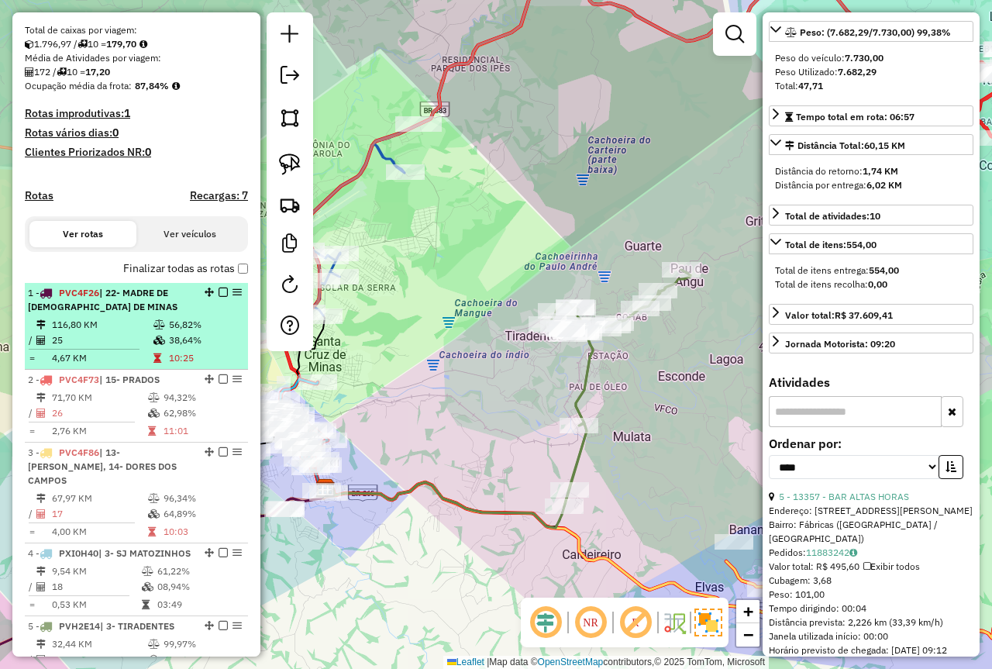
click at [192, 314] on div "1 - PVC4F26 | 22- MADRE DE DEUS DE MINAS" at bounding box center [136, 300] width 217 height 28
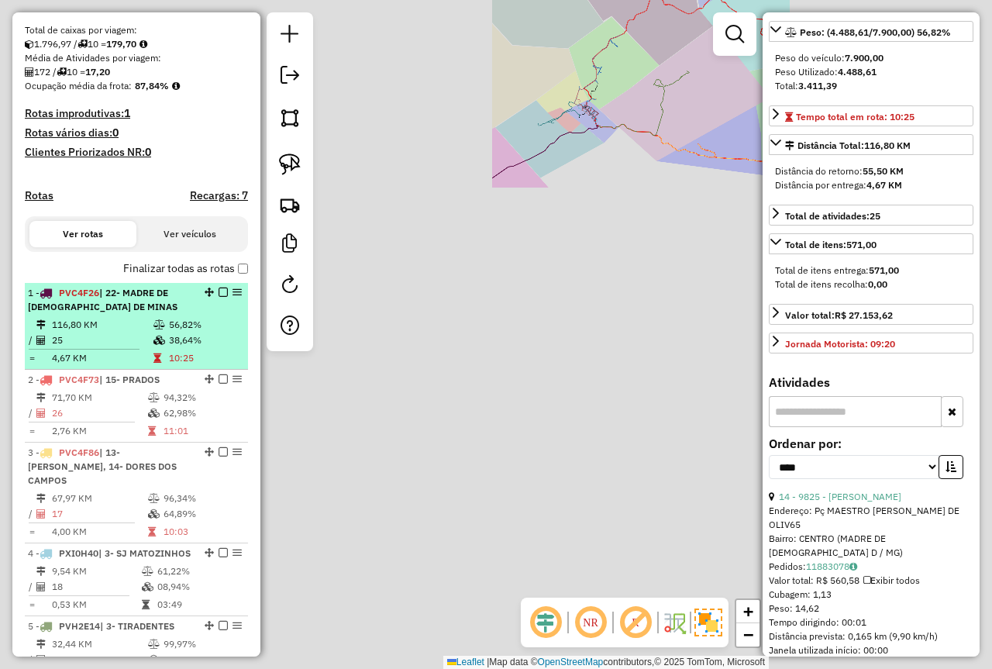
scroll to position [219, 0]
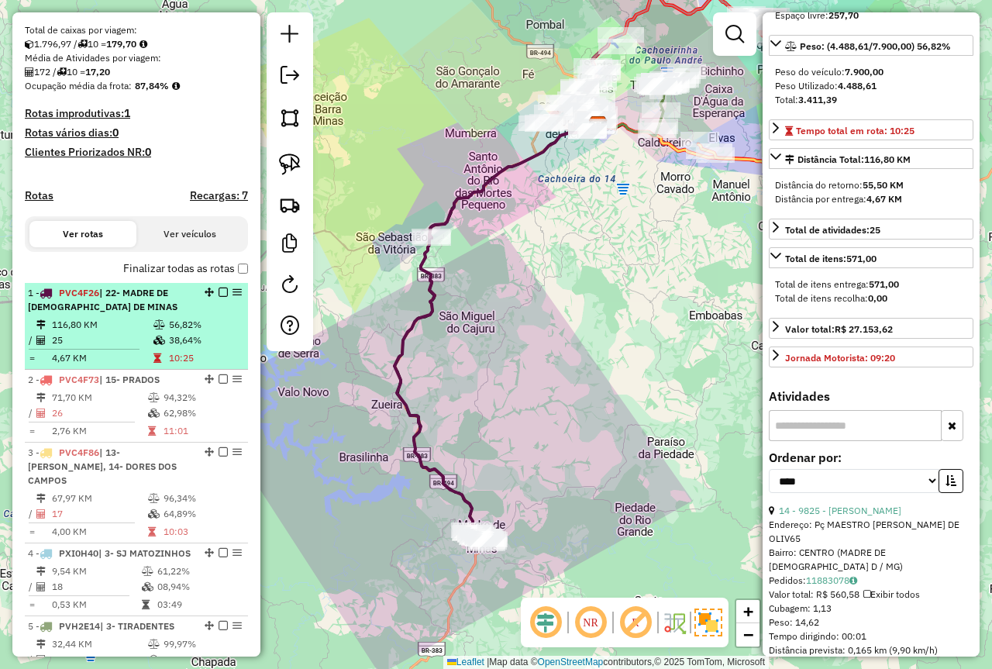
click at [219, 297] on em at bounding box center [223, 292] width 9 height 9
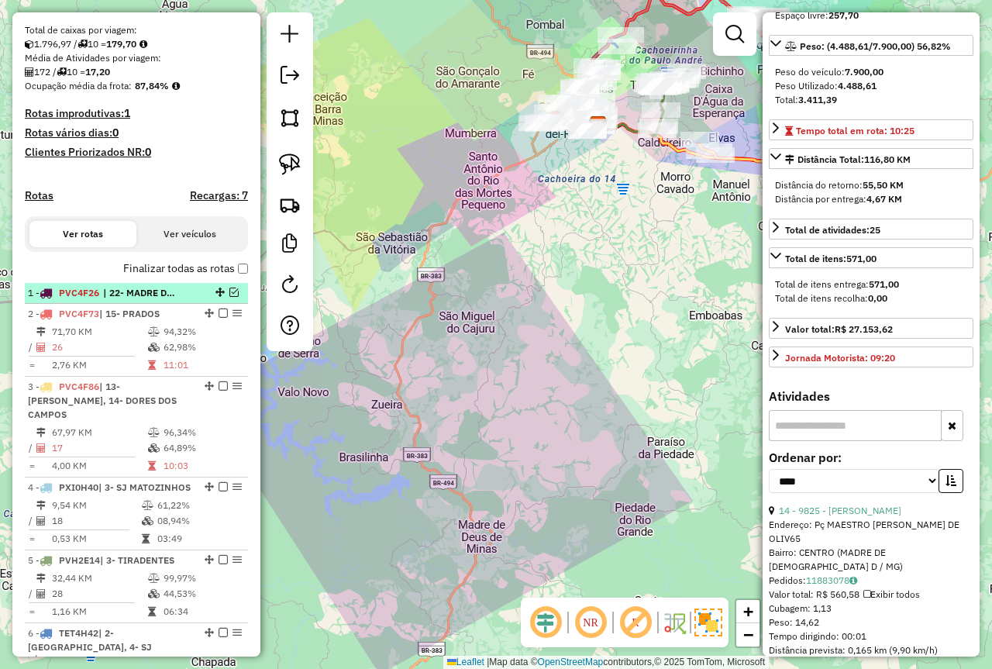
click at [229, 297] on em at bounding box center [233, 292] width 9 height 9
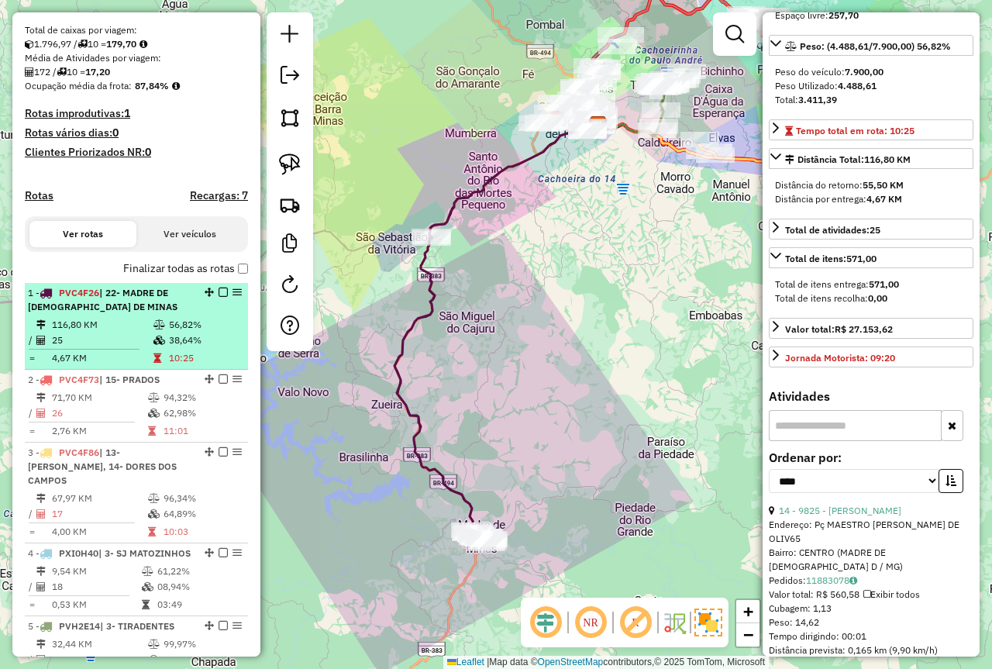
click at [219, 297] on em at bounding box center [223, 292] width 9 height 9
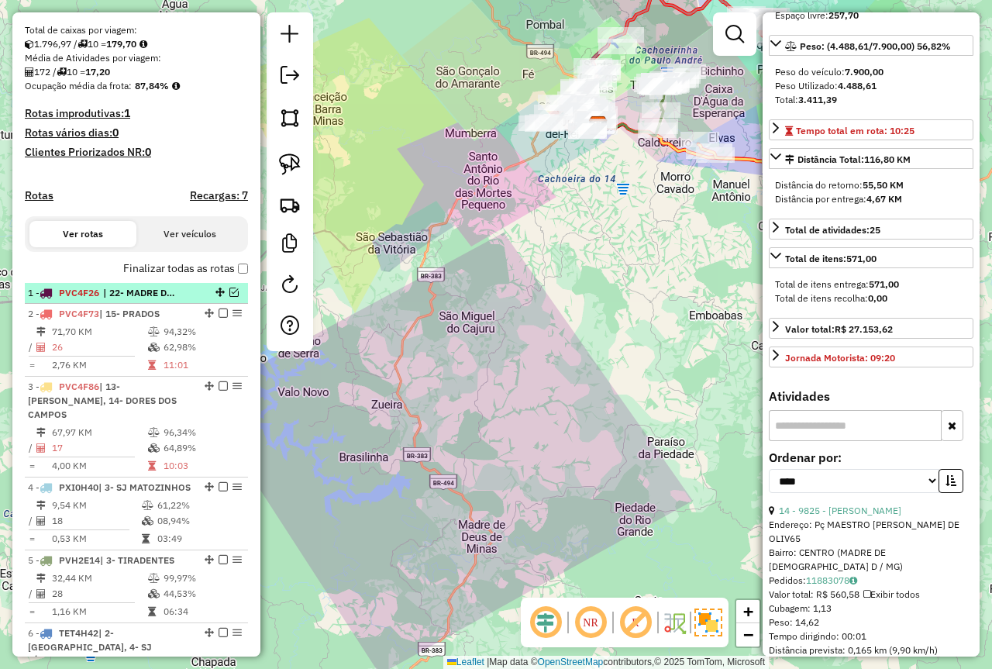
click at [233, 297] on em at bounding box center [233, 292] width 9 height 9
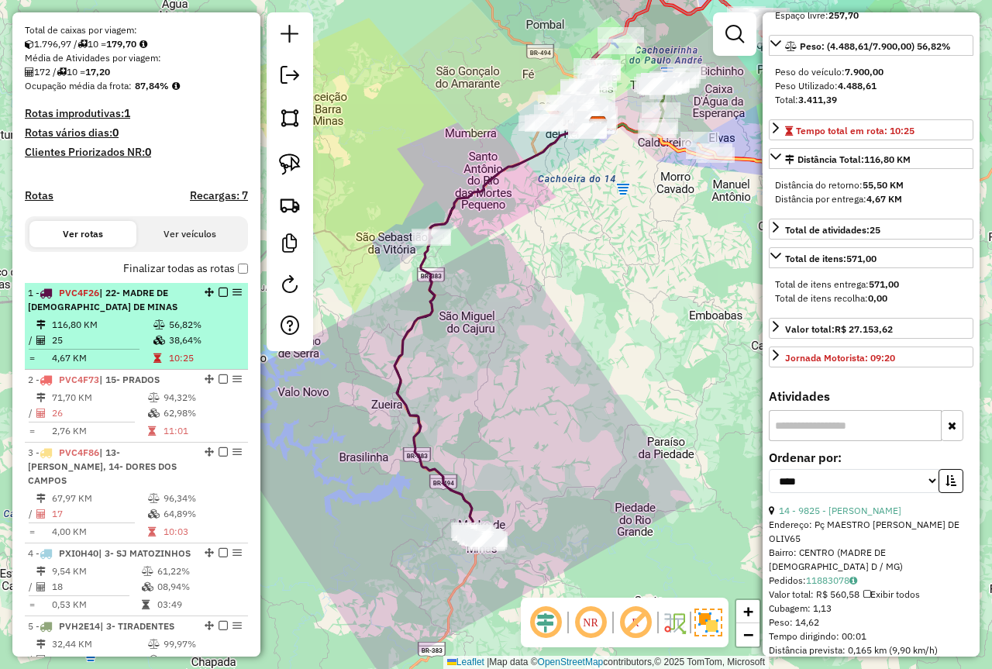
click at [219, 297] on em at bounding box center [223, 292] width 9 height 9
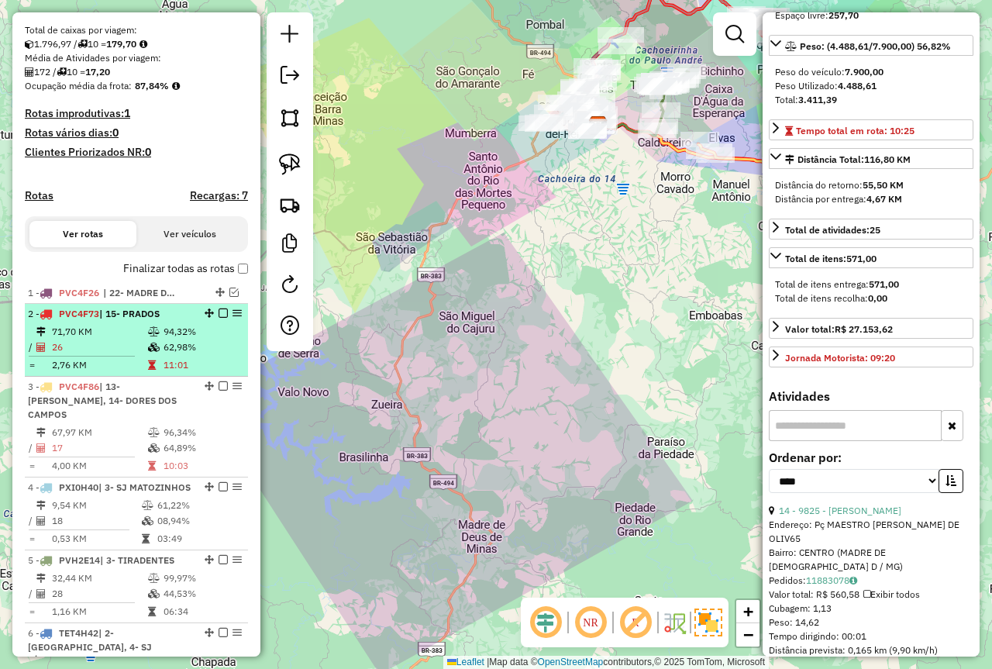
click at [216, 355] on td "62,98%" at bounding box center [202, 348] width 78 height 16
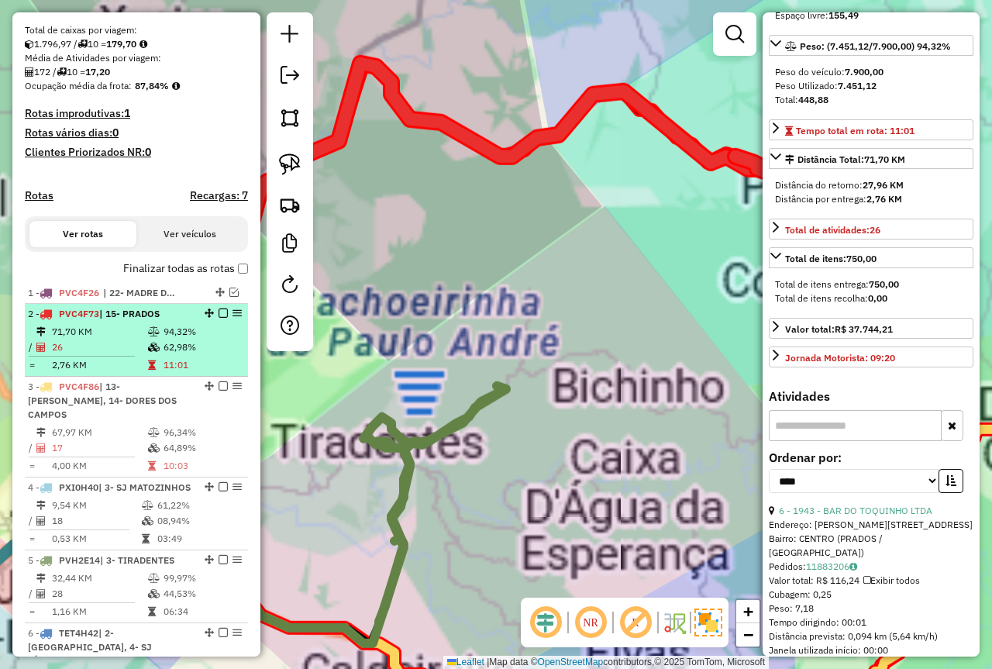
scroll to position [233, 0]
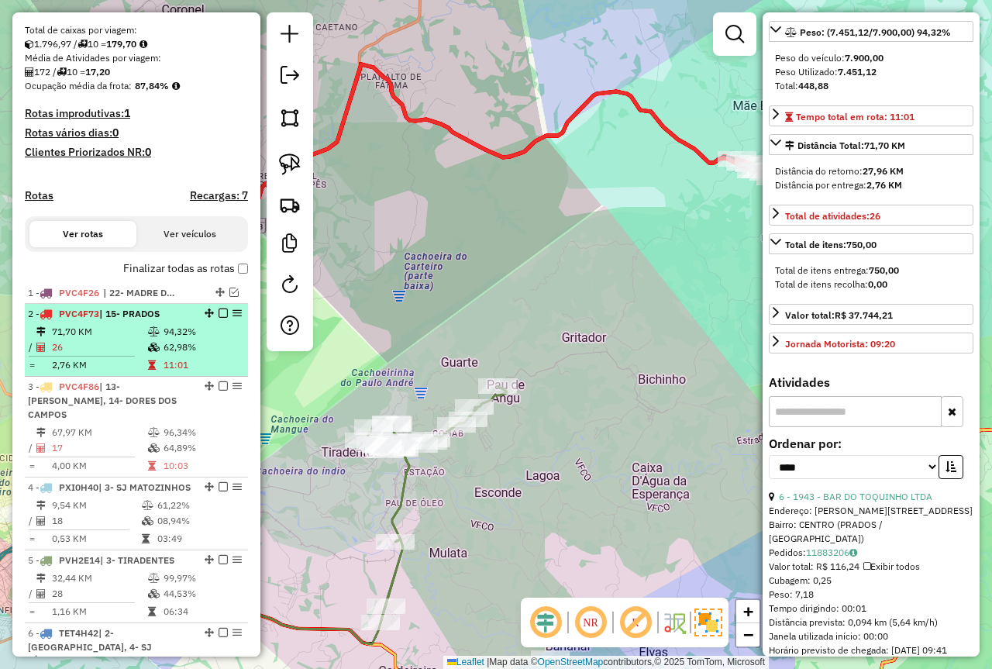
click at [219, 318] on em at bounding box center [223, 313] width 9 height 9
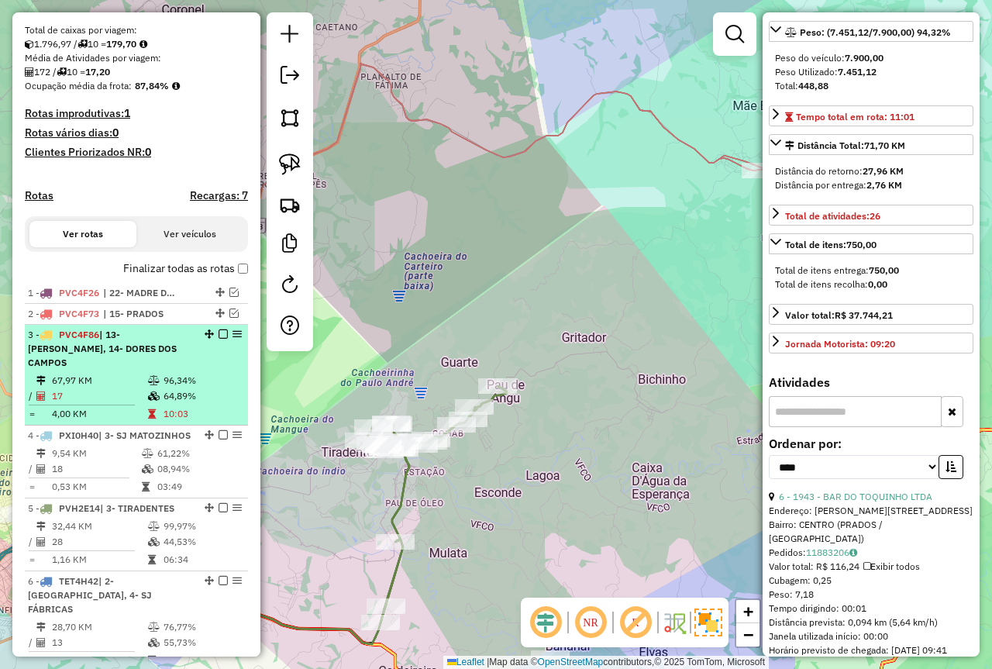
click at [175, 371] on li "3 - PVC4F86 | 13- BARROSO, 14- DORES DOS CAMPOS 67,97 KM 96,34% / 17 64,89% = 4…" at bounding box center [136, 375] width 223 height 101
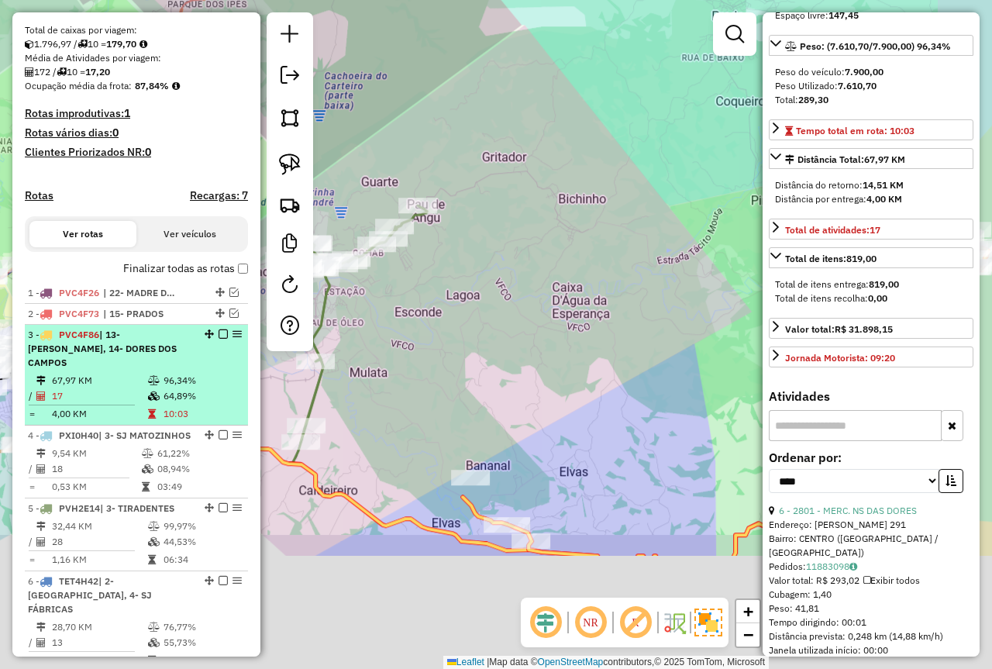
scroll to position [247, 0]
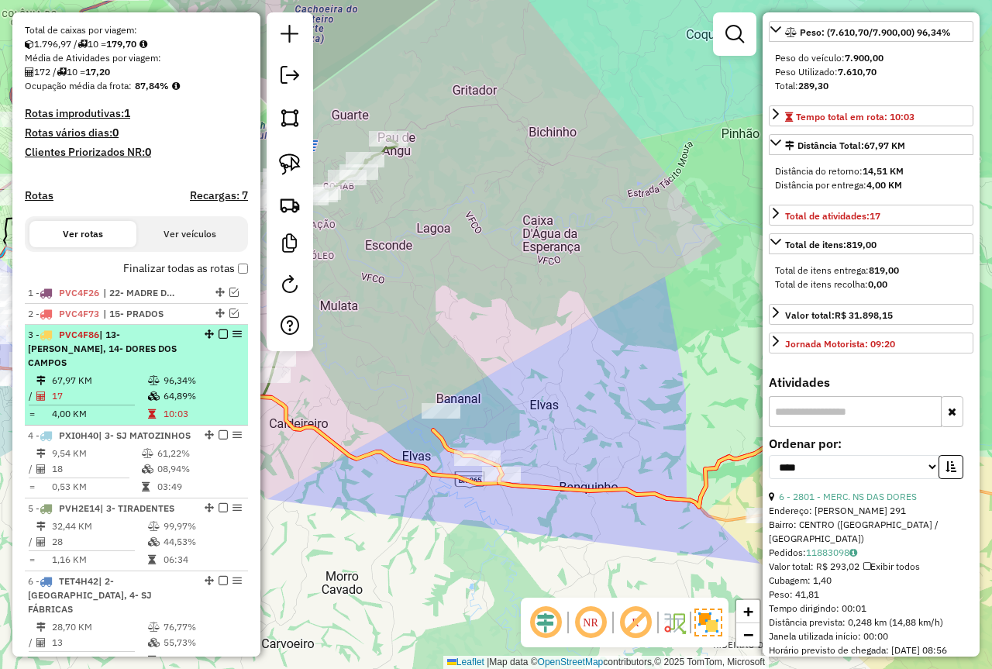
click at [220, 339] on em at bounding box center [223, 333] width 9 height 9
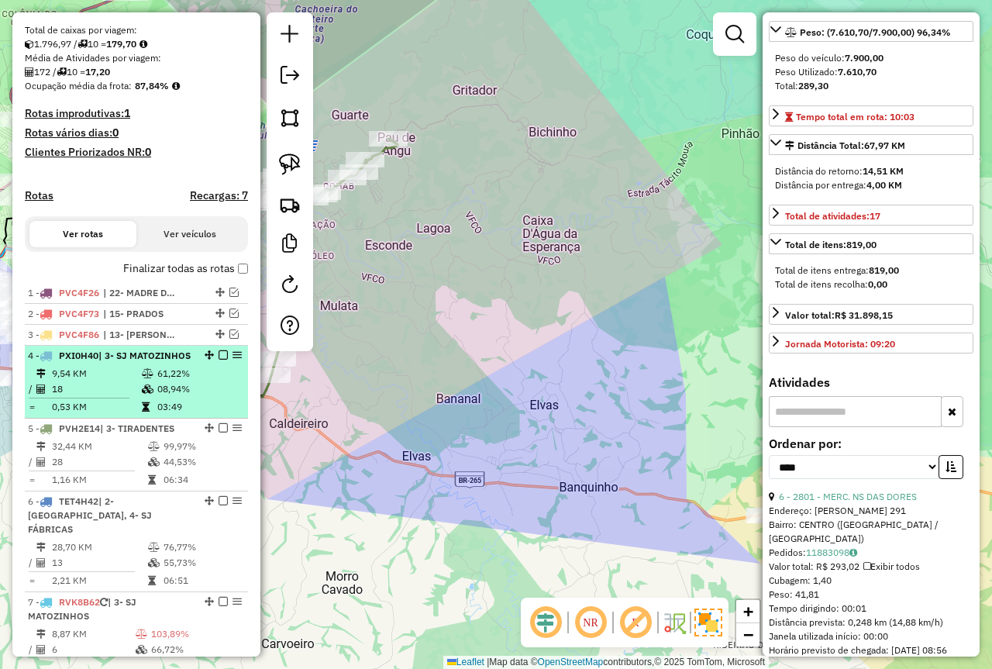
click at [216, 381] on td "61,22%" at bounding box center [199, 374] width 85 height 16
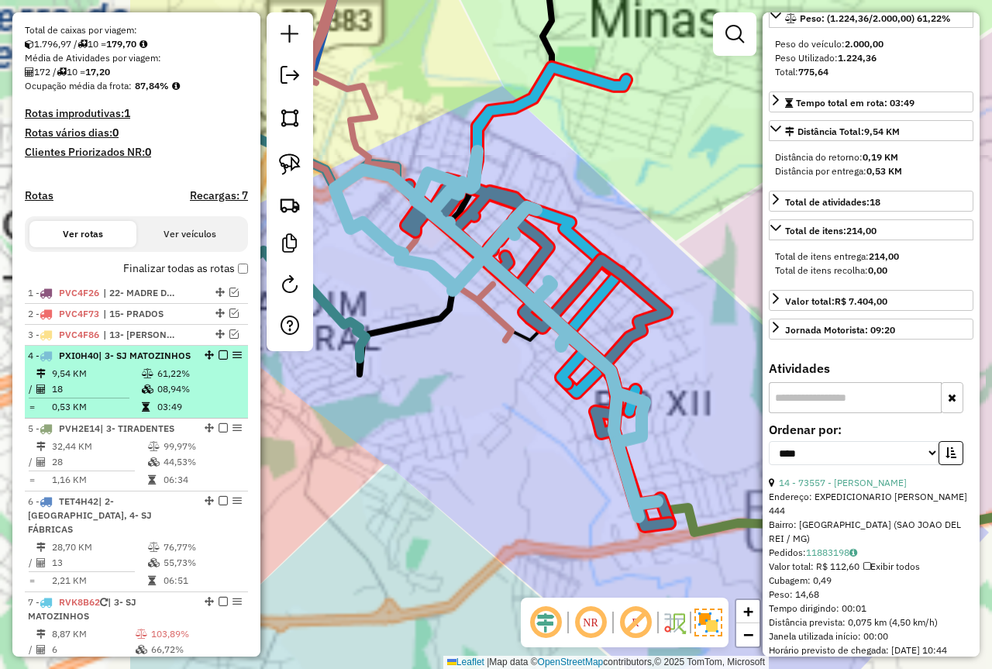
scroll to position [233, 0]
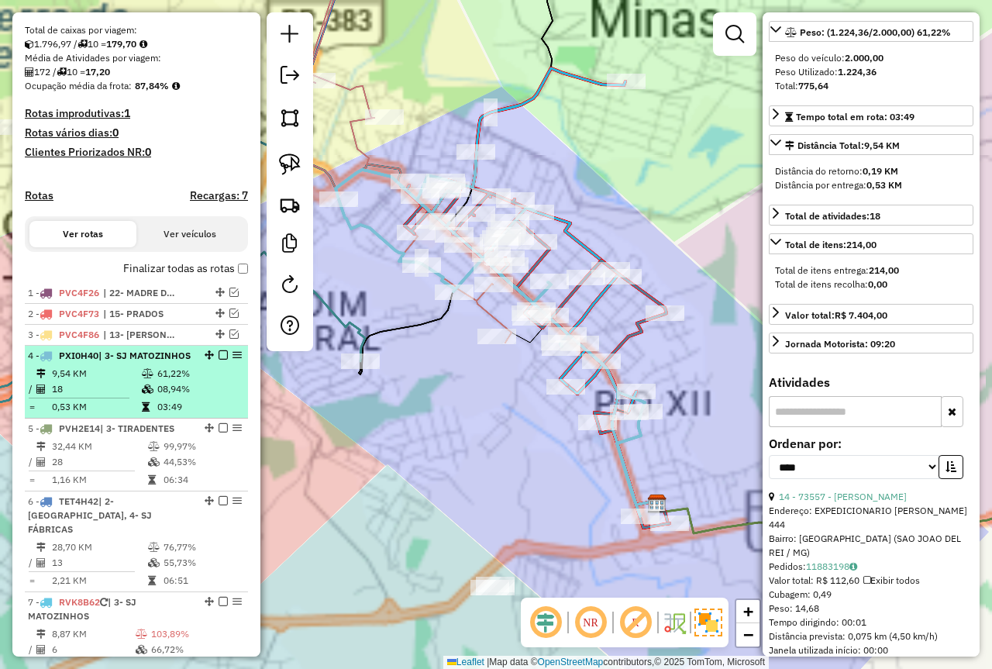
click at [219, 360] on em at bounding box center [223, 354] width 9 height 9
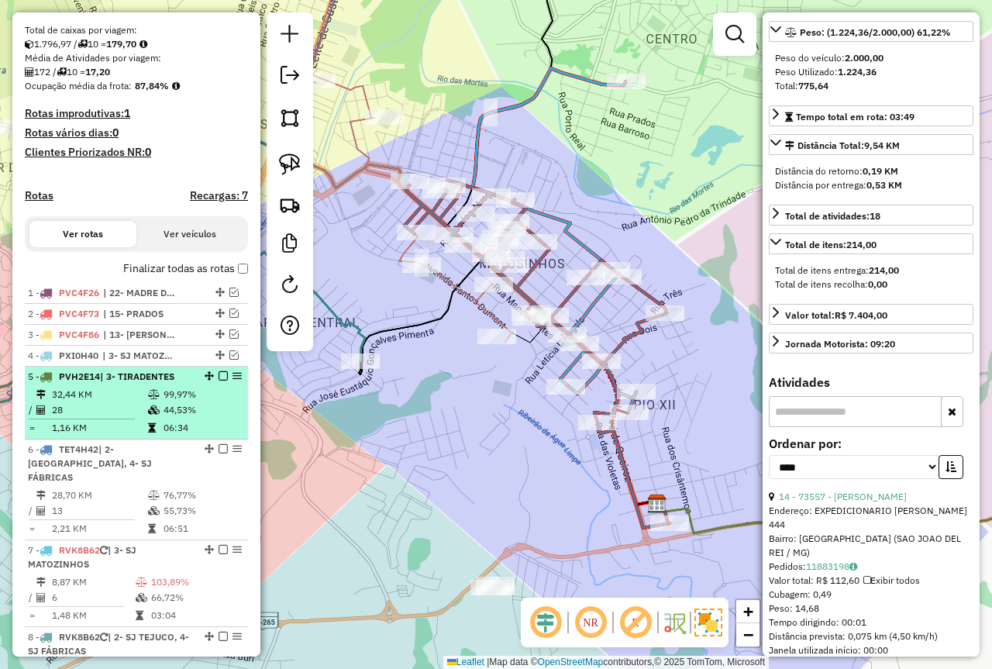
drag, startPoint x: 161, startPoint y: 413, endPoint x: 207, endPoint y: 406, distance: 46.3
click at [163, 402] on td "99,97%" at bounding box center [202, 395] width 78 height 16
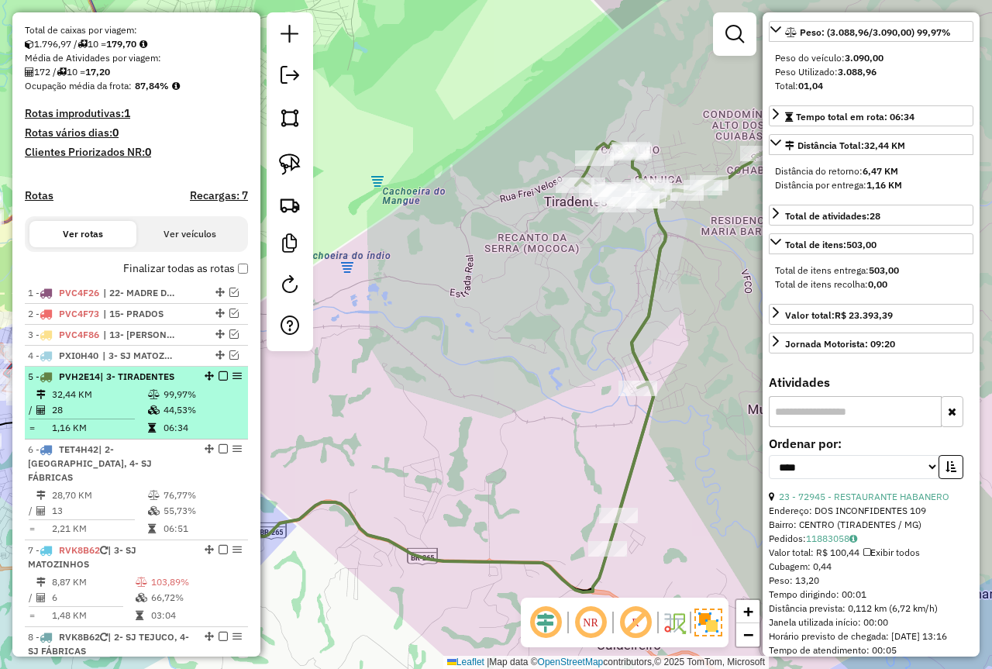
click at [219, 381] on em at bounding box center [223, 375] width 9 height 9
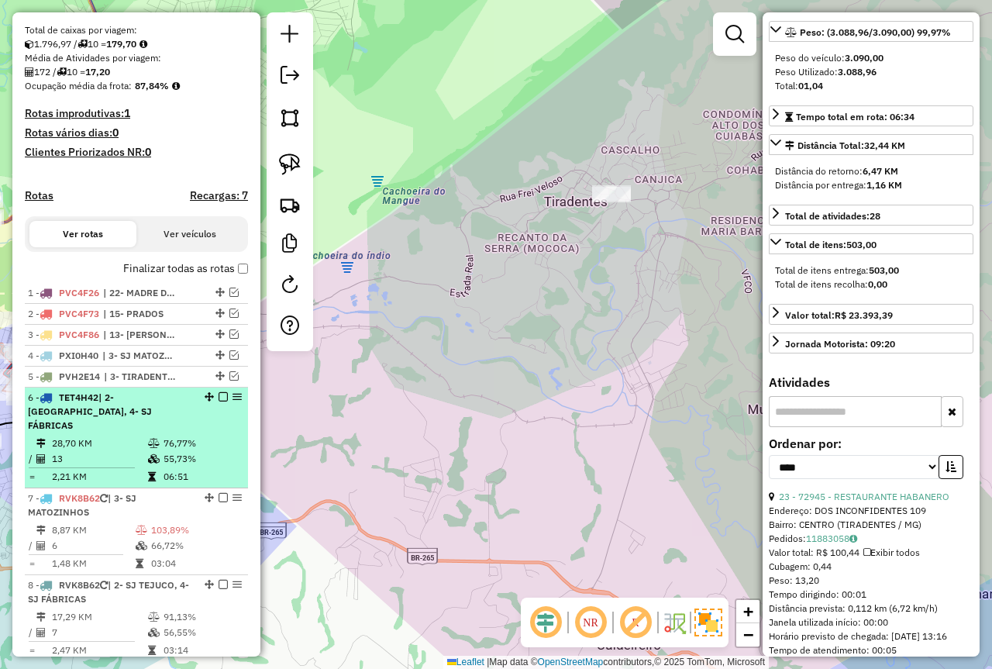
click at [156, 441] on icon at bounding box center [154, 443] width 12 height 9
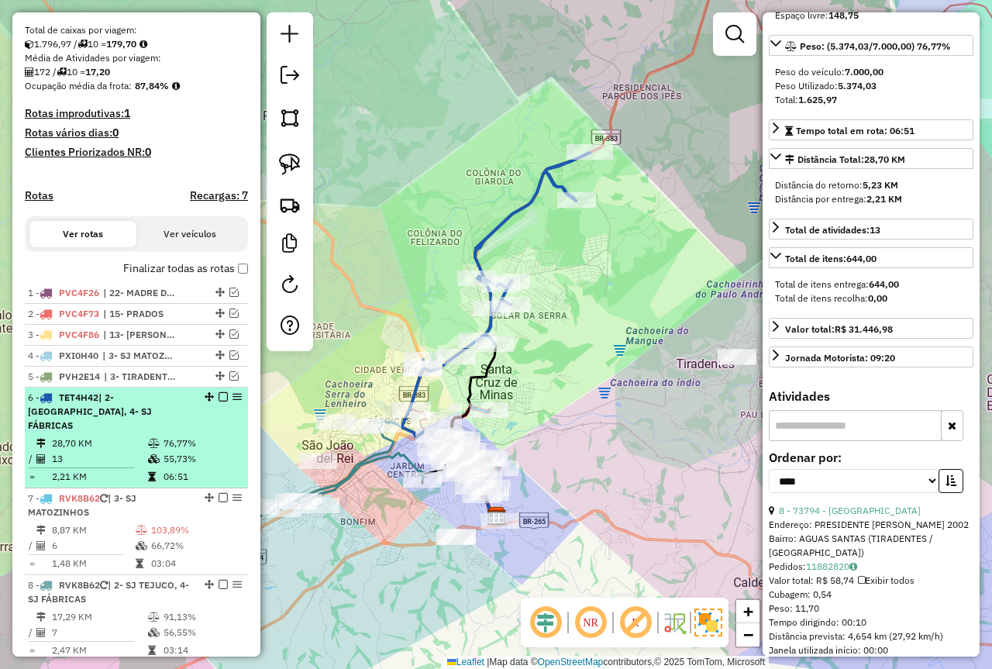
click at [219, 402] on em at bounding box center [223, 396] width 9 height 9
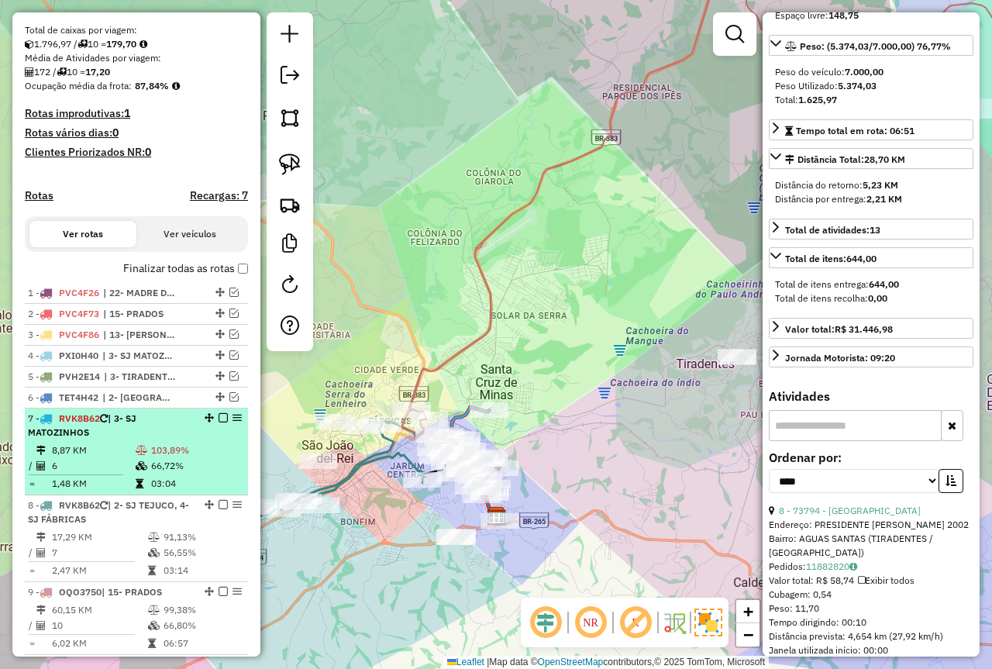
click at [136, 436] on span "| 3- SJ MATOZINHOS" at bounding box center [82, 425] width 109 height 26
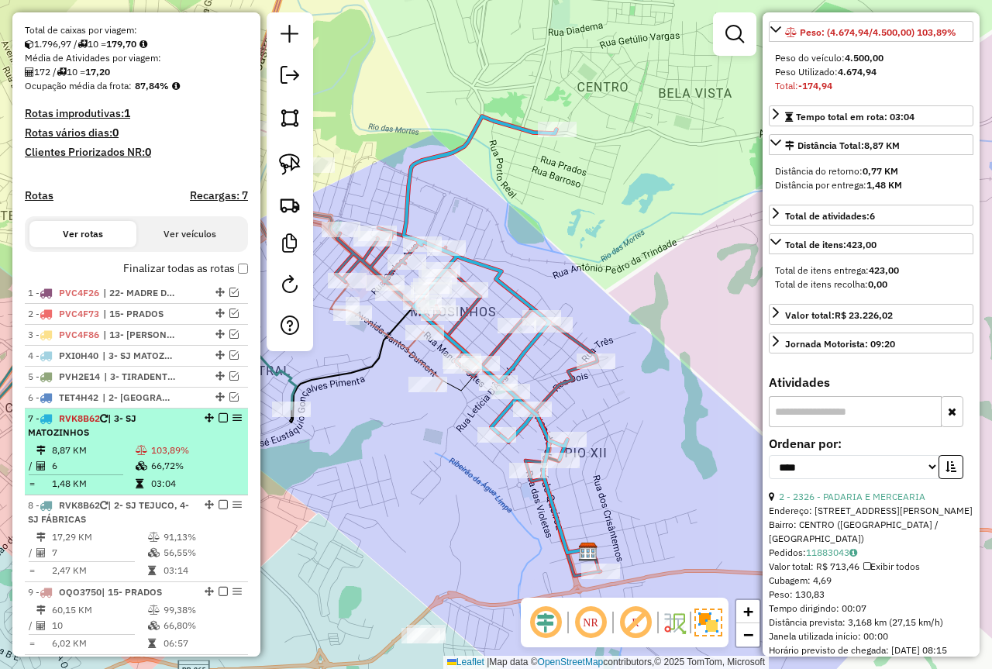
click at [219, 423] on em at bounding box center [223, 417] width 9 height 9
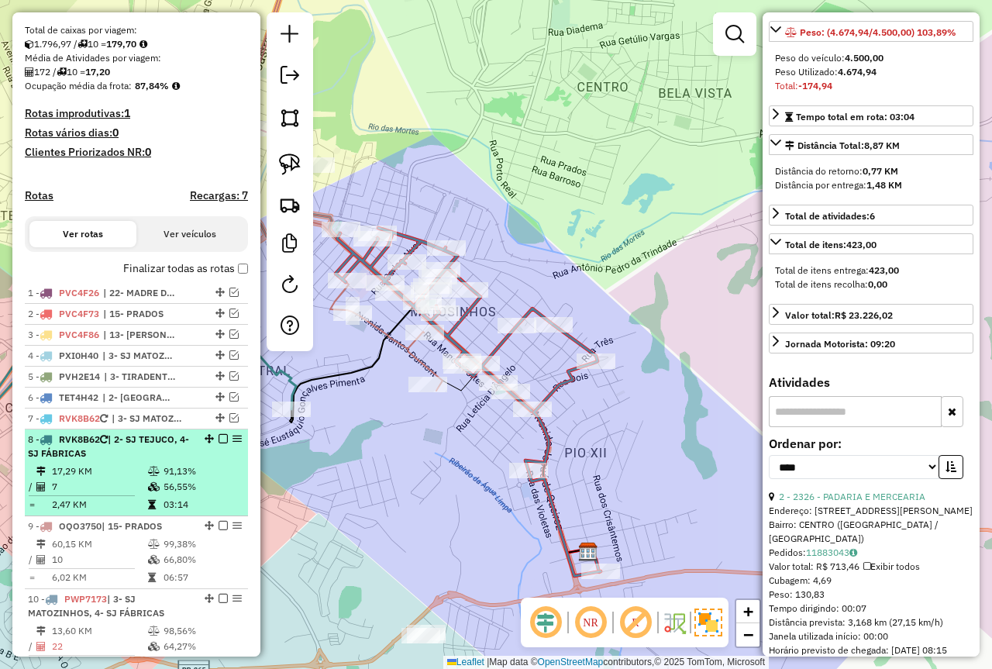
click at [212, 479] on td "91,13%" at bounding box center [202, 472] width 78 height 16
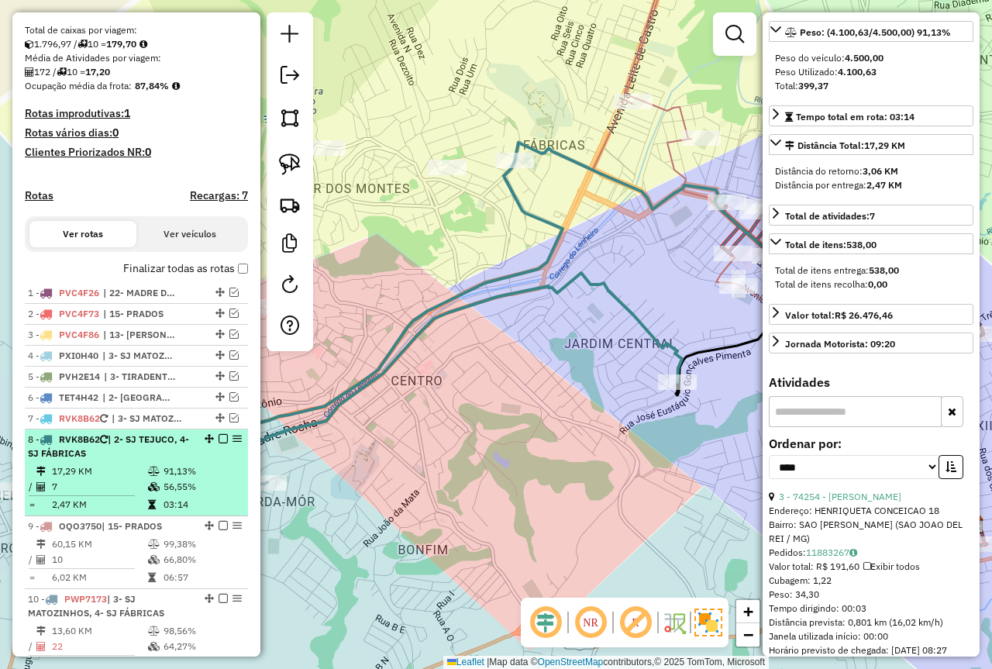
click at [222, 443] on em at bounding box center [223, 438] width 9 height 9
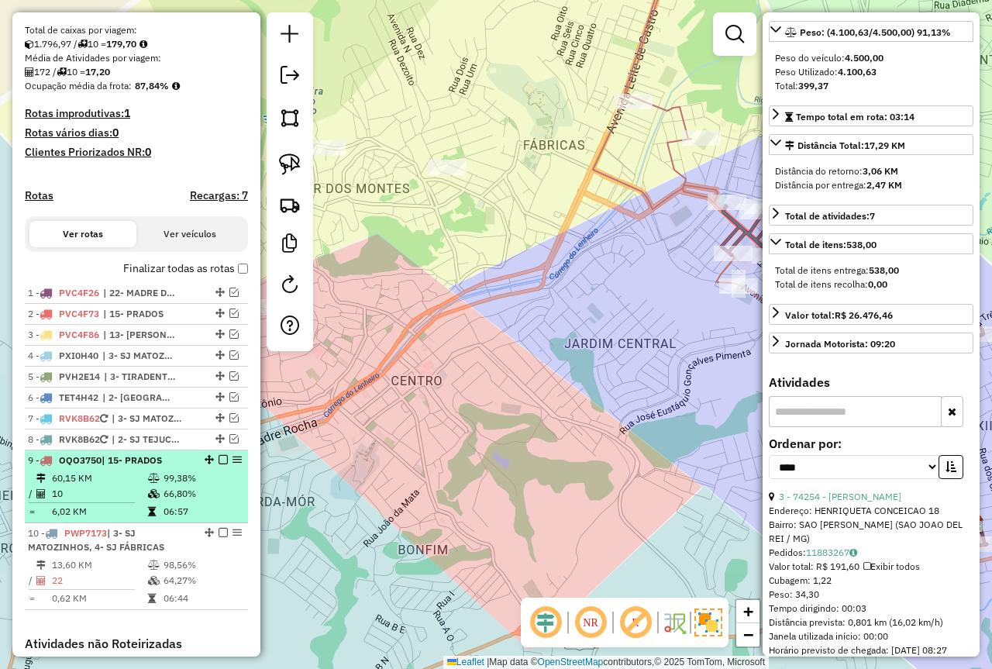
click at [178, 486] on td "99,38%" at bounding box center [202, 479] width 78 height 16
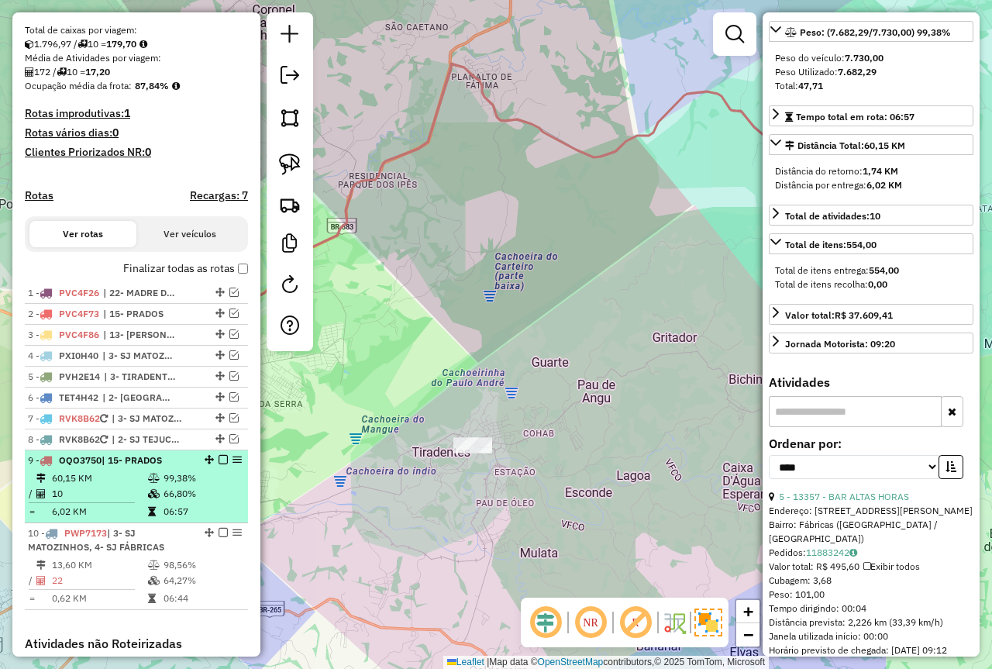
click at [219, 464] on em at bounding box center [223, 459] width 9 height 9
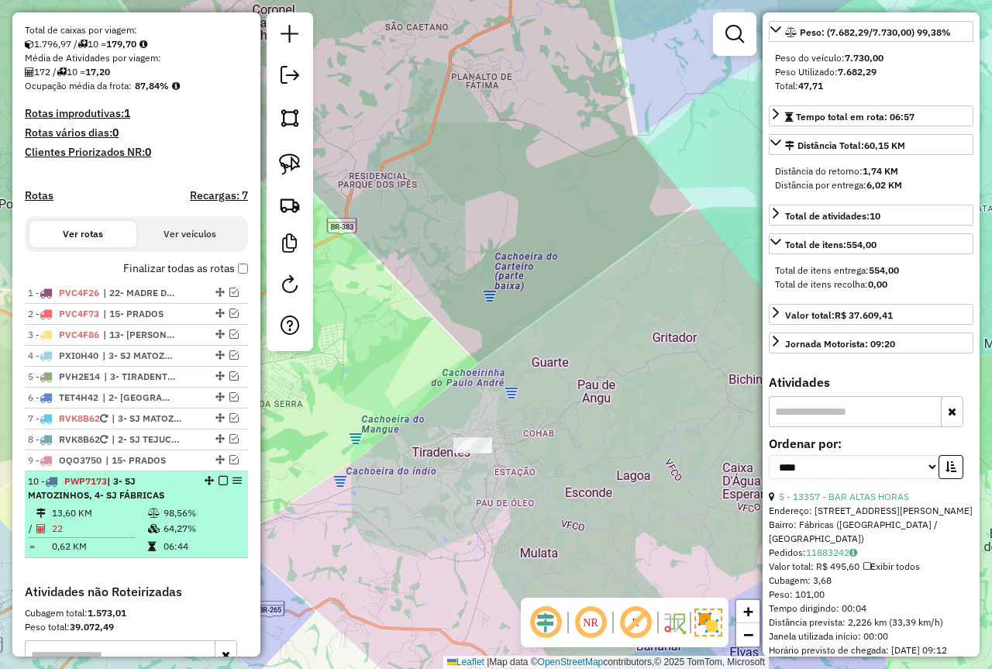
click at [128, 521] on td "13,60 KM" at bounding box center [99, 513] width 96 height 16
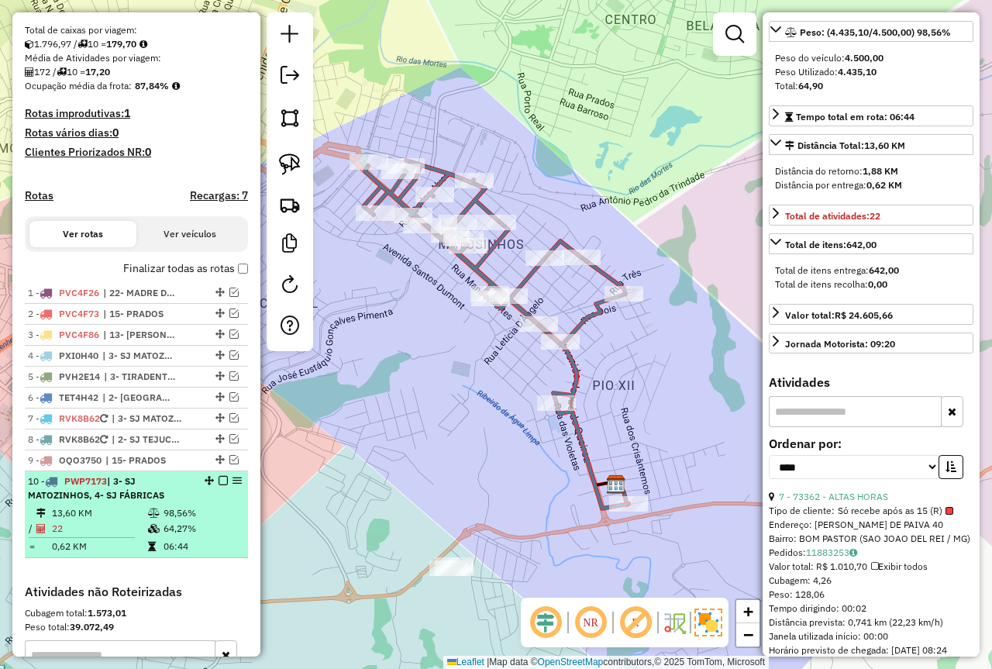
click at [219, 485] on em at bounding box center [223, 480] width 9 height 9
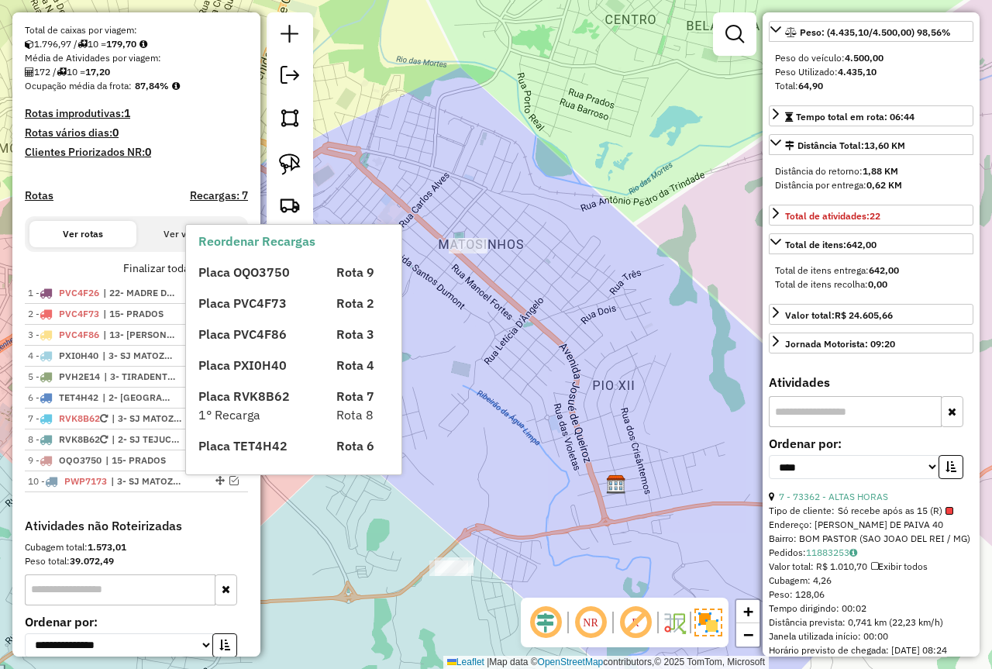
click at [242, 285] on div "Placa OQO3750 Rota 9 Placa PVC4F73 Rota 2 Placa PVC4F86 Rota 3 Placa PXI0H40 Ro…" at bounding box center [306, 352] width 217 height 205
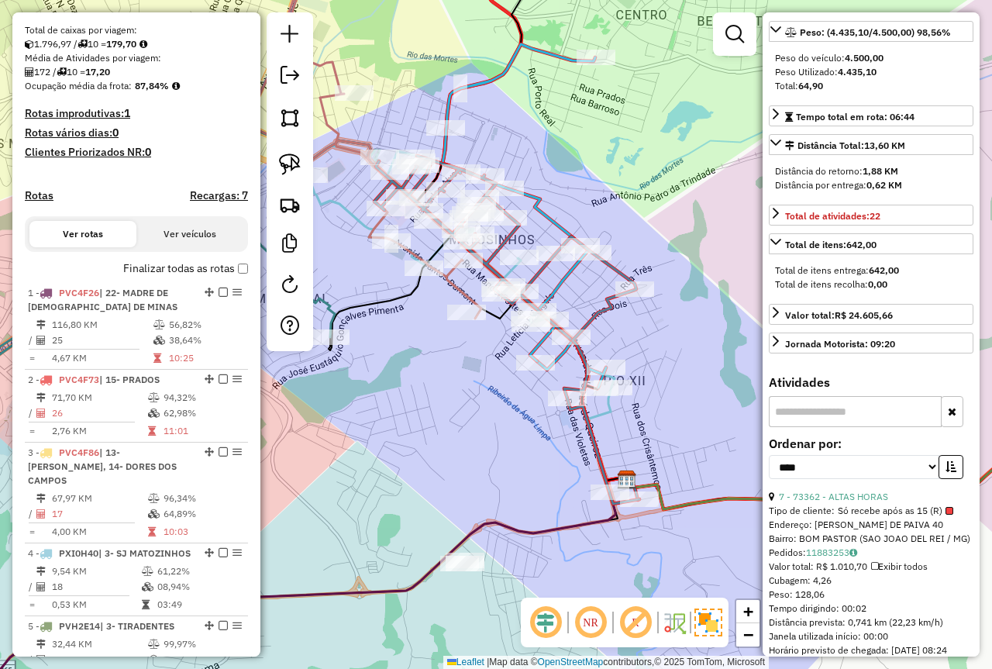
drag, startPoint x: 414, startPoint y: 412, endPoint x: 428, endPoint y: 407, distance: 15.0
click at [428, 407] on div "Janela de atendimento Grade de atendimento Capacidade Transportadoras Veículos …" at bounding box center [496, 334] width 992 height 669
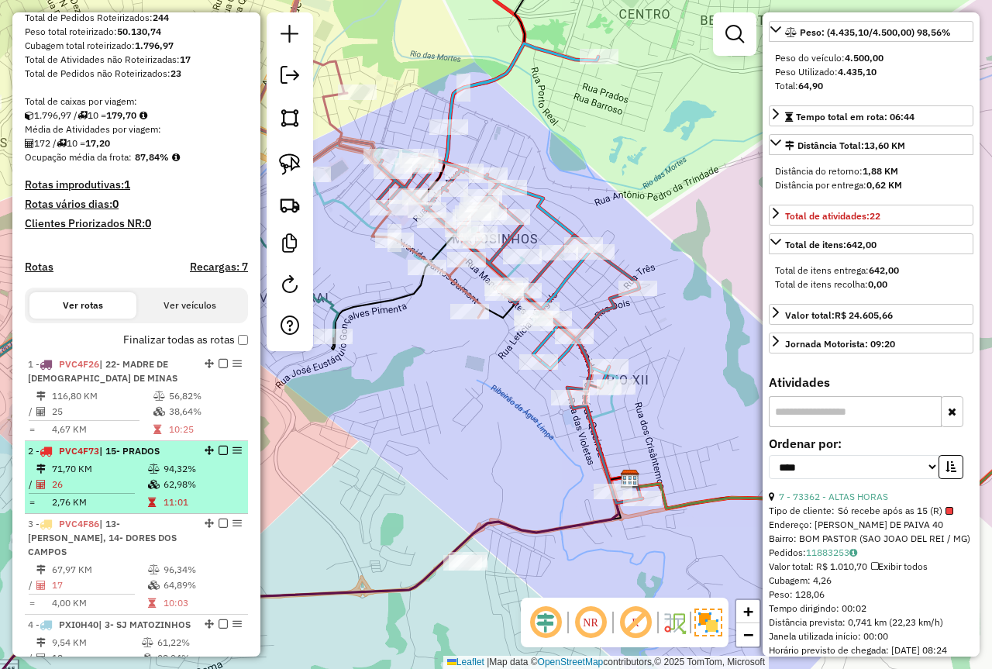
scroll to position [160, 0]
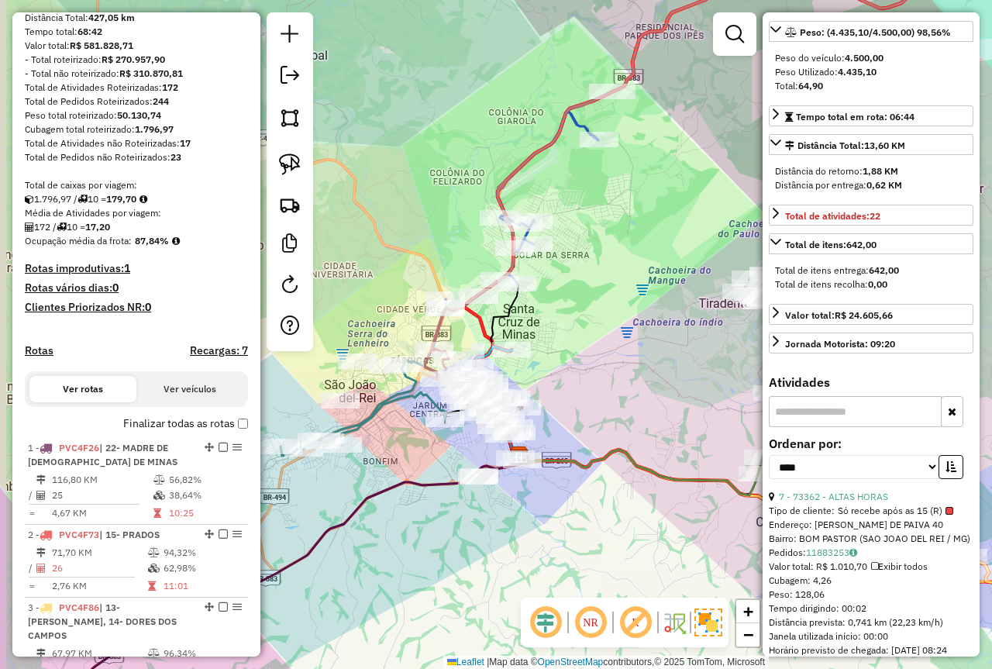
drag, startPoint x: 639, startPoint y: 354, endPoint x: 709, endPoint y: 354, distance: 69.8
click at [709, 354] on div "Janela de atendimento Grade de atendimento Capacidade Transportadoras Veículos …" at bounding box center [496, 334] width 992 height 669
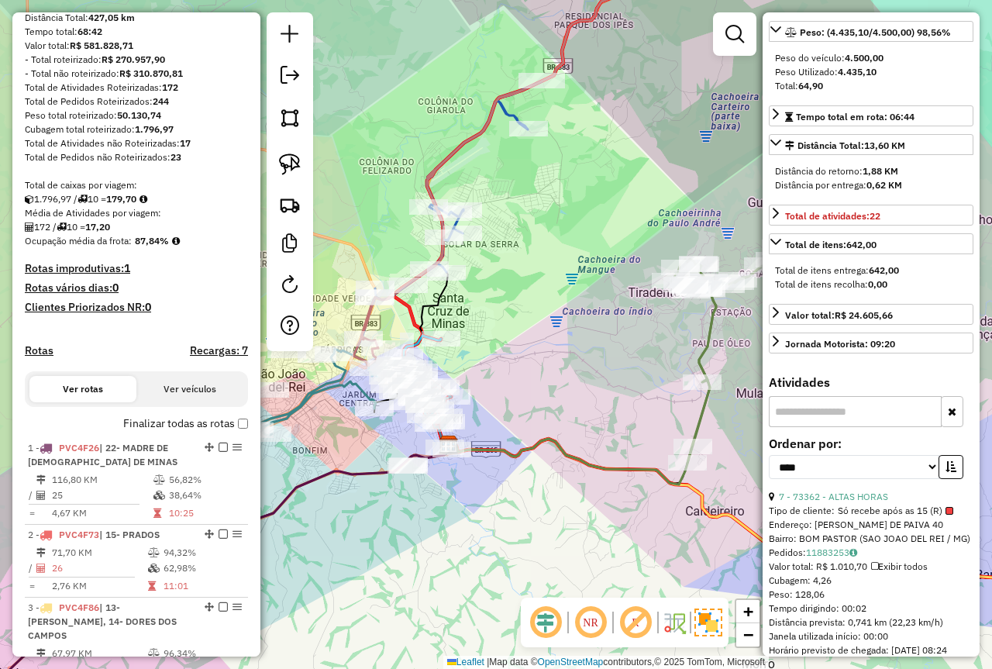
drag, startPoint x: 640, startPoint y: 362, endPoint x: 515, endPoint y: 355, distance: 125.0
click at [515, 355] on div "Janela de atendimento Grade de atendimento Capacidade Transportadoras Veículos …" at bounding box center [496, 334] width 992 height 669
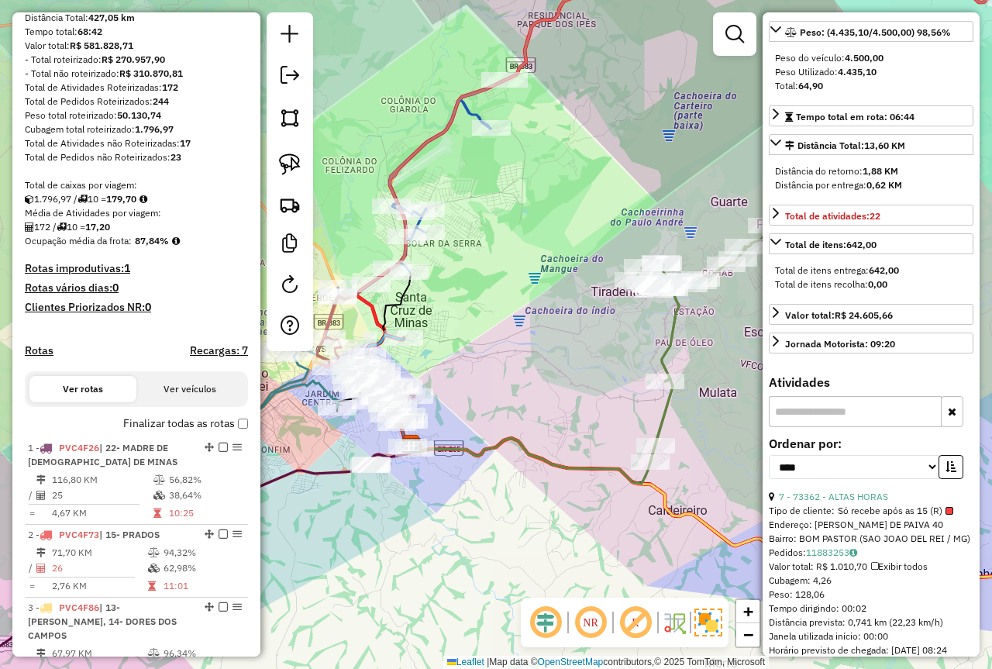
drag, startPoint x: 599, startPoint y: 370, endPoint x: 485, endPoint y: 377, distance: 115.0
click at [488, 377] on div "Janela de atendimento Grade de atendimento Capacidade Transportadoras Veículos …" at bounding box center [496, 334] width 992 height 669
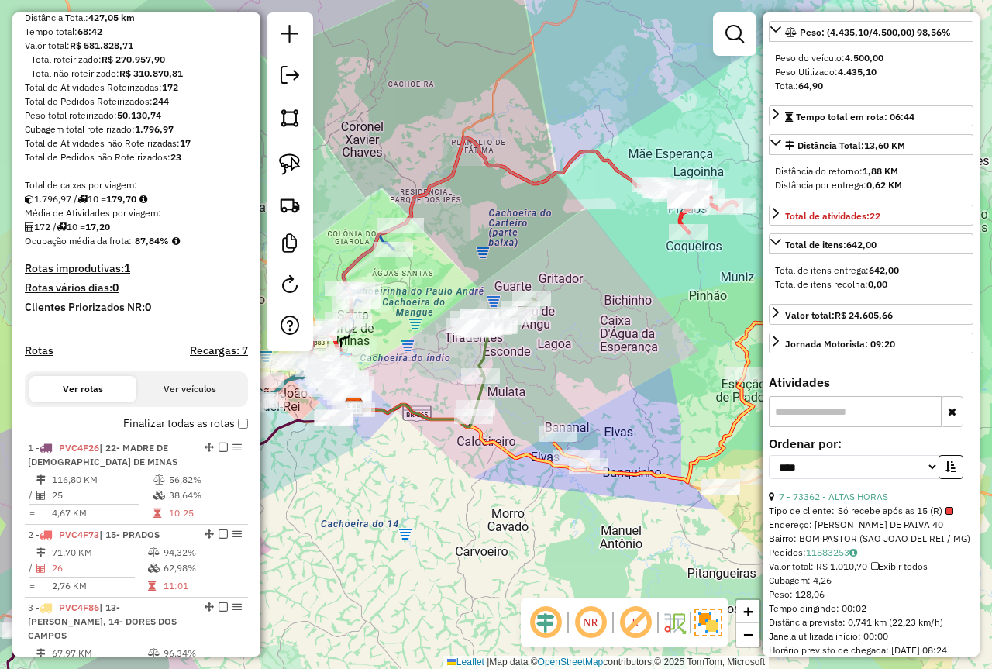
drag, startPoint x: 591, startPoint y: 376, endPoint x: 579, endPoint y: 370, distance: 13.2
click at [579, 370] on div "Janela de atendimento Grade de atendimento Capacidade Transportadoras Veículos …" at bounding box center [496, 334] width 992 height 669
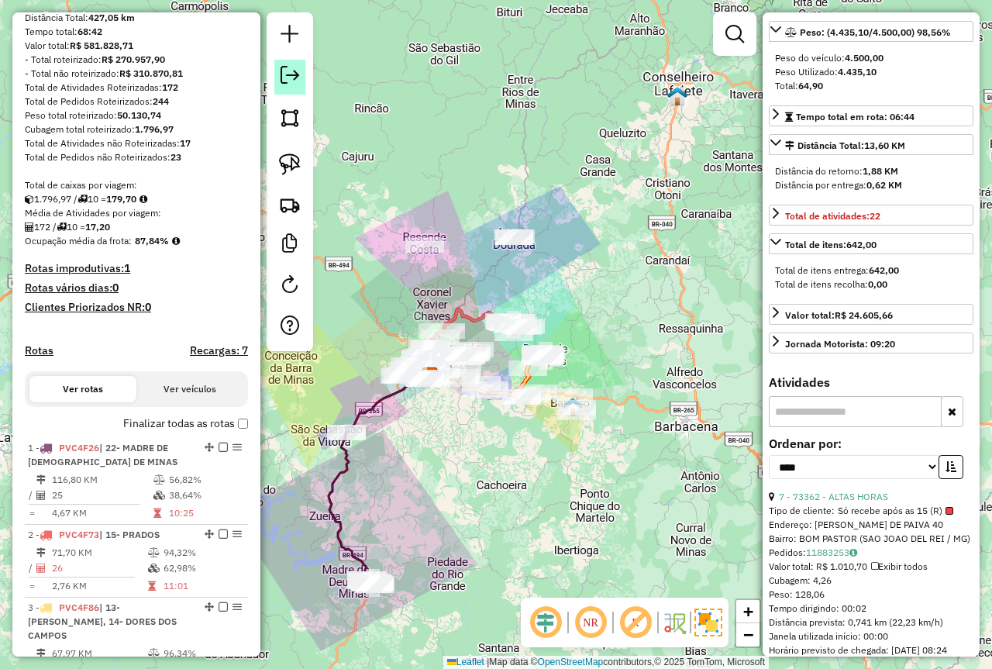
click at [295, 81] on em at bounding box center [290, 75] width 19 height 19
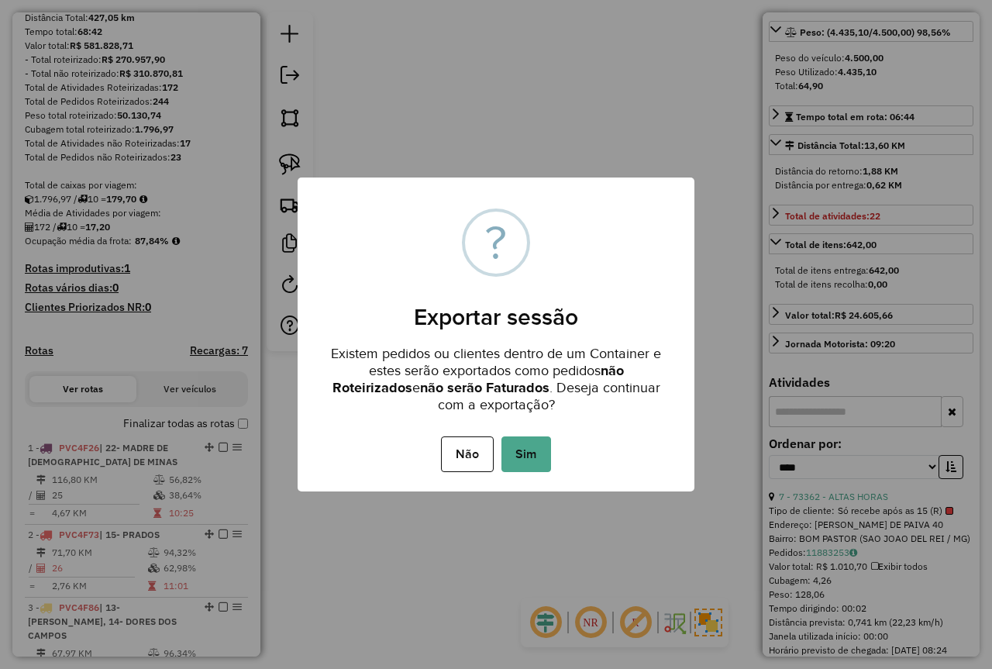
click at [517, 433] on div "Não No Sim" at bounding box center [496, 454] width 397 height 43
drag, startPoint x: 530, startPoint y: 443, endPoint x: 565, endPoint y: 467, distance: 42.4
click at [531, 443] on button "Sim" at bounding box center [527, 454] width 50 height 36
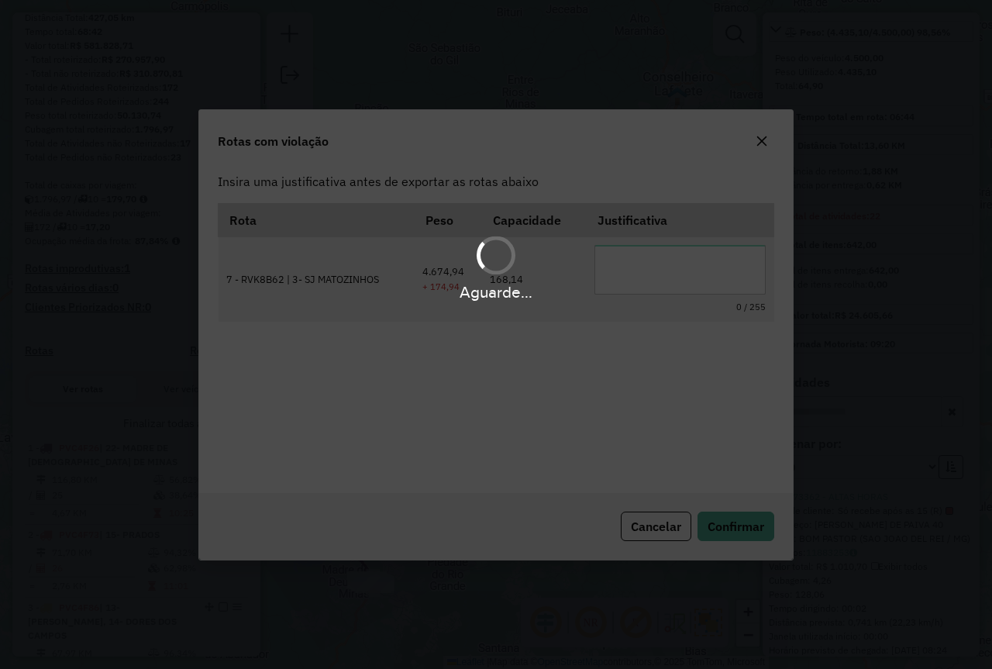
scroll to position [0, 0]
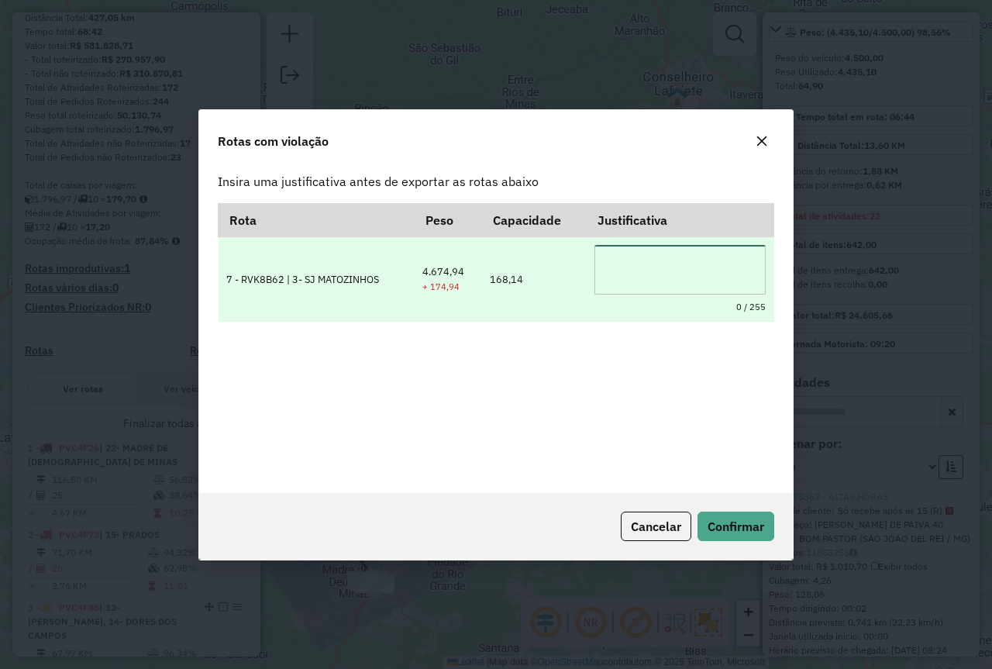
click at [641, 271] on textarea at bounding box center [680, 270] width 171 height 50
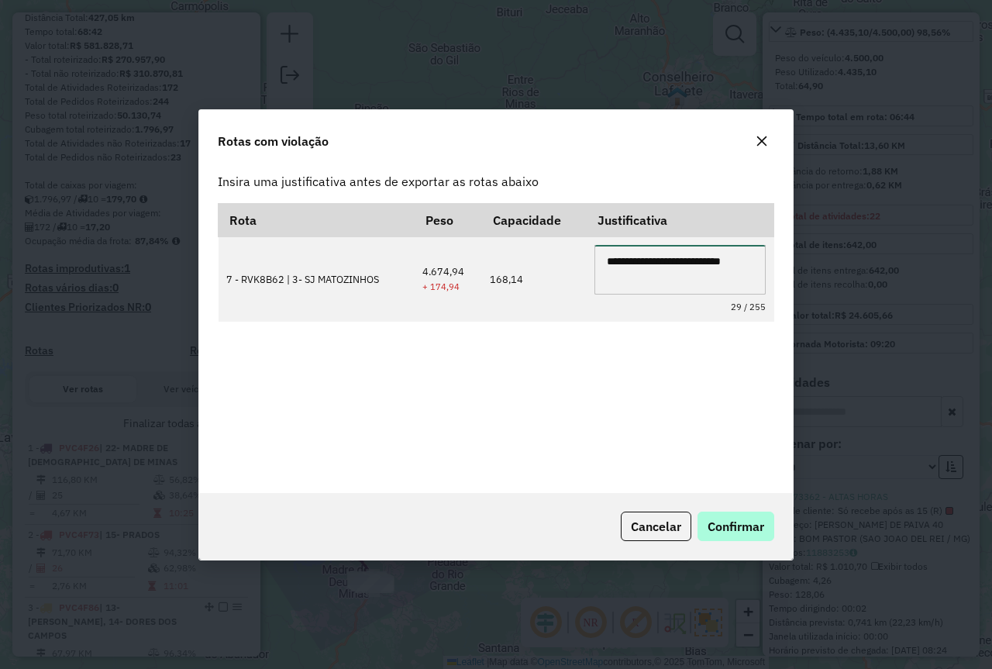
type textarea "**********"
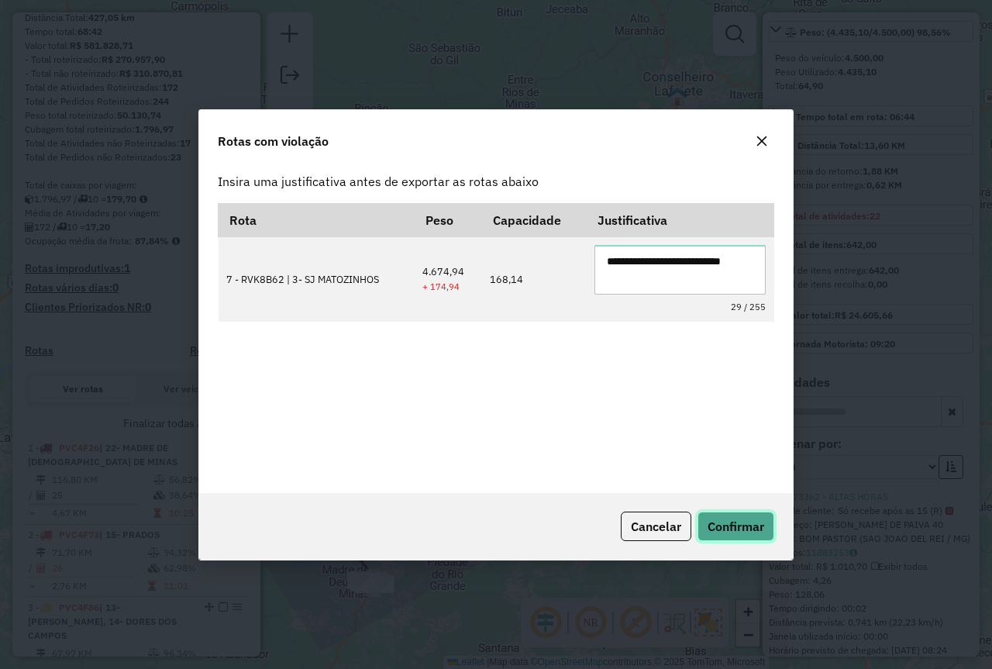
click at [762, 529] on span "Confirmar" at bounding box center [736, 527] width 57 height 16
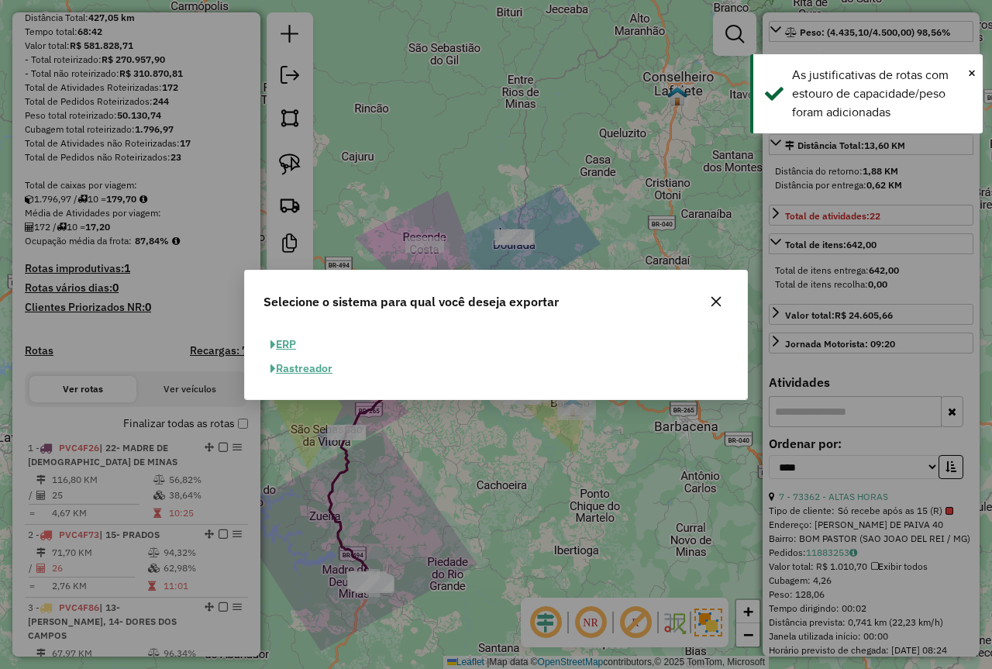
click at [287, 341] on button "ERP" at bounding box center [284, 345] width 40 height 24
select select "**"
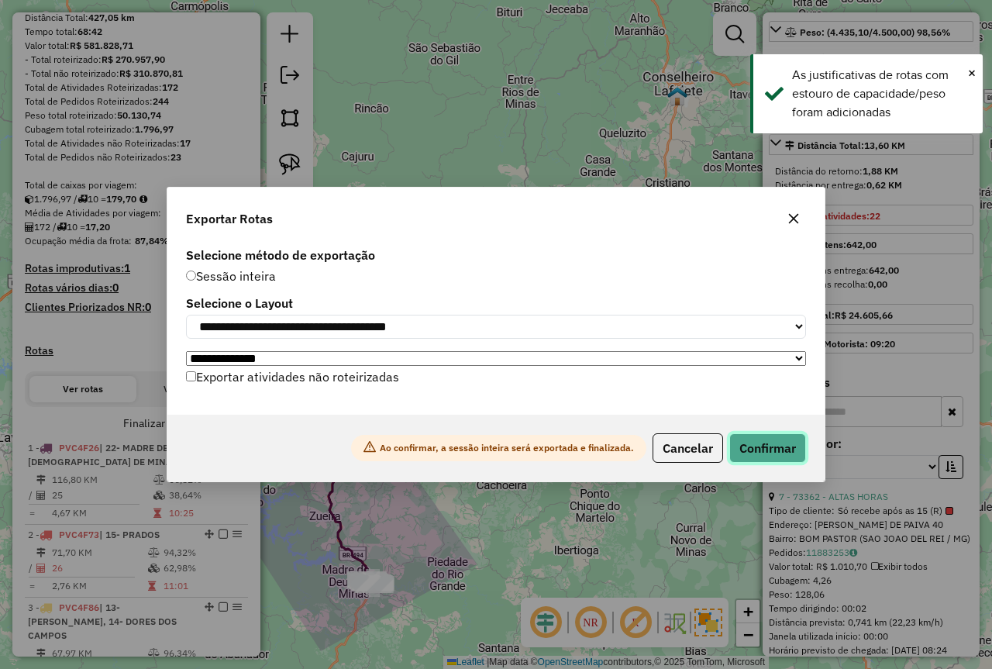
click at [803, 454] on button "Confirmar" at bounding box center [768, 447] width 77 height 29
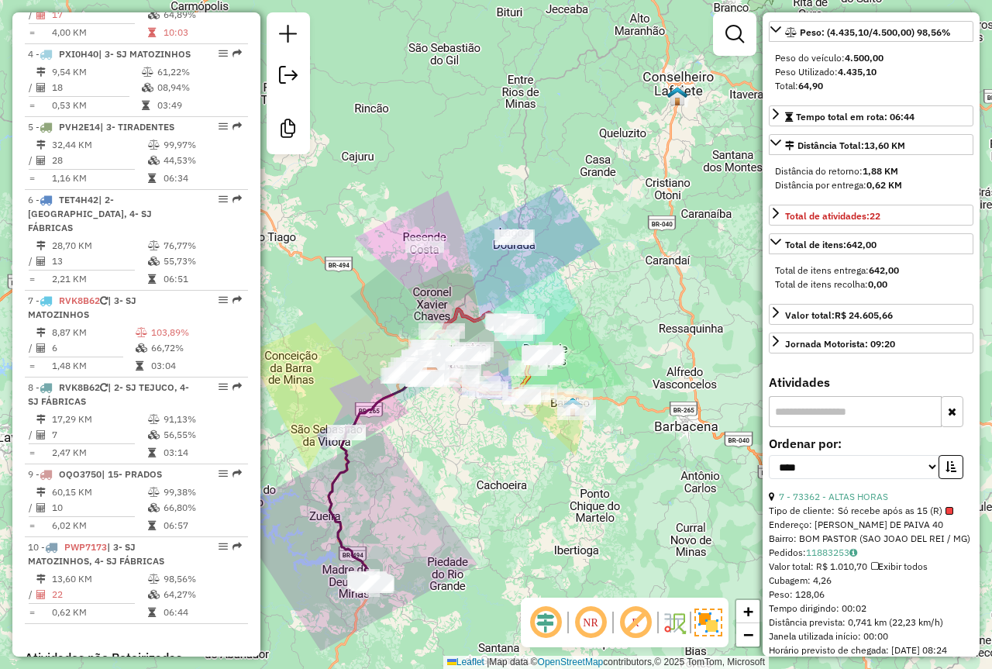
scroll to position [986, 0]
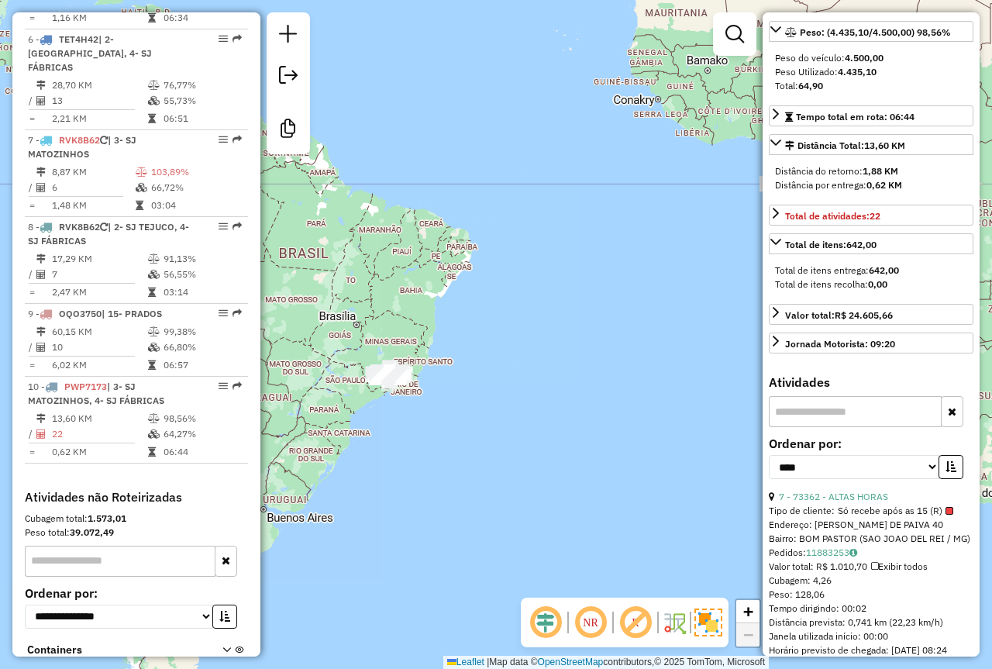
drag, startPoint x: 651, startPoint y: 277, endPoint x: 569, endPoint y: 306, distance: 87.3
click at [608, 297] on div "Janela de atendimento Grade de atendimento Capacidade Transportadoras Veículos …" at bounding box center [496, 334] width 992 height 669
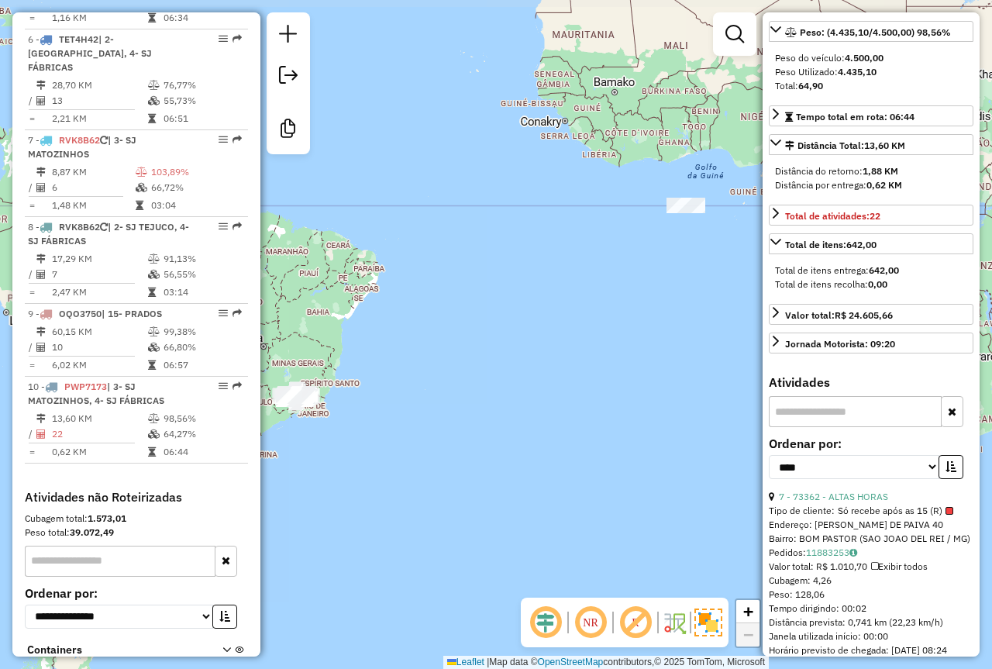
drag, startPoint x: 479, startPoint y: 334, endPoint x: 500, endPoint y: 329, distance: 21.4
click at [535, 322] on div "Janela de atendimento Grade de atendimento Capacidade Transportadoras Veículos …" at bounding box center [496, 334] width 992 height 669
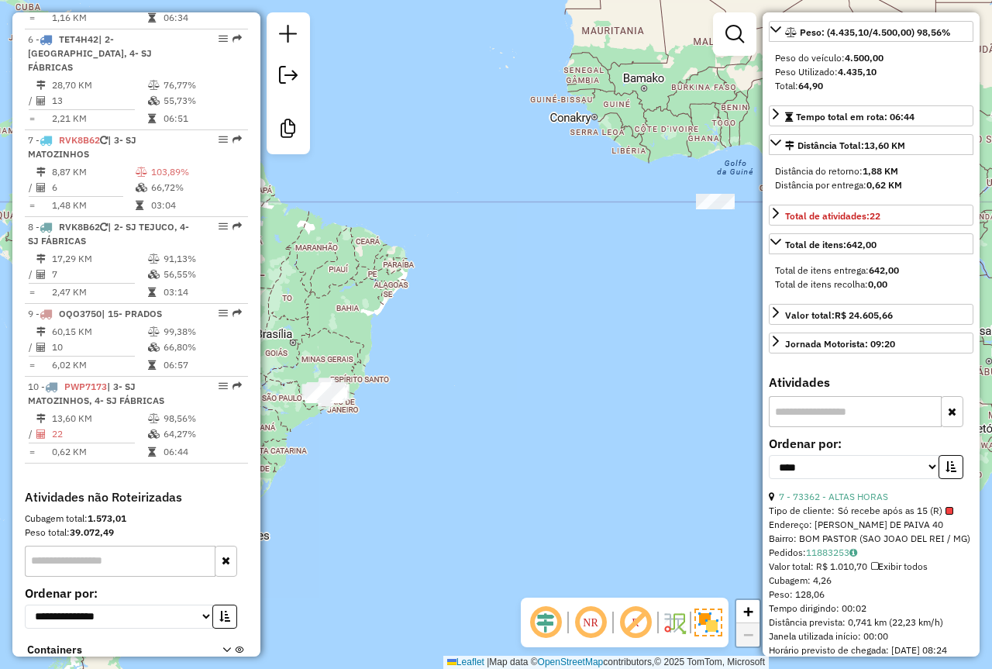
click at [461, 347] on div "Janela de atendimento Grade de atendimento Capacidade Transportadoras Veículos …" at bounding box center [496, 334] width 992 height 669
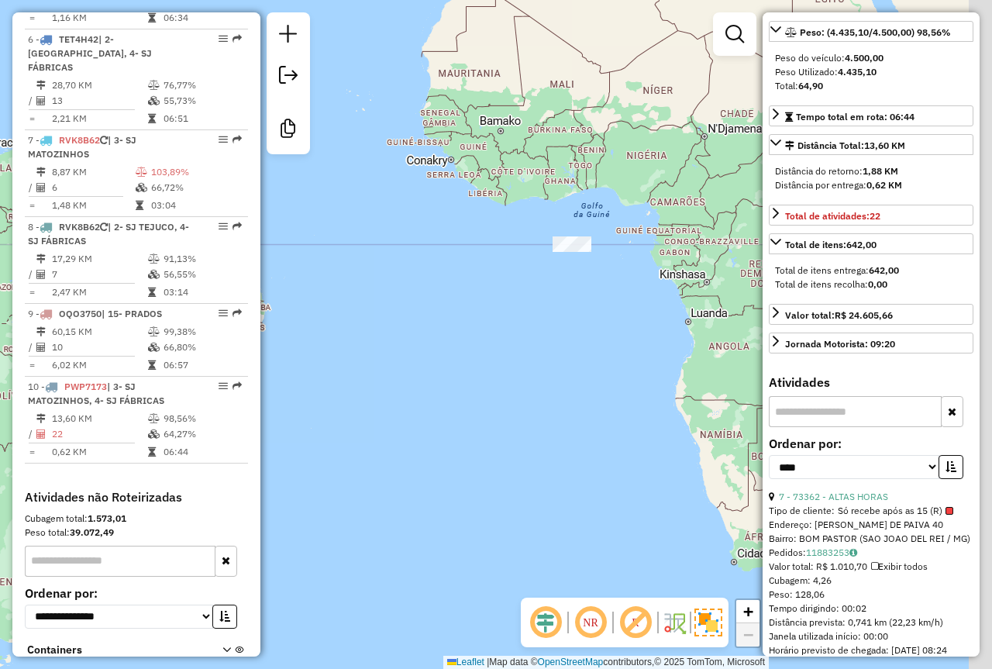
drag, startPoint x: 457, startPoint y: 347, endPoint x: 320, endPoint y: 388, distance: 142.3
click at [320, 388] on div "Janela de atendimento Grade de atendimento Capacidade Transportadoras Veículos …" at bounding box center [496, 334] width 992 height 669
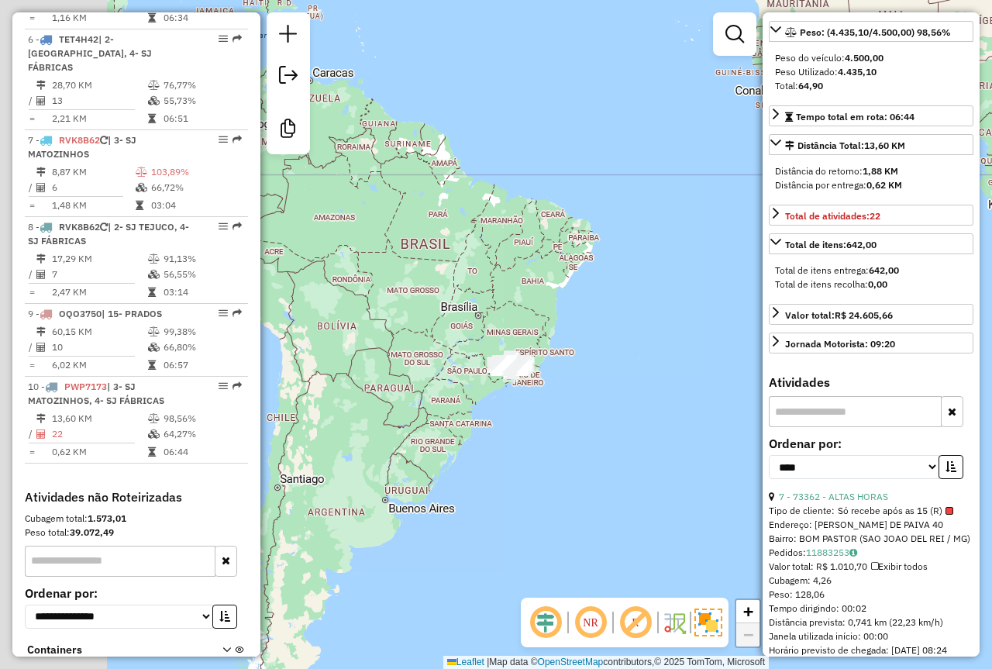
drag, startPoint x: 336, startPoint y: 386, endPoint x: 613, endPoint y: 337, distance: 281.8
click at [666, 315] on div "Janela de atendimento Grade de atendimento Capacidade Transportadoras Veículos …" at bounding box center [496, 334] width 992 height 669
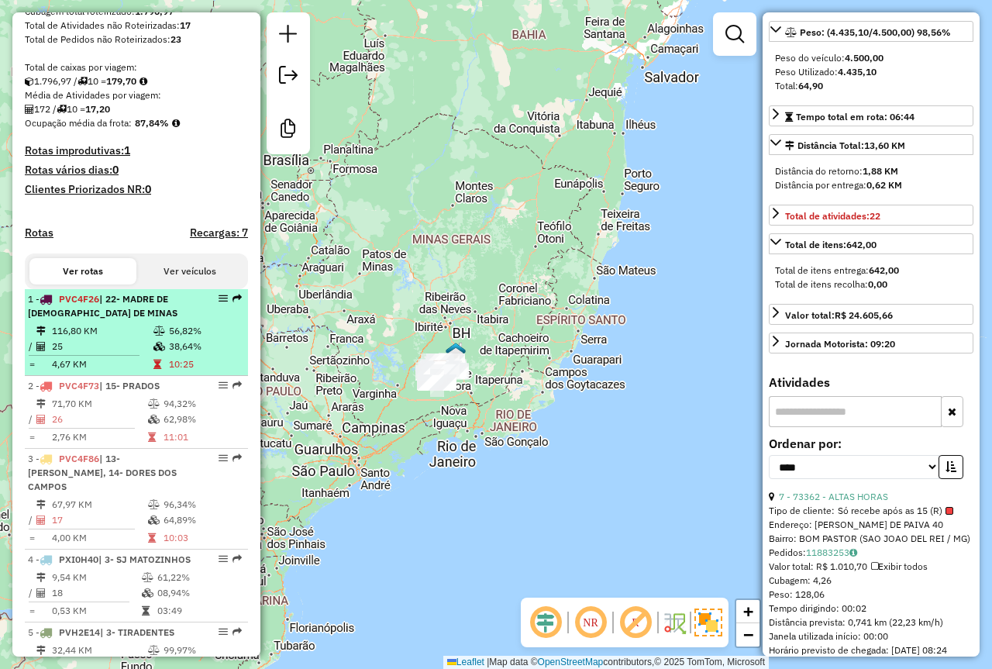
scroll to position [0, 0]
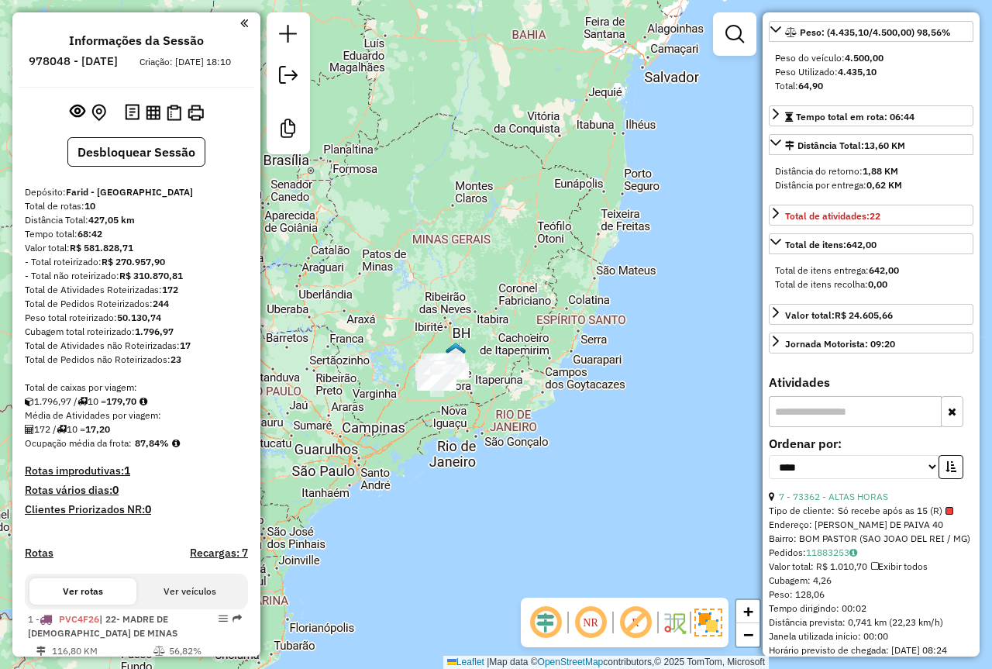
drag, startPoint x: 154, startPoint y: 326, endPoint x: 115, endPoint y: 326, distance: 38.8
click at [115, 325] on div "Peso total roteirizado: 50.130,74" at bounding box center [136, 318] width 223 height 14
click at [181, 311] on div "Total de Pedidos Roteirizados: 244" at bounding box center [136, 304] width 223 height 14
drag, startPoint x: 166, startPoint y: 332, endPoint x: 121, endPoint y: 330, distance: 45.0
click at [121, 325] on div "Peso total roteirizado: 50.130,74" at bounding box center [136, 318] width 223 height 14
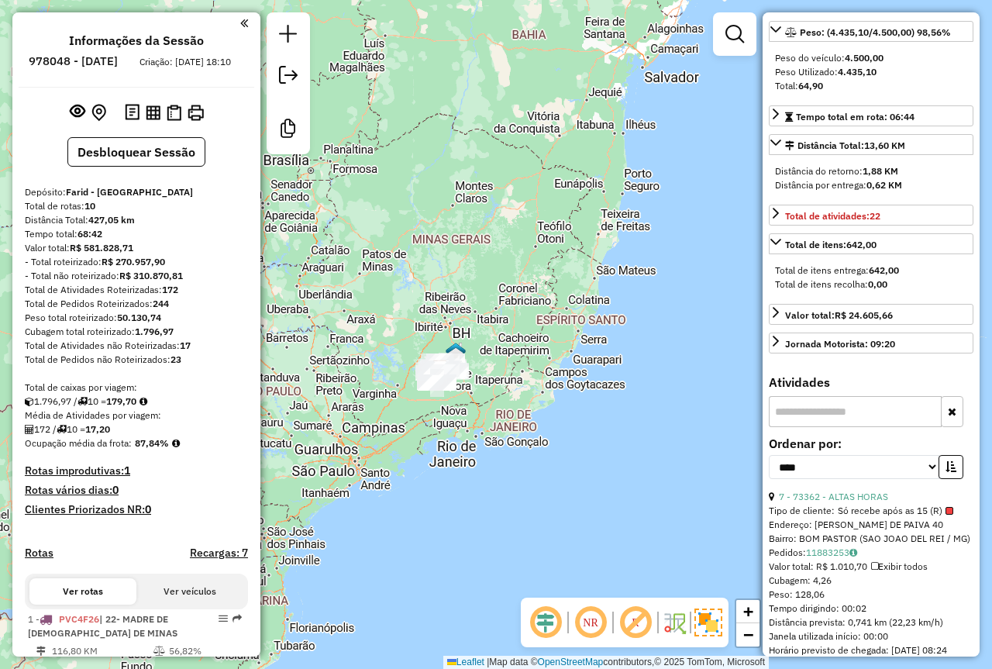
copy strong "50.130,74"
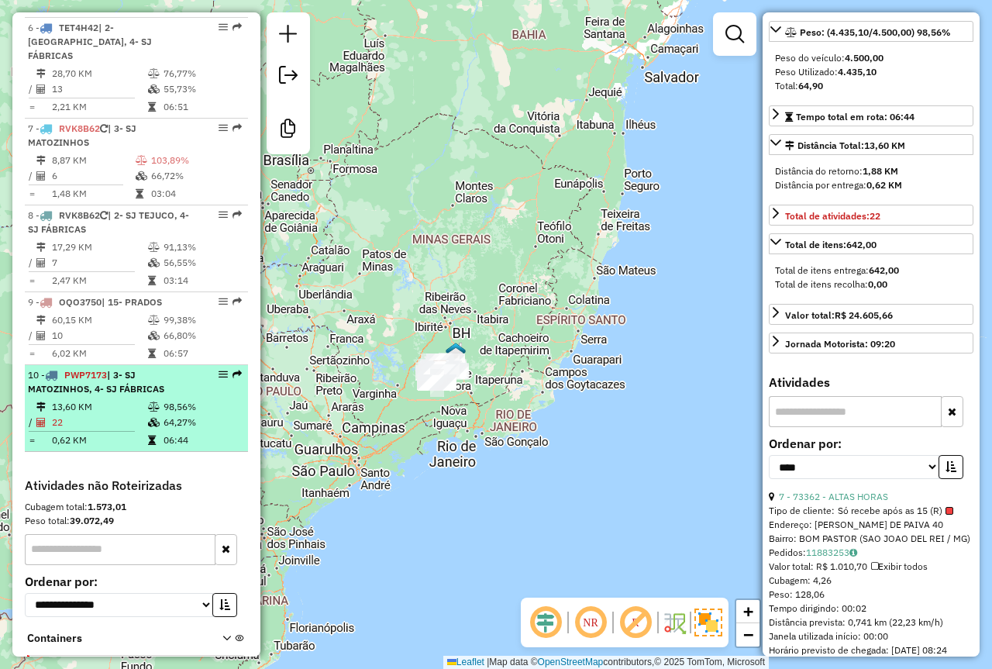
scroll to position [1064, 0]
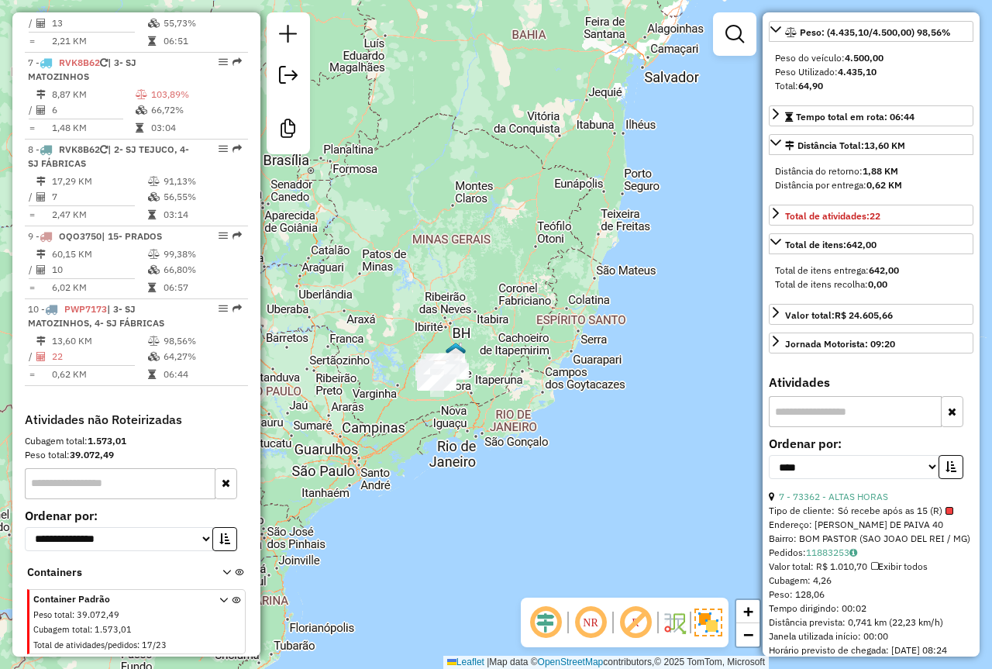
drag, startPoint x: 129, startPoint y: 457, endPoint x: 72, endPoint y: 454, distance: 56.7
click at [72, 454] on div "Peso total: 39.072,49" at bounding box center [136, 455] width 223 height 14
copy strong "39.072,49"
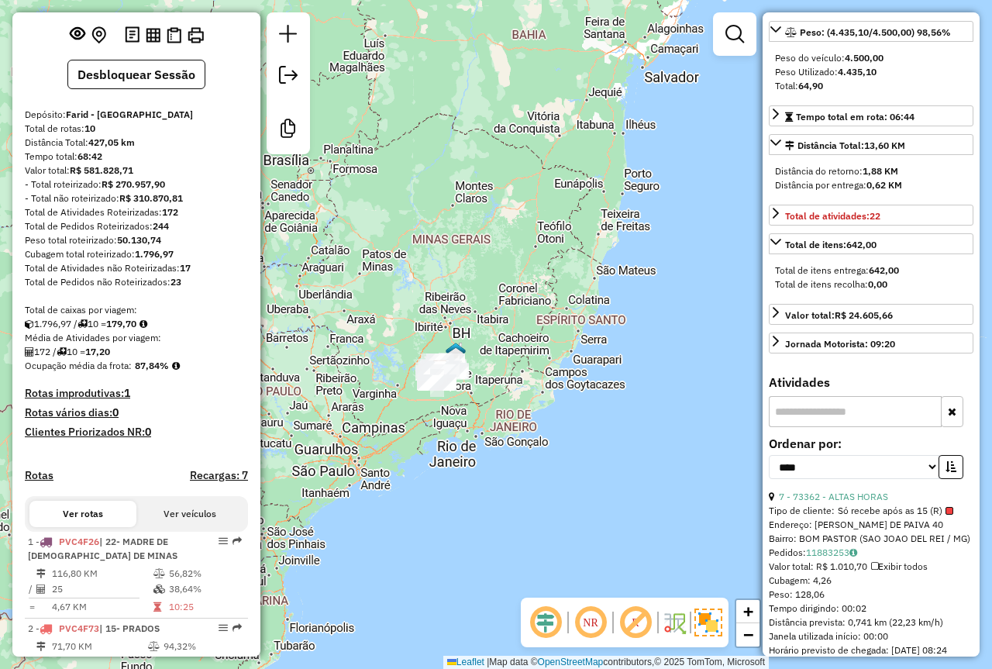
scroll to position [0, 0]
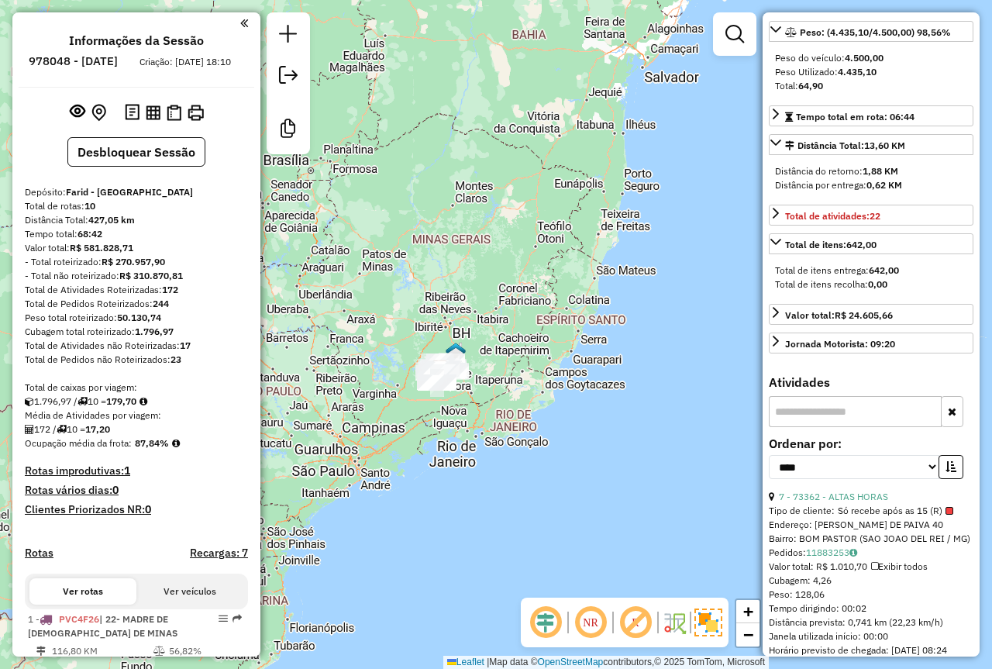
drag, startPoint x: 81, startPoint y: 405, endPoint x: 67, endPoint y: 404, distance: 14.0
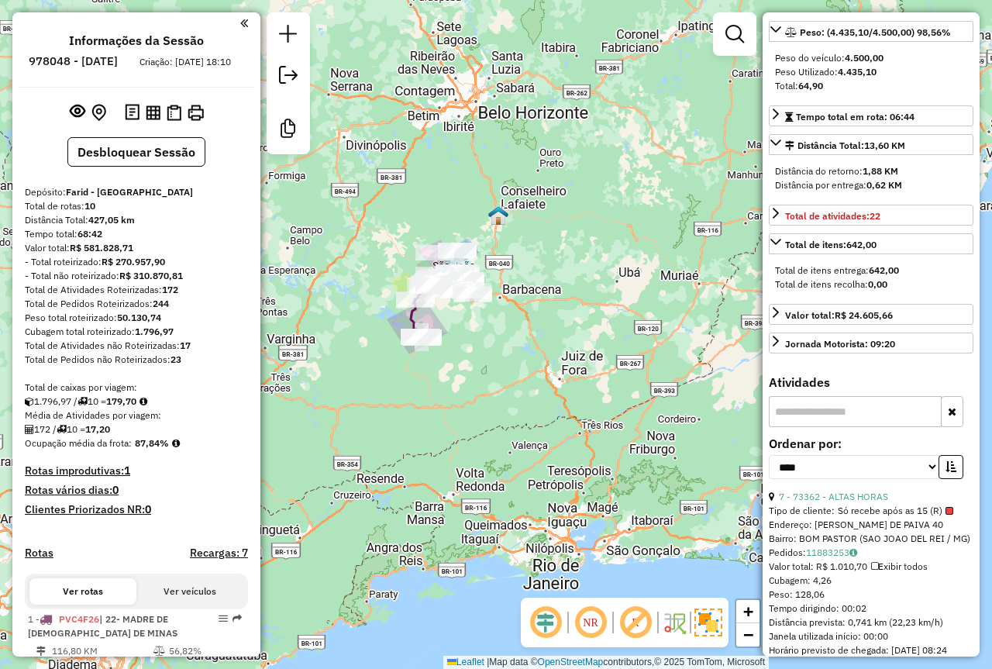
drag, startPoint x: 619, startPoint y: 178, endPoint x: 600, endPoint y: 142, distance: 40.9
click at [569, 226] on div "Janela de atendimento Grade de atendimento Capacidade Transportadoras Veículos …" at bounding box center [496, 334] width 992 height 669
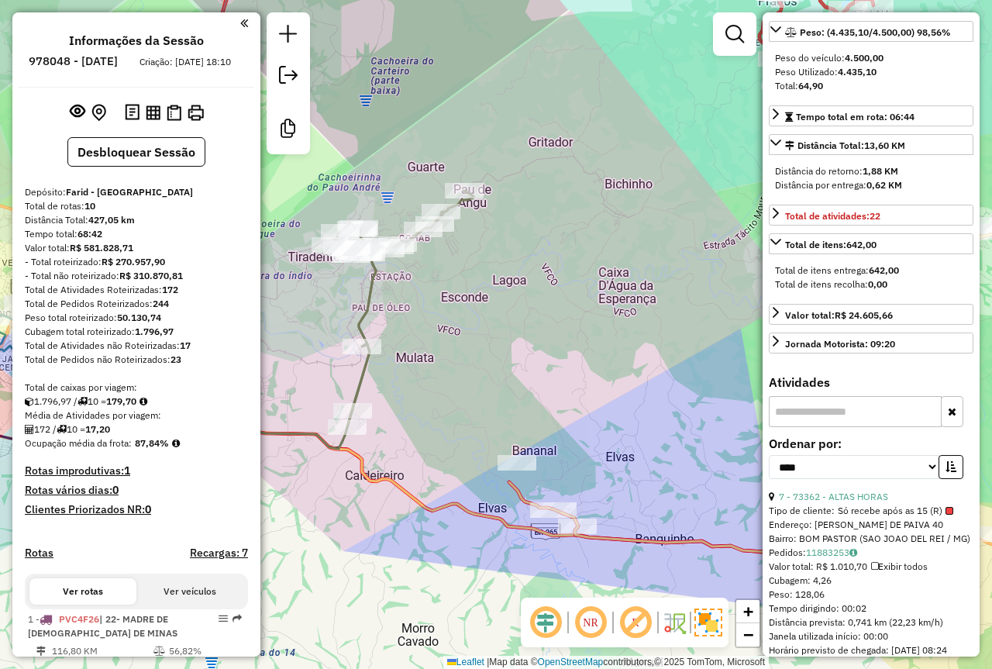
drag, startPoint x: 305, startPoint y: 340, endPoint x: 612, endPoint y: 290, distance: 310.2
click at [613, 291] on div "Janela de atendimento Grade de atendimento Capacidade Transportadoras Veículos …" at bounding box center [496, 334] width 992 height 669
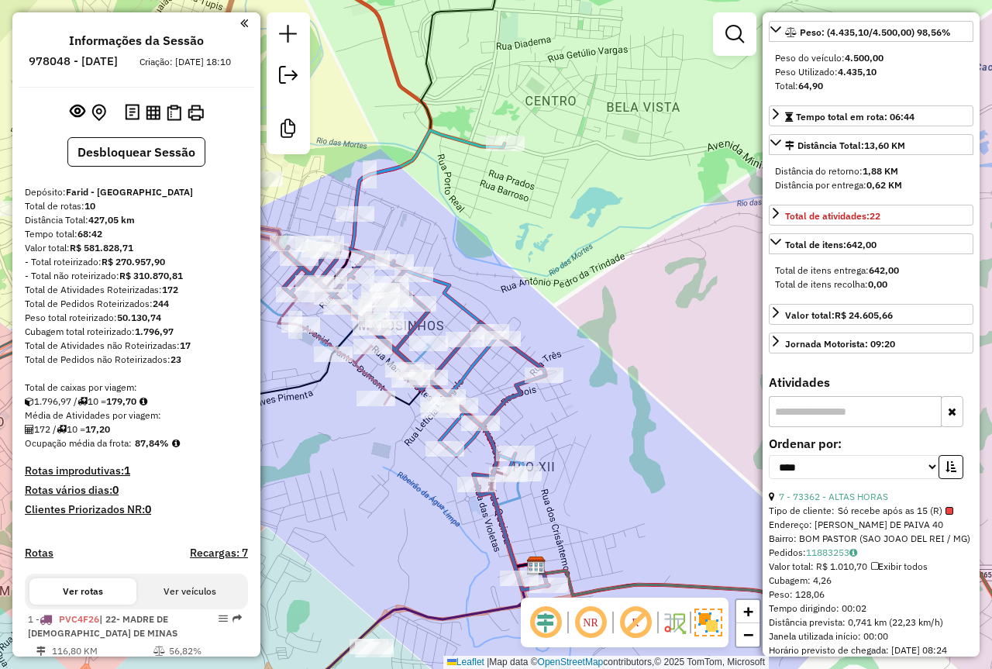
drag, startPoint x: 461, startPoint y: 294, endPoint x: 606, endPoint y: 258, distance: 150.1
click at [606, 258] on div "Janela de atendimento Grade de atendimento Capacidade Transportadoras Veículos …" at bounding box center [496, 334] width 992 height 669
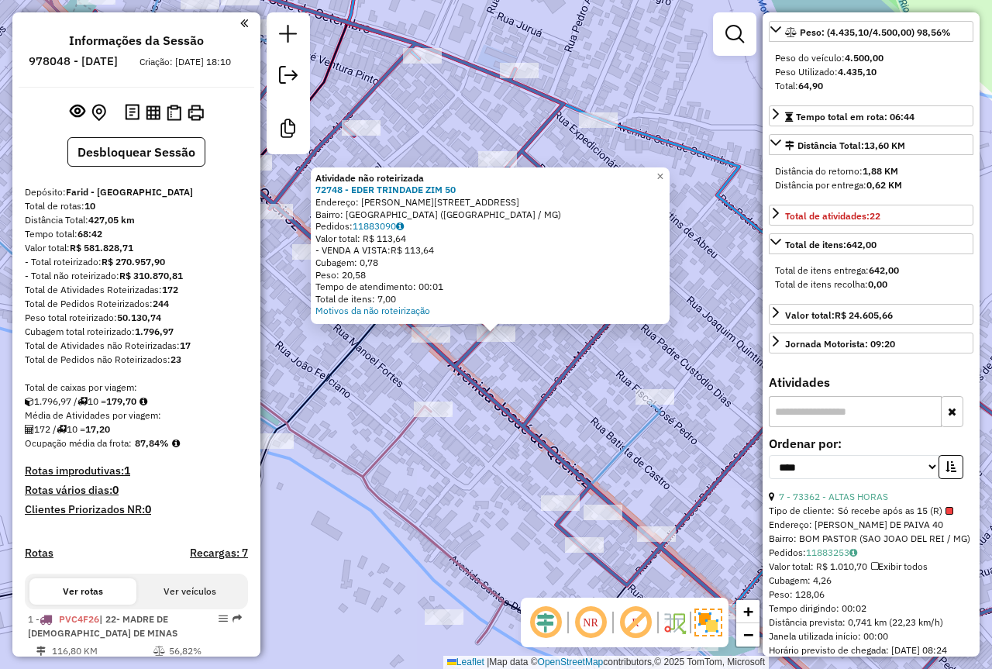
drag, startPoint x: 521, startPoint y: 395, endPoint x: 514, endPoint y: 378, distance: 17.7
click at [522, 395] on div "Atividade não roteirizada 72748 - EDER TRINDADE ZIM 50 Endereço: R BATISTA DE C…" at bounding box center [496, 334] width 992 height 669
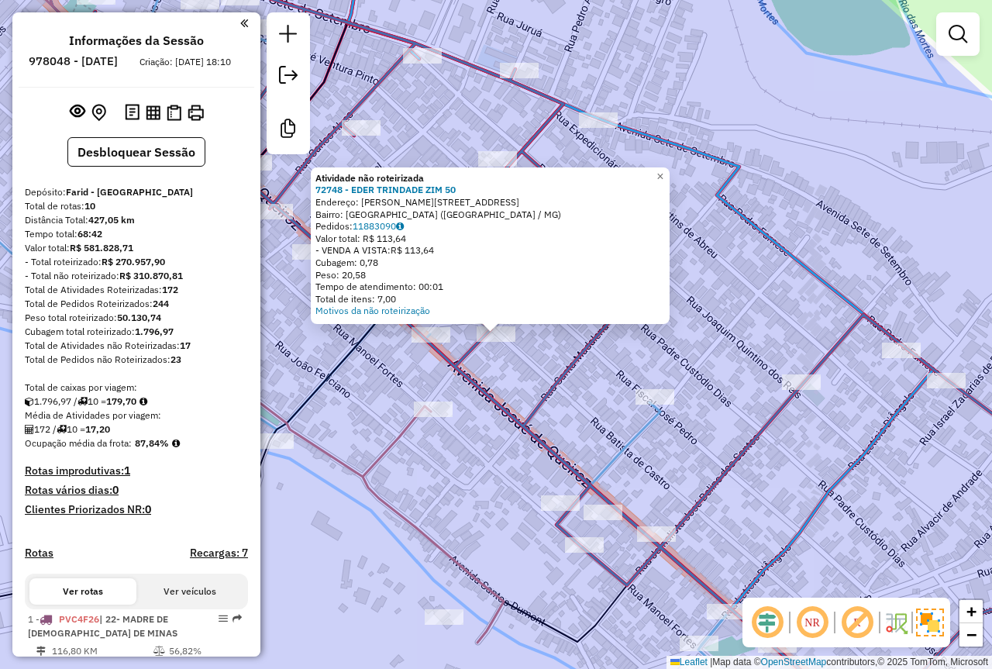
drag, startPoint x: 537, startPoint y: 396, endPoint x: 525, endPoint y: 393, distance: 12.8
click at [537, 397] on icon at bounding box center [585, 363] width 1014 height 745
select select "*********"
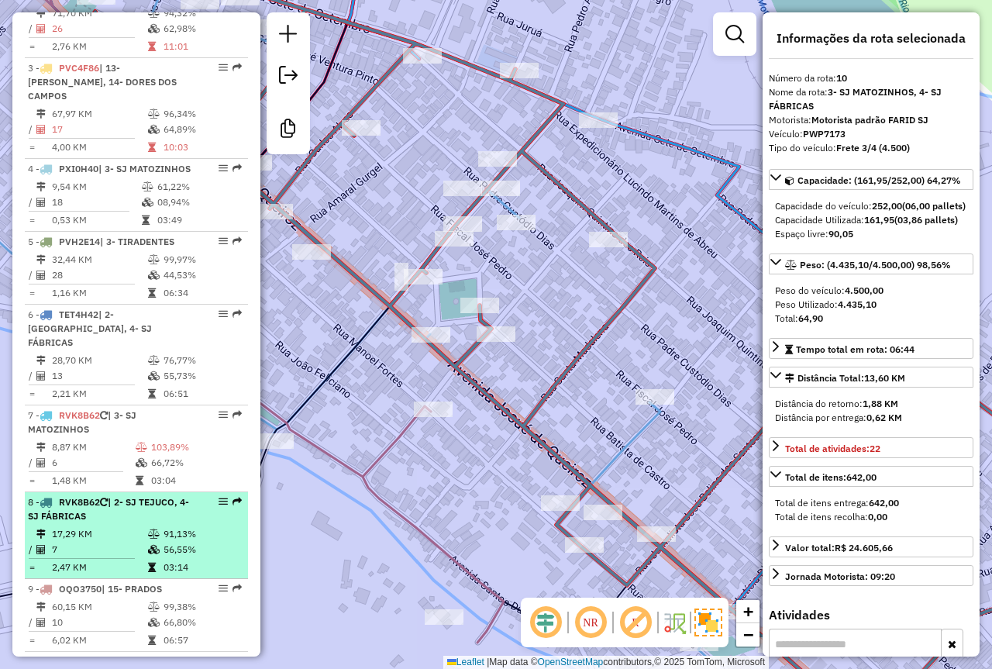
scroll to position [831, 0]
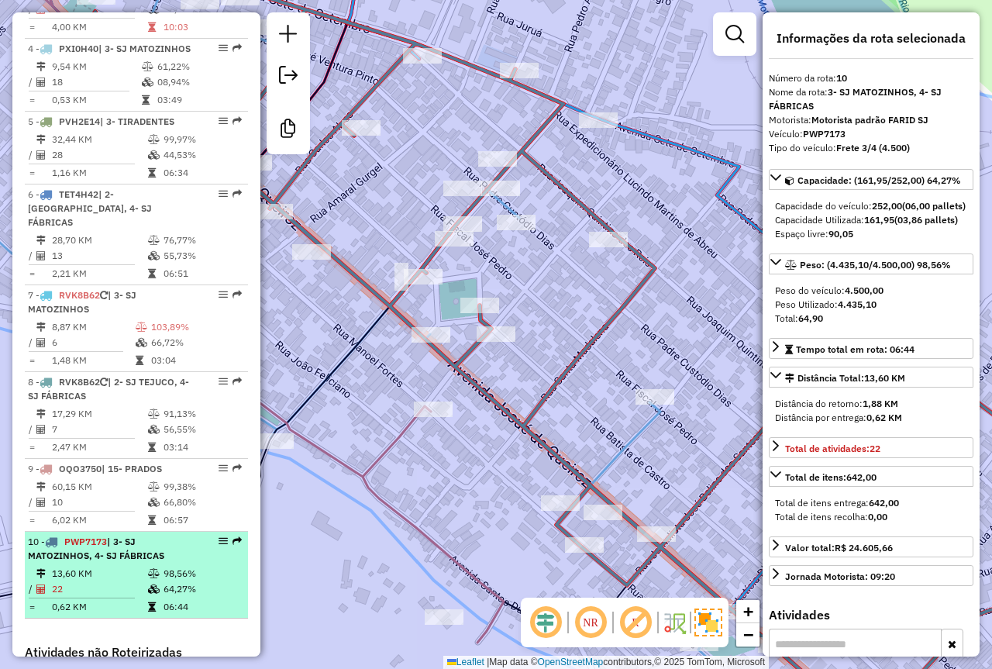
click at [164, 563] on div "10 - PWP7173 | 3- SJ MATOZINHOS, 4- SJ FÁBRICAS" at bounding box center [110, 549] width 164 height 28
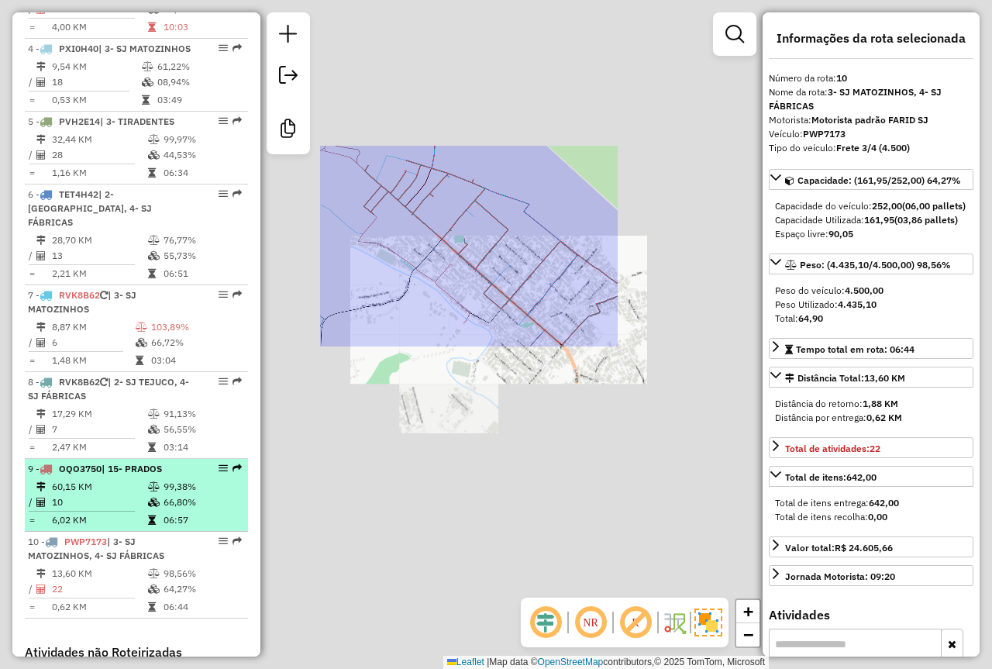
click at [195, 483] on td "99,38%" at bounding box center [202, 487] width 78 height 16
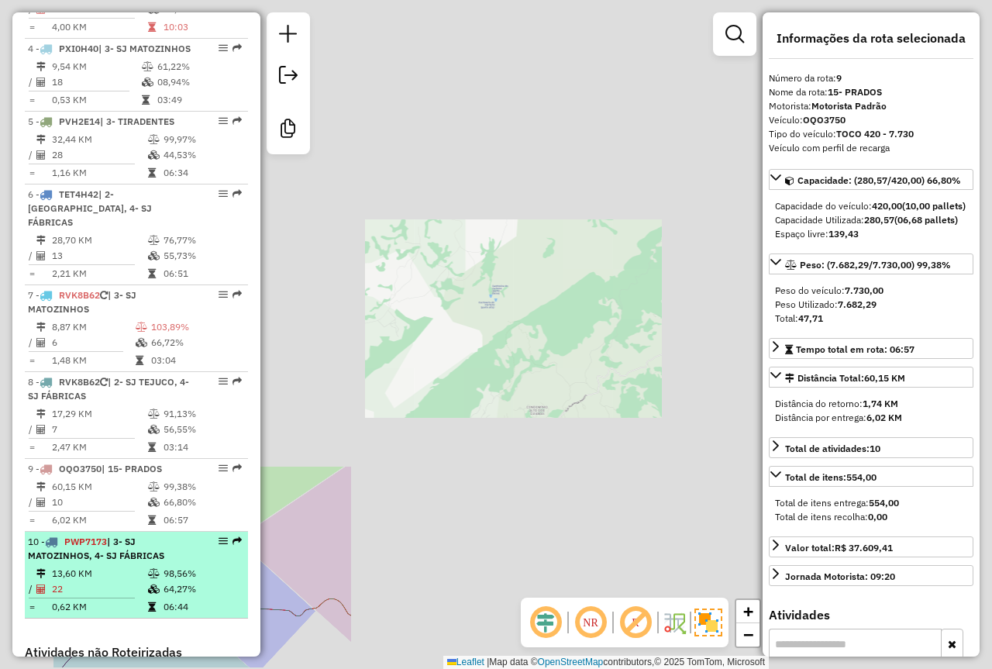
click at [179, 572] on td "98,56%" at bounding box center [202, 574] width 78 height 16
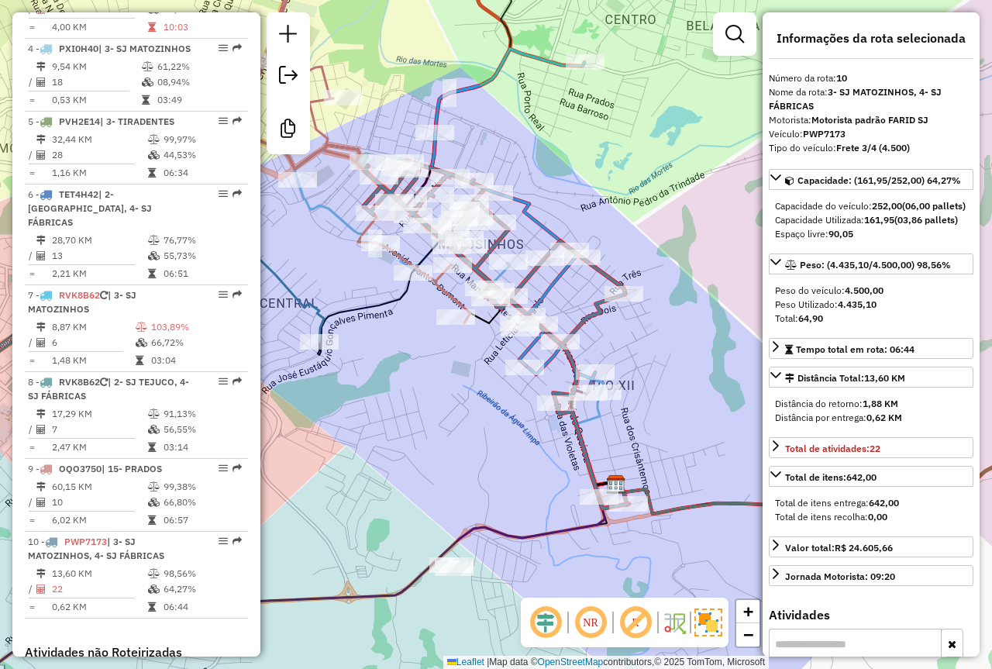
drag, startPoint x: 673, startPoint y: 367, endPoint x: 705, endPoint y: 381, distance: 34.4
click at [710, 406] on div "Janela de atendimento Grade de atendimento Capacidade Transportadoras Veículos …" at bounding box center [496, 334] width 992 height 669
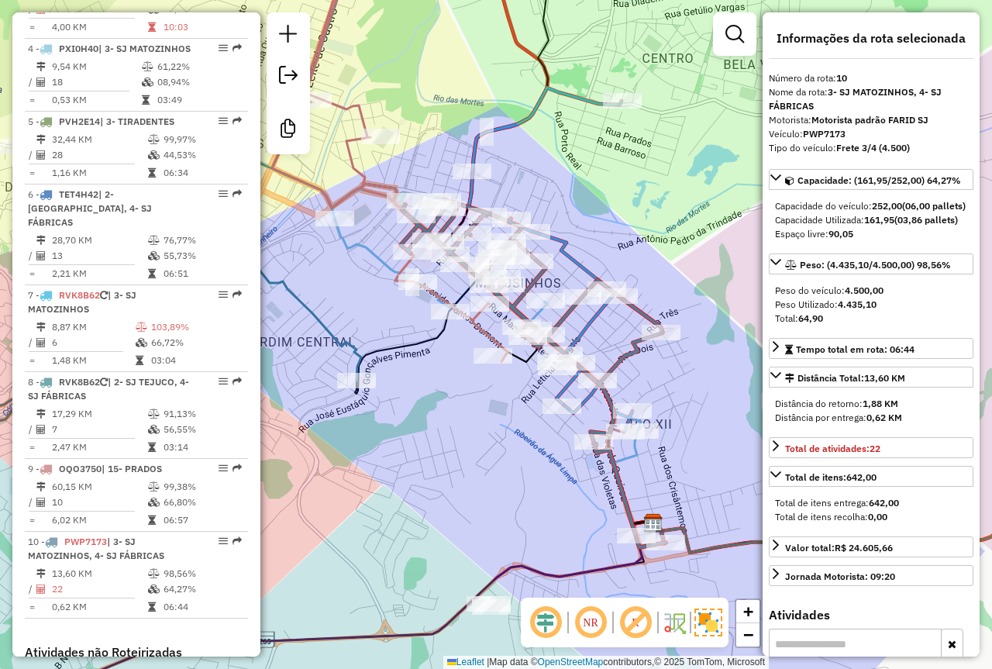
drag, startPoint x: 677, startPoint y: 274, endPoint x: 663, endPoint y: 309, distance: 38.3
click at [663, 309] on div "Janela de atendimento Grade de atendimento Capacidade Transportadoras Veículos …" at bounding box center [496, 334] width 992 height 669
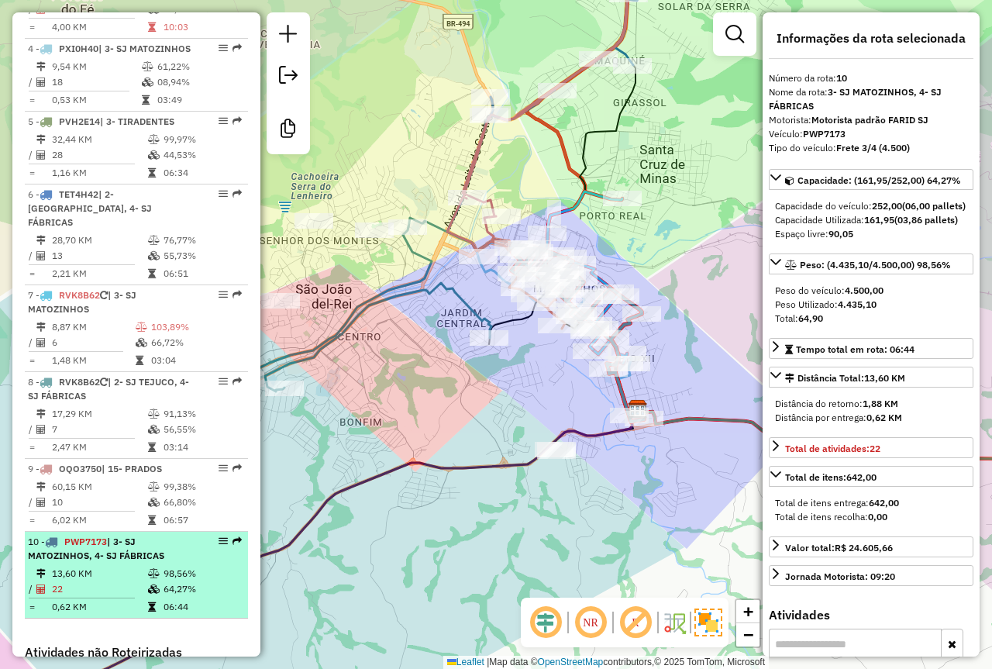
drag, startPoint x: 99, startPoint y: 506, endPoint x: 116, endPoint y: 533, distance: 31.0
click at [102, 510] on table "60,15 KM 99,38% / 10 66,80% = 6,02 KM 06:57" at bounding box center [136, 503] width 217 height 49
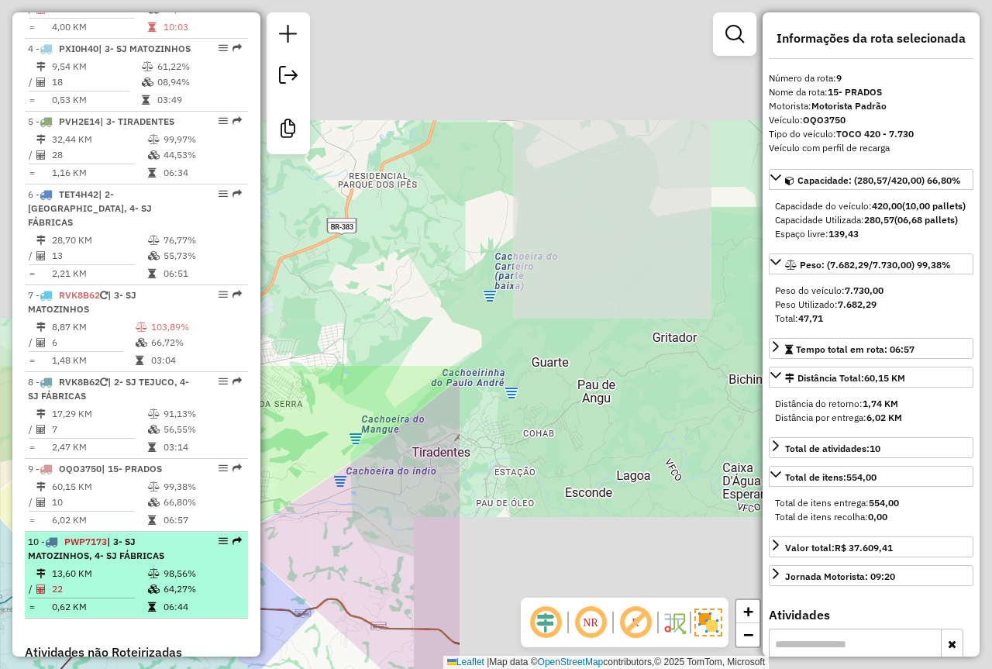
click at [132, 577] on td "13,60 KM" at bounding box center [99, 574] width 96 height 16
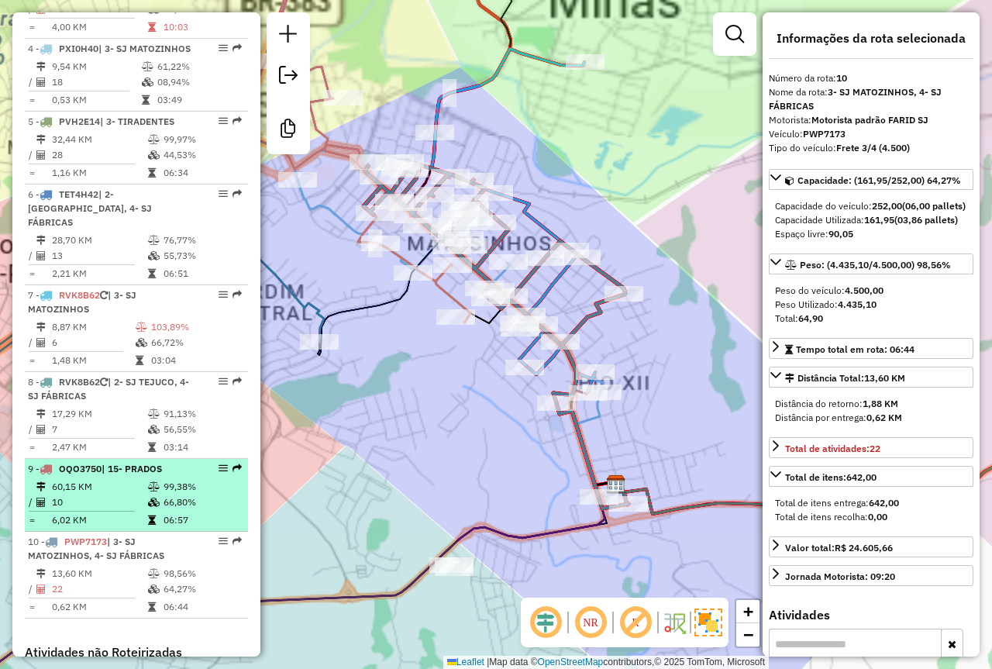
click at [148, 486] on icon at bounding box center [154, 486] width 12 height 9
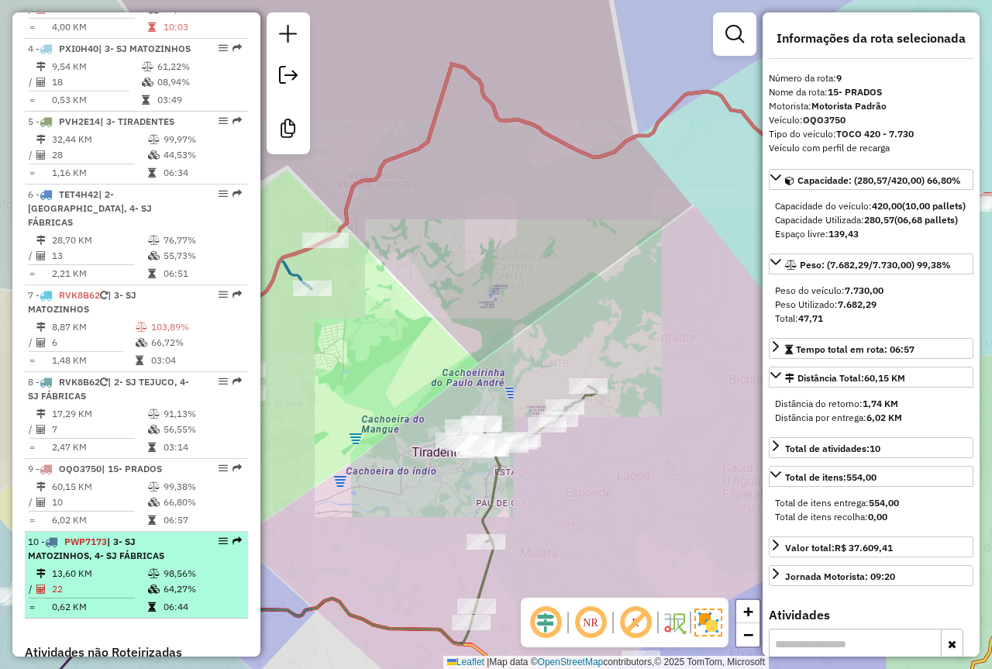
click at [142, 550] on span "| 3- SJ MATOZINHOS, 4- SJ FÁBRICAS" at bounding box center [96, 549] width 136 height 26
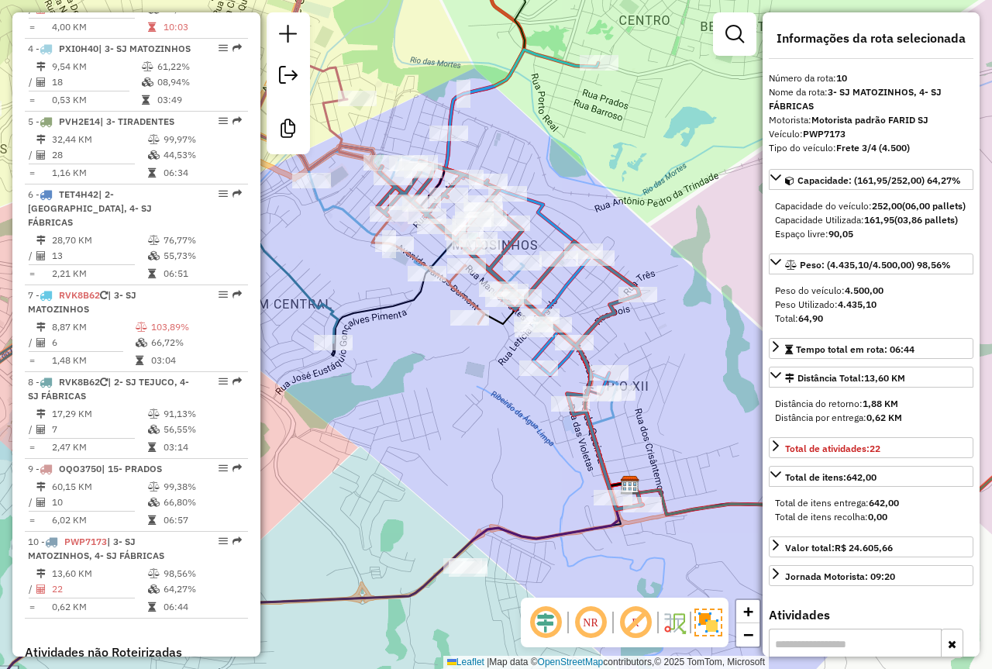
drag, startPoint x: 450, startPoint y: 469, endPoint x: 464, endPoint y: 470, distance: 14.0
click at [464, 470] on div "Janela de atendimento Grade de atendimento Capacidade Transportadoras Veículos …" at bounding box center [496, 334] width 992 height 669
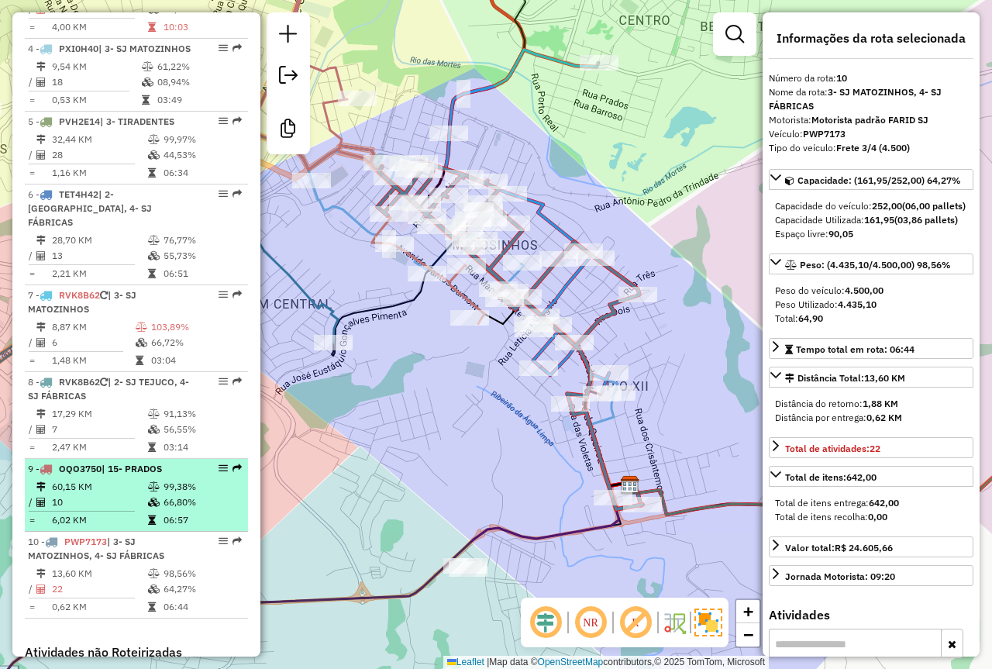
click at [119, 489] on td "60,15 KM" at bounding box center [99, 487] width 96 height 16
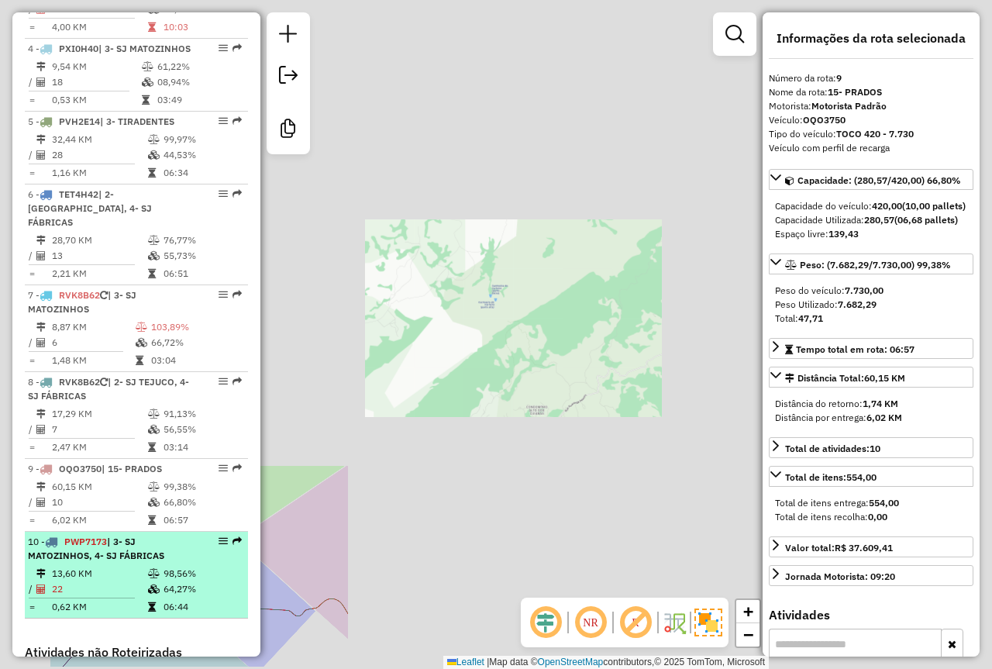
click at [116, 559] on span "| 3- SJ MATOZINHOS, 4- SJ FÁBRICAS" at bounding box center [96, 549] width 136 height 26
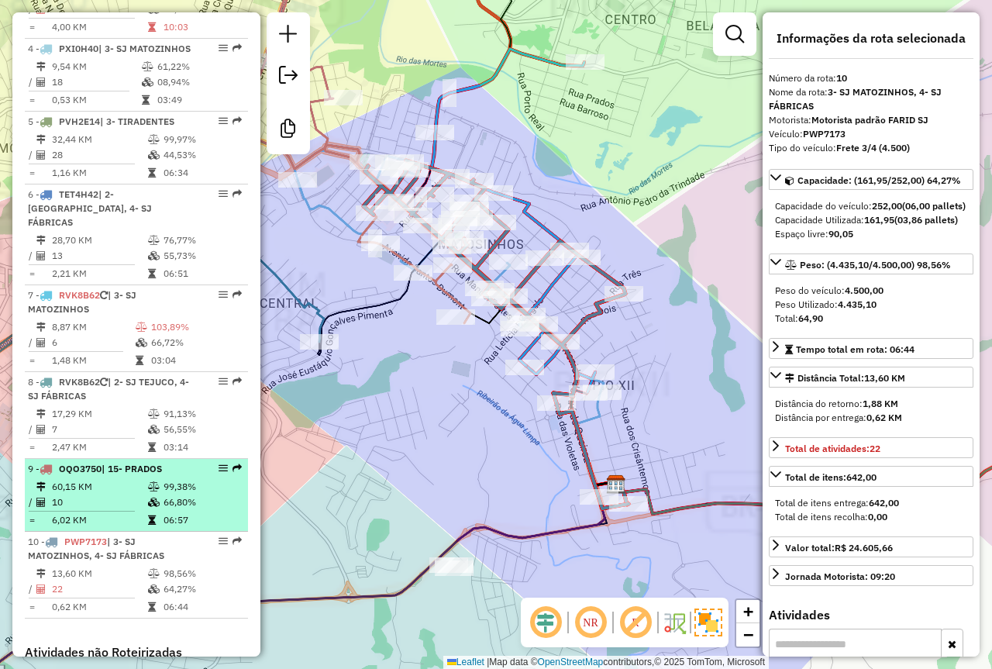
click at [103, 488] on td "60,15 KM" at bounding box center [99, 487] width 96 height 16
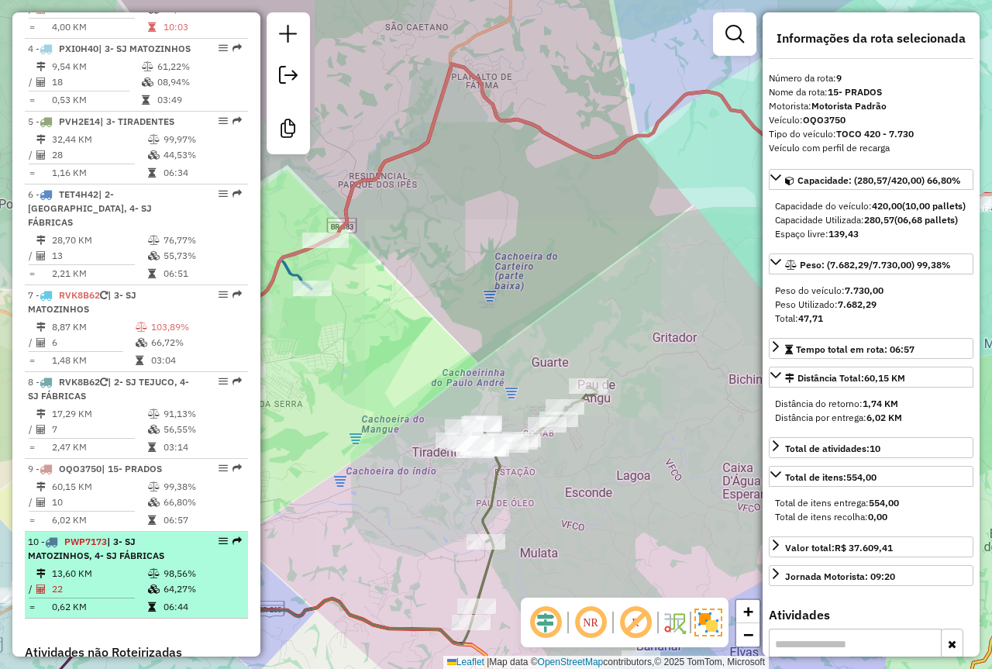
click at [105, 547] on span "PWP7173" at bounding box center [85, 542] width 43 height 12
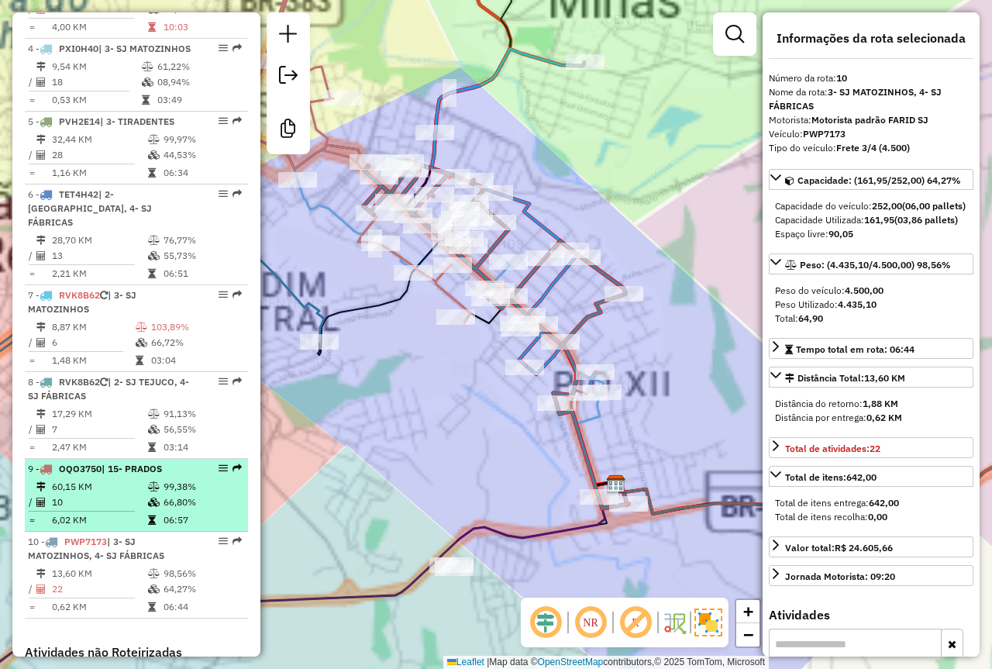
click at [95, 497] on td "10" at bounding box center [99, 503] width 96 height 16
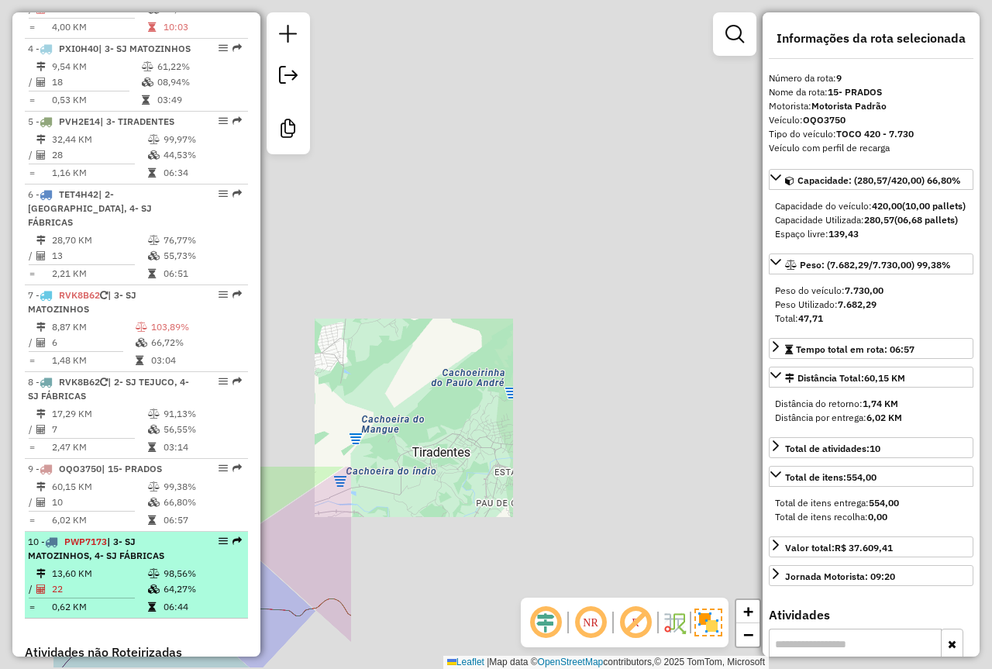
click at [102, 539] on span "PWP7173" at bounding box center [85, 542] width 43 height 12
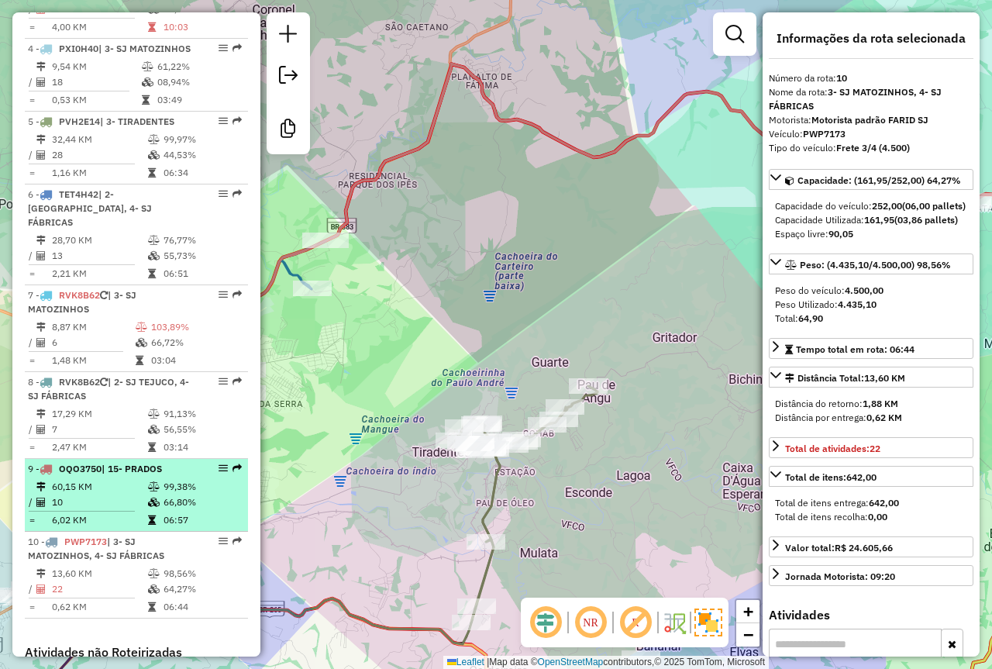
click at [86, 497] on td "10" at bounding box center [99, 503] width 96 height 16
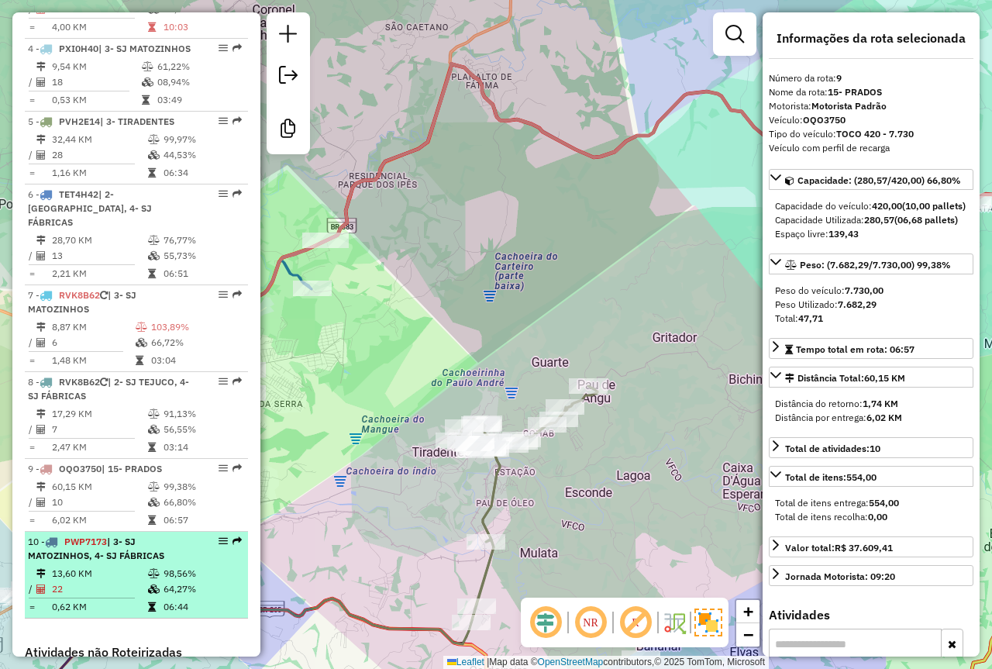
click at [112, 560] on span "| 3- SJ MATOZINHOS, 4- SJ FÁBRICAS" at bounding box center [96, 549] width 136 height 26
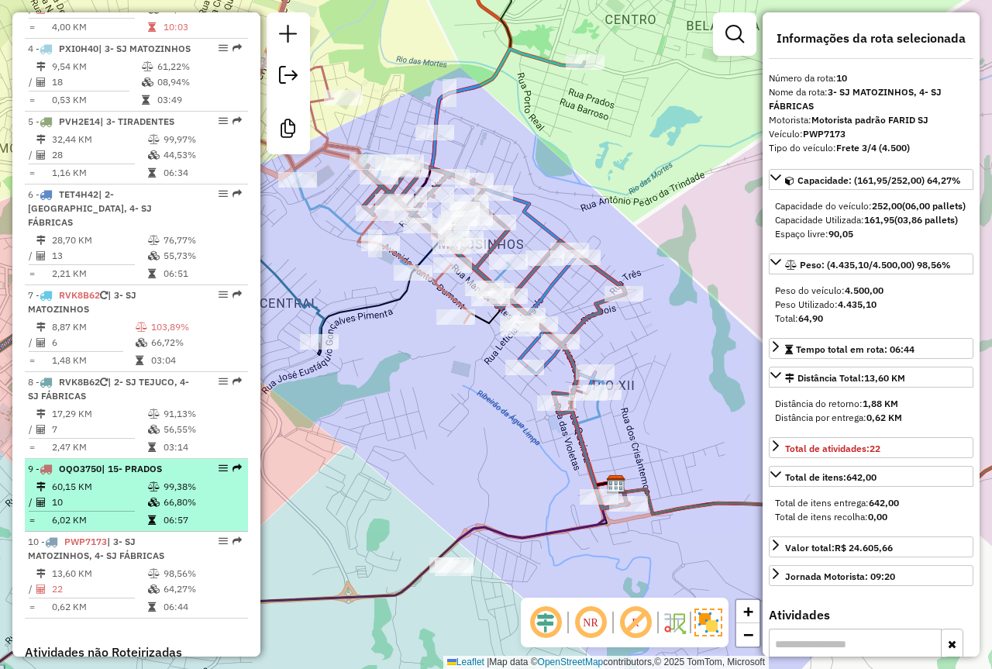
click at [133, 512] on table "60,15 KM 99,38% / 10 66,80% = 6,02 KM 06:57" at bounding box center [136, 503] width 217 height 49
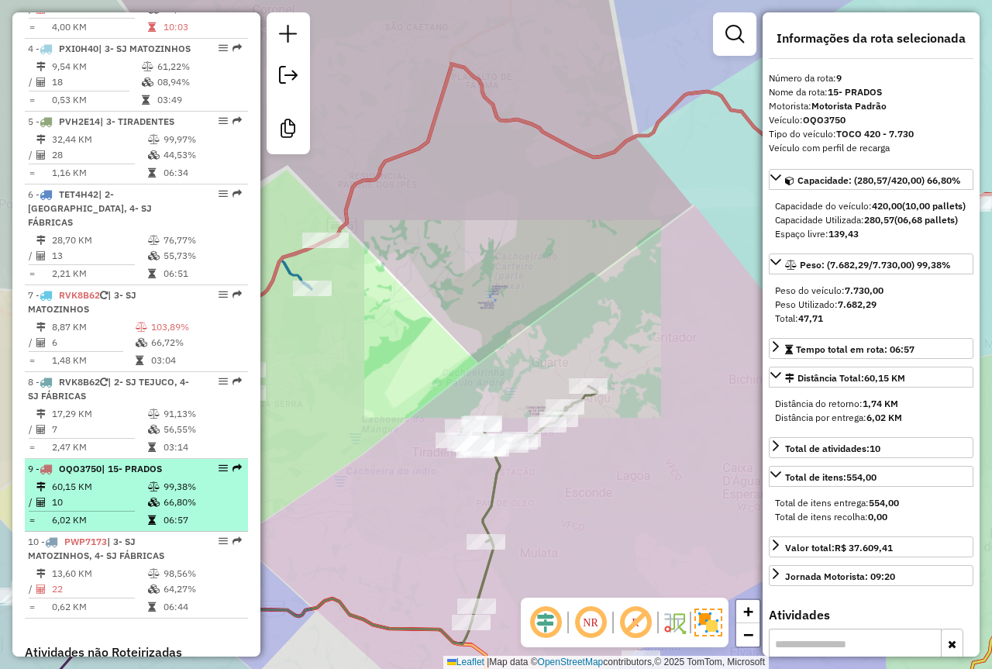
drag, startPoint x: 114, startPoint y: 551, endPoint x: 100, endPoint y: 528, distance: 27.1
click at [112, 551] on span "| 3- SJ MATOZINHOS, 4- SJ FÁBRICAS" at bounding box center [96, 549] width 136 height 26
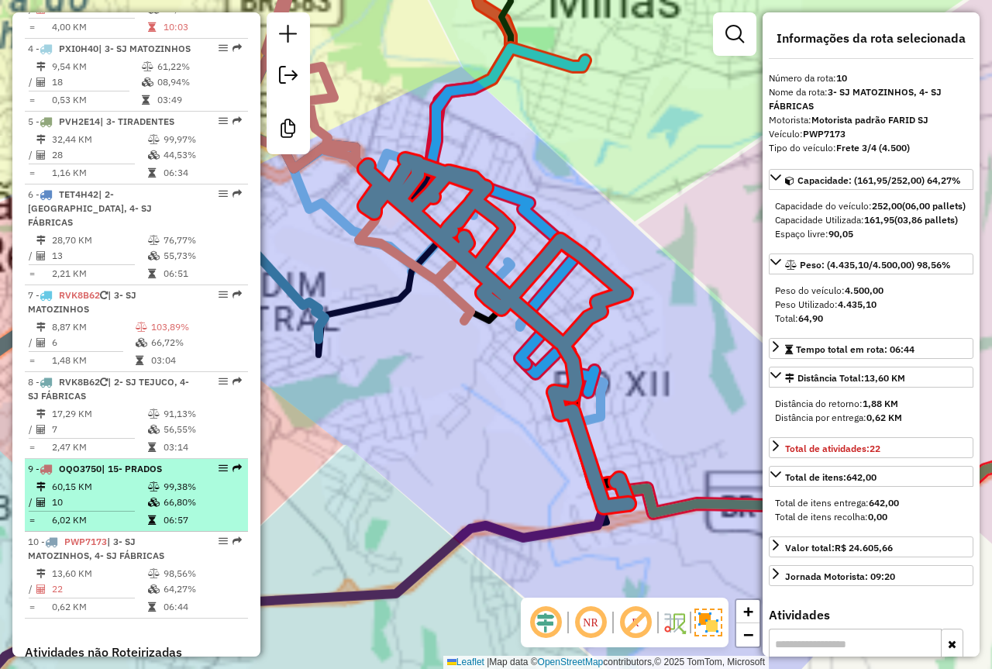
click at [78, 500] on td "10" at bounding box center [99, 503] width 96 height 16
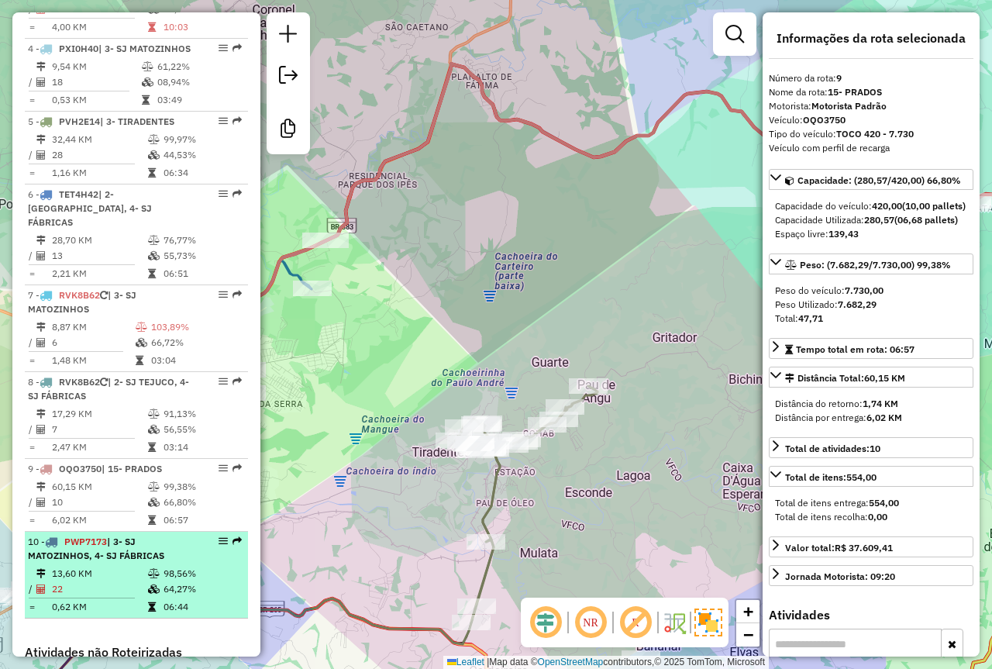
click at [124, 559] on span "| 3- SJ MATOZINHOS, 4- SJ FÁBRICAS" at bounding box center [96, 549] width 136 height 26
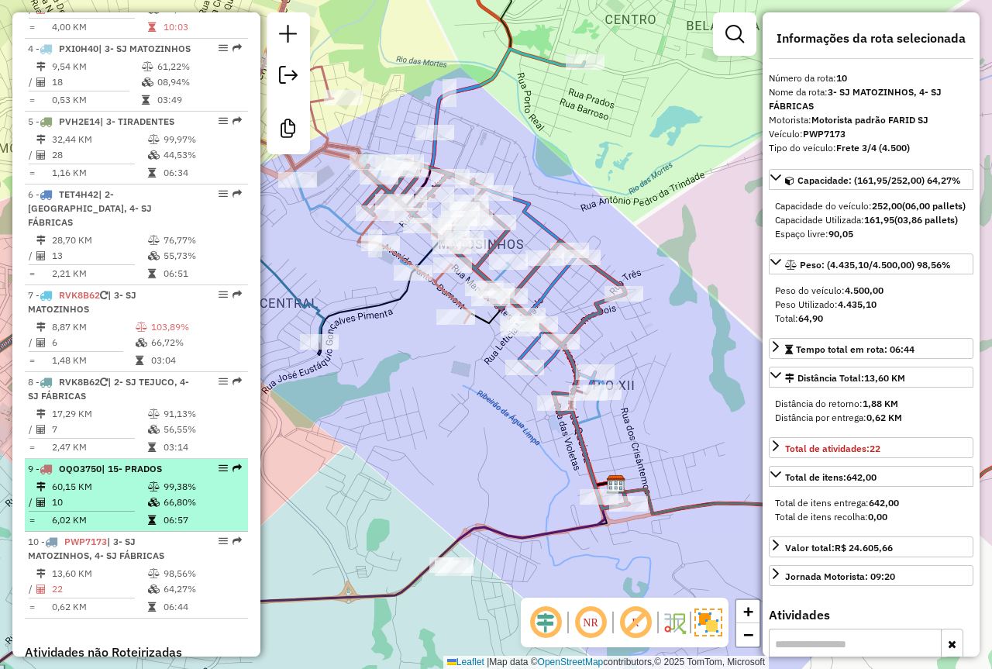
click at [68, 501] on td "10" at bounding box center [99, 503] width 96 height 16
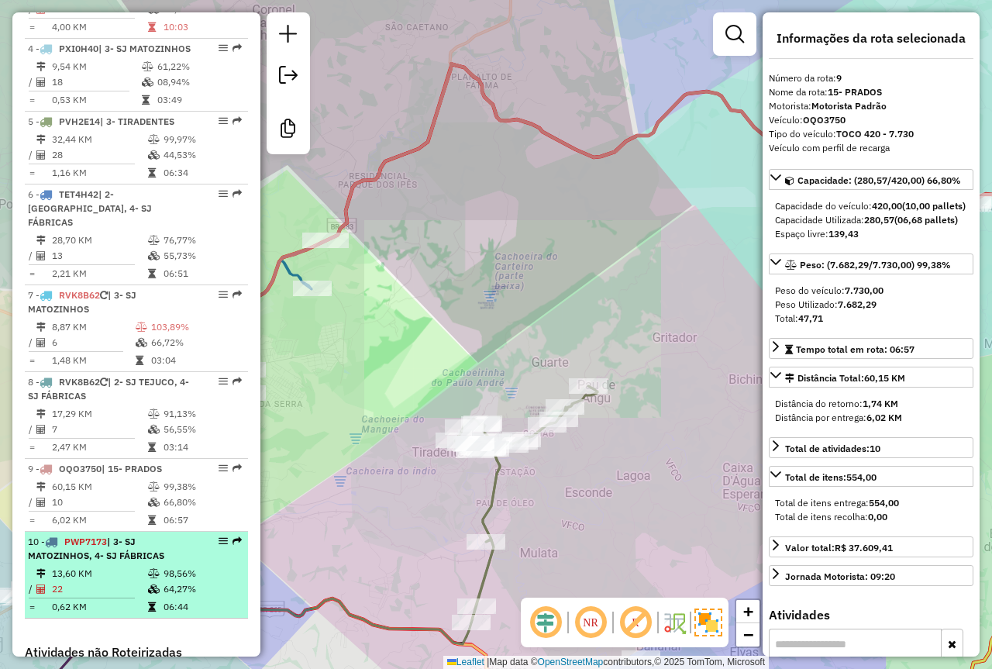
click at [98, 557] on span "| 3- SJ MATOZINHOS, 4- SJ FÁBRICAS" at bounding box center [96, 549] width 136 height 26
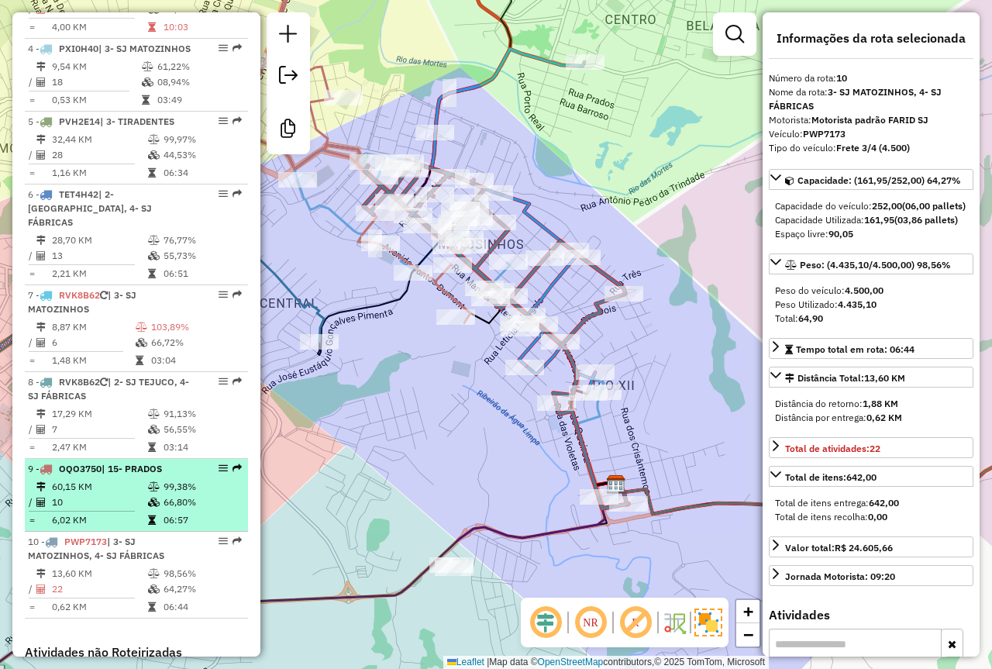
click at [71, 498] on td "10" at bounding box center [99, 503] width 96 height 16
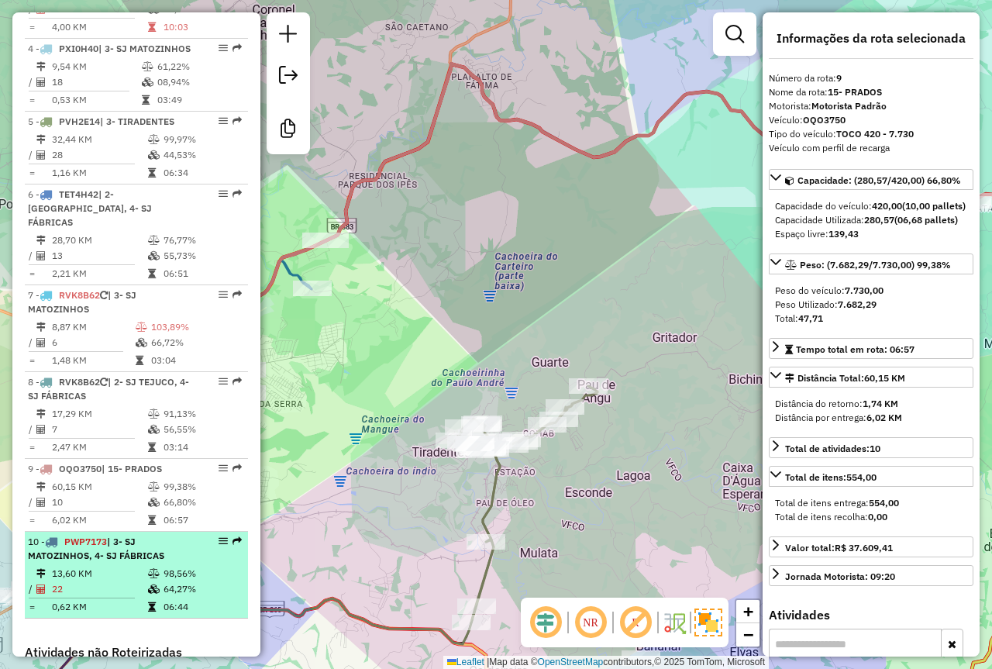
click at [101, 565] on li "10 - PWP7173 | 3- SJ MATOZINHOS, 4- SJ FÁBRICAS 13,60 KM 98,56% / 22 64,27% = 0…" at bounding box center [136, 575] width 223 height 87
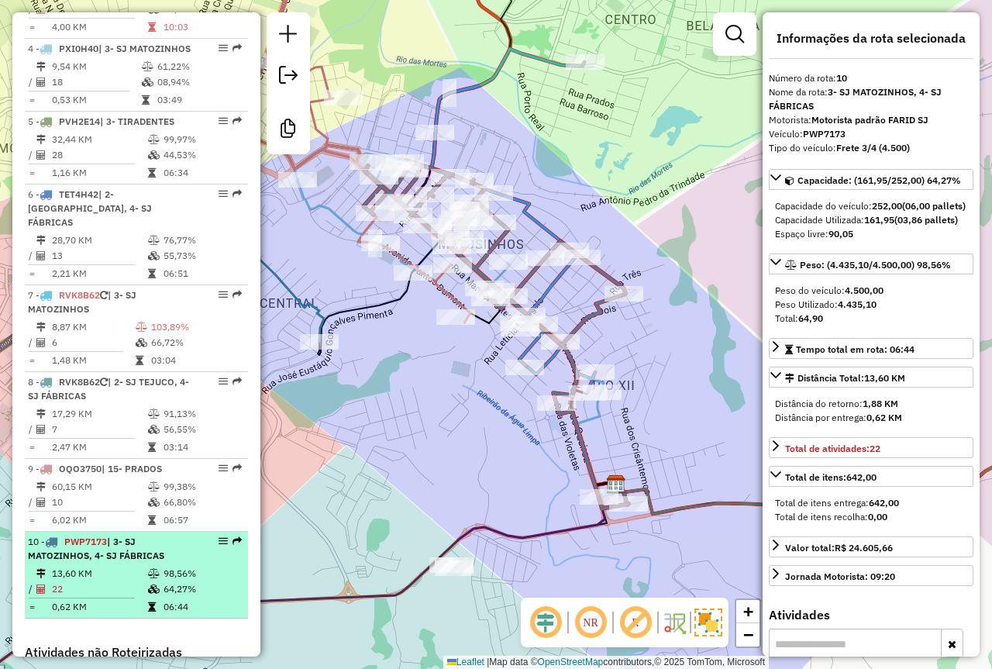
click at [100, 578] on td "13,60 KM" at bounding box center [99, 574] width 96 height 16
click at [126, 564] on li "10 - PWP7173 | 3- SJ MATOZINHOS, 4- SJ FÁBRICAS 13,60 KM 98,56% / 22 64,27% = 0…" at bounding box center [136, 575] width 223 height 87
